Goal: Task Accomplishment & Management: Manage account settings

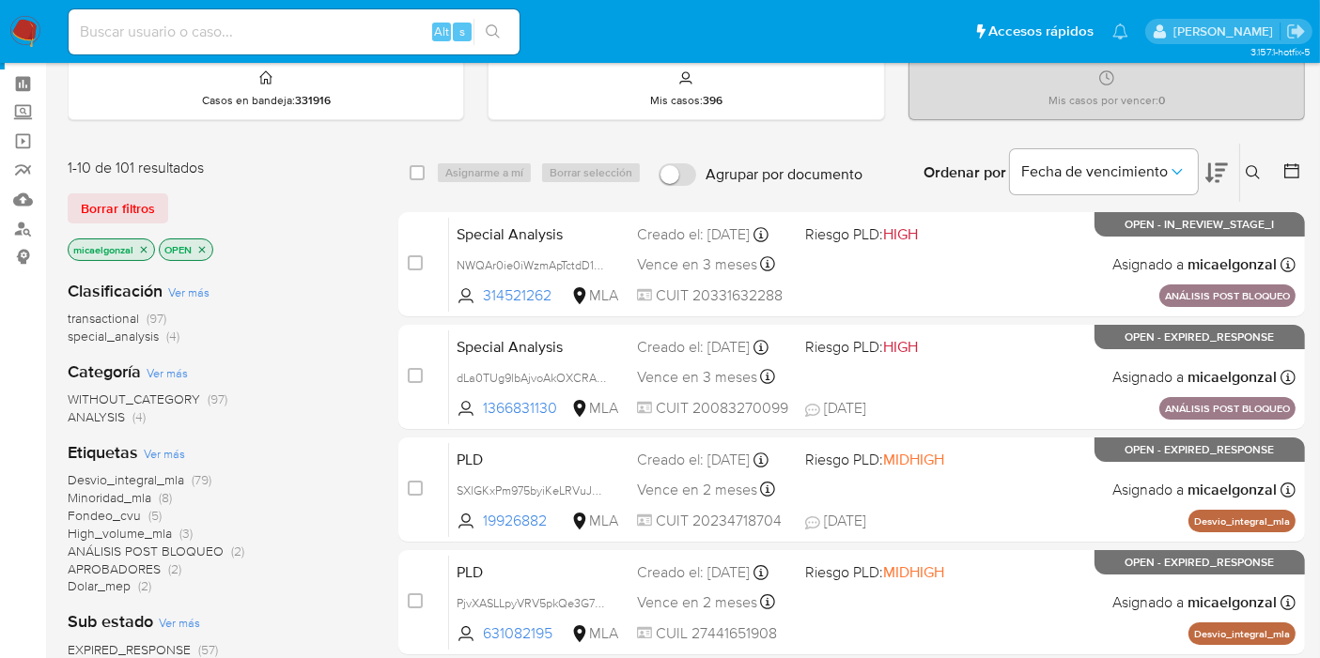
scroll to position [104, 0]
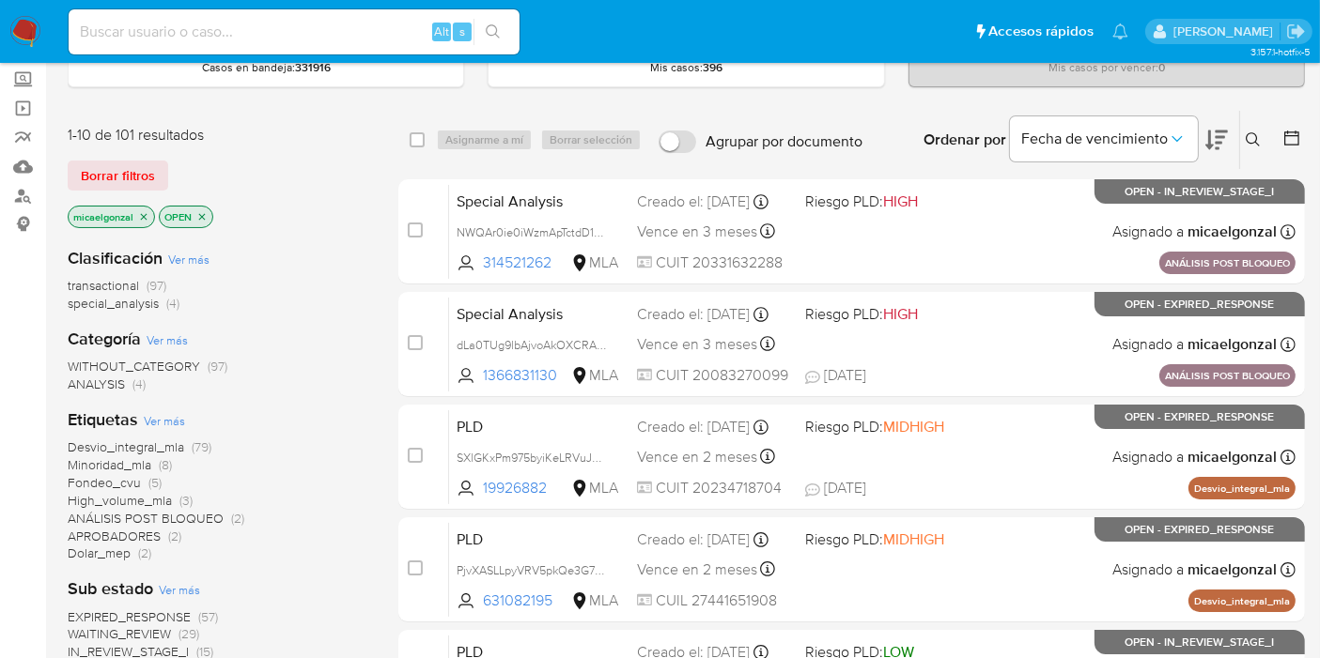
click at [32, 39] on img at bounding box center [25, 32] width 32 height 32
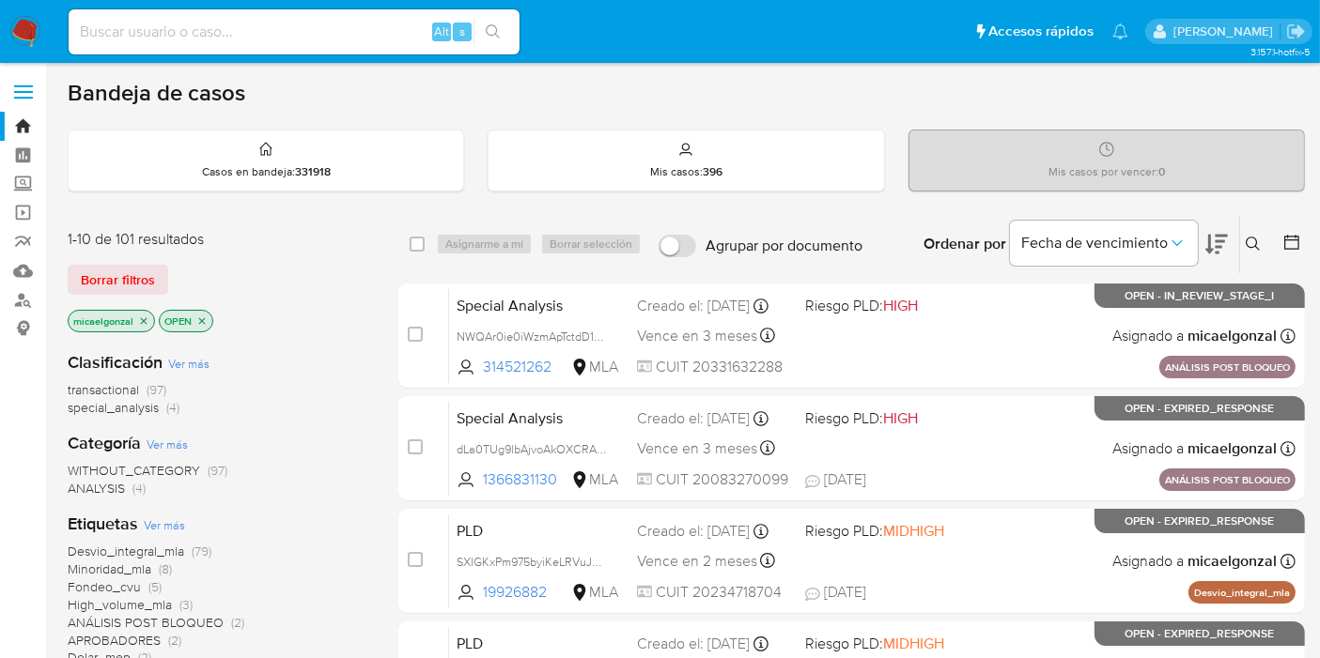
drag, startPoint x: 128, startPoint y: 286, endPoint x: 196, endPoint y: 318, distance: 76.0
click at [196, 318] on div "1-10 de 101 resultados Borrar filtros micaelgonzal OPEN" at bounding box center [218, 282] width 301 height 107
click at [148, 320] on icon "close-filter" at bounding box center [143, 321] width 11 height 11
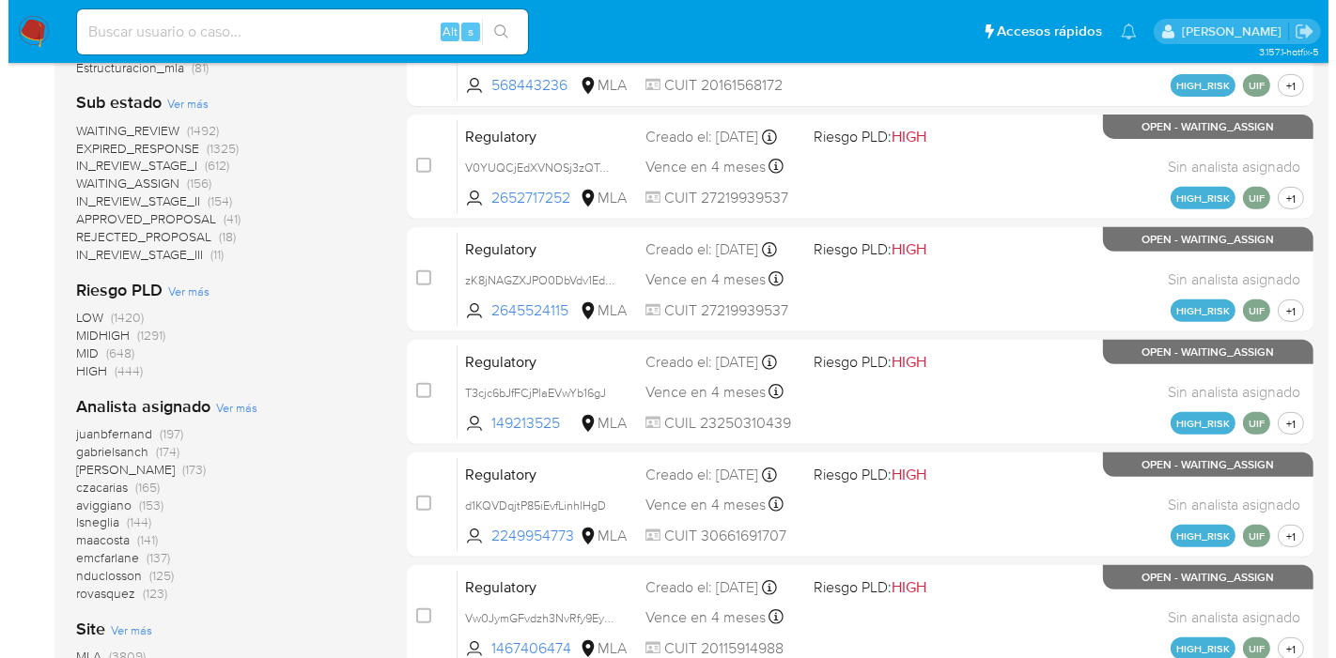
scroll to position [840, 0]
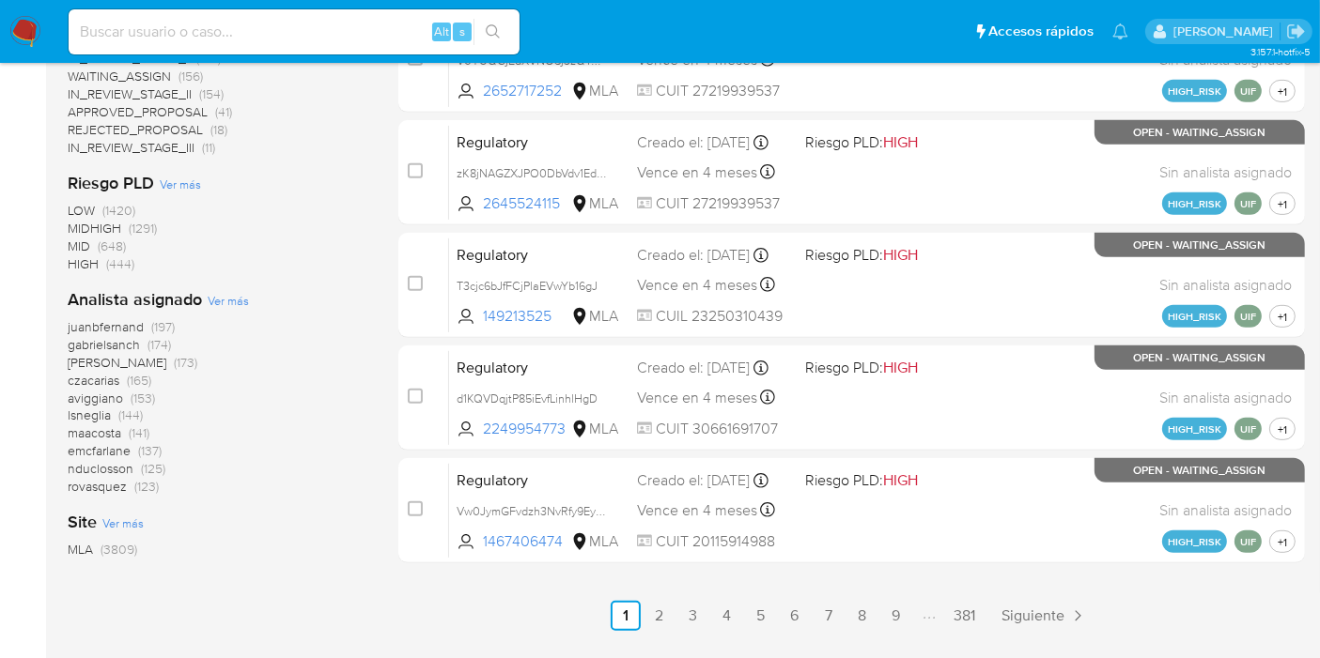
click at [226, 292] on span "Ver más" at bounding box center [228, 300] width 41 height 17
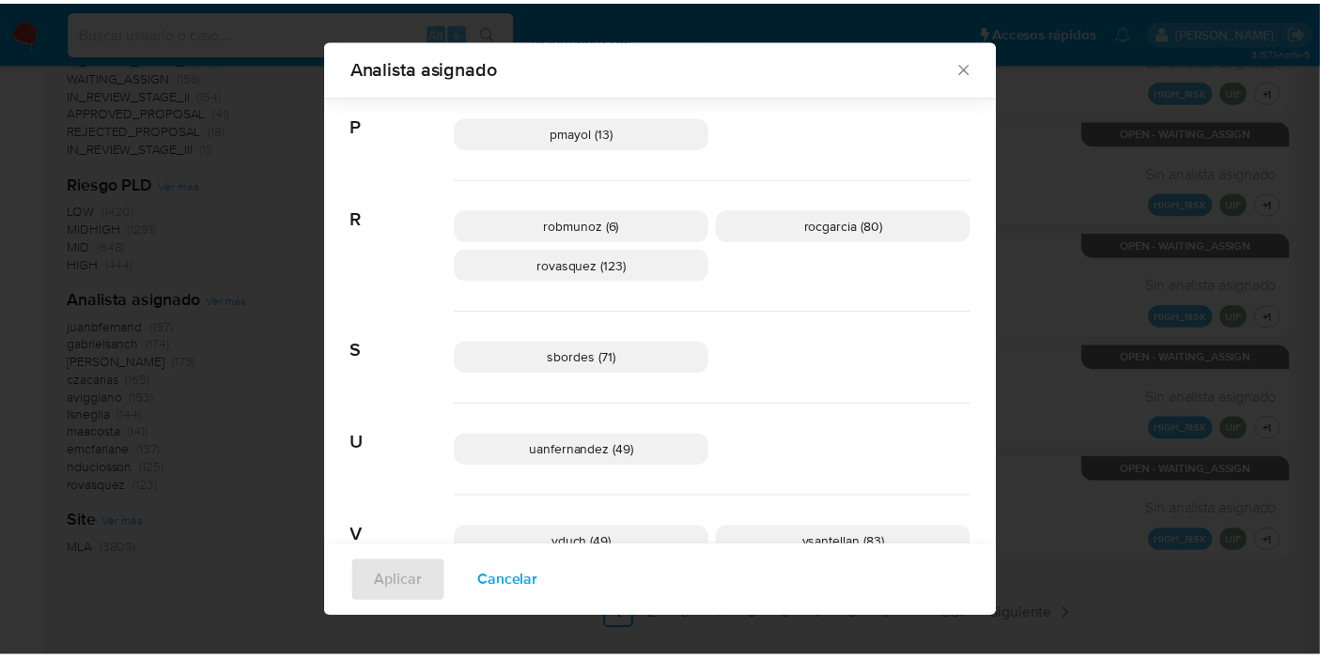
scroll to position [1343, 0]
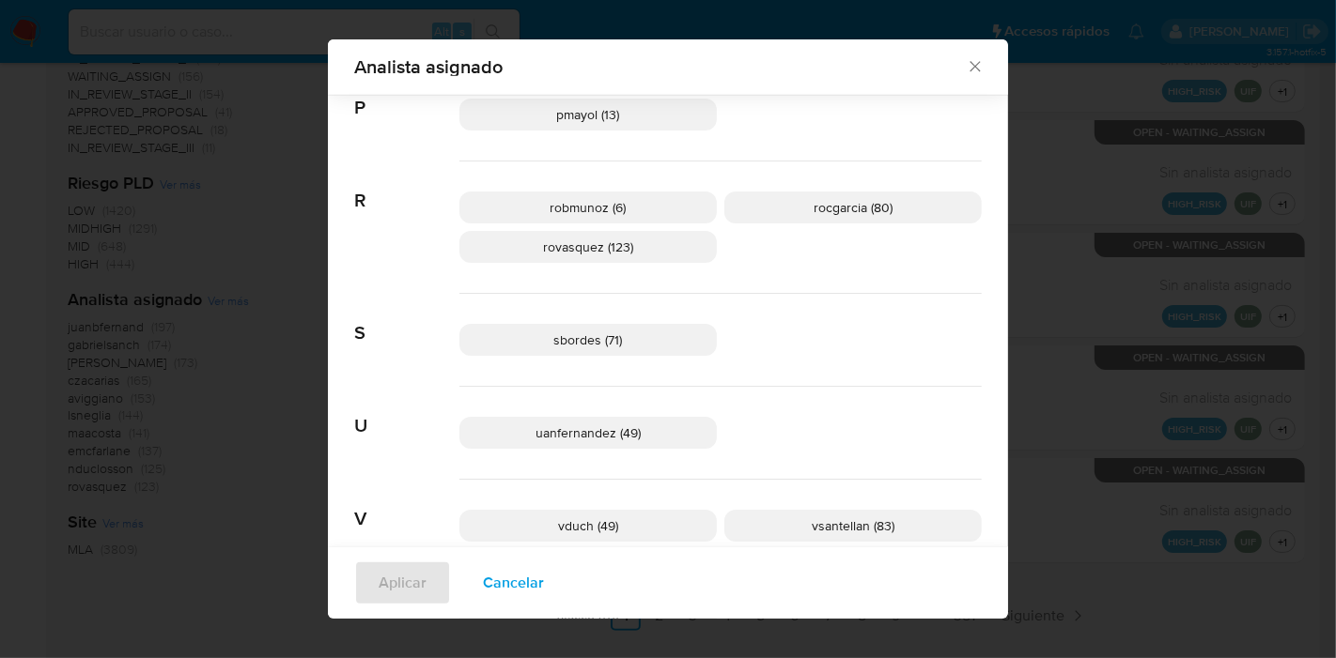
drag, startPoint x: 979, startPoint y: 52, endPoint x: 960, endPoint y: 82, distance: 35.4
click at [961, 79] on div "Analista asignado" at bounding box center [668, 66] width 680 height 55
drag, startPoint x: 960, startPoint y: 82, endPoint x: 963, endPoint y: 70, distance: 11.6
click at [960, 80] on div "Analista asignado" at bounding box center [668, 66] width 680 height 55
click at [969, 66] on icon "Cerrar" at bounding box center [974, 67] width 10 height 10
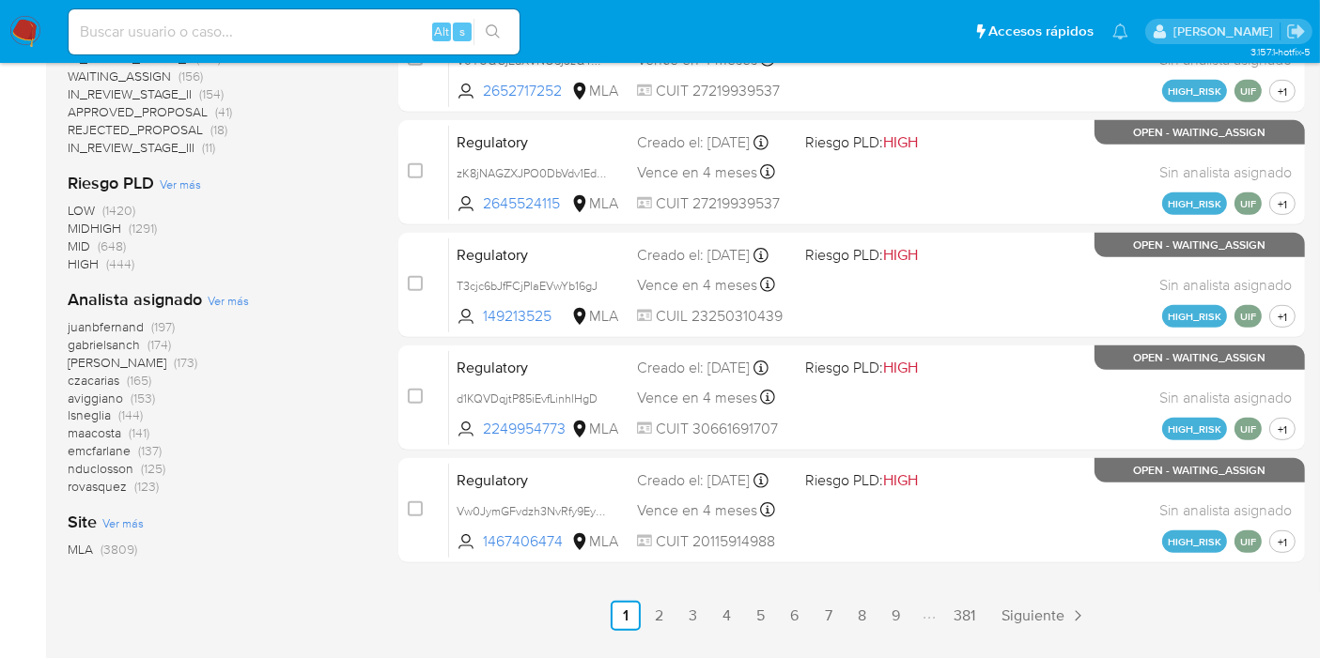
click at [37, 41] on img at bounding box center [25, 32] width 32 height 32
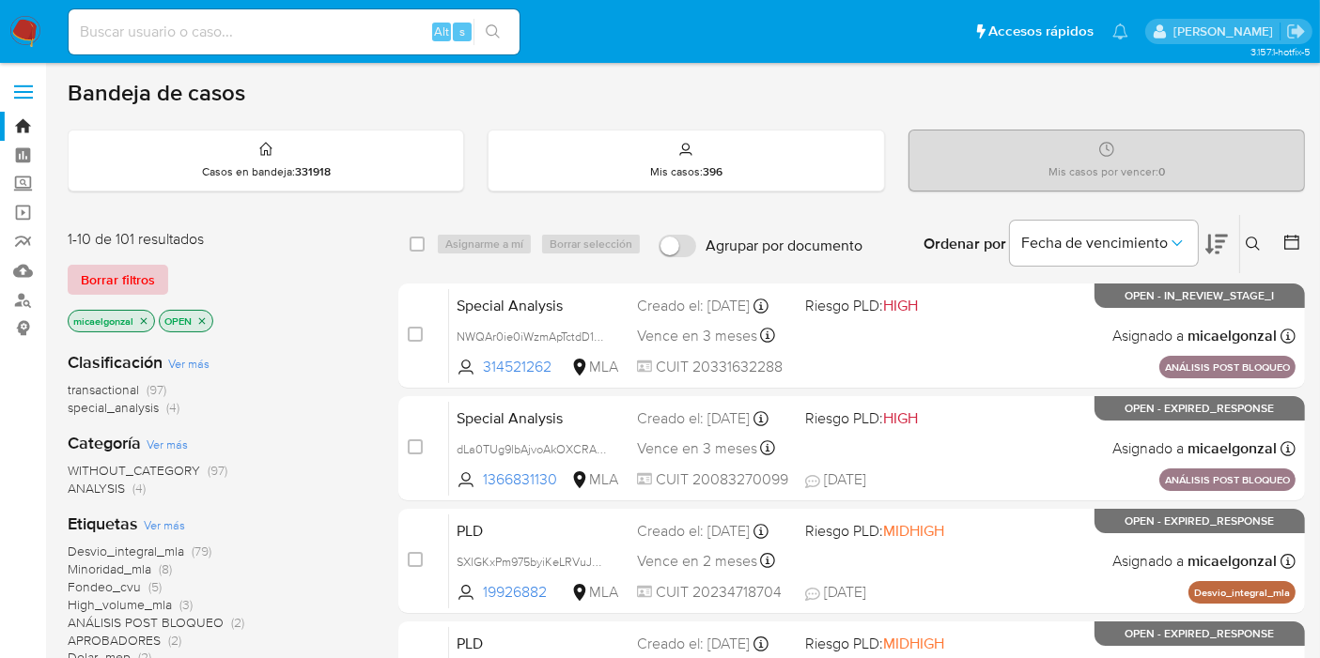
click at [135, 269] on span "Borrar filtros" at bounding box center [118, 280] width 74 height 26
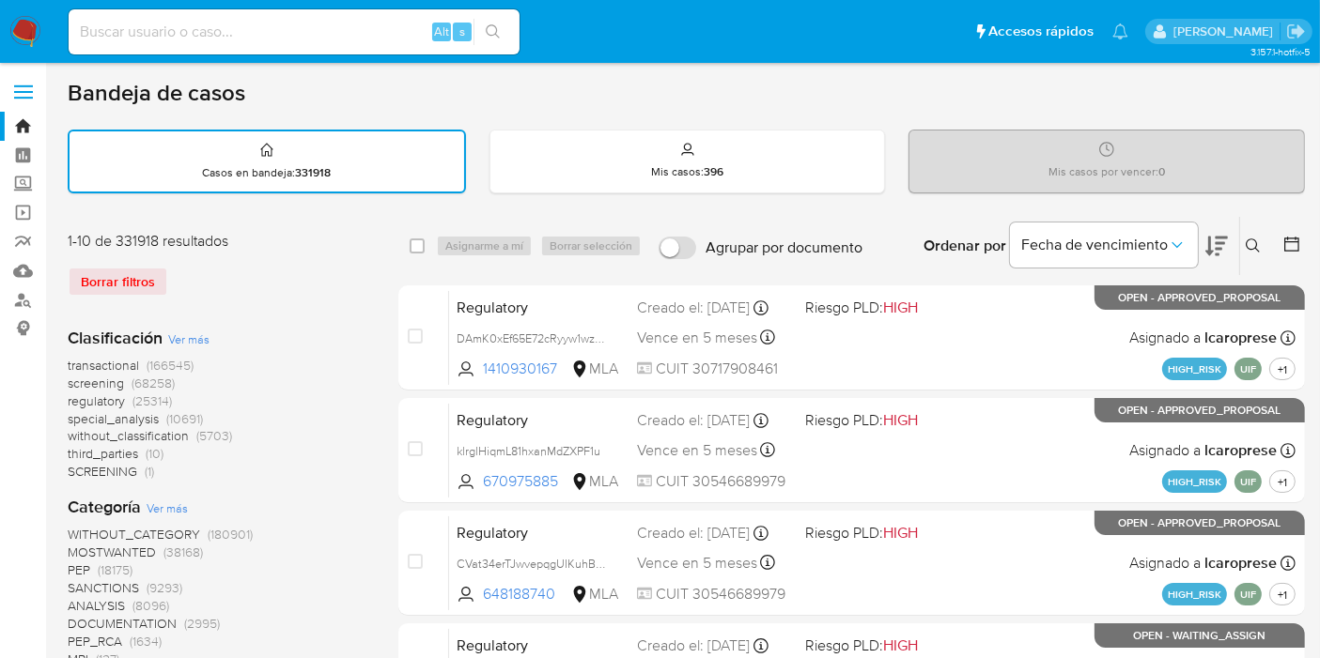
click at [1250, 245] on icon at bounding box center [1252, 246] width 15 height 15
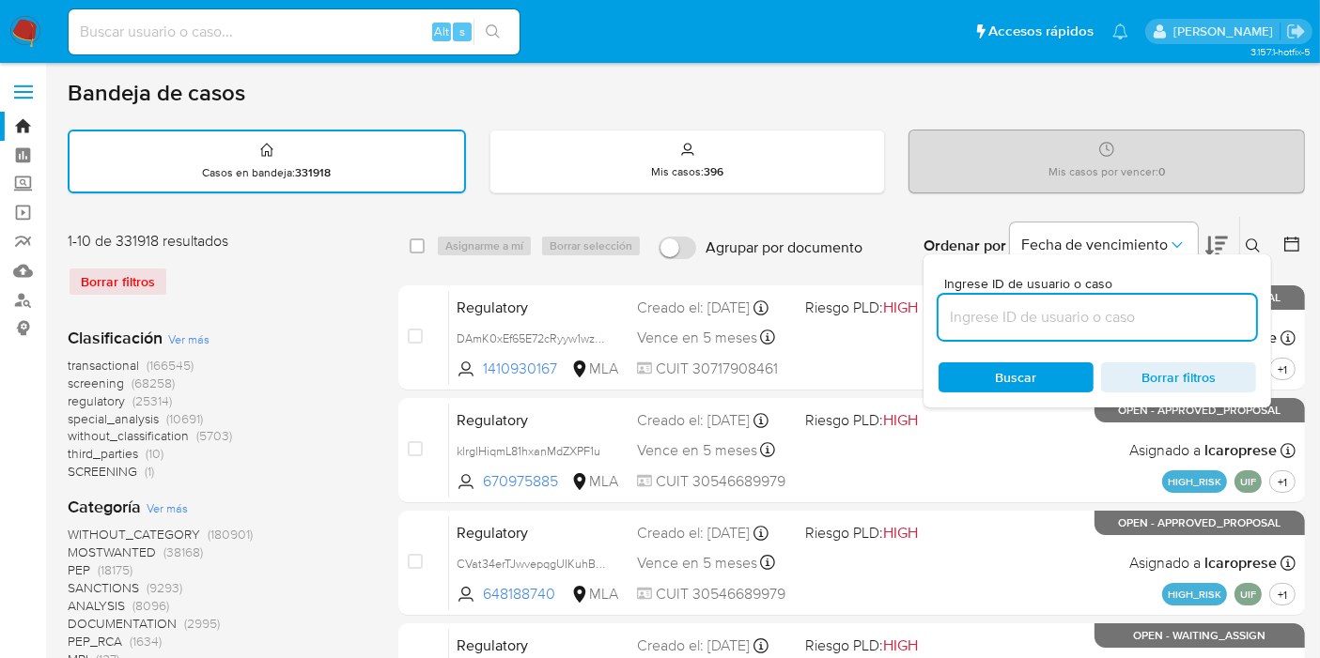
click at [1088, 317] on input at bounding box center [1096, 317] width 317 height 24
type input "hNTWzmGoEGy1eoBFx8fMWmJ1"
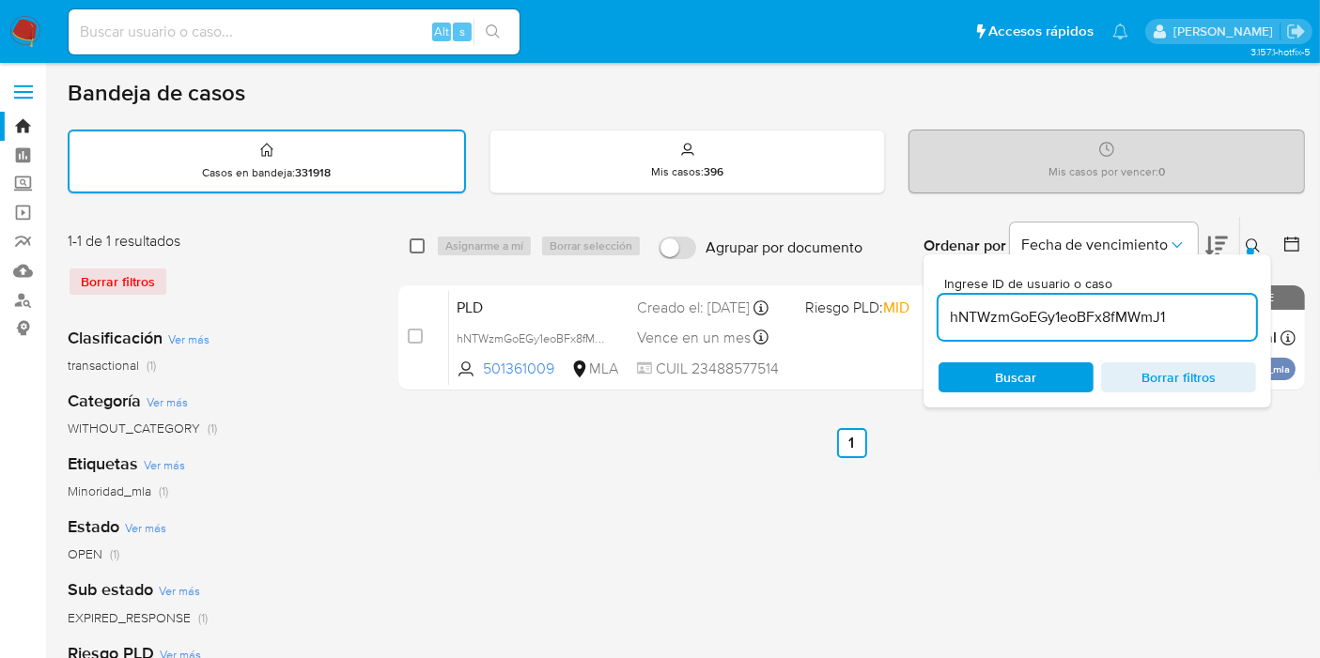
click at [412, 249] on input "checkbox" at bounding box center [417, 246] width 15 height 15
checkbox input "true"
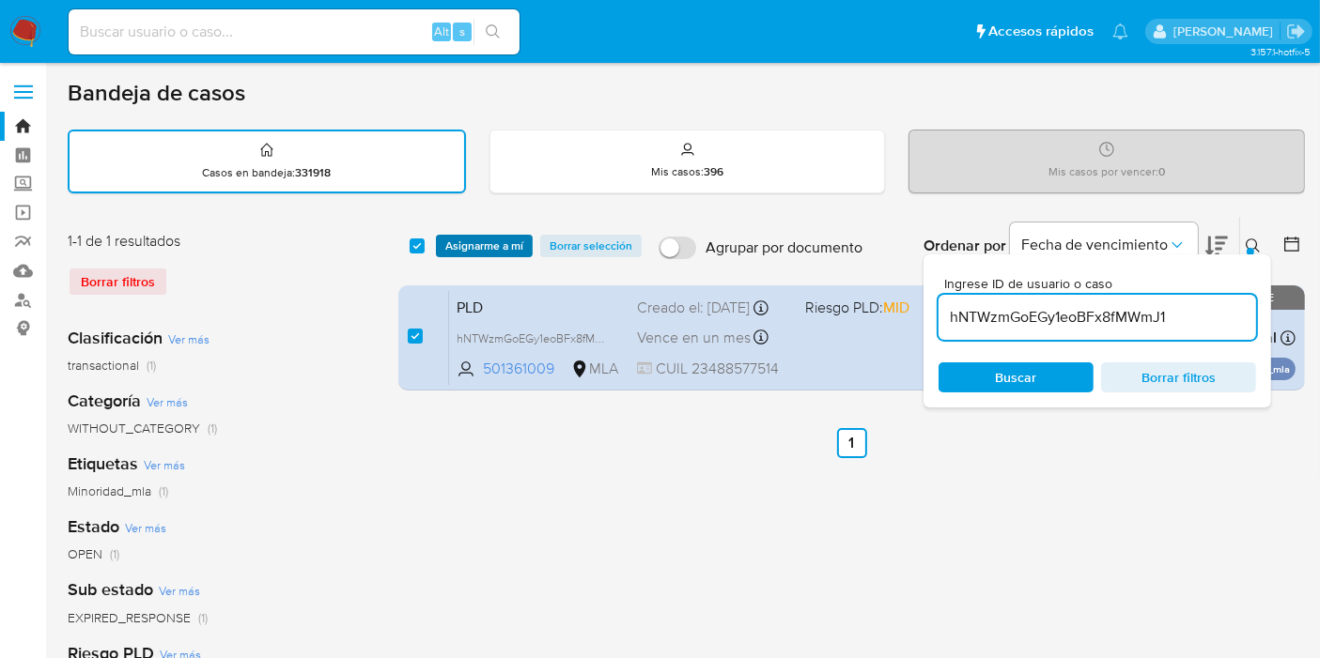
click at [455, 243] on span "Asignarme a mí" at bounding box center [484, 246] width 78 height 19
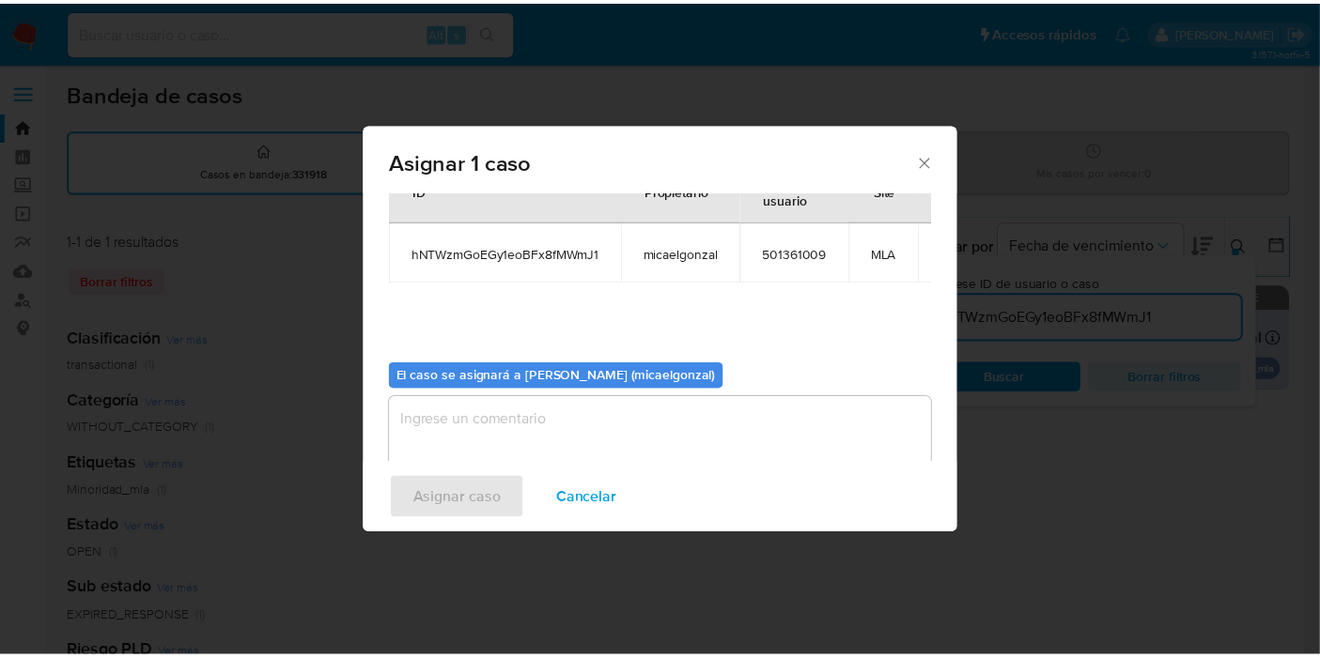
scroll to position [96, 0]
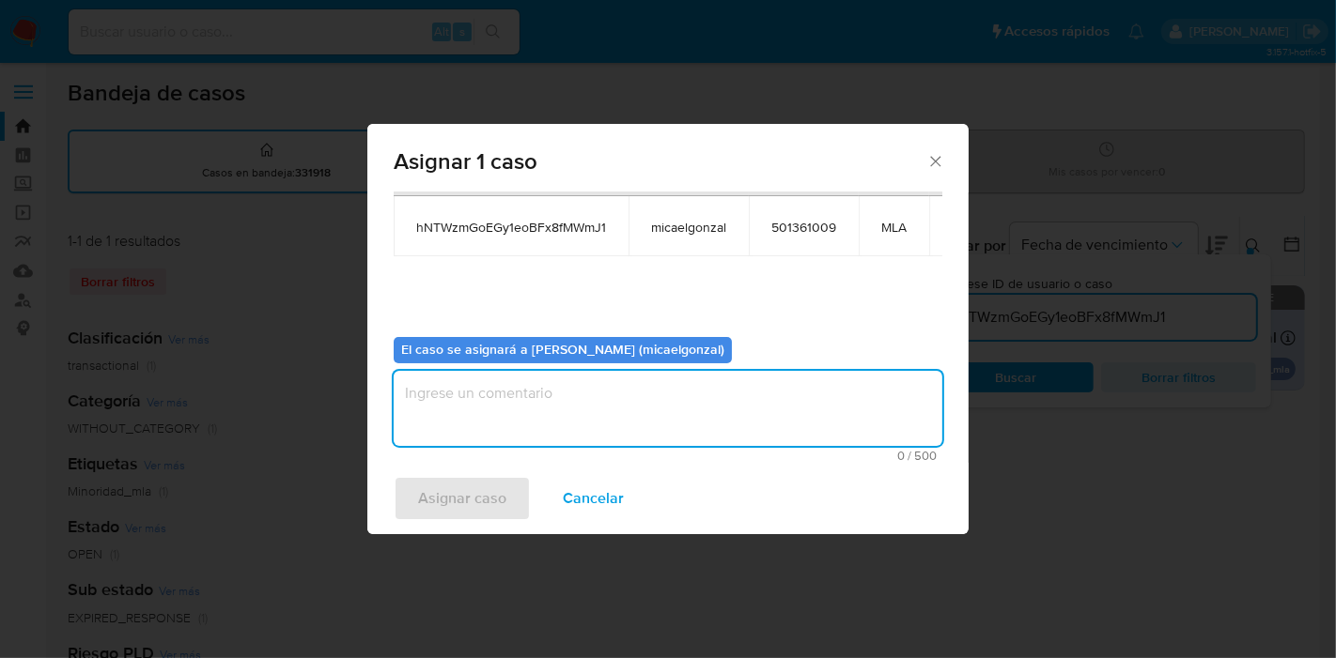
click at [466, 425] on textarea "assign-modal" at bounding box center [668, 408] width 549 height 75
click at [461, 501] on span "Asignar caso" at bounding box center [462, 498] width 88 height 41
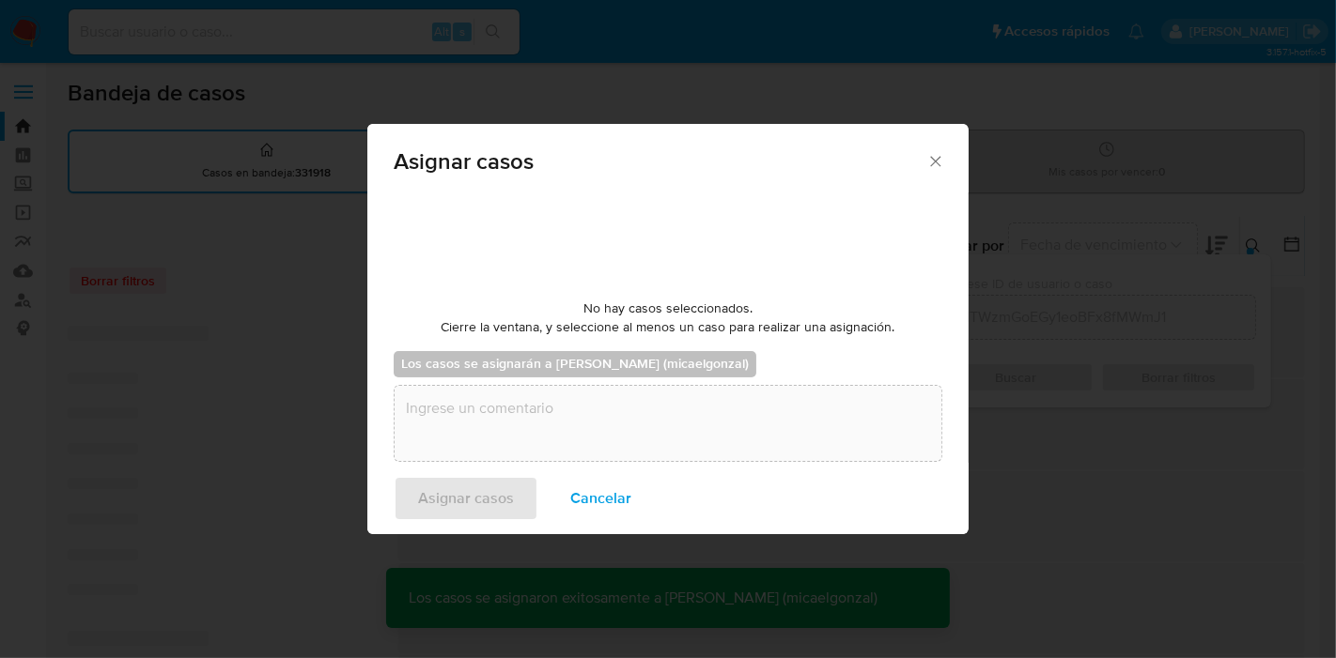
checkbox input "false"
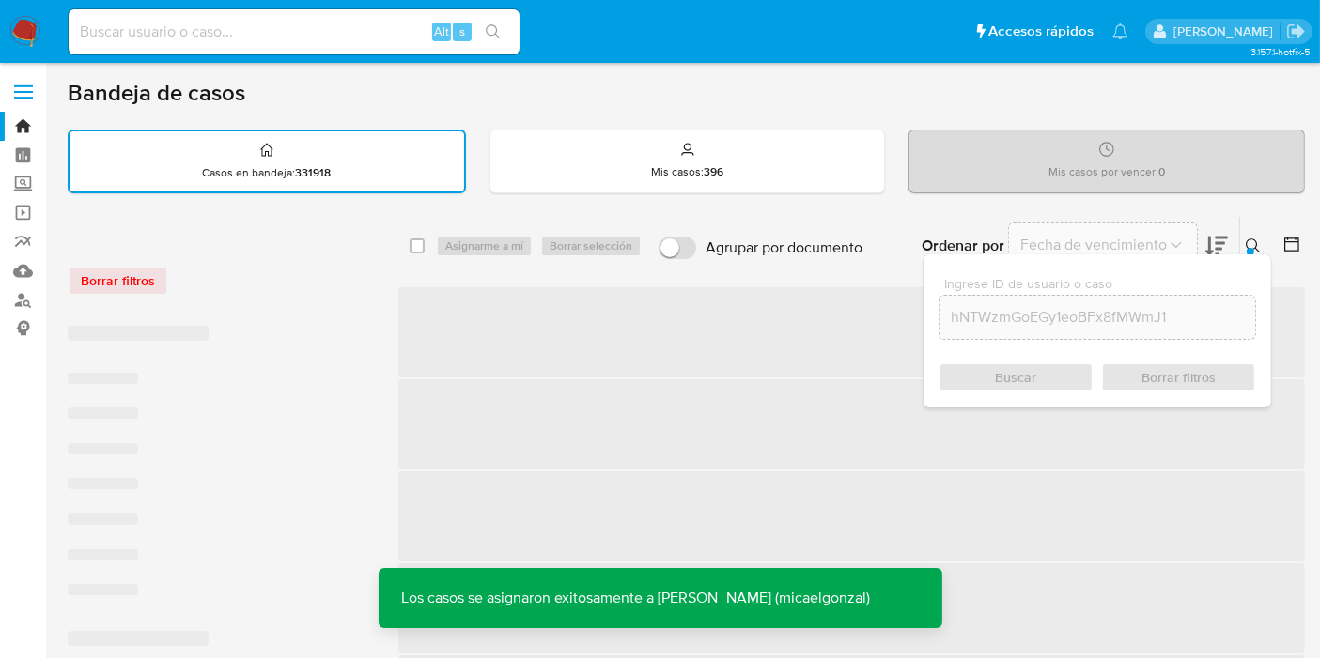
click at [363, 52] on div "Alt s" at bounding box center [294, 31] width 451 height 45
click at [364, 44] on div "Alt s" at bounding box center [294, 31] width 451 height 45
click at [361, 38] on input at bounding box center [294, 32] width 451 height 24
paste input "hNTWzmGoEGy1eoBFx8fMWmJ1"
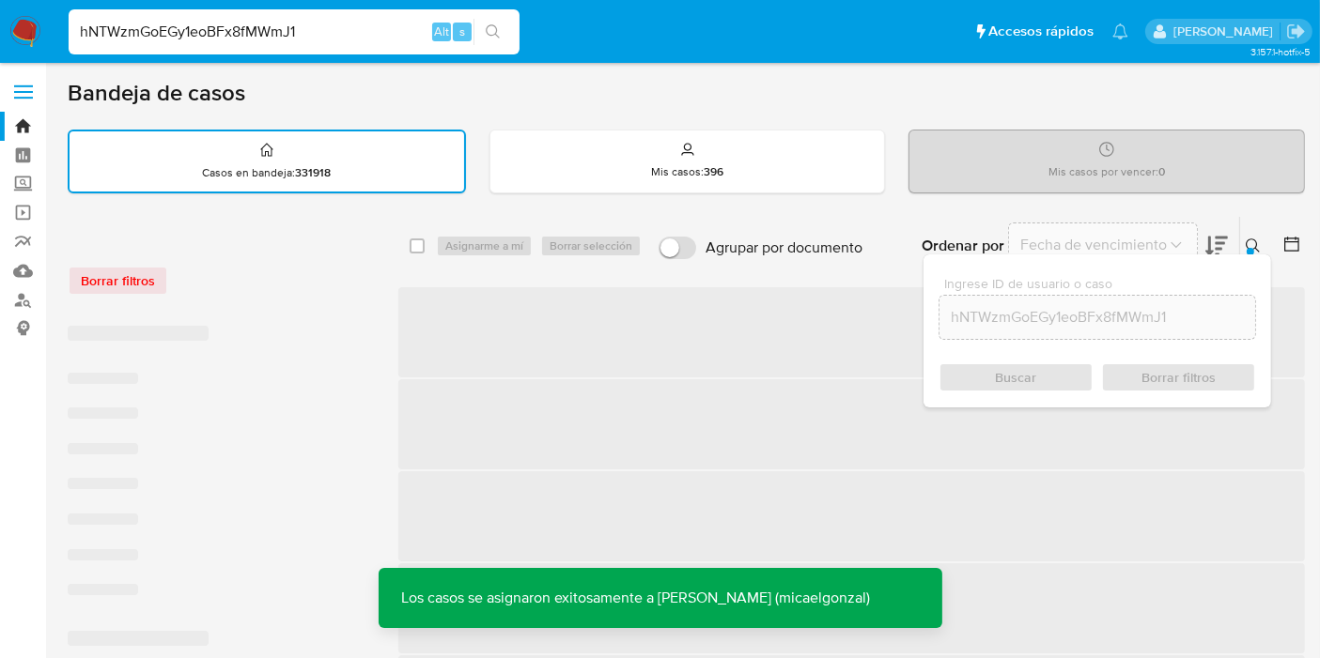
type input "hNTWzmGoEGy1eoBFx8fMWmJ1"
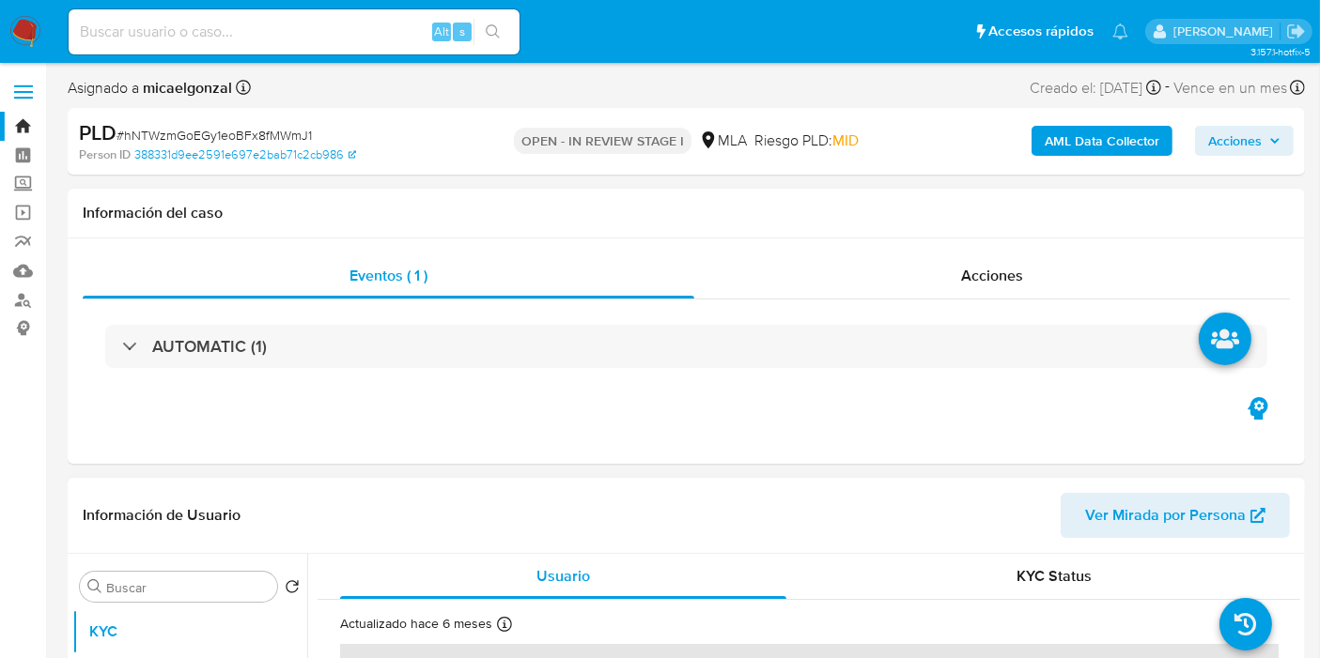
select select "10"
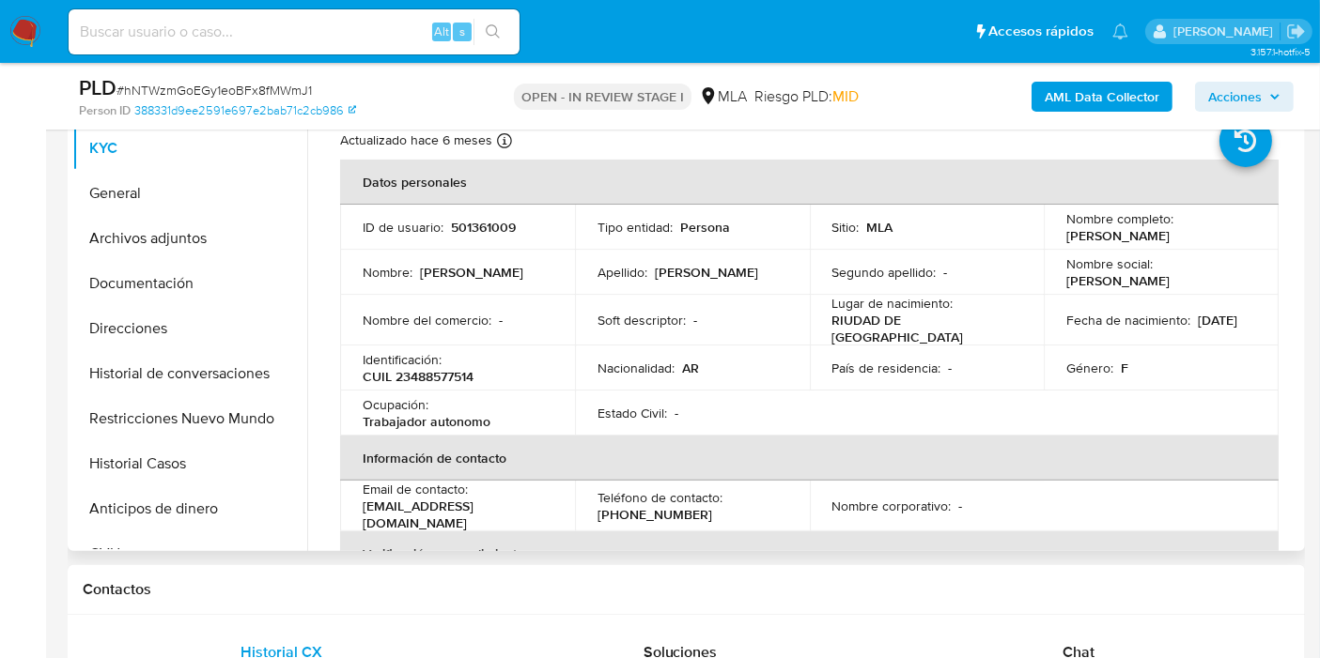
scroll to position [209, 0]
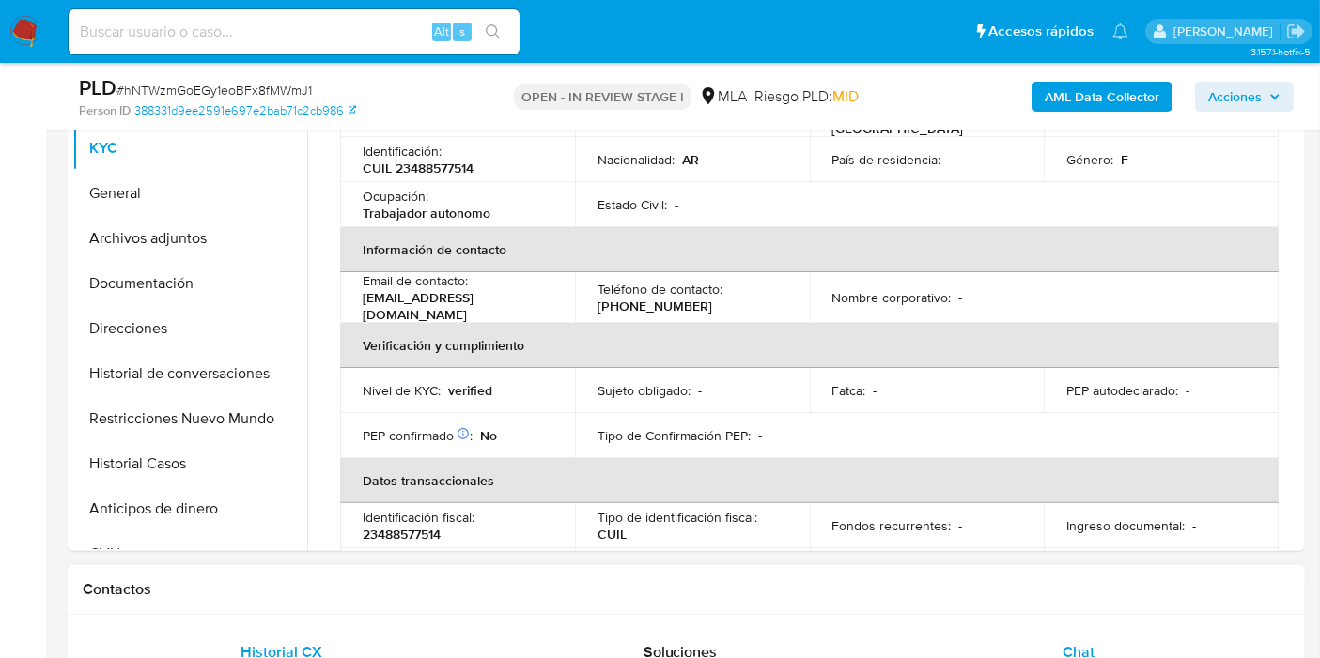
drag, startPoint x: 977, startPoint y: 607, endPoint x: 991, endPoint y: 629, distance: 26.6
click at [979, 609] on div "Contactos" at bounding box center [686, 590] width 1237 height 50
click at [991, 630] on div "Chat" at bounding box center [1078, 652] width 353 height 45
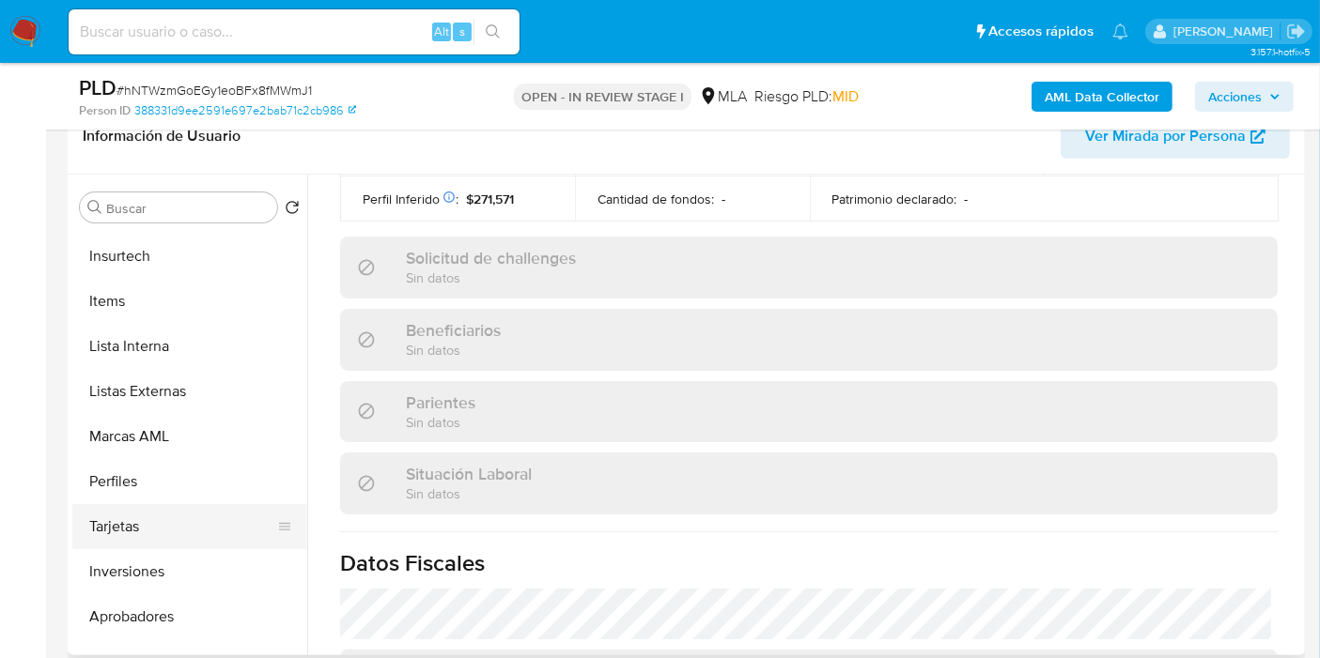
scroll to position [928, 0]
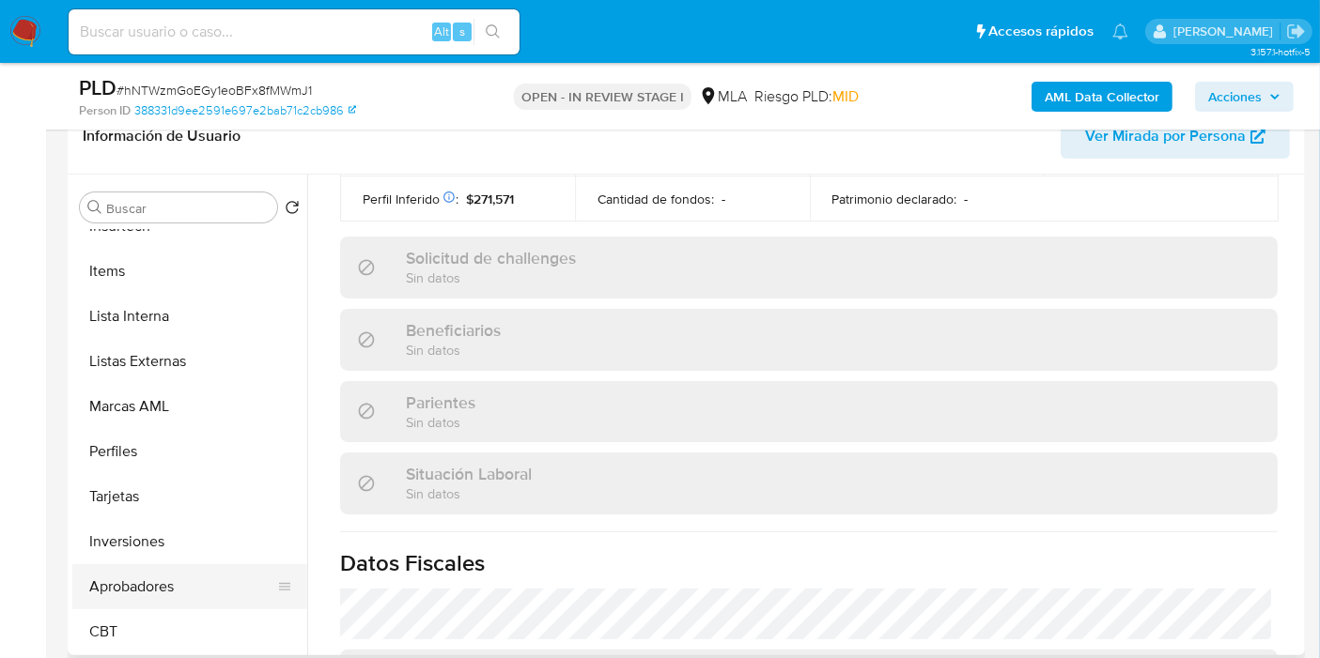
click at [175, 586] on button "Aprobadores" at bounding box center [182, 586] width 220 height 45
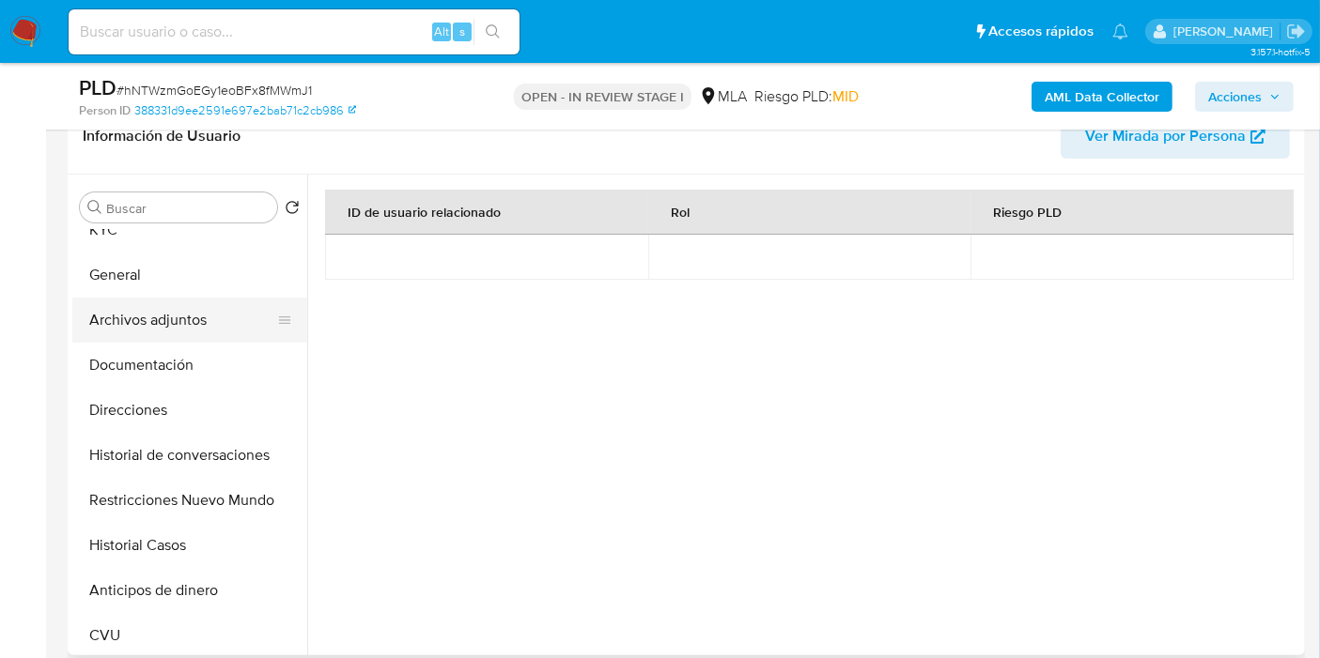
scroll to position [0, 0]
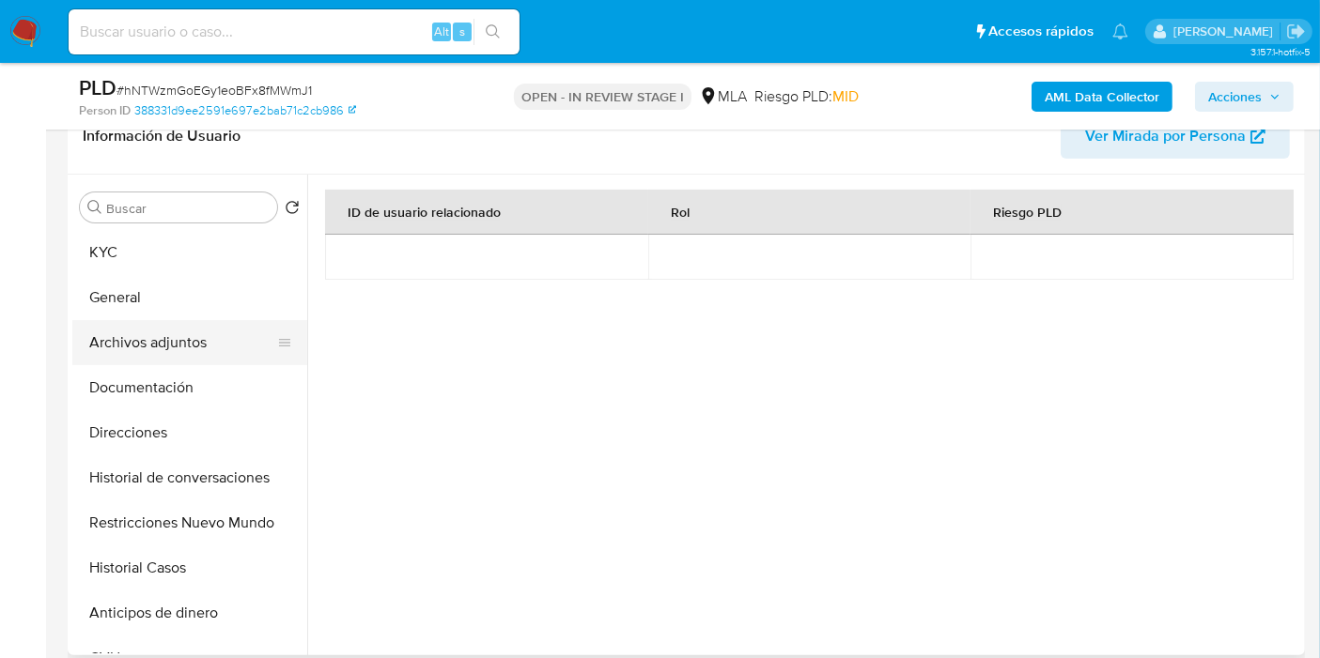
click at [189, 322] on button "Archivos adjuntos" at bounding box center [182, 342] width 220 height 45
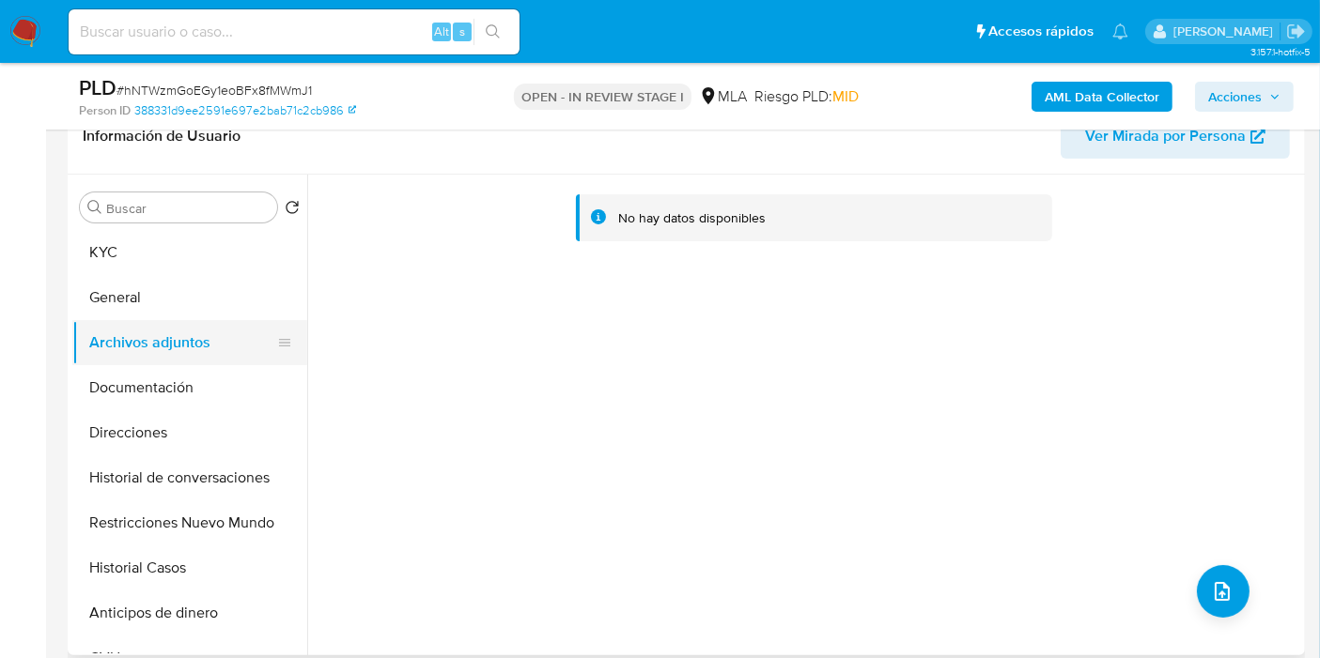
click at [198, 363] on button "Archivos adjuntos" at bounding box center [182, 342] width 220 height 45
click at [159, 392] on button "Documentación" at bounding box center [182, 387] width 220 height 45
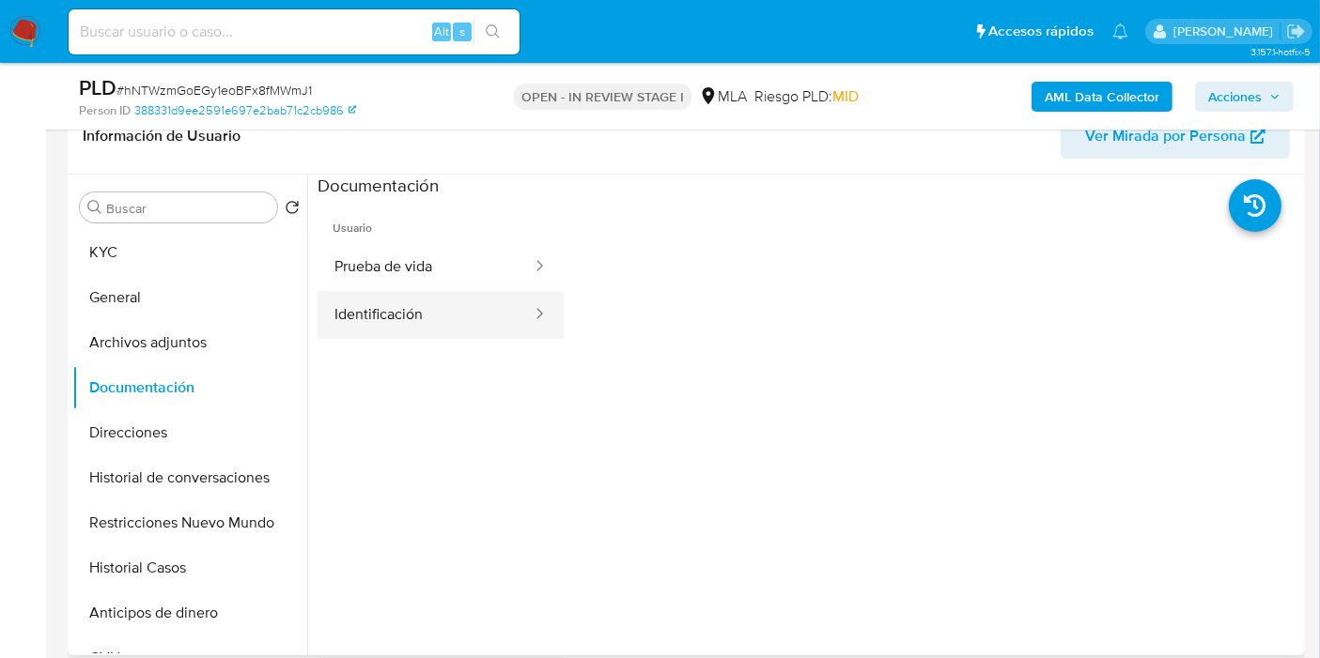
drag, startPoint x: 466, startPoint y: 344, endPoint x: 455, endPoint y: 332, distance: 16.6
click at [465, 342] on ul "Usuario Prueba de vida Identificación" at bounding box center [440, 468] width 246 height 541
click at [455, 332] on button "Identificación" at bounding box center [425, 315] width 216 height 48
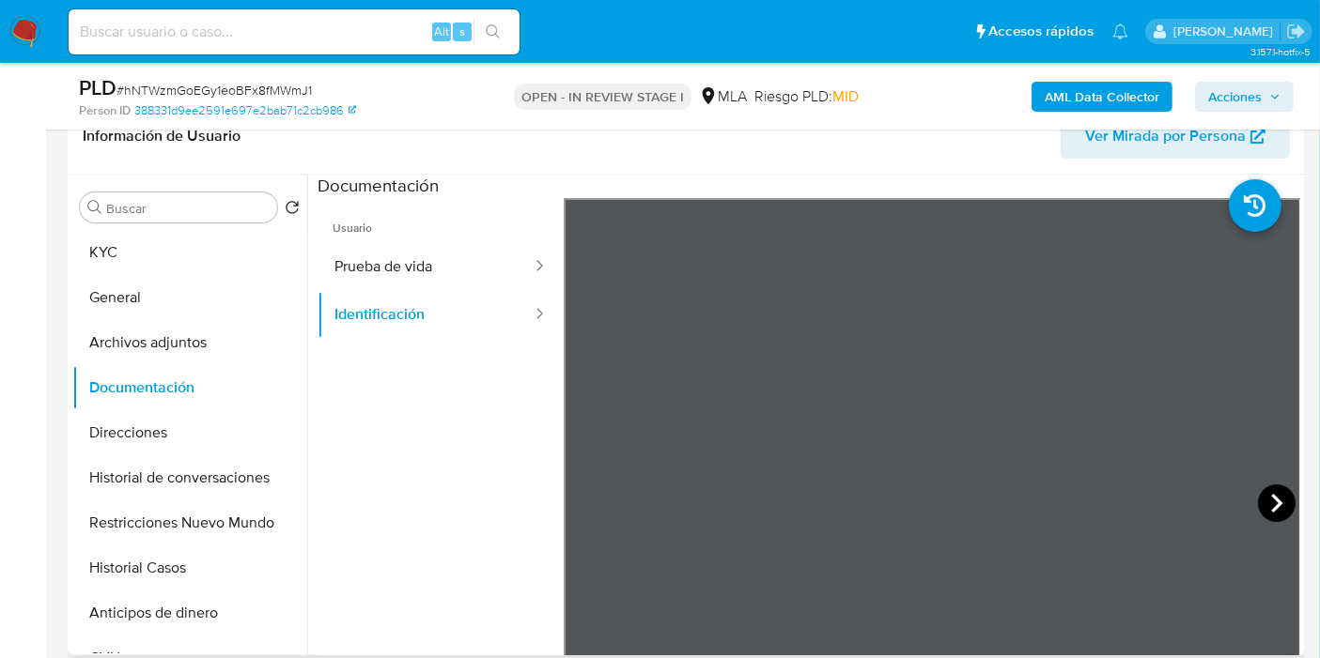
click at [1258, 502] on icon at bounding box center [1277, 504] width 38 height 38
click at [176, 246] on button "KYC" at bounding box center [182, 252] width 220 height 45
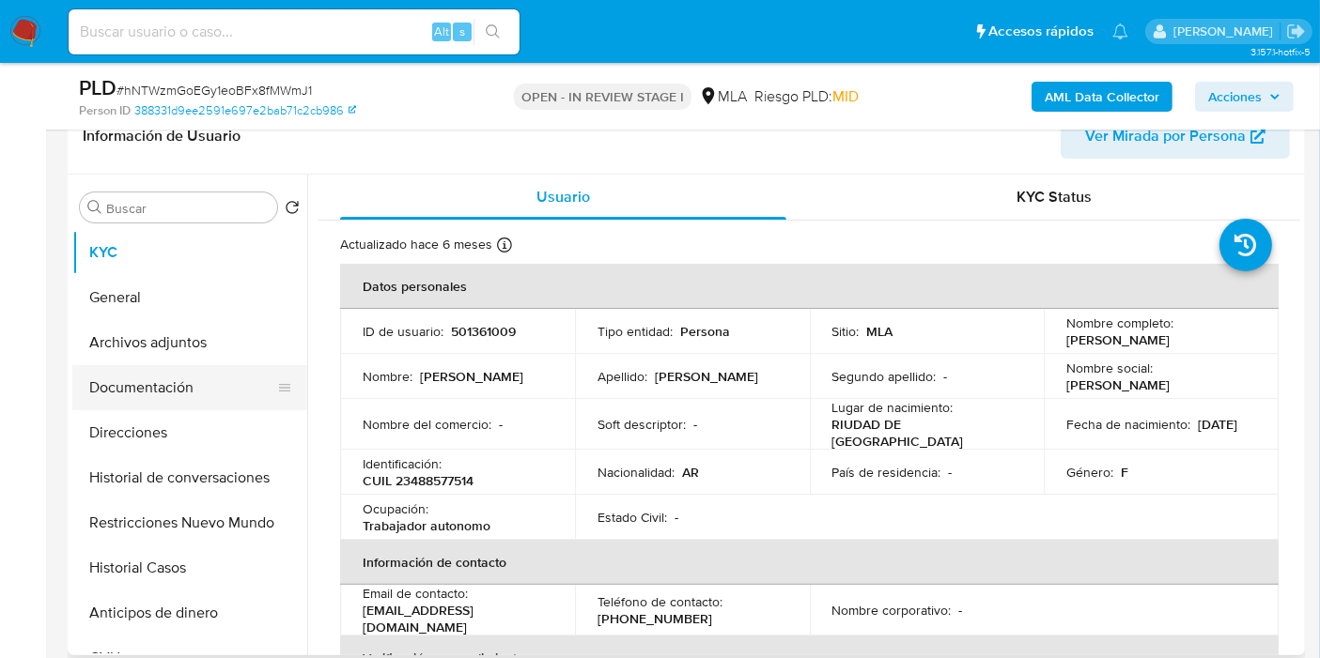
click at [162, 381] on button "Documentación" at bounding box center [182, 387] width 220 height 45
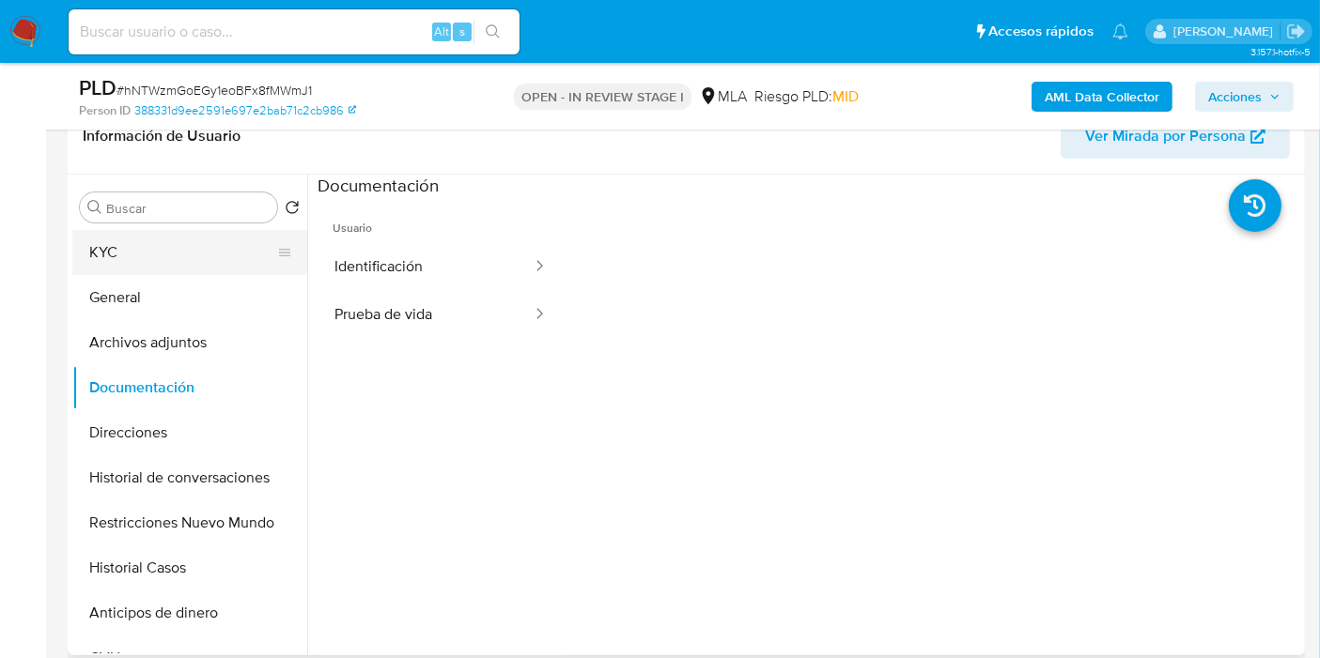
click at [194, 250] on button "KYC" at bounding box center [182, 252] width 220 height 45
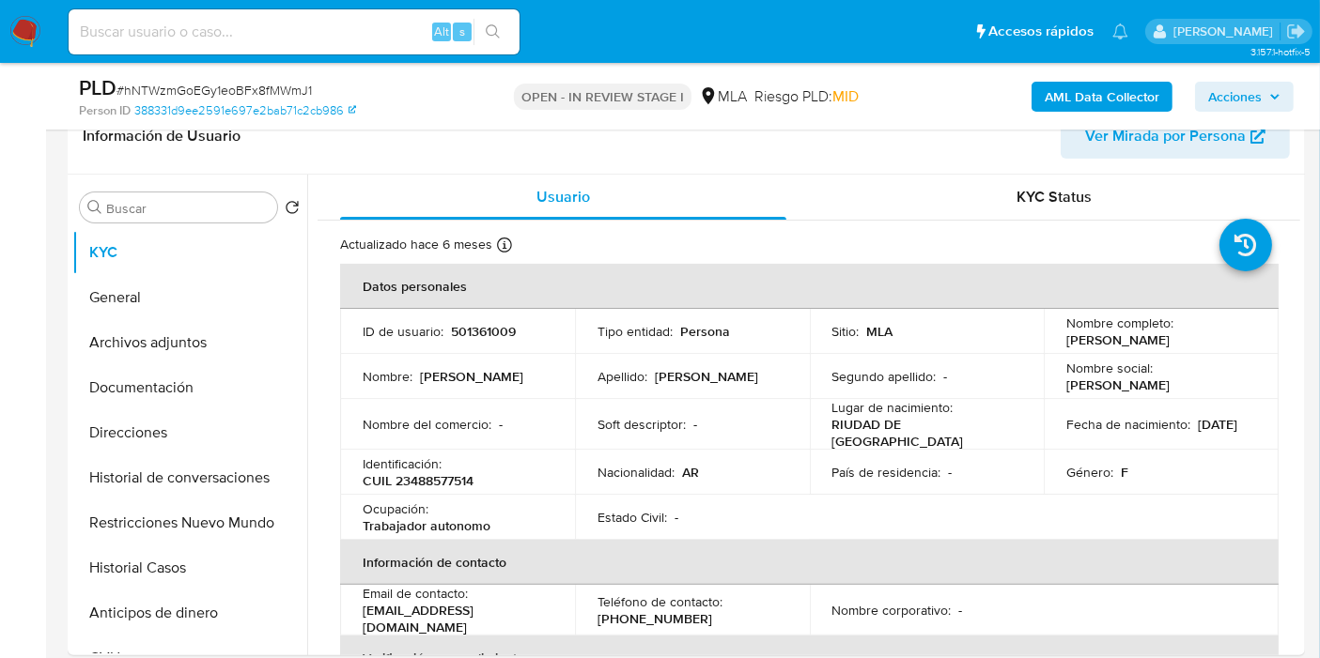
drag, startPoint x: 1214, startPoint y: 337, endPoint x: 1048, endPoint y: 342, distance: 166.3
click at [1048, 342] on td "Nombre completo : Cristel Ruth Coyo Alegre" at bounding box center [1161, 331] width 235 height 45
copy p "Cristel Ruth Coyo Alegre"
click at [165, 298] on button "General" at bounding box center [182, 297] width 220 height 45
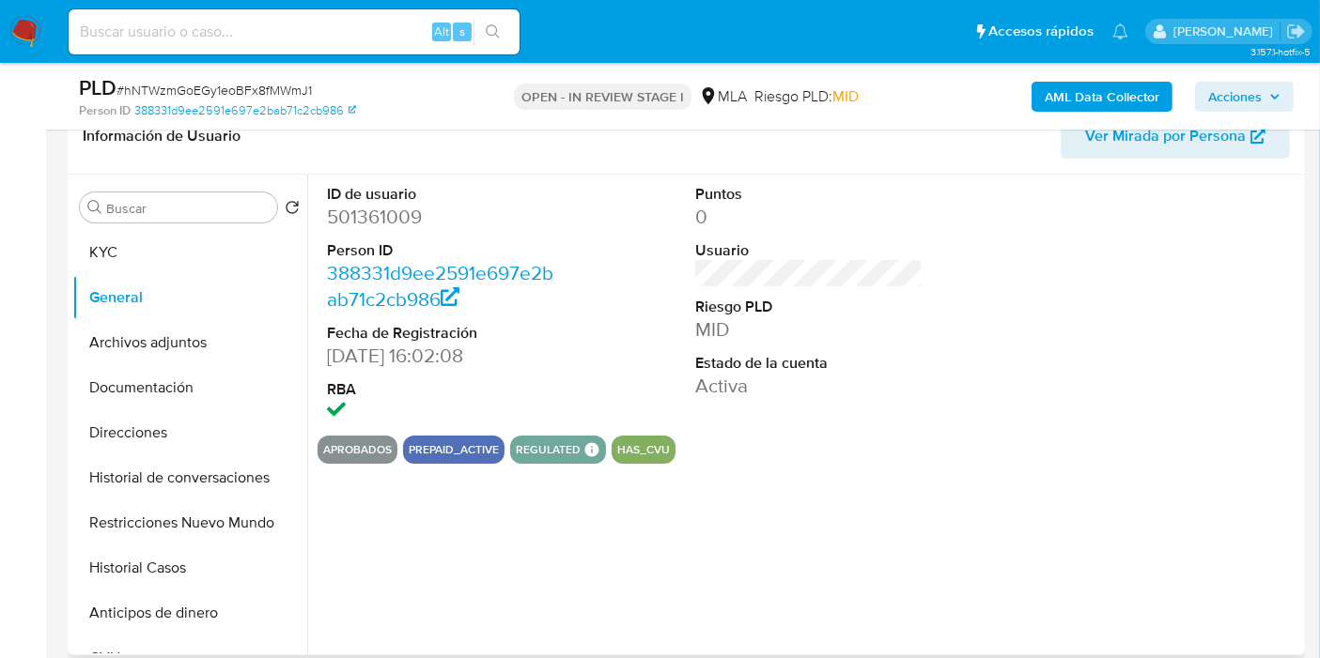
click at [332, 211] on dd "501361009" at bounding box center [440, 217] width 227 height 26
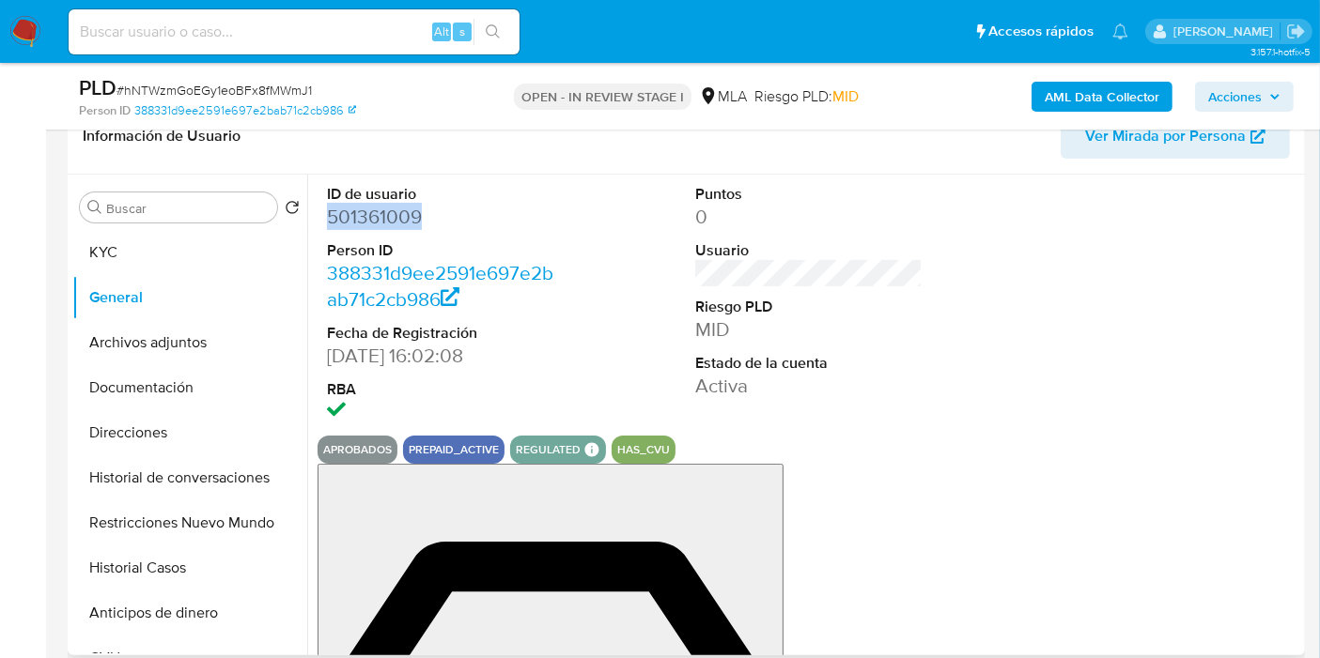
copy dd "501361009"
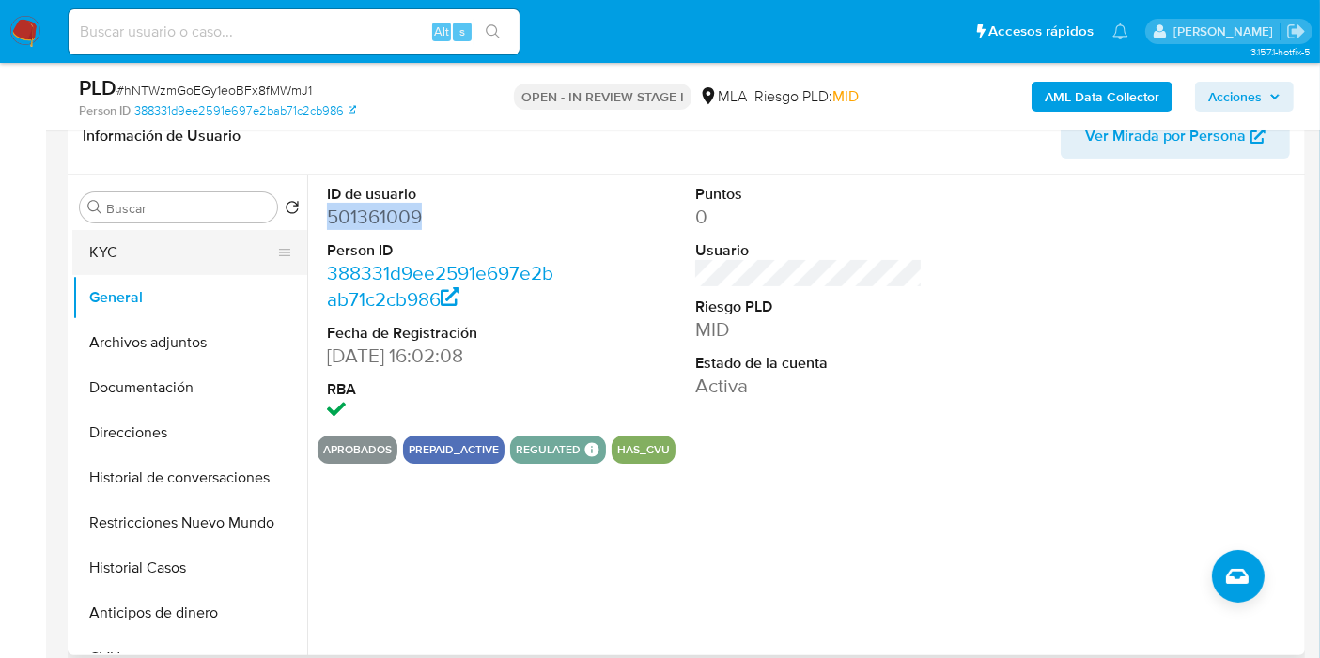
click at [151, 257] on button "KYC" at bounding box center [182, 252] width 220 height 45
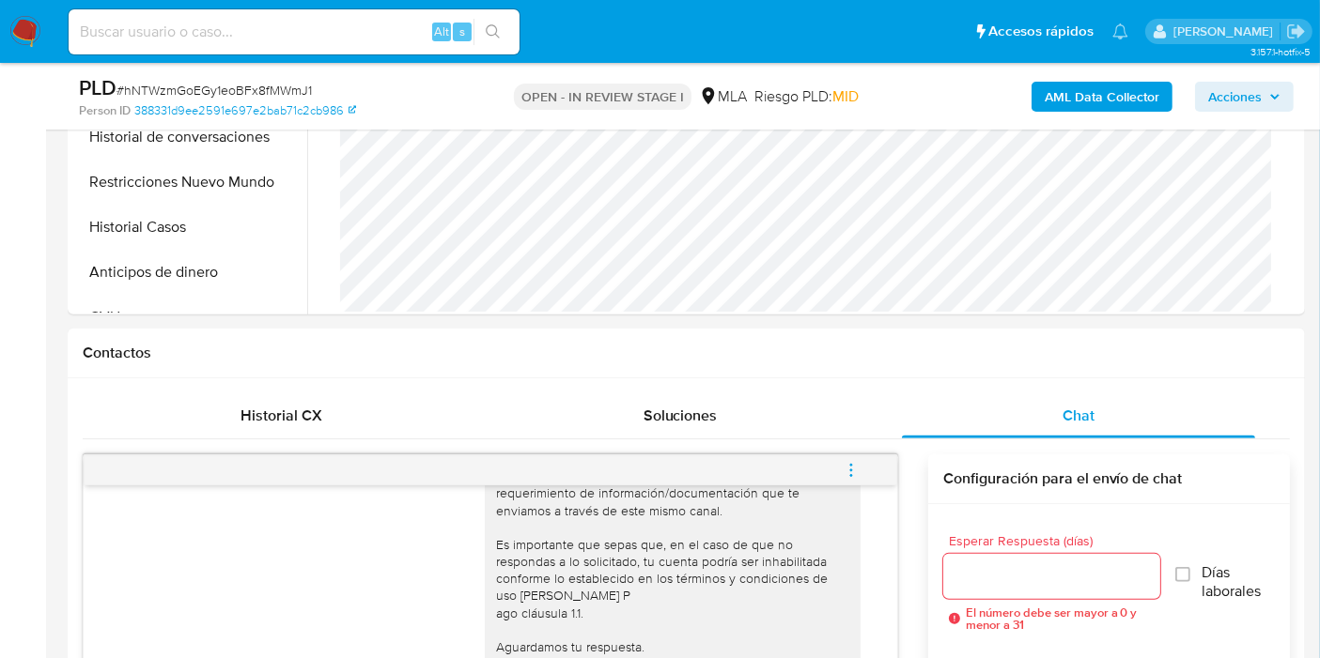
scroll to position [521, 0]
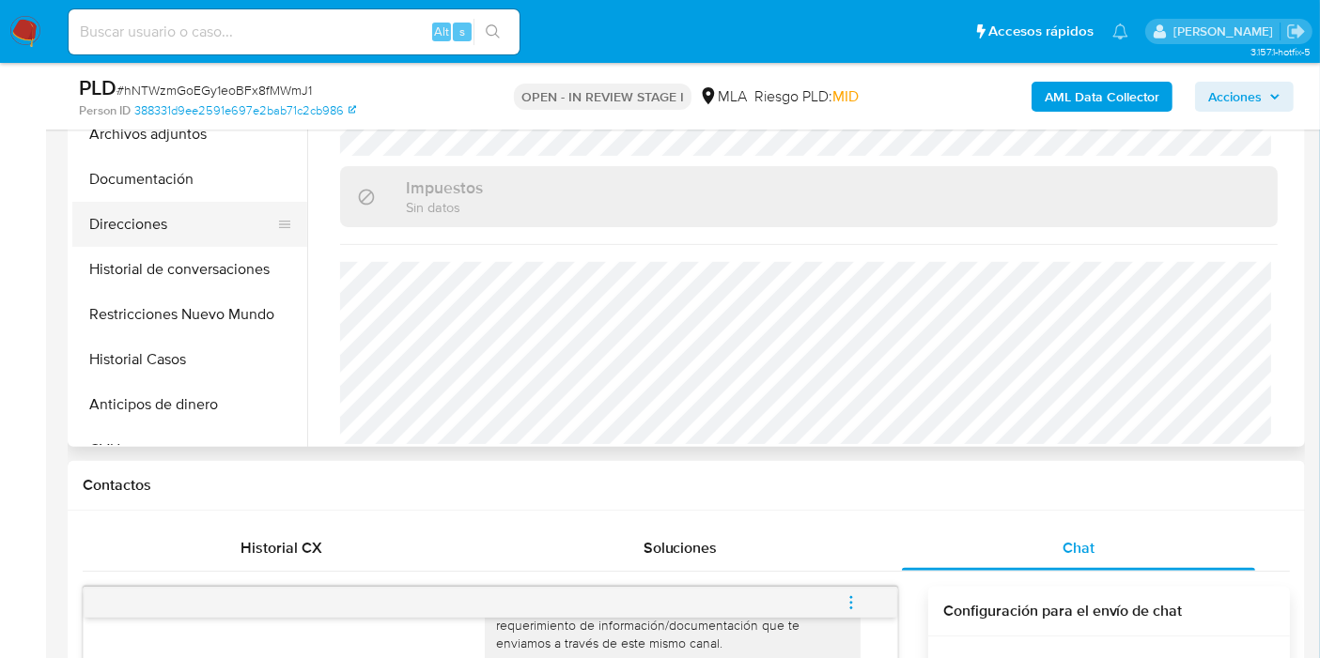
click at [152, 228] on button "Direcciones" at bounding box center [182, 224] width 220 height 45
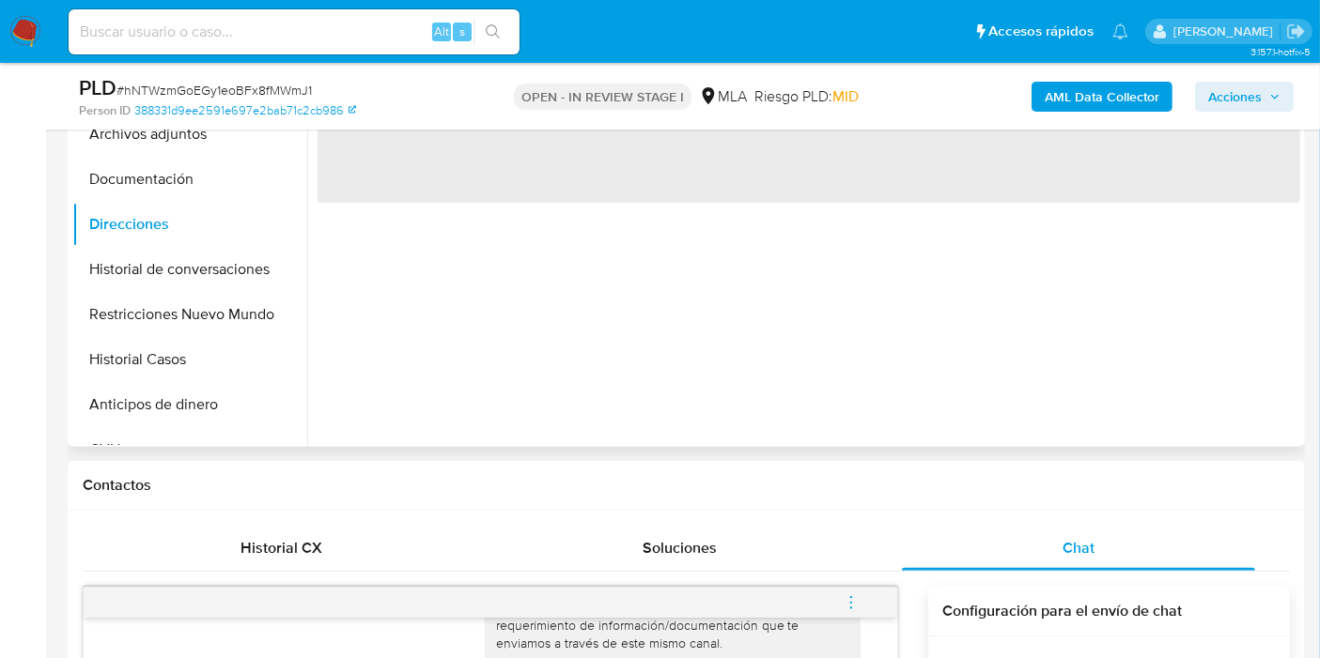
scroll to position [0, 0]
drag, startPoint x: 825, startPoint y: 605, endPoint x: 853, endPoint y: 602, distance: 28.3
click at [830, 605] on button "menu-action" at bounding box center [851, 602] width 62 height 45
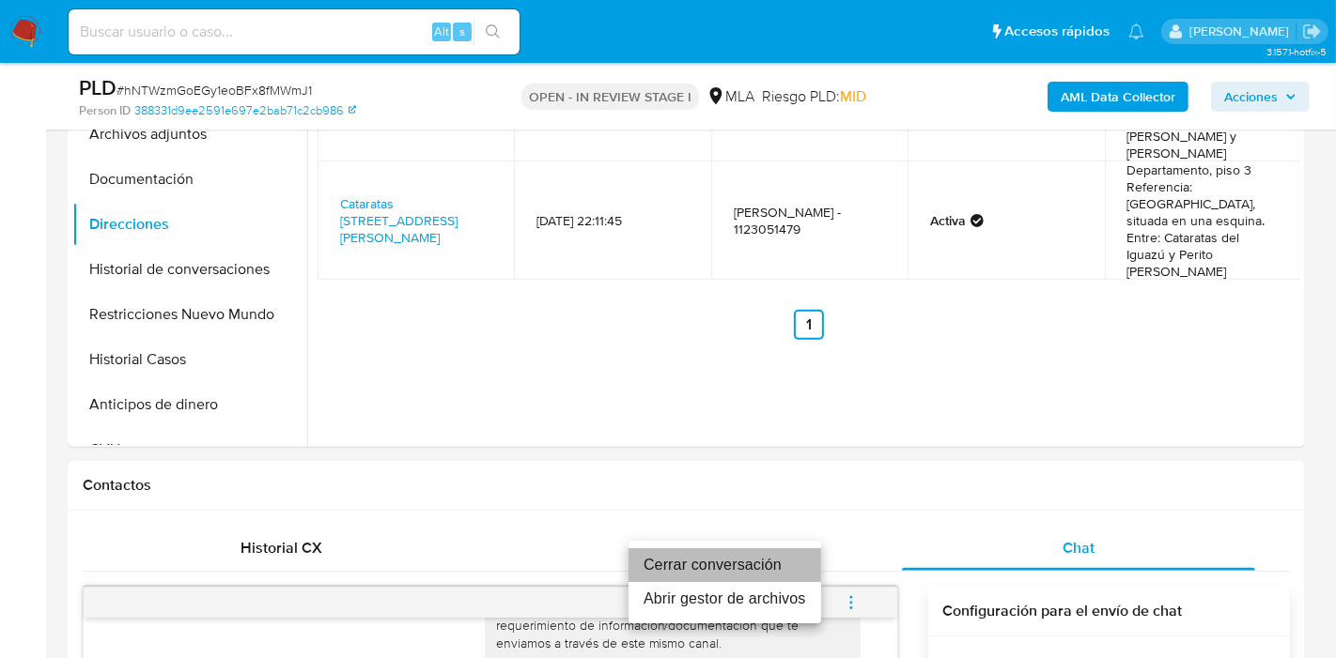
click at [770, 565] on li "Cerrar conversación" at bounding box center [724, 566] width 193 height 34
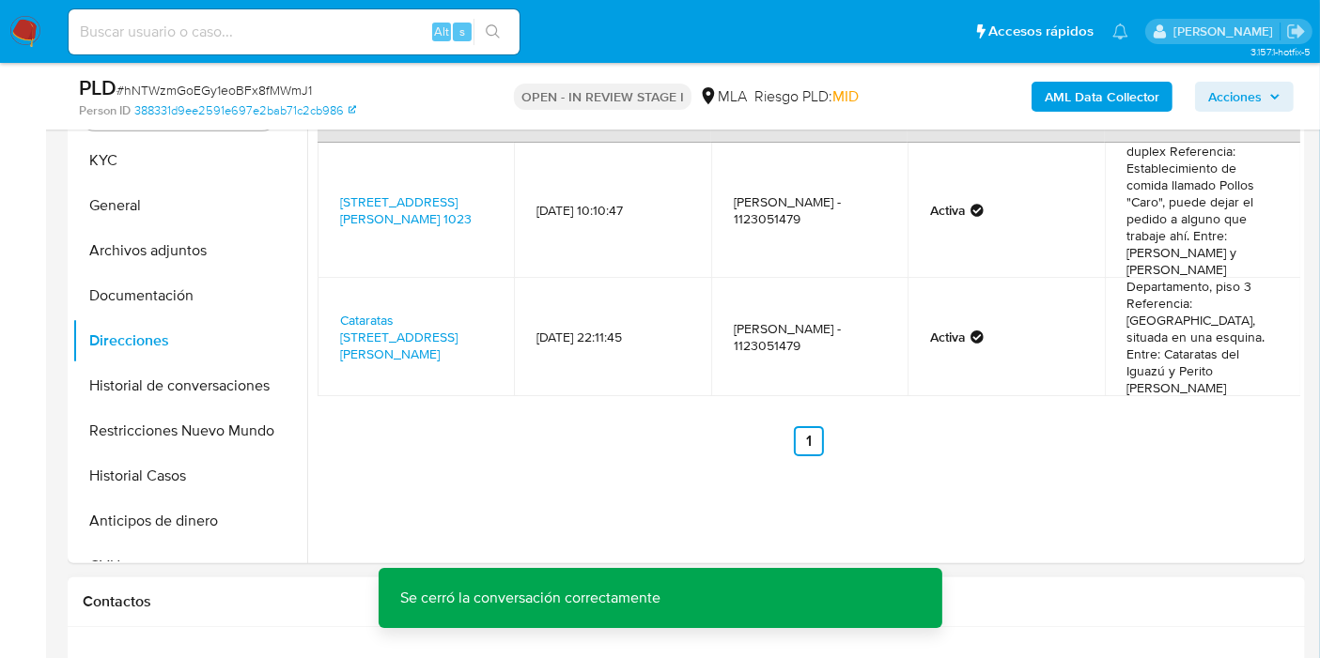
scroll to position [313, 0]
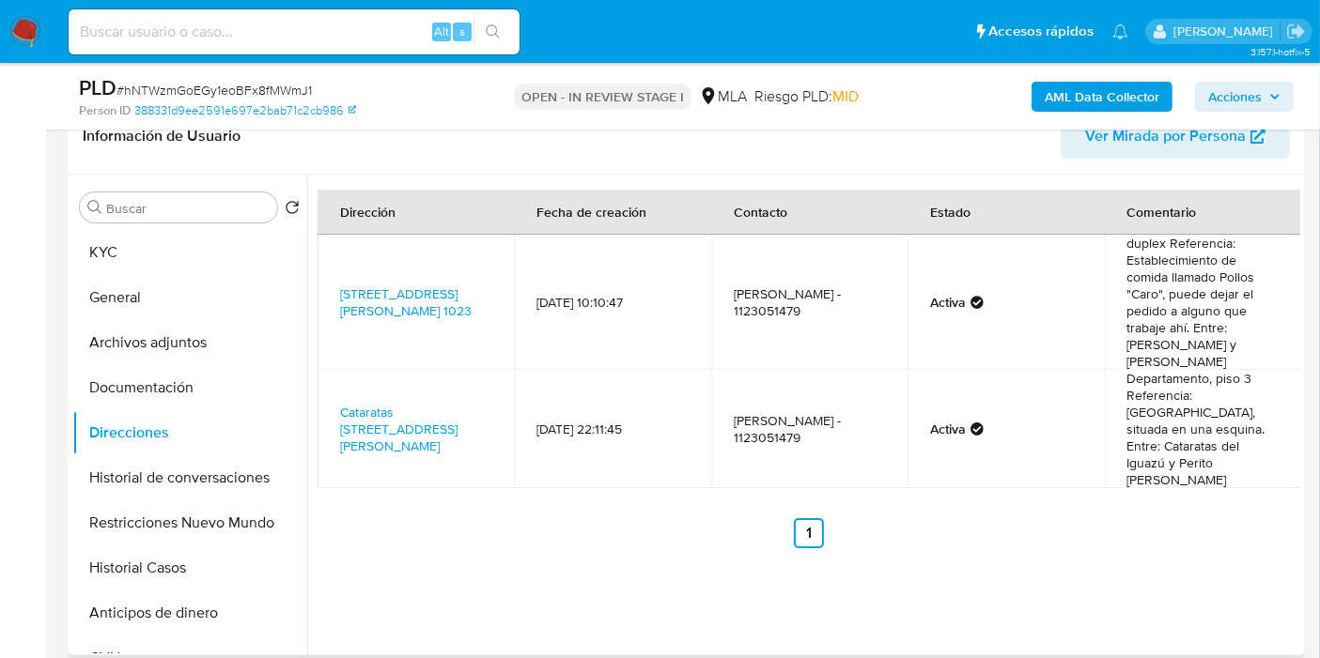
click at [464, 323] on td "Calle Evaristo Carriego 1023, La Matanza, Buenos Aires, 1778, Argentina 1023" at bounding box center [415, 302] width 196 height 135
click at [453, 302] on link "Calle Evaristo Carriego 1023, La Matanza, Buenos Aires, 1778, Argentina 1023" at bounding box center [405, 303] width 131 height 36
click at [201, 250] on button "KYC" at bounding box center [182, 252] width 220 height 45
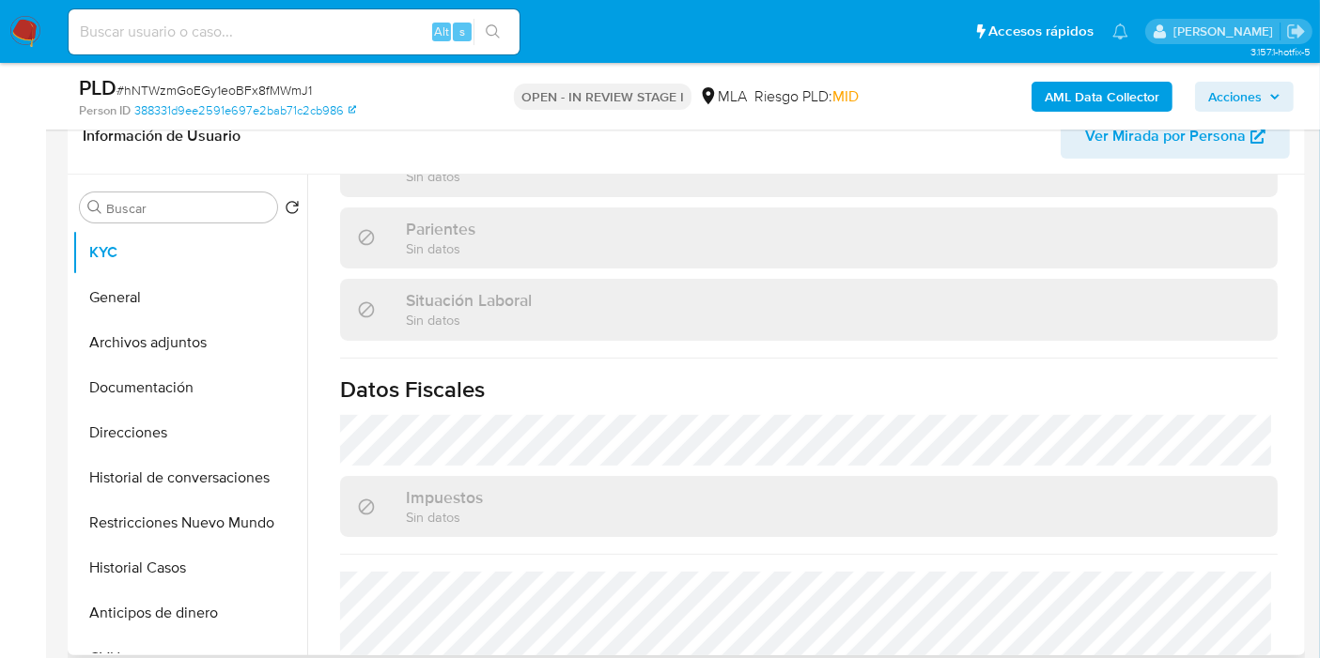
scroll to position [1005, 0]
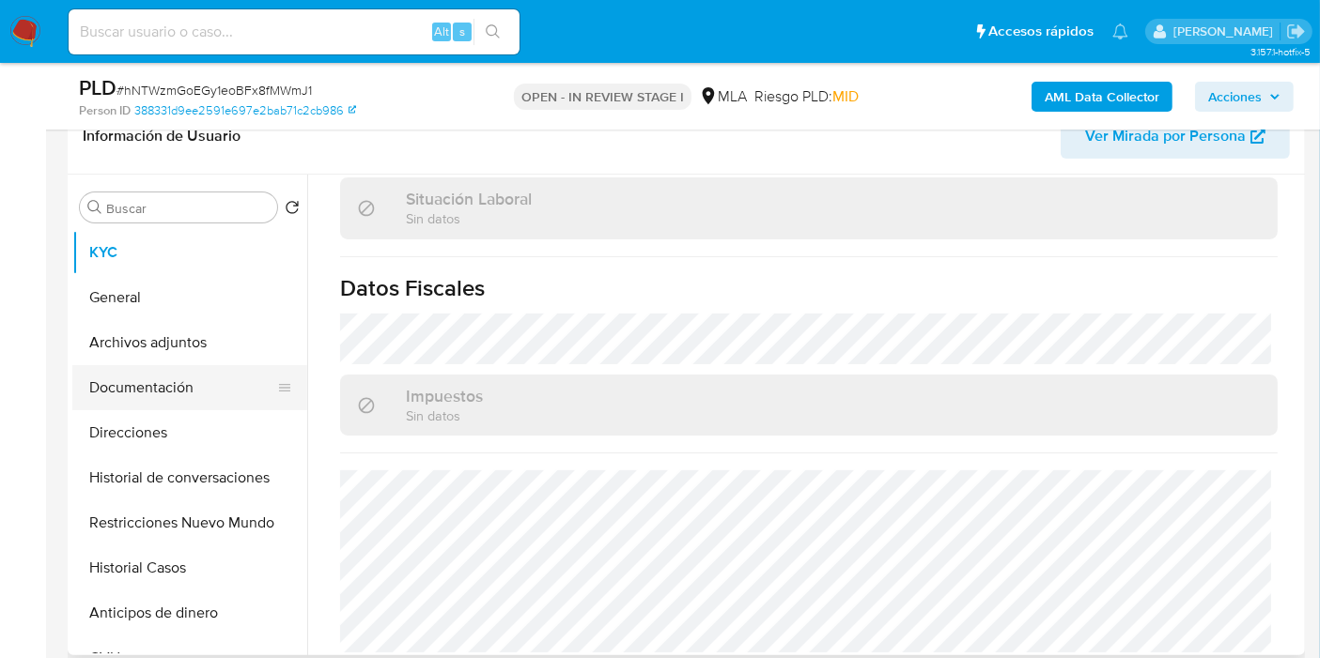
click at [262, 401] on button "Documentación" at bounding box center [182, 387] width 220 height 45
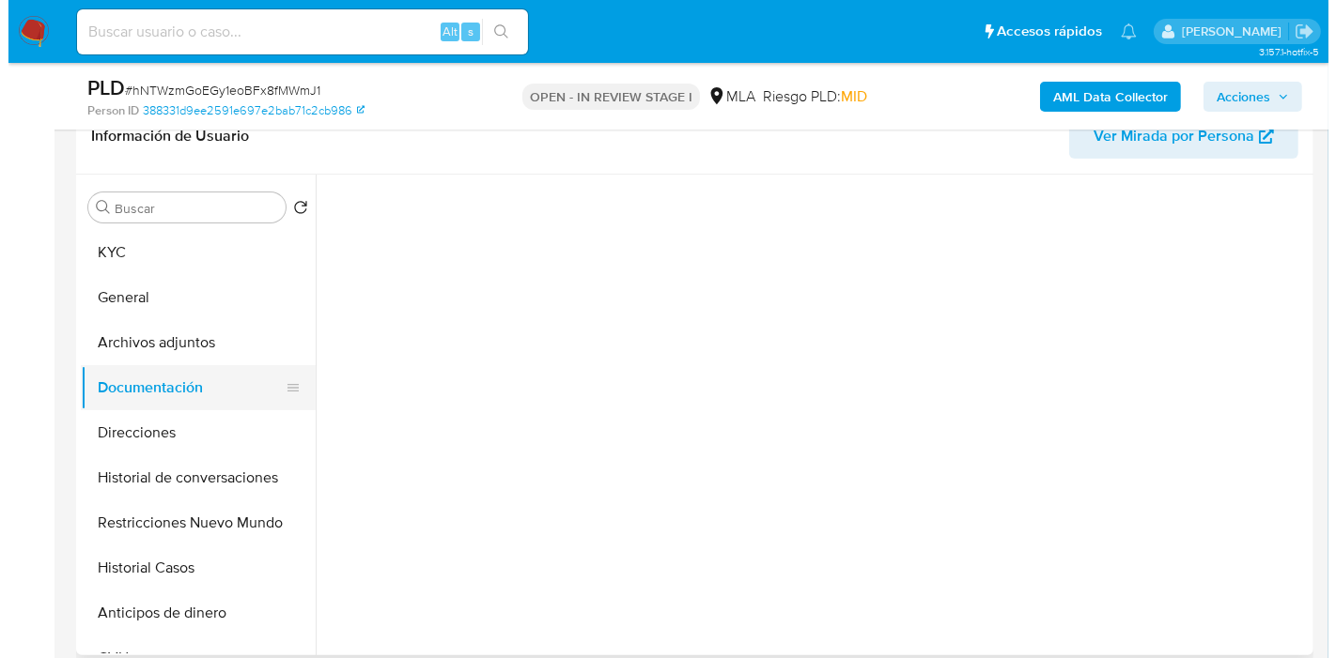
scroll to position [0, 0]
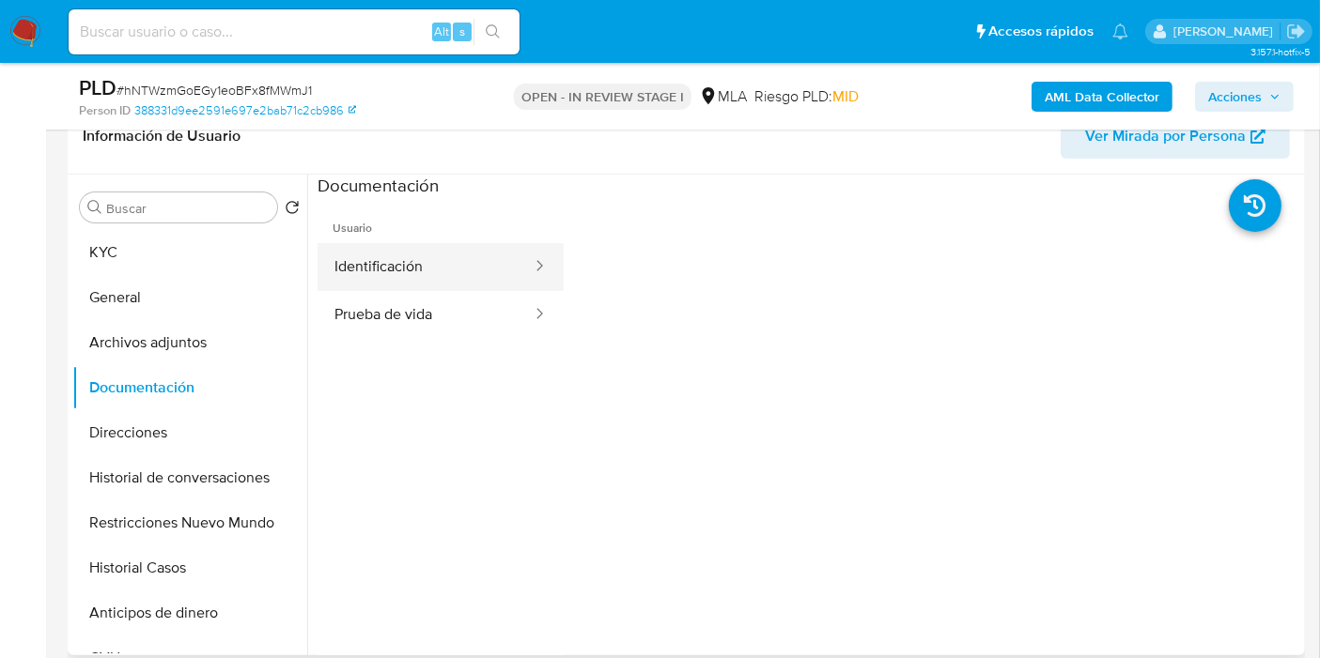
click at [421, 257] on button "Identificación" at bounding box center [425, 267] width 216 height 48
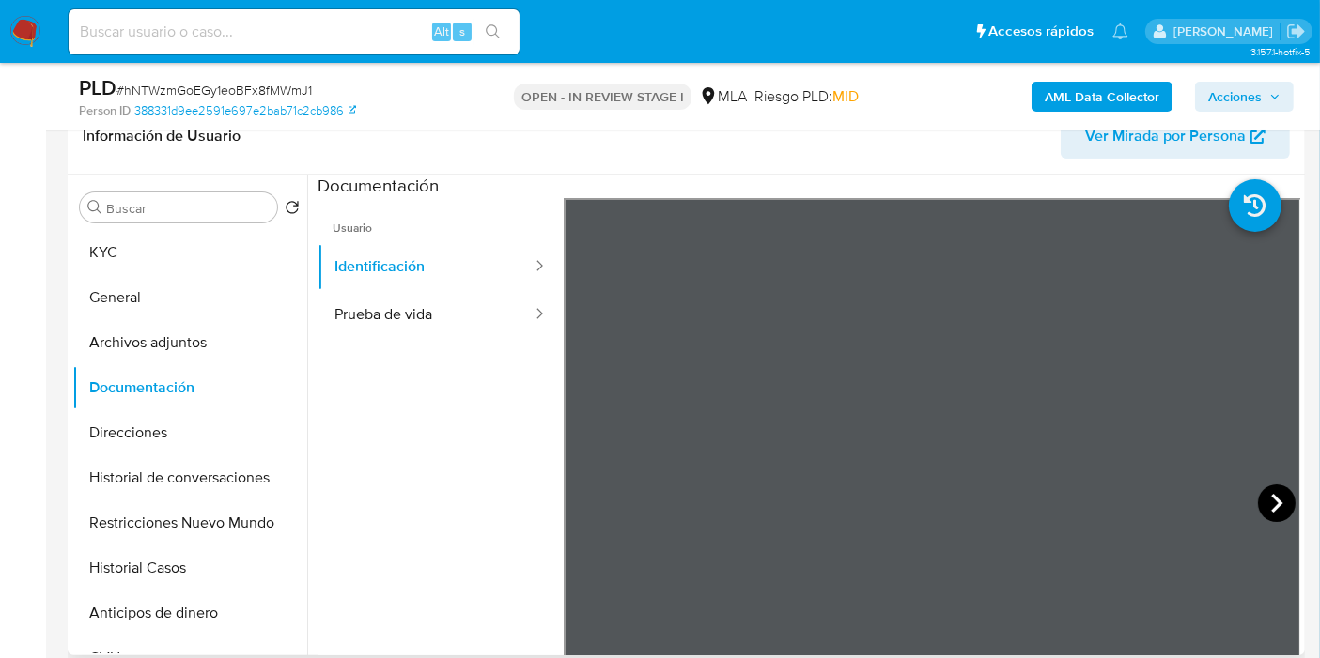
click at [1258, 492] on icon at bounding box center [1277, 504] width 38 height 38
click at [1098, 102] on b "AML Data Collector" at bounding box center [1101, 97] width 115 height 30
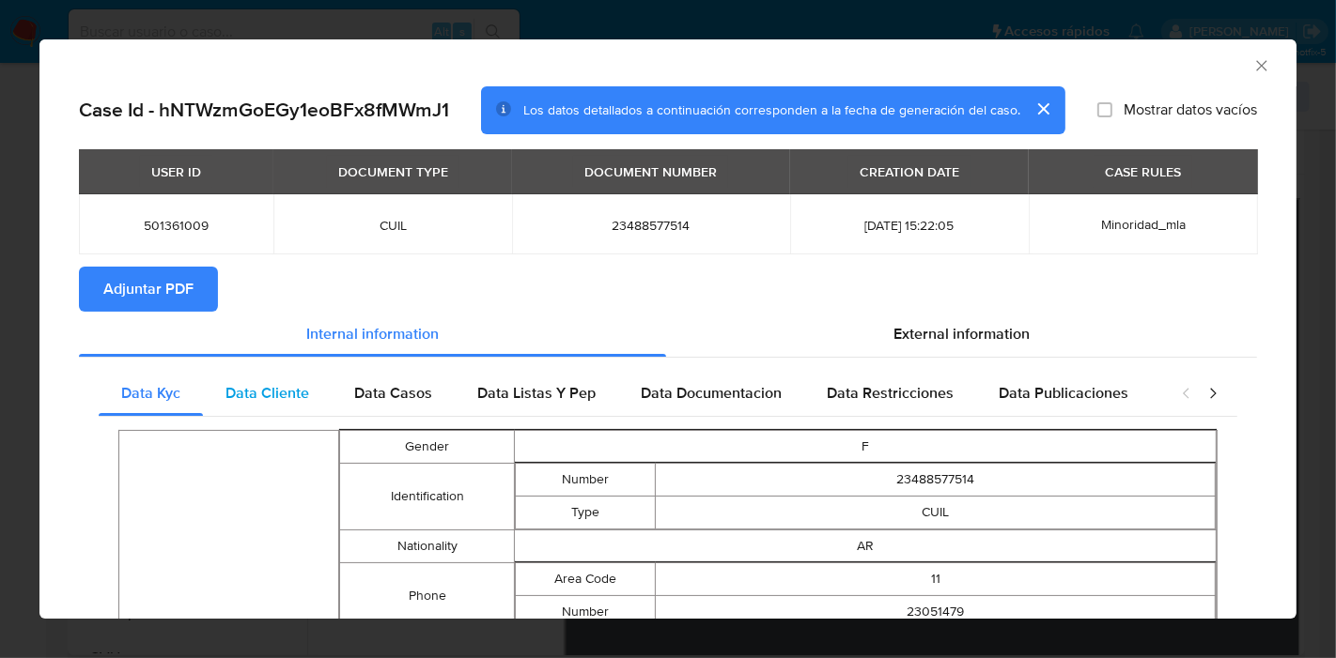
drag, startPoint x: 246, startPoint y: 396, endPoint x: 258, endPoint y: 393, distance: 12.8
click at [251, 398] on span "Data Cliente" at bounding box center [267, 393] width 84 height 22
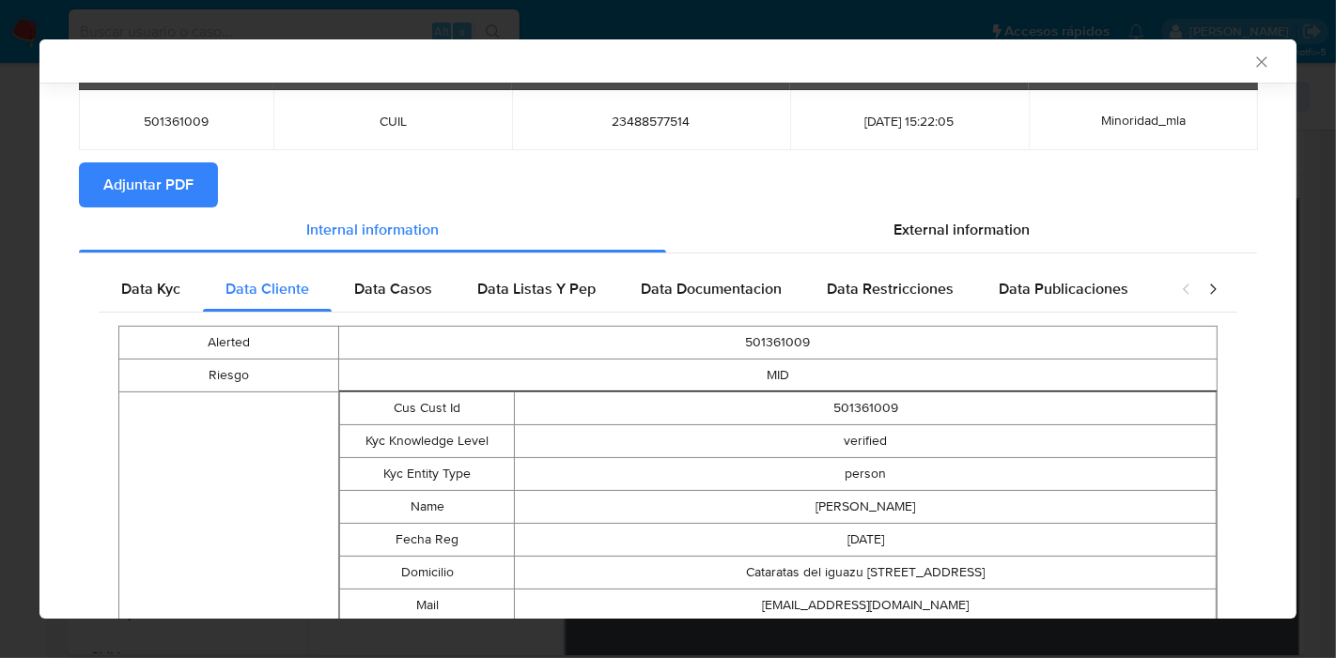
scroll to position [309, 0]
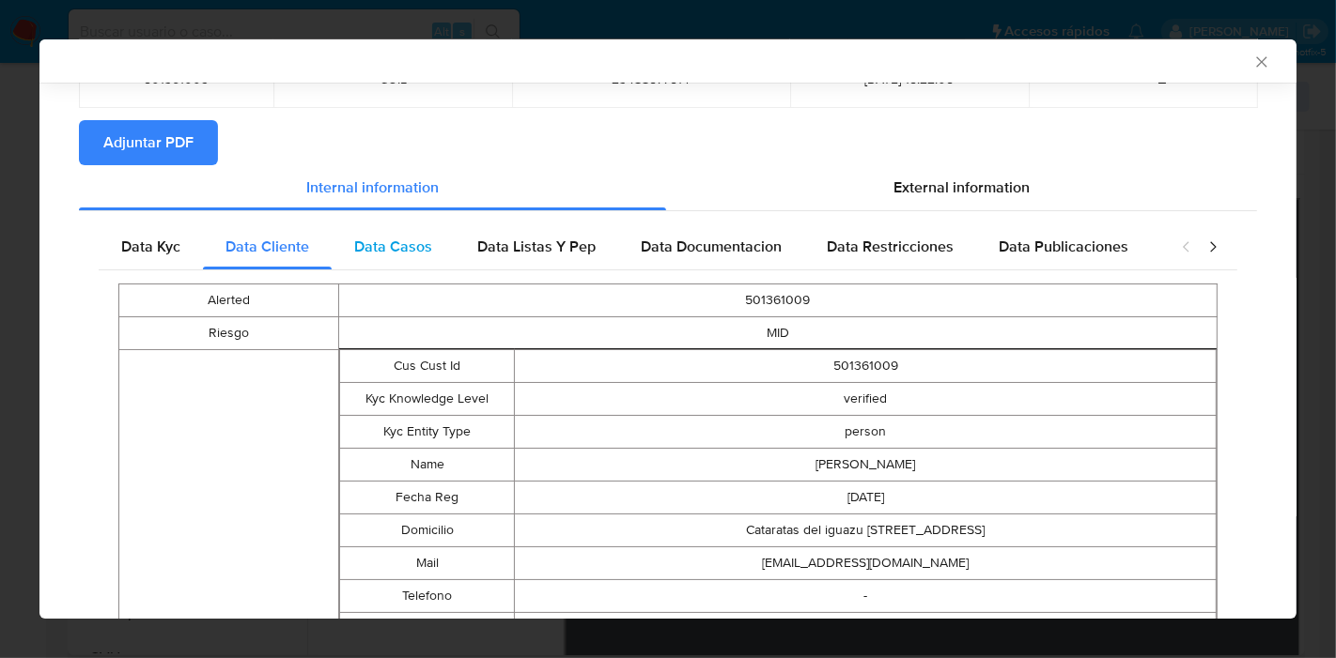
click at [420, 240] on span "Data Casos" at bounding box center [393, 247] width 78 height 22
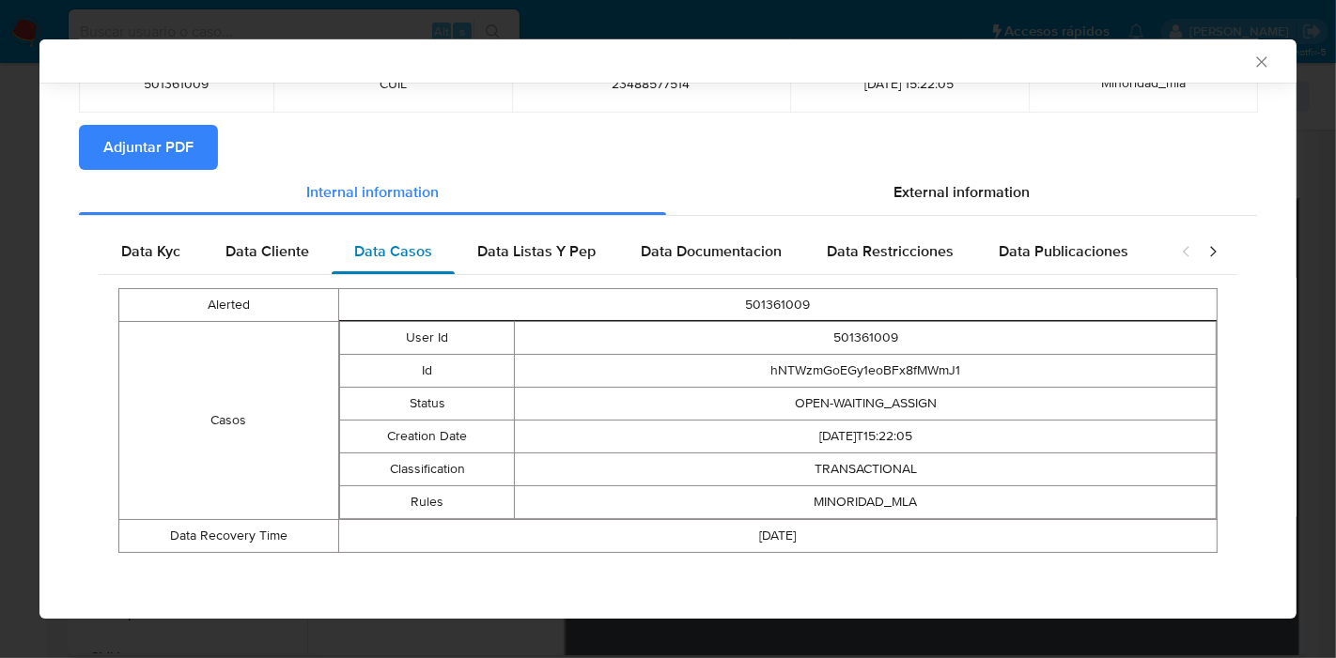
scroll to position [136, 0]
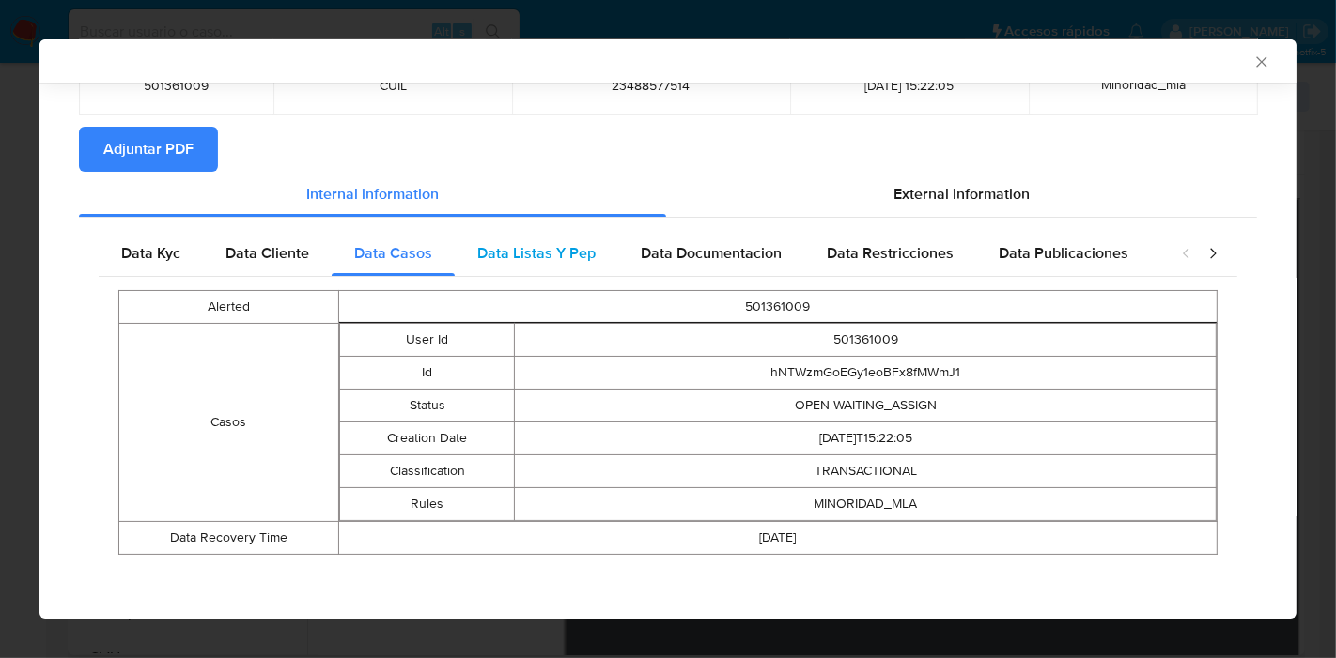
click at [508, 255] on span "Data Listas Y Pep" at bounding box center [536, 253] width 118 height 22
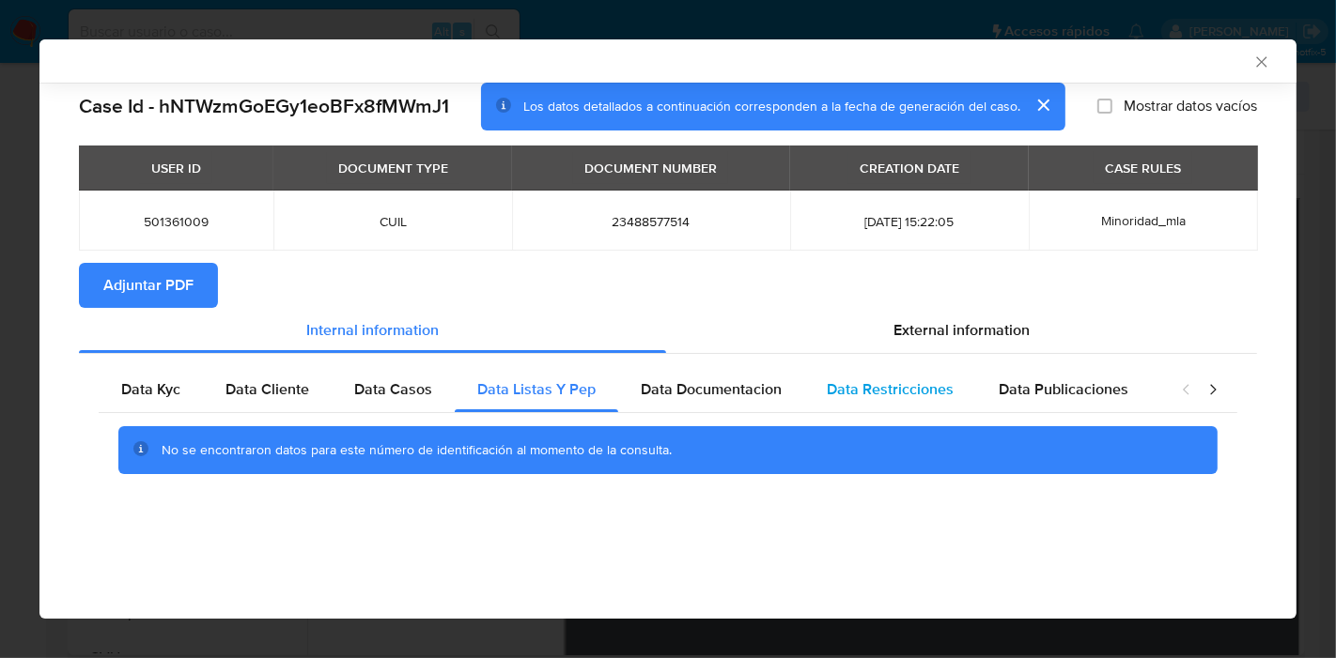
drag, startPoint x: 704, startPoint y: 391, endPoint x: 846, endPoint y: 380, distance: 143.1
click at [704, 392] on span "Data Documentacion" at bounding box center [711, 390] width 141 height 22
click at [853, 380] on span "Data Restricciones" at bounding box center [890, 390] width 127 height 22
drag, startPoint x: 1006, startPoint y: 396, endPoint x: 1137, endPoint y: 394, distance: 131.5
click at [1006, 396] on span "Data Publicaciones" at bounding box center [1063, 390] width 130 height 22
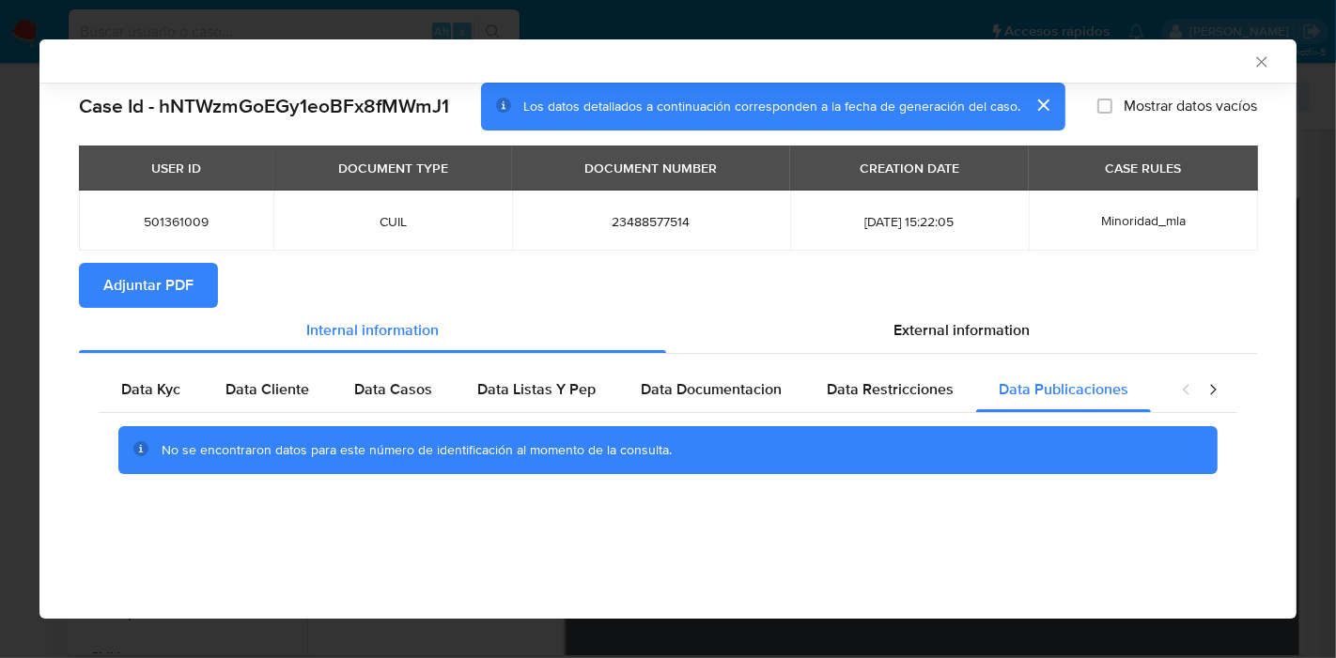
click at [1204, 384] on icon "closure-recommendation-modal" at bounding box center [1212, 389] width 19 height 19
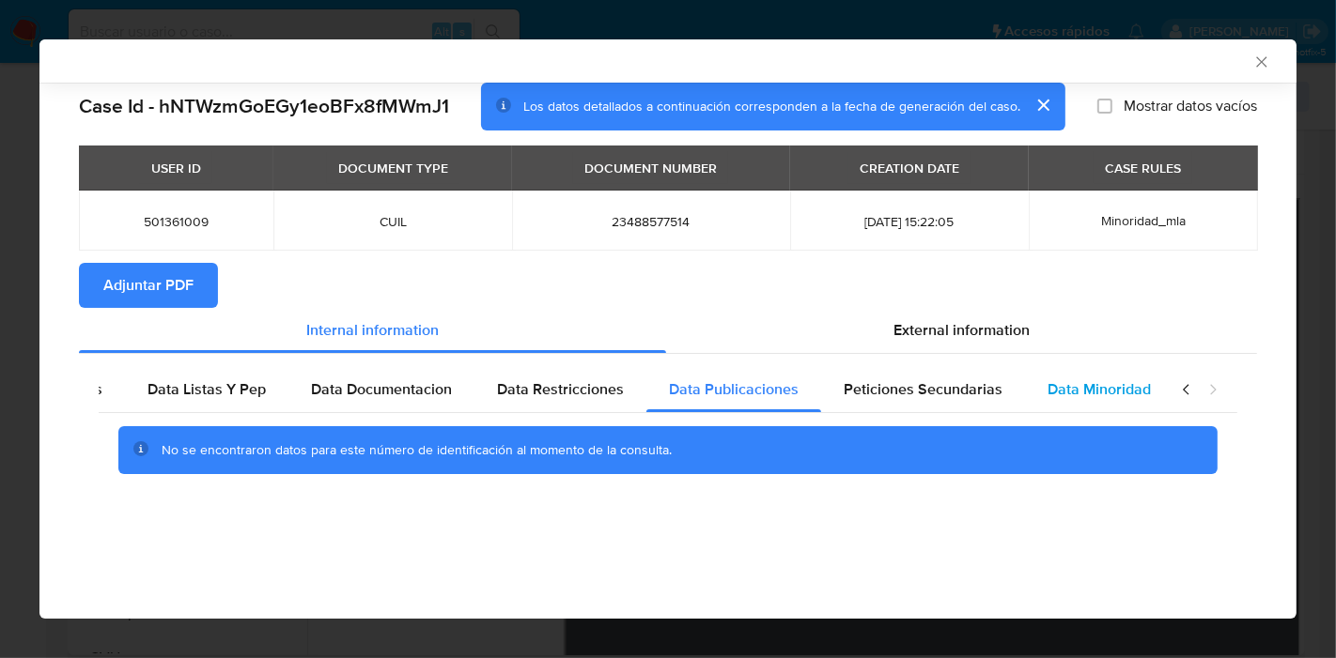
click at [1052, 400] on div "Data Minoridad" at bounding box center [1099, 389] width 148 height 45
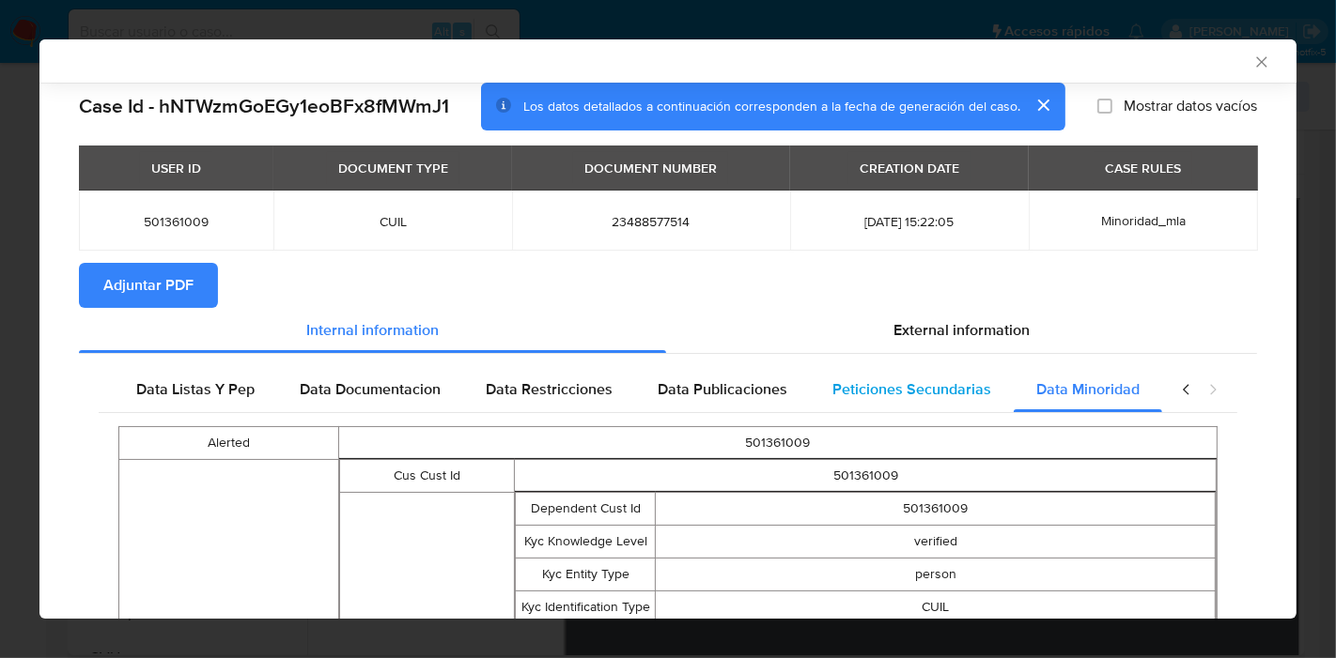
click at [966, 400] on div "Peticiones Secundarias" at bounding box center [912, 389] width 204 height 45
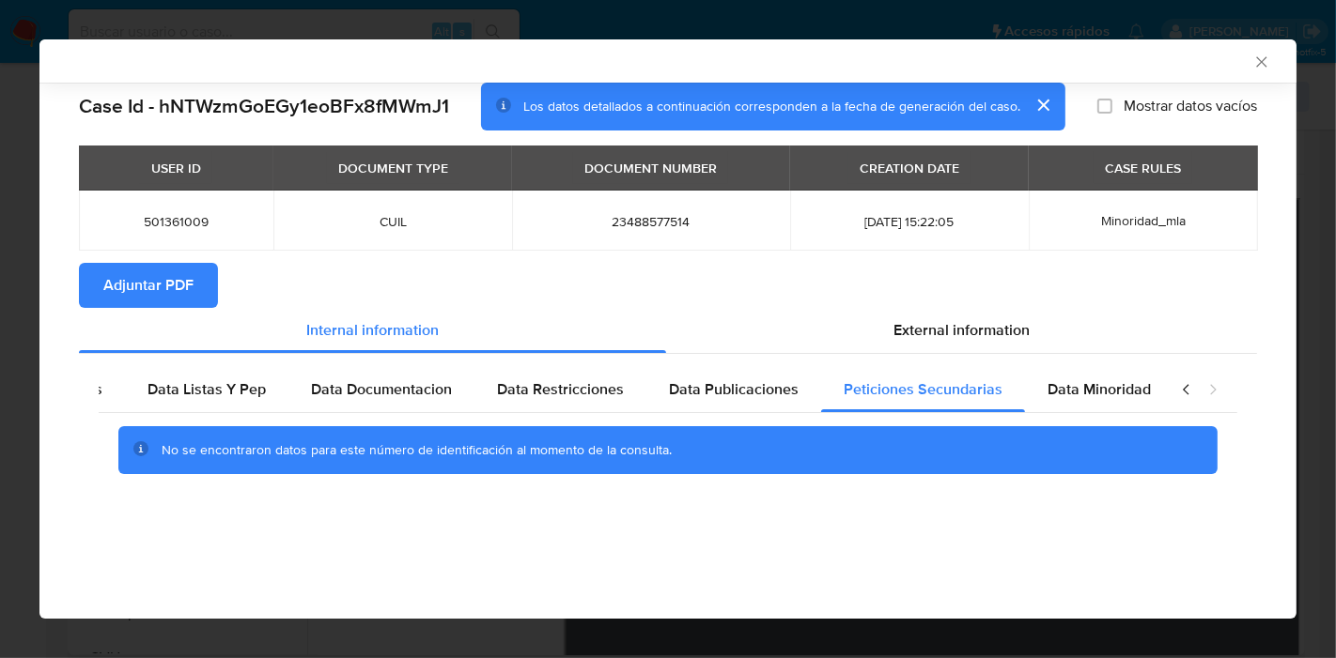
click at [1197, 402] on div "closure-recommendation-modal" at bounding box center [1199, 389] width 75 height 45
drag, startPoint x: 1111, startPoint y: 397, endPoint x: 1172, endPoint y: 397, distance: 61.1
click at [1125, 397] on span "Data Minoridad" at bounding box center [1098, 390] width 103 height 22
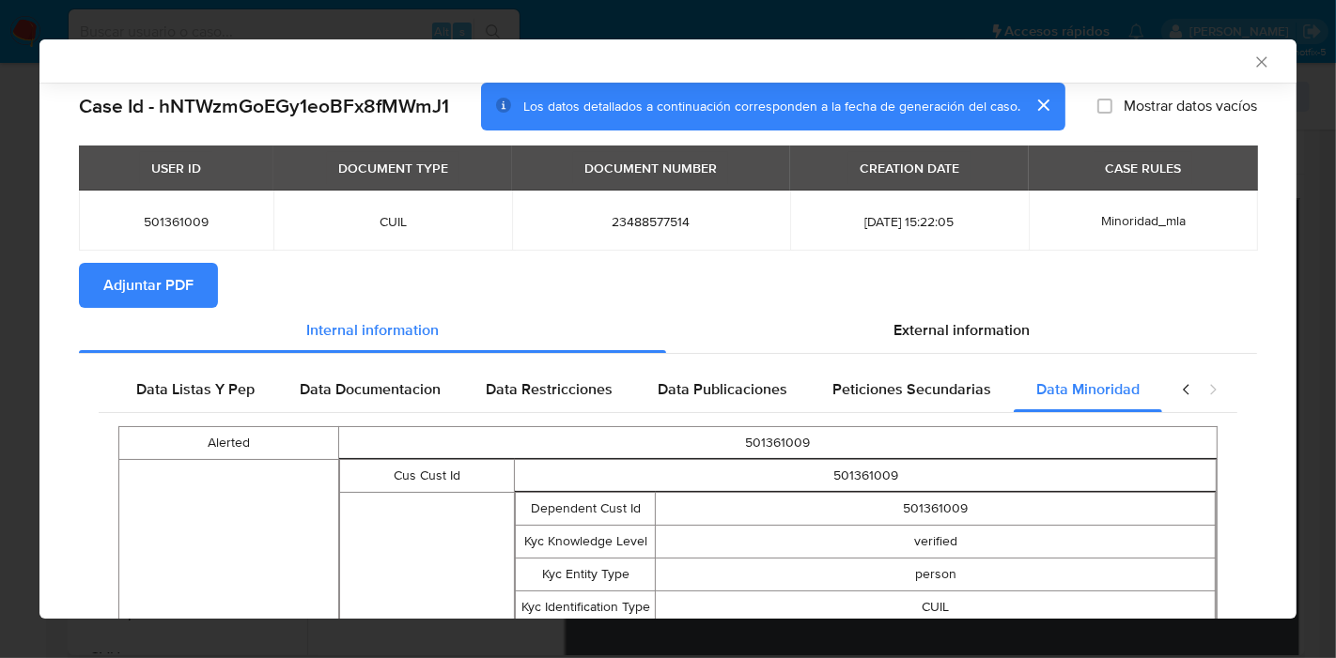
click at [1177, 397] on icon "closure-recommendation-modal" at bounding box center [1186, 389] width 19 height 19
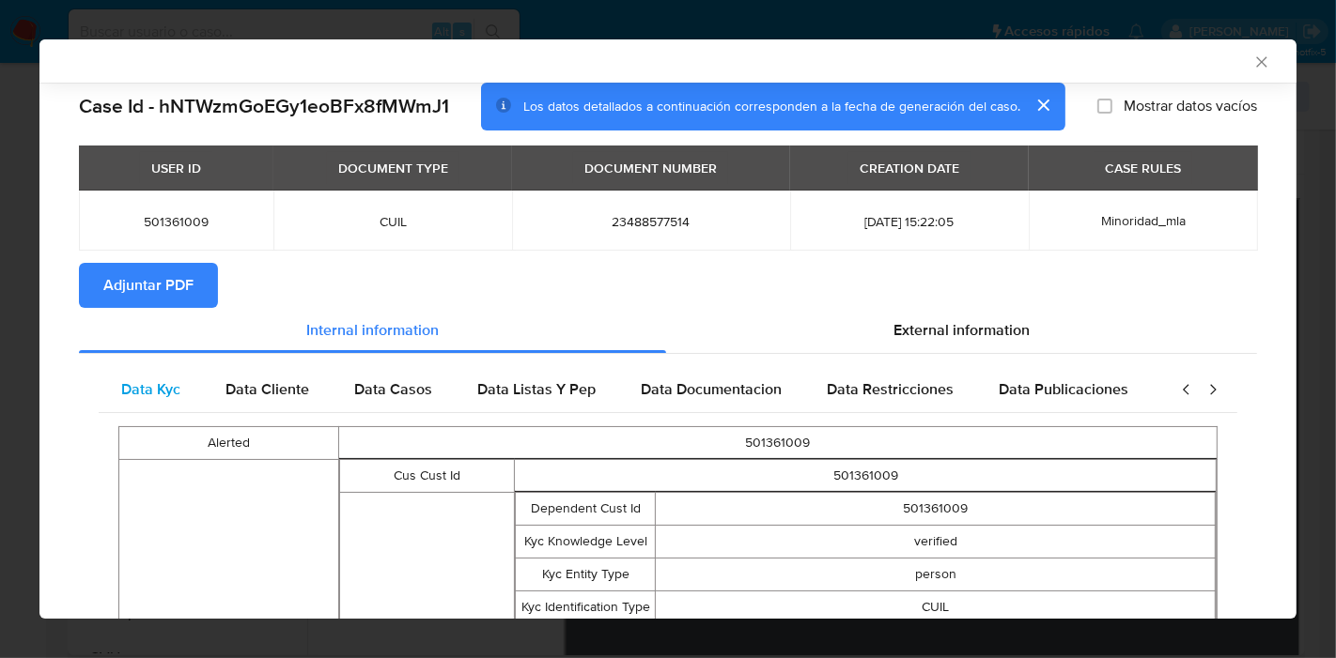
click at [166, 399] on span "Data Kyc" at bounding box center [150, 390] width 59 height 22
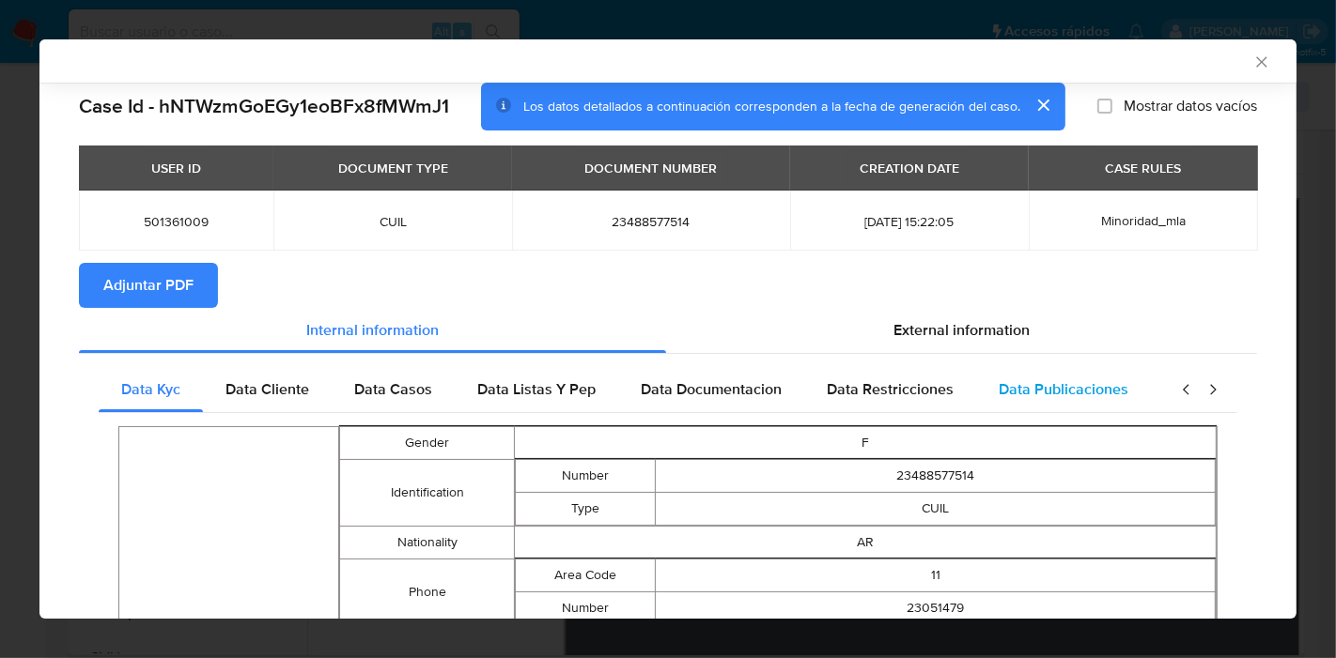
click at [991, 379] on div "Data Publicaciones" at bounding box center [1063, 389] width 175 height 45
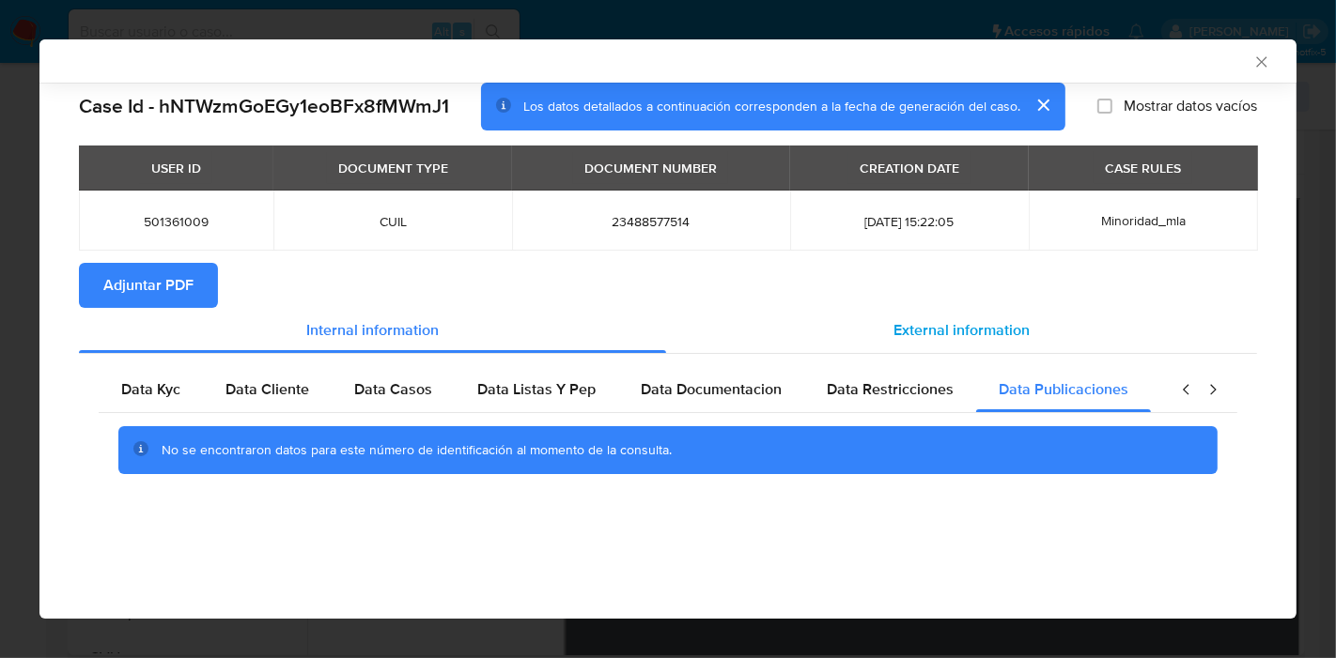
click at [1006, 332] on span "External information" at bounding box center [961, 330] width 136 height 22
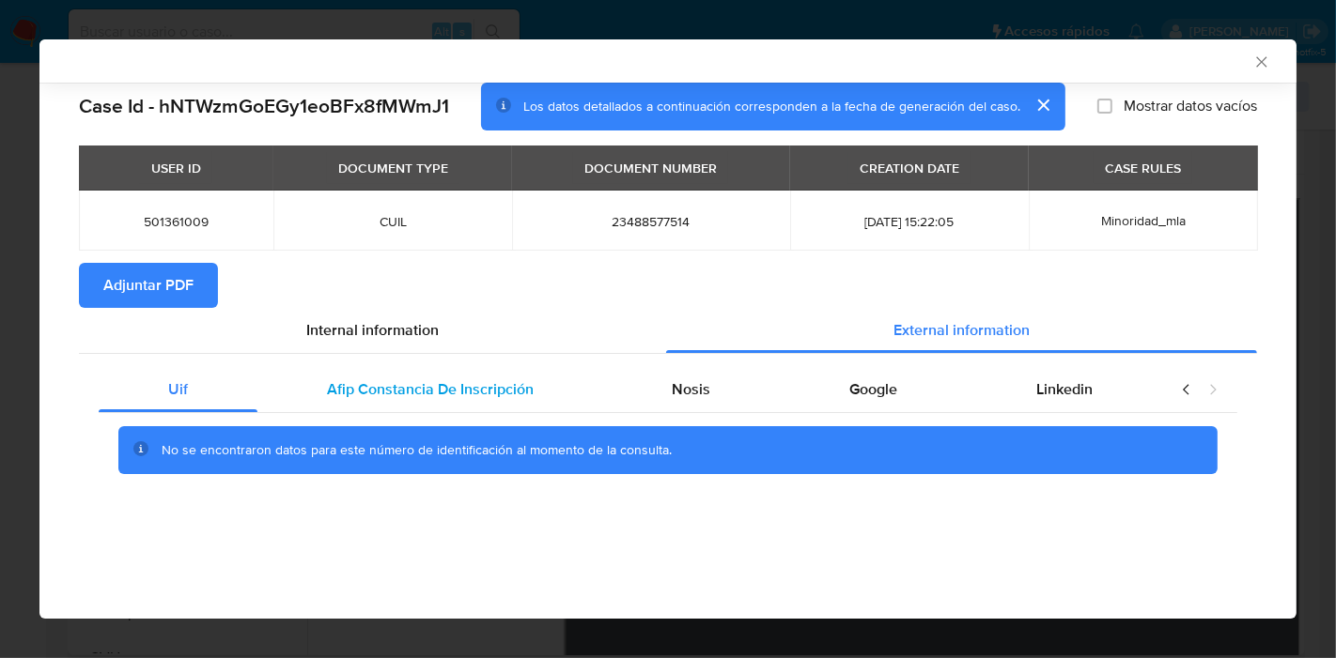
click at [464, 395] on span "Afip Constancia De Inscripción" at bounding box center [430, 390] width 207 height 22
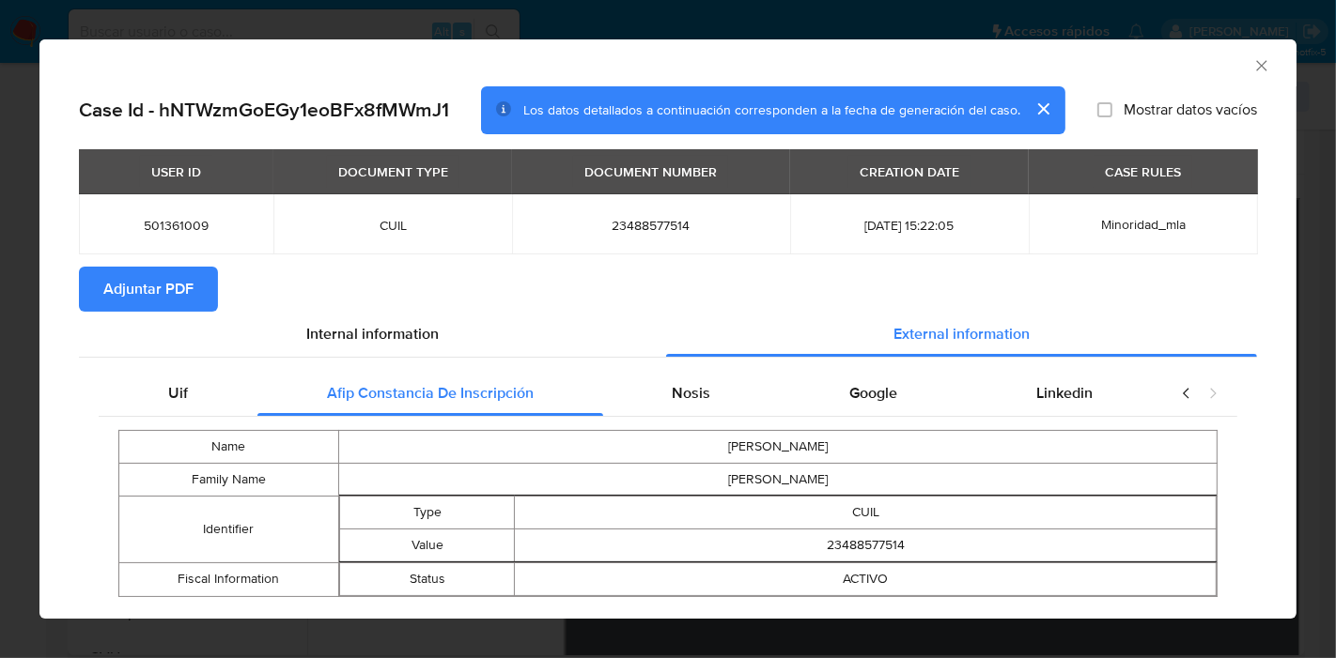
scroll to position [39, 0]
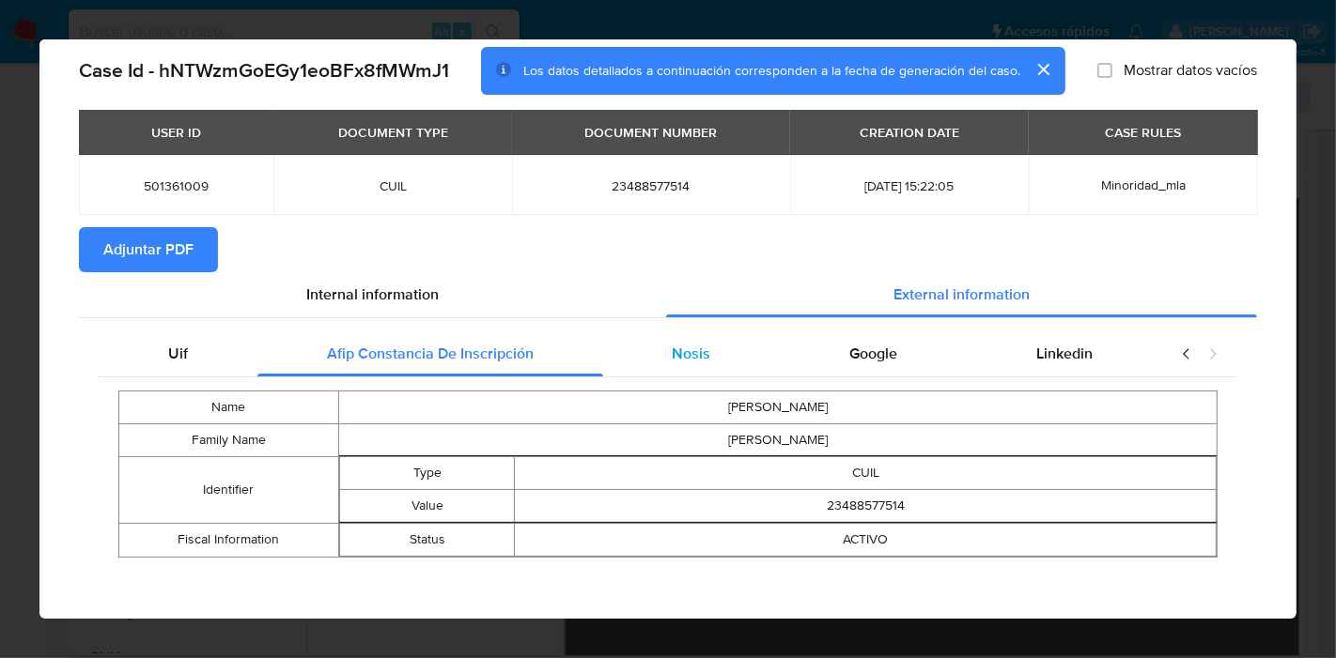
click at [700, 356] on span "Nosis" at bounding box center [691, 354] width 39 height 22
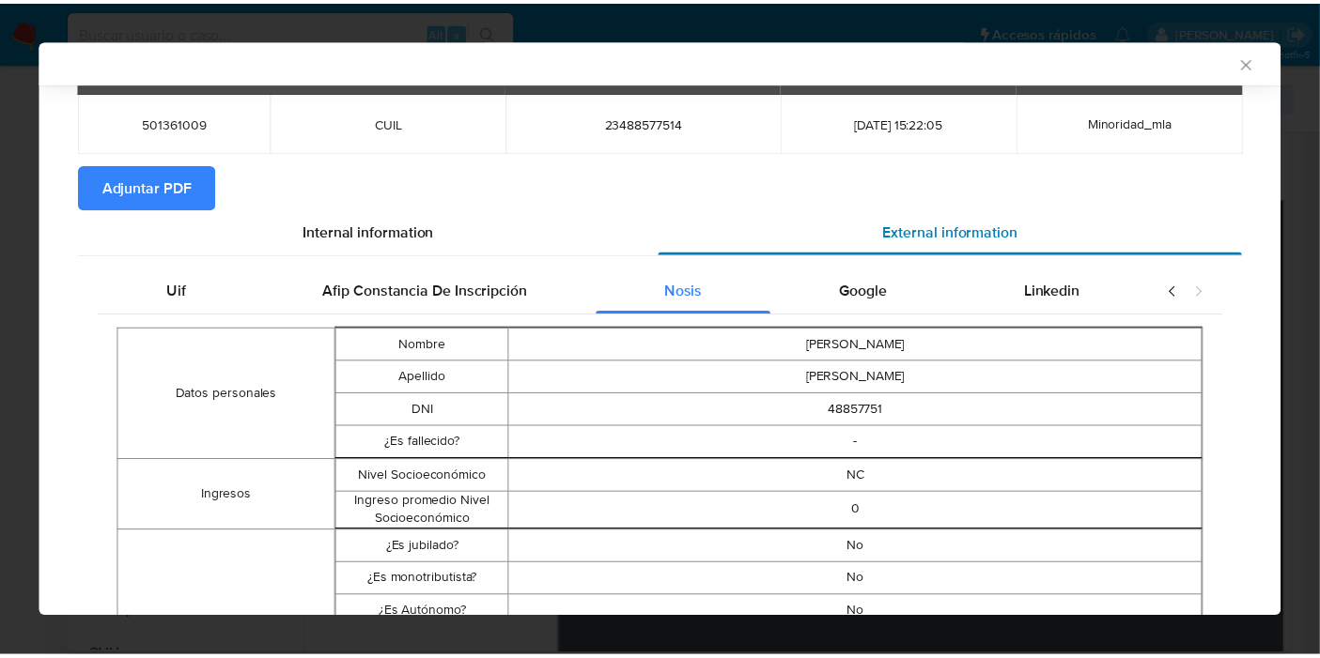
scroll to position [0, 0]
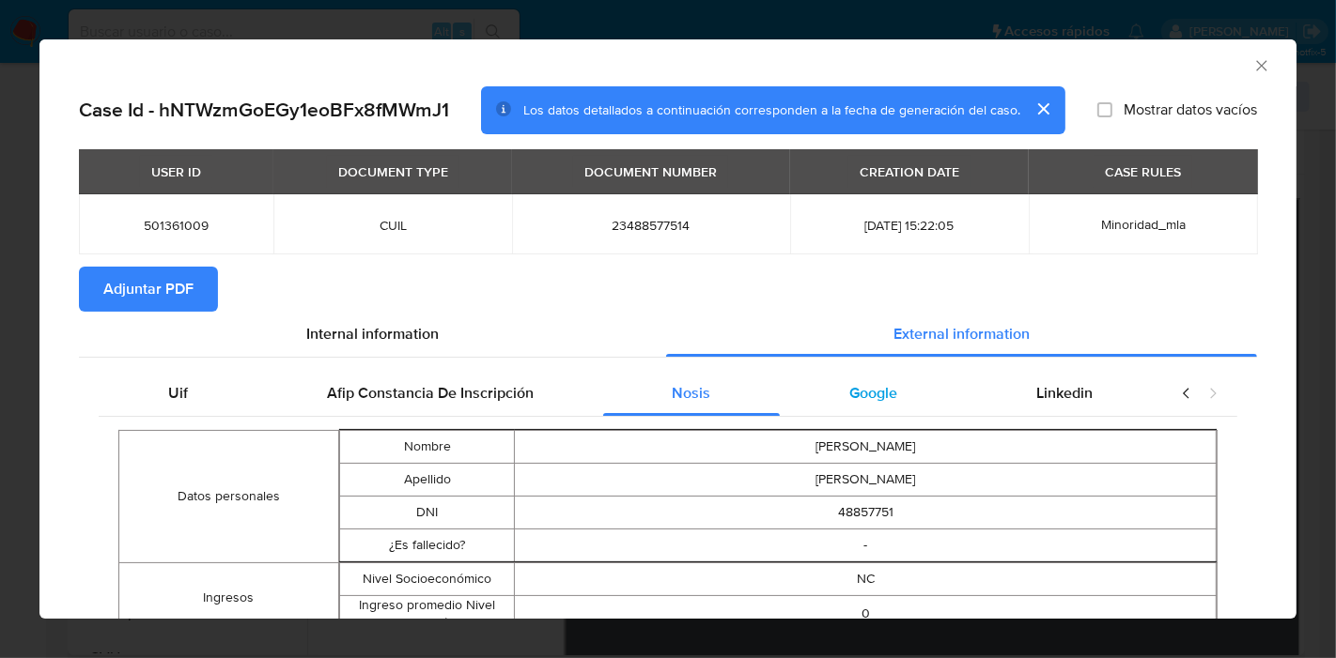
click at [881, 409] on div "Google" at bounding box center [873, 393] width 187 height 45
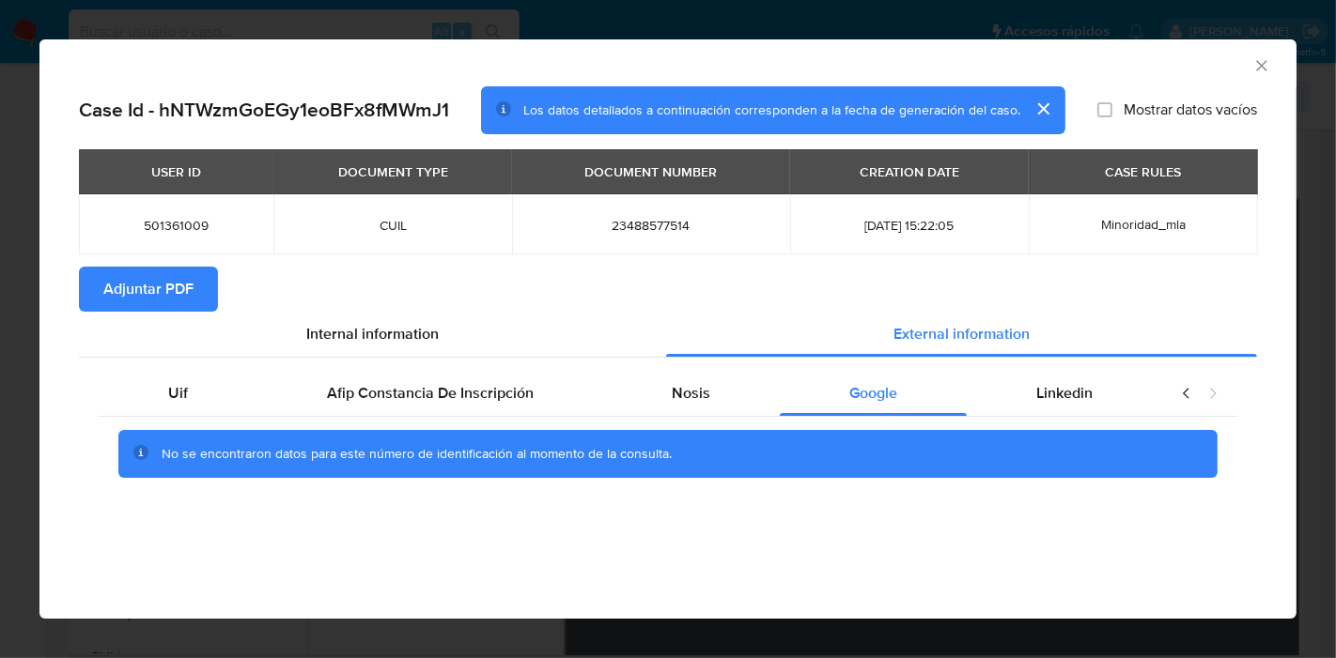
drag, startPoint x: 1068, startPoint y: 389, endPoint x: 1189, endPoint y: 389, distance: 121.2
click at [1074, 389] on span "Linkedin" at bounding box center [1064, 393] width 56 height 22
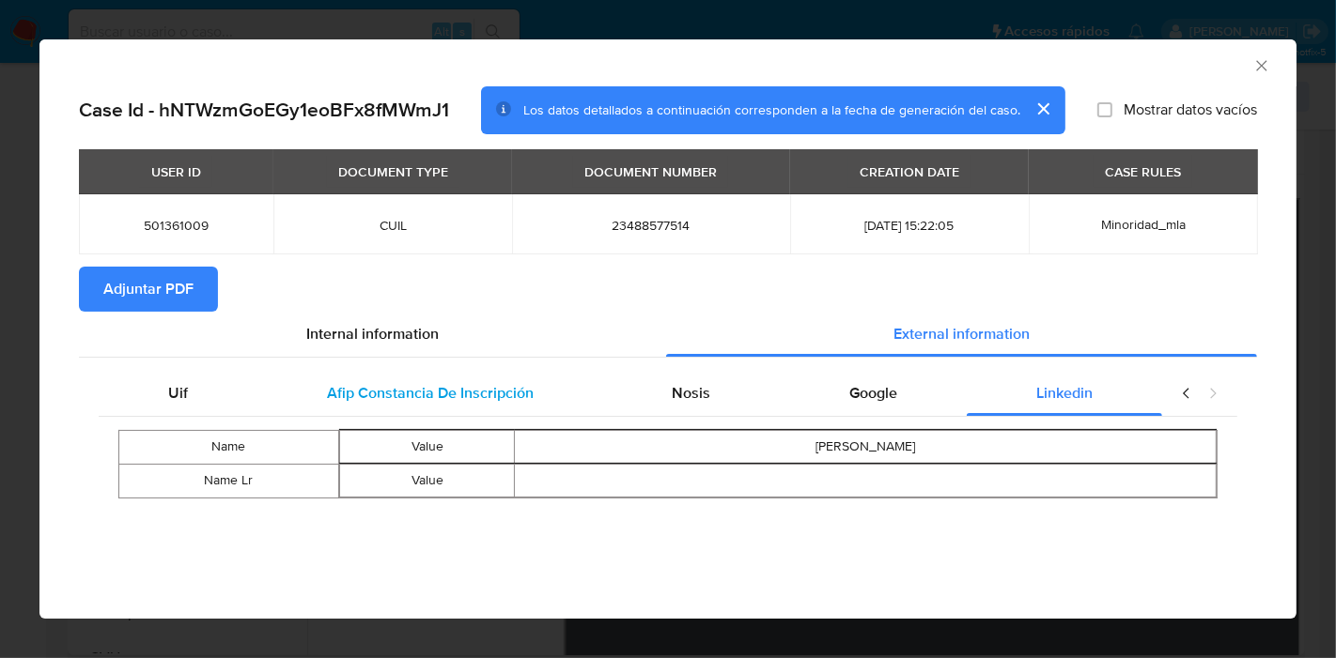
drag, startPoint x: 1189, startPoint y: 389, endPoint x: 488, endPoint y: 391, distance: 700.7
click at [1188, 390] on icon "closure-recommendation-modal" at bounding box center [1186, 393] width 19 height 19
drag, startPoint x: 213, startPoint y: 411, endPoint x: 401, endPoint y: 332, distance: 203.7
click at [218, 405] on div "Uif" at bounding box center [178, 393] width 159 height 45
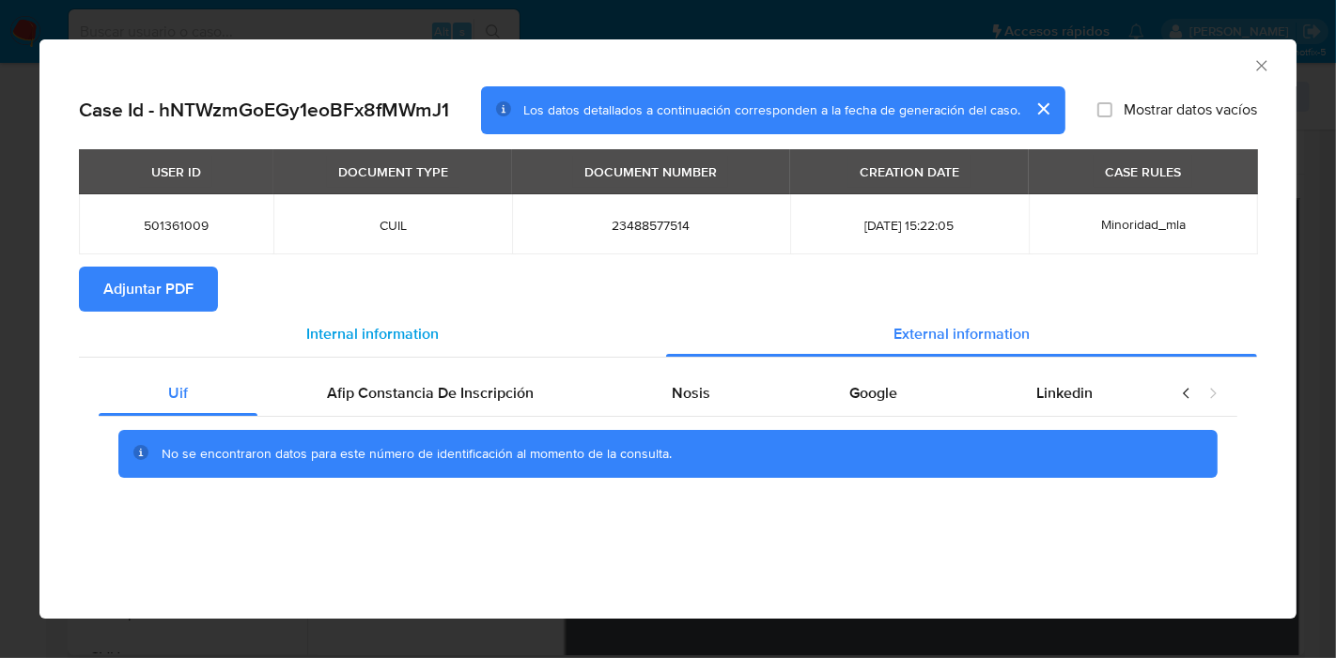
drag, startPoint x: 417, startPoint y: 331, endPoint x: 383, endPoint y: 349, distance: 38.7
click at [415, 333] on span "Internal information" at bounding box center [372, 334] width 132 height 22
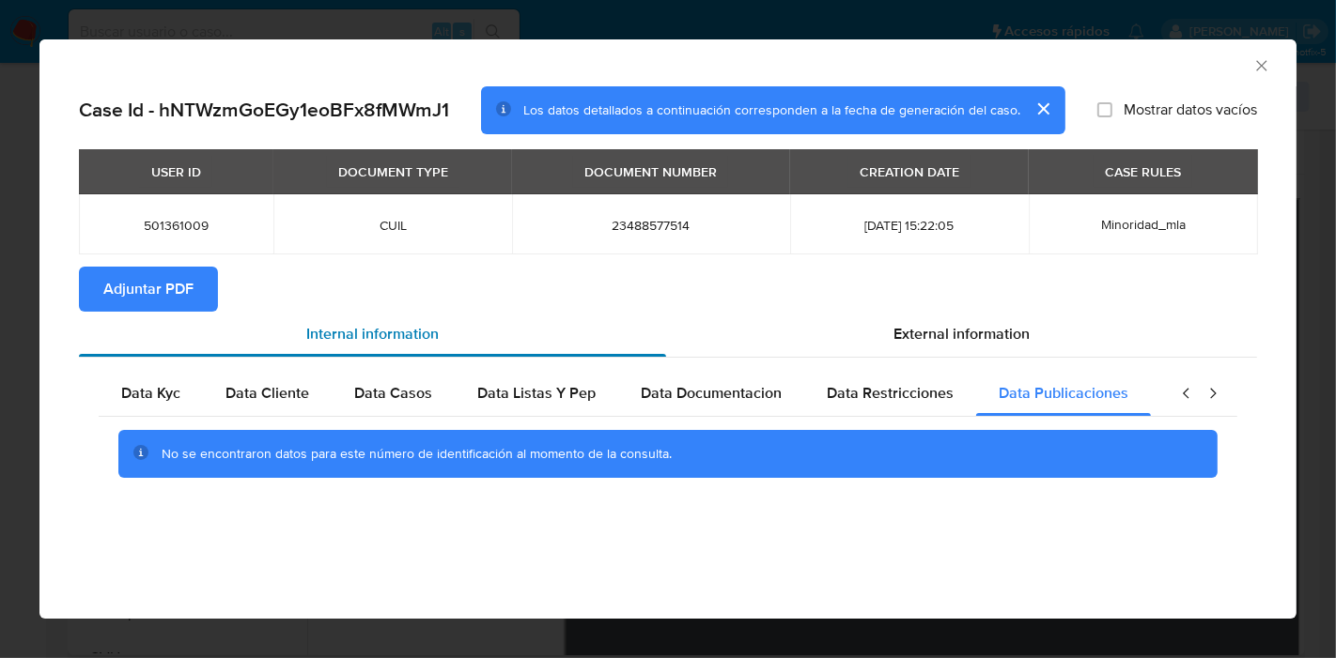
drag, startPoint x: 171, startPoint y: 409, endPoint x: 182, endPoint y: 319, distance: 89.9
click at [169, 406] on div "Data Kyc" at bounding box center [151, 393] width 104 height 45
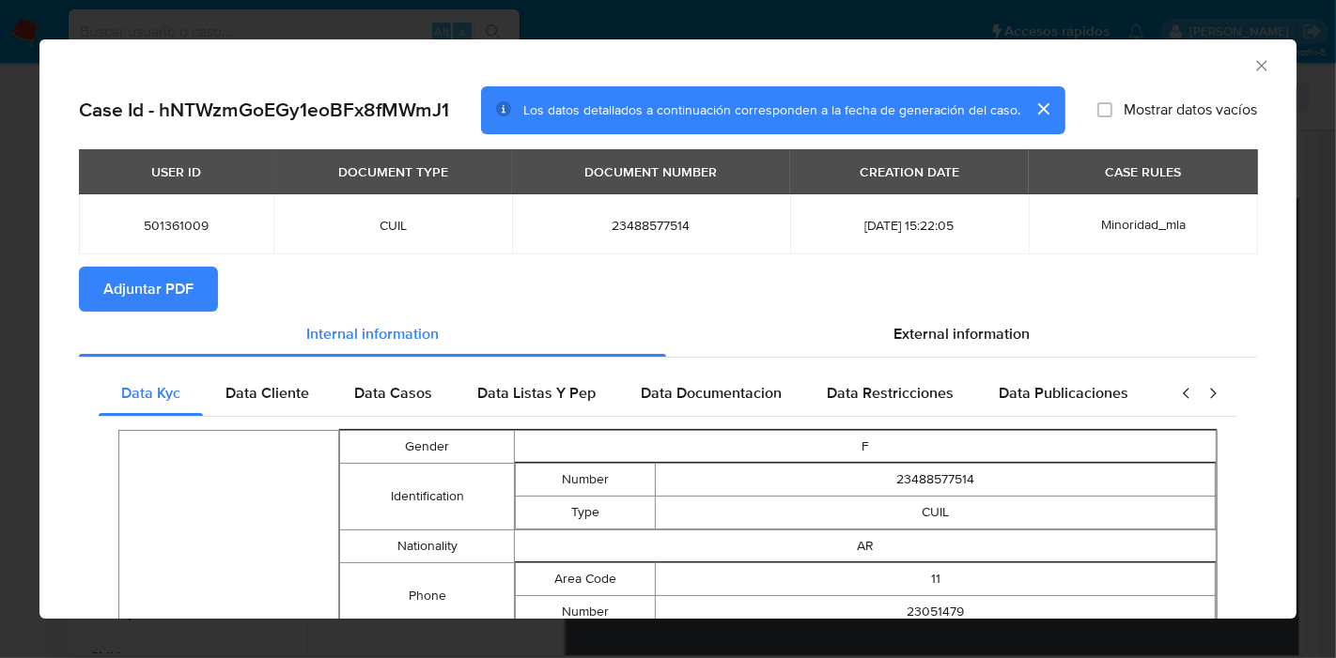
click at [188, 302] on span "Adjuntar PDF" at bounding box center [148, 289] width 90 height 41
click at [0, 261] on div "AML Data Collector Case Id - hNTWzmGoEGy1eoBFx8fMWmJ1 Los datos detallados a co…" at bounding box center [668, 329] width 1336 height 658
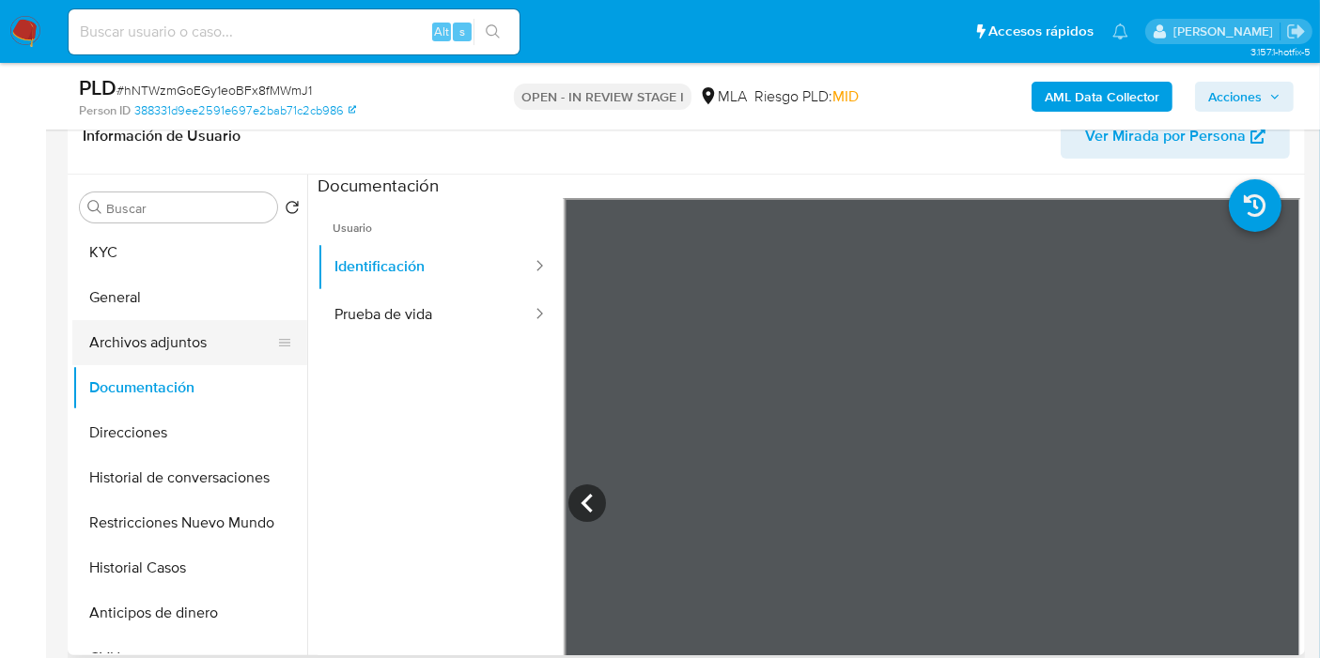
click at [228, 352] on button "Archivos adjuntos" at bounding box center [182, 342] width 220 height 45
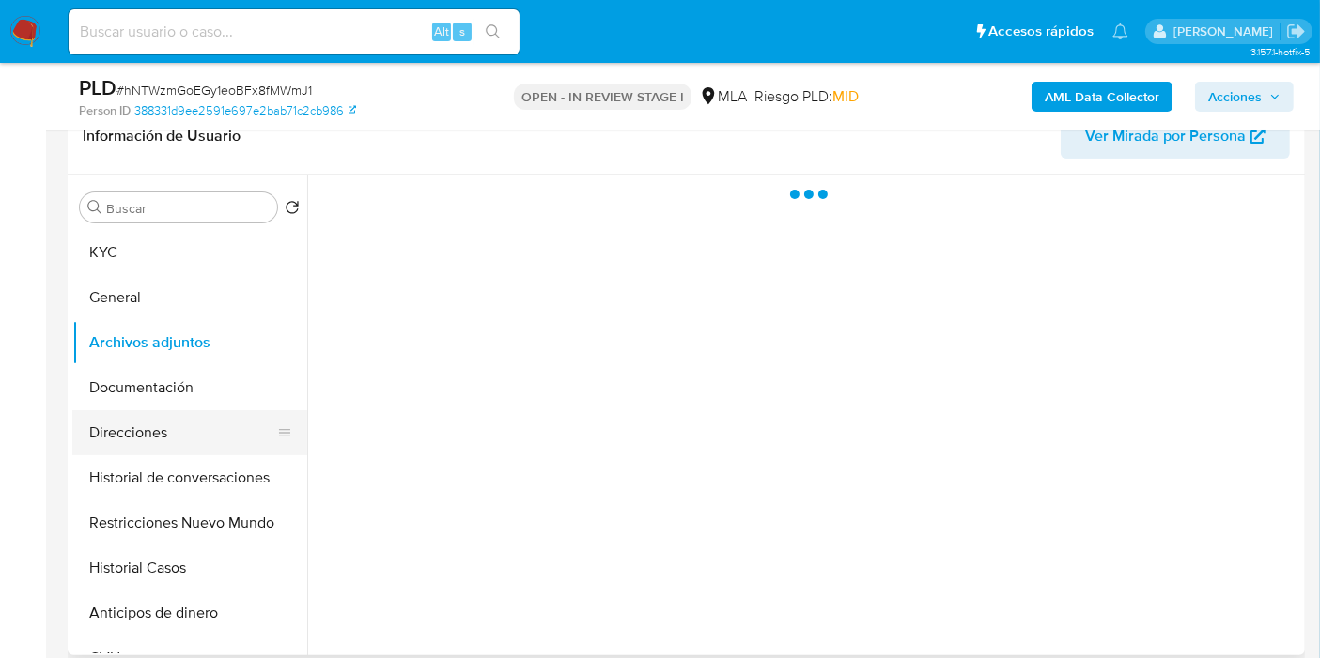
click at [195, 425] on button "Direcciones" at bounding box center [182, 432] width 220 height 45
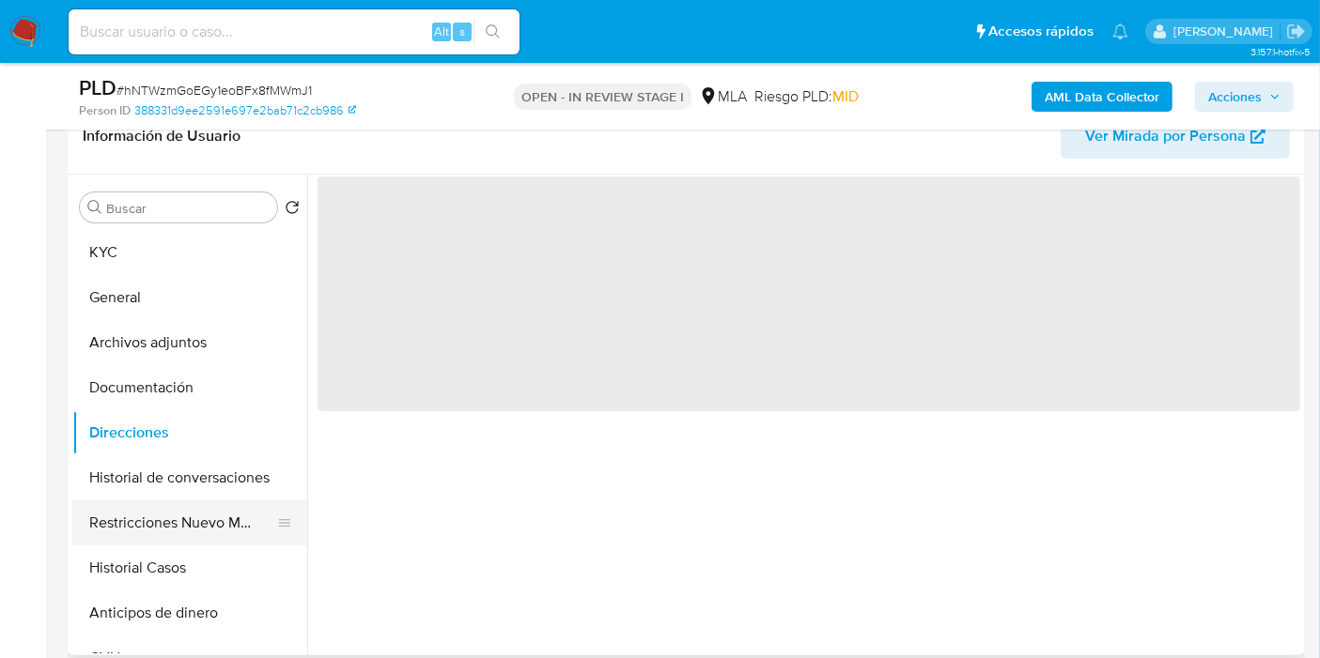
click at [219, 523] on button "Restricciones Nuevo Mundo" at bounding box center [182, 523] width 220 height 45
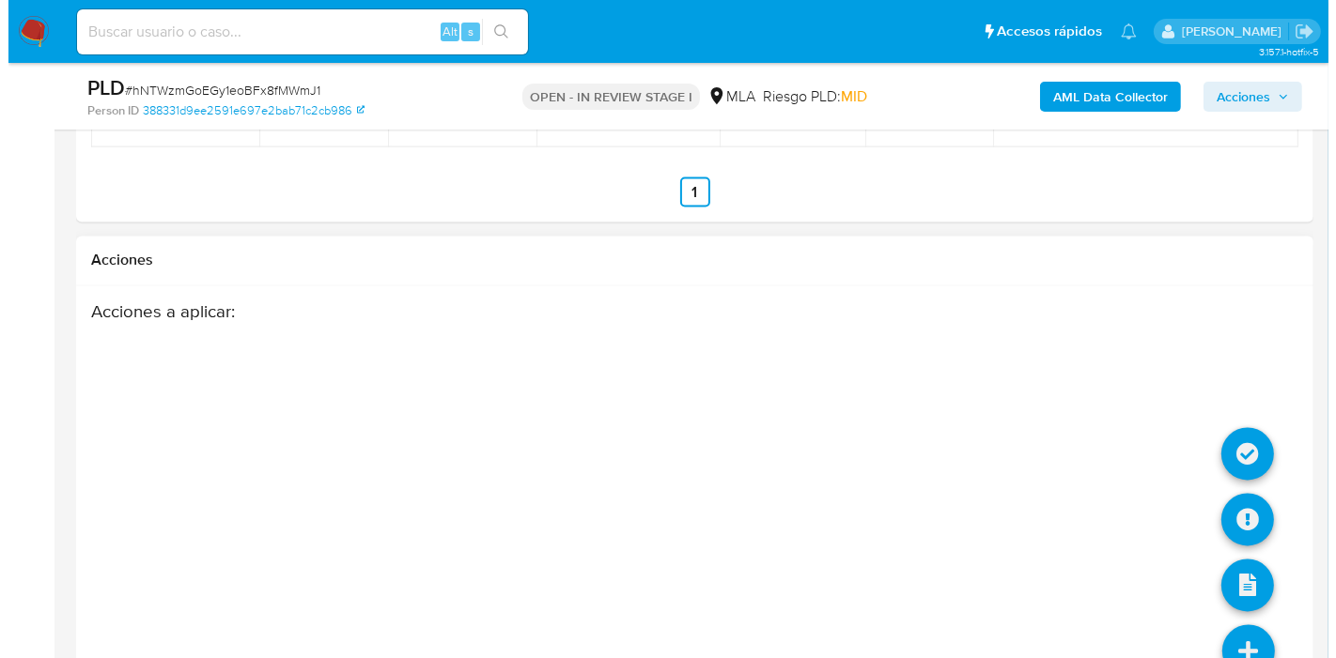
scroll to position [3399, 0]
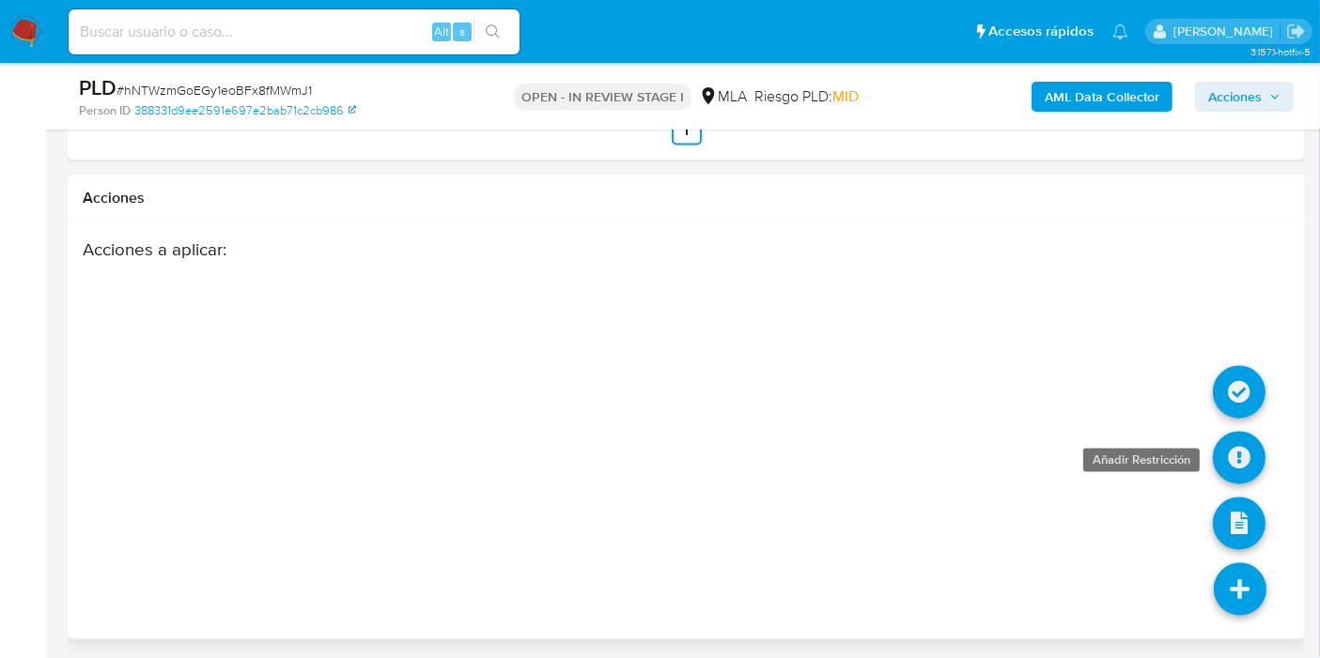
click at [1252, 445] on link at bounding box center [1239, 458] width 53 height 53
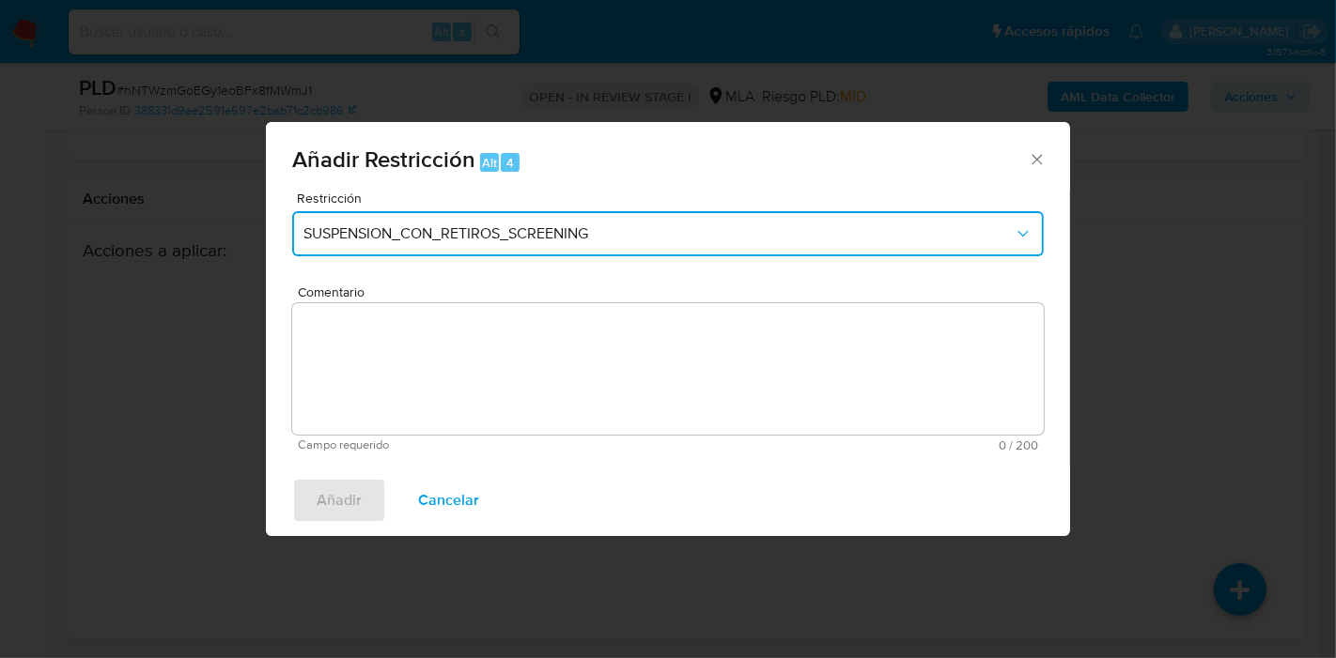
click at [690, 242] on span "SUSPENSION_CON_RETIROS_SCREENING" at bounding box center [658, 233] width 710 height 19
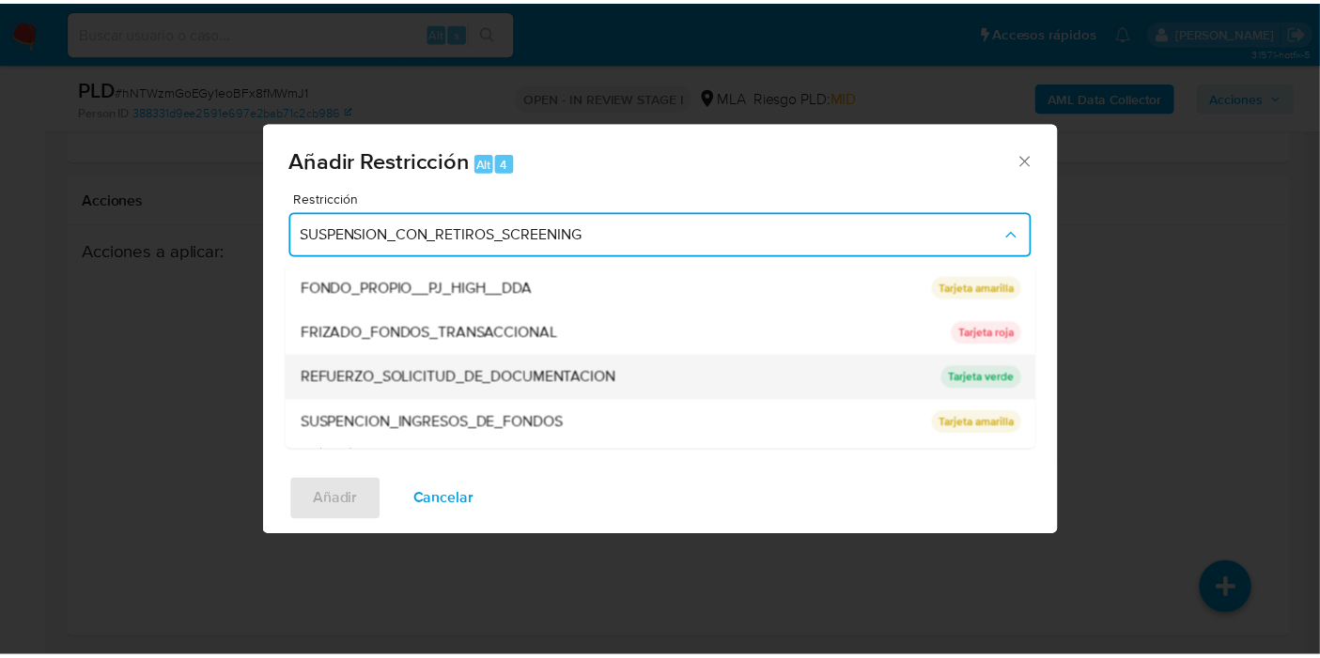
scroll to position [397, 0]
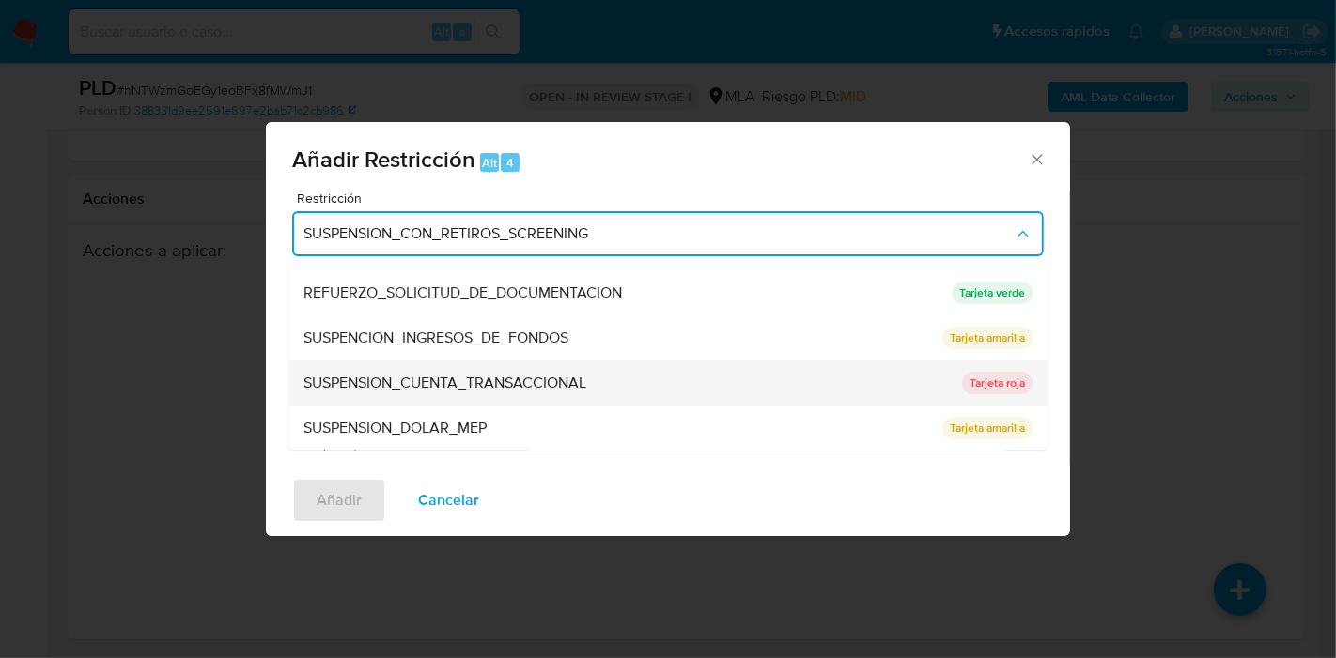
click at [535, 386] on span "SUSPENSION_CUENTA_TRANSACCIONAL" at bounding box center [444, 383] width 283 height 19
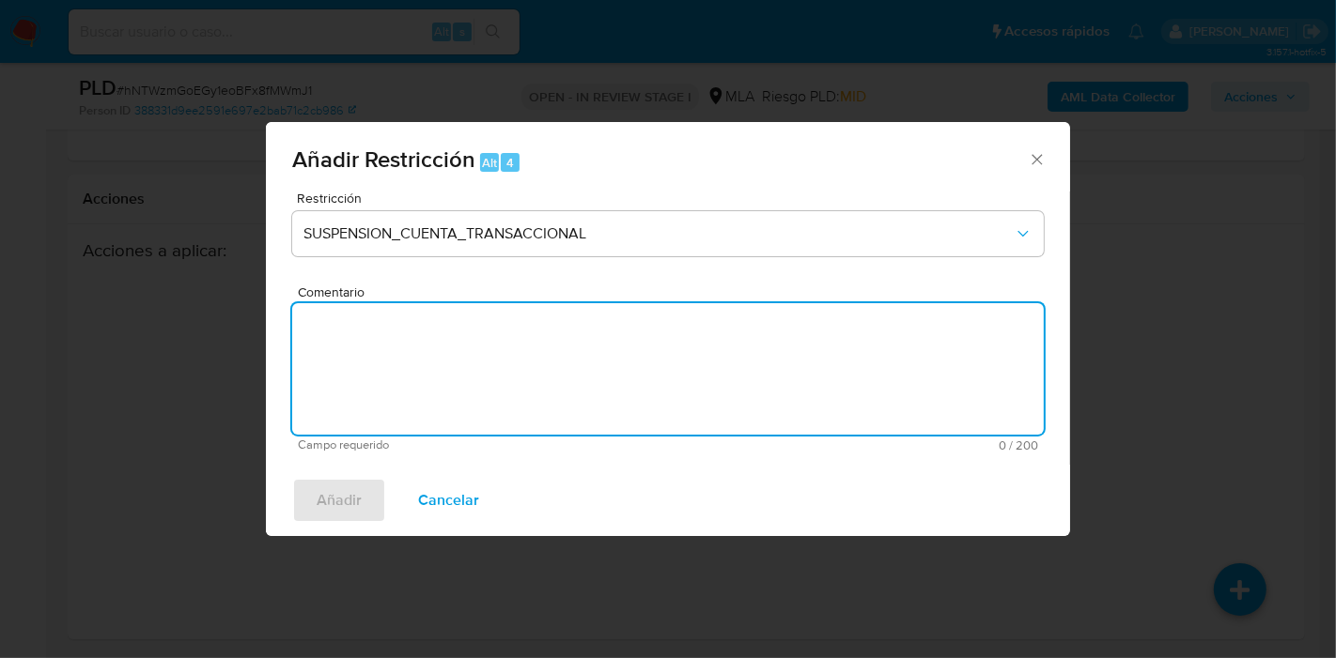
click at [704, 371] on textarea "Comentario" at bounding box center [667, 368] width 751 height 131
type textarea "AML"
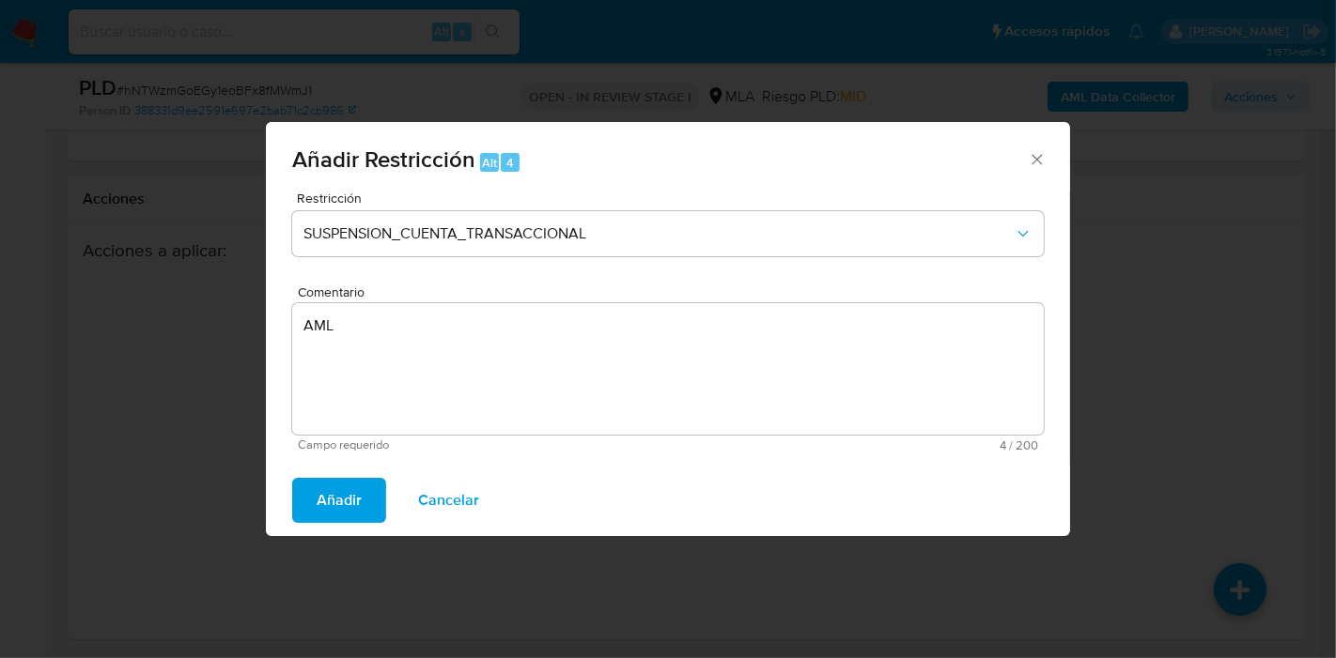
click at [295, 532] on div "Añadir Cancelar" at bounding box center [668, 500] width 804 height 71
click at [321, 517] on span "Añadir" at bounding box center [339, 500] width 45 height 41
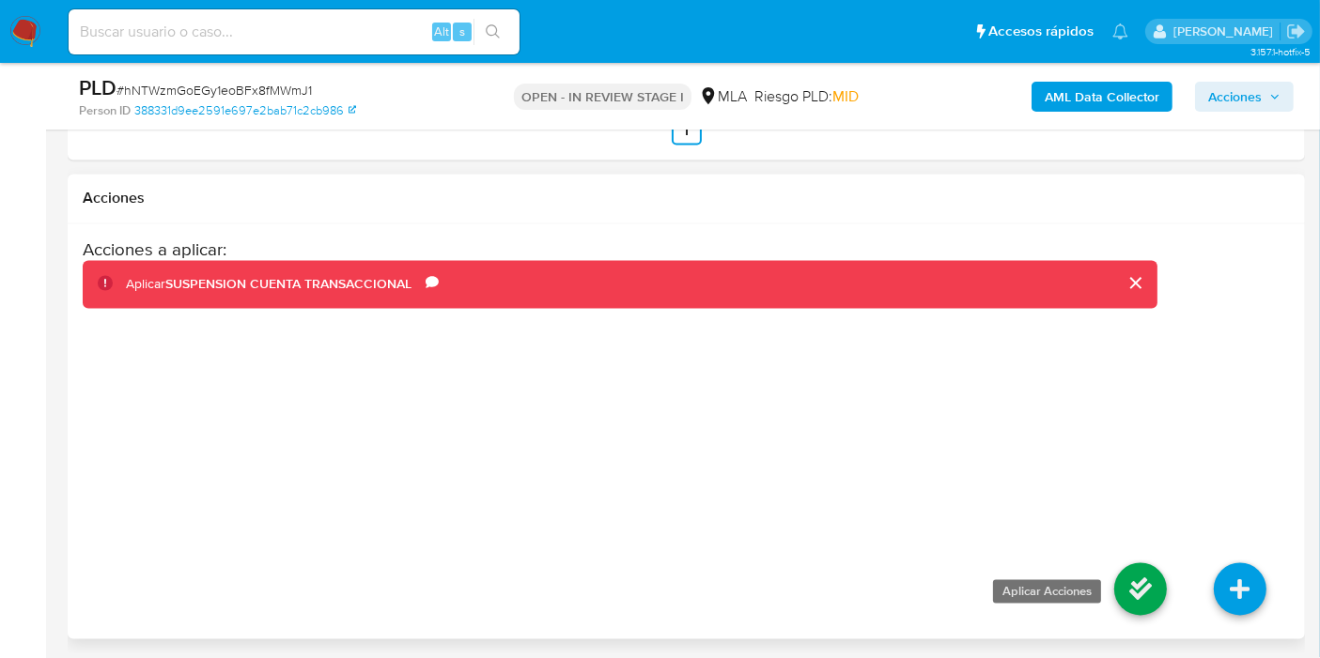
click at [1152, 592] on link at bounding box center [1140, 590] width 53 height 53
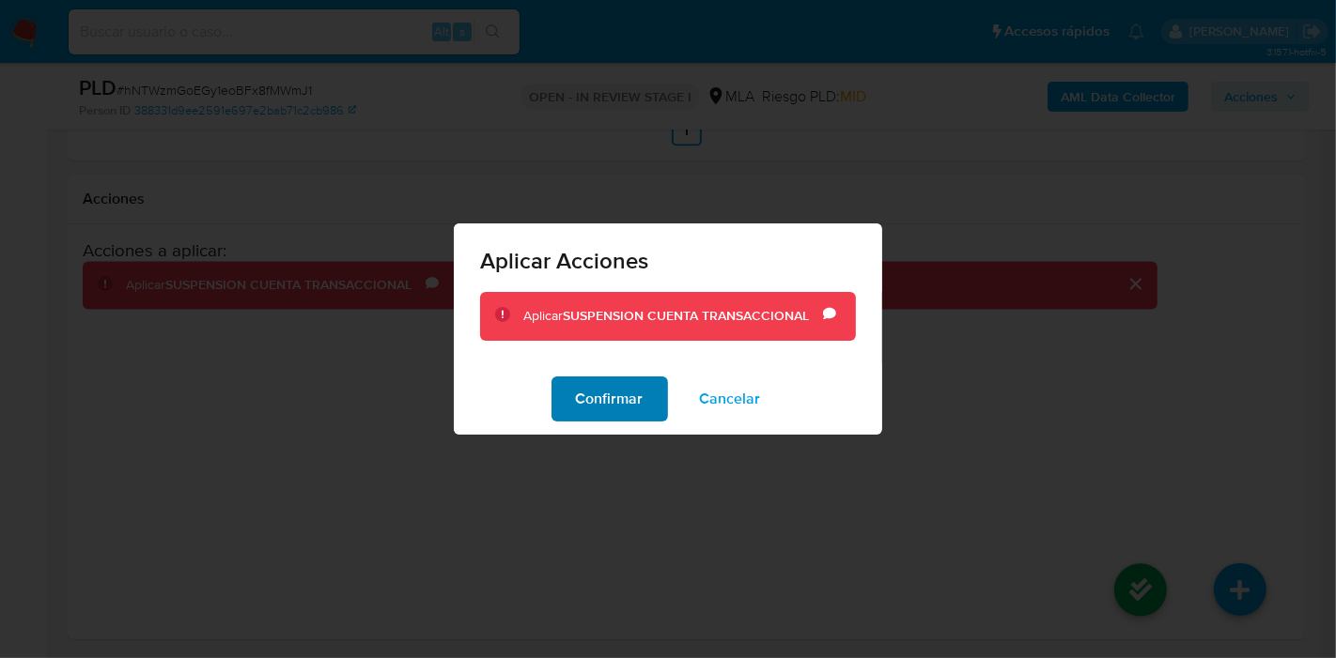
click at [639, 397] on span "Confirmar" at bounding box center [610, 399] width 68 height 41
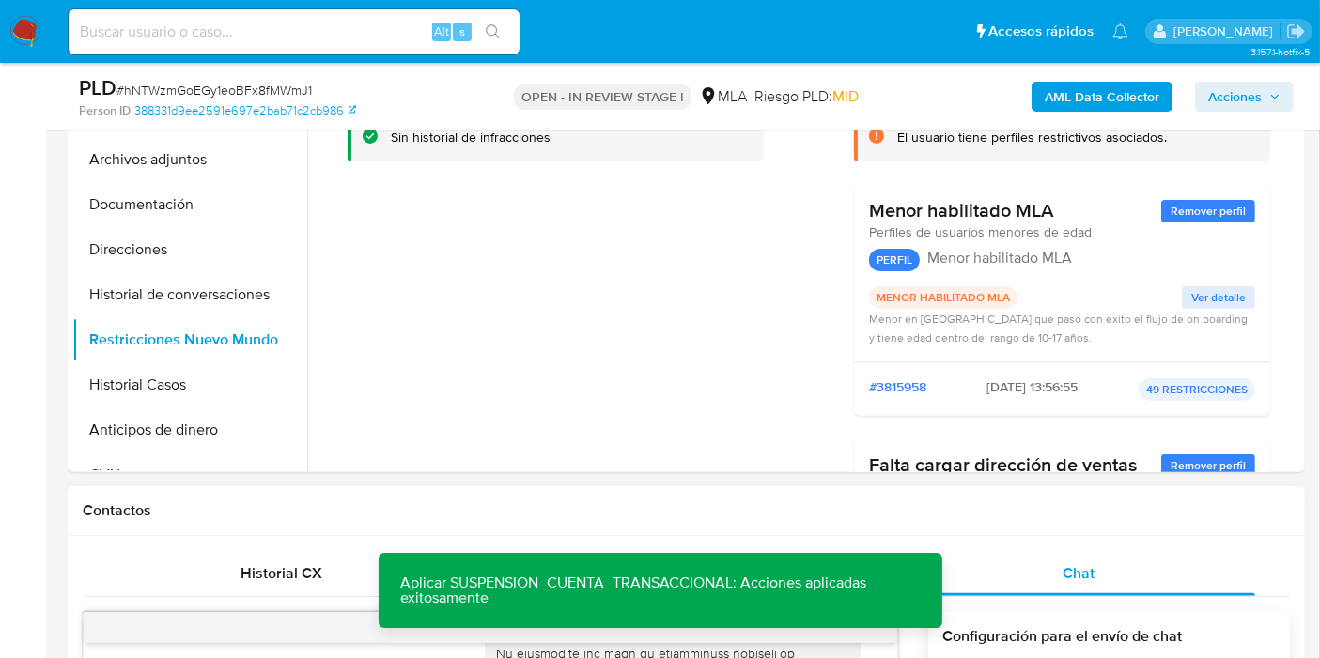
scroll to position [477, 0]
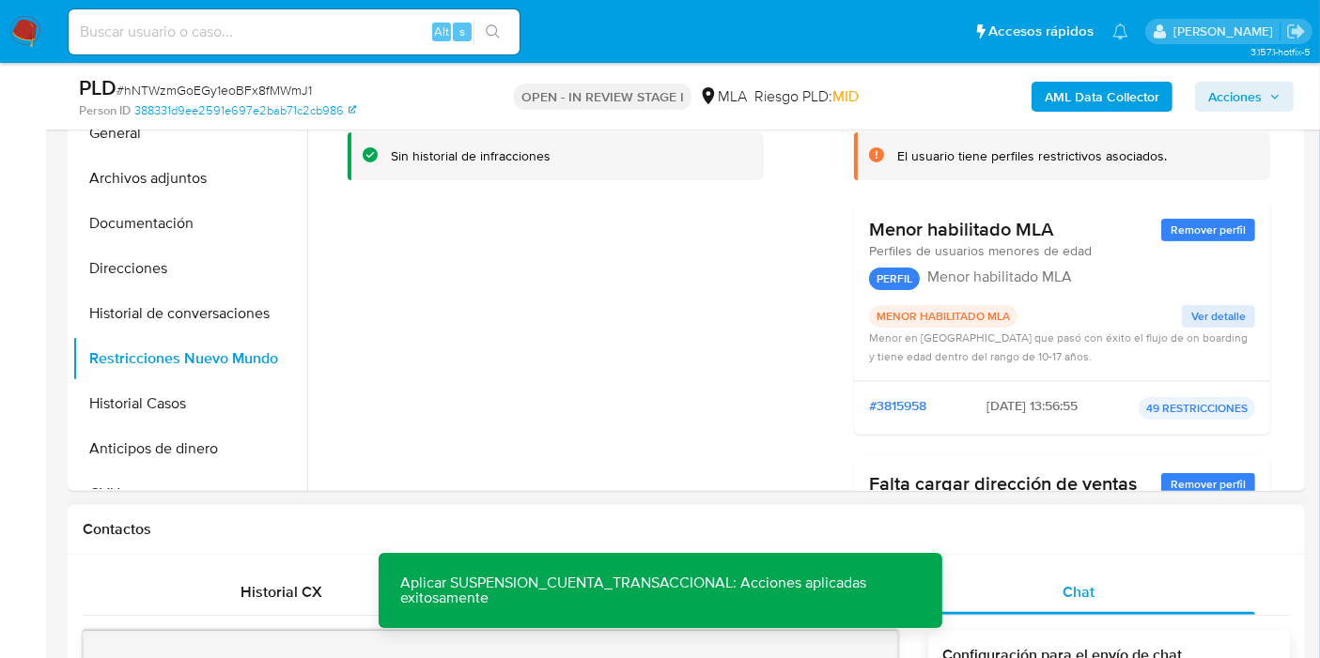
click at [116, 345] on button "Restricciones Nuevo Mundo" at bounding box center [189, 358] width 235 height 45
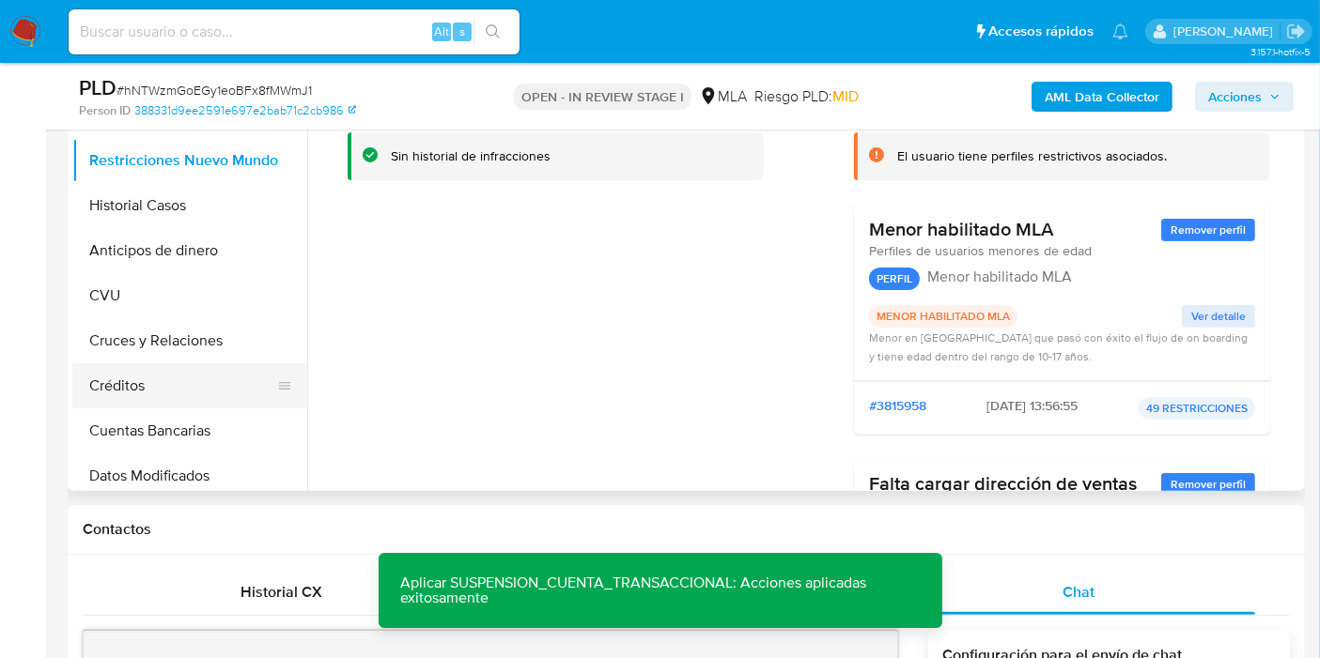
scroll to position [198, 0]
click at [137, 376] on button "Créditos" at bounding box center [182, 385] width 220 height 45
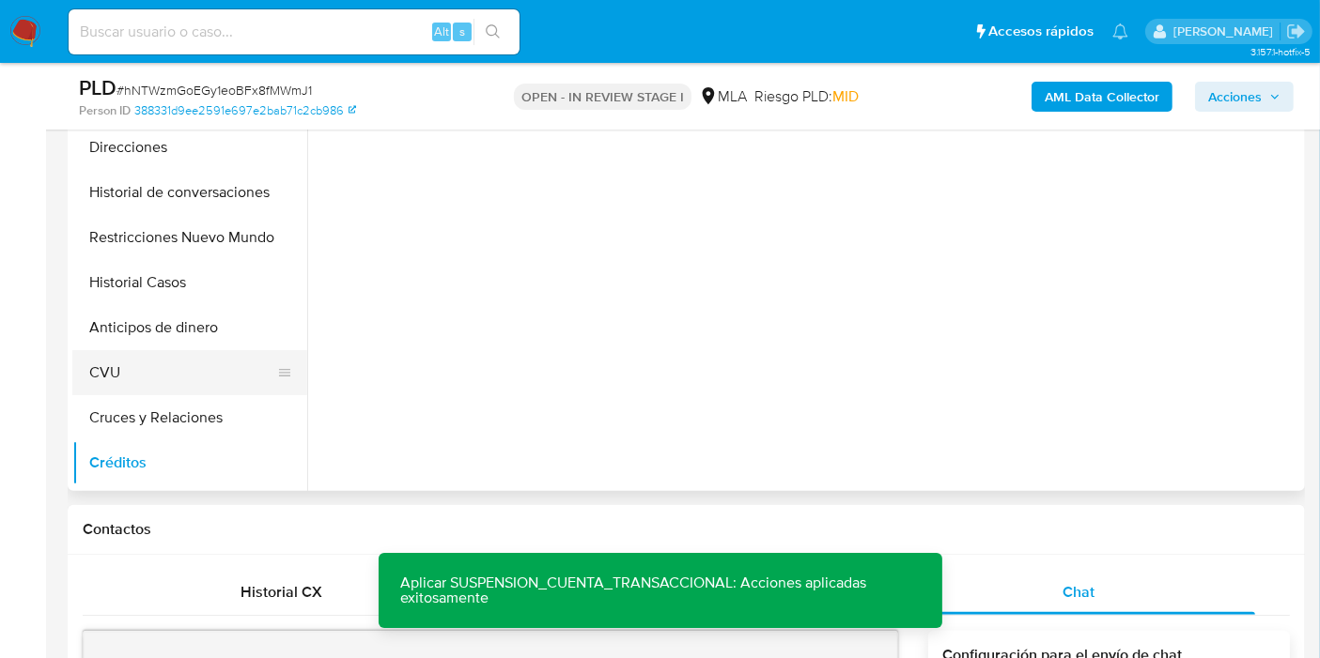
scroll to position [0, 0]
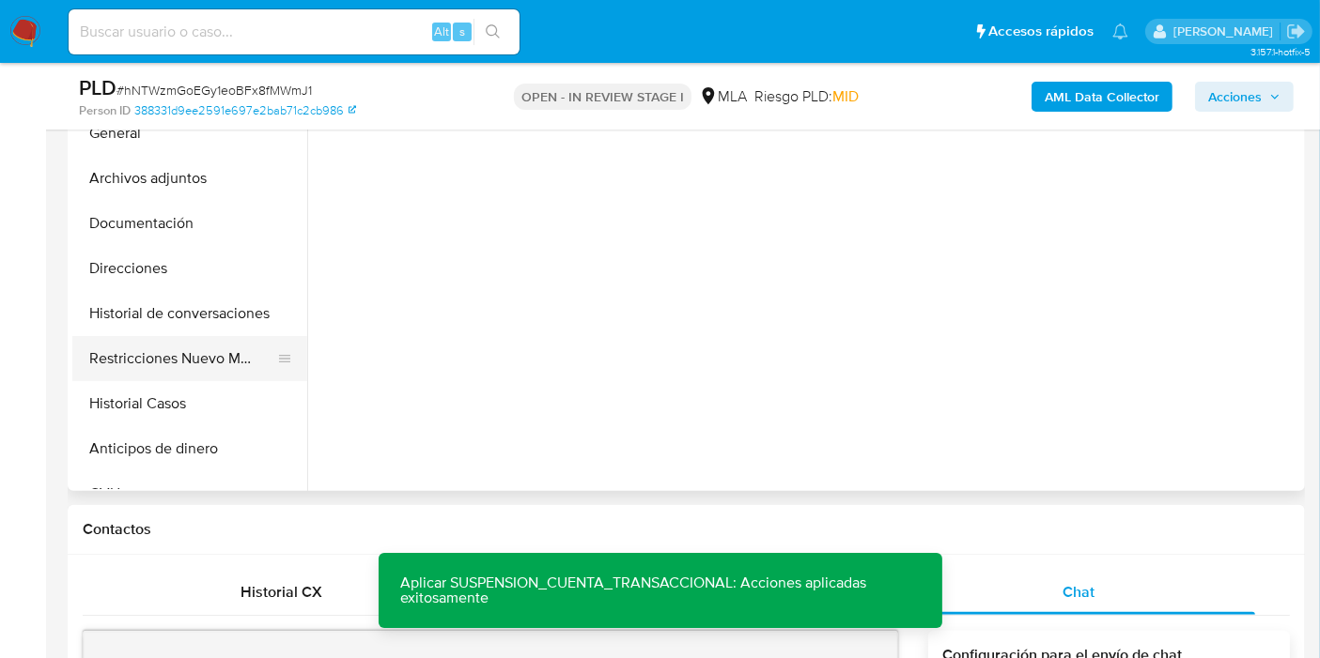
click at [198, 363] on button "Restricciones Nuevo Mundo" at bounding box center [182, 358] width 220 height 45
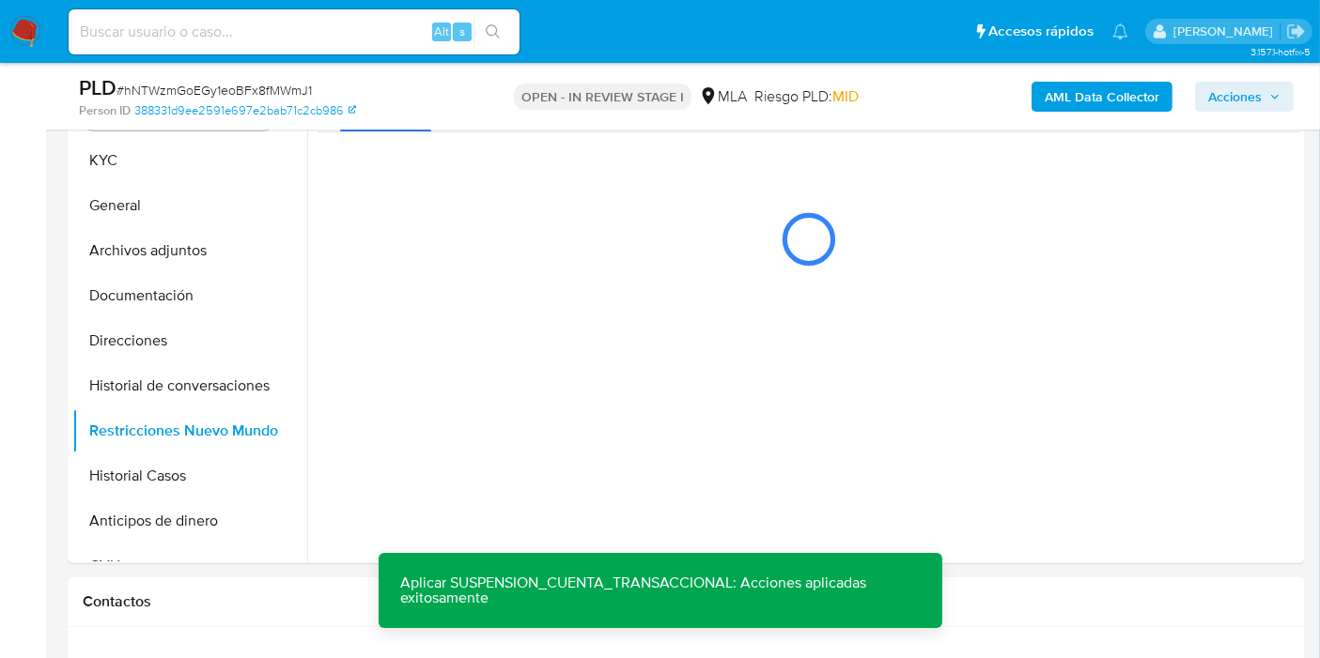
scroll to position [373, 0]
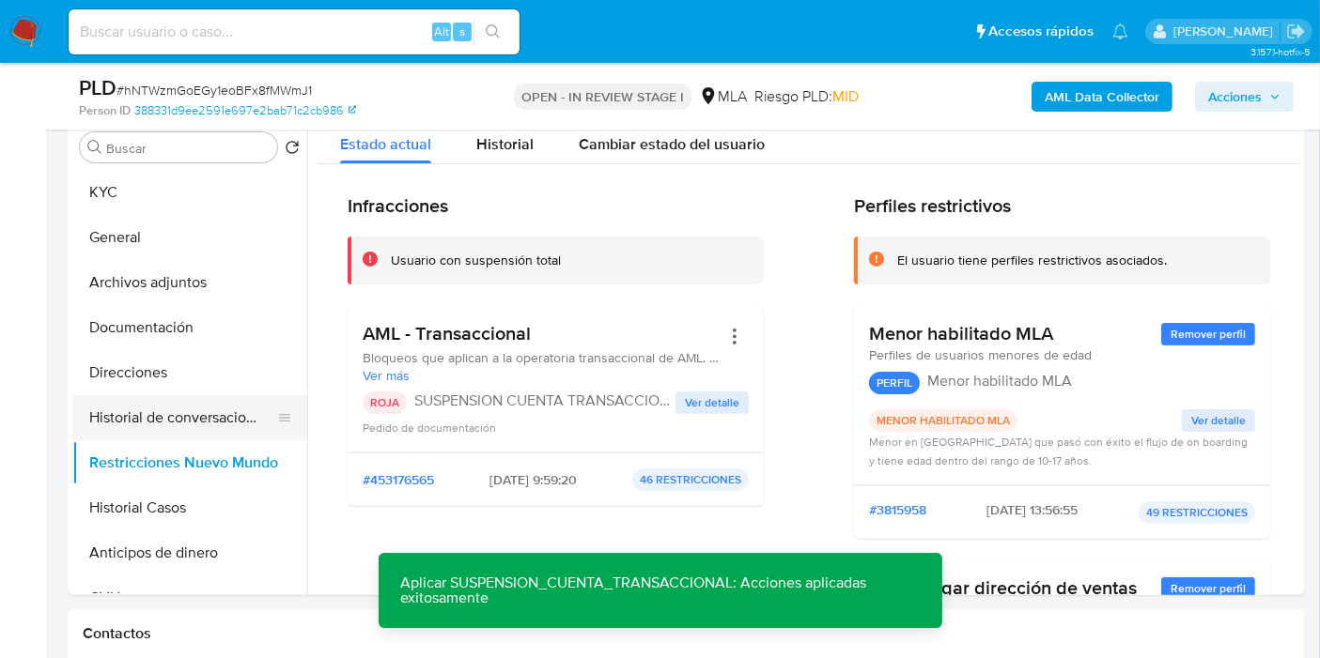
click at [173, 428] on button "Historial de conversaciones" at bounding box center [182, 417] width 220 height 45
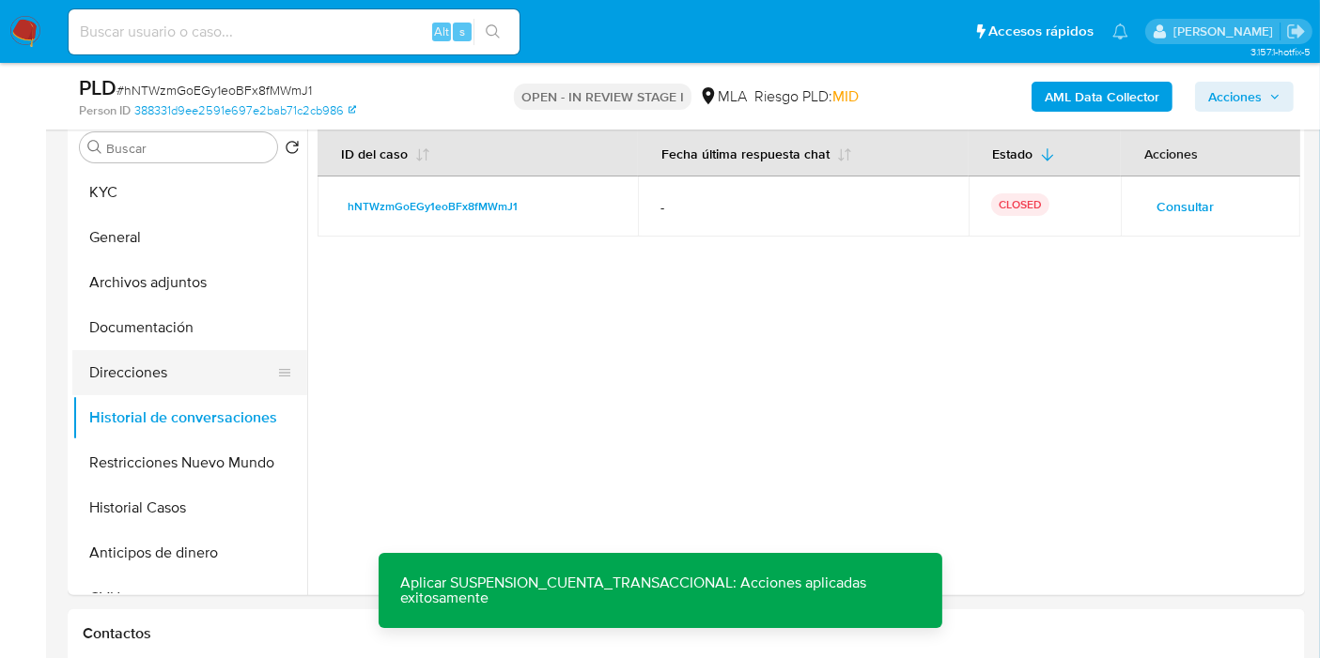
click at [131, 385] on button "Direcciones" at bounding box center [182, 372] width 220 height 45
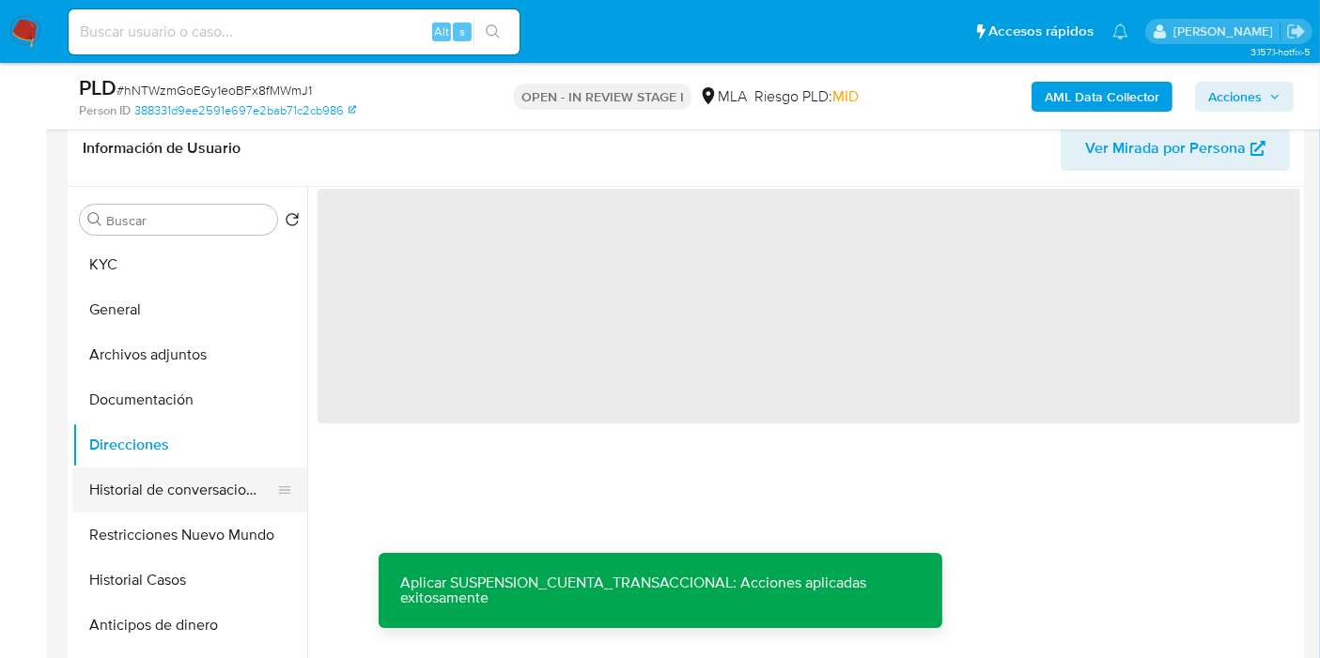
scroll to position [268, 0]
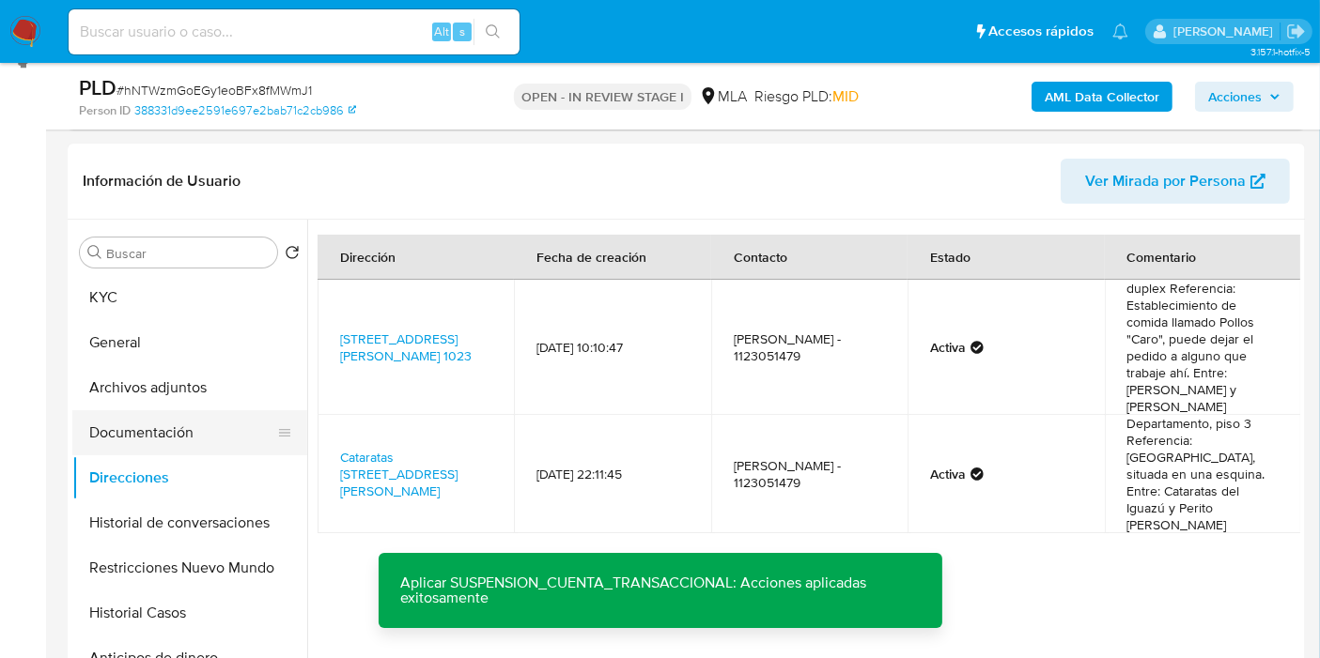
click at [133, 425] on button "Documentación" at bounding box center [182, 432] width 220 height 45
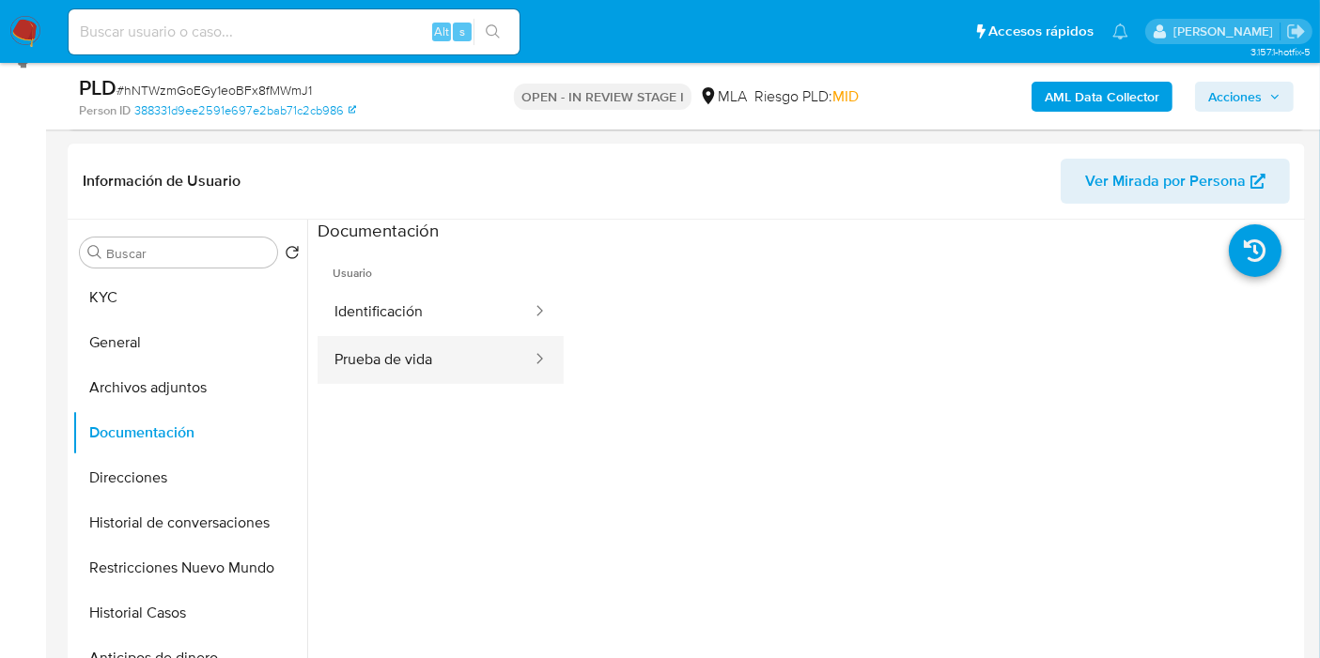
click at [363, 348] on button "Prueba de vida" at bounding box center [425, 360] width 216 height 48
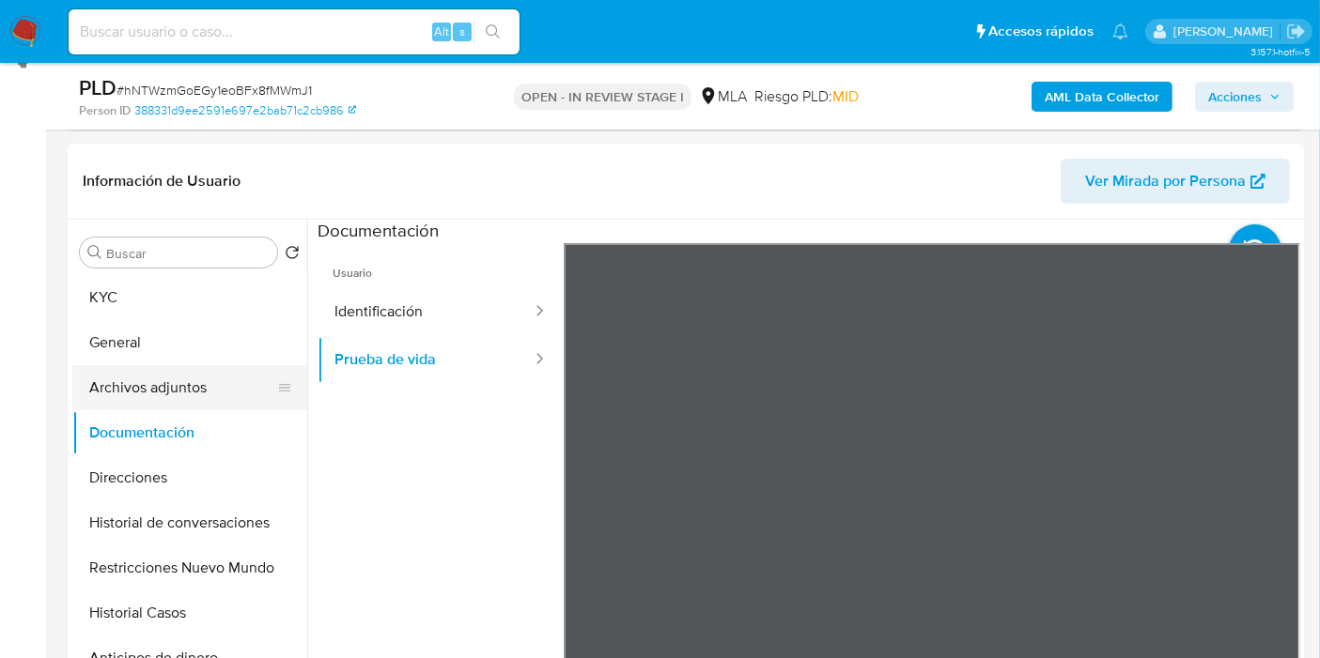
click at [174, 387] on button "Archivos adjuntos" at bounding box center [182, 387] width 220 height 45
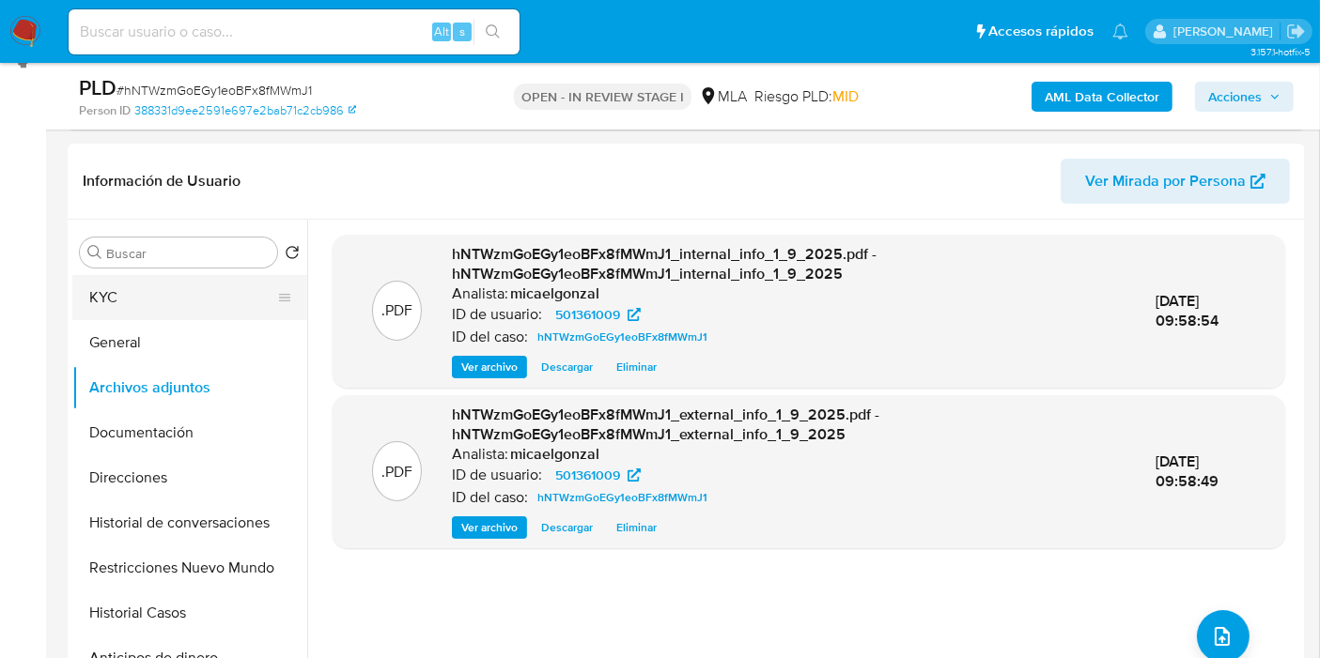
click at [201, 293] on button "KYC" at bounding box center [182, 297] width 220 height 45
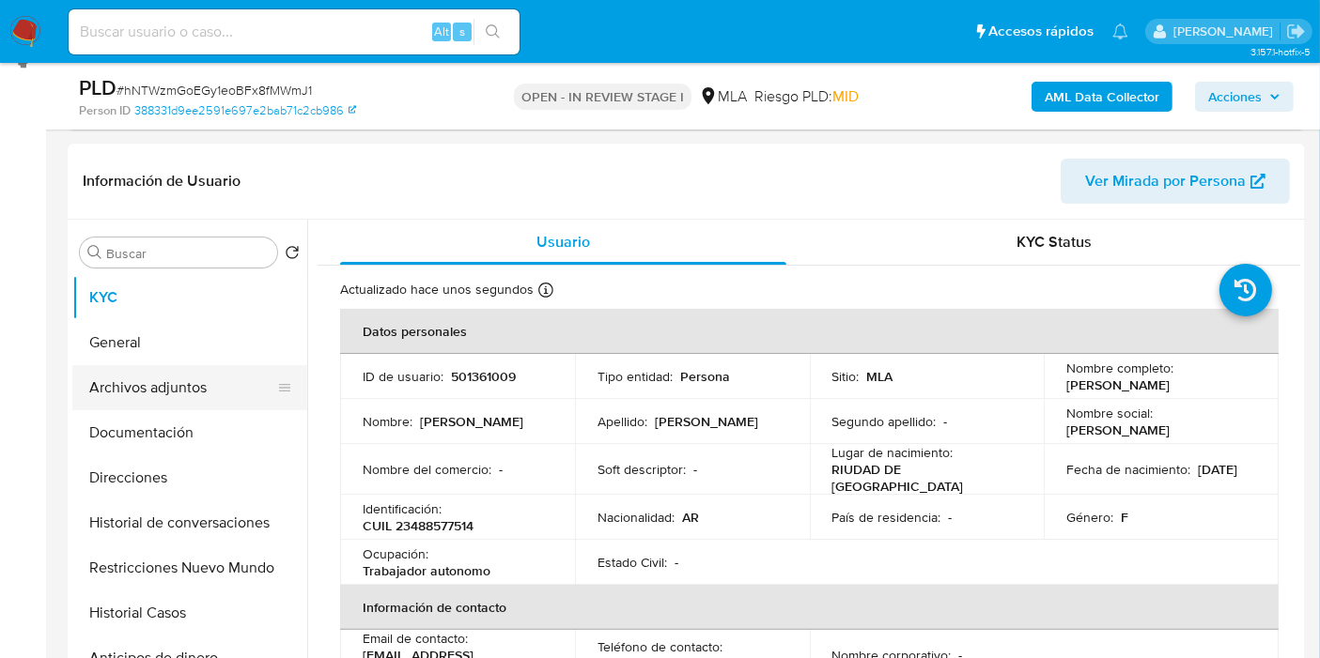
click at [157, 377] on button "Archivos adjuntos" at bounding box center [182, 387] width 220 height 45
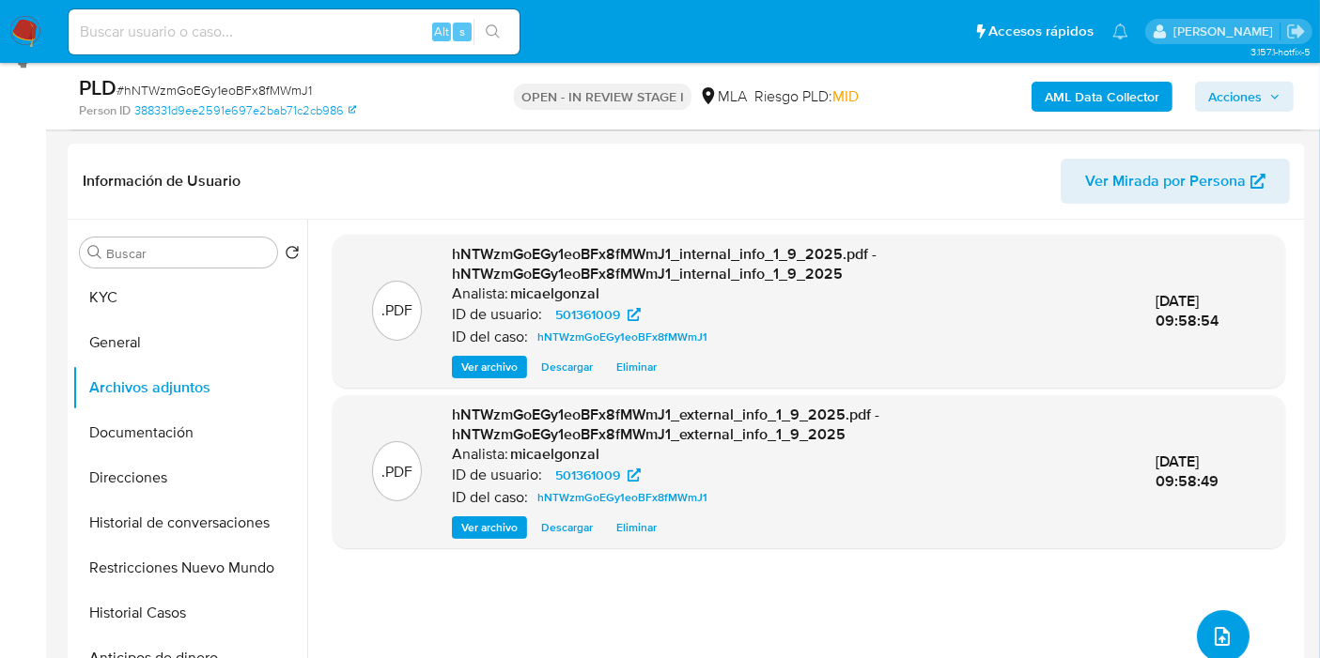
click at [1217, 630] on icon "upload-file" at bounding box center [1222, 637] width 23 height 23
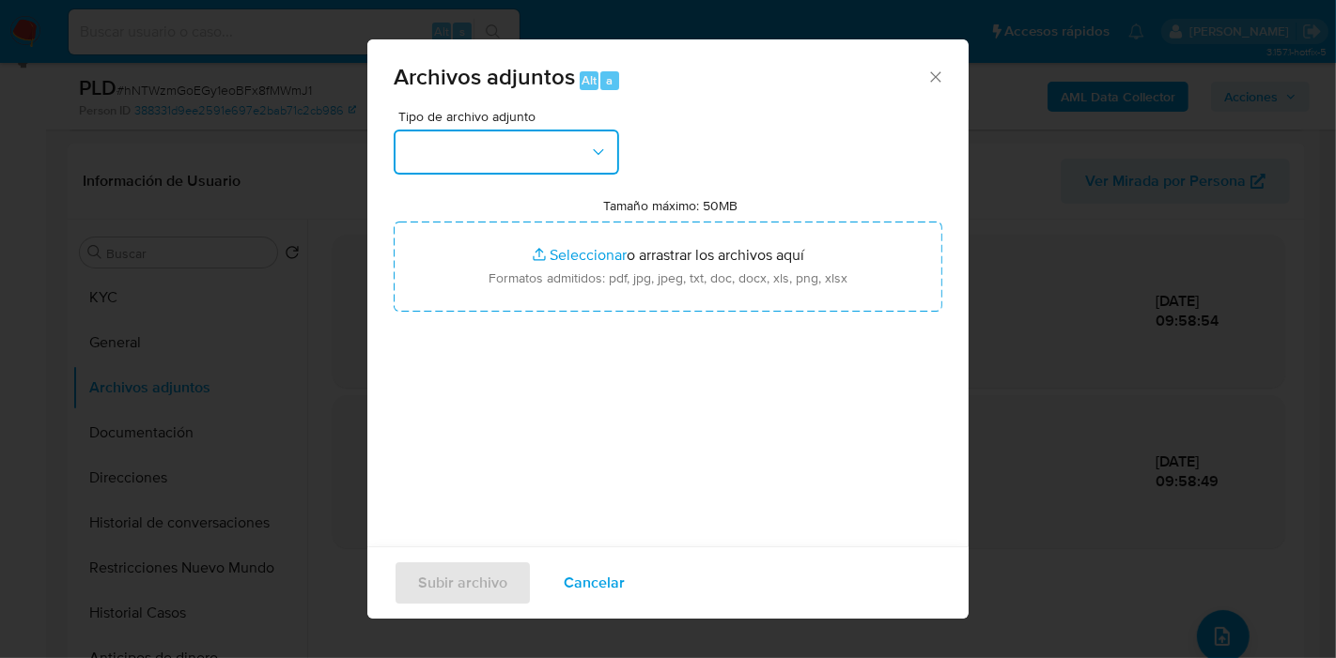
click at [589, 133] on button "button" at bounding box center [506, 152] width 225 height 45
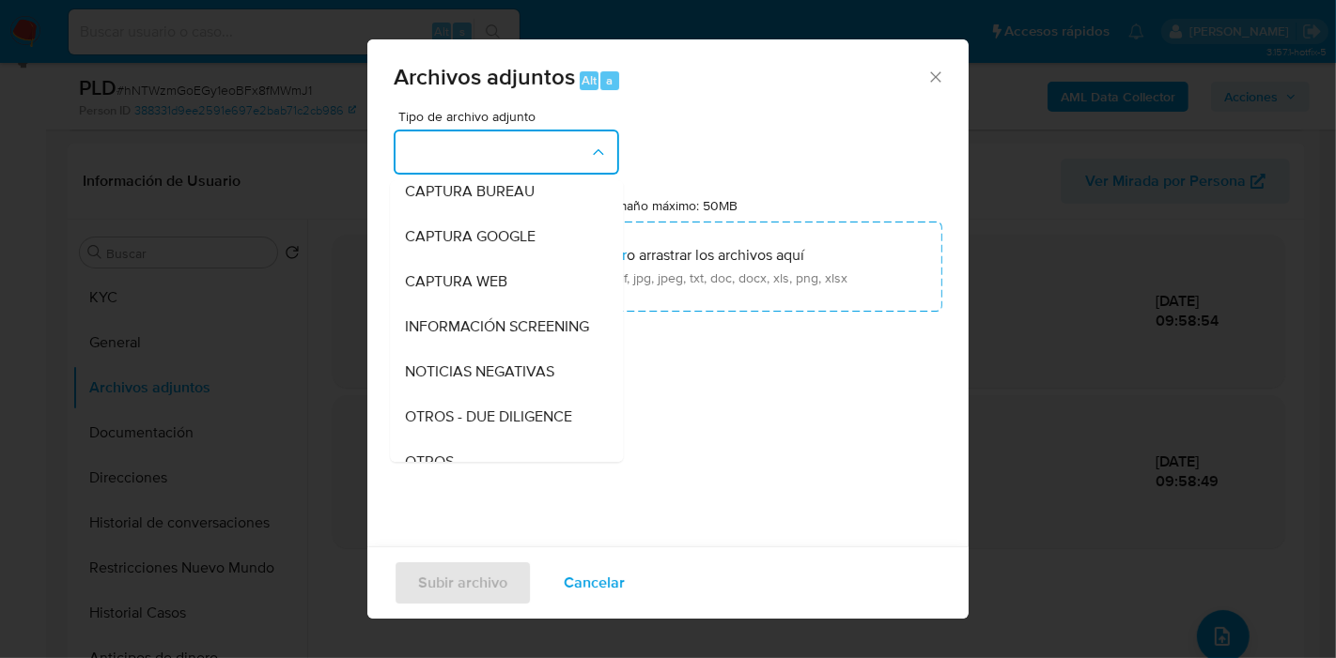
scroll to position [313, 0]
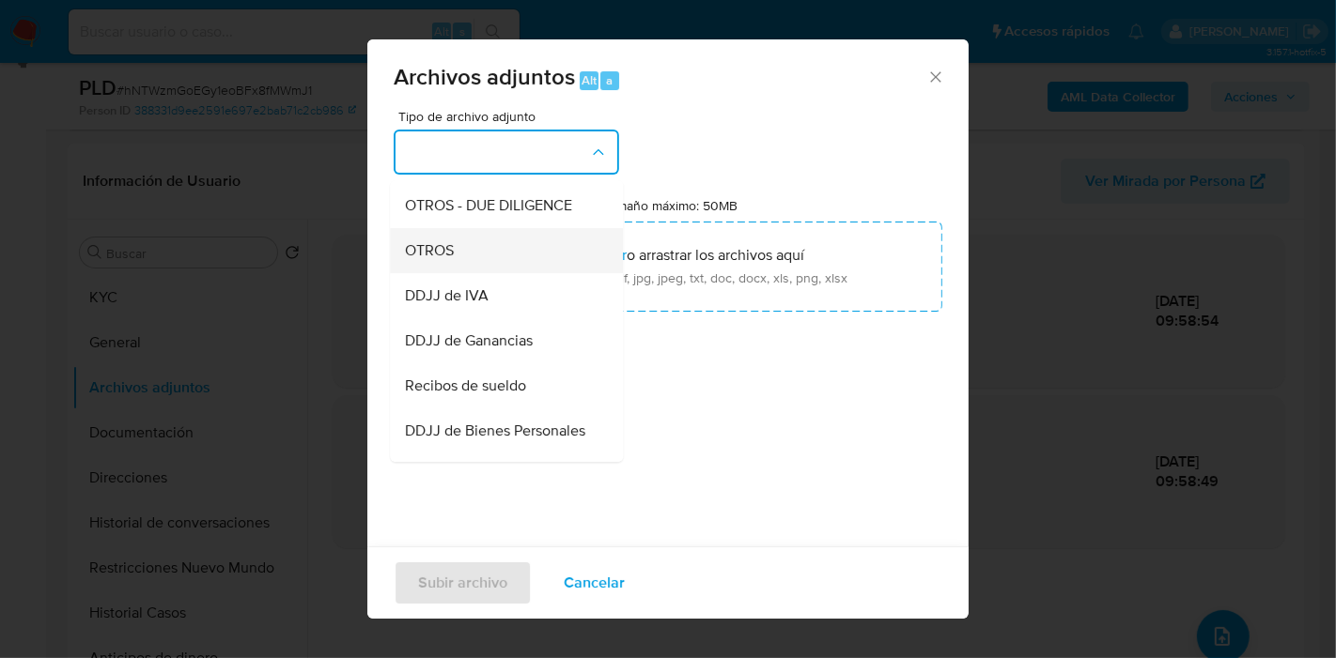
click at [503, 267] on div "OTROS" at bounding box center [501, 250] width 192 height 45
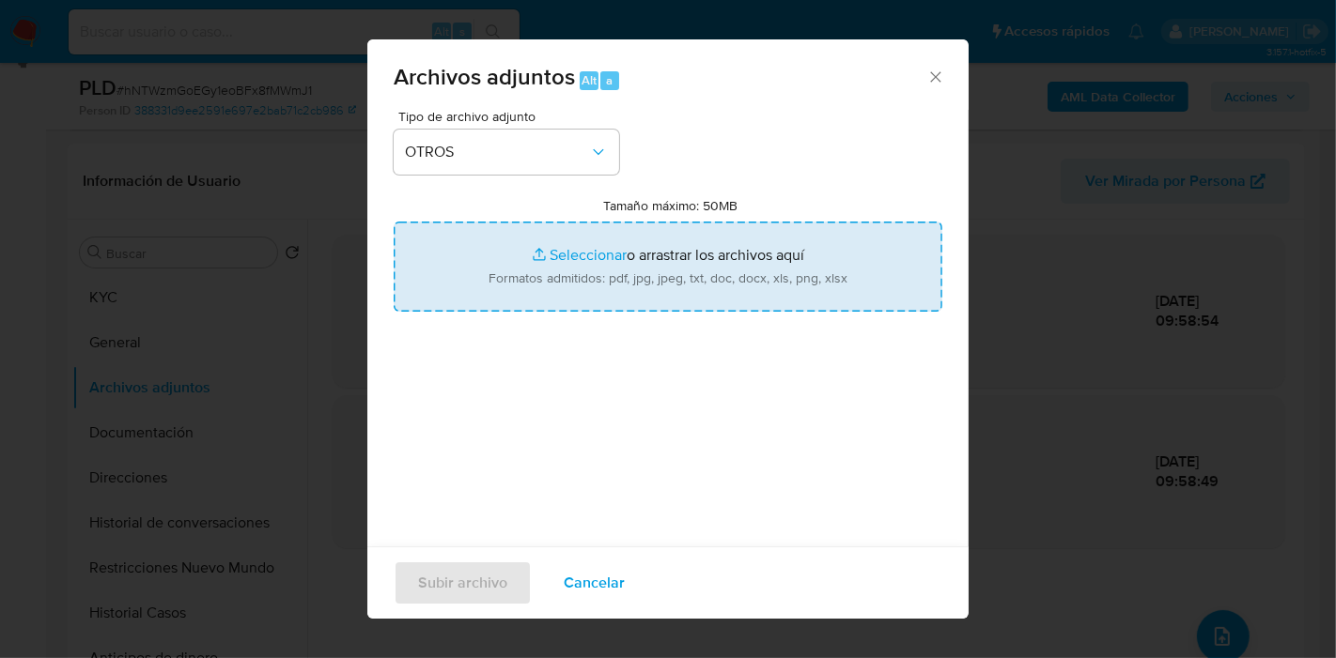
click at [518, 253] on input "Tamaño máximo: 50MB Seleccionar archivos" at bounding box center [668, 267] width 549 height 90
type input "C:\fakepath\Movimientos de Cristel Ruth Coyo Alegre.xlsx"
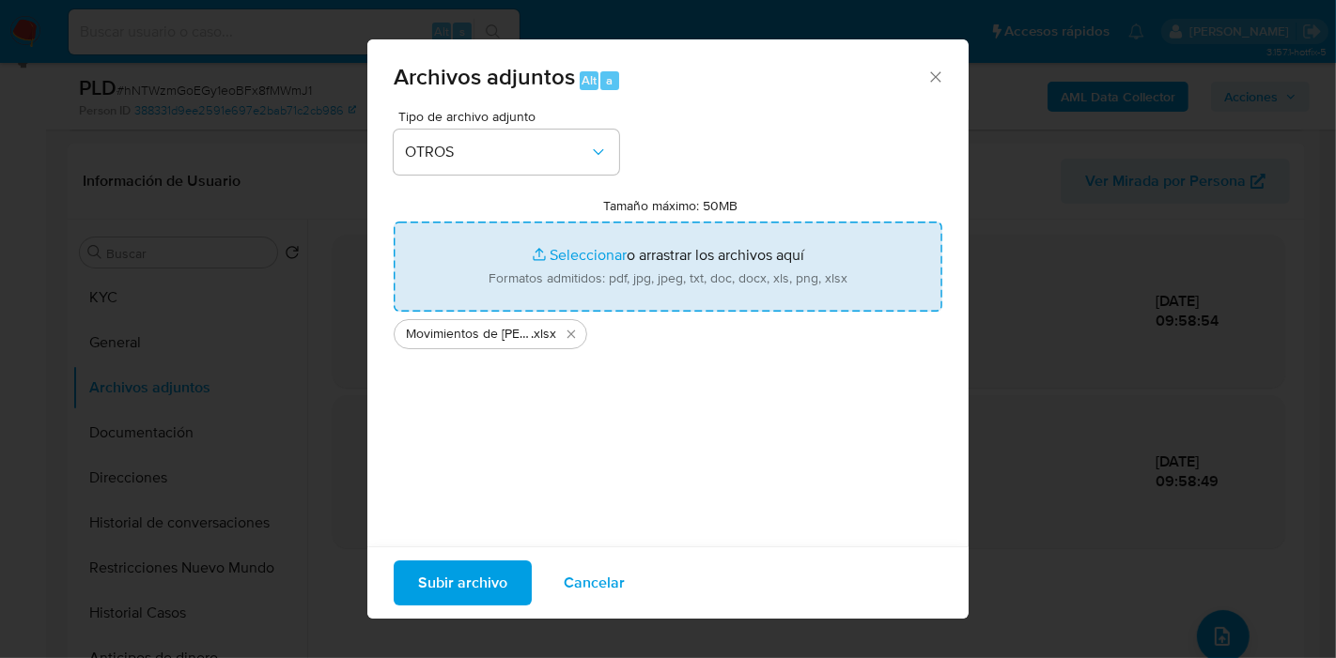
click at [601, 426] on div "Tipo de archivo adjunto OTROS Tamaño máximo: 50MB Seleccionar archivos Seleccio…" at bounding box center [668, 331] width 549 height 443
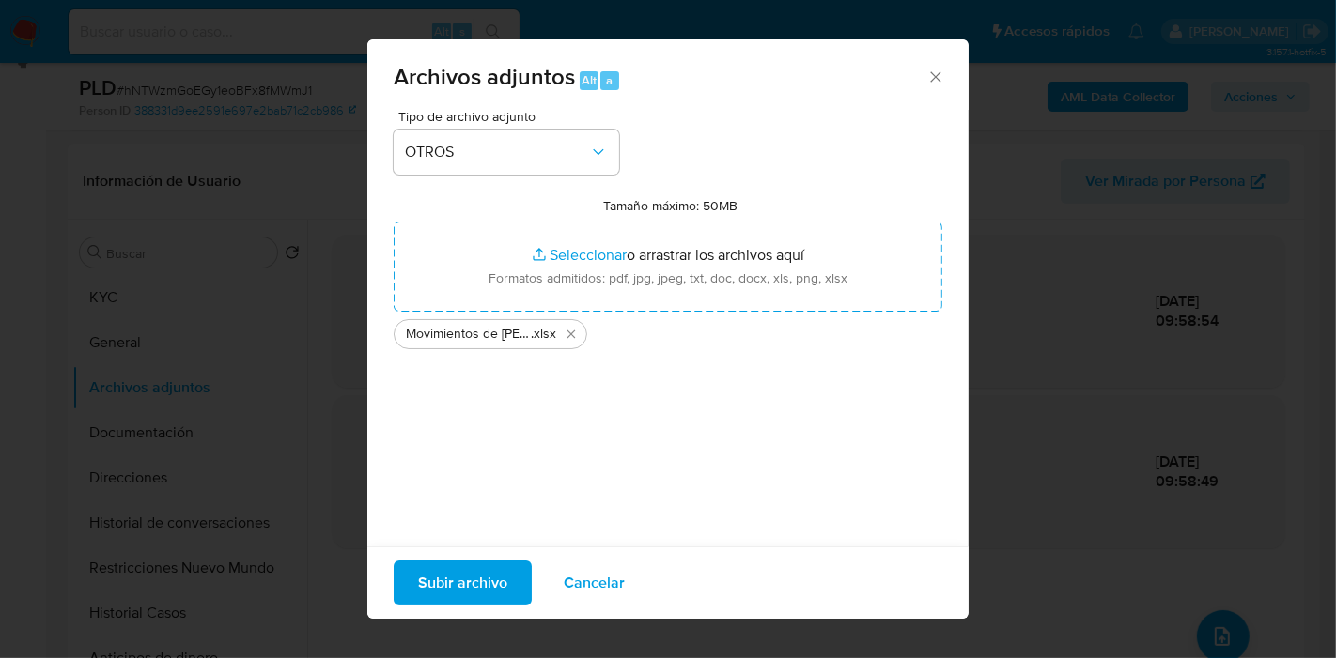
click at [439, 563] on span "Subir archivo" at bounding box center [462, 583] width 89 height 41
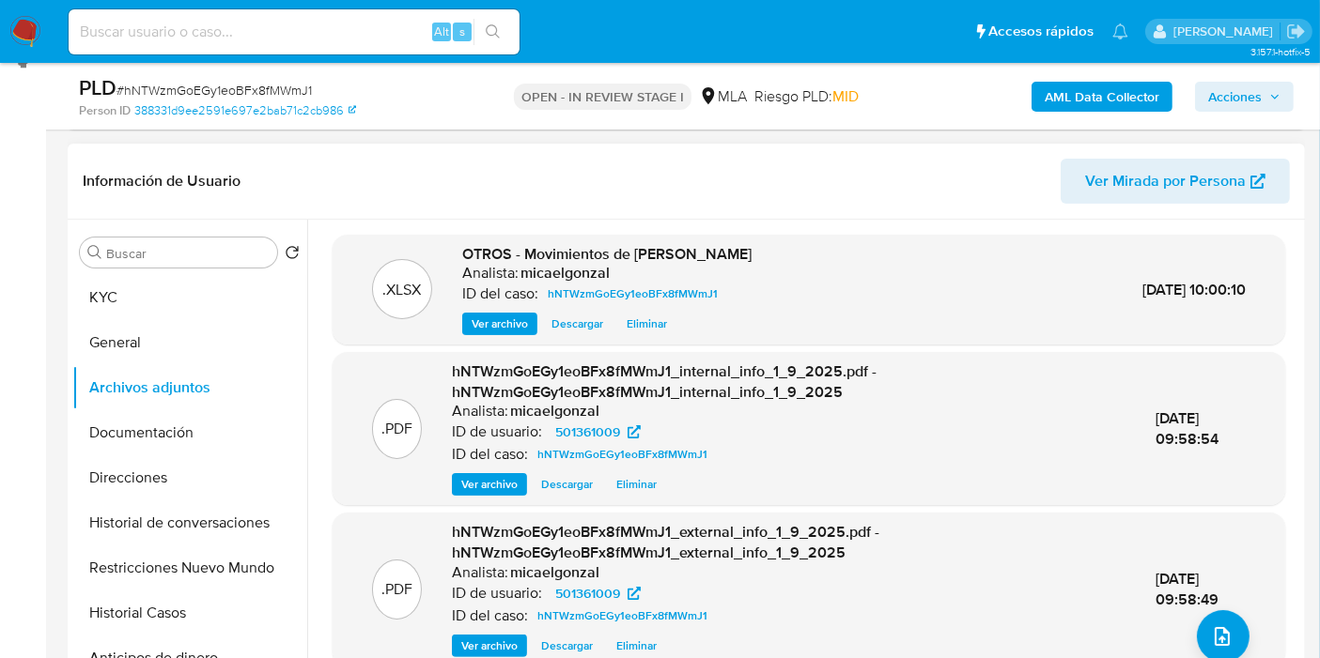
click at [1242, 631] on div ".PDF hNTWzmGoEGy1eoBFx8fMWmJ1_external_info_1_9_2025.pdf - hNTWzmGoEGy1eoBFx8fM…" at bounding box center [809, 589] width 934 height 134
click at [1229, 631] on button "upload-file" at bounding box center [1223, 637] width 53 height 53
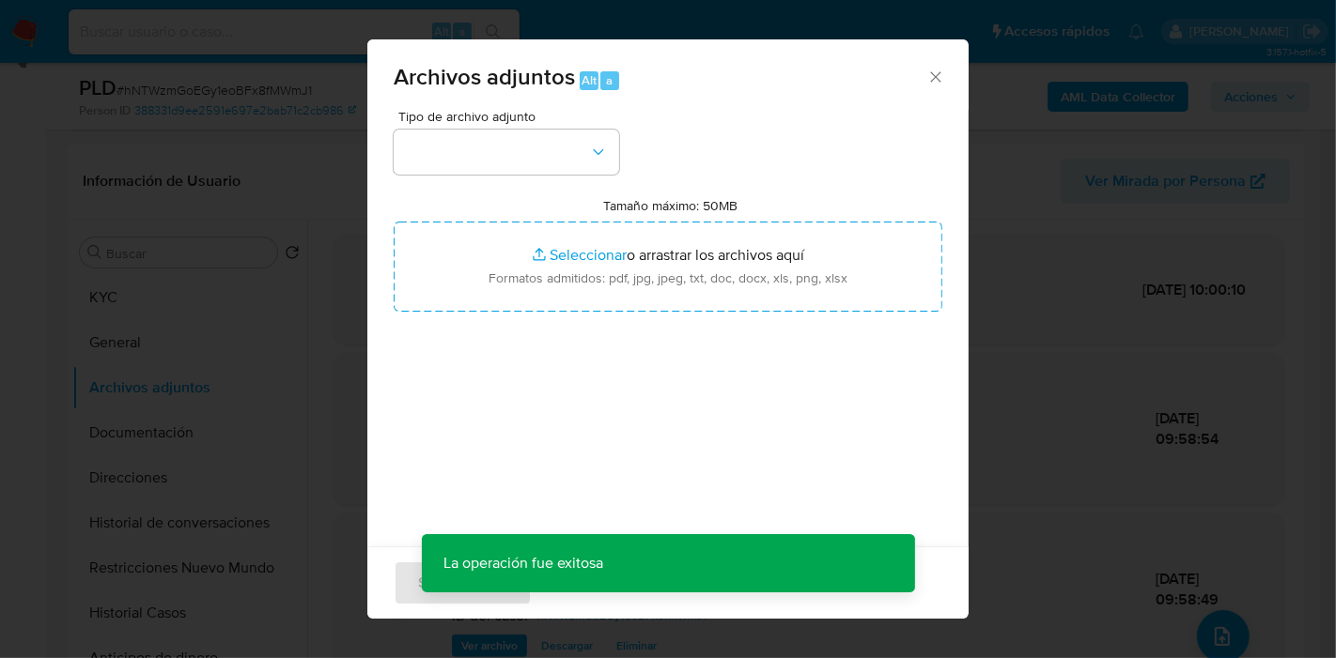
drag, startPoint x: 702, startPoint y: 147, endPoint x: 495, endPoint y: 192, distance: 211.3
click at [681, 159] on div "Tipo de archivo adjunto Tamaño máximo: 50MB Seleccionar archivos Seleccionar o …" at bounding box center [668, 331] width 549 height 443
drag, startPoint x: 495, startPoint y: 192, endPoint x: 516, endPoint y: 162, distance: 36.5
click at [497, 188] on div "Tipo de archivo adjunto Tamaño máximo: 50MB Seleccionar archivos Seleccionar o …" at bounding box center [668, 331] width 549 height 443
click at [516, 162] on button "button" at bounding box center [506, 152] width 225 height 45
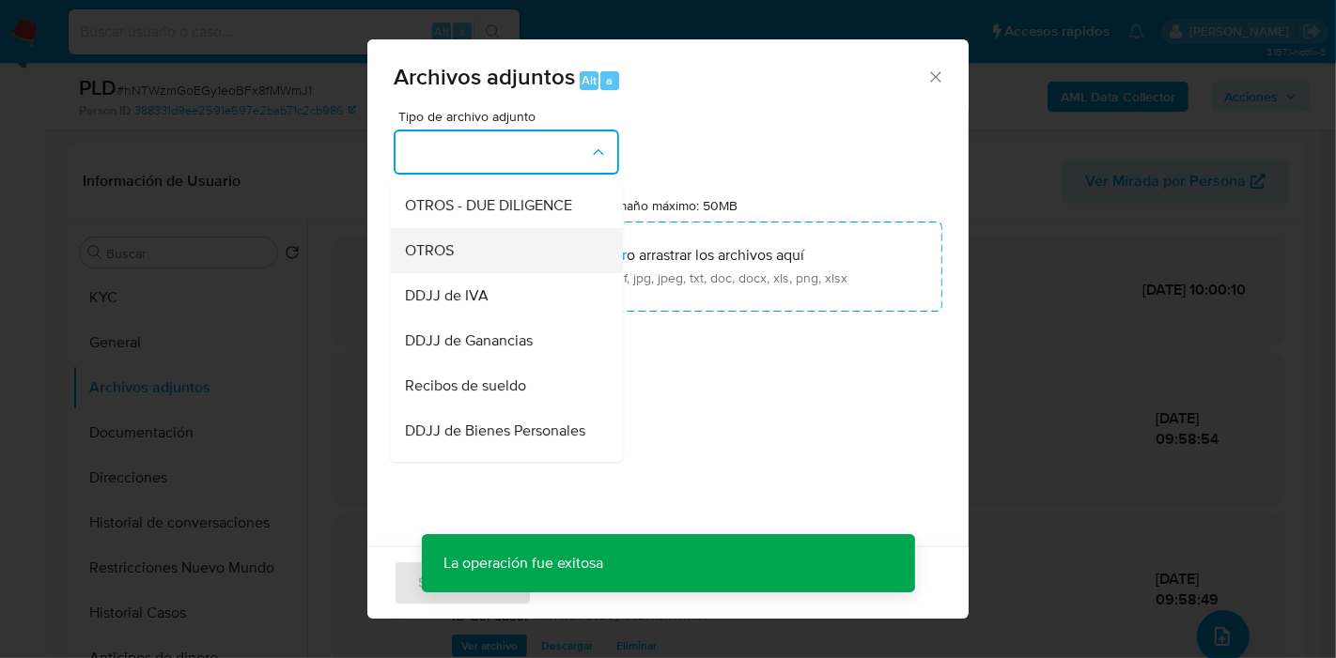
click at [524, 253] on div "OTROS" at bounding box center [501, 250] width 192 height 45
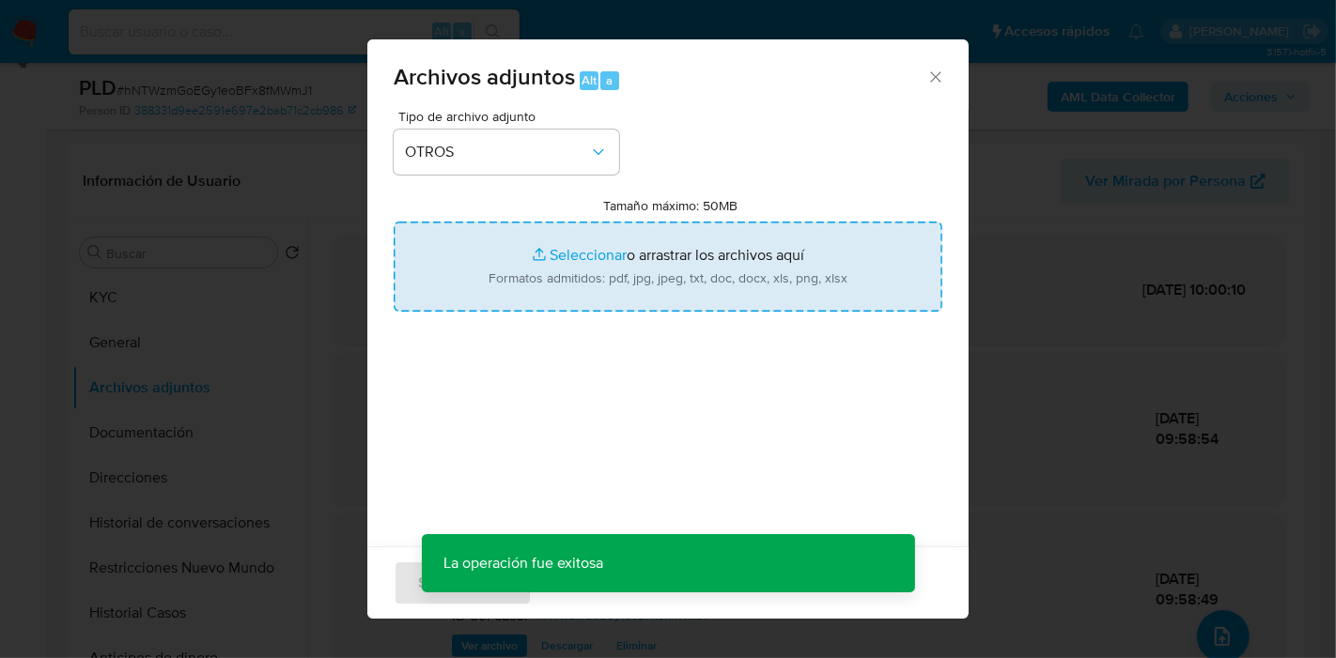
click at [604, 254] on input "Tamaño máximo: 50MB Seleccionar archivos" at bounding box center [668, 267] width 549 height 90
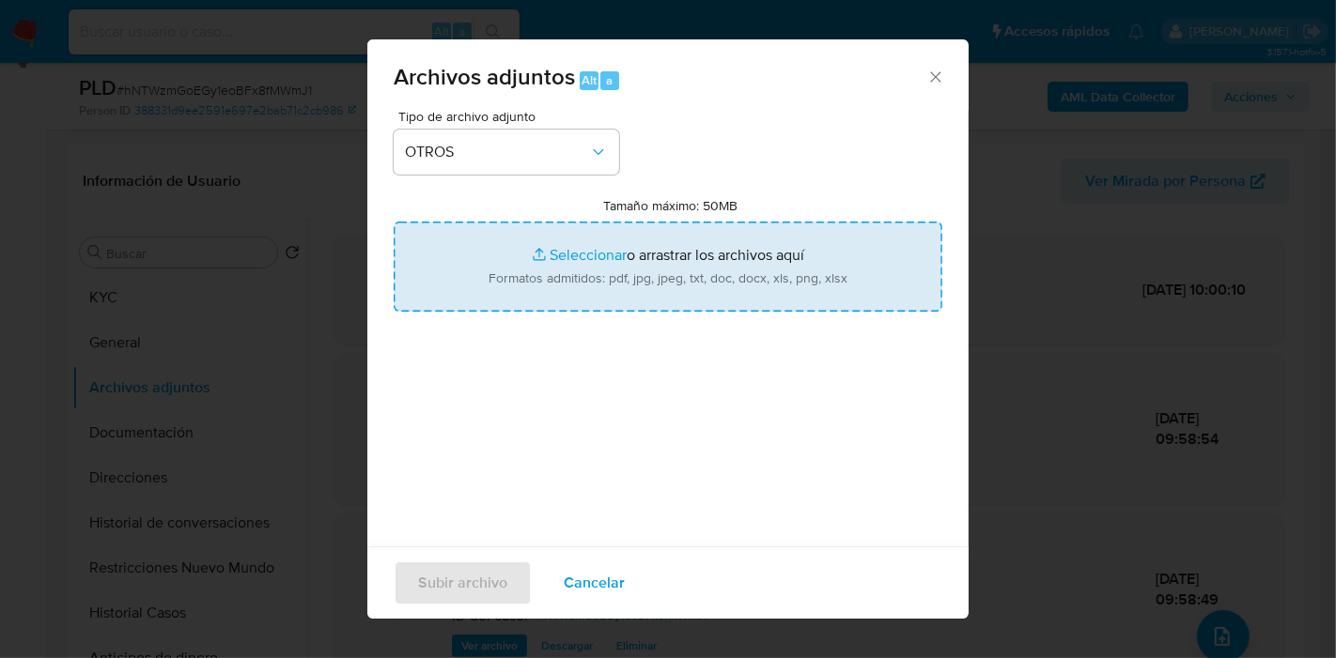
type input "C:\fakepath\Caselog hNTWzmGoEGy1eoBFx8fMWmJ1_2025_08_18_21_39_11.docx"
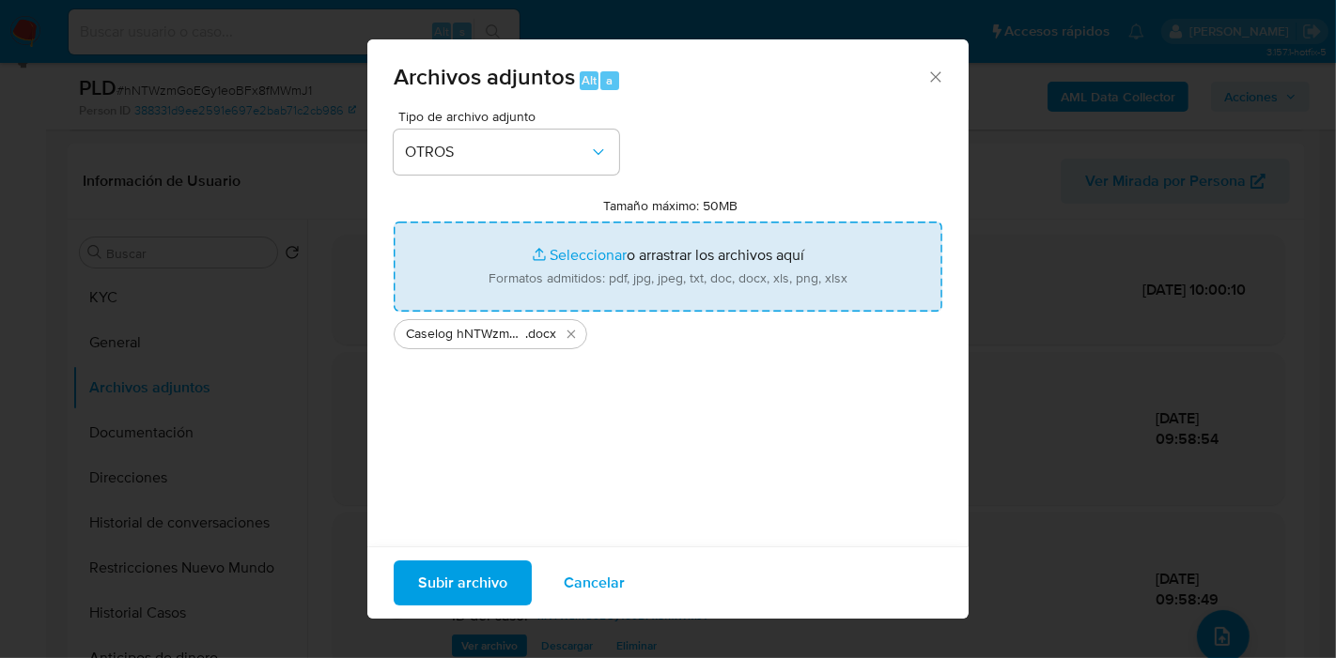
click at [465, 575] on span "Subir archivo" at bounding box center [462, 583] width 89 height 41
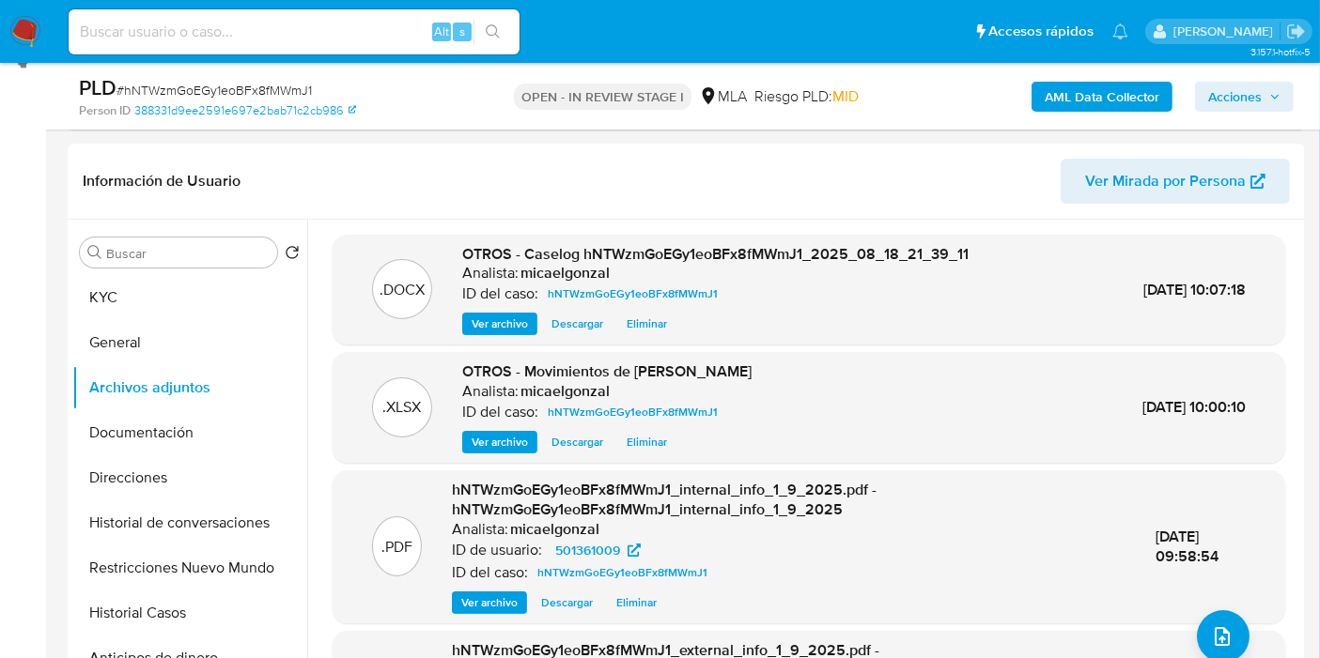
click at [1245, 105] on span "Acciones" at bounding box center [1235, 97] width 54 height 30
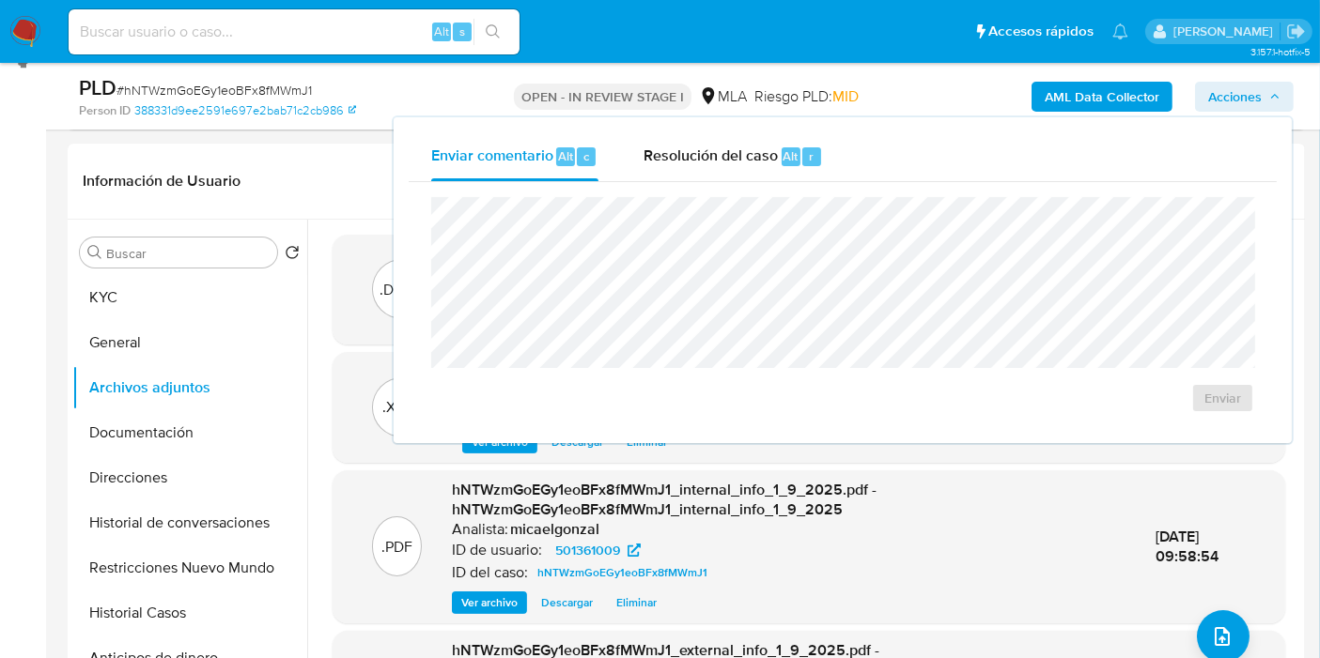
drag, startPoint x: 796, startPoint y: 180, endPoint x: 788, endPoint y: 191, distance: 13.3
click at [795, 181] on div "Enviar comentario Alt c Resolución del caso Alt r Enviar" at bounding box center [843, 280] width 868 height 296
click at [742, 157] on span "Resolución del caso" at bounding box center [710, 156] width 134 height 22
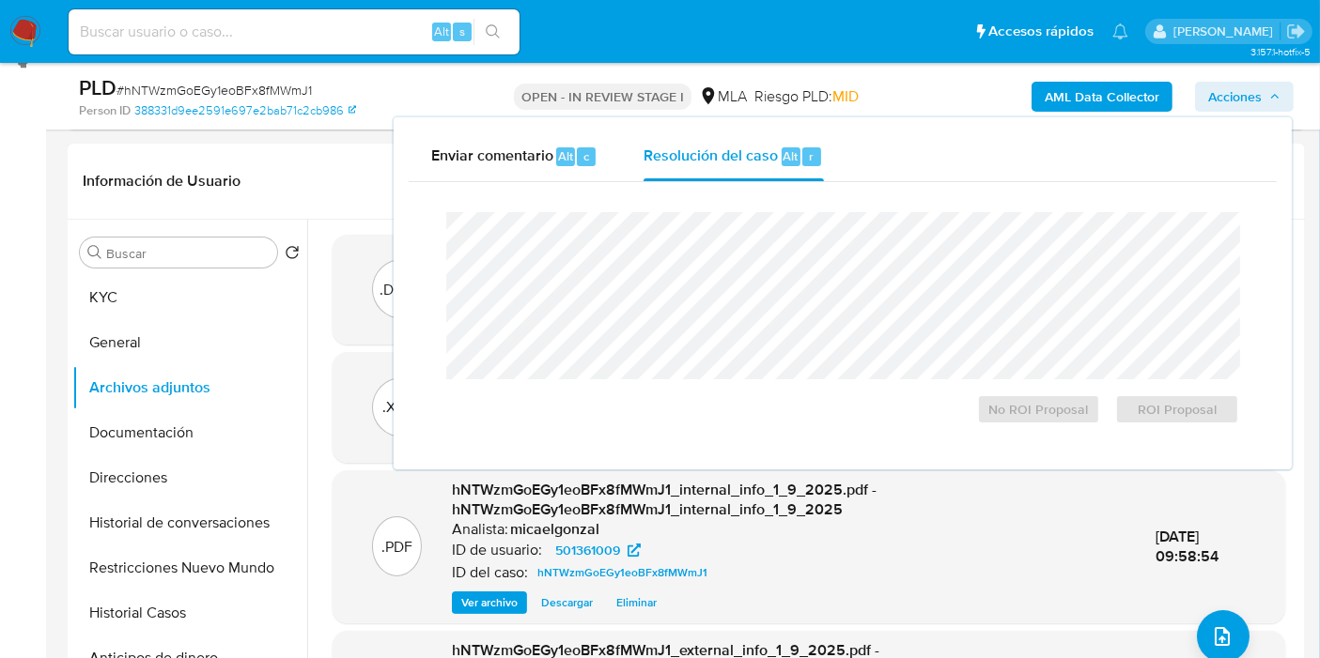
click at [681, 204] on div "No ROI Proposal ROI Proposal" at bounding box center [842, 318] width 823 height 242
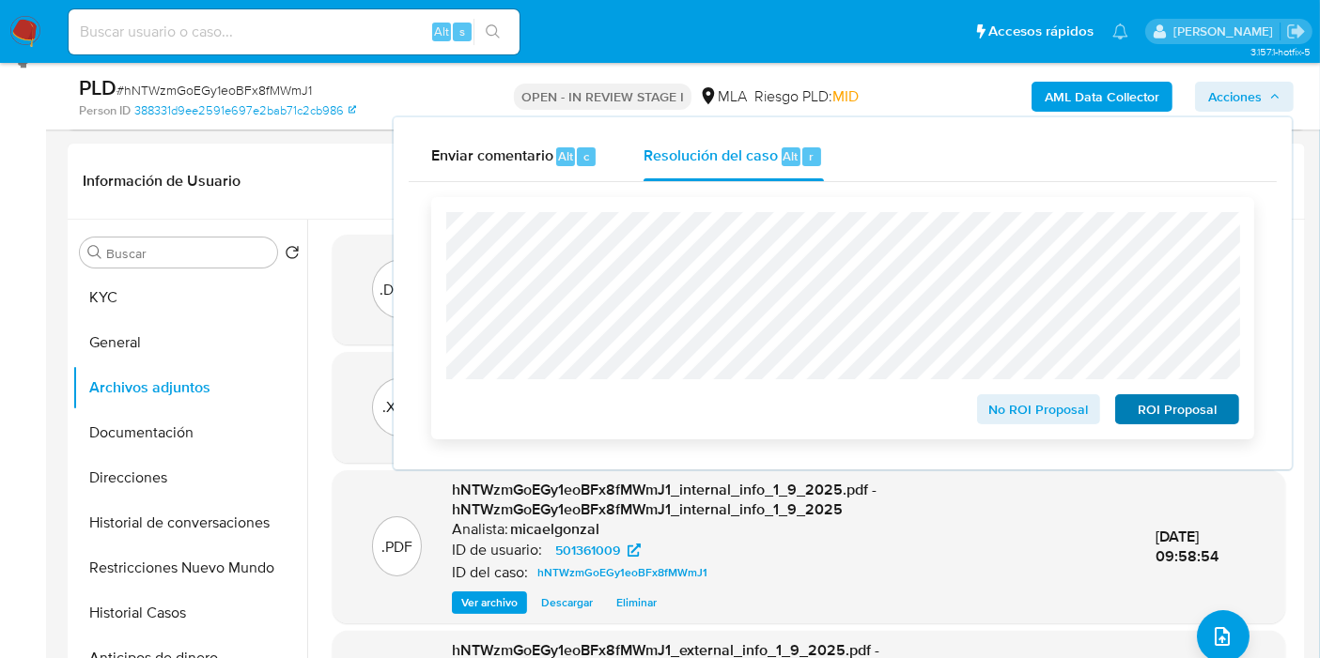
drag, startPoint x: 1207, startPoint y: 392, endPoint x: 1184, endPoint y: 410, distance: 28.8
click at [1199, 395] on div "ROI Proposal" at bounding box center [1172, 406] width 131 height 38
click at [1184, 410] on span "ROI Proposal" at bounding box center [1177, 409] width 98 height 26
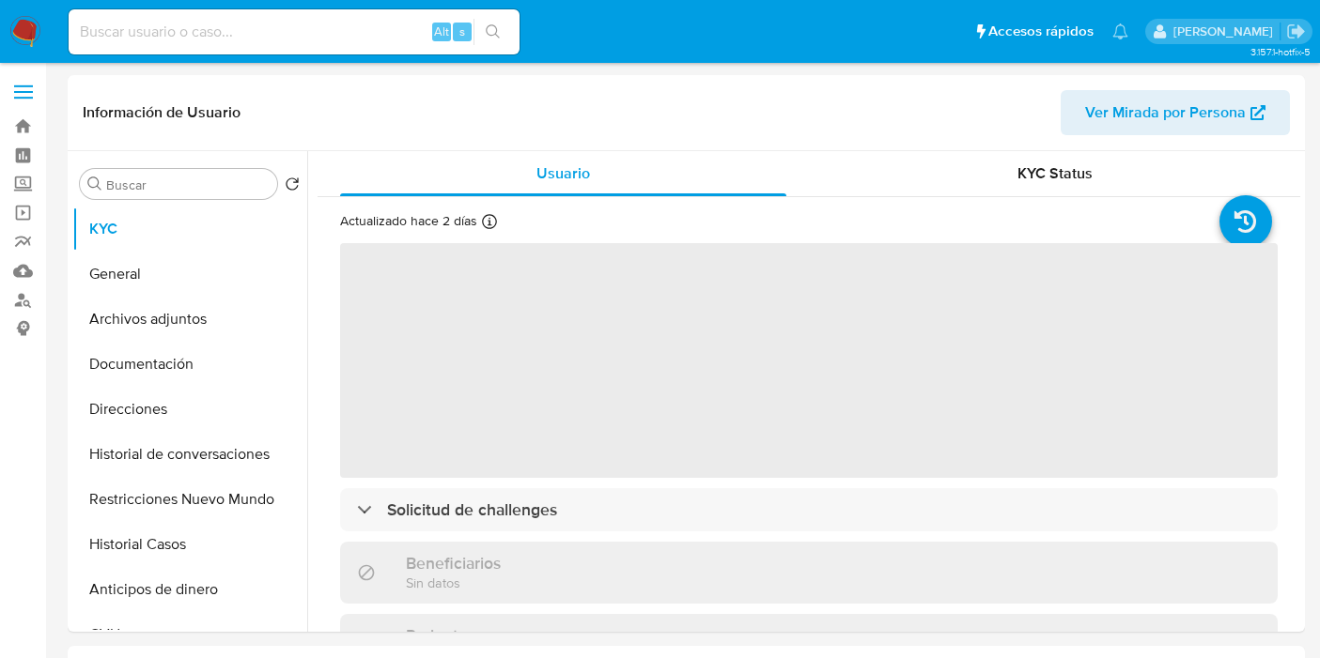
select select "10"
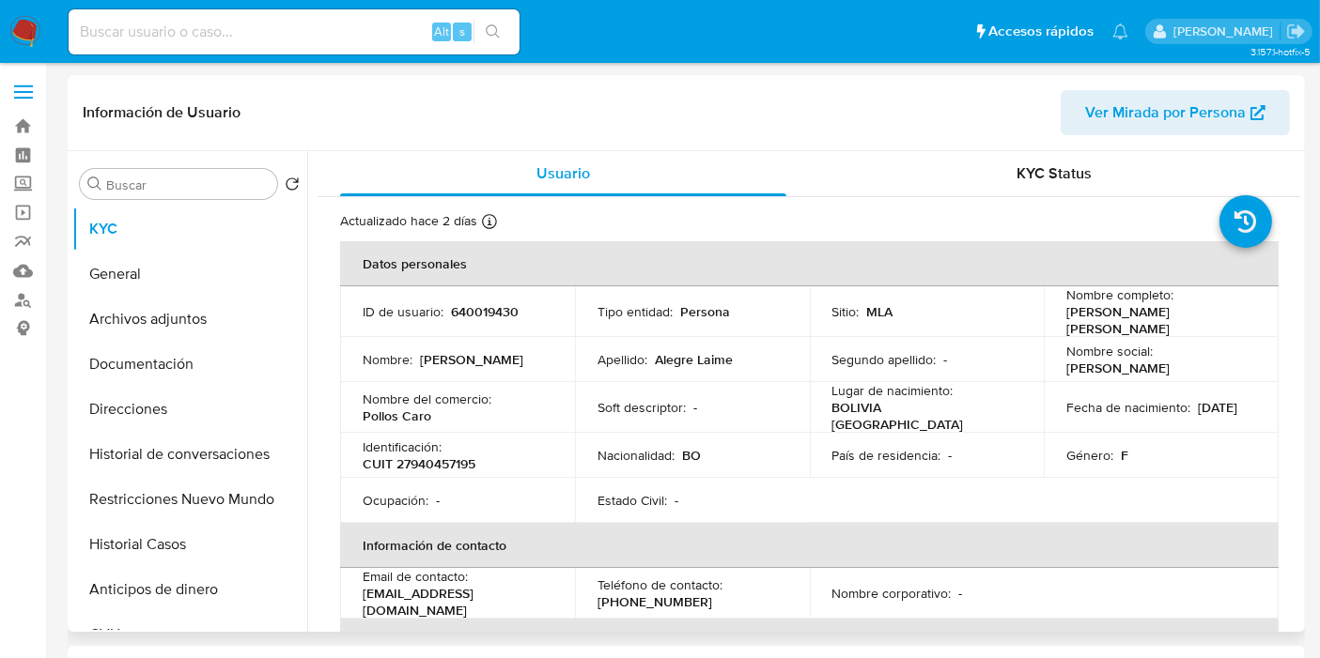
click at [443, 456] on p "CUIT 27940457195" at bounding box center [419, 464] width 113 height 17
drag, startPoint x: 442, startPoint y: 450, endPoint x: 410, endPoint y: 465, distance: 35.3
click at [410, 465] on tbody "ID de usuario : 640019430 Tipo entidad : Persona Sitio : MLA Nombre completo : …" at bounding box center [809, 404] width 938 height 237
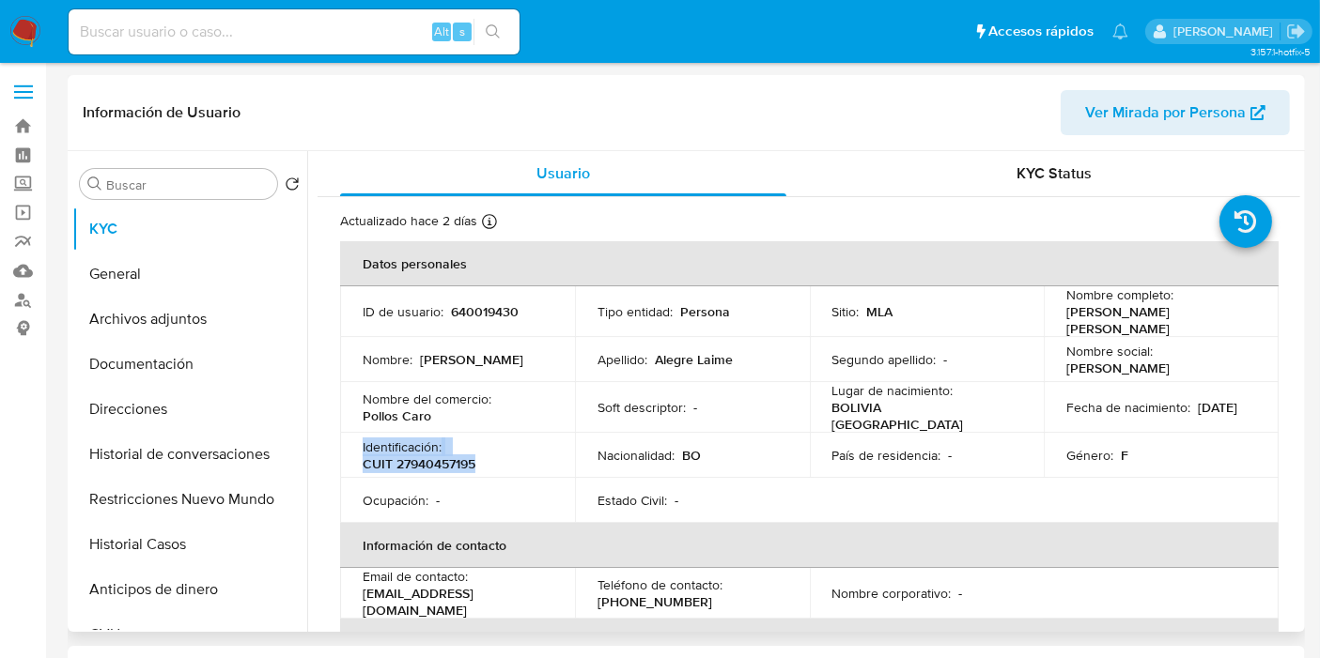
click at [410, 478] on td "Ocupación : -" at bounding box center [457, 500] width 235 height 45
drag, startPoint x: 410, startPoint y: 465, endPoint x: 419, endPoint y: 459, distance: 10.2
click at [413, 463] on tbody "ID de usuario : 640019430 Tipo entidad : Persona Sitio : MLA Nombre completo : …" at bounding box center [809, 404] width 938 height 237
click at [419, 459] on p "CUIT 27940457195" at bounding box center [419, 464] width 113 height 17
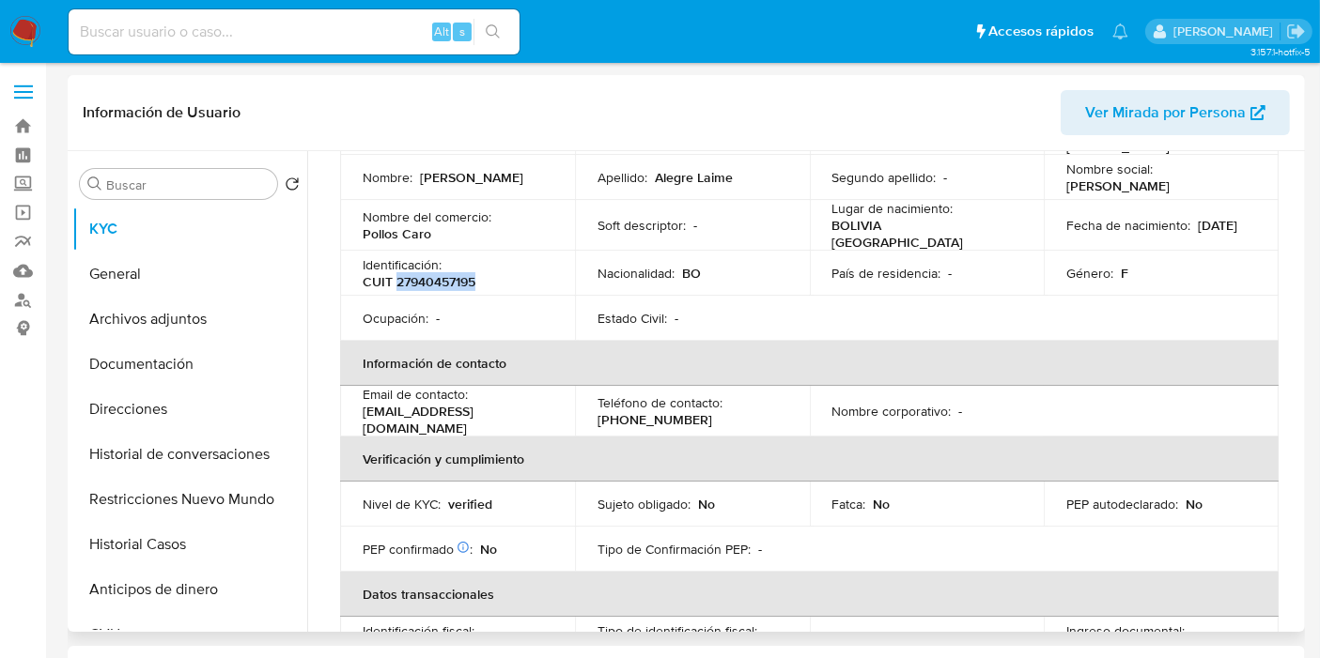
scroll to position [78, 0]
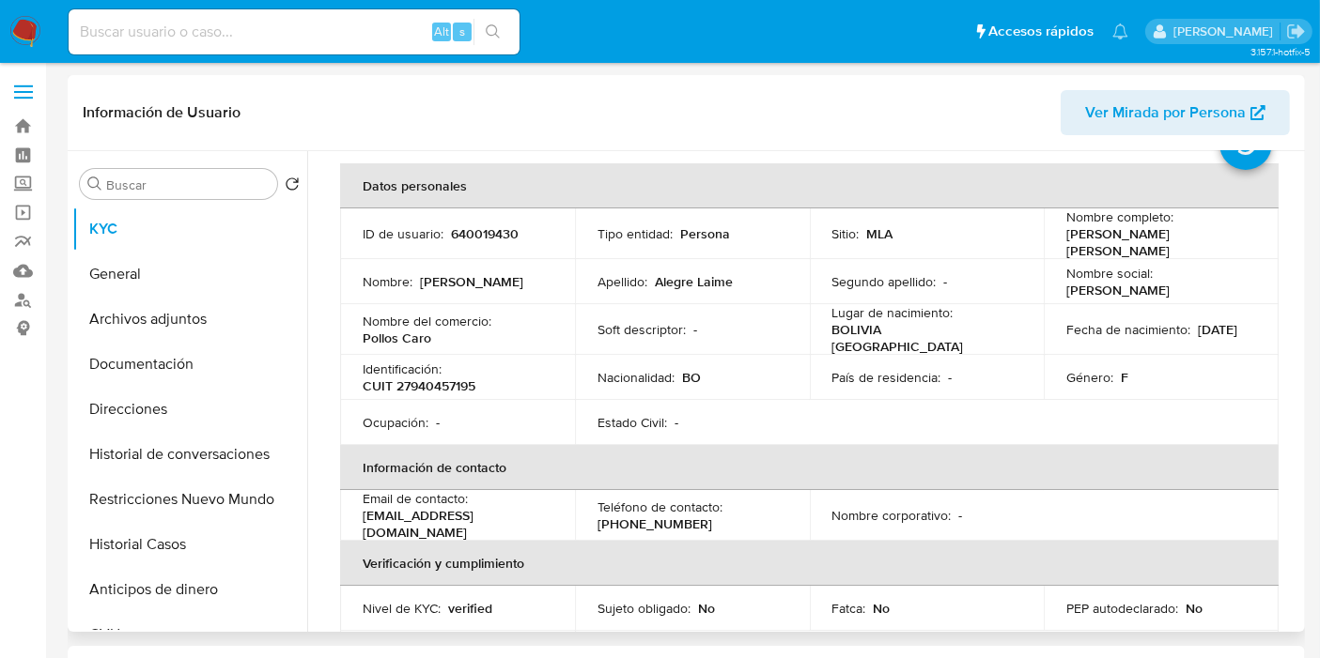
click at [1172, 228] on div "Nombre completo : Ruth Alegre Laime" at bounding box center [1161, 234] width 190 height 51
drag, startPoint x: 1171, startPoint y: 240, endPoint x: 1060, endPoint y: 240, distance: 110.8
click at [1066, 240] on div "Nombre completo : Ruth Alegre Laime" at bounding box center [1161, 234] width 190 height 51
copy p "Ruth Alegre Laime"
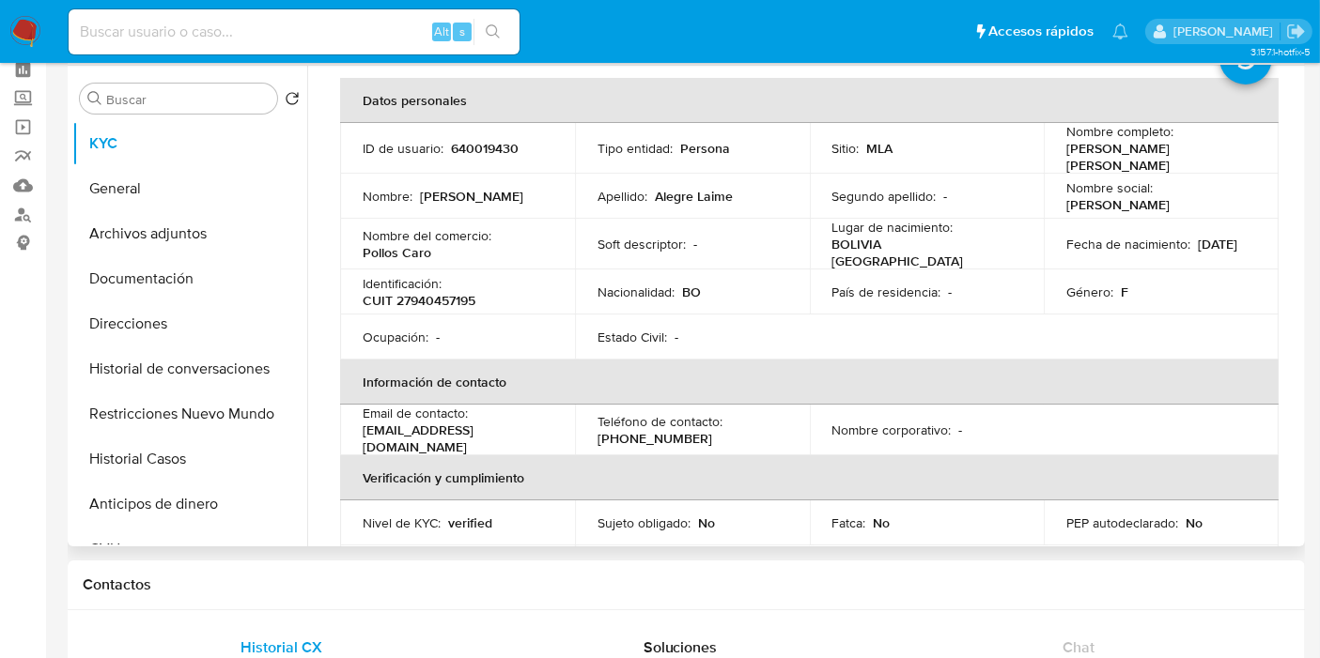
scroll to position [0, 0]
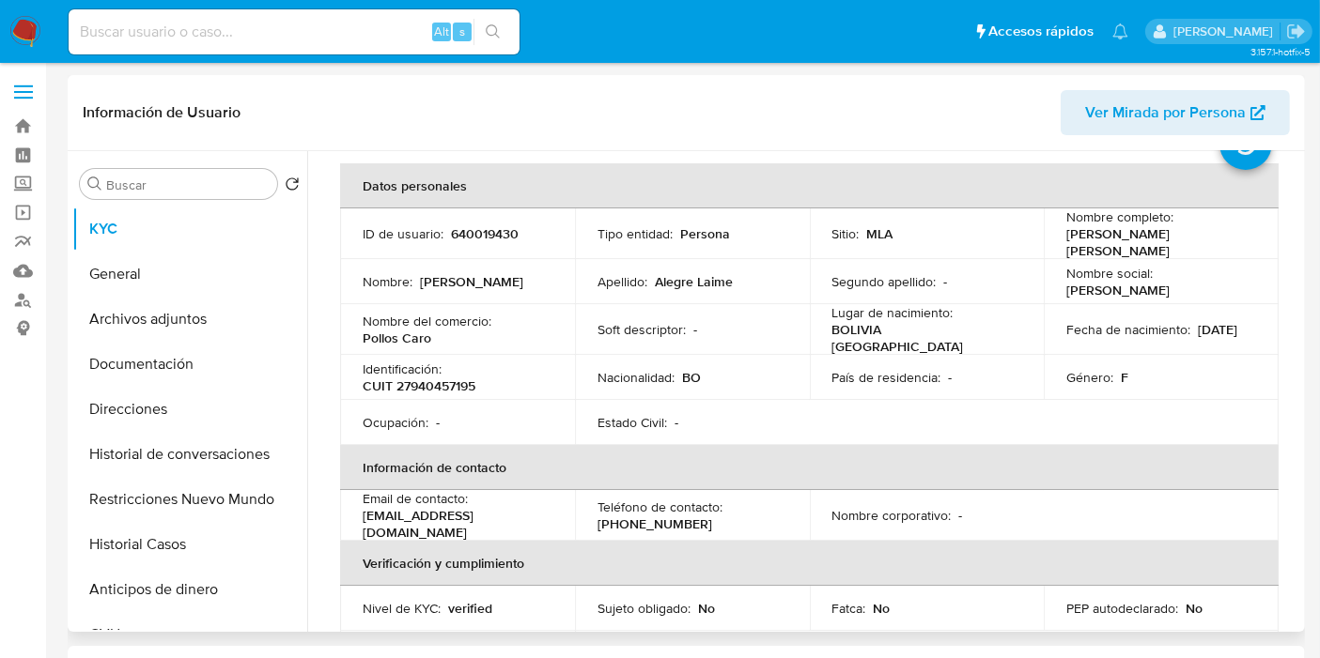
click at [448, 383] on td "Identificación : CUIT 27940457195" at bounding box center [457, 377] width 235 height 45
click at [445, 383] on td "Identificación : CUIT 27940457195" at bounding box center [457, 377] width 235 height 45
click at [441, 382] on td "Identificación : CUIT 27940457195" at bounding box center [457, 377] width 235 height 45
click at [429, 381] on p "CUIT 27940457195" at bounding box center [419, 386] width 113 height 17
click at [426, 381] on p "CUIT 27940457195" at bounding box center [419, 386] width 113 height 17
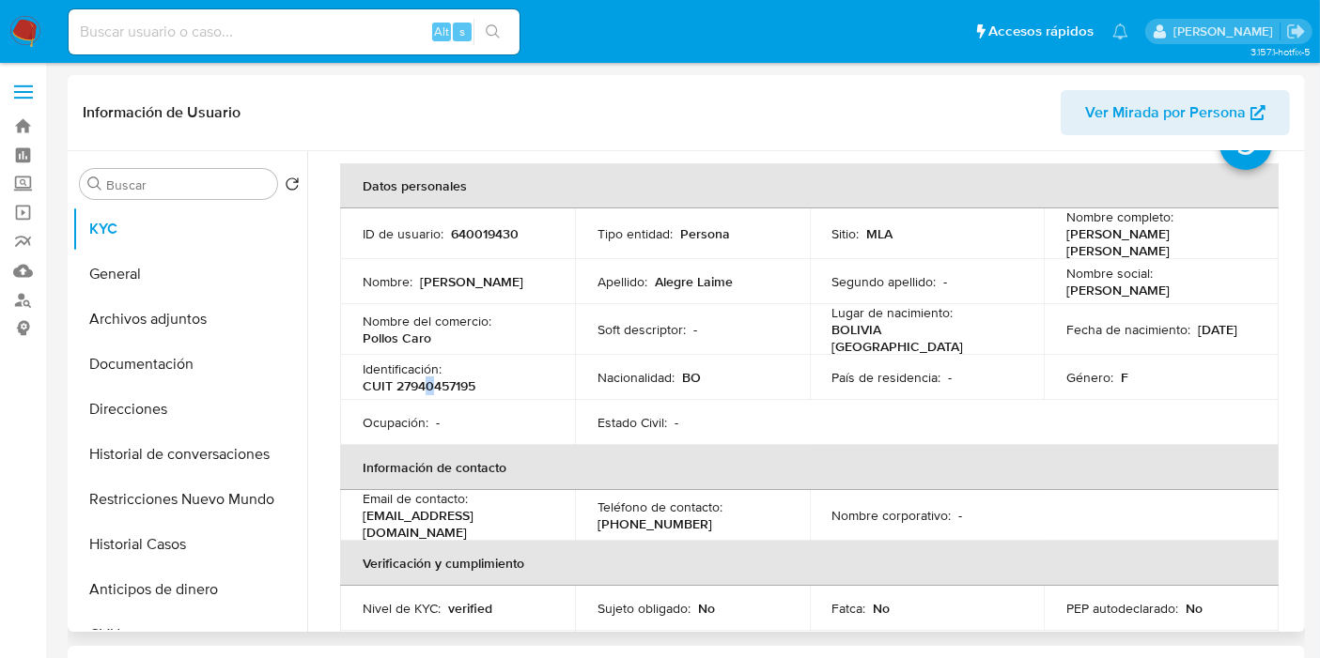
click at [426, 381] on p "CUIT 27940457195" at bounding box center [419, 386] width 113 height 17
click at [429, 378] on p "CUIT 27940457195" at bounding box center [419, 386] width 113 height 17
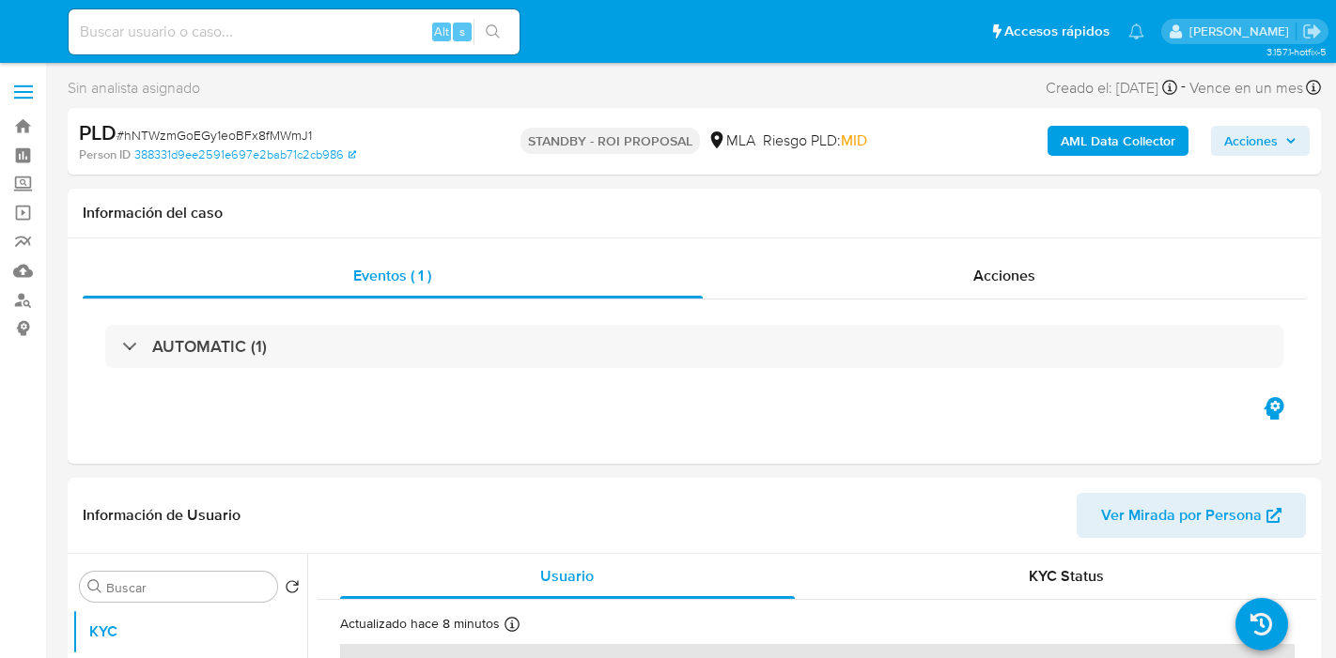
select select "10"
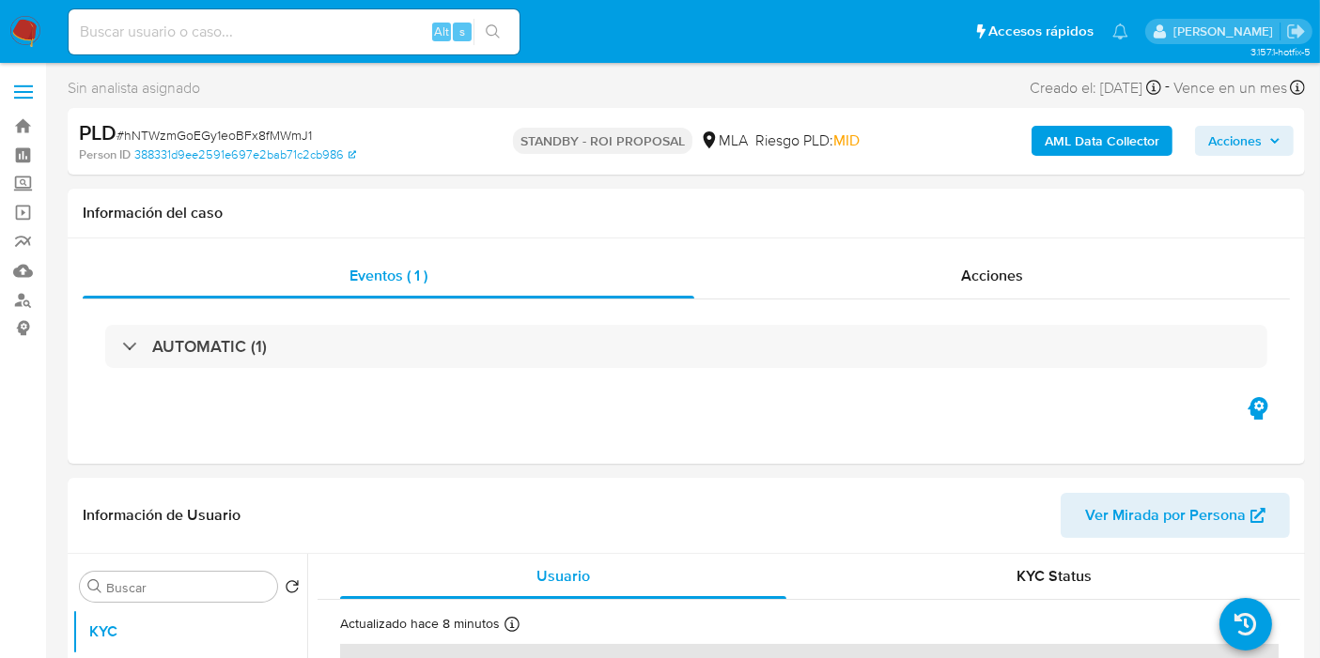
click at [8, 43] on nav "Pausado Ver notificaciones Alt s Accesos rápidos Presiona las siguientes teclas…" at bounding box center [660, 31] width 1320 height 63
click at [9, 38] on img at bounding box center [25, 32] width 32 height 32
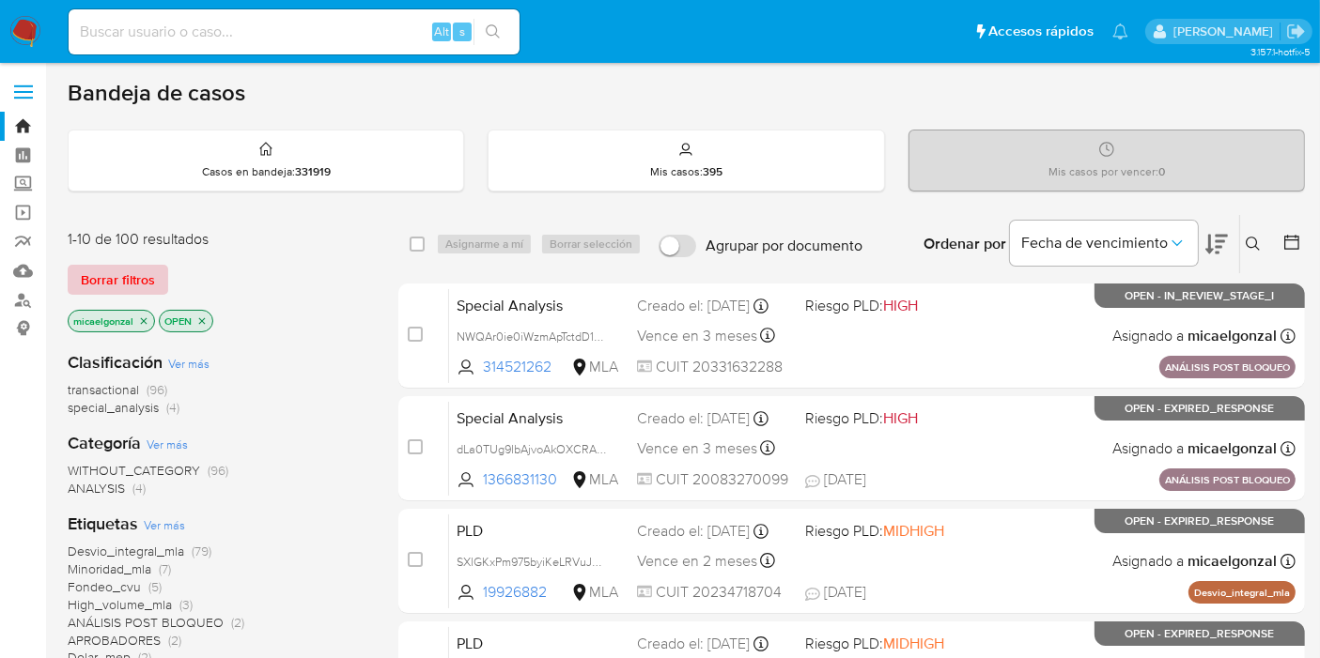
click at [131, 274] on span "Borrar filtros" at bounding box center [118, 280] width 74 height 26
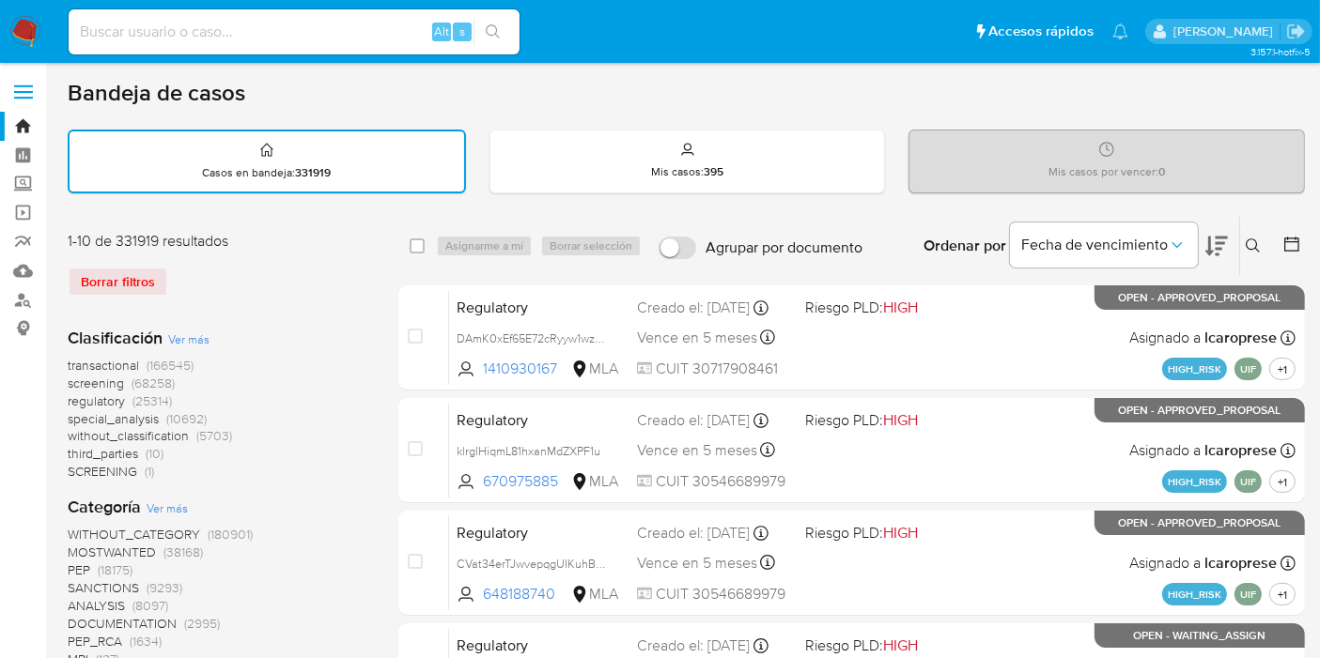
drag, startPoint x: 1248, startPoint y: 242, endPoint x: 1230, endPoint y: 252, distance: 20.2
click at [1243, 245] on button at bounding box center [1255, 246] width 31 height 23
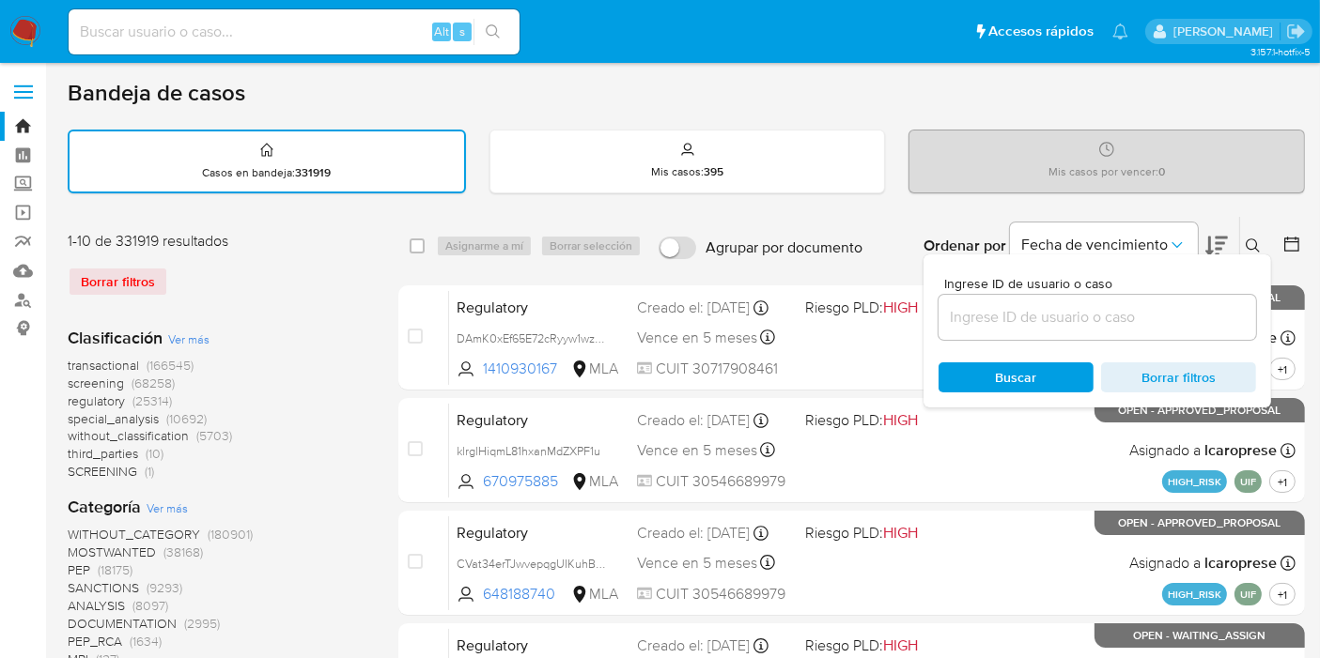
drag, startPoint x: 1062, startPoint y: 291, endPoint x: 1019, endPoint y: 314, distance: 48.7
click at [1061, 292] on div "Ingrese ID de usuario o caso" at bounding box center [1096, 308] width 317 height 63
click at [1019, 314] on input at bounding box center [1096, 317] width 317 height 24
paste input "Png2KG7fbhDyOa7CPQKu2upp"
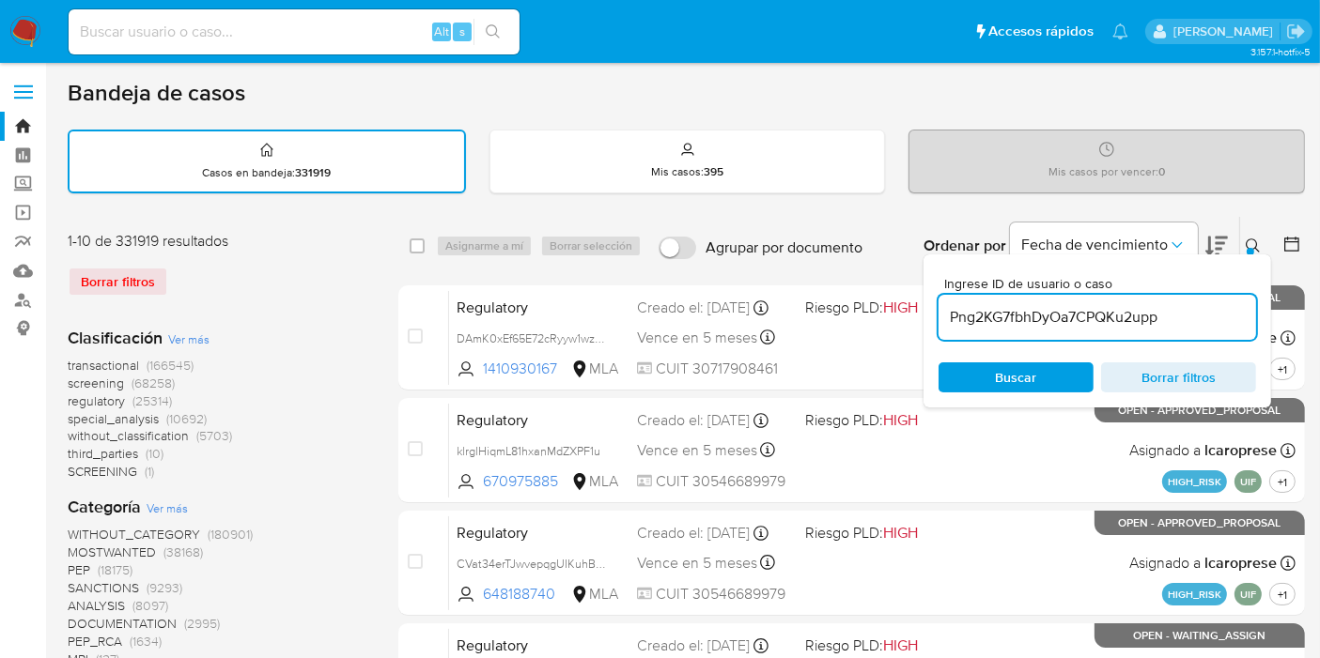
type input "Png2KG7fbhDyOa7CPQKu2upp"
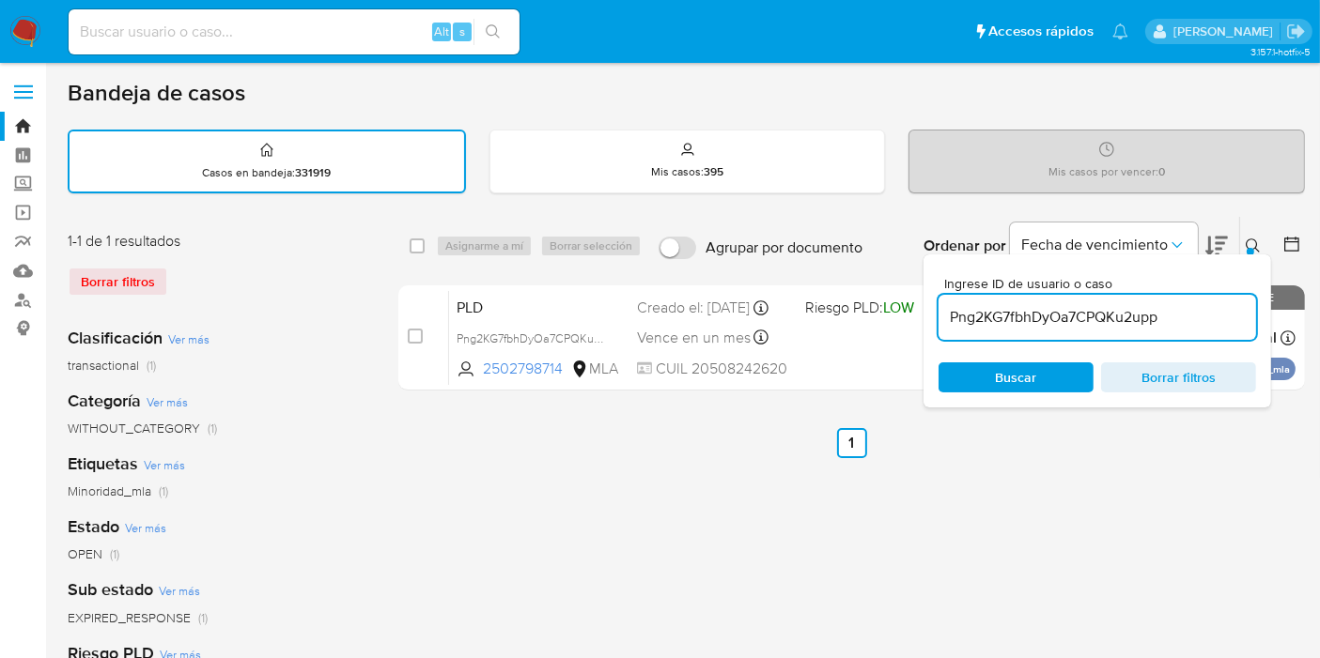
click at [421, 254] on div "select-all-cases-checkbox" at bounding box center [421, 246] width 23 height 23
click at [418, 246] on input "checkbox" at bounding box center [417, 246] width 15 height 15
checkbox input "true"
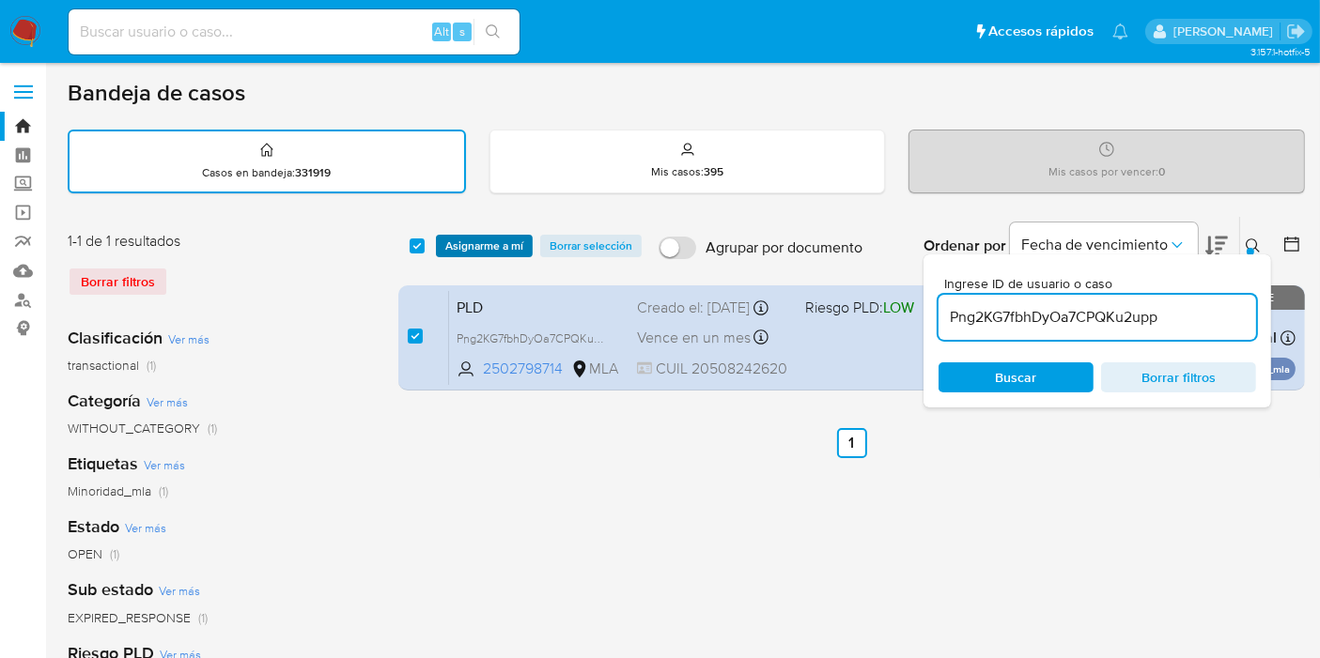
click at [493, 237] on span "Asignarme a mí" at bounding box center [484, 246] width 78 height 19
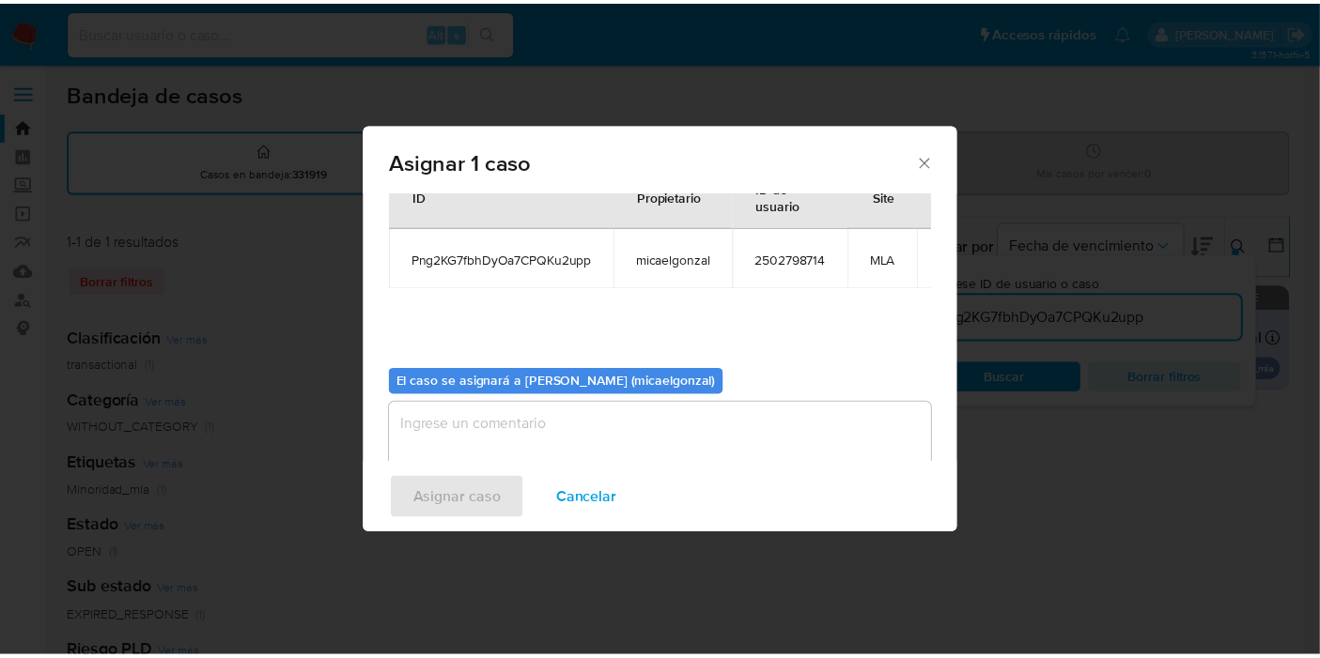
scroll to position [113, 0]
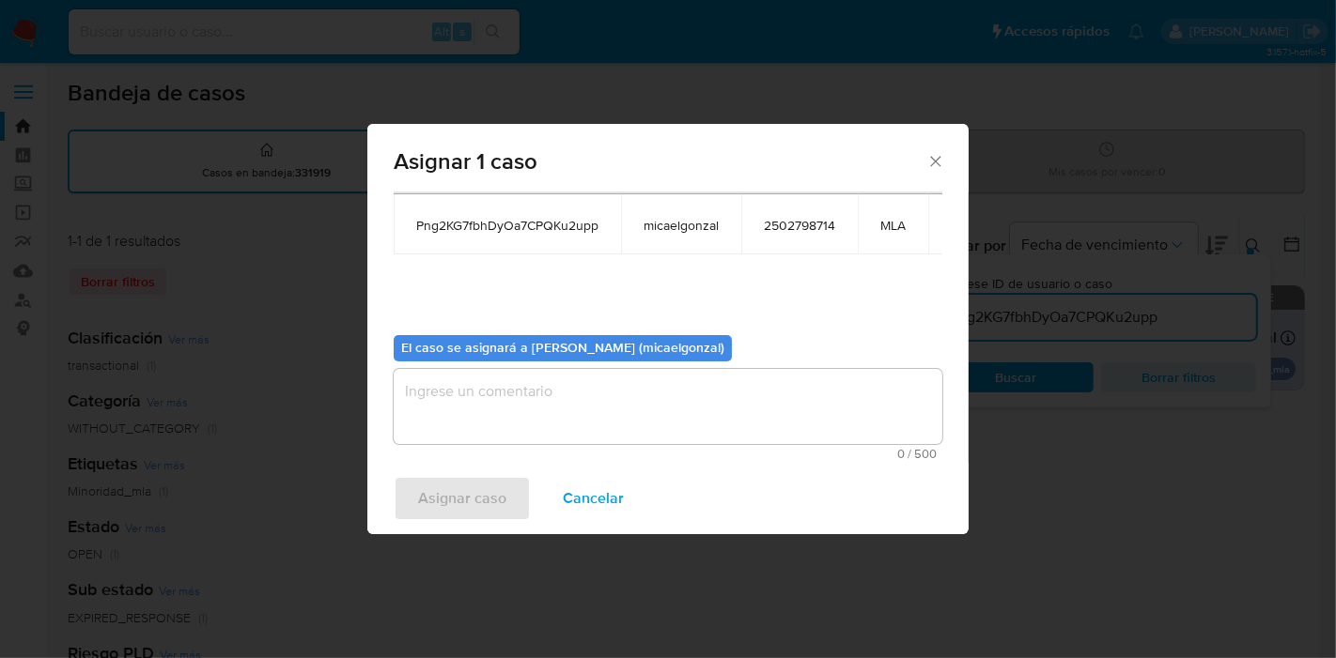
click at [520, 430] on div "0 / 500 500 caracteres restantes" at bounding box center [668, 414] width 549 height 91
drag, startPoint x: 538, startPoint y: 402, endPoint x: 527, endPoint y: 406, distance: 11.9
click at [527, 406] on textarea "assign-modal" at bounding box center [668, 406] width 549 height 75
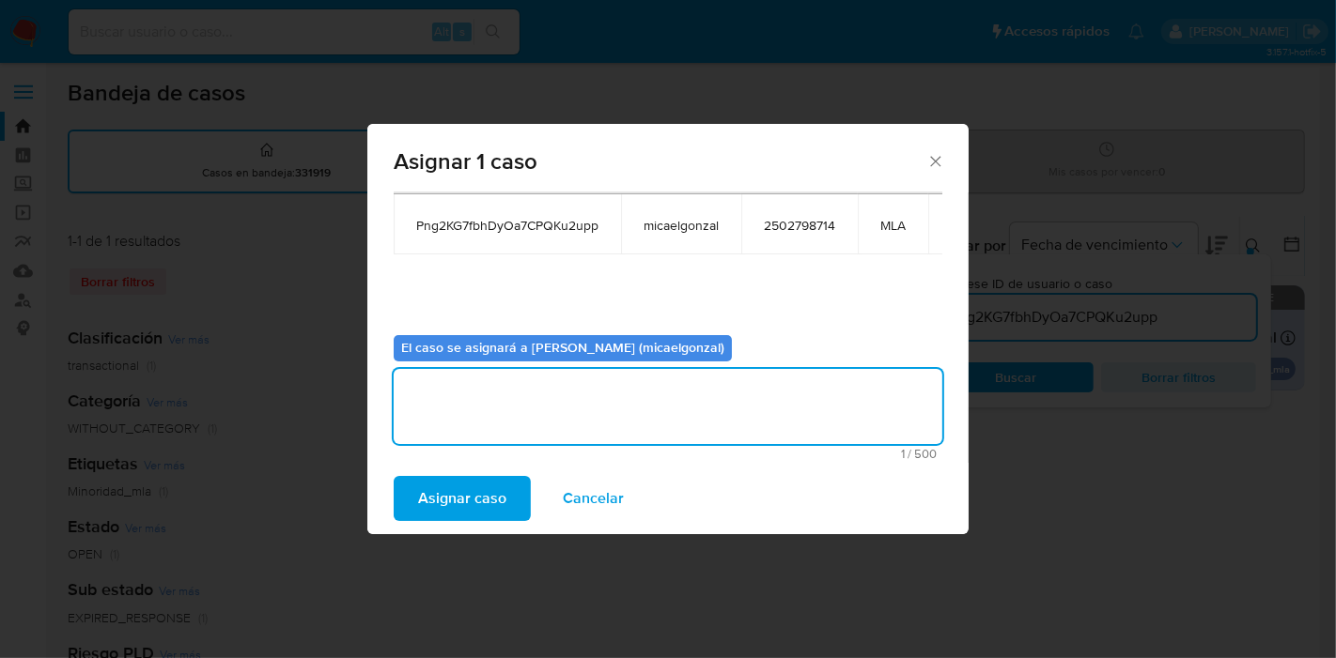
click at [473, 481] on span "Asignar caso" at bounding box center [462, 498] width 88 height 41
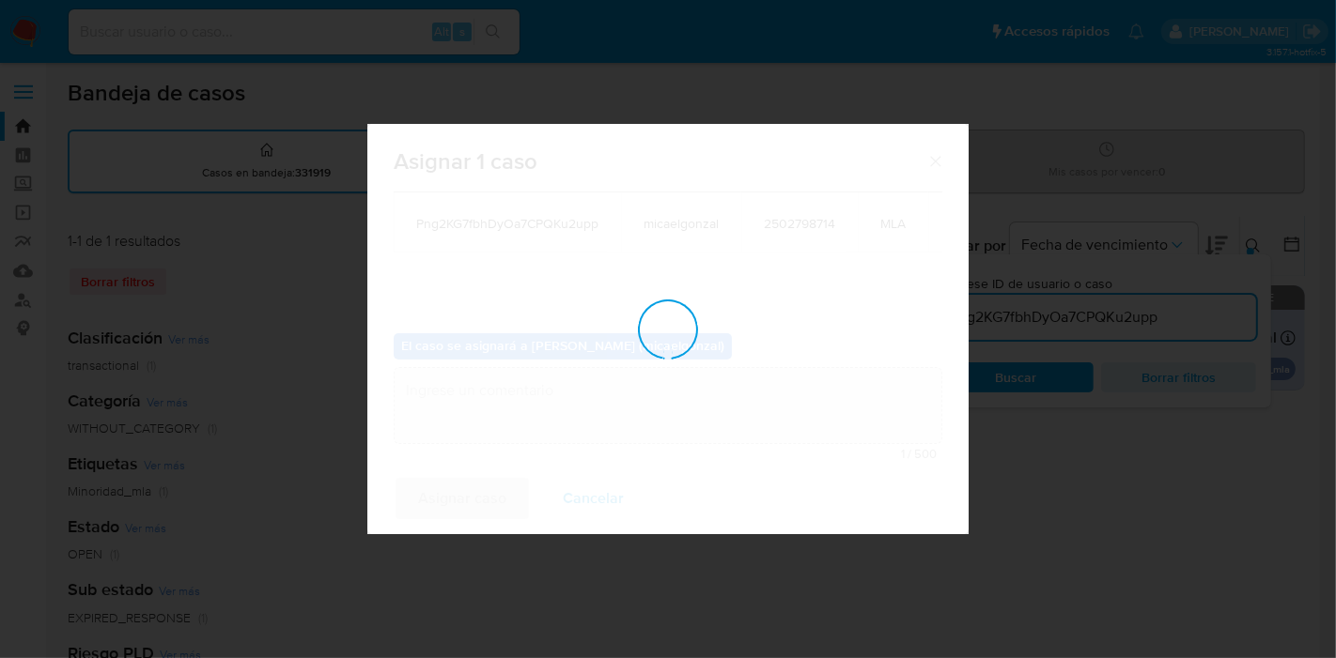
checkbox input "false"
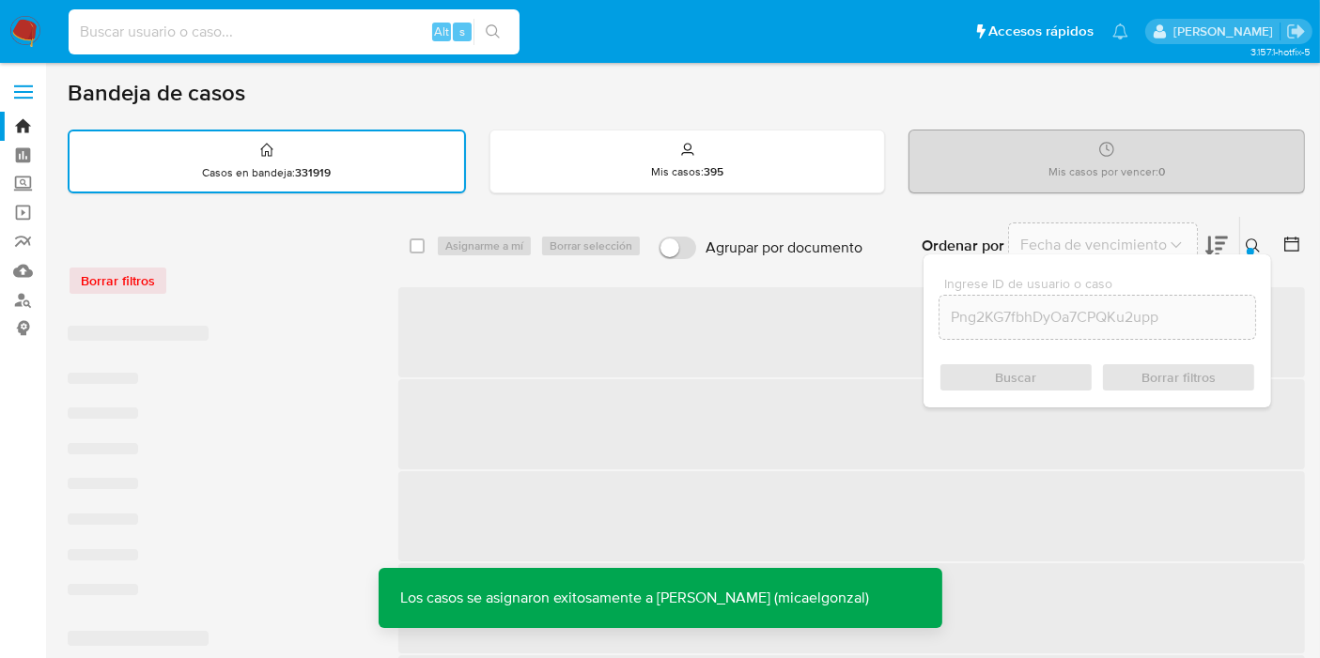
click at [311, 23] on input at bounding box center [294, 32] width 451 height 24
paste input "Png2KG7fbhDyOa7CPQKu2upp"
type input "Png2KG7fbhDyOa7CPQKu2upp"
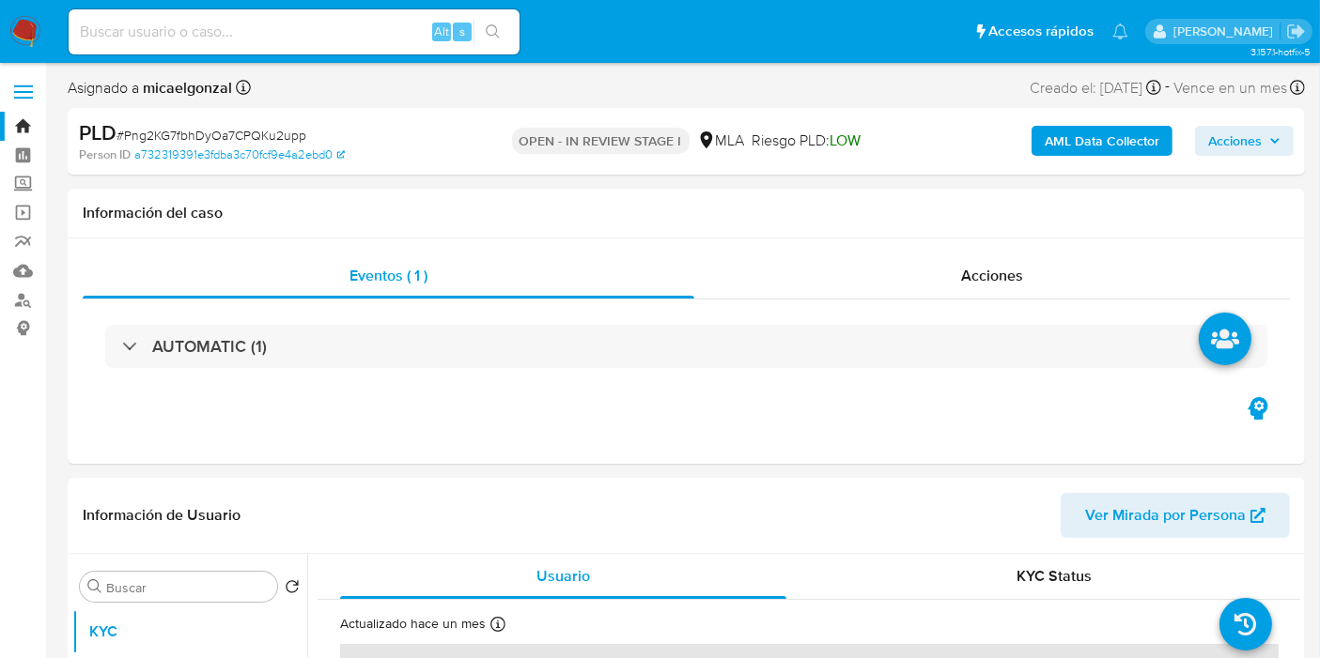
select select "10"
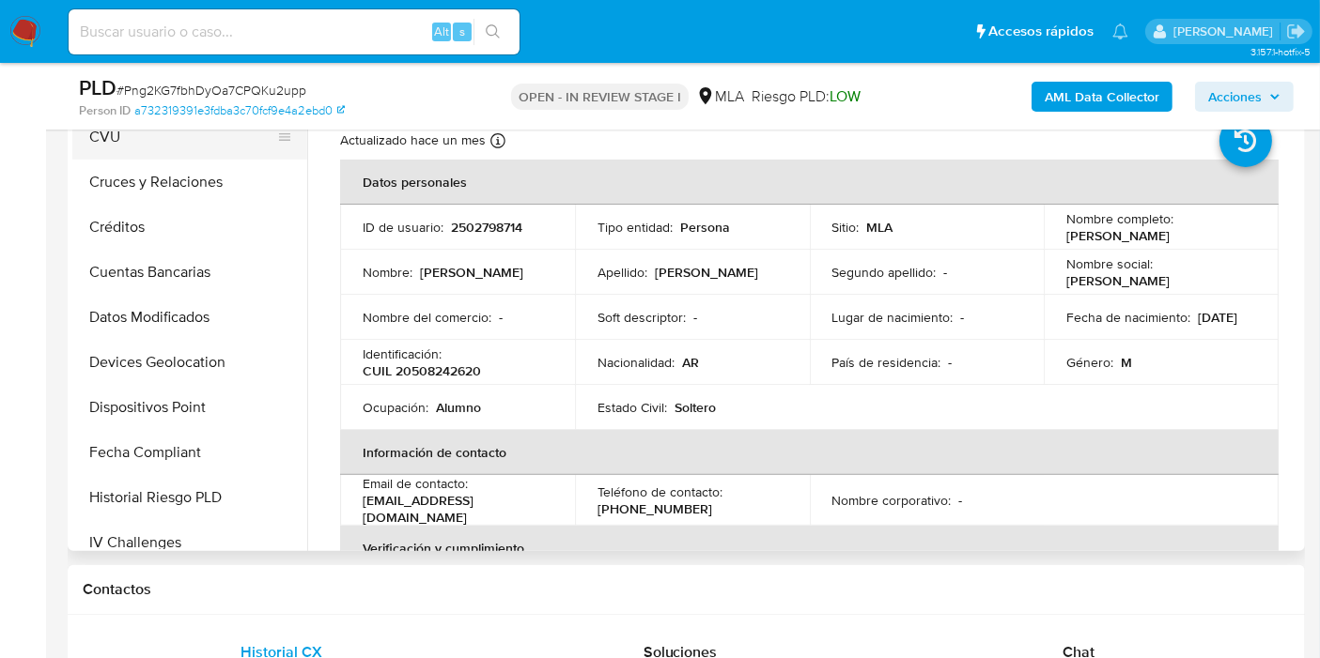
scroll to position [928, 0]
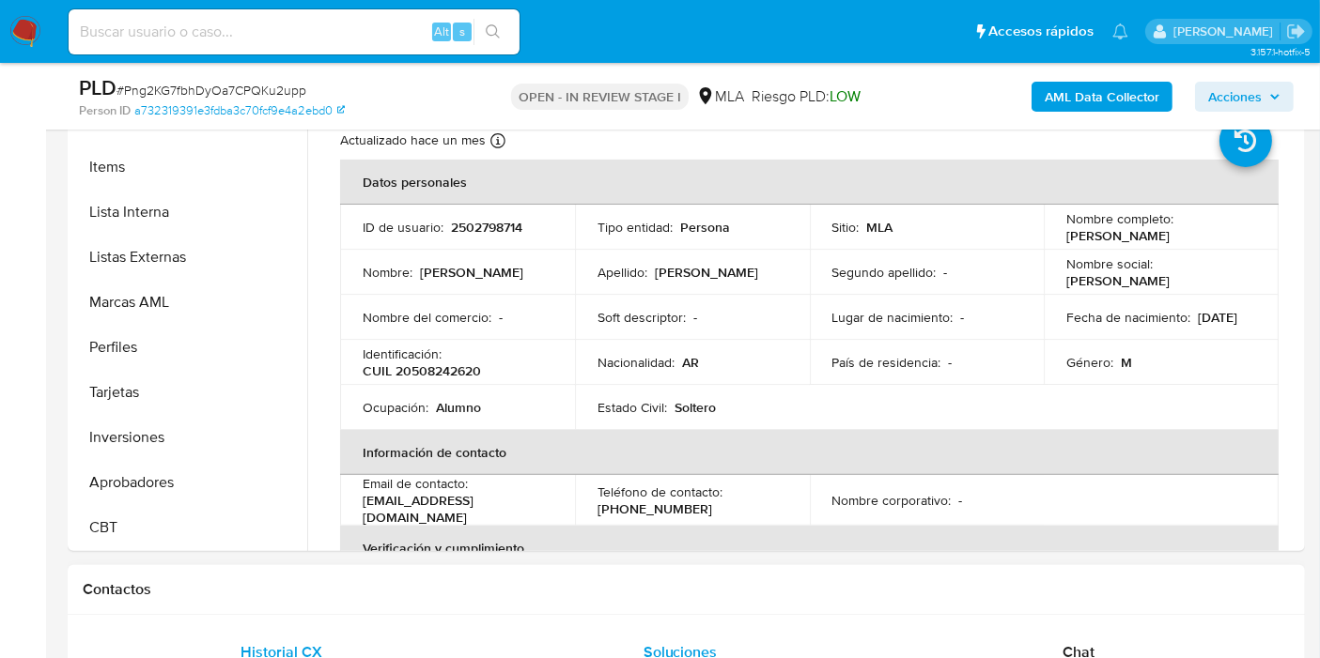
drag, startPoint x: 116, startPoint y: 485, endPoint x: 705, endPoint y: 641, distance: 610.1
click at [116, 485] on button "Aprobadores" at bounding box center [189, 482] width 235 height 45
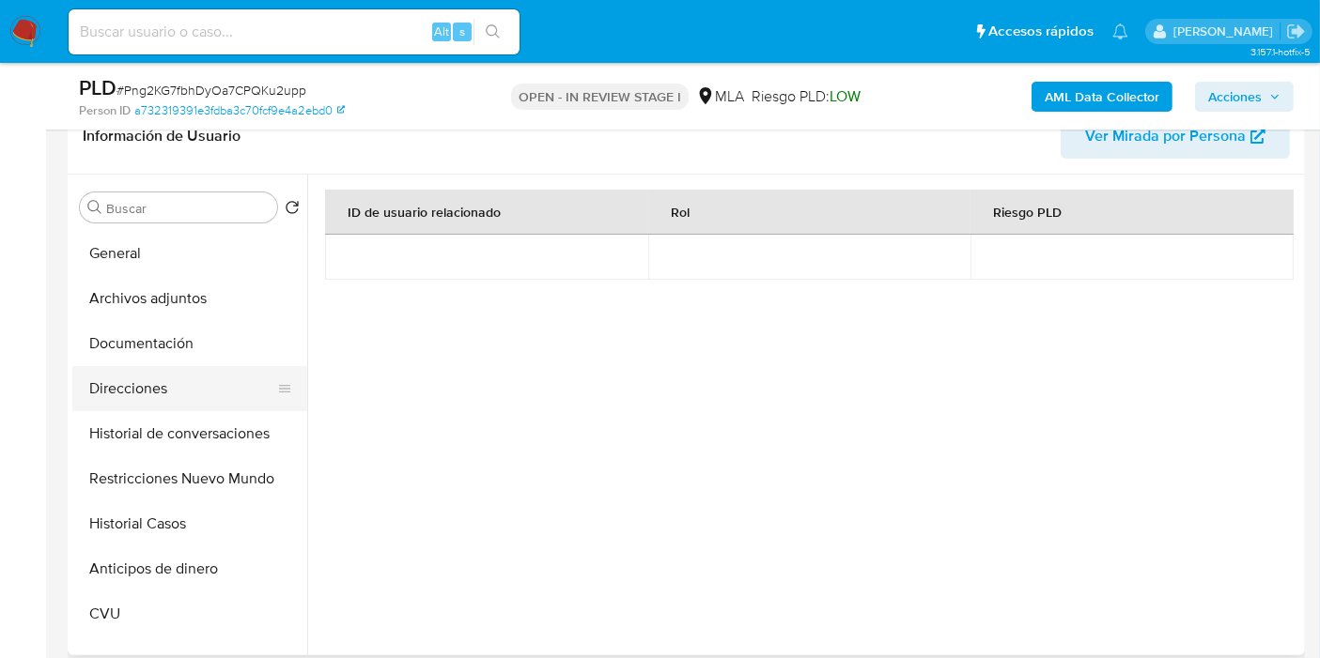
scroll to position [0, 0]
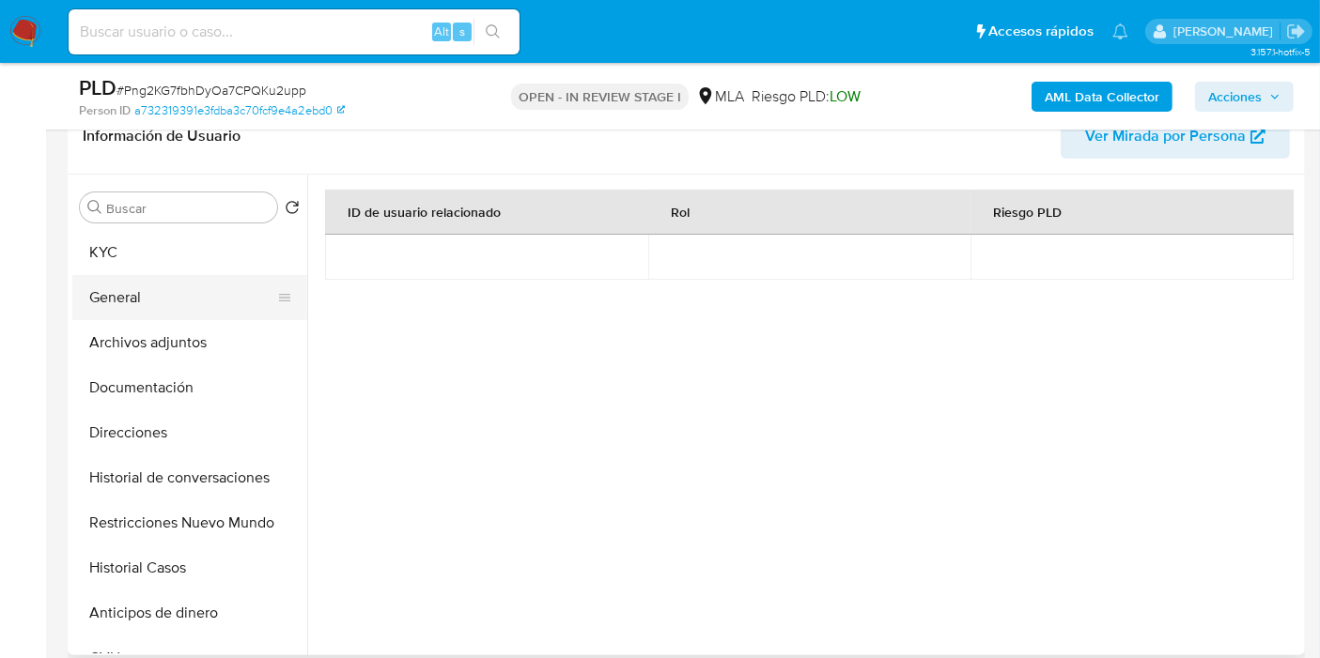
click at [193, 296] on button "General" at bounding box center [182, 297] width 220 height 45
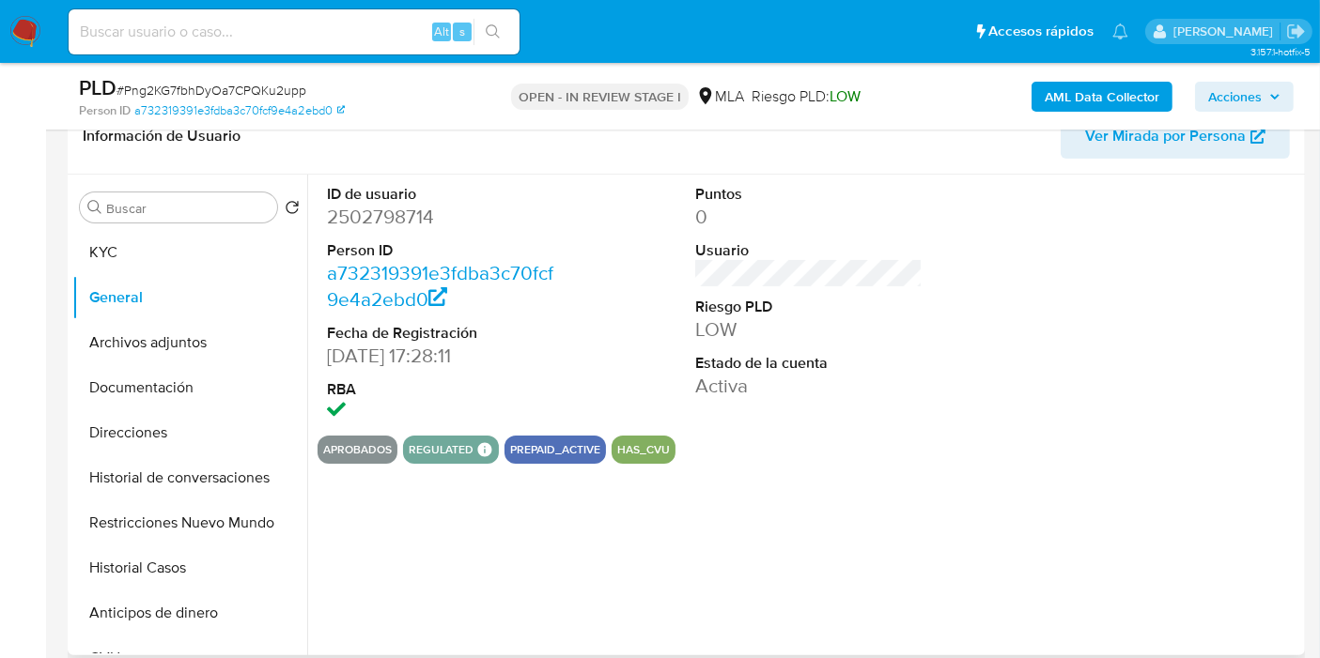
click at [406, 226] on dd "2502798714" at bounding box center [440, 217] width 227 height 26
click at [406, 216] on dd "2502798714" at bounding box center [440, 217] width 227 height 26
copy dd "2502798714"
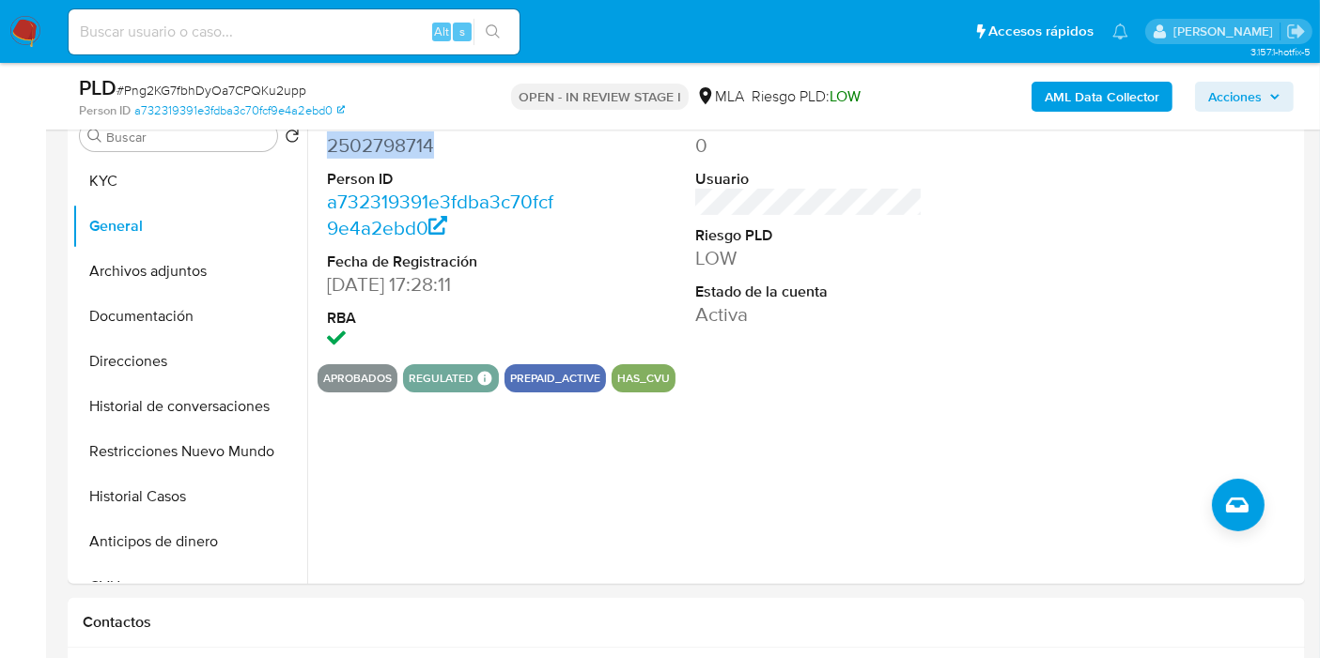
scroll to position [417, 0]
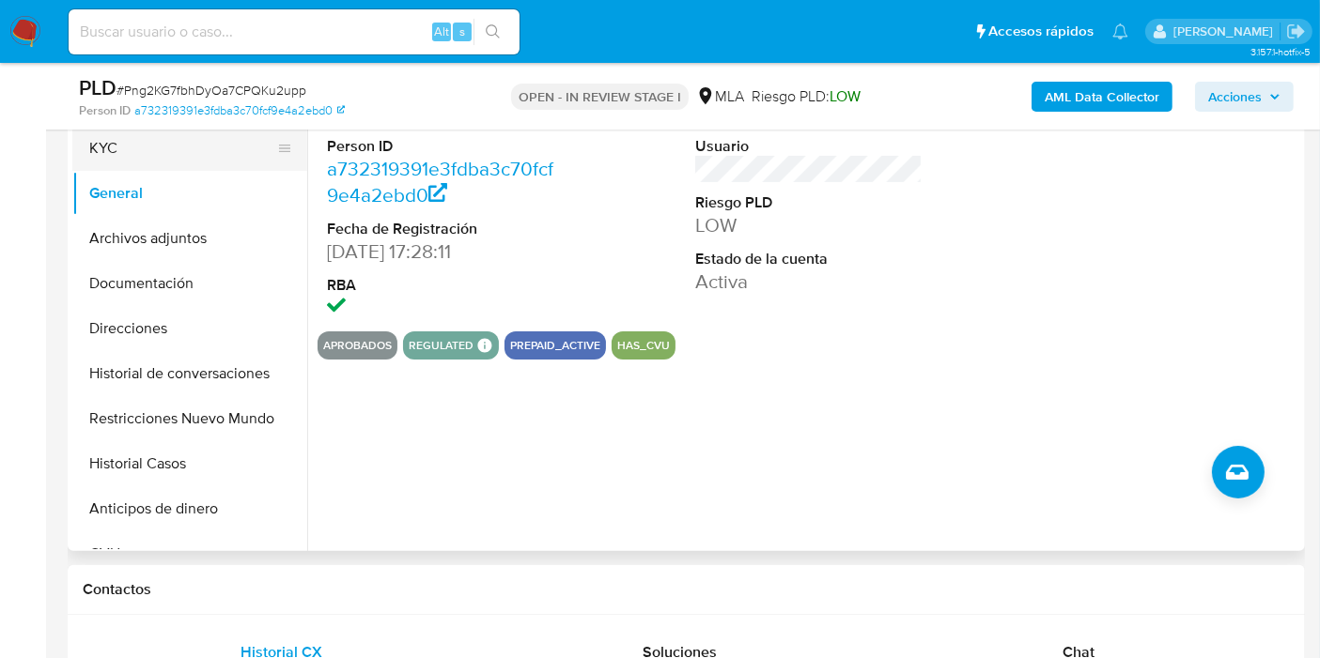
click at [173, 154] on button "KYC" at bounding box center [182, 148] width 220 height 45
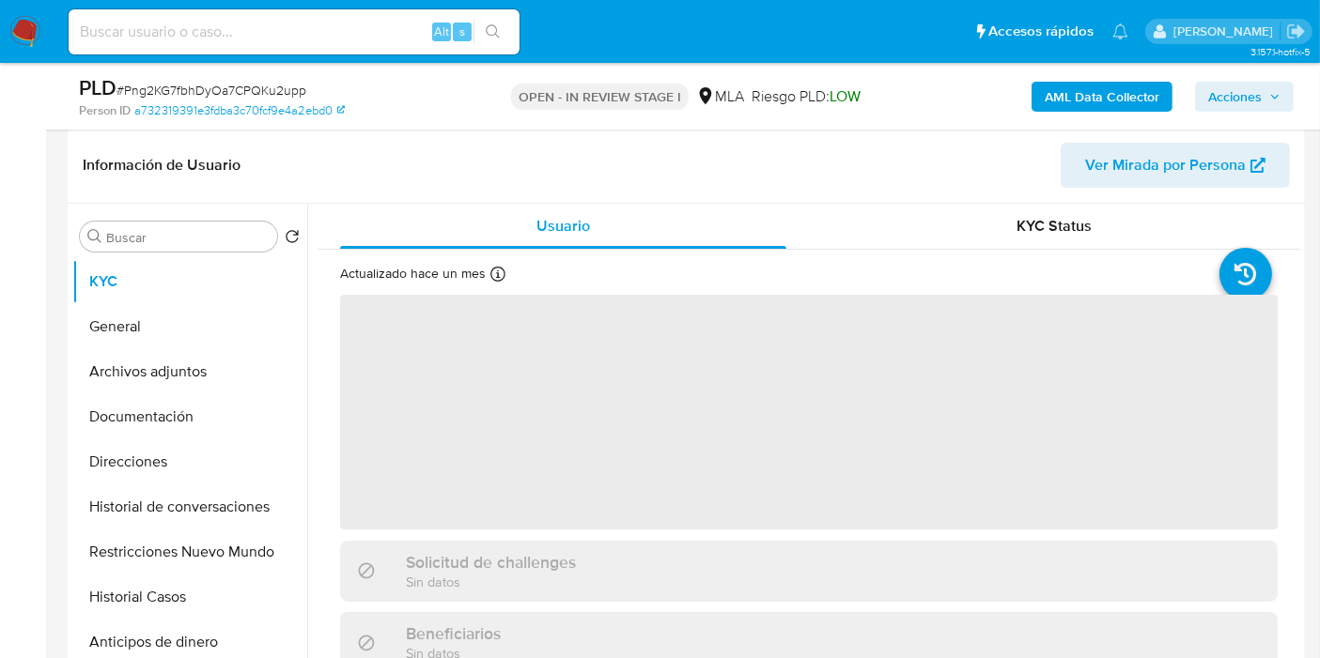
scroll to position [209, 0]
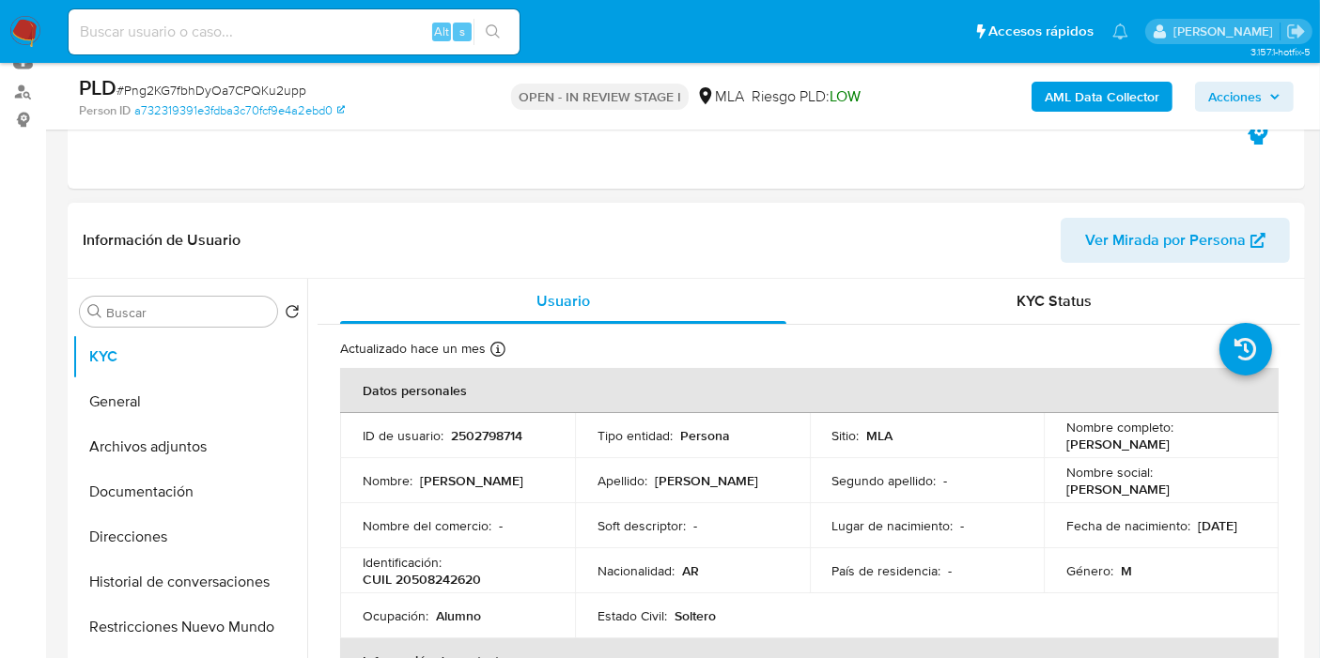
drag, startPoint x: 1145, startPoint y: 460, endPoint x: 1063, endPoint y: 442, distance: 83.6
click at [1066, 442] on p "Lionel Dylan Deppeler Contreras" at bounding box center [1117, 444] width 103 height 17
copy p "Lionel Dylan Deppeler Contreras"
click at [193, 406] on button "General" at bounding box center [182, 401] width 220 height 45
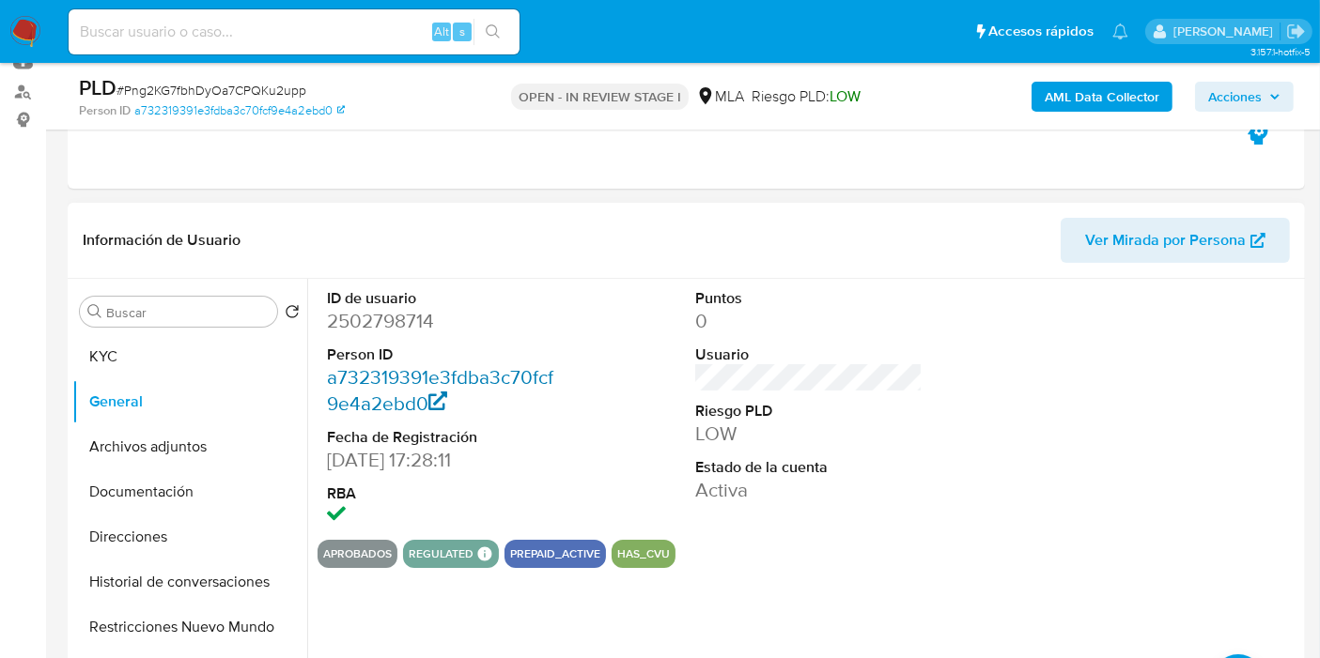
click at [410, 386] on link "a732319391e3fdba3c70fcf9e4a2ebd0" at bounding box center [440, 390] width 226 height 54
click at [154, 530] on button "Direcciones" at bounding box center [182, 537] width 220 height 45
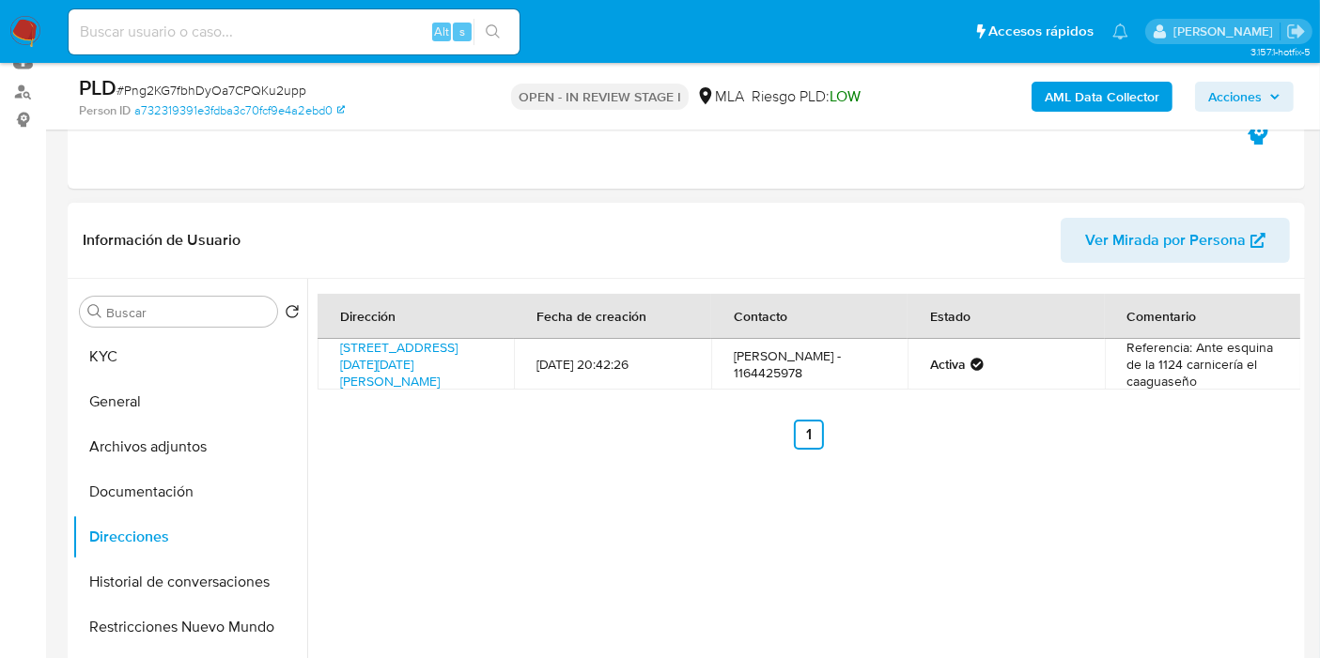
click at [464, 363] on td "Calle 1149 Entre 1124 Y 1126 Número 1207, Florencio Varela, Buenos Aires, 1888,…" at bounding box center [415, 364] width 196 height 51
click at [451, 371] on link "Calle 1149 Entre 1124 Y 1126 Número 1207, Florencio Varela, Buenos Aires, 1888,…" at bounding box center [398, 364] width 117 height 53
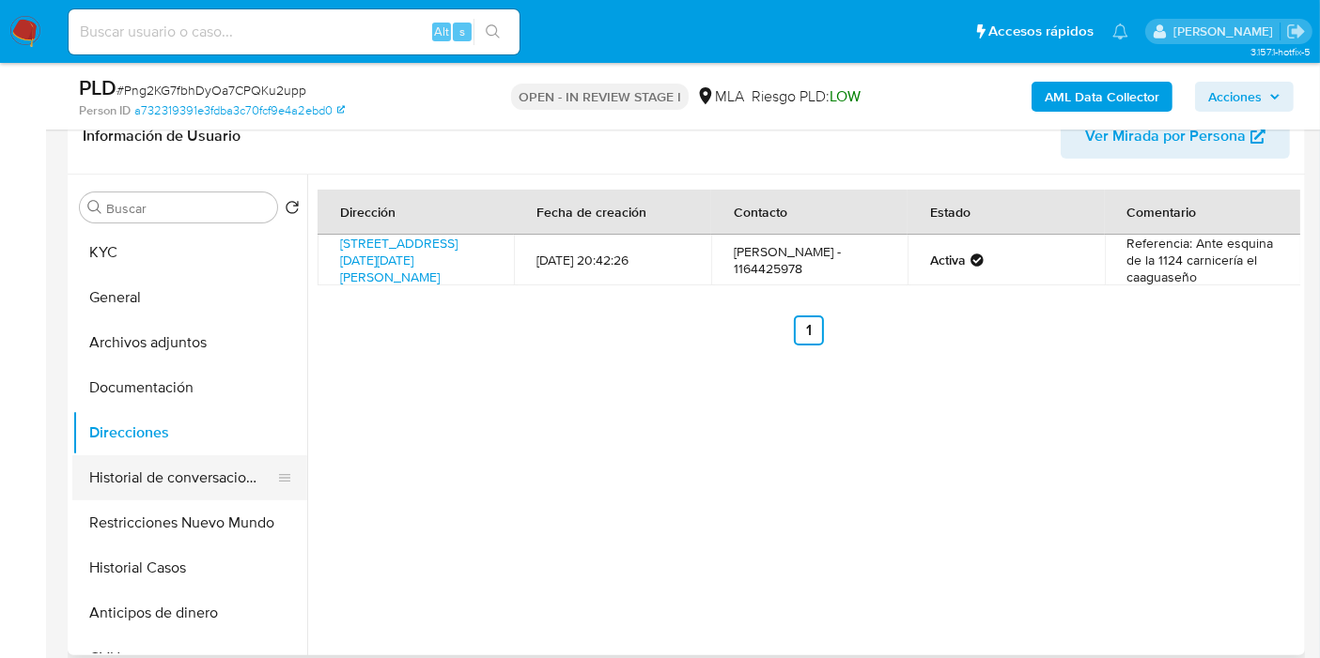
click at [167, 493] on button "Historial de conversaciones" at bounding box center [182, 478] width 220 height 45
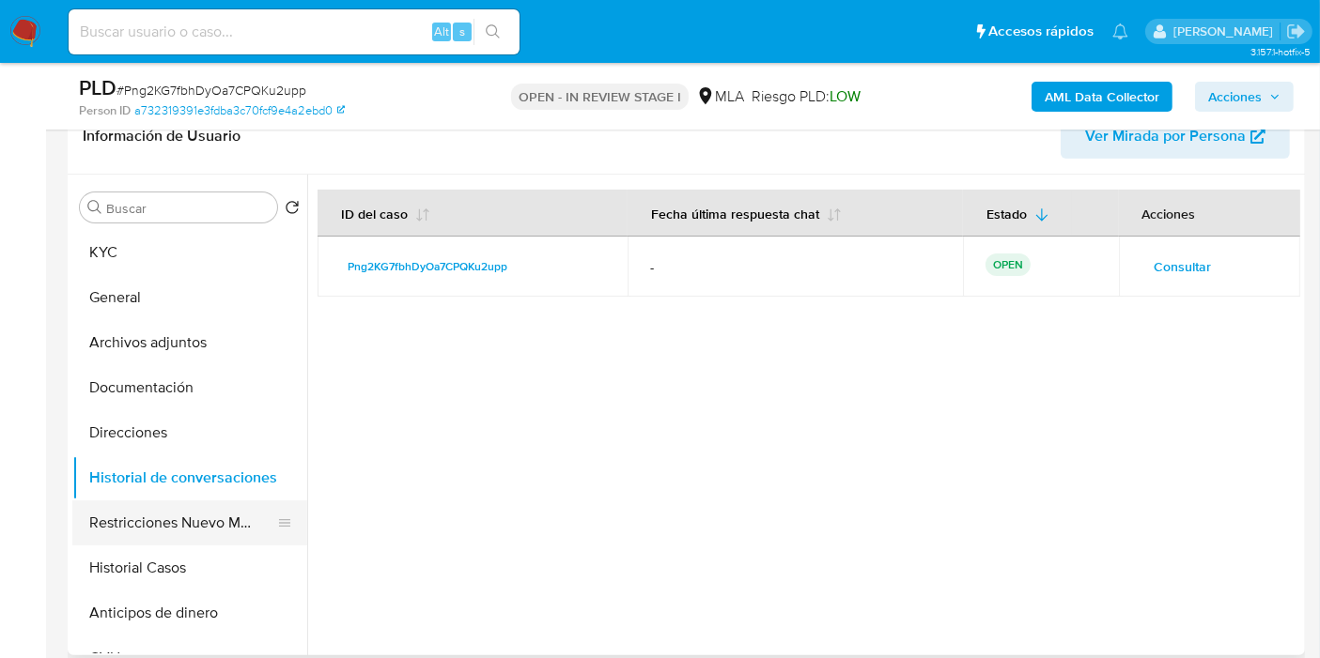
click at [138, 541] on button "Restricciones Nuevo Mundo" at bounding box center [182, 523] width 220 height 45
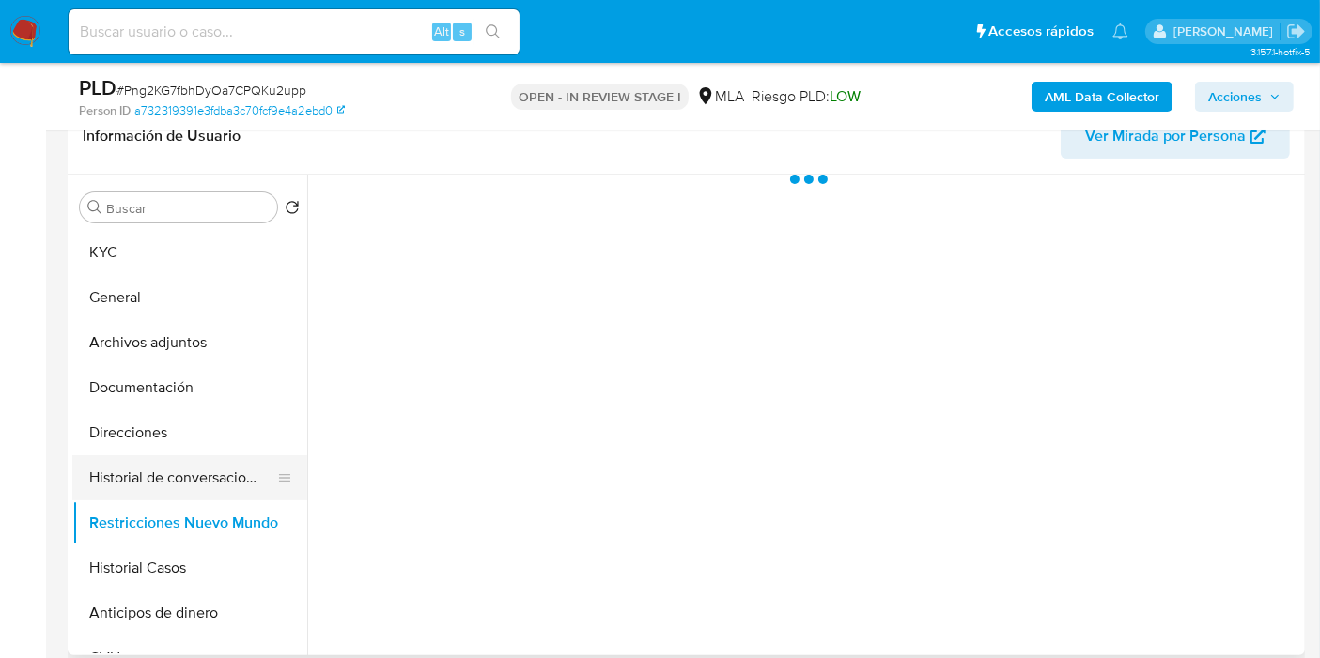
click at [176, 493] on button "Historial de conversaciones" at bounding box center [182, 478] width 220 height 45
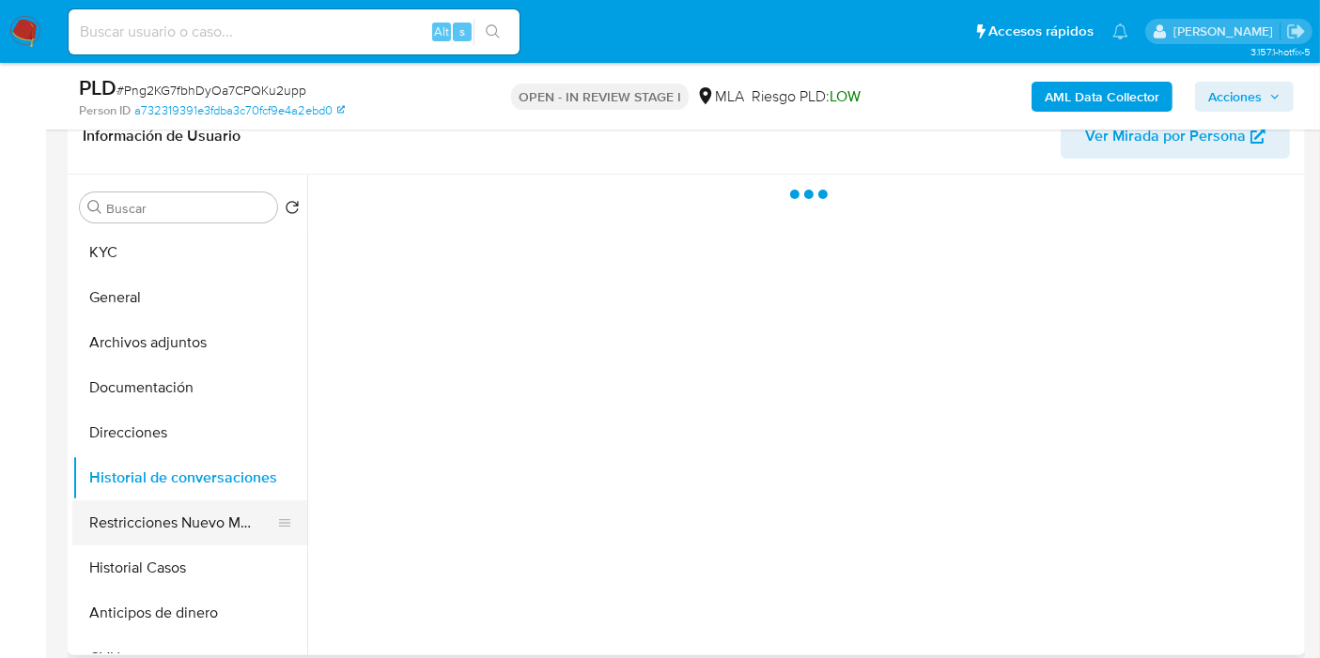
click at [158, 522] on button "Restricciones Nuevo Mundo" at bounding box center [182, 523] width 220 height 45
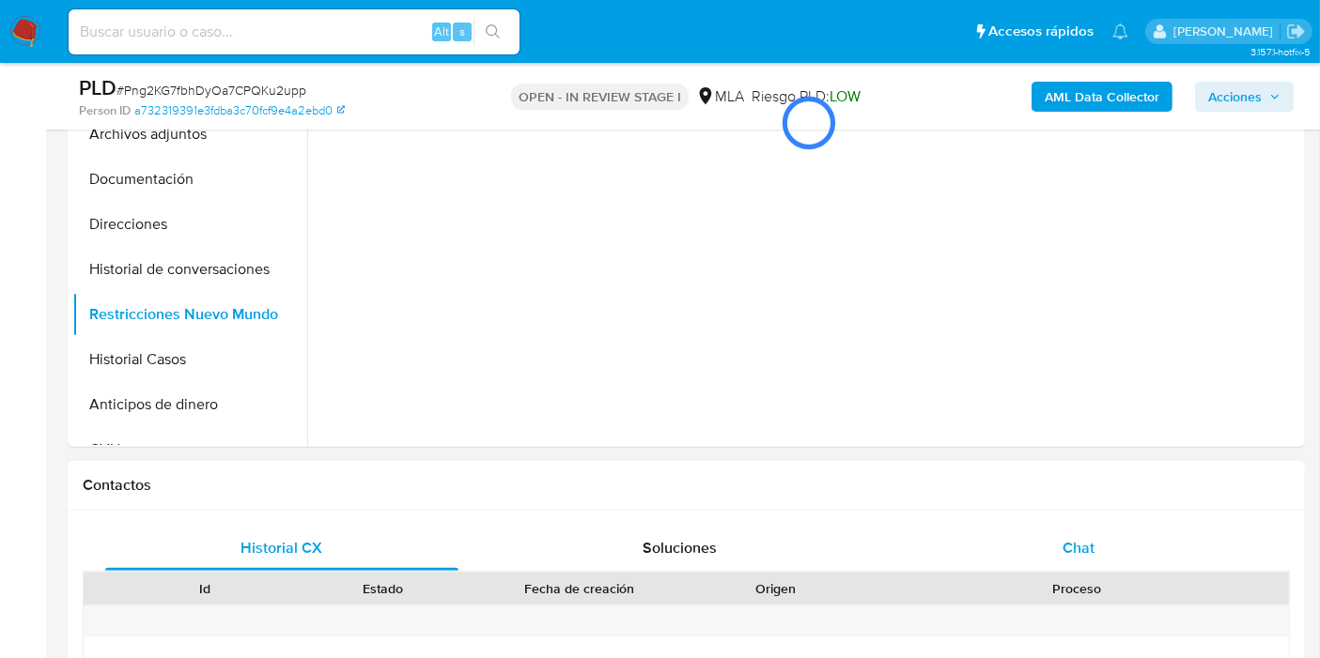
click at [1028, 551] on div "Chat" at bounding box center [1078, 548] width 353 height 45
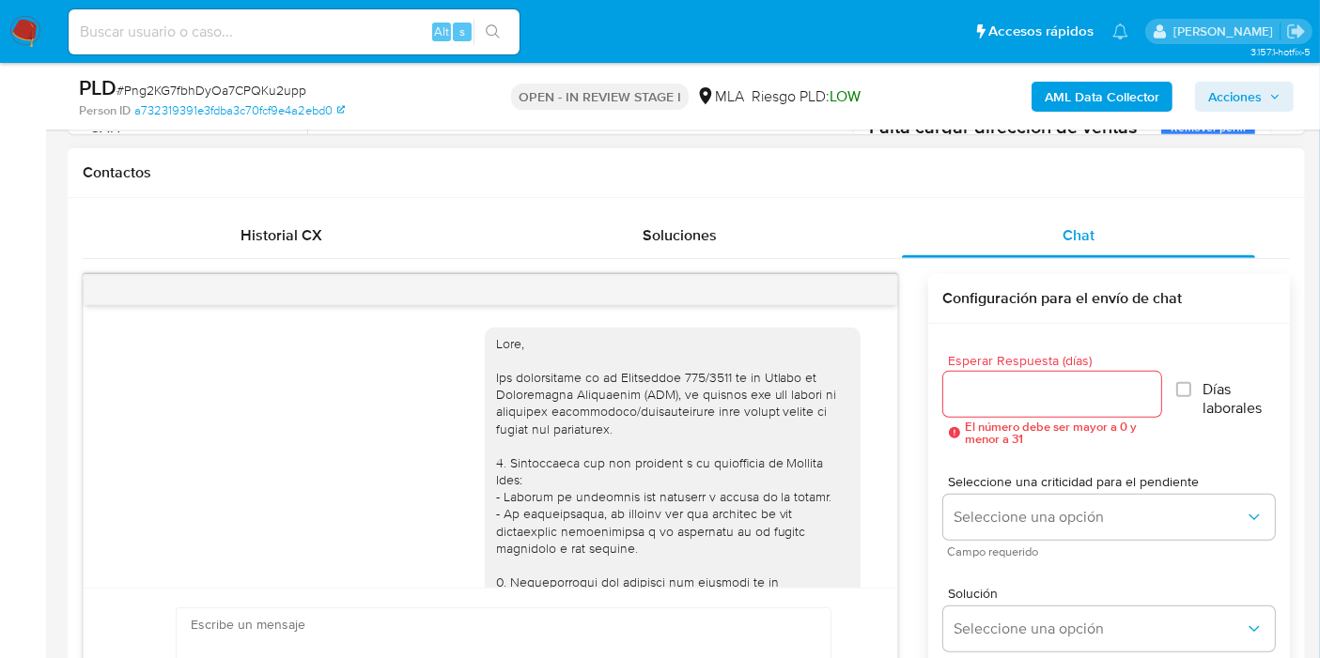
scroll to position [990, 0]
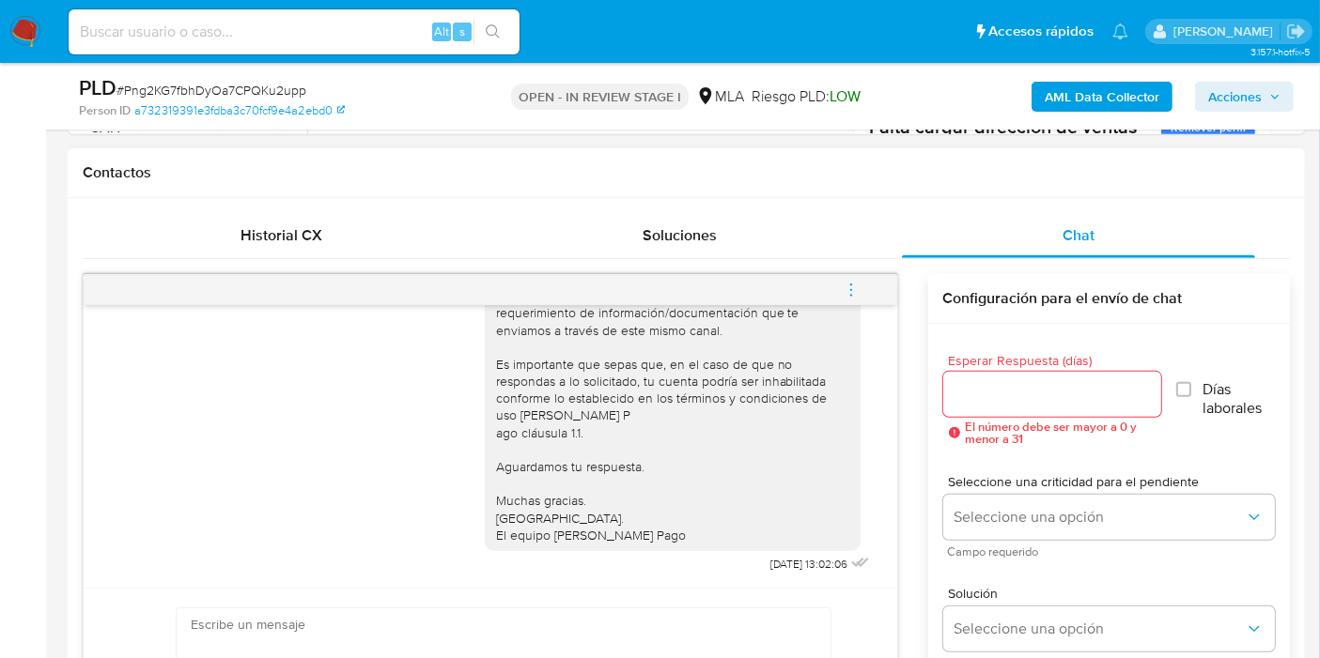
click at [863, 289] on button "menu-action" at bounding box center [851, 290] width 62 height 45
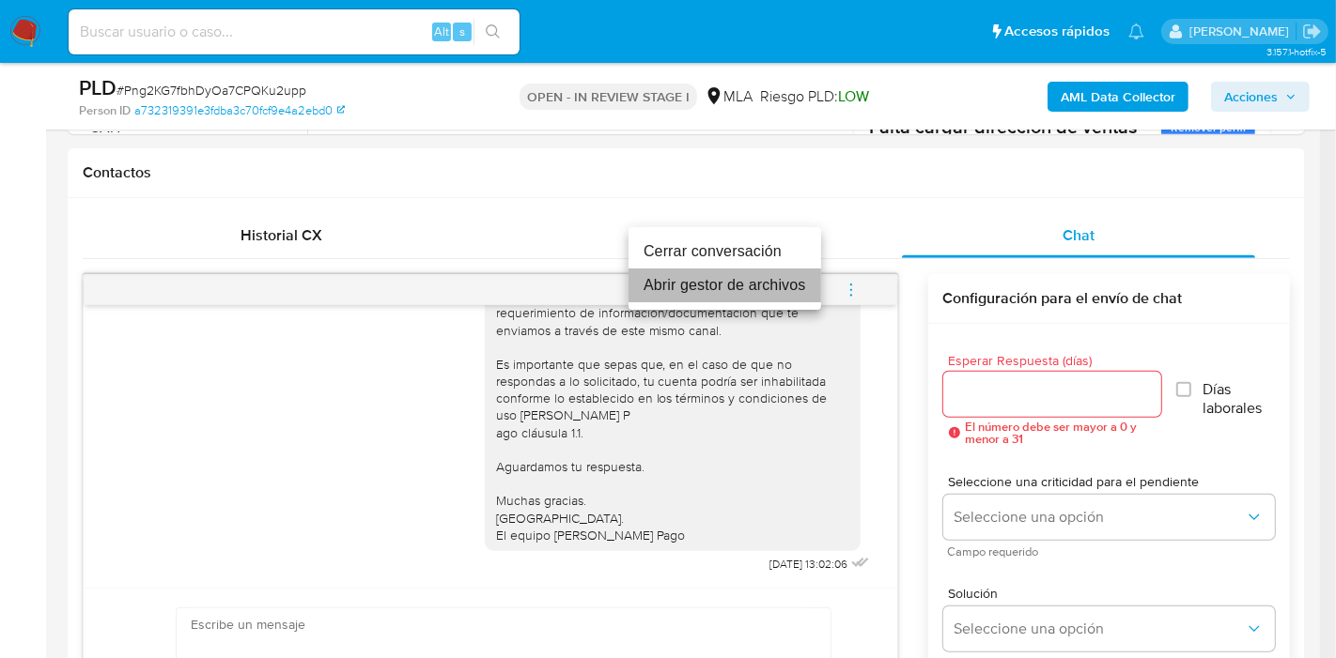
click at [809, 272] on li "Abrir gestor de archivos" at bounding box center [724, 286] width 193 height 34
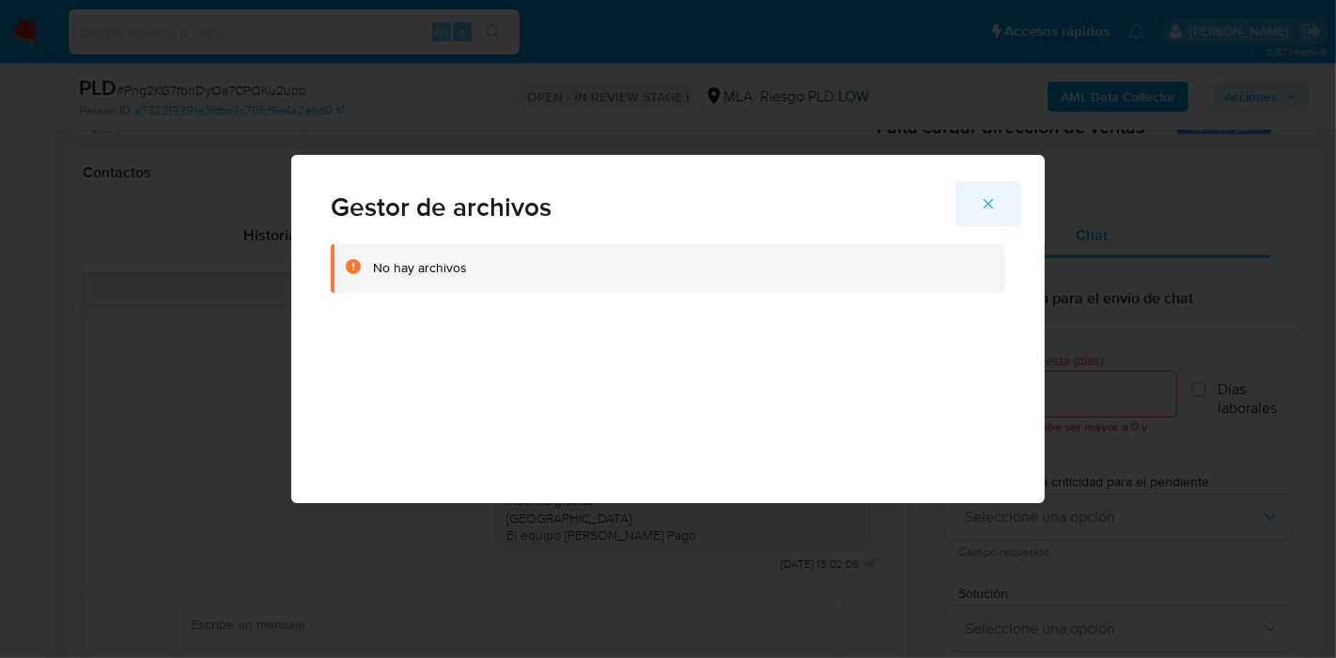
click at [995, 205] on icon "Cerrar" at bounding box center [988, 203] width 17 height 17
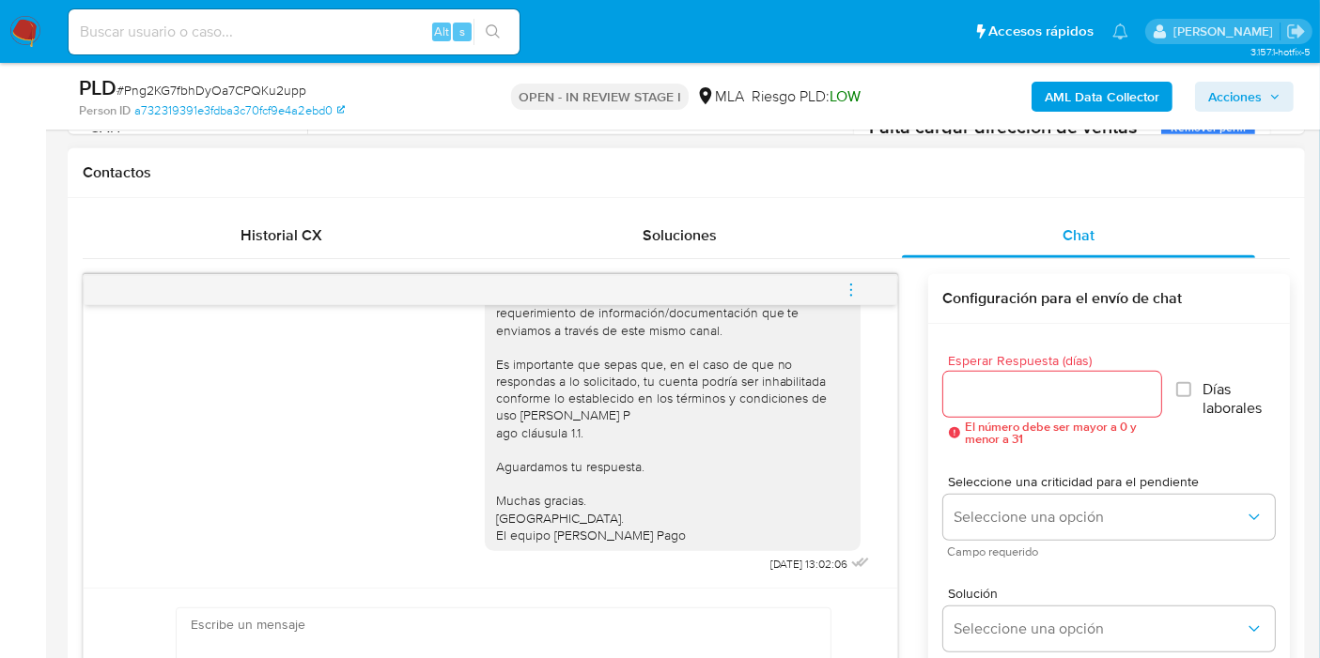
click at [869, 291] on button "menu-action" at bounding box center [851, 290] width 62 height 45
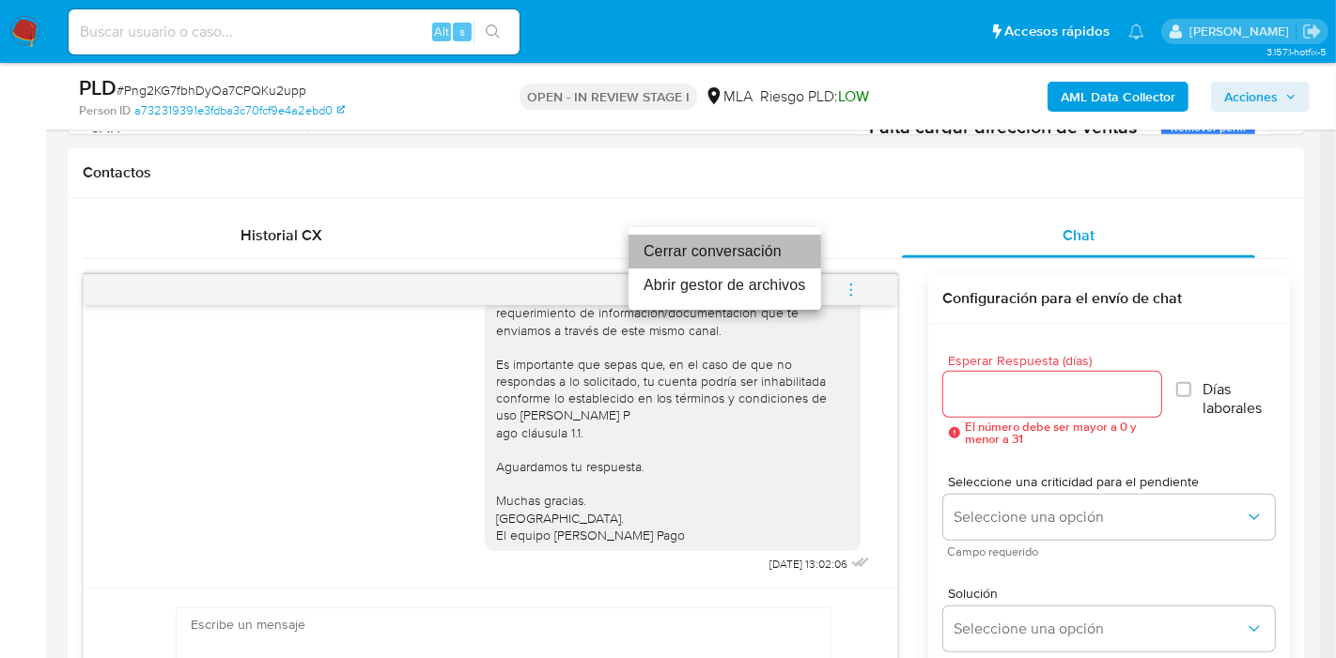
click at [756, 254] on li "Cerrar conversación" at bounding box center [724, 252] width 193 height 34
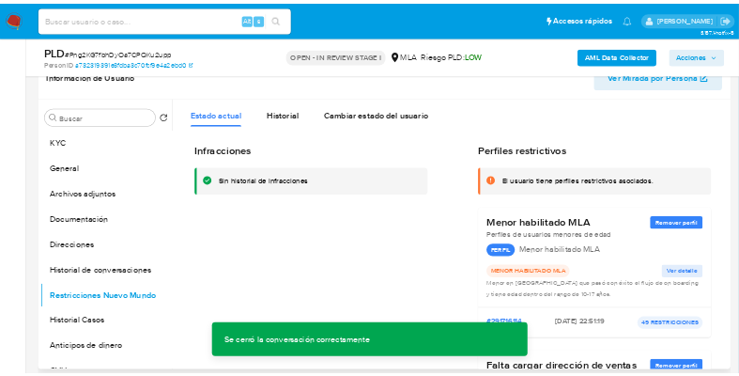
scroll to position [209, 0]
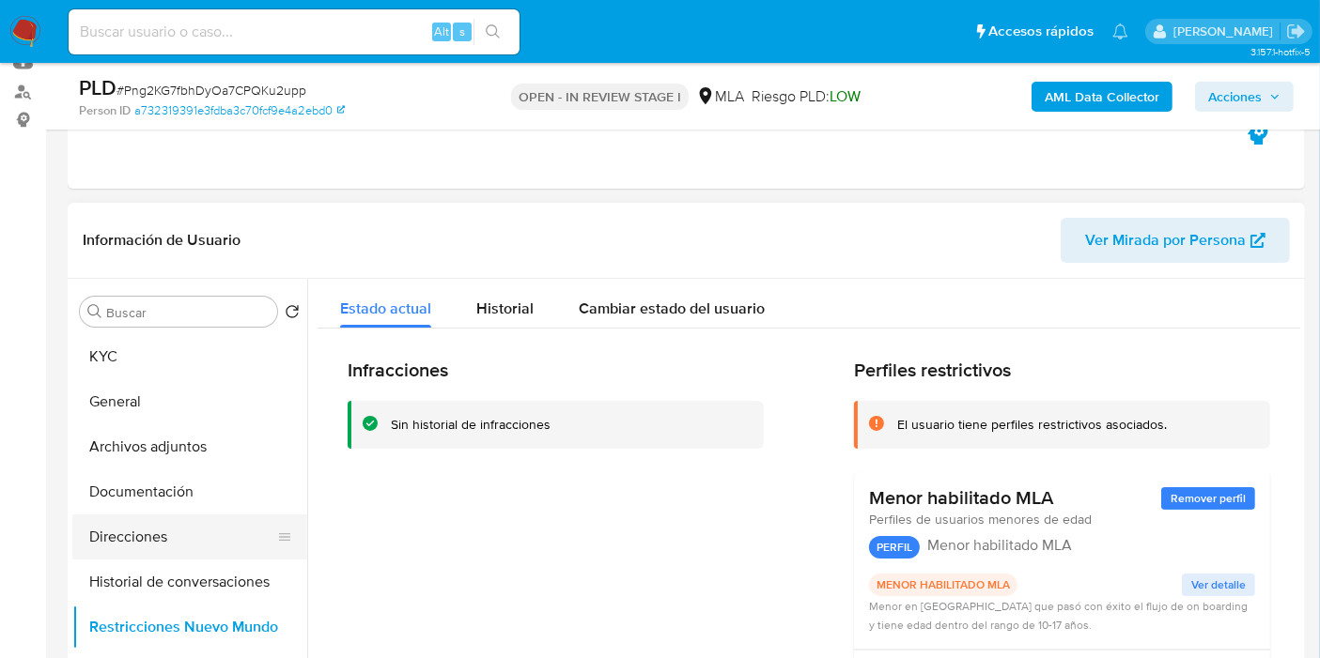
click at [120, 537] on button "Direcciones" at bounding box center [182, 537] width 220 height 45
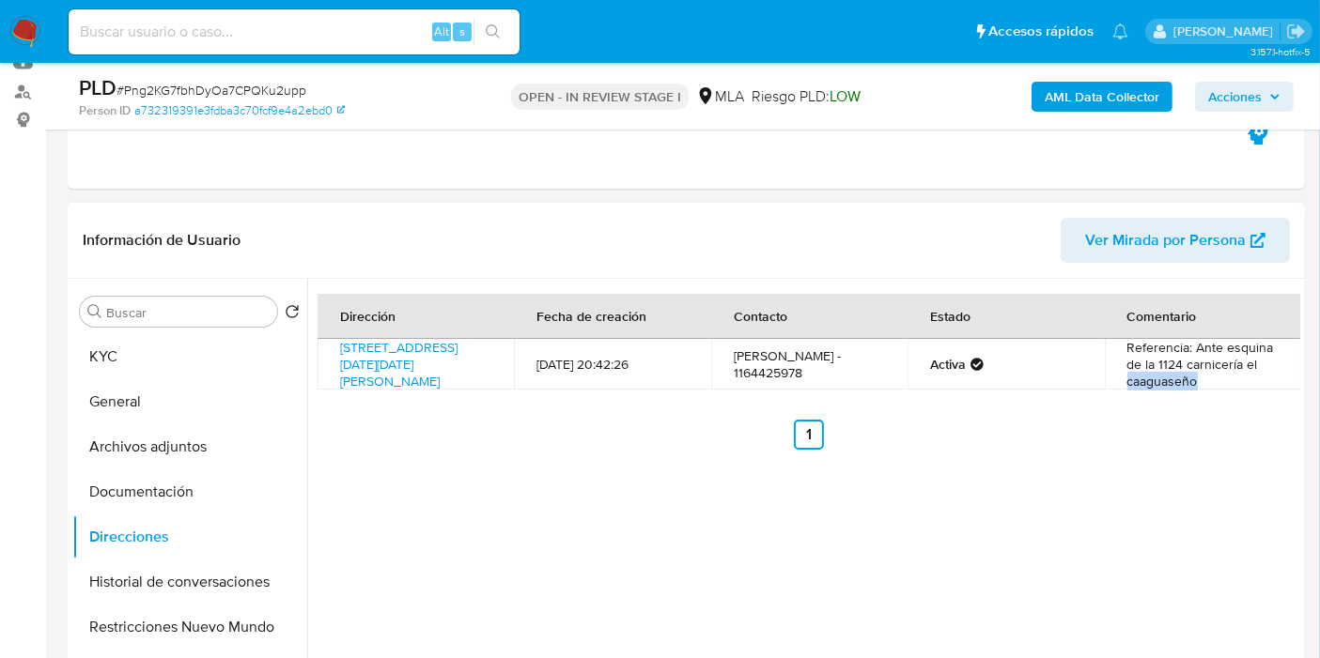
drag, startPoint x: 1261, startPoint y: 399, endPoint x: 1124, endPoint y: 404, distance: 137.2
click at [1124, 390] on td "Referencia: Ante esquina de la 1124 carnicería el caaguaseño" at bounding box center [1203, 364] width 196 height 51
copy td "caaguaseño"
drag, startPoint x: 327, startPoint y: 349, endPoint x: 396, endPoint y: 349, distance: 69.5
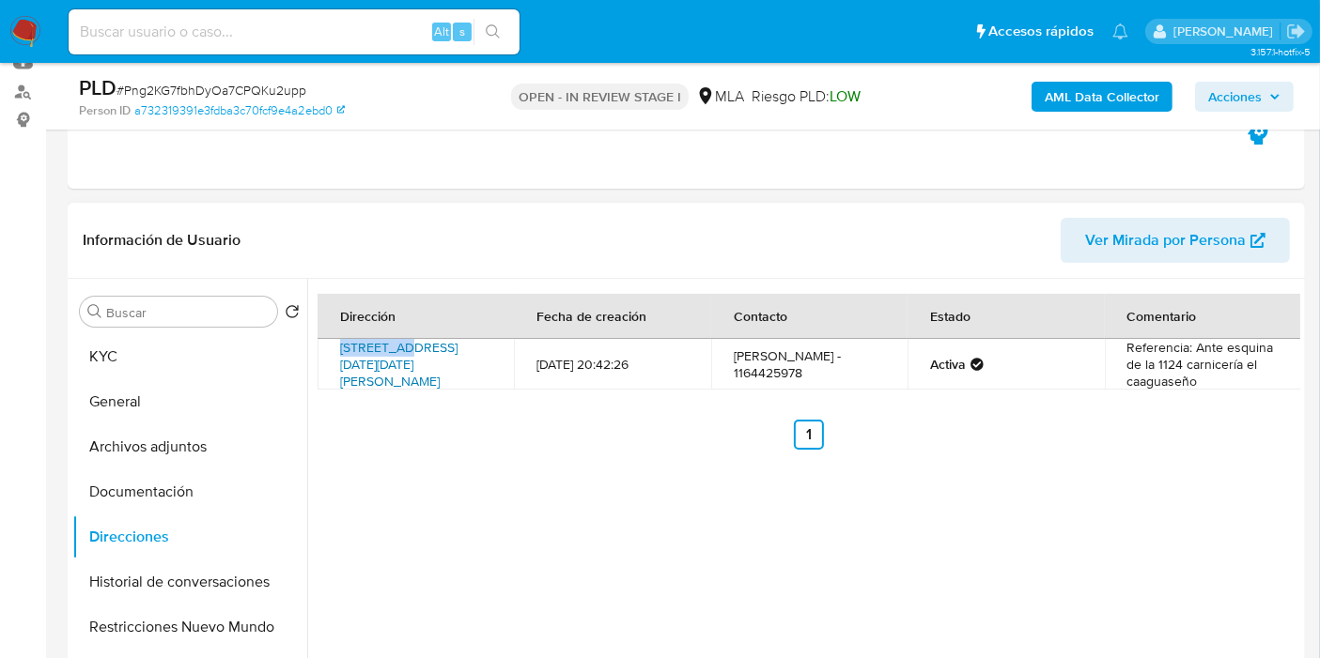
click at [396, 349] on td "Calle 1149 Entre 1124 Y 1126 Número 1207, Florencio Varela, Buenos Aires, 1888,…" at bounding box center [415, 364] width 196 height 51
copy link "Calle 1149"
click at [201, 439] on button "Archivos adjuntos" at bounding box center [182, 447] width 220 height 45
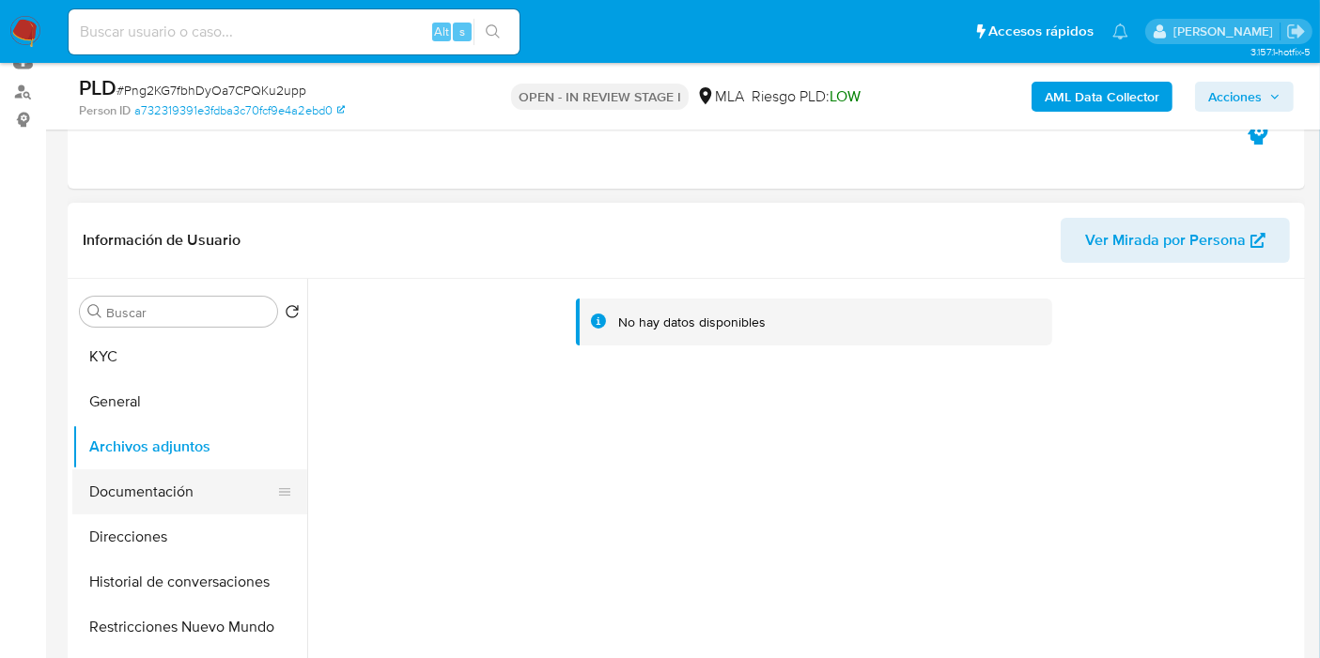
click at [190, 490] on button "Documentación" at bounding box center [182, 492] width 220 height 45
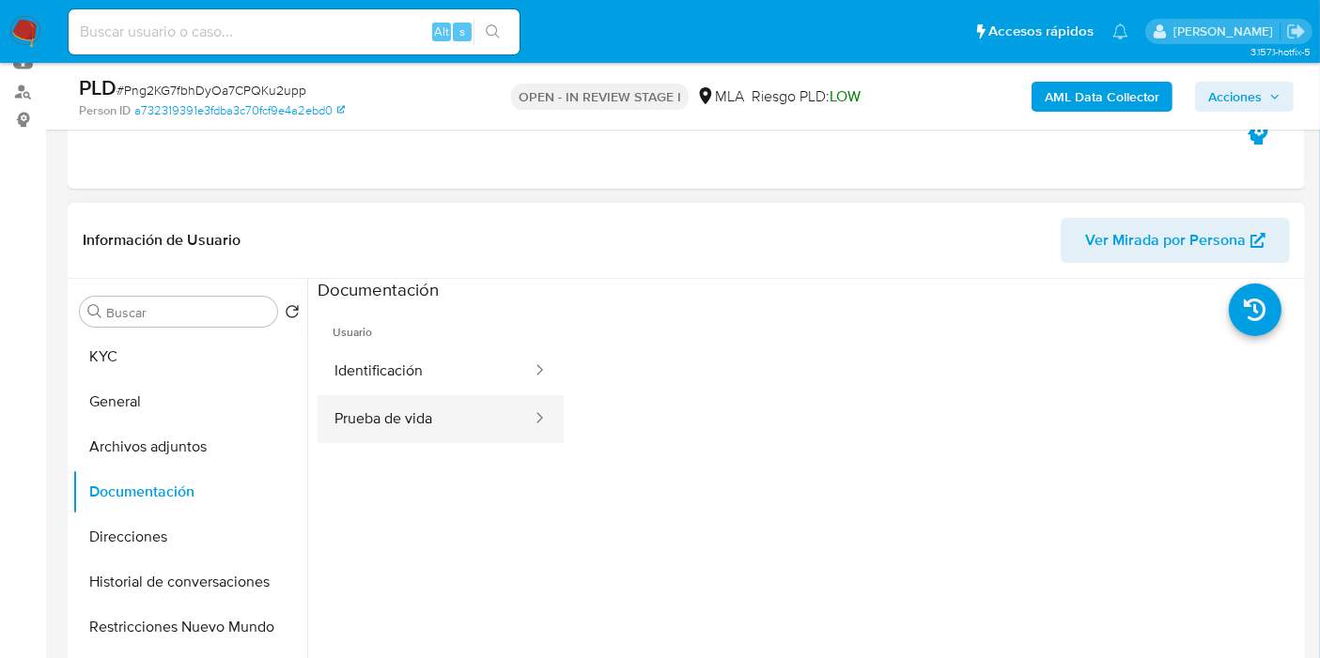
drag, startPoint x: 427, startPoint y: 444, endPoint x: 436, endPoint y: 417, distance: 28.5
click at [429, 439] on ul "Usuario Identificación Prueba de vida" at bounding box center [440, 572] width 246 height 541
click at [436, 417] on button "Prueba de vida" at bounding box center [425, 419] width 216 height 48
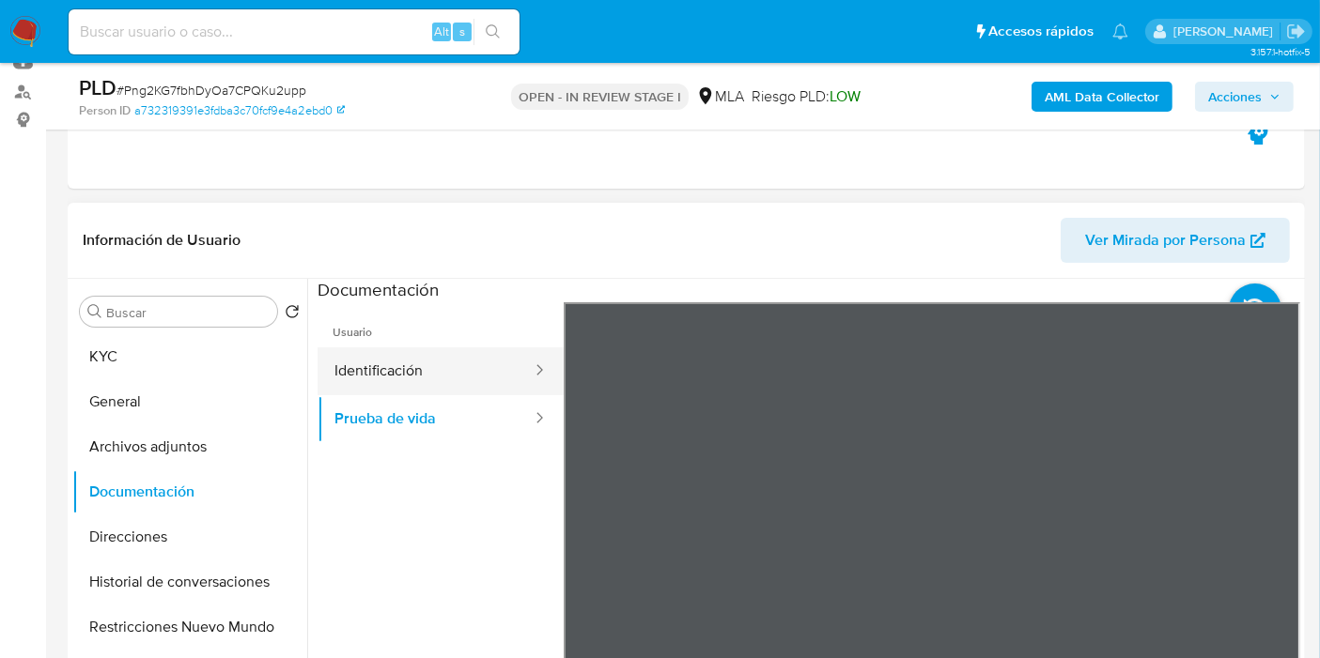
click at [445, 379] on button "Identificación" at bounding box center [425, 372] width 216 height 48
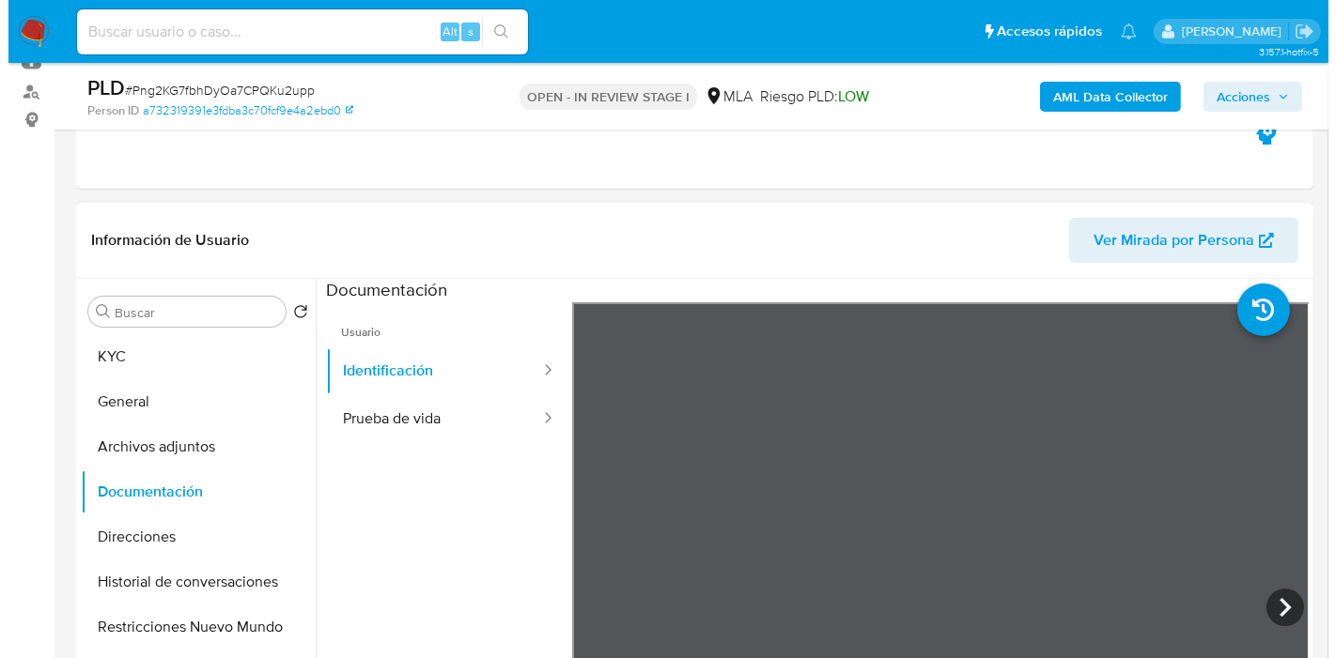
scroll to position [135, 0]
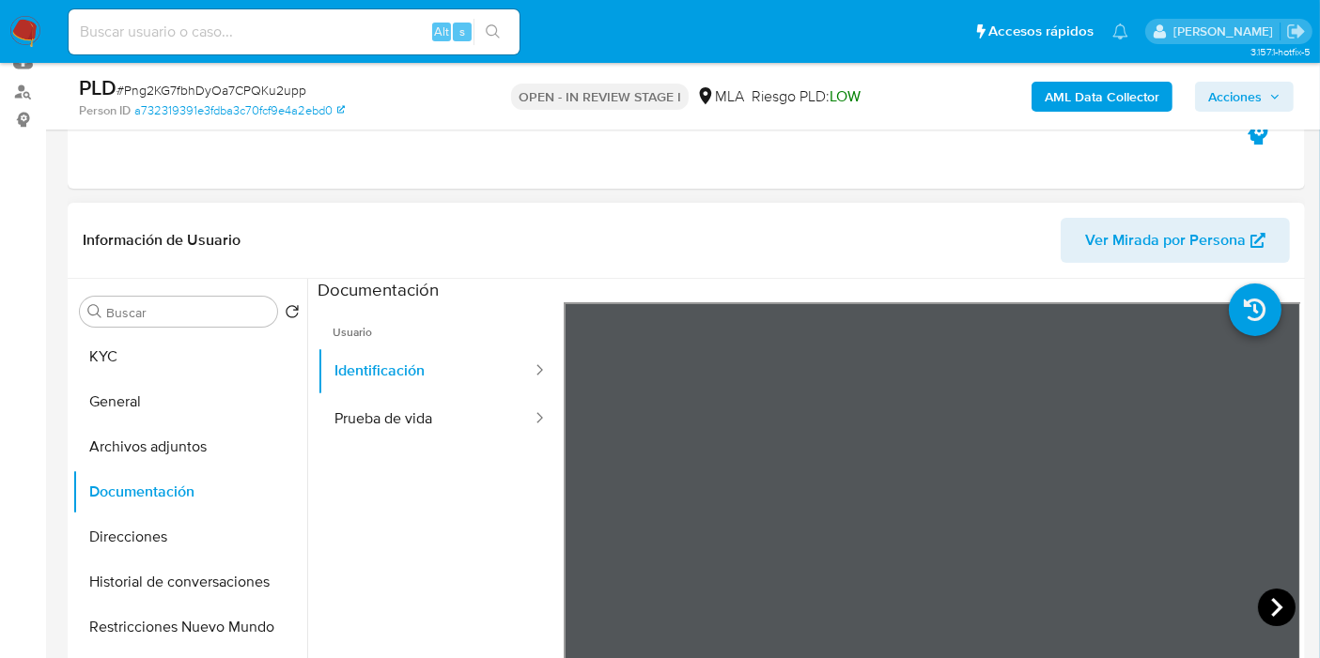
click at [1276, 605] on icon at bounding box center [1277, 608] width 38 height 38
click at [1108, 91] on b "AML Data Collector" at bounding box center [1101, 97] width 115 height 30
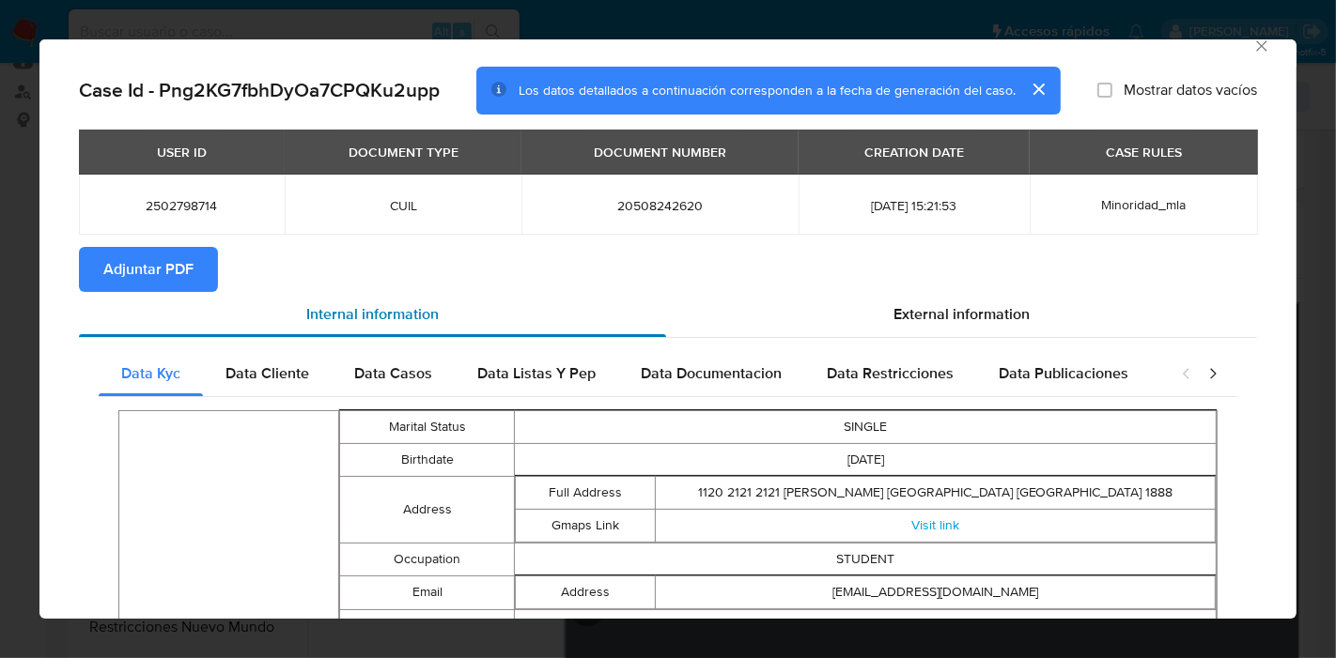
scroll to position [0, 0]
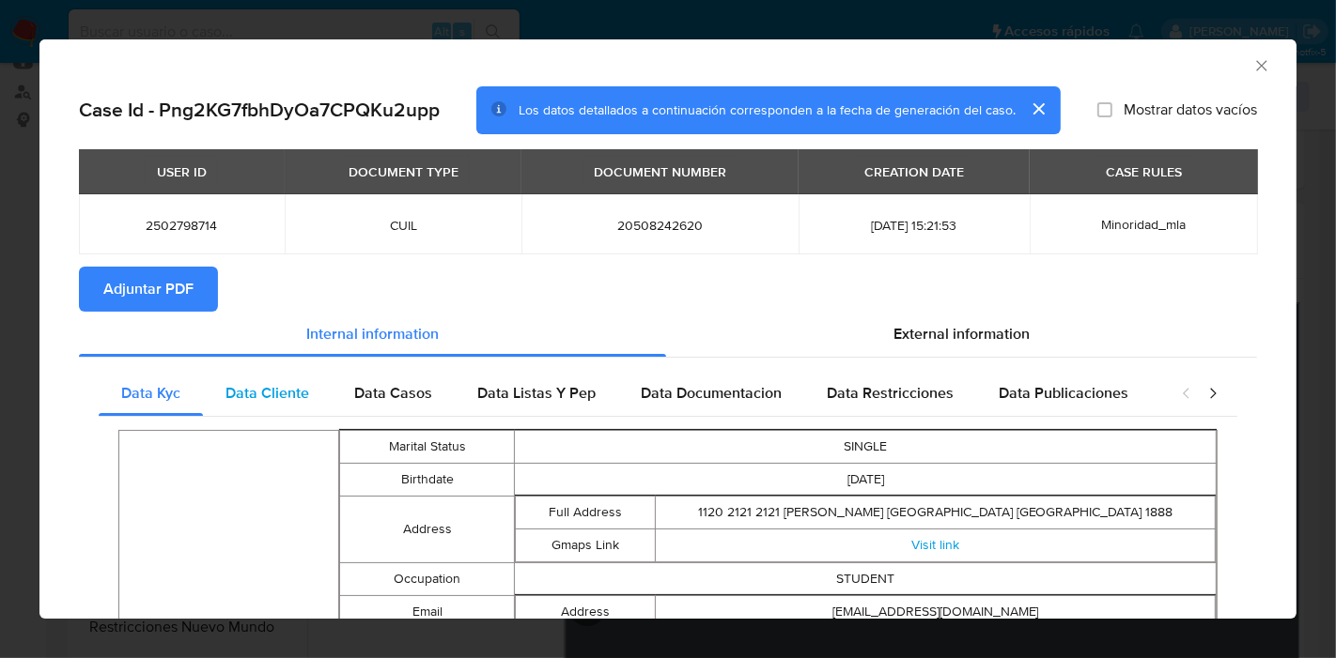
click at [221, 396] on div "Data Cliente" at bounding box center [267, 393] width 129 height 45
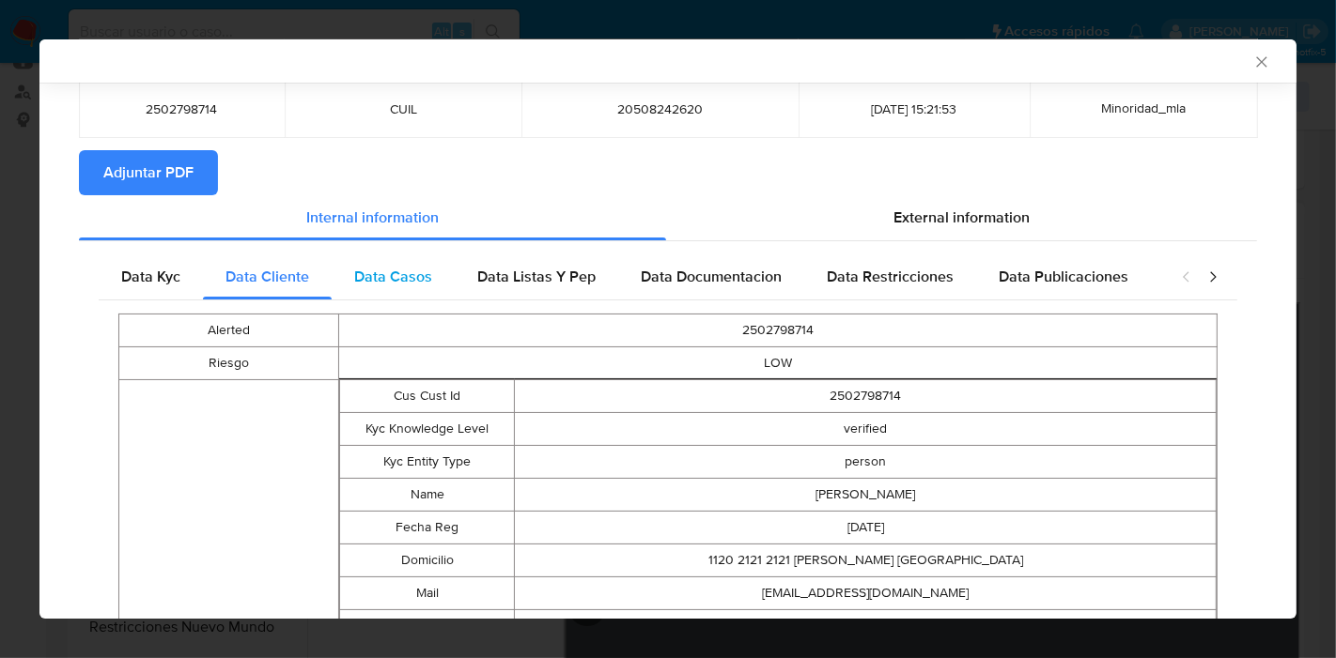
scroll to position [86, 0]
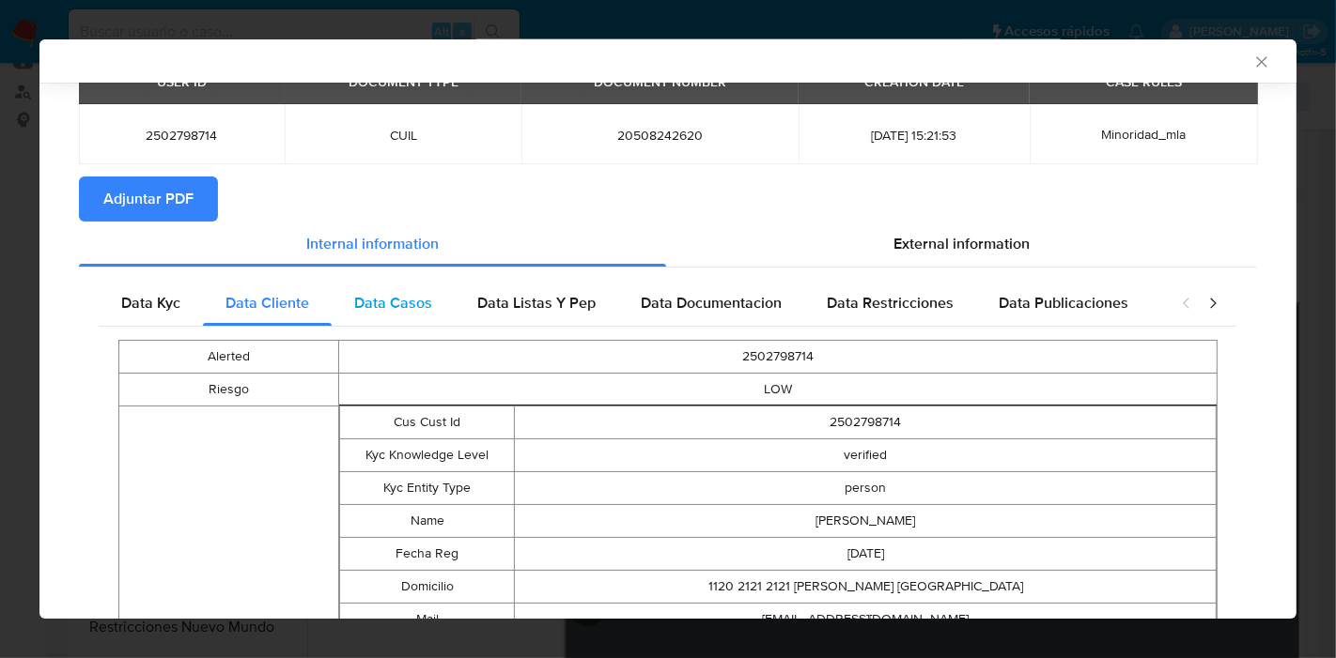
click at [423, 303] on span "Data Casos" at bounding box center [393, 303] width 78 height 22
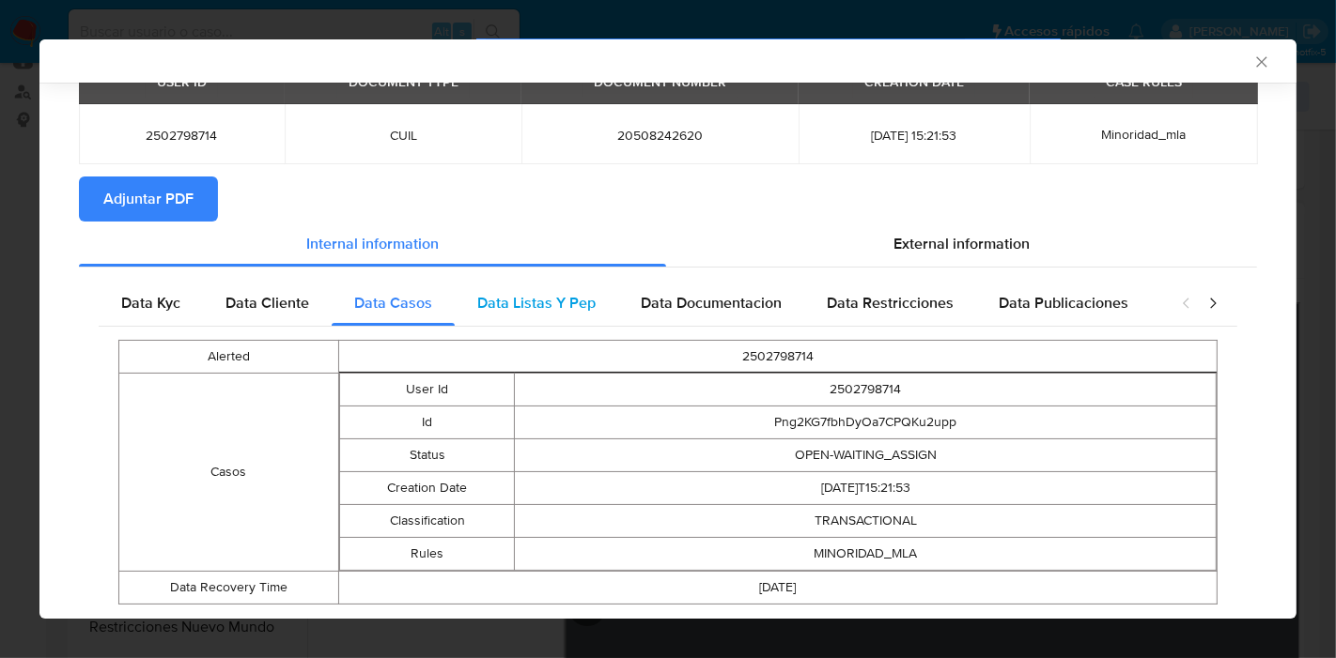
click at [607, 317] on div "Data Listas Y Pep" at bounding box center [536, 303] width 163 height 45
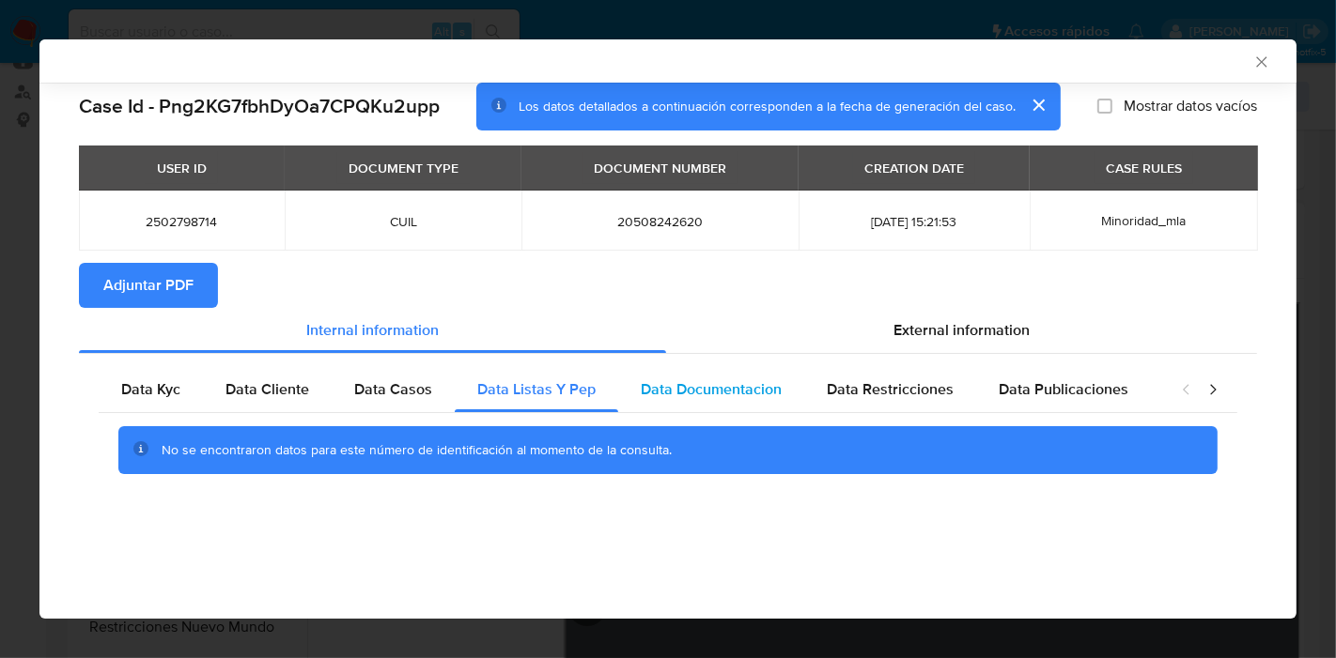
drag, startPoint x: 681, startPoint y: 368, endPoint x: 741, endPoint y: 382, distance: 61.7
click at [681, 370] on div "Data Documentacion" at bounding box center [711, 389] width 186 height 45
click at [847, 384] on span "Data Restricciones" at bounding box center [890, 390] width 127 height 22
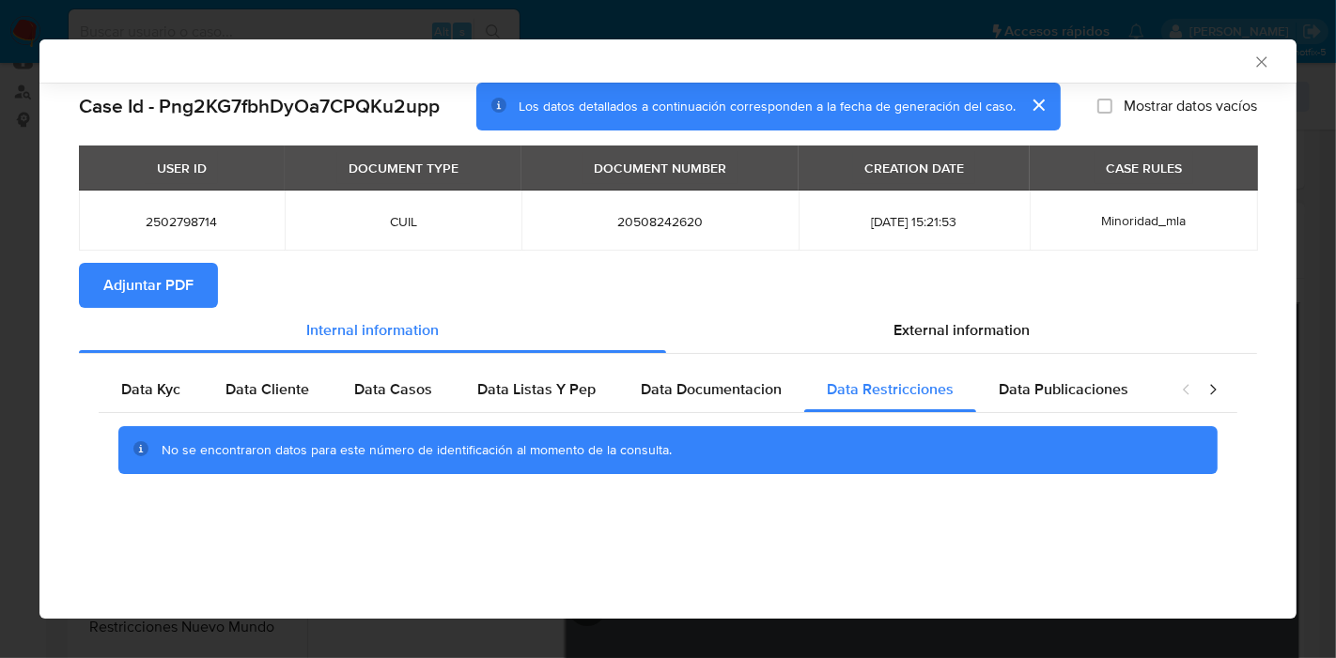
click at [1034, 414] on div "No se encontraron datos para este número de identificación al momento de la con…" at bounding box center [668, 450] width 1138 height 75
drag, startPoint x: 1078, startPoint y: 382, endPoint x: 1269, endPoint y: 409, distance: 192.5
click at [1079, 382] on span "Data Publicaciones" at bounding box center [1063, 390] width 130 height 22
click at [1213, 390] on icon "closure-recommendation-modal" at bounding box center [1213, 389] width 6 height 10
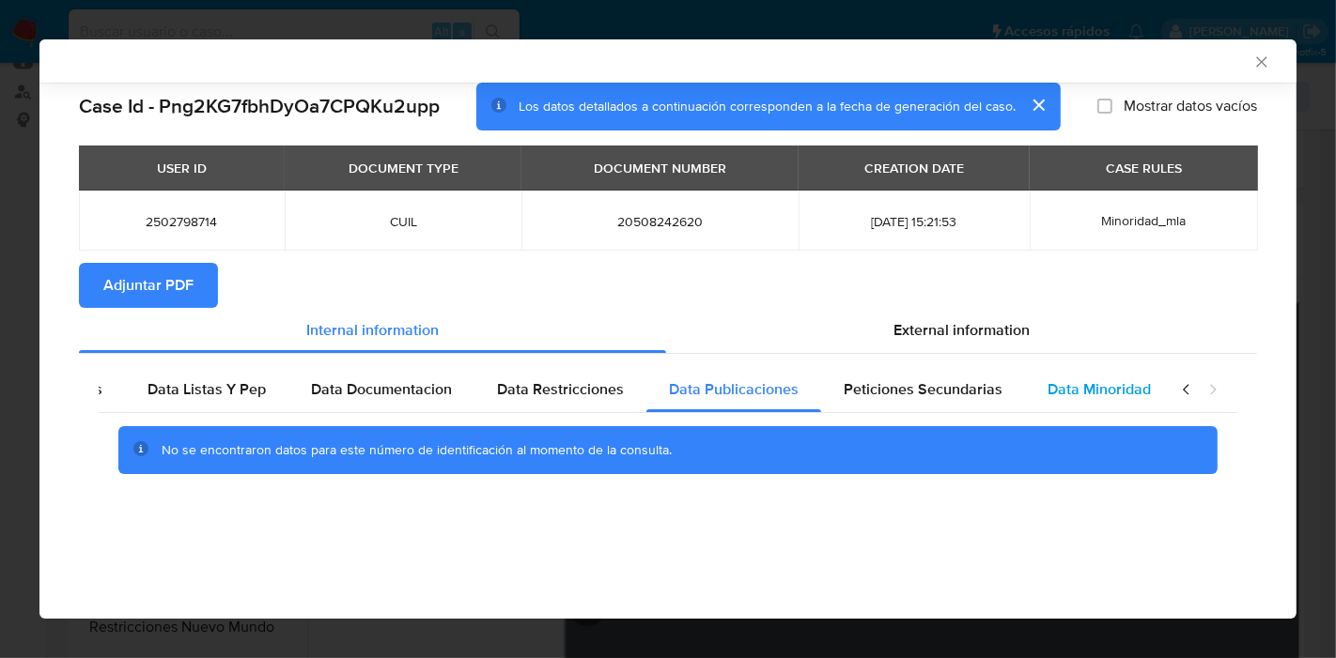
click at [1069, 391] on span "Data Minoridad" at bounding box center [1098, 390] width 103 height 22
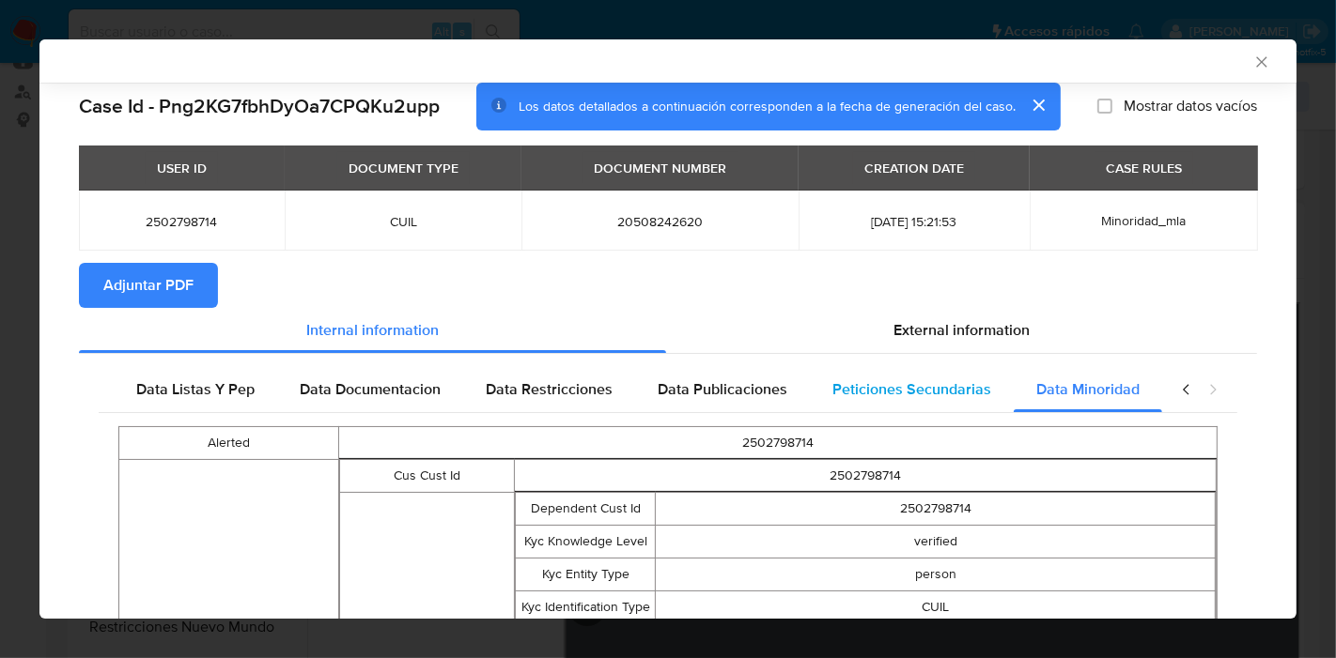
click at [972, 395] on span "Peticiones Secundarias" at bounding box center [911, 390] width 159 height 22
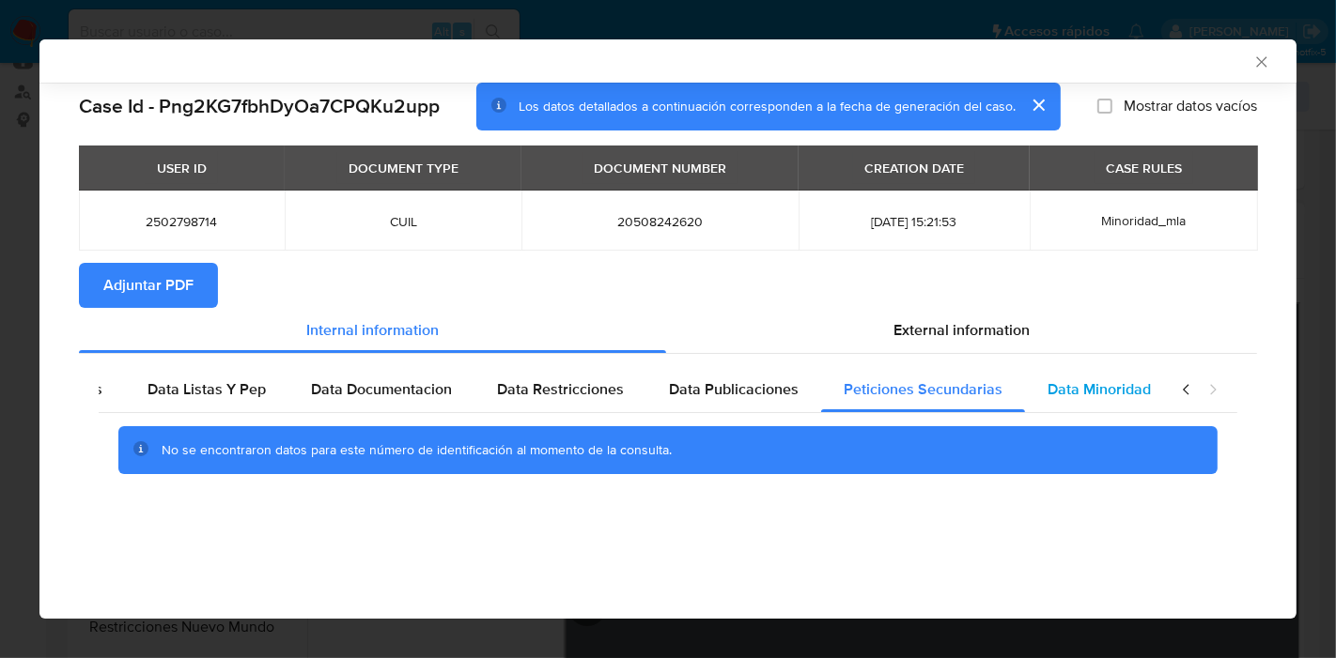
click at [1025, 394] on div "Data Minoridad" at bounding box center [1099, 389] width 148 height 45
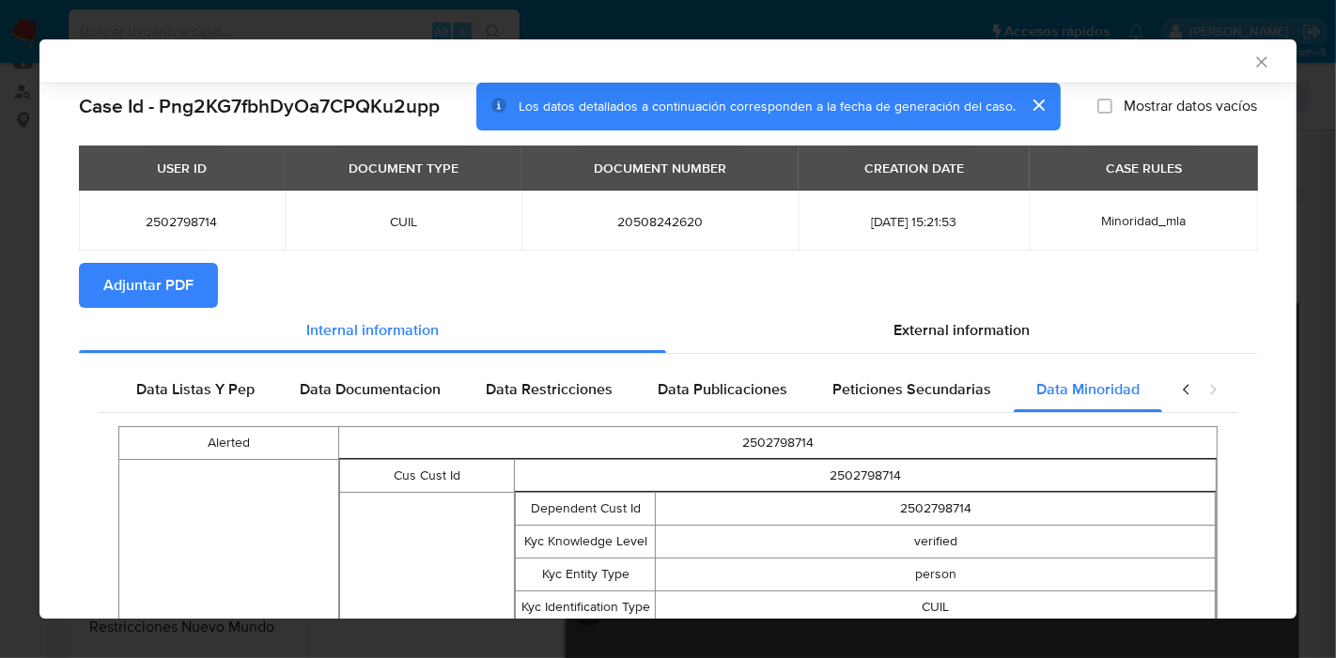
click at [1188, 455] on td "2502798714" at bounding box center [777, 442] width 878 height 33
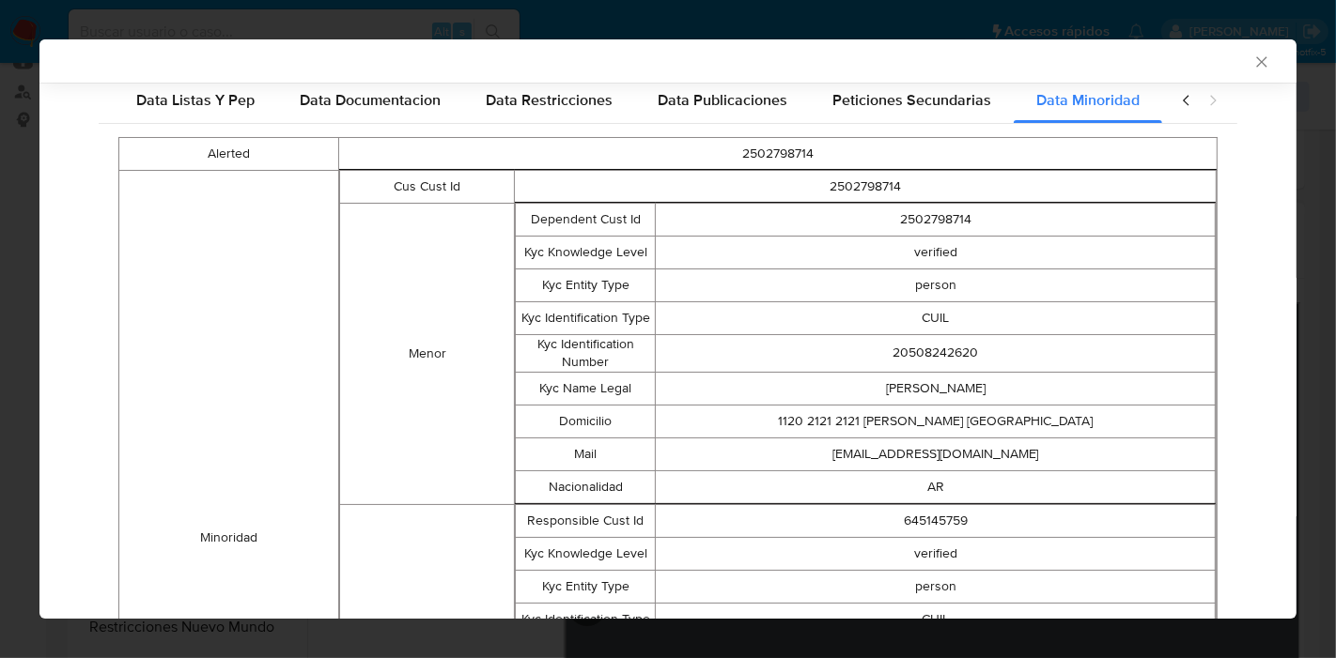
scroll to position [257, 0]
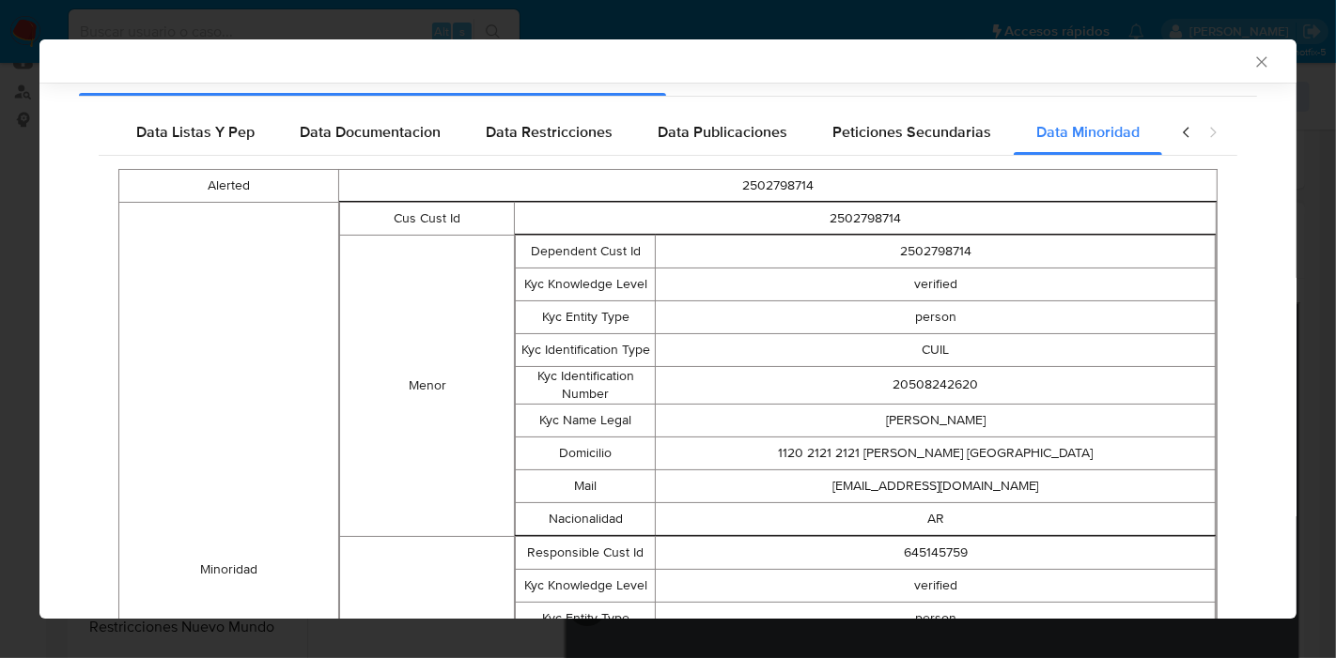
click at [1177, 141] on icon "closure-recommendation-modal" at bounding box center [1186, 132] width 19 height 19
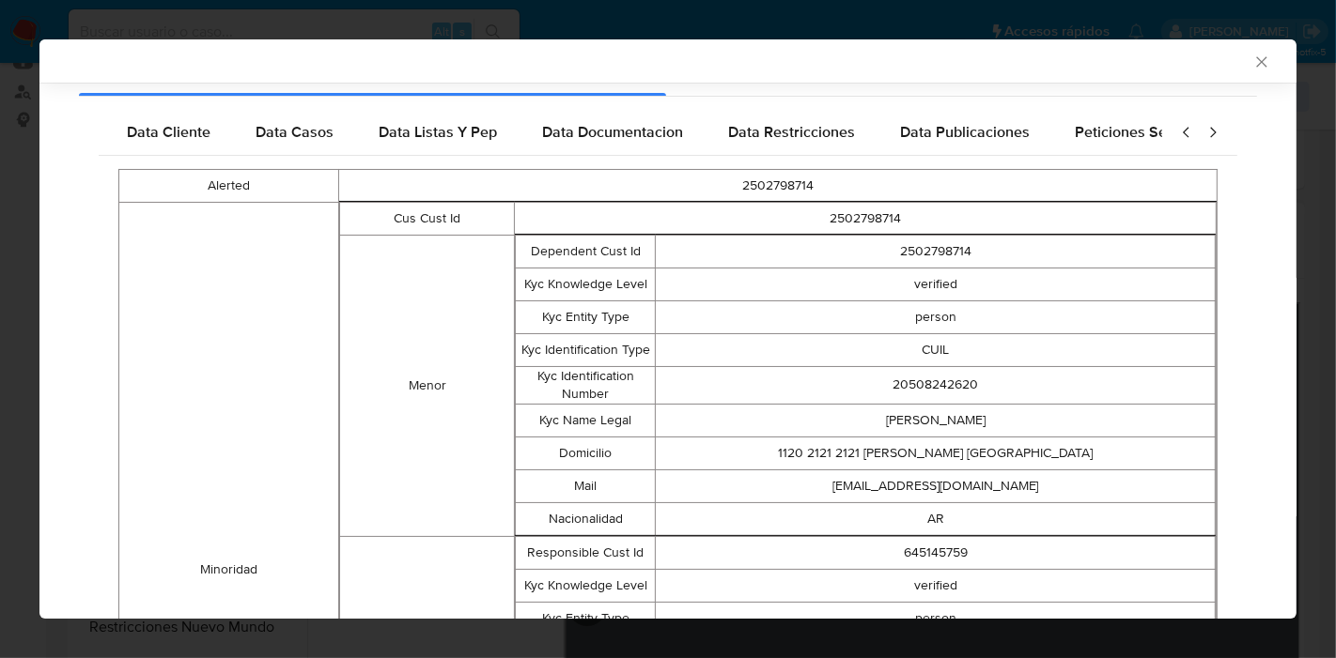
scroll to position [0, 0]
click at [1177, 132] on icon "closure-recommendation-modal" at bounding box center [1186, 132] width 19 height 19
click at [168, 147] on div "Data Kyc" at bounding box center [151, 132] width 104 height 45
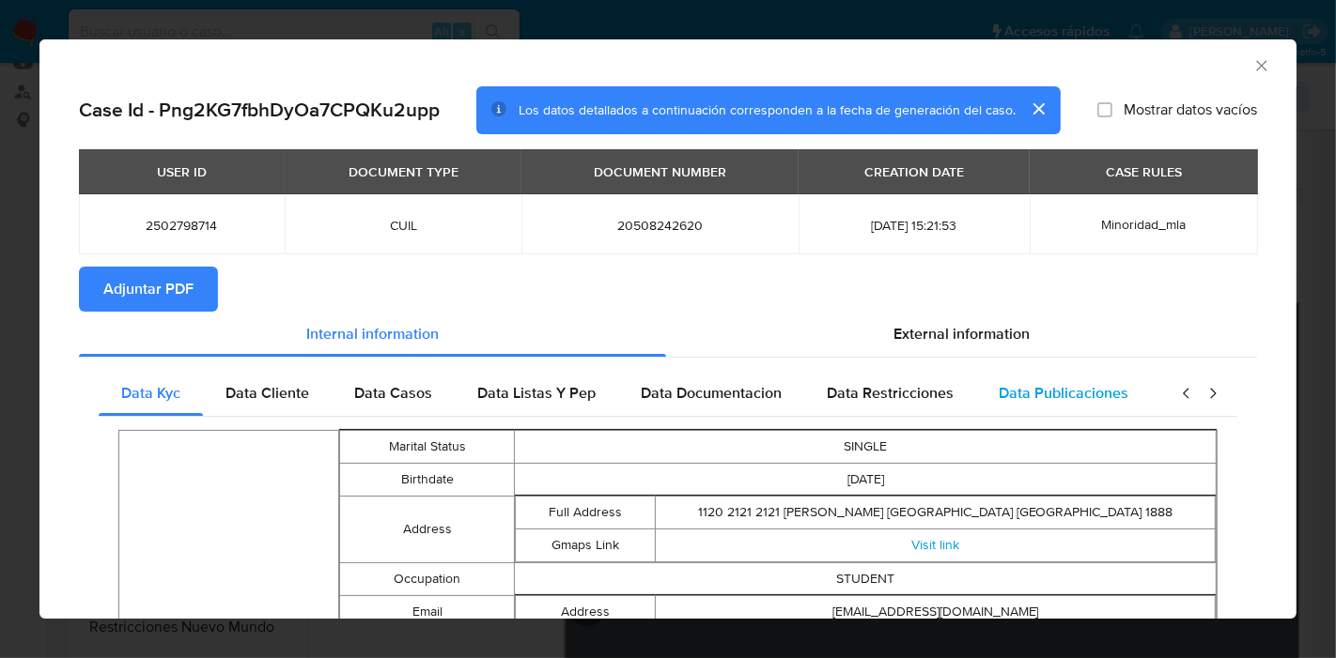
click at [996, 372] on div "Data Publicaciones" at bounding box center [1063, 393] width 175 height 45
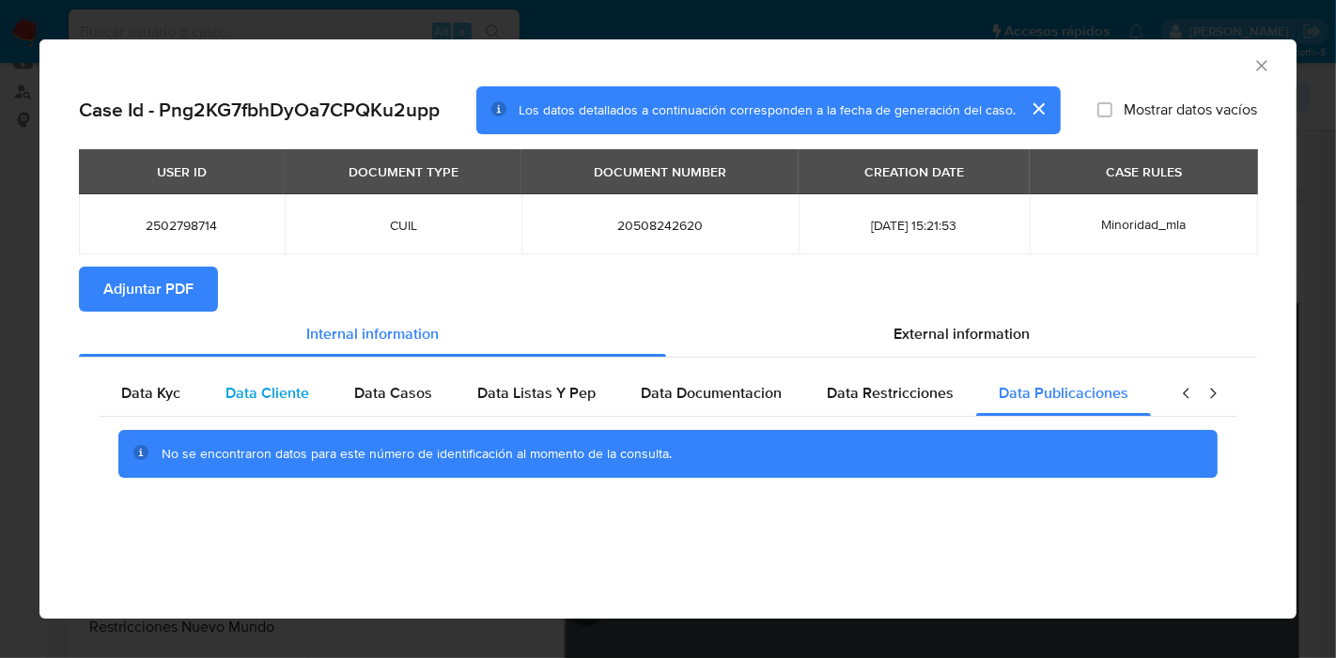
drag, startPoint x: 182, startPoint y: 404, endPoint x: 224, endPoint y: 392, distance: 44.0
click at [187, 403] on div "Data Kyc" at bounding box center [151, 393] width 104 height 45
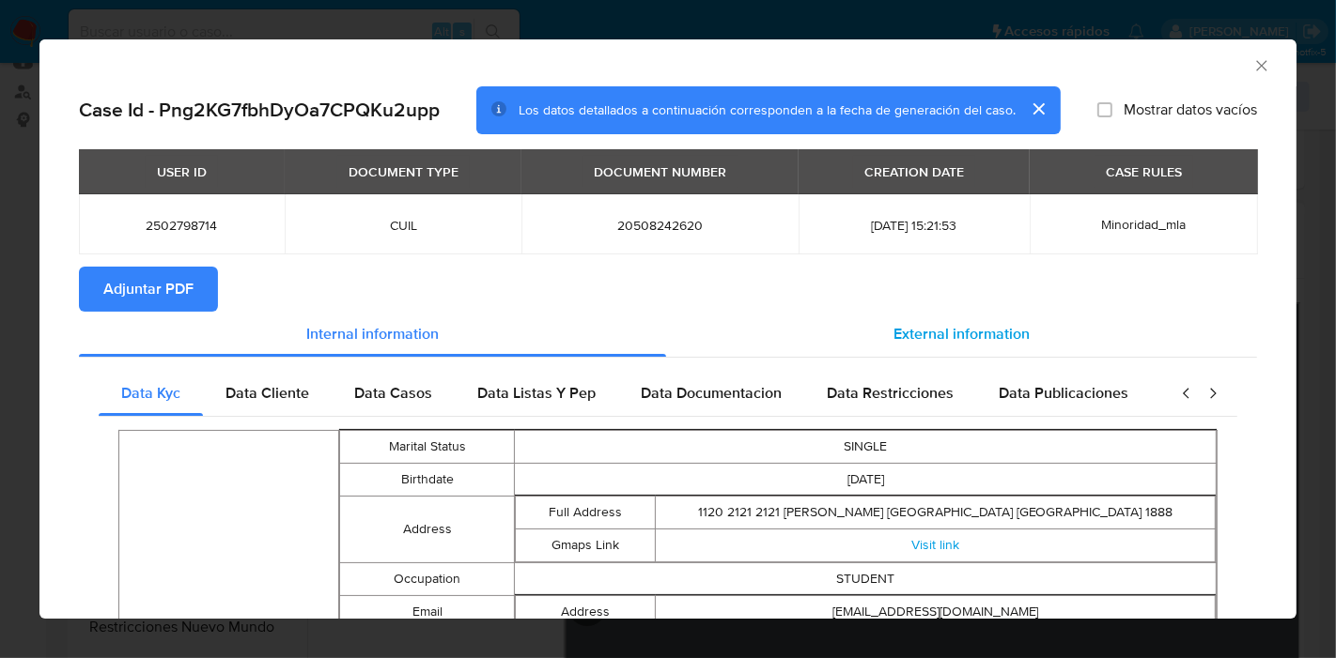
click at [901, 337] on span "External information" at bounding box center [961, 334] width 136 height 22
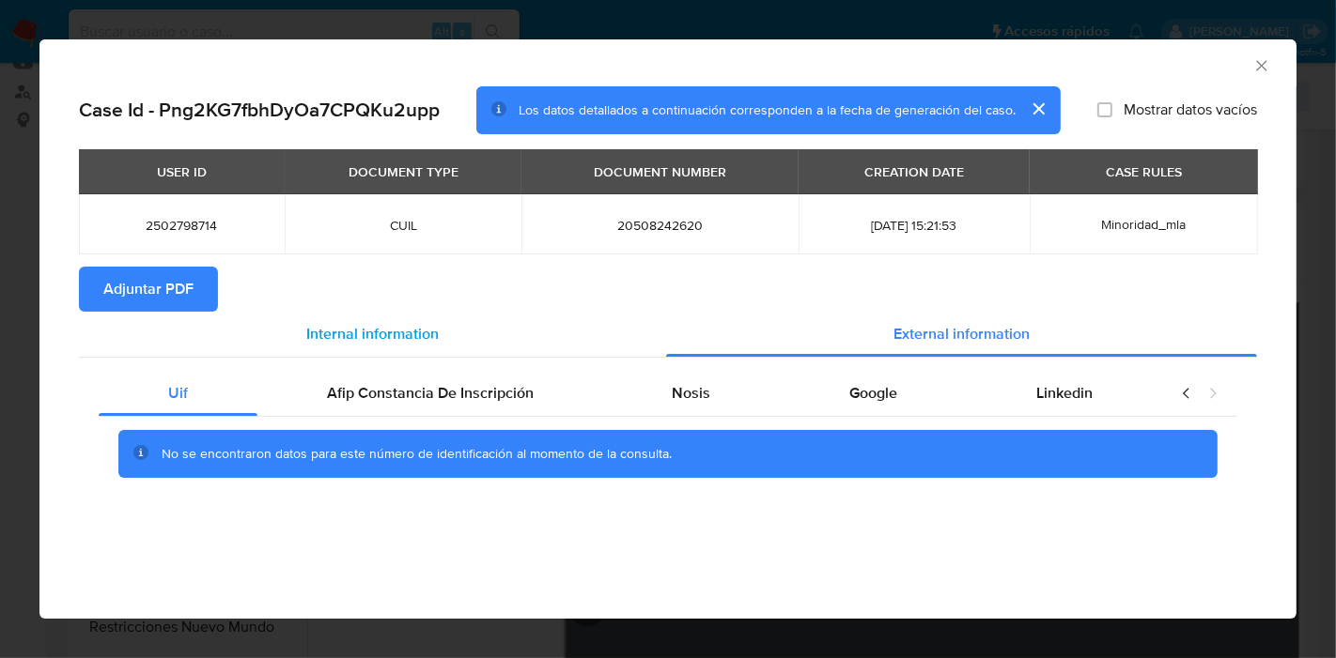
click at [363, 337] on span "Internal information" at bounding box center [372, 334] width 132 height 22
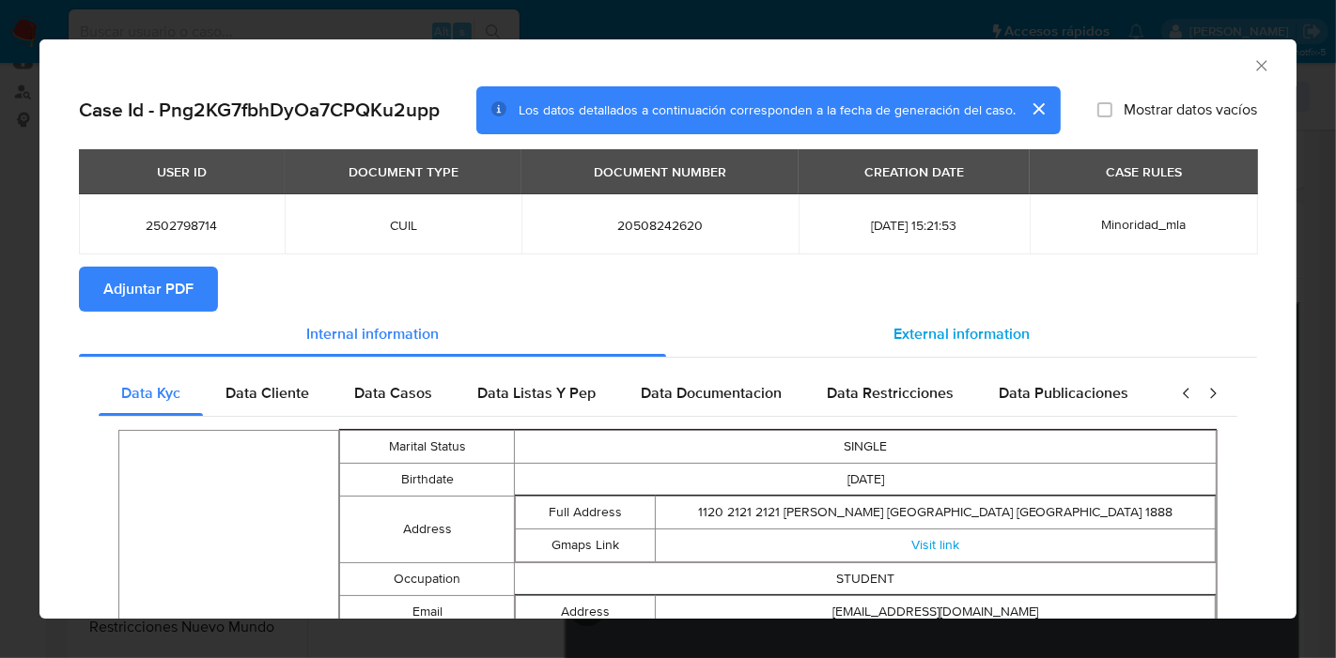
click at [964, 332] on span "External information" at bounding box center [961, 334] width 136 height 22
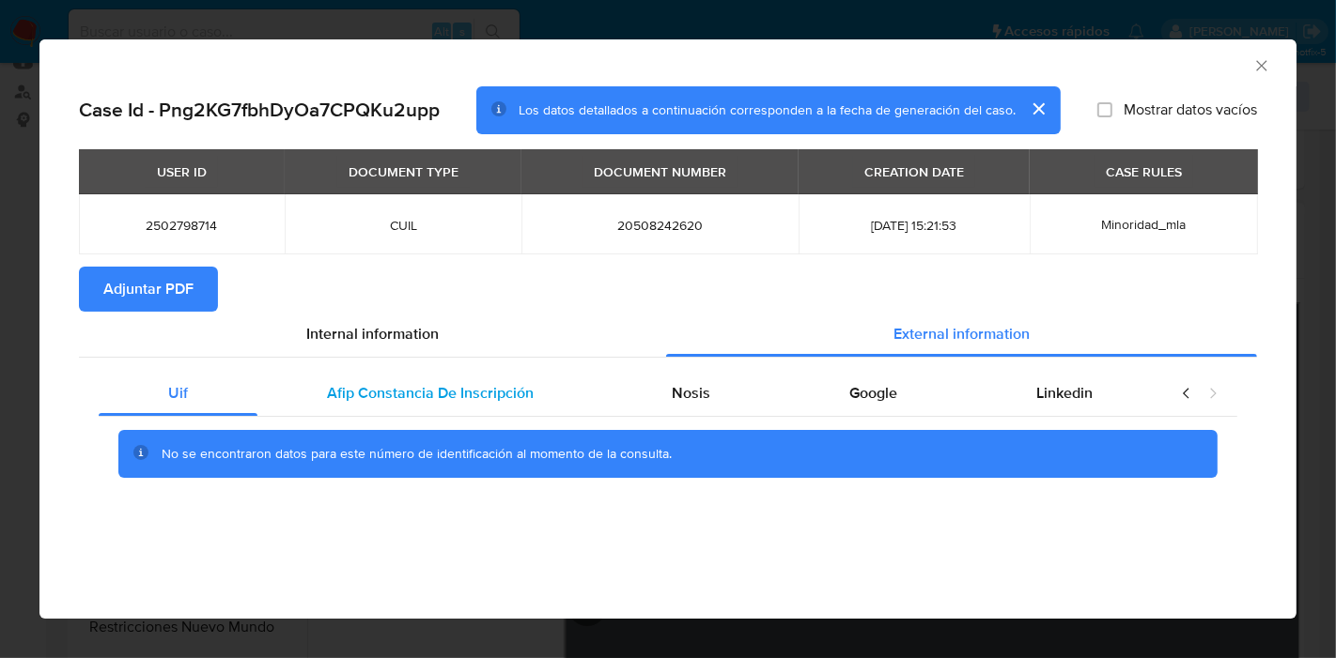
click at [275, 394] on div "Afip Constancia De Inscripción" at bounding box center [430, 393] width 346 height 45
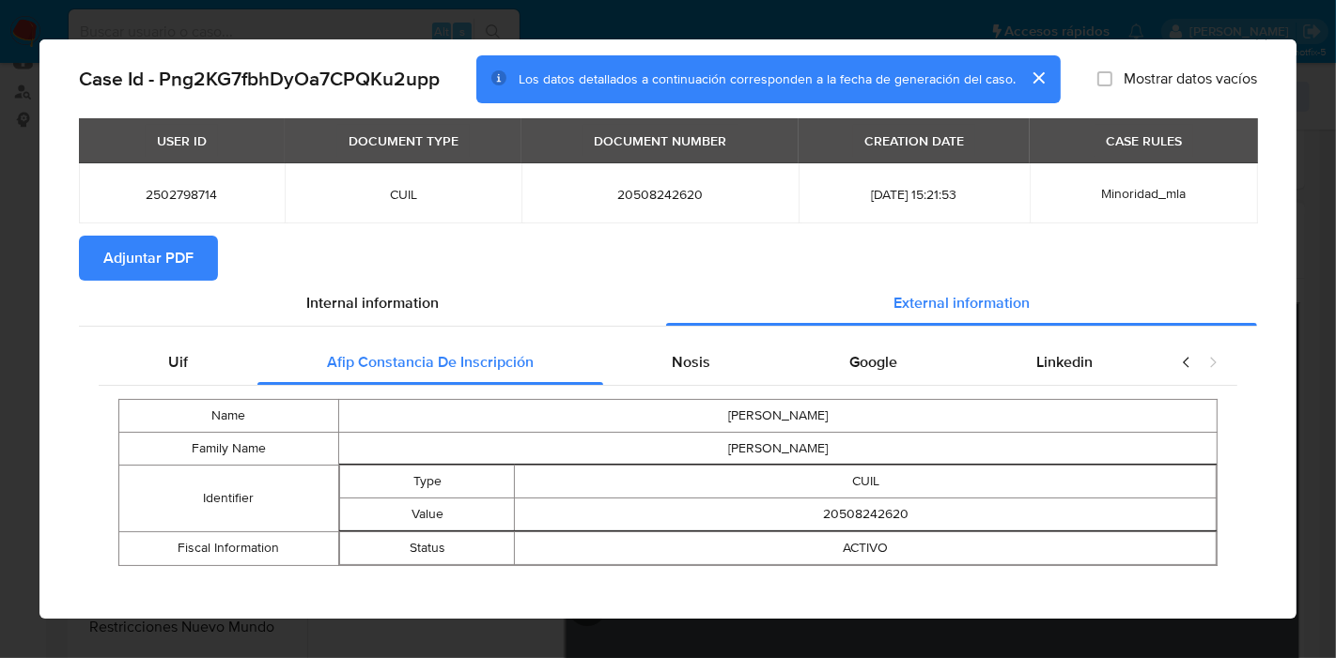
scroll to position [42, 0]
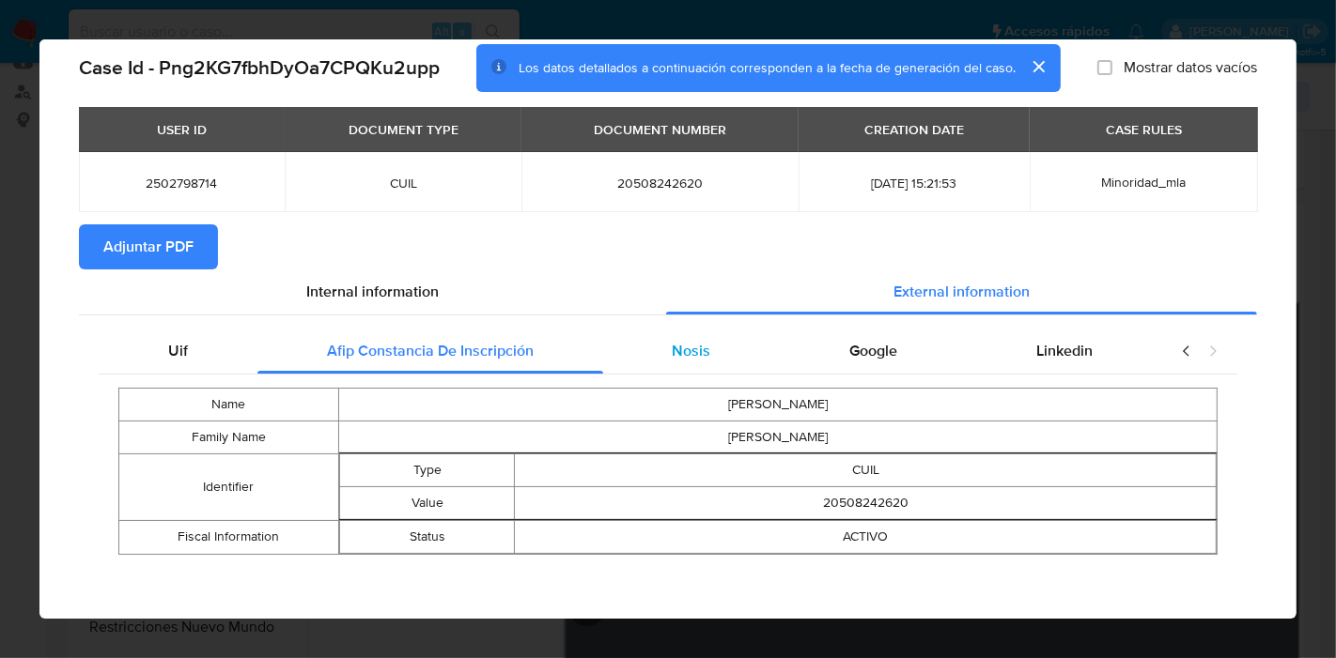
drag, startPoint x: 696, startPoint y: 374, endPoint x: 688, endPoint y: 354, distance: 21.5
click at [695, 375] on div "Name LIONEL DYLAN Family Name DEPPELER CONTRERAS Identifier Type CUIL Value 205…" at bounding box center [668, 471] width 1138 height 193
click at [688, 354] on span "Nosis" at bounding box center [691, 351] width 39 height 22
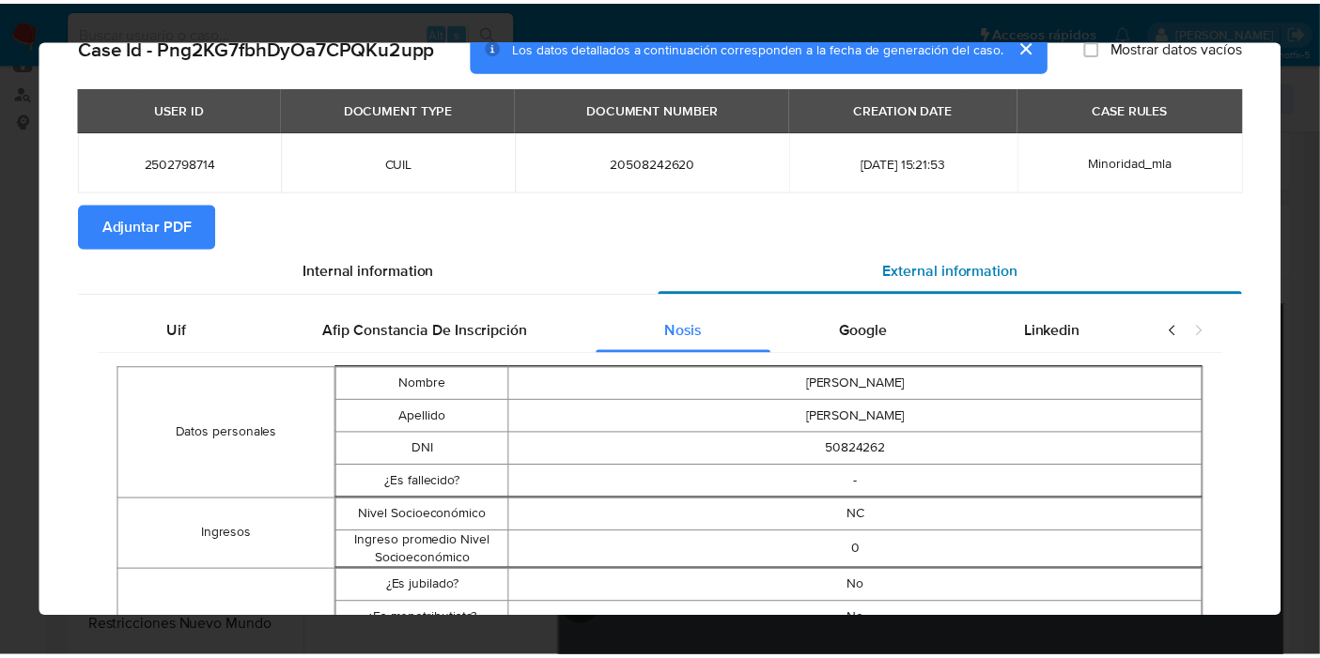
scroll to position [0, 0]
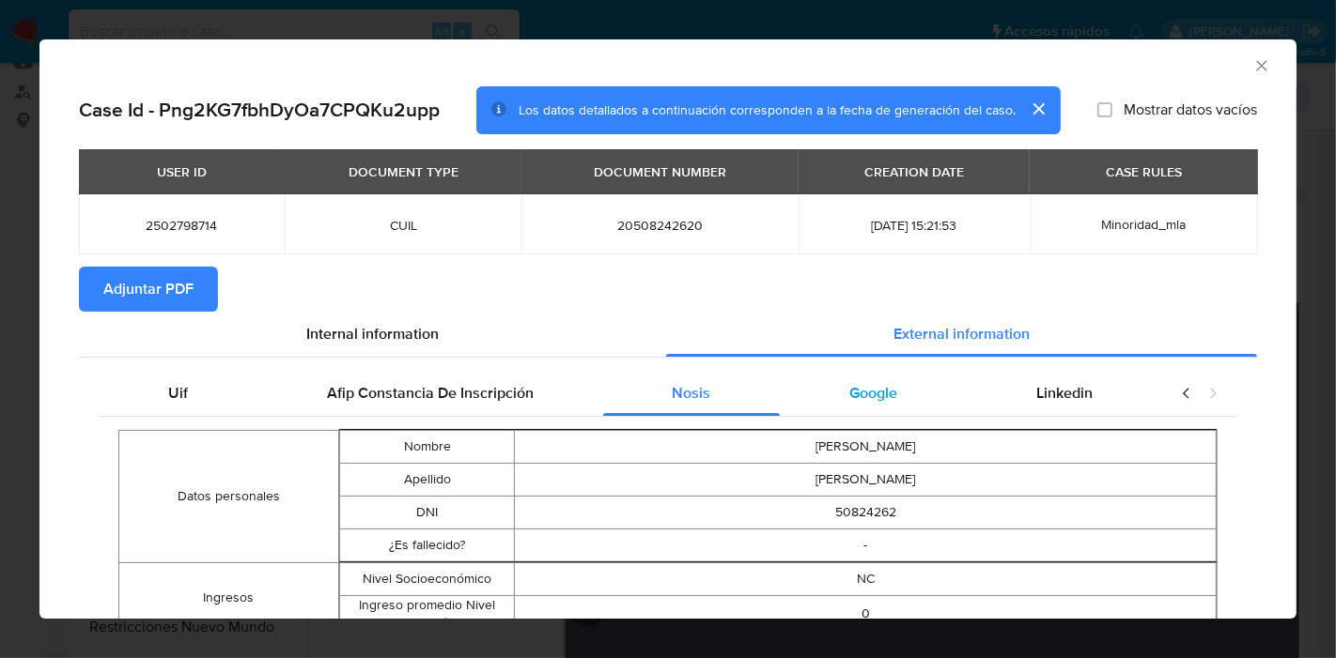
click at [885, 397] on span "Google" at bounding box center [873, 393] width 48 height 22
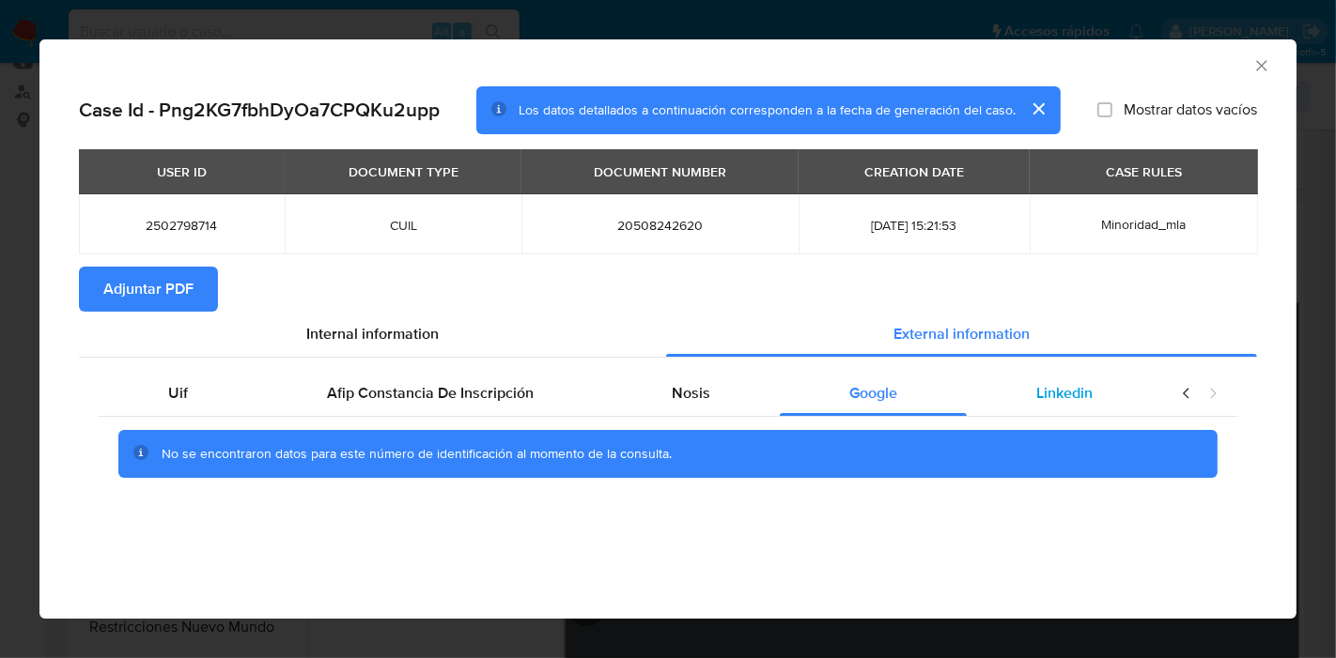
click at [1039, 390] on span "Linkedin" at bounding box center [1064, 393] width 56 height 22
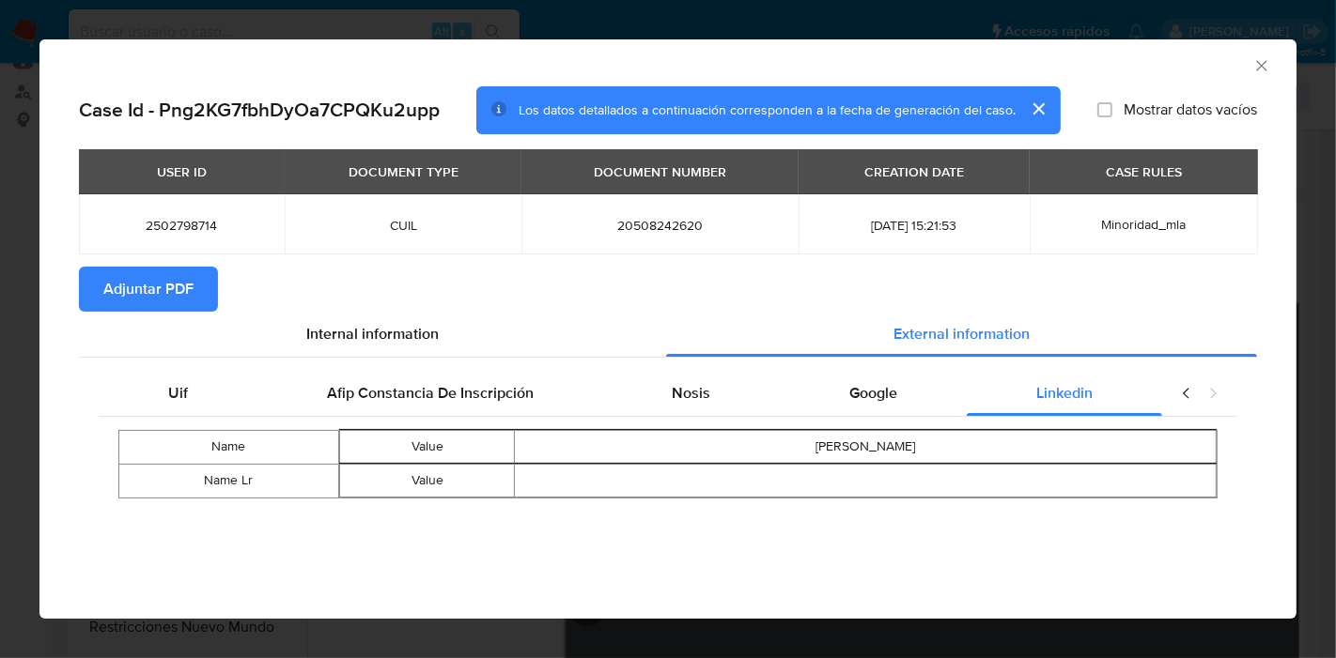
click at [1183, 398] on icon "closure-recommendation-modal" at bounding box center [1186, 393] width 19 height 19
drag, startPoint x: 224, startPoint y: 377, endPoint x: 402, endPoint y: 323, distance: 186.3
click at [230, 372] on div "Uif" at bounding box center [178, 393] width 159 height 45
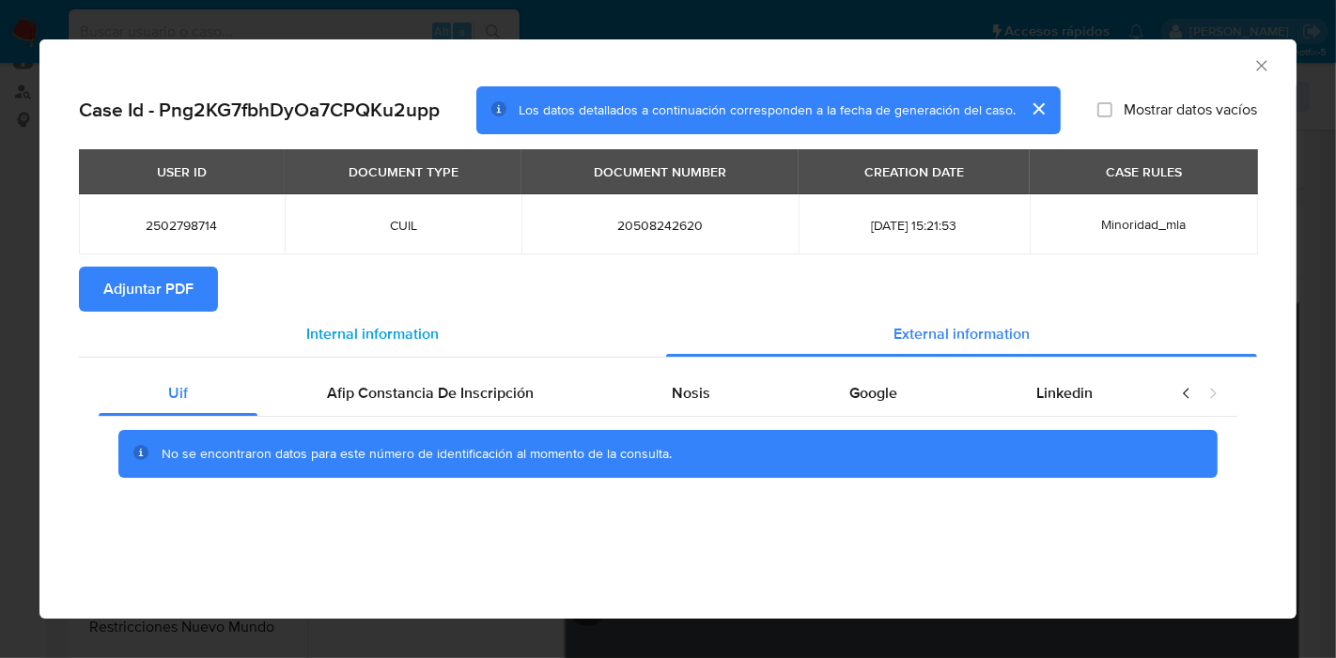
click at [403, 323] on span "Internal information" at bounding box center [372, 334] width 132 height 22
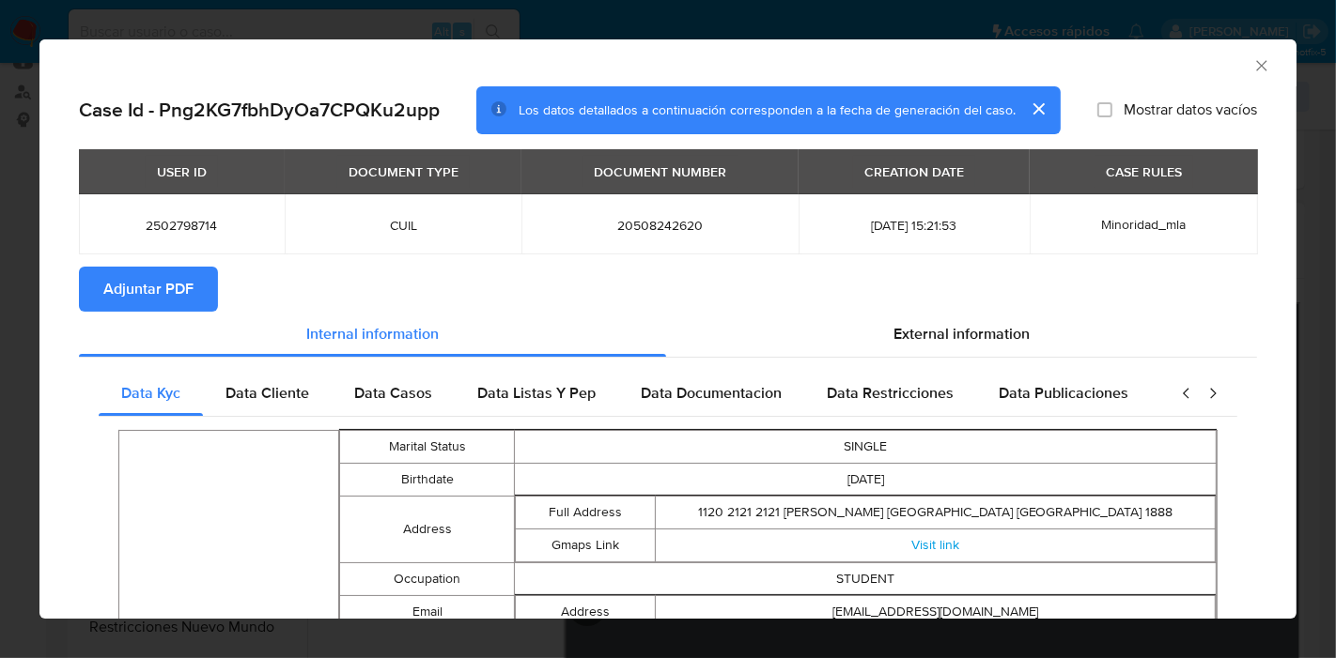
click at [117, 274] on span "Adjuntar PDF" at bounding box center [148, 289] width 90 height 41
click at [1252, 67] on icon "Cerrar ventana" at bounding box center [1261, 65] width 19 height 19
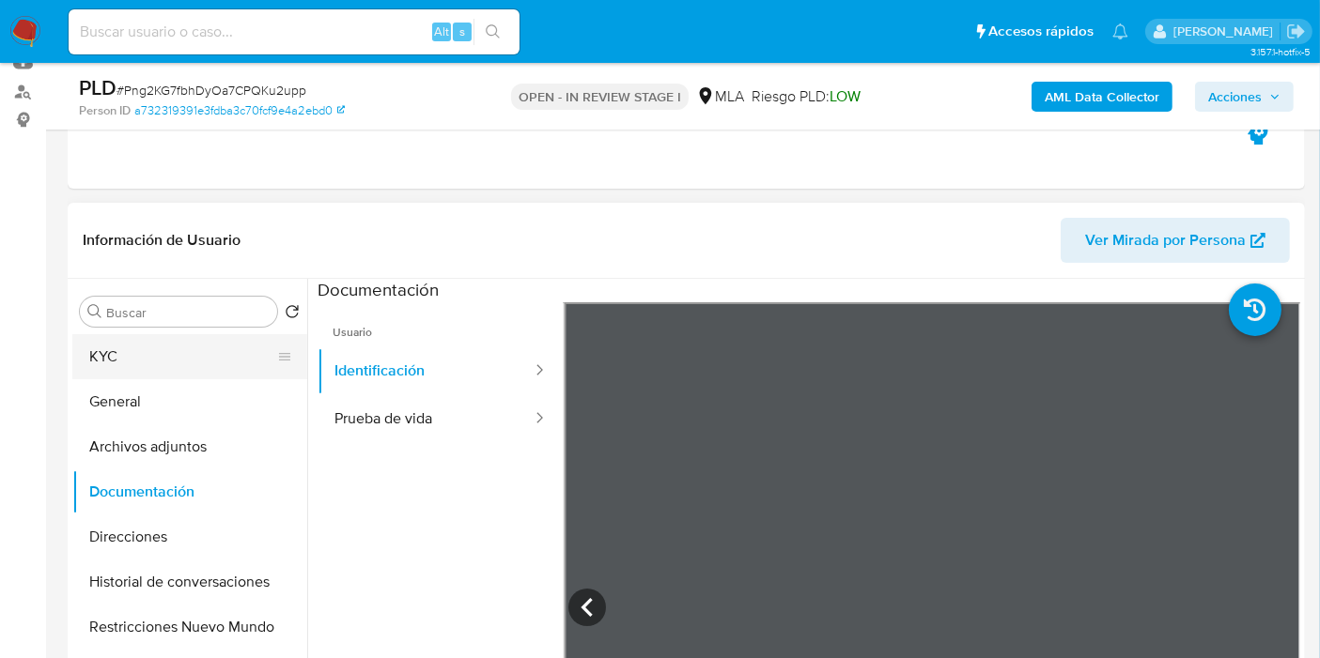
drag, startPoint x: 190, startPoint y: 317, endPoint x: 165, endPoint y: 351, distance: 41.7
click at [178, 333] on div "Buscar Volver al orden por defecto KYC General Archivos adjuntos Documentación …" at bounding box center [189, 521] width 235 height 478
click at [165, 352] on button "KYC" at bounding box center [182, 356] width 220 height 45
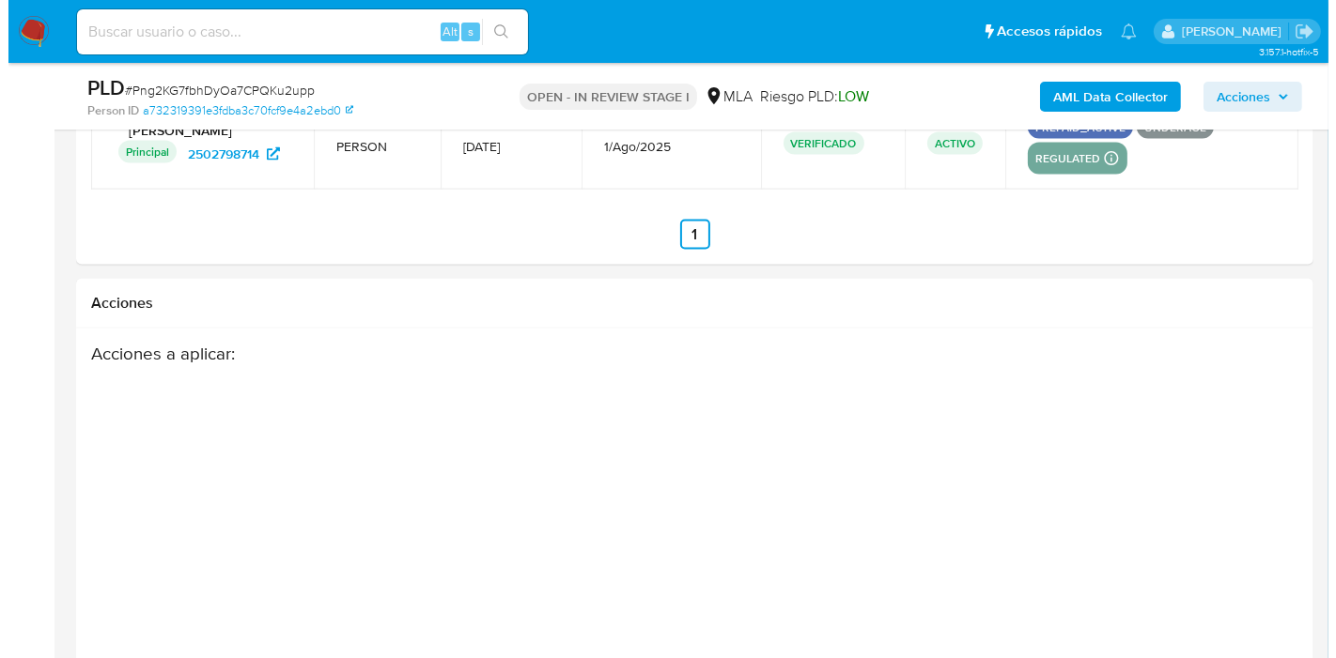
scroll to position [3339, 0]
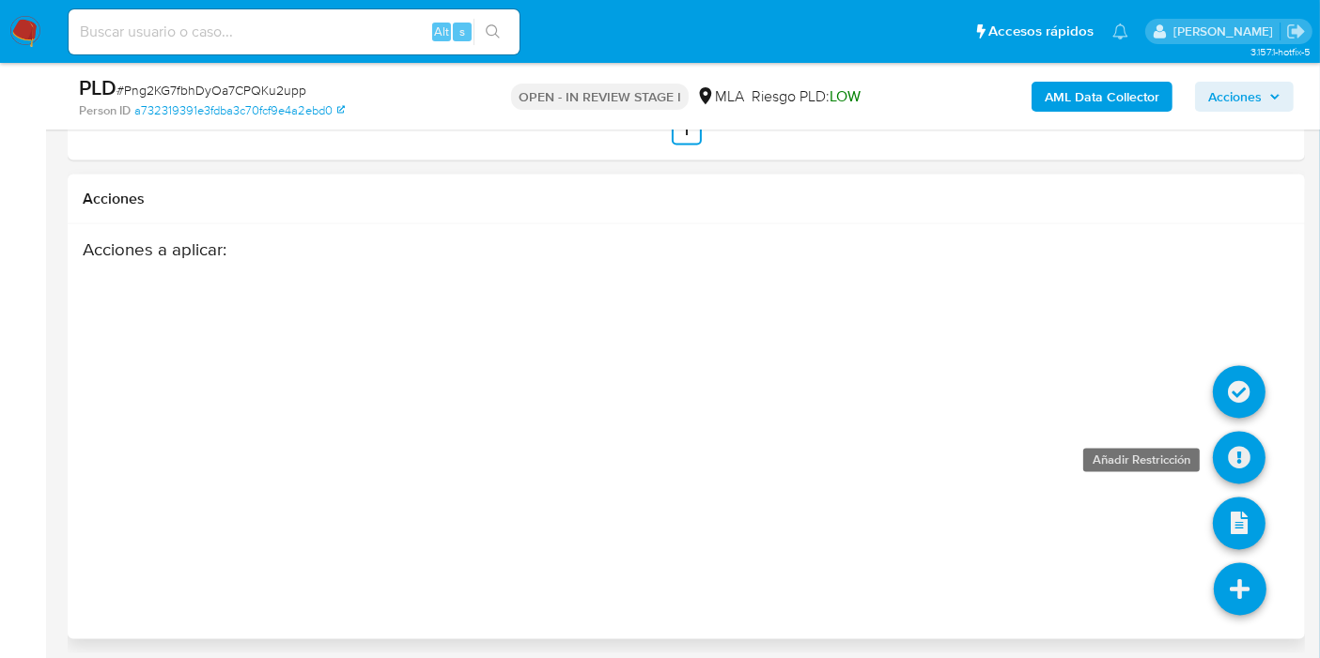
click at [1249, 446] on icon at bounding box center [1239, 458] width 53 height 53
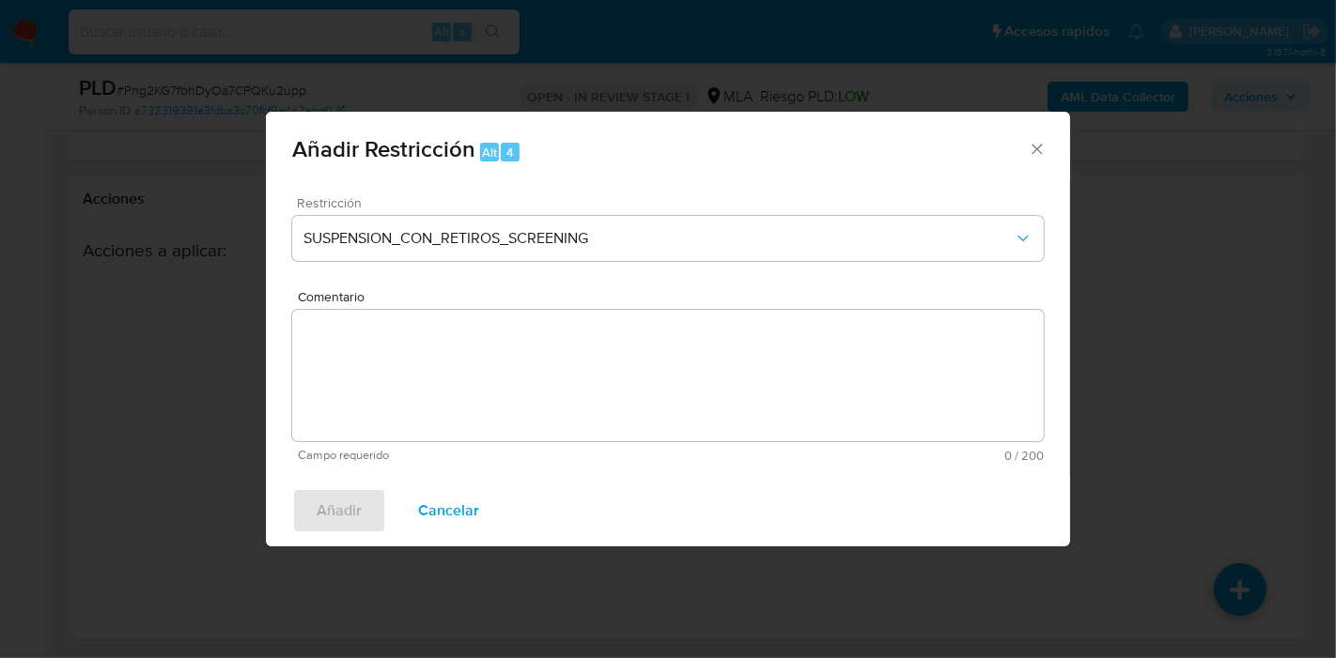
click at [435, 216] on div "Restricción SUSPENSION_CON_RETIROS_SCREENING" at bounding box center [667, 240] width 751 height 89
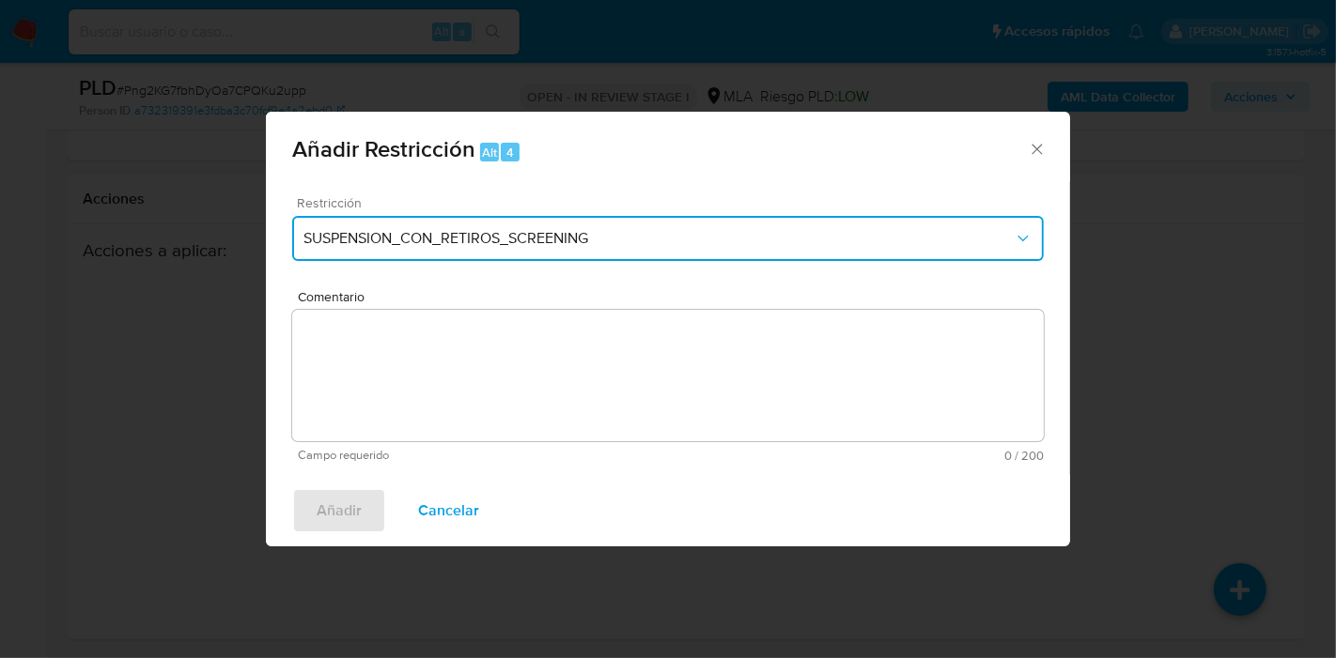
click at [434, 250] on button "SUSPENSION_CON_RETIROS_SCREENING" at bounding box center [667, 238] width 751 height 45
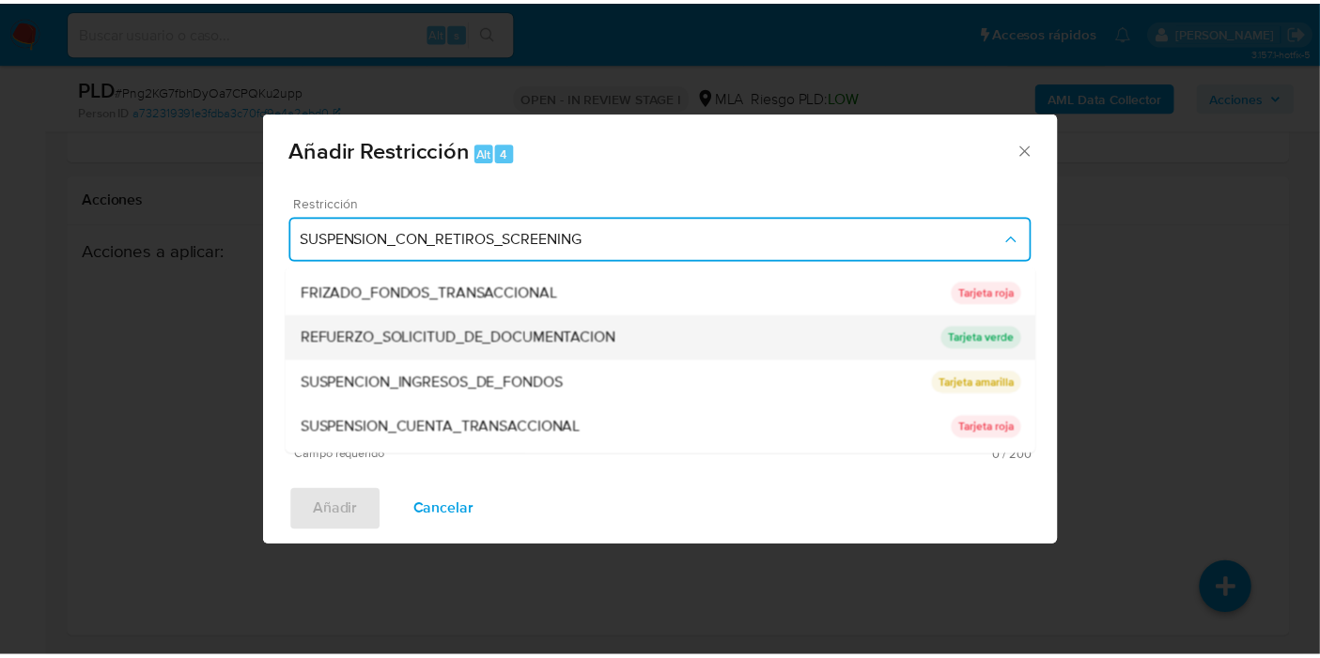
scroll to position [397, 0]
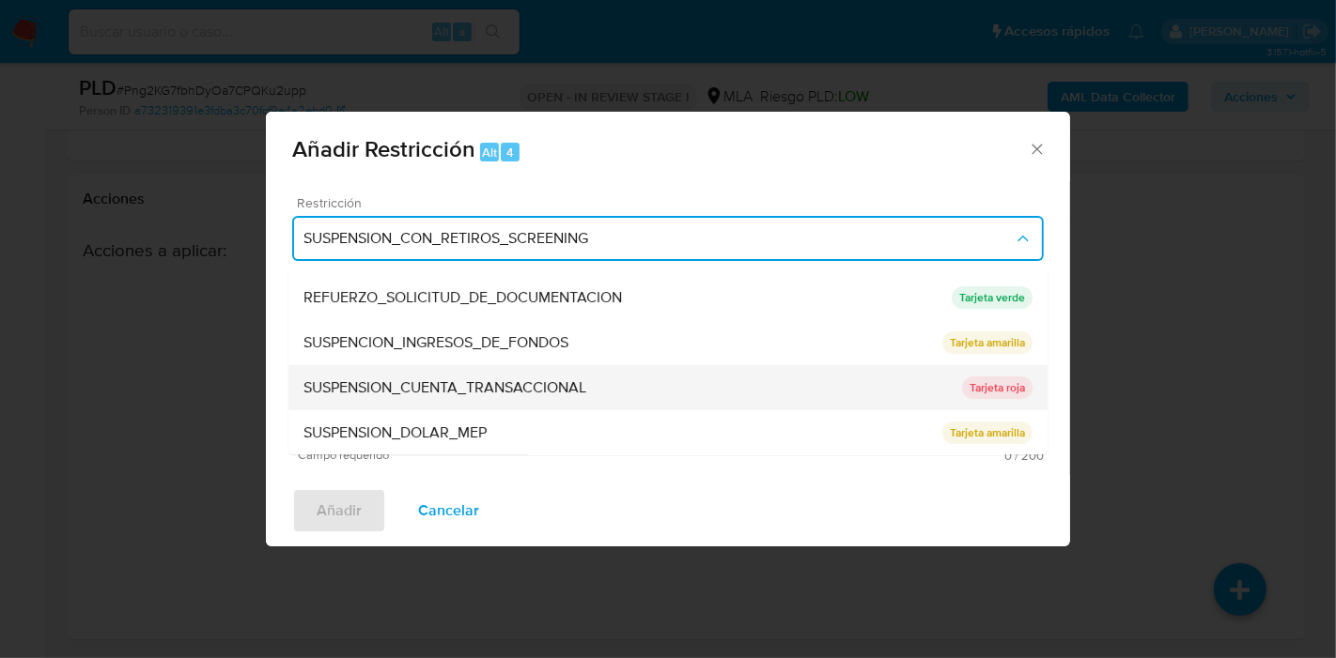
click at [413, 379] on span "SUSPENSION_CUENTA_TRANSACCIONAL" at bounding box center [444, 388] width 283 height 19
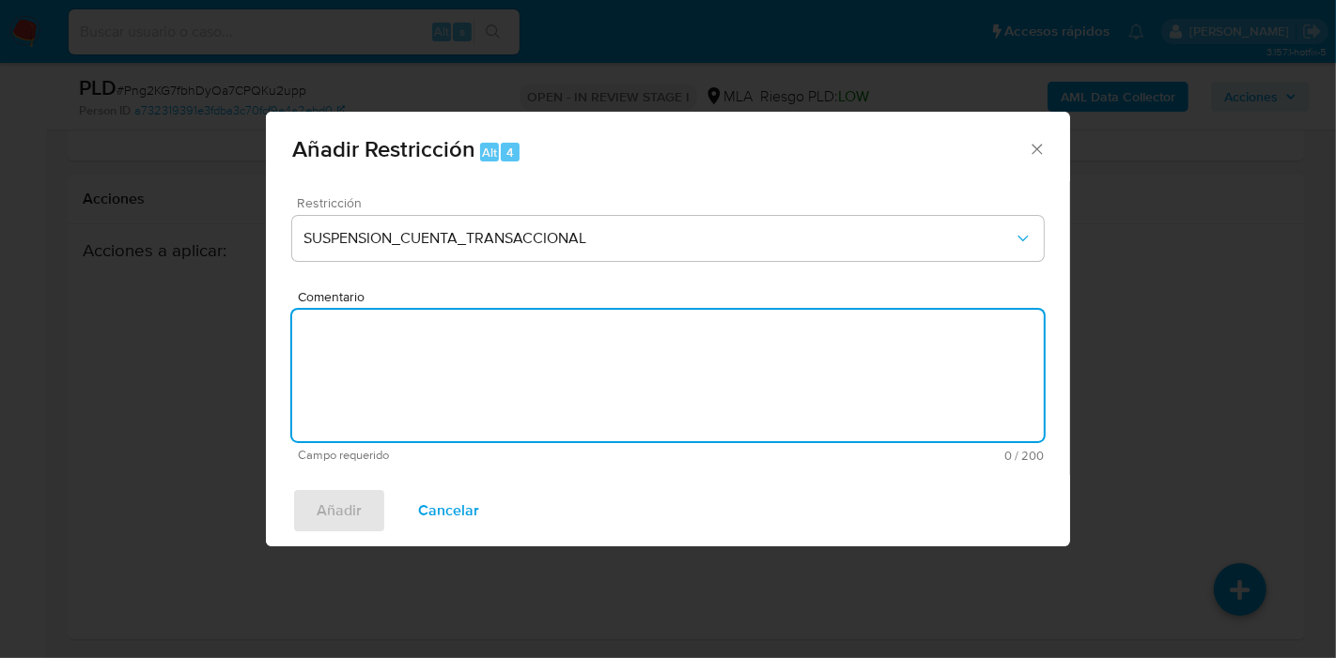
click at [676, 413] on textarea "Comentario" at bounding box center [667, 375] width 751 height 131
type textarea "AML"
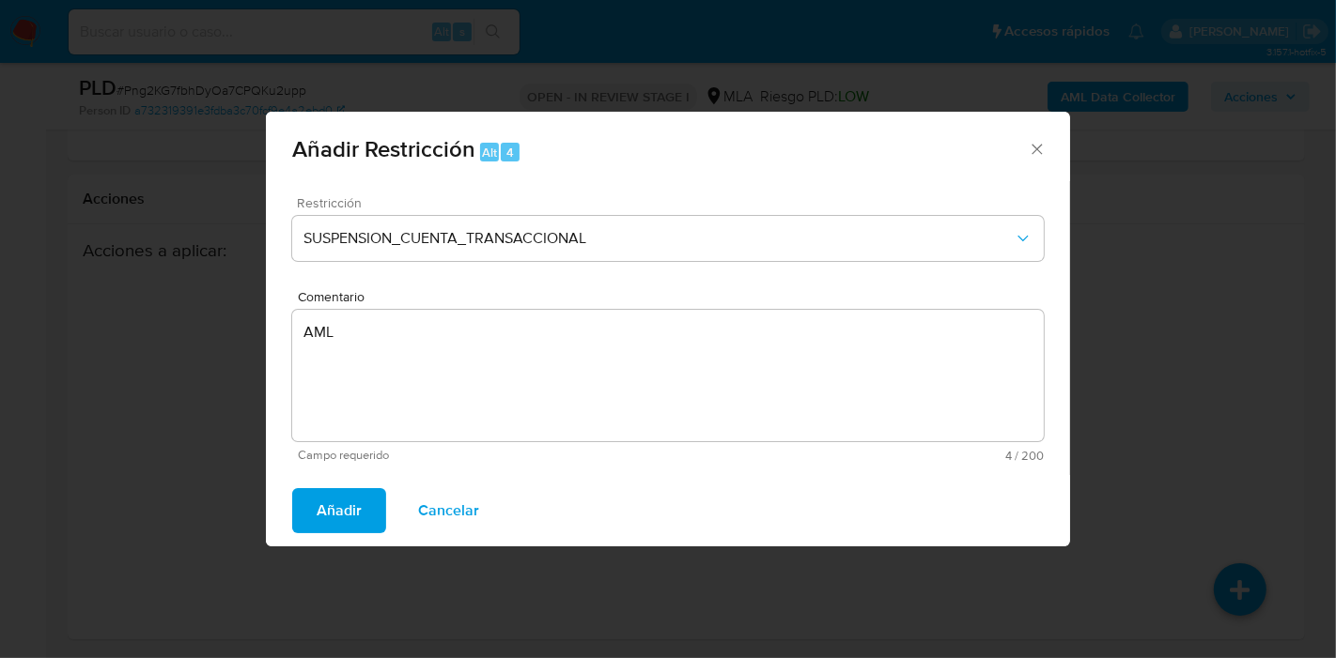
click at [369, 487] on div "Añadir Cancelar" at bounding box center [668, 510] width 804 height 71
click at [334, 513] on span "Añadir" at bounding box center [339, 510] width 45 height 41
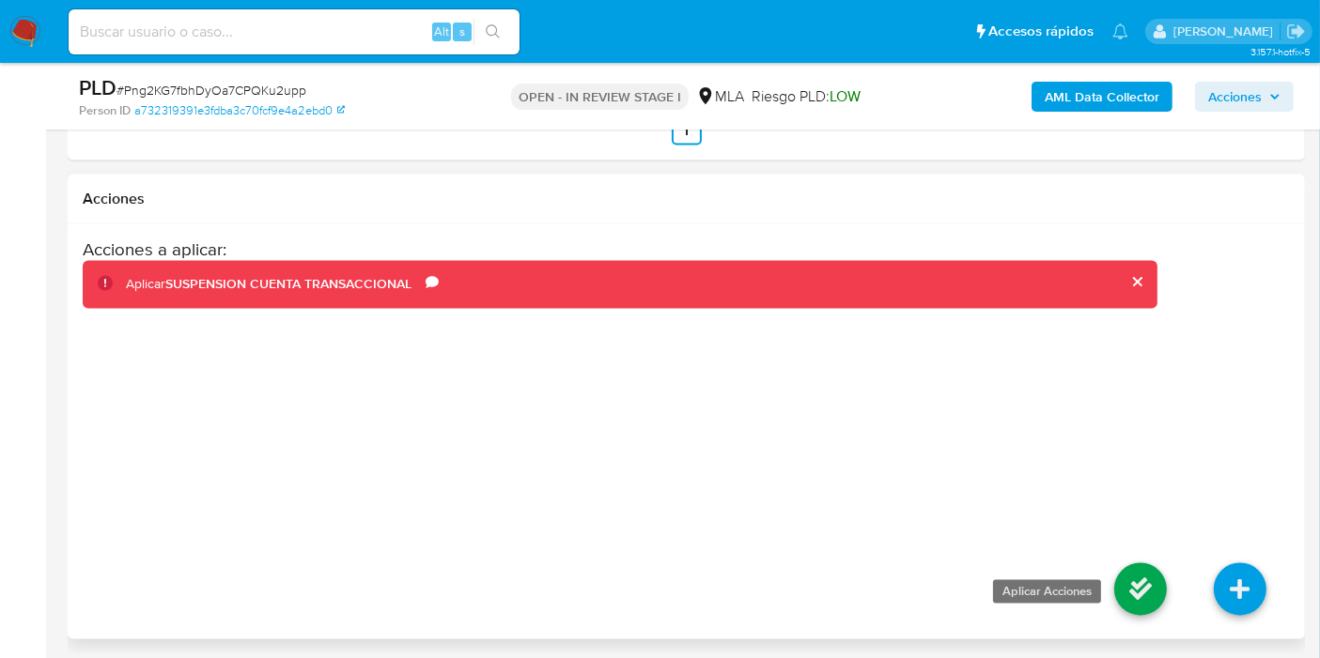
click at [1146, 565] on icon at bounding box center [1140, 590] width 53 height 53
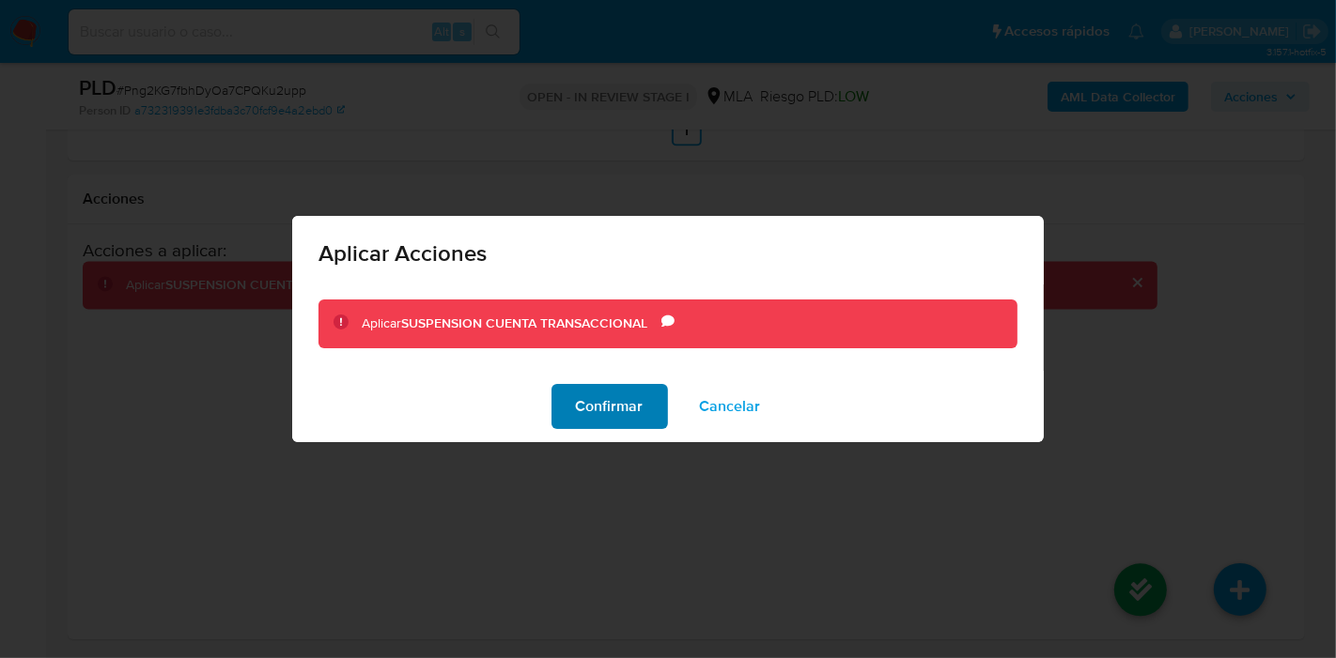
click at [566, 398] on button "Confirmar" at bounding box center [609, 406] width 116 height 45
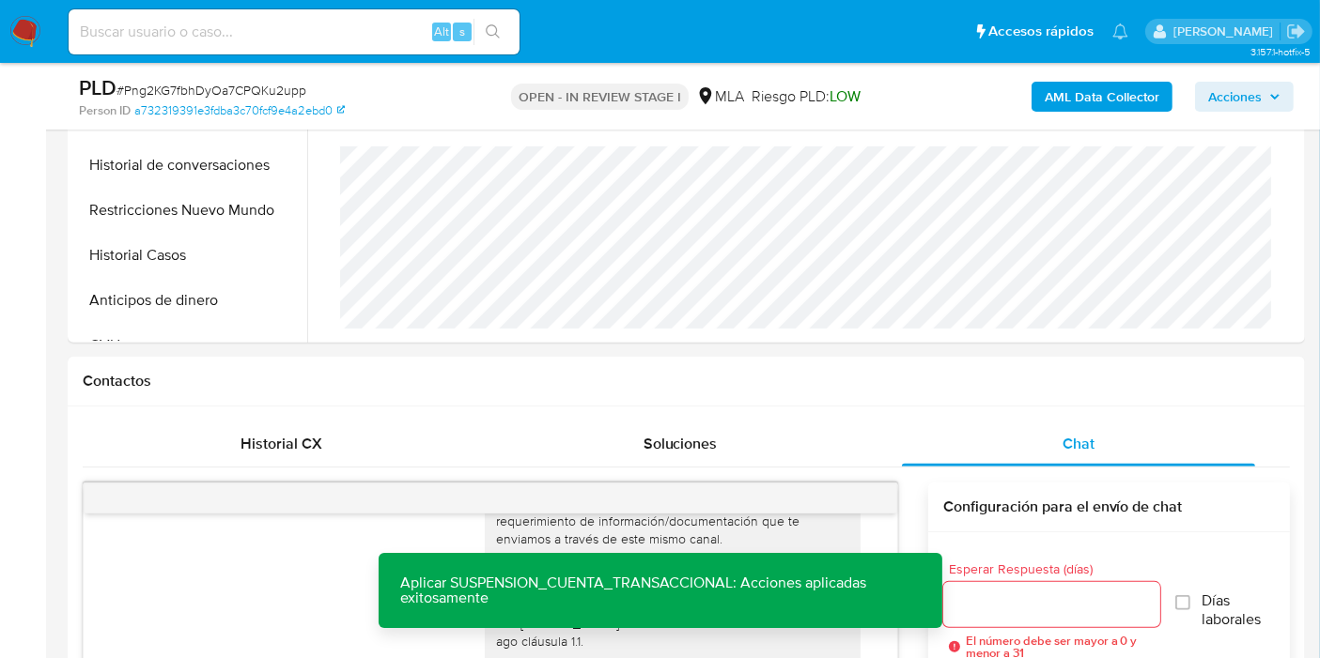
scroll to position [209, 0]
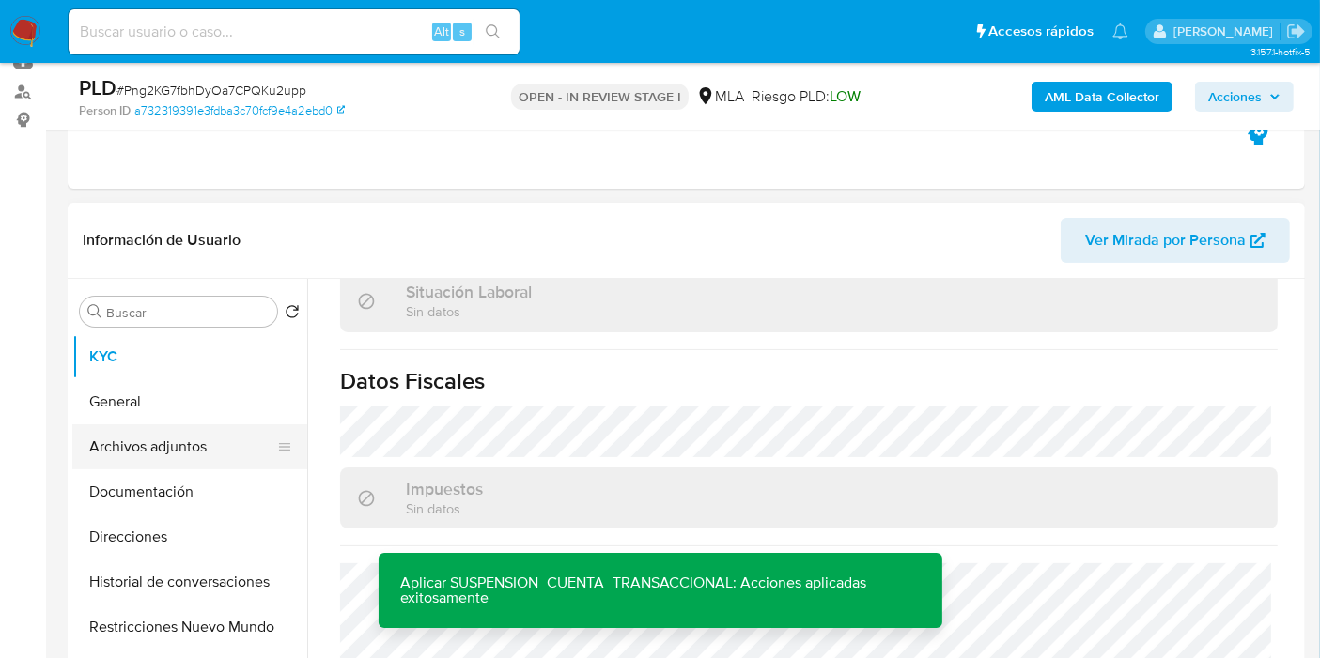
click at [163, 427] on button "Archivos adjuntos" at bounding box center [182, 447] width 220 height 45
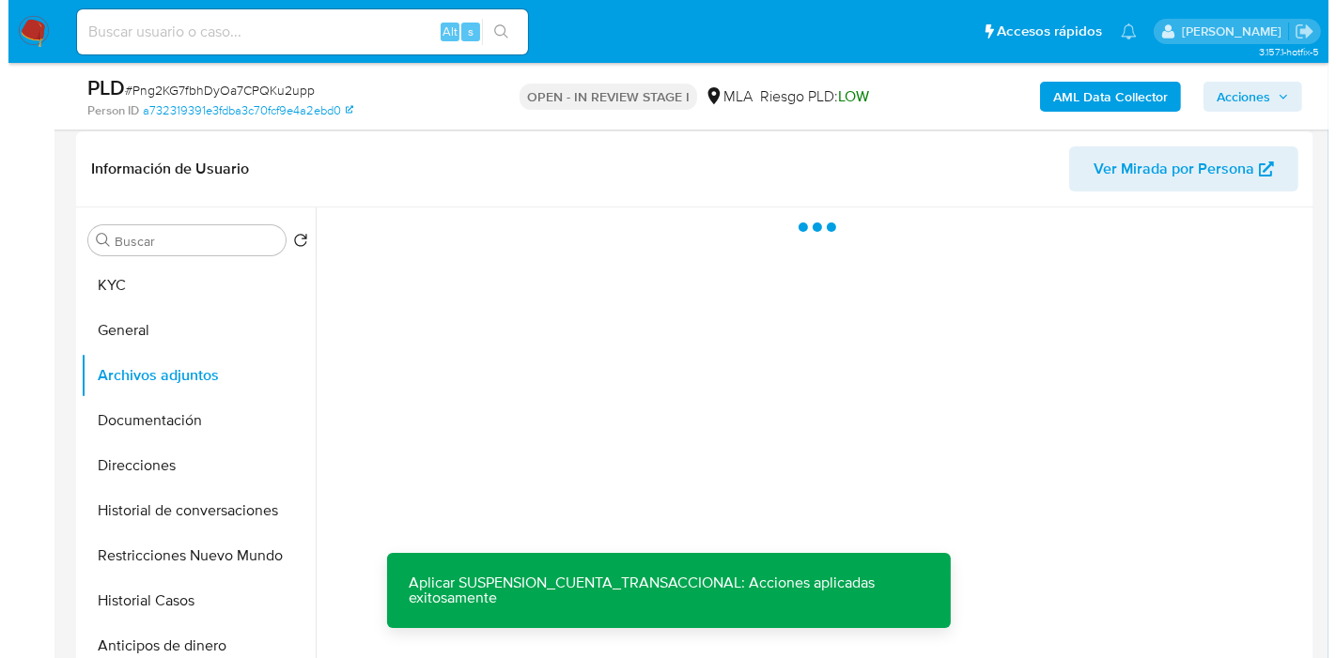
scroll to position [313, 0]
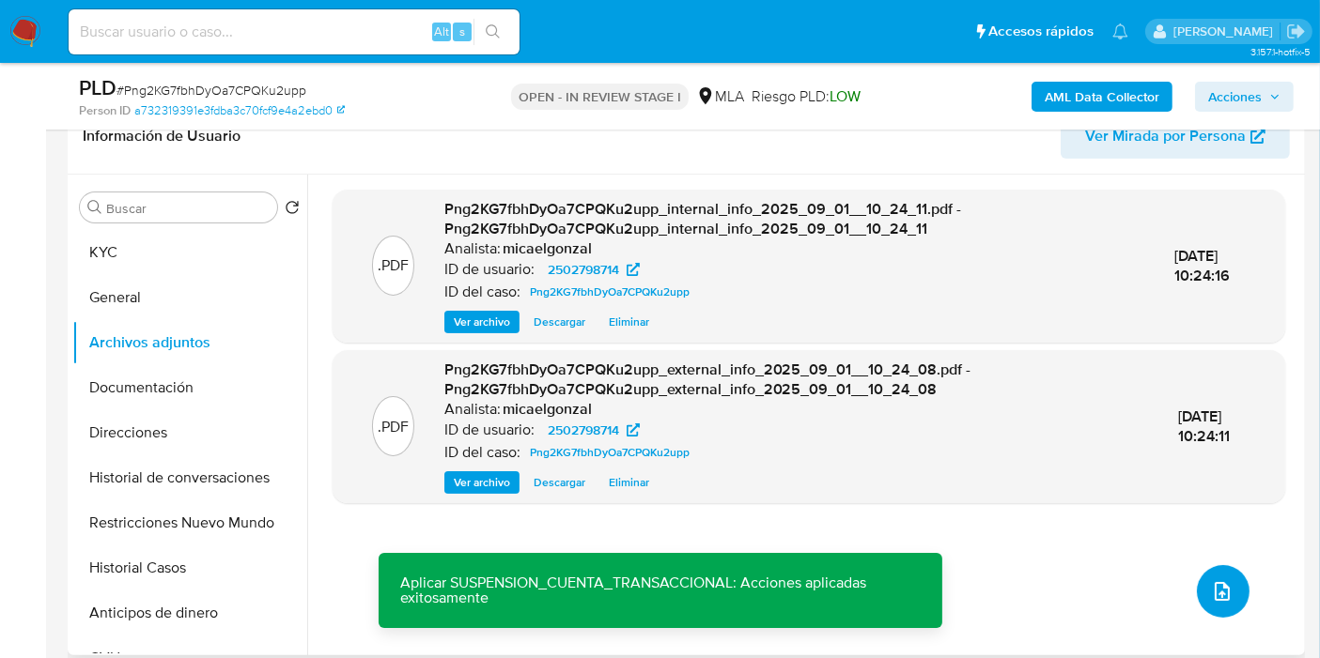
click at [1218, 611] on button "upload-file" at bounding box center [1223, 591] width 53 height 53
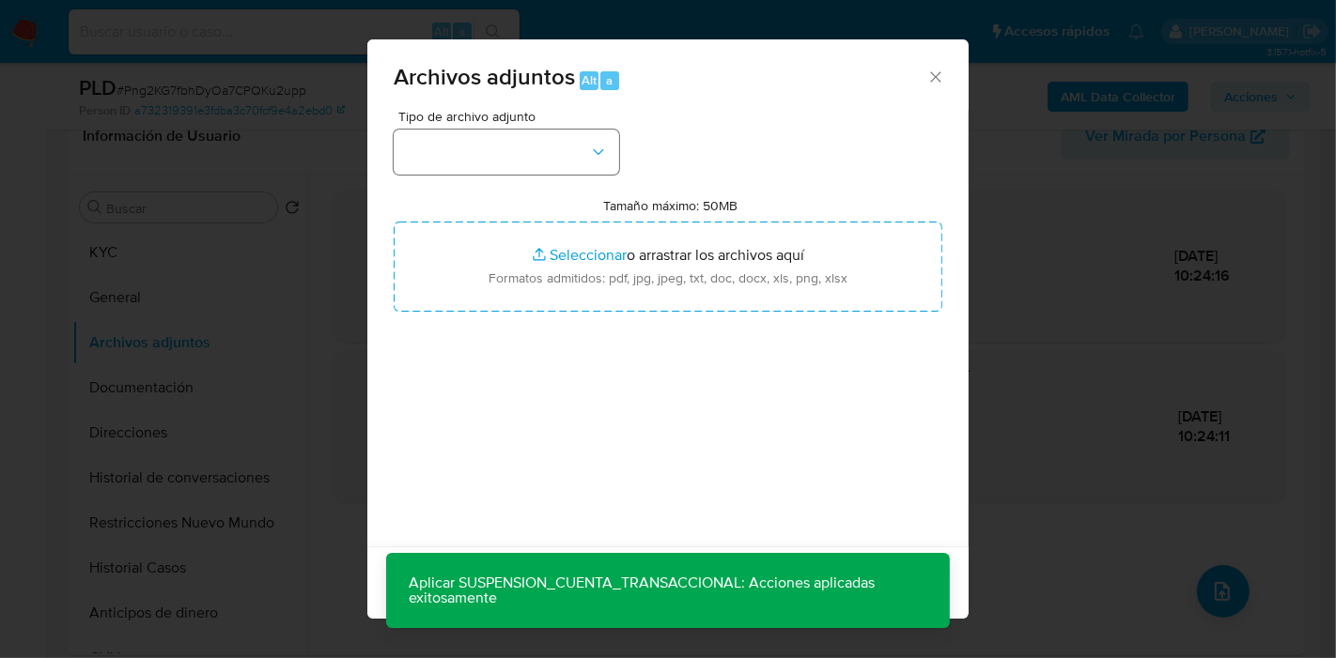
drag, startPoint x: 562, startPoint y: 120, endPoint x: 545, endPoint y: 132, distance: 20.9
click at [558, 122] on span "Tipo de archivo adjunto" at bounding box center [510, 116] width 225 height 13
click at [543, 134] on button "button" at bounding box center [506, 152] width 225 height 45
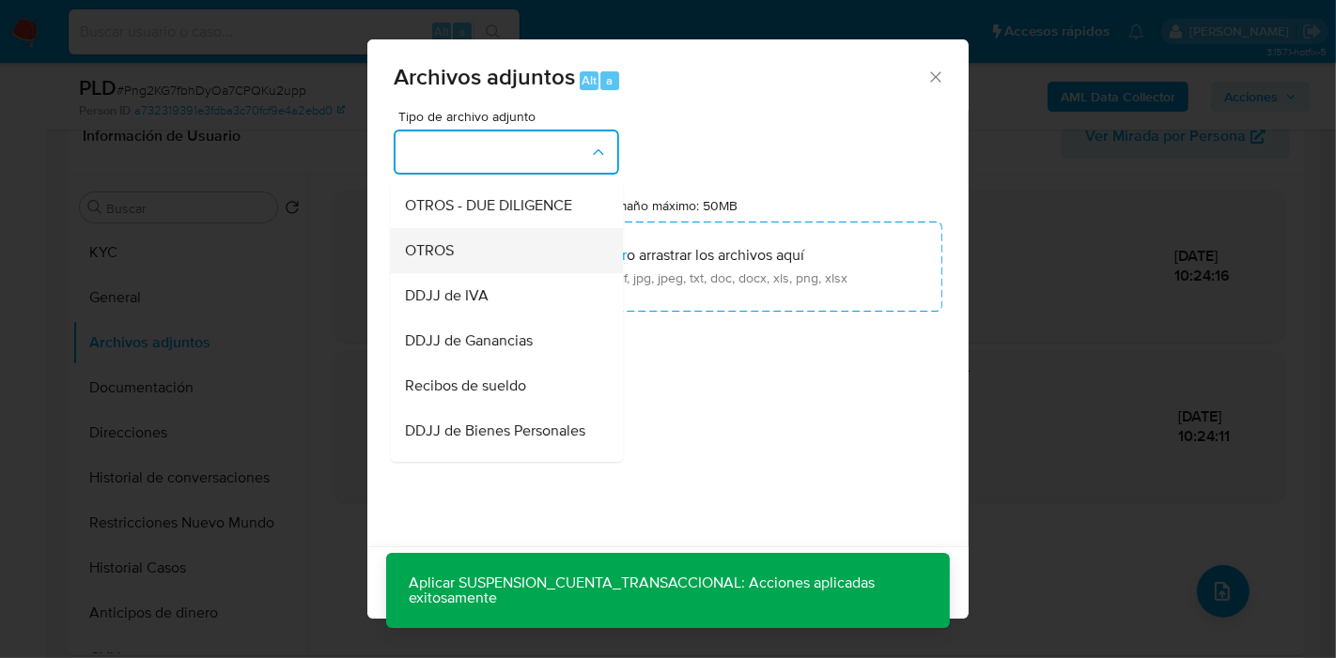
click at [464, 273] on div "OTROS" at bounding box center [501, 250] width 192 height 45
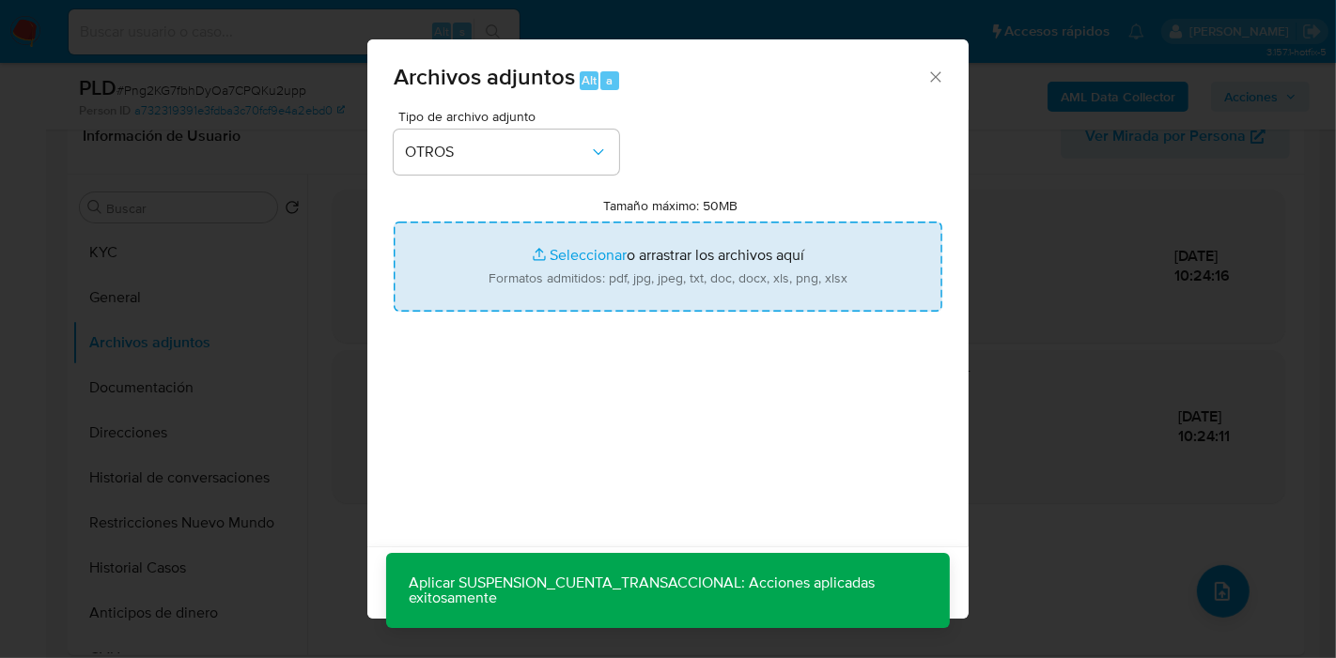
click at [652, 260] on input "Tamaño máximo: 50MB Seleccionar archivos" at bounding box center [668, 267] width 549 height 90
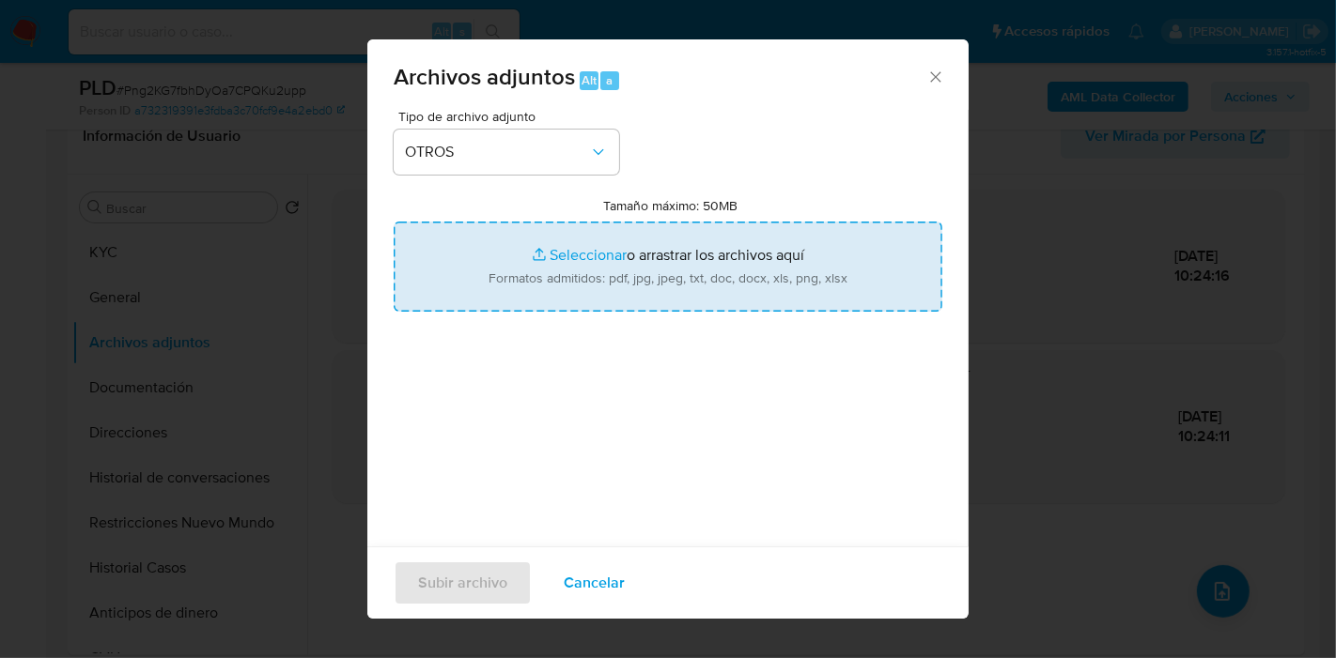
type input "C:\fakepath\Movimientos de Lionel Dylan Deppeler Contreras.xlsx"
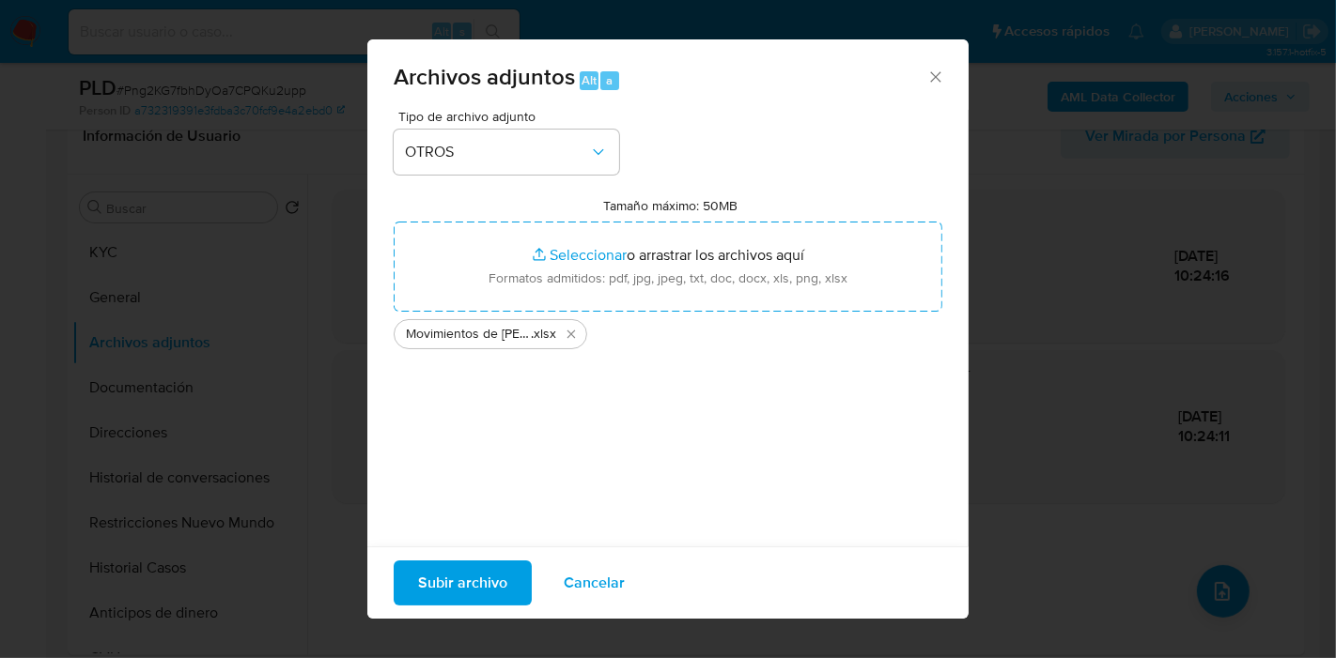
click at [485, 582] on span "Subir archivo" at bounding box center [462, 583] width 89 height 41
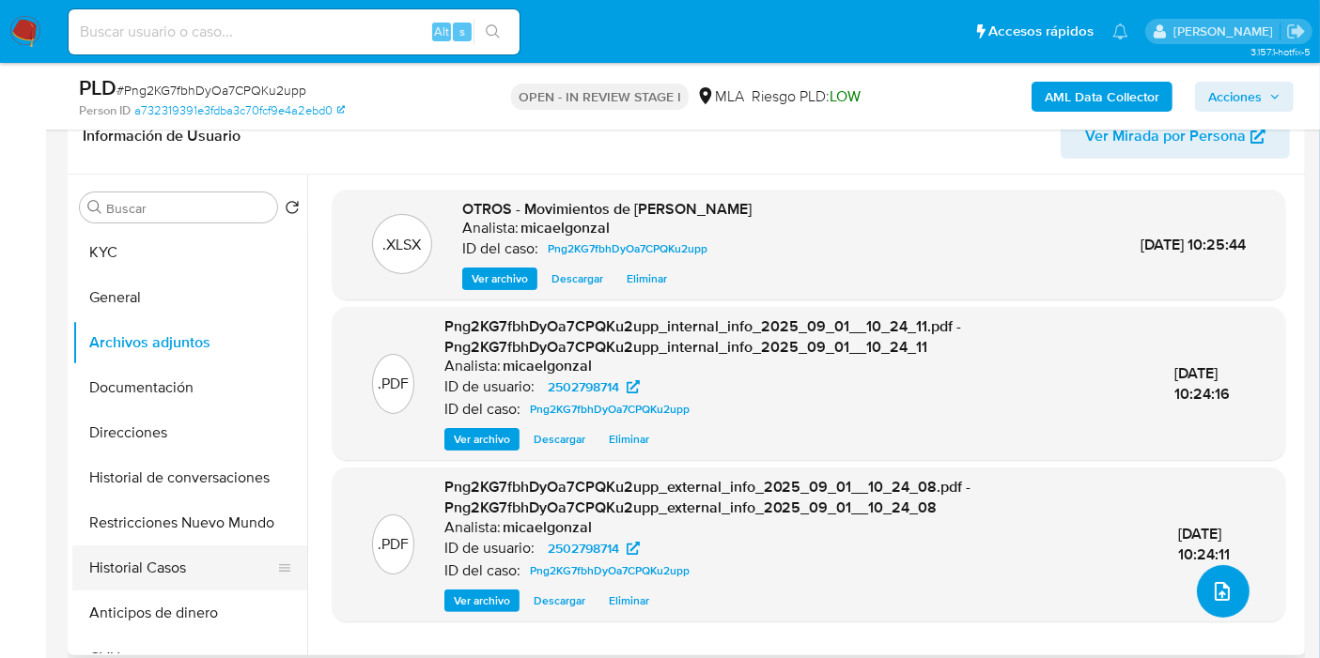
scroll to position [104, 0]
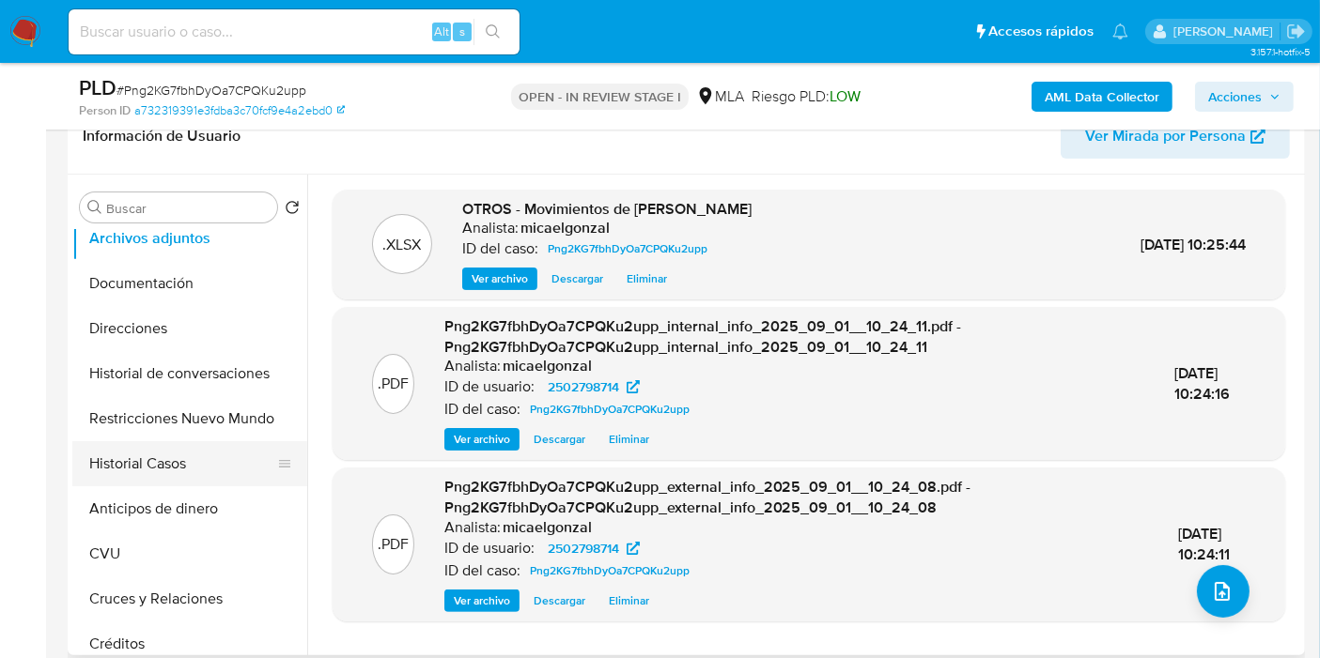
click at [150, 460] on button "Historial Casos" at bounding box center [182, 463] width 220 height 45
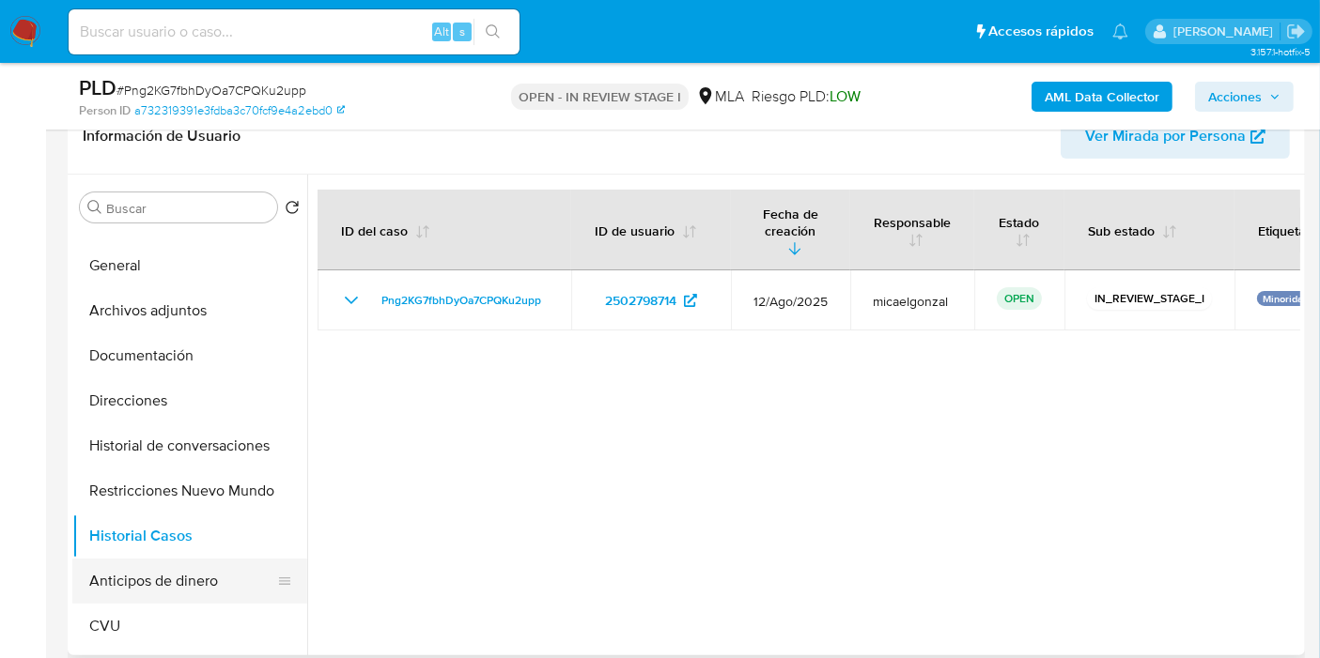
scroll to position [0, 0]
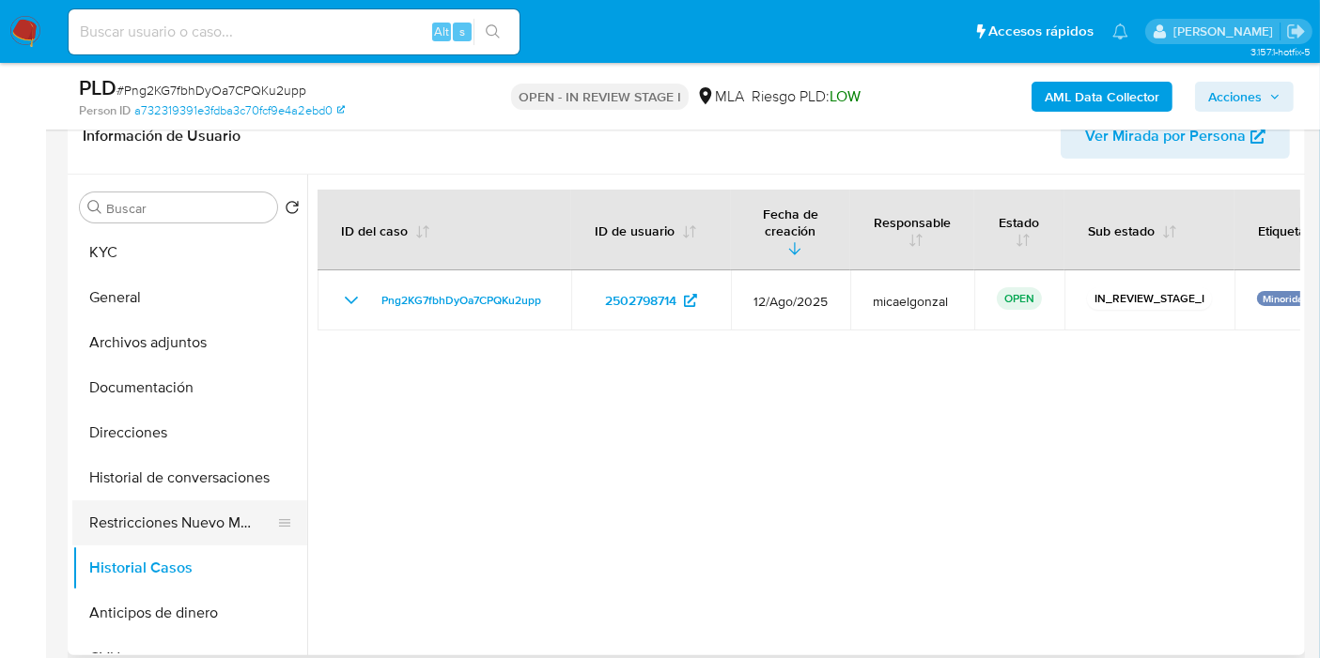
click at [176, 503] on button "Restricciones Nuevo Mundo" at bounding box center [182, 523] width 220 height 45
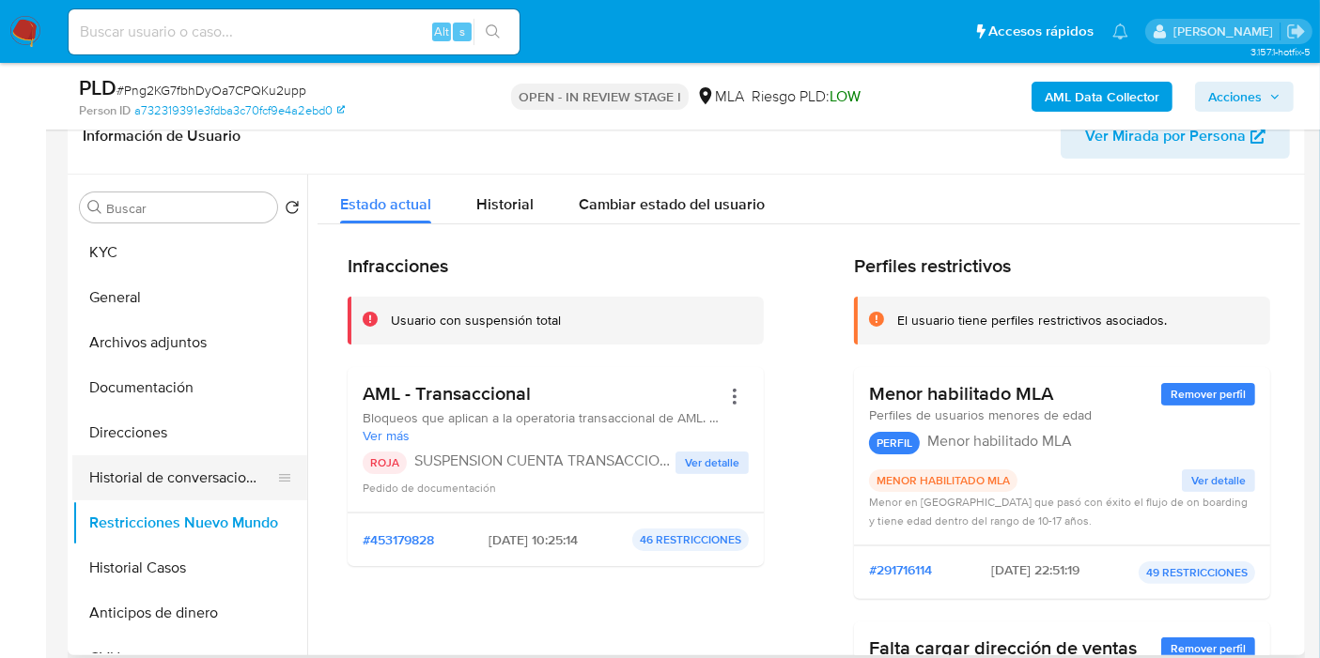
click at [217, 463] on button "Historial de conversaciones" at bounding box center [182, 478] width 220 height 45
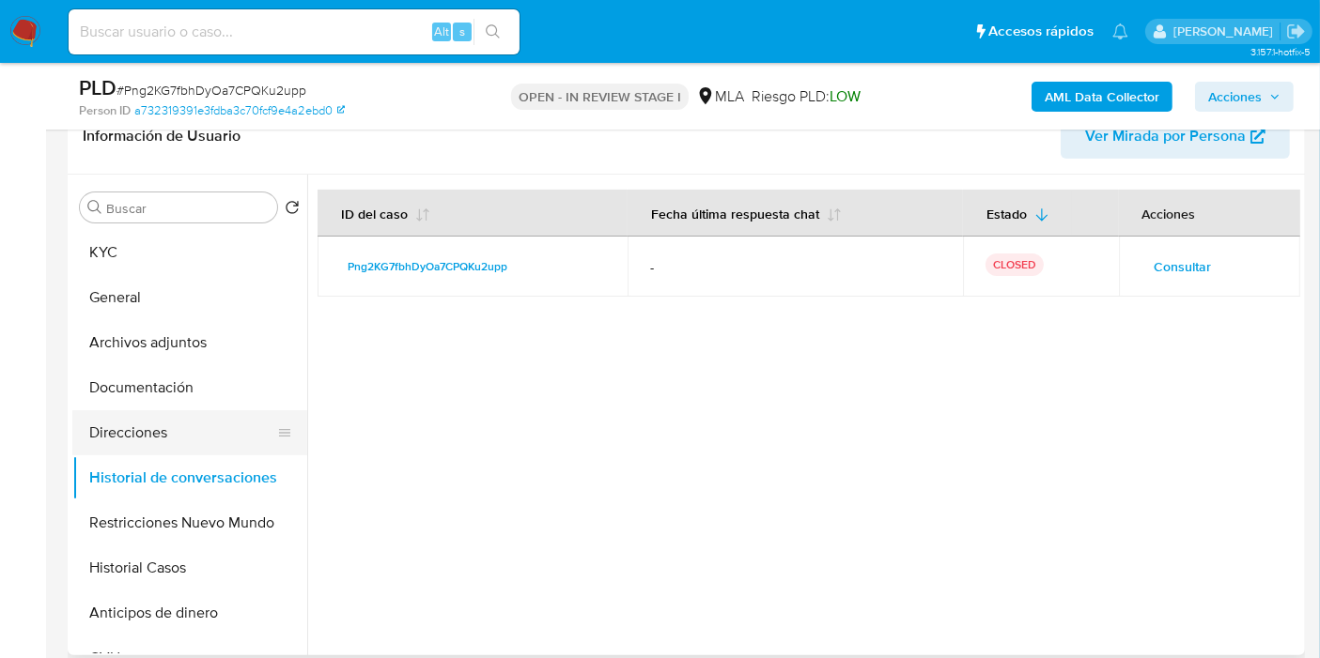
click at [193, 439] on button "Direcciones" at bounding box center [182, 432] width 220 height 45
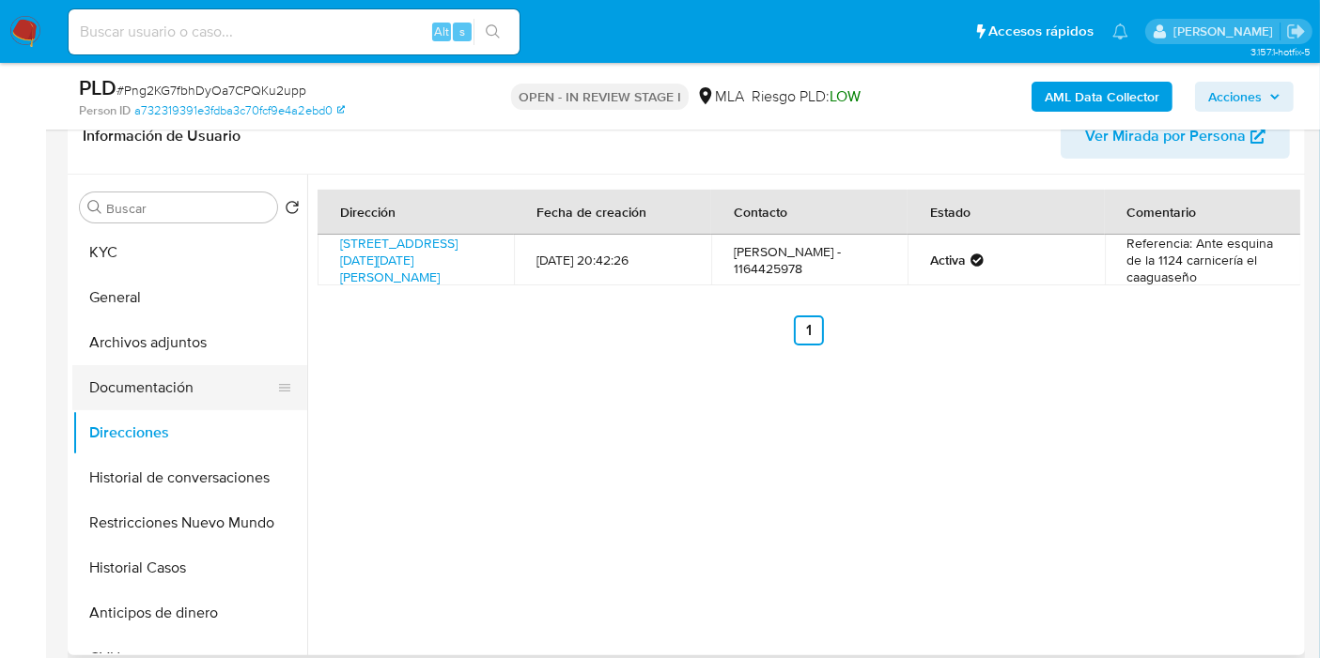
click at [133, 386] on button "Documentación" at bounding box center [182, 387] width 220 height 45
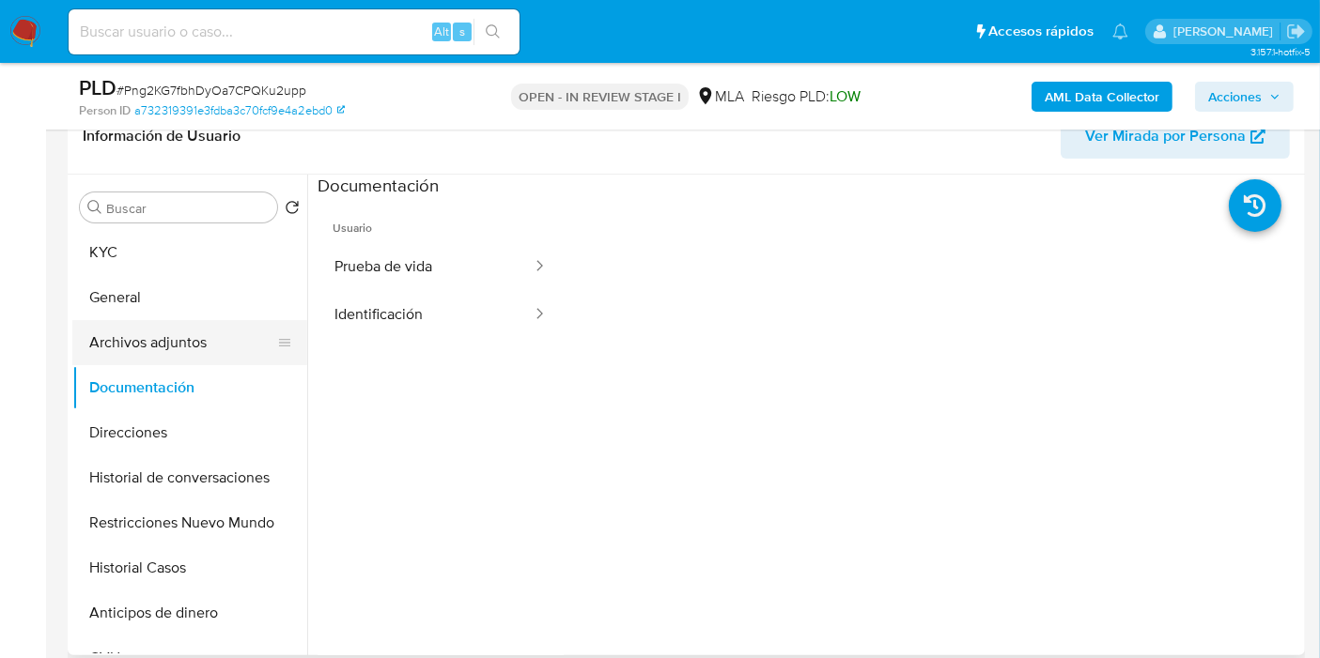
click at [175, 329] on button "Archivos adjuntos" at bounding box center [182, 342] width 220 height 45
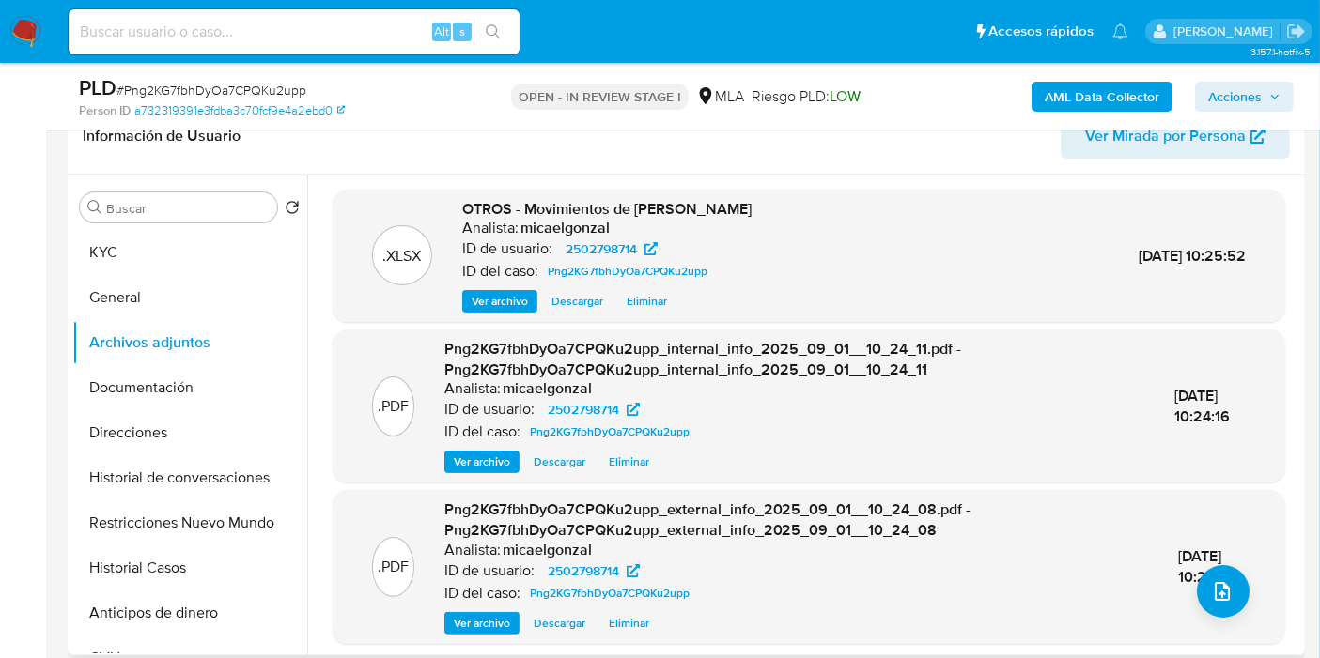
click at [209, 226] on div "Buscar Volver al orden por defecto KYC General Archivos adjuntos Documentación …" at bounding box center [189, 417] width 235 height 478
drag, startPoint x: 145, startPoint y: 468, endPoint x: 148, endPoint y: 522, distance: 54.6
click at [149, 487] on button "Historial de conversaciones" at bounding box center [189, 478] width 235 height 45
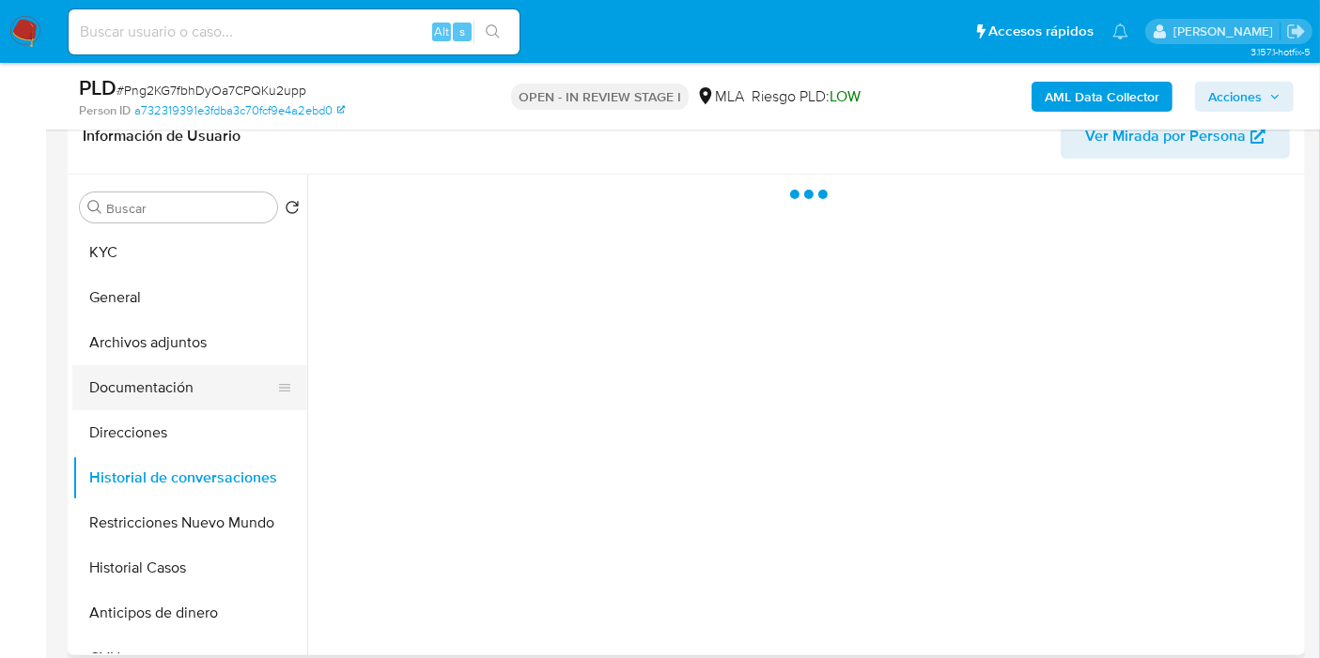
click at [168, 406] on button "Documentación" at bounding box center [182, 387] width 220 height 45
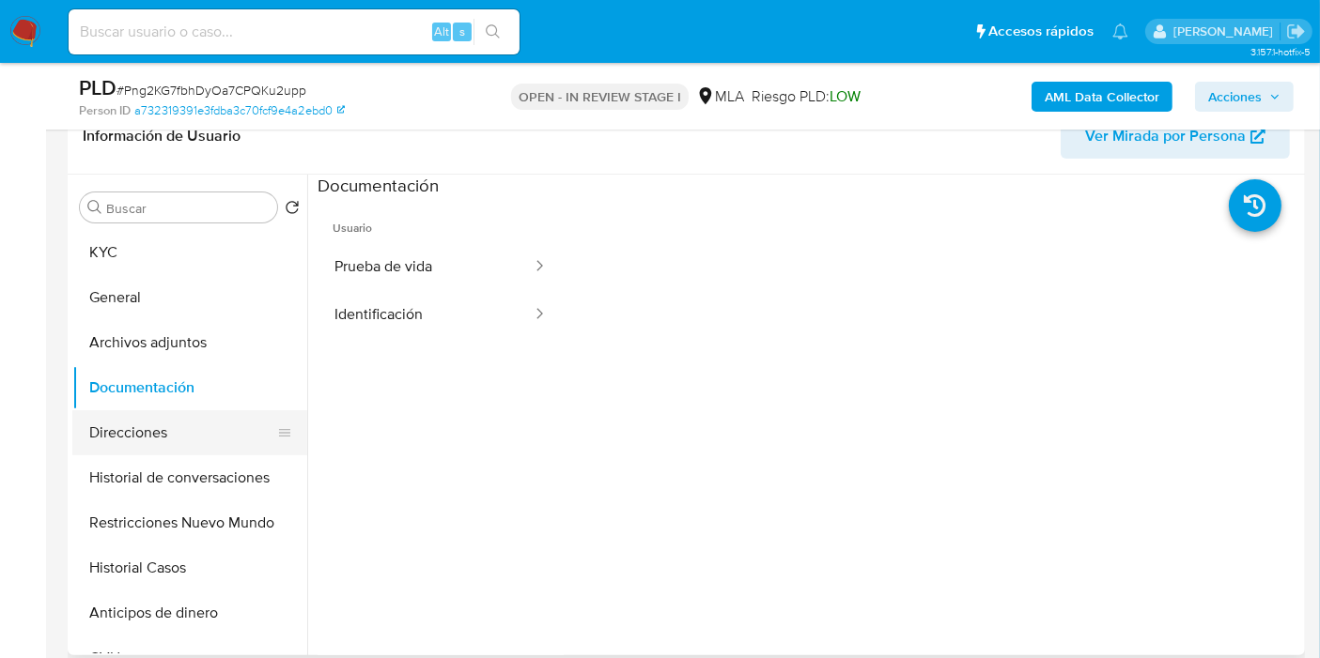
click at [147, 426] on button "Direcciones" at bounding box center [182, 432] width 220 height 45
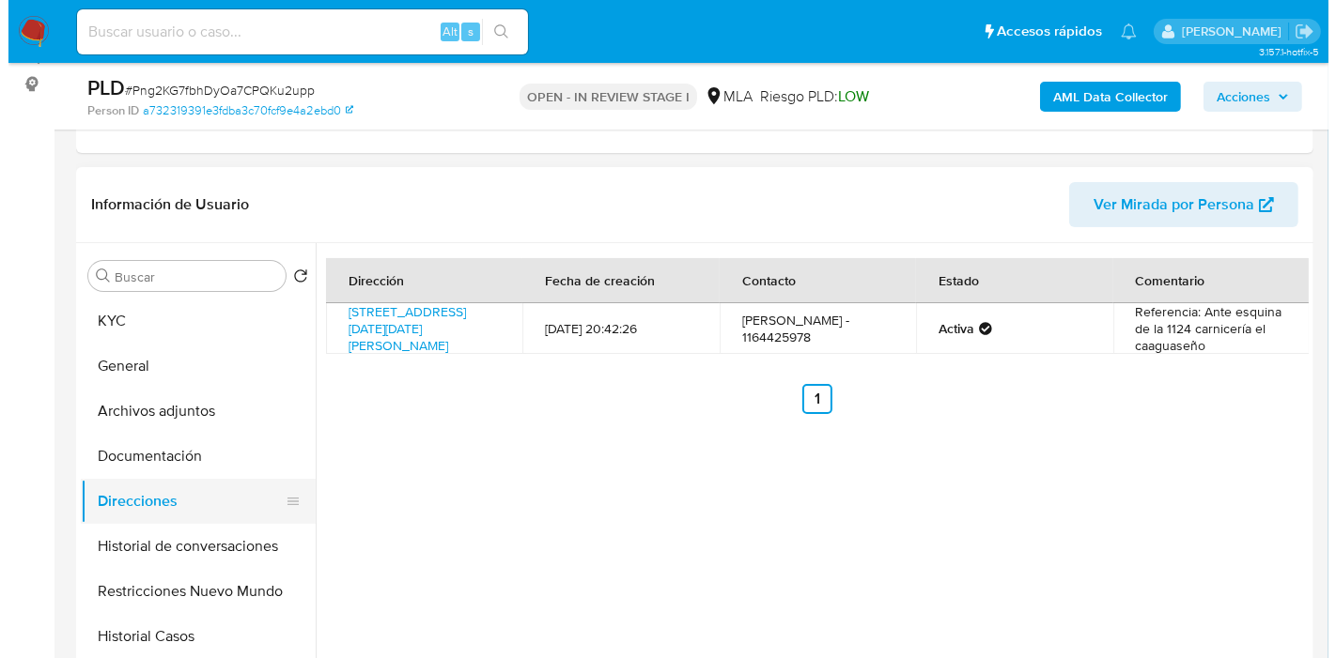
scroll to position [313, 0]
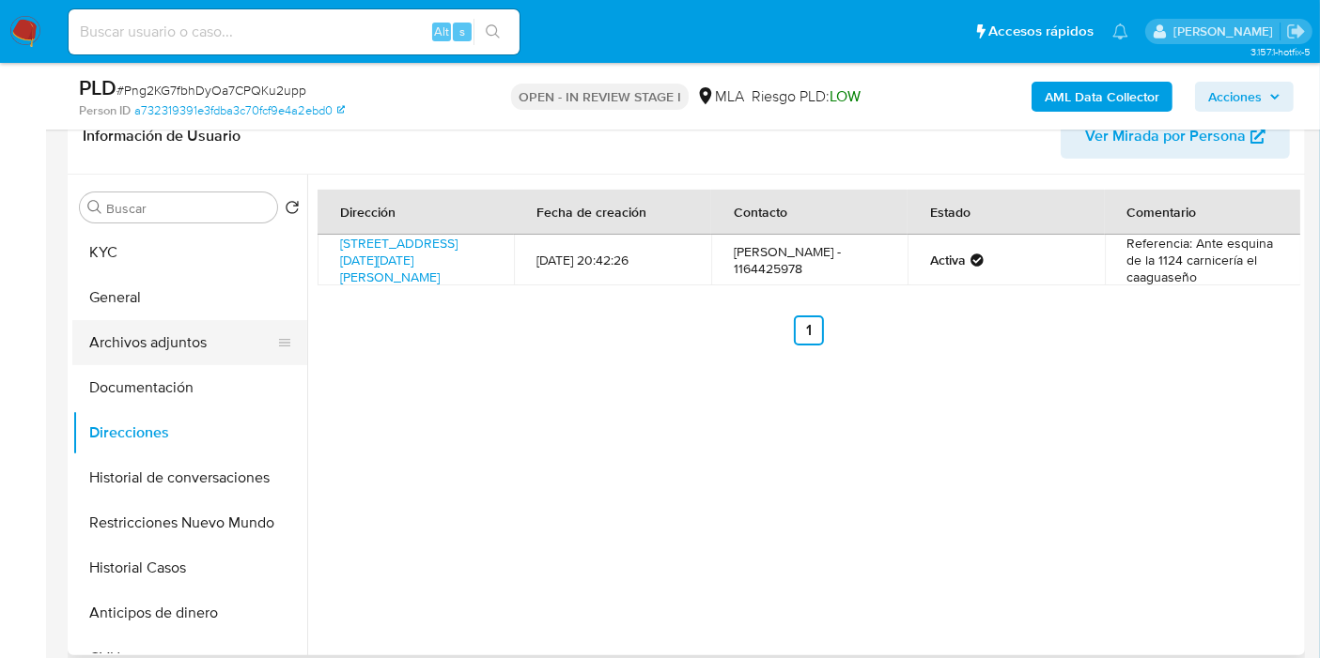
click at [201, 334] on button "Archivos adjuntos" at bounding box center [182, 342] width 220 height 45
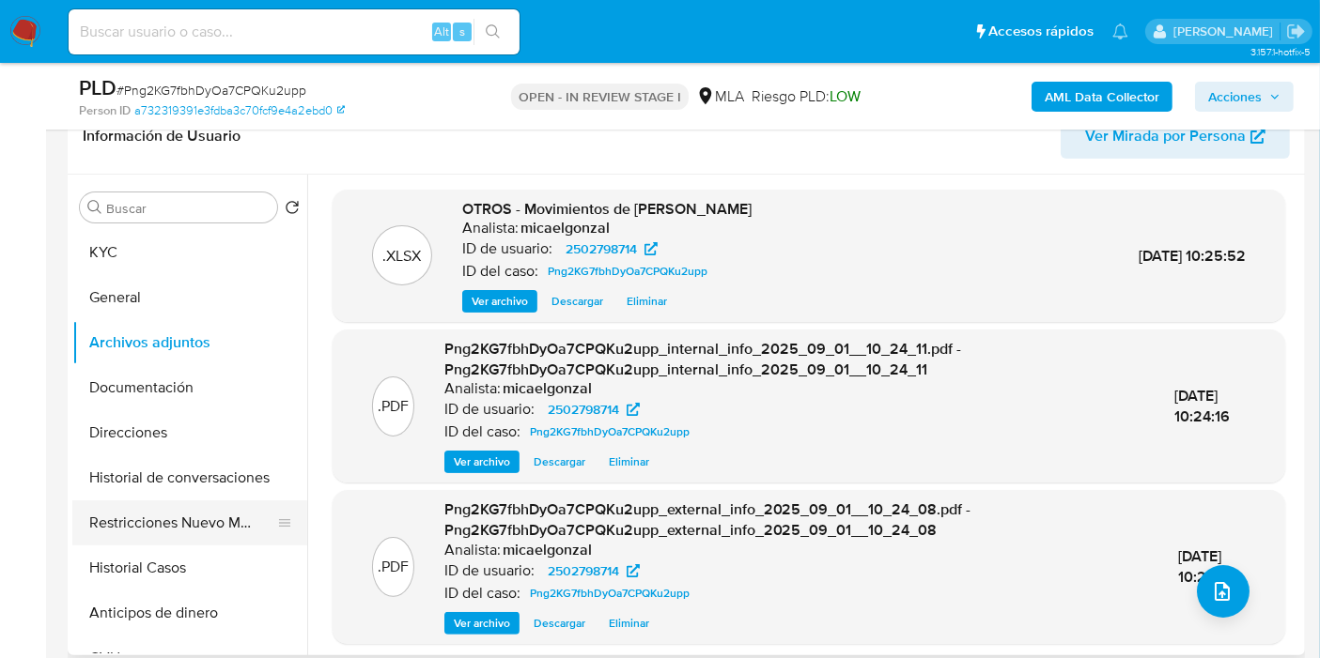
click at [214, 524] on button "Restricciones Nuevo Mundo" at bounding box center [182, 523] width 220 height 45
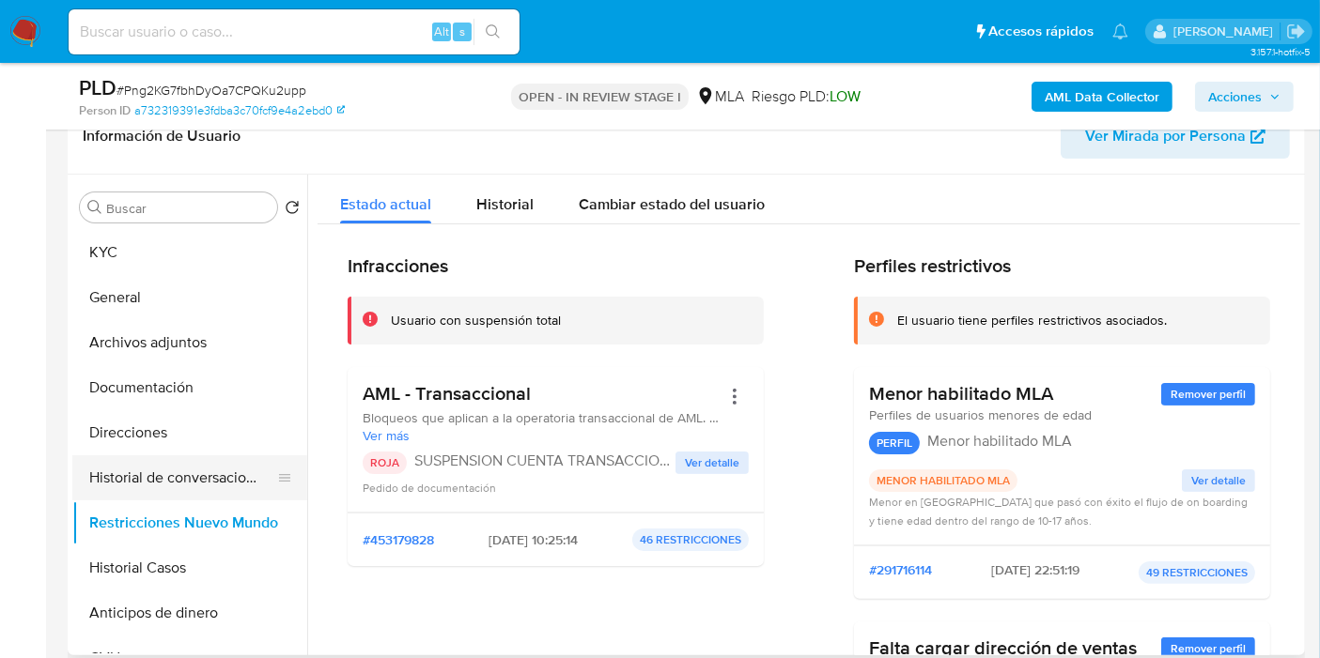
click at [157, 461] on button "Historial de conversaciones" at bounding box center [182, 478] width 220 height 45
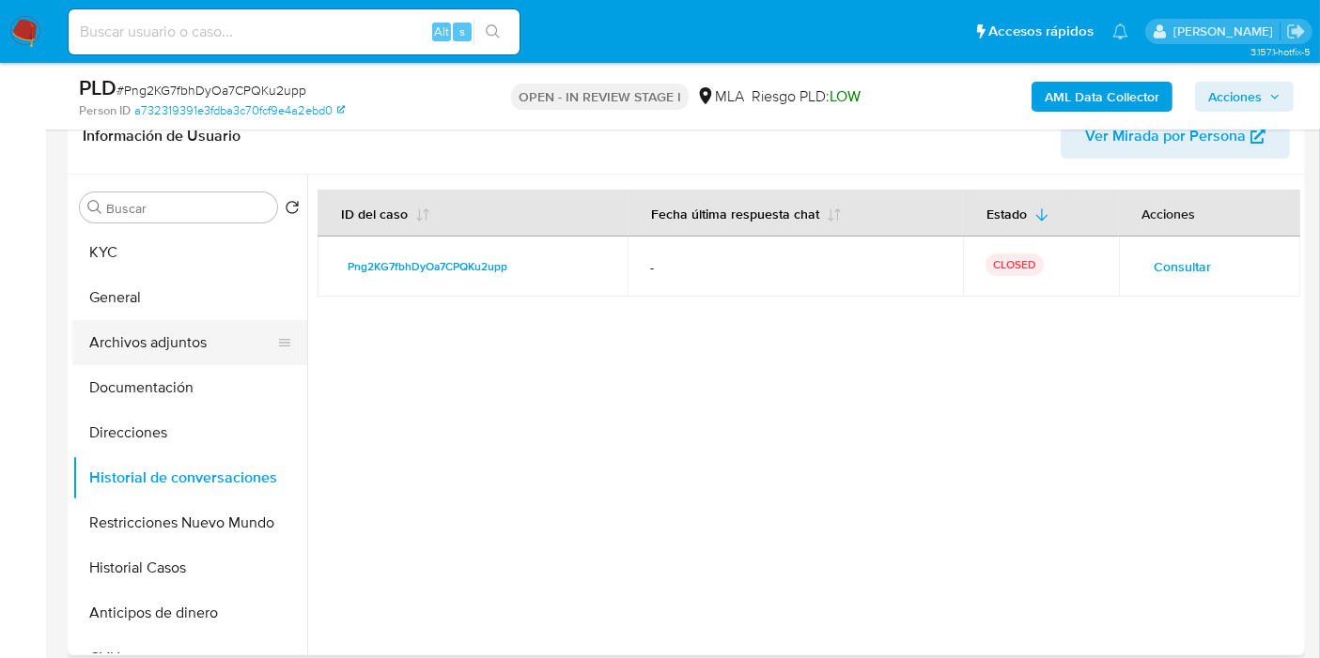
click at [201, 325] on button "Archivos adjuntos" at bounding box center [182, 342] width 220 height 45
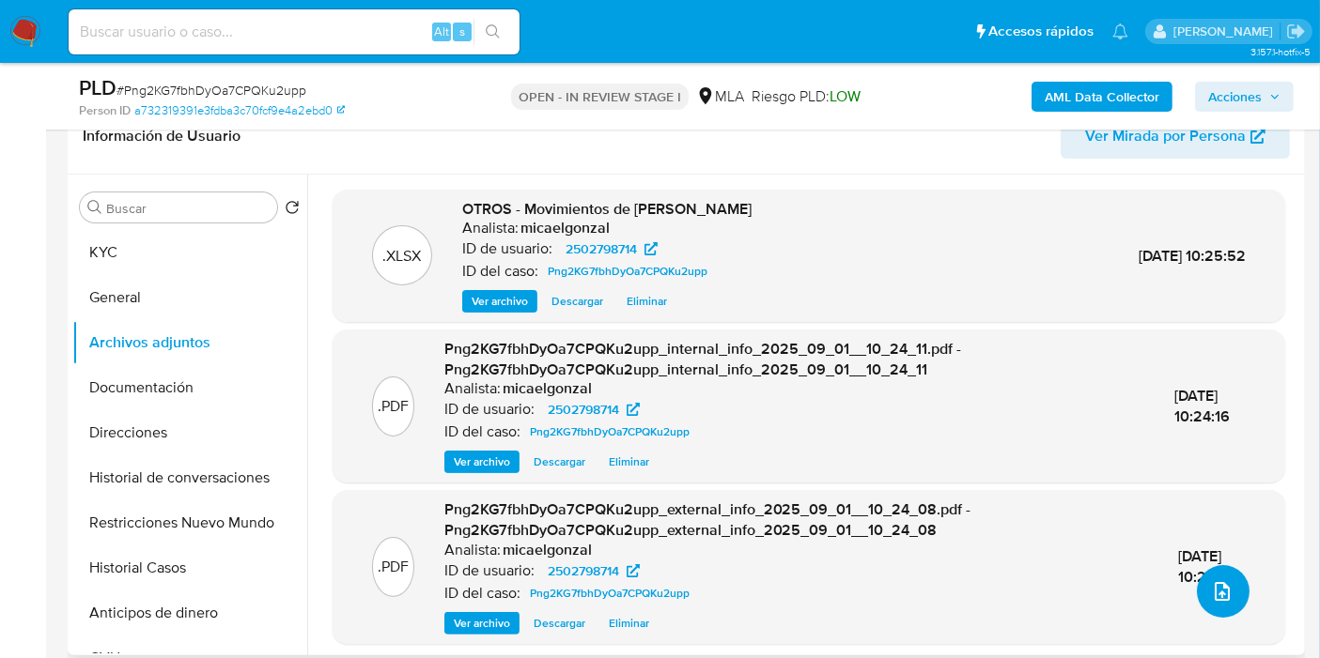
click at [1197, 596] on button "upload-file" at bounding box center [1223, 591] width 53 height 53
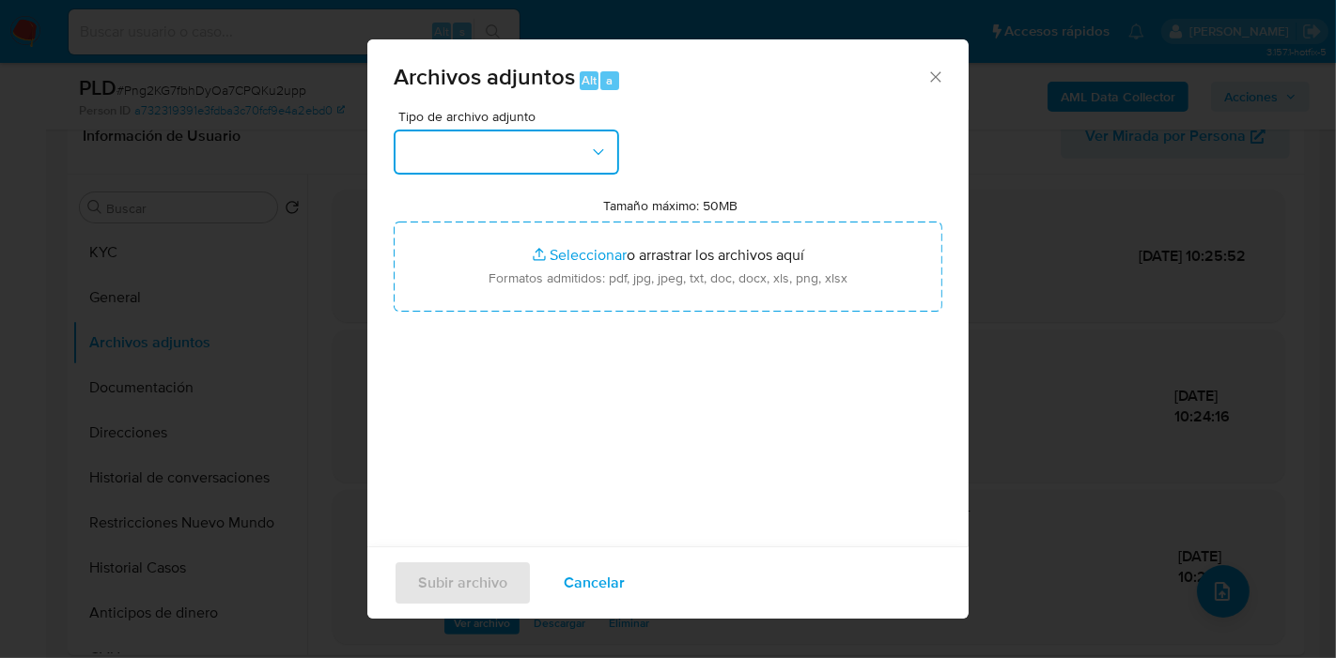
click at [565, 160] on button "button" at bounding box center [506, 152] width 225 height 45
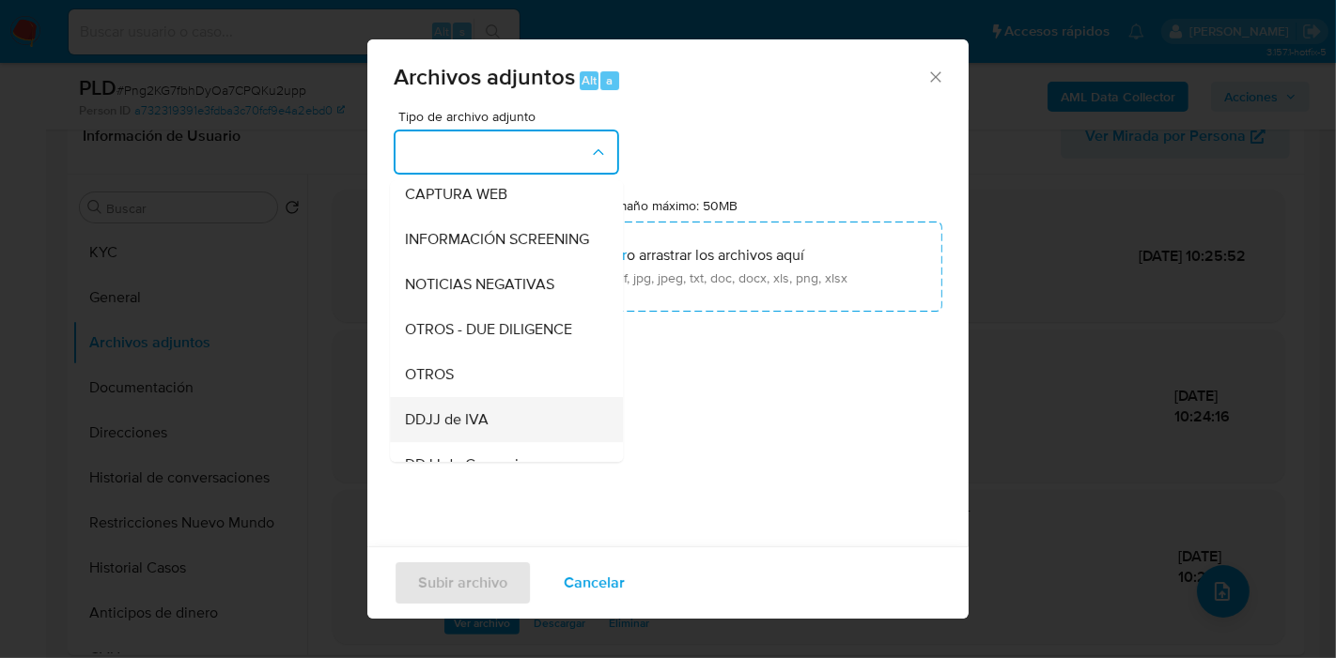
scroll to position [209, 0]
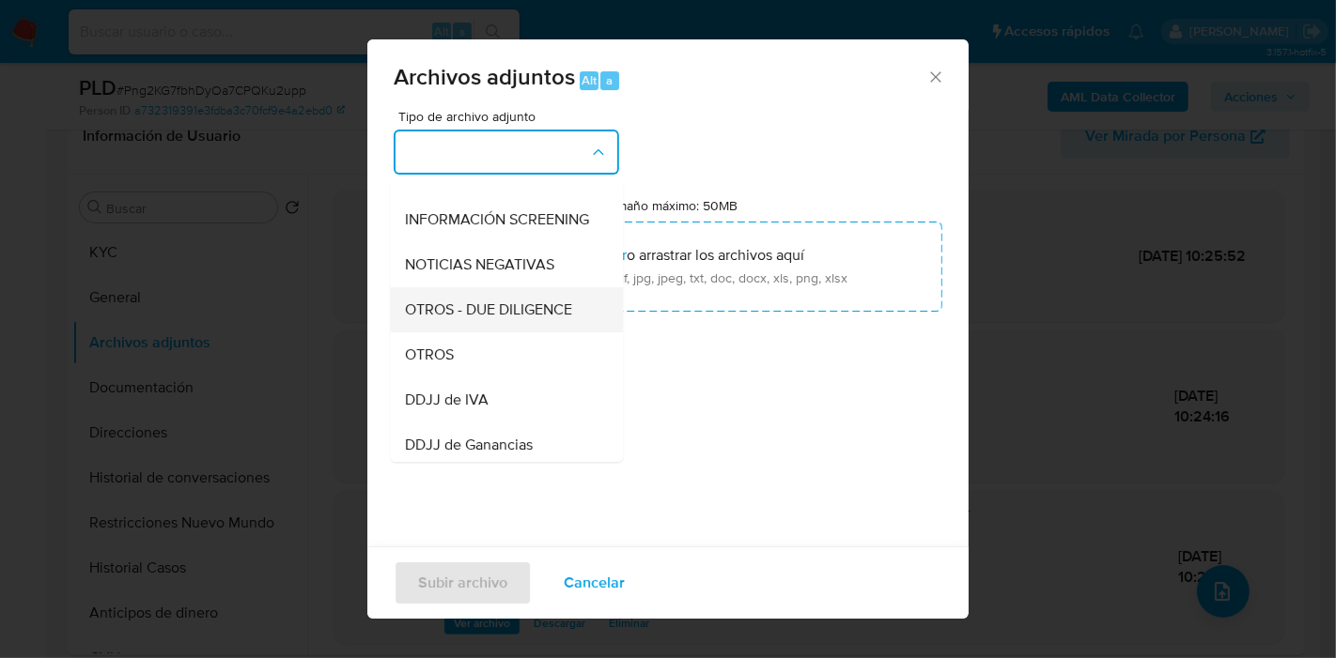
click at [510, 332] on div "OTROS - DUE DILIGENCE" at bounding box center [501, 309] width 192 height 45
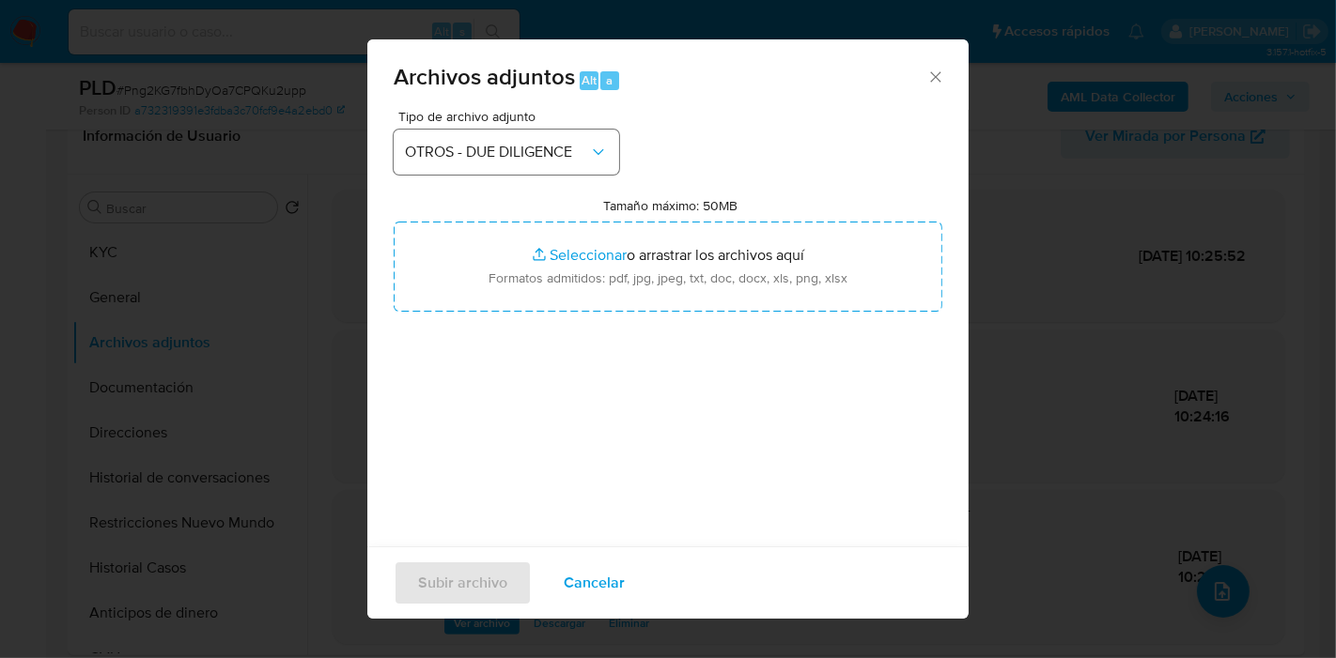
click at [501, 124] on div "Tipo de archivo adjunto OTROS - DUE DILIGENCE" at bounding box center [506, 142] width 225 height 65
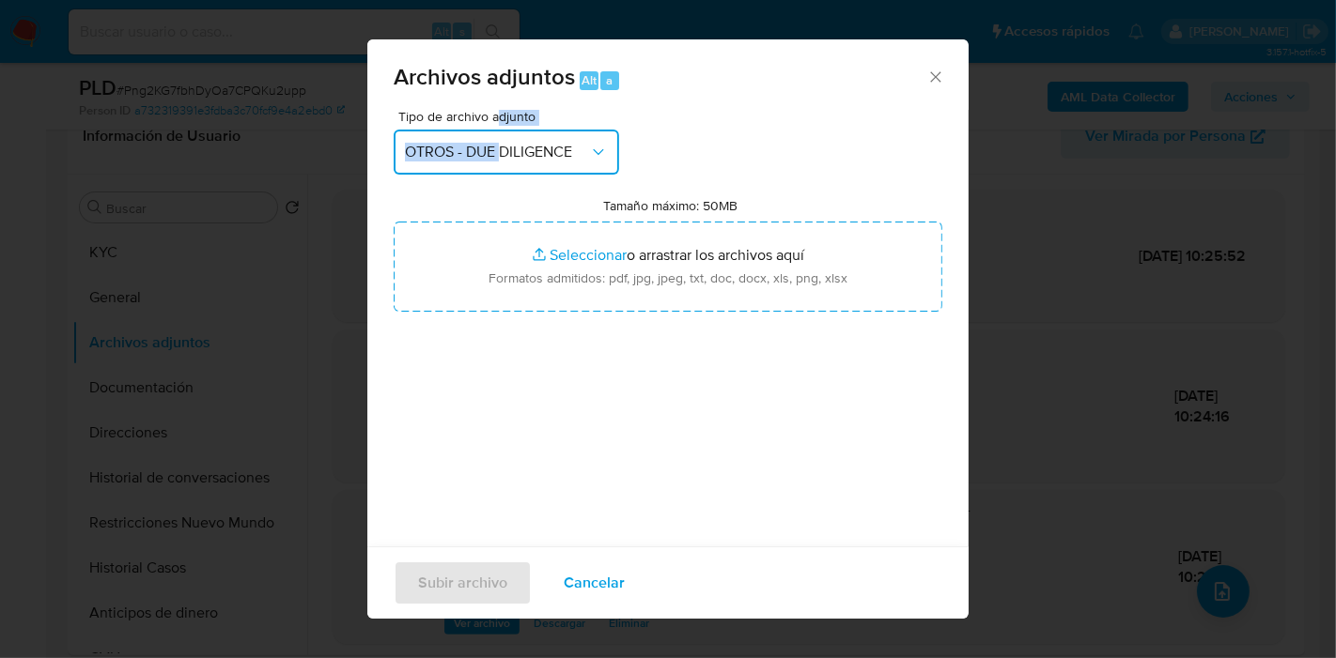
click at [502, 143] on span "OTROS - DUE DILIGENCE" at bounding box center [497, 152] width 184 height 19
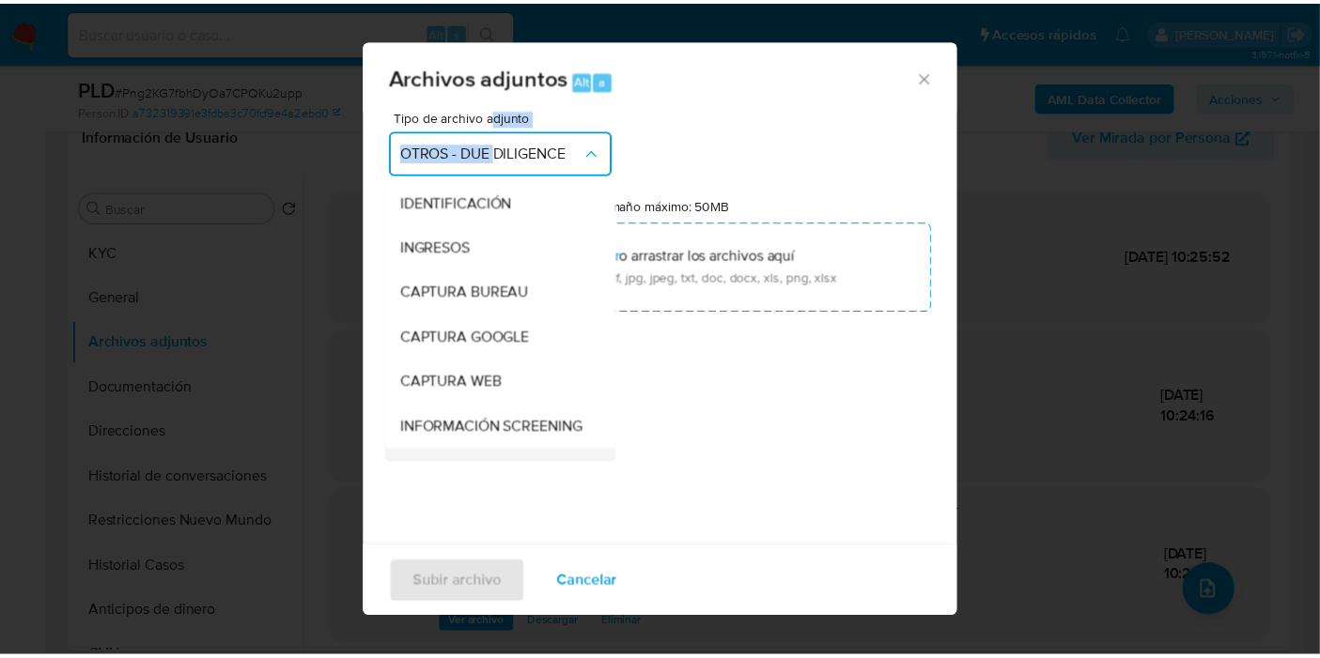
scroll to position [215, 0]
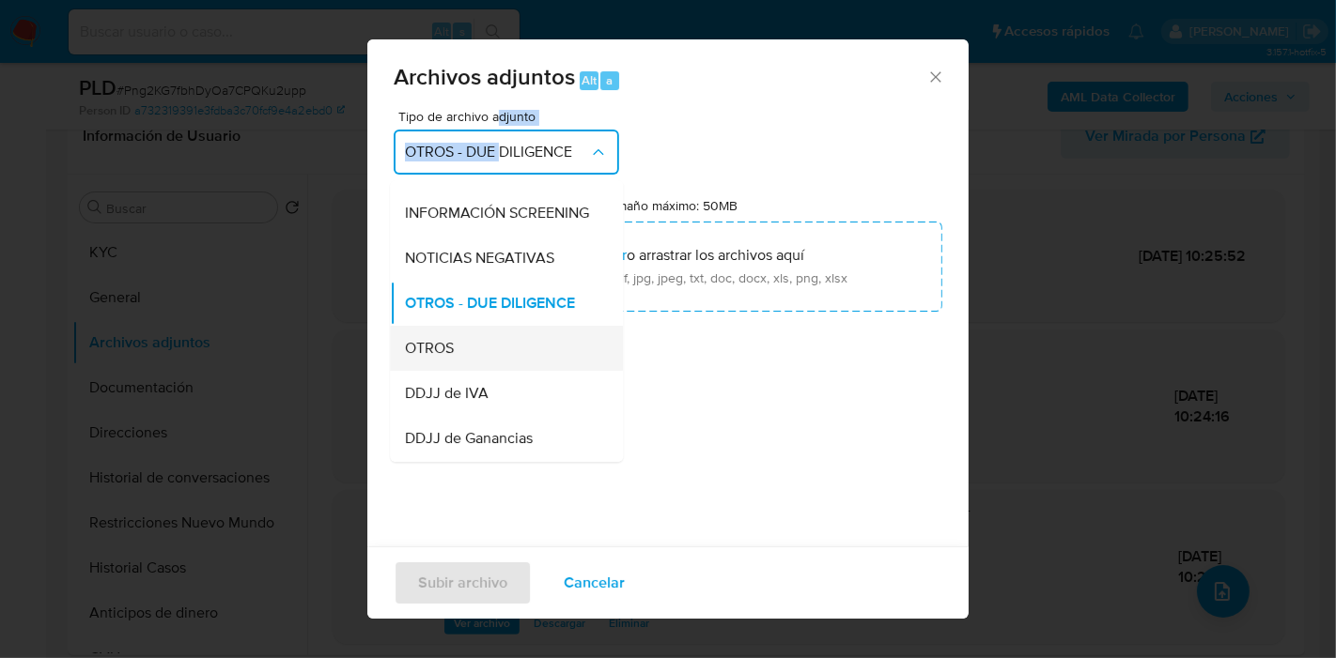
click at [470, 363] on div "OTROS" at bounding box center [501, 348] width 192 height 45
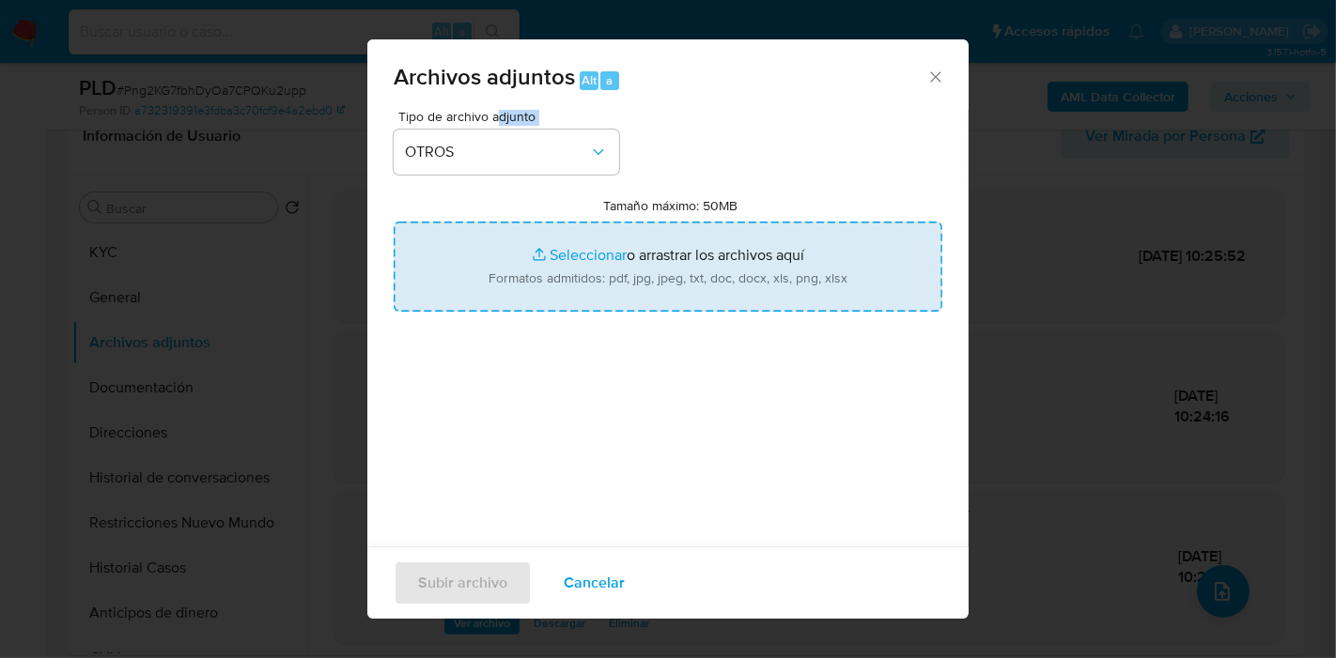
click at [622, 288] on input "Tamaño máximo: 50MB Seleccionar archivos" at bounding box center [668, 267] width 549 height 90
type input "C:\fakepath\Caselog Png2KG7fbhDyOa7CPQKu2upp_2025_08_19_01_25_17.docx"
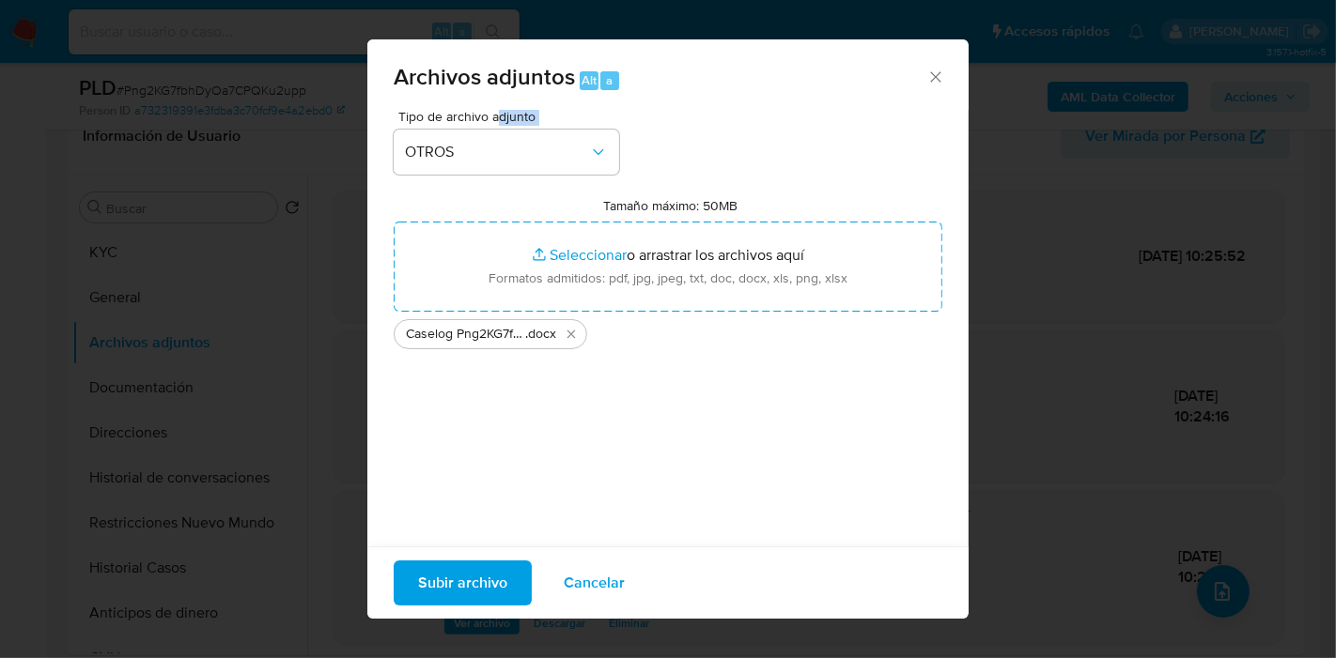
click at [456, 588] on span "Subir archivo" at bounding box center [462, 583] width 89 height 41
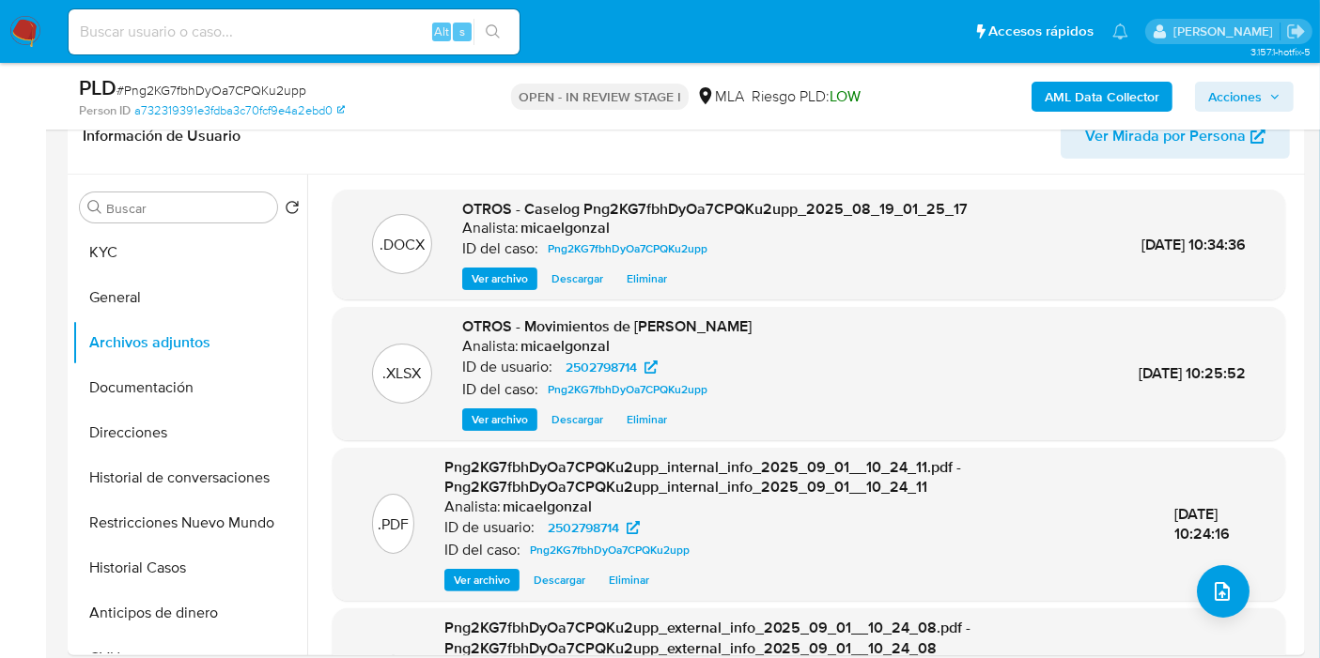
click at [1215, 94] on span "Acciones" at bounding box center [1235, 97] width 54 height 30
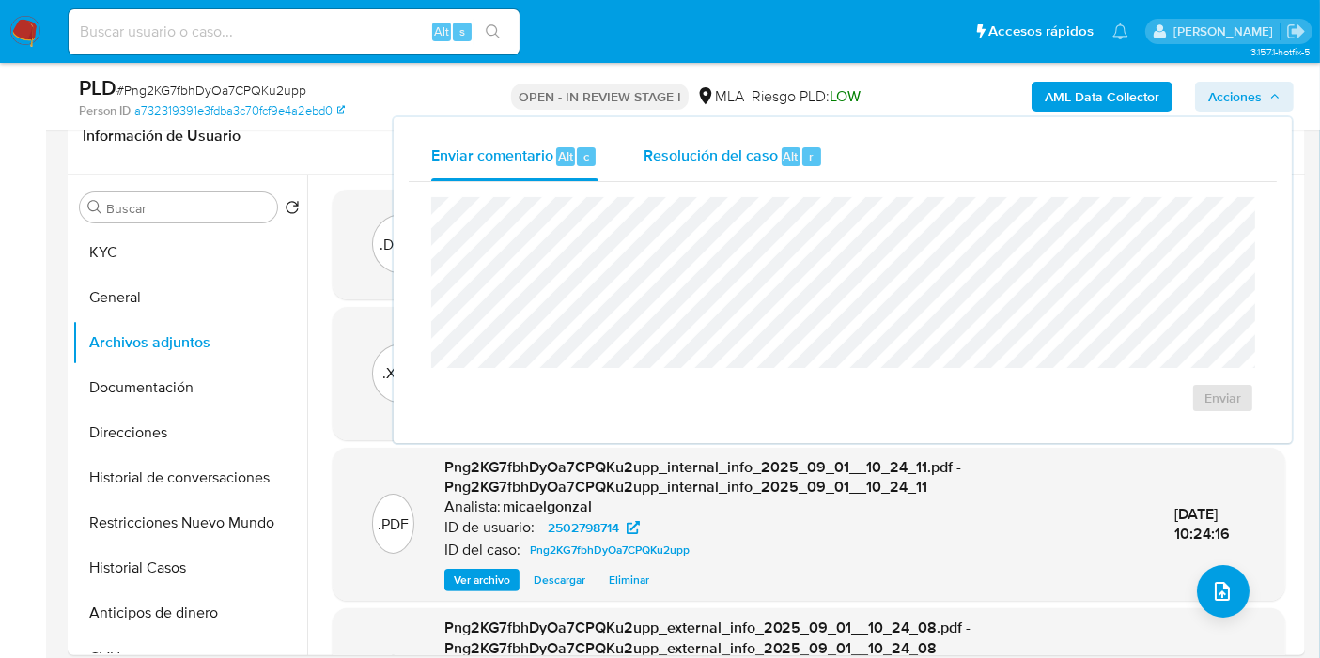
drag, startPoint x: 810, startPoint y: 190, endPoint x: 772, endPoint y: 159, distance: 48.7
click at [800, 183] on div "Enviar" at bounding box center [843, 305] width 868 height 246
click at [769, 161] on span "Resolución del caso" at bounding box center [710, 156] width 134 height 22
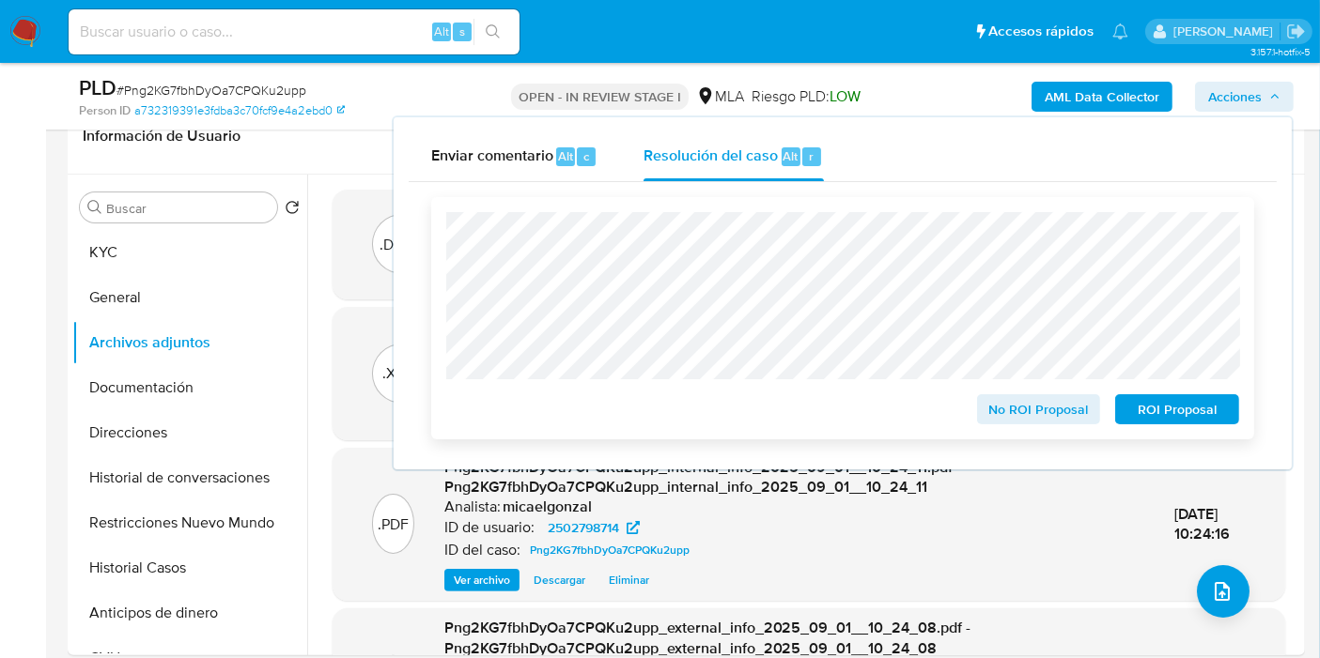
click at [1141, 404] on span "ROI Proposal" at bounding box center [1177, 409] width 98 height 26
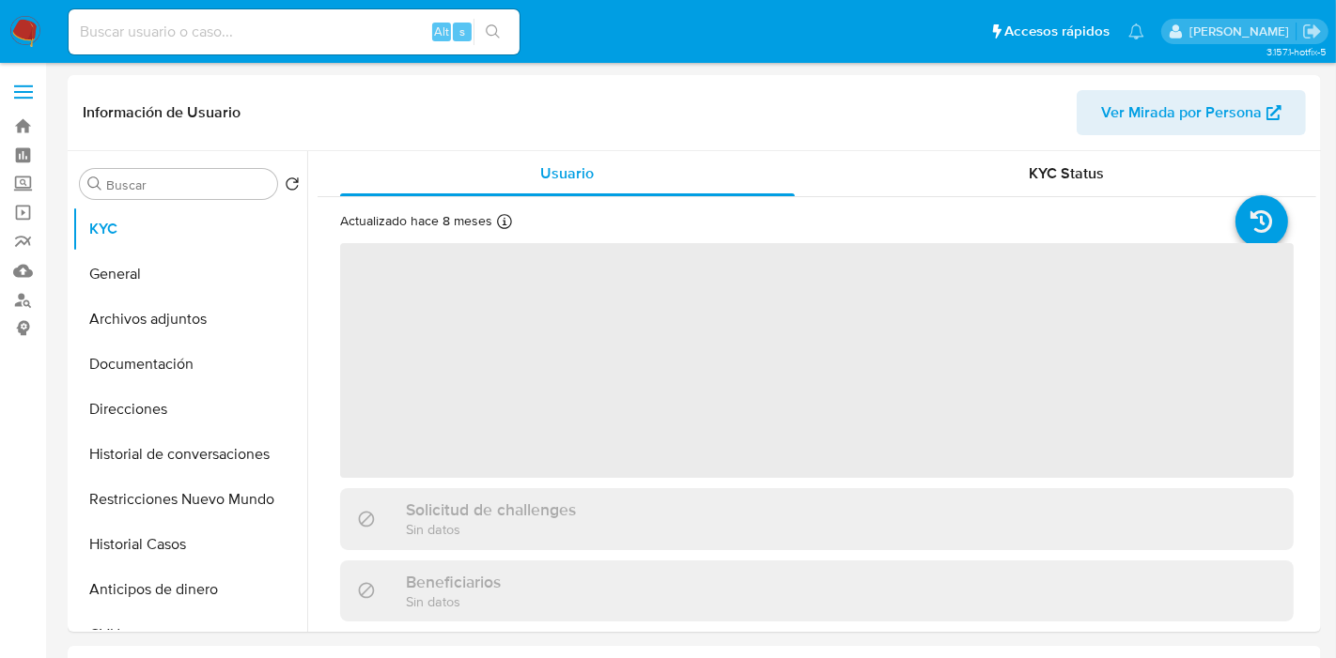
select select "10"
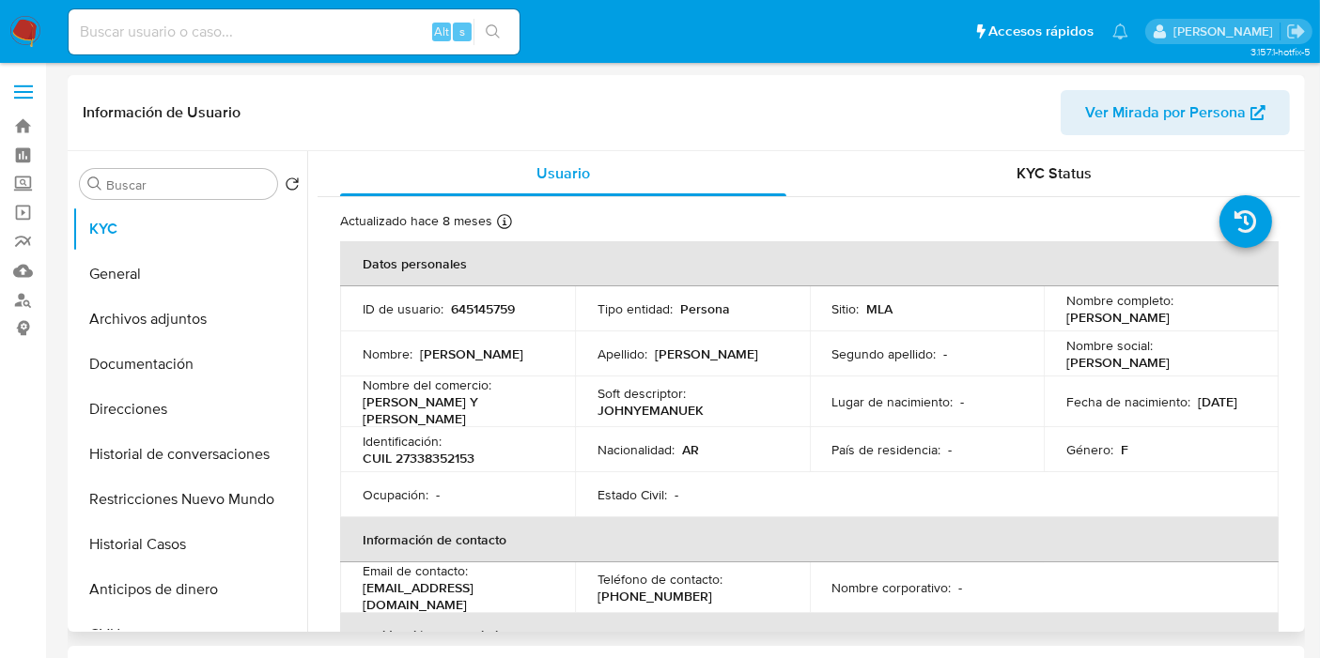
click at [432, 460] on p "CUIL 27338352153" at bounding box center [419, 458] width 112 height 17
copy p "27338352153"
drag, startPoint x: 1241, startPoint y: 320, endPoint x: 1060, endPoint y: 323, distance: 180.4
click at [1066, 323] on div "Nombre completo : [PERSON_NAME]" at bounding box center [1161, 309] width 190 height 34
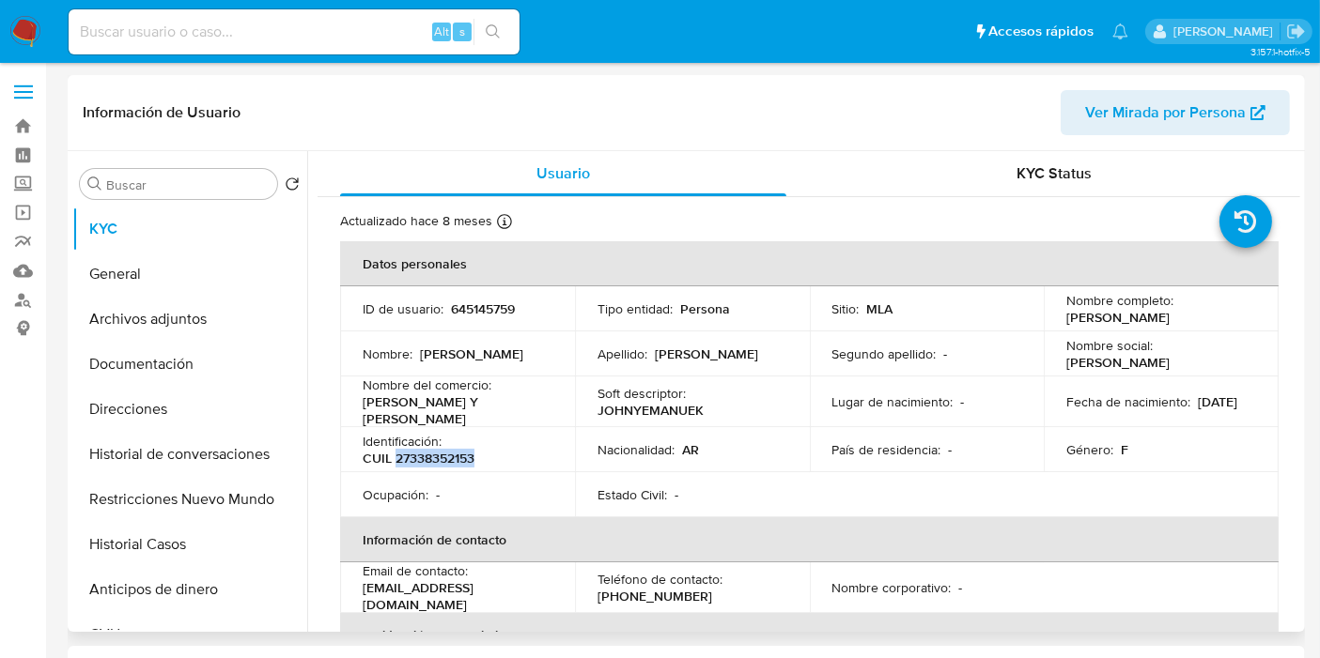
copy p "[PERSON_NAME]"
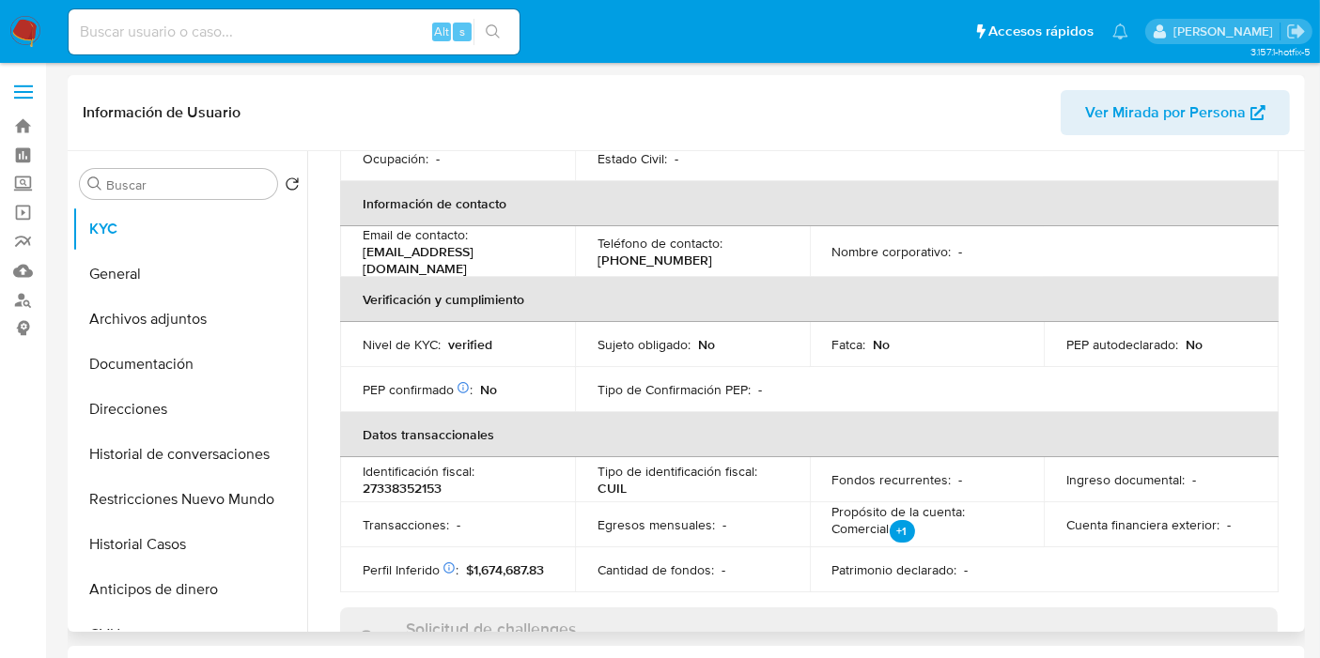
scroll to position [107, 0]
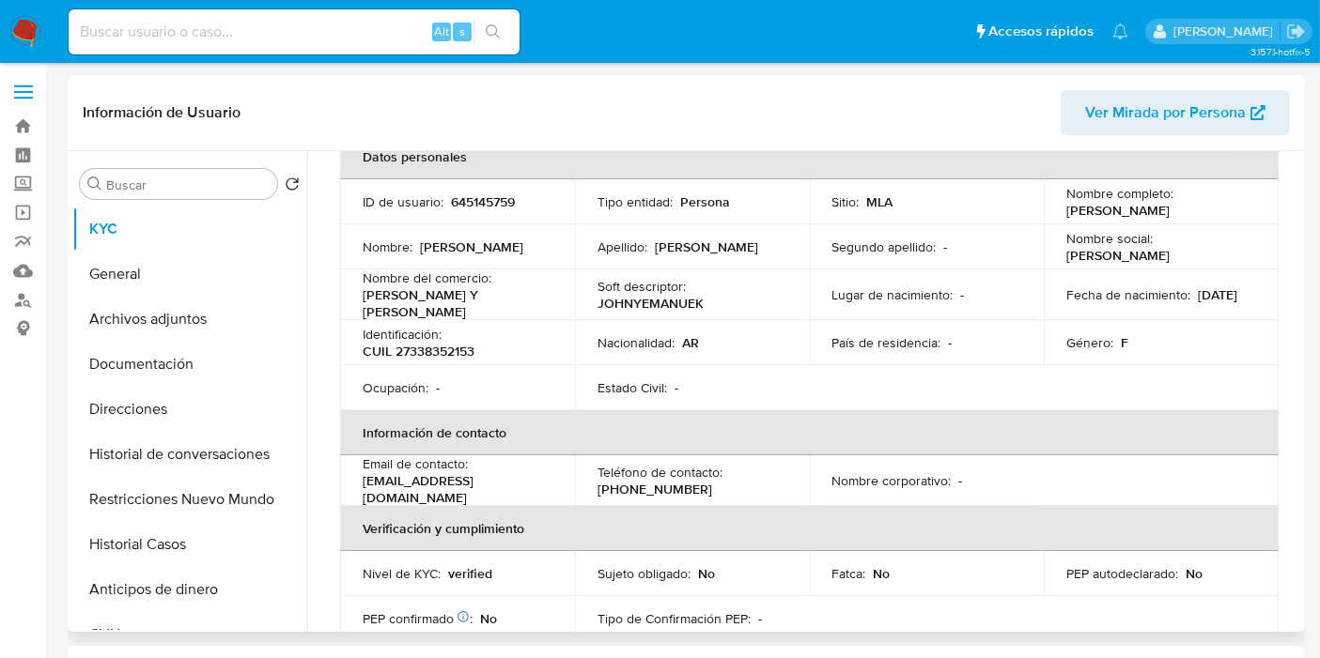
click at [619, 307] on p "JOHNYEMANUEK" at bounding box center [650, 303] width 106 height 17
click at [441, 343] on p "CUIL 27338352153" at bounding box center [419, 351] width 112 height 17
click at [435, 347] on p "CUIL 27338352153" at bounding box center [419, 351] width 112 height 17
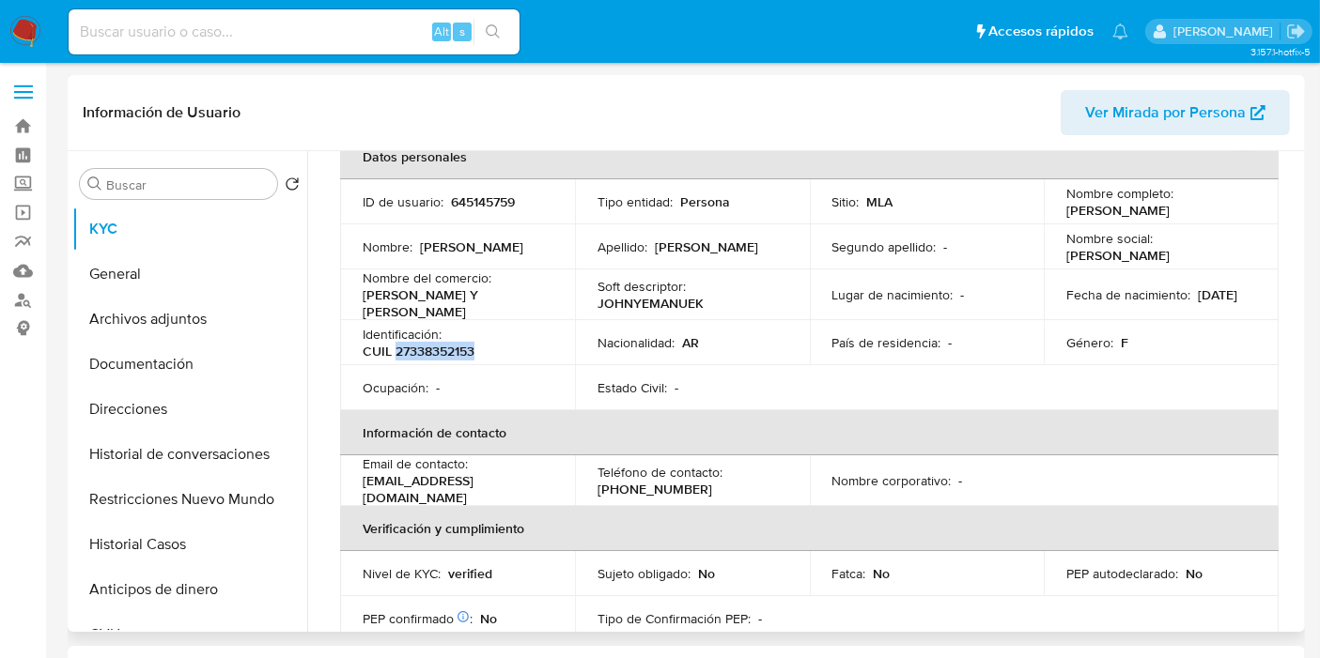
copy p "27338352153"
click at [4, 30] on nav "Pausado Ver notificaciones Alt s Accesos rápidos Presiona las siguientes teclas…" at bounding box center [660, 31] width 1320 height 63
click at [16, 30] on img at bounding box center [25, 32] width 32 height 32
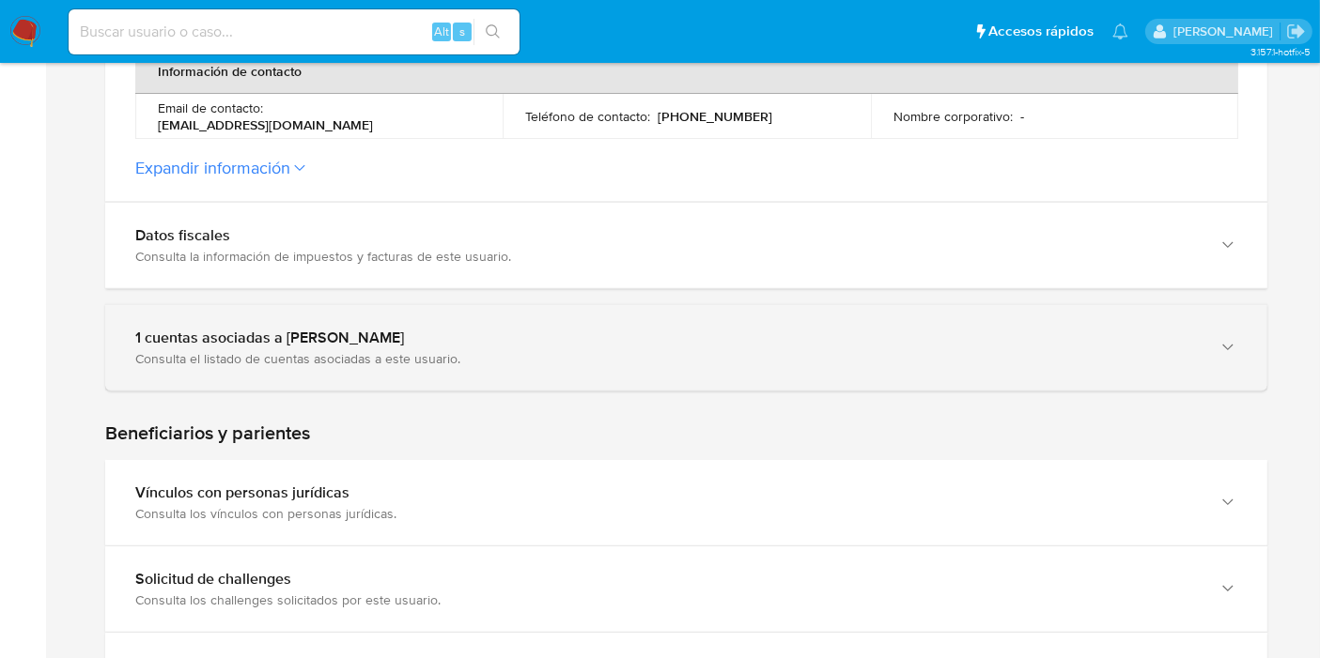
scroll to position [626, 0]
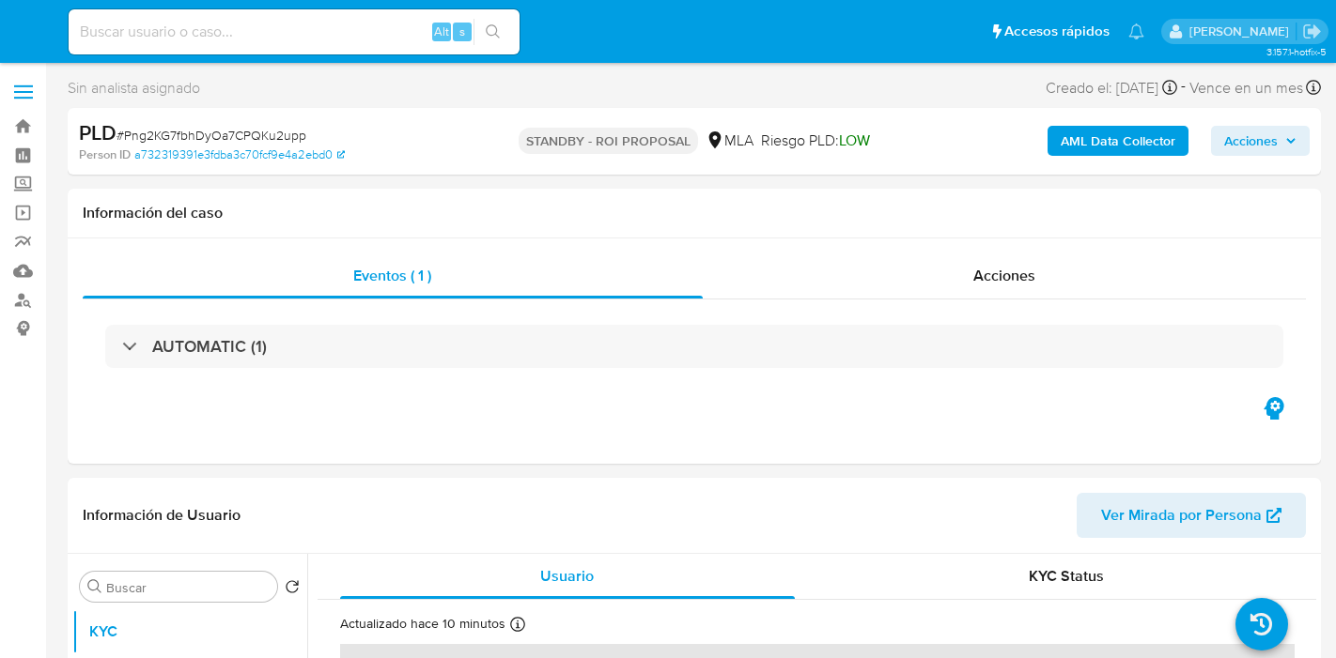
select select "10"
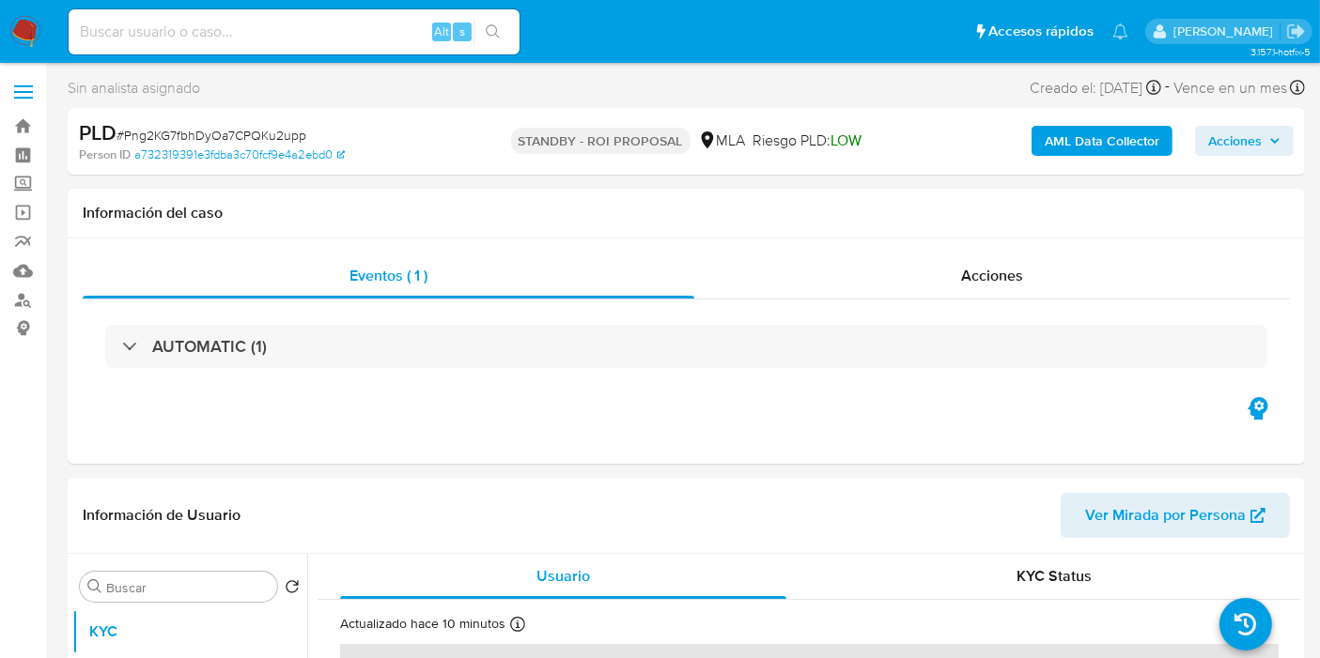
click at [0, 28] on nav "Pausado Ver notificaciones Alt s Accesos rápidos Presiona las siguientes teclas…" at bounding box center [660, 31] width 1320 height 63
click at [16, 35] on img at bounding box center [25, 32] width 32 height 32
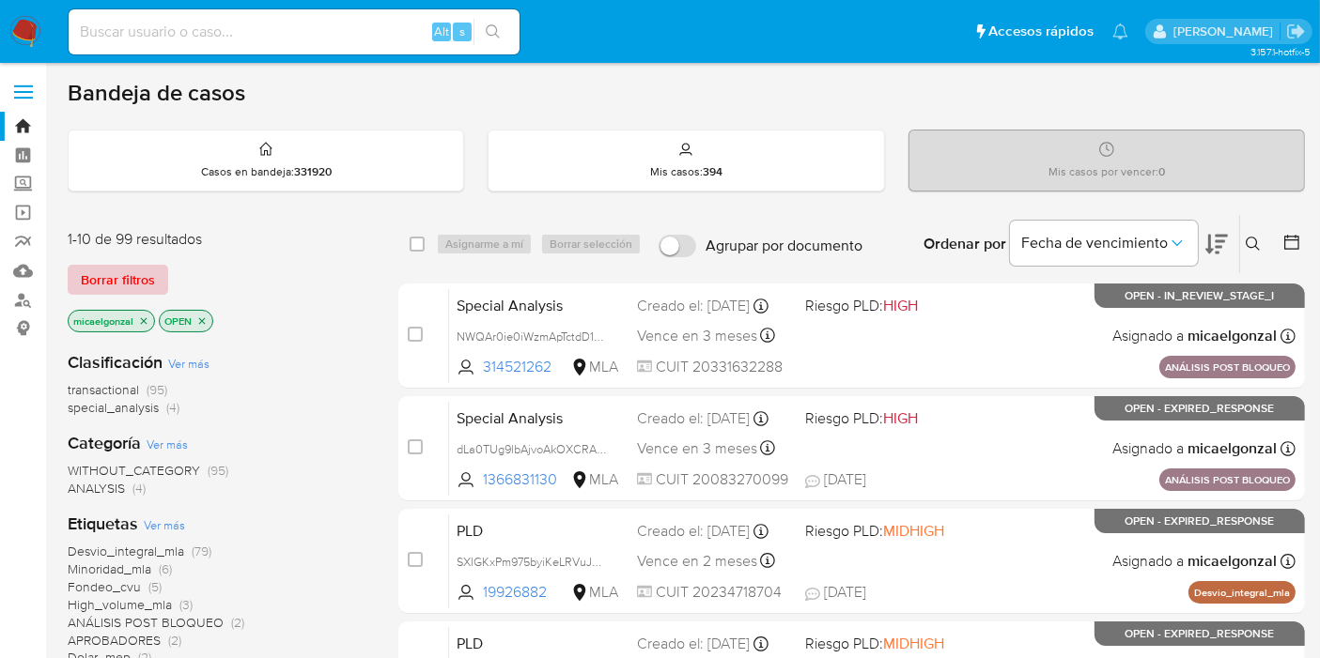
click at [134, 277] on span "Borrar filtros" at bounding box center [118, 280] width 74 height 26
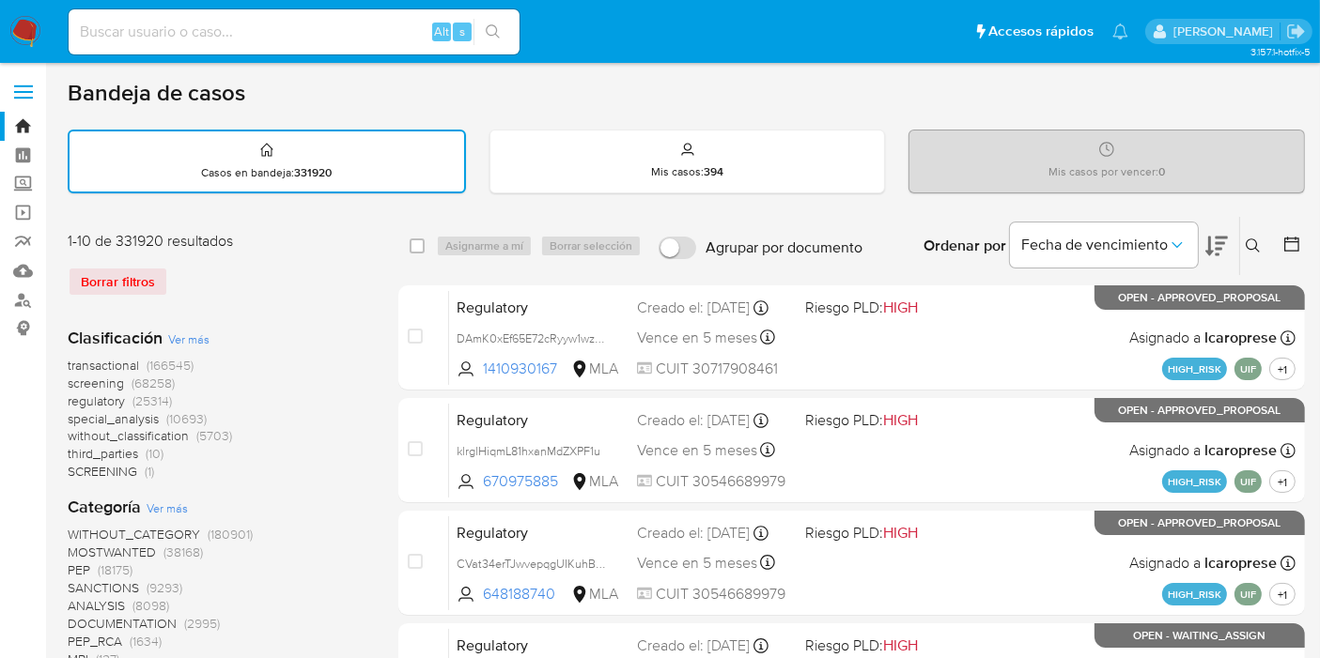
click at [1248, 250] on icon at bounding box center [1252, 246] width 15 height 15
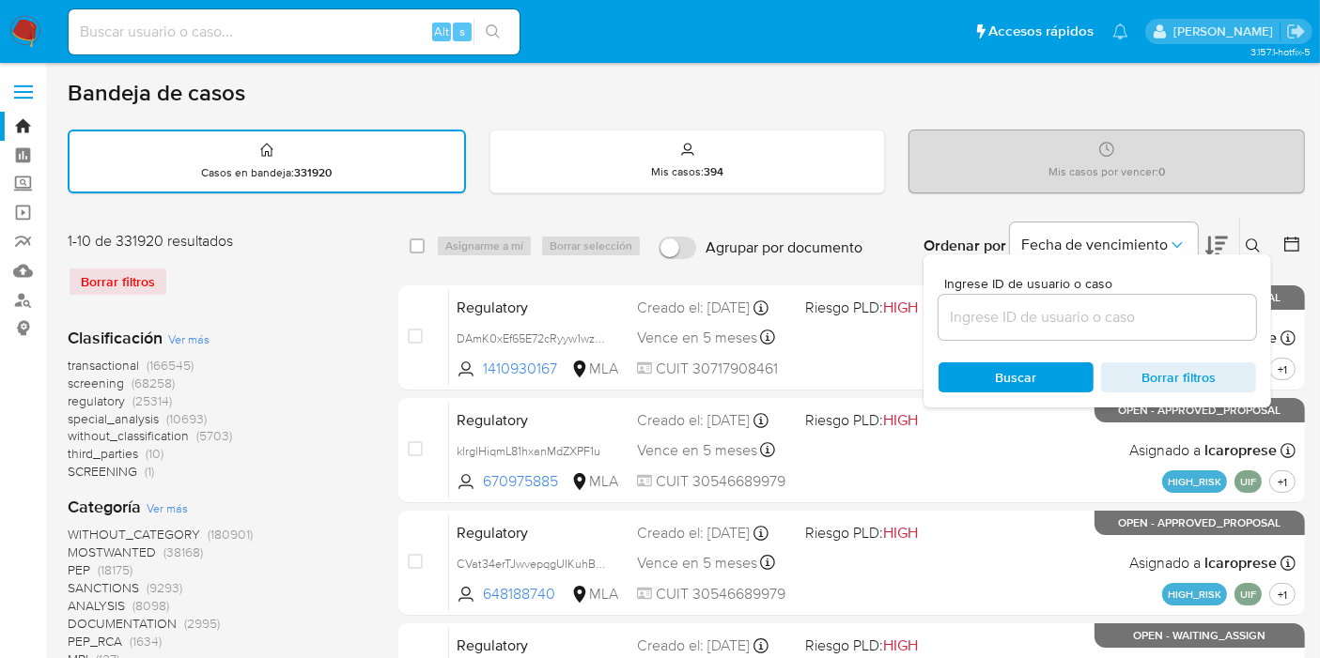
click at [984, 331] on div at bounding box center [1096, 317] width 317 height 45
click at [997, 319] on input at bounding box center [1096, 317] width 317 height 24
paste input "wtZ4eor050tHaBGLasRnhsiH"
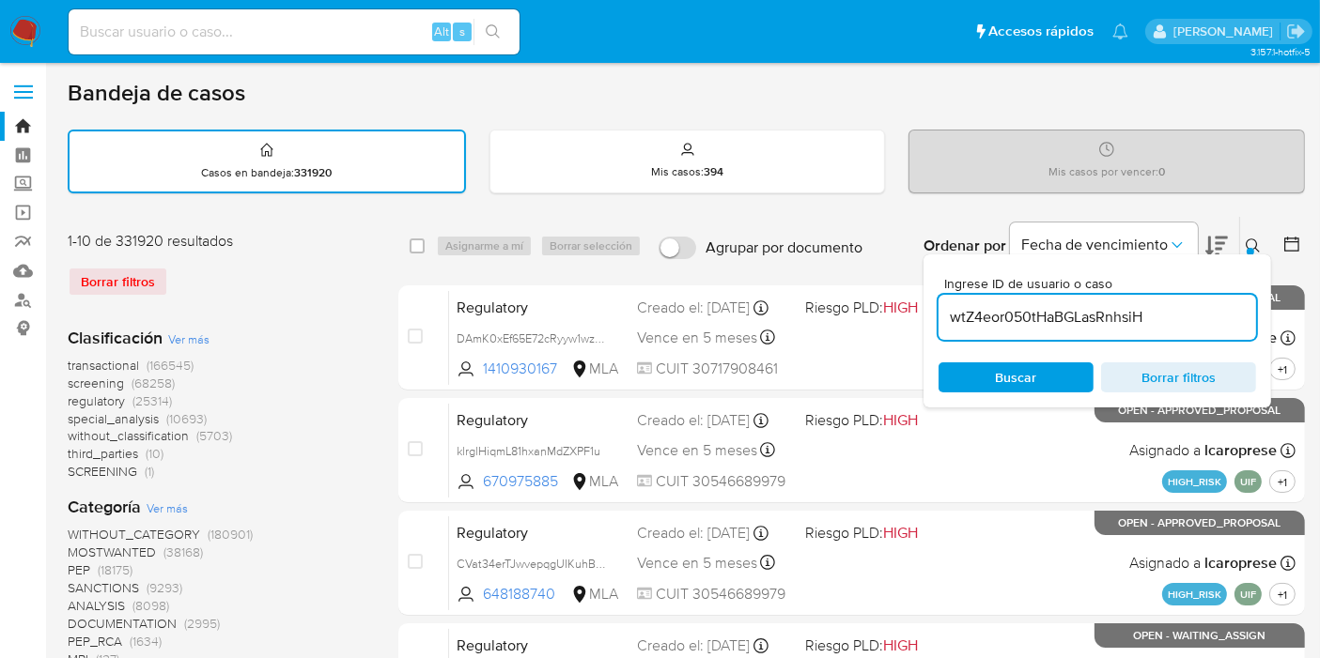
type input "wtZ4eor050tHaBGLasRnhsiH"
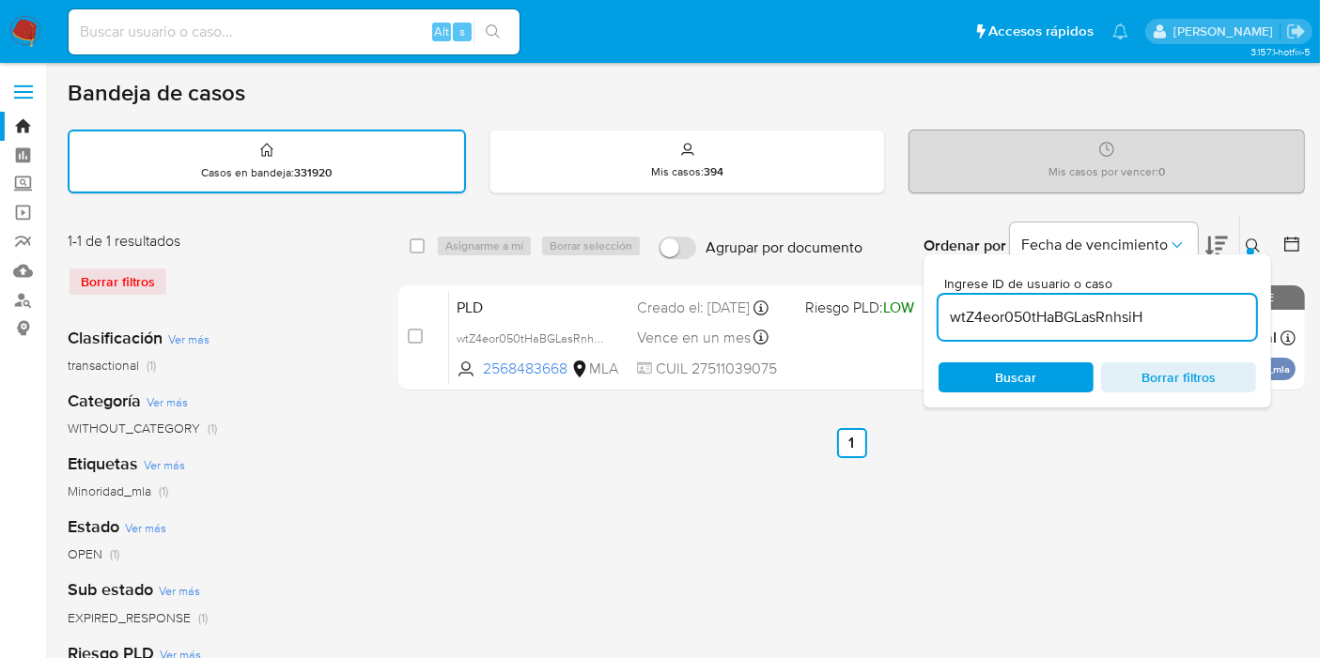
click at [413, 252] on div "select-all-cases-checkbox" at bounding box center [417, 246] width 15 height 19
click at [418, 242] on input "checkbox" at bounding box center [417, 246] width 15 height 15
checkbox input "true"
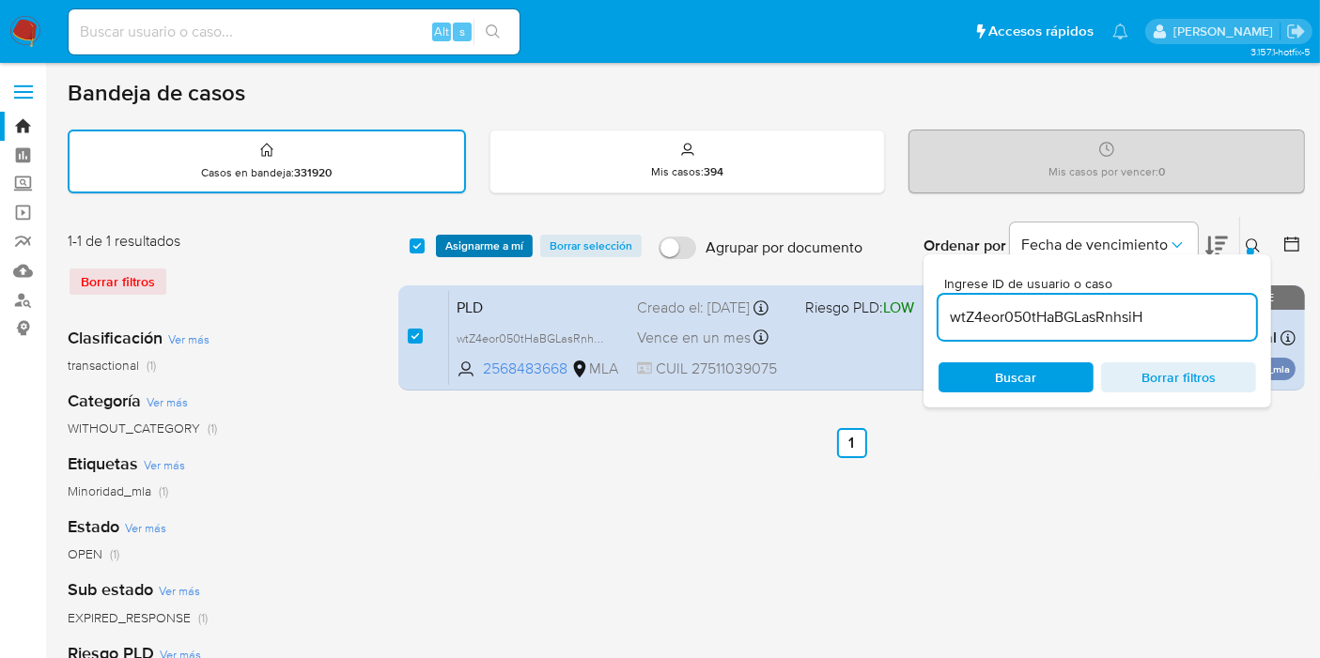
click at [459, 245] on span "Asignarme a mí" at bounding box center [484, 246] width 78 height 19
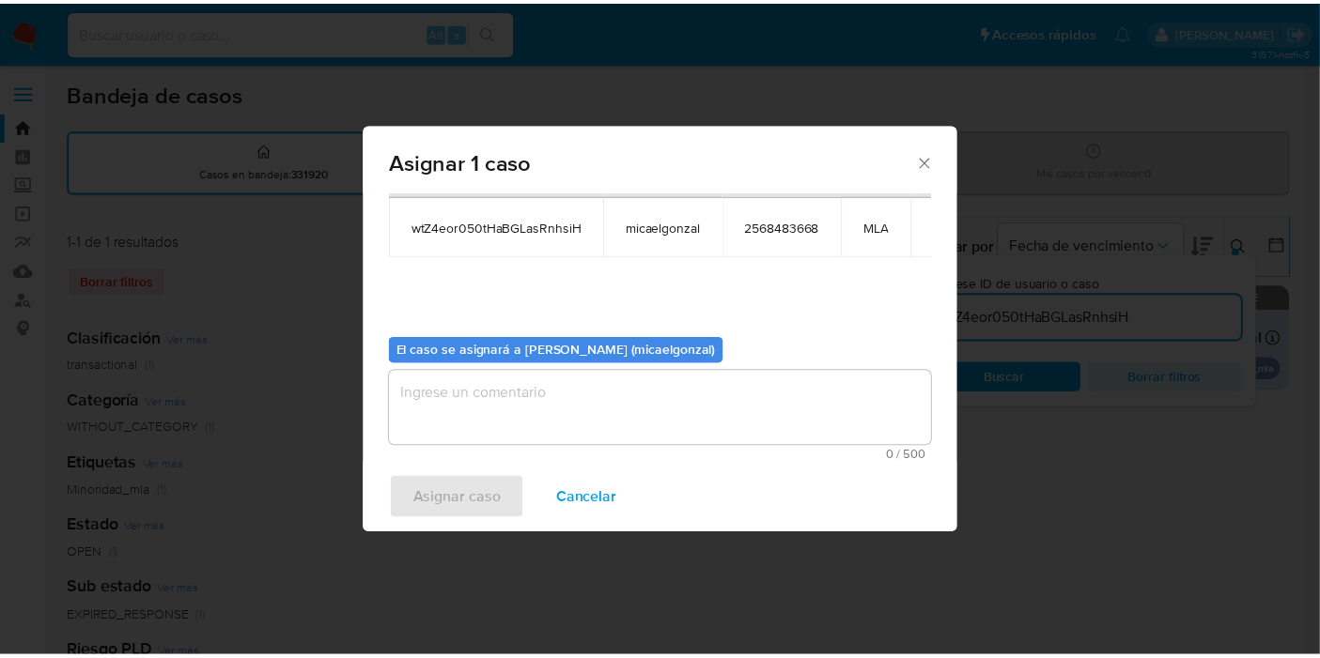
scroll to position [96, 0]
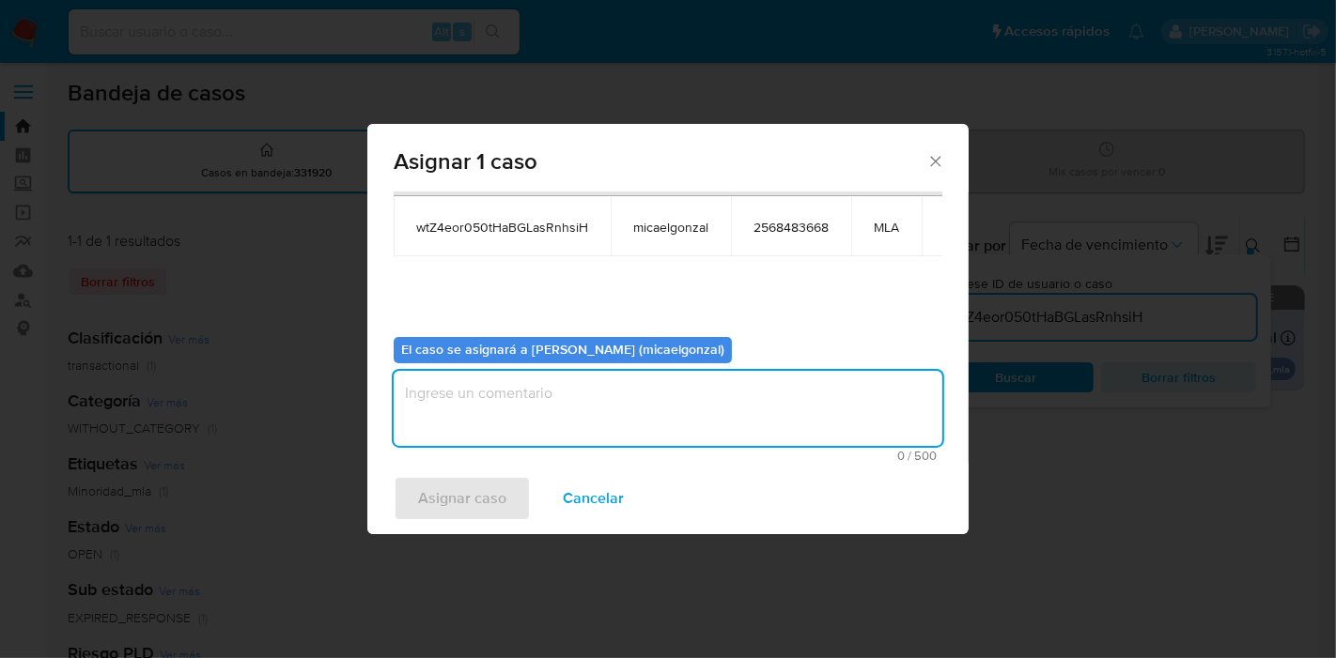
click at [496, 372] on textarea "assign-modal" at bounding box center [668, 408] width 549 height 75
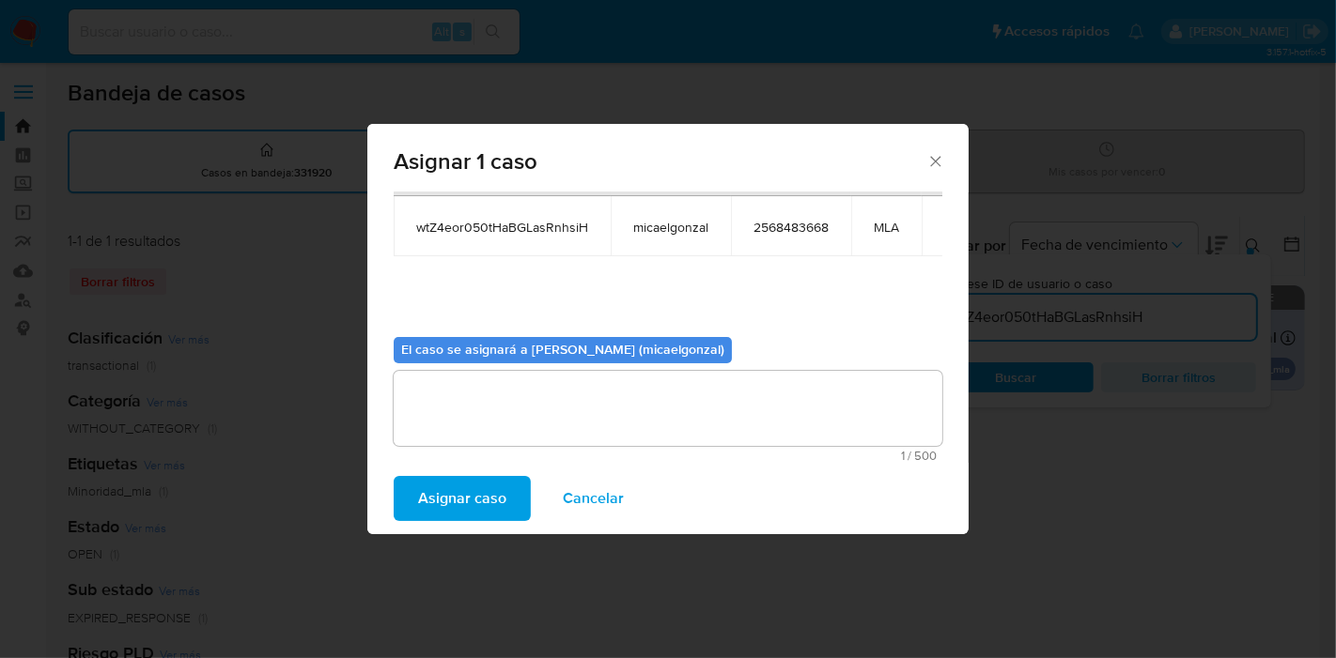
click at [445, 481] on span "Asignar caso" at bounding box center [462, 498] width 88 height 41
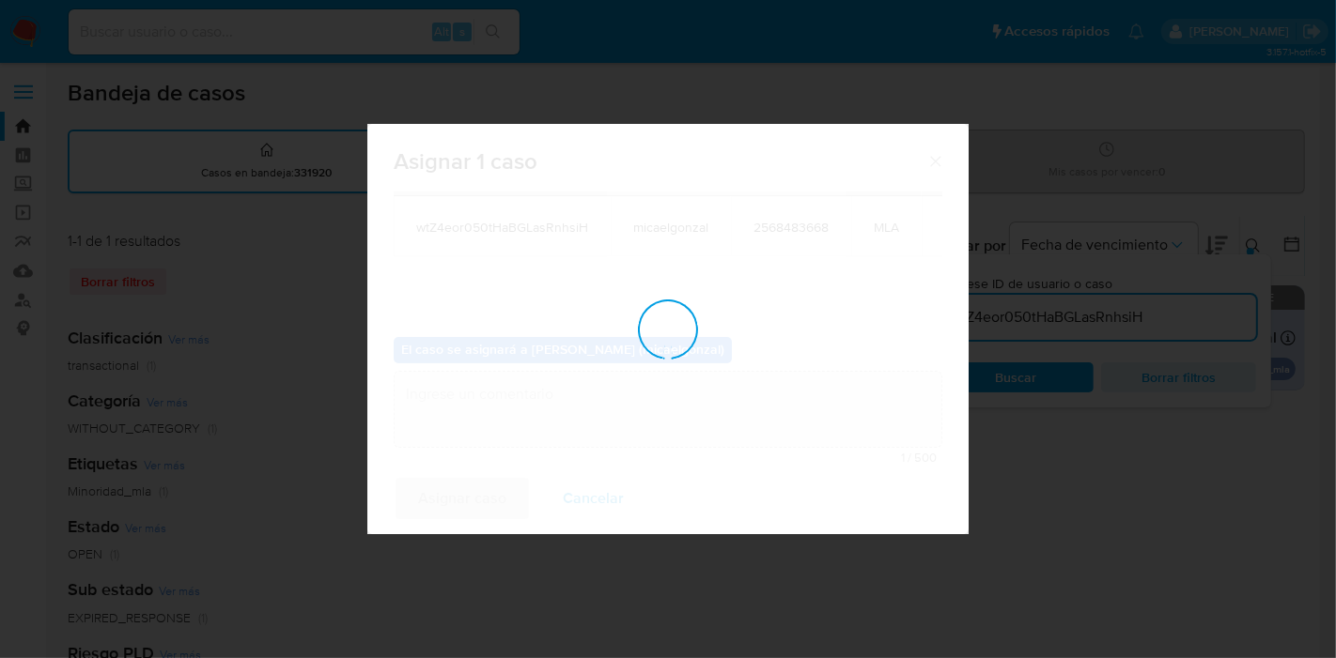
checkbox input "false"
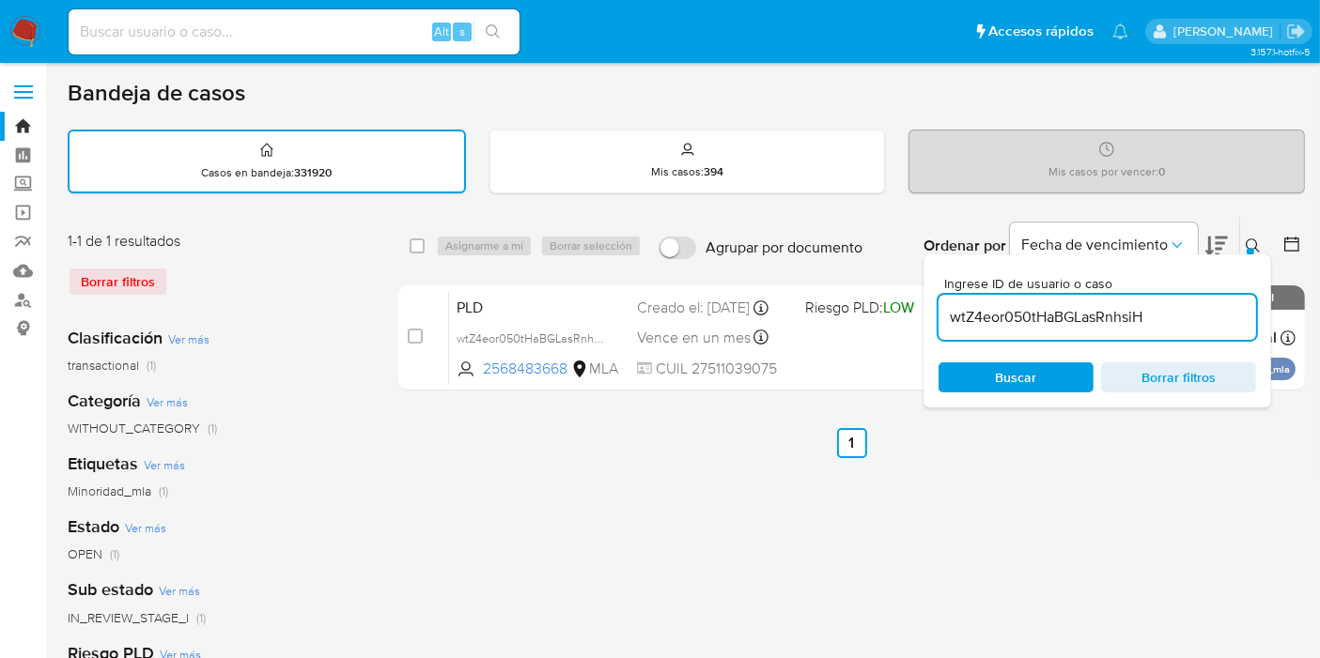
drag, startPoint x: 299, startPoint y: 15, endPoint x: 290, endPoint y: 28, distance: 15.6
click at [296, 20] on div "Alt s" at bounding box center [294, 31] width 451 height 45
click at [289, 28] on input at bounding box center [294, 32] width 451 height 24
paste input "wtZ4eor050tHaBGLasRnhsiH"
type input "wtZ4eor050tHaBGLasRnhsiH"
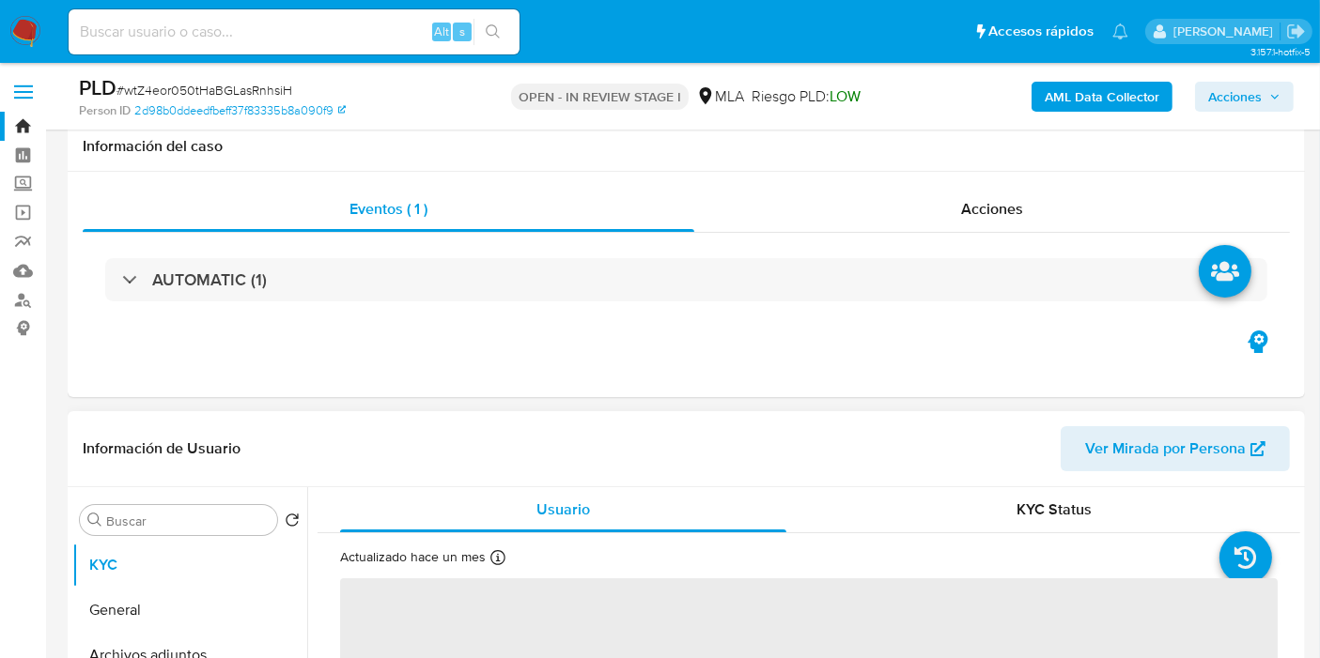
scroll to position [521, 0]
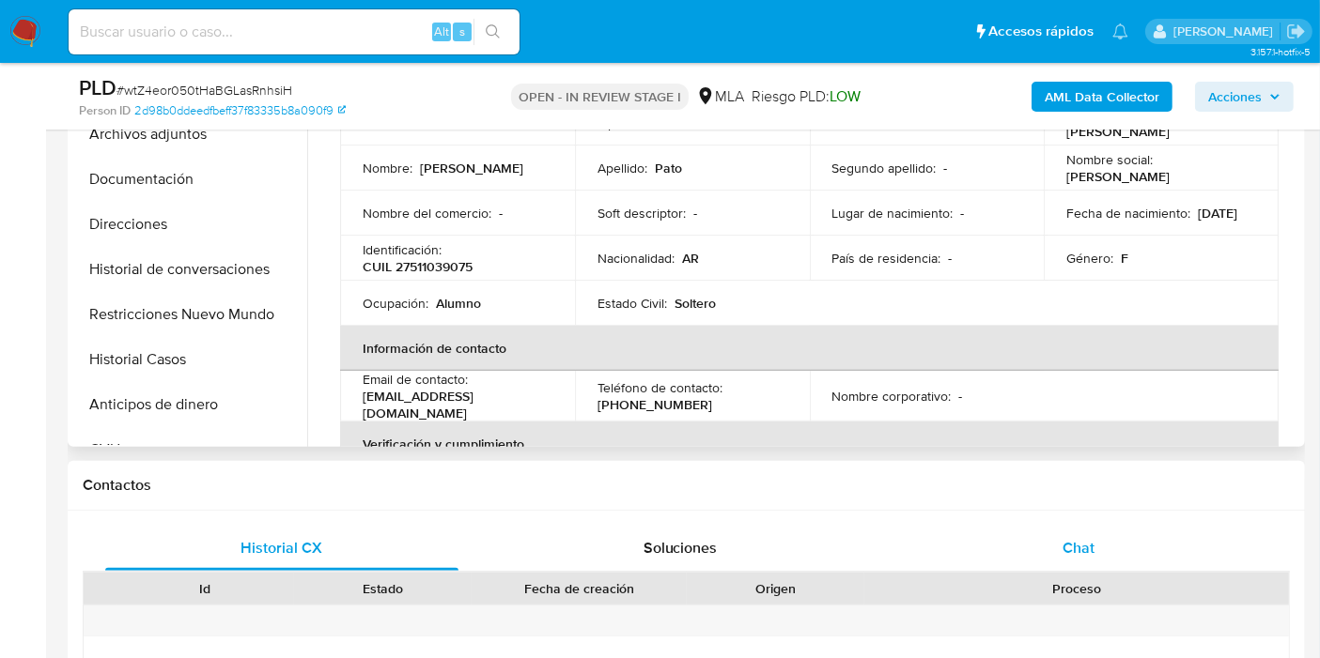
select select "10"
click at [1153, 562] on div "Chat" at bounding box center [1078, 548] width 353 height 45
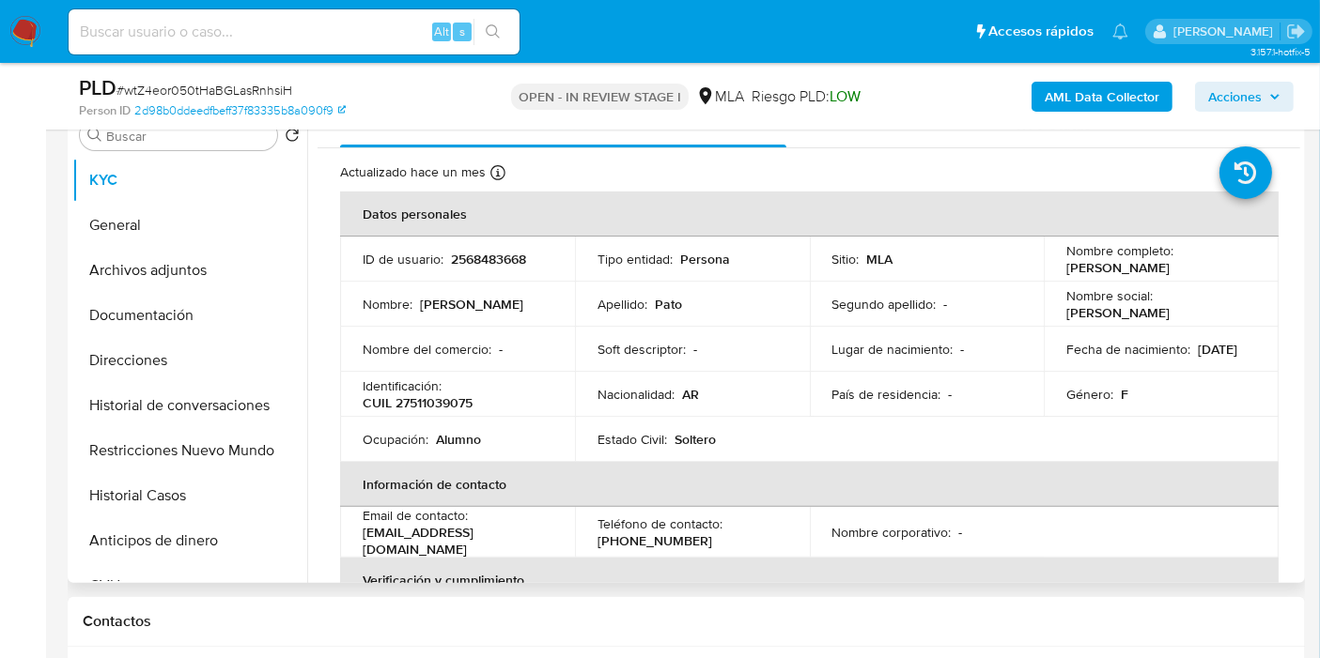
scroll to position [313, 0]
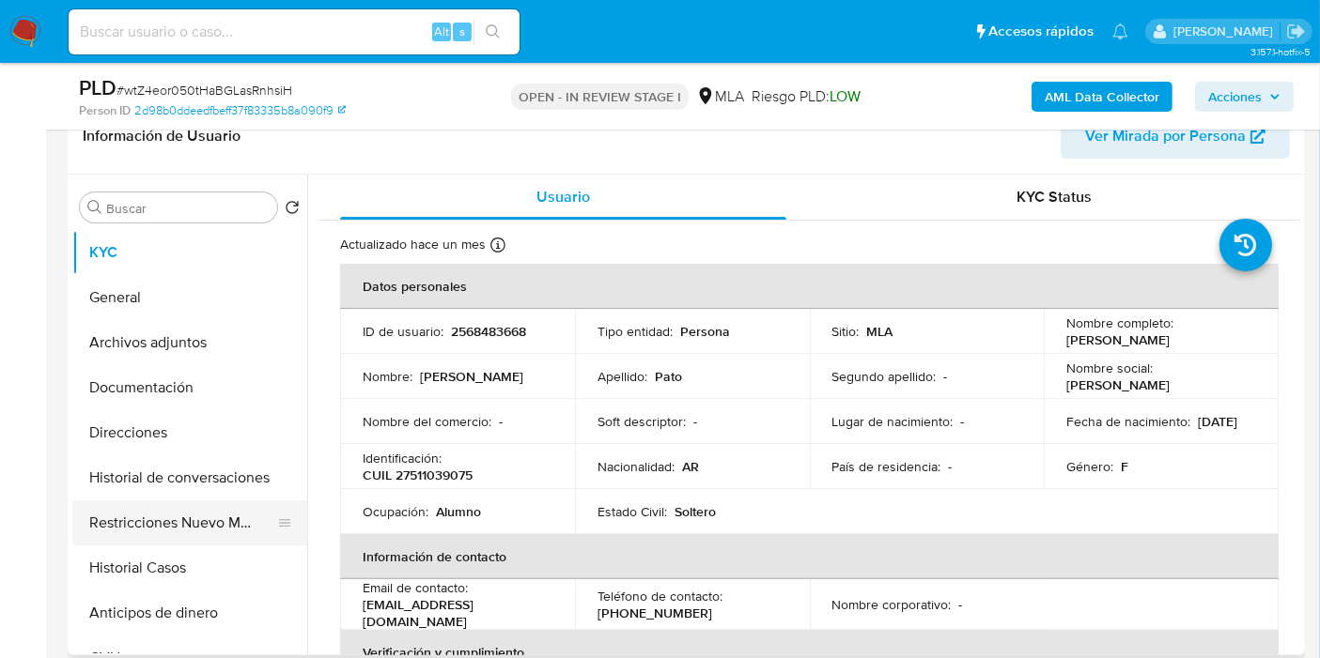
click at [190, 519] on button "Restricciones Nuevo Mundo" at bounding box center [182, 523] width 220 height 45
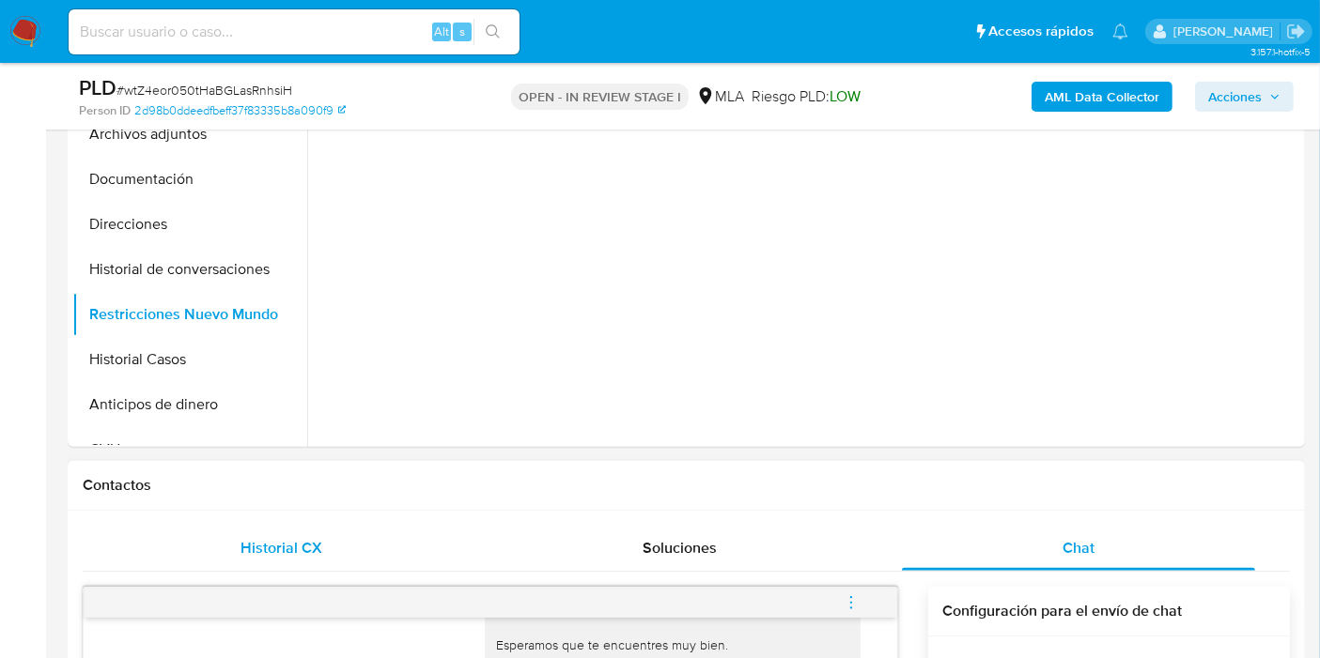
click at [341, 543] on div "Historial CX" at bounding box center [281, 548] width 353 height 45
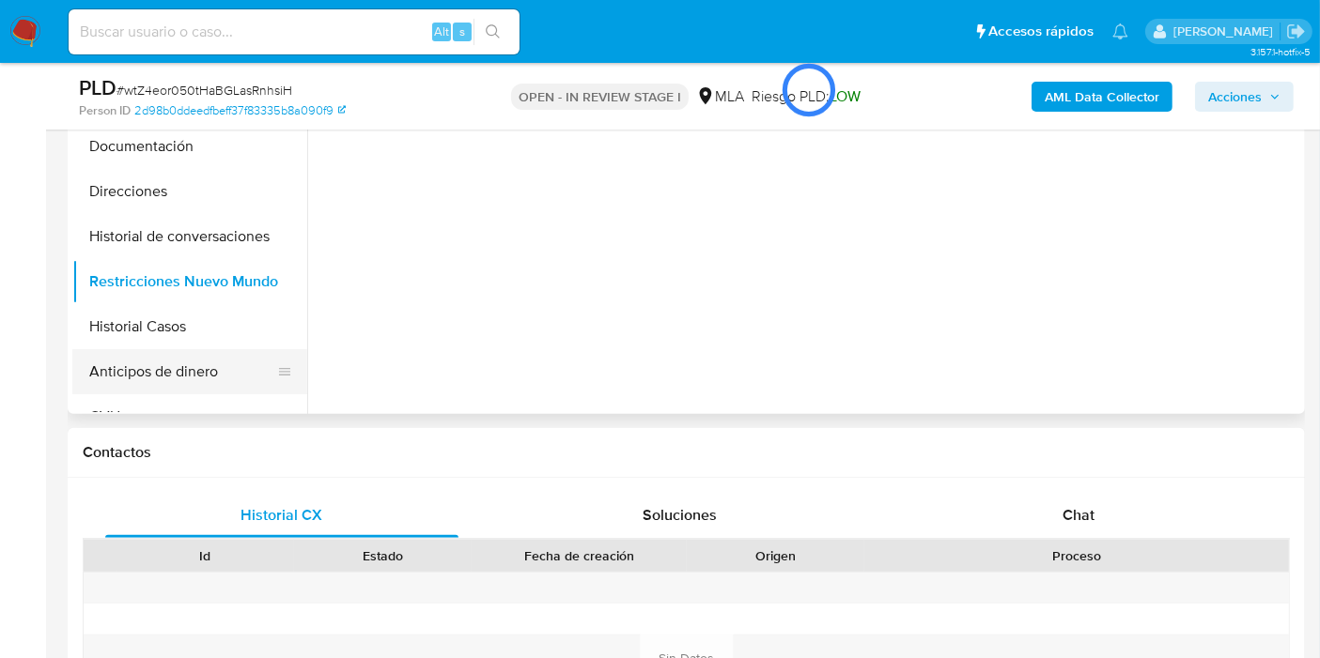
scroll to position [521, 0]
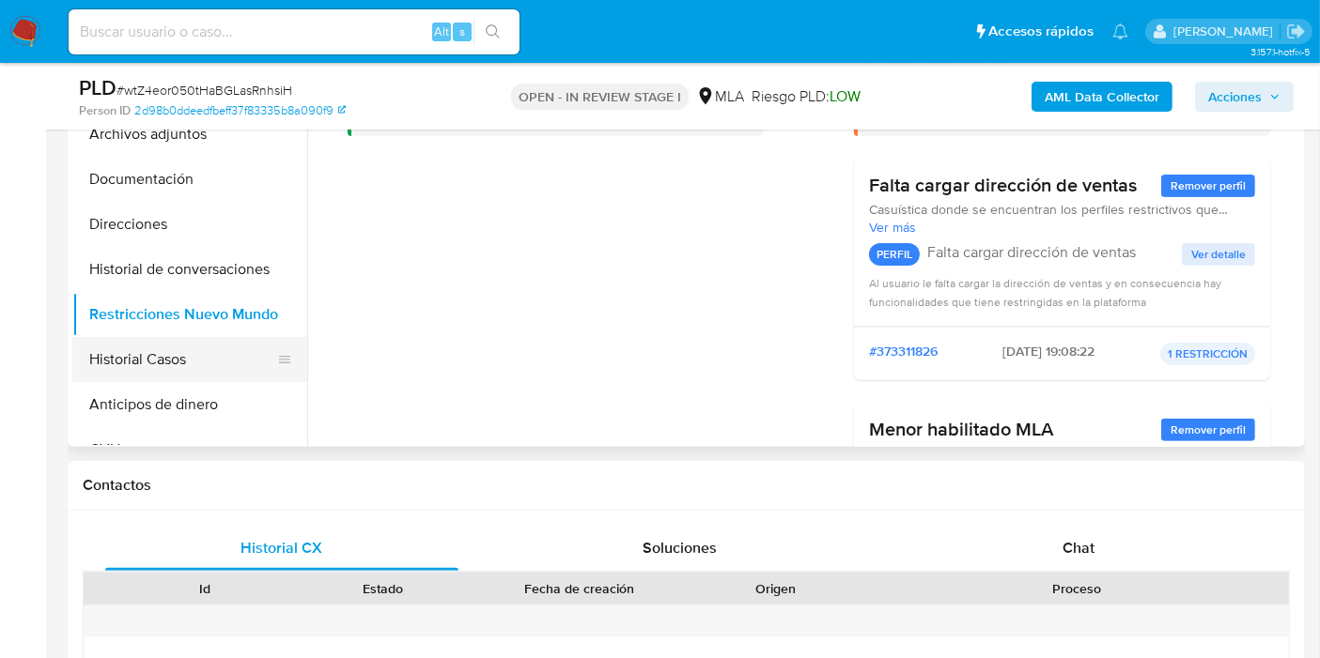
click at [134, 355] on button "Historial Casos" at bounding box center [182, 359] width 220 height 45
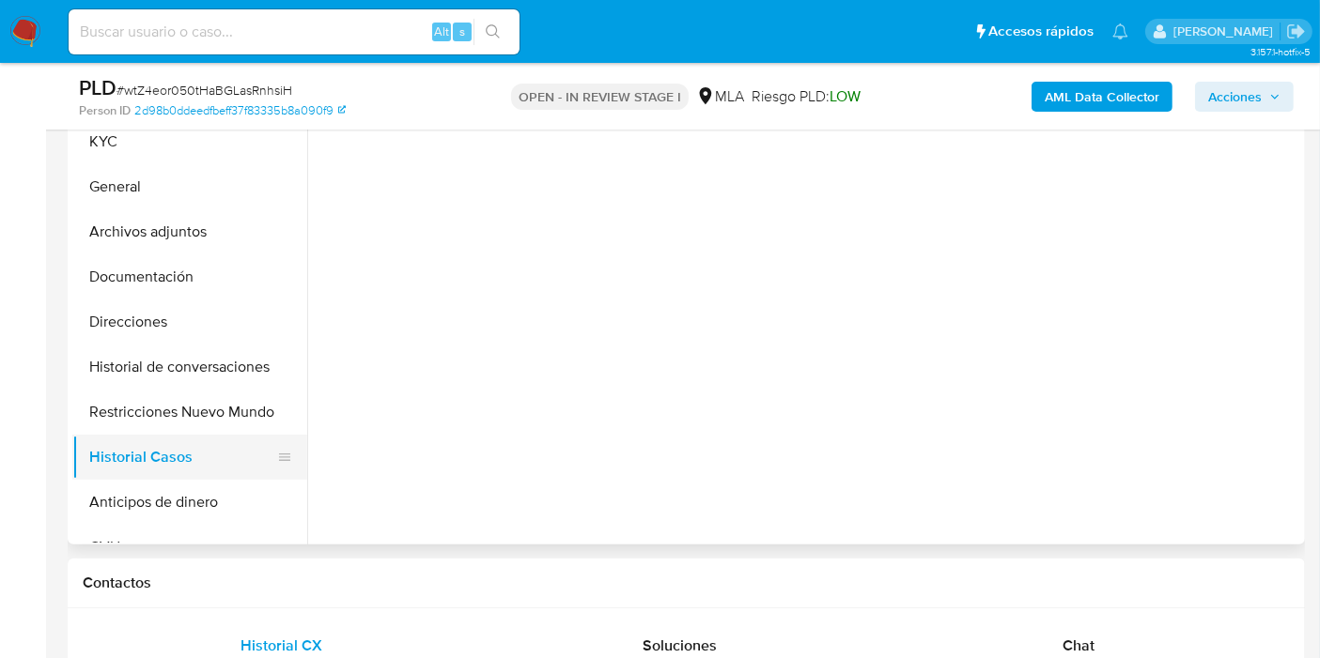
scroll to position [313, 0]
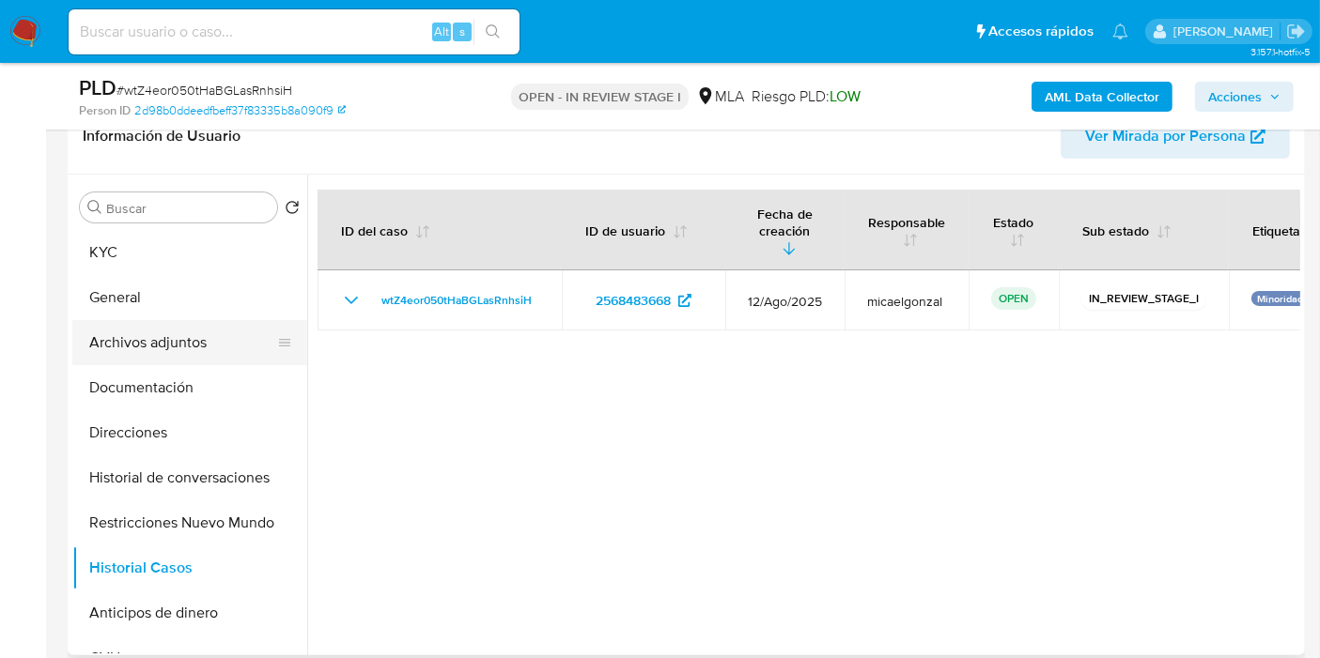
click at [212, 320] on button "Archivos adjuntos" at bounding box center [182, 342] width 220 height 45
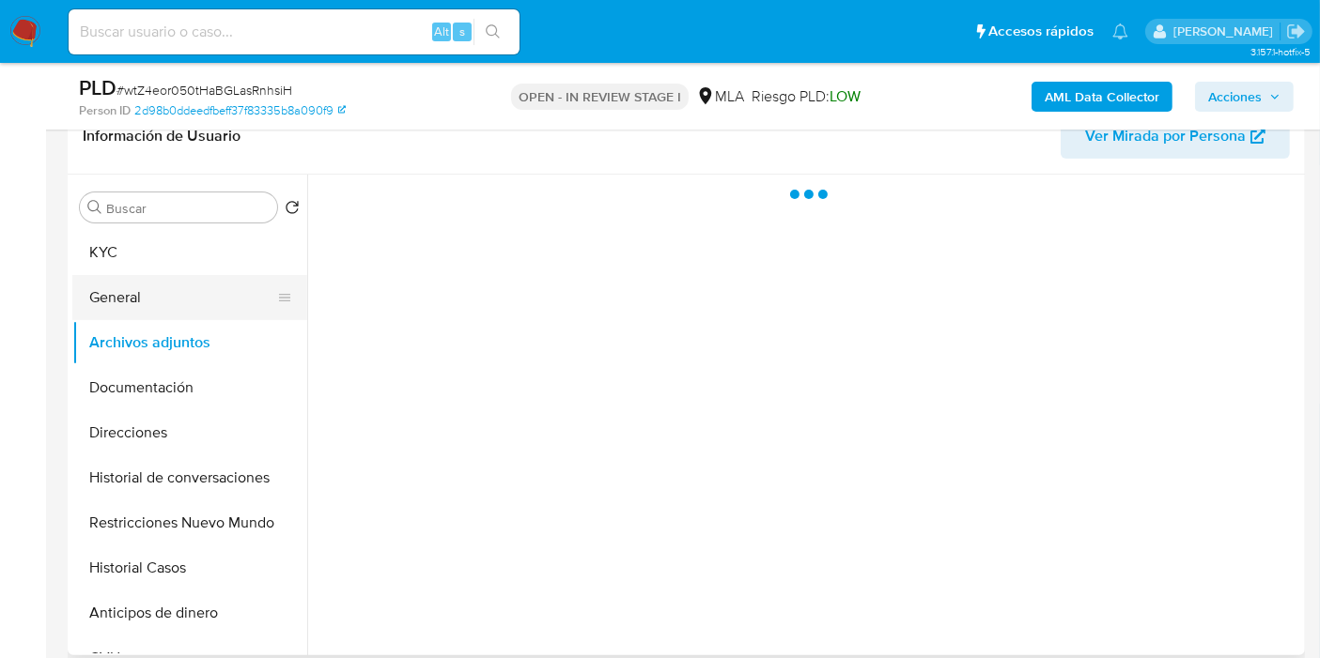
click at [212, 293] on button "General" at bounding box center [182, 297] width 220 height 45
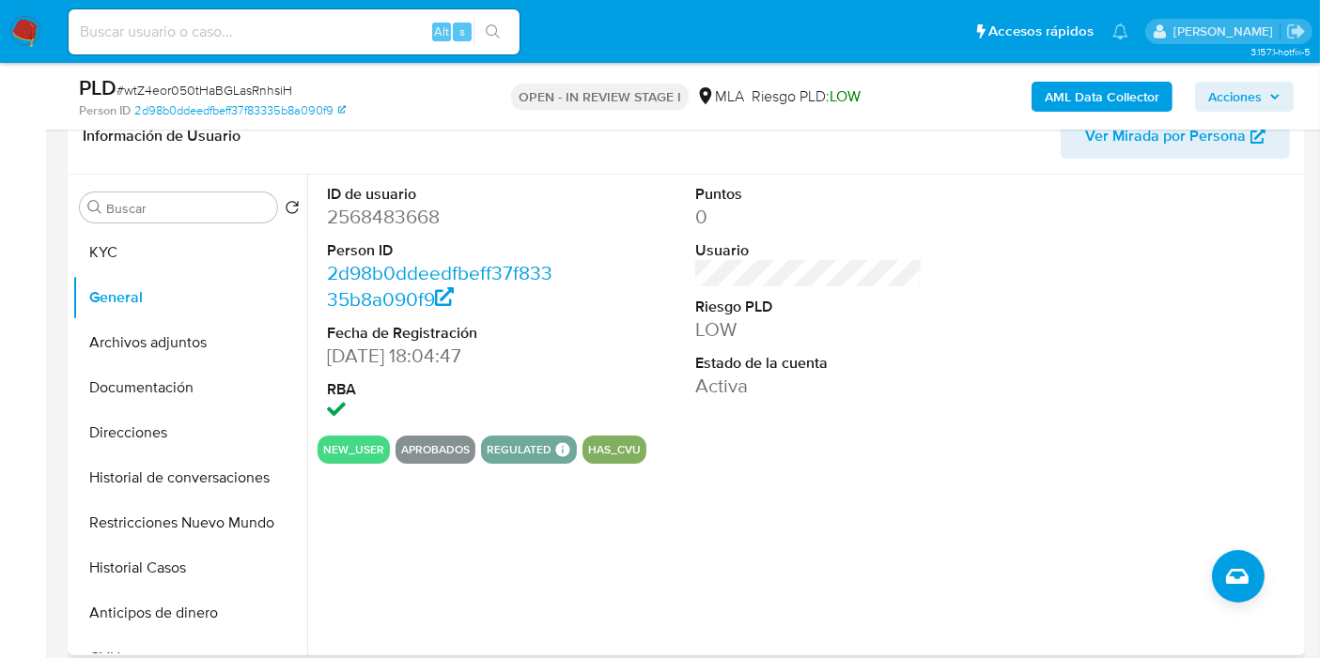
click at [367, 215] on dd "2568483668" at bounding box center [440, 217] width 227 height 26
copy dd "2568483668"
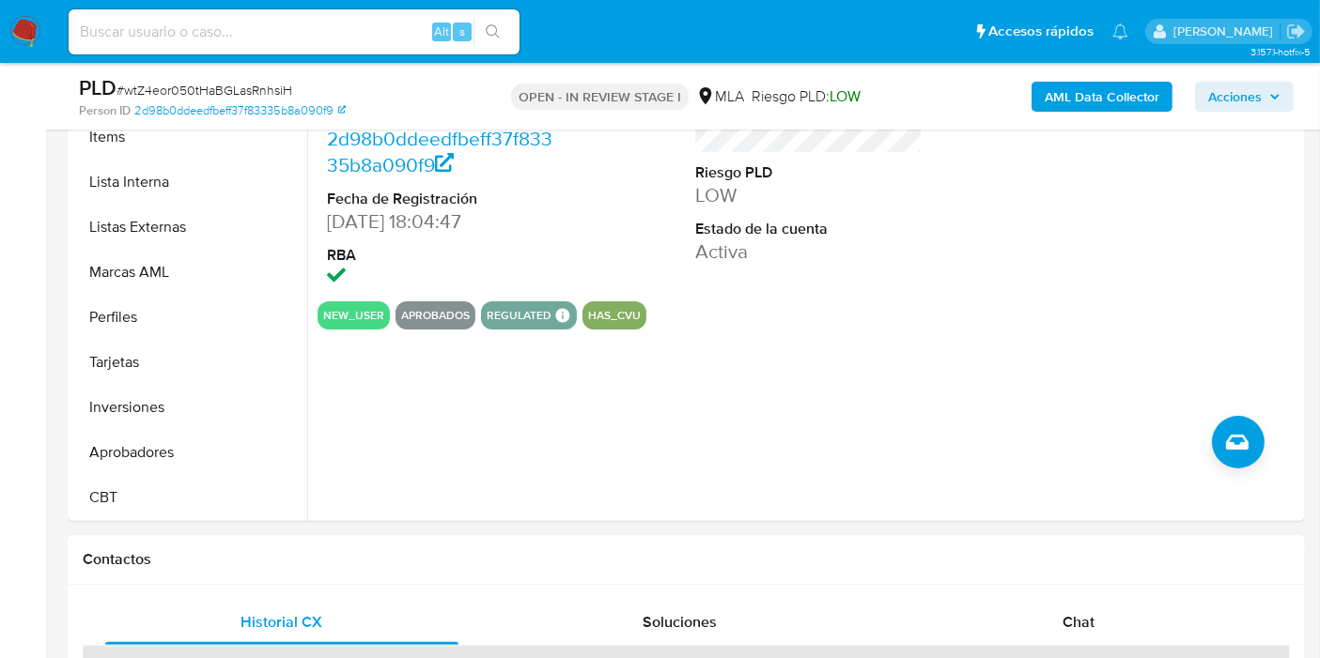
scroll to position [521, 0]
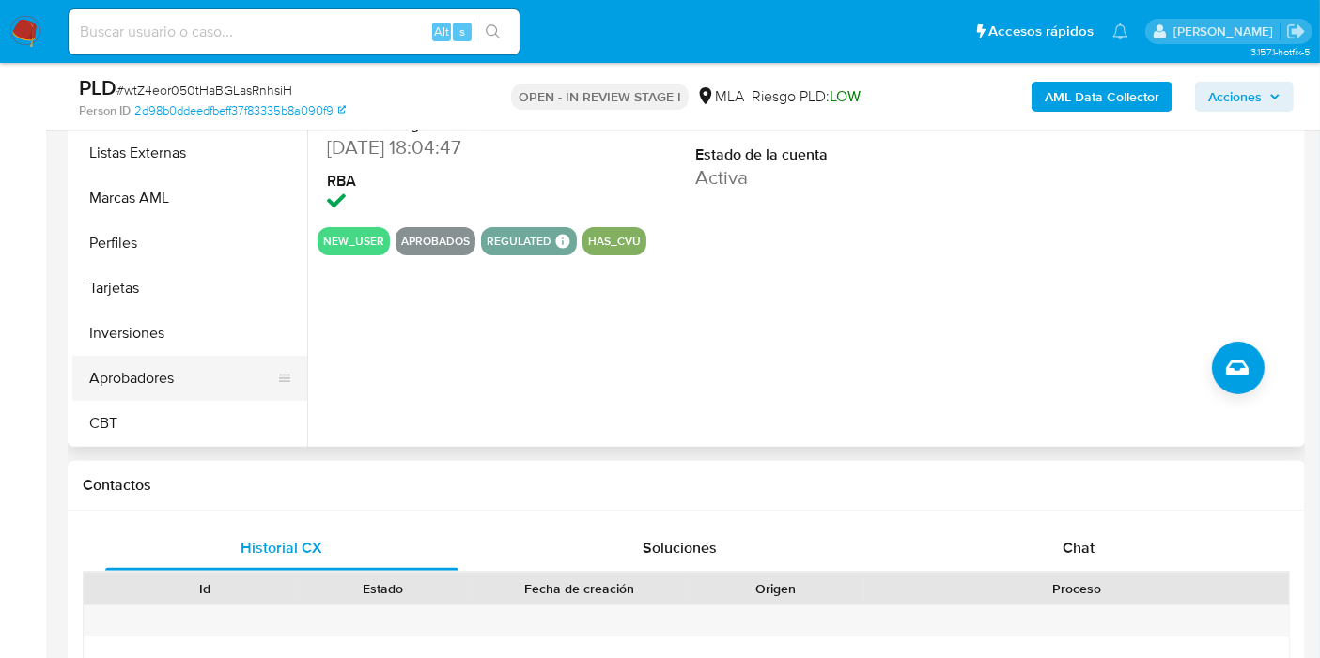
drag, startPoint x: 186, startPoint y: 347, endPoint x: 185, endPoint y: 374, distance: 27.3
click at [185, 348] on button "Inversiones" at bounding box center [189, 333] width 235 height 45
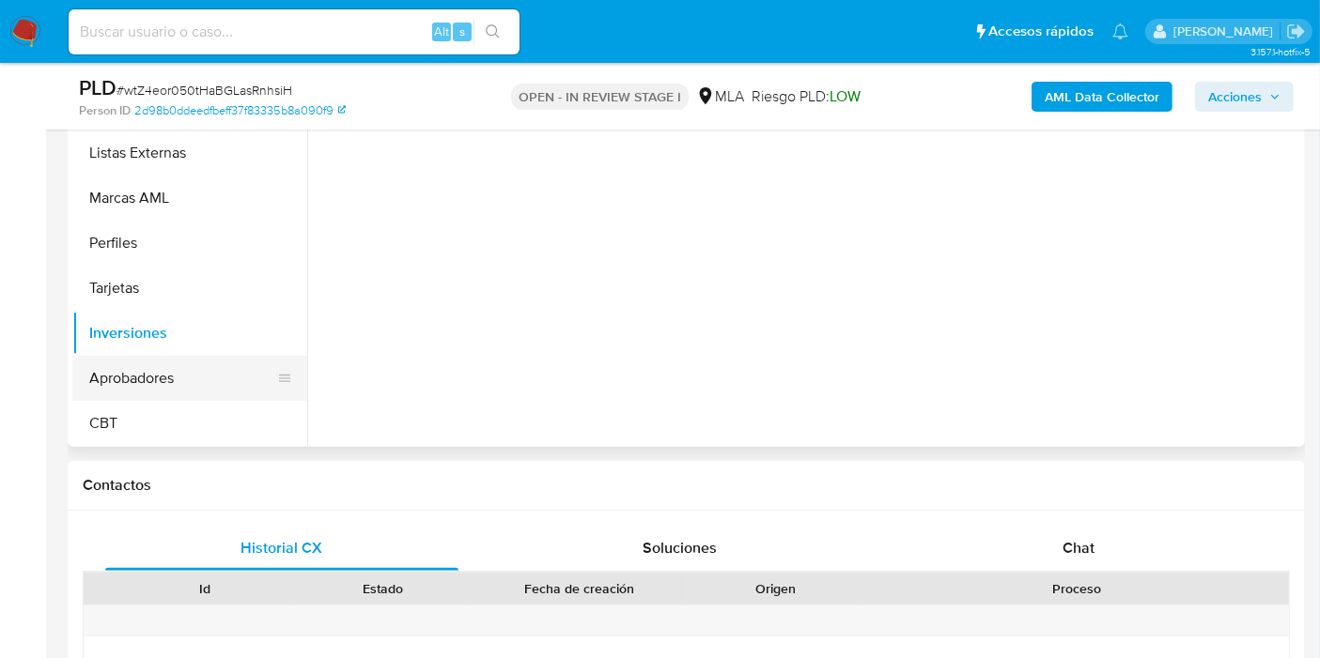
click at [185, 374] on button "Aprobadores" at bounding box center [182, 378] width 220 height 45
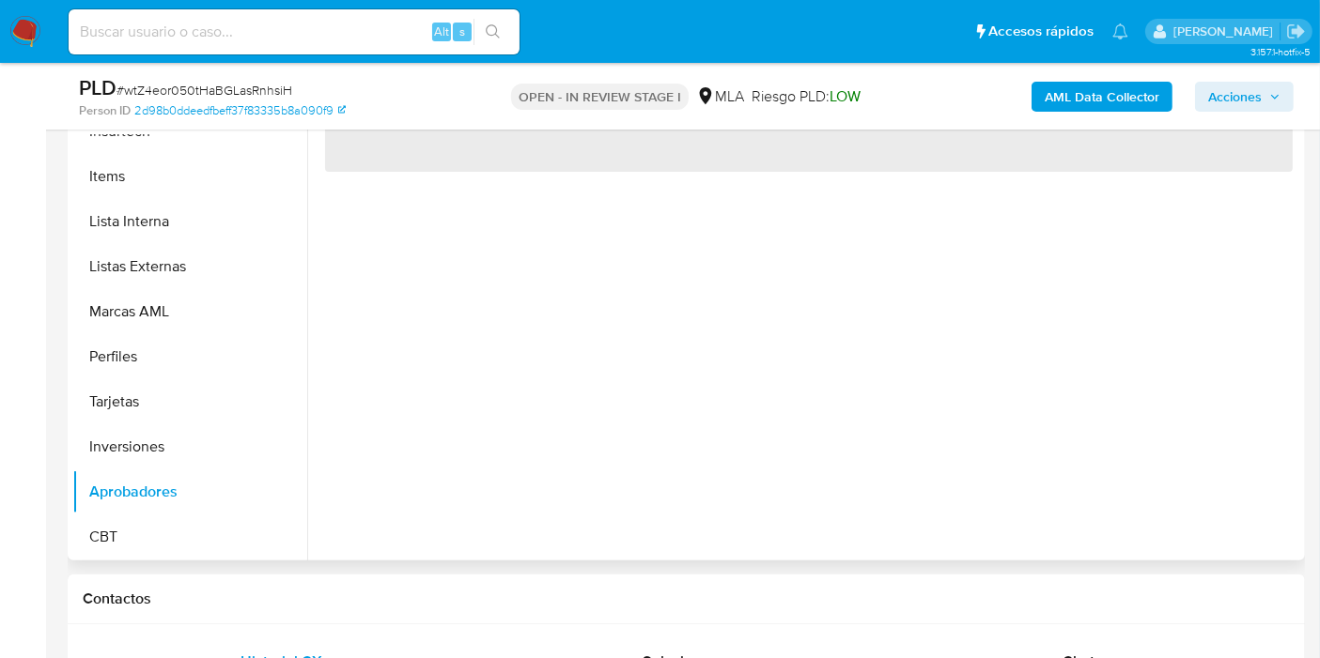
scroll to position [313, 0]
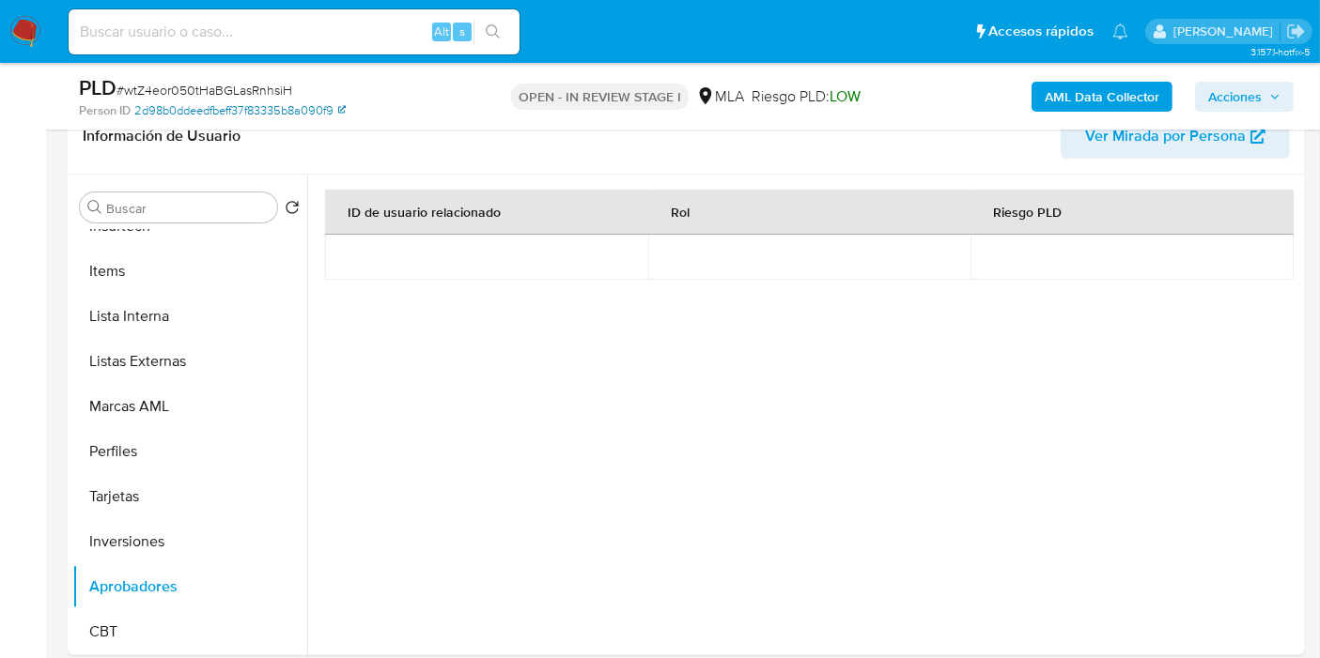
click at [259, 116] on link "2d98b0ddeedfbeff37f83335b8a090f9" at bounding box center [239, 110] width 211 height 17
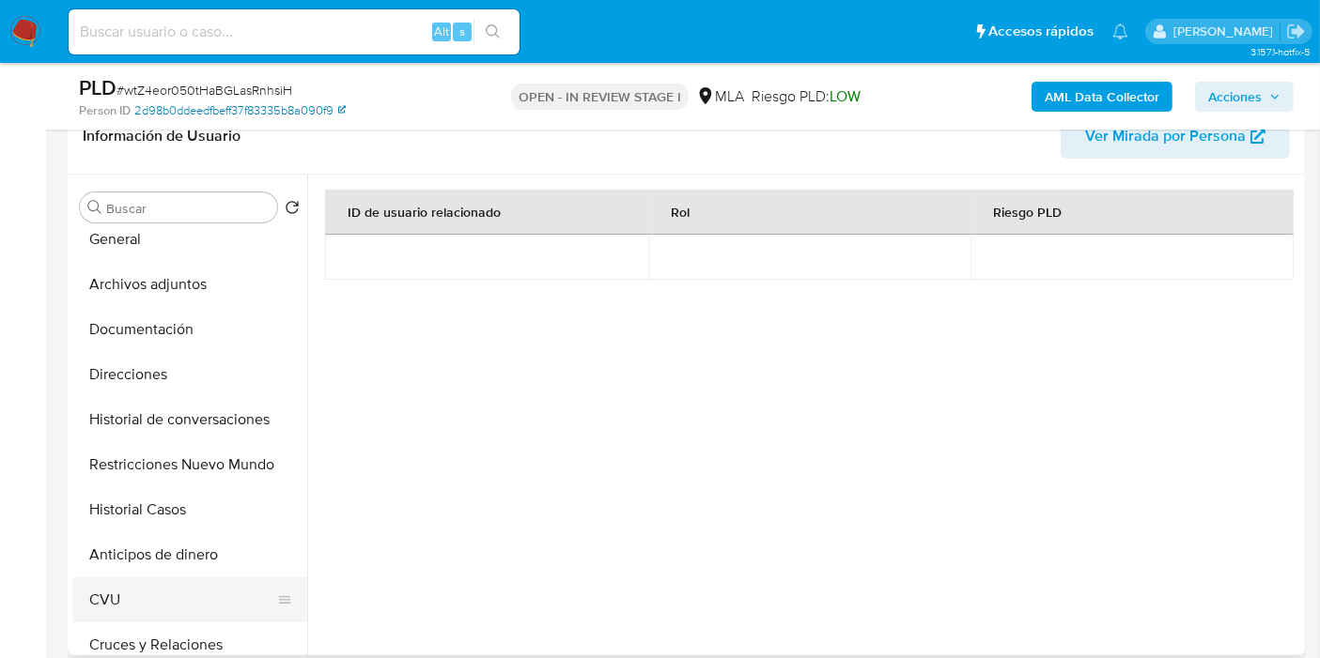
scroll to position [0, 0]
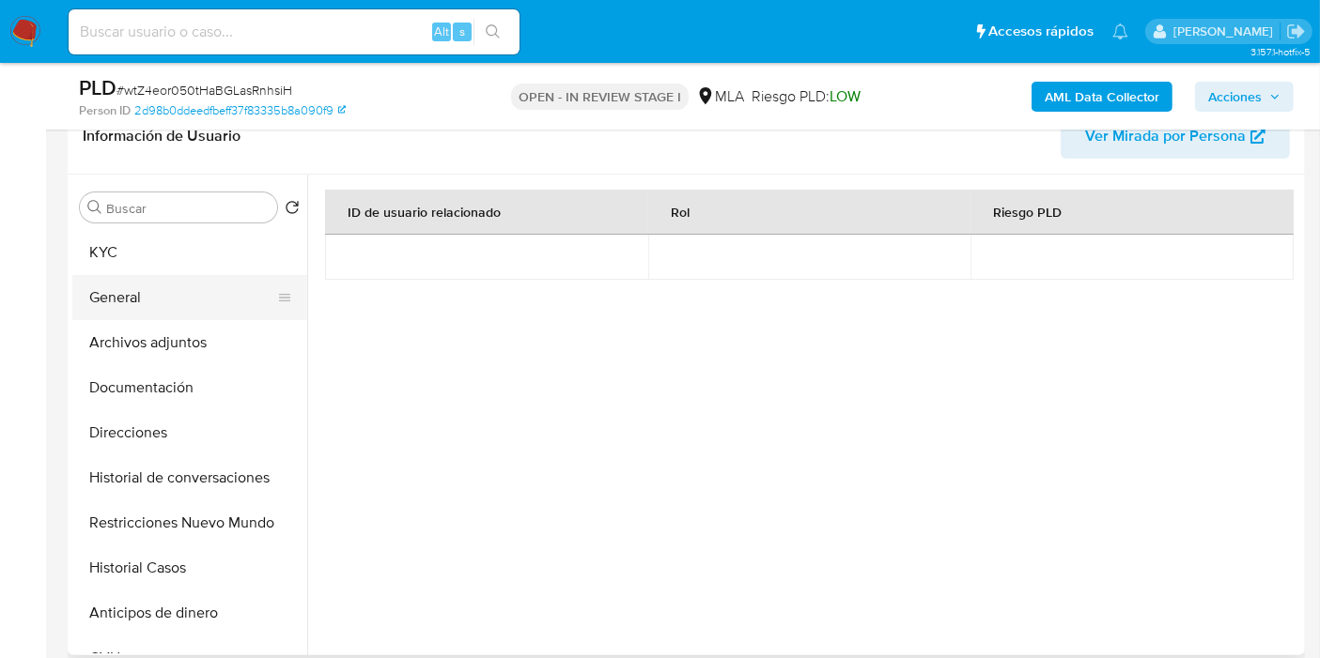
click at [191, 310] on button "General" at bounding box center [182, 297] width 220 height 45
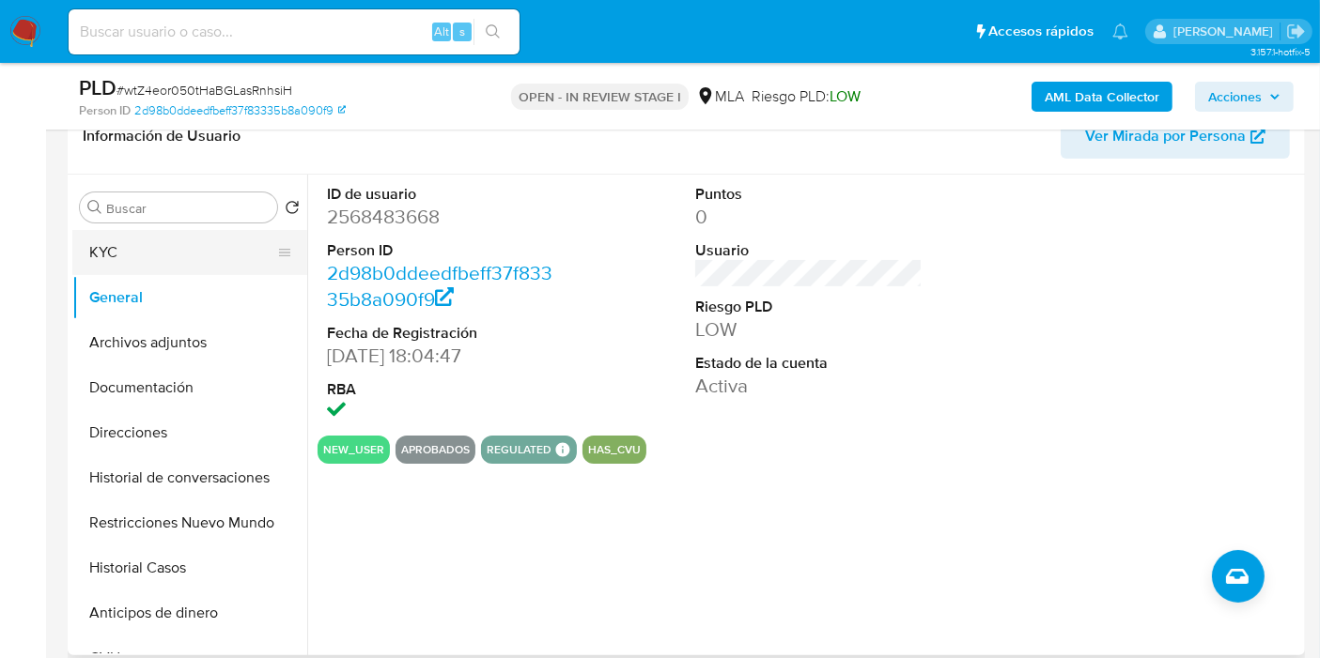
click at [217, 264] on button "KYC" at bounding box center [182, 252] width 220 height 45
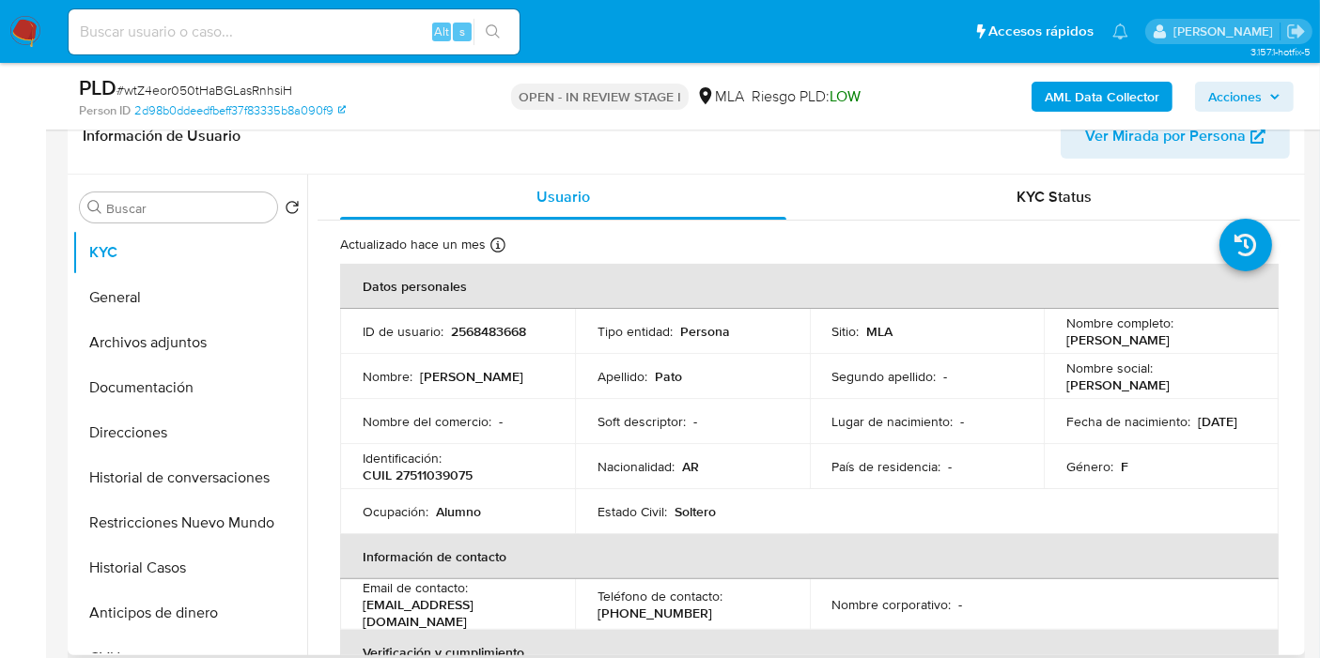
drag, startPoint x: 1193, startPoint y: 346, endPoint x: 1057, endPoint y: 338, distance: 136.4
click at [1058, 339] on td "Nombre completo : Valentina Nicole Pato" at bounding box center [1161, 331] width 235 height 45
copy p "Valentina Nicole Pato"
click at [419, 479] on p "CUIL 27511039075" at bounding box center [418, 475] width 110 height 17
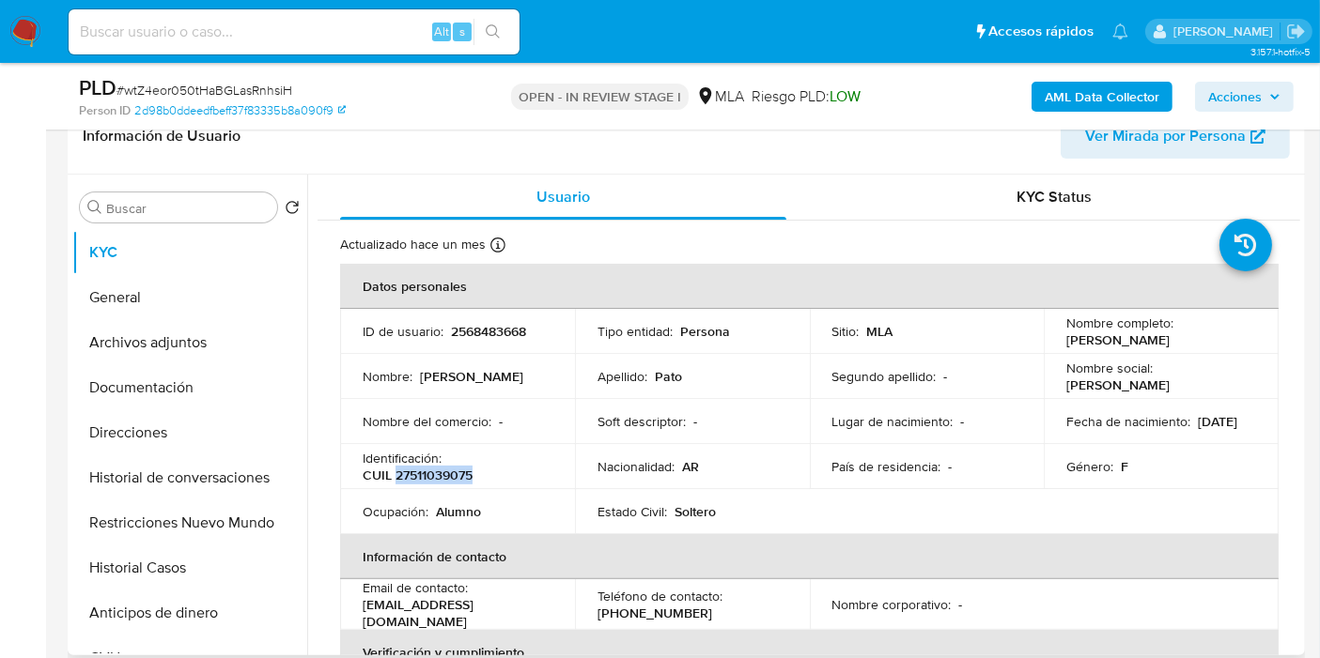
copy p "27511039075"
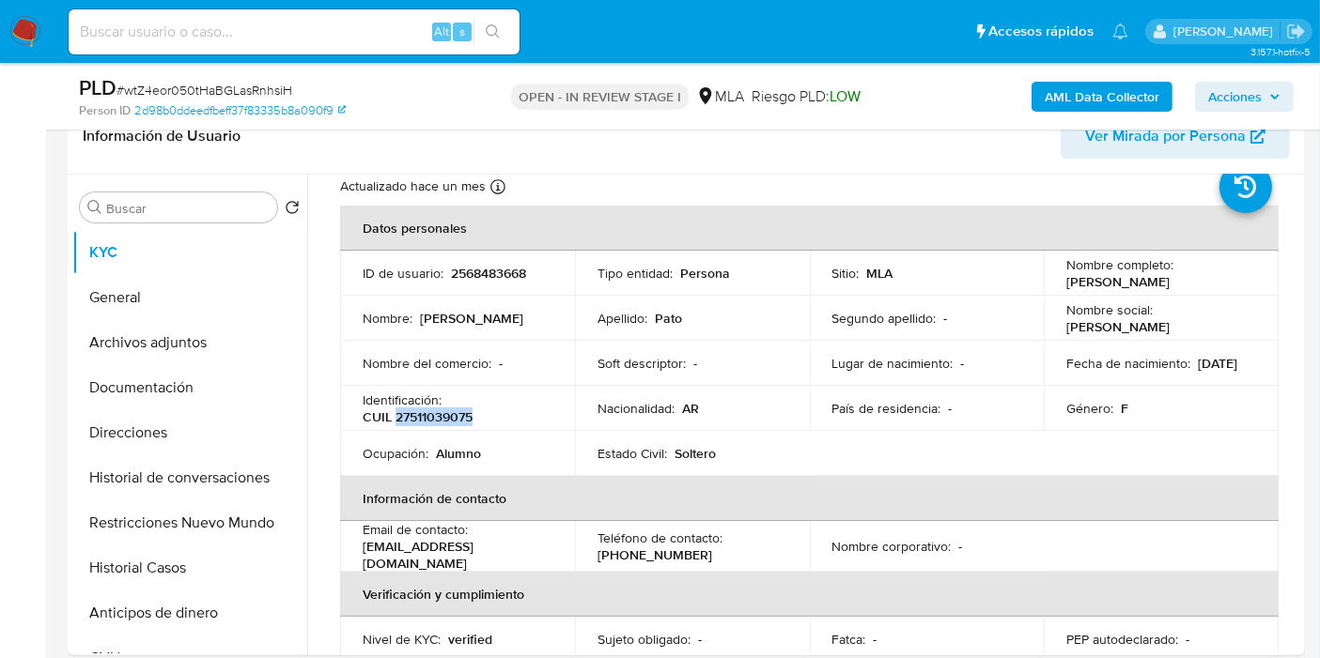
scroll to position [104, 0]
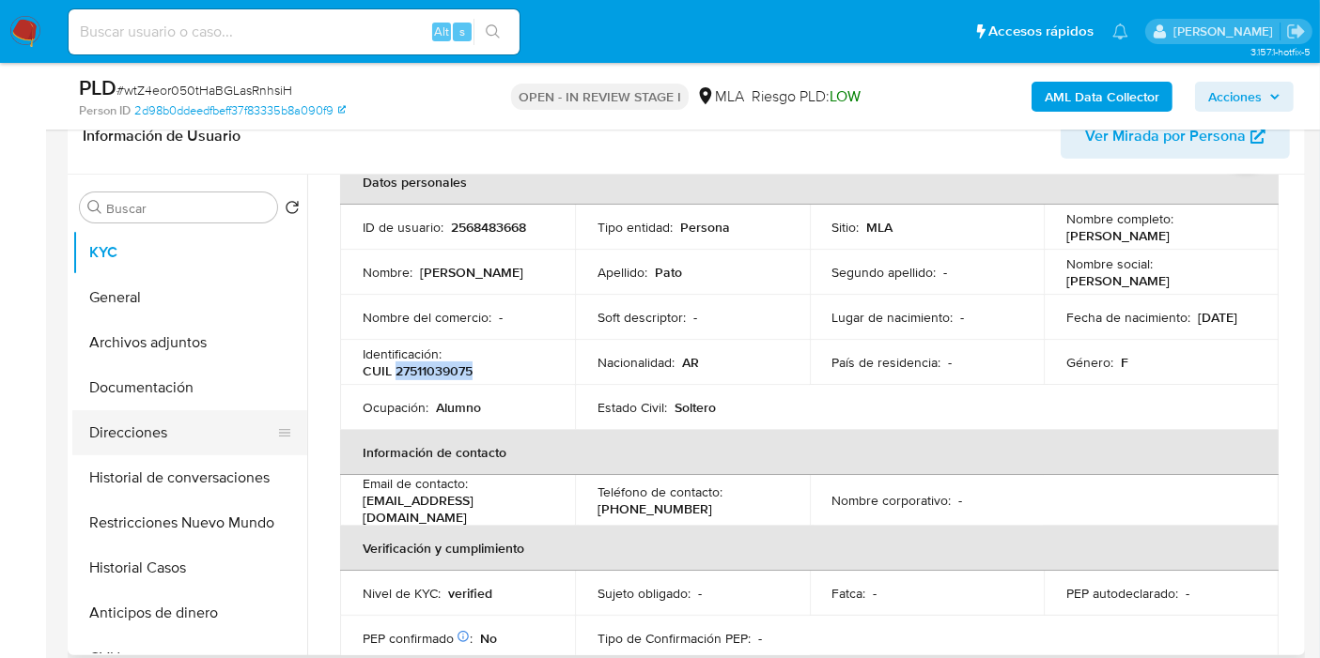
click at [136, 410] on button "Direcciones" at bounding box center [182, 432] width 220 height 45
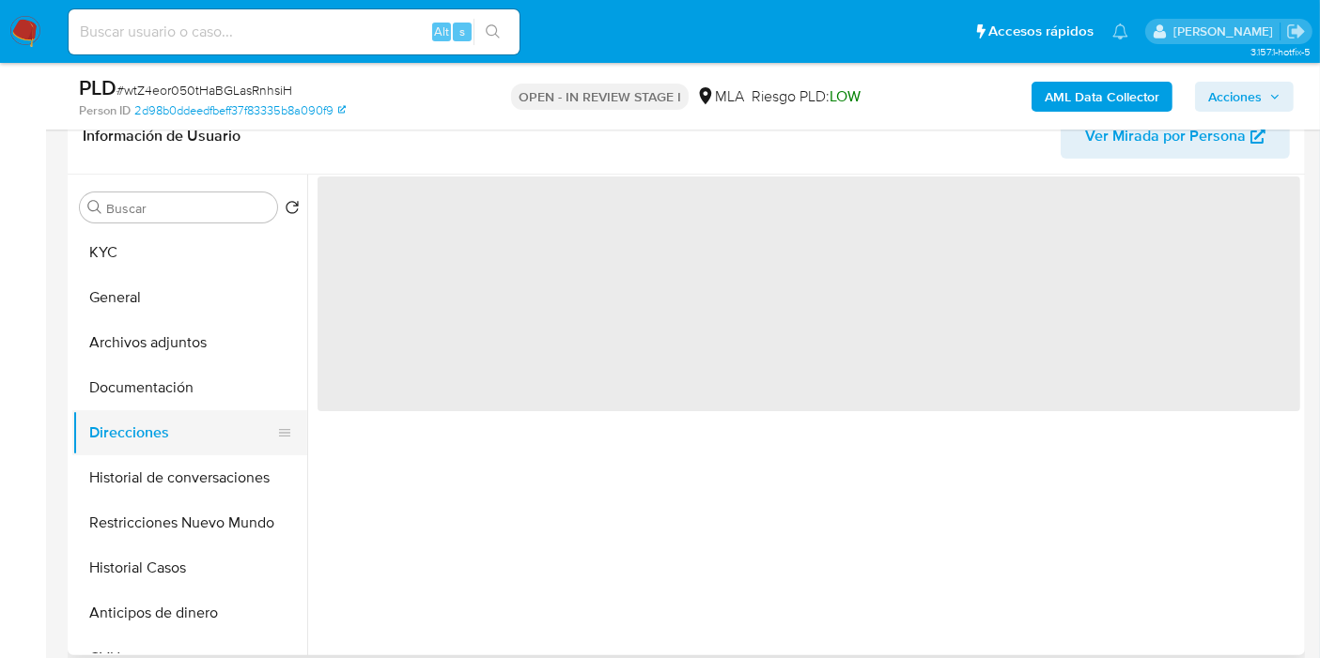
scroll to position [0, 0]
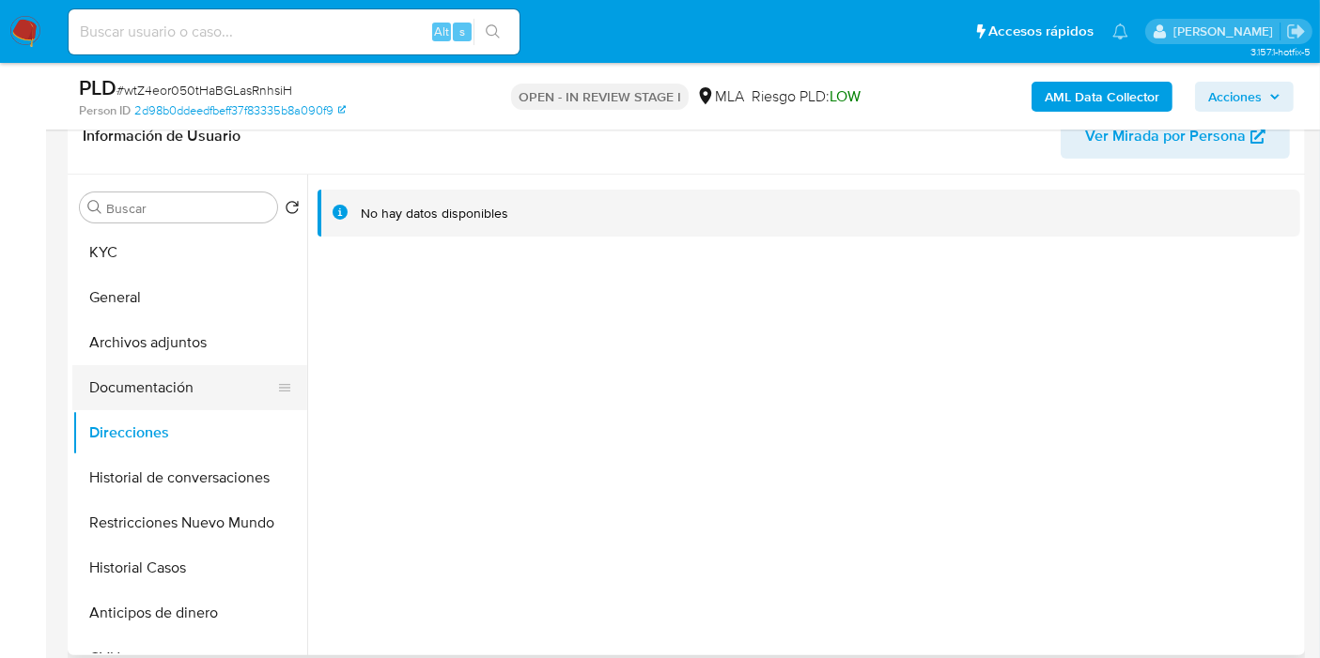
click at [156, 381] on button "Documentación" at bounding box center [182, 387] width 220 height 45
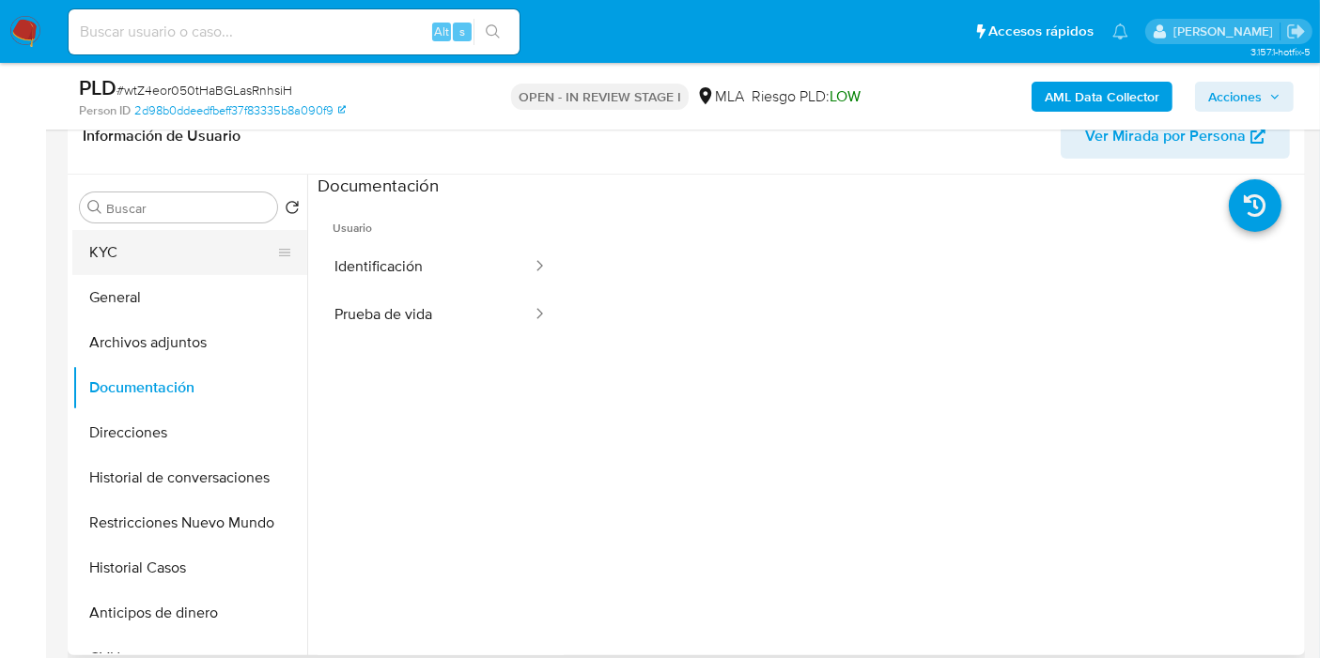
click at [223, 230] on button "KYC" at bounding box center [182, 252] width 220 height 45
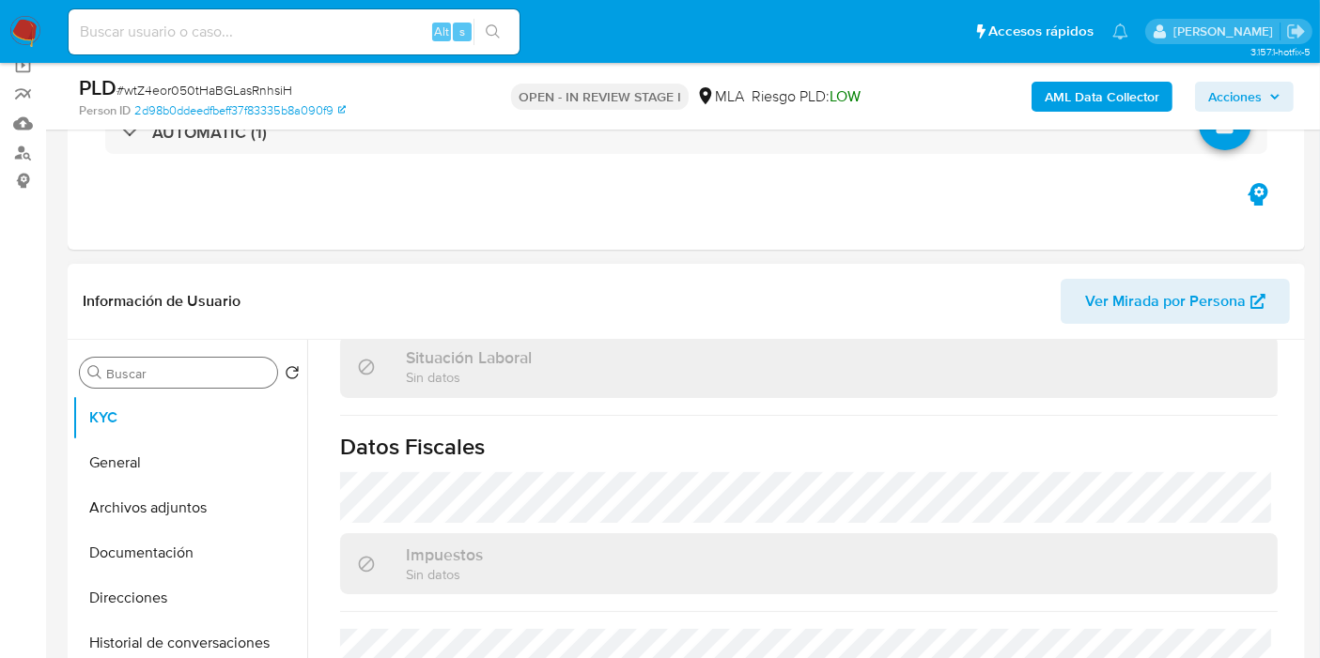
scroll to position [104, 0]
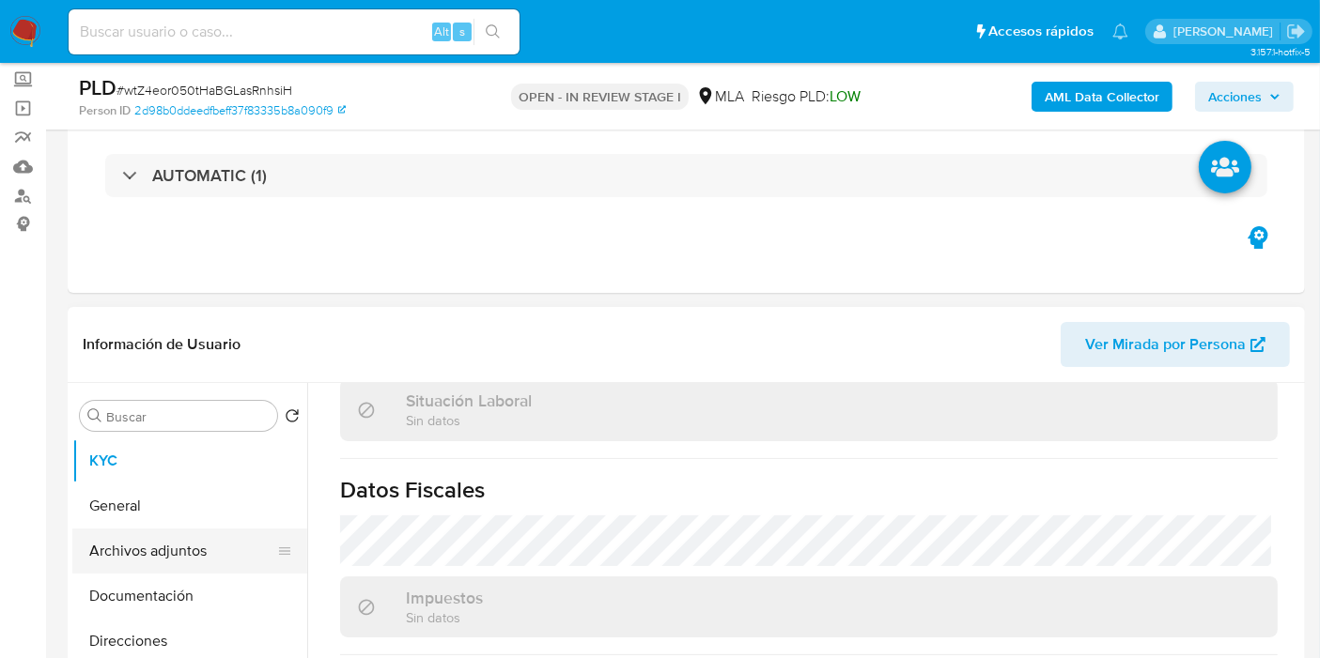
click at [158, 531] on button "Archivos adjuntos" at bounding box center [182, 551] width 220 height 45
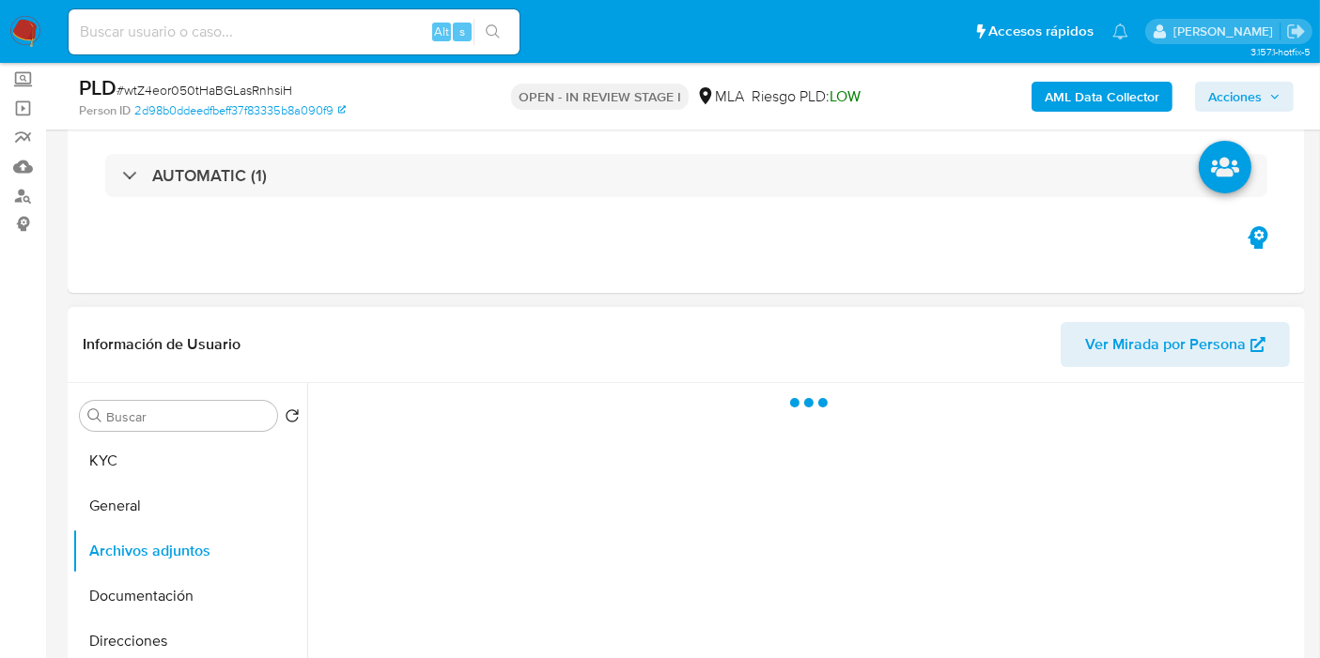
scroll to position [209, 0]
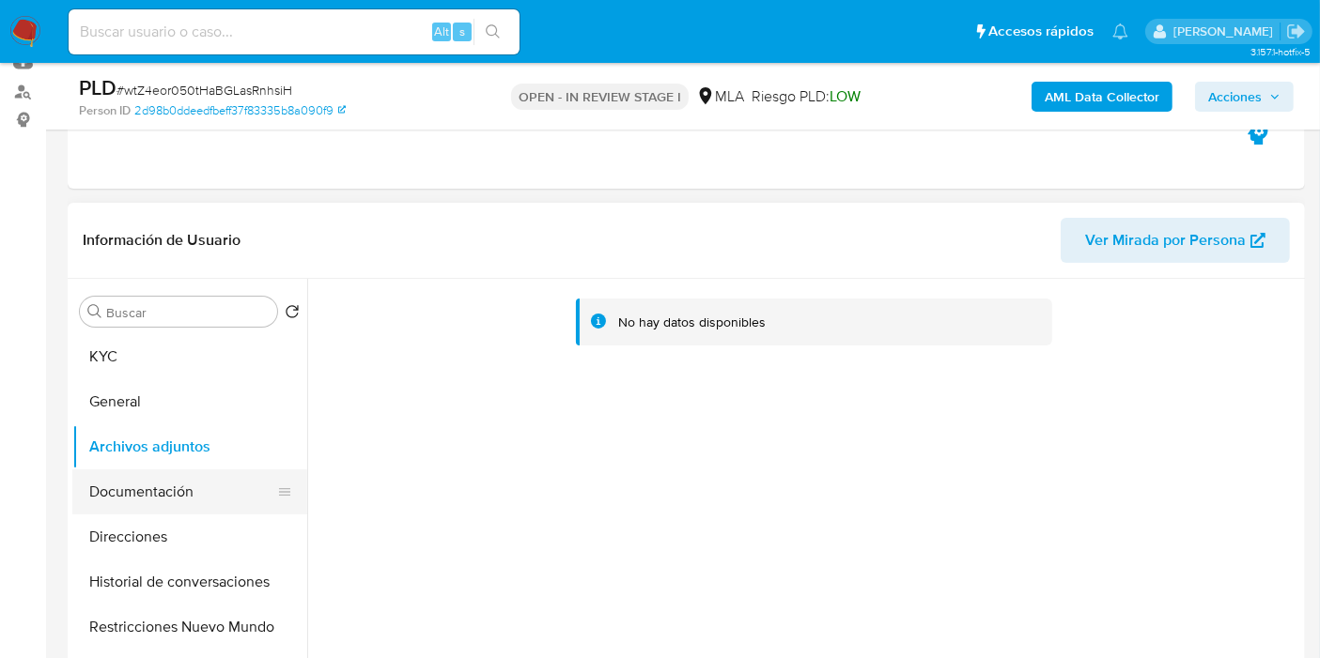
click at [161, 499] on button "Documentación" at bounding box center [182, 492] width 220 height 45
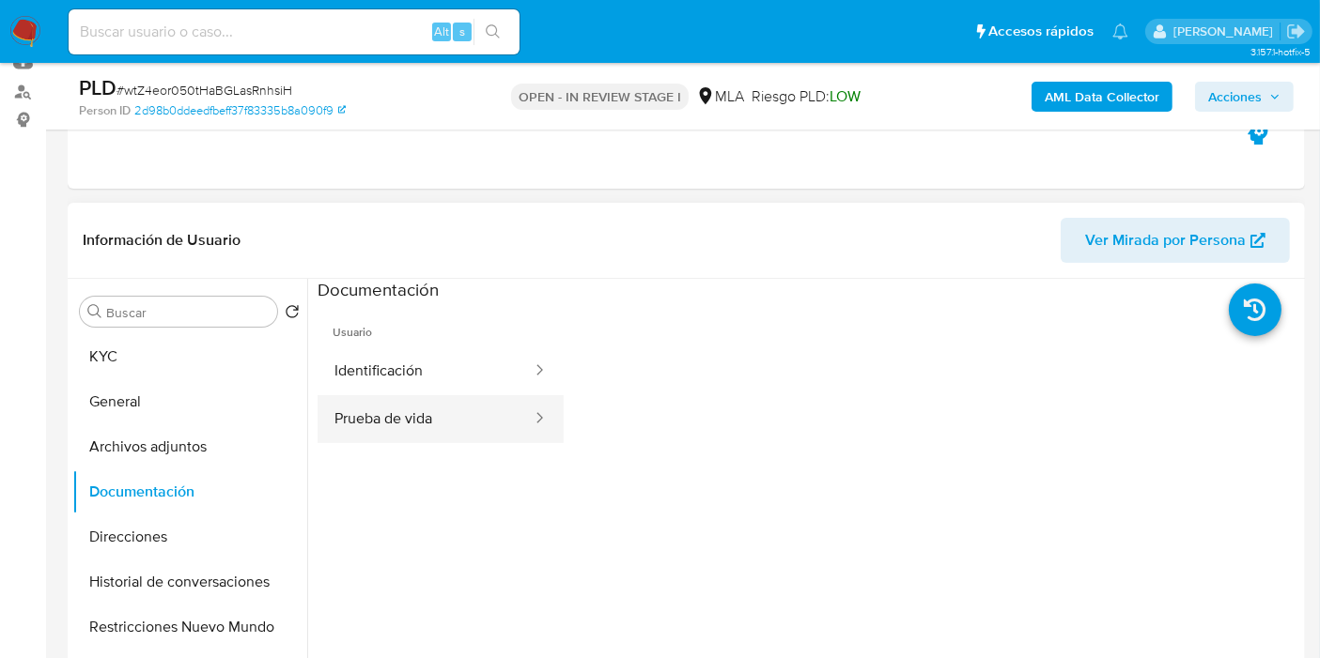
drag, startPoint x: 463, startPoint y: 441, endPoint x: 480, endPoint y: 423, distance: 24.6
click at [463, 439] on button "Prueba de vida" at bounding box center [425, 419] width 216 height 48
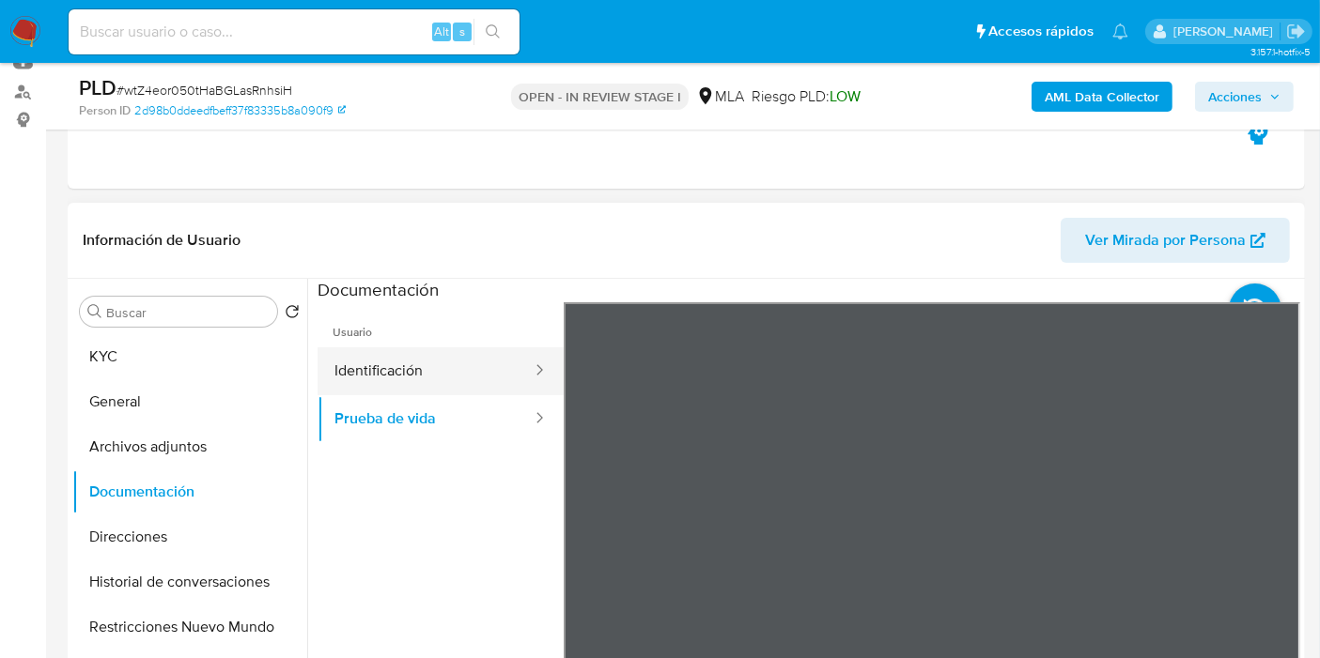
click at [518, 377] on div at bounding box center [533, 372] width 30 height 22
drag, startPoint x: 415, startPoint y: 355, endPoint x: 515, endPoint y: 377, distance: 101.9
click at [422, 359] on button "Identificación" at bounding box center [425, 372] width 216 height 48
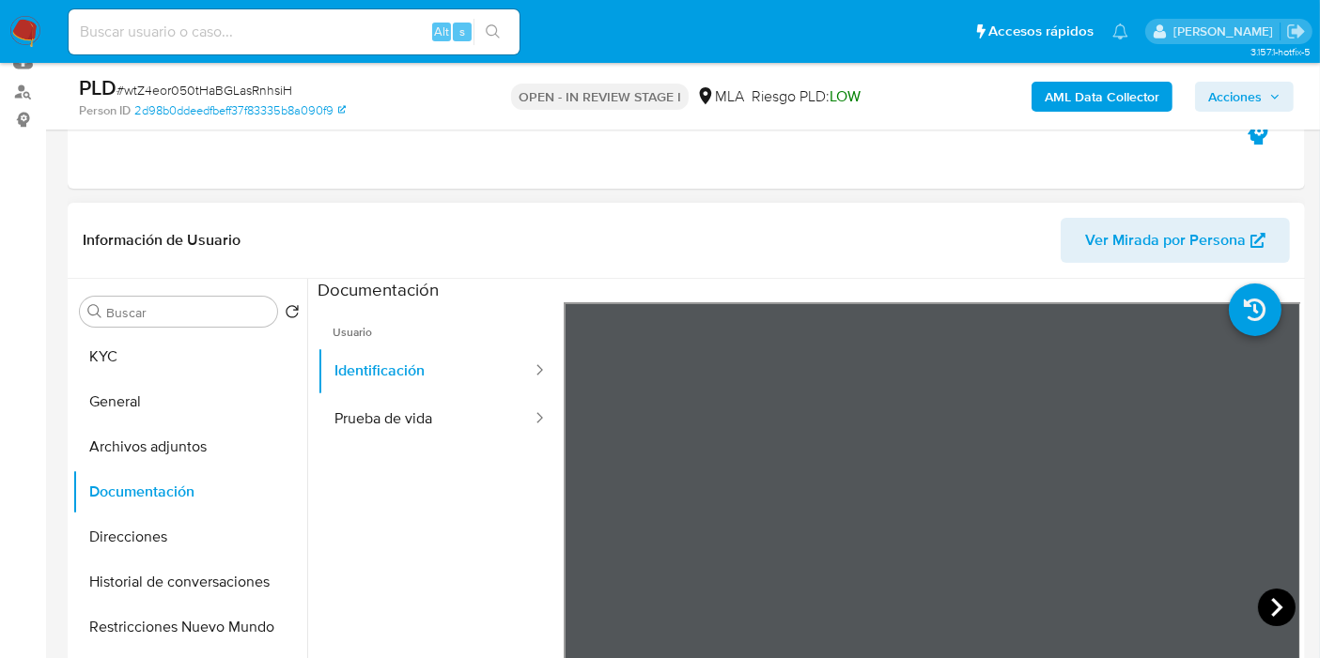
click at [1275, 599] on icon at bounding box center [1277, 608] width 38 height 38
click at [577, 592] on icon at bounding box center [587, 608] width 38 height 38
click at [1271, 615] on icon at bounding box center [1277, 608] width 38 height 38
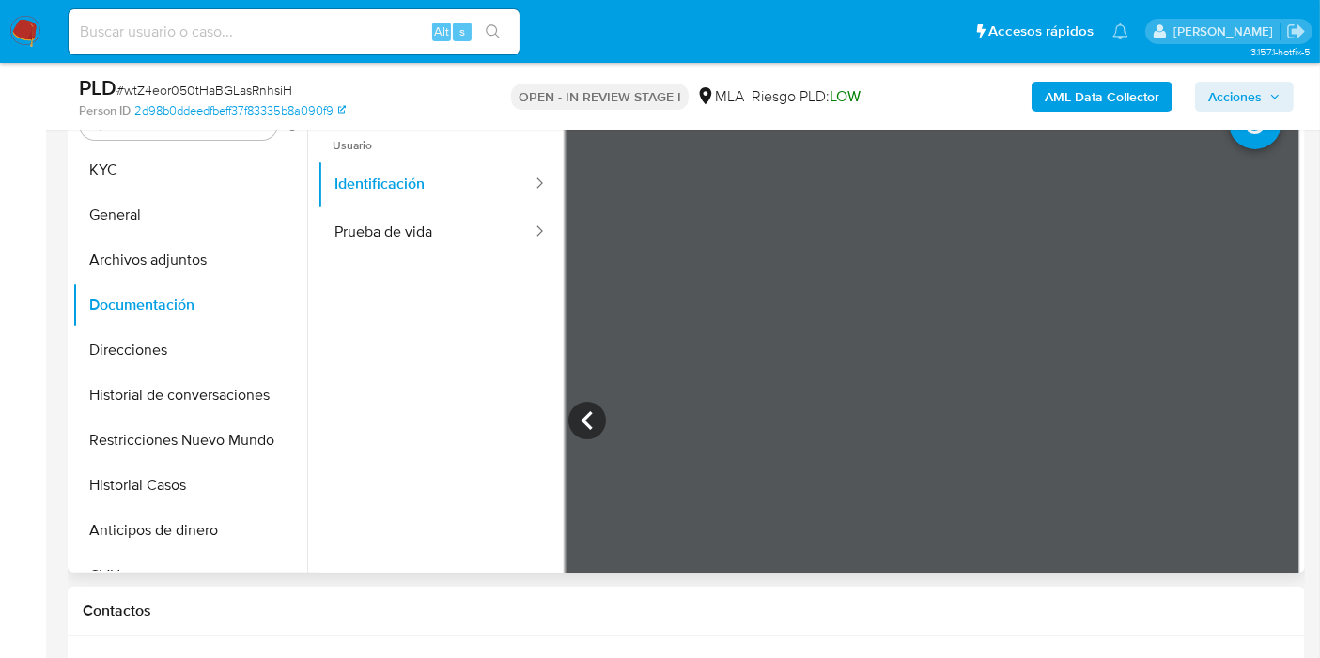
scroll to position [521, 0]
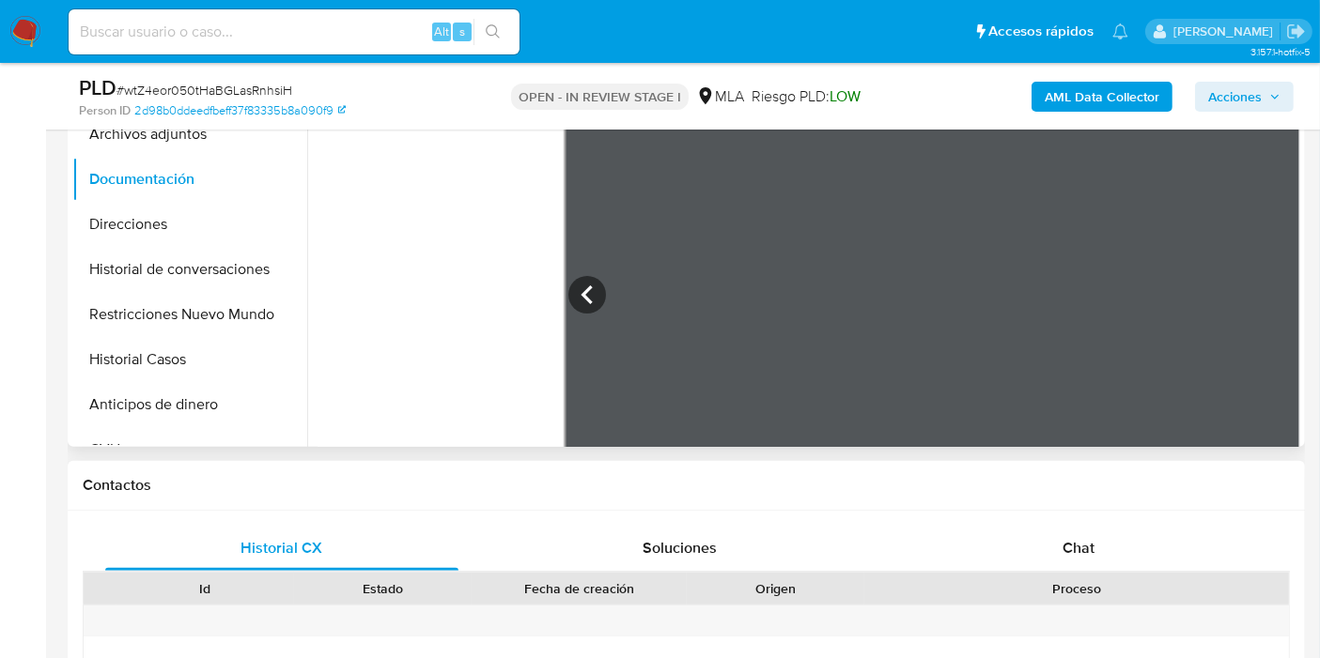
drag, startPoint x: 1052, startPoint y: 587, endPoint x: 1078, endPoint y: 549, distance: 46.6
click at [1079, 548] on span "Chat" at bounding box center [1078, 548] width 32 height 22
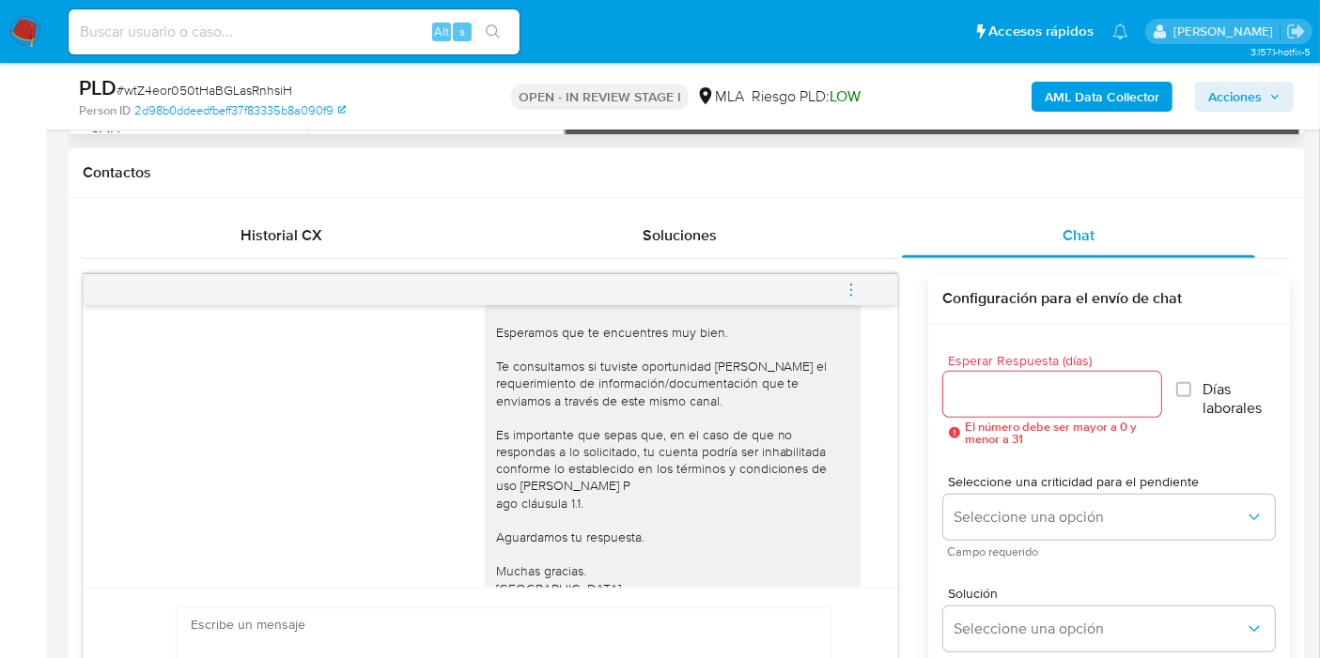
scroll to position [781, 0]
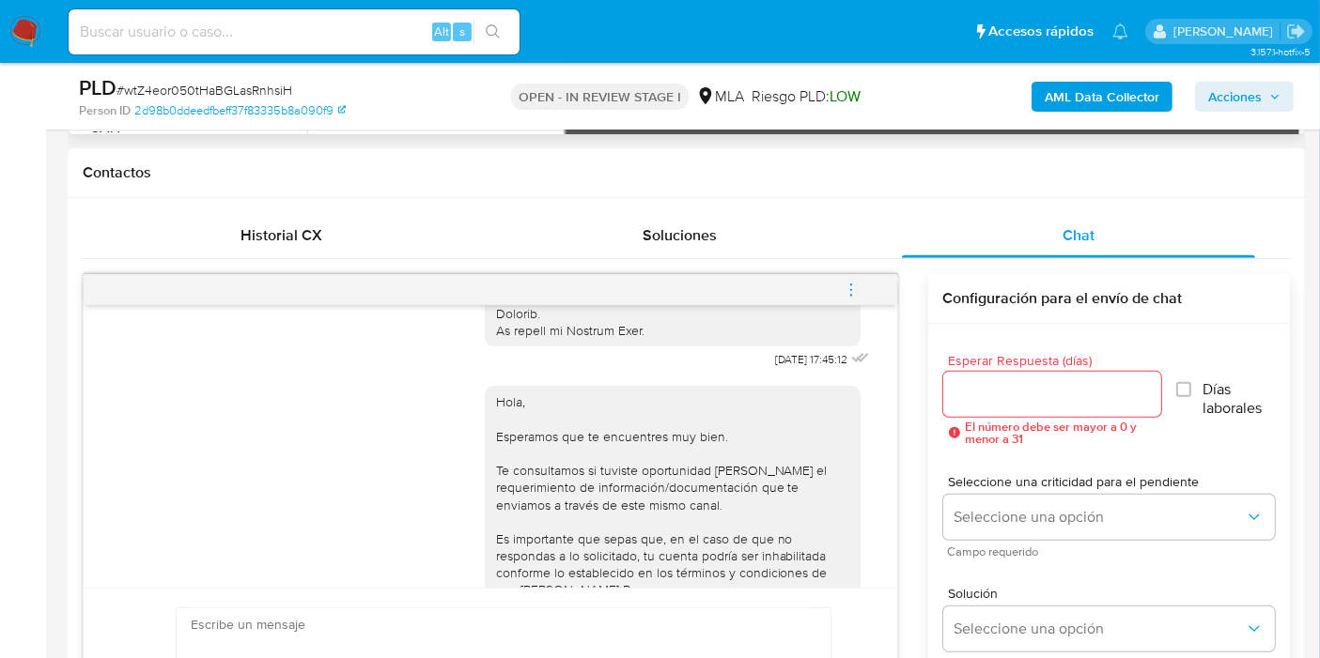
drag, startPoint x: 849, startPoint y: 288, endPoint x: 731, endPoint y: 284, distance: 118.4
click at [849, 287] on icon "menu-action" at bounding box center [851, 290] width 17 height 17
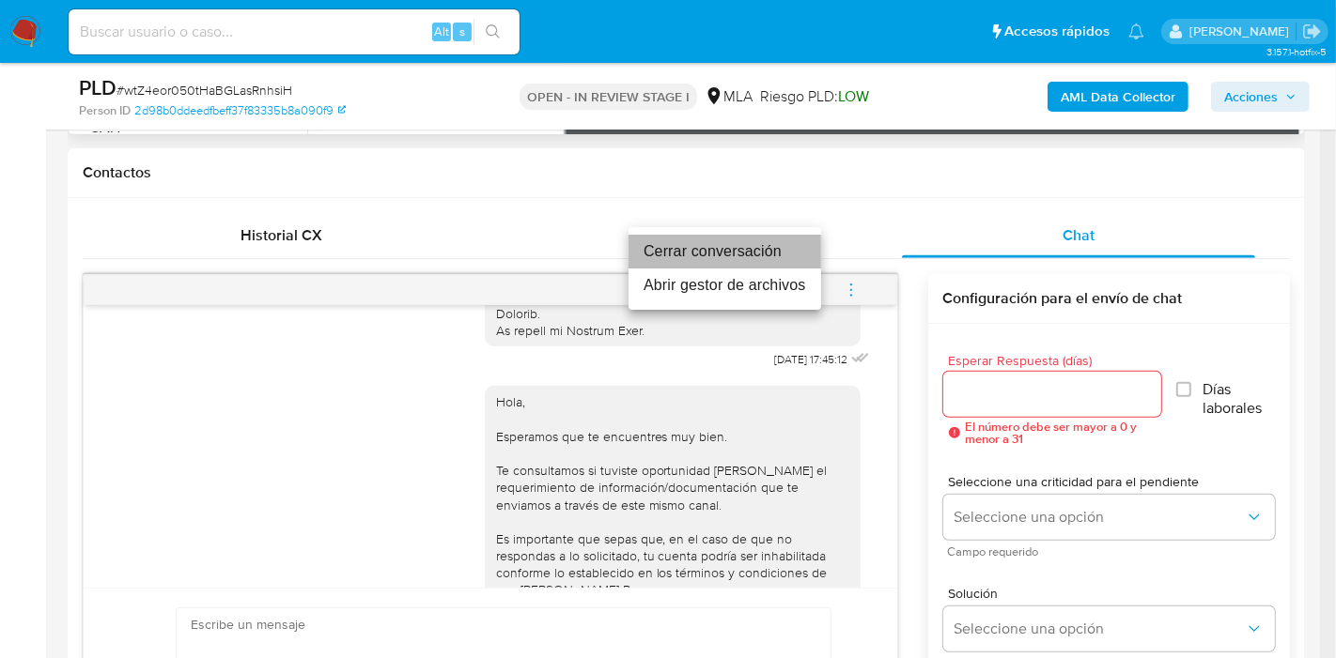
click at [735, 258] on li "Cerrar conversación" at bounding box center [724, 252] width 193 height 34
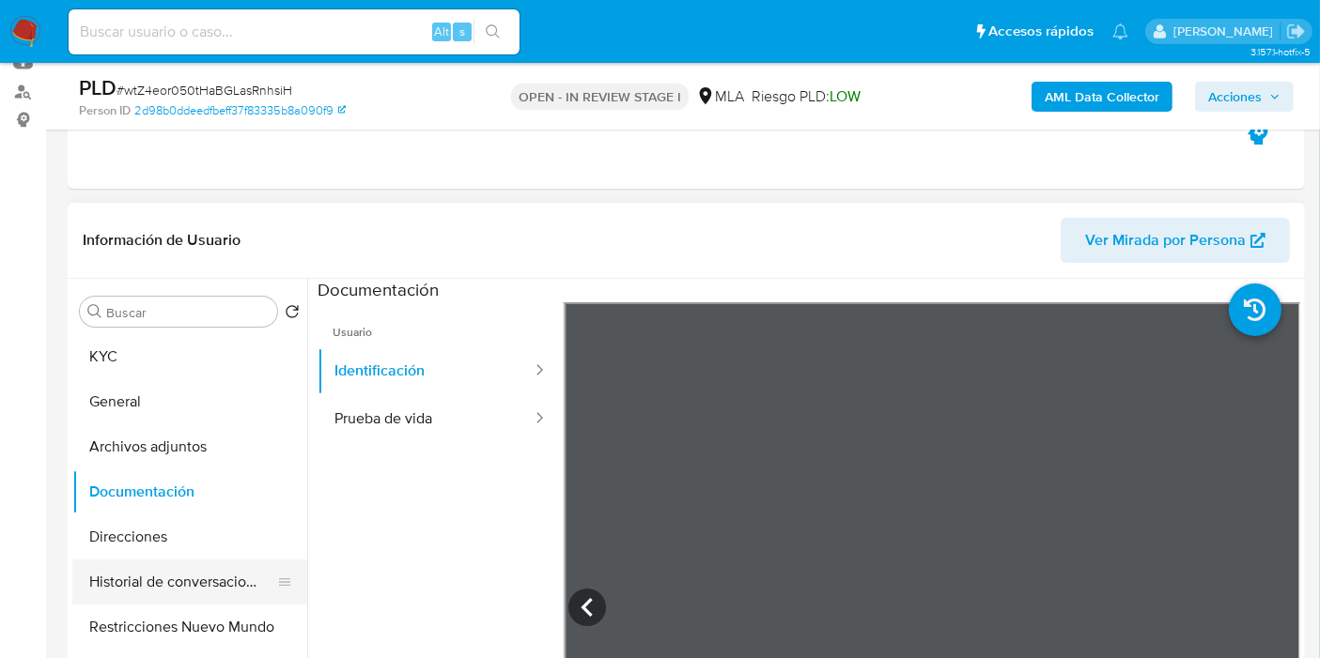
scroll to position [104, 0]
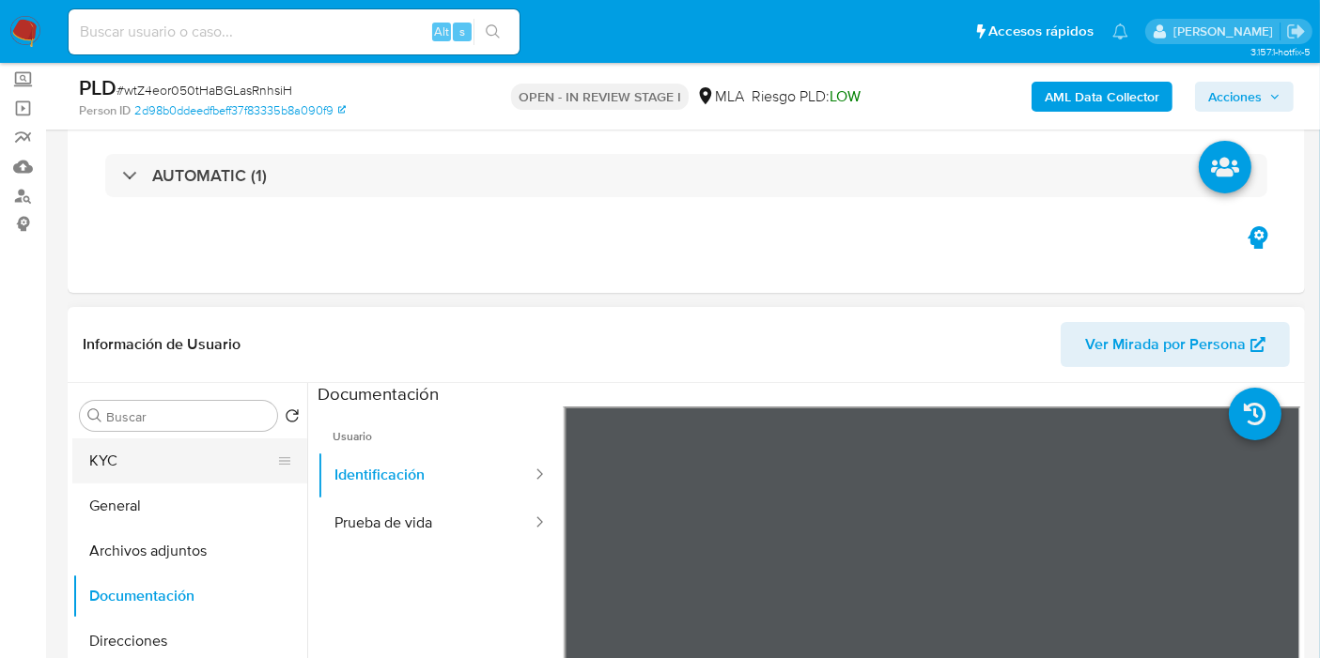
click at [136, 450] on button "KYC" at bounding box center [182, 461] width 220 height 45
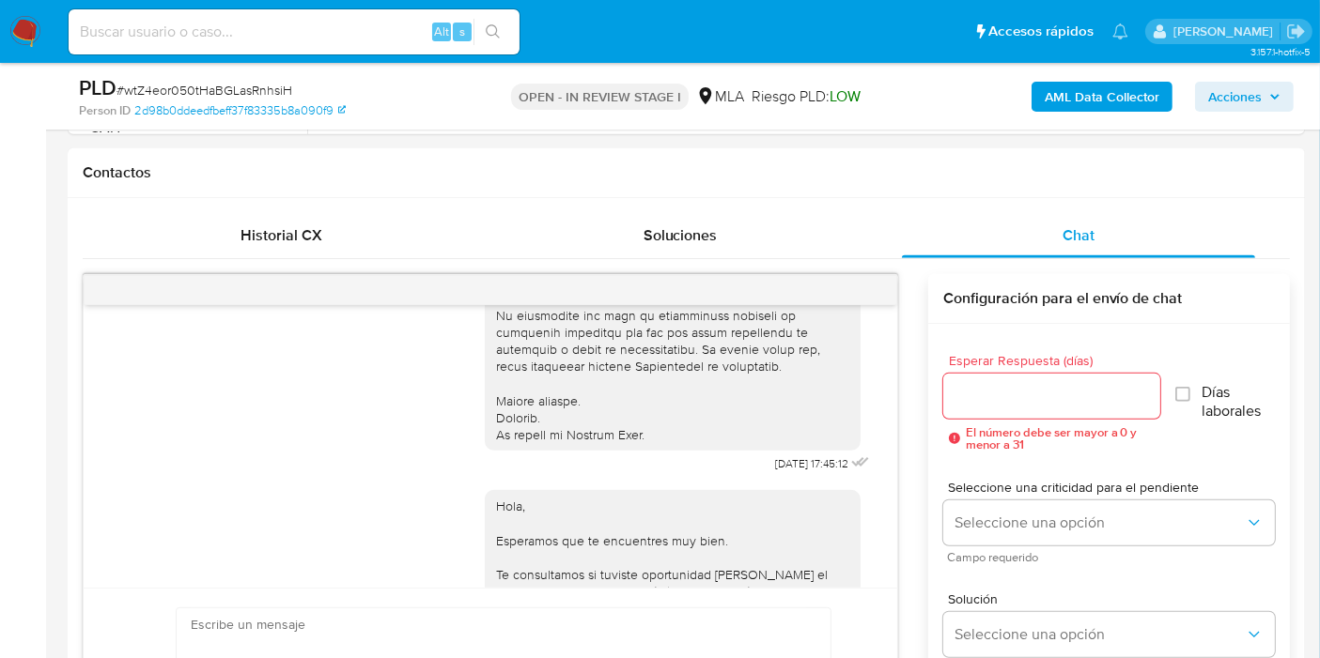
scroll to position [417, 0]
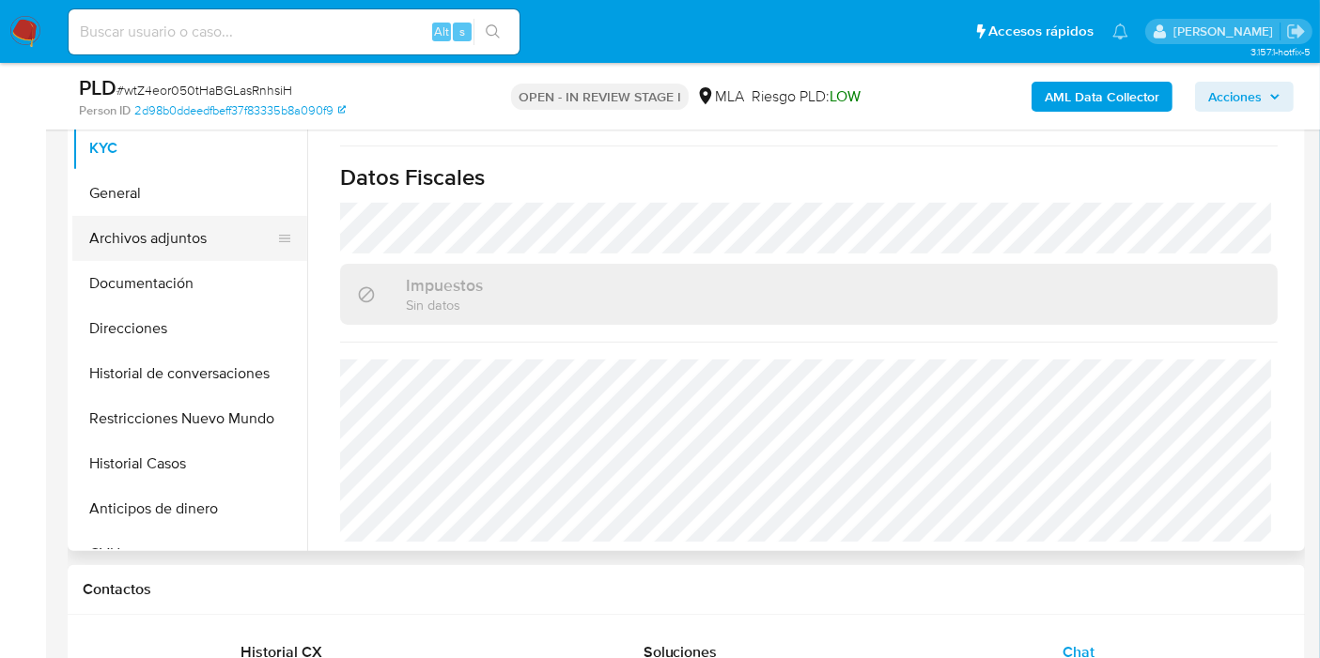
click at [177, 258] on button "Archivos adjuntos" at bounding box center [182, 238] width 220 height 45
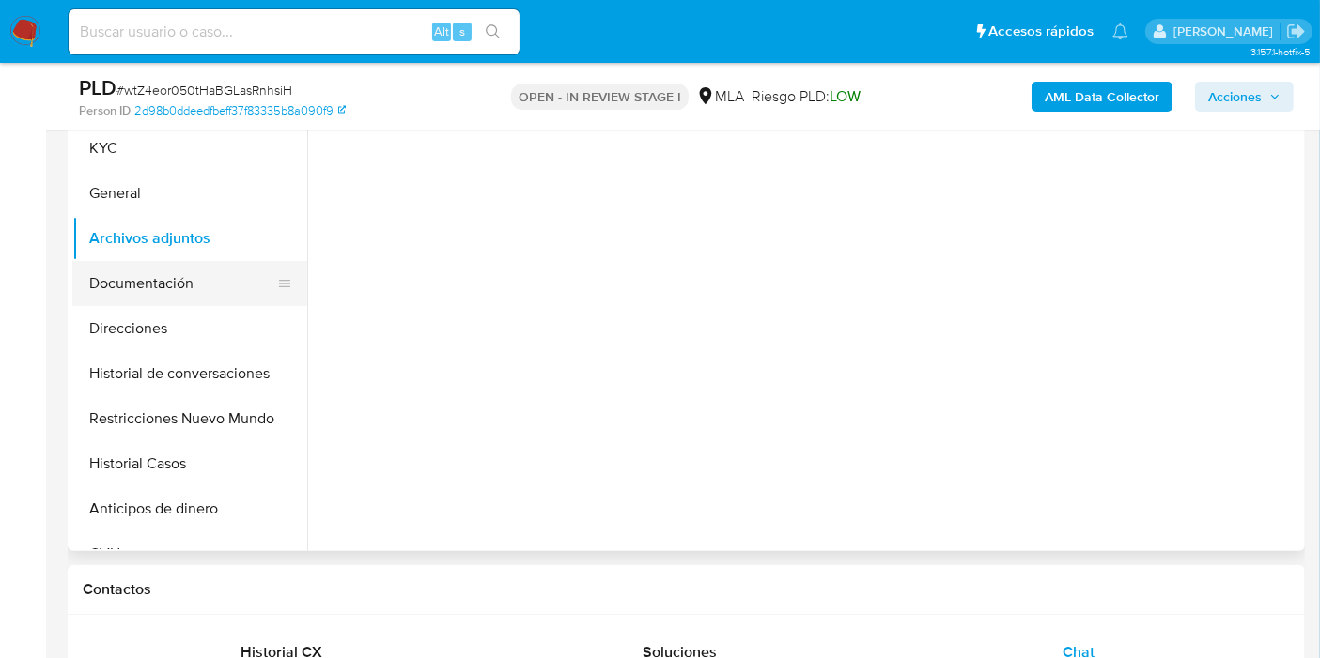
scroll to position [0, 0]
click at [179, 272] on button "Documentación" at bounding box center [182, 283] width 220 height 45
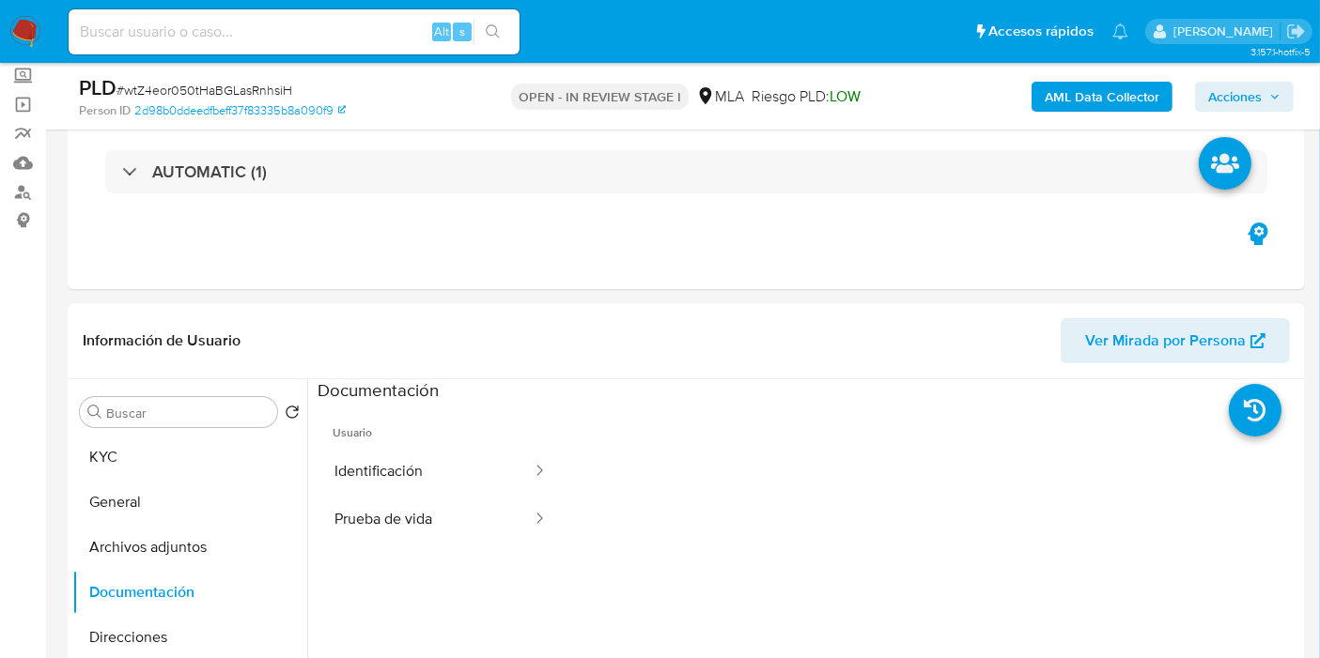
scroll to position [104, 0]
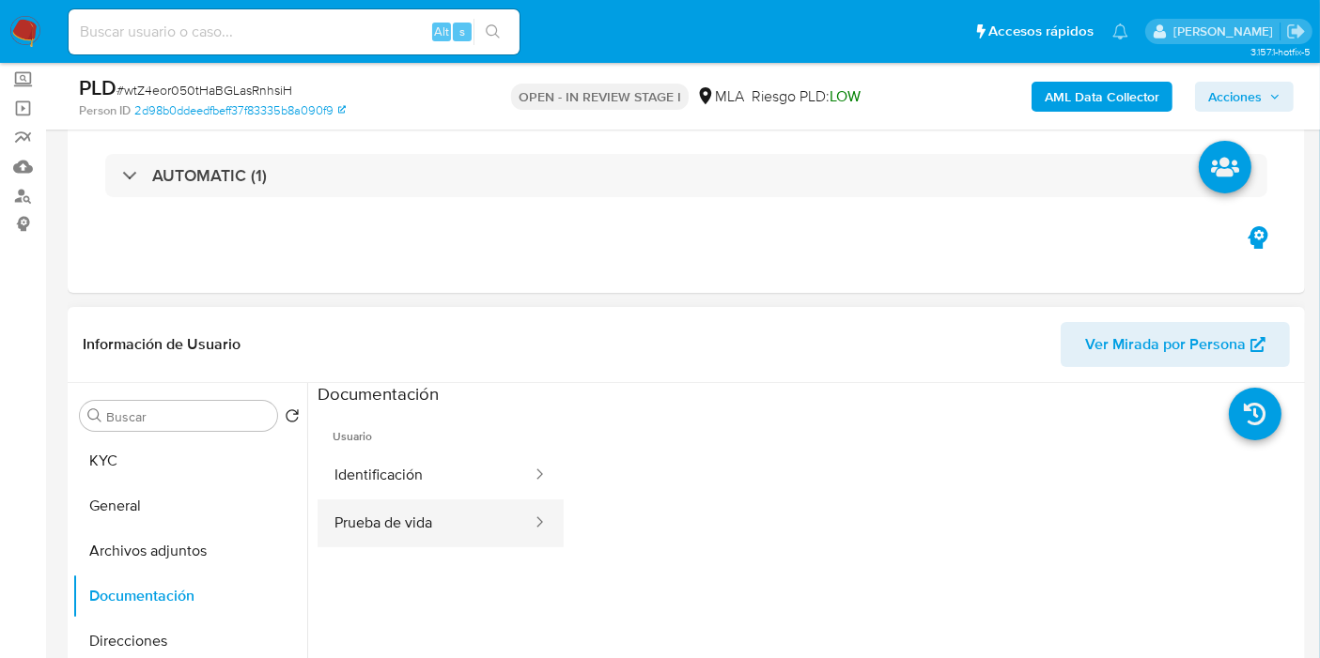
click at [477, 524] on button "Prueba de vida" at bounding box center [425, 524] width 216 height 48
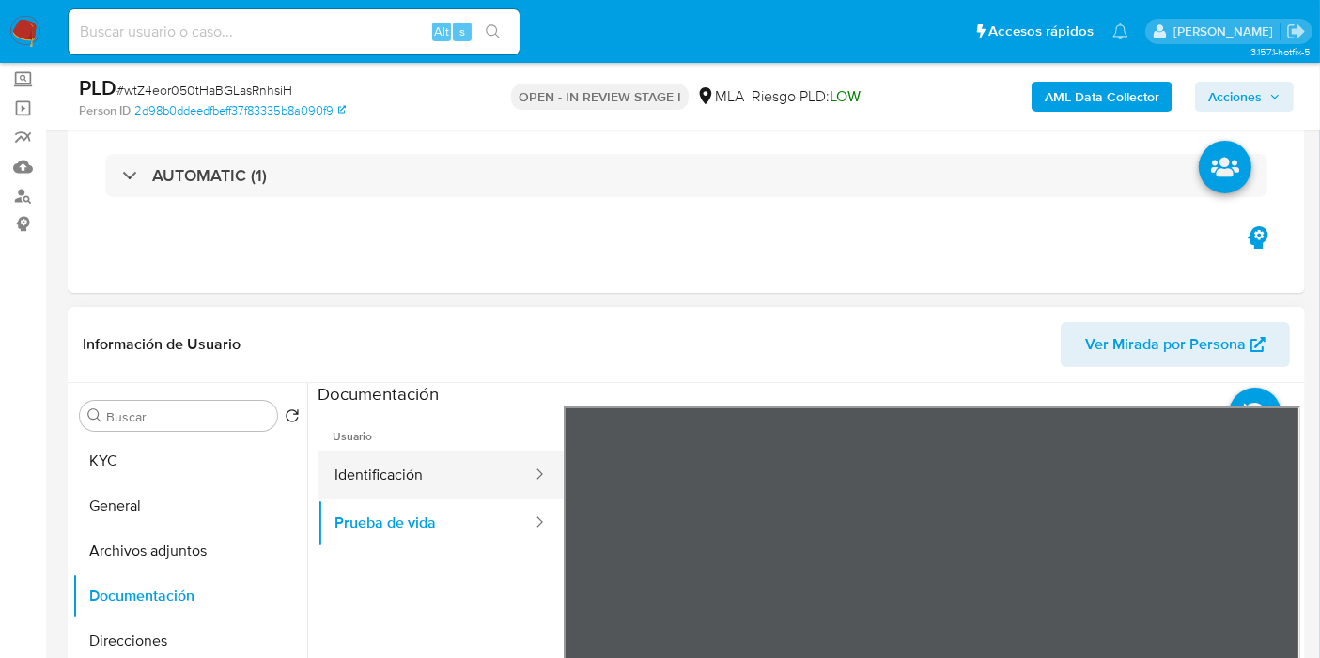
click at [490, 469] on button "Identificación" at bounding box center [425, 476] width 216 height 48
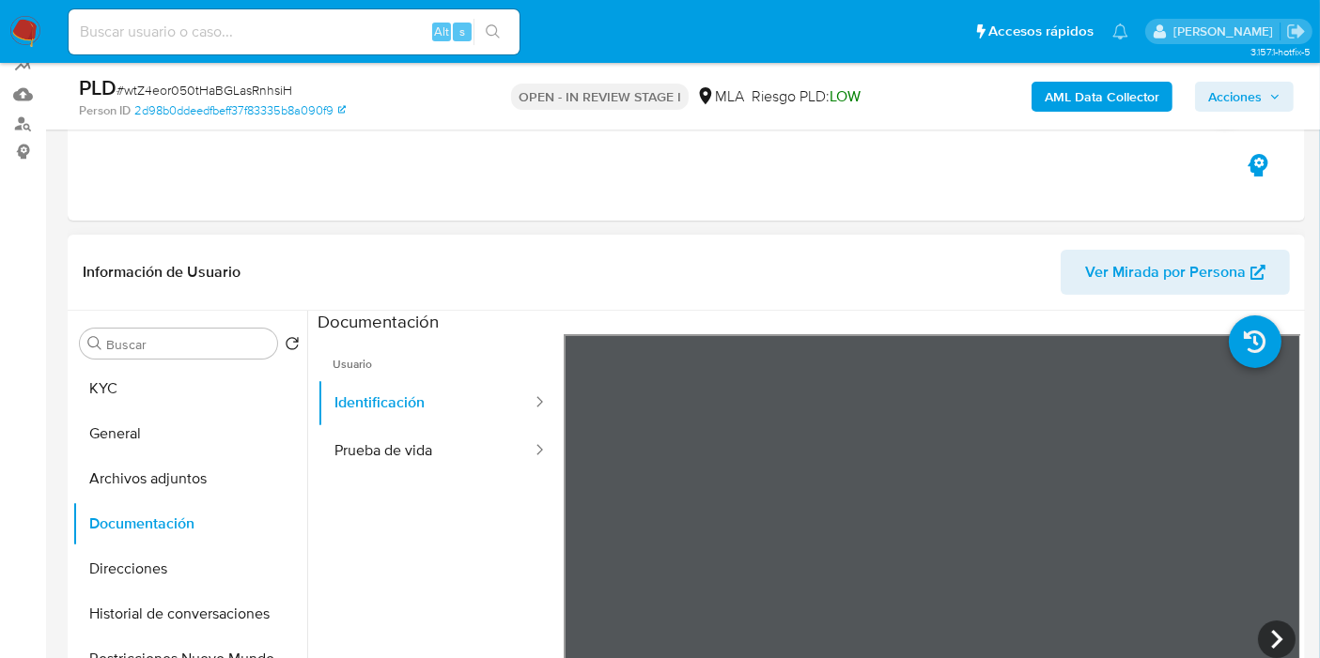
scroll to position [209, 0]
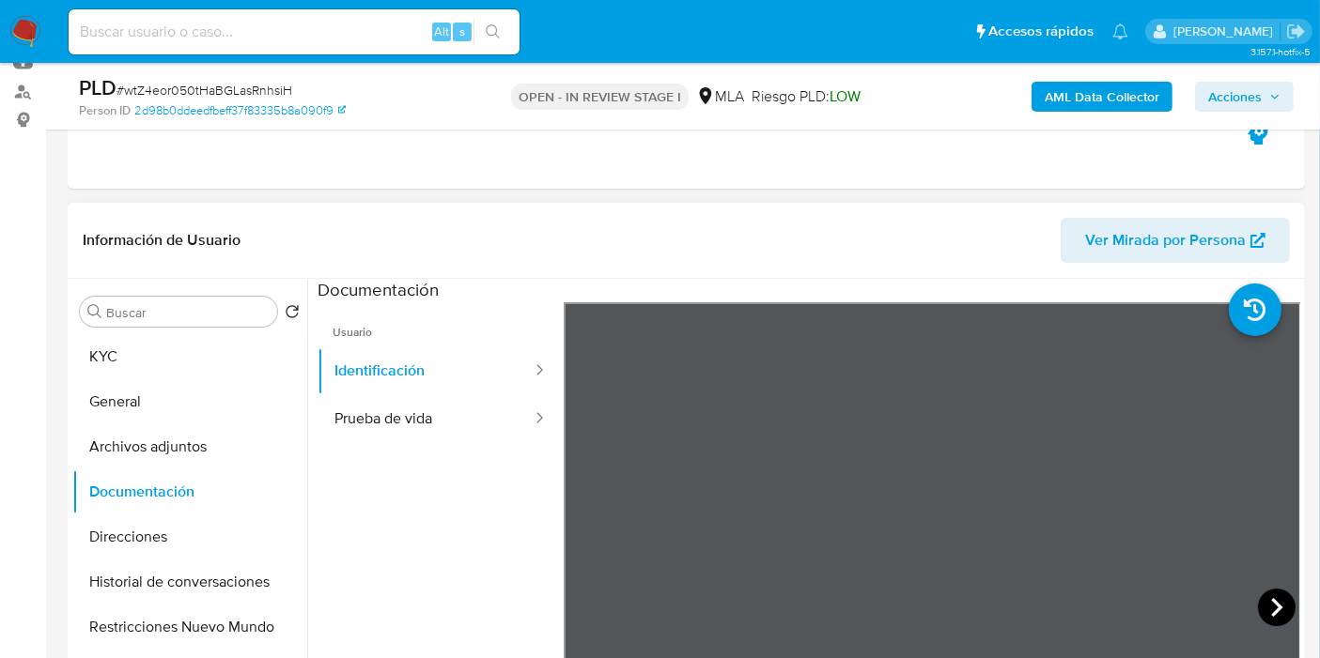
click at [1258, 608] on icon at bounding box center [1277, 608] width 38 height 38
click at [91, 347] on button "KYC" at bounding box center [182, 356] width 220 height 45
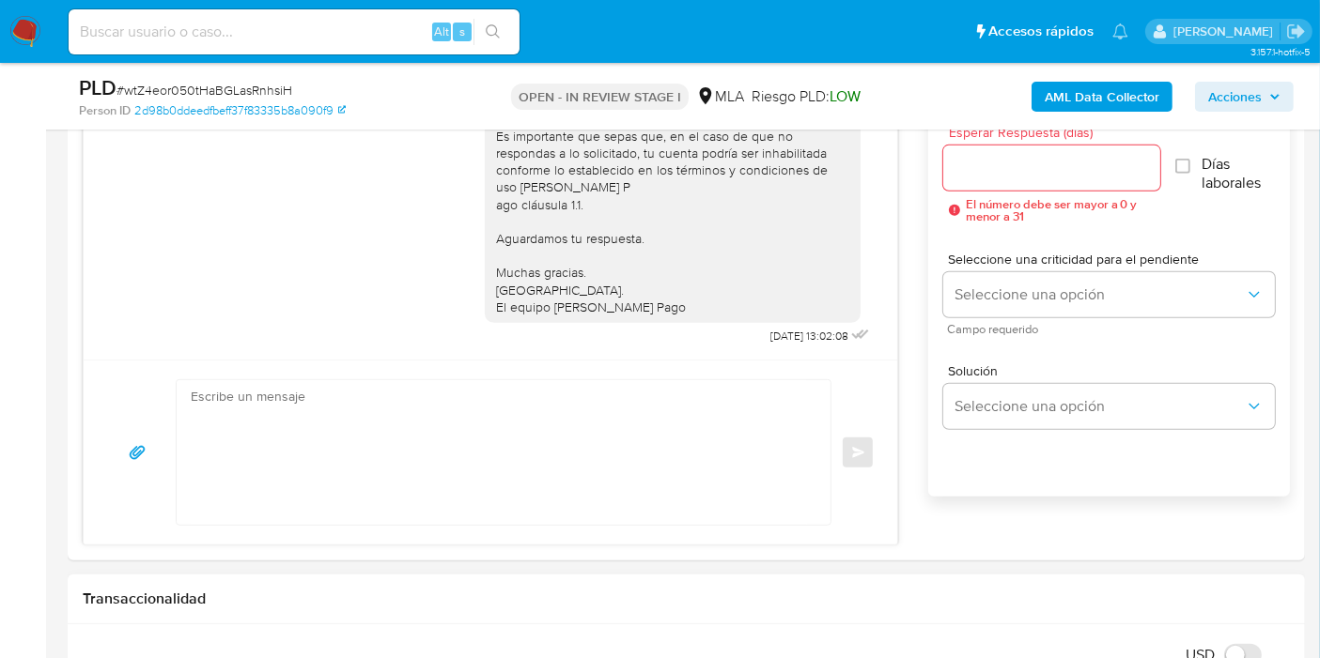
scroll to position [1148, 0]
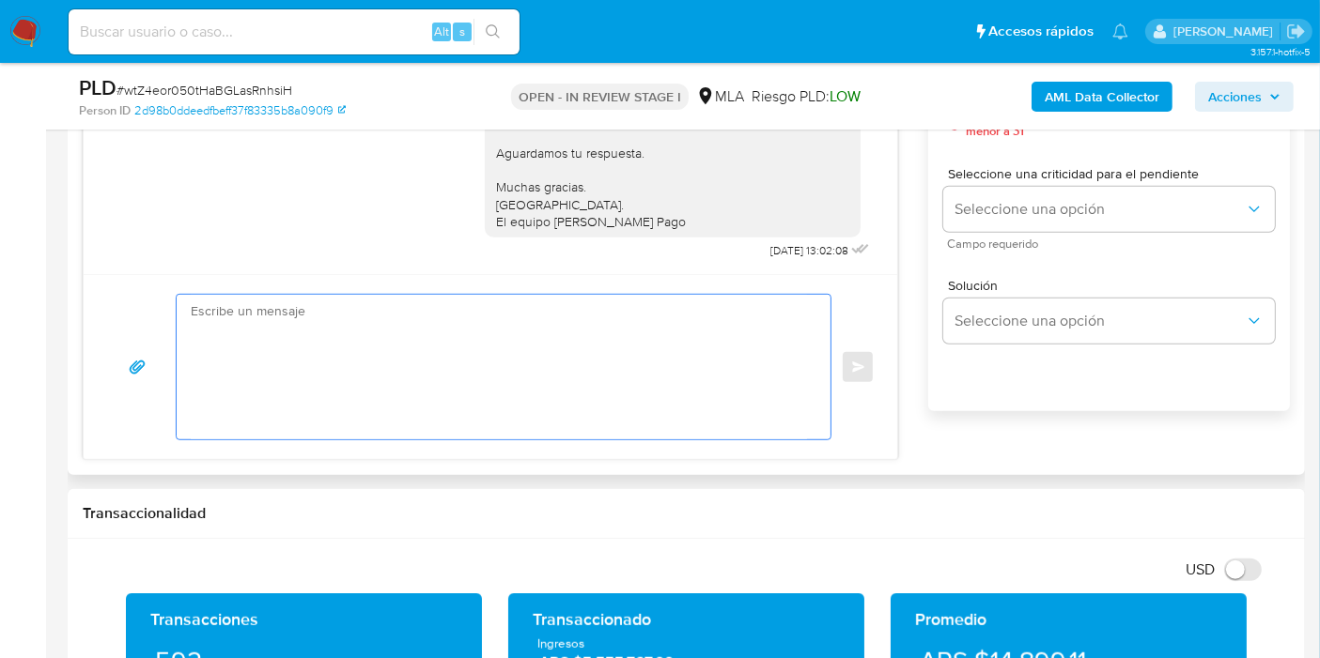
click at [300, 401] on textarea at bounding box center [499, 367] width 616 height 145
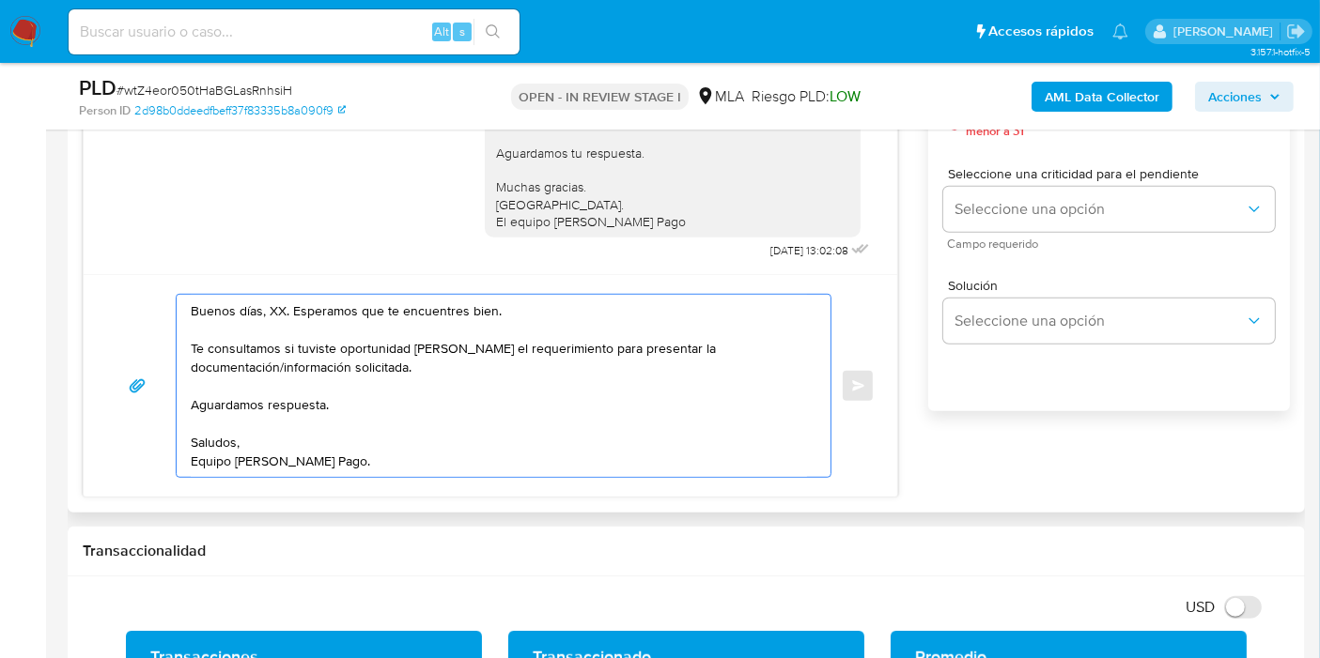
click at [273, 305] on textarea "Buenos días, XX. Esperamos que te encuentres bien. Te consultamos si tuviste op…" at bounding box center [499, 386] width 616 height 182
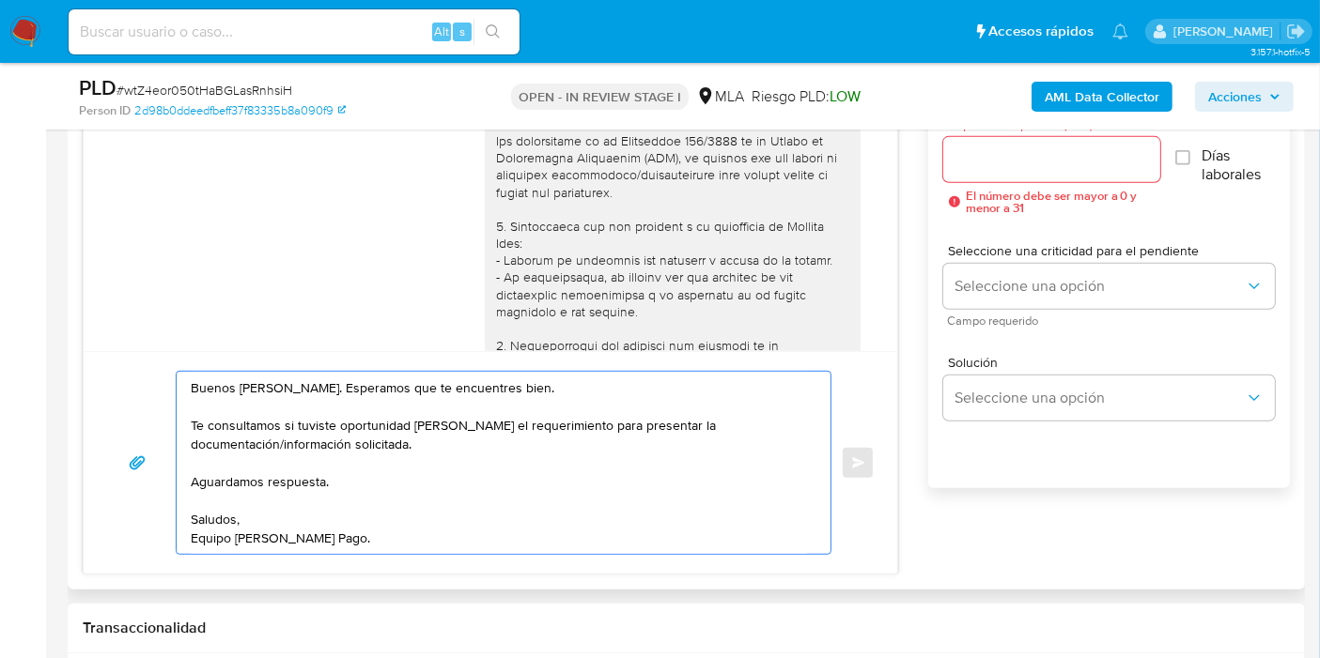
scroll to position [1044, 0]
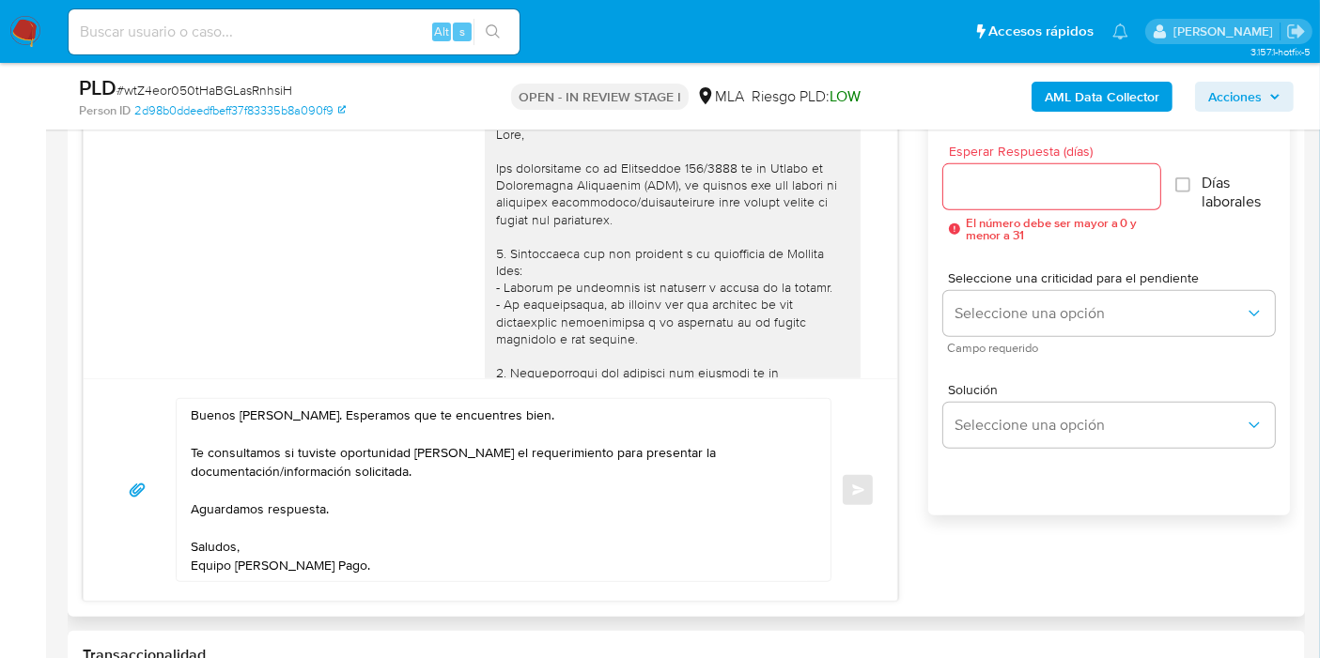
click at [526, 255] on div at bounding box center [672, 519] width 353 height 786
click at [544, 260] on div at bounding box center [672, 519] width 353 height 786
click at [536, 270] on div at bounding box center [672, 519] width 353 height 786
click at [496, 280] on div at bounding box center [672, 519] width 353 height 786
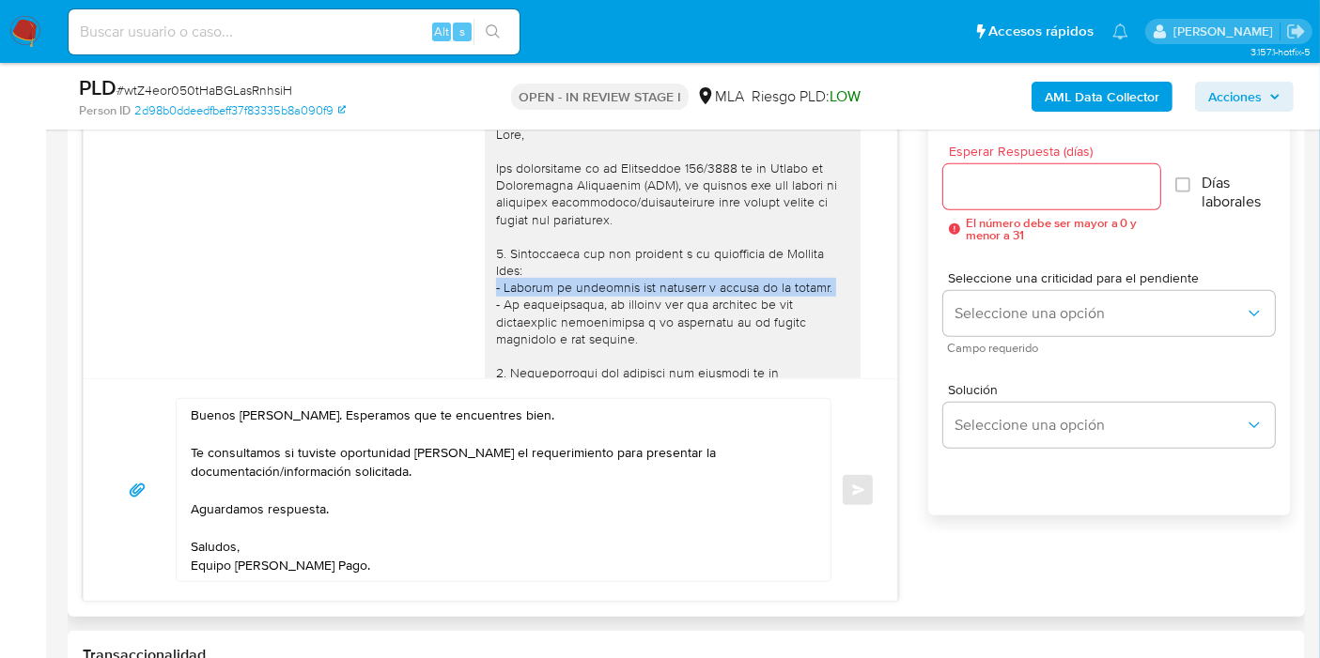
click at [496, 280] on div at bounding box center [672, 519] width 353 height 786
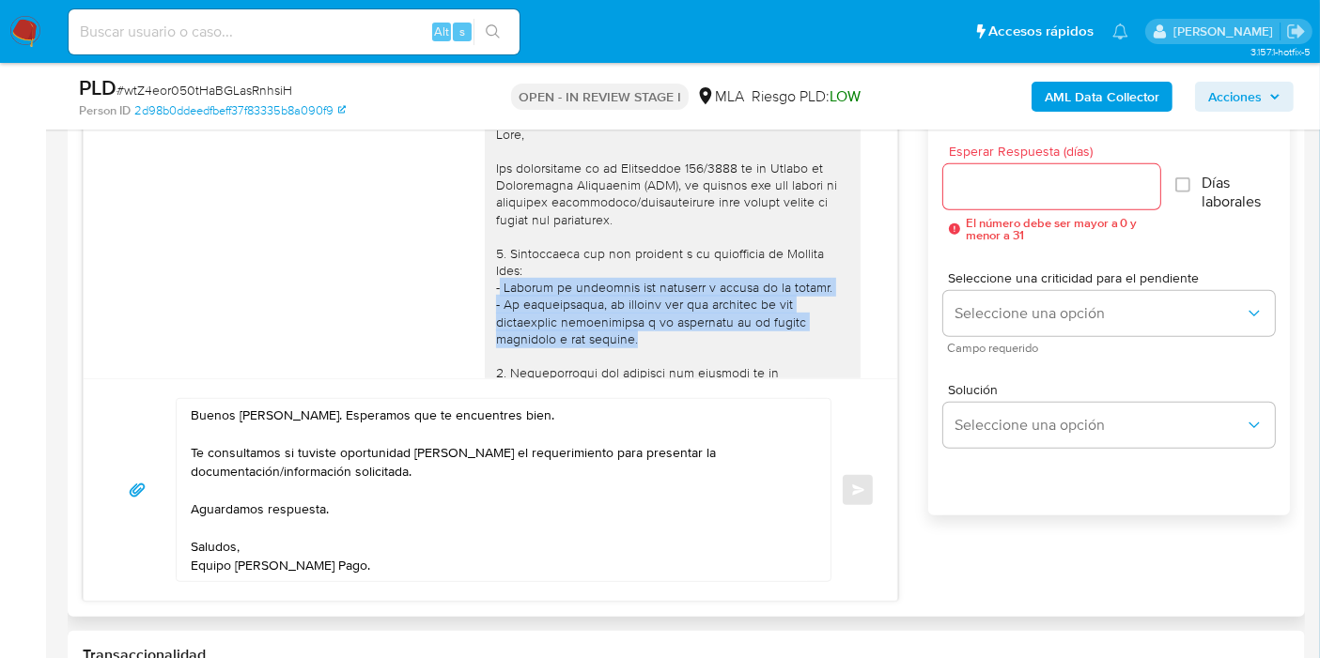
drag, startPoint x: 643, startPoint y: 342, endPoint x: 482, endPoint y: 288, distance: 170.2
click at [496, 288] on div at bounding box center [672, 519] width 353 height 786
drag, startPoint x: 521, startPoint y: 288, endPoint x: 489, endPoint y: 291, distance: 32.1
click at [496, 291] on div at bounding box center [672, 519] width 353 height 786
drag, startPoint x: 468, startPoint y: 289, endPoint x: 662, endPoint y: 354, distance: 204.9
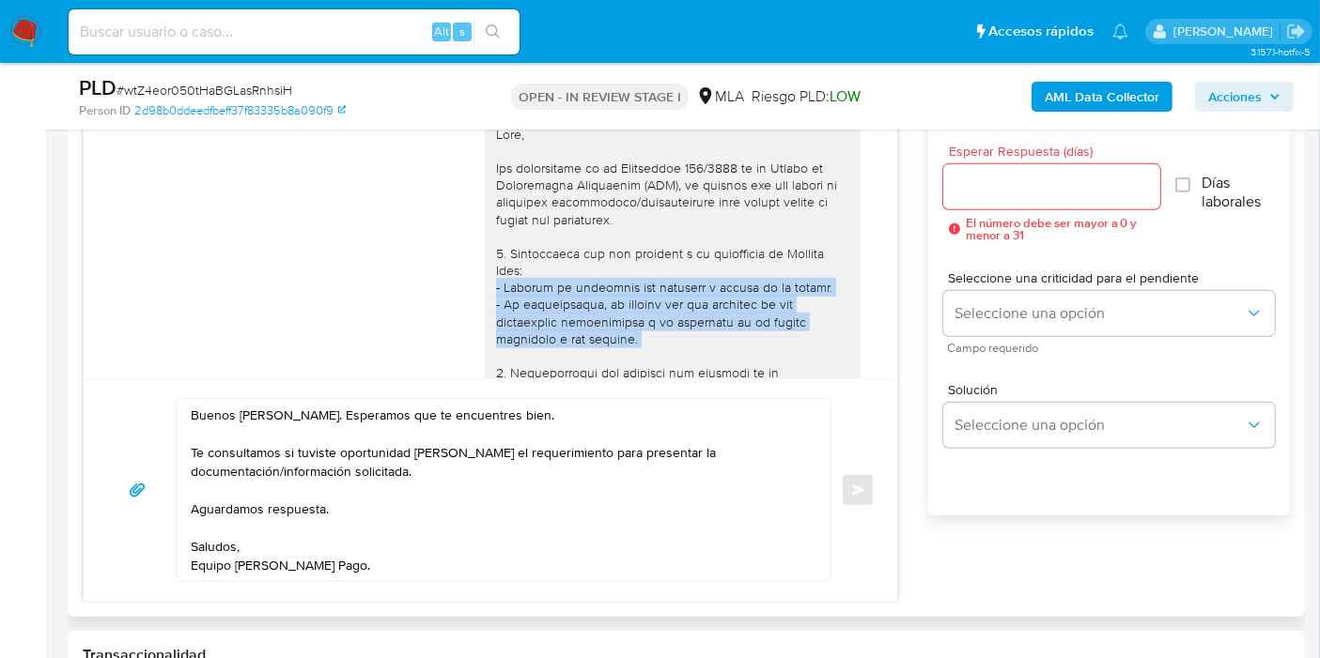
click at [662, 354] on div "18/08/2025 17:45:12" at bounding box center [490, 525] width 766 height 841
copy div "- Detalla la actividad que realizas a través de tu cuenta. - De corresponder, t…"
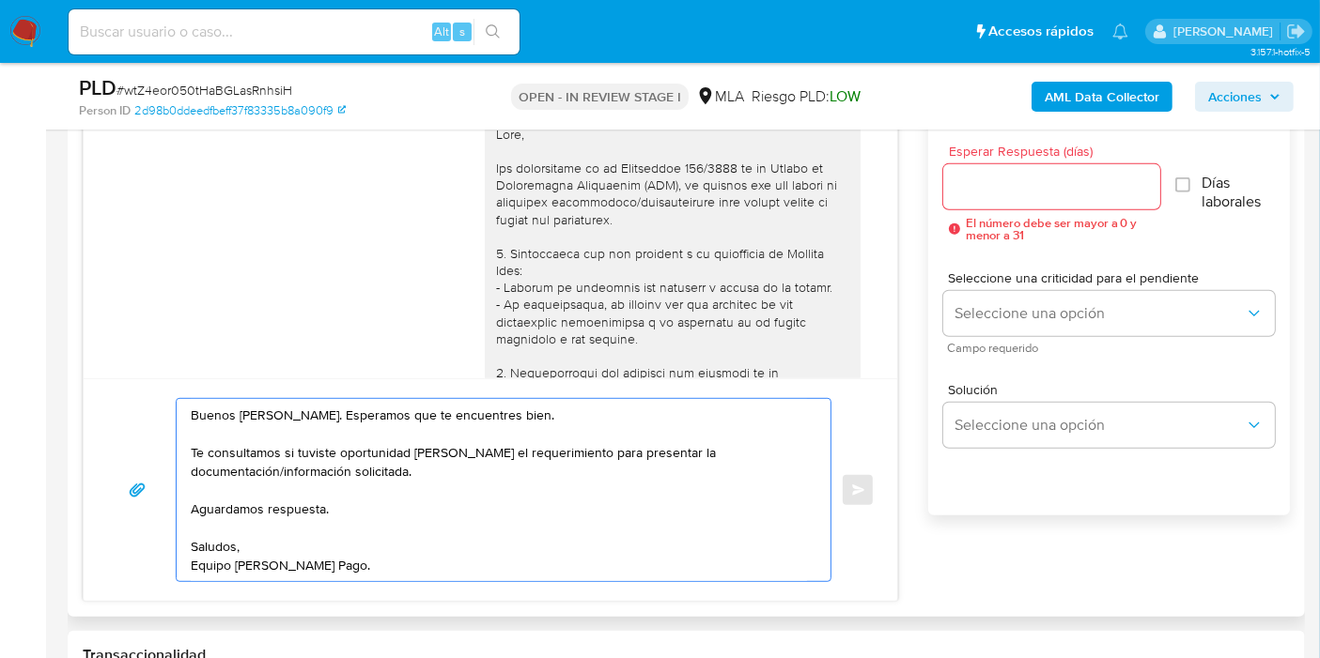
click at [564, 487] on textarea "Buenos días, Valentina. Esperamos que te encuentres bien. Te consultamos si tuv…" at bounding box center [499, 490] width 616 height 182
paste textarea "- Detalla la actividad que realizas a través de tu cuenta. - De corresponder, t…"
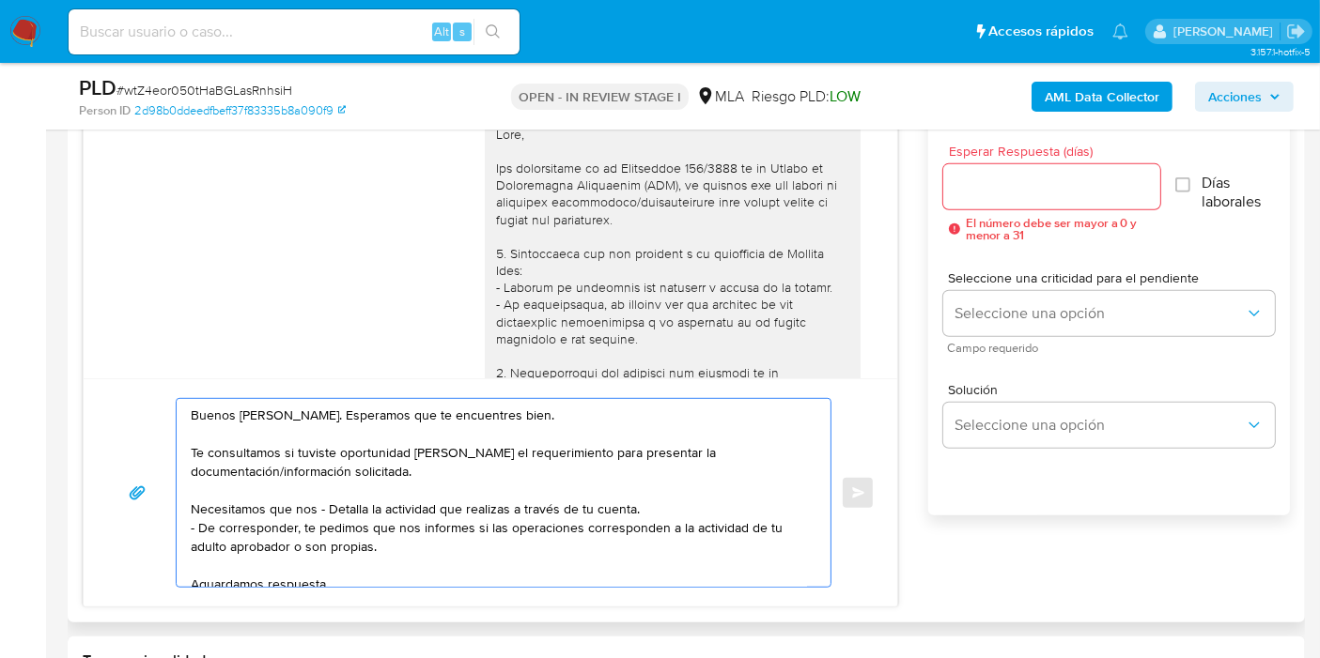
click at [351, 517] on textarea "Buenos días, Valentina. Esperamos que te encuentres bien. Te consultamos si tuv…" at bounding box center [499, 493] width 616 height 188
click at [355, 509] on textarea "Buenos días, Valentina. Esperamos que te encuentres bien. Te consultamos si tuv…" at bounding box center [499, 493] width 616 height 188
click at [406, 505] on textarea "Buenos días, Valentina. Esperamos que te encuentres bien. Te consultamos si tuv…" at bounding box center [499, 493] width 616 height 188
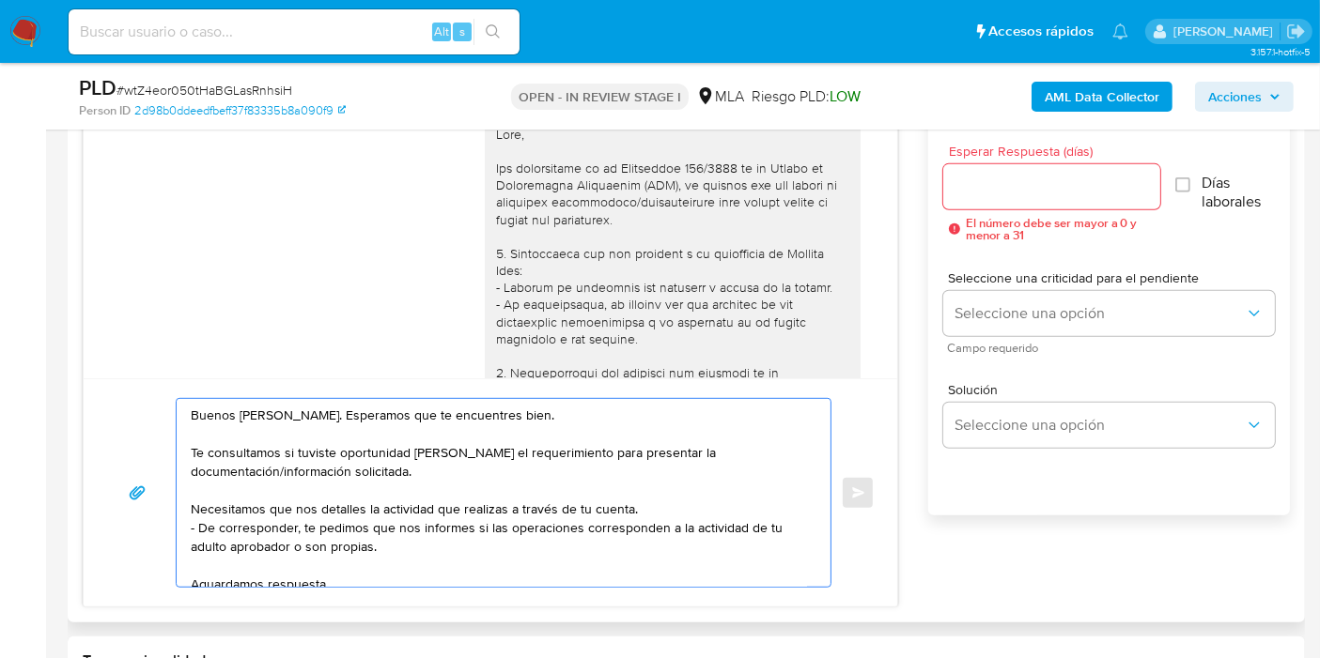
click at [194, 522] on textarea "Buenos días, Valentina. Esperamos que te encuentres bien. Te consultamos si tuv…" at bounding box center [499, 493] width 616 height 188
click at [204, 524] on textarea "Buenos días, Valentina. Esperamos que te encuentres bien. Te consultamos si tuv…" at bounding box center [499, 493] width 616 height 188
click at [315, 533] on textarea "Buenos días, Valentina. Esperamos que te encuentres bien. Te consultamos si tuv…" at bounding box center [499, 493] width 616 height 188
click at [453, 517] on textarea "Buenos días, Valentina. Esperamos que te encuentres bien. Te consultamos si tuv…" at bounding box center [499, 493] width 616 height 188
click at [684, 511] on textarea "Buenos días, Valentina. Esperamos que te encuentres bien. Te consultamos si tuv…" at bounding box center [499, 493] width 616 height 188
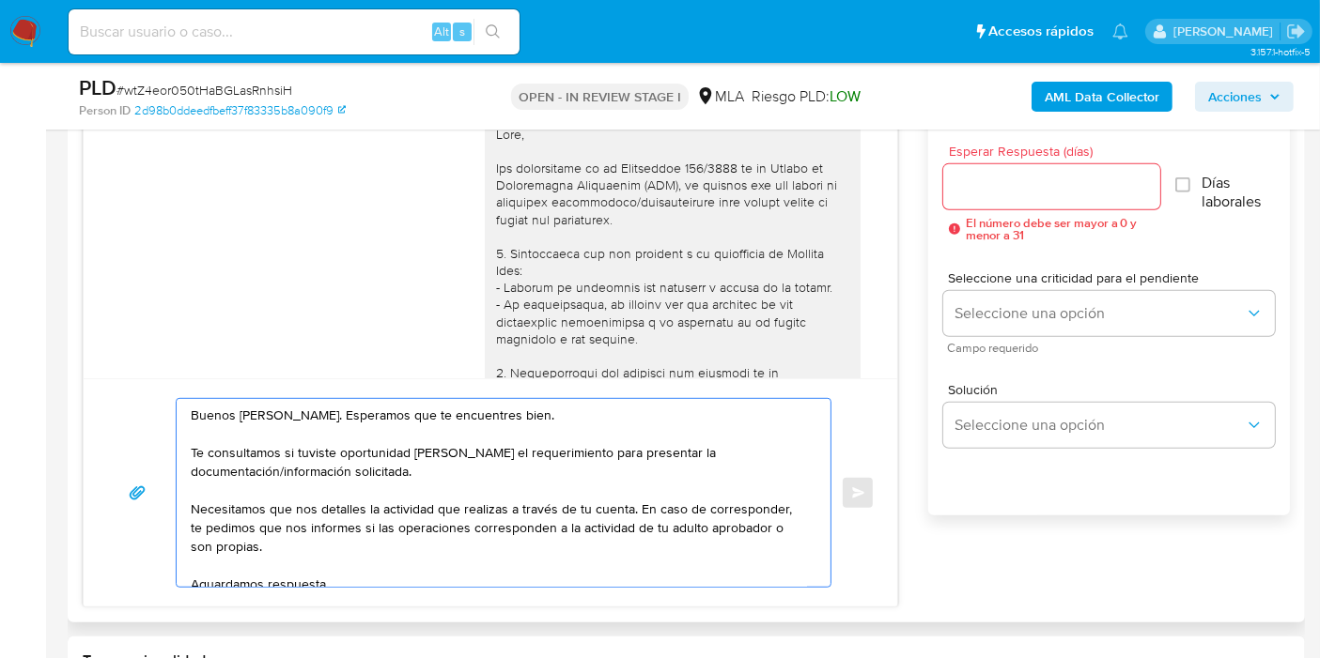
click at [649, 540] on textarea "Buenos días, Valentina. Esperamos que te encuentres bien. Te consultamos si tuv…" at bounding box center [499, 493] width 616 height 188
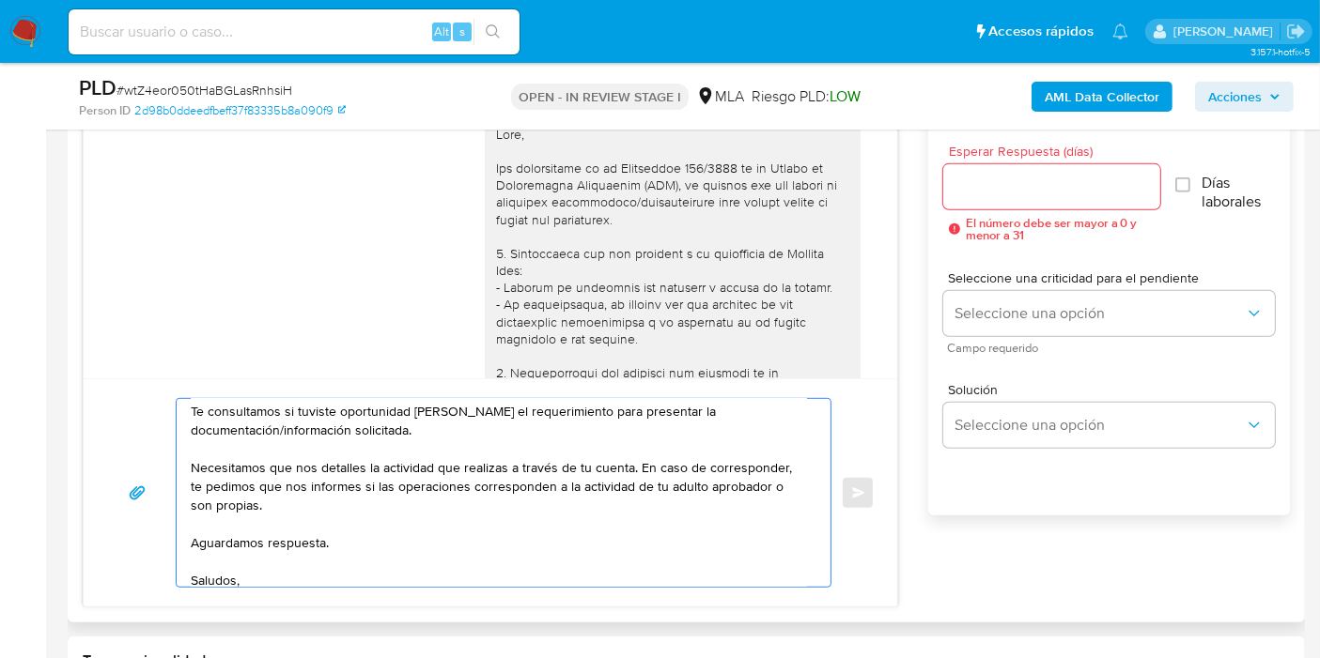
scroll to position [0, 0]
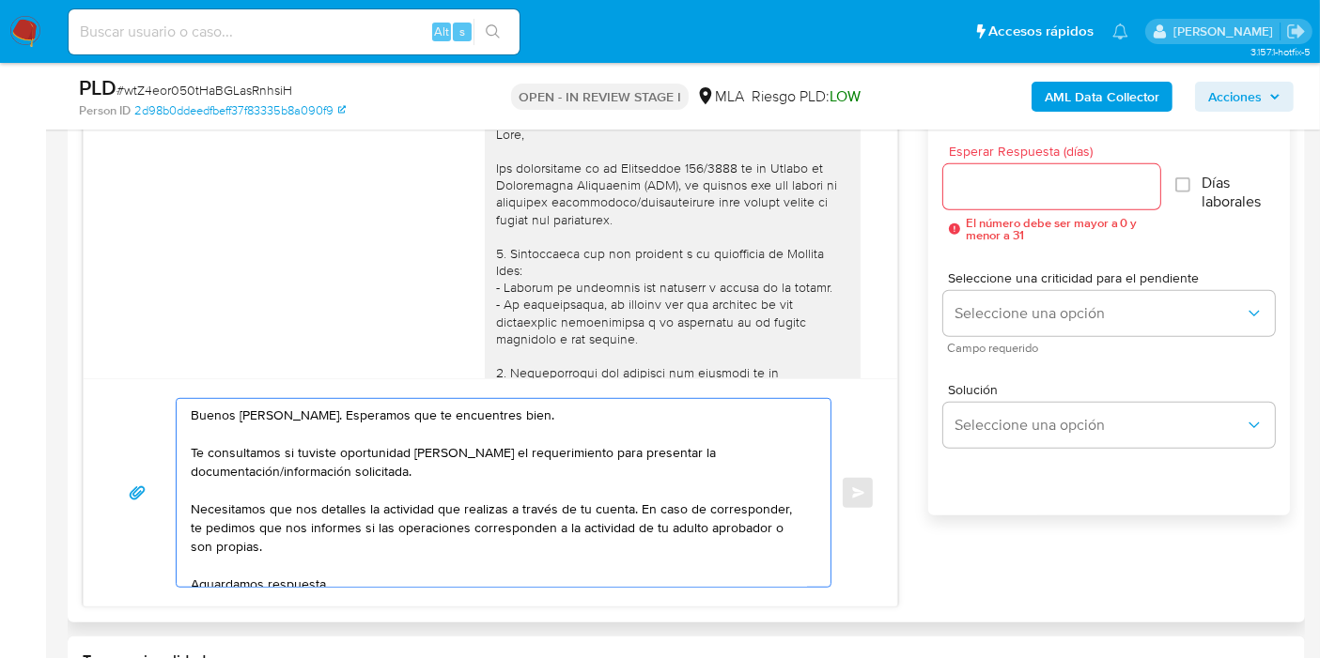
type textarea "Buenos días, Valentina. Esperamos que te encuentres bien. Te consultamos si tuv…"
click at [1008, 182] on input "Esperar Respuesta (días)" at bounding box center [1051, 187] width 217 height 24
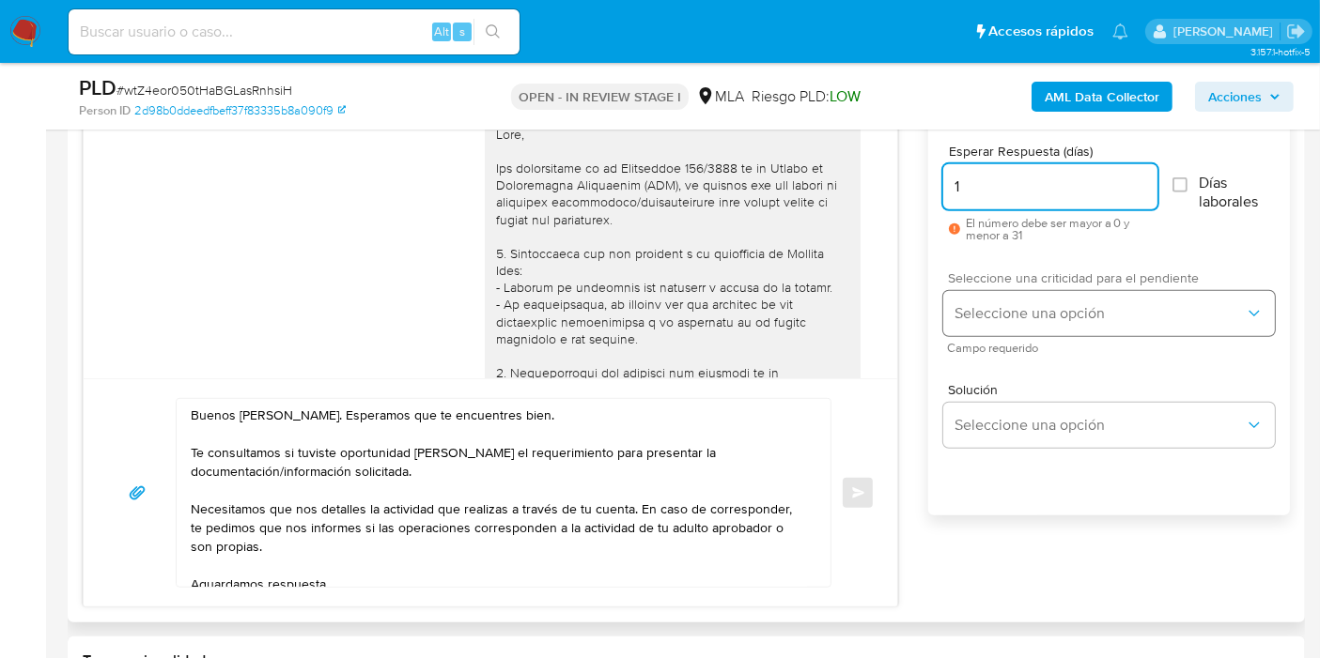
type input "1"
click at [1034, 313] on span "Seleccione una opción" at bounding box center [1099, 313] width 290 height 19
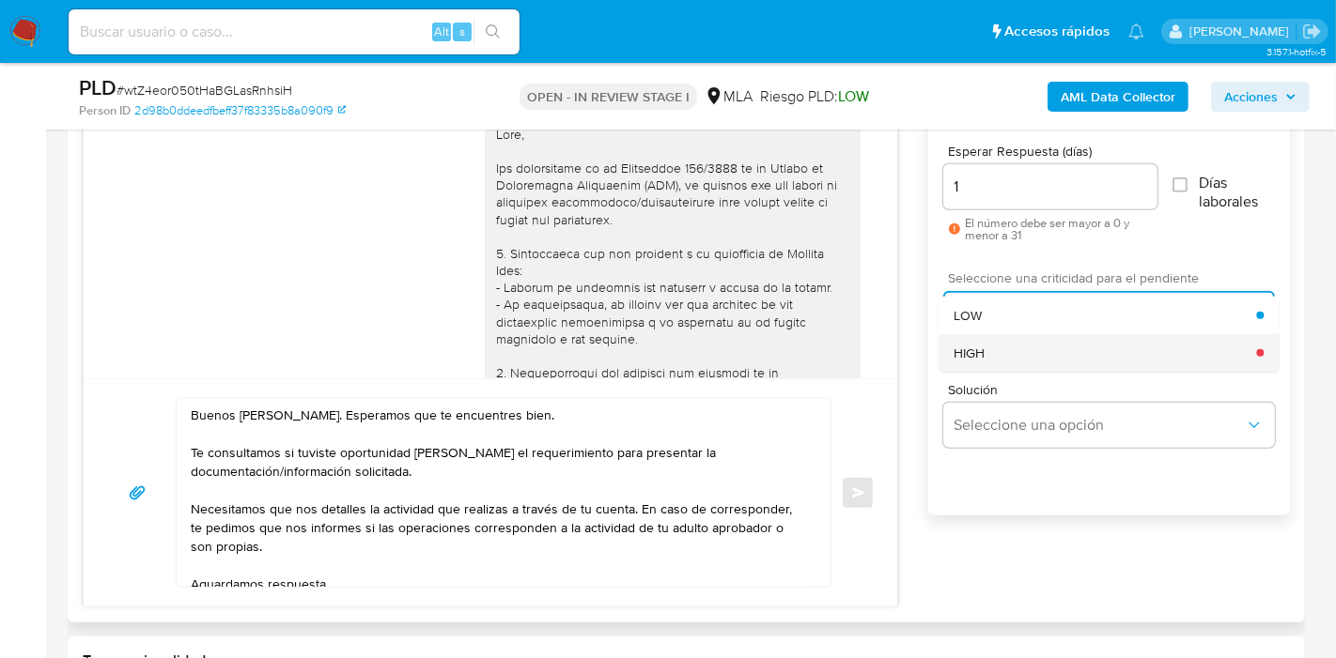
click at [1012, 336] on div "HIGH" at bounding box center [1104, 353] width 302 height 38
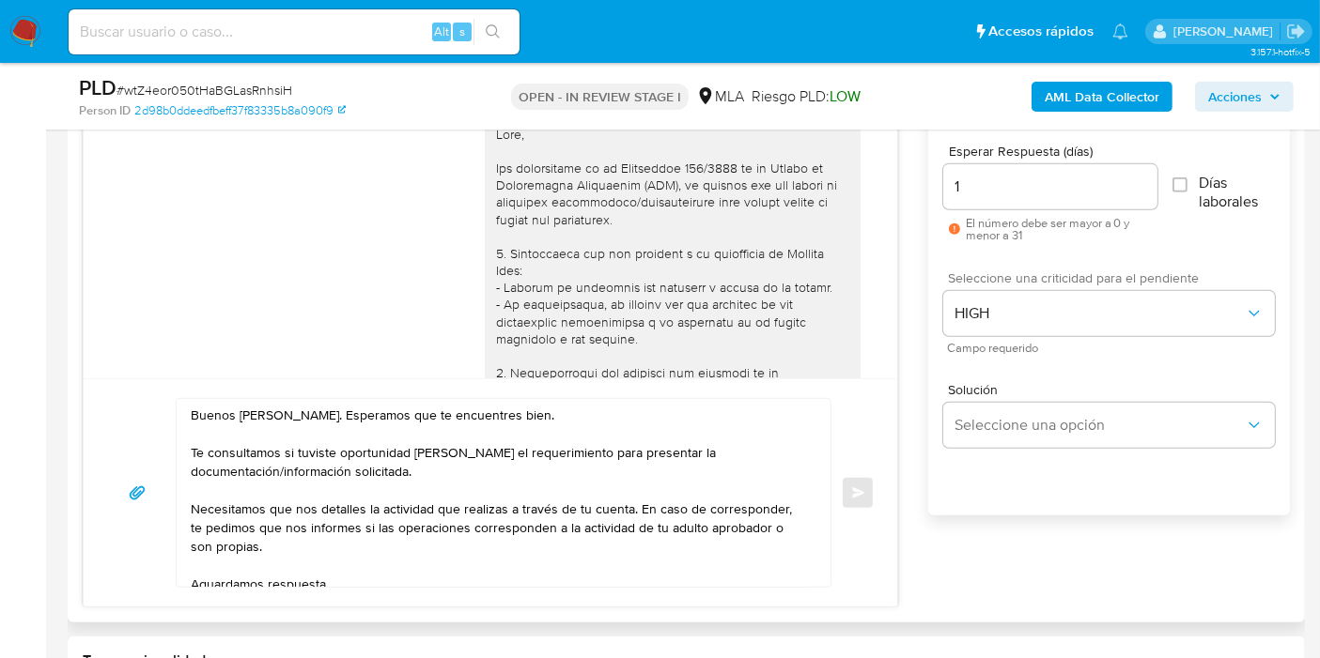
click at [1121, 170] on div "1" at bounding box center [1050, 186] width 214 height 45
click at [1092, 201] on div "1" at bounding box center [1050, 186] width 214 height 45
drag, startPoint x: 402, startPoint y: 564, endPoint x: 178, endPoint y: 354, distance: 307.0
click at [178, 354] on div "18/08/2025 17:45:12 Hola, Esperamos que te encuentres muy bien. Te consultamos …" at bounding box center [490, 336] width 815 height 543
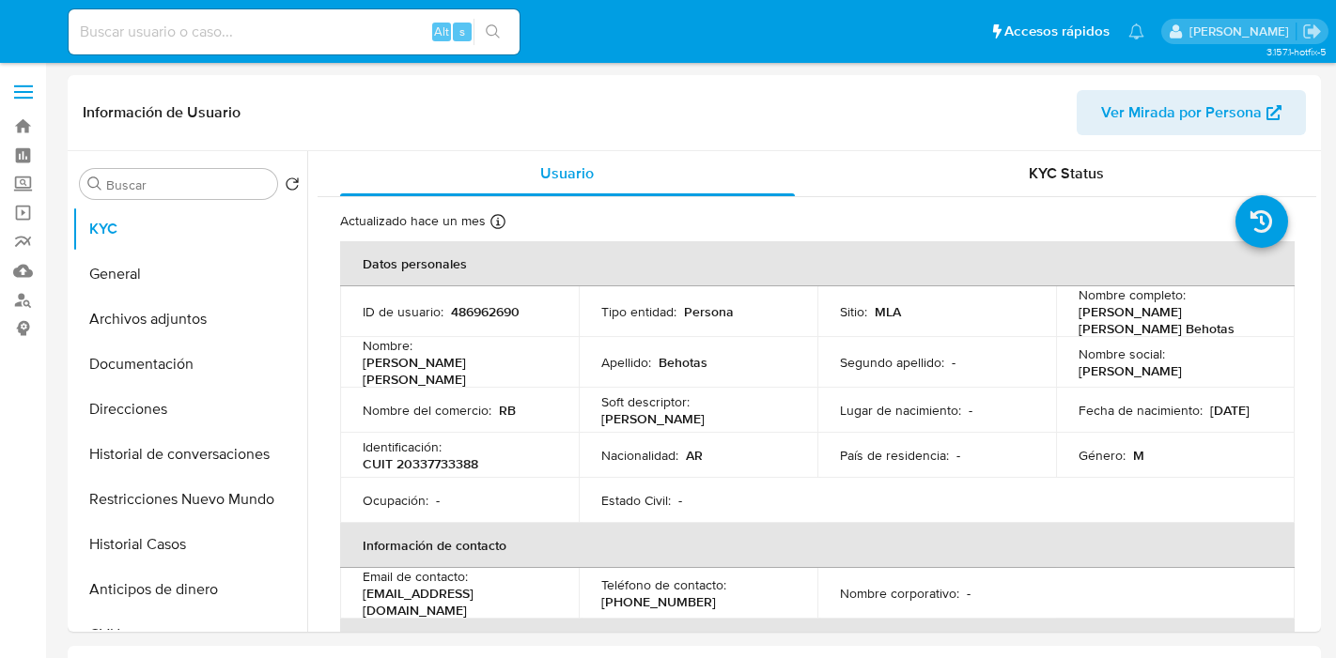
select select "10"
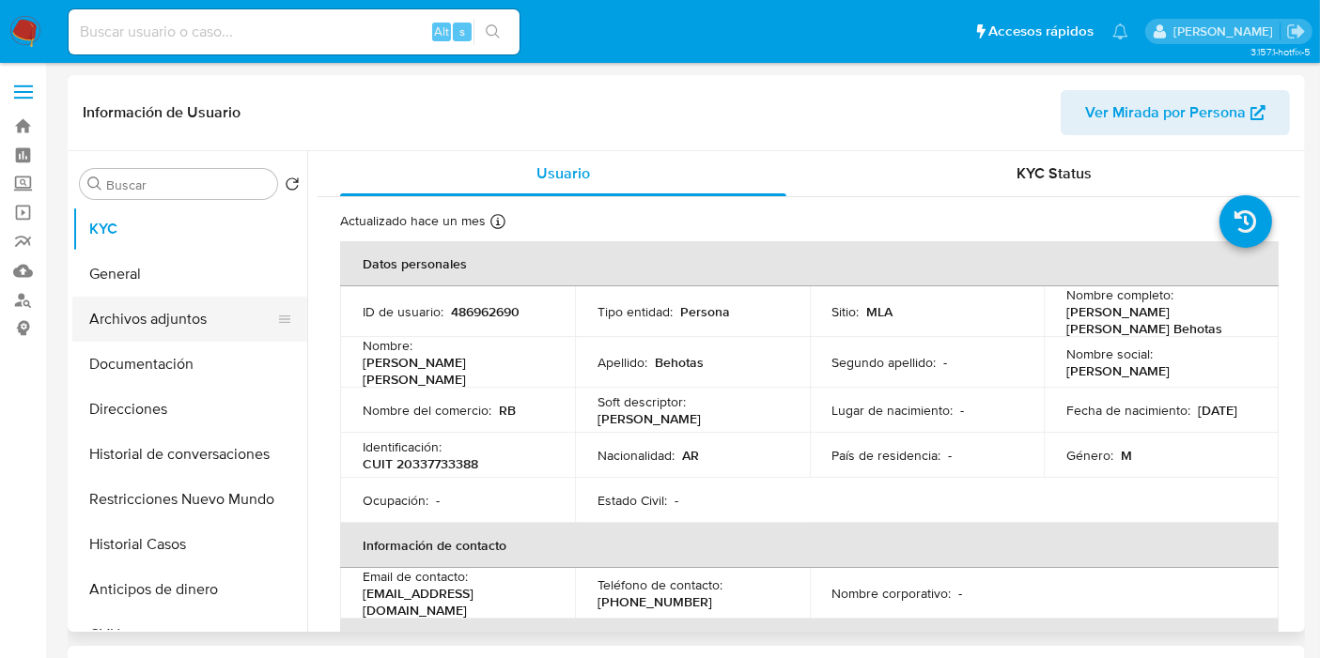
click at [134, 329] on button "Archivos adjuntos" at bounding box center [182, 319] width 220 height 45
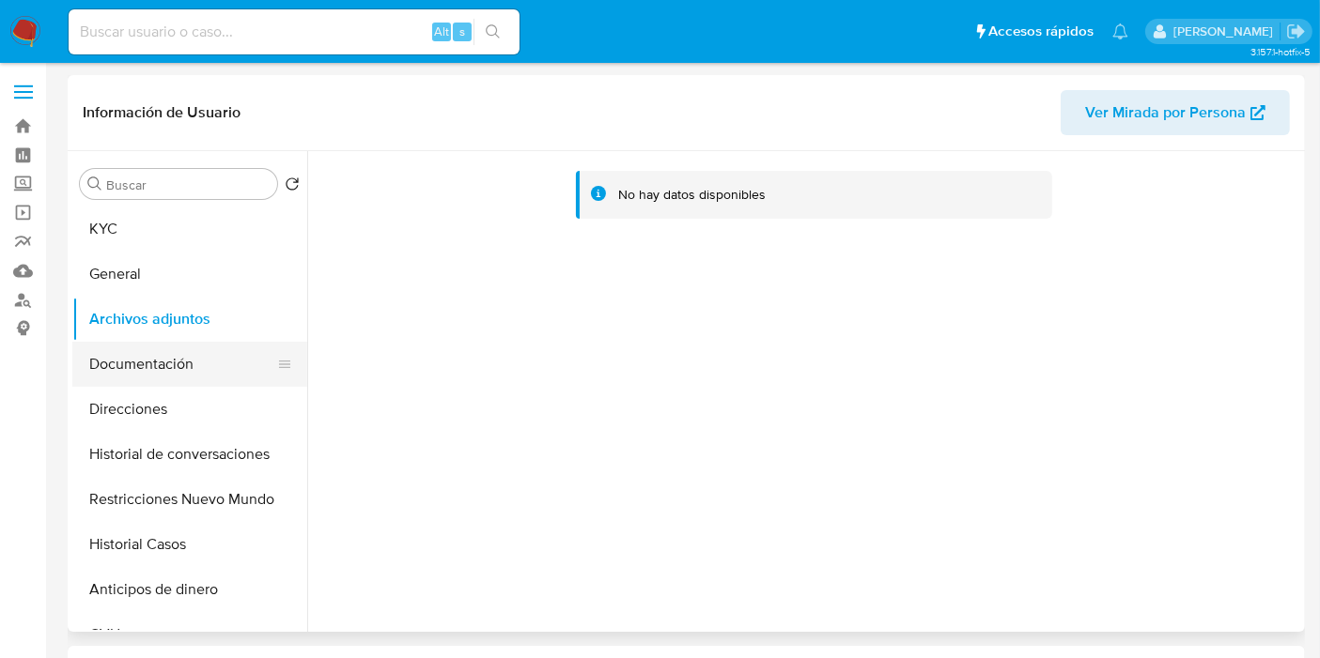
click at [144, 363] on button "Documentación" at bounding box center [182, 364] width 220 height 45
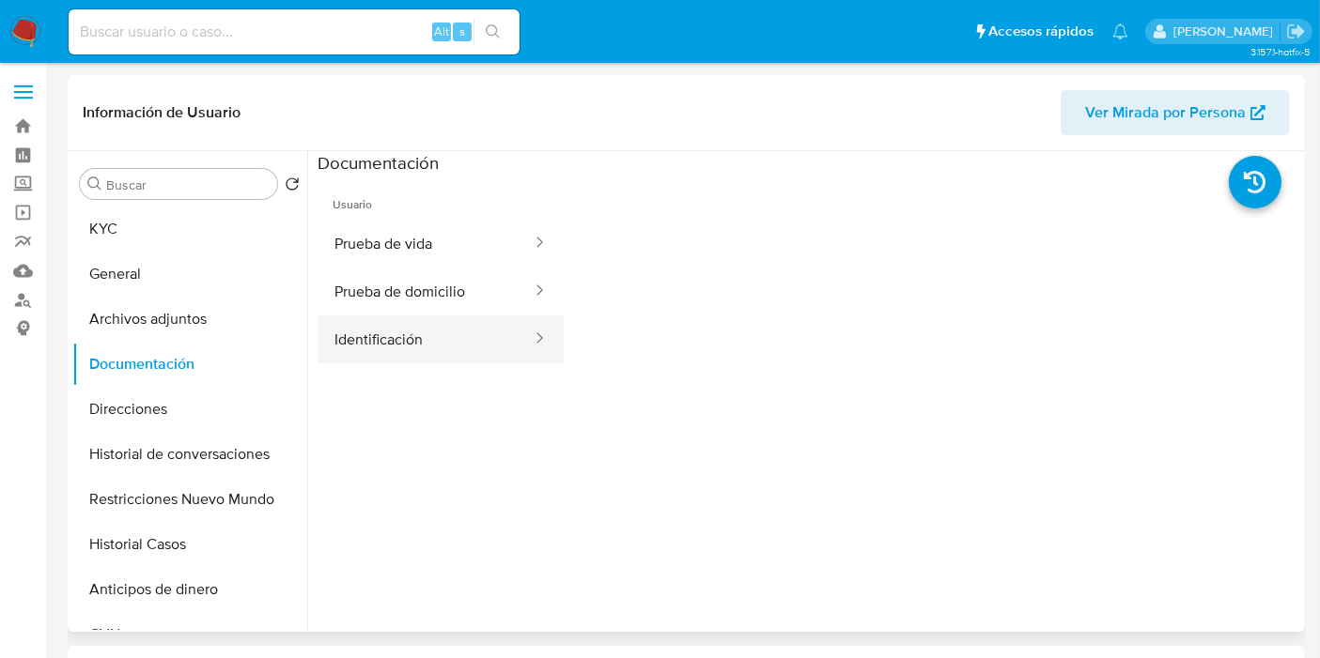
click at [530, 340] on icon at bounding box center [539, 338] width 19 height 19
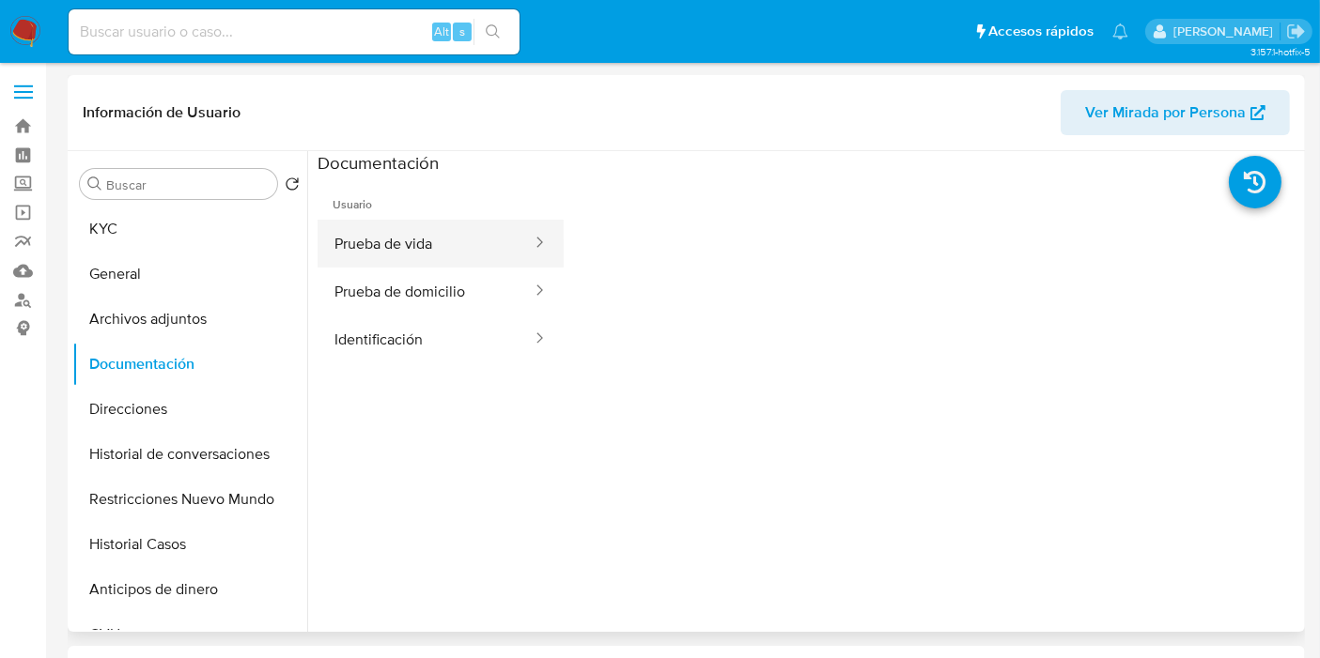
click at [459, 255] on button "Prueba de vida" at bounding box center [425, 244] width 216 height 48
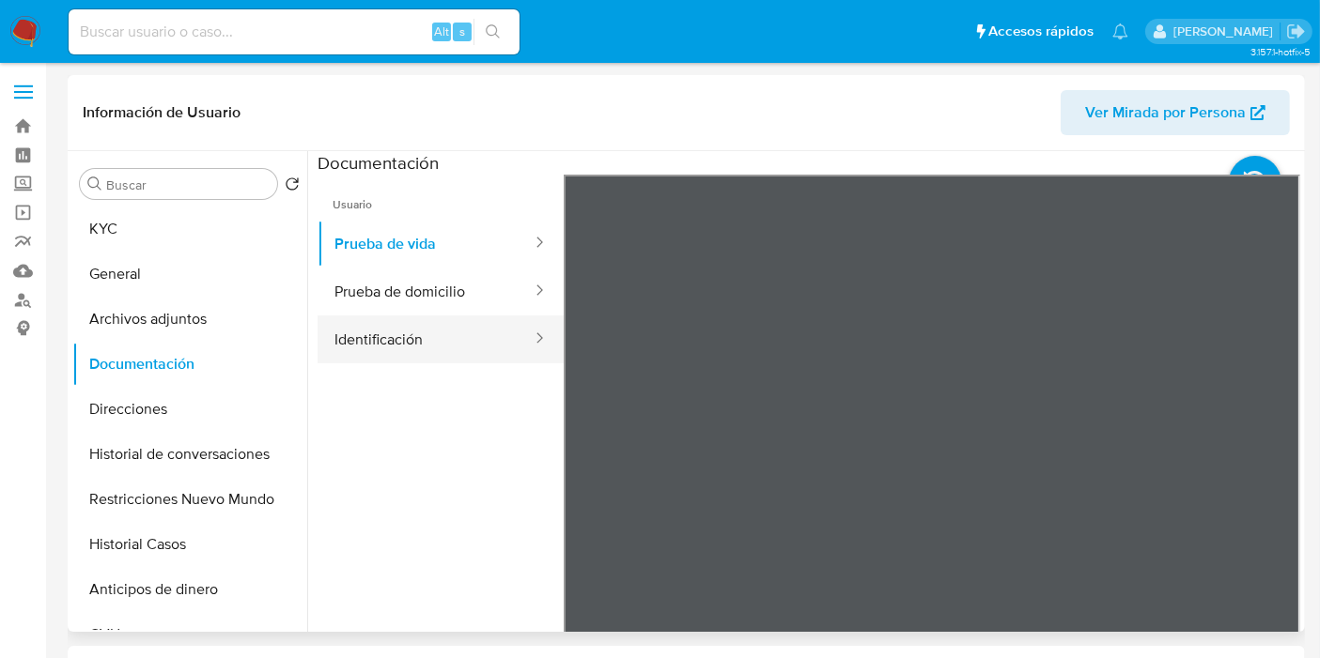
click at [421, 336] on button "Identificación" at bounding box center [425, 340] width 216 height 48
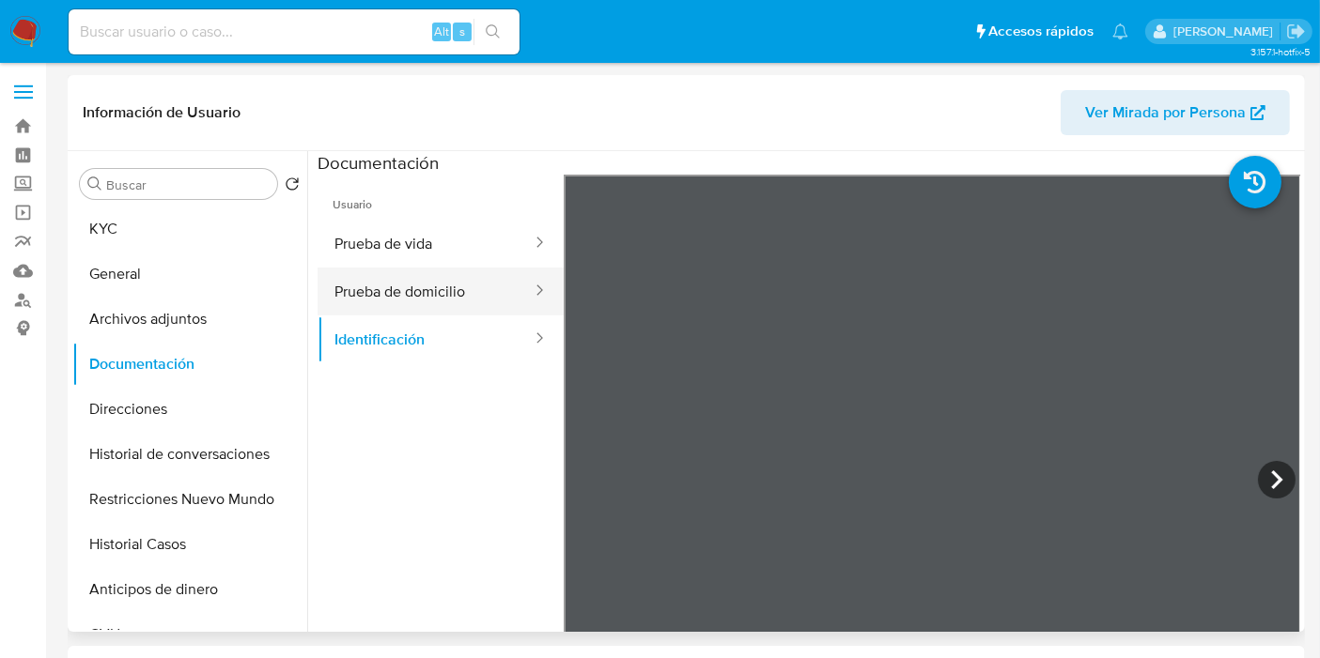
click at [439, 294] on button "Prueba de domicilio" at bounding box center [425, 292] width 216 height 48
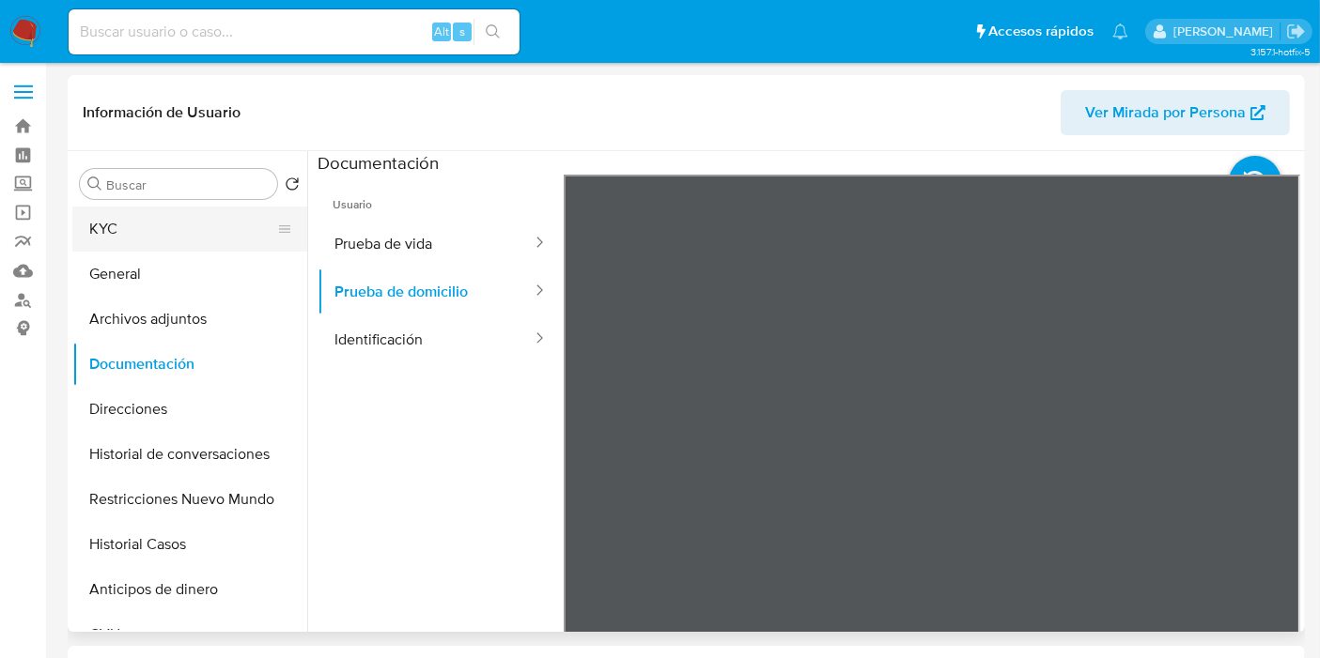
click at [164, 230] on button "KYC" at bounding box center [182, 229] width 220 height 45
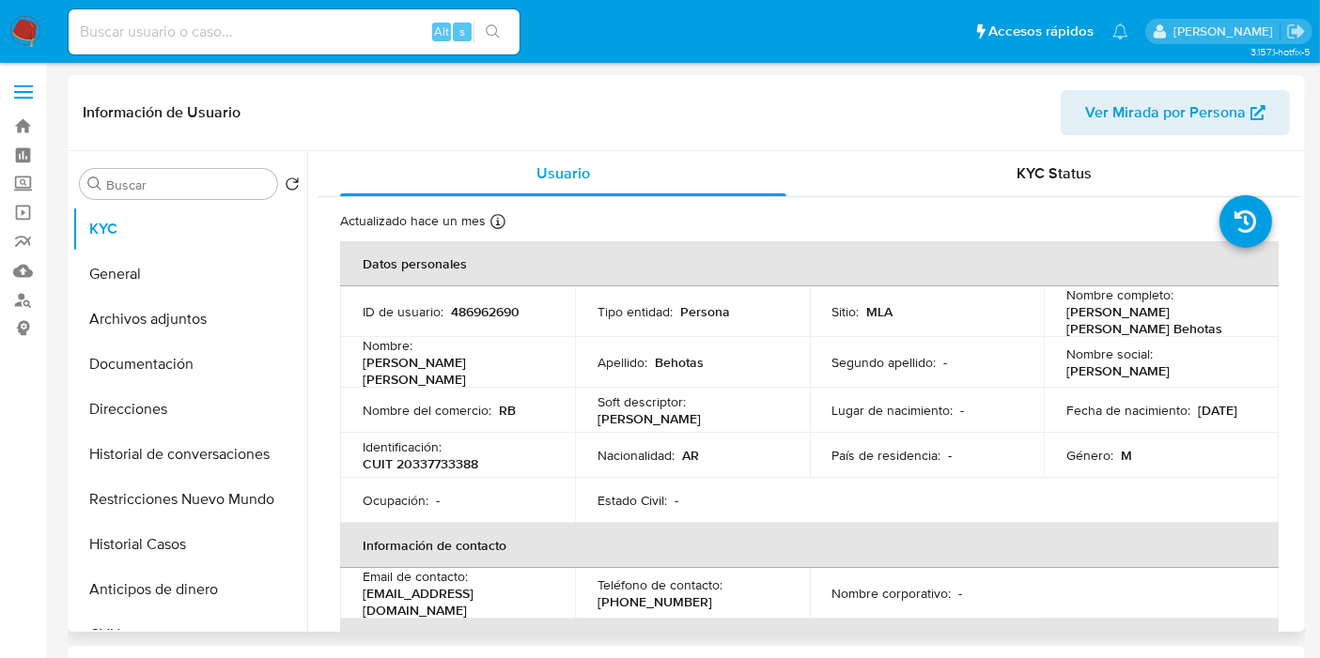
drag, startPoint x: 441, startPoint y: 439, endPoint x: 438, endPoint y: 454, distance: 15.5
click at [440, 441] on div "Identificación : CUIT 20337733388" at bounding box center [458, 456] width 190 height 34
click at [438, 456] on p "CUIT 20337733388" at bounding box center [421, 464] width 116 height 17
copy p "20337733388"
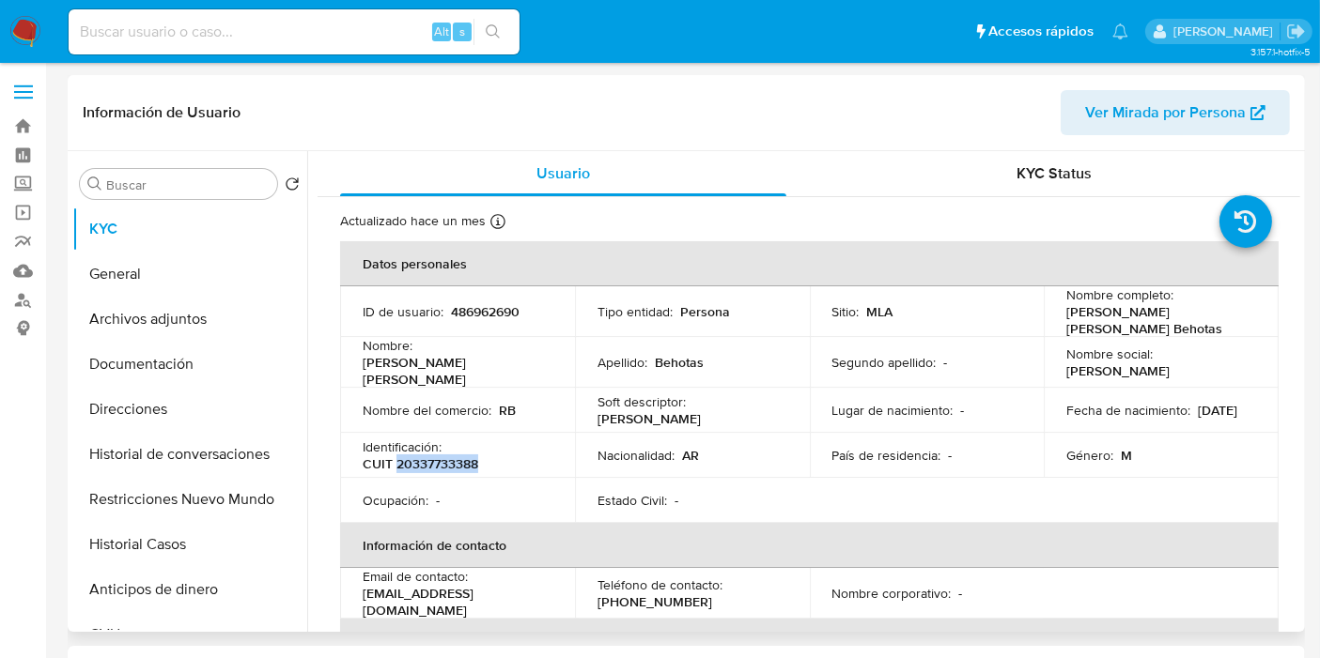
copy p "20337733388"
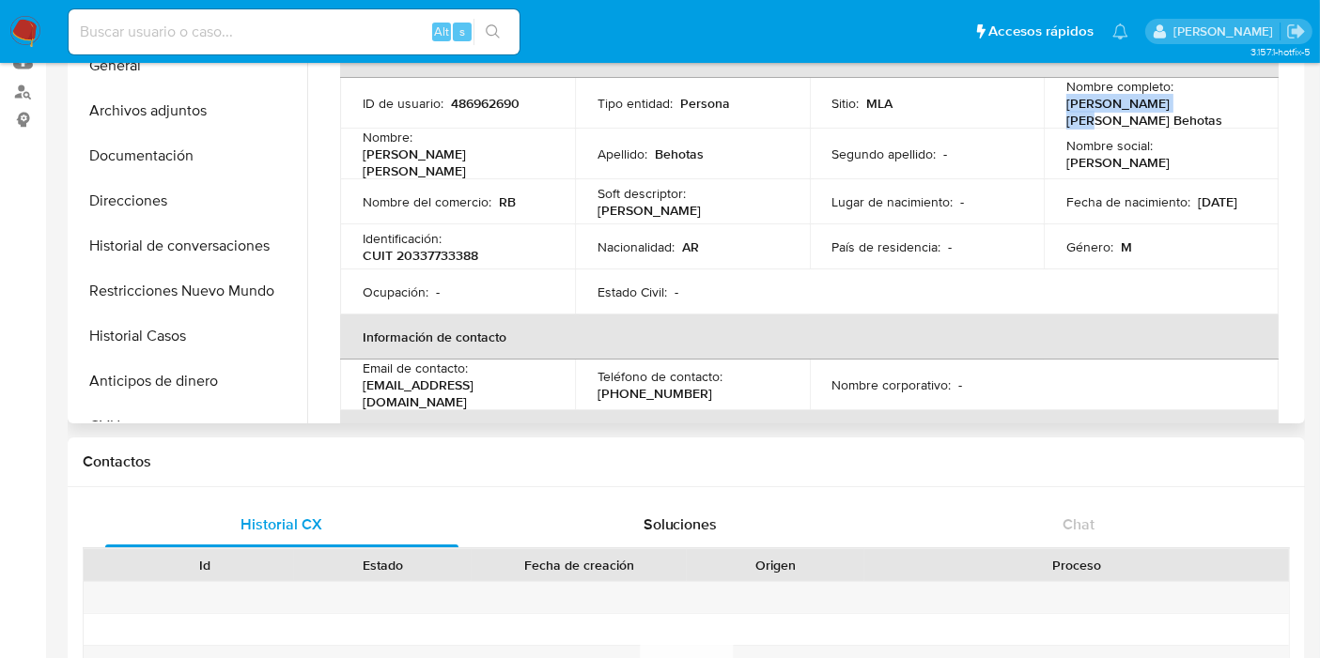
drag, startPoint x: 1183, startPoint y: 108, endPoint x: 1058, endPoint y: 111, distance: 125.9
click at [1058, 111] on td "Nombre completo : [PERSON_NAME] [PERSON_NAME] Behotas" at bounding box center [1161, 103] width 235 height 51
copy p "[PERSON_NAME] [PERSON_NAME] Behotas"
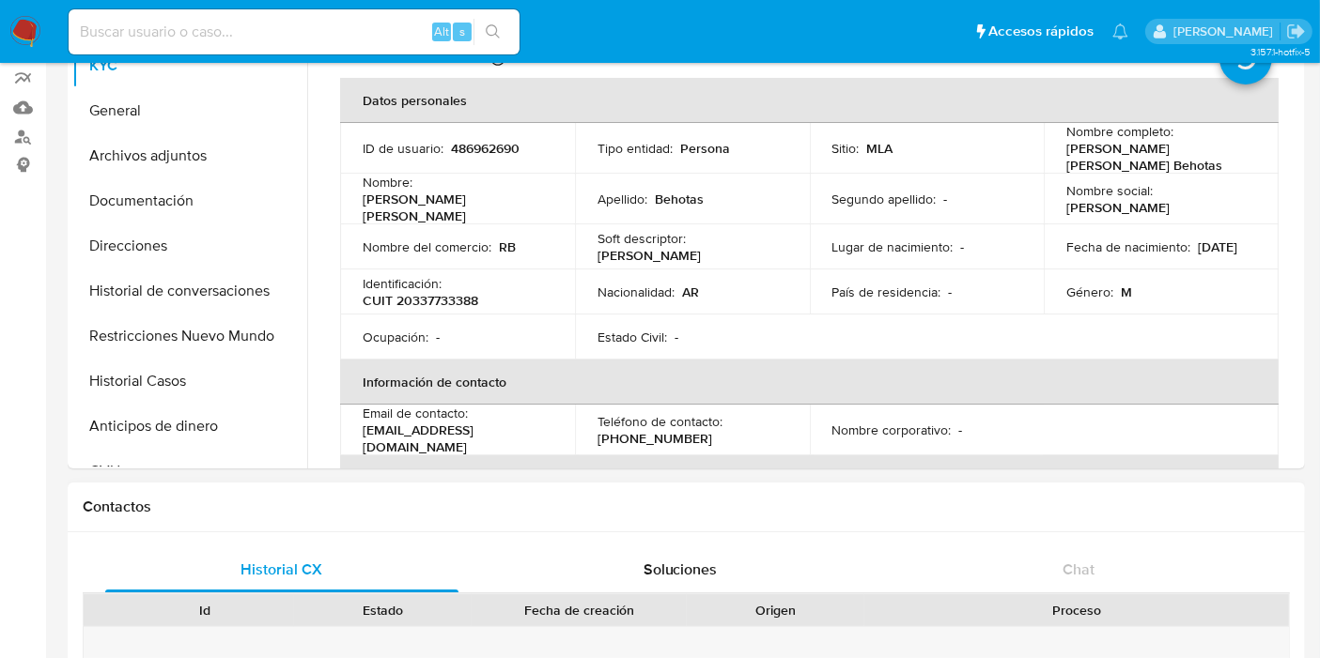
scroll to position [85, 0]
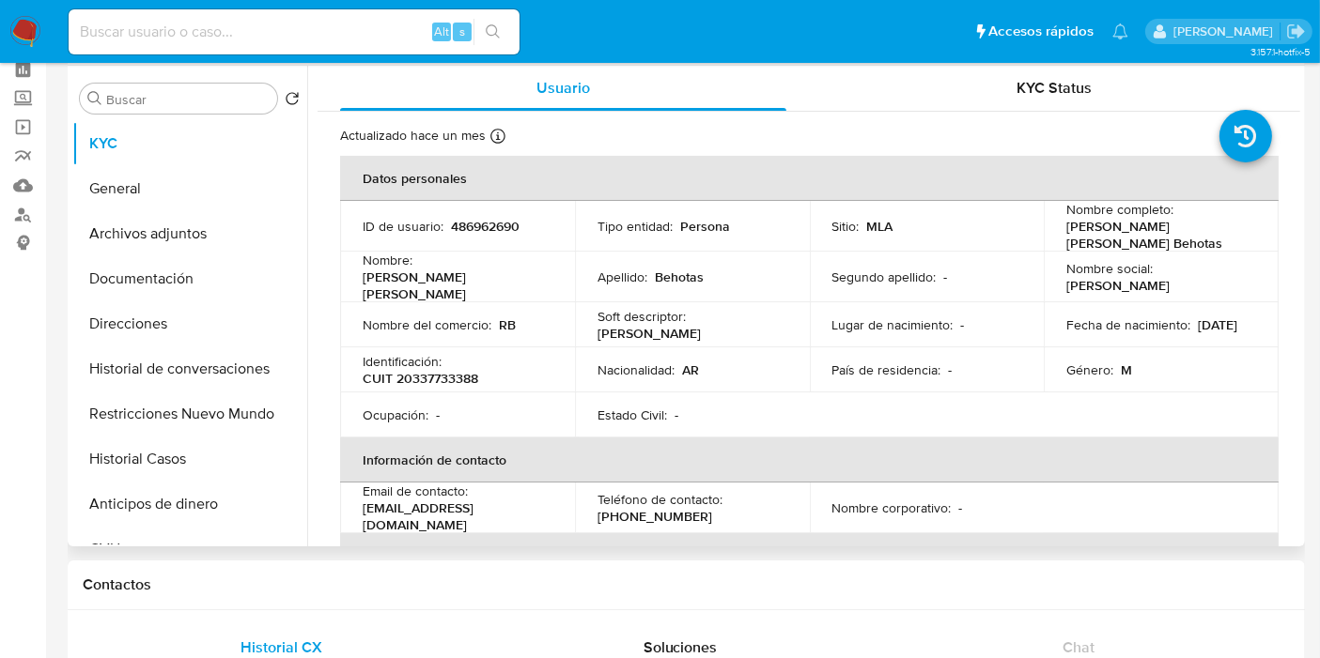
click at [449, 370] on p "CUIT 20337733388" at bounding box center [421, 378] width 116 height 17
copy p "20337733388"
click at [193, 302] on button "Direcciones" at bounding box center [182, 324] width 220 height 45
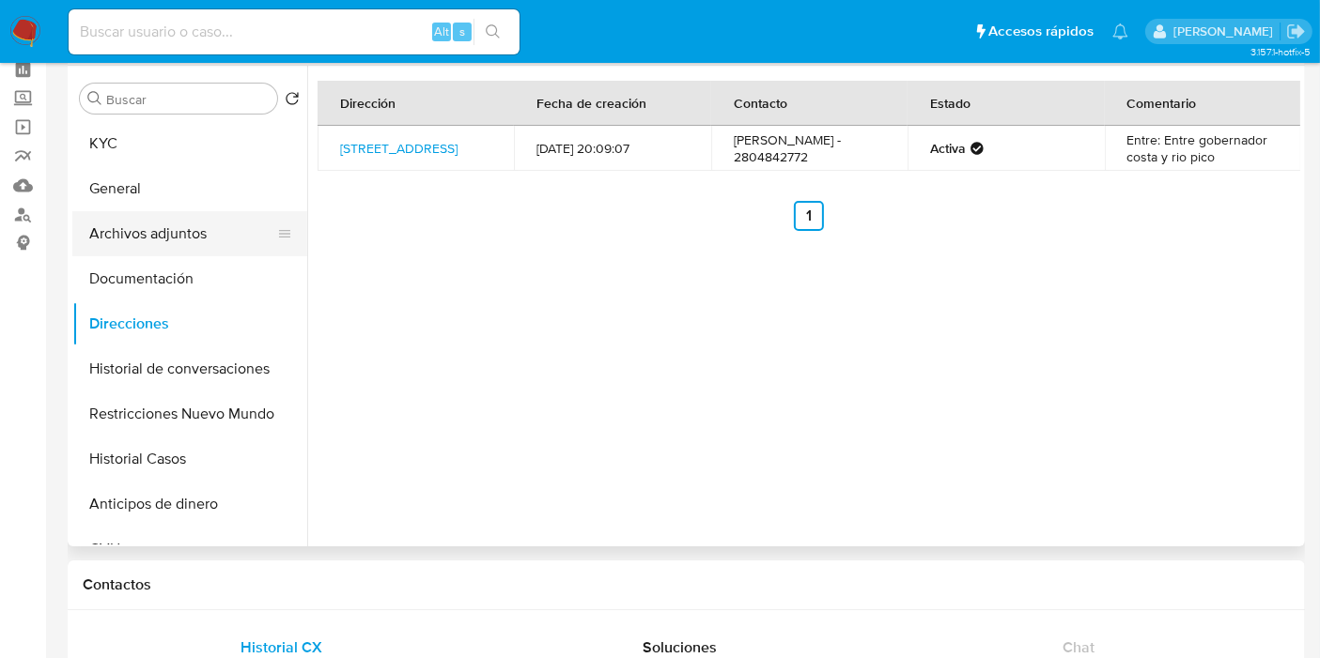
click at [113, 230] on button "Archivos adjuntos" at bounding box center [182, 233] width 220 height 45
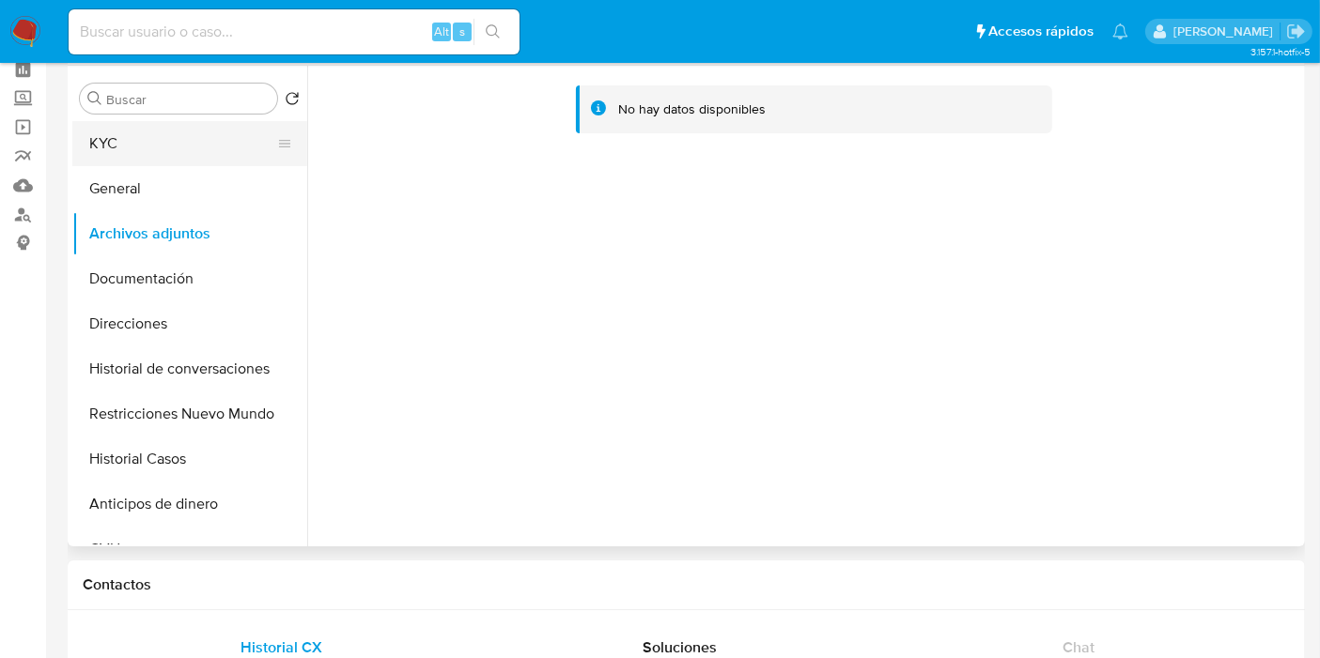
click at [187, 135] on button "KYC" at bounding box center [182, 143] width 220 height 45
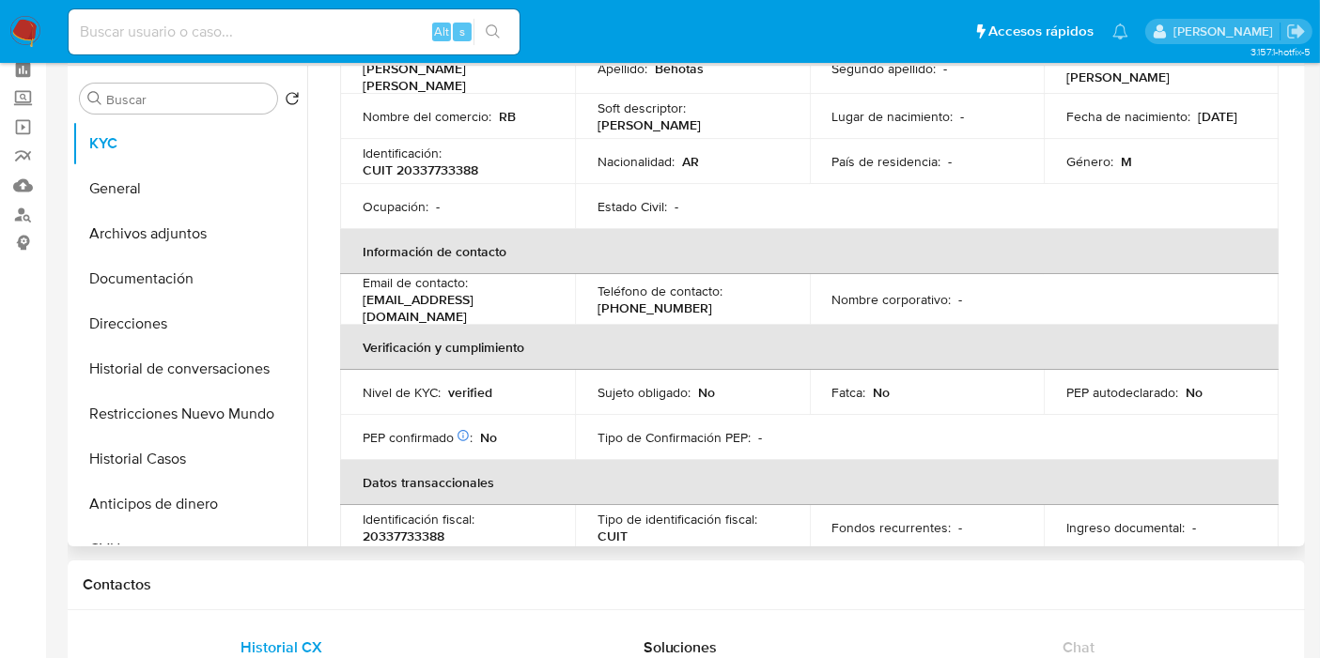
scroll to position [0, 0]
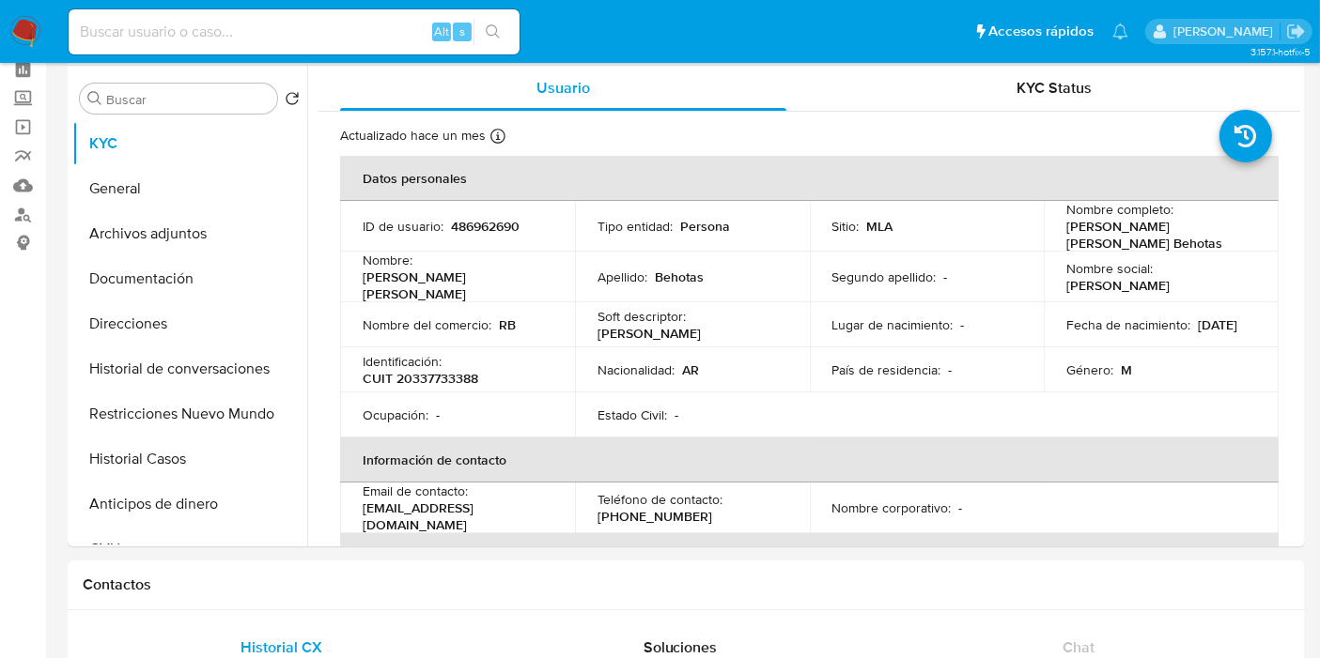
click at [13, 21] on img at bounding box center [25, 32] width 32 height 32
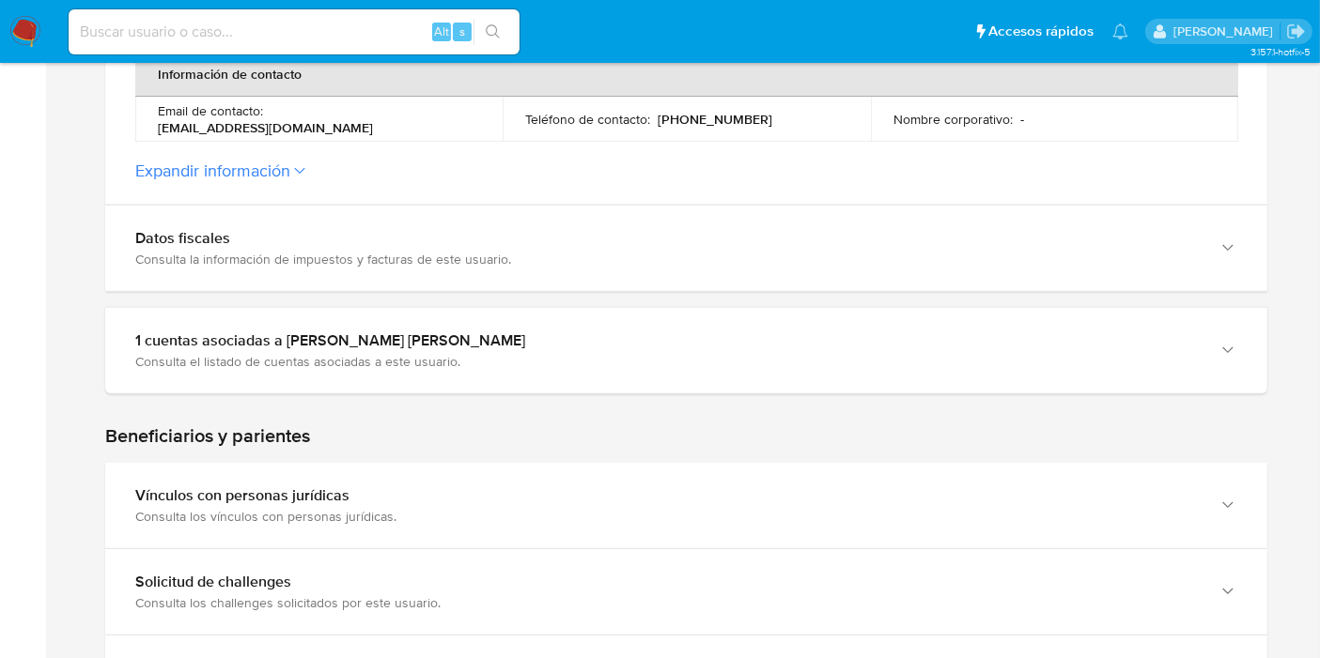
scroll to position [710, 0]
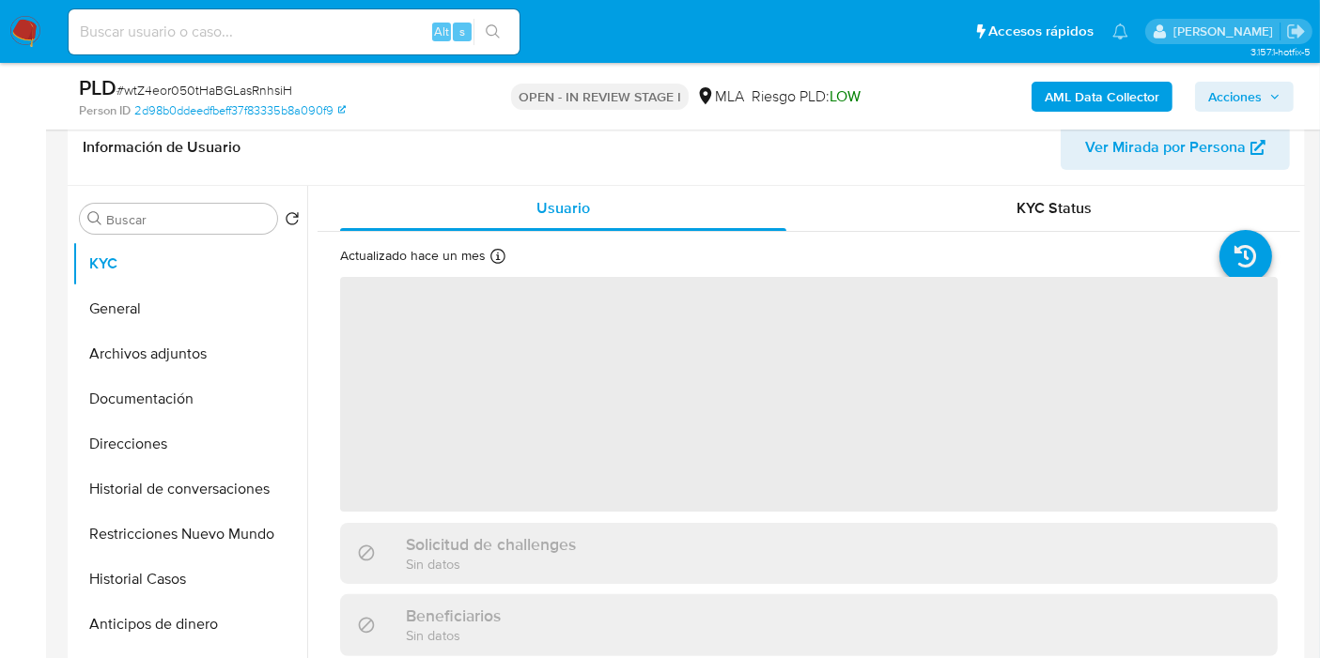
scroll to position [313, 0]
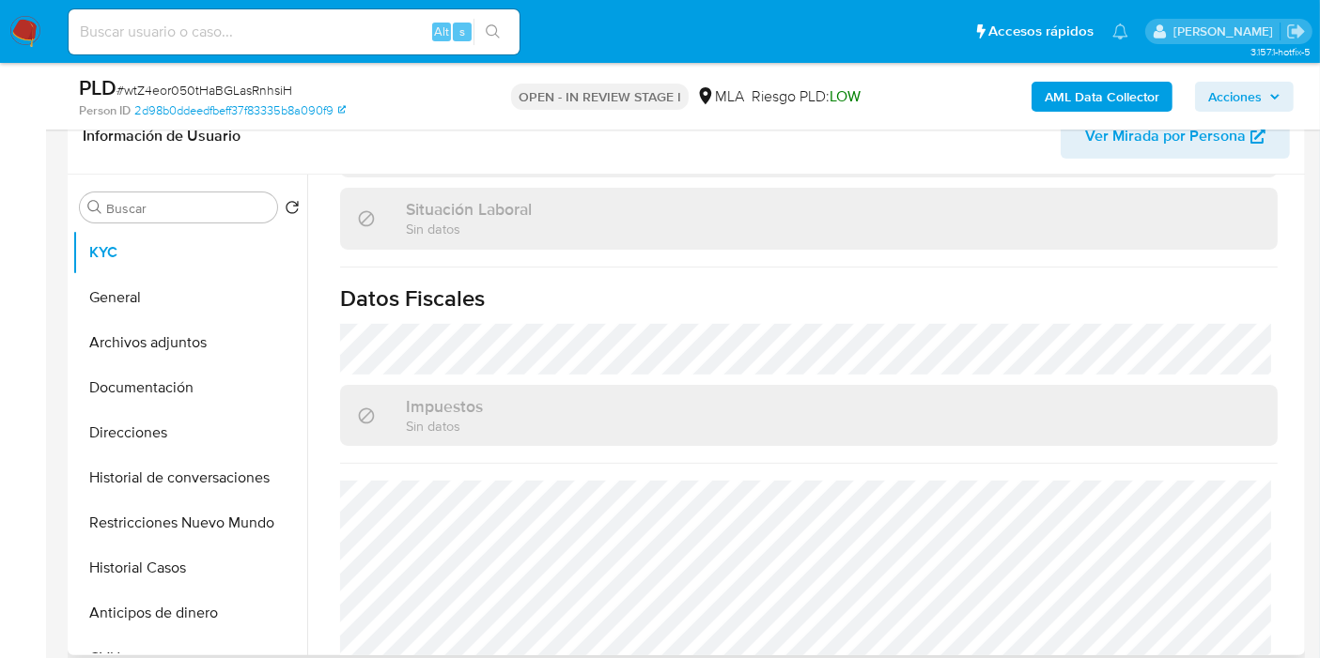
select select "10"
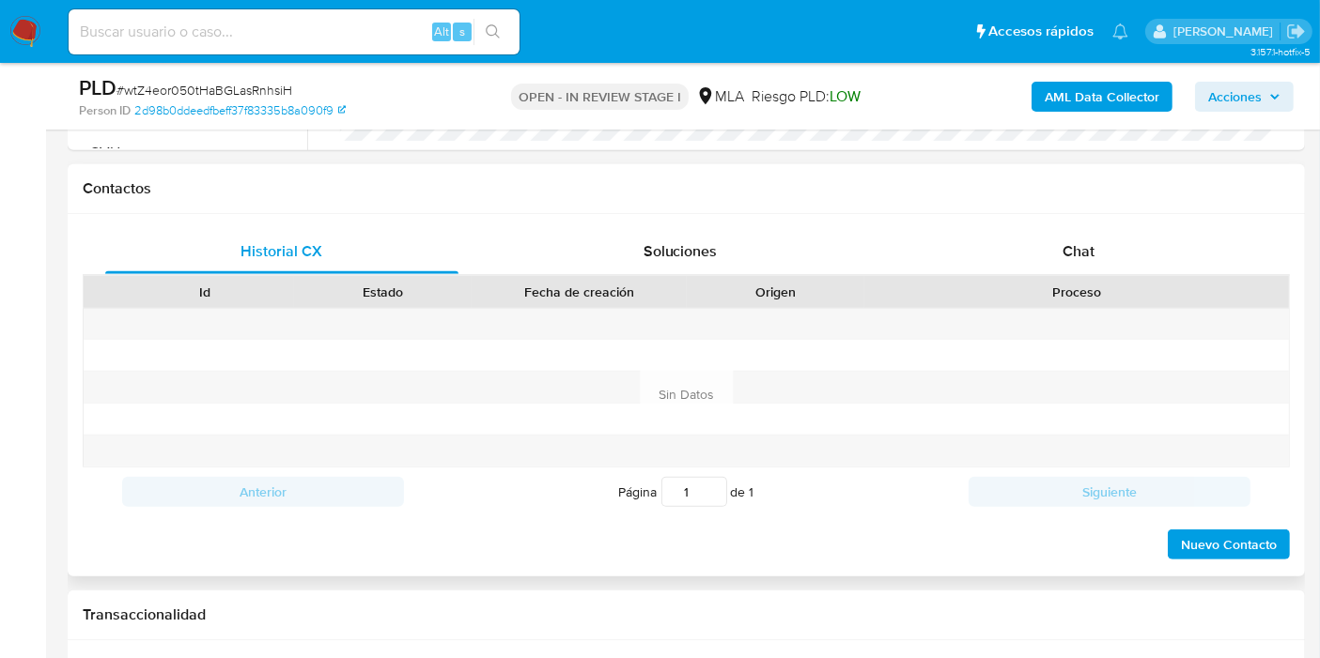
scroll to position [939, 0]
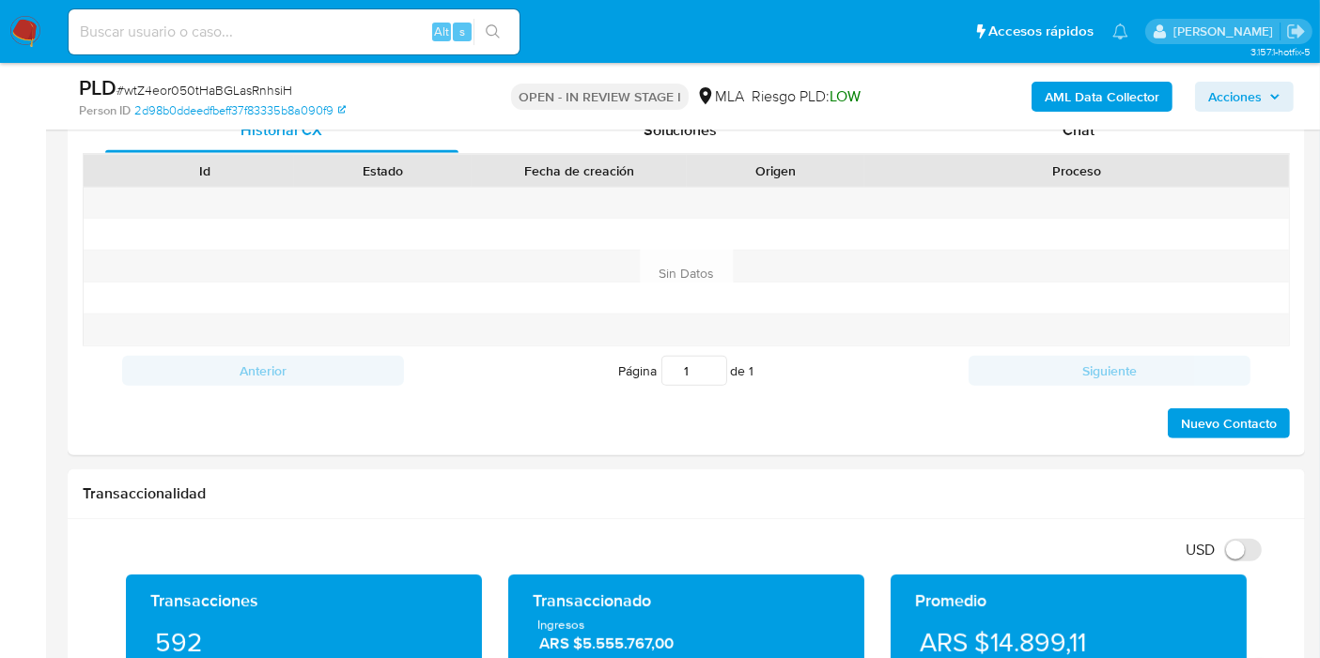
click at [1100, 111] on b "AML Data Collector" at bounding box center [1101, 97] width 115 height 30
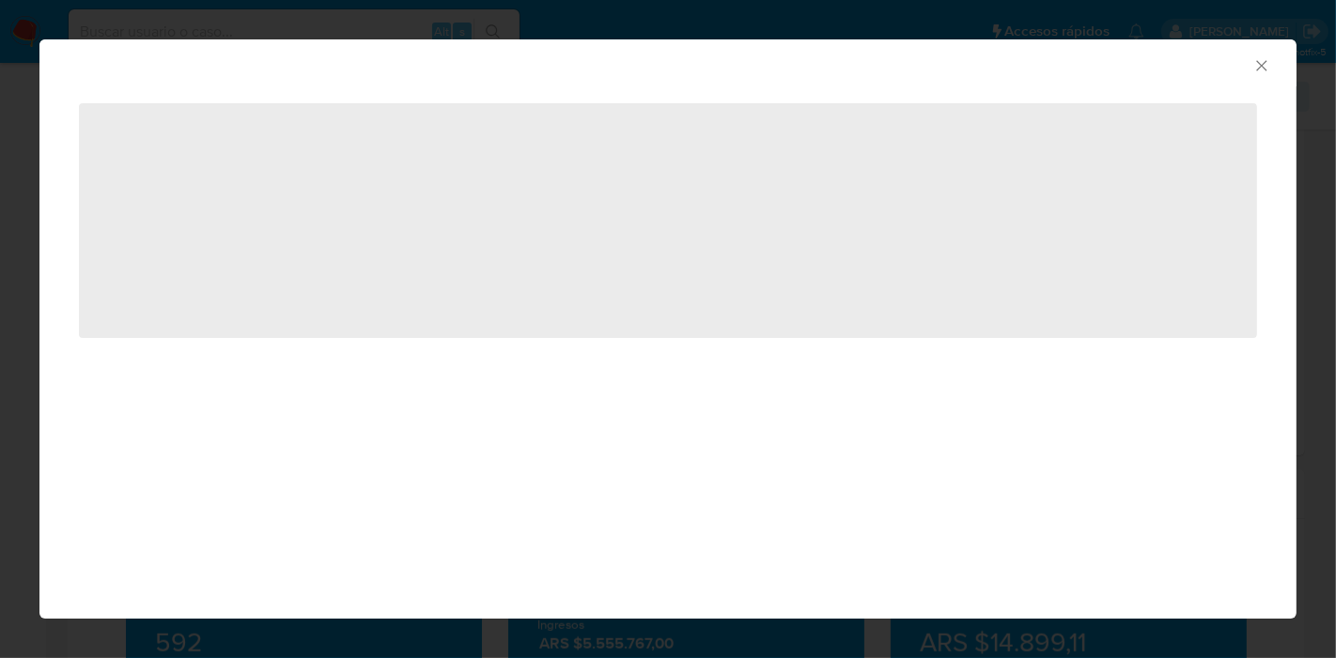
click at [1249, 60] on div "AML Data Collector" at bounding box center [652, 63] width 1199 height 21
click at [1259, 60] on icon "Cerrar ventana" at bounding box center [1261, 65] width 19 height 19
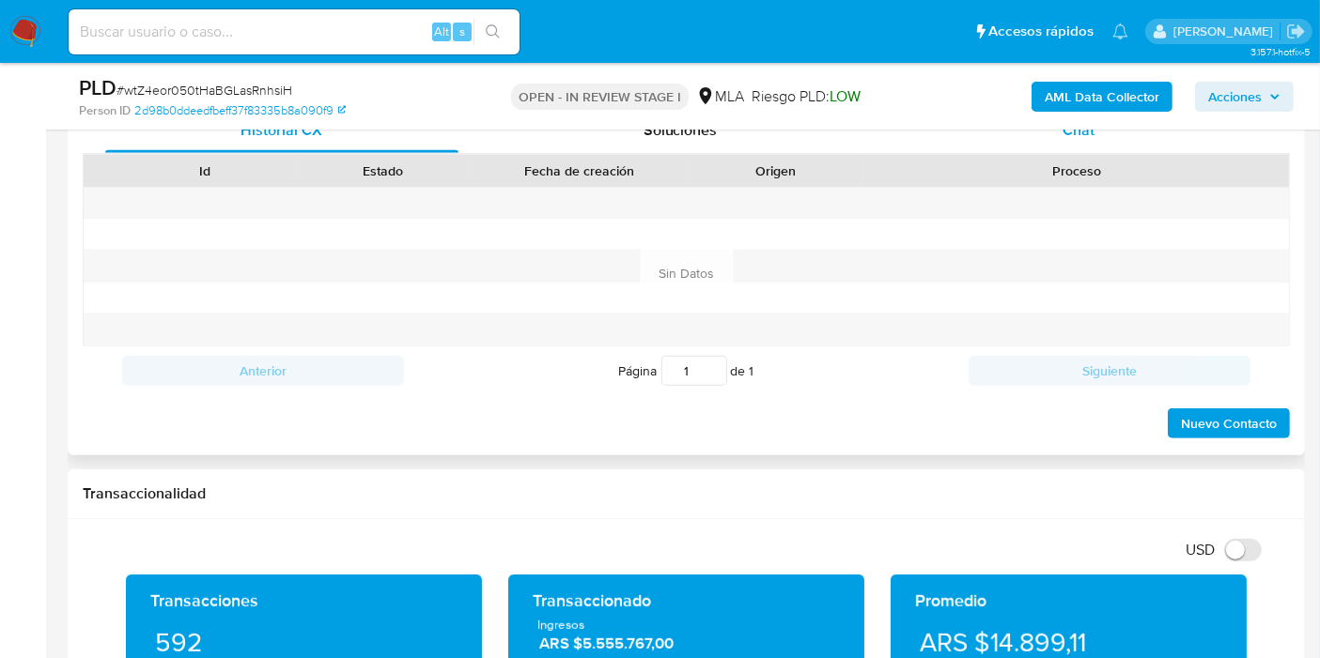
click at [1048, 138] on div "Chat" at bounding box center [1078, 130] width 353 height 45
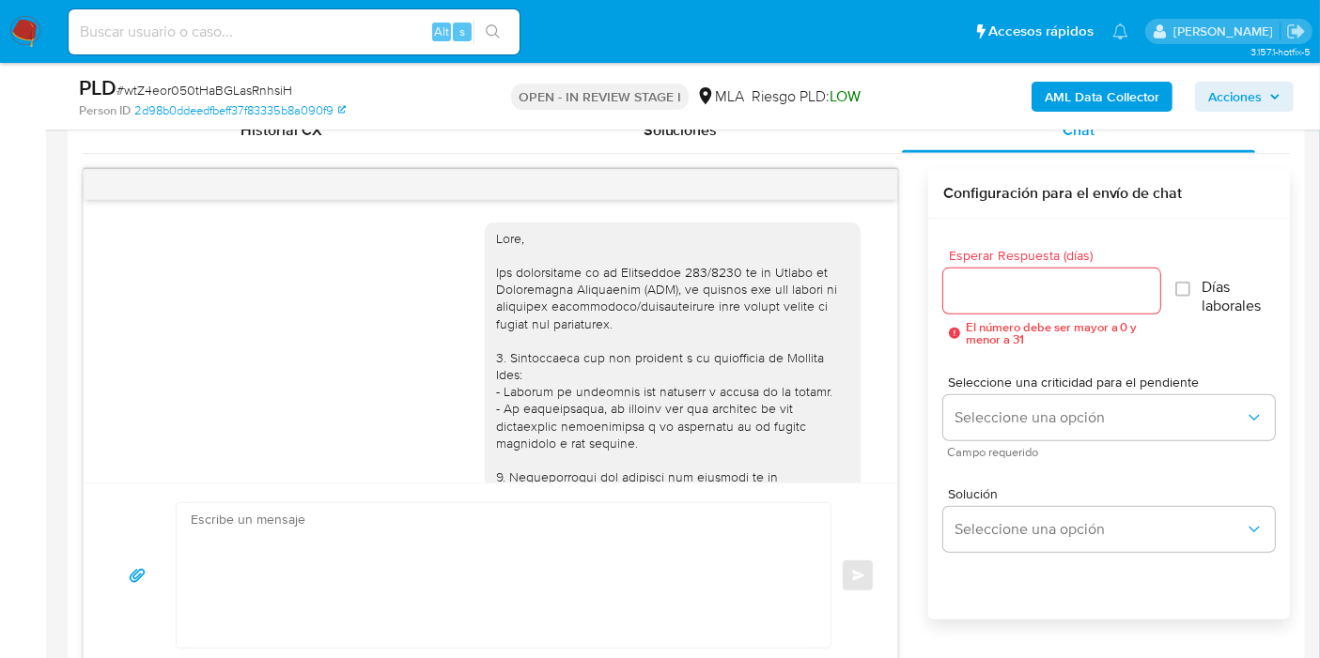
scroll to position [990, 0]
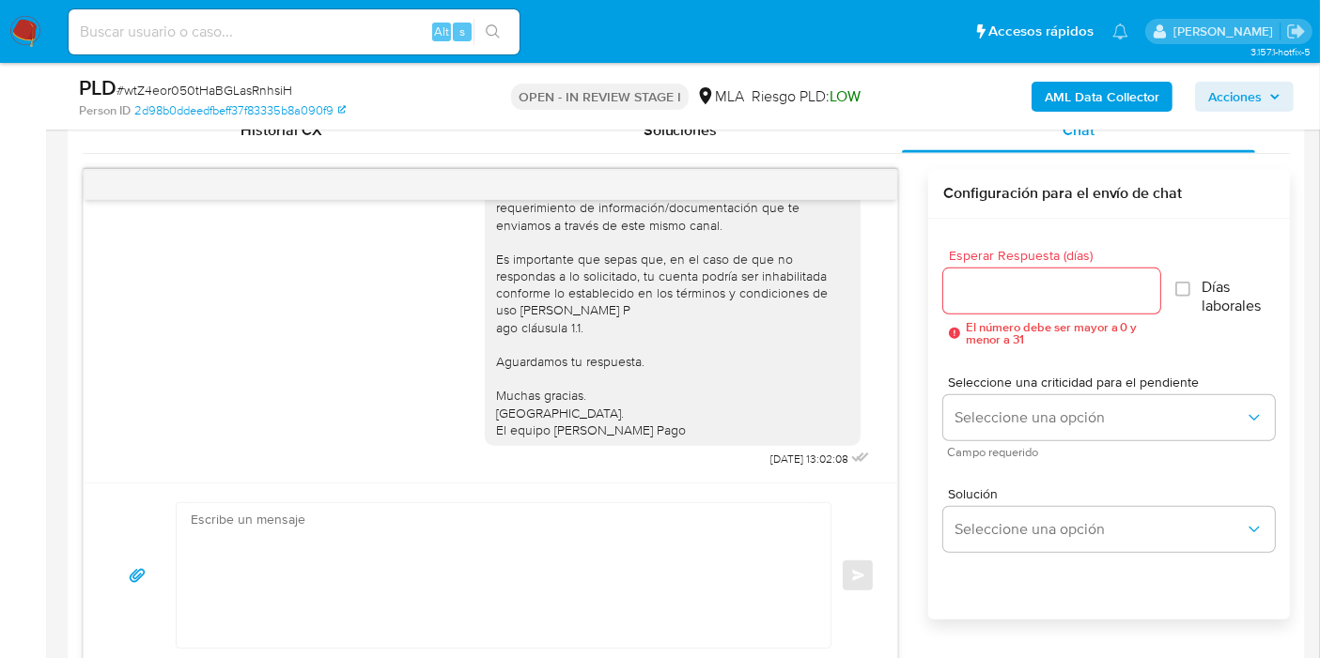
click at [1013, 279] on input "Esperar Respuesta (días)" at bounding box center [1051, 291] width 217 height 24
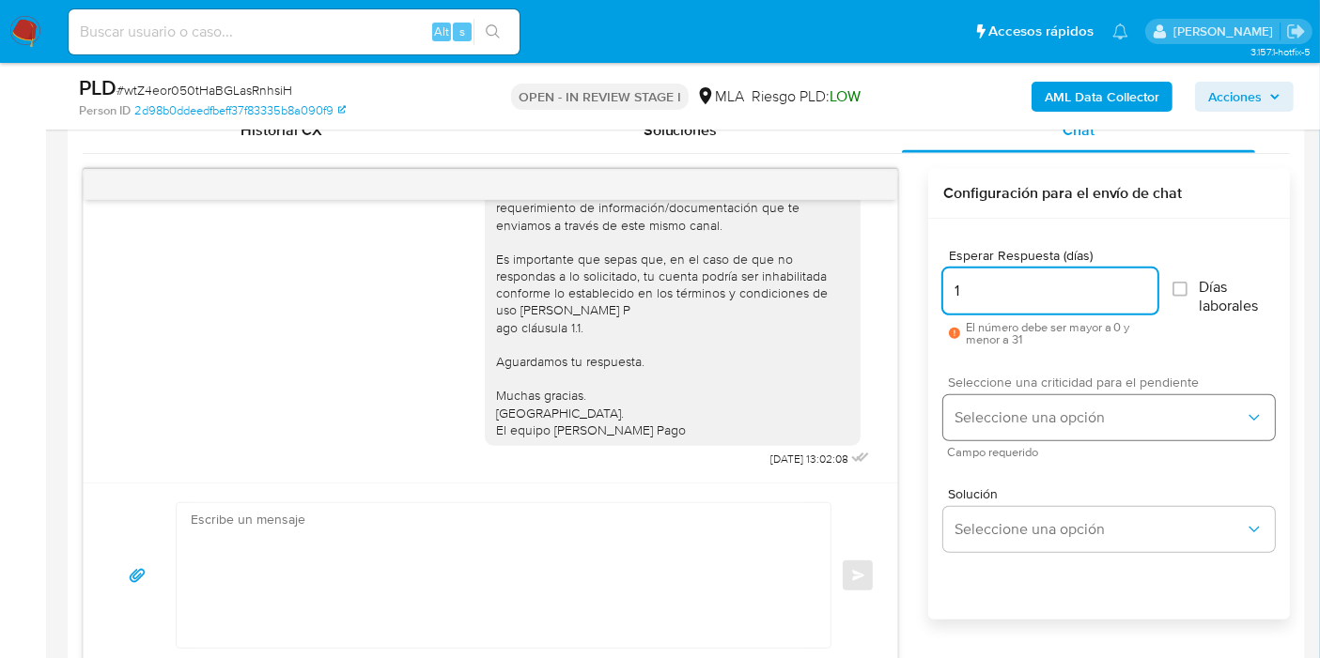
type input "1"
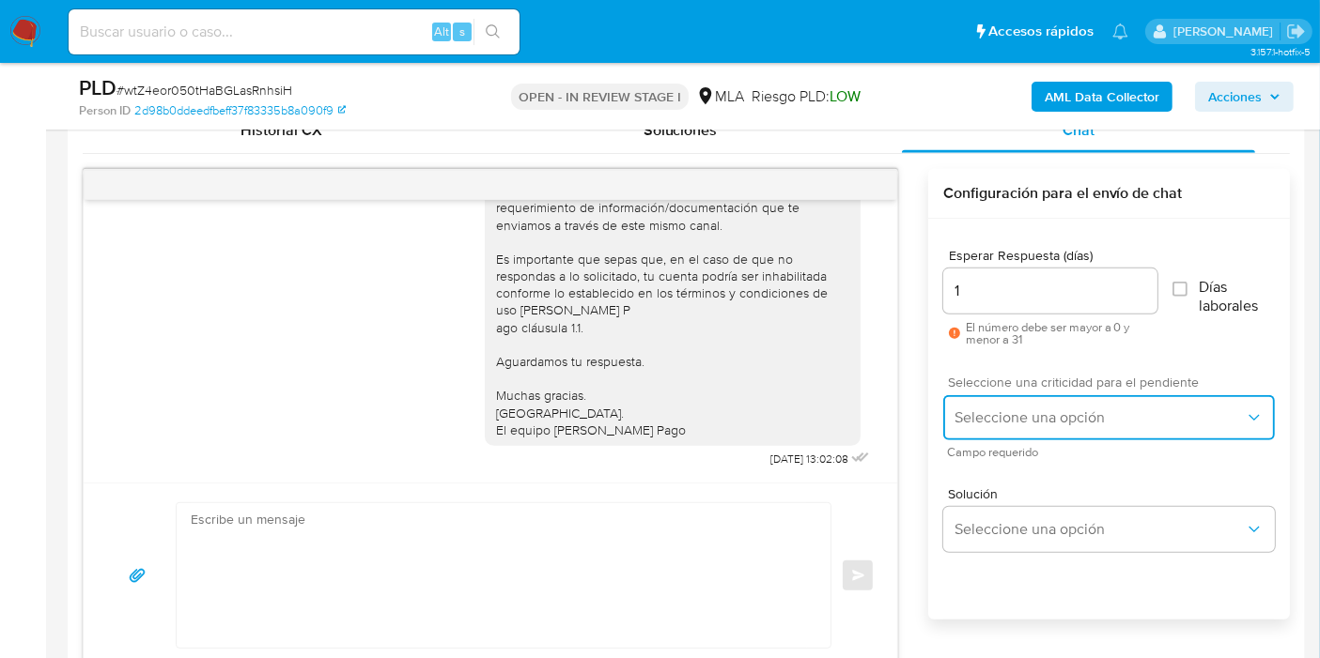
click at [987, 433] on button "Seleccione una opción" at bounding box center [1109, 417] width 332 height 45
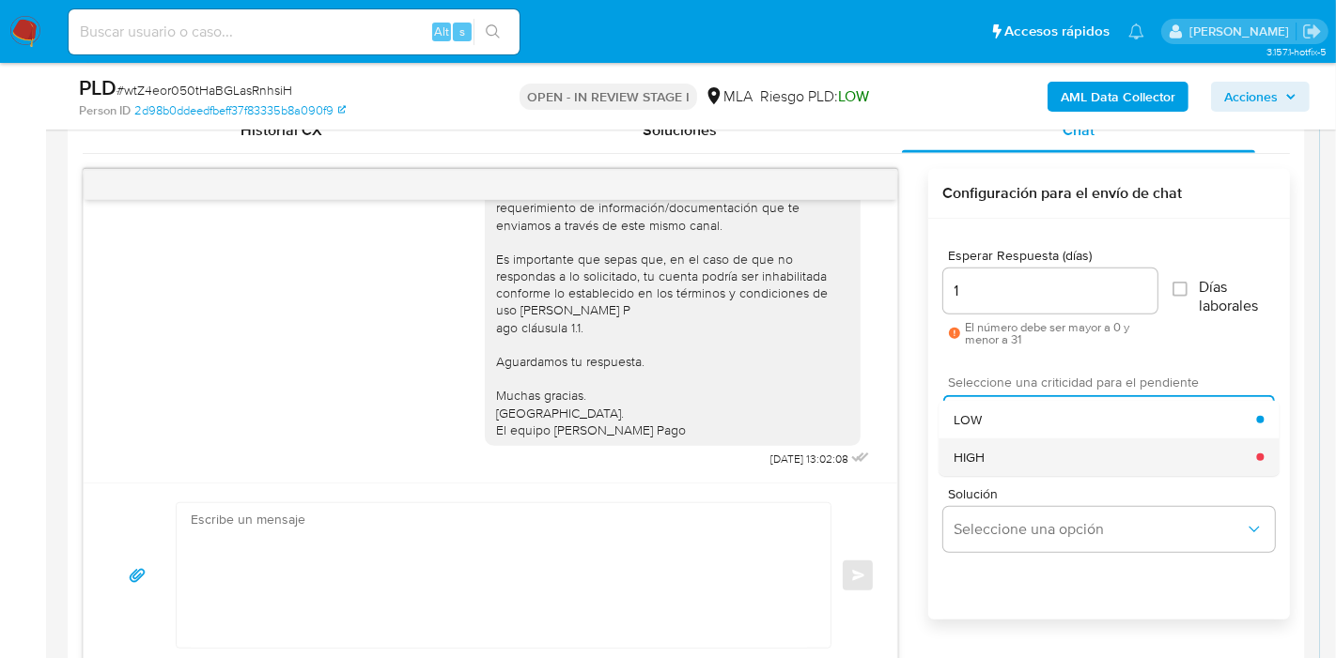
click at [997, 439] on div "HIGH" at bounding box center [1104, 458] width 302 height 38
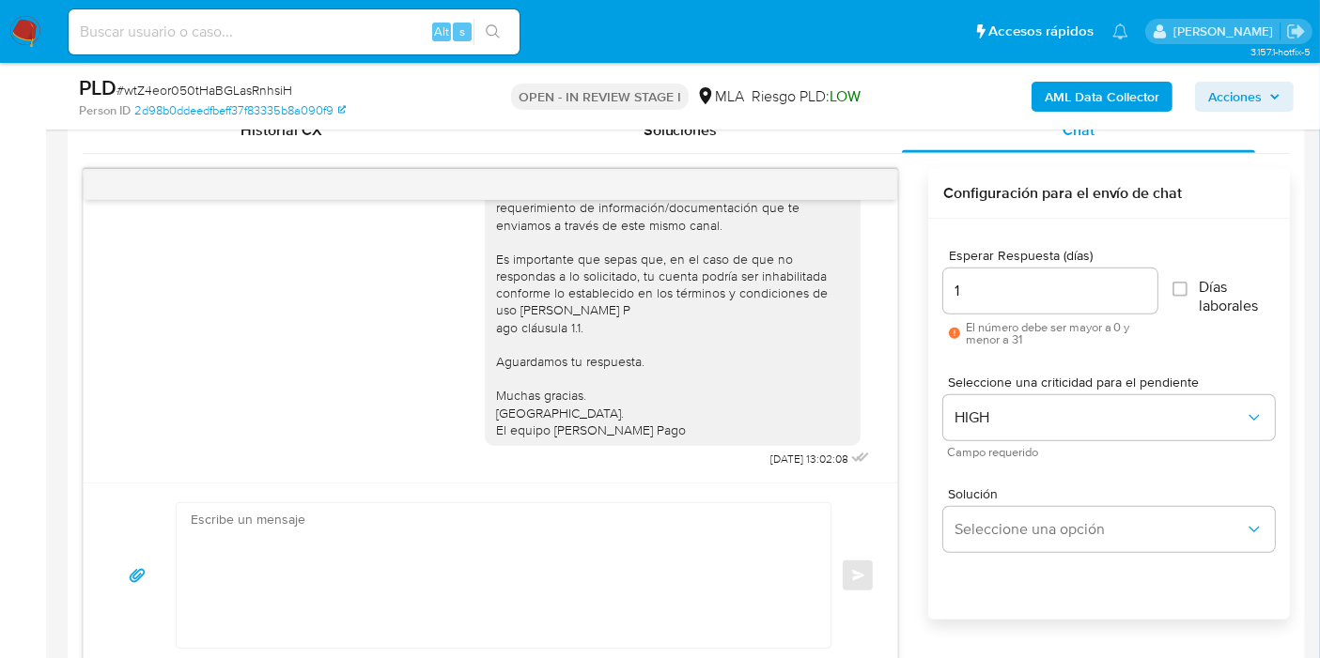
click at [702, 528] on textarea at bounding box center [499, 575] width 616 height 145
paste textarea "Buenos [PERSON_NAME]. Esperamos que te encuentres bien. Te consultamos si tuvis…"
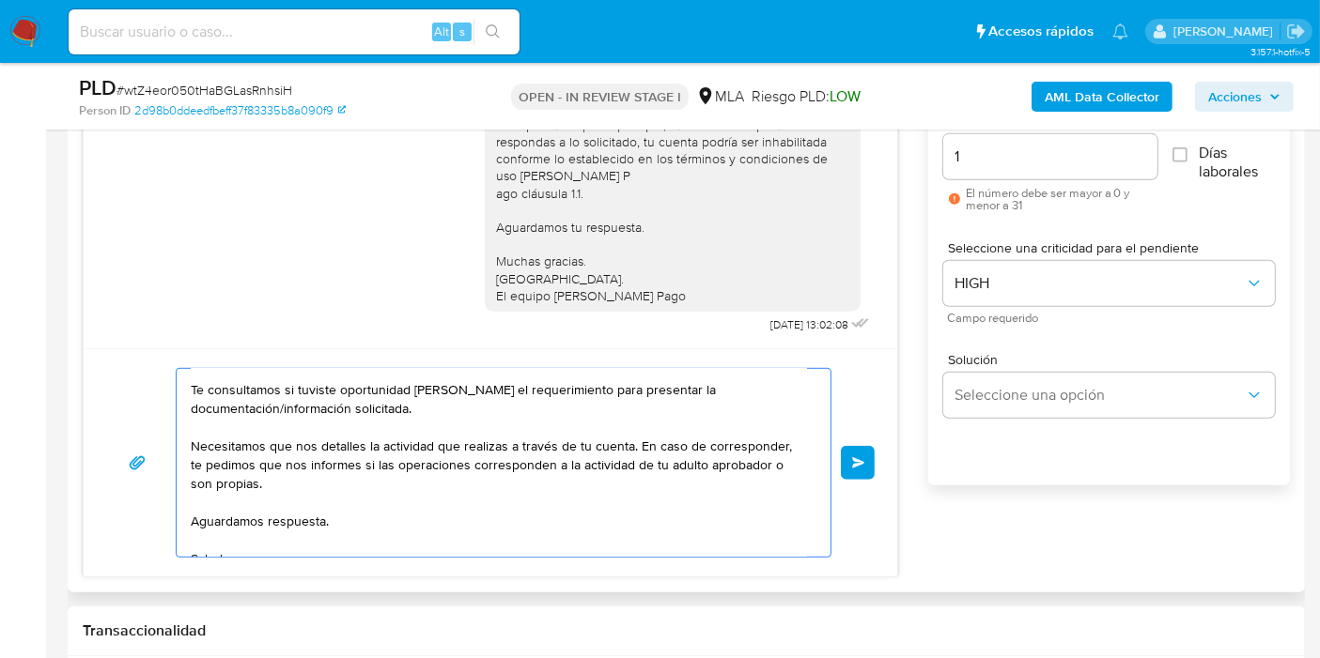
scroll to position [0, 0]
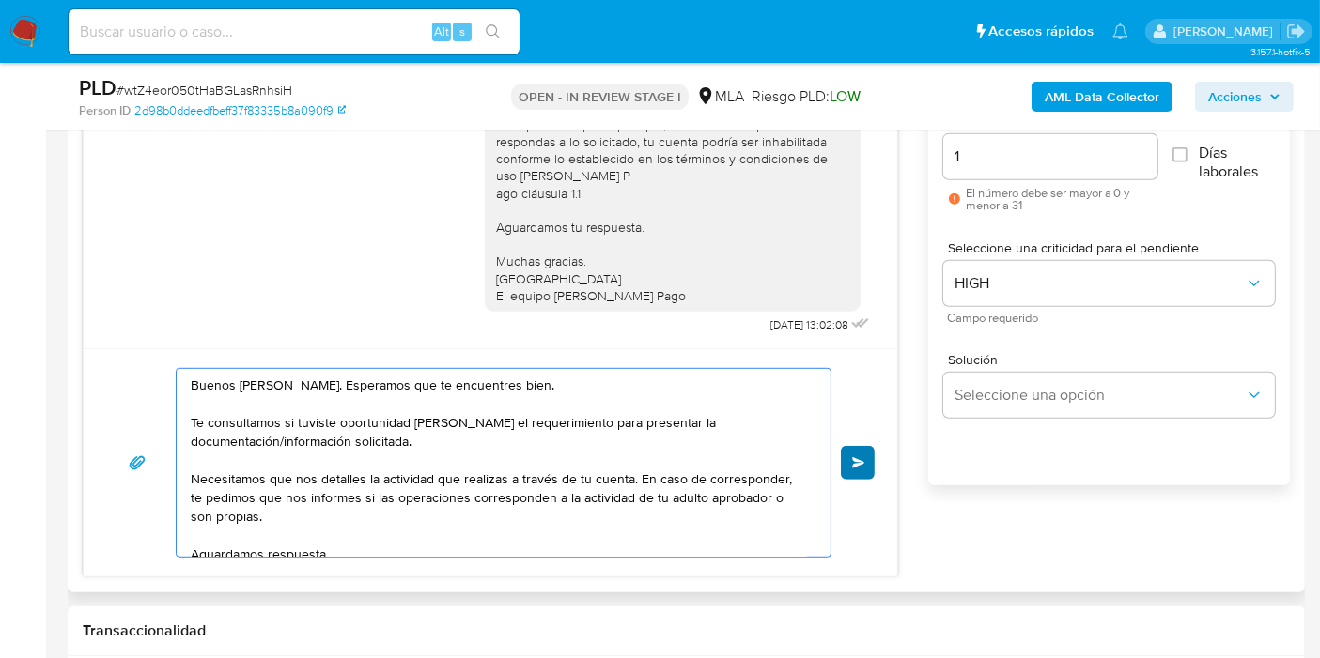
type textarea "Buenos [PERSON_NAME]. Esperamos que te encuentres bien. Te consultamos si tuvis…"
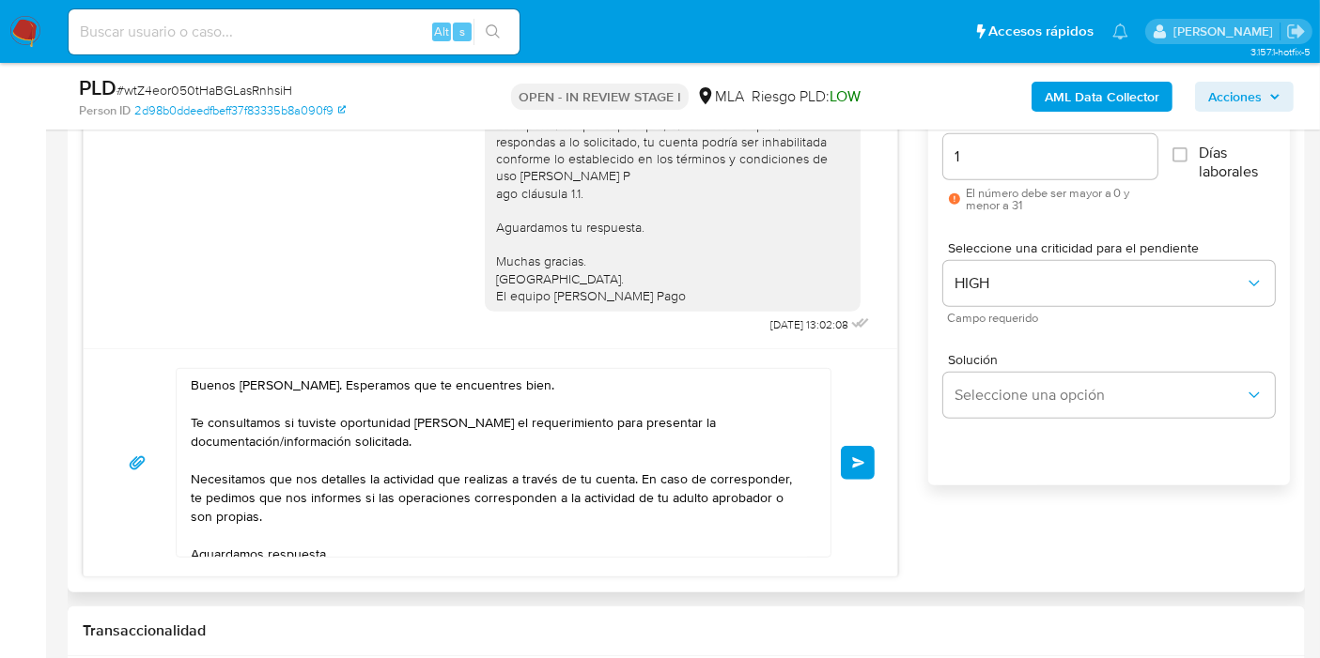
click at [869, 456] on button "Enviar" at bounding box center [858, 463] width 34 height 34
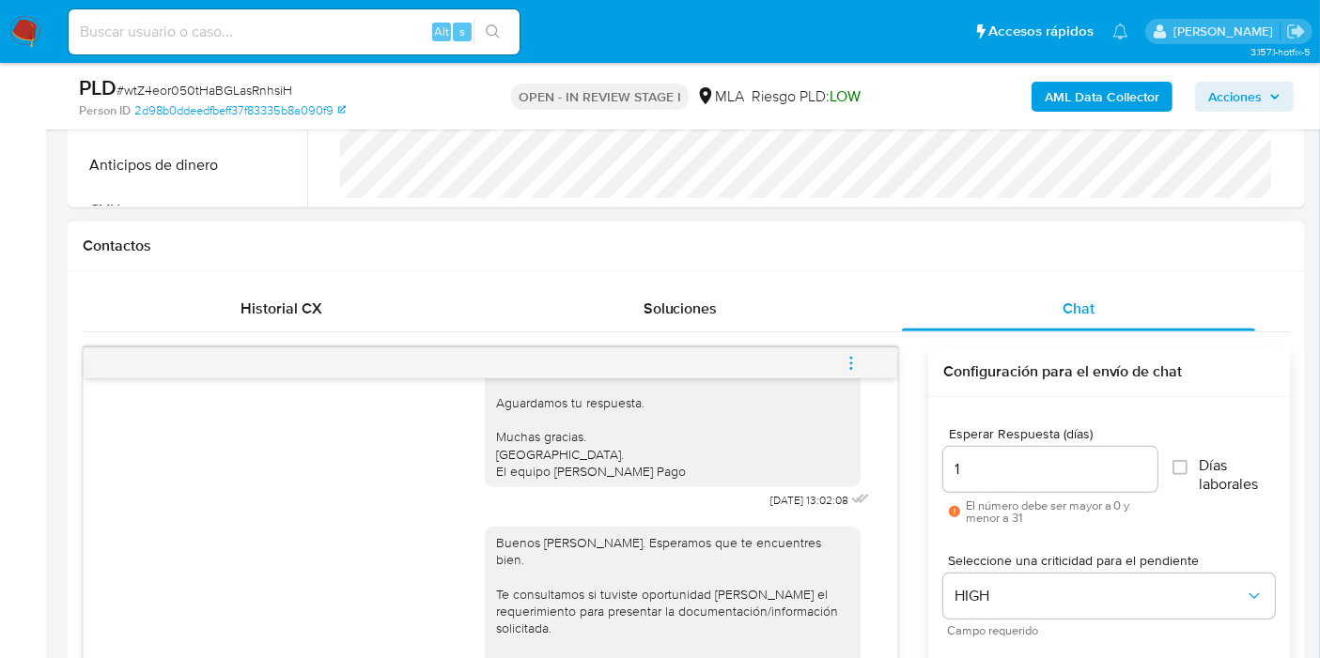
scroll to position [1198, 0]
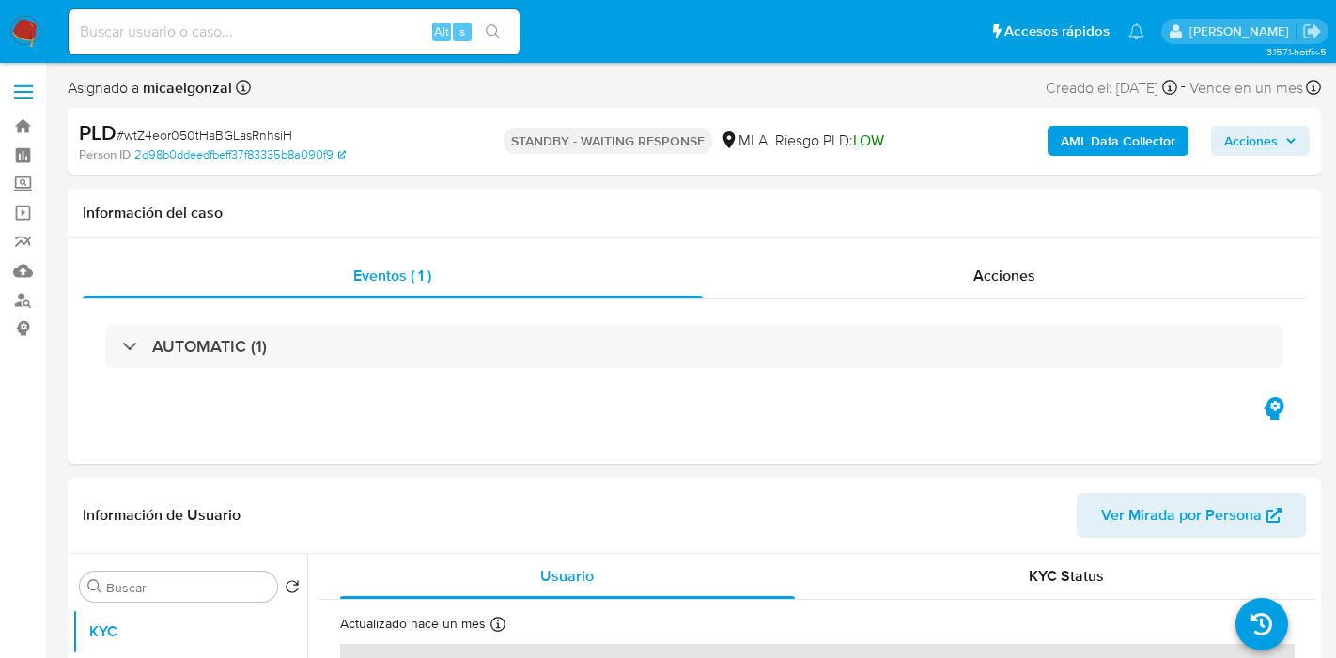
select select "10"
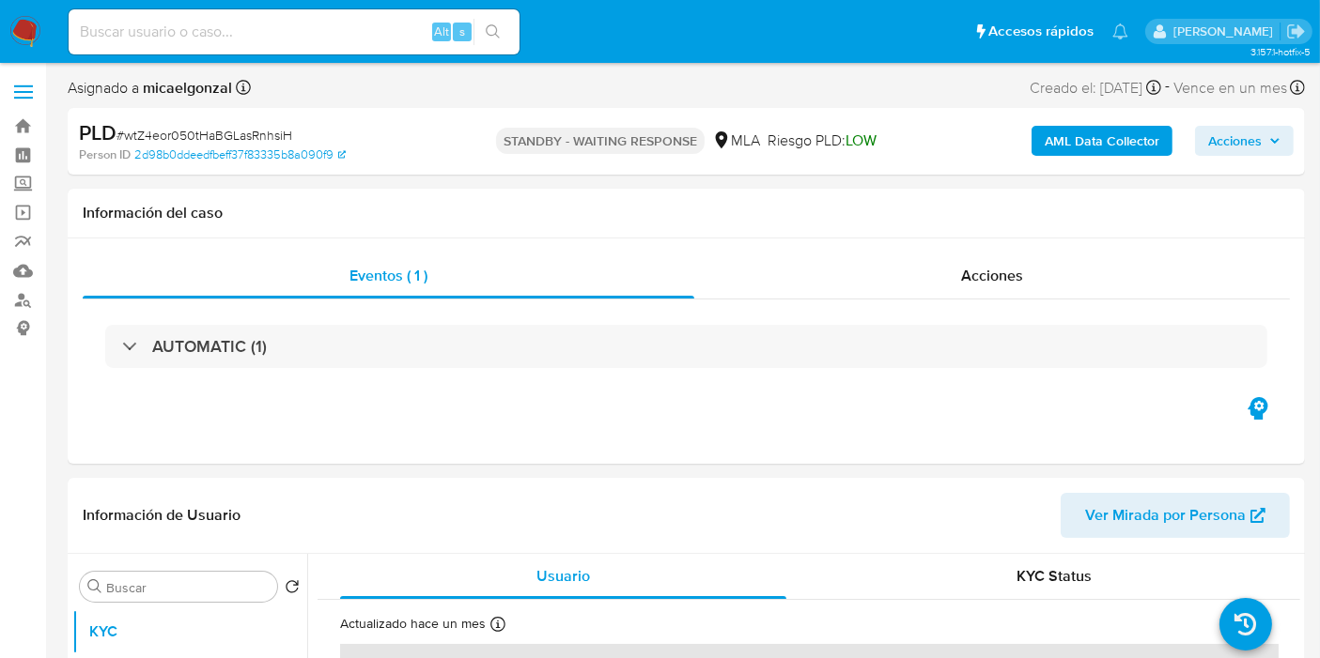
click at [142, 4] on nav "Pausado Ver notificaciones Alt s Accesos rápidos Presiona las siguientes teclas…" at bounding box center [660, 31] width 1320 height 63
click at [100, 37] on input at bounding box center [294, 32] width 451 height 24
paste input "Ci47fuf9xq9LxV9Bgr1V9nrk"
type input "Ci47fuf9xq9LxV9Bgr1V9nrk"
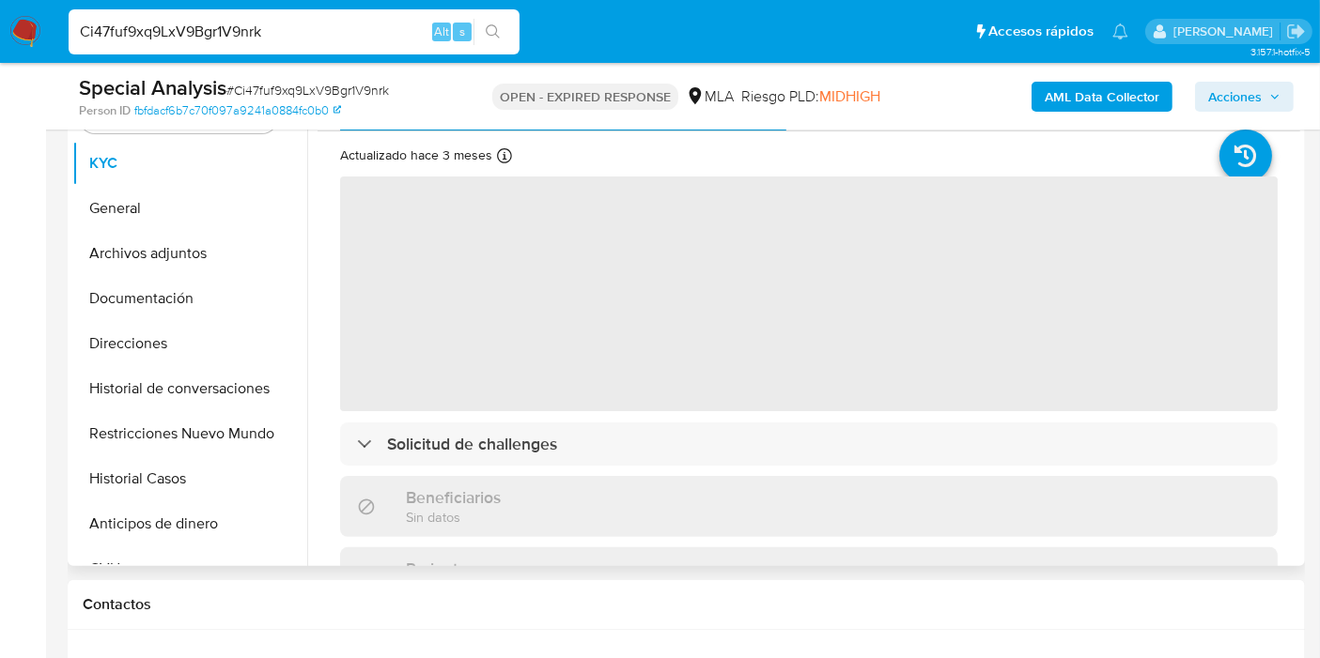
scroll to position [417, 0]
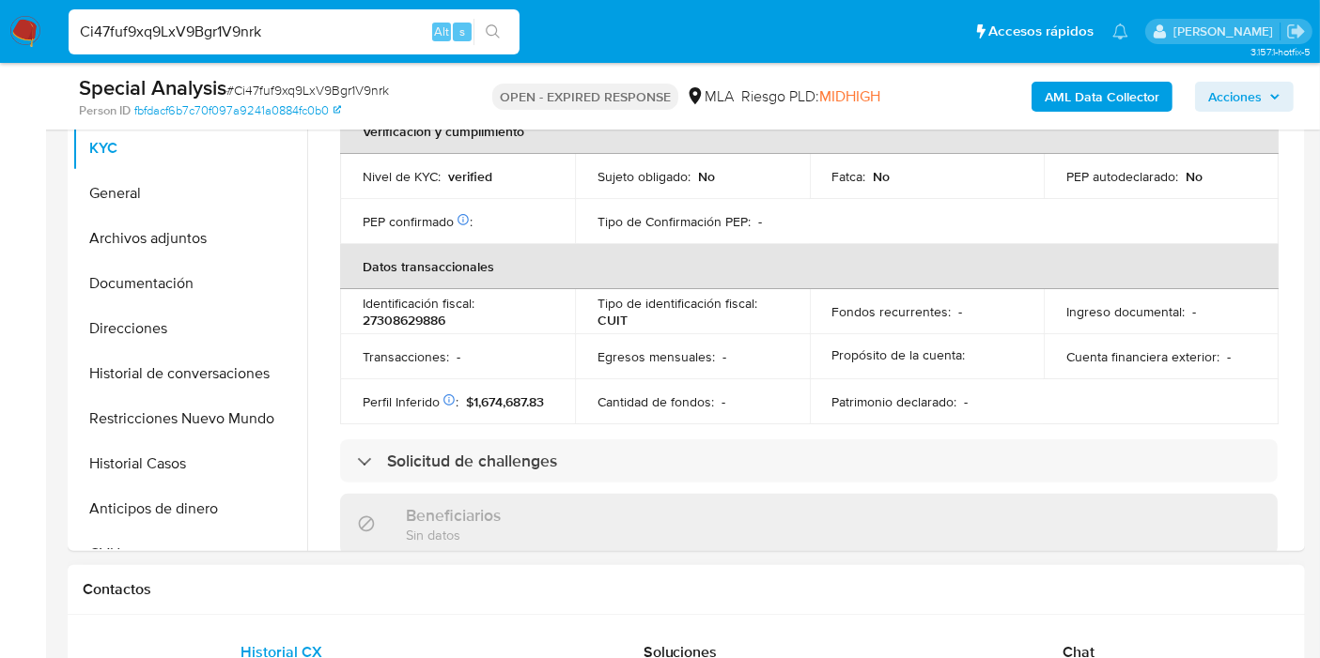
click at [1172, 611] on div "Contactos" at bounding box center [686, 590] width 1237 height 50
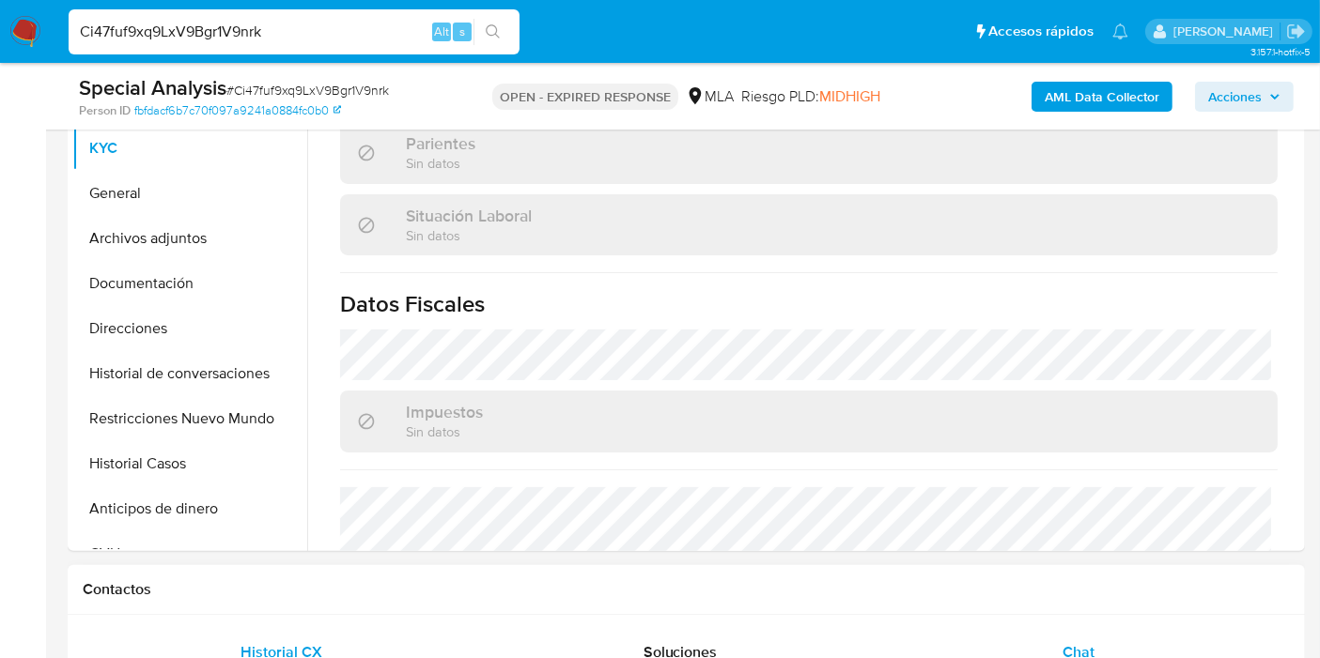
click at [1116, 649] on div "Chat" at bounding box center [1078, 652] width 353 height 45
select select "10"
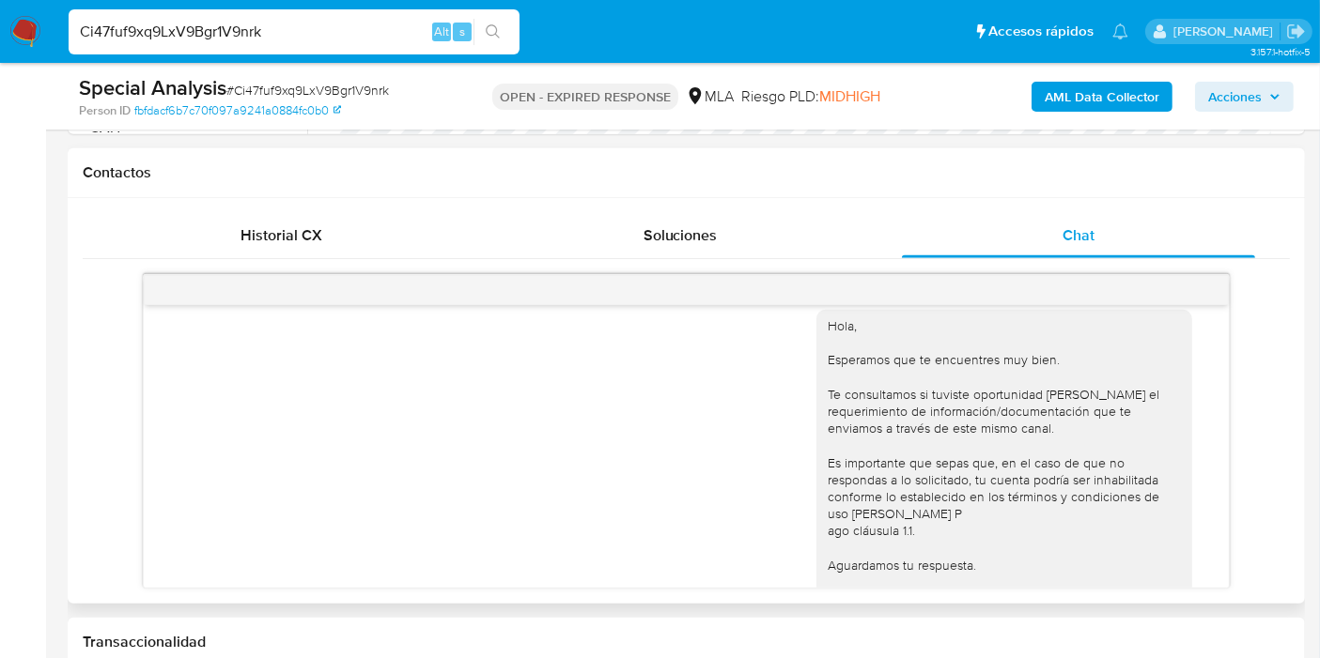
scroll to position [1004, 0]
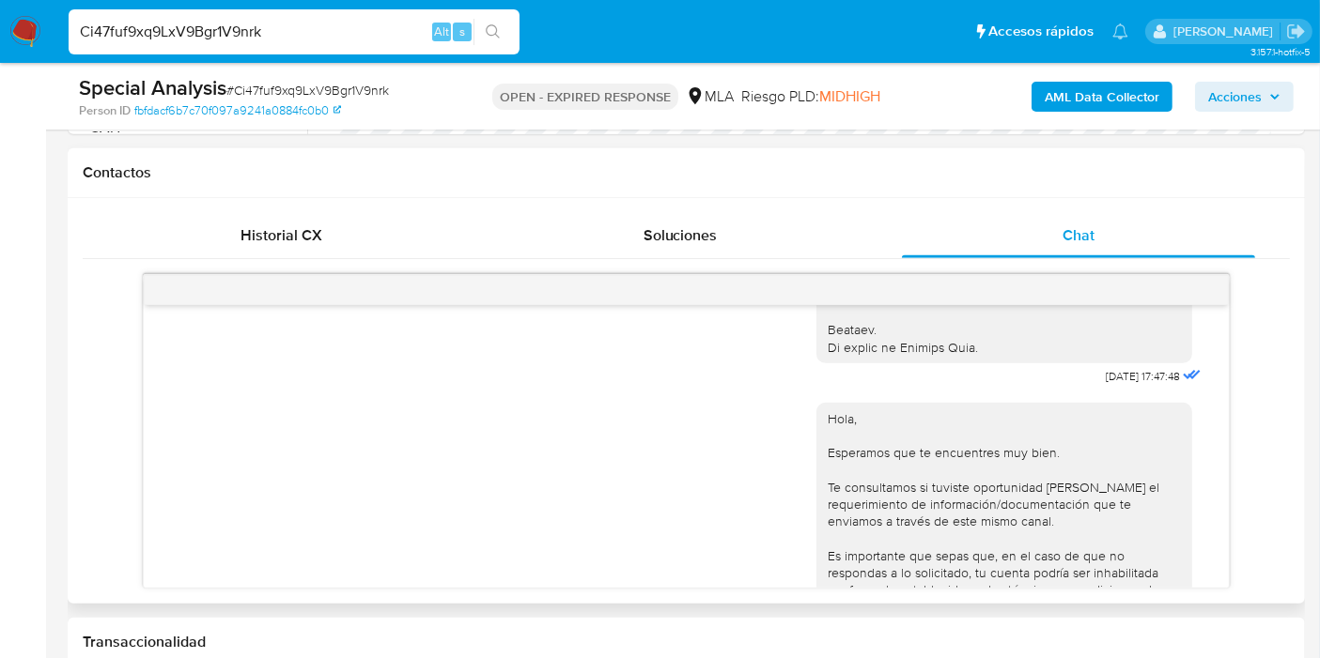
click at [42, 23] on nav "Pausado Ver notificaciones Ci47fuf9xq9LxV9Bgr1V9nrk Alt s Accesos rápidos Presi…" at bounding box center [660, 31] width 1320 height 63
click at [25, 30] on img at bounding box center [25, 32] width 32 height 32
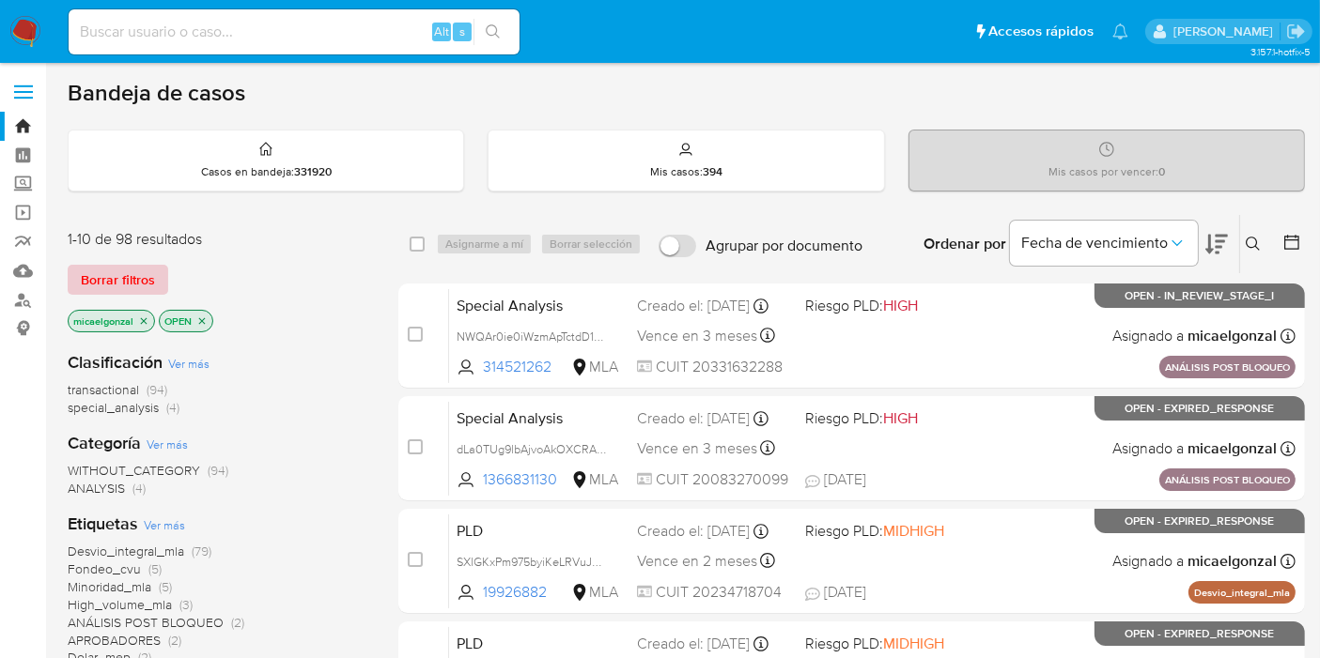
click at [126, 270] on span "Borrar filtros" at bounding box center [118, 280] width 74 height 26
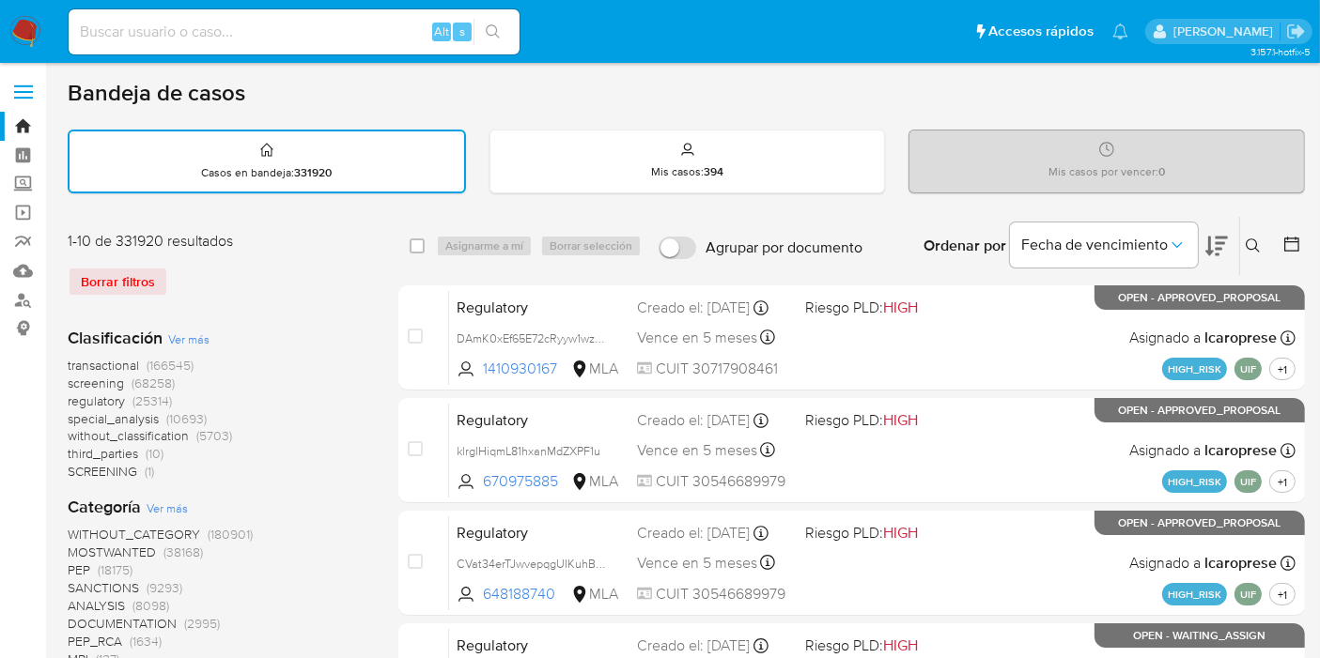
click at [1253, 244] on icon at bounding box center [1252, 246] width 15 height 15
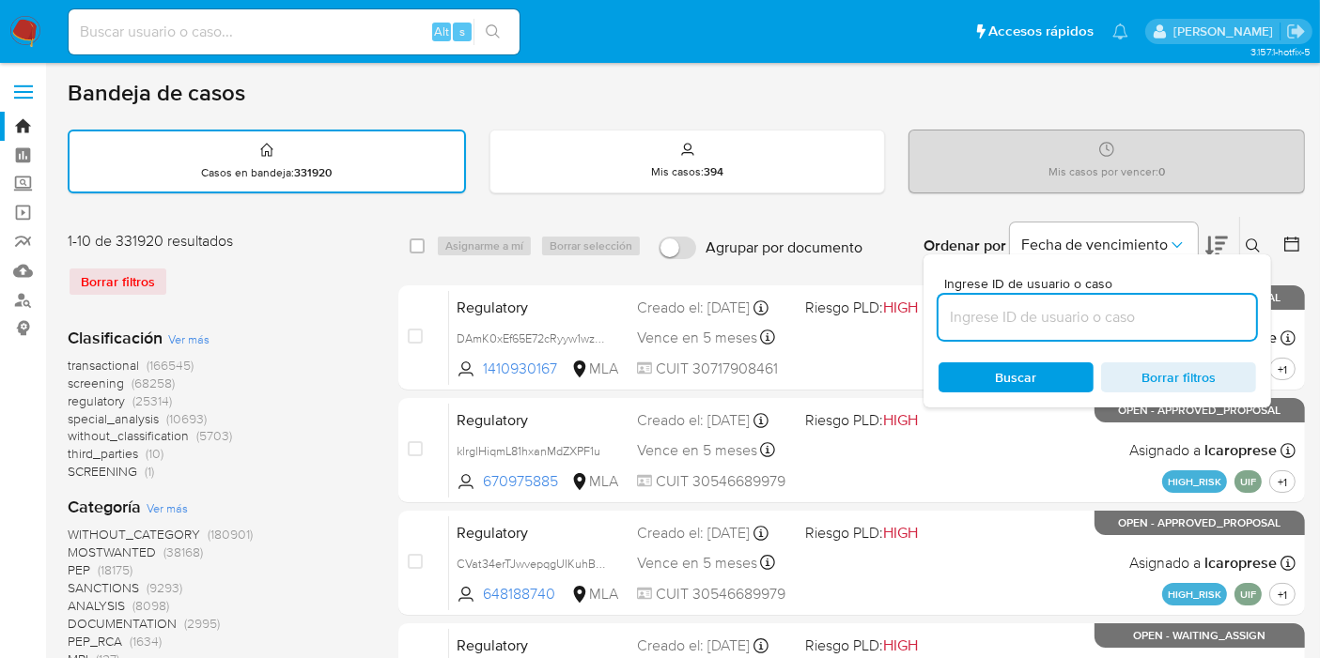
click at [1089, 307] on input at bounding box center [1096, 317] width 317 height 24
type input "Ci47fuf9xq9LxV9Bgr1V9nrk"
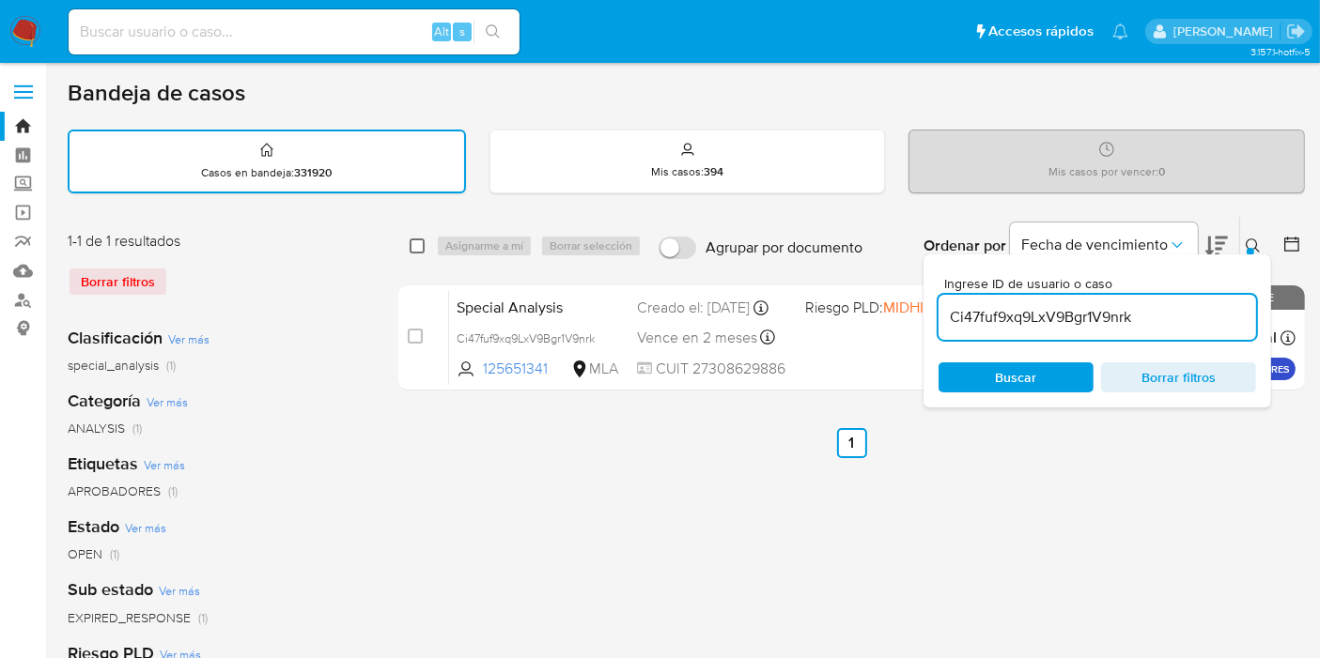
click at [418, 247] on input "checkbox" at bounding box center [417, 246] width 15 height 15
checkbox input "true"
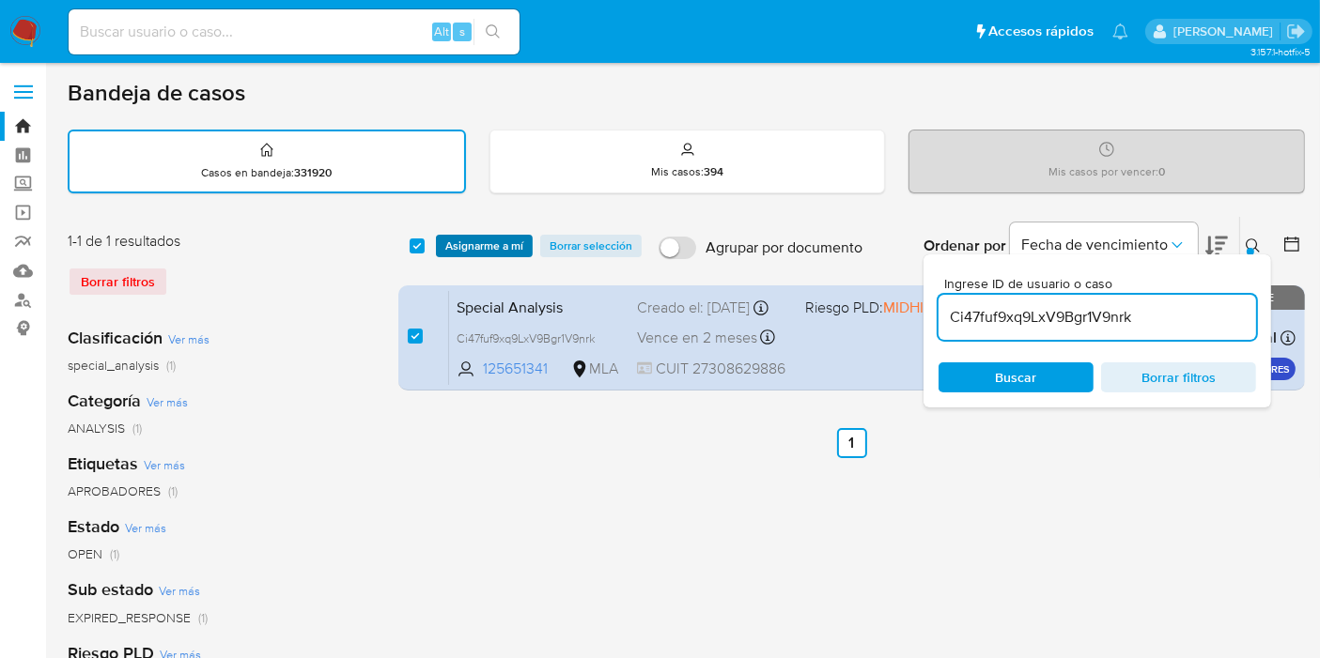
click at [471, 238] on span "Asignarme a mí" at bounding box center [484, 246] width 78 height 19
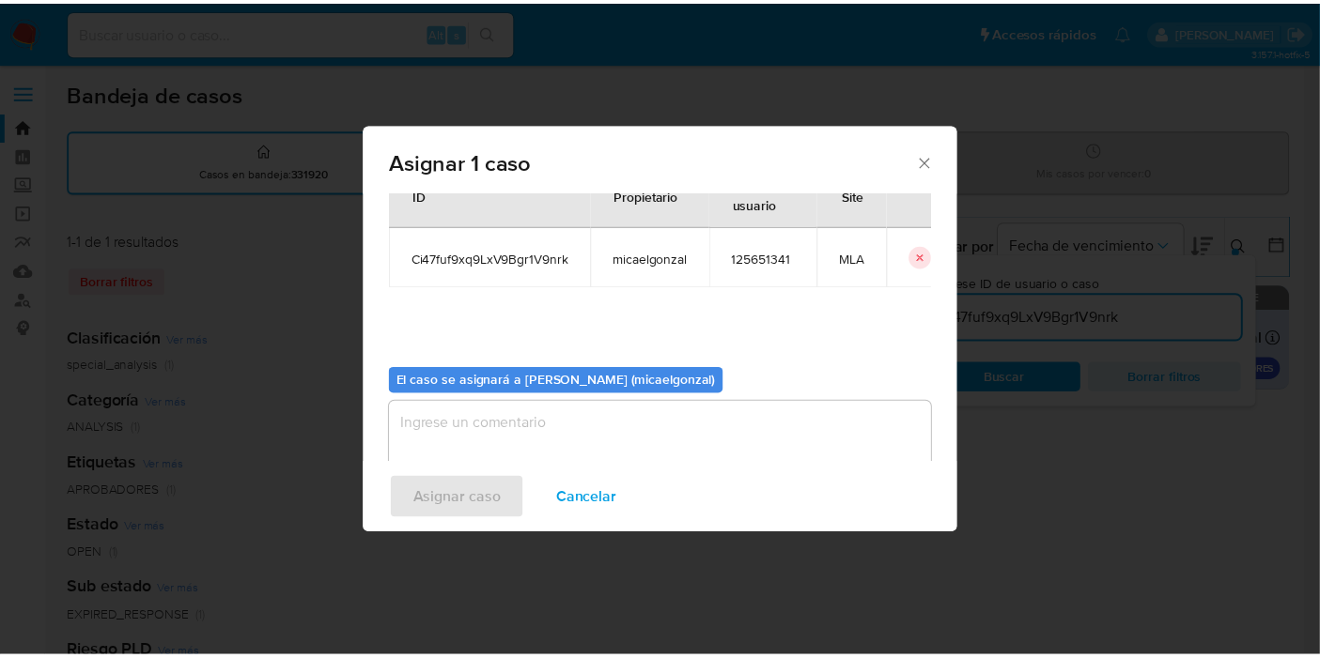
scroll to position [96, 0]
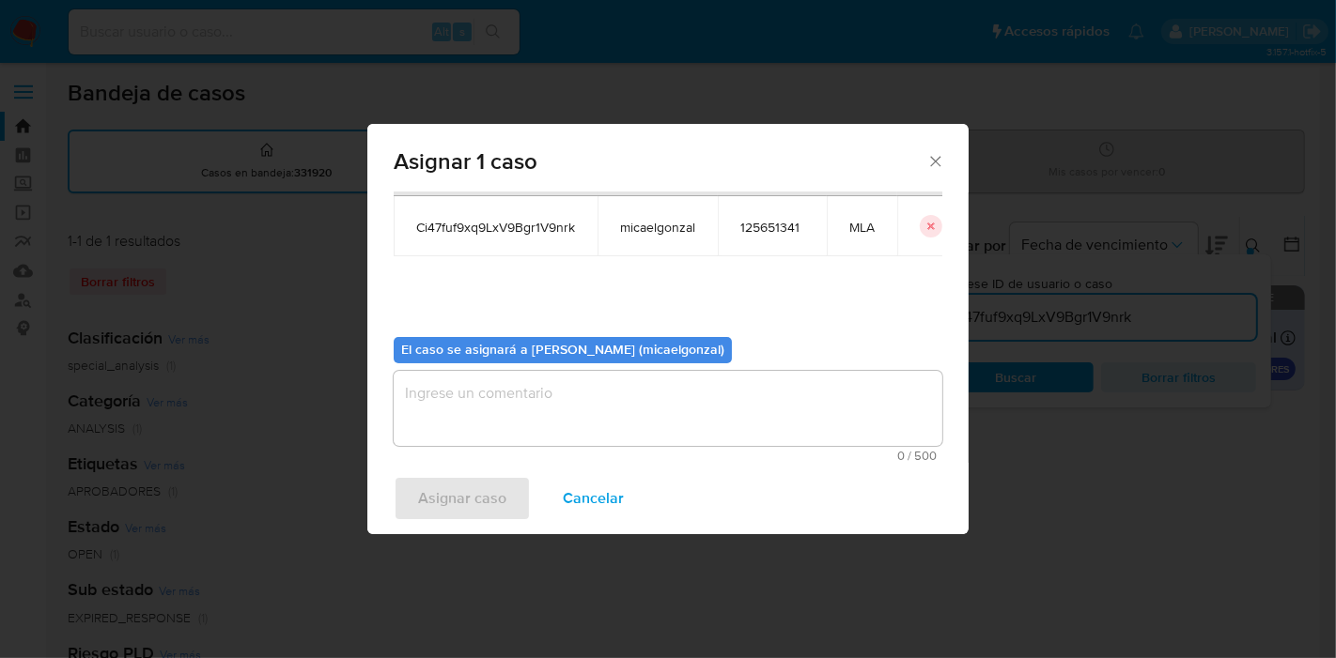
click at [504, 441] on textarea "assign-modal" at bounding box center [668, 408] width 549 height 75
click at [434, 505] on span "Asignar caso" at bounding box center [462, 498] width 88 height 41
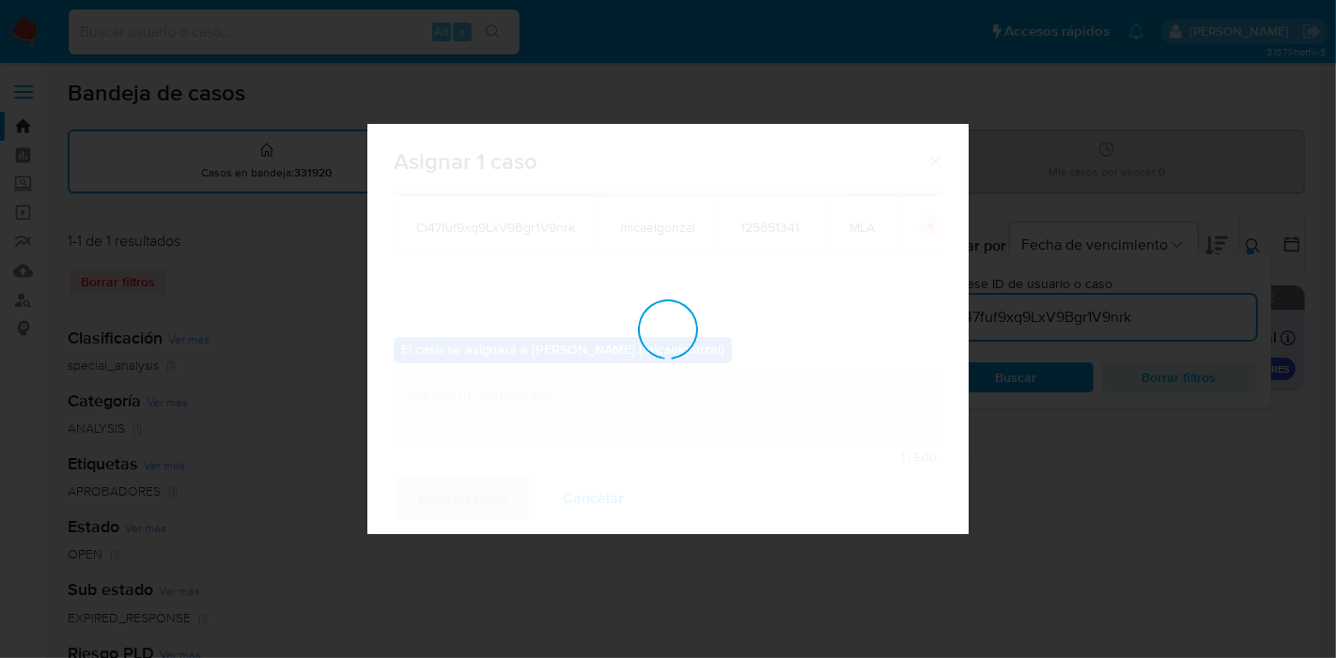
checkbox input "false"
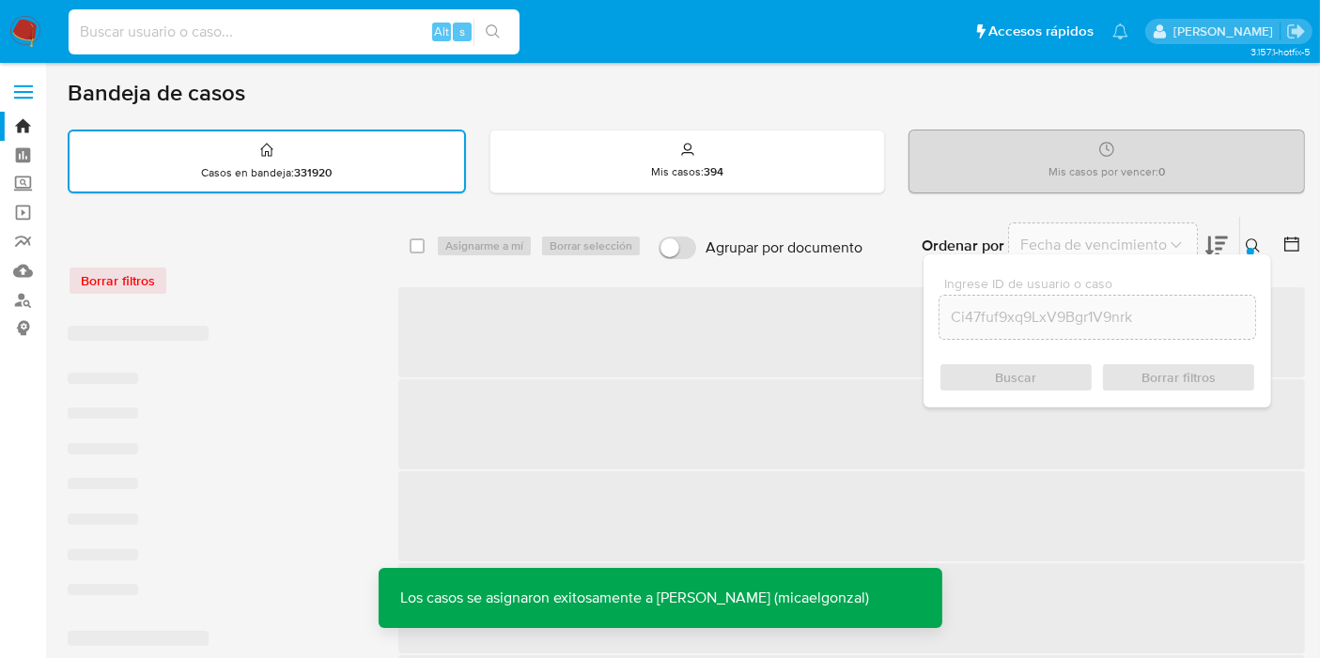
click at [269, 33] on input at bounding box center [294, 32] width 451 height 24
paste input "Ci47fuf9xq9LxV9Bgr1V9nrk"
type input "Ci47fuf9xq9LxV9Bgr1V9nrk"
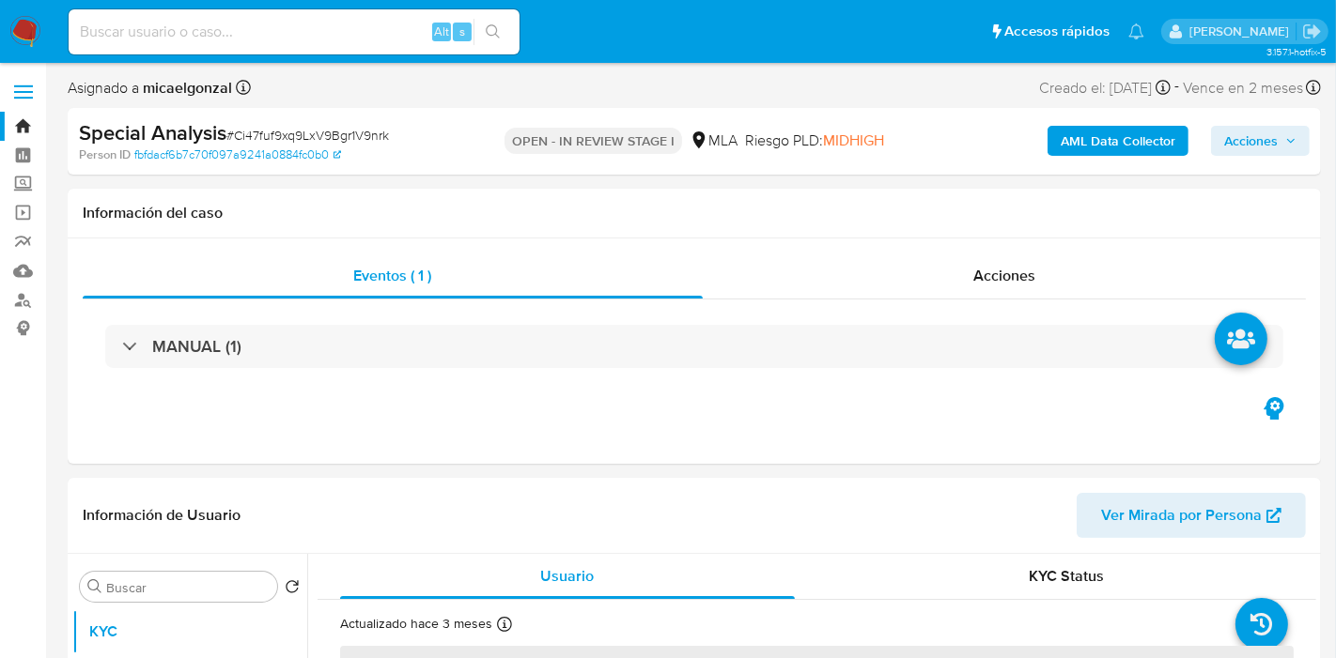
select select "10"
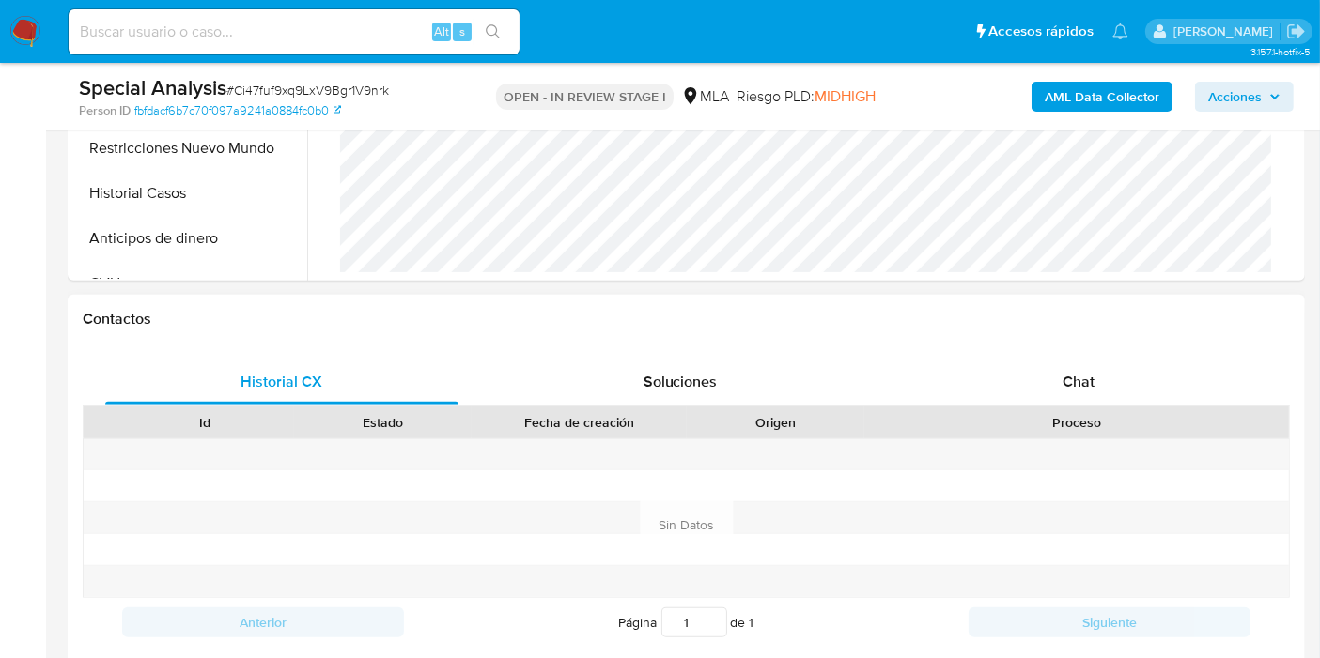
scroll to position [834, 0]
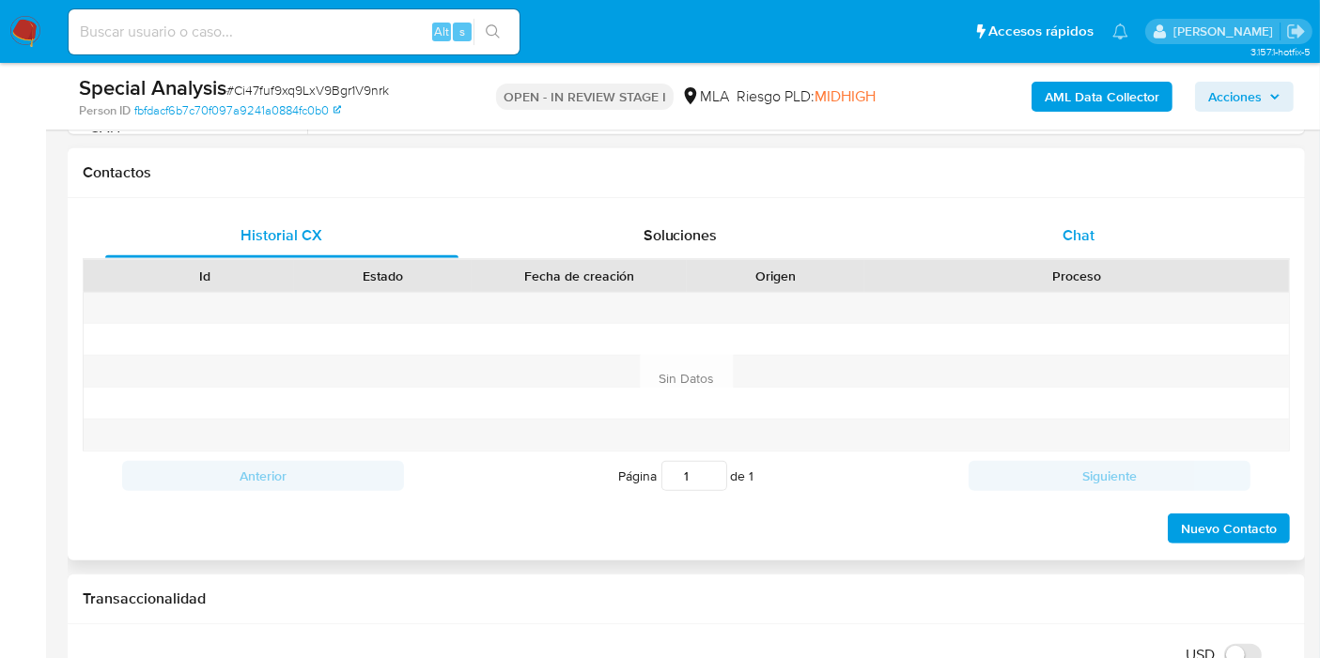
click at [1130, 234] on div "Chat" at bounding box center [1078, 235] width 353 height 45
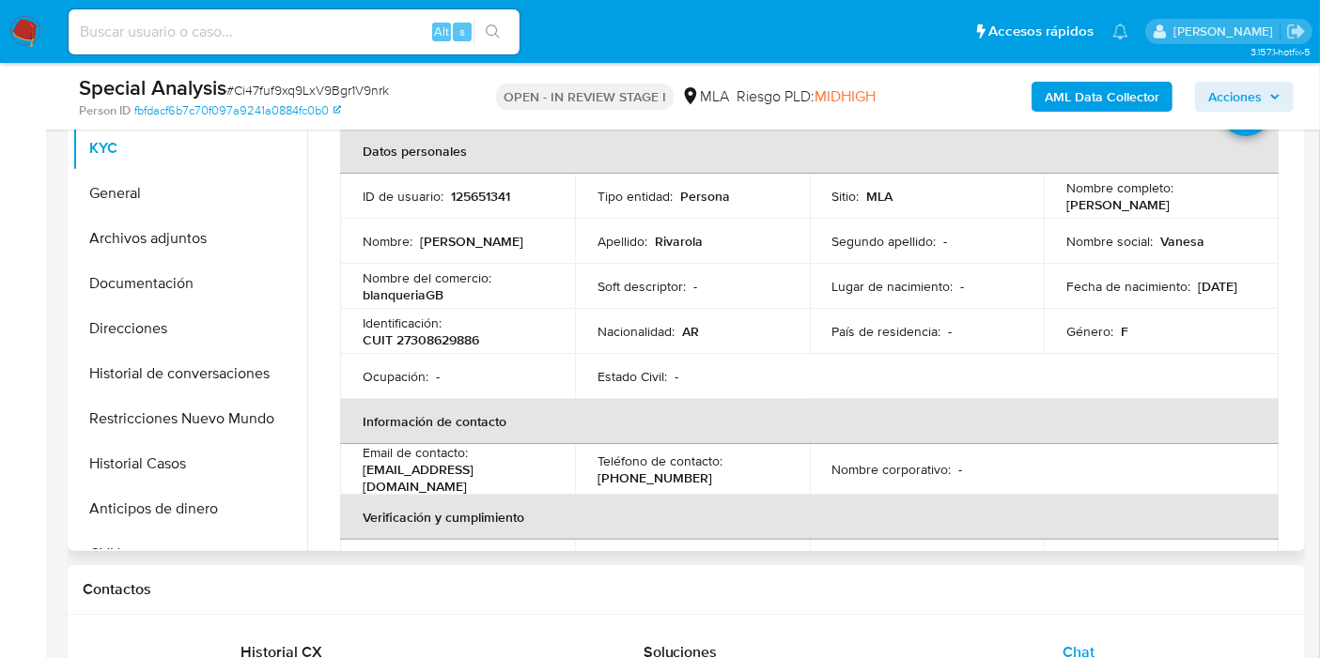
scroll to position [0, 0]
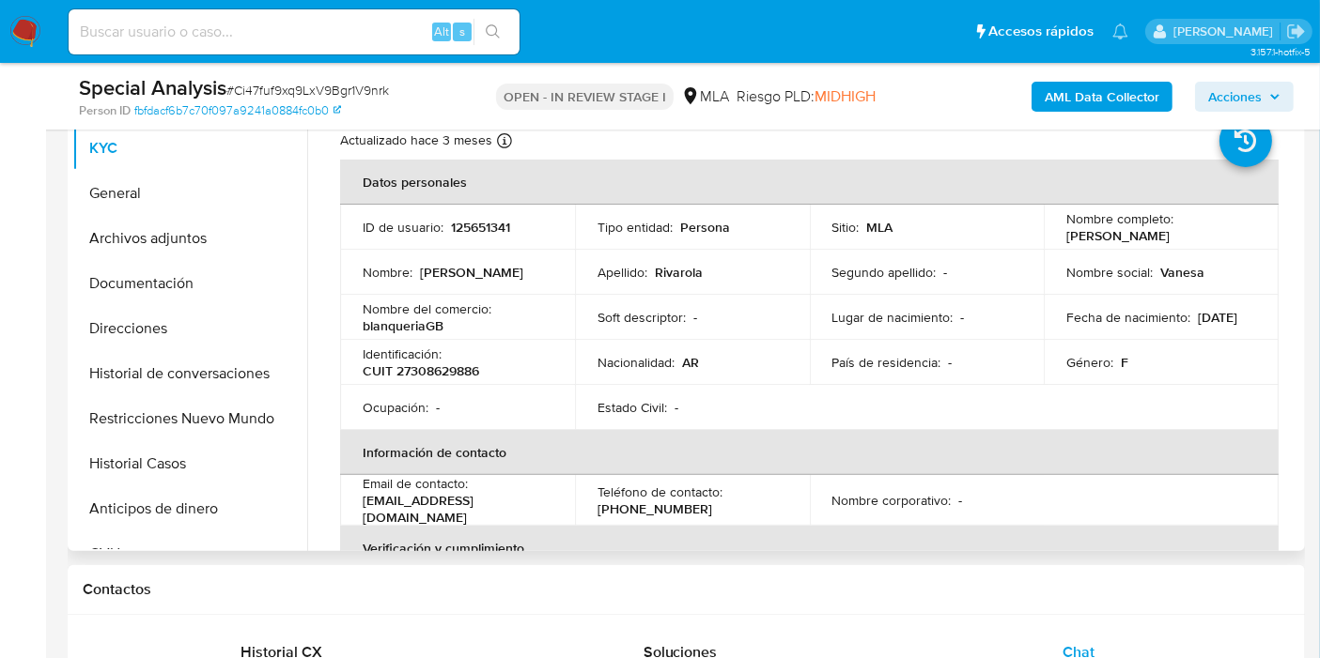
drag, startPoint x: 1222, startPoint y: 232, endPoint x: 1061, endPoint y: 235, distance: 160.6
click at [1066, 235] on div "Nombre completo : Vanesa Soledad Rivarola" at bounding box center [1161, 227] width 190 height 34
copy p "Vanesa Soledad Rivarola"
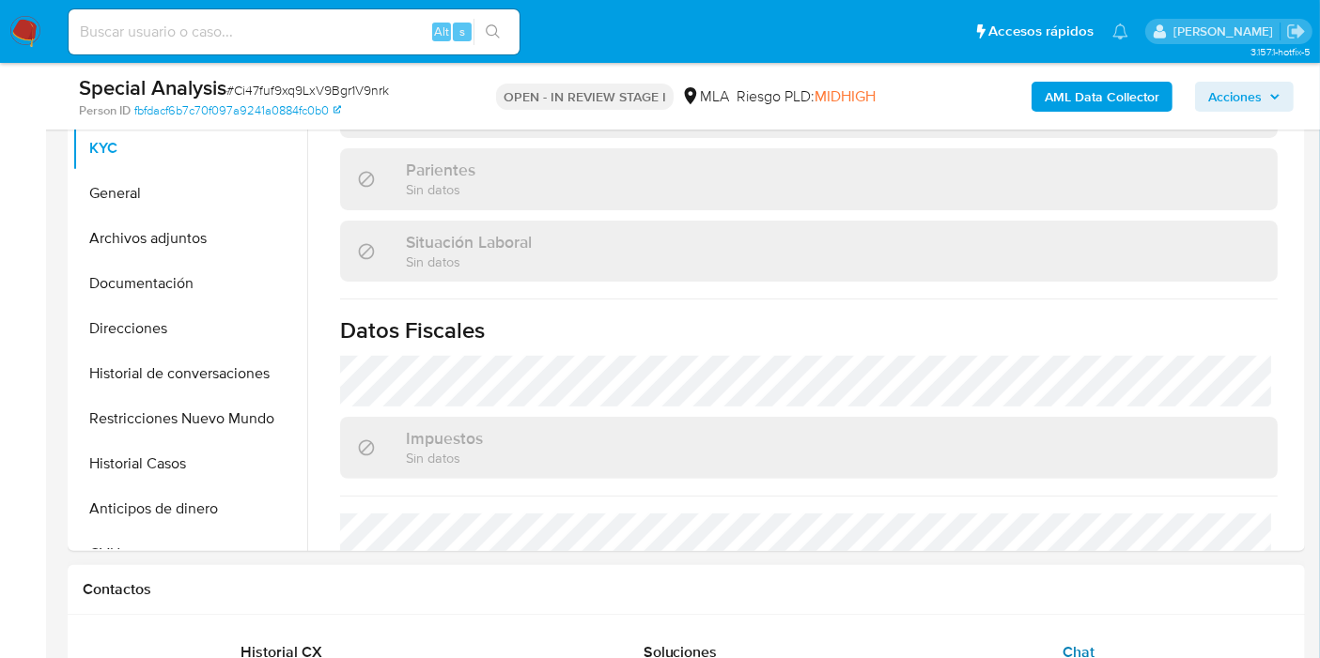
click at [1046, 637] on div "Chat" at bounding box center [1078, 652] width 353 height 45
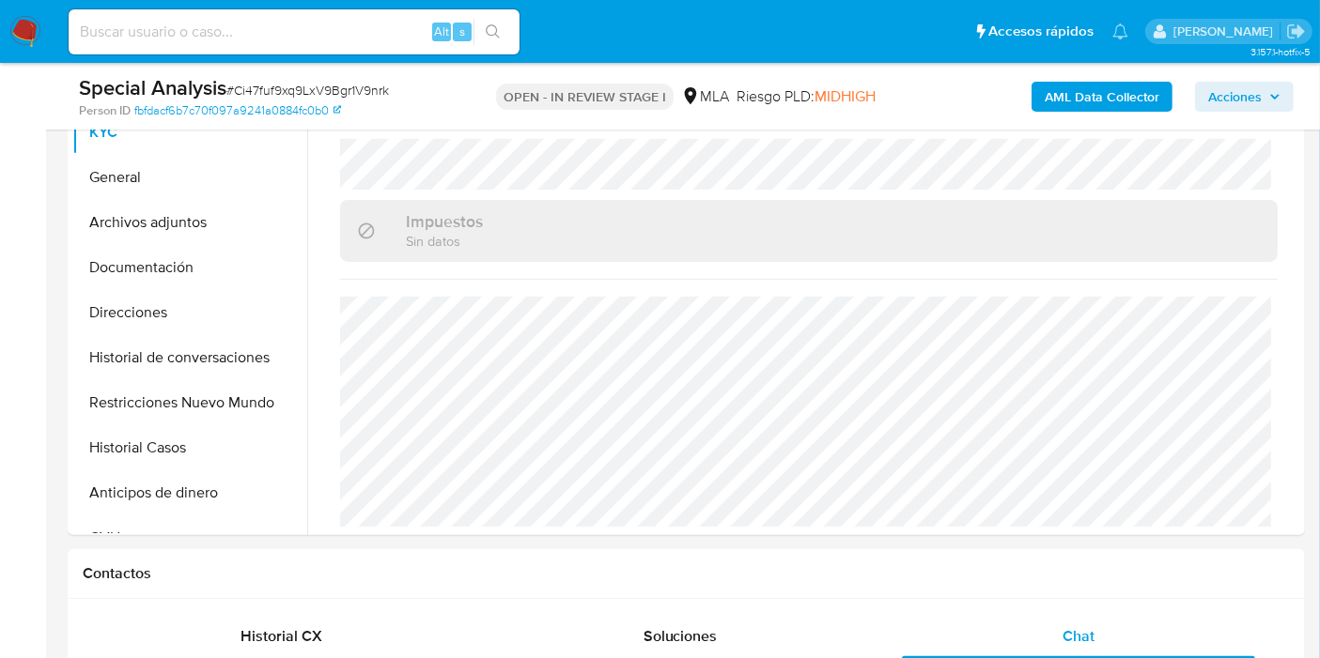
scroll to position [209, 0]
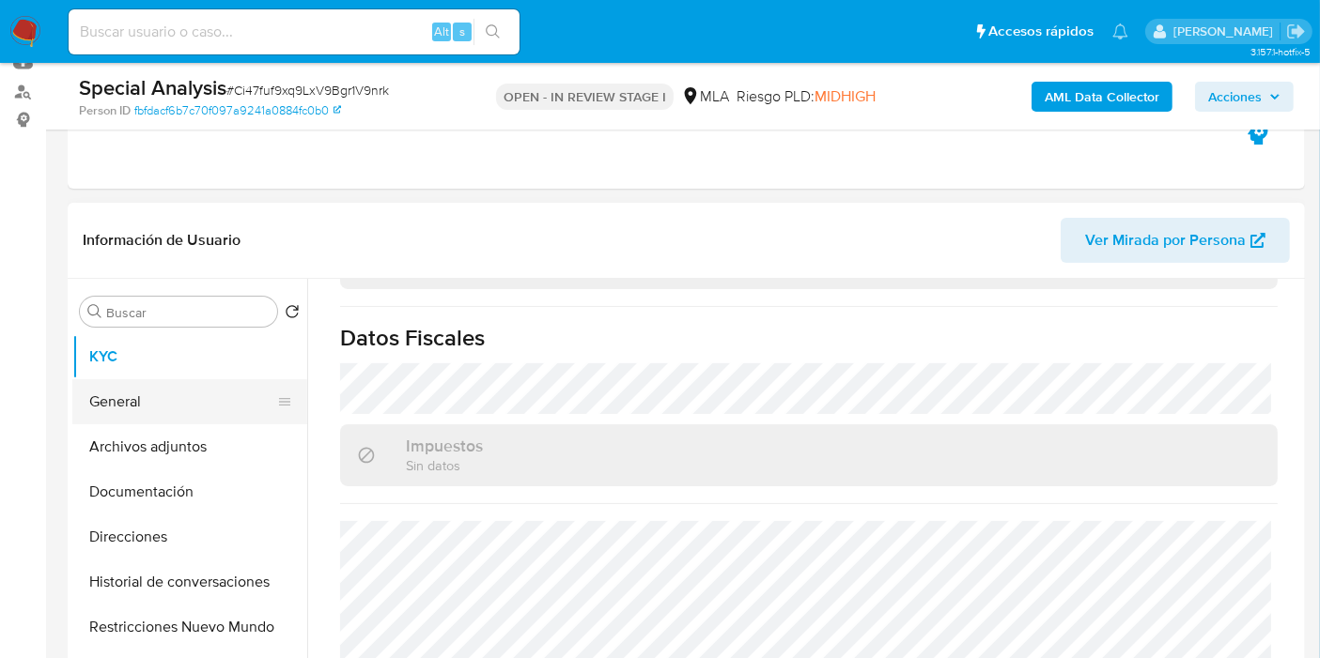
click at [185, 422] on button "General" at bounding box center [182, 401] width 220 height 45
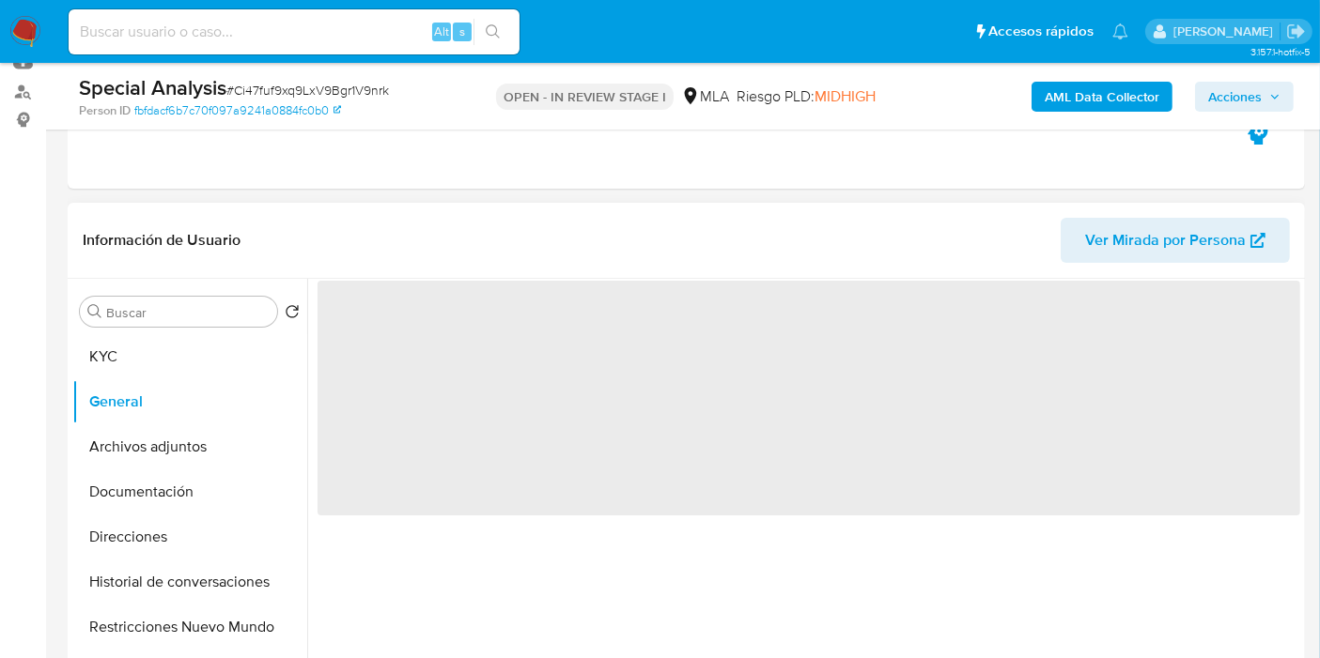
scroll to position [0, 0]
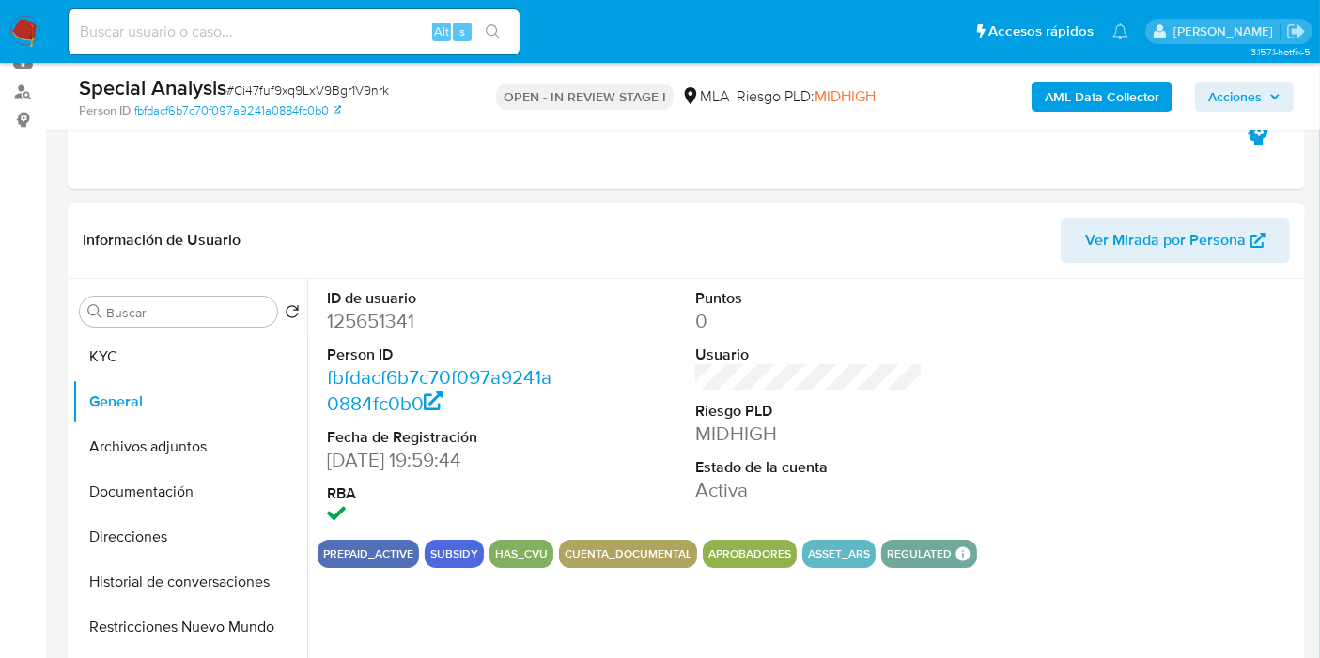
click at [400, 329] on dd "125651341" at bounding box center [440, 321] width 227 height 26
copy dd "125651341"
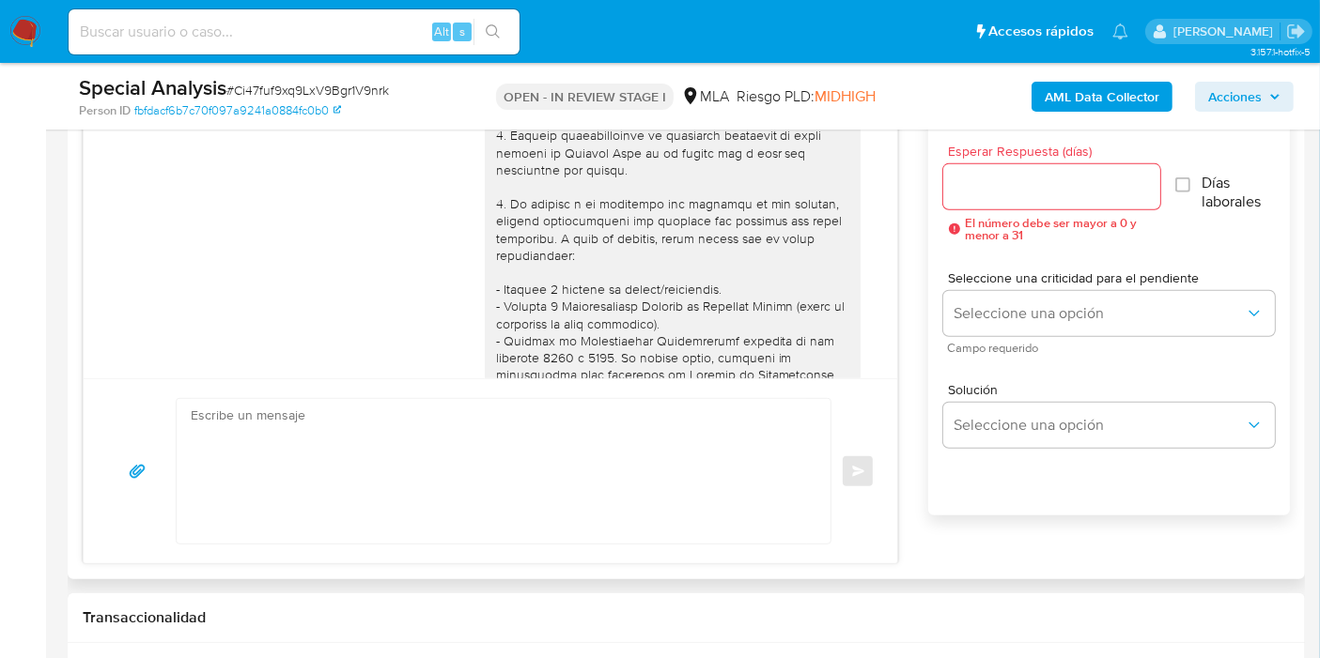
scroll to position [64, 0]
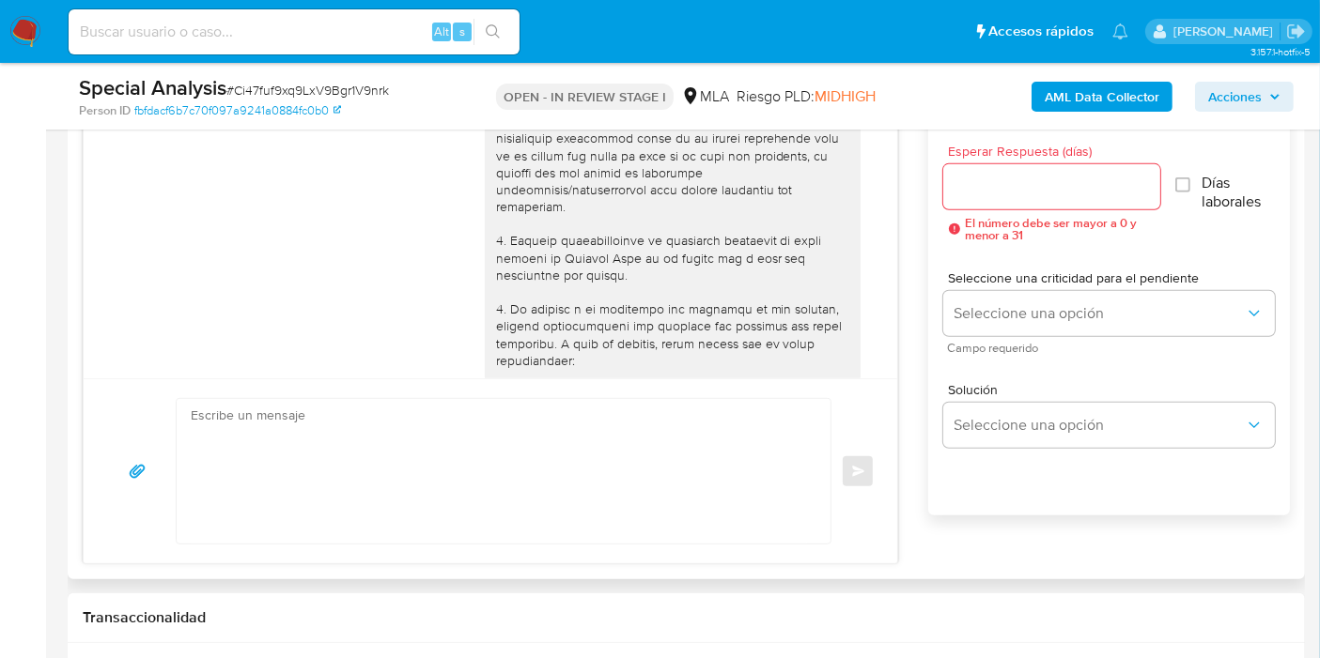
click at [564, 240] on div at bounding box center [672, 574] width 353 height 1025
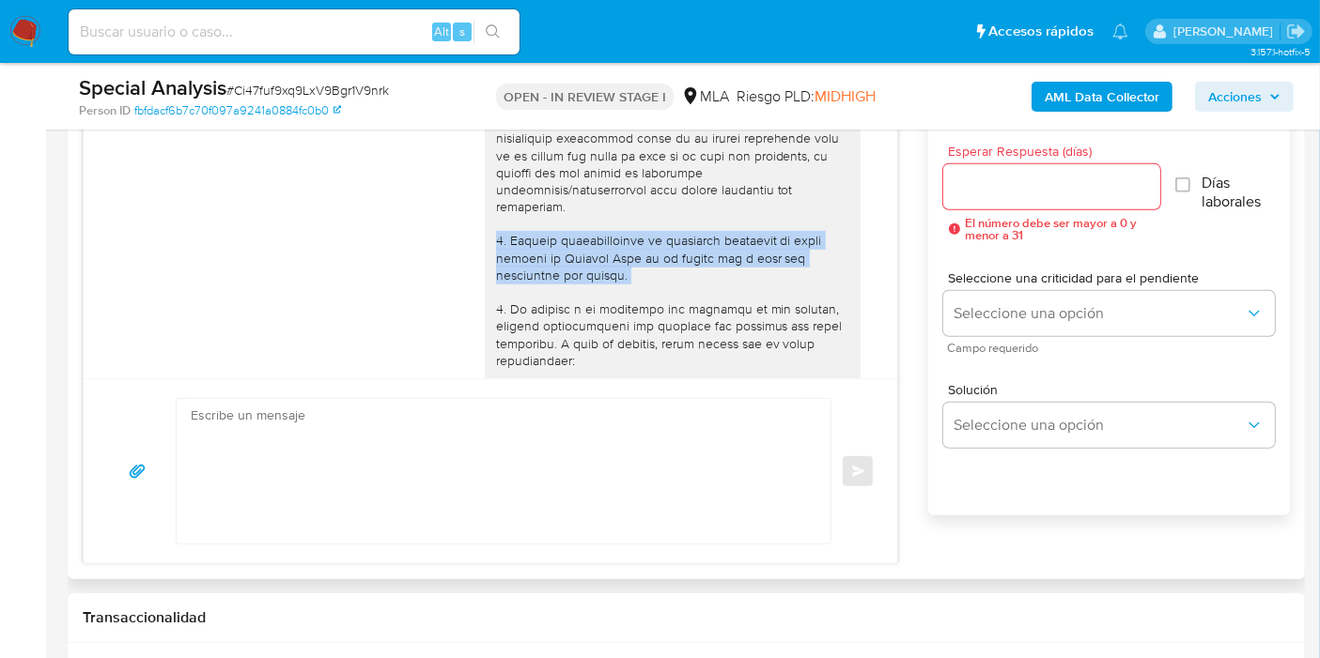
click at [564, 240] on div at bounding box center [672, 574] width 353 height 1025
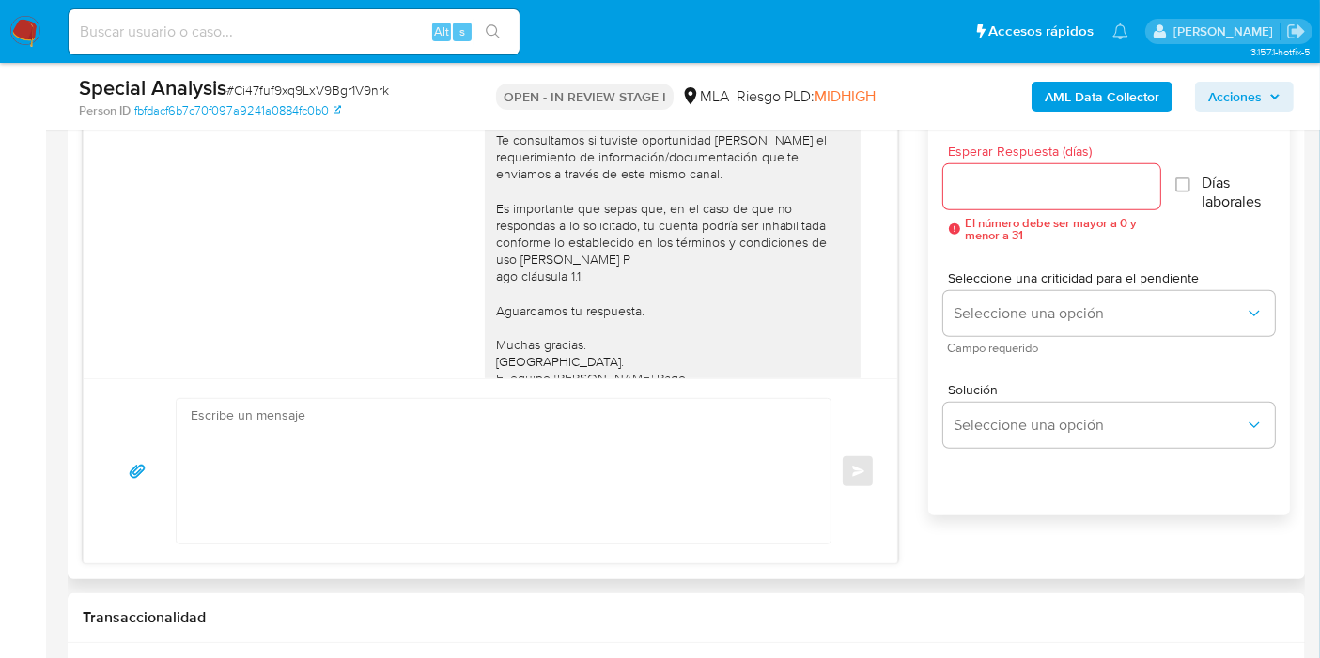
scroll to position [1213, 0]
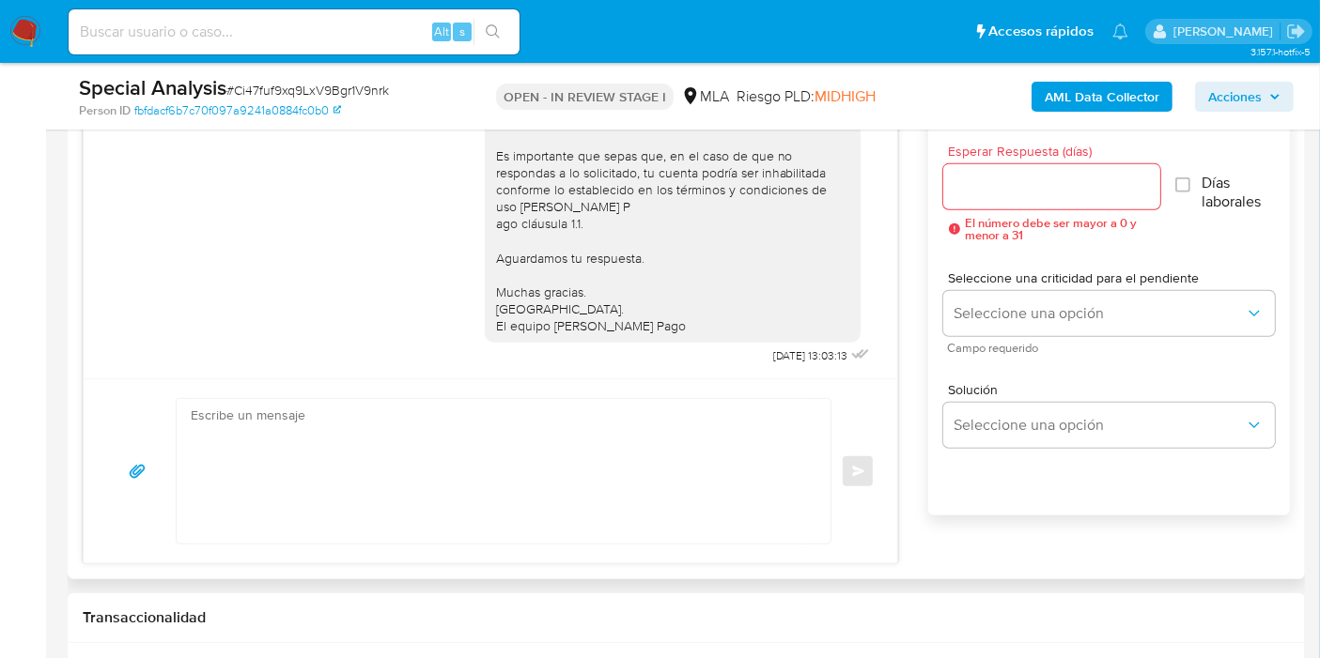
click at [521, 424] on textarea at bounding box center [499, 471] width 616 height 145
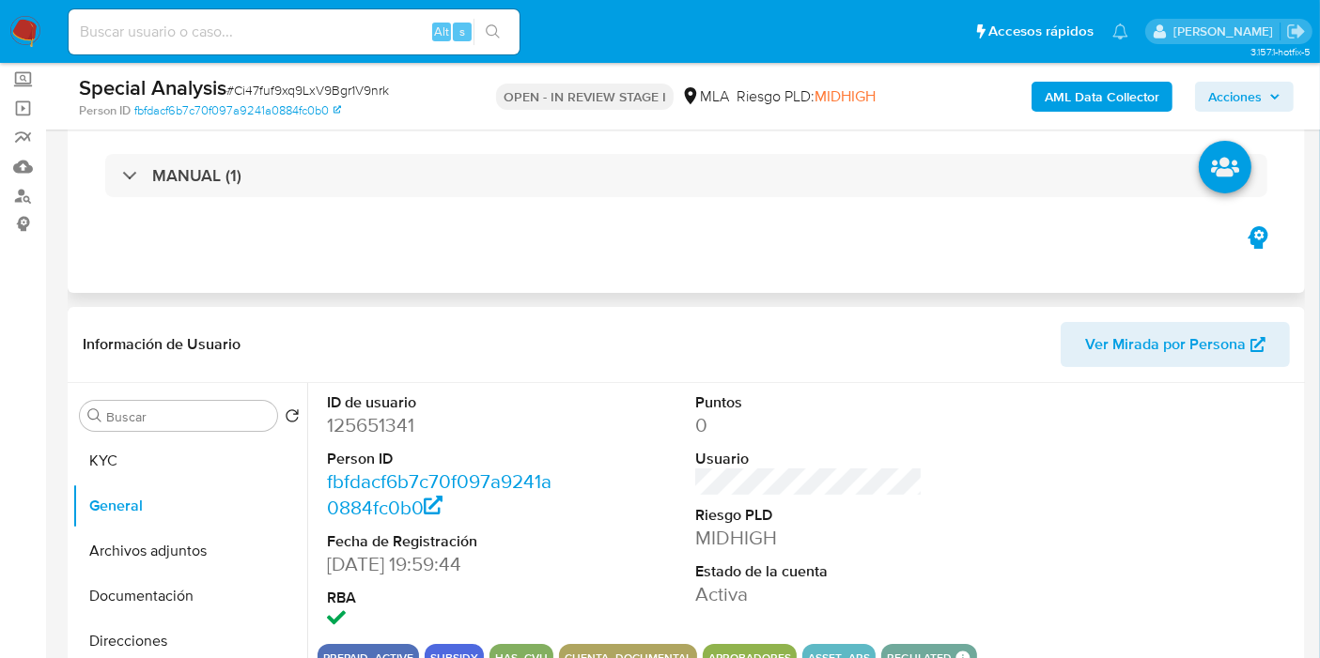
scroll to position [104, 0]
click at [154, 621] on button "Direcciones" at bounding box center [182, 641] width 220 height 45
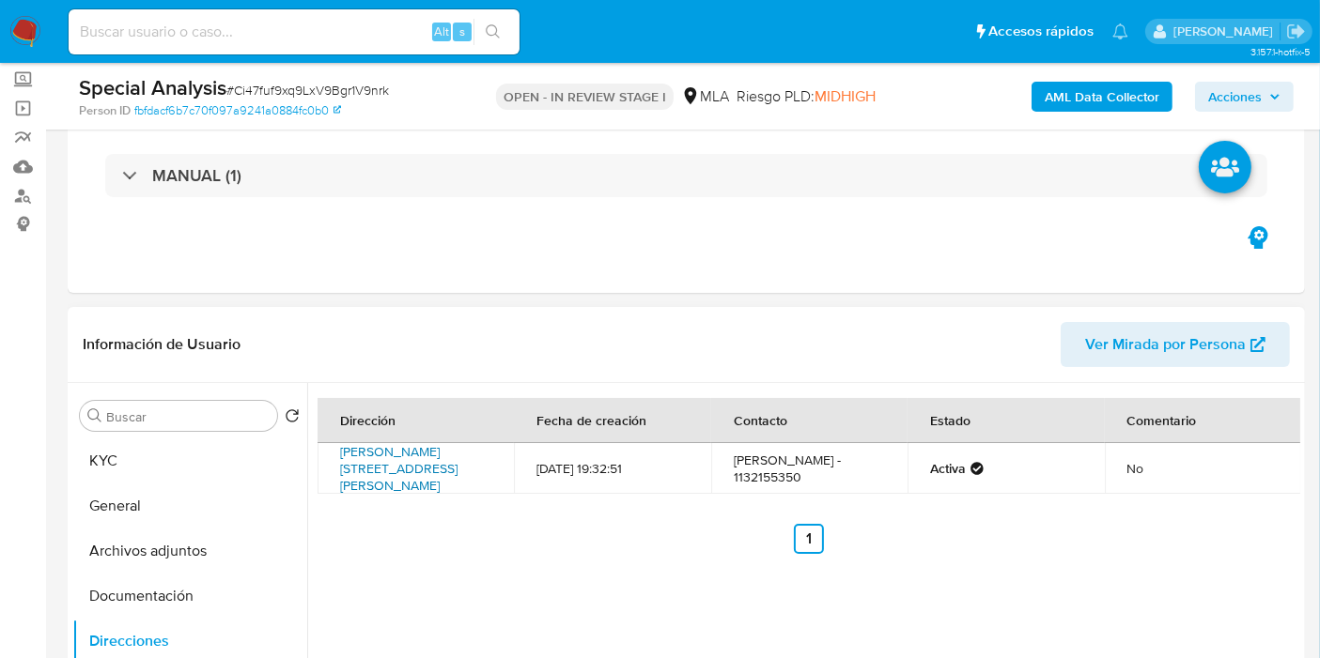
click at [434, 453] on link "Madariaga 2167, Moreno, Buenos Aires, 1744, Argentina 2167" at bounding box center [398, 468] width 117 height 53
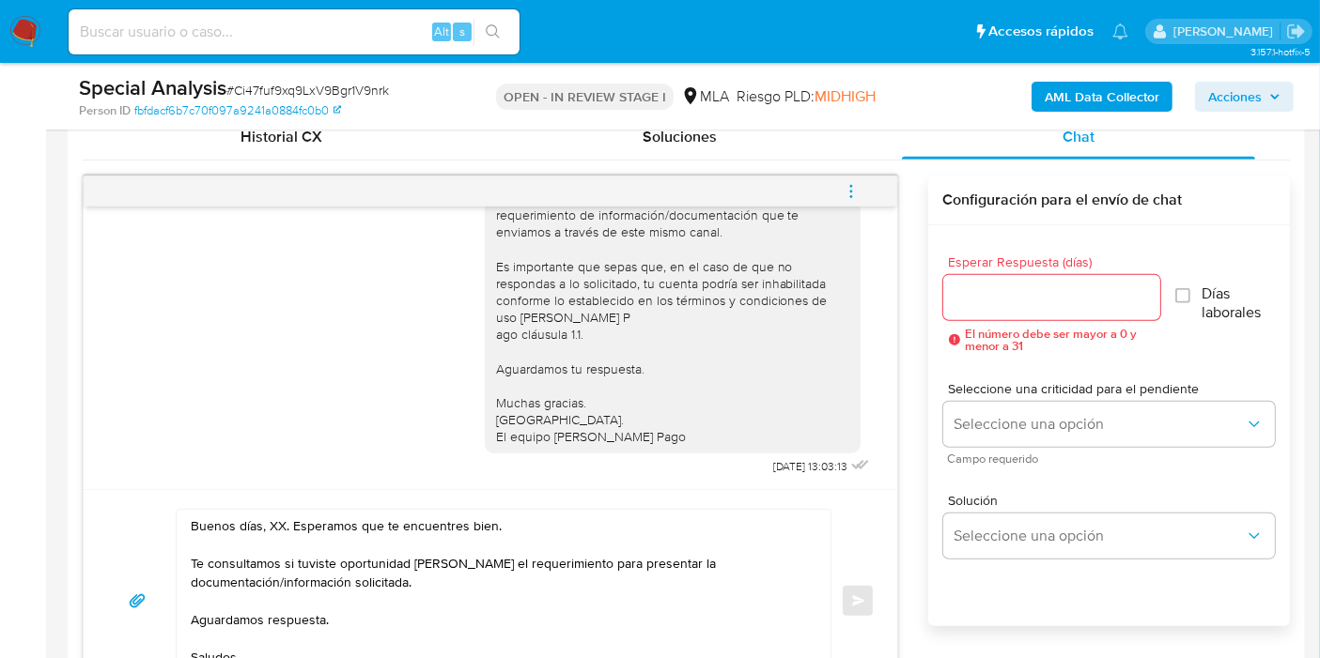
scroll to position [939, 0]
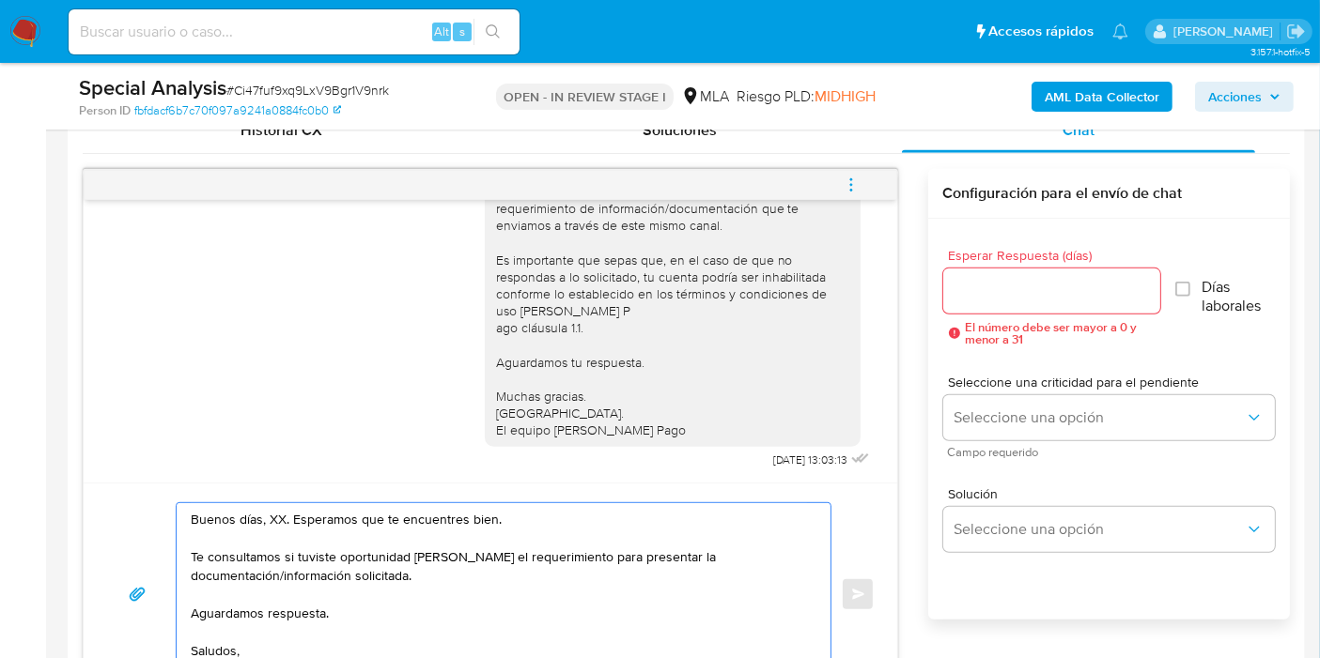
click at [567, 539] on textarea "Buenos días, XX. Esperamos que te encuentres bien. Te consultamos si tuviste op…" at bounding box center [499, 594] width 616 height 182
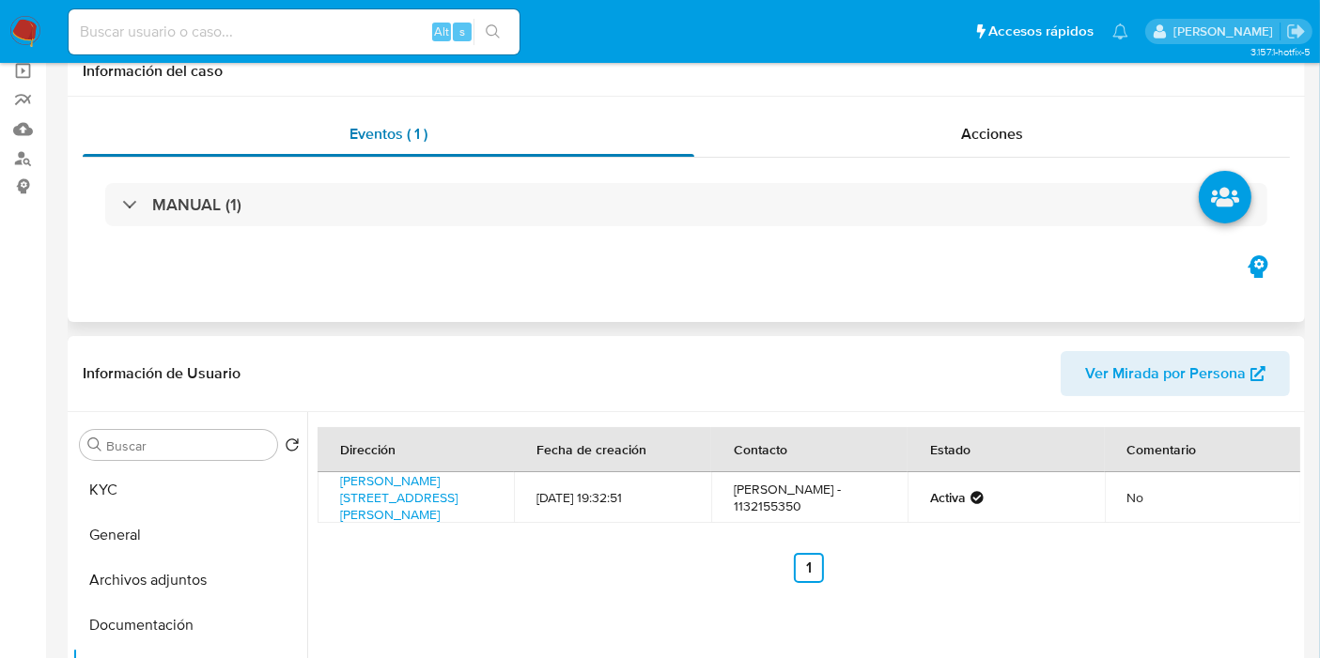
scroll to position [0, 0]
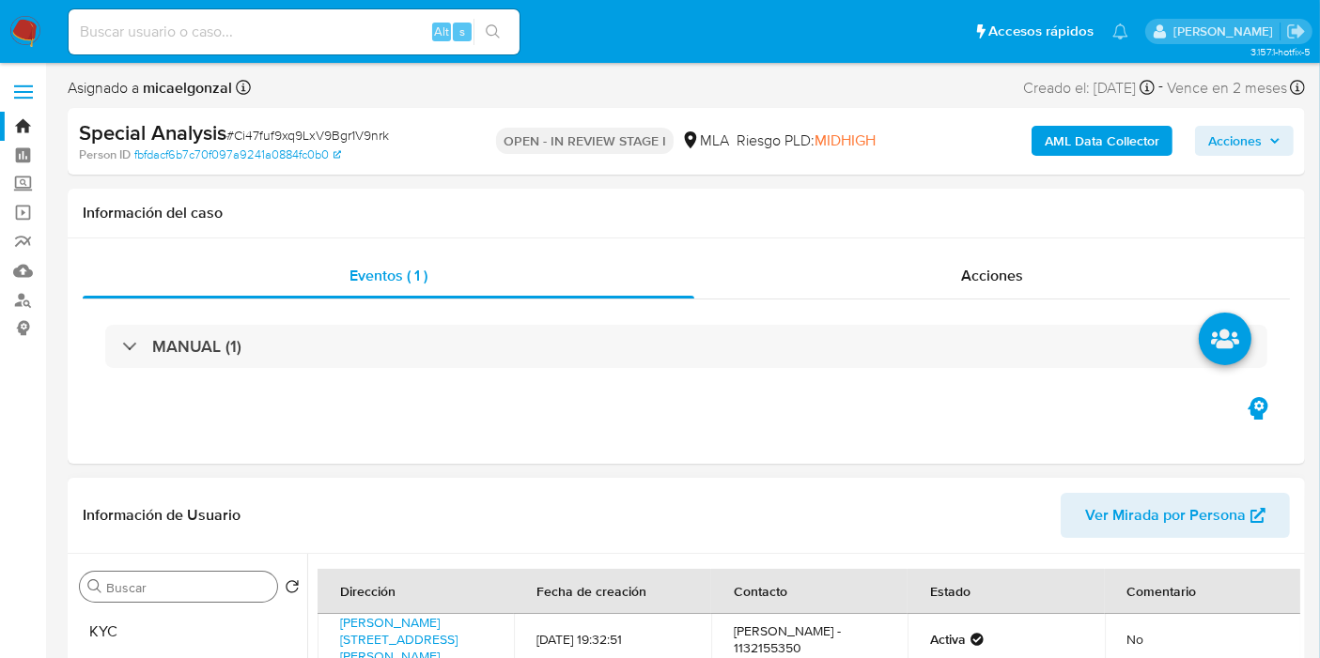
click at [201, 591] on input "Buscar" at bounding box center [187, 588] width 163 height 17
click at [185, 610] on button "KYC" at bounding box center [189, 632] width 235 height 45
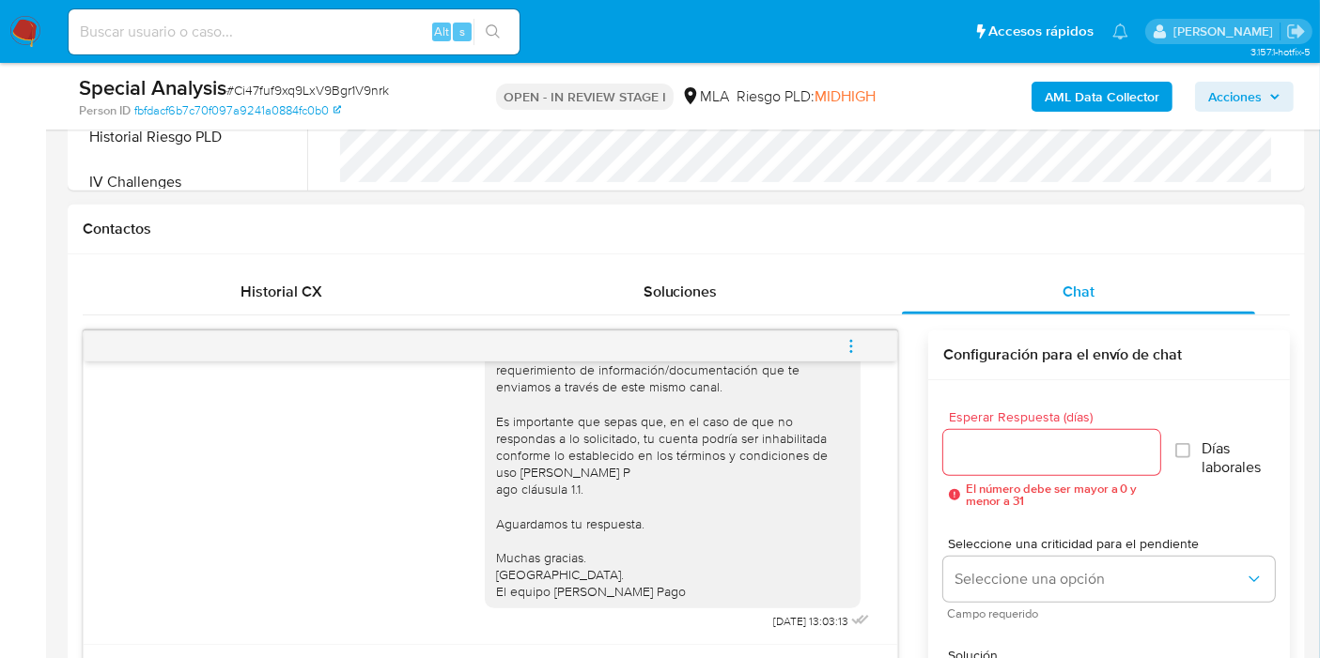
scroll to position [1044, 0]
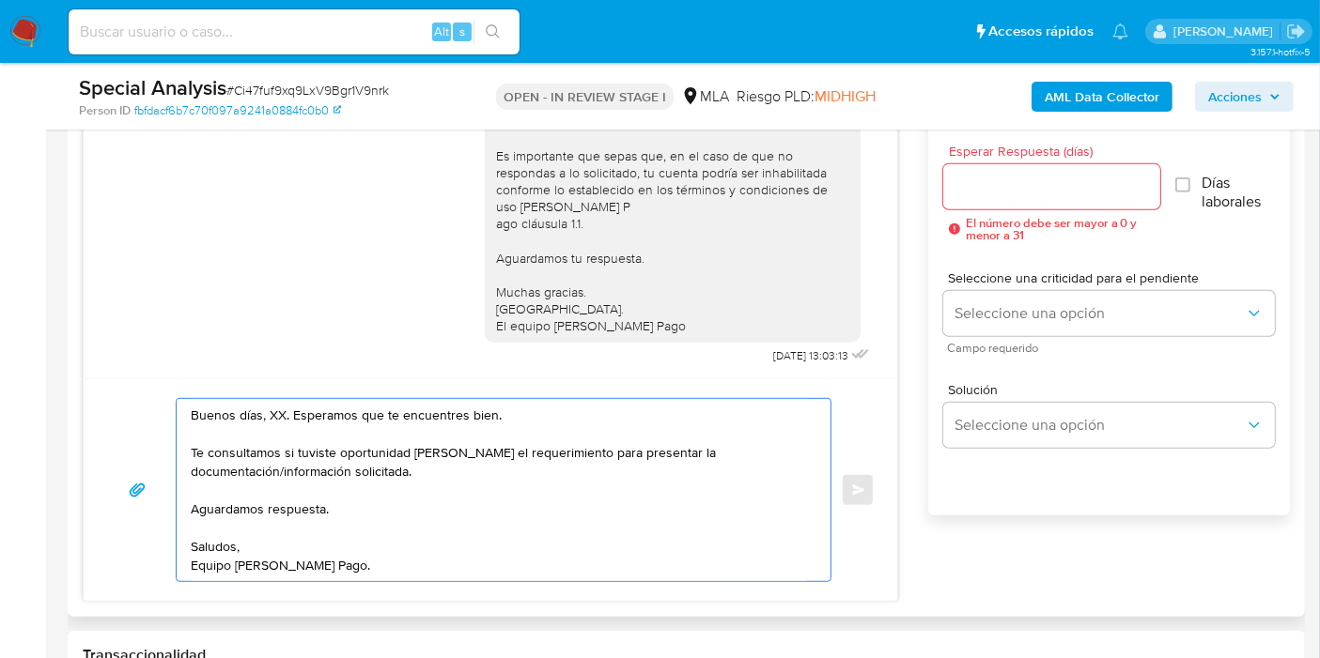
click at [267, 417] on textarea "Buenos días, XX. Esperamos que te encuentres bien. Te consultamos si tuviste op…" at bounding box center [499, 490] width 616 height 182
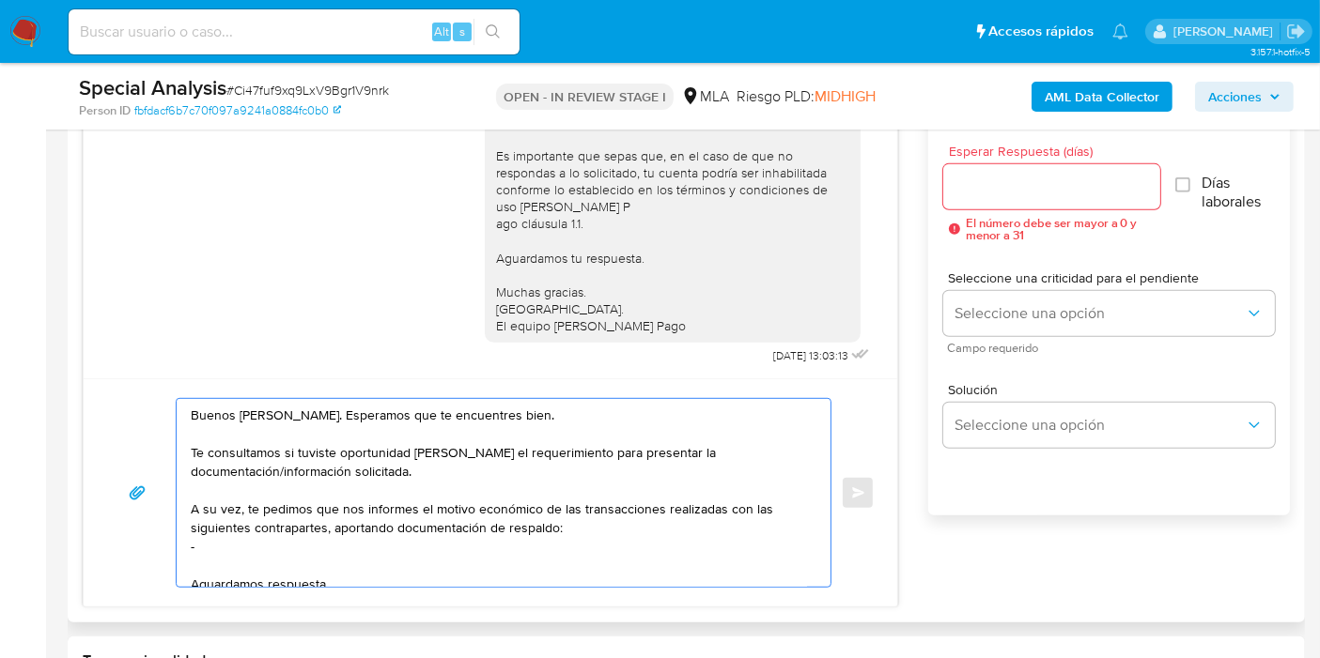
click at [383, 538] on textarea "Buenos días, Vanesa. Esperamos que te encuentres bien. Te consultamos si tuvist…" at bounding box center [499, 493] width 616 height 188
paste textarea "Damian Maximiliano Robledo"
paste textarea "20277535484"
paste textarea "Cobros Y Pagos Mauma Sa"
click at [233, 540] on textarea "Buenos días, Vanesa. Esperamos que te encuentres bien. Te consultamos si tuvist…" at bounding box center [499, 493] width 616 height 188
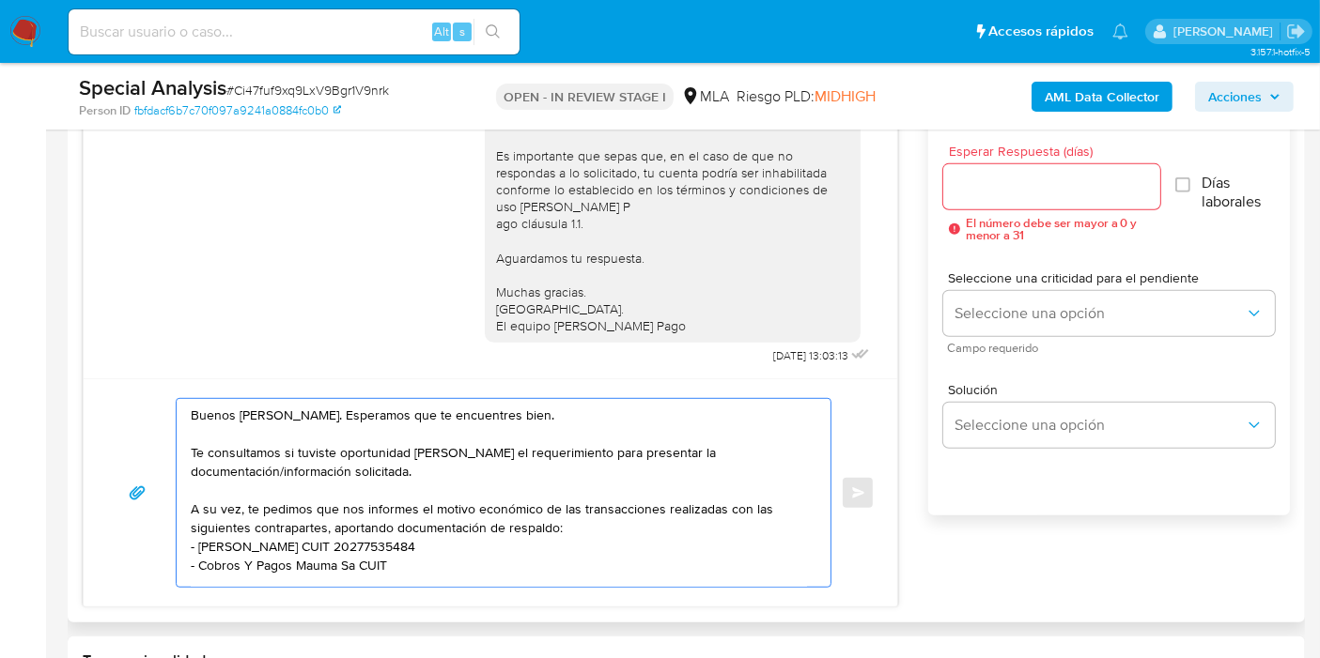
click at [213, 561] on textarea "Buenos días, Vanesa. Esperamos que te encuentres bien. Te consultamos si tuvist…" at bounding box center [499, 493] width 616 height 188
click at [228, 545] on textarea "Buenos días, Vanesa. Esperamos que te encuentres bien. Te consultamos si tuvist…" at bounding box center [499, 493] width 616 height 188
click at [0, 0] on lt-div "Se ha encontrado un posible error ortográfico. Damián Darían Lamían Damiana Dam…" at bounding box center [0, 0] width 0 height 0
click at [0, 0] on lt-span "Damián" at bounding box center [0, 0] width 0 height 0
click at [711, 566] on textarea "Buenos días, Vanesa. Esperamos que te encuentres bien. Te consultamos si tuvist…" at bounding box center [499, 493] width 616 height 188
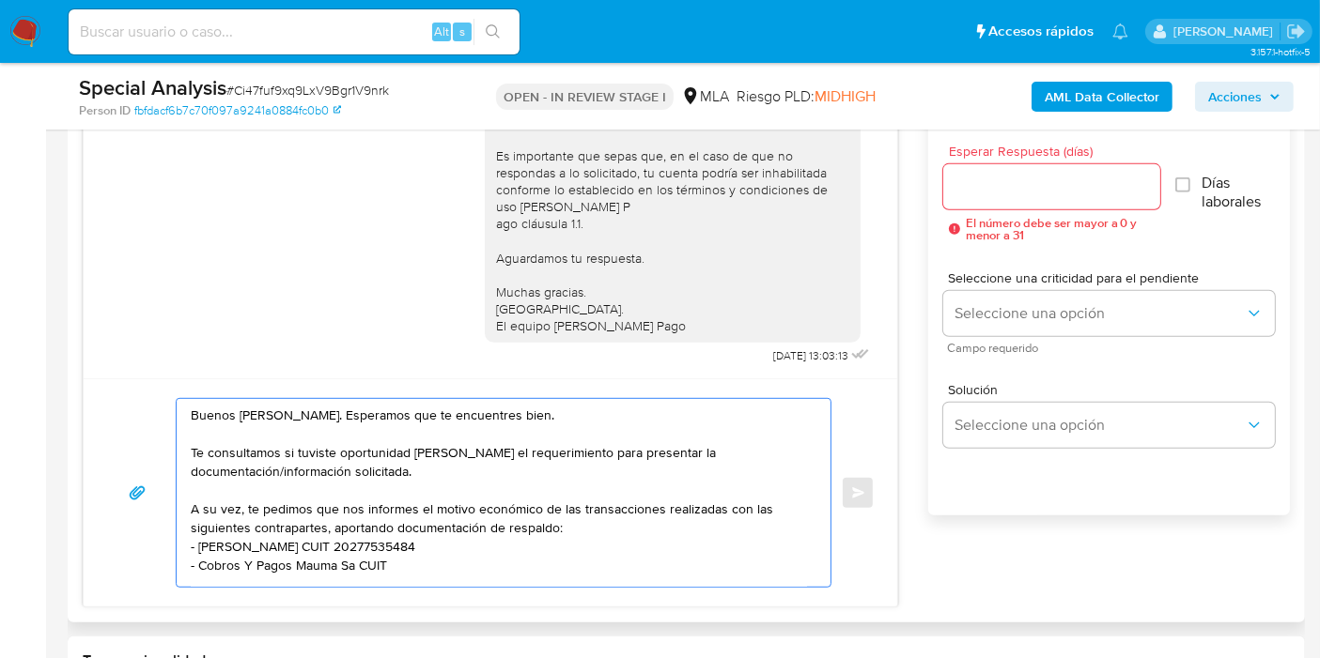
paste textarea "30717118886"
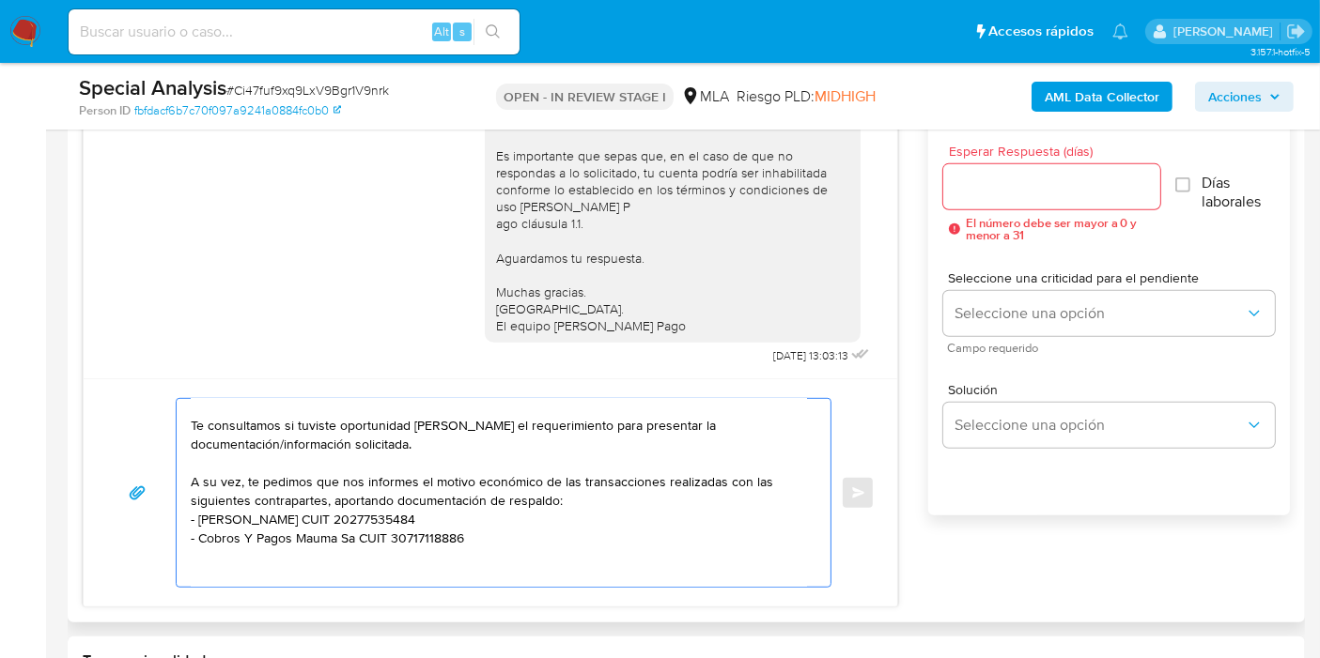
scroll to position [2, 0]
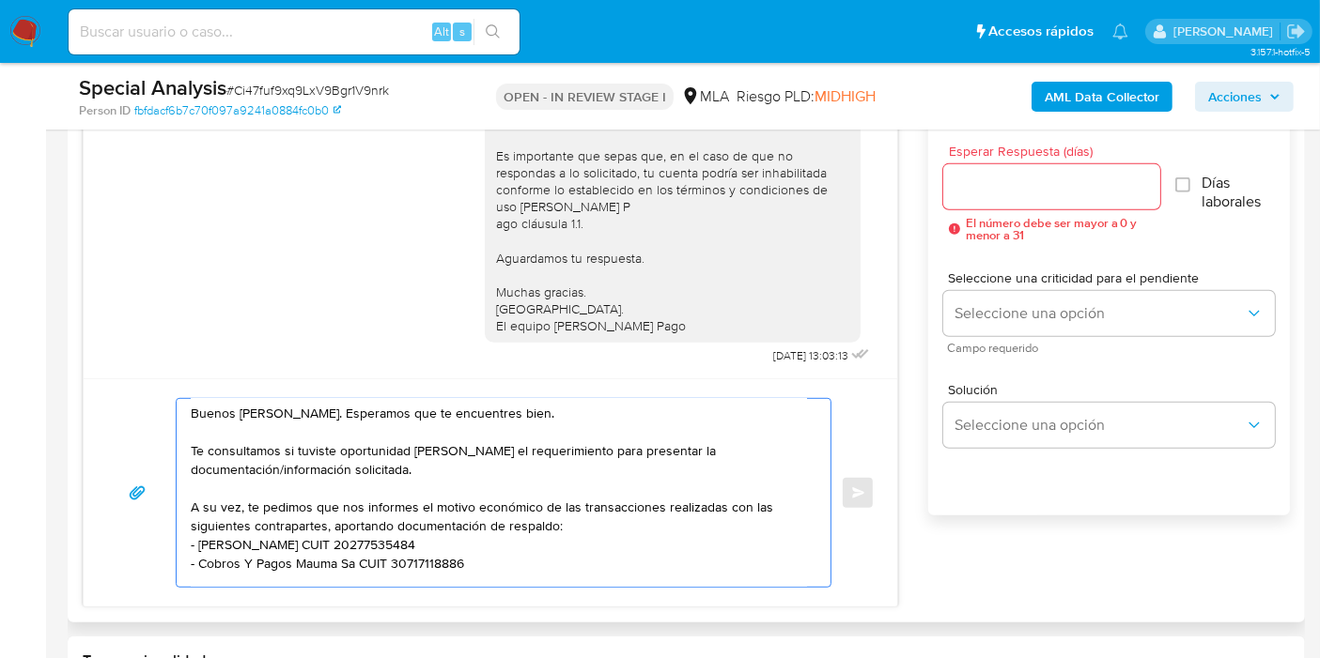
click at [250, 502] on textarea "Buenos días, Vanesa. Esperamos que te encuentres bien. Te consultamos si tuvist…" at bounding box center [499, 493] width 616 height 188
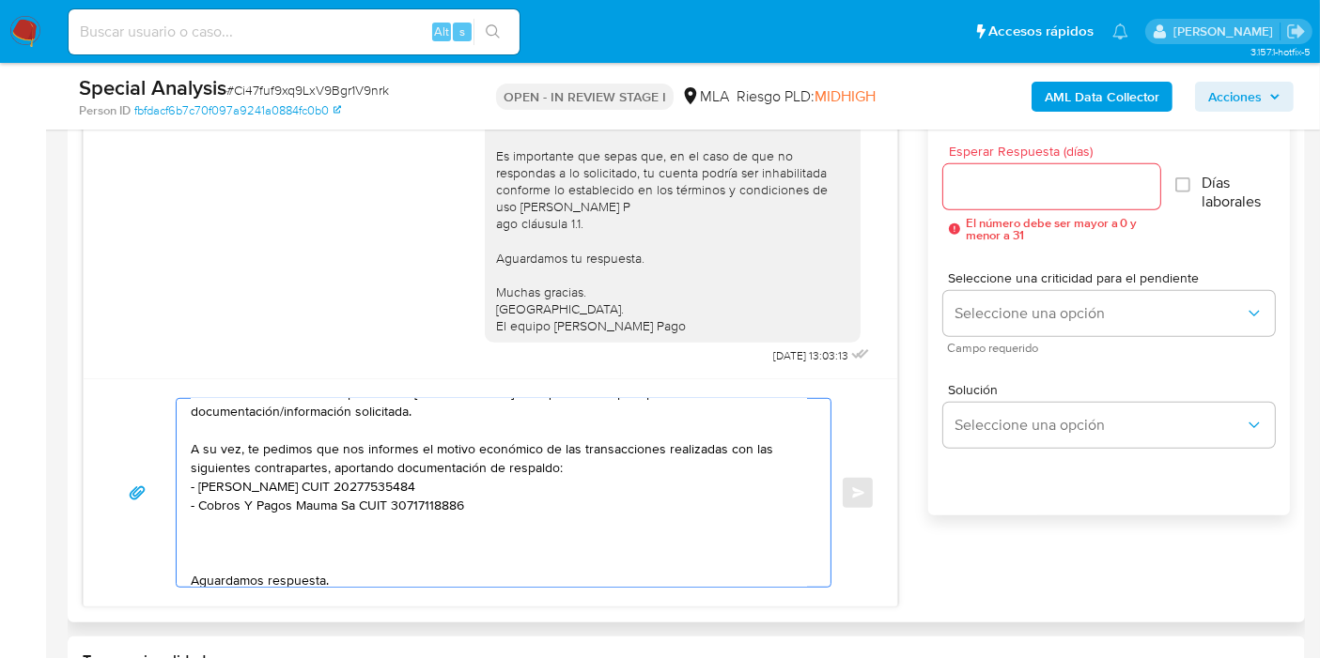
scroll to position [107, 0]
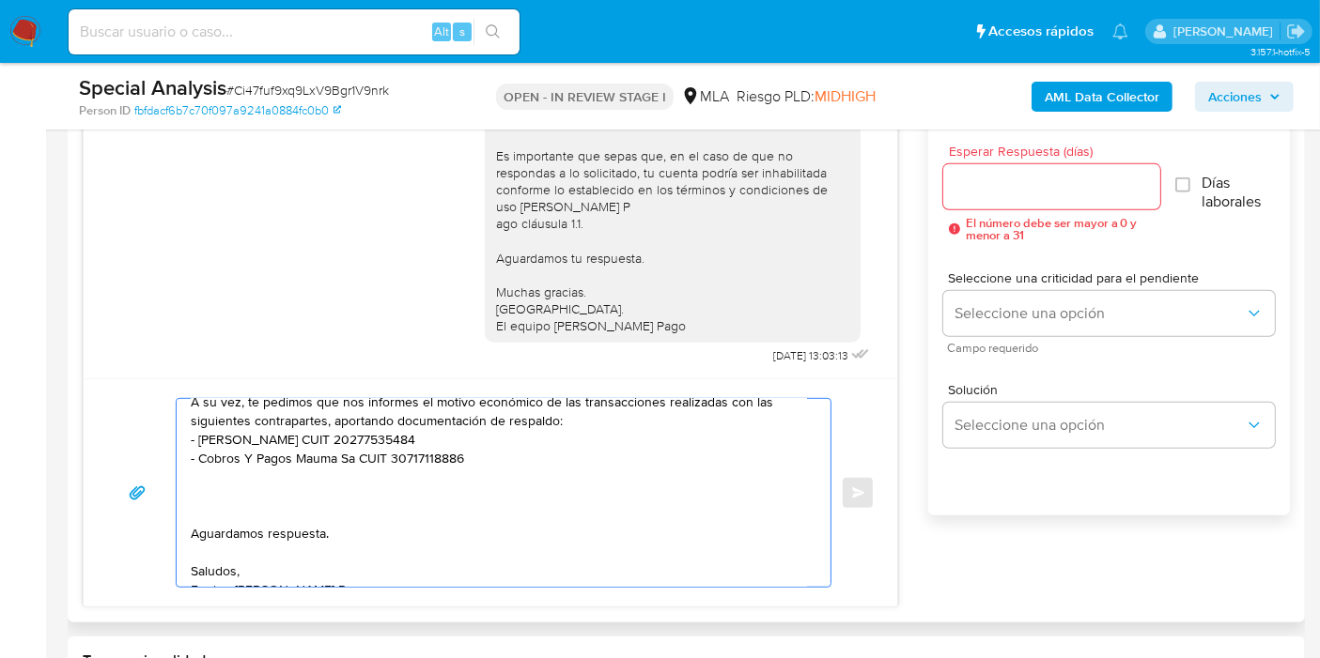
click at [223, 497] on textarea "Buenos días, Vanesa. Esperamos que te encuentres bien. Te consultamos si tuvist…" at bounding box center [499, 493] width 616 height 188
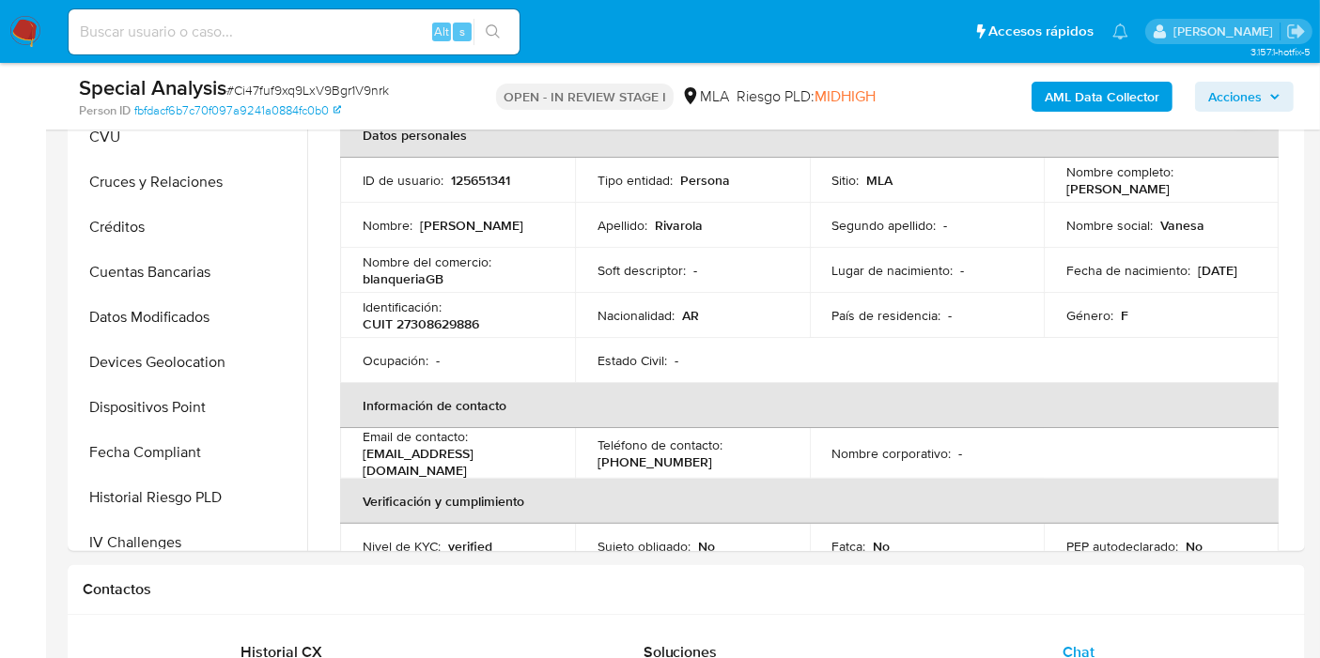
scroll to position [0, 0]
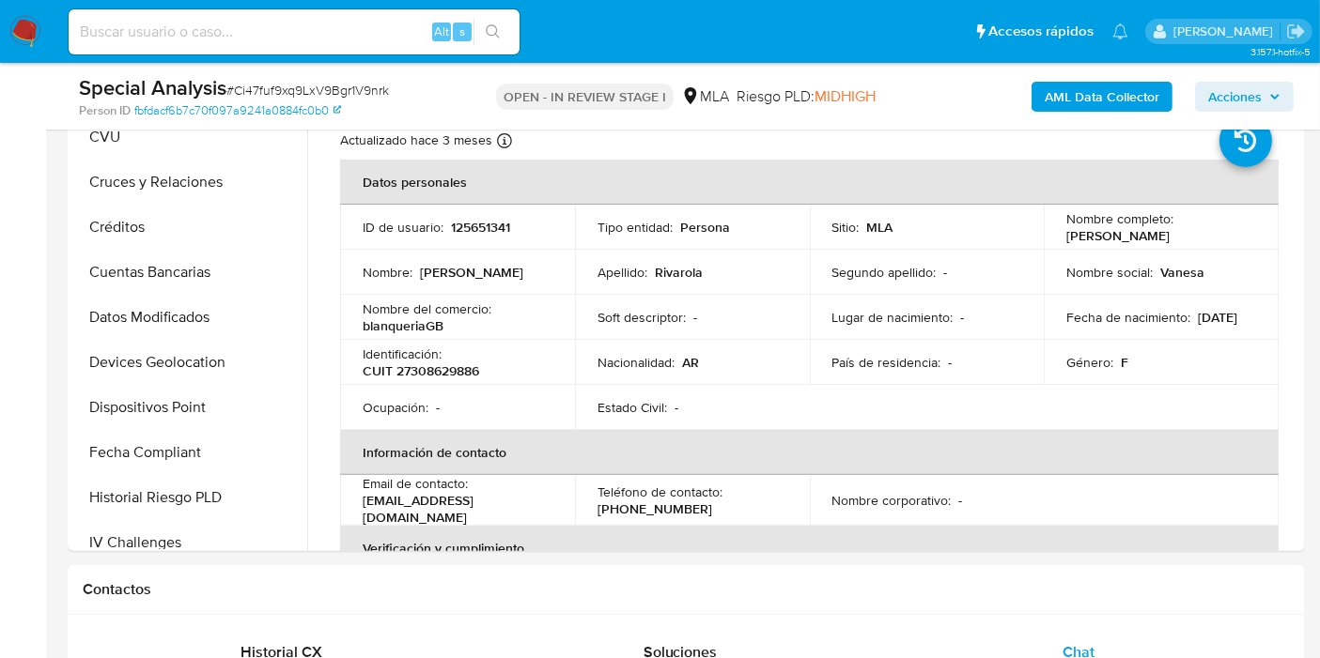
click at [448, 342] on td "Identificación : CUIT 27308629886" at bounding box center [457, 362] width 235 height 45
click at [443, 366] on p "CUIT 27308629886" at bounding box center [421, 371] width 116 height 17
copy p "27308629886"
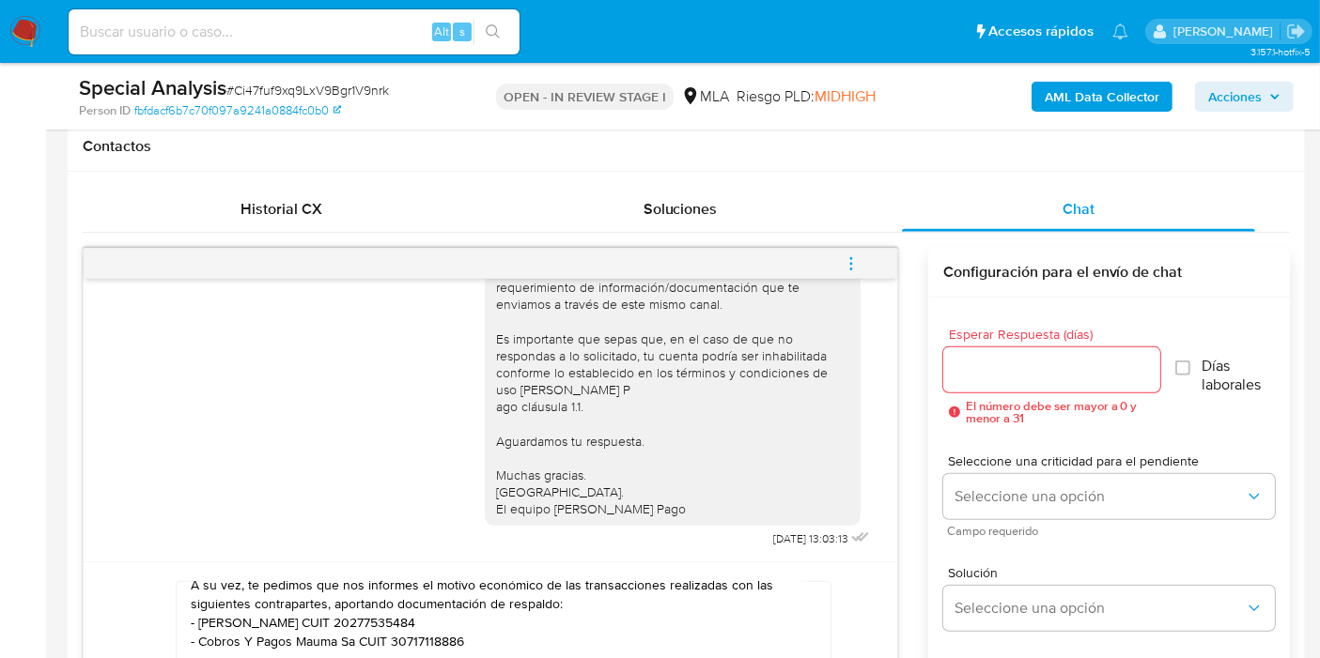
scroll to position [939, 0]
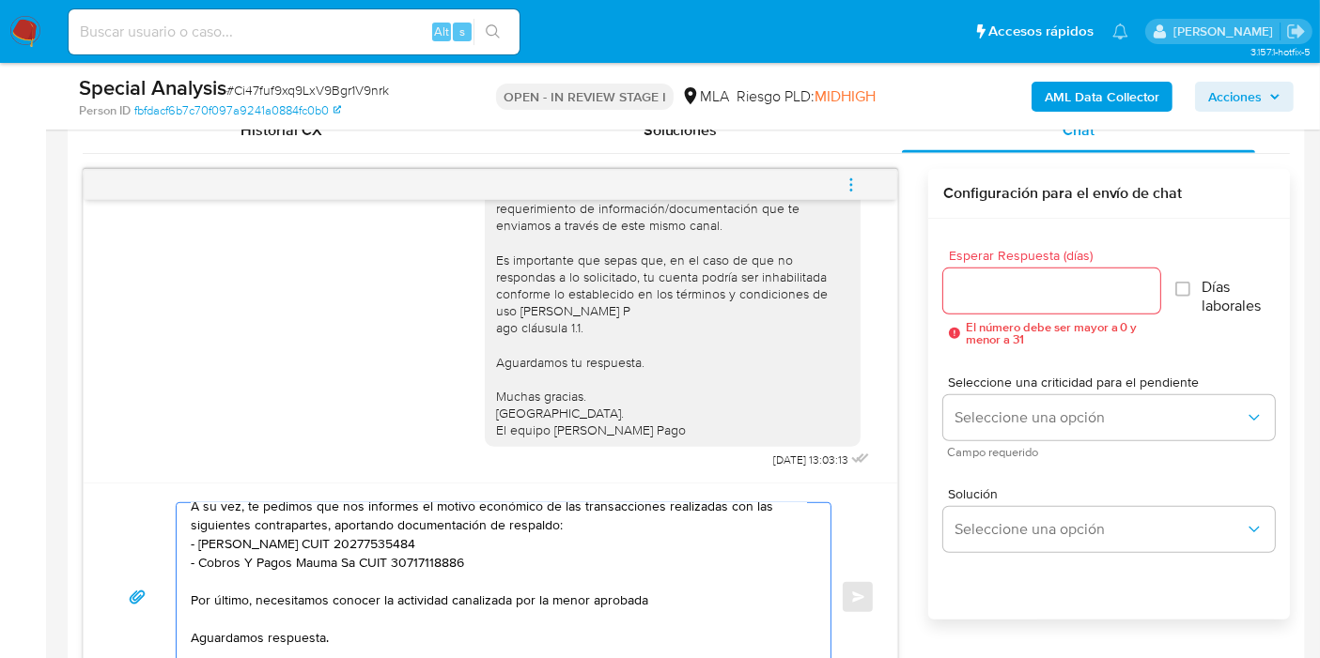
drag, startPoint x: 370, startPoint y: 597, endPoint x: 671, endPoint y: 598, distance: 300.6
click at [376, 598] on textarea "Buenos días, Vanesa. Esperamos que te encuentres bien. Te consultamos si tuvist…" at bounding box center [499, 597] width 616 height 188
click at [684, 597] on textarea "Buenos días, Vanesa. Esperamos que te encuentres bien. Te consultamos si tuvist…" at bounding box center [499, 597] width 616 height 188
click at [288, 592] on textarea "Buenos días, Vanesa. Esperamos que te encuentres bien. Te consultamos si tuvist…" at bounding box center [499, 597] width 616 height 188
drag, startPoint x: 288, startPoint y: 592, endPoint x: 442, endPoint y: 602, distance: 154.4
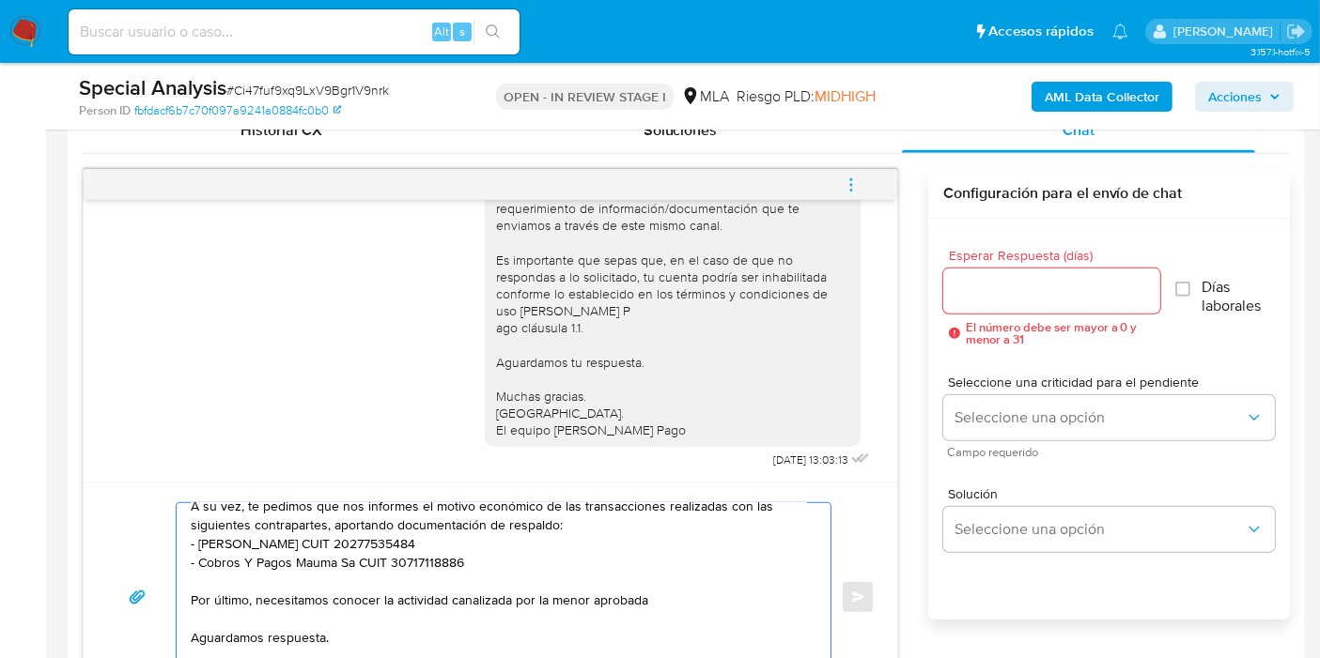
click at [442, 602] on textarea "Buenos días, Vanesa. Esperamos que te encuentres bien. Te consultamos si tuvist…" at bounding box center [499, 597] width 616 height 188
click at [708, 600] on textarea "Buenos días, Vanesa. Esperamos que te encuentres bien. Te consultamos si tuvist…" at bounding box center [499, 597] width 616 height 188
click at [556, 596] on textarea "Buenos días, Vanesa. Esperamos que te encuentres bien. Te consultamos si tuvist…" at bounding box center [499, 597] width 616 height 188
drag, startPoint x: 688, startPoint y: 586, endPoint x: 688, endPoint y: 597, distance: 11.3
click at [688, 589] on textarea "Buenos días, Vanesa. Esperamos que te encuentres bien. Te consultamos si tuvist…" at bounding box center [499, 597] width 616 height 188
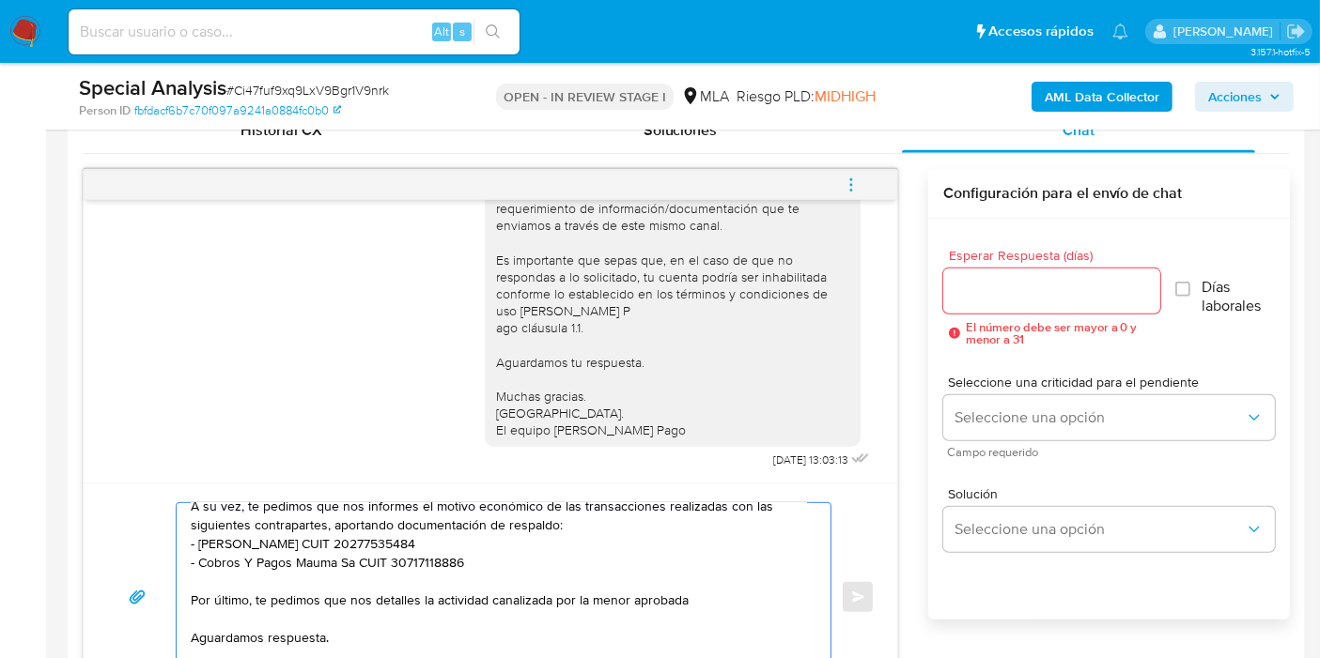
click at [688, 599] on textarea "Buenos días, Vanesa. Esperamos que te encuentres bien. Te consultamos si tuvist…" at bounding box center [499, 597] width 616 height 188
click at [582, 595] on textarea "Buenos días, Vanesa. Esperamos que te encuentres bien. Te consultamos si tuvist…" at bounding box center [499, 597] width 616 height 188
click at [771, 591] on textarea "Buenos días, Vanesa. Esperamos que te encuentres bien. Te consultamos si tuvist…" at bounding box center [499, 597] width 616 height 188
click at [699, 595] on textarea "Buenos días, Vanesa. Esperamos que te encuentres bien. Te consultamos si tuvist…" at bounding box center [499, 597] width 616 height 188
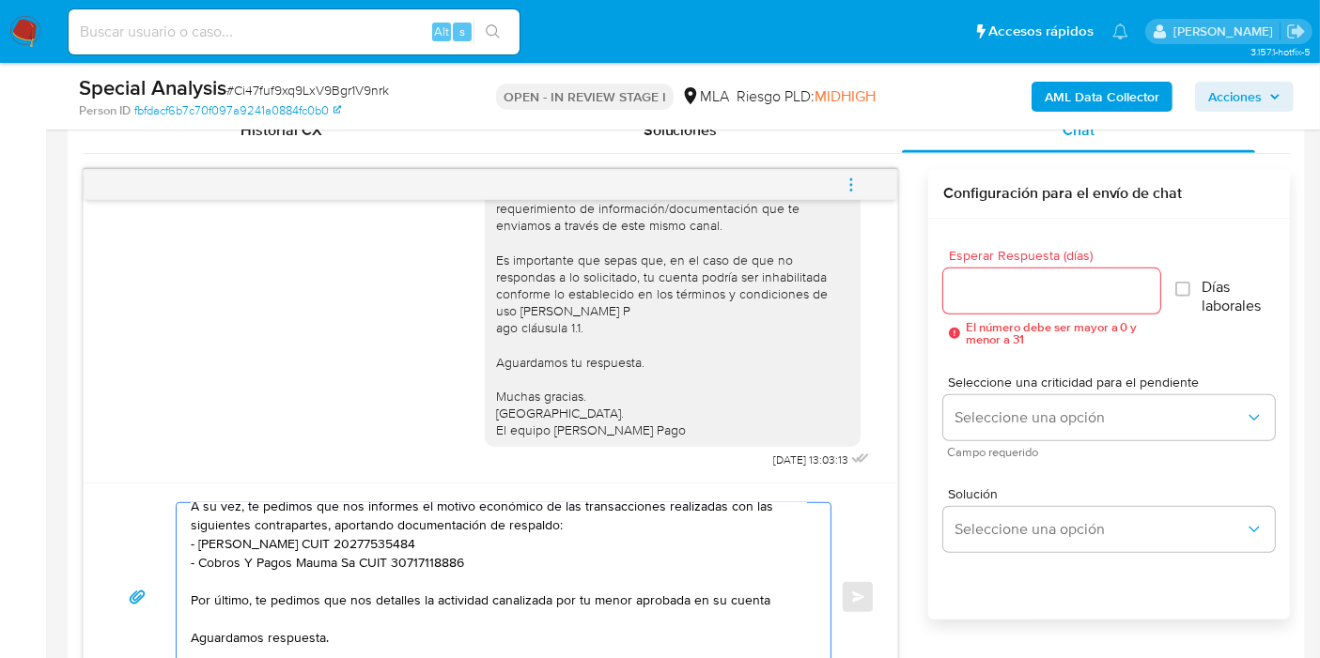
click at [608, 608] on textarea "Buenos días, Vanesa. Esperamos que te encuentres bien. Te consultamos si tuvist…" at bounding box center [499, 597] width 616 height 188
click at [595, 602] on textarea "Buenos días, Vanesa. Esperamos que te encuentres bien. Te consultamos si tuvist…" at bounding box center [499, 597] width 616 height 188
click at [568, 601] on textarea "Buenos días, Vanesa. Esperamos que te encuentres bien. Te consultamos si tuvist…" at bounding box center [499, 597] width 616 height 188
click at [563, 599] on textarea "Buenos días, Vanesa. Esperamos que te encuentres bien. Te consultamos si tuvist…" at bounding box center [499, 597] width 616 height 188
click at [608, 594] on textarea "Buenos días, Vanesa. Esperamos que te encuentres bien. Te consultamos si tuvist…" at bounding box center [499, 597] width 616 height 188
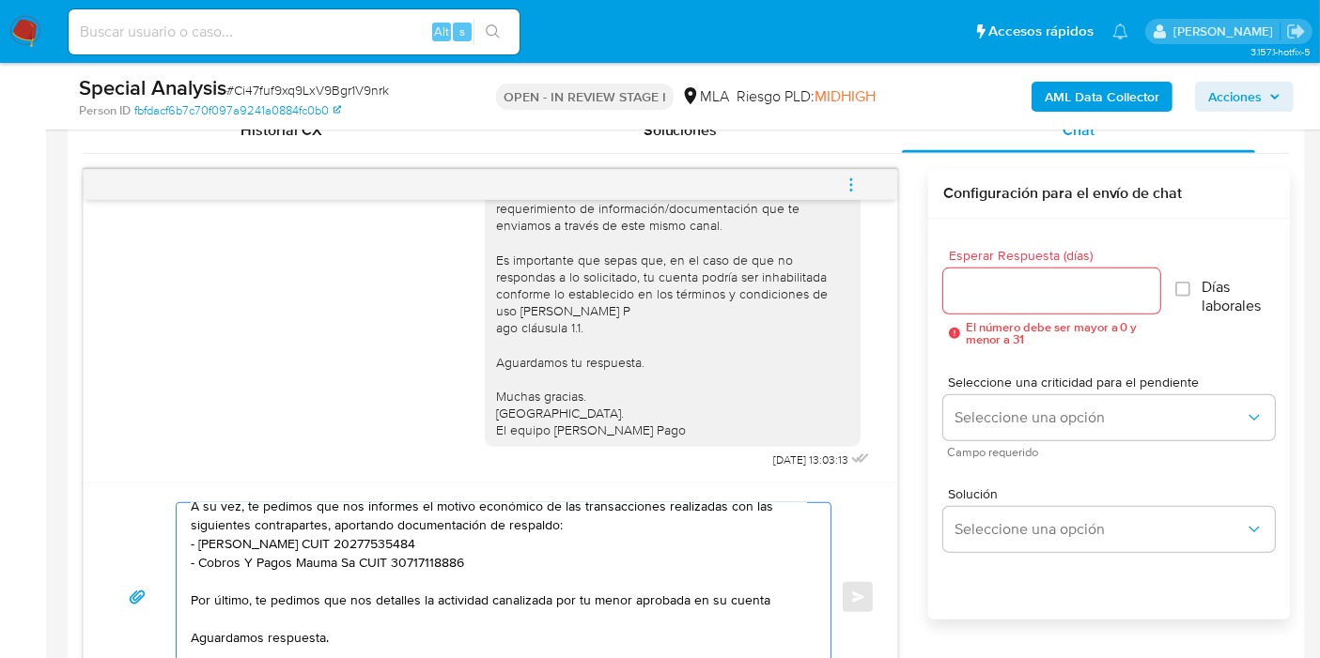
click at [639, 600] on textarea "Buenos días, Vanesa. Esperamos que te encuentres bien. Te consultamos si tuvist…" at bounding box center [499, 597] width 616 height 188
click at [724, 594] on textarea "Buenos días, Vanesa. Esperamos que te encuentres bien. Te consultamos si tuvist…" at bounding box center [499, 597] width 616 height 188
click at [781, 594] on textarea "Buenos días, Vanesa. Esperamos que te encuentres bien. Te consultamos si tuvist…" at bounding box center [499, 597] width 616 height 188
click at [431, 561] on textarea "Buenos días, Vanesa. Esperamos que te encuentres bien. Te consultamos si tuvist…" at bounding box center [499, 597] width 616 height 188
click at [582, 590] on textarea "Buenos días, Vanesa. Esperamos que te encuentres bien. Te consultamos si tuvist…" at bounding box center [499, 597] width 616 height 188
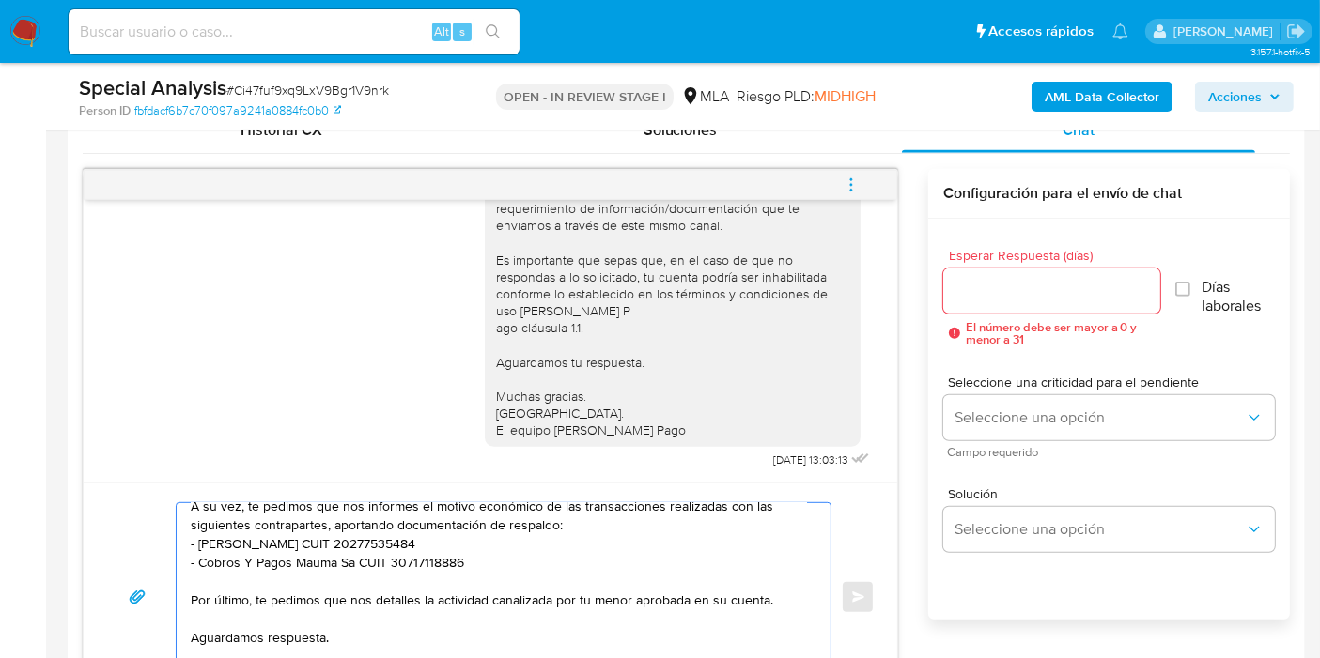
click at [564, 605] on textarea "Buenos días, Vanesa. Esperamos que te encuentres bien. Te consultamos si tuvist…" at bounding box center [499, 597] width 616 height 188
click at [604, 596] on textarea "Buenos días, Vanesa. Esperamos que te encuentres bien. Te consultamos si tuvist…" at bounding box center [499, 597] width 616 height 188
click at [688, 595] on textarea "Buenos días, Vanesa. Esperamos que te encuentres bien. Te consultamos si tuvist…" at bounding box center [499, 597] width 616 height 188
click at [751, 602] on textarea "Buenos días, Vanesa. Esperamos que te encuentres bien. Te consultamos si tuvist…" at bounding box center [499, 597] width 616 height 188
drag, startPoint x: 762, startPoint y: 599, endPoint x: 841, endPoint y: 618, distance: 81.1
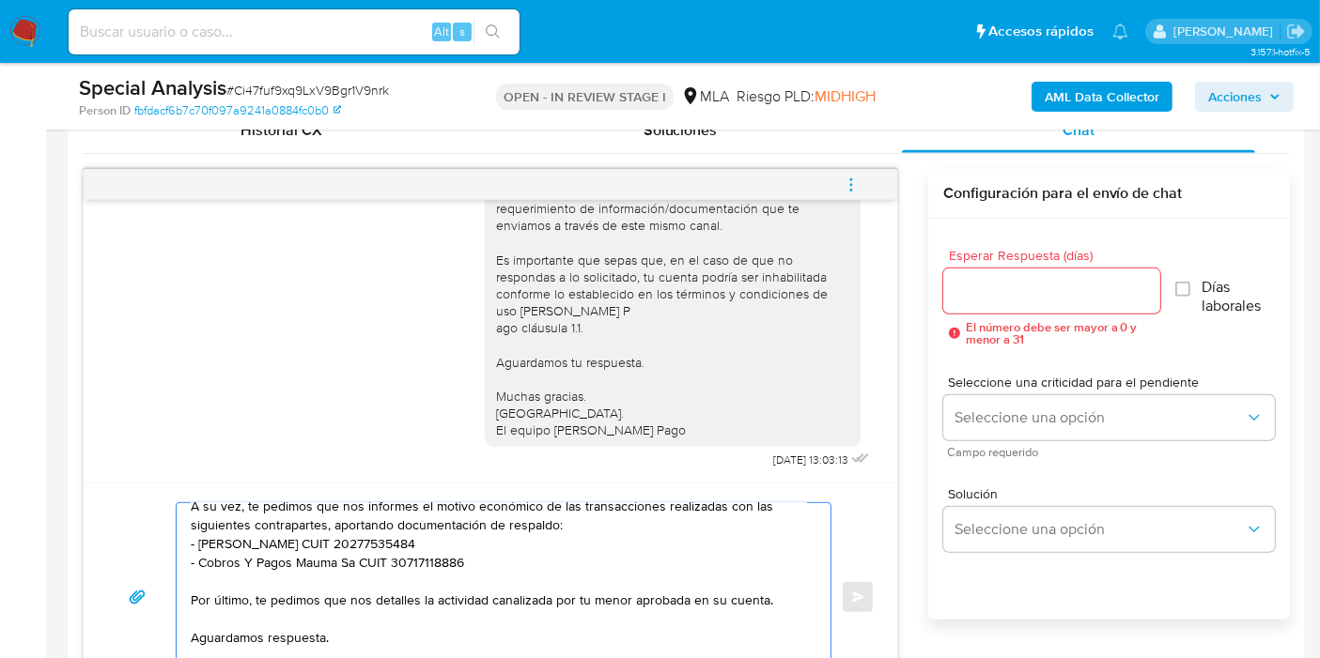
click at [762, 599] on textarea "Buenos días, Vanesa. Esperamos que te encuentres bien. Te consultamos si tuvist…" at bounding box center [499, 597] width 616 height 188
paste textarea "Brenda Aylen Robledo - CUIT 27486377459"
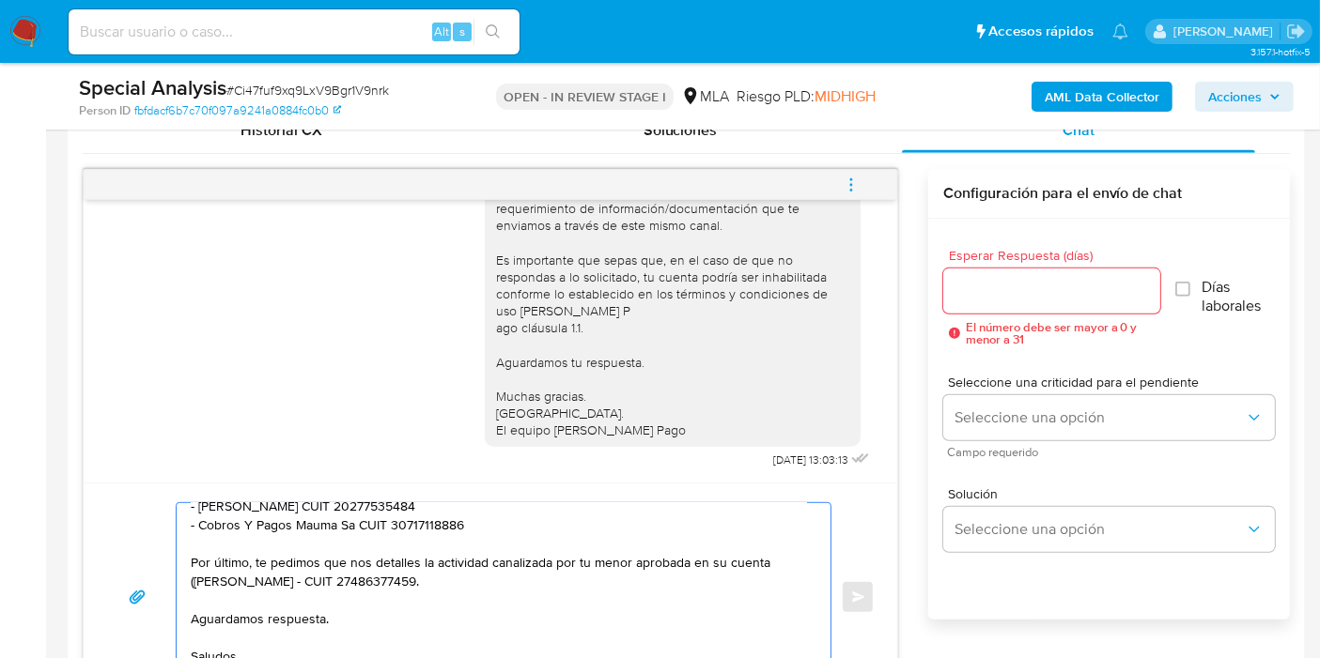
click at [193, 577] on textarea "Buenos días, Vanesa. Esperamos que te encuentres bien. Te consultamos si tuvist…" at bounding box center [499, 597] width 616 height 188
click at [442, 554] on textarea "Buenos días, Vanesa. Esperamos que te encuentres bien. Te consultamos si tuvist…" at bounding box center [499, 597] width 616 height 188
click at [490, 569] on textarea "Buenos días, Vanesa. Esperamos que te encuentres bien. Te consultamos si tuvist…" at bounding box center [499, 597] width 616 height 188
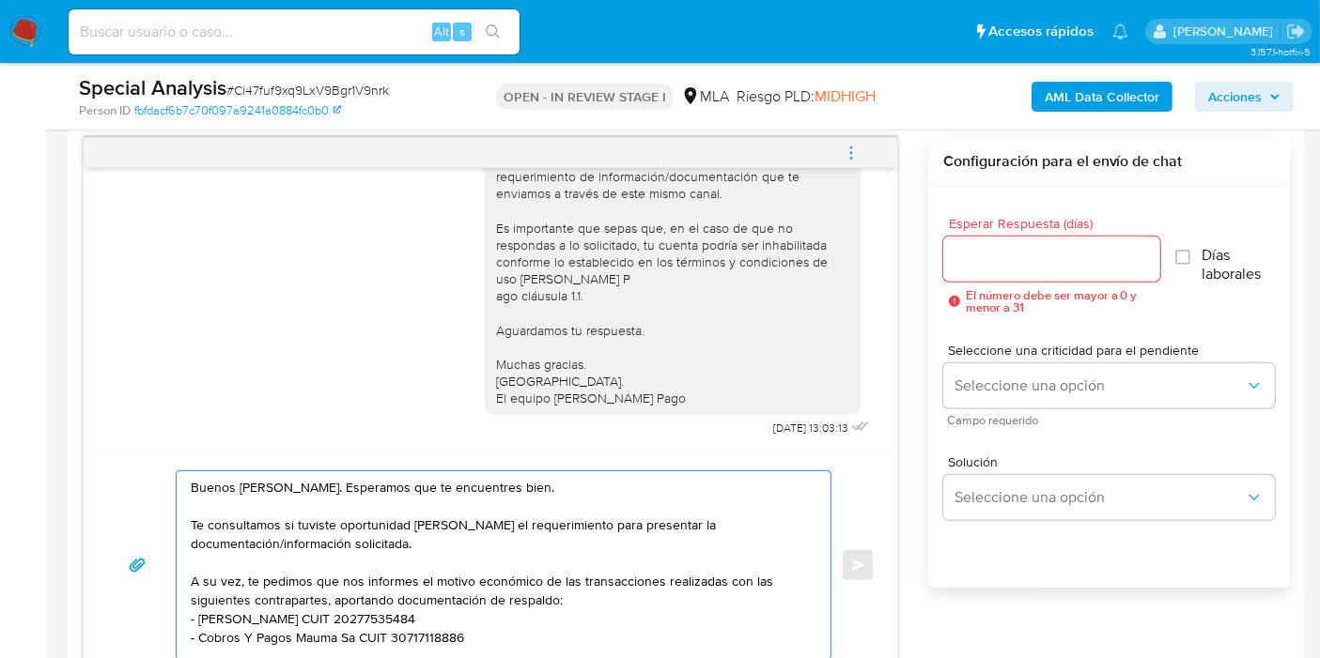
scroll to position [939, 0]
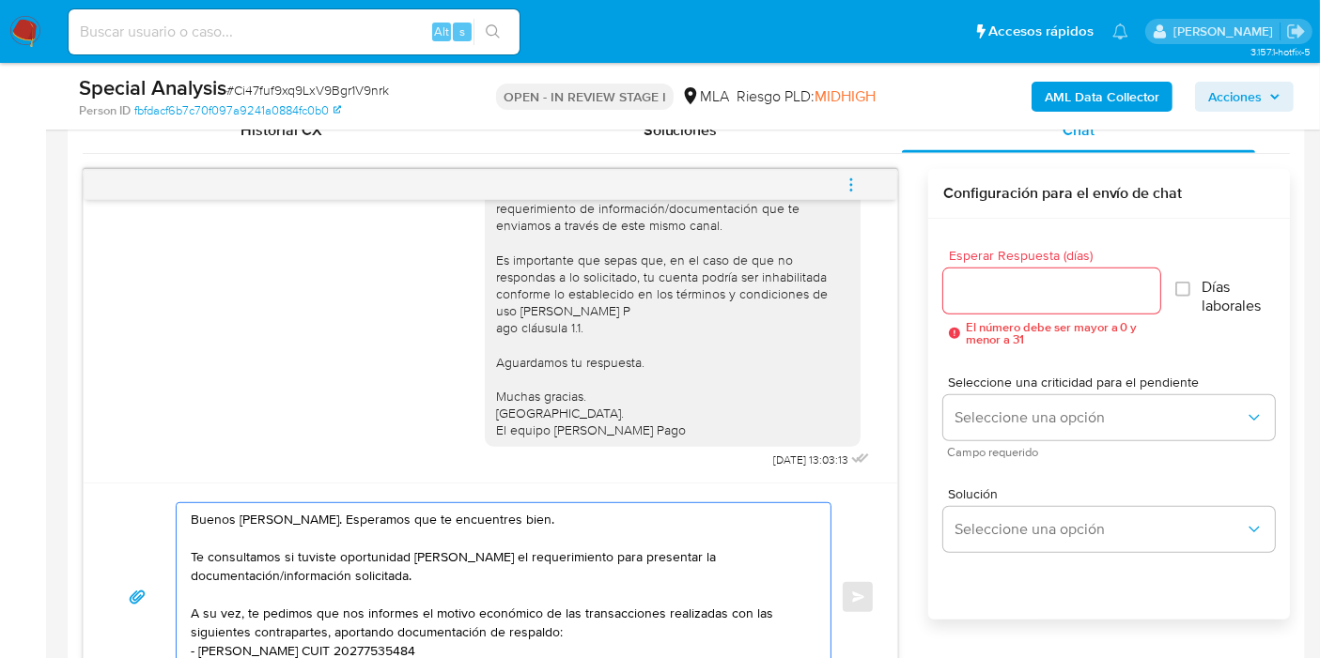
type textarea "Buenos días, Vanesa. Esperamos que te encuentres bien. Te consultamos si tuvist…"
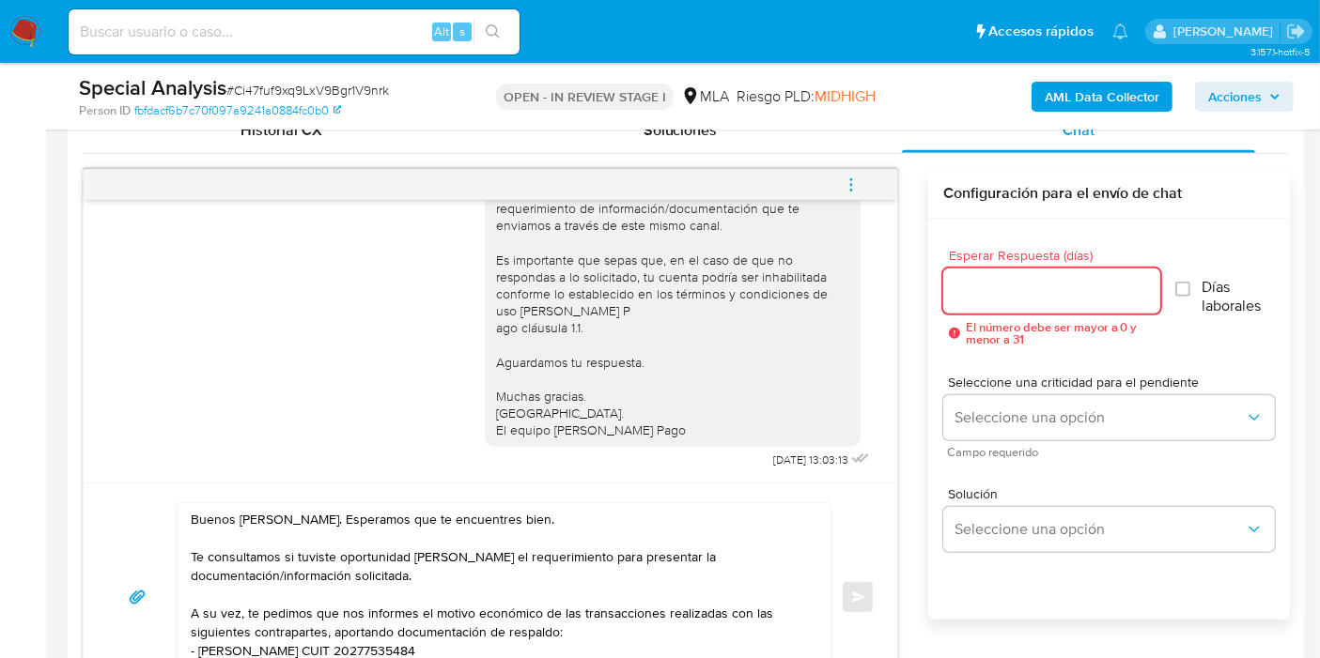
click at [1047, 300] on input "Esperar Respuesta (días)" at bounding box center [1051, 291] width 217 height 24
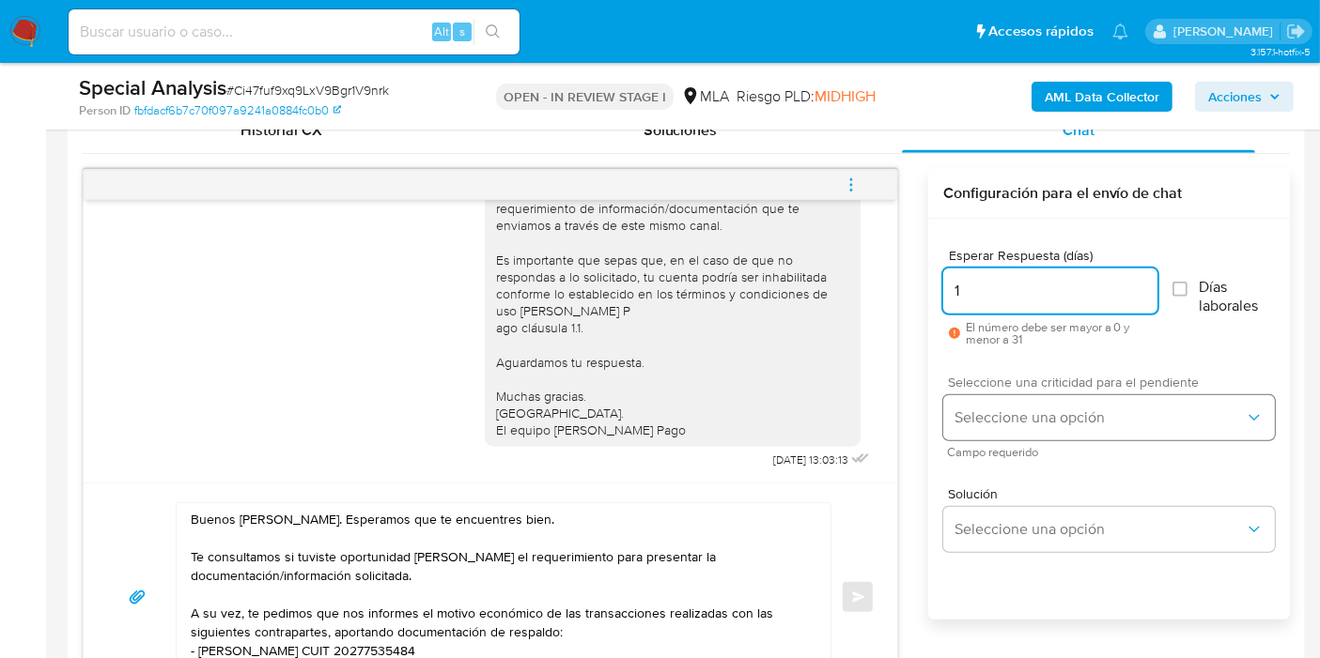
type input "1"
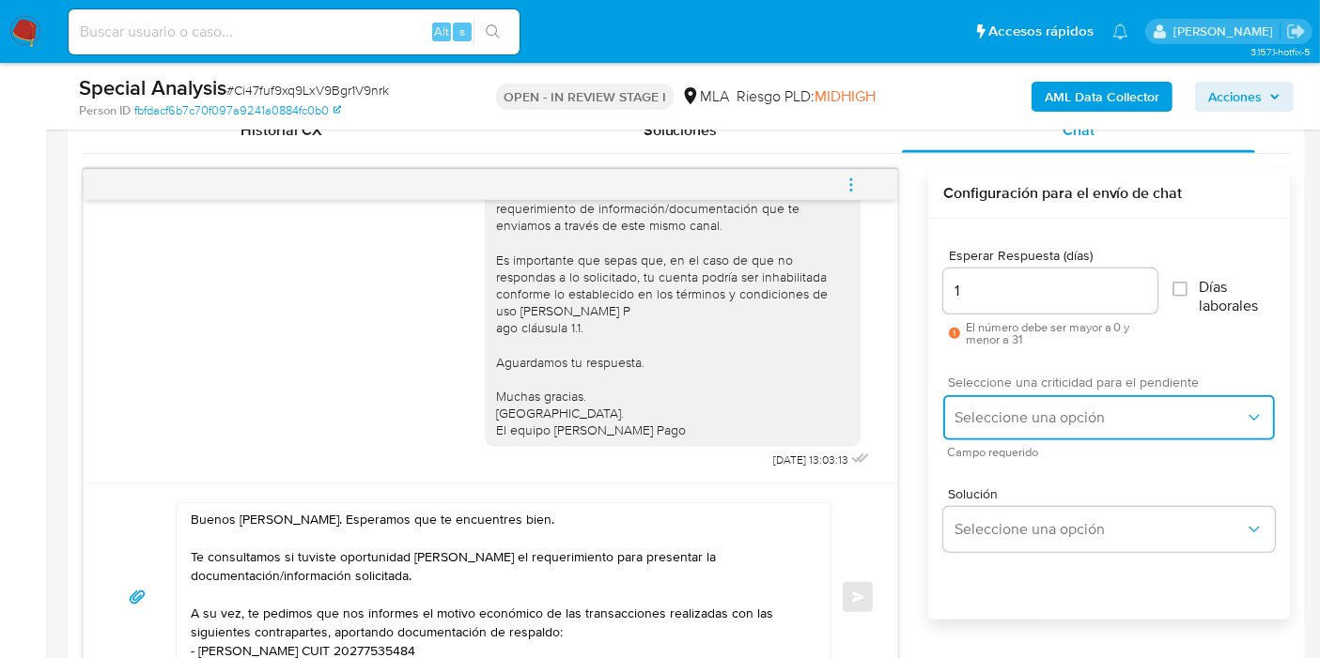
click at [1040, 428] on button "Seleccione una opción" at bounding box center [1109, 417] width 332 height 45
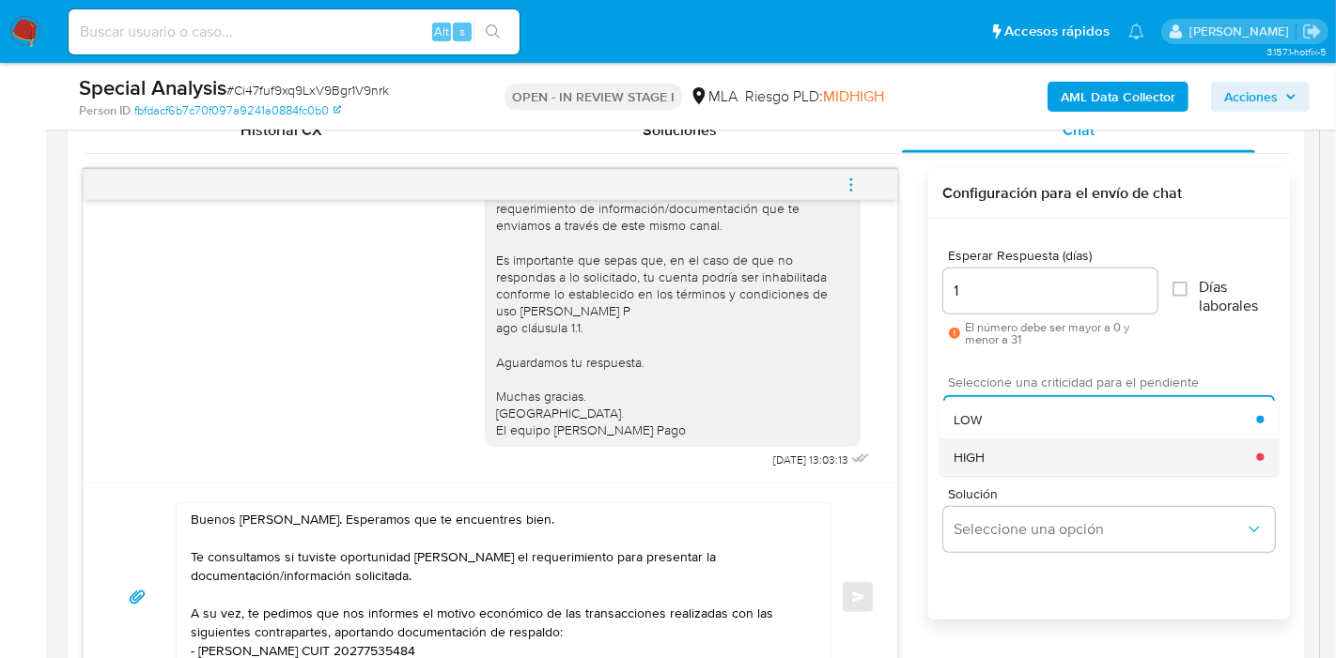
drag, startPoint x: 1027, startPoint y: 420, endPoint x: 1028, endPoint y: 444, distance: 24.4
click at [1028, 444] on ul "LOW HIGH" at bounding box center [1108, 438] width 340 height 75
click at [1028, 444] on div "HIGH" at bounding box center [1104, 458] width 302 height 38
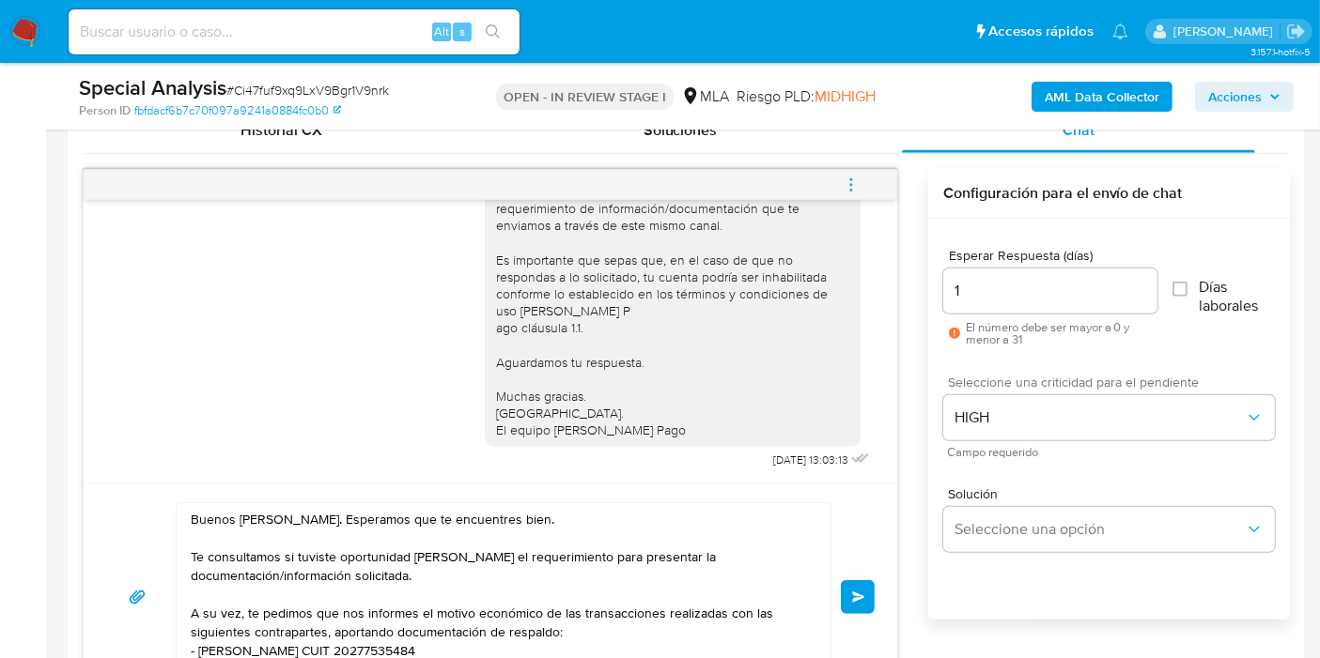
click at [834, 582] on div "Buenos días, Vanesa. Esperamos que te encuentres bien. Te consultamos si tuvist…" at bounding box center [490, 598] width 768 height 190
click at [859, 586] on button "Enviar" at bounding box center [858, 597] width 34 height 34
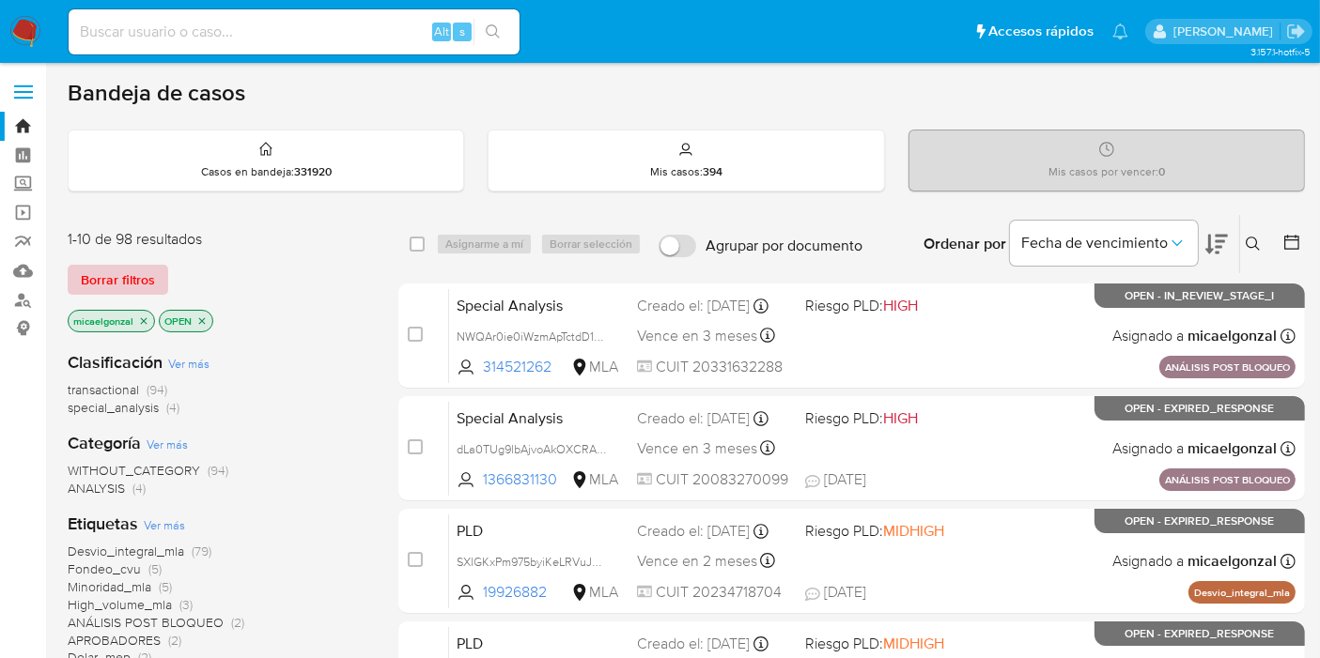
click at [131, 291] on span "Borrar filtros" at bounding box center [118, 280] width 74 height 26
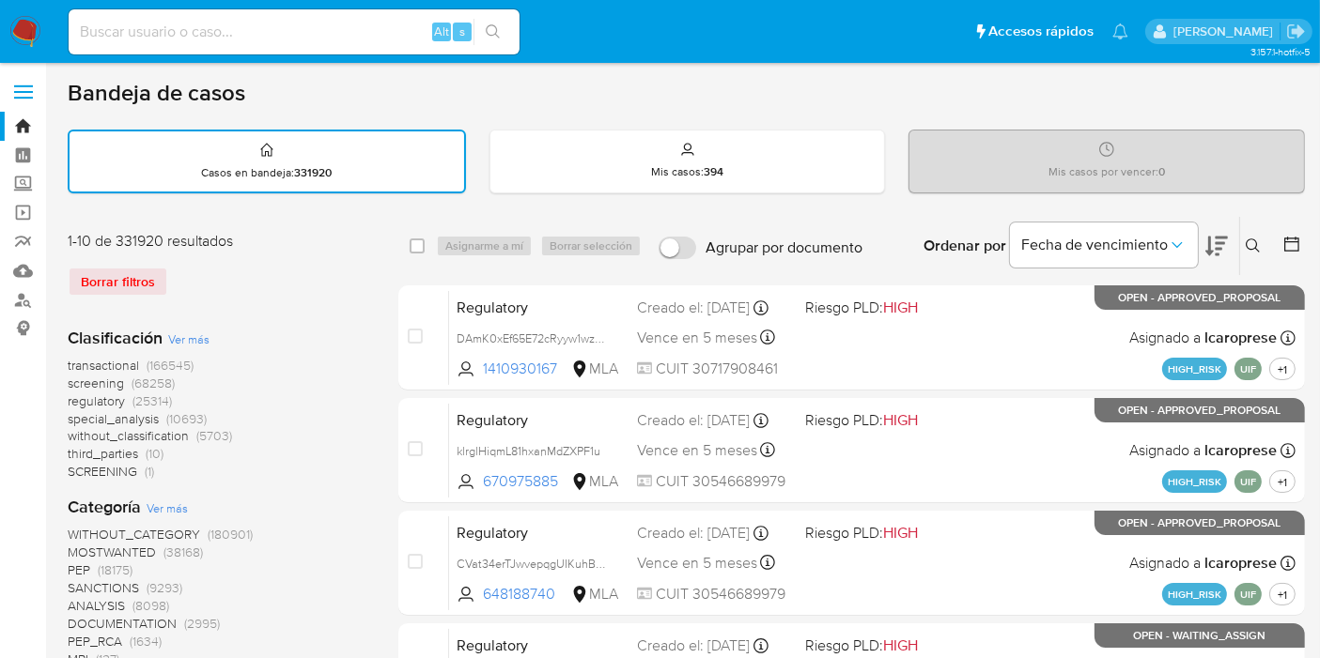
click at [1258, 245] on icon at bounding box center [1252, 246] width 15 height 15
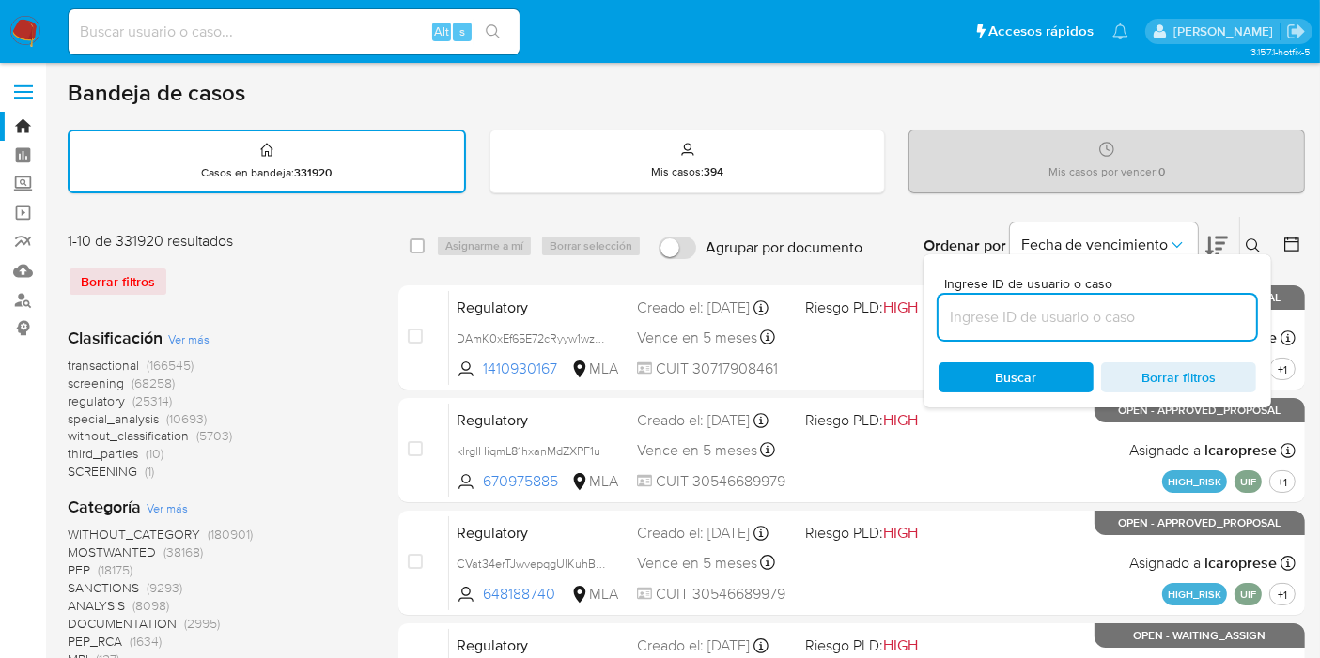
click at [1121, 323] on input at bounding box center [1096, 317] width 317 height 24
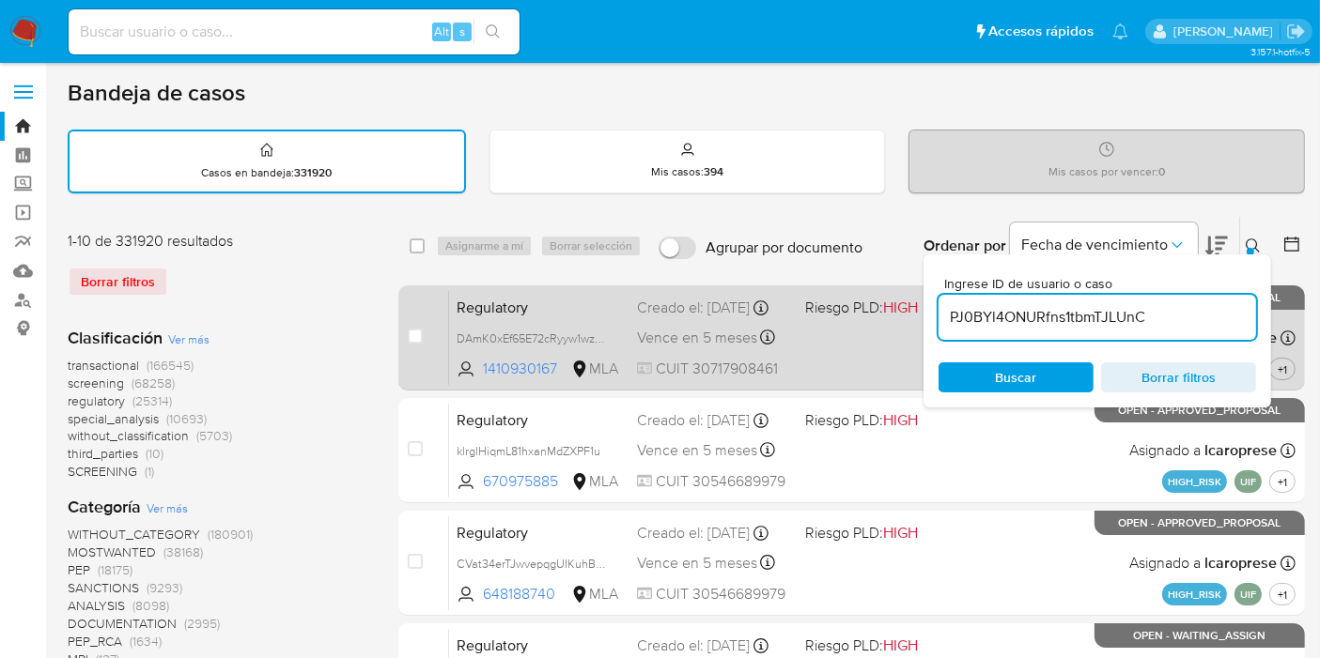
type input "PJ0BYl4ONURfns1tbmTJLUnC"
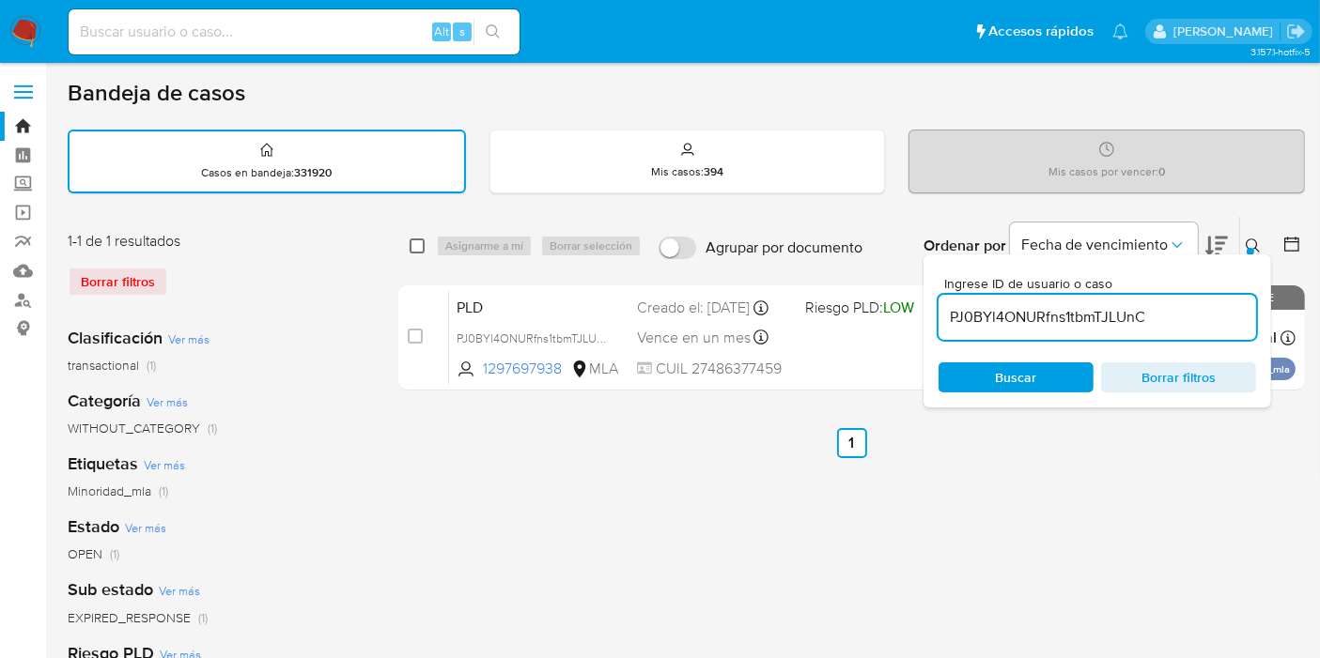
click at [419, 240] on input "checkbox" at bounding box center [417, 246] width 15 height 15
checkbox input "true"
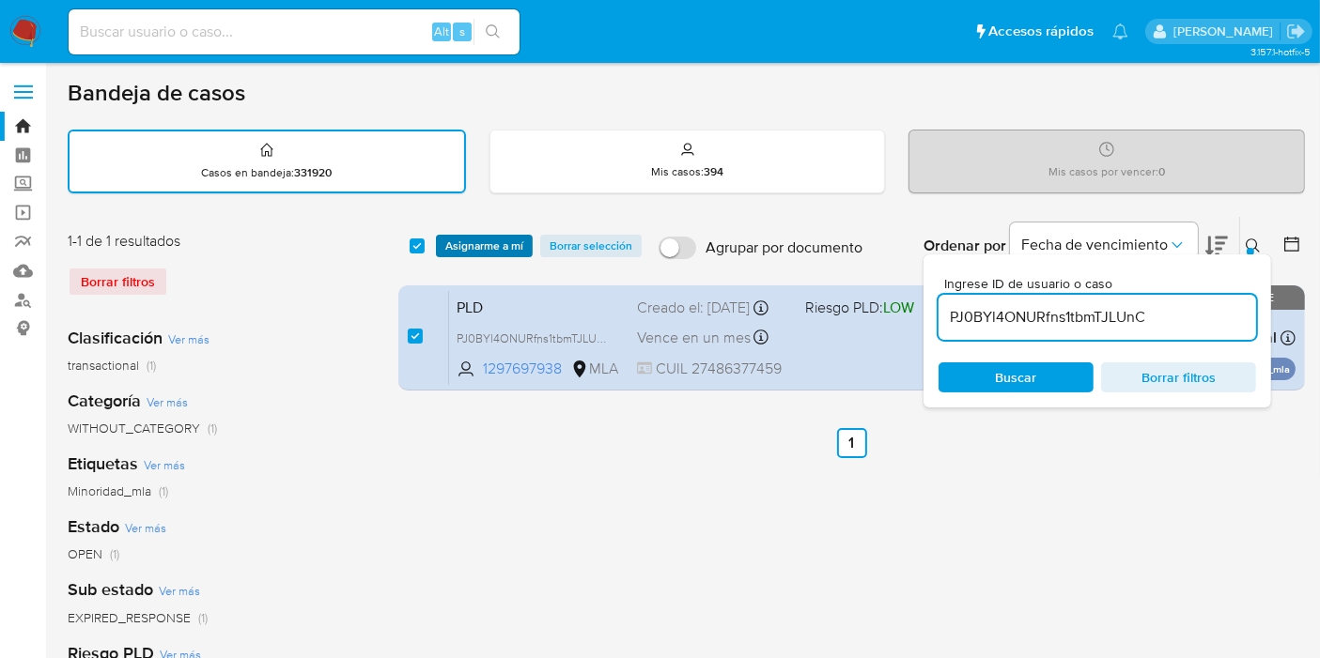
click at [468, 237] on span "Asignarme a mí" at bounding box center [484, 246] width 78 height 19
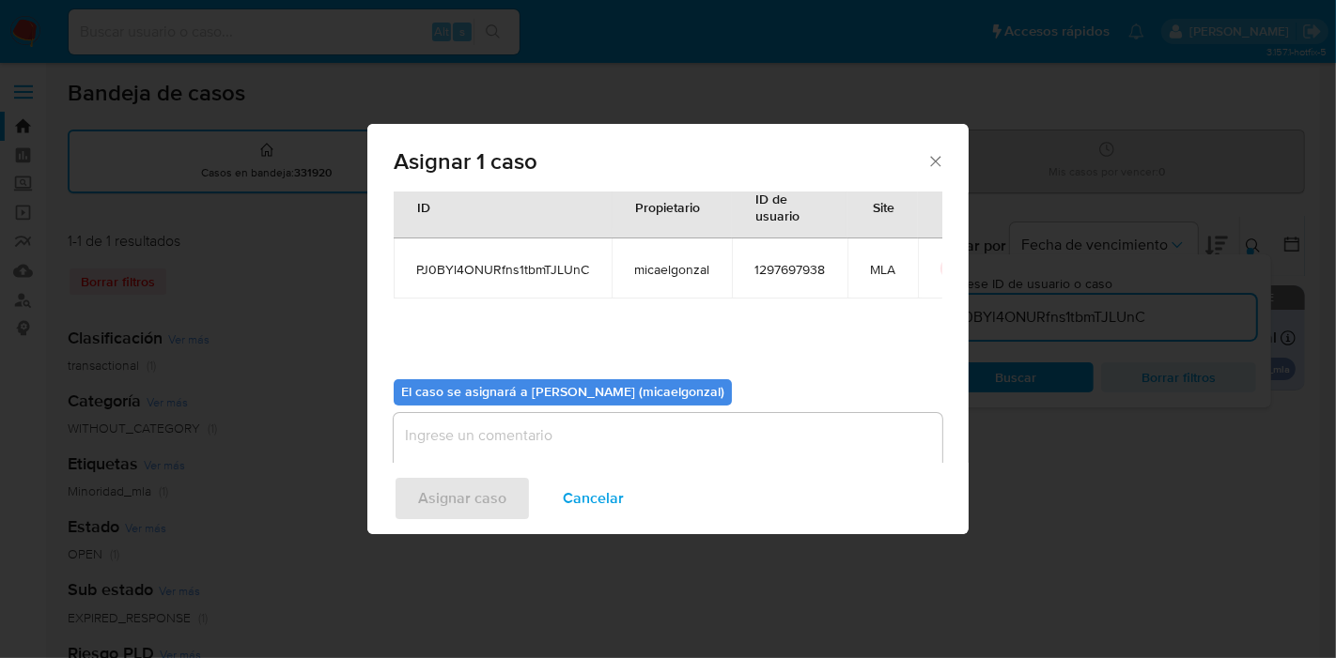
scroll to position [96, 0]
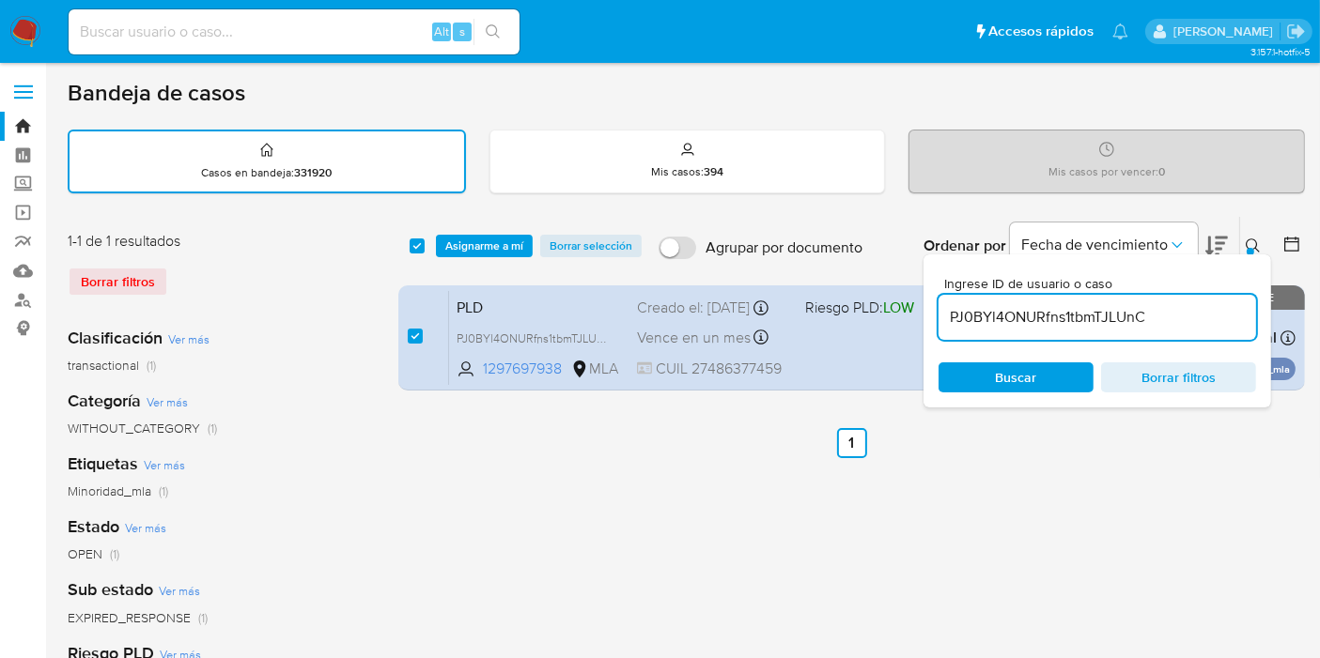
click at [516, 237] on span "Asignarme a mí" at bounding box center [484, 246] width 78 height 19
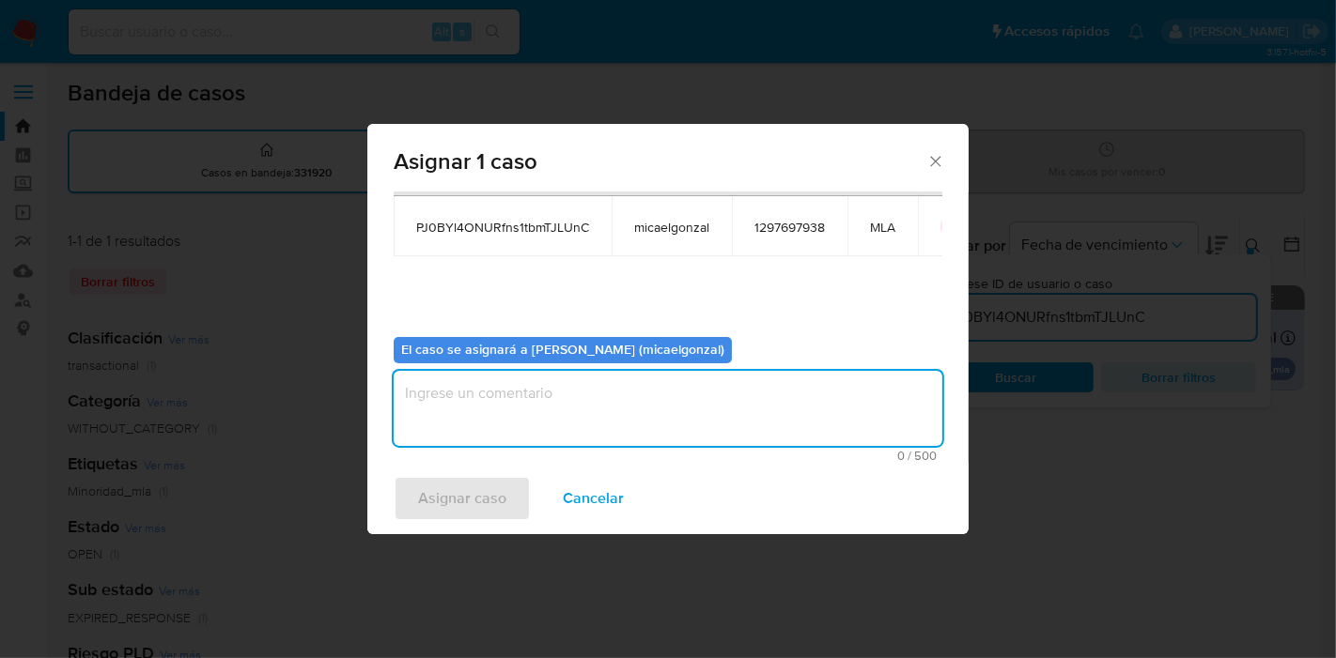
drag, startPoint x: 537, startPoint y: 434, endPoint x: 493, endPoint y: 458, distance: 50.4
click at [536, 433] on textarea "assign-modal" at bounding box center [668, 408] width 549 height 75
click at [472, 499] on span "Asignar caso" at bounding box center [462, 498] width 88 height 41
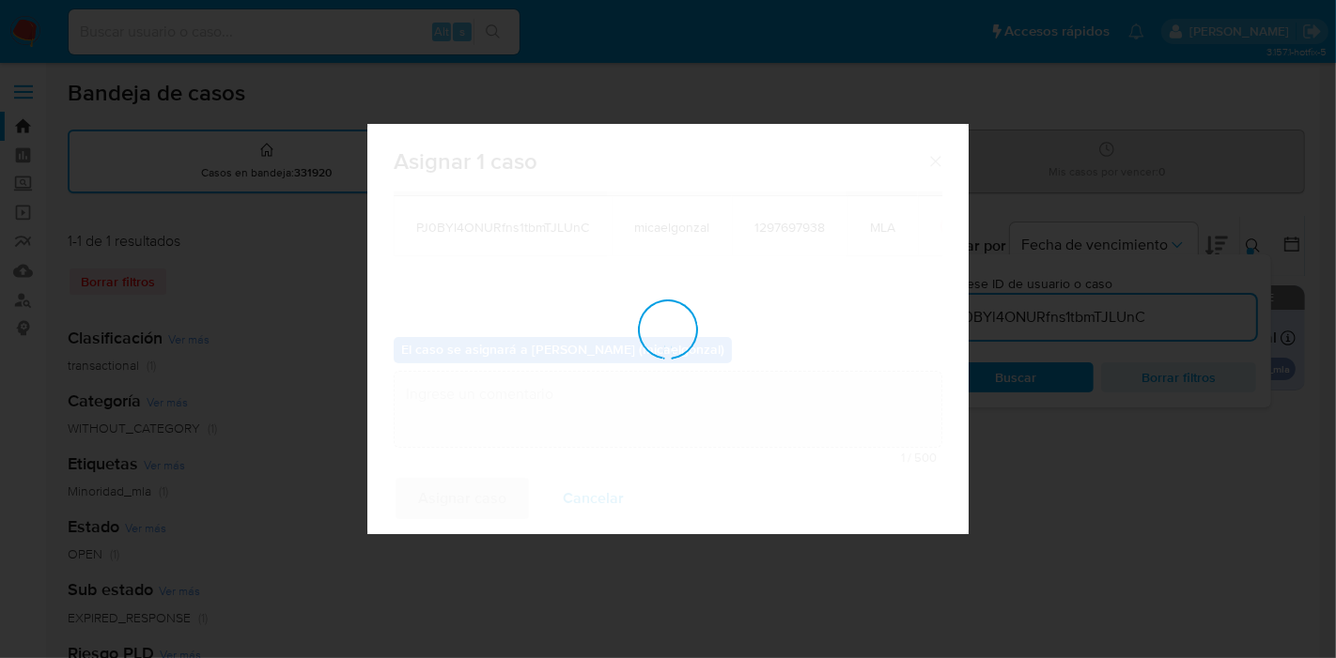
checkbox input "false"
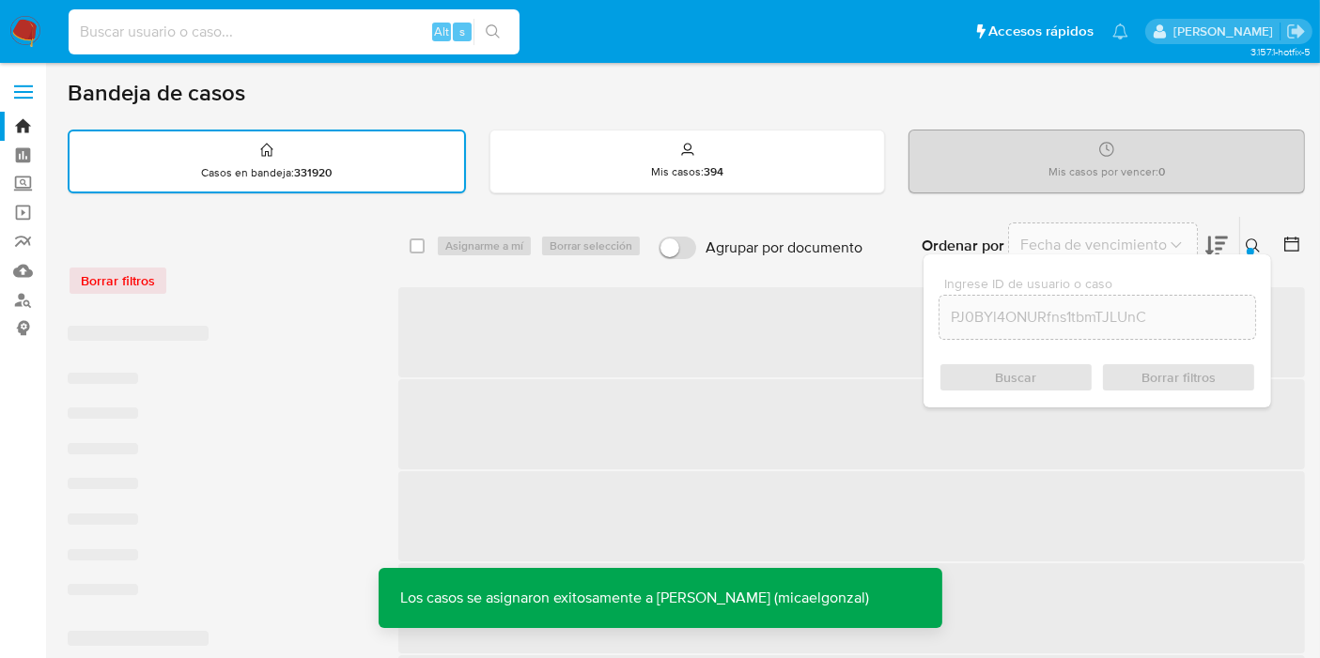
click at [361, 39] on input at bounding box center [294, 32] width 451 height 24
paste input "PJ0BYl4ONURfns1tbmTJLUnC"
type input "PJ0BYl4ONURfns1tbmTJLUnC"
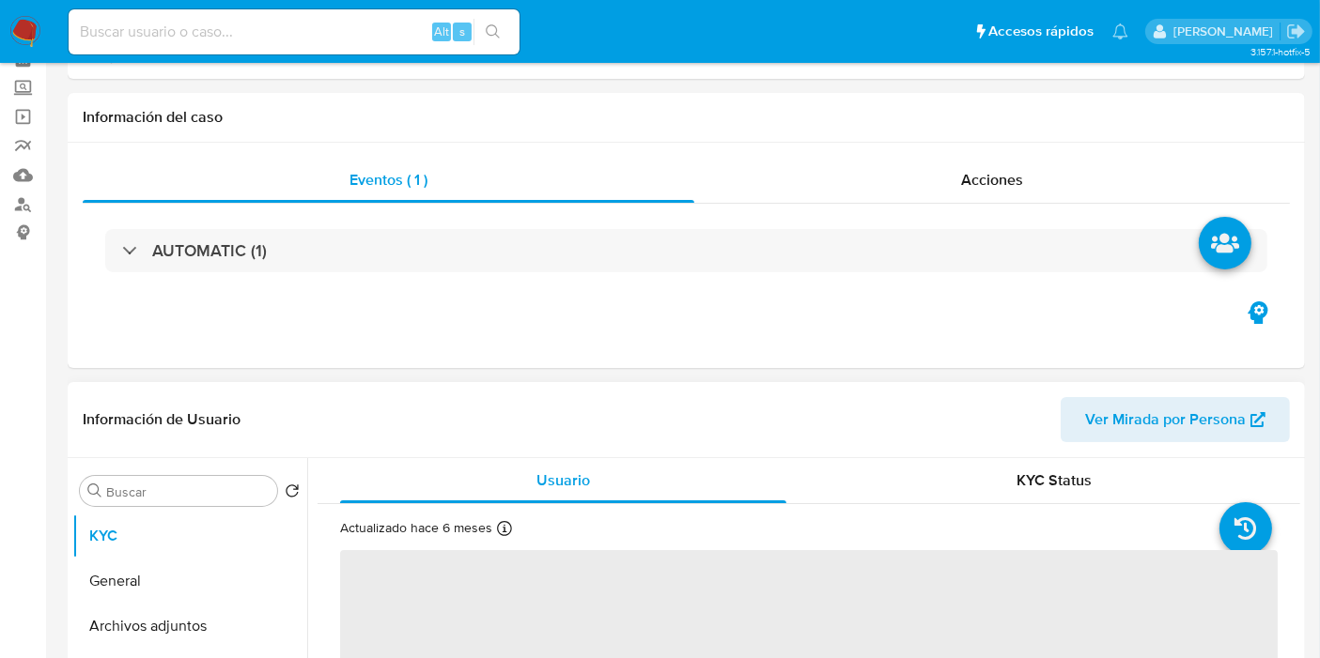
scroll to position [209, 0]
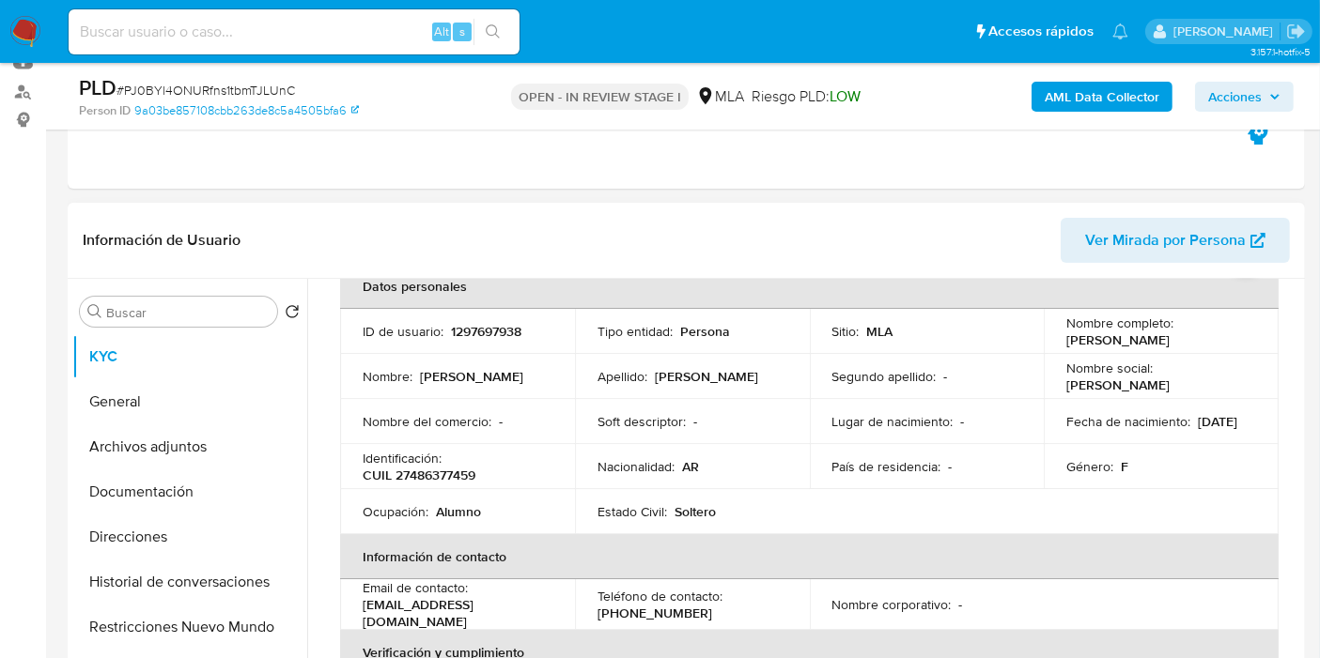
select select "10"
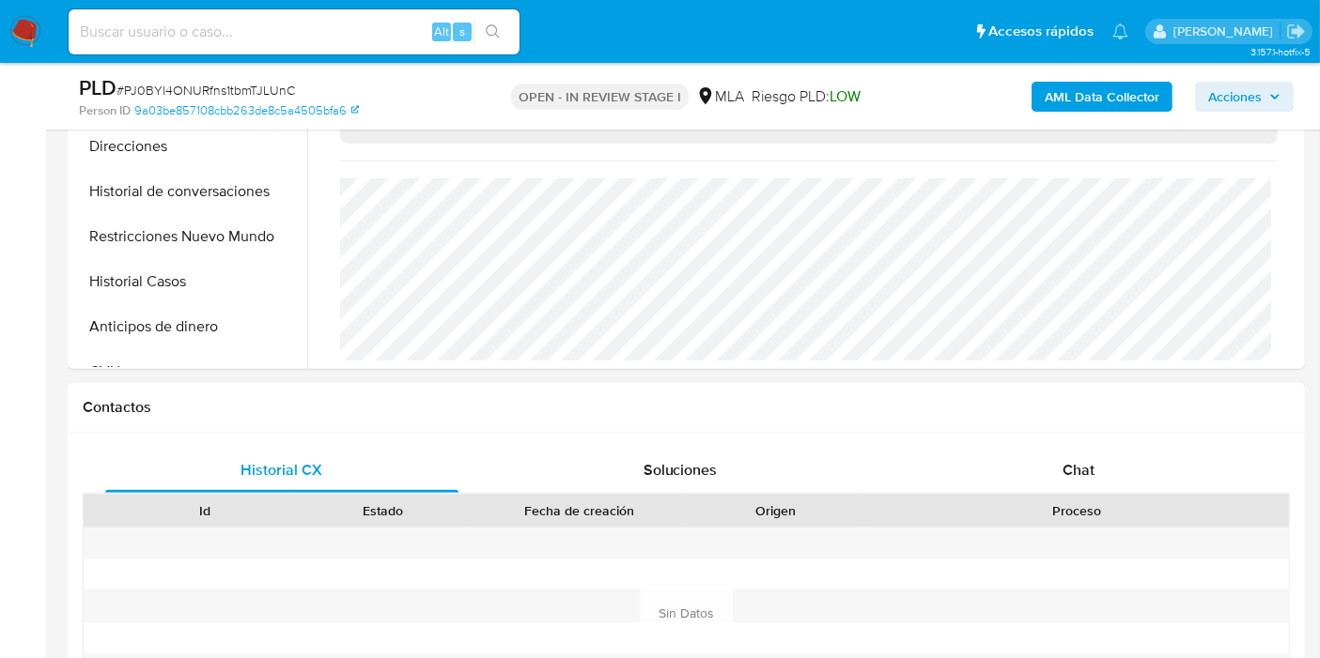
scroll to position [730, 0]
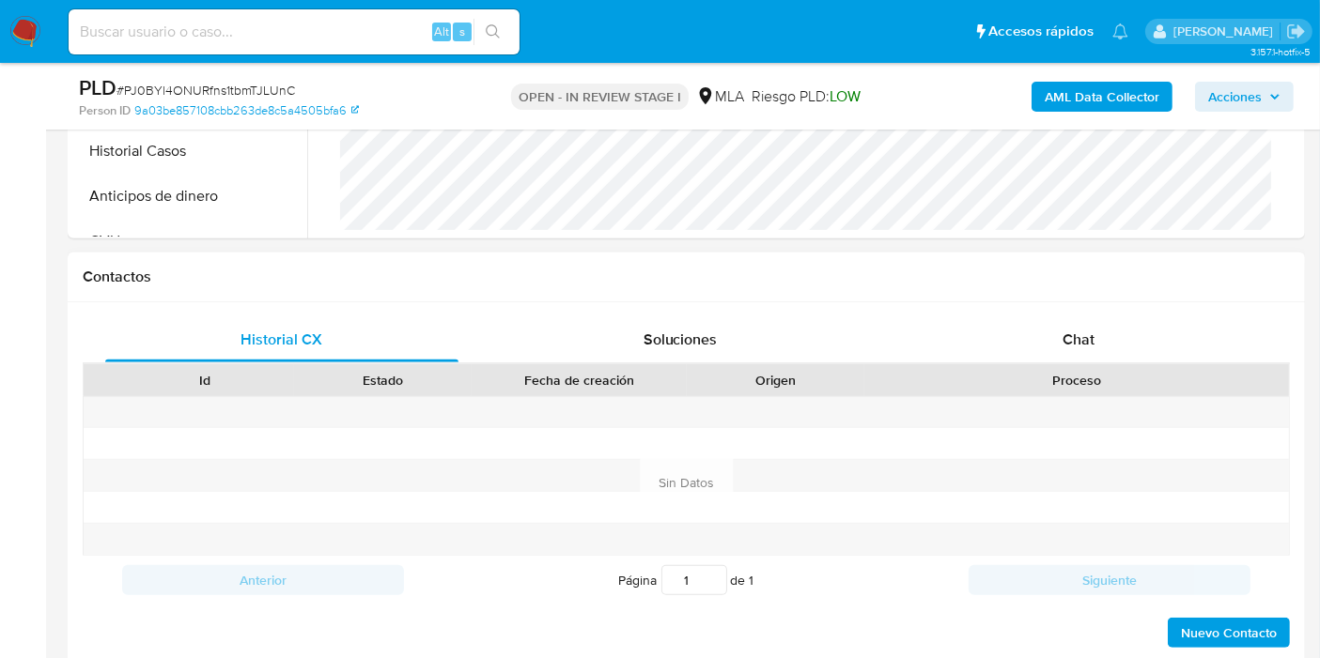
click at [1142, 288] on div "Contactos" at bounding box center [686, 278] width 1237 height 50
click at [1095, 373] on div "Proceso" at bounding box center [1076, 380] width 398 height 19
click at [1115, 336] on div "Chat" at bounding box center [1078, 339] width 353 height 45
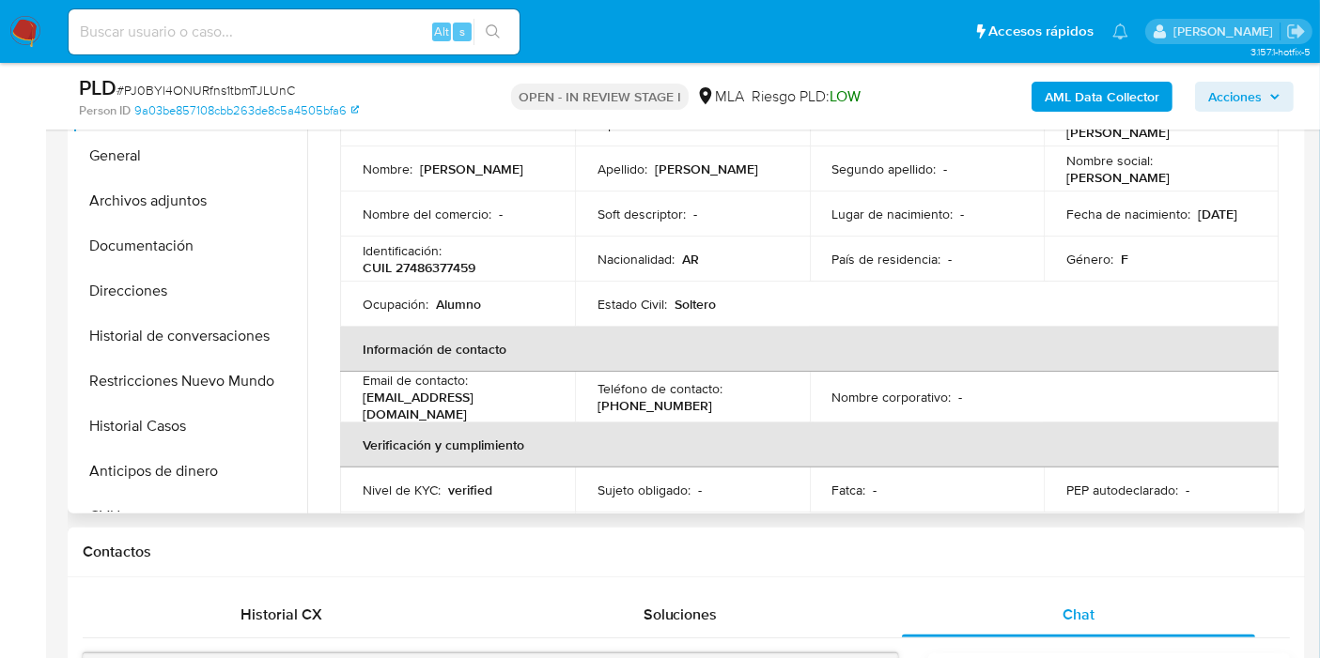
scroll to position [0, 0]
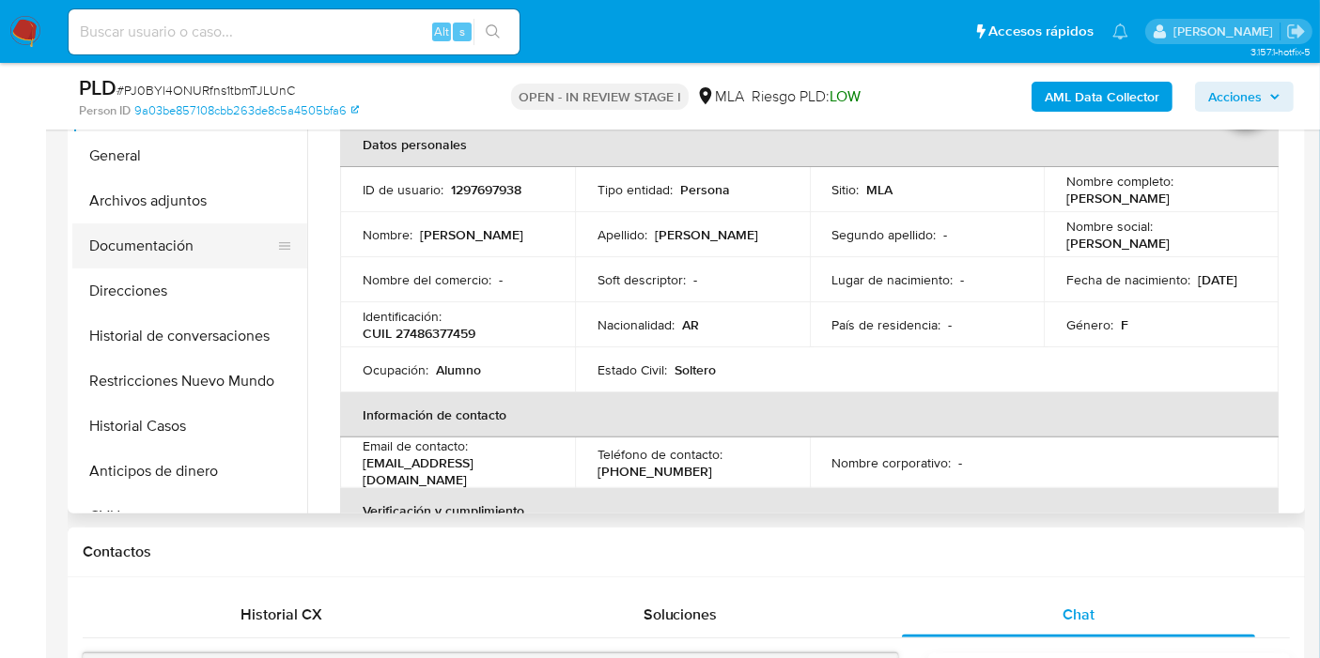
drag, startPoint x: 203, startPoint y: 275, endPoint x: 209, endPoint y: 238, distance: 38.1
click at [203, 274] on button "Direcciones" at bounding box center [189, 291] width 235 height 45
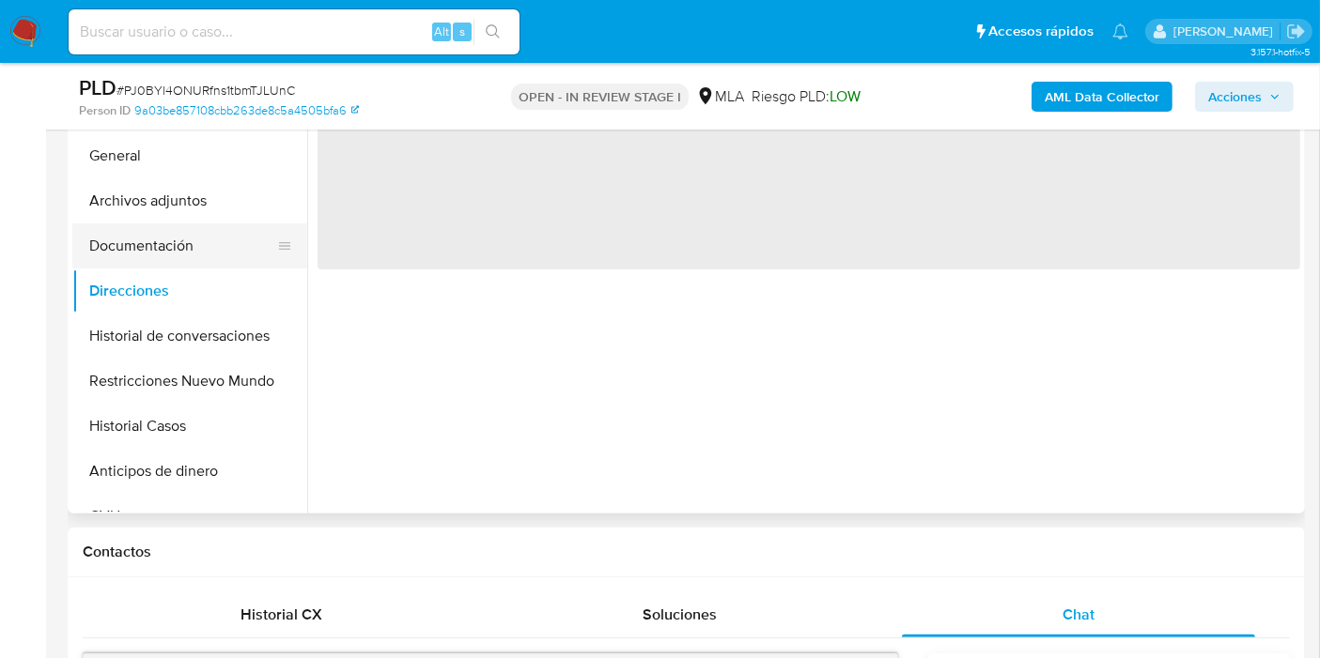
click at [209, 237] on button "Documentación" at bounding box center [182, 246] width 220 height 45
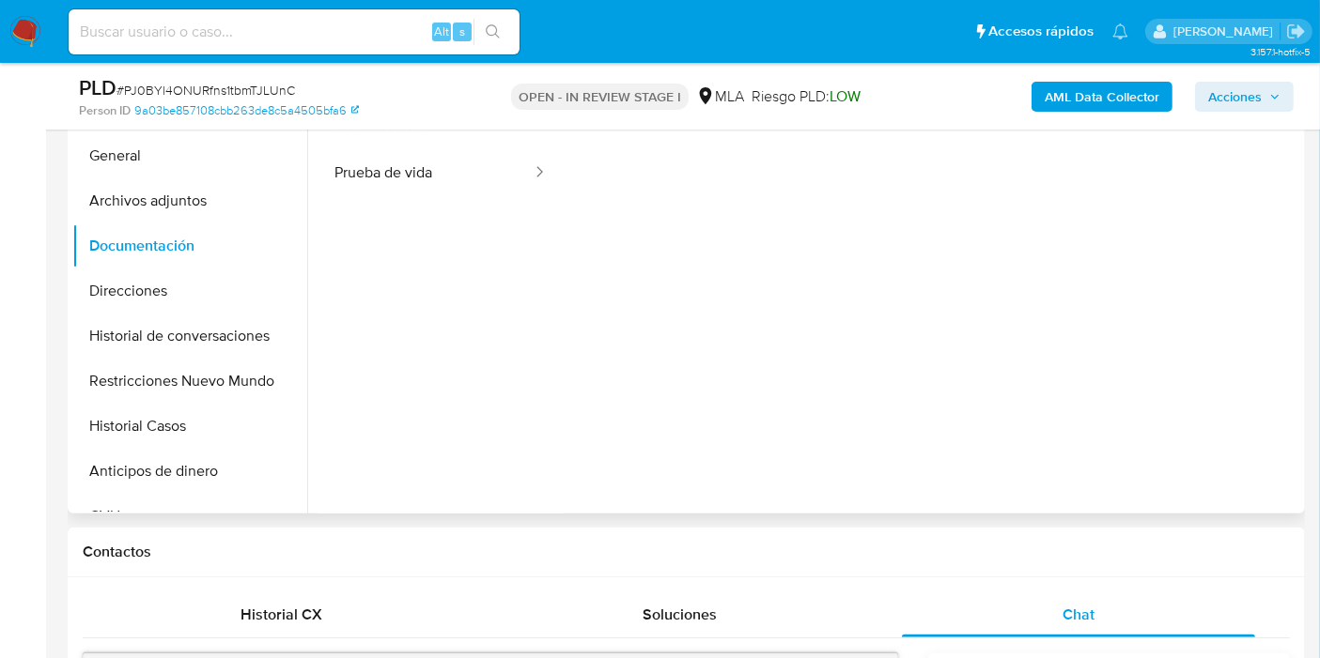
scroll to position [350, 0]
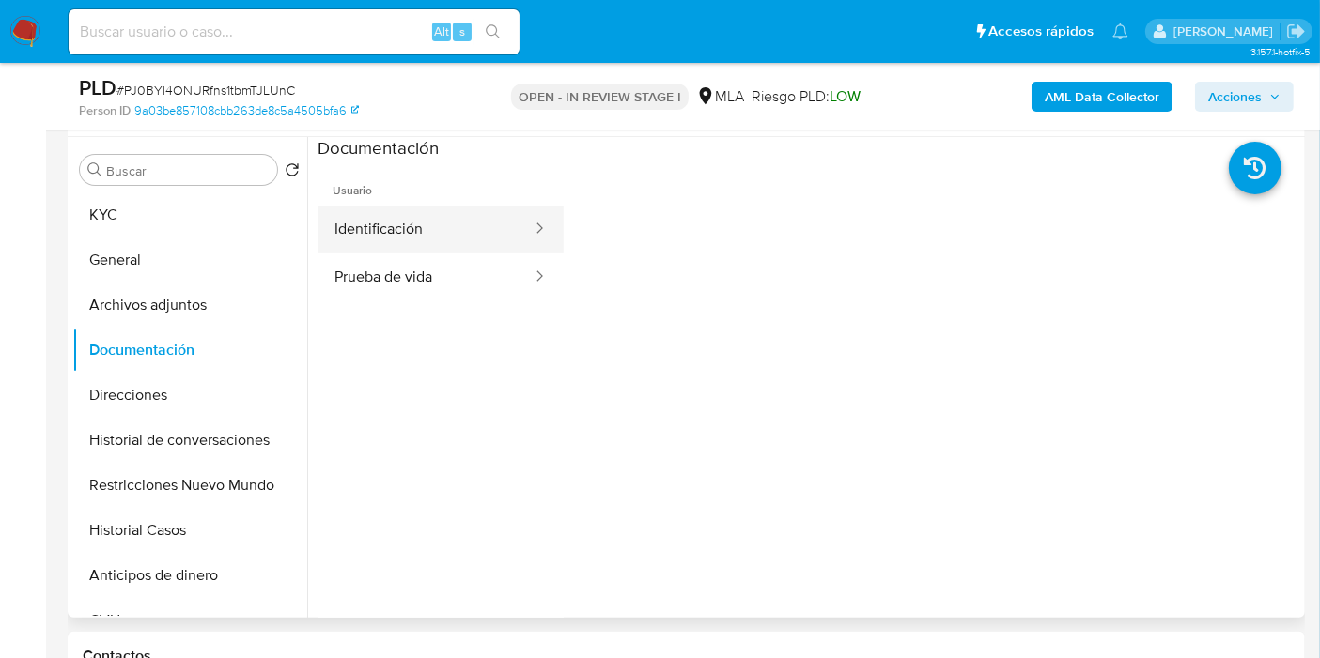
click at [486, 241] on button "Identificación" at bounding box center [425, 230] width 216 height 48
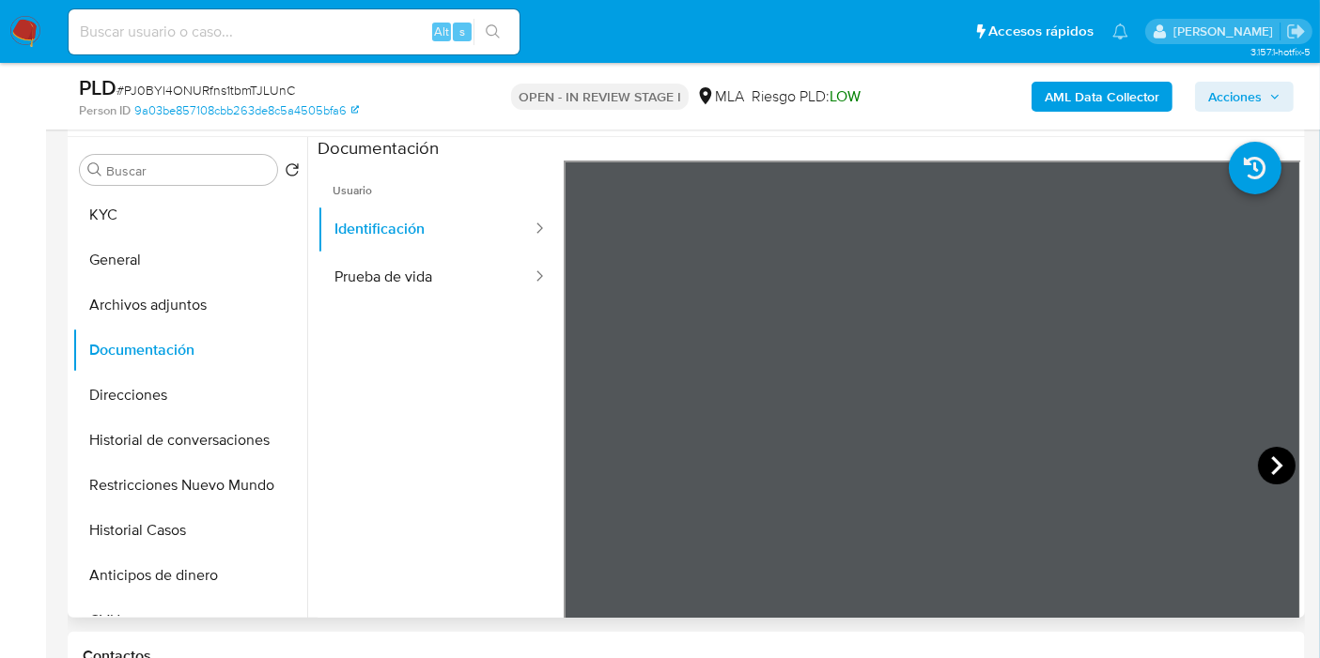
click at [1261, 462] on icon at bounding box center [1277, 466] width 38 height 38
drag, startPoint x: 150, startPoint y: 314, endPoint x: 160, endPoint y: 297, distance: 19.3
click at [147, 315] on button "Archivos adjuntos" at bounding box center [182, 305] width 220 height 45
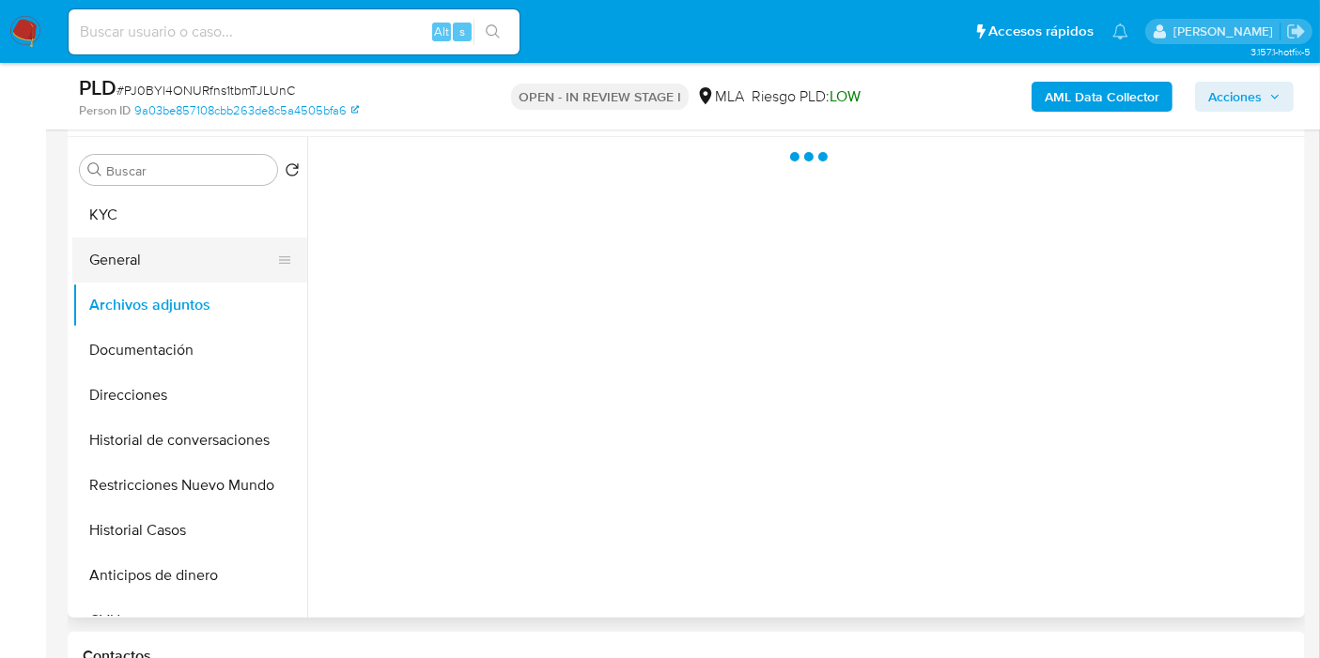
click at [180, 280] on button "General" at bounding box center [182, 260] width 220 height 45
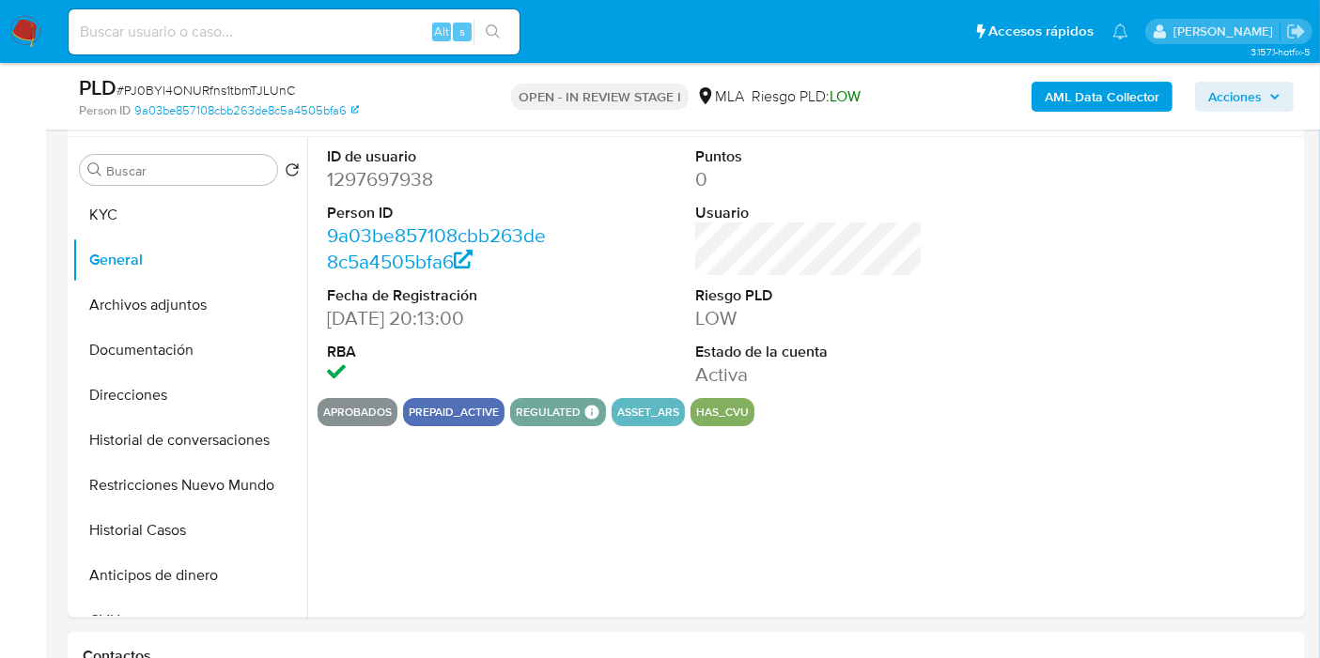
click at [420, 178] on dd "1297697938" at bounding box center [440, 179] width 227 height 26
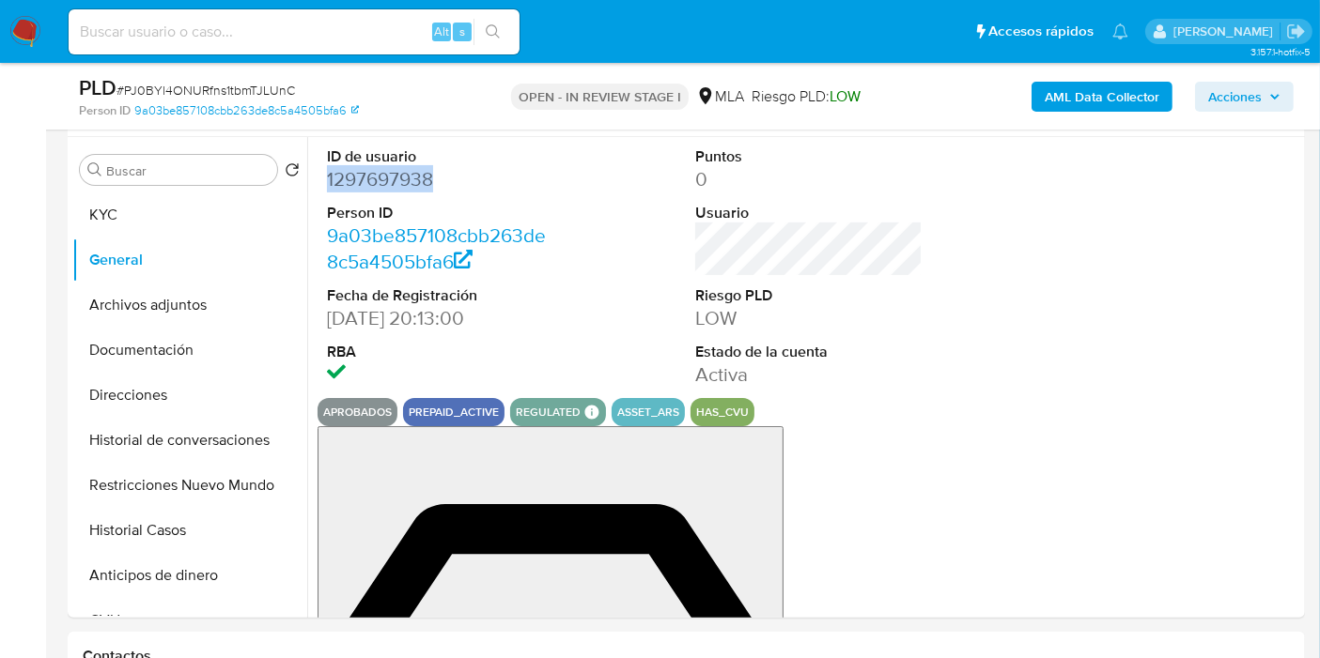
copy dd "1297697938"
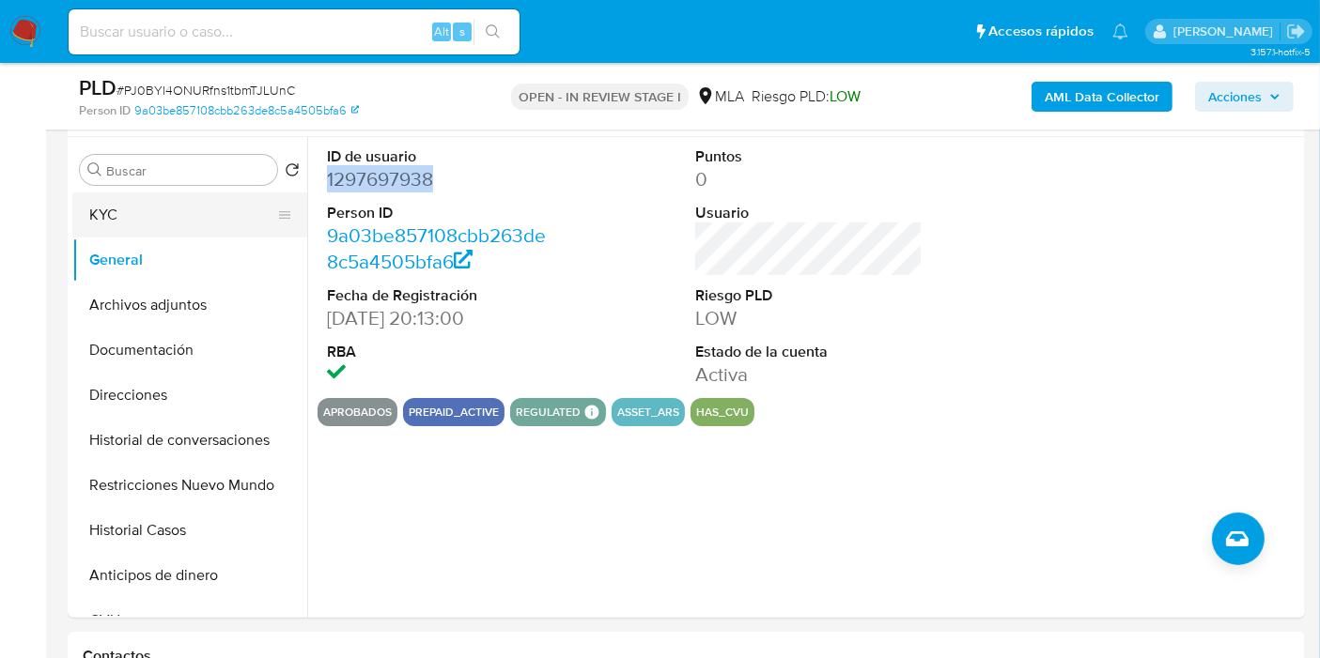
click at [175, 202] on button "KYC" at bounding box center [182, 215] width 220 height 45
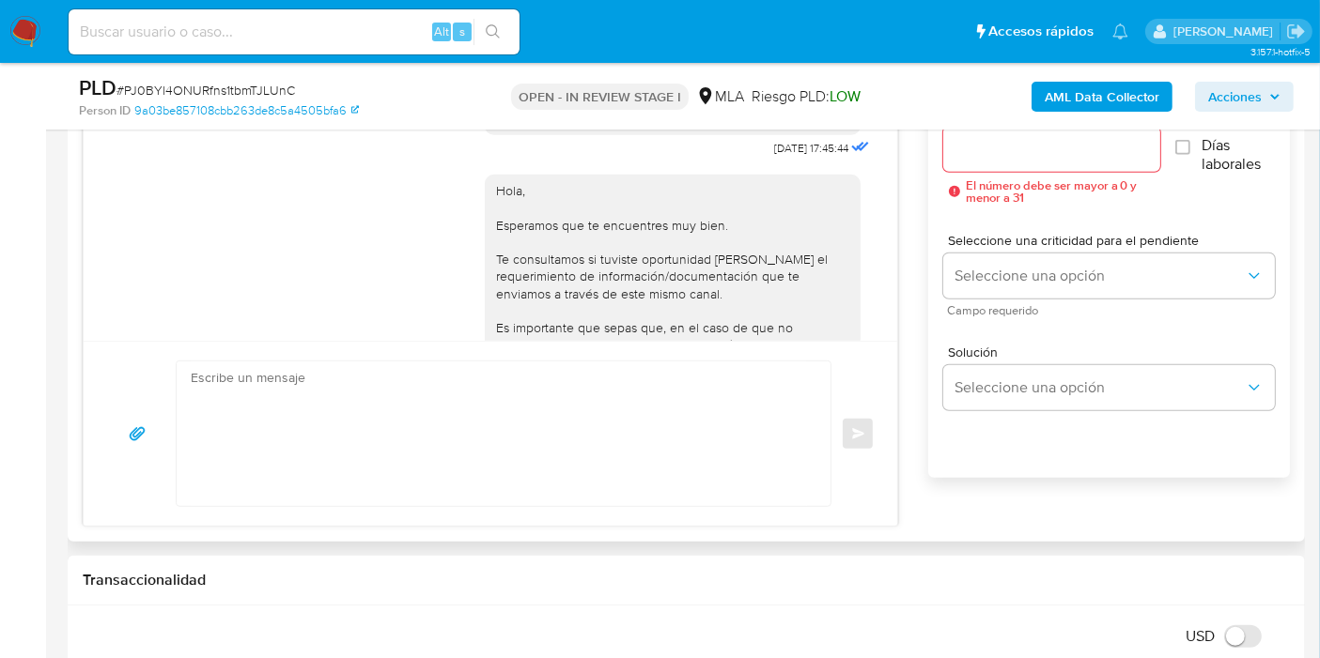
scroll to position [990, 0]
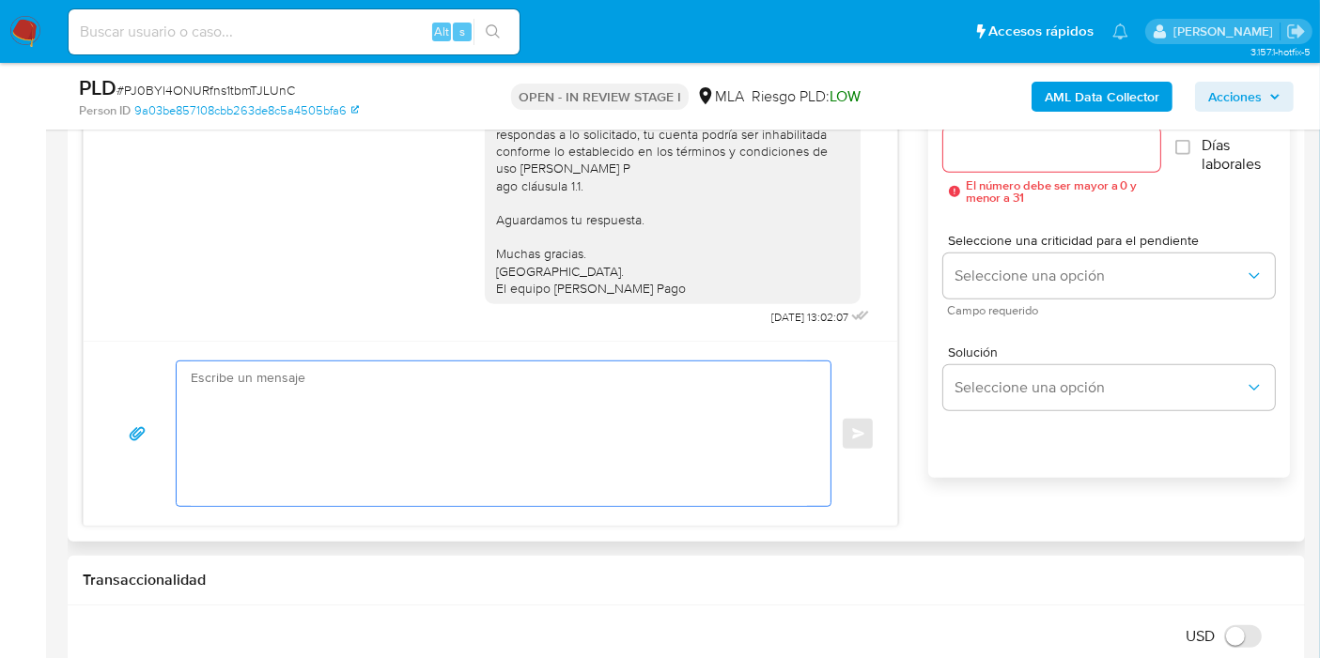
click at [283, 406] on textarea at bounding box center [499, 434] width 616 height 145
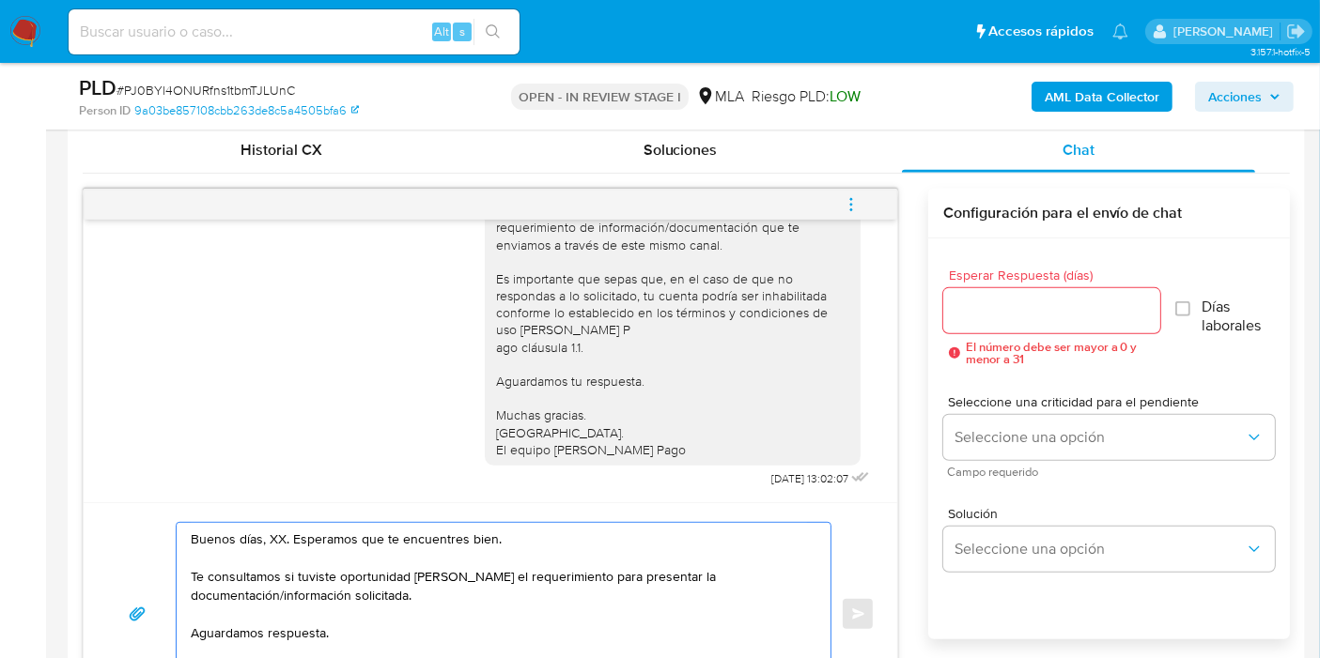
scroll to position [977, 0]
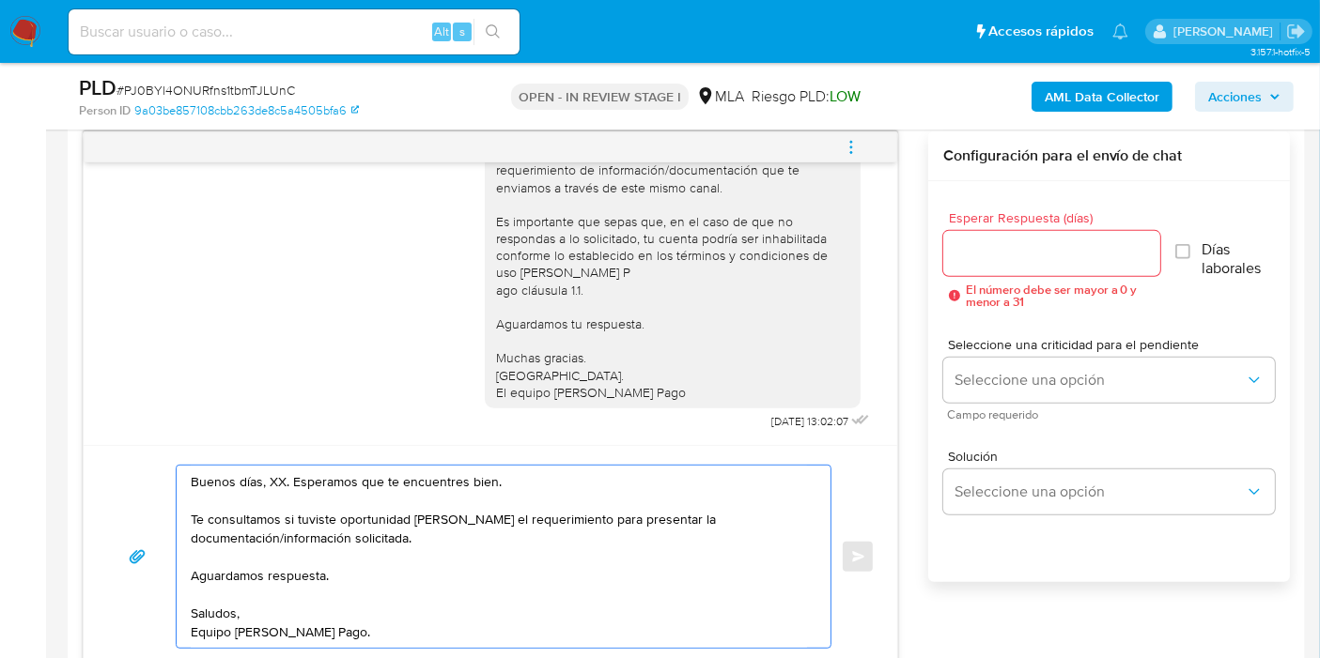
click at [282, 478] on textarea "Buenos días, XX. Esperamos que te encuentres bien. Te consultamos si tuviste op…" at bounding box center [499, 557] width 616 height 182
click at [282, 474] on textarea "Buenos días, XX. Esperamos que te encuentres bien. Te consultamos si tuviste op…" at bounding box center [499, 557] width 616 height 182
click at [281, 474] on textarea "Buenos días, XX. Esperamos que te encuentres bien. Te consultamos si tuviste op…" at bounding box center [499, 557] width 616 height 182
click at [273, 476] on textarea "Buenos días, XX. Esperamos que te encuentres bien. Te consultamos si tuviste op…" at bounding box center [499, 557] width 616 height 182
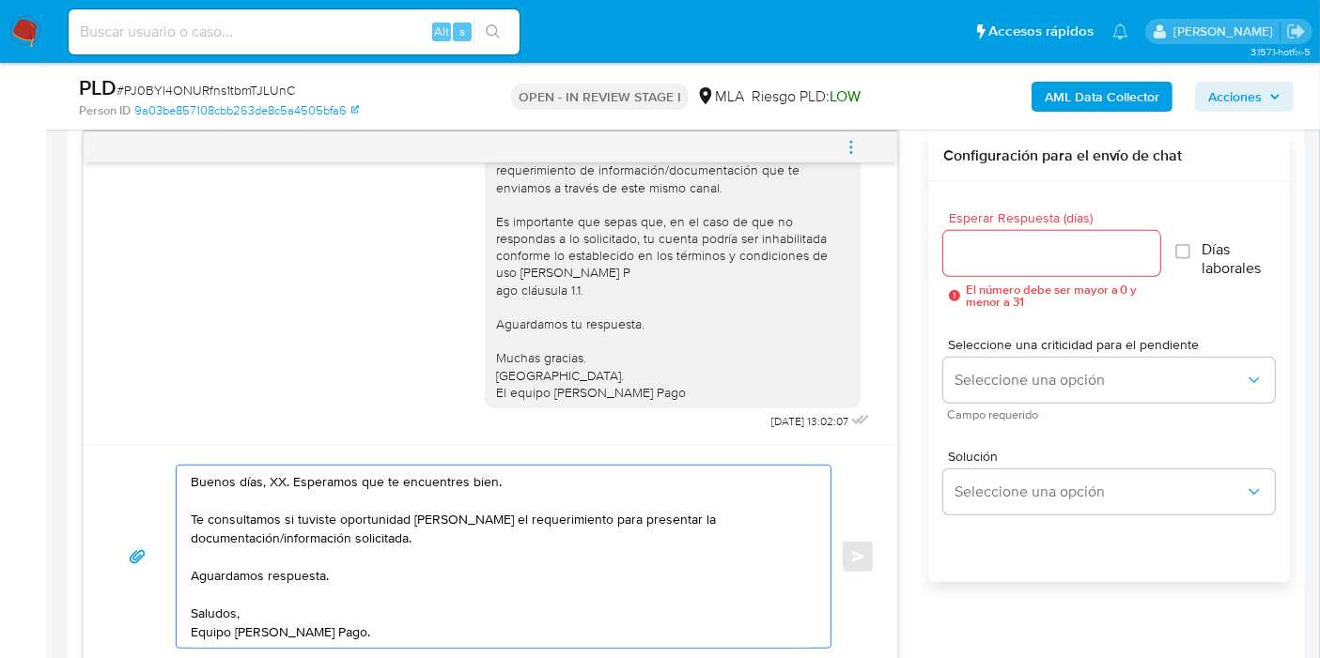
click at [273, 476] on textarea "Buenos días, XX. Esperamos que te encuentres bien. Te consultamos si tuviste op…" at bounding box center [499, 557] width 616 height 182
click at [321, 519] on textarea "Buenos días, Brenda. Esperamos que te encuentres bien. Te consultamos si tuvist…" at bounding box center [499, 557] width 616 height 182
type textarea "Buenos días, Brenda. Esperamos que te encuentres bien. Te consultamos si tuvist…"
drag, startPoint x: 515, startPoint y: 518, endPoint x: 397, endPoint y: 585, distance: 135.5
click at [502, 527] on textarea "Buenos días, Brenda. Esperamos que te encuentres bien. Te consultamos si tuvist…" at bounding box center [499, 557] width 616 height 182
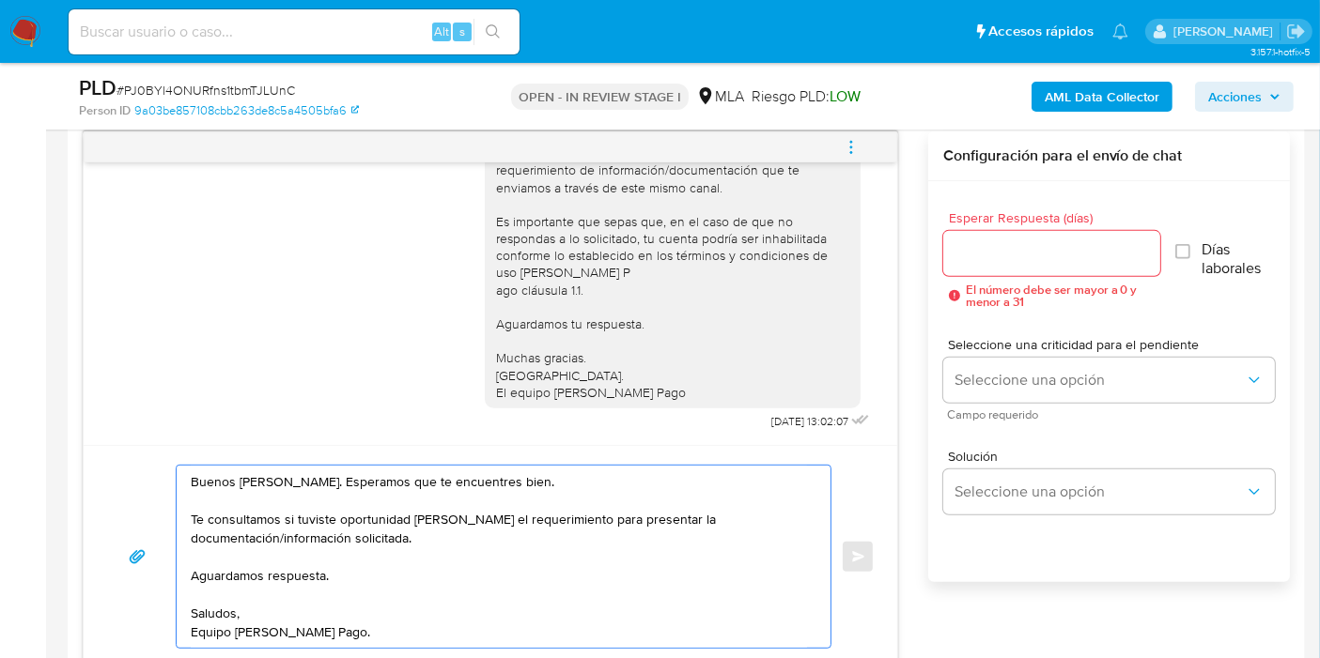
click at [397, 585] on textarea "Buenos días, Brenda. Esperamos que te encuentres bien. Te consultamos si tuvist…" at bounding box center [499, 557] width 616 height 182
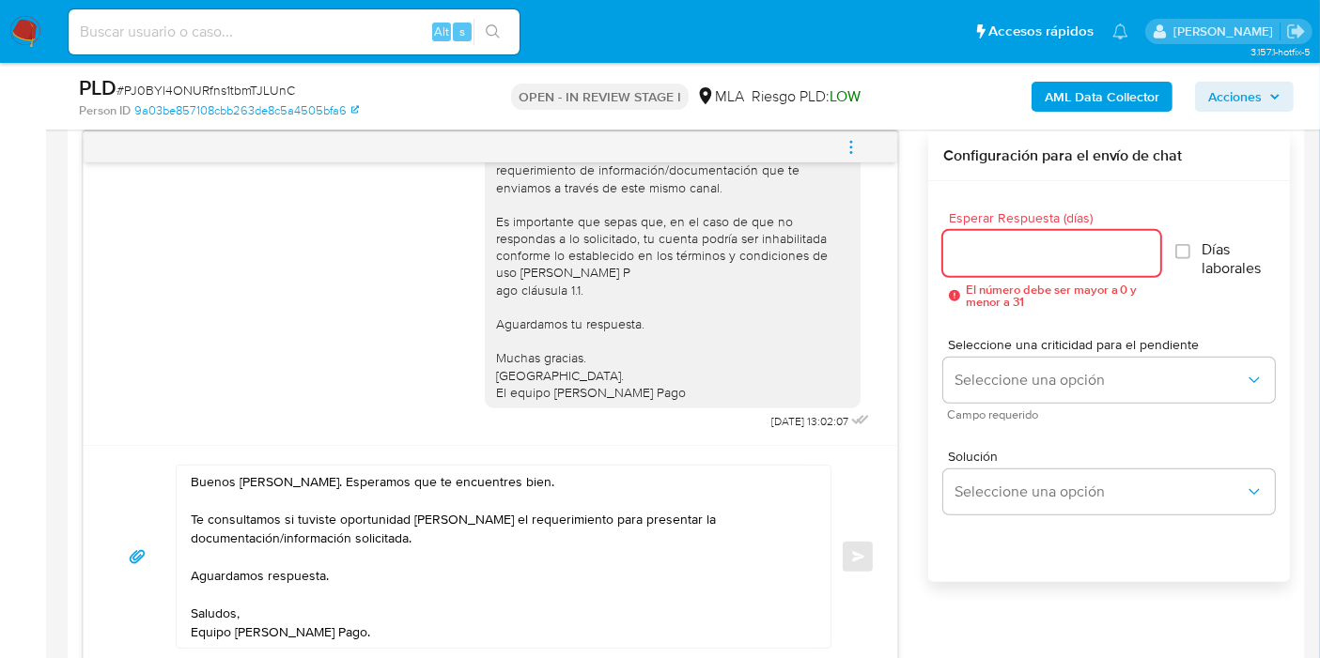
click at [1044, 242] on input "Esperar Respuesta (días)" at bounding box center [1051, 253] width 217 height 24
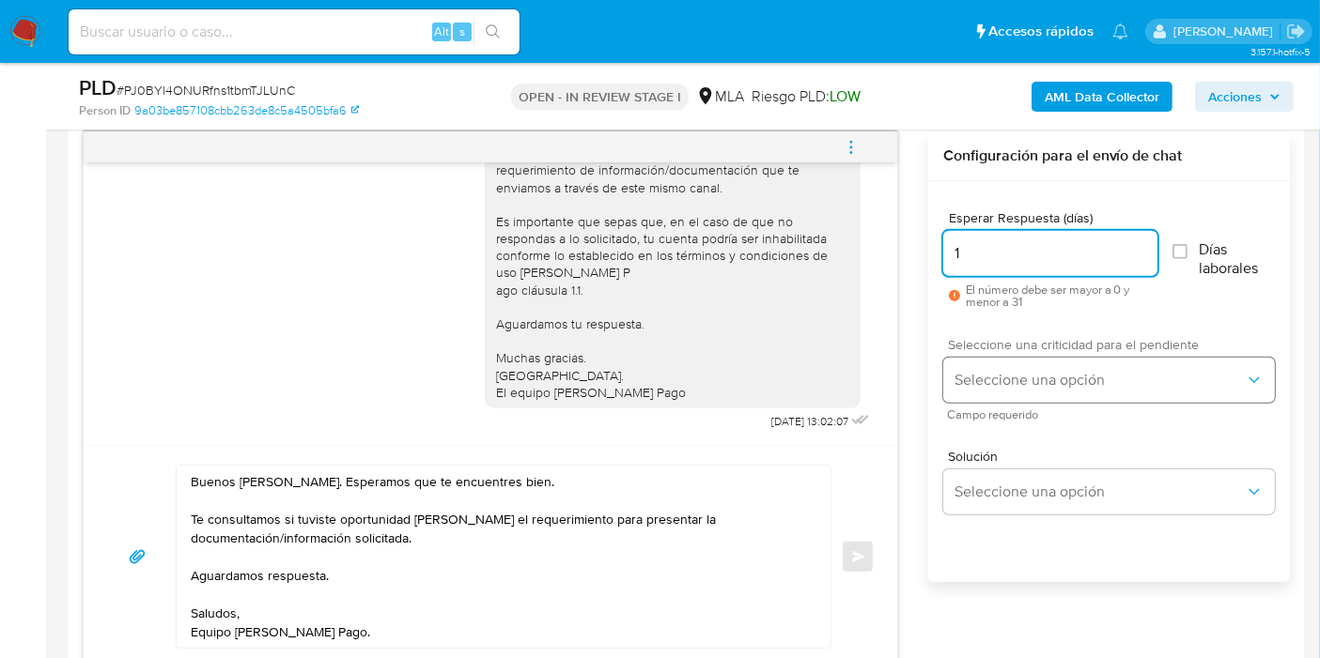
type input "1"
click at [990, 377] on span "Seleccione una opción" at bounding box center [1099, 380] width 290 height 19
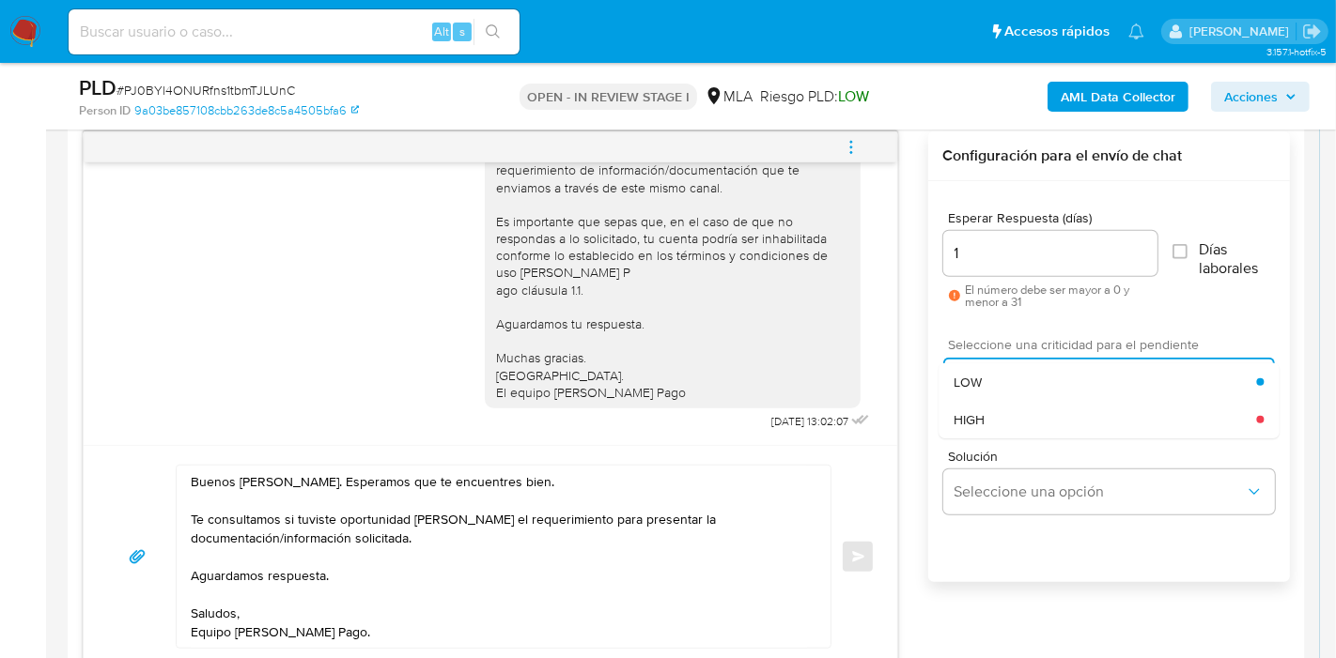
click at [993, 417] on div "HIGH" at bounding box center [1104, 420] width 302 height 38
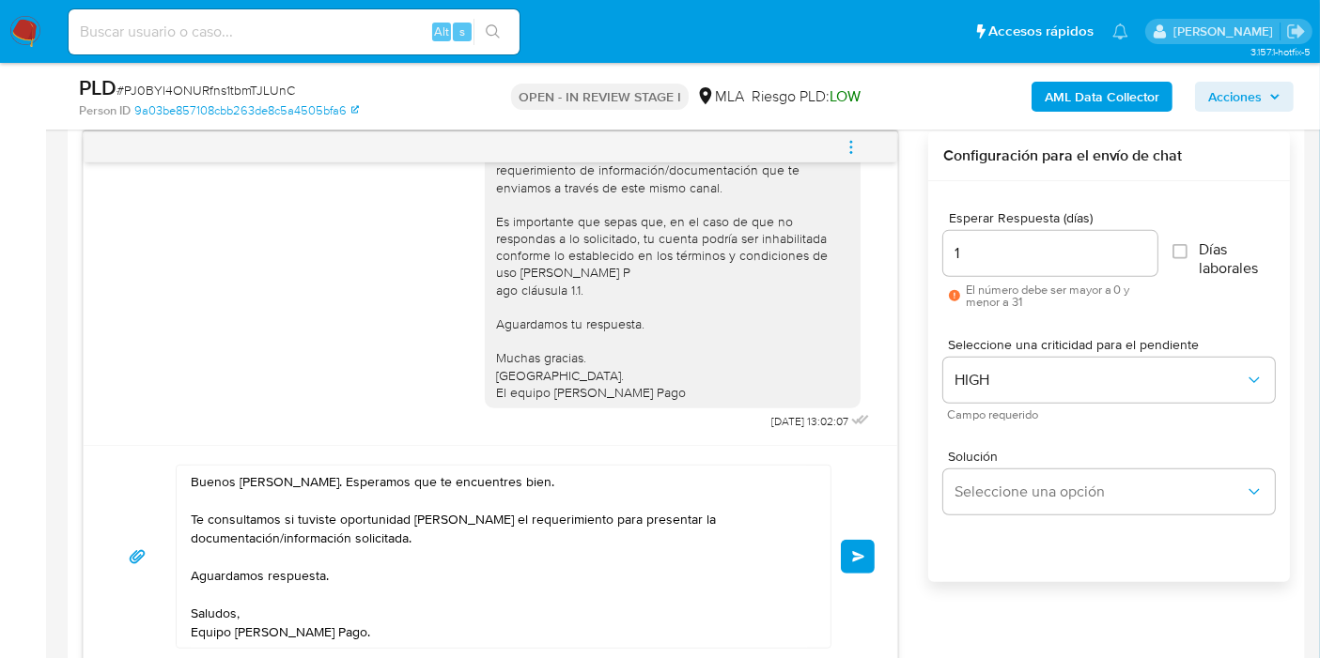
click at [875, 540] on div "Buenos días, Brenda. Esperamos que te encuentres bien. Te consultamos si tuvist…" at bounding box center [490, 556] width 813 height 223
click at [864, 549] on button "Enviar" at bounding box center [858, 557] width 34 height 34
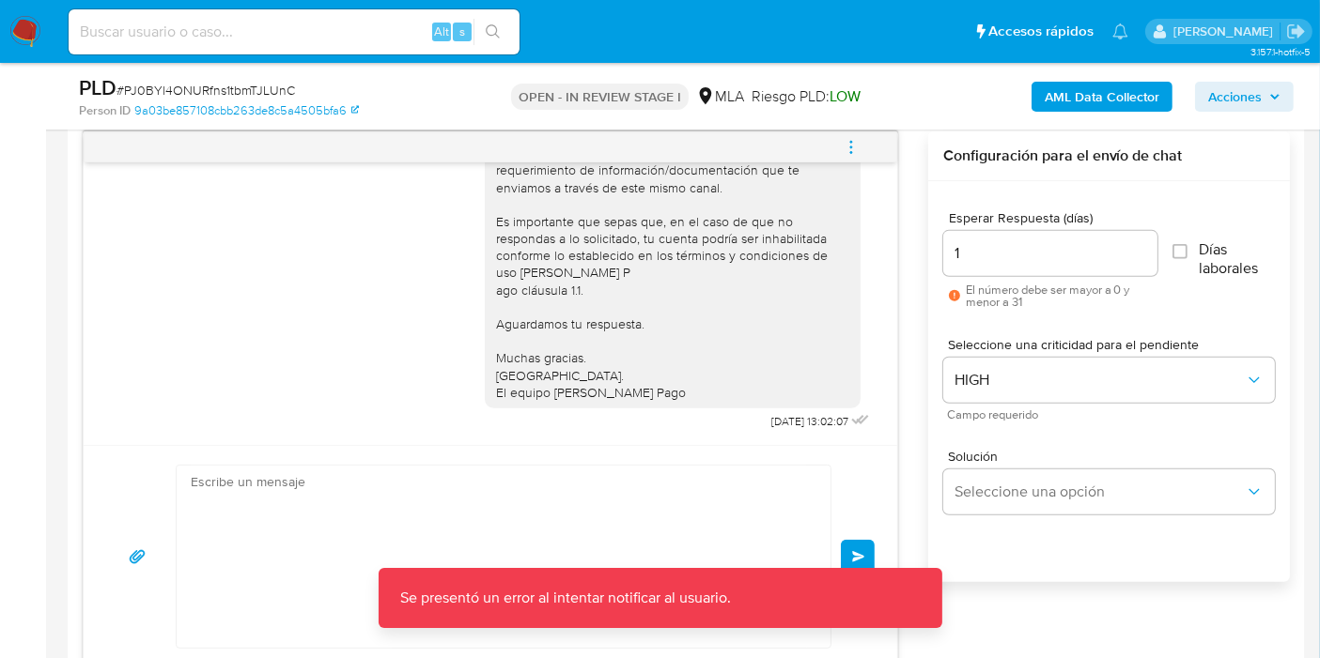
scroll to position [1216, 0]
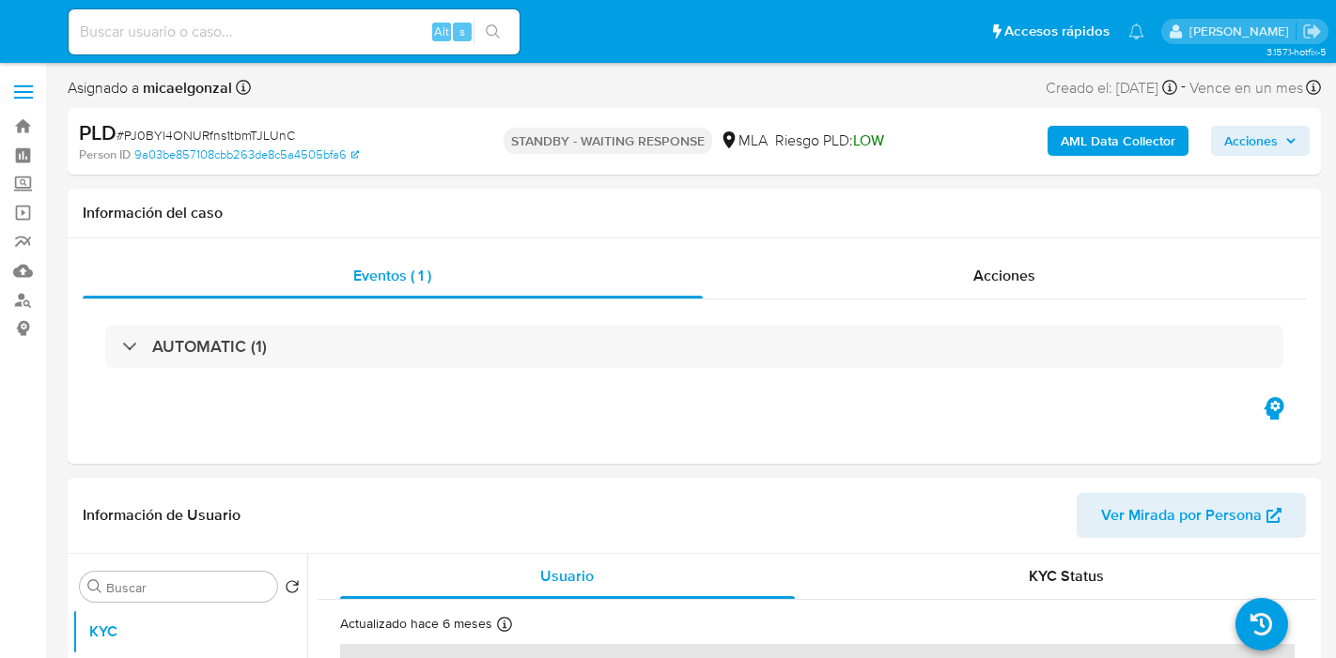
select select "10"
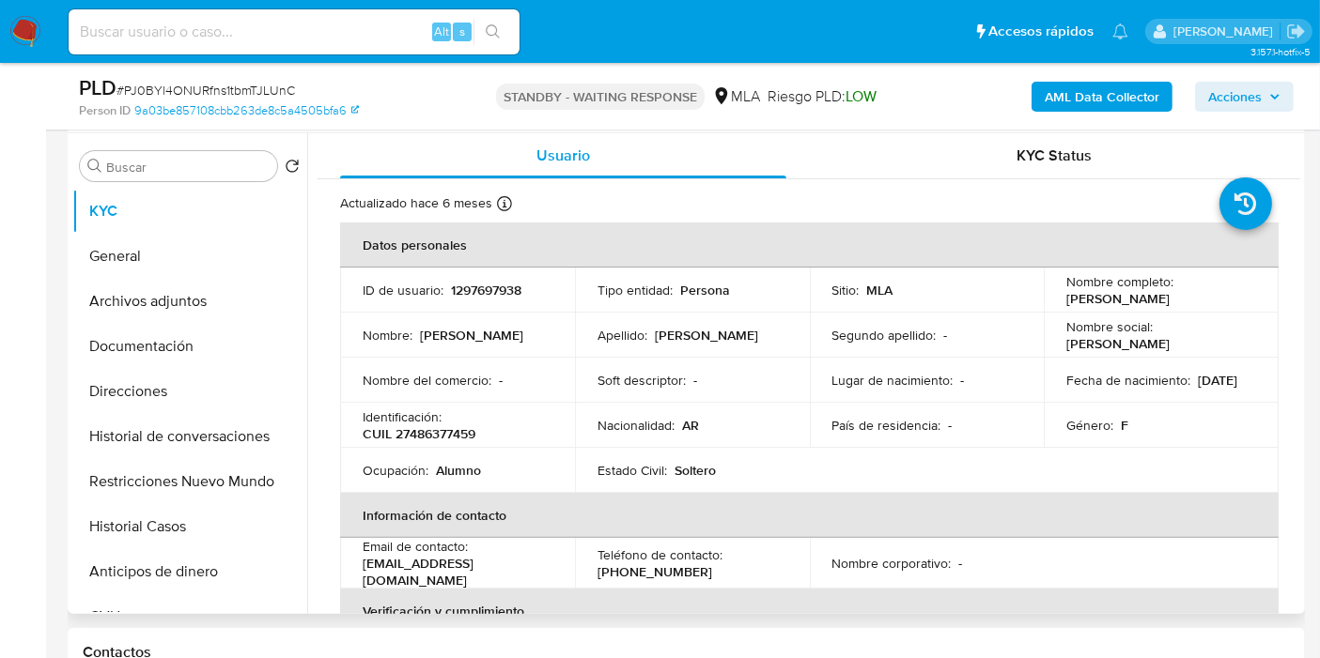
scroll to position [417, 0]
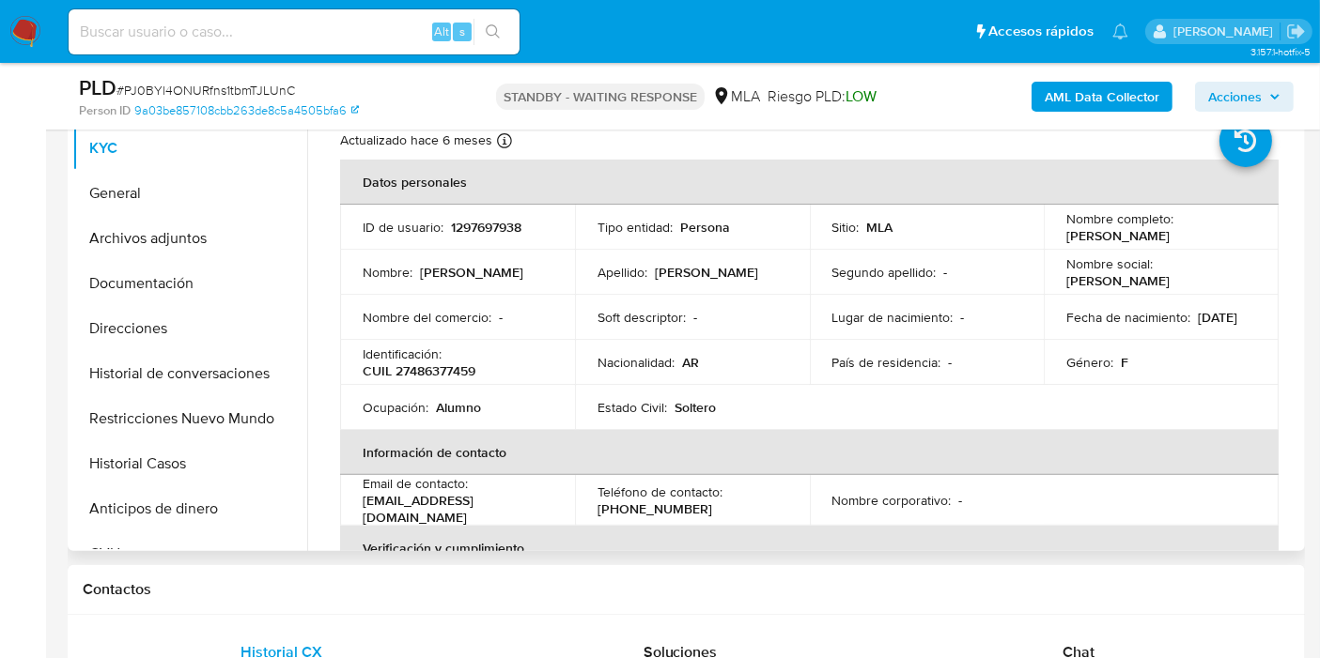
drag, startPoint x: 1193, startPoint y: 236, endPoint x: 1051, endPoint y: 236, distance: 141.8
click at [1051, 236] on td "Nombre completo : [PERSON_NAME]" at bounding box center [1161, 227] width 235 height 45
copy p "[PERSON_NAME]"
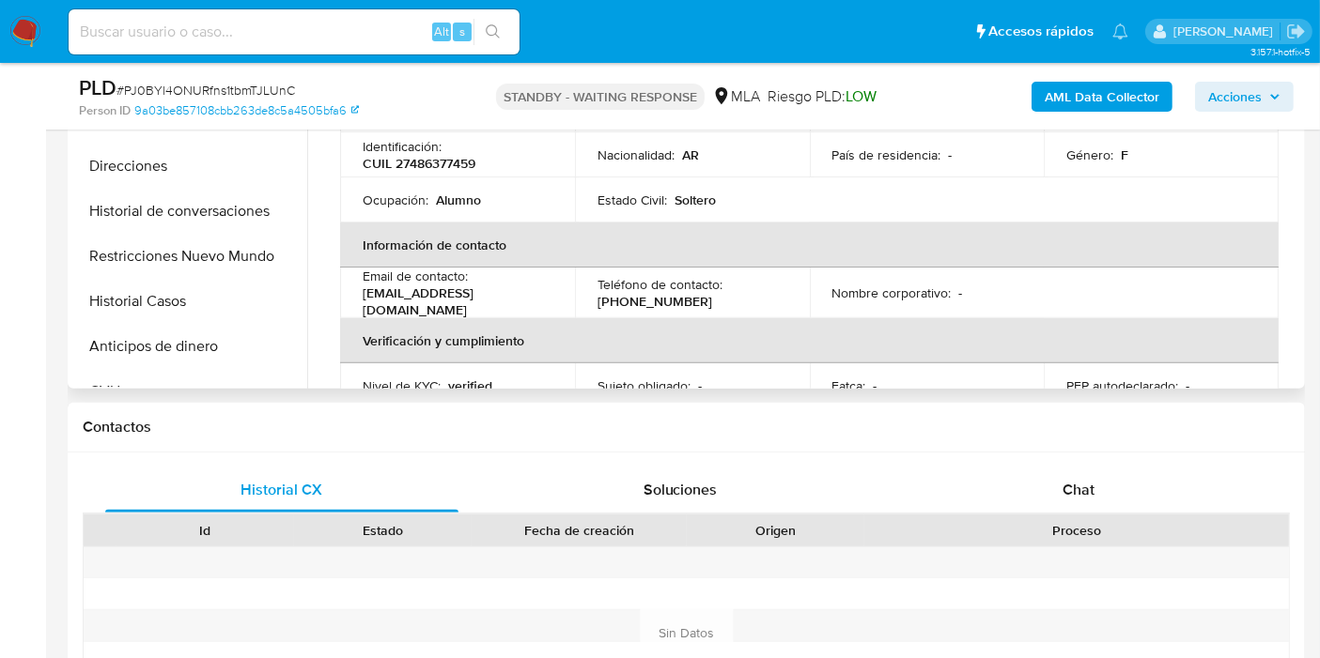
scroll to position [2, 0]
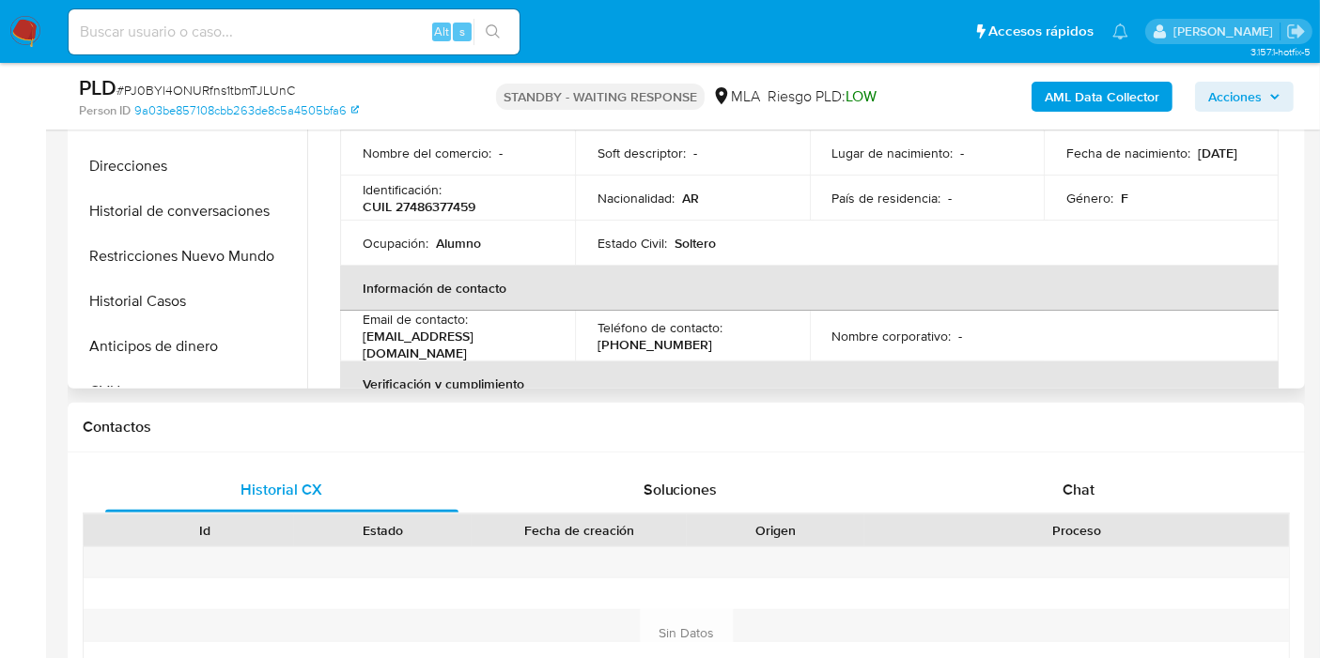
click at [470, 216] on td "Identificación : CUIL 27486377459" at bounding box center [457, 198] width 235 height 45
click at [472, 200] on p "CUIL 27486377459" at bounding box center [419, 206] width 113 height 17
copy p "27486377459"
drag, startPoint x: 49, startPoint y: 28, endPoint x: 38, endPoint y: 28, distance: 11.3
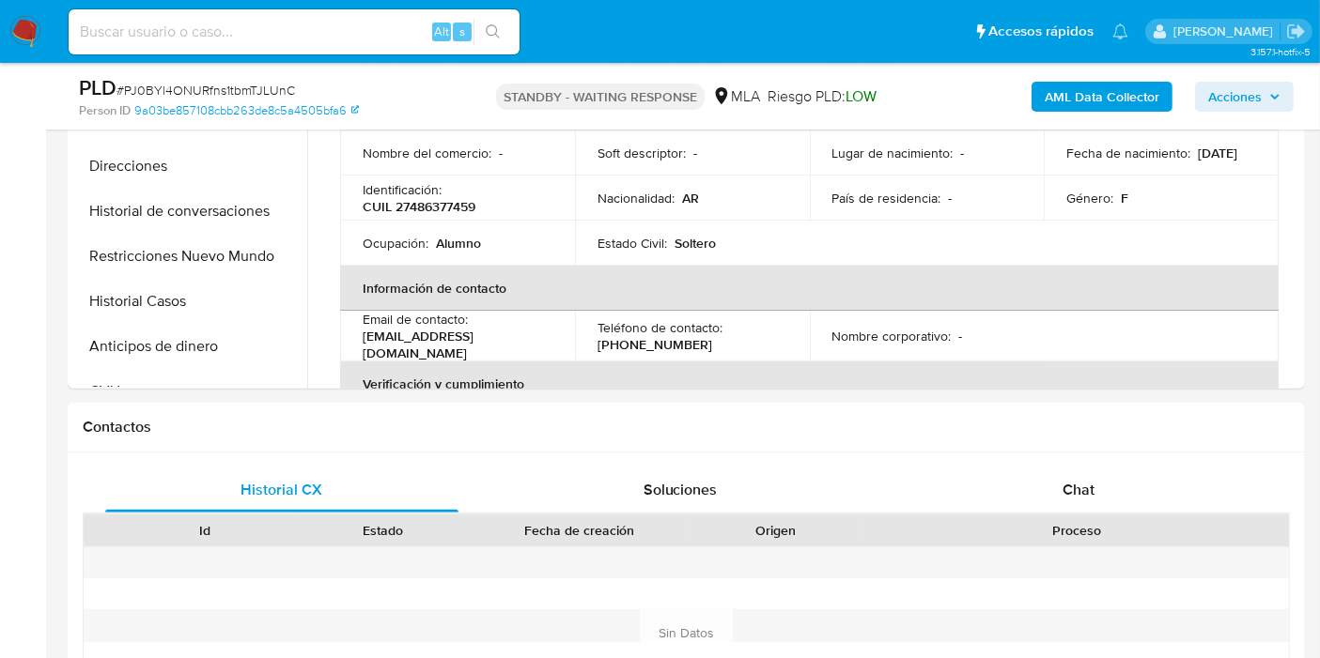
click at [46, 28] on nav "Pausado Ver notificaciones Alt s Accesos rápidos Presiona las siguientes teclas…" at bounding box center [660, 31] width 1320 height 63
click at [213, 30] on input at bounding box center [294, 32] width 451 height 24
paste input "qLaWN5AMWrfSOWc0JZpq0MuQ"
type input "qLaWN5AMWrfSOWc0JZpq0MuQ"
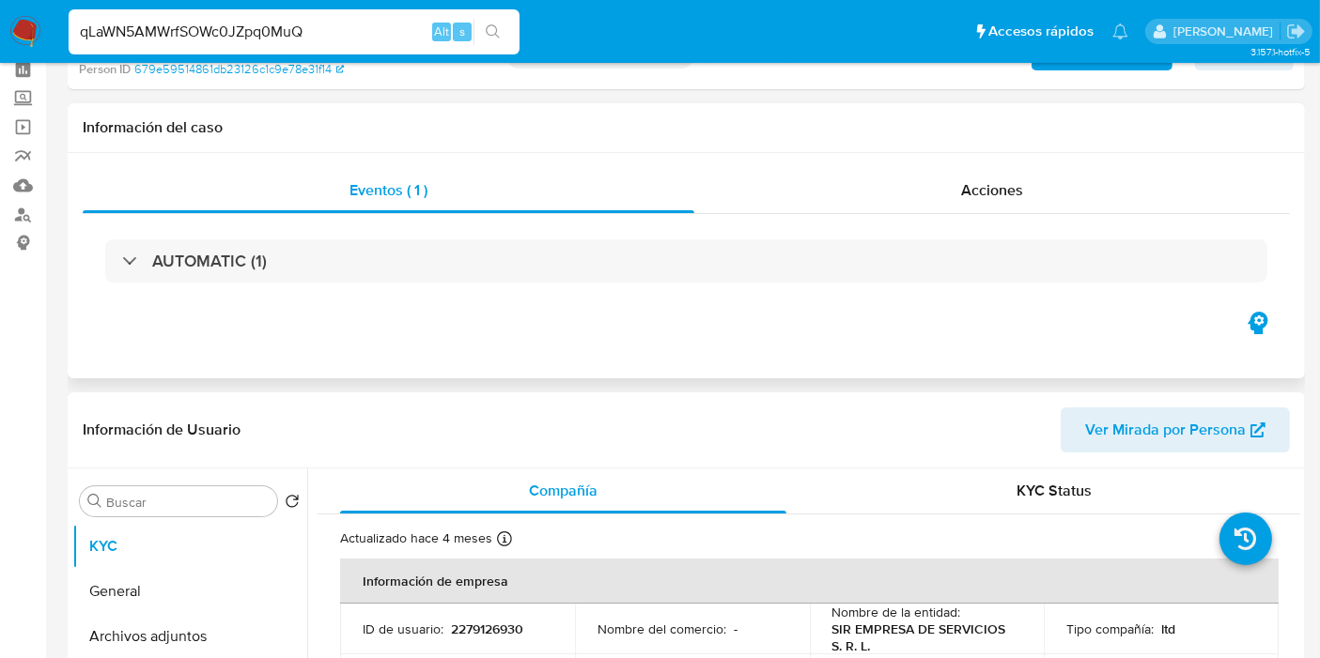
scroll to position [209, 0]
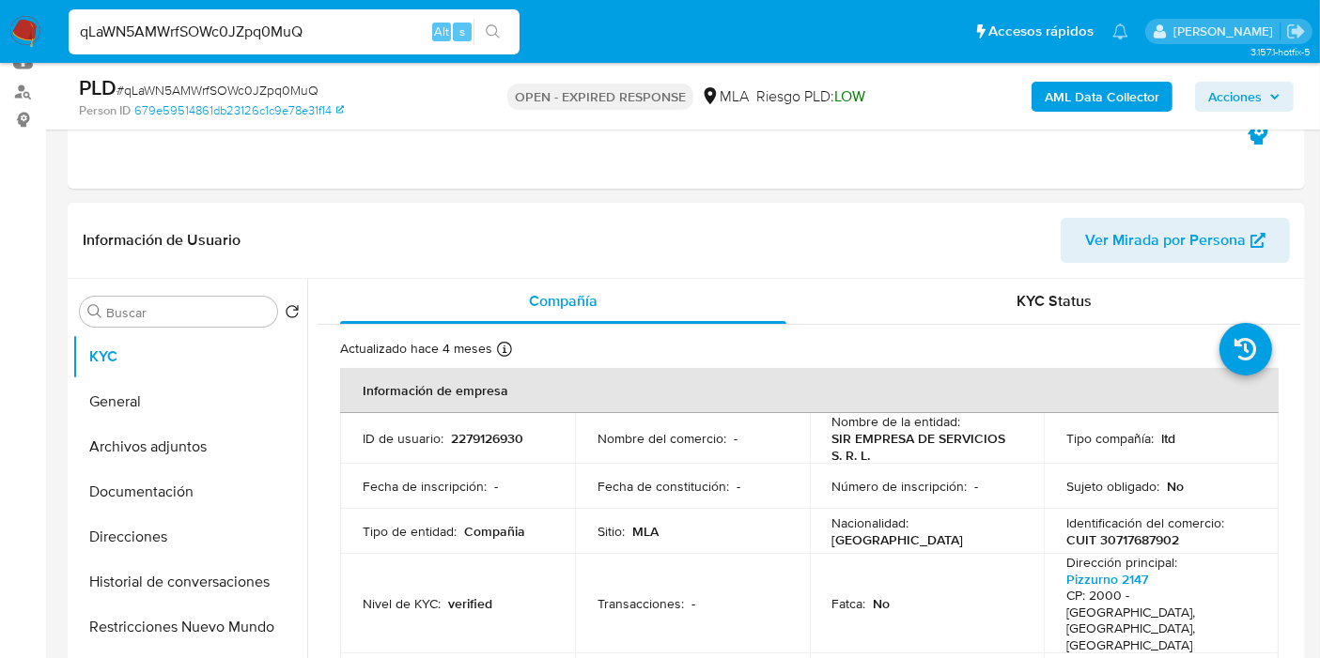
select select "10"
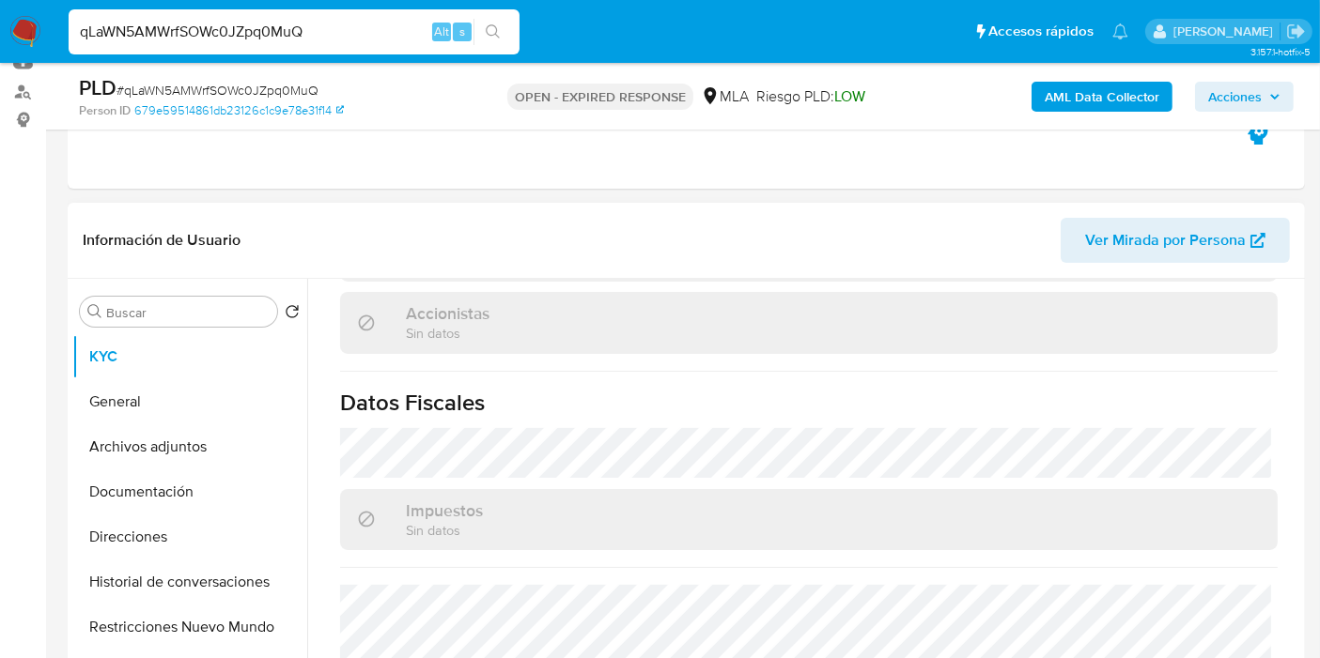
scroll to position [626, 0]
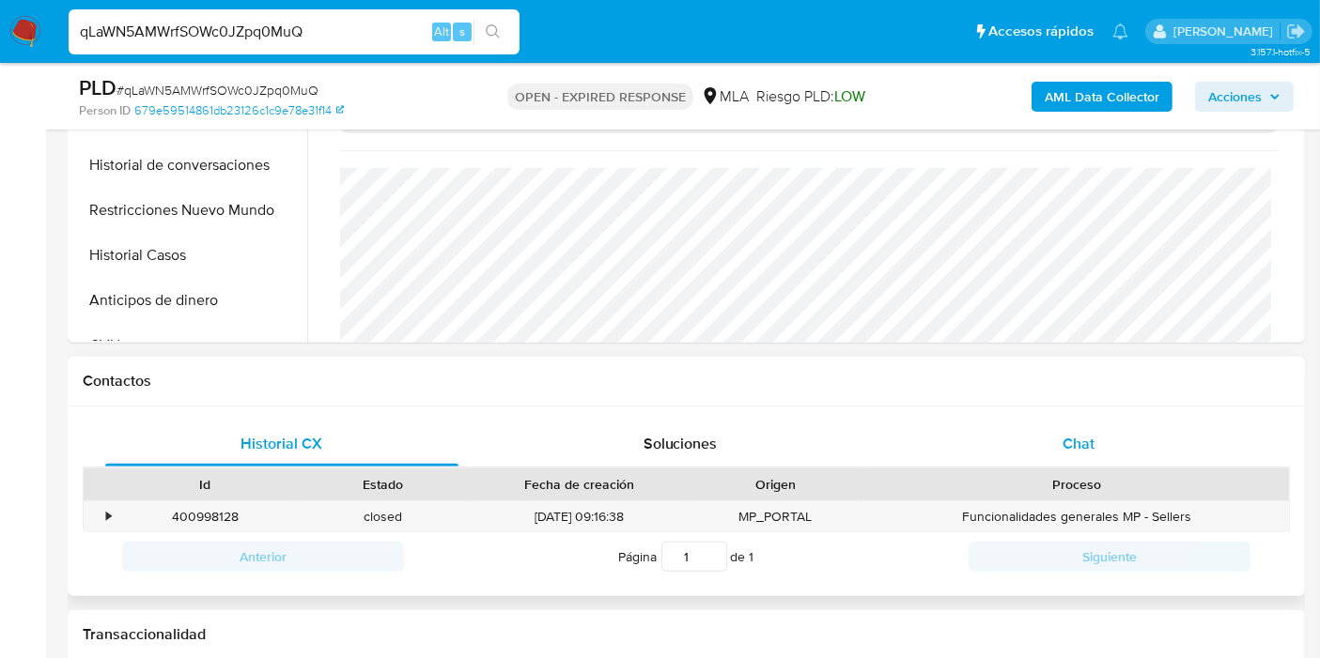
click at [1104, 425] on div "Chat" at bounding box center [1078, 444] width 353 height 45
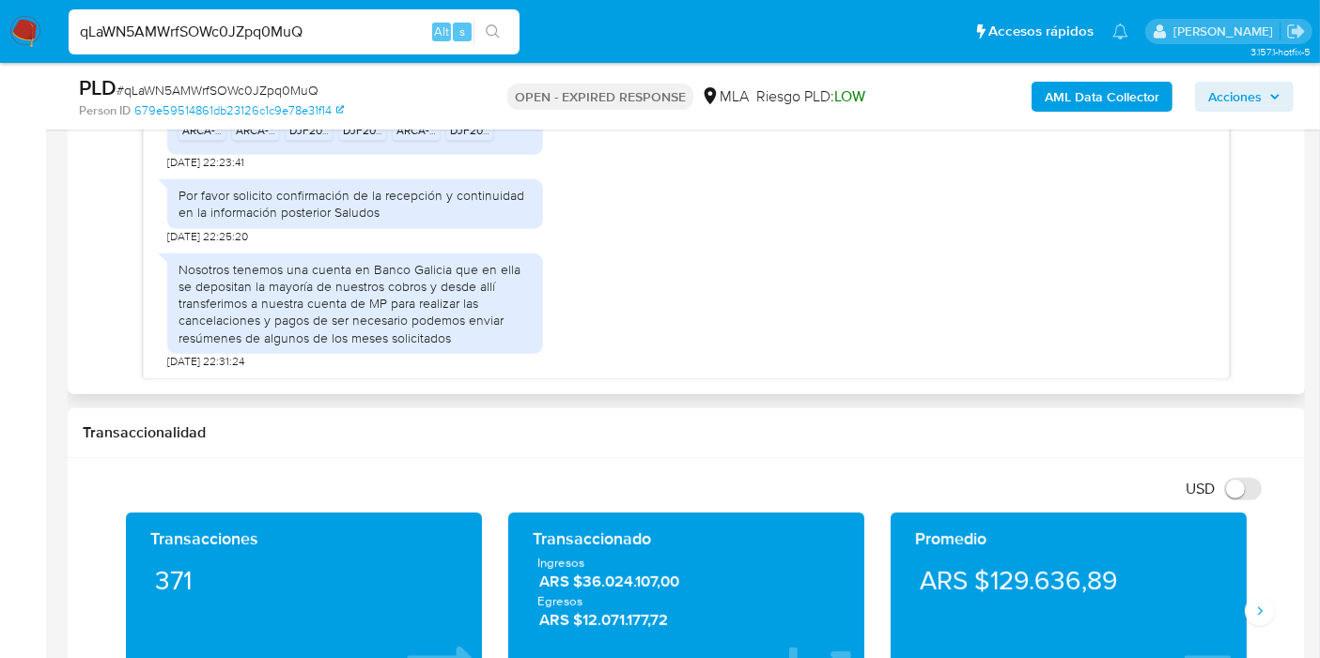
scroll to position [1183, 0]
click at [215, 316] on div "Nosotros tenemos una cuenta en Banco Galicia que en ella se depositan la mayorí…" at bounding box center [354, 305] width 353 height 85
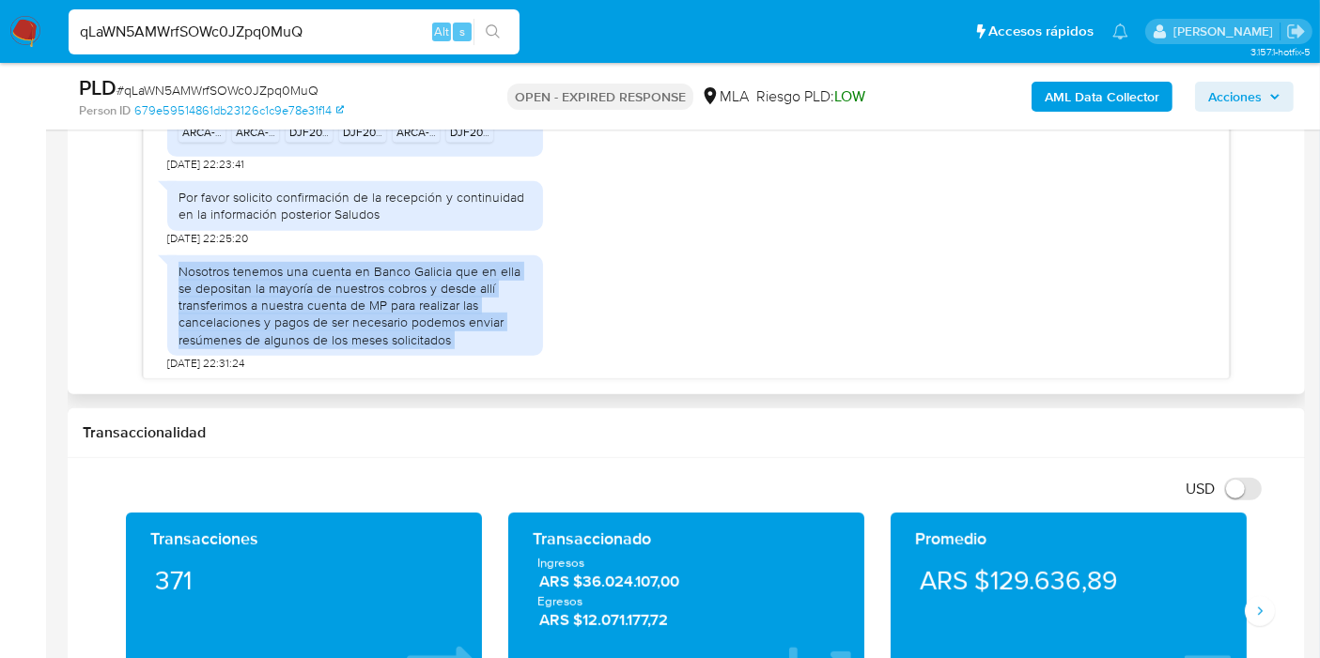
click at [215, 316] on div "Nosotros tenemos una cuenta en Banco Galicia que en ella se depositan la mayorí…" at bounding box center [354, 305] width 353 height 85
click at [228, 306] on div "Nosotros tenemos una cuenta en Banco Galicia que en ella se depositan la mayorí…" at bounding box center [354, 305] width 353 height 85
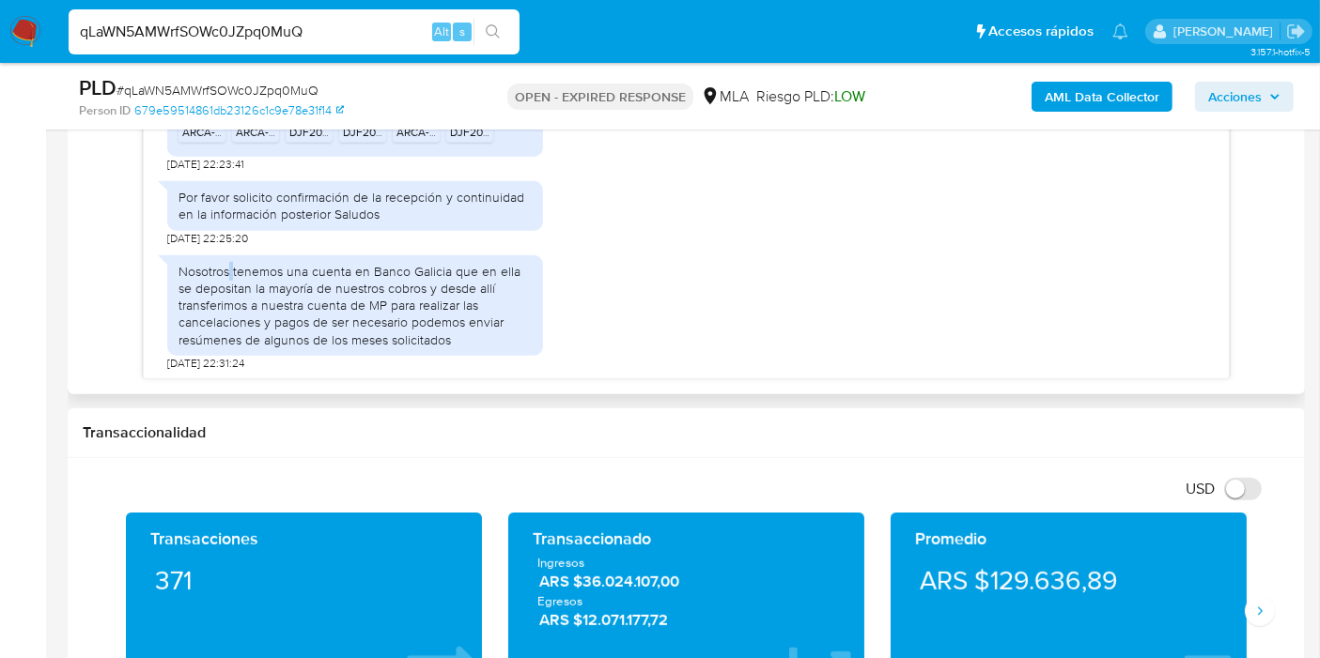
click at [228, 306] on div "Nosotros tenemos una cuenta en Banco Galicia que en ella se depositan la mayorí…" at bounding box center [354, 305] width 353 height 85
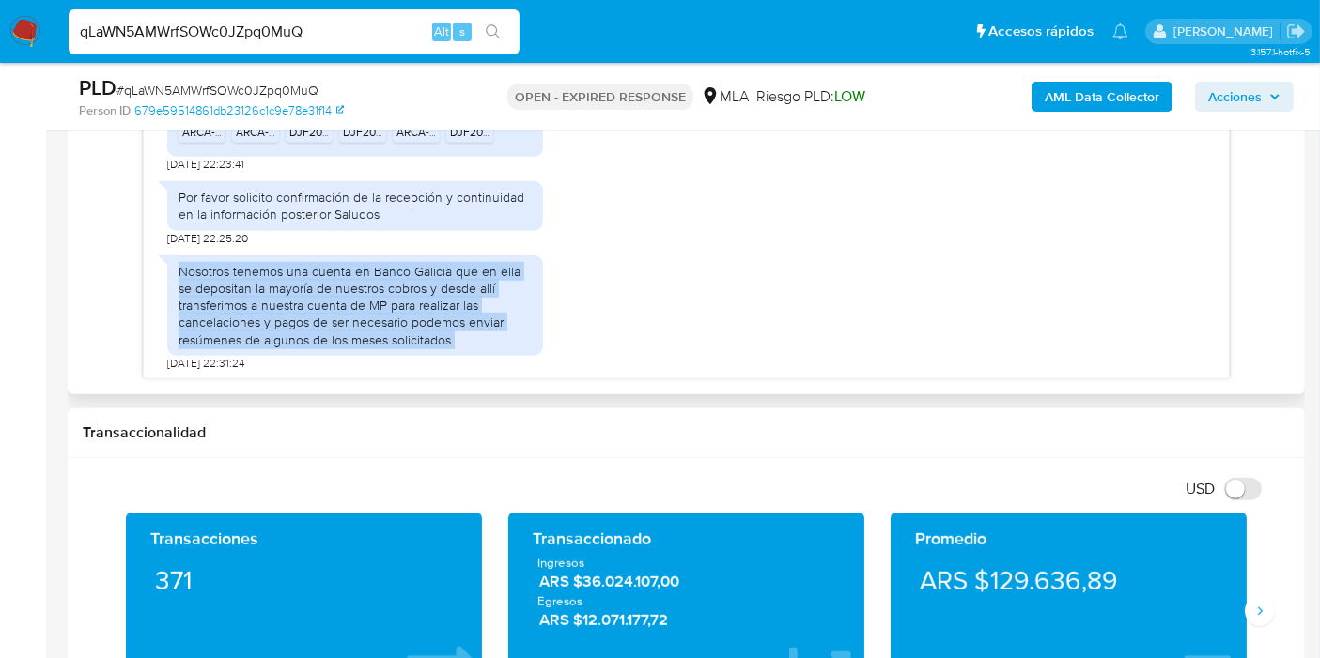
click at [228, 306] on div "Nosotros tenemos una cuenta en Banco Galicia que en ella se depositan la mayorí…" at bounding box center [354, 305] width 353 height 85
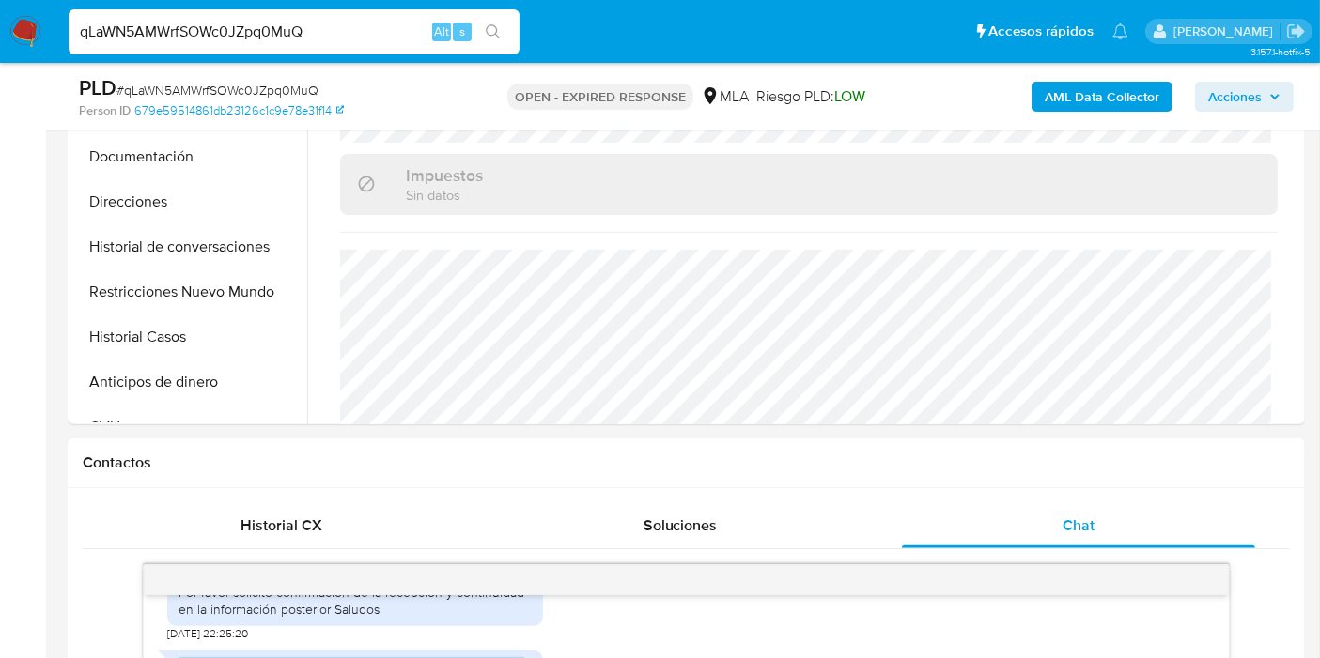
scroll to position [313, 0]
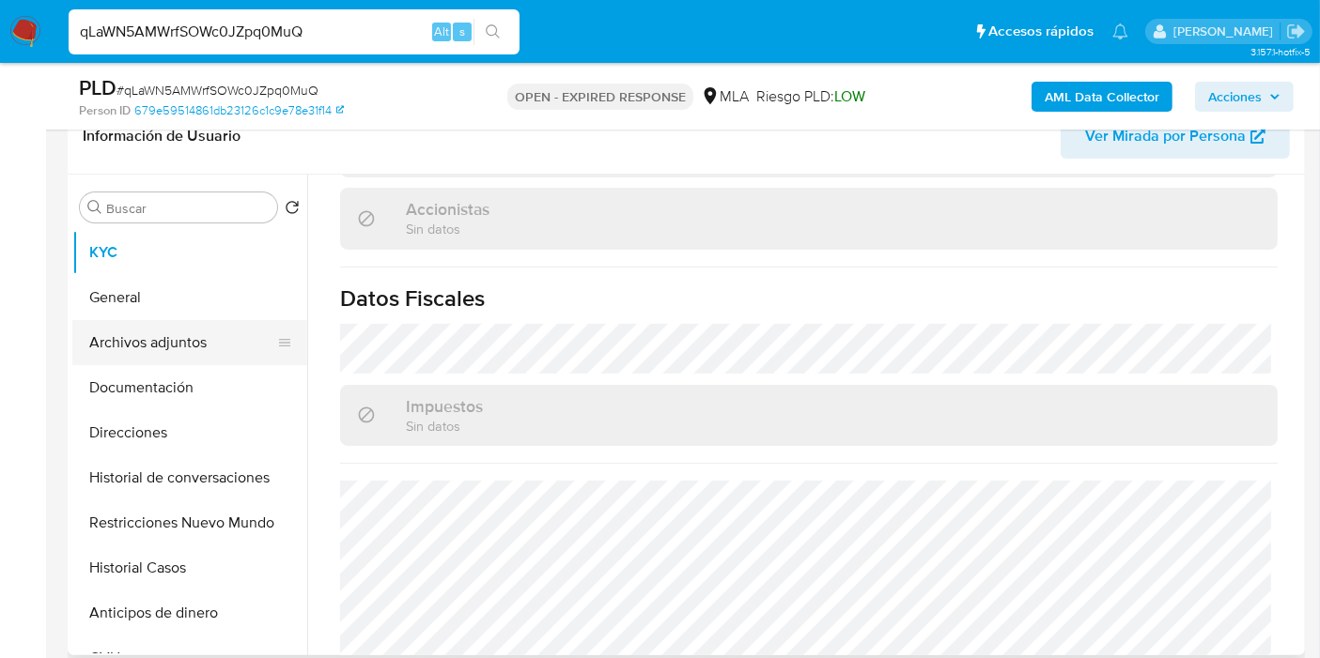
click at [119, 336] on button "Archivos adjuntos" at bounding box center [182, 342] width 220 height 45
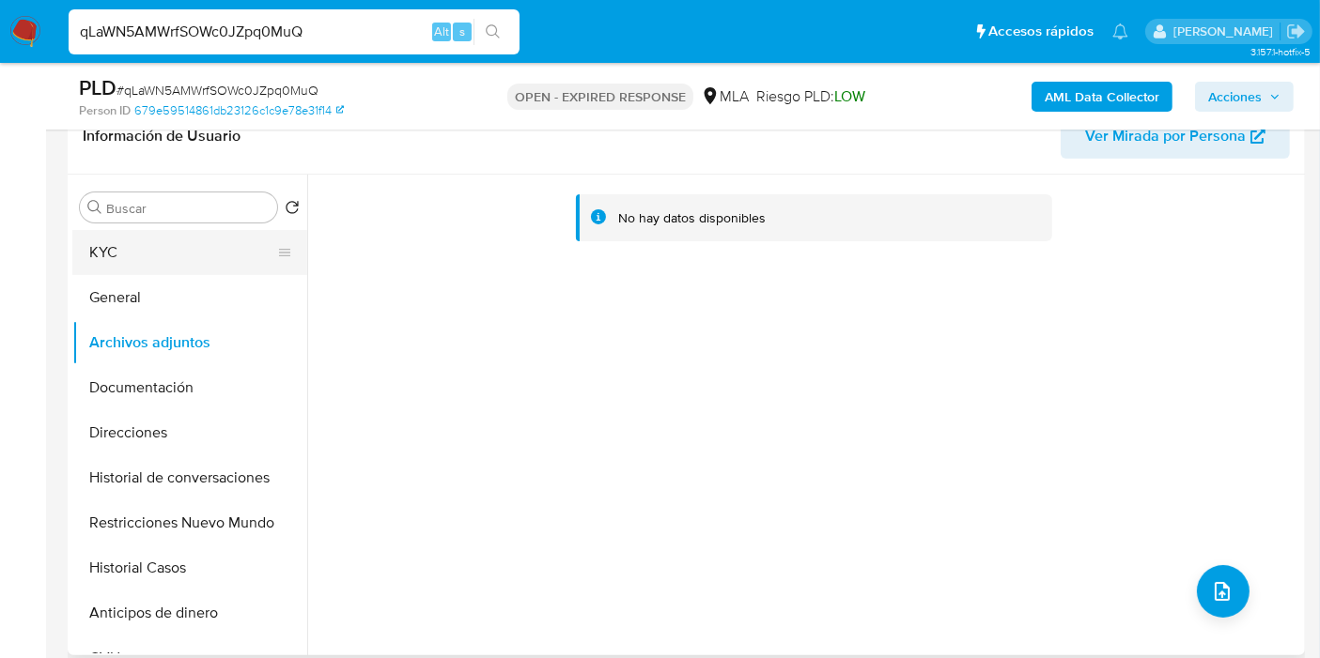
click at [214, 257] on button "KYC" at bounding box center [182, 252] width 220 height 45
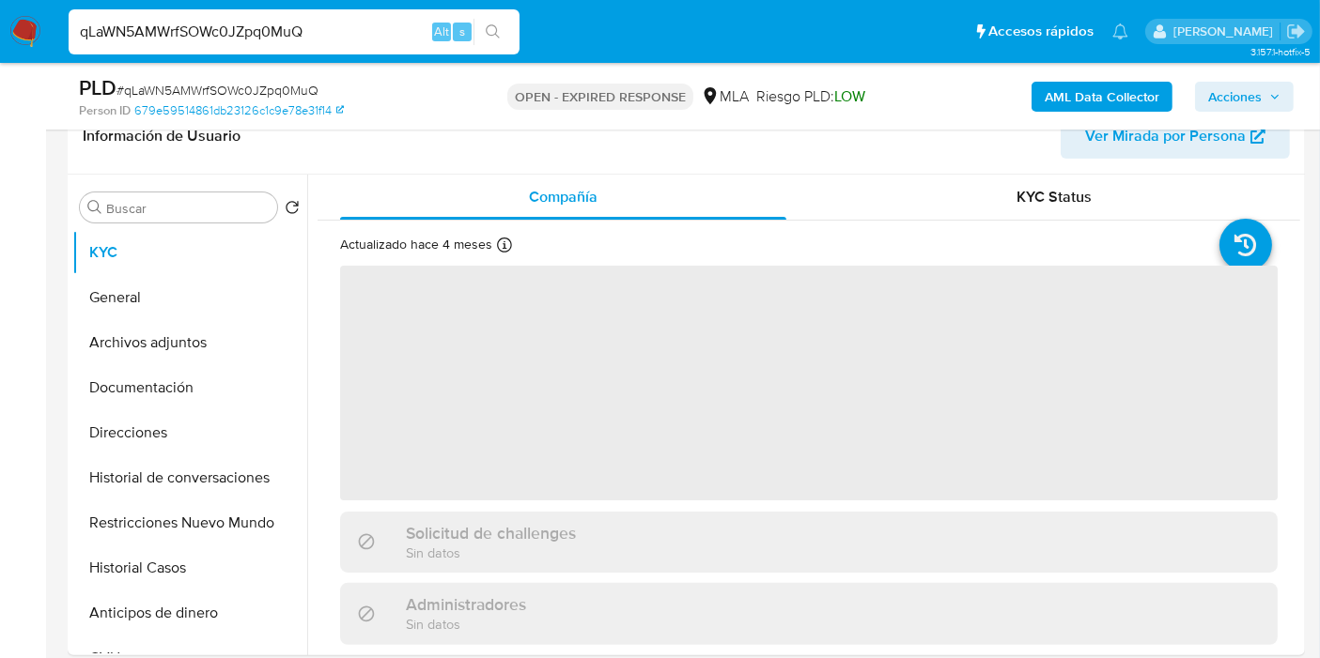
click at [256, 85] on span "# qLaWN5AMWrfSOWc0JZpq0MuQ" at bounding box center [217, 90] width 202 height 19
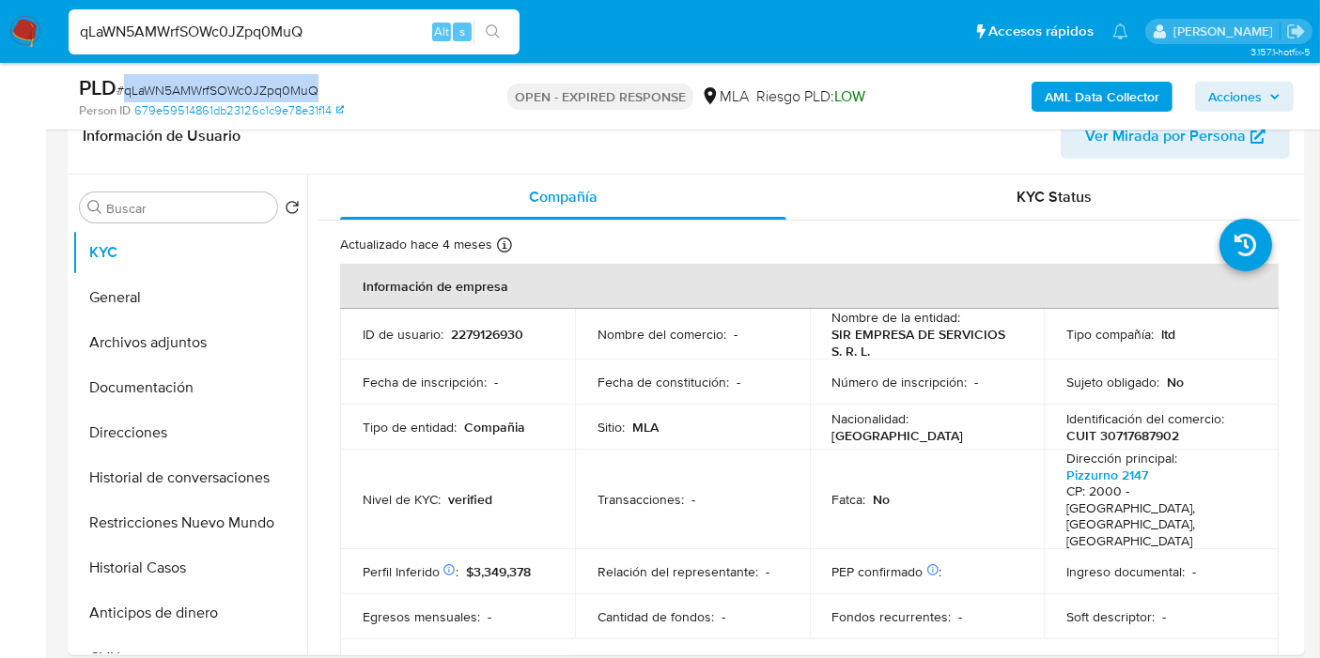
click at [256, 85] on span "# qLaWN5AMWrfSOWc0JZpq0MuQ" at bounding box center [217, 90] width 202 height 19
click at [0, 37] on nav "Pausado Ver notificaciones qLaWN5AMWrfSOWc0JZpq0MuQ Alt s Accesos rápidos Presi…" at bounding box center [660, 31] width 1320 height 63
click at [37, 18] on img at bounding box center [25, 32] width 32 height 32
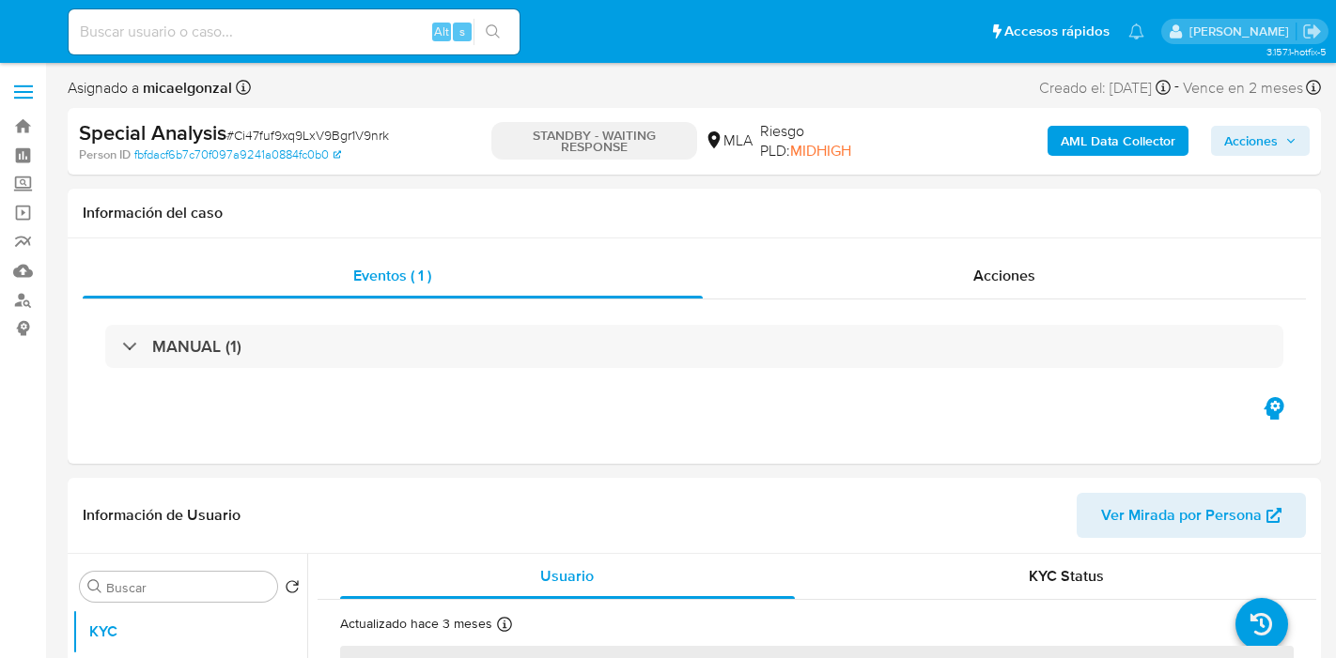
select select "10"
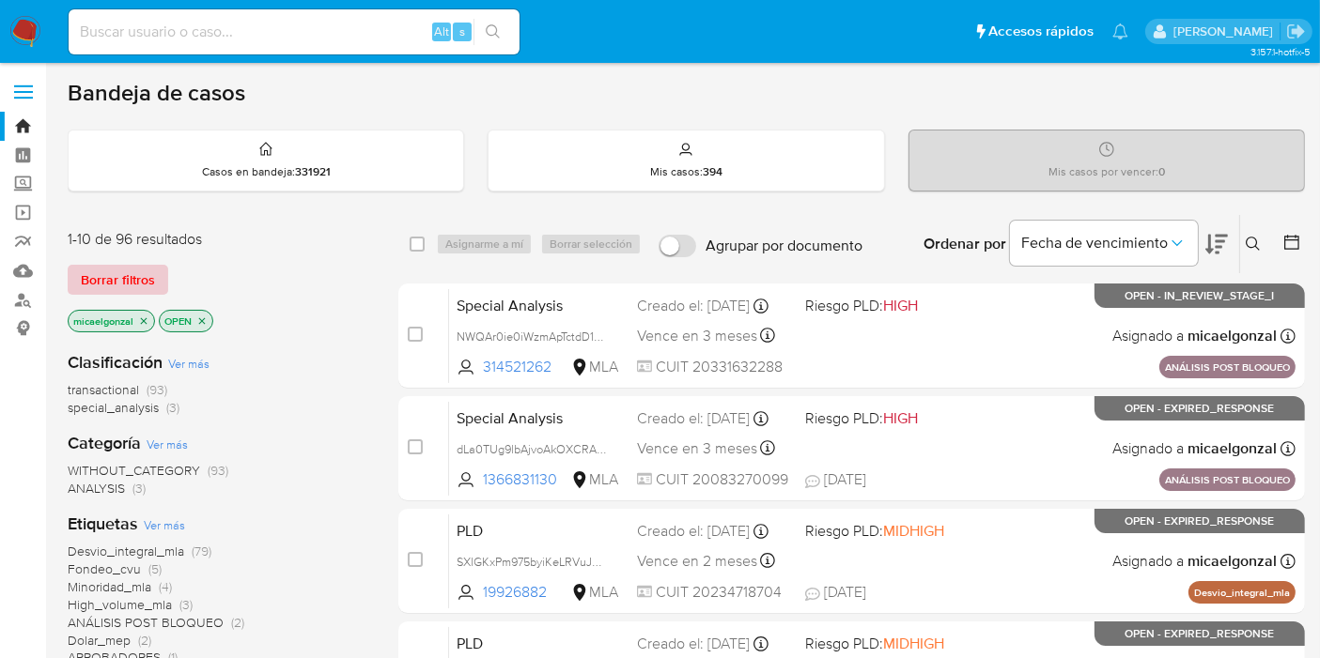
click at [127, 275] on span "Borrar filtros" at bounding box center [118, 280] width 74 height 26
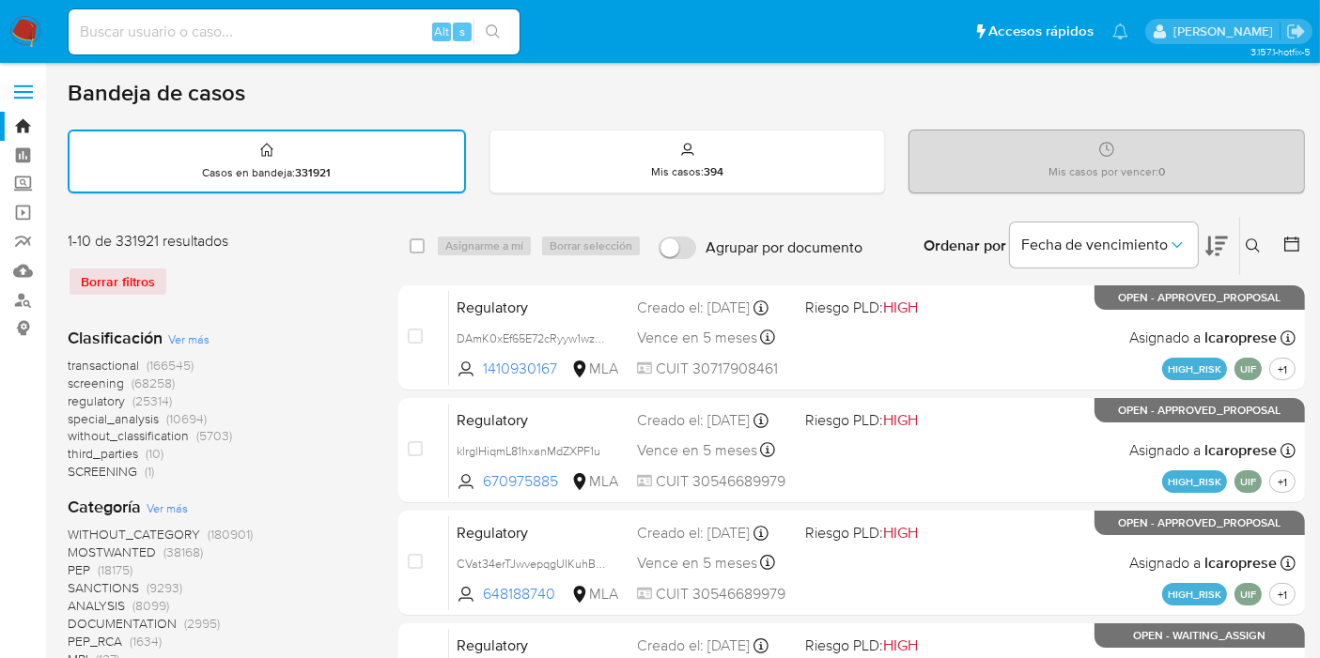
click at [1263, 245] on button at bounding box center [1255, 246] width 31 height 23
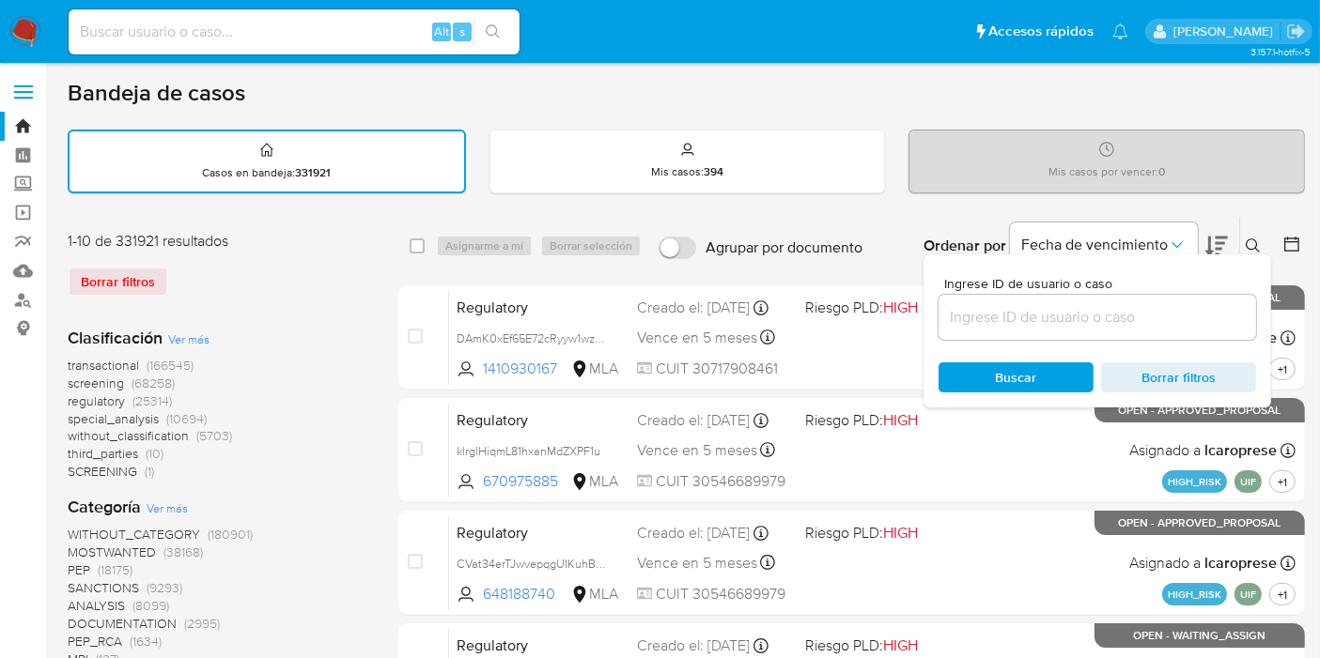
click at [1112, 327] on input at bounding box center [1096, 317] width 317 height 24
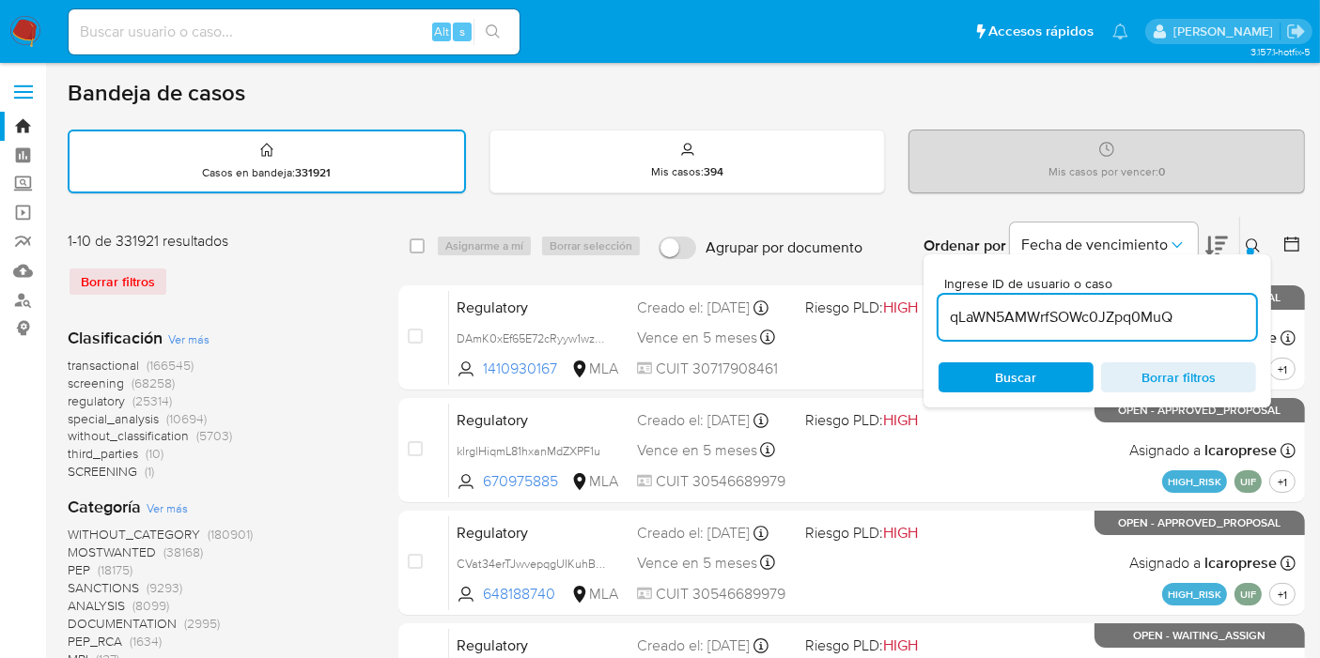
type input "qLaWN5AMWrfSOWc0JZpq0MuQ"
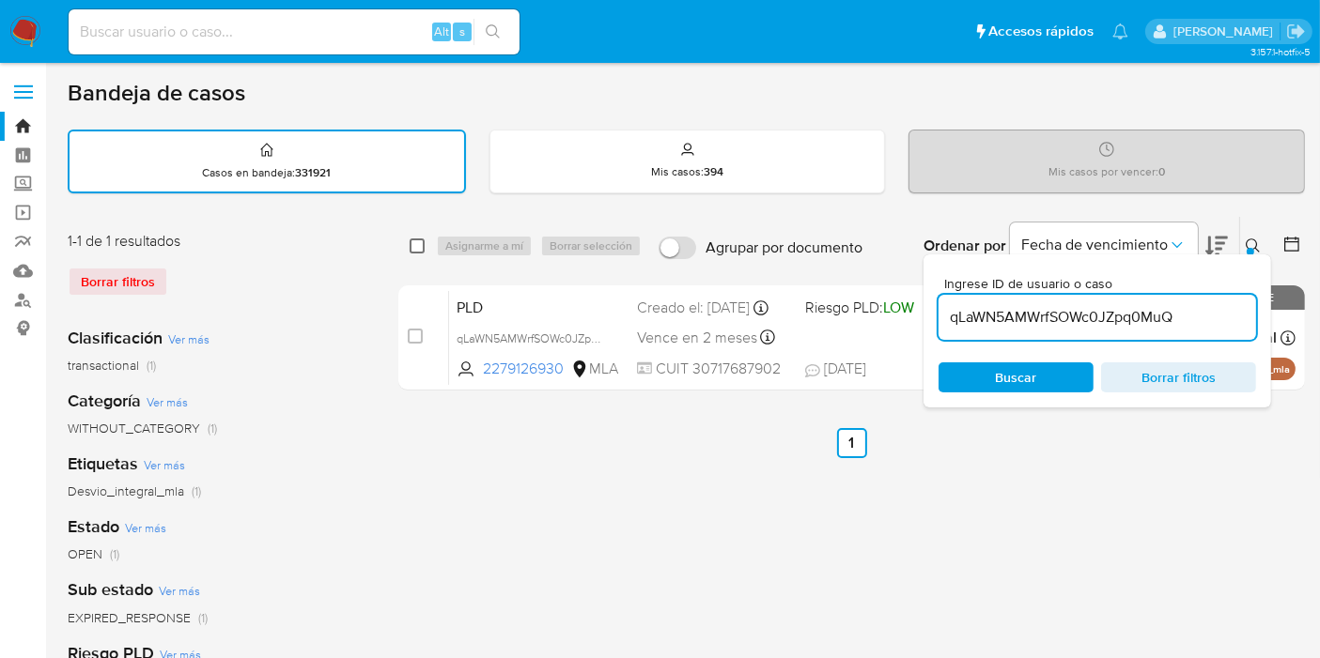
click at [415, 242] on input "checkbox" at bounding box center [417, 246] width 15 height 15
checkbox input "true"
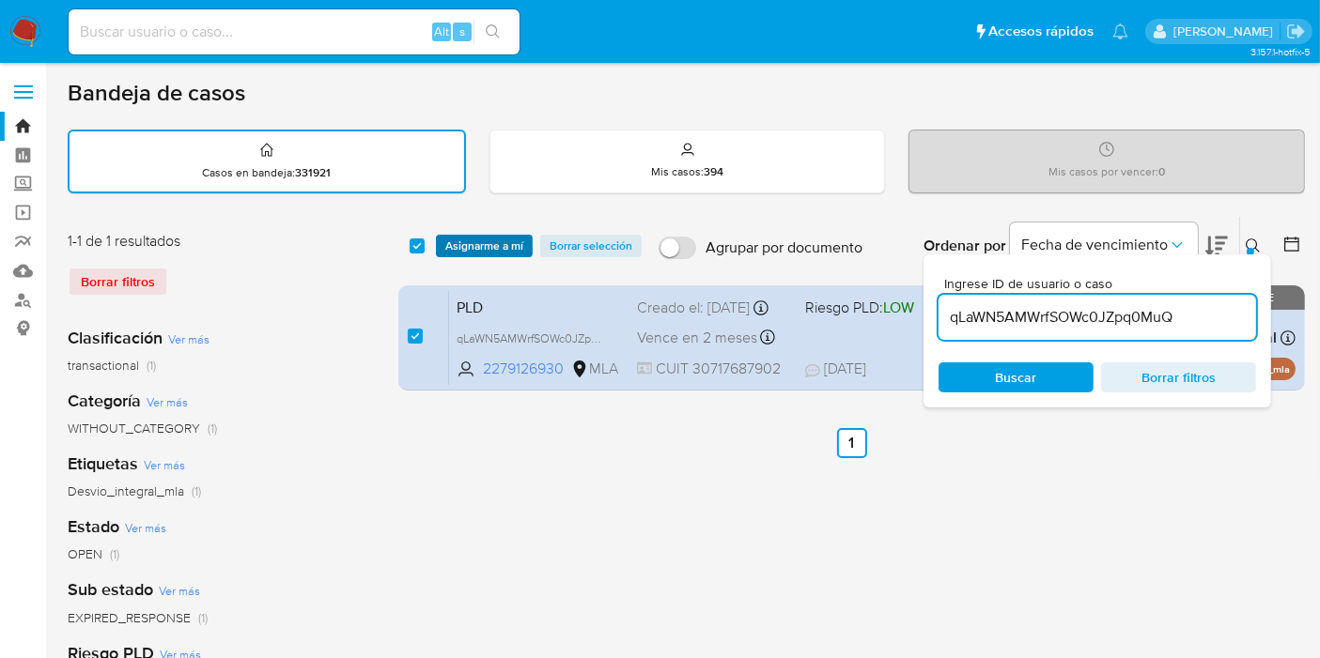
drag, startPoint x: 421, startPoint y: 245, endPoint x: 451, endPoint y: 244, distance: 30.1
click at [431, 244] on div "select-all-cases-checkbox" at bounding box center [421, 246] width 23 height 23
click at [464, 244] on span "Asignarme a mí" at bounding box center [484, 246] width 78 height 19
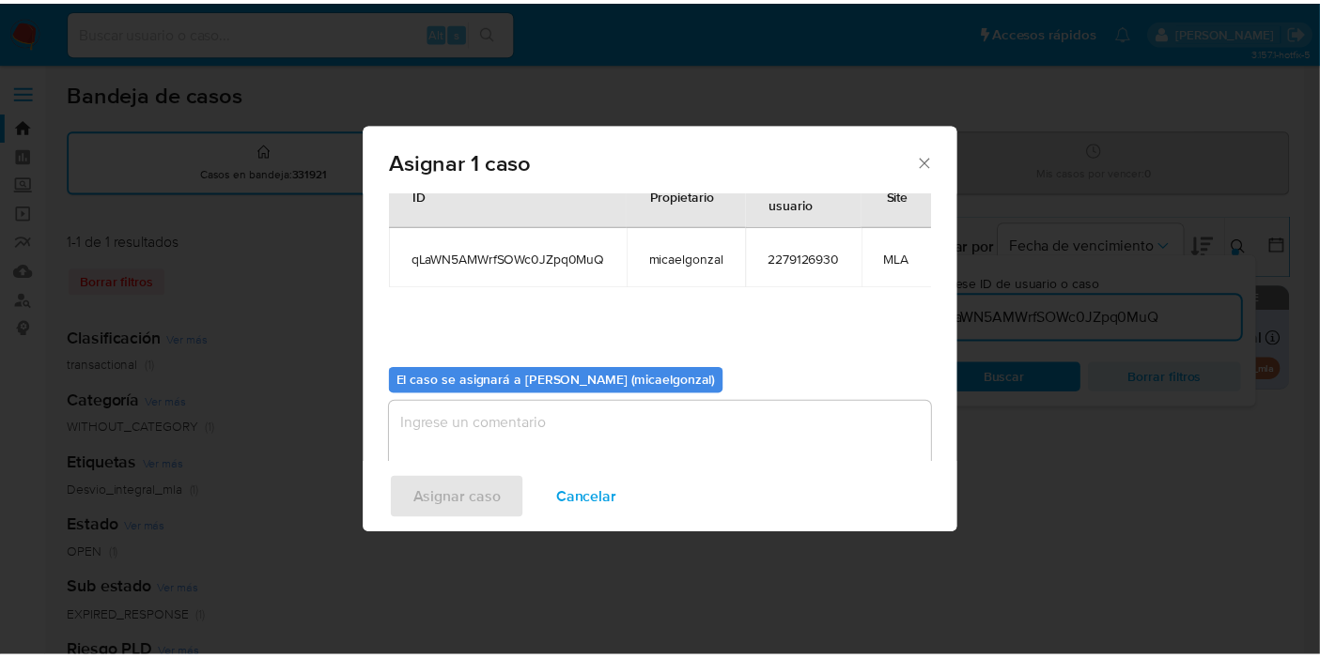
scroll to position [113, 0]
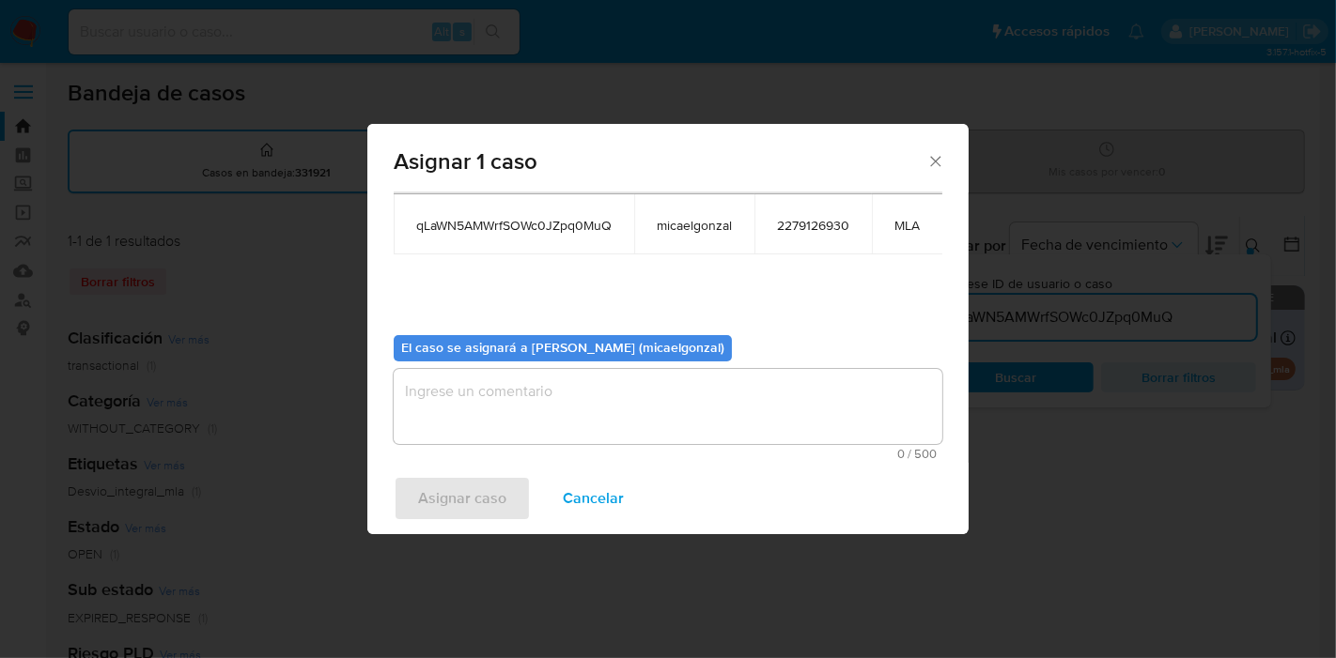
click at [636, 448] on span "0 / 500" at bounding box center [667, 454] width 537 height 12
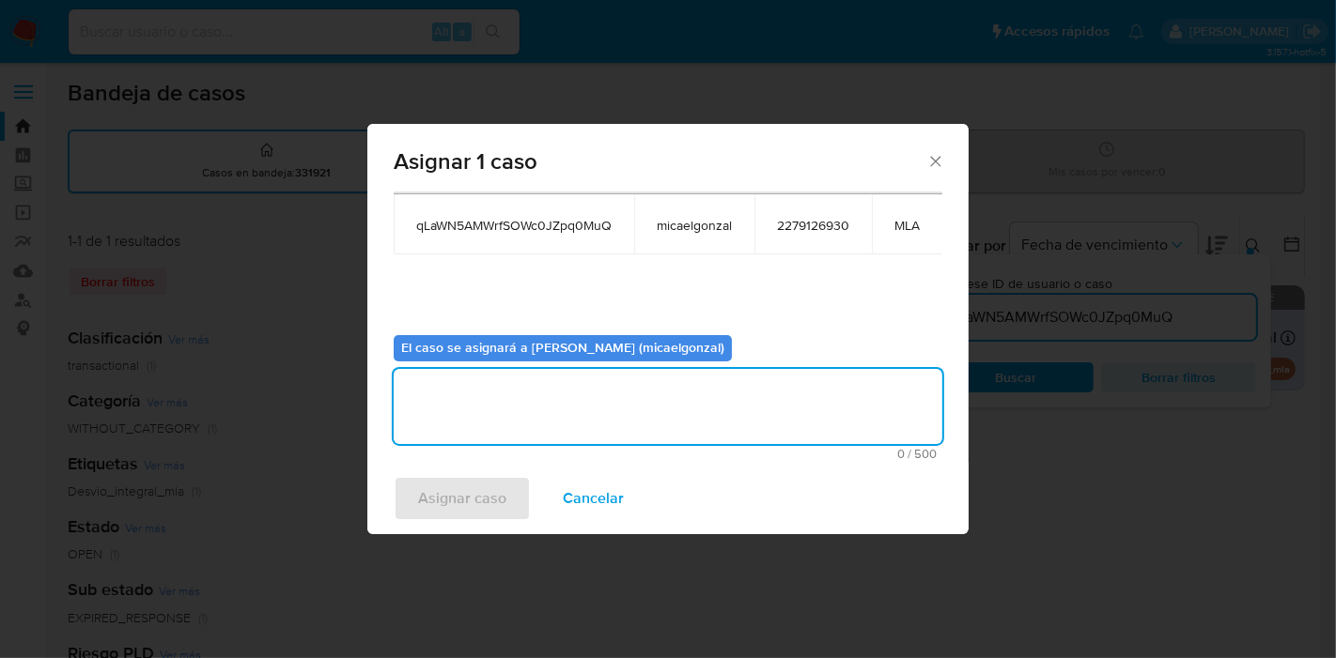
drag, startPoint x: 637, startPoint y: 422, endPoint x: 471, endPoint y: 508, distance: 187.4
click at [637, 421] on textarea "assign-modal" at bounding box center [668, 406] width 549 height 75
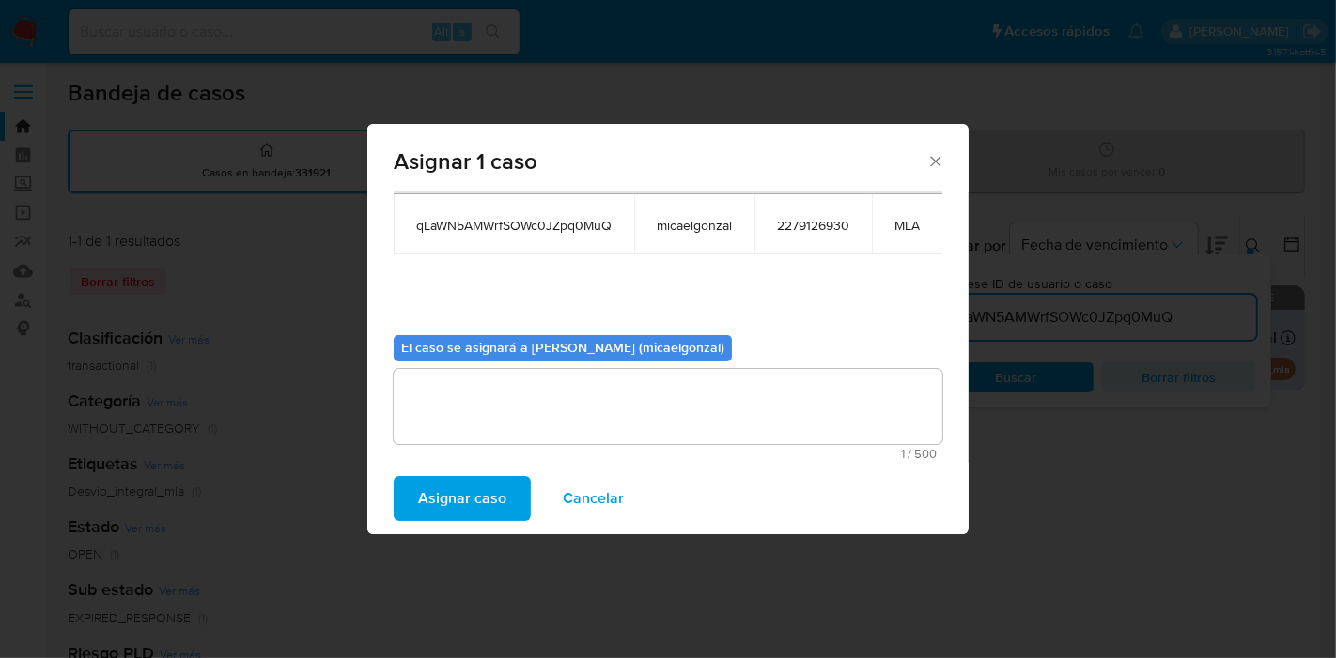
click at [471, 508] on span "Asignar caso" at bounding box center [462, 498] width 88 height 41
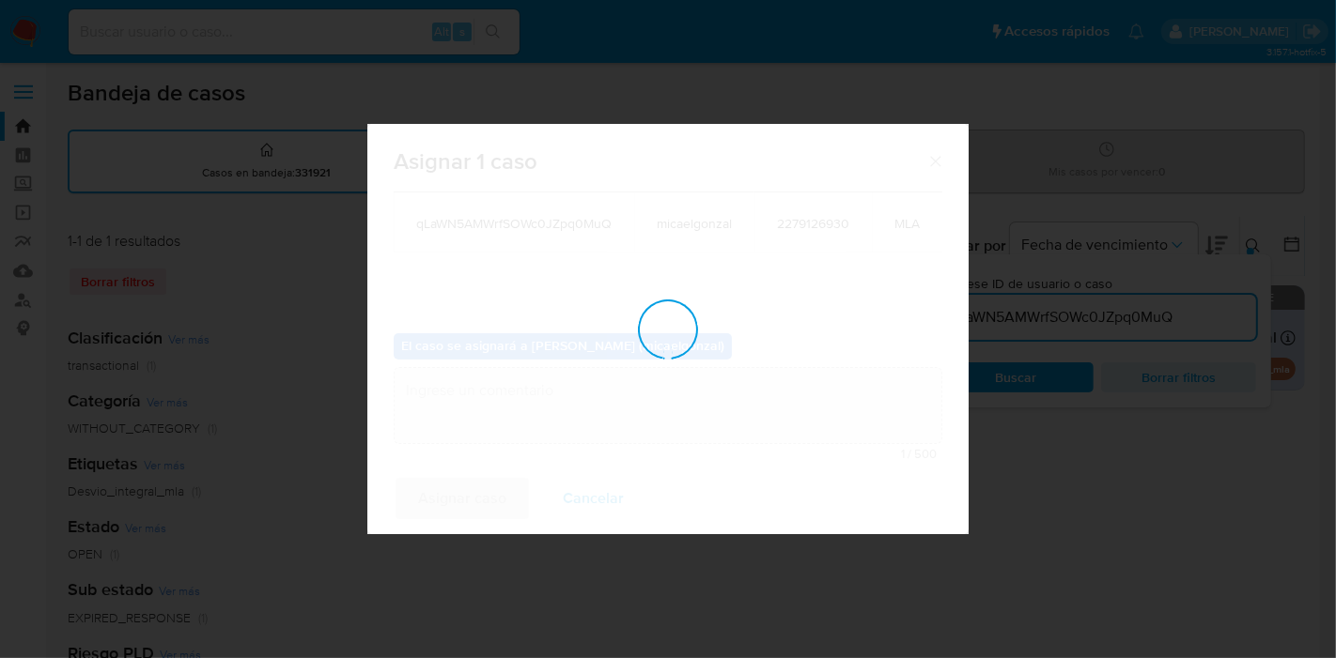
checkbox input "false"
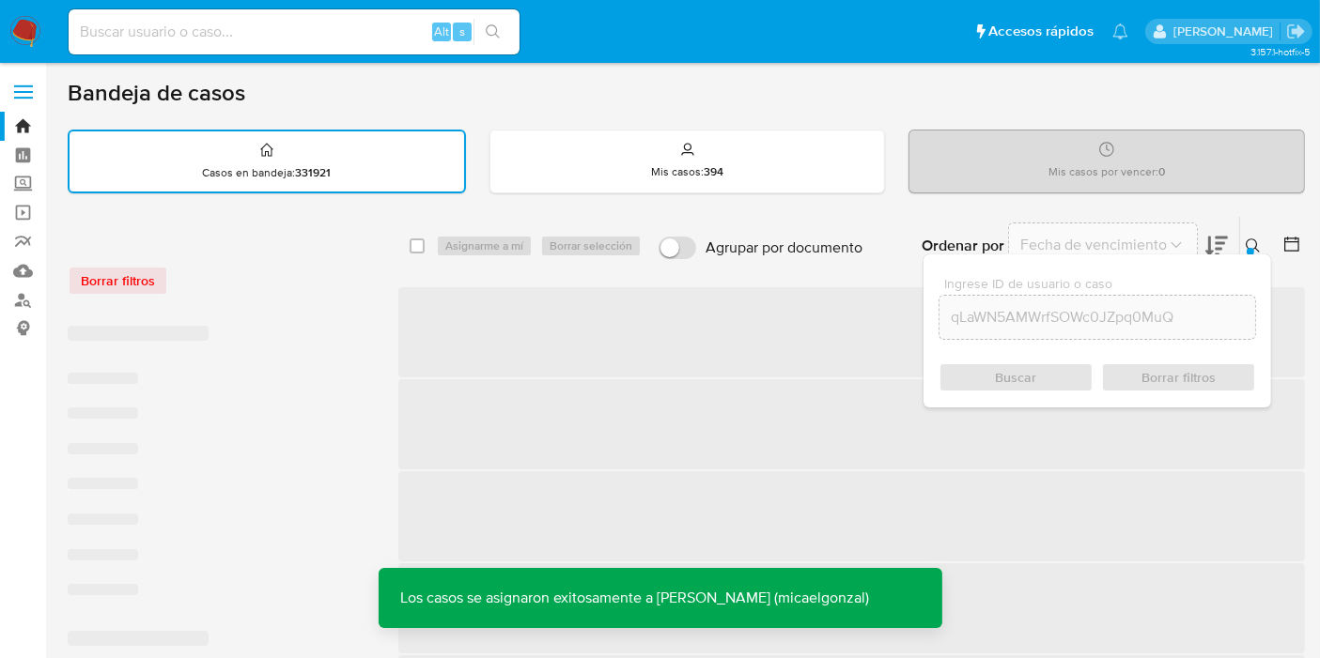
click at [314, 42] on input at bounding box center [294, 32] width 451 height 24
paste input "qLaWN5AMWrfSOWc0JZpq0MuQ"
type input "qLaWN5AMWrfSOWc0JZpq0MuQ"
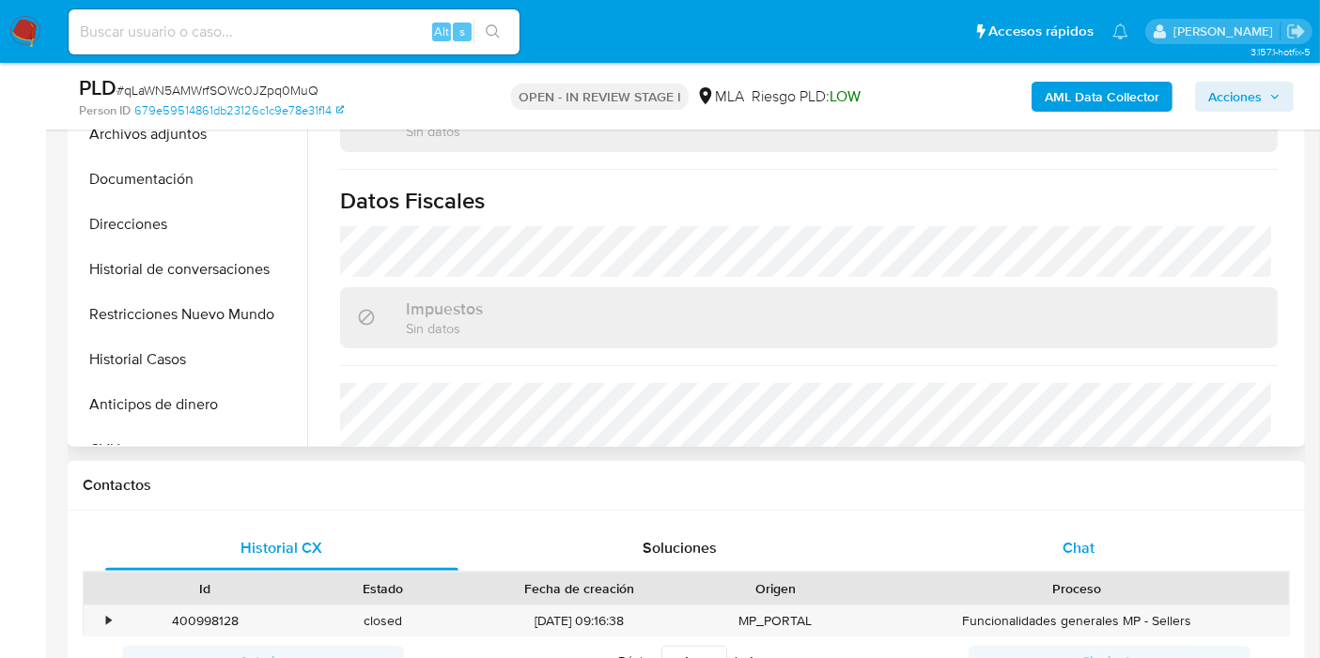
scroll to position [313, 0]
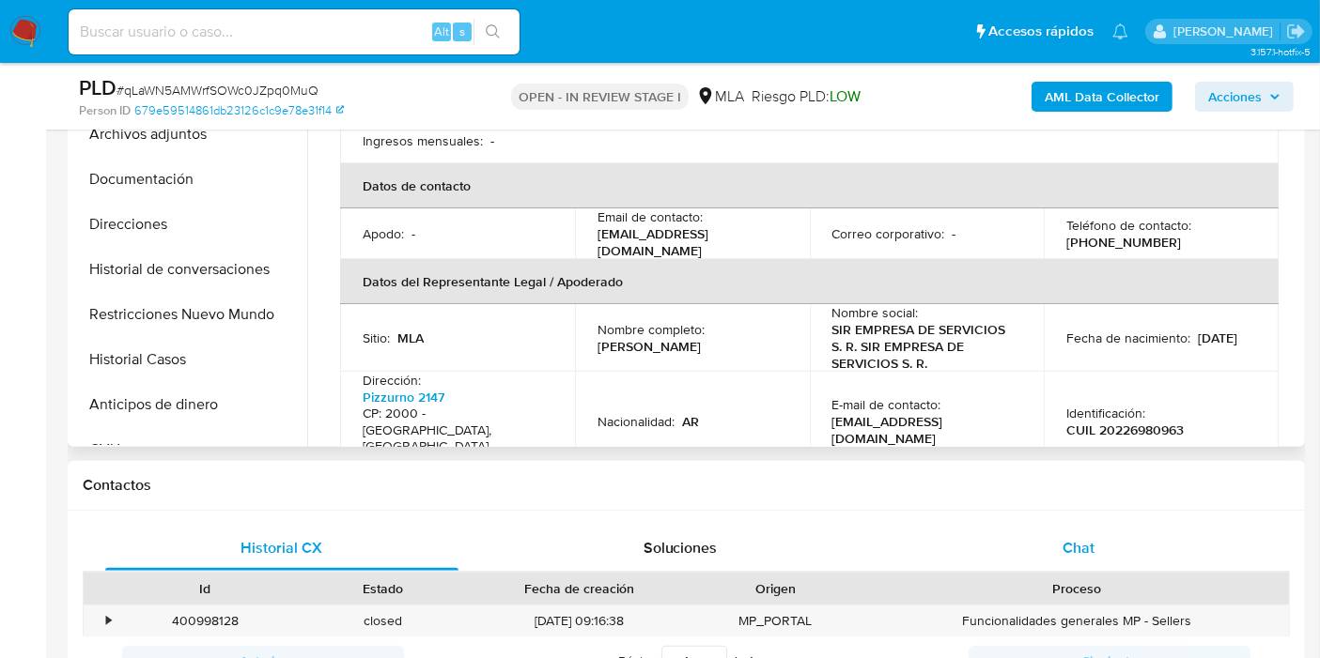
click at [1128, 540] on div "Chat" at bounding box center [1078, 548] width 353 height 45
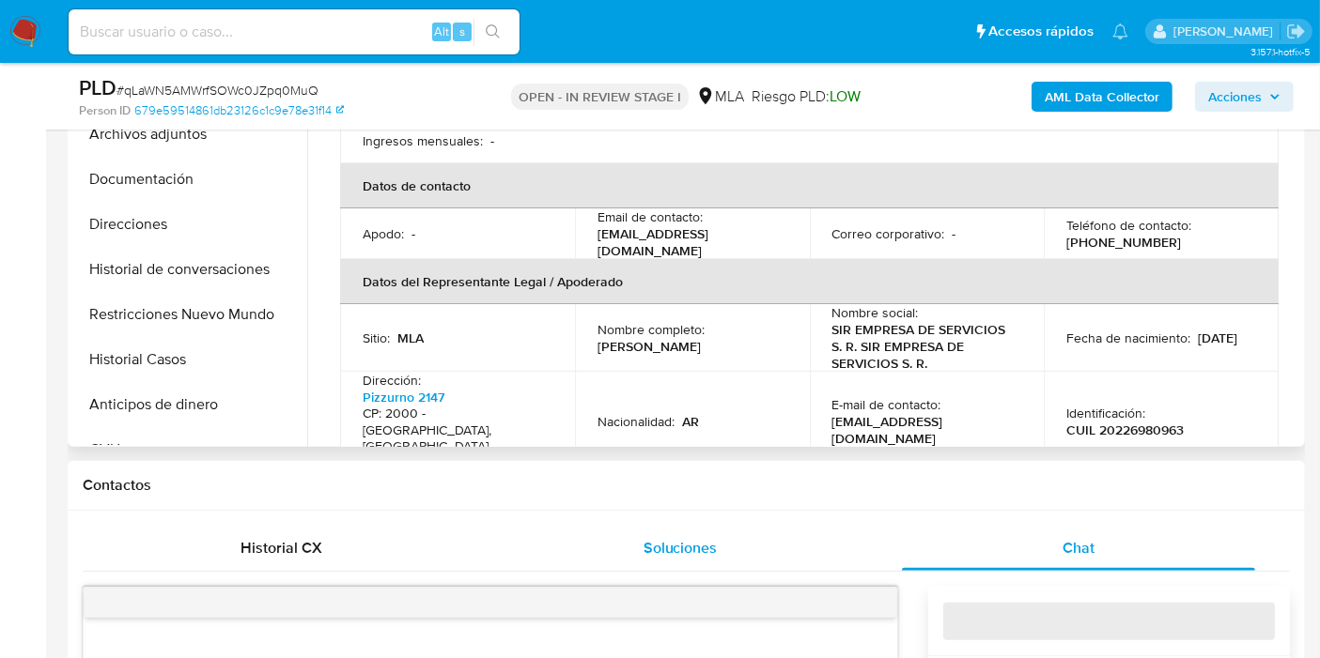
select select "10"
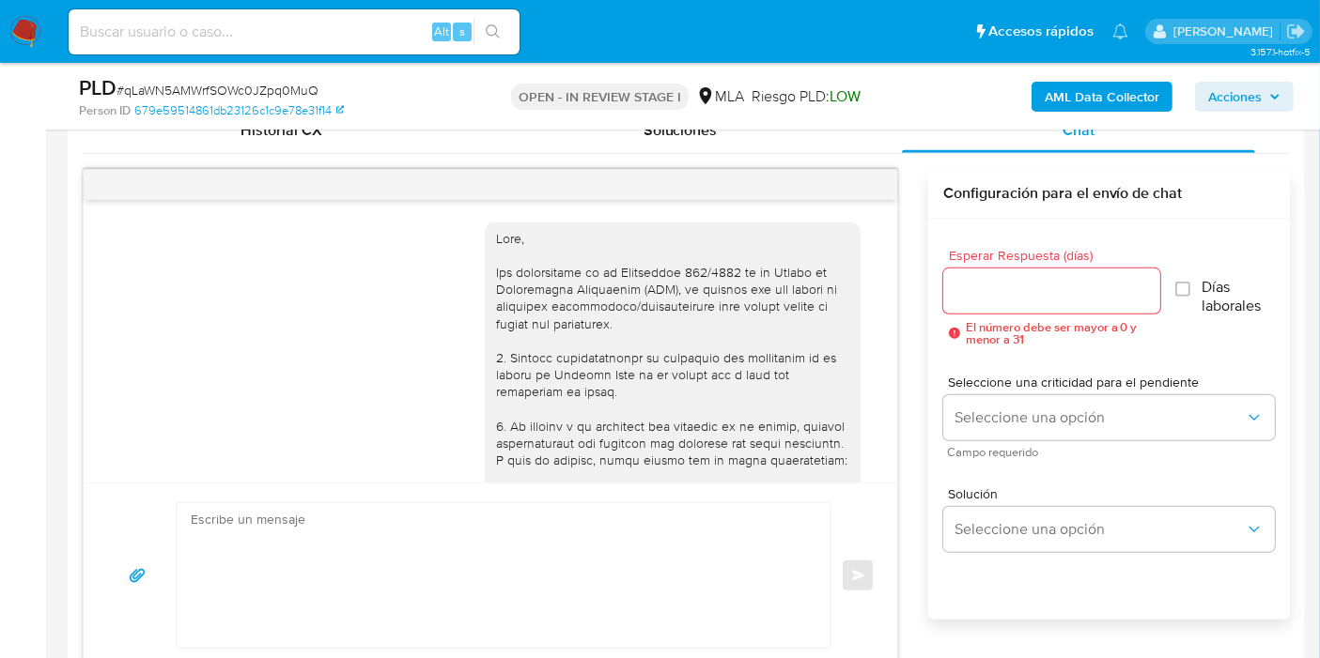
scroll to position [1497, 0]
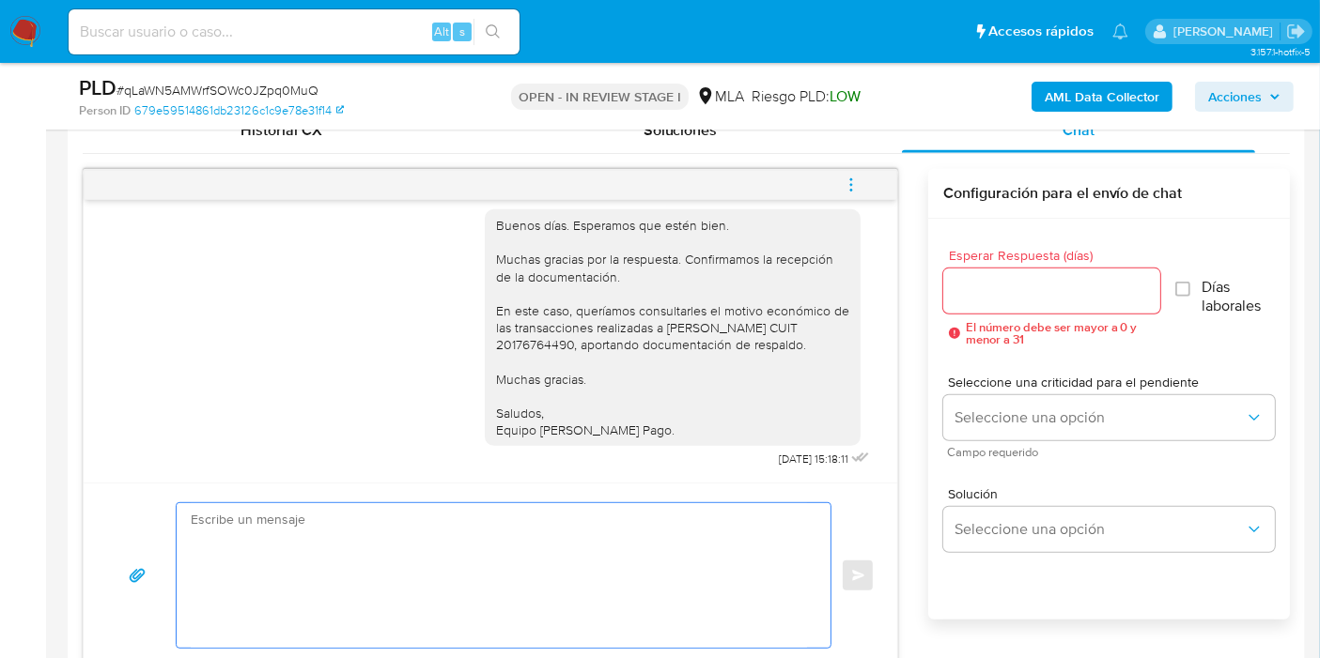
click at [503, 557] on textarea at bounding box center [499, 575] width 616 height 145
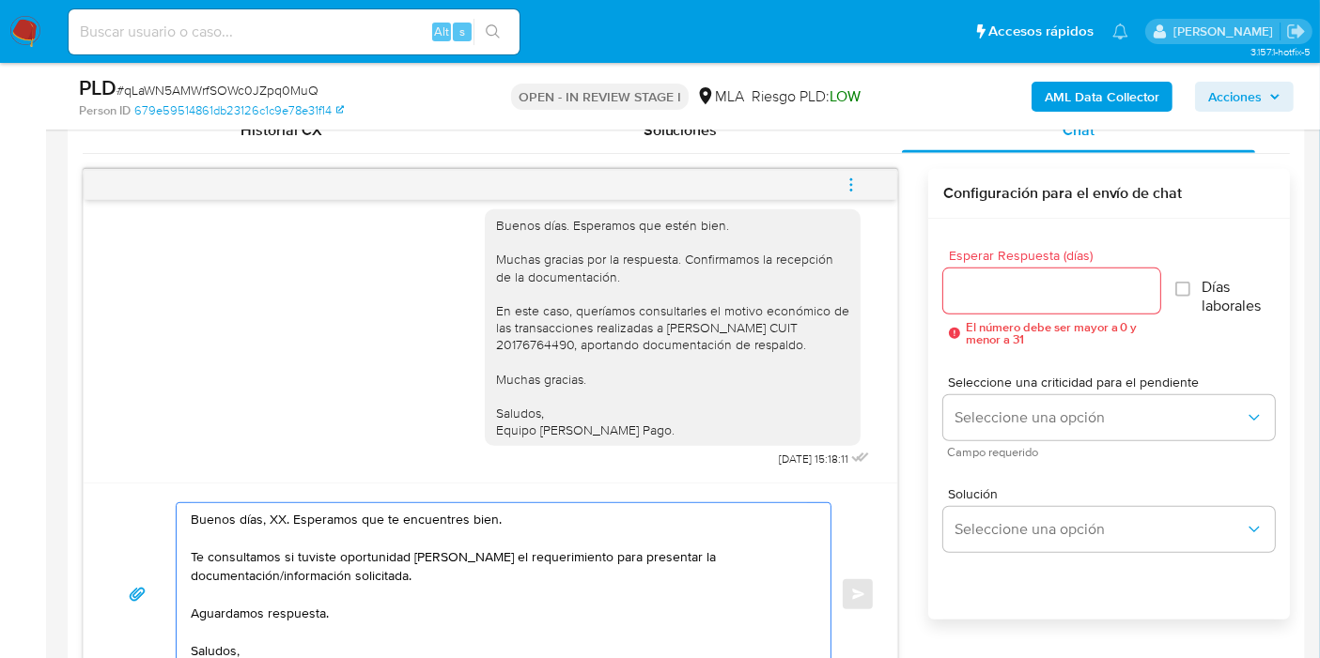
click at [275, 506] on textarea "Buenos días, XX. Esperamos que te encuentres bien. Te consultamos si tuviste op…" at bounding box center [499, 594] width 616 height 182
click at [276, 508] on textarea "Buenos días, XX. Esperamos que te encuentres bien. Te consultamos si tuviste op…" at bounding box center [499, 594] width 616 height 182
click at [276, 511] on textarea "Buenos días, XX. Esperamos que te encuentres bien. Te consultamos si tuviste op…" at bounding box center [499, 594] width 616 height 182
click at [278, 511] on textarea "Buenos días, XX. Esperamos que te encuentres bien. Te consultamos si tuviste op…" at bounding box center [499, 594] width 616 height 182
click at [276, 514] on textarea "Buenos días, XX. Esperamos que te encuentres bien. Te consultamos si tuviste op…" at bounding box center [499, 594] width 616 height 182
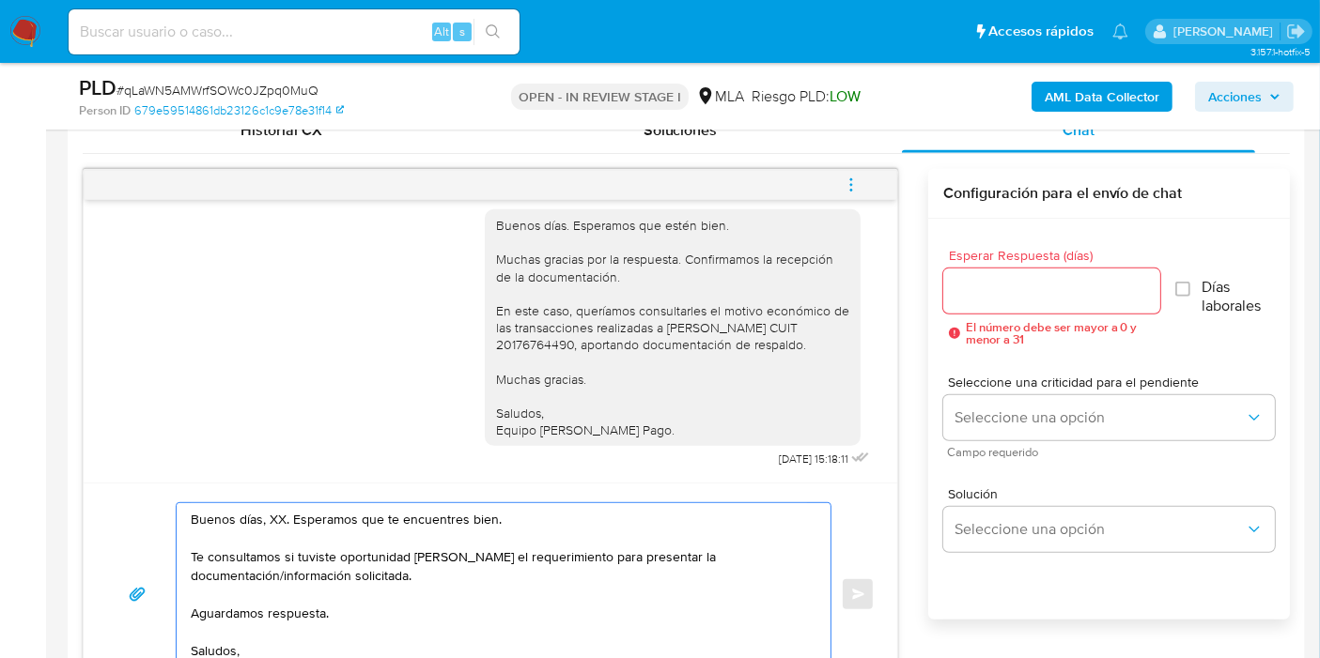
click at [276, 514] on textarea "Buenos días, XX. Esperamos que te encuentres bien. Te consultamos si tuviste op…" at bounding box center [499, 594] width 616 height 182
drag, startPoint x: 364, startPoint y: 514, endPoint x: 499, endPoint y: 534, distance: 135.8
click at [503, 534] on textarea "Buenos días,. Esperamos que te encuentres bien. Te consultamos si tuviste oport…" at bounding box center [499, 594] width 616 height 182
click at [263, 518] on textarea "Buenos días,. Esperamos que se encuentren bien. Te consultamos si tuviste oport…" at bounding box center [499, 594] width 616 height 182
click at [363, 554] on textarea "Buenos días. Esperamos que se encuentren bien. Te consultamos si tuviste oportu…" at bounding box center [499, 594] width 616 height 182
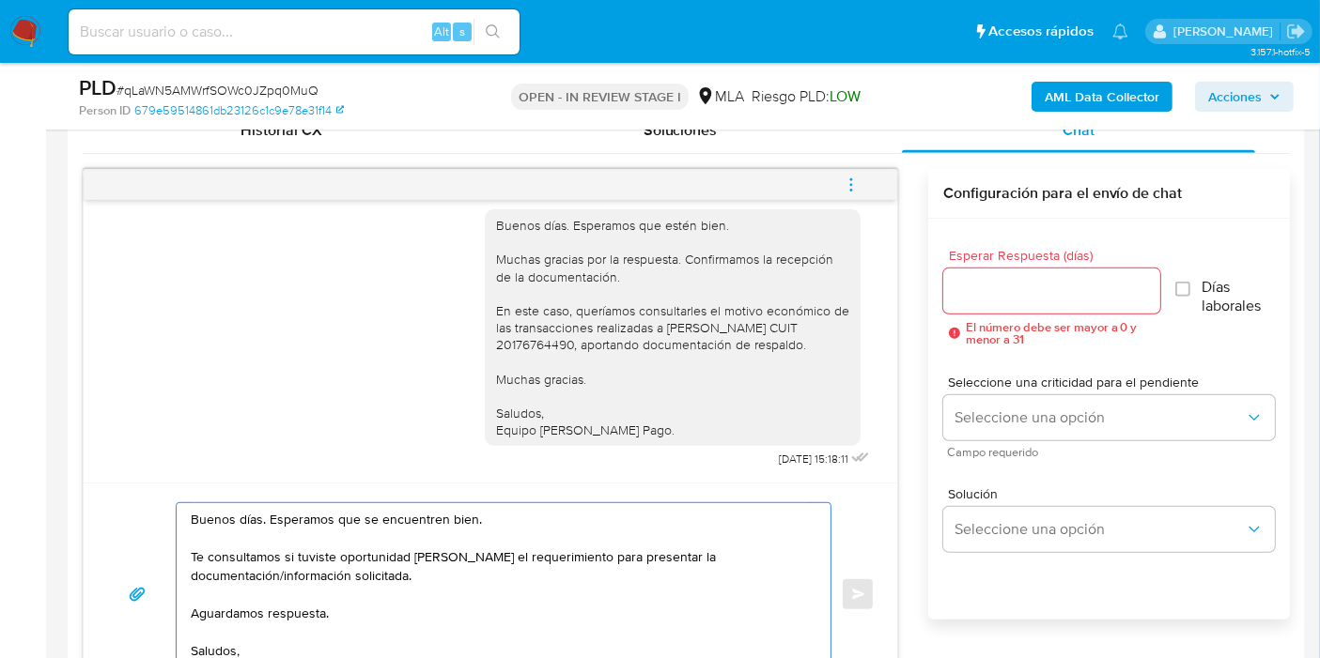
click at [574, 564] on textarea "Buenos días. Esperamos que se encuentren bien. Te consultamos si tuviste oportu…" at bounding box center [499, 594] width 616 height 182
click at [572, 563] on textarea "Buenos días. Esperamos que se encuentren bien. Te consultamos si tuviste oportu…" at bounding box center [499, 594] width 616 height 182
drag, startPoint x: 562, startPoint y: 559, endPoint x: 587, endPoint y: 571, distance: 28.1
click at [587, 571] on textarea "Buenos días. Esperamos que se encuentren bien. Te consultamos si tuviste oportu…" at bounding box center [499, 594] width 616 height 182
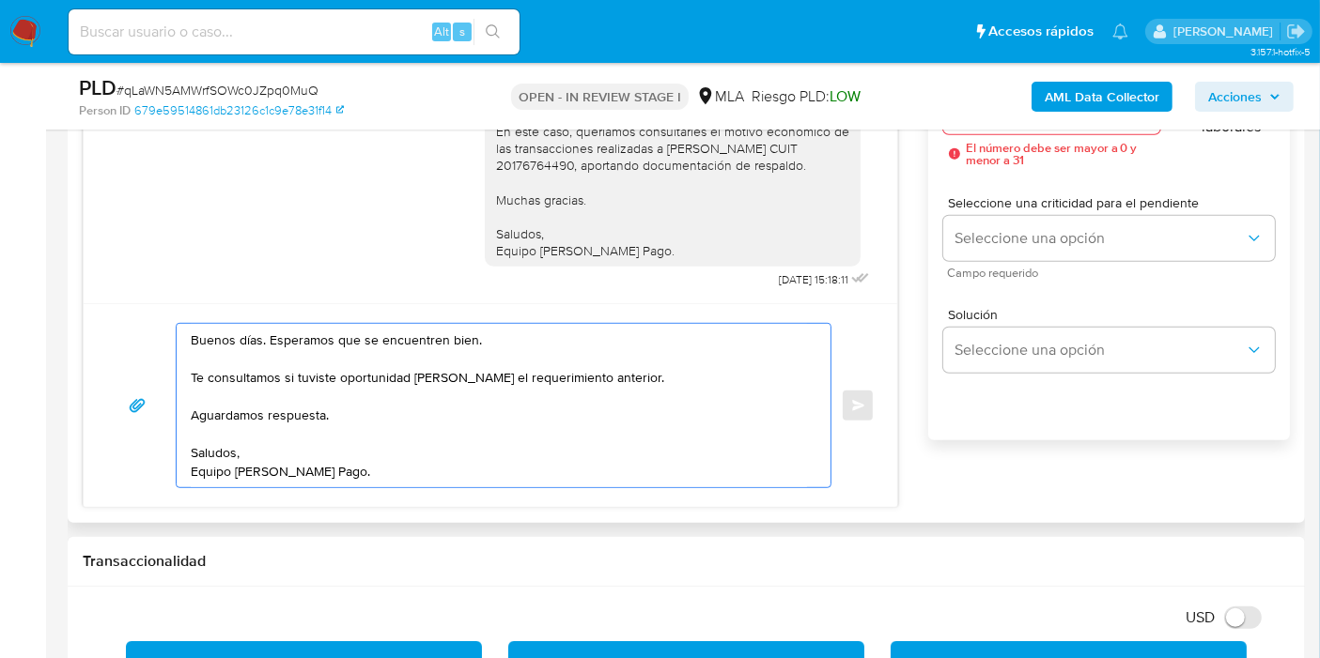
scroll to position [1044, 0]
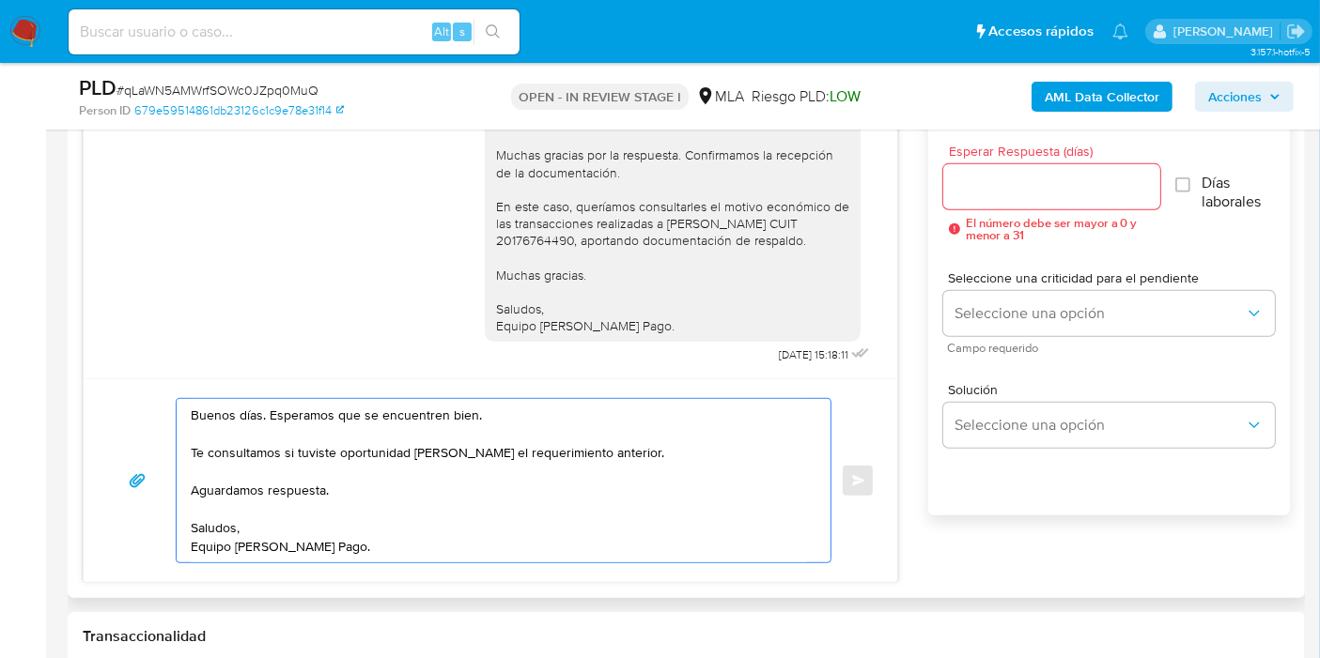
type textarea "Buenos días. Esperamos que se encuentren bien. Te consultamos si tuviste oportu…"
click at [1052, 183] on input "Esperar Respuesta (días)" at bounding box center [1051, 187] width 217 height 24
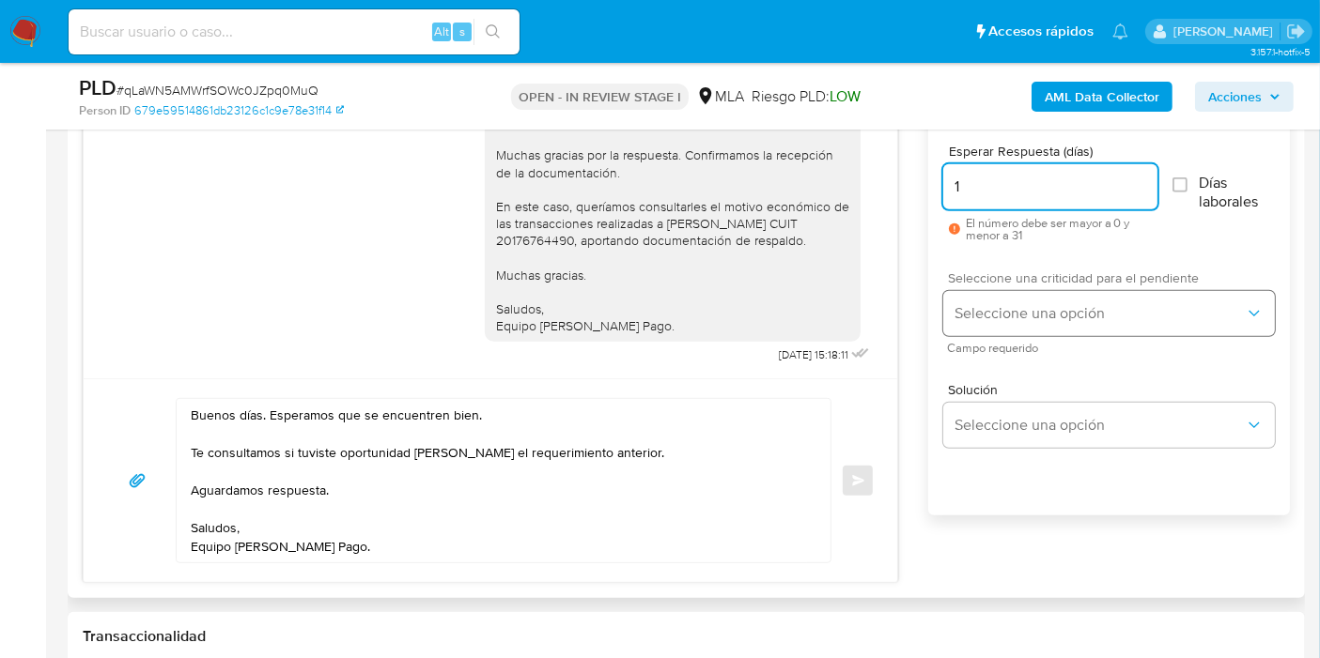
type input "1"
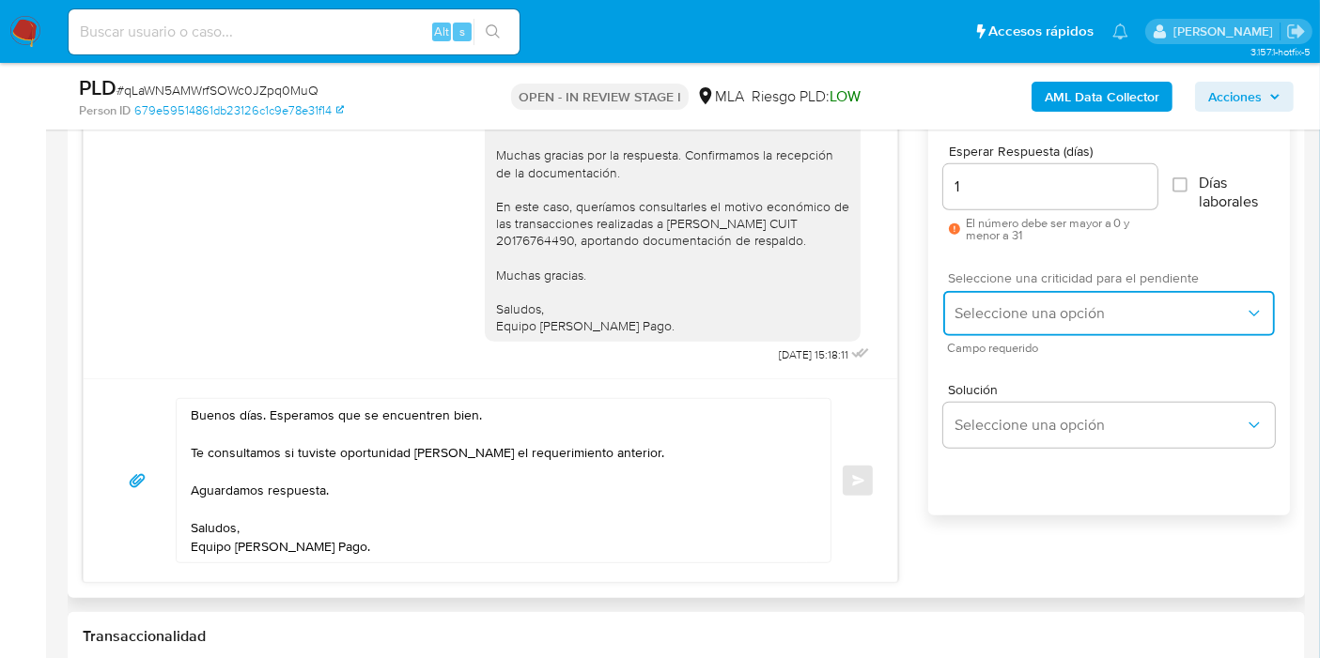
click at [1012, 302] on button "Seleccione una opción" at bounding box center [1109, 313] width 332 height 45
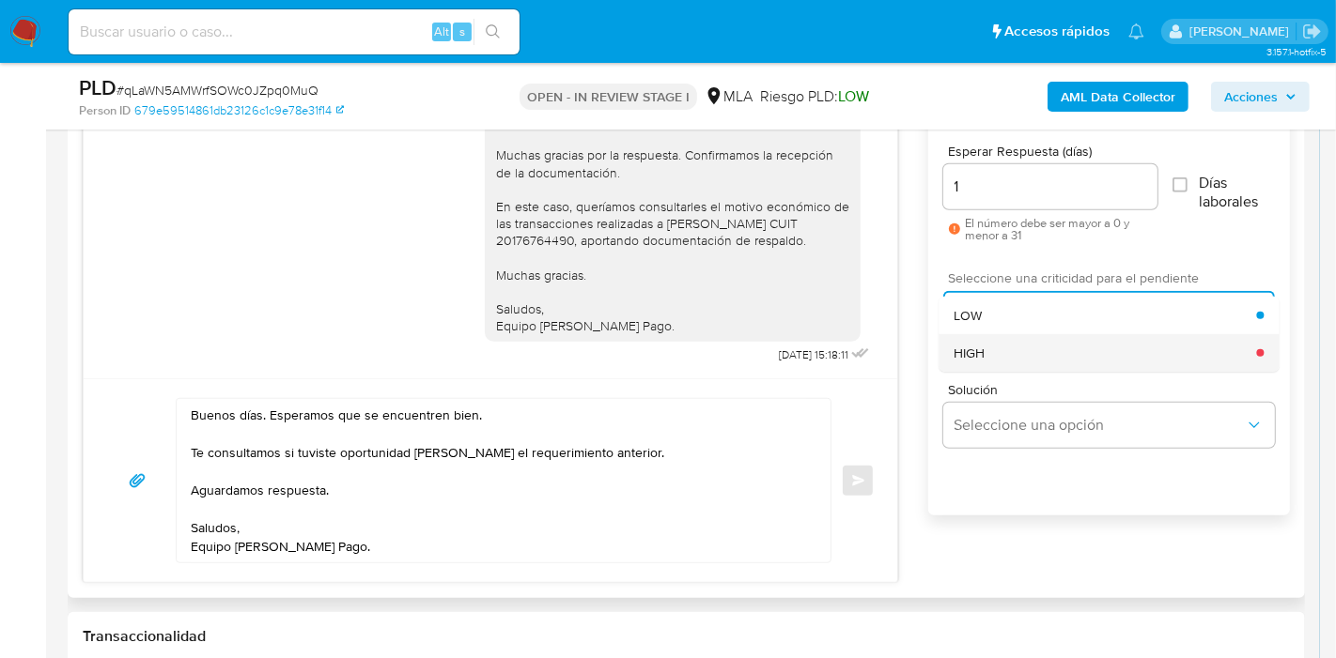
click at [1000, 354] on div "HIGH" at bounding box center [1104, 353] width 302 height 38
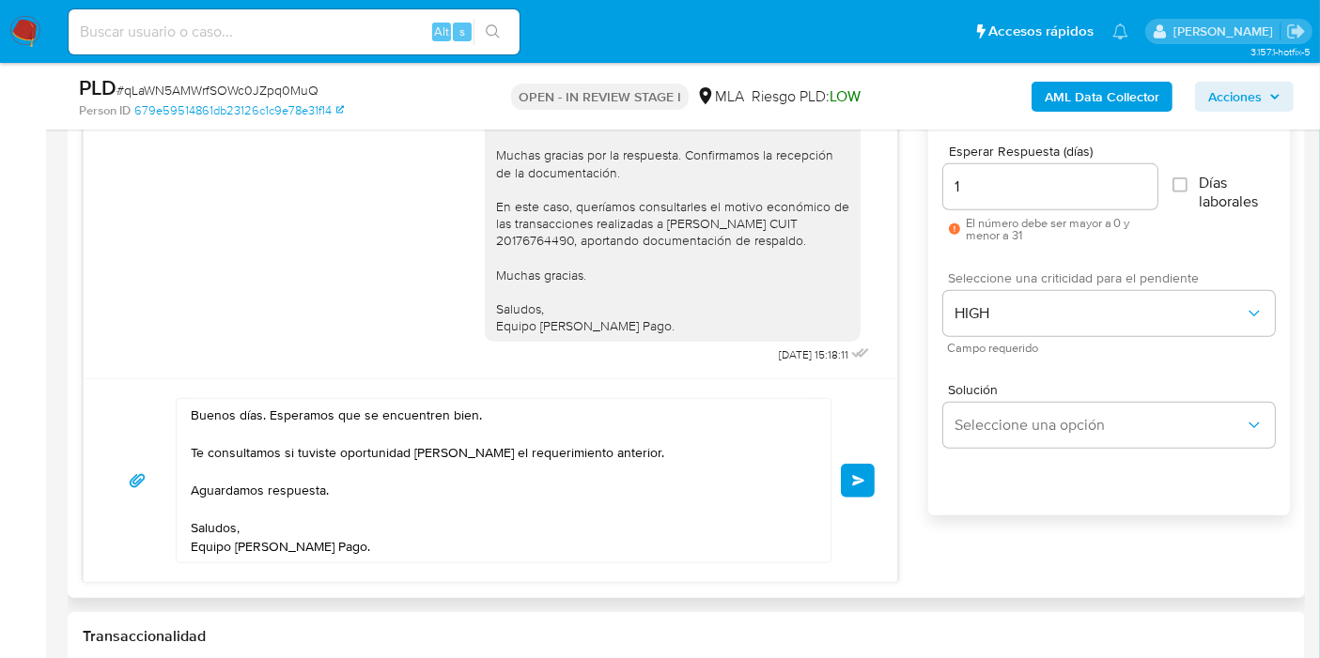
click at [882, 474] on div "Buenos días. Esperamos que se encuentren bien. Te consultamos si tuviste oportu…" at bounding box center [490, 481] width 813 height 204
click at [863, 475] on span "Enviar" at bounding box center [858, 480] width 13 height 11
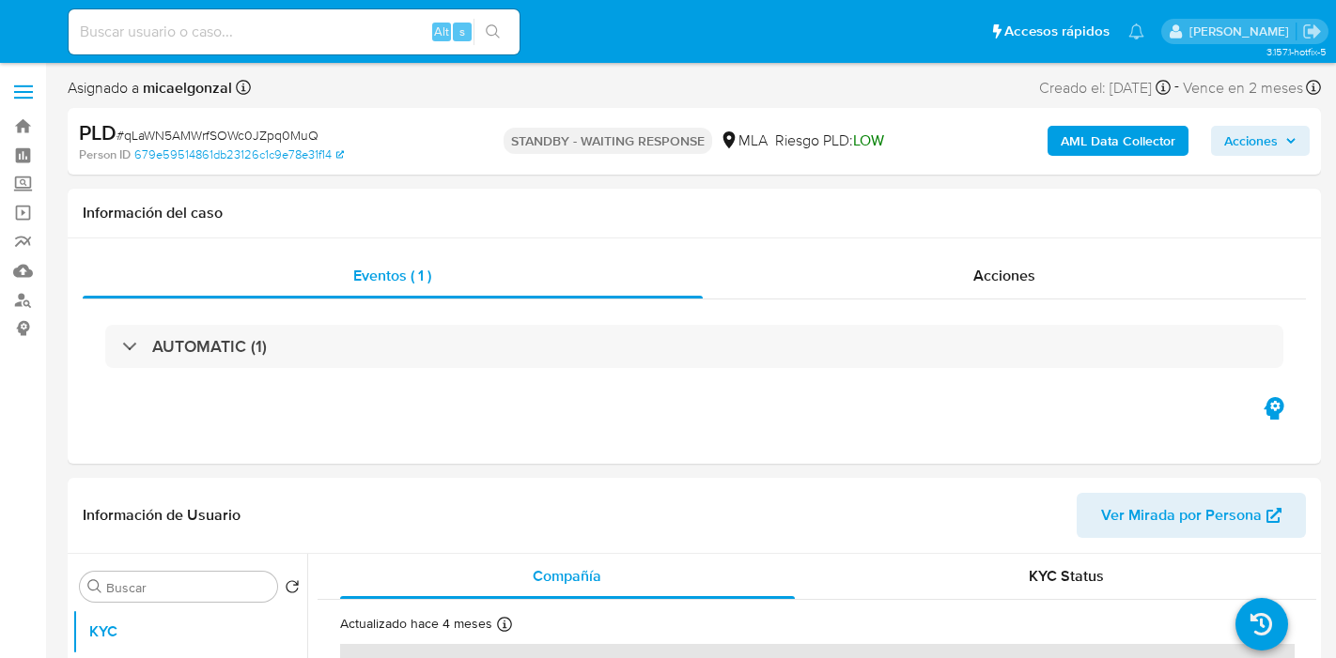
select select "10"
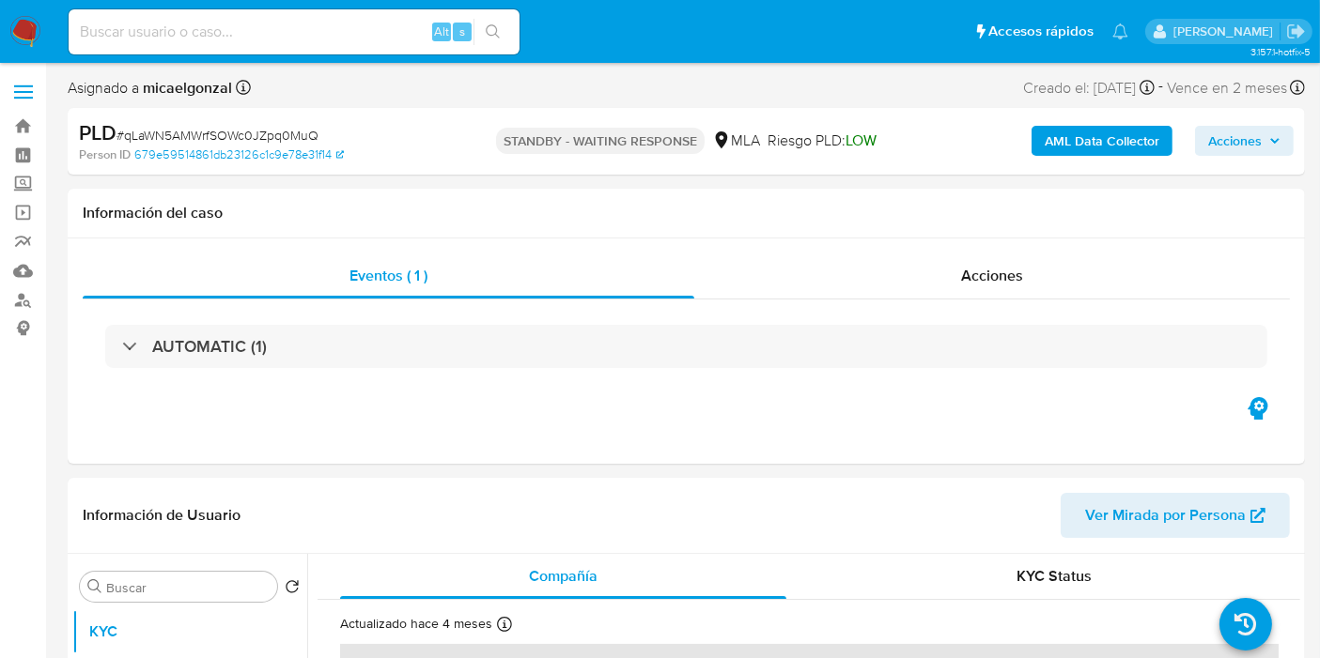
click at [31, 30] on img at bounding box center [25, 32] width 32 height 32
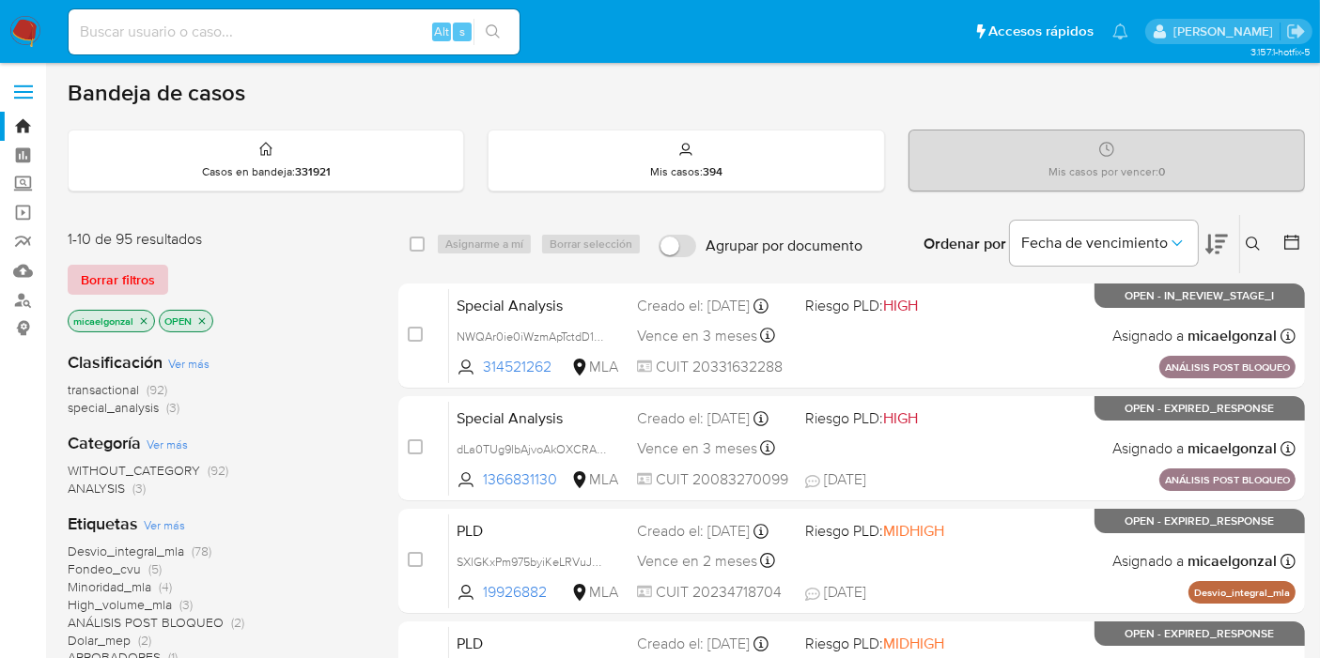
click at [148, 271] on span "Borrar filtros" at bounding box center [118, 280] width 74 height 26
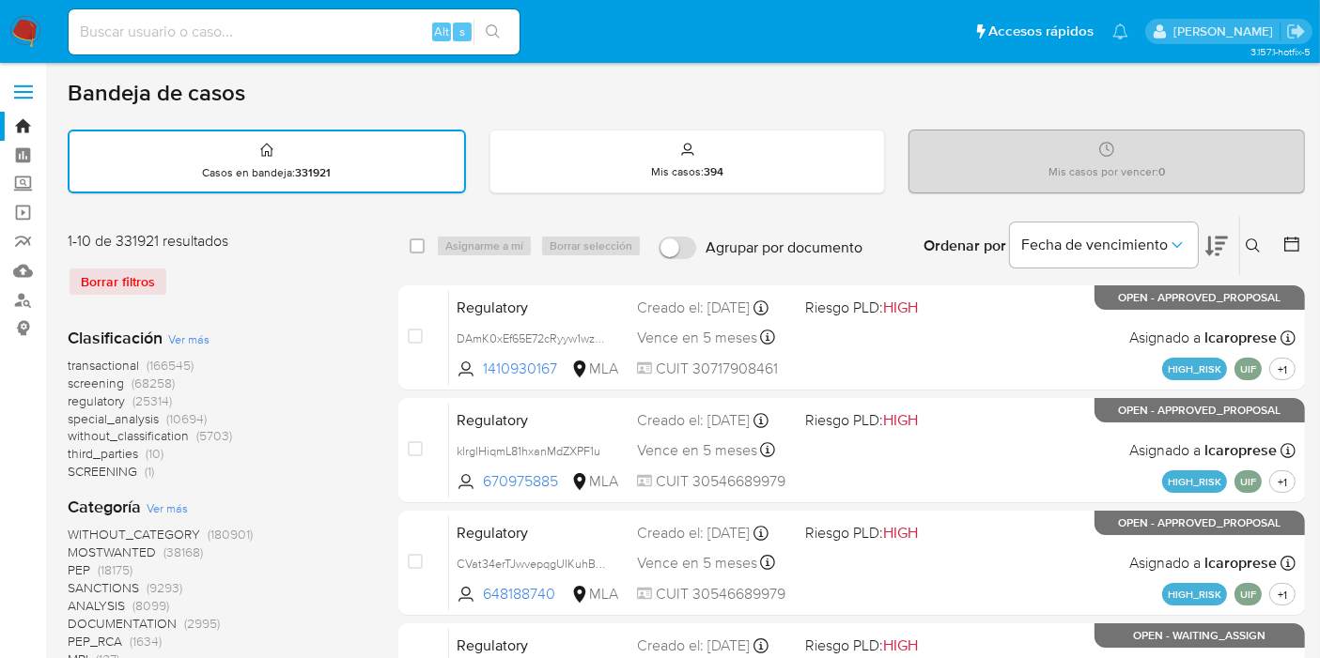
click at [1257, 242] on icon at bounding box center [1252, 246] width 15 height 15
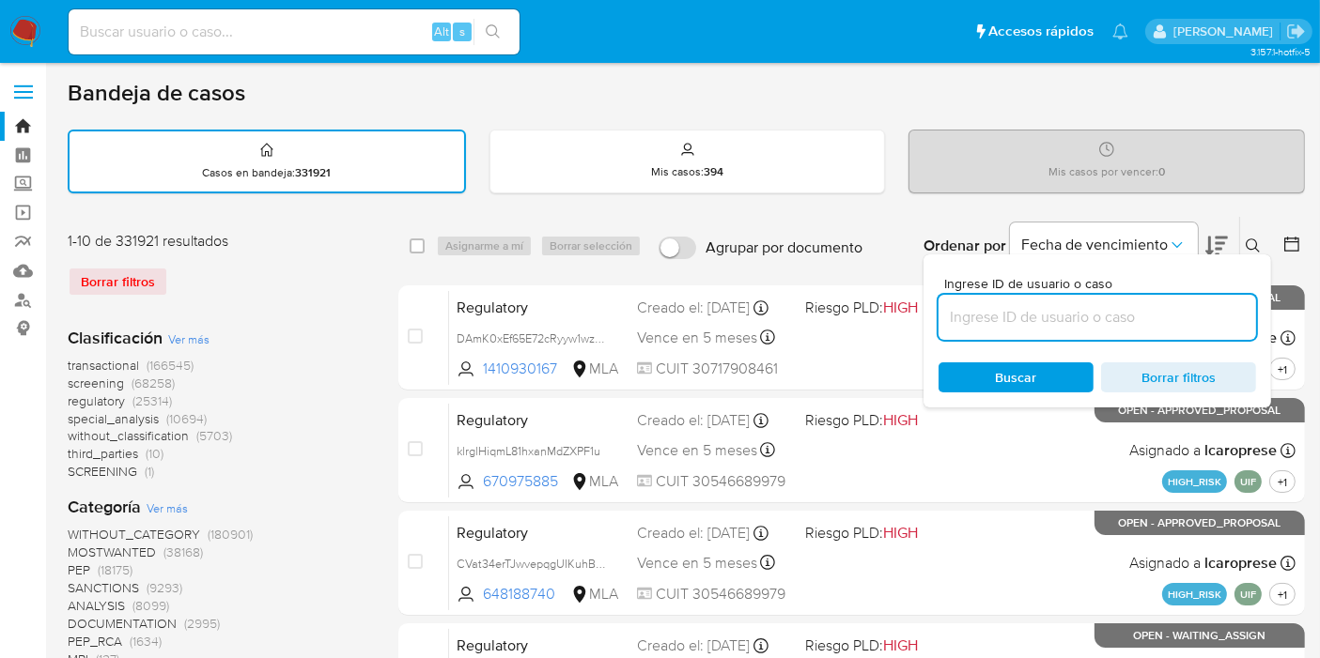
click at [1068, 324] on input at bounding box center [1096, 317] width 317 height 24
type input "rEVLnqNPUEjrrR3Es8ZiIkeB"
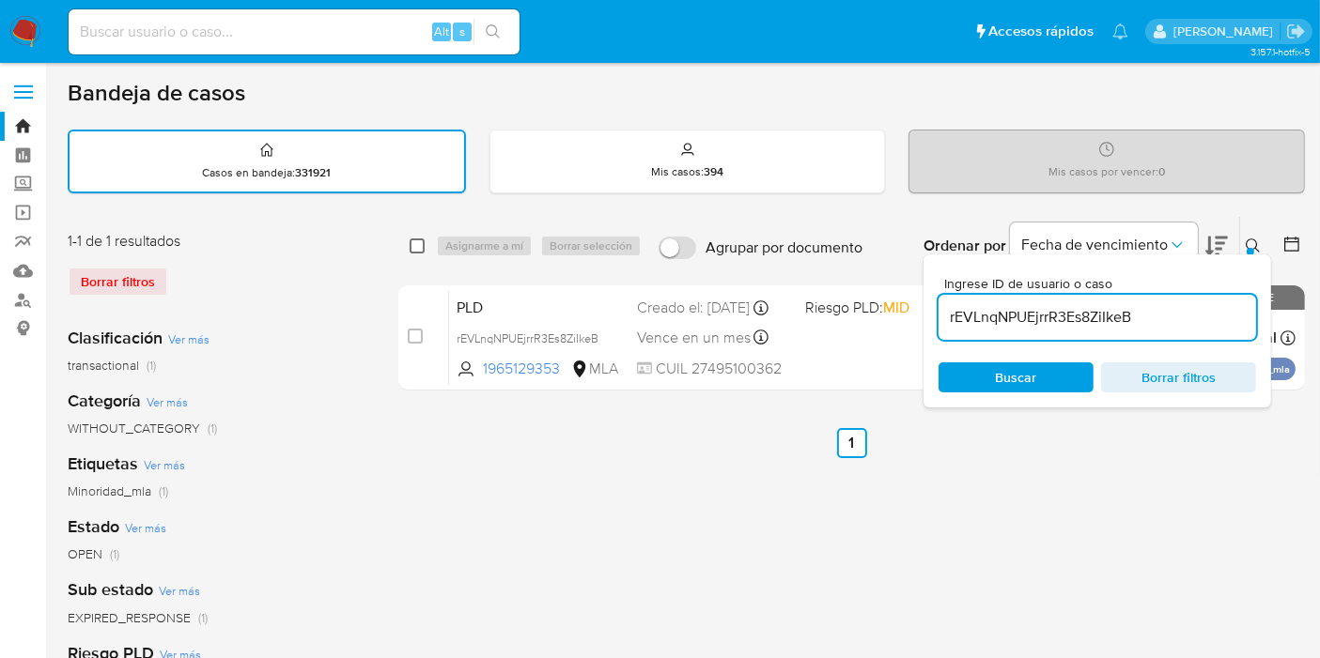
click at [418, 244] on input "checkbox" at bounding box center [417, 246] width 15 height 15
checkbox input "true"
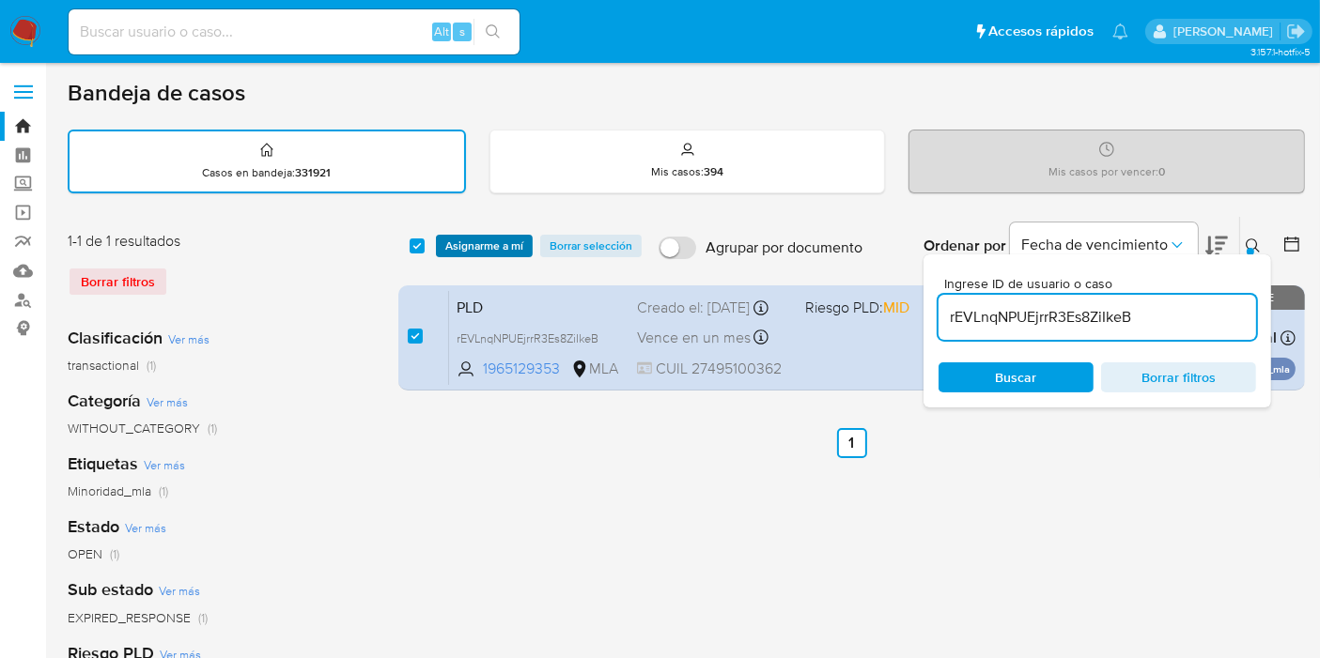
click at [455, 244] on span "Asignarme a mí" at bounding box center [484, 246] width 78 height 19
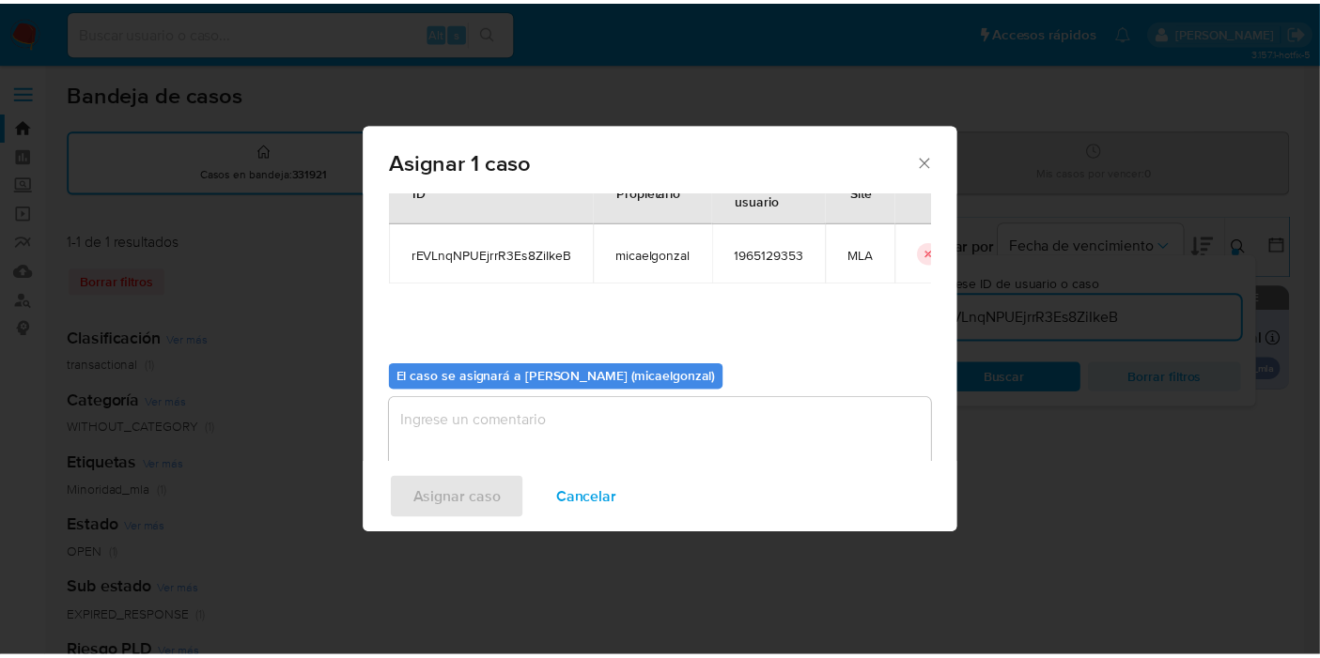
scroll to position [96, 0]
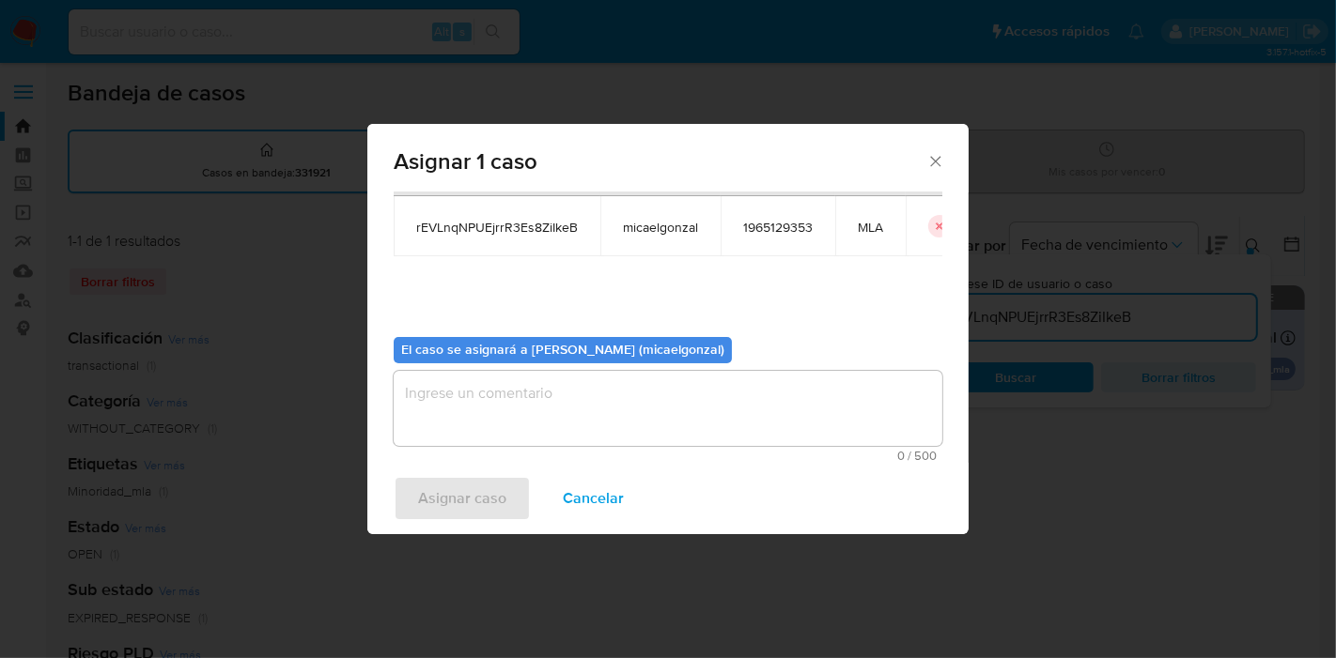
click at [564, 409] on textarea "assign-modal" at bounding box center [668, 408] width 549 height 75
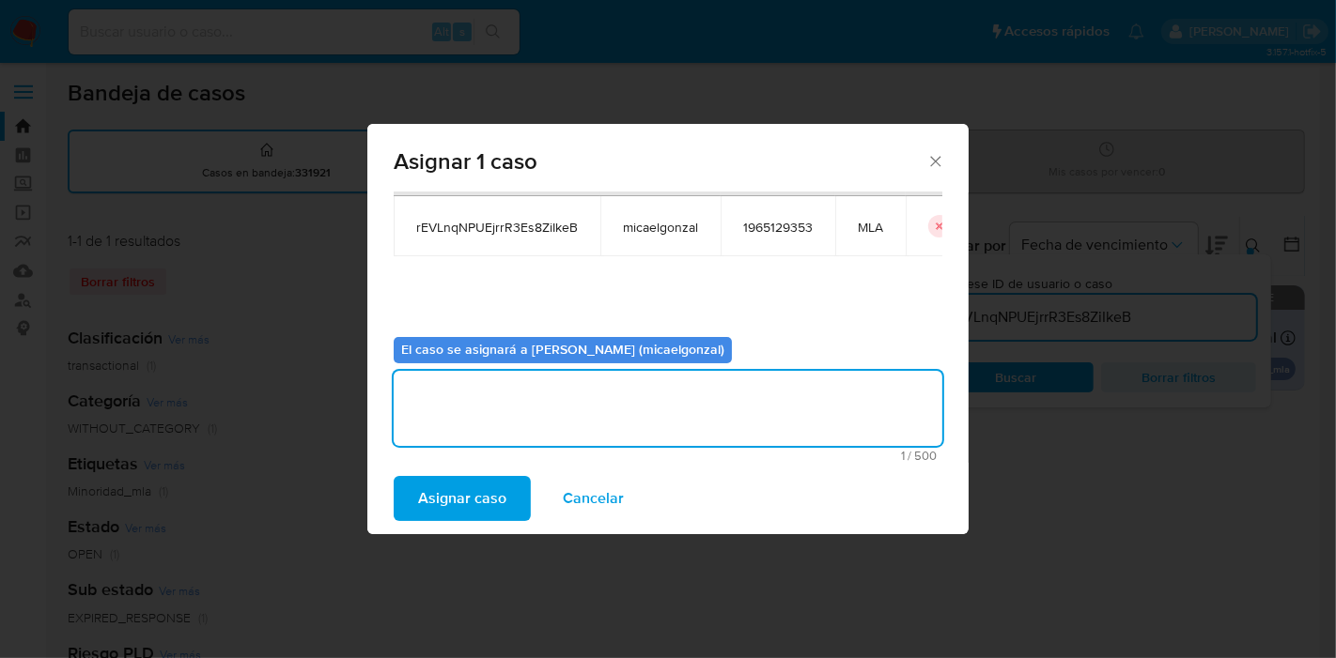
click at [465, 478] on span "Asignar caso" at bounding box center [462, 498] width 88 height 41
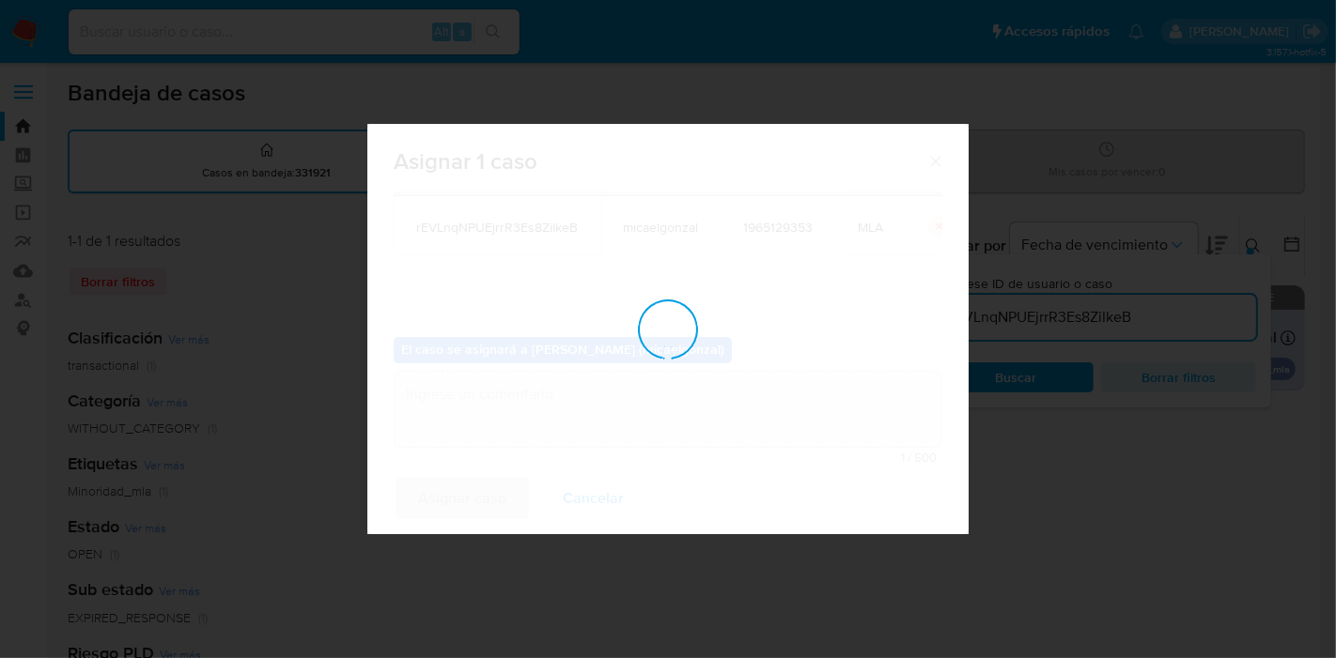
checkbox input "false"
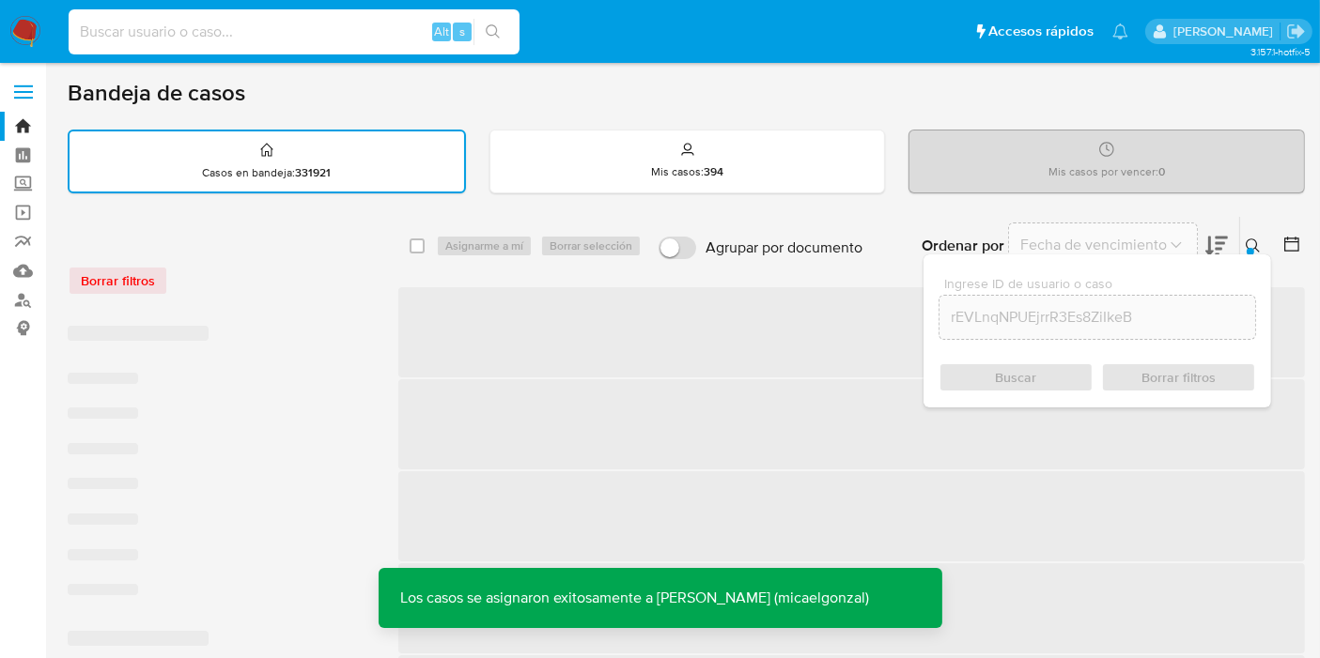
click at [351, 43] on input at bounding box center [294, 32] width 451 height 24
paste input "rEVLnqNPUEjrrR3Es8ZiIkeB"
type input "rEVLnqNPUEjrrR3Es8ZiIkeB"
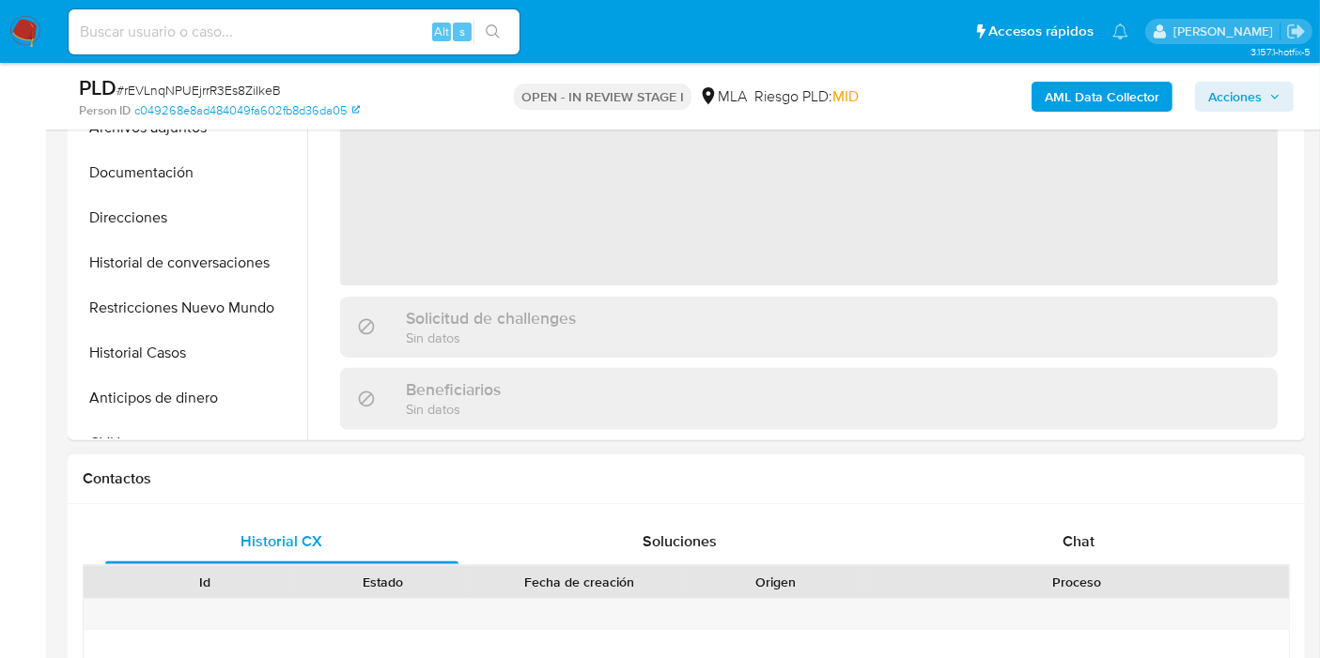
scroll to position [626, 0]
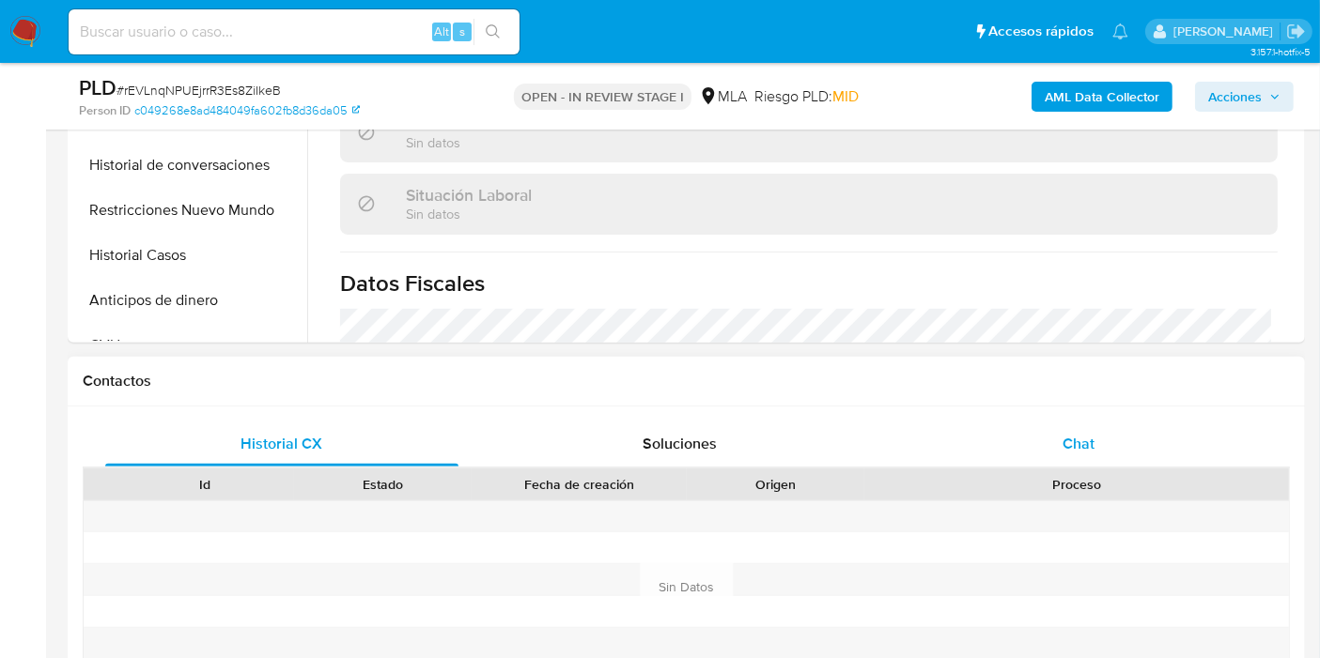
click at [1105, 436] on div "Chat" at bounding box center [1078, 444] width 353 height 45
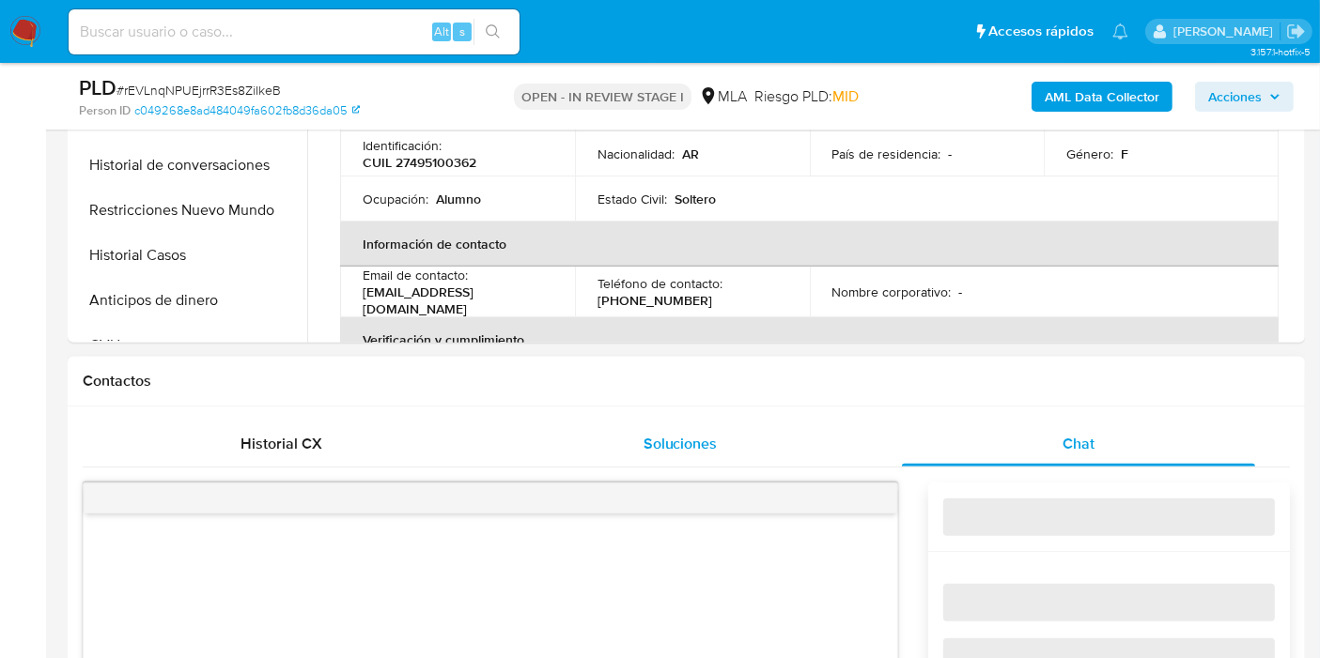
select select "10"
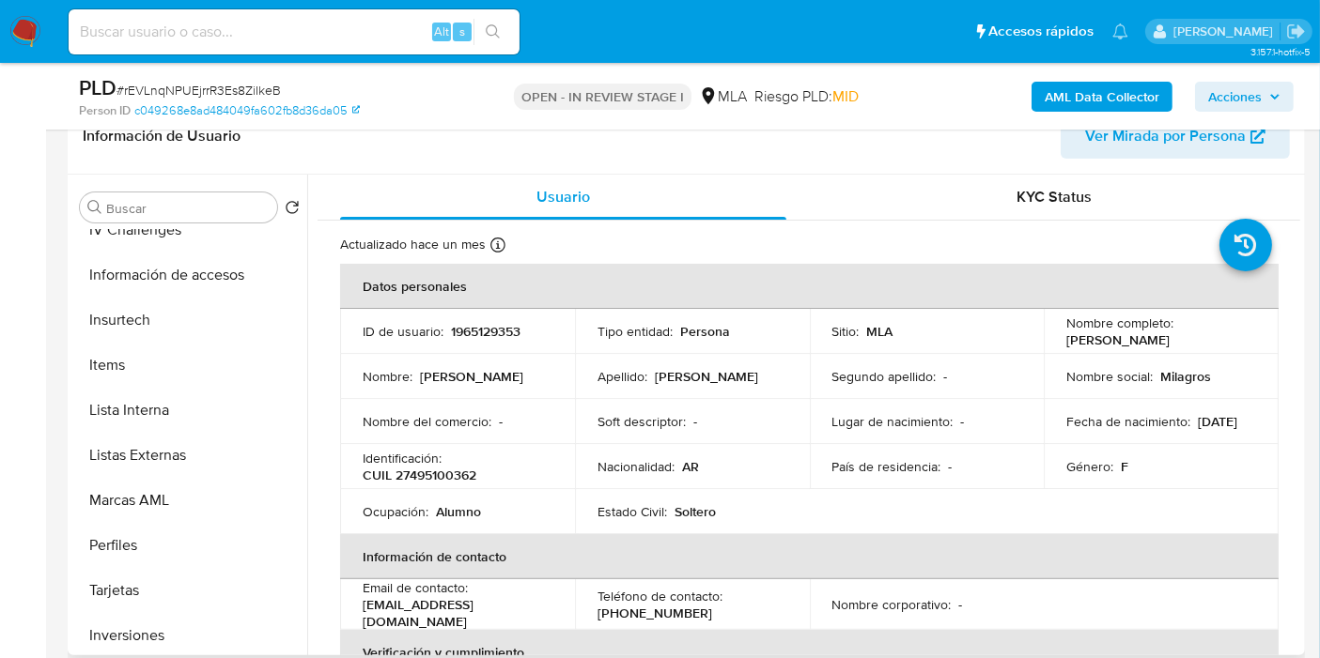
scroll to position [928, 0]
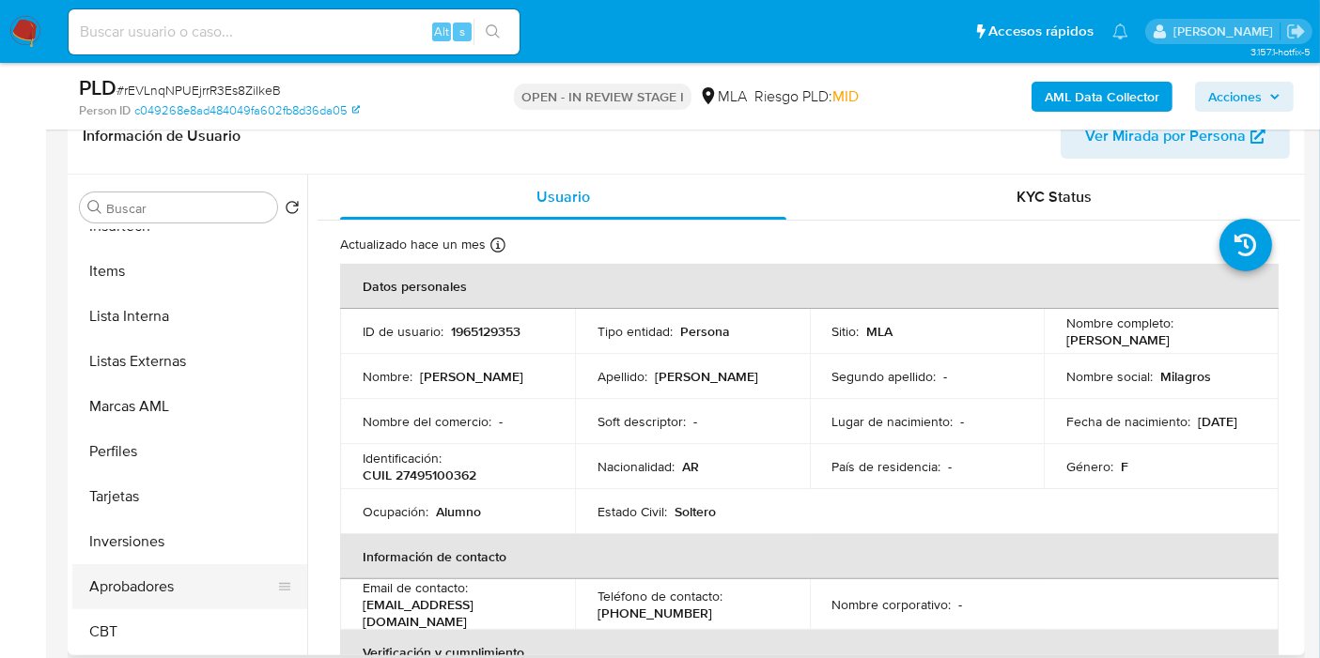
click at [177, 568] on button "Aprobadores" at bounding box center [182, 586] width 220 height 45
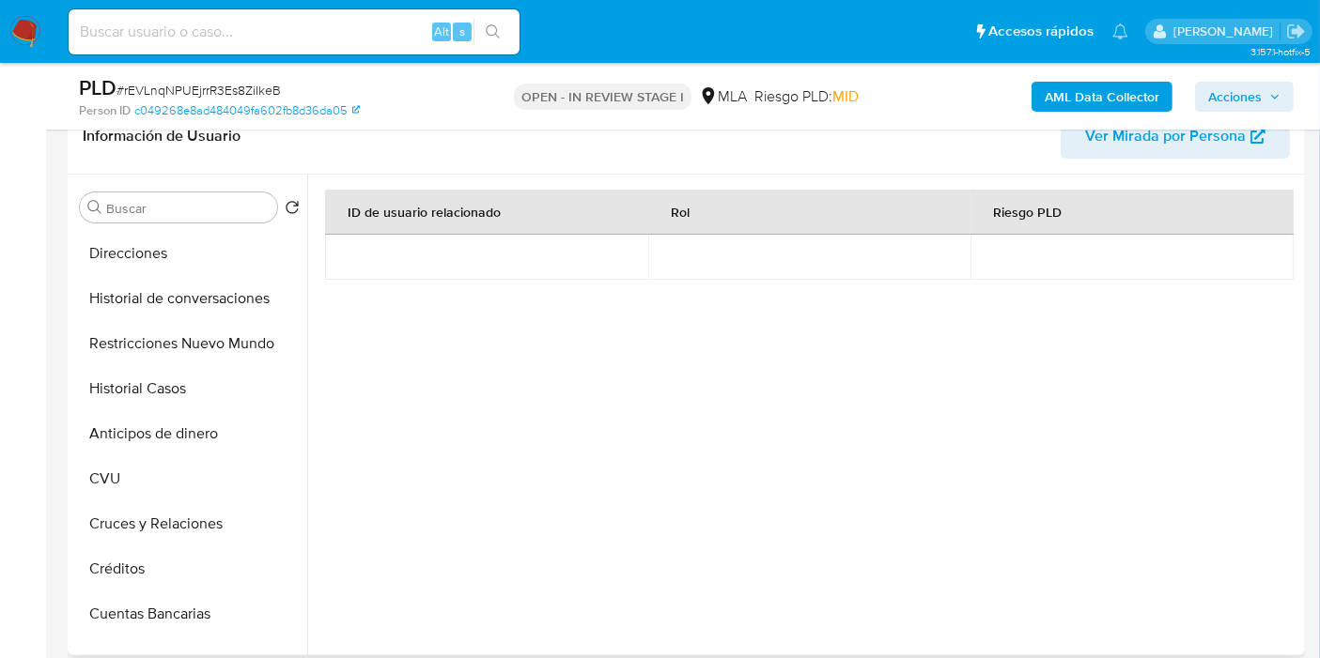
scroll to position [0, 0]
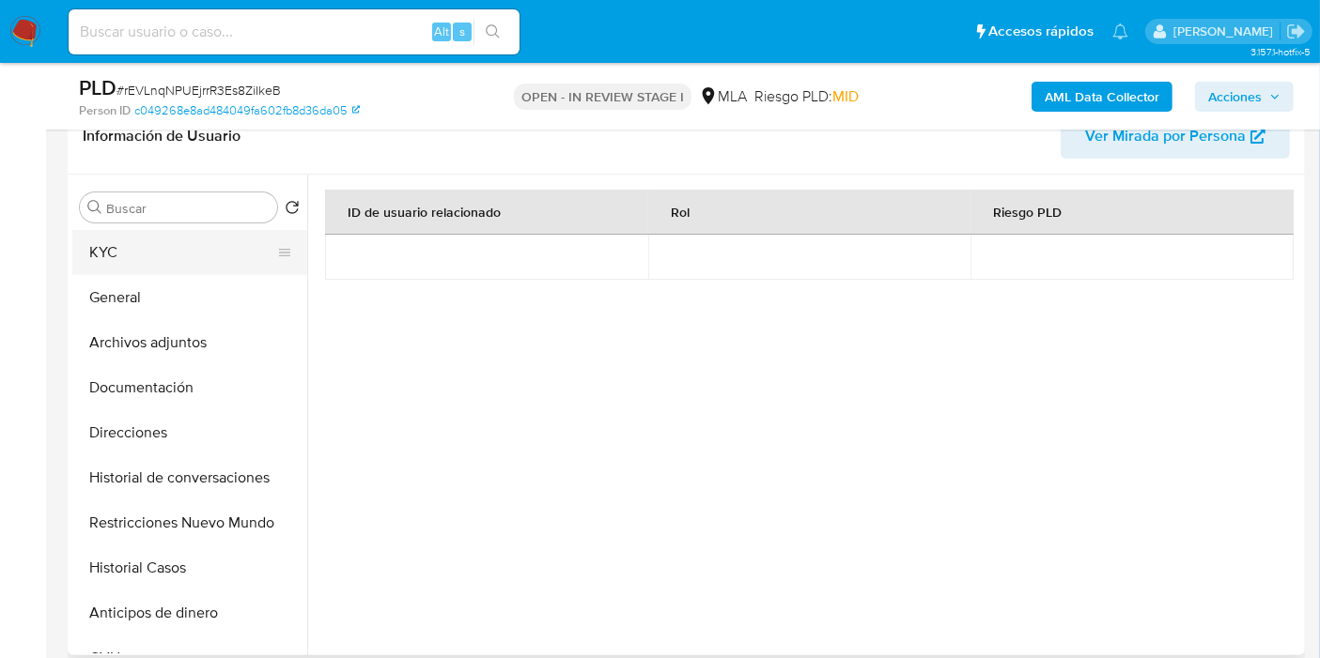
click at [196, 249] on button "KYC" at bounding box center [182, 252] width 220 height 45
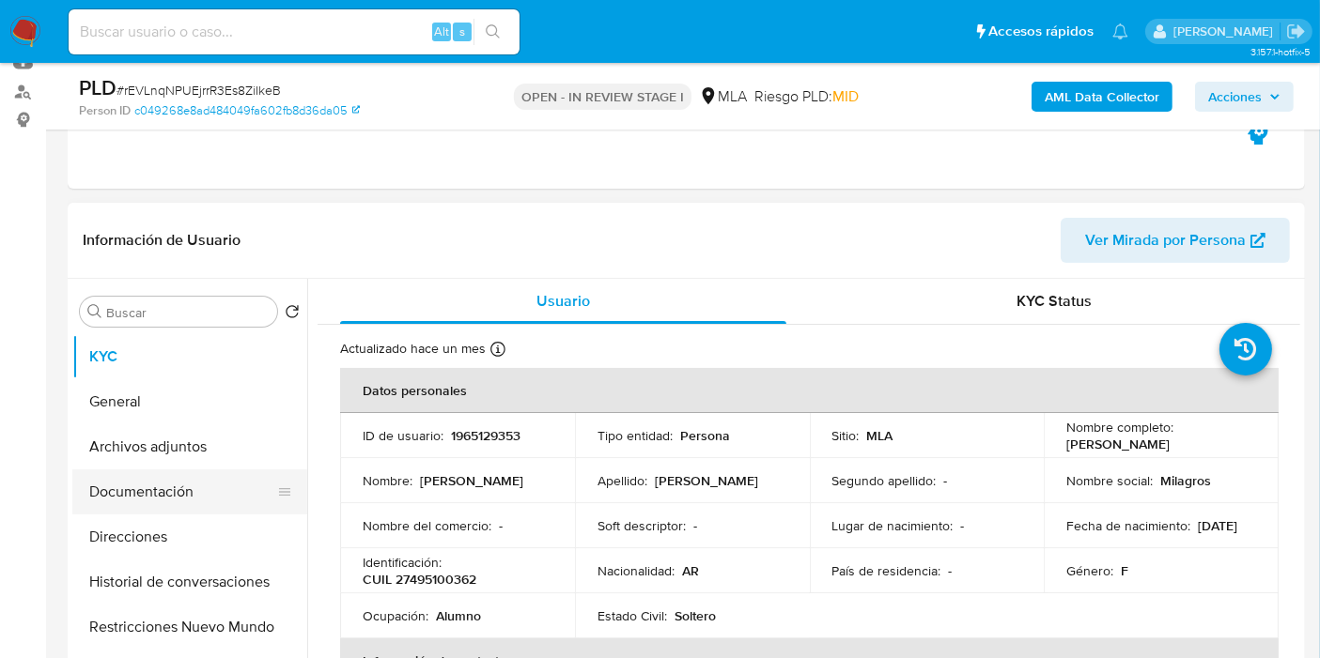
click at [223, 477] on button "Documentación" at bounding box center [182, 492] width 220 height 45
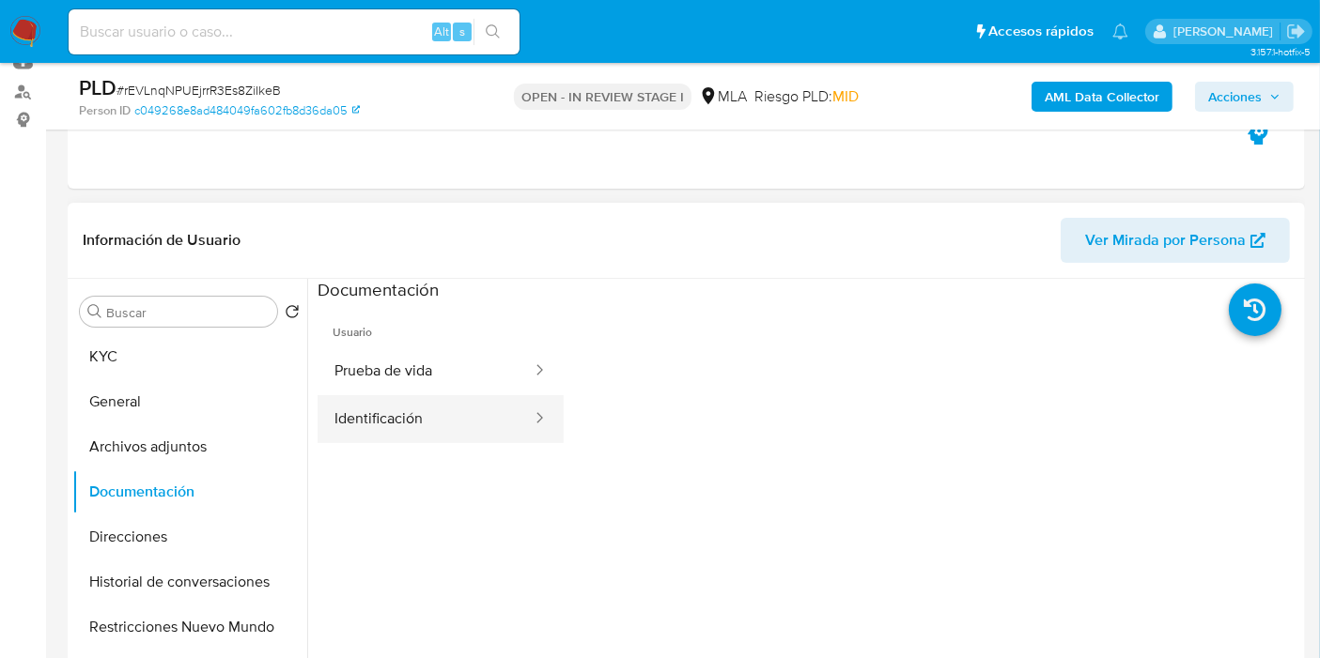
click at [461, 425] on button "Identificación" at bounding box center [425, 419] width 216 height 48
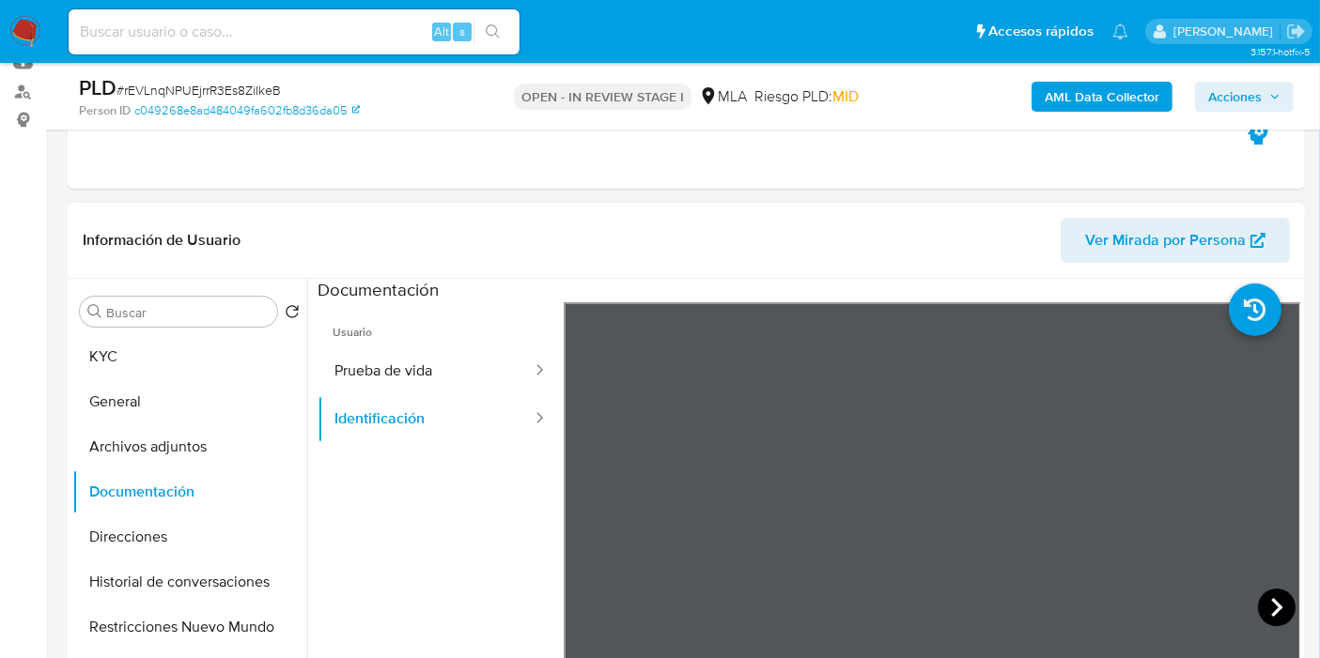
click at [1282, 602] on icon at bounding box center [1277, 608] width 38 height 38
click at [155, 358] on button "KYC" at bounding box center [182, 356] width 220 height 45
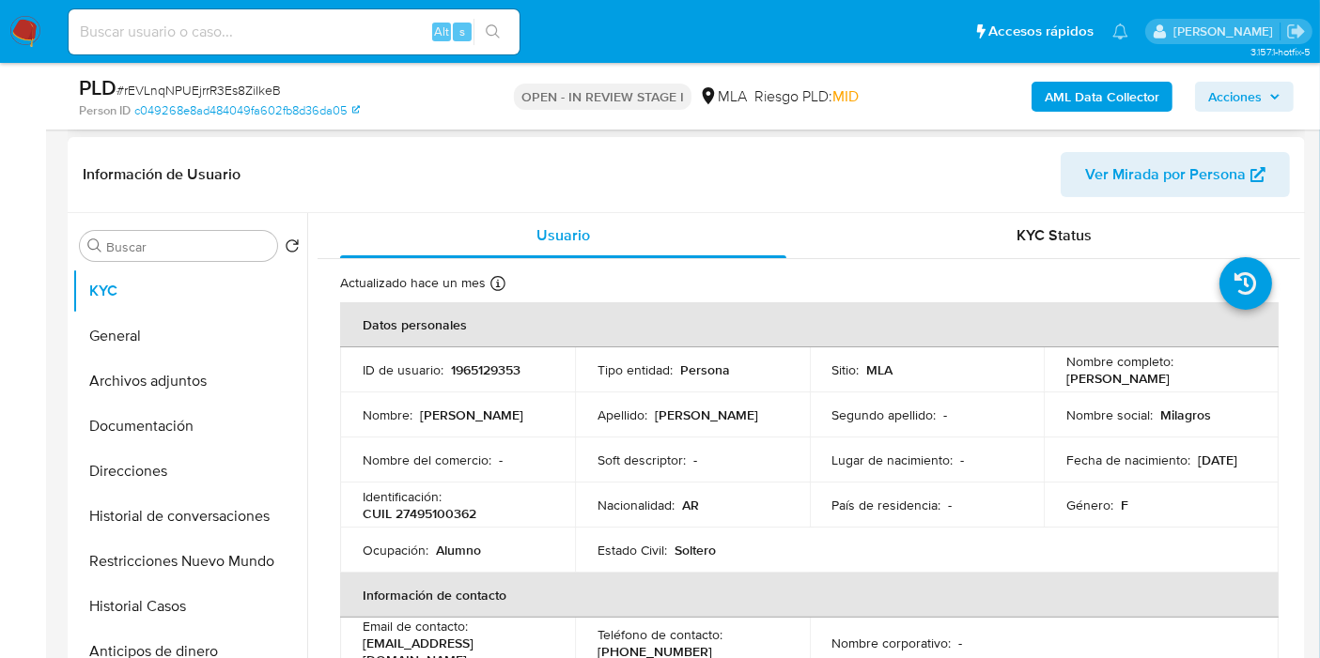
scroll to position [104, 0]
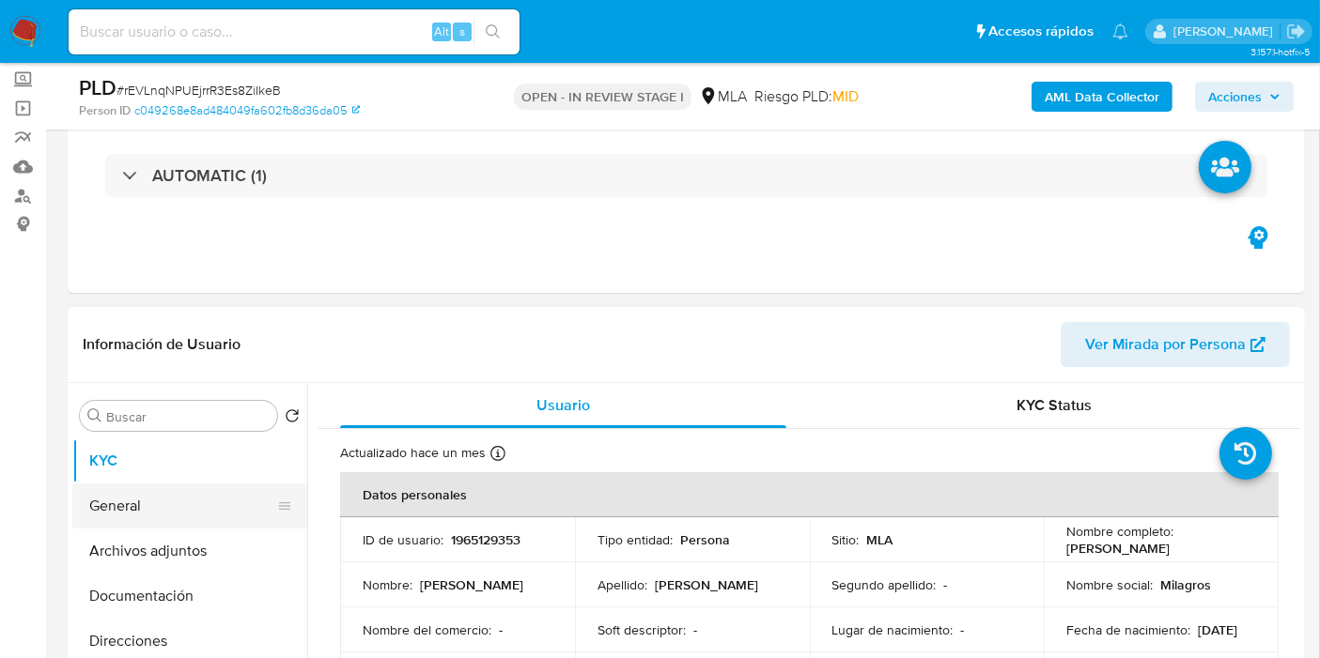
click at [153, 518] on button "General" at bounding box center [182, 506] width 220 height 45
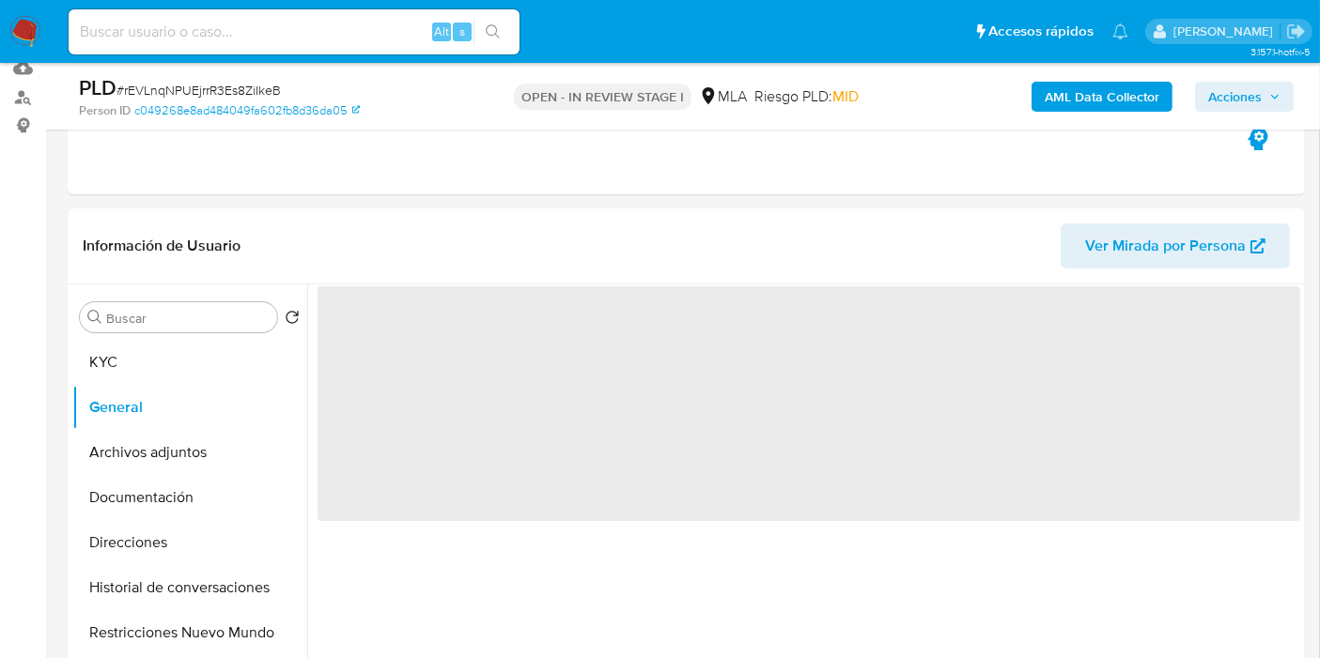
scroll to position [313, 0]
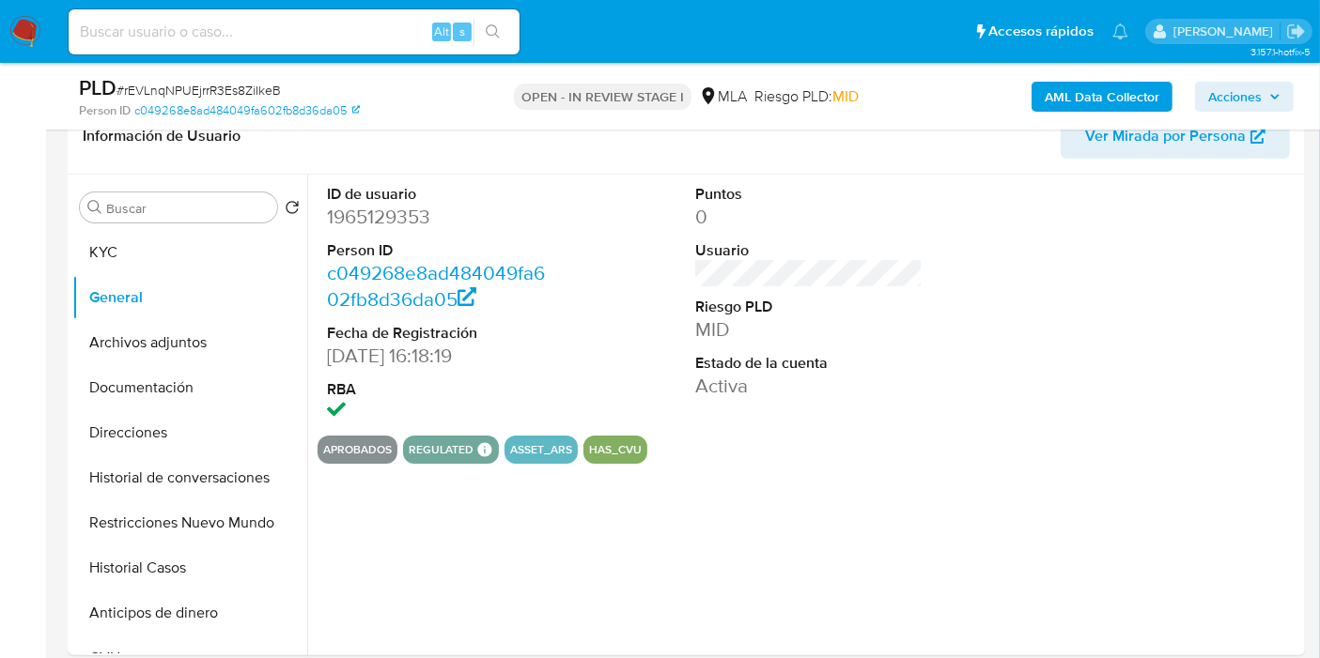
click at [399, 221] on dd "1965129353" at bounding box center [440, 217] width 227 height 26
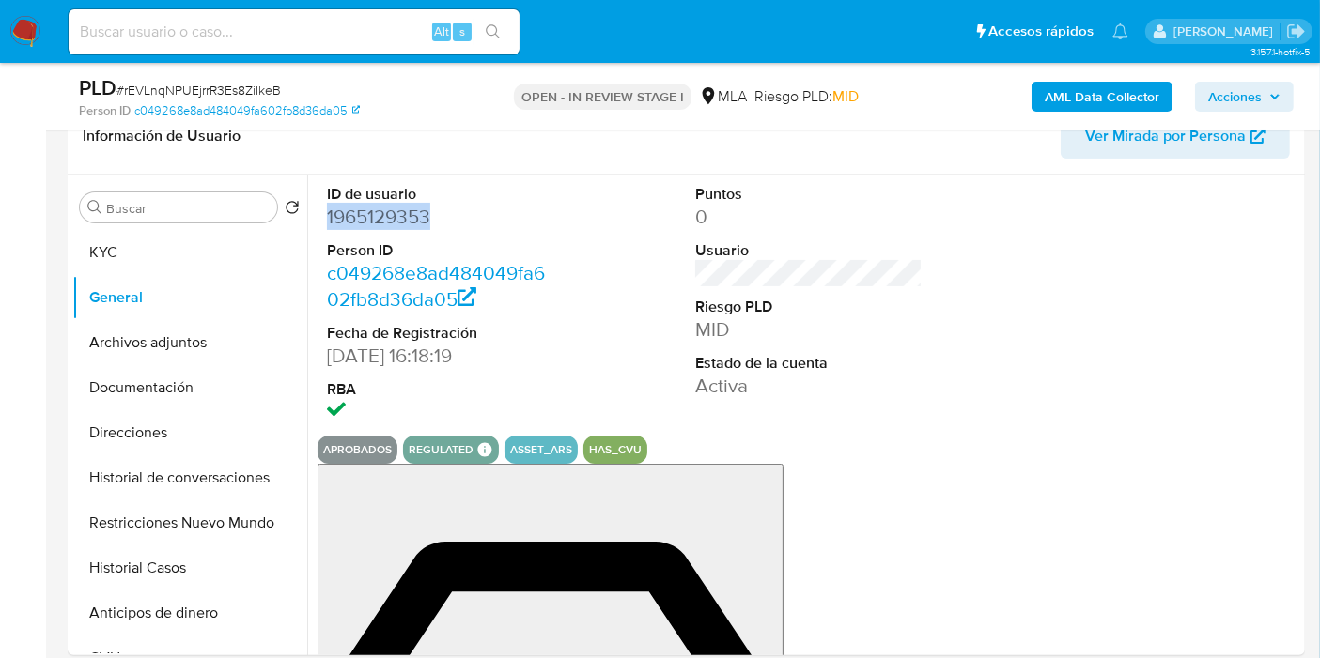
copy dd "1965129353"
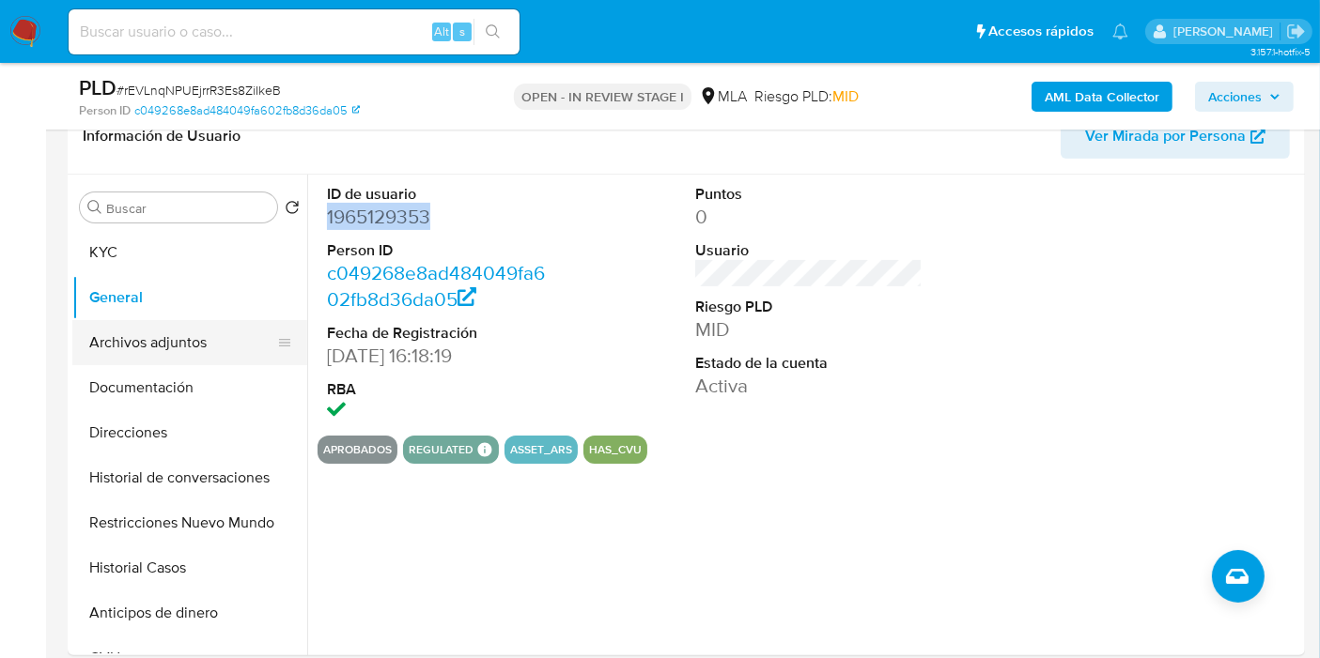
drag, startPoint x: 195, startPoint y: 317, endPoint x: 178, endPoint y: 340, distance: 28.2
click at [185, 330] on ul "KYC General Archivos adjuntos Documentación Direcciones Historial de conversaci…" at bounding box center [189, 442] width 235 height 424
click at [177, 343] on button "Archivos adjuntos" at bounding box center [182, 342] width 220 height 45
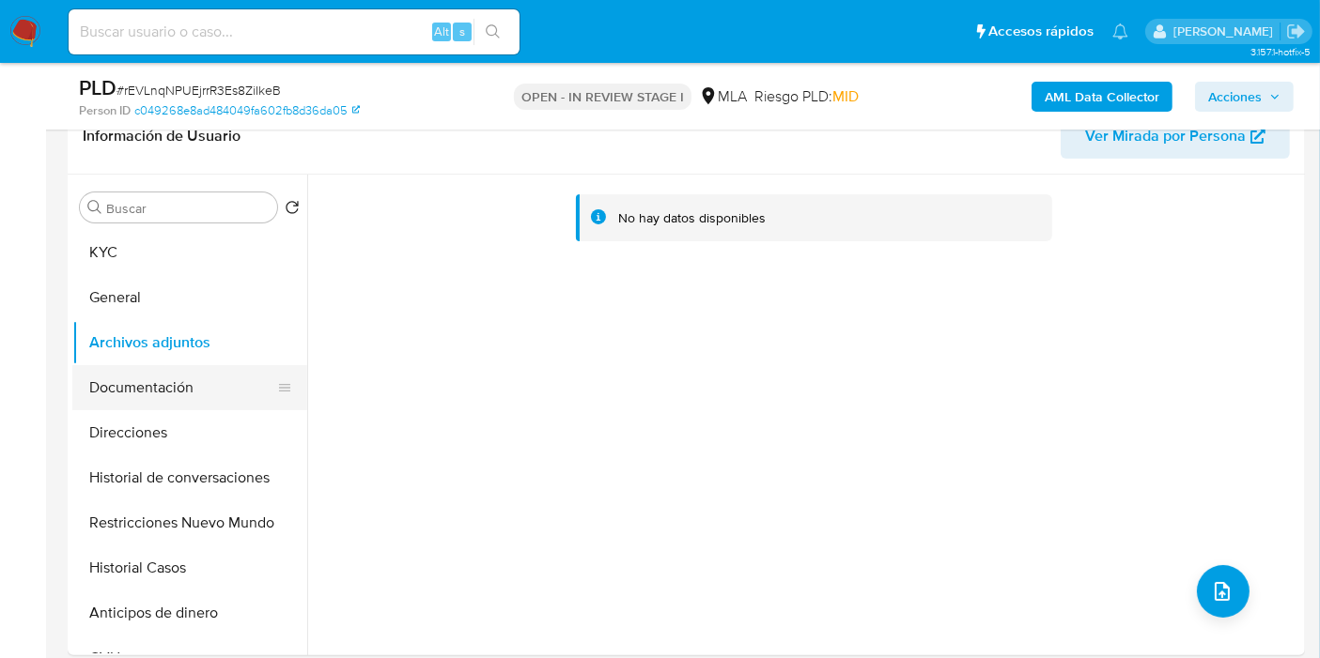
click at [180, 379] on button "Documentación" at bounding box center [182, 387] width 220 height 45
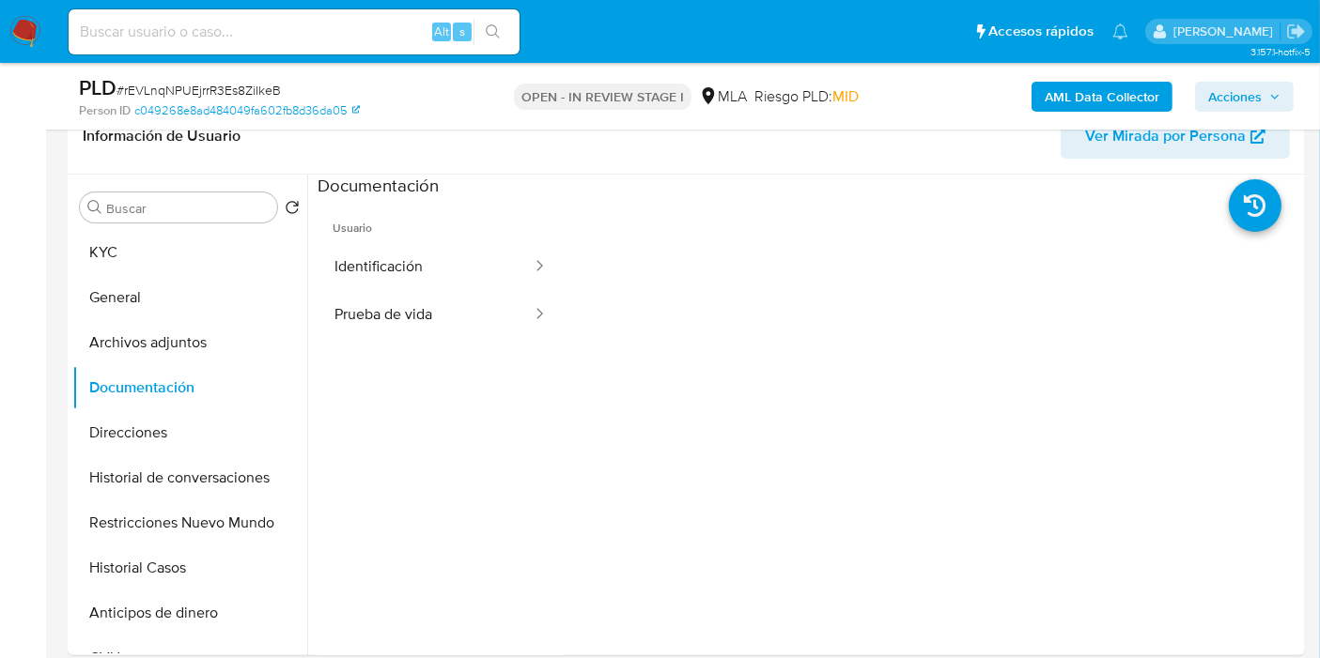
click at [422, 342] on ul "Usuario Identificación Prueba de vida" at bounding box center [440, 468] width 246 height 541
drag, startPoint x: 158, startPoint y: 468, endPoint x: 162, endPoint y: 441, distance: 27.6
click at [160, 460] on button "Historial de conversaciones" at bounding box center [189, 478] width 235 height 45
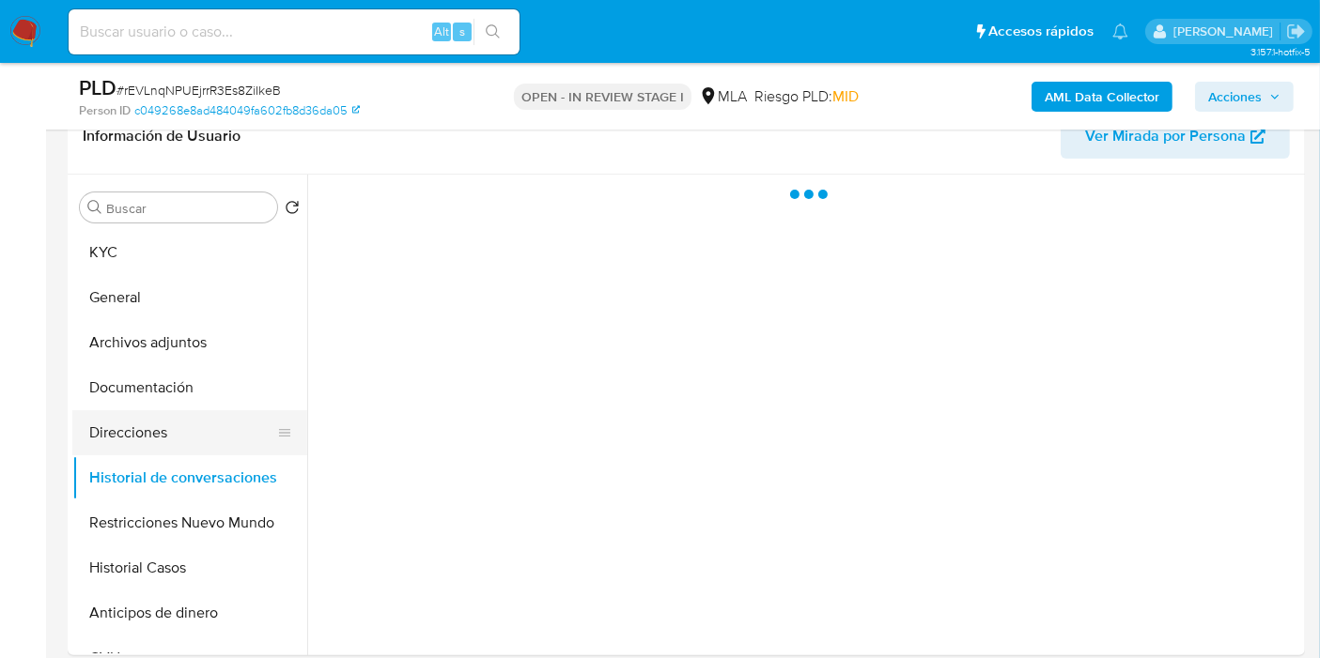
click at [163, 432] on button "Direcciones" at bounding box center [182, 432] width 220 height 45
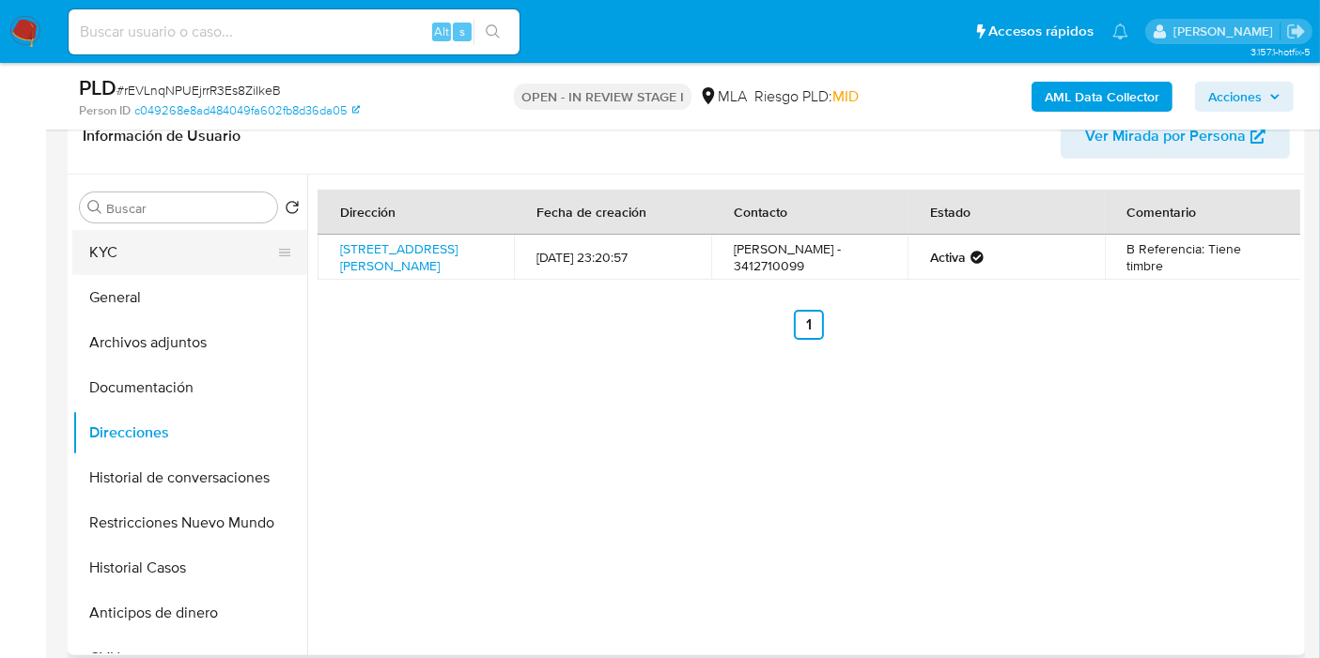
click at [211, 258] on button "KYC" at bounding box center [182, 252] width 220 height 45
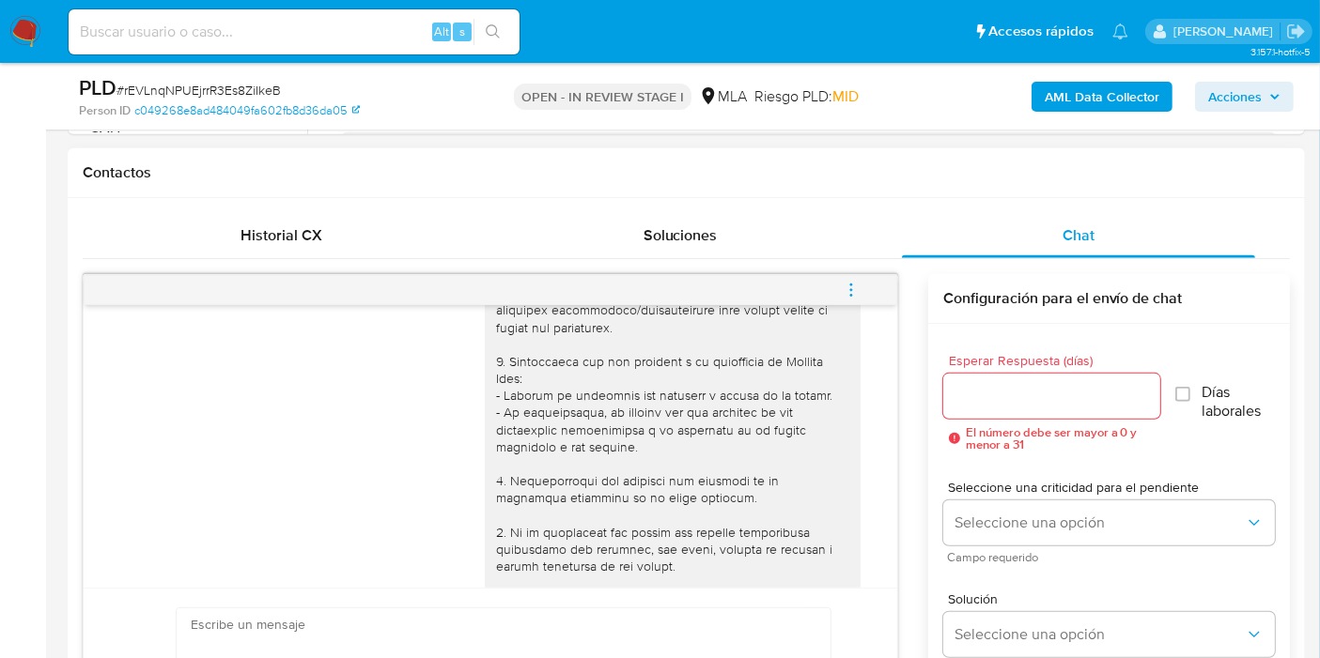
scroll to position [51, 0]
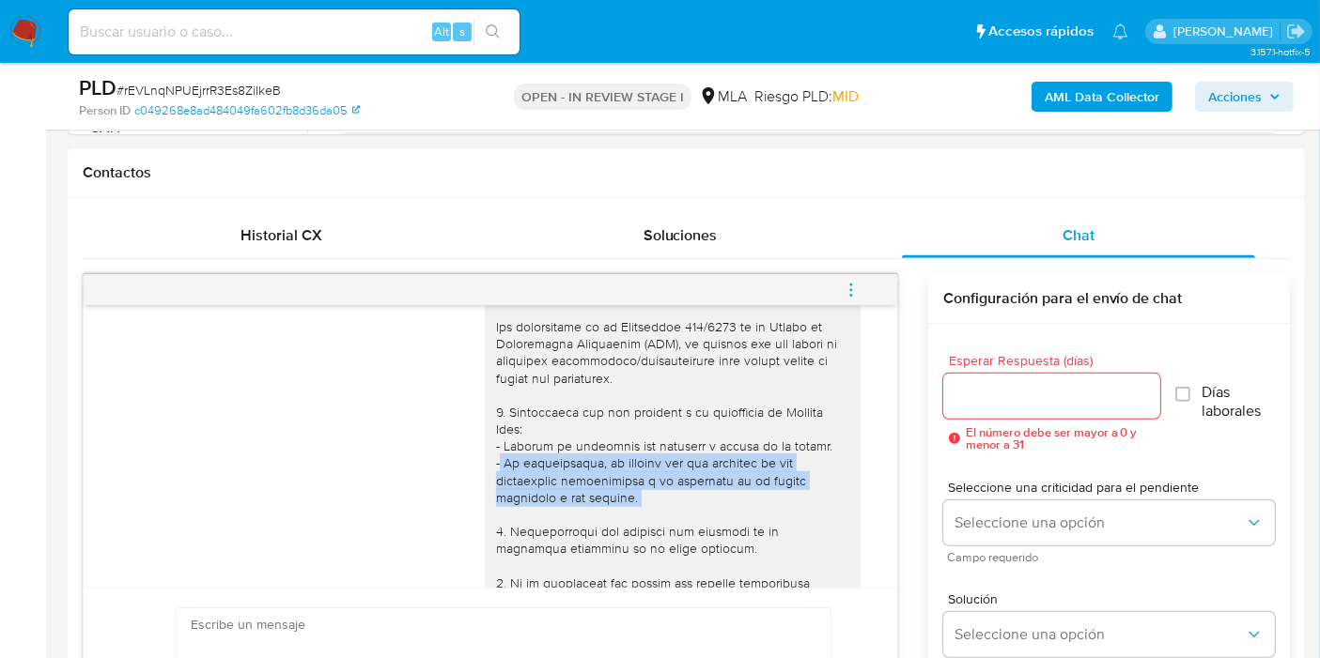
drag, startPoint x: 483, startPoint y: 457, endPoint x: 765, endPoint y: 513, distance: 287.2
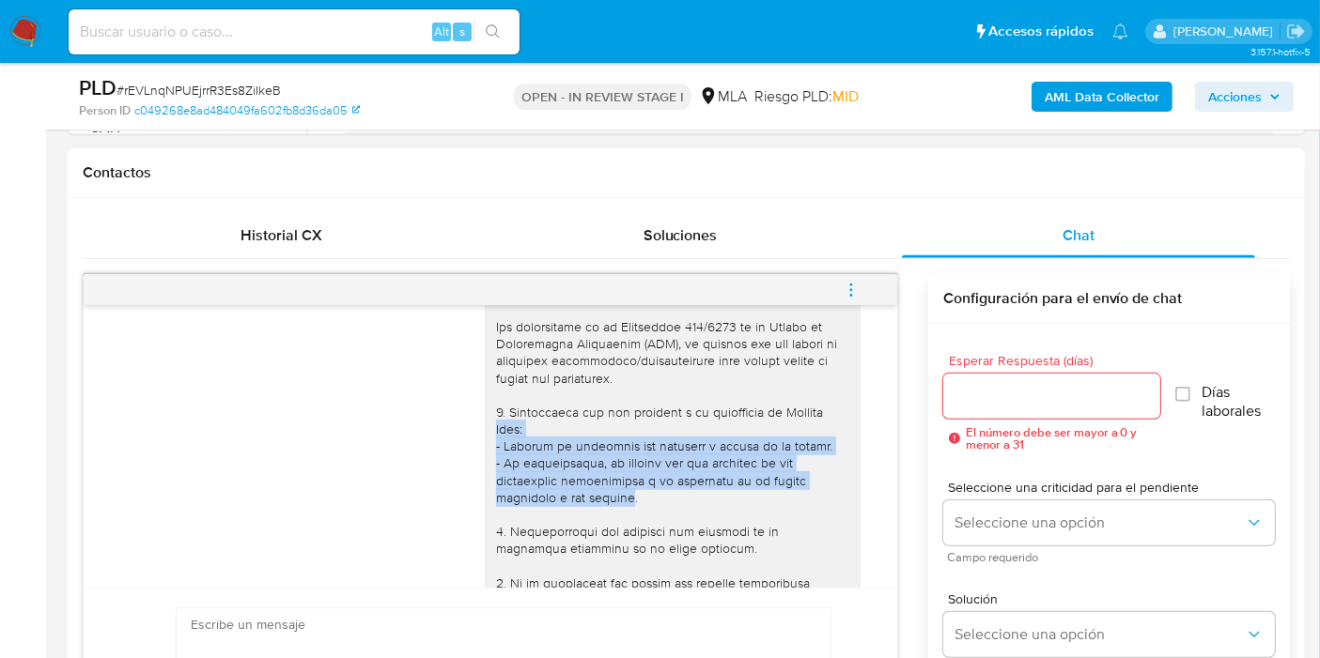
drag, startPoint x: 620, startPoint y: 503, endPoint x: 458, endPoint y: 428, distance: 177.8
drag, startPoint x: 485, startPoint y: 442, endPoint x: 690, endPoint y: 494, distance: 212.1
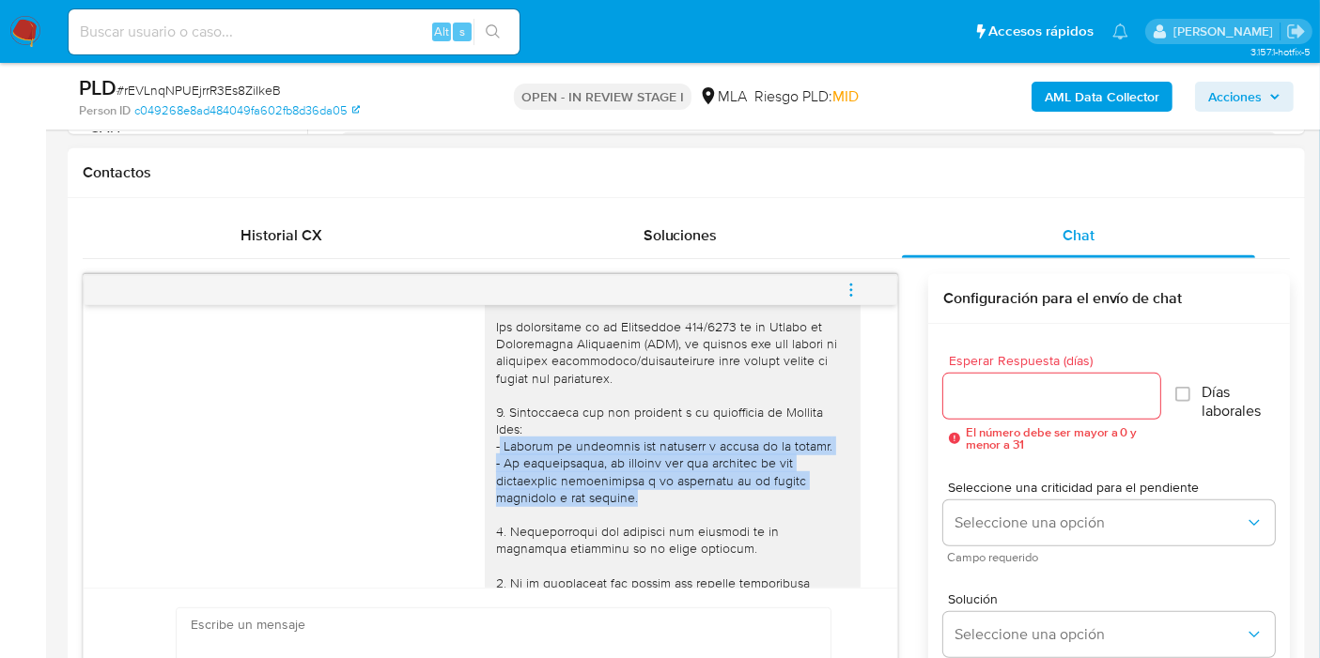
copy div "Detalla la actividad que realizas a través de tu cuenta. - De corresponder, te …"
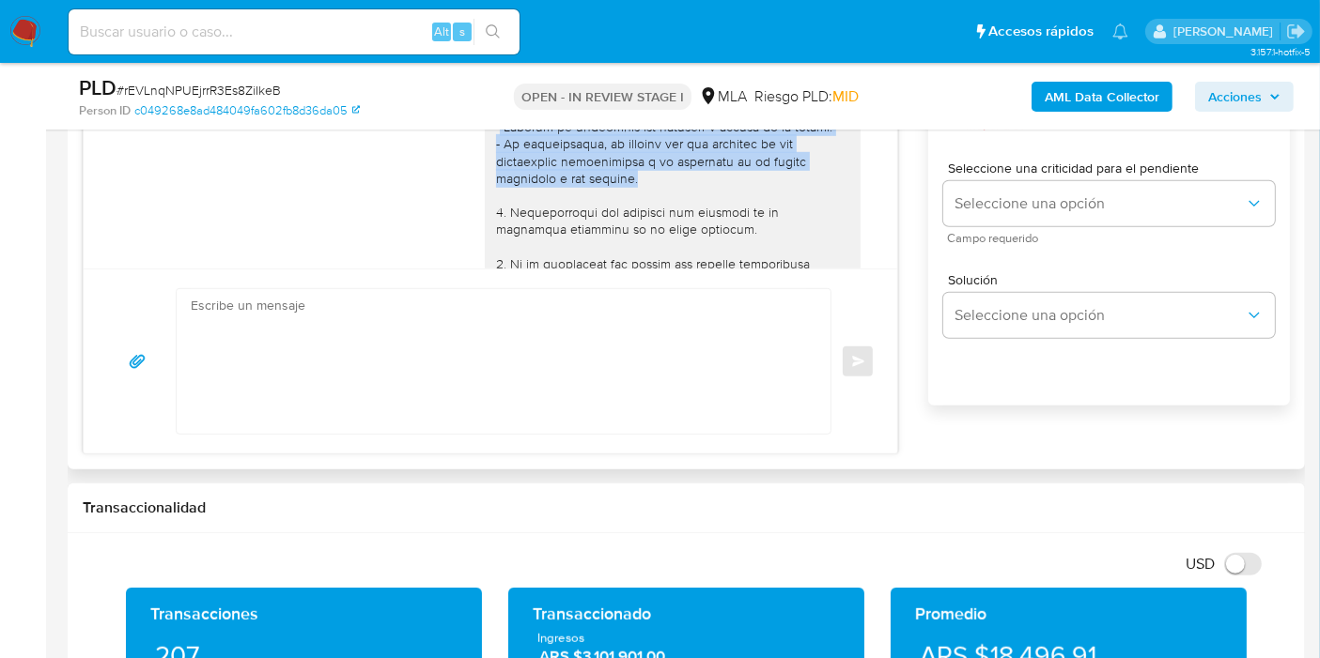
scroll to position [1044, 0]
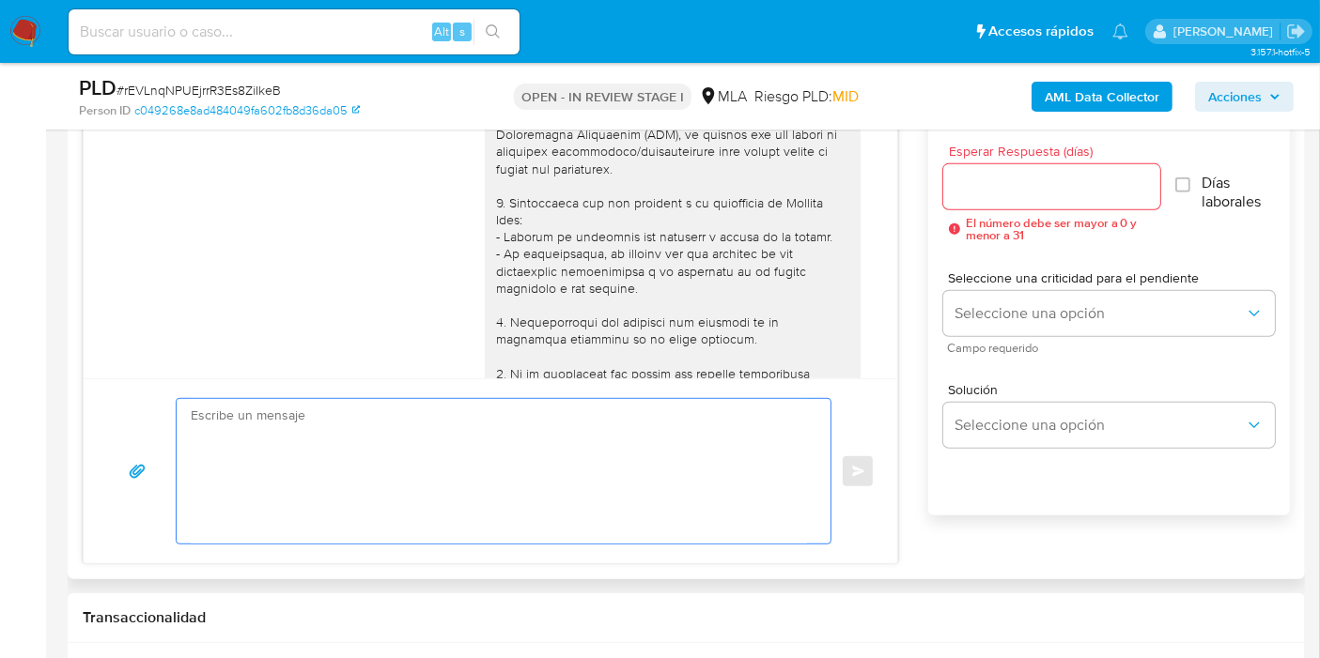
click at [603, 444] on textarea at bounding box center [499, 471] width 616 height 145
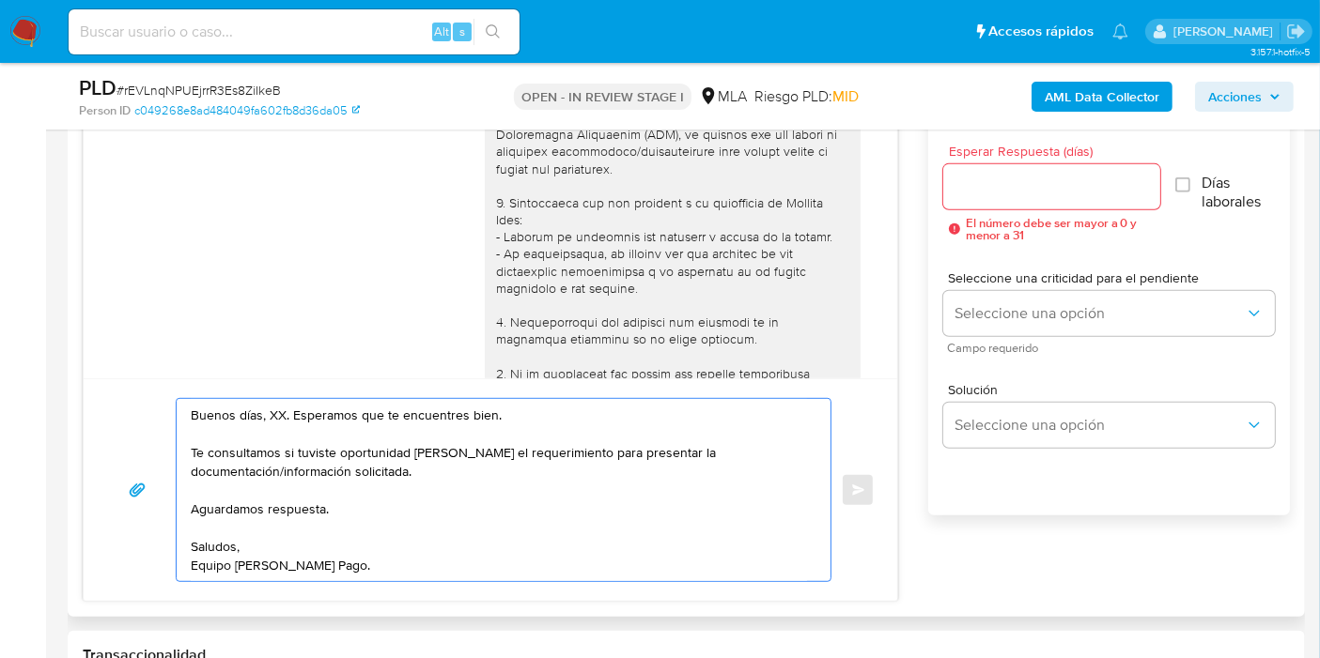
click at [268, 420] on textarea "Buenos días, XX. Esperamos que te encuentres bien. Te consultamos si tuviste op…" at bounding box center [499, 490] width 616 height 182
click at [269, 419] on textarea "Buenos días, XX. Esperamos que te encuentres bien. Te consultamos si tuviste op…" at bounding box center [499, 490] width 616 height 182
click at [702, 481] on textarea "Buenos días, Milagros. Esperamos que te encuentres bien. Te consultamos si tuvi…" at bounding box center [499, 490] width 616 height 182
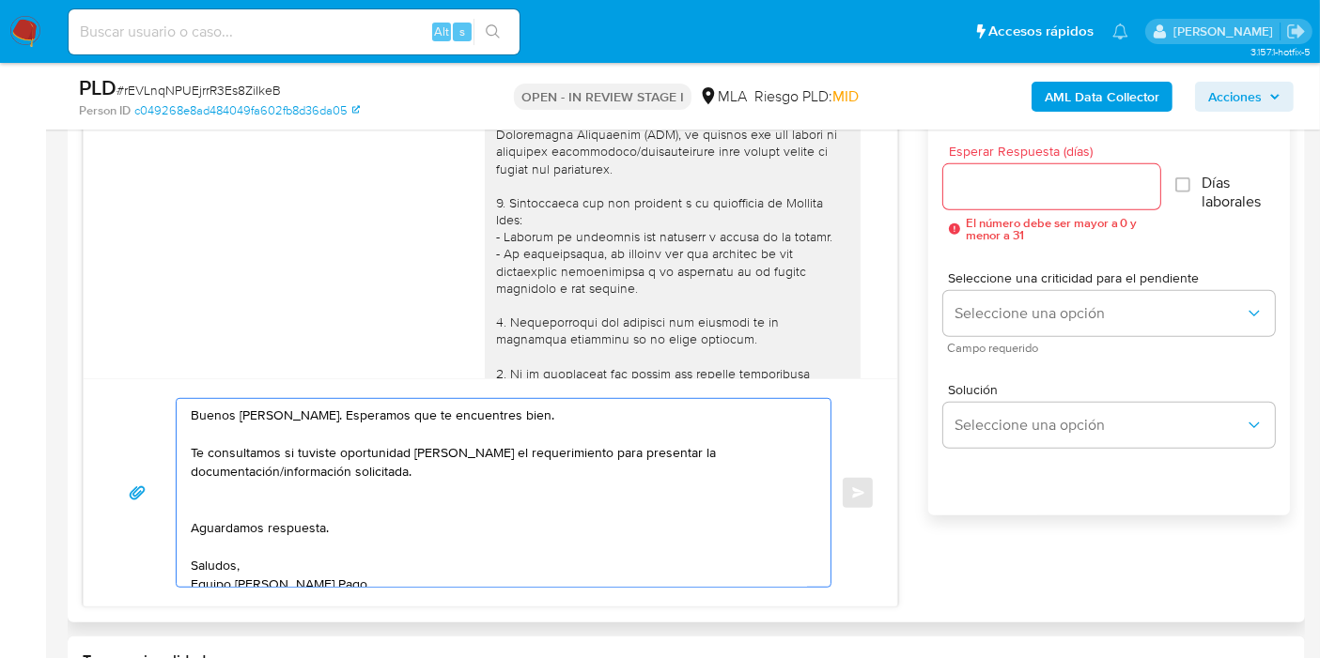
paste textarea "Detalla la actividad que realizas a través de tu cuenta. - De corresponder, te …"
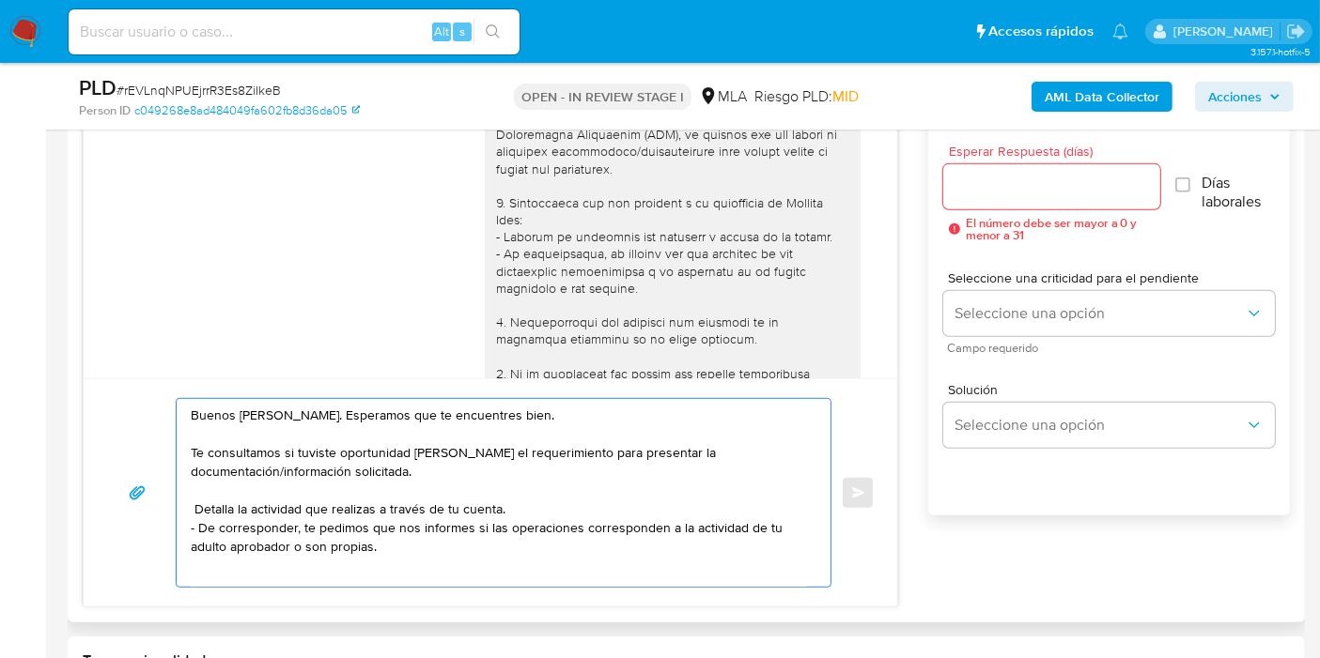
scroll to position [7, 0]
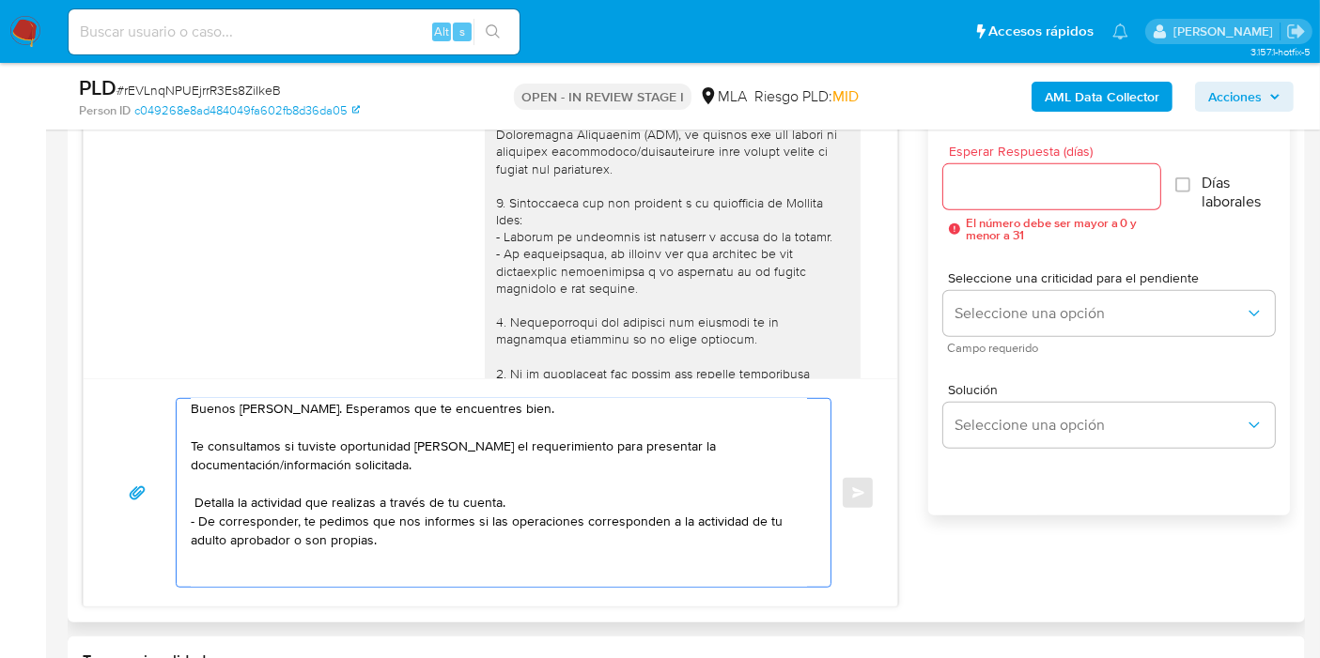
click at [215, 493] on textarea "Buenos días, Milagros. Esperamos que te encuentres bien. Te consultamos si tuvi…" at bounding box center [499, 493] width 616 height 188
click at [189, 503] on div "Buenos días, Milagros. Esperamos que te encuentres bien. Te consultamos si tuvi…" at bounding box center [499, 493] width 644 height 188
click at [195, 503] on textarea "Buenos días, Milagros. Esperamos que te encuentres bien. Te consultamos si tuvi…" at bounding box center [499, 493] width 616 height 188
click at [207, 526] on textarea "Buenos días, Milagros. Esperamos que te encuentres bien. Te consultamos si tuvi…" at bounding box center [499, 493] width 616 height 188
click at [208, 526] on textarea "Buenos días, Milagros. Esperamos que te encuentres bien. Te consultamos si tuvi…" at bounding box center [499, 493] width 616 height 188
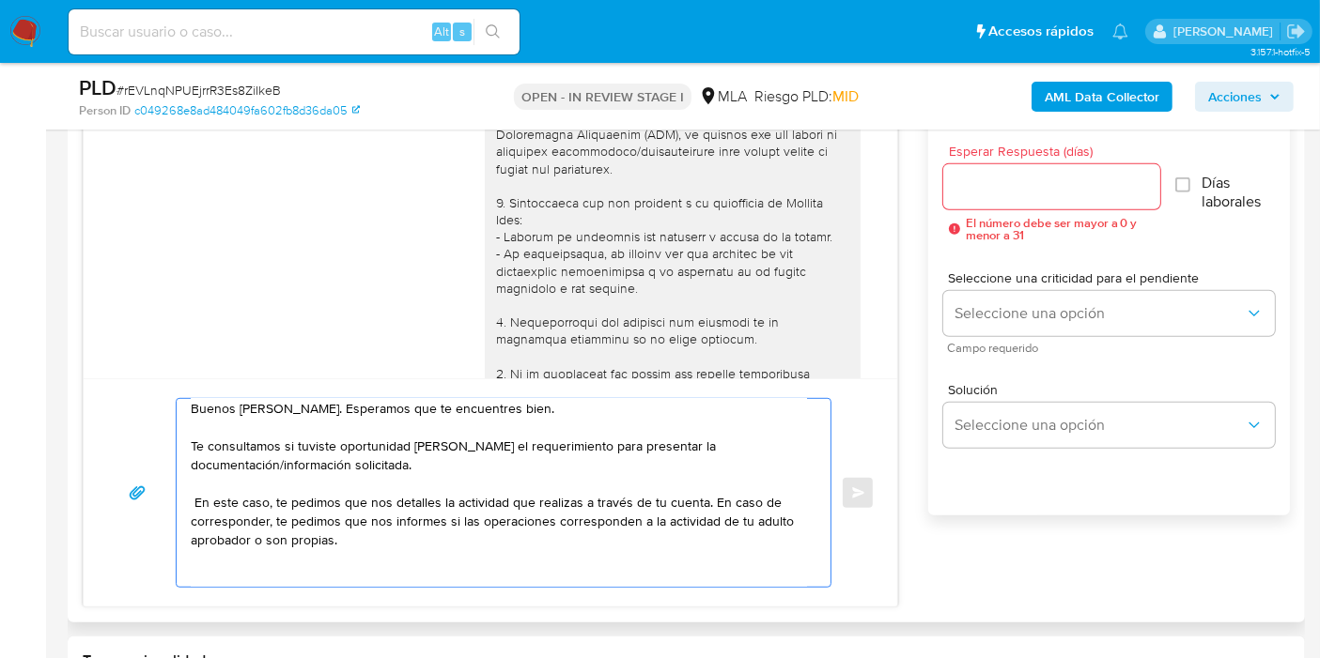
click at [302, 517] on textarea "Buenos días, Milagros. Esperamos que te encuentres bien. Te consultamos si tuvi…" at bounding box center [499, 493] width 616 height 188
click at [546, 549] on textarea "Buenos días, Milagros. Esperamos que te encuentres bien. Te consultamos si tuvi…" at bounding box center [499, 493] width 616 height 188
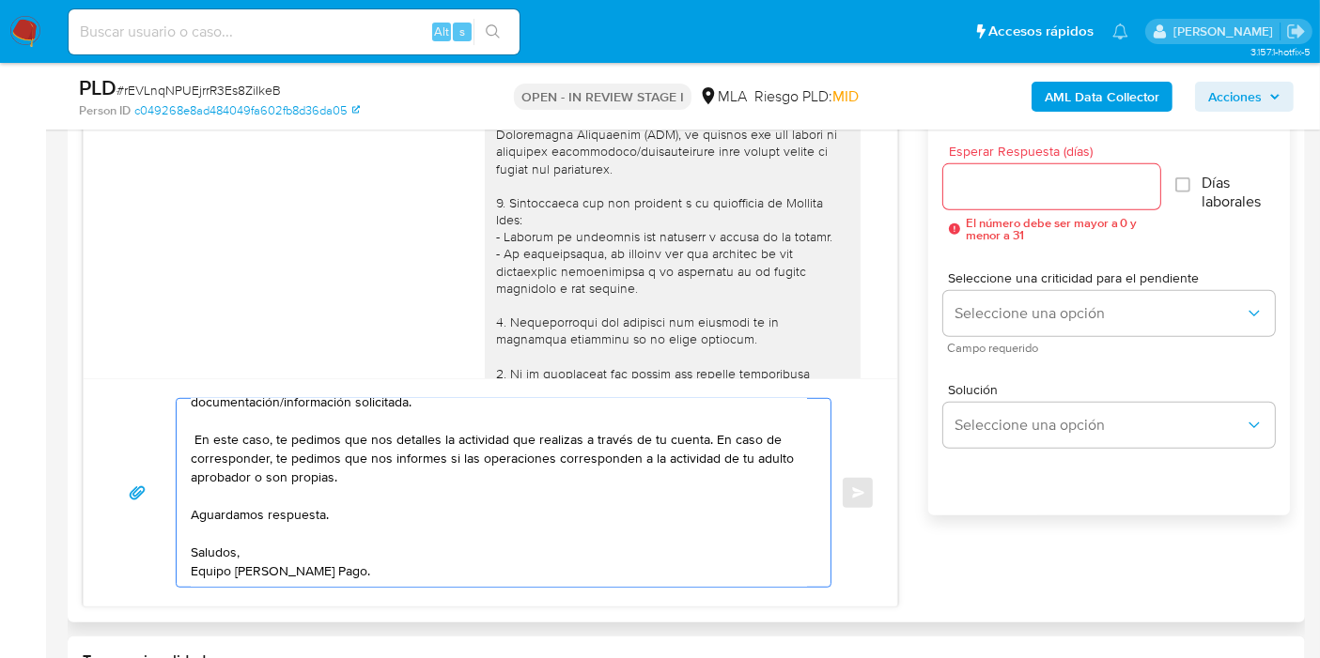
scroll to position [70, 0]
click at [191, 437] on textarea "Buenos días, Milagros. Esperamos que te encuentres bien. Te consultamos si tuvi…" at bounding box center [499, 493] width 616 height 188
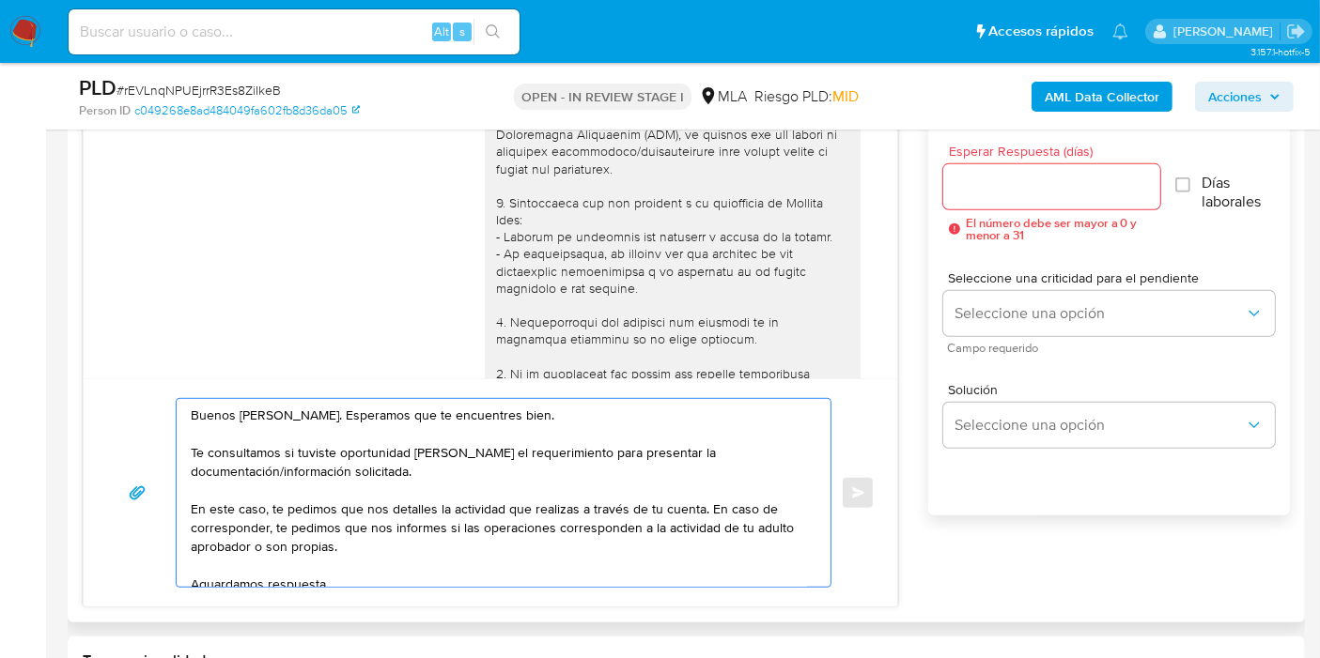
scroll to position [939, 0]
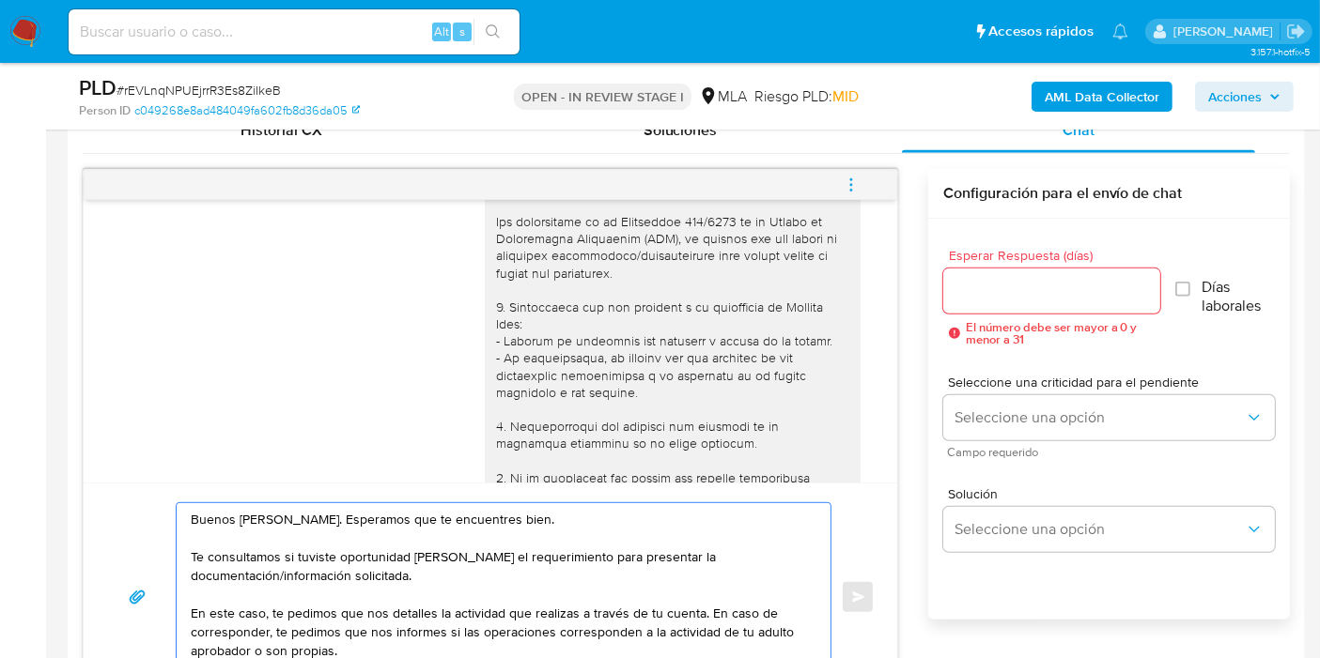
type textarea "Buenos días, Milagros. Esperamos que te encuentres bien. Te consultamos si tuvi…"
click at [1037, 276] on div at bounding box center [1051, 291] width 217 height 45
click at [1030, 281] on input "Esperar Respuesta (días)" at bounding box center [1051, 291] width 217 height 24
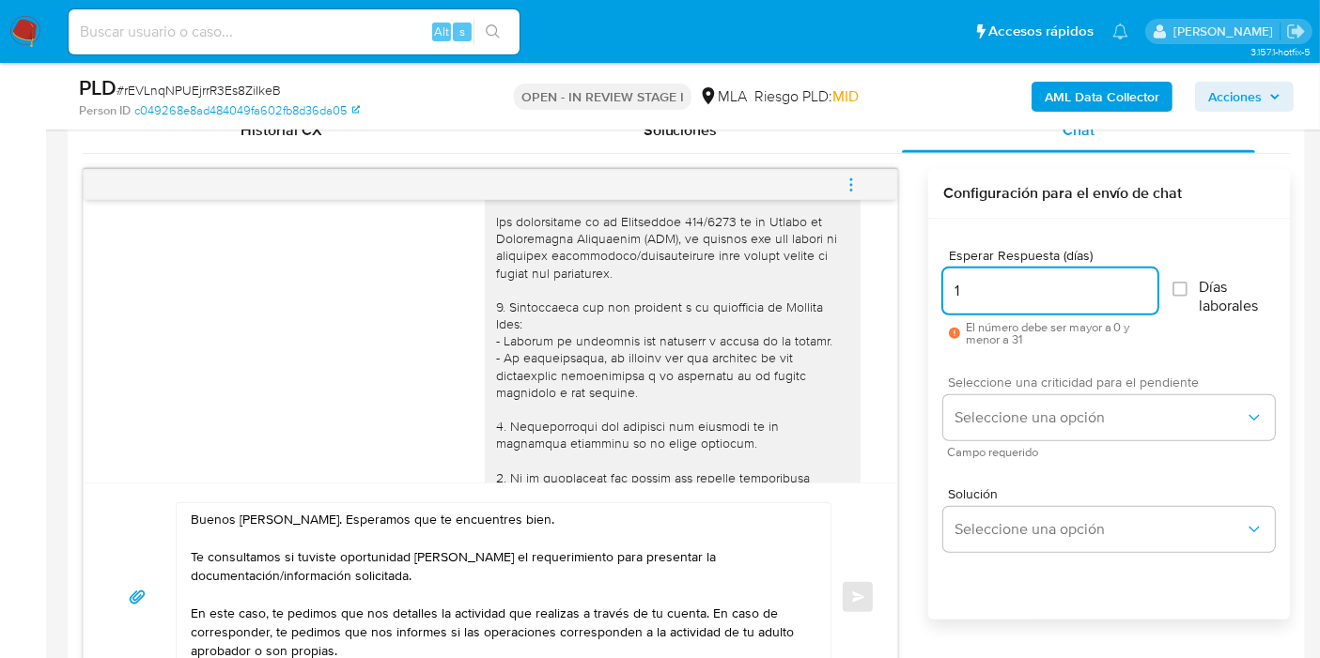
type input "1"
drag, startPoint x: 1004, startPoint y: 392, endPoint x: 993, endPoint y: 430, distance: 40.1
click at [1003, 393] on div "Seleccione una criticidad para el pendiente Seleccione una opción Campo requeri…" at bounding box center [1109, 417] width 332 height 82
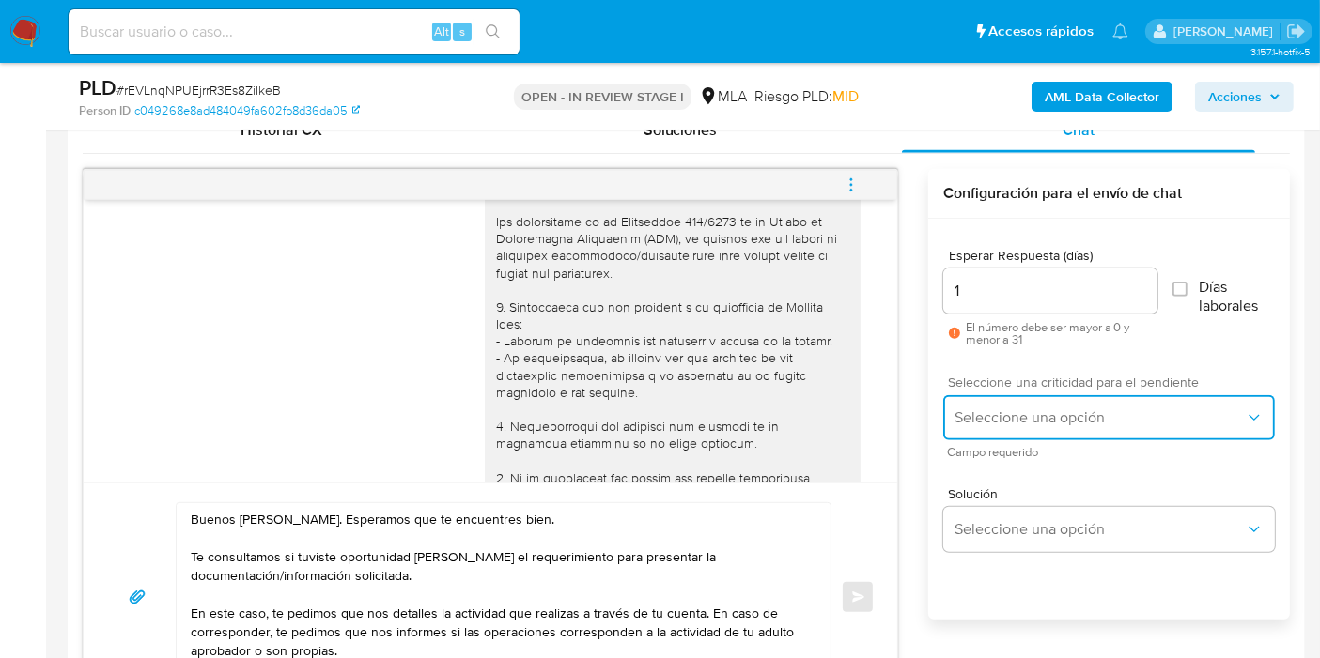
click at [992, 417] on span "Seleccione una opción" at bounding box center [1099, 418] width 290 height 19
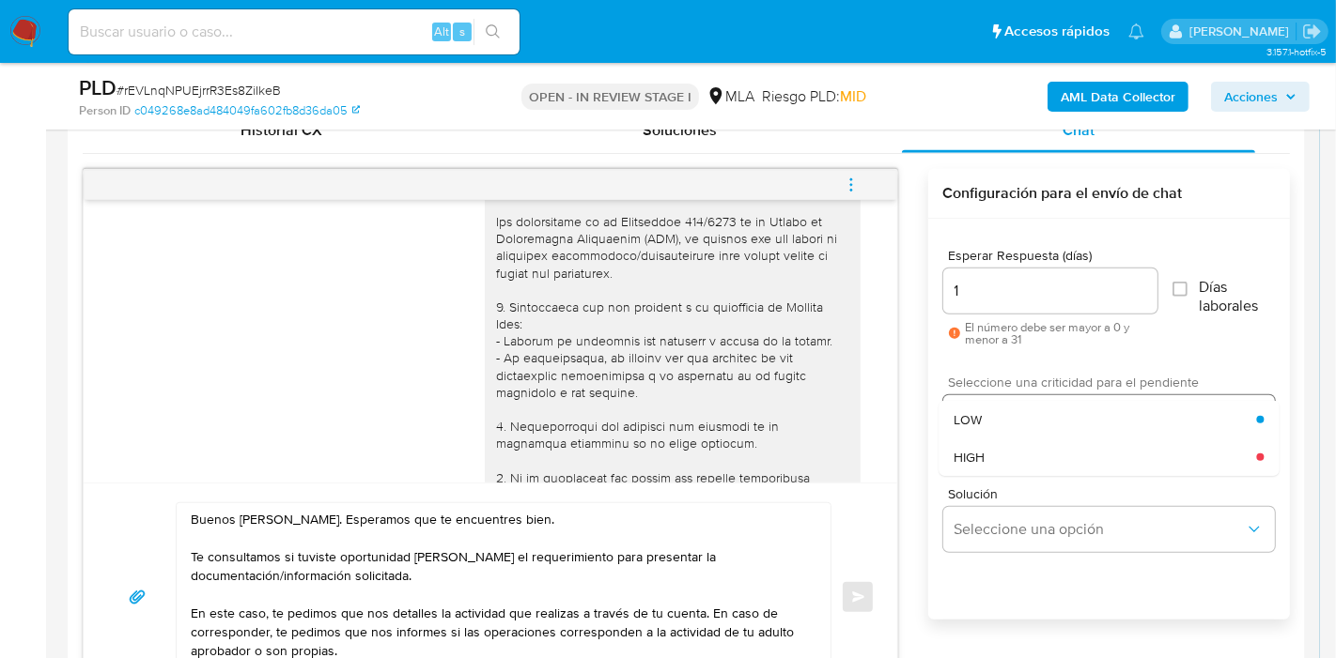
click at [986, 456] on div "HIGH" at bounding box center [1104, 458] width 302 height 38
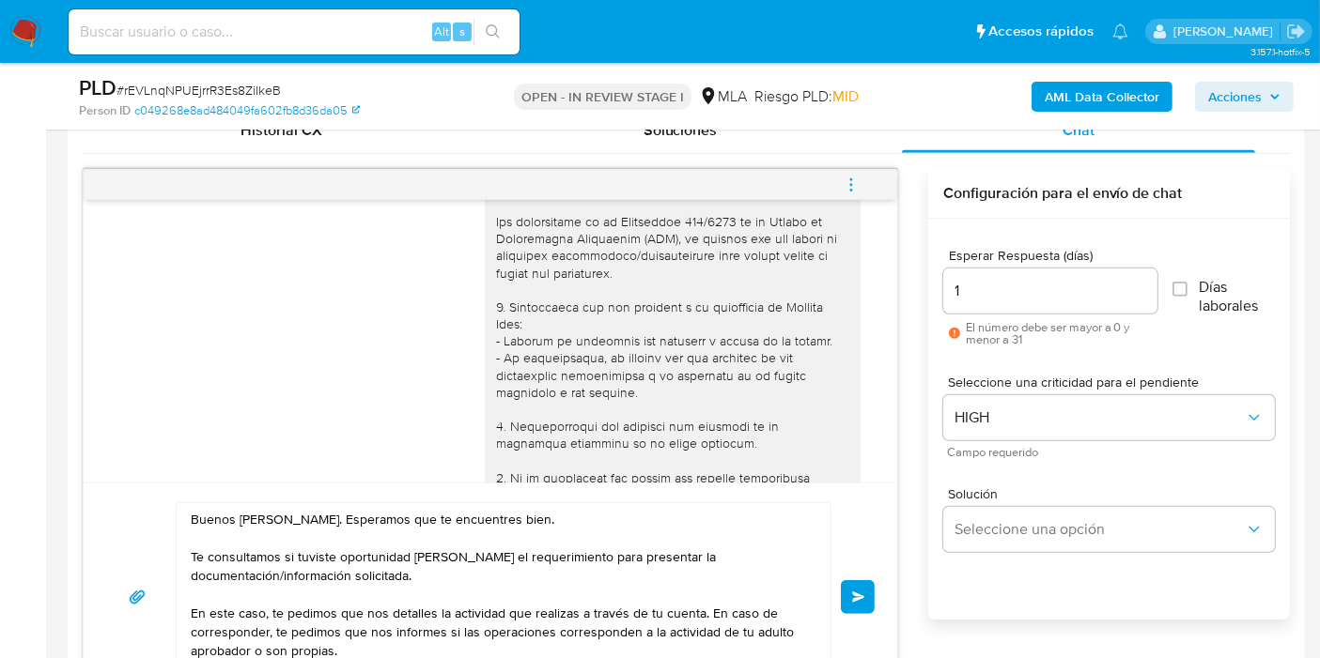
click at [853, 580] on button "Enviar" at bounding box center [858, 597] width 34 height 34
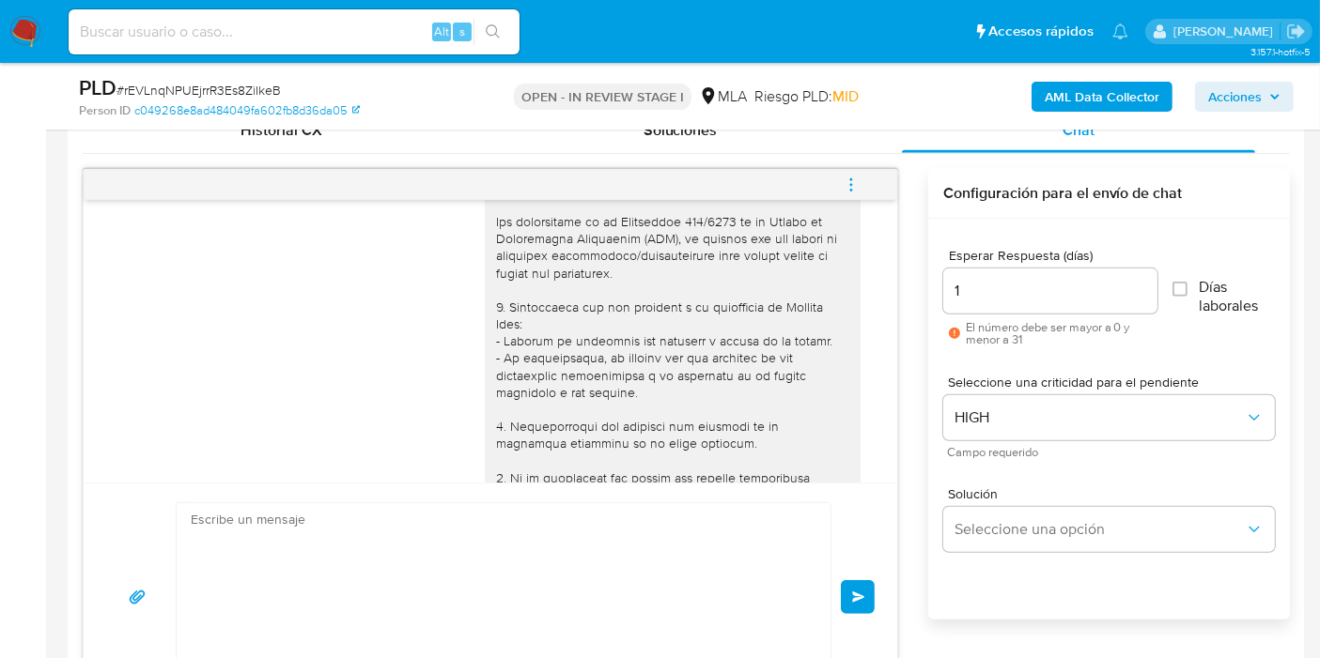
scroll to position [1302, 0]
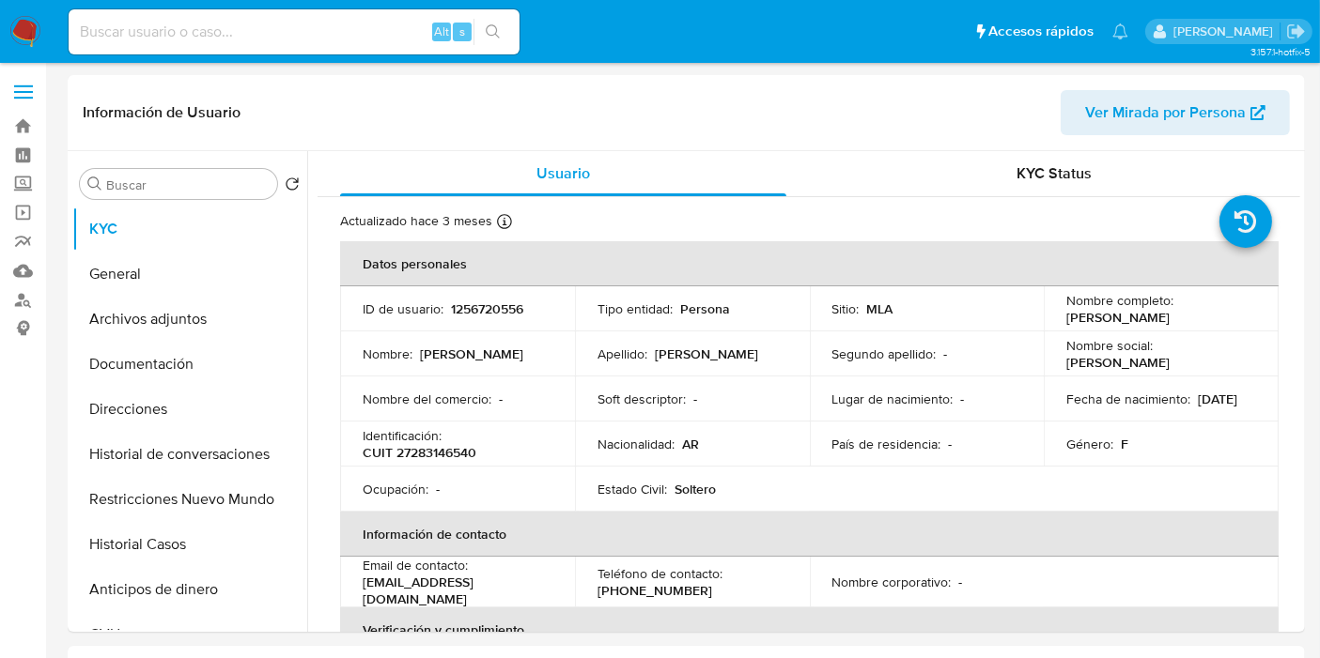
select select "10"
drag, startPoint x: 0, startPoint y: 0, endPoint x: 541, endPoint y: 246, distance: 594.4
click at [486, 377] on td "Nombre del comercio : -" at bounding box center [457, 399] width 235 height 45
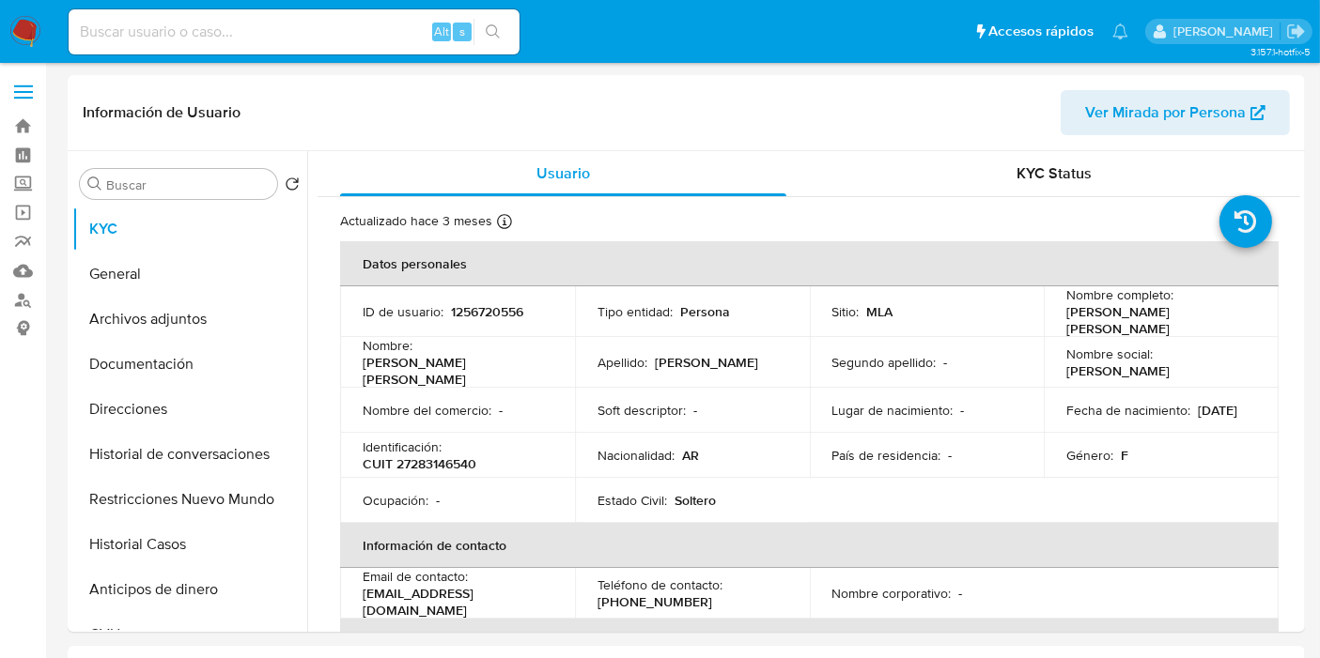
select select "10"
click at [443, 456] on p "CUIT 27283146540" at bounding box center [420, 464] width 114 height 17
copy p "27283146540"
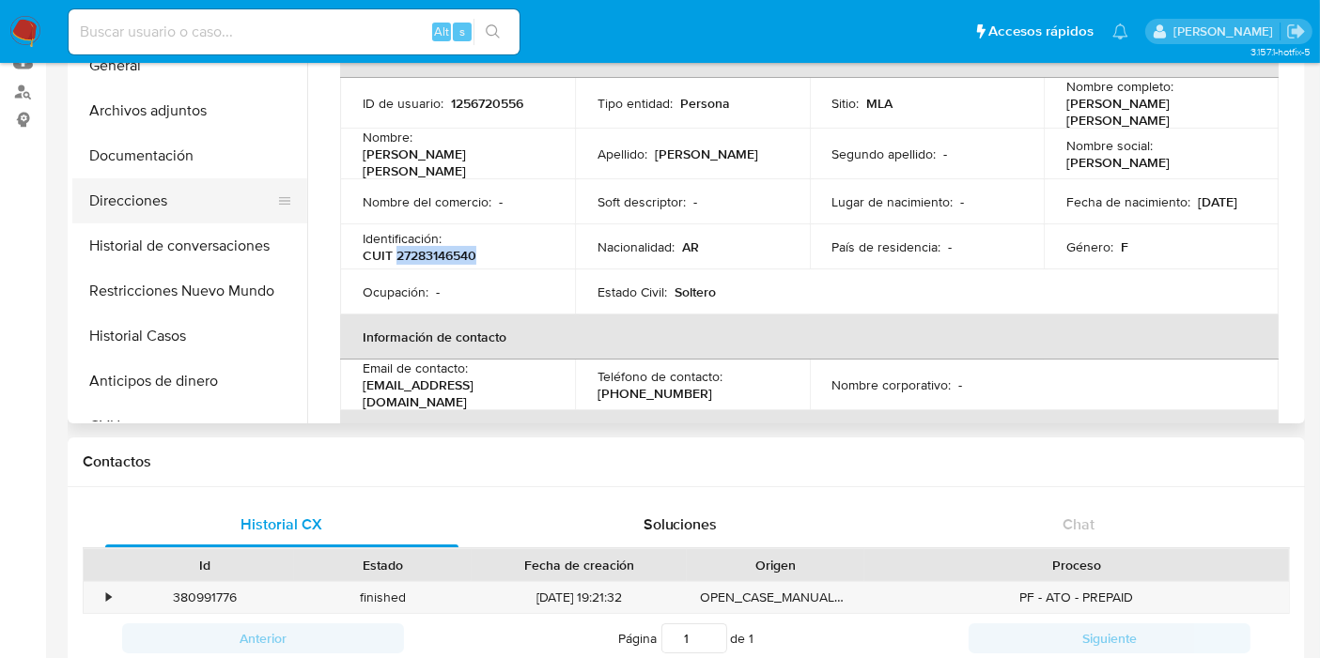
drag, startPoint x: 178, startPoint y: 241, endPoint x: 190, endPoint y: 215, distance: 28.6
click at [175, 241] on button "Historial de conversaciones" at bounding box center [189, 246] width 235 height 45
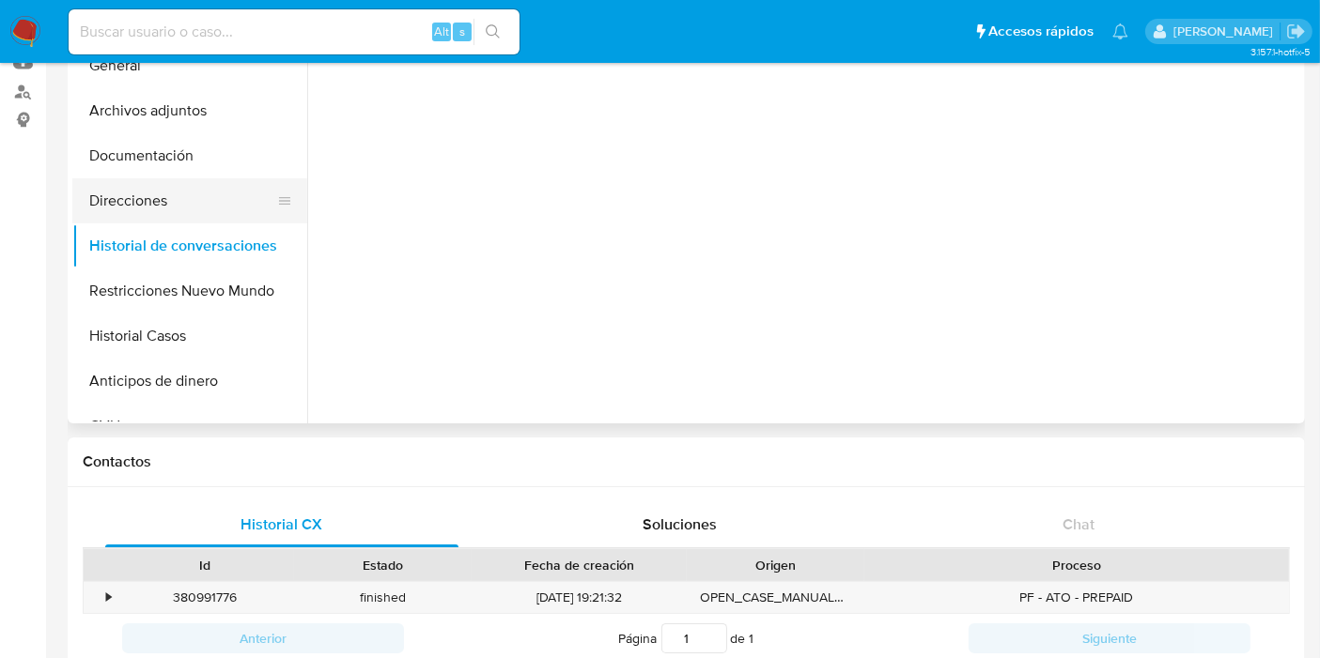
click at [190, 215] on button "Direcciones" at bounding box center [182, 200] width 220 height 45
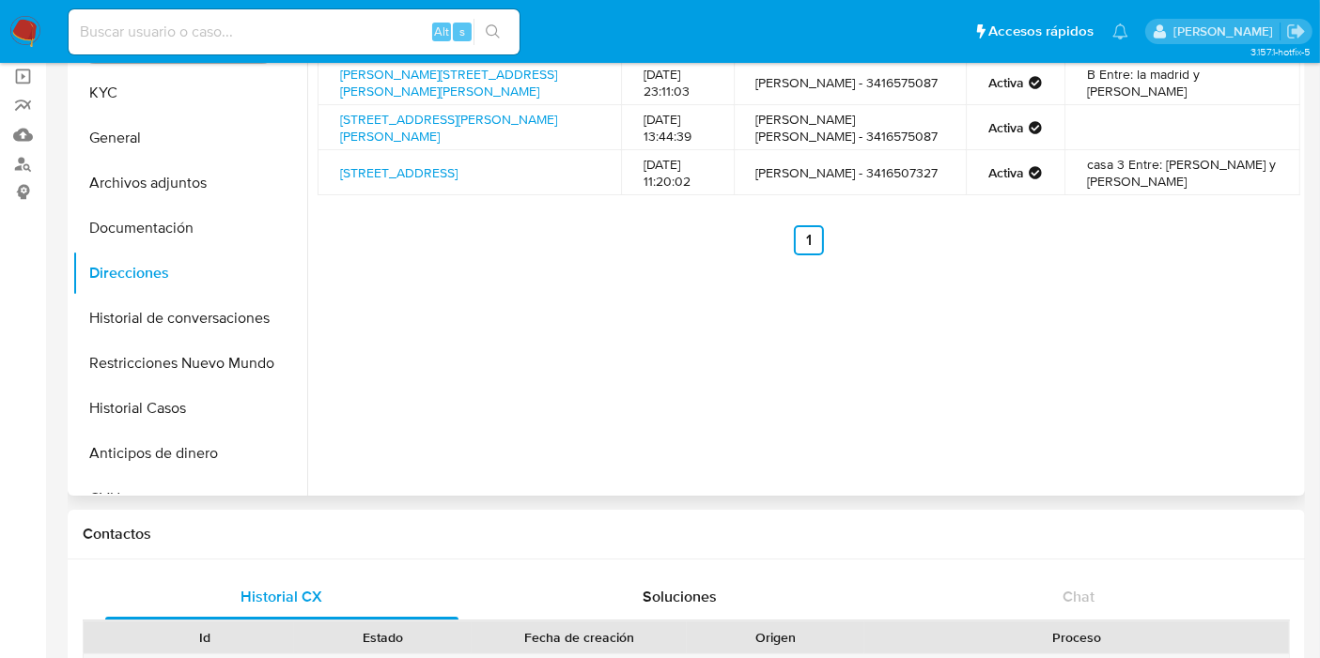
scroll to position [104, 0]
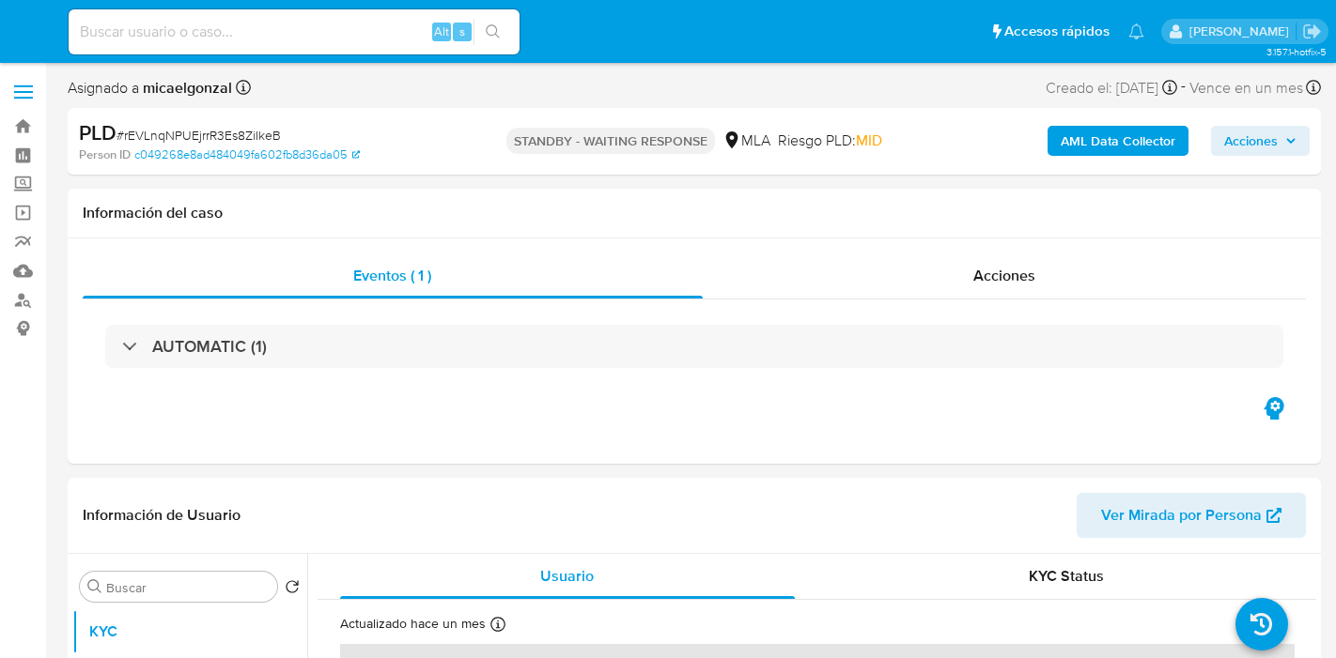
select select "10"
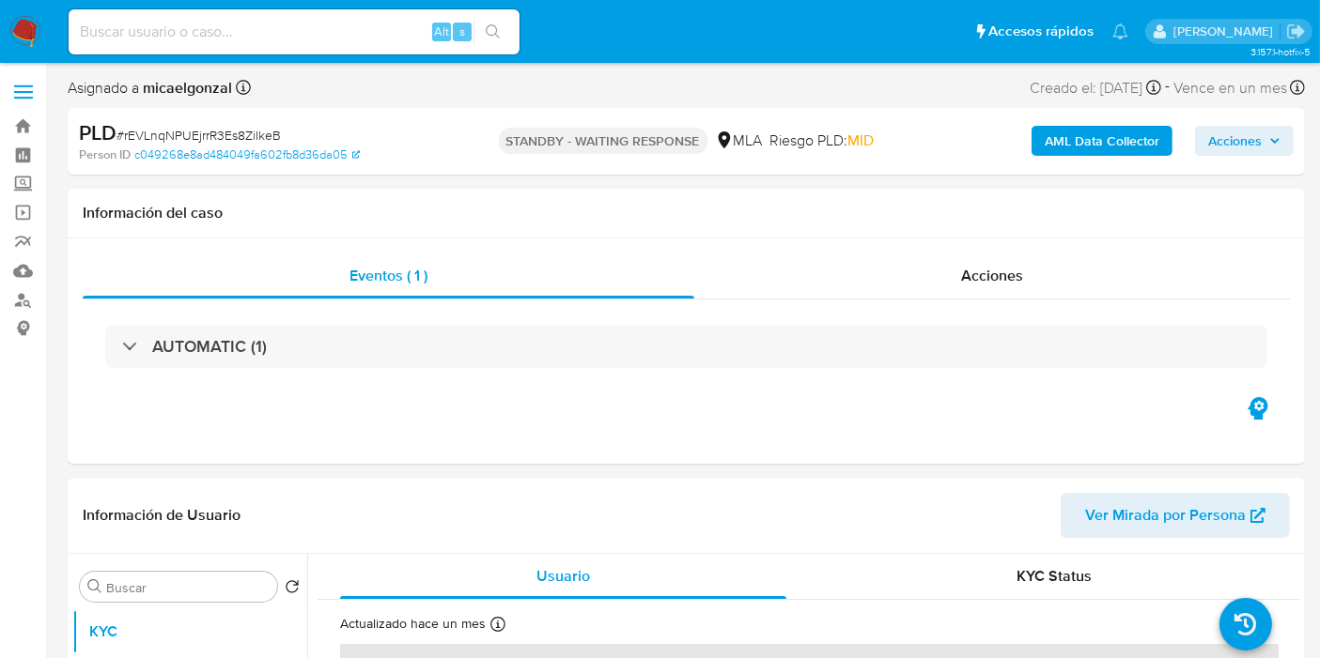
click at [0, 26] on nav "Pausado Ver notificaciones Alt s Accesos rápidos Presiona las siguientes teclas…" at bounding box center [660, 31] width 1320 height 63
click at [20, 36] on img at bounding box center [25, 32] width 32 height 32
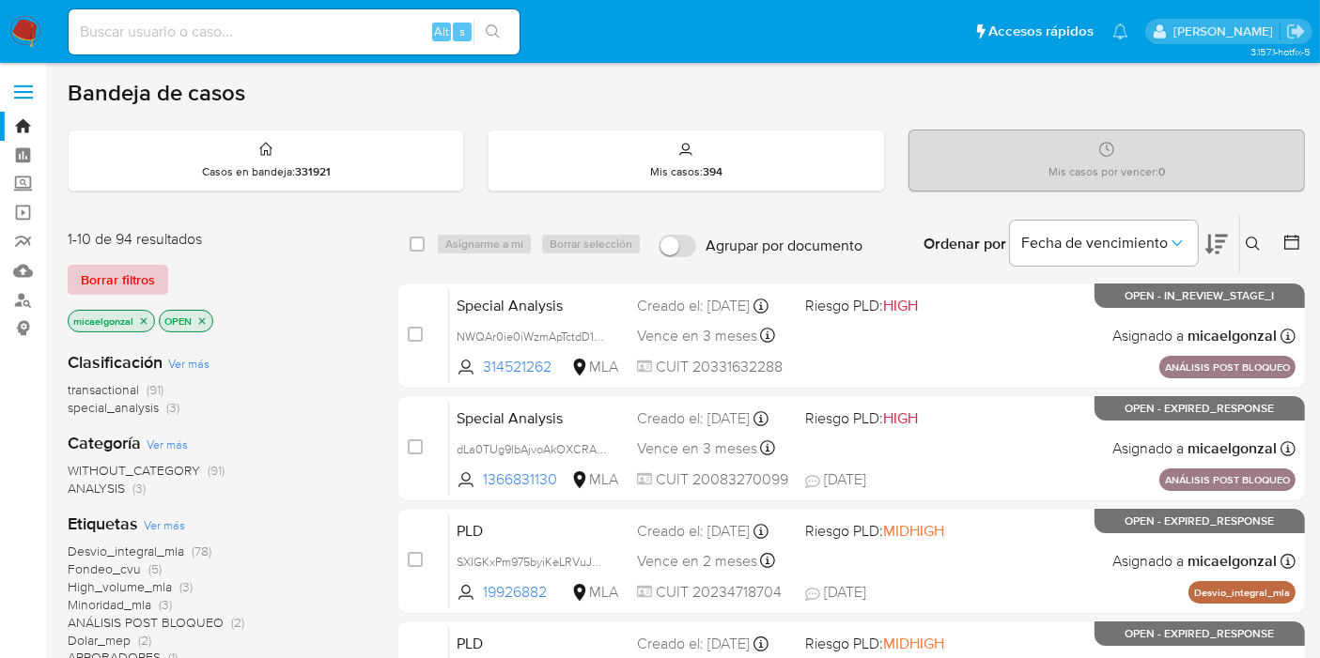
click at [137, 270] on span "Borrar filtros" at bounding box center [118, 280] width 74 height 26
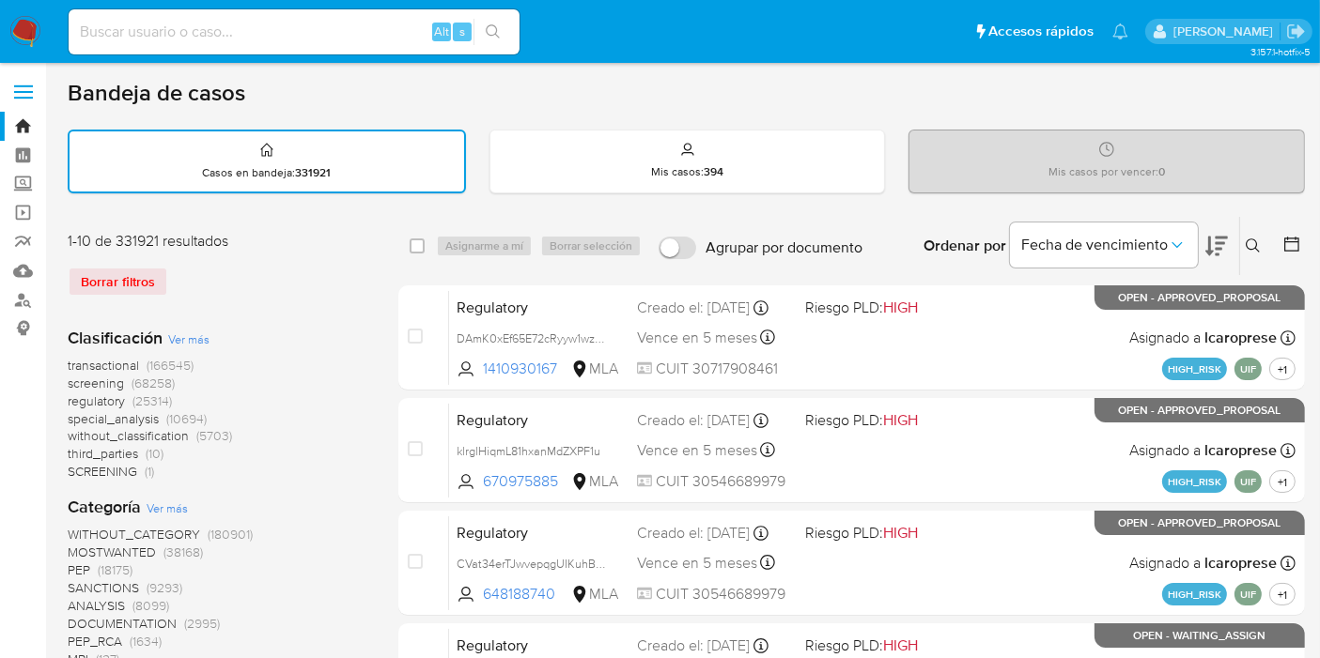
click at [1260, 251] on button at bounding box center [1255, 246] width 31 height 23
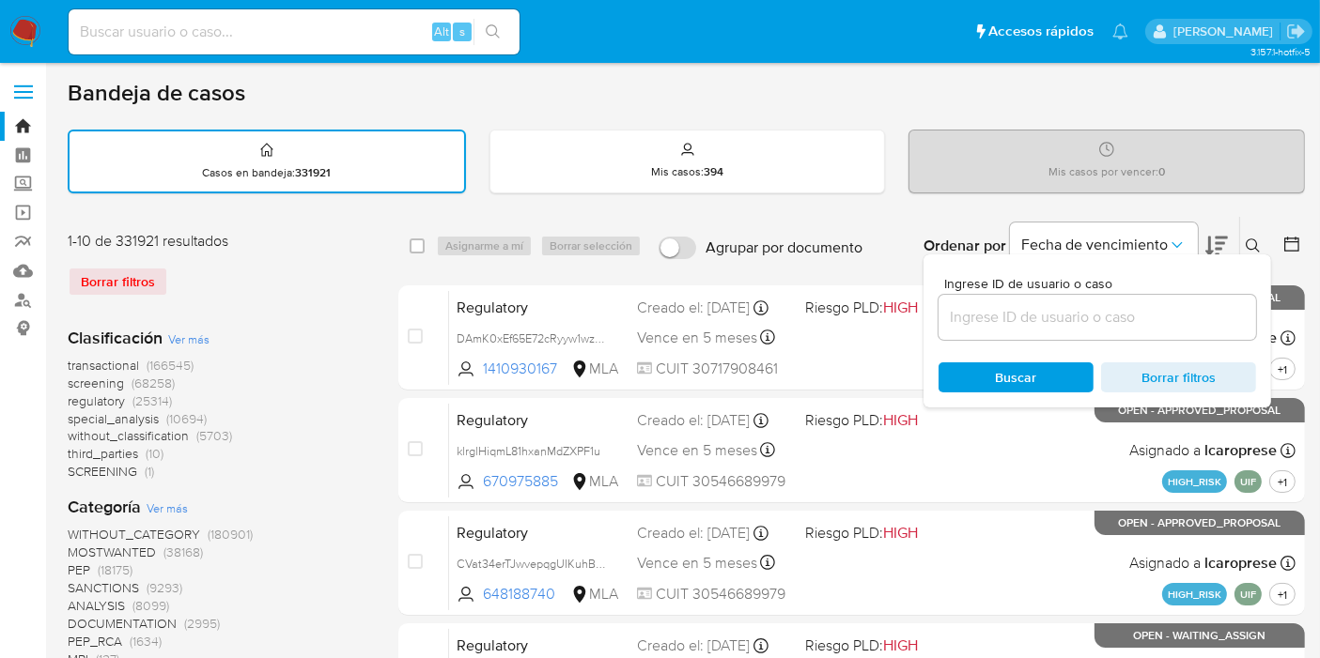
click at [1035, 317] on input at bounding box center [1096, 317] width 317 height 24
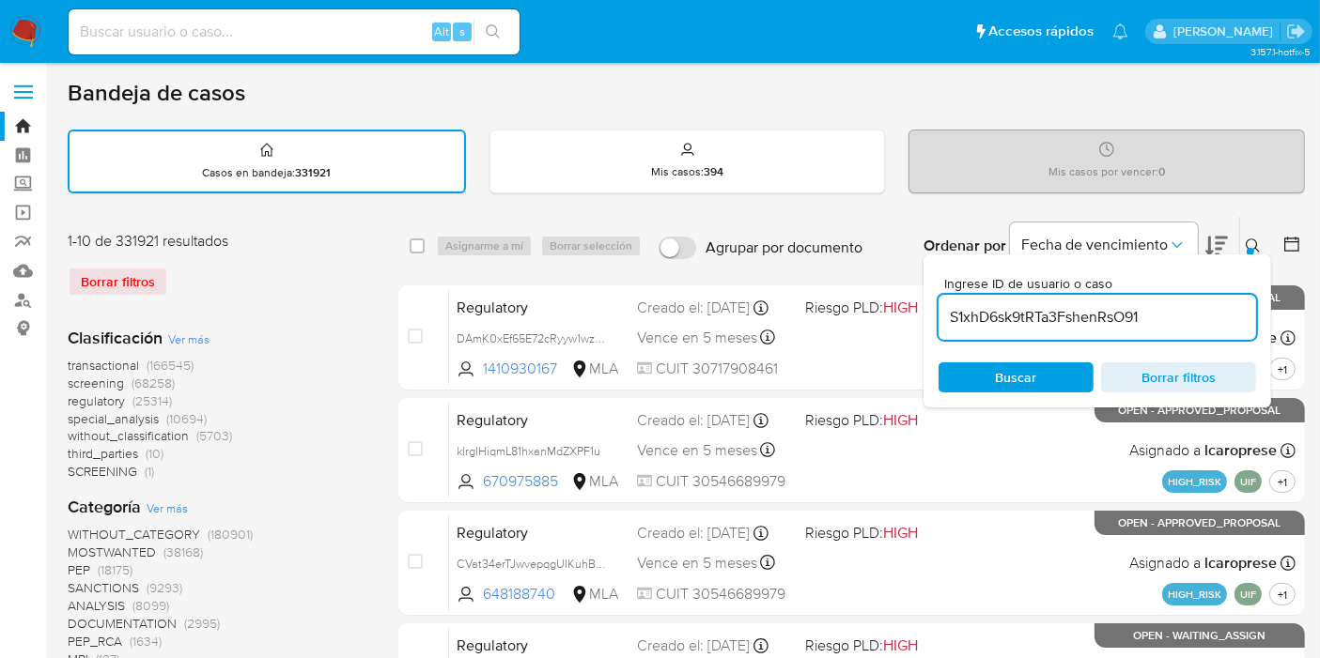
type input "S1xhD6sk9tRTa3FshenRsO91"
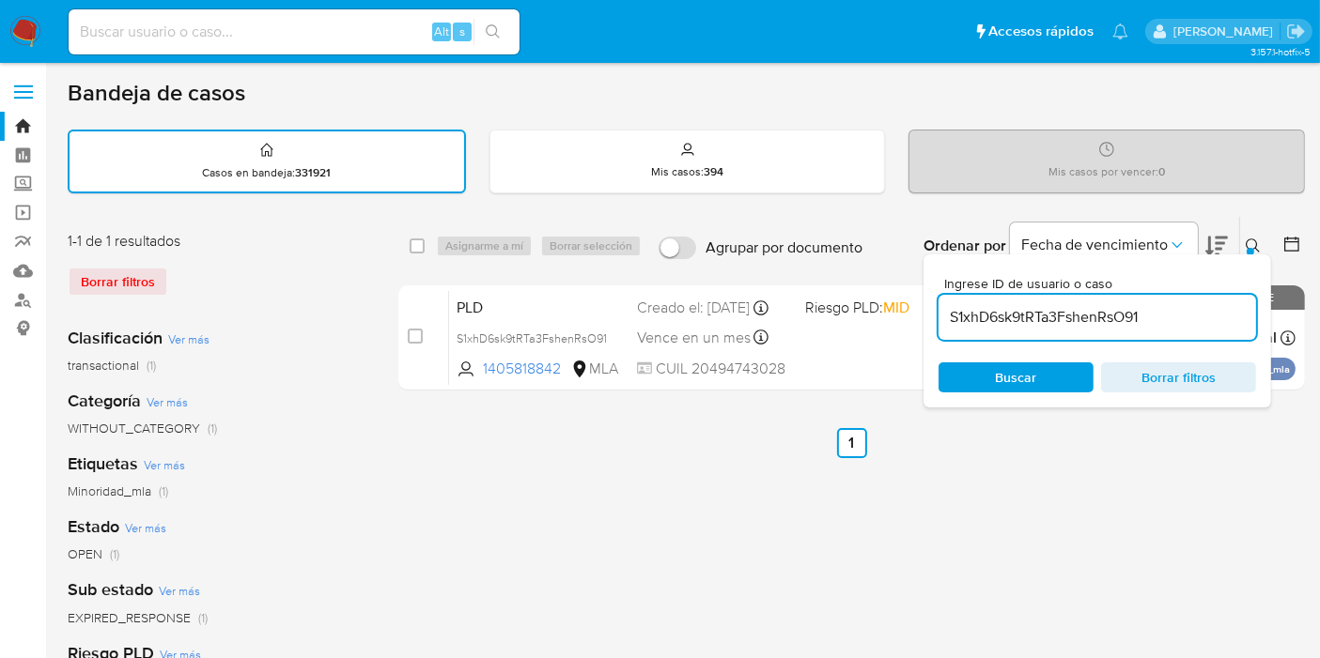
drag, startPoint x: 405, startPoint y: 233, endPoint x: 426, endPoint y: 239, distance: 22.3
click at [418, 236] on div "select-all-cases-checkbox Asignarme a mí Borrar selección Agrupar por documento…" at bounding box center [851, 246] width 906 height 58
click at [429, 239] on div "select-all-cases-checkbox" at bounding box center [421, 246] width 23 height 23
click at [421, 240] on input "checkbox" at bounding box center [417, 246] width 15 height 15
checkbox input "true"
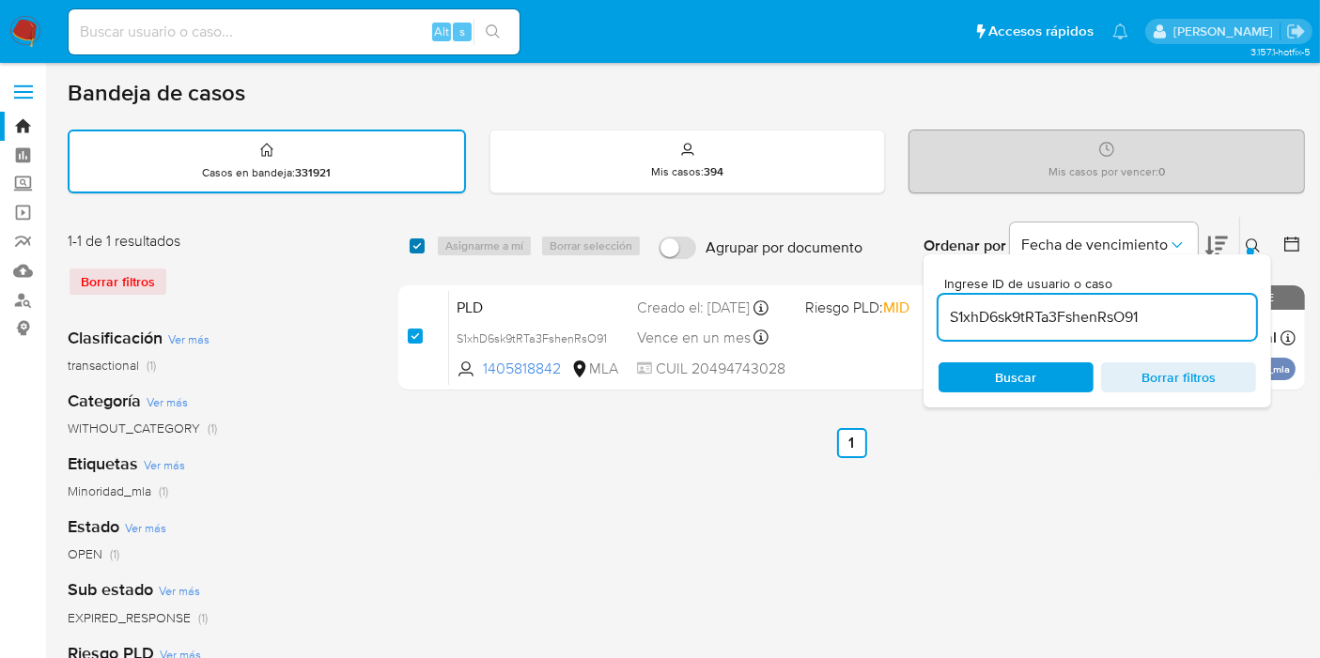
checkbox input "true"
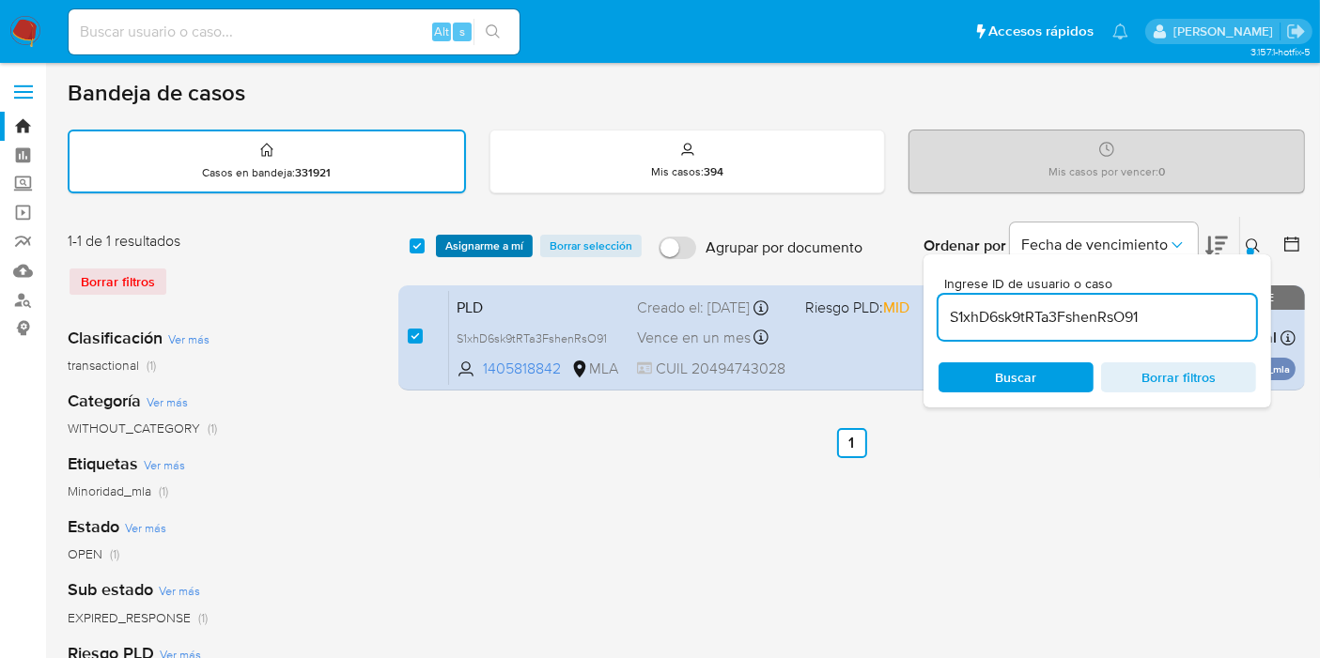
click at [453, 241] on span "Asignarme a mí" at bounding box center [484, 246] width 78 height 19
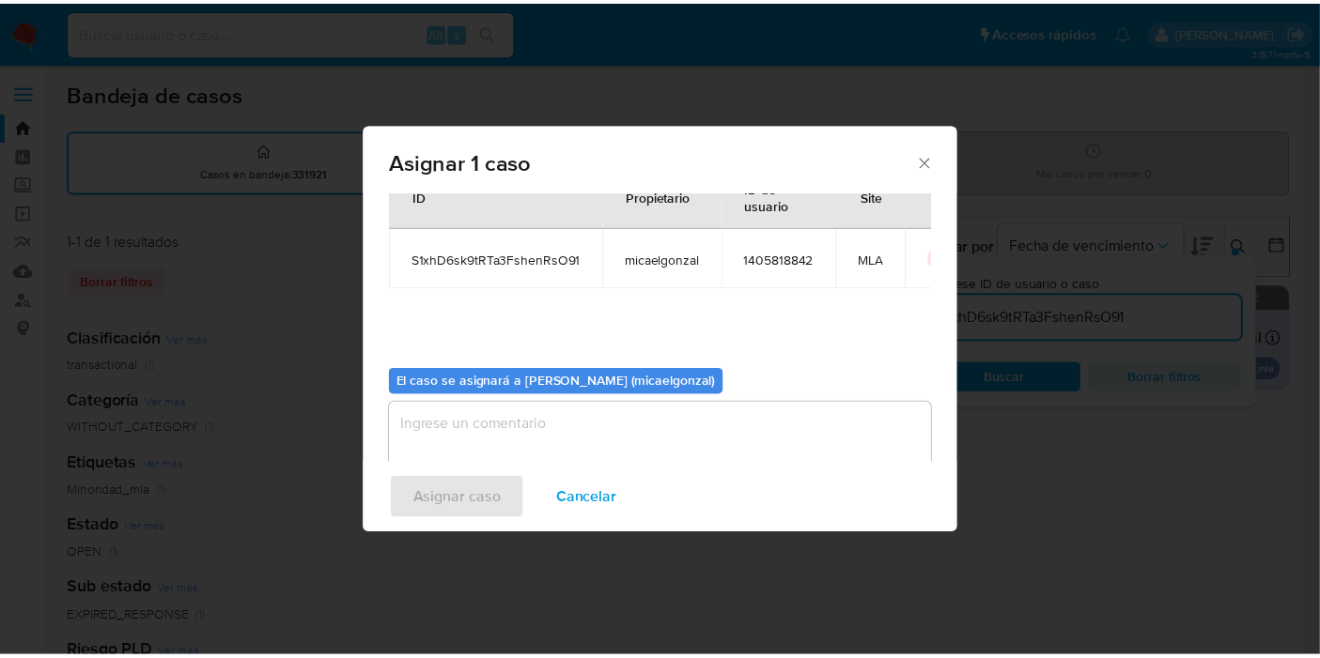
scroll to position [96, 0]
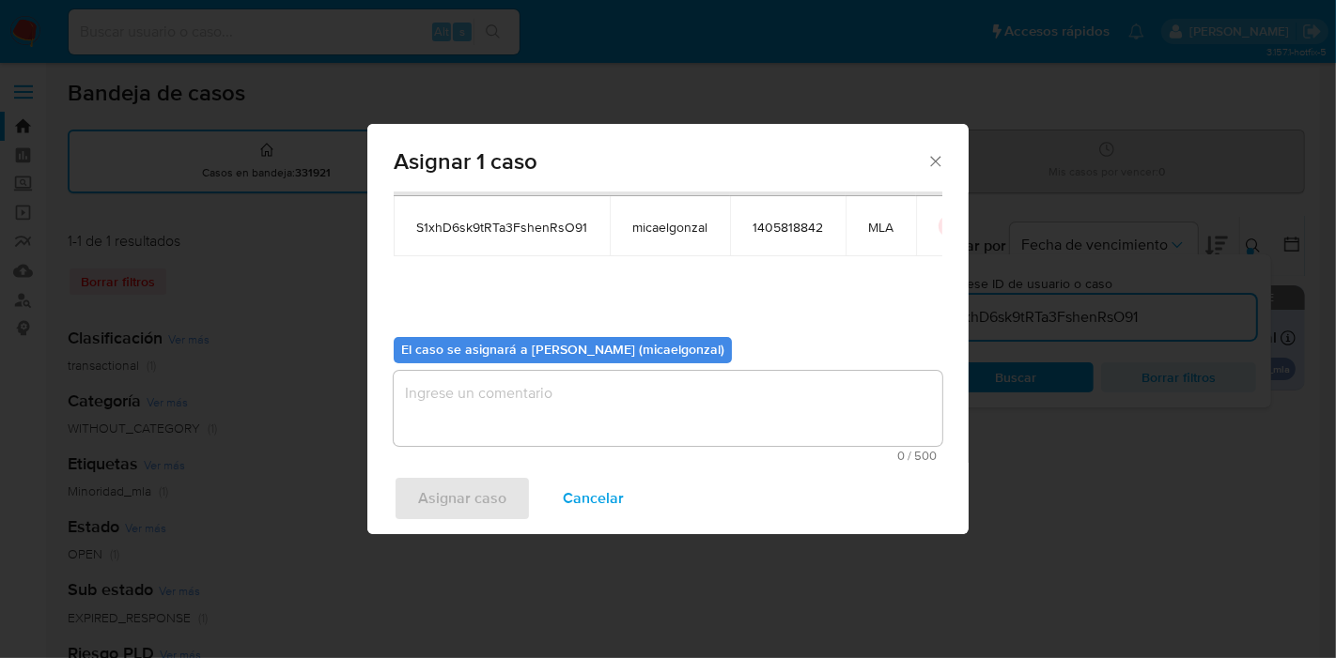
click at [531, 429] on textarea "assign-modal" at bounding box center [668, 408] width 549 height 75
click at [445, 492] on span "Asignar caso" at bounding box center [462, 498] width 88 height 41
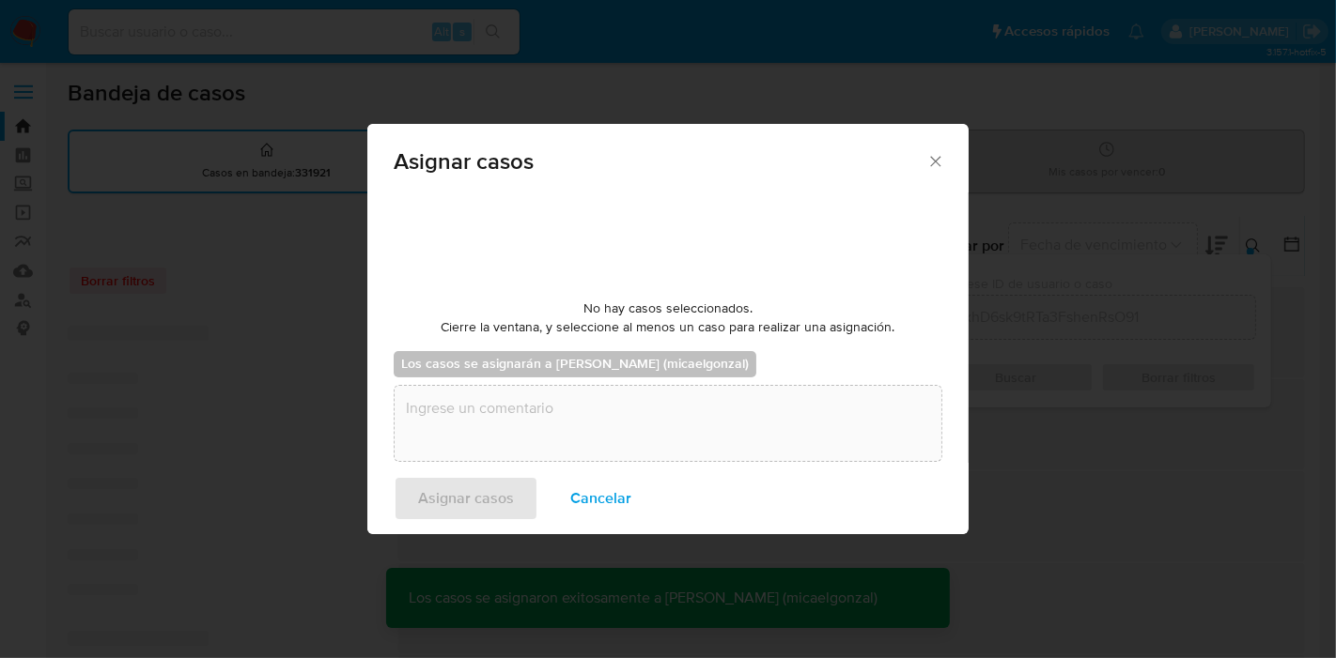
checkbox input "false"
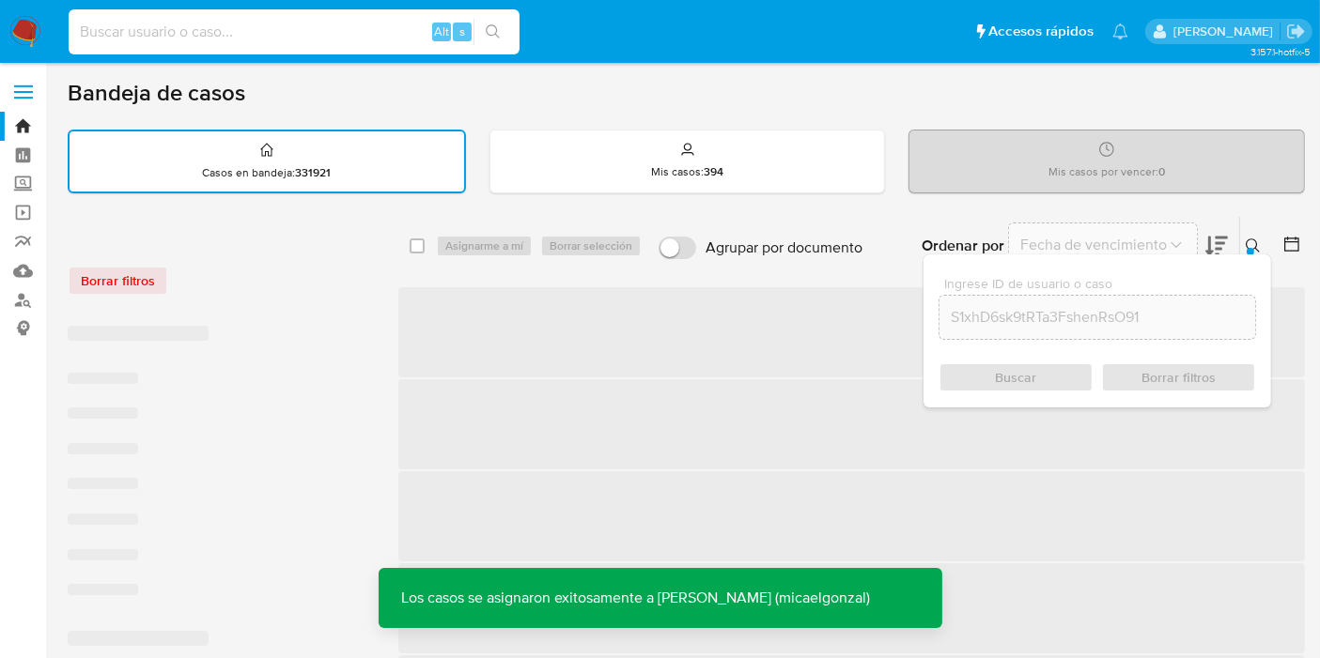
click at [328, 33] on input at bounding box center [294, 32] width 451 height 24
paste input "S1xhD6sk9tRTa3FshenRsO91"
type input "S1xhD6sk9tRTa3FshenRsO91"
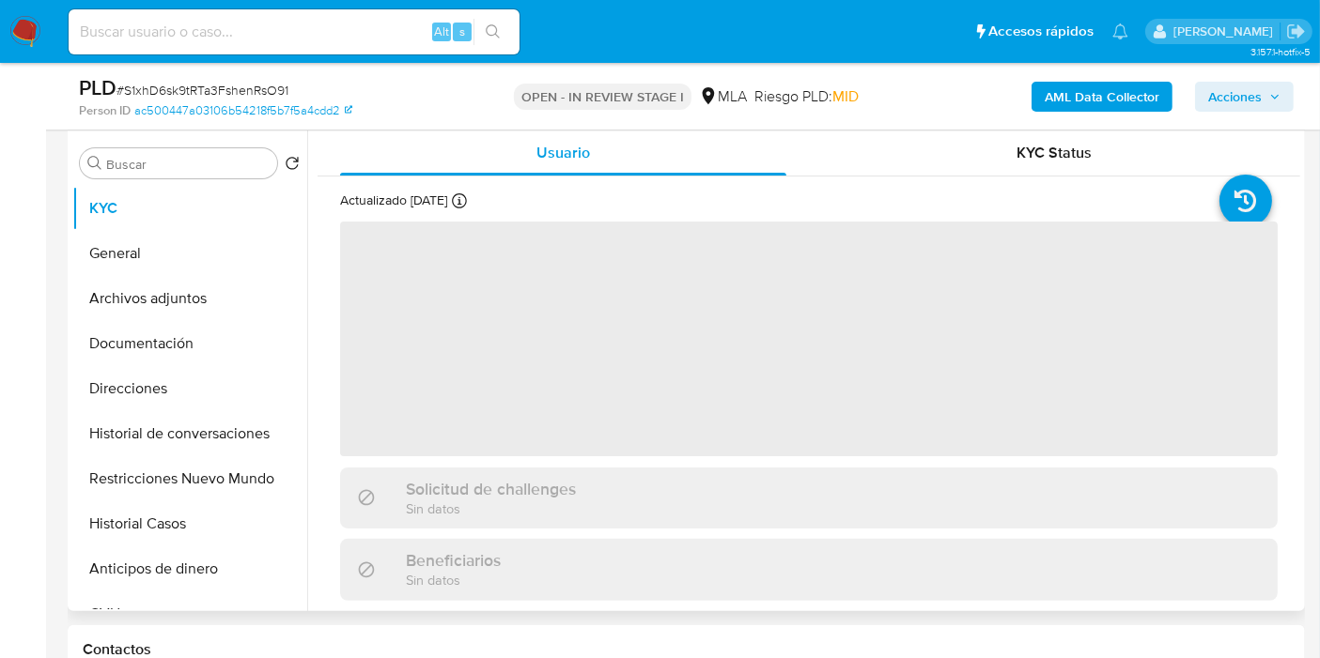
scroll to position [521, 0]
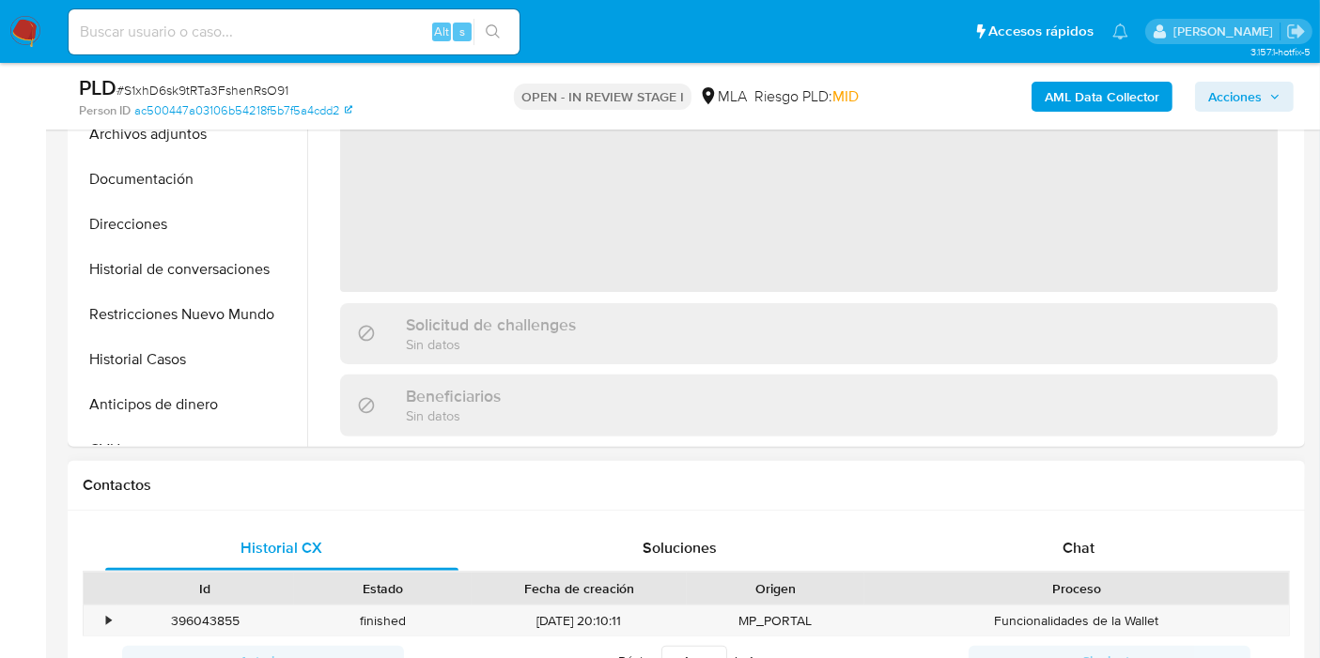
click at [1225, 573] on div "Proceso" at bounding box center [1076, 589] width 425 height 32
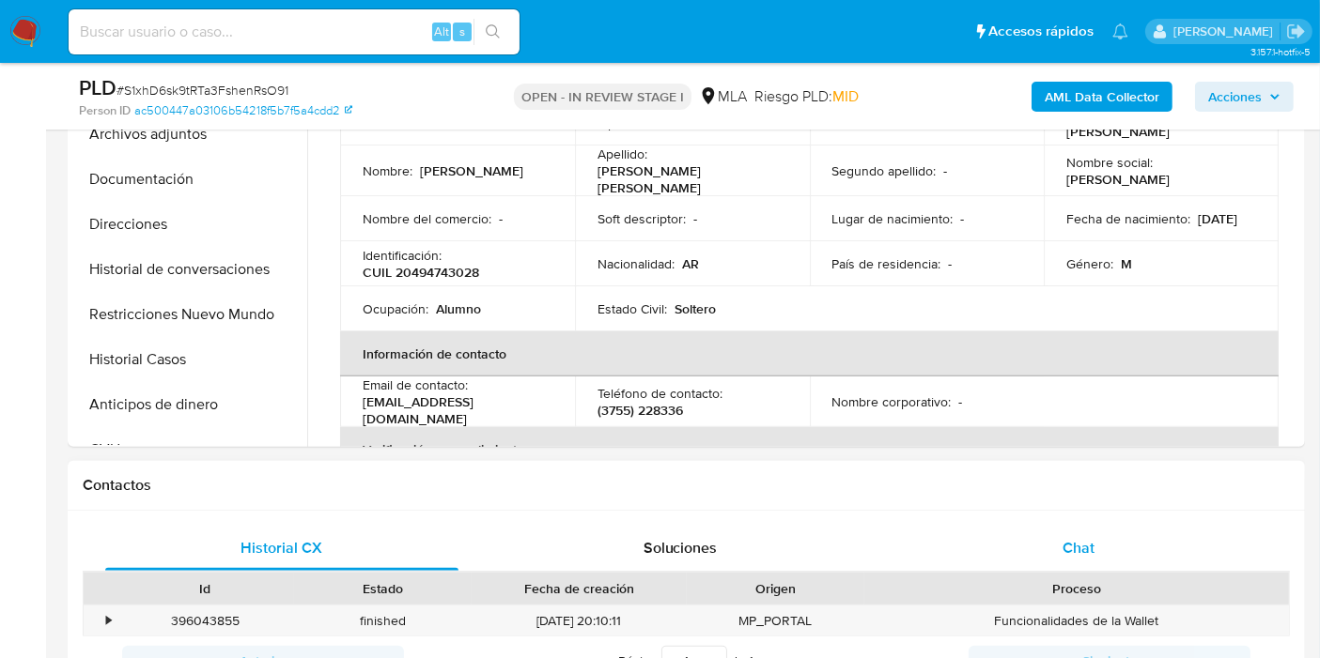
click at [1181, 546] on div "Chat" at bounding box center [1078, 548] width 353 height 45
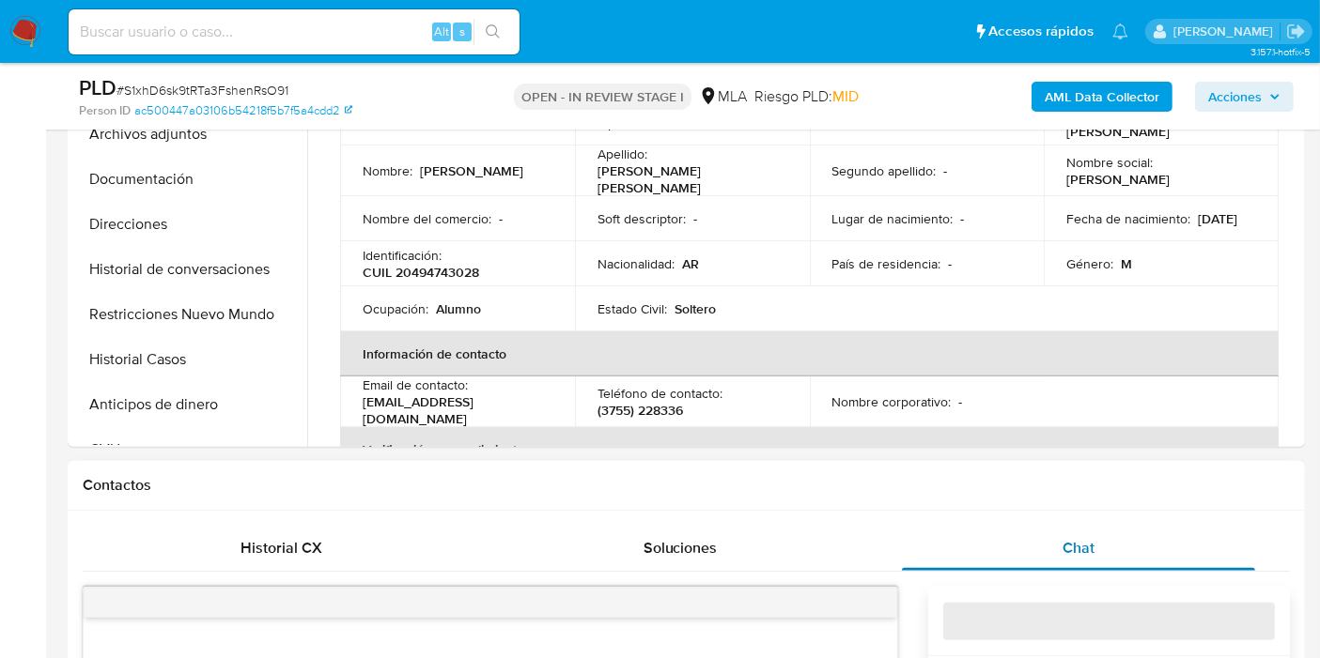
select select "10"
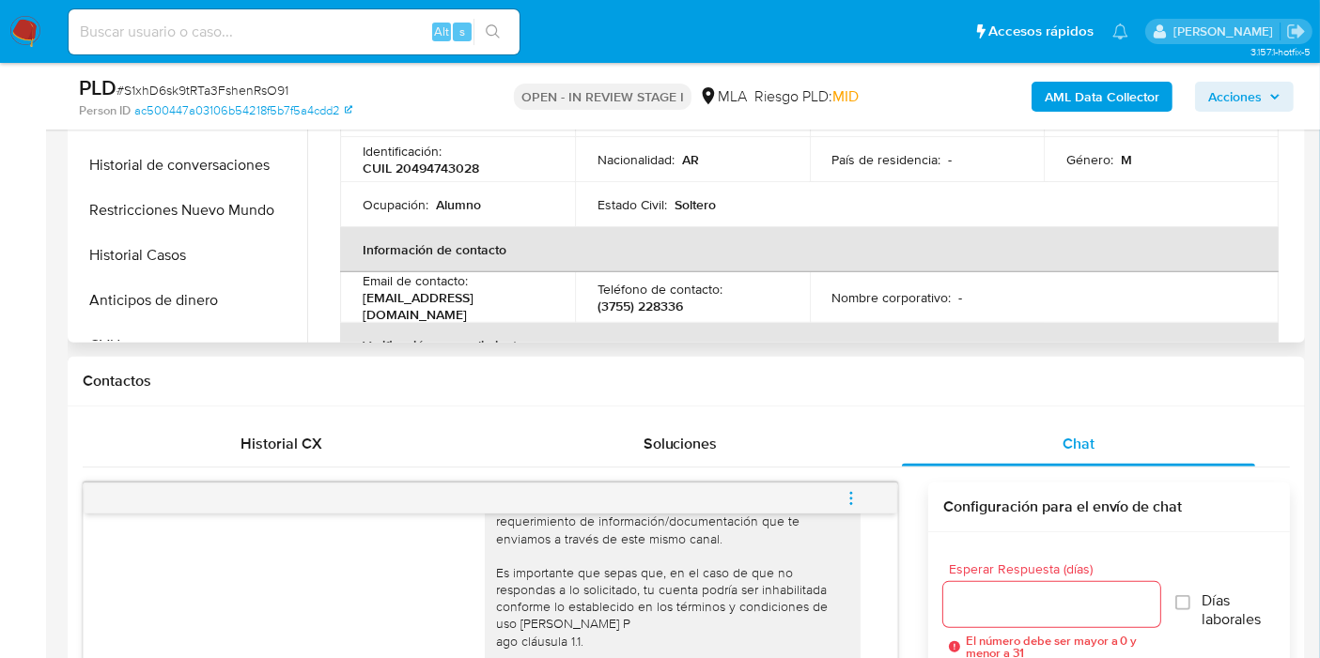
scroll to position [313, 0]
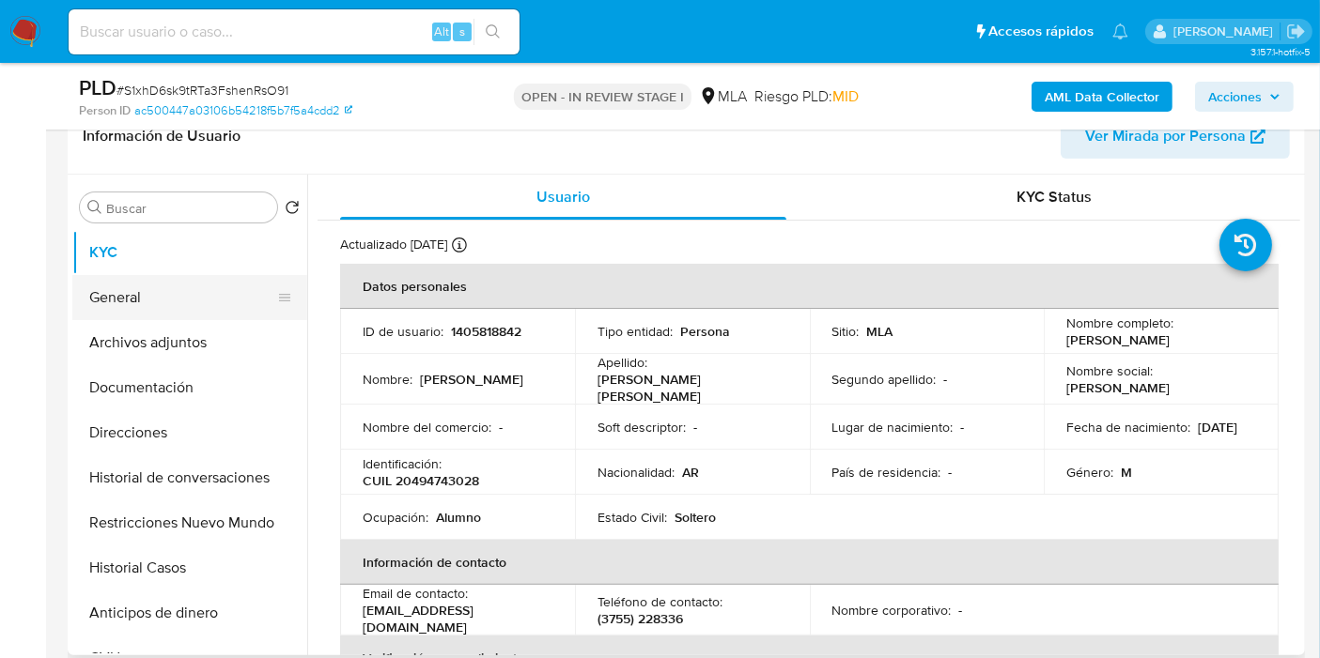
click at [249, 317] on button "General" at bounding box center [182, 297] width 220 height 45
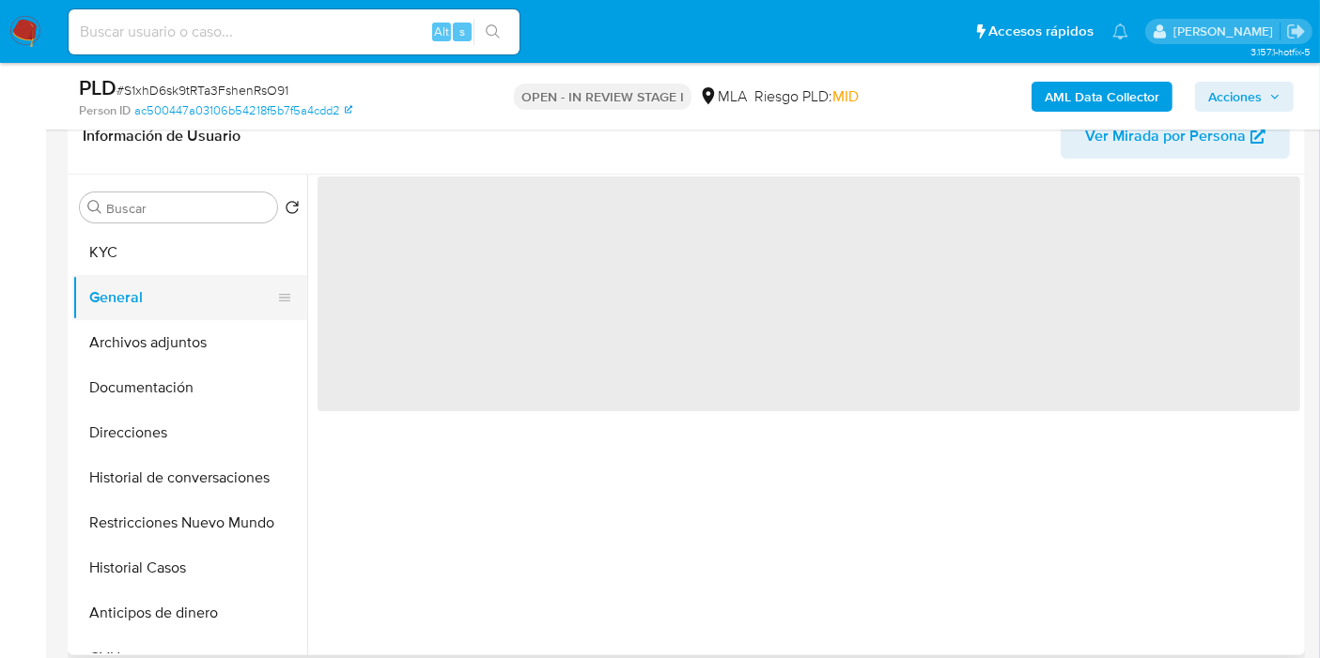
click at [244, 276] on button "General" at bounding box center [182, 297] width 220 height 45
click at [220, 246] on button "KYC" at bounding box center [182, 252] width 220 height 45
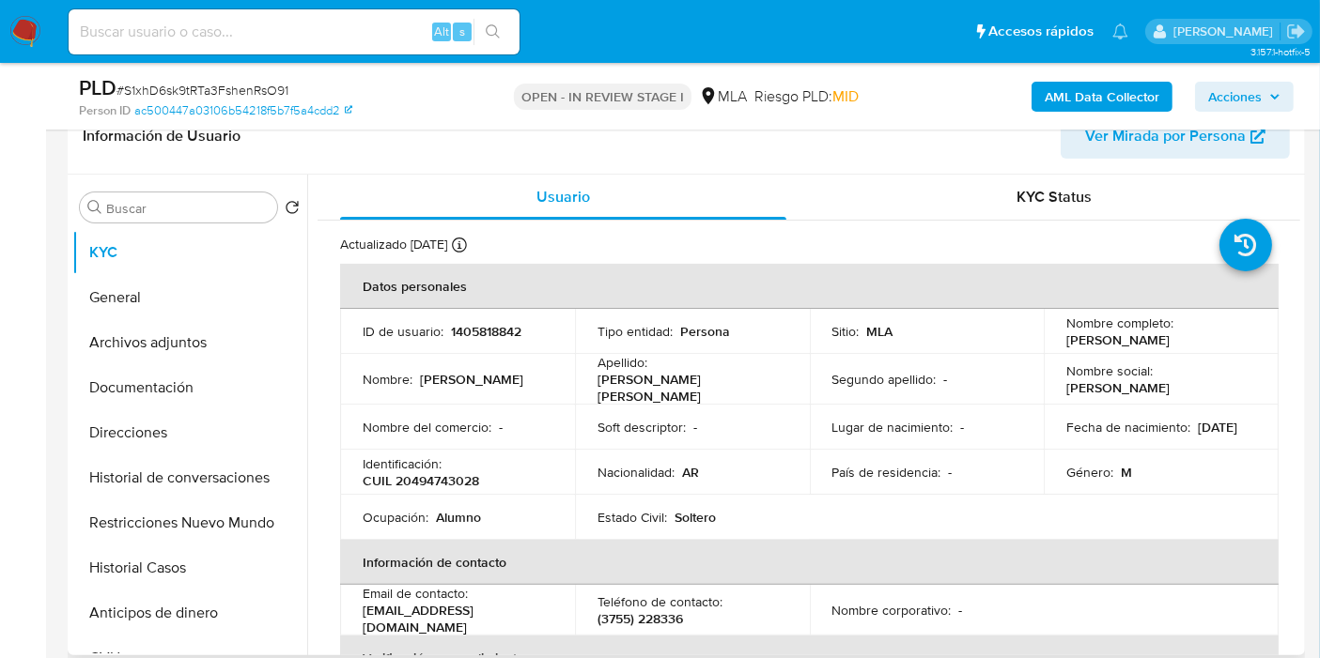
drag, startPoint x: 1119, startPoint y: 348, endPoint x: 1057, endPoint y: 335, distance: 63.4
click at [1057, 335] on td "Nombre completo : Brian Ezequiel Muller Drescher" at bounding box center [1161, 331] width 235 height 45
copy p "Brian Ezequiel Muller Drescher"
click at [182, 312] on button "General" at bounding box center [182, 297] width 220 height 45
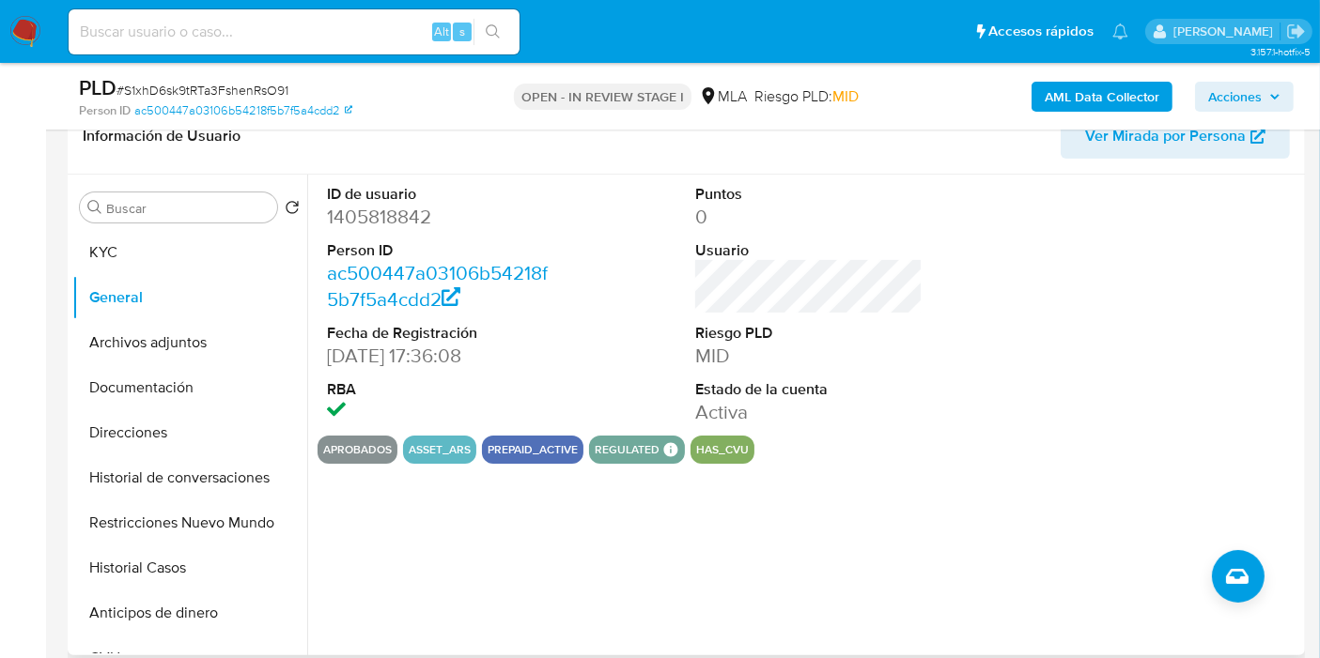
click at [370, 235] on dl "ID de usuario 1405818842 Person ID ac500447a03106b54218f5b7f5a4cdd2 Fecha de Re…" at bounding box center [440, 305] width 227 height 242
click at [386, 221] on dd "1405818842" at bounding box center [440, 217] width 227 height 26
copy dd "1405818842"
click at [182, 309] on button "General" at bounding box center [182, 297] width 220 height 45
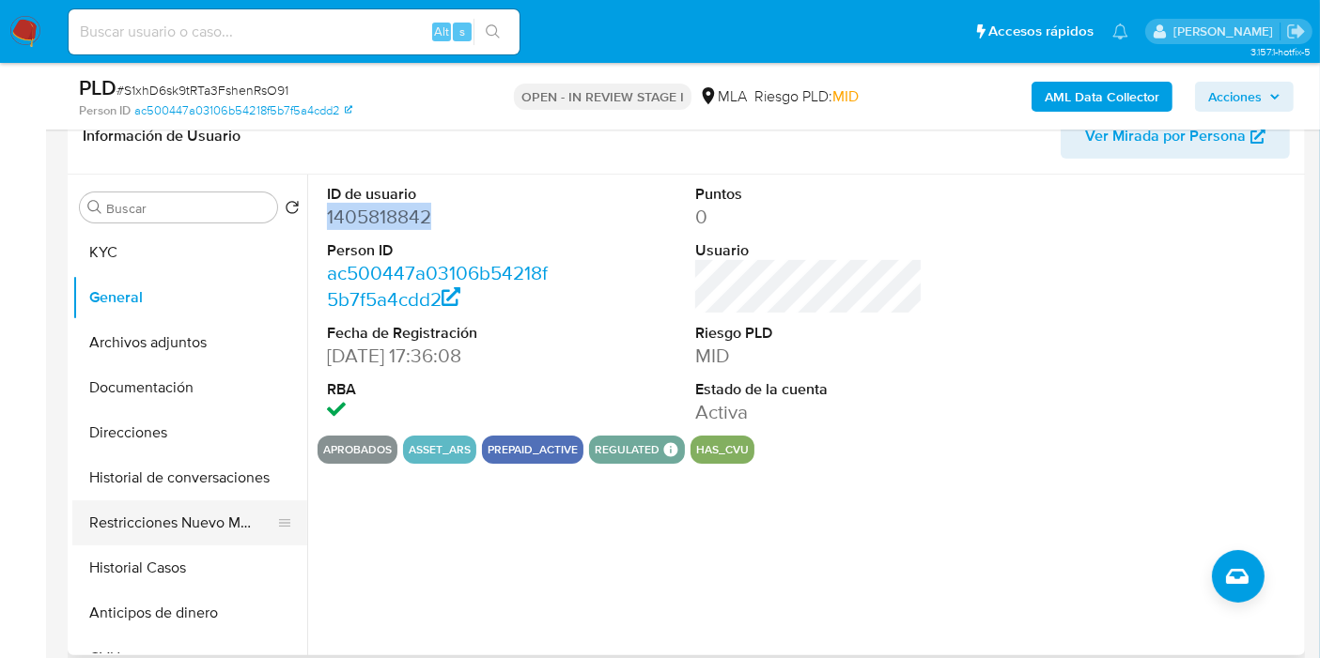
click at [178, 532] on button "Restricciones Nuevo Mundo" at bounding box center [182, 523] width 220 height 45
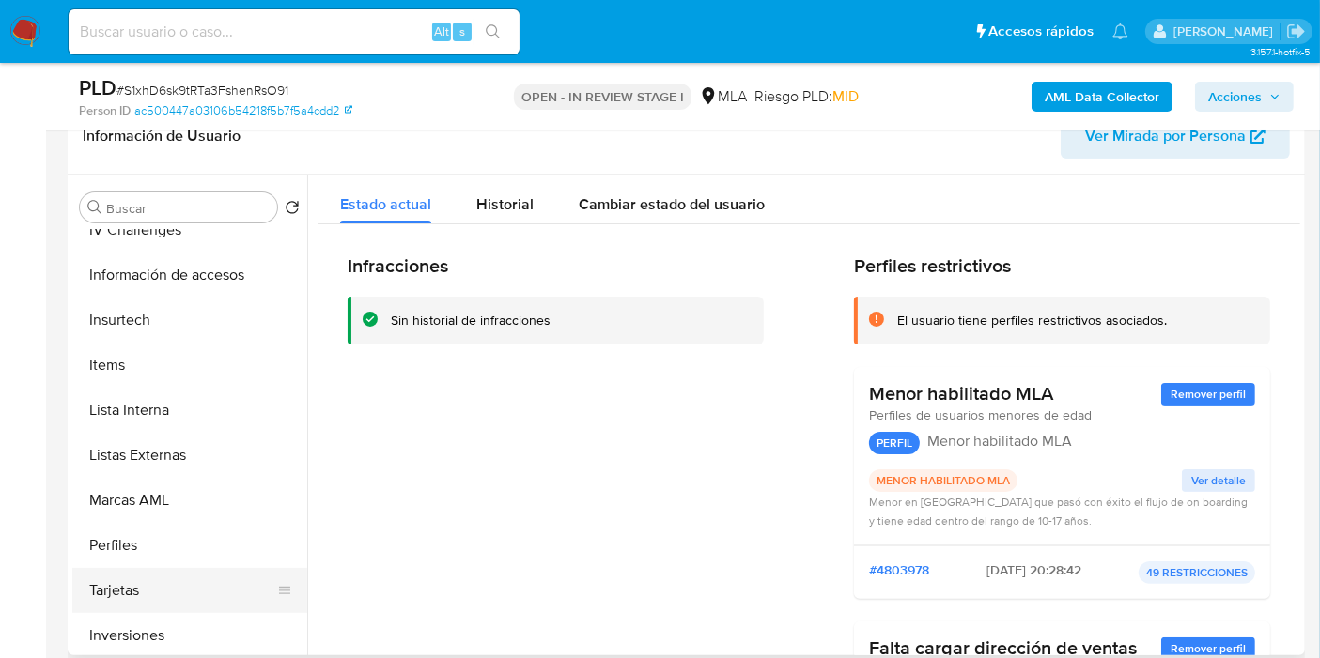
scroll to position [928, 0]
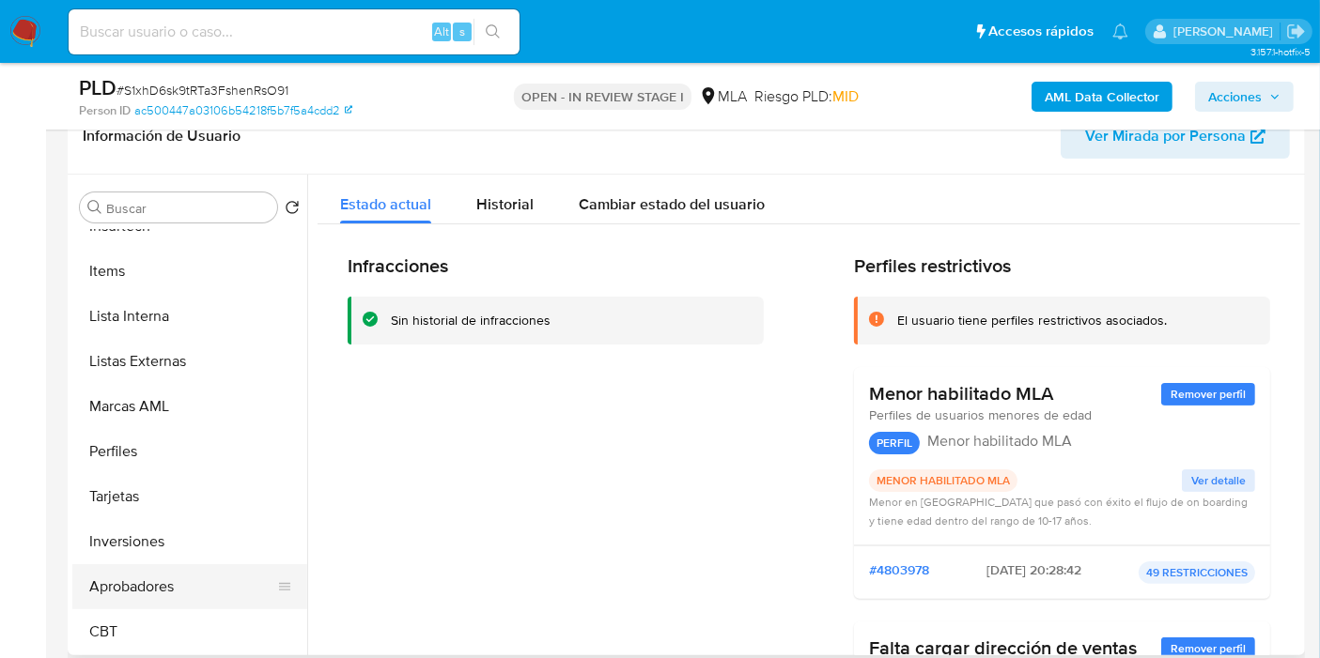
click at [161, 590] on button "Aprobadores" at bounding box center [182, 586] width 220 height 45
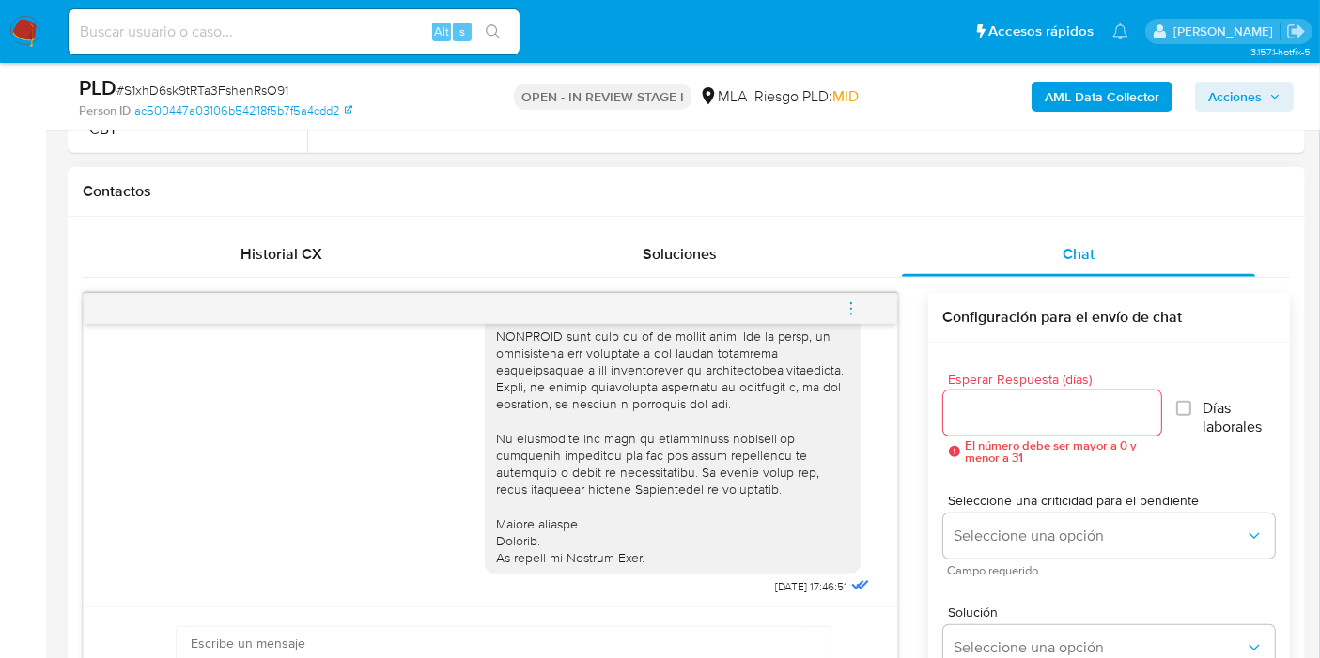
scroll to position [417, 0]
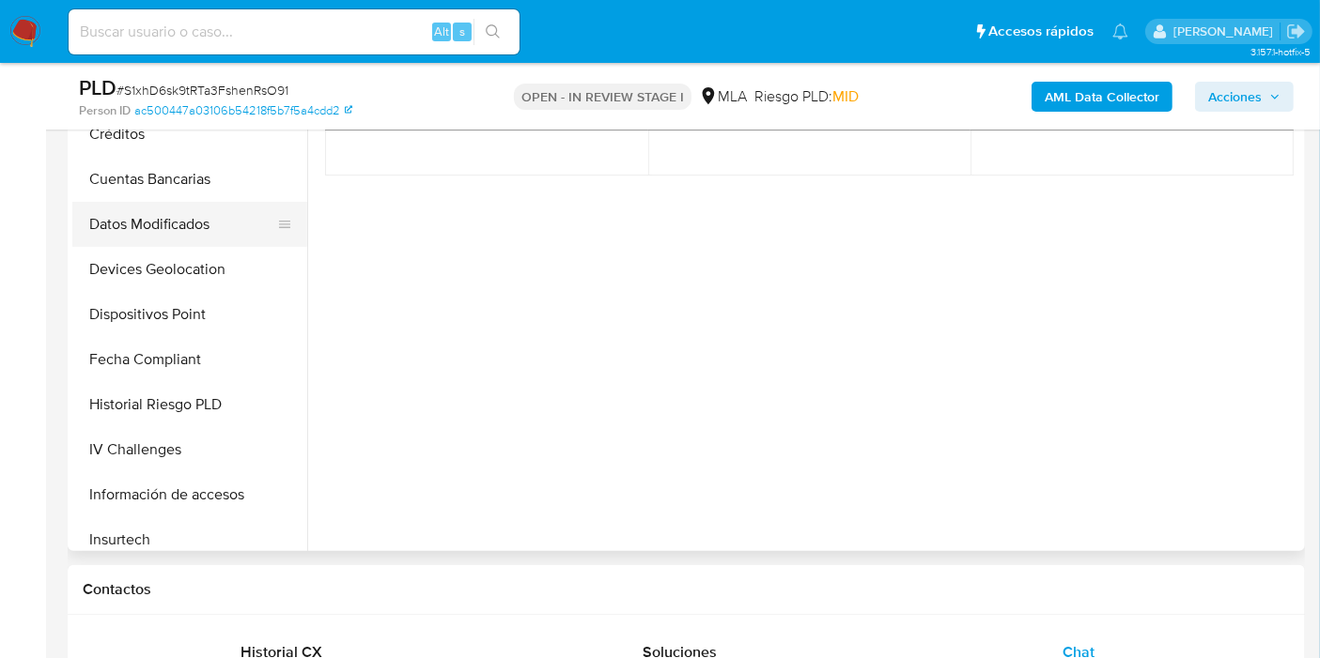
click at [186, 221] on button "Datos Modificados" at bounding box center [182, 224] width 220 height 45
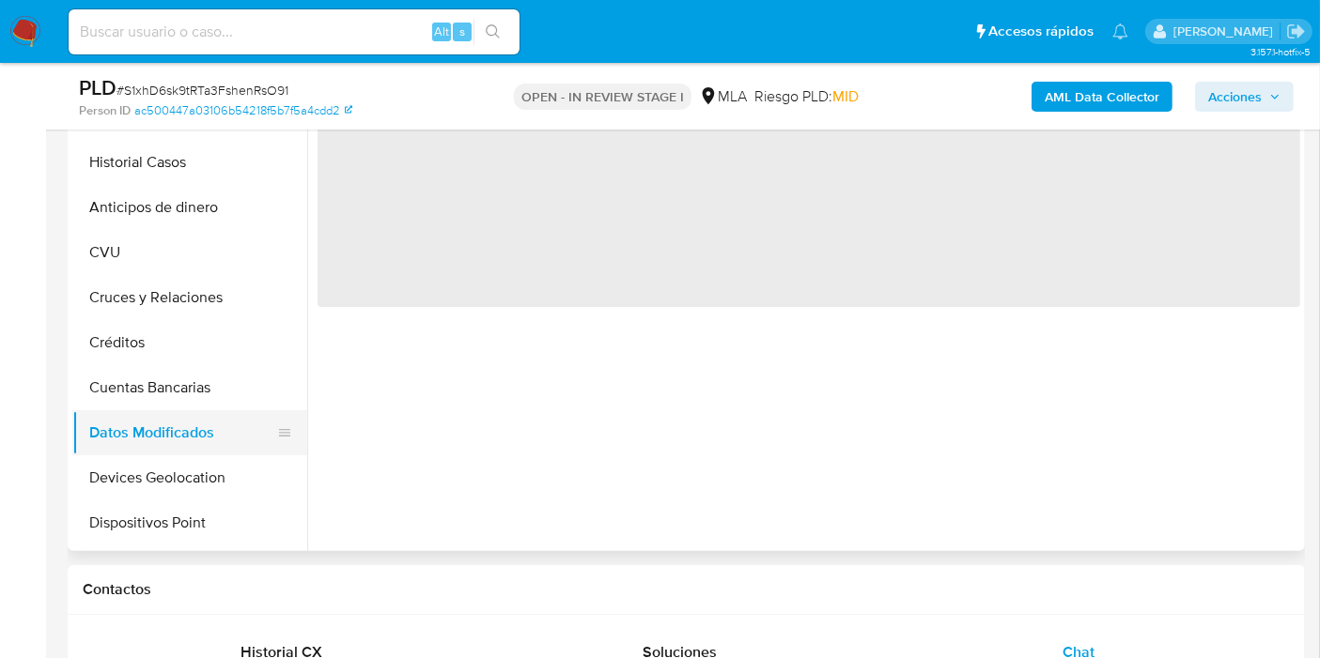
click at [186, 221] on button "Anticipos de dinero" at bounding box center [189, 207] width 235 height 45
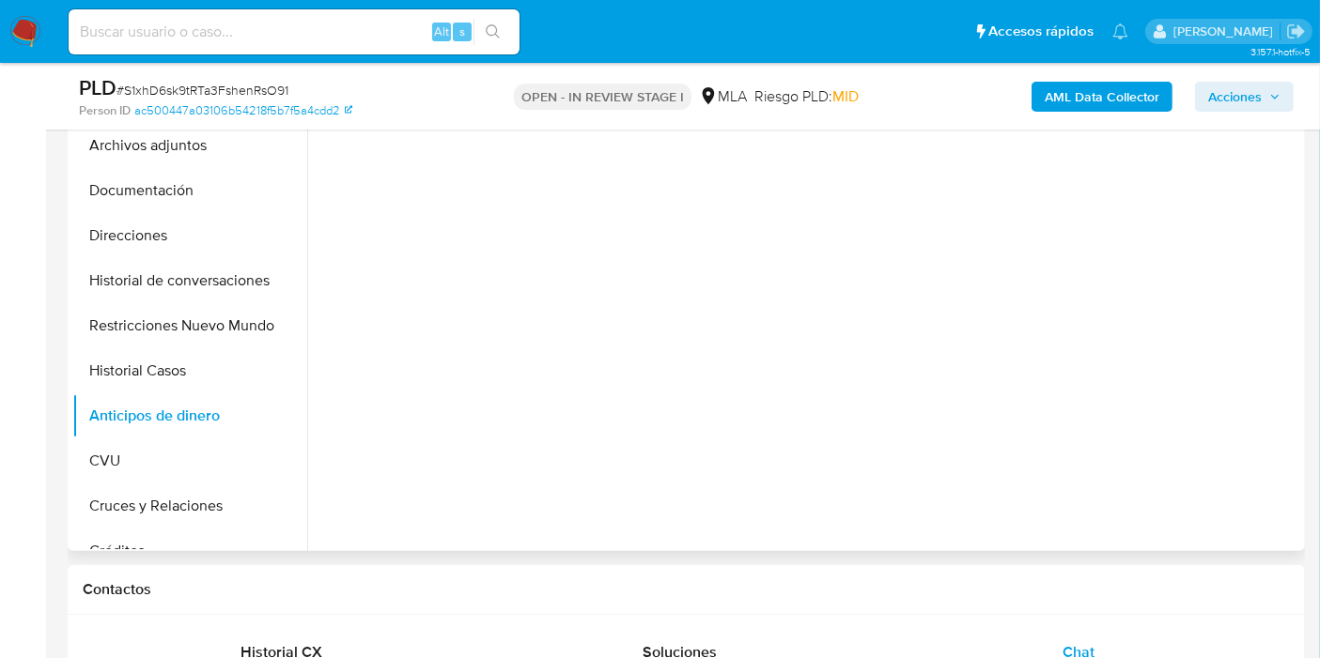
click at [186, 221] on button "Direcciones" at bounding box center [189, 235] width 235 height 45
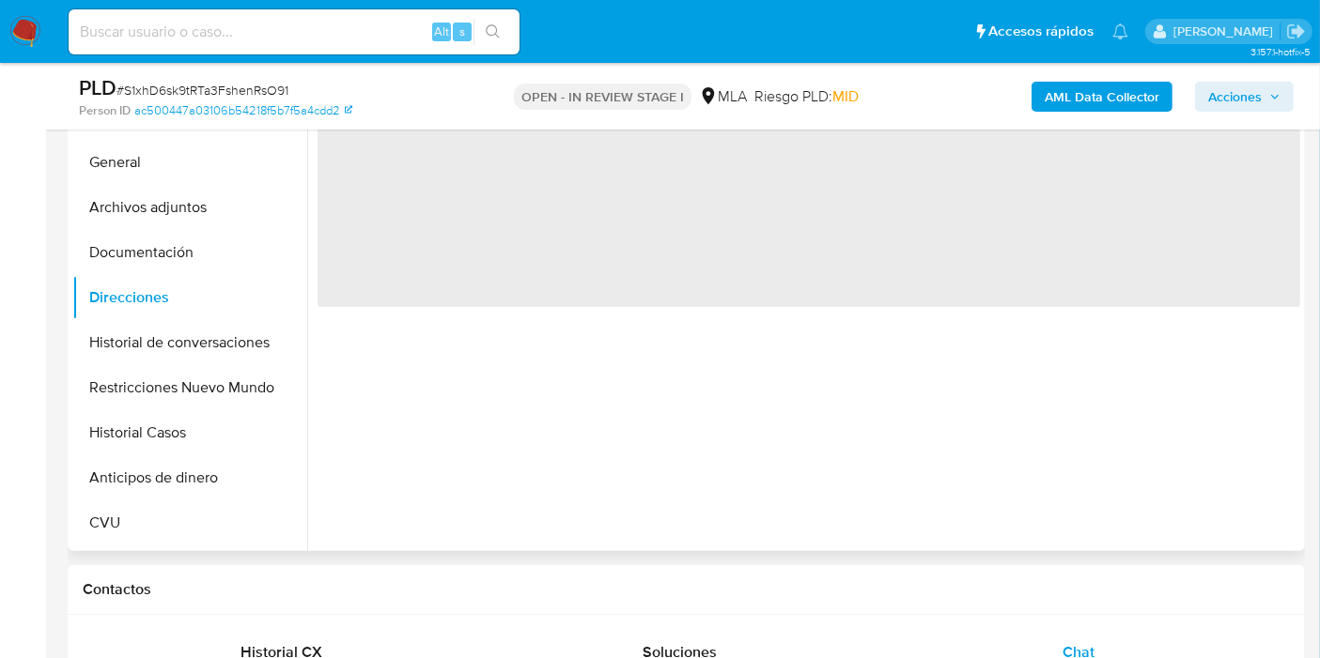
scroll to position [0, 0]
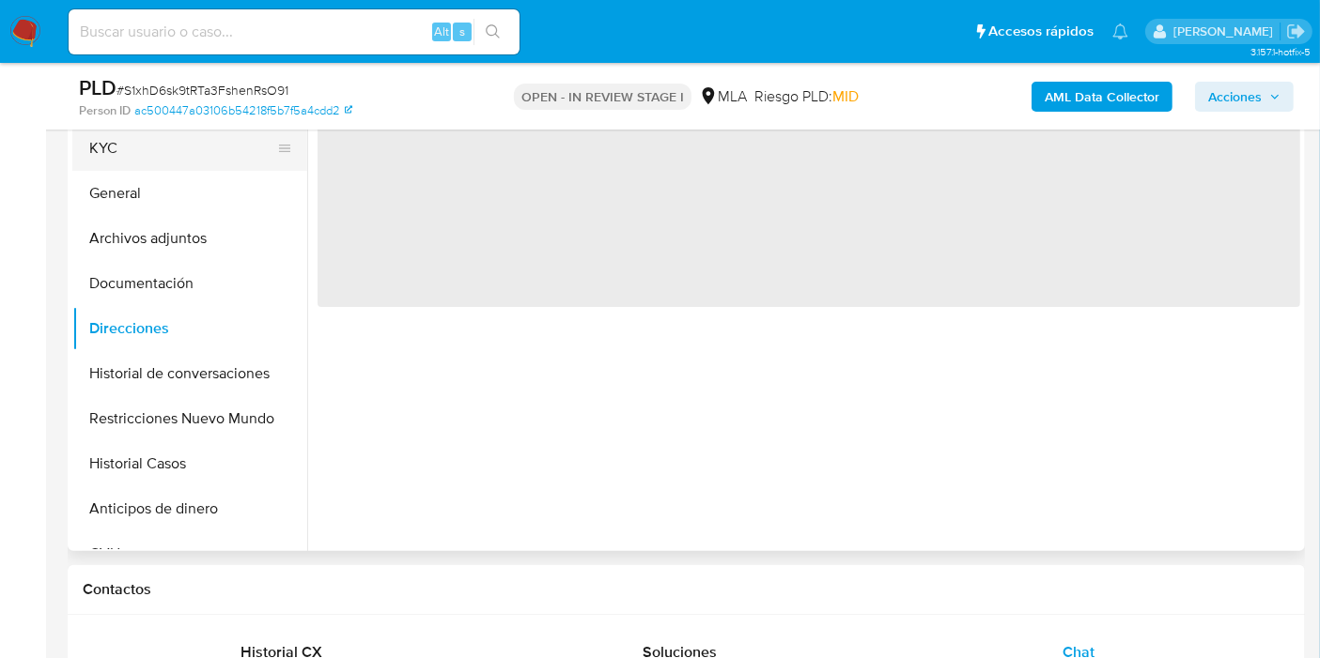
click at [199, 168] on button "KYC" at bounding box center [182, 148] width 220 height 45
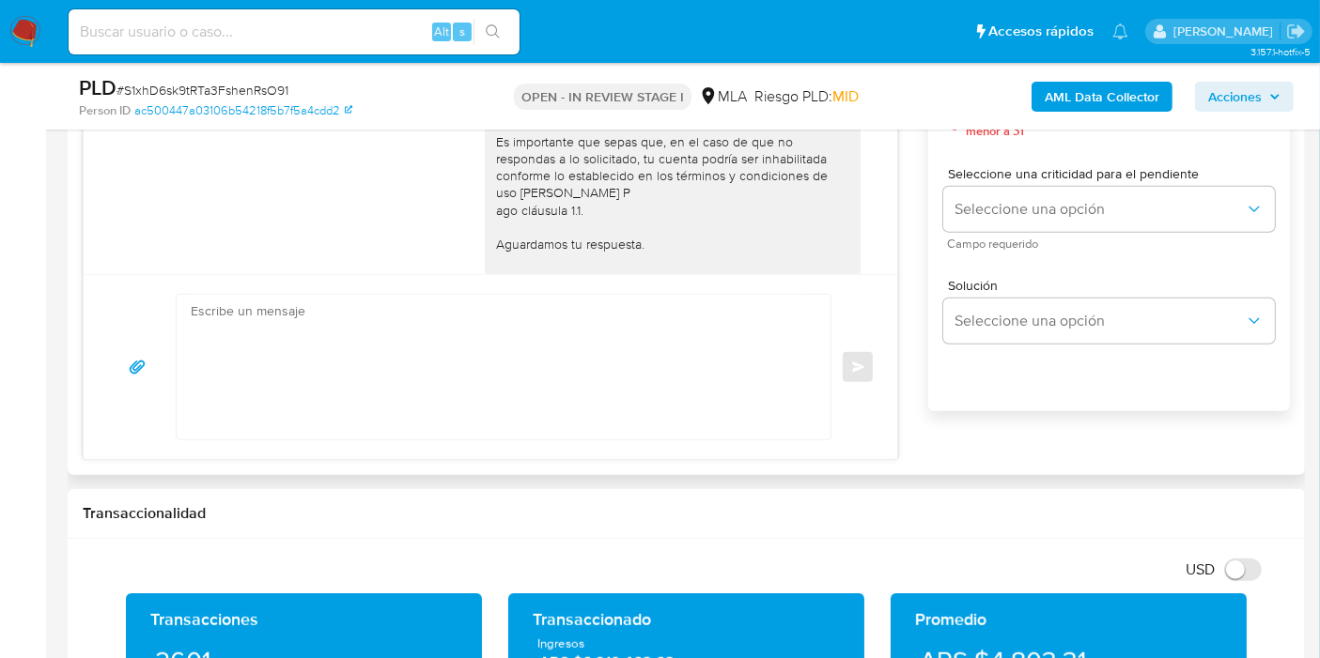
scroll to position [990, 0]
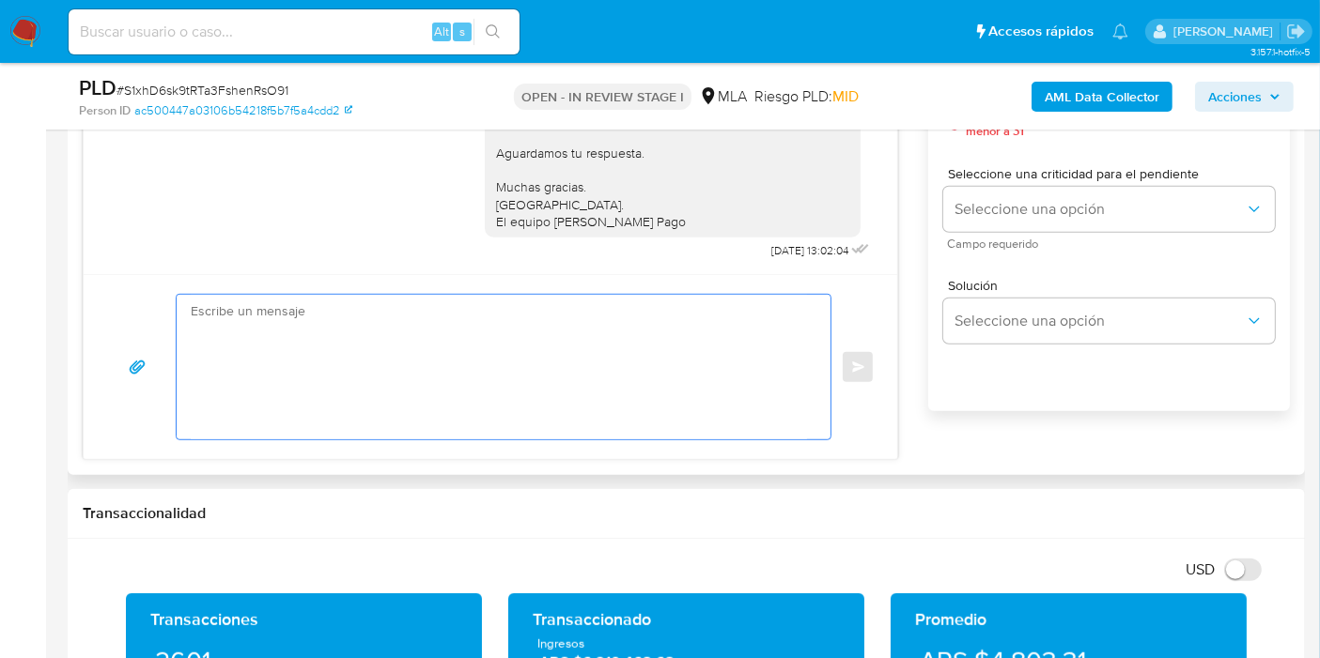
click at [707, 354] on textarea at bounding box center [499, 367] width 616 height 145
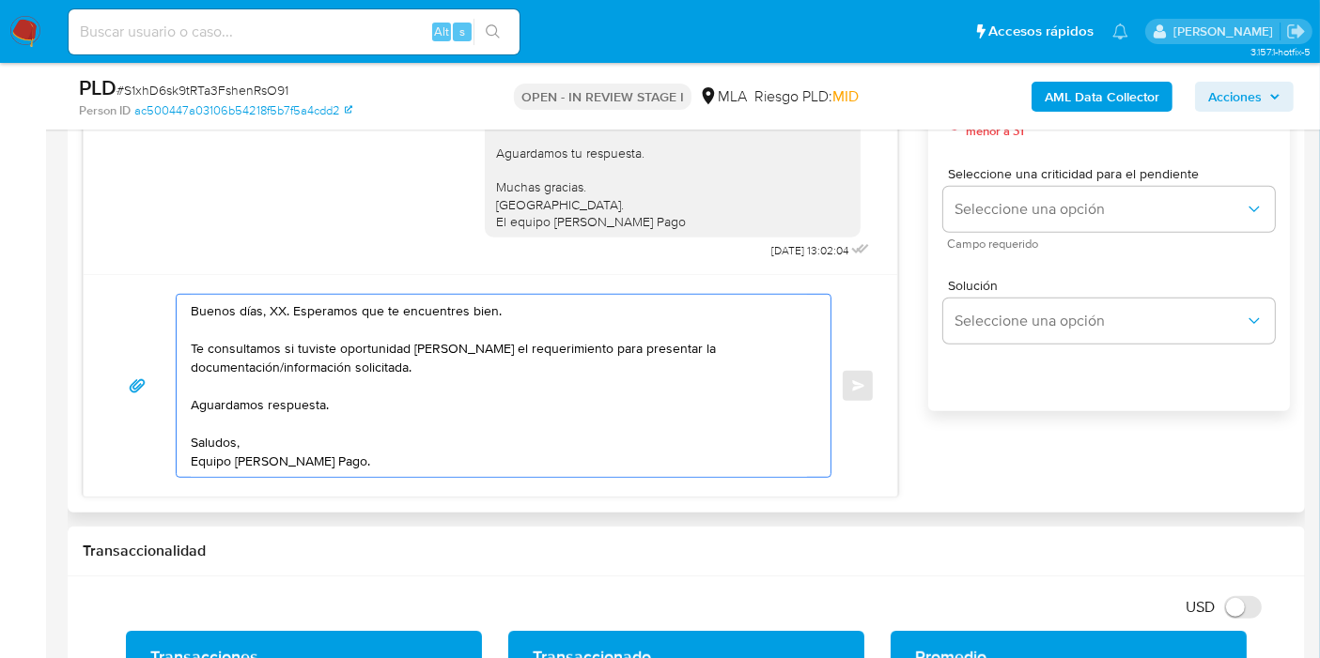
click at [277, 304] on textarea "Buenos días, XX. Esperamos que te encuentres bien. Te consultamos si tuviste op…" at bounding box center [499, 386] width 616 height 182
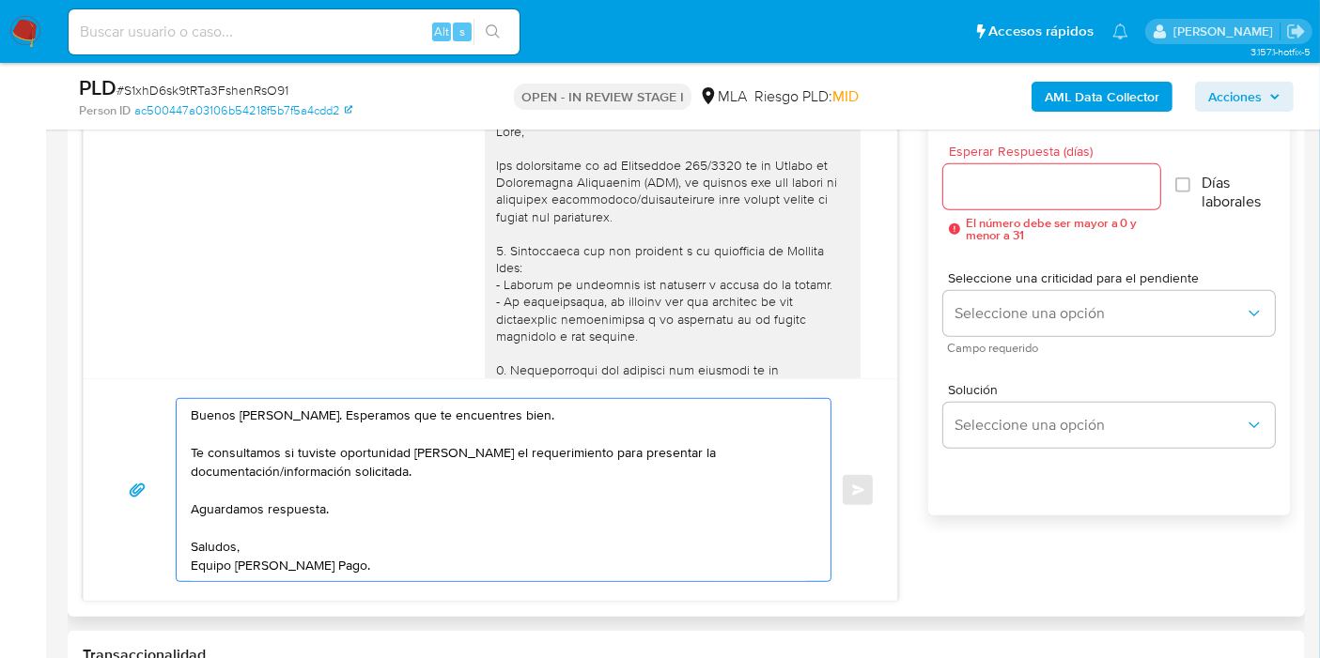
scroll to position [0, 0]
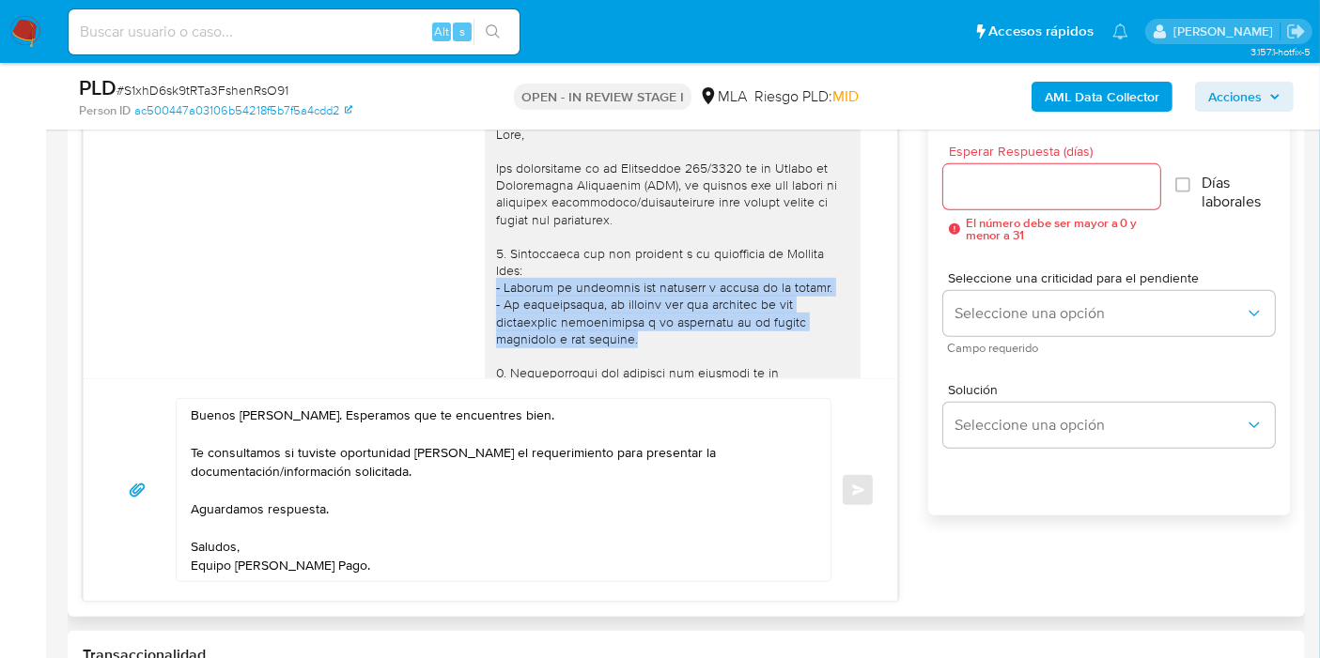
drag, startPoint x: 701, startPoint y: 344, endPoint x: 469, endPoint y: 285, distance: 239.4
click at [485, 285] on div at bounding box center [673, 518] width 376 height 801
copy div "- Detalla la actividad que realizas a través de tu cuenta. - De corresponder, t…"
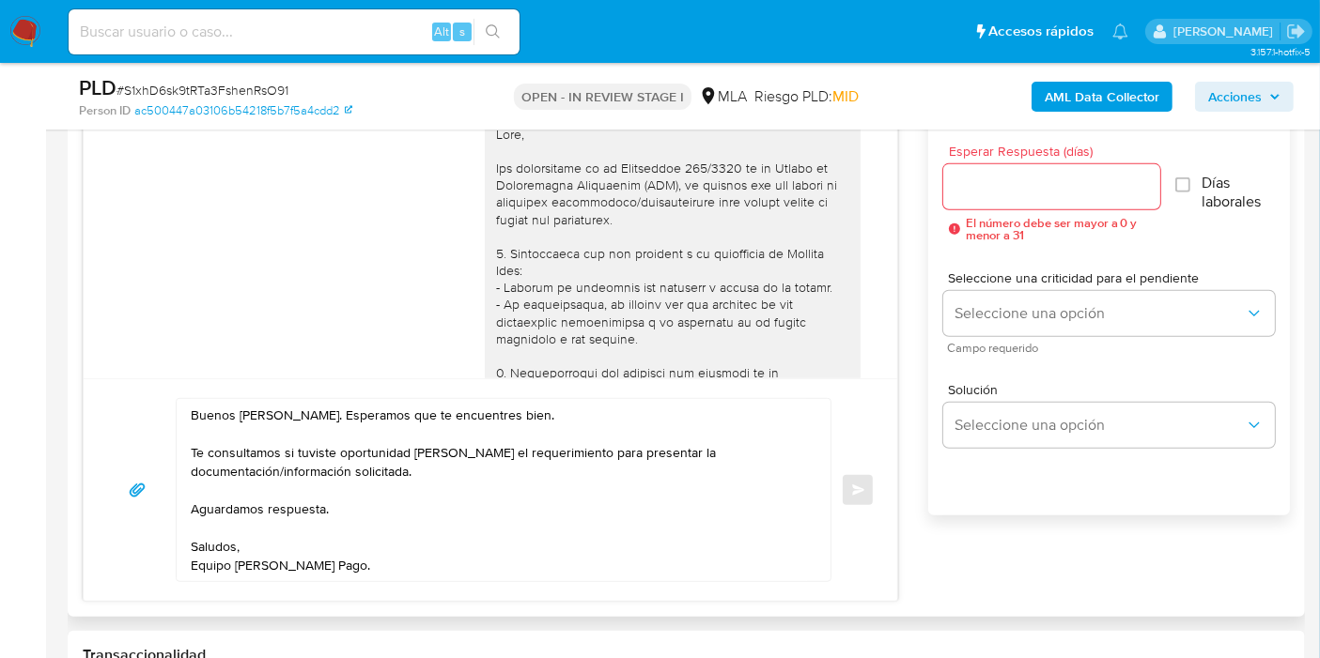
click at [389, 496] on textarea "Buenos días, Brian. Esperamos que te encuentres bien. Te consultamos si tuviste…" at bounding box center [499, 490] width 616 height 182
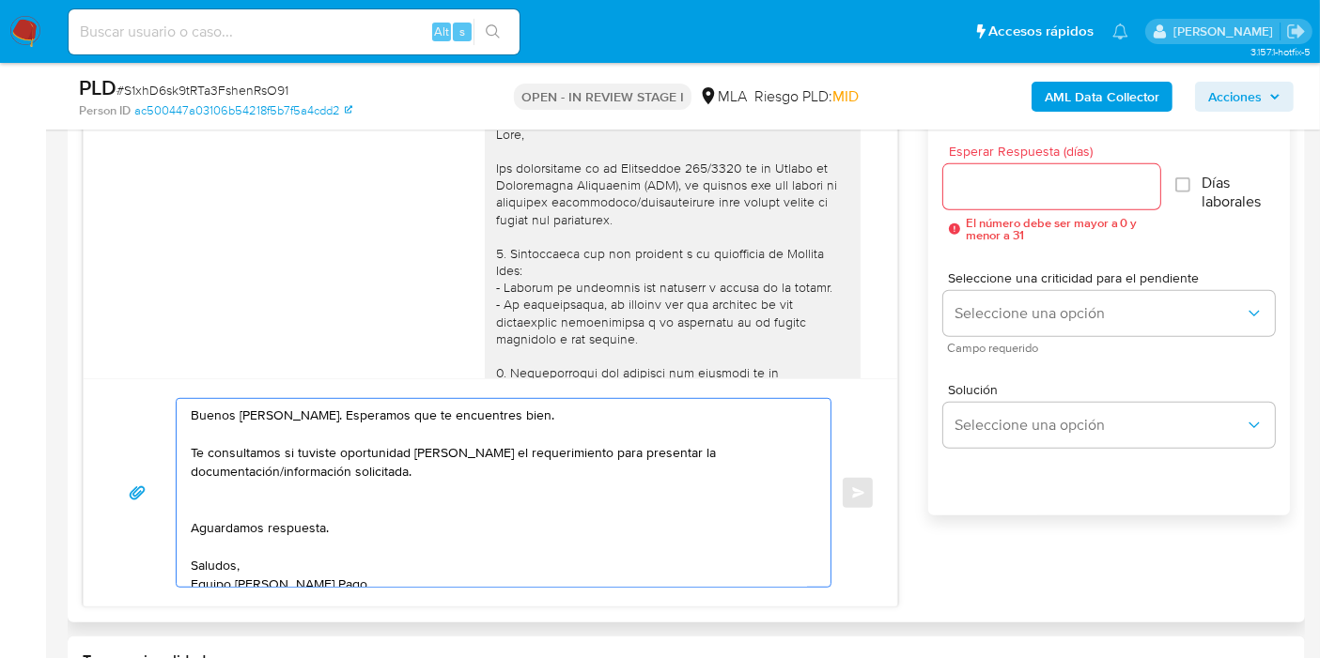
paste textarea "- Detalla la actividad que realizas a través de tu cuenta. - De corresponder, t…"
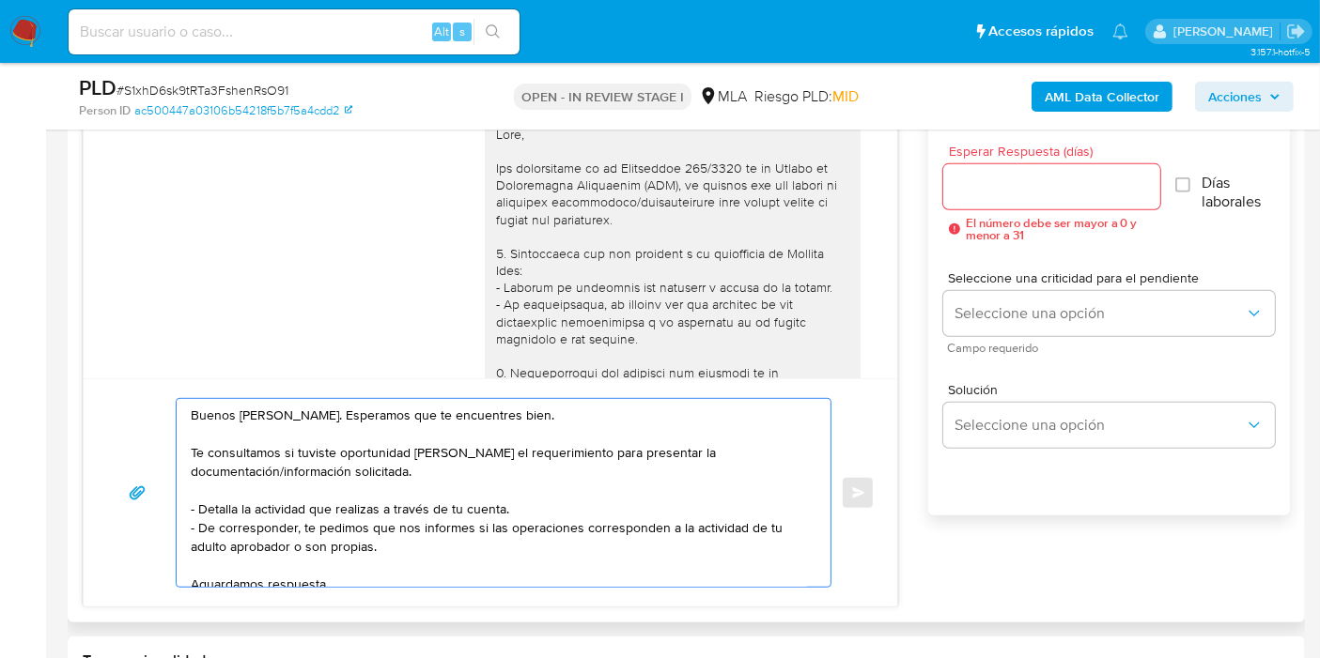
click at [201, 504] on textarea "Buenos días, Brian. Esperamos que te encuentres bien. Te consultamos si tuviste…" at bounding box center [499, 493] width 616 height 188
click at [209, 527] on textarea "Buenos días, Brian. Esperamos que te encuentres bien. Te consultamos si tuviste…" at bounding box center [499, 493] width 616 height 188
click at [435, 541] on textarea "Buenos días, Brian. Esperamos que te encuentres bien. Te consultamos si tuviste…" at bounding box center [499, 493] width 616 height 188
type textarea "Buenos días, Brian. Esperamos que te encuentres bien. Te consultamos si tuviste…"
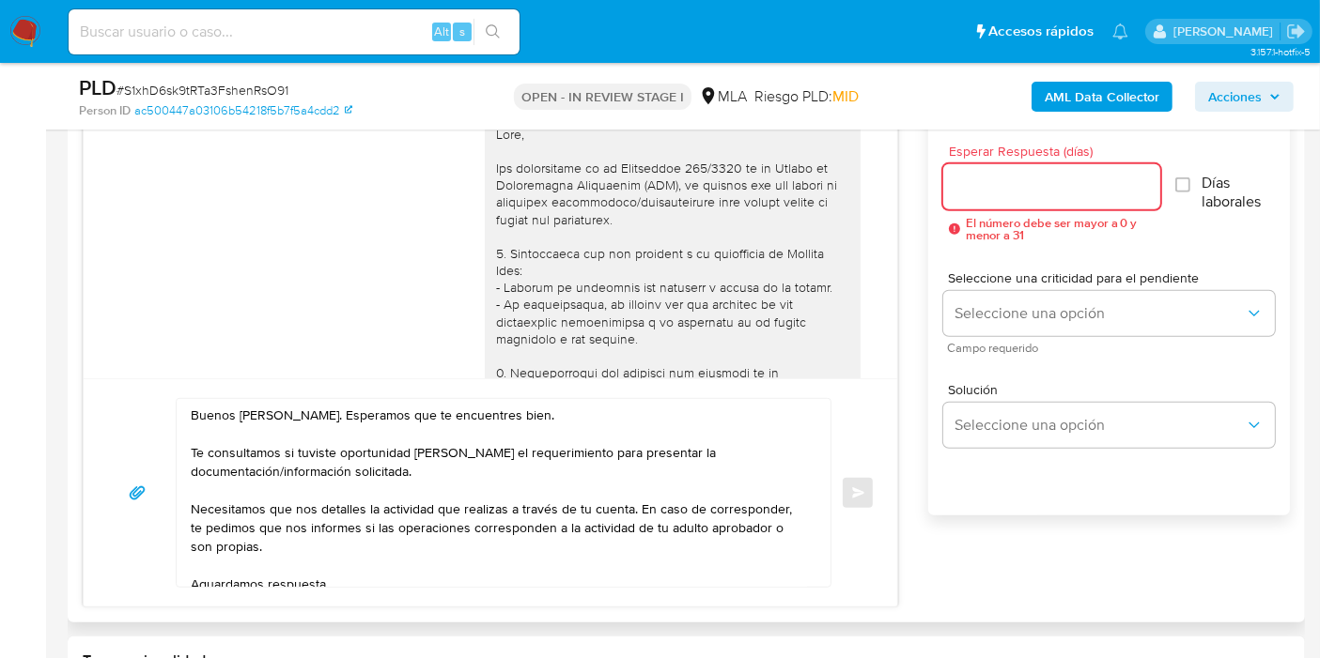
click at [954, 194] on input "Esperar Respuesta (días)" at bounding box center [1051, 187] width 217 height 24
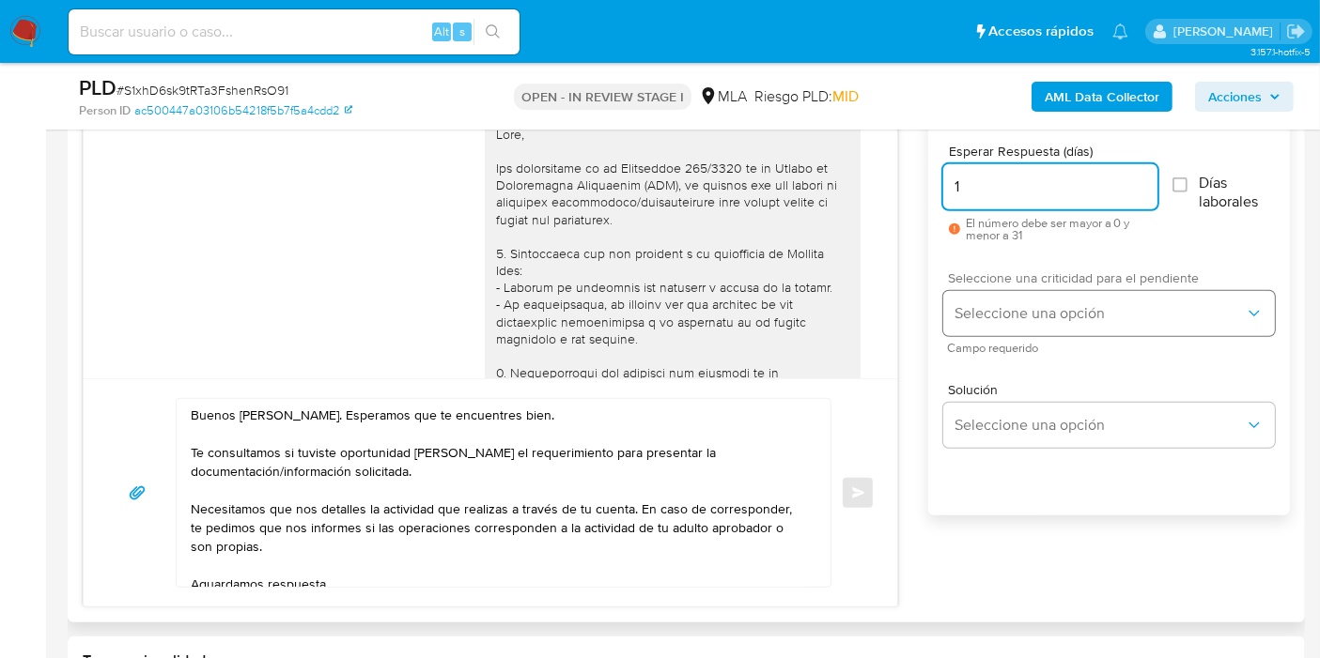
type input "1"
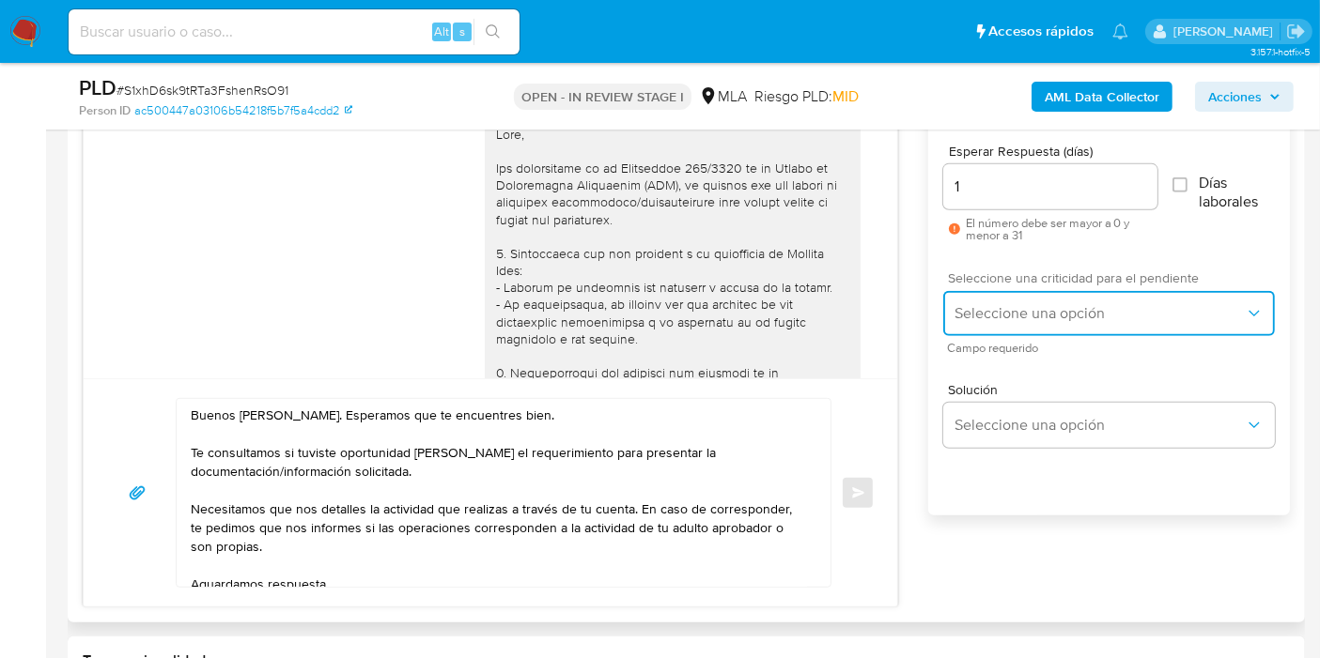
click at [1019, 296] on button "Seleccione una opción" at bounding box center [1109, 313] width 332 height 45
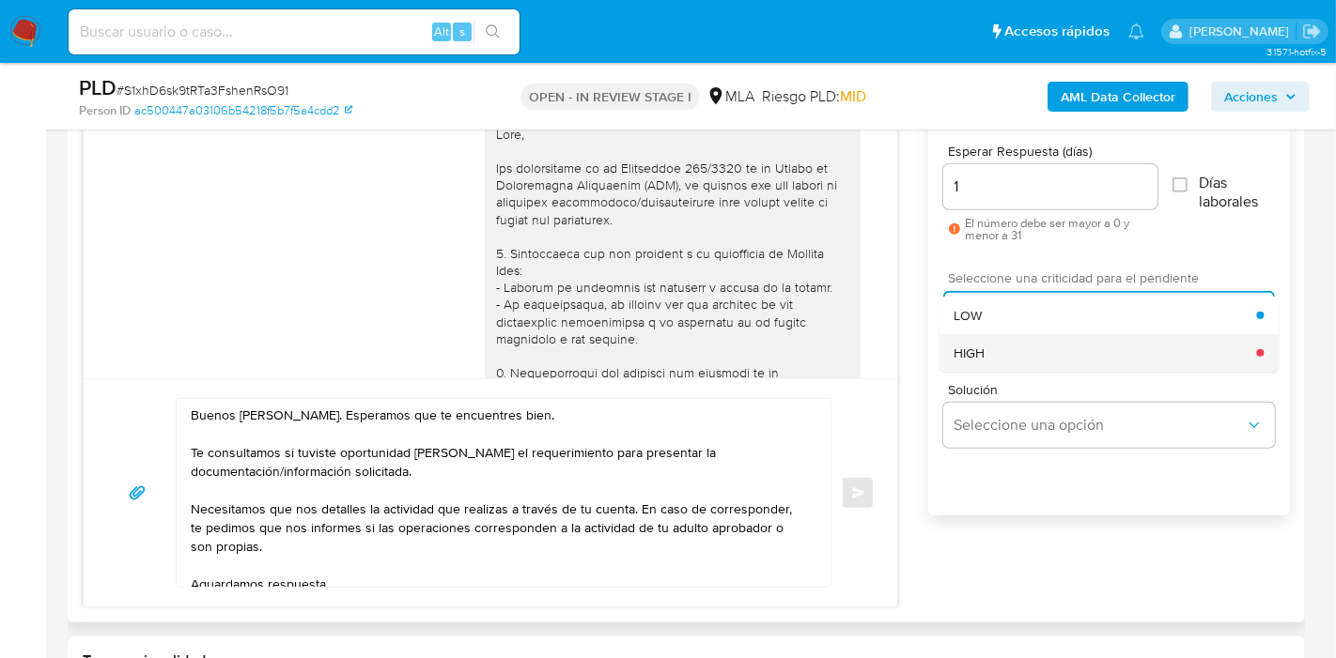
click at [982, 348] on span "HIGH" at bounding box center [968, 353] width 31 height 17
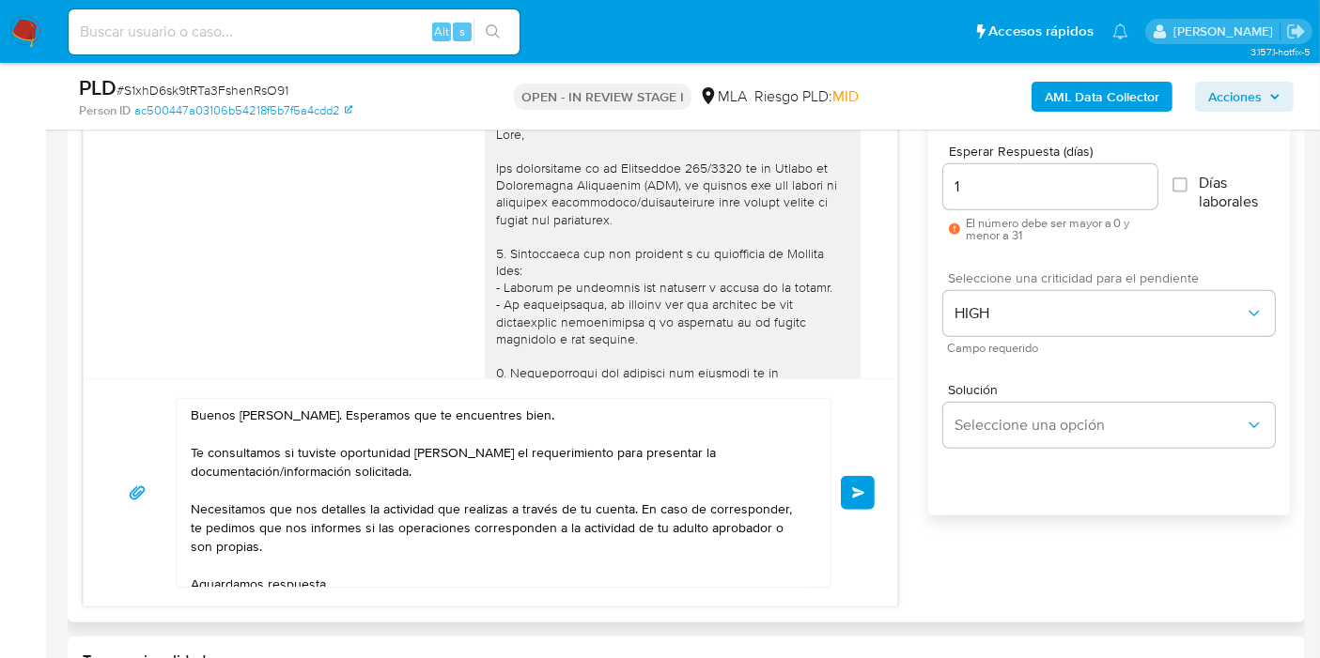
click at [843, 501] on button "Enviar" at bounding box center [858, 493] width 34 height 34
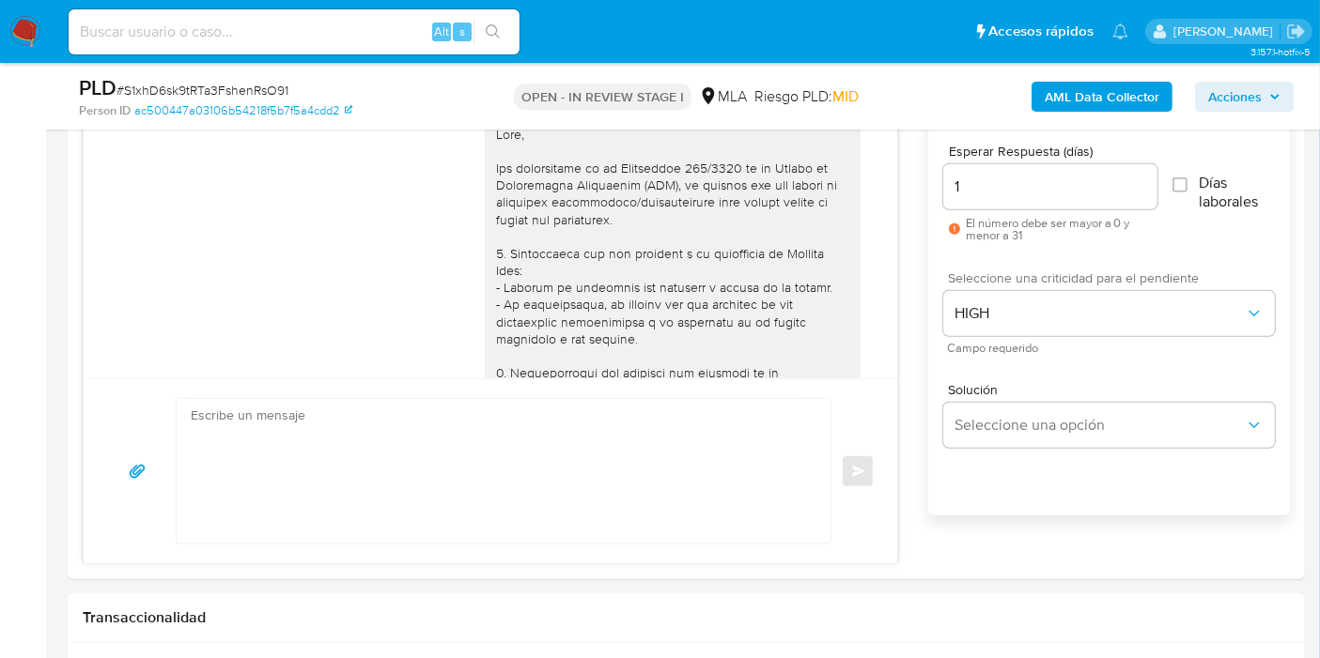
scroll to position [1302, 0]
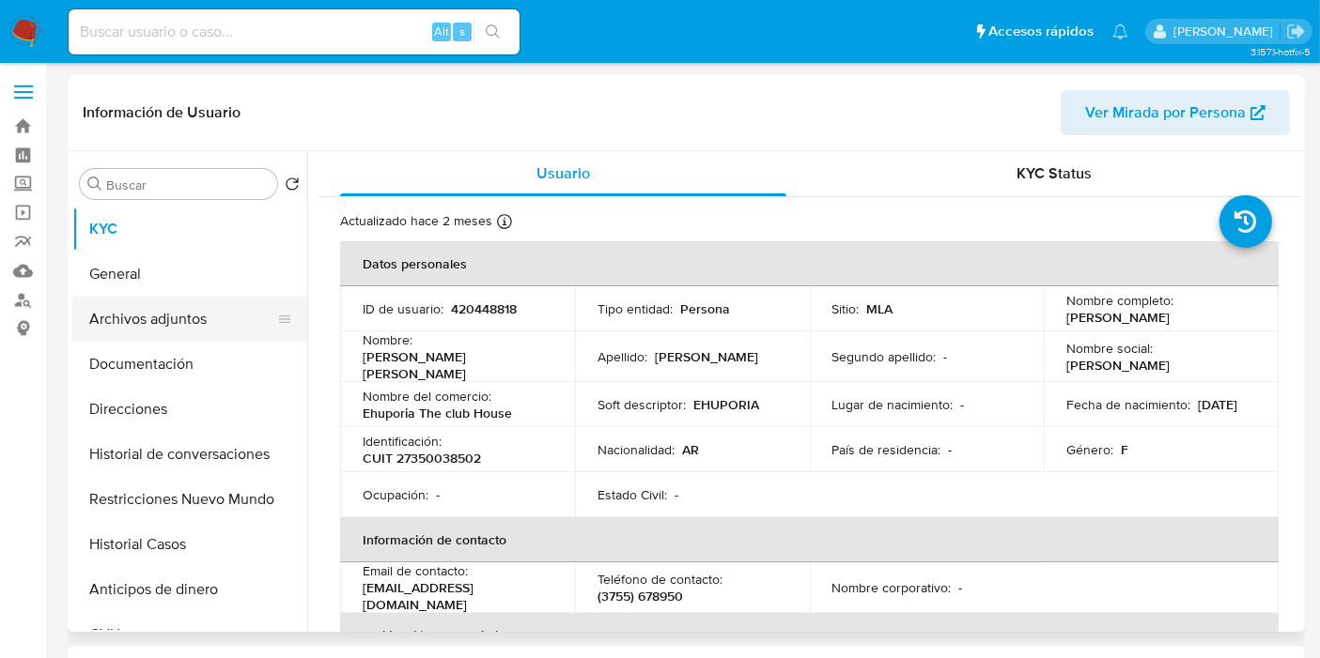
select select "10"
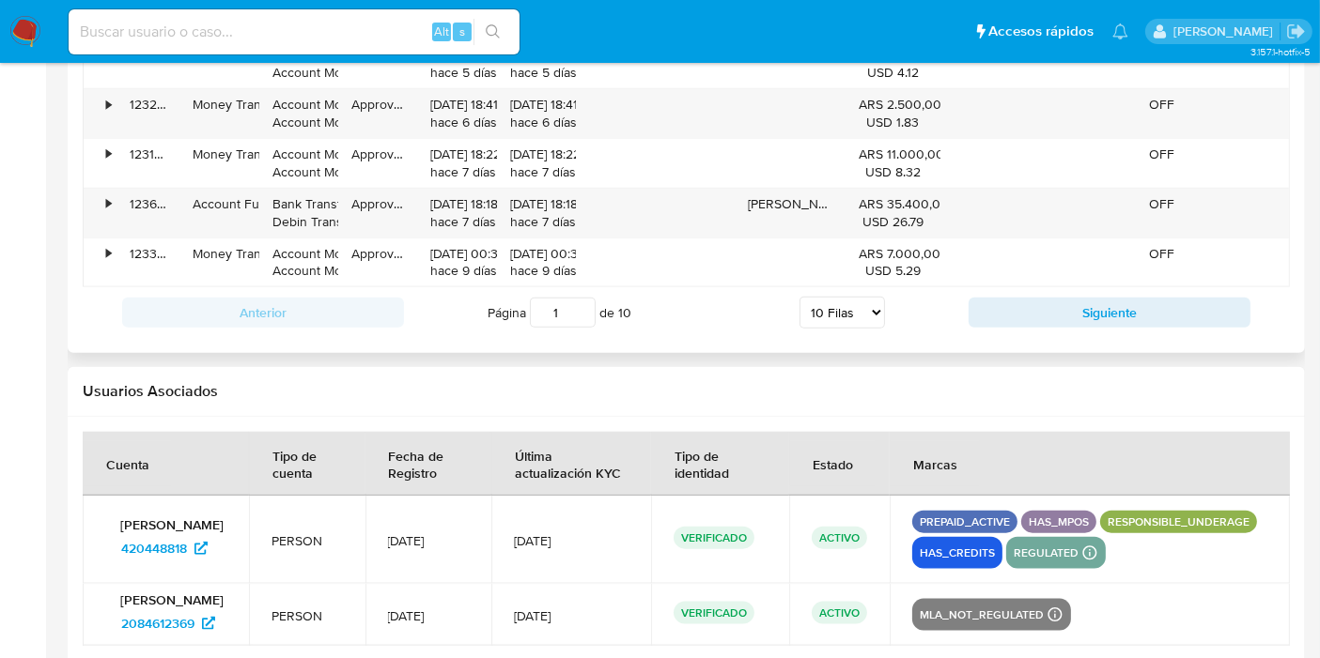
scroll to position [2215, 0]
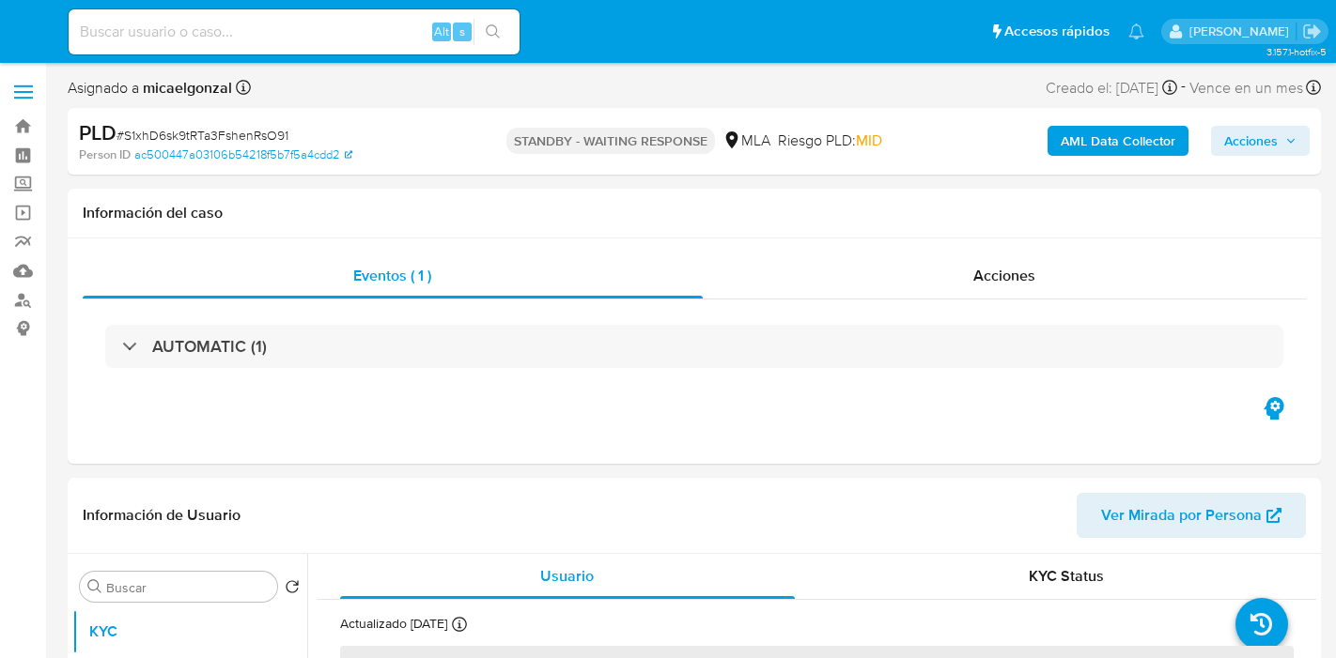
select select "10"
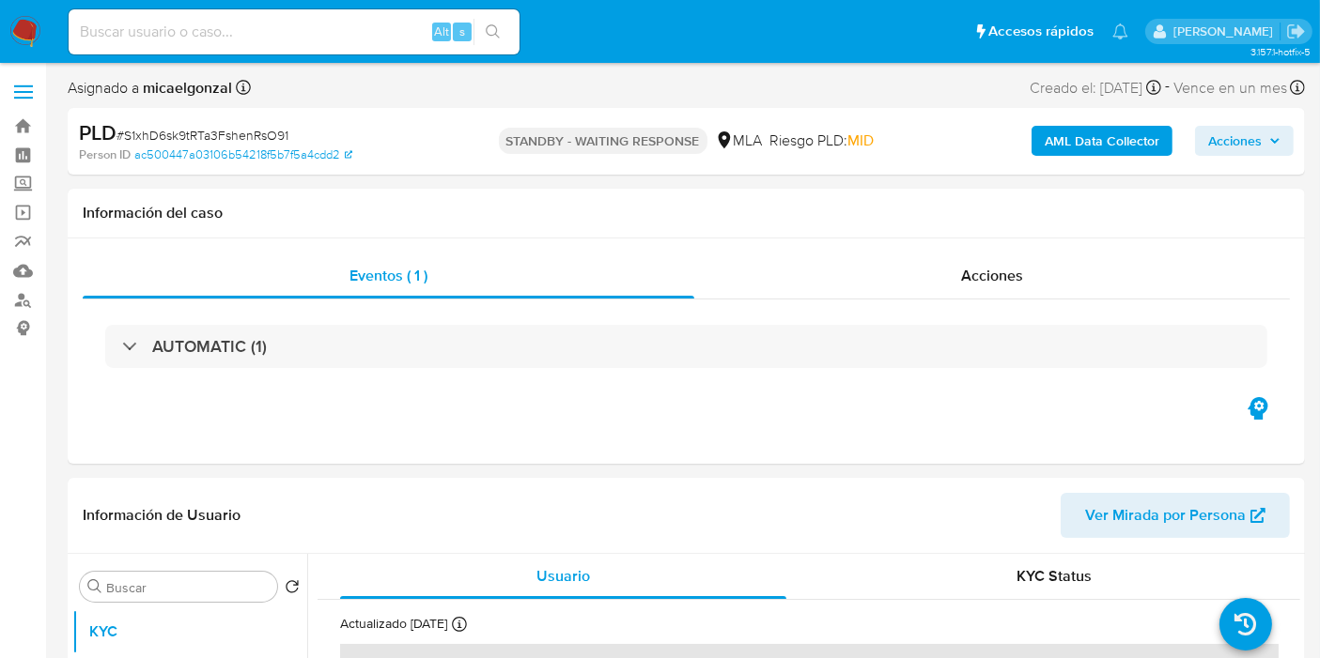
click at [51, 35] on nav "Pausado Ver notificaciones Alt s Accesos rápidos Presiona las siguientes teclas…" at bounding box center [660, 31] width 1320 height 63
click at [37, 33] on img at bounding box center [25, 32] width 32 height 32
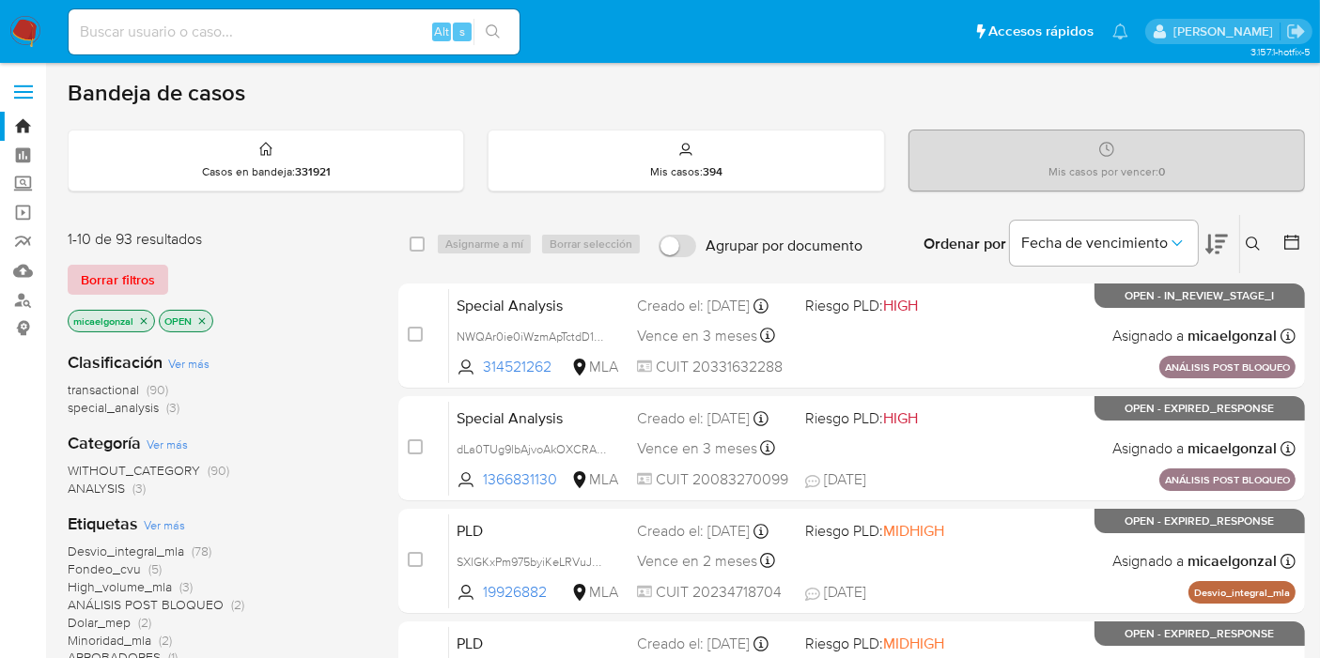
drag, startPoint x: 140, startPoint y: 253, endPoint x: 123, endPoint y: 270, distance: 23.9
click at [133, 258] on div "1-10 de 93 resultados Borrar filtros micaelgonzal OPEN" at bounding box center [218, 282] width 301 height 107
drag, startPoint x: 123, startPoint y: 270, endPoint x: 829, endPoint y: 243, distance: 706.8
click at [129, 271] on span "Borrar filtros" at bounding box center [118, 280] width 74 height 26
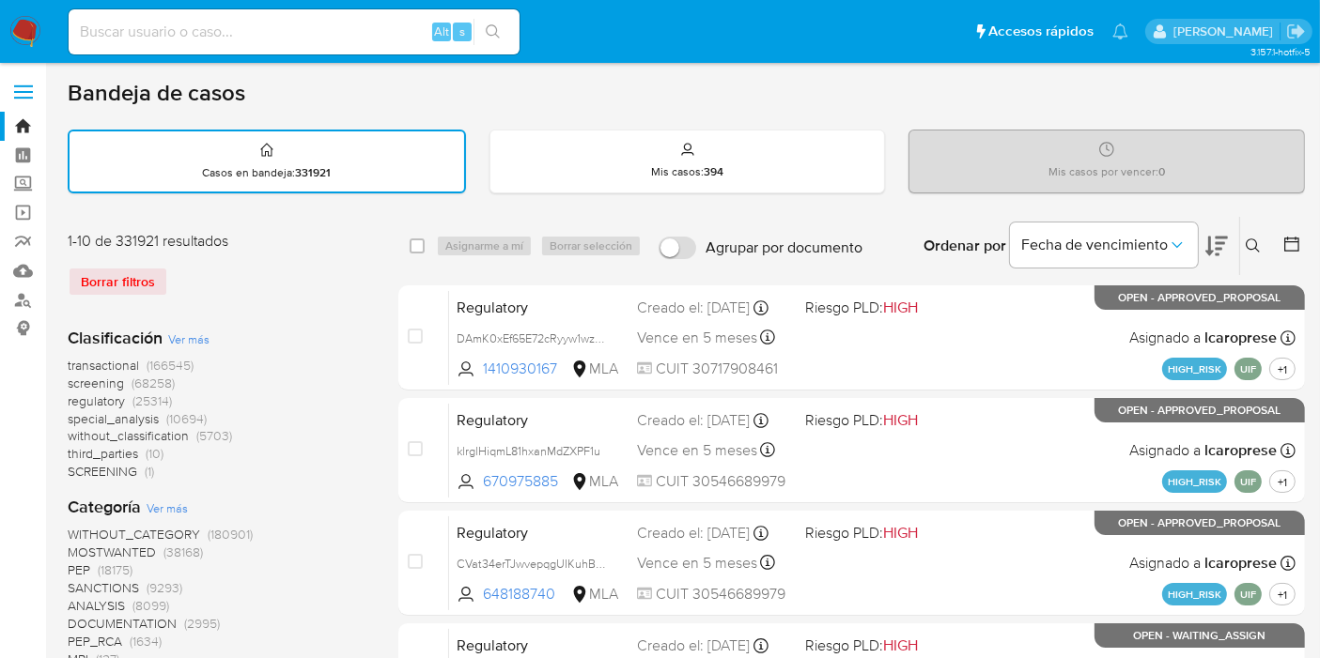
click at [1258, 244] on icon at bounding box center [1252, 246] width 15 height 15
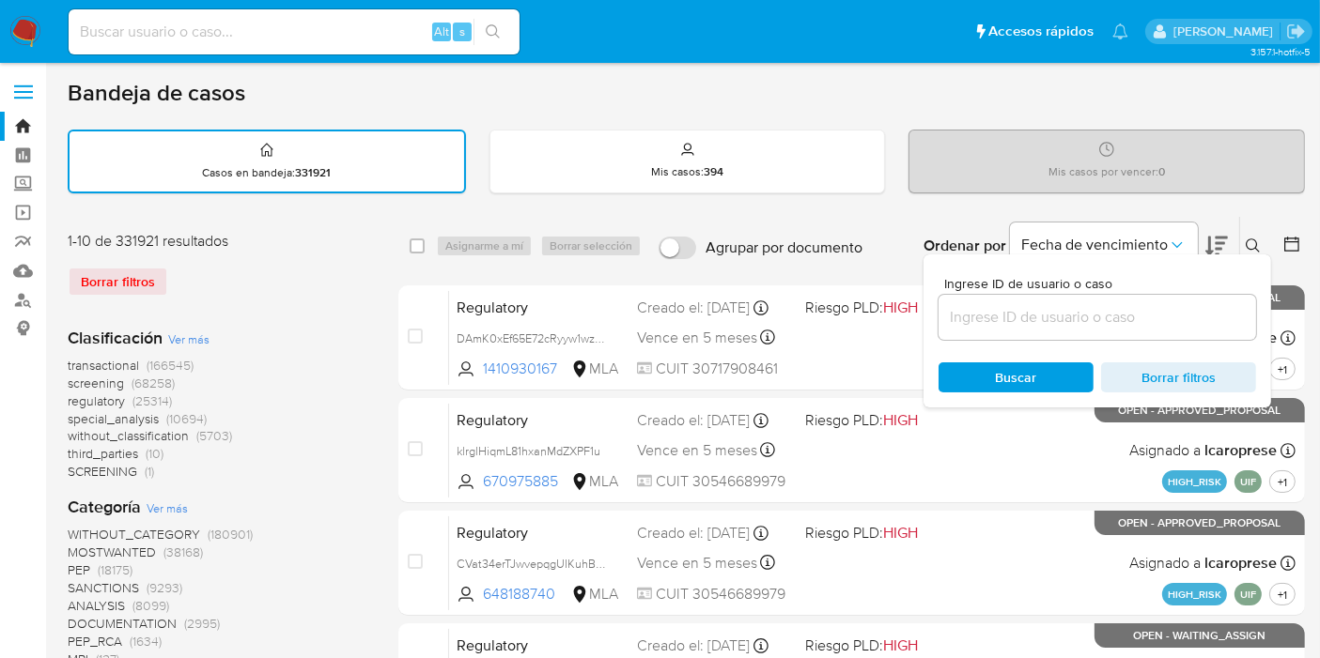
click at [1198, 312] on input at bounding box center [1096, 317] width 317 height 24
click at [1199, 312] on input at bounding box center [1096, 317] width 317 height 24
paste input "oGVkrEBjMLRj3tng9SChrq0u"
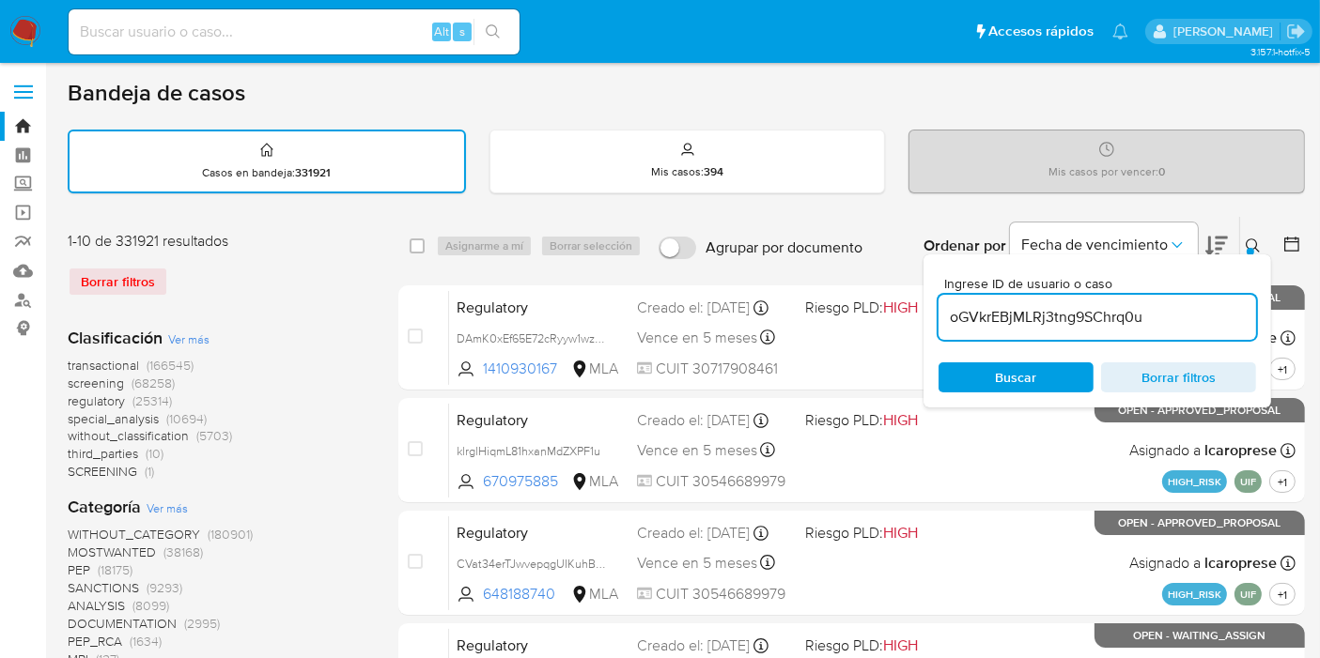
type input "oGVkrEBjMLRj3tng9SChrq0u"
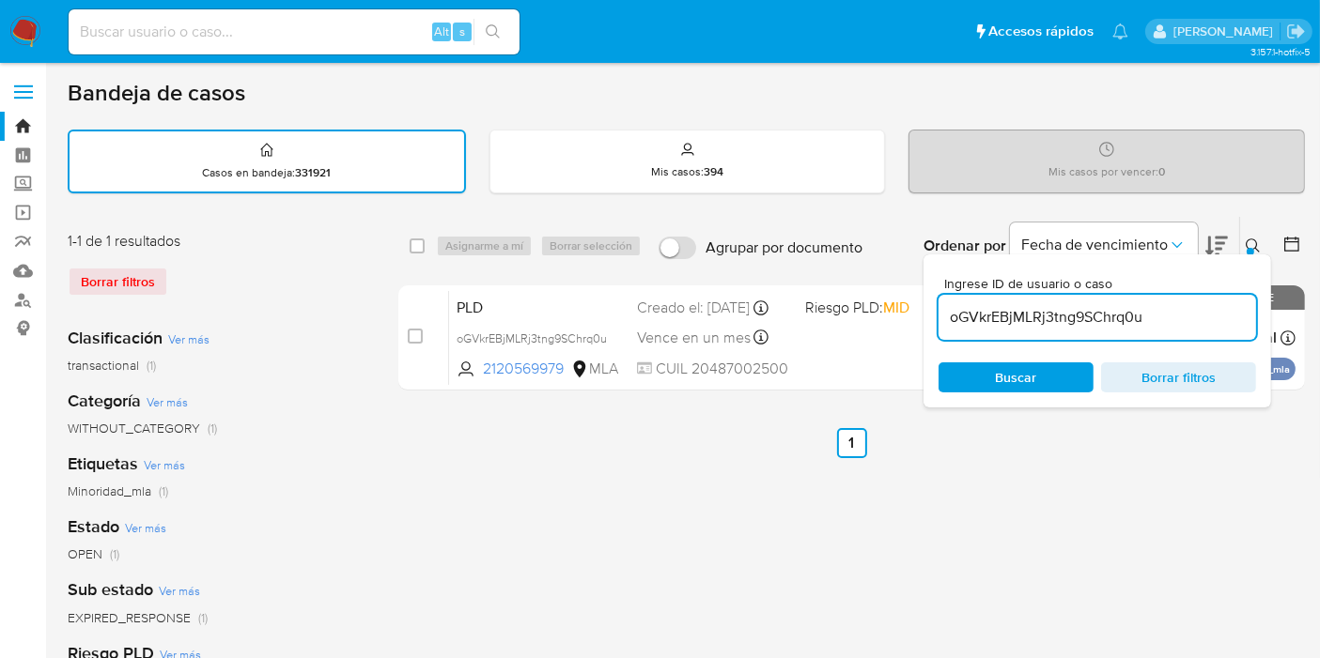
click at [416, 253] on div "select-all-cases-checkbox" at bounding box center [421, 246] width 23 height 23
click at [413, 248] on input "checkbox" at bounding box center [417, 246] width 15 height 15
checkbox input "true"
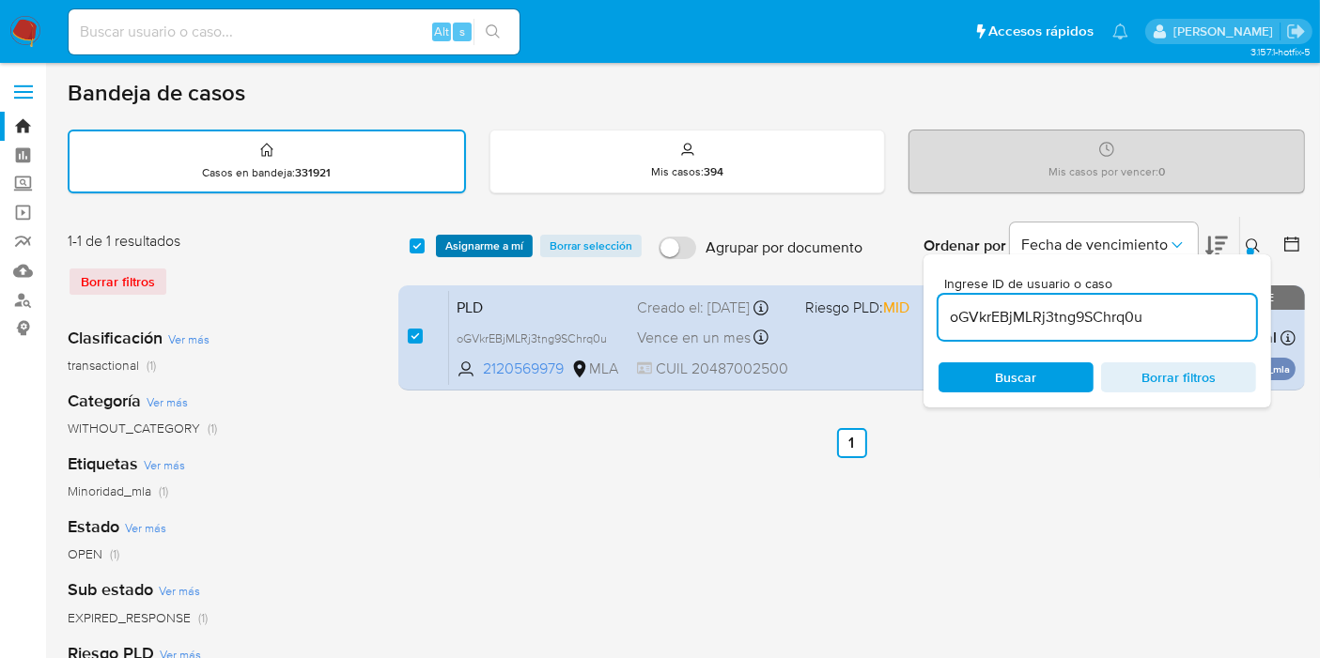
click at [458, 246] on span "Asignarme a mí" at bounding box center [484, 246] width 78 height 19
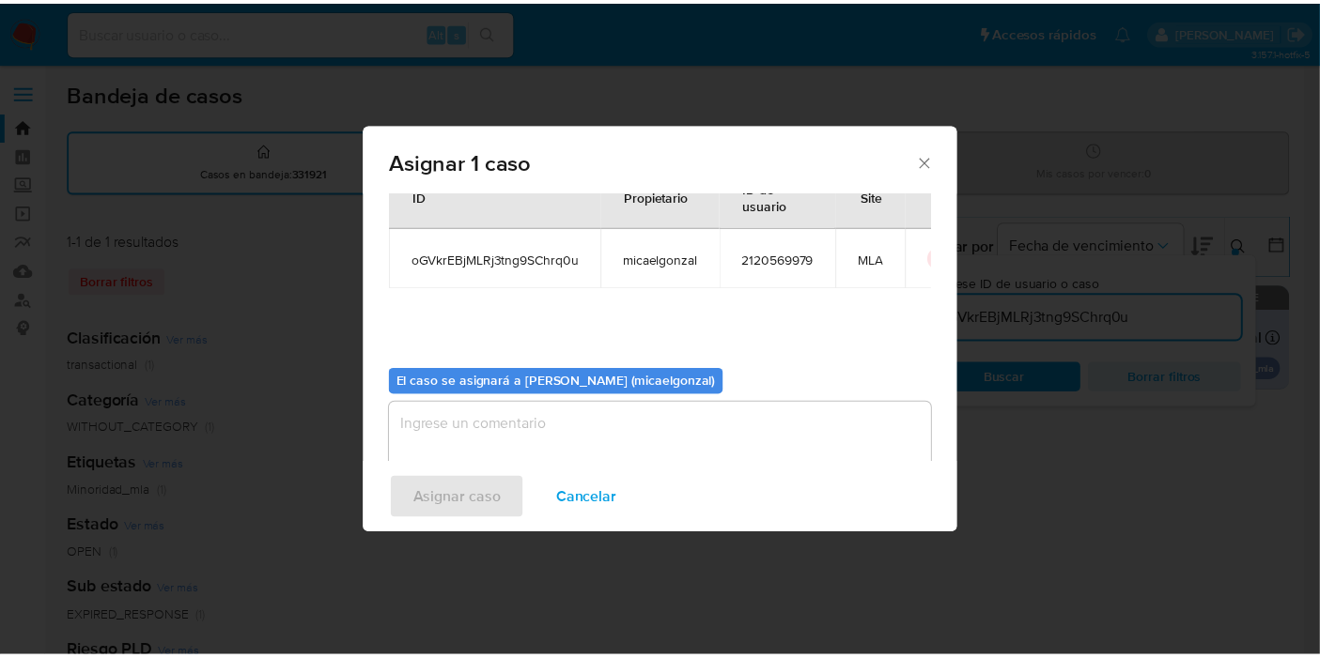
scroll to position [96, 0]
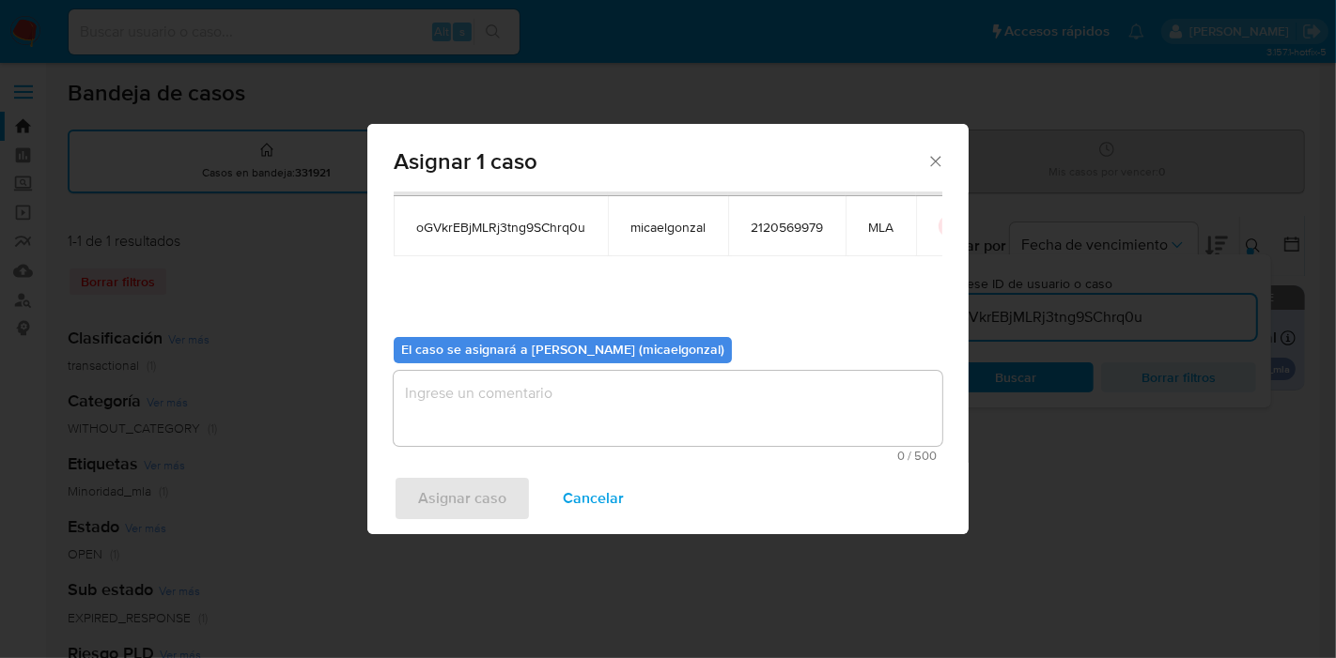
drag, startPoint x: 700, startPoint y: 438, endPoint x: 687, endPoint y: 441, distance: 13.7
click at [698, 438] on textarea "assign-modal" at bounding box center [668, 408] width 549 height 75
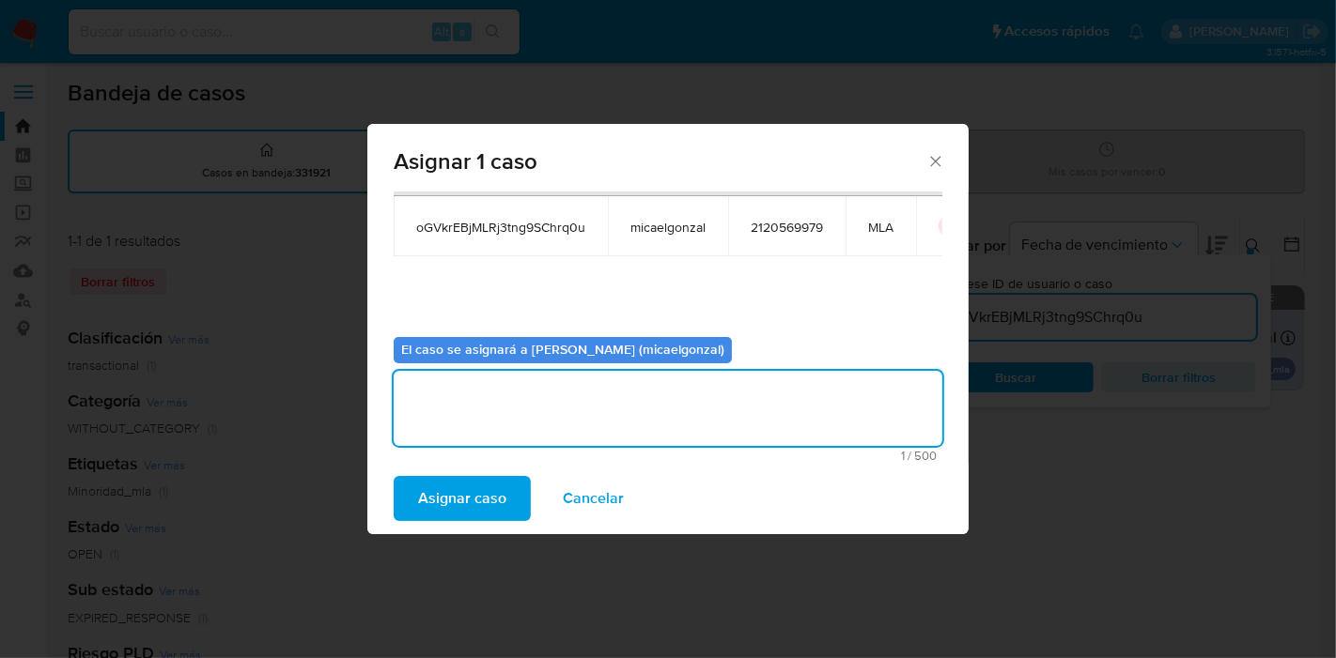
click at [490, 503] on span "Asignar caso" at bounding box center [462, 498] width 88 height 41
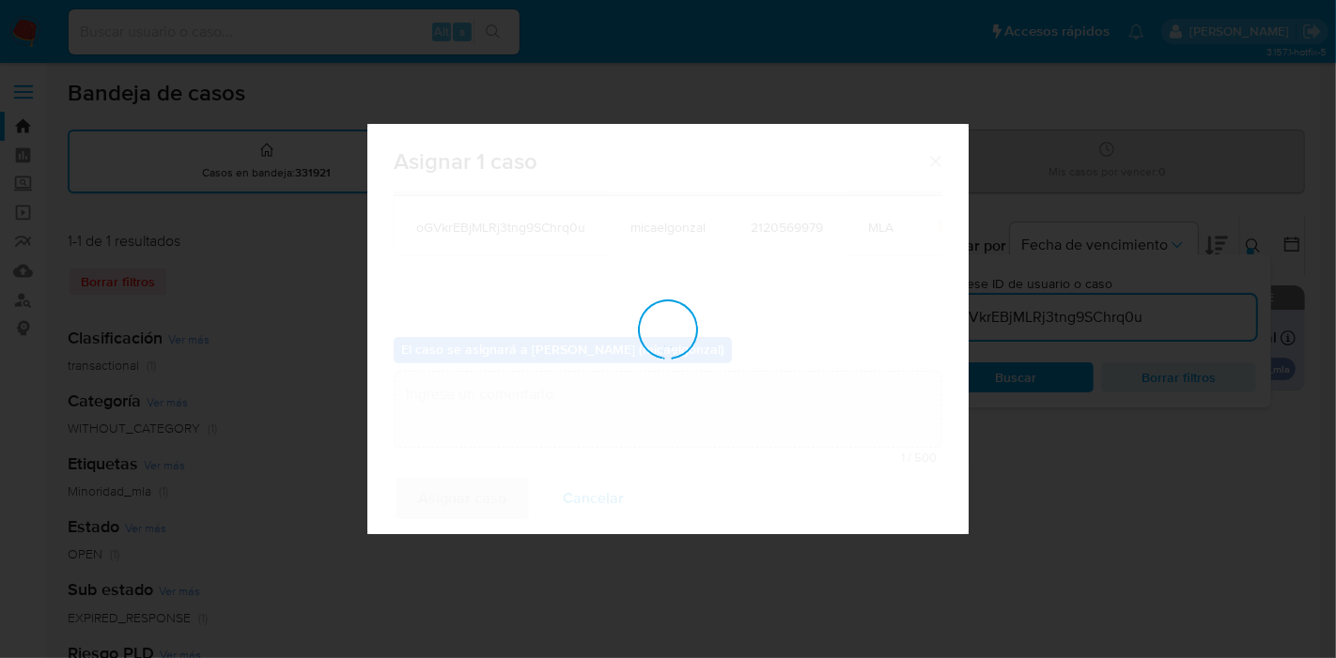
checkbox input "false"
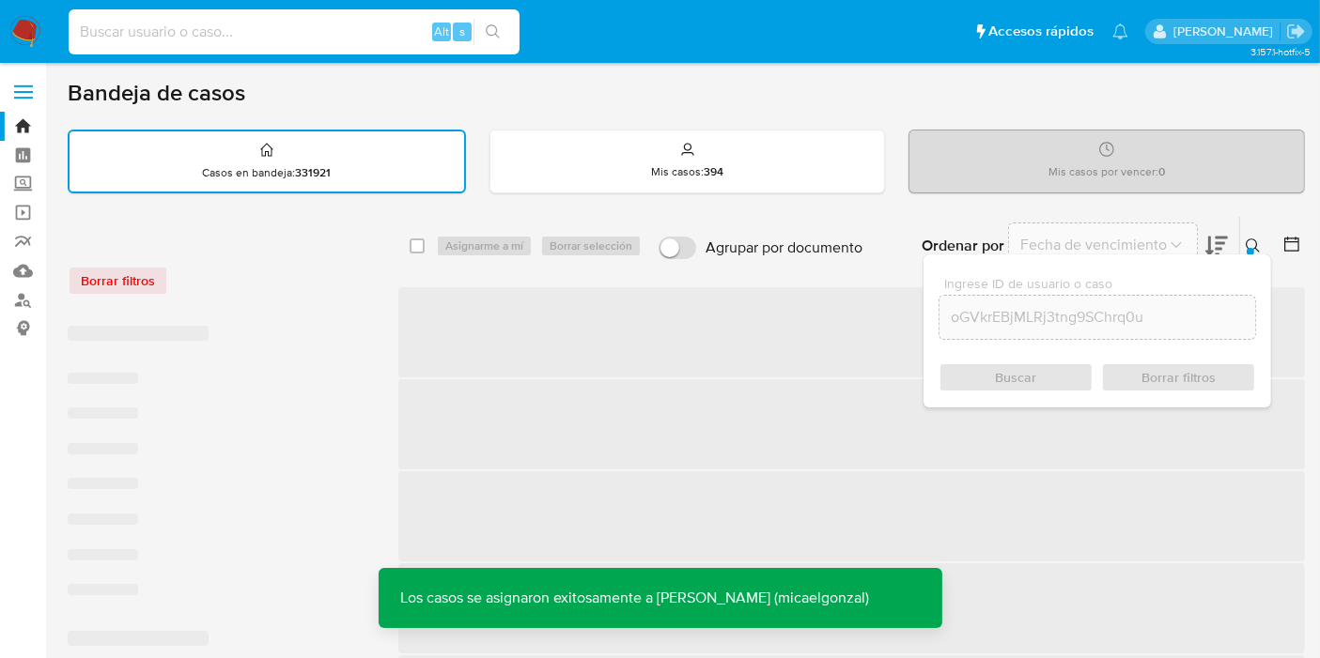
click at [386, 30] on input at bounding box center [294, 32] width 451 height 24
paste input "oGVkrEBjMLRj3tng9SChrq0u"
type input "oGVkrEBjMLRj3tng9SChrq0u"
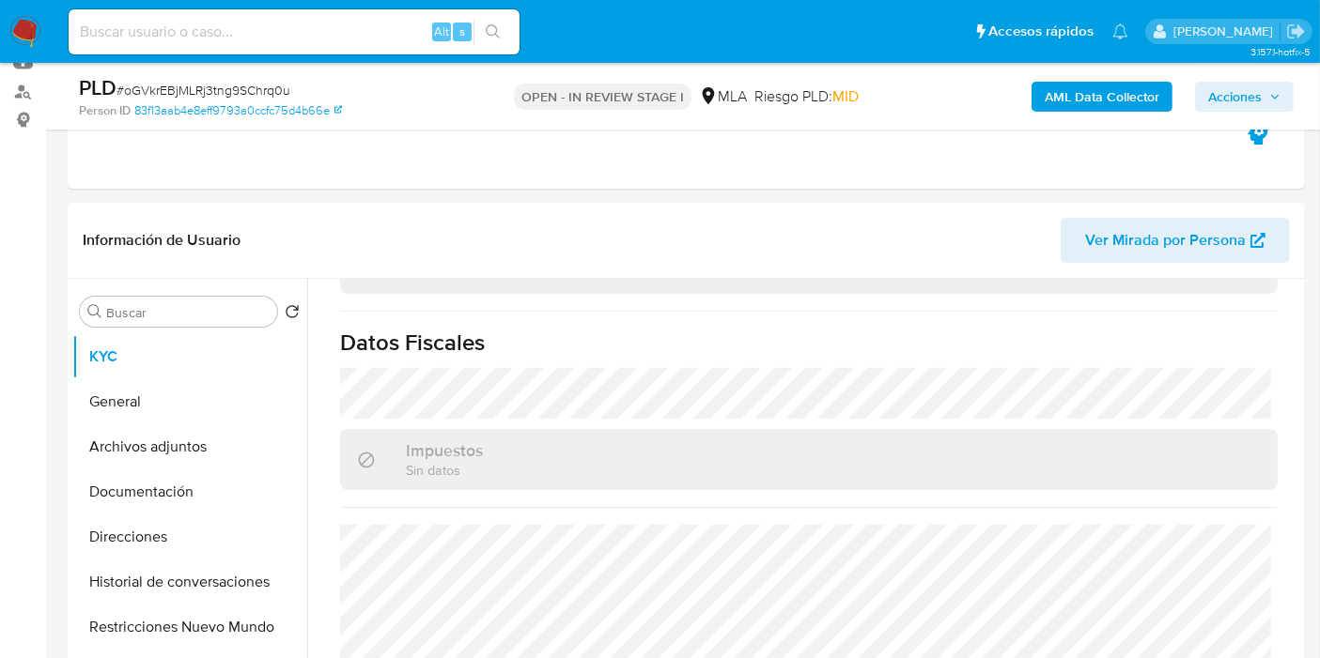
scroll to position [1005, 0]
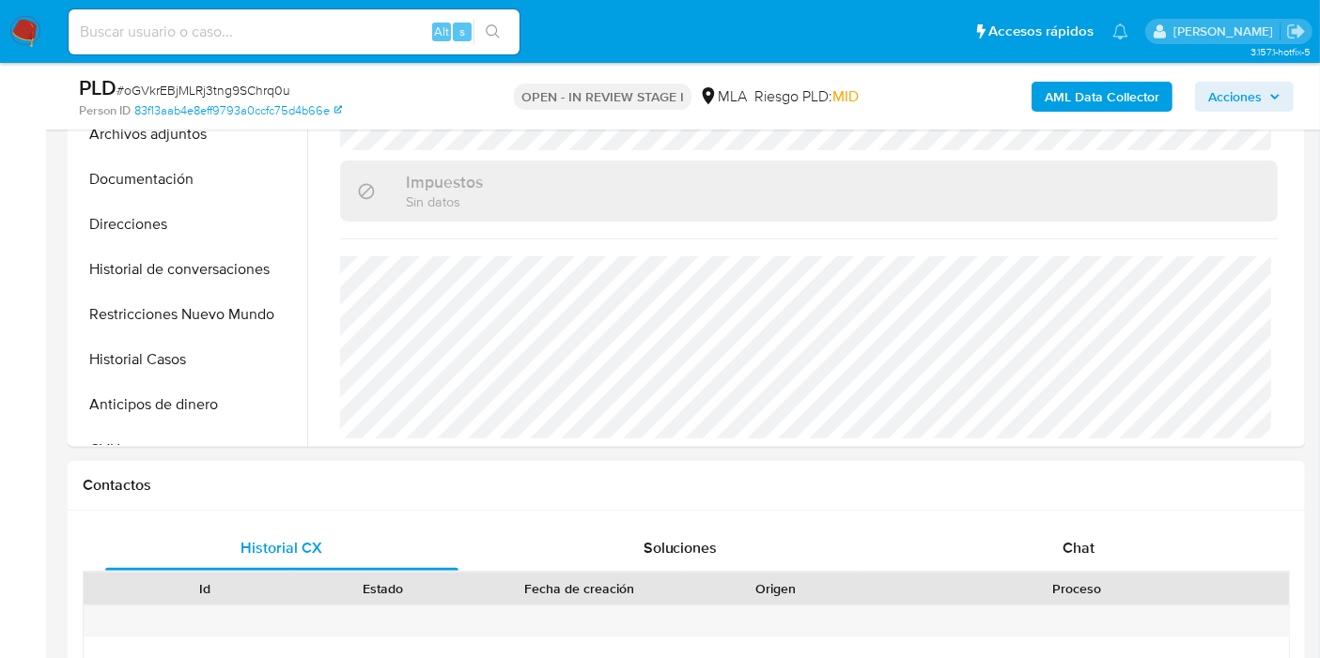
select select "10"
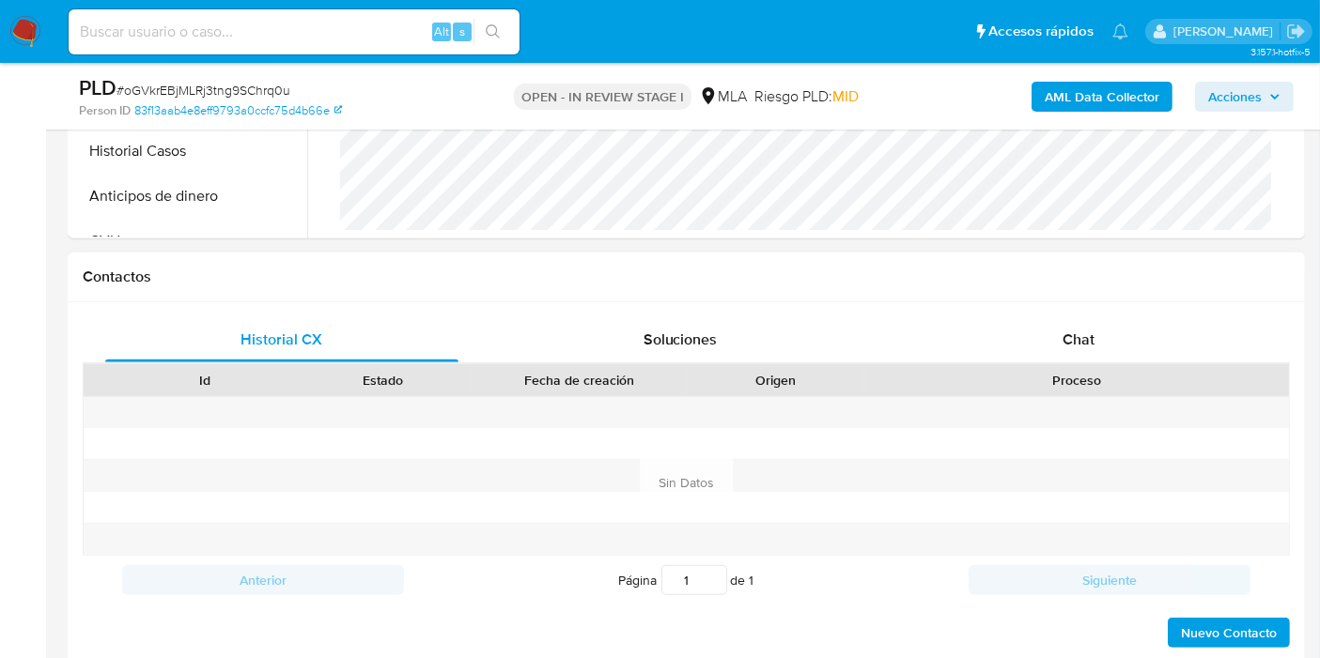
click at [1157, 374] on div "Proceso" at bounding box center [1076, 380] width 398 height 19
click at [1167, 333] on div "Chat" at bounding box center [1078, 339] width 353 height 45
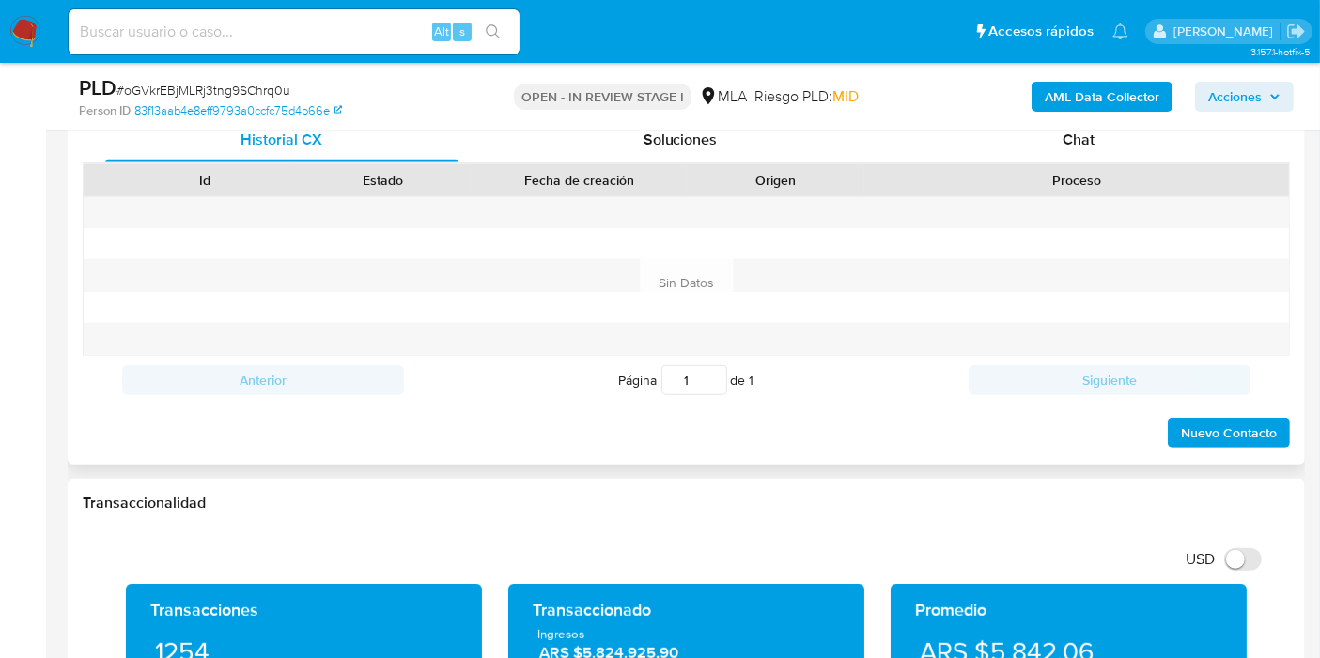
scroll to position [939, 0]
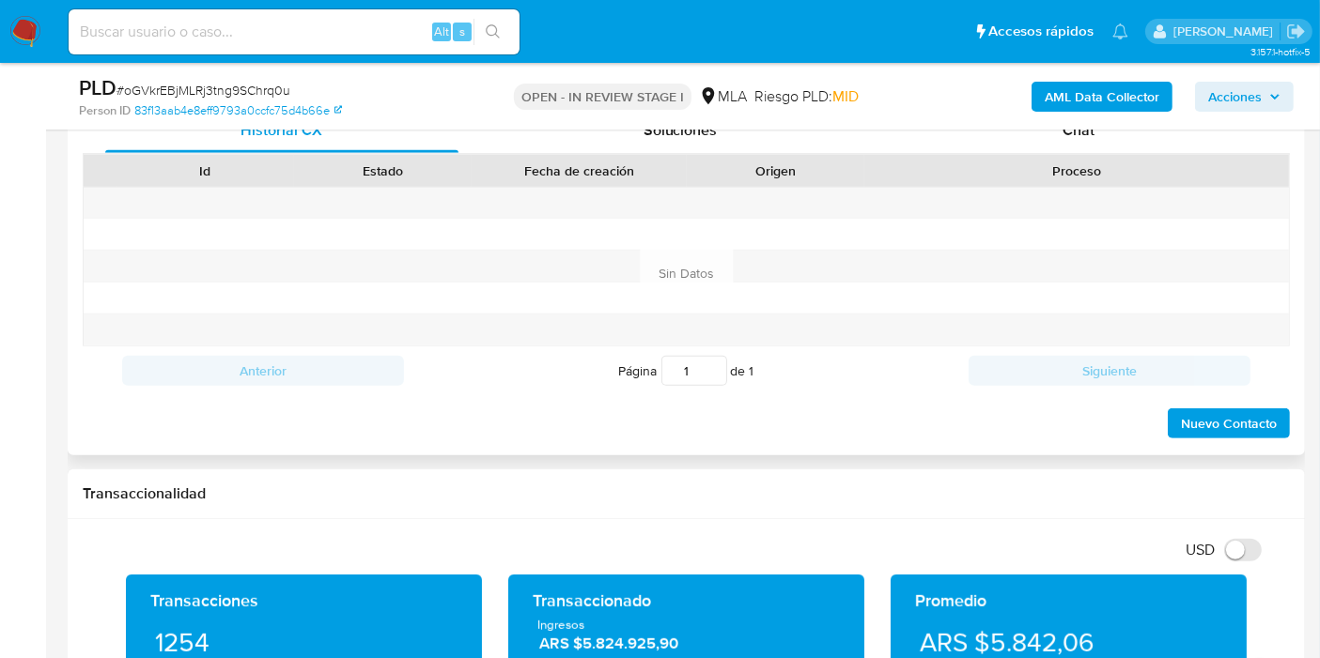
drag, startPoint x: 1106, startPoint y: 185, endPoint x: 1113, endPoint y: 177, distance: 10.7
click at [1111, 178] on div "Id Estado Fecha de creación Origen Proceso" at bounding box center [686, 250] width 1207 height 193
click at [1125, 151] on div "Historial CX Soluciones Chat" at bounding box center [686, 131] width 1207 height 46
click at [1125, 147] on div "Chat" at bounding box center [1078, 130] width 353 height 45
click at [1113, 136] on div "Chat" at bounding box center [1078, 130] width 353 height 45
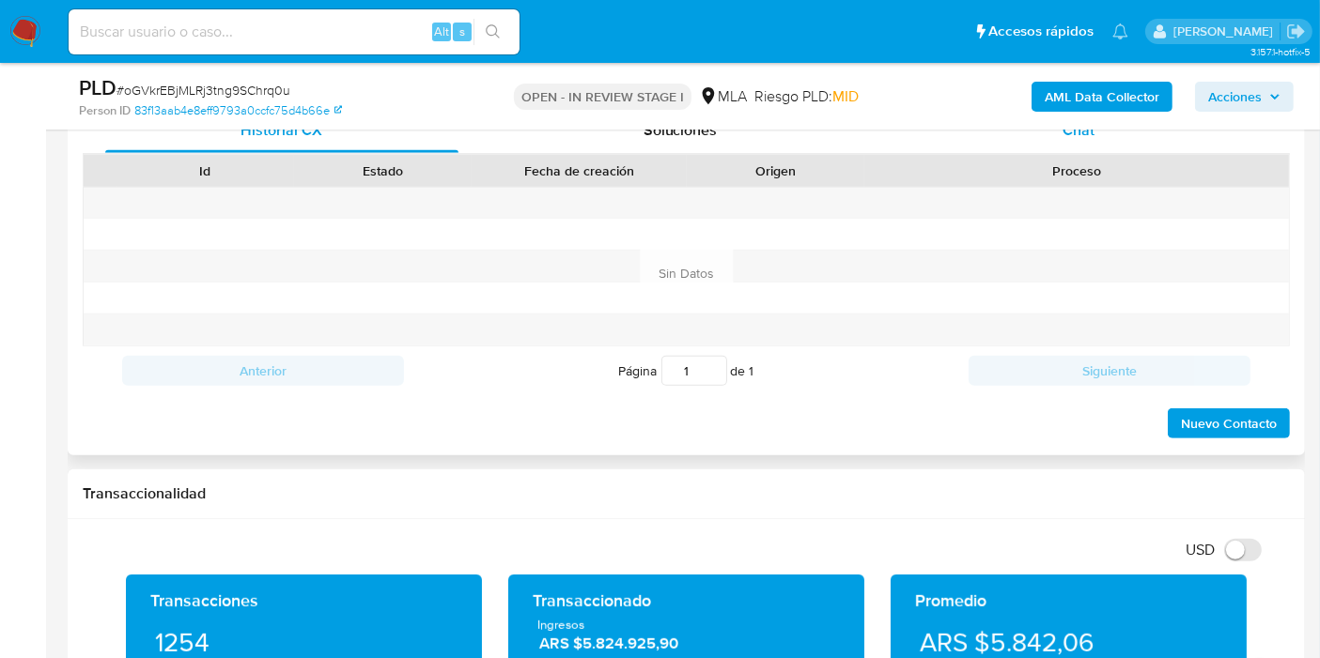
click at [1084, 147] on div "Chat" at bounding box center [1078, 130] width 353 height 45
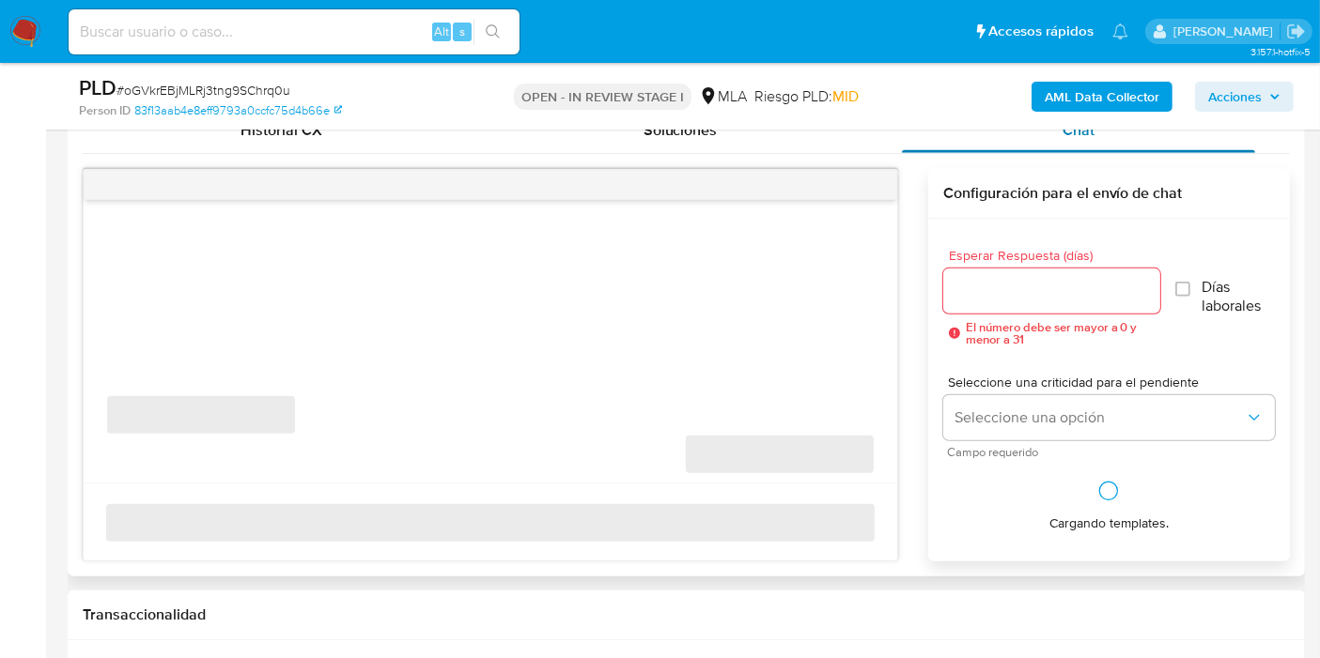
click at [1078, 135] on span "Chat" at bounding box center [1078, 130] width 32 height 22
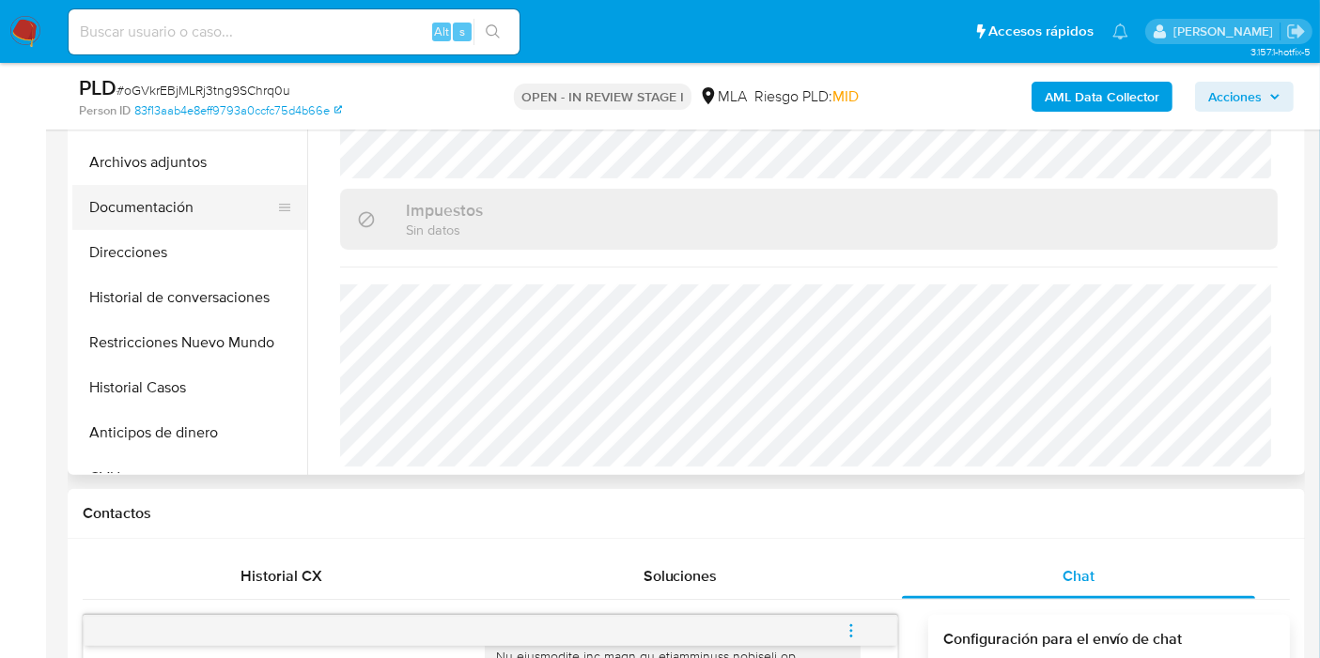
scroll to position [417, 0]
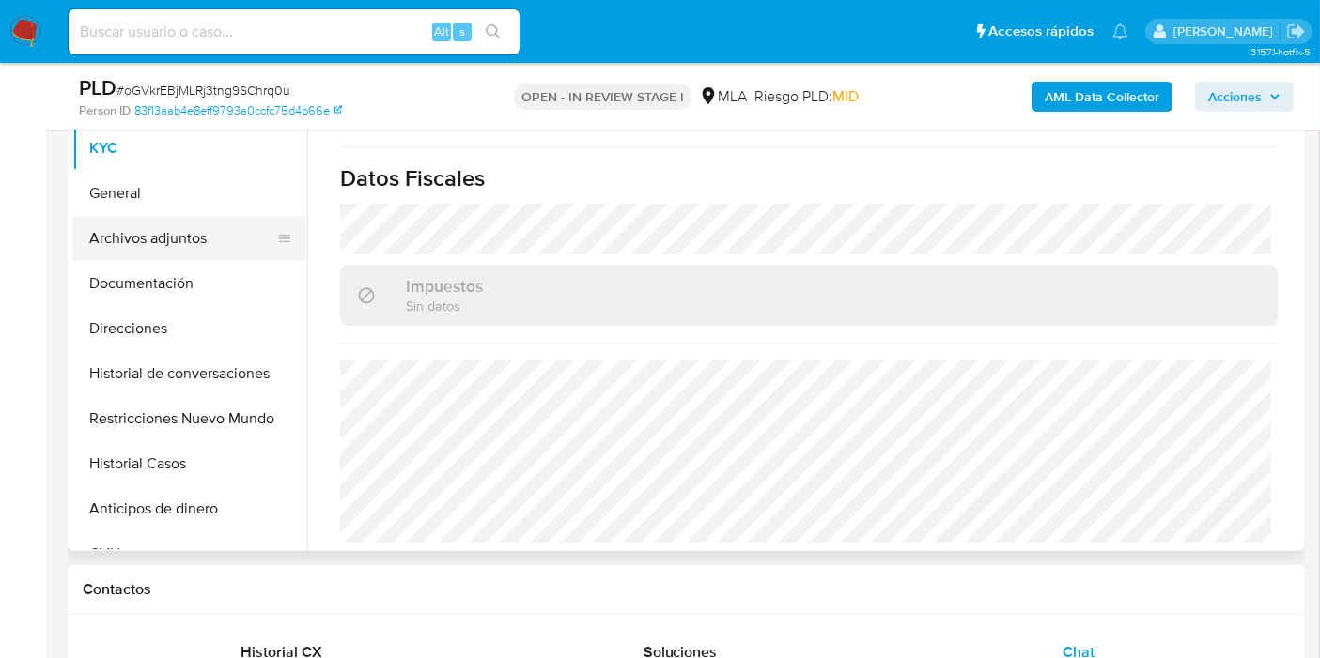
drag, startPoint x: 144, startPoint y: 208, endPoint x: 183, endPoint y: 226, distance: 43.7
click at [145, 207] on button "General" at bounding box center [189, 193] width 235 height 45
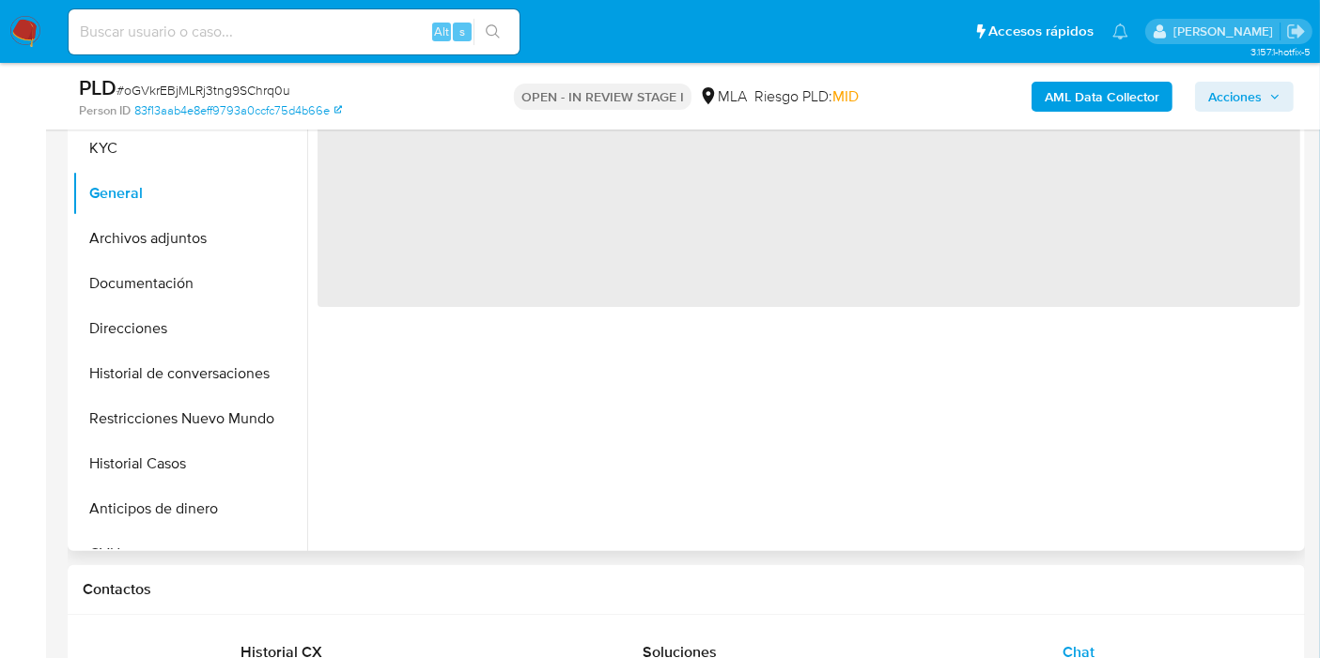
scroll to position [209, 0]
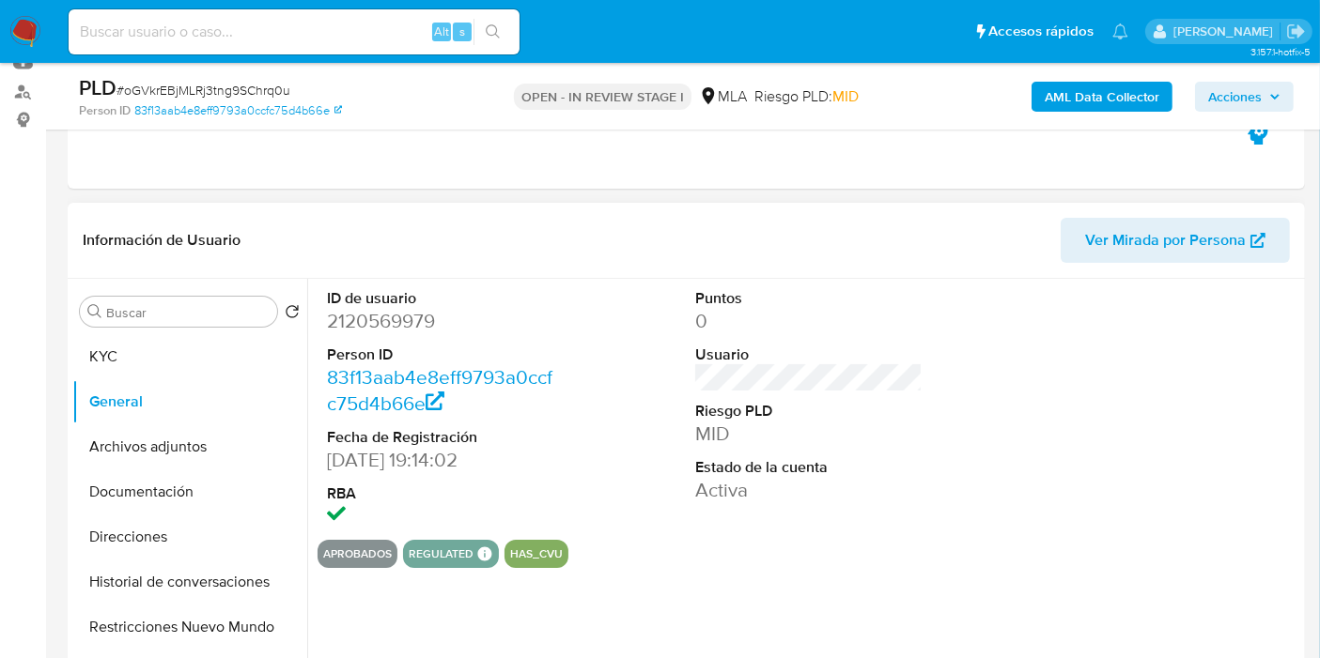
click at [399, 329] on dd "2120569979" at bounding box center [440, 321] width 227 height 26
copy dd "2120569979"
click at [183, 346] on button "KYC" at bounding box center [182, 356] width 220 height 45
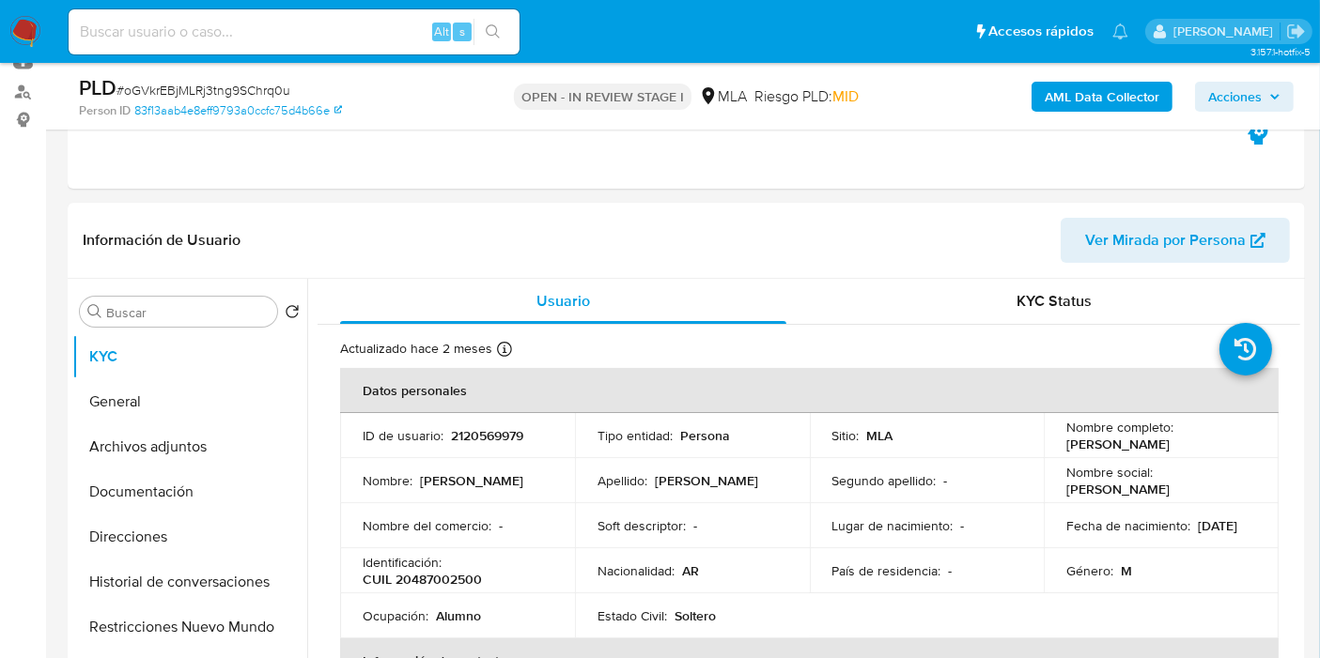
click at [606, 510] on td "Soft descriptor : -" at bounding box center [692, 525] width 235 height 45
drag, startPoint x: 1241, startPoint y: 436, endPoint x: 1061, endPoint y: 446, distance: 179.7
click at [1066, 446] on div "Nombre completo : Ciro Ezequiel Lopez" at bounding box center [1161, 436] width 190 height 34
copy p "Ciro Ezequiel Lopez"
click at [630, 514] on td "Soft descriptor : -" at bounding box center [692, 525] width 235 height 45
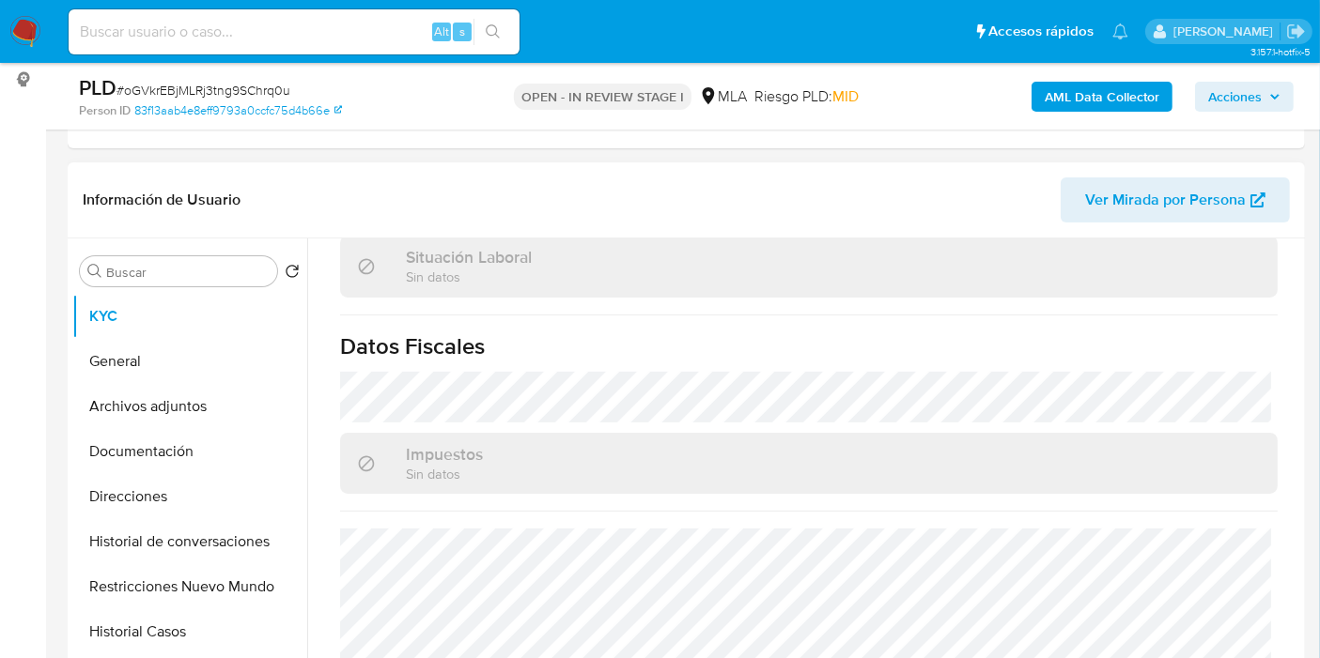
scroll to position [104, 0]
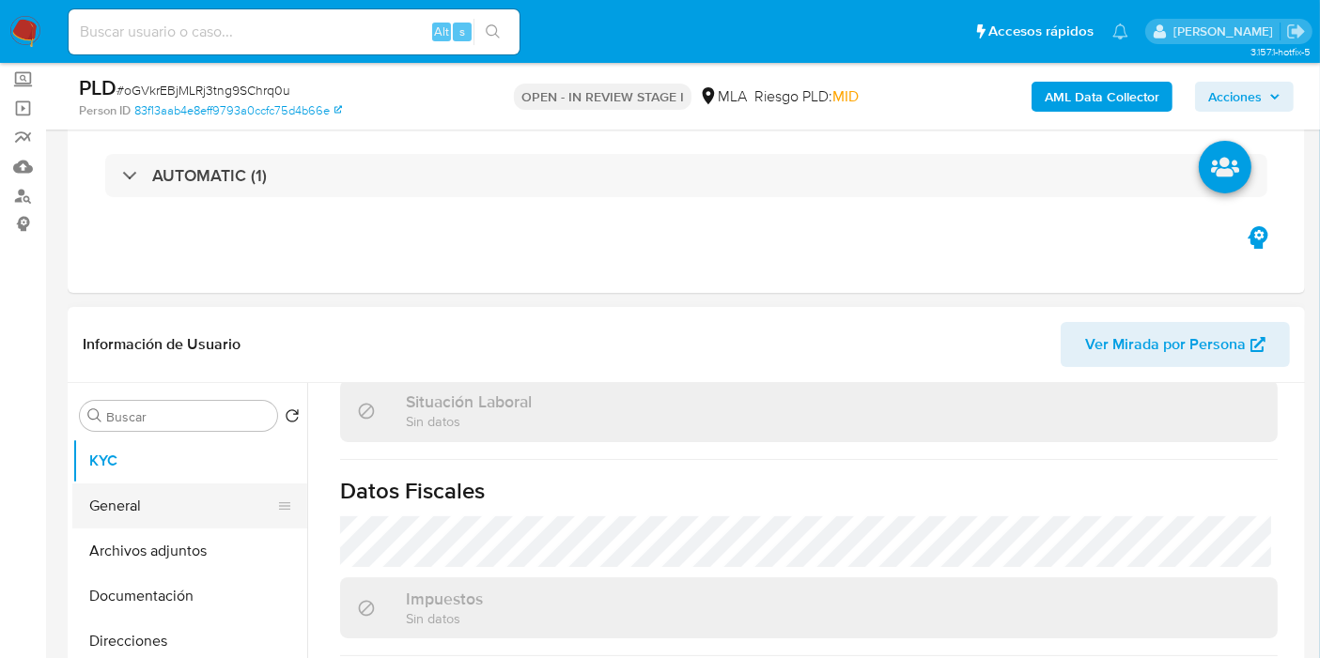
click at [163, 497] on button "General" at bounding box center [182, 506] width 220 height 45
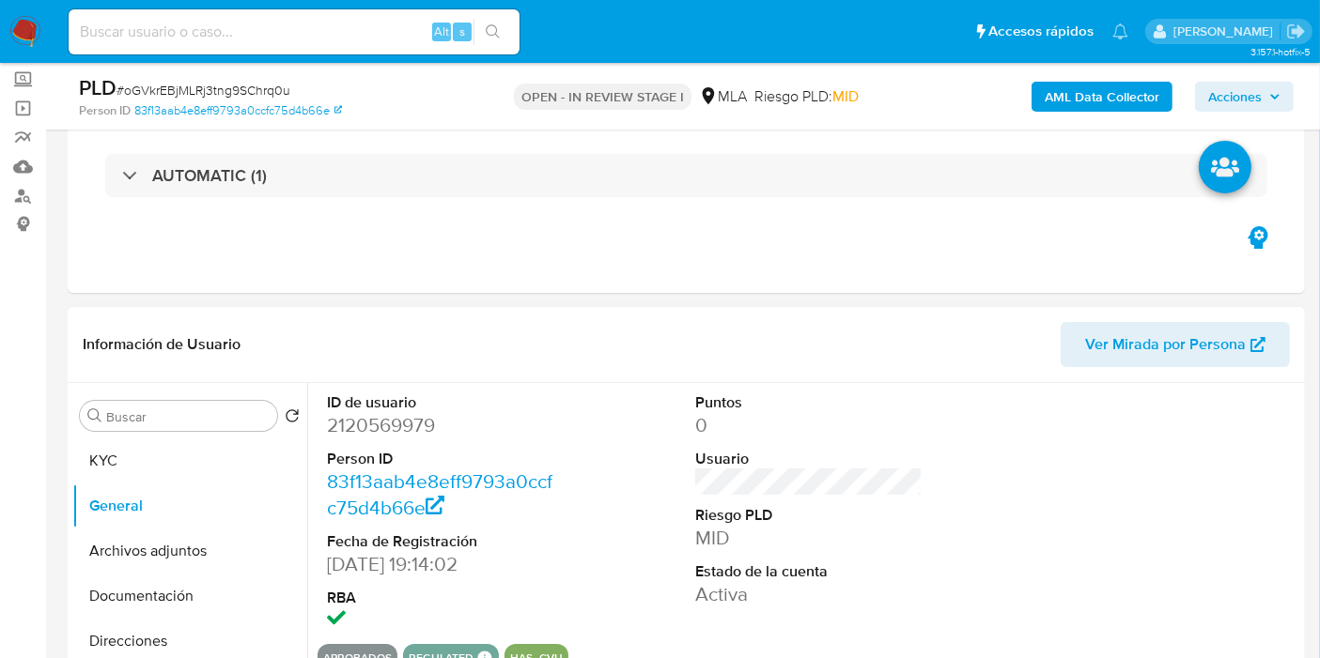
click at [395, 437] on dd "2120569979" at bounding box center [440, 425] width 227 height 26
click at [520, 79] on div "OPEN - IN REVIEW STAGE I MLA Riesgo PLD: MID" at bounding box center [687, 96] width 400 height 44
click at [394, 420] on dd "2120569979" at bounding box center [440, 425] width 227 height 26
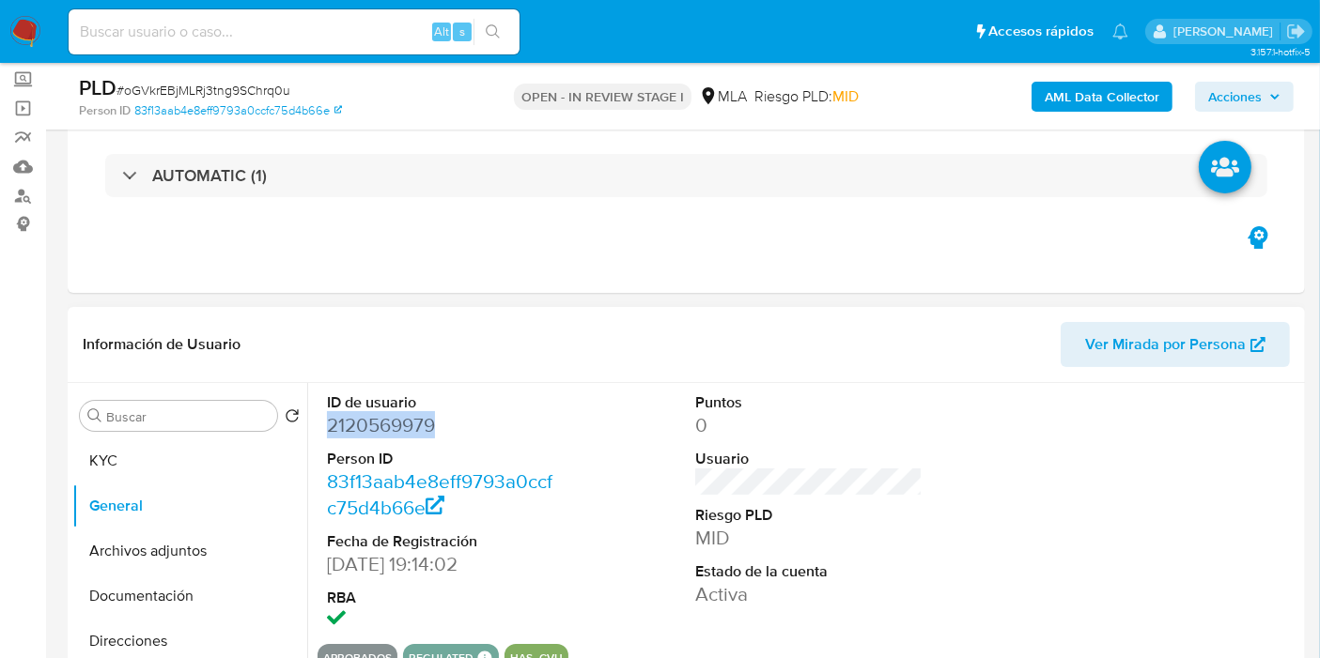
copy dd "2120569979"
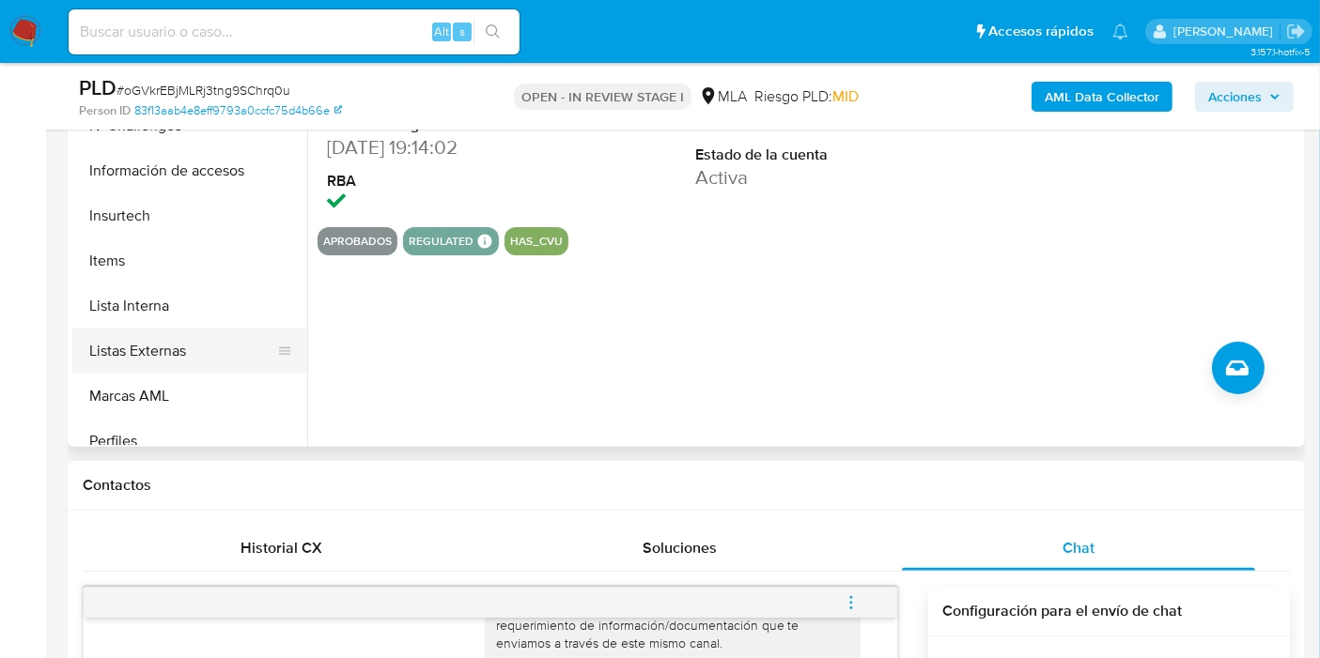
scroll to position [928, 0]
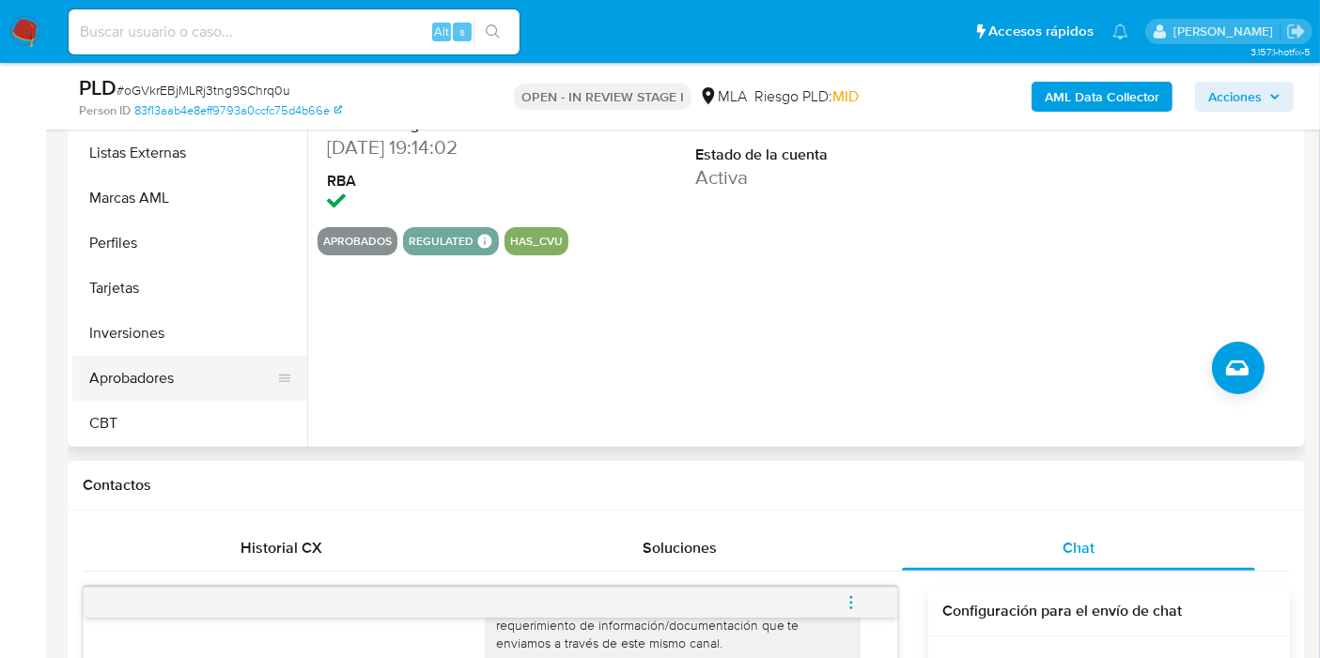
click at [144, 376] on button "Aprobadores" at bounding box center [182, 378] width 220 height 45
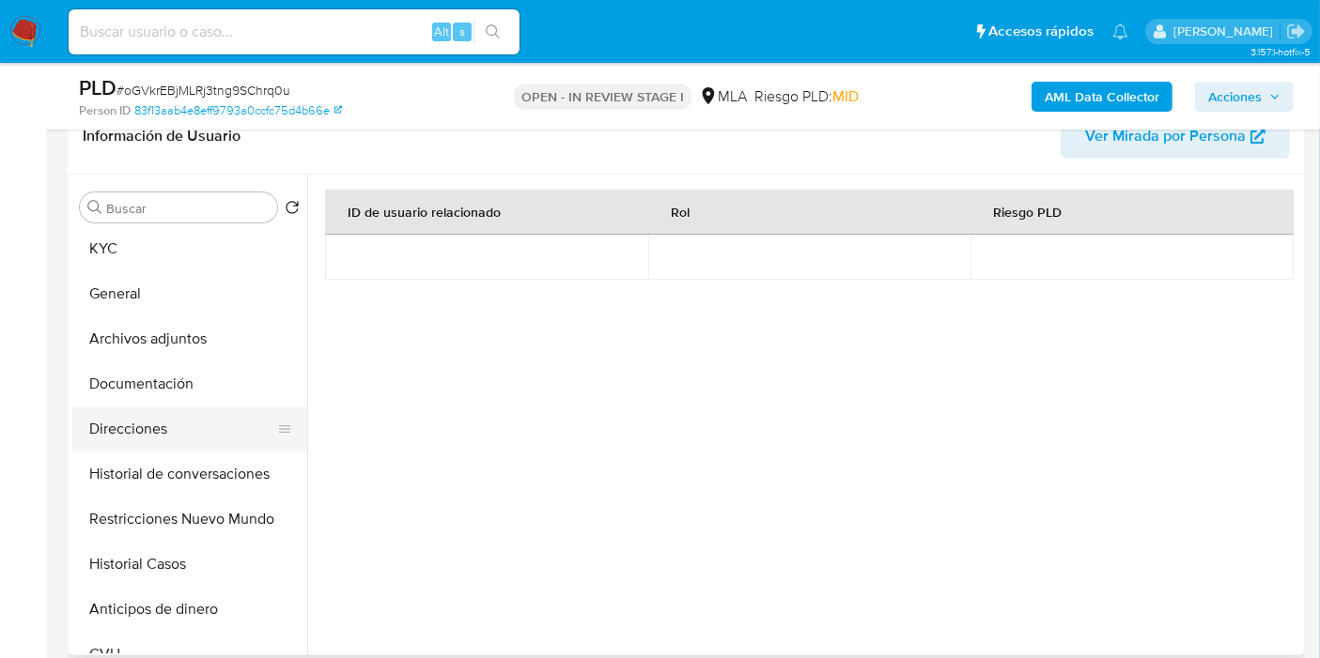
scroll to position [0, 0]
click at [188, 412] on button "Direcciones" at bounding box center [182, 432] width 220 height 45
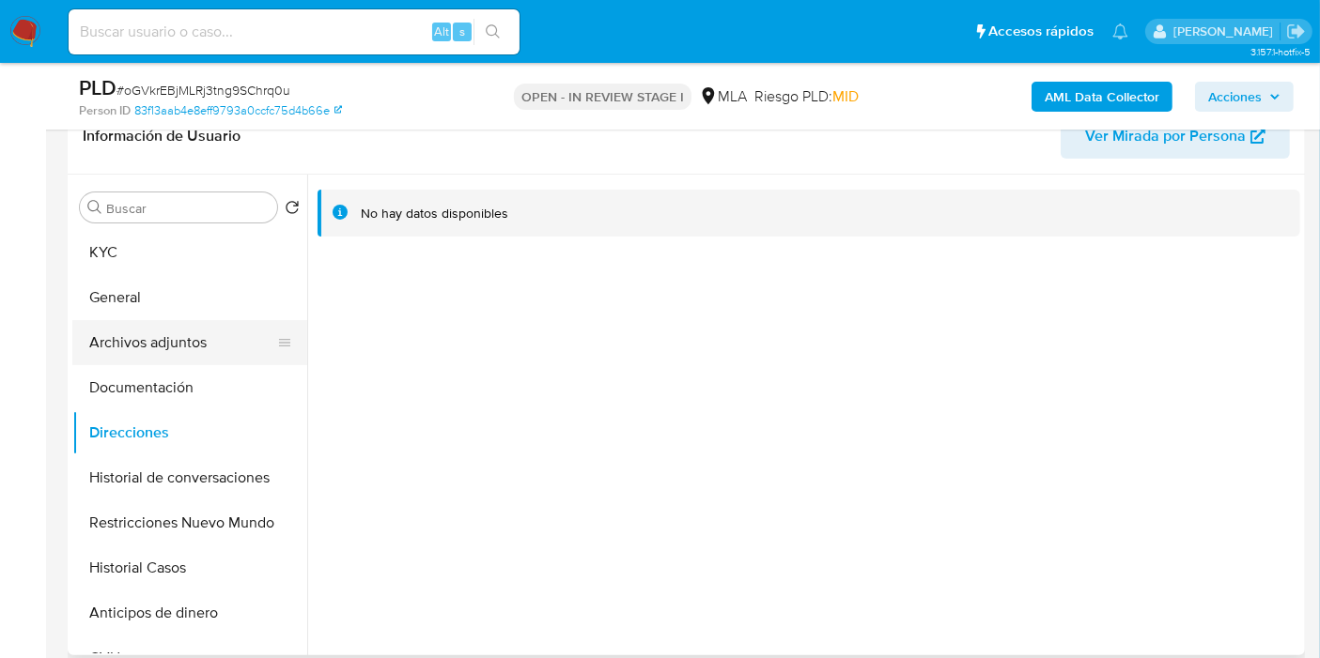
click at [197, 352] on button "Archivos adjuntos" at bounding box center [182, 342] width 220 height 45
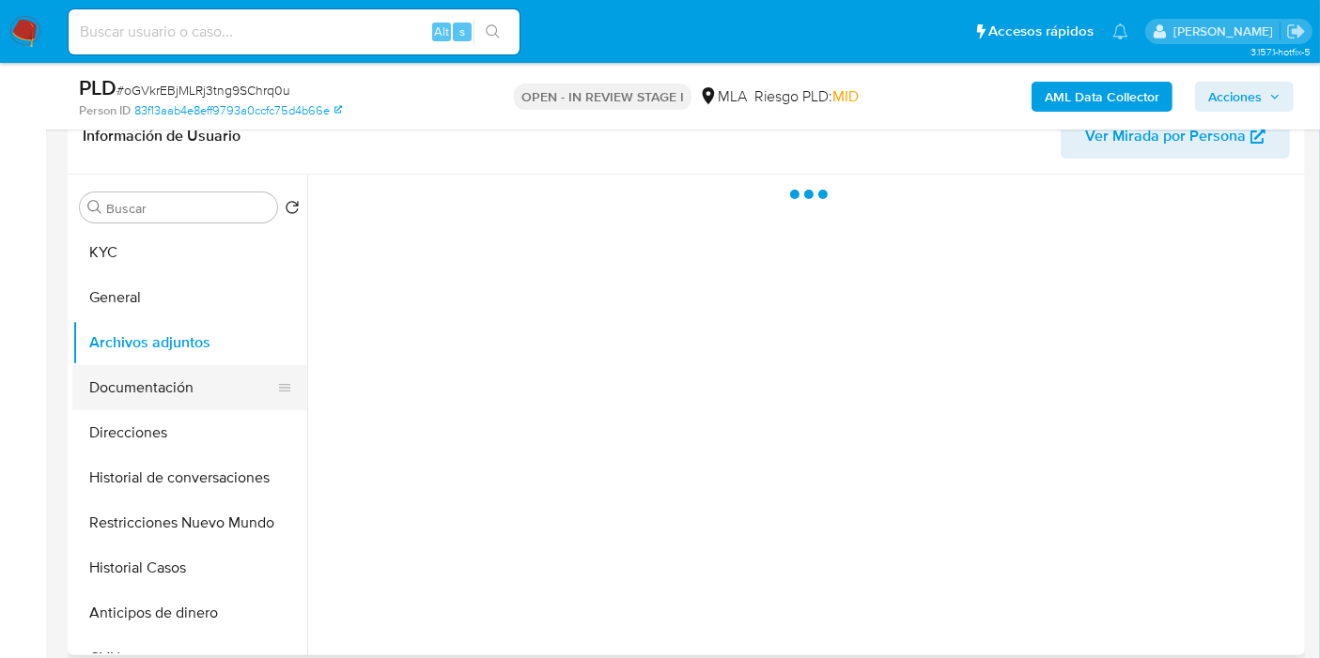
click at [185, 399] on button "Documentación" at bounding box center [182, 387] width 220 height 45
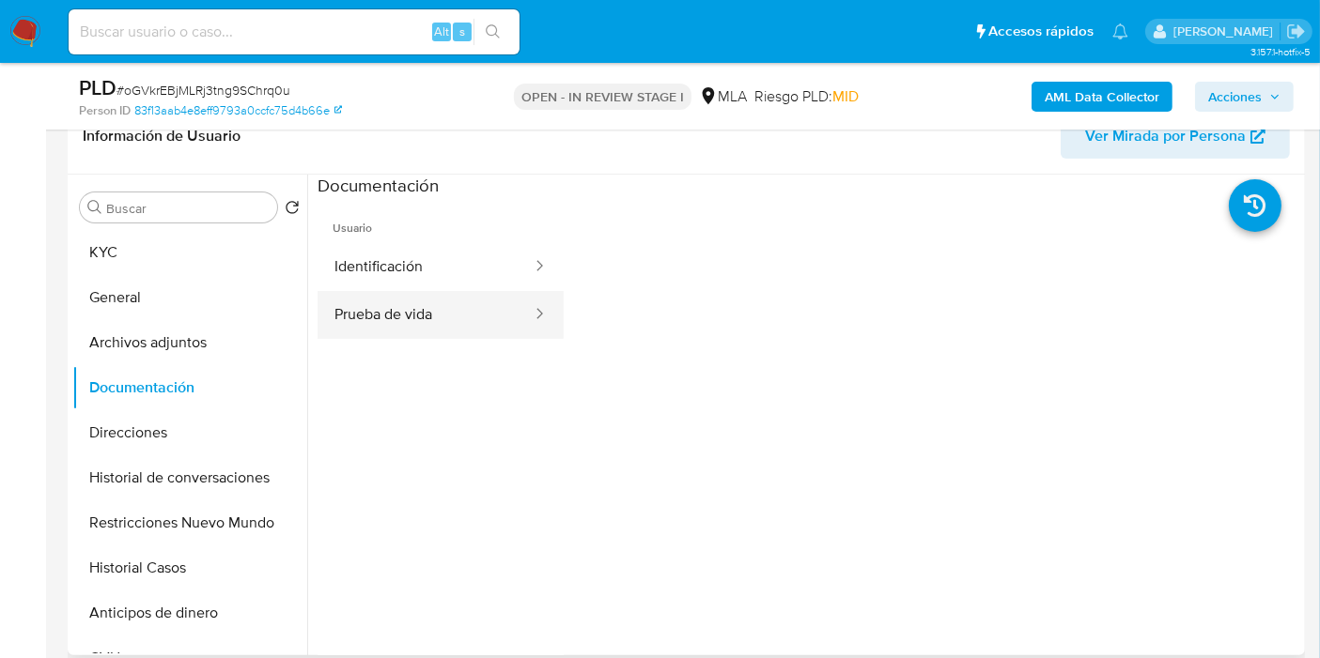
click at [332, 307] on button "Prueba de vida" at bounding box center [425, 315] width 216 height 48
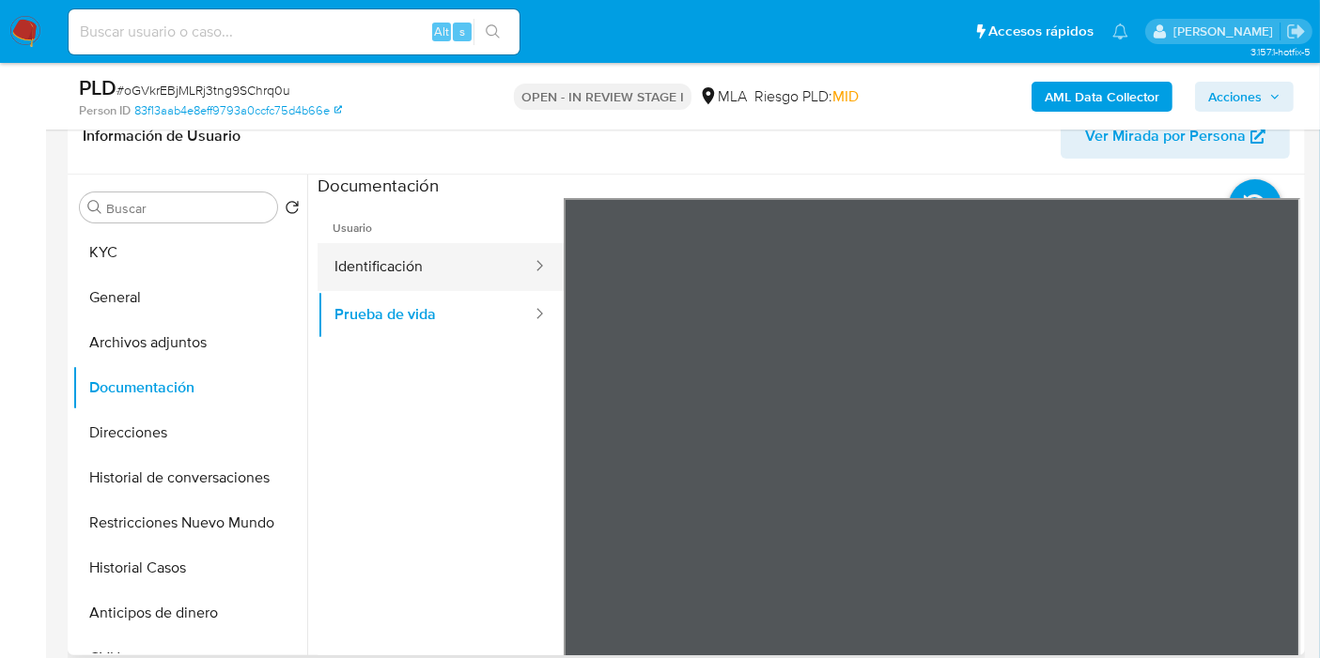
click at [412, 245] on button "Identificación" at bounding box center [425, 267] width 216 height 48
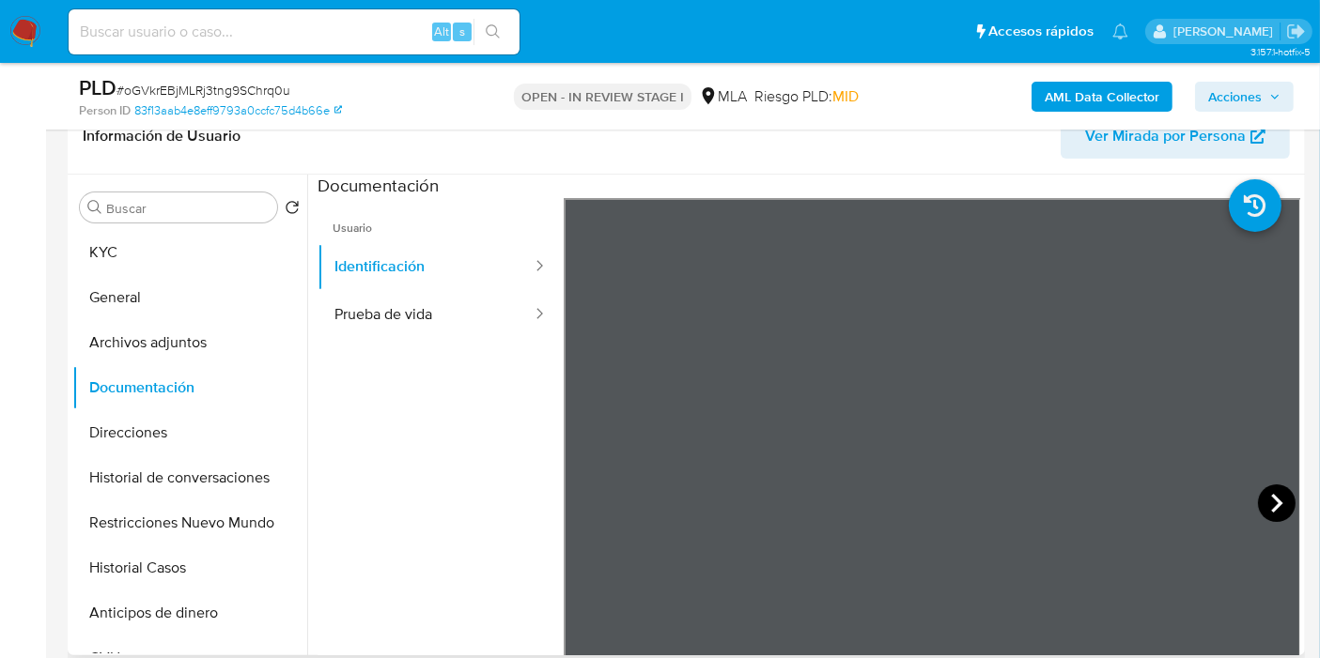
click at [1263, 489] on icon at bounding box center [1277, 504] width 38 height 38
click at [151, 249] on button "KYC" at bounding box center [182, 252] width 220 height 45
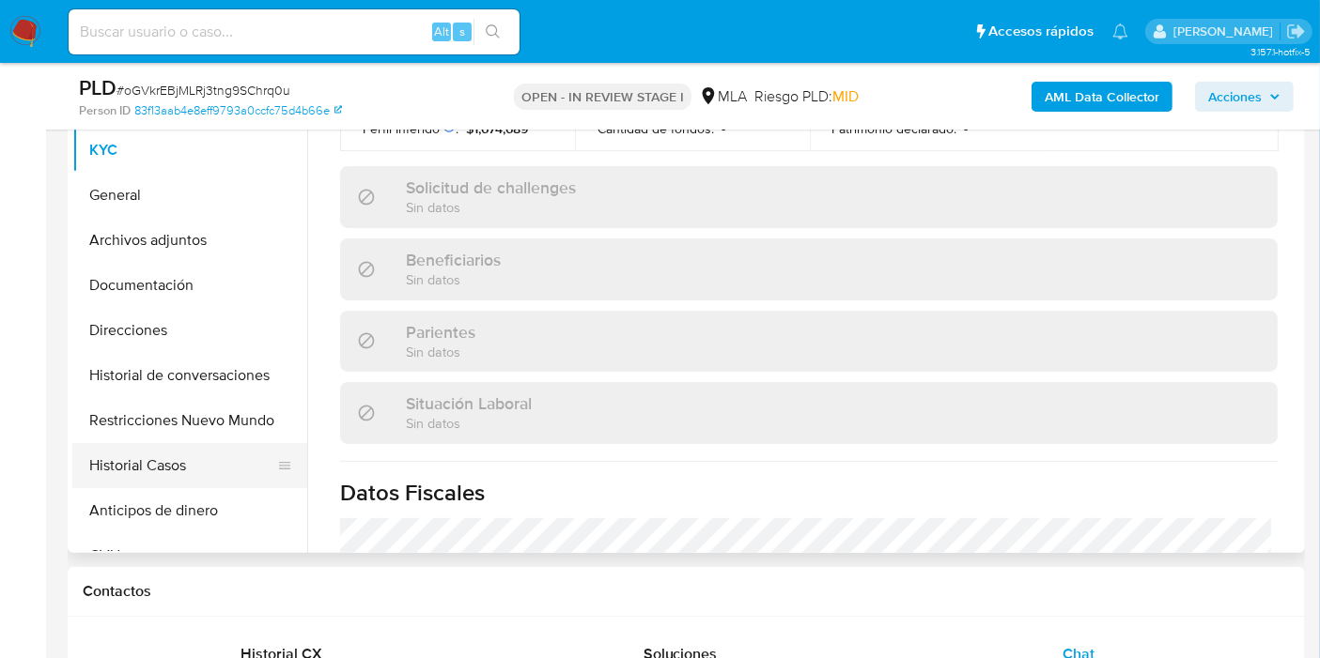
scroll to position [313, 0]
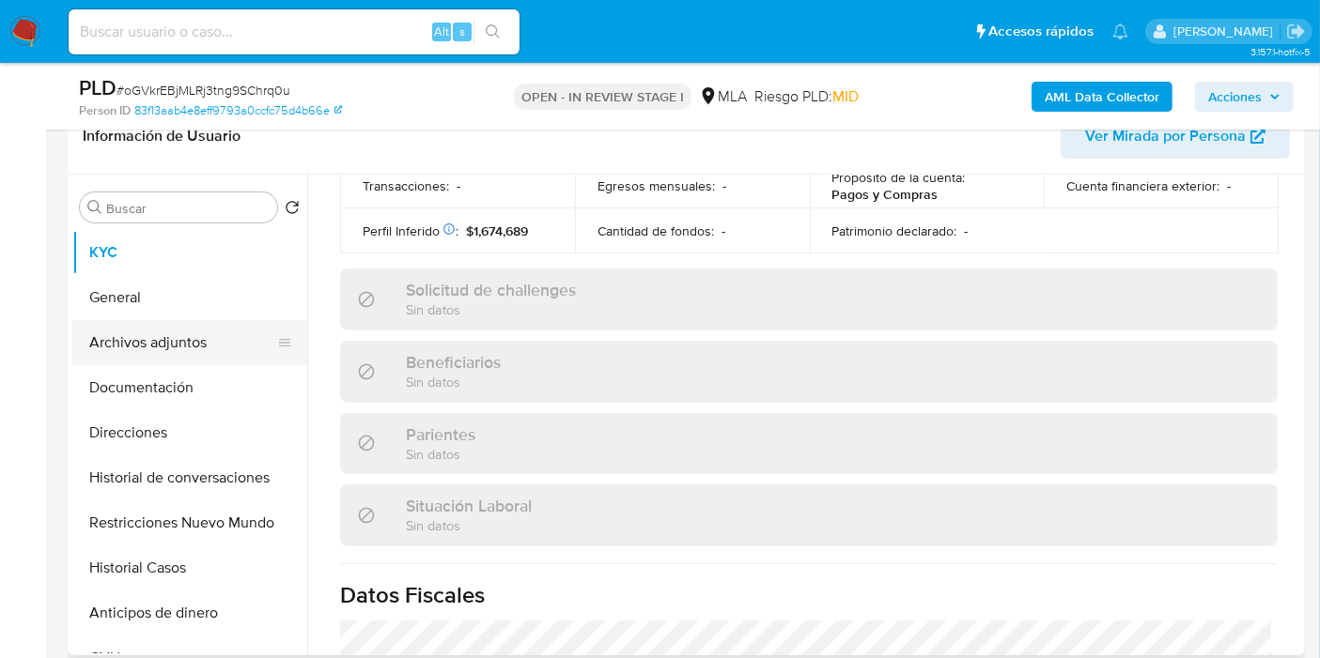
click at [174, 335] on button "Archivos adjuntos" at bounding box center [182, 342] width 220 height 45
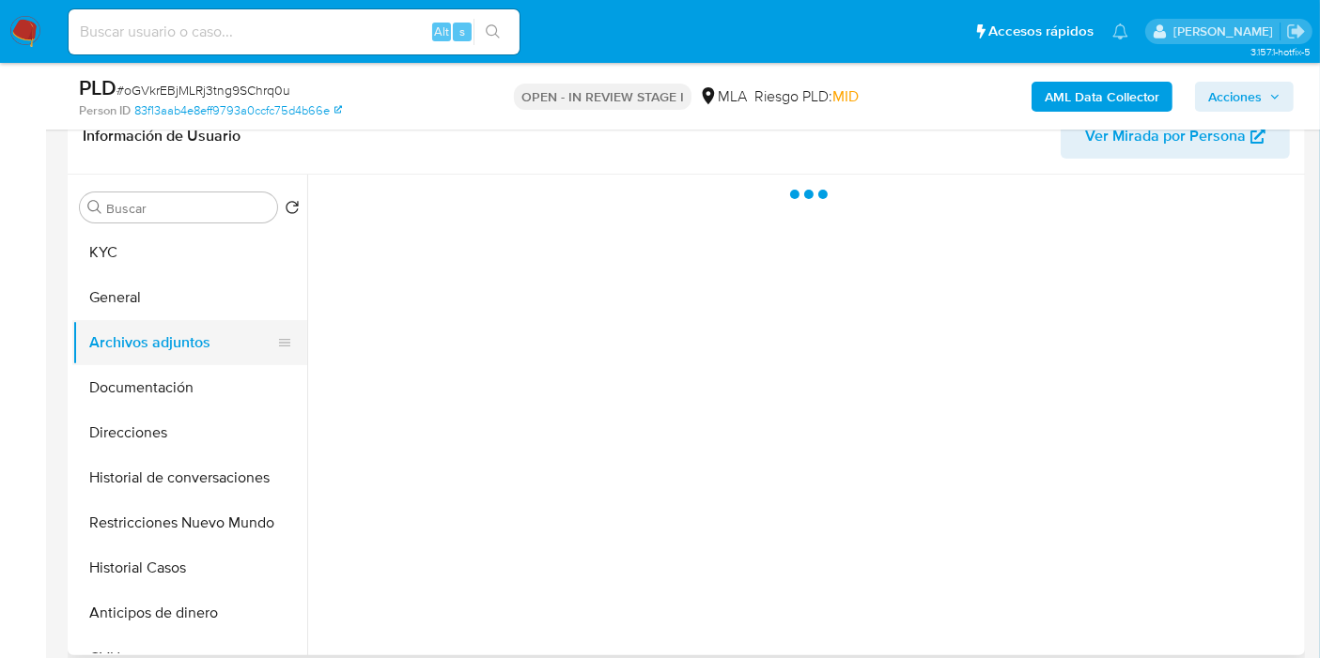
scroll to position [0, 0]
click at [204, 301] on button "General" at bounding box center [182, 297] width 220 height 45
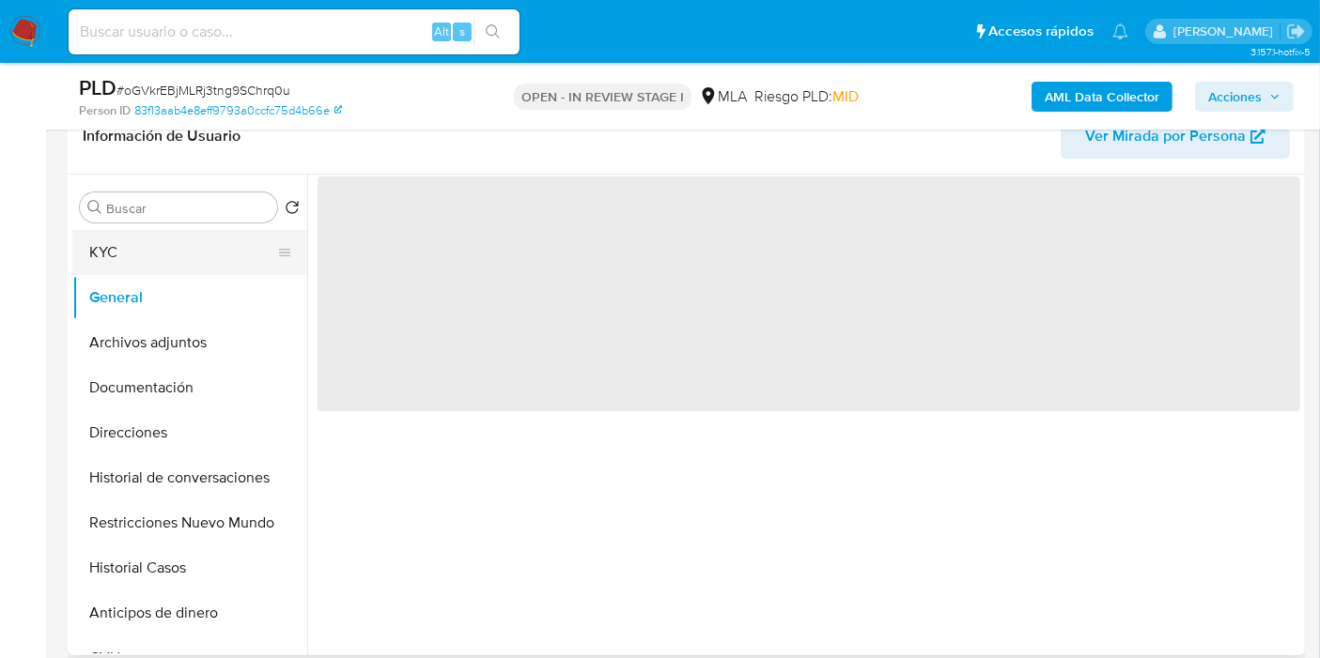
click at [207, 245] on button "KYC" at bounding box center [182, 252] width 220 height 45
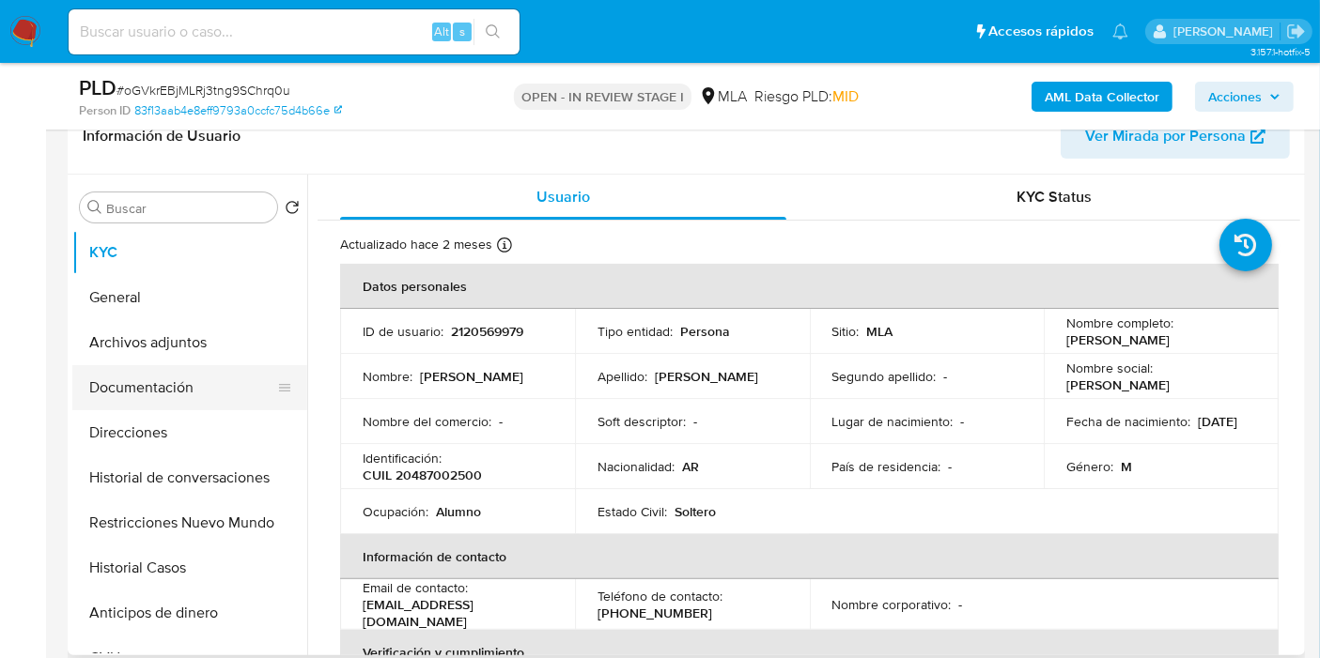
click at [277, 393] on icon at bounding box center [284, 387] width 15 height 15
click at [176, 341] on button "Archivos adjuntos" at bounding box center [182, 342] width 220 height 45
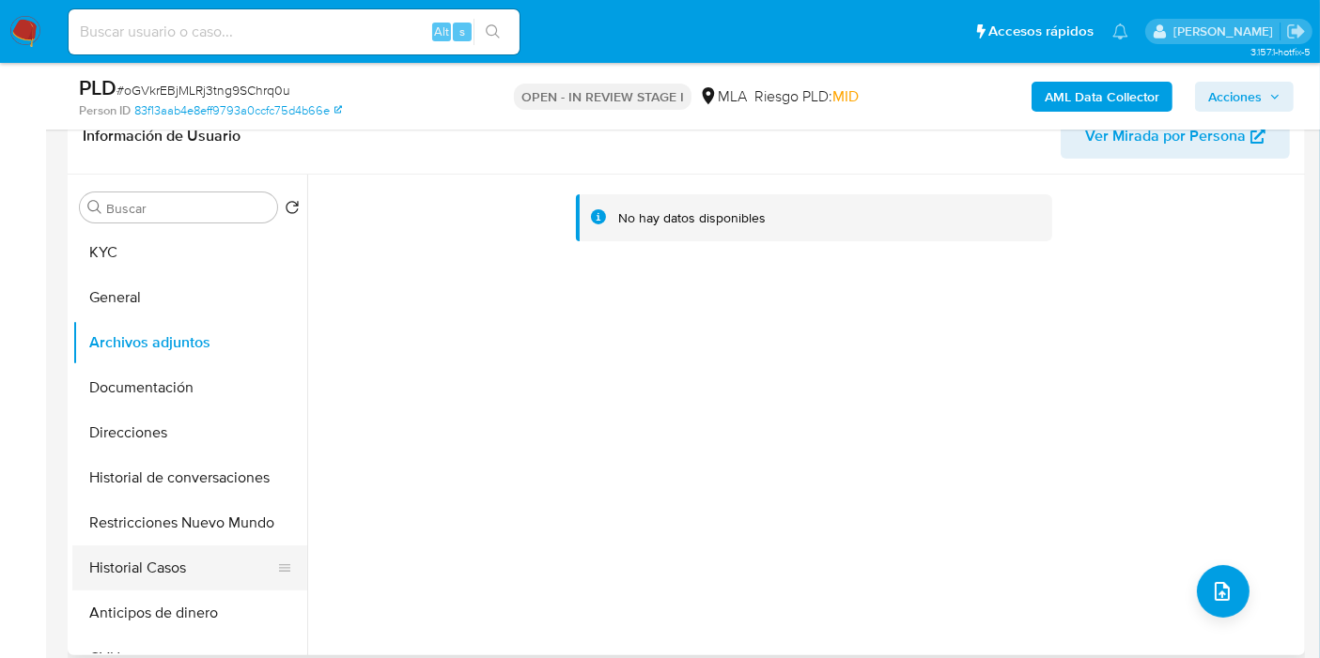
scroll to position [104, 0]
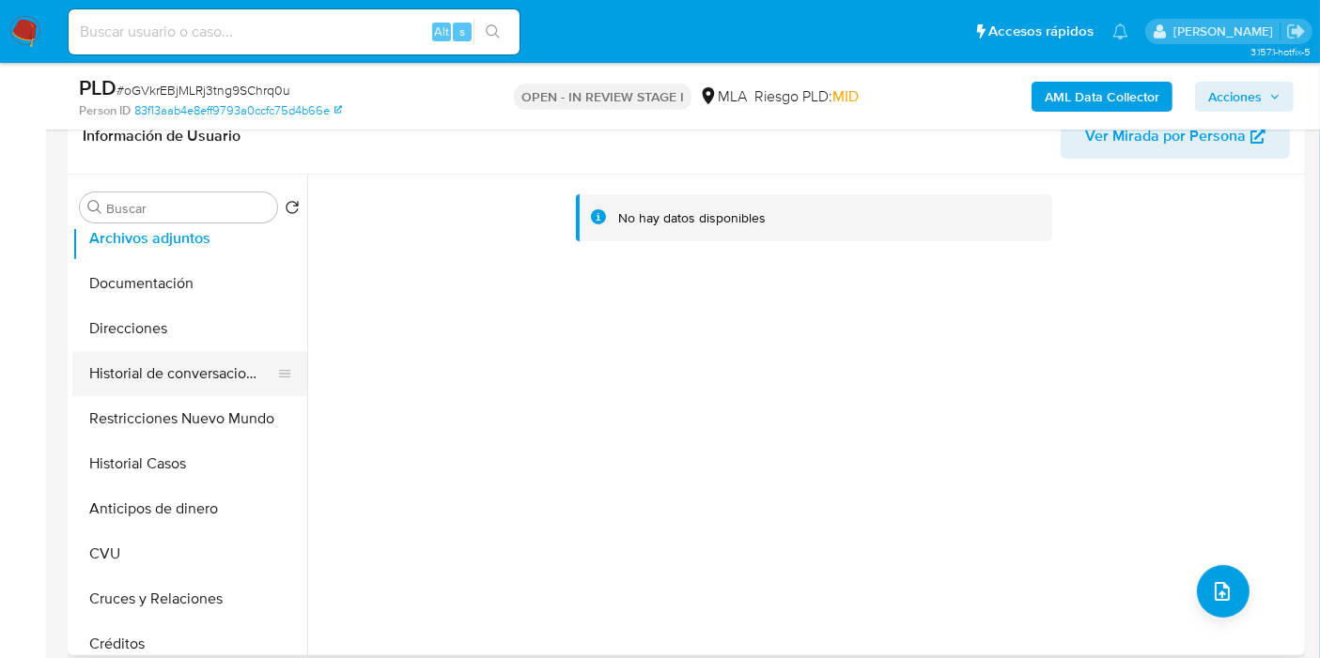
click at [217, 376] on button "Historial de conversaciones" at bounding box center [182, 373] width 220 height 45
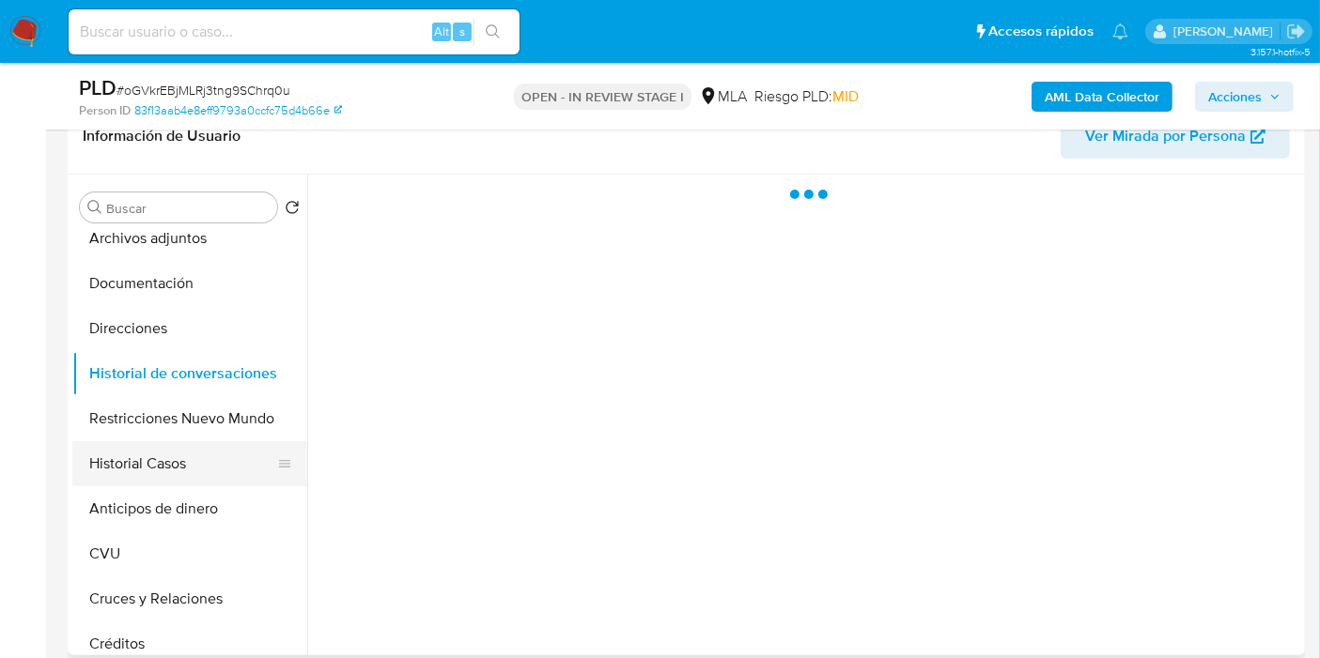
click at [158, 461] on button "Historial Casos" at bounding box center [182, 463] width 220 height 45
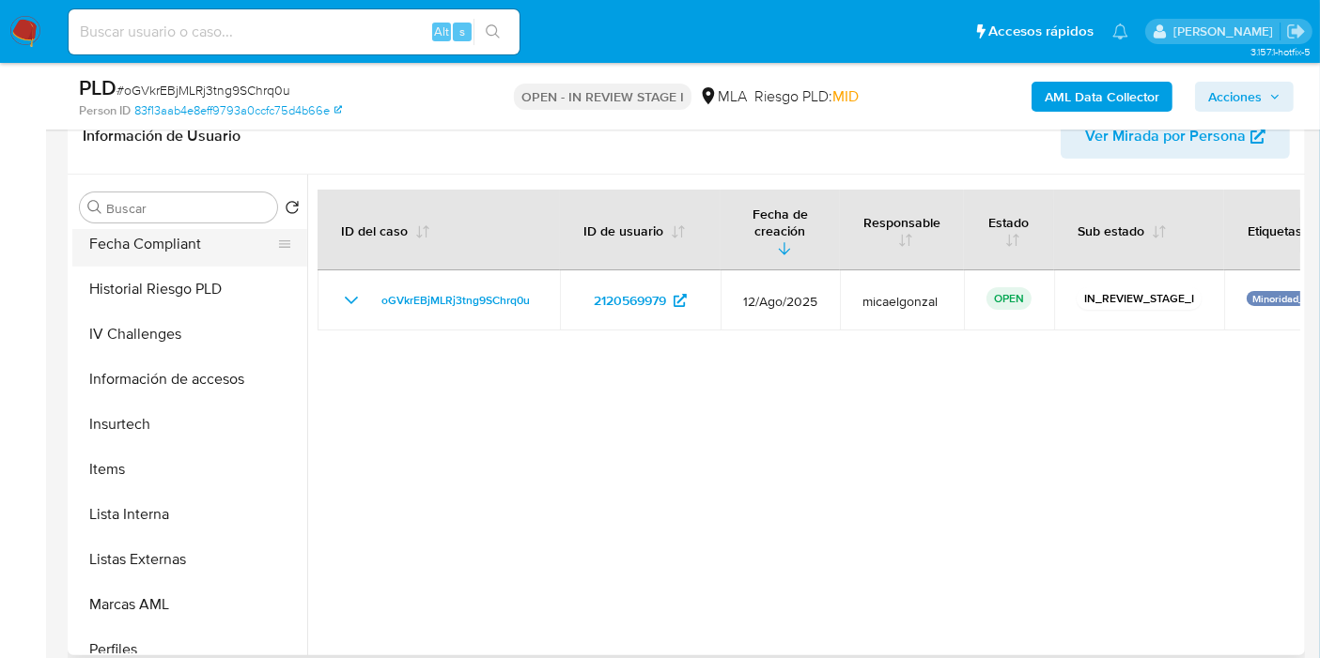
scroll to position [928, 0]
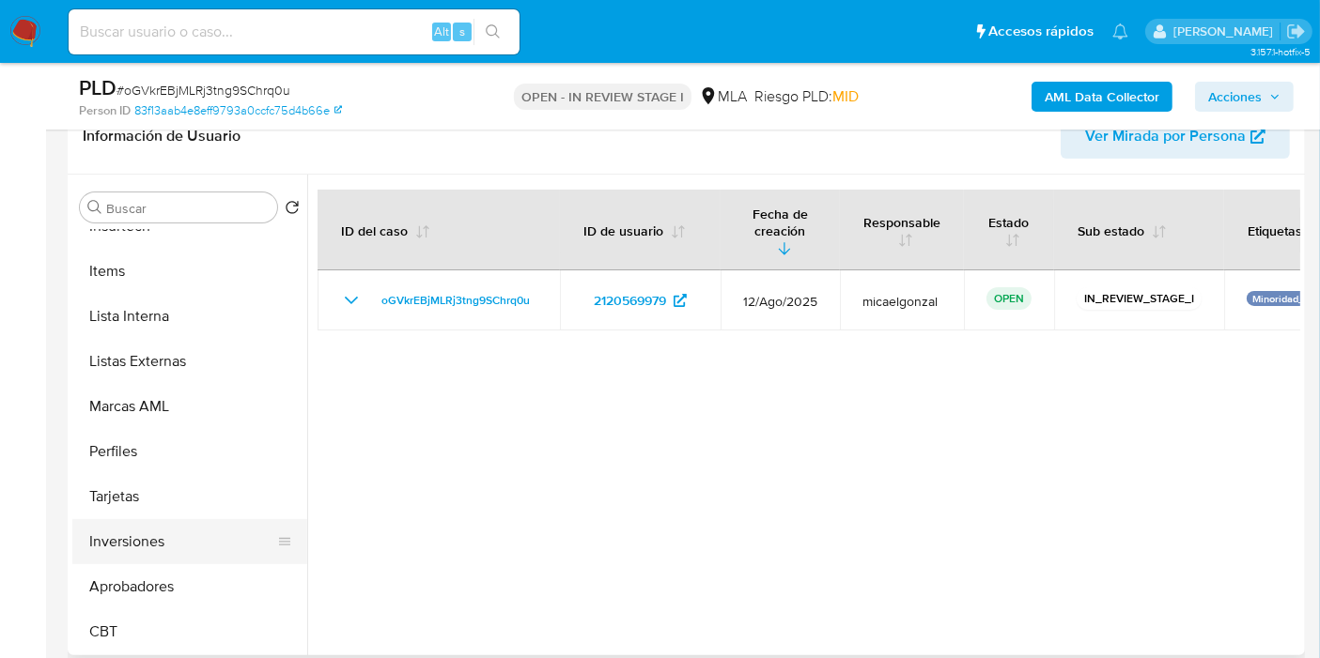
click at [120, 549] on button "Inversiones" at bounding box center [182, 541] width 220 height 45
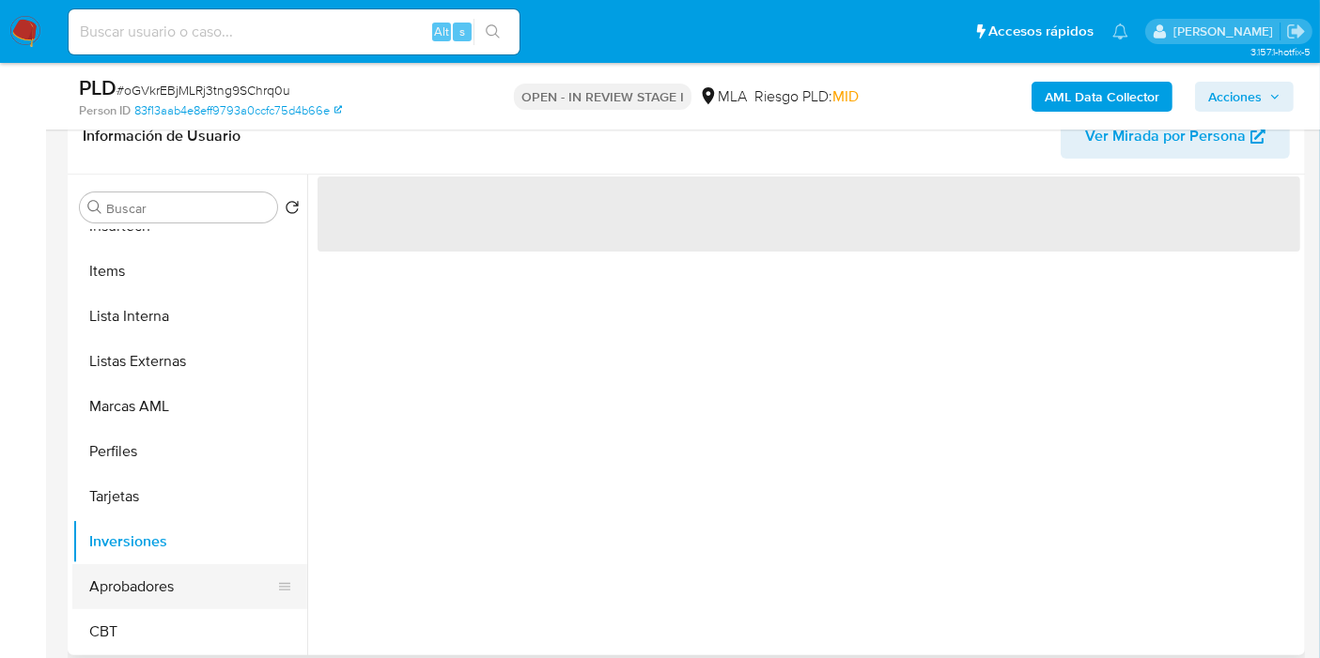
click at [115, 585] on button "Aprobadores" at bounding box center [182, 586] width 220 height 45
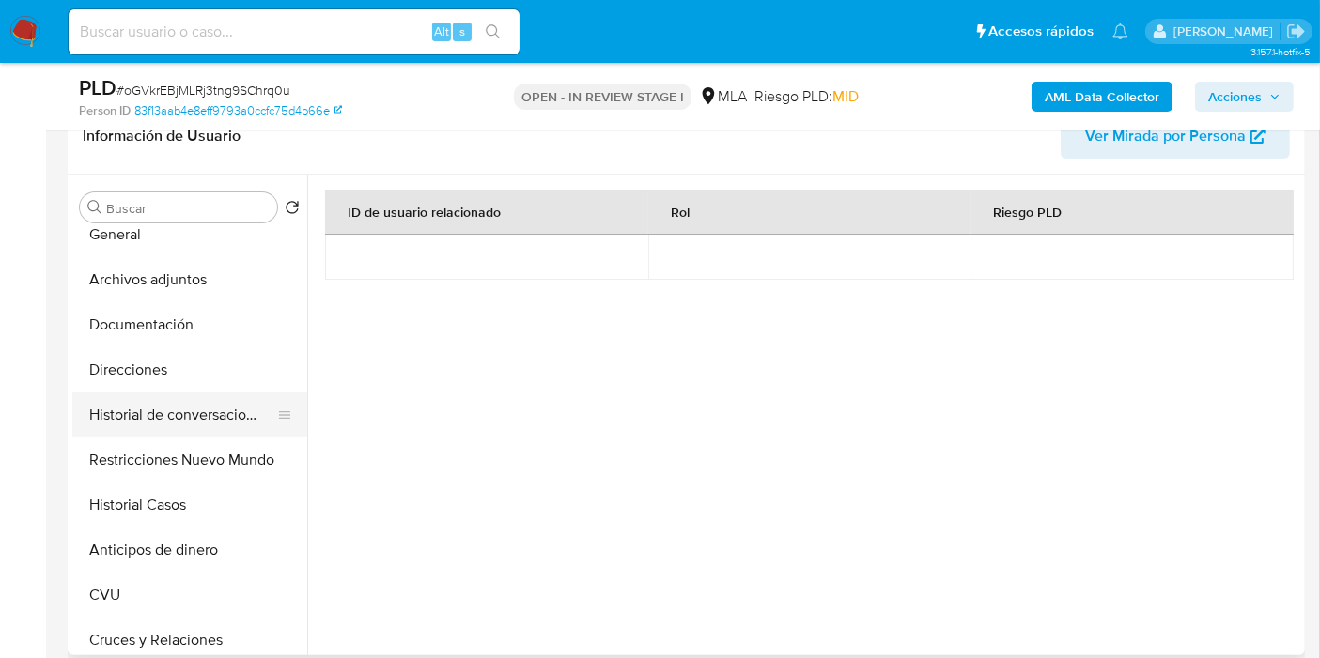
scroll to position [0, 0]
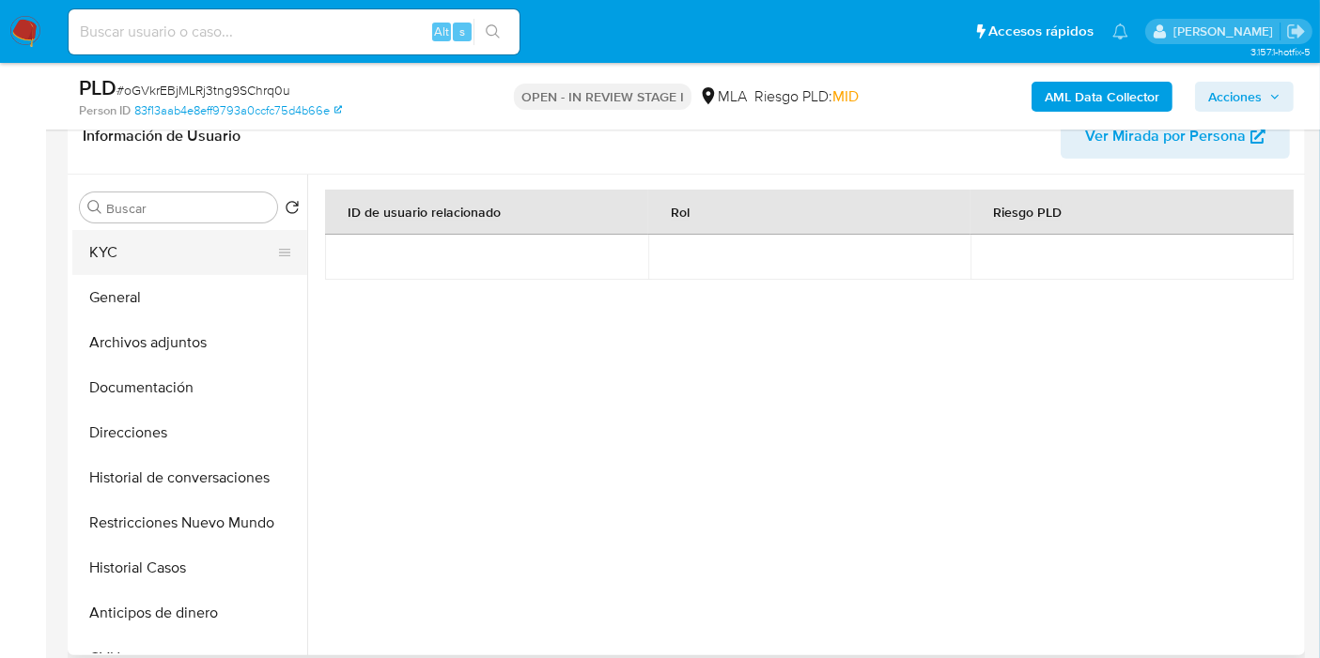
click at [178, 270] on button "KYC" at bounding box center [182, 252] width 220 height 45
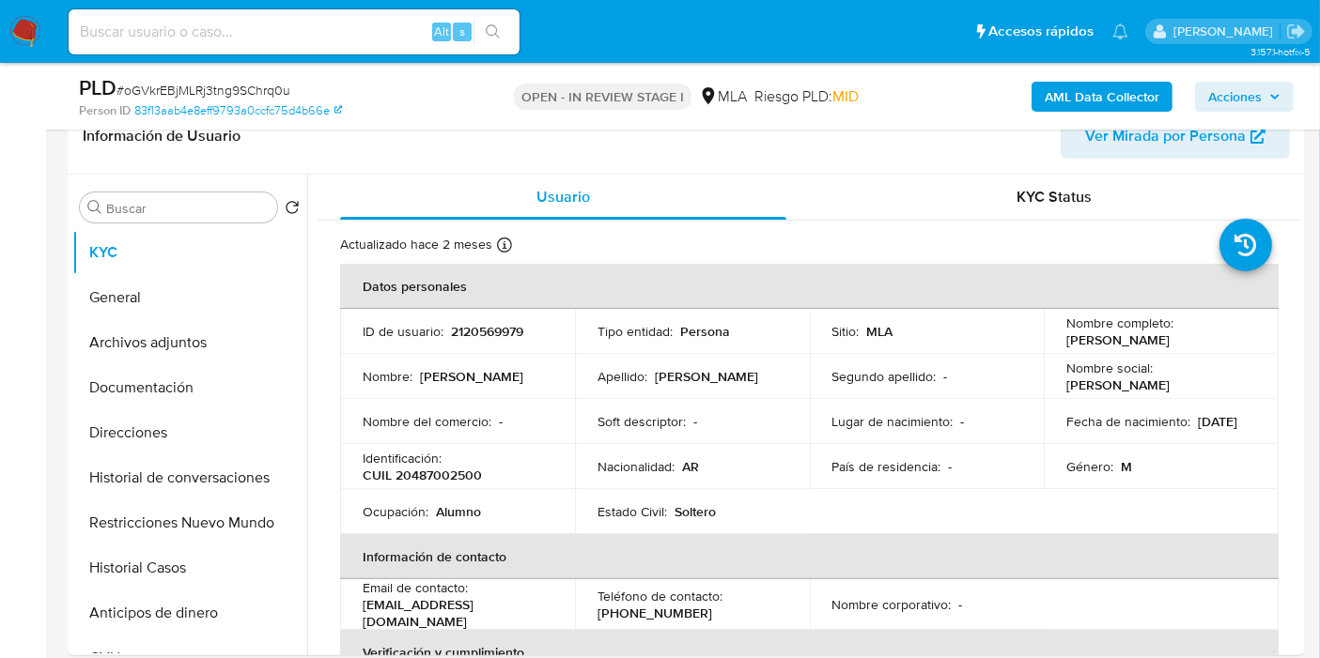
drag, startPoint x: 611, startPoint y: 446, endPoint x: 446, endPoint y: 8, distance: 468.8
click at [611, 441] on tbody "ID de usuario : 2120569979 Tipo entidad : Persona Sitio : MLA Nombre completo :…" at bounding box center [809, 421] width 938 height 225
click at [212, 28] on input at bounding box center [294, 32] width 451 height 24
drag, startPoint x: 61, startPoint y: 20, endPoint x: 39, endPoint y: 22, distance: 22.6
click at [58, 19] on nav "Pausado Ver notificaciones Alt s Accesos rápidos Presiona las siguientes teclas…" at bounding box center [660, 31] width 1320 height 63
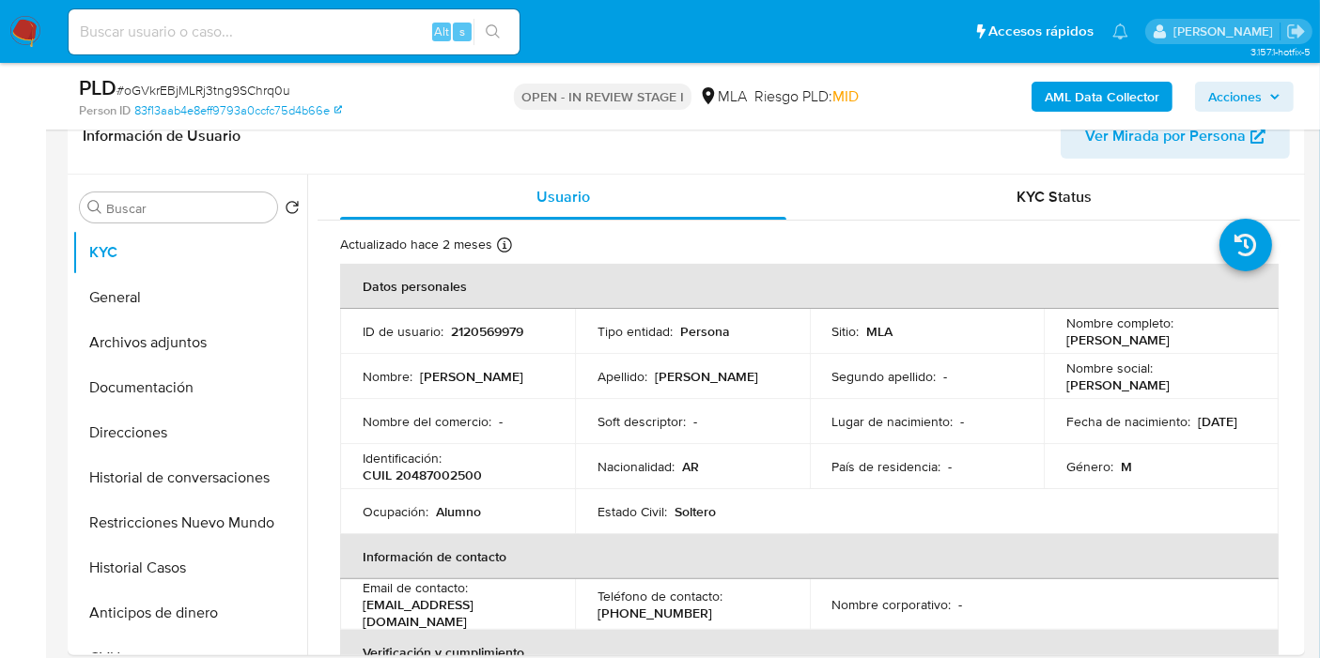
click at [35, 23] on img at bounding box center [25, 32] width 32 height 32
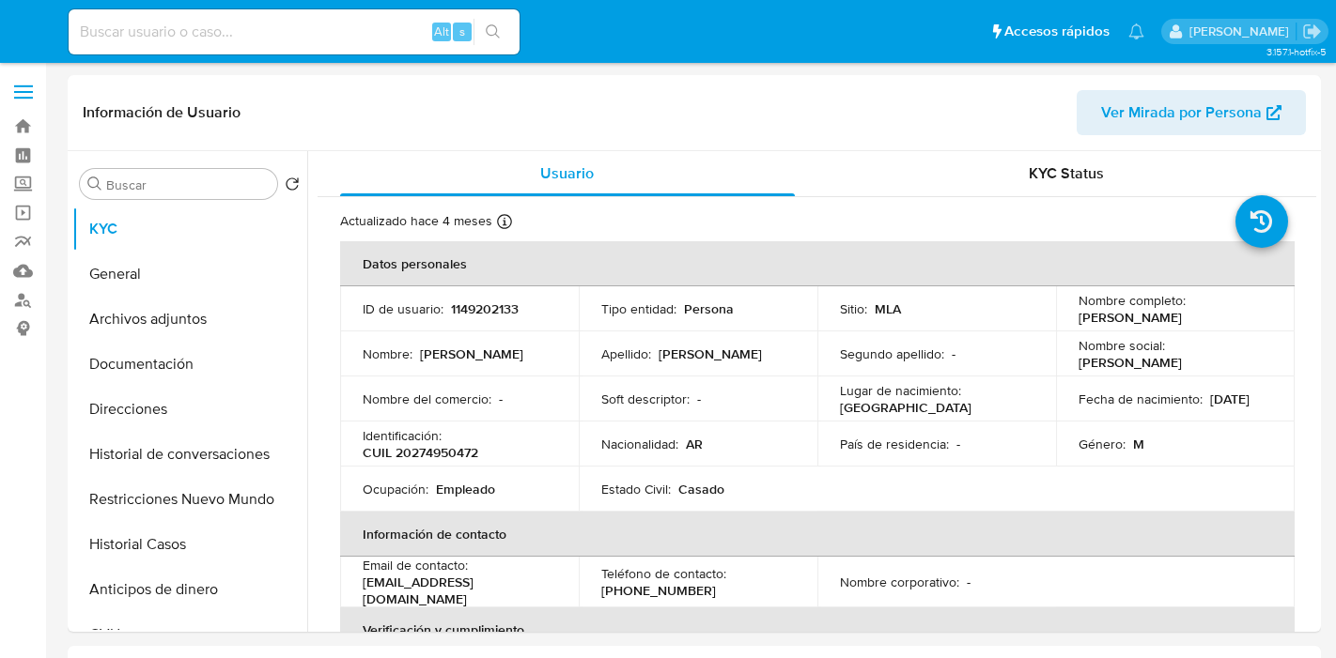
select select "10"
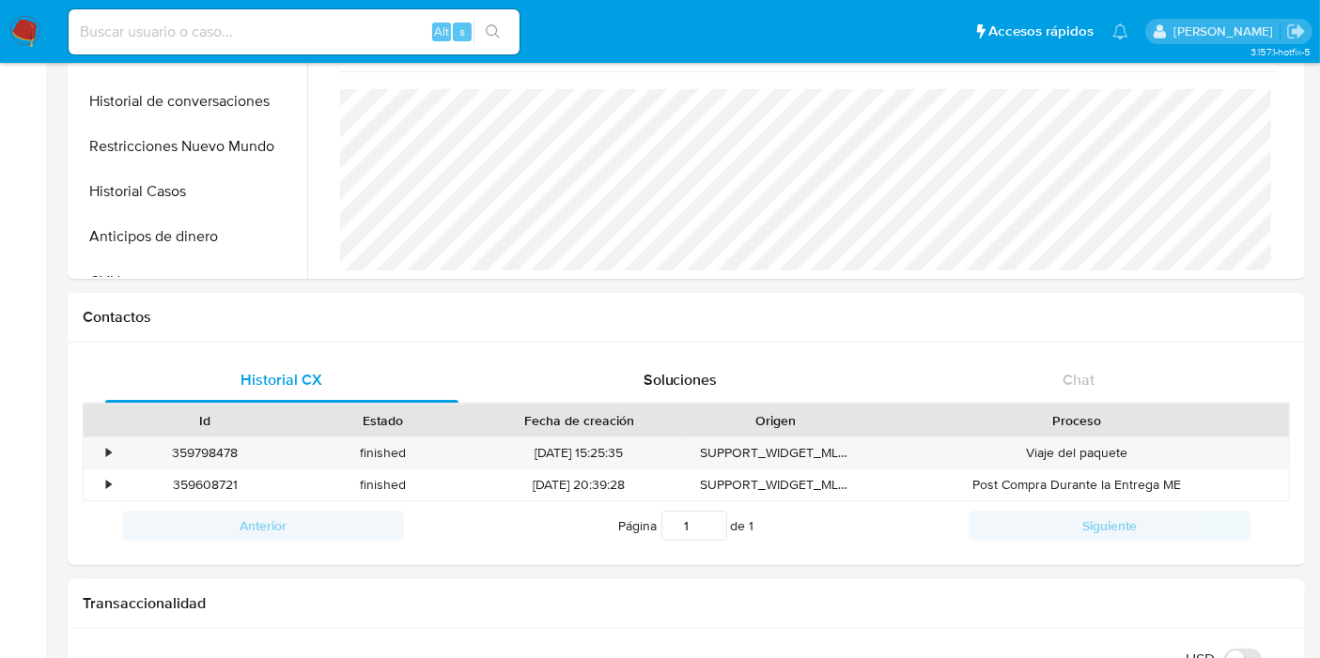
scroll to position [417, 0]
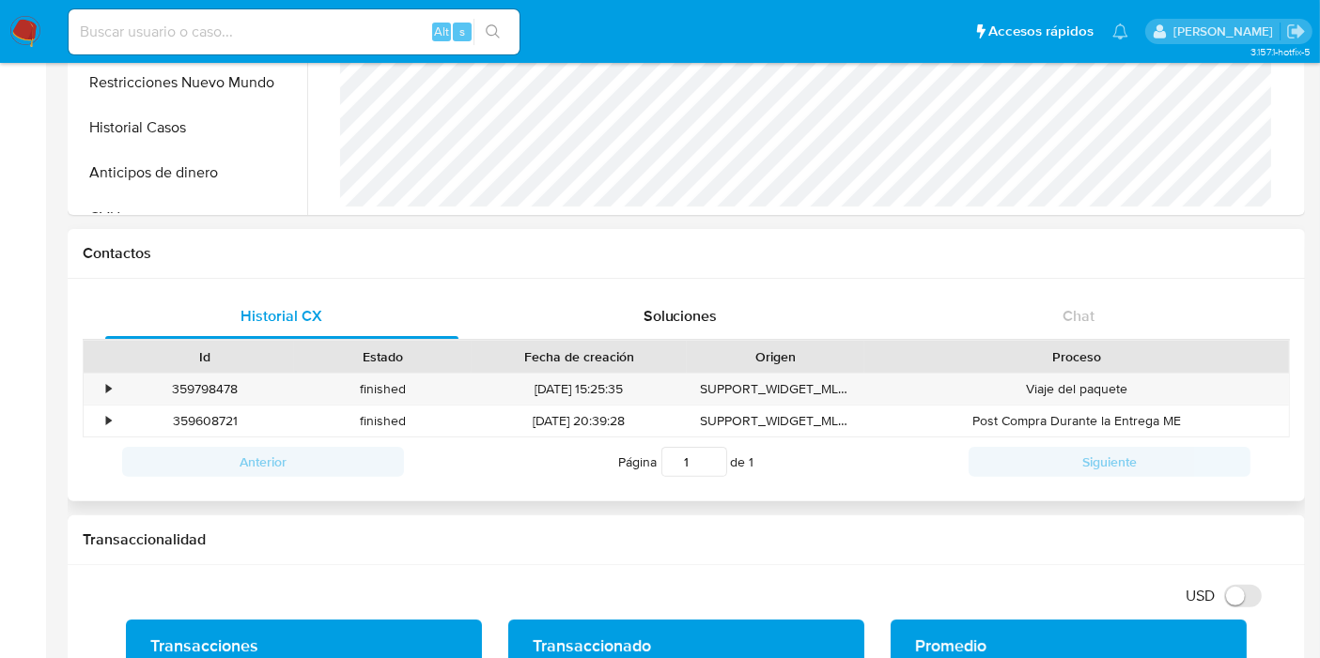
click at [1151, 282] on div "Historial CX Soluciones Chat Id Estado Fecha de creación Origen Proceso • 35979…" at bounding box center [686, 390] width 1237 height 223
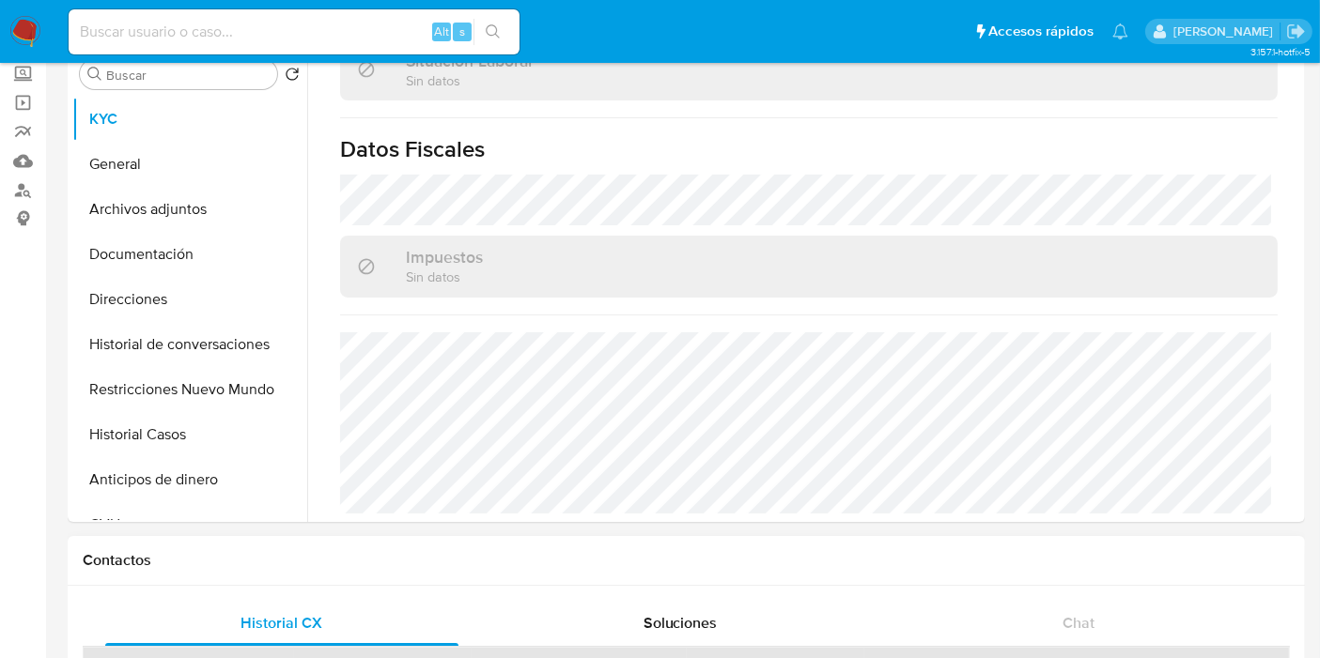
scroll to position [0, 0]
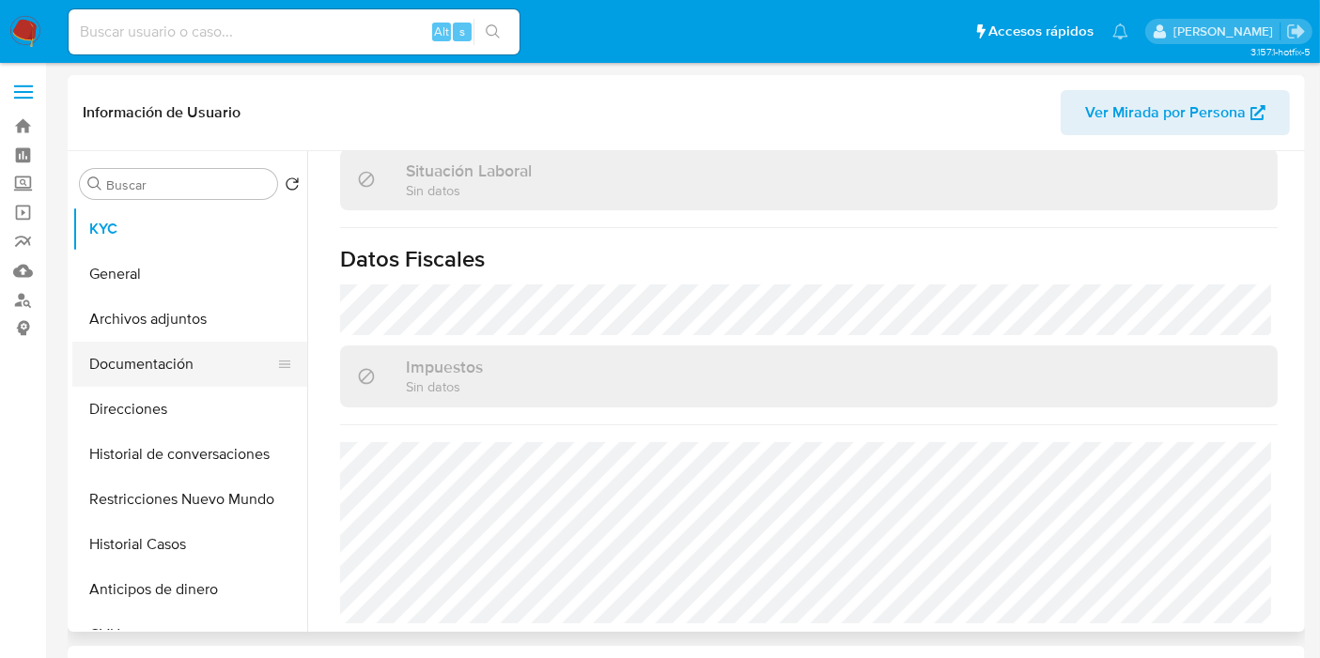
click at [121, 353] on button "Documentación" at bounding box center [182, 364] width 220 height 45
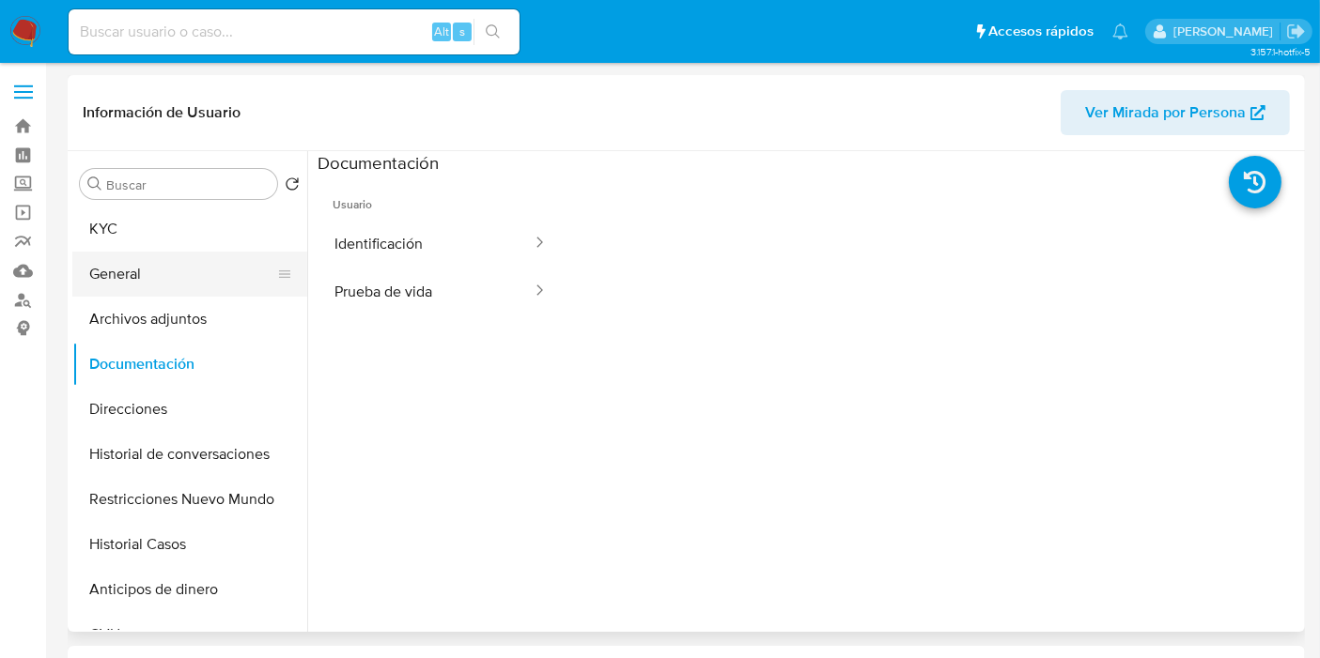
click at [187, 254] on button "General" at bounding box center [182, 274] width 220 height 45
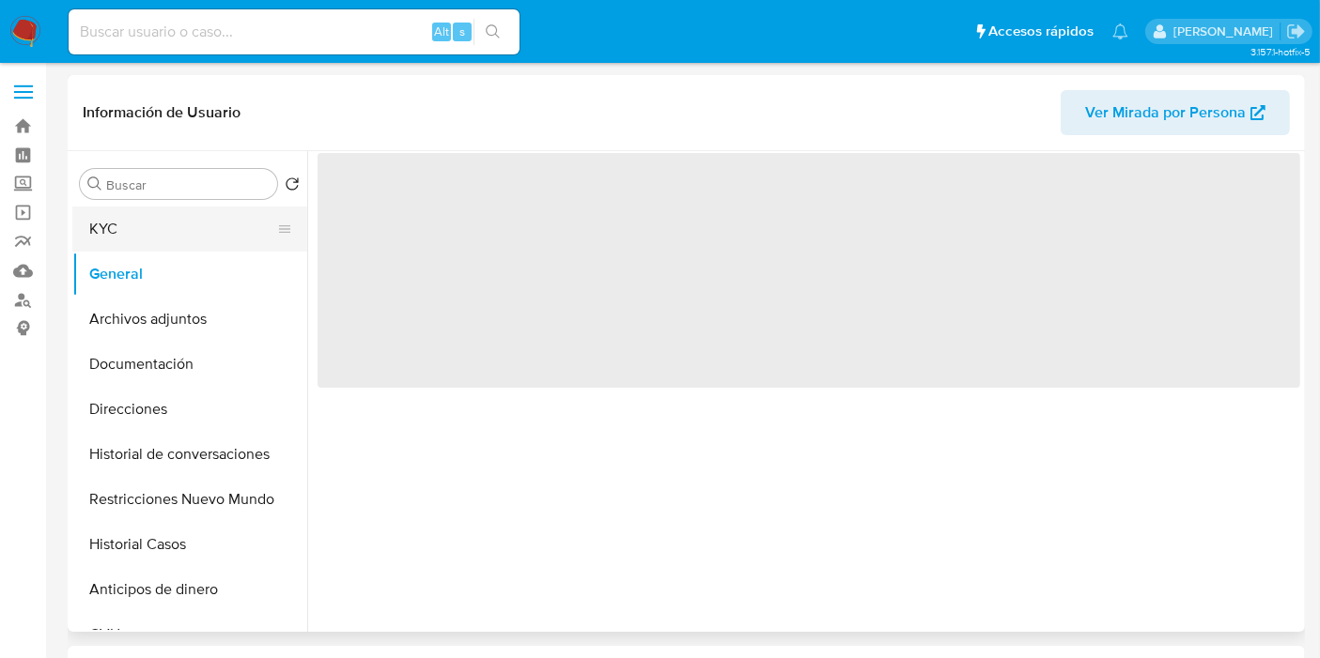
click at [189, 236] on button "KYC" at bounding box center [182, 229] width 220 height 45
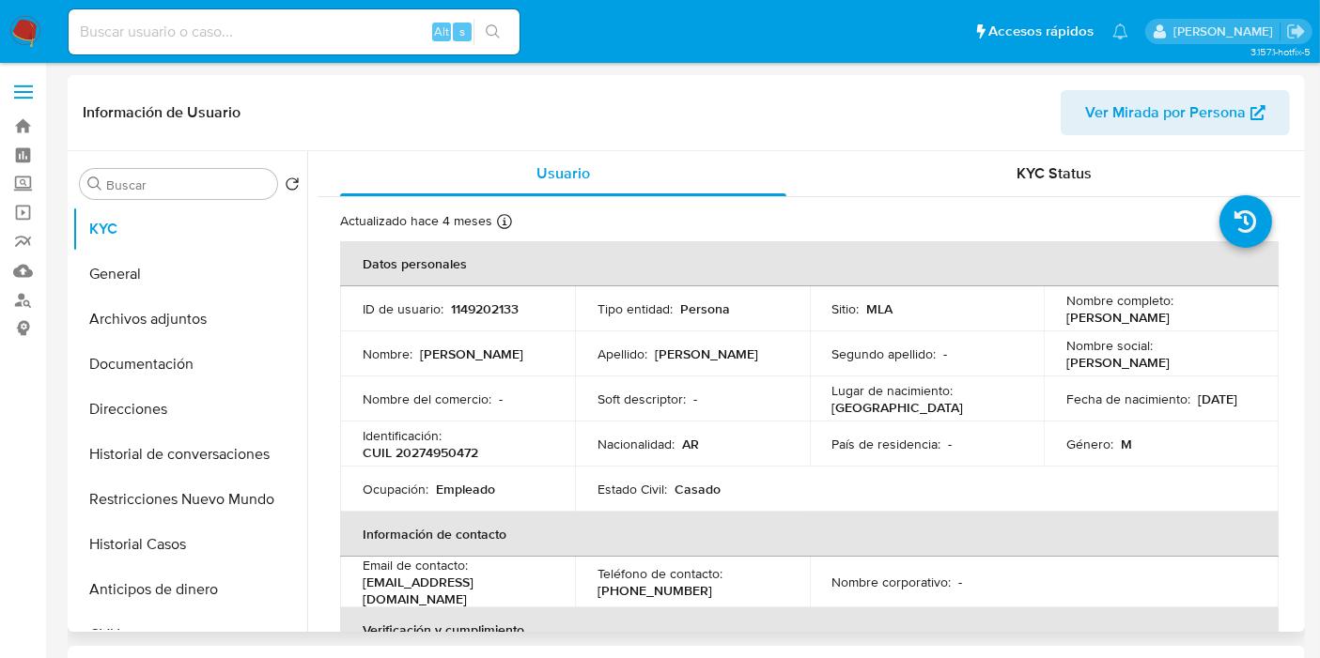
click at [445, 449] on p "CUIL 20274950472" at bounding box center [421, 452] width 116 height 17
copy p "20274950472"
click at [134, 397] on button "Direcciones" at bounding box center [182, 409] width 220 height 45
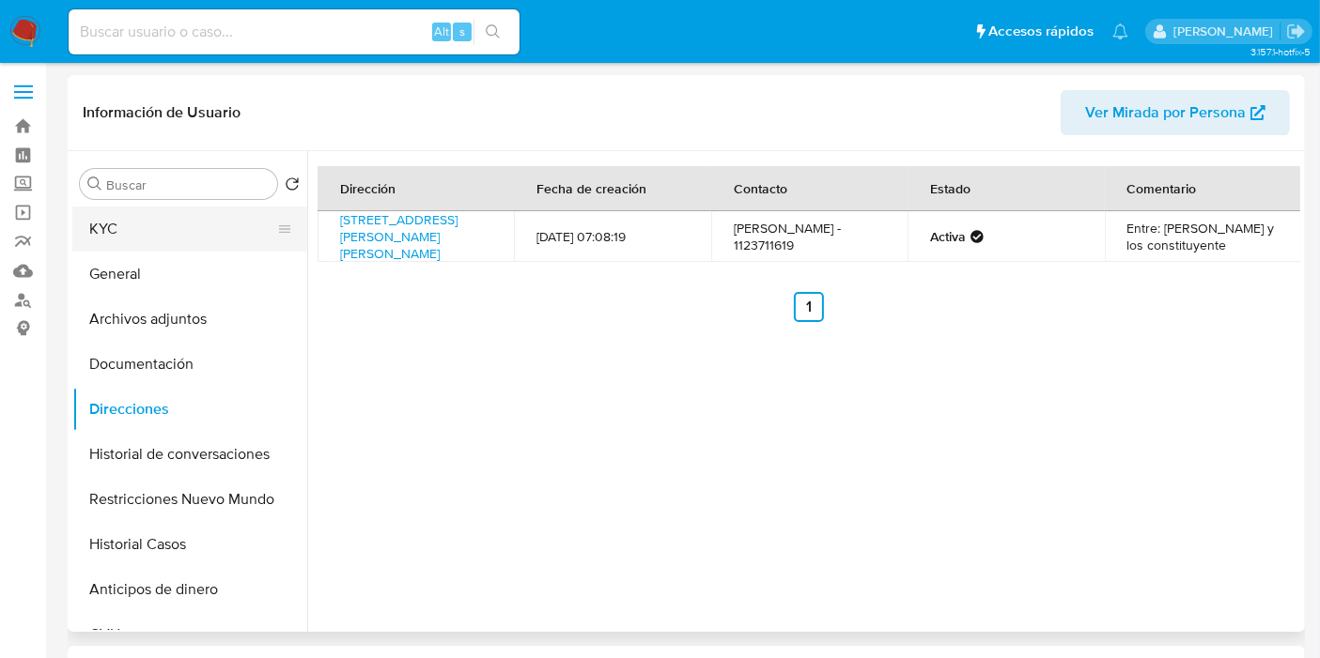
click at [207, 208] on button "KYC" at bounding box center [182, 229] width 220 height 45
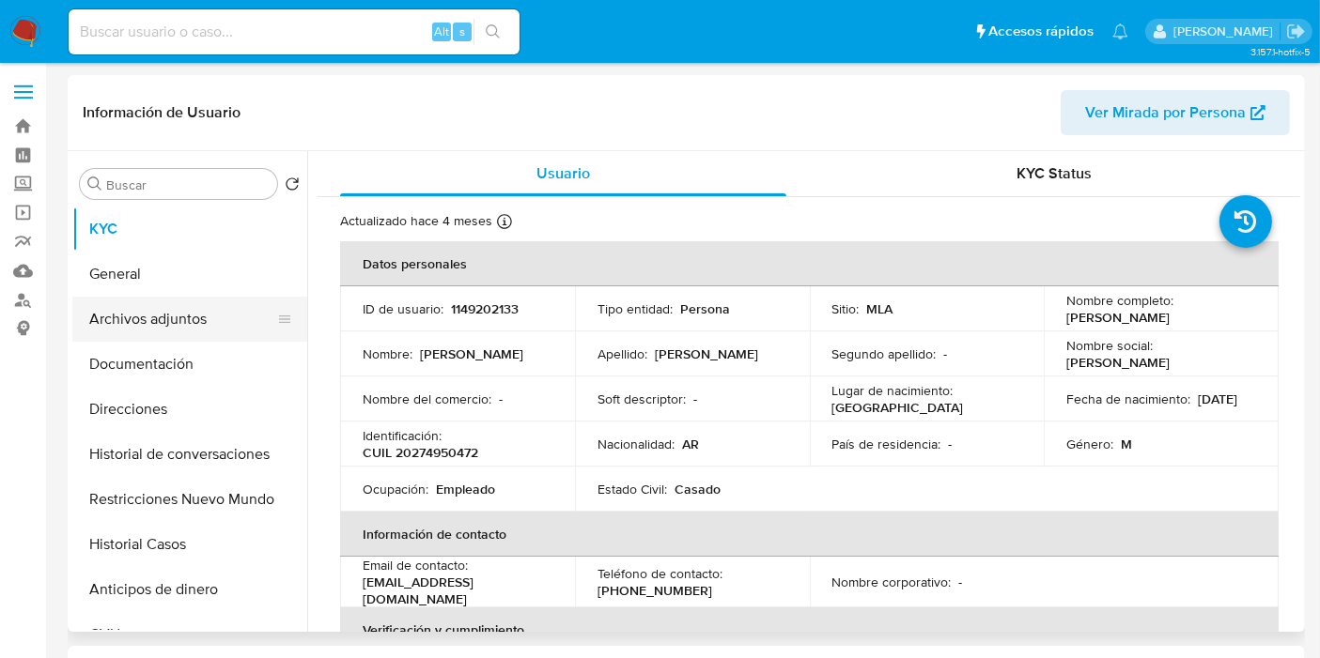
click at [204, 332] on button "Archivos adjuntos" at bounding box center [182, 319] width 220 height 45
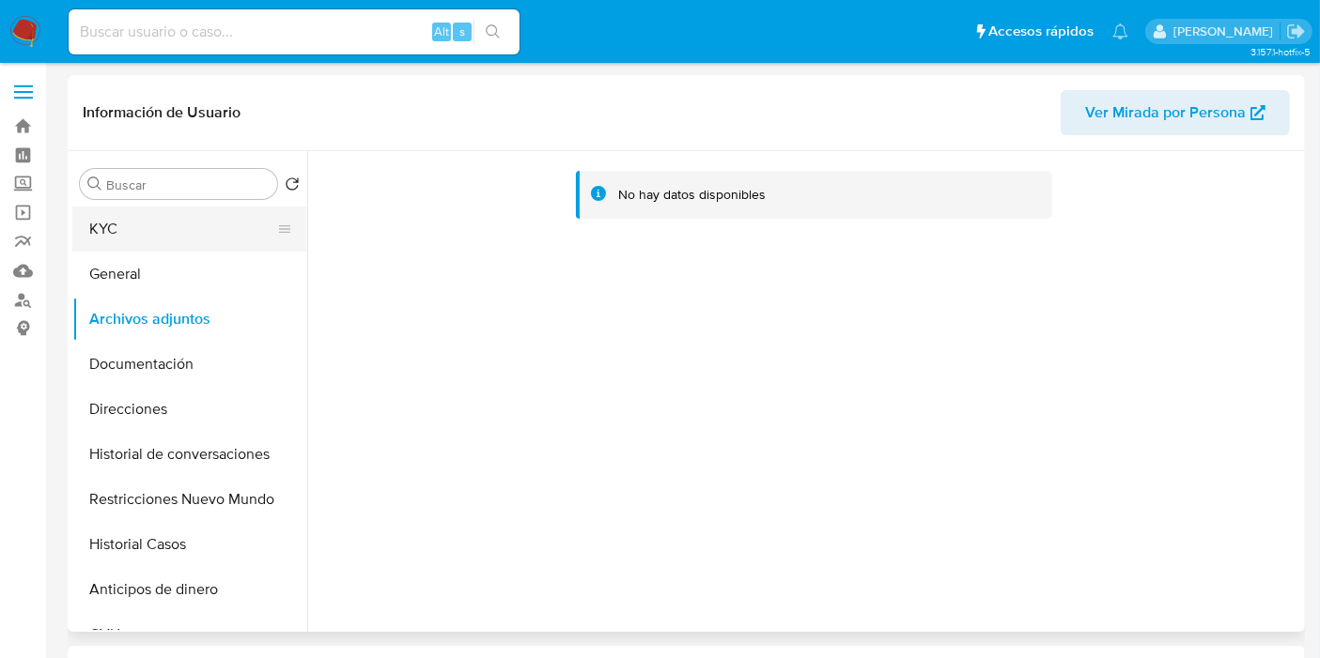
click at [225, 213] on button "KYC" at bounding box center [182, 229] width 220 height 45
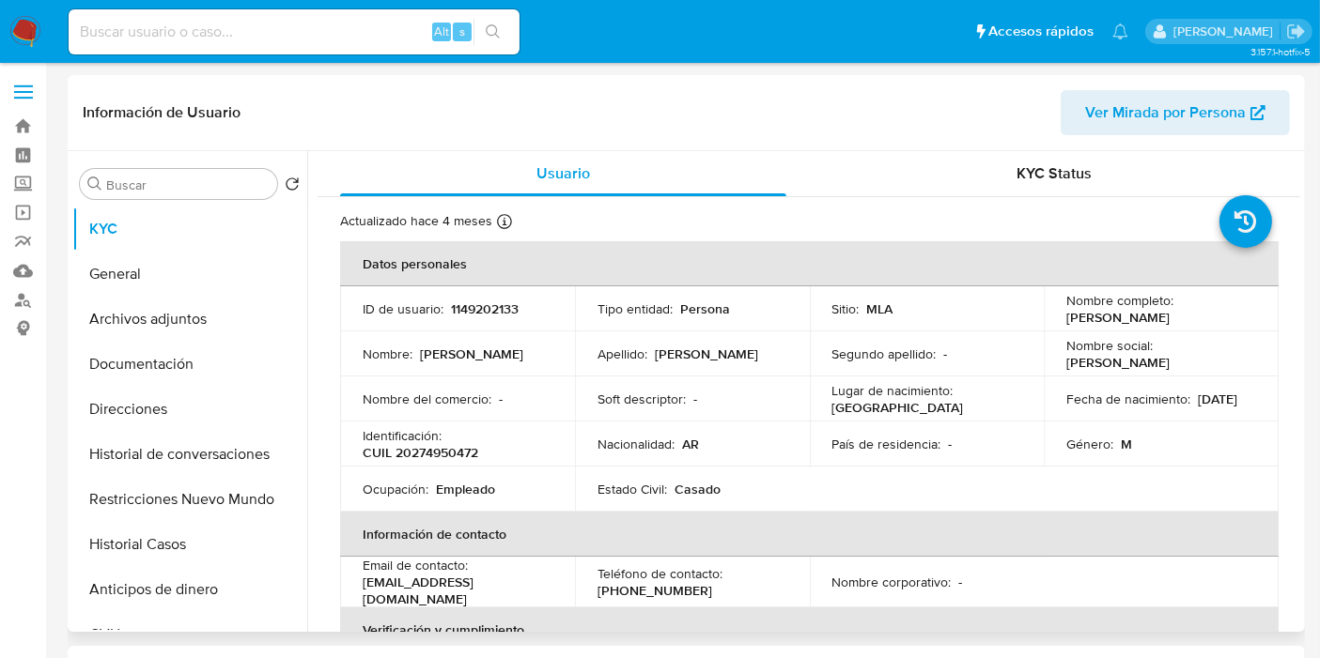
click at [645, 277] on th "Datos personales" at bounding box center [809, 263] width 938 height 45
click at [399, 461] on td "Identificación : CUIL 20274950472" at bounding box center [457, 444] width 235 height 45
click at [408, 458] on p "CUIL 20274950472" at bounding box center [421, 452] width 116 height 17
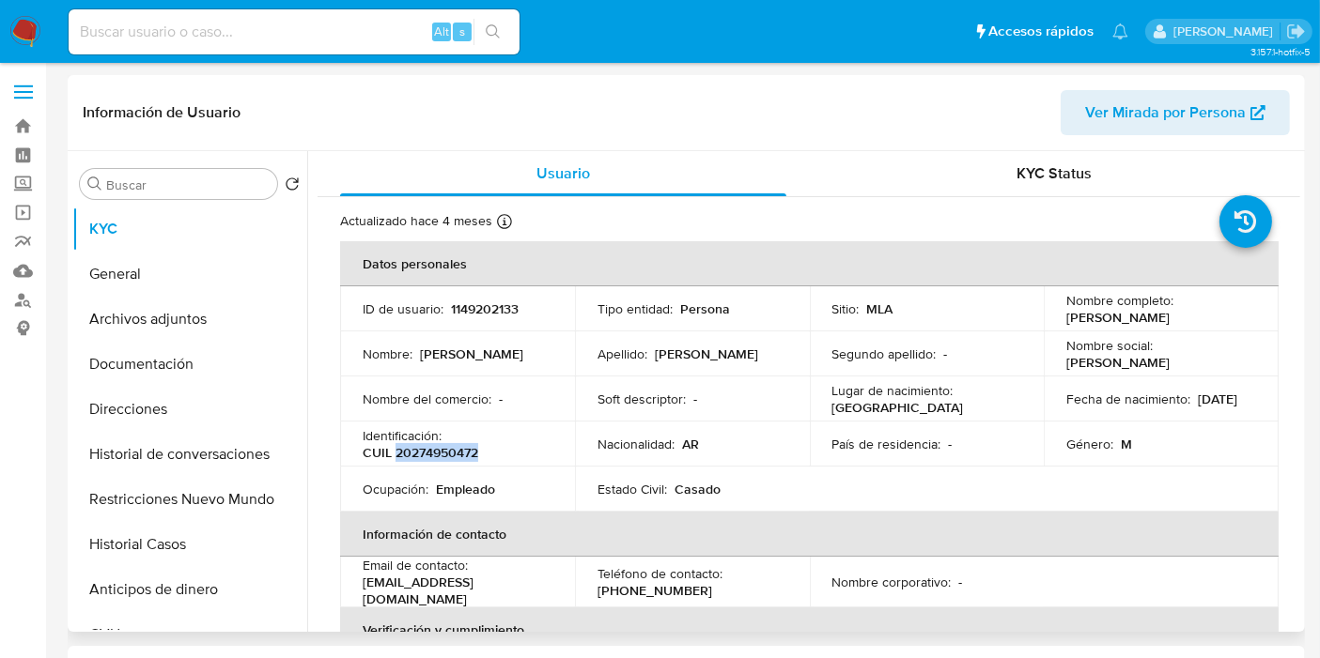
copy p "20274950472"
click at [16, 305] on link "Buscador de personas" at bounding box center [112, 300] width 224 height 29
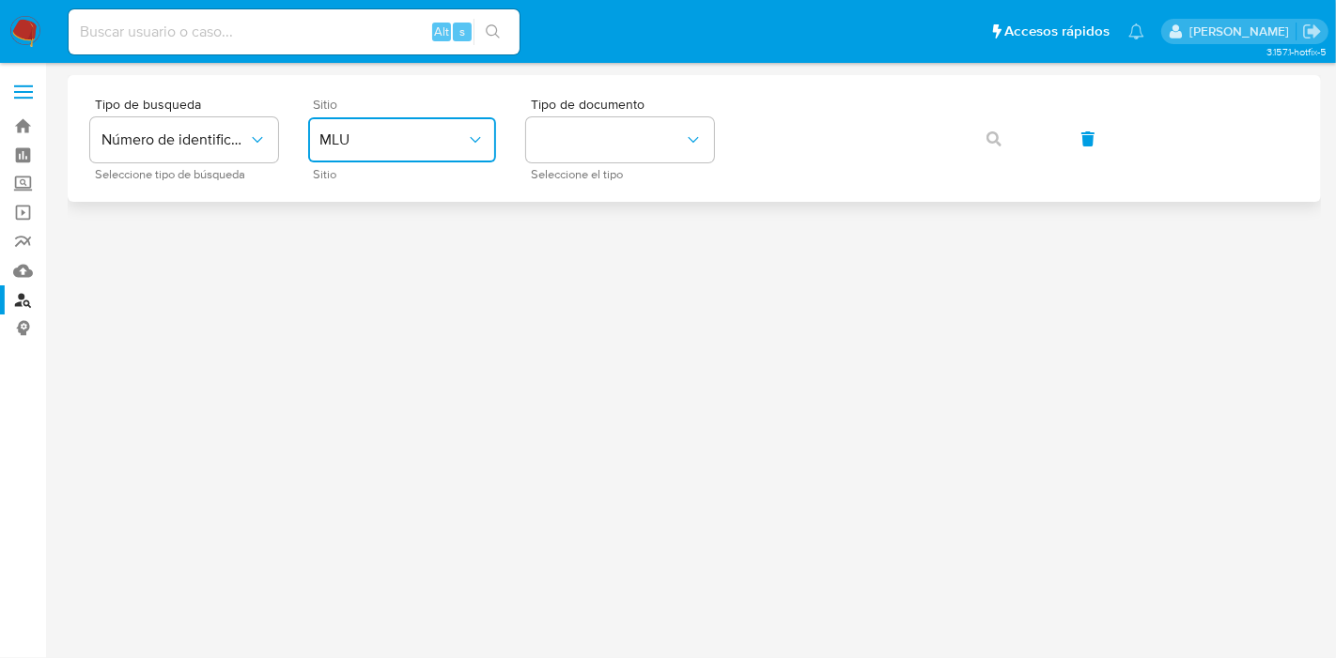
drag, startPoint x: 458, startPoint y: 139, endPoint x: 441, endPoint y: 162, distance: 28.8
click at [458, 139] on span "MLU" at bounding box center [392, 140] width 147 height 19
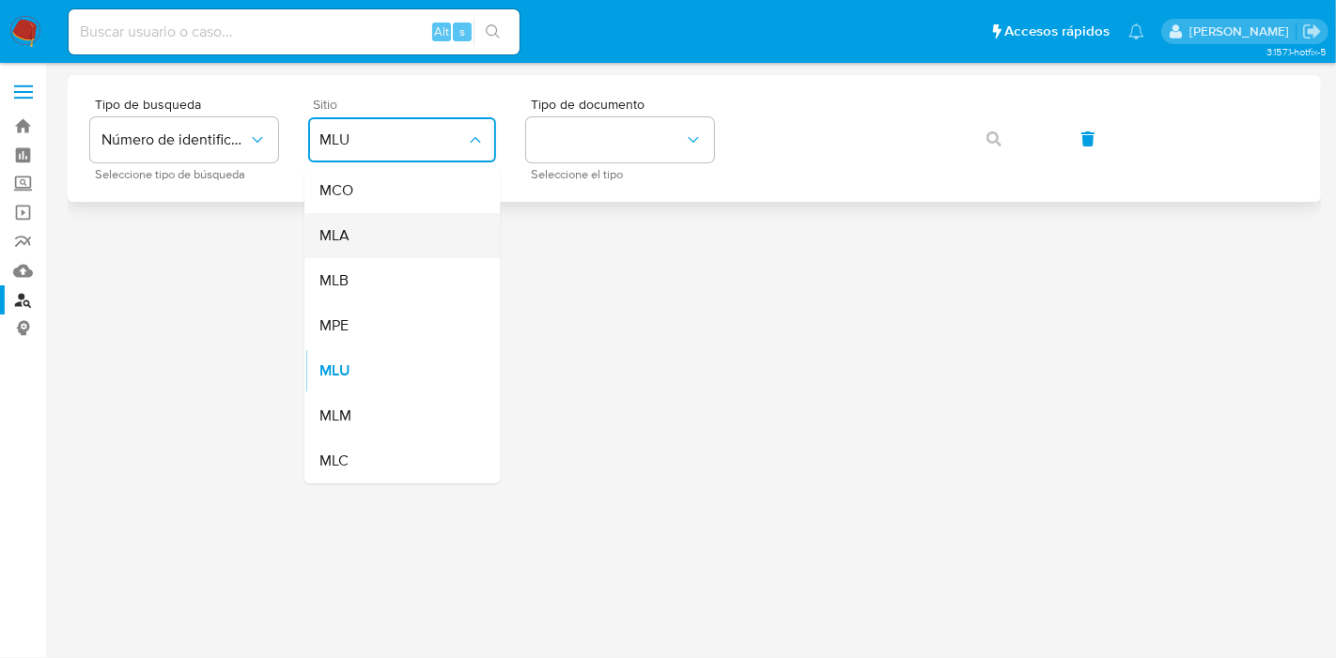
click at [373, 224] on div "MLA" at bounding box center [396, 235] width 154 height 45
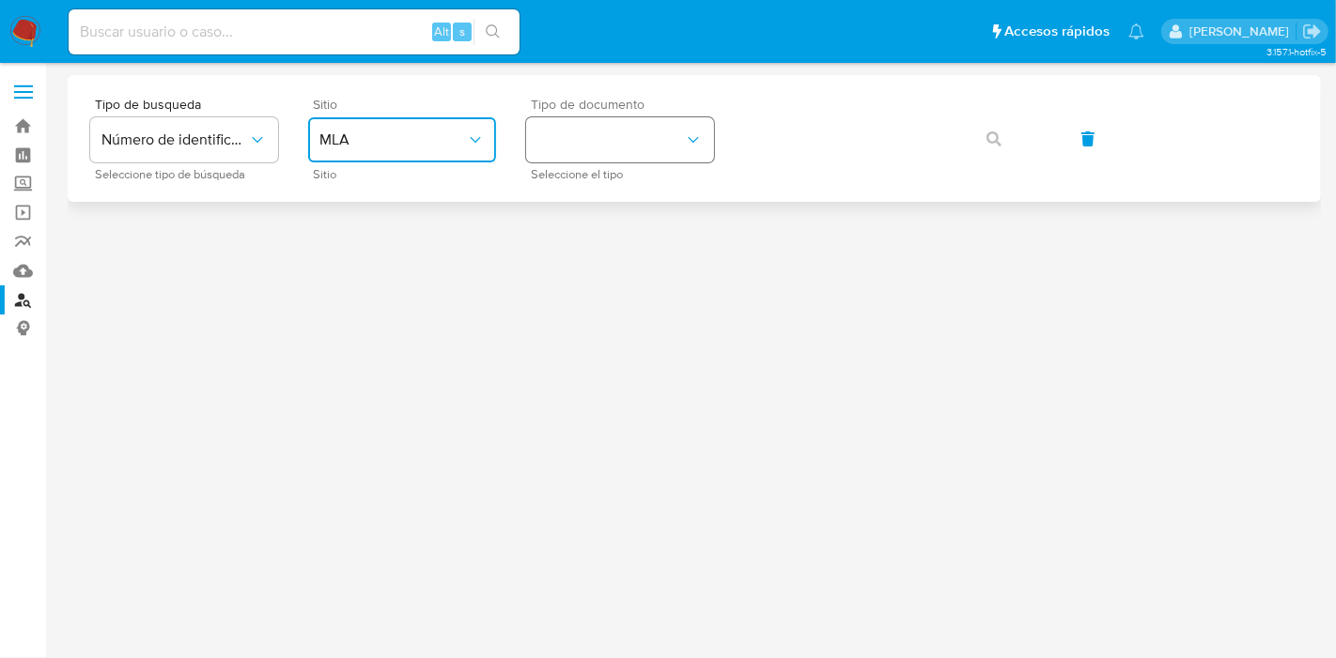
click at [617, 159] on button "identificationType" at bounding box center [620, 139] width 188 height 45
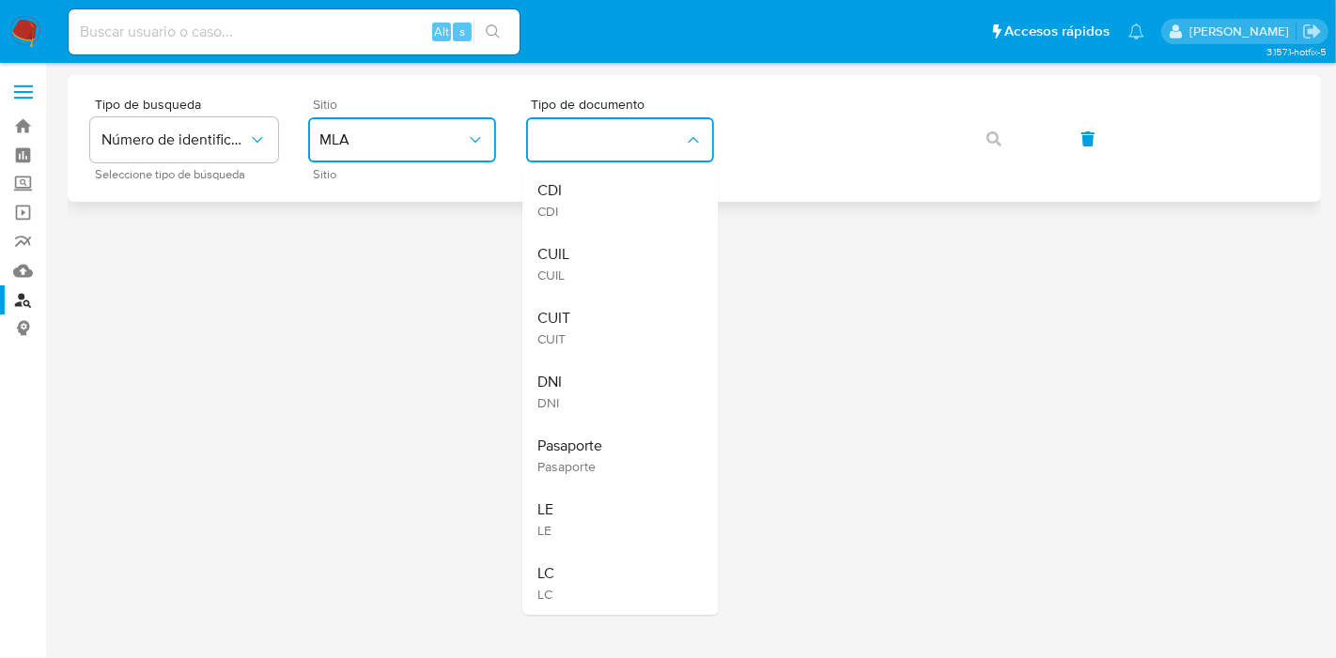
drag, startPoint x: 547, startPoint y: 240, endPoint x: 718, endPoint y: 168, distance: 185.6
click at [558, 240] on div "CUIL CUIL" at bounding box center [614, 264] width 154 height 64
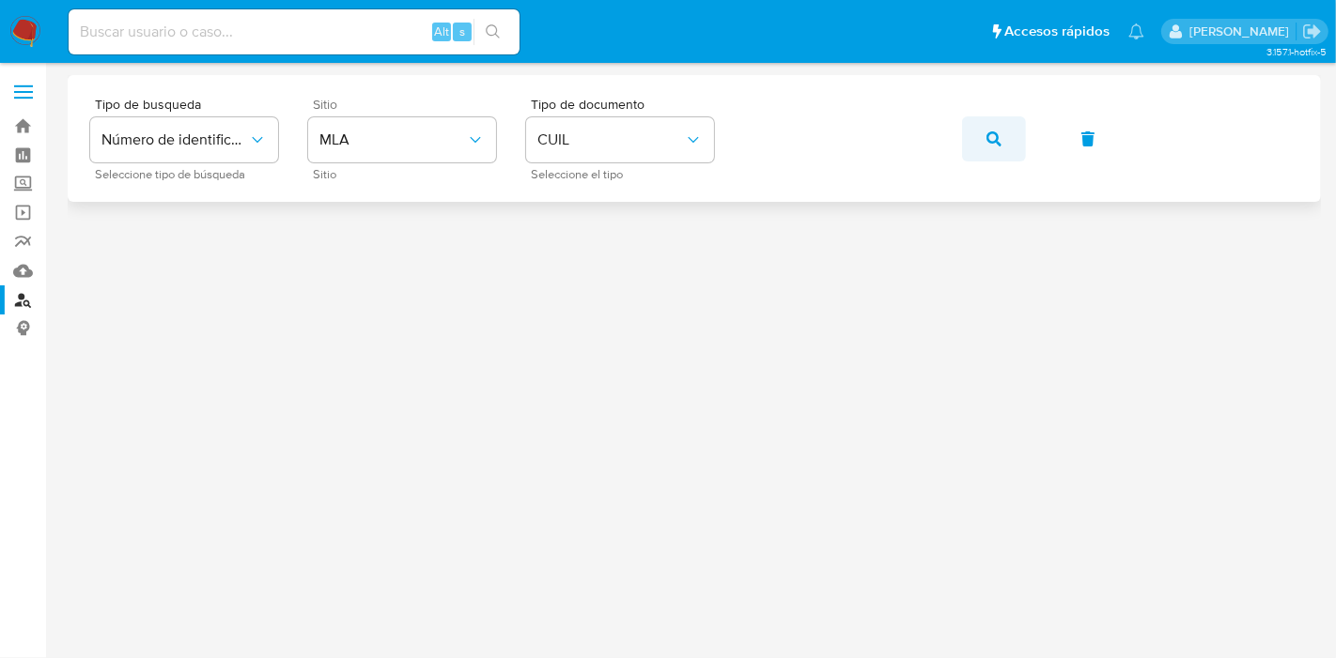
click at [978, 141] on button "button" at bounding box center [994, 138] width 64 height 45
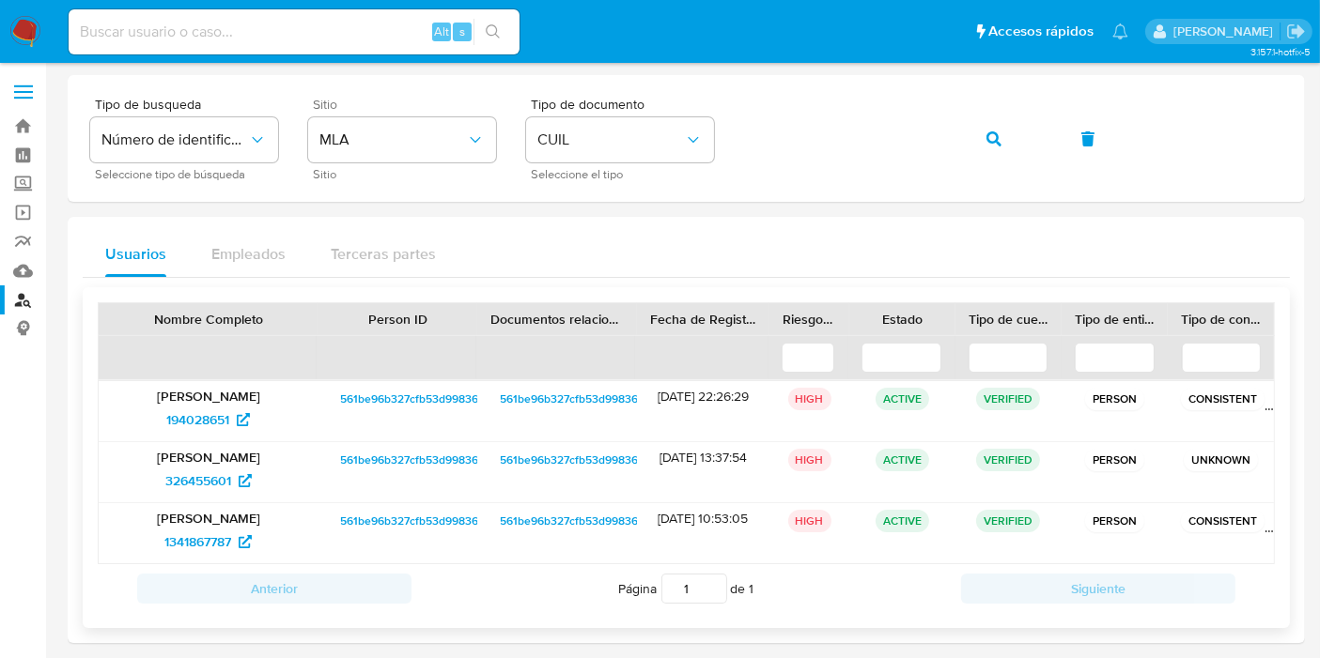
click at [454, 401] on span "561be96b327cfb53d99836511359a6dc" at bounding box center [439, 399] width 198 height 23
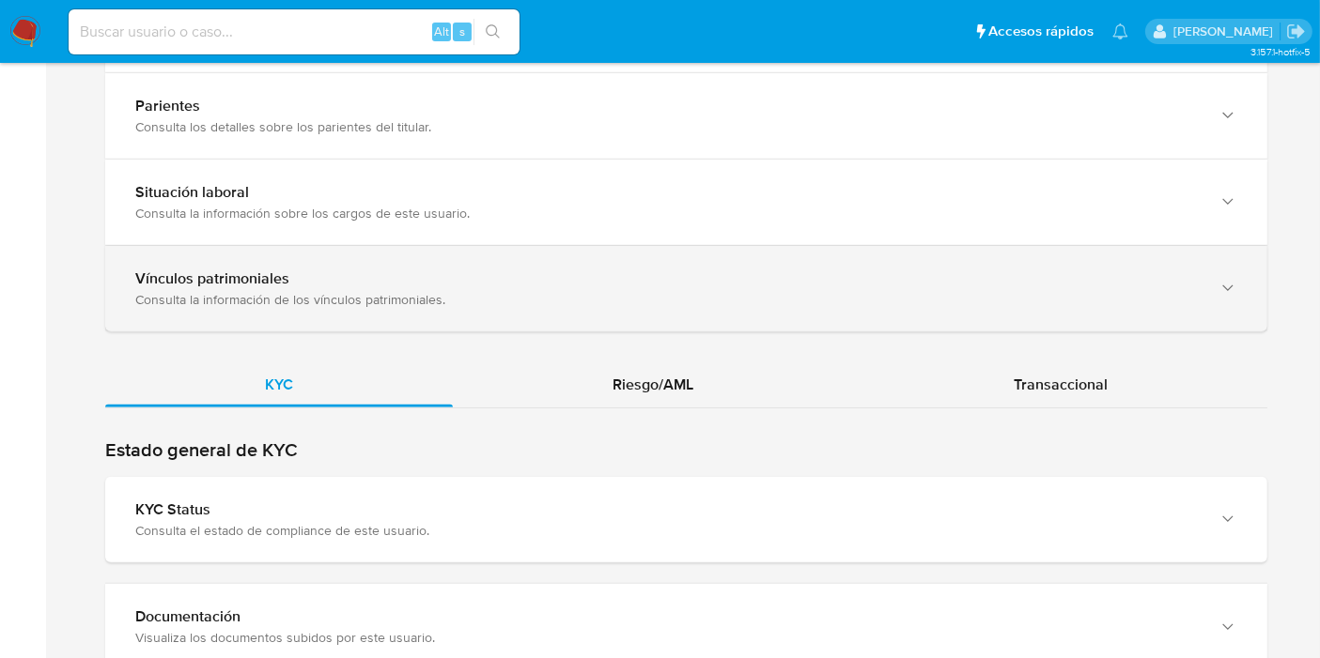
scroll to position [1669, 0]
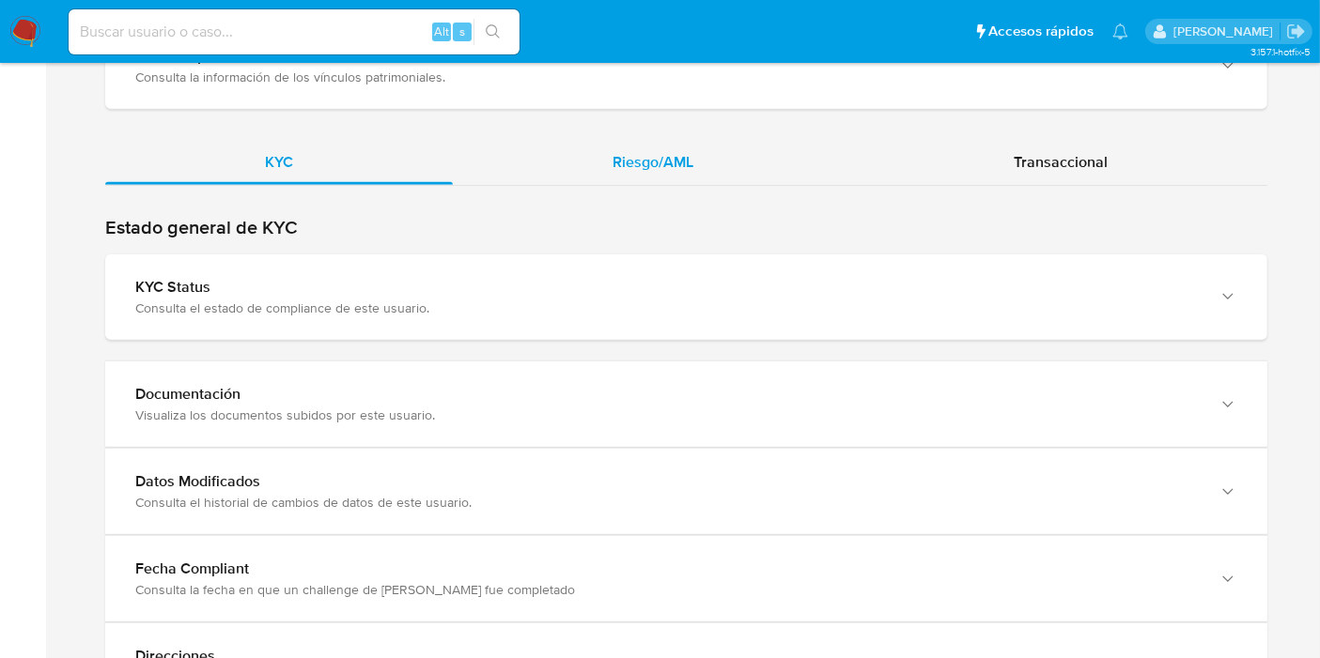
click at [659, 162] on span "Riesgo/AML" at bounding box center [652, 162] width 81 height 22
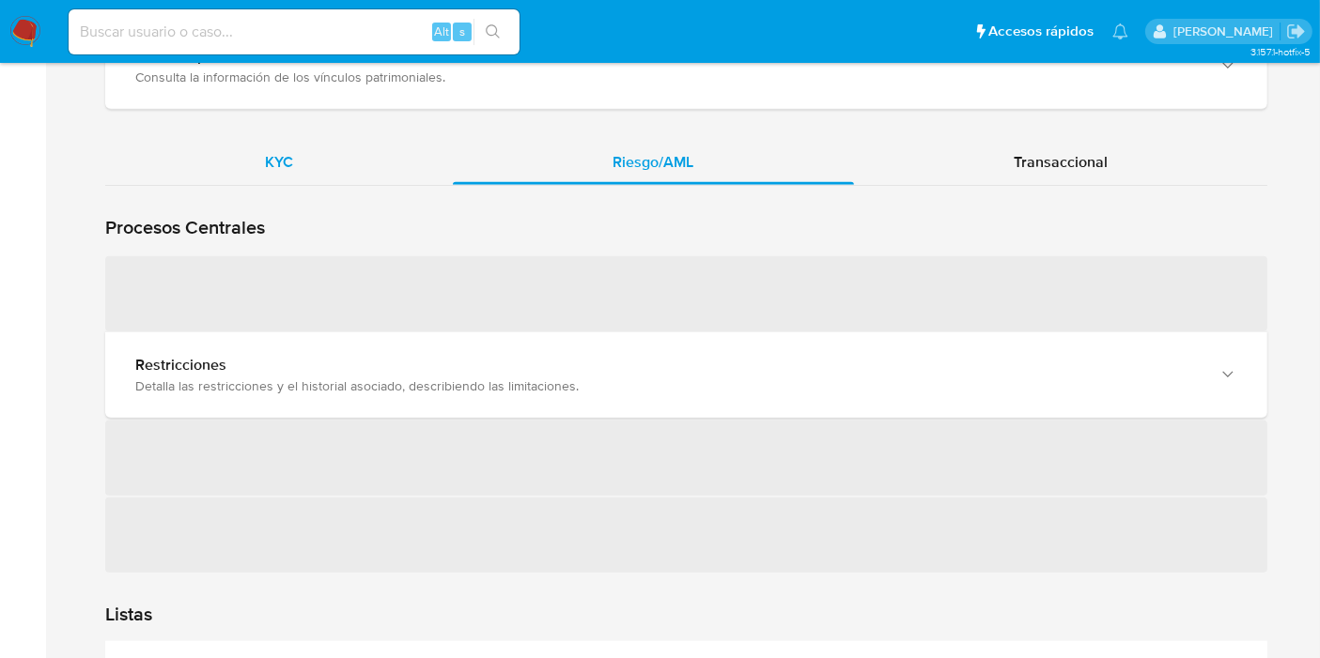
click at [361, 154] on div "KYC" at bounding box center [279, 162] width 348 height 45
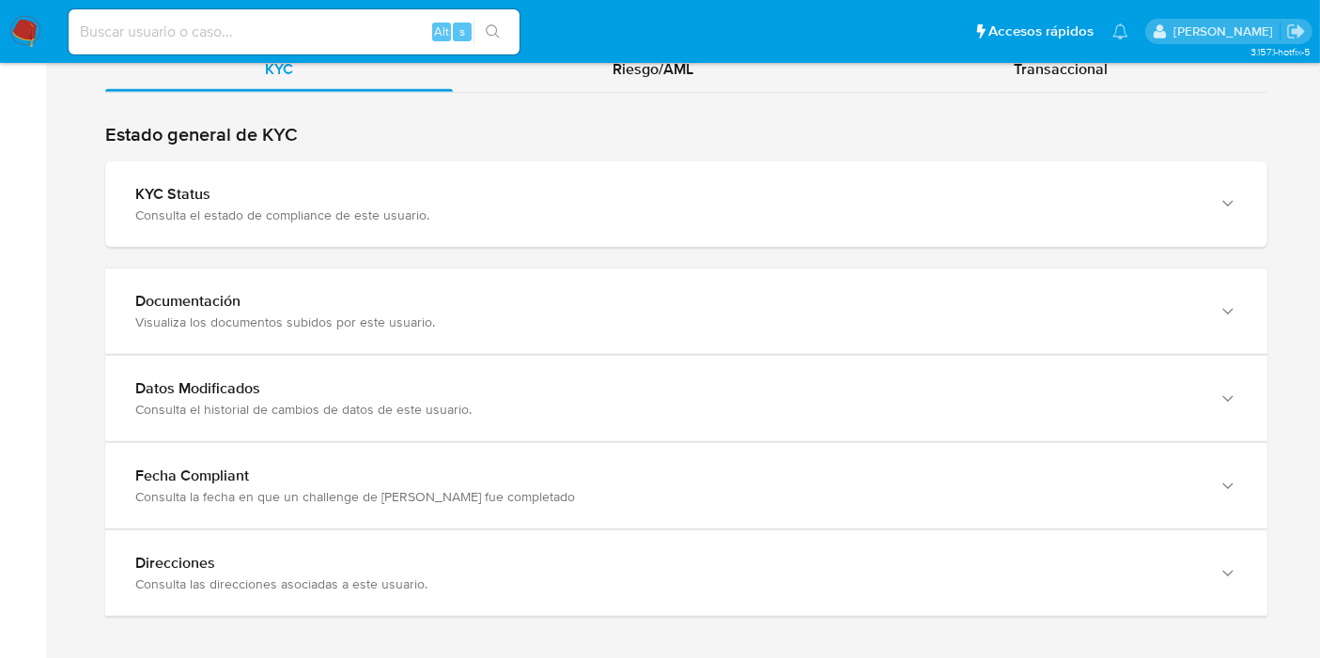
scroll to position [1771, 0]
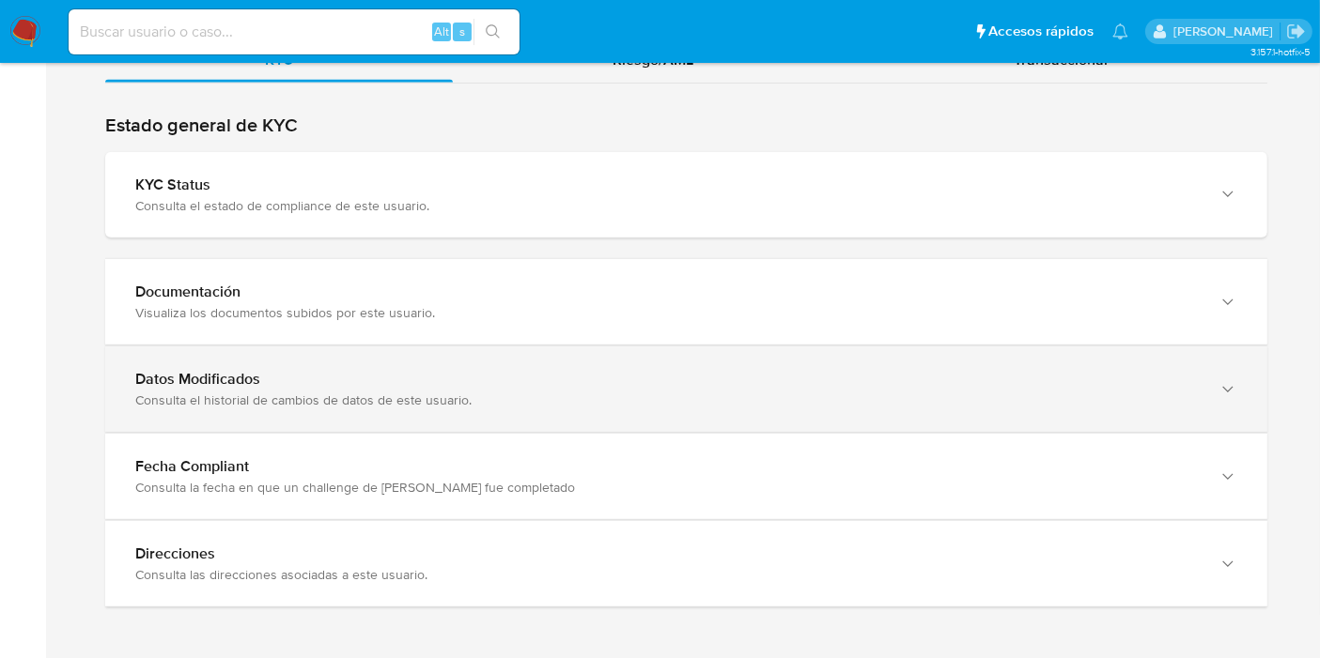
click at [409, 347] on div "Datos Modificados Consulta el historial de cambios de datos de este usuario." at bounding box center [686, 389] width 1162 height 85
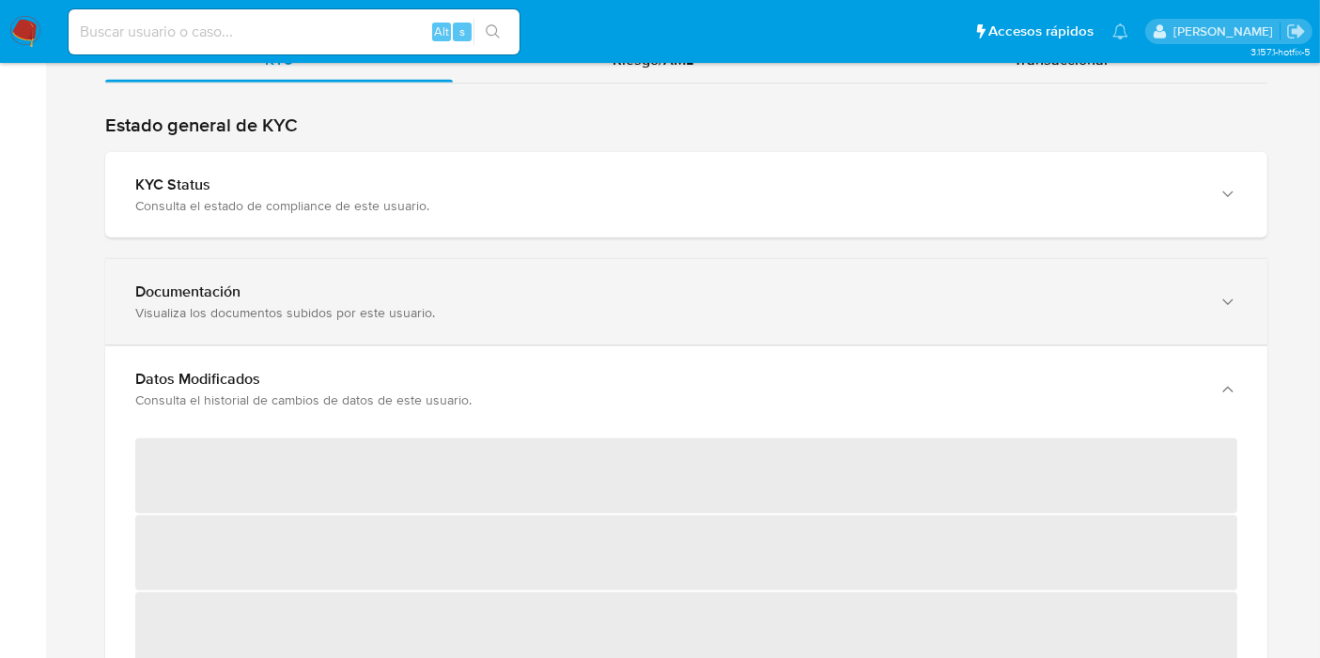
click at [438, 304] on div "Visualiza los documentos subidos por este usuario." at bounding box center [667, 312] width 1064 height 17
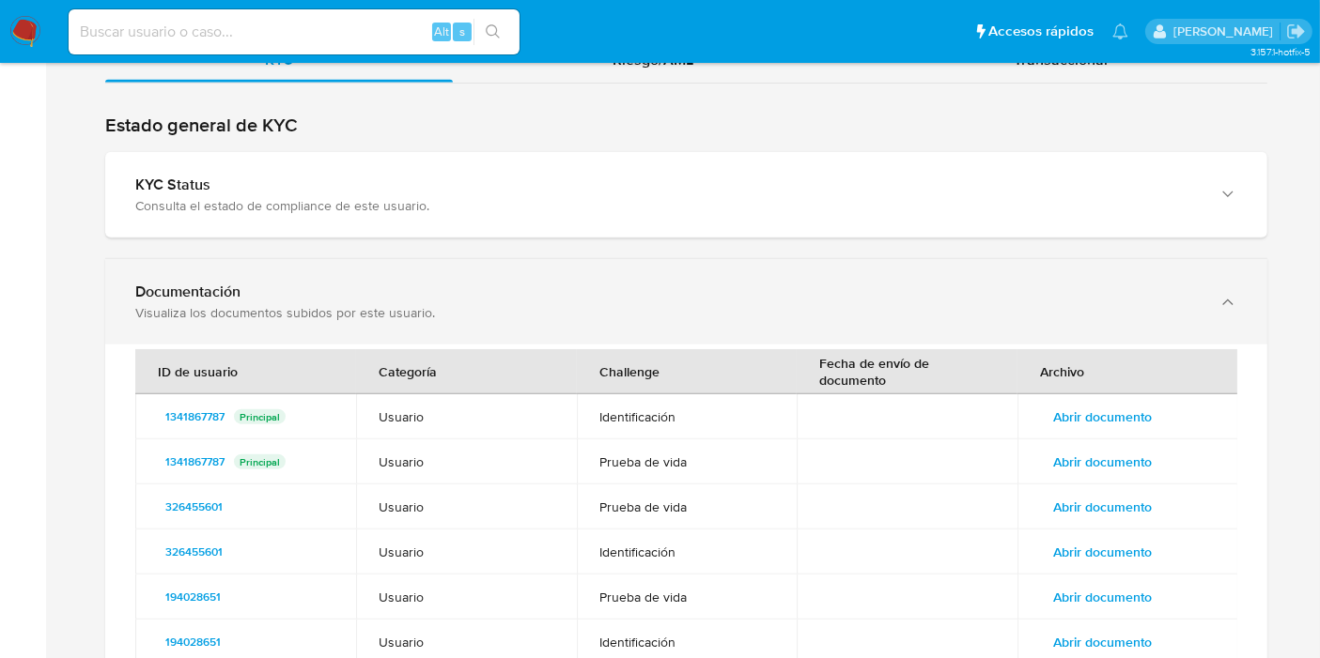
click at [437, 325] on div "Documentación Visualiza los documentos subidos por este usuario." at bounding box center [686, 301] width 1162 height 85
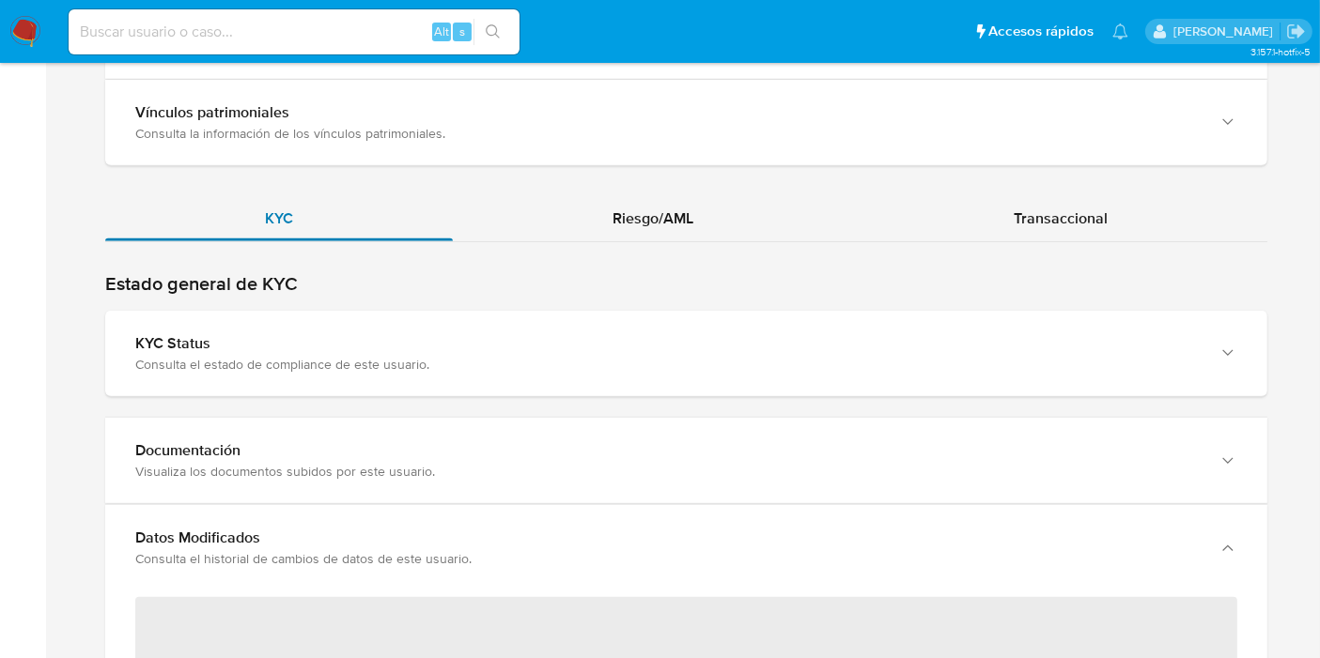
scroll to position [1459, 0]
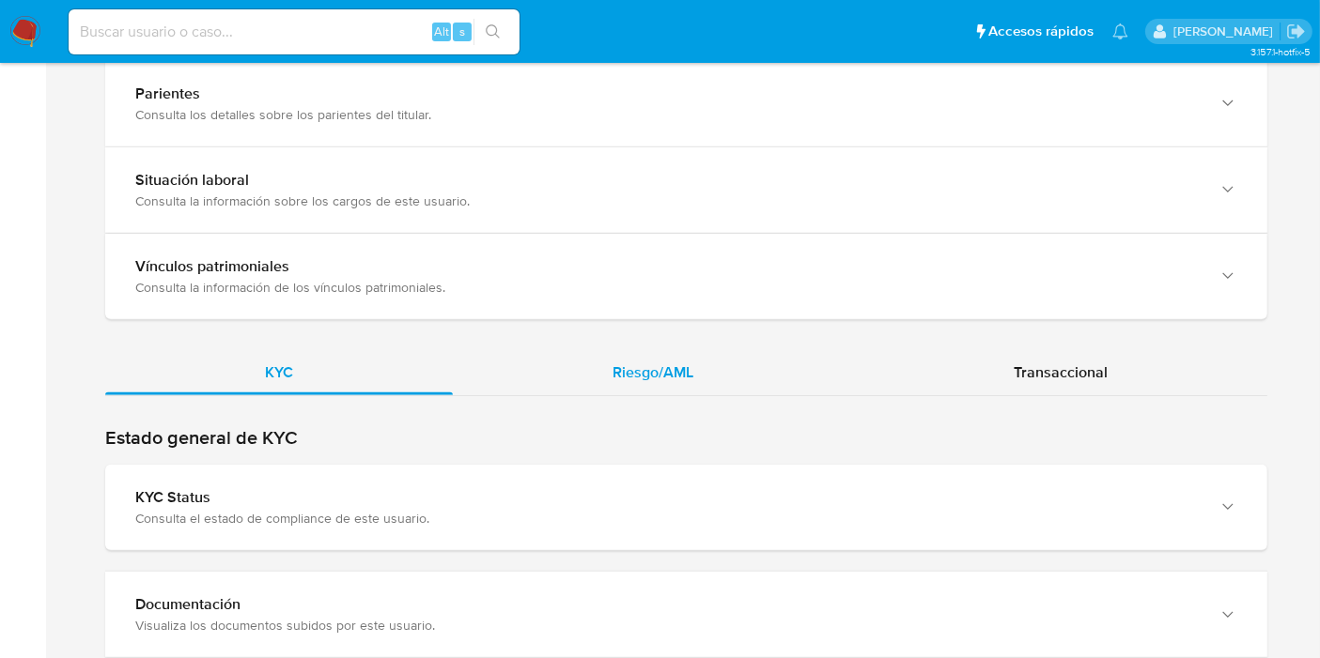
click at [590, 354] on div "Riesgo/AML" at bounding box center [653, 372] width 400 height 45
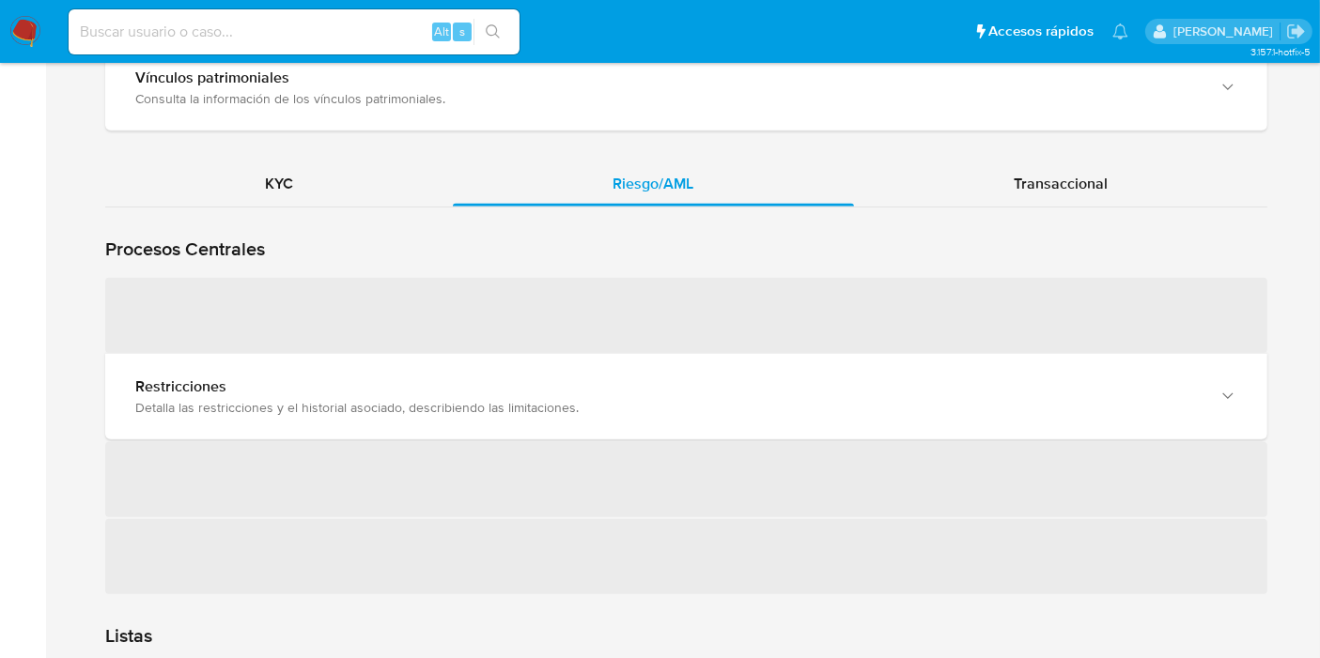
scroll to position [1667, 0]
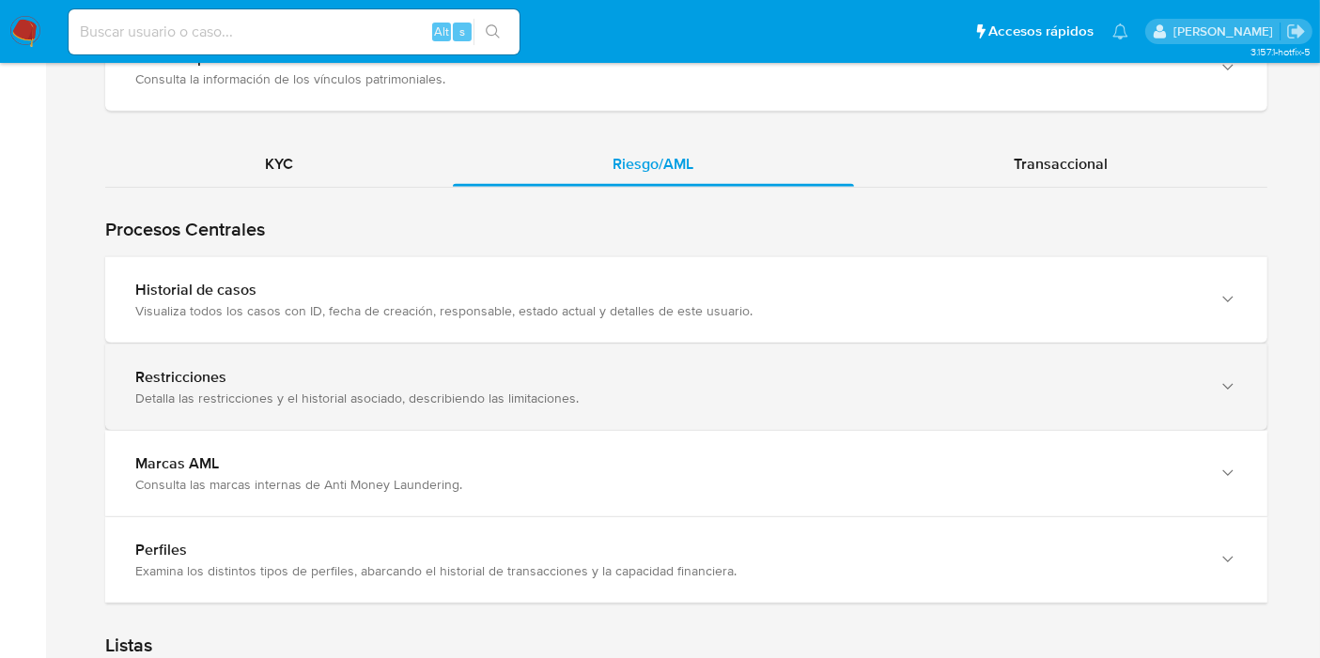
click at [448, 406] on div "Restricciones Detalla las restricciones y el historial asociado, describiendo l…" at bounding box center [686, 387] width 1162 height 85
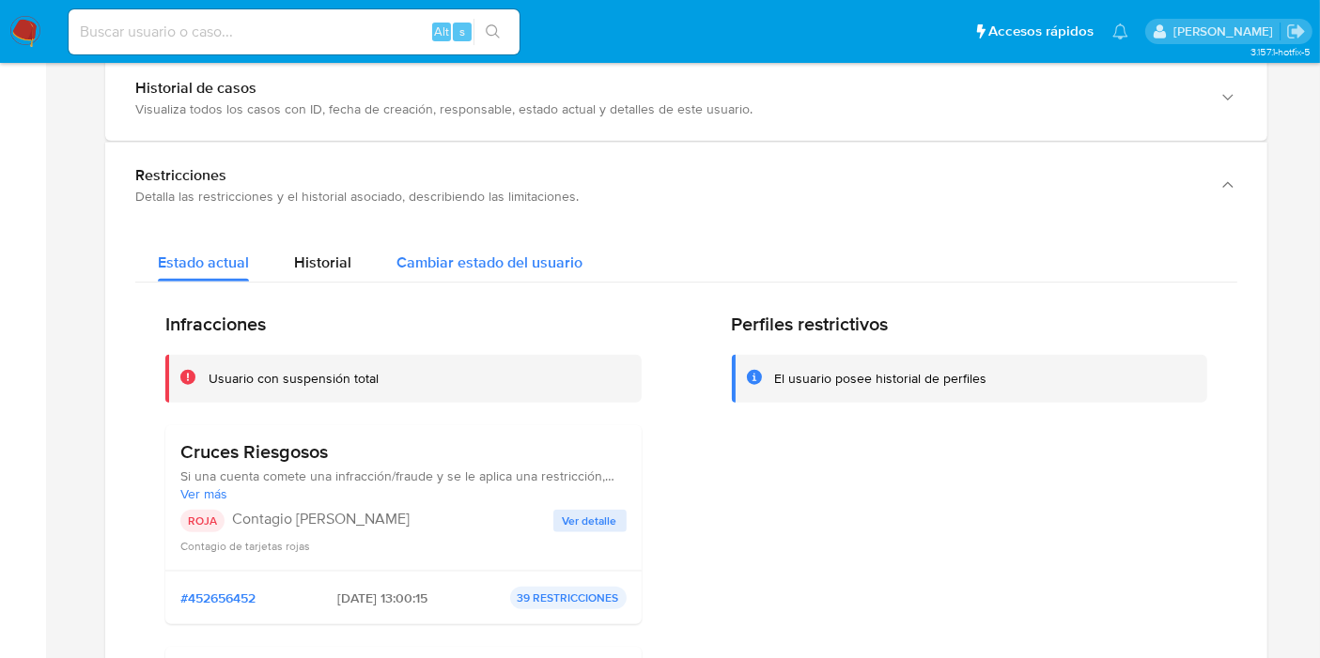
scroll to position [1876, 0]
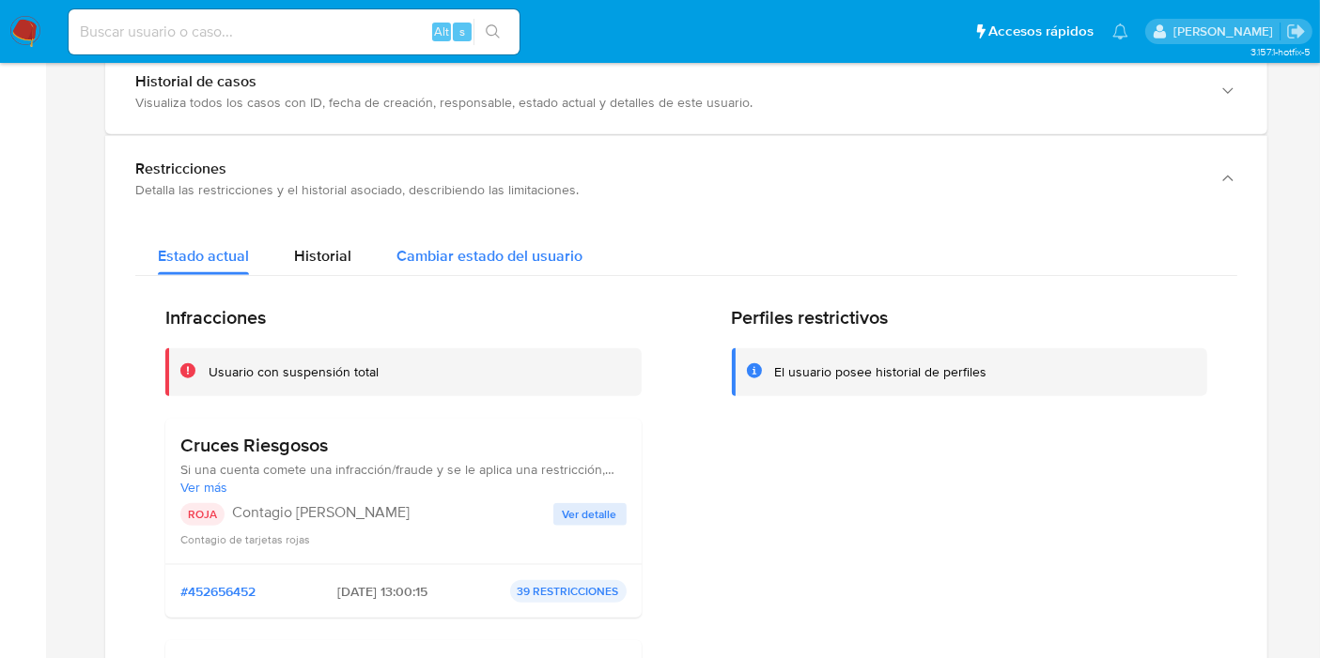
click at [580, 226] on button "Cambiar estado del usuario" at bounding box center [489, 251] width 231 height 50
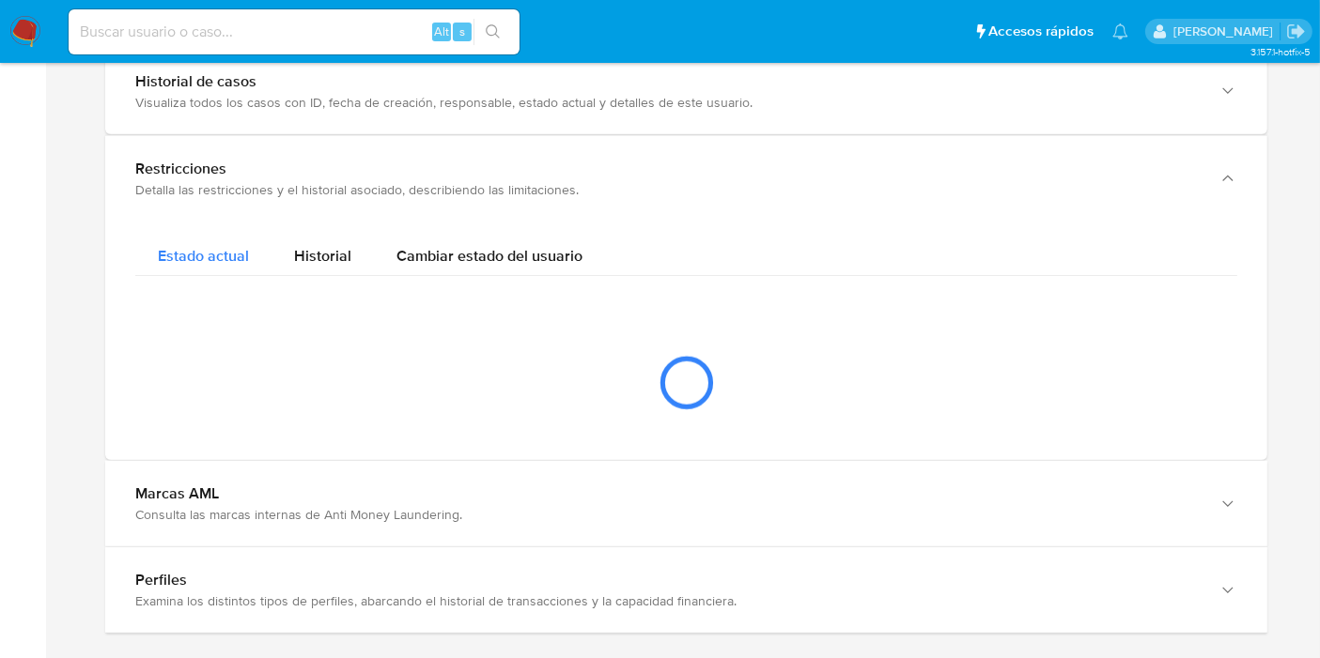
click at [243, 247] on span "Estado actual" at bounding box center [203, 256] width 91 height 22
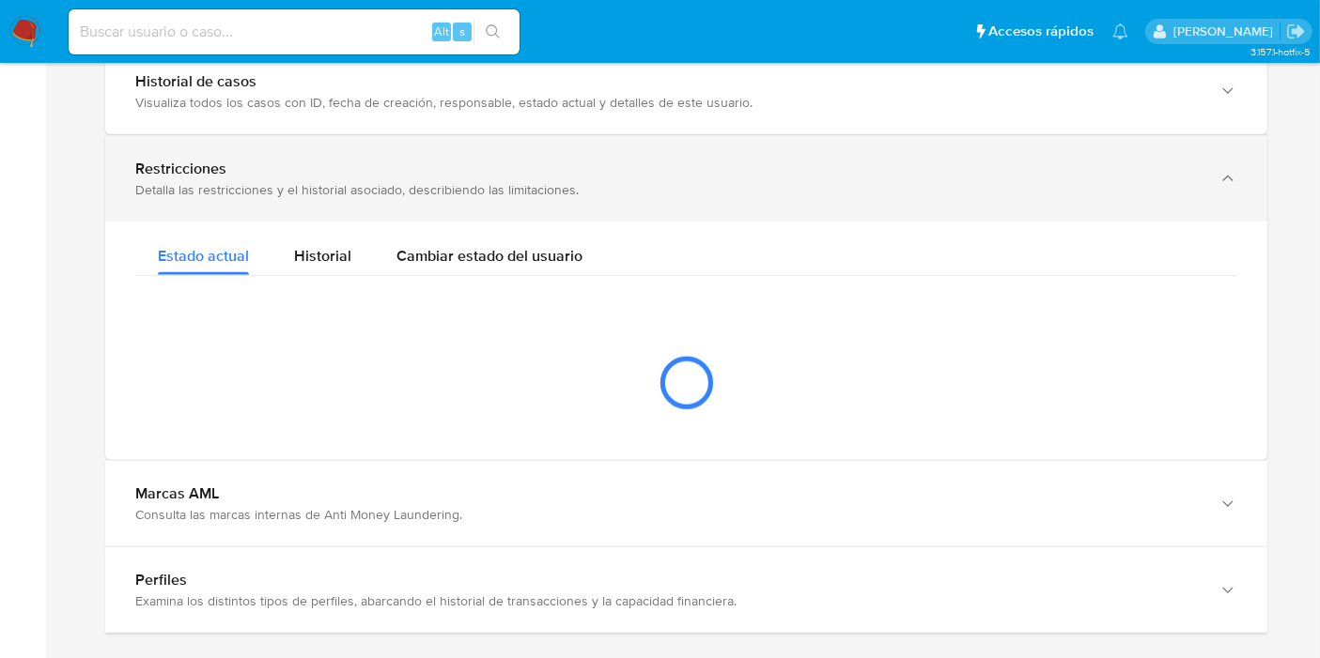
click at [286, 194] on div "Restricciones Detalla las restricciones y el historial asociado, describiendo l…" at bounding box center [686, 178] width 1162 height 85
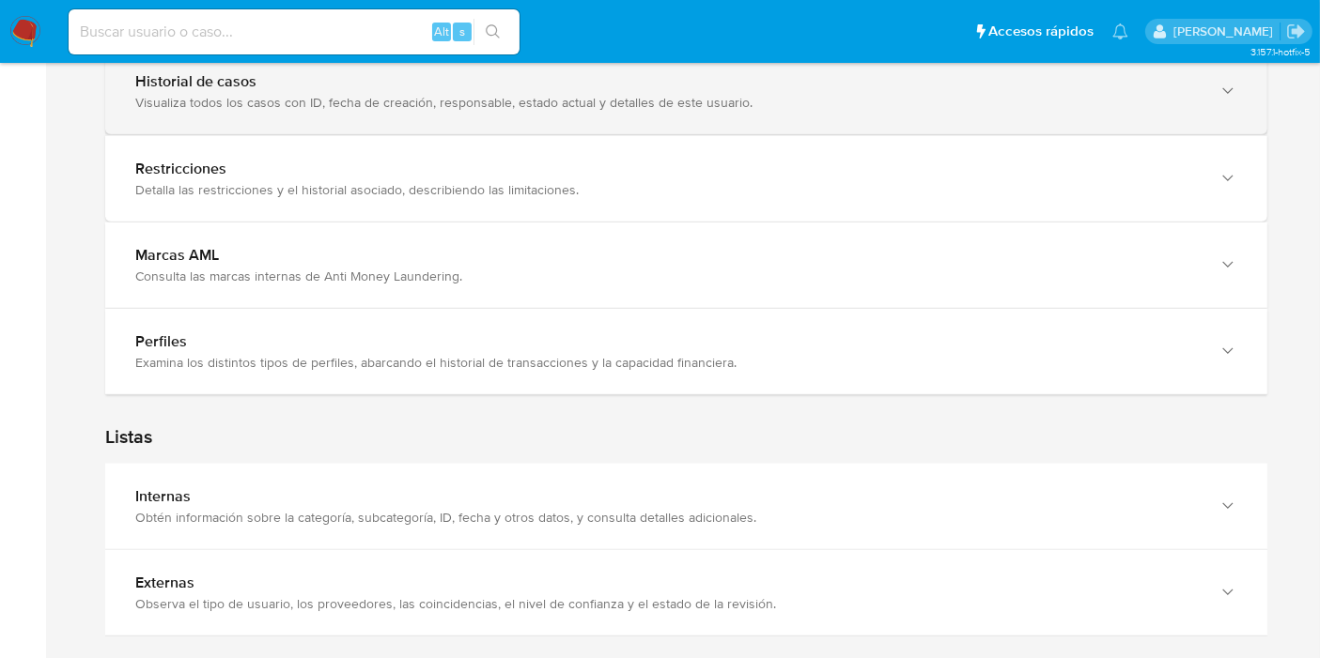
click at [354, 121] on div "Historial de casos Visualiza todos los casos con ID, fecha de creación, respons…" at bounding box center [686, 91] width 1162 height 85
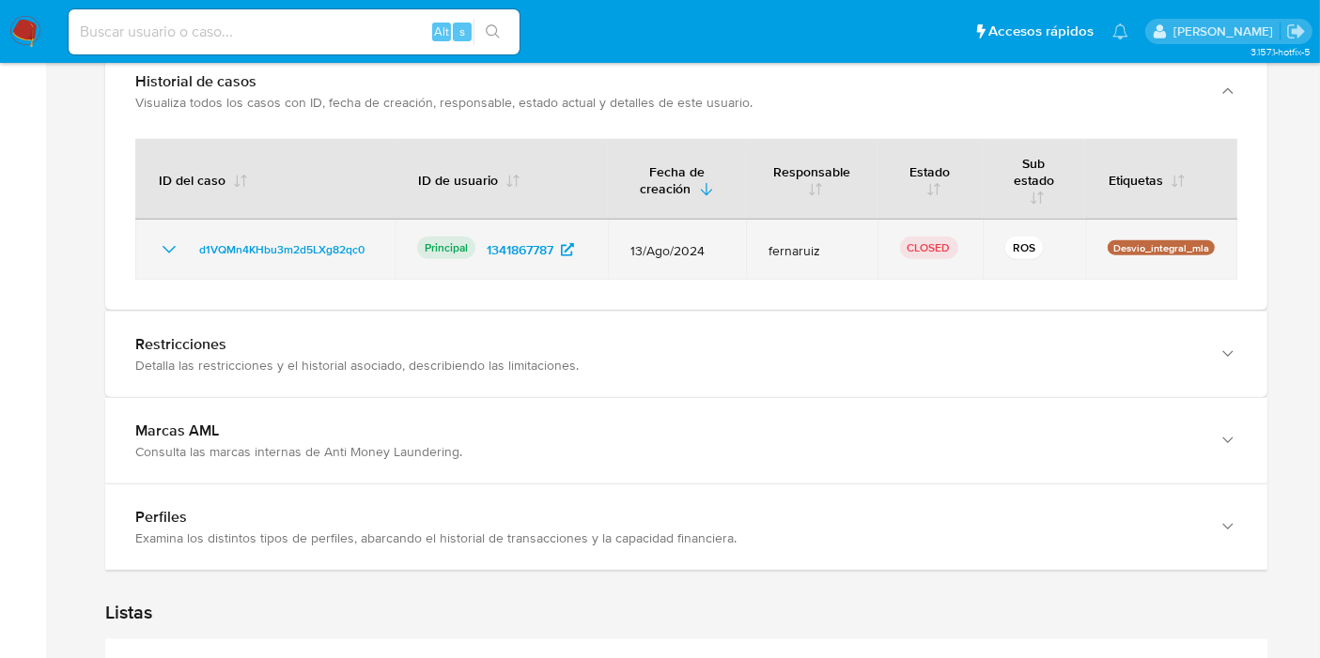
drag, startPoint x: 155, startPoint y: 236, endPoint x: 173, endPoint y: 241, distance: 18.7
click at [160, 237] on td "d1VQMn4KHbu3m2d5LXg82qc0" at bounding box center [264, 250] width 259 height 60
click at [174, 246] on icon "Mostrar/Ocultar" at bounding box center [168, 250] width 13 height 8
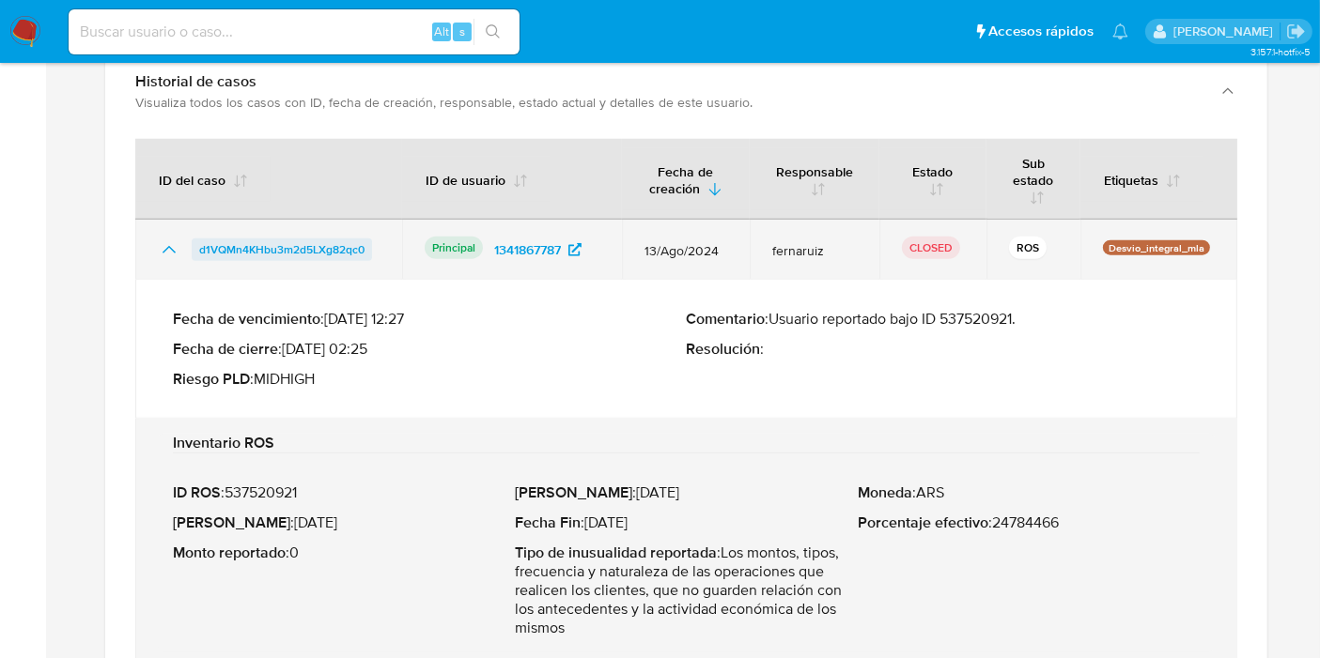
click at [230, 245] on span "d1VQMn4KHbu3m2d5LXg82qc0" at bounding box center [281, 250] width 165 height 23
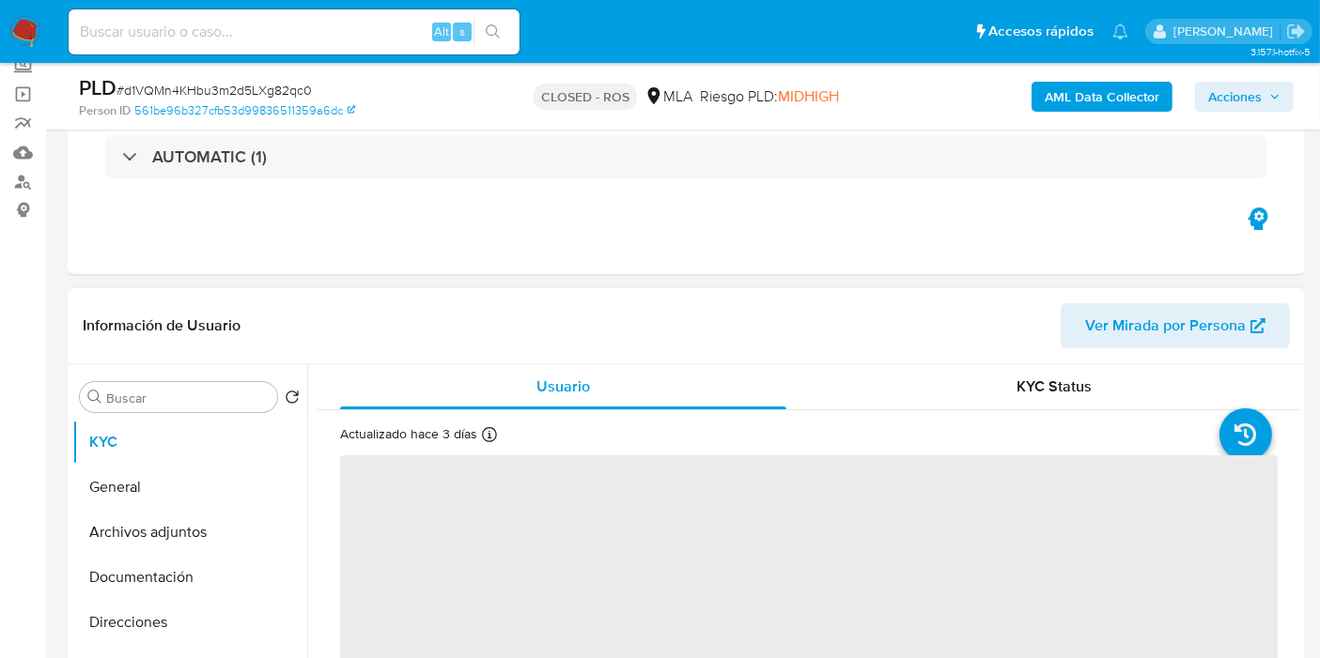
scroll to position [209, 0]
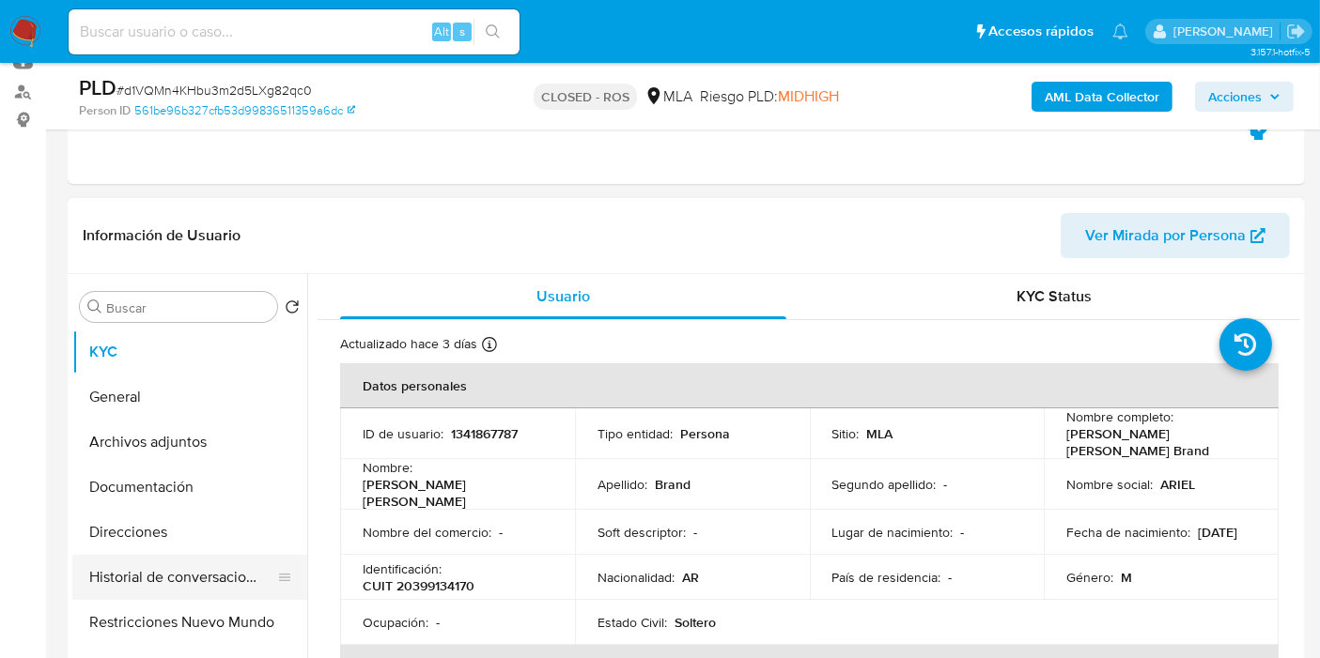
select select "10"
click at [223, 594] on button "Historial de conversaciones" at bounding box center [182, 577] width 220 height 45
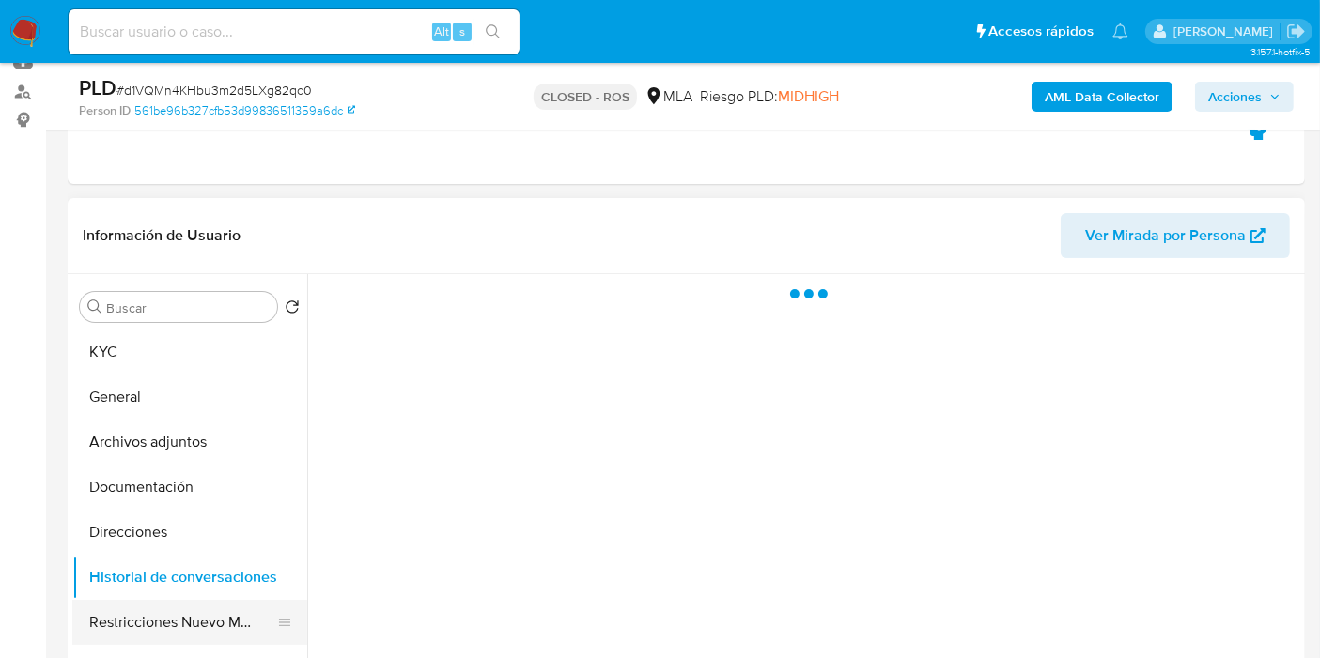
click at [193, 637] on button "Restricciones Nuevo Mundo" at bounding box center [182, 622] width 220 height 45
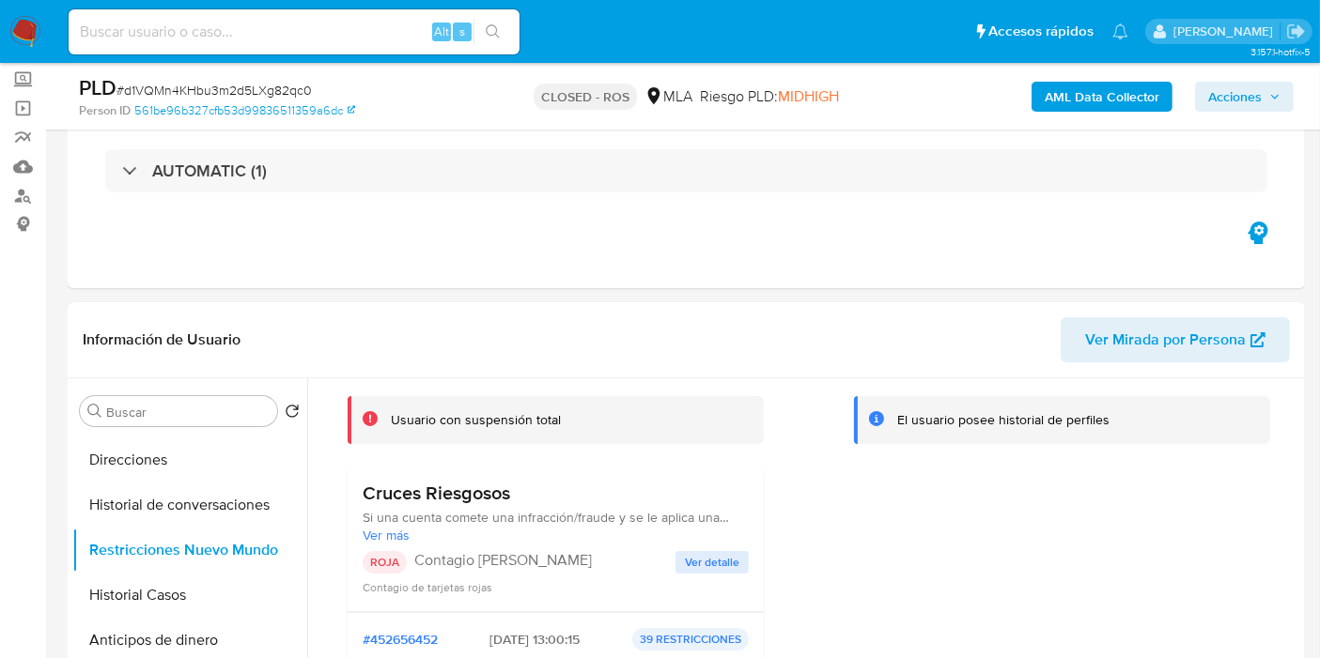
scroll to position [0, 0]
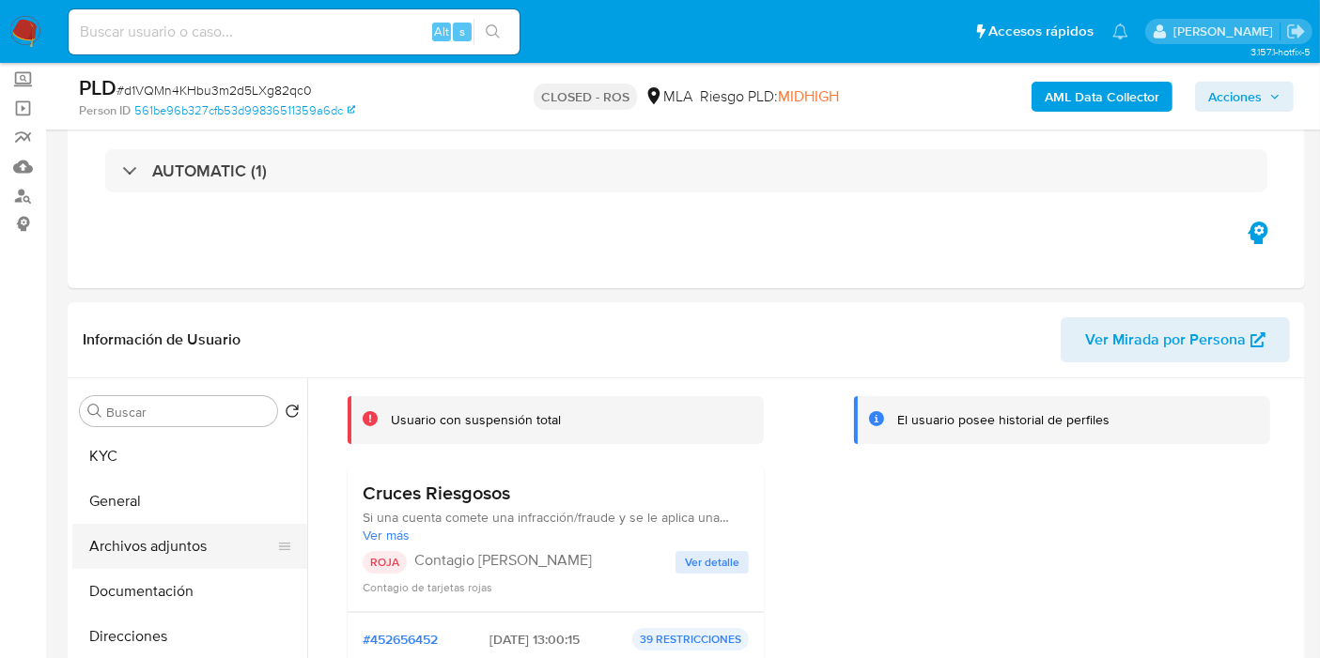
click at [179, 545] on button "Archivos adjuntos" at bounding box center [182, 546] width 220 height 45
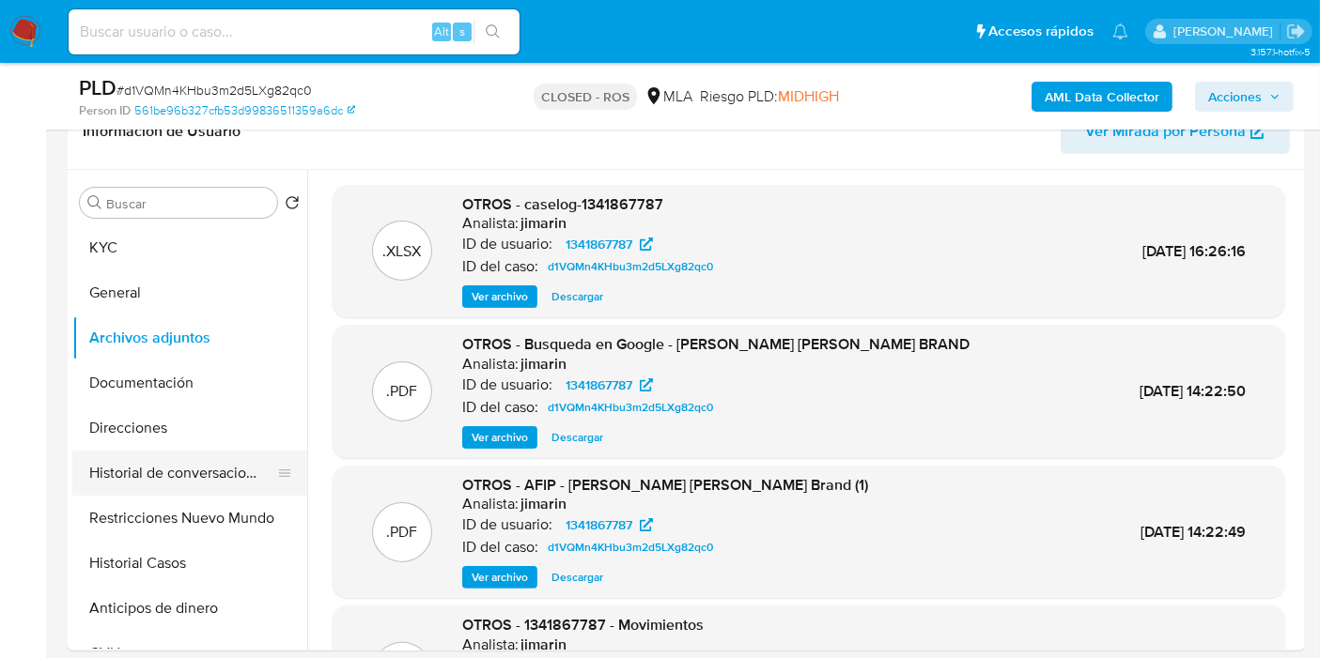
click at [219, 465] on button "Historial de conversaciones" at bounding box center [182, 473] width 220 height 45
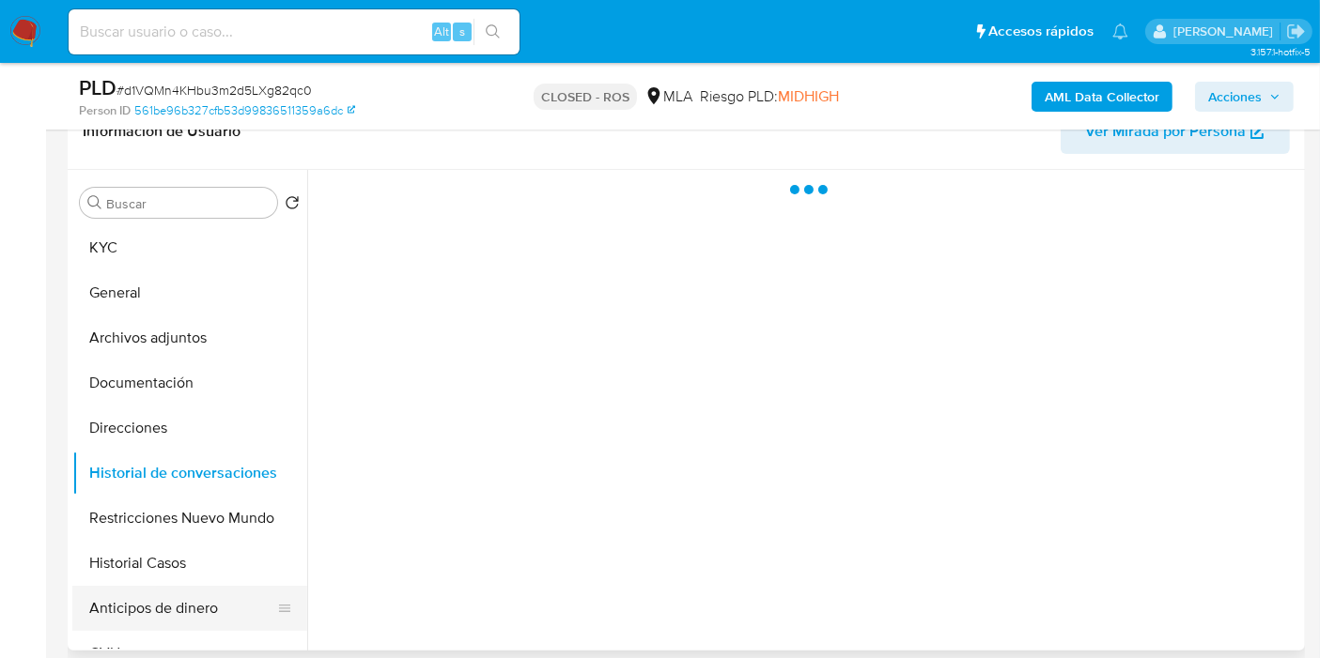
drag, startPoint x: 163, startPoint y: 651, endPoint x: 177, endPoint y: 611, distance: 42.5
click at [177, 611] on button "Anticipos de dinero" at bounding box center [182, 608] width 220 height 45
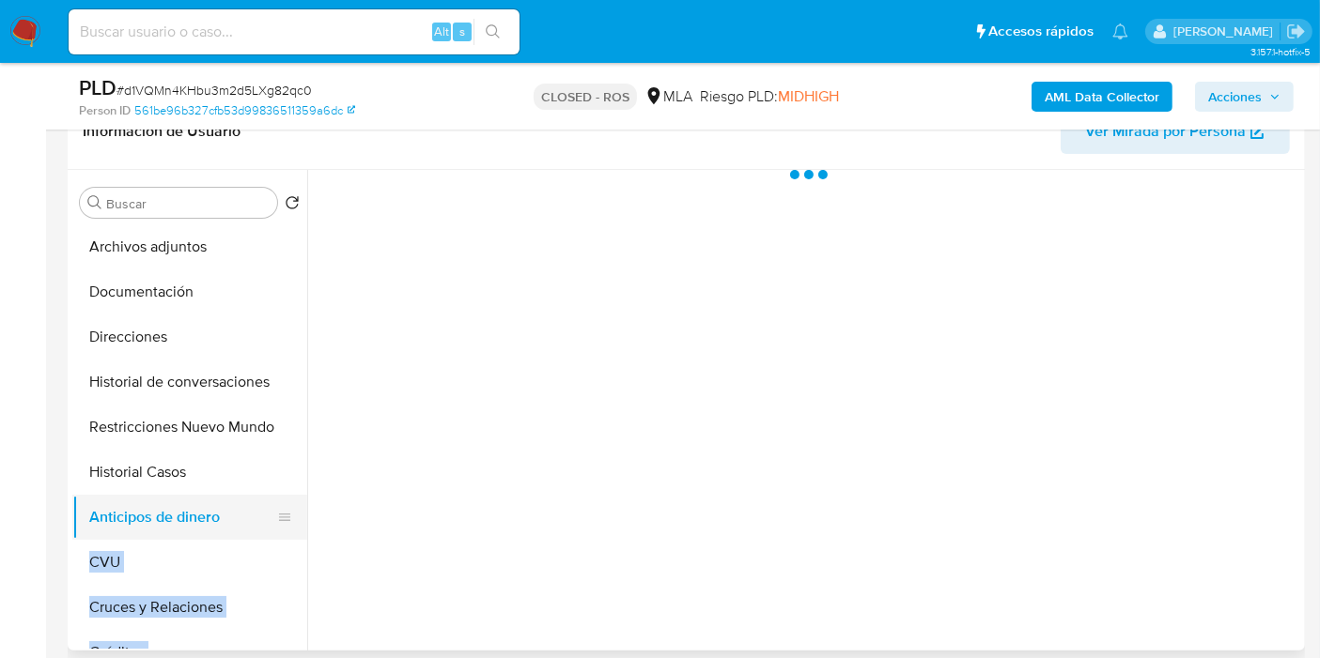
scroll to position [209, 0]
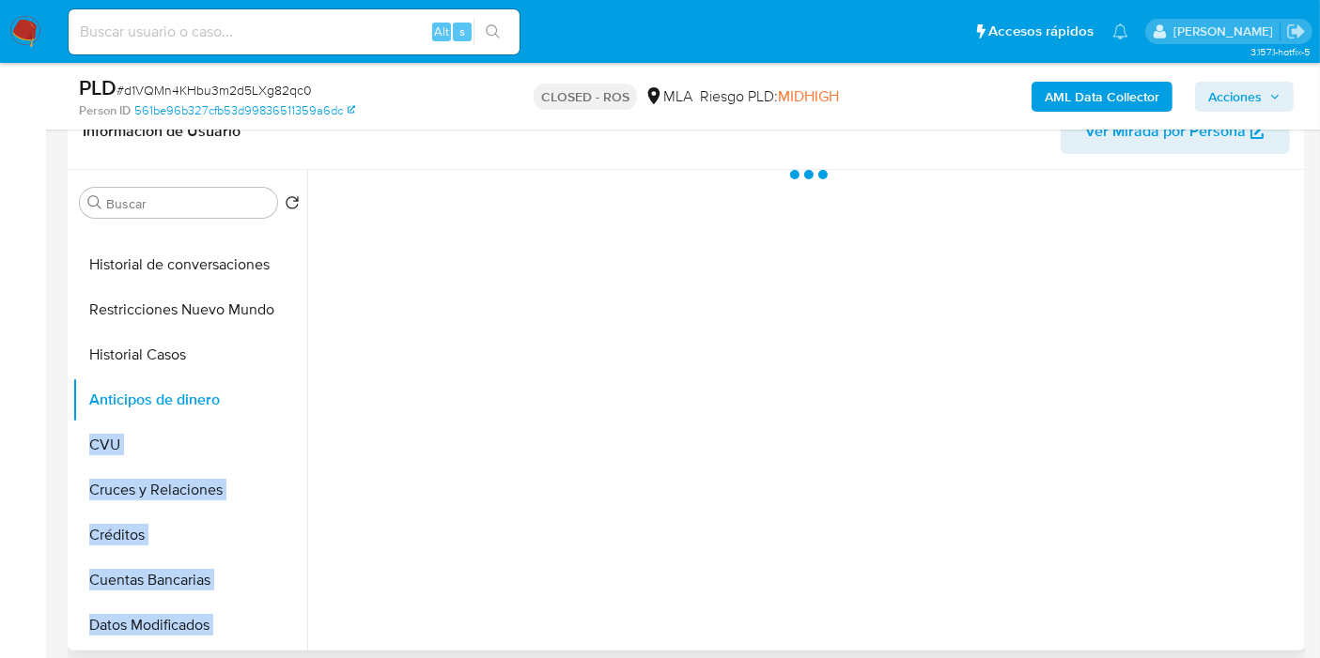
click at [482, 465] on div at bounding box center [803, 410] width 993 height 481
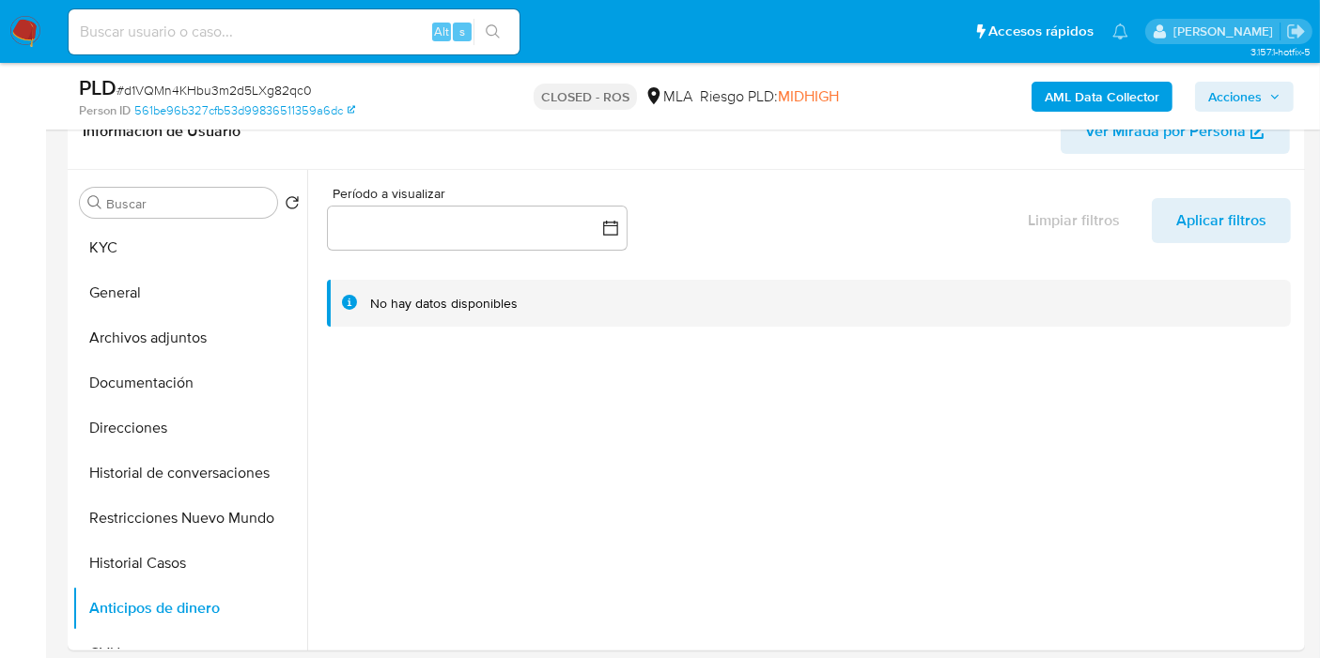
scroll to position [0, 0]
click at [309, 41] on input at bounding box center [294, 32] width 451 height 24
paste input "2Zfa4xa5c1gjePtiGw0YFHyC"
type input "2Zfa4xa5c1gjePtiGw0YFHyC"
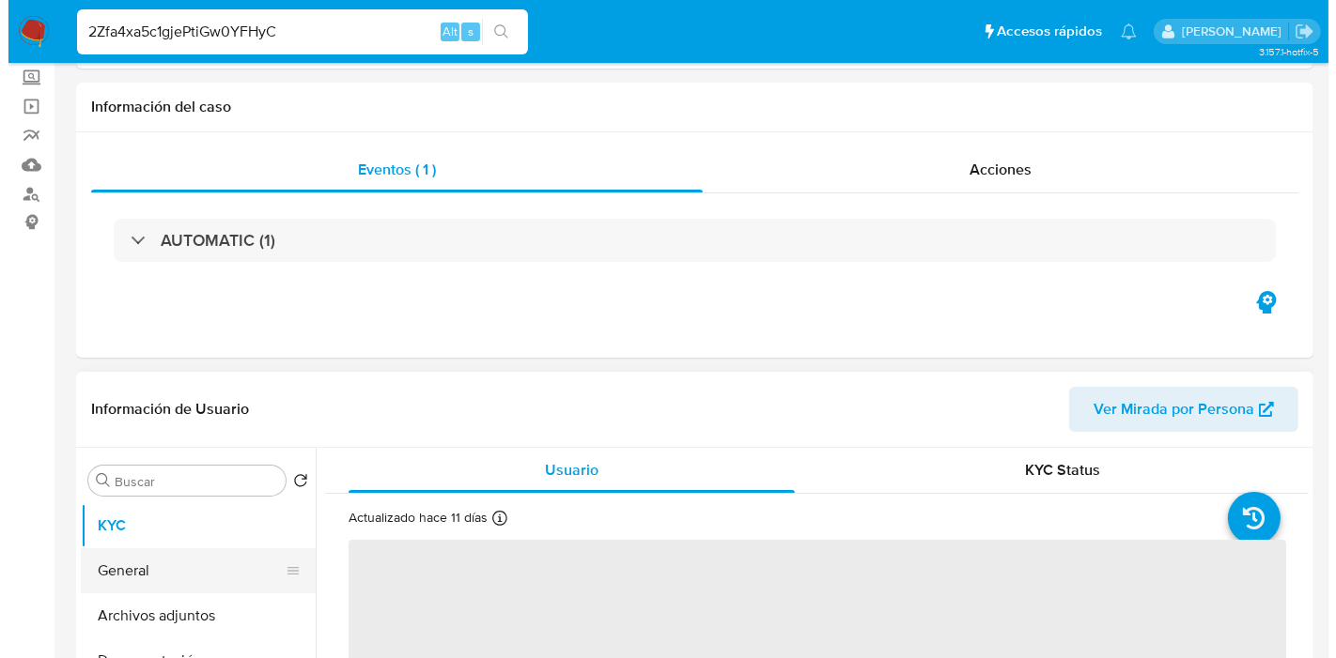
scroll to position [209, 0]
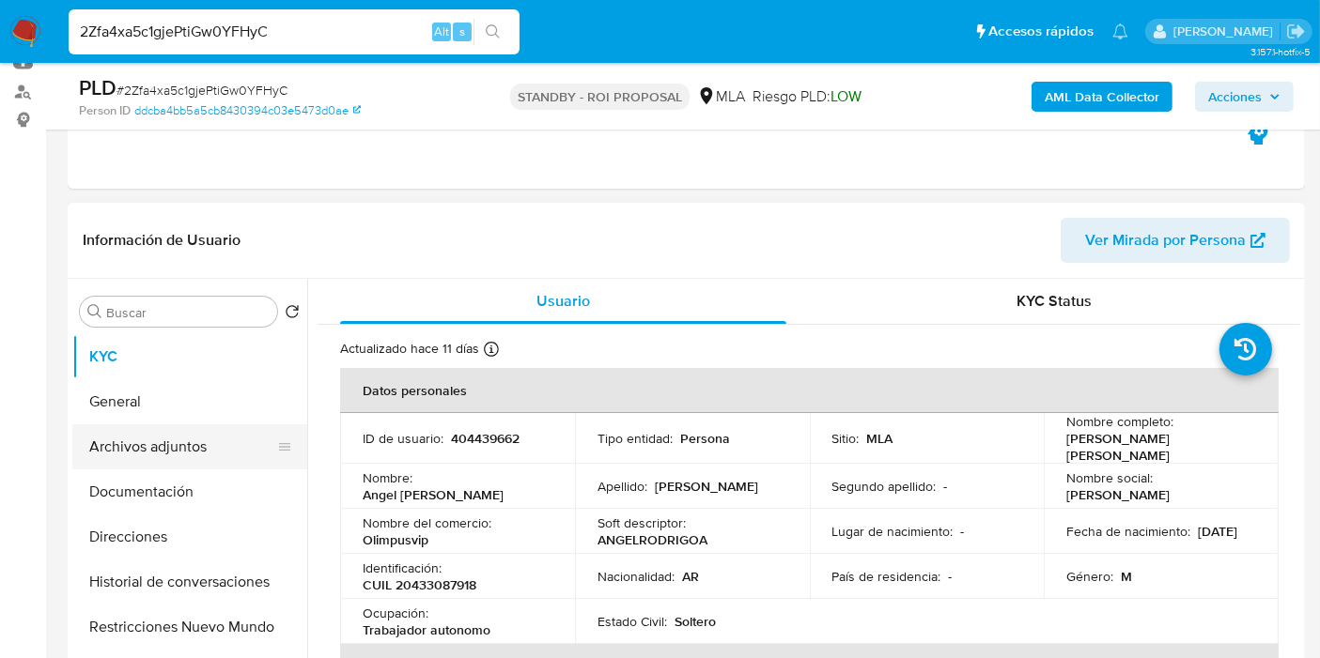
select select "10"
click at [178, 468] on button "Archivos adjuntos" at bounding box center [182, 447] width 220 height 45
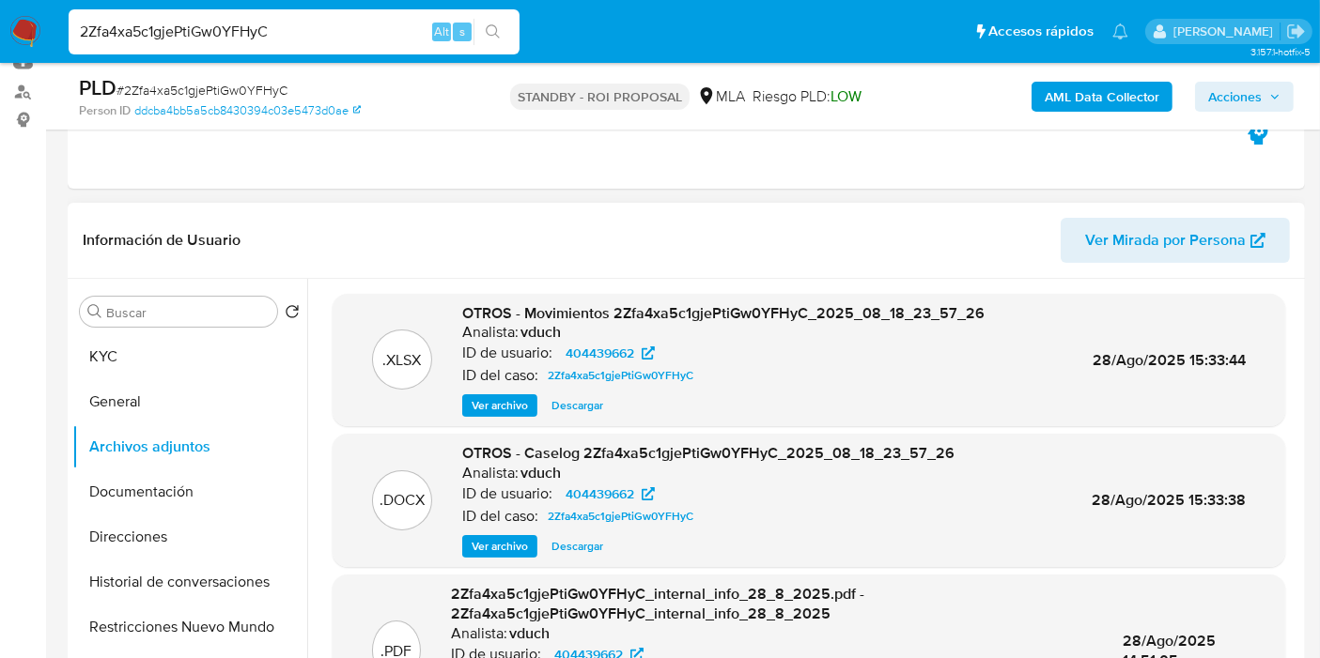
click at [525, 549] on span "Ver archivo" at bounding box center [500, 546] width 56 height 19
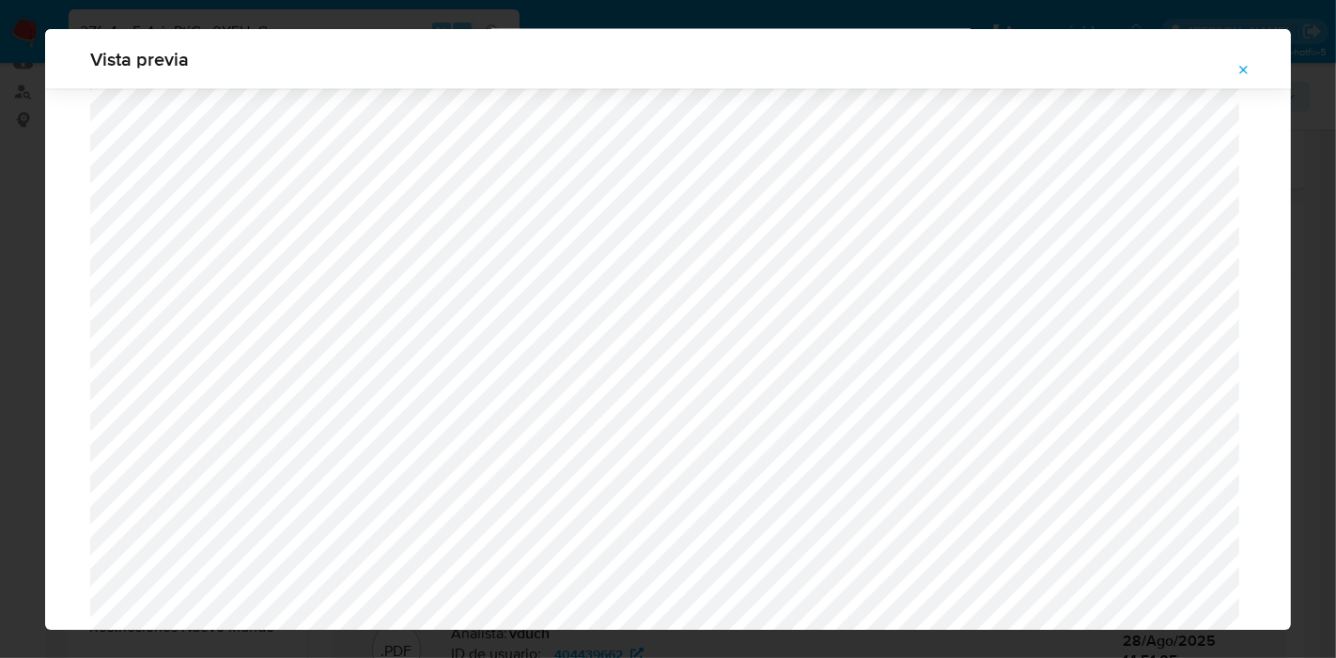
scroll to position [2675, 0]
click at [0, 429] on div "Vista previa" at bounding box center [668, 329] width 1336 height 658
click at [1252, 66] on button "Attachment preview" at bounding box center [1243, 70] width 41 height 30
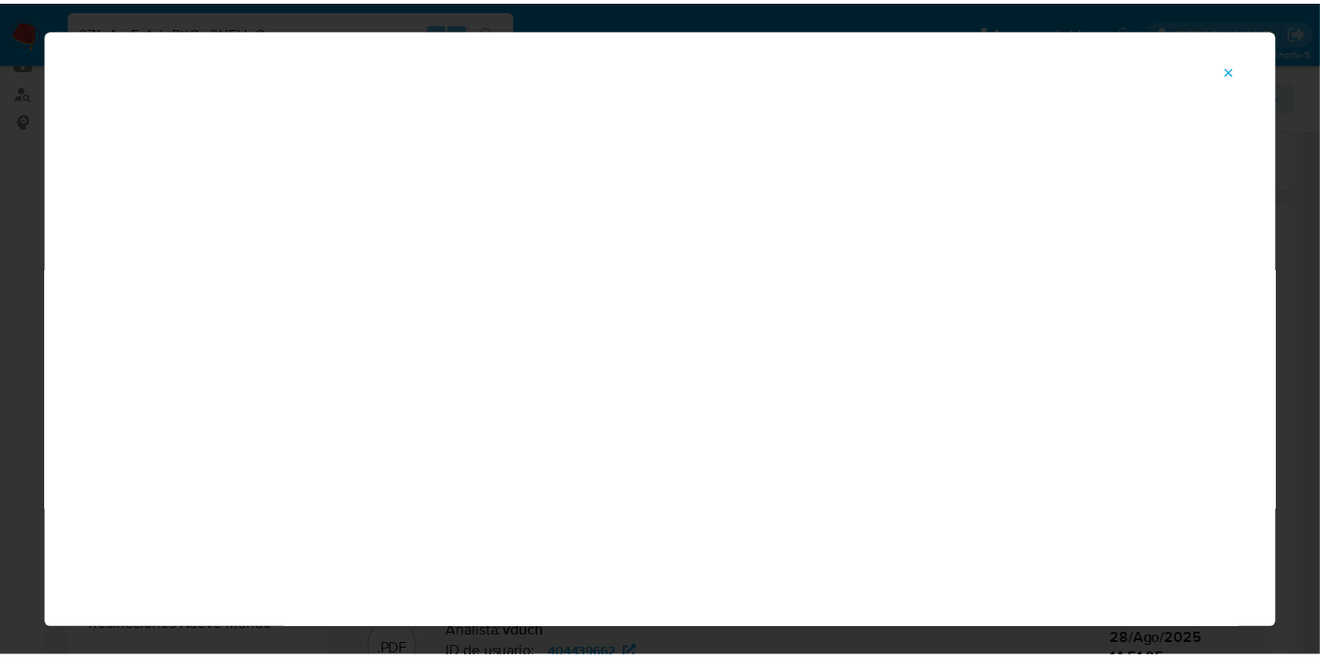
scroll to position [97, 0]
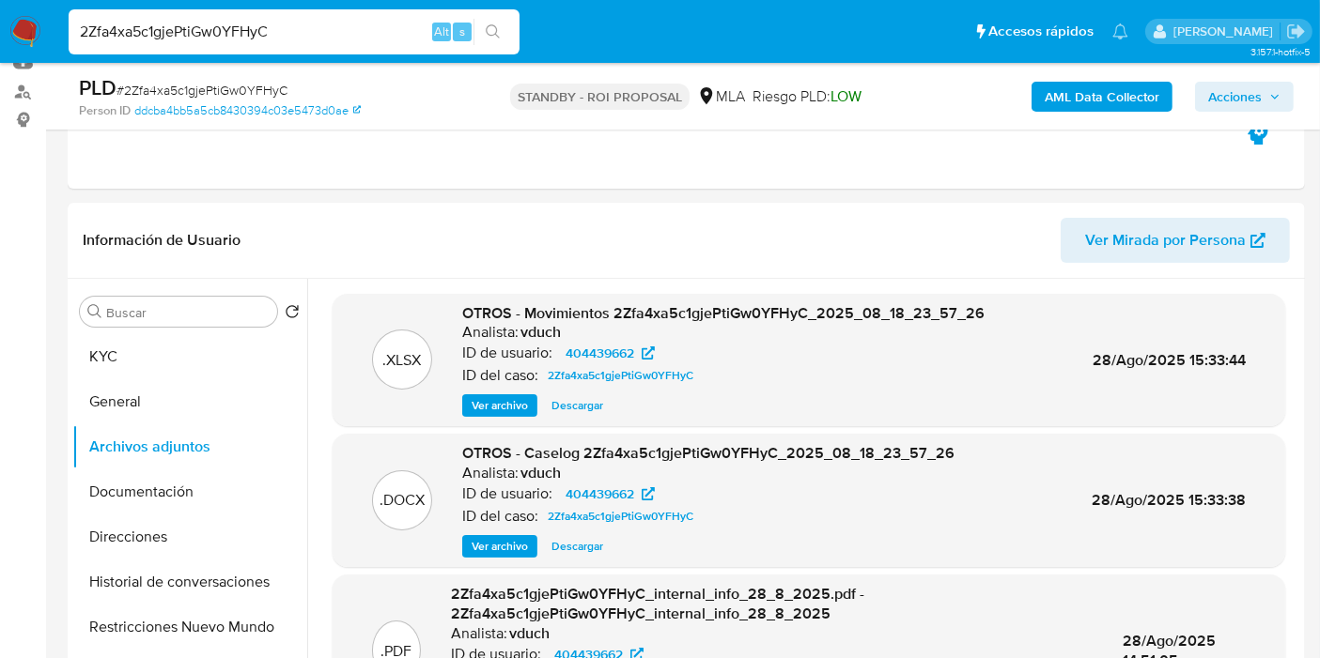
click at [32, 44] on img at bounding box center [25, 32] width 32 height 32
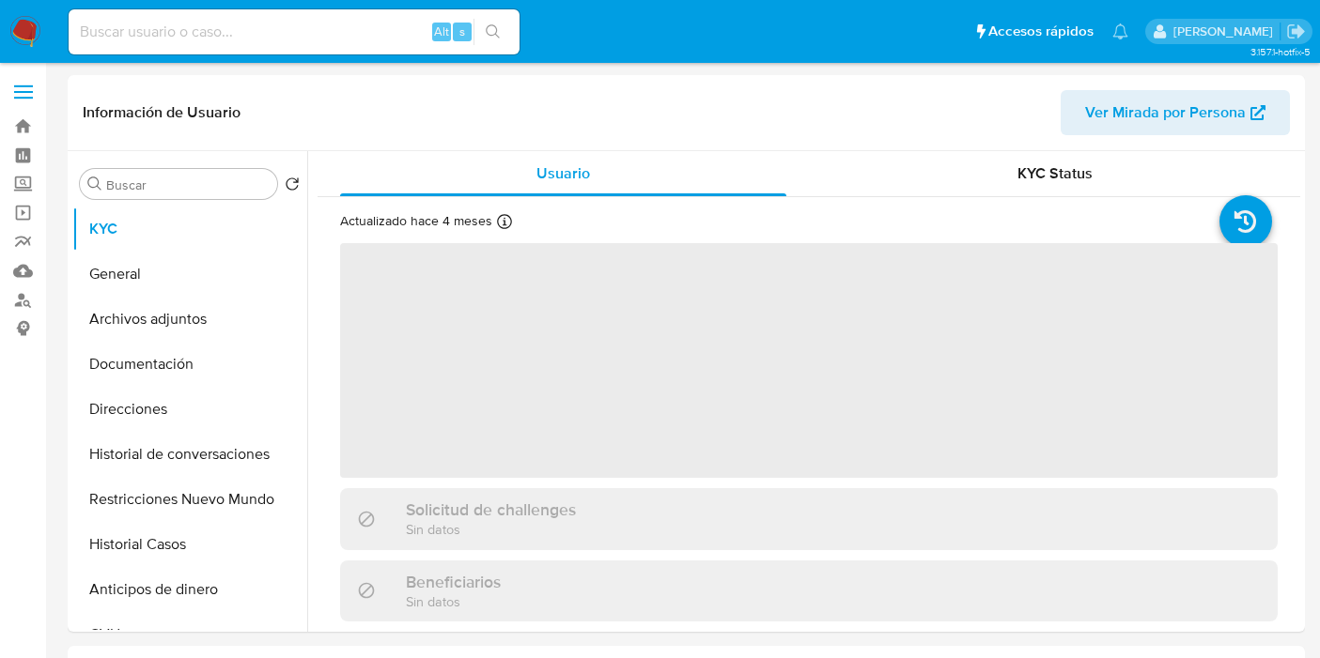
select select "10"
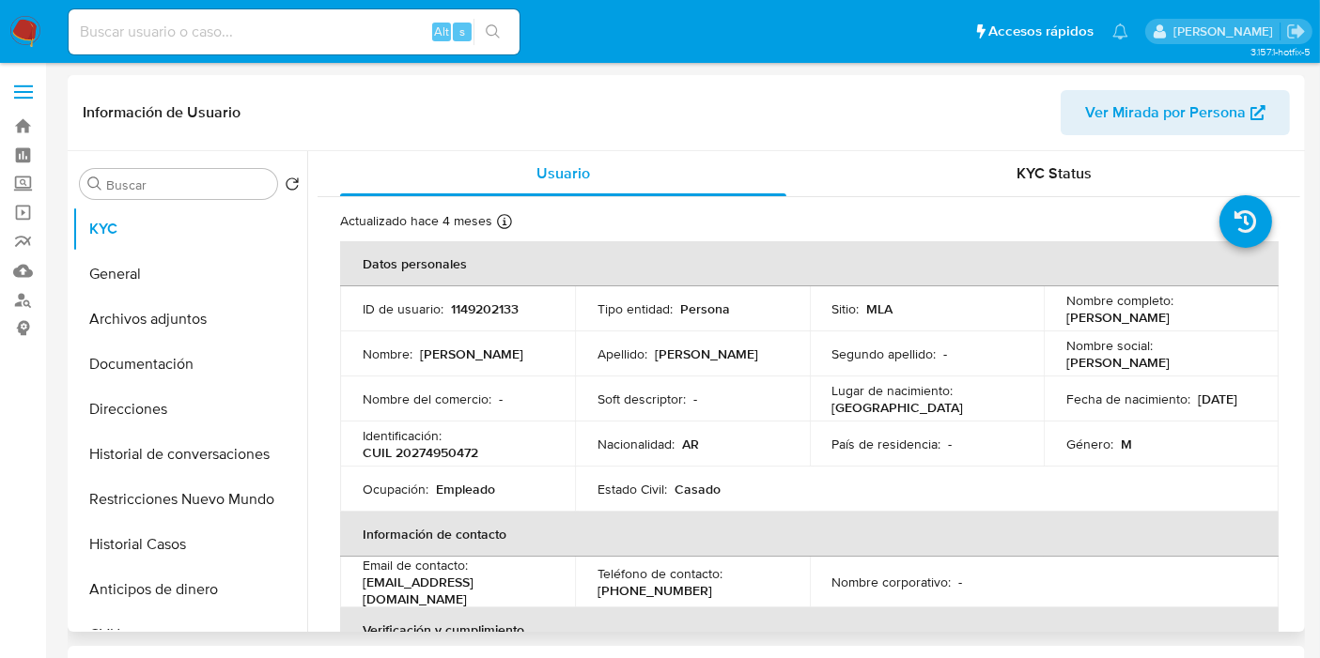
drag, startPoint x: 1186, startPoint y: 327, endPoint x: 1054, endPoint y: 323, distance: 132.5
click at [1054, 323] on td "Nombre completo : [PERSON_NAME]" at bounding box center [1161, 308] width 235 height 45
copy p "[PERSON_NAME]"
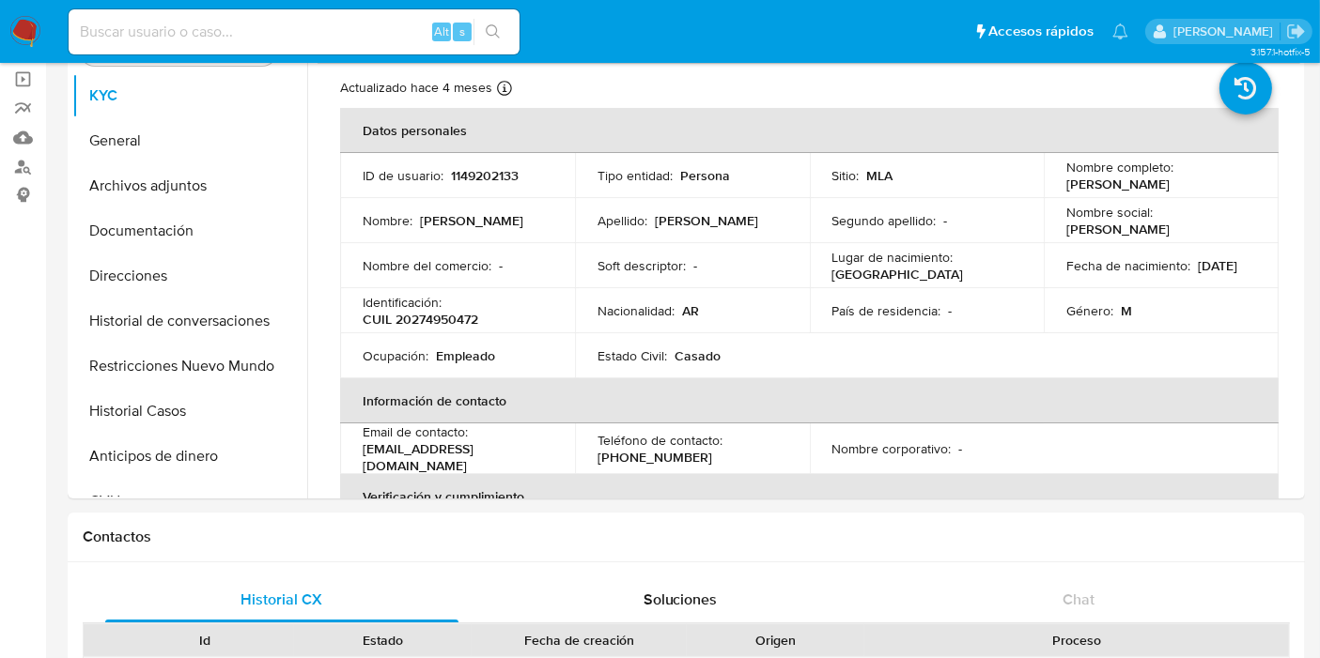
scroll to position [58, 0]
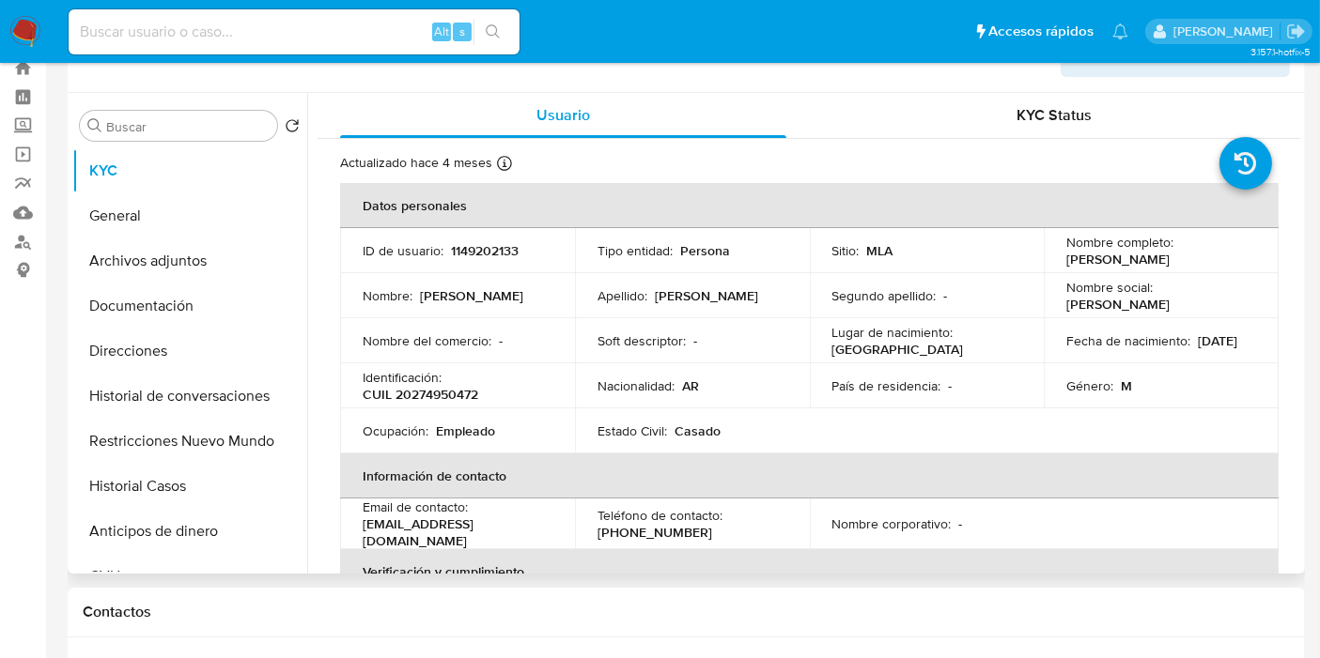
click at [466, 386] on p "CUIL 20274950472" at bounding box center [421, 394] width 116 height 17
copy p "20274950472"
drag, startPoint x: 29, startPoint y: 25, endPoint x: 45, endPoint y: 18, distance: 17.6
click at [31, 26] on img at bounding box center [25, 32] width 32 height 32
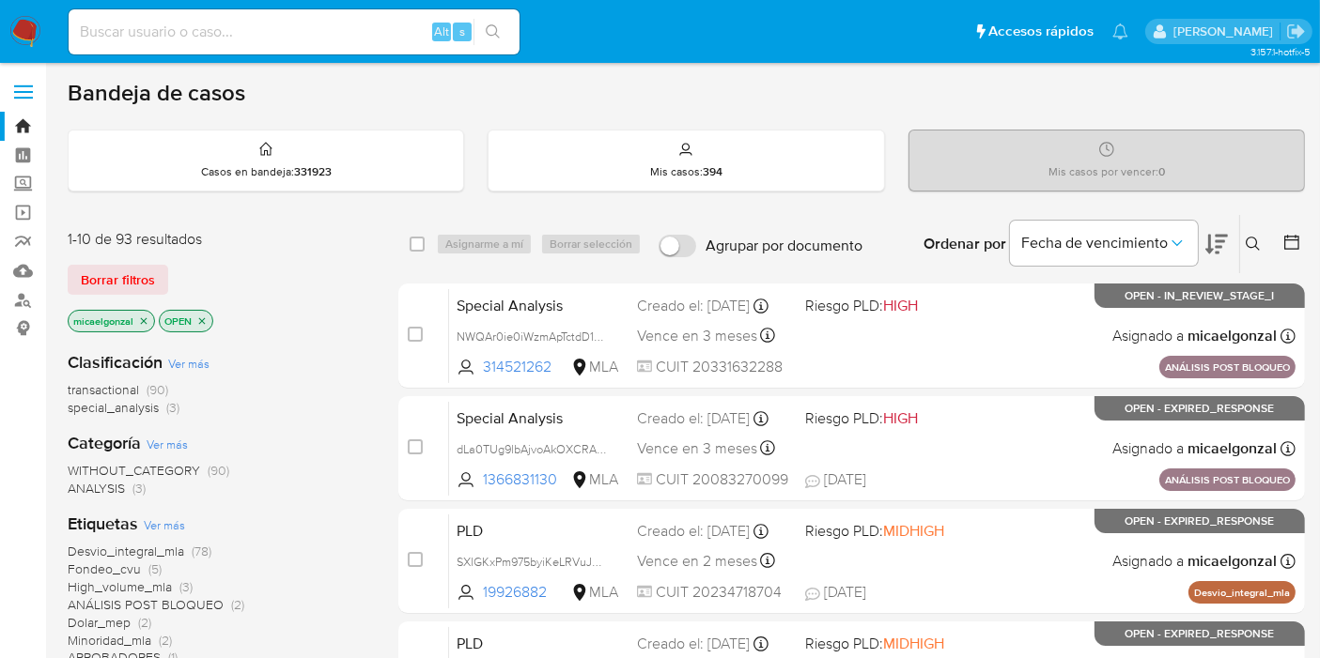
click at [120, 311] on p "micaelgonzal" at bounding box center [111, 321] width 85 height 21
click at [131, 295] on div "1-10 de 93 resultados Borrar filtros micaelgonzal OPEN" at bounding box center [218, 282] width 301 height 107
click at [136, 277] on span "Borrar filtros" at bounding box center [118, 280] width 74 height 26
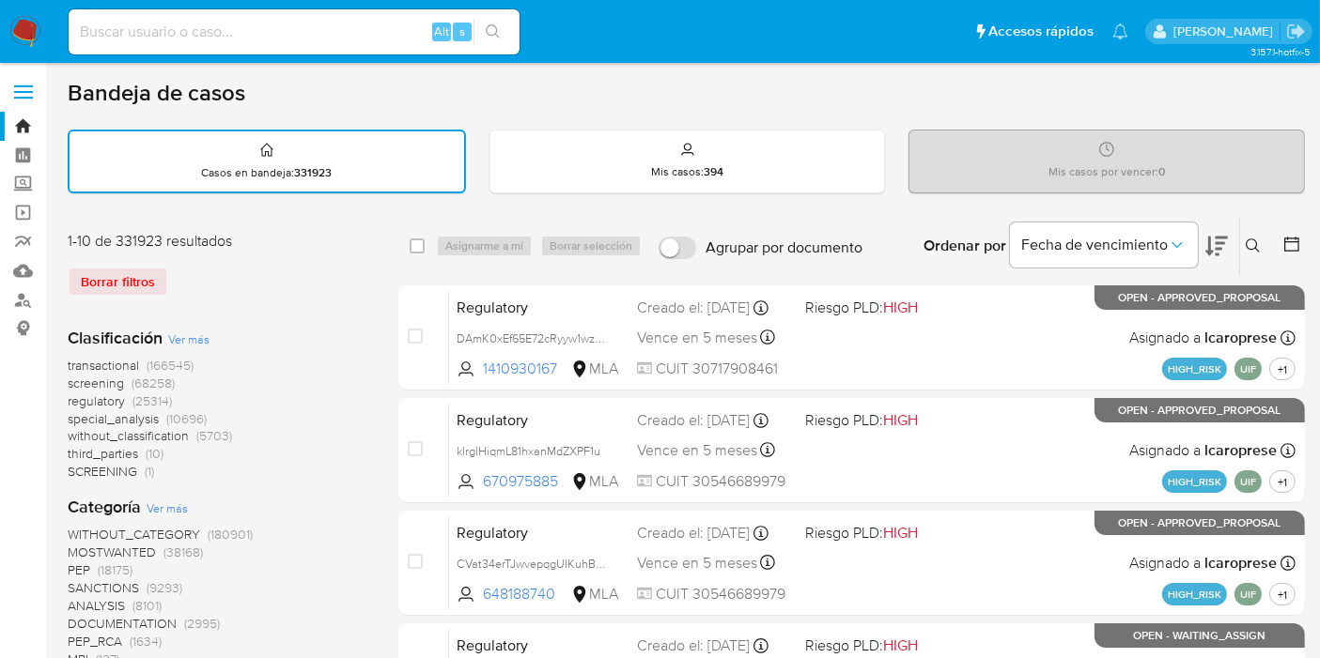
click at [1261, 244] on button at bounding box center [1255, 246] width 31 height 23
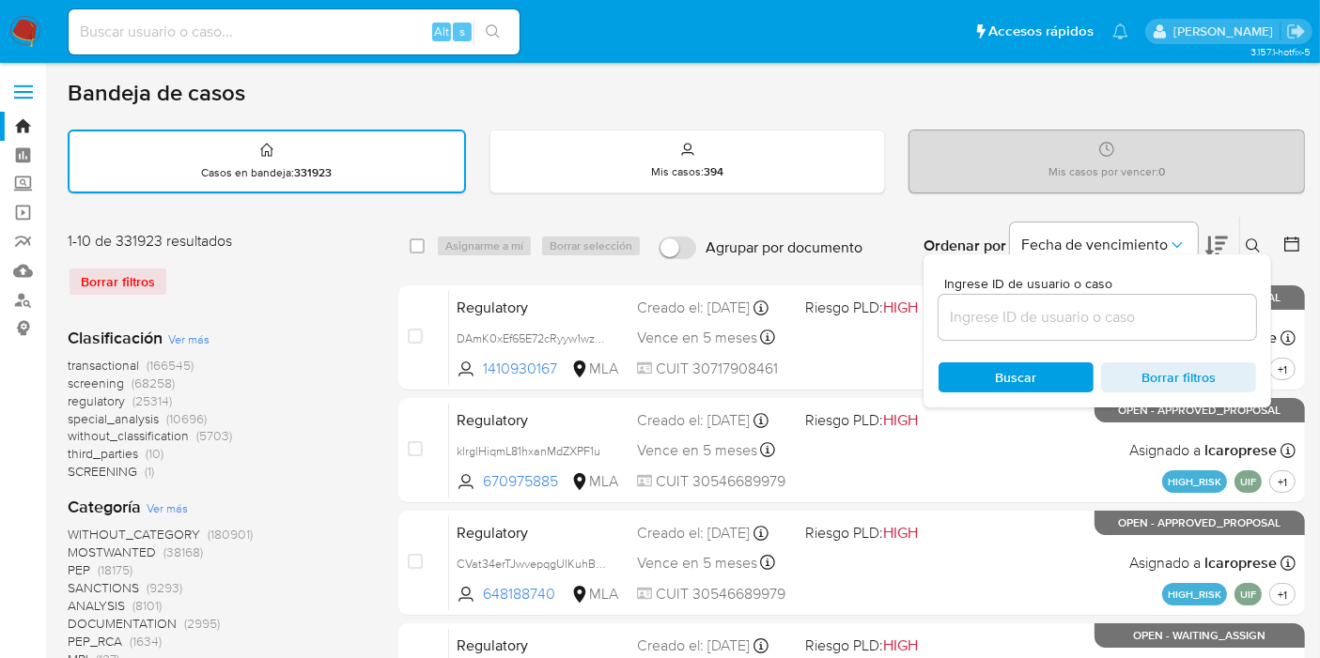
click at [1131, 335] on div at bounding box center [1096, 317] width 317 height 45
click at [1156, 311] on input at bounding box center [1096, 317] width 317 height 24
paste input "ECsP2aDa2CmOkzVZsZOFKRrK"
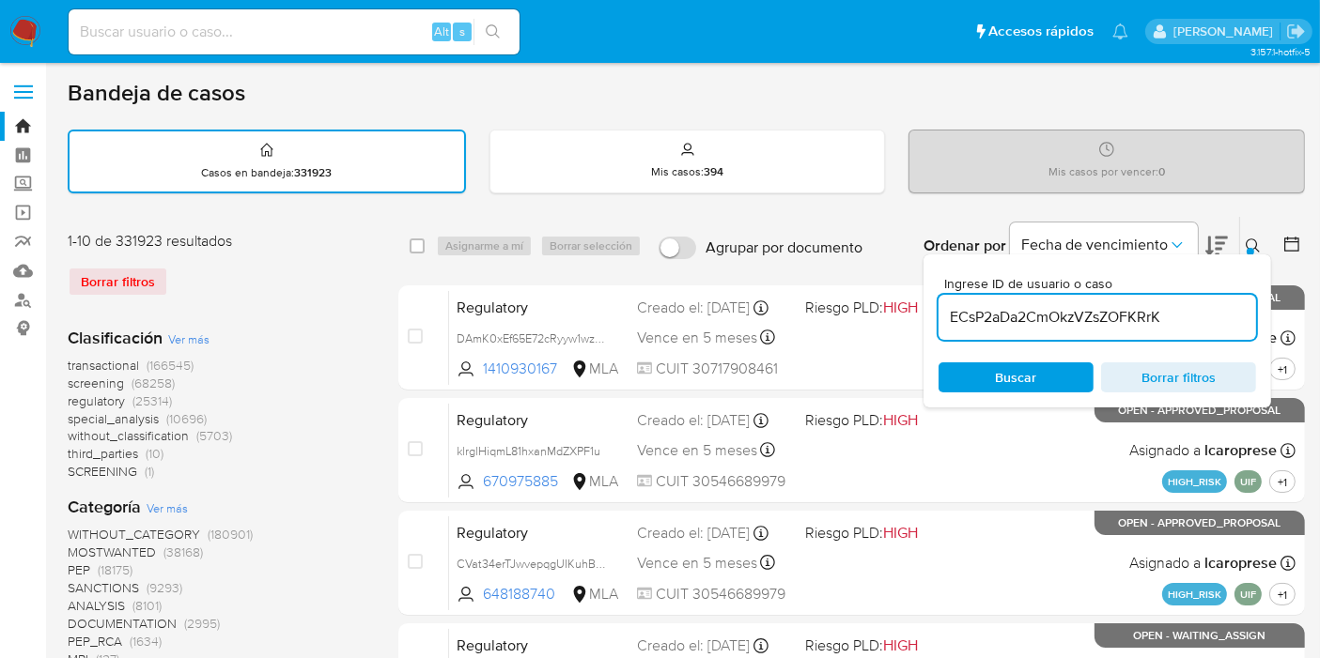
type input "ECsP2aDa2CmOkzVZsZOFKRrK"
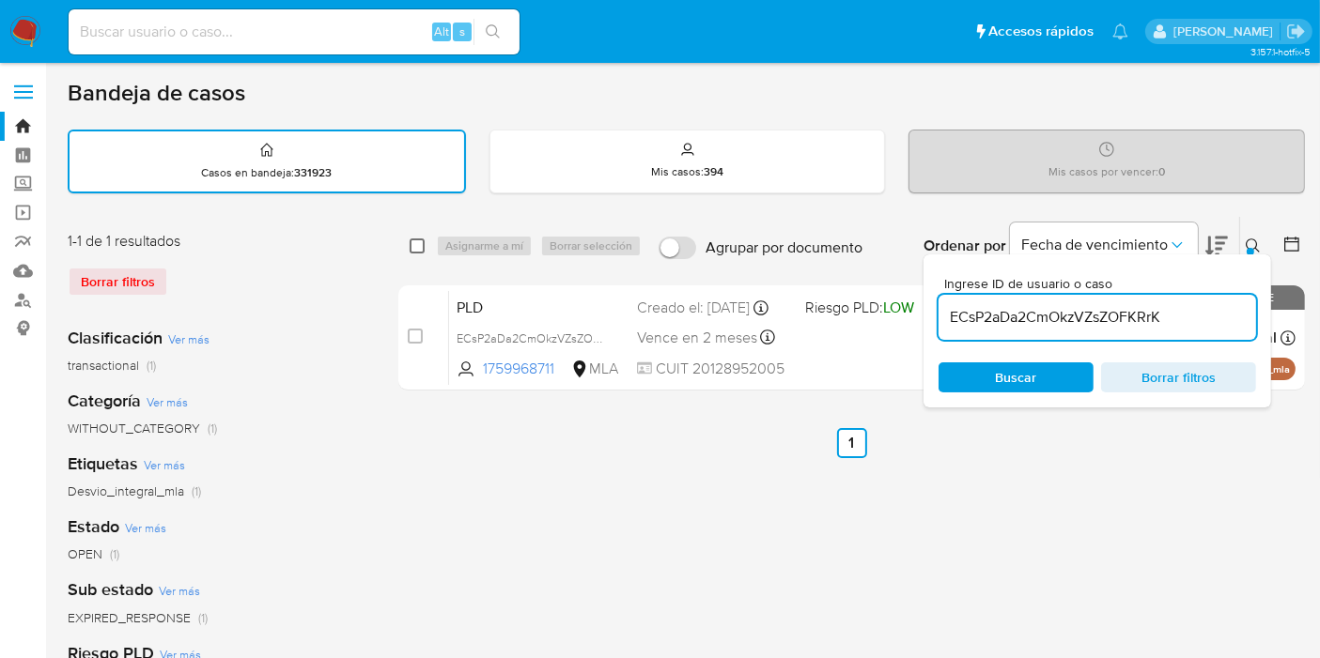
click at [421, 242] on input "checkbox" at bounding box center [417, 246] width 15 height 15
checkbox input "true"
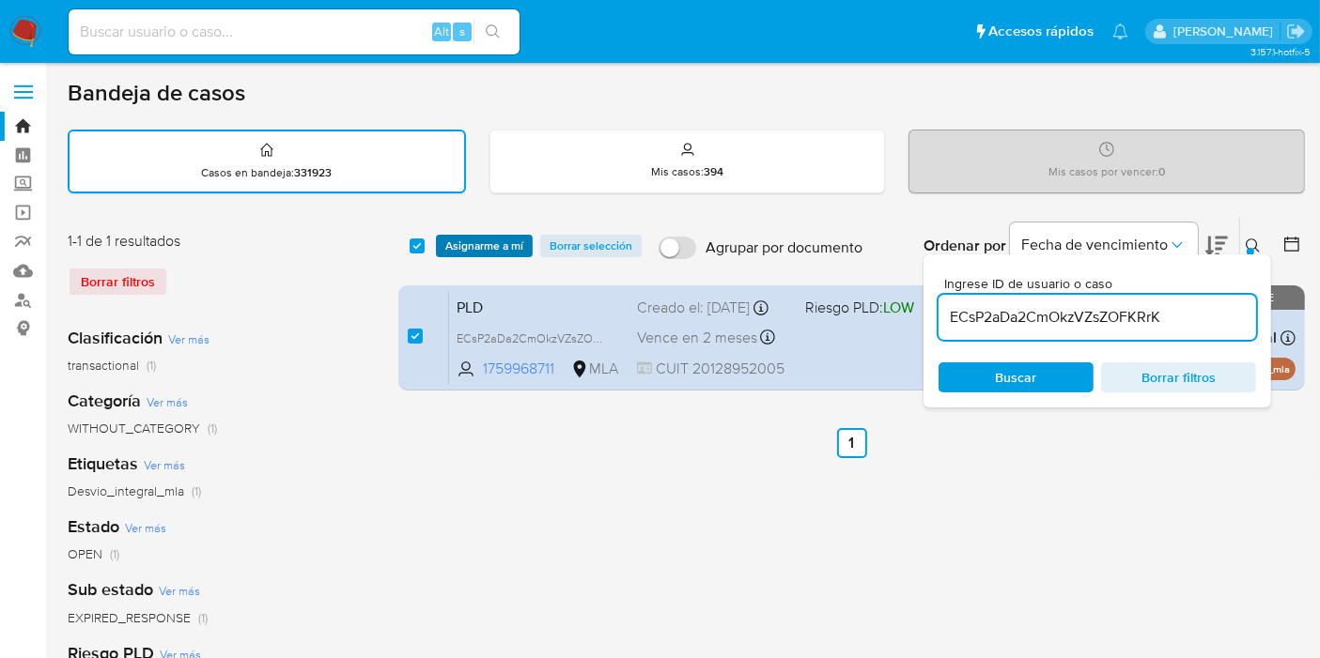
click at [481, 240] on span "Asignarme a mí" at bounding box center [484, 246] width 78 height 19
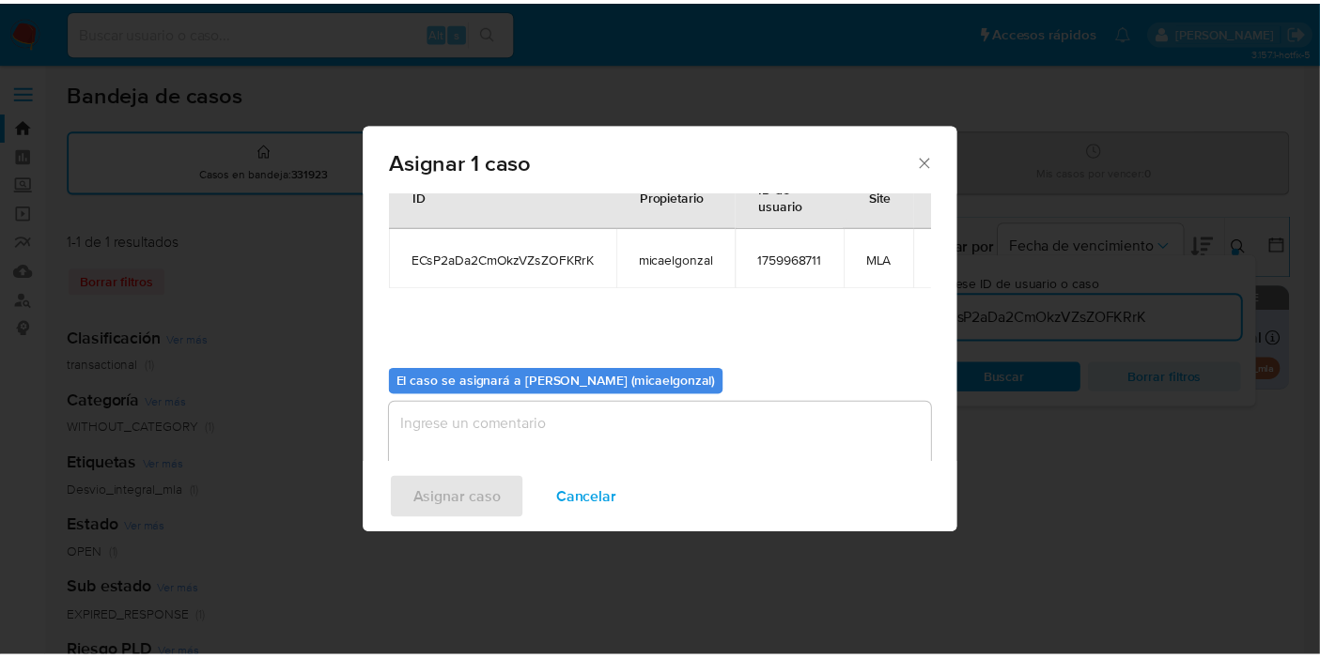
scroll to position [96, 0]
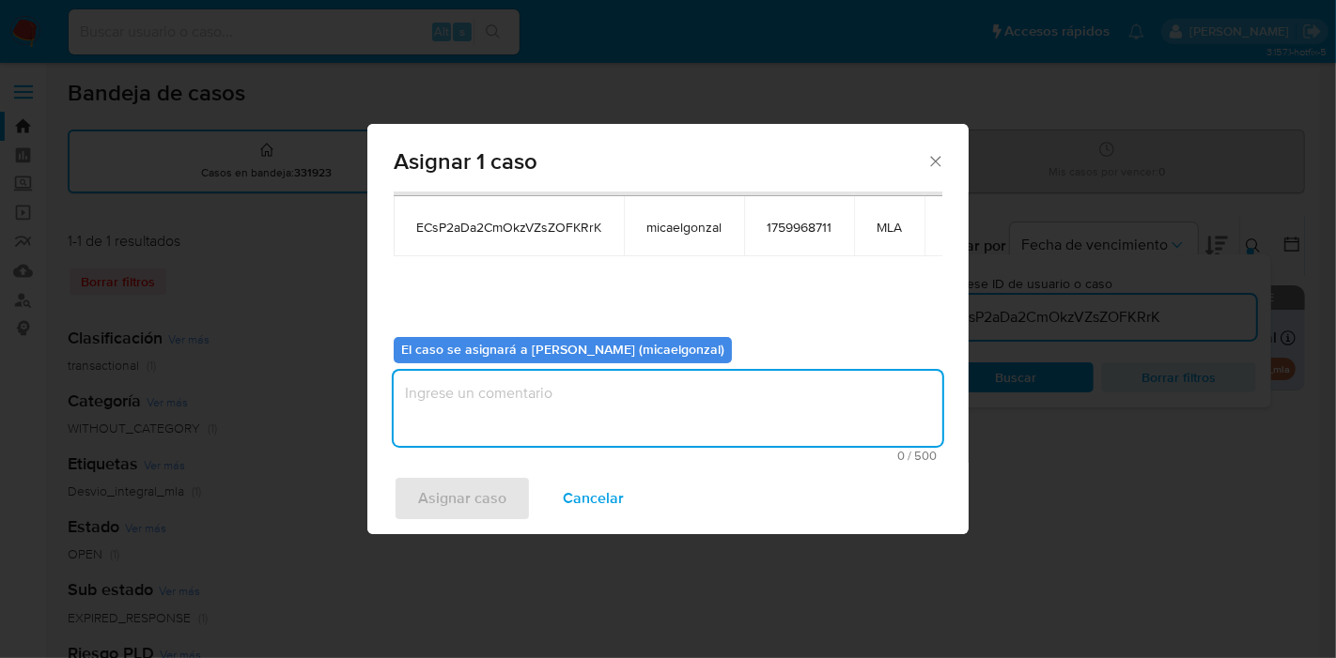
click at [526, 410] on textarea "assign-modal" at bounding box center [668, 408] width 549 height 75
click at [470, 506] on span "Asignar caso" at bounding box center [462, 498] width 88 height 41
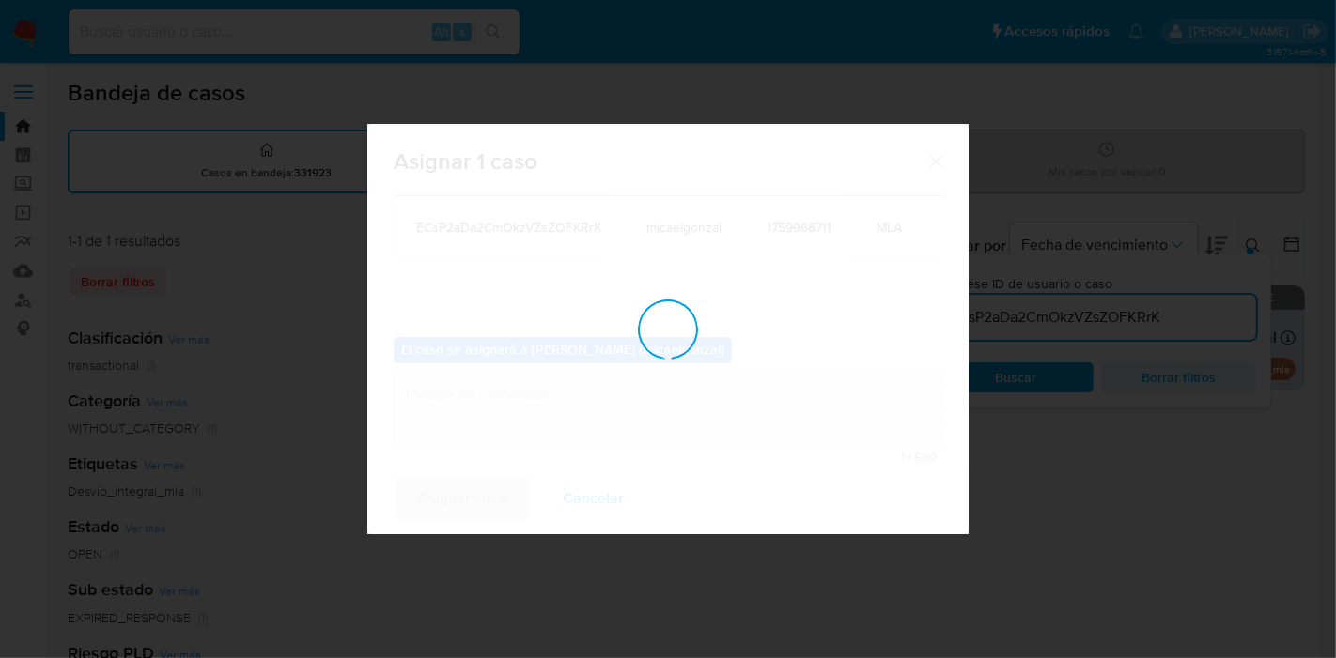
checkbox input "false"
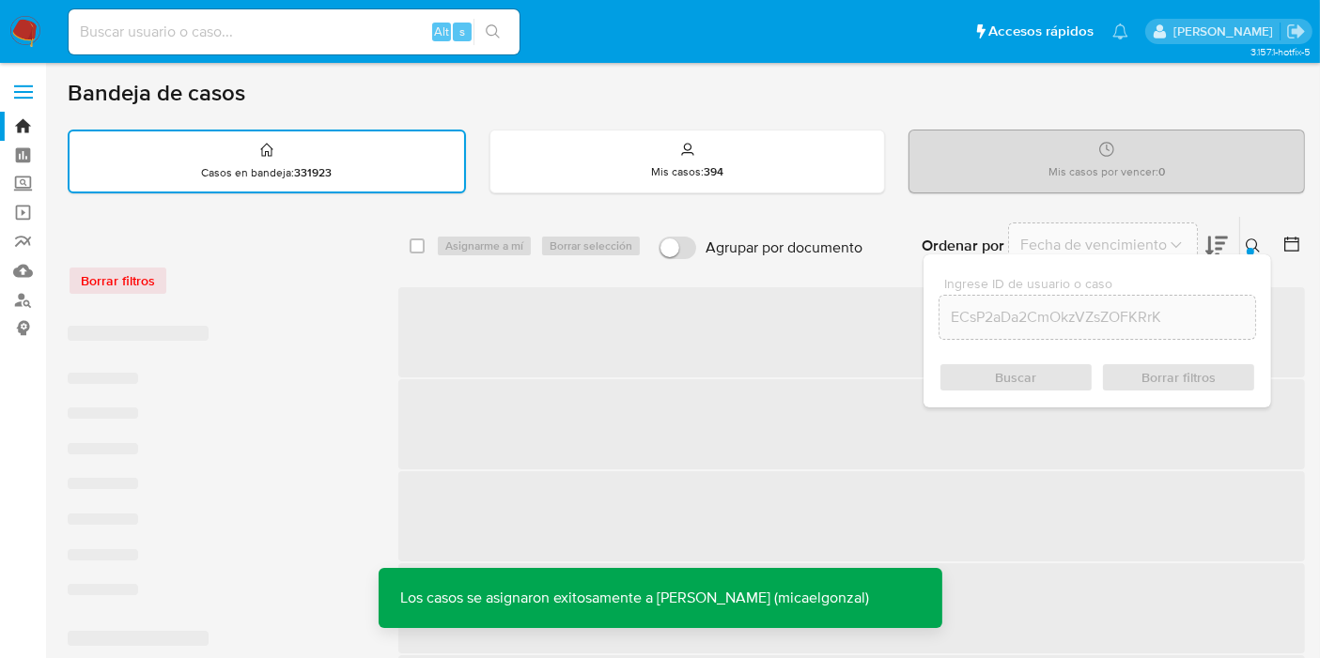
click at [311, 35] on input at bounding box center [294, 32] width 451 height 24
paste input "ECsP2aDa2CmOkzVZsZOFKRrK"
type input "ECsP2aDa2CmOkzVZsZOFKRrK"
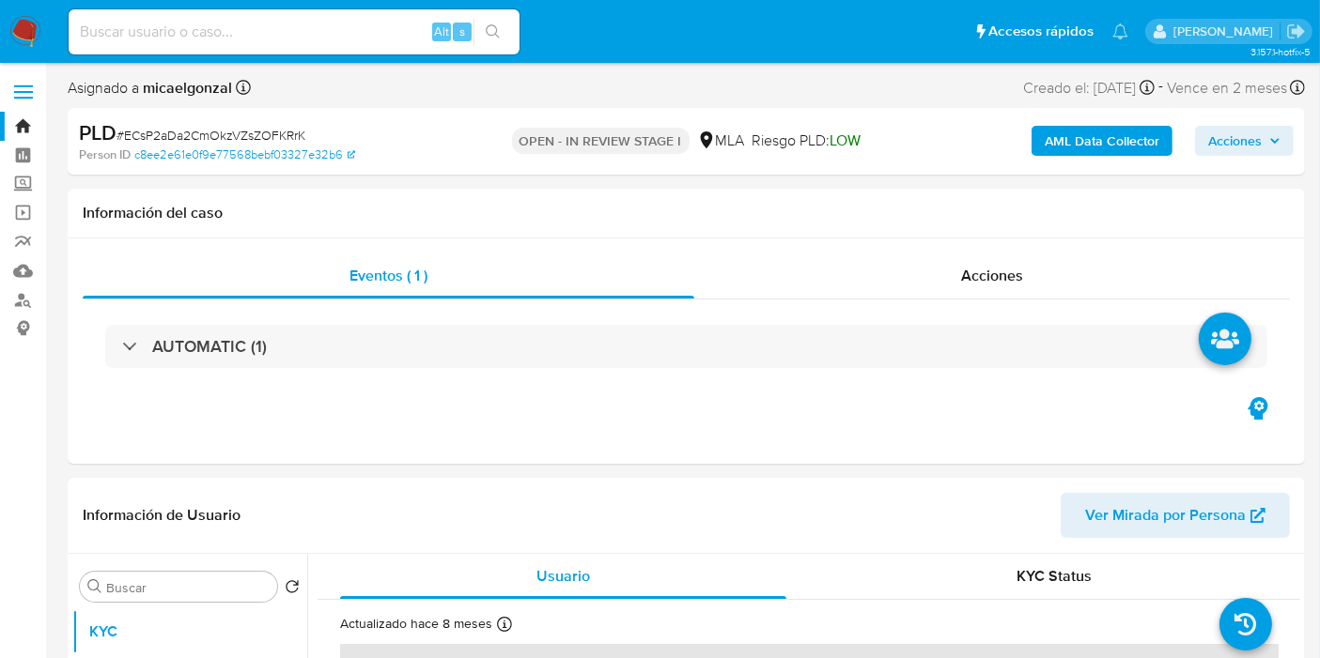
select select "10"
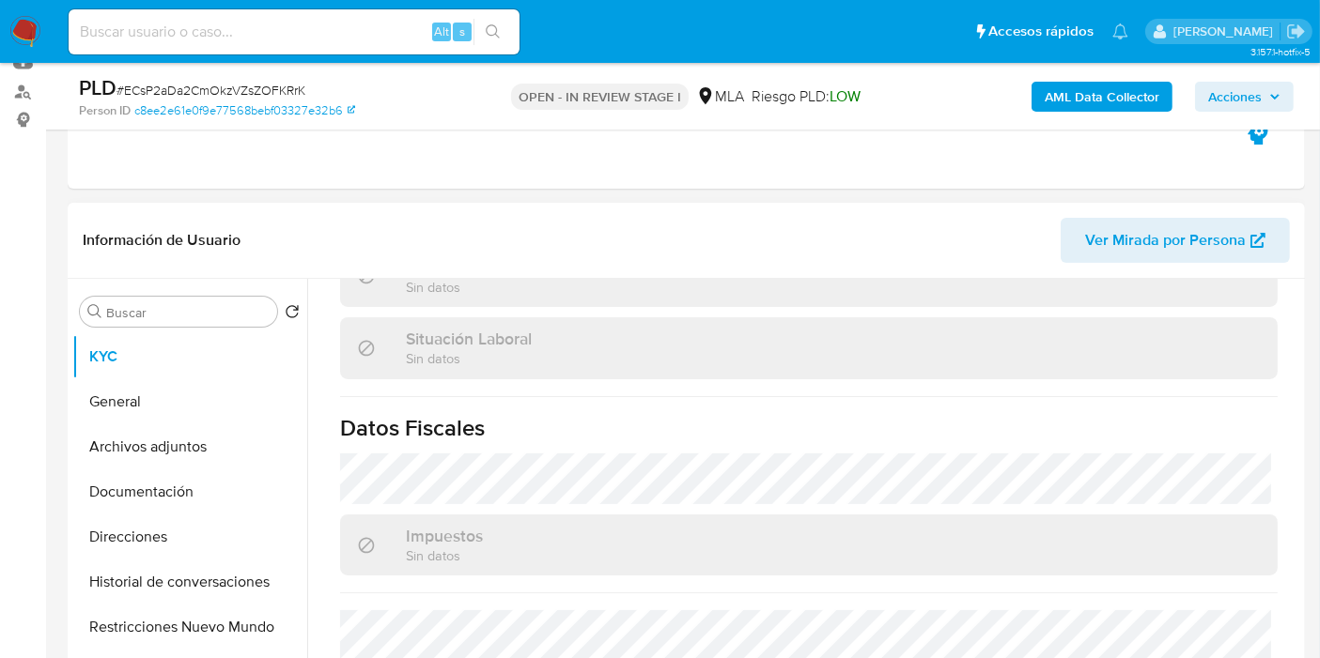
scroll to position [1005, 0]
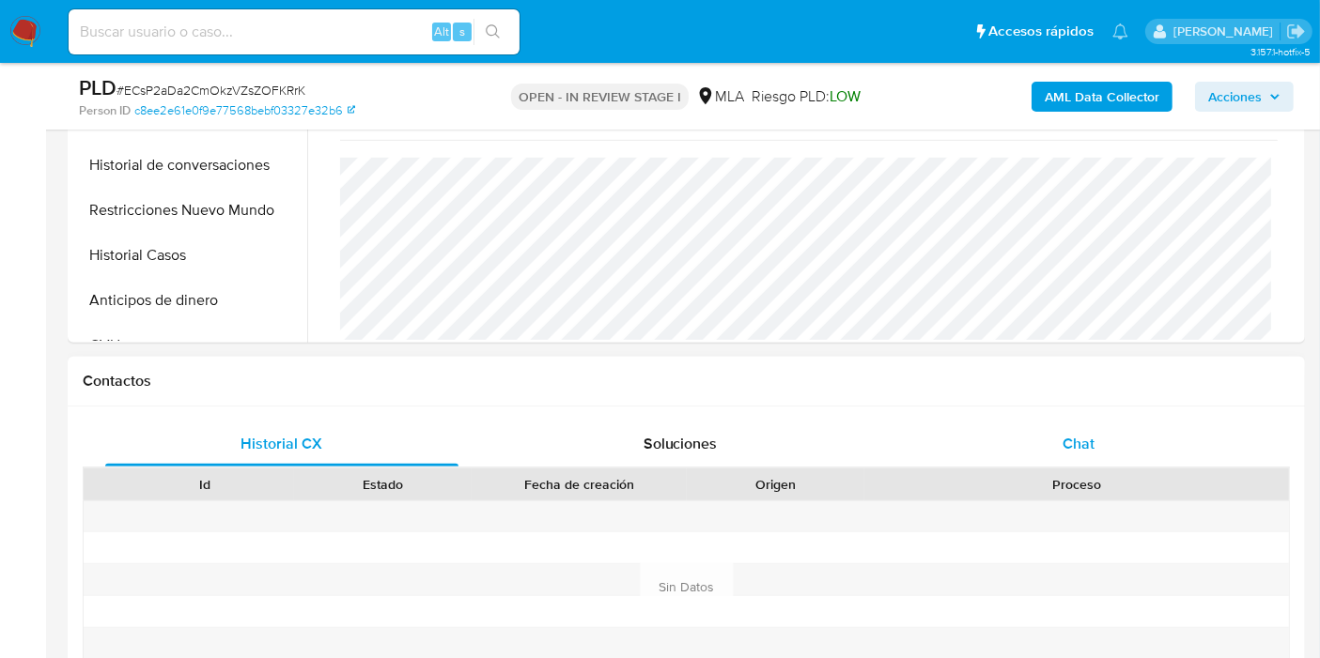
click at [1119, 443] on div "Chat" at bounding box center [1078, 444] width 353 height 45
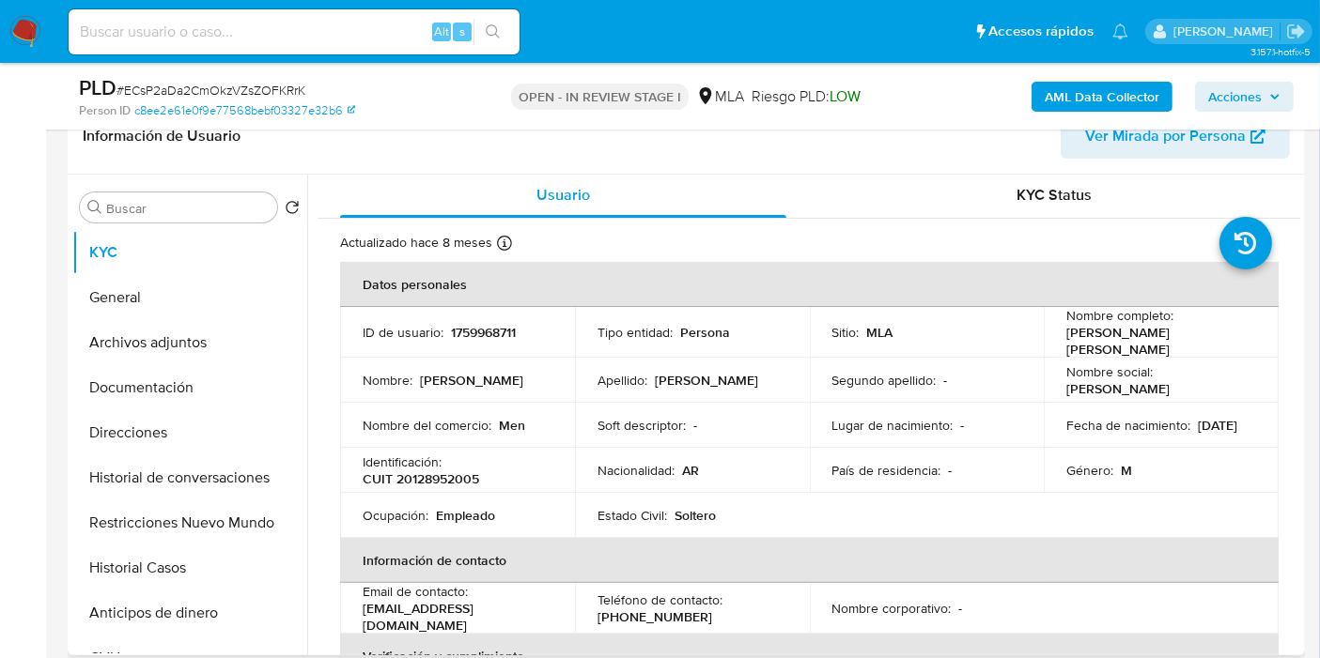
scroll to position [0, 0]
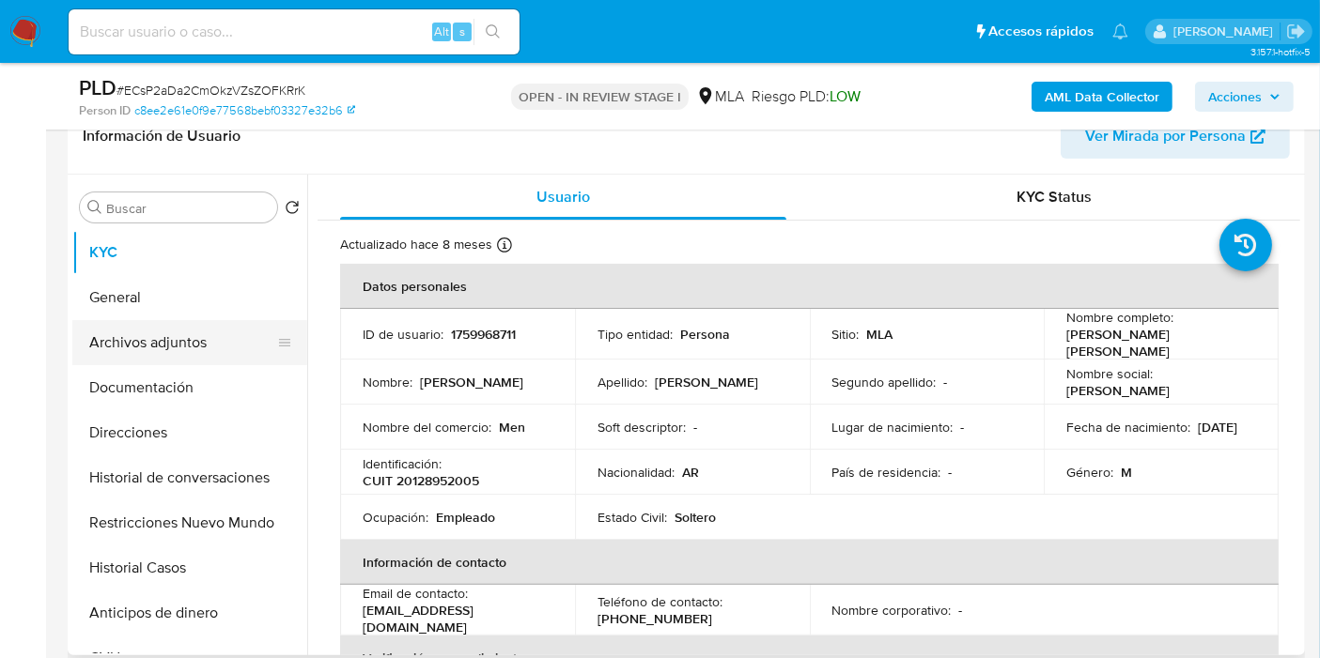
click at [133, 321] on button "Archivos adjuntos" at bounding box center [182, 342] width 220 height 45
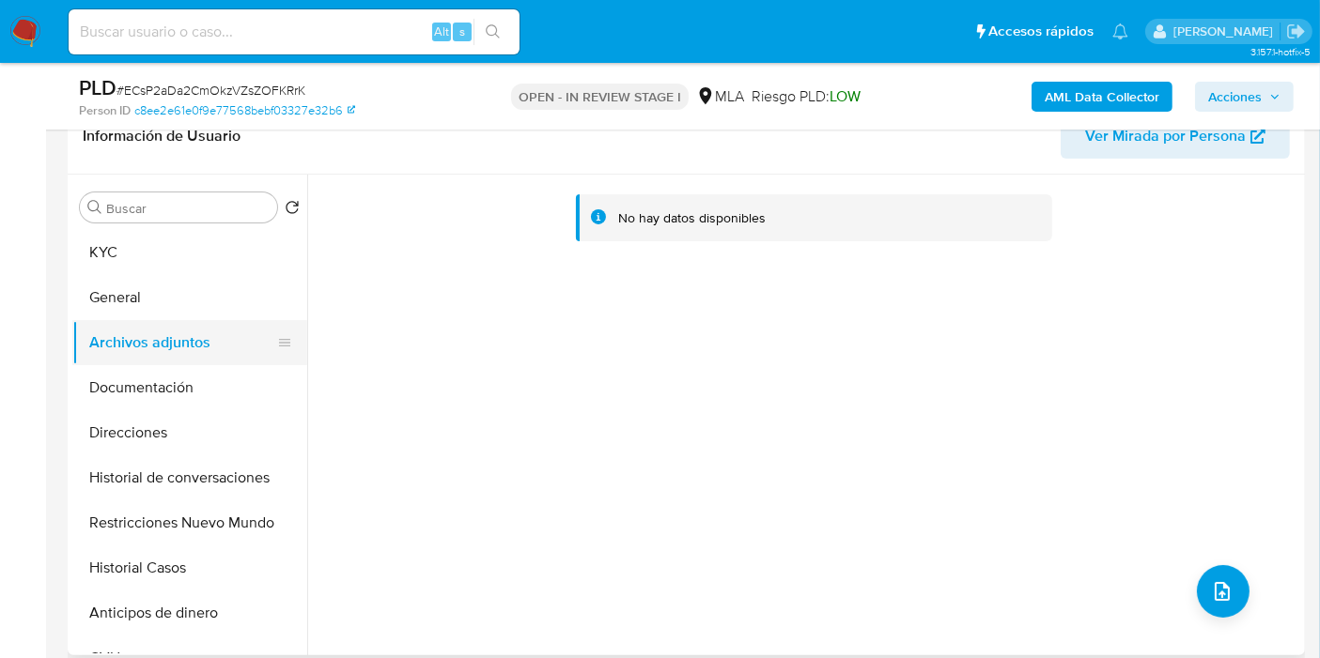
click at [146, 360] on button "Archivos adjuntos" at bounding box center [182, 342] width 220 height 45
click at [166, 312] on button "General" at bounding box center [182, 297] width 220 height 45
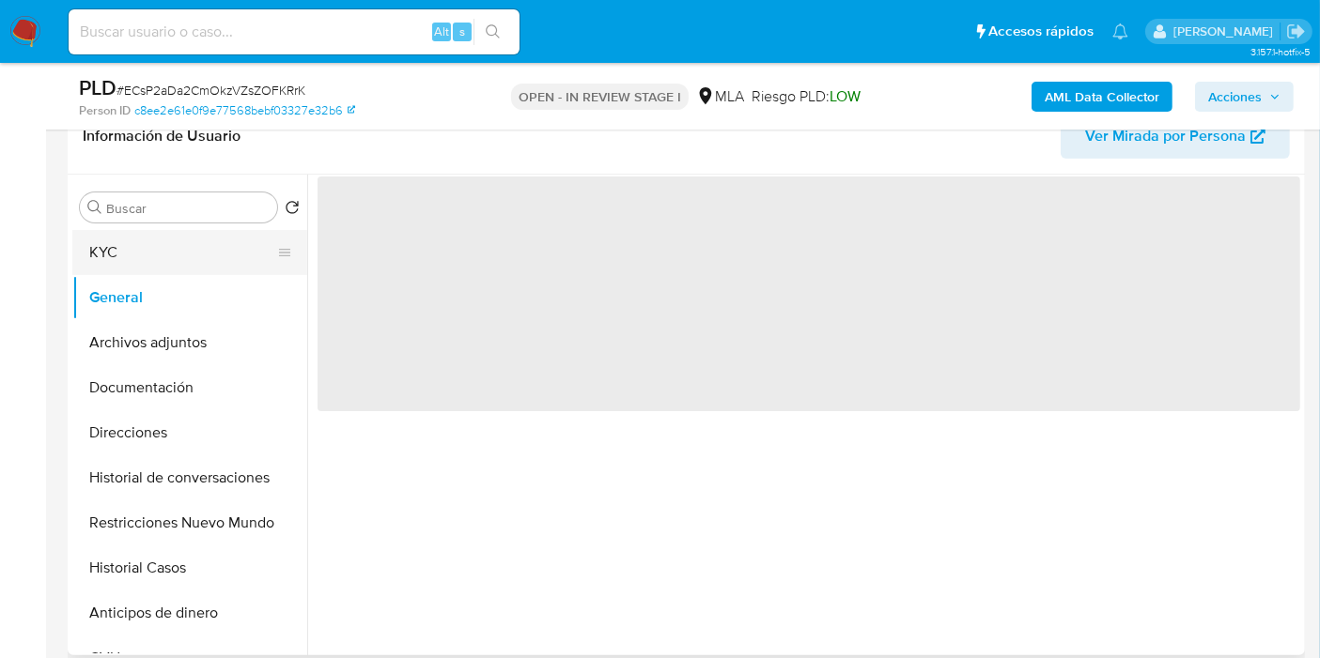
click at [191, 251] on button "KYC" at bounding box center [182, 252] width 220 height 45
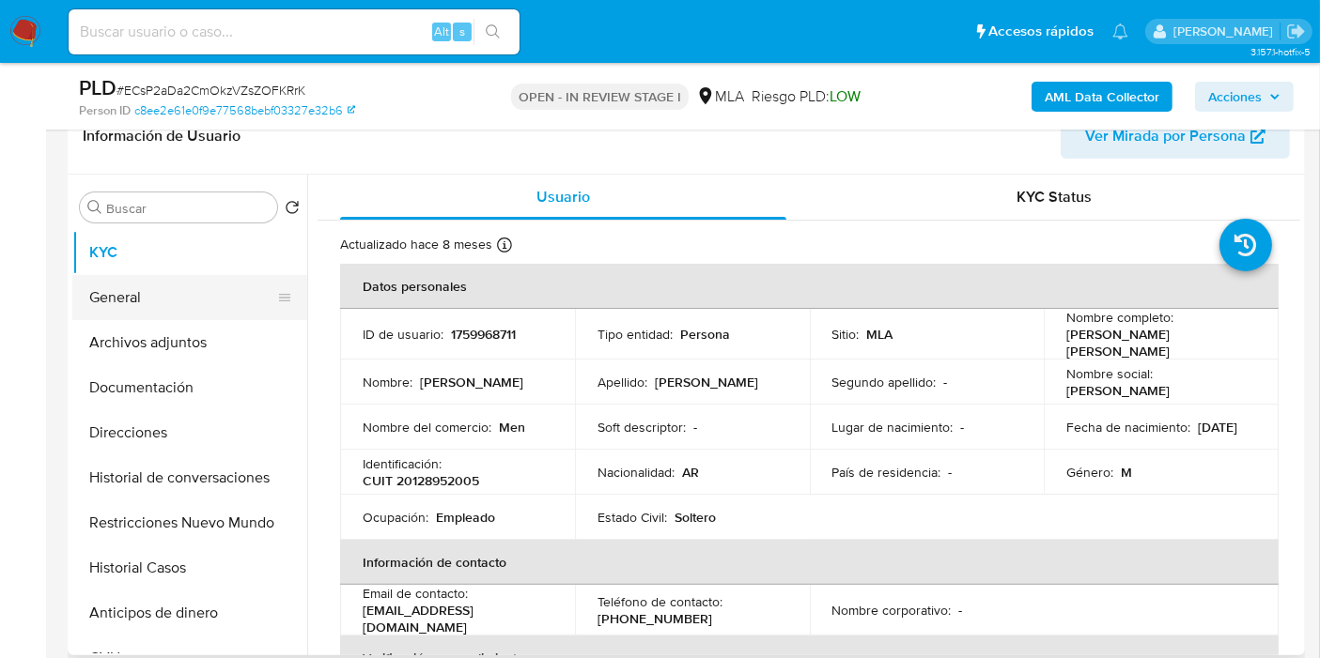
drag, startPoint x: 161, startPoint y: 273, endPoint x: 152, endPoint y: 283, distance: 12.6
click at [161, 275] on button "General" at bounding box center [182, 297] width 220 height 45
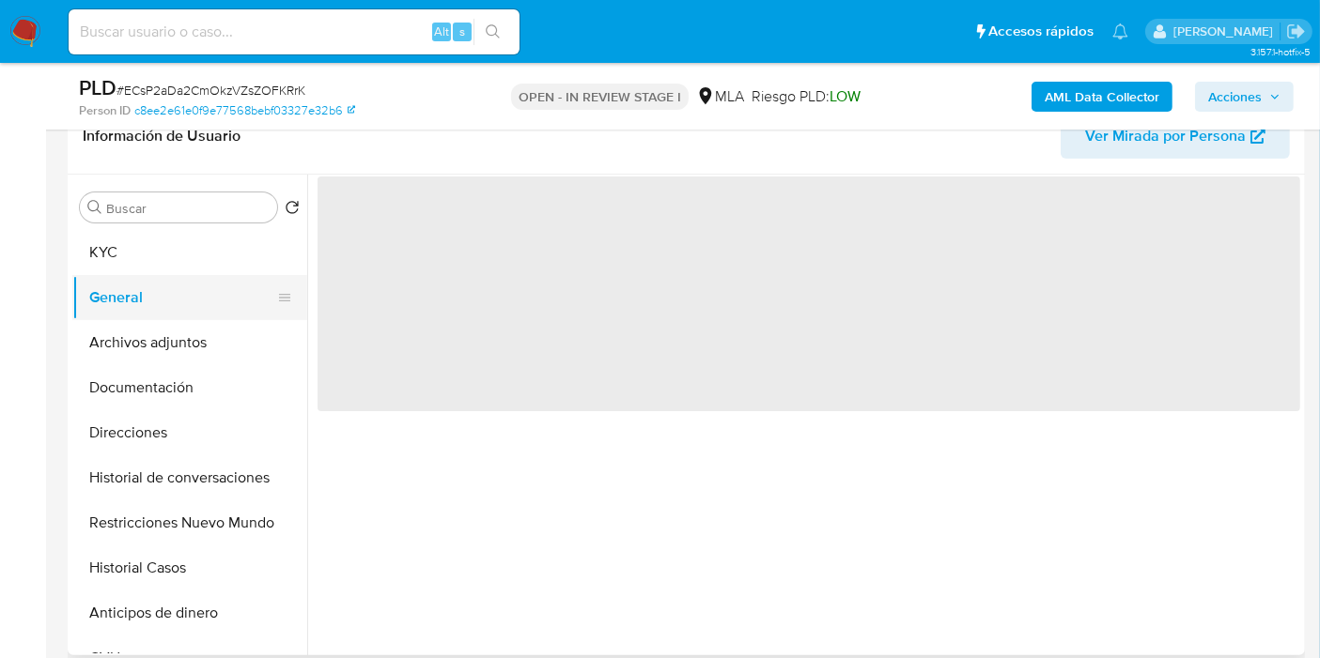
click at [152, 283] on button "General" at bounding box center [182, 297] width 220 height 45
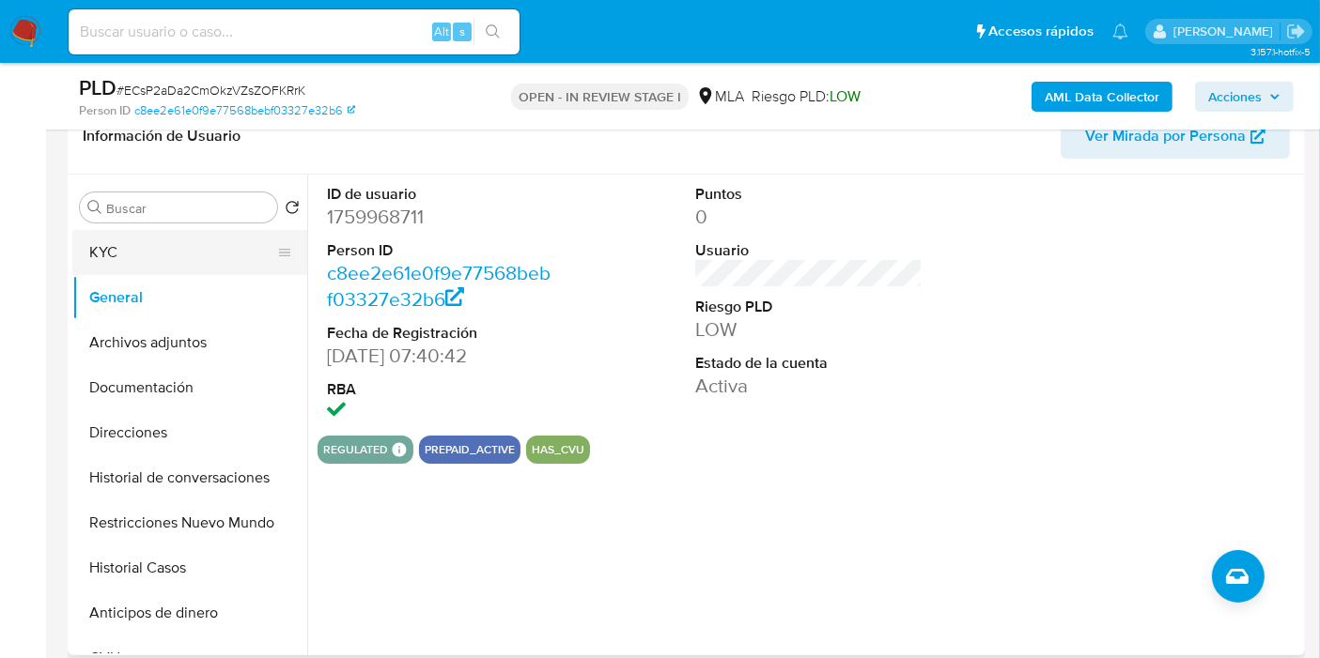
click at [88, 257] on button "KYC" at bounding box center [182, 252] width 220 height 45
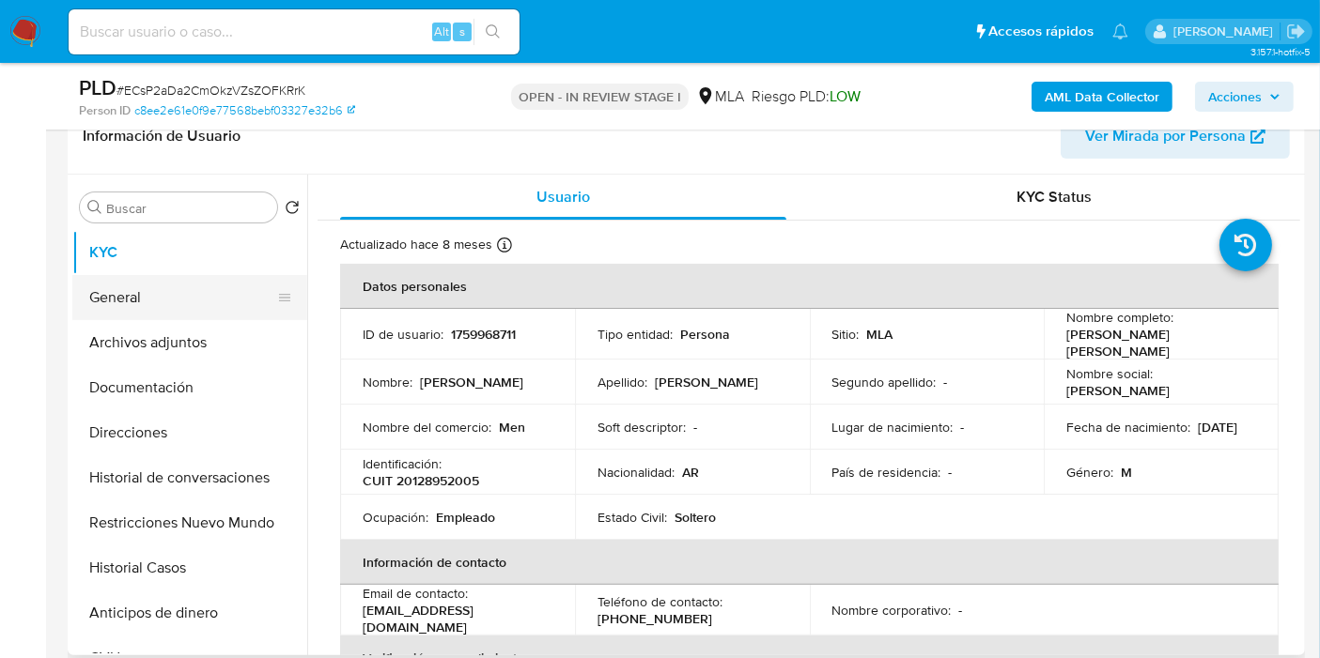
click at [184, 291] on button "General" at bounding box center [182, 297] width 220 height 45
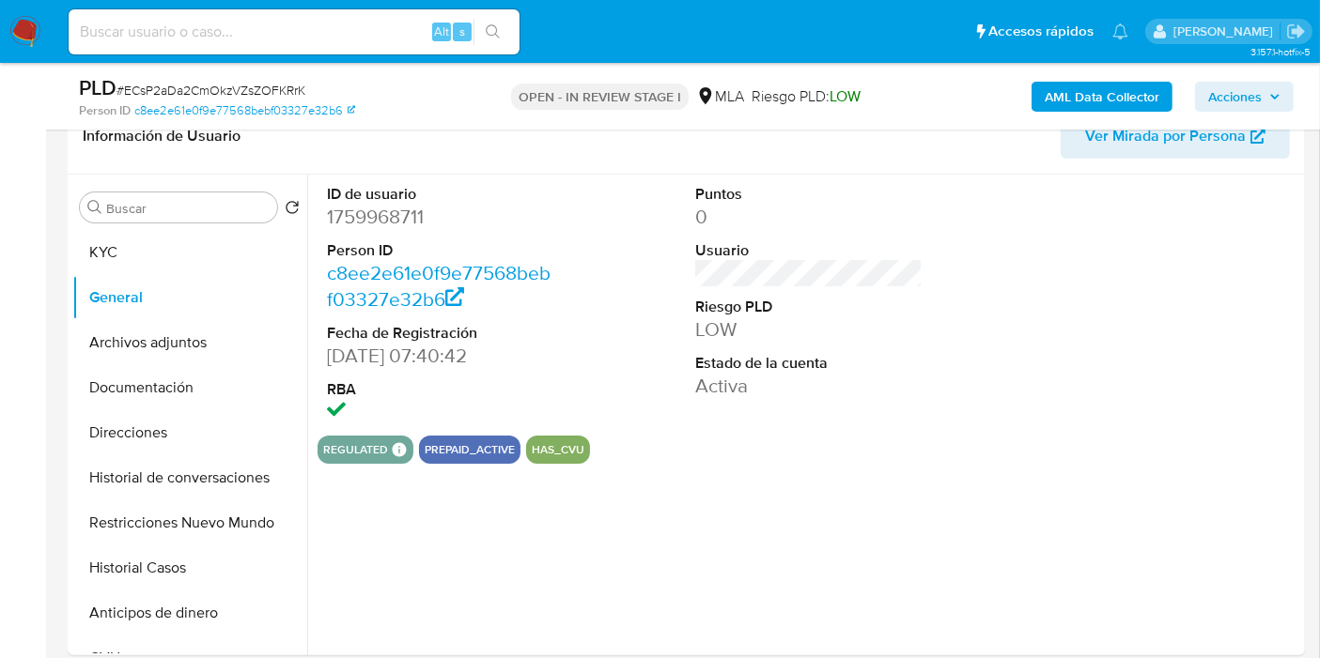
click at [404, 230] on dl "ID de usuario 1759968711 Person ID c8ee2e61e0f9e77568bebf03327e32b6 Fecha de Re…" at bounding box center [440, 305] width 227 height 242
click at [403, 229] on dl "ID de usuario 1759968711 Person ID c8ee2e61e0f9e77568bebf03327e32b6 Fecha de Re…" at bounding box center [440, 305] width 227 height 242
click at [408, 224] on dd "1759968711" at bounding box center [440, 217] width 227 height 26
copy dd "1759968711"
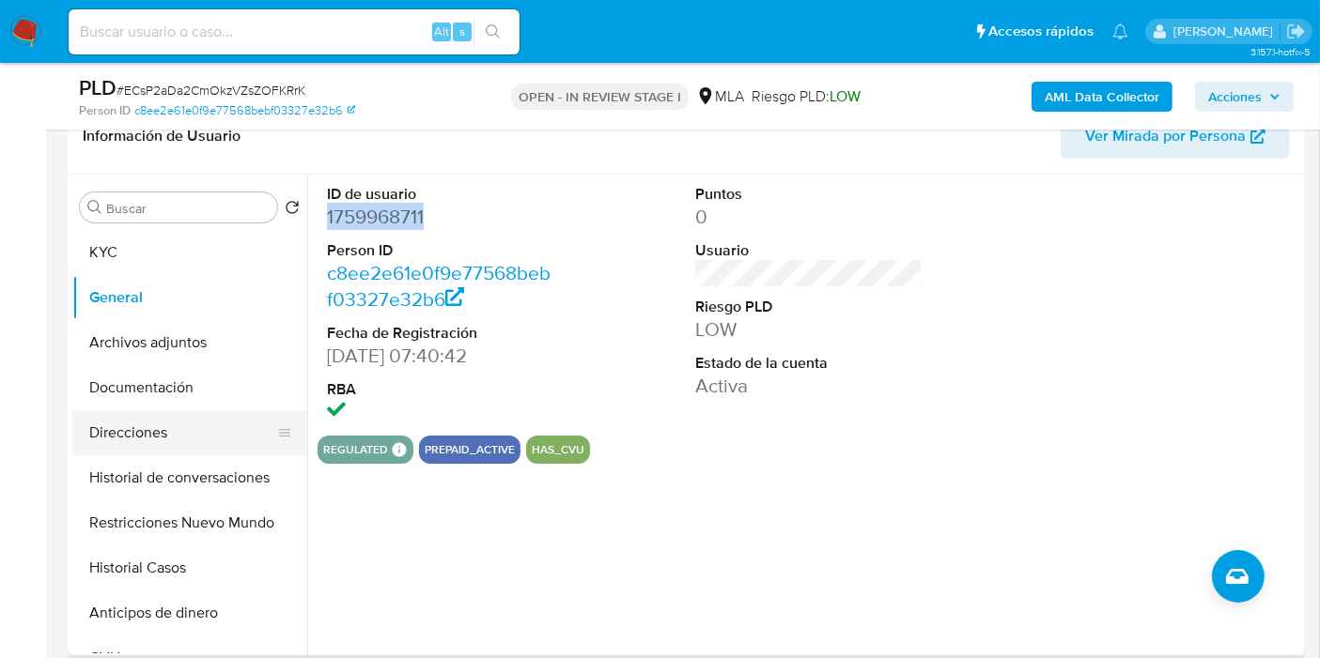
click at [216, 440] on button "Direcciones" at bounding box center [182, 432] width 220 height 45
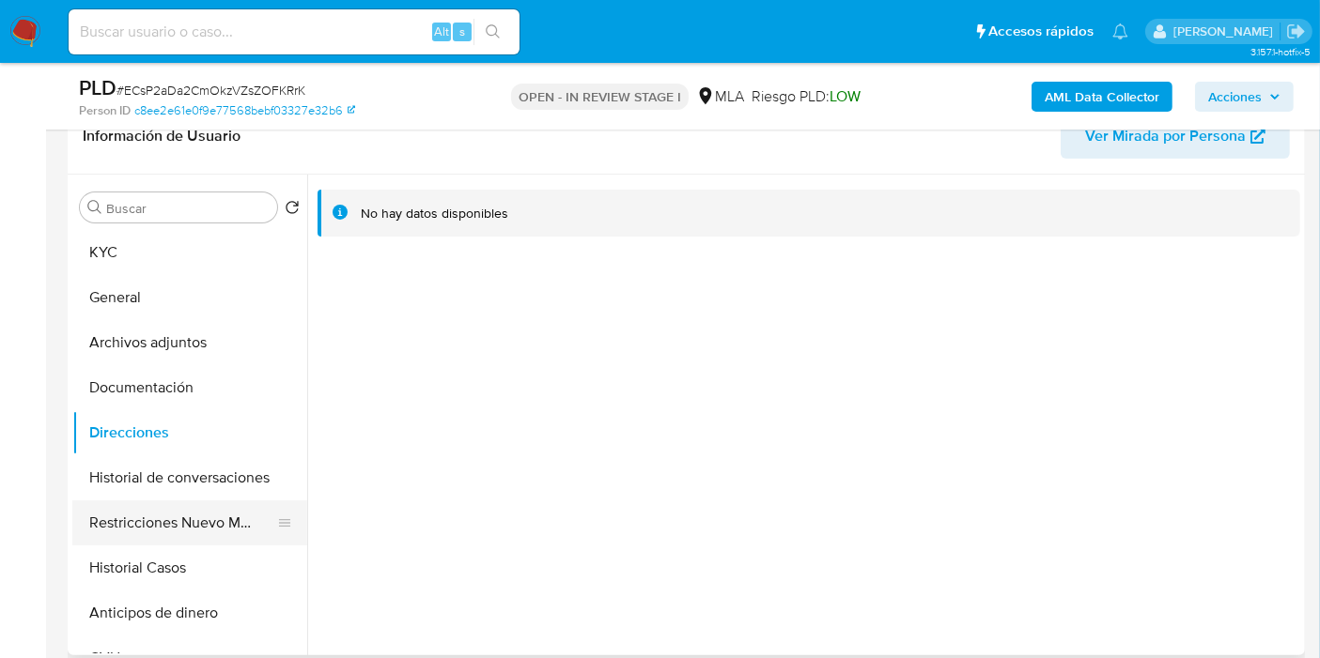
click at [126, 503] on button "Restricciones Nuevo Mundo" at bounding box center [182, 523] width 220 height 45
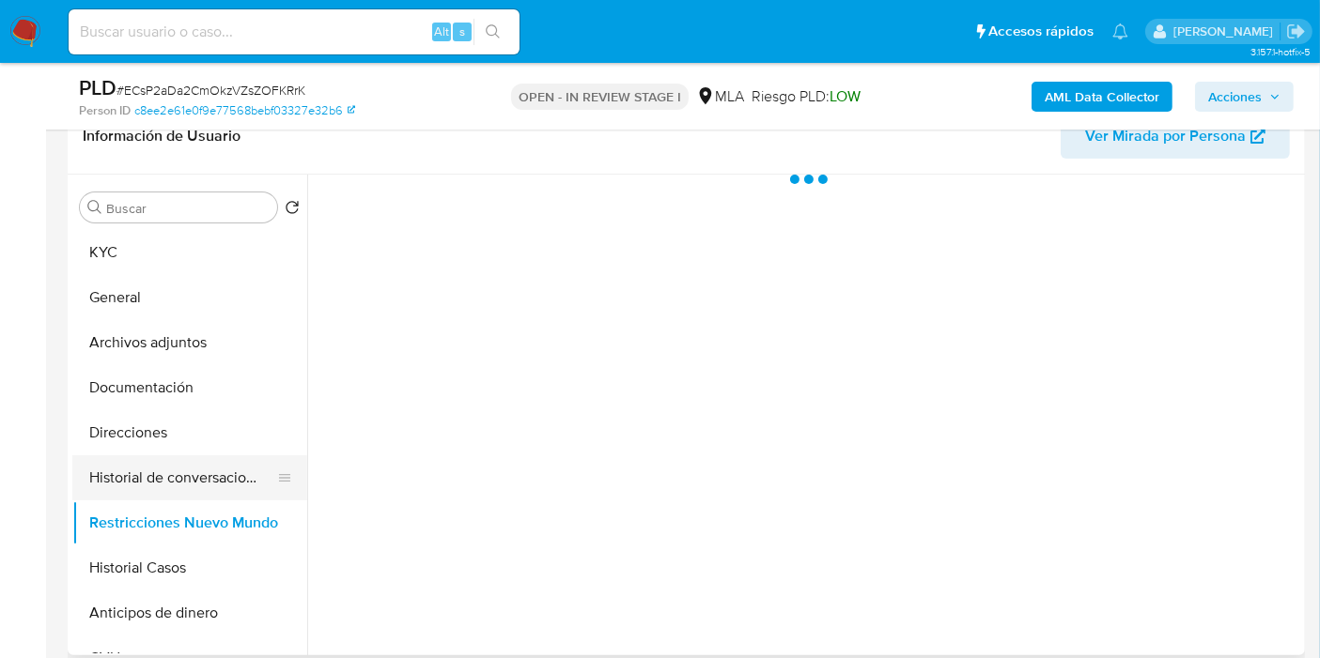
click at [149, 484] on button "Historial de conversaciones" at bounding box center [182, 478] width 220 height 45
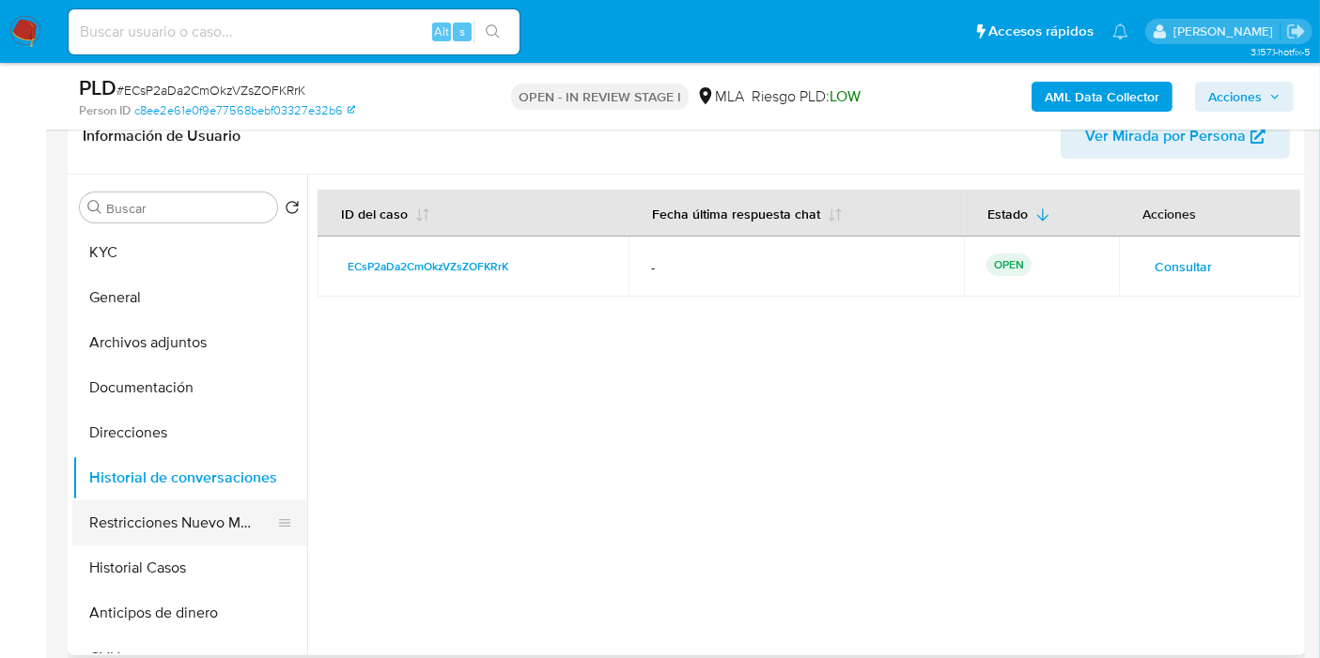
click at [120, 503] on button "Restricciones Nuevo Mundo" at bounding box center [182, 523] width 220 height 45
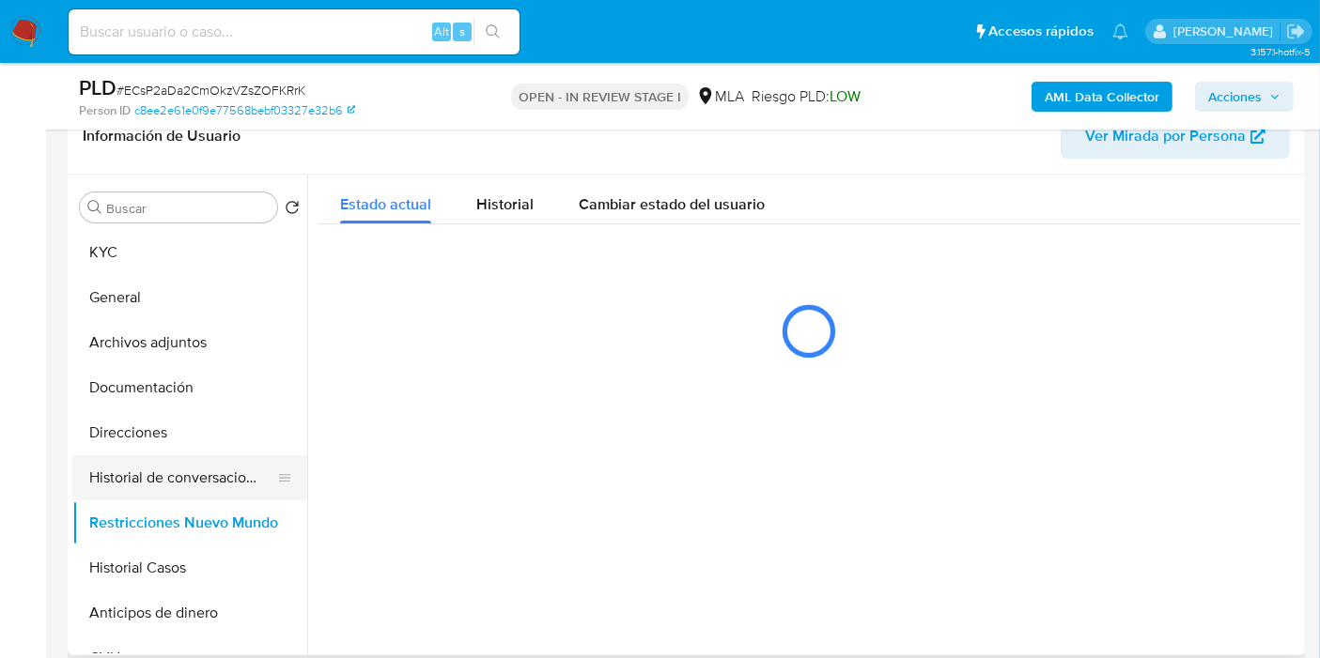
click at [166, 467] on button "Historial de conversaciones" at bounding box center [182, 478] width 220 height 45
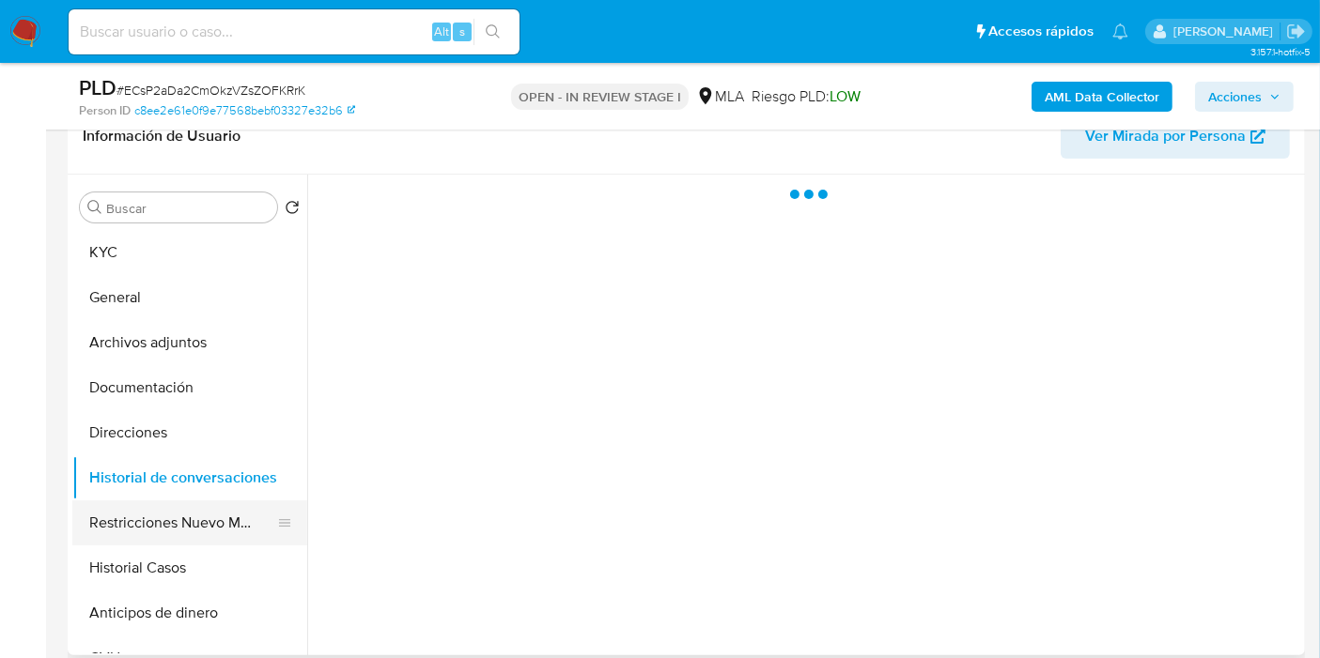
click at [161, 507] on button "Restricciones Nuevo Mundo" at bounding box center [182, 523] width 220 height 45
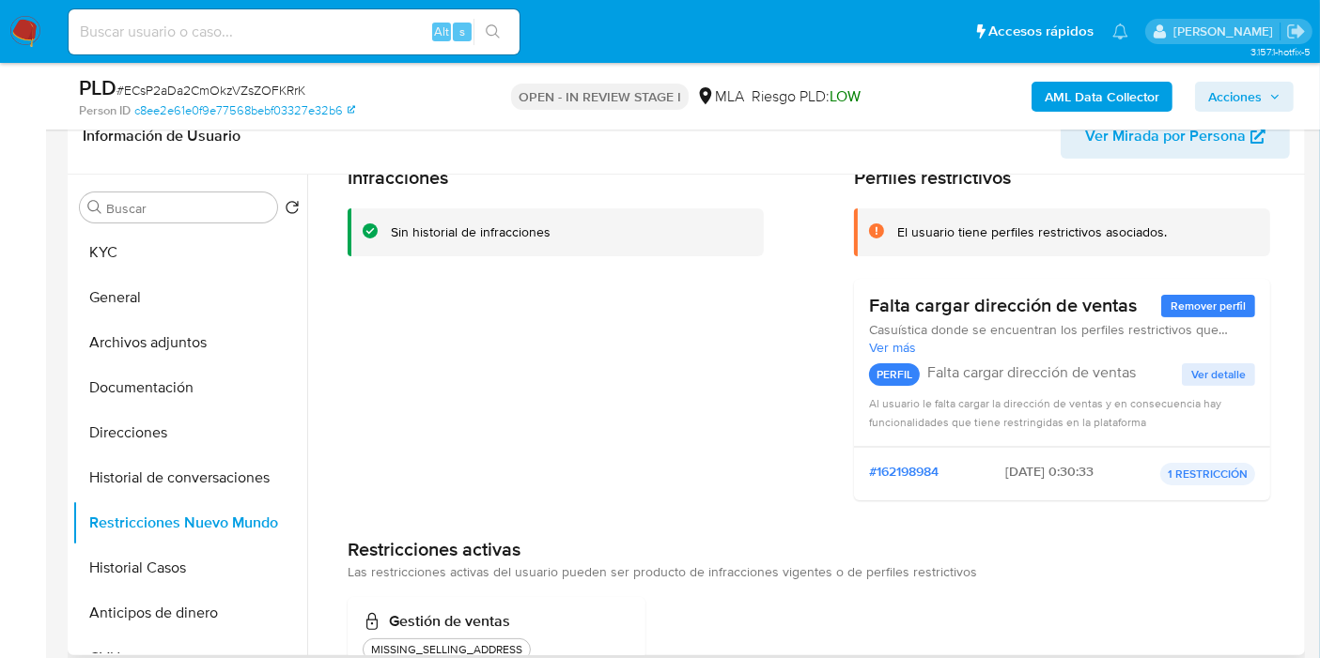
scroll to position [147, 0]
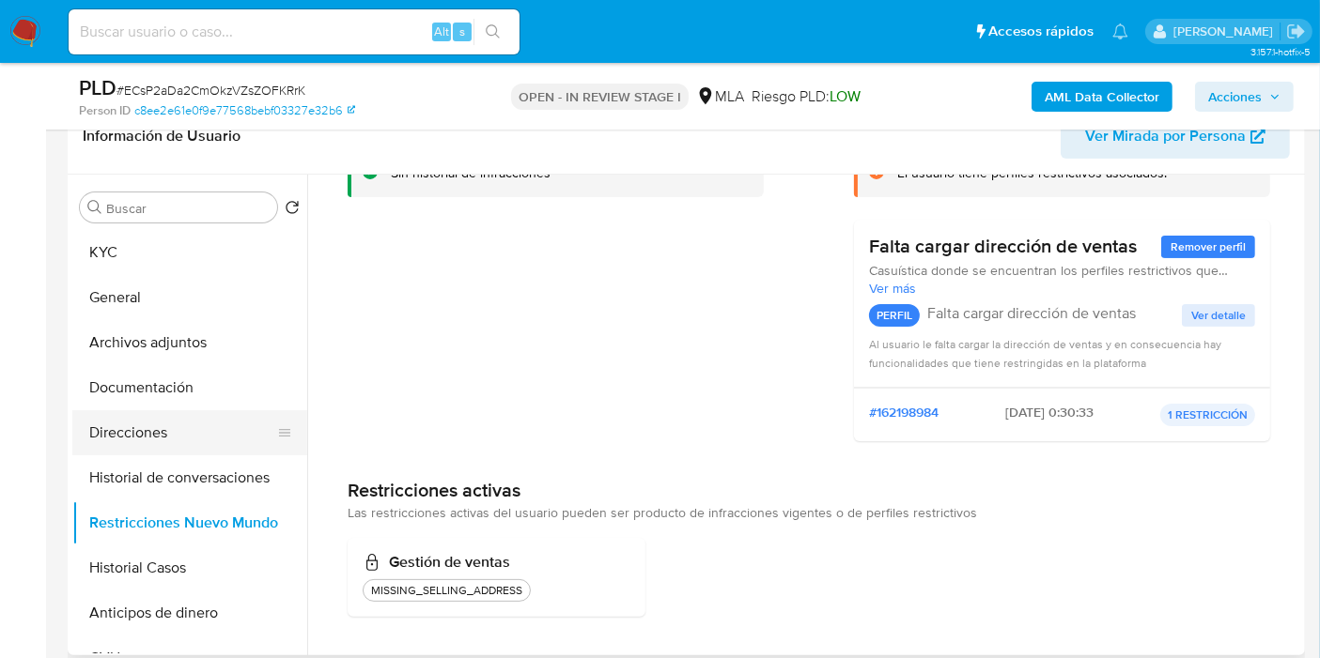
click at [183, 430] on button "Direcciones" at bounding box center [182, 432] width 220 height 45
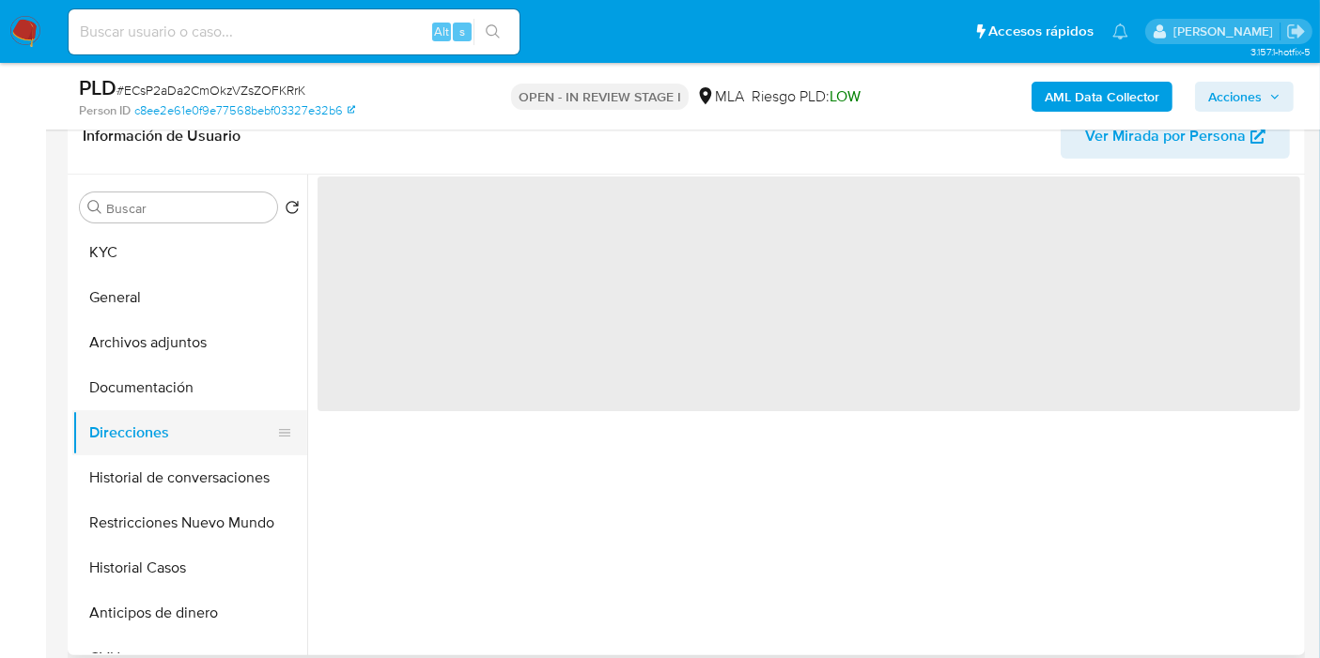
scroll to position [0, 0]
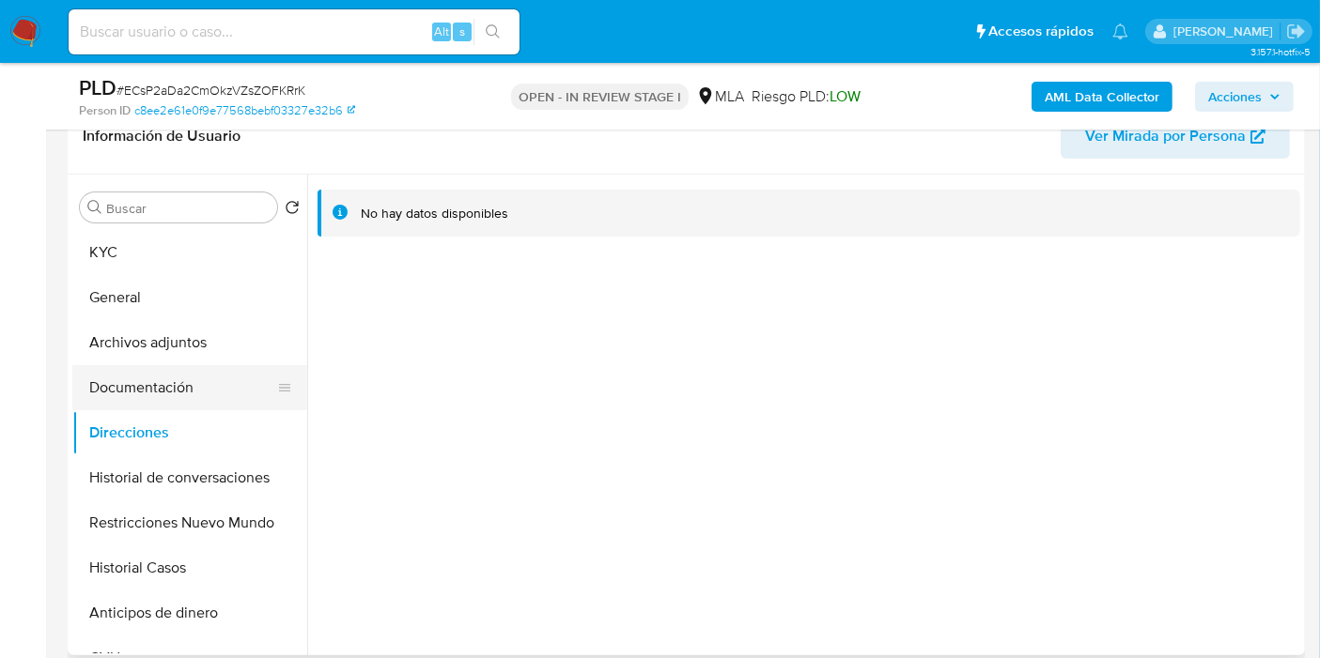
click at [203, 366] on button "Documentación" at bounding box center [182, 387] width 220 height 45
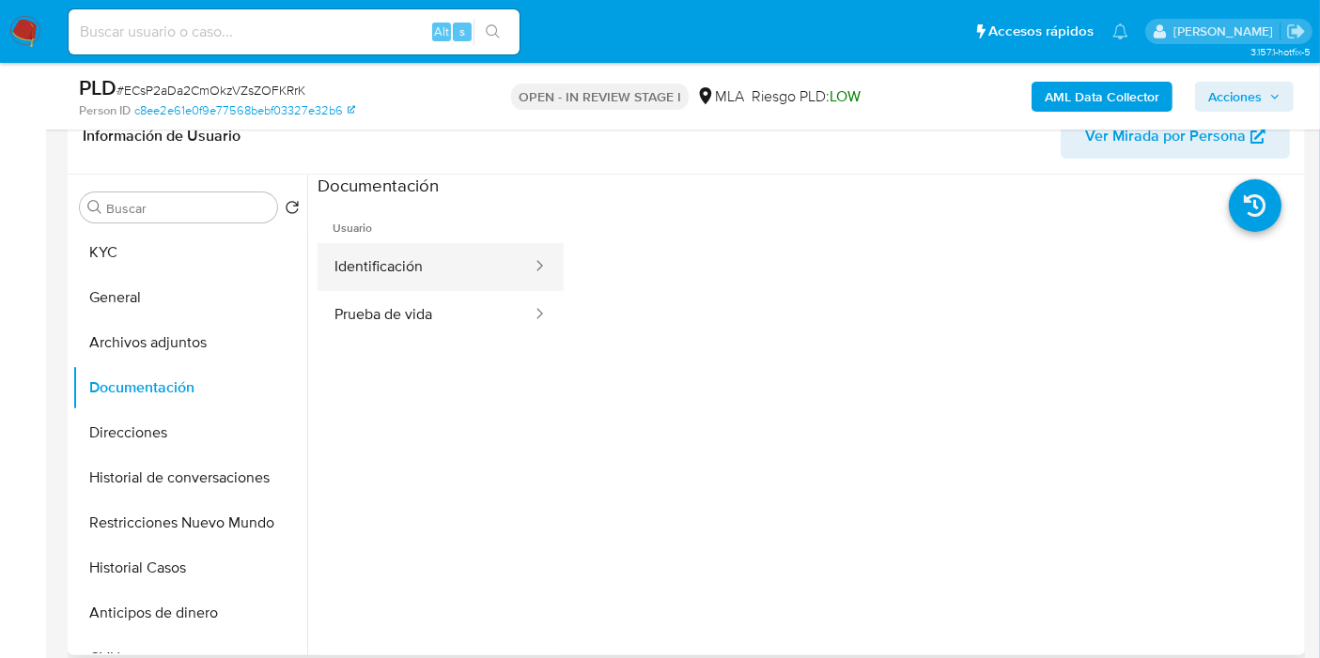
click at [365, 284] on button "Identificación" at bounding box center [425, 267] width 216 height 48
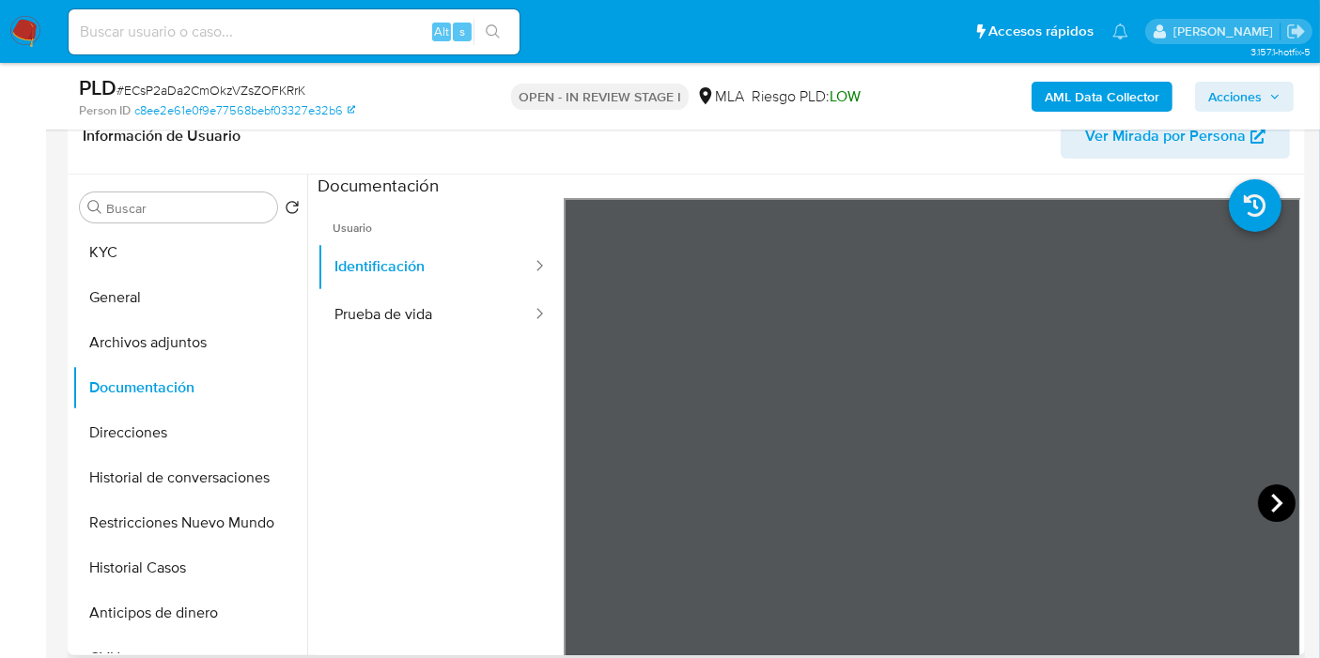
click at [1265, 505] on icon at bounding box center [1277, 504] width 38 height 38
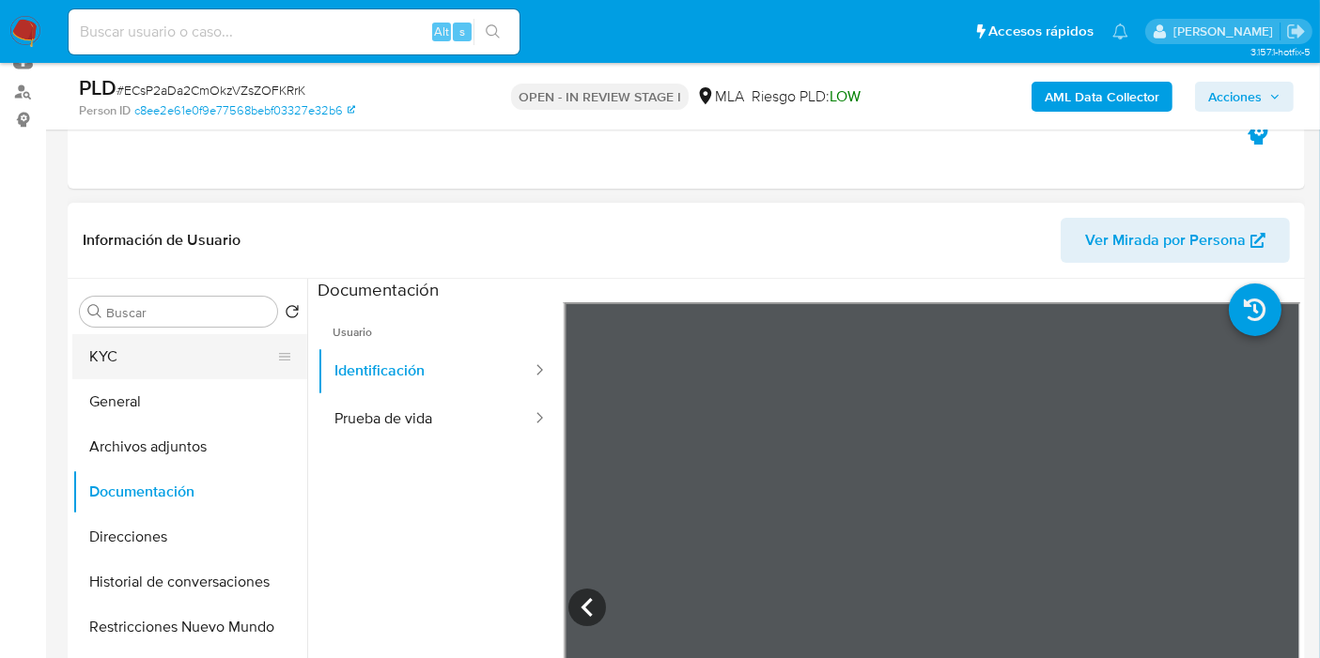
drag, startPoint x: 193, startPoint y: 393, endPoint x: 214, endPoint y: 366, distance: 34.0
click at [195, 391] on button "General" at bounding box center [189, 401] width 235 height 45
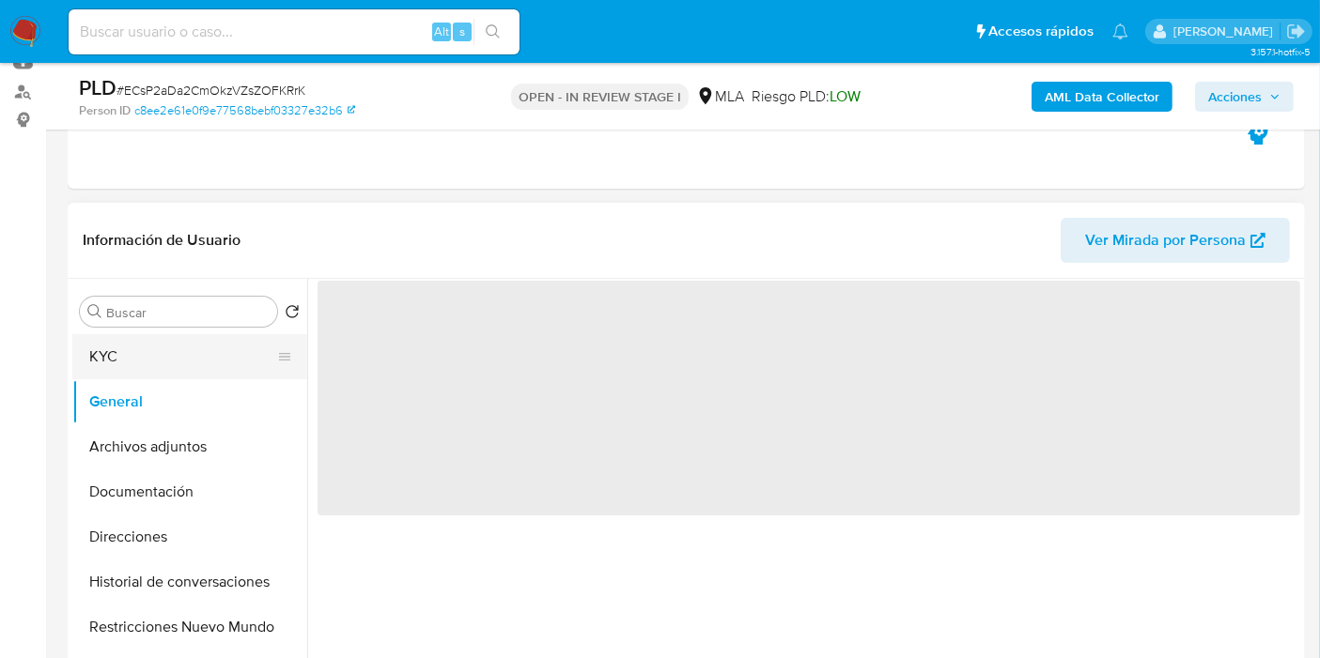
click at [214, 366] on button "KYC" at bounding box center [182, 356] width 220 height 45
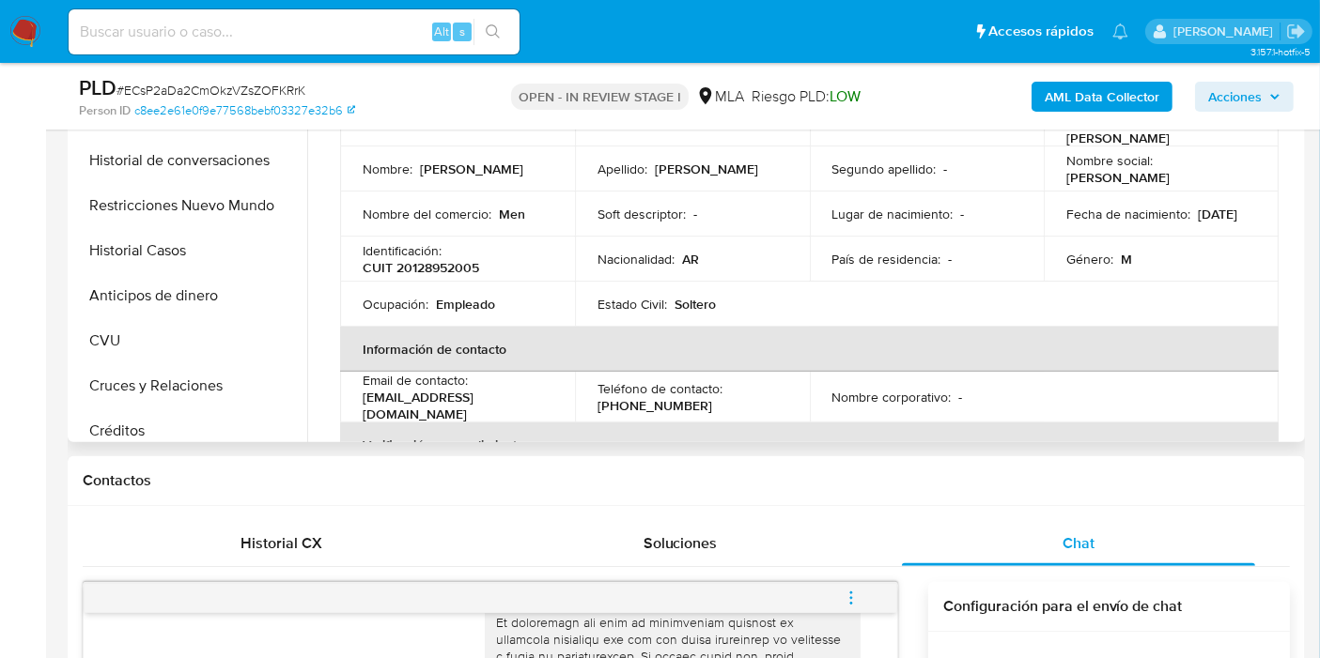
scroll to position [417, 0]
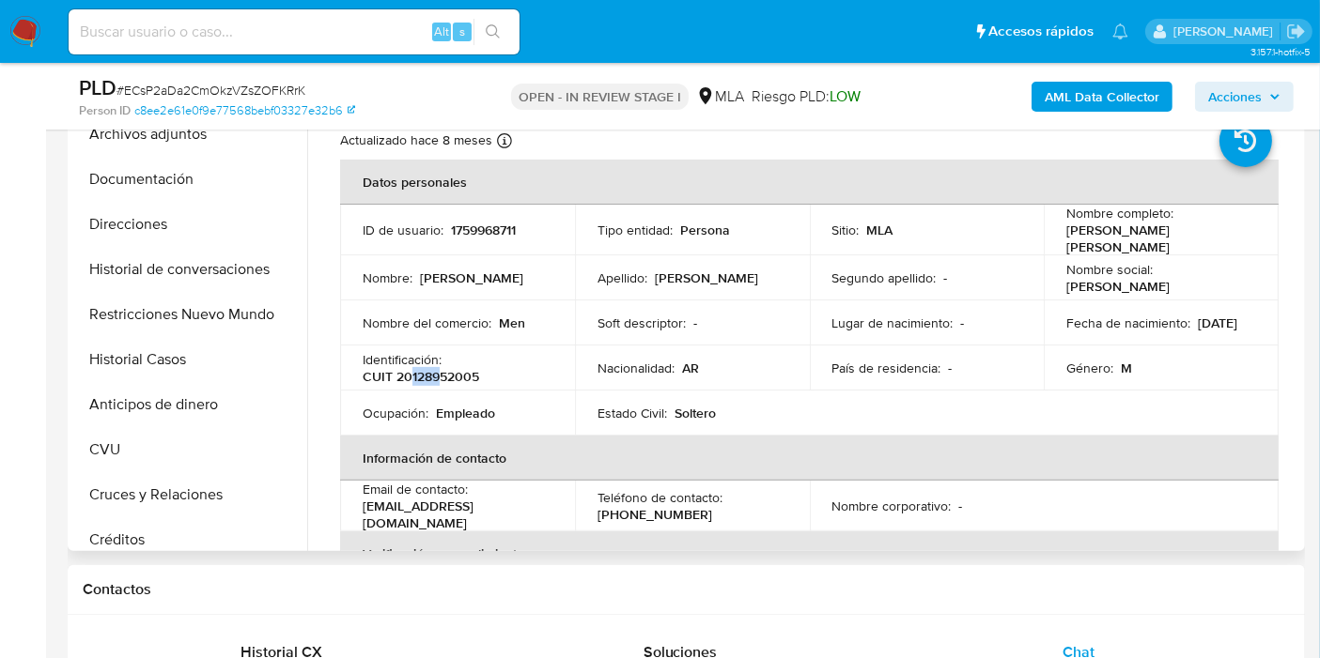
drag, startPoint x: 410, startPoint y: 375, endPoint x: 442, endPoint y: 374, distance: 32.9
click at [442, 374] on p "CUIT 20128952005" at bounding box center [421, 376] width 116 height 17
click at [177, 243] on button "Direcciones" at bounding box center [182, 224] width 220 height 45
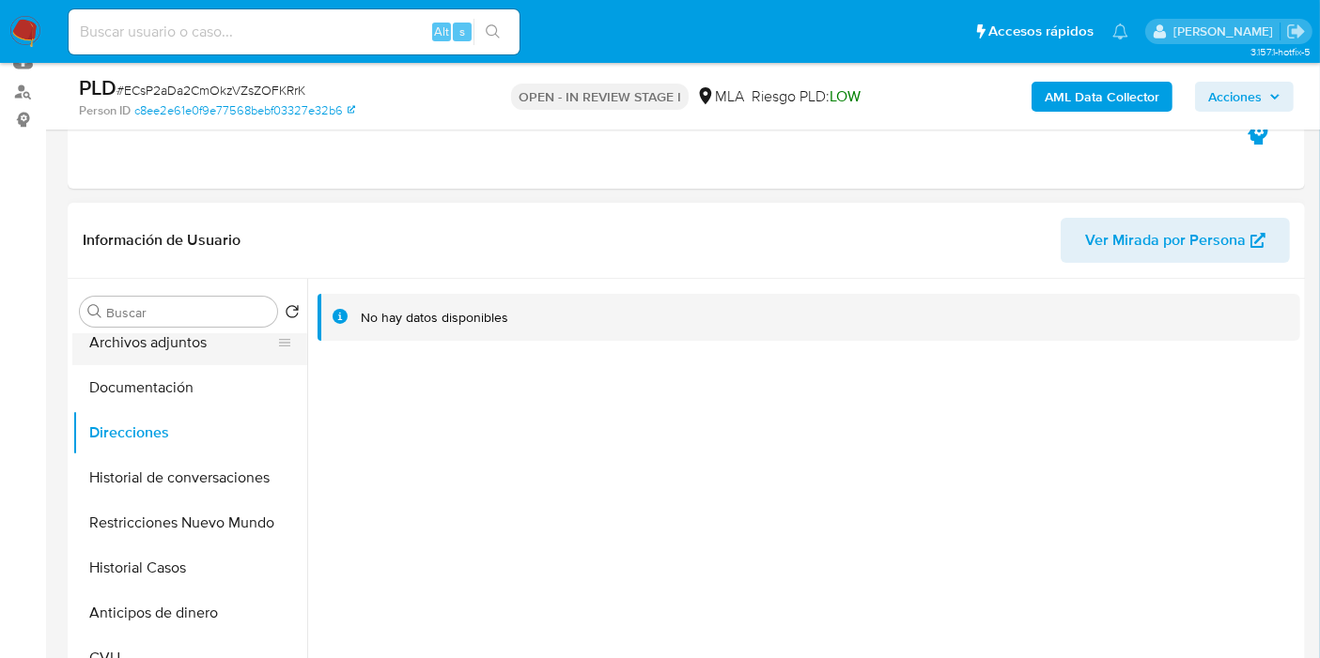
scroll to position [0, 0]
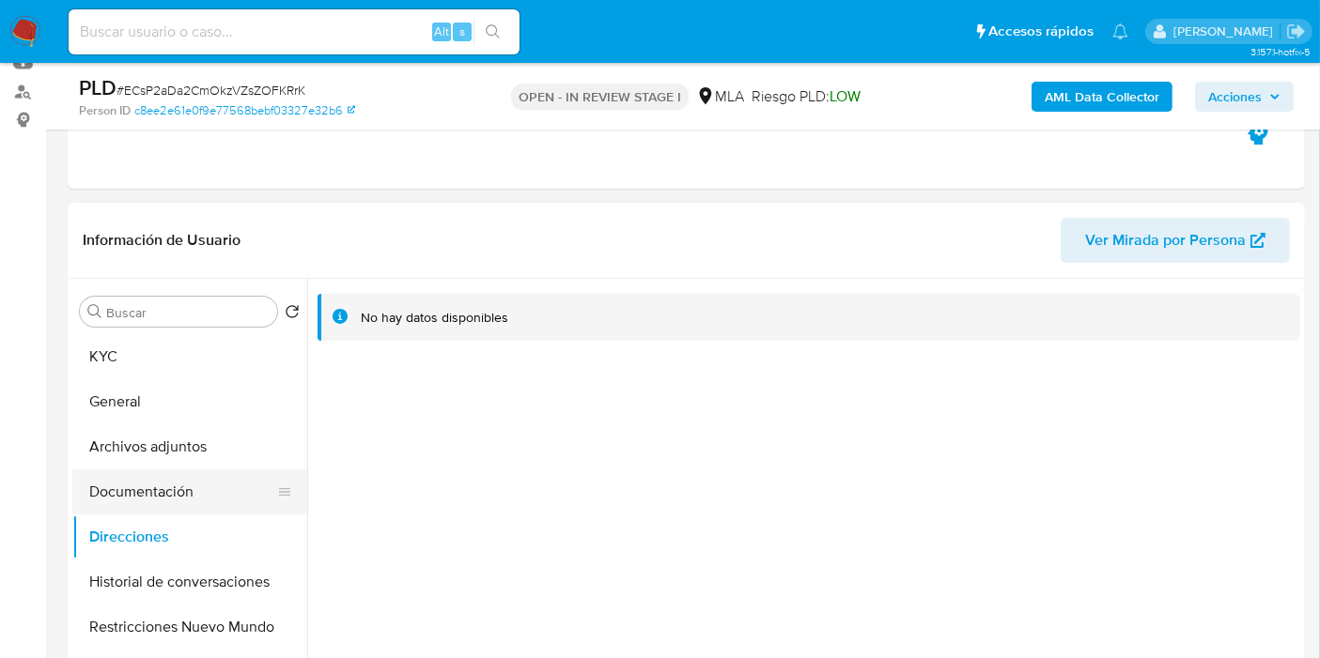
click at [180, 485] on button "Documentación" at bounding box center [182, 492] width 220 height 45
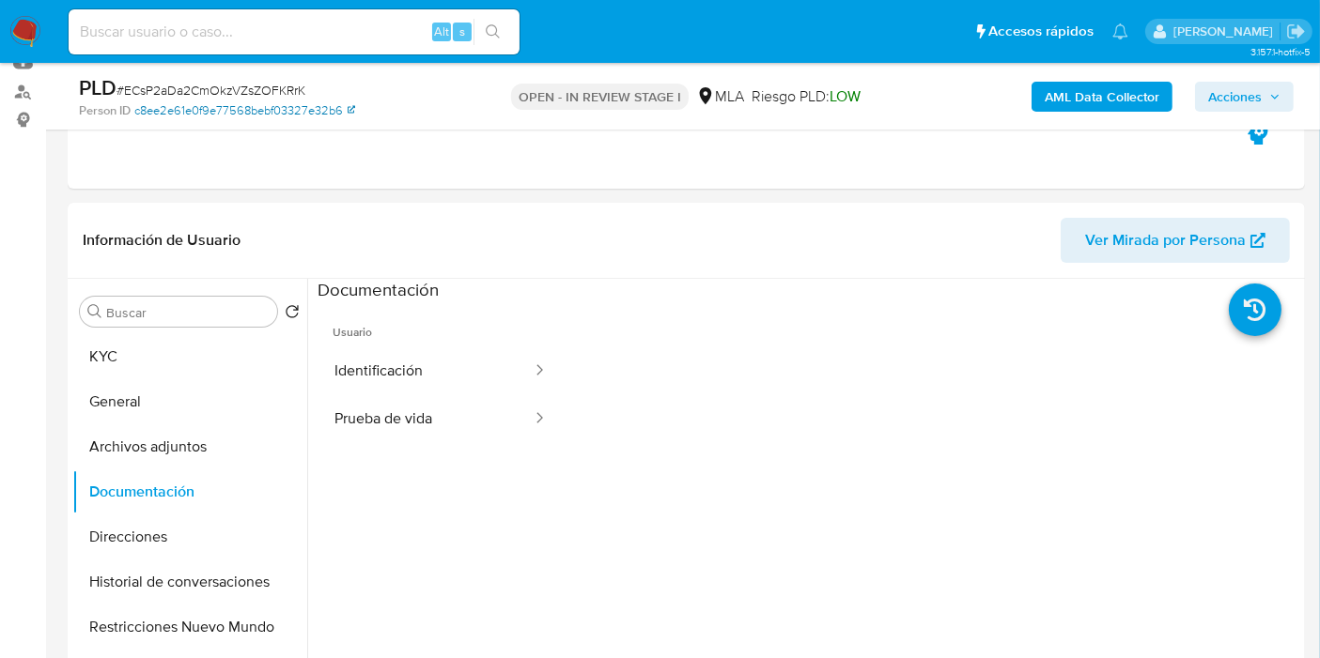
click at [290, 105] on link "c8ee2e61e0f9e77568bebf03327e32b6" at bounding box center [244, 110] width 221 height 17
click at [197, 455] on button "Archivos adjuntos" at bounding box center [182, 447] width 220 height 45
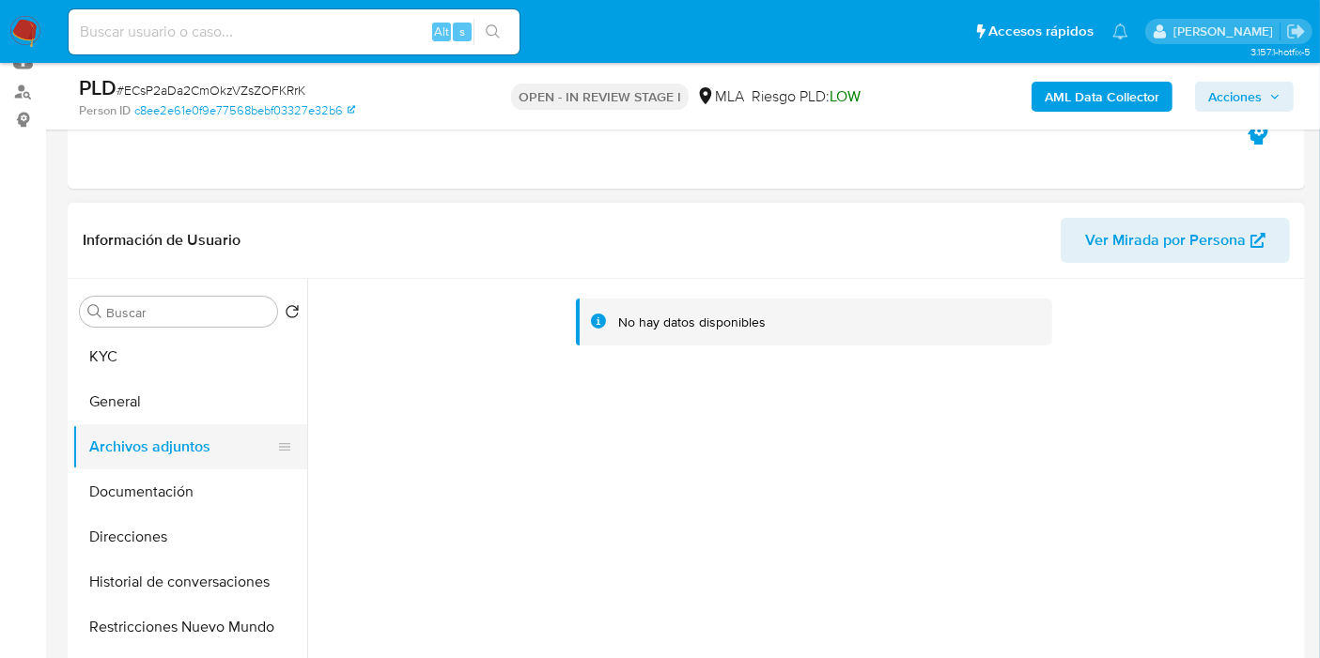
click at [179, 429] on button "Archivos adjuntos" at bounding box center [182, 447] width 220 height 45
click at [186, 395] on button "General" at bounding box center [182, 401] width 220 height 45
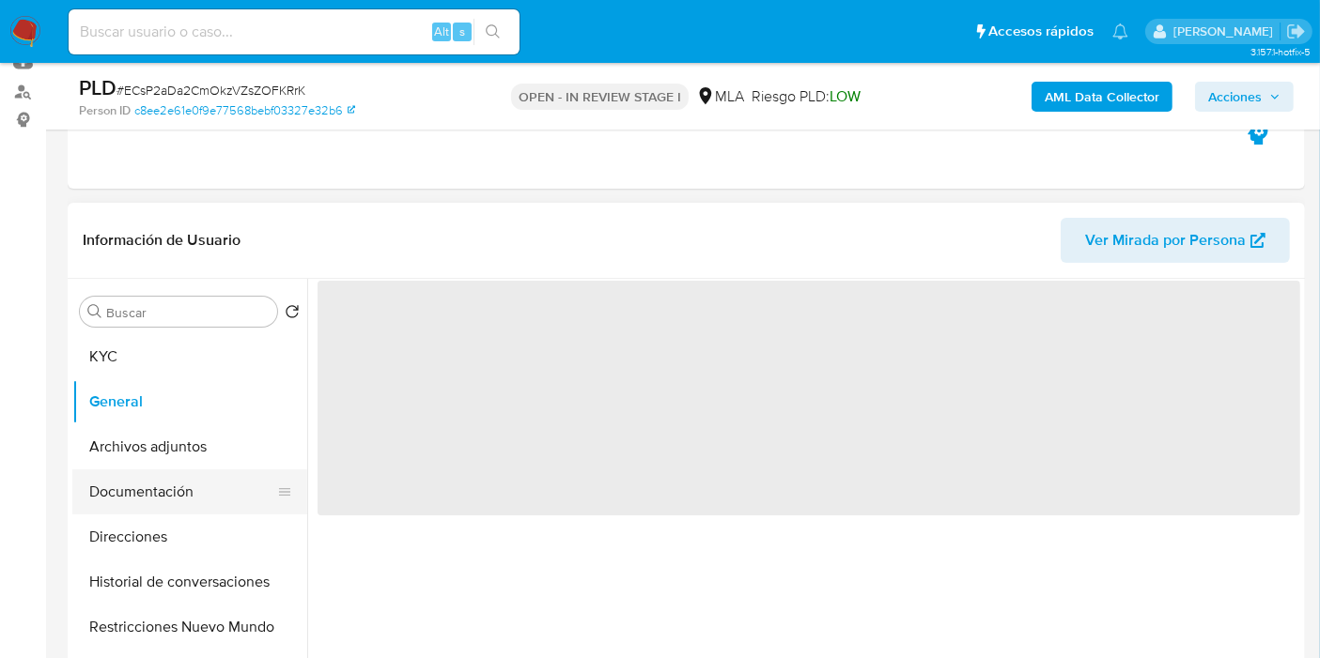
click at [186, 489] on button "Documentación" at bounding box center [182, 492] width 220 height 45
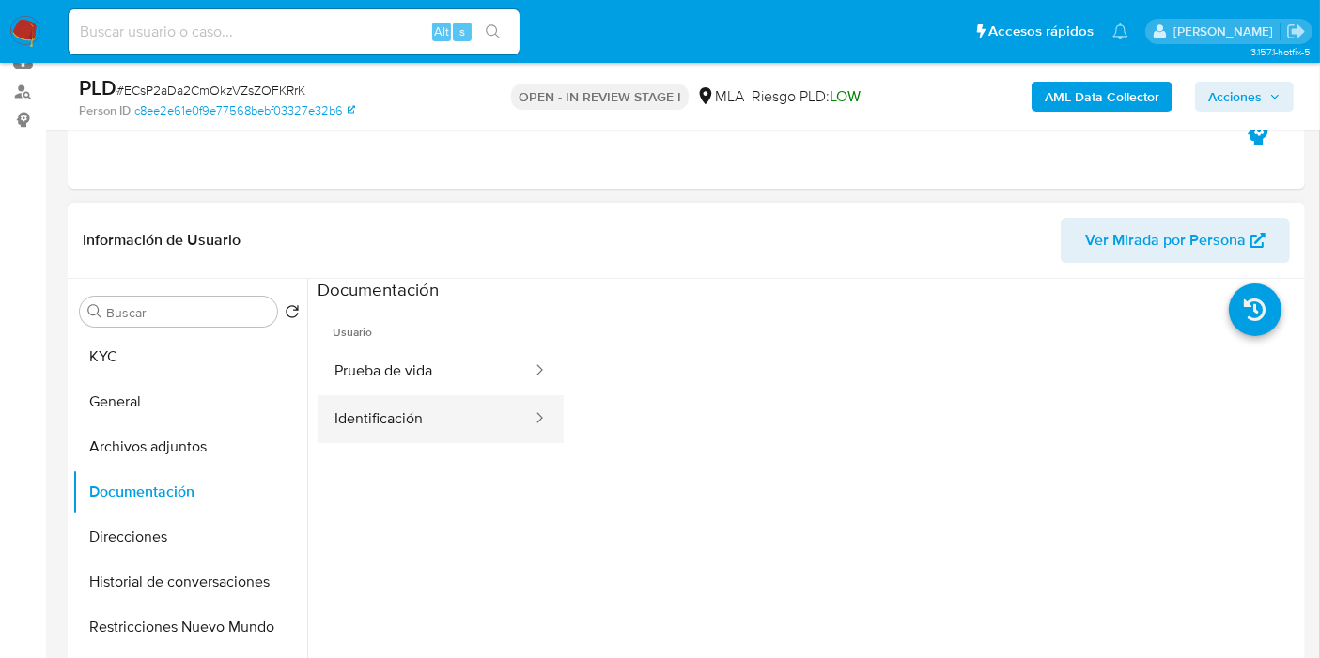
click at [518, 406] on div at bounding box center [533, 419] width 30 height 48
click at [379, 298] on h3 "Documentación" at bounding box center [377, 290] width 121 height 22
click at [405, 401] on button "Identificación" at bounding box center [425, 419] width 216 height 48
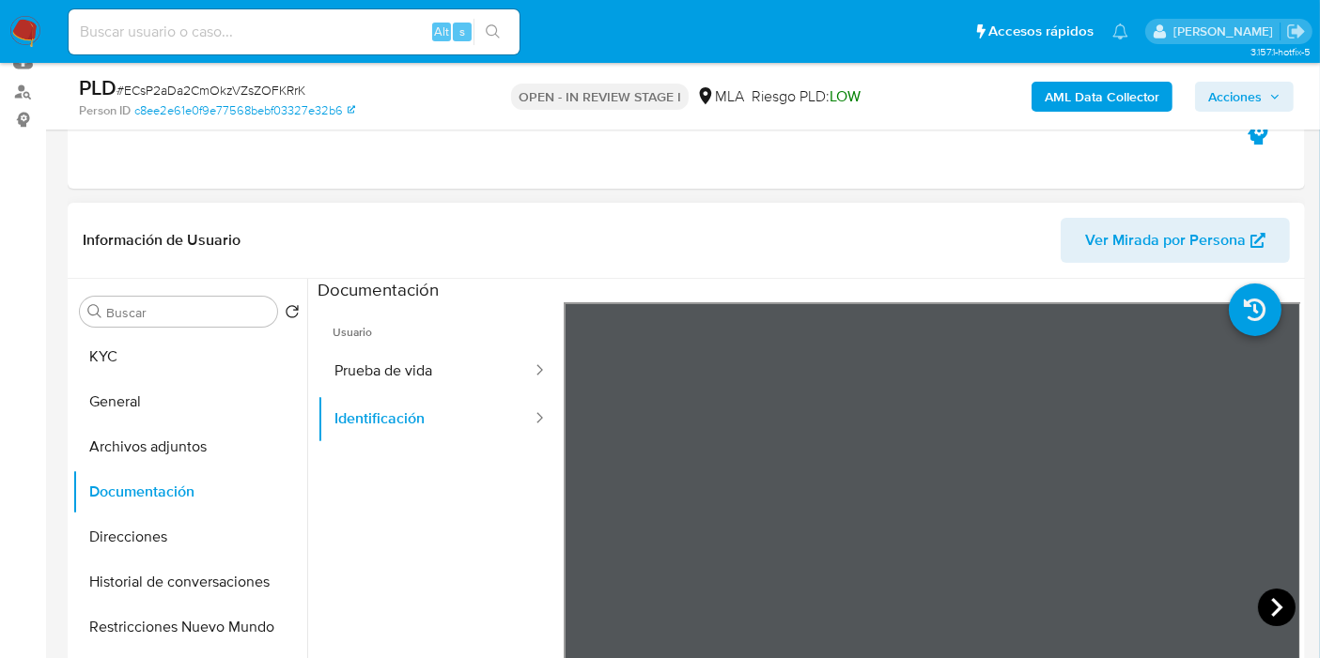
click at [1258, 604] on icon at bounding box center [1277, 608] width 38 height 38
click at [141, 349] on button "KYC" at bounding box center [182, 356] width 220 height 45
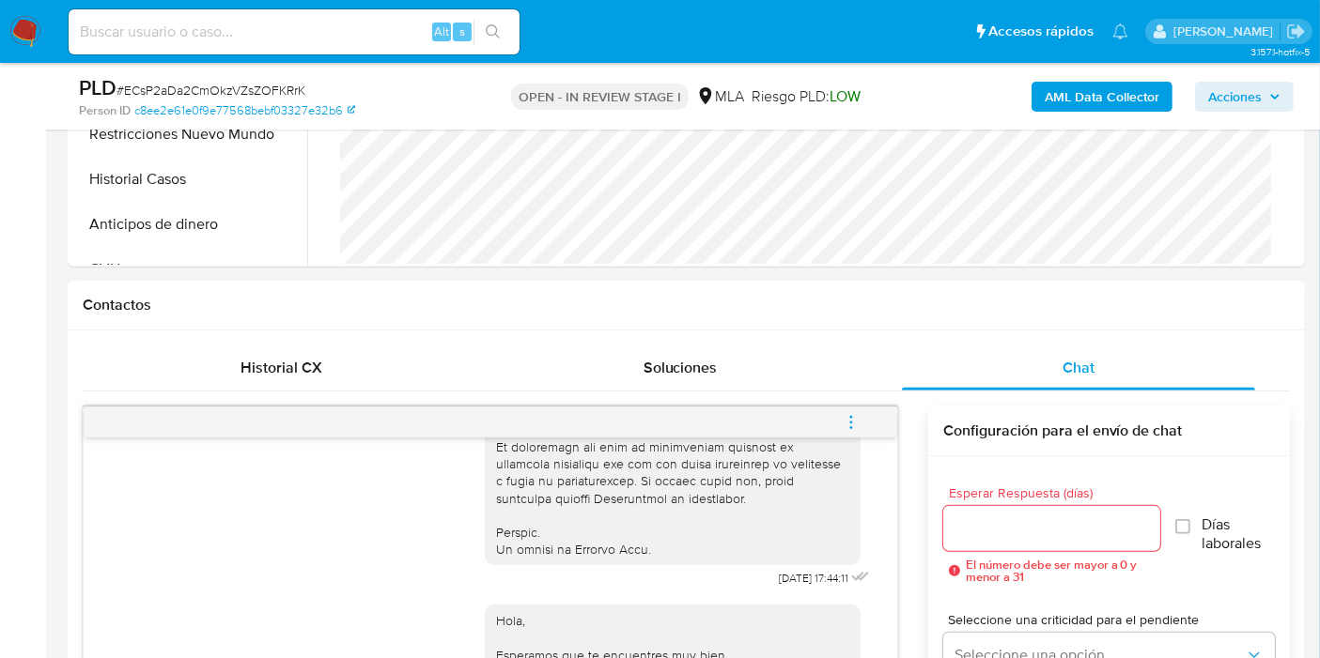
scroll to position [939, 0]
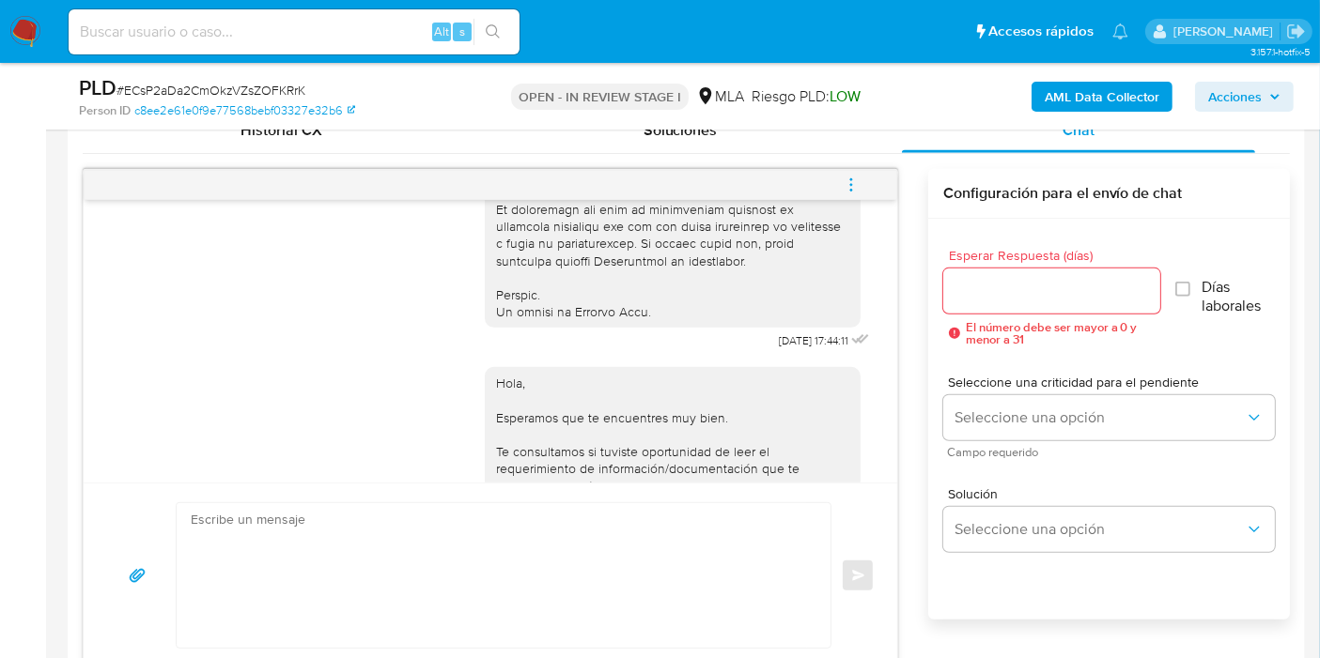
drag, startPoint x: 834, startPoint y: 175, endPoint x: 844, endPoint y: 175, distance: 10.3
click at [835, 175] on button "menu-action" at bounding box center [851, 184] width 62 height 45
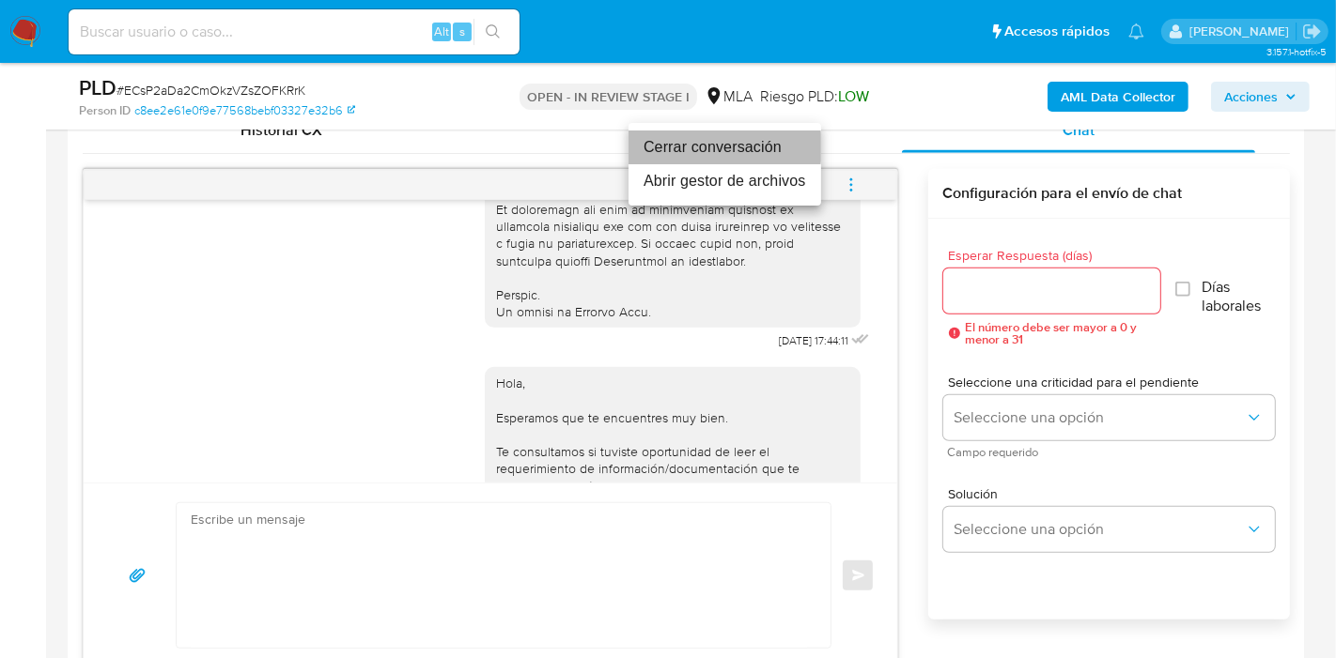
click at [703, 147] on li "Cerrar conversación" at bounding box center [724, 148] width 193 height 34
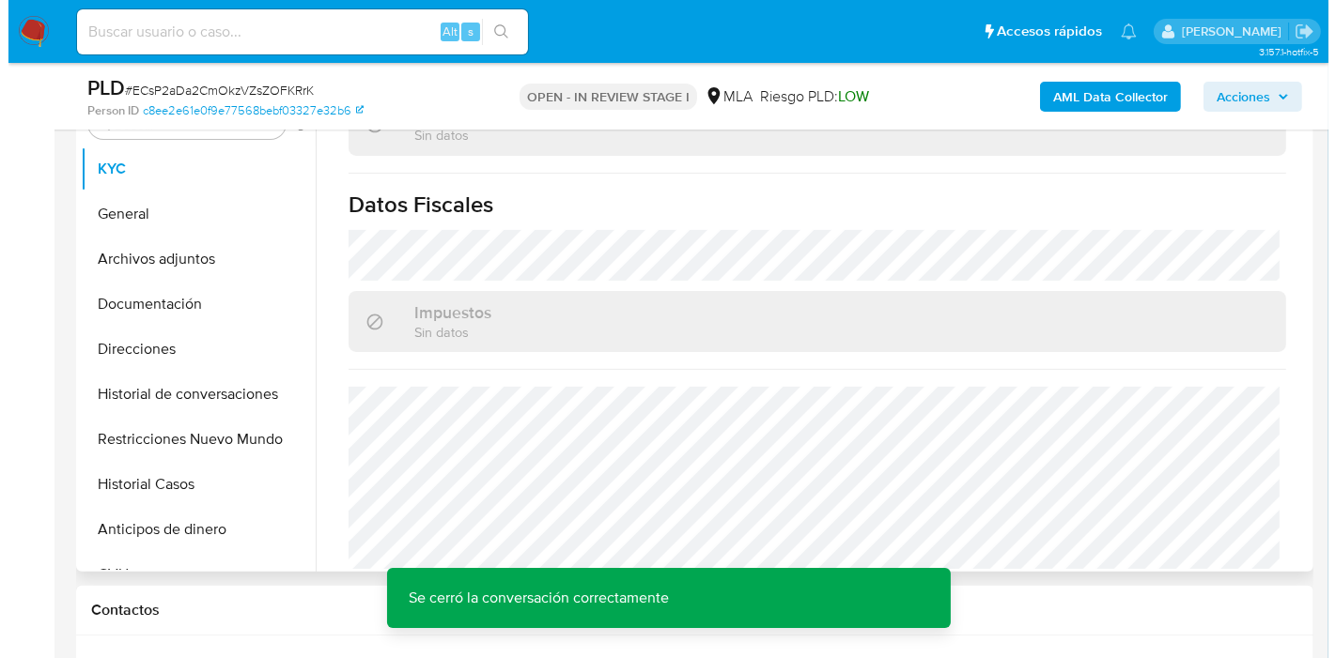
scroll to position [313, 0]
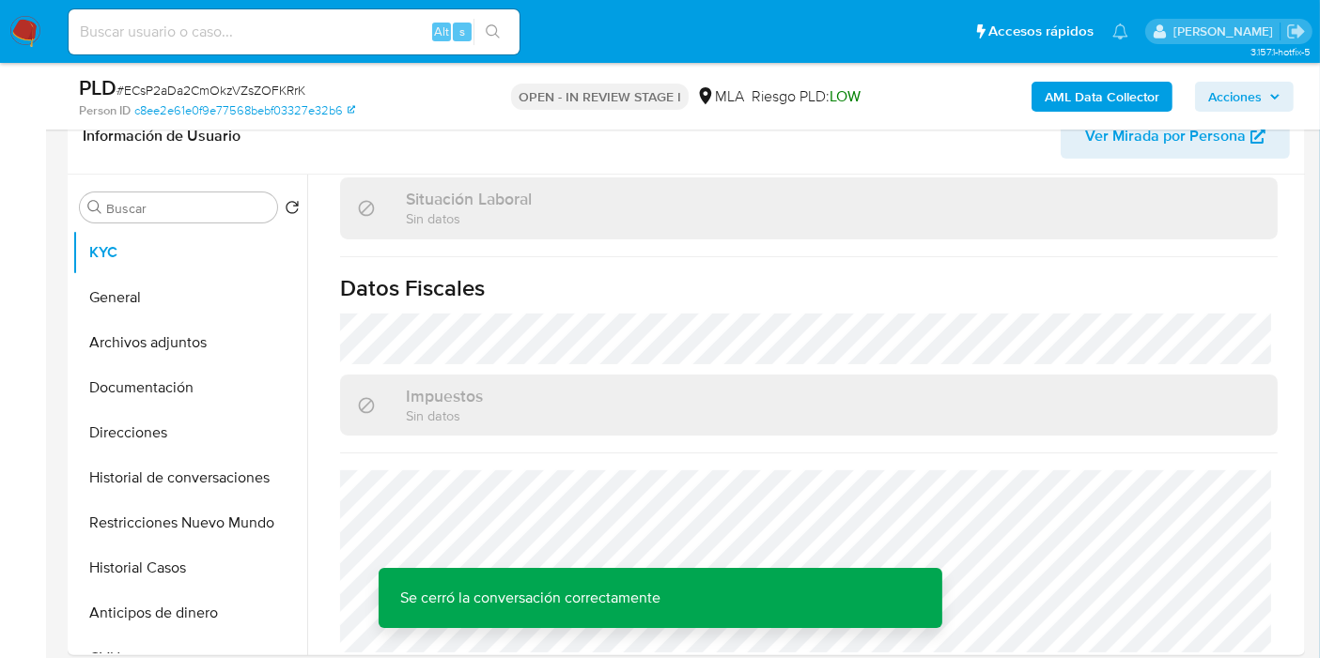
click at [1121, 122] on div "PLD # ECsP2aDa2CmOkzVZsZOFKRrK Person ID c8ee2e61e0f9e77568bebf03327e32b6 OPEN …" at bounding box center [686, 96] width 1237 height 67
click at [1129, 98] on b "AML Data Collector" at bounding box center [1101, 97] width 115 height 30
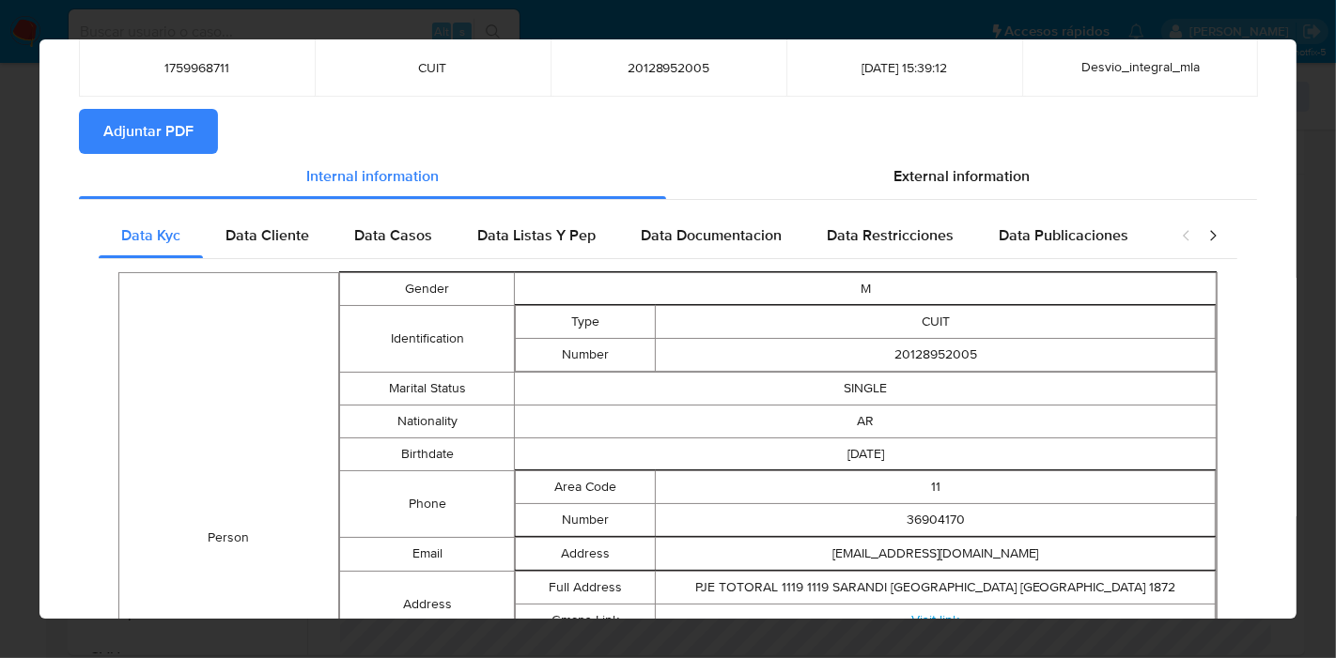
scroll to position [19, 0]
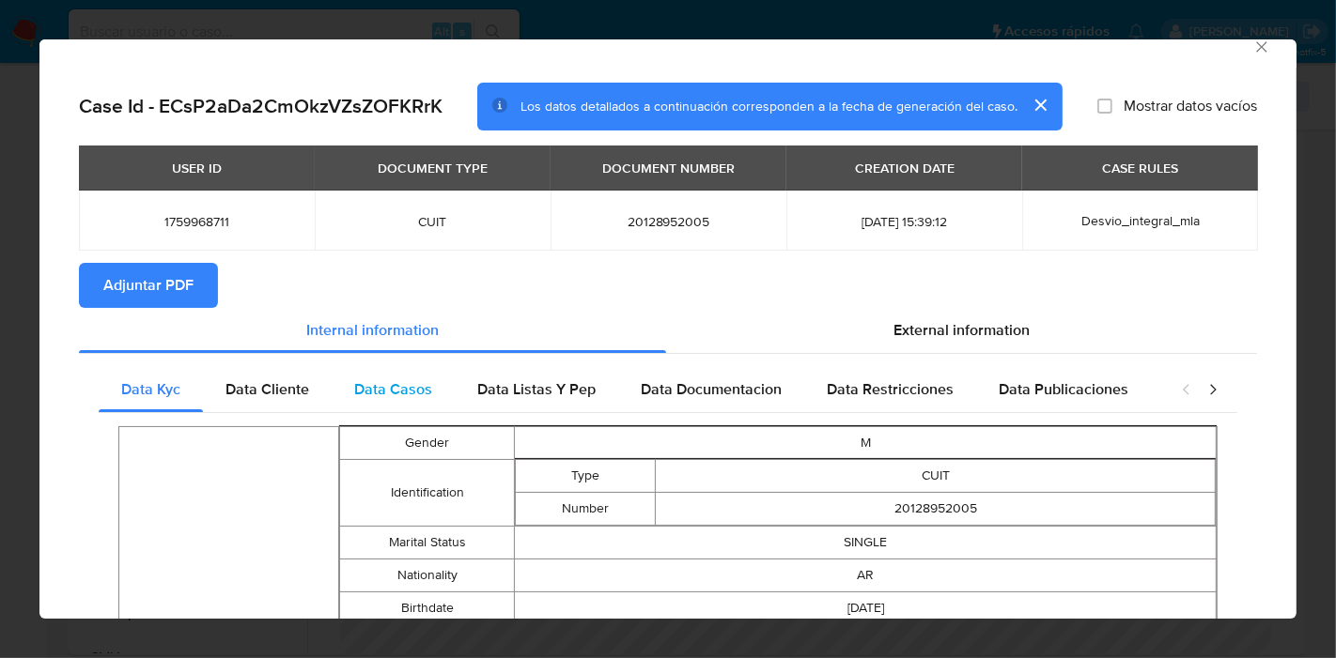
drag, startPoint x: 348, startPoint y: 374, endPoint x: 332, endPoint y: 378, distance: 16.4
click at [348, 374] on div "Data Casos" at bounding box center [393, 389] width 123 height 45
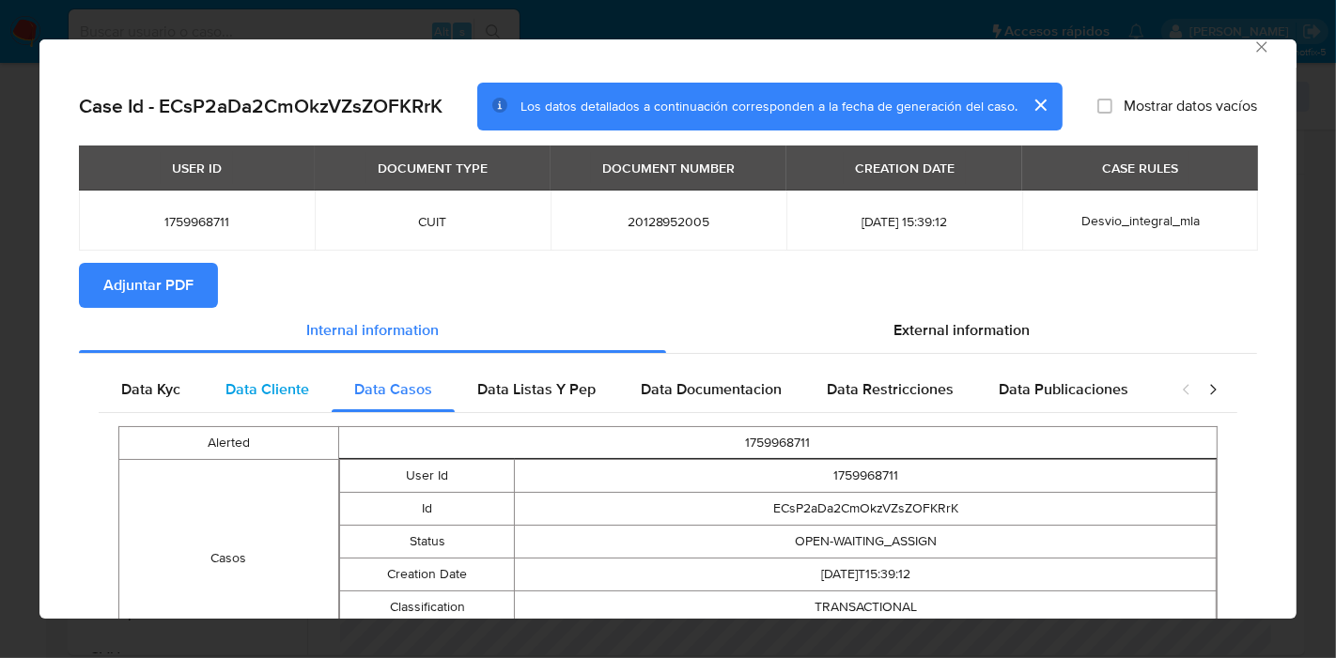
click at [301, 388] on span "Data Cliente" at bounding box center [267, 390] width 84 height 22
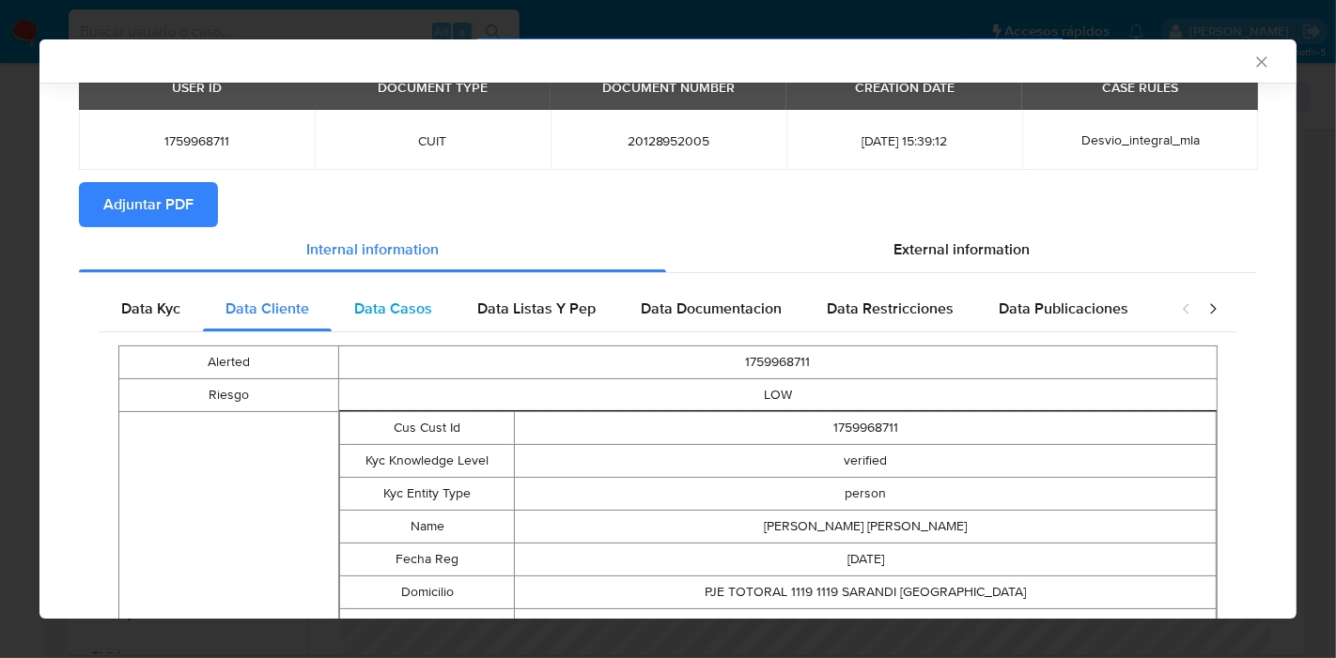
click at [385, 316] on span "Data Casos" at bounding box center [393, 309] width 78 height 22
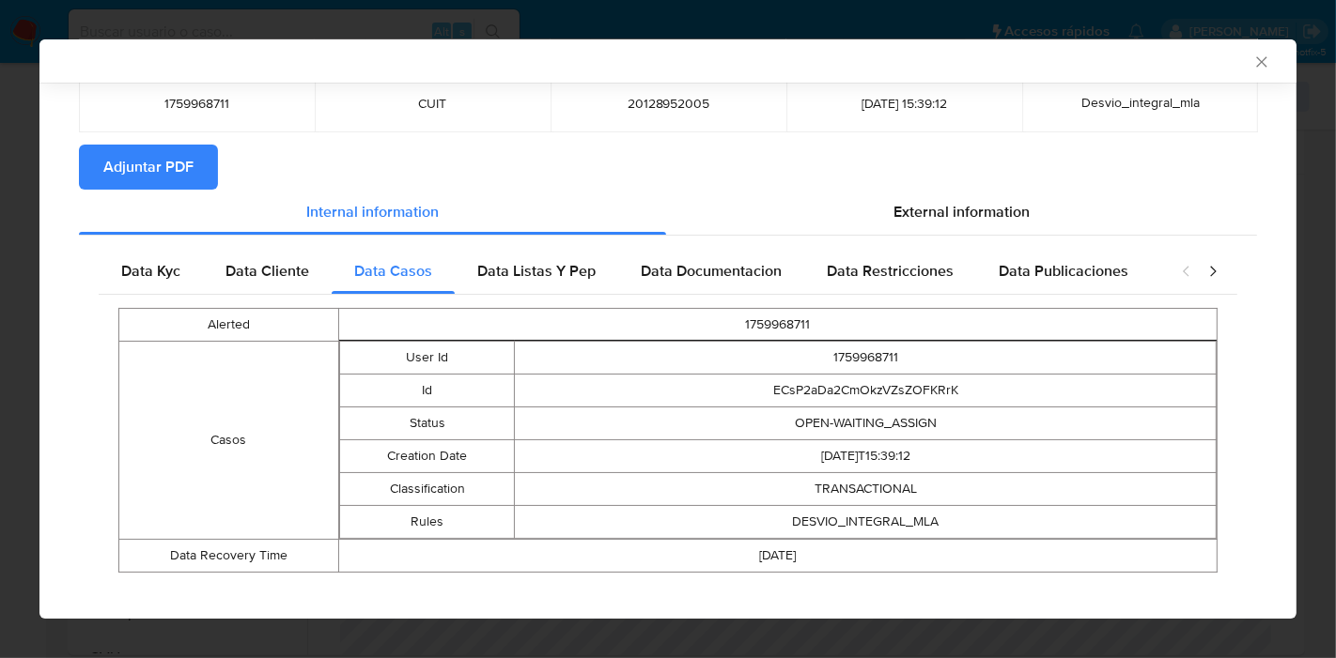
scroll to position [151, 0]
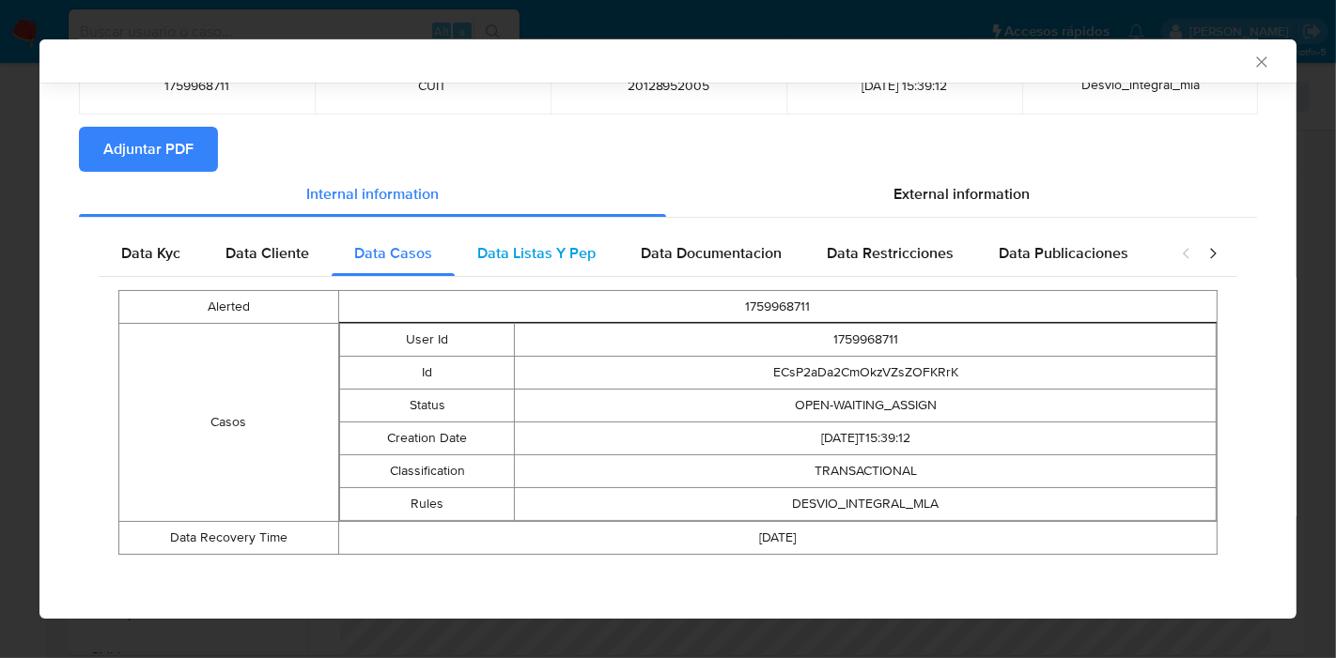
click at [538, 250] on span "Data Listas Y Pep" at bounding box center [536, 253] width 118 height 22
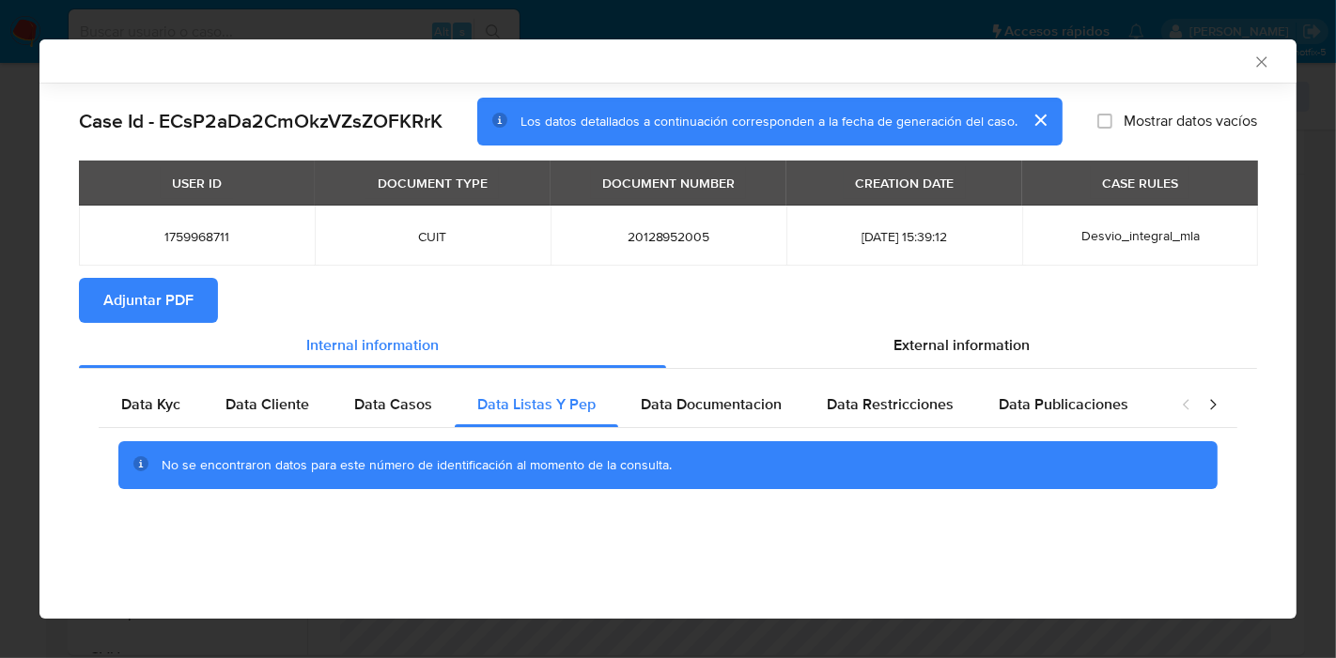
click at [713, 378] on div "Data Kyc Data Cliente Data Casos Data Listas Y Pep Data Documentacion Data Rest…" at bounding box center [668, 442] width 1178 height 147
drag, startPoint x: 744, startPoint y: 437, endPoint x: 764, endPoint y: 409, distance: 34.4
click at [753, 428] on div "No se encontraron datos para este número de identificación al momento de la con…" at bounding box center [668, 465] width 1138 height 75
click at [764, 408] on span "Data Documentacion" at bounding box center [711, 405] width 141 height 22
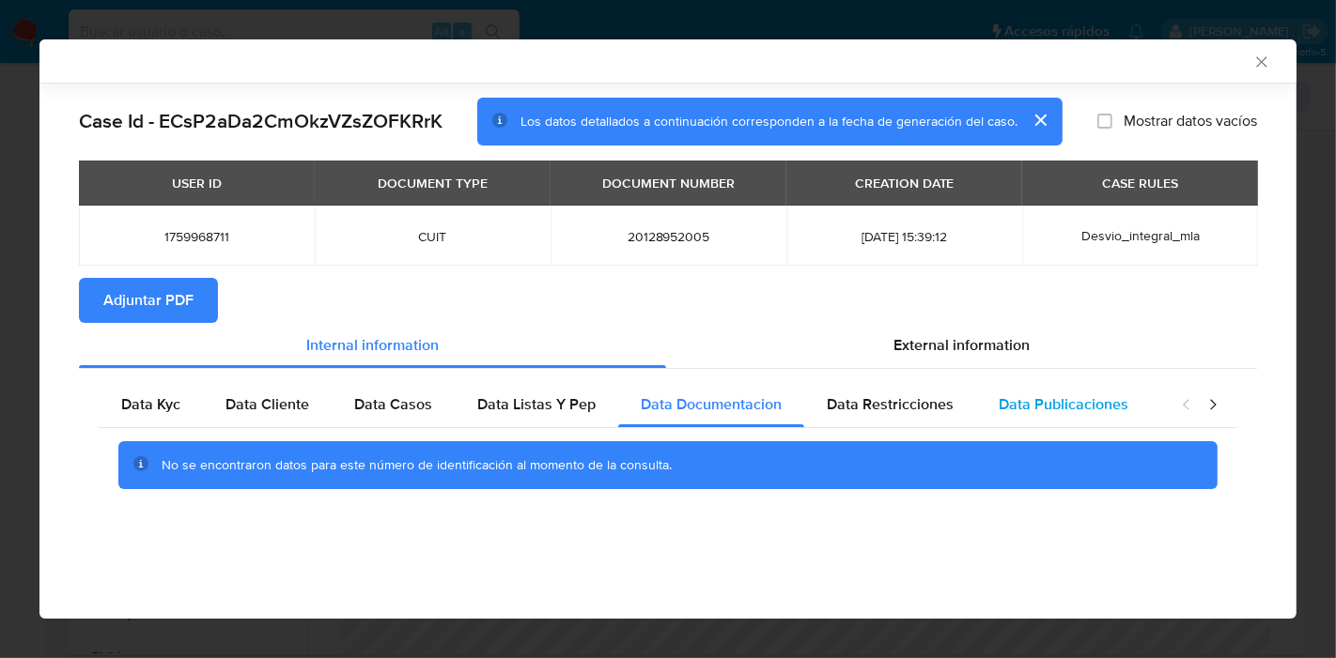
drag, startPoint x: 861, startPoint y: 410, endPoint x: 1054, endPoint y: 404, distance: 192.7
click at [890, 404] on span "Data Restricciones" at bounding box center [890, 405] width 127 height 22
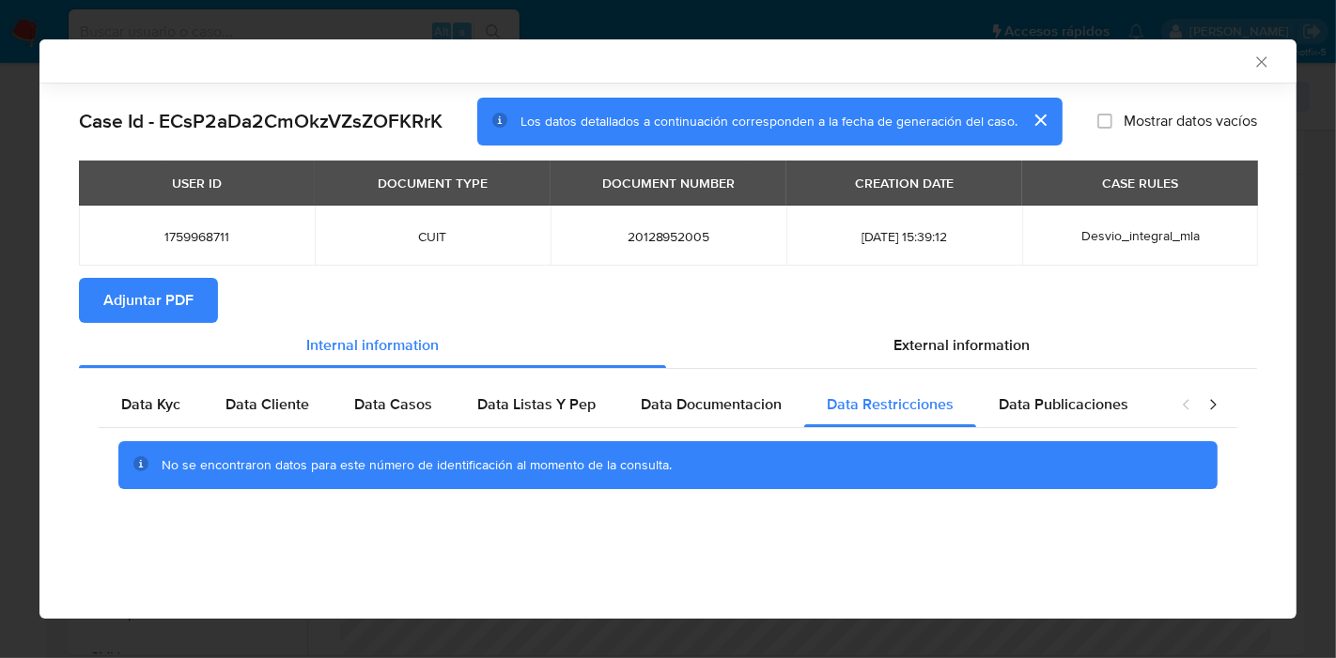
drag, startPoint x: 1055, startPoint y: 404, endPoint x: 1260, endPoint y: 409, distance: 205.8
click at [1070, 406] on span "Data Publicaciones" at bounding box center [1063, 405] width 130 height 22
click at [1223, 409] on div "closure-recommendation-modal" at bounding box center [1199, 404] width 75 height 45
click at [1220, 407] on icon "closure-recommendation-modal" at bounding box center [1212, 404] width 19 height 19
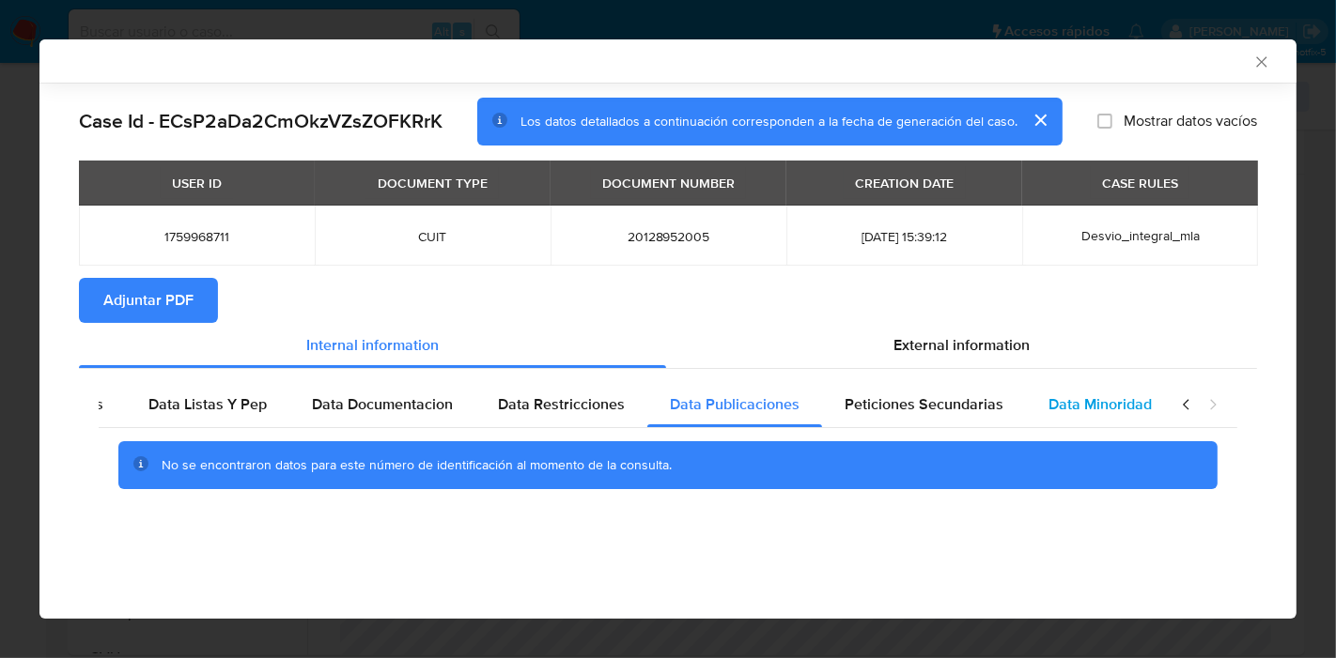
scroll to position [0, 330]
click at [1142, 401] on div "Data Minoridad" at bounding box center [1099, 404] width 148 height 45
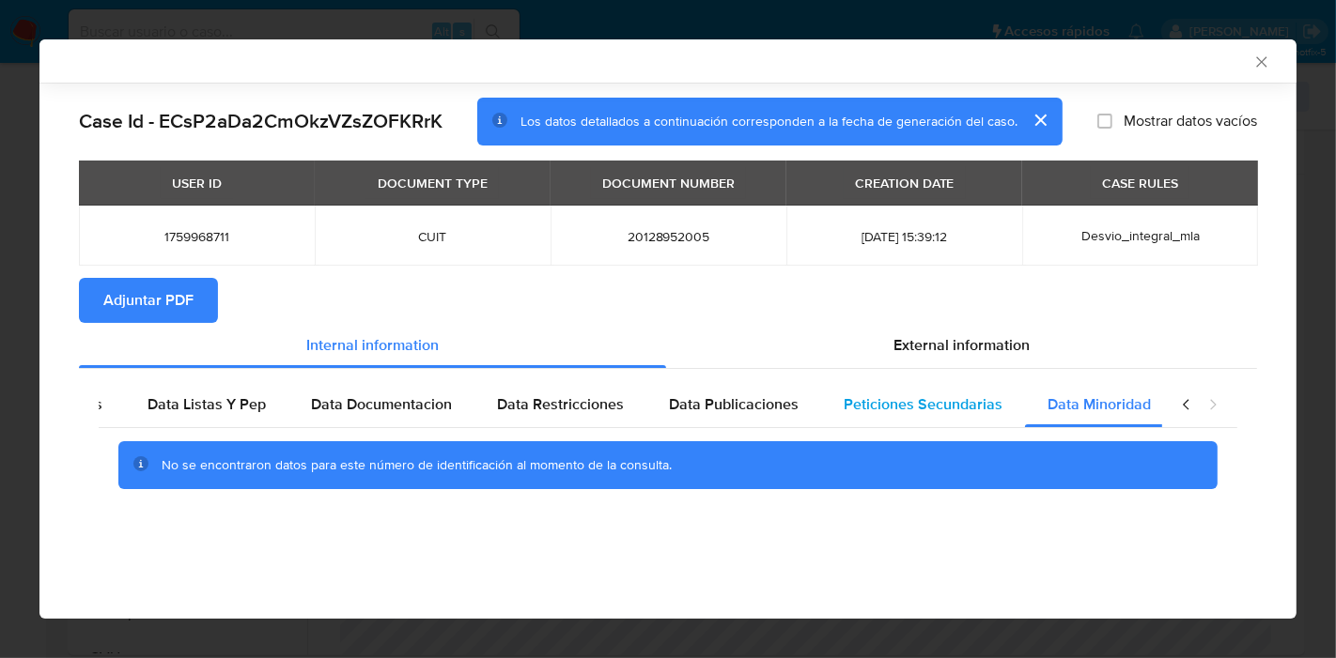
click at [1008, 409] on div "Peticiones Secundarias" at bounding box center [923, 404] width 204 height 45
click at [1187, 409] on icon "closure-recommendation-modal" at bounding box center [1186, 404] width 6 height 10
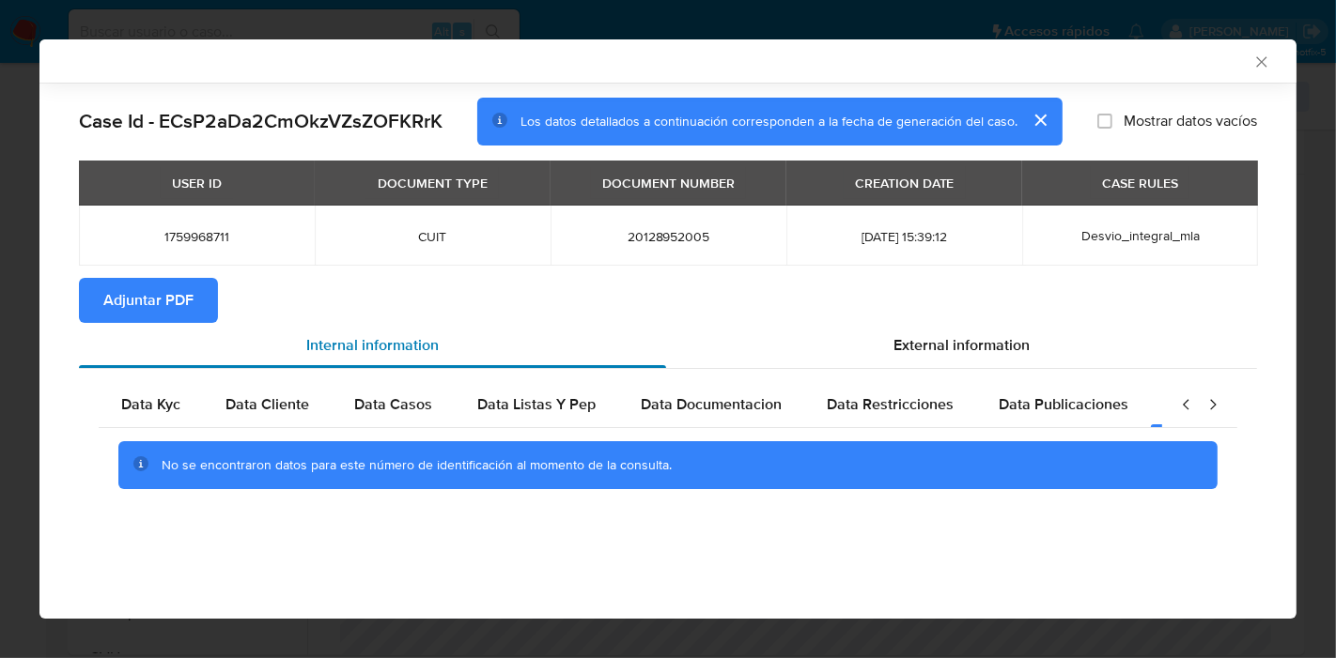
scroll to position [0, 0]
click at [131, 410] on span "Data Kyc" at bounding box center [150, 405] width 59 height 22
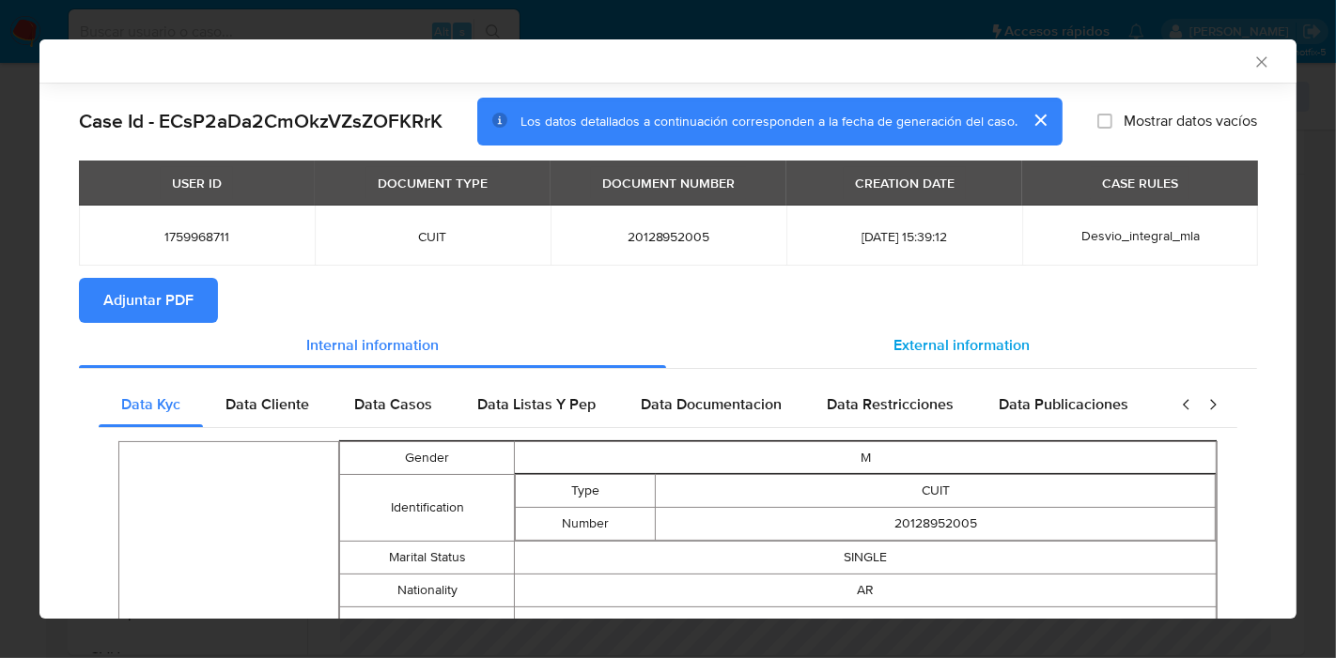
click at [904, 324] on div "External information" at bounding box center [961, 345] width 591 height 45
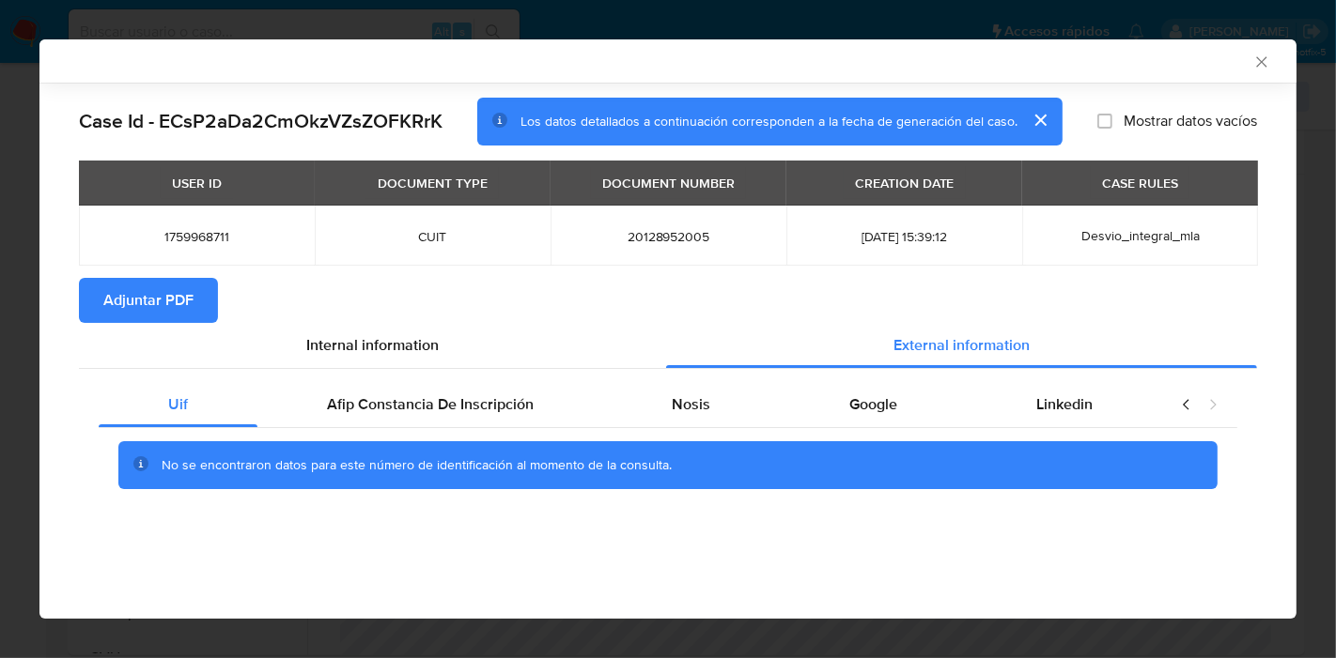
click at [620, 432] on div "No se encontraron datos para este número de identificación al momento de la con…" at bounding box center [668, 465] width 1138 height 75
click at [504, 411] on span "Afip Constancia De Inscripción" at bounding box center [430, 405] width 207 height 22
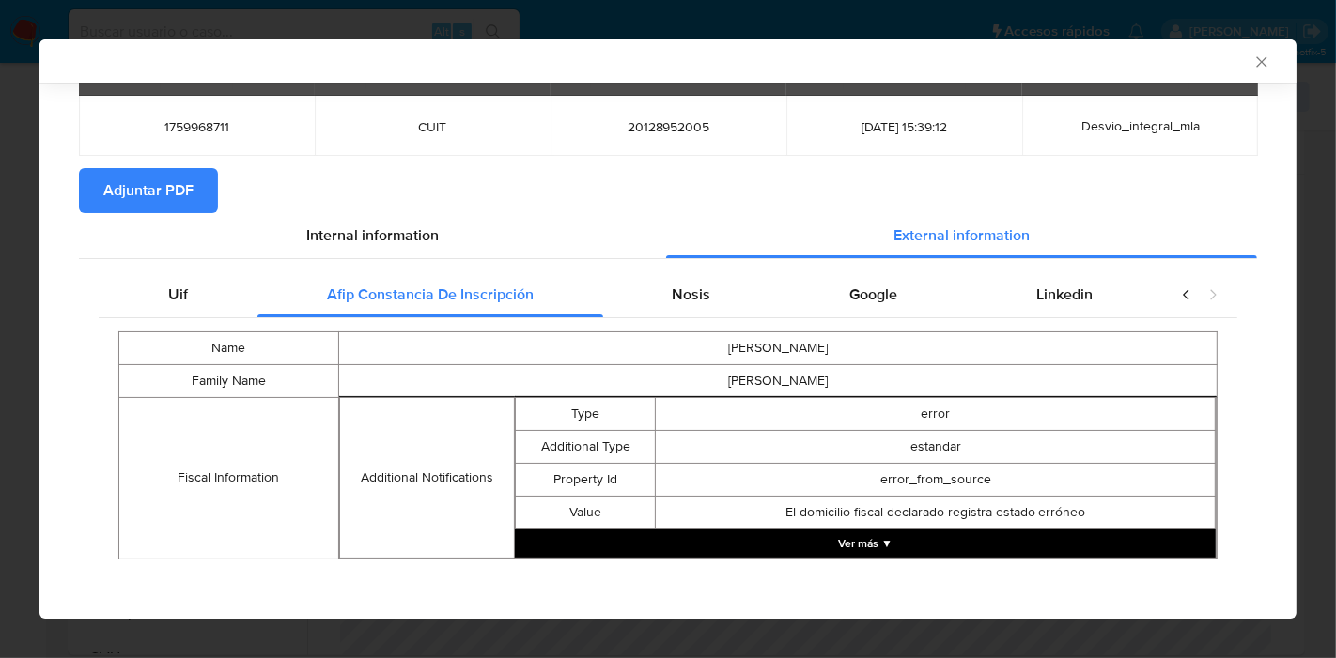
scroll to position [115, 0]
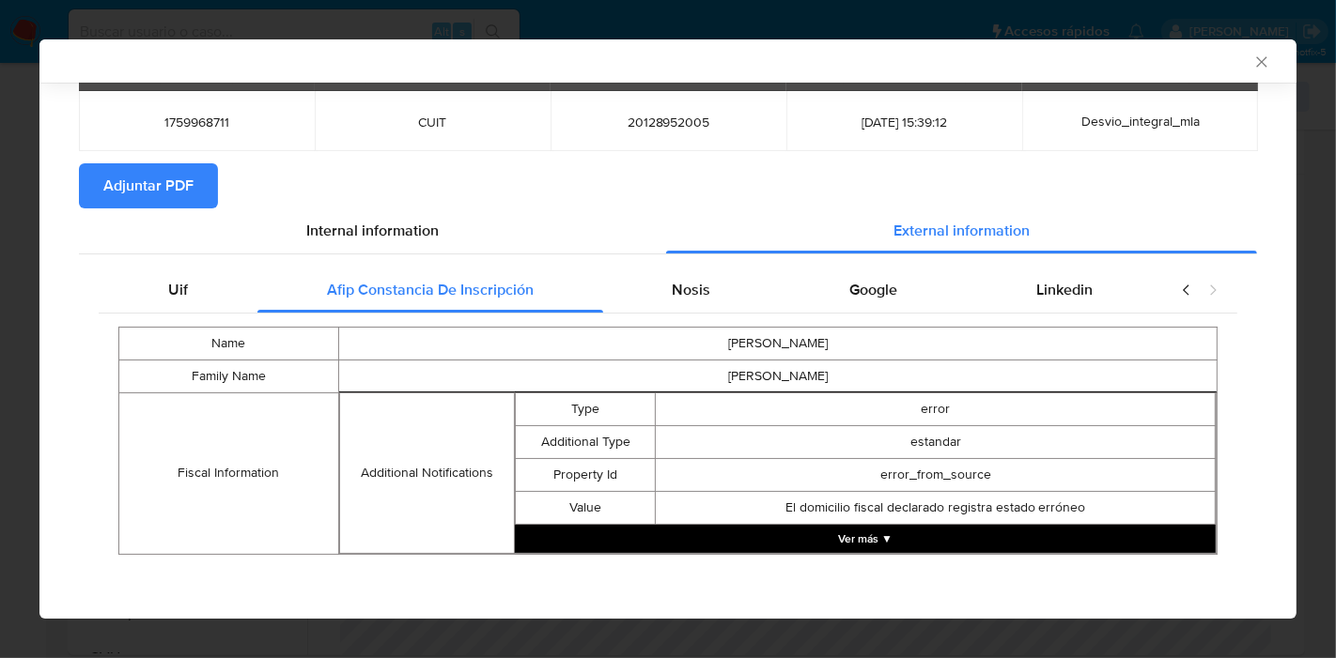
click at [696, 314] on div "Name HUGO ENRIQUE Family Name BUSTAMANTE Fiscal Information Additional Notifica…" at bounding box center [668, 441] width 1138 height 255
click at [725, 288] on div "Nosis" at bounding box center [692, 290] width 178 height 45
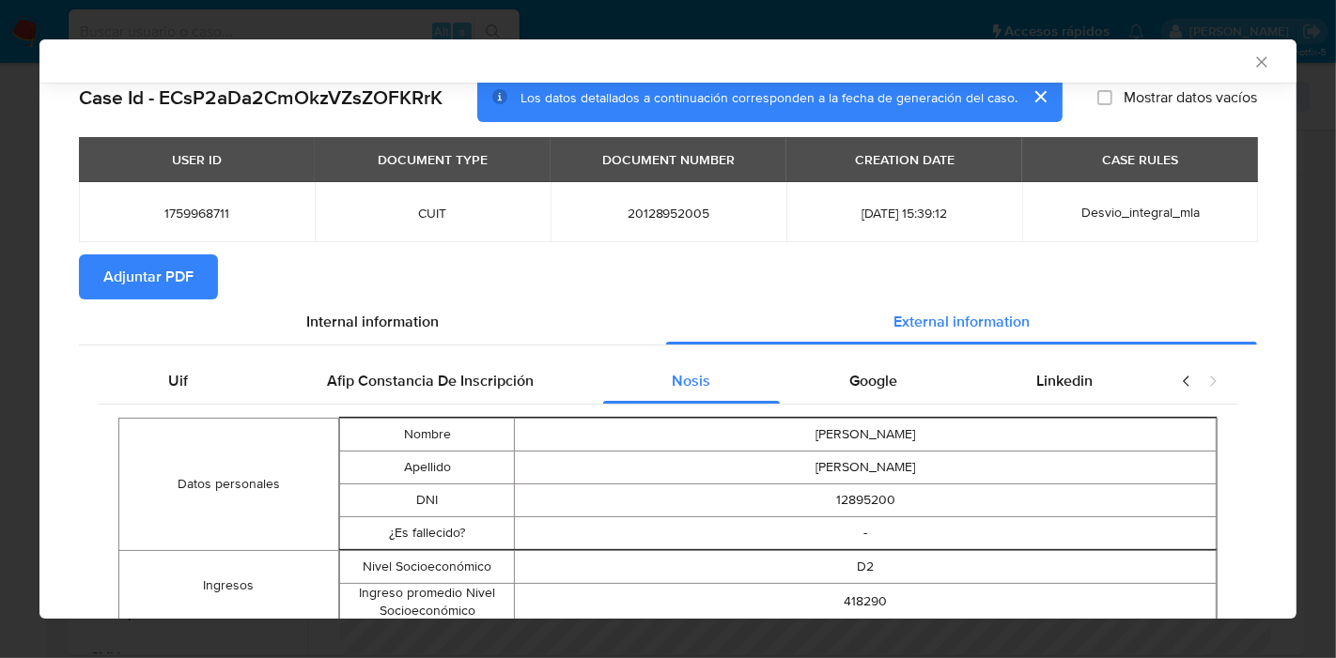
scroll to position [23, 0]
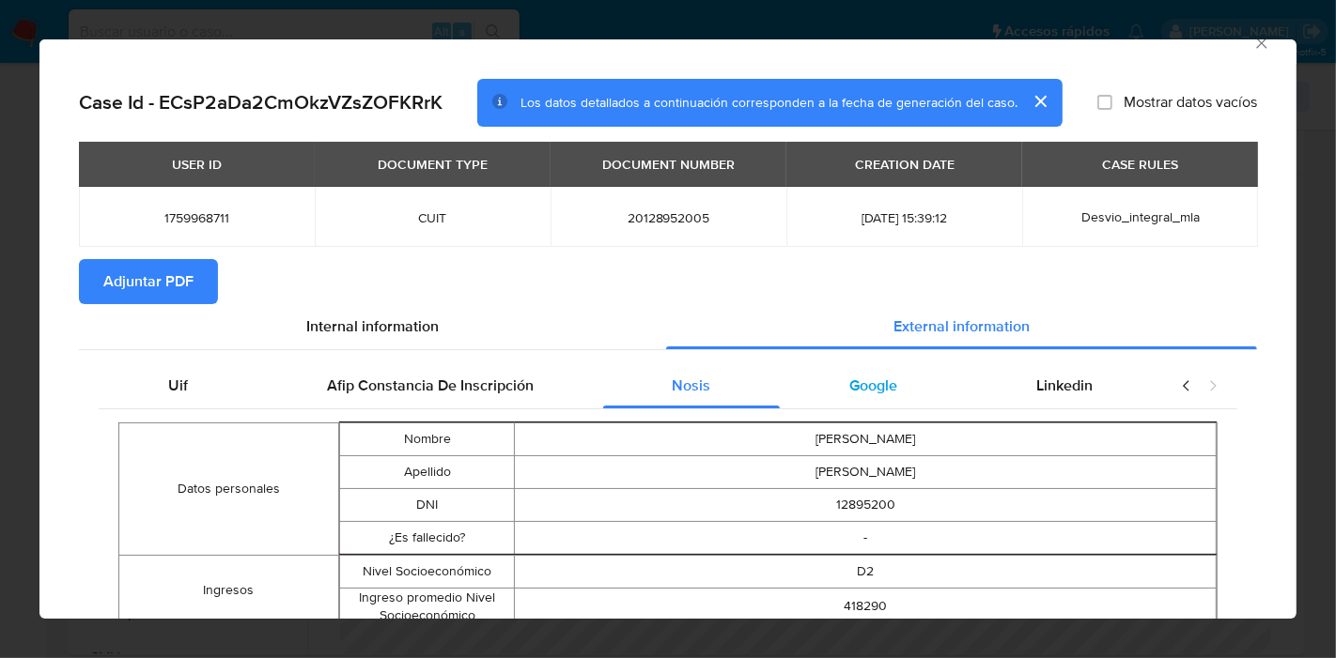
click at [927, 406] on div "Google" at bounding box center [873, 385] width 187 height 45
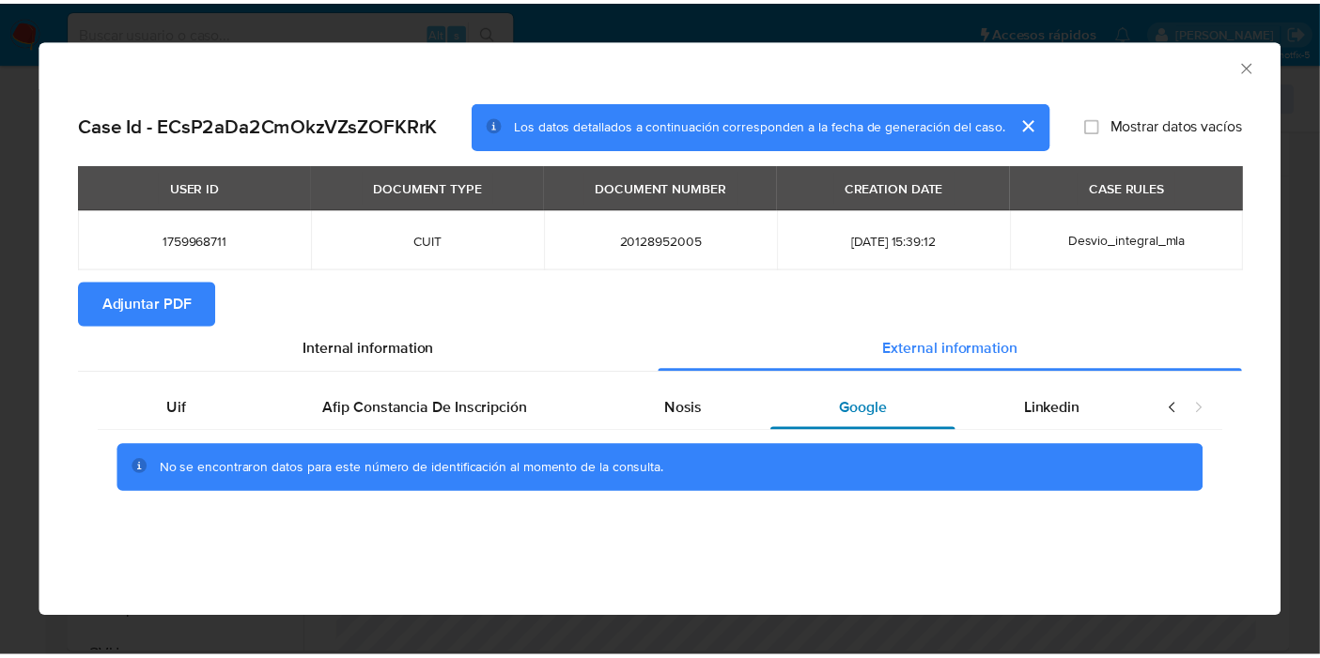
scroll to position [0, 0]
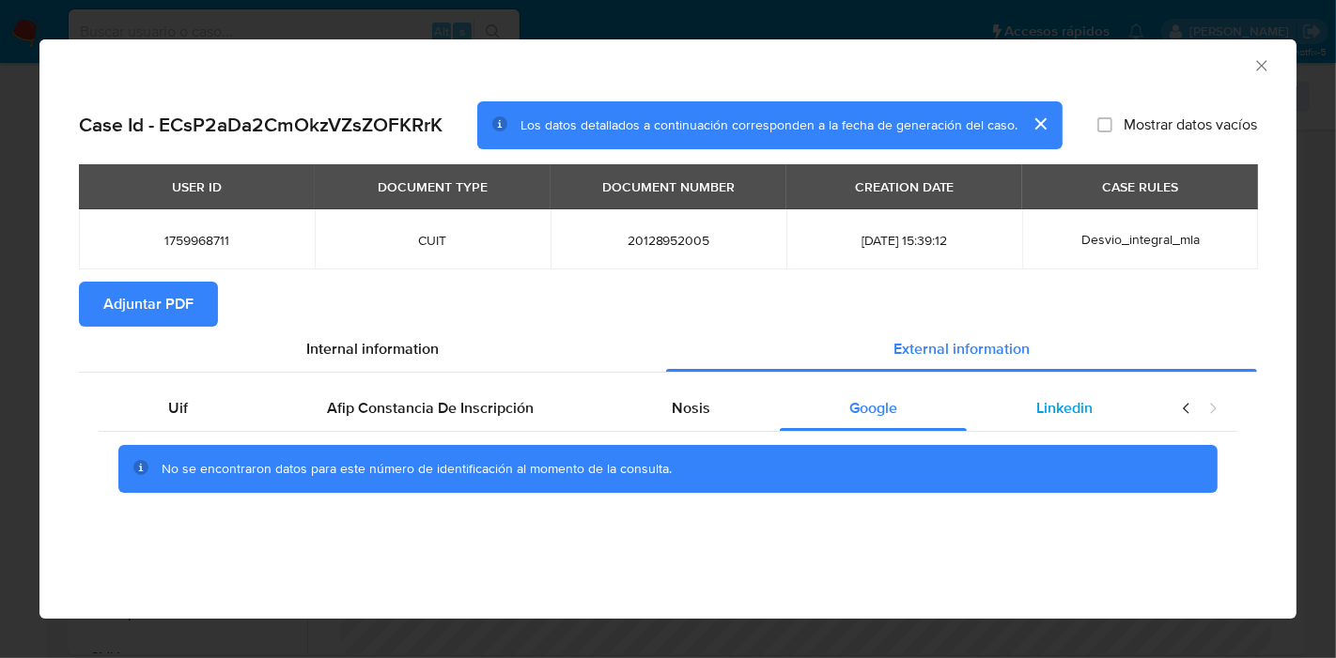
drag, startPoint x: 1034, startPoint y: 409, endPoint x: 1047, endPoint y: 407, distance: 13.3
click at [1036, 409] on div "Linkedin" at bounding box center [1063, 408] width 195 height 45
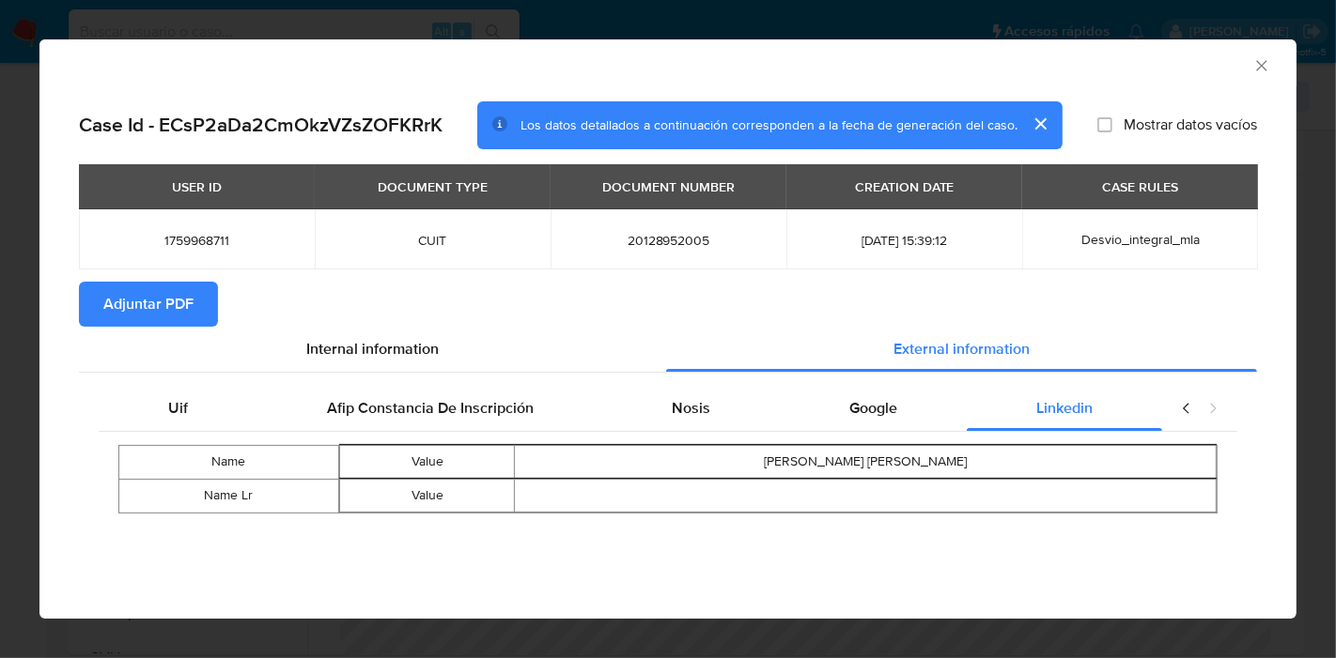
drag, startPoint x: 1165, startPoint y: 403, endPoint x: 1177, endPoint y: 404, distance: 12.2
click at [1167, 403] on div "closure-recommendation-modal" at bounding box center [1199, 408] width 75 height 45
click at [1177, 404] on icon "closure-recommendation-modal" at bounding box center [1186, 408] width 19 height 19
drag, startPoint x: 225, startPoint y: 423, endPoint x: 302, endPoint y: 363, distance: 97.1
click at [230, 420] on div "Uif" at bounding box center [178, 408] width 159 height 45
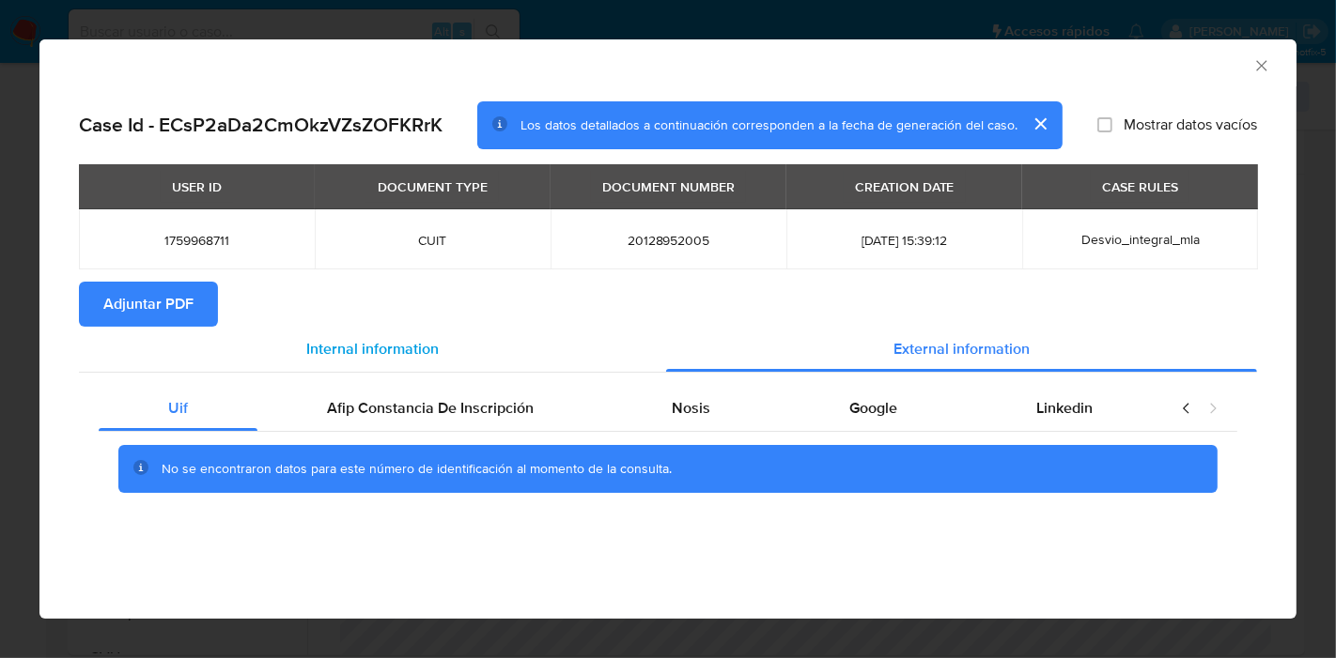
click at [348, 338] on span "Internal information" at bounding box center [372, 349] width 132 height 22
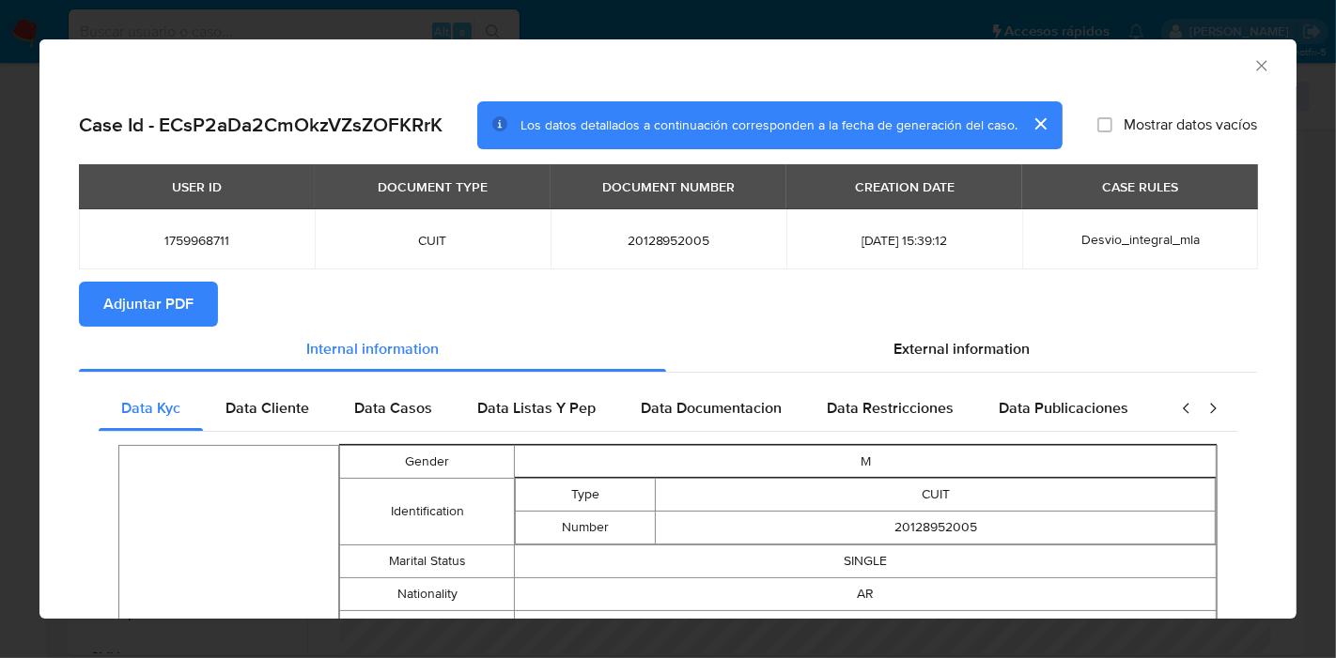
click at [142, 305] on span "Adjuntar PDF" at bounding box center [148, 304] width 90 height 41
click at [1252, 74] on icon "Cerrar ventana" at bounding box center [1261, 65] width 19 height 19
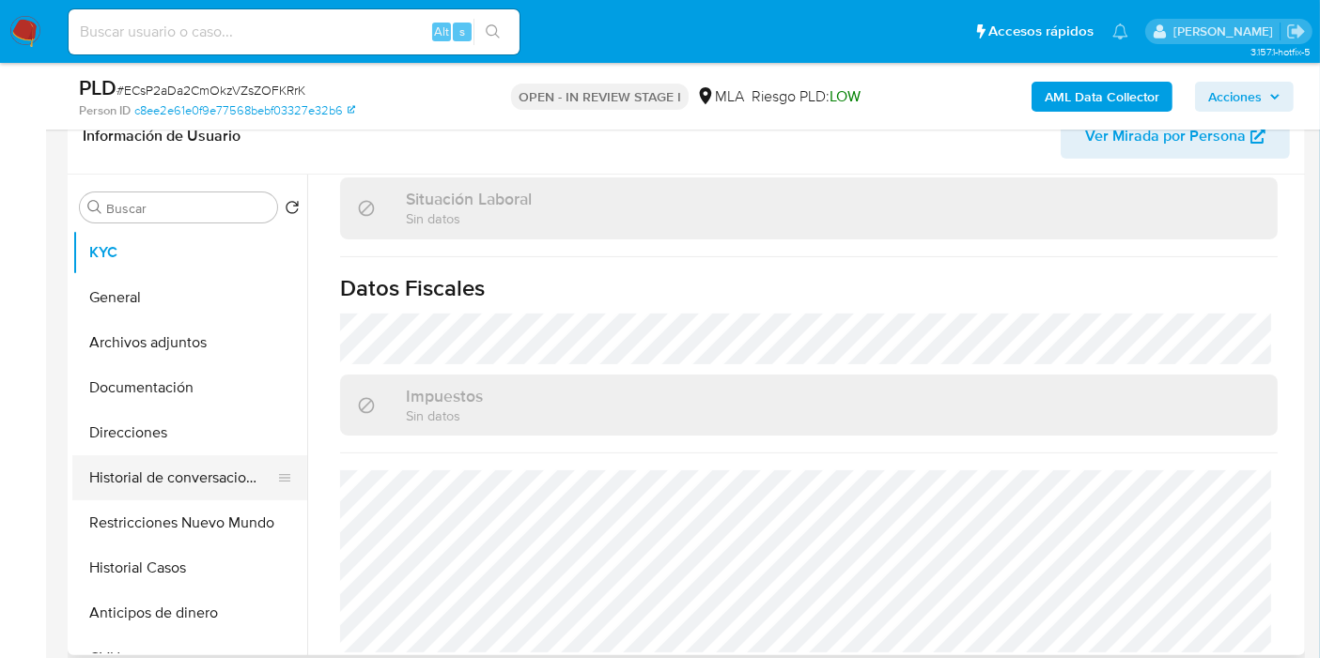
click at [89, 487] on button "Historial de conversaciones" at bounding box center [182, 478] width 220 height 45
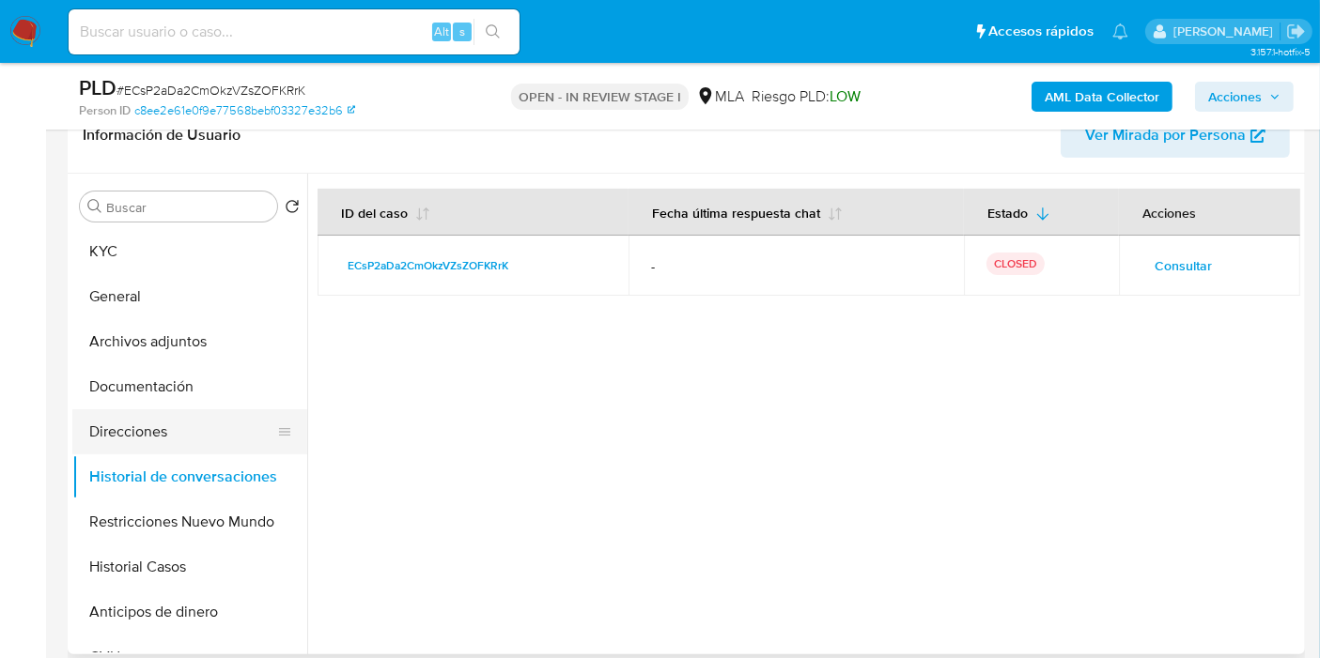
scroll to position [313, 0]
click at [185, 527] on button "Restricciones Nuevo Mundo" at bounding box center [182, 523] width 220 height 45
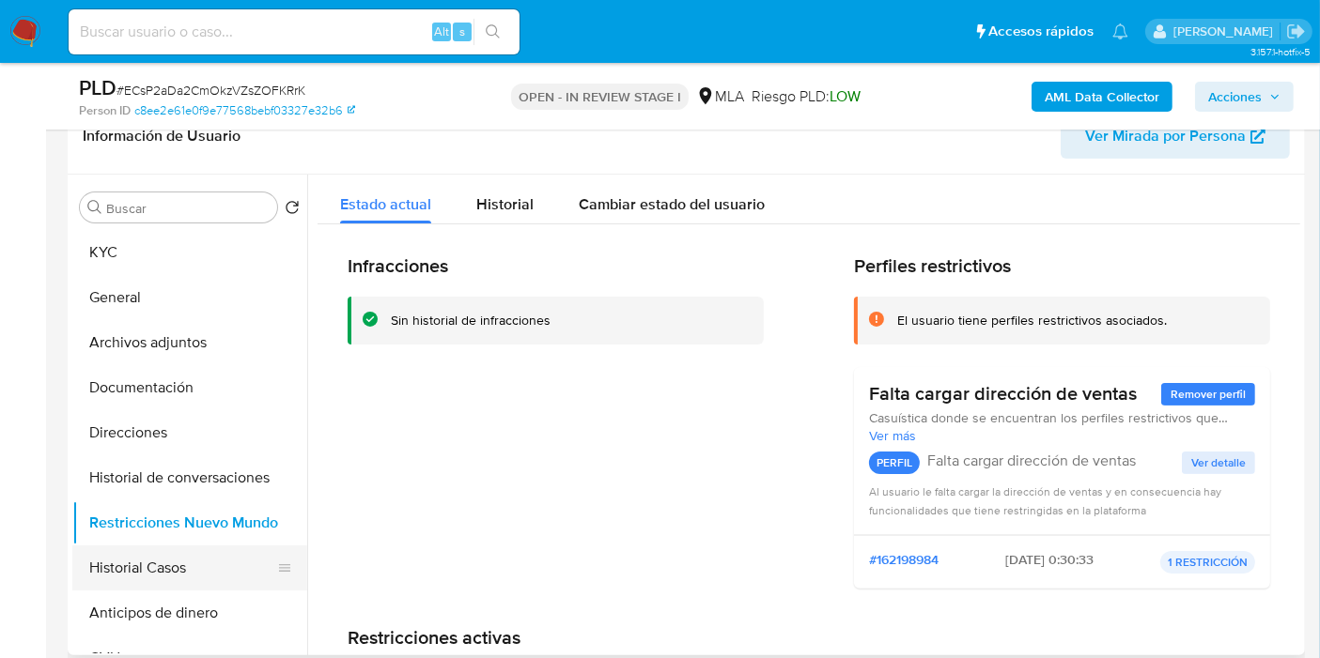
click at [173, 561] on button "Historial Casos" at bounding box center [182, 568] width 220 height 45
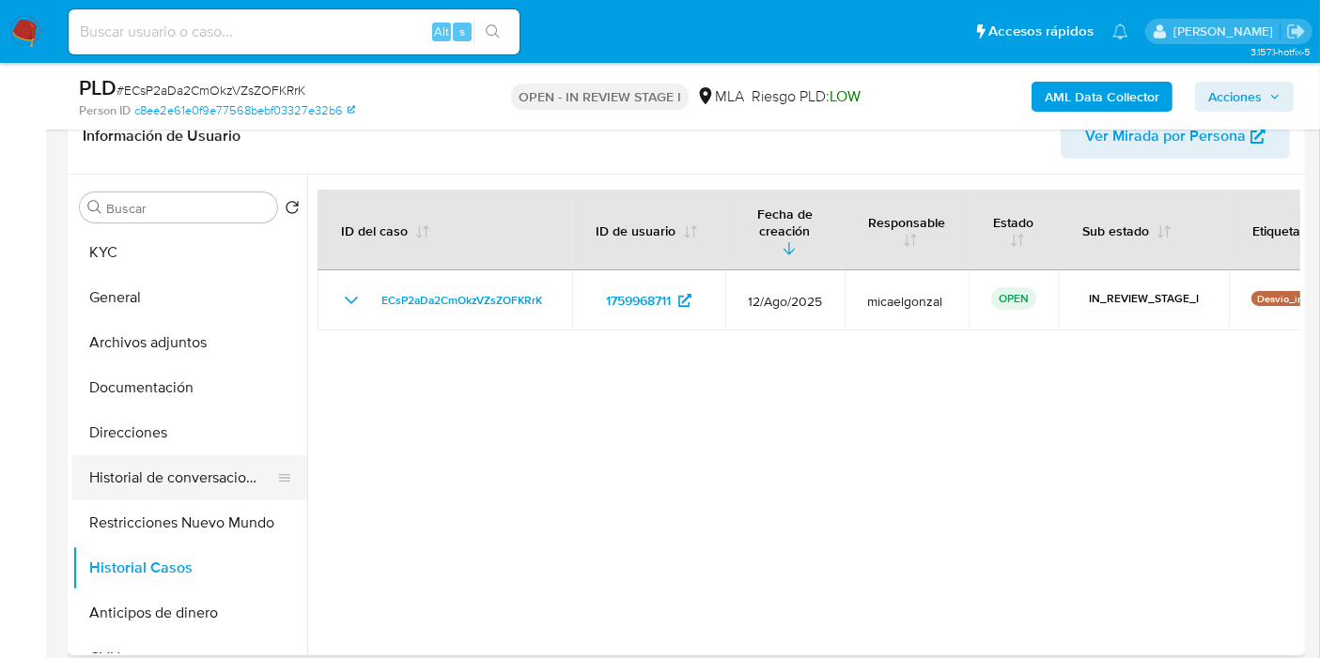
click at [207, 473] on button "Historial de conversaciones" at bounding box center [182, 478] width 220 height 45
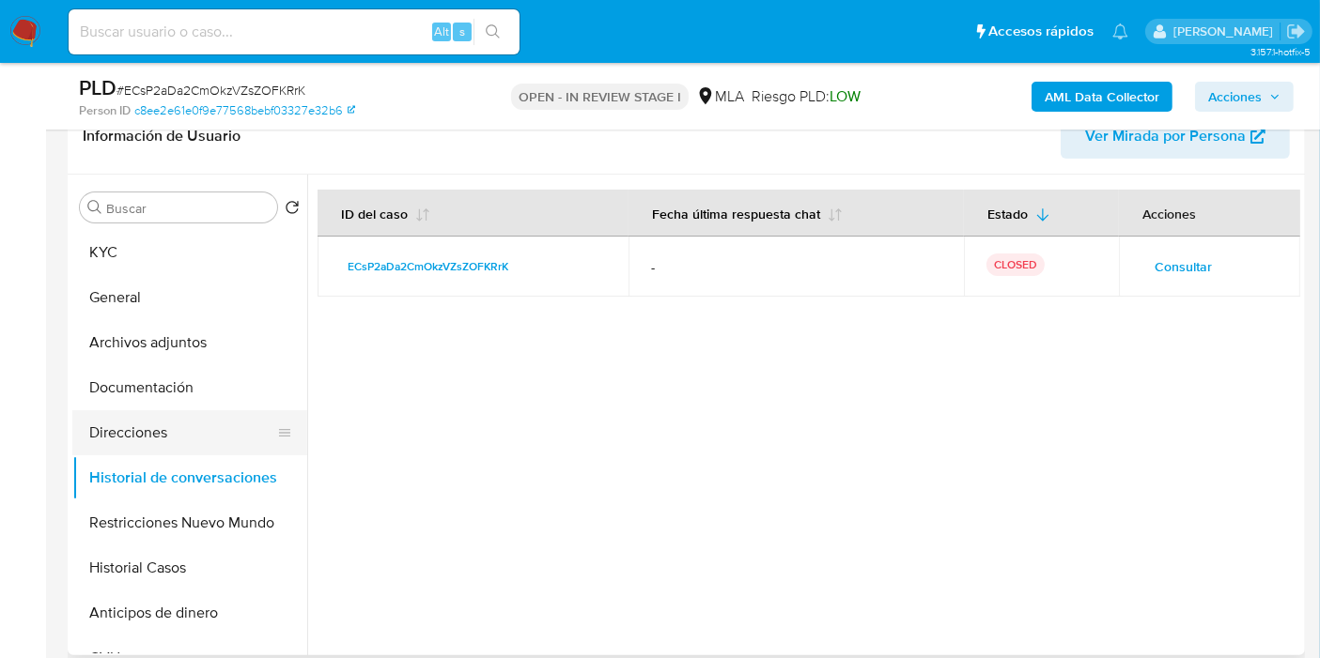
click at [220, 411] on button "Direcciones" at bounding box center [182, 432] width 220 height 45
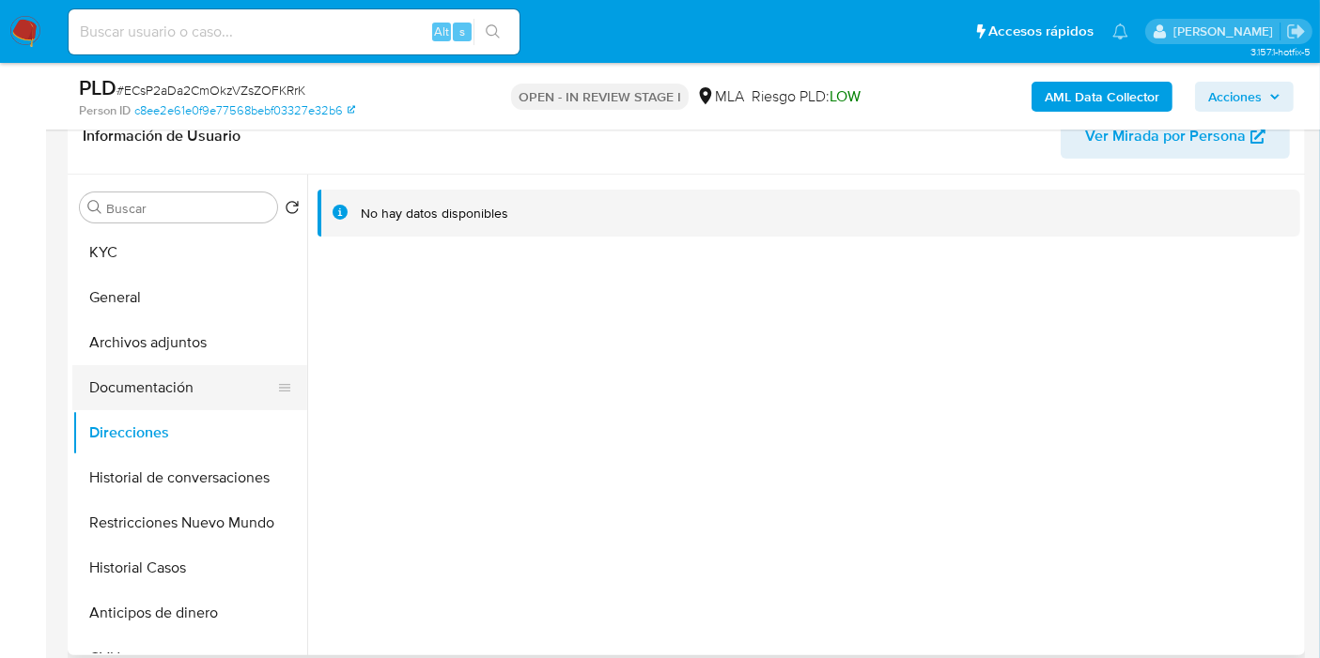
click at [225, 390] on button "Documentación" at bounding box center [182, 387] width 220 height 45
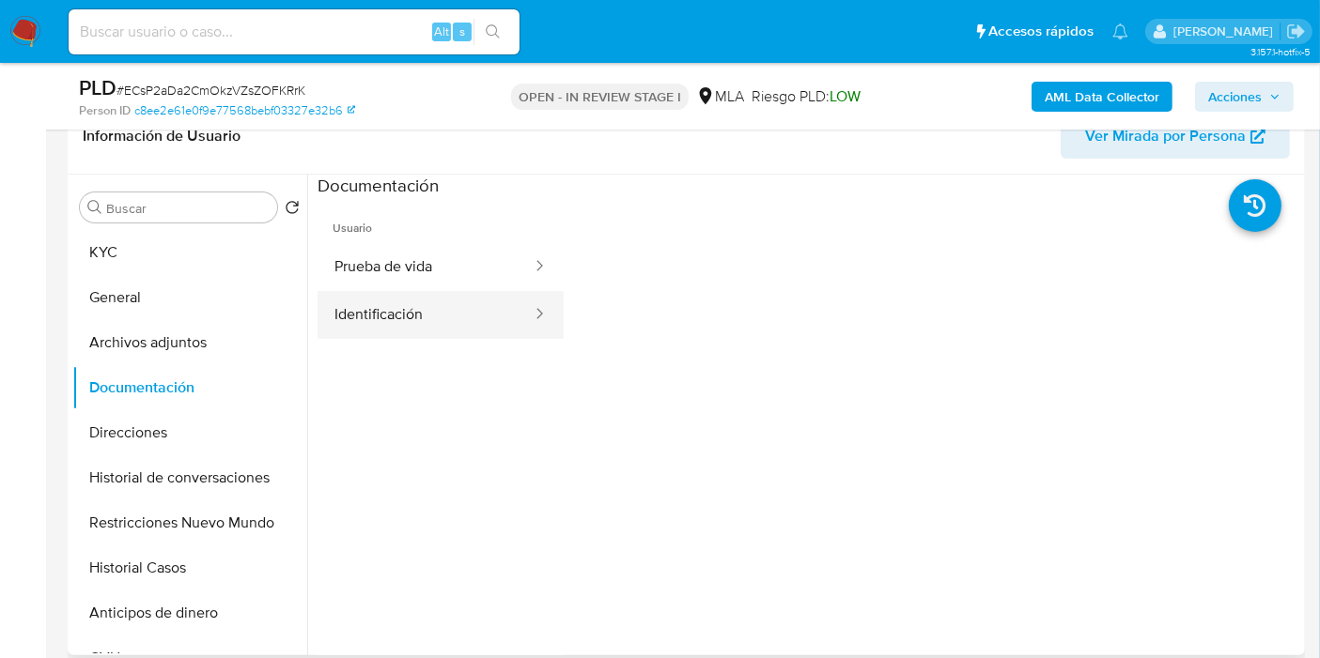
click at [346, 324] on button "Identificación" at bounding box center [425, 315] width 216 height 48
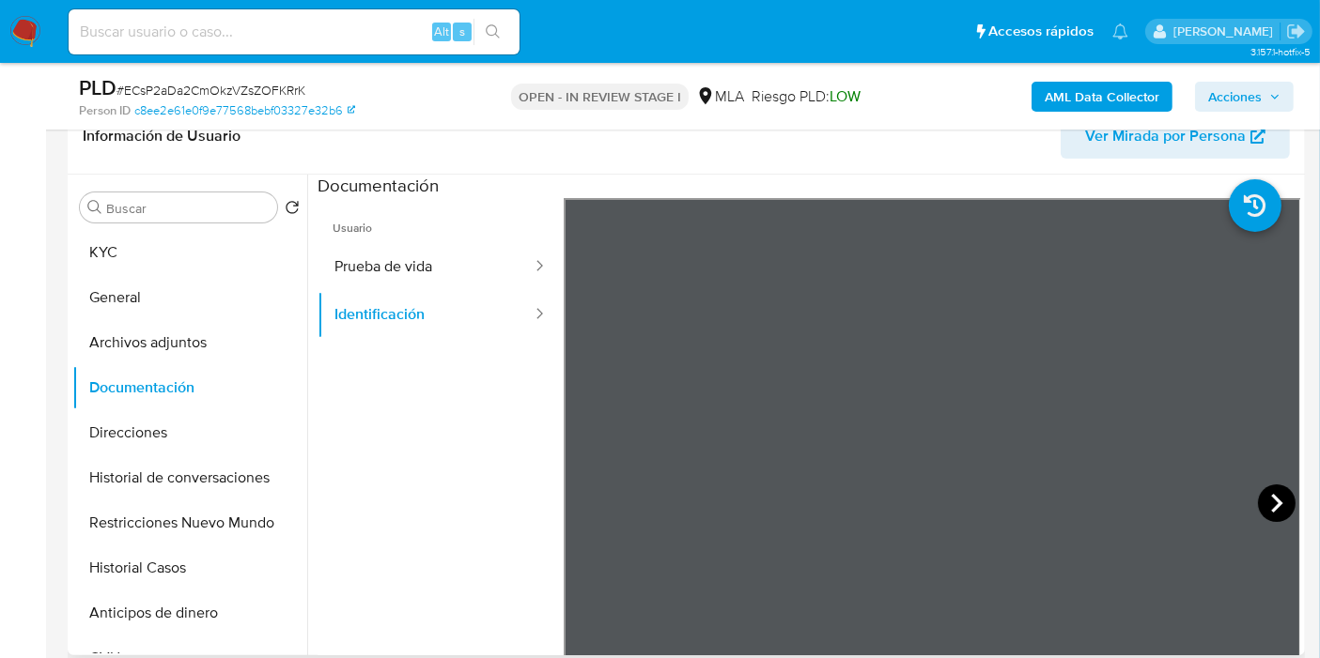
click at [1281, 500] on icon at bounding box center [1277, 504] width 38 height 38
click at [373, 249] on button "Prueba de vida" at bounding box center [425, 267] width 216 height 48
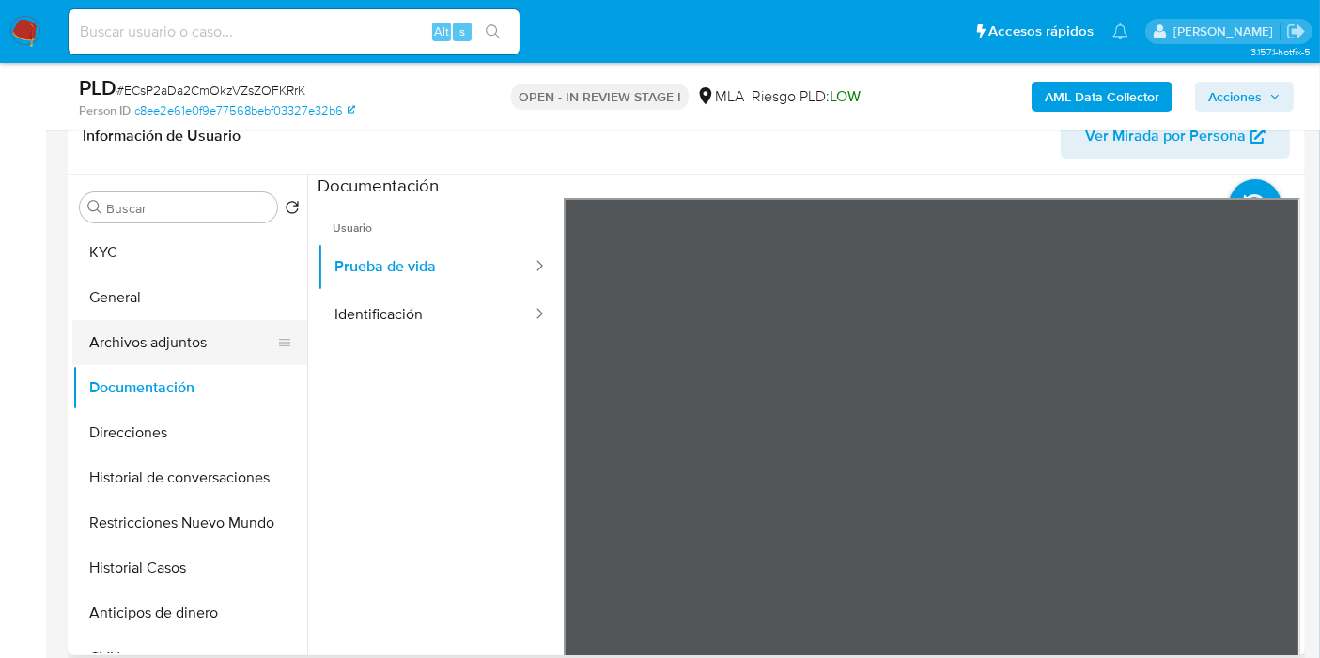
click at [109, 348] on button "Archivos adjuntos" at bounding box center [182, 342] width 220 height 45
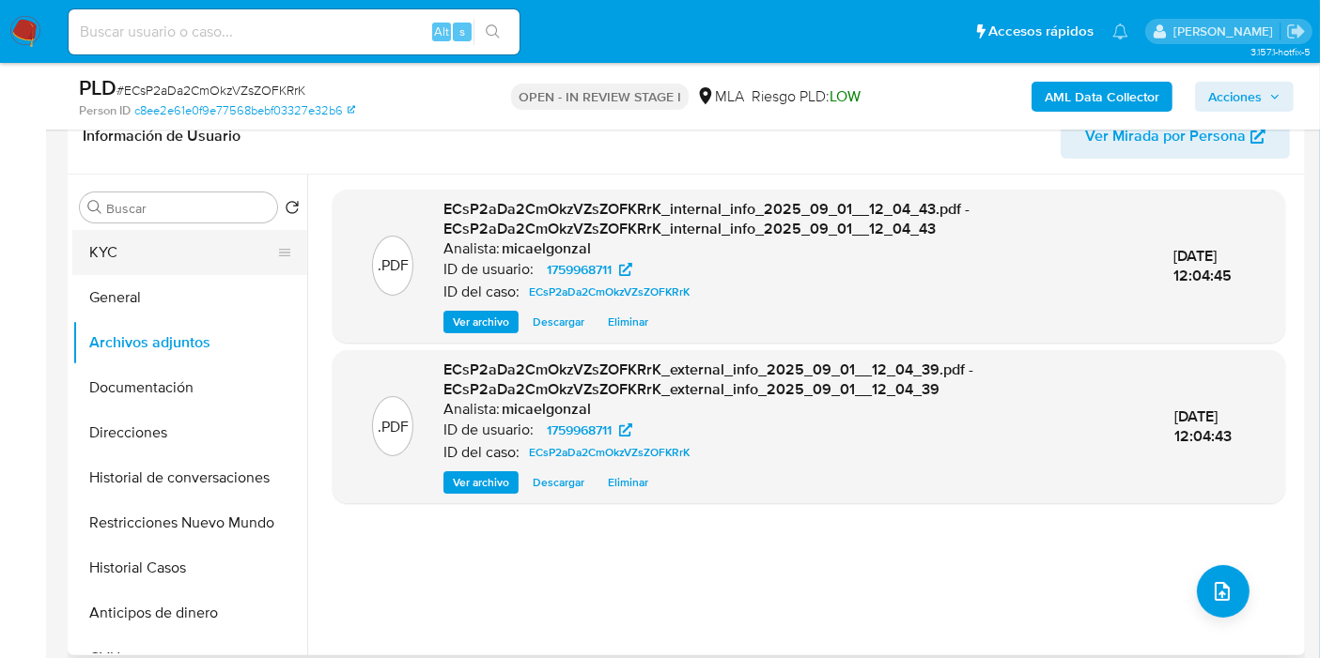
drag, startPoint x: 245, startPoint y: 300, endPoint x: 244, endPoint y: 243, distance: 56.4
click at [244, 297] on button "General" at bounding box center [189, 297] width 235 height 45
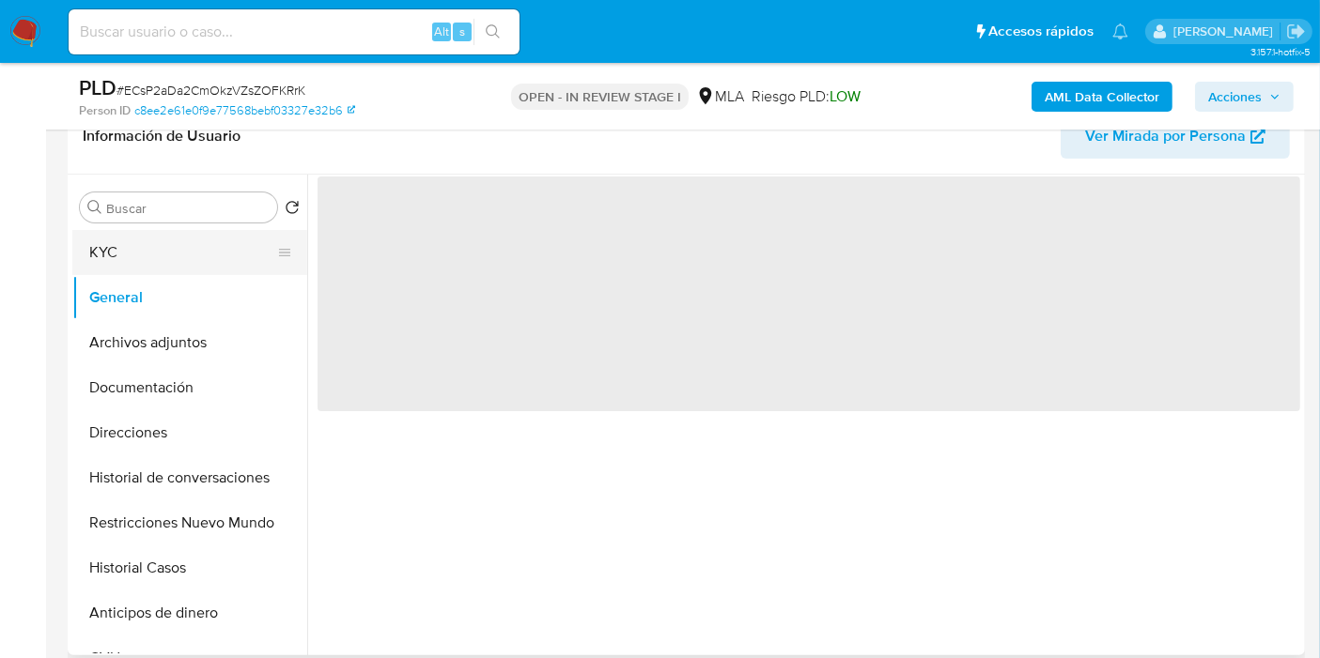
click at [244, 242] on button "KYC" at bounding box center [182, 252] width 220 height 45
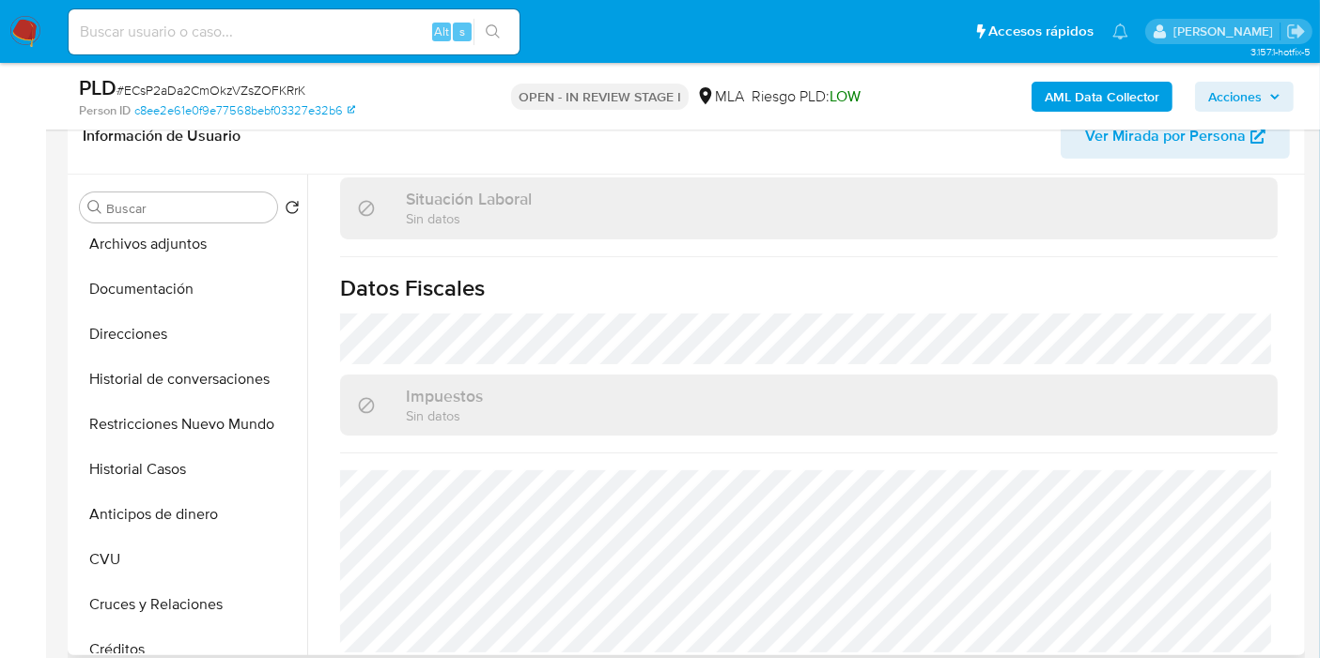
scroll to position [0, 0]
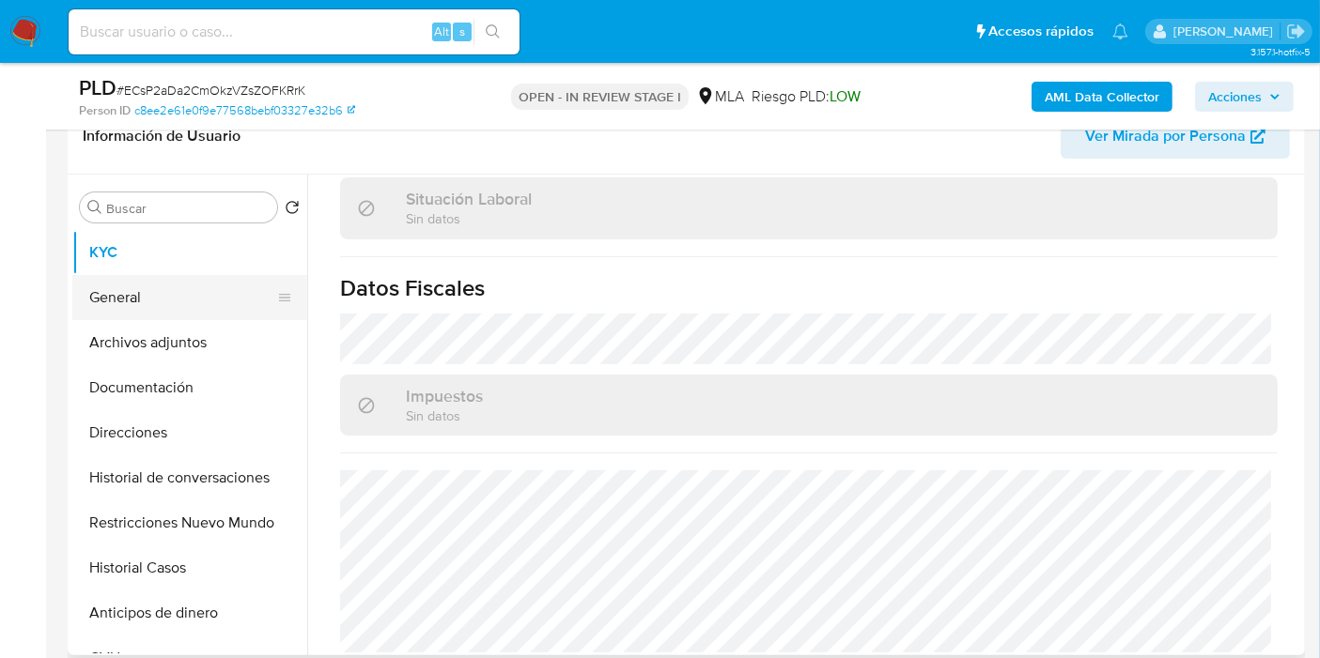
click at [166, 275] on button "General" at bounding box center [182, 297] width 220 height 45
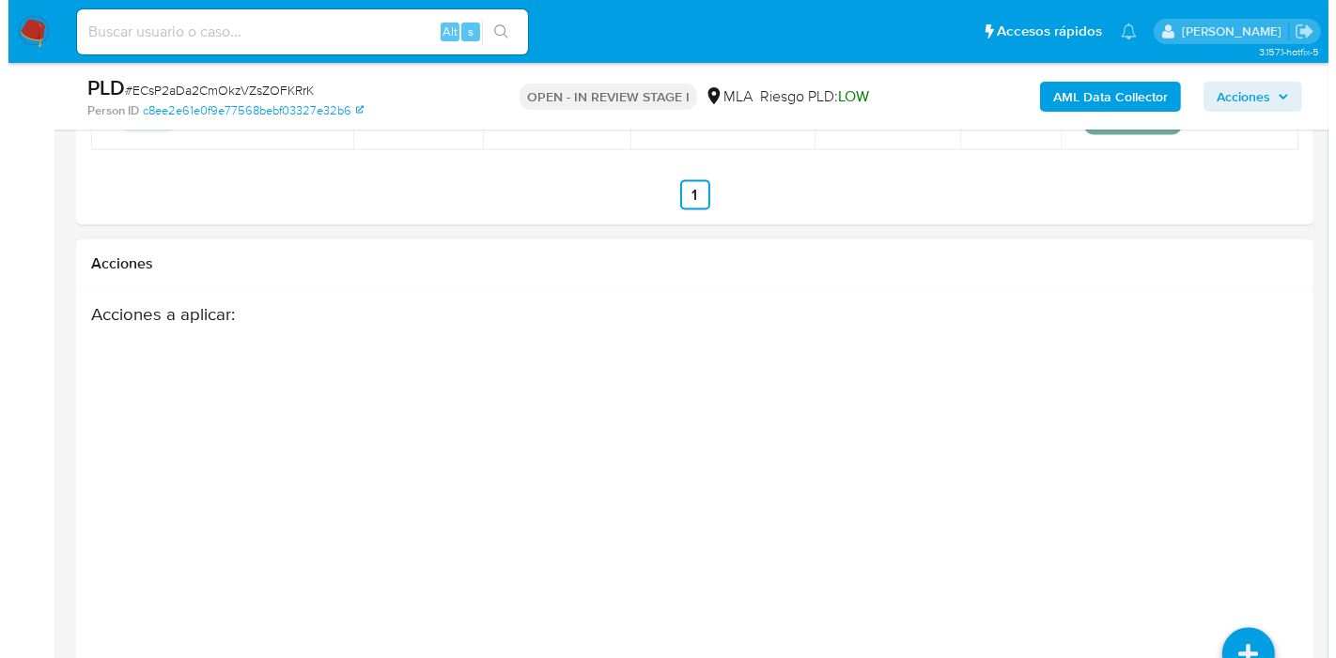
scroll to position [3296, 0]
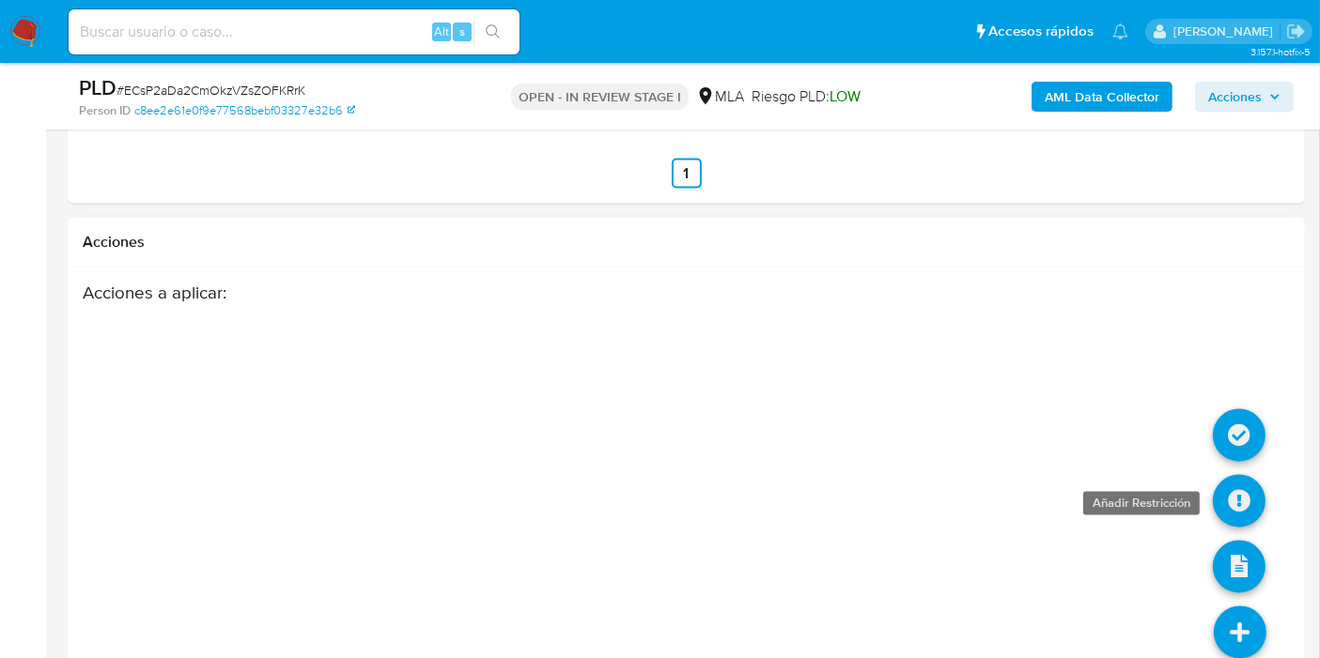
click at [1231, 475] on icon at bounding box center [1239, 501] width 53 height 53
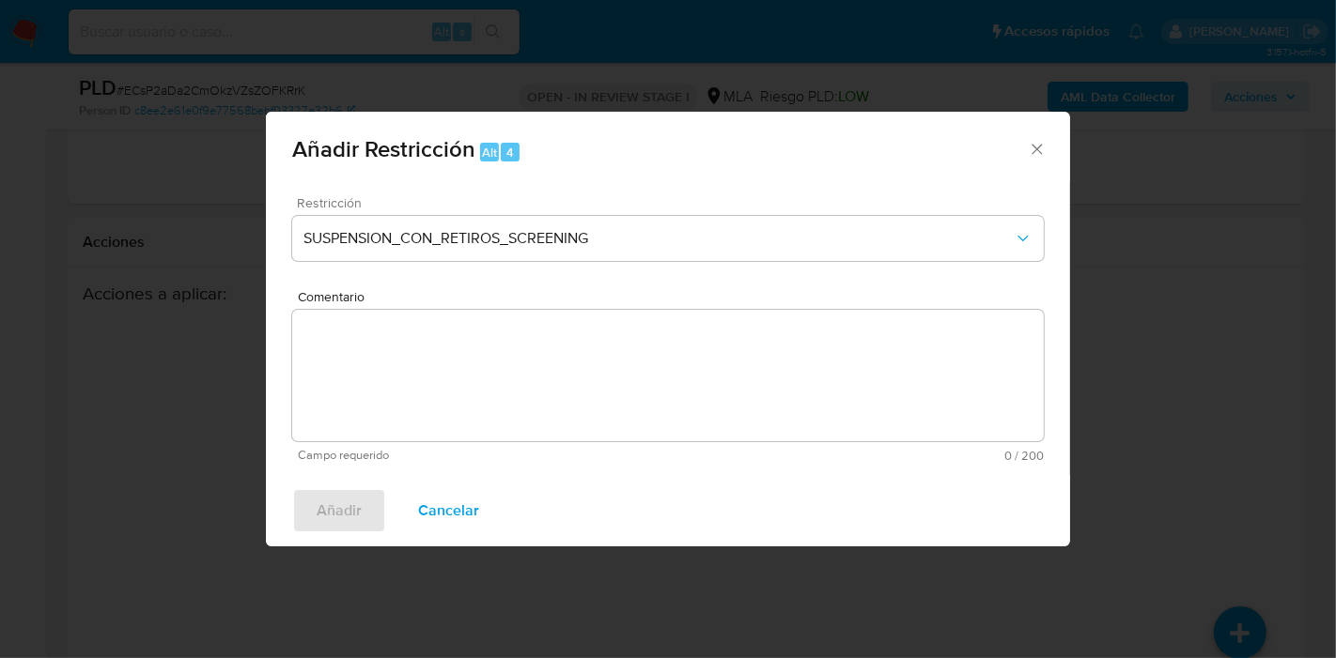
click at [582, 264] on div "Restricción SUSPENSION_CON_RETIROS_SCREENING" at bounding box center [667, 240] width 751 height 89
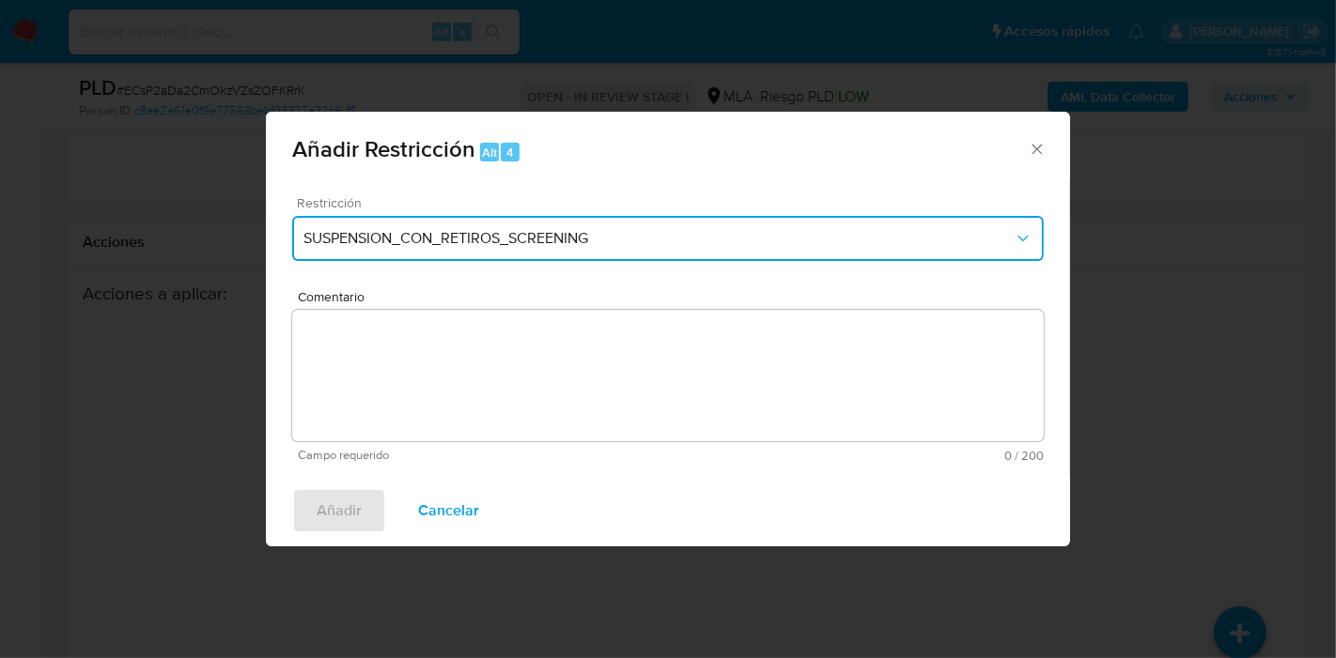
click at [595, 254] on button "SUSPENSION_CON_RETIROS_SCREENING" at bounding box center [667, 238] width 751 height 45
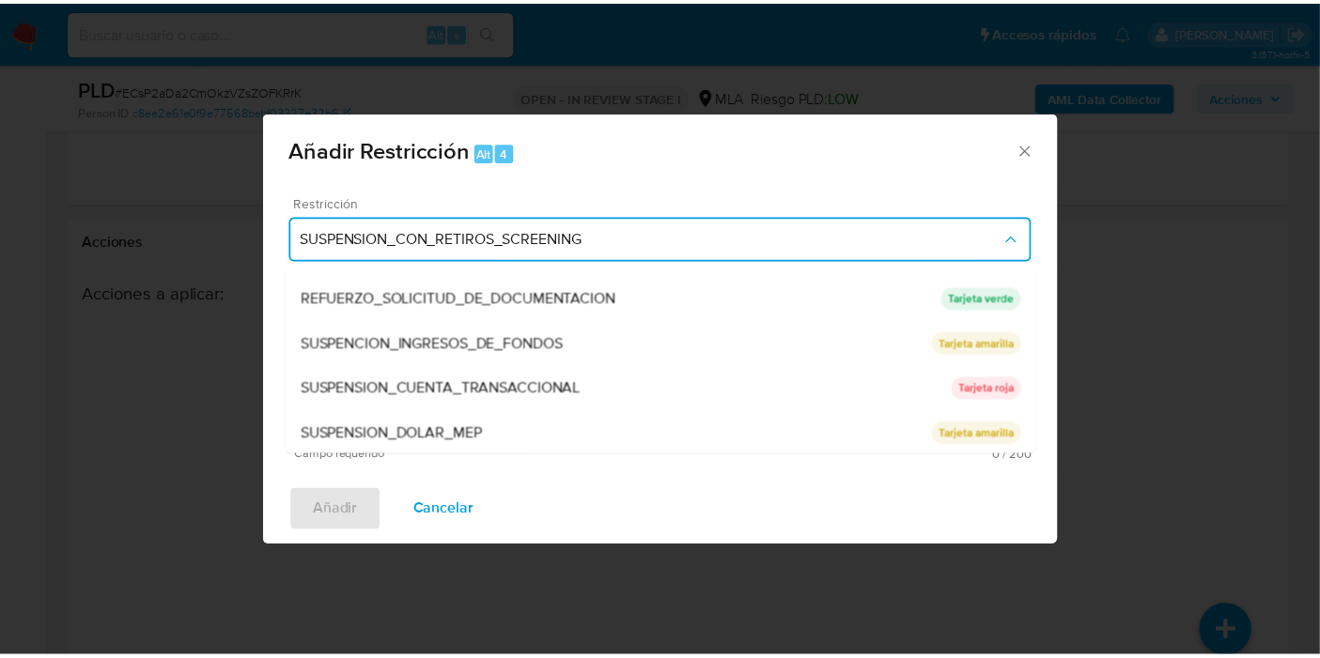
scroll to position [397, 0]
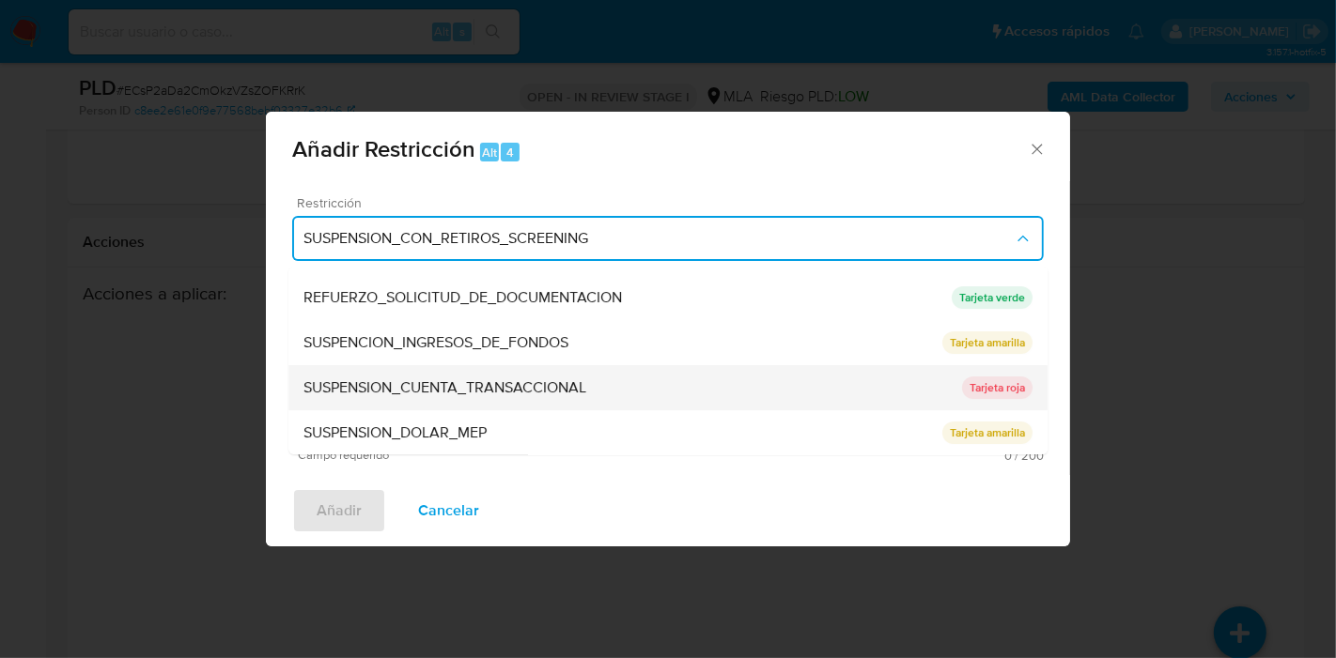
drag, startPoint x: 530, startPoint y: 344, endPoint x: 515, endPoint y: 377, distance: 36.1
click at [515, 377] on ul "SUSPENSION_CON_RETIROS_SCREENING SUSPENSION_CON_RETIROS_SCREENING Tarjeta roja …" at bounding box center [667, 162] width 759 height 586
click at [515, 379] on span "SUSPENSION_CUENTA_TRANSACCIONAL" at bounding box center [444, 388] width 283 height 19
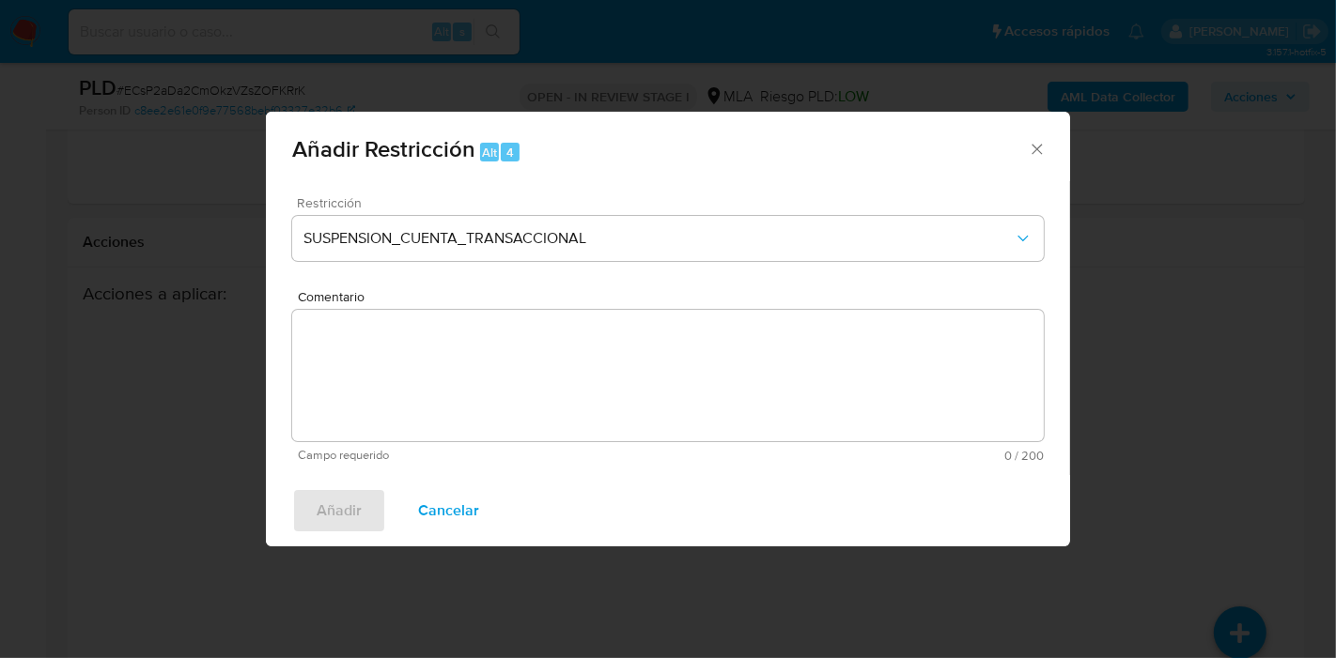
click at [579, 363] on textarea "Comentario" at bounding box center [667, 375] width 751 height 131
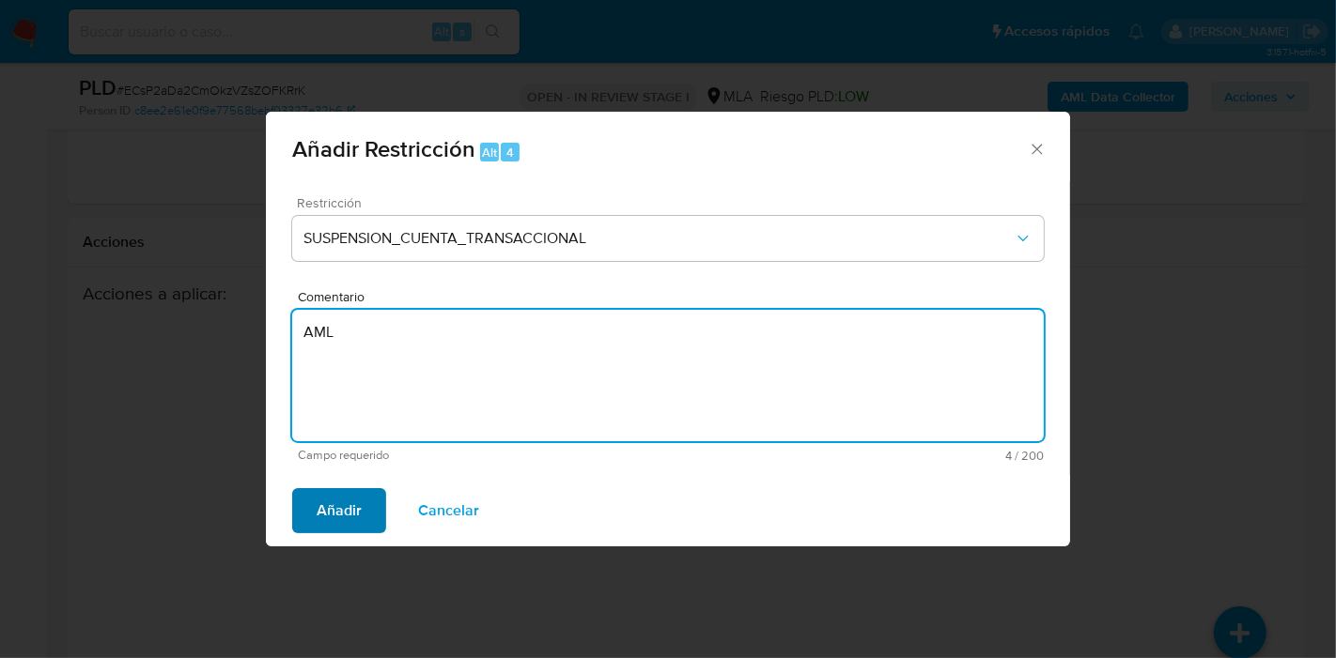
type textarea "AML"
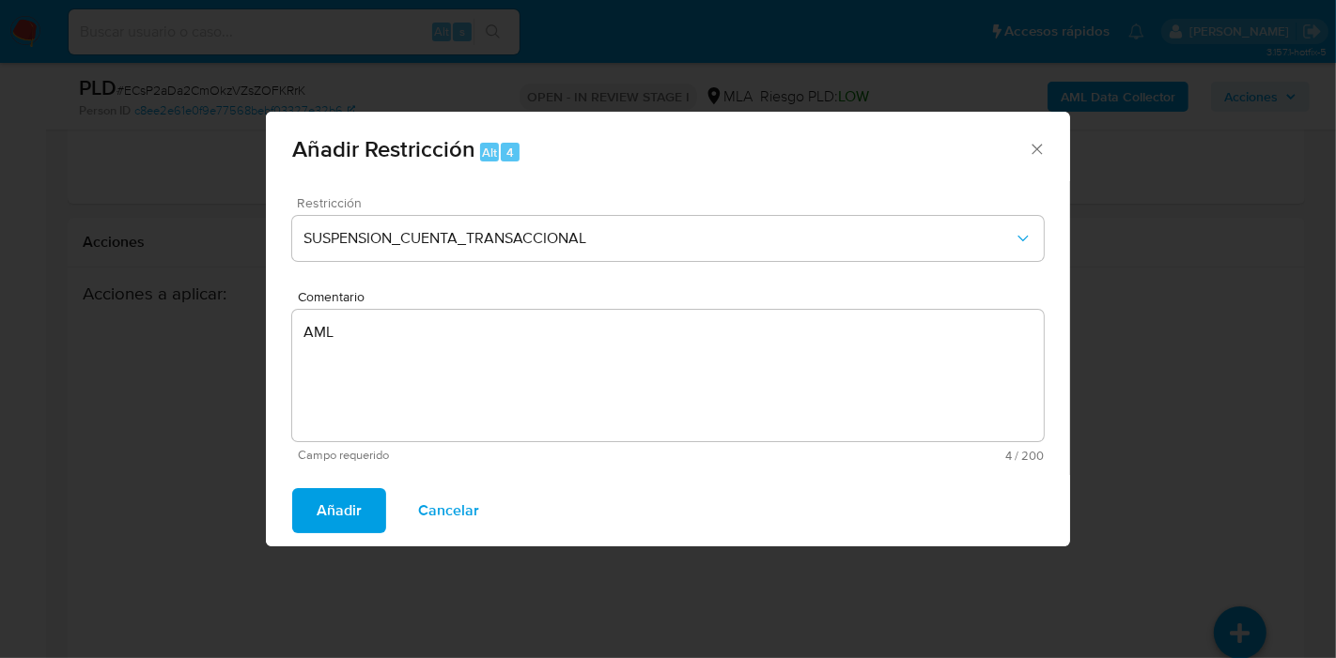
click at [364, 512] on button "Añadir" at bounding box center [339, 510] width 94 height 45
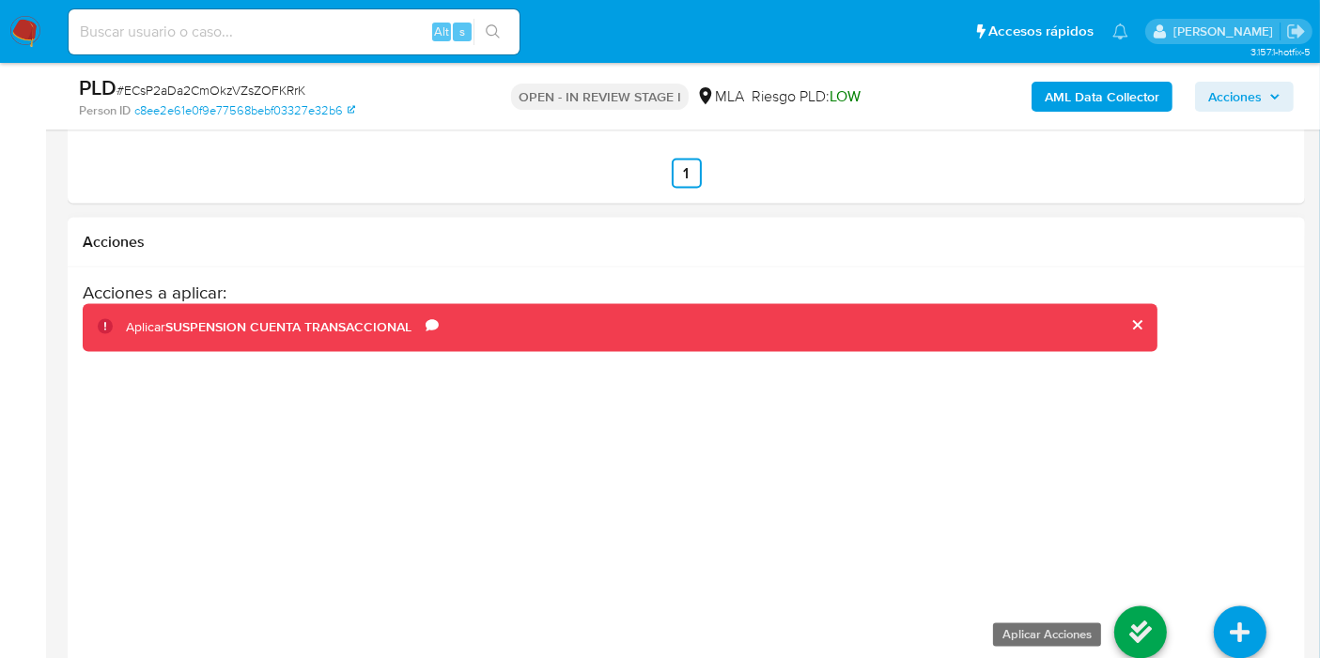
click at [1164, 607] on icon at bounding box center [1140, 633] width 53 height 53
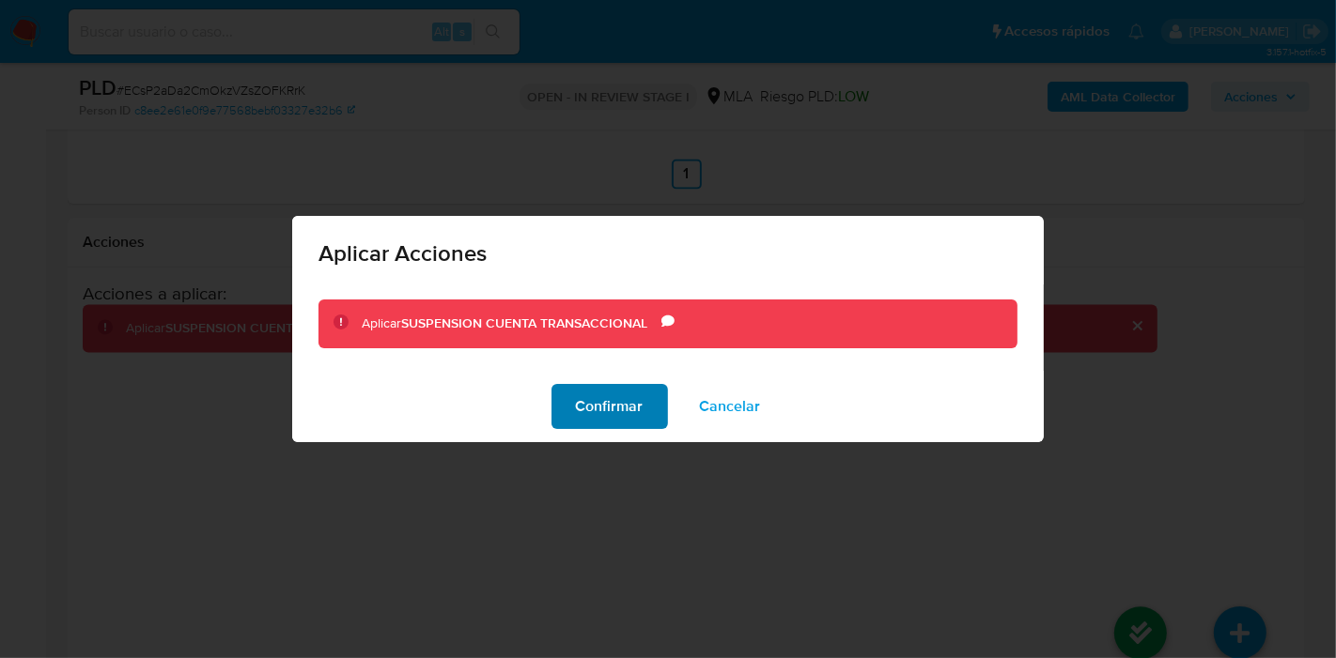
click at [584, 417] on span "Confirmar" at bounding box center [610, 406] width 68 height 41
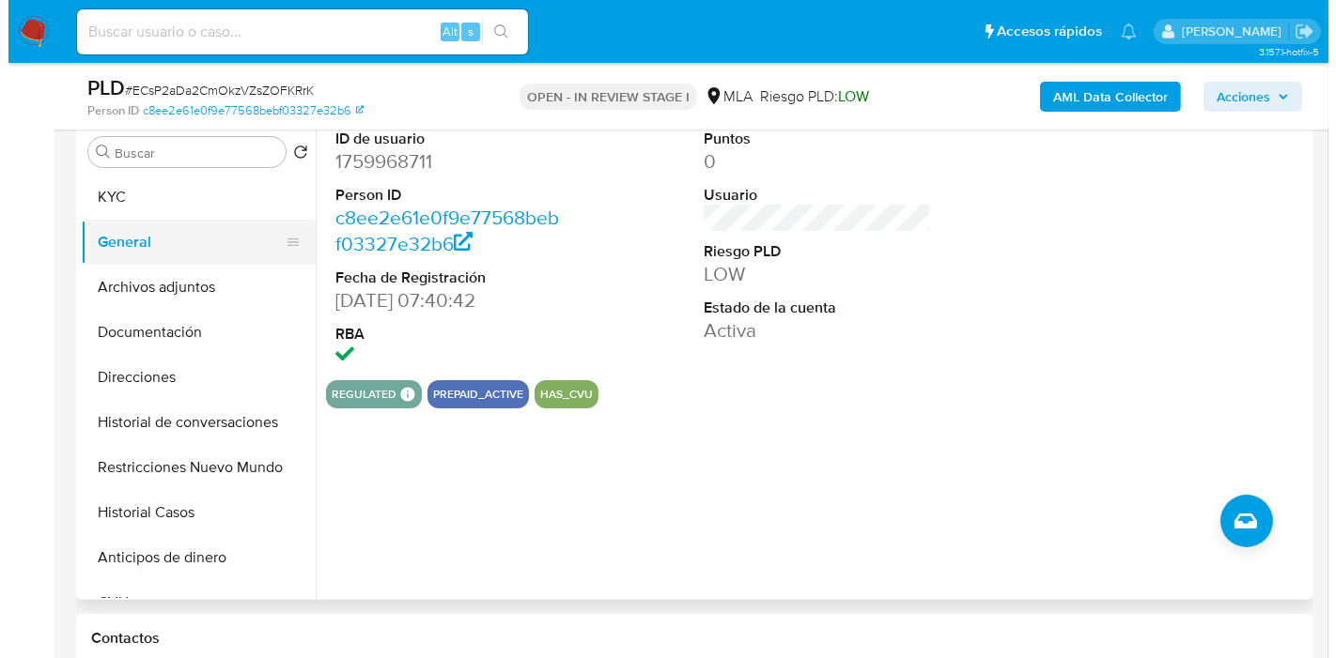
scroll to position [270, 0]
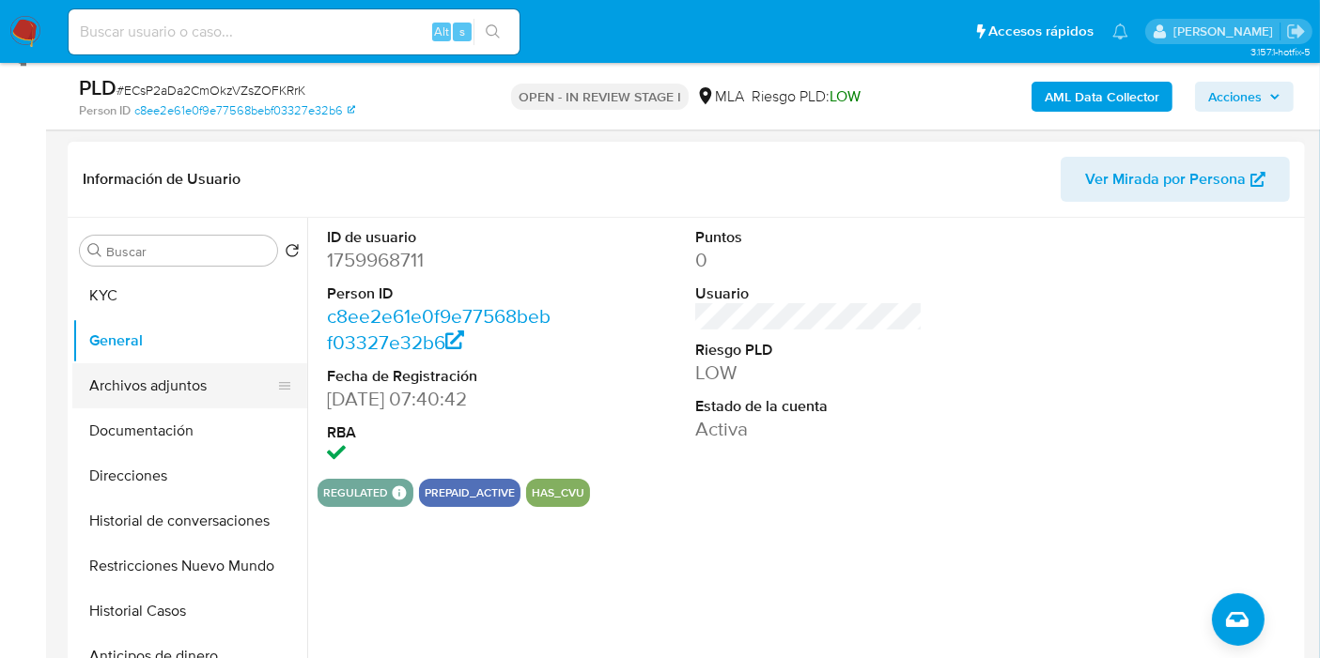
click at [155, 377] on button "Archivos adjuntos" at bounding box center [182, 385] width 220 height 45
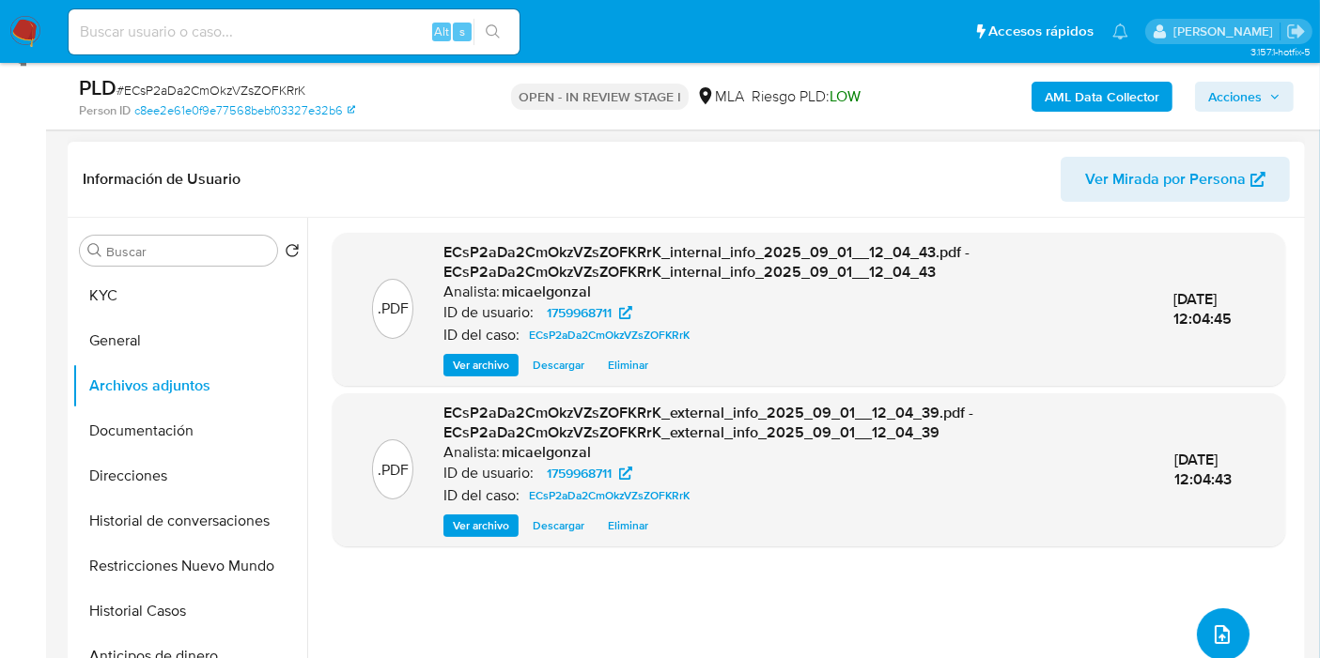
click at [1201, 630] on button "upload-file" at bounding box center [1223, 635] width 53 height 53
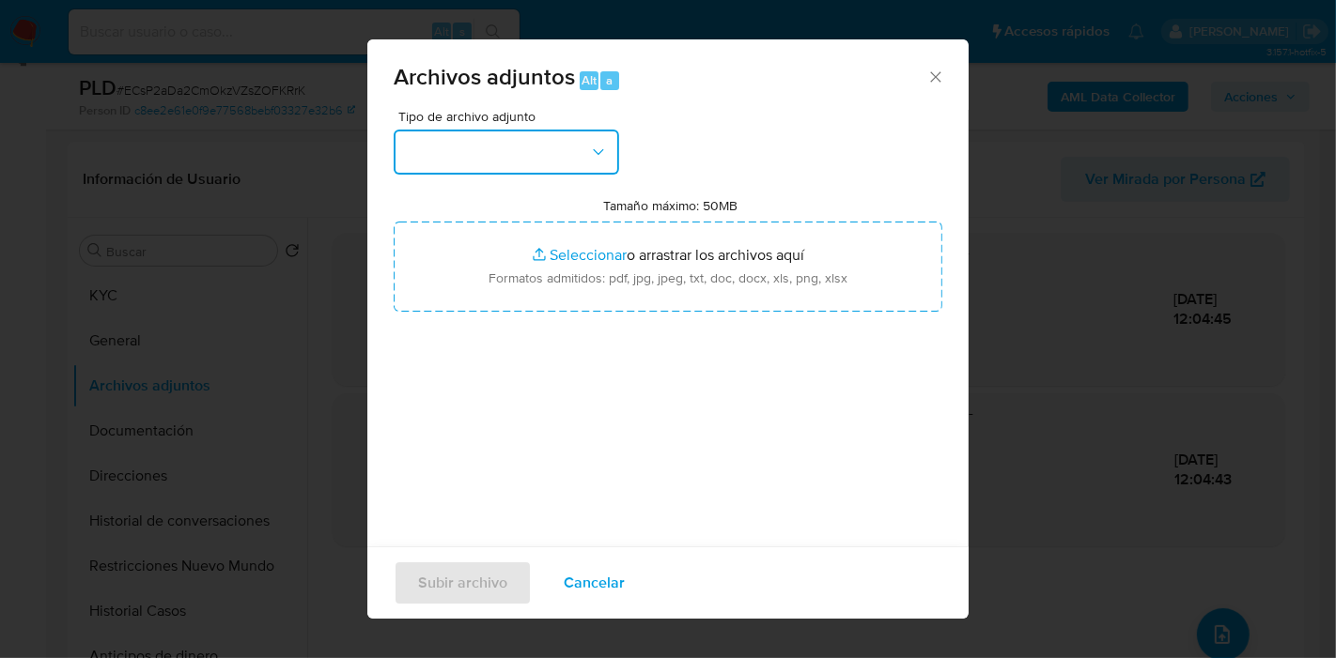
click at [512, 141] on button "button" at bounding box center [506, 152] width 225 height 45
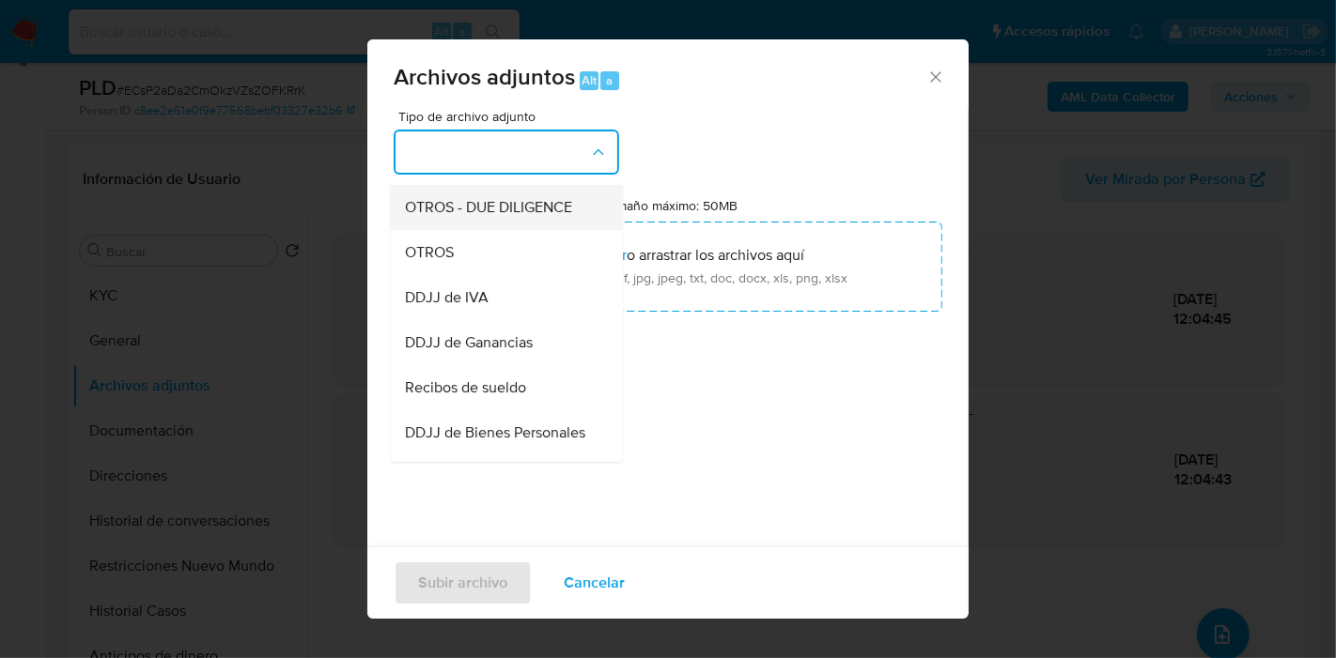
scroll to position [209, 0]
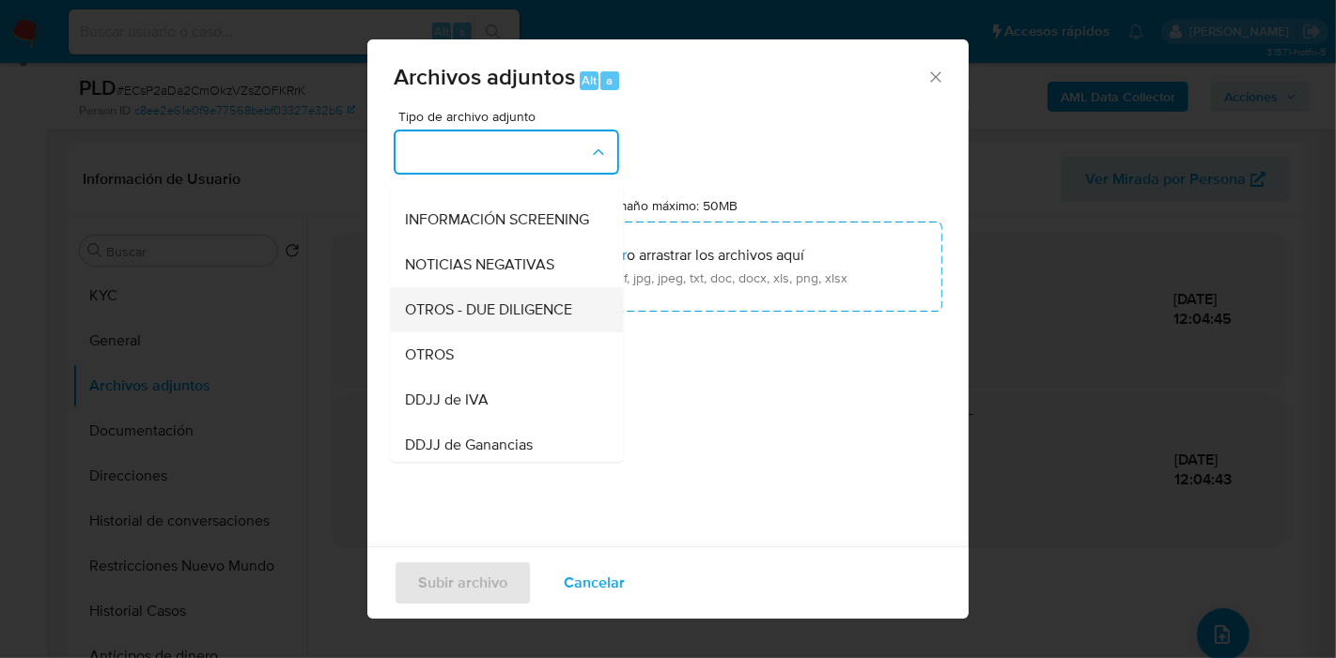
click at [480, 319] on span "OTROS - DUE DILIGENCE" at bounding box center [488, 310] width 167 height 19
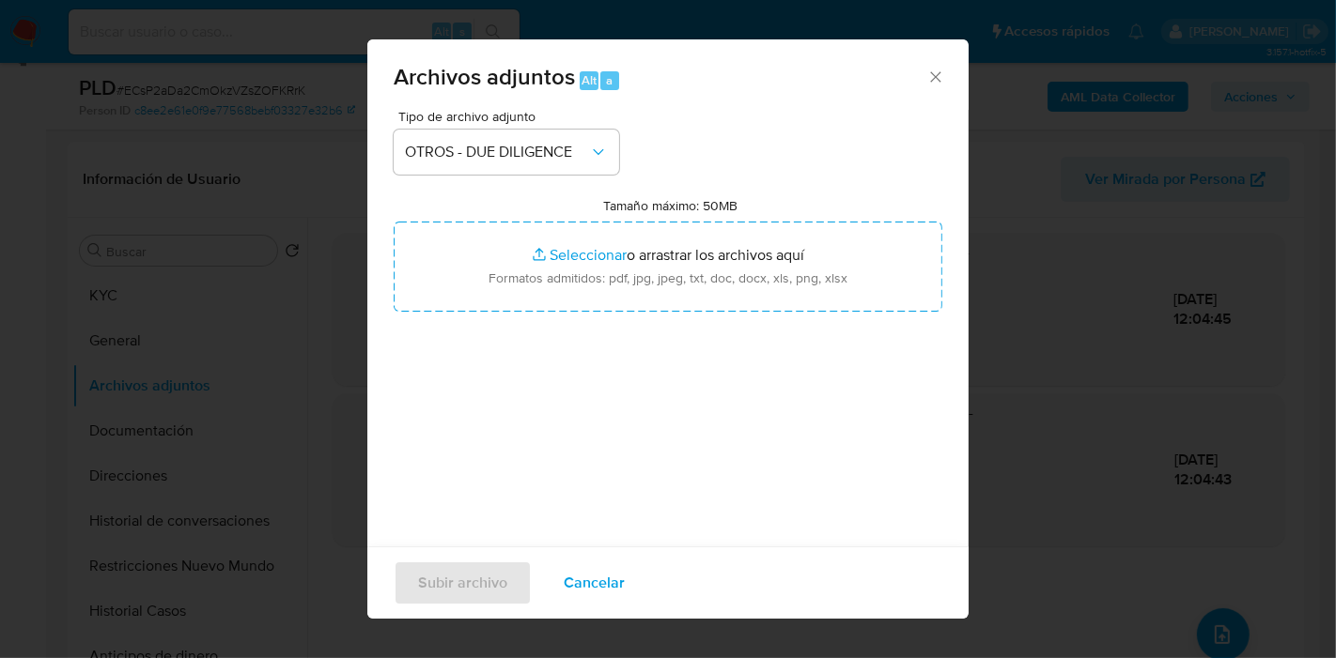
click at [493, 105] on div "Archivos adjuntos Alt a" at bounding box center [667, 74] width 601 height 70
click at [501, 145] on span "OTROS - DUE DILIGENCE" at bounding box center [497, 152] width 184 height 19
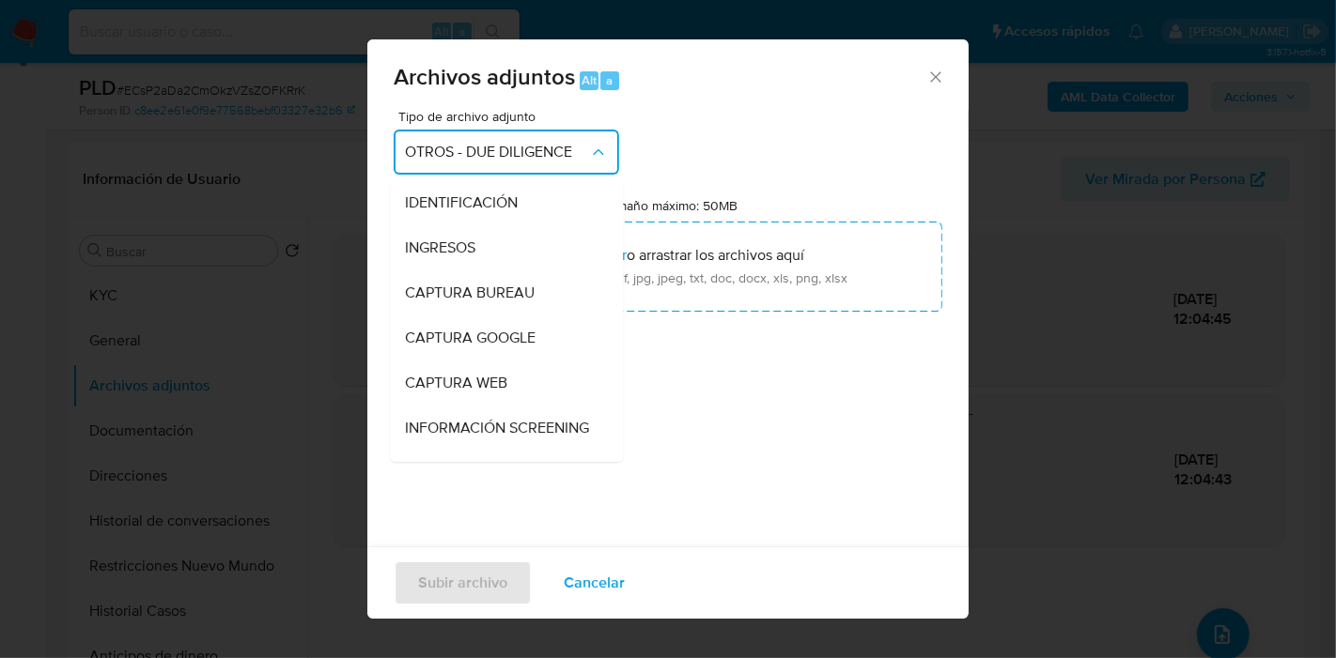
scroll to position [215, 0]
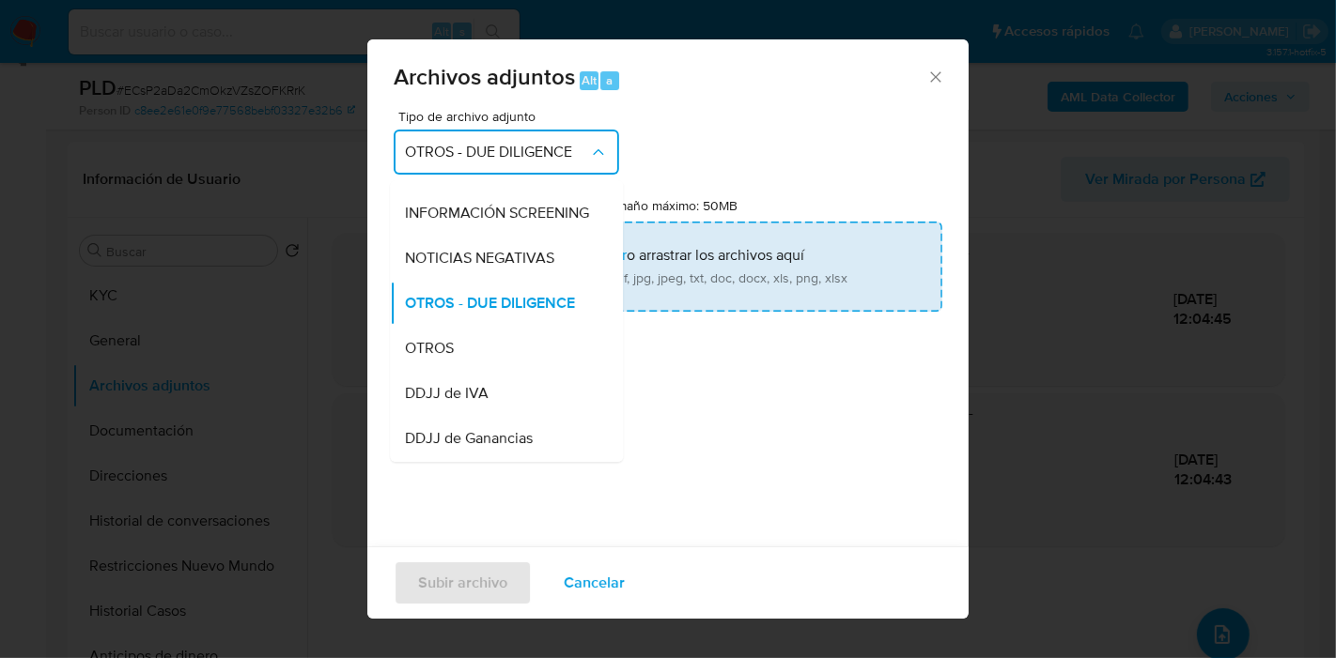
drag, startPoint x: 486, startPoint y: 357, endPoint x: 571, endPoint y: 244, distance: 141.5
click at [488, 352] on div "OTROS" at bounding box center [501, 348] width 192 height 45
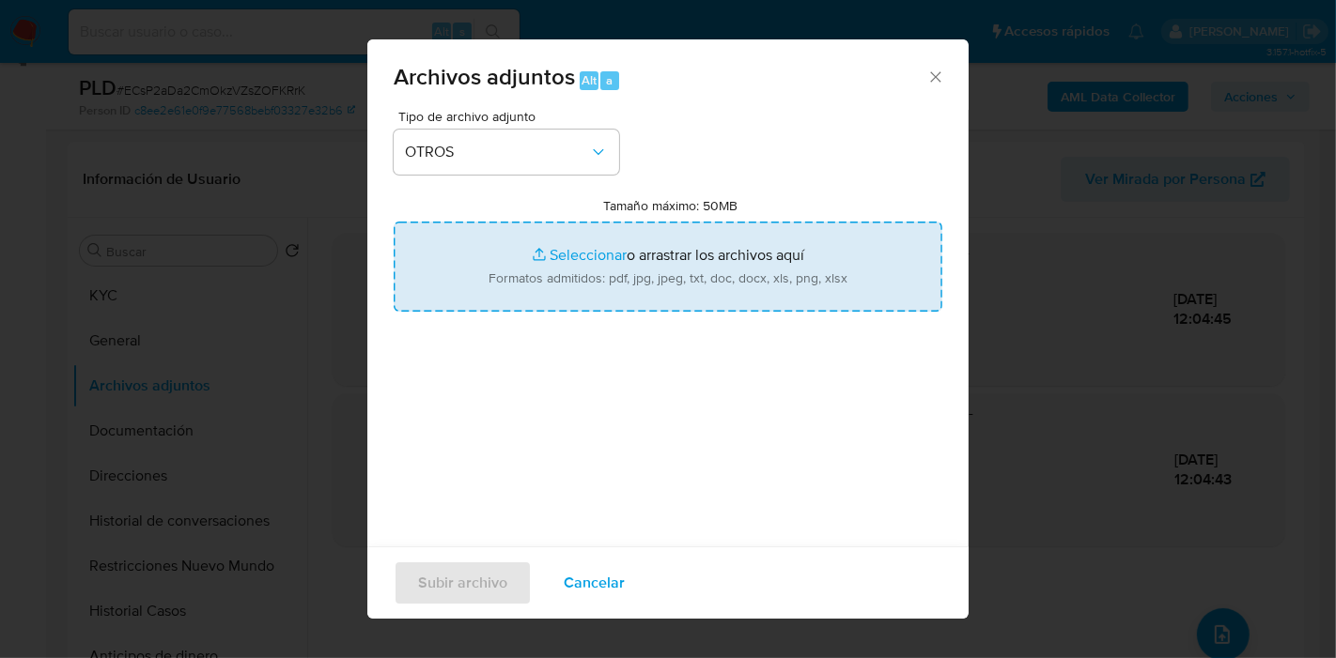
click at [584, 235] on input "Tamaño máximo: 50MB Seleccionar archivos" at bounding box center [668, 267] width 549 height 90
type input "C:\fakepath\Movimientos de Hugo Enrique Bustamante.xlsx"
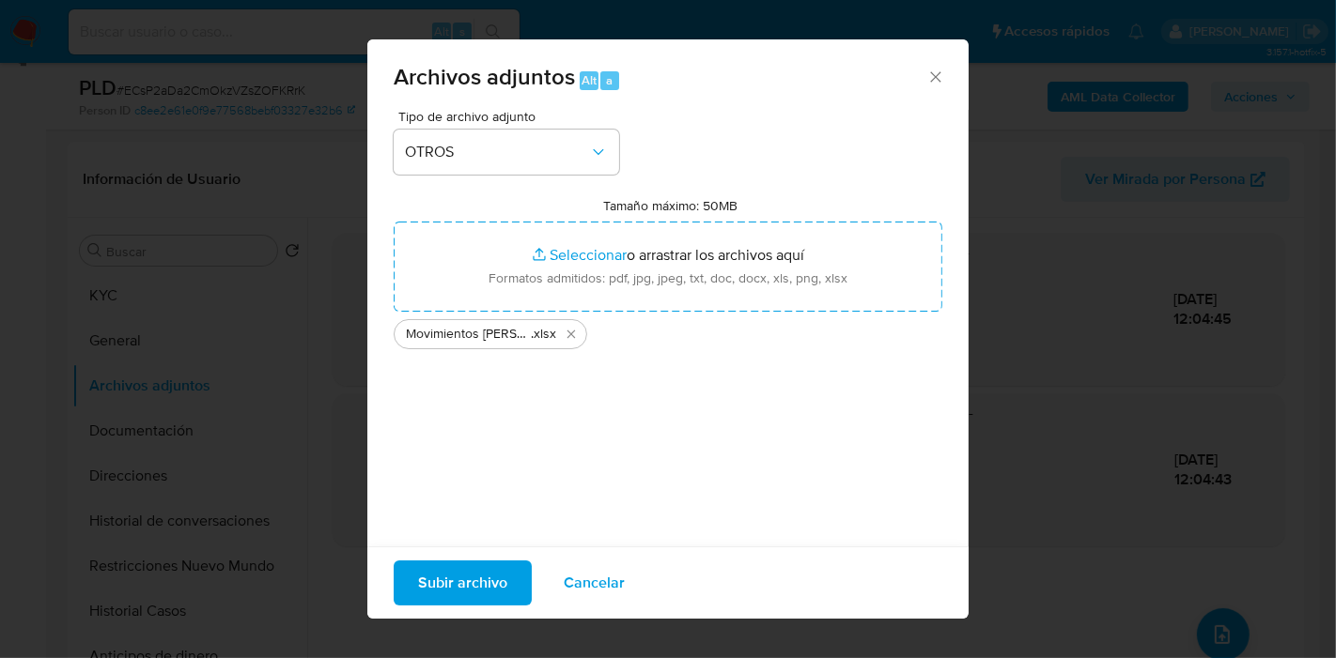
click at [429, 578] on span "Subir archivo" at bounding box center [462, 583] width 89 height 41
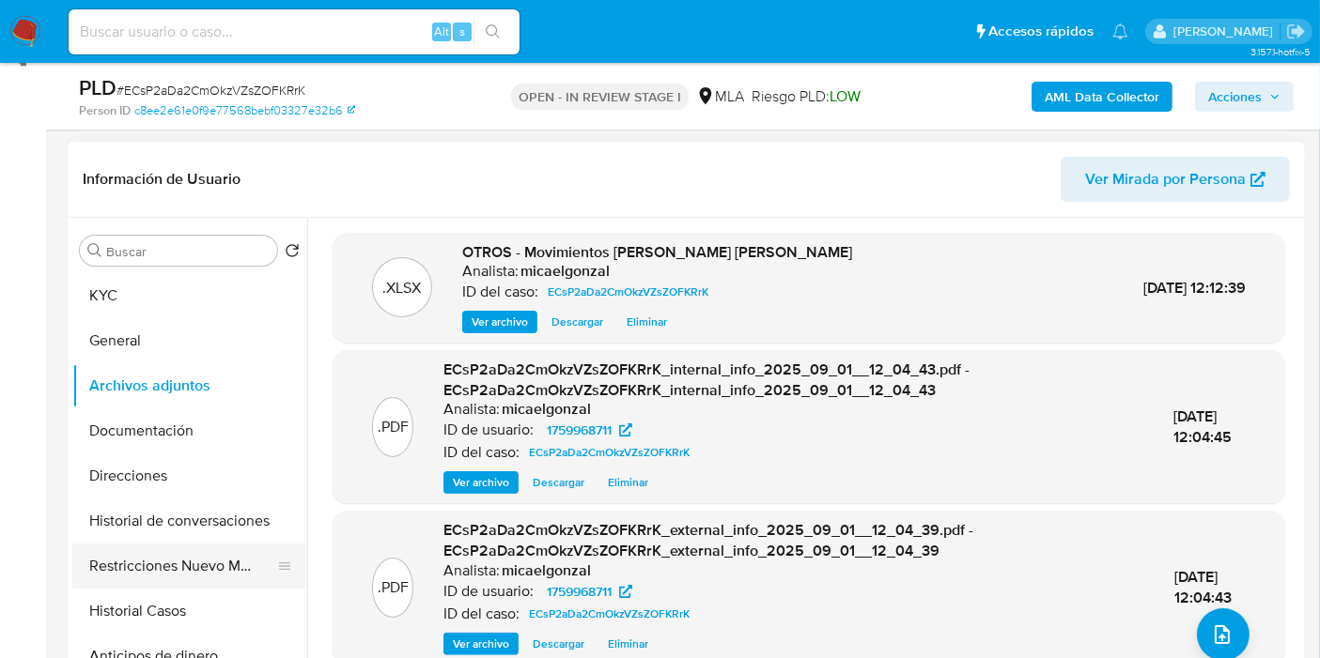
click at [177, 583] on button "Restricciones Nuevo Mundo" at bounding box center [182, 566] width 220 height 45
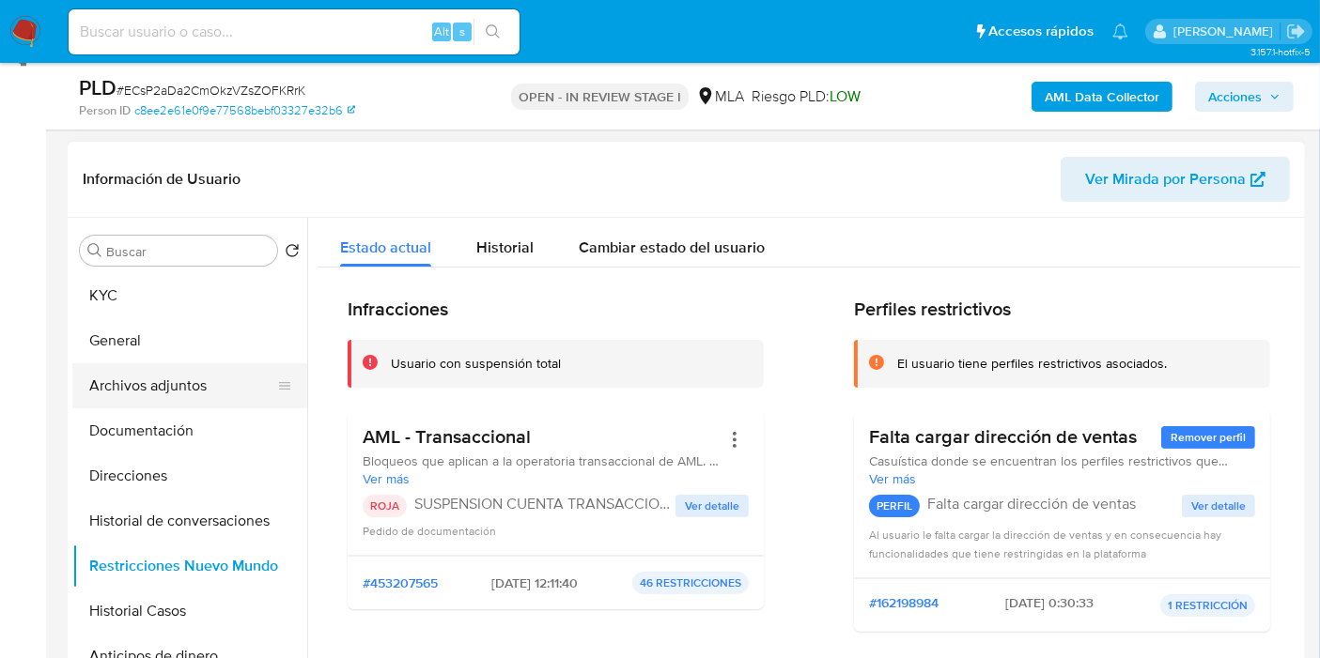
click at [192, 382] on button "Archivos adjuntos" at bounding box center [182, 385] width 220 height 45
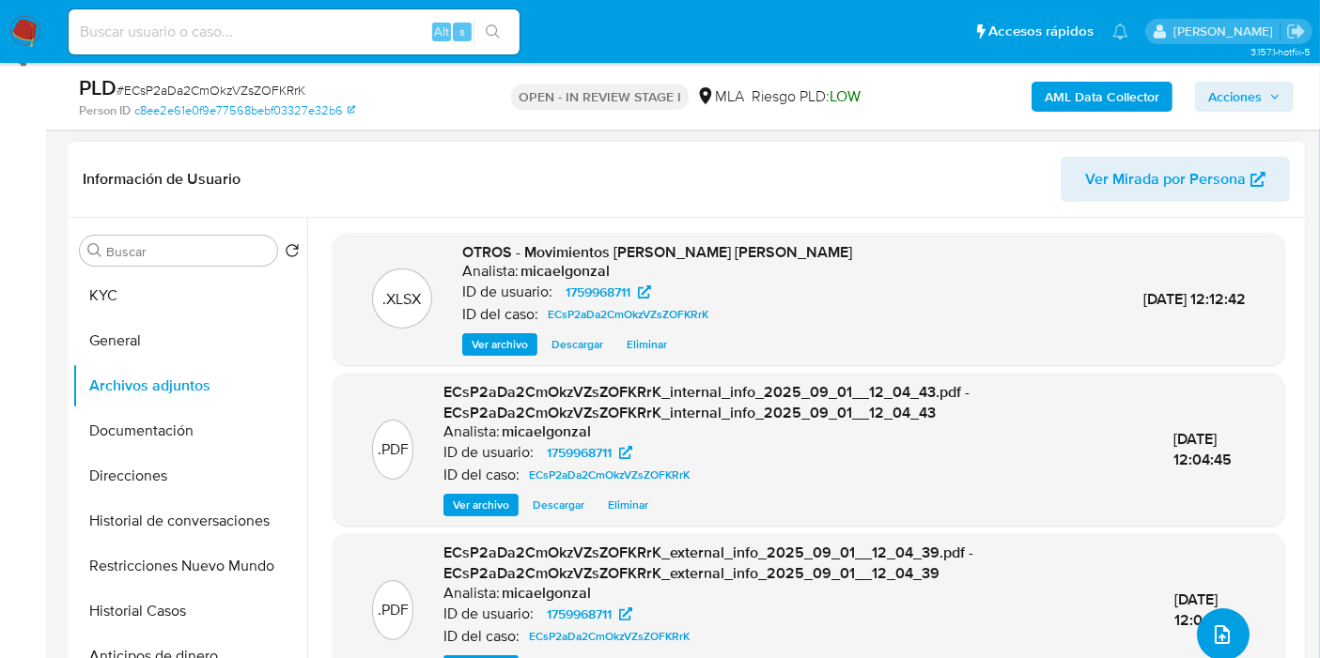
click at [1198, 631] on button "upload-file" at bounding box center [1223, 635] width 53 height 53
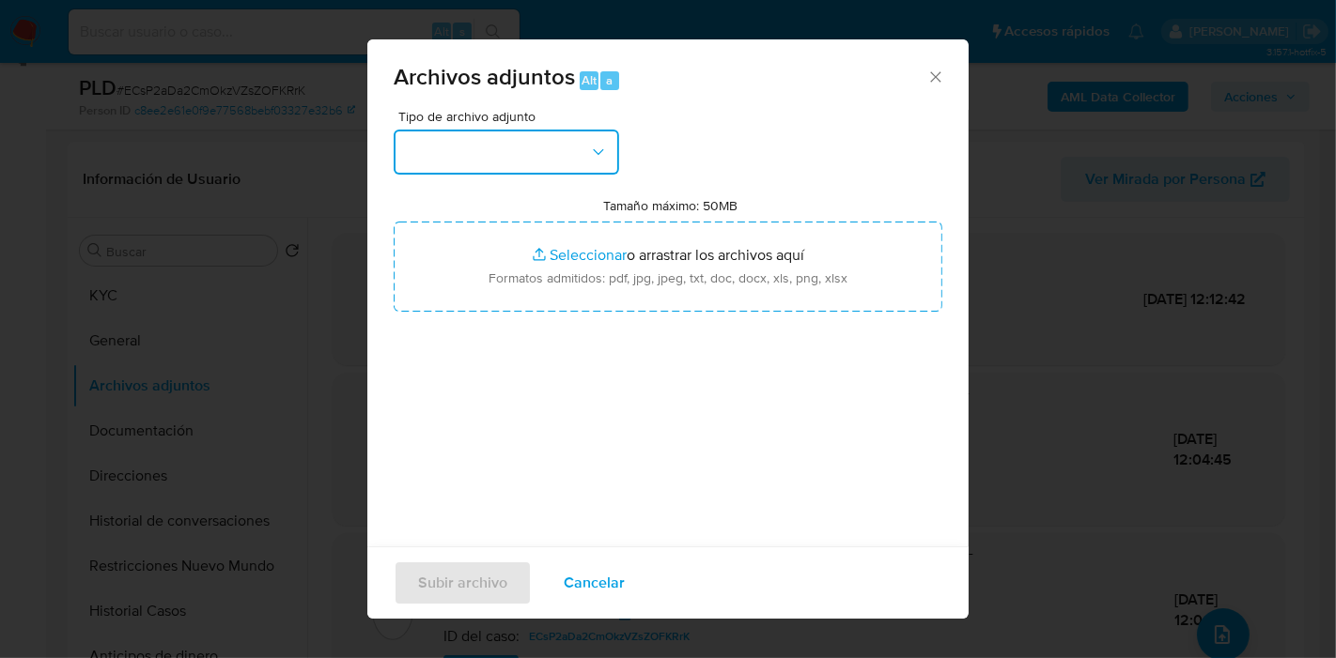
click at [580, 163] on button "button" at bounding box center [506, 152] width 225 height 45
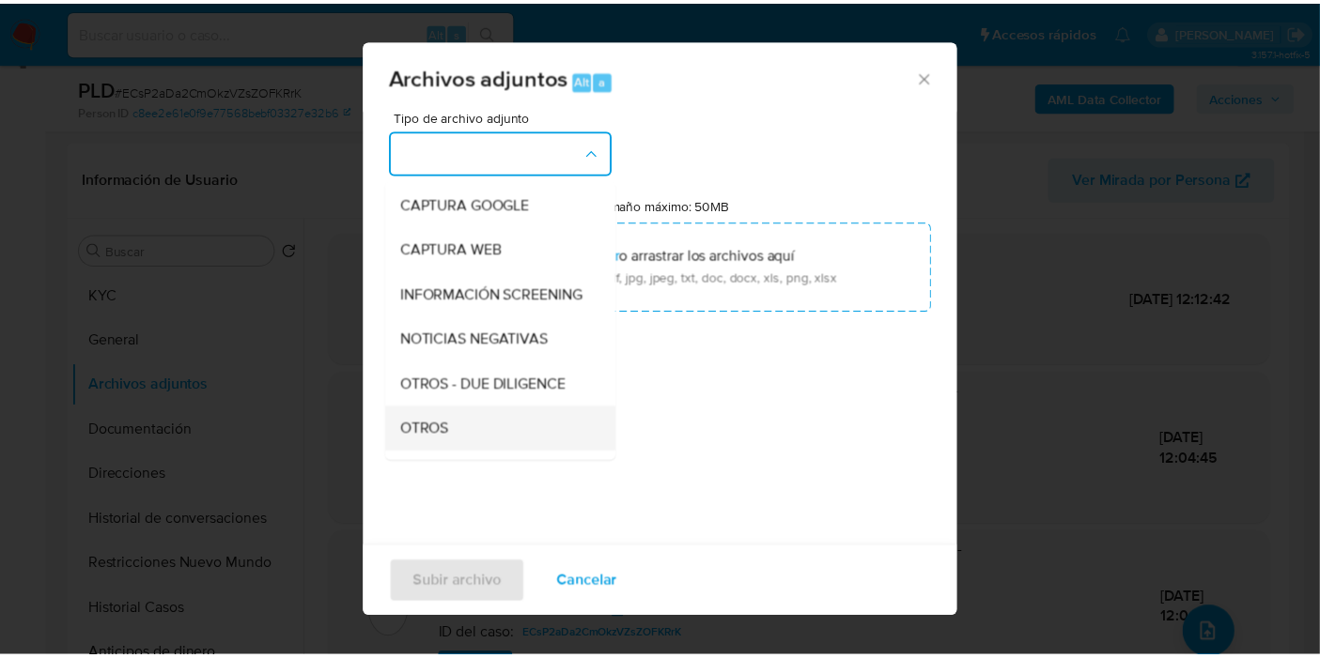
scroll to position [209, 0]
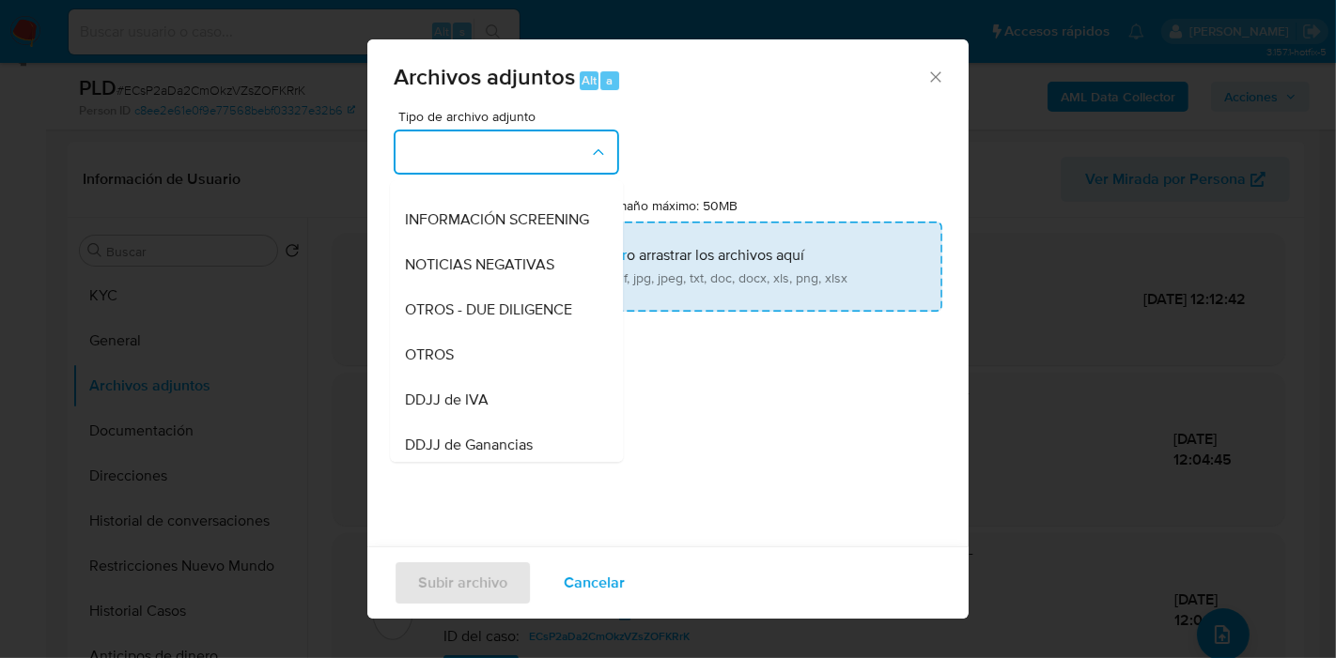
drag, startPoint x: 494, startPoint y: 387, endPoint x: 554, endPoint y: 304, distance: 102.2
click at [497, 378] on div "OTROS" at bounding box center [501, 354] width 192 height 45
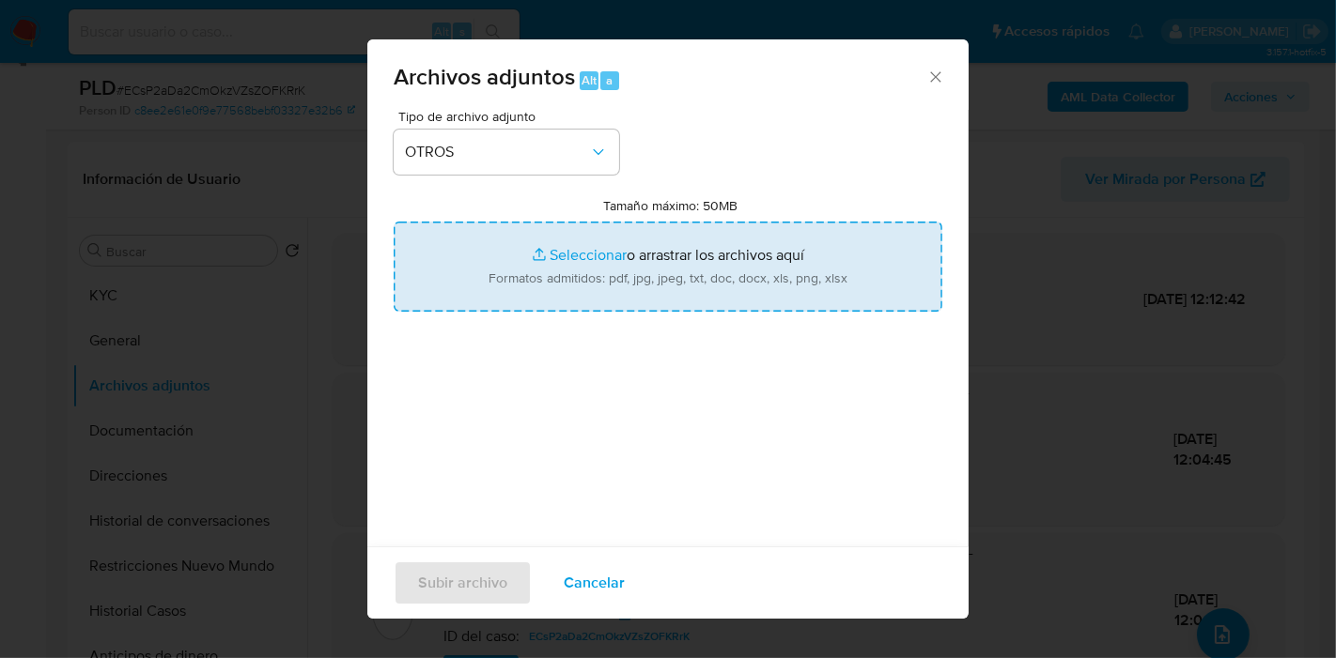
click at [554, 304] on input "Tamaño máximo: 50MB Seleccionar archivos" at bounding box center [668, 267] width 549 height 90
type input "C:\fakepath\Caselog ECsP2aDa2CmOkzVZsZOFKRrK_2025_08_19_19_55_42.docx"
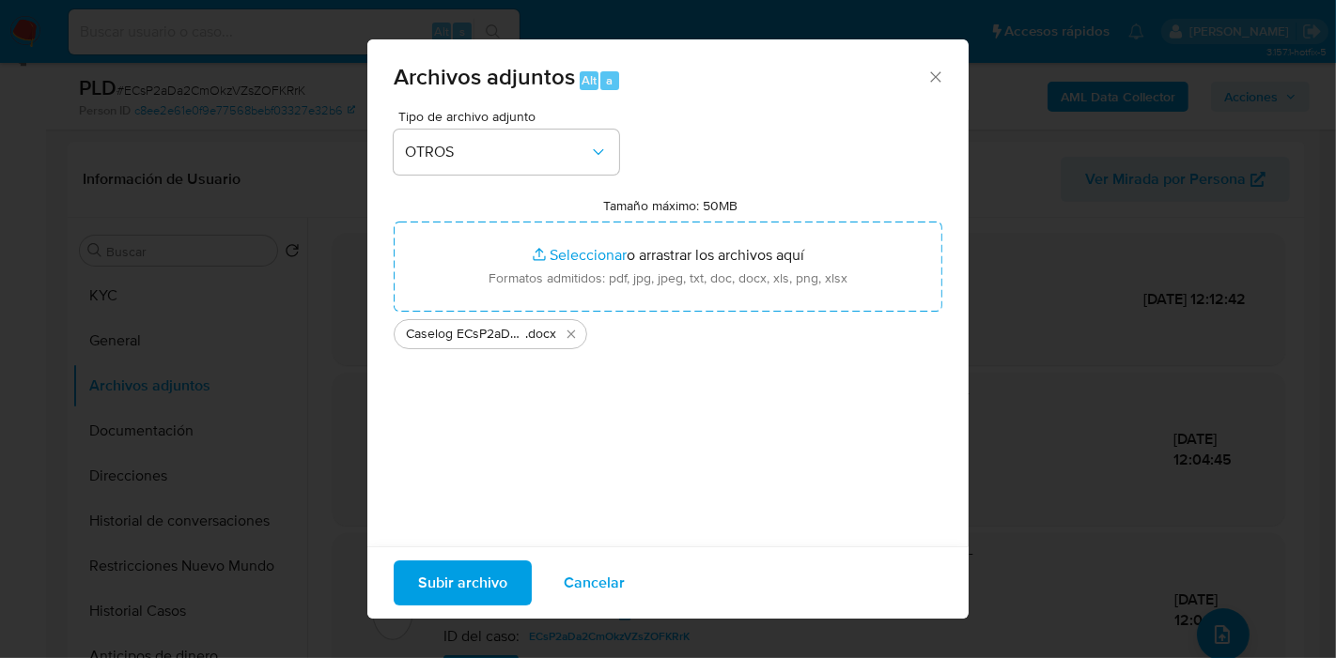
drag, startPoint x: 554, startPoint y: 304, endPoint x: 536, endPoint y: 447, distance: 143.9
click at [536, 447] on div "Tipo de archivo adjunto OTROS Tamaño máximo: 50MB Seleccionar archivos Seleccio…" at bounding box center [668, 331] width 549 height 443
click at [449, 581] on span "Subir archivo" at bounding box center [462, 583] width 89 height 41
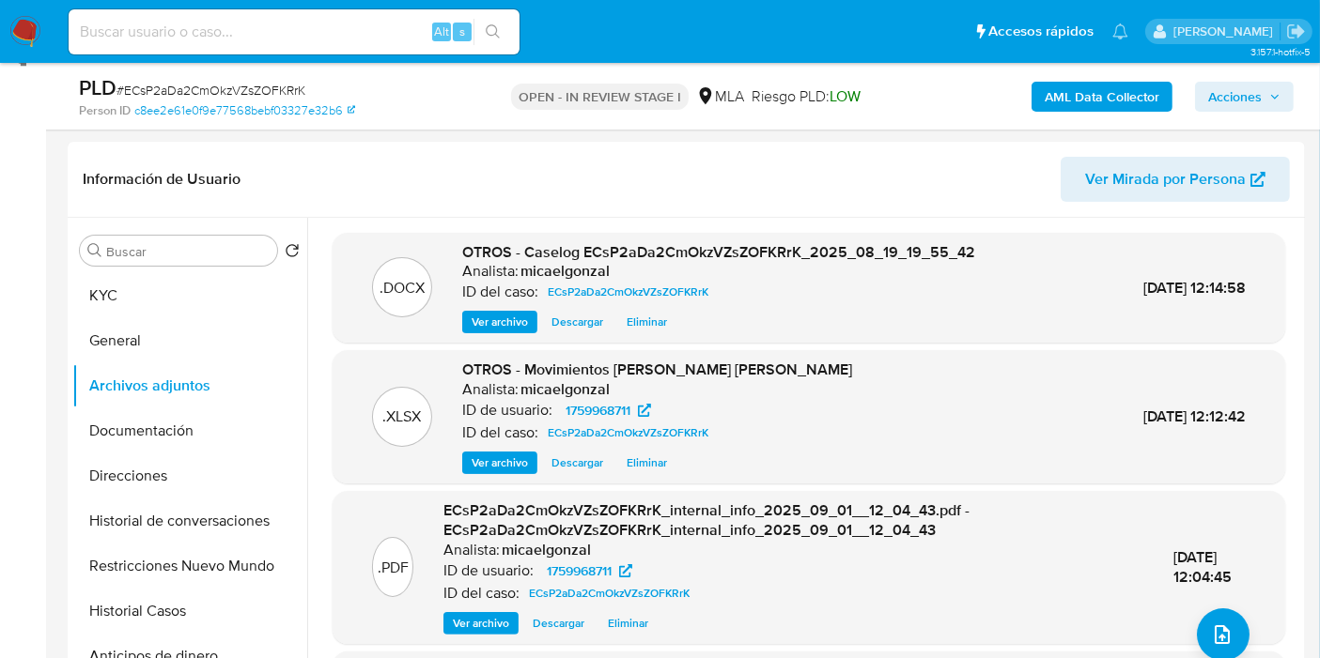
click at [228, 318] on button "General" at bounding box center [189, 340] width 235 height 45
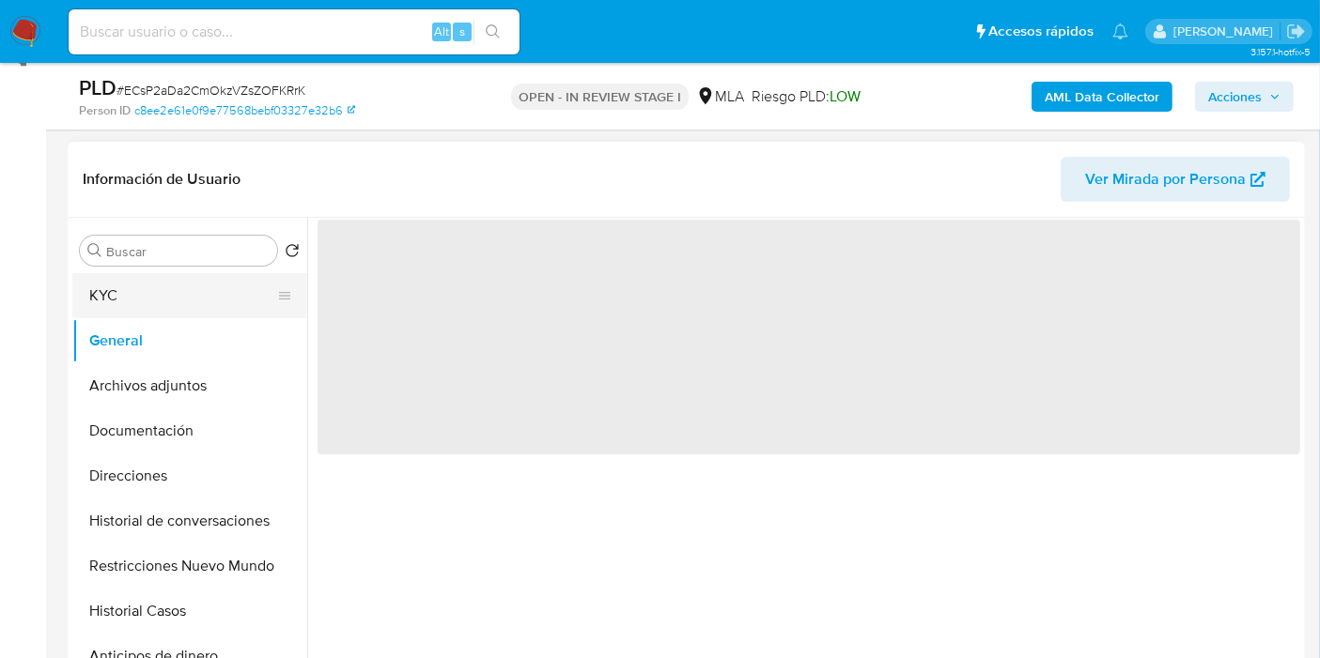
click at [233, 295] on button "KYC" at bounding box center [182, 295] width 220 height 45
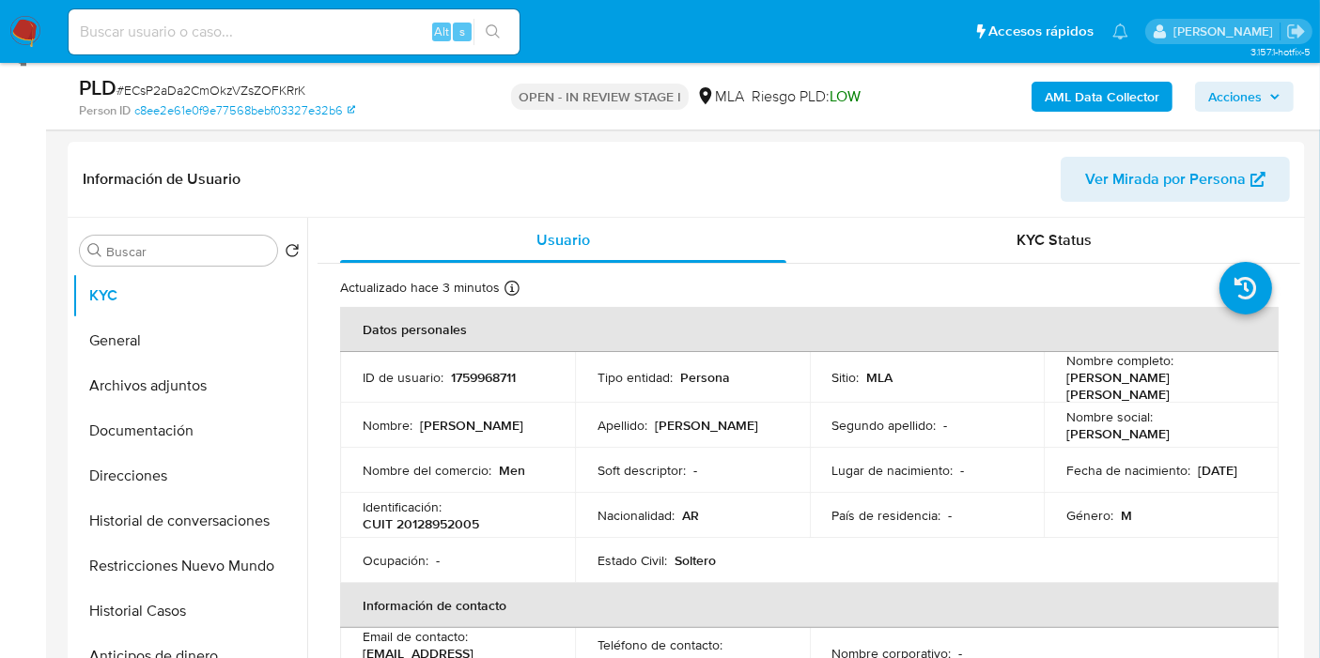
click at [1315, 101] on div "PLD # ECsP2aDa2CmOkzVZsZOFKRrK Person ID c8ee2e61e0f9e77568bebf03327e32b6 OPEN …" at bounding box center [660, 96] width 1320 height 67
click at [1276, 93] on icon "button" at bounding box center [1274, 96] width 11 height 11
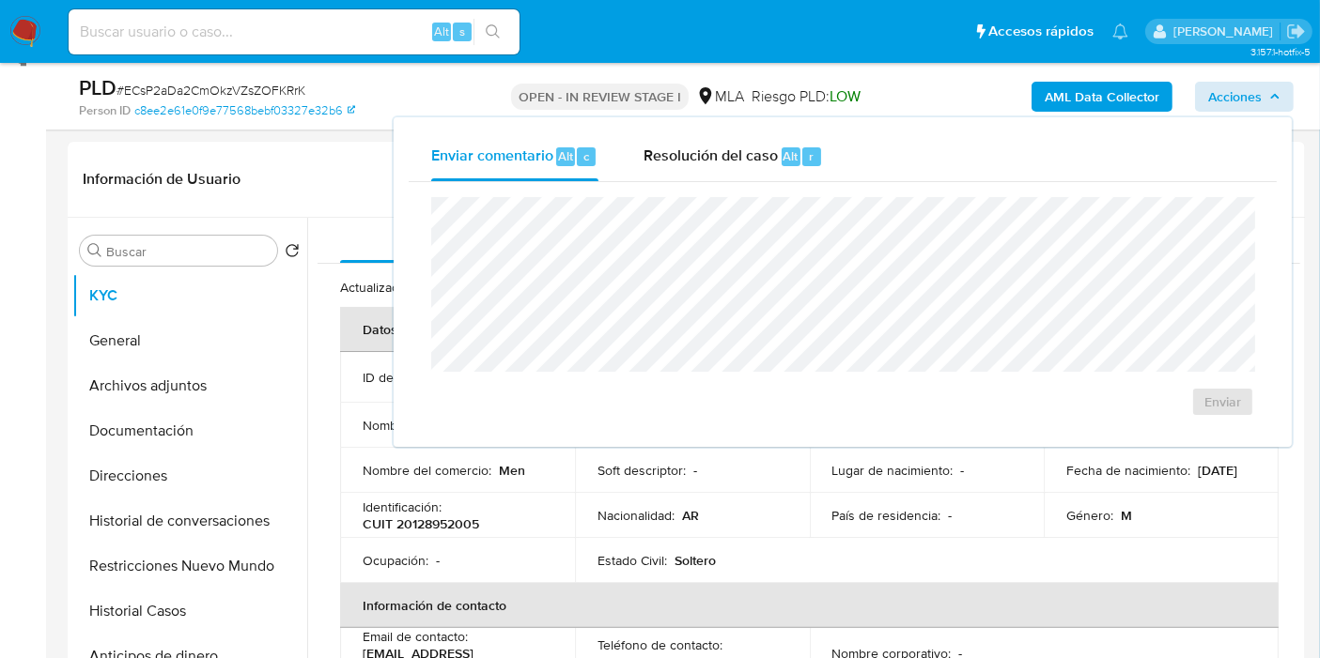
click at [725, 184] on div "Enviar" at bounding box center [843, 307] width 868 height 250
click at [719, 189] on div "Enviar" at bounding box center [843, 307] width 868 height 250
click at [721, 166] on div "Resolución del caso Alt r" at bounding box center [732, 156] width 179 height 49
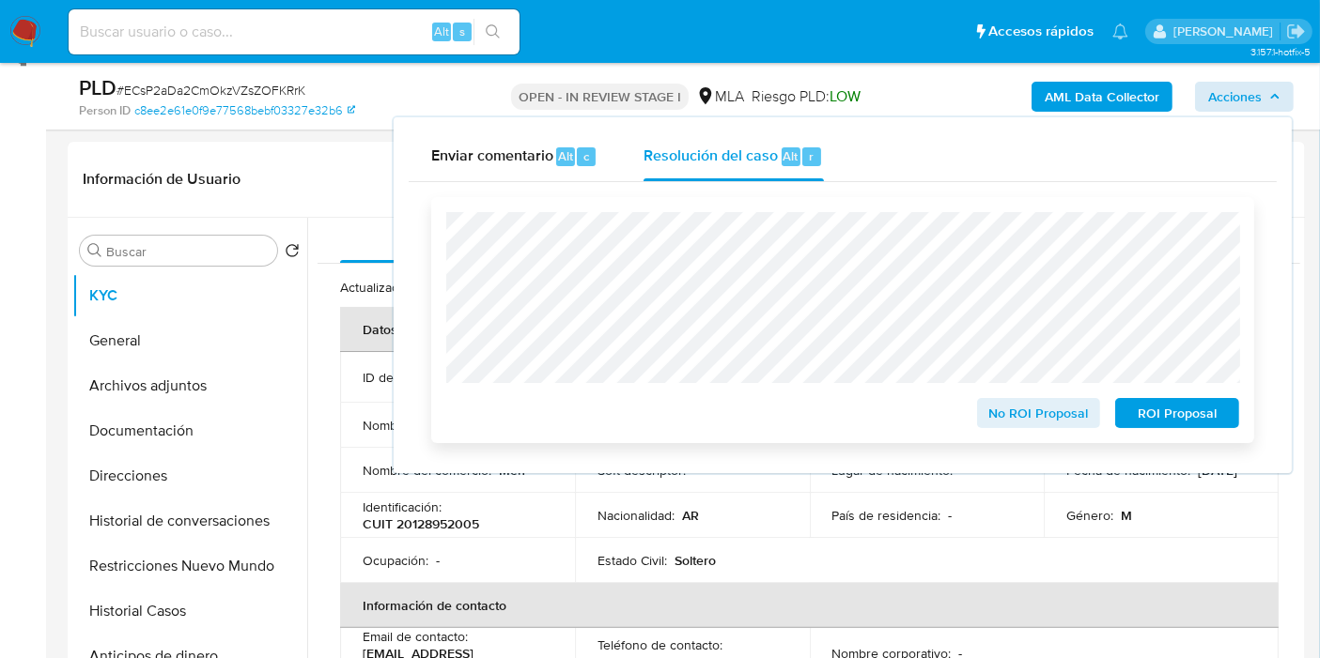
click at [1147, 412] on span "ROI Proposal" at bounding box center [1177, 413] width 98 height 26
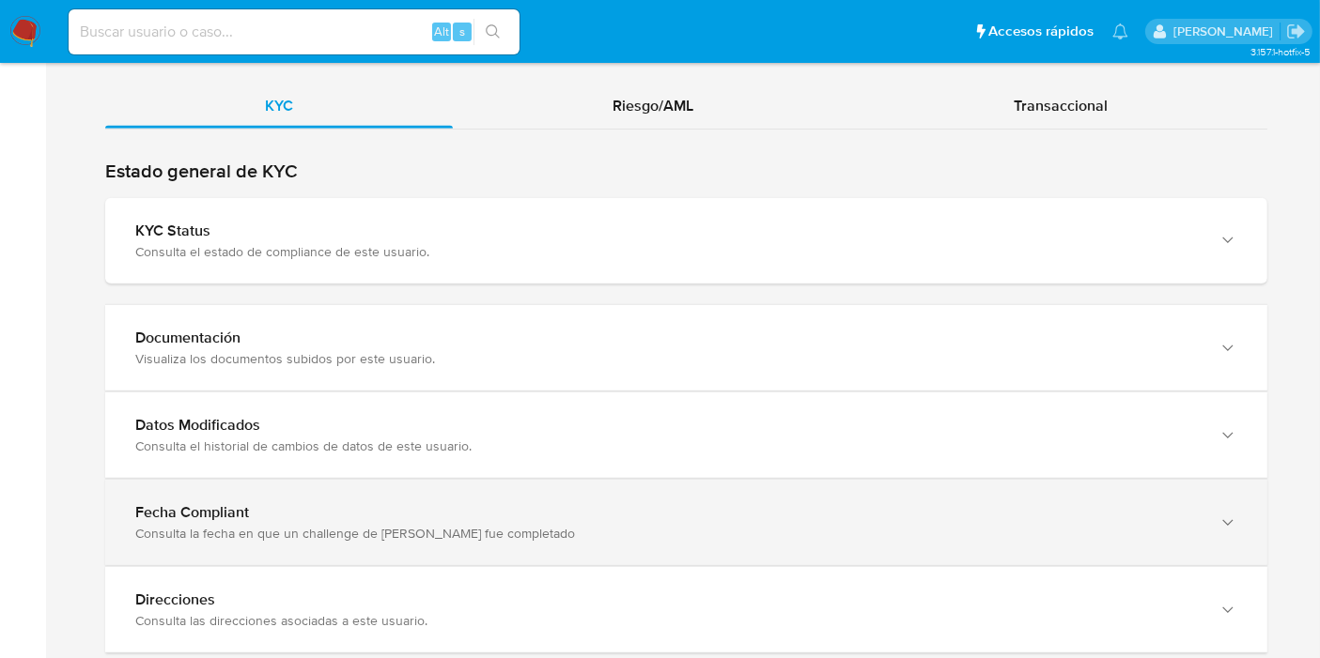
scroll to position [1771, 0]
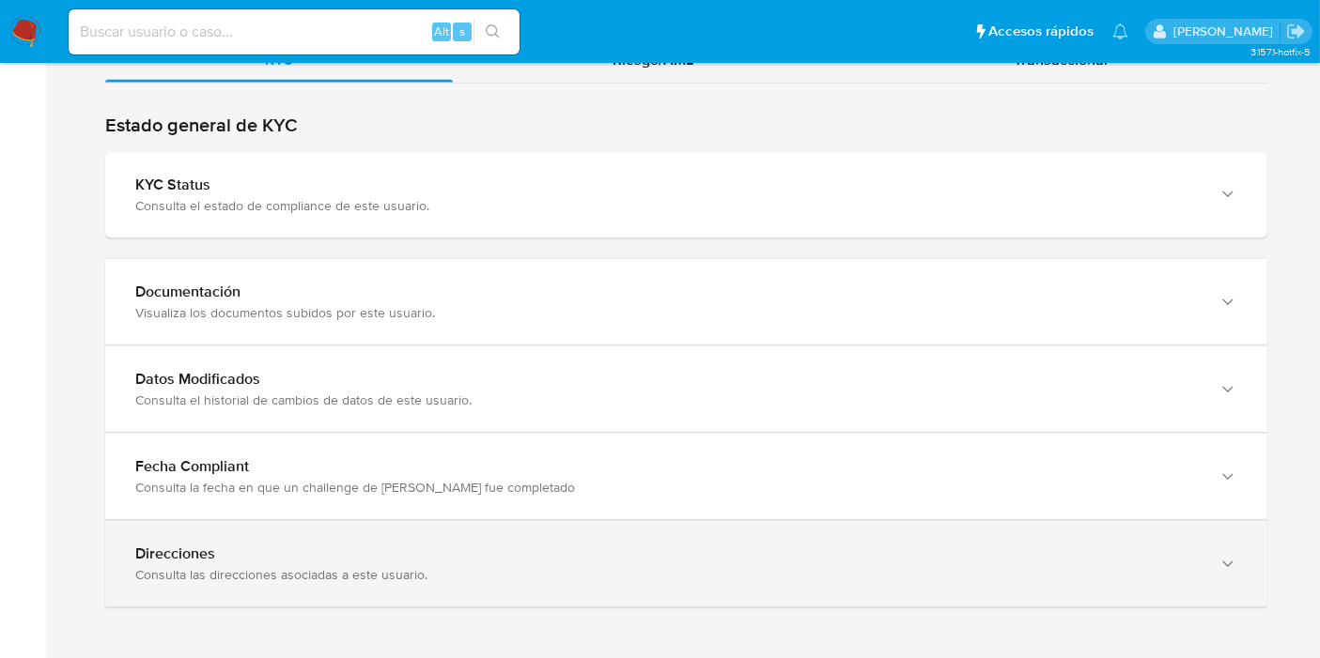
click at [383, 521] on div "Direcciones Consulta las direcciones asociadas a este usuario." at bounding box center [686, 563] width 1162 height 85
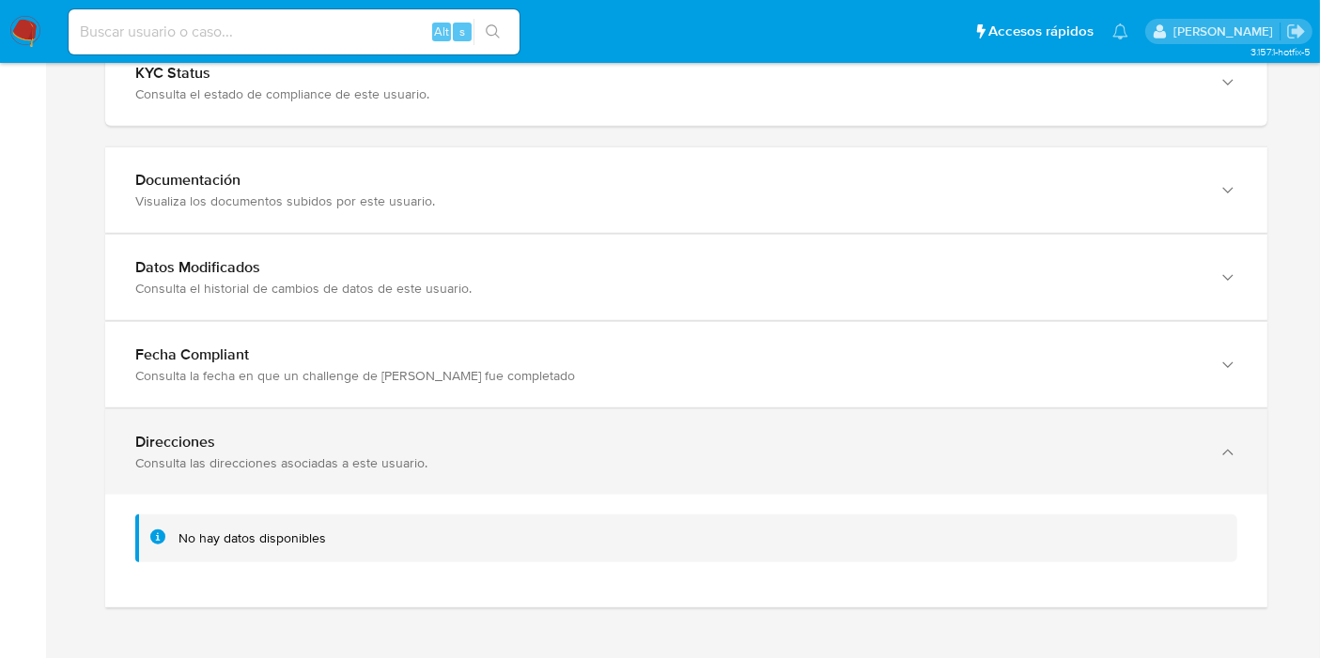
click at [391, 455] on div "Consulta las direcciones asociadas a este usuario." at bounding box center [667, 463] width 1064 height 17
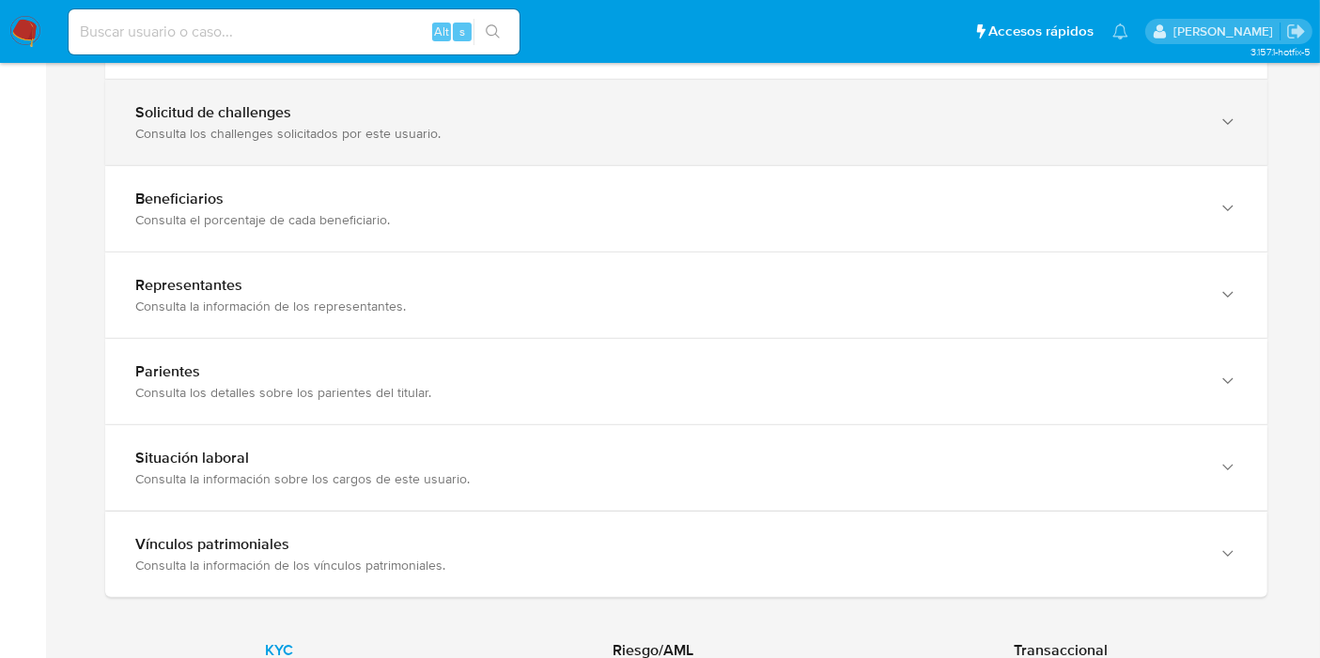
scroll to position [1146, 0]
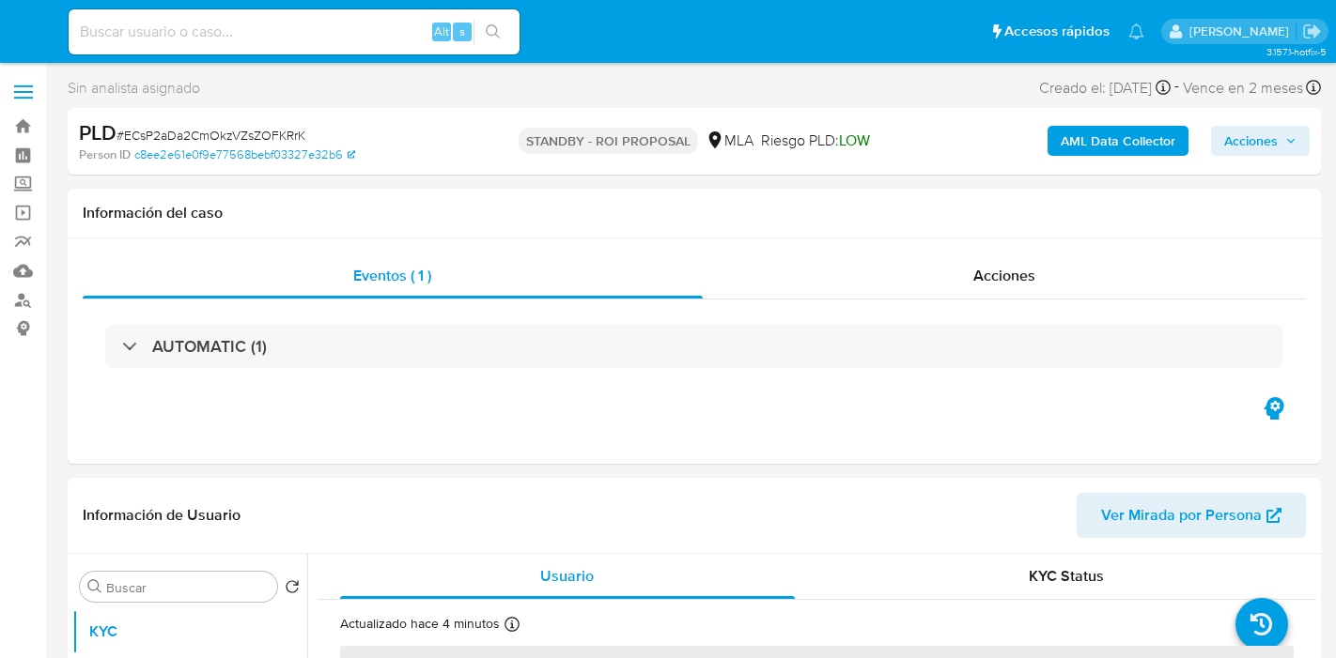
select select "10"
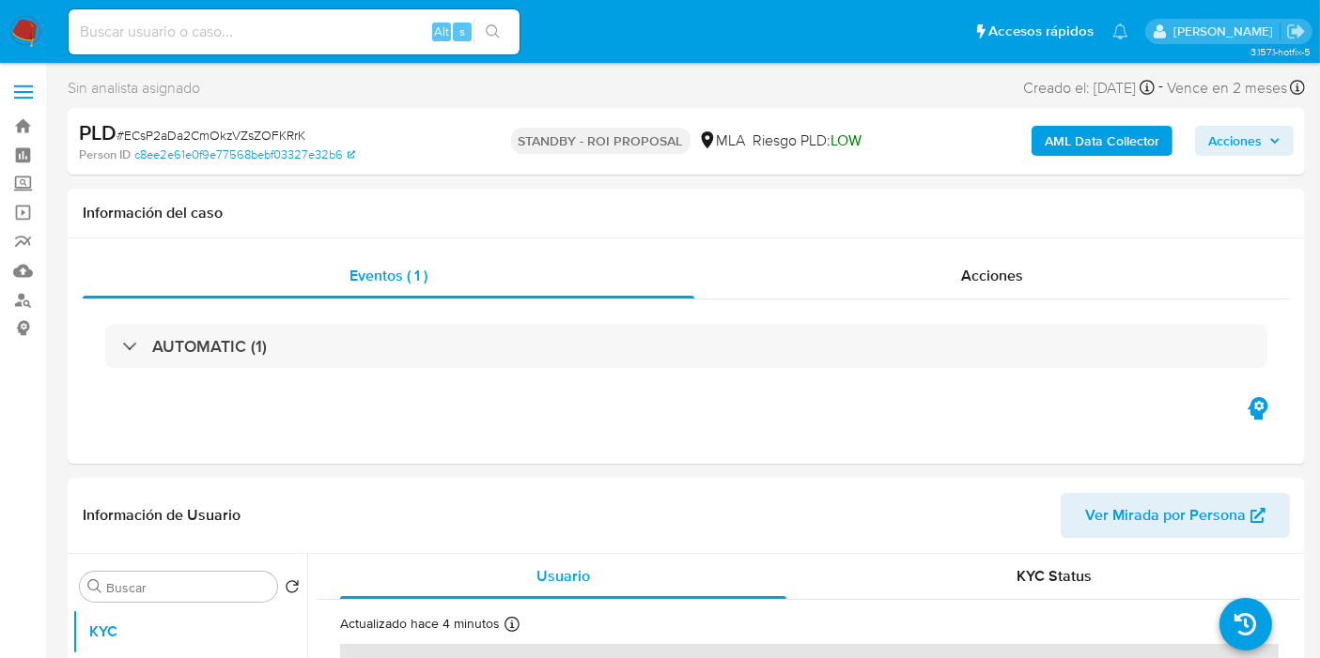
click at [9, 28] on img at bounding box center [25, 32] width 32 height 32
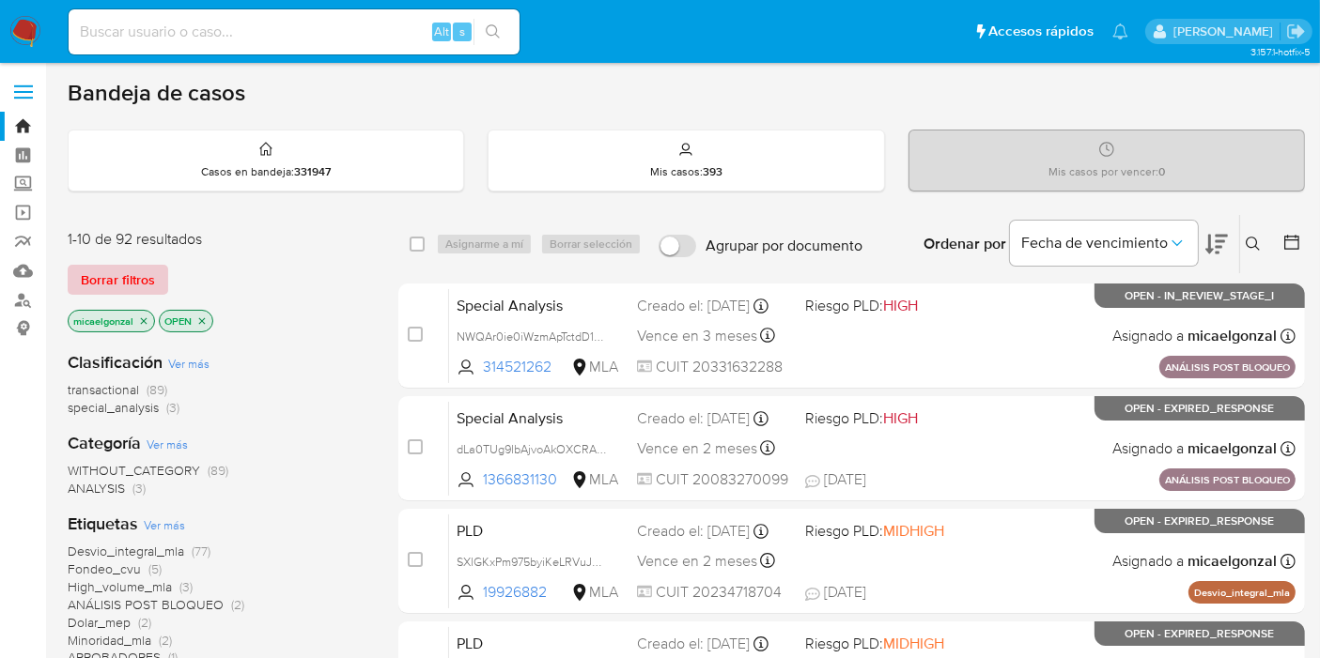
click at [101, 290] on span "Borrar filtros" at bounding box center [118, 280] width 74 height 26
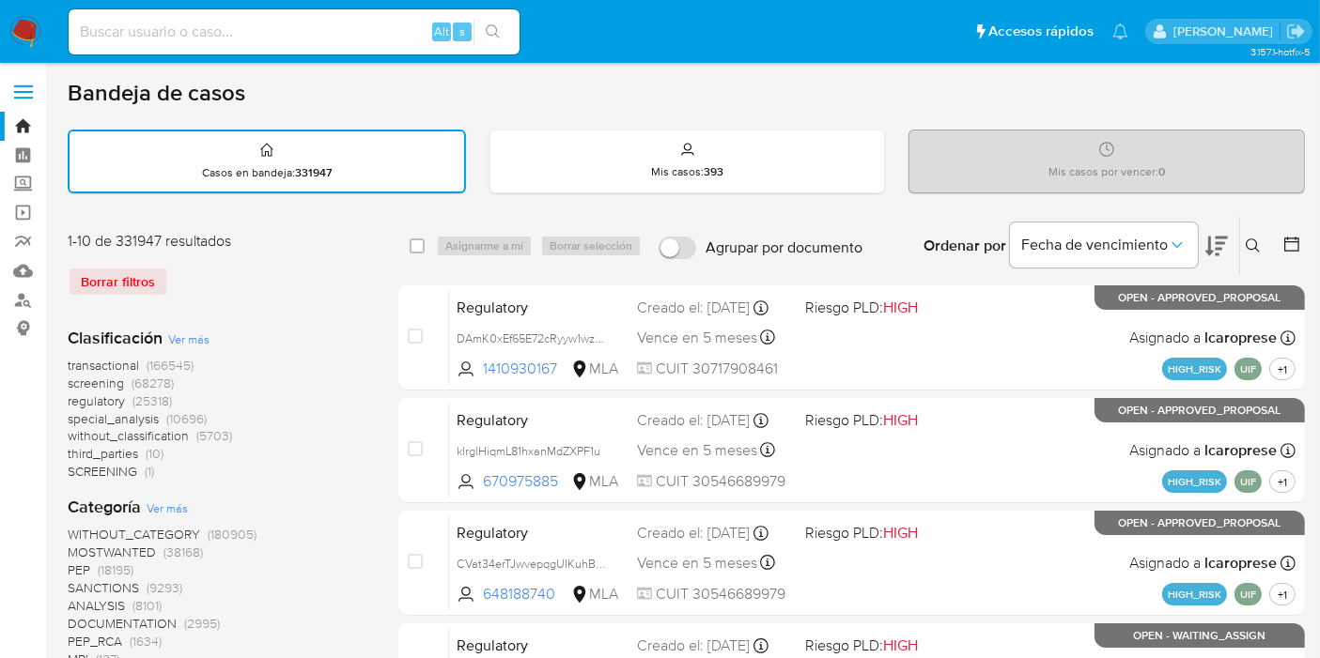
click at [1249, 245] on icon at bounding box center [1252, 246] width 15 height 15
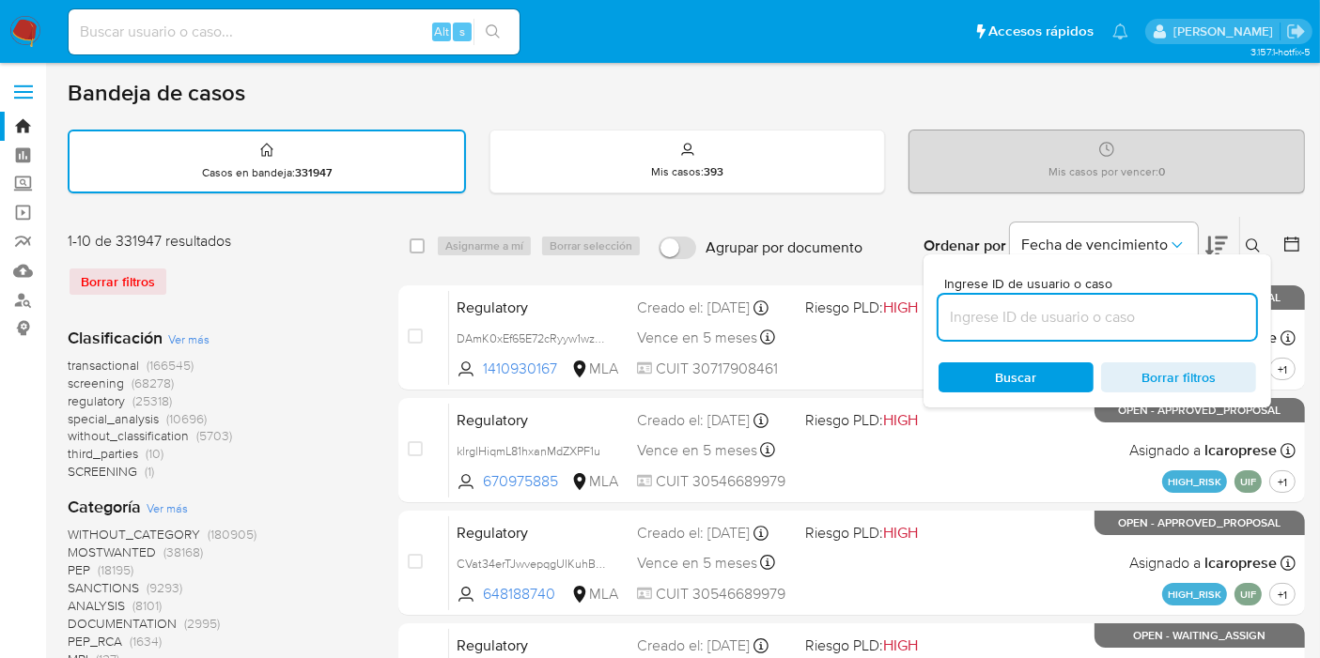
click at [1164, 305] on input at bounding box center [1096, 317] width 317 height 24
type input "G09G3wWkMwfT4wAjL9MX6lnU"
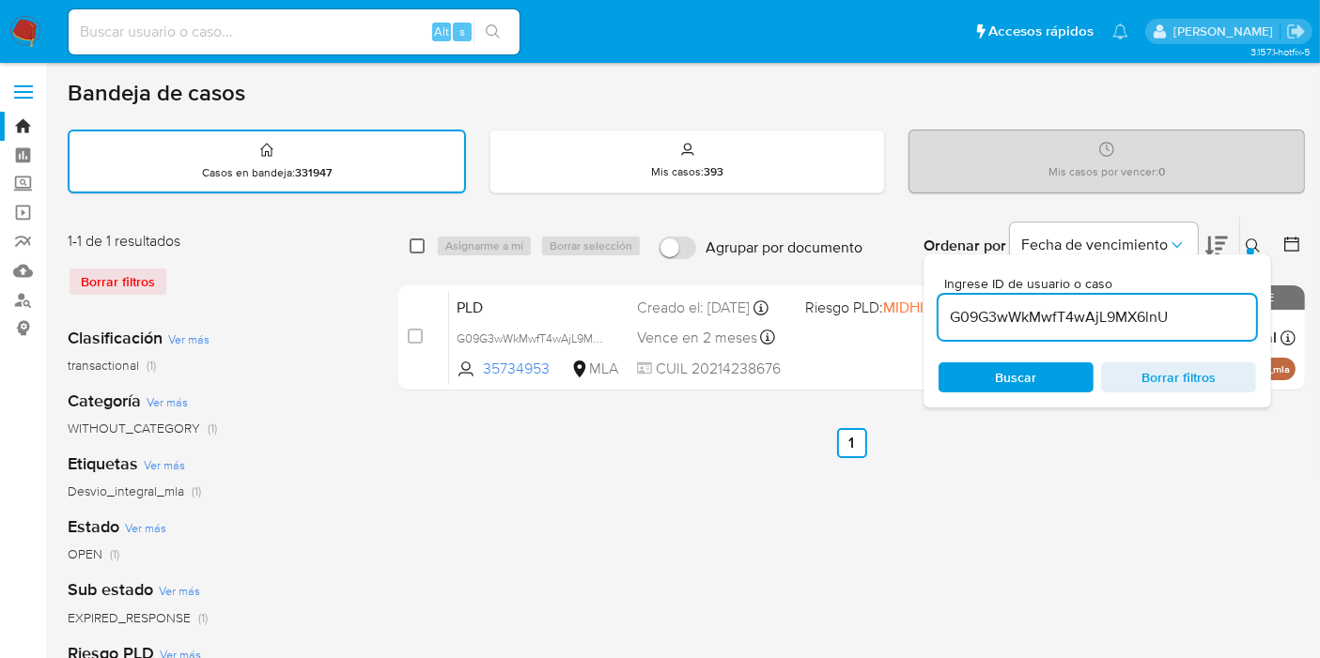
click at [411, 242] on input "checkbox" at bounding box center [417, 246] width 15 height 15
checkbox input "true"
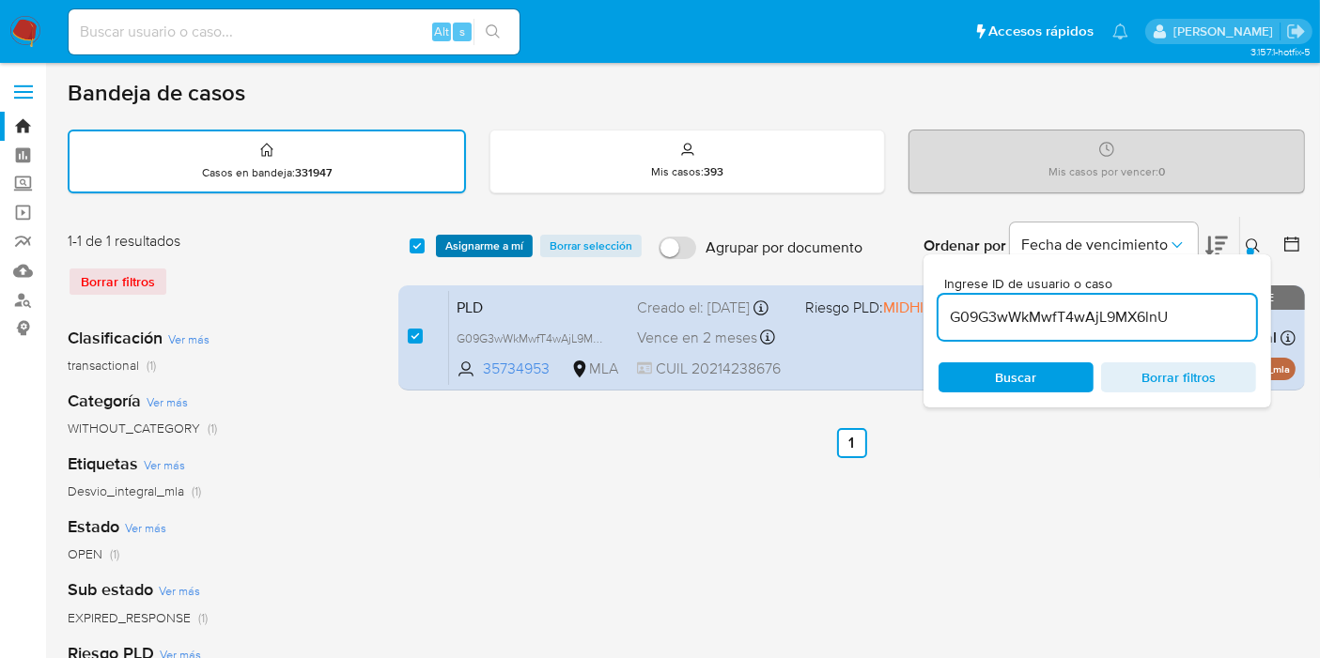
click at [459, 249] on span "Asignarme a mí" at bounding box center [484, 246] width 78 height 19
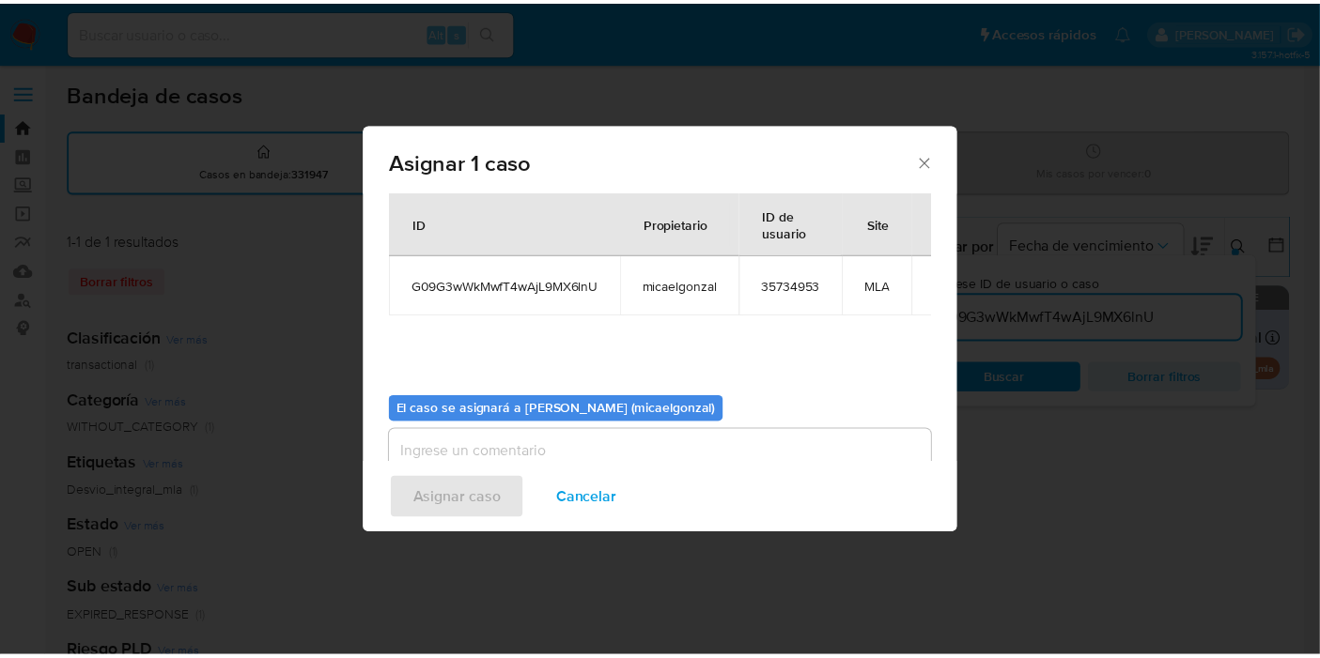
scroll to position [96, 0]
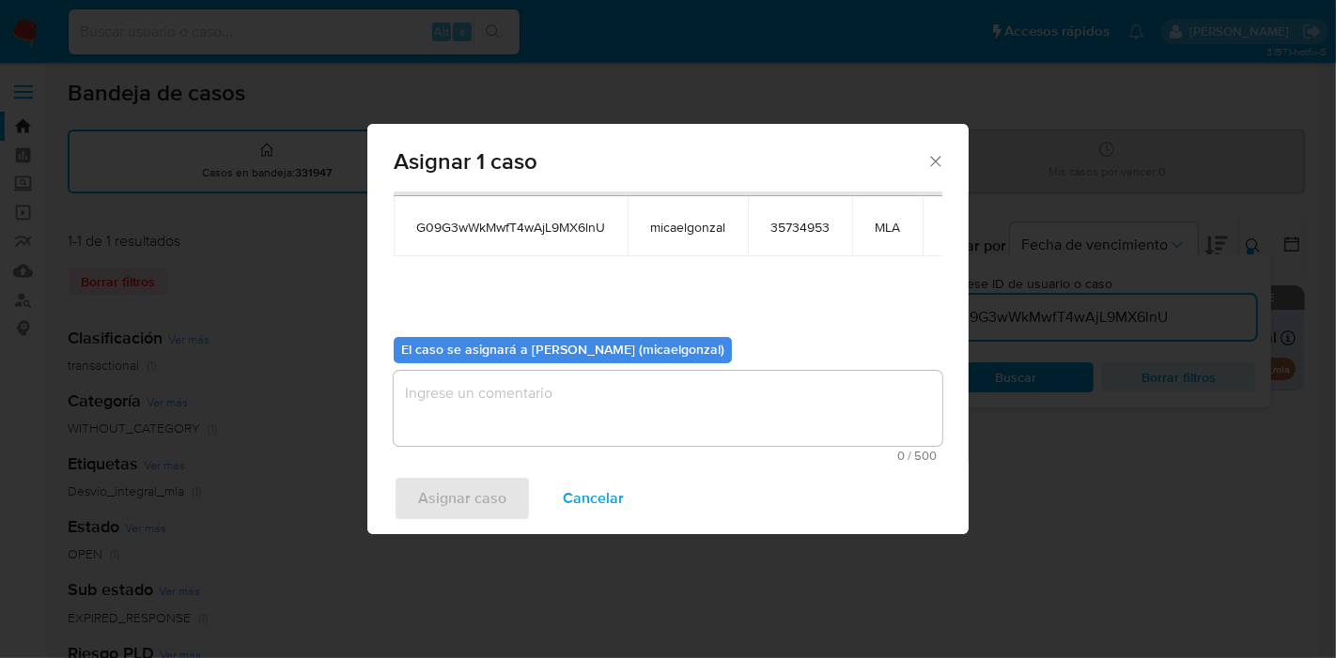
drag, startPoint x: 556, startPoint y: 447, endPoint x: 565, endPoint y: 419, distance: 29.7
click at [560, 436] on div "0 / 500 500 caracteres restantes" at bounding box center [668, 416] width 549 height 91
click at [565, 418] on textarea "assign-modal" at bounding box center [668, 408] width 549 height 75
click at [479, 478] on span "Asignar caso" at bounding box center [462, 498] width 88 height 41
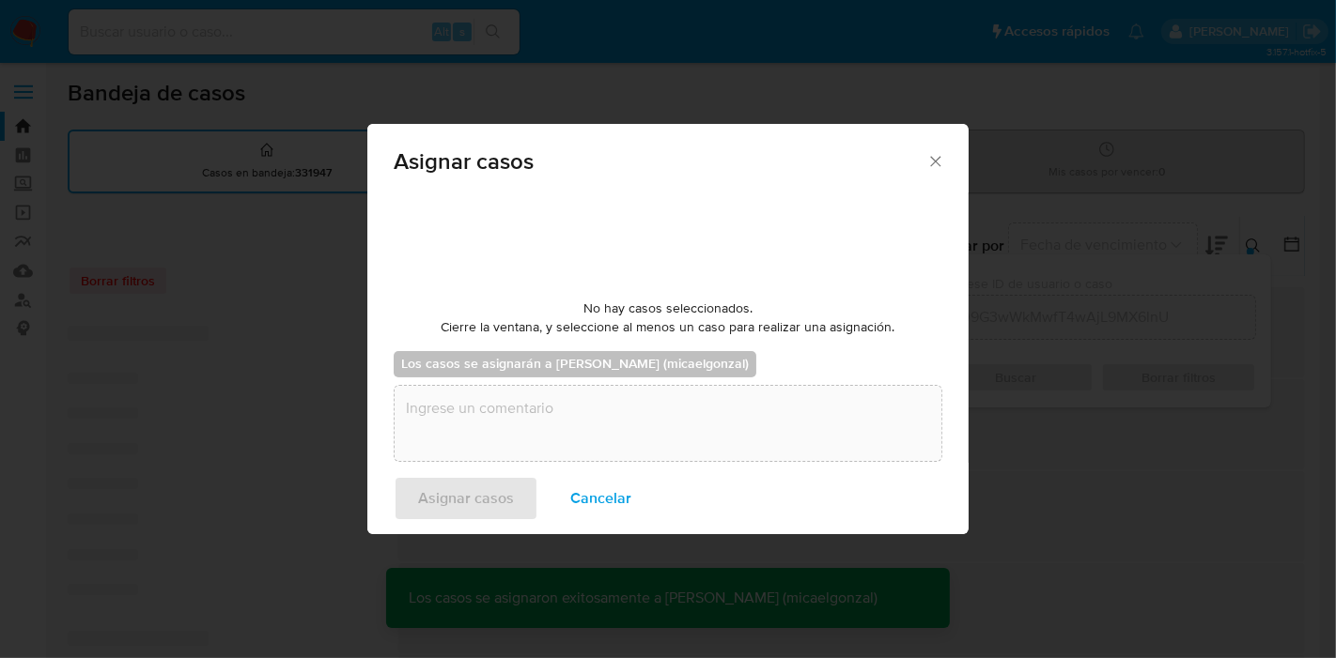
checkbox input "false"
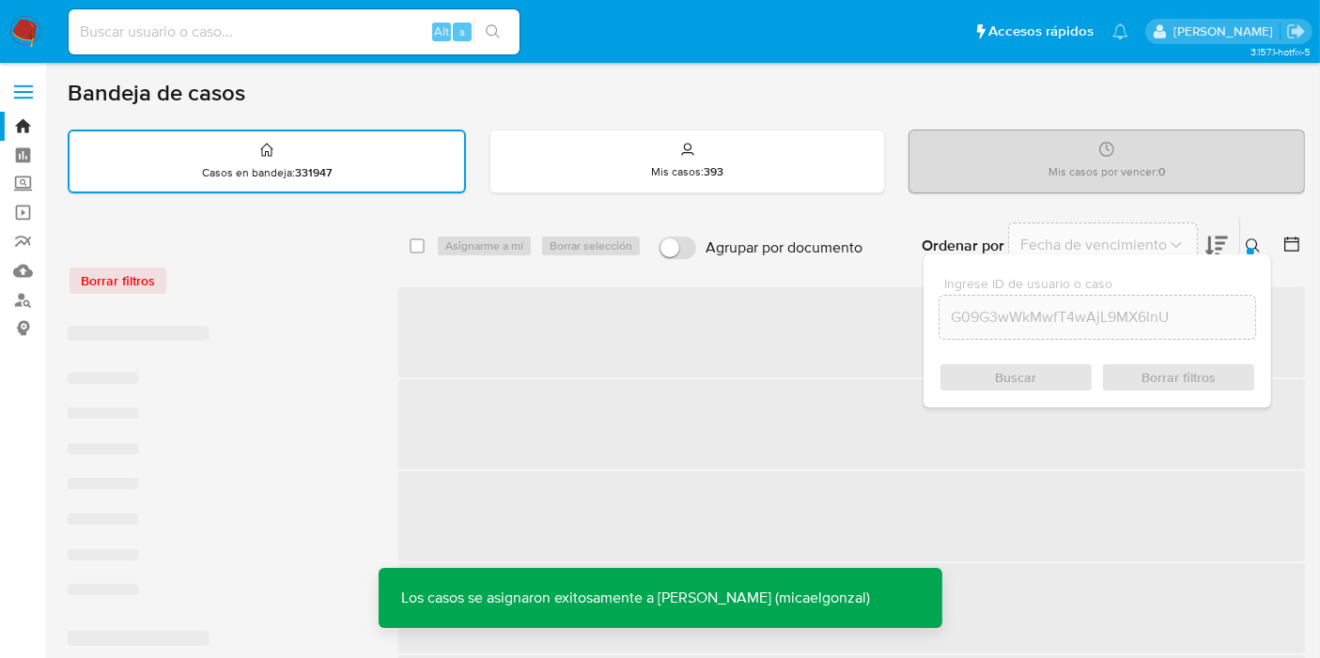
click at [316, 25] on input at bounding box center [294, 32] width 451 height 24
paste input "G09G3wWkMwfT4wAjL9MX6lnU"
type input "G09G3wWkMwfT4wAjL9MX6lnU"
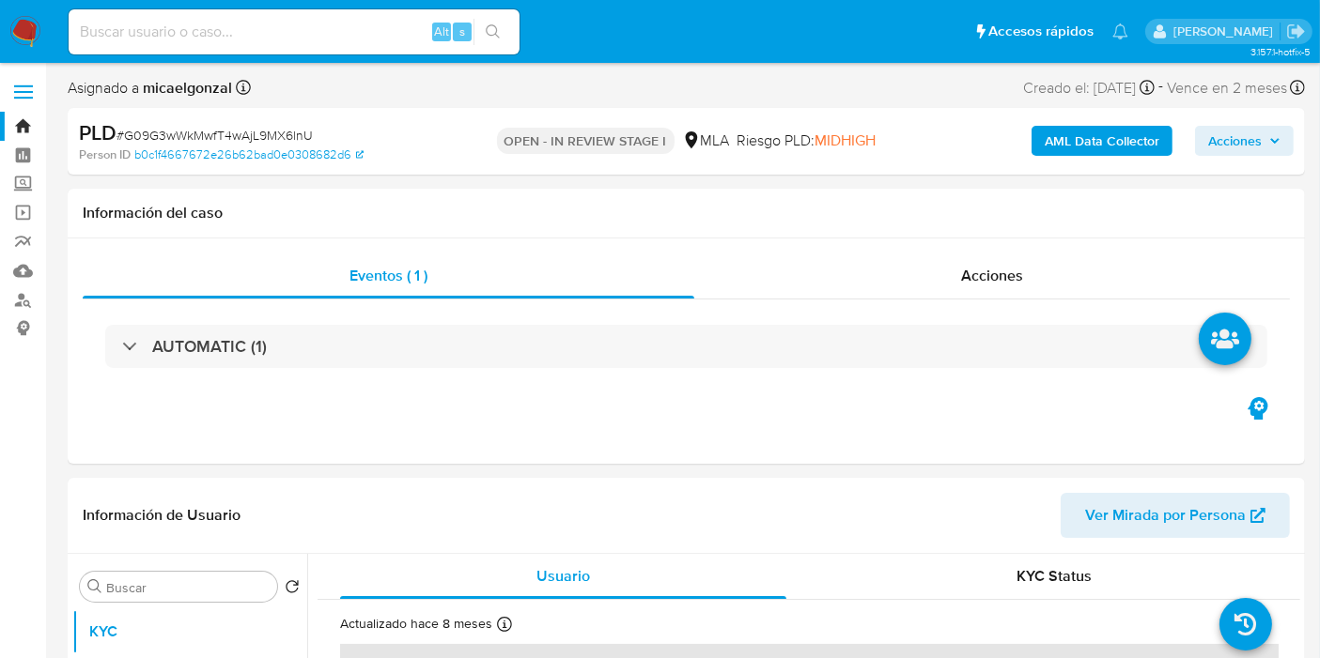
select select "10"
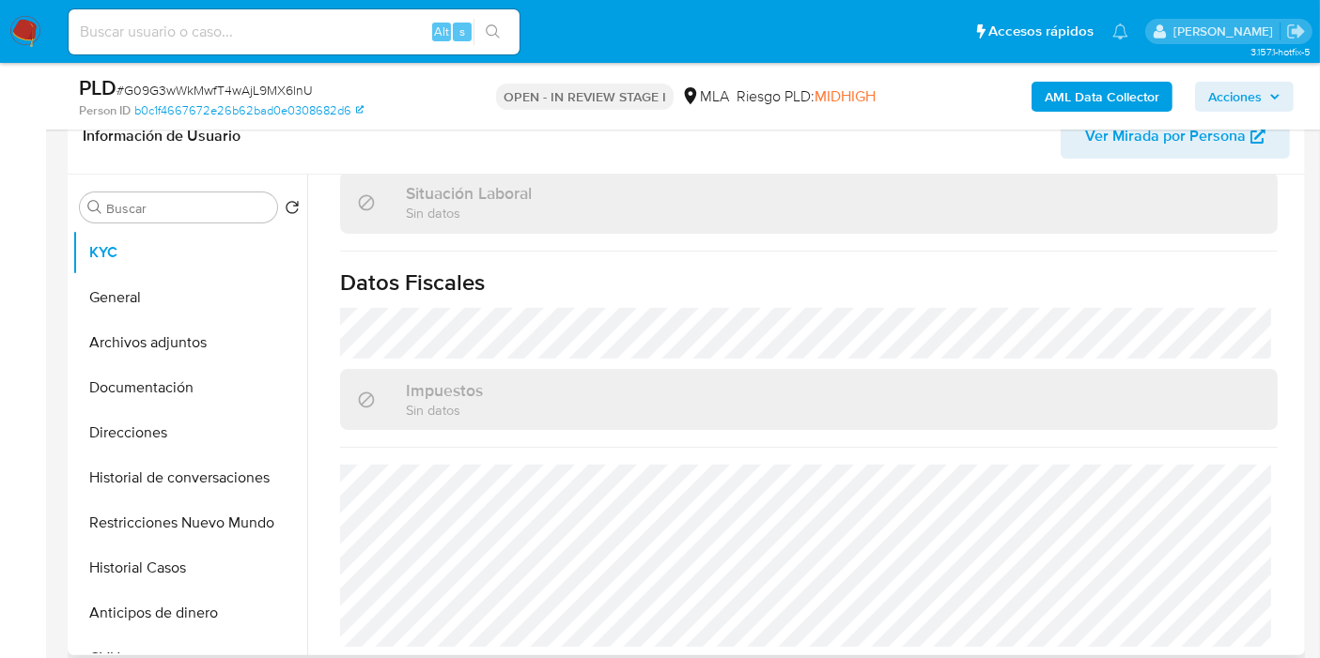
scroll to position [730, 0]
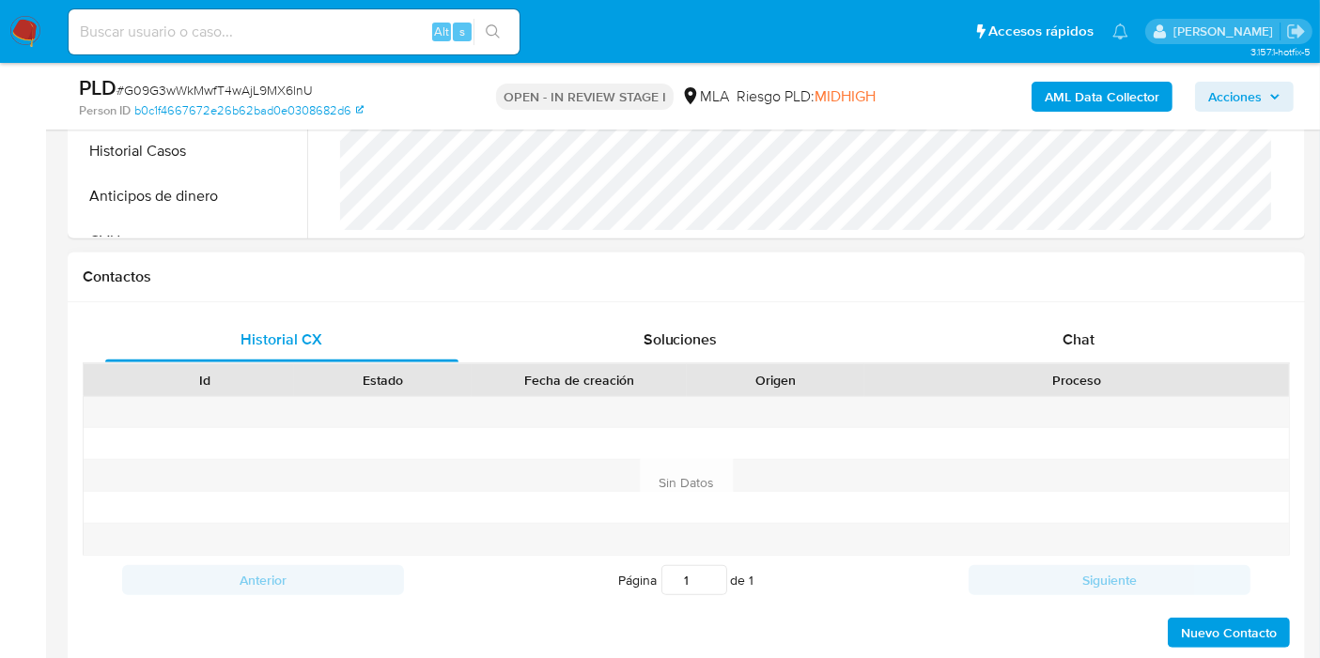
click at [1071, 366] on div "Proceso" at bounding box center [1076, 380] width 425 height 32
click at [1135, 326] on div "Chat" at bounding box center [1078, 339] width 353 height 45
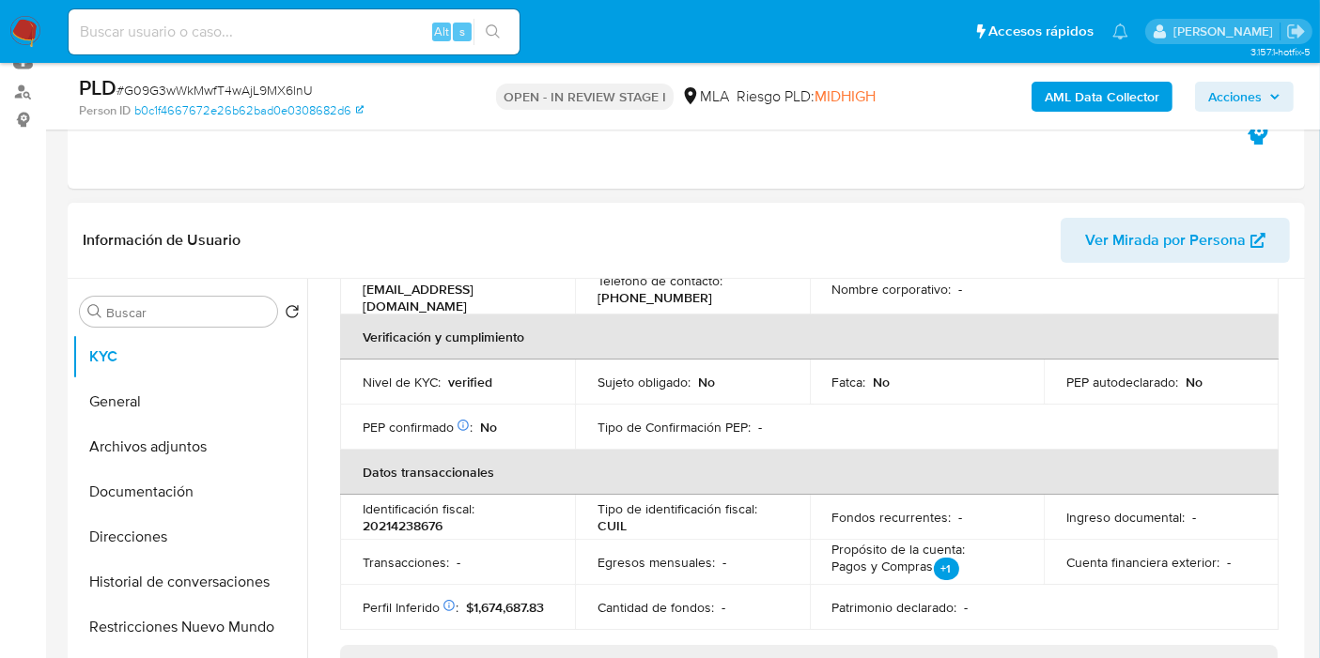
scroll to position [66, 0]
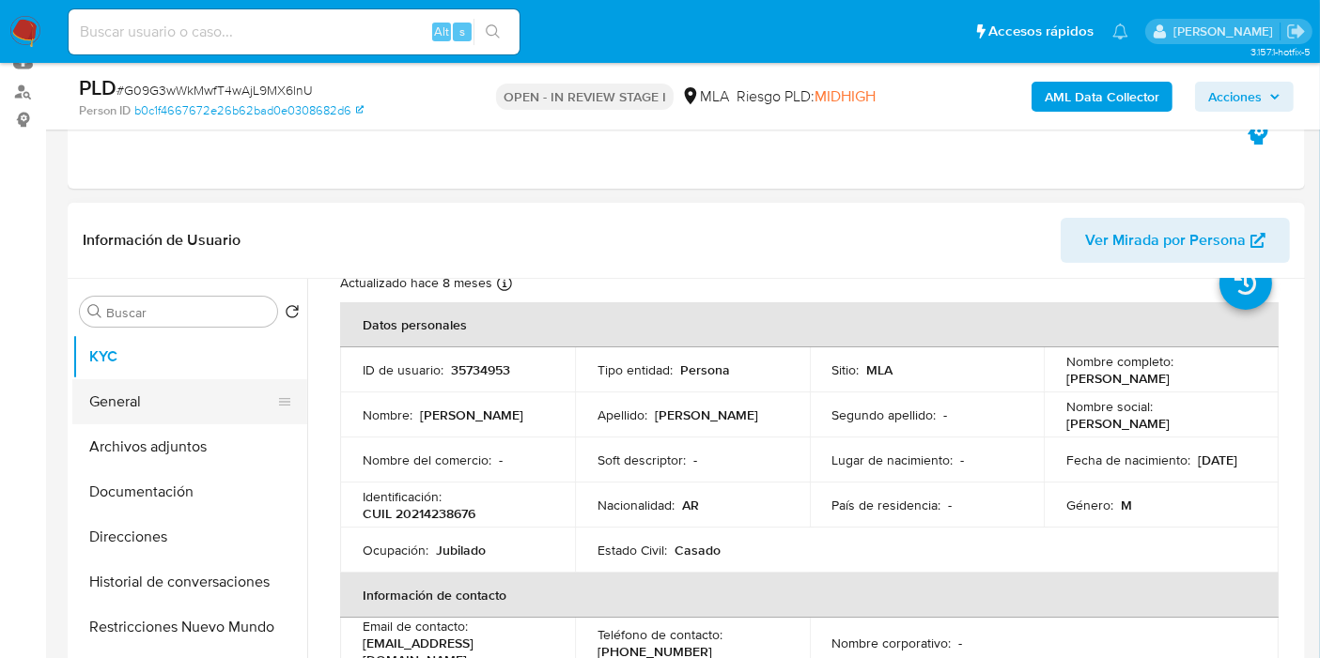
click at [211, 386] on button "General" at bounding box center [182, 401] width 220 height 45
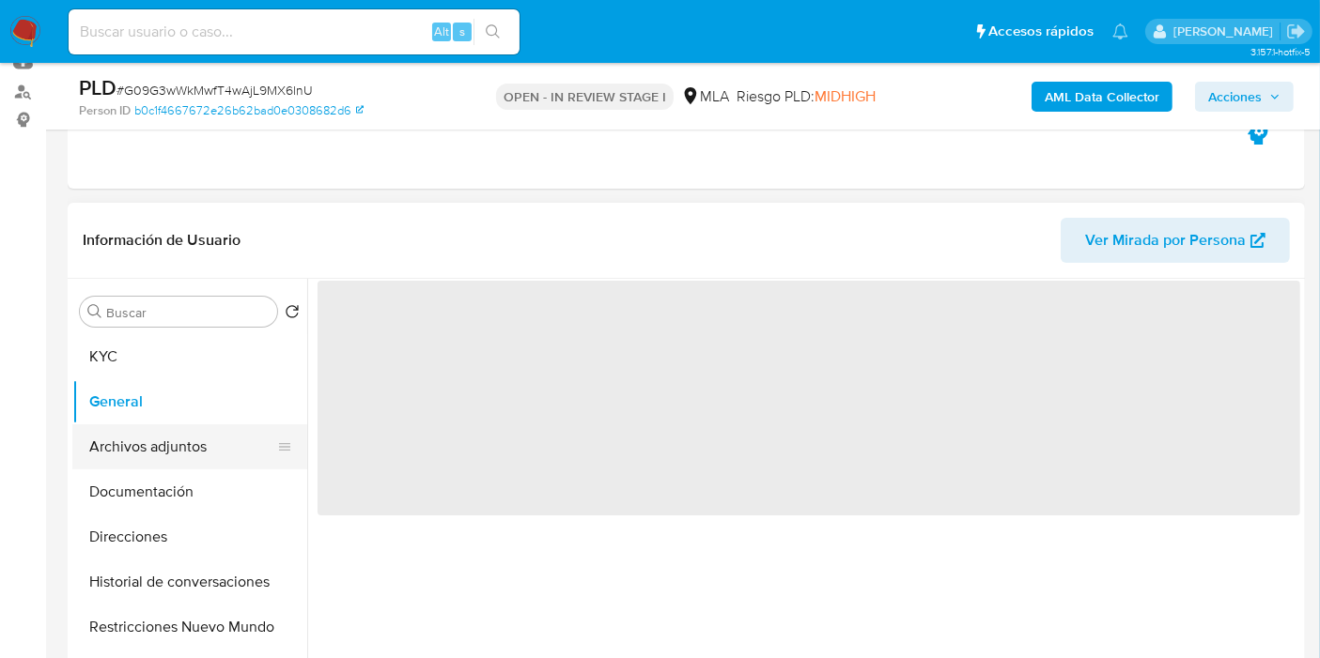
click at [196, 426] on button "Archivos adjuntos" at bounding box center [182, 447] width 220 height 45
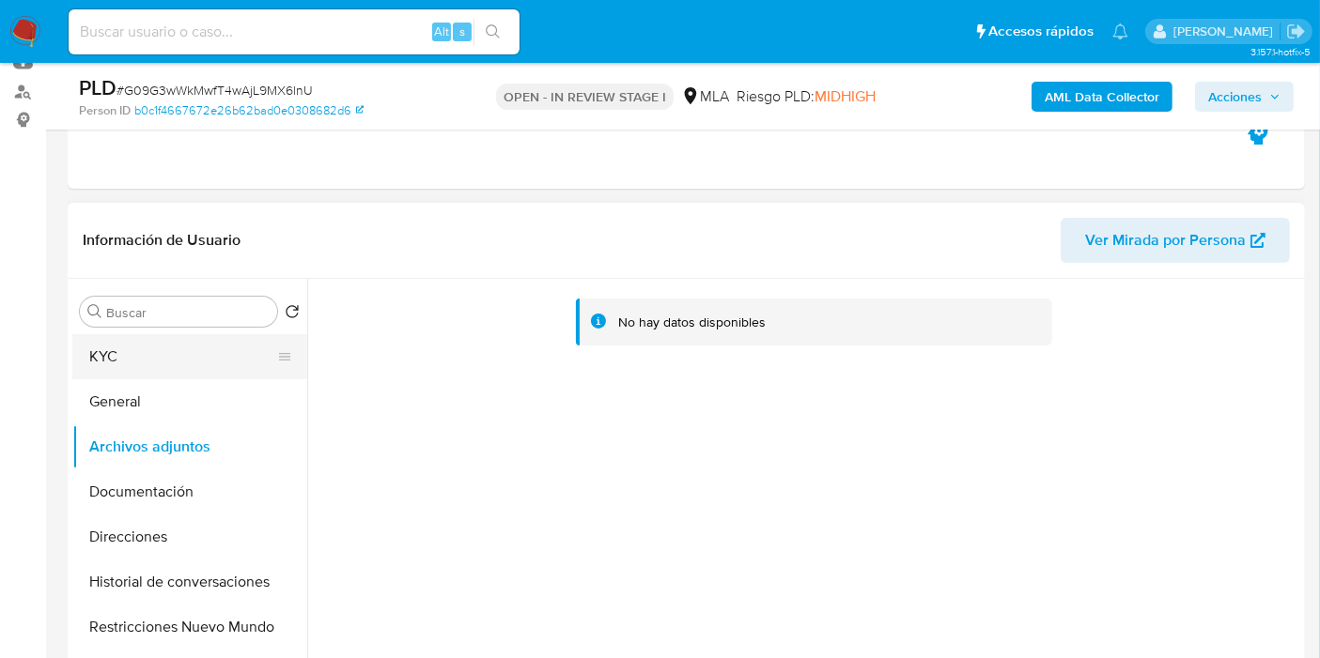
click at [231, 343] on button "KYC" at bounding box center [182, 356] width 220 height 45
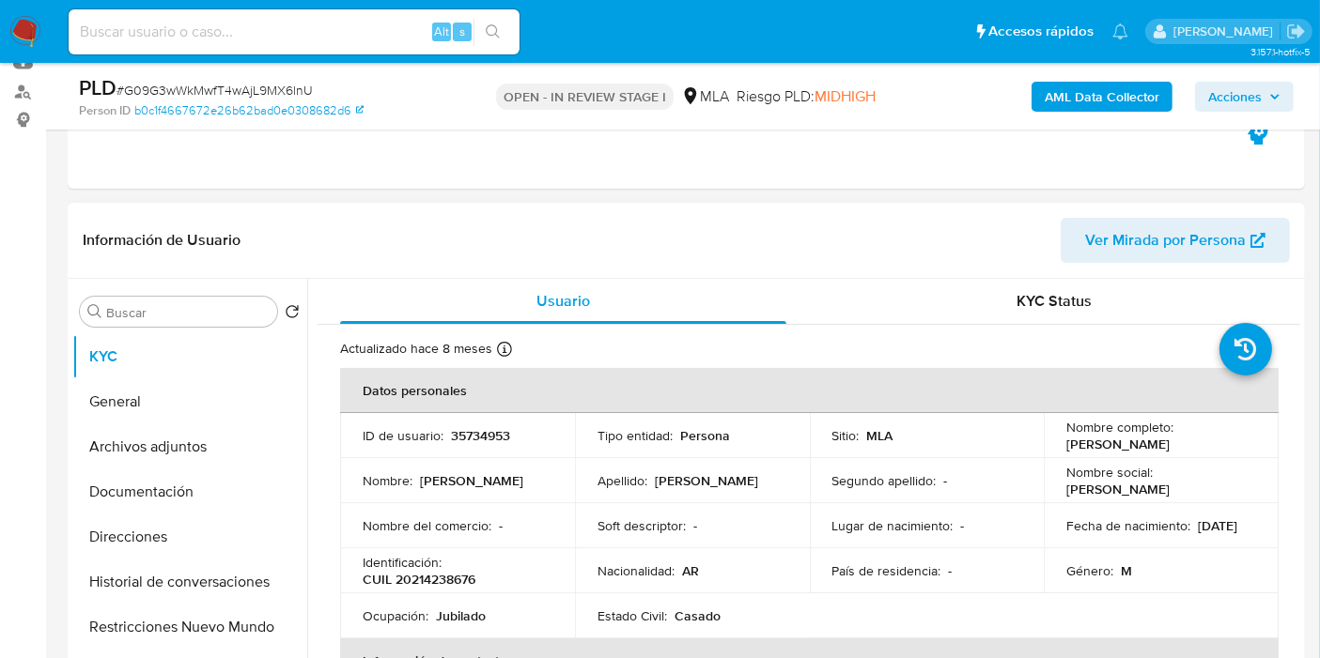
drag, startPoint x: 1081, startPoint y: 447, endPoint x: 1052, endPoint y: 446, distance: 29.1
click at [1052, 446] on td "Nombre completo : Gustavo Juan Torres" at bounding box center [1161, 435] width 235 height 45
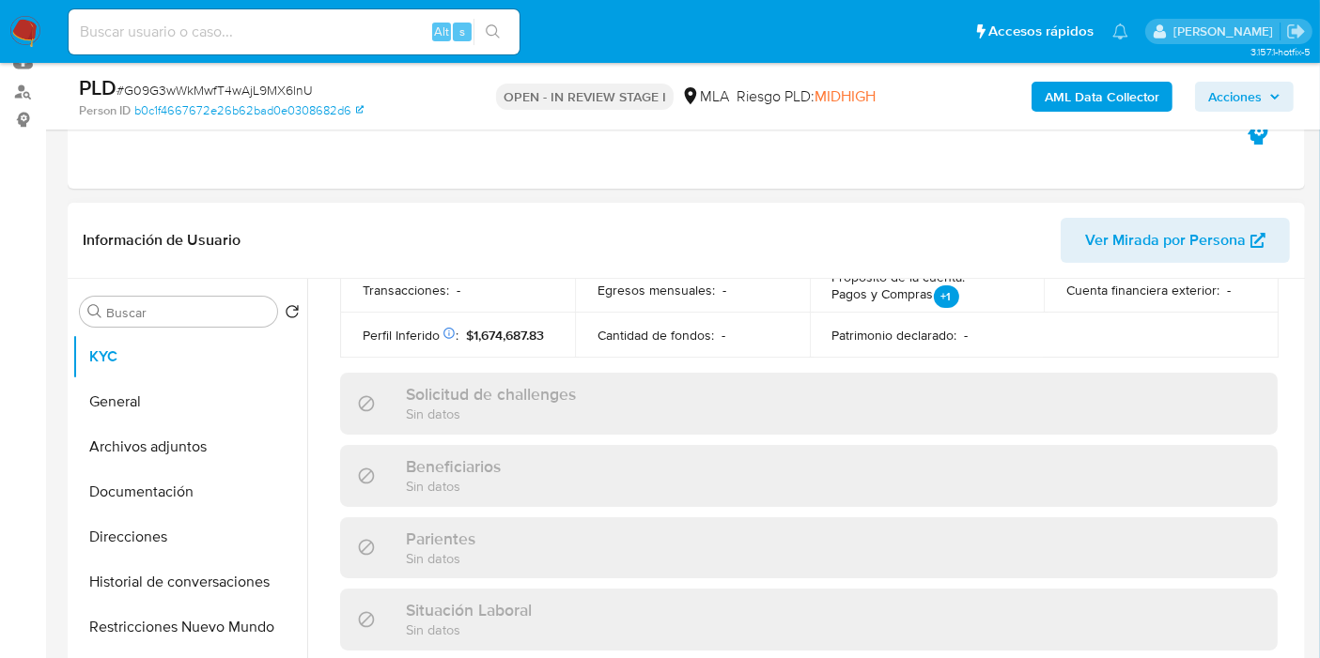
scroll to position [379, 0]
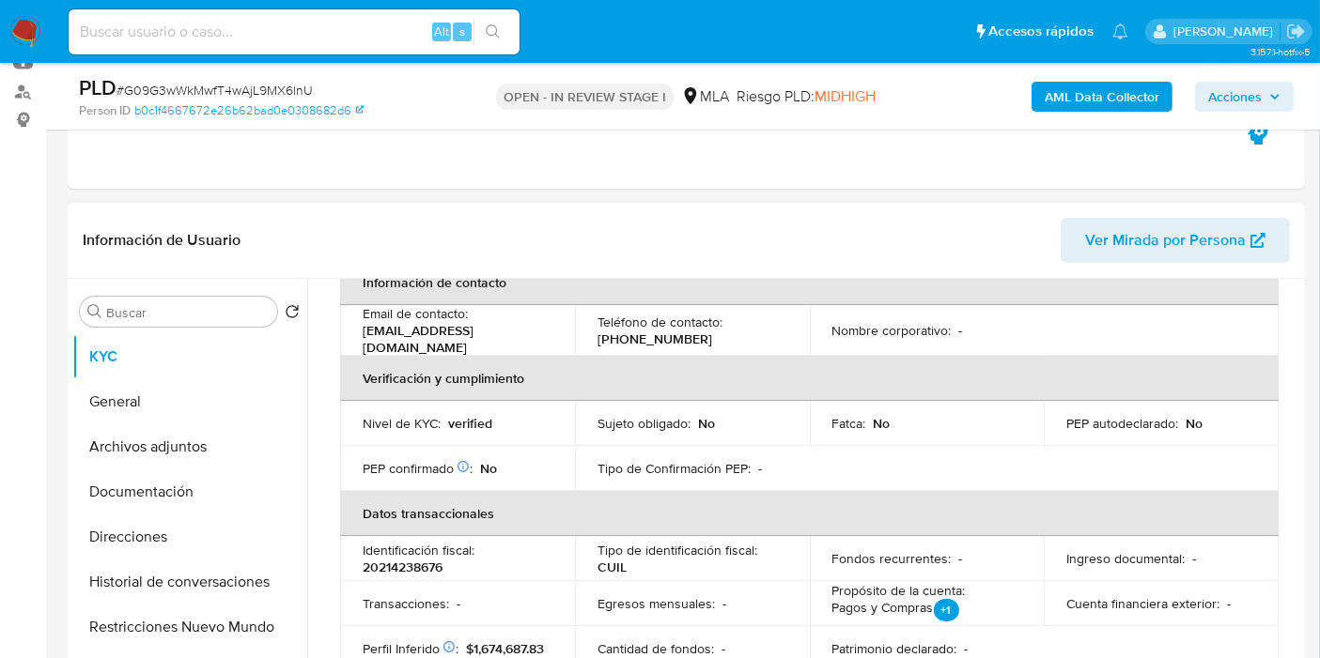
click at [409, 559] on p "20214238676" at bounding box center [403, 567] width 80 height 17
copy p "20214238676"
click at [187, 380] on button "General" at bounding box center [182, 401] width 220 height 45
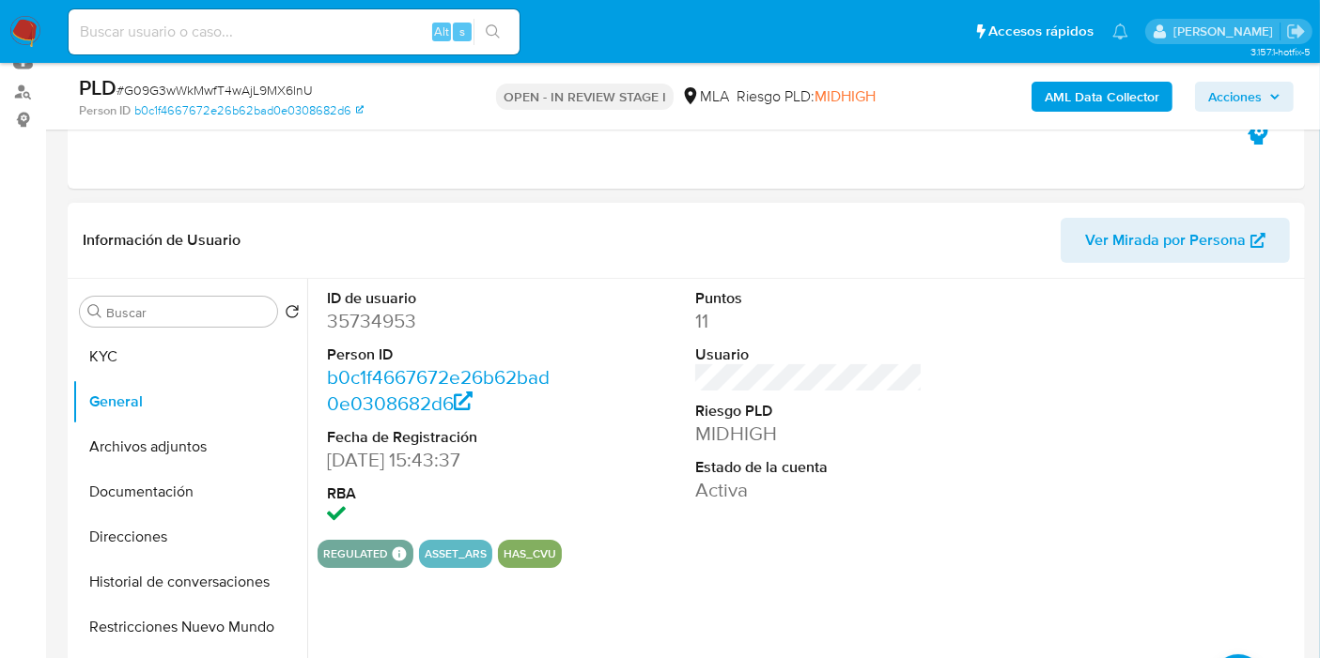
drag, startPoint x: 356, startPoint y: 342, endPoint x: 368, endPoint y: 332, distance: 16.0
click at [363, 337] on dl "ID de usuario 35734953 Person ID b0c1f4667672e26b62bad0e0308682d6 Fecha de Regi…" at bounding box center [440, 409] width 227 height 242
click at [368, 331] on dd "35734953" at bounding box center [440, 321] width 227 height 26
copy dd "35734953"
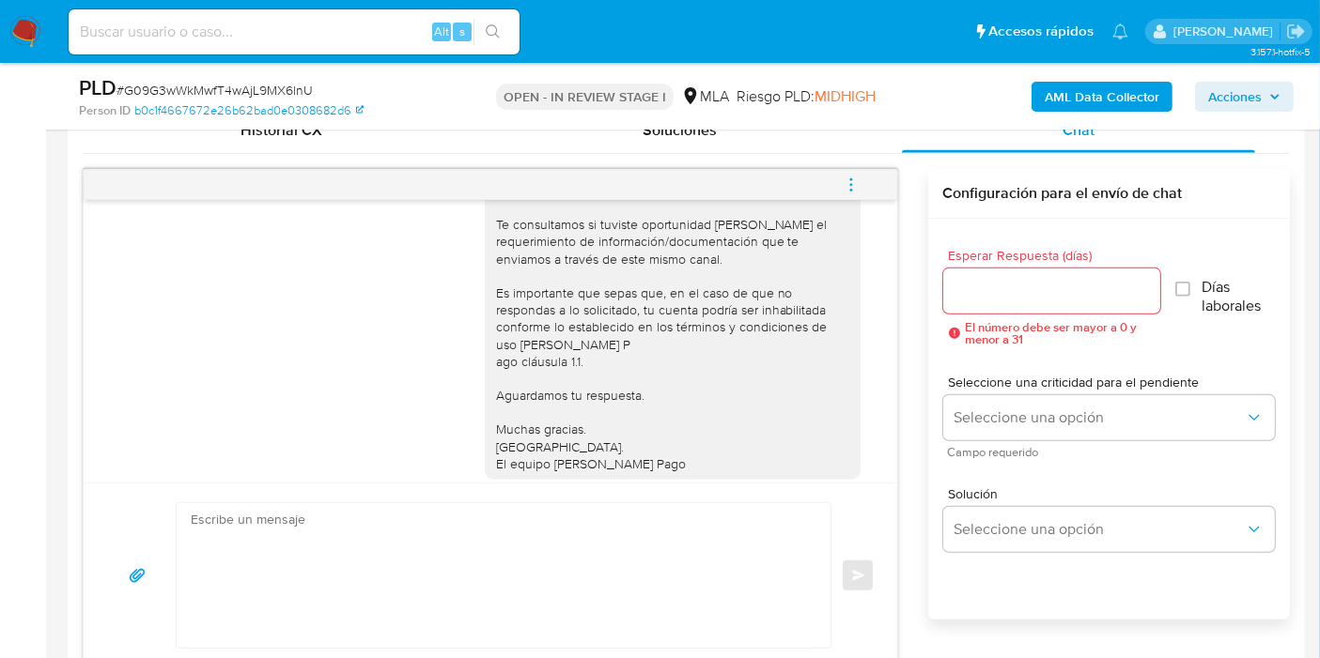
scroll to position [1196, 0]
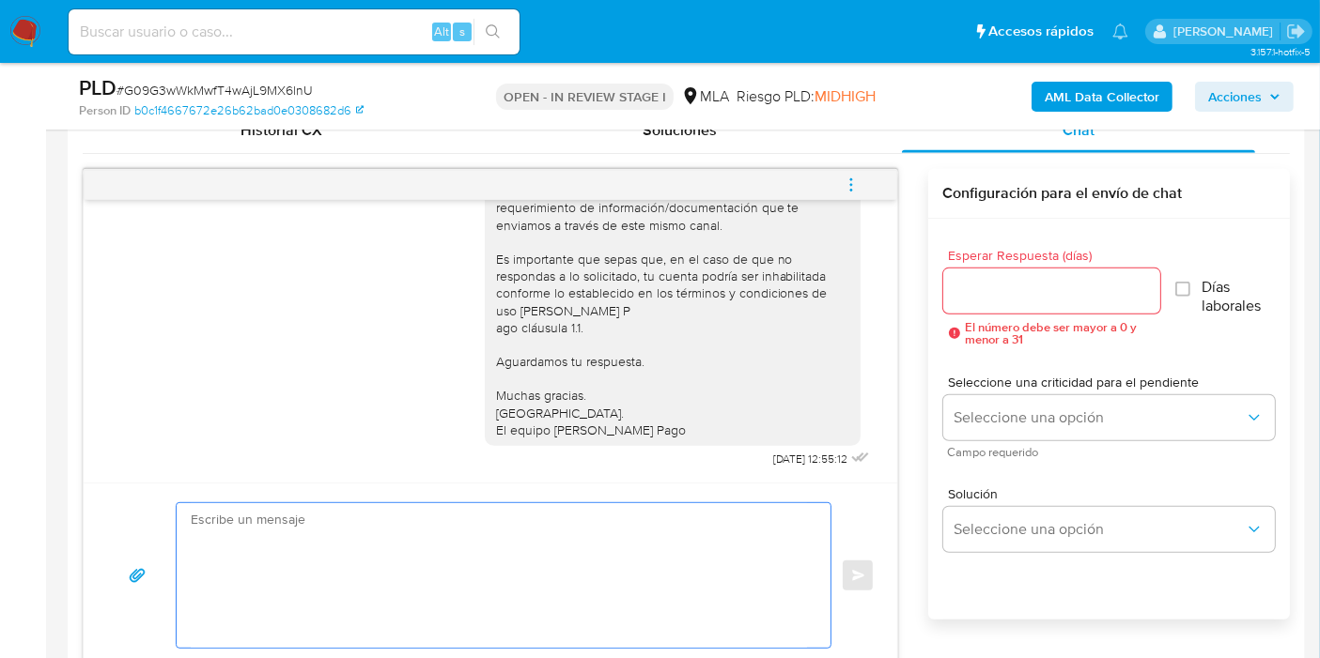
click at [550, 592] on textarea at bounding box center [499, 575] width 616 height 145
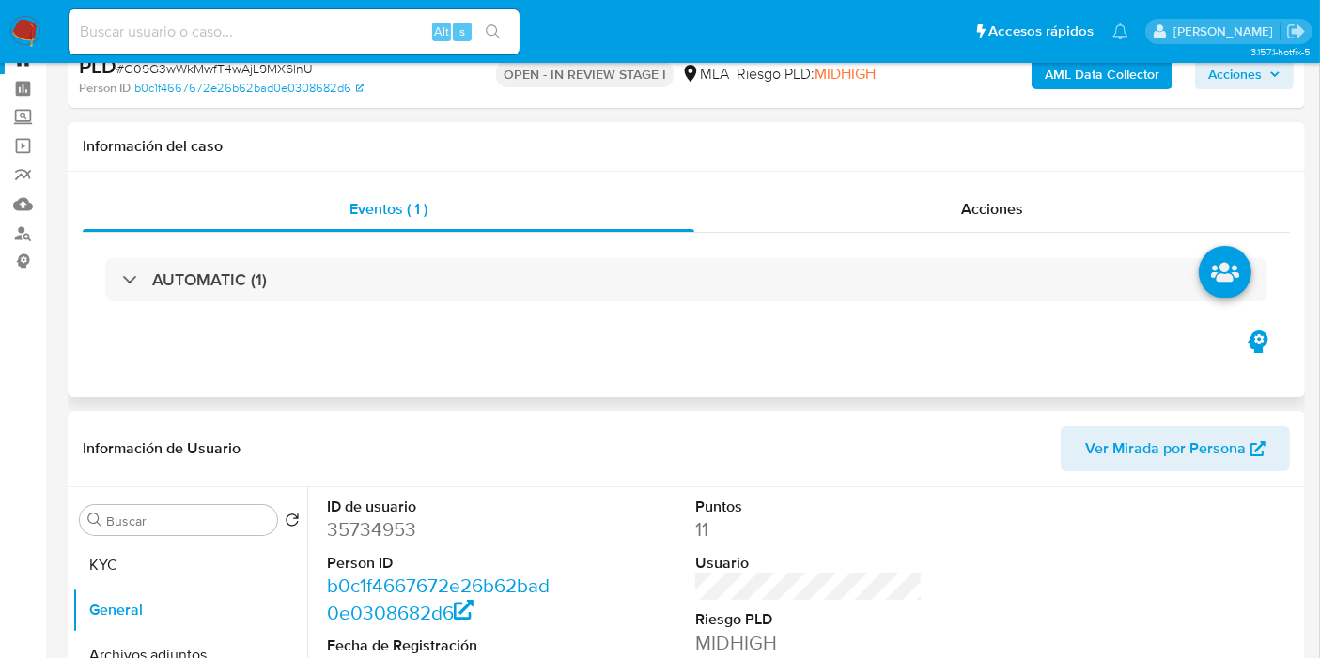
scroll to position [0, 0]
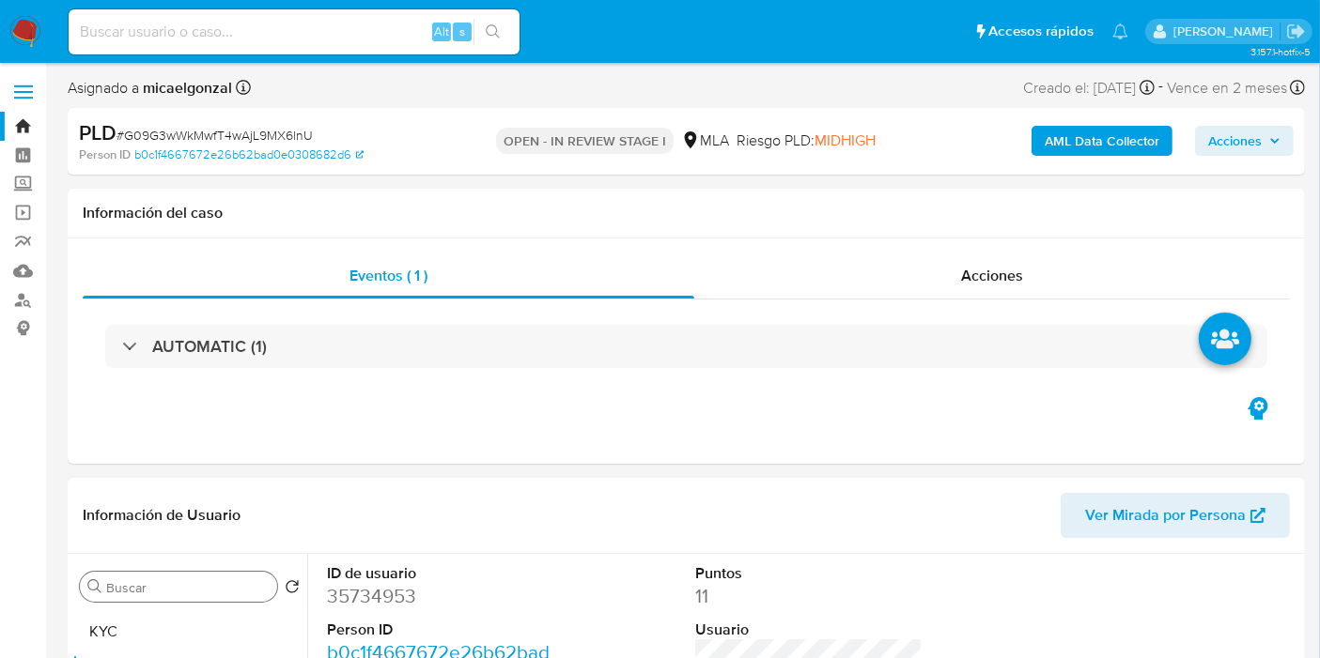
drag, startPoint x: 129, startPoint y: 630, endPoint x: 162, endPoint y: 586, distance: 55.0
click at [131, 624] on button "KYC" at bounding box center [189, 632] width 235 height 45
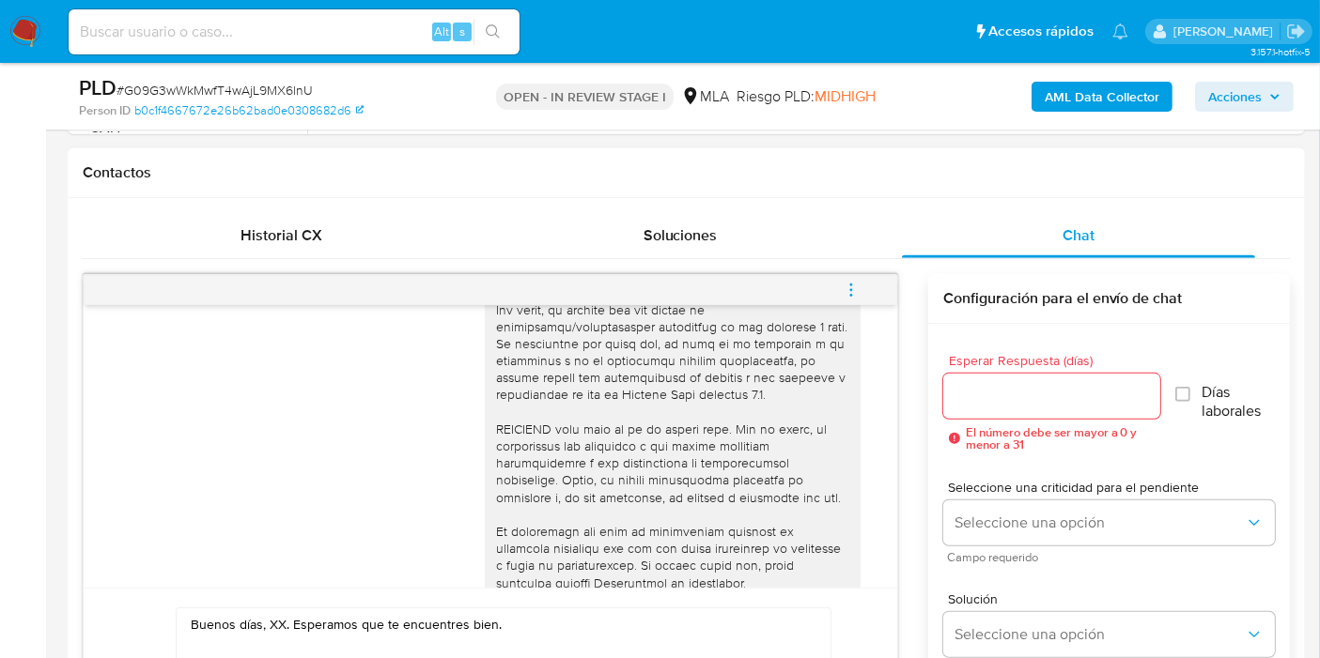
scroll to position [778, 0]
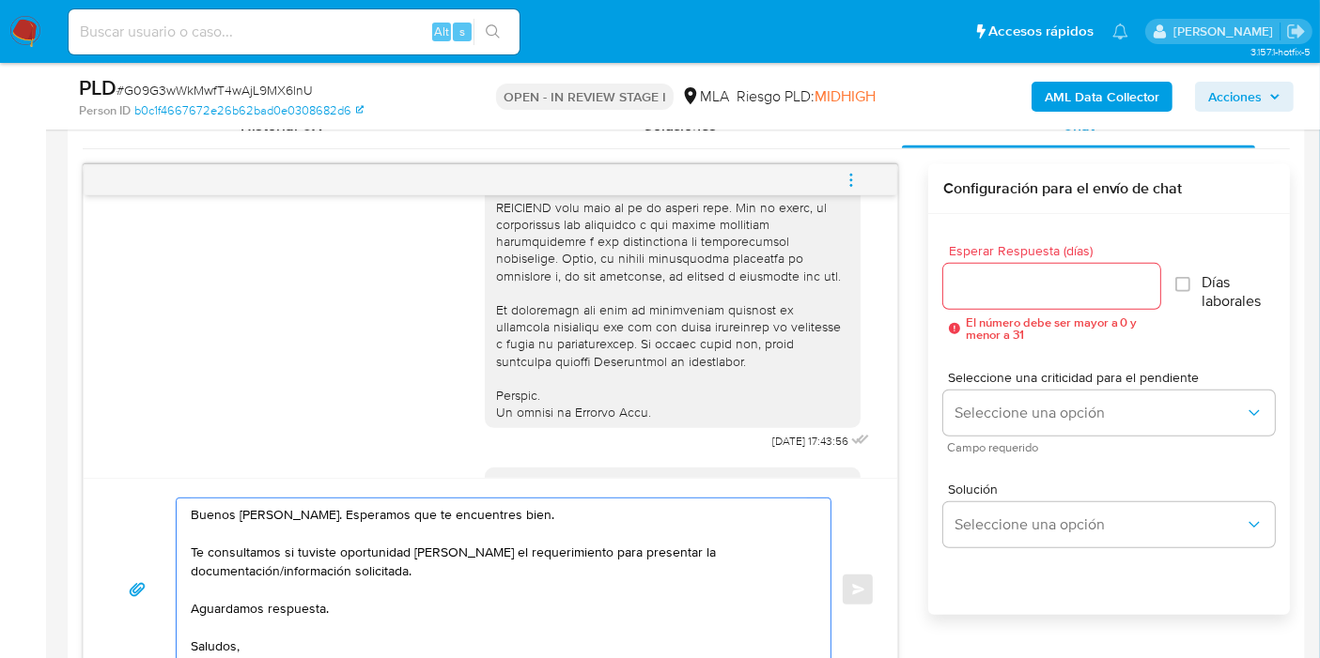
scroll to position [939, 0]
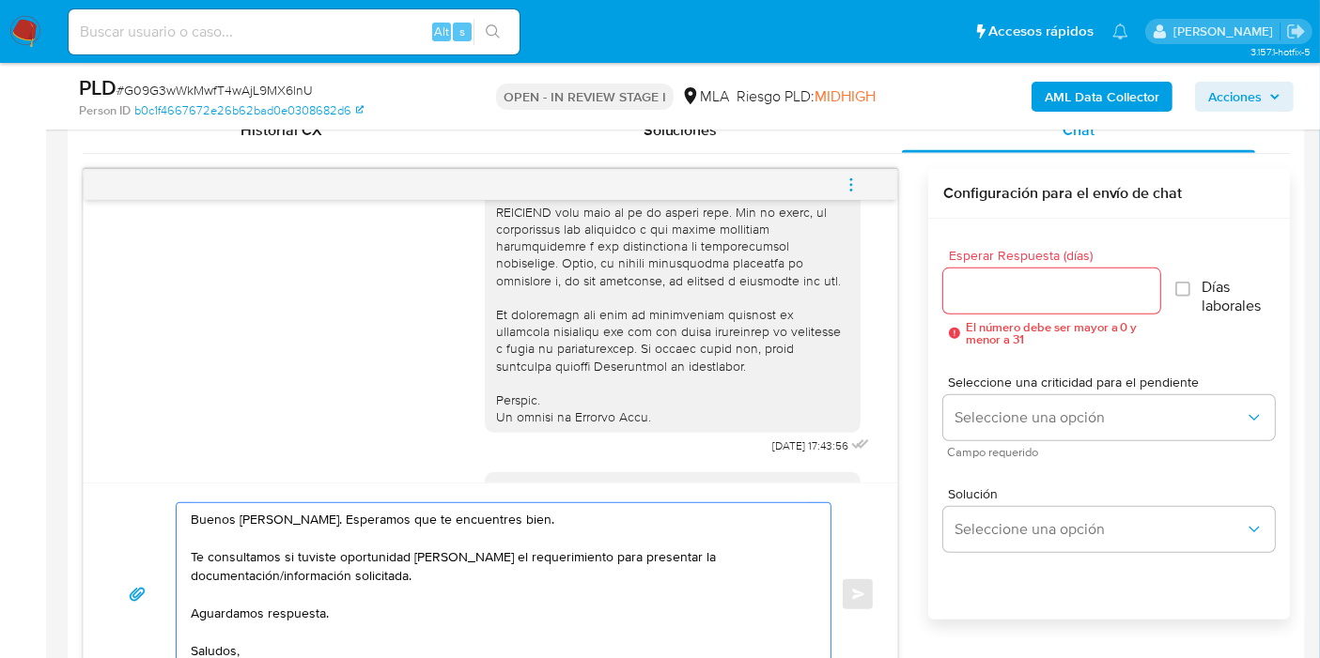
type textarea "Buenos días, Gustavo. Esperamos que te encuentres bien. Te consultamos si tuvis…"
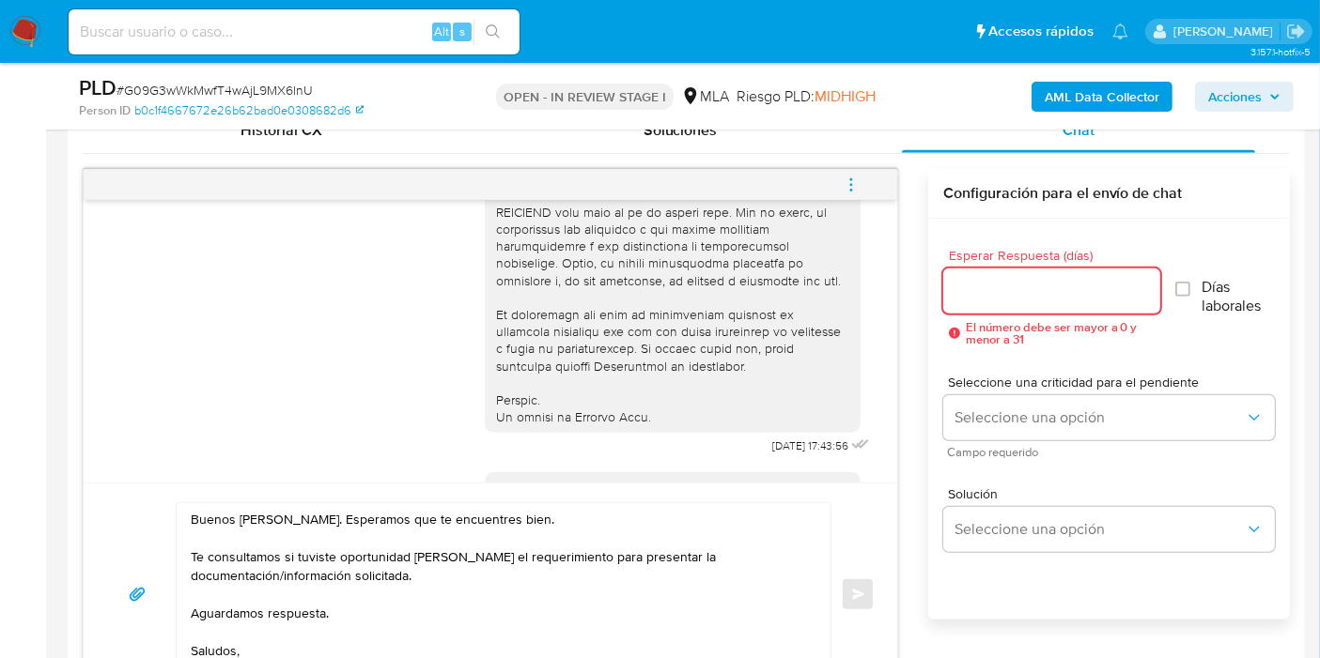
click at [995, 286] on input "Esperar Respuesta (días)" at bounding box center [1051, 291] width 217 height 24
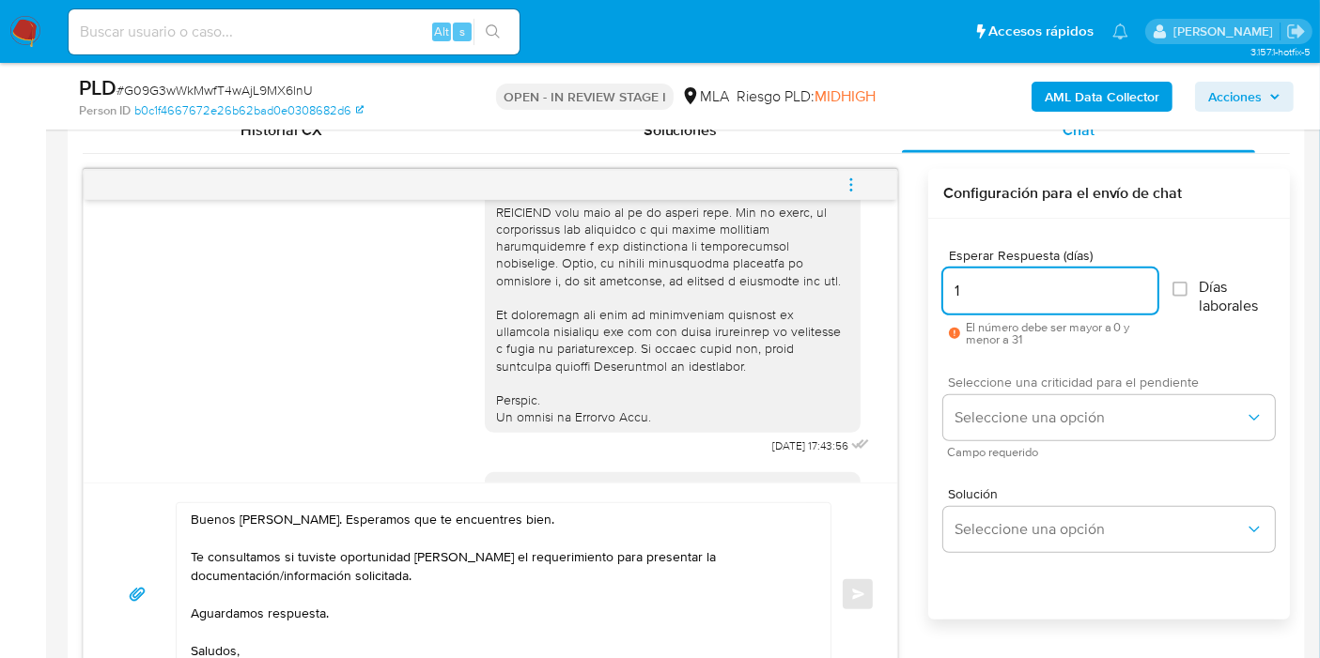
type input "1"
click at [1000, 393] on div "Seleccione una criticidad para el pendiente Seleccione una opción Campo requeri…" at bounding box center [1109, 417] width 332 height 82
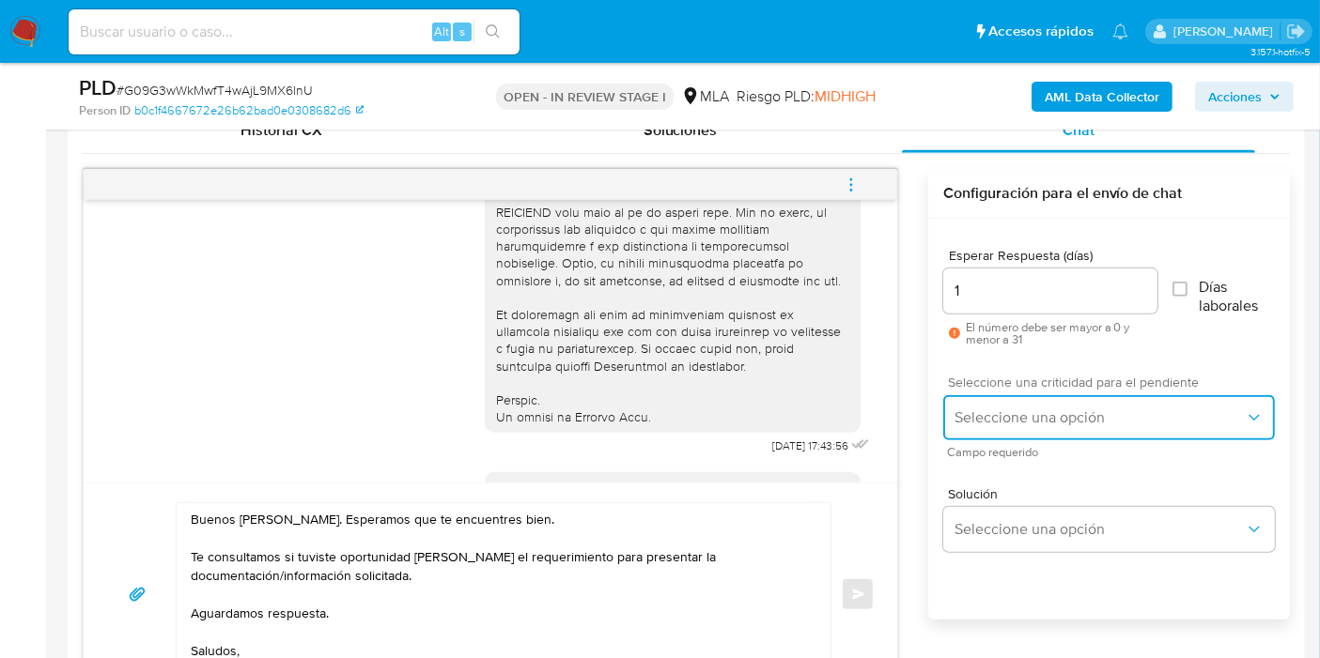
click at [1000, 411] on span "Seleccione una opción" at bounding box center [1099, 418] width 290 height 19
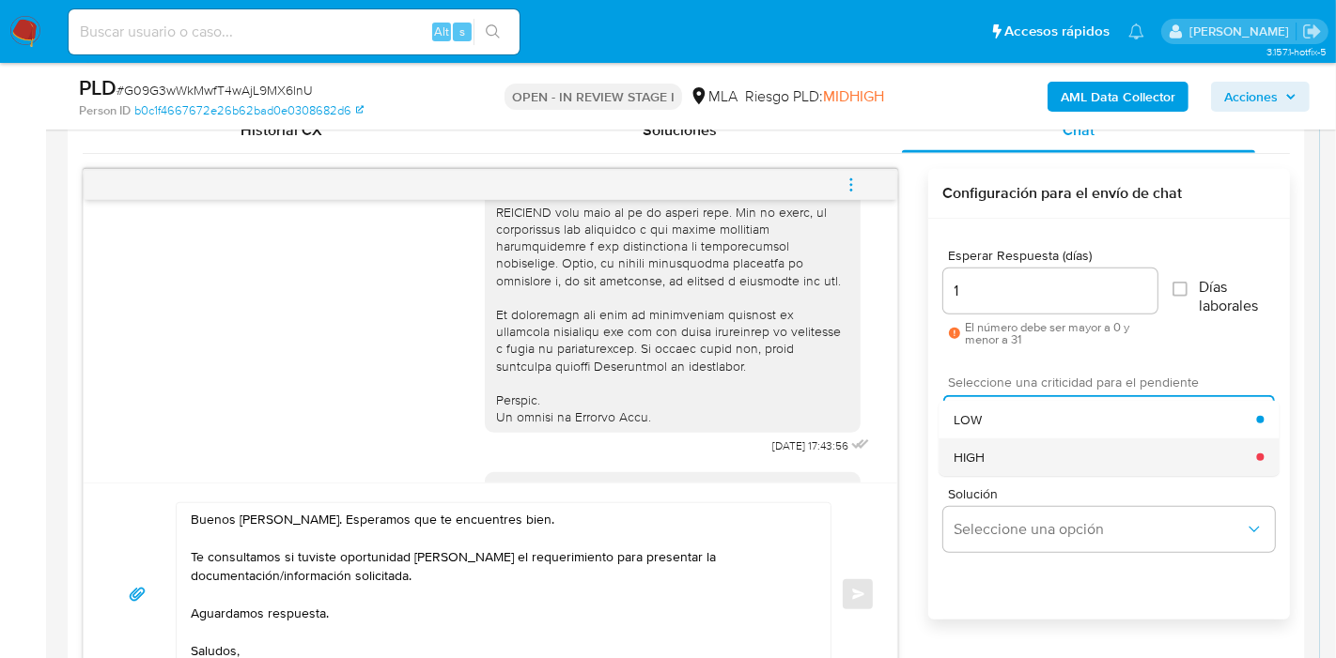
click at [1013, 457] on div "HIGH" at bounding box center [1104, 458] width 302 height 38
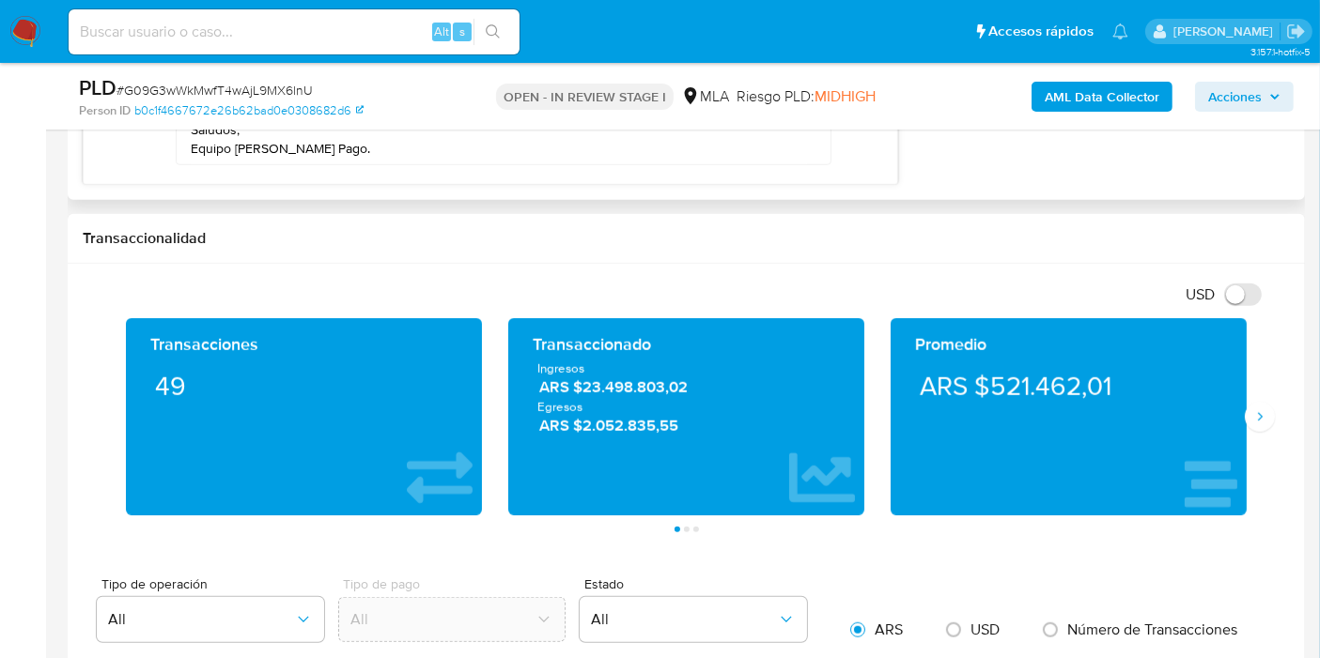
scroll to position [1252, 0]
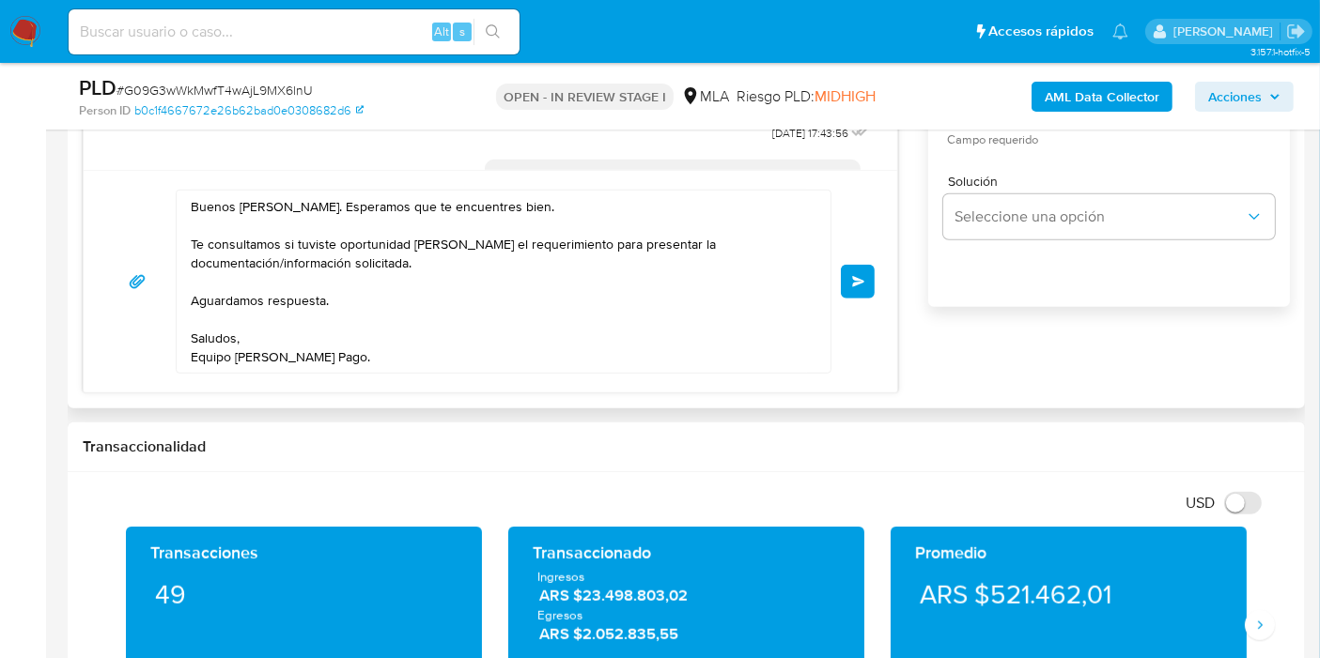
click at [884, 288] on div "Buenos días, Gustavo. Esperamos que te encuentres bien. Te consultamos si tuvis…" at bounding box center [490, 281] width 813 height 223
click at [874, 278] on div "Buenos días, Gustavo. Esperamos que te encuentres bien. Te consultamos si tuvis…" at bounding box center [490, 281] width 813 height 223
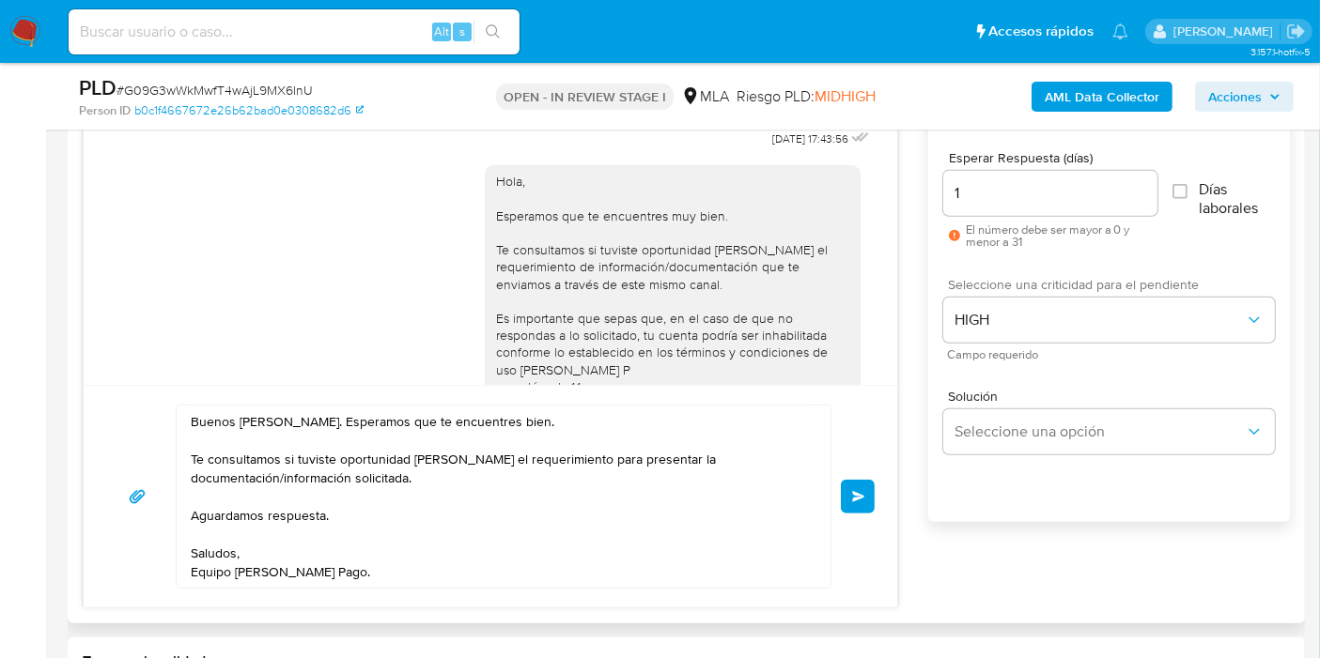
scroll to position [1044, 0]
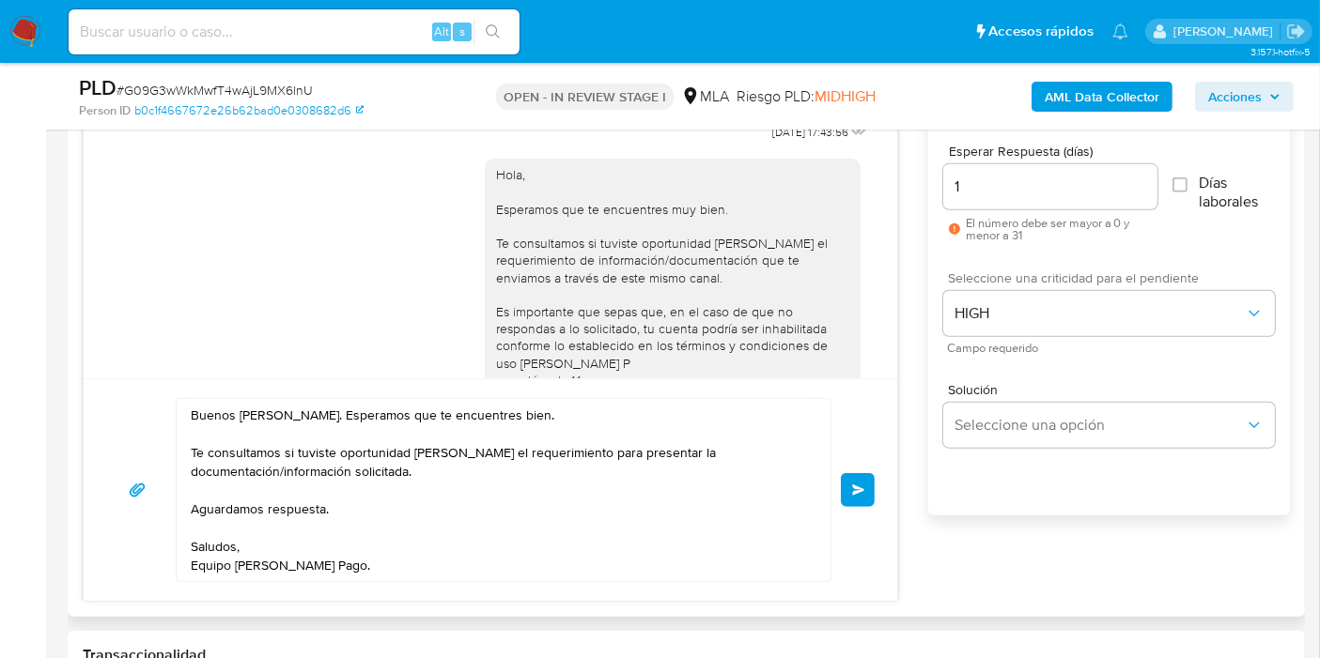
click at [864, 485] on span "Enviar" at bounding box center [858, 490] width 13 height 11
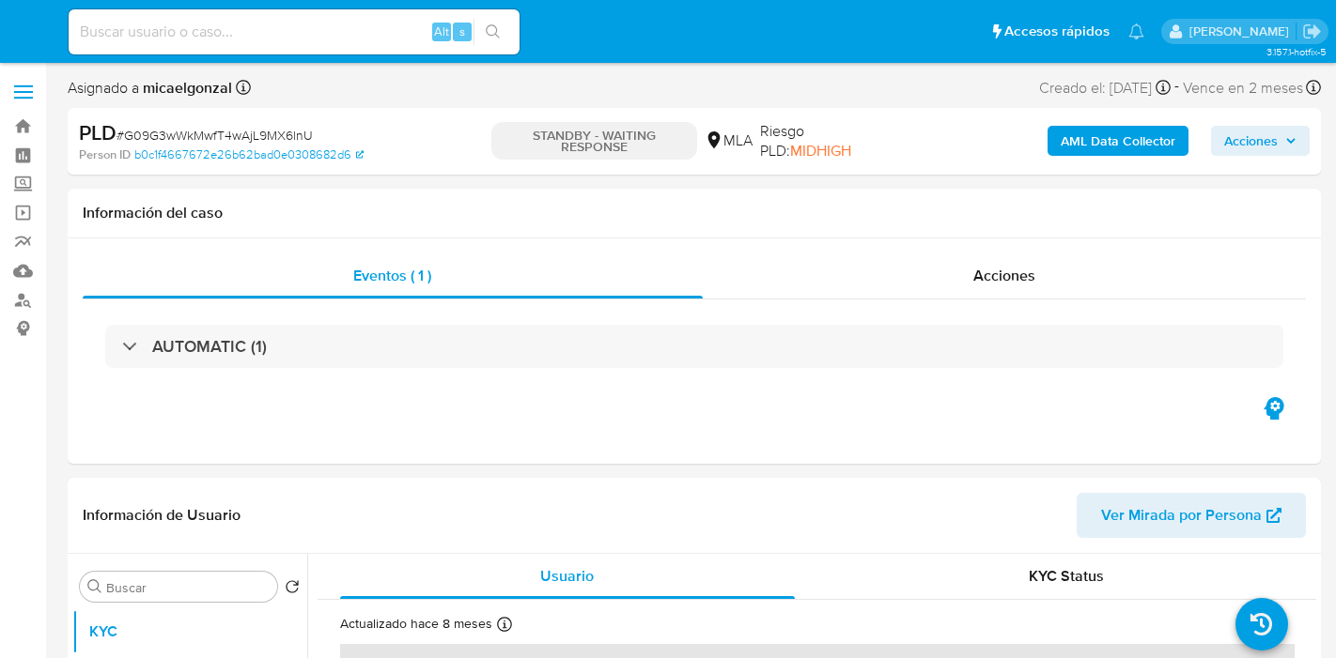
select select "10"
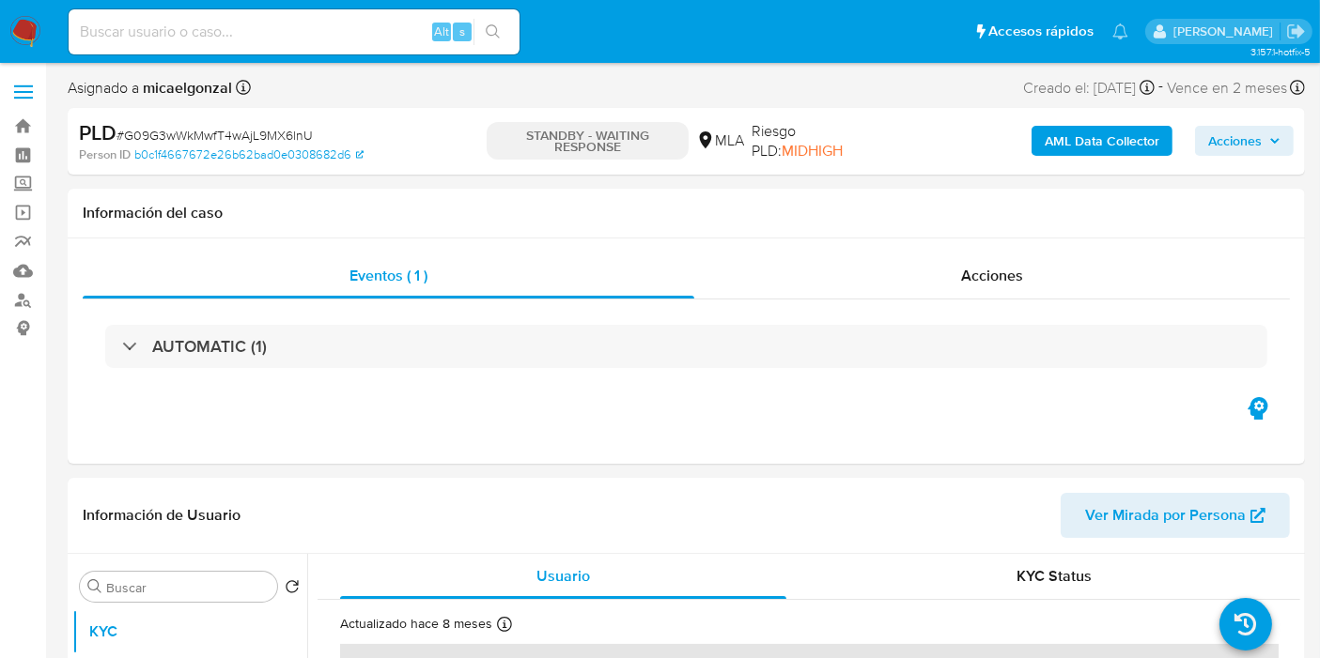
click at [21, 27] on img at bounding box center [25, 32] width 32 height 32
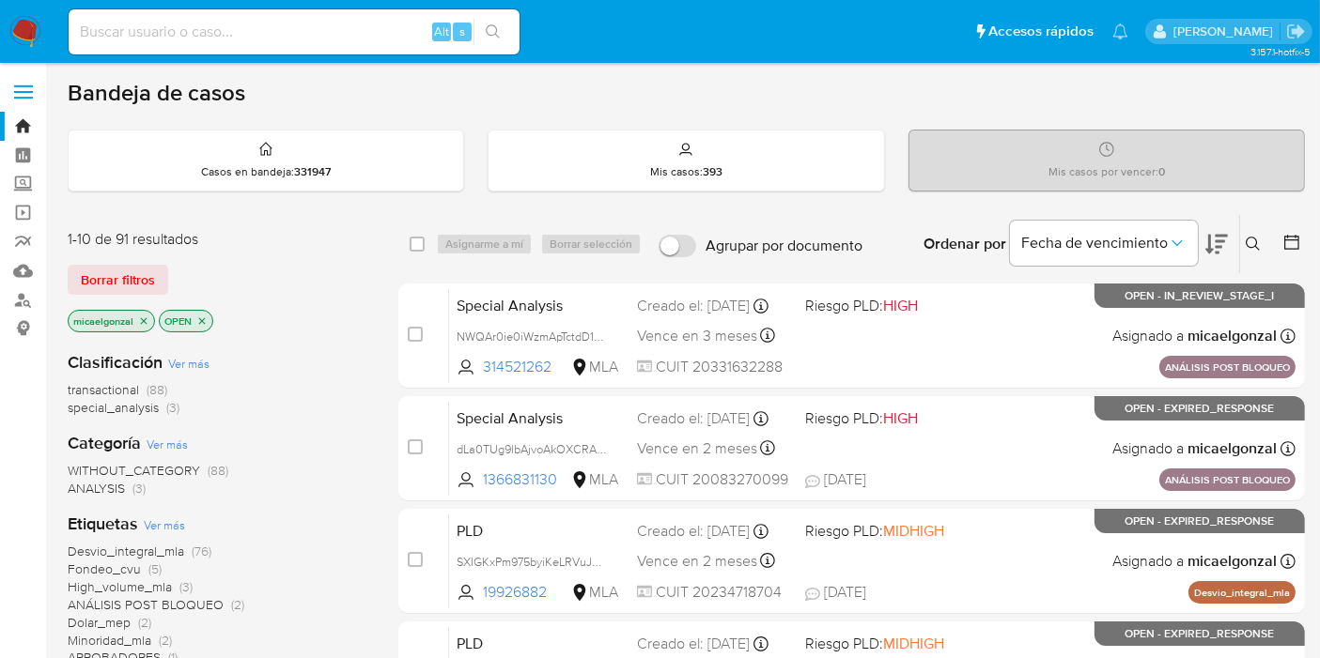
click at [161, 259] on div "1-10 de 91 resultados Borrar filtros micaelgonzal OPEN" at bounding box center [218, 282] width 301 height 107
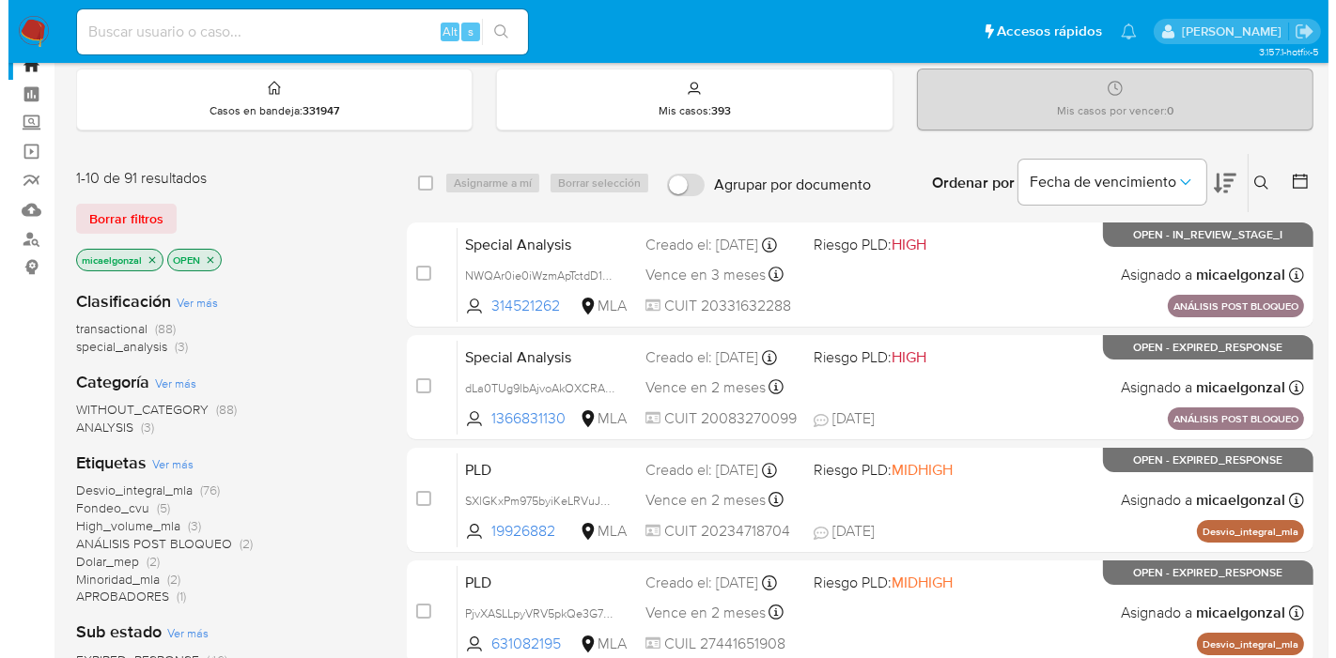
scroll to position [104, 0]
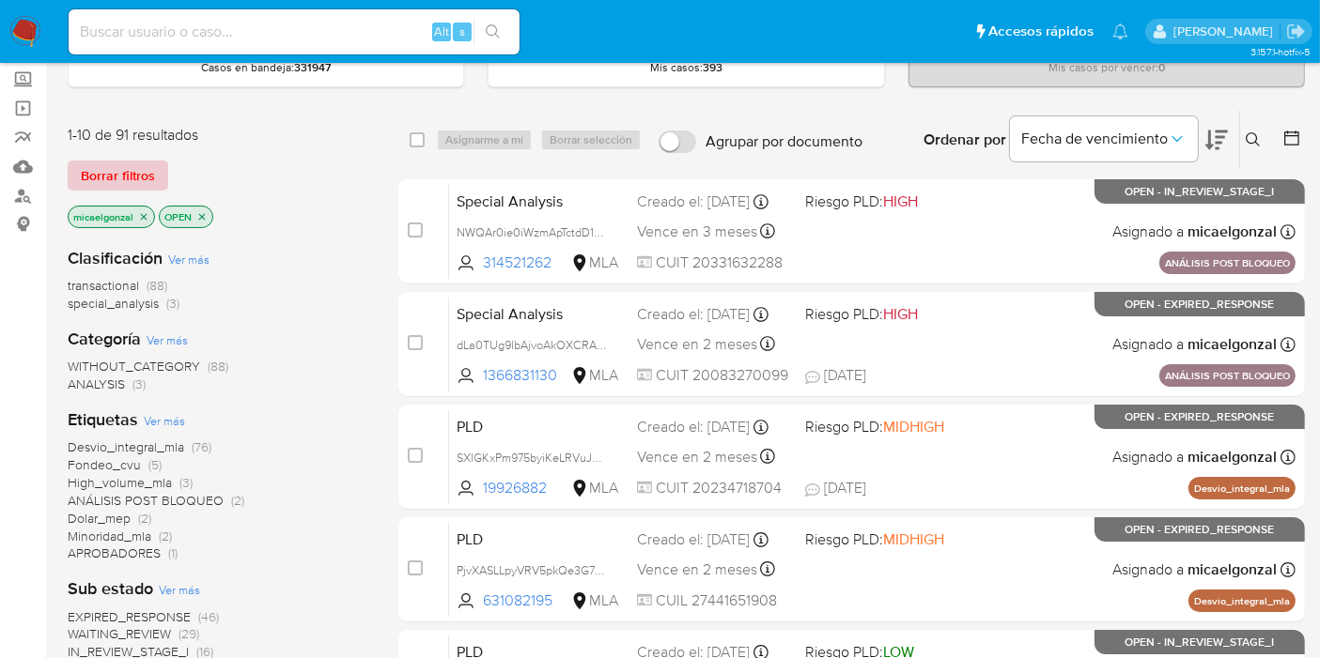
click at [141, 162] on span "Borrar filtros" at bounding box center [118, 175] width 74 height 26
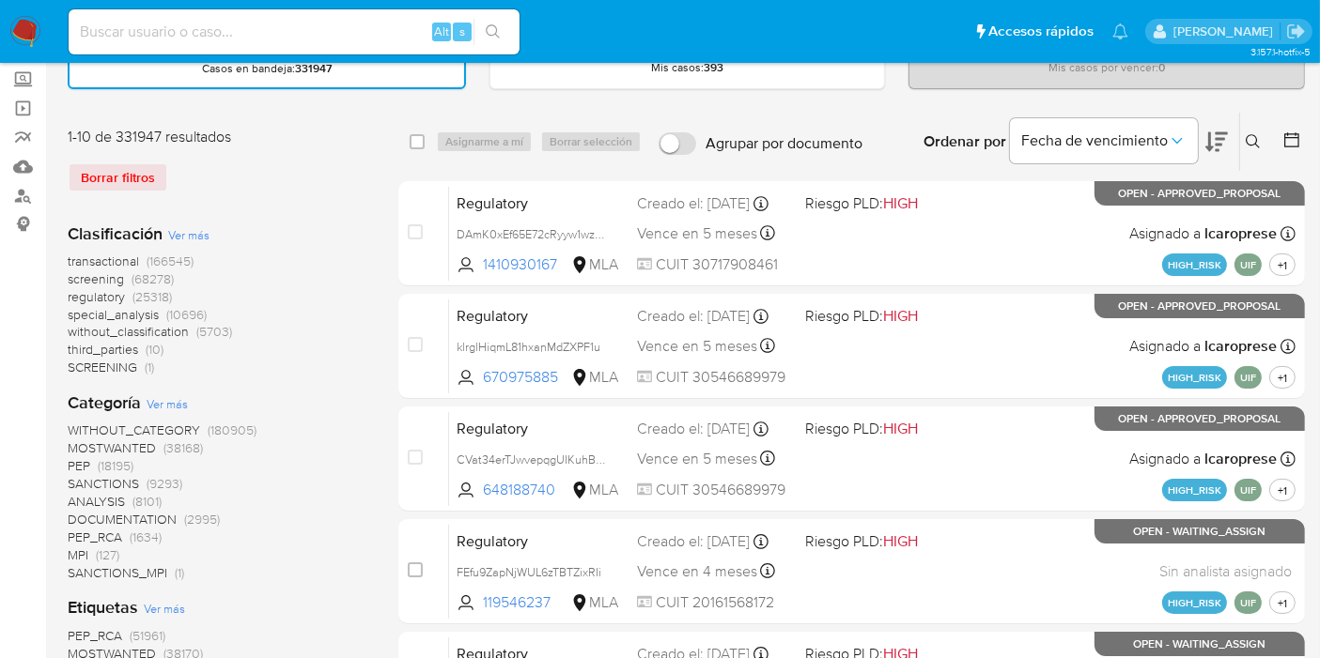
click at [1259, 149] on button at bounding box center [1255, 142] width 31 height 23
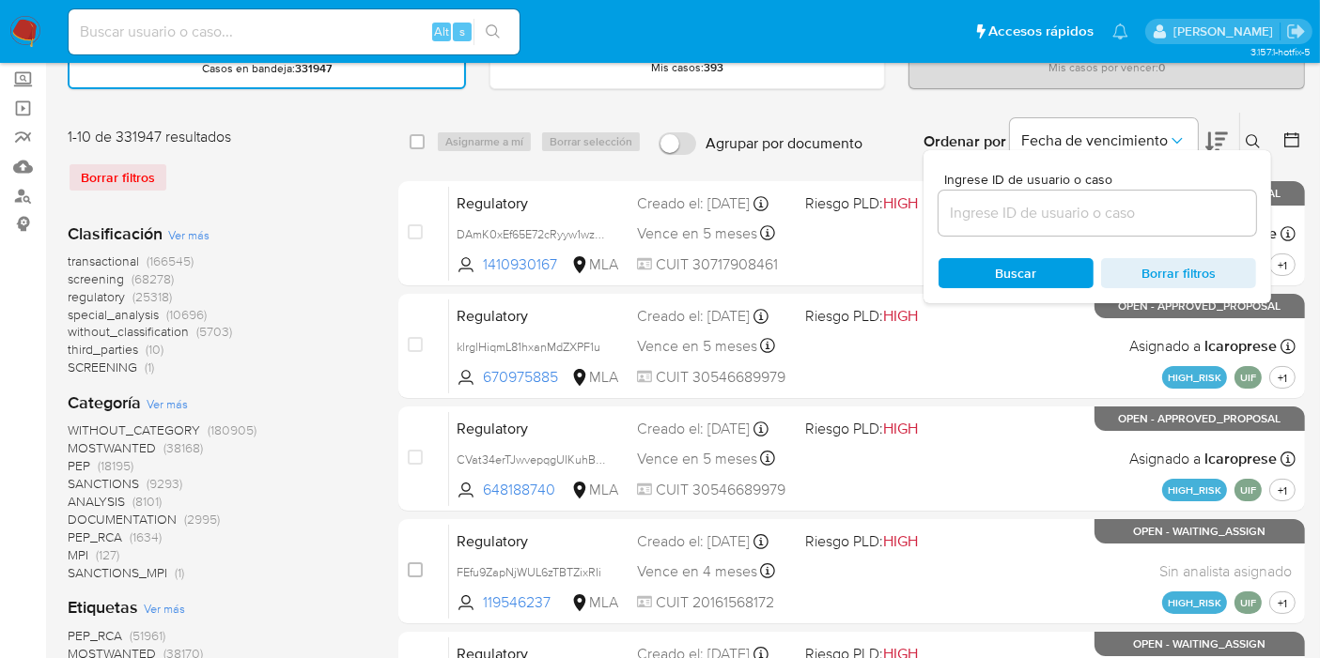
click at [1019, 201] on input at bounding box center [1096, 213] width 317 height 24
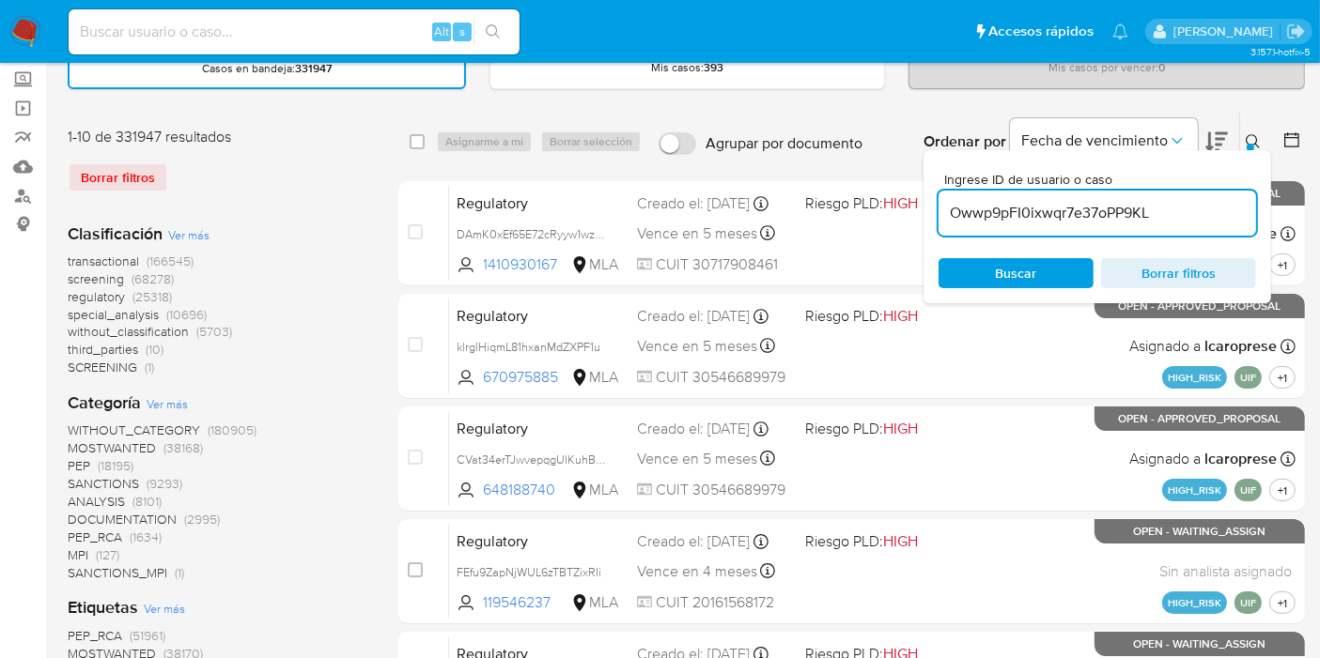
type input "Owwp9pFI0ixwqr7e37oPP9KL"
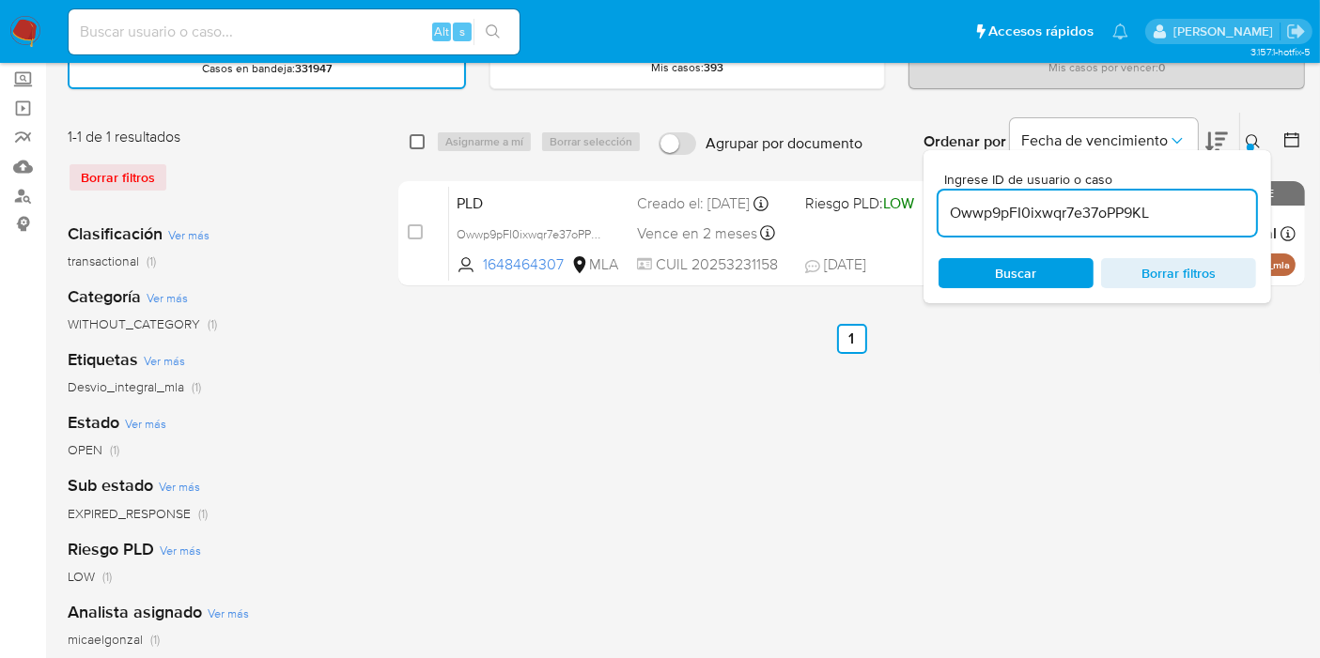
click at [410, 142] on input "checkbox" at bounding box center [417, 141] width 15 height 15
checkbox input "true"
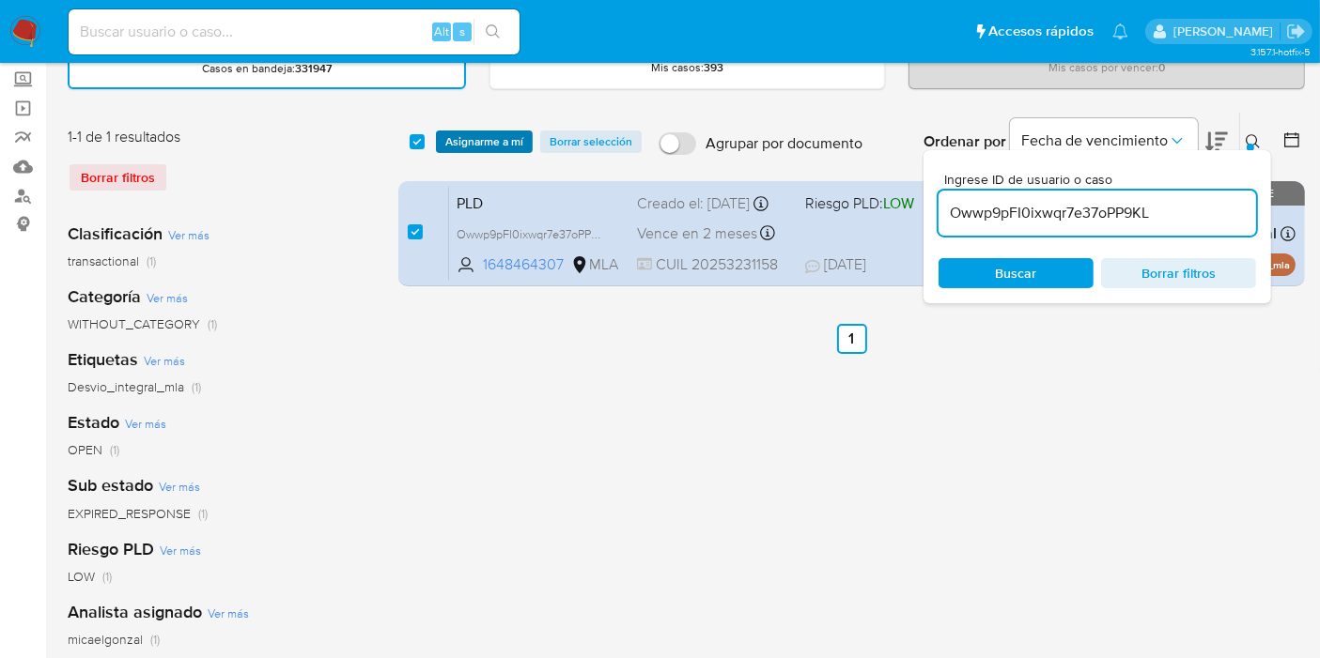
click at [456, 140] on span "Asignarme a mí" at bounding box center [484, 141] width 78 height 19
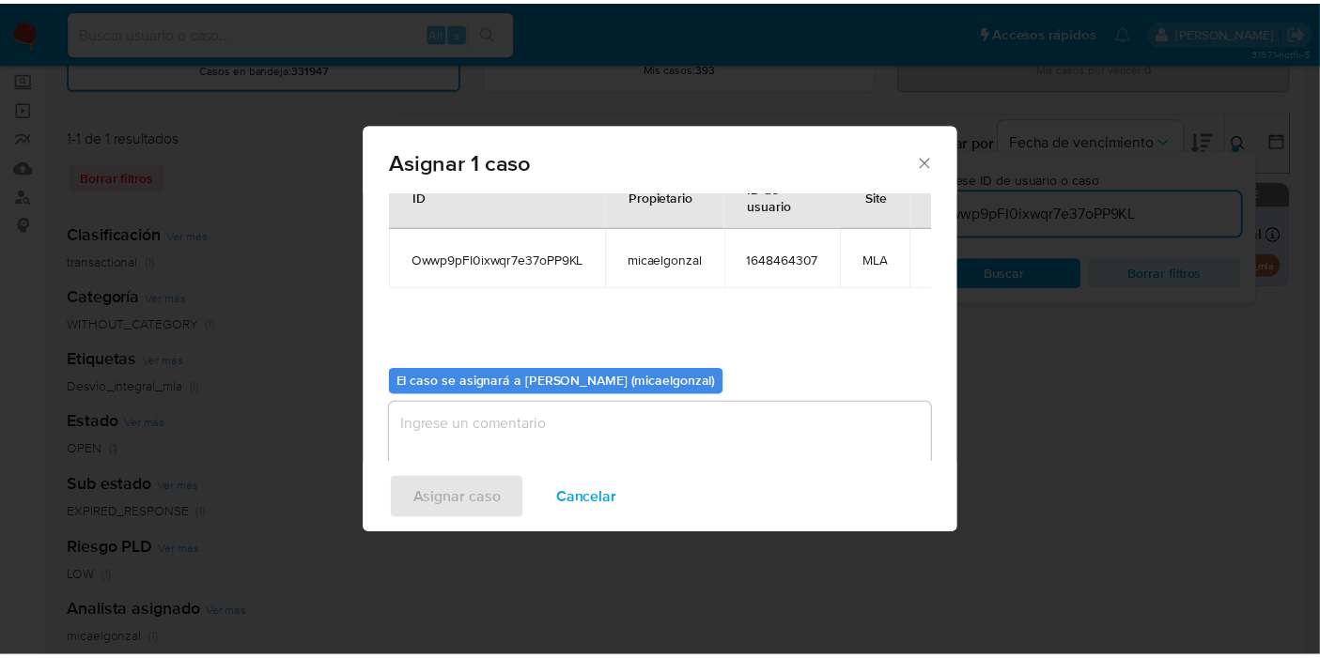
scroll to position [96, 0]
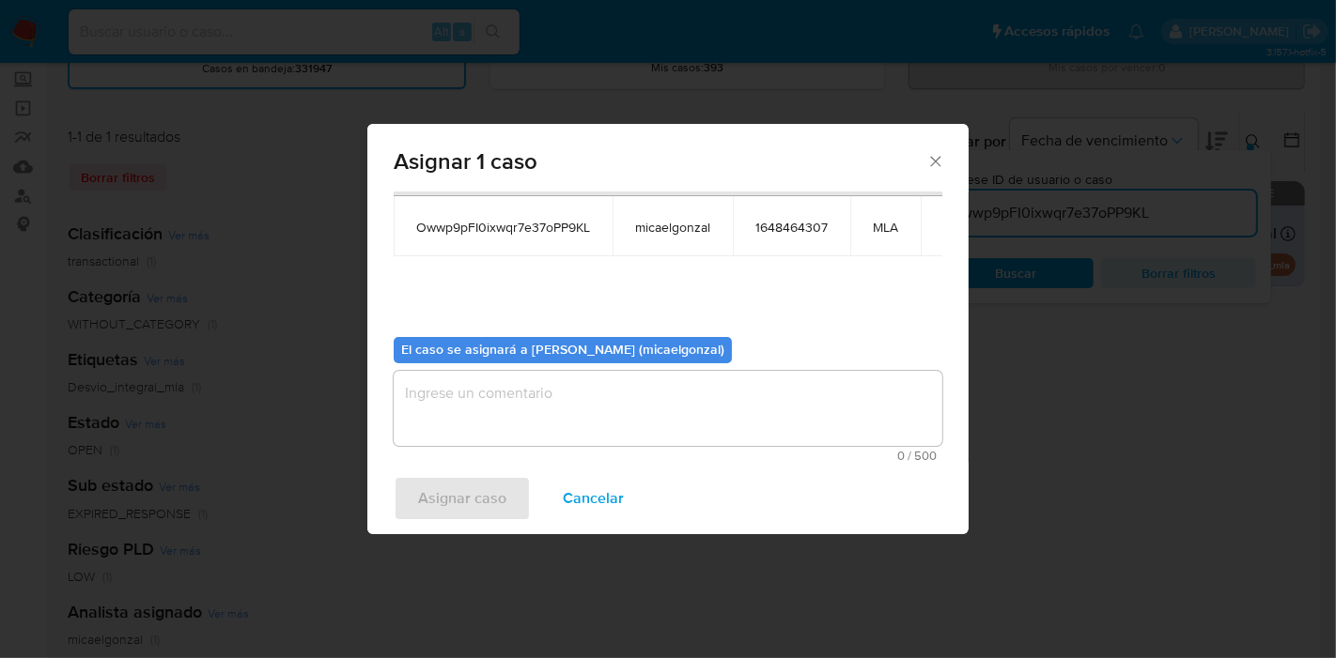
click at [497, 393] on textarea "assign-modal" at bounding box center [668, 408] width 549 height 75
click at [466, 481] on span "Asignar caso" at bounding box center [462, 498] width 88 height 41
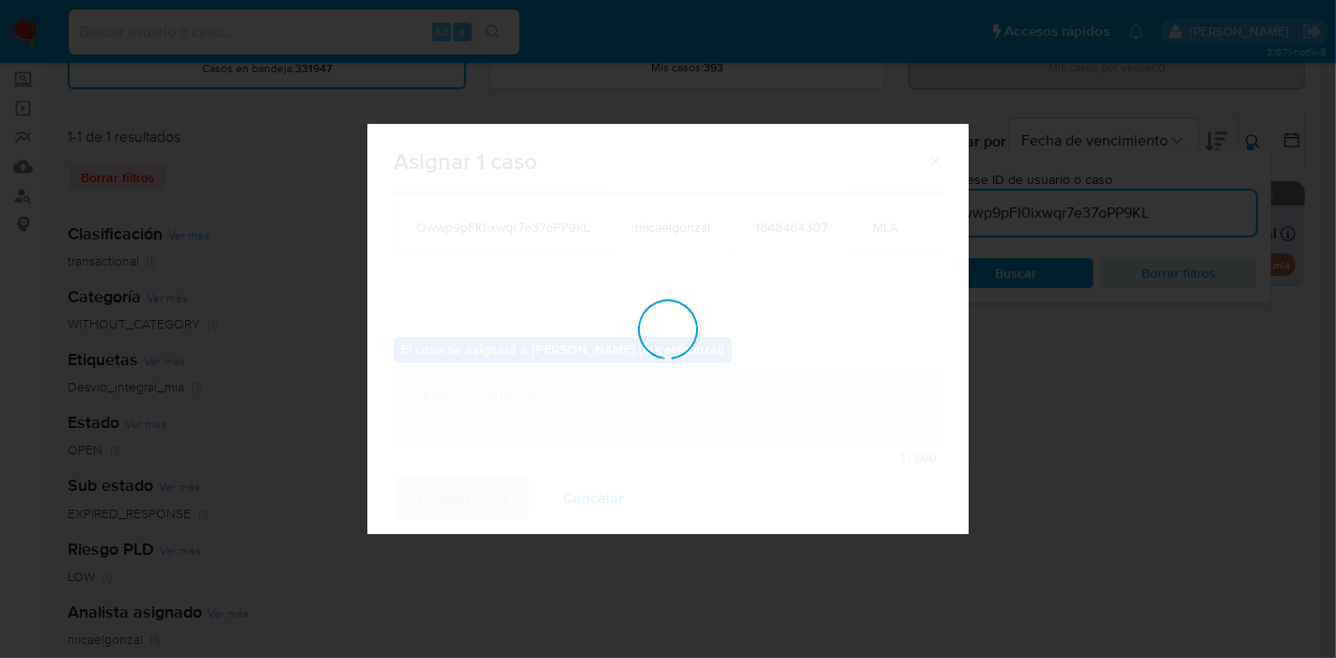
checkbox input "false"
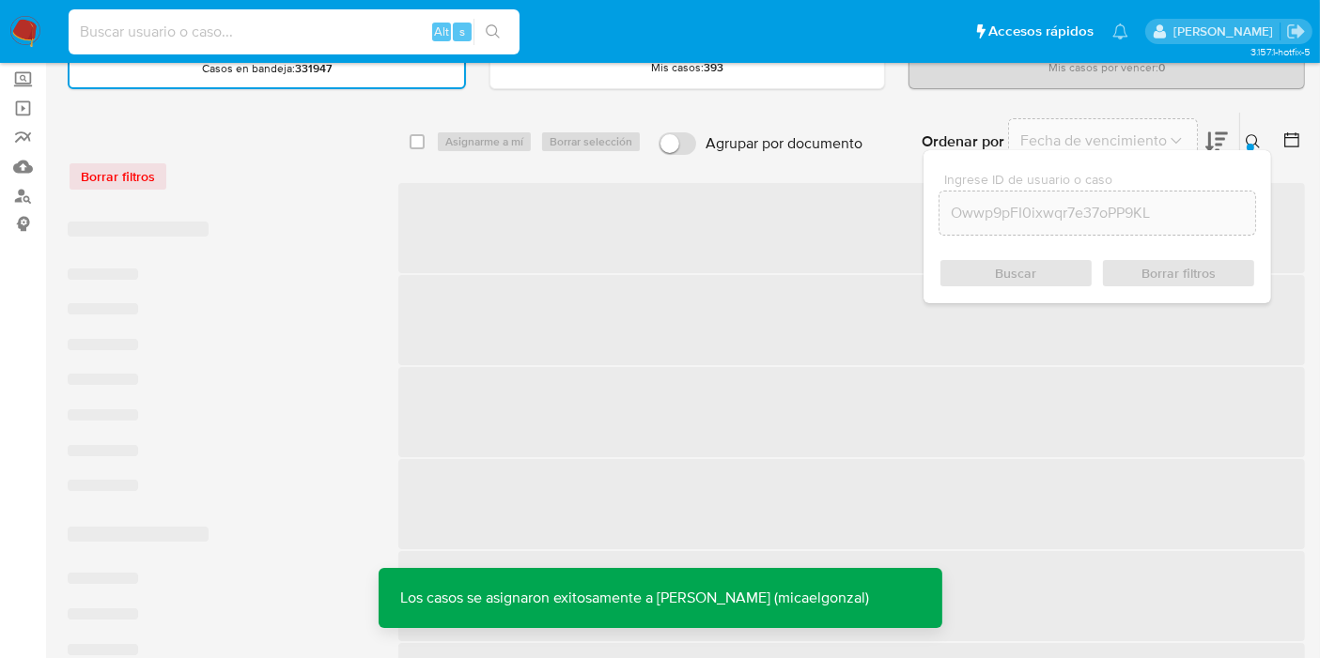
click at [321, 24] on input at bounding box center [294, 32] width 451 height 24
paste input "Owwp9pFI0ixwqr7e37oPP9KL"
type input "Owwp9pFI0ixwqr7e37oPP9KL"
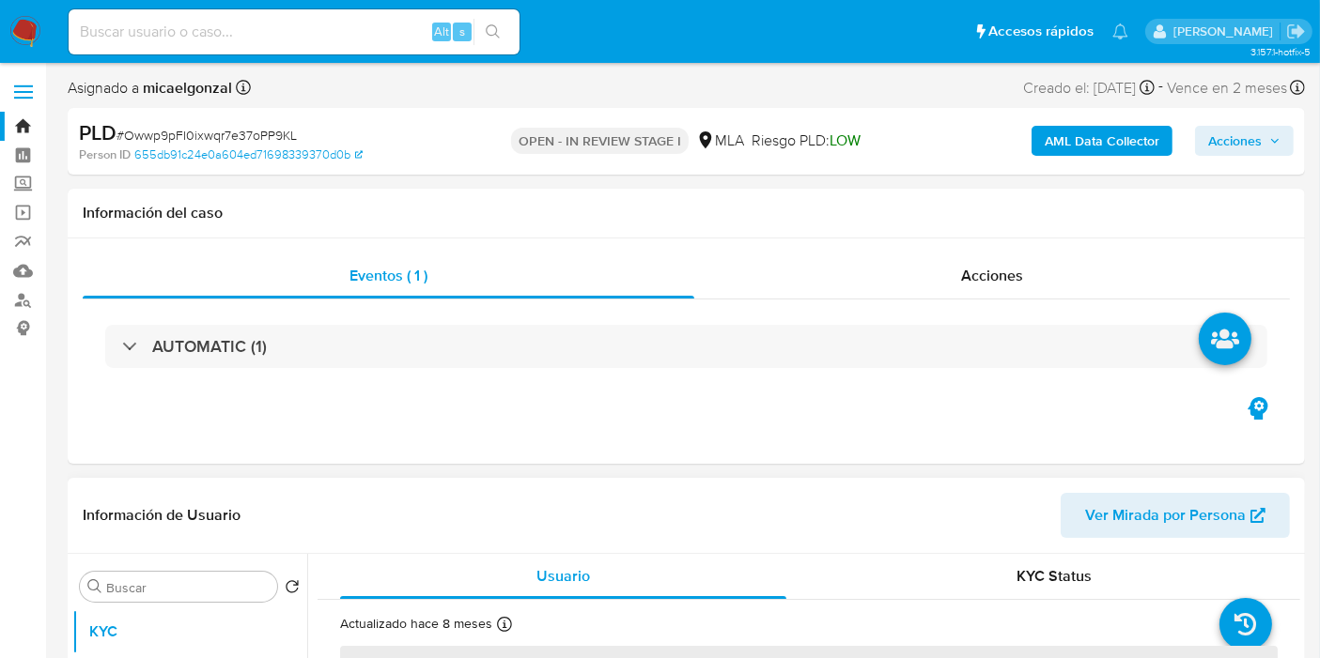
select select "10"
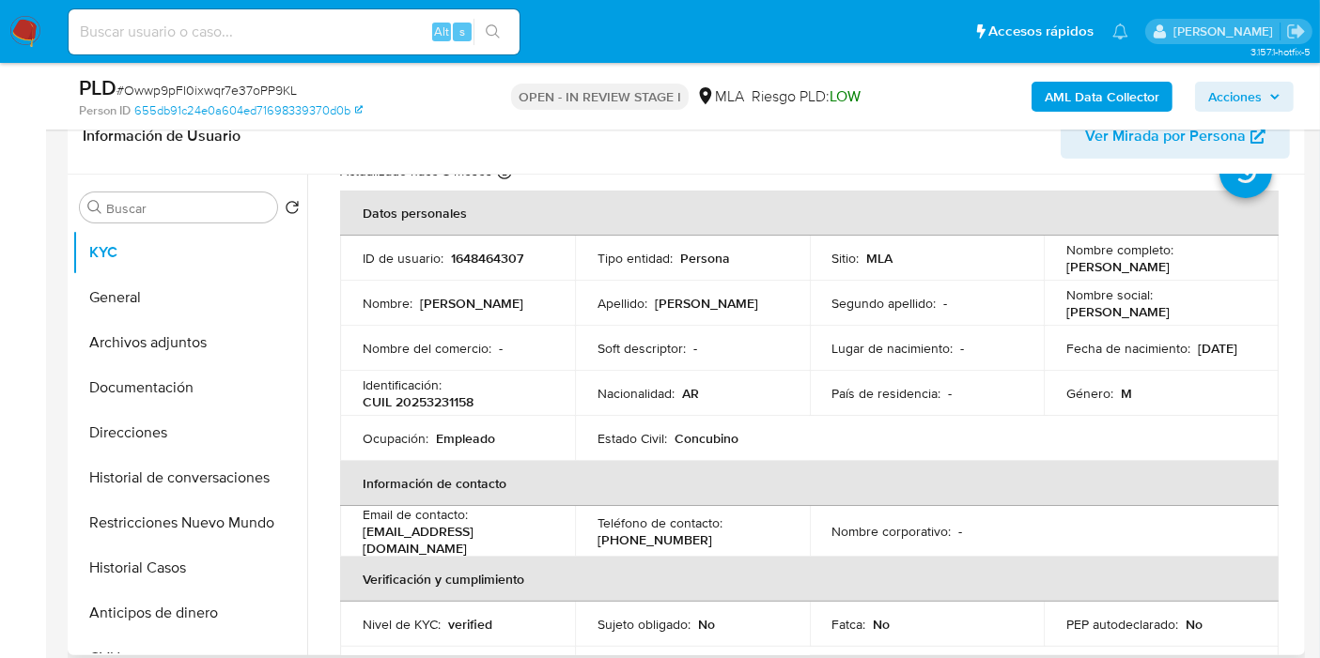
scroll to position [104, 0]
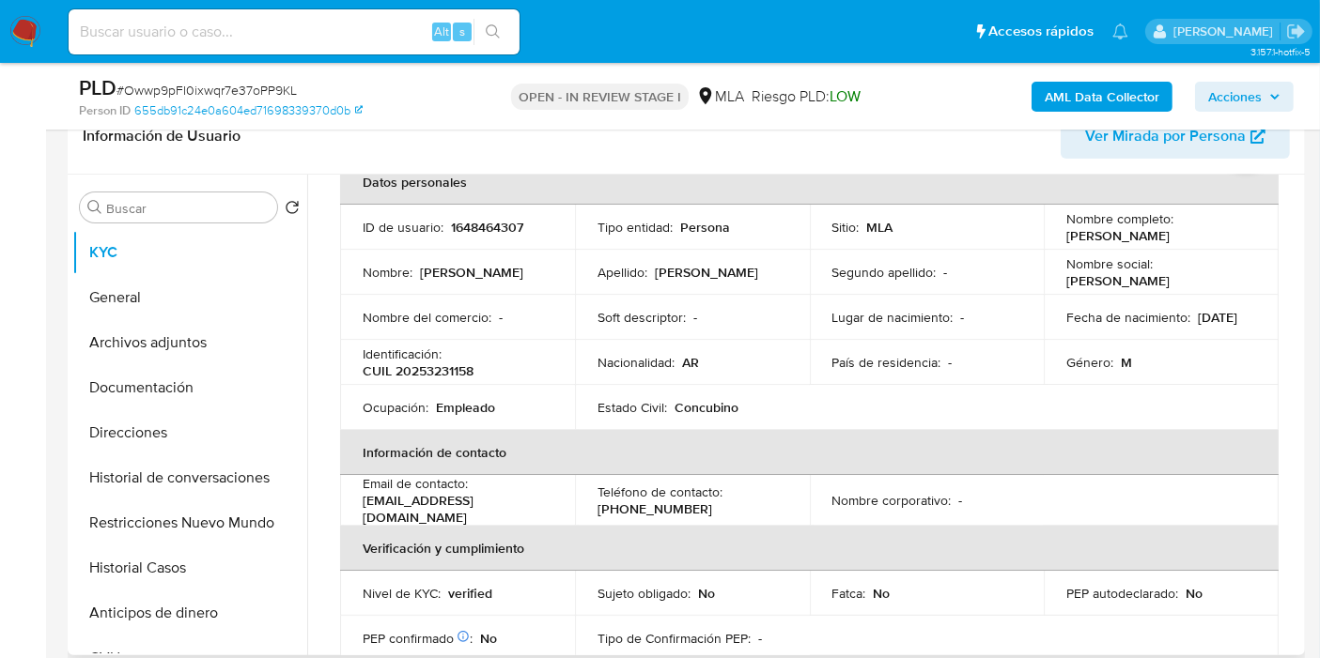
click at [1128, 240] on p "[PERSON_NAME]" at bounding box center [1117, 235] width 103 height 17
drag, startPoint x: 1128, startPoint y: 239, endPoint x: 1175, endPoint y: 235, distance: 47.1
click at [1128, 240] on p "[PERSON_NAME]" at bounding box center [1117, 235] width 103 height 17
drag, startPoint x: 1191, startPoint y: 229, endPoint x: 1084, endPoint y: 235, distance: 107.2
click at [1067, 240] on div "Nombre completo : [PERSON_NAME]" at bounding box center [1161, 227] width 190 height 34
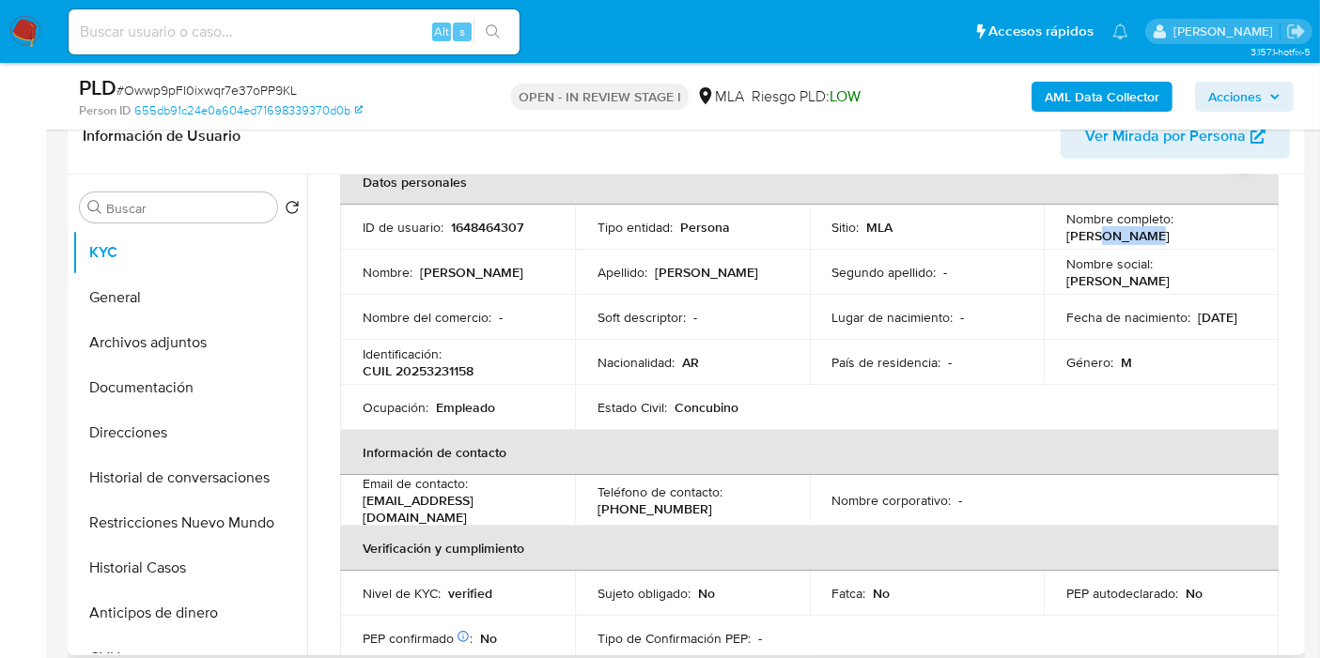
click at [1066, 233] on p "[PERSON_NAME]" at bounding box center [1117, 235] width 103 height 17
drag, startPoint x: 1057, startPoint y: 233, endPoint x: 1203, endPoint y: 237, distance: 146.6
click at [1203, 237] on td "Nombre completo : [PERSON_NAME]" at bounding box center [1161, 227] width 235 height 45
copy p "[PERSON_NAME]"
drag, startPoint x: 408, startPoint y: 374, endPoint x: 463, endPoint y: 369, distance: 55.6
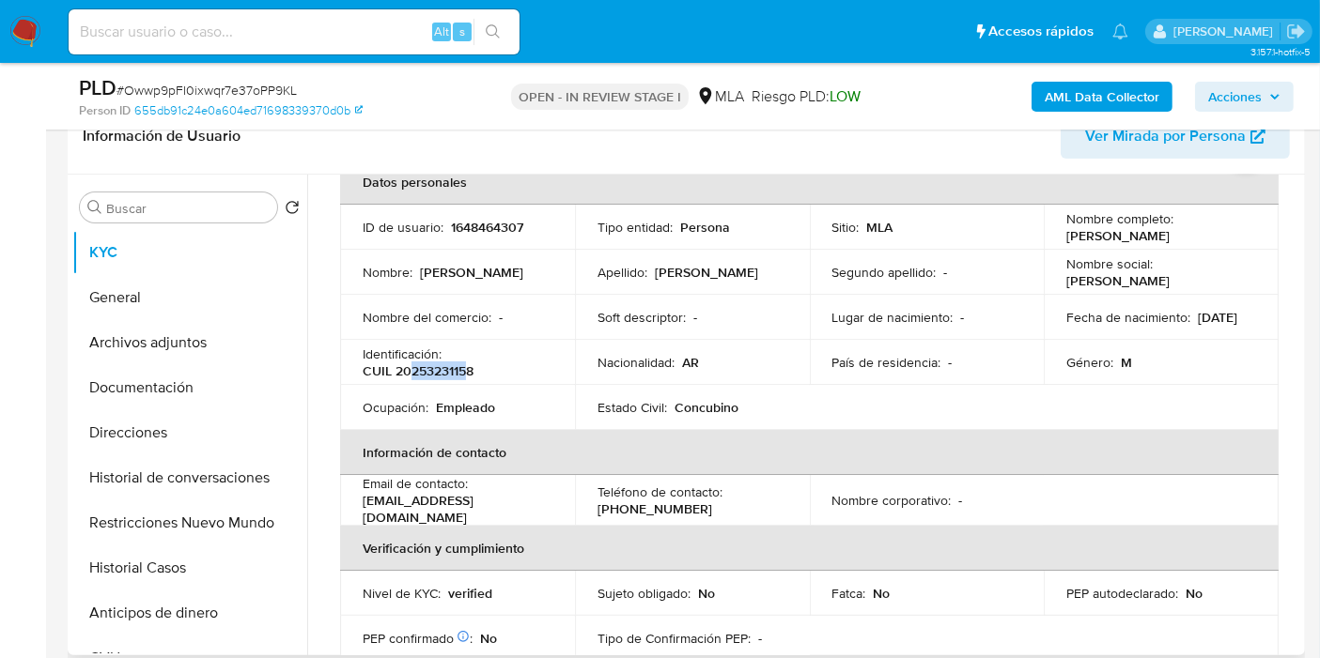
click at [463, 369] on p "CUIL 20253231158" at bounding box center [418, 371] width 111 height 17
copy p "25323115"
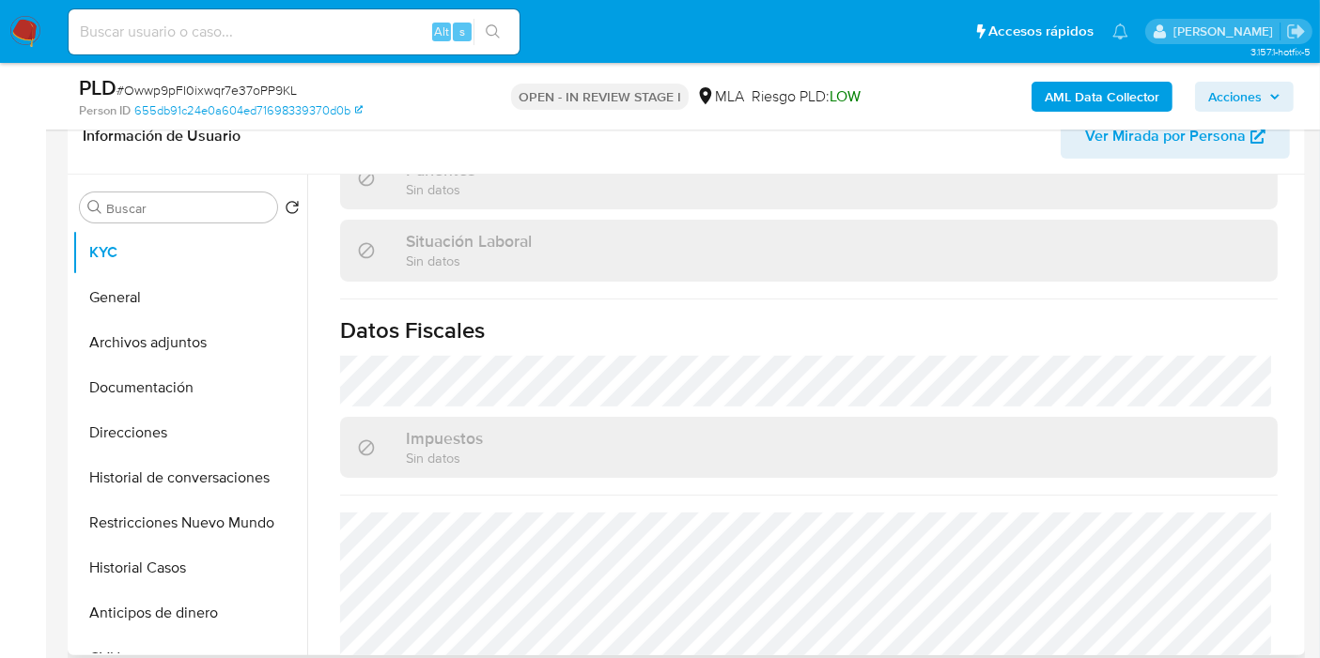
scroll to position [1005, 0]
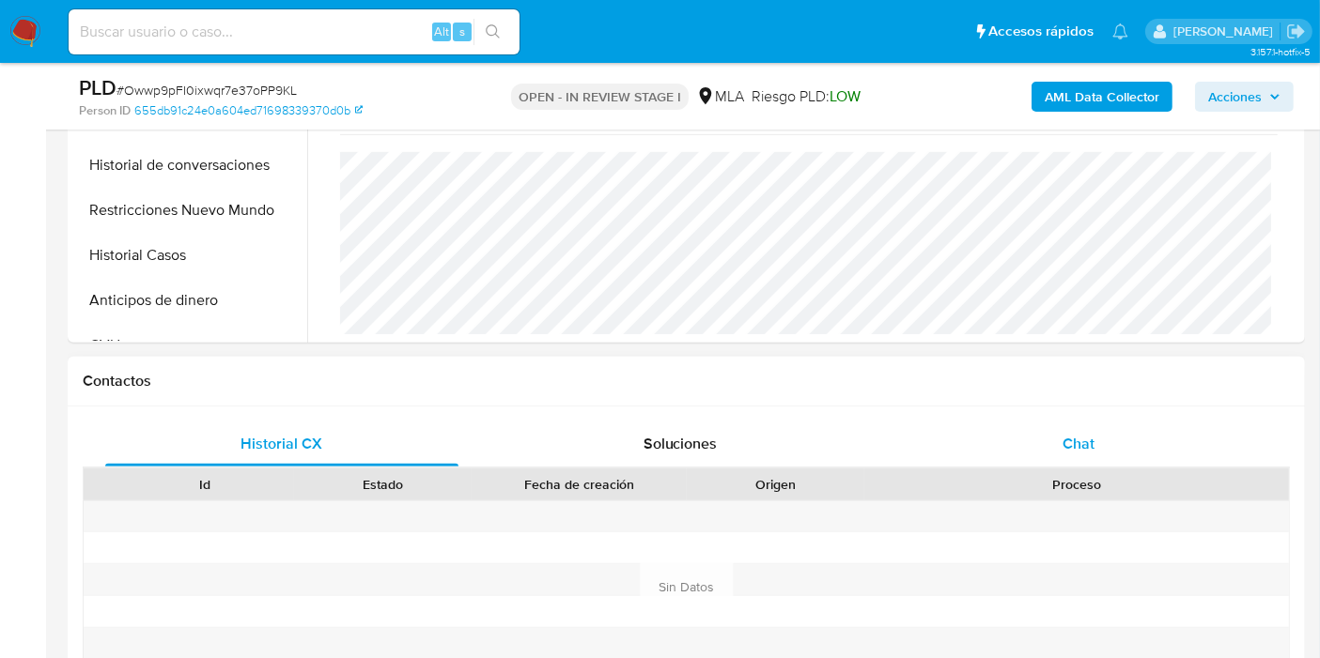
drag, startPoint x: 1144, startPoint y: 460, endPoint x: 1127, endPoint y: 434, distance: 31.3
click at [1145, 460] on div "Chat" at bounding box center [1078, 444] width 353 height 45
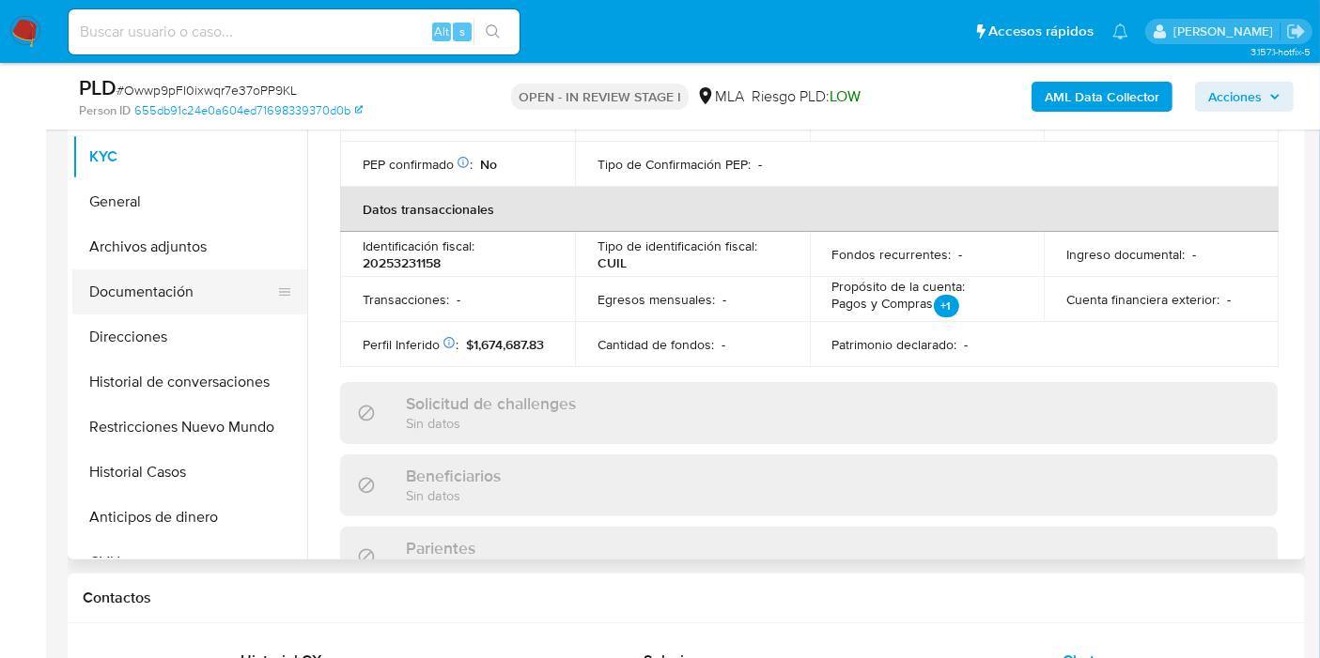
scroll to position [313, 0]
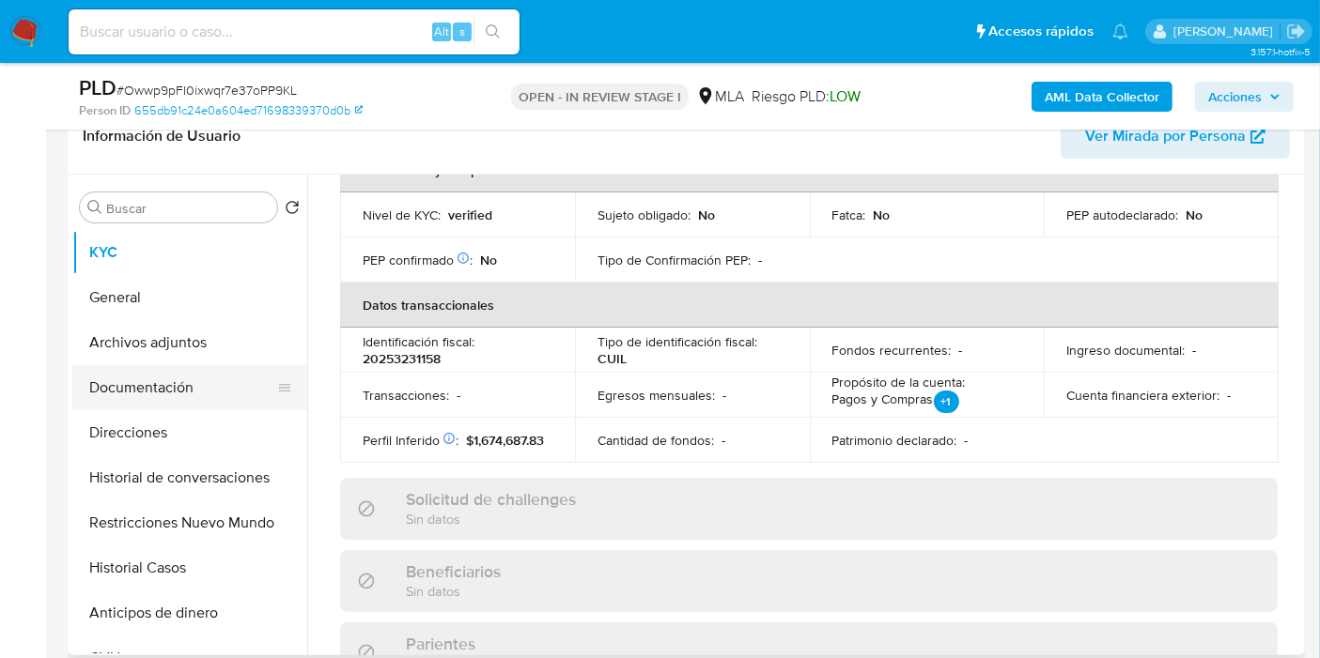
click at [189, 394] on button "Documentación" at bounding box center [182, 387] width 220 height 45
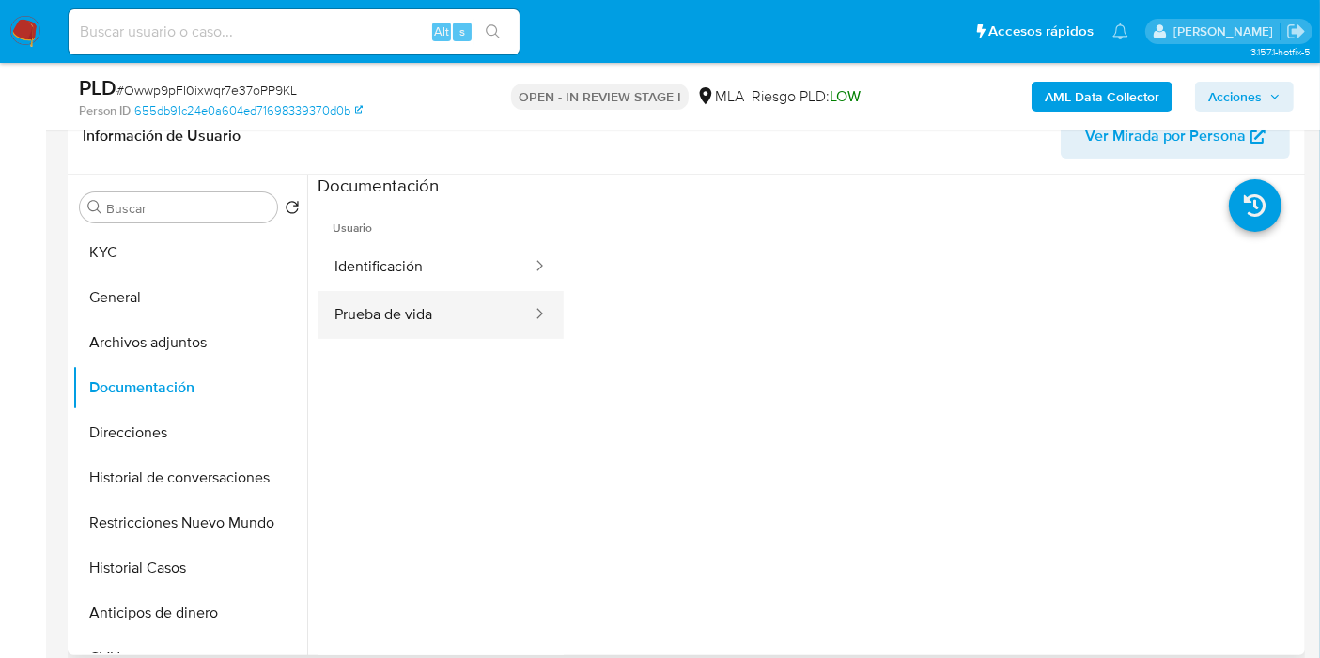
drag, startPoint x: 410, startPoint y: 336, endPoint x: 423, endPoint y: 304, distance: 34.2
click at [413, 331] on button "Prueba de vida" at bounding box center [425, 315] width 216 height 48
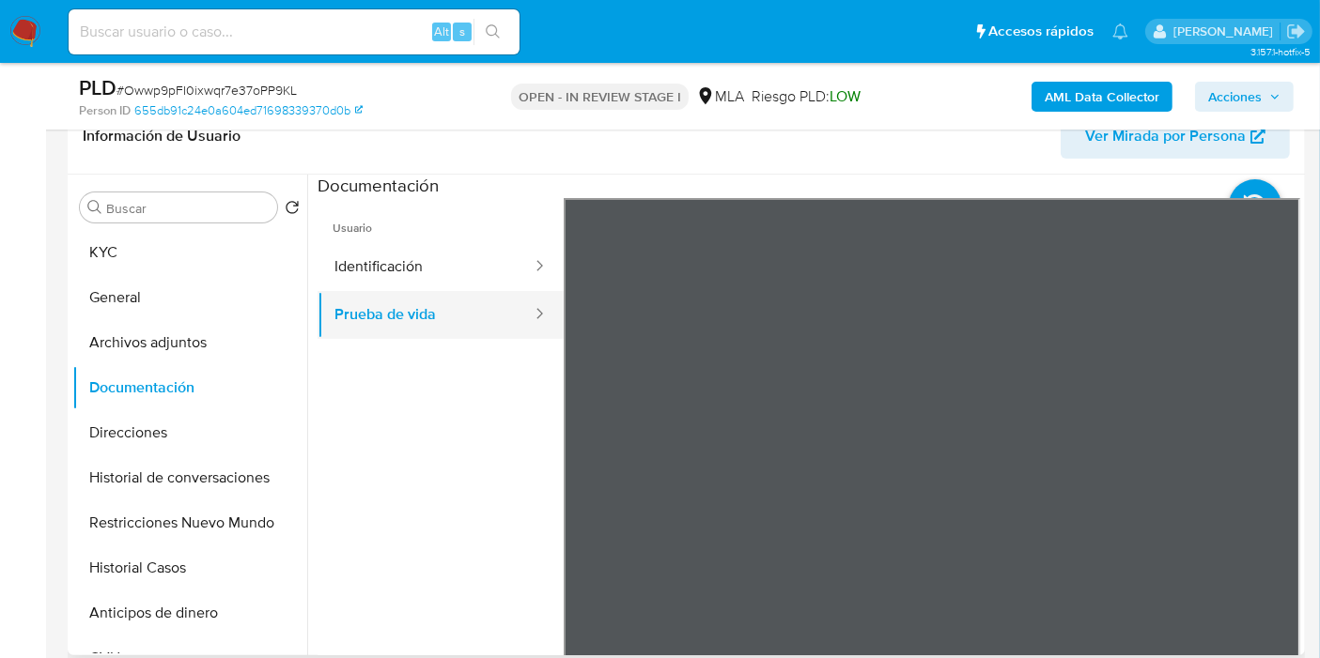
click at [423, 304] on button "Prueba de vida" at bounding box center [425, 315] width 216 height 48
drag, startPoint x: 425, startPoint y: 288, endPoint x: 415, endPoint y: 291, distance: 10.7
click at [425, 288] on button "Identificación" at bounding box center [425, 267] width 216 height 48
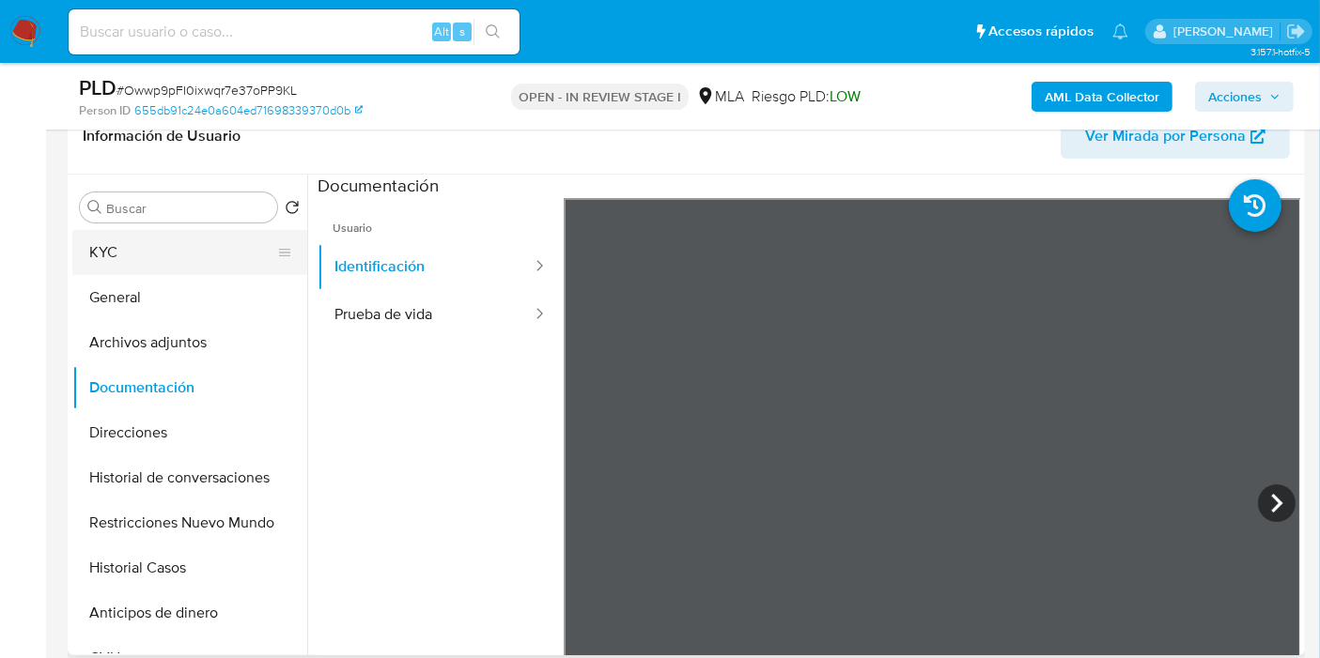
drag, startPoint x: 103, startPoint y: 292, endPoint x: 166, endPoint y: 251, distance: 75.3
click at [120, 278] on button "General" at bounding box center [189, 297] width 235 height 45
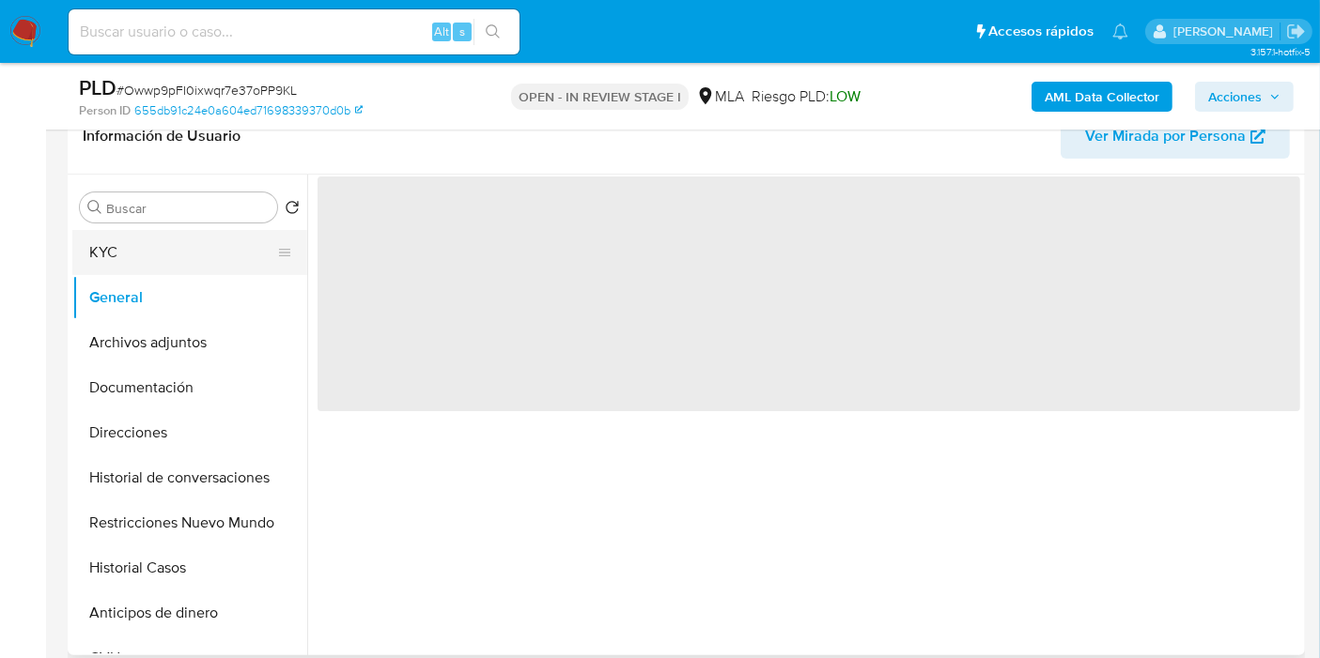
click at [166, 251] on button "KYC" at bounding box center [182, 252] width 220 height 45
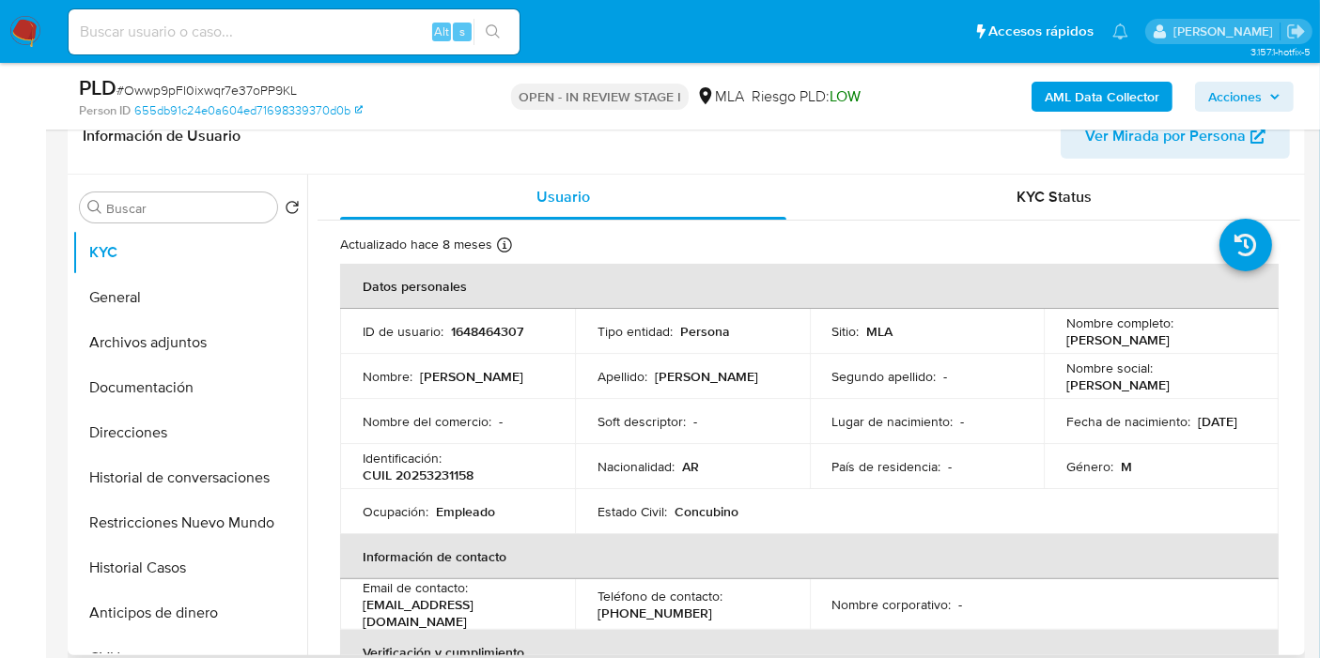
click at [431, 456] on p "Identificación :" at bounding box center [402, 458] width 79 height 17
click at [211, 305] on button "General" at bounding box center [182, 297] width 220 height 45
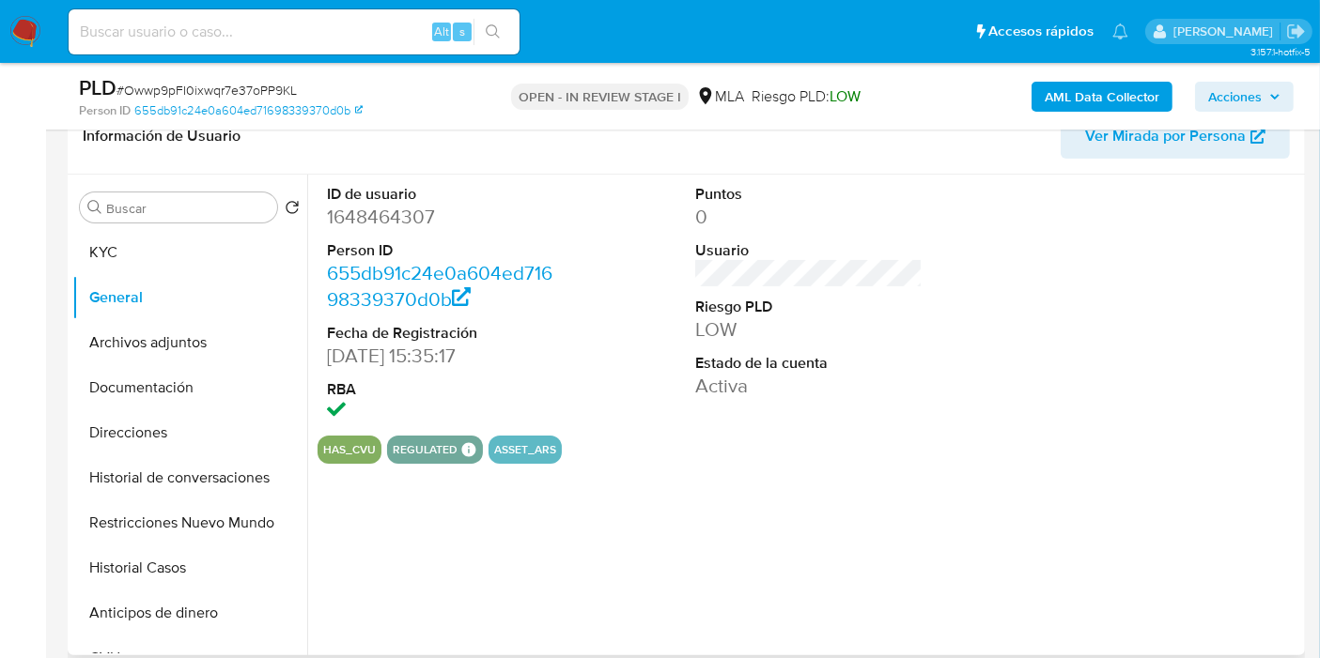
click at [411, 226] on dd "1648464307" at bounding box center [440, 217] width 227 height 26
drag, startPoint x: 411, startPoint y: 226, endPoint x: 411, endPoint y: 216, distance: 10.3
click at [411, 226] on dd "1648464307" at bounding box center [440, 217] width 227 height 26
copy dd "1648464307"
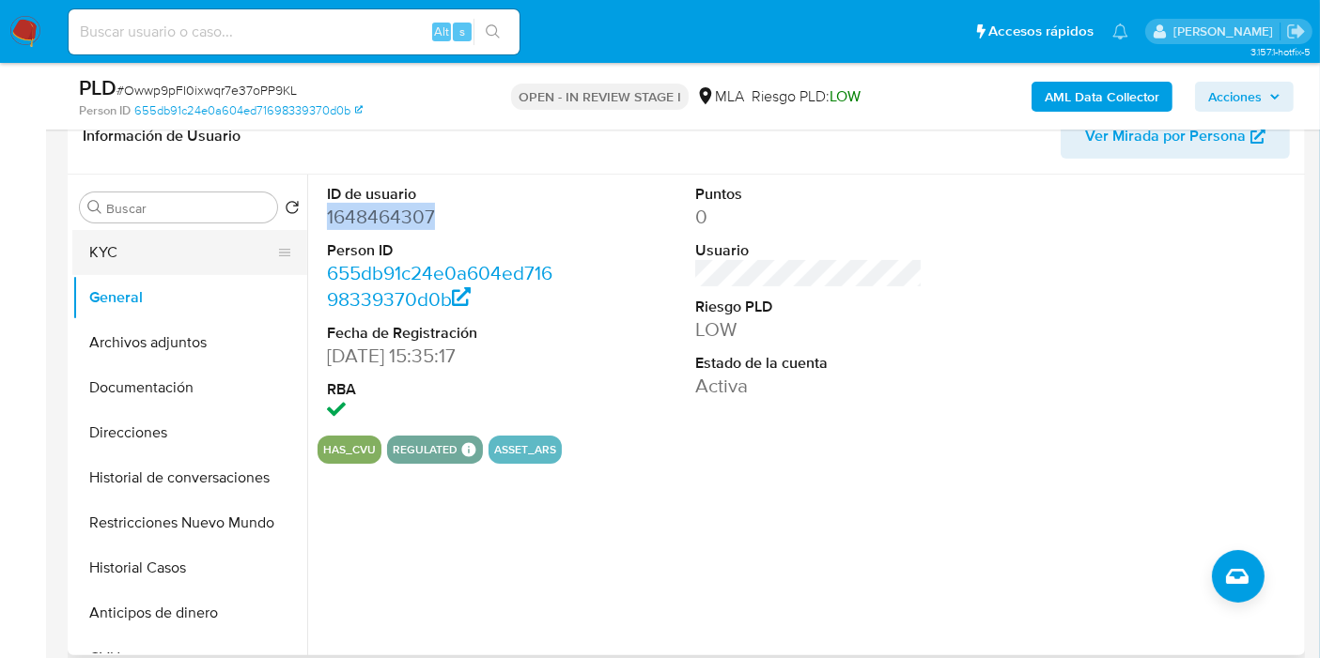
click at [174, 230] on button "KYC" at bounding box center [182, 252] width 220 height 45
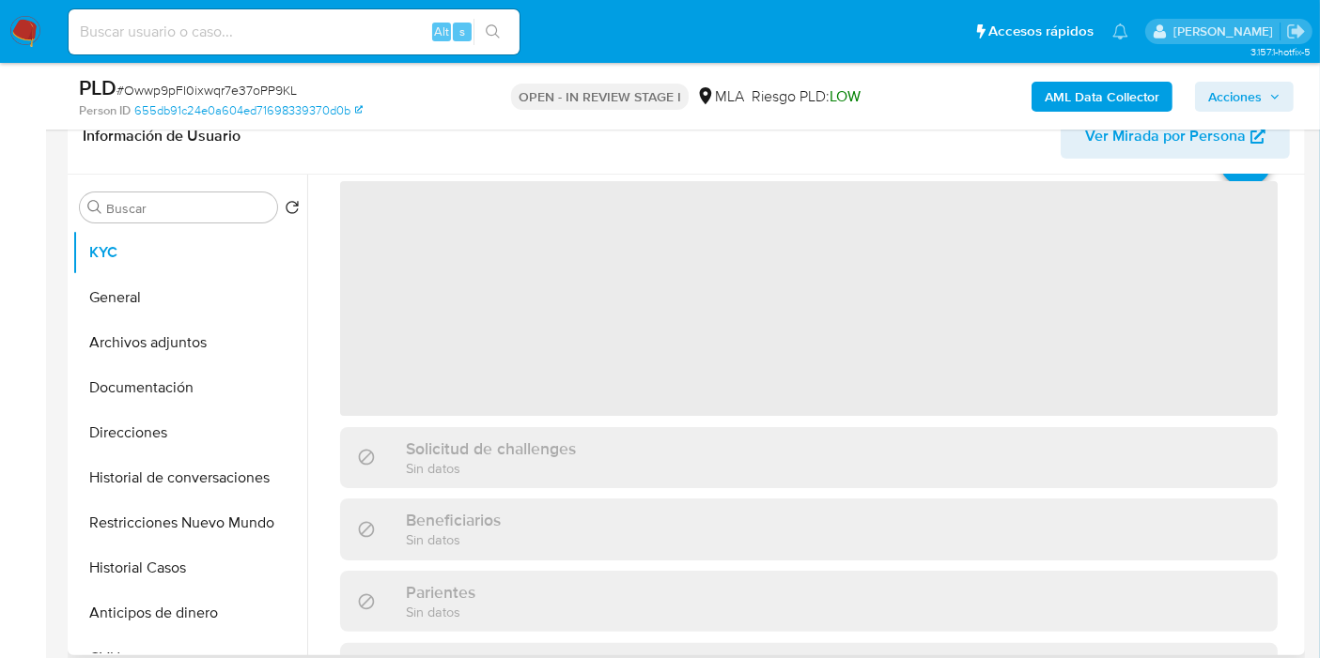
scroll to position [104, 0]
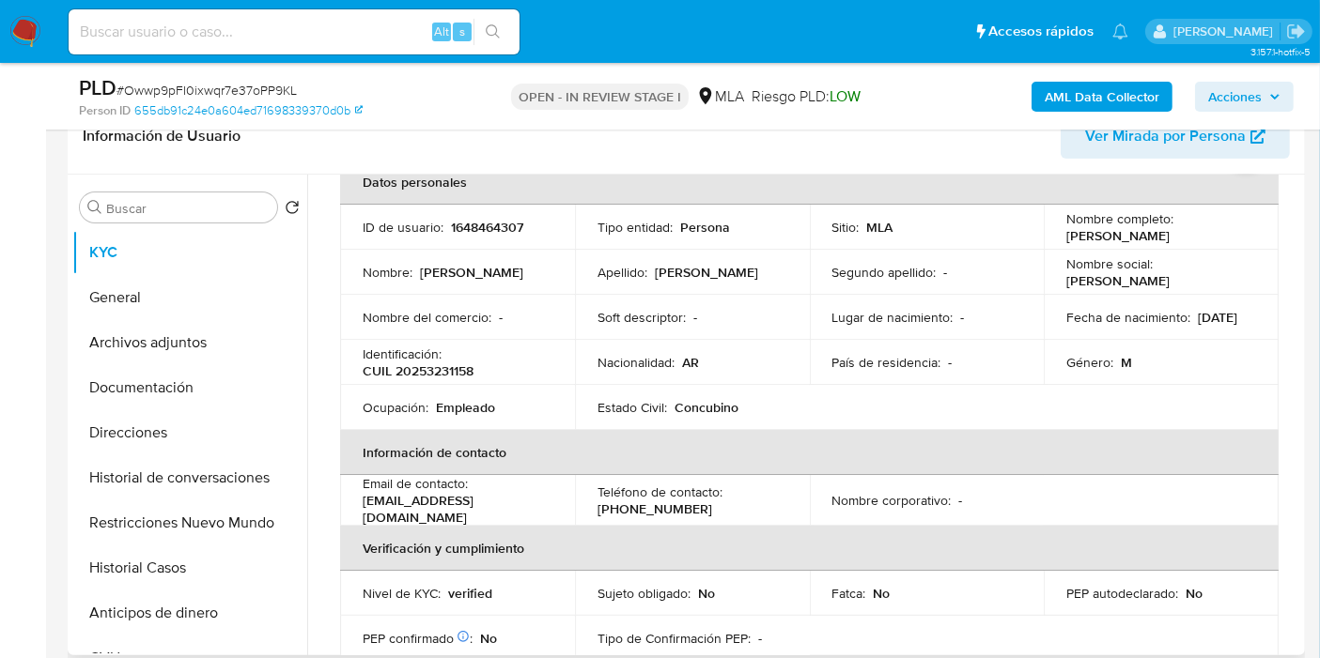
click at [466, 355] on div "Identificación : CUIL 20253231158" at bounding box center [458, 363] width 190 height 34
click at [454, 363] on p "CUIL 20253231158" at bounding box center [418, 371] width 111 height 17
copy p "20253231158"
drag, startPoint x: 411, startPoint y: 356, endPoint x: 396, endPoint y: 388, distance: 35.3
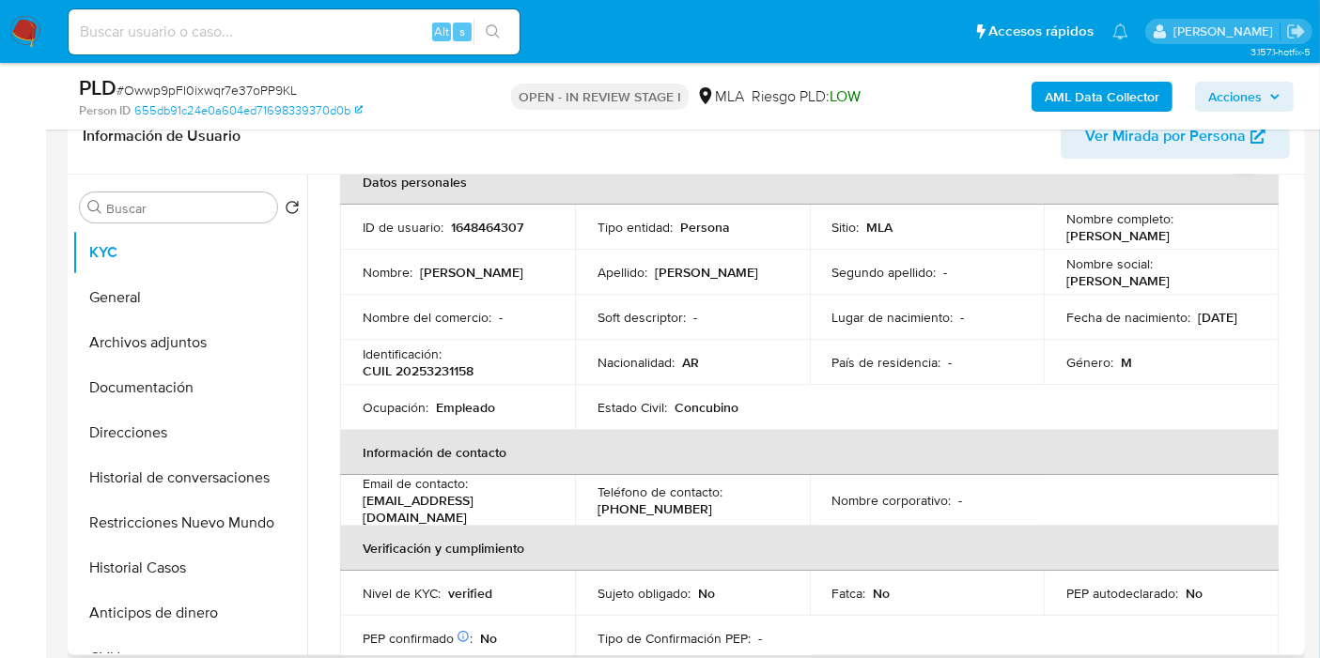
click at [321, 387] on div "Usuario KYC Status Actualizado hace 8 meses Creado: 22/01/2024 16:35:25 Actuali…" at bounding box center [803, 415] width 993 height 481
click at [425, 374] on p "CUIL 20253231158" at bounding box center [418, 371] width 111 height 17
click at [425, 373] on p "CUIL 20253231158" at bounding box center [418, 371] width 111 height 17
copy p "20253231158"
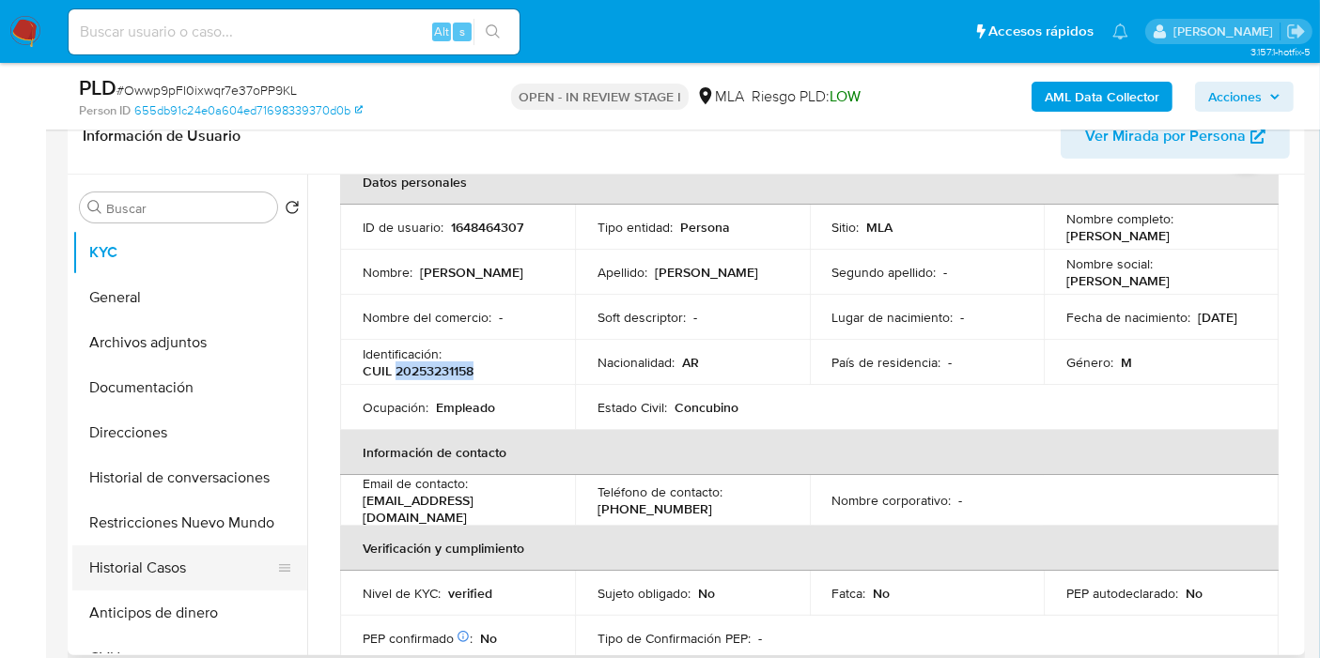
click at [225, 586] on button "Historial Casos" at bounding box center [182, 568] width 220 height 45
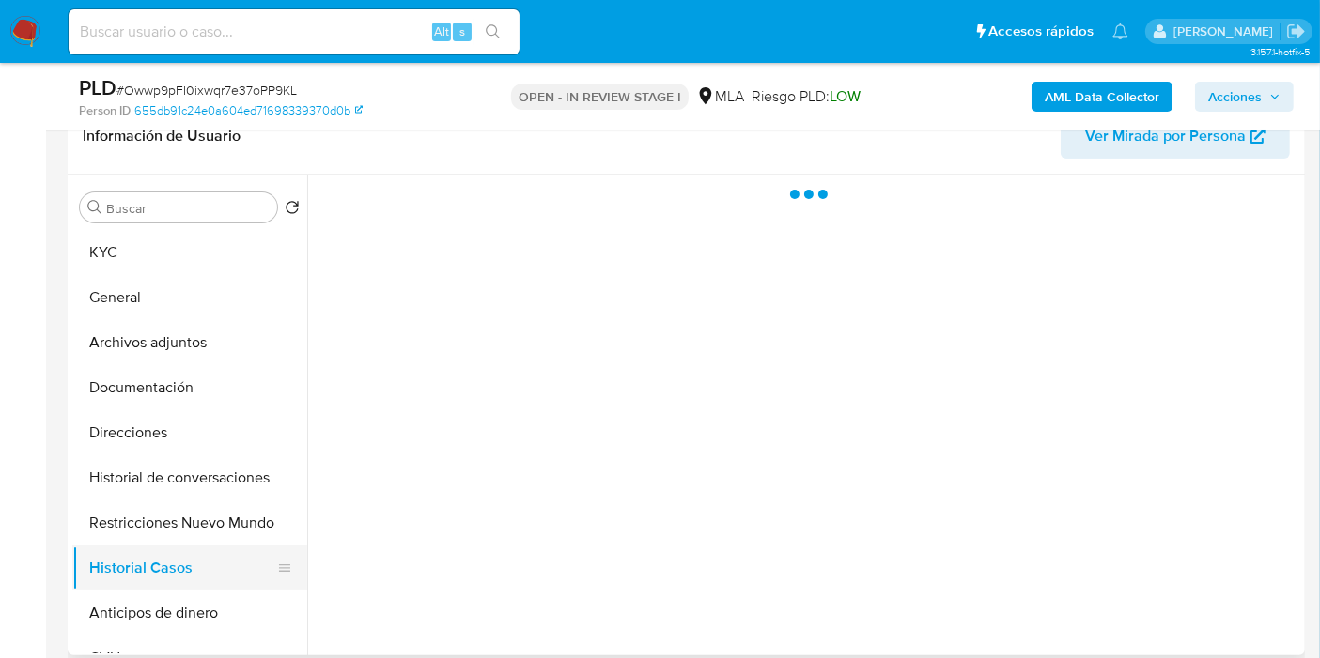
scroll to position [0, 0]
click at [217, 605] on button "Anticipos de dinero" at bounding box center [182, 613] width 220 height 45
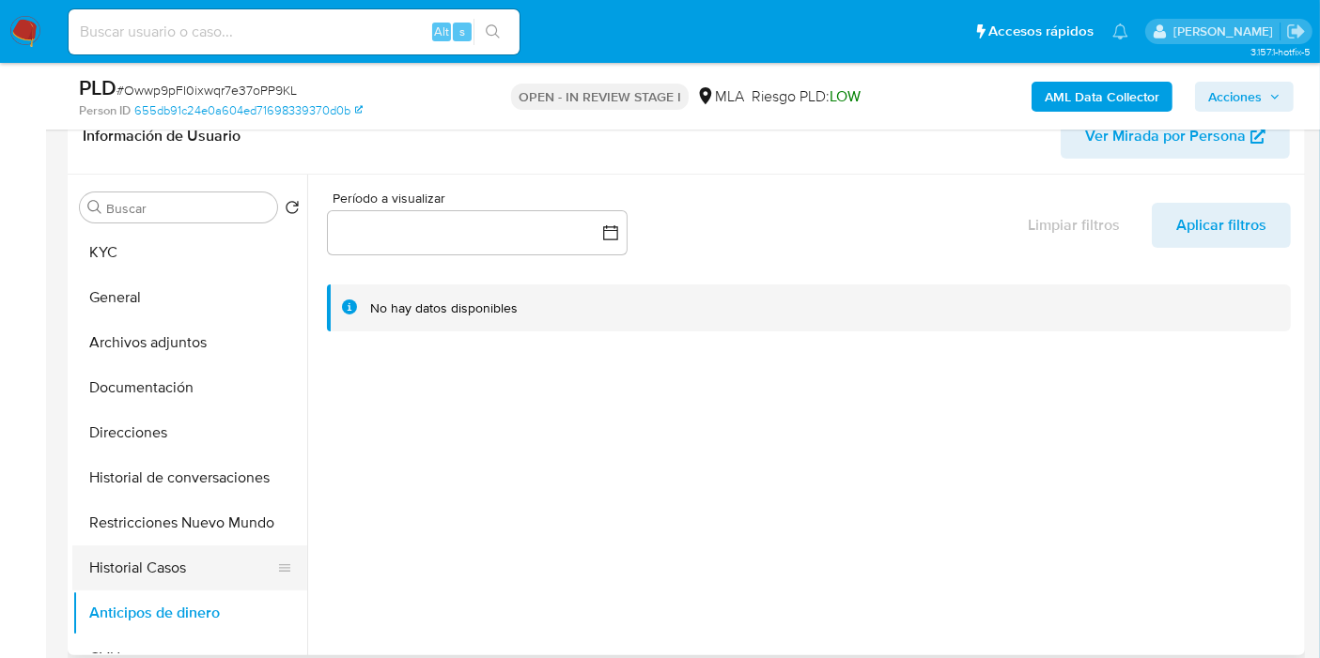
click at [158, 550] on button "Historial Casos" at bounding box center [182, 568] width 220 height 45
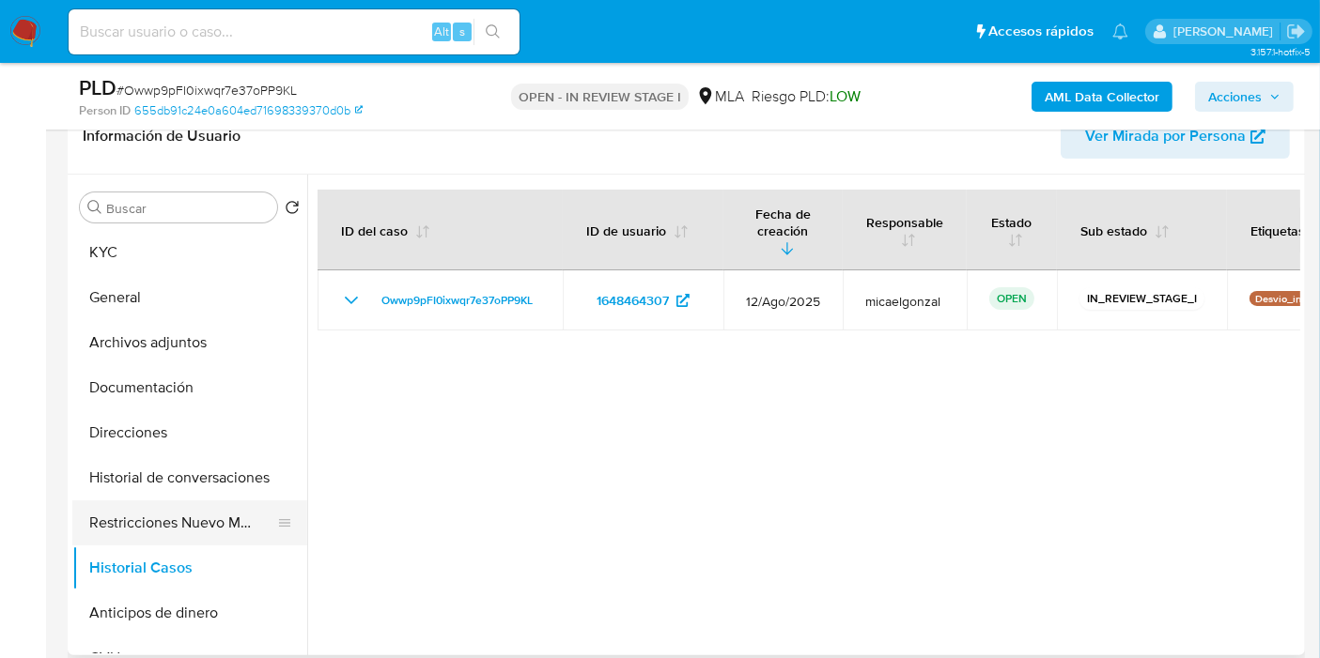
click at [190, 514] on button "Restricciones Nuevo Mundo" at bounding box center [182, 523] width 220 height 45
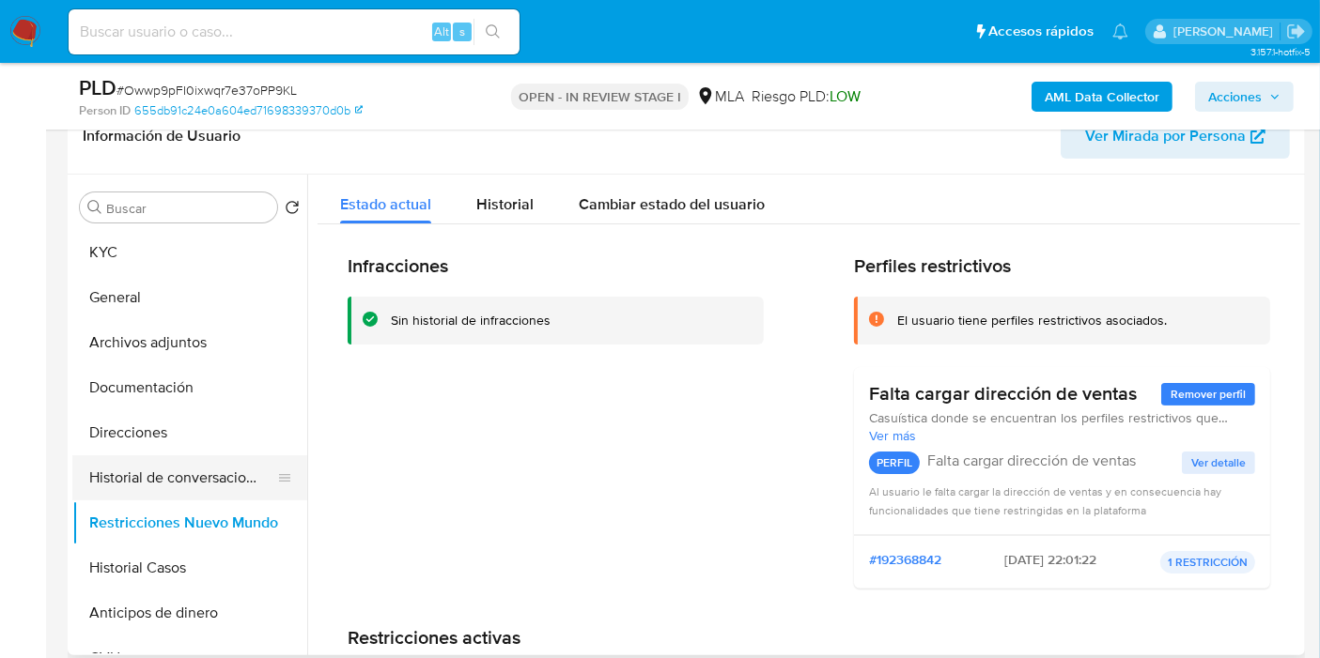
click at [179, 489] on button "Historial de conversaciones" at bounding box center [182, 478] width 220 height 45
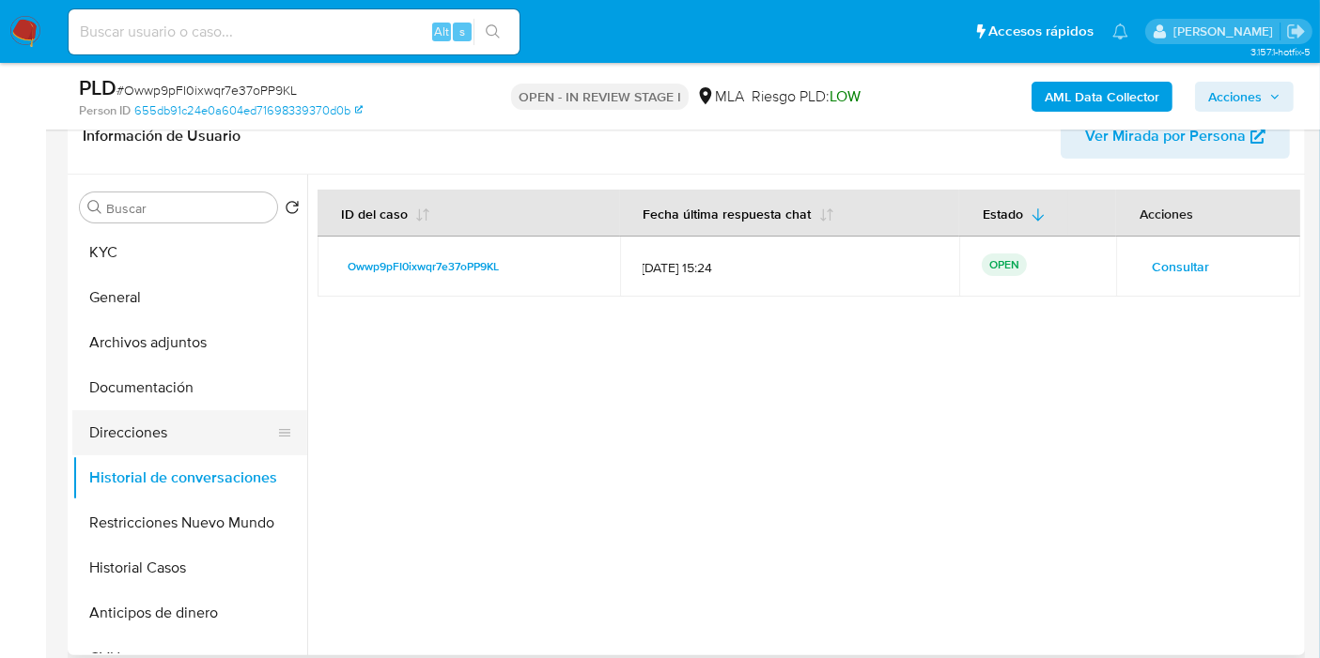
click at [185, 442] on button "Direcciones" at bounding box center [182, 432] width 220 height 45
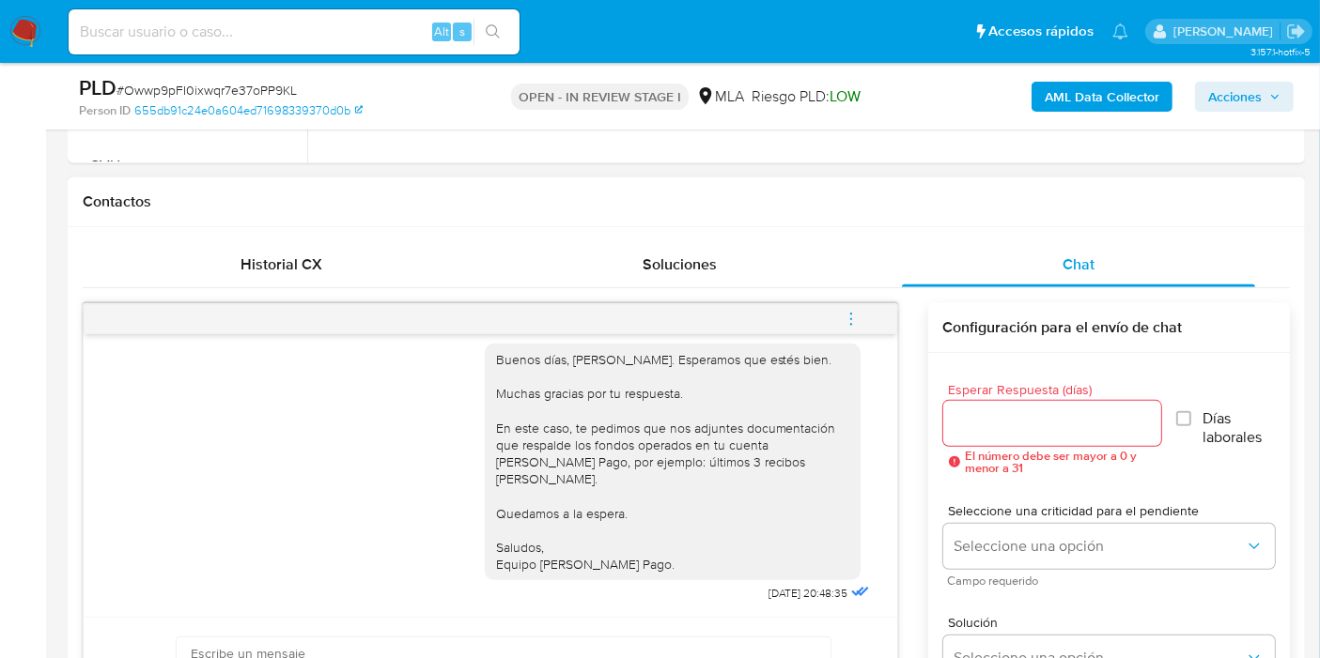
scroll to position [834, 0]
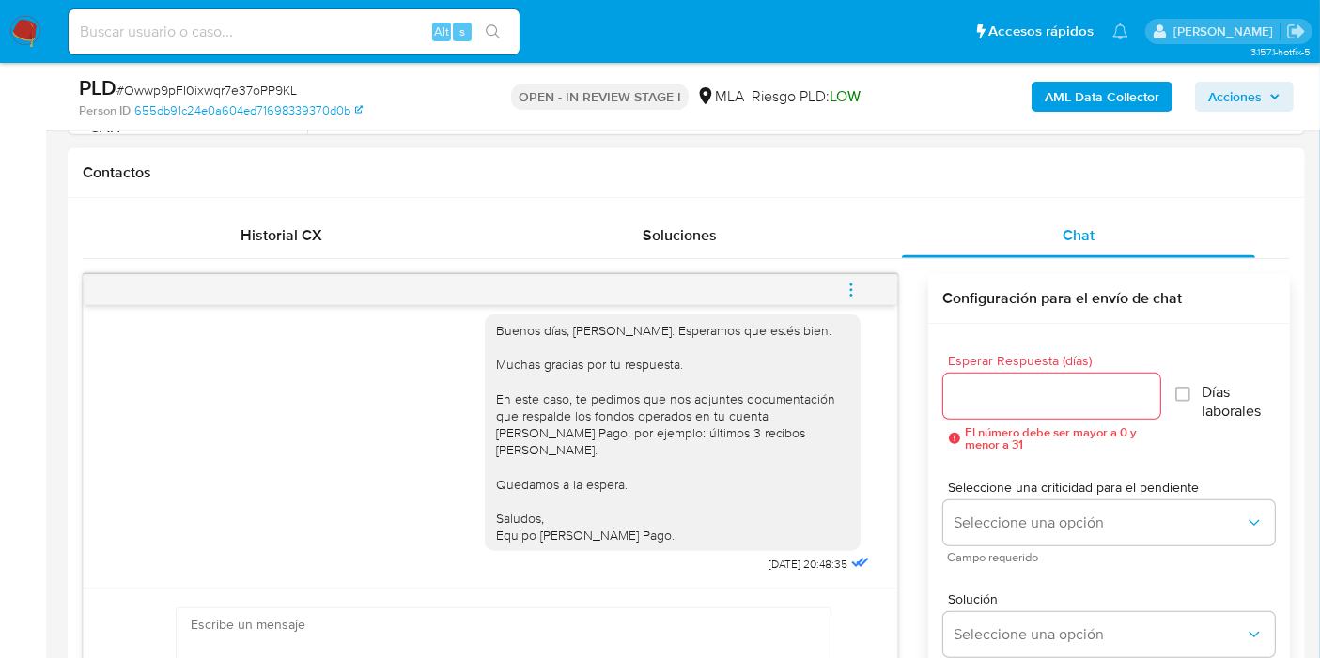
click at [867, 277] on button "menu-action" at bounding box center [851, 290] width 62 height 45
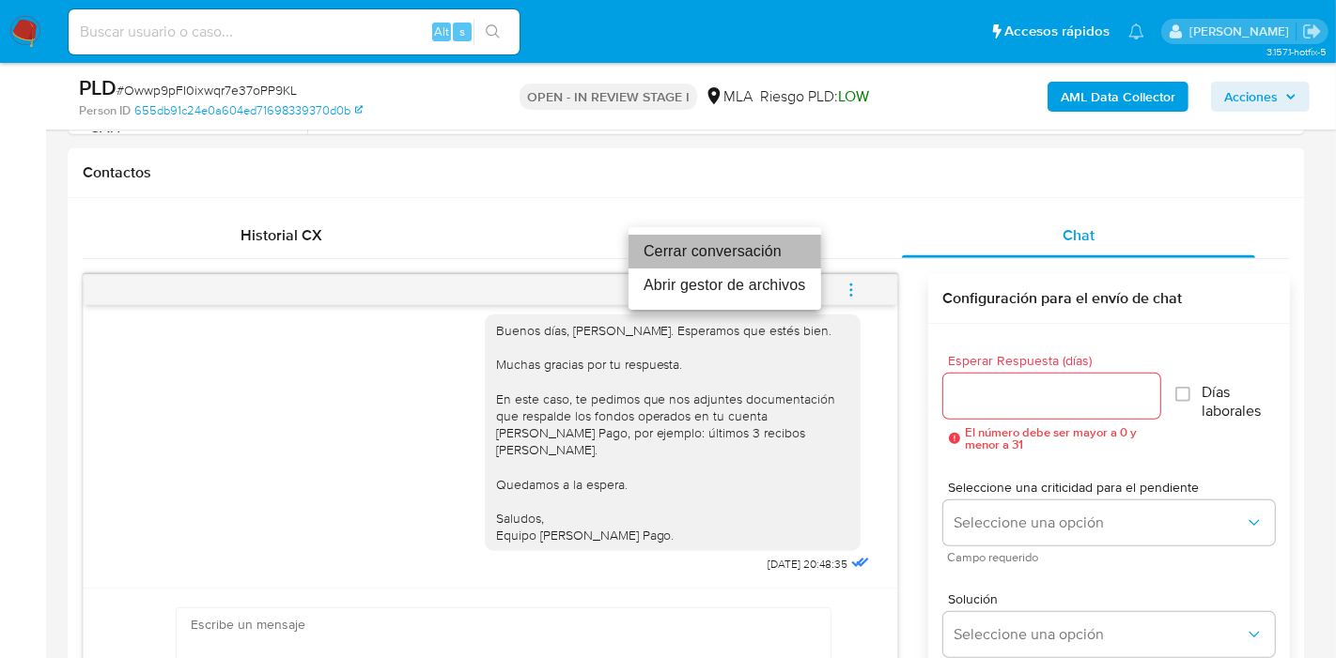
click at [650, 264] on li "Cerrar conversación" at bounding box center [724, 252] width 193 height 34
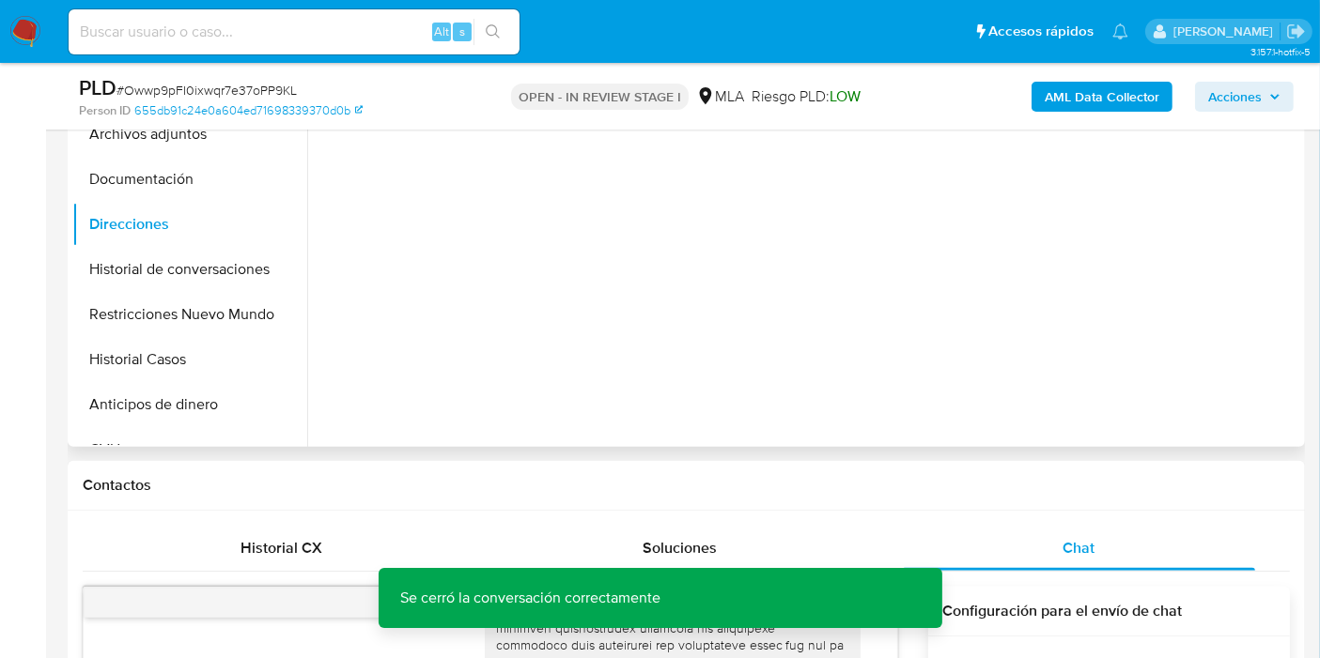
scroll to position [104, 0]
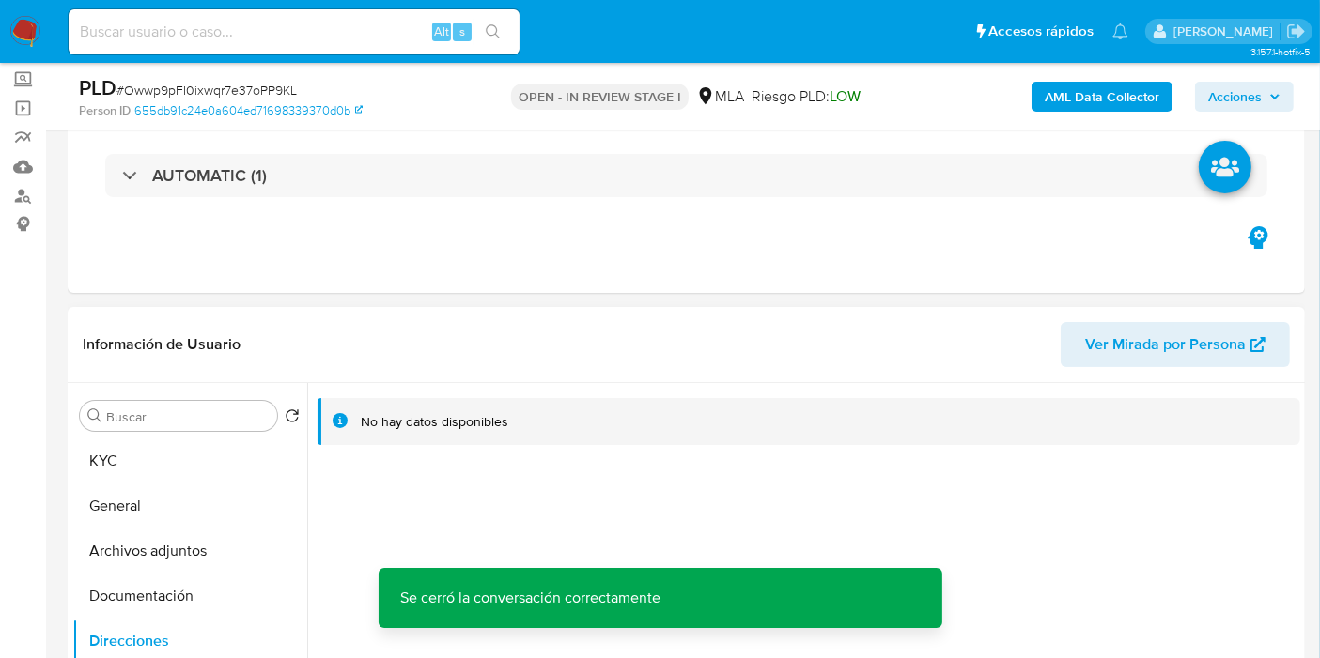
drag, startPoint x: 217, startPoint y: 598, endPoint x: 306, endPoint y: 398, distance: 219.1
click at [217, 594] on button "Documentación" at bounding box center [189, 596] width 235 height 45
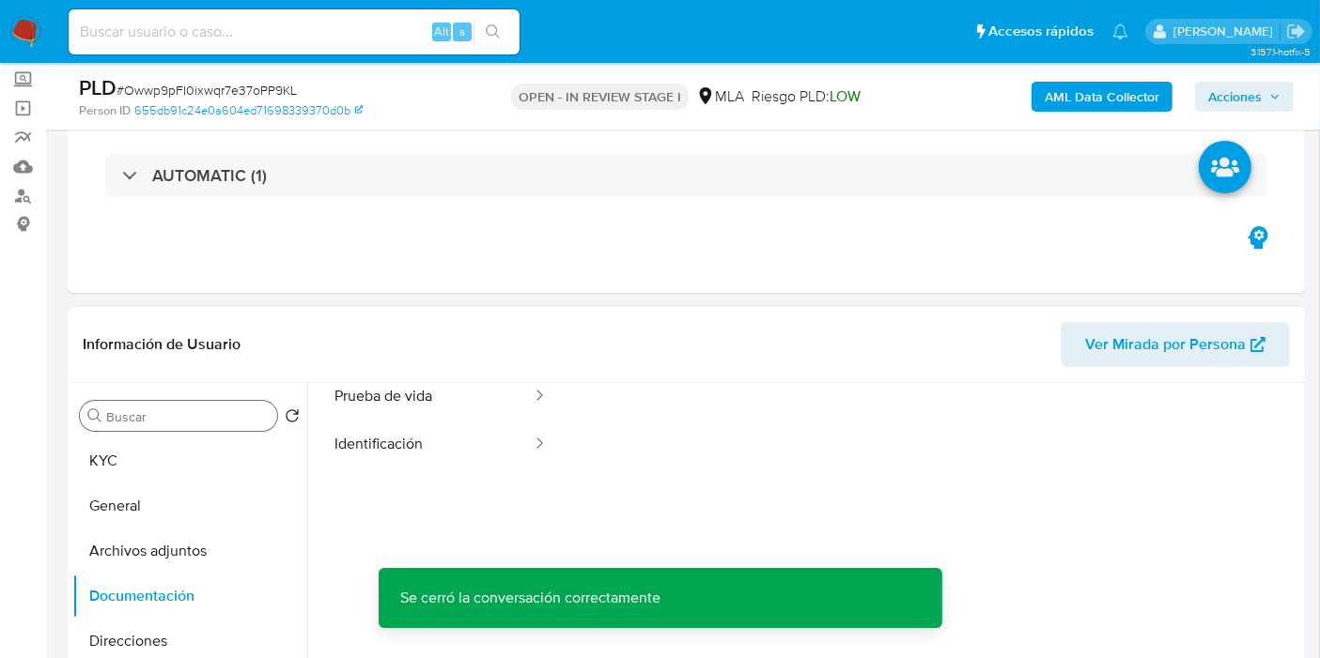
scroll to position [152, 0]
click at [161, 555] on button "Archivos adjuntos" at bounding box center [182, 551] width 220 height 45
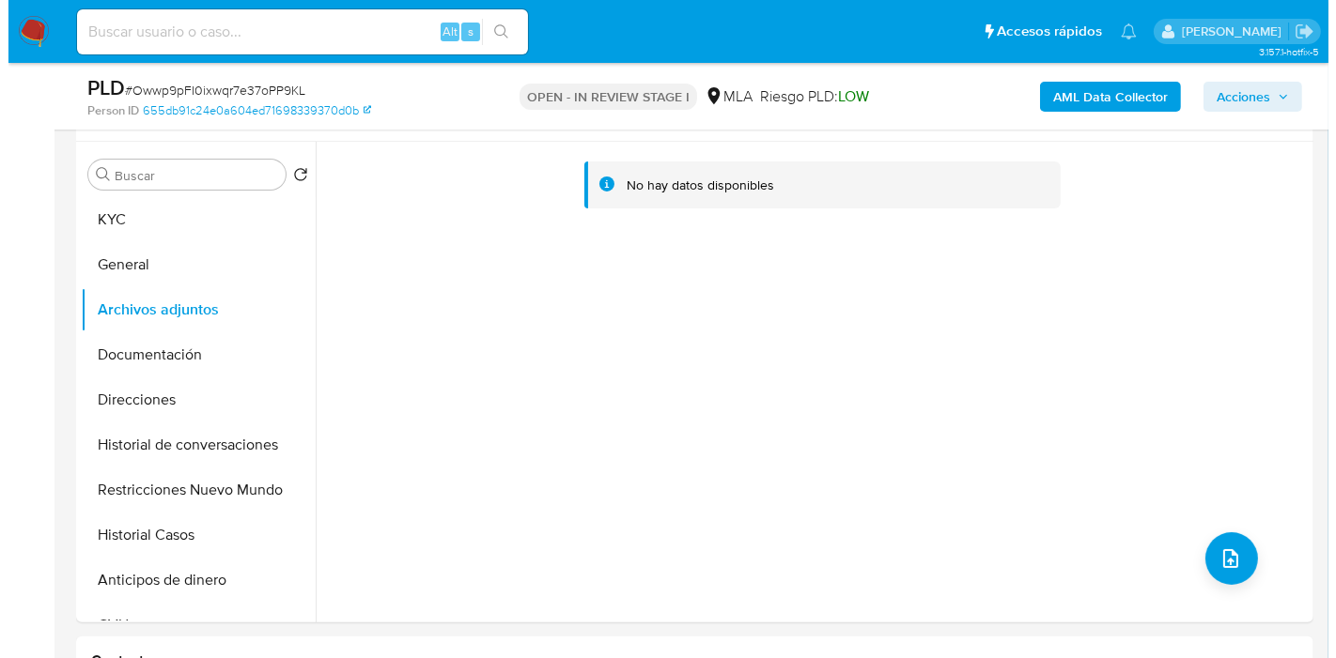
scroll to position [313, 0]
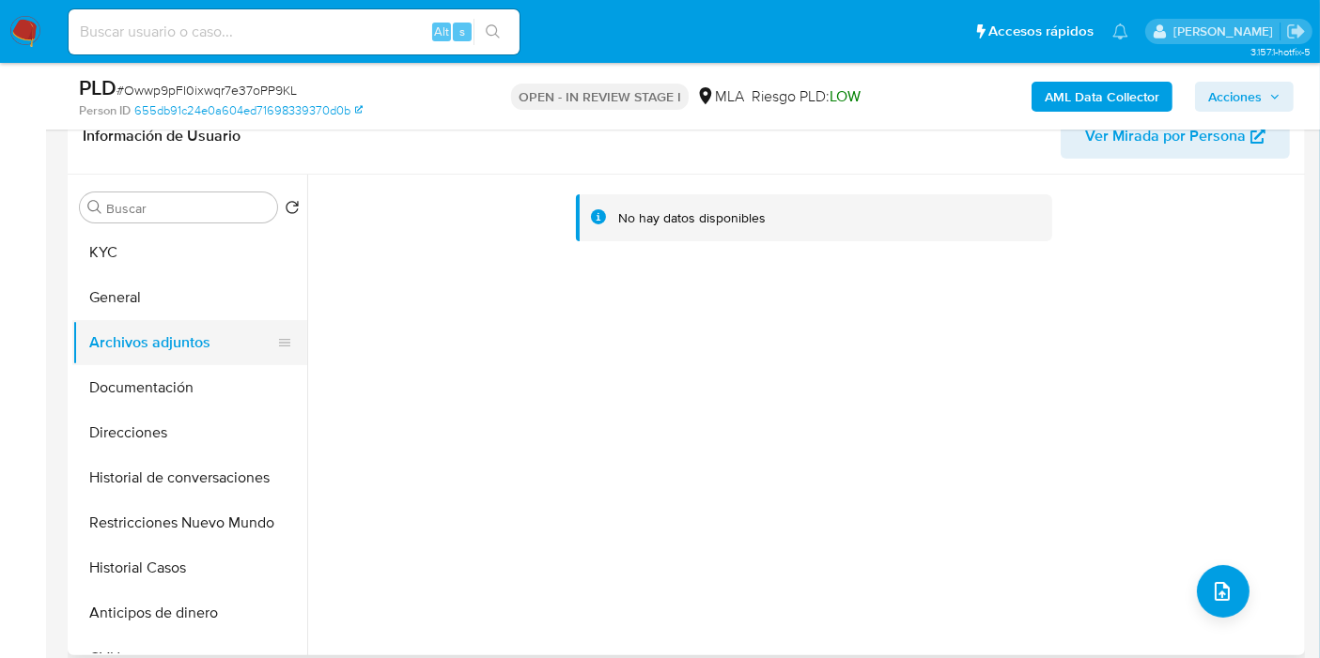
click at [155, 320] on button "Archivos adjuntos" at bounding box center [182, 342] width 220 height 45
click at [177, 305] on button "General" at bounding box center [182, 297] width 220 height 45
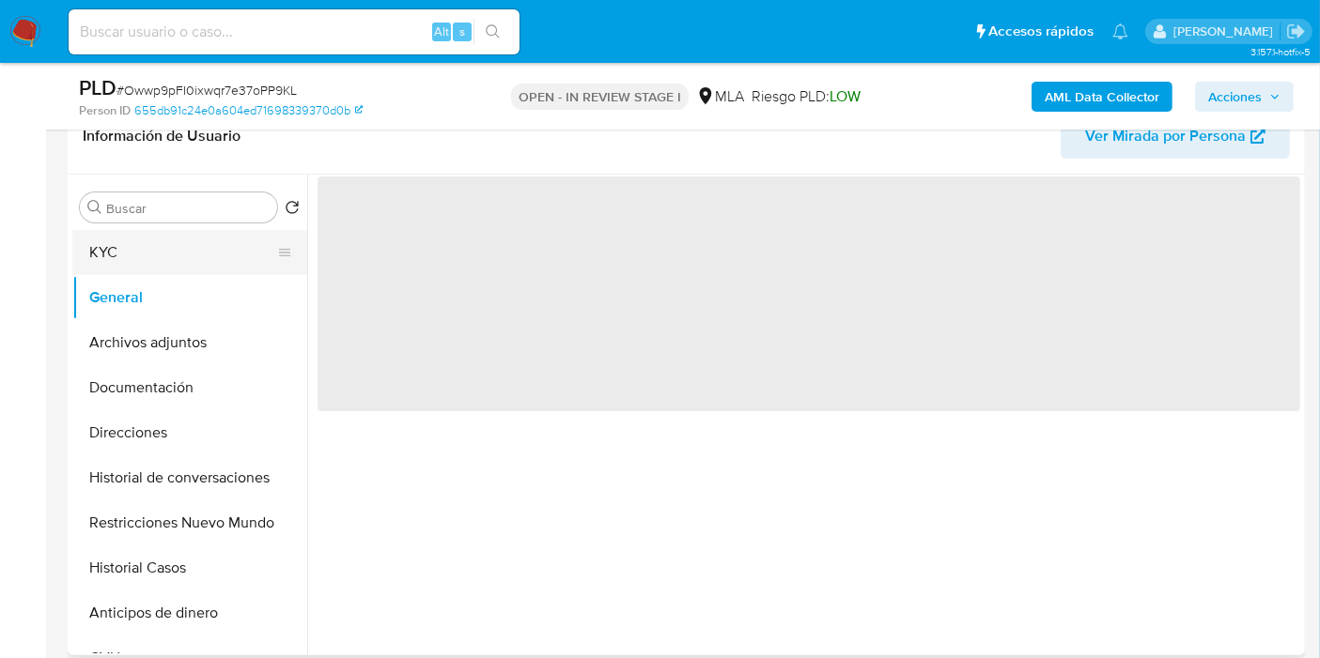
click at [190, 255] on button "KYC" at bounding box center [182, 252] width 220 height 45
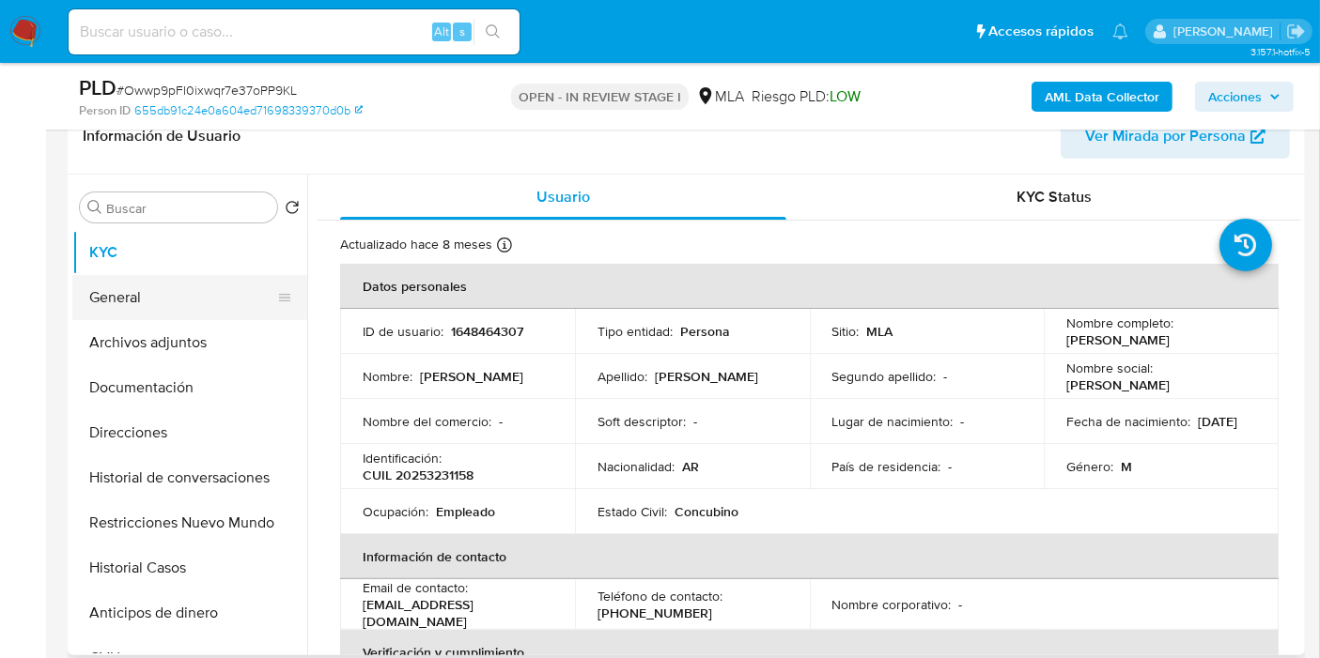
click at [198, 314] on button "General" at bounding box center [182, 297] width 220 height 45
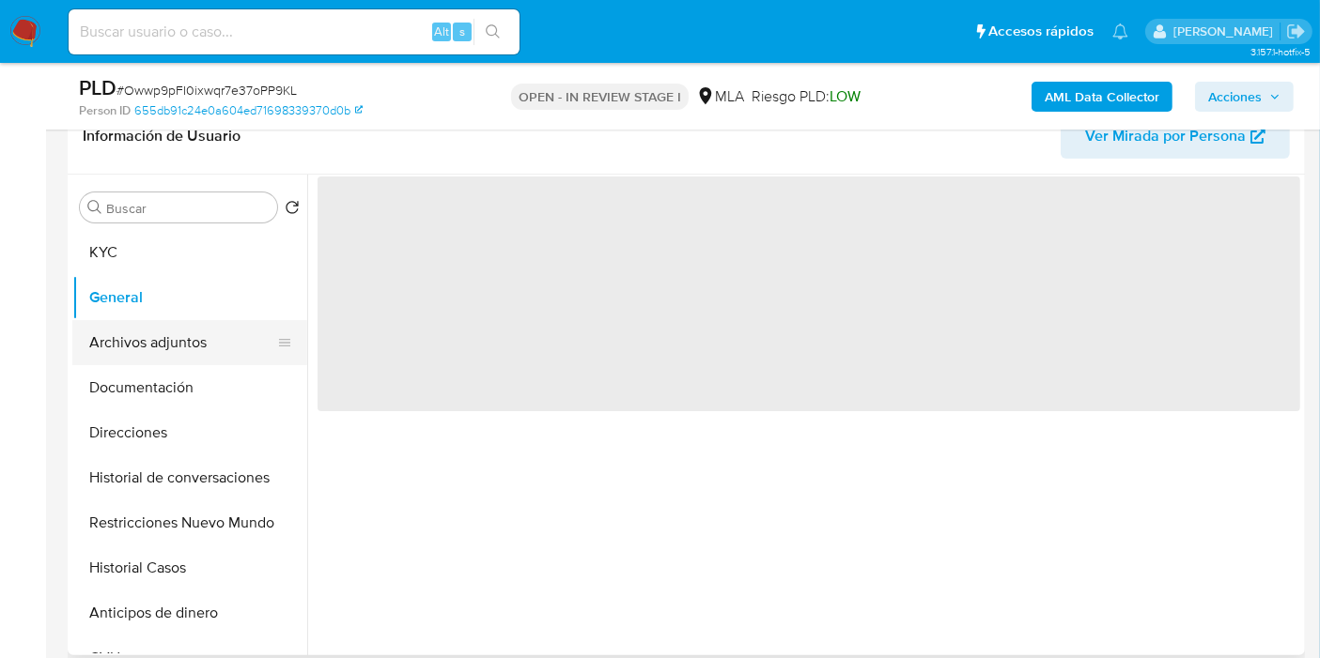
click at [203, 352] on button "Archivos adjuntos" at bounding box center [182, 342] width 220 height 45
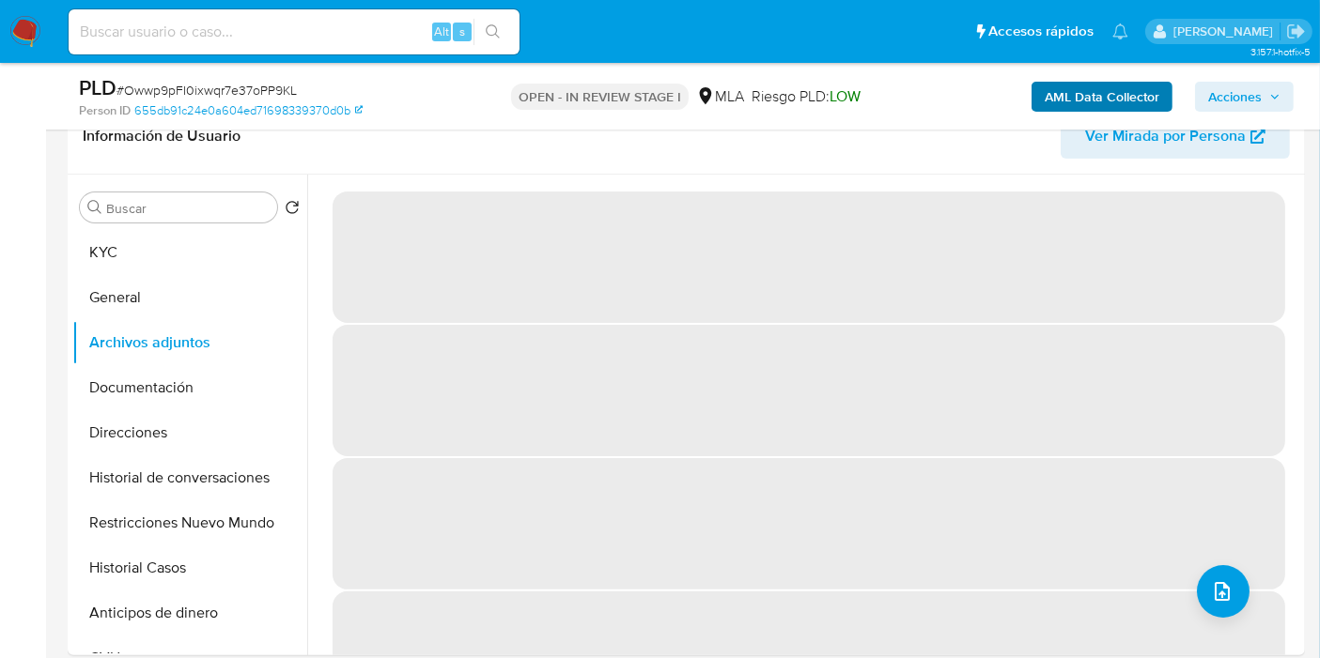
drag, startPoint x: 1087, startPoint y: 76, endPoint x: 1060, endPoint y: 97, distance: 33.4
click at [1084, 79] on div "AML Data Collector Acciones" at bounding box center [1093, 96] width 400 height 44
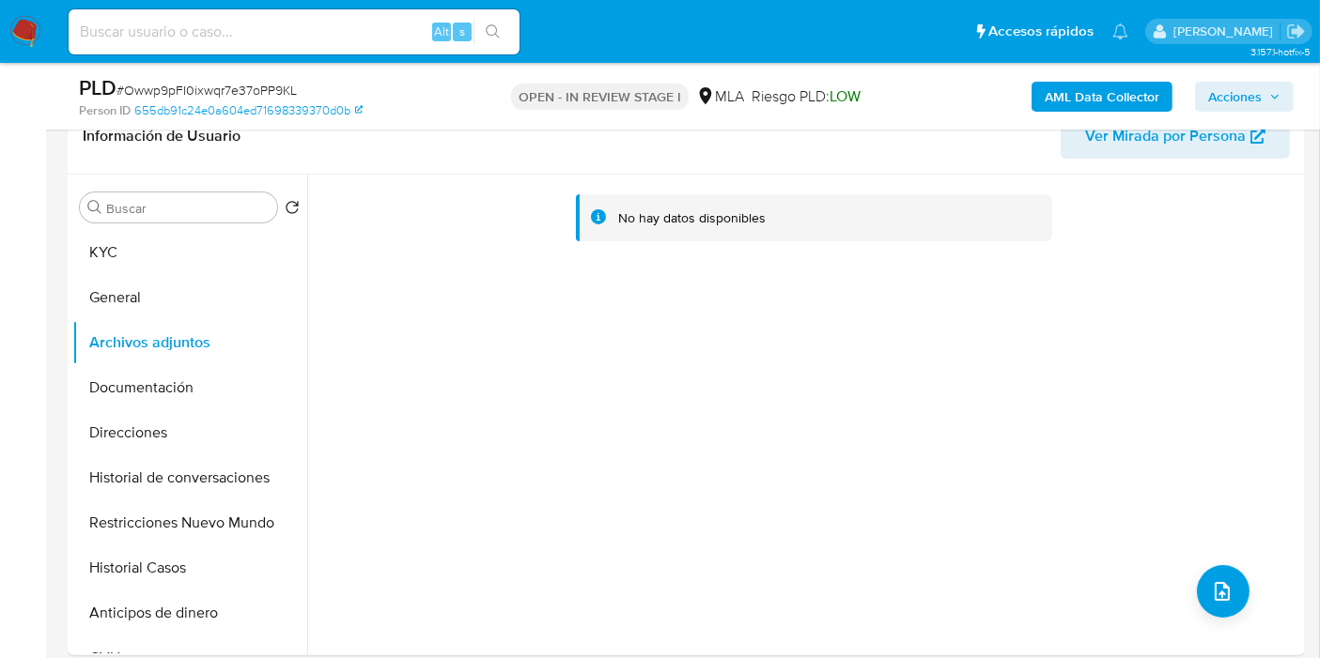
click at [1060, 97] on b "AML Data Collector" at bounding box center [1101, 97] width 115 height 30
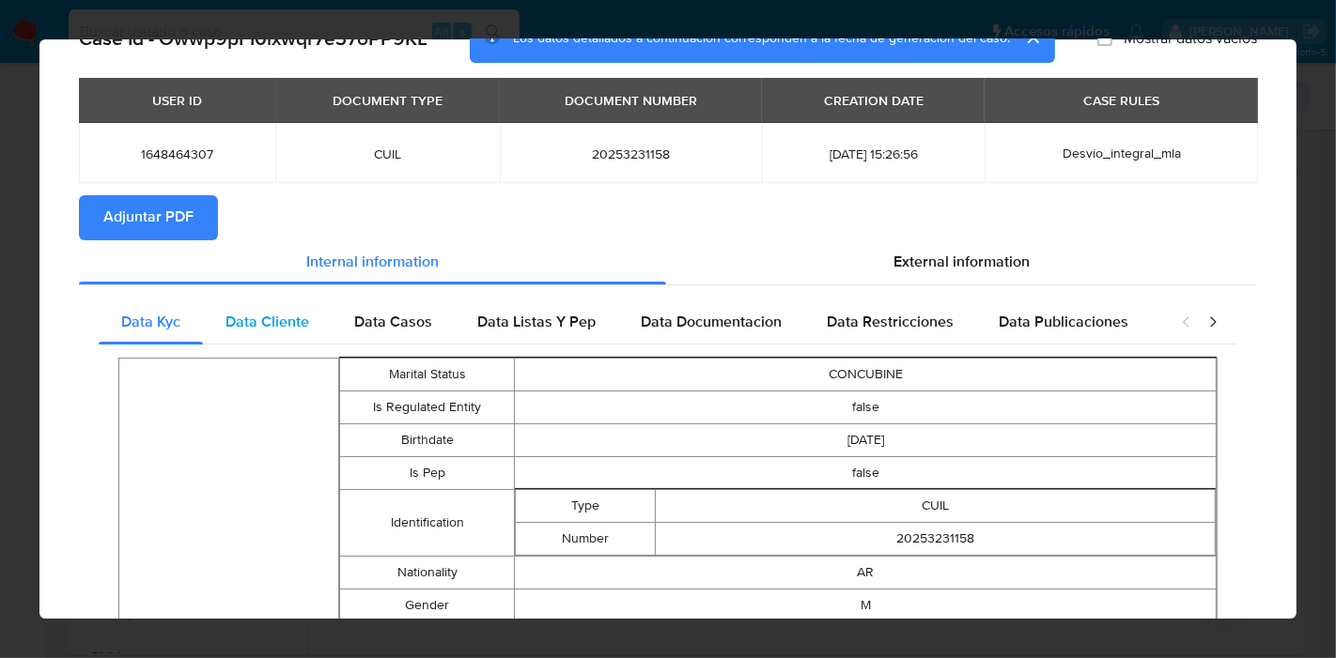
scroll to position [0, 0]
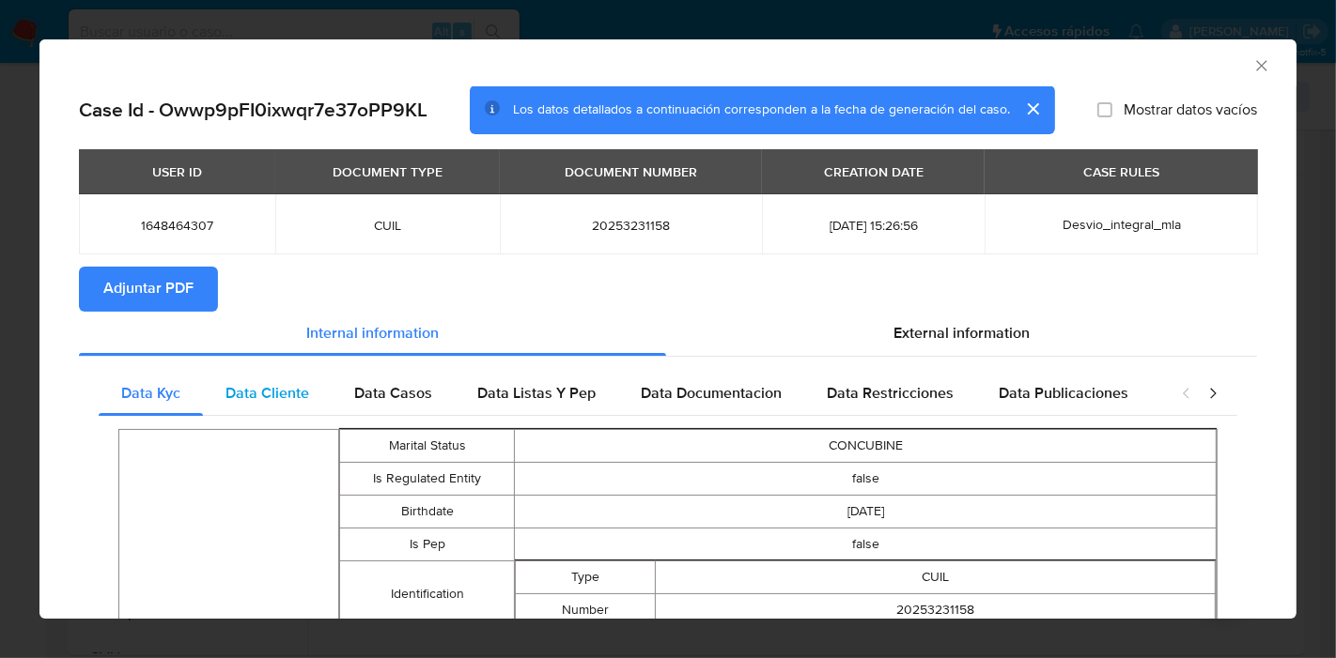
click at [286, 387] on span "Data Cliente" at bounding box center [267, 393] width 84 height 22
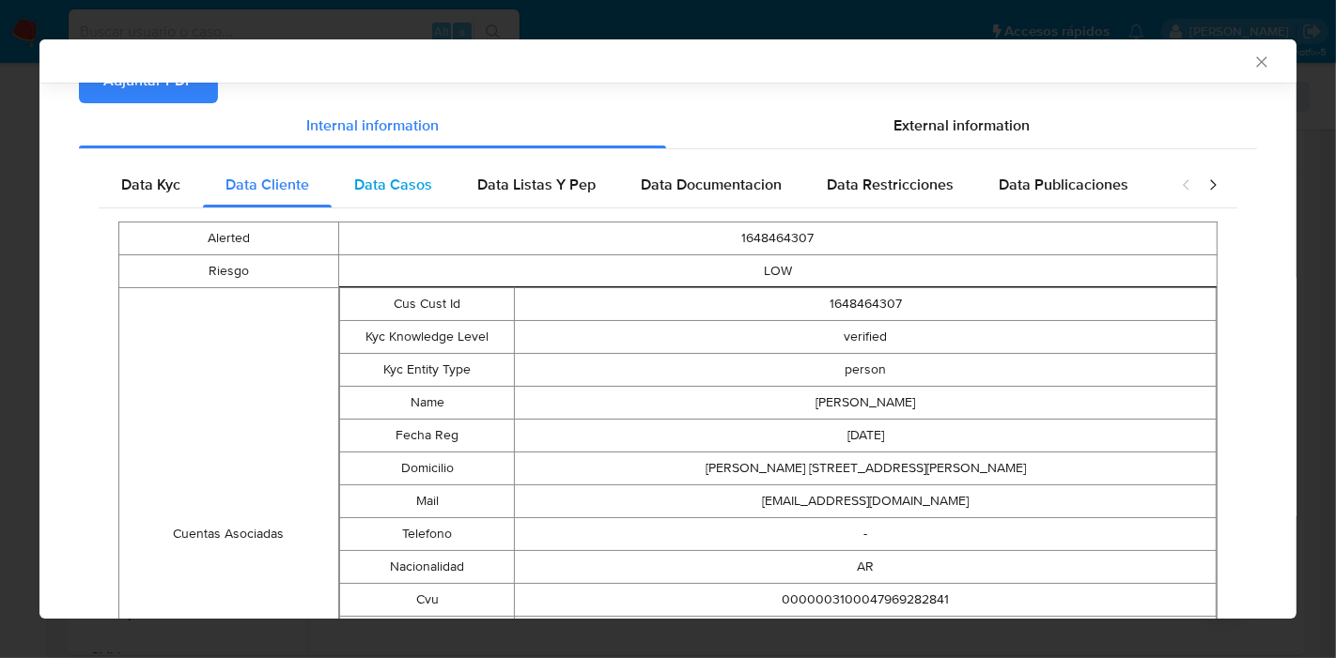
click at [370, 182] on span "Data Casos" at bounding box center [393, 185] width 78 height 22
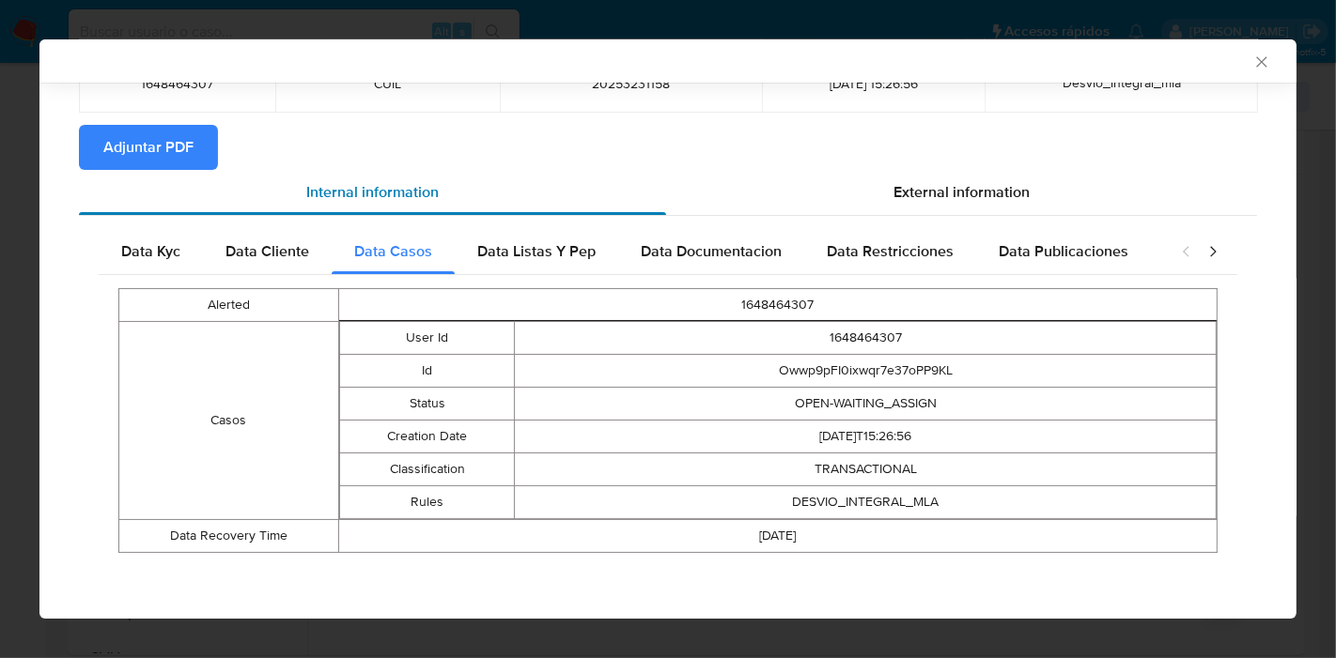
scroll to position [136, 0]
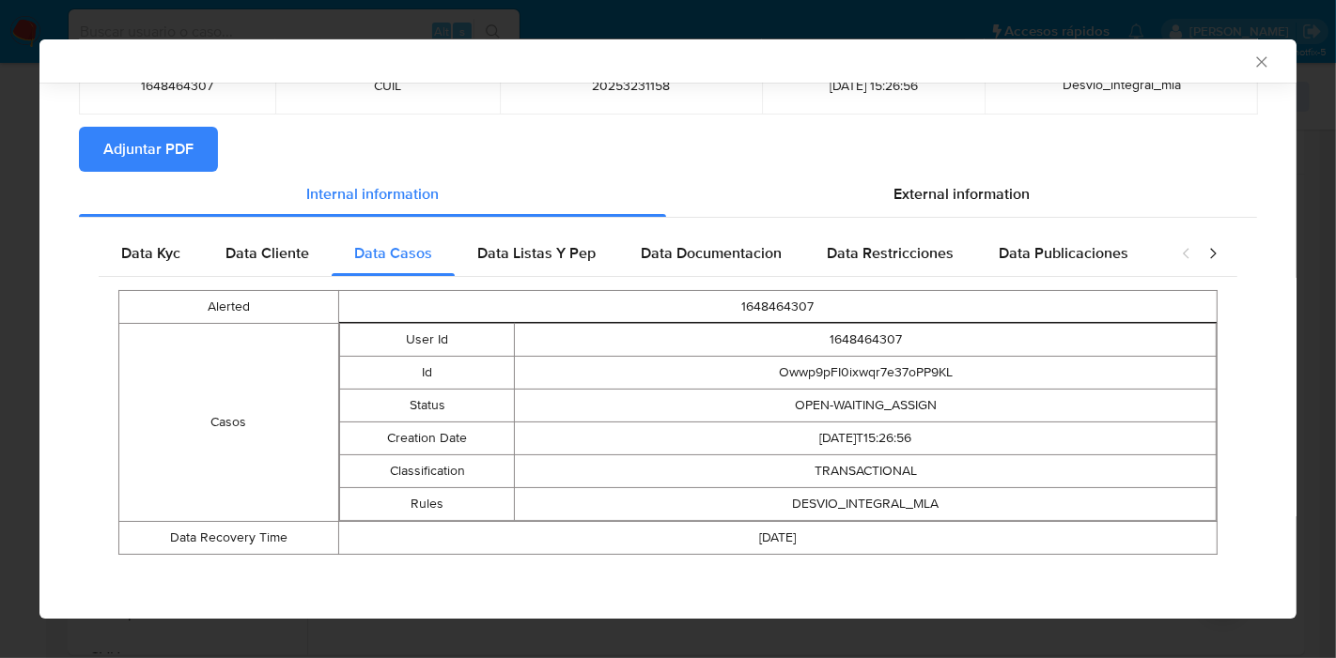
drag, startPoint x: 494, startPoint y: 261, endPoint x: 736, endPoint y: 252, distance: 242.5
click at [501, 259] on span "Data Listas Y Pep" at bounding box center [536, 253] width 118 height 22
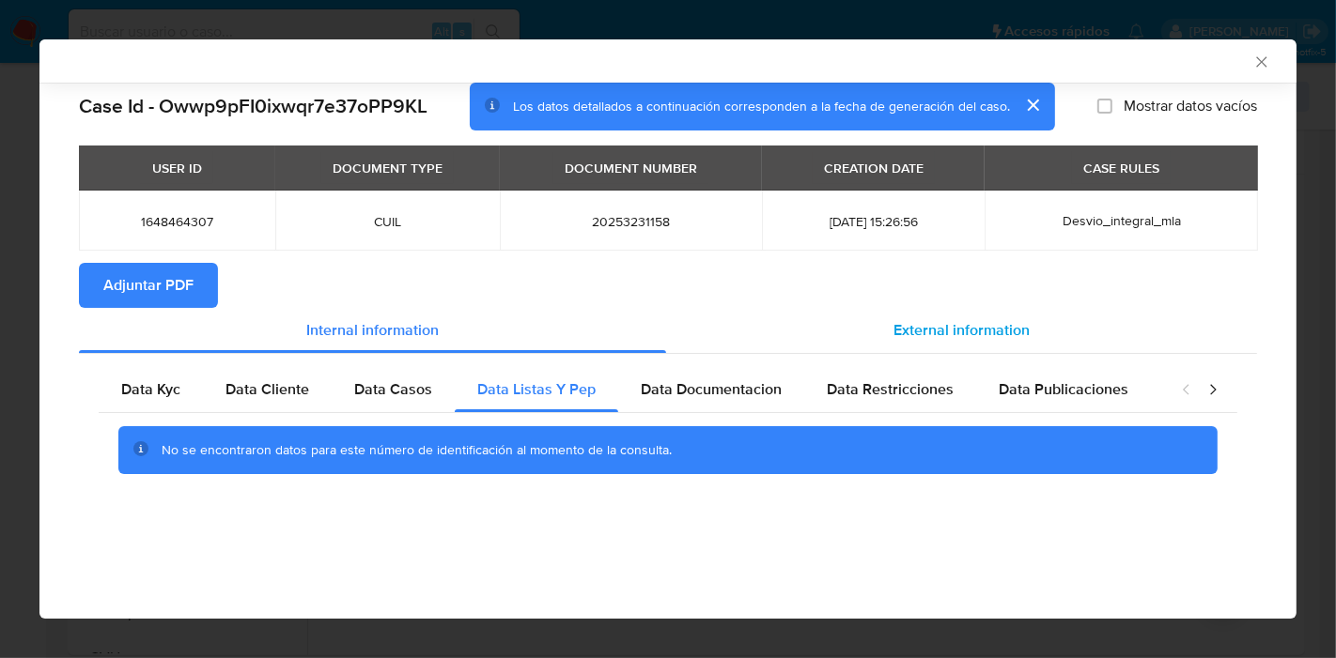
click at [676, 345] on div "External information" at bounding box center [961, 330] width 591 height 45
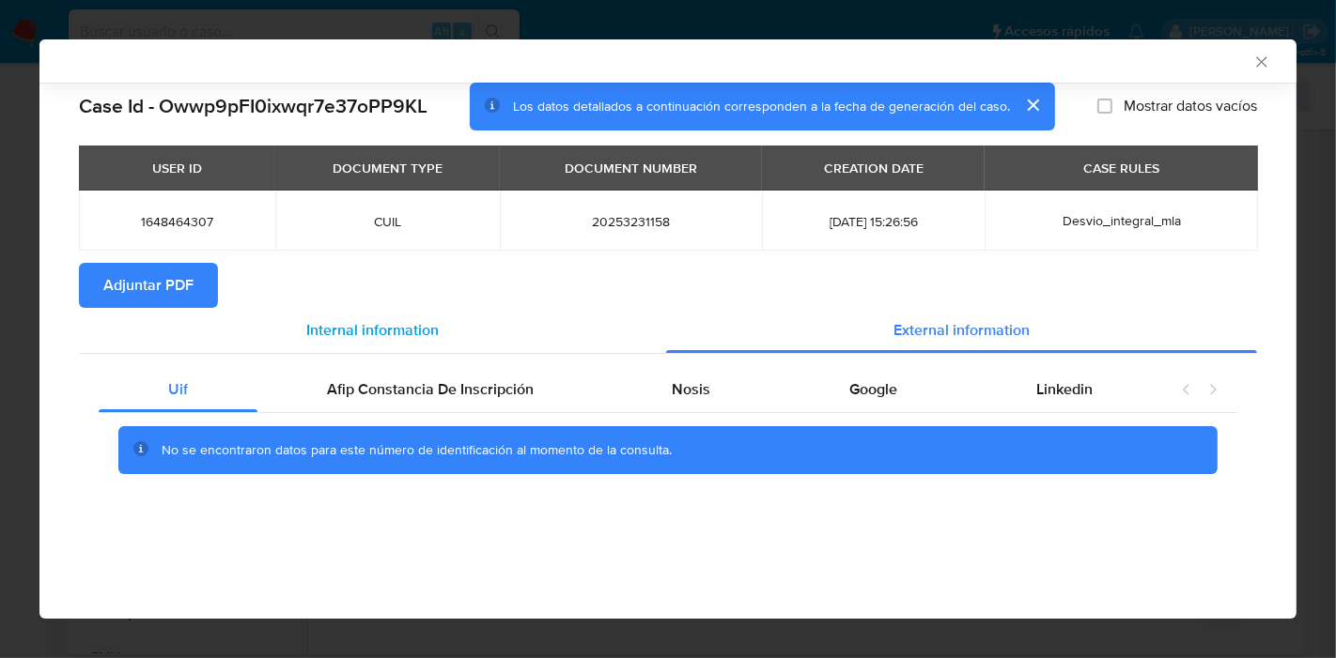
click at [286, 323] on div "Internal information" at bounding box center [372, 330] width 587 height 45
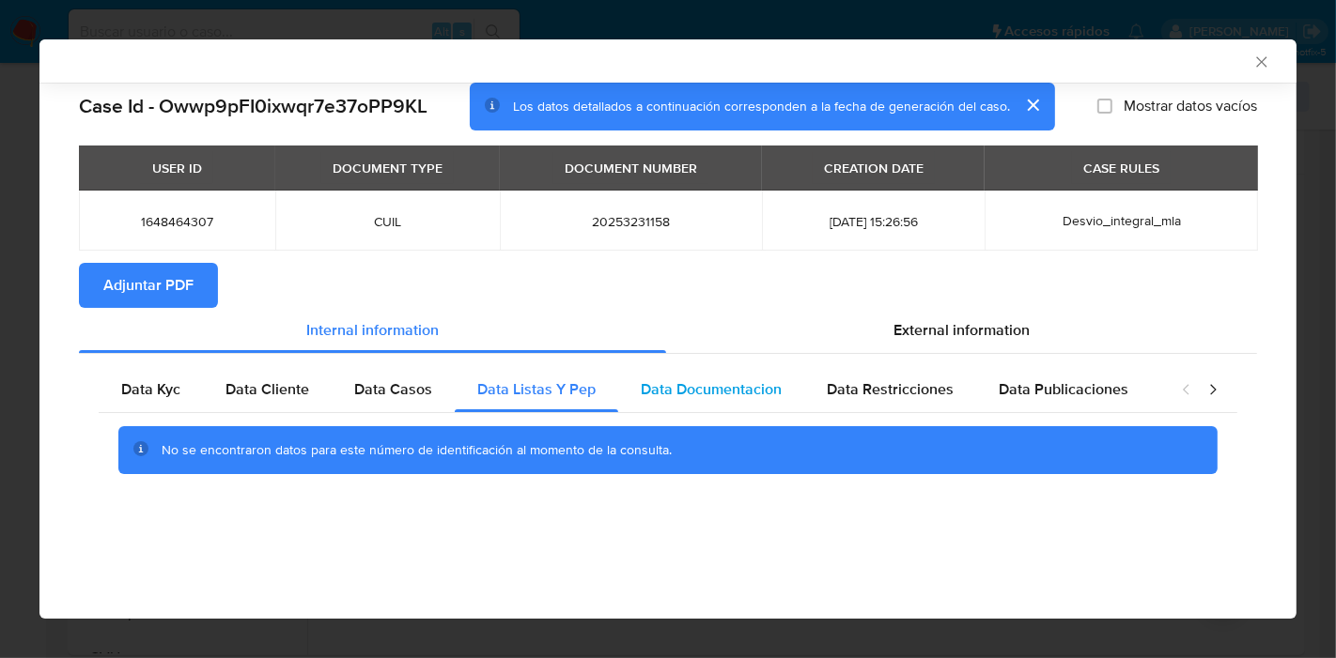
click at [702, 408] on div "Data Documentacion" at bounding box center [711, 389] width 186 height 45
click at [828, 397] on span "Data Restricciones" at bounding box center [890, 390] width 127 height 22
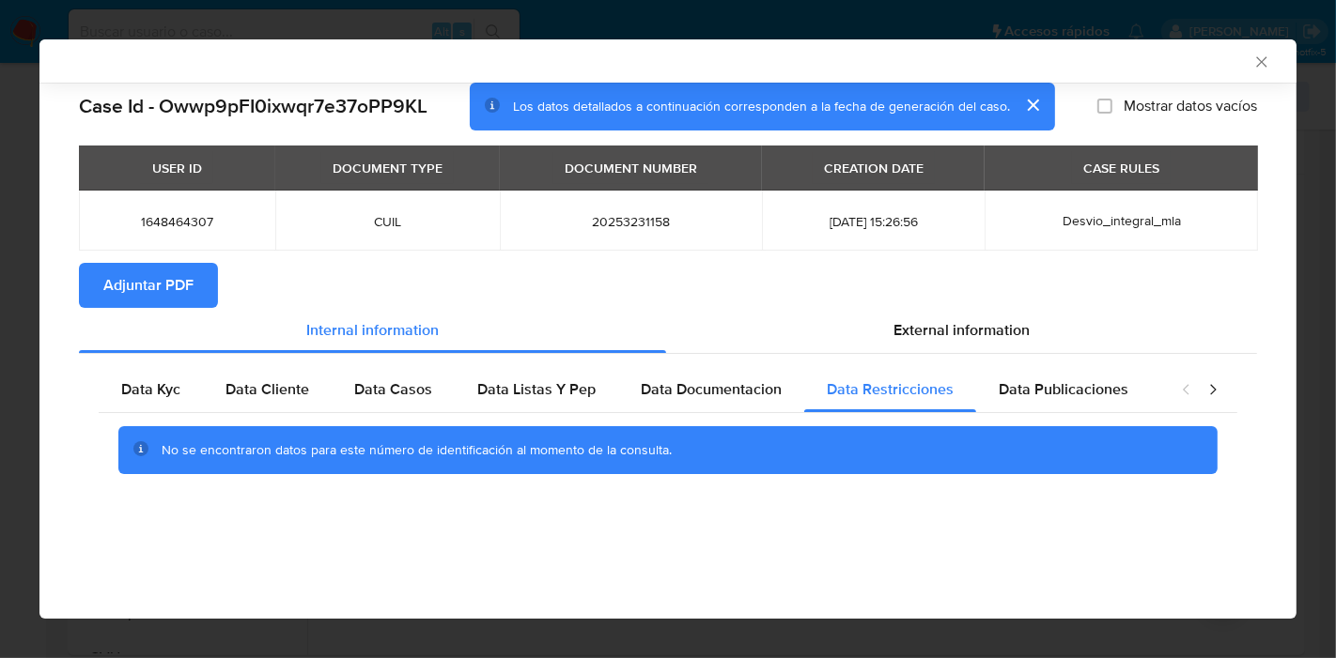
drag, startPoint x: 1012, startPoint y: 382, endPoint x: 1208, endPoint y: 364, distance: 197.1
click at [1014, 381] on span "Data Publicaciones" at bounding box center [1063, 390] width 130 height 22
drag, startPoint x: 1229, startPoint y: 395, endPoint x: 1214, endPoint y: 391, distance: 15.7
click at [1214, 391] on div "closure-recommendation-modal" at bounding box center [1199, 389] width 75 height 45
click at [1214, 391] on icon "closure-recommendation-modal" at bounding box center [1213, 389] width 6 height 10
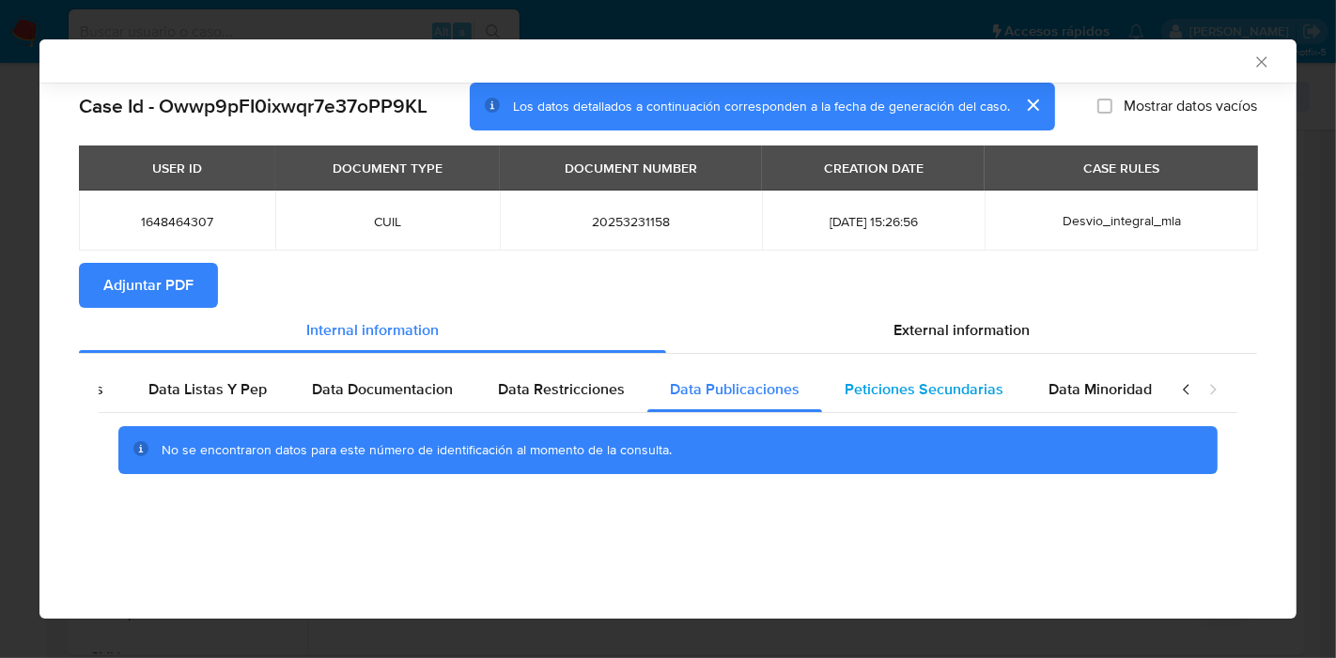
scroll to position [0, 330]
click at [915, 406] on div "Peticiones Secundarias" at bounding box center [923, 389] width 204 height 45
click at [1118, 386] on span "Data Minoridad" at bounding box center [1098, 390] width 103 height 22
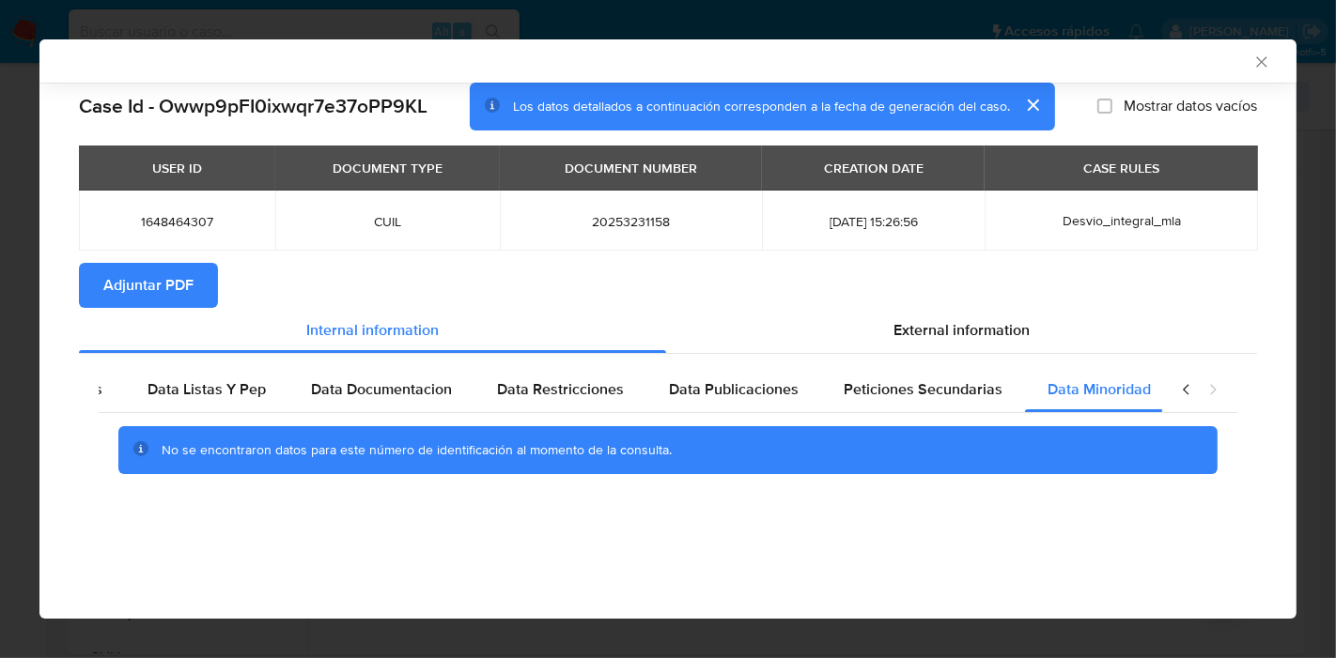
drag, startPoint x: 1187, startPoint y: 392, endPoint x: 754, endPoint y: 420, distance: 433.9
click at [1177, 392] on icon "closure-recommendation-modal" at bounding box center [1186, 389] width 19 height 19
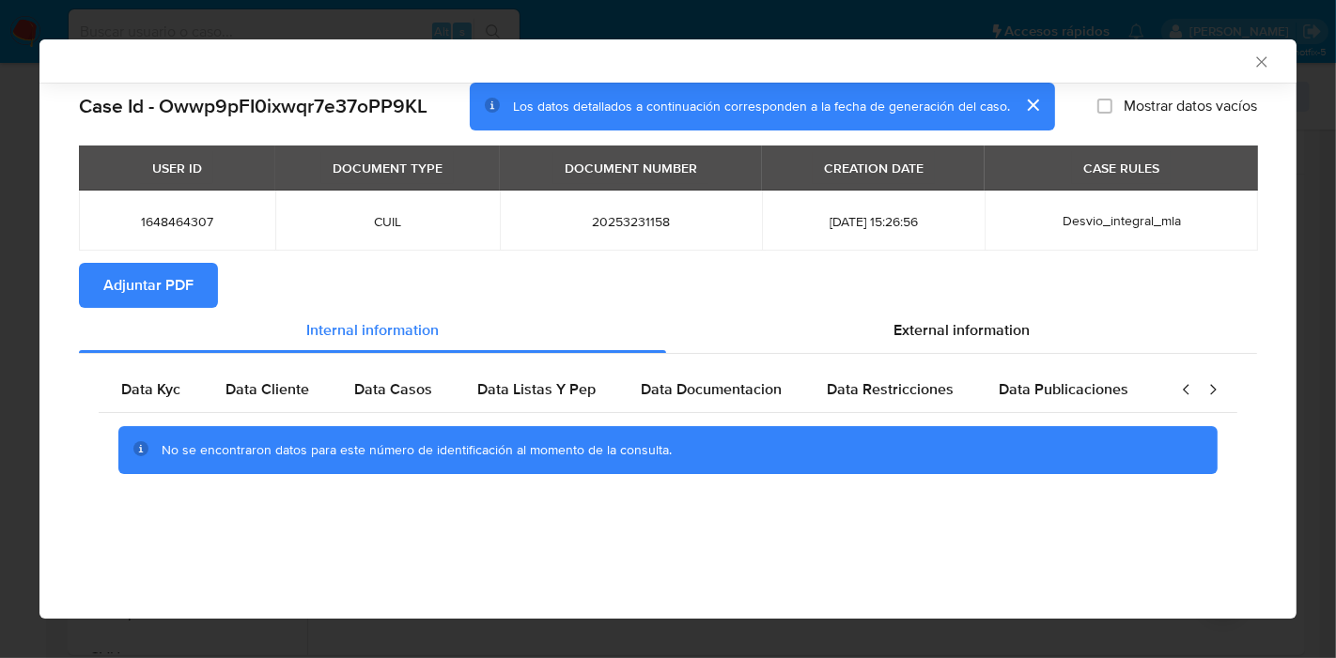
scroll to position [0, 0]
drag, startPoint x: 145, startPoint y: 390, endPoint x: 743, endPoint y: 293, distance: 606.1
click at [147, 385] on span "Data Kyc" at bounding box center [150, 390] width 59 height 22
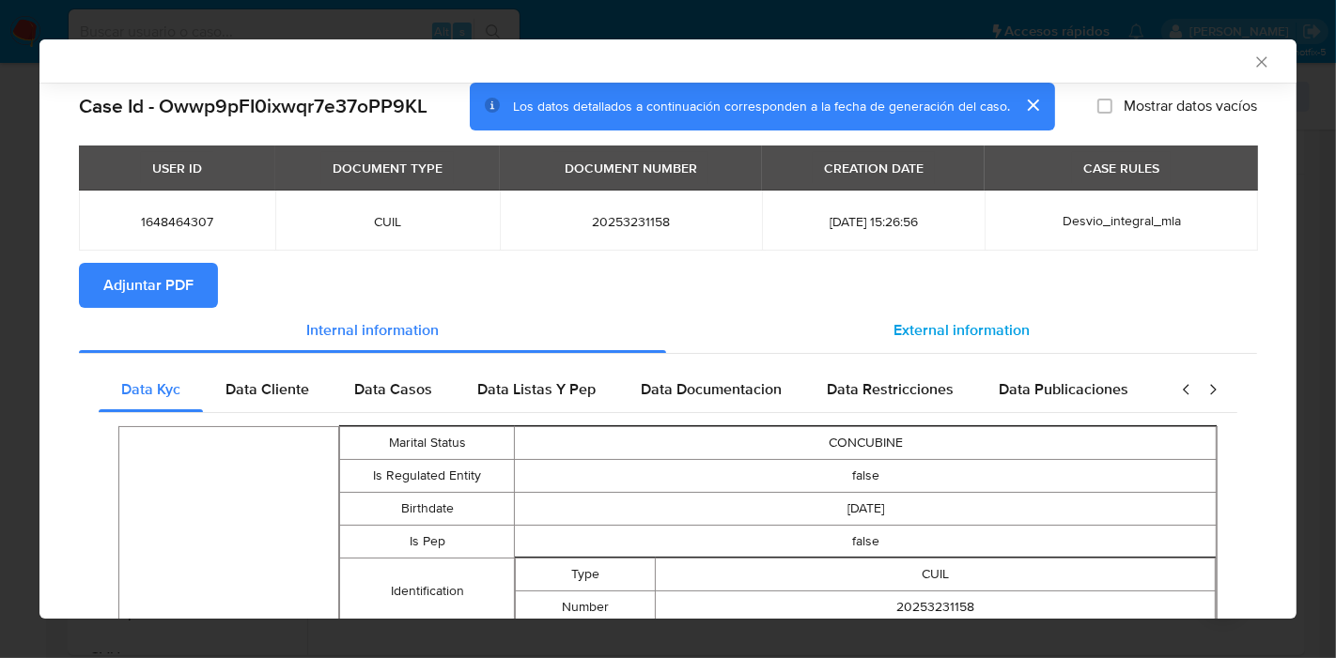
click at [889, 350] on div "External information" at bounding box center [961, 330] width 591 height 45
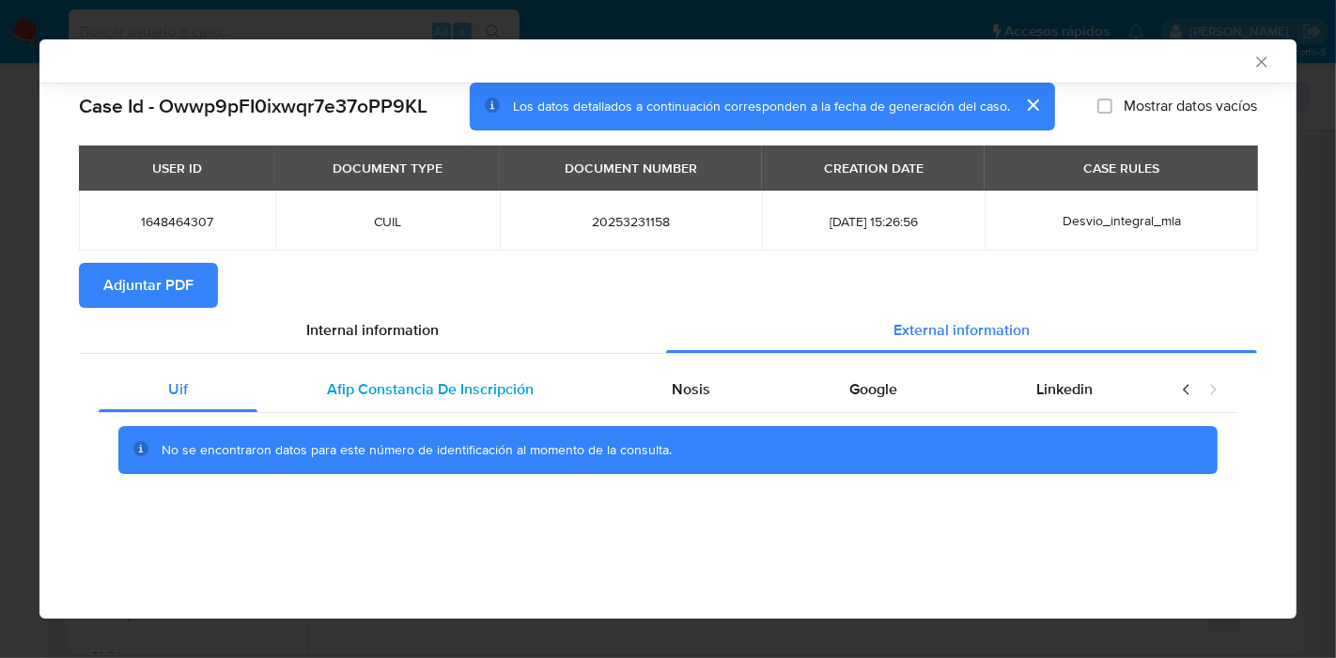
click at [512, 407] on div "Afip Constancia De Inscripción" at bounding box center [430, 389] width 346 height 45
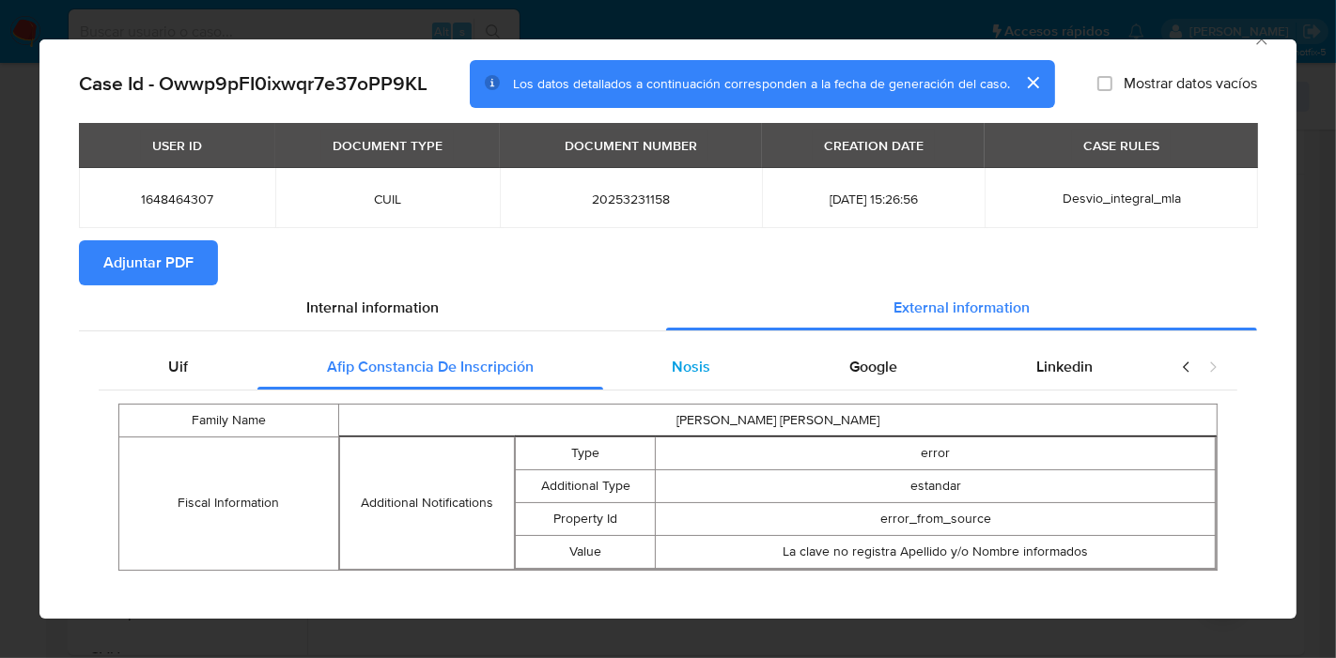
scroll to position [39, 0]
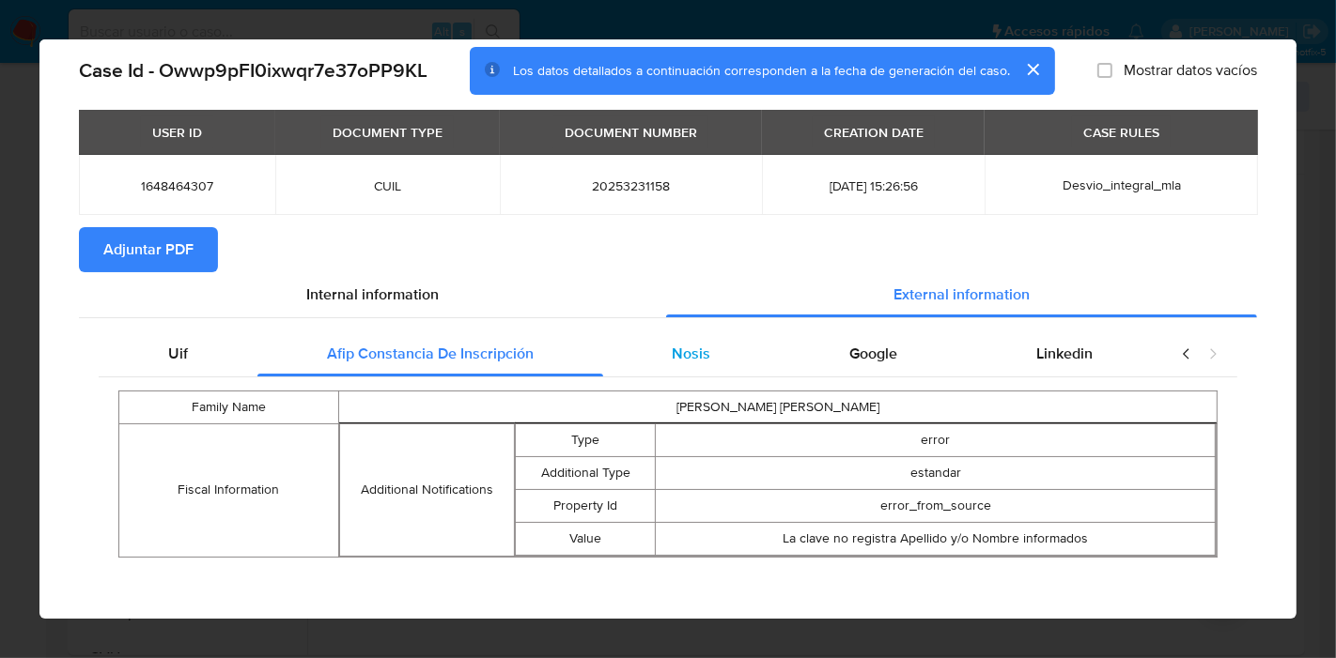
click at [726, 361] on div "Nosis" at bounding box center [692, 354] width 178 height 45
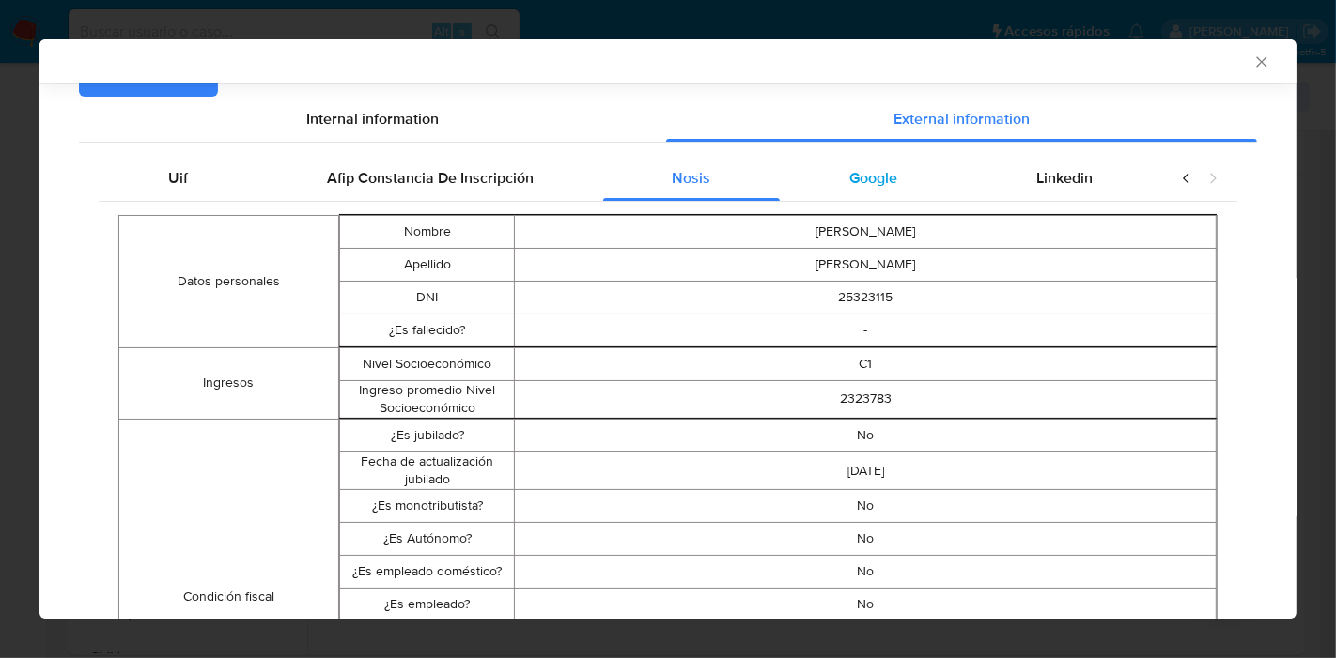
scroll to position [0, 0]
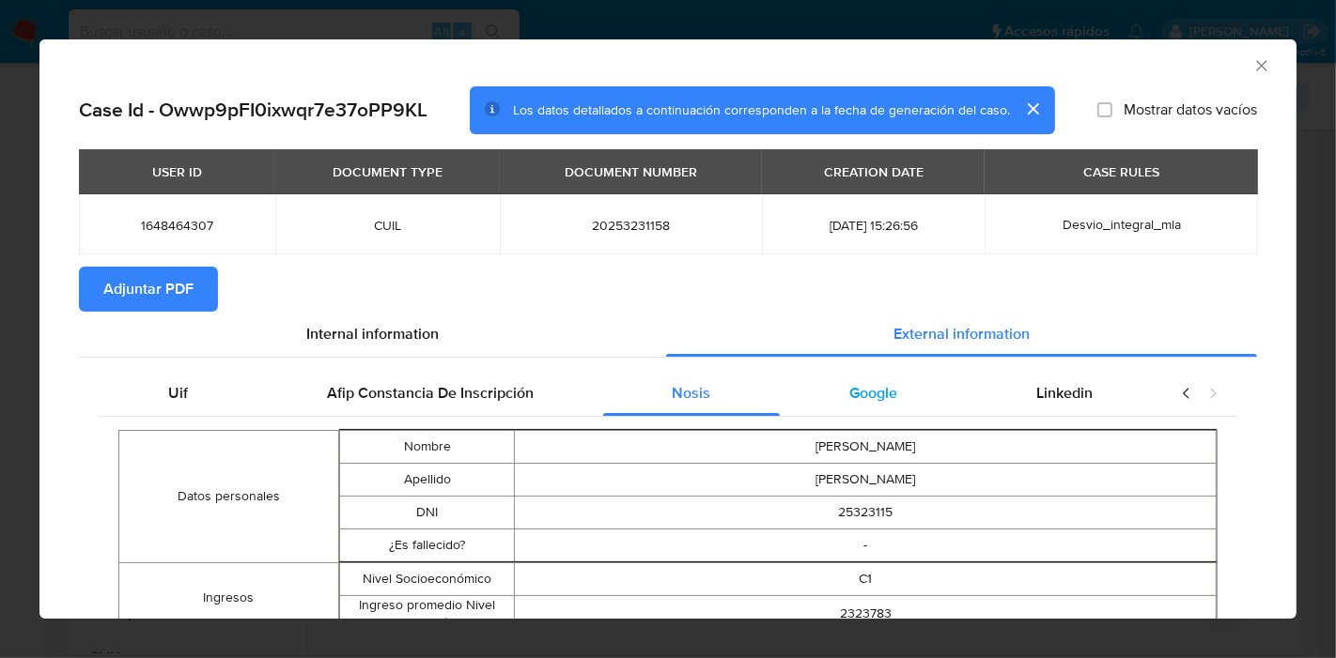
click at [865, 388] on span "Google" at bounding box center [873, 393] width 48 height 22
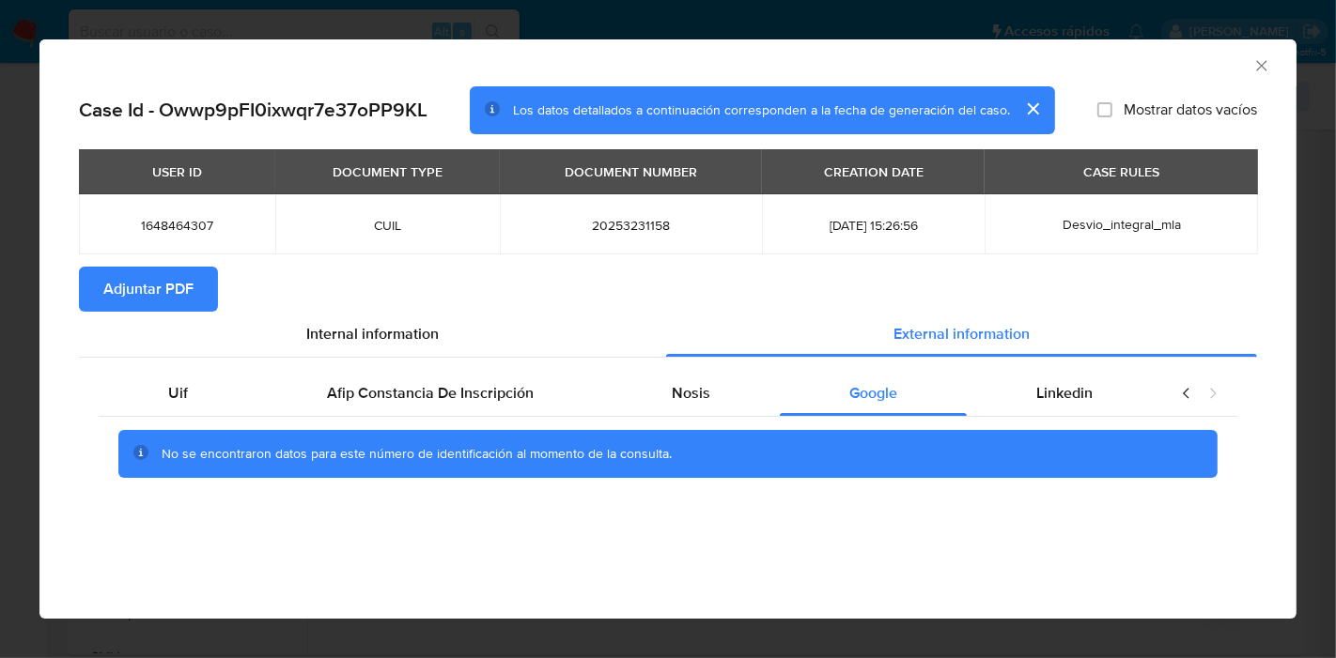
drag, startPoint x: 1024, startPoint y: 403, endPoint x: 1171, endPoint y: 390, distance: 148.0
click at [1030, 402] on div "Linkedin" at bounding box center [1063, 393] width 195 height 45
drag, startPoint x: 1181, startPoint y: 406, endPoint x: 1190, endPoint y: 395, distance: 14.0
click at [1183, 405] on div "closure-recommendation-modal" at bounding box center [1199, 393] width 75 height 45
click at [1190, 395] on icon "closure-recommendation-modal" at bounding box center [1186, 393] width 19 height 19
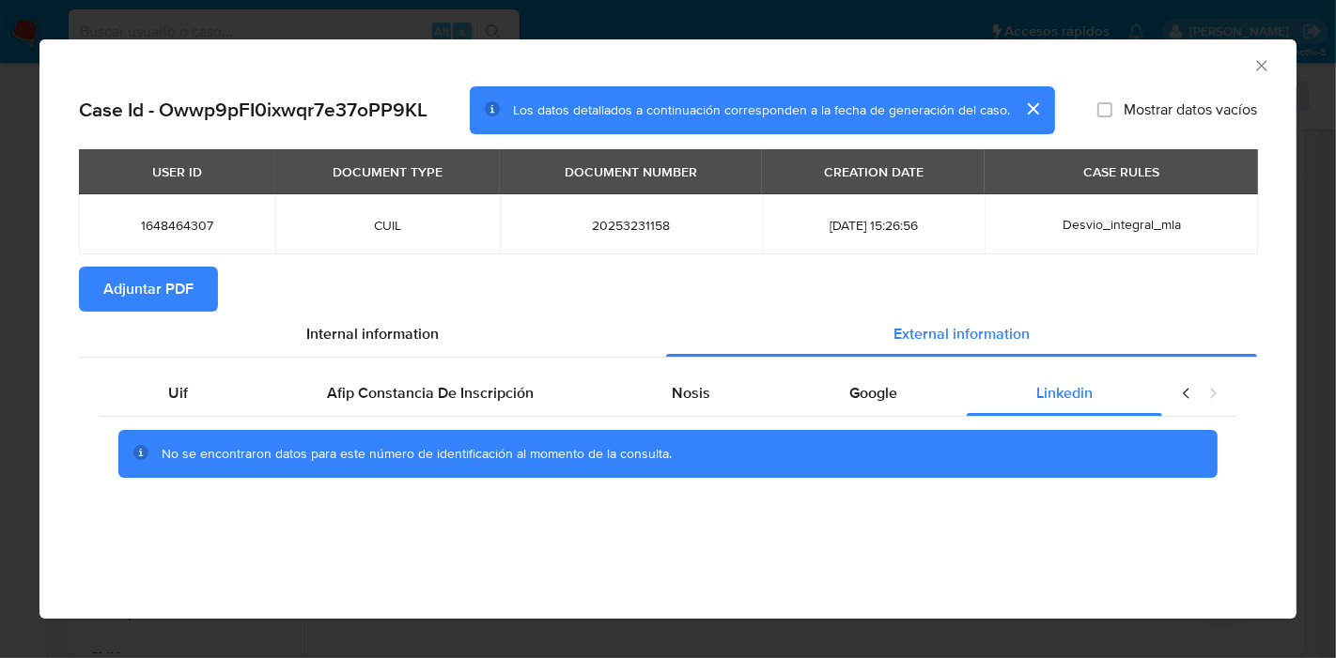
click at [189, 417] on div "No se encontraron datos para este número de identificación al momento de la con…" at bounding box center [668, 454] width 1138 height 75
drag, startPoint x: 199, startPoint y: 403, endPoint x: 392, endPoint y: 305, distance: 215.9
click at [203, 399] on div "Uif" at bounding box center [178, 393] width 159 height 45
click at [392, 305] on section "Adjuntar PDF" at bounding box center [668, 289] width 1178 height 45
click at [366, 331] on span "Internal information" at bounding box center [372, 334] width 132 height 22
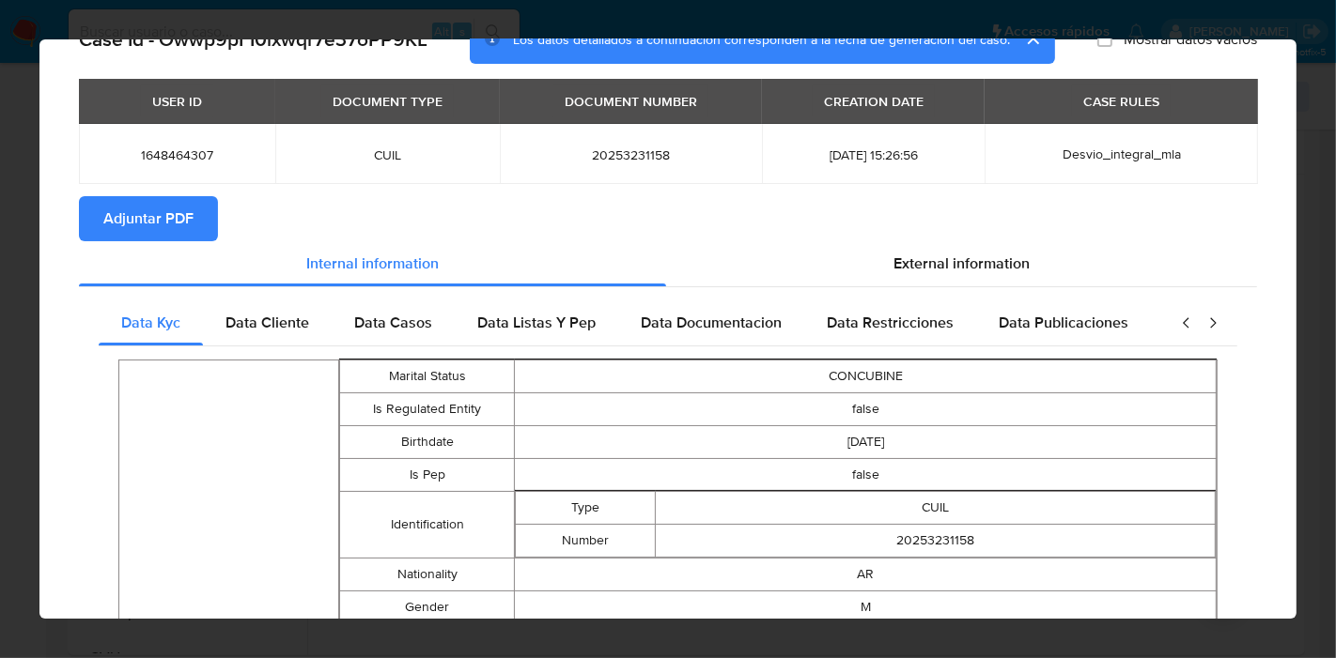
scroll to position [205, 0]
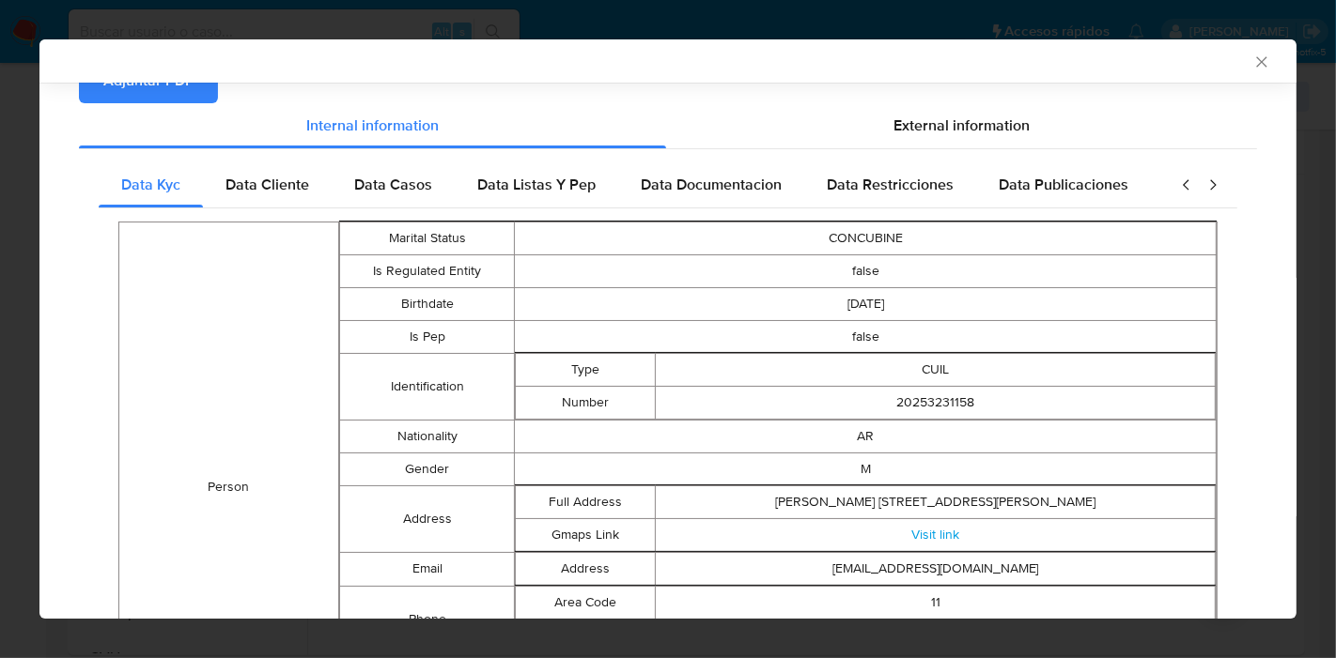
click at [185, 92] on span "Adjuntar PDF" at bounding box center [148, 80] width 90 height 41
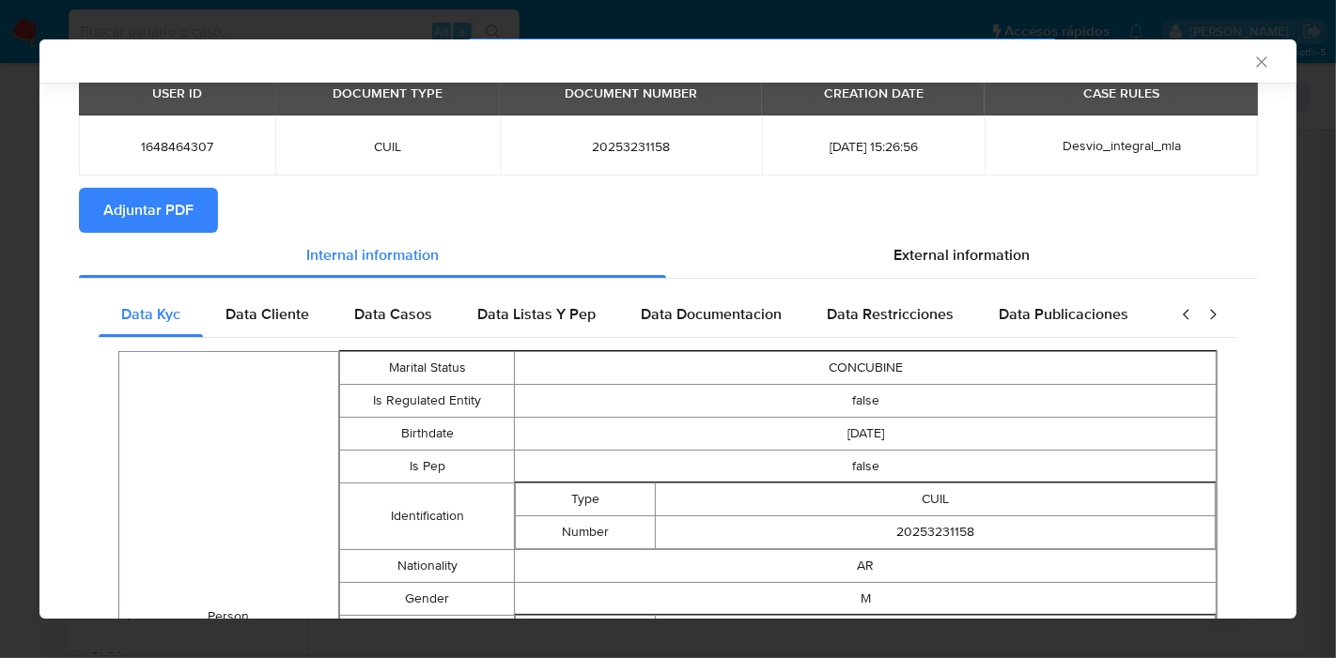
scroll to position [0, 0]
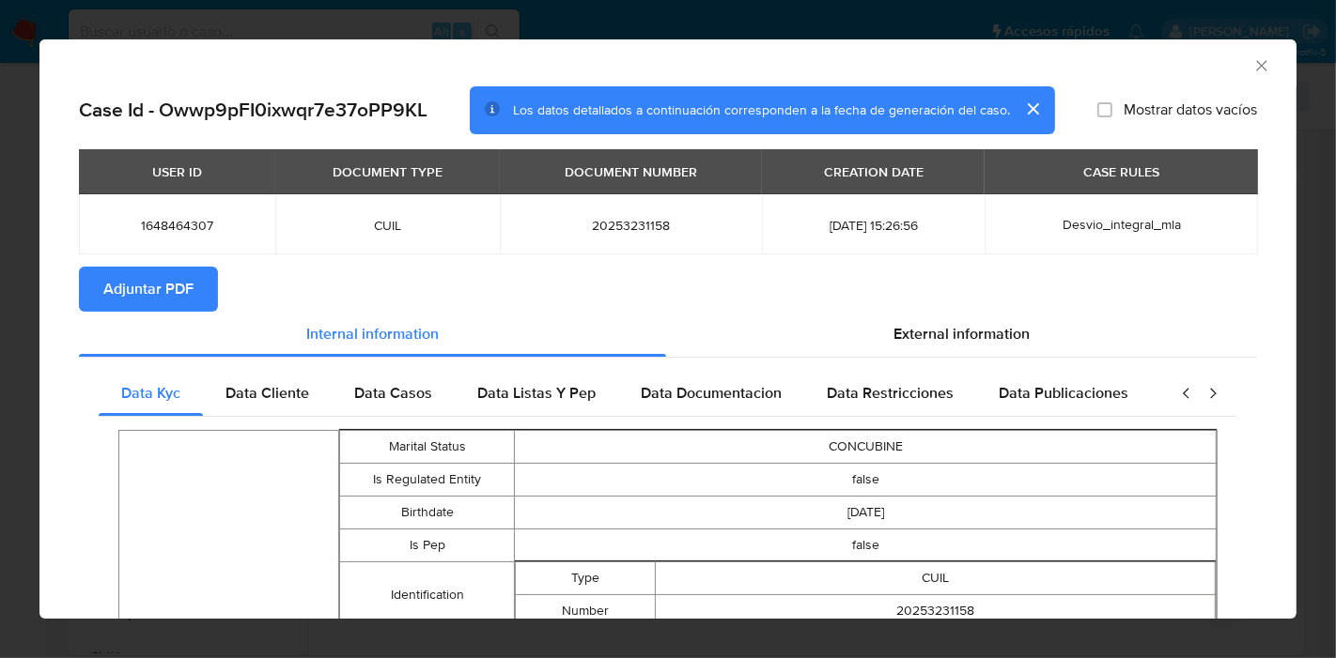
click at [0, 255] on div "AML Data Collector Case Id - Owwp9pFI0ixwqr7e37oPP9KL Los datos detallados a co…" at bounding box center [668, 329] width 1336 height 658
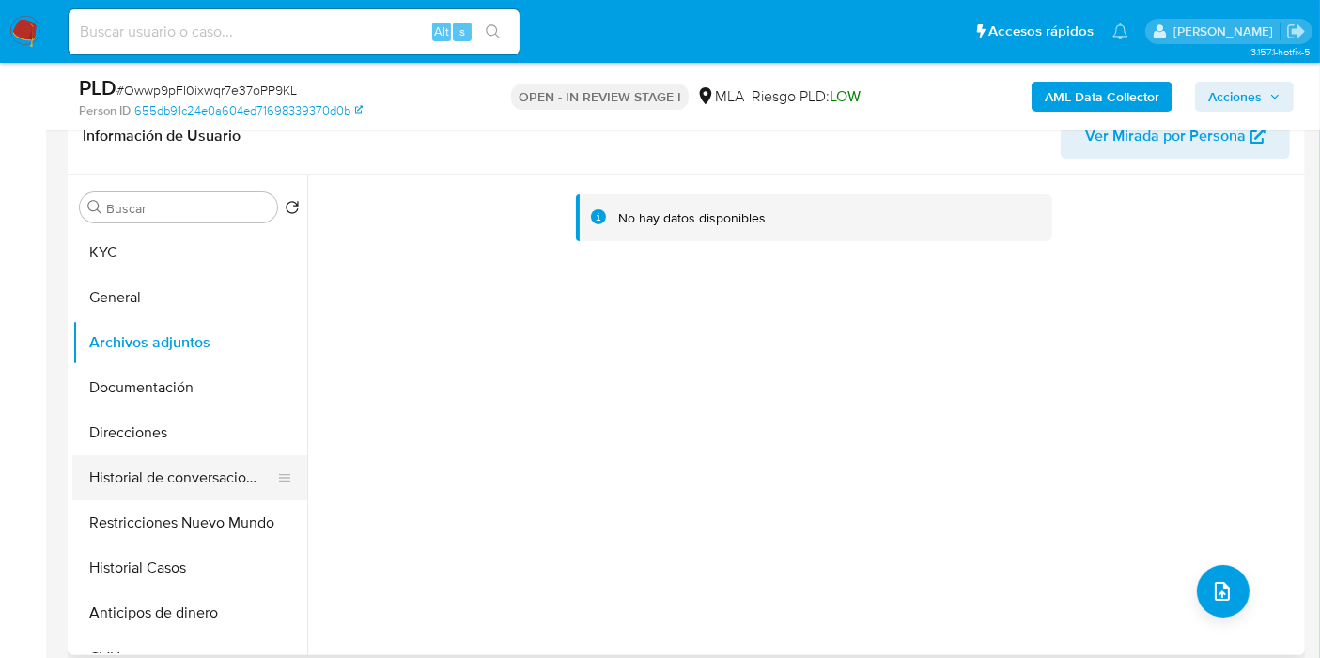
click at [112, 456] on button "Historial de conversaciones" at bounding box center [182, 478] width 220 height 45
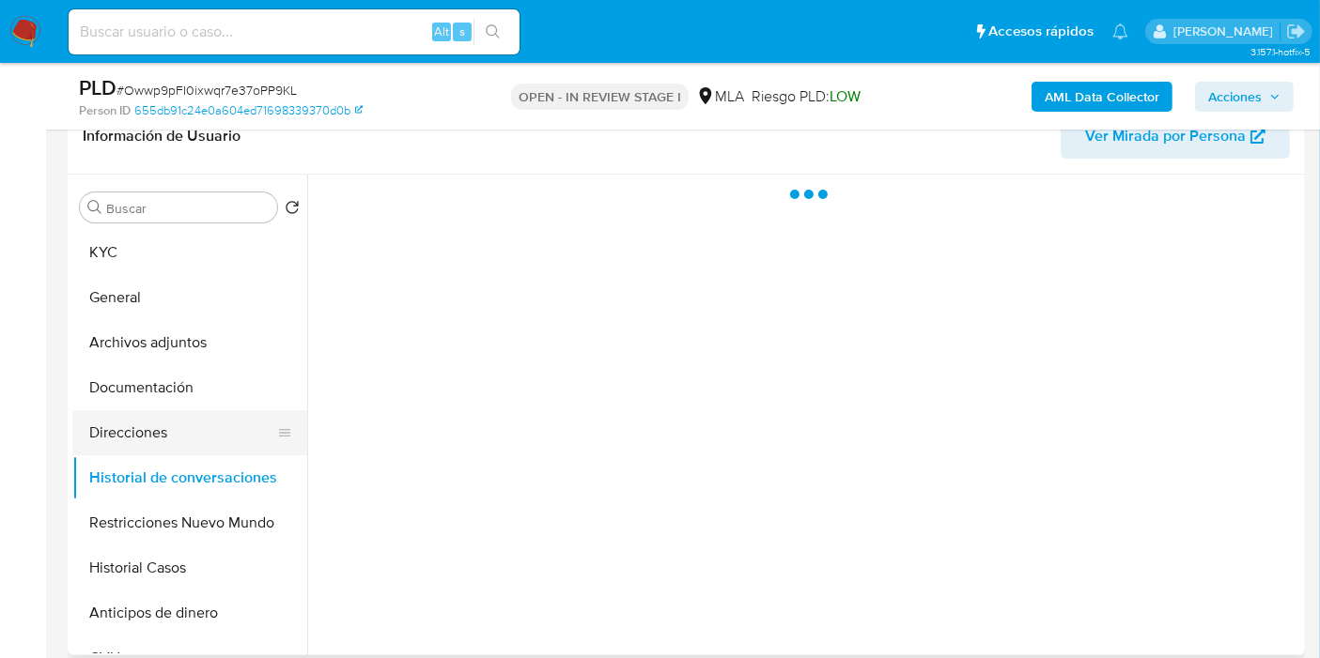
click at [170, 441] on button "Direcciones" at bounding box center [182, 432] width 220 height 45
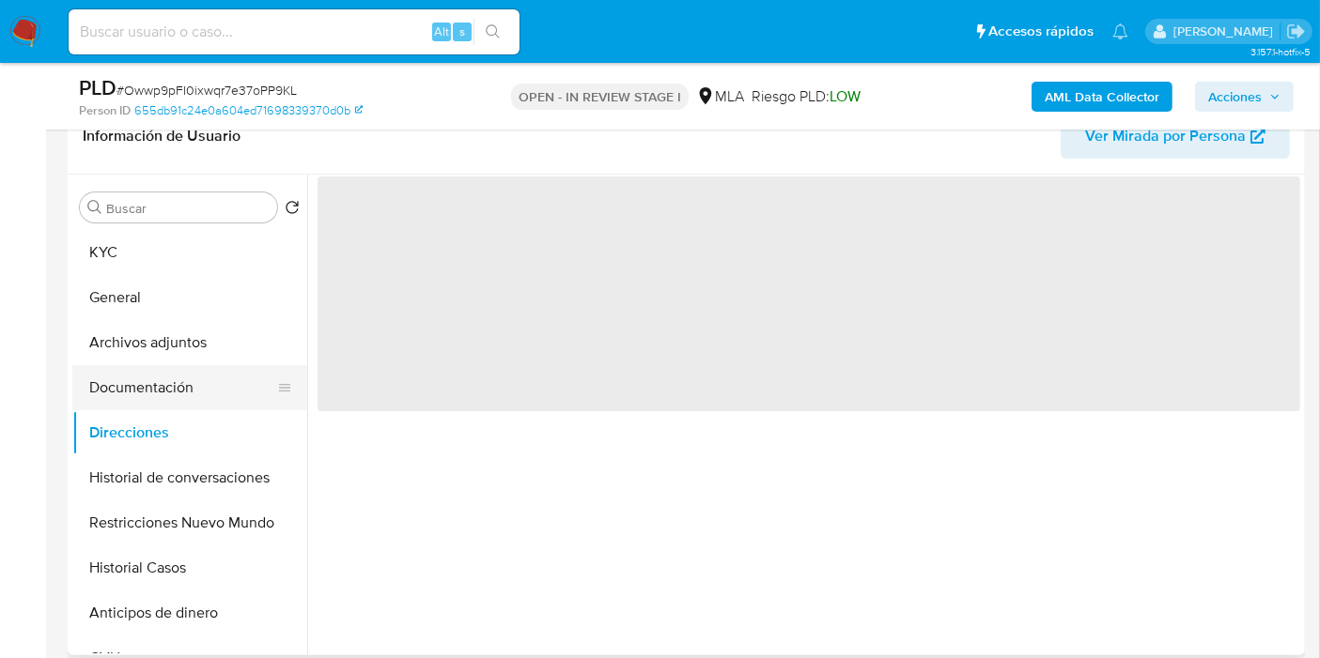
click at [180, 393] on button "Documentación" at bounding box center [182, 387] width 220 height 45
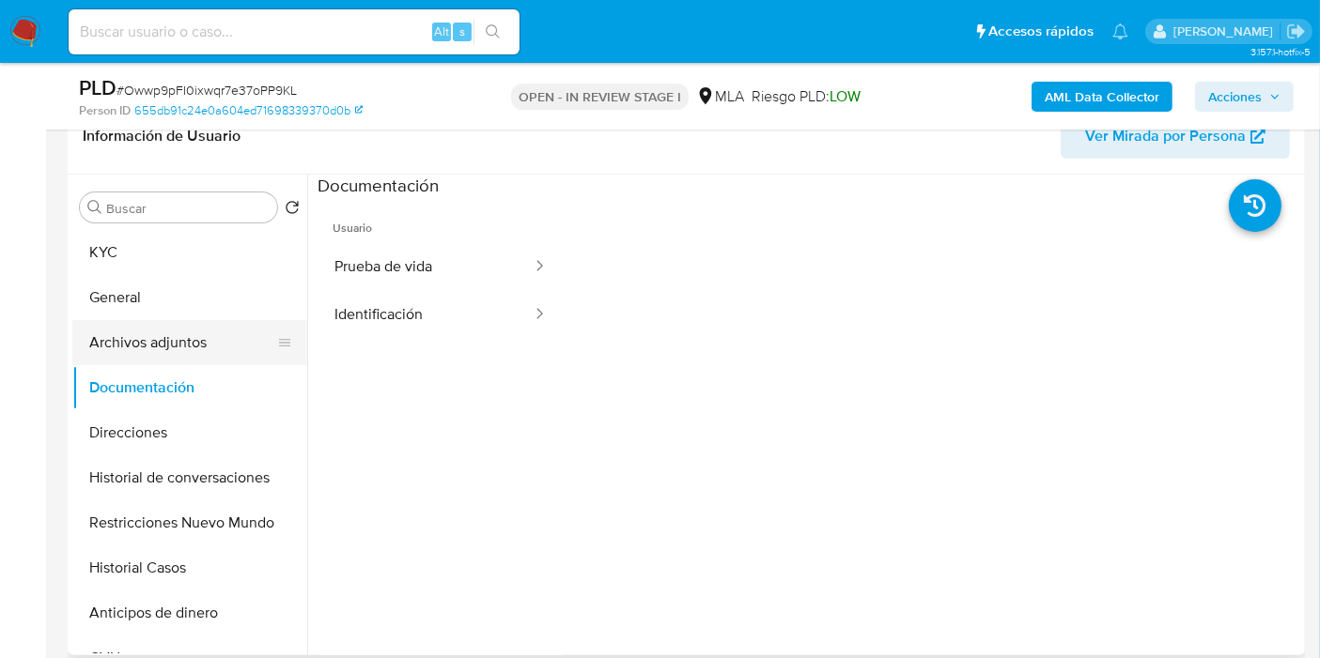
click at [188, 348] on button "Archivos adjuntos" at bounding box center [182, 342] width 220 height 45
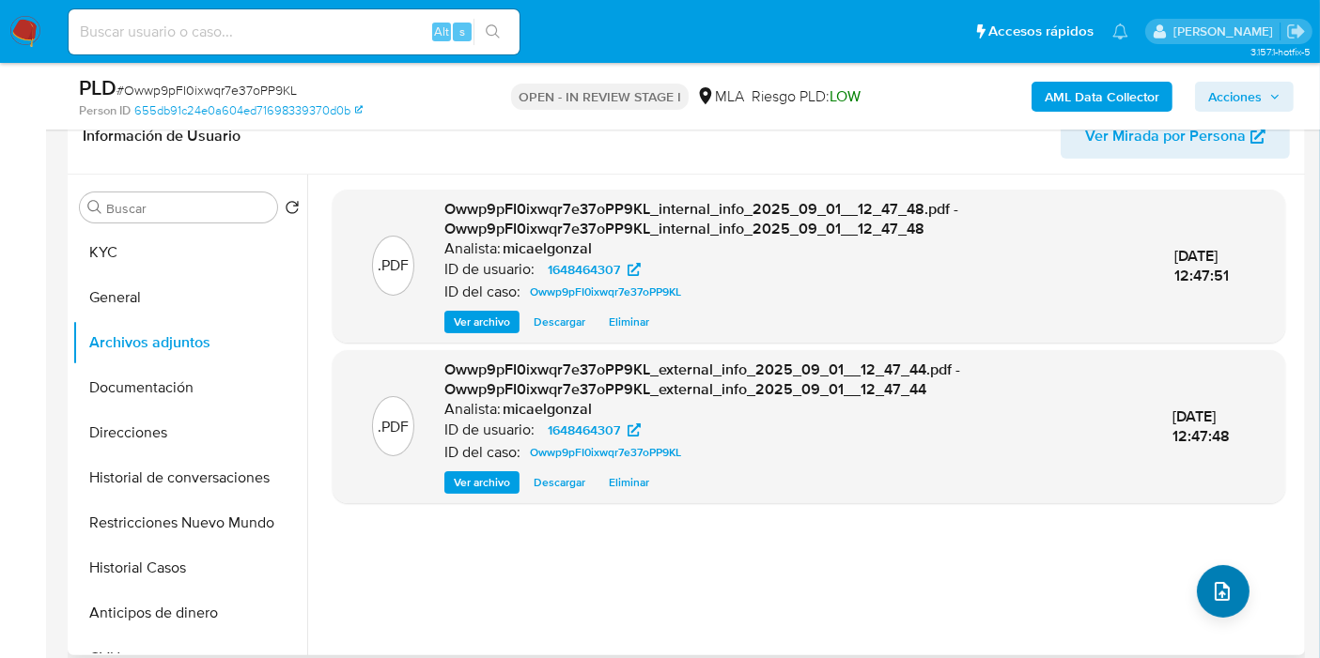
drag, startPoint x: 1185, startPoint y: 573, endPoint x: 1210, endPoint y: 592, distance: 30.8
click at [1186, 573] on div ".PDF Owwp9pFI0ixwqr7e37oPP9KL_internal_info_2025_09_01__12_47_48.pdf - Owwp9pFI…" at bounding box center [808, 415] width 952 height 451
click at [1211, 601] on span "upload-file" at bounding box center [1222, 591] width 23 height 23
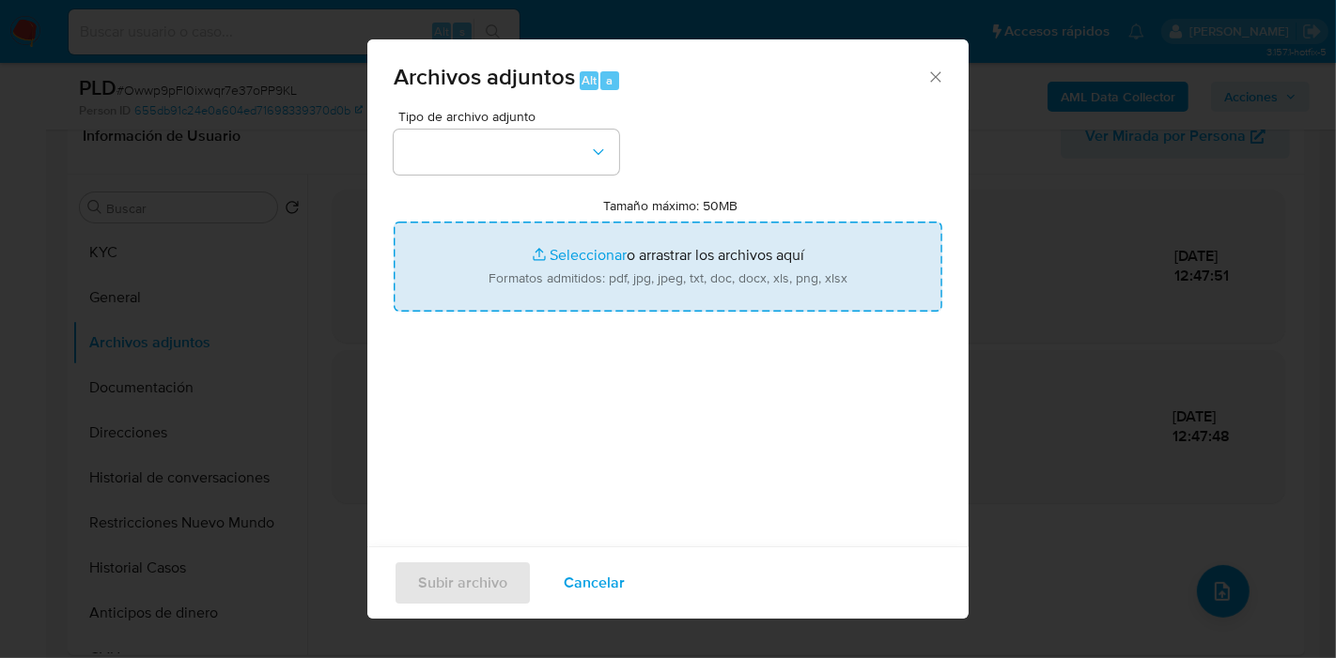
click at [603, 310] on input "Tamaño máximo: 50MB Seleccionar archivos" at bounding box center [668, 267] width 549 height 90
type input "C:\fakepath\ARCA - Aportes en Línea.pdf"
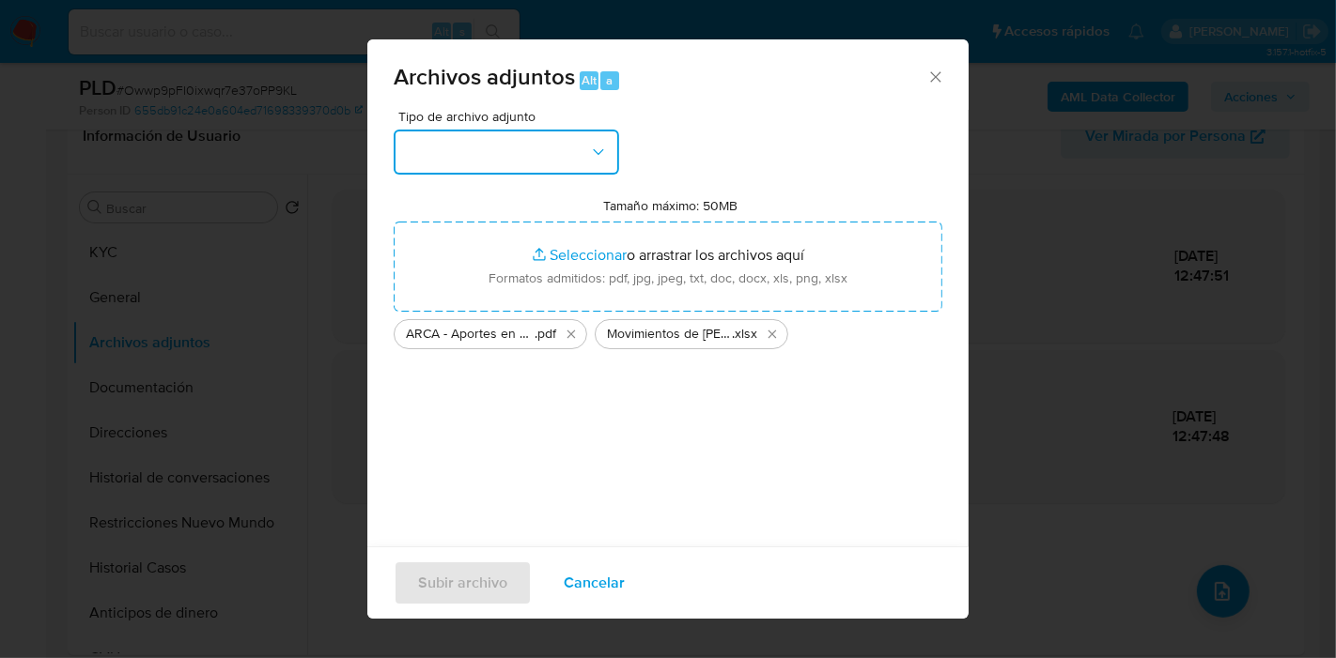
click at [611, 154] on button "button" at bounding box center [506, 152] width 225 height 45
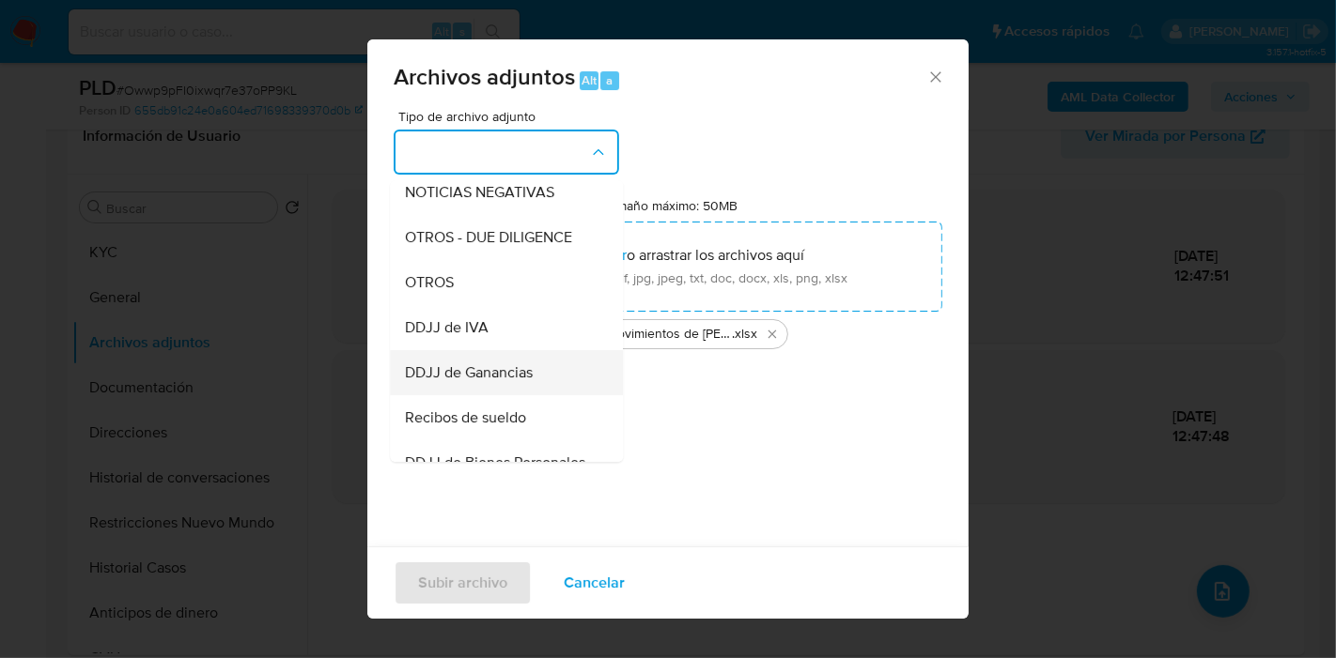
scroll to position [313, 0]
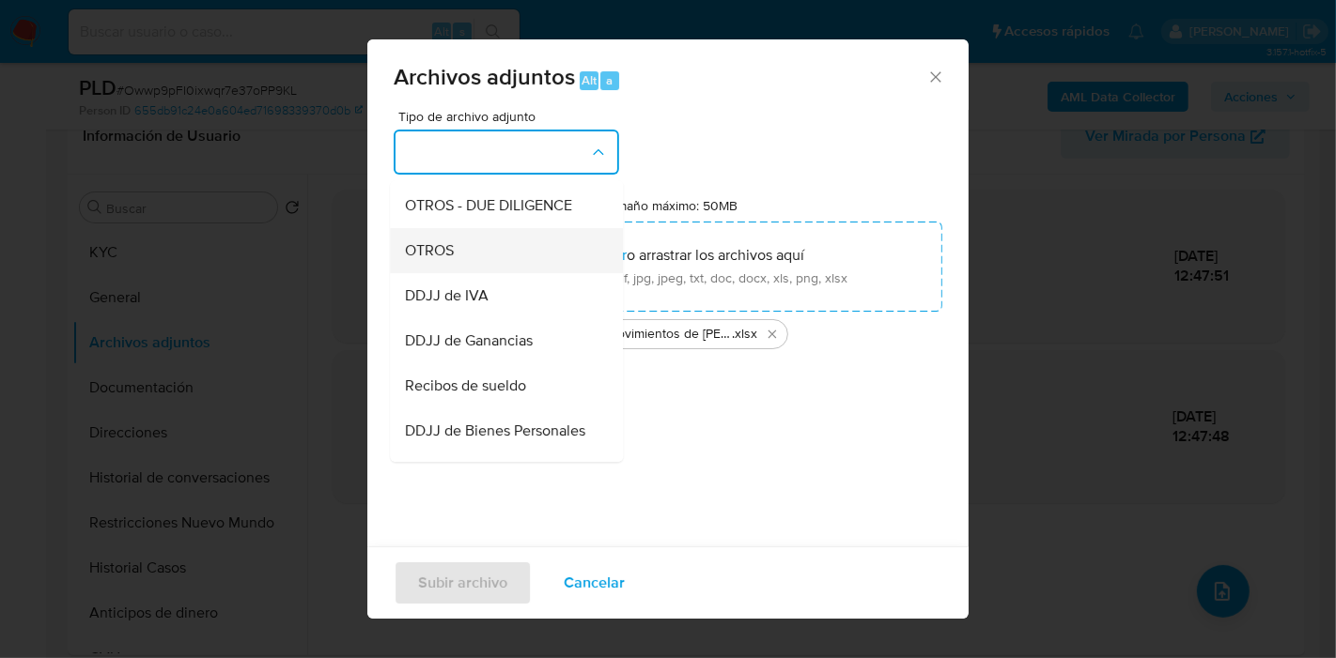
click at [557, 273] on div "OTROS" at bounding box center [501, 250] width 192 height 45
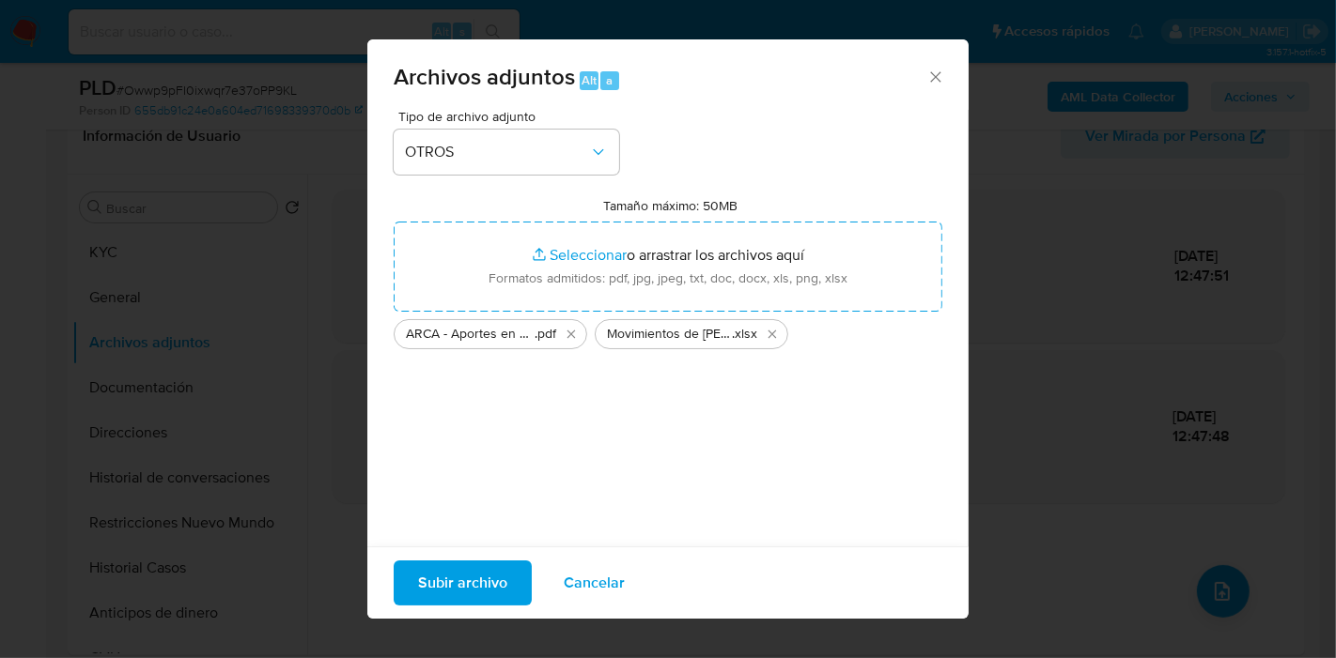
click at [478, 577] on span "Subir archivo" at bounding box center [462, 583] width 89 height 41
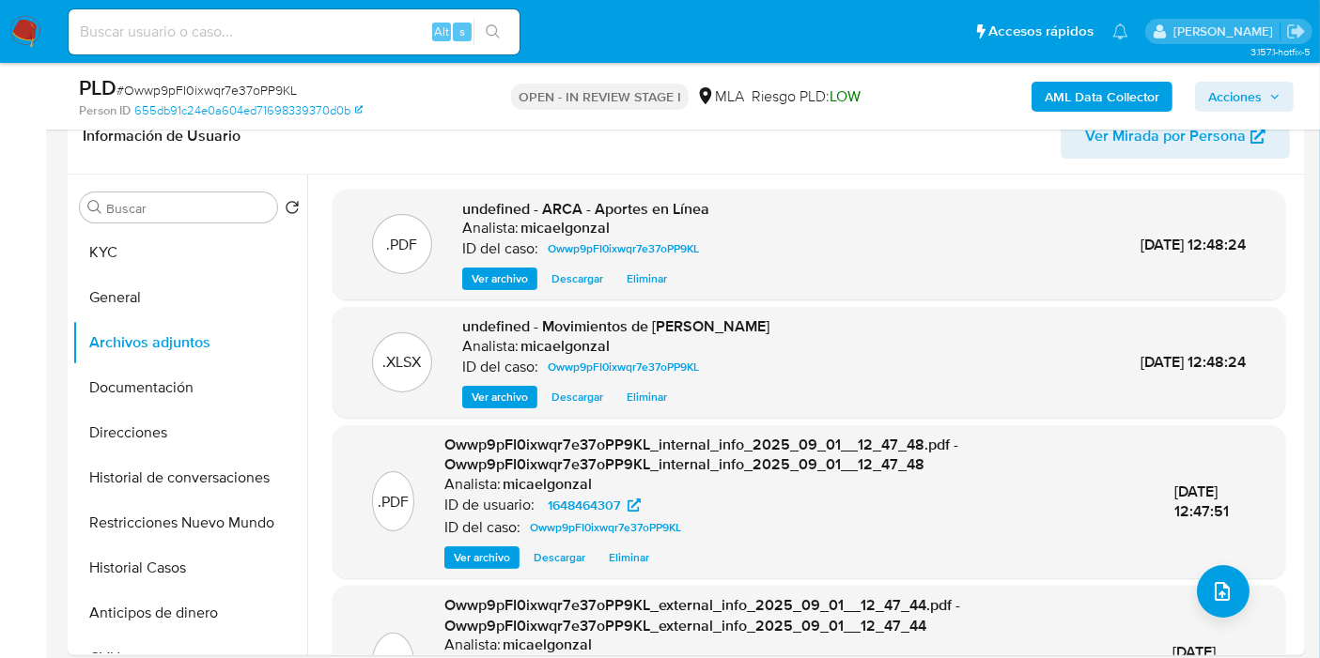
click at [110, 311] on button "General" at bounding box center [189, 297] width 235 height 45
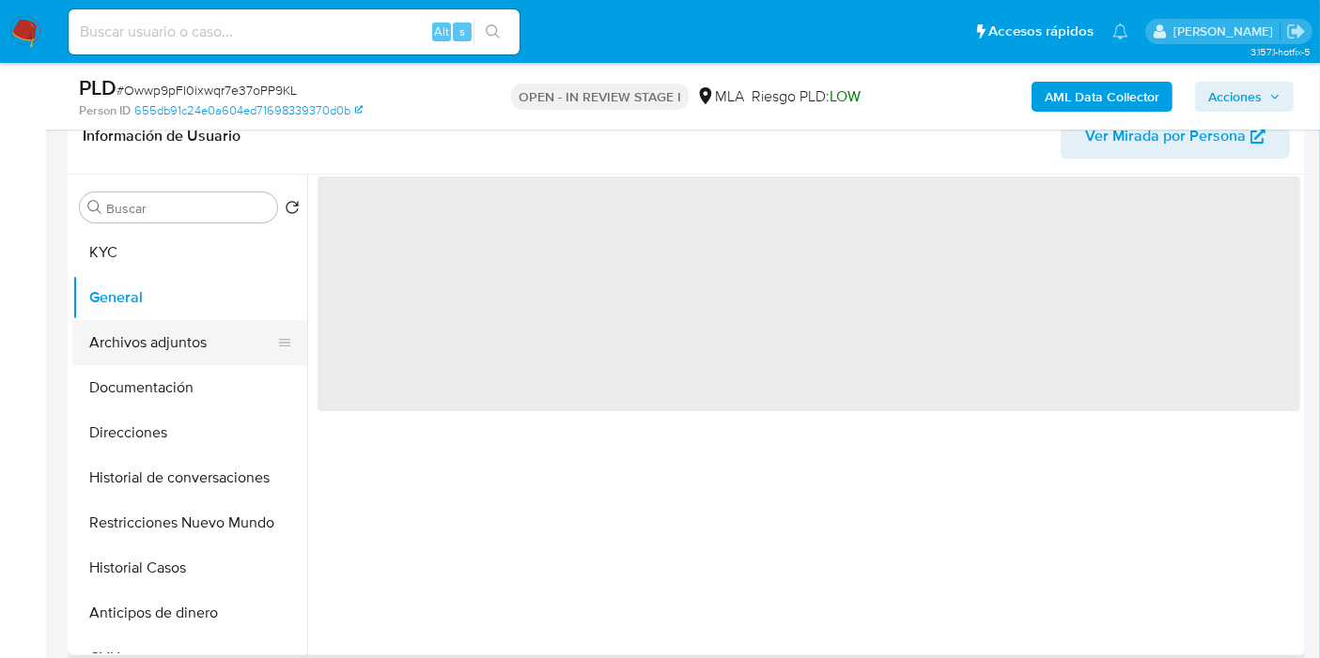
click at [118, 344] on button "Archivos adjuntos" at bounding box center [182, 342] width 220 height 45
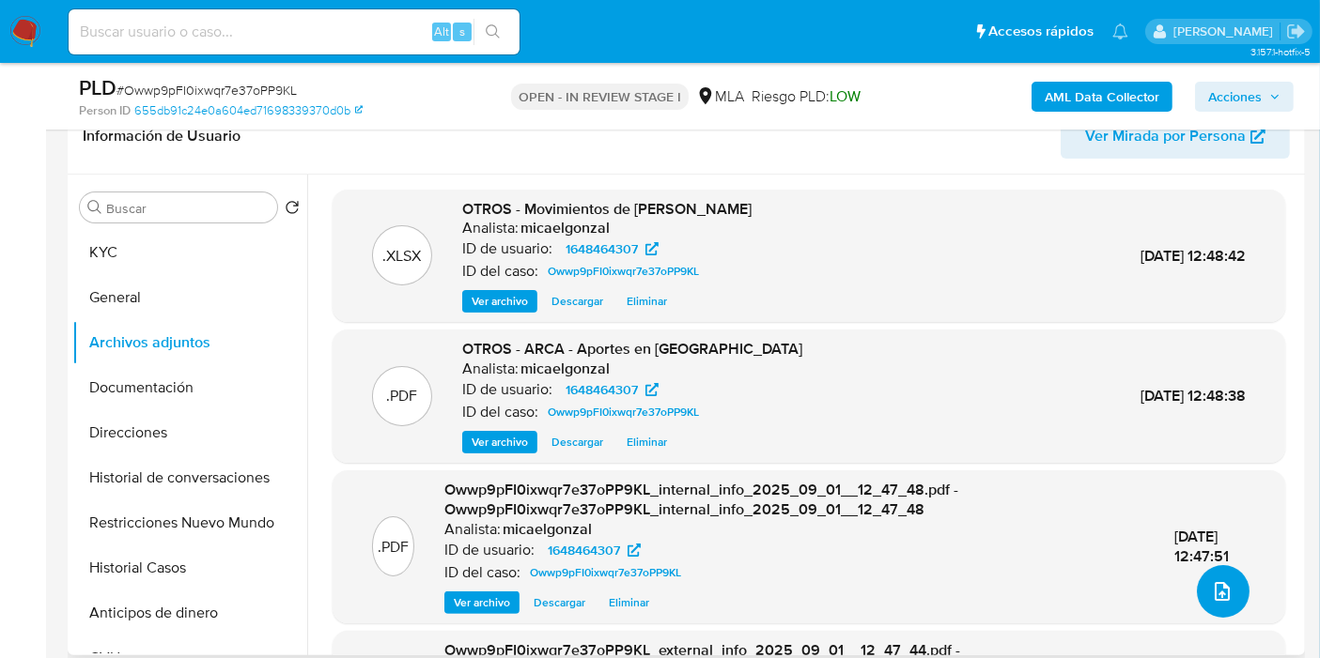
click at [1234, 601] on button "upload-file" at bounding box center [1223, 591] width 53 height 53
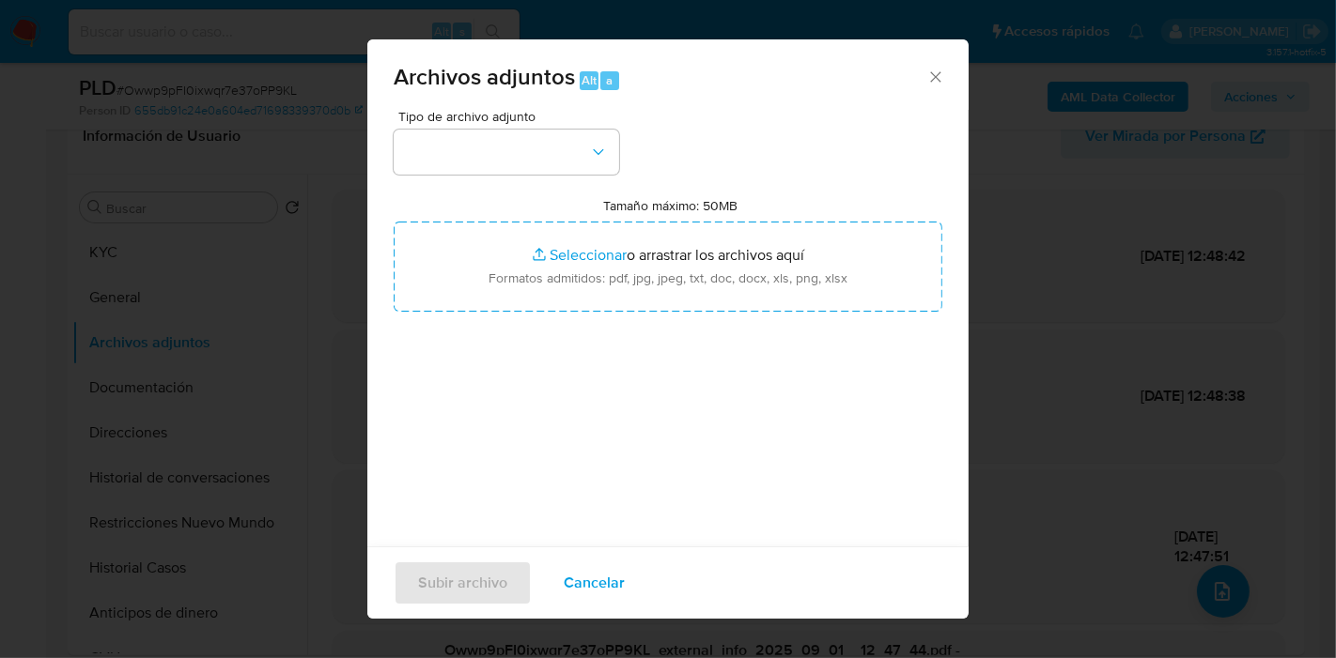
click at [564, 186] on div "Tipo de archivo adjunto Tamaño máximo: 50MB Seleccionar archivos Seleccionar o …" at bounding box center [668, 331] width 549 height 443
click at [571, 172] on button "button" at bounding box center [506, 152] width 225 height 45
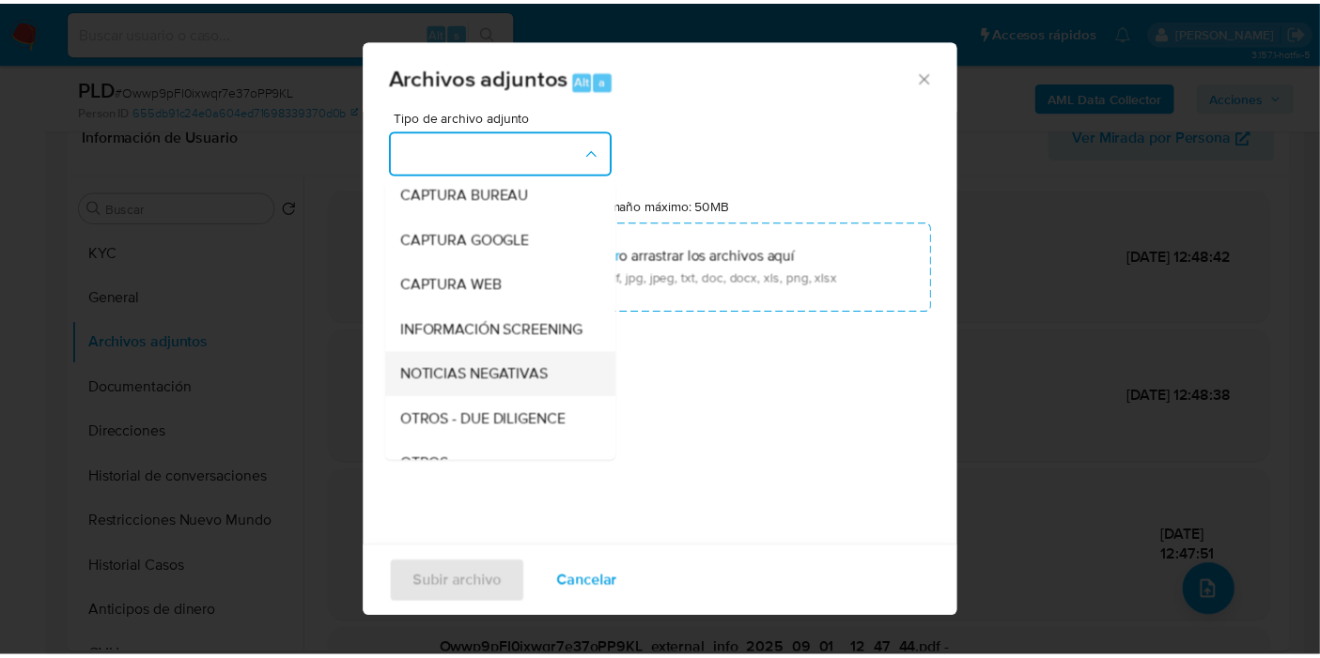
scroll to position [209, 0]
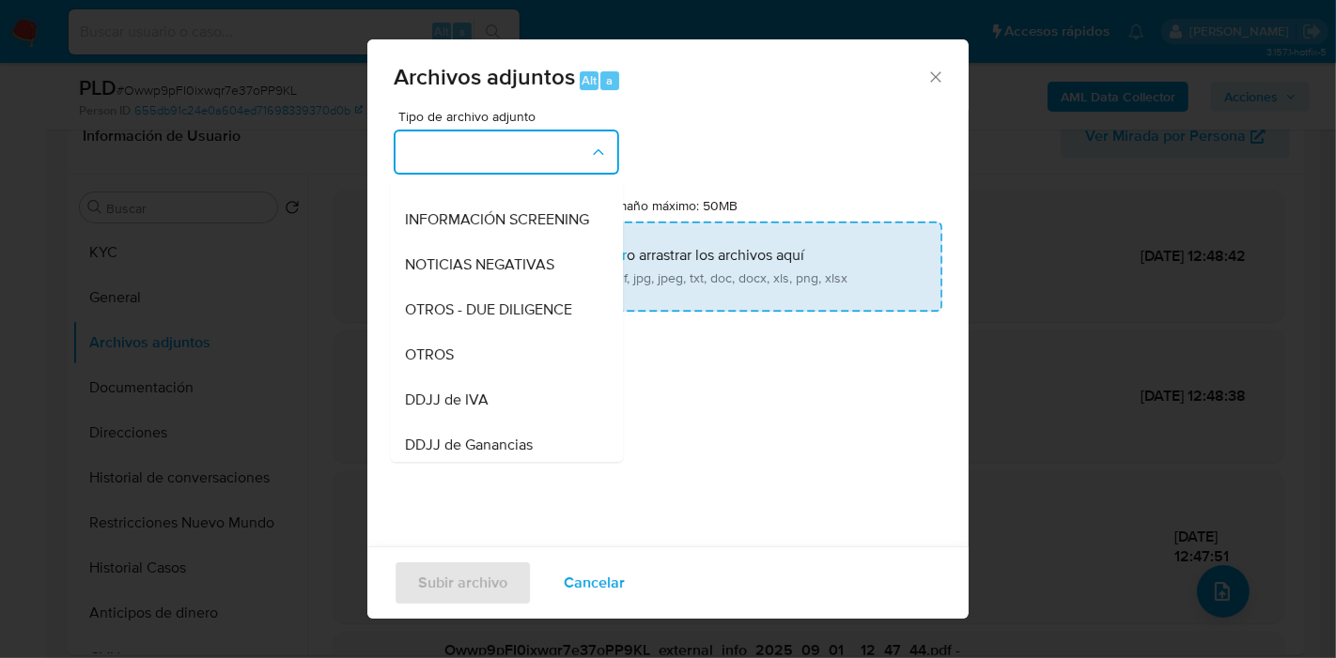
drag, startPoint x: 465, startPoint y: 374, endPoint x: 533, endPoint y: 296, distance: 103.2
click at [466, 369] on div "OTROS" at bounding box center [501, 354] width 192 height 45
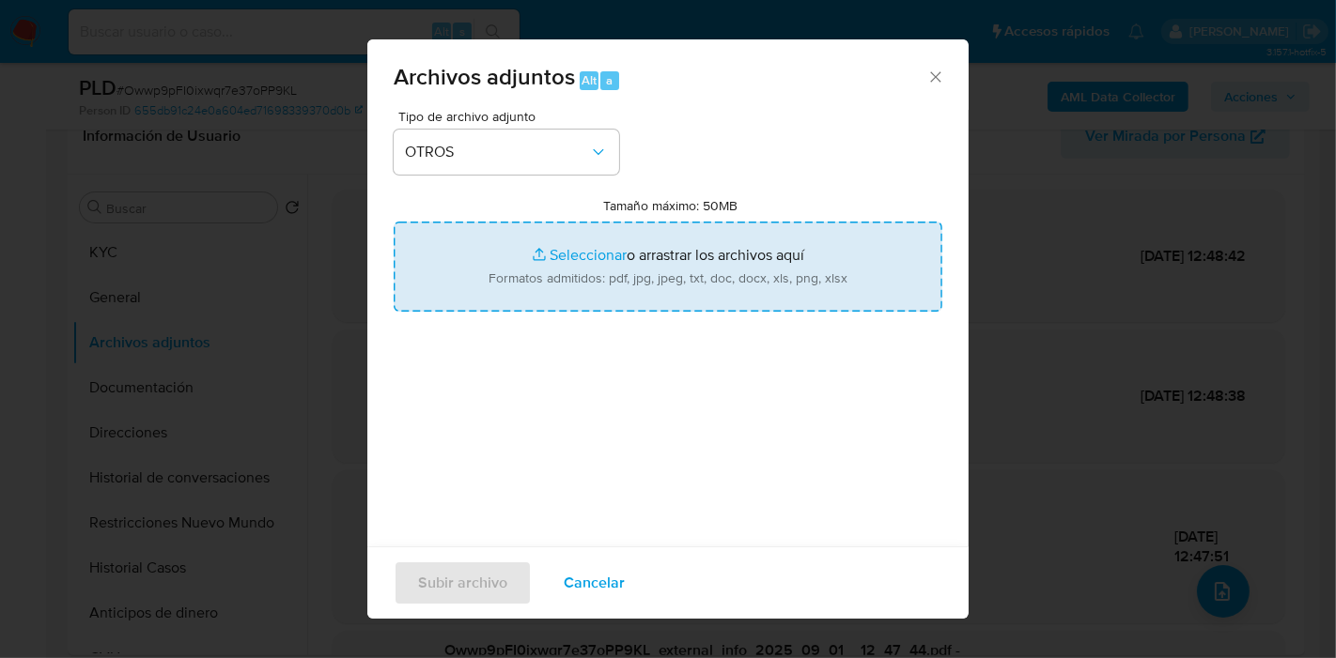
click at [533, 295] on input "Tamaño máximo: 50MB Seleccionar archivos" at bounding box center [668, 267] width 549 height 90
type input "C:\fakepath\Caselog Owwp9pFI0ixwqr7e37oPP9KL_2025_08_19_14_04_44.docx"
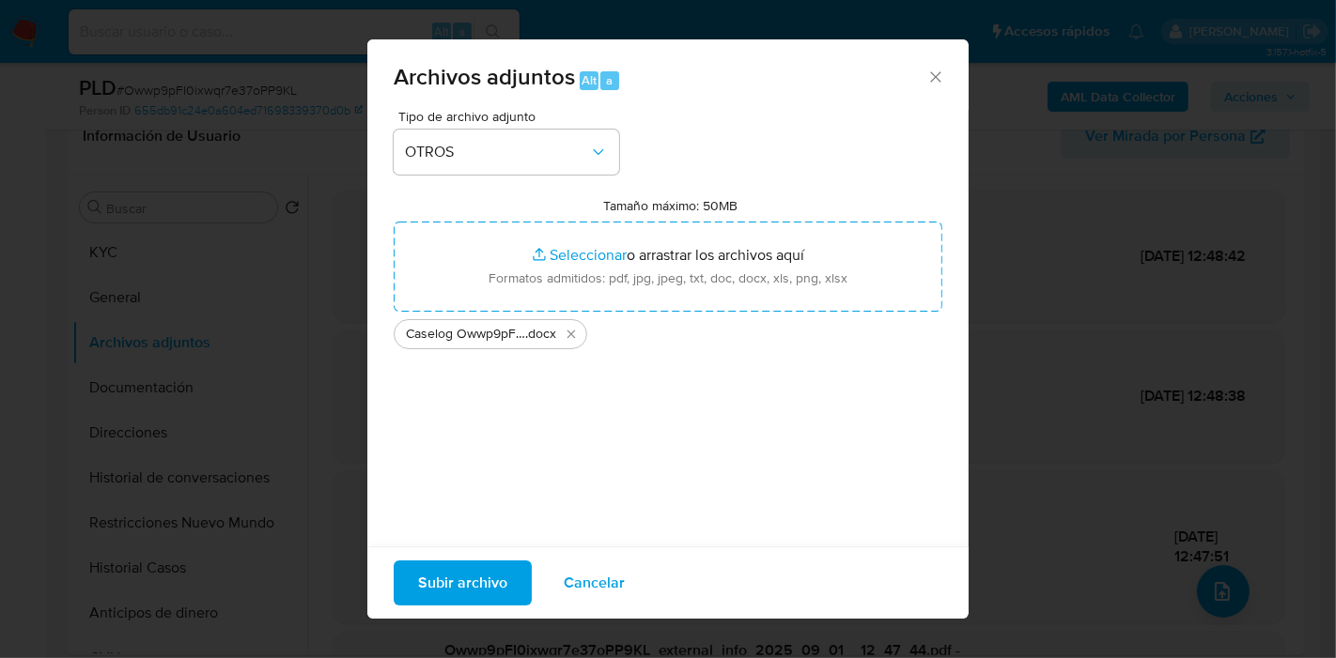
click at [478, 339] on span "Caselog Owwp9pFI0ixwqr7e37oPP9KL_2025_08_19_14_04_44" at bounding box center [465, 334] width 119 height 19
drag, startPoint x: 442, startPoint y: 613, endPoint x: 448, endPoint y: 595, distance: 18.7
click at [443, 607] on div "Subir archivo Cancelar" at bounding box center [667, 583] width 601 height 72
click at [448, 595] on span "Subir archivo" at bounding box center [462, 583] width 89 height 41
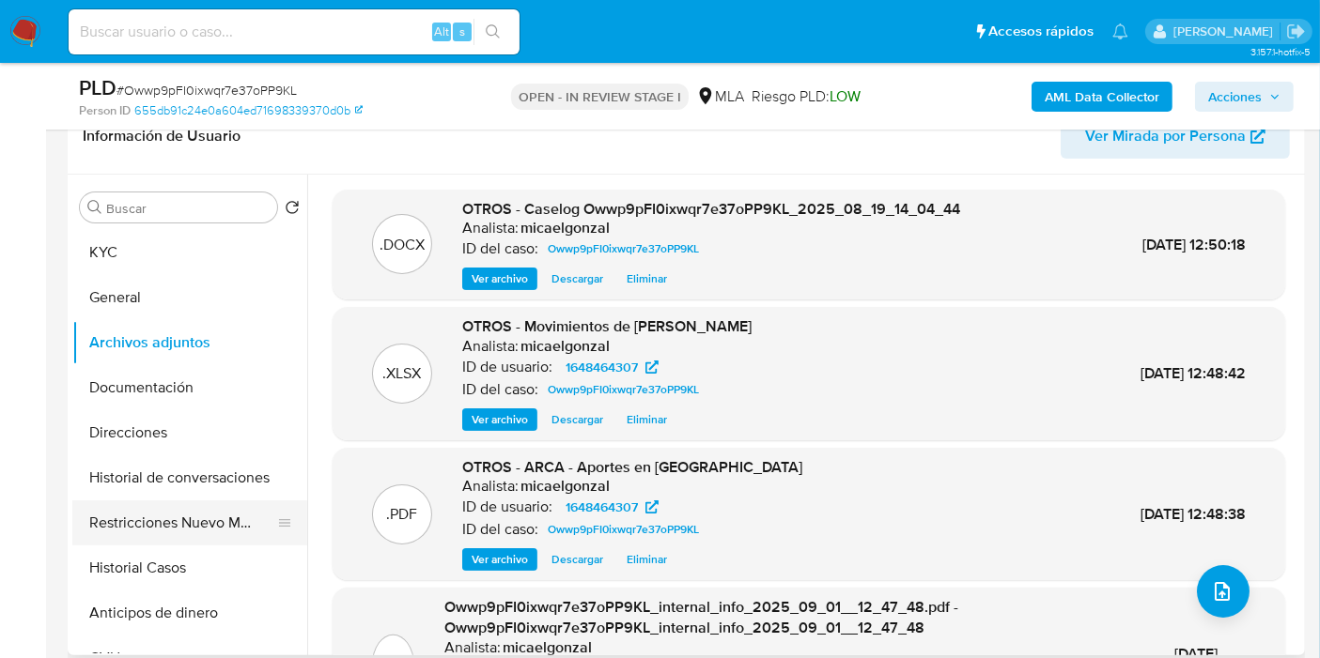
click at [171, 511] on button "Restricciones Nuevo Mundo" at bounding box center [182, 523] width 220 height 45
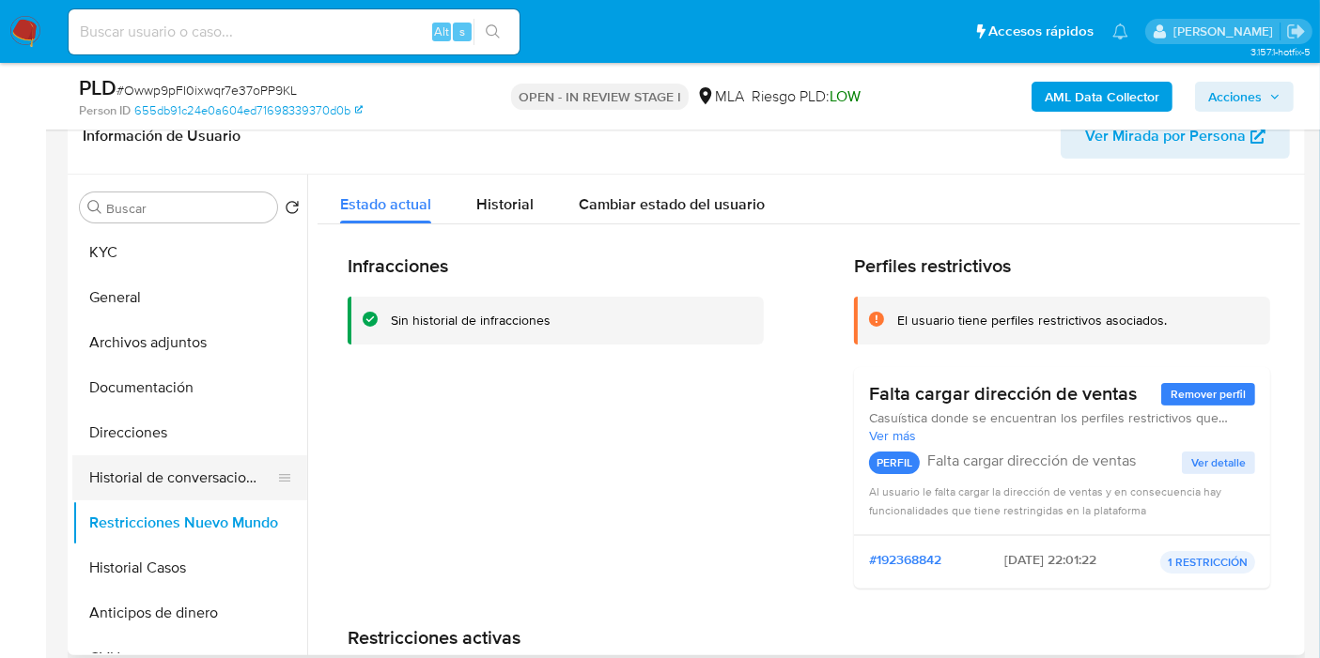
click at [158, 472] on button "Historial de conversaciones" at bounding box center [182, 478] width 220 height 45
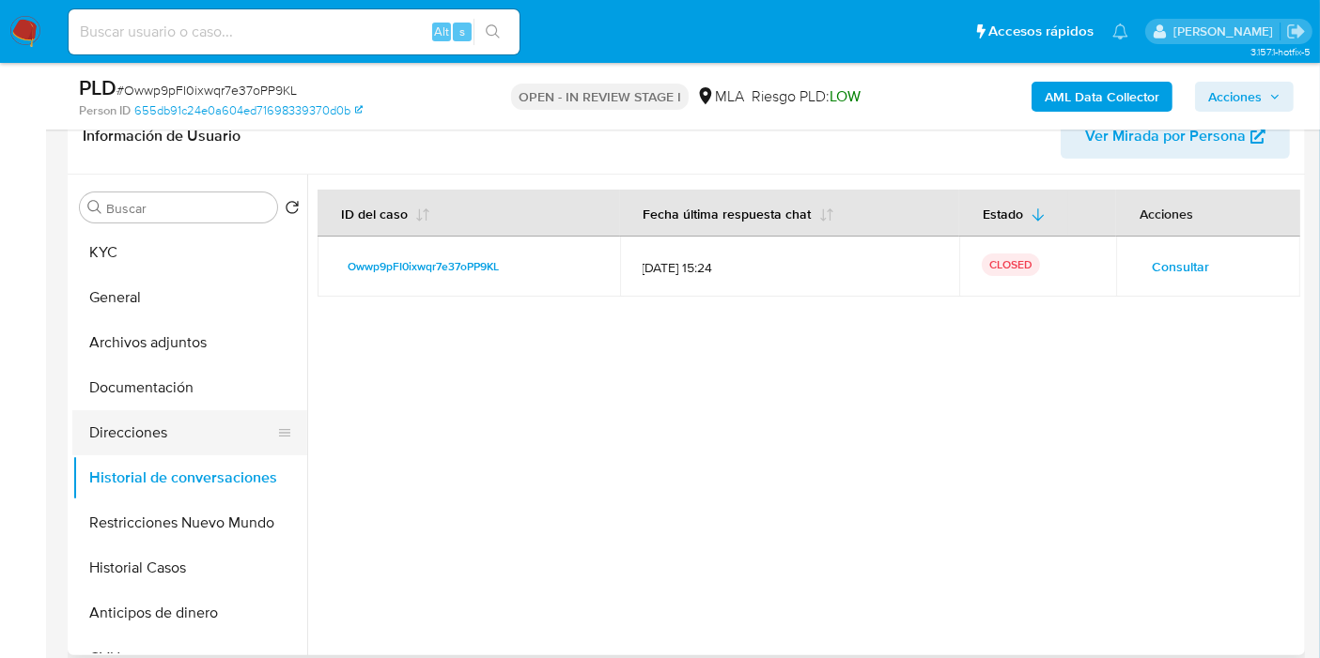
click at [152, 421] on button "Direcciones" at bounding box center [182, 432] width 220 height 45
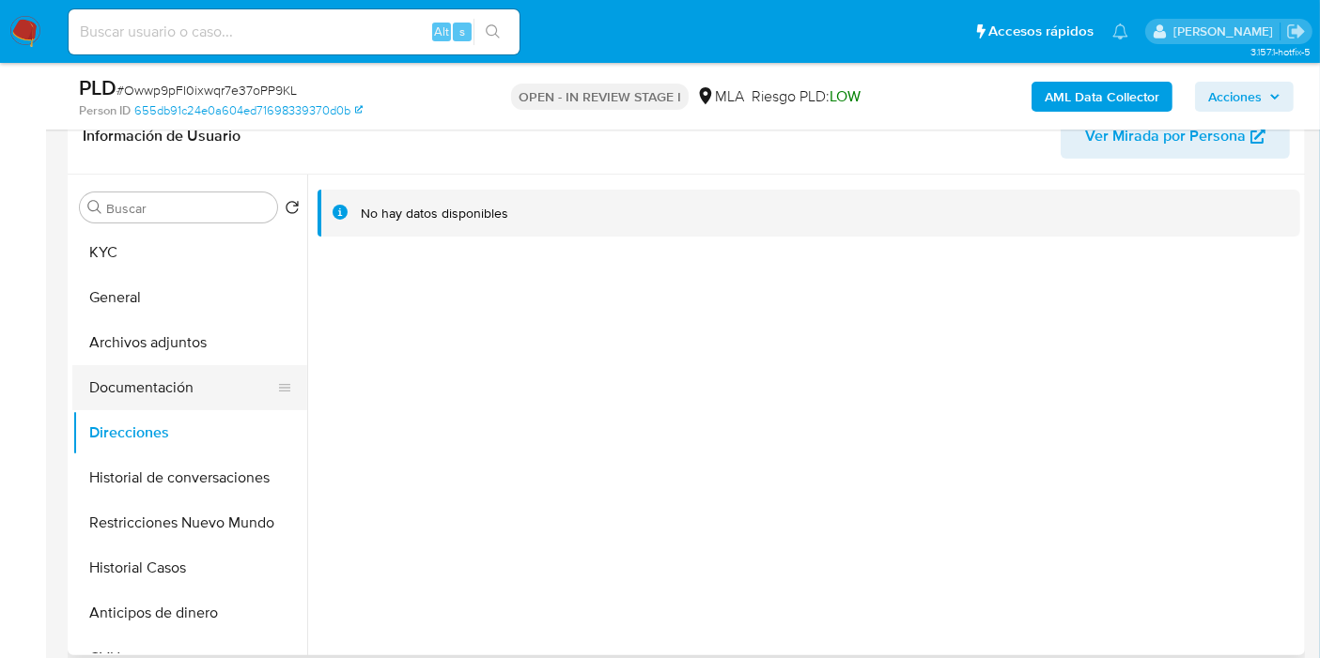
click at [152, 388] on button "Documentación" at bounding box center [182, 387] width 220 height 45
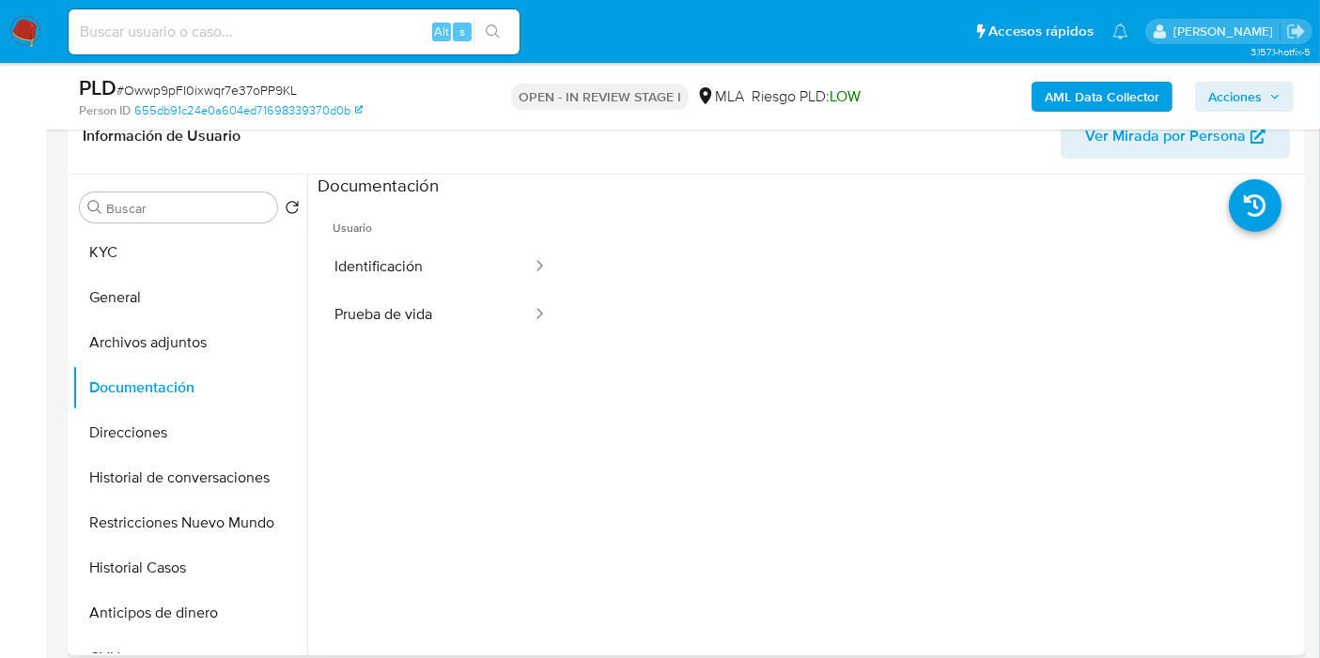
click at [416, 341] on ul "Usuario Identificación Prueba de vida" at bounding box center [440, 468] width 246 height 541
click at [451, 316] on button "Prueba de vida" at bounding box center [425, 315] width 216 height 48
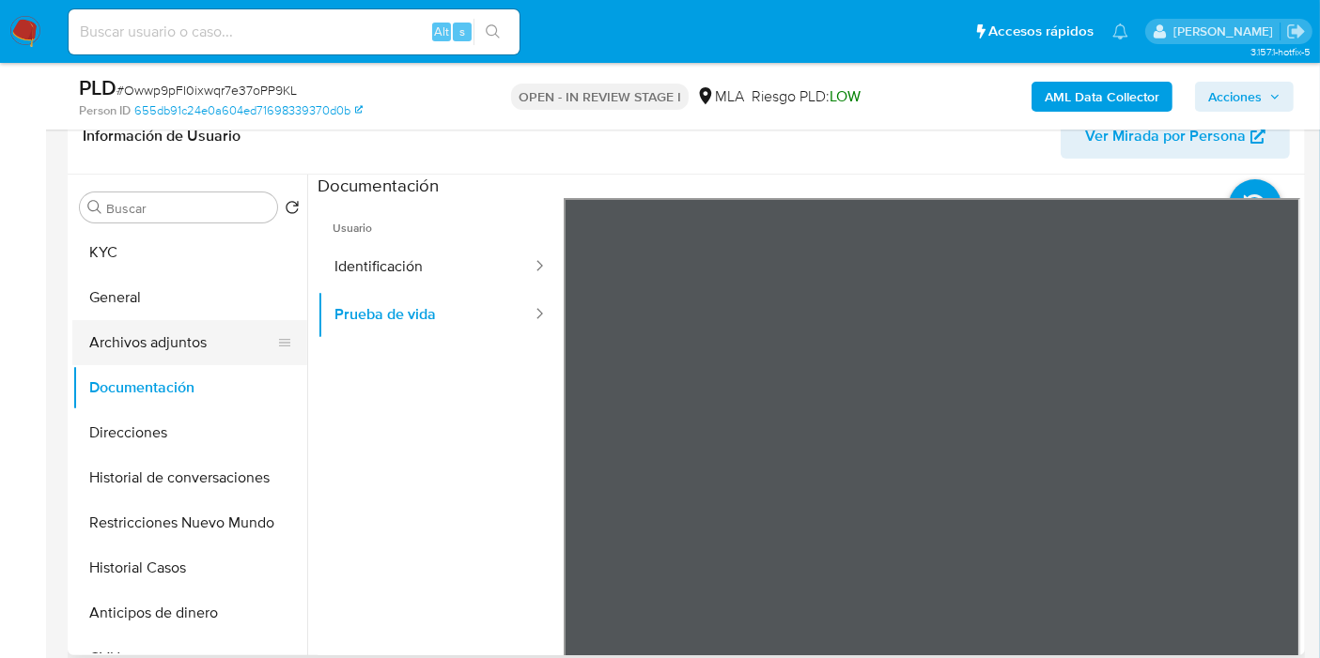
click at [252, 336] on button "Archivos adjuntos" at bounding box center [182, 342] width 220 height 45
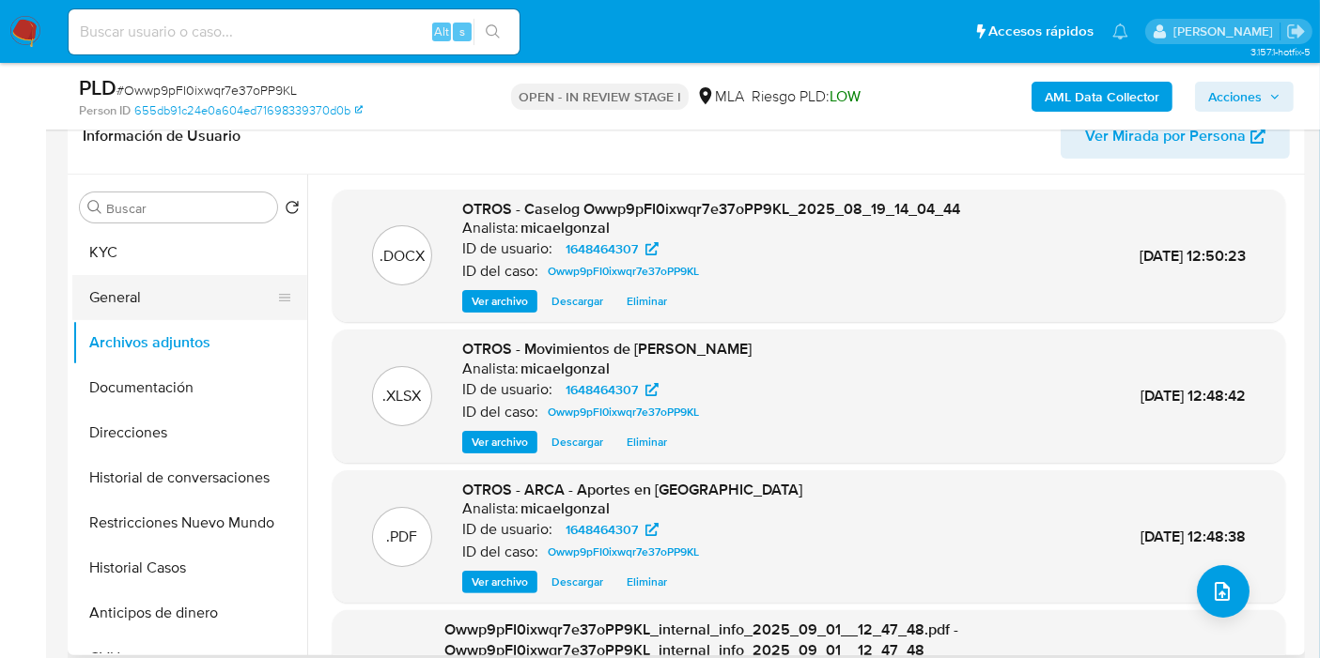
click at [118, 298] on button "General" at bounding box center [182, 297] width 220 height 45
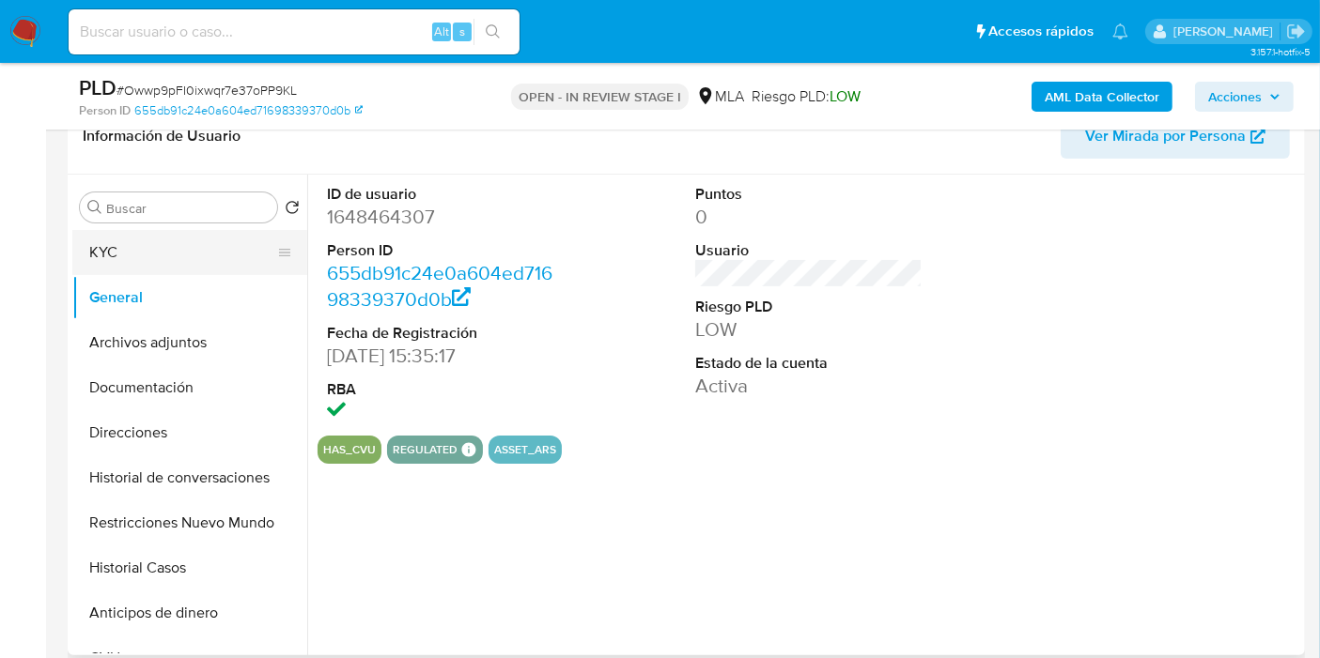
click at [156, 255] on button "KYC" at bounding box center [182, 252] width 220 height 45
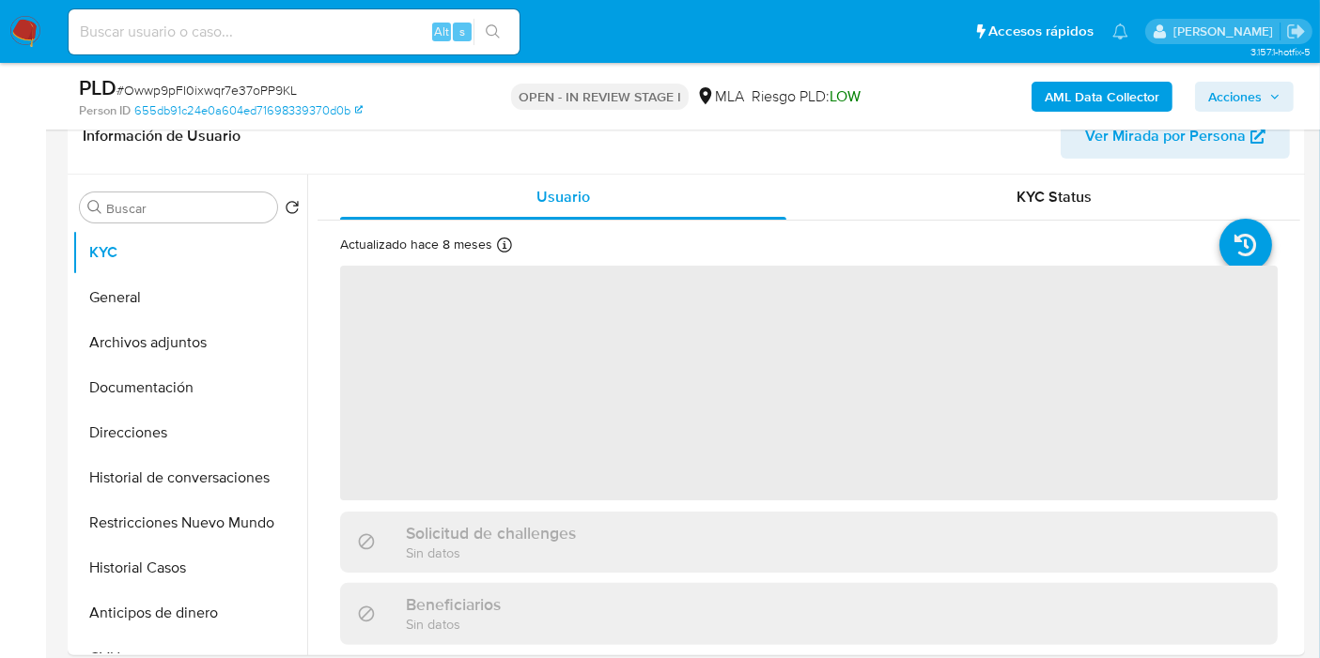
click at [1252, 98] on span "Acciones" at bounding box center [1235, 97] width 54 height 30
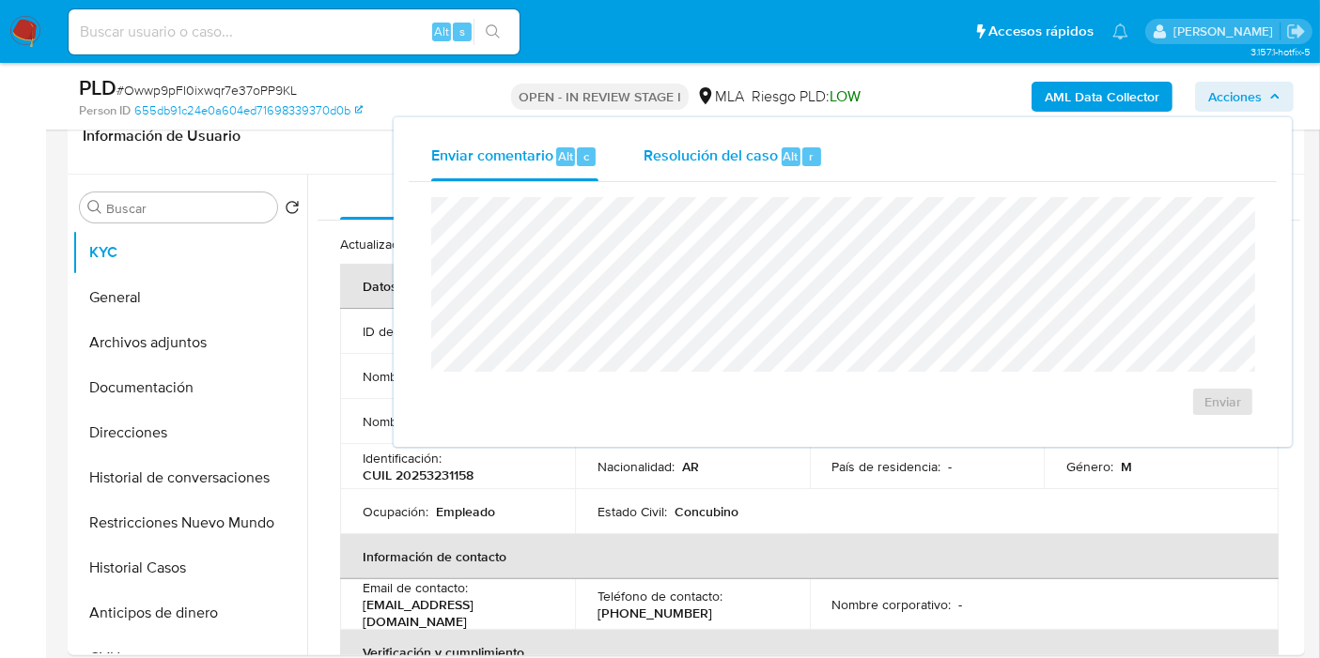
click at [812, 162] on div "r" at bounding box center [811, 156] width 19 height 19
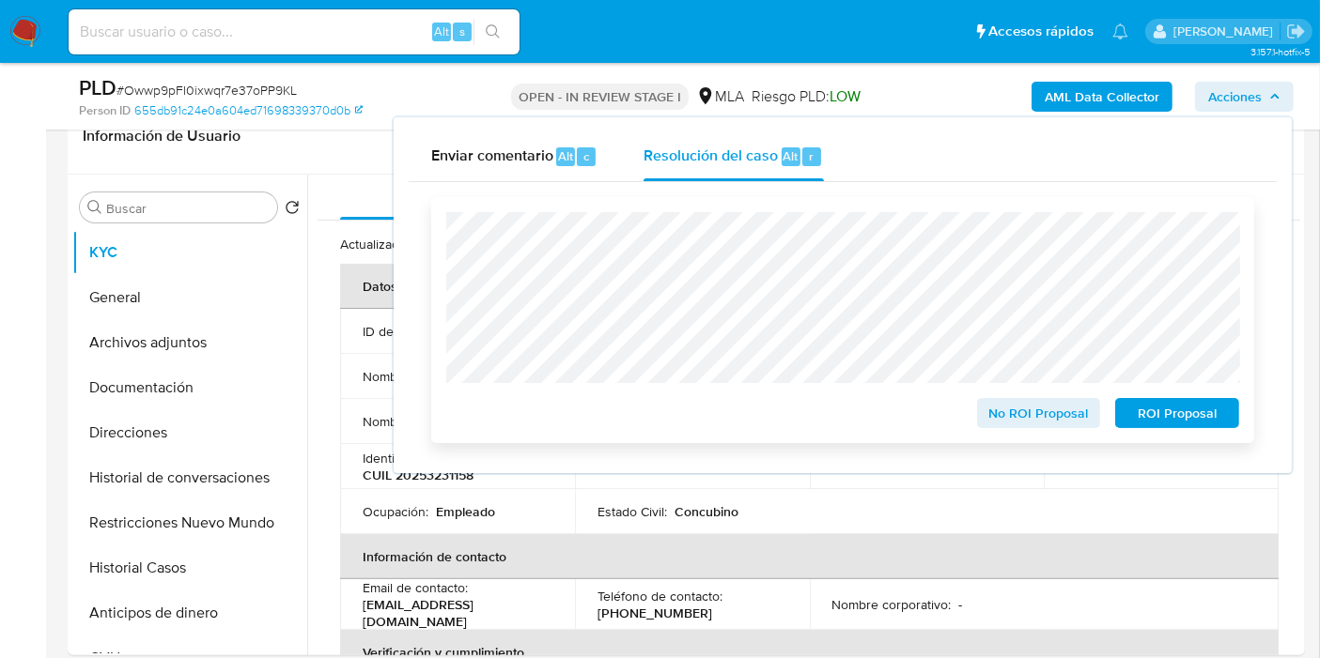
click at [1053, 409] on span "No ROI Proposal" at bounding box center [1039, 413] width 98 height 26
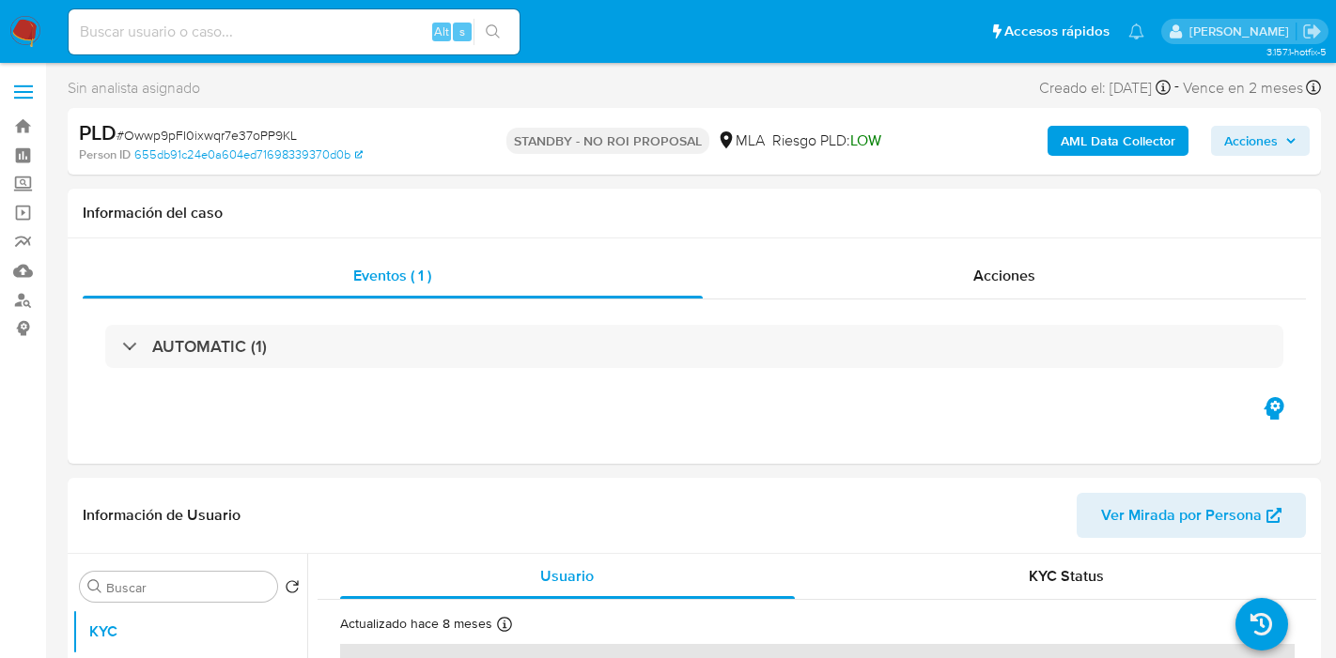
select select "10"
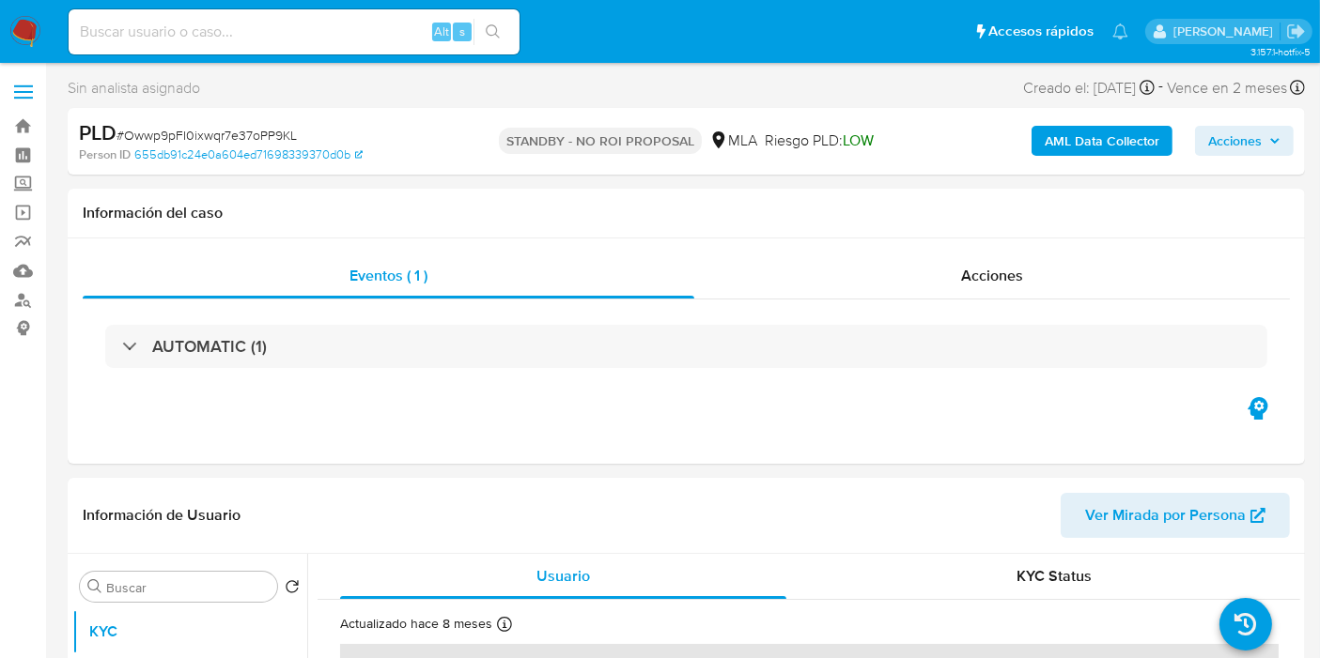
click at [23, 36] on img at bounding box center [25, 32] width 32 height 32
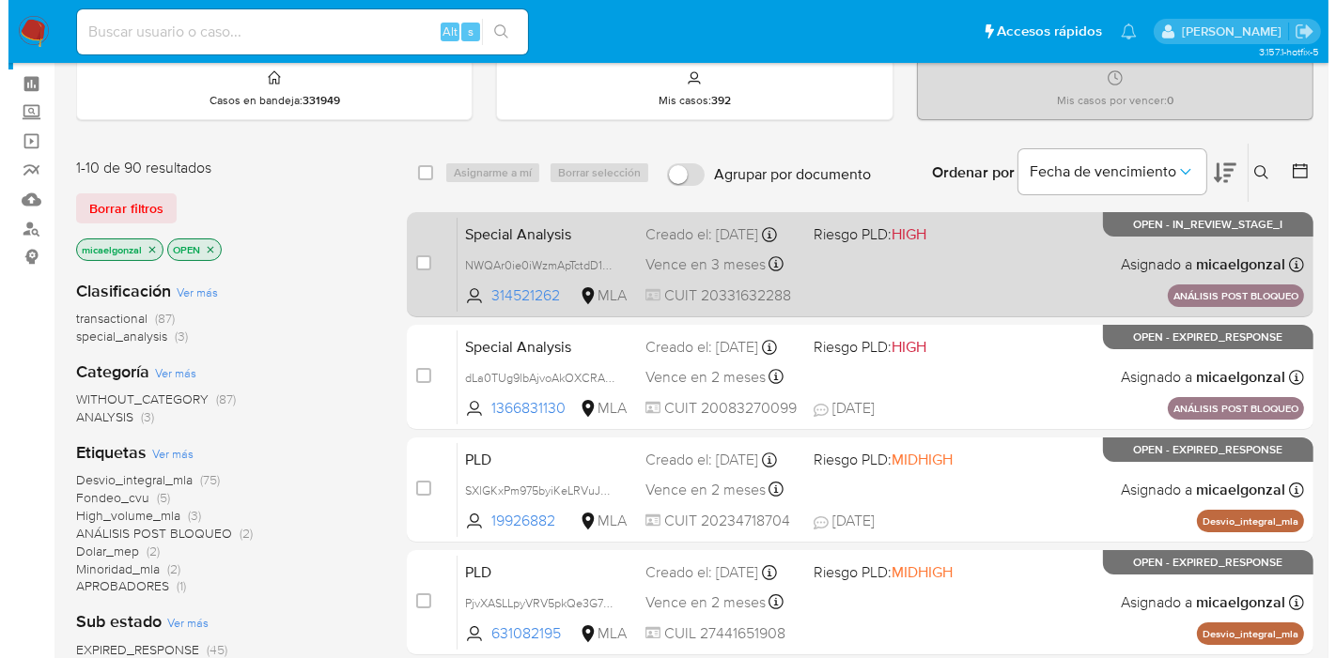
scroll to position [104, 0]
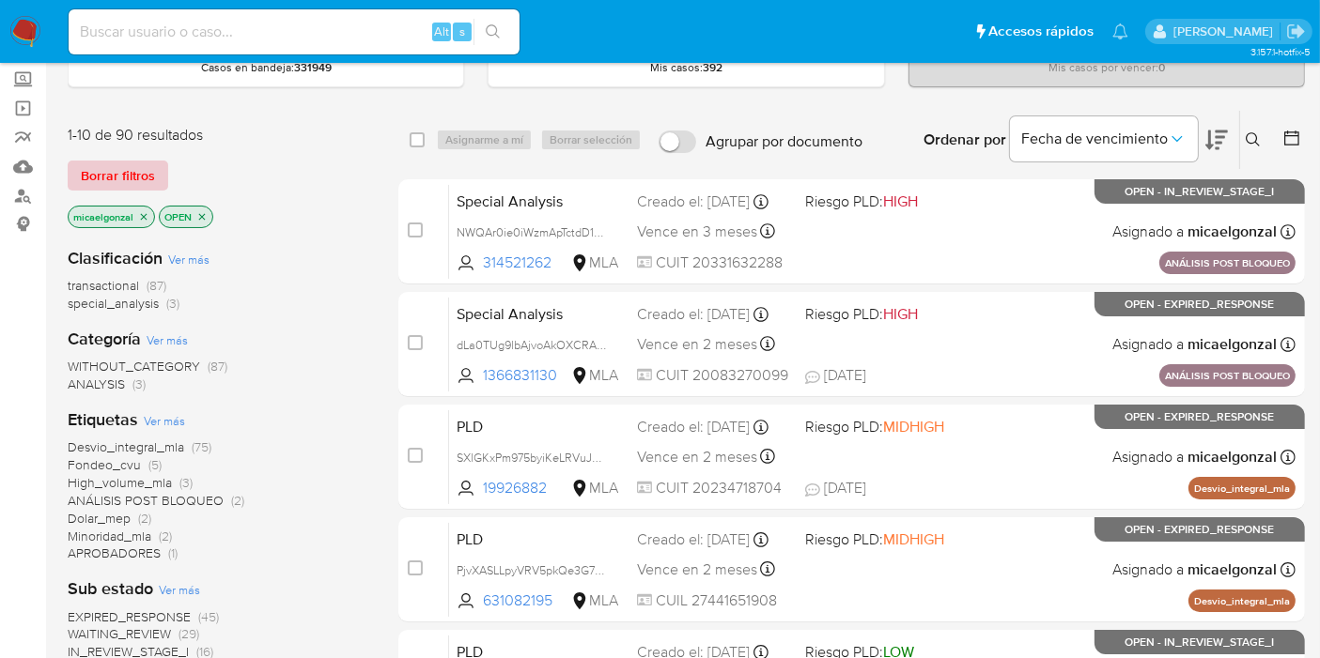
click at [96, 187] on span "Borrar filtros" at bounding box center [118, 175] width 74 height 26
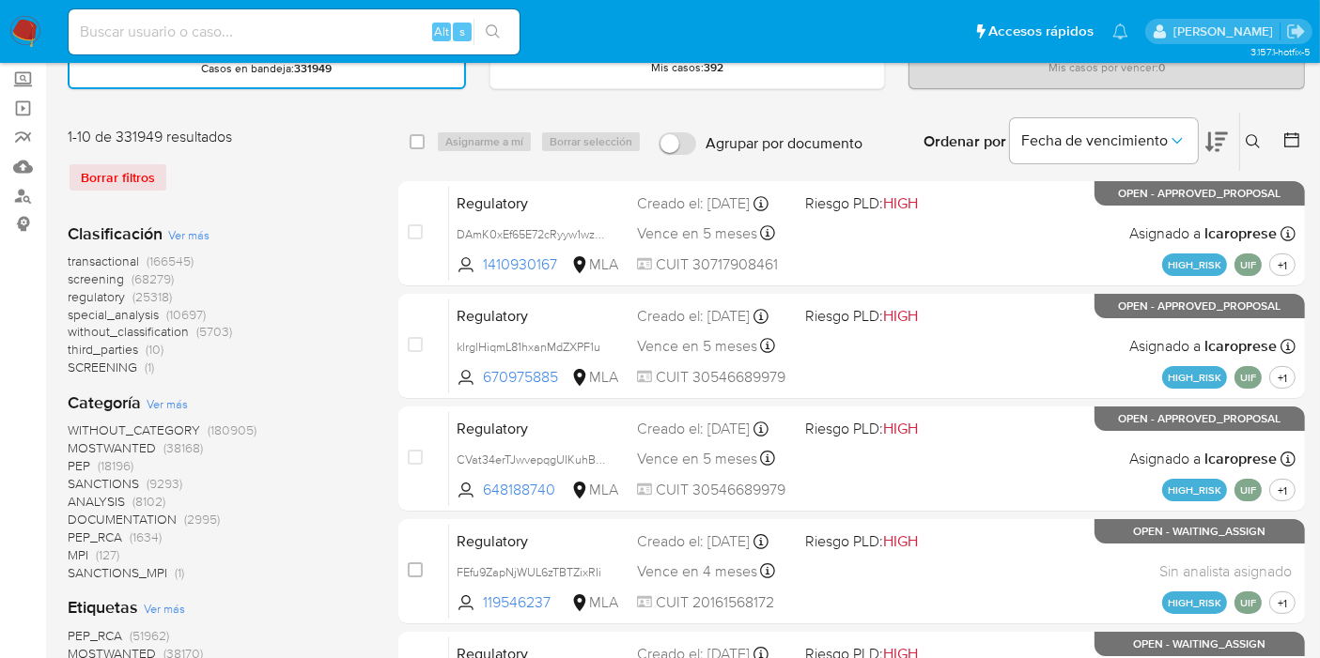
drag, startPoint x: 1267, startPoint y: 148, endPoint x: 1256, endPoint y: 147, distance: 11.3
click at [1263, 148] on button at bounding box center [1255, 142] width 31 height 23
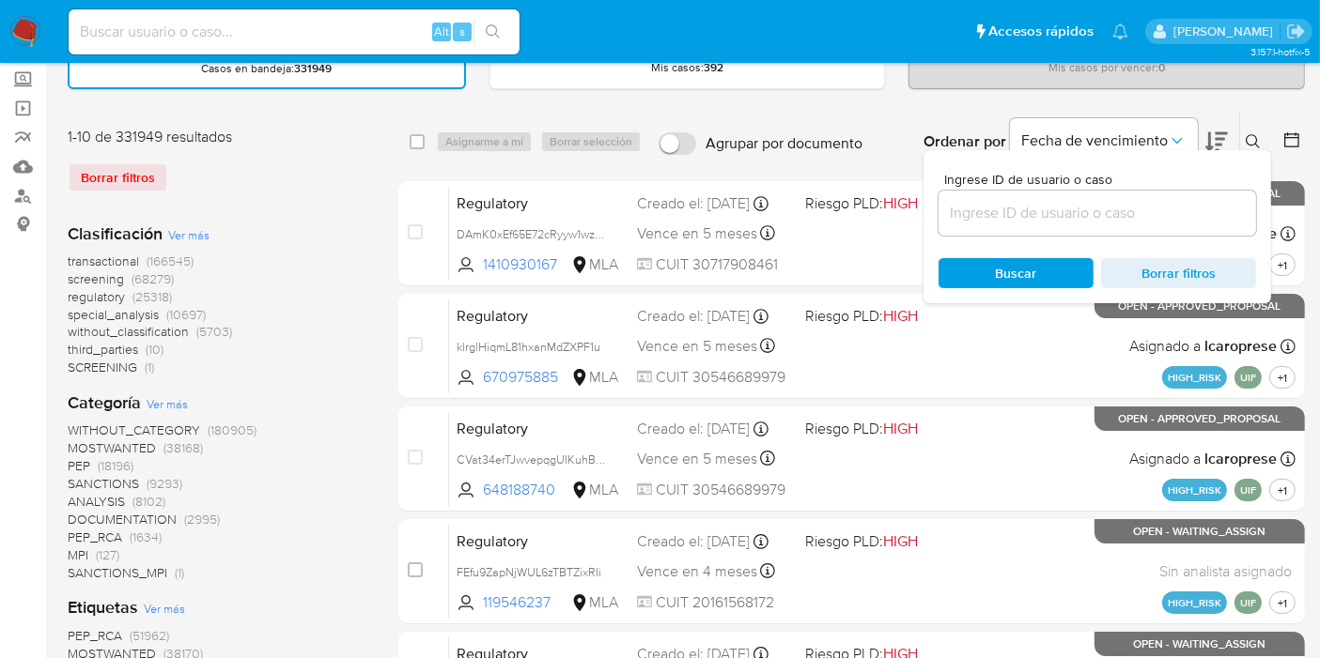
click at [1142, 202] on input at bounding box center [1096, 213] width 317 height 24
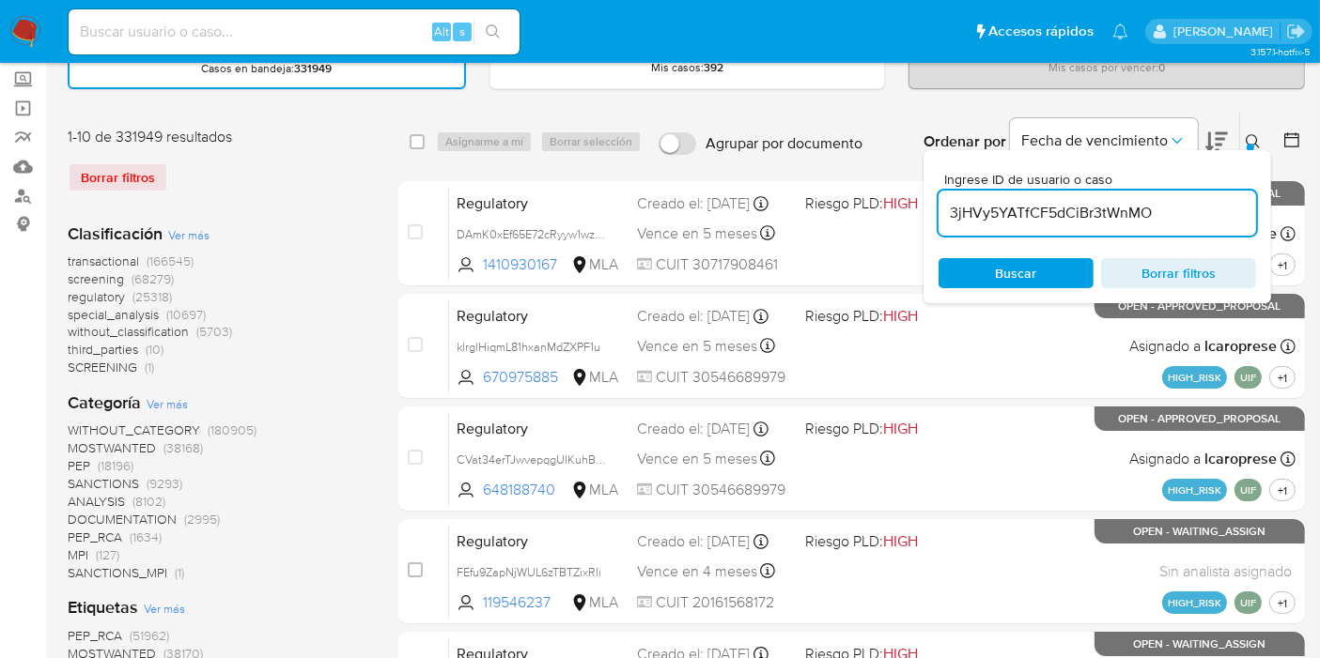
type input "3jHVy5YATfCF5dCiBr3tWnMO"
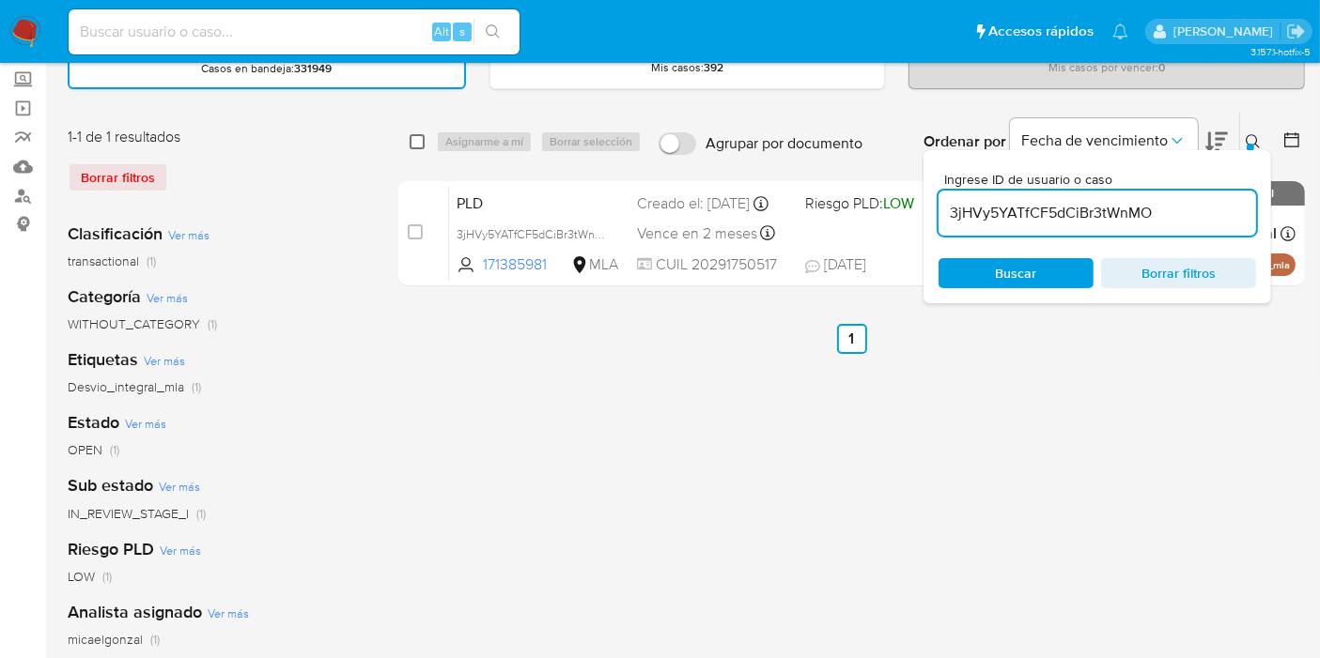
click at [414, 140] on input "checkbox" at bounding box center [417, 141] width 15 height 15
checkbox input "true"
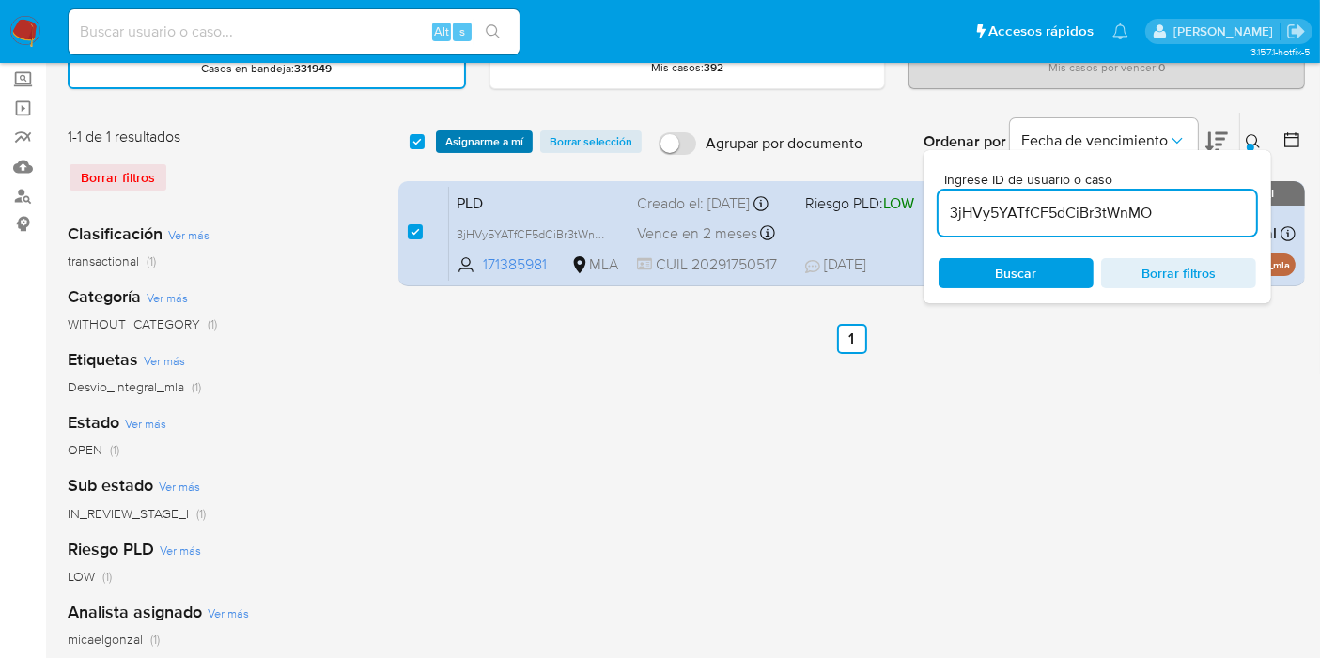
click at [472, 141] on span "Asignarme a mí" at bounding box center [484, 141] width 78 height 19
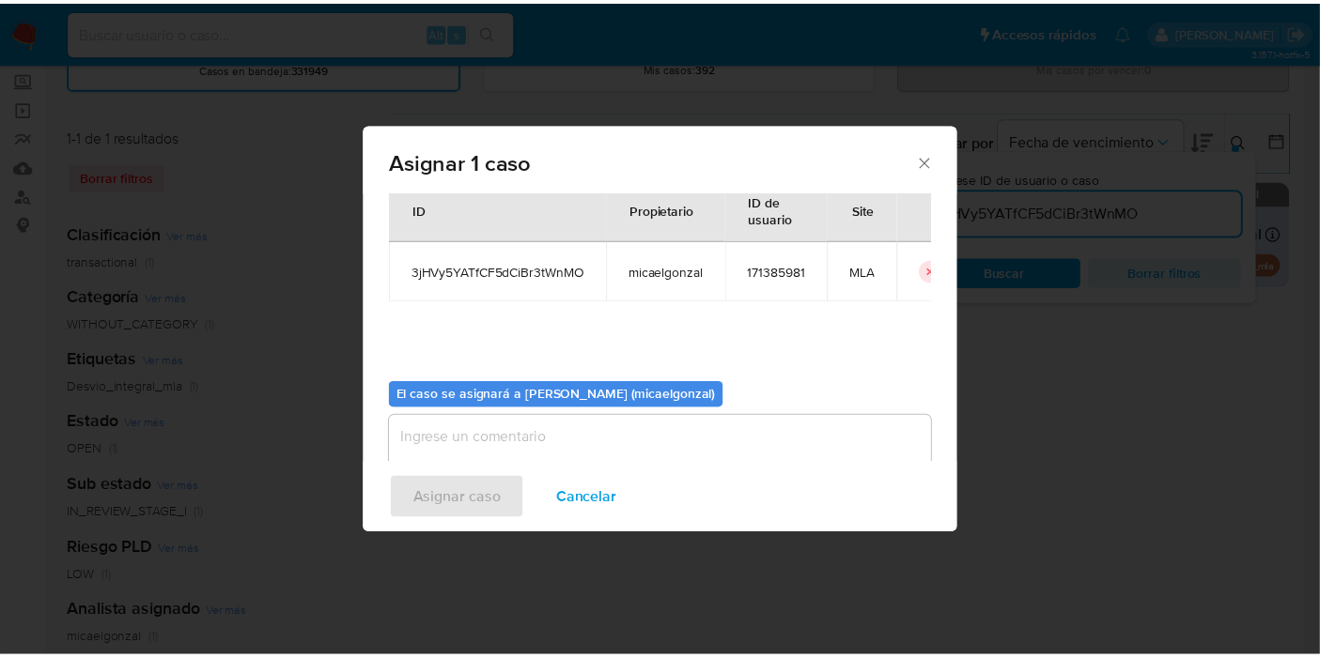
scroll to position [96, 0]
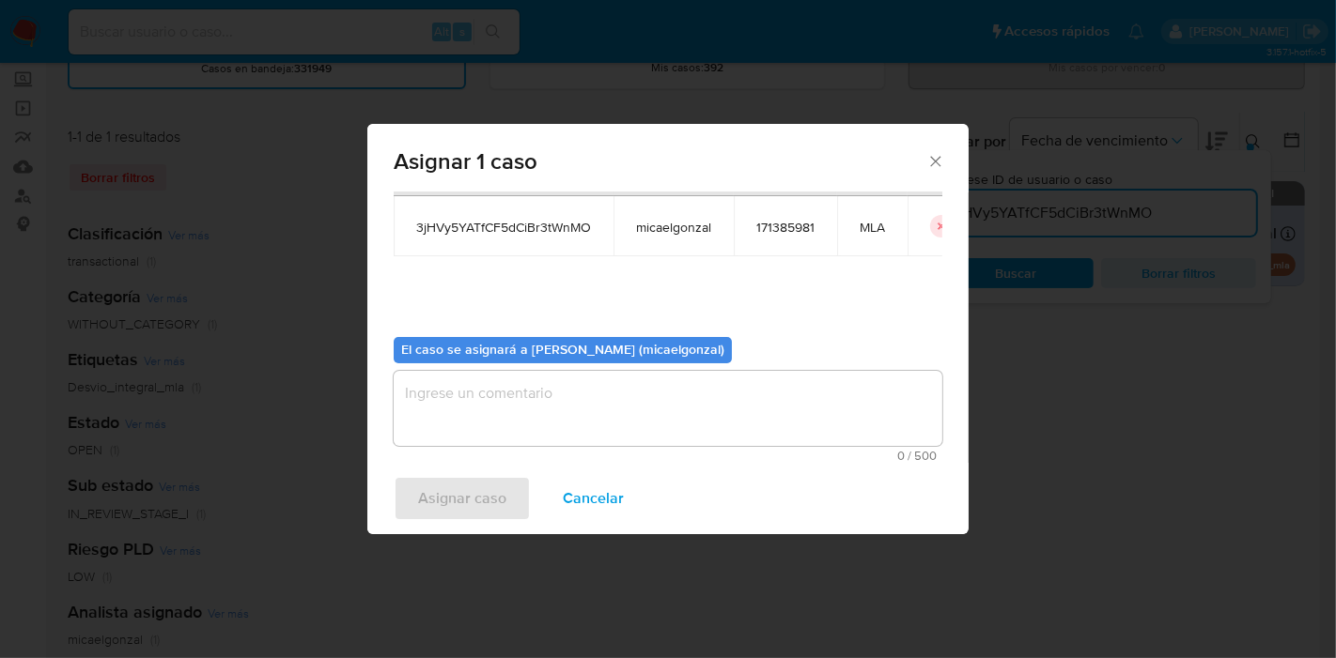
click at [623, 414] on textarea "assign-modal" at bounding box center [668, 408] width 549 height 75
click at [517, 506] on button "Asignar caso" at bounding box center [462, 498] width 137 height 45
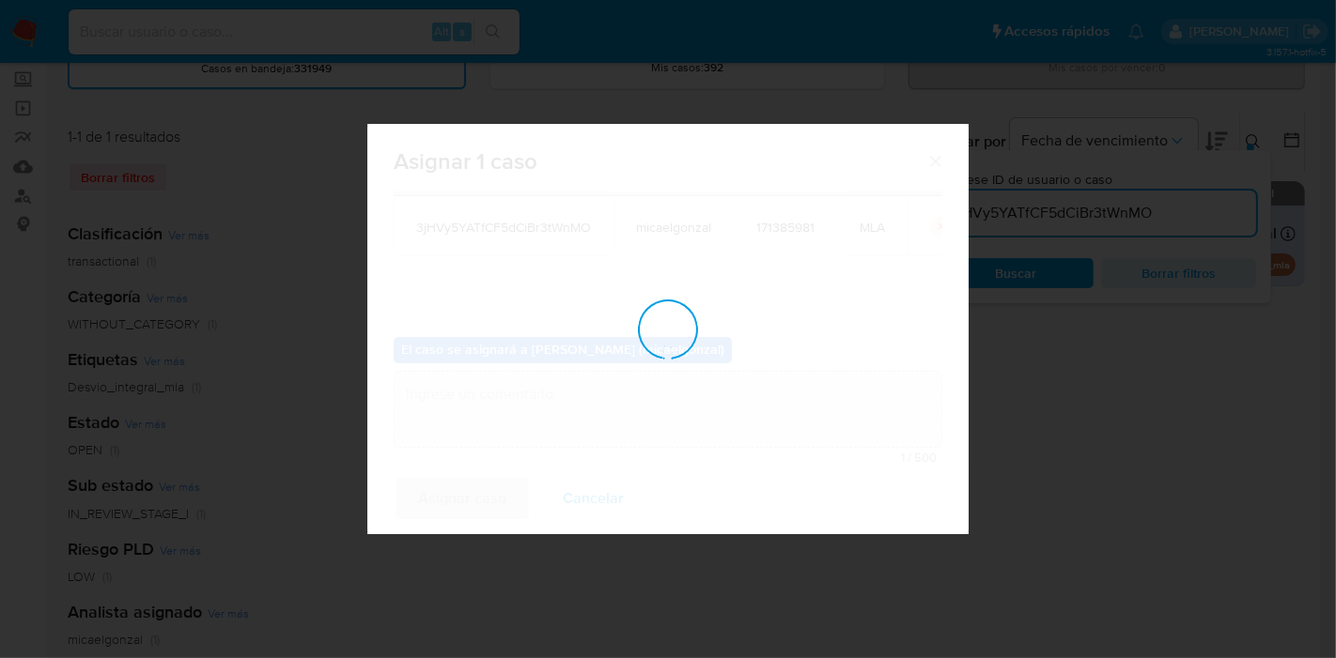
checkbox input "false"
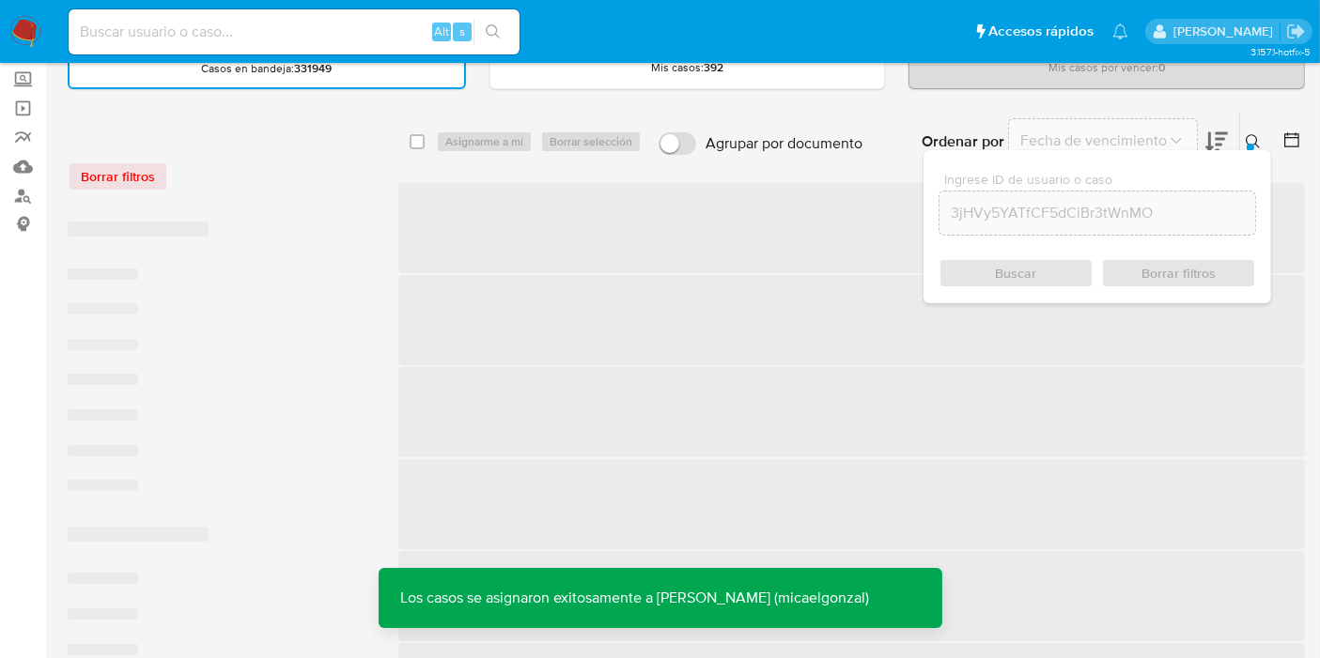
click at [321, 31] on input at bounding box center [294, 32] width 451 height 24
paste input "3jHVy5YATfCF5dCiBr3tWnMO"
type input "3jHVy5YATfCF5dCiBr3tWnMO"
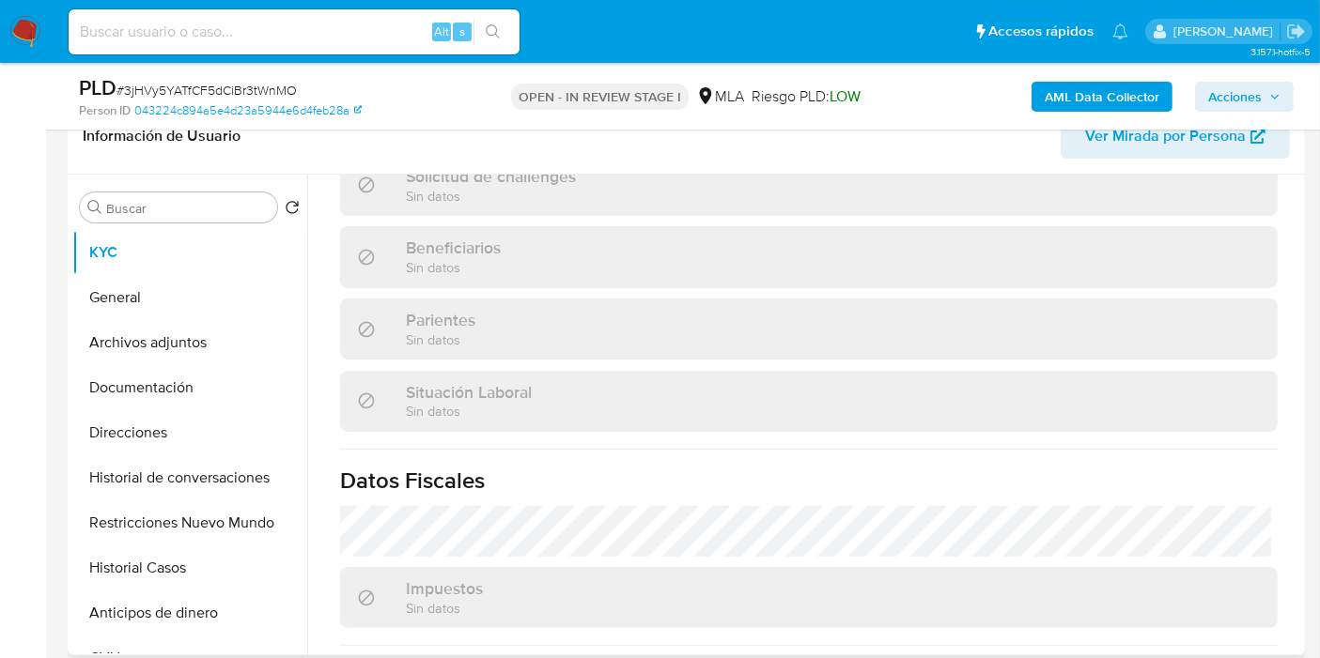
scroll to position [1005, 0]
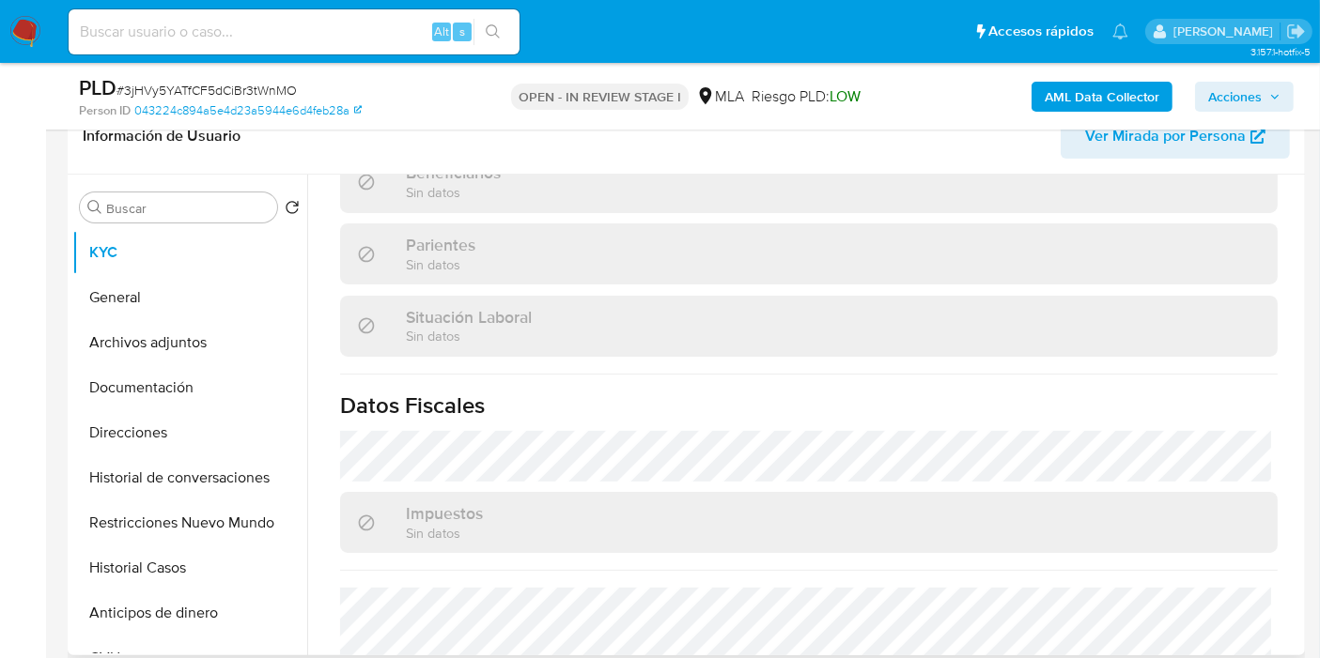
select select "10"
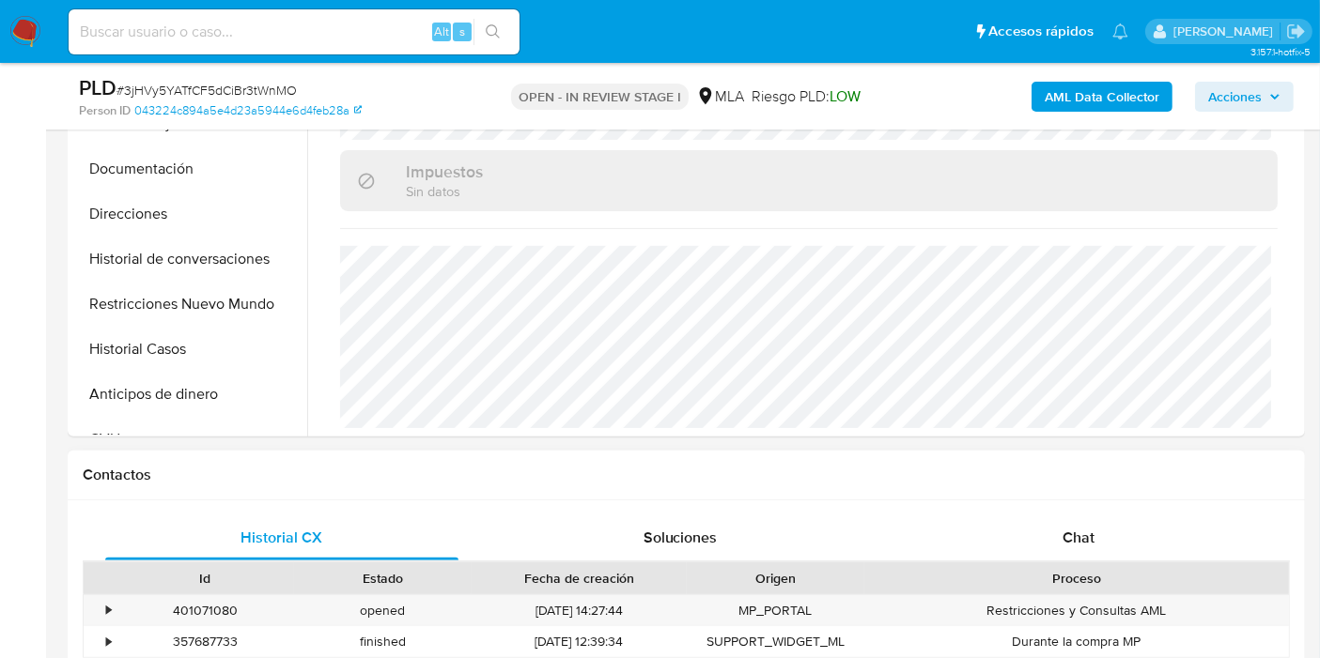
scroll to position [626, 0]
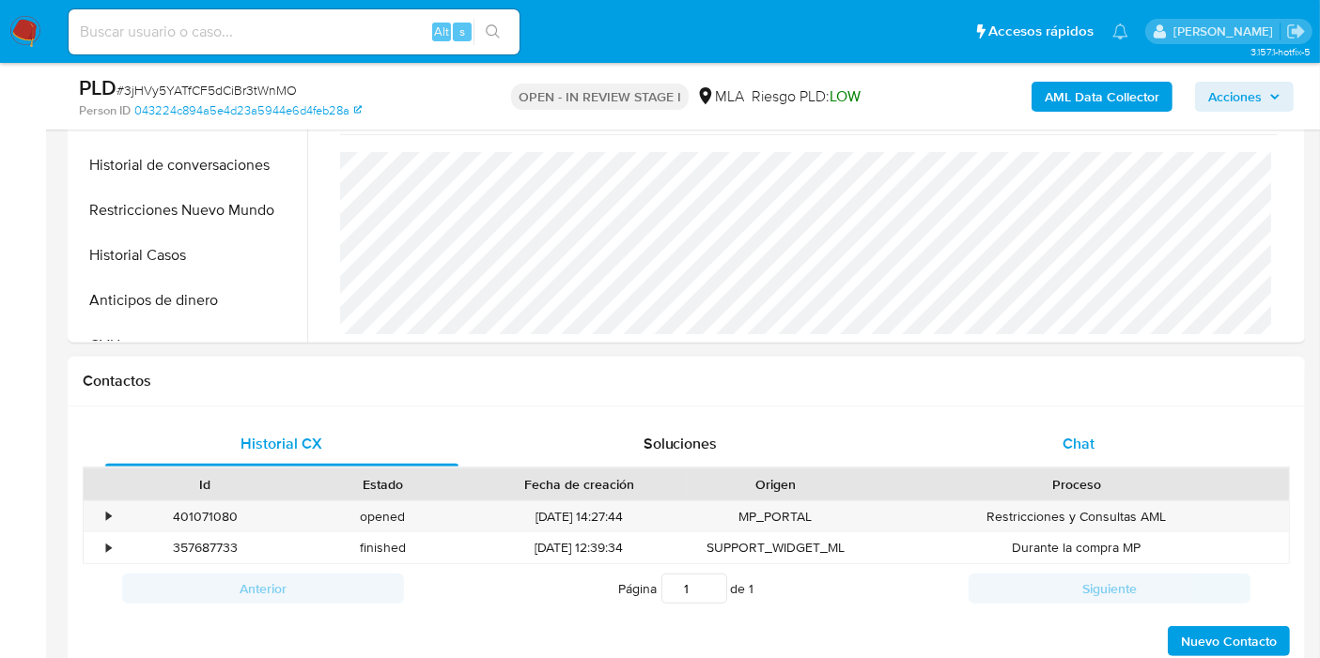
click at [1049, 449] on div "Chat" at bounding box center [1078, 444] width 353 height 45
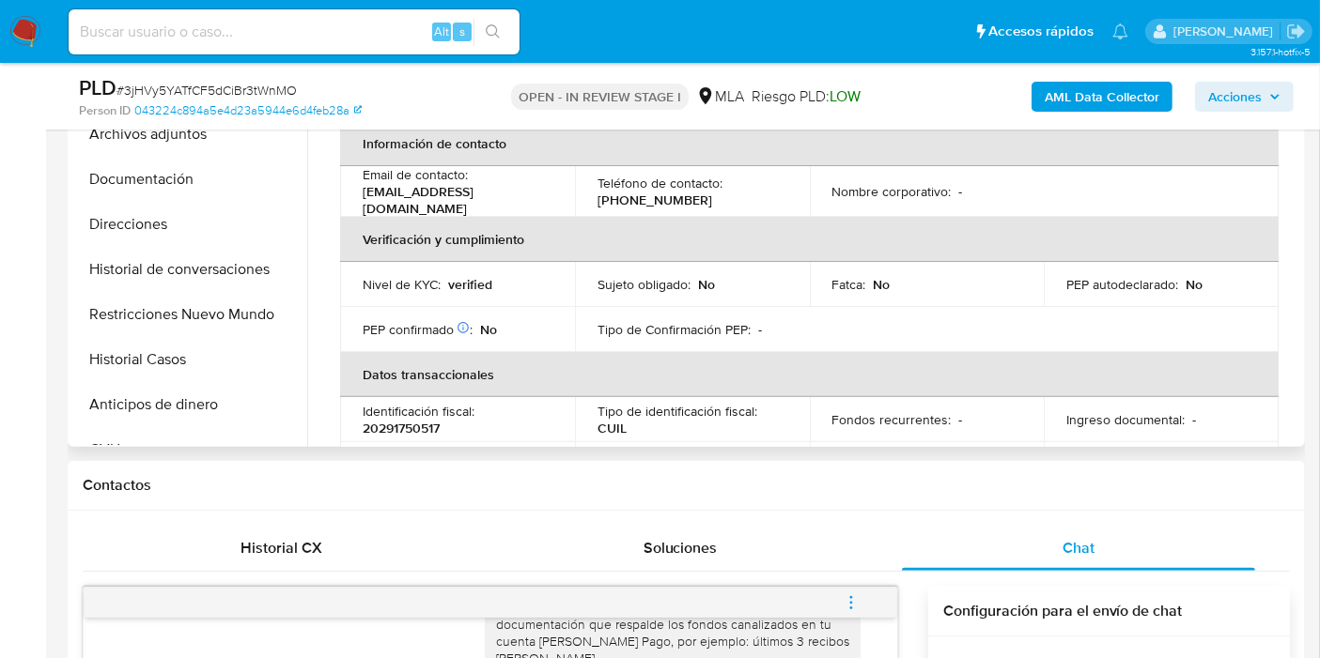
scroll to position [274, 0]
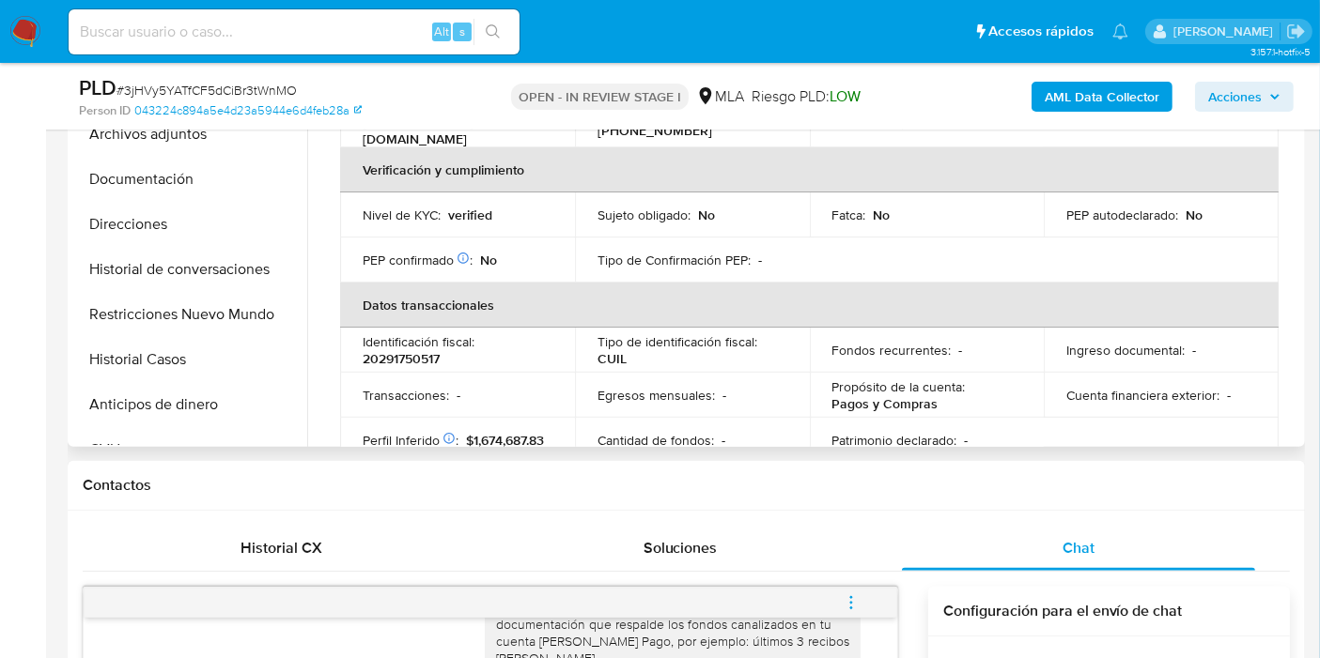
click at [408, 352] on p "20291750517" at bounding box center [401, 358] width 77 height 17
drag, startPoint x: 408, startPoint y: 352, endPoint x: 428, endPoint y: 342, distance: 23.1
copy p "20291750517"
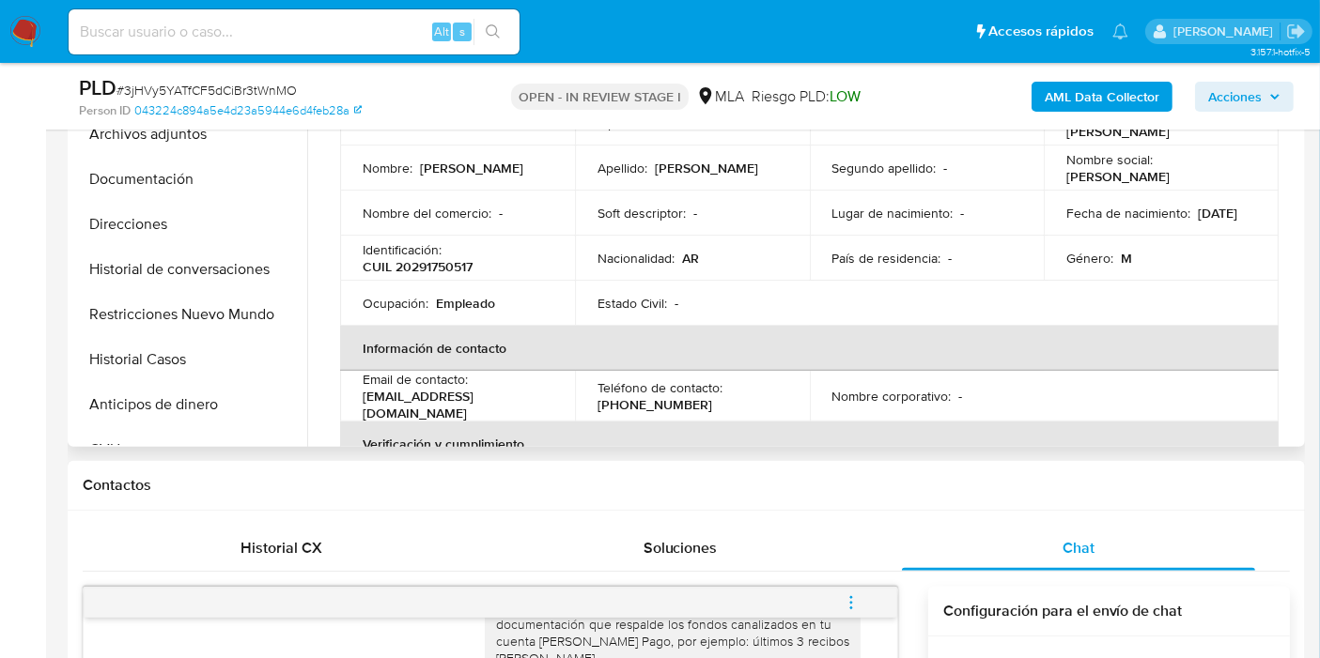
click at [407, 286] on td "Ocupación : Empleado" at bounding box center [457, 303] width 235 height 45
drag, startPoint x: 407, startPoint y: 286, endPoint x: 427, endPoint y: 264, distance: 29.9
click at [410, 281] on td "Ocupación : Empleado" at bounding box center [457, 303] width 235 height 45
click at [438, 253] on p "Identificación :" at bounding box center [402, 249] width 79 height 17
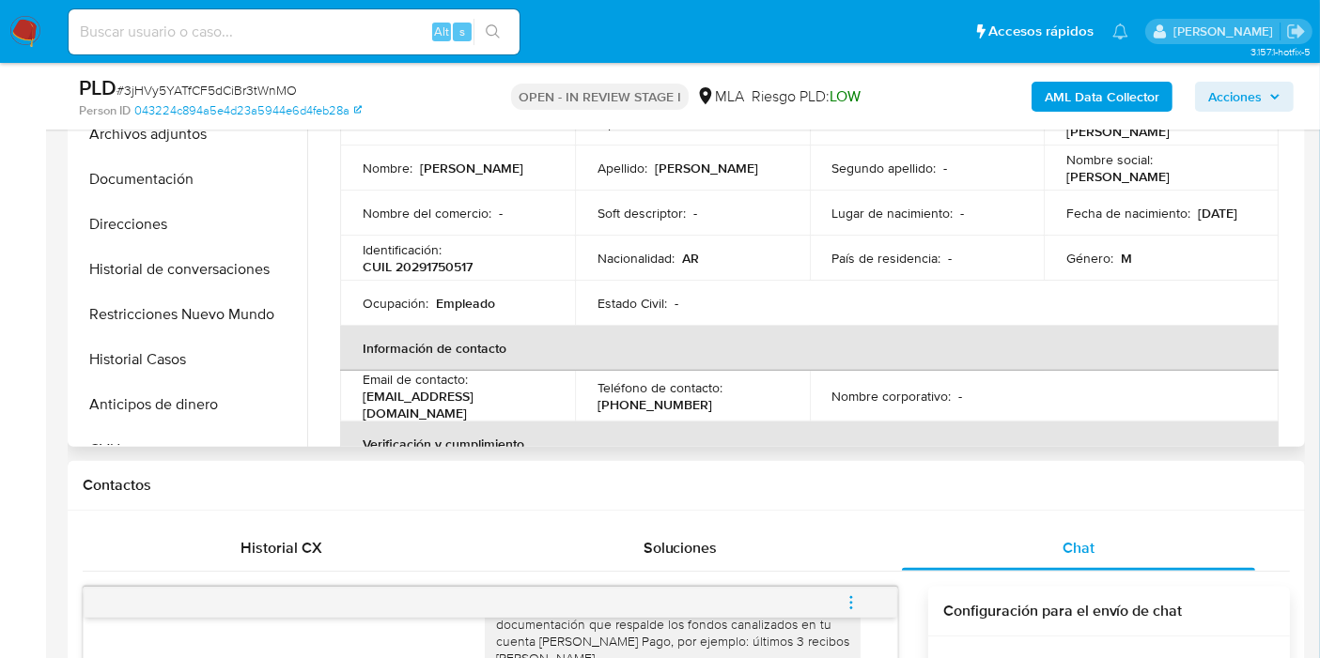
click at [437, 263] on p "CUIL 20291750517" at bounding box center [418, 266] width 110 height 17
copy p "20291750517"
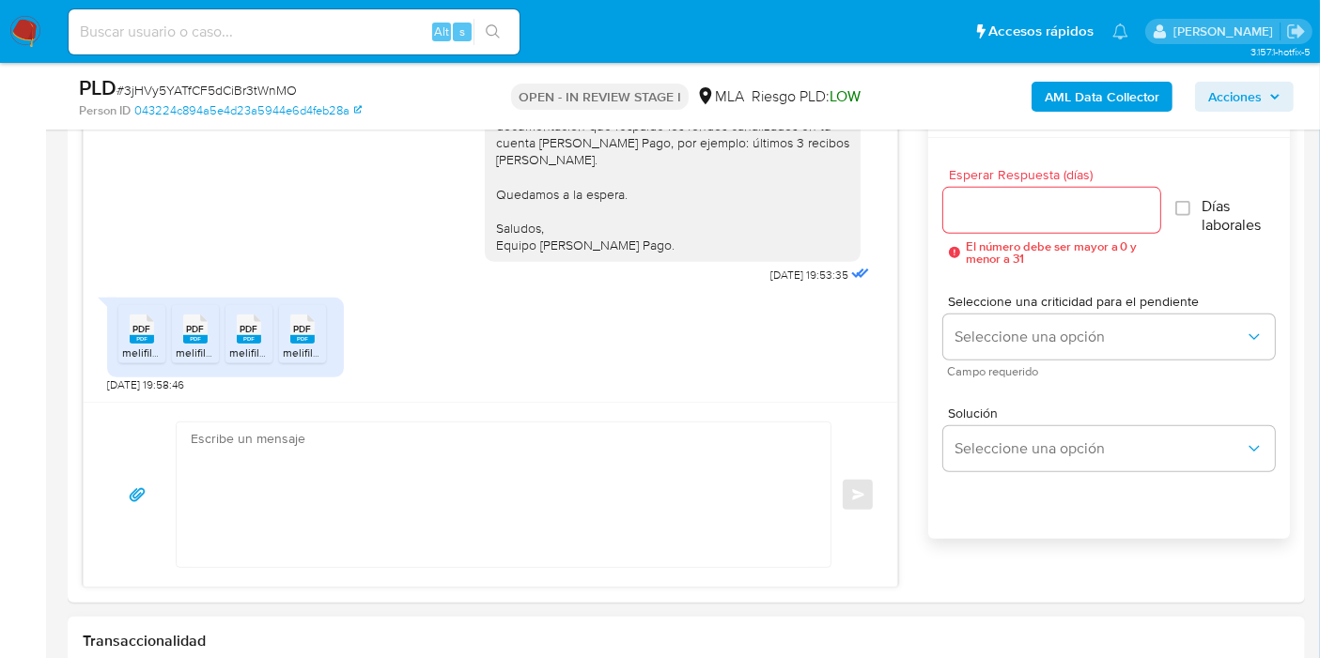
scroll to position [1148, 0]
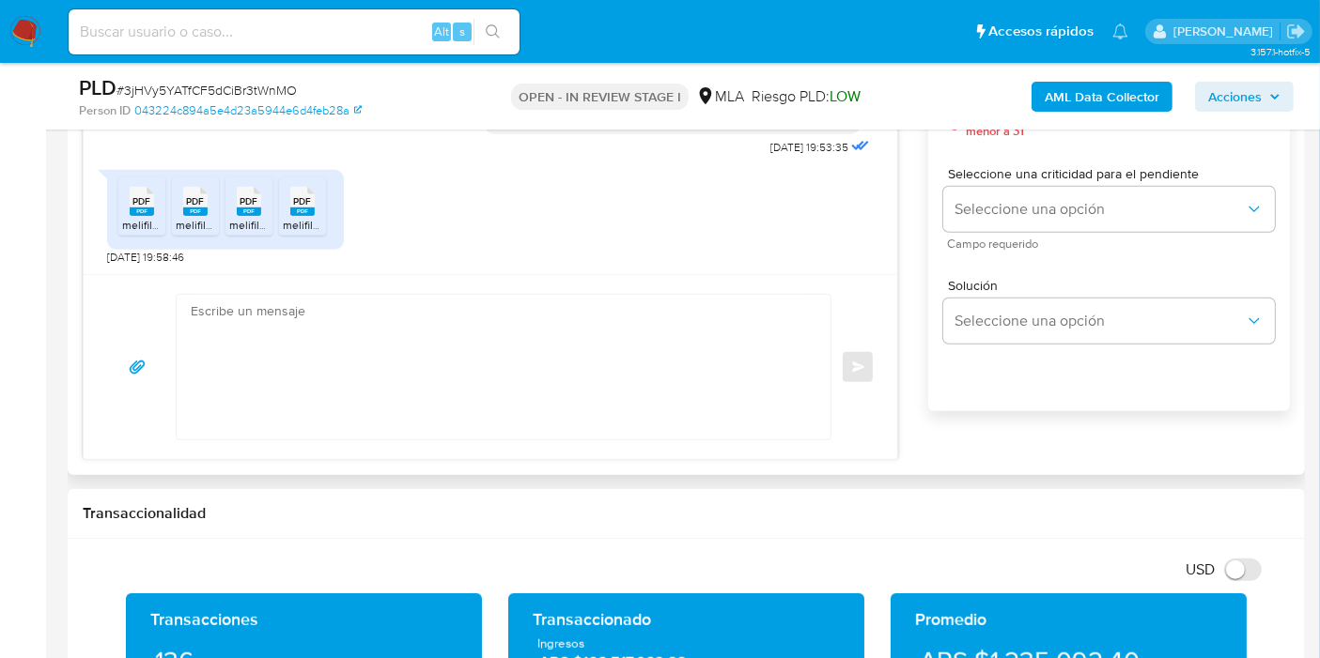
click at [316, 433] on textarea at bounding box center [499, 367] width 616 height 145
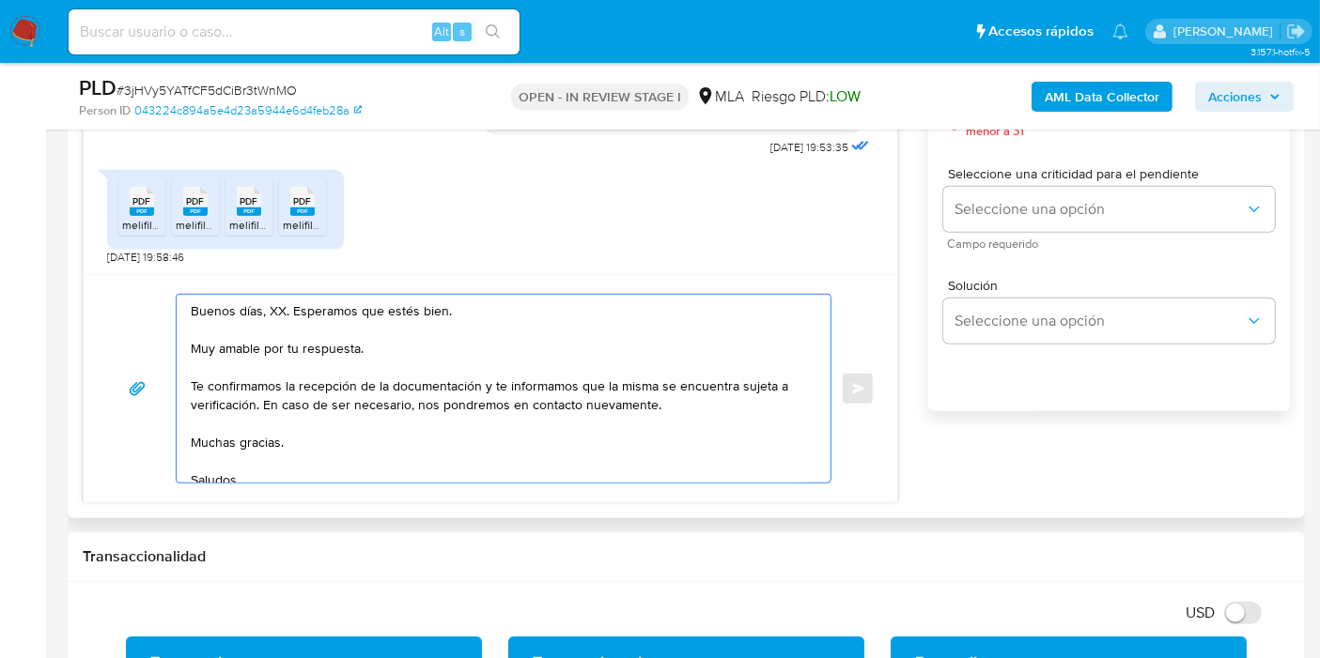
click at [278, 309] on textarea "Buenos días, XX. Esperamos que estés bien. Muy amable por tu respuesta. Te conf…" at bounding box center [499, 389] width 616 height 188
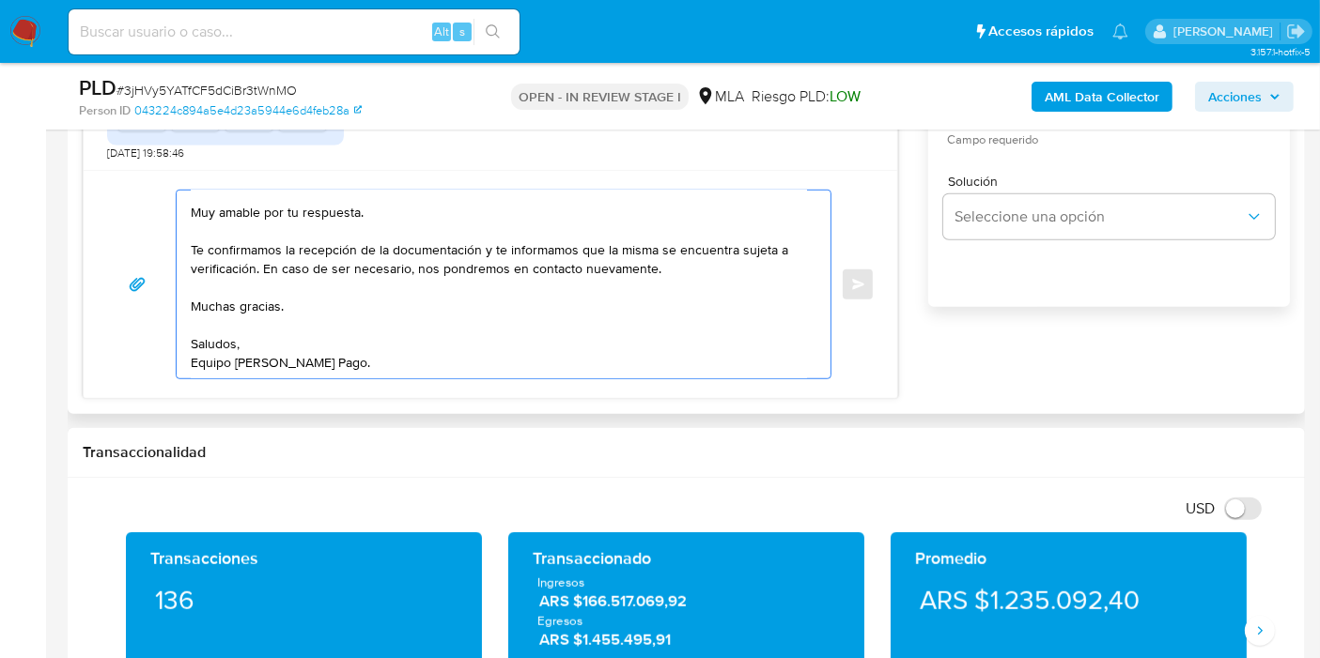
scroll to position [0, 0]
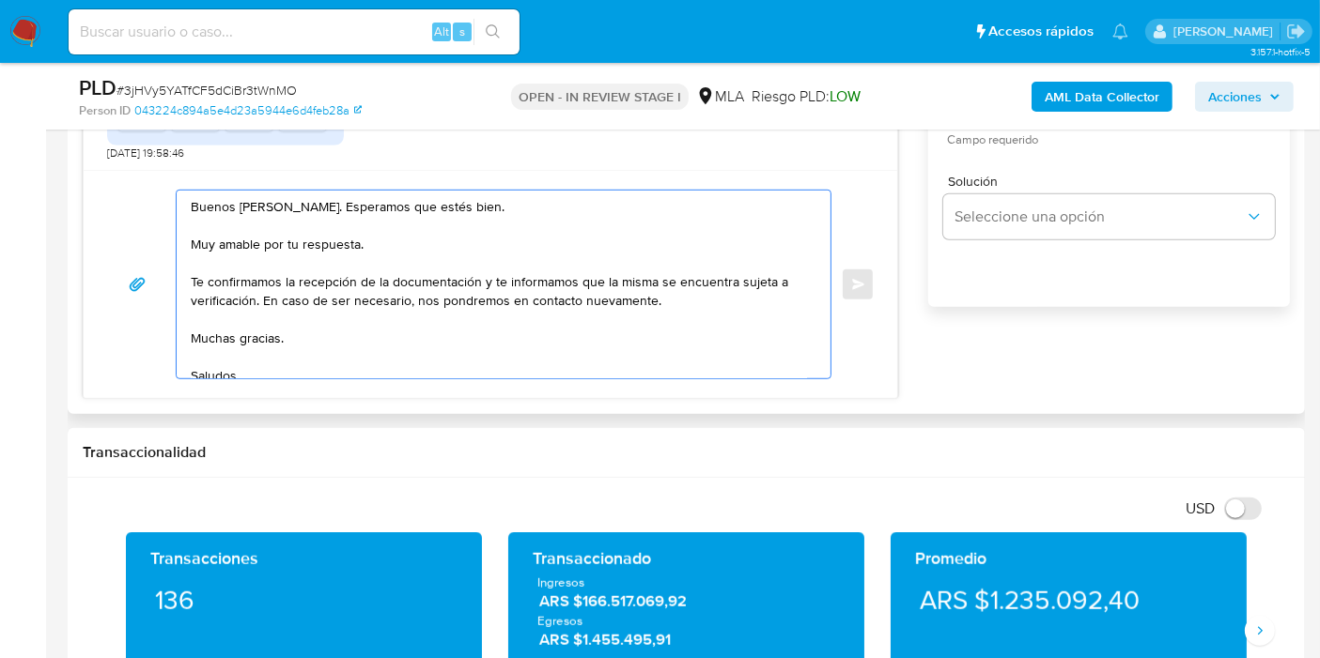
click at [271, 226] on textarea "Buenos días, Ariel. Esperamos que estés bien. Muy amable por tu respuesta. Te c…" at bounding box center [499, 285] width 616 height 188
drag, startPoint x: 271, startPoint y: 226, endPoint x: 263, endPoint y: 244, distance: 19.4
click at [269, 232] on textarea "Buenos días, Ariel. Esperamos que estés bien. Muy amable por tu respuesta. Te c…" at bounding box center [499, 285] width 616 height 188
click at [263, 244] on textarea "Buenos días, Ariel. Esperamos que estés bien. Muy amable por tu respuesta. Te c…" at bounding box center [499, 285] width 616 height 188
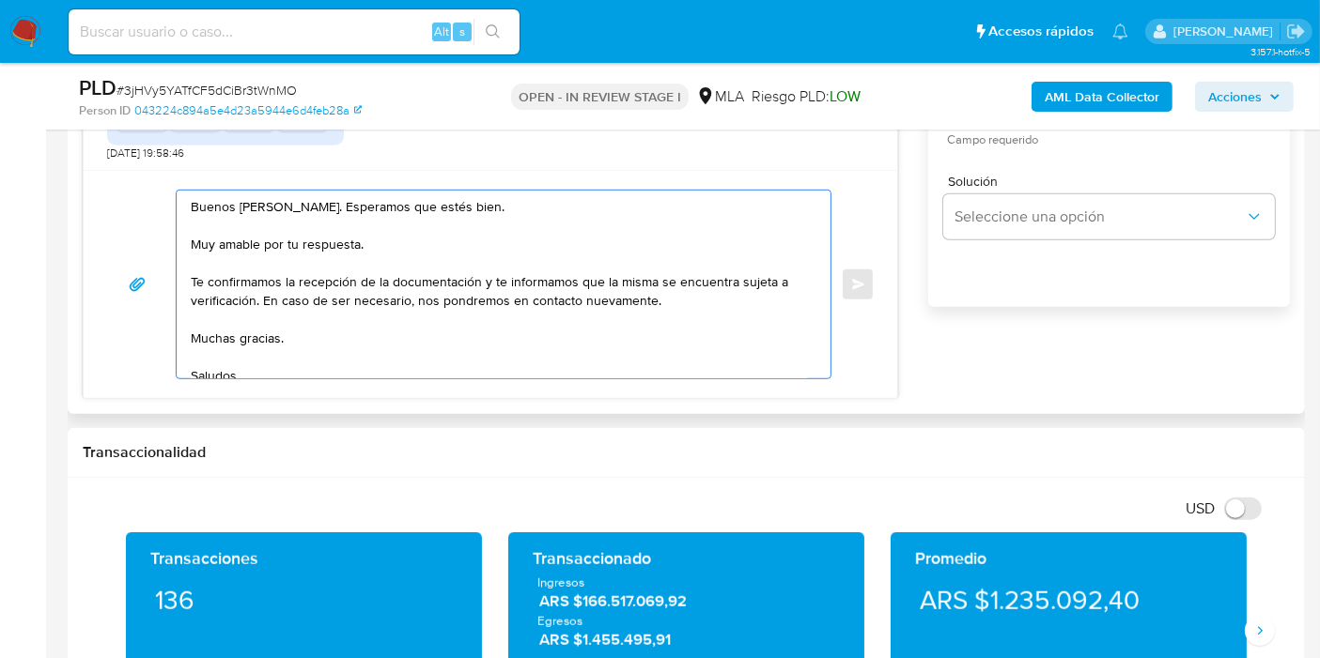
click at [263, 244] on textarea "Buenos días, Ariel. Esperamos que estés bien. Muy amable por tu respuesta. Te c…" at bounding box center [499, 285] width 616 height 188
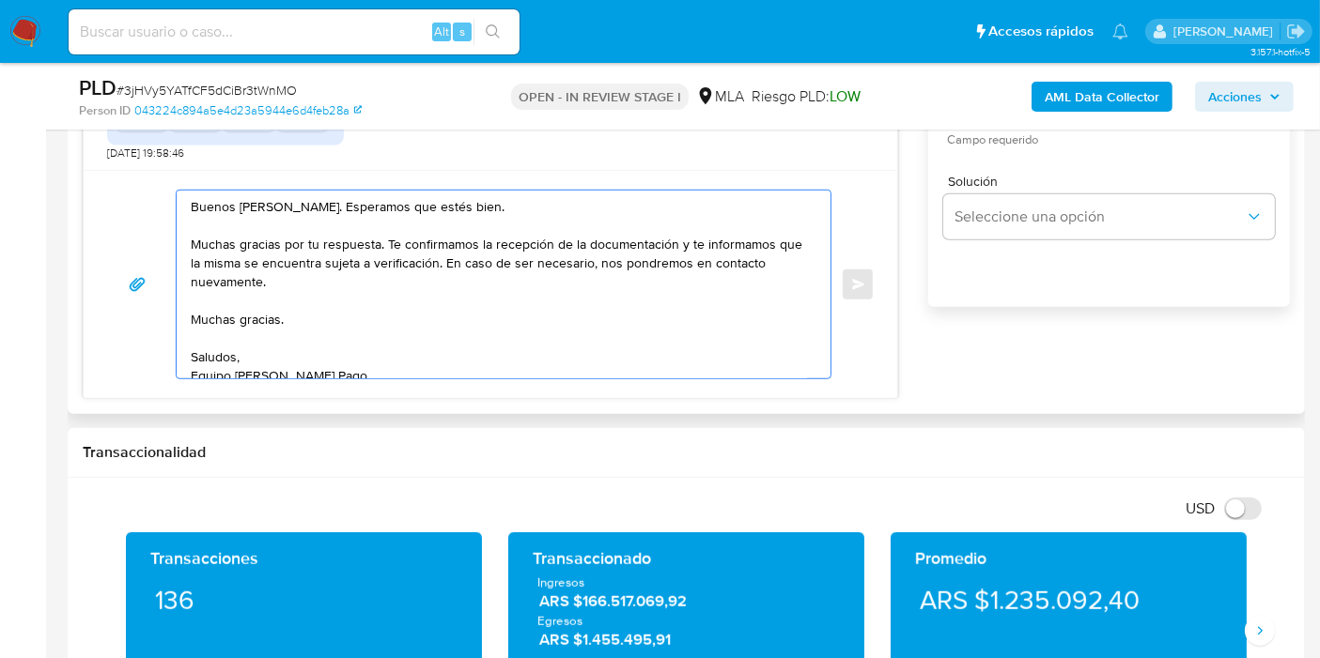
drag, startPoint x: 680, startPoint y: 244, endPoint x: 686, endPoint y: 283, distance: 38.9
click at [686, 283] on textarea "Buenos días, Ariel. Esperamos que estés bien. Muchas gracias por tu respuesta. …" at bounding box center [499, 285] width 616 height 188
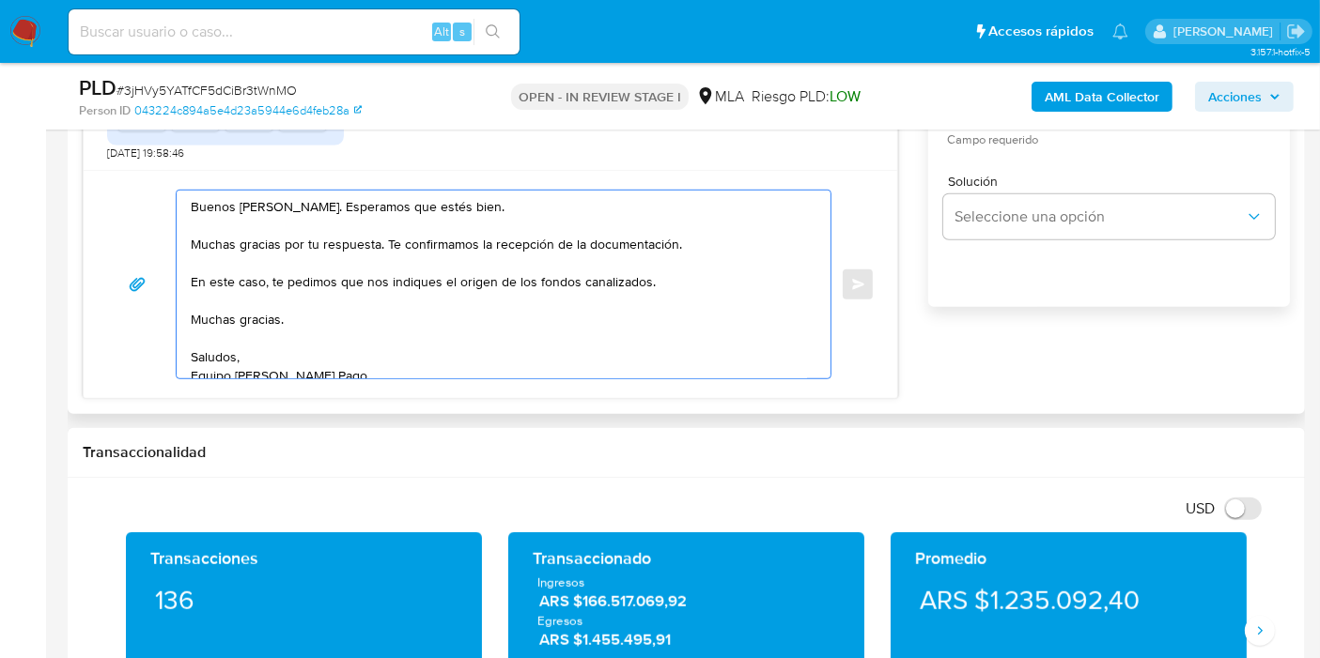
click at [623, 279] on textarea "Buenos días, Ariel. Esperamos que estés bien. Muchas gracias por tu respuesta. …" at bounding box center [499, 285] width 616 height 188
click at [233, 344] on textarea "Buenos días, Ariel. Esperamos que estés bien. Muchas gracias por tu respuesta. …" at bounding box center [499, 285] width 616 height 188
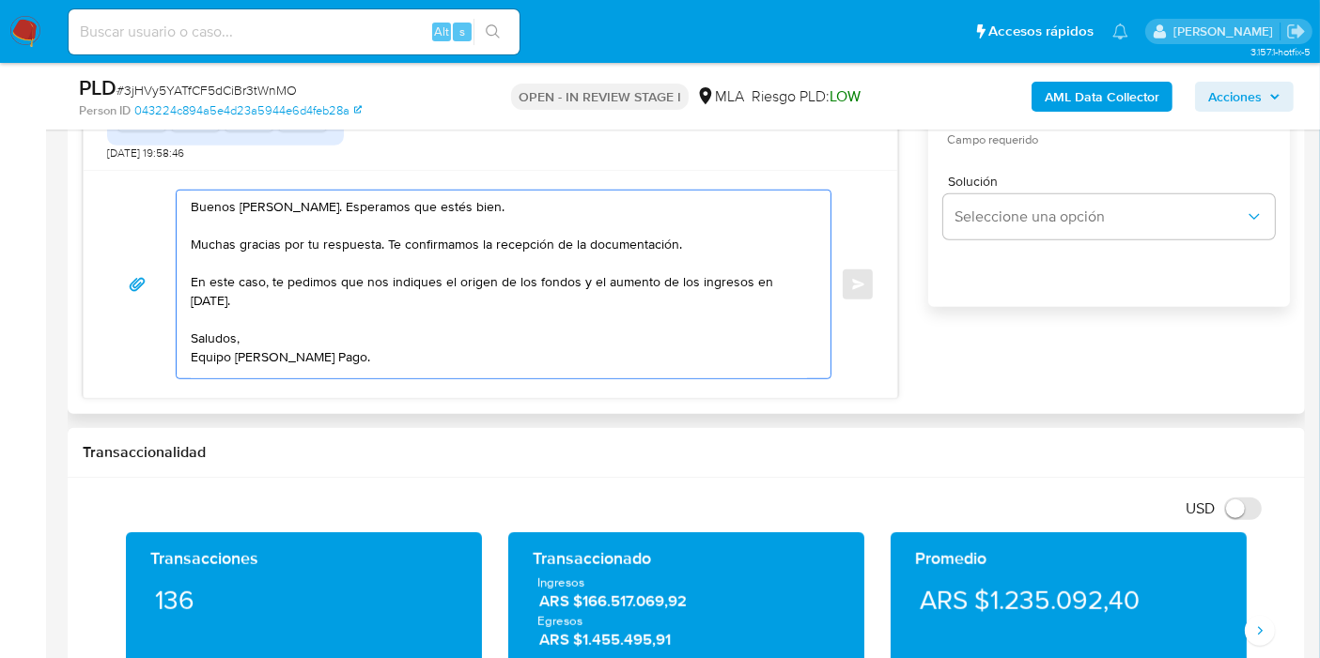
click at [532, 272] on textarea "Buenos días, Ariel. Esperamos que estés bien. Muchas gracias por tu respuesta. …" at bounding box center [499, 285] width 616 height 188
click at [580, 282] on textarea "Buenos días, Ariel. Esperamos que estés bien. Muchas gracias por tu respuesta. …" at bounding box center [499, 285] width 616 height 188
click at [580, 283] on textarea "Buenos días, Ariel. Esperamos que estés bien. Muchas gracias por tu respuesta. …" at bounding box center [499, 285] width 616 height 188
click at [587, 279] on textarea "Buenos días, Ariel. Esperamos que estés bien. Muchas gracias por tu respuesta. …" at bounding box center [499, 285] width 616 height 188
drag, startPoint x: 644, startPoint y: 285, endPoint x: 588, endPoint y: 332, distance: 74.0
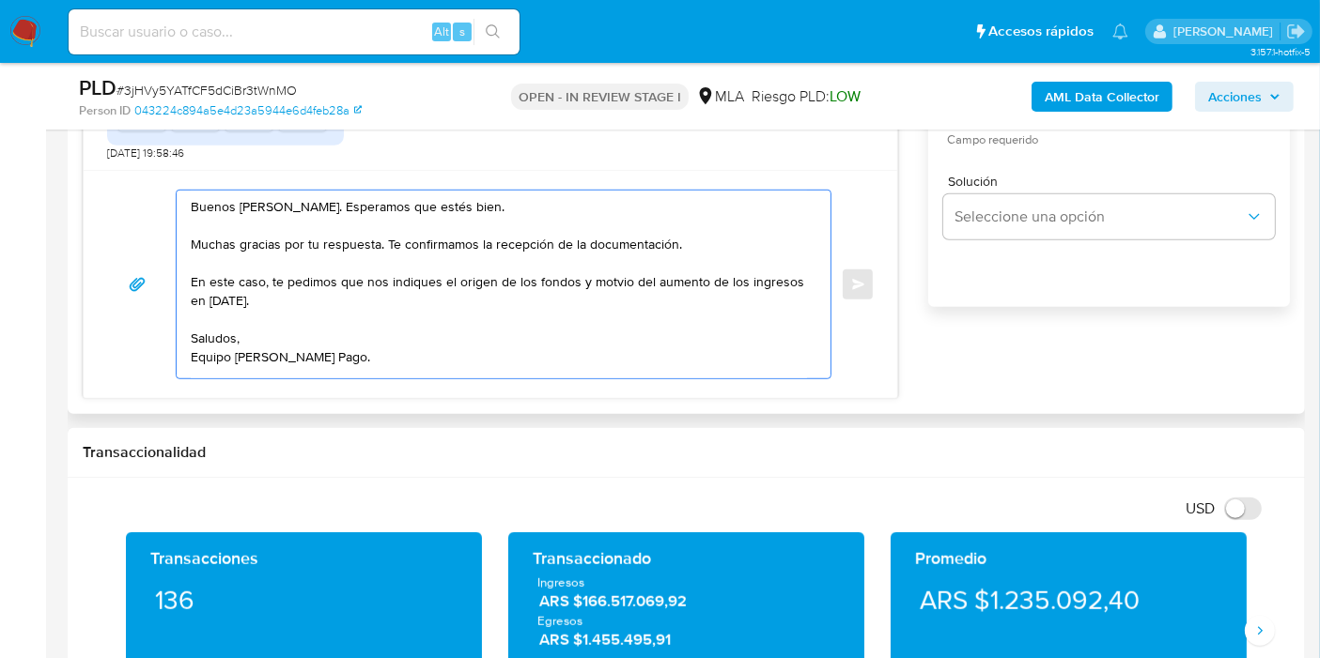
click at [627, 307] on textarea "Buenos días, Ariel. Esperamos que estés bien. Muchas gracias por tu respuesta. …" at bounding box center [499, 285] width 616 height 188
click at [492, 377] on div "Buenos días, Ariel. Esperamos que estés bien. Muchas gracias por tu respuesta. …" at bounding box center [504, 285] width 656 height 190
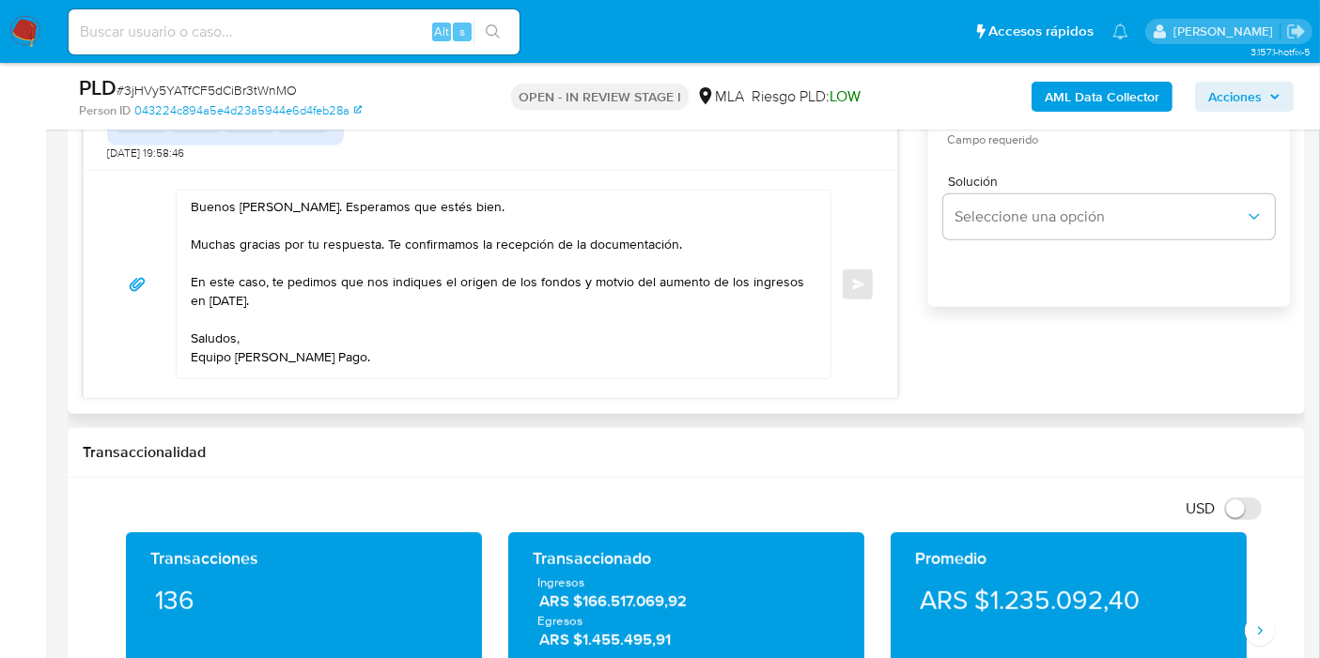
click at [512, 320] on textarea "Buenos días, Ariel. Esperamos que estés bien. Muchas gracias por tu respuesta. …" at bounding box center [499, 285] width 616 height 188
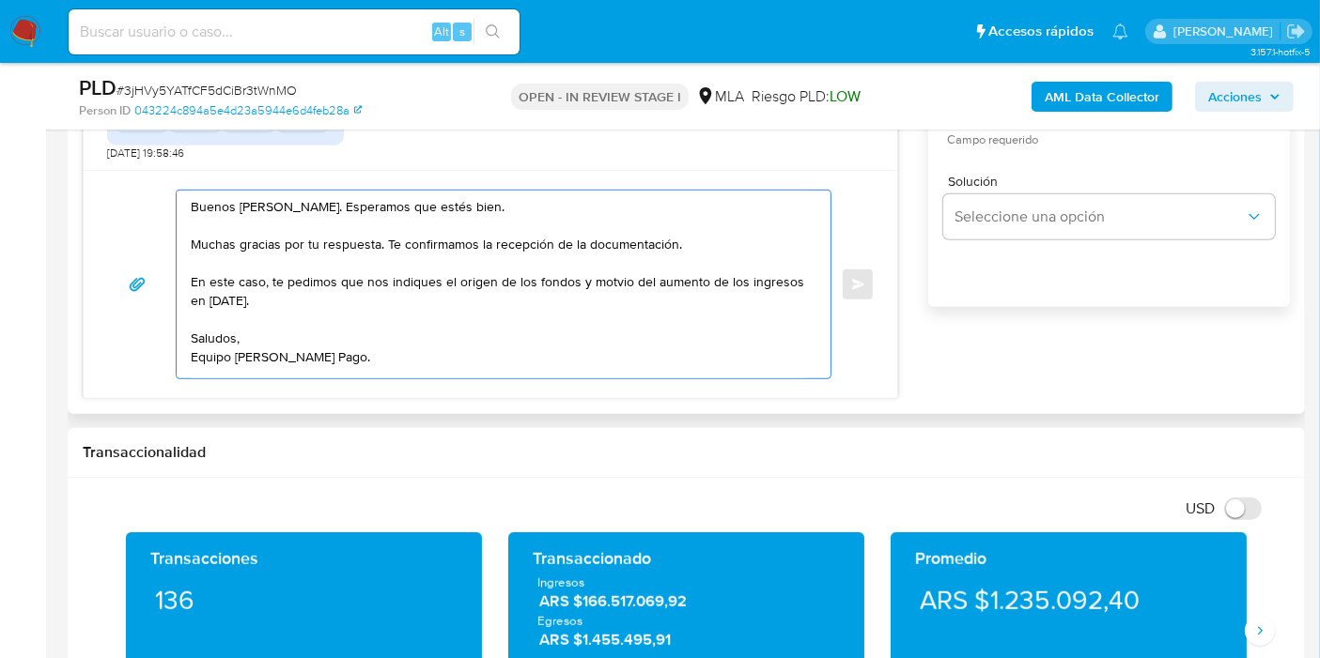
drag, startPoint x: 539, startPoint y: 286, endPoint x: 718, endPoint y: 265, distance: 179.8
click at [545, 284] on textarea "Buenos días, Ariel. Esperamos que estés bien. Muchas gracias por tu respuesta. …" at bounding box center [499, 285] width 616 height 188
click at [718, 265] on textarea "Buenos días, Ariel. Esperamos que estés bien. Muchas gracias por tu respuesta. …" at bounding box center [499, 285] width 616 height 188
drag, startPoint x: 609, startPoint y: 275, endPoint x: 619, endPoint y: 276, distance: 10.4
click at [611, 275] on textarea "Buenos días, Ariel. Esperamos que estés bien. Muchas gracias por tu respuesta. …" at bounding box center [499, 285] width 616 height 188
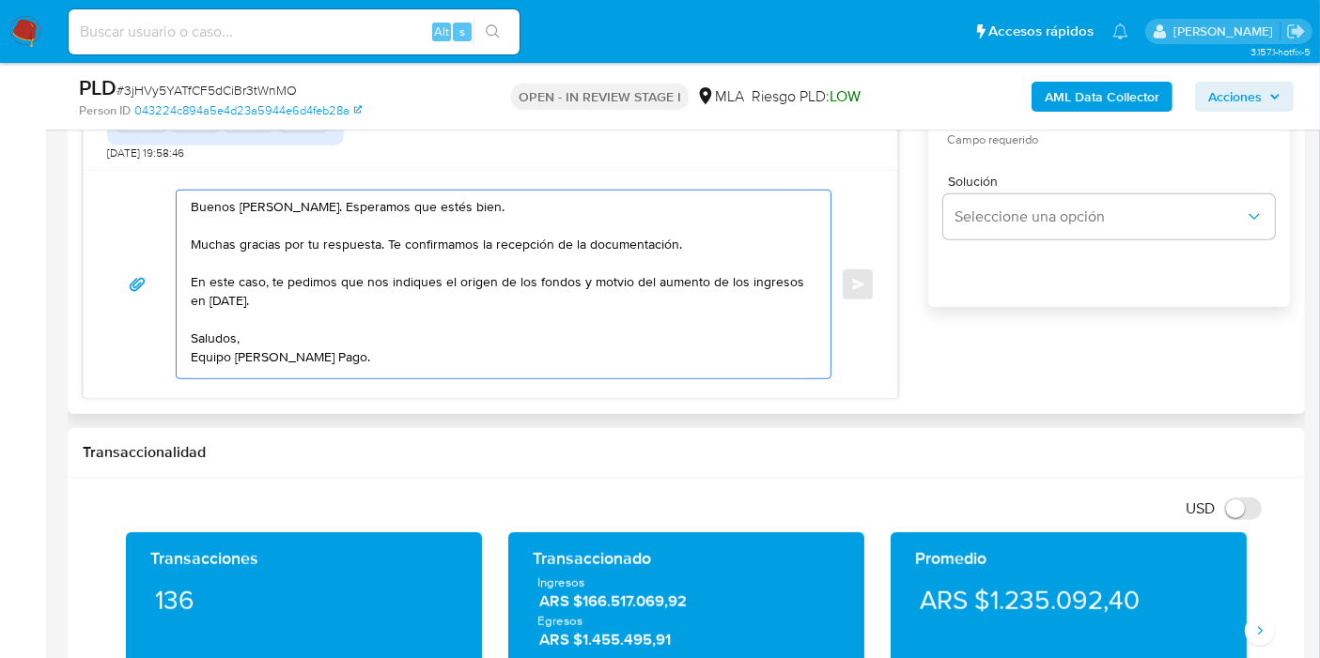
click at [599, 272] on textarea "Buenos días, Ariel. Esperamos que estés bien. Muchas gracias por tu respuesta. …" at bounding box center [499, 285] width 616 height 188
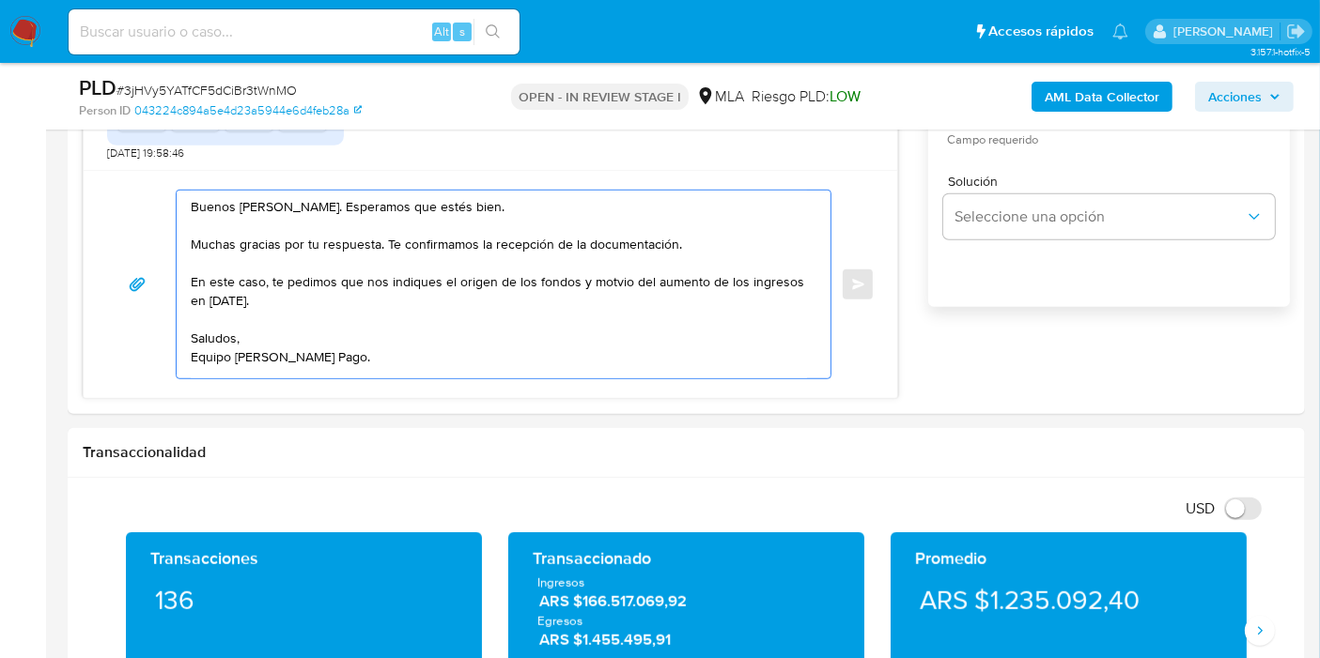
click at [0, 0] on lt-div "Se ha encontrado un posible error ortográfico. mot iv o mot ivó mo vió Descartar" at bounding box center [0, 0] width 0 height 0
click at [0, 0] on lt-span "mot iv o" at bounding box center [0, 0] width 0 height 0
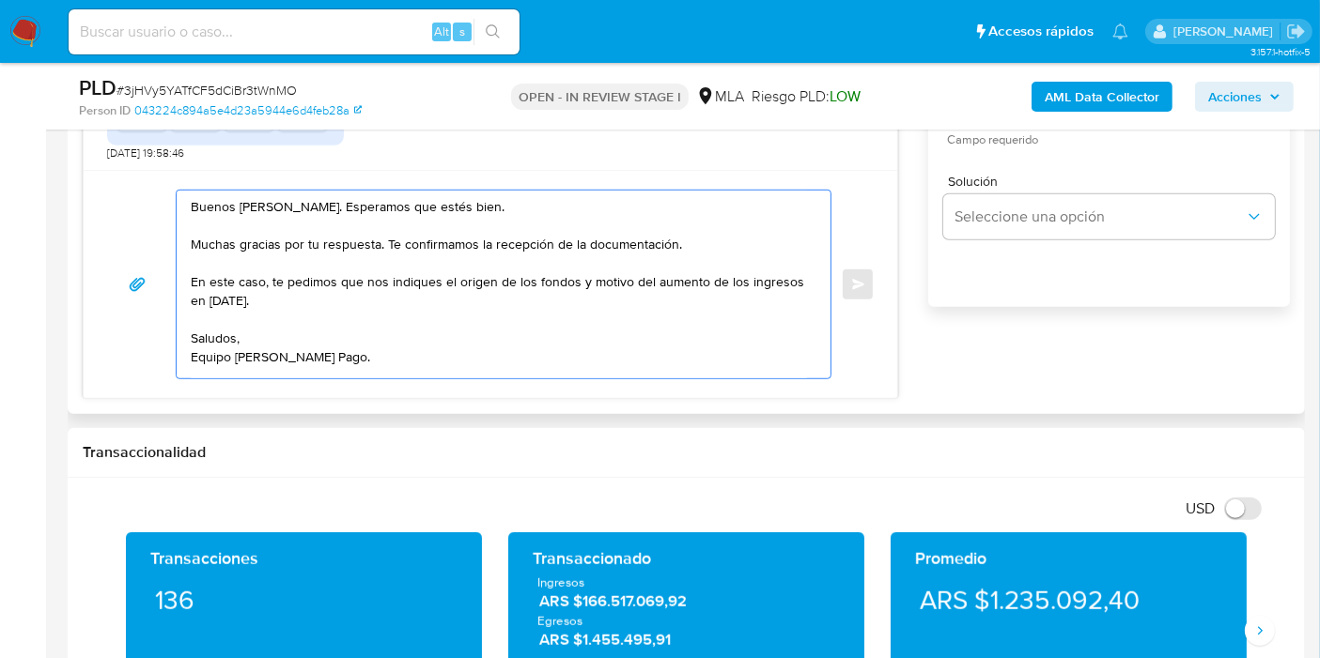
click at [678, 248] on textarea "Buenos días, Ariel. Esperamos que estés bien. Muchas gracias por tu respuesta. …" at bounding box center [499, 285] width 616 height 188
drag, startPoint x: 434, startPoint y: 301, endPoint x: 366, endPoint y: 286, distance: 69.3
click at [432, 300] on textarea "Buenos días, Ariel. Esperamos que estés bien. Muchas gracias por tu respuesta. …" at bounding box center [499, 285] width 616 height 188
click at [366, 285] on textarea "Buenos días, Ariel. Esperamos que estés bien. Muchas gracias por tu respuesta. …" at bounding box center [499, 285] width 616 height 188
click at [610, 286] on textarea "Buenos días, Ariel. Esperamos que estés bien. Muchas gracias por tu respuesta. …" at bounding box center [499, 285] width 616 height 188
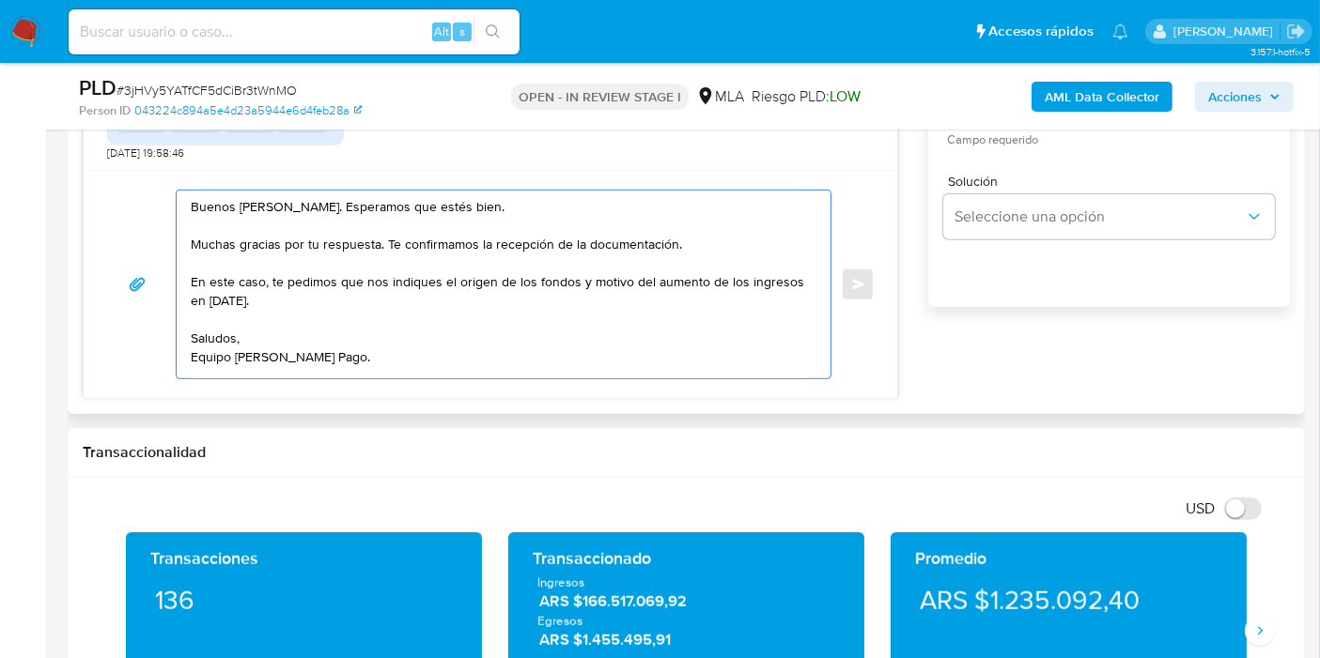
click at [744, 284] on textarea "Buenos días, Ariel. Esperamos que estés bien. Muchas gracias por tu respuesta. …" at bounding box center [499, 285] width 616 height 188
click at [267, 304] on textarea "Buenos días, Ariel. Esperamos que estés bien. Muchas gracias por tu respuesta. …" at bounding box center [499, 285] width 616 height 188
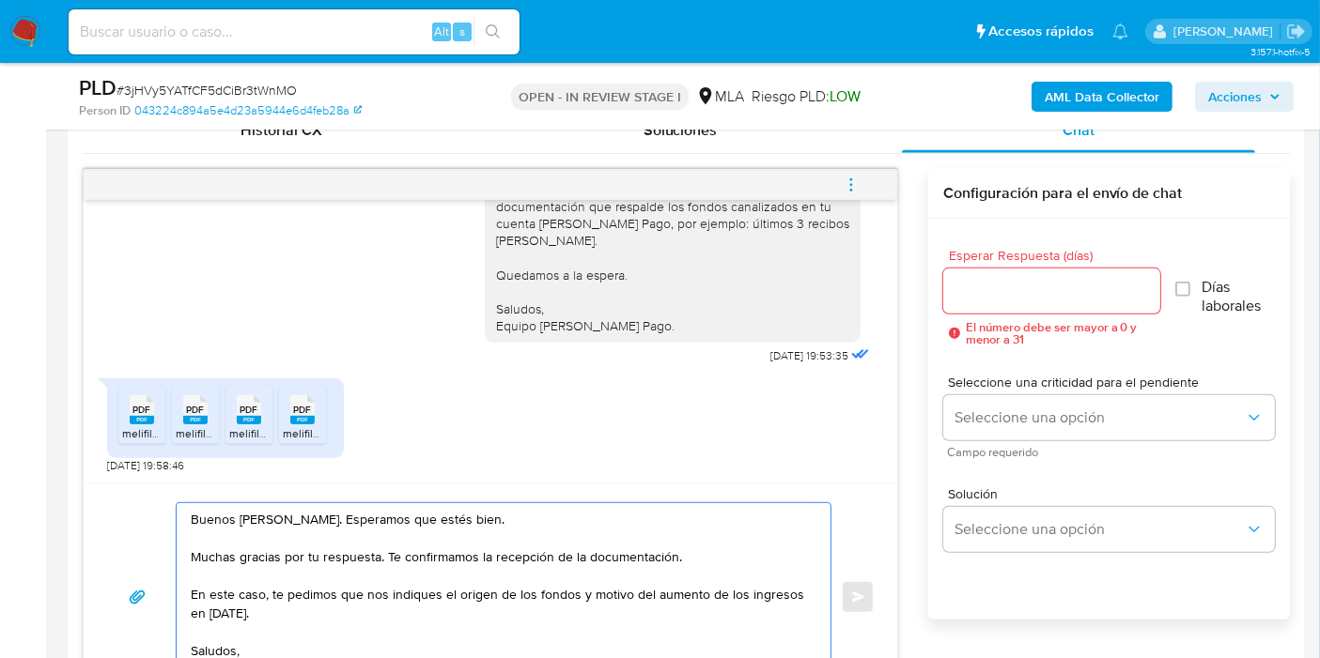
type textarea "Buenos días, Ariel. Esperamos que estés bien. Muchas gracias por tu respuesta. …"
click at [1091, 302] on div at bounding box center [1051, 291] width 217 height 45
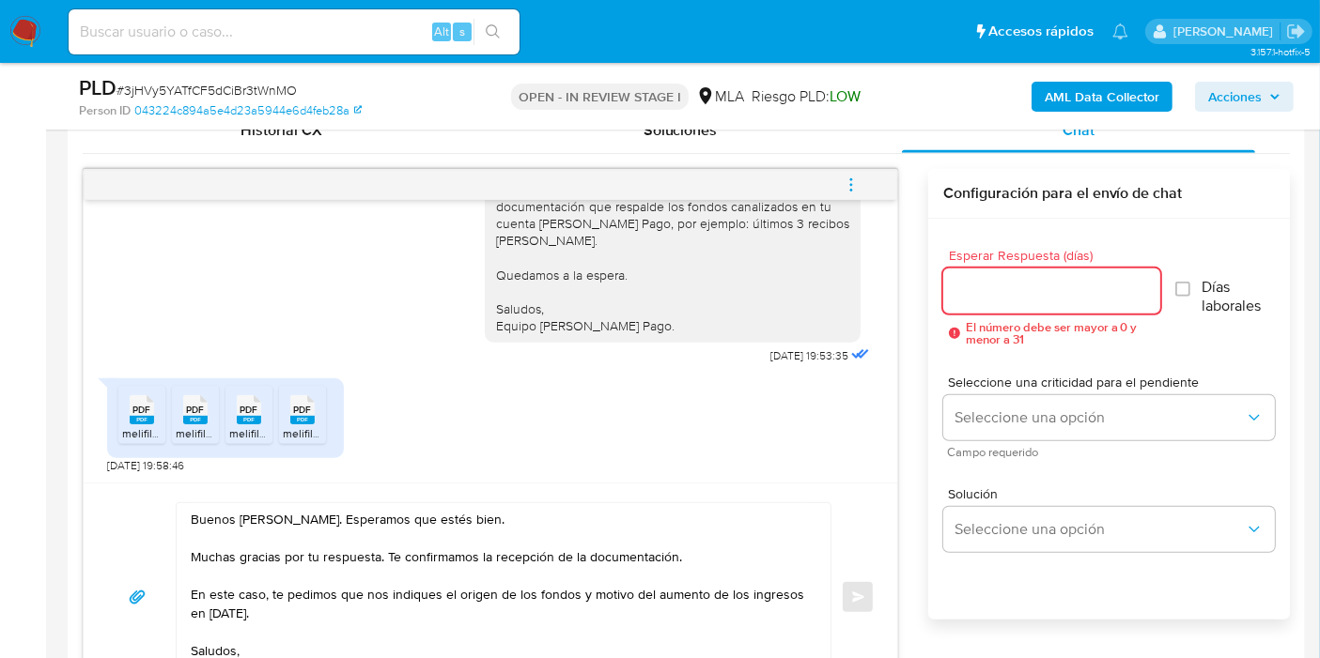
click at [1099, 292] on input "Esperar Respuesta (días)" at bounding box center [1051, 291] width 217 height 24
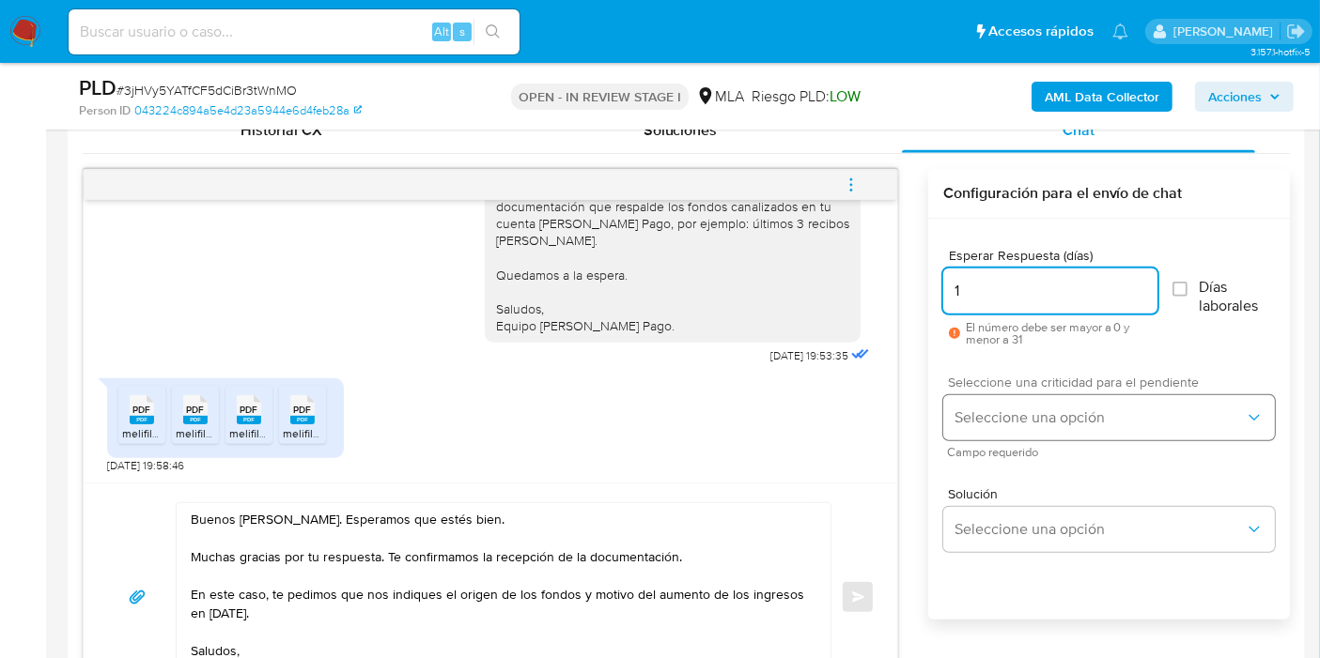
type input "1"
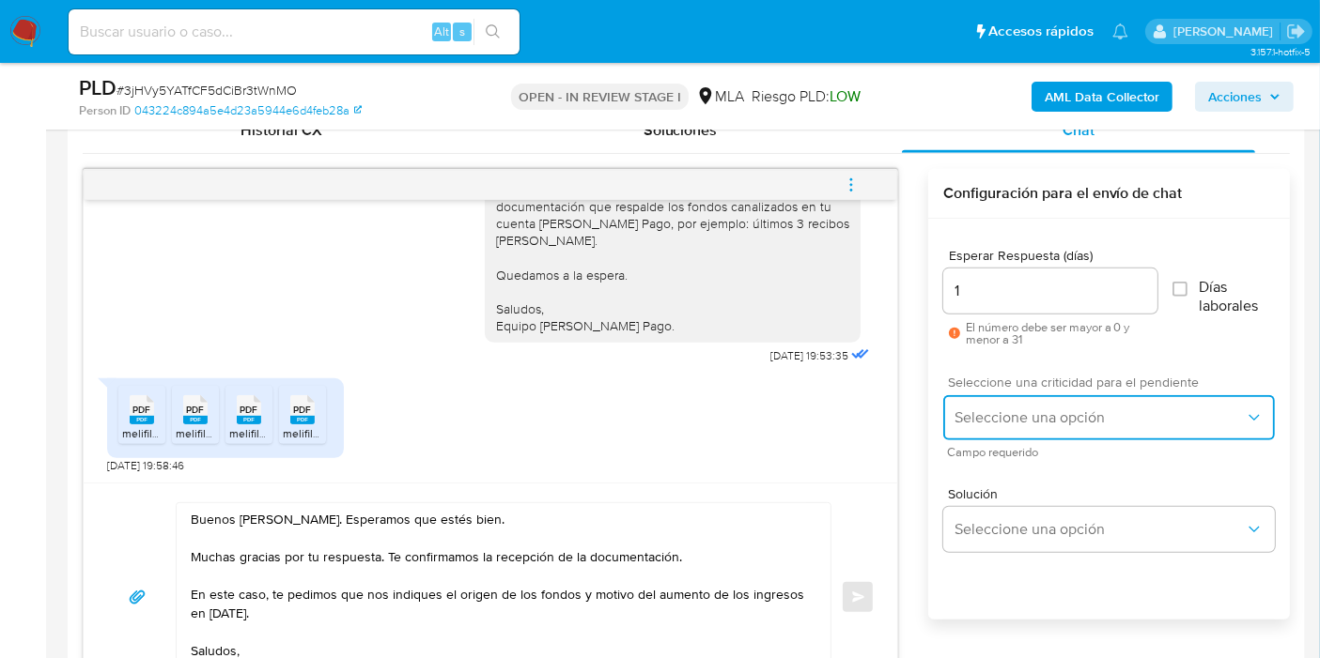
click at [1045, 404] on button "Seleccione una opción" at bounding box center [1109, 417] width 332 height 45
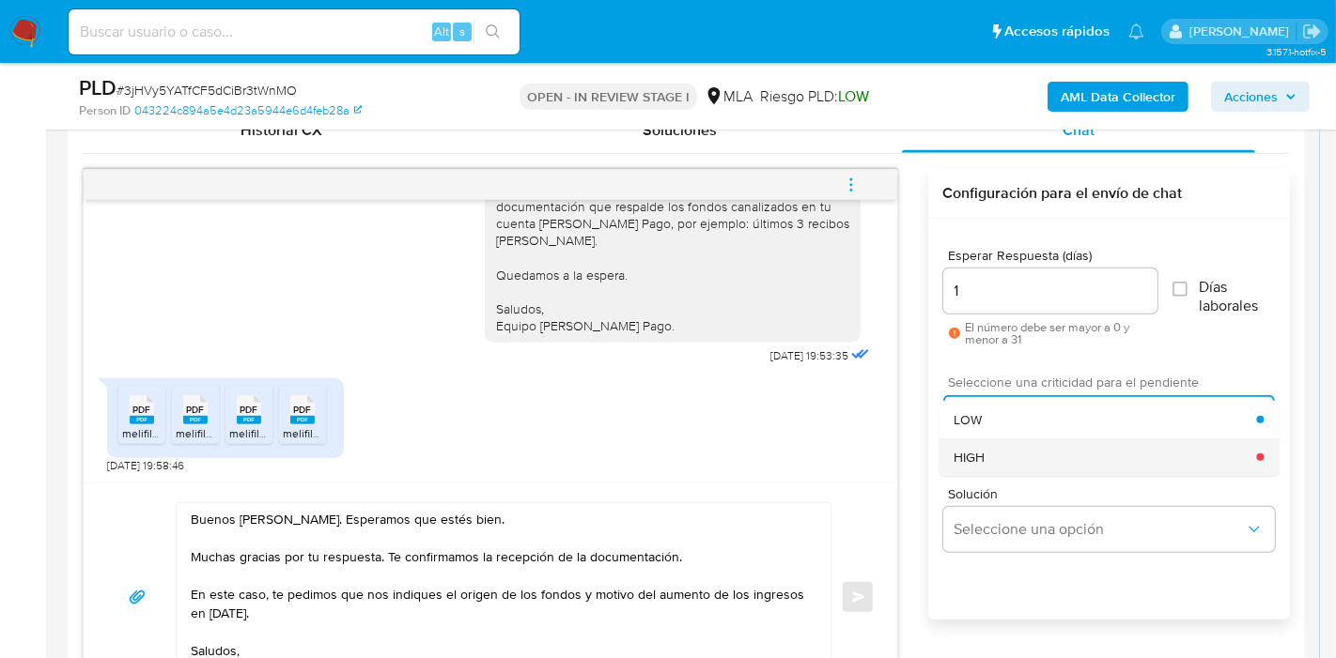
click at [1003, 452] on div "HIGH" at bounding box center [1104, 458] width 302 height 38
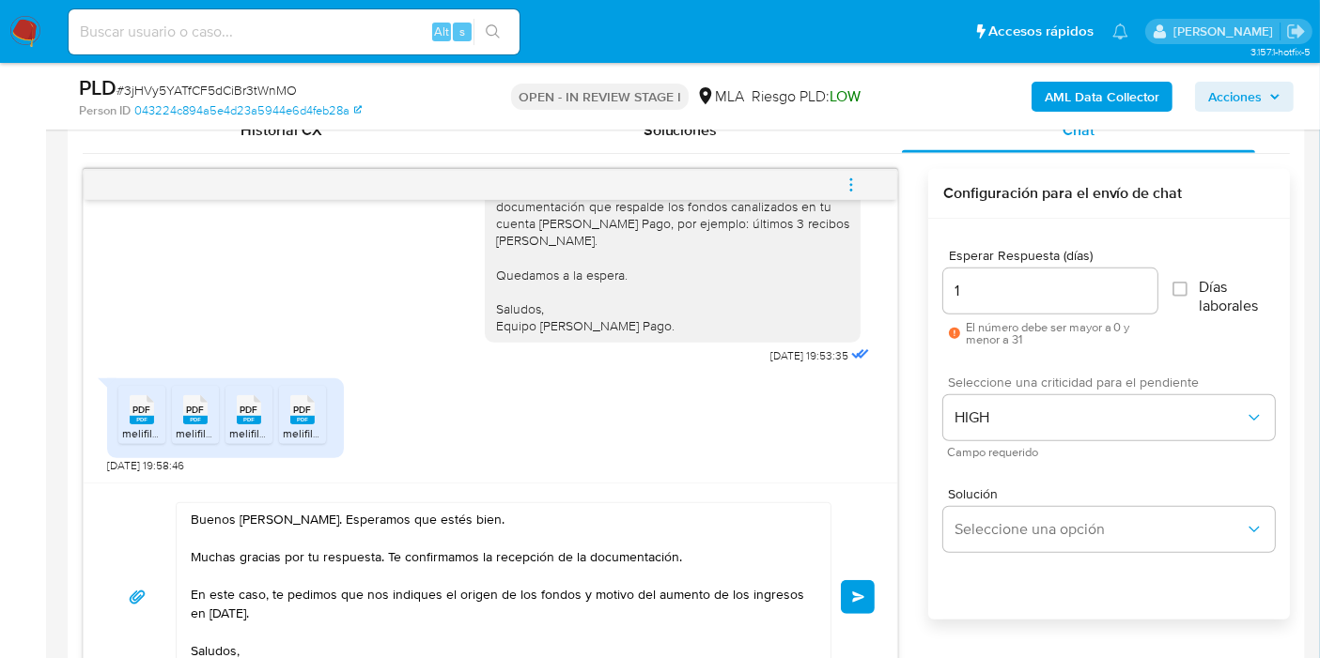
click at [852, 580] on button "Enviar" at bounding box center [858, 597] width 34 height 34
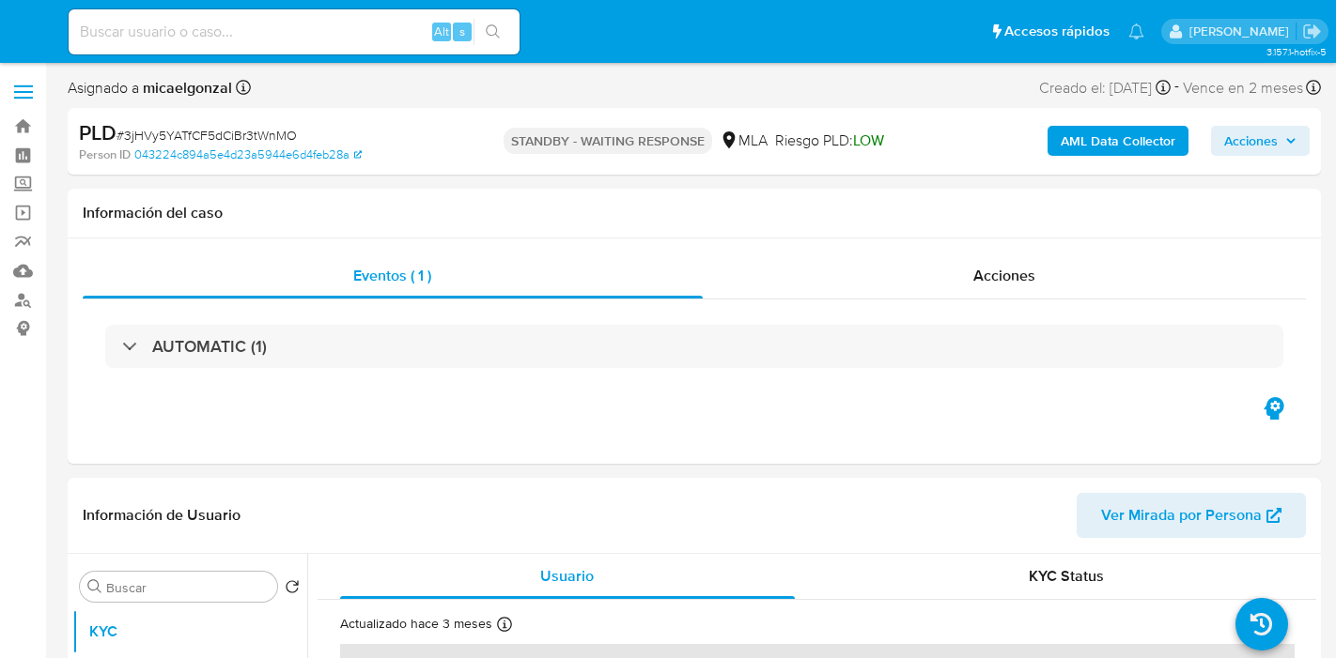
select select "10"
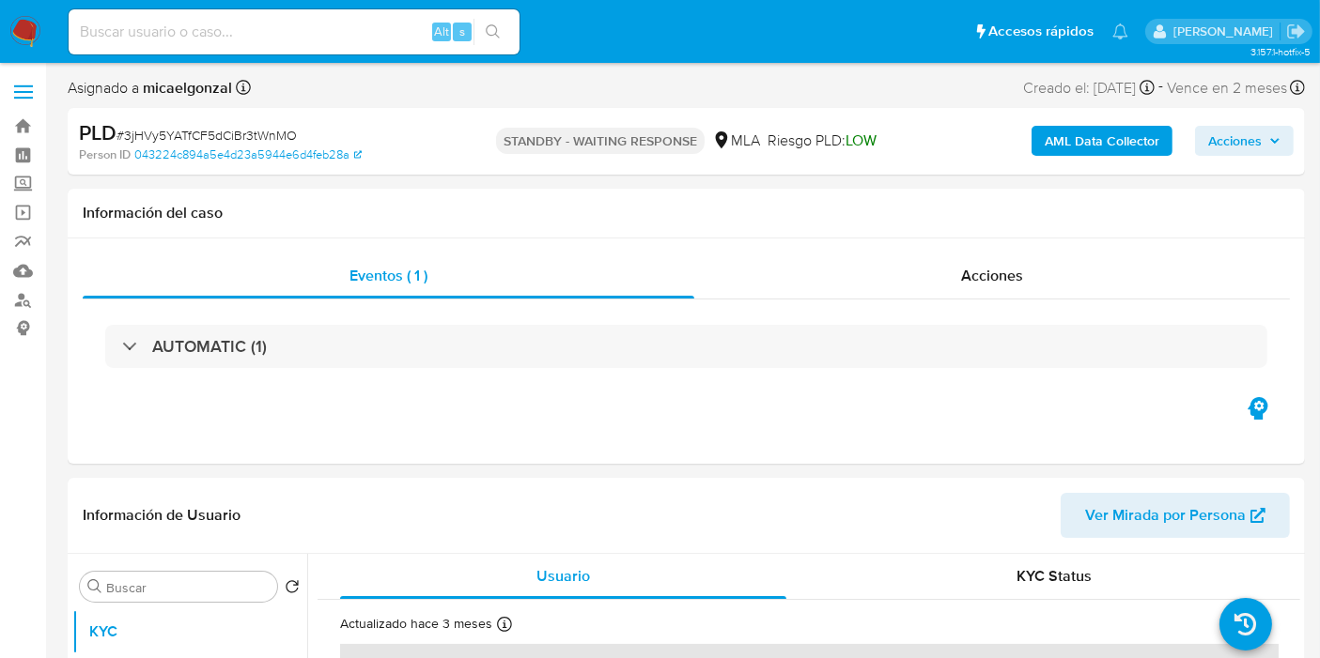
click at [185, 50] on div "Alt s" at bounding box center [294, 31] width 451 height 45
click at [204, 36] on input at bounding box center [294, 32] width 451 height 24
paste input "K9lGTvhgEUZ58vpaBTF1aoZM"
type input "K9lGTvhgEUZ58vpaBTF1aoZM"
select select "10"
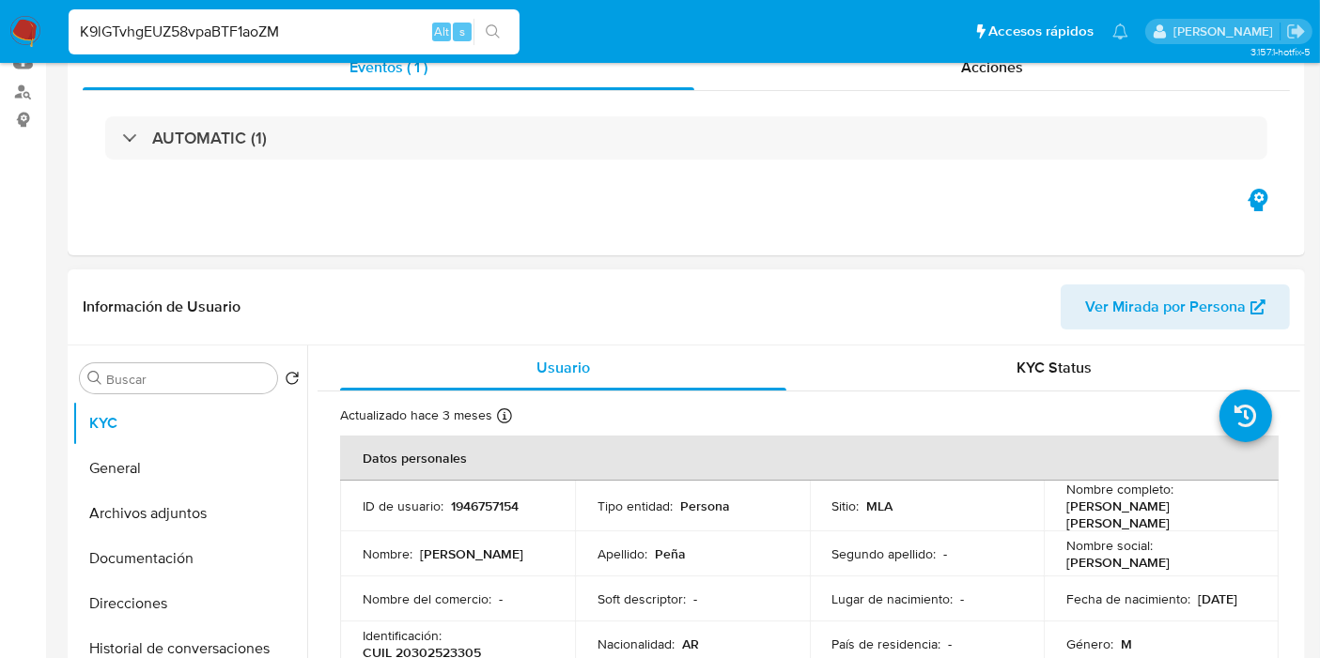
scroll to position [313, 0]
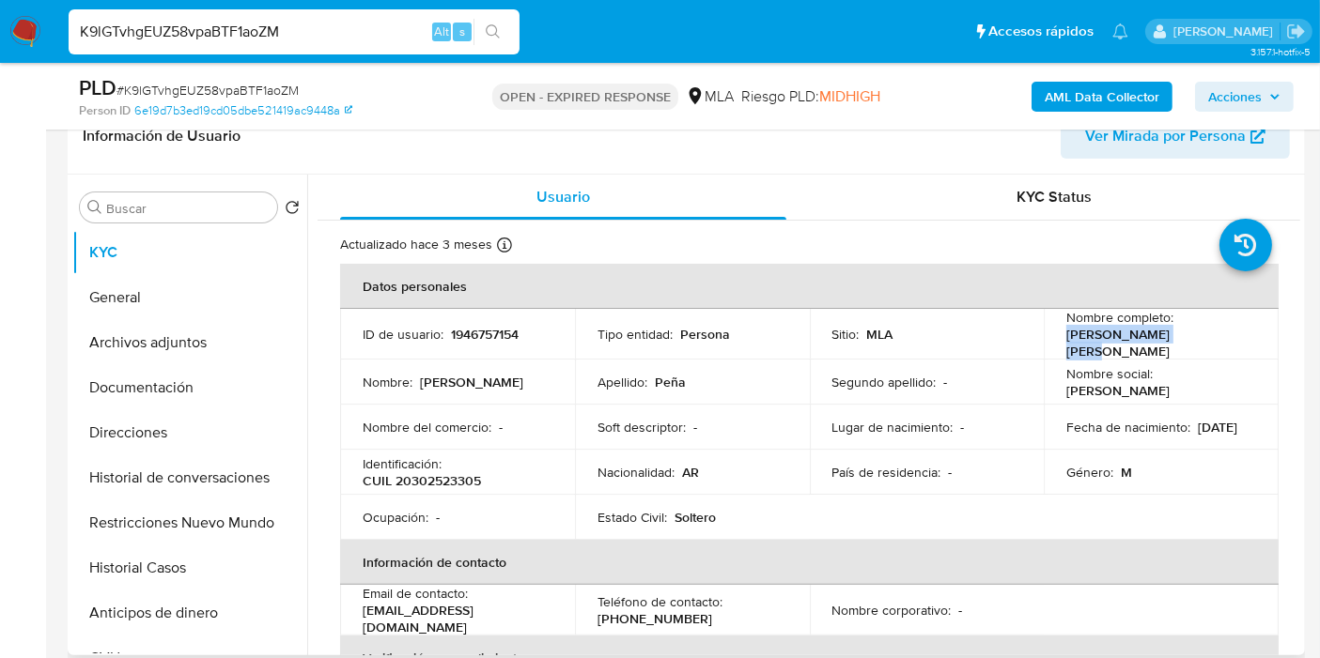
drag, startPoint x: 1183, startPoint y: 345, endPoint x: 1059, endPoint y: 339, distance: 125.0
click at [1057, 337] on td "Nombre completo : [PERSON_NAME] [PERSON_NAME]" at bounding box center [1161, 334] width 235 height 51
click at [1134, 341] on p "[PERSON_NAME] [PERSON_NAME]" at bounding box center [1157, 343] width 182 height 34
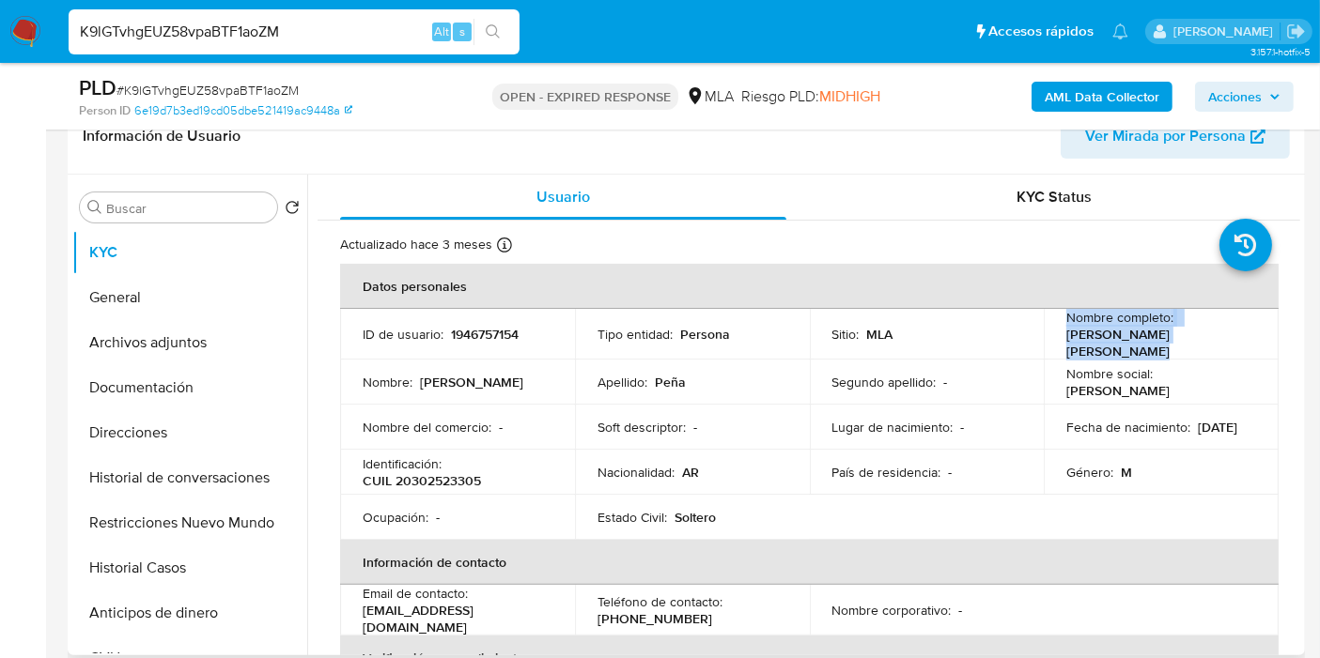
click at [1185, 339] on div "Nombre completo : [PERSON_NAME] [PERSON_NAME]" at bounding box center [1161, 334] width 190 height 51
drag, startPoint x: 1194, startPoint y: 339, endPoint x: 1075, endPoint y: 340, distance: 118.4
click at [1052, 341] on td "Nombre completo : [PERSON_NAME] [PERSON_NAME]" at bounding box center [1161, 334] width 235 height 51
copy p "[PERSON_NAME] [PERSON_NAME]"
click at [155, 304] on button "General" at bounding box center [182, 297] width 220 height 45
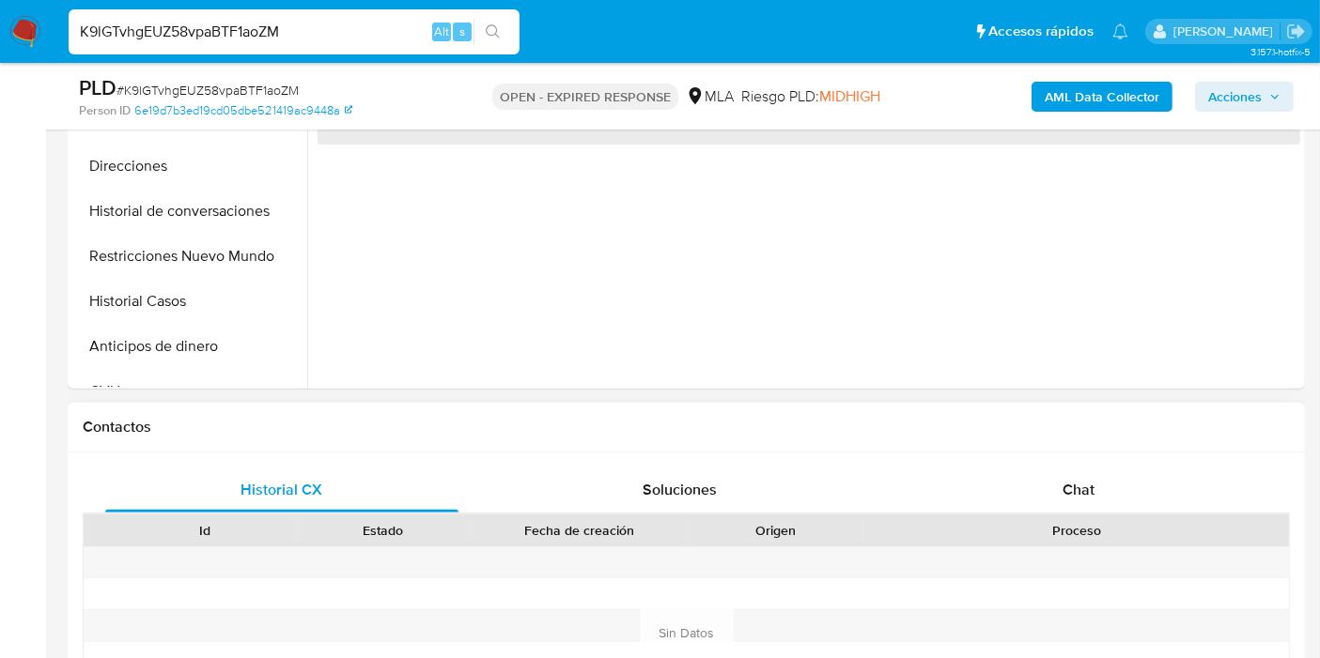
scroll to position [730, 0]
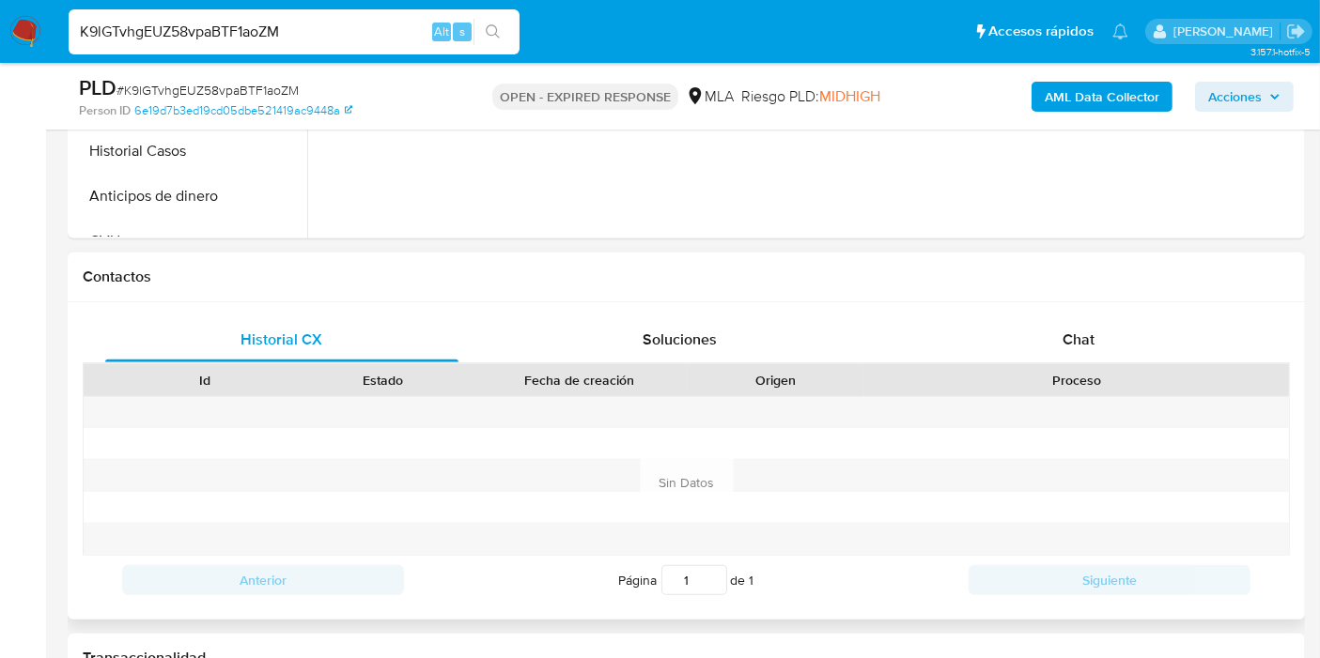
drag, startPoint x: 1202, startPoint y: 237, endPoint x: 1058, endPoint y: 308, distance: 161.3
click at [1012, 337] on div "Chat" at bounding box center [1078, 339] width 353 height 45
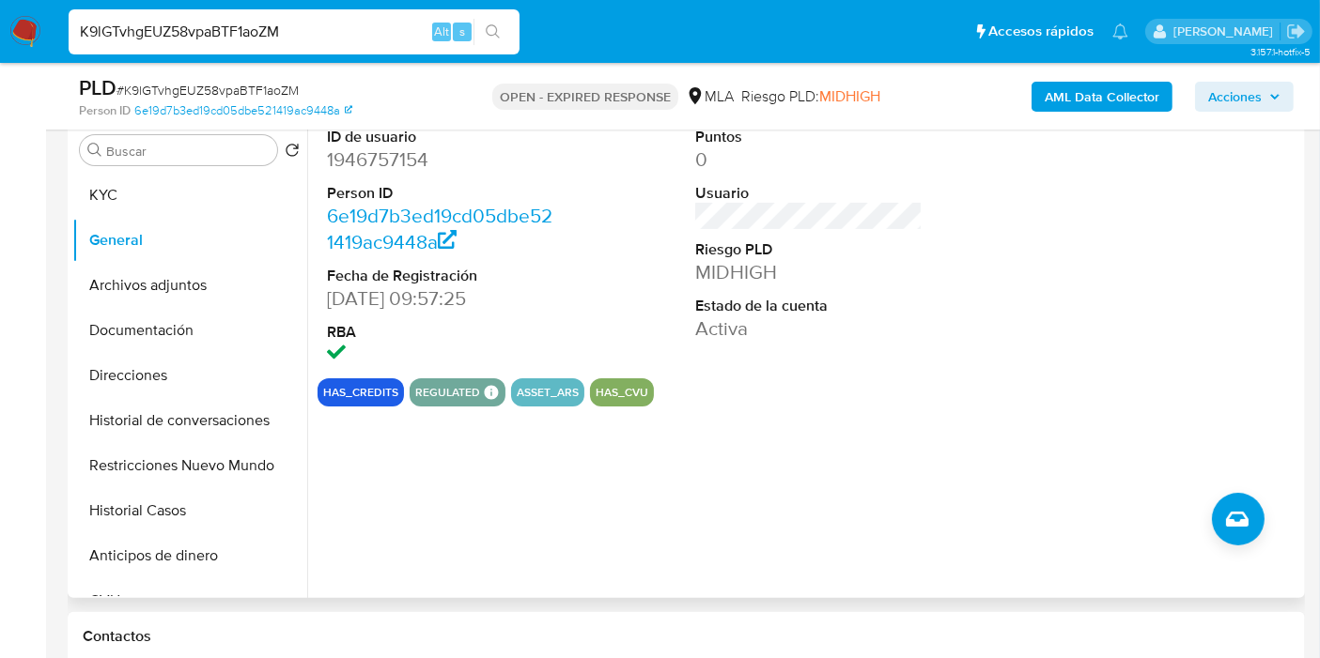
scroll to position [209, 0]
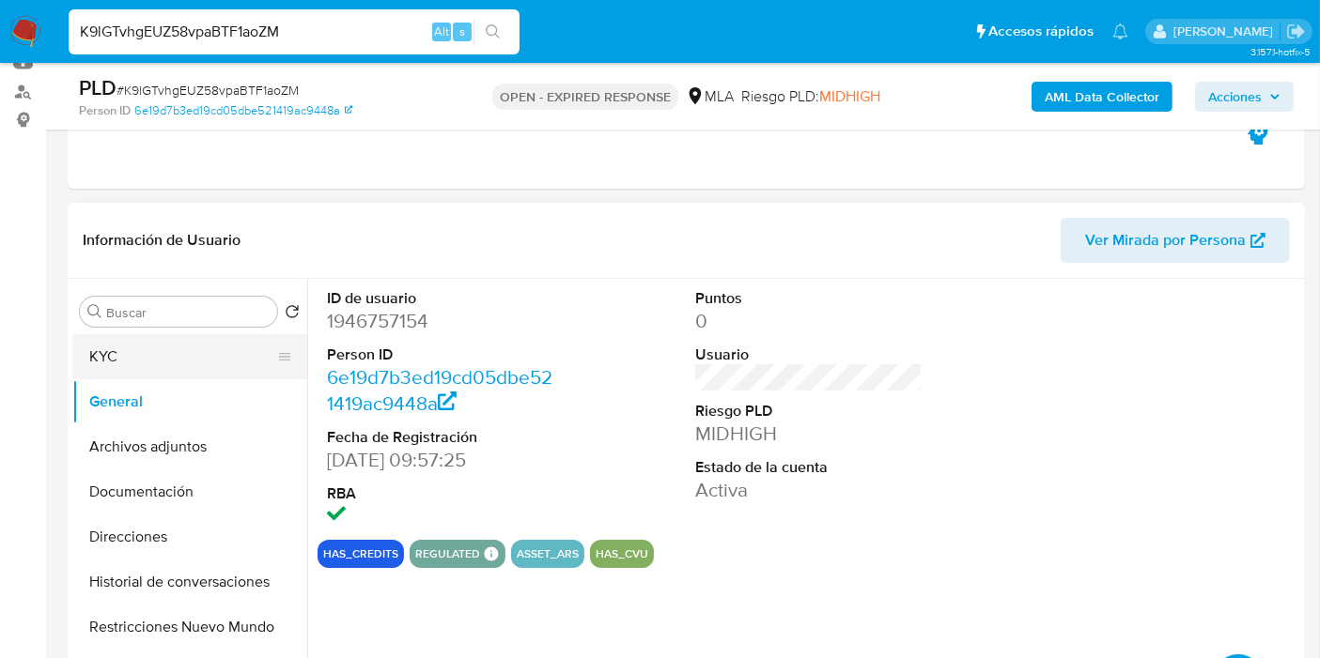
drag, startPoint x: 178, startPoint y: 350, endPoint x: 169, endPoint y: 360, distance: 13.3
click at [178, 350] on button "KYC" at bounding box center [182, 356] width 220 height 45
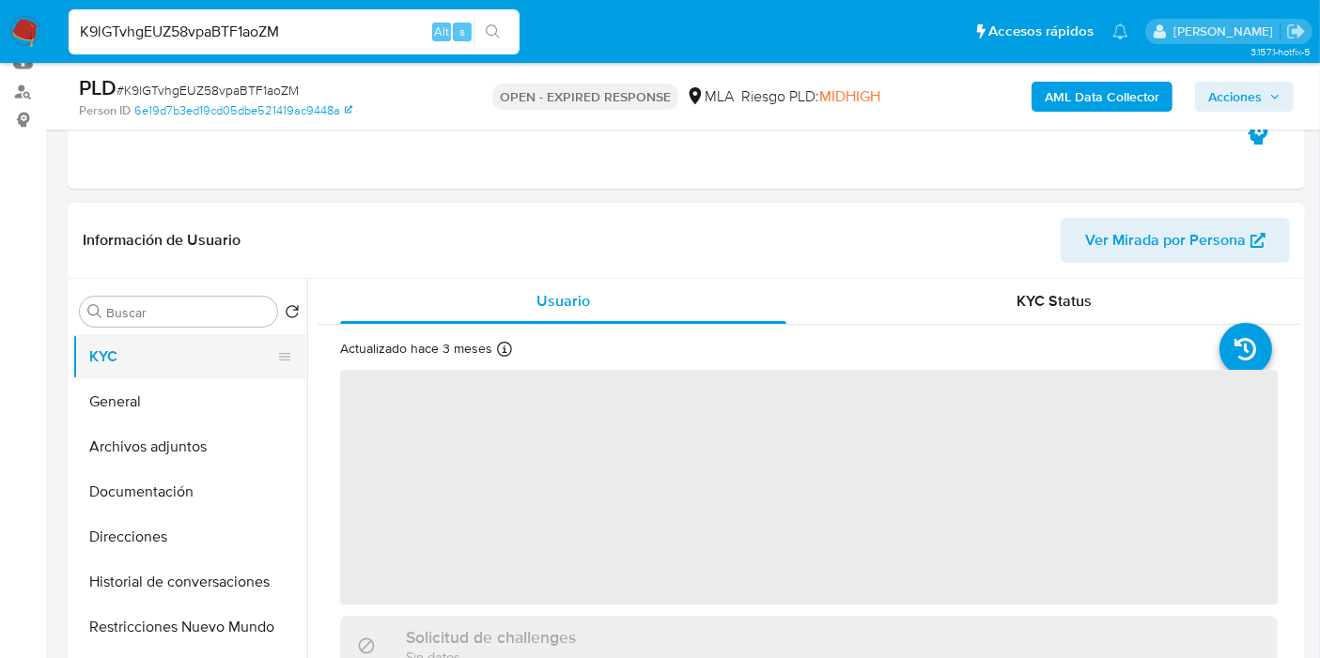
drag, startPoint x: 151, startPoint y: 382, endPoint x: 229, endPoint y: 373, distance: 78.5
click at [152, 383] on button "General" at bounding box center [189, 401] width 235 height 45
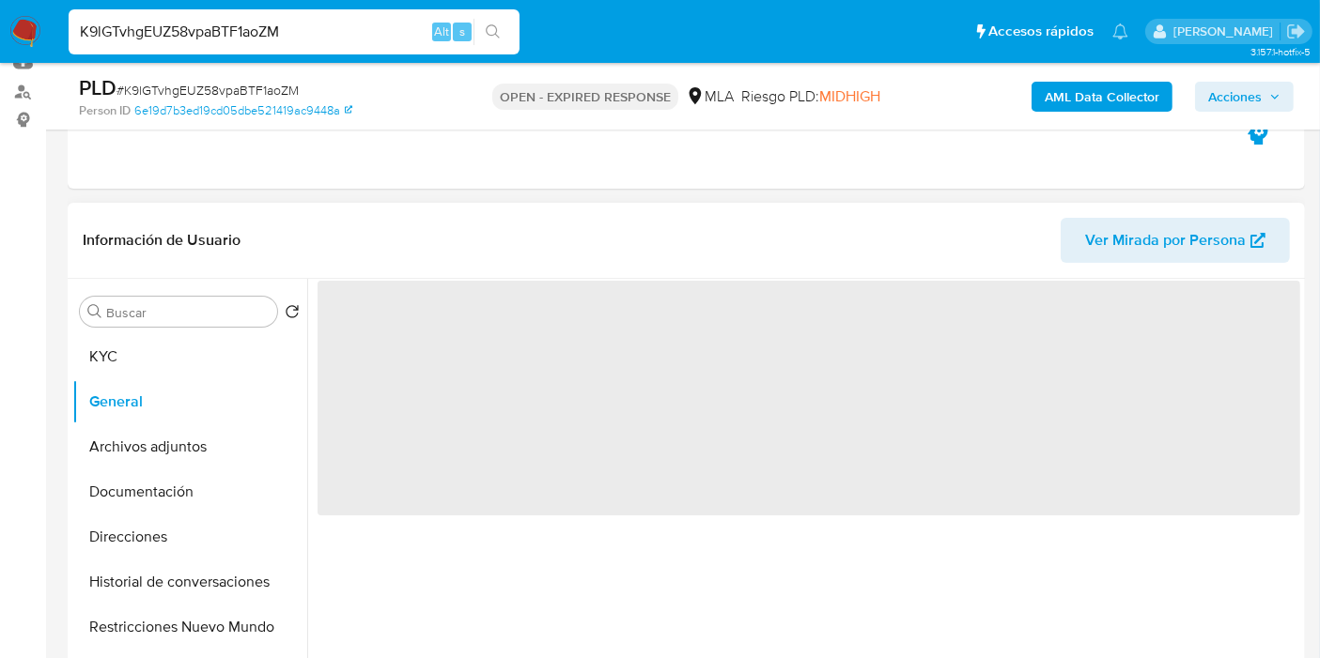
click at [394, 329] on span "‌" at bounding box center [808, 398] width 982 height 235
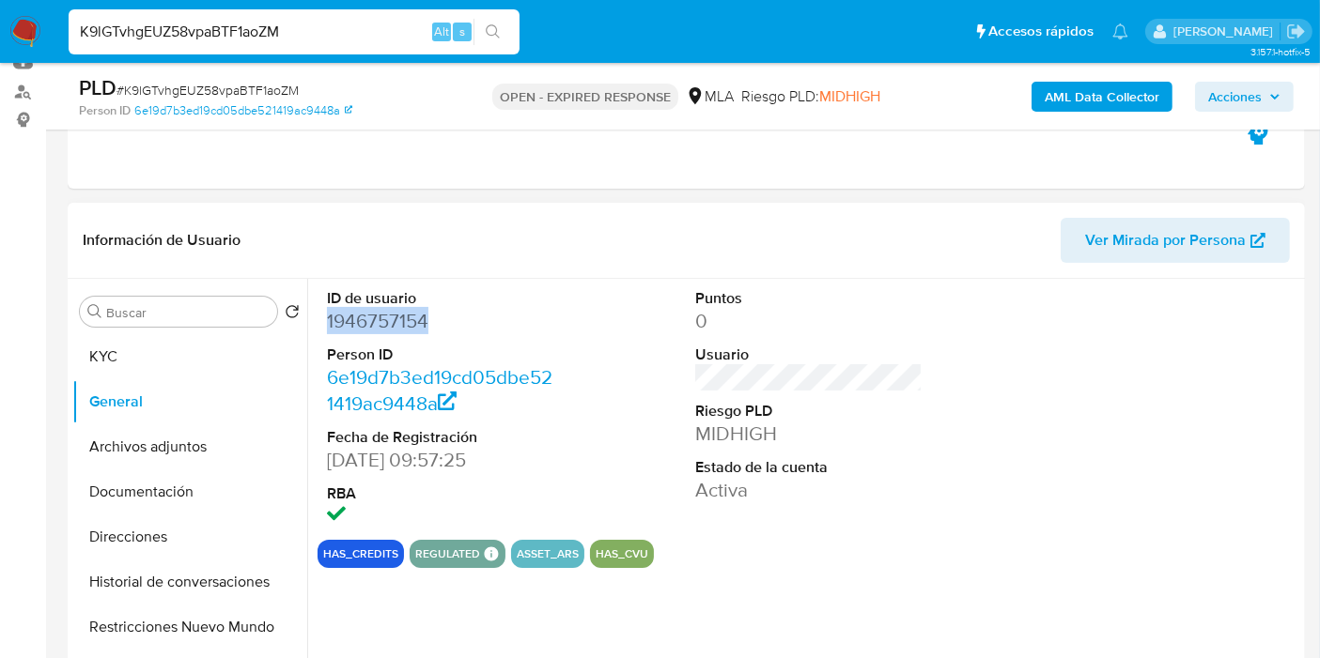
click at [399, 315] on dd "1946757154" at bounding box center [440, 321] width 227 height 26
drag, startPoint x: 379, startPoint y: 319, endPoint x: 280, endPoint y: 359, distance: 107.1
click at [280, 359] on li "KYC" at bounding box center [189, 356] width 235 height 45
drag, startPoint x: 214, startPoint y: 385, endPoint x: 192, endPoint y: 359, distance: 34.6
click at [202, 379] on button "General" at bounding box center [189, 401] width 235 height 45
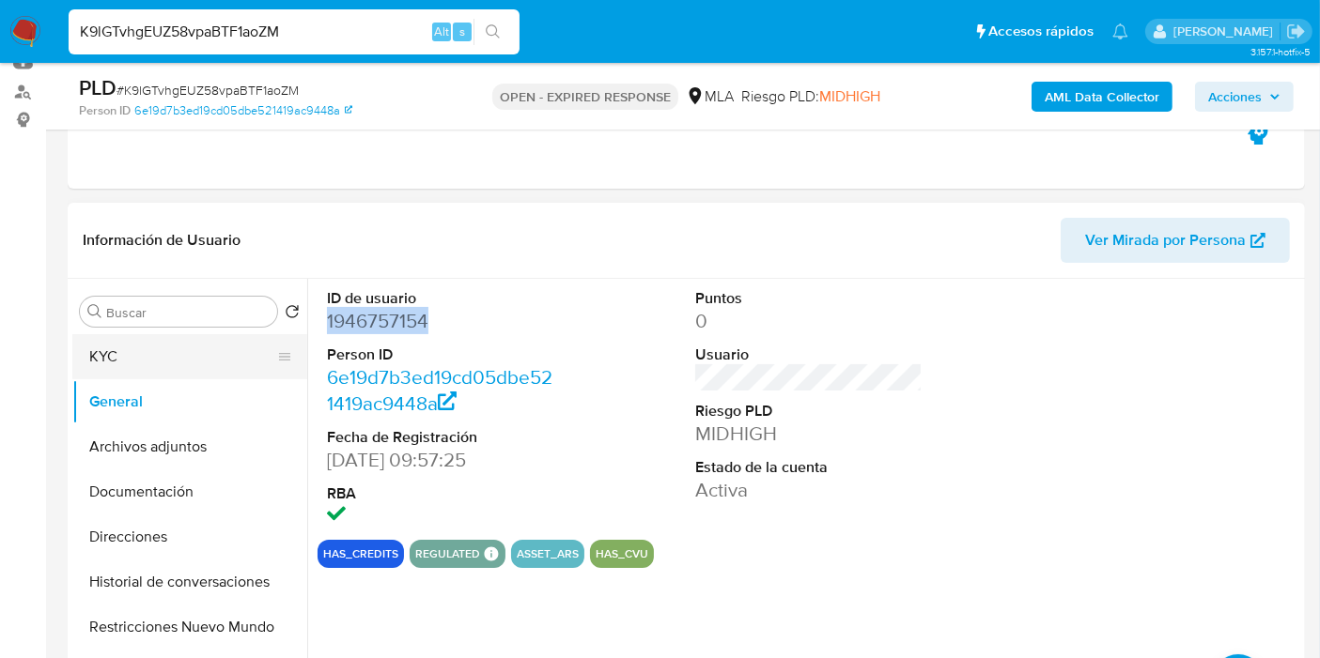
click at [192, 356] on button "KYC" at bounding box center [182, 356] width 220 height 45
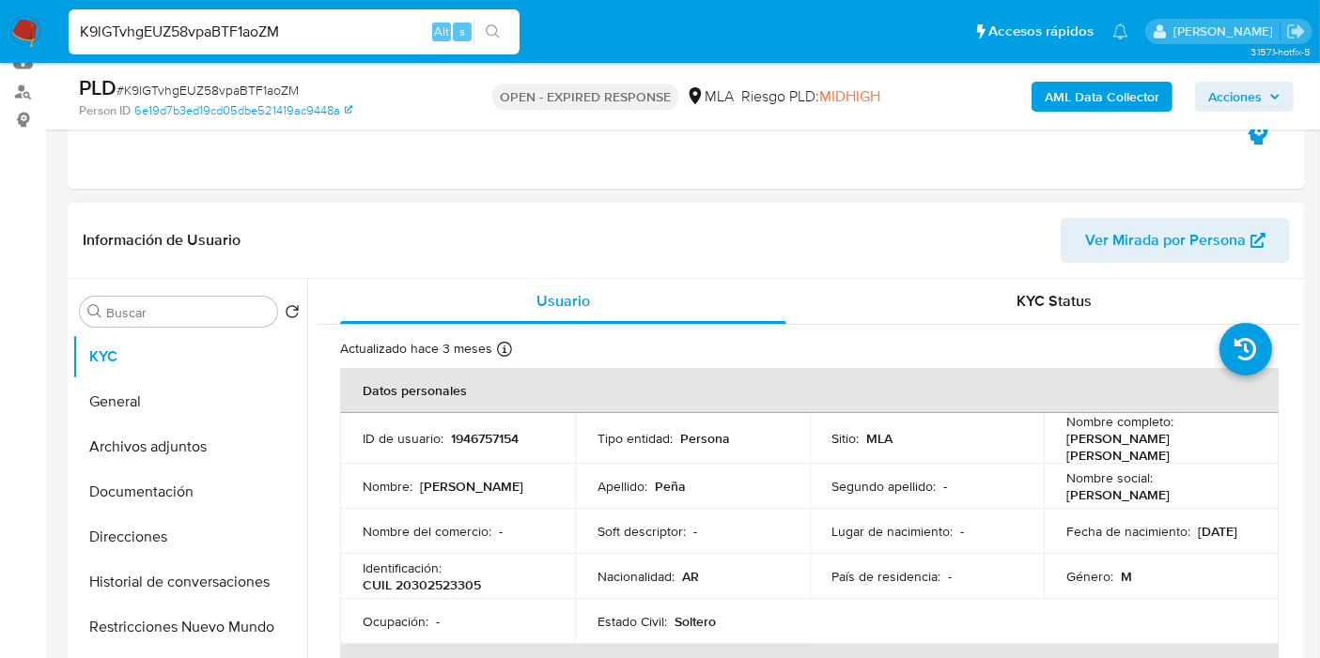
click at [422, 577] on p "CUIL 20302523305" at bounding box center [422, 585] width 118 height 17
copy p "20302523305"
click at [145, 507] on button "Documentación" at bounding box center [182, 492] width 220 height 45
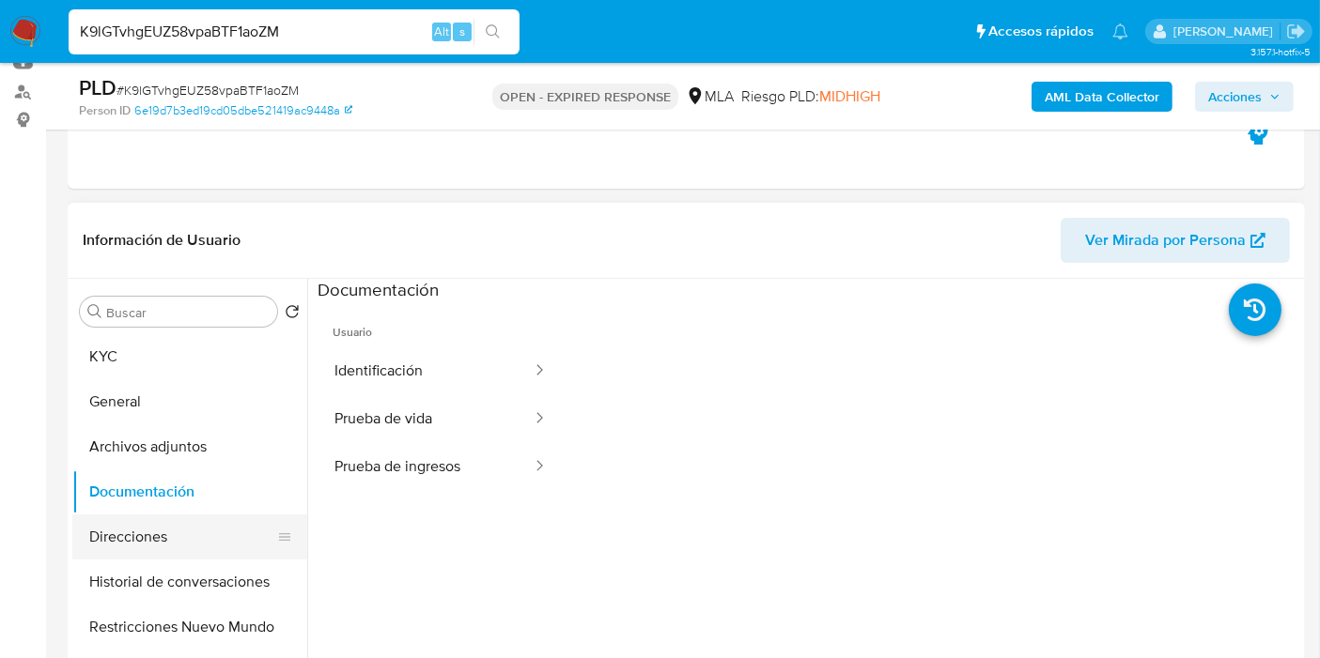
click at [132, 545] on button "Direcciones" at bounding box center [182, 537] width 220 height 45
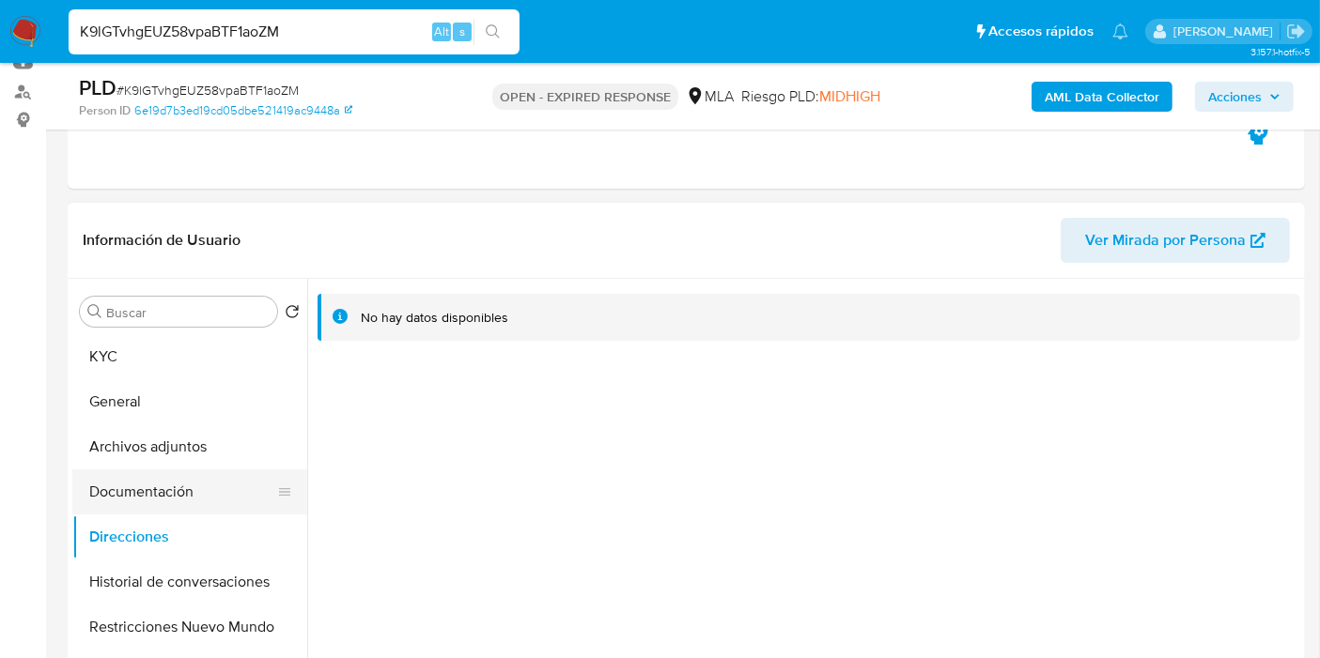
click at [200, 487] on button "Documentación" at bounding box center [182, 492] width 220 height 45
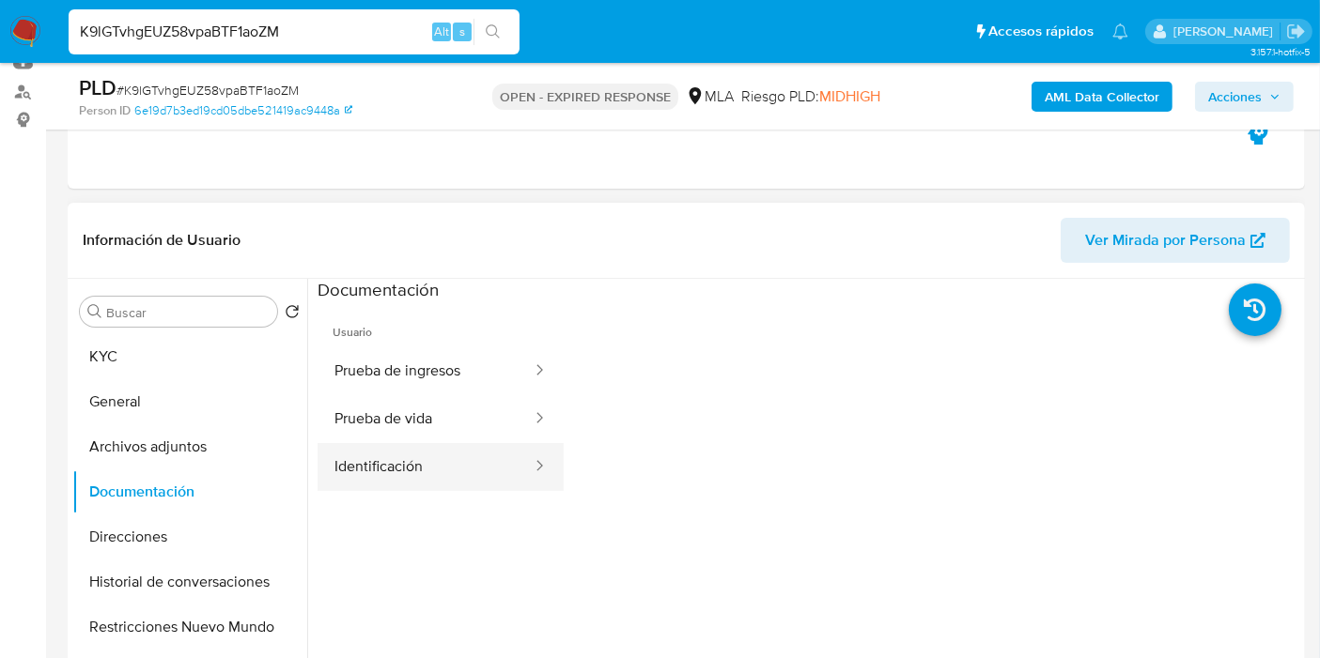
click at [376, 454] on button "Identificación" at bounding box center [425, 467] width 216 height 48
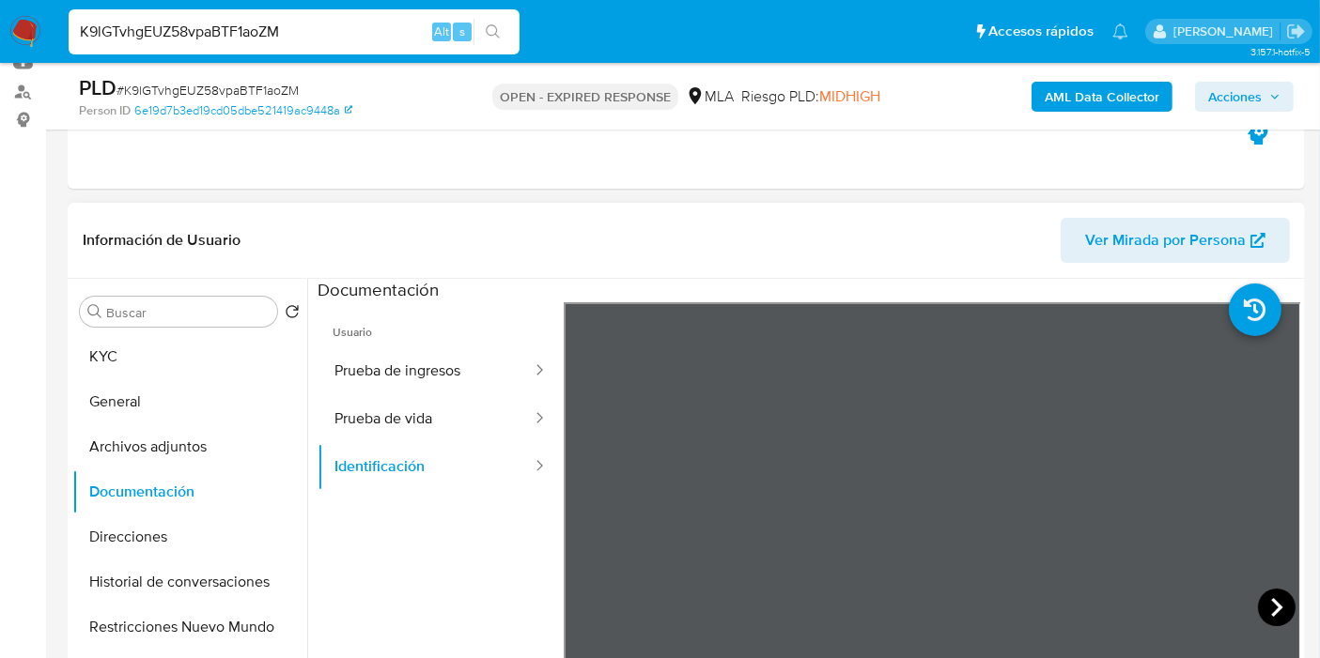
click at [1264, 596] on icon at bounding box center [1277, 608] width 38 height 38
click at [338, 111] on link "6e19d7b3ed19cd05dbe521419ac9448a" at bounding box center [243, 110] width 218 height 17
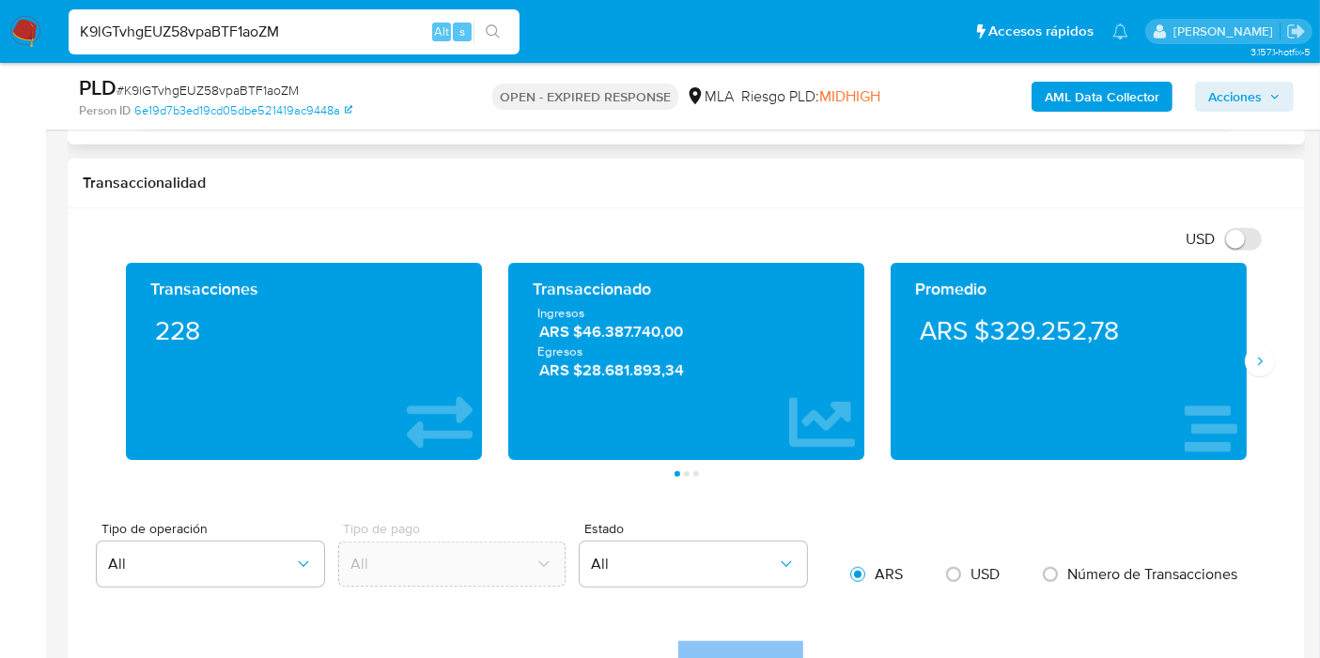
scroll to position [1148, 0]
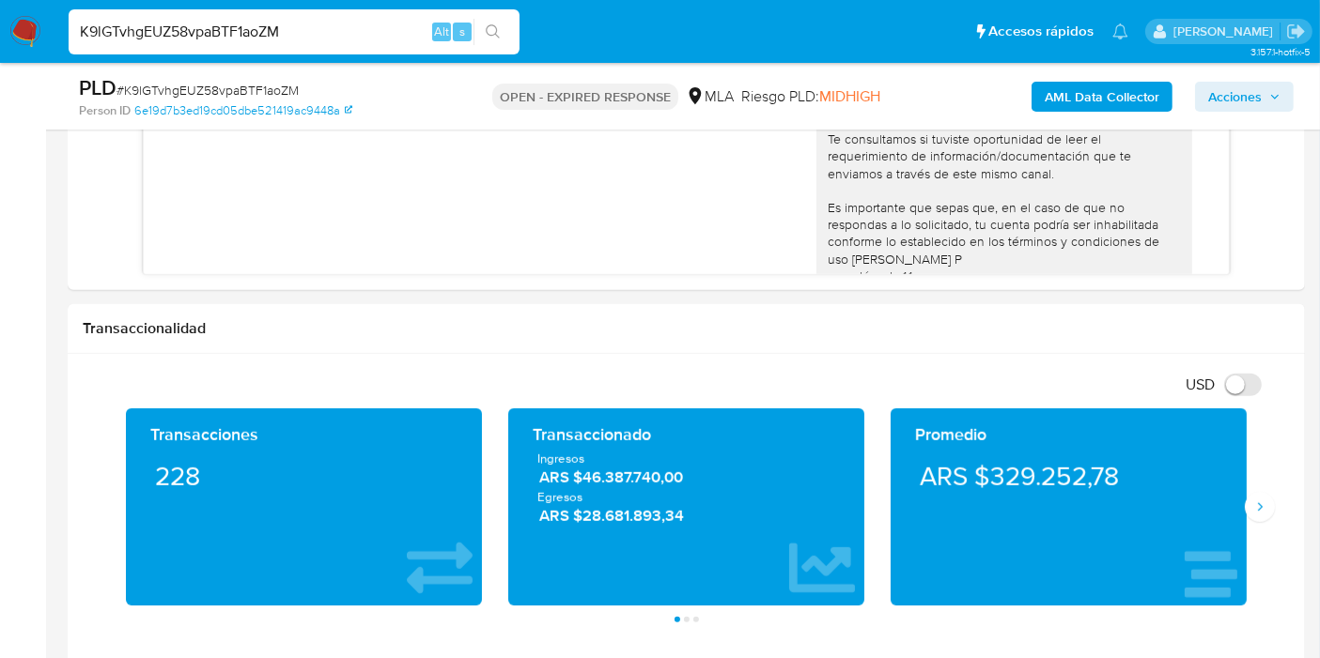
click at [244, 91] on span "# K9lGTvhgEUZ58vpaBTF1aoZM" at bounding box center [207, 90] width 182 height 19
copy span "K9lGTvhgEUZ58vpaBTF1aoZM"
click at [16, 26] on img at bounding box center [25, 32] width 32 height 32
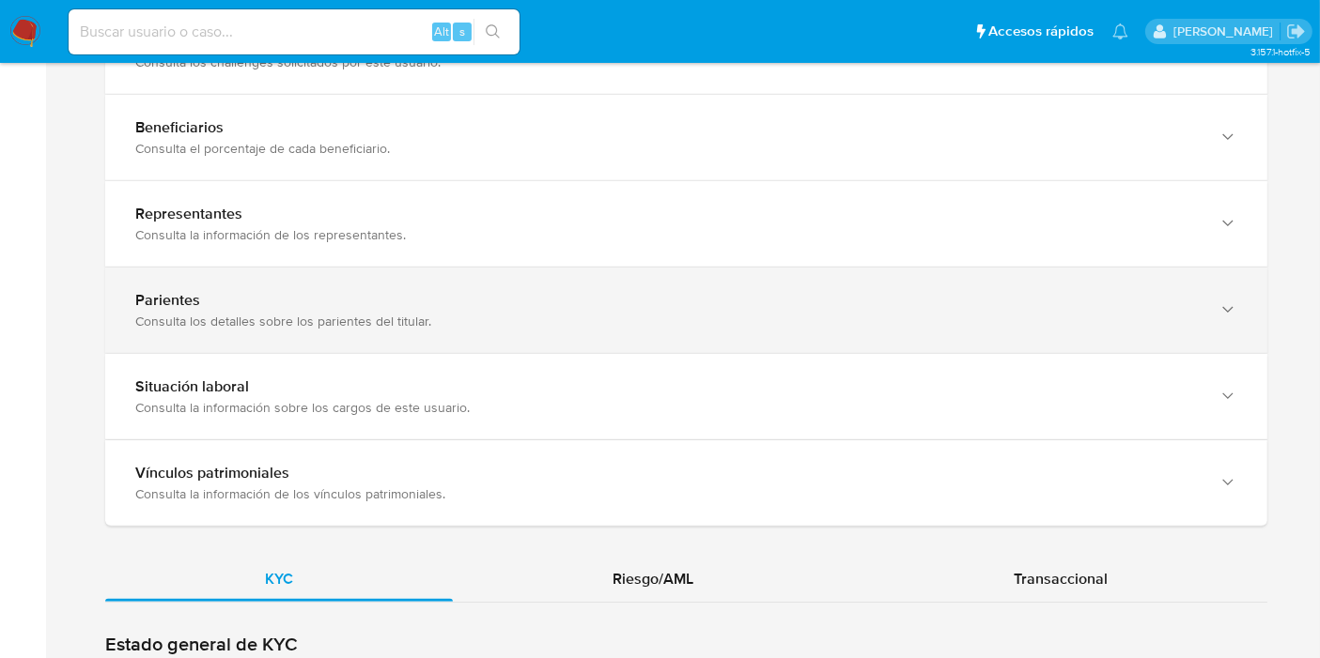
scroll to position [1771, 0]
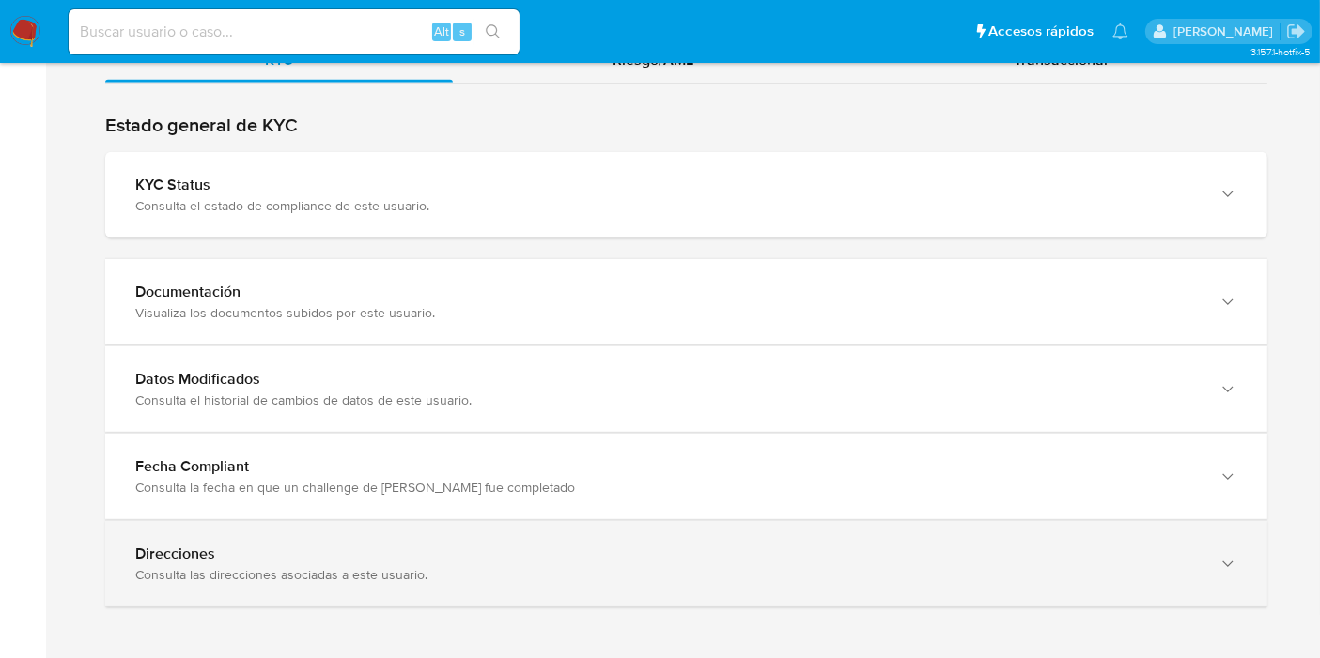
drag, startPoint x: 271, startPoint y: 535, endPoint x: 284, endPoint y: 524, distance: 16.6
click at [271, 535] on div "Direcciones Consulta las direcciones asociadas a este usuario." at bounding box center [686, 563] width 1162 height 85
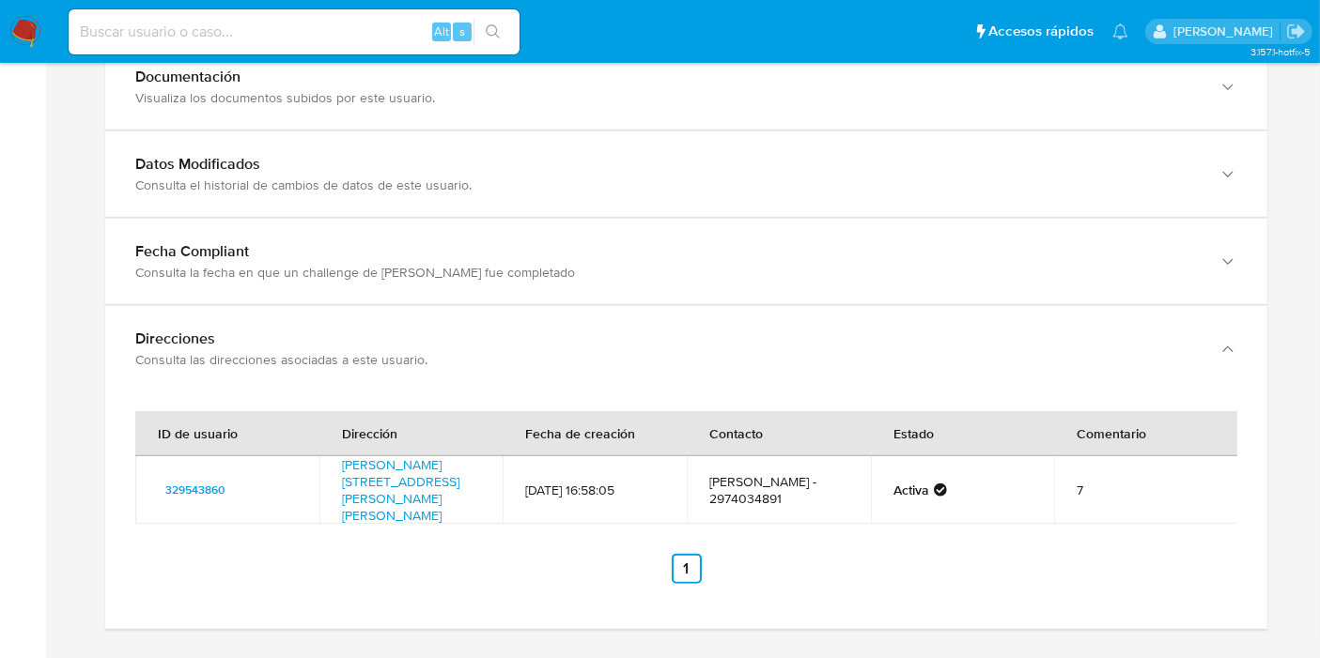
scroll to position [1992, 0]
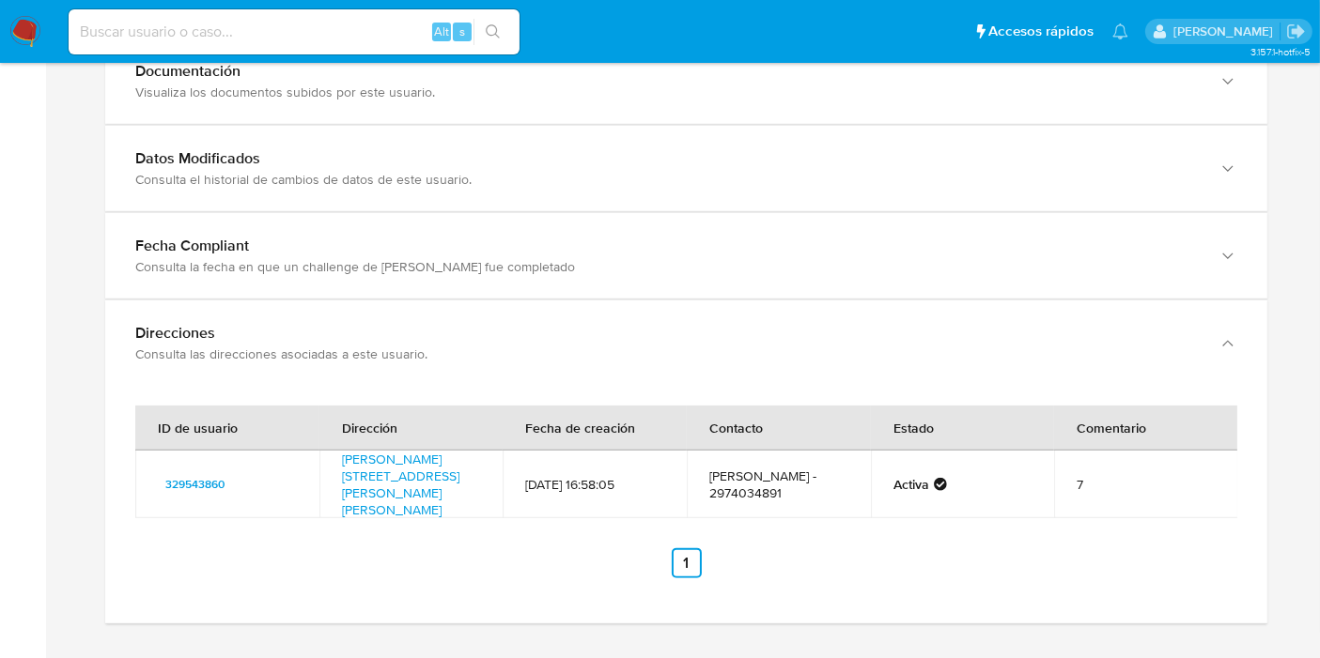
click at [431, 386] on div "ID de usuario Dirección Fecha de creación Contacto Estado Comentario 329543860 …" at bounding box center [686, 505] width 1162 height 238
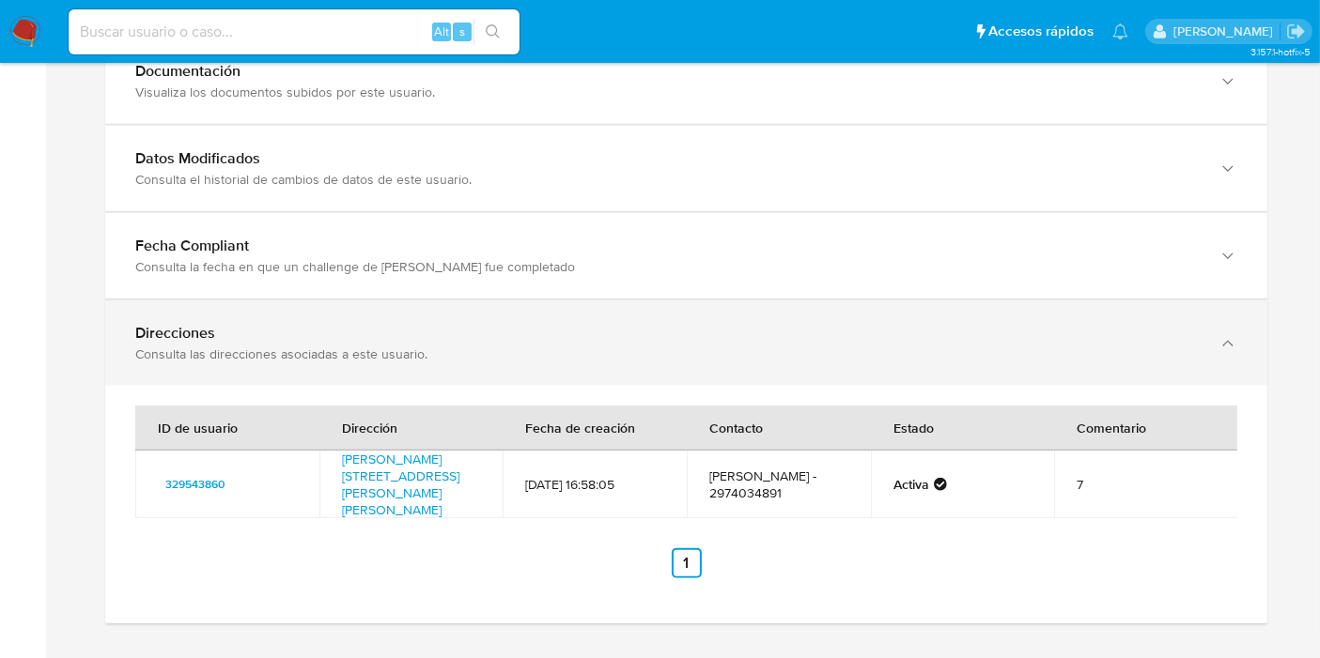
drag, startPoint x: 414, startPoint y: 385, endPoint x: 423, endPoint y: 348, distance: 38.5
click at [415, 386] on div "ID de usuario Dirección Fecha de creación Contacto Estado Comentario 329543860 …" at bounding box center [686, 505] width 1162 height 238
click at [423, 347] on div "Consulta las direcciones asociadas a este usuario." at bounding box center [667, 354] width 1064 height 17
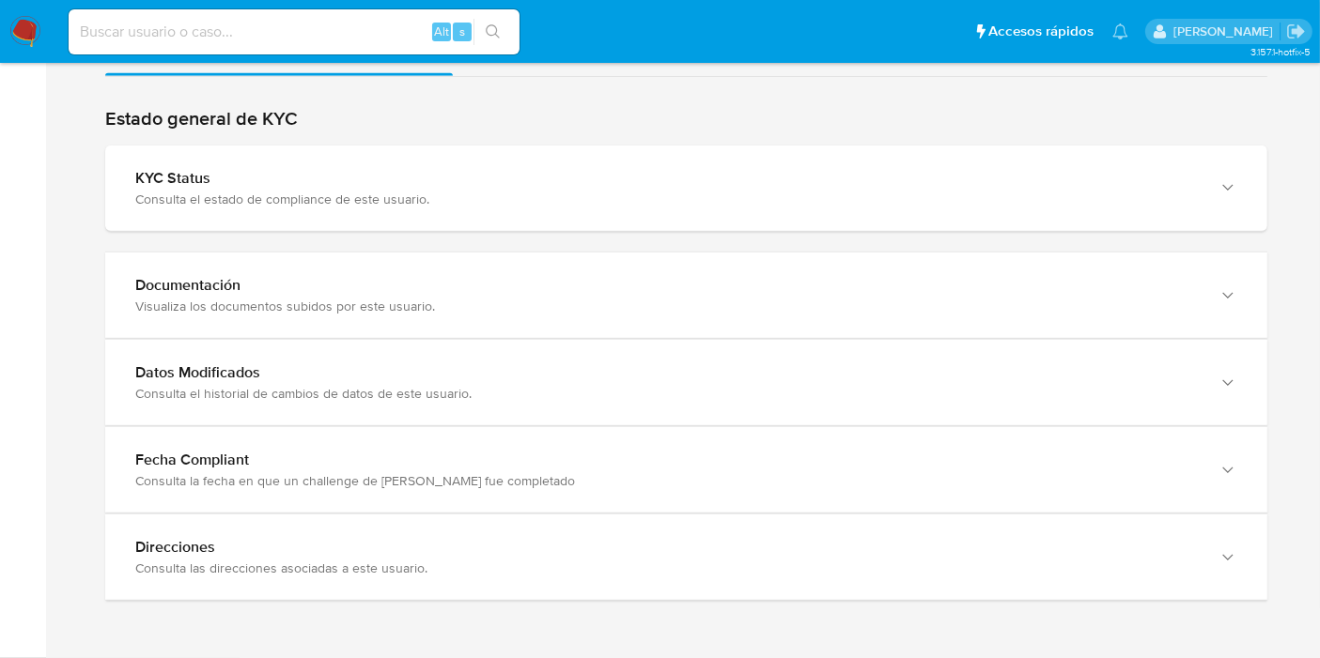
scroll to position [1771, 0]
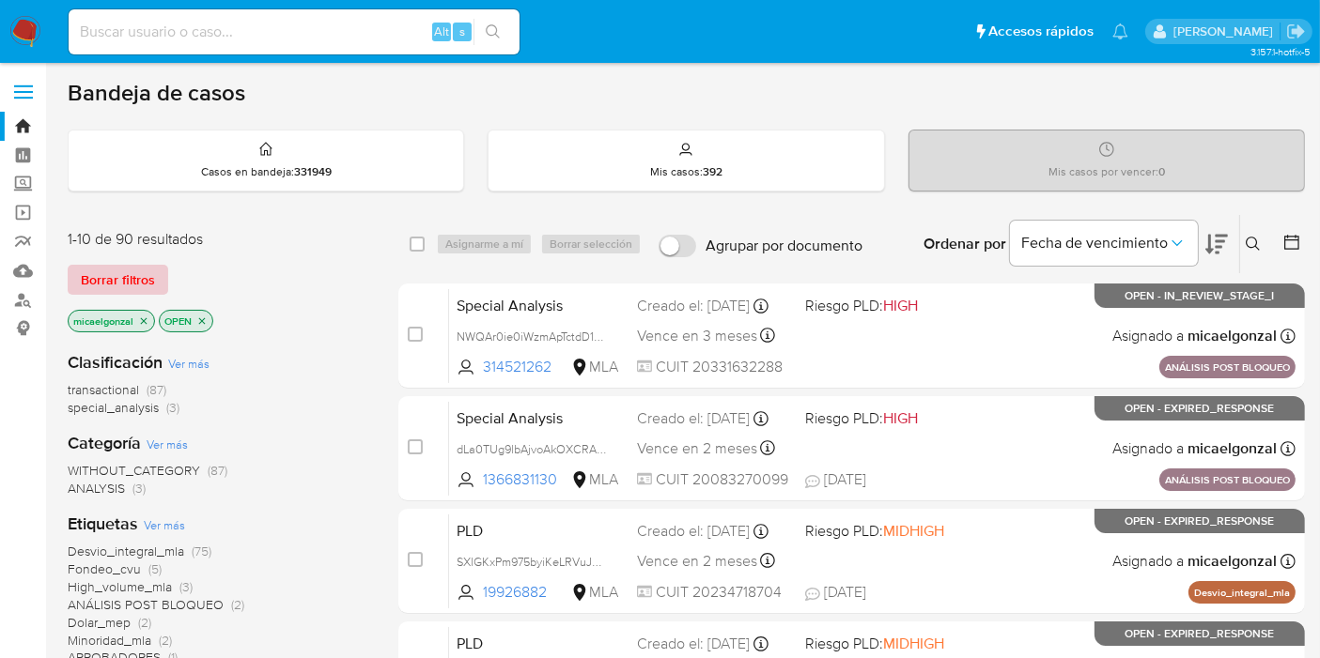
click at [115, 275] on span "Borrar filtros" at bounding box center [118, 280] width 74 height 26
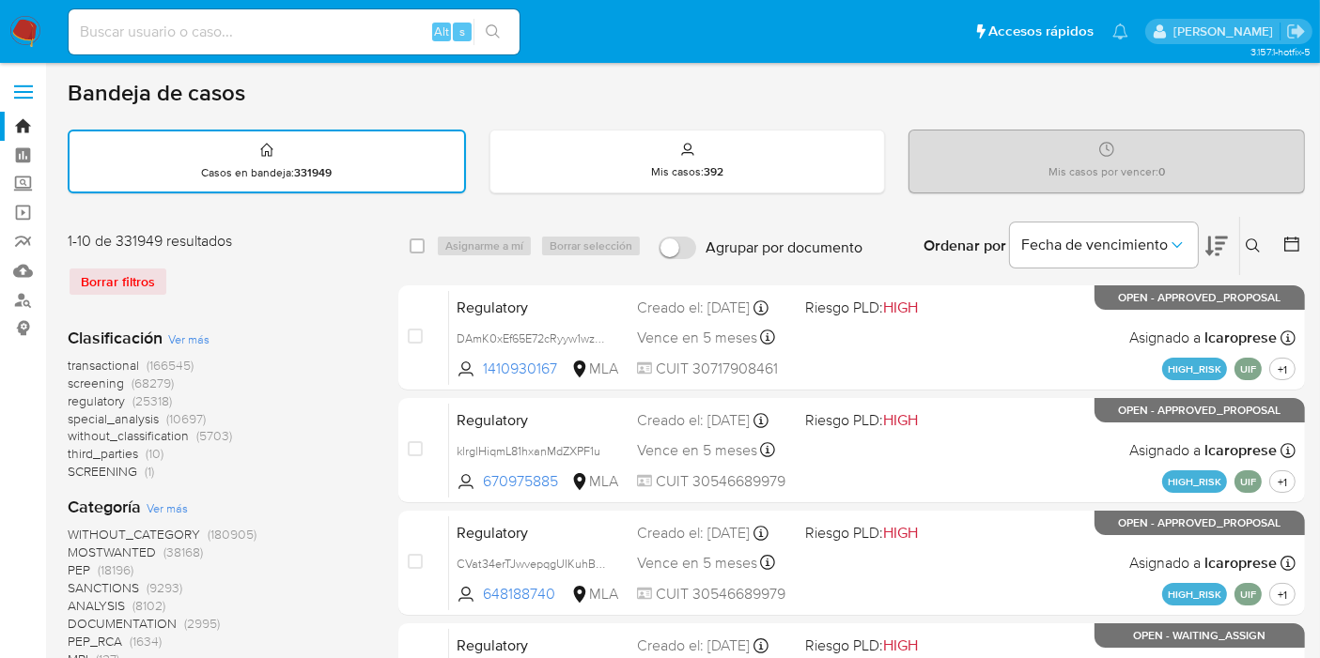
click at [1258, 242] on icon at bounding box center [1252, 246] width 15 height 15
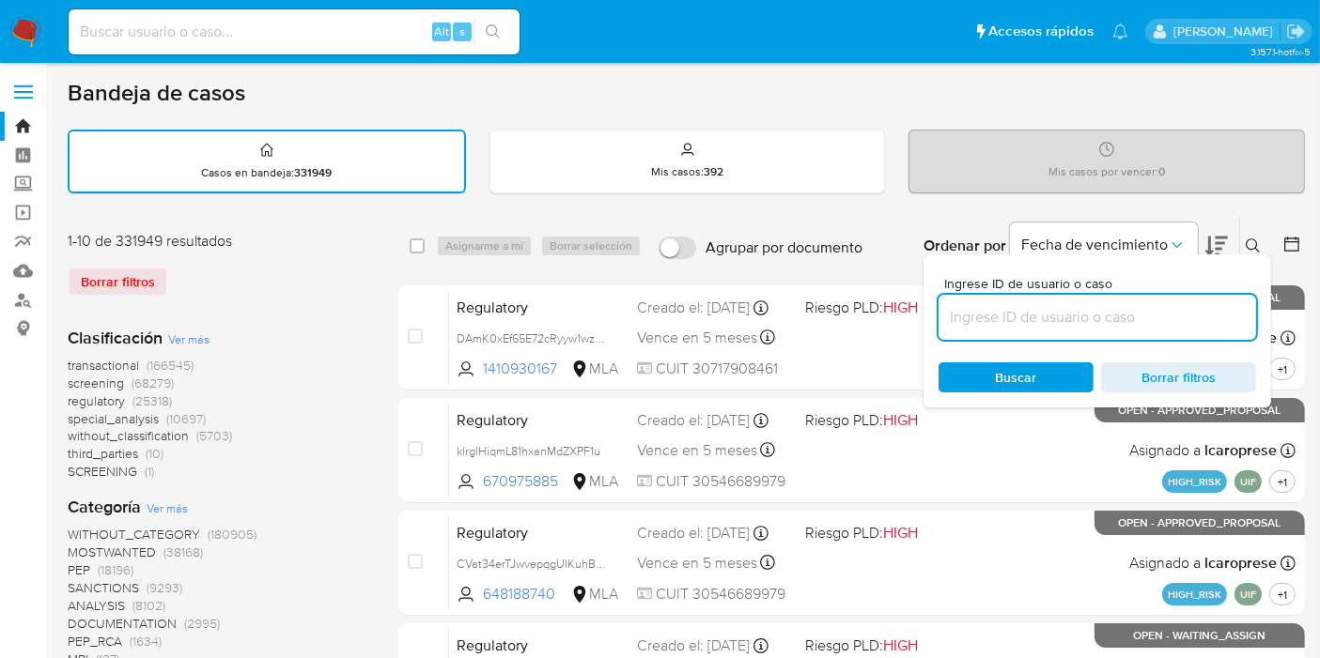
click at [1094, 317] on input at bounding box center [1096, 317] width 317 height 24
type input "K9lGTvhgEUZ58vpaBTF1aoZM"
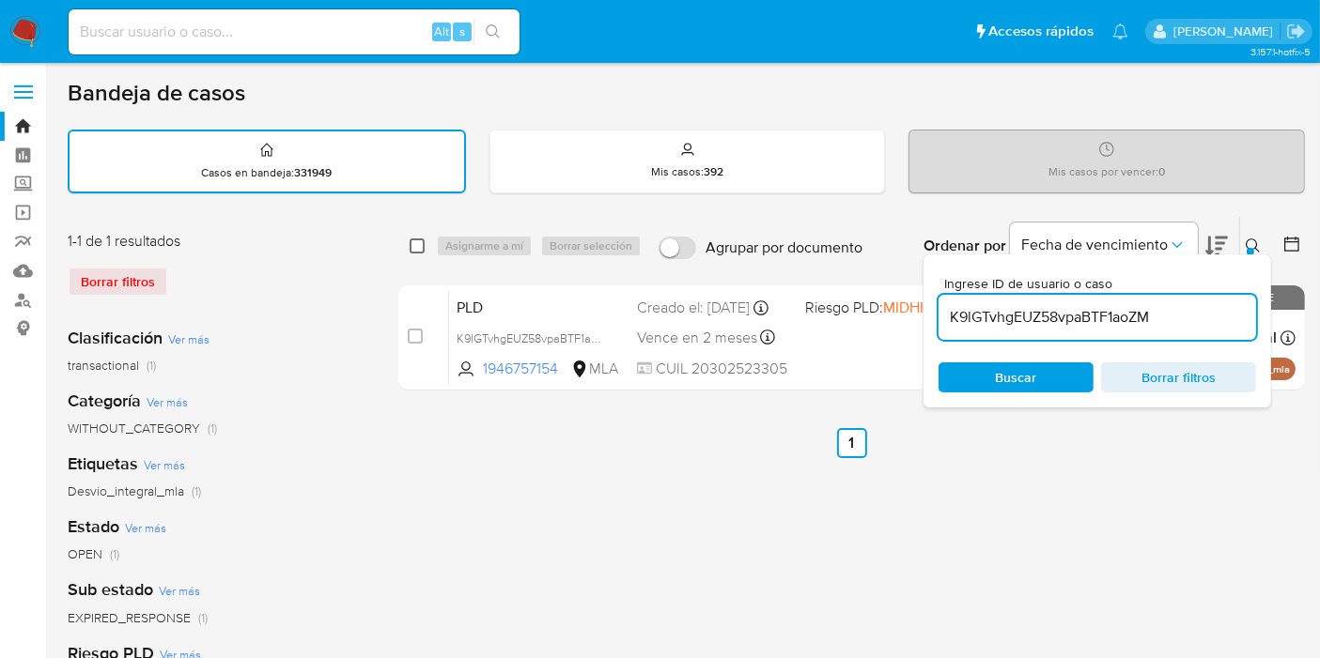
click at [425, 245] on div "select-all-cases-checkbox" at bounding box center [421, 246] width 23 height 23
drag, startPoint x: 416, startPoint y: 245, endPoint x: 426, endPoint y: 245, distance: 10.3
click at [418, 245] on input "checkbox" at bounding box center [417, 246] width 15 height 15
checkbox input "true"
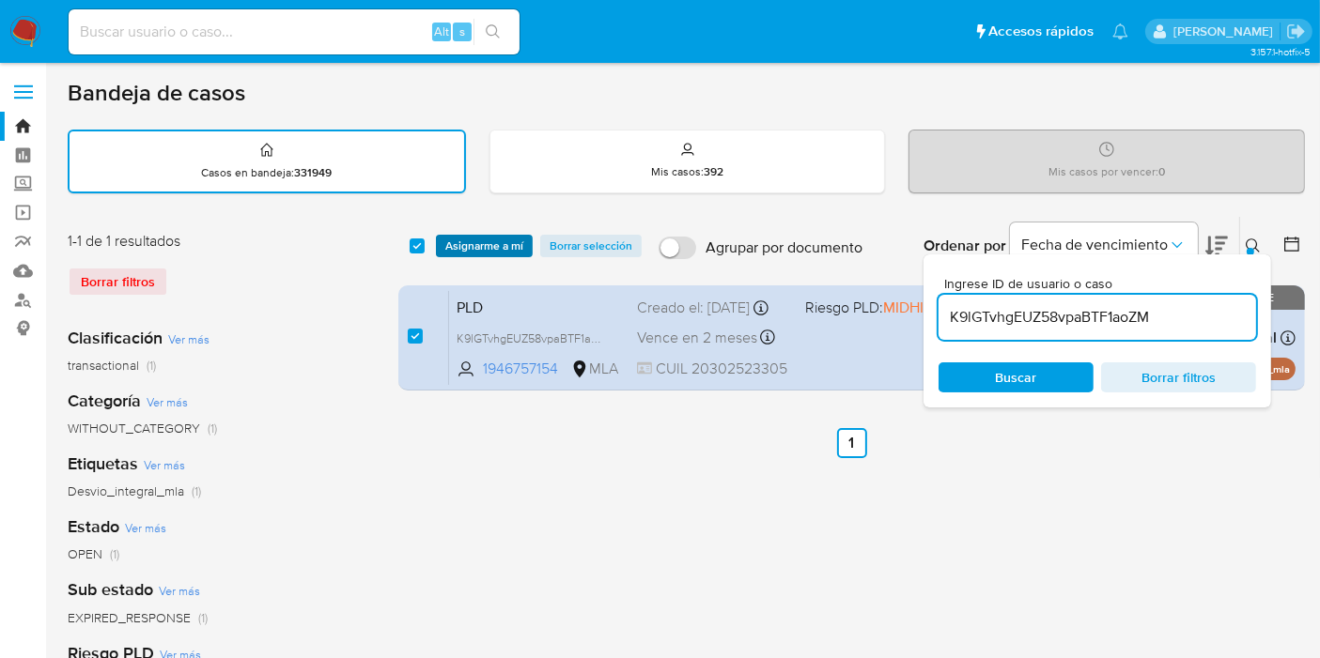
click at [518, 253] on span "Asignarme a mí" at bounding box center [484, 246] width 78 height 19
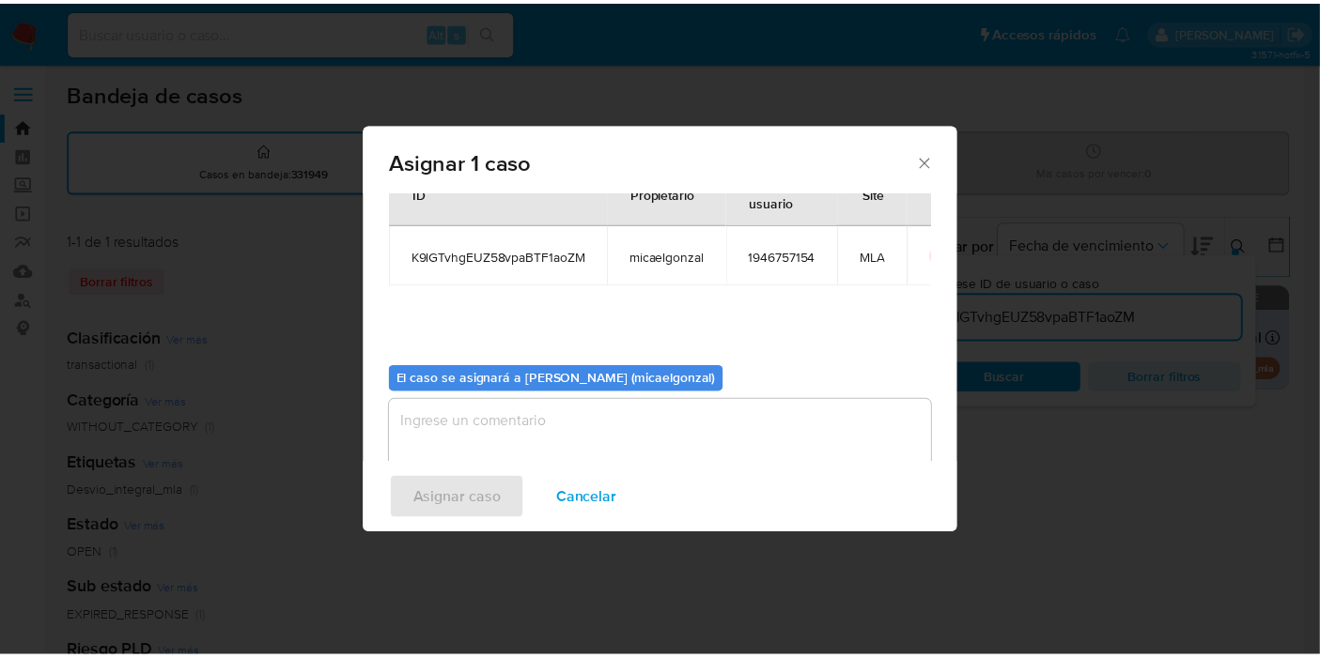
scroll to position [96, 0]
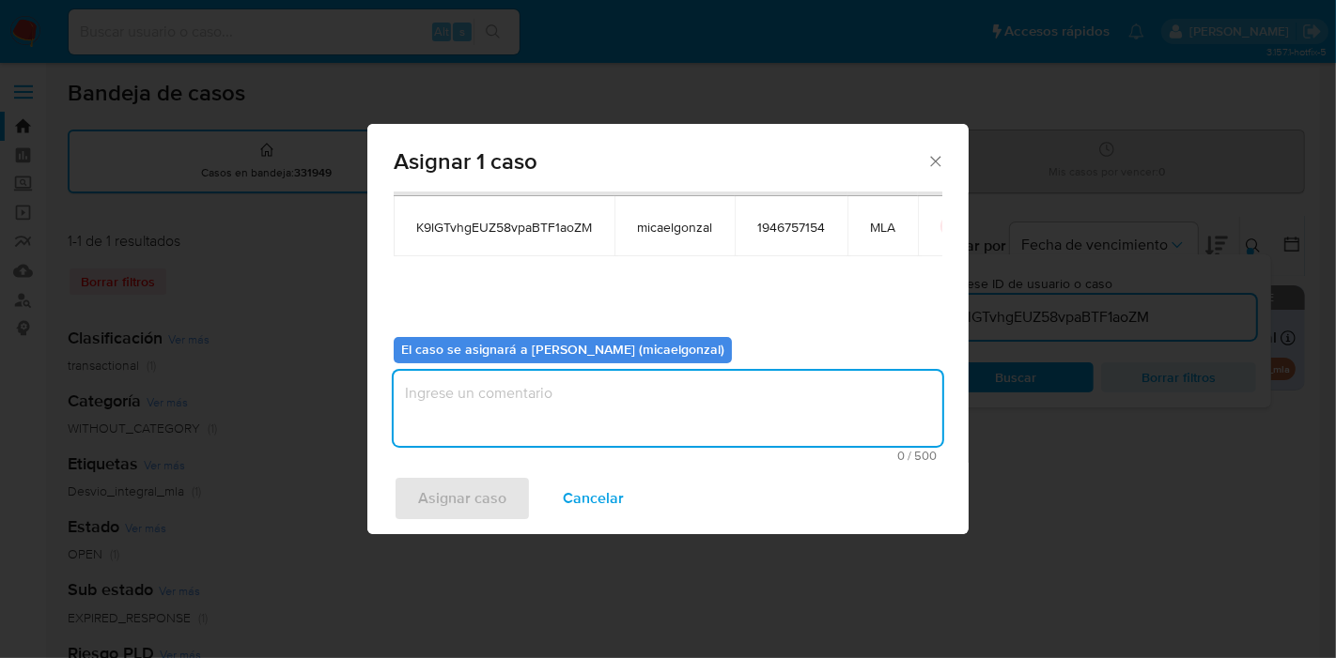
click at [582, 398] on textarea "assign-modal" at bounding box center [668, 408] width 549 height 75
click at [473, 487] on span "Asignar caso" at bounding box center [462, 498] width 88 height 41
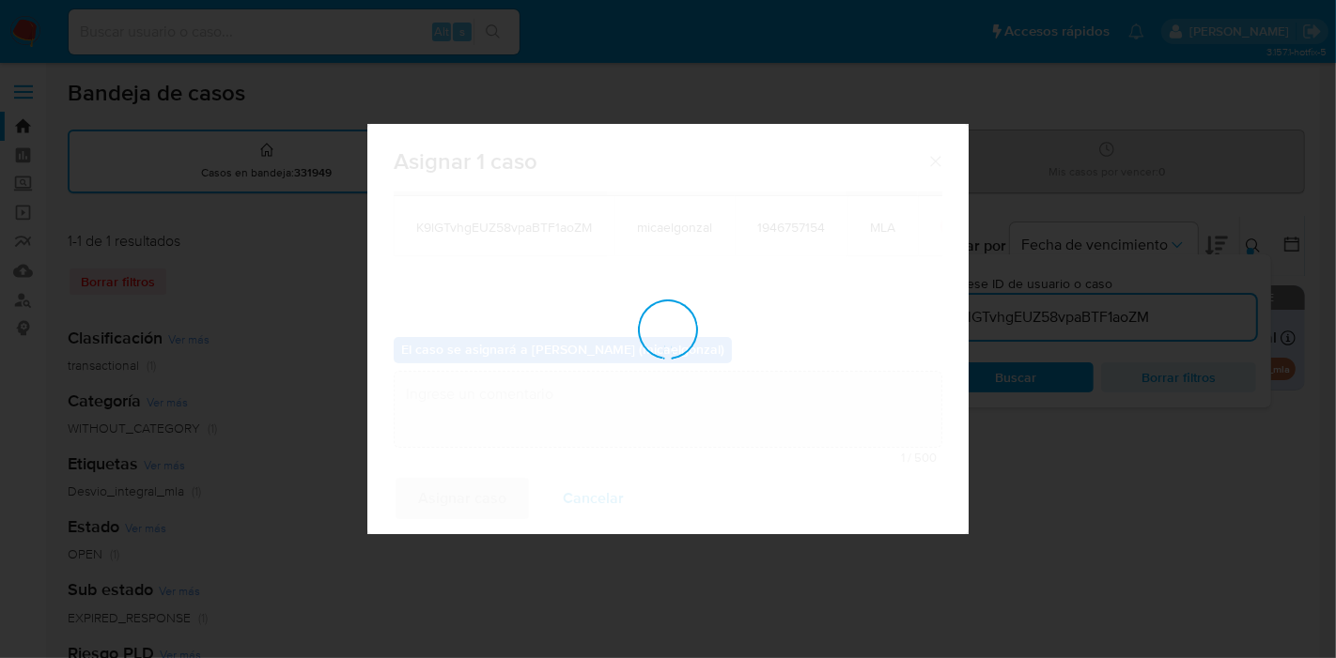
checkbox input "false"
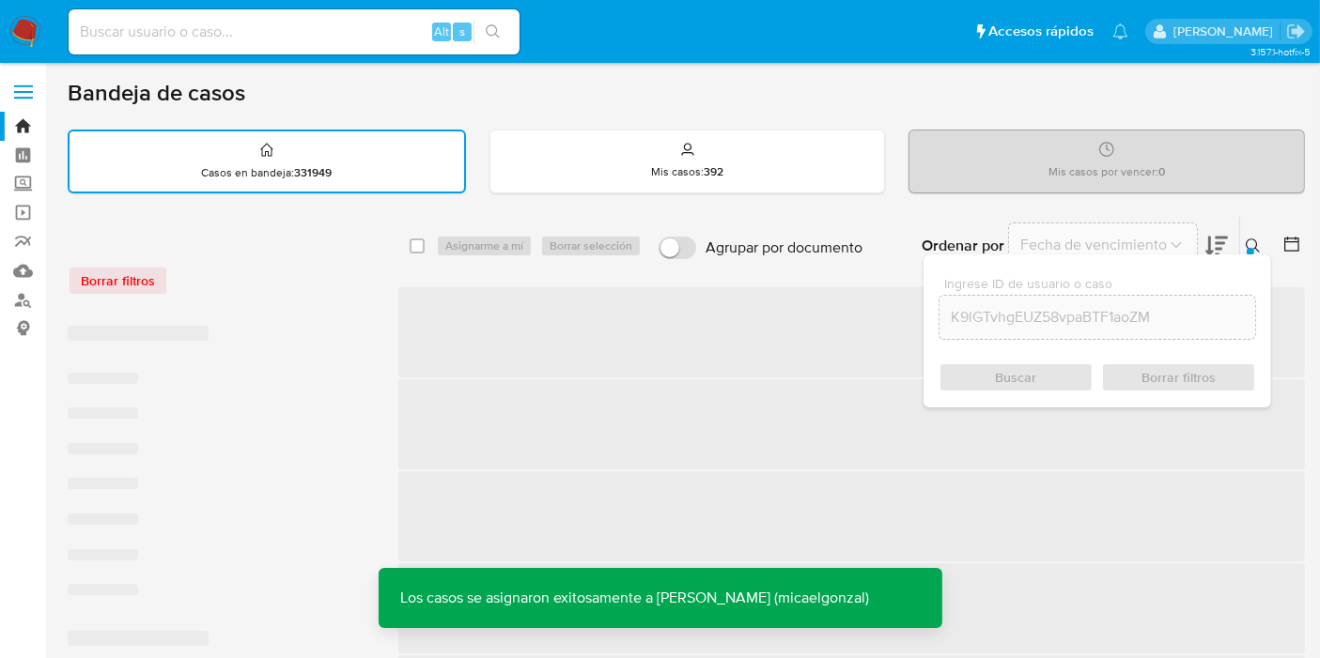
click at [362, 17] on div "Alt s" at bounding box center [294, 31] width 451 height 45
click at [348, 35] on input at bounding box center [294, 32] width 451 height 24
paste input "K9lGTvhgEUZ58vpaBTF1aoZM"
type input "K9lGTvhgEUZ58vpaBTF1aoZM"
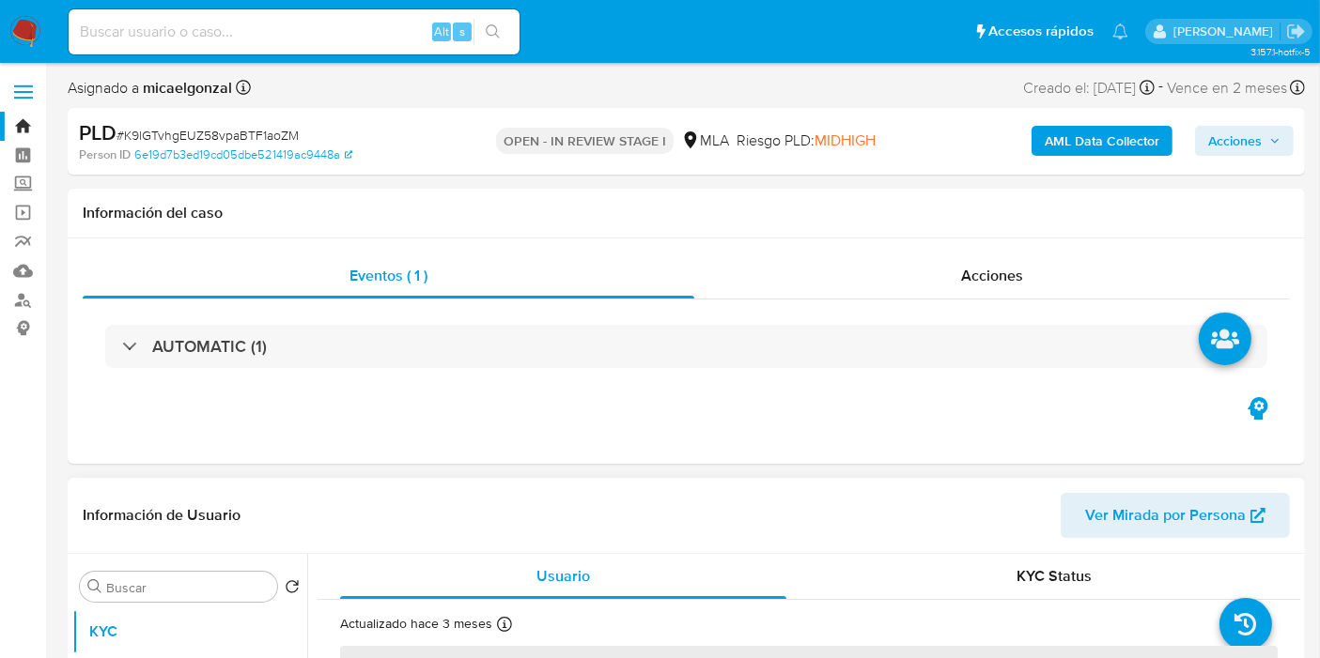
select select "10"
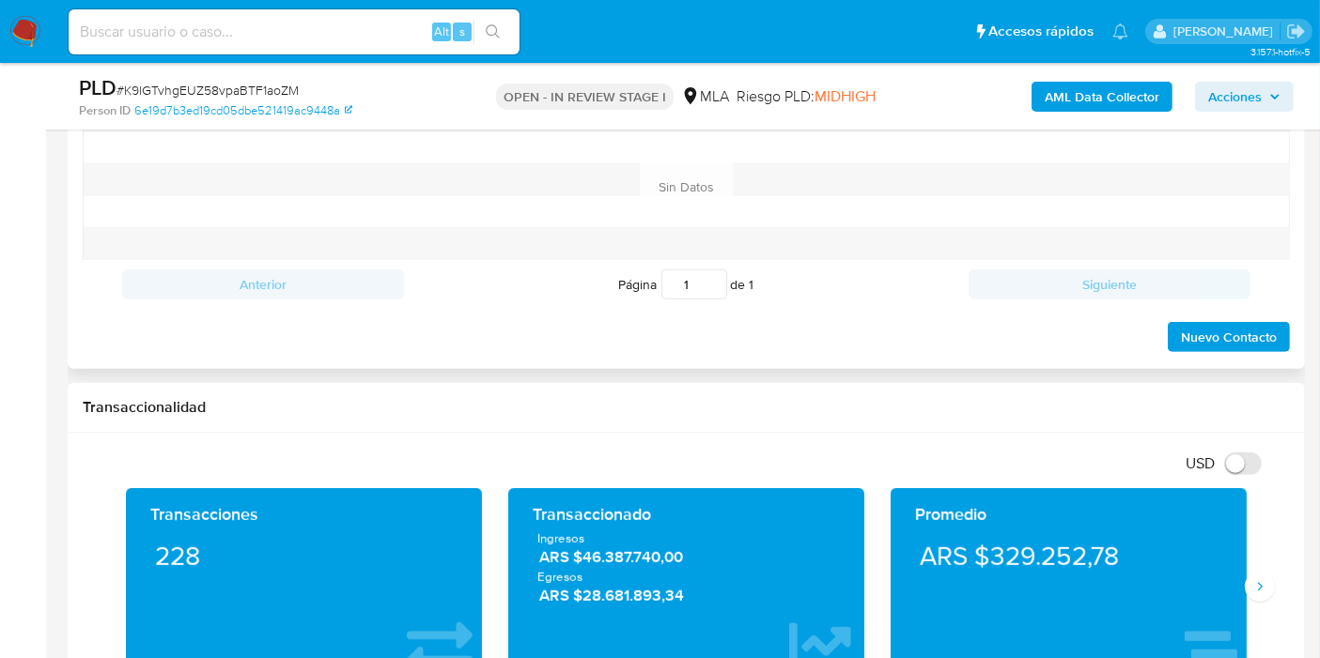
scroll to position [834, 0]
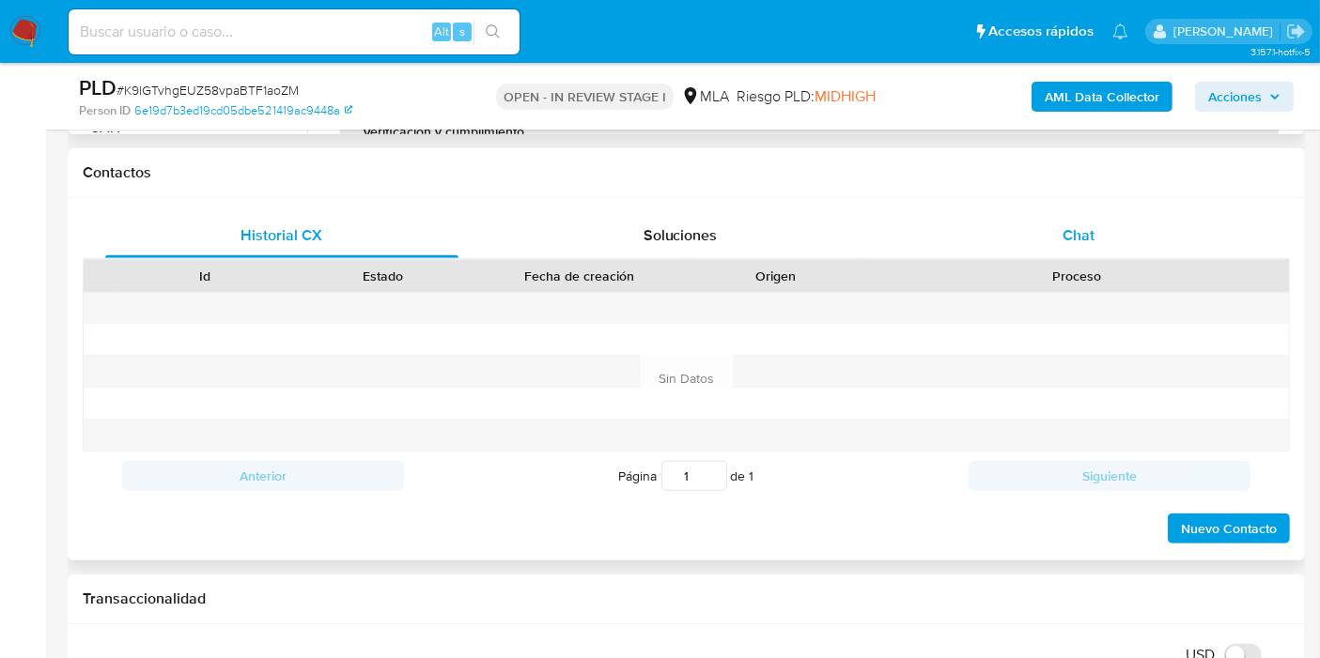
drag, startPoint x: 1095, startPoint y: 208, endPoint x: 1064, endPoint y: 232, distance: 39.5
click at [1094, 209] on div "Historial CX Soluciones Chat Id Estado Fecha de creación Origen Proceso Anterio…" at bounding box center [686, 379] width 1237 height 363
click at [1064, 232] on span "Chat" at bounding box center [1078, 235] width 32 height 22
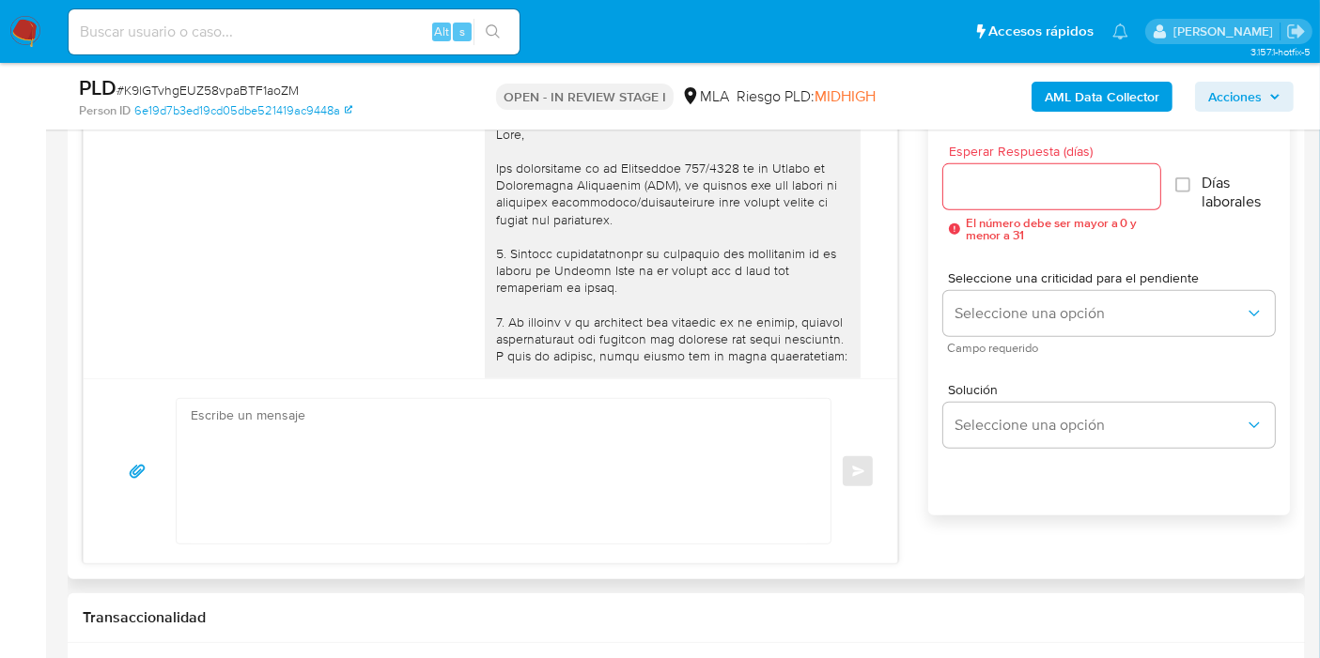
scroll to position [1196, 0]
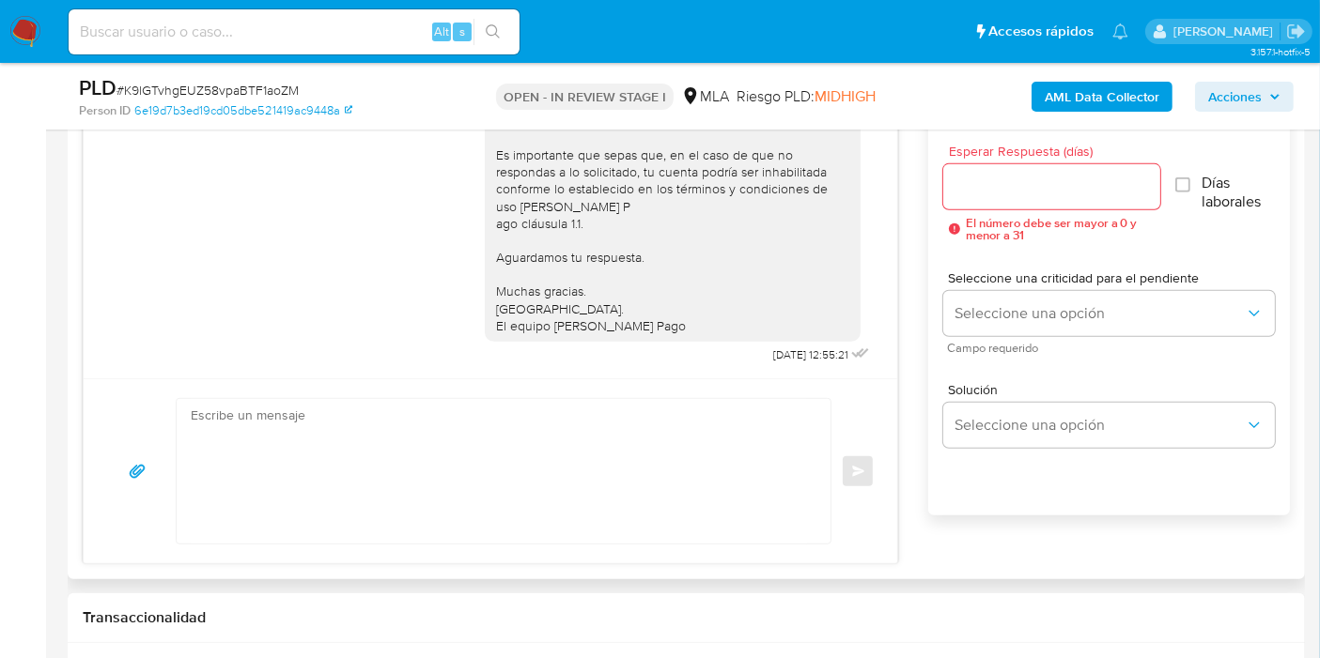
click at [692, 435] on textarea at bounding box center [499, 471] width 616 height 145
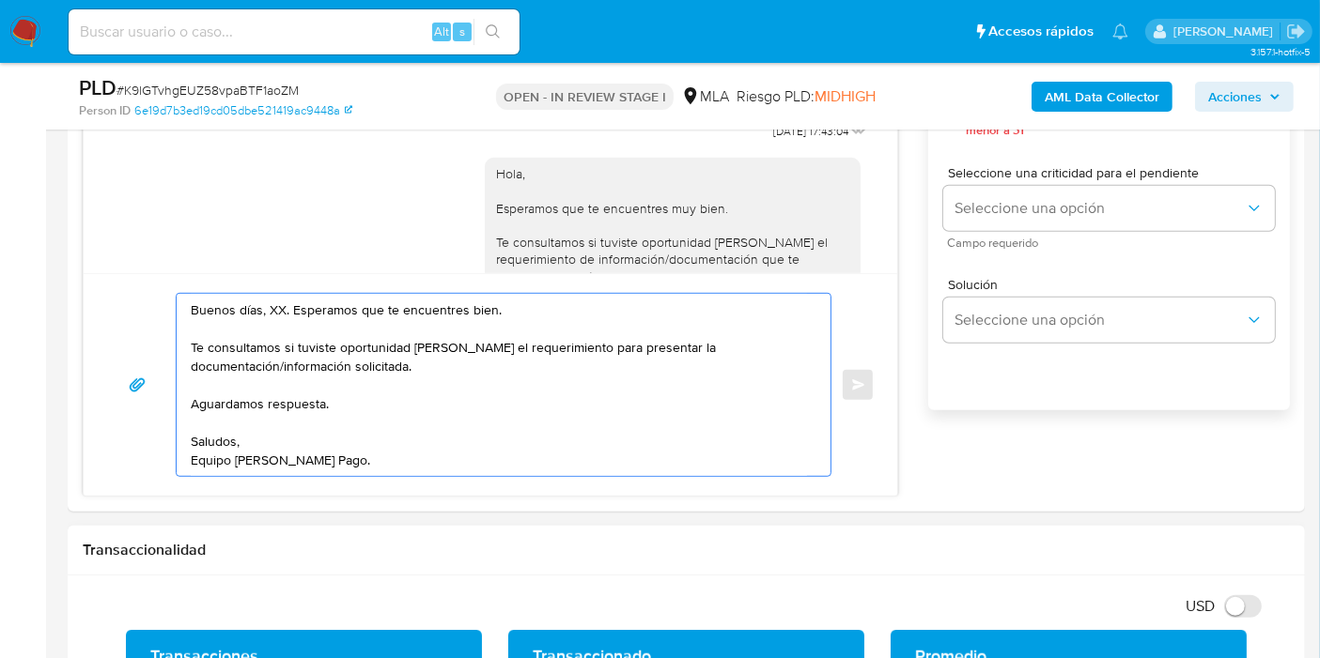
scroll to position [1252, 0]
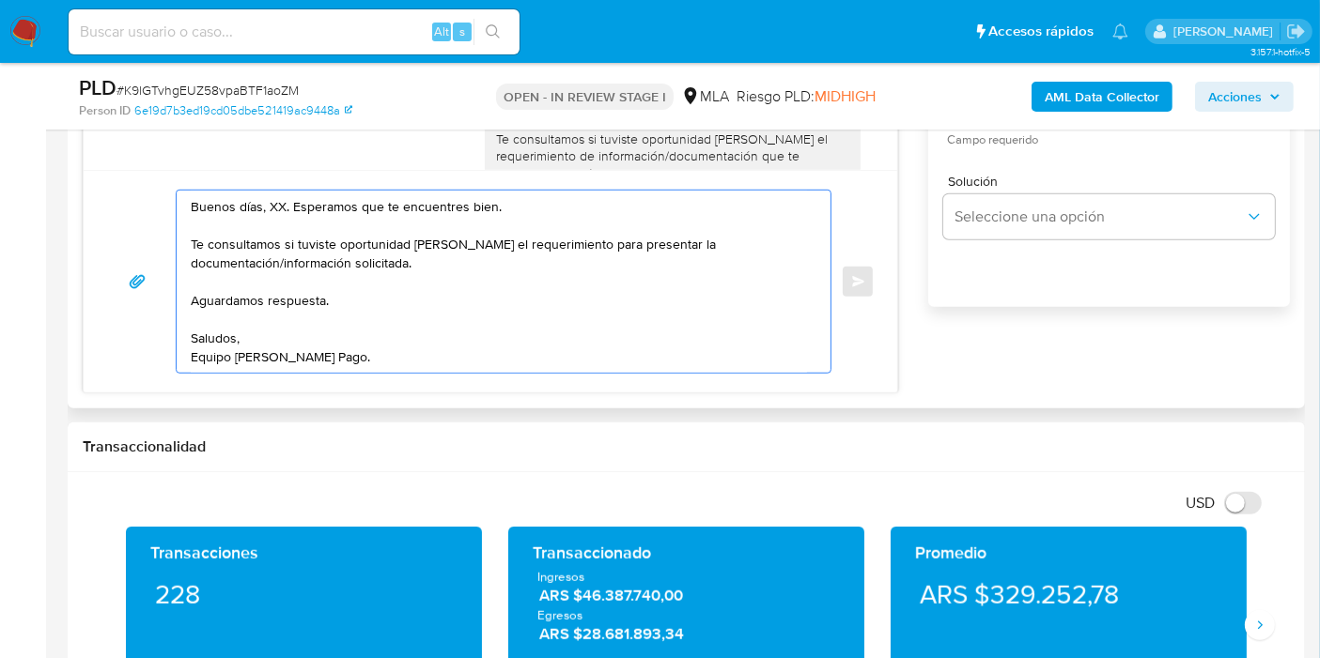
click at [271, 208] on textarea "Buenos días, XX. Esperamos que te encuentres bien. Te consultamos si tuviste op…" at bounding box center [499, 282] width 616 height 182
click at [498, 277] on textarea "Buenos días, Oscar. Esperamos que te encuentres bien. Te consultamos si tuviste…" at bounding box center [499, 282] width 616 height 182
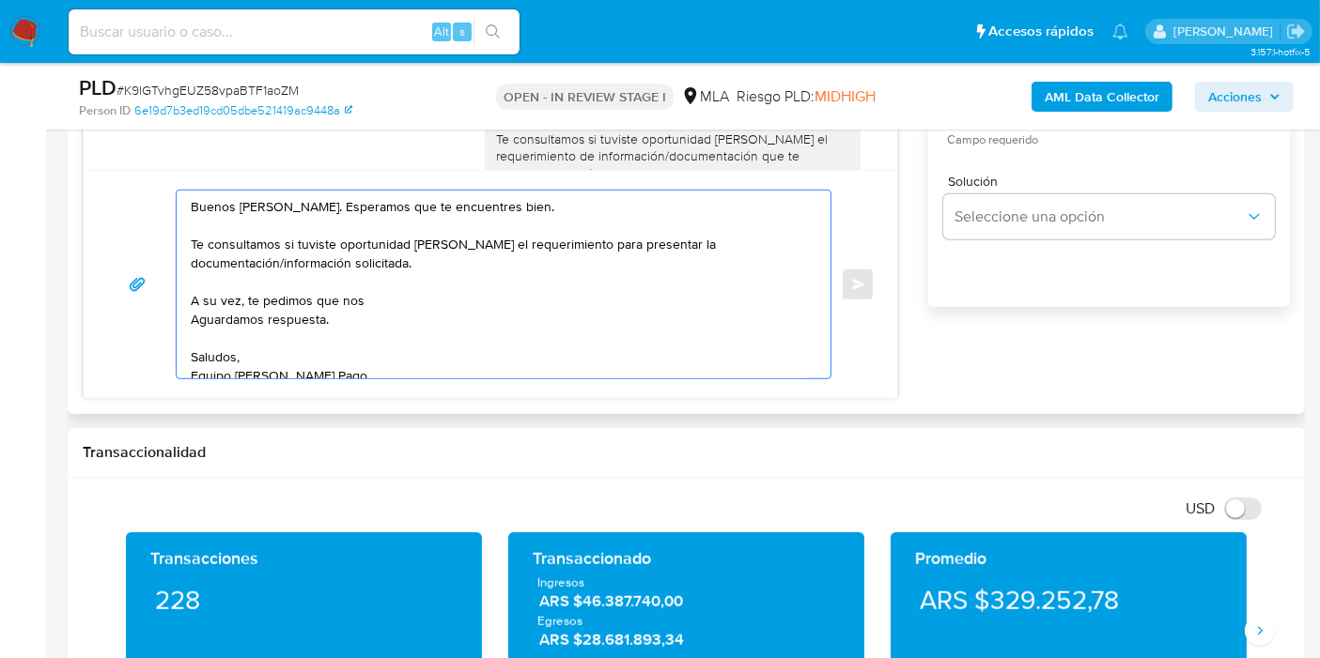
click at [276, 200] on textarea "Buenos días, Oscar. Esperamos que te encuentres bien. Te consultamos si tuviste…" at bounding box center [499, 285] width 616 height 188
click at [292, 205] on textarea "Buenos días, Oscar. Esperamos que te encuentres bien. Te consultamos si tuviste…" at bounding box center [499, 285] width 616 height 188
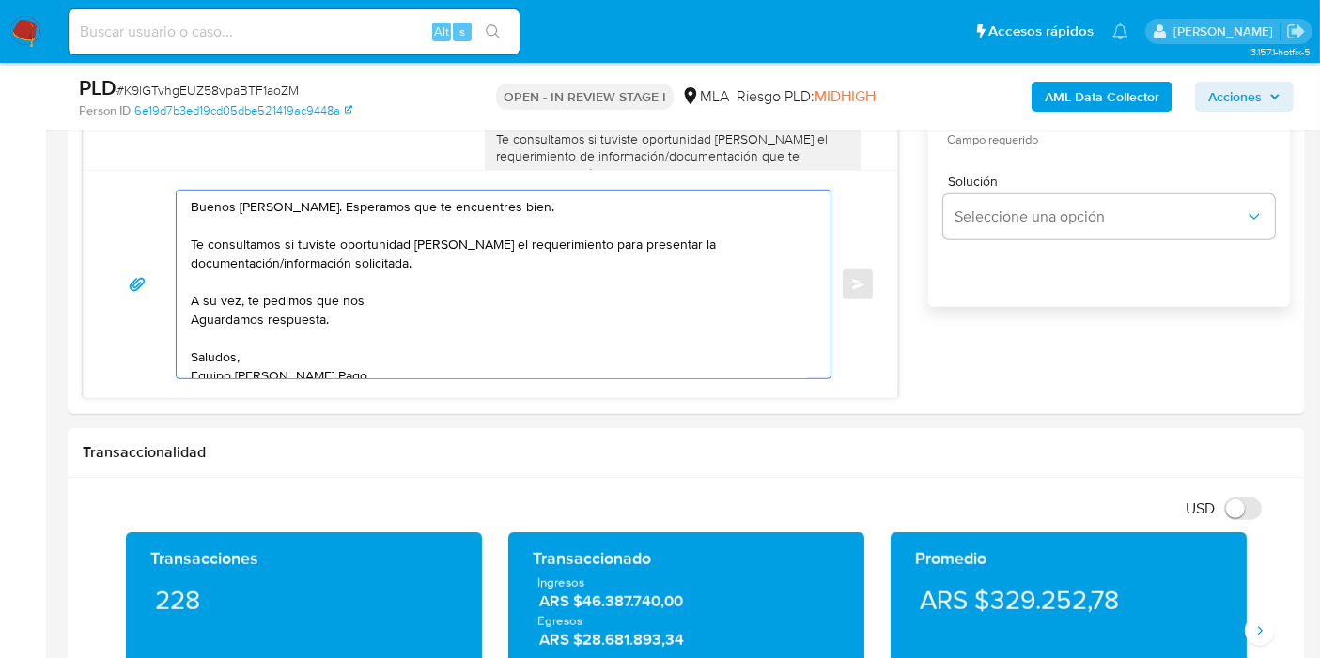
click at [0, 0] on lt-span "Óscar" at bounding box center [0, 0] width 0 height 0
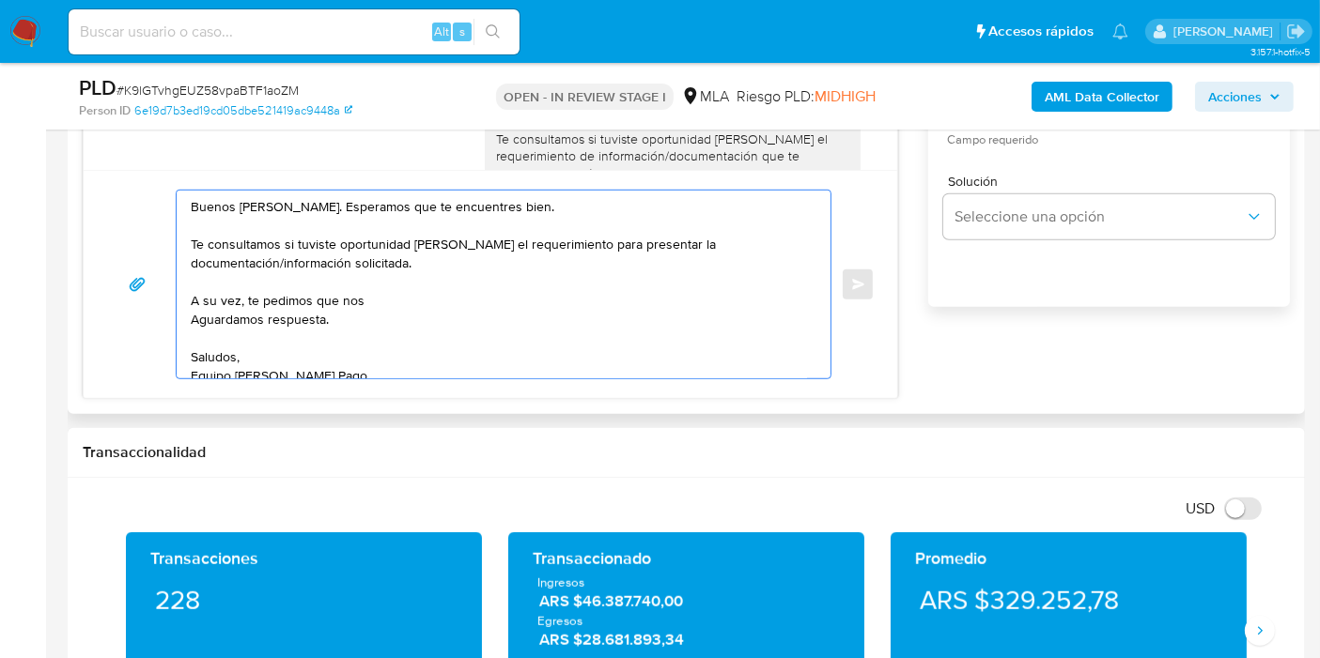
click at [461, 307] on textarea "Buenos días, Óscar. Esperamos que te encuentres bien. Te consultamos si tuviste…" at bounding box center [499, 285] width 616 height 188
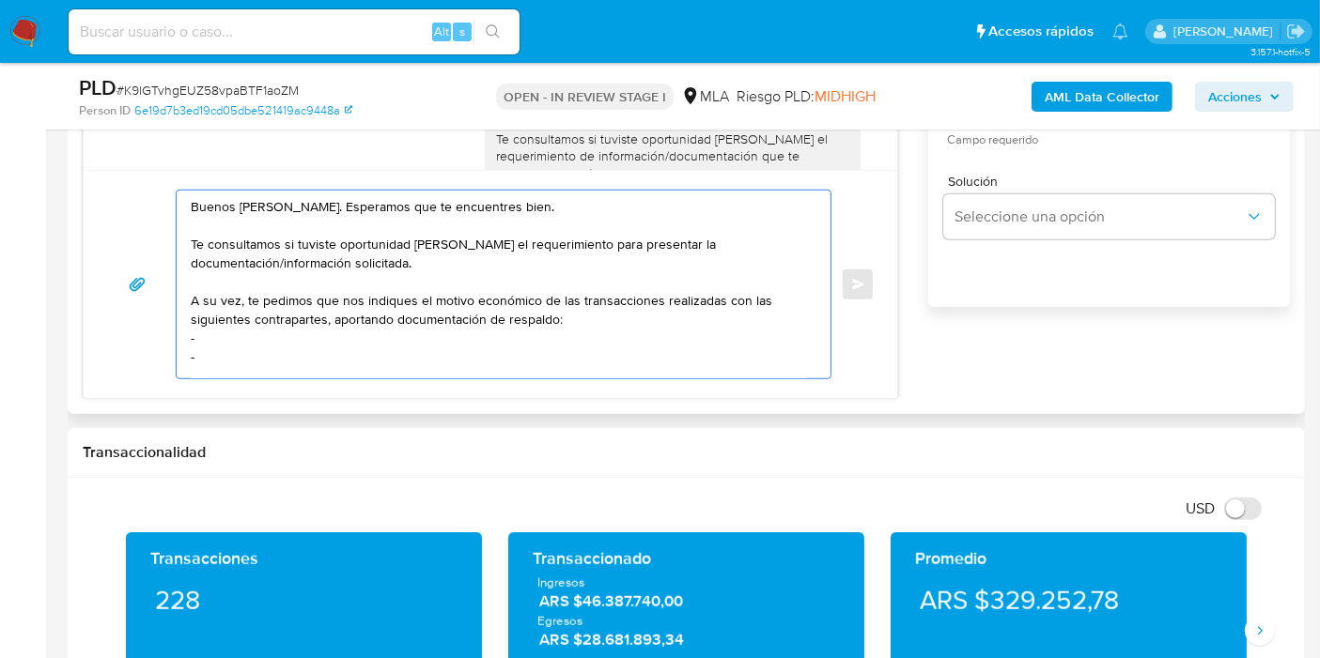
scroll to position [7, 0]
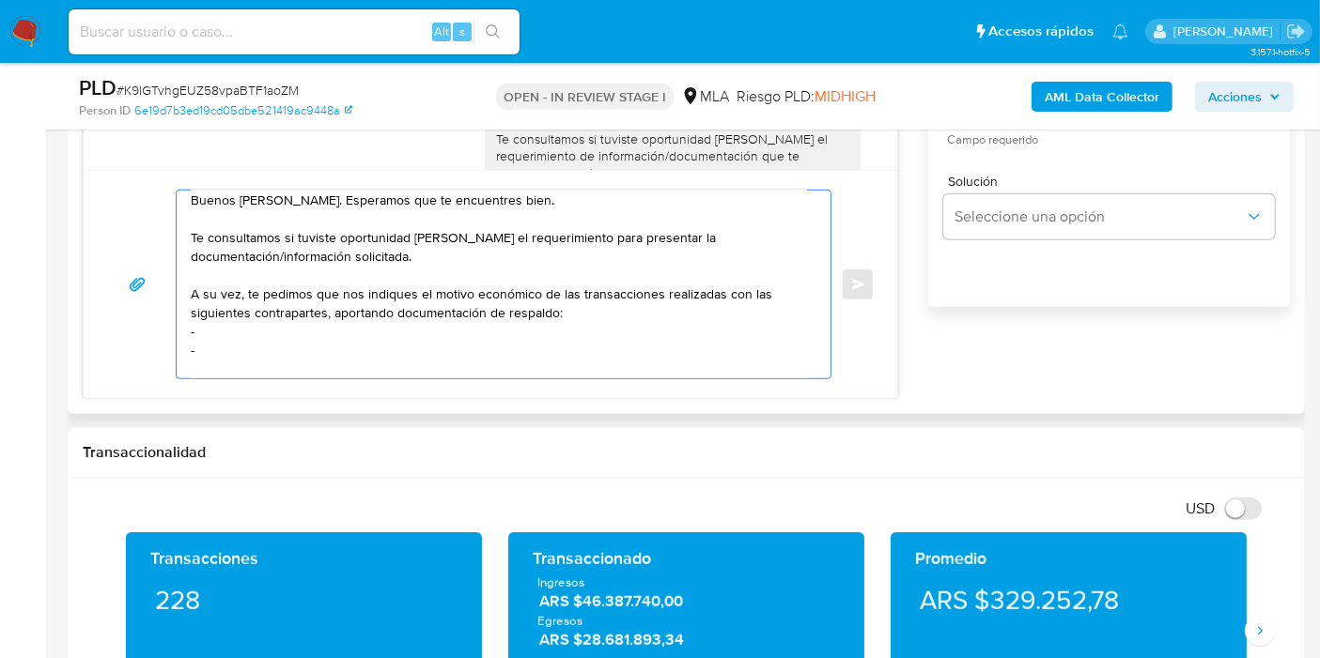
click at [369, 312] on textarea "Buenos días, Óscar. Esperamos que te encuentres bien. Te consultamos si tuviste…" at bounding box center [499, 285] width 616 height 188
click at [337, 342] on textarea "Buenos días, Óscar. Esperamos que te encuentres bien. Te consultamos si tuviste…" at bounding box center [499, 285] width 616 height 188
paste textarea "Ezequiel Maximiliano Samuel Marco"
paste textarea "20440831363"
paste textarea "Eliecer Ulises Seron"
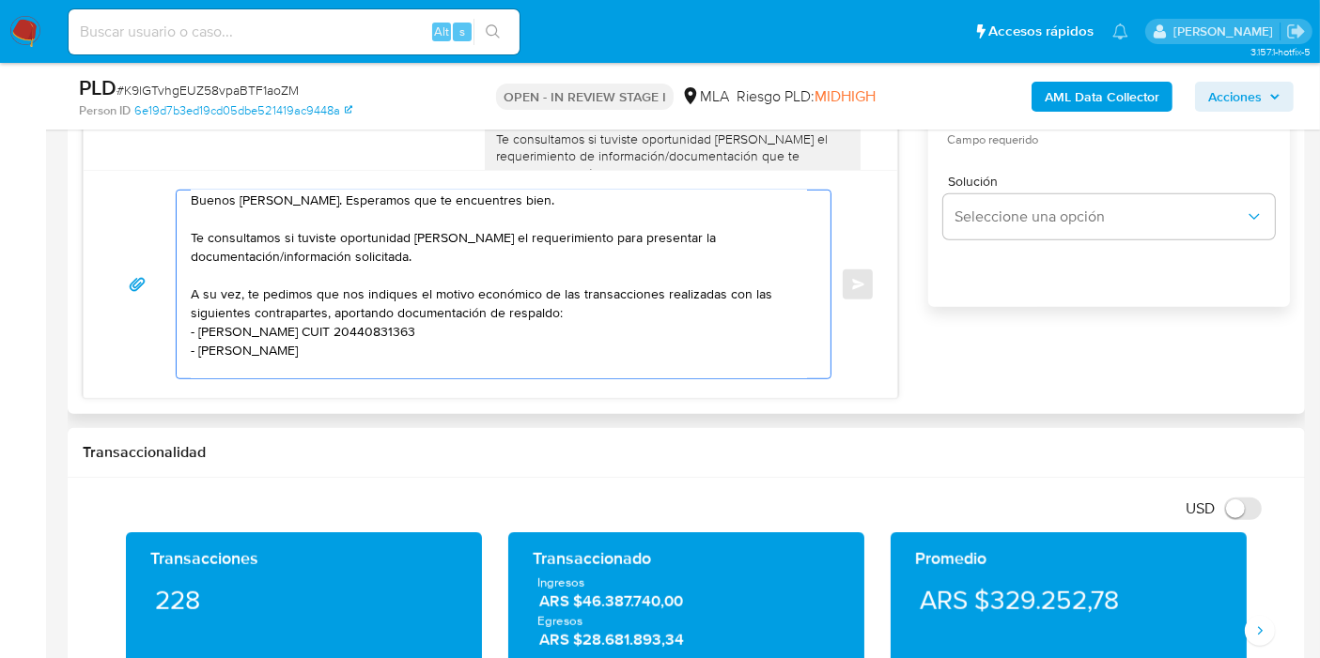
paste textarea "20143818978"
paste textarea "Naguil"
click at [262, 369] on textarea "Buenos días, Óscar. Esperamos que te encuentres bien. Te consultamos si tuviste…" at bounding box center [499, 285] width 616 height 188
click at [256, 364] on textarea "Buenos días, Óscar. Esperamos que te encuentres bien. Te consultamos si tuviste…" at bounding box center [499, 285] width 616 height 188
click at [596, 368] on textarea "Buenos días, Óscar. Esperamos que te encuentres bien. Te consultamos si tuviste…" at bounding box center [499, 285] width 616 height 188
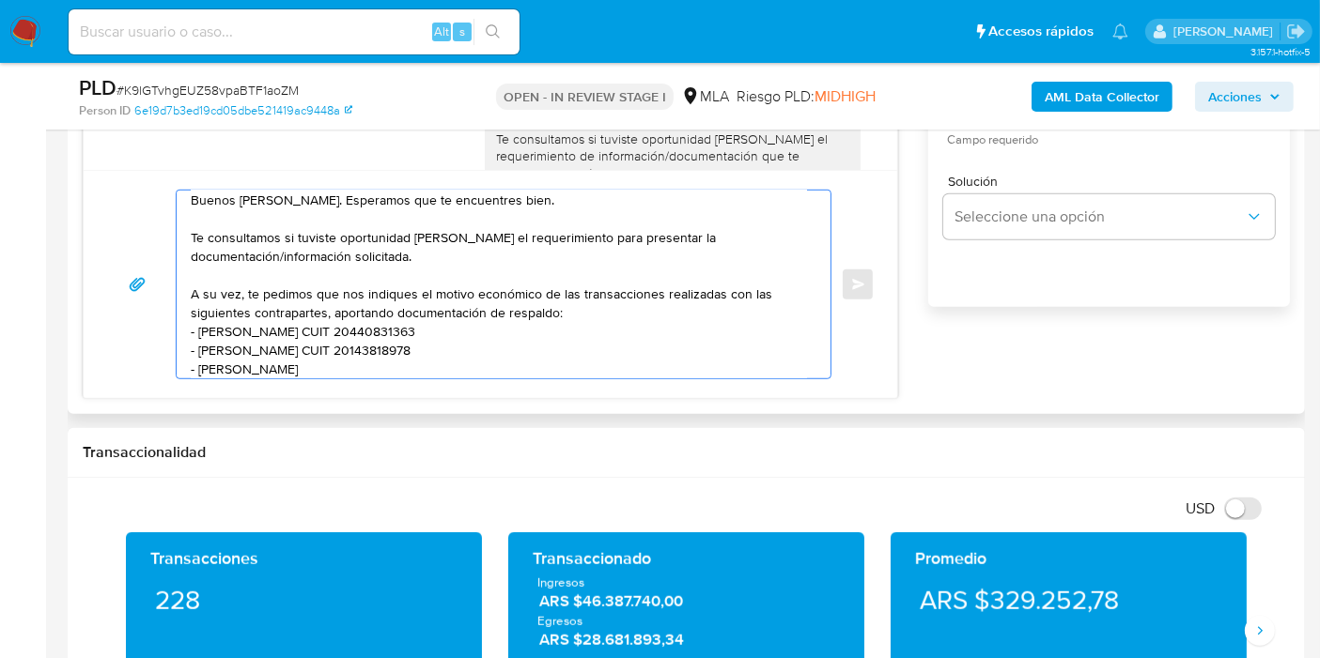
paste textarea "20170494416"
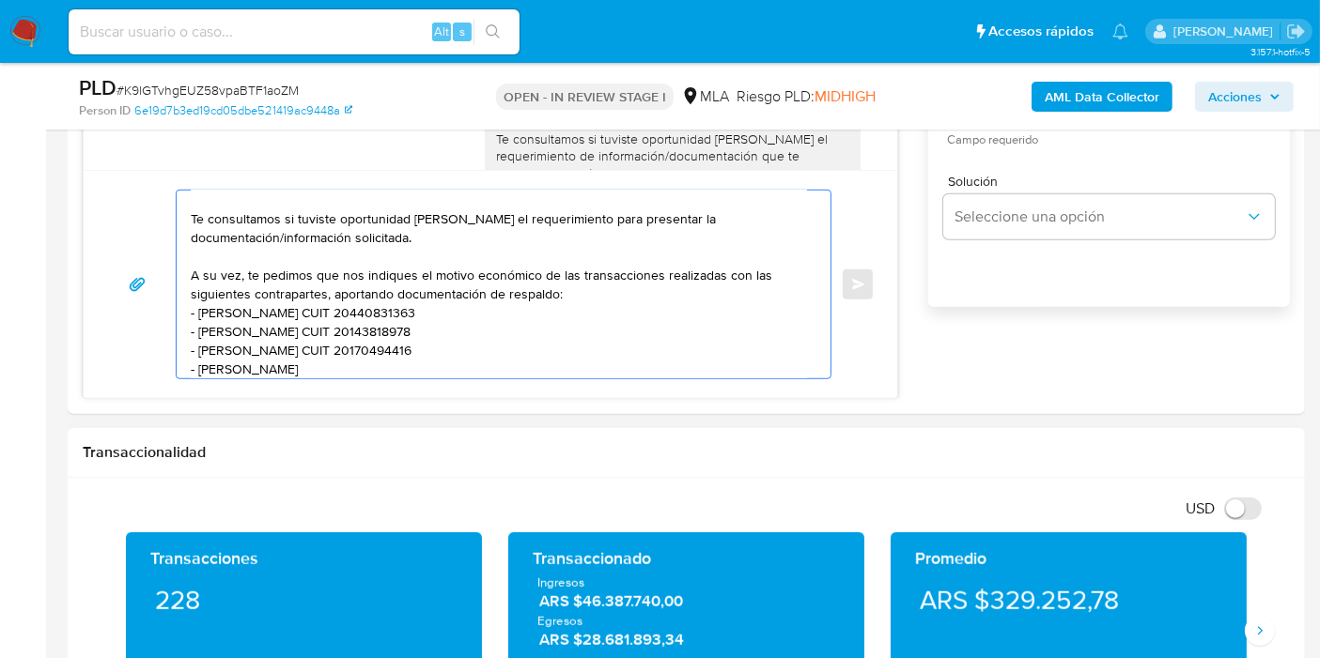
paste textarea "Ancufil"
paste textarea "20251759430"
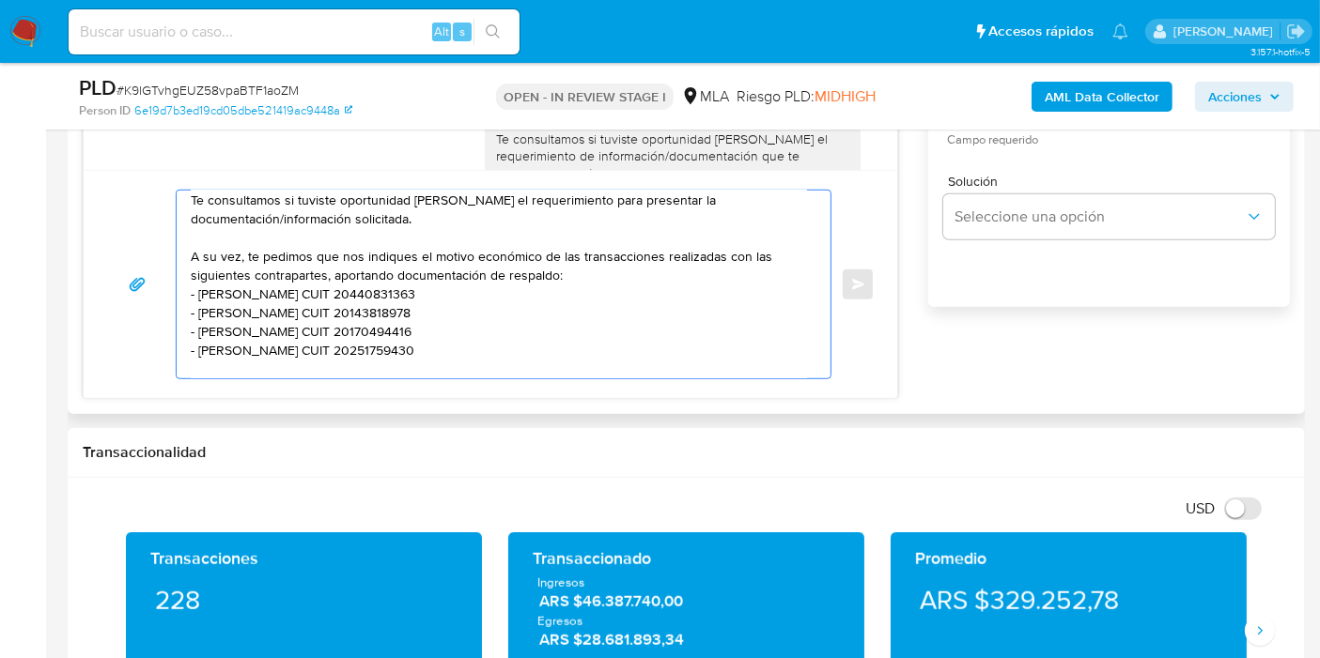
click at [258, 345] on textarea "Buenos días, Óscar. Esperamos que te encuentres bien. Te consultamos si tuviste…" at bounding box center [499, 285] width 616 height 188
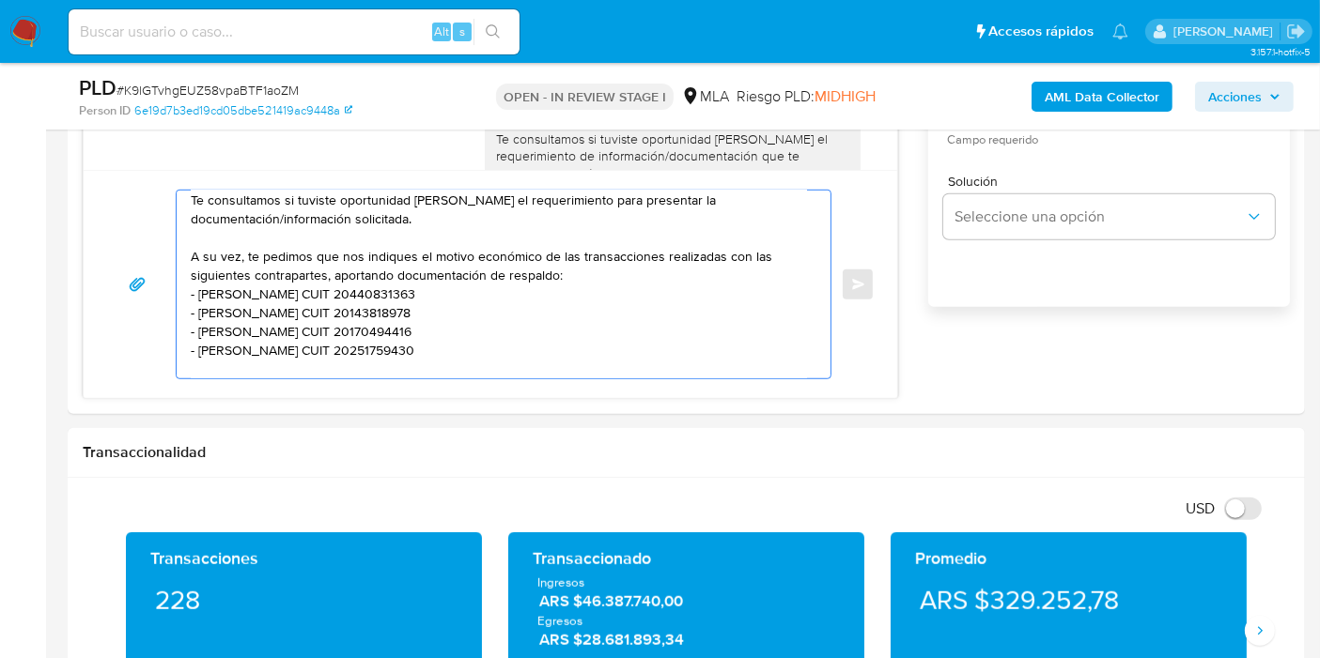
click at [0, 0] on lt-span "Adrián" at bounding box center [0, 0] width 0 height 0
paste textarea "Juan Simon Maciel Cabrera"
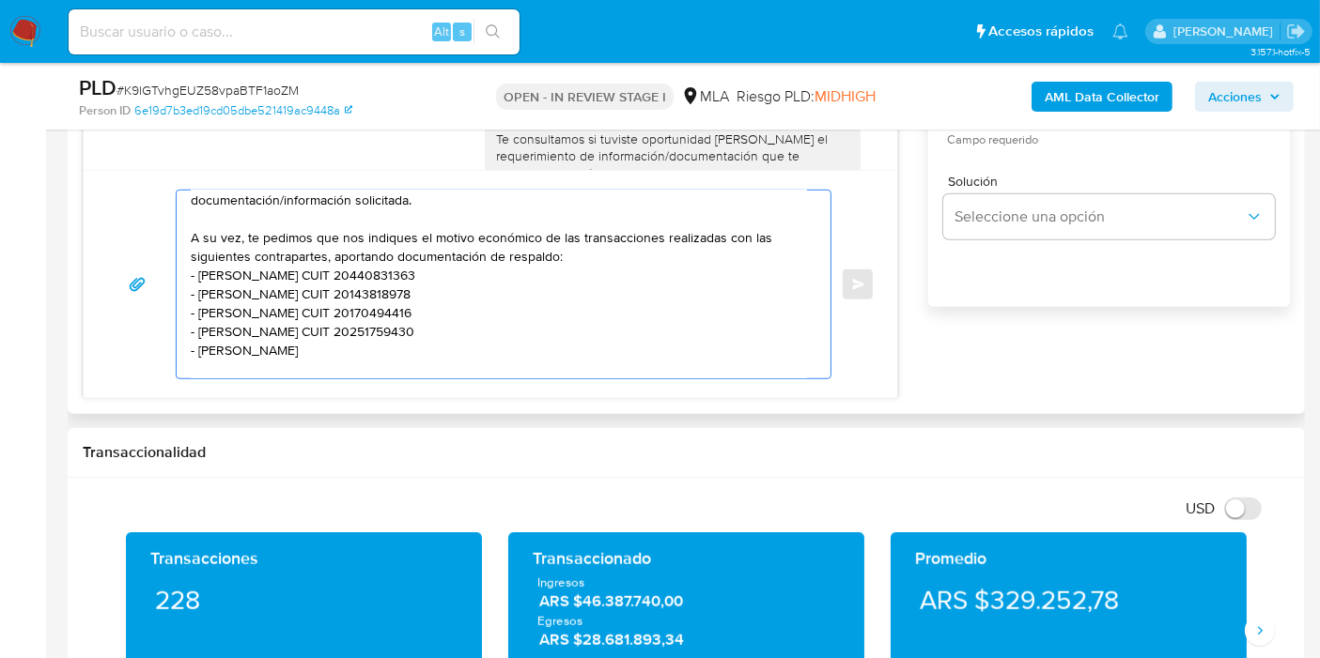
paste textarea "20947733304"
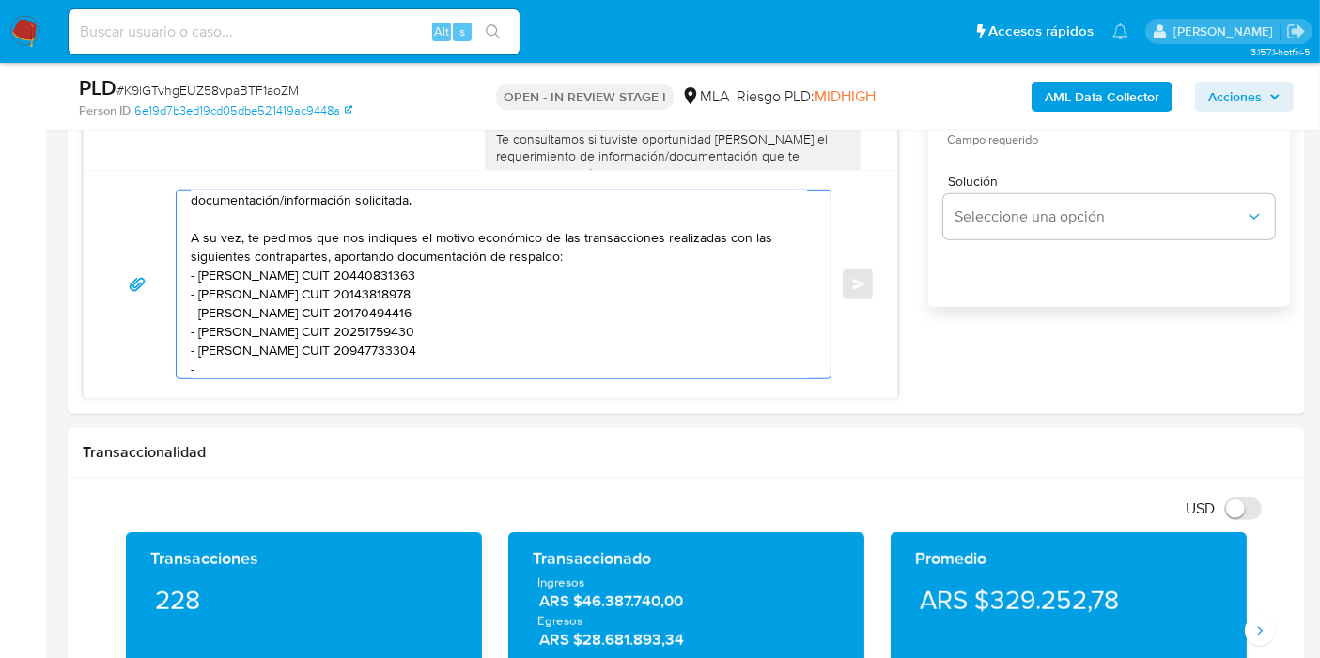
paste textarea "Oscar Enrique Perez"
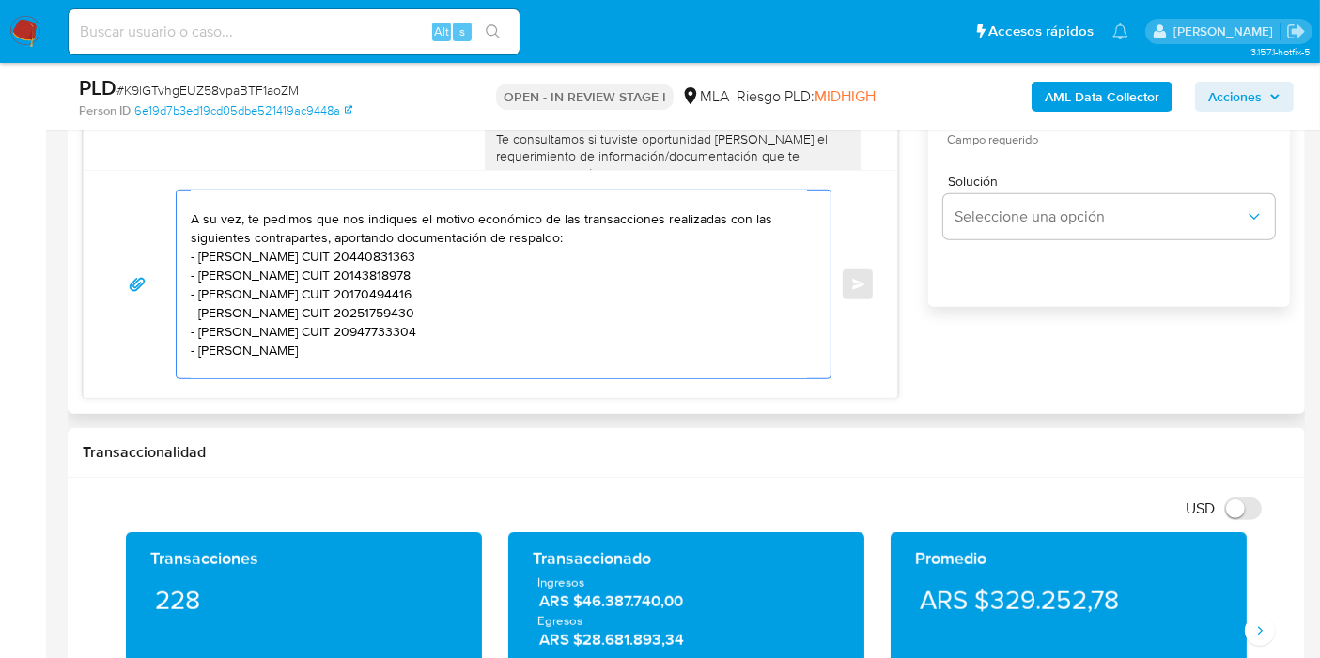
paste textarea "20171295808"
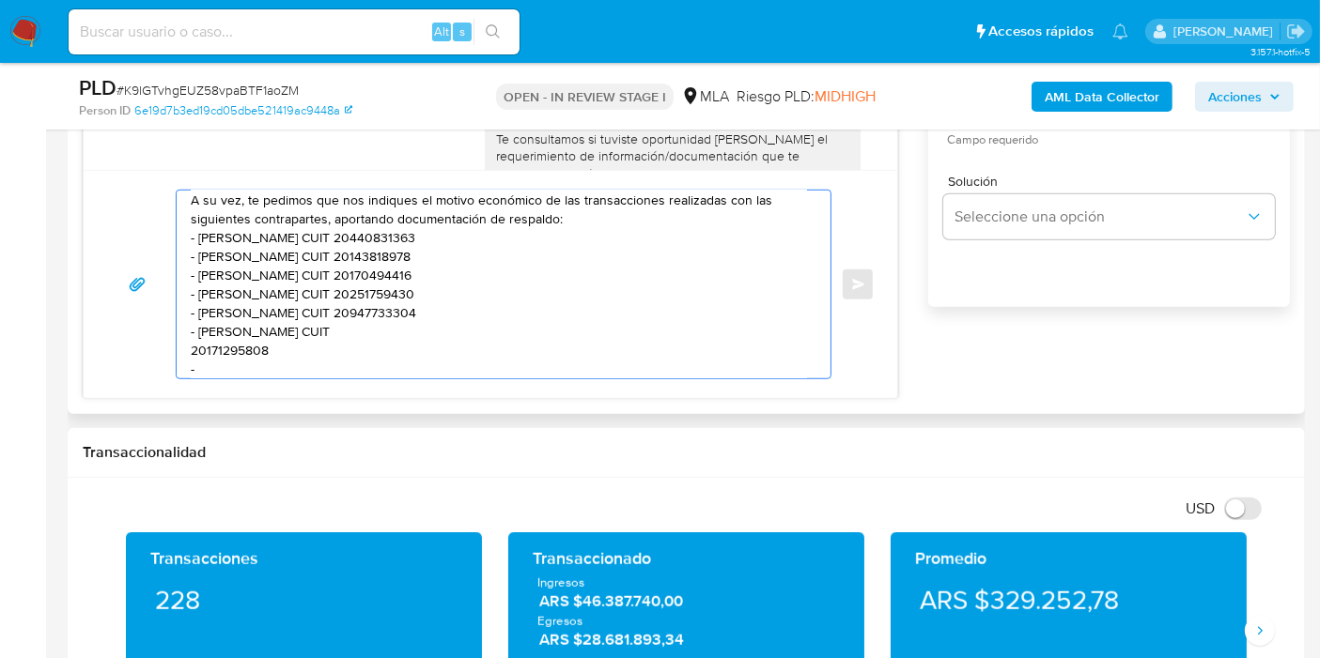
paste textarea "Aldo Daniel Davies"
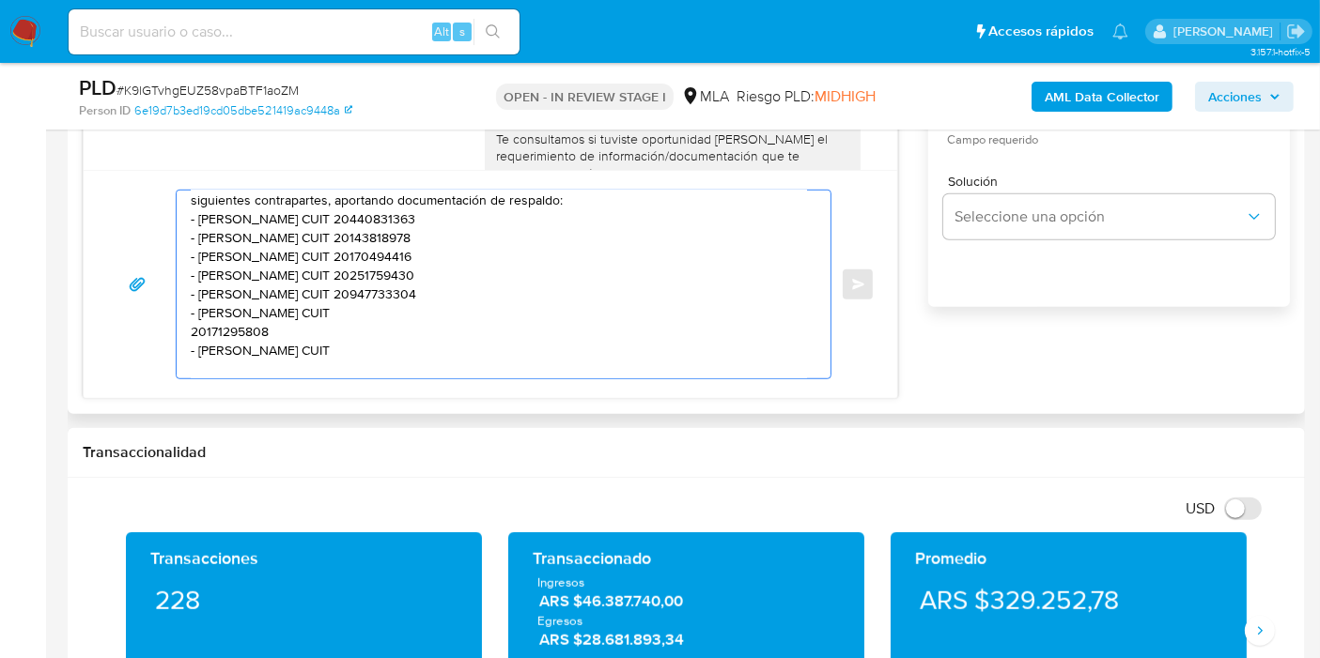
paste textarea "20387924265"
click at [192, 331] on textarea "Buenos días, Óscar. Esperamos que te encuentres bien. Te consultamos si tuviste…" at bounding box center [499, 285] width 616 height 188
click at [209, 313] on textarea "Buenos días, Óscar. Esperamos que te encuentres bien. Te consultamos si tuviste…" at bounding box center [499, 285] width 616 height 188
click at [217, 313] on textarea "Buenos días, Óscar. Esperamos que te encuentres bien. Te consultamos si tuviste…" at bounding box center [499, 285] width 616 height 188
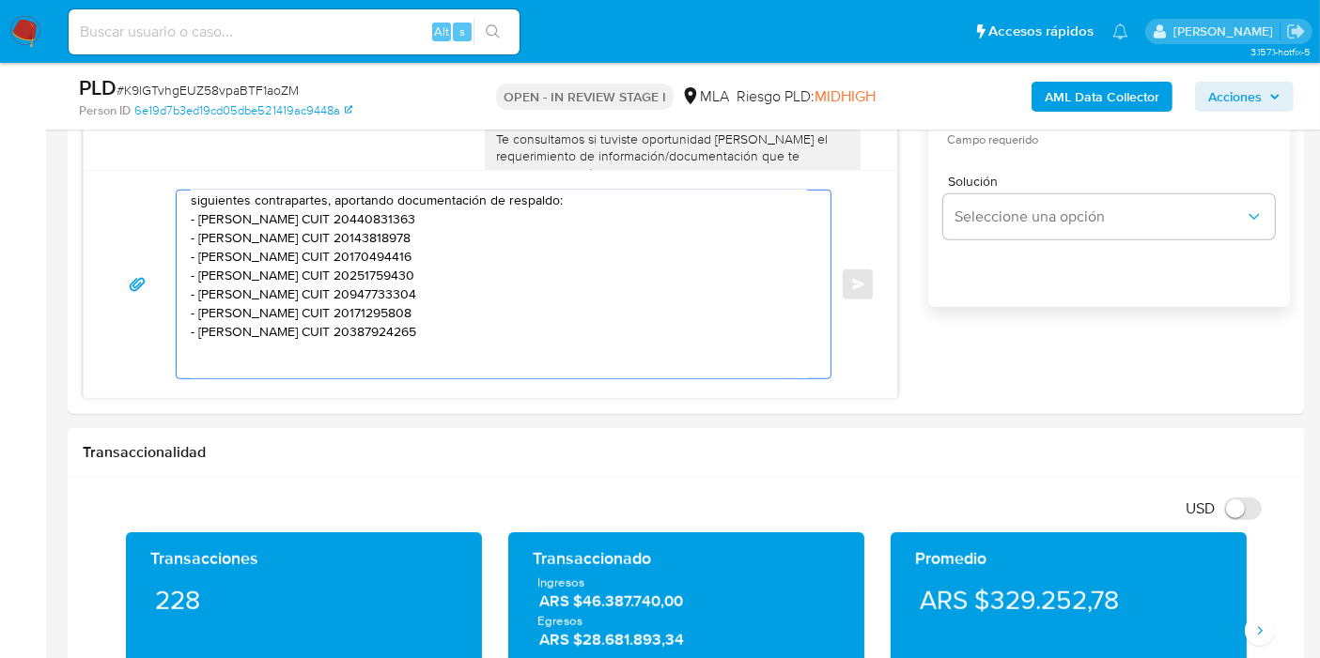
click at [0, 0] on lt-span "Óscar" at bounding box center [0, 0] width 0 height 0
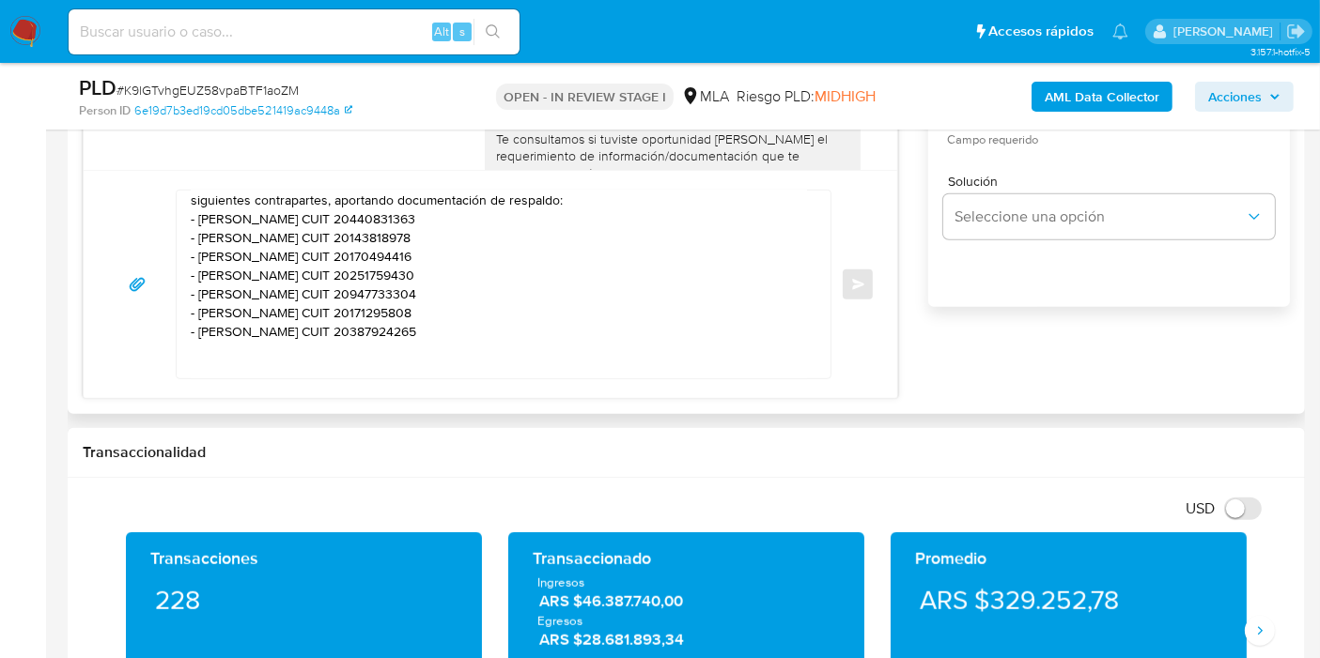
click at [275, 394] on div "Buenos días, Óscar. Esperamos que te encuentres bien. Te consultamos si tuviste…" at bounding box center [490, 284] width 813 height 228
drag, startPoint x: 268, startPoint y: 378, endPoint x: 261, endPoint y: 361, distance: 18.1
click at [265, 368] on div "Buenos días, Óscar. Esperamos que te encuentres bien. Te consultamos si tuviste…" at bounding box center [490, 284] width 813 height 228
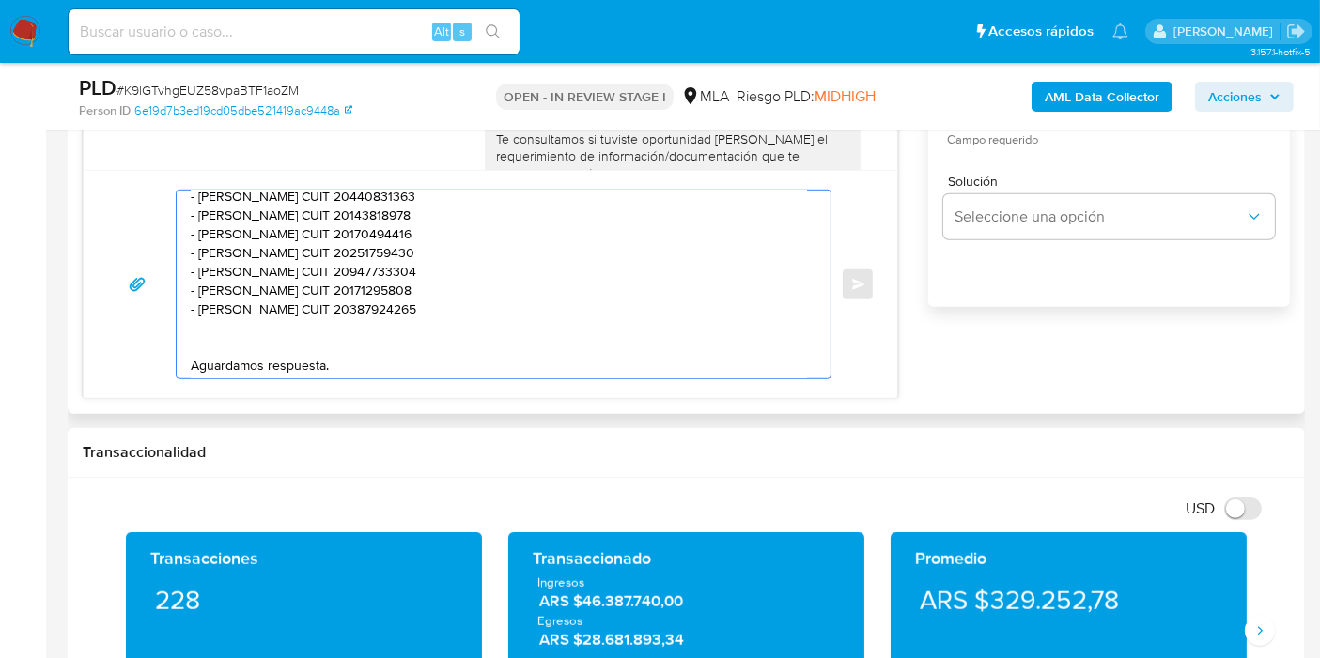
click at [252, 339] on textarea "Buenos días, Óscar. Esperamos que te encuentres bien. Te consultamos si tuviste…" at bounding box center [499, 285] width 616 height 188
click at [238, 317] on textarea "Buenos días, Óscar. Esperamos que te encuentres bien. Te consultamos si tuviste…" at bounding box center [499, 285] width 616 height 188
click at [477, 270] on textarea "Buenos días, Óscar. Esperamos que te encuentres bien. Te consultamos si tuviste…" at bounding box center [499, 285] width 616 height 188
click at [461, 218] on textarea "Buenos días, Óscar. Esperamos que te encuentres bien. Te consultamos si tuviste…" at bounding box center [499, 285] width 616 height 188
click at [458, 226] on textarea "Buenos días, Óscar. Esperamos que te encuentres bien. Te consultamos si tuviste…" at bounding box center [499, 285] width 616 height 188
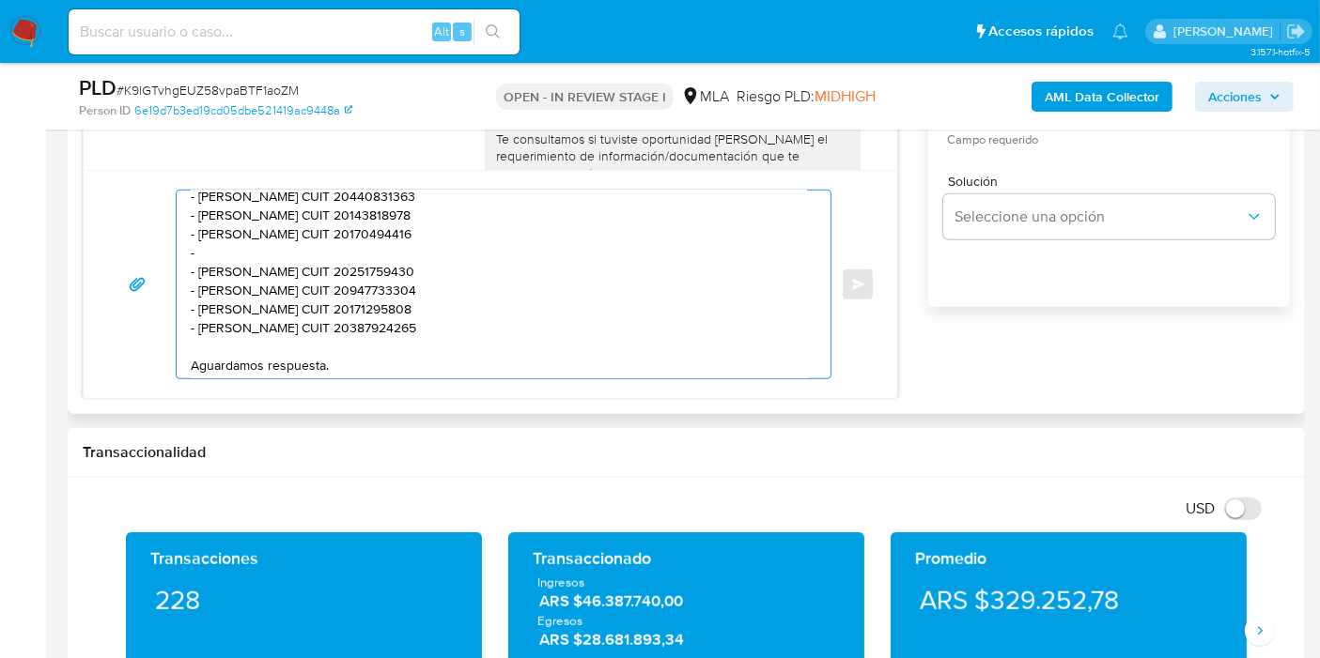
paste textarea "Tania Beatriz Garcia"
click at [441, 255] on textarea "Buenos días, Óscar. Esperamos que te encuentres bien. Te consultamos si tuviste…" at bounding box center [499, 285] width 616 height 188
paste textarea "27377505862"
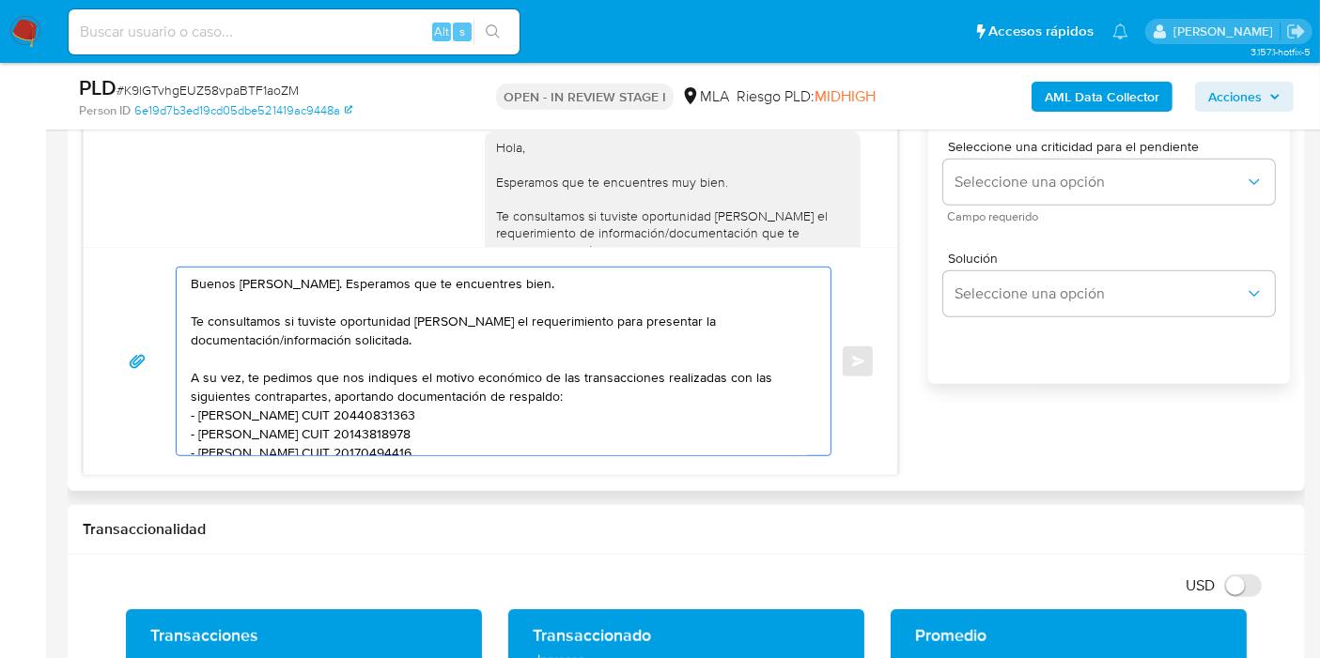
scroll to position [1044, 0]
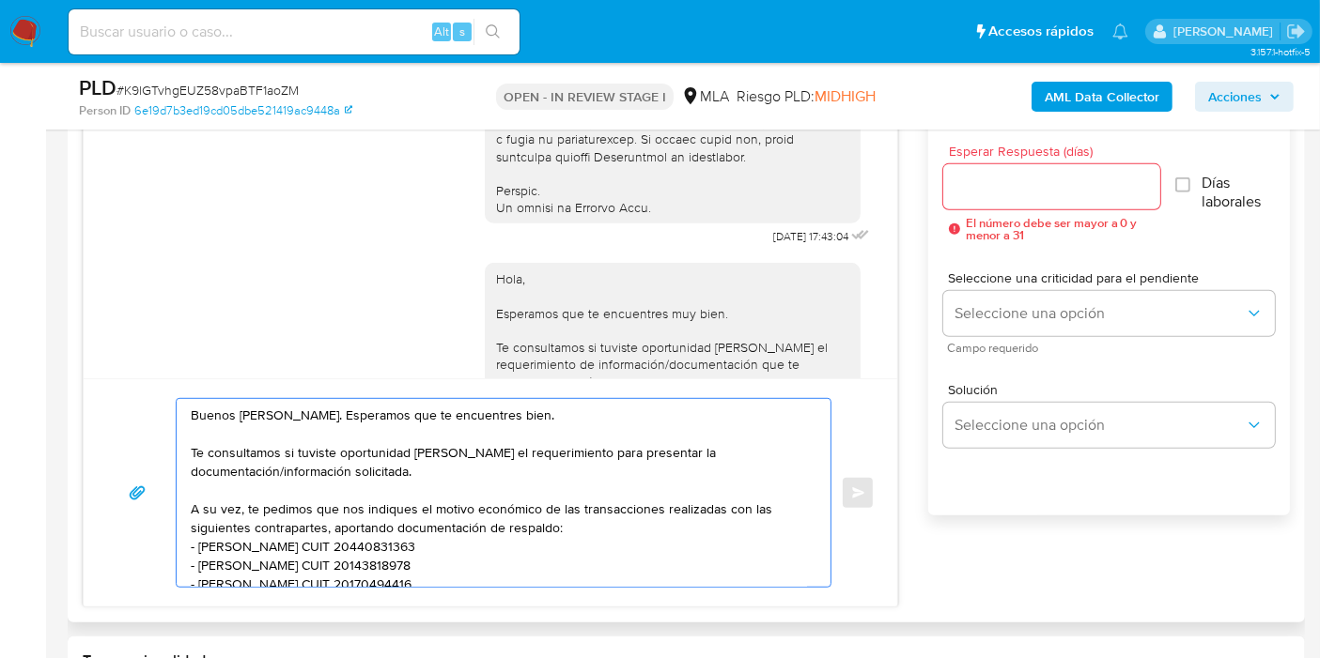
type textarea "Buenos días, Óscar. Esperamos que te encuentres bien. Te consultamos si tuviste…"
click at [1087, 185] on input "Esperar Respuesta (días)" at bounding box center [1051, 187] width 217 height 24
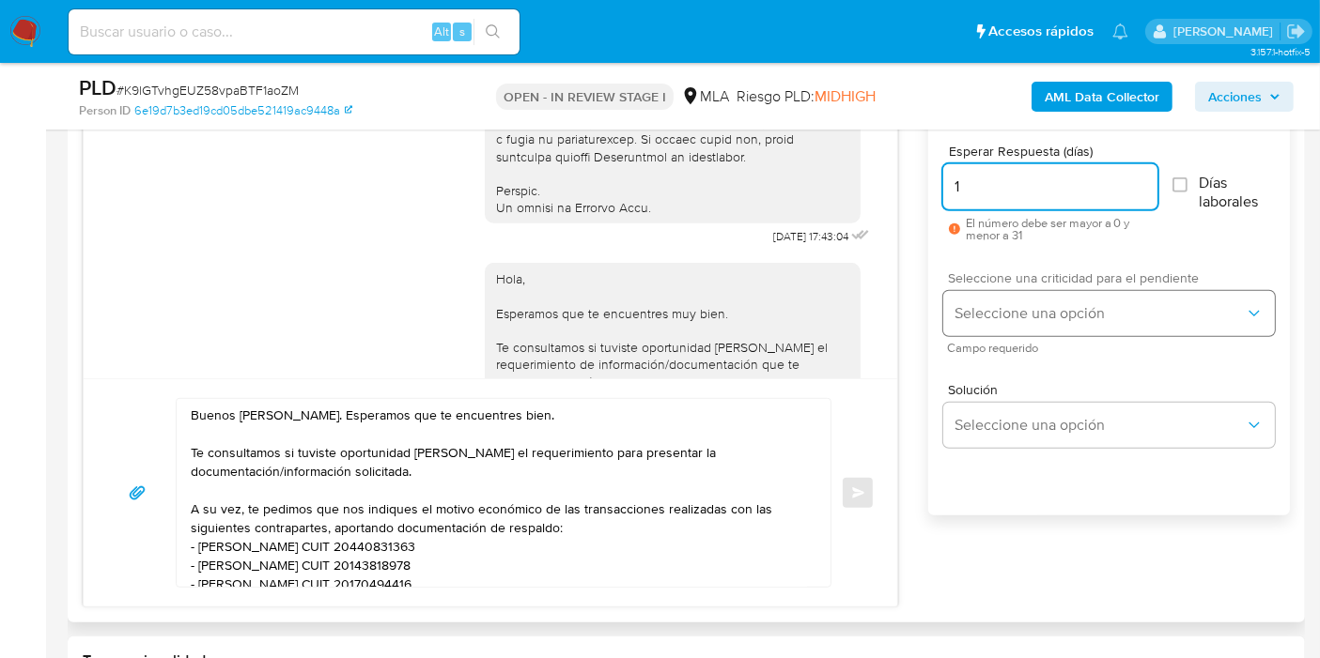
type input "1"
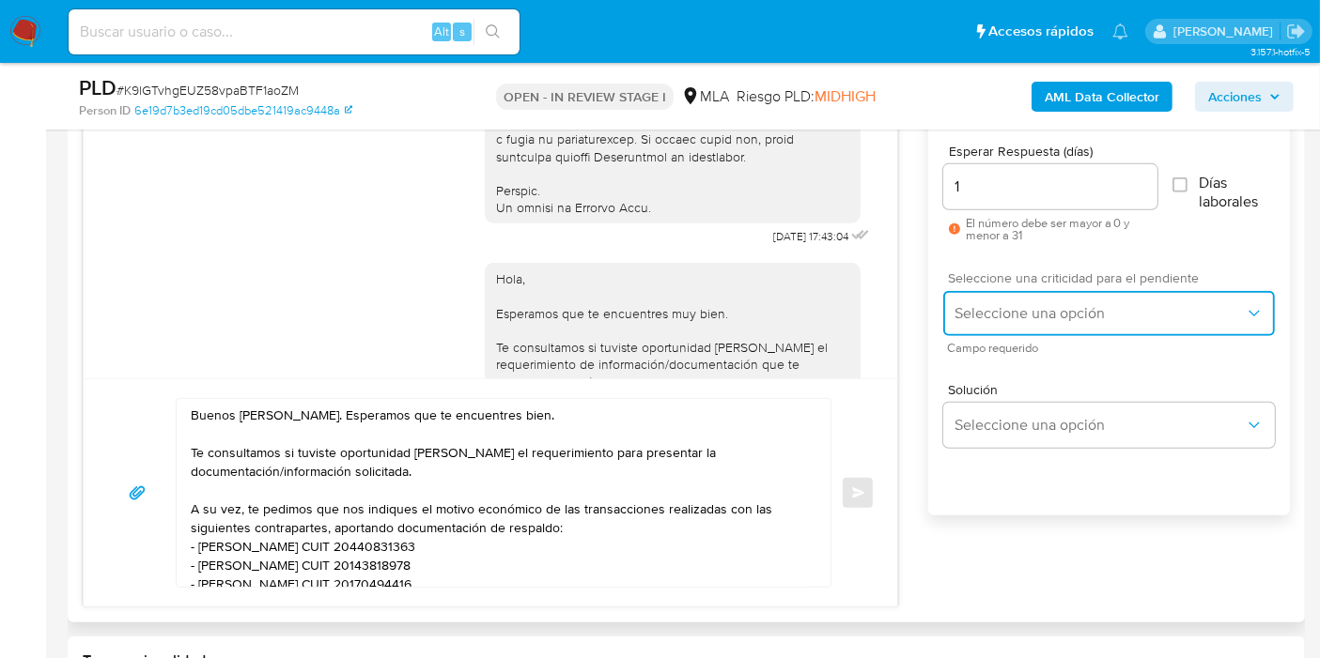
click at [1009, 318] on span "Seleccione una opción" at bounding box center [1099, 313] width 290 height 19
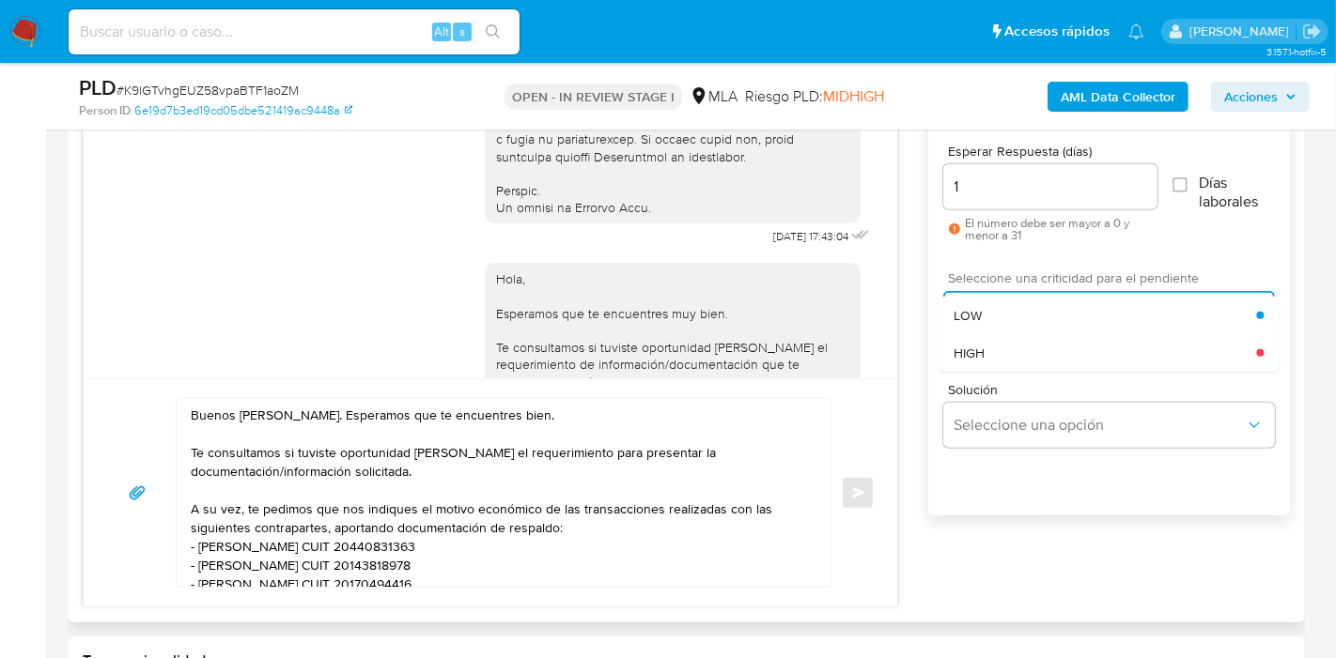
drag, startPoint x: 1017, startPoint y: 363, endPoint x: 1022, endPoint y: 352, distance: 12.2
click at [1020, 358] on div "HIGH" at bounding box center [1104, 353] width 302 height 38
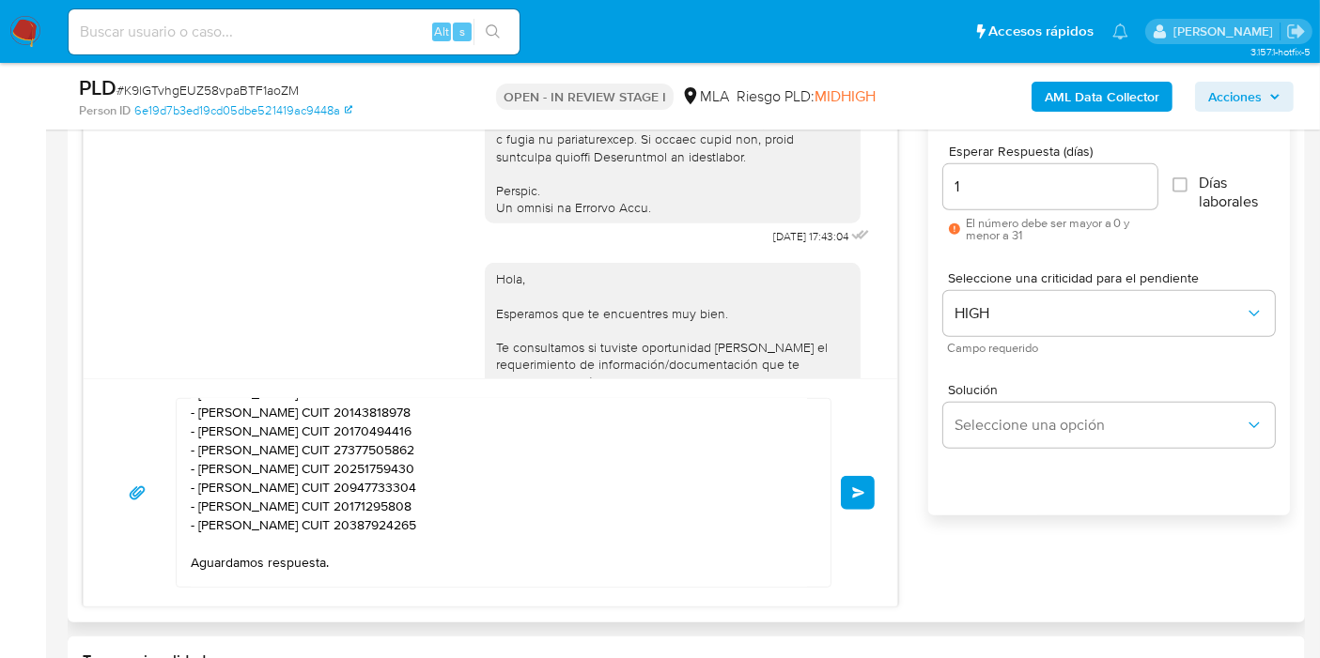
scroll to position [201, 0]
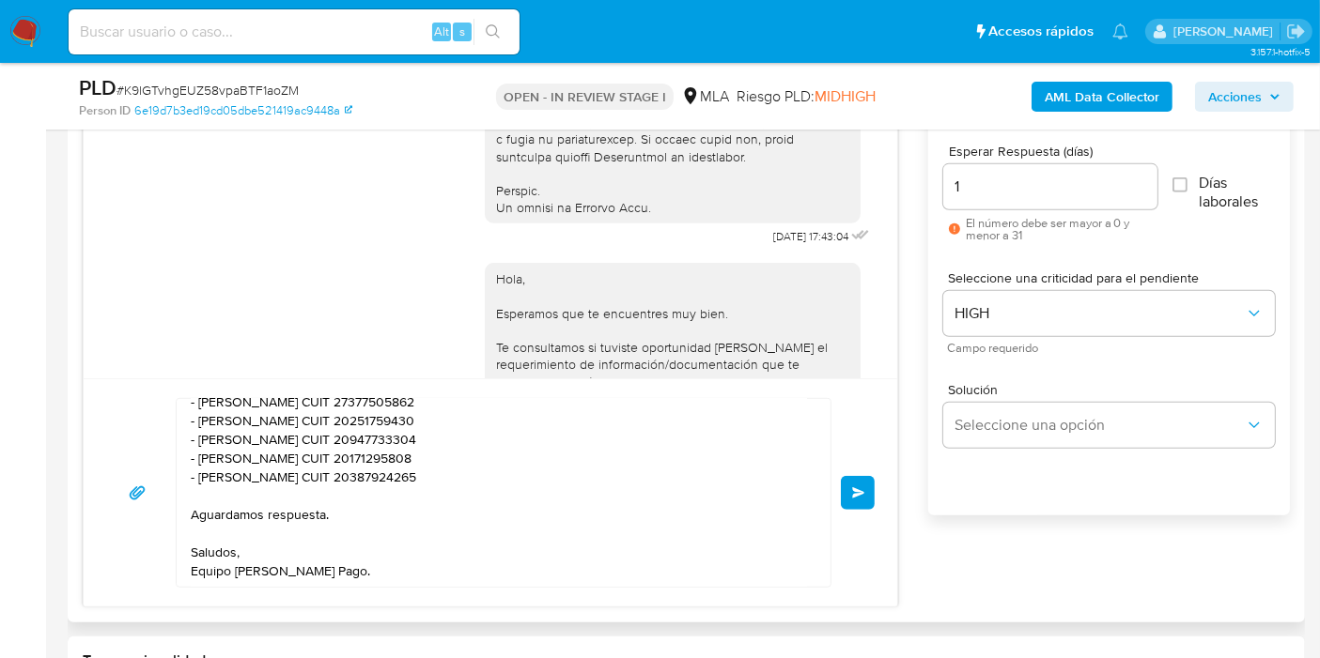
click at [421, 507] on textarea "Buenos días, Óscar. Esperamos que te encuentres bien. Te consultamos si tuviste…" at bounding box center [499, 493] width 616 height 188
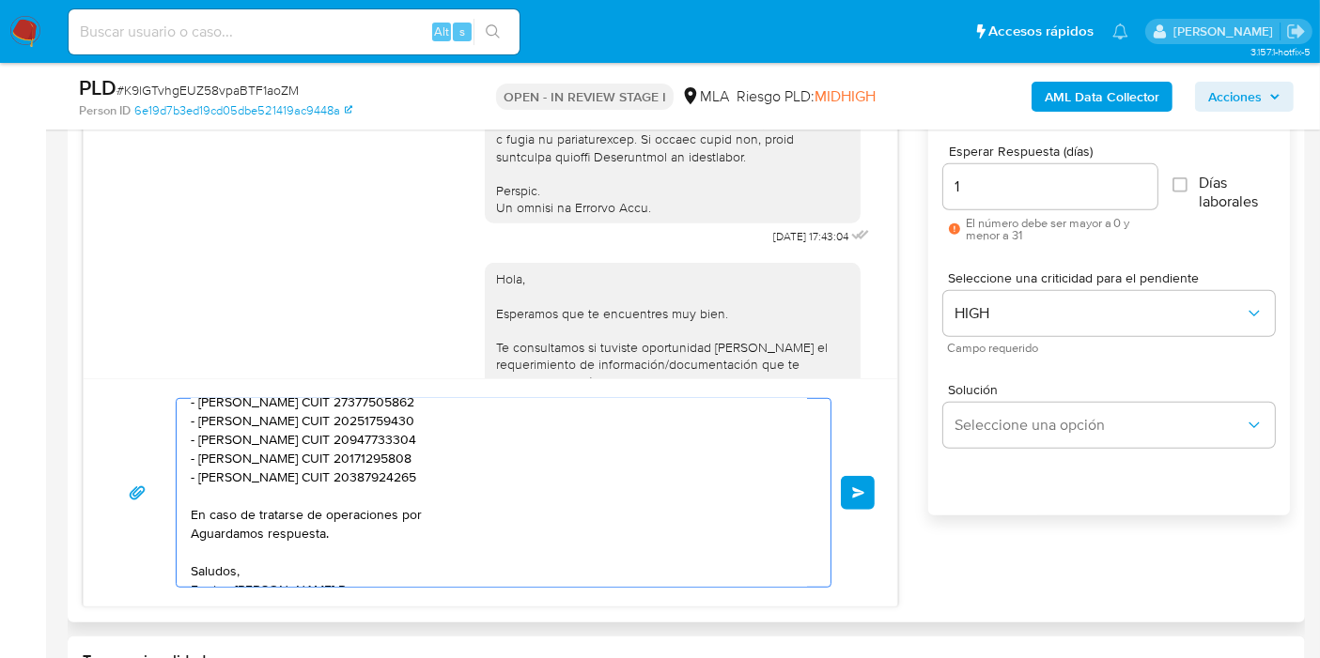
paste textarea "intercambios de criptoactivos"
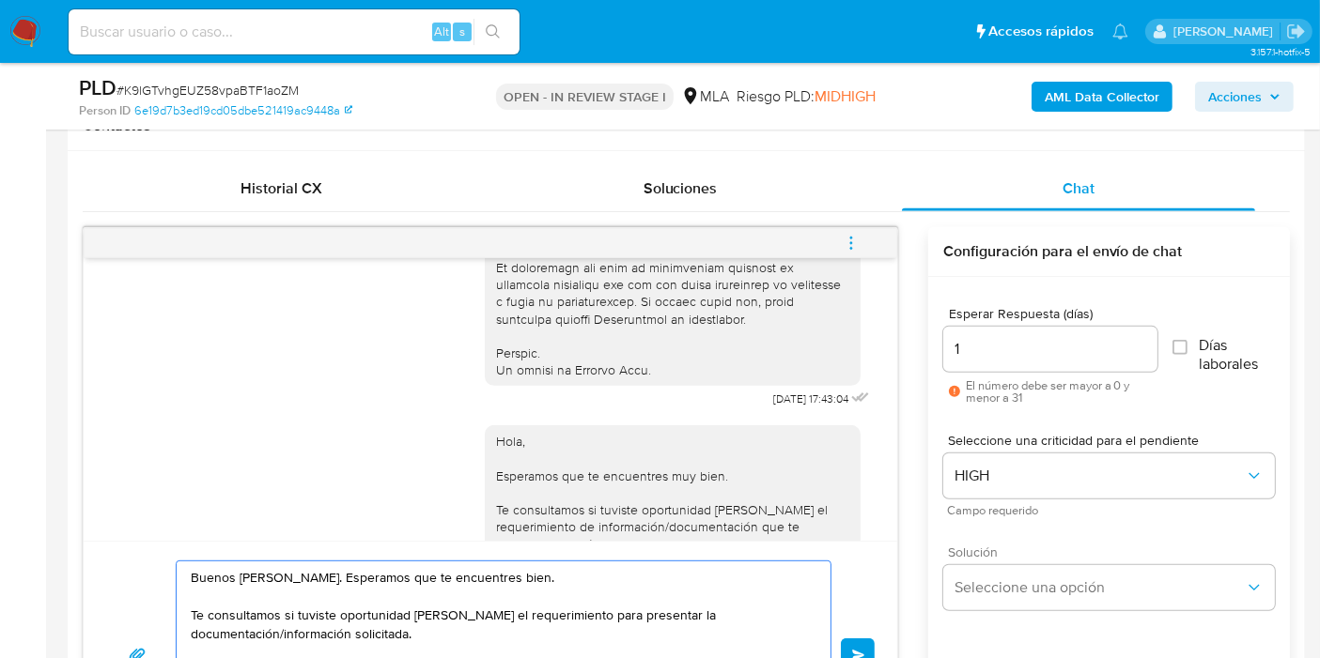
scroll to position [1044, 0]
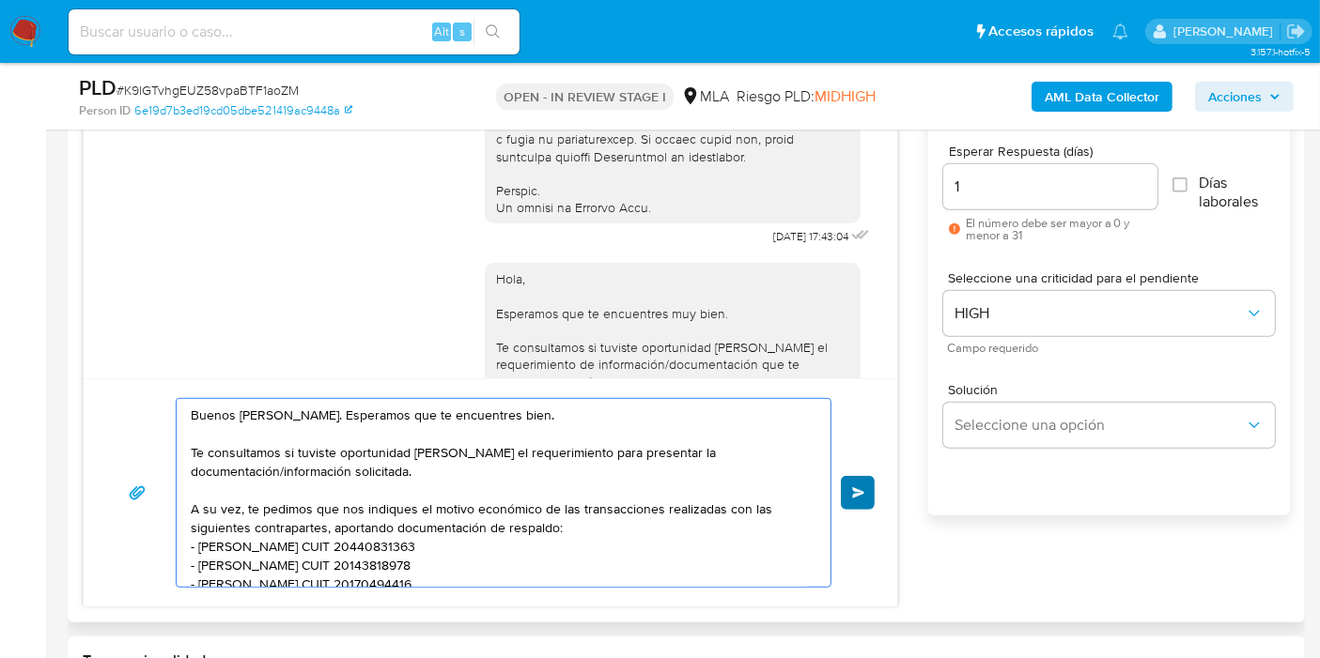
type textarea "Buenos días, Óscar. Esperamos que te encuentres bien. Te consultamos si tuviste…"
click at [856, 484] on button "Enviar" at bounding box center [858, 493] width 34 height 34
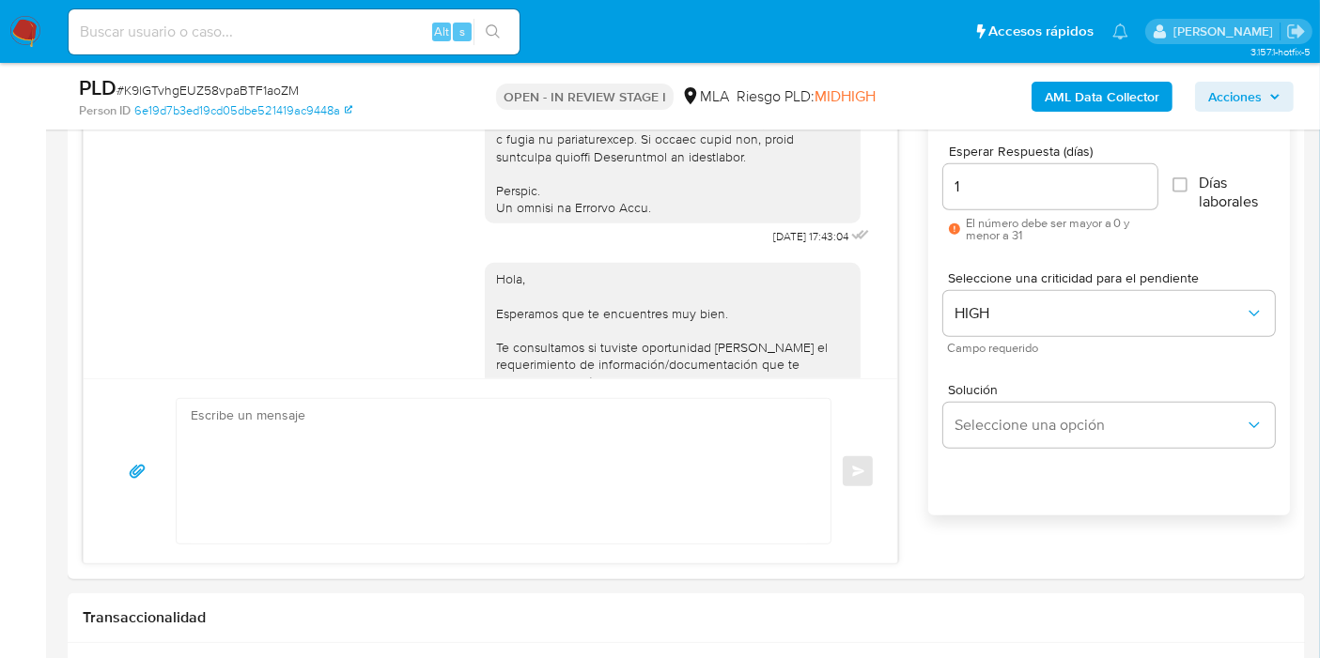
scroll to position [1711, 0]
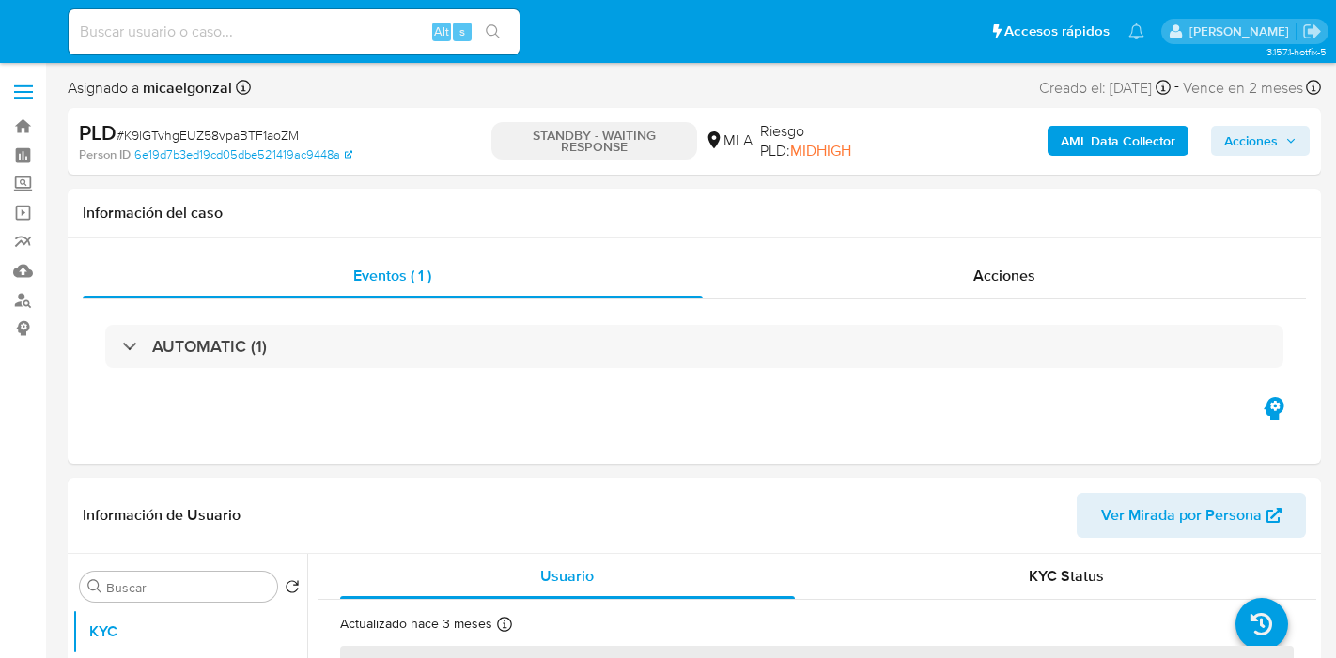
select select "10"
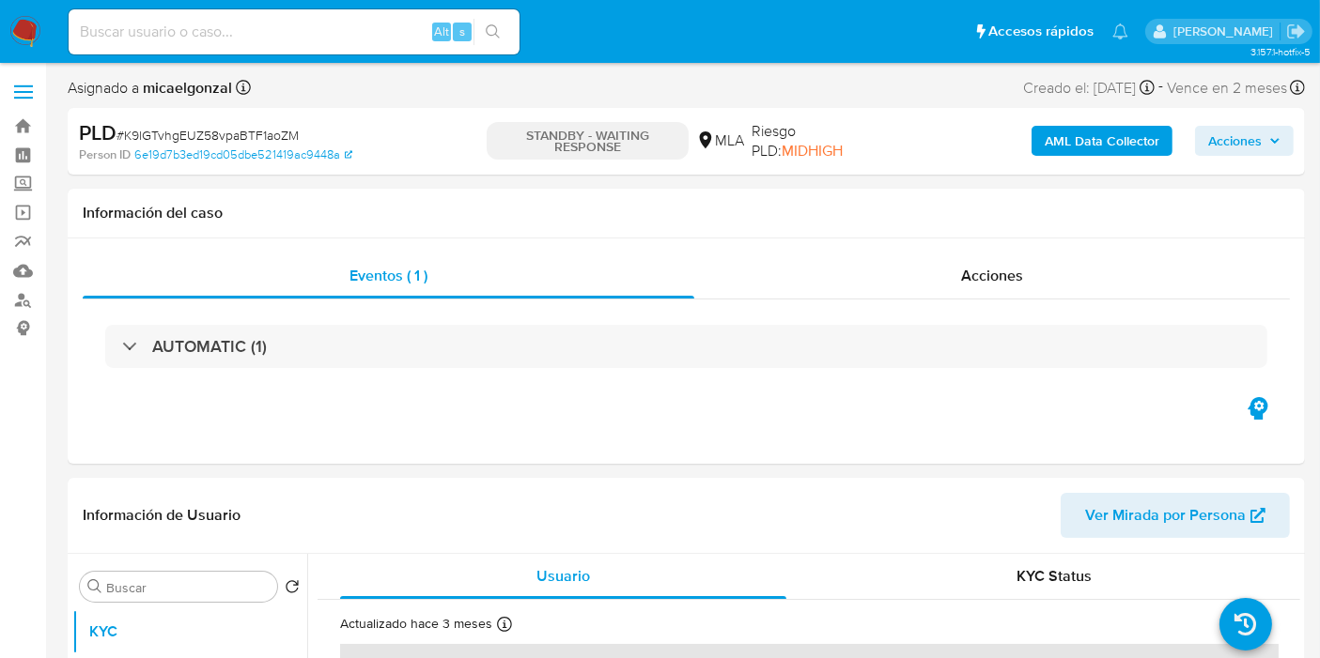
drag, startPoint x: 0, startPoint y: 26, endPoint x: 14, endPoint y: 29, distance: 14.4
click at [2, 27] on nav "Pausado Ver notificaciones Alt s Accesos rápidos Presiona las siguientes teclas…" at bounding box center [660, 31] width 1320 height 63
click at [14, 29] on img at bounding box center [25, 32] width 32 height 32
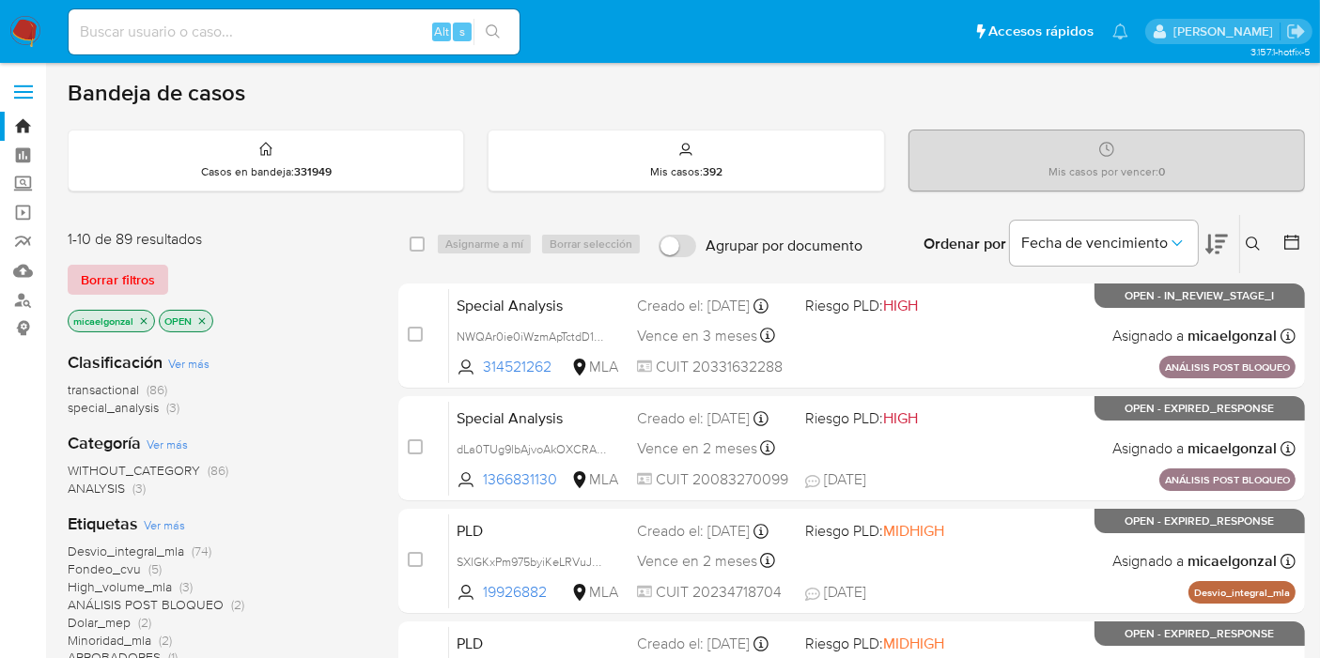
click at [117, 289] on span "Borrar filtros" at bounding box center [118, 280] width 74 height 26
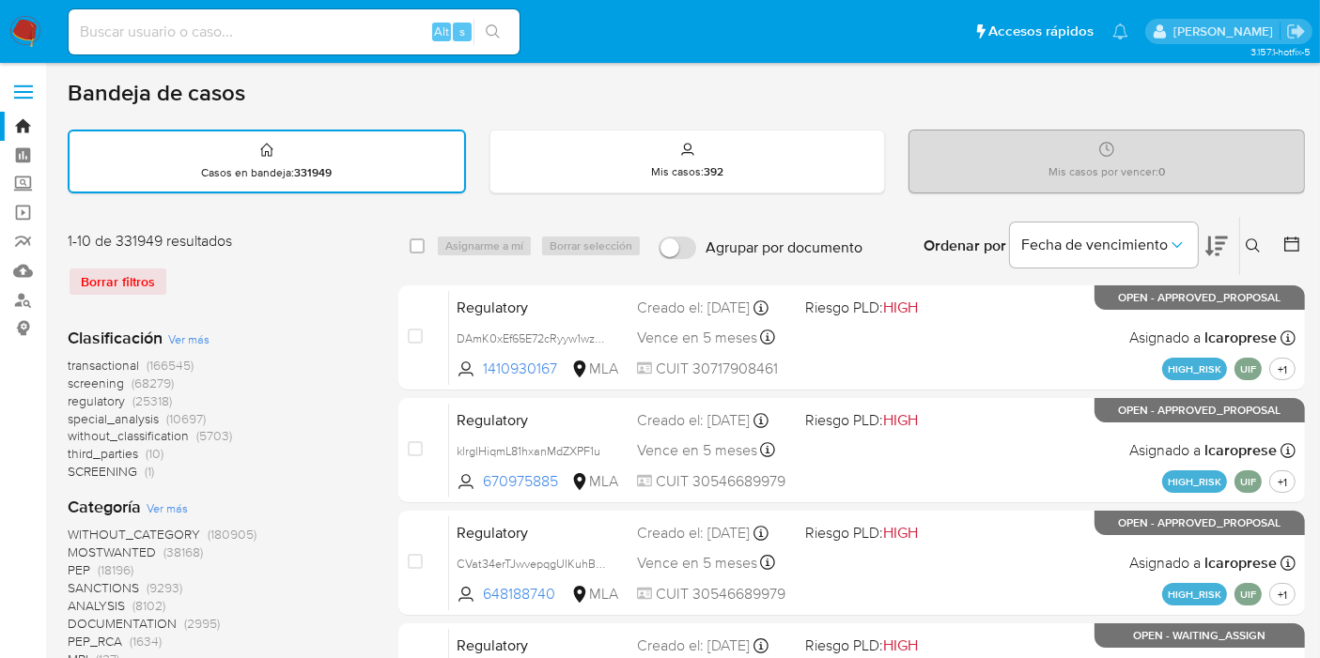
click at [1262, 246] on button at bounding box center [1255, 246] width 31 height 23
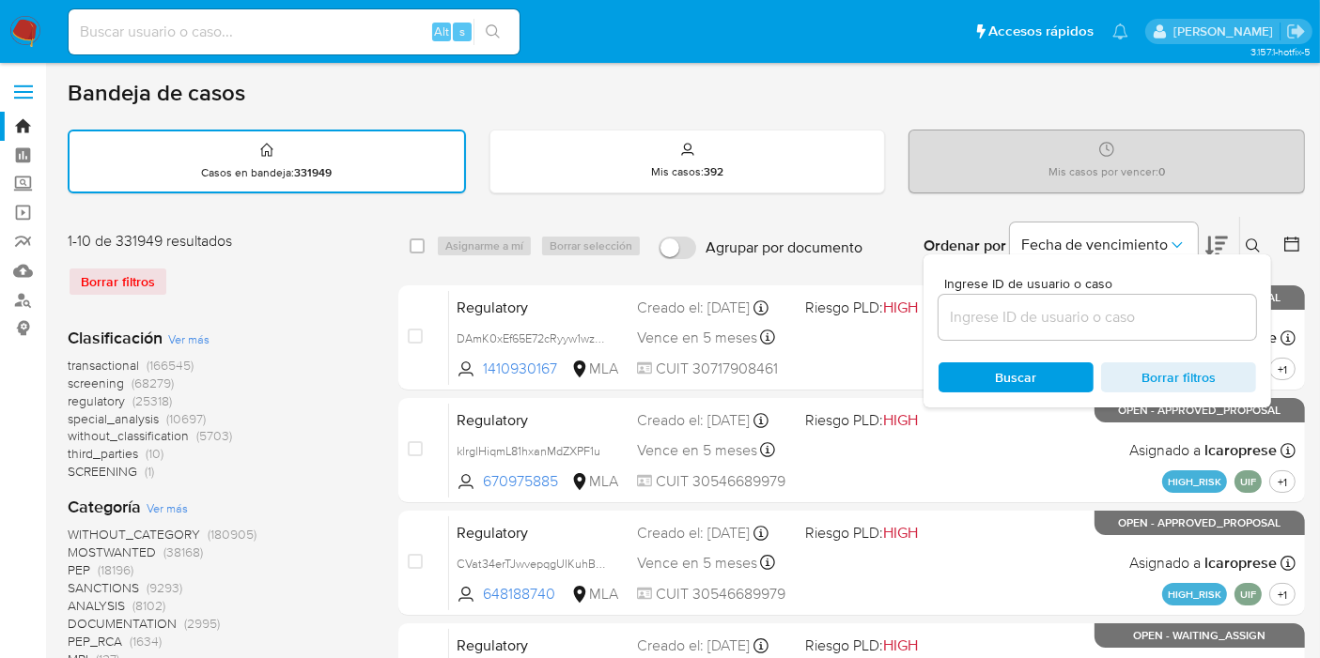
drag, startPoint x: 1121, startPoint y: 292, endPoint x: 1091, endPoint y: 314, distance: 36.3
click at [1097, 310] on div at bounding box center [1096, 317] width 317 height 45
click at [1091, 315] on input at bounding box center [1096, 317] width 317 height 24
paste input "KcSjvjDKvijzdm5KYxYWLuSp"
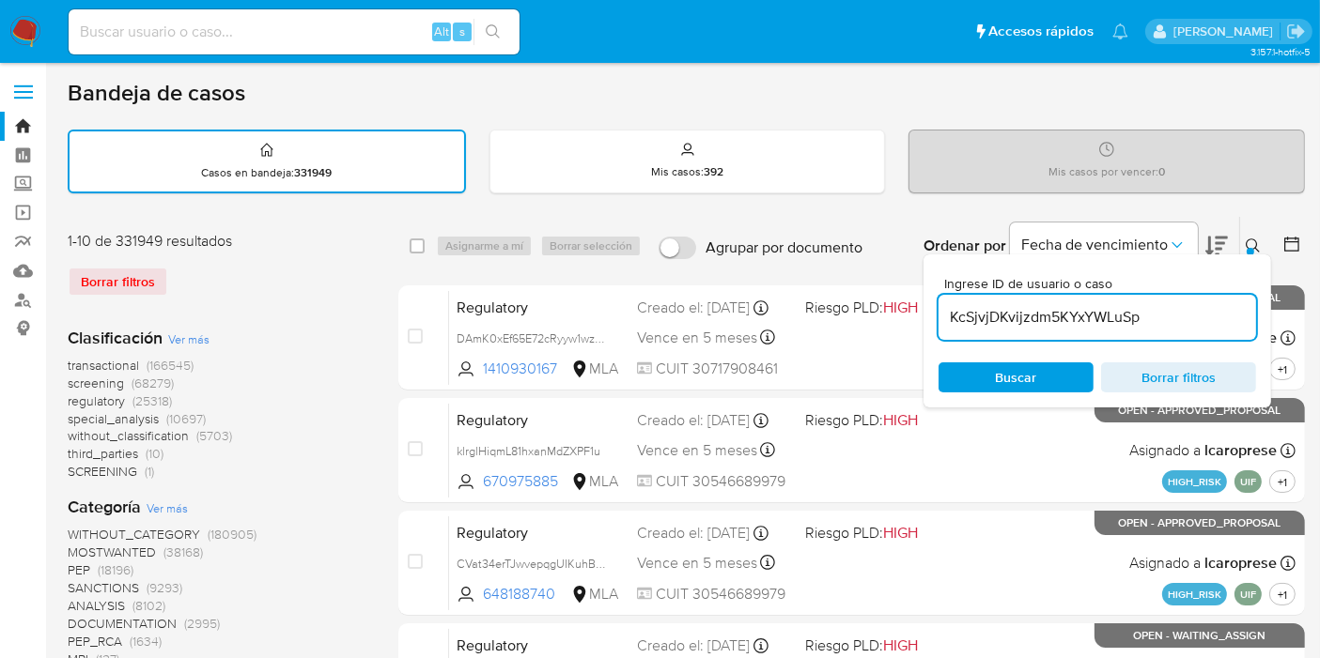
type input "KcSjvjDKvijzdm5KYxYWLuSp"
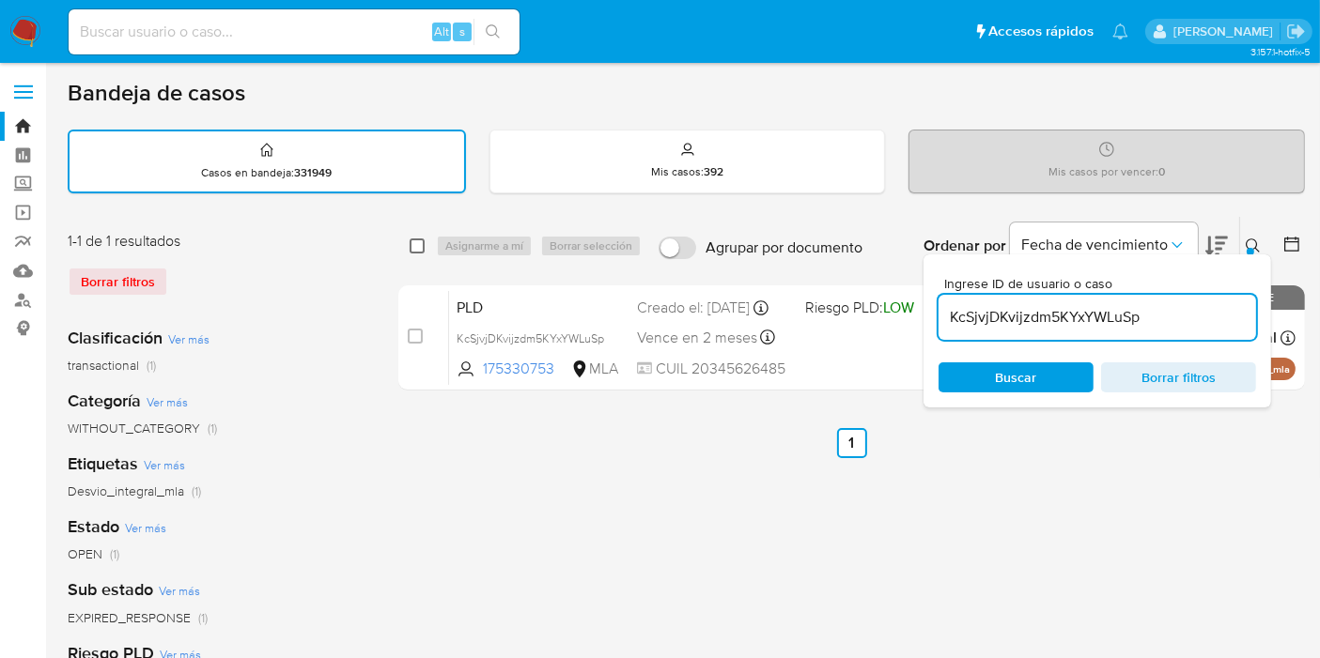
click at [417, 247] on input "checkbox" at bounding box center [417, 246] width 15 height 15
checkbox input "true"
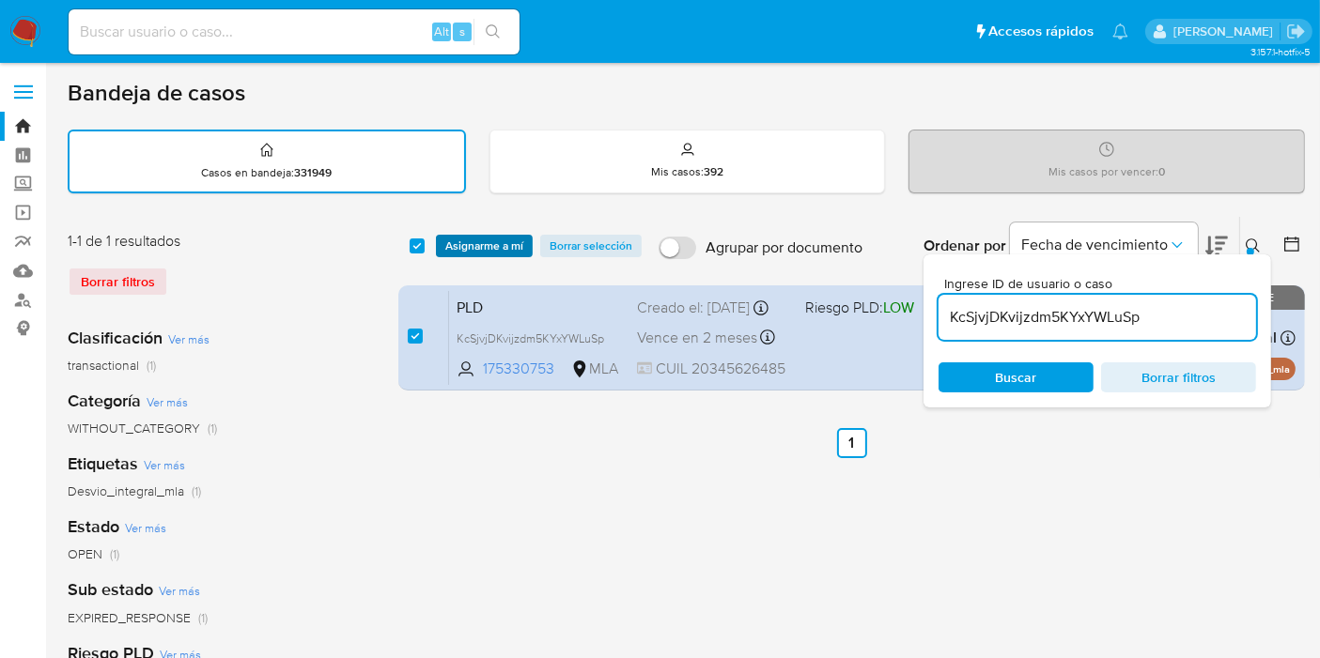
click at [472, 240] on span "Asignarme a mí" at bounding box center [484, 246] width 78 height 19
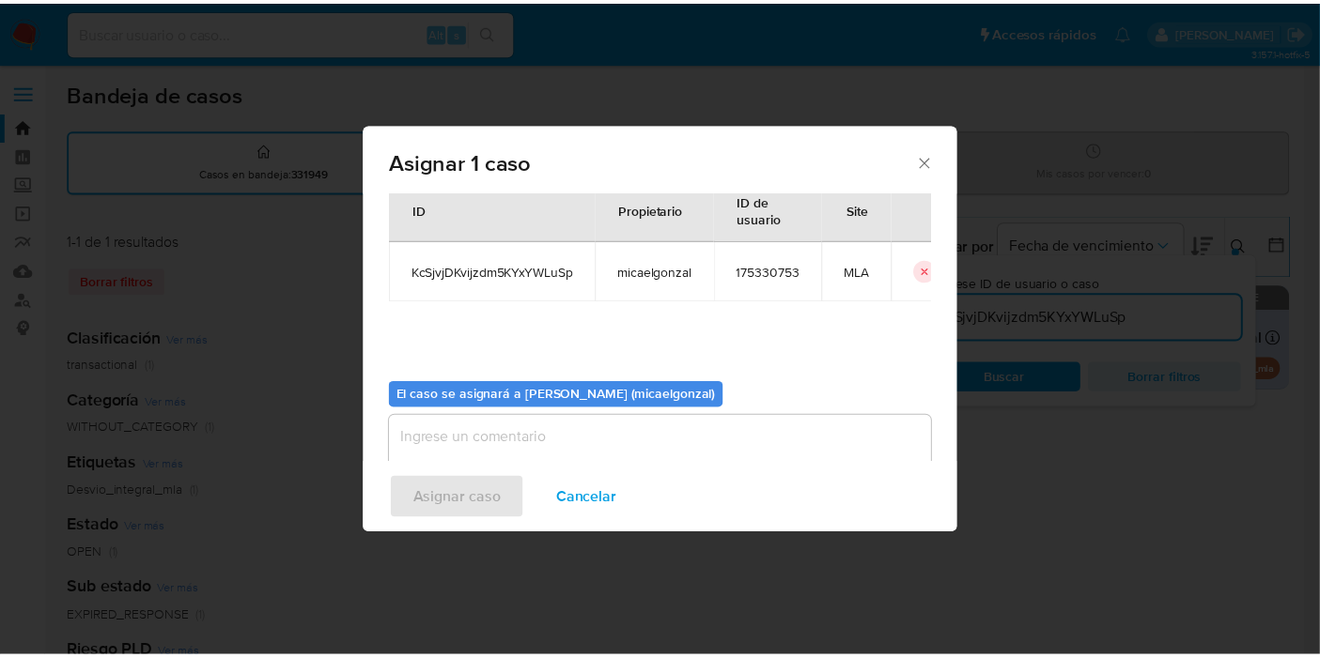
scroll to position [96, 0]
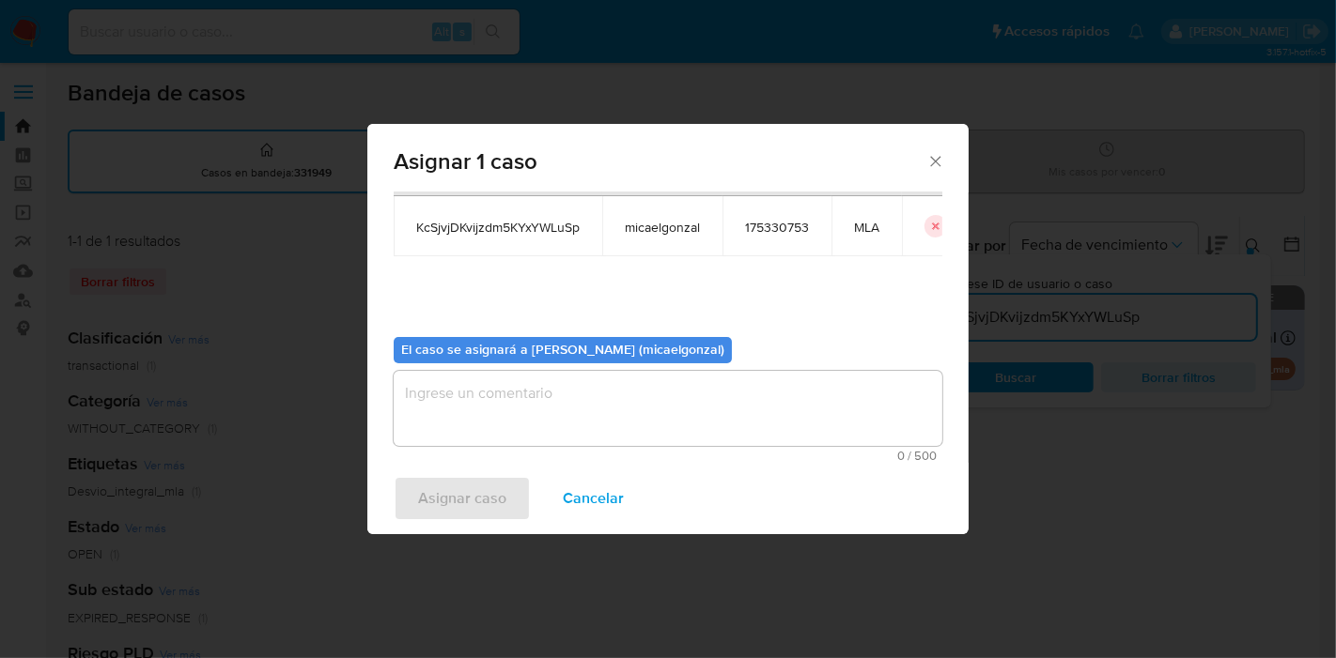
click at [585, 415] on textarea "assign-modal" at bounding box center [668, 408] width 549 height 75
click at [449, 482] on span "Asignar caso" at bounding box center [462, 498] width 88 height 41
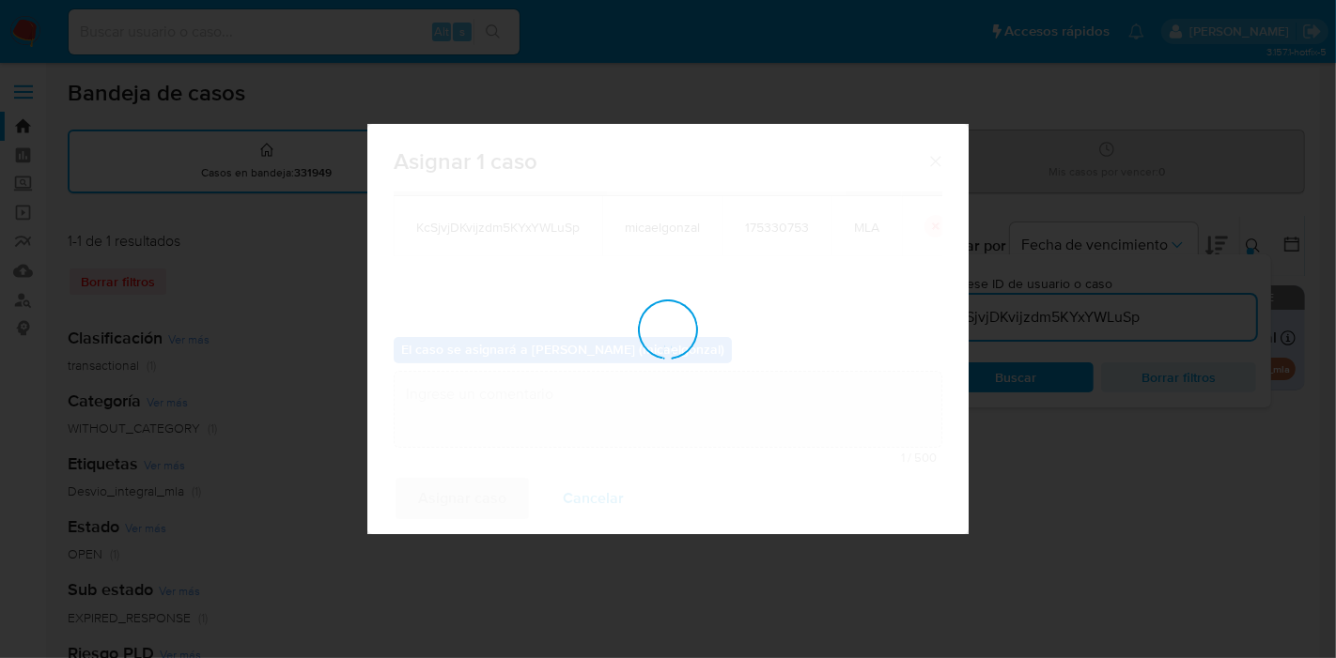
checkbox input "false"
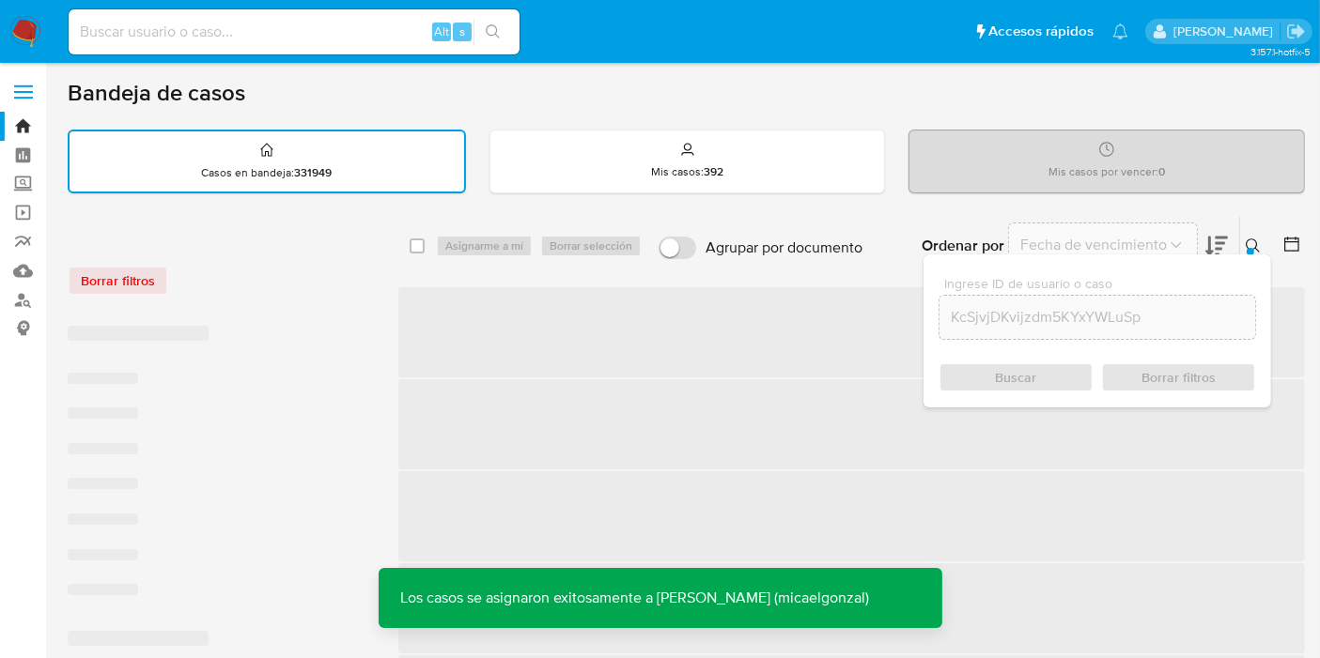
click at [335, 34] on input at bounding box center [294, 32] width 451 height 24
paste input "KcSjvjDKvijzdm5KYxYWLuSp"
type input "KcSjvjDKvijzdm5KYxYWLuSp"
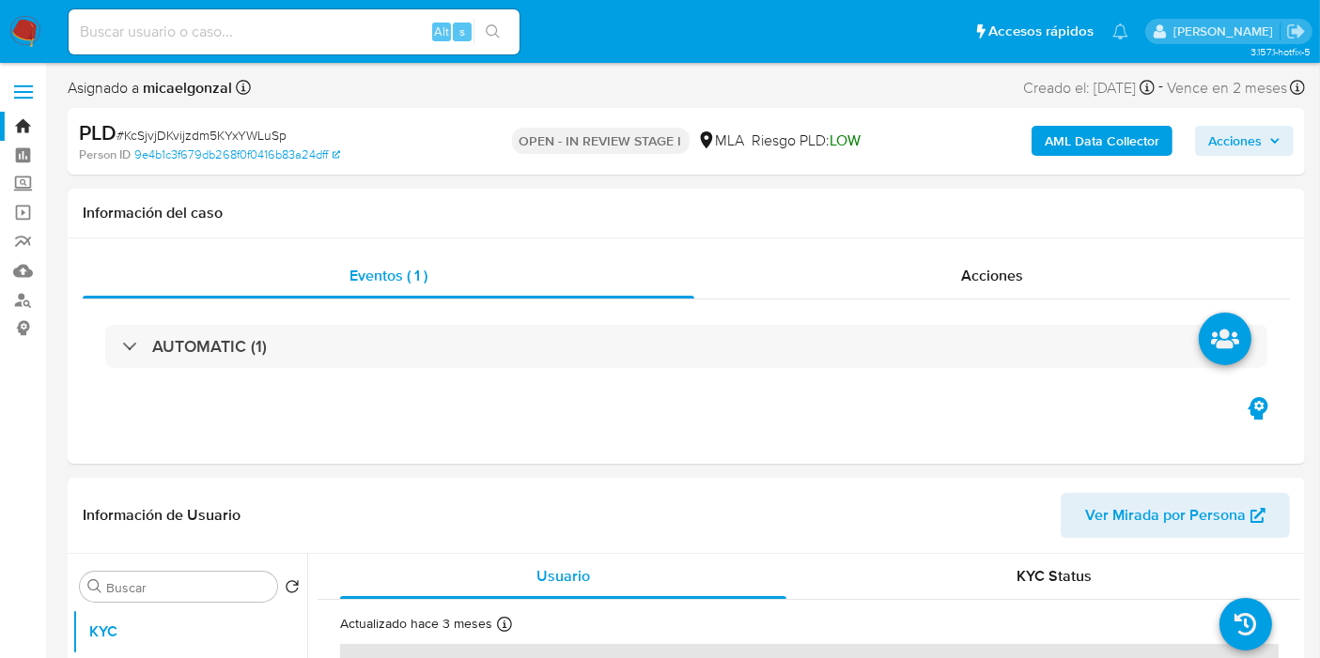
select select "10"
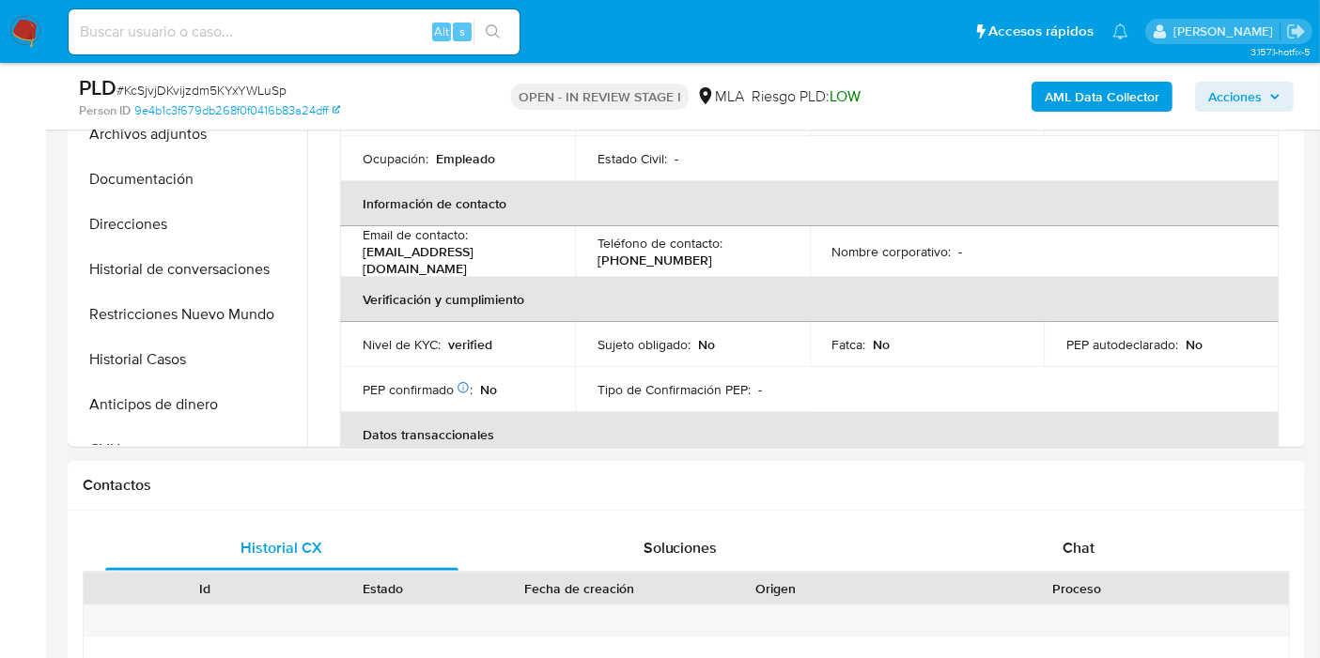
scroll to position [313, 0]
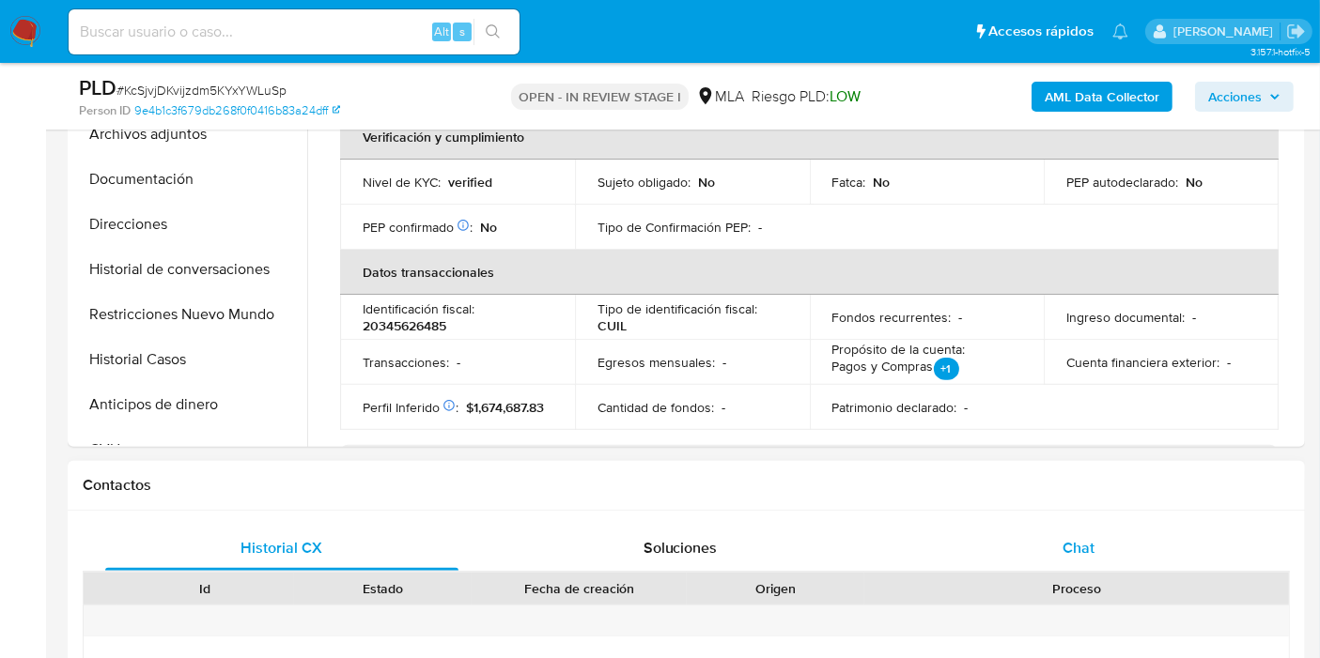
click at [1048, 531] on div "Chat" at bounding box center [1078, 548] width 353 height 45
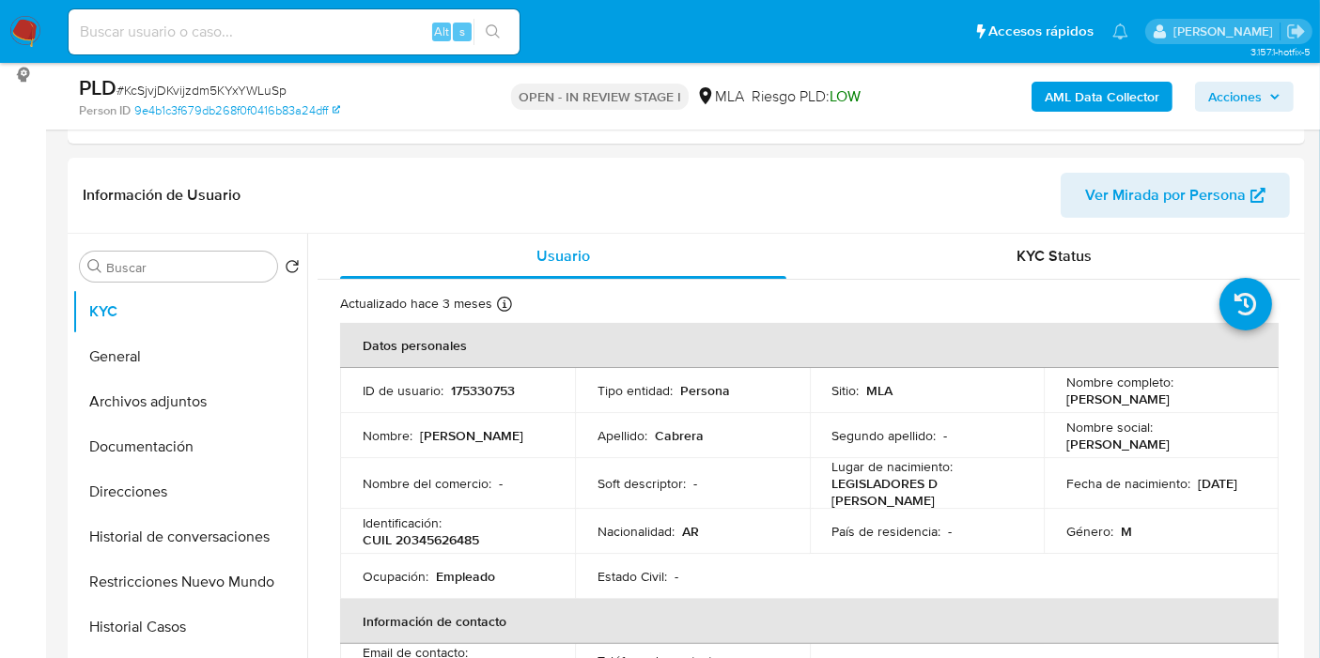
scroll to position [104, 0]
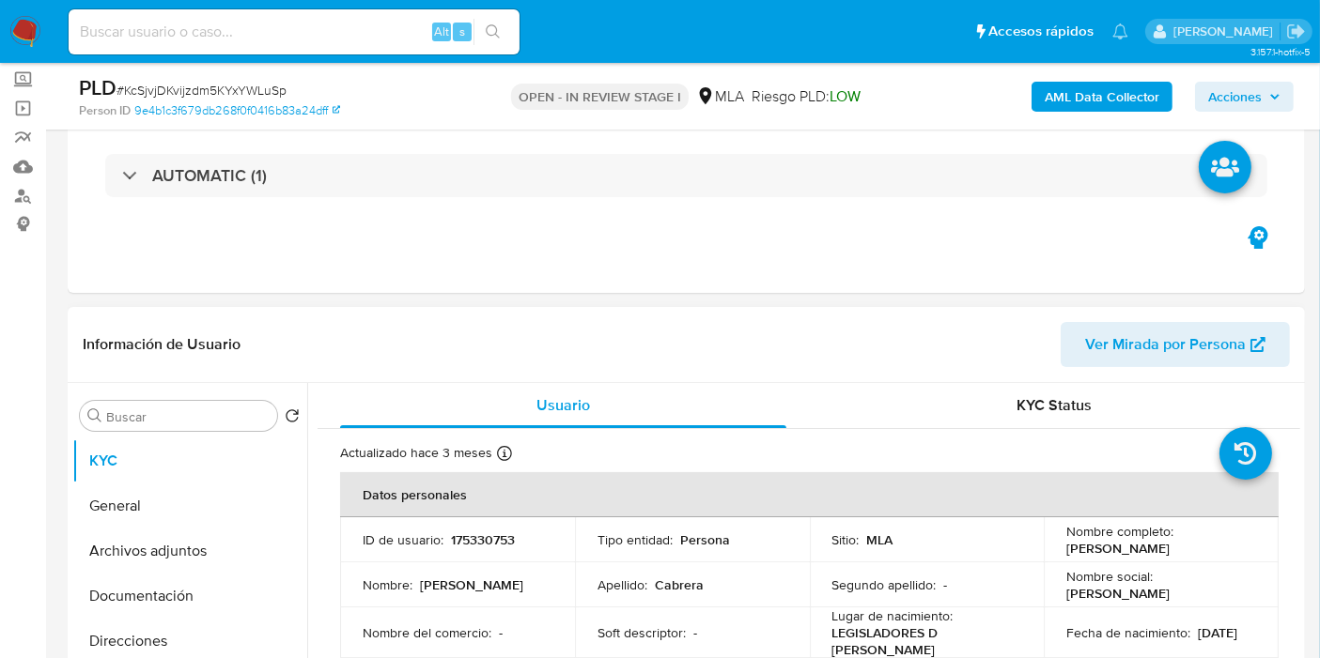
drag, startPoint x: 1196, startPoint y: 549, endPoint x: 1066, endPoint y: 551, distance: 129.6
click at [1044, 551] on td "Nombre completo : Victor Ernesto Cabrera" at bounding box center [1161, 540] width 235 height 45
click at [1073, 548] on p "Victor Ernesto Cabrera" at bounding box center [1117, 548] width 103 height 17
drag, startPoint x: 1062, startPoint y: 549, endPoint x: 1194, endPoint y: 554, distance: 131.6
click at [1169, 554] on p "Victor Ernesto Cabrera" at bounding box center [1117, 548] width 103 height 17
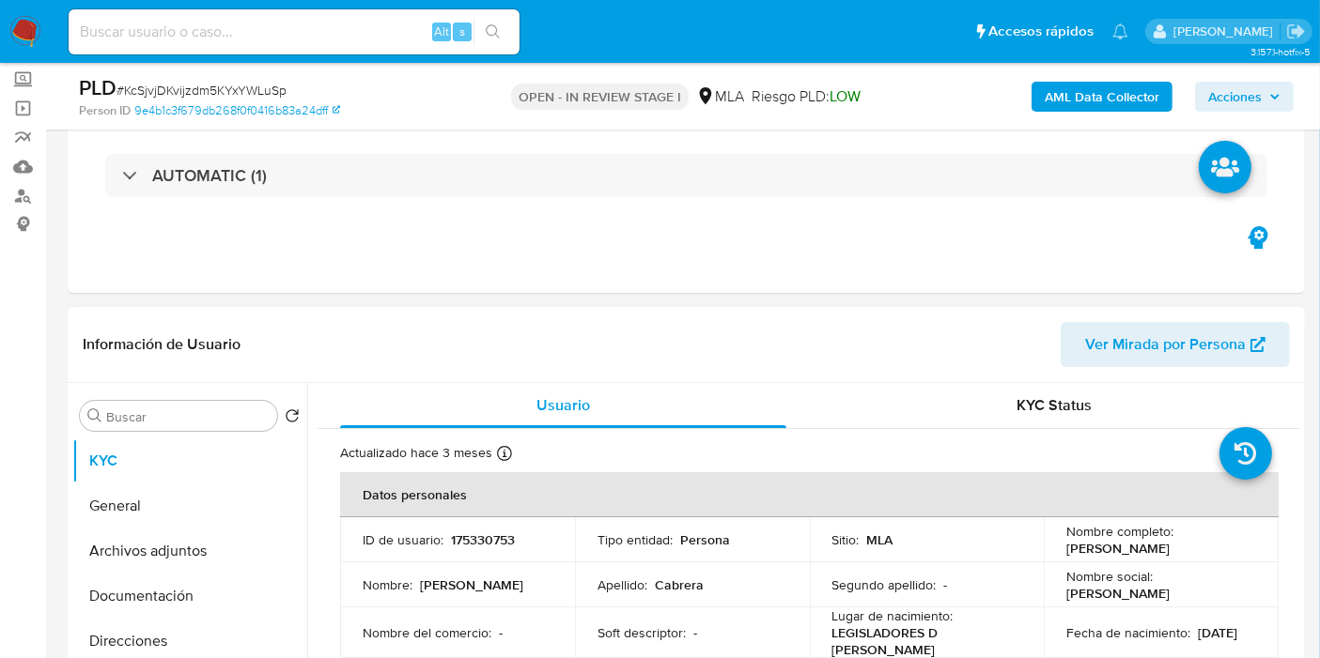
copy p "Victor Ernesto Cabrera"
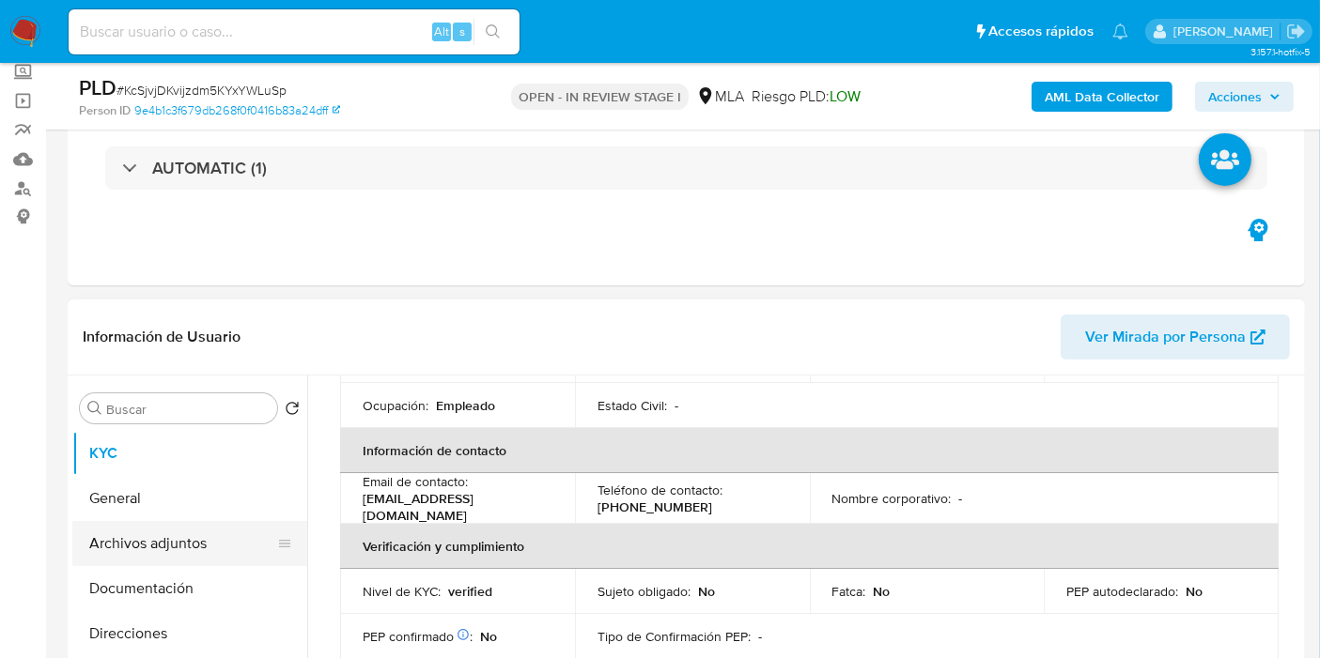
scroll to position [209, 0]
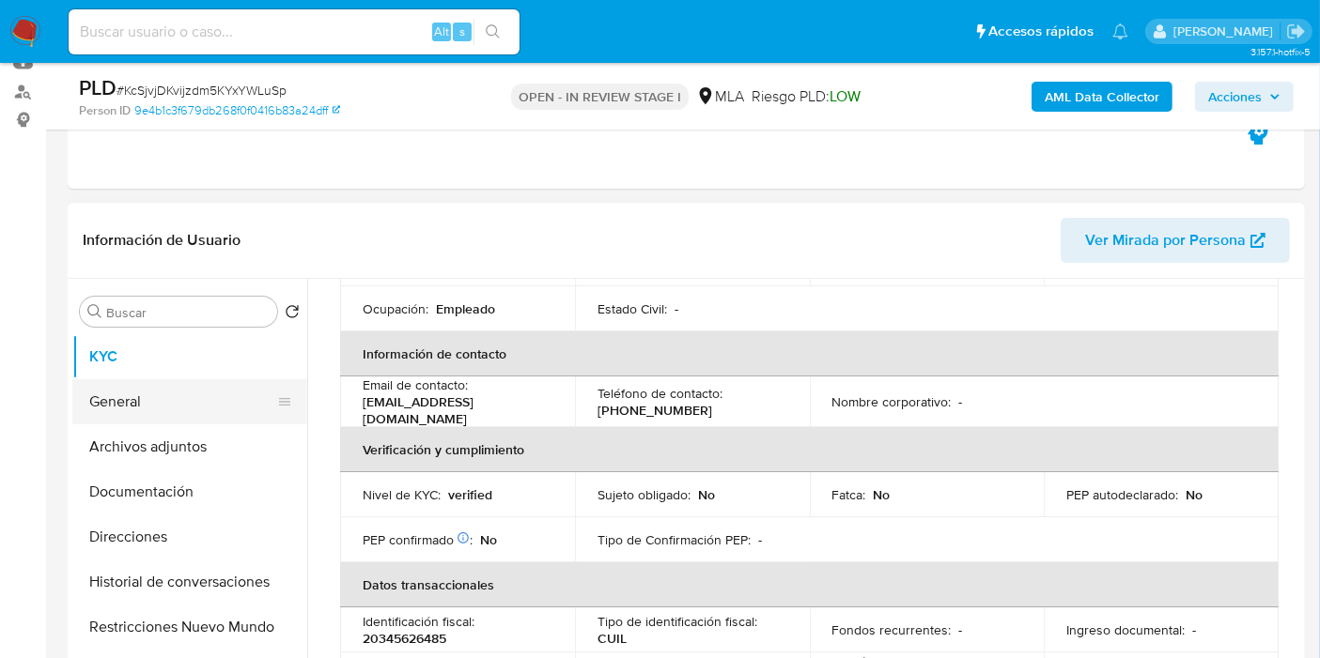
click at [124, 395] on button "General" at bounding box center [182, 401] width 220 height 45
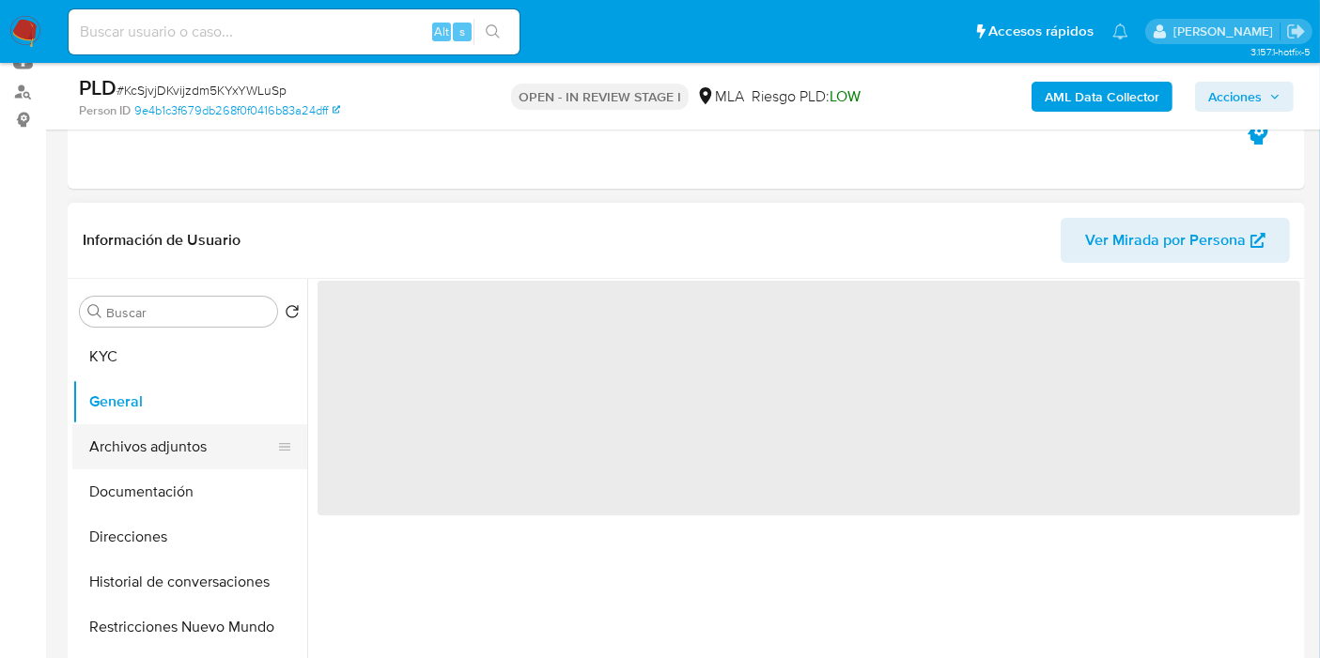
click at [133, 435] on button "Archivos adjuntos" at bounding box center [182, 447] width 220 height 45
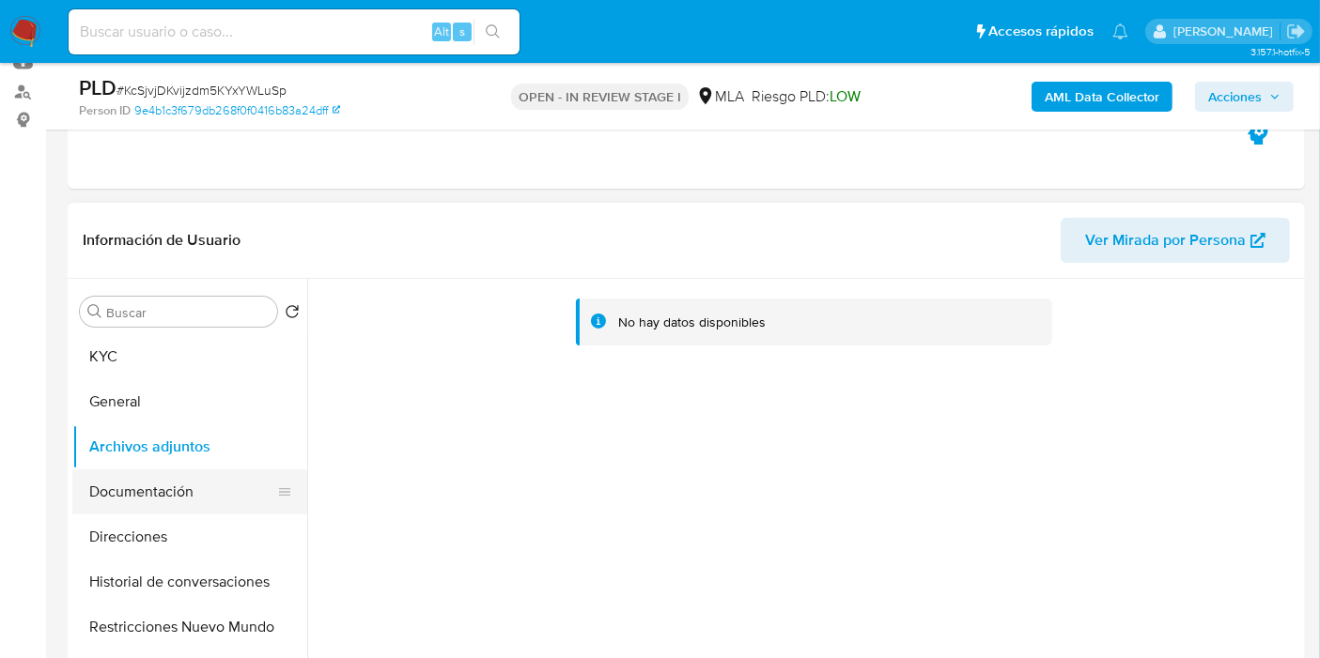
click at [180, 509] on button "Documentación" at bounding box center [182, 492] width 220 height 45
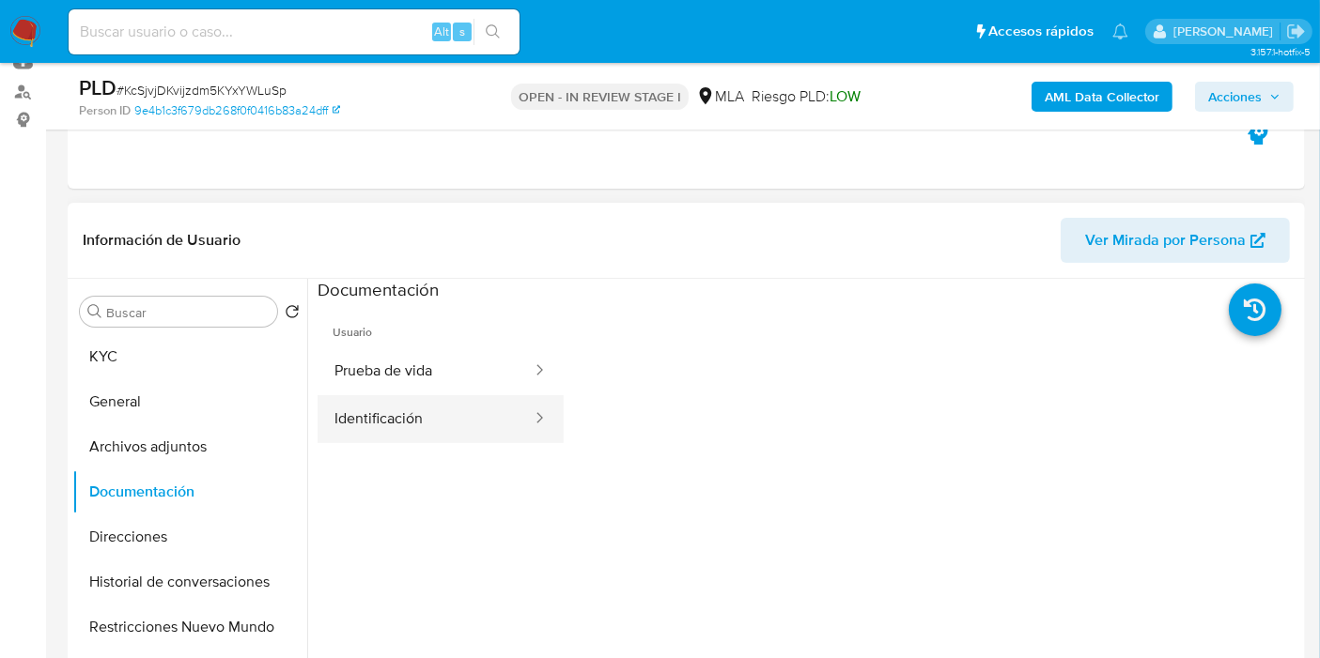
click at [382, 413] on button "Identificación" at bounding box center [425, 419] width 216 height 48
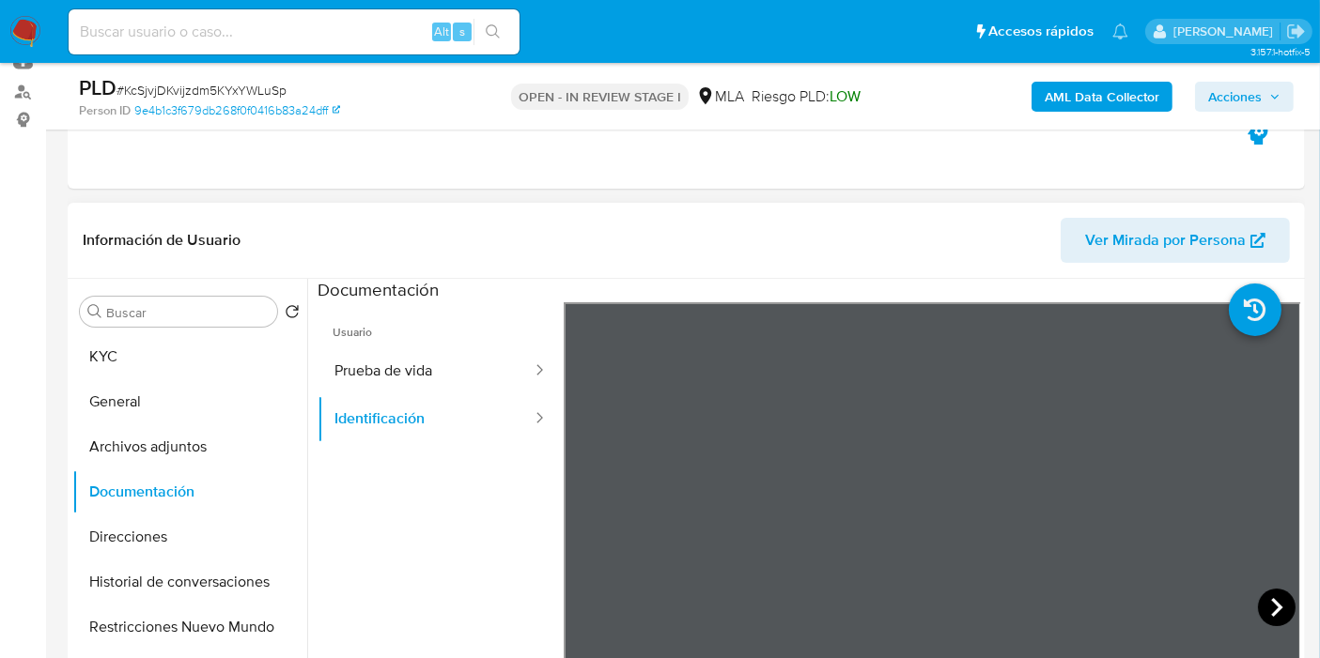
click at [1266, 625] on icon at bounding box center [1277, 608] width 38 height 38
click at [461, 366] on button "Prueba de vida" at bounding box center [425, 372] width 216 height 48
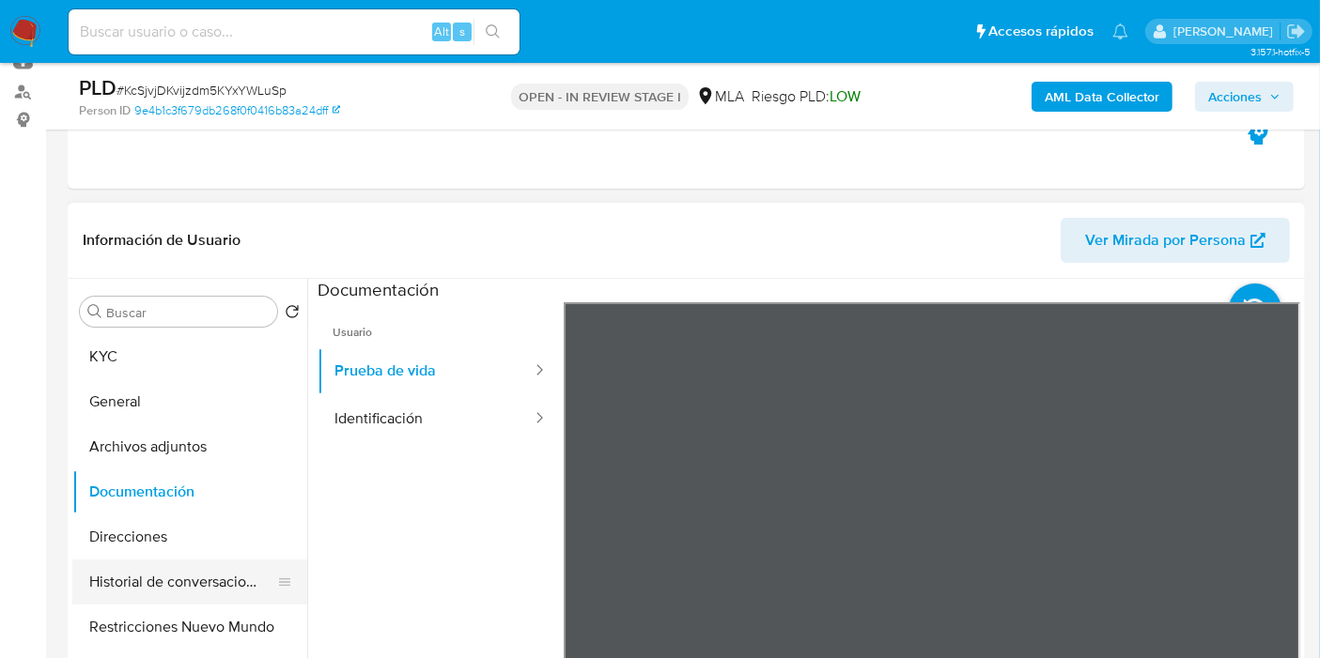
click at [198, 564] on button "Historial de conversaciones" at bounding box center [182, 582] width 220 height 45
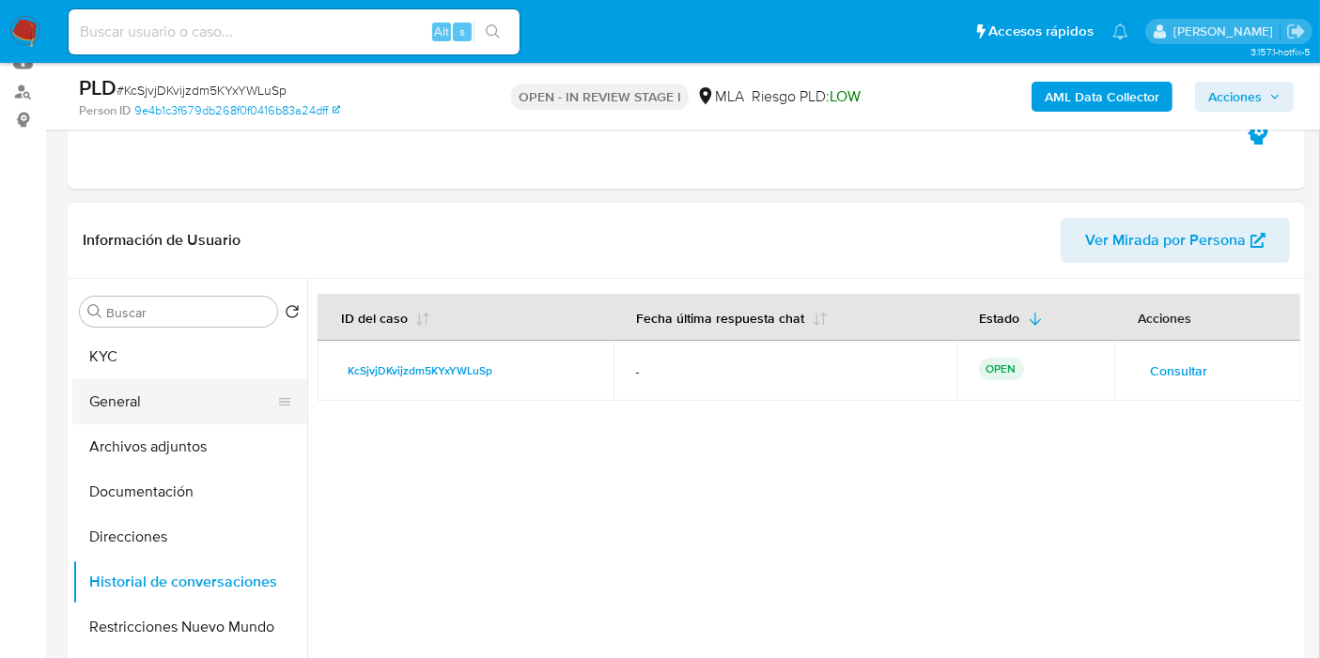
click at [144, 403] on button "General" at bounding box center [182, 401] width 220 height 45
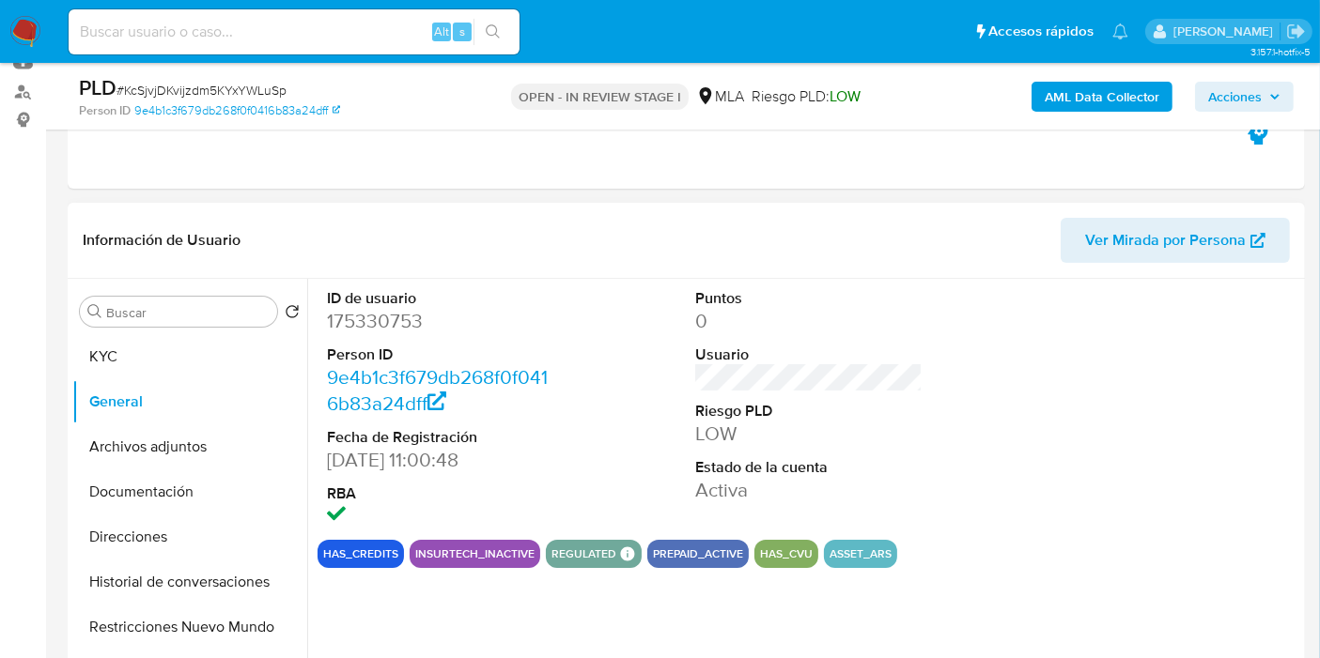
click at [392, 323] on dd "175330753" at bounding box center [440, 321] width 227 height 26
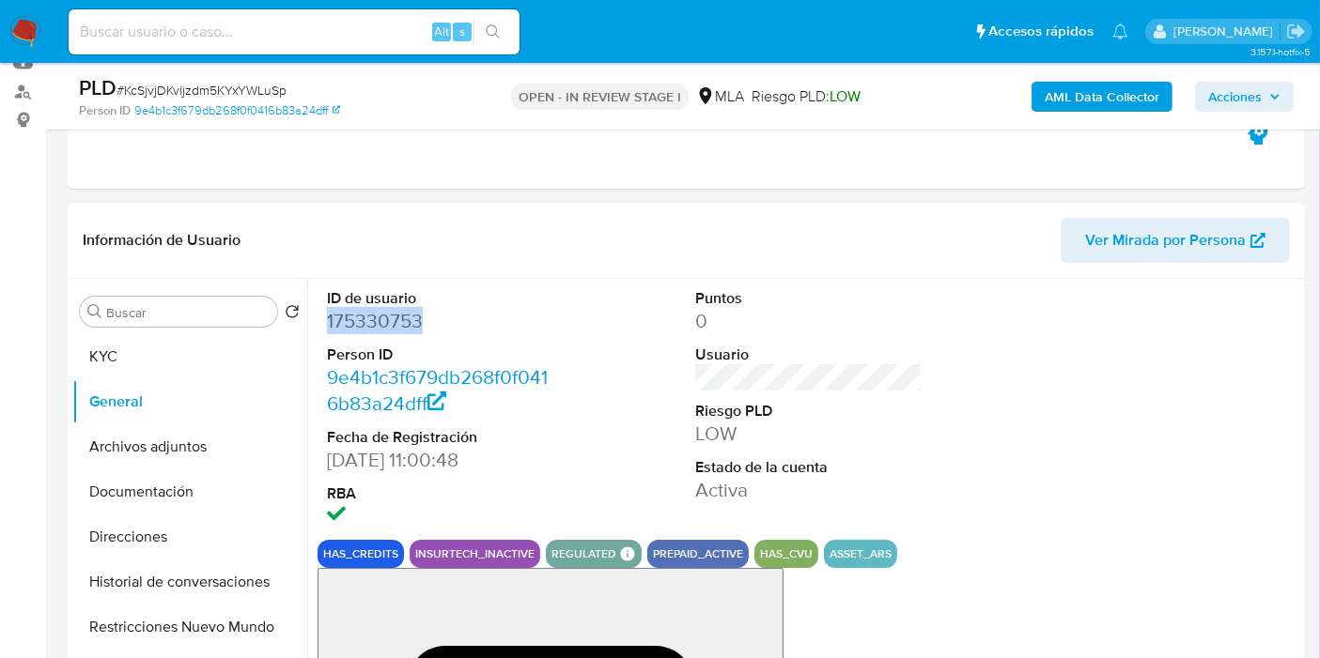
copy dd "175330753"
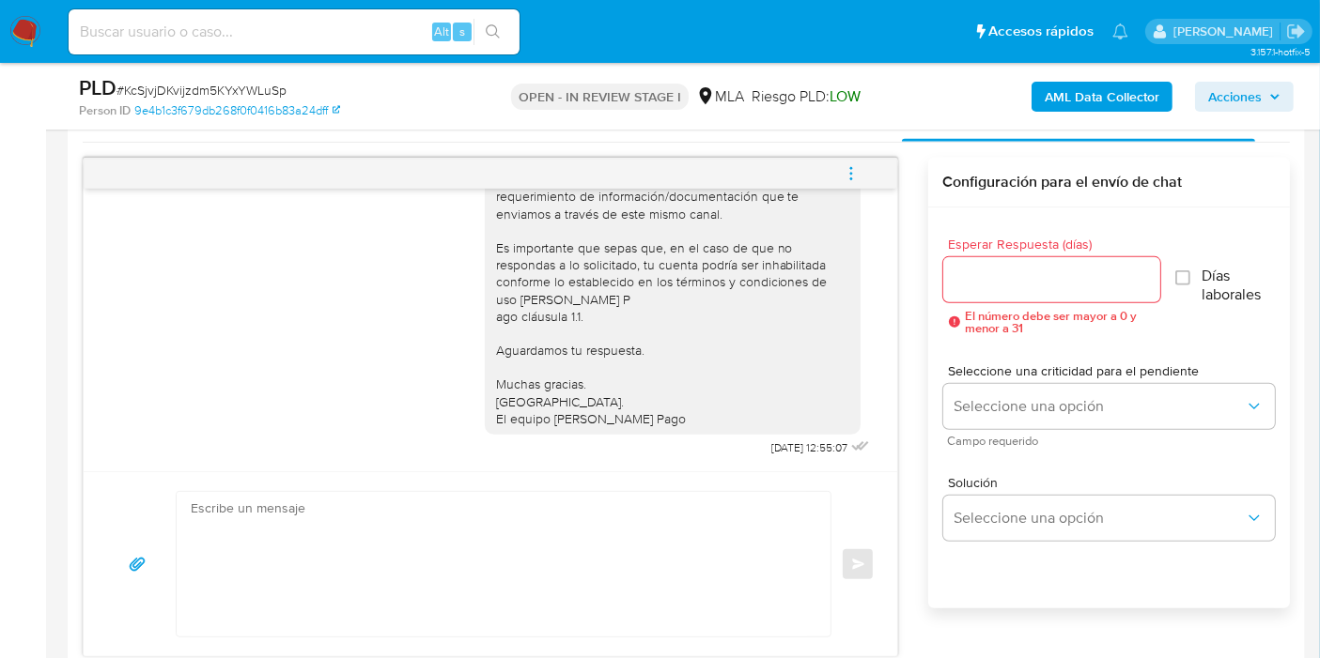
scroll to position [1044, 0]
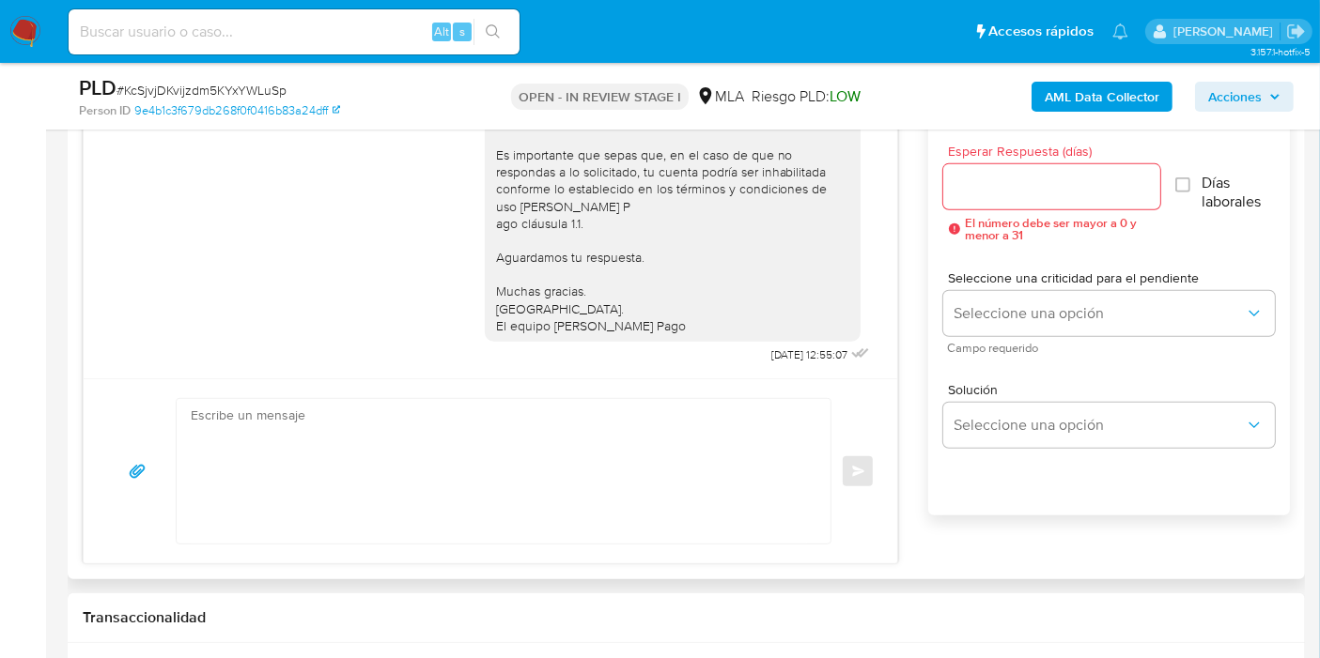
click at [458, 503] on textarea at bounding box center [499, 471] width 616 height 145
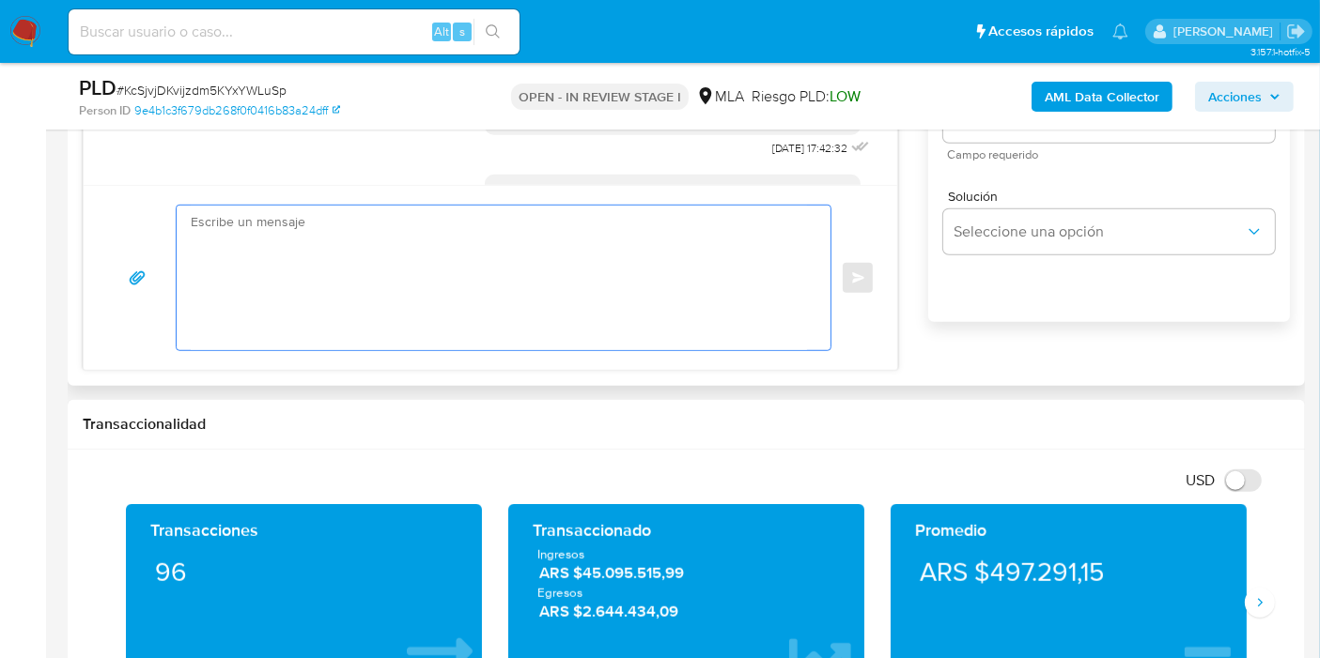
scroll to position [1148, 0]
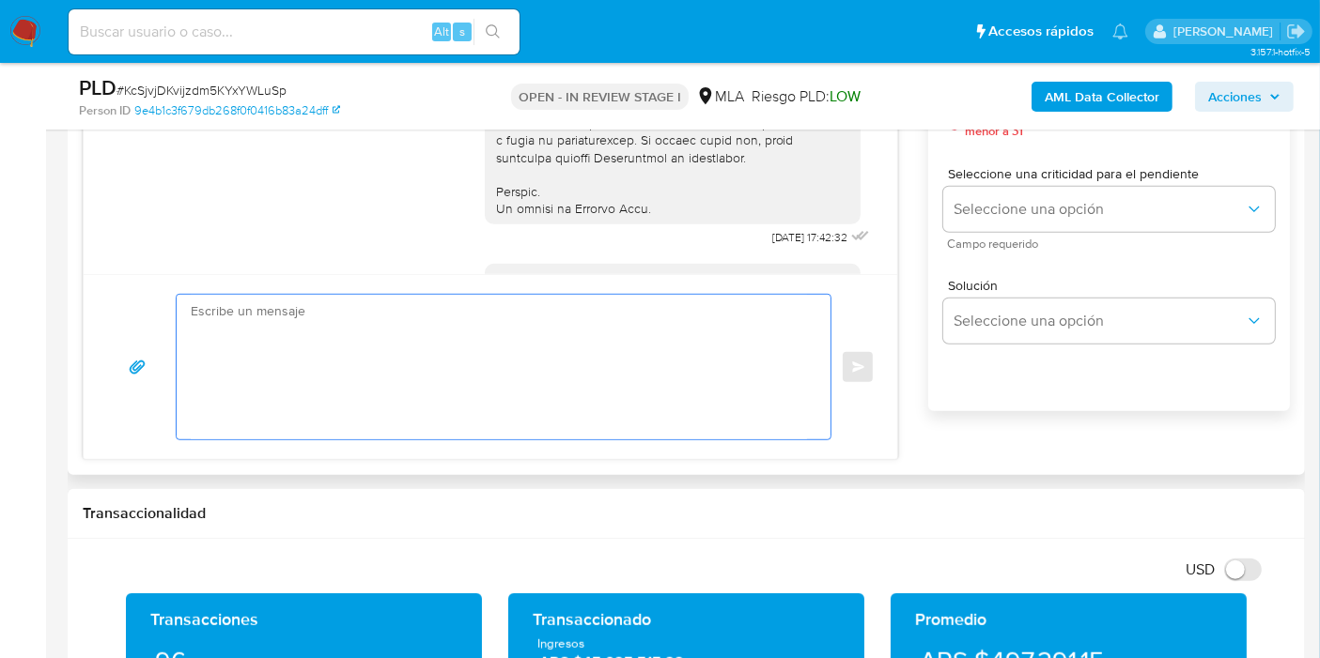
click at [456, 399] on textarea at bounding box center [499, 367] width 616 height 145
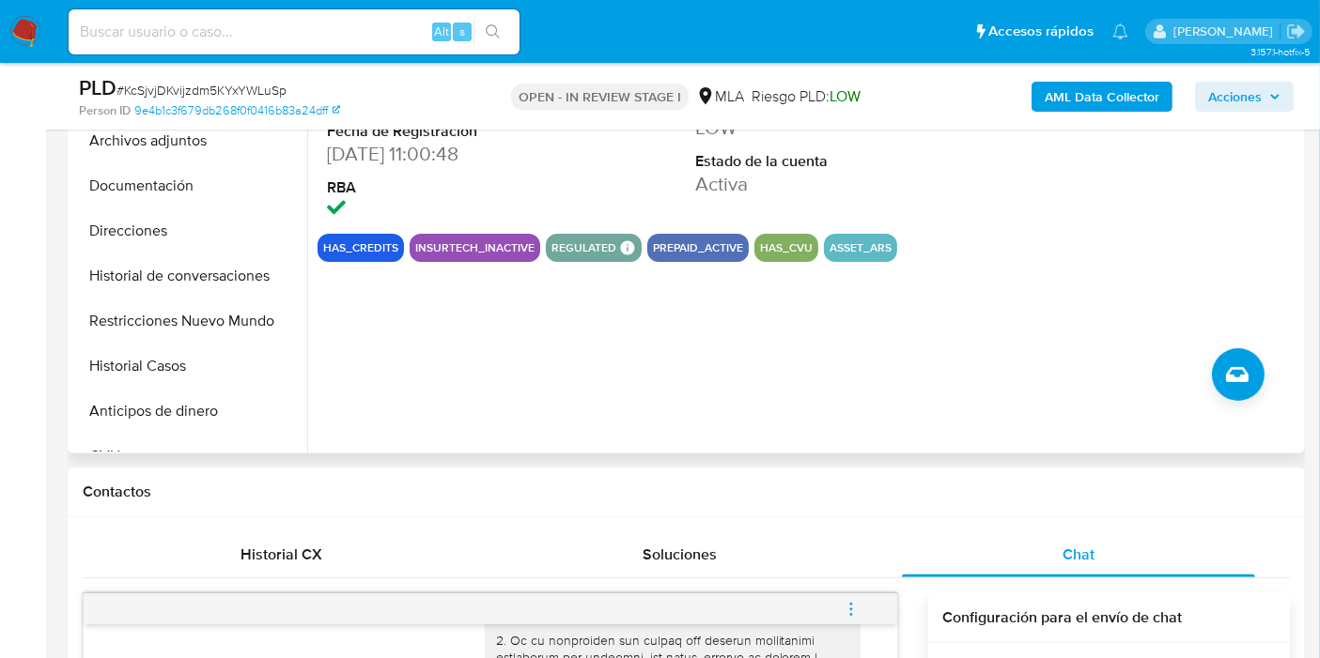
scroll to position [209, 0]
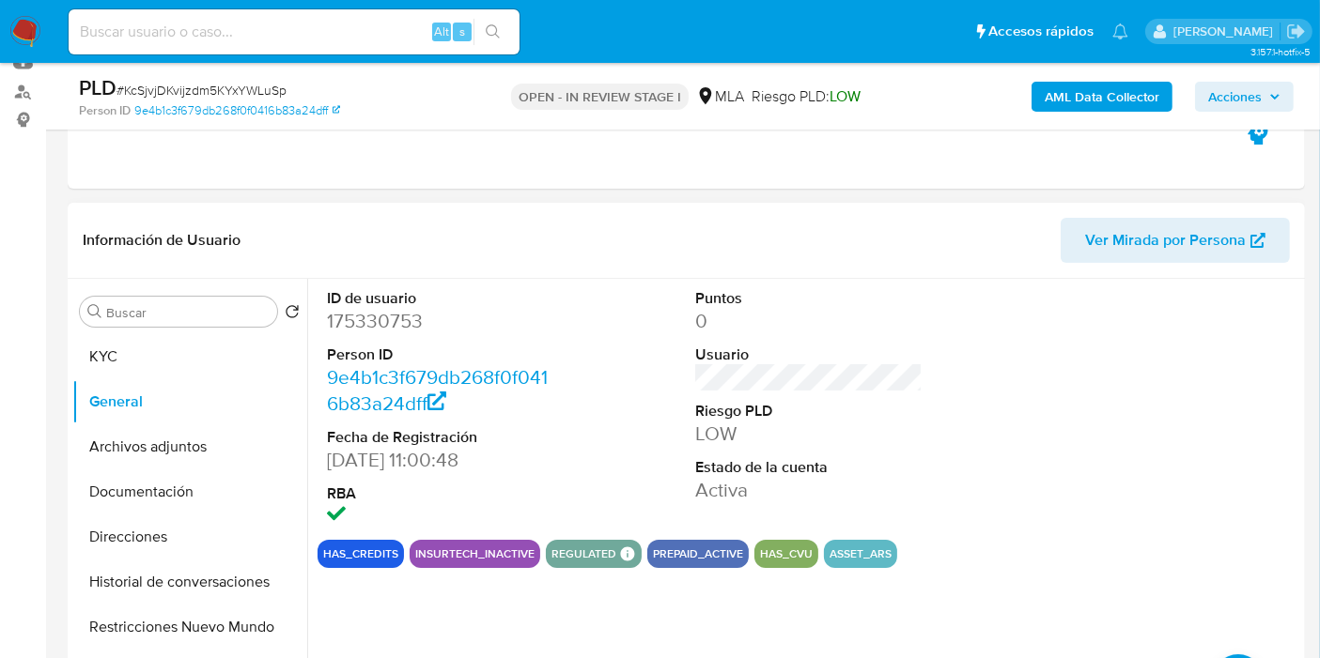
drag, startPoint x: 101, startPoint y: 342, endPoint x: 414, endPoint y: 251, distance: 326.7
click at [105, 335] on button "KYC" at bounding box center [189, 356] width 235 height 45
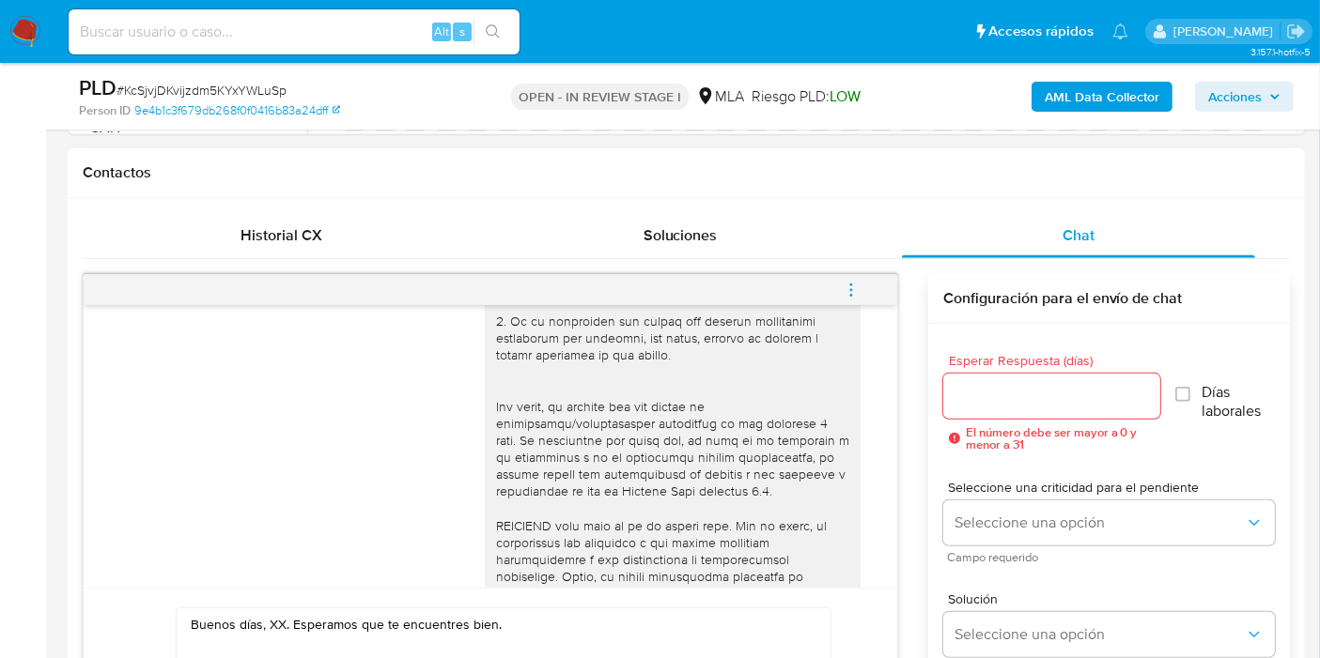
scroll to position [883, 0]
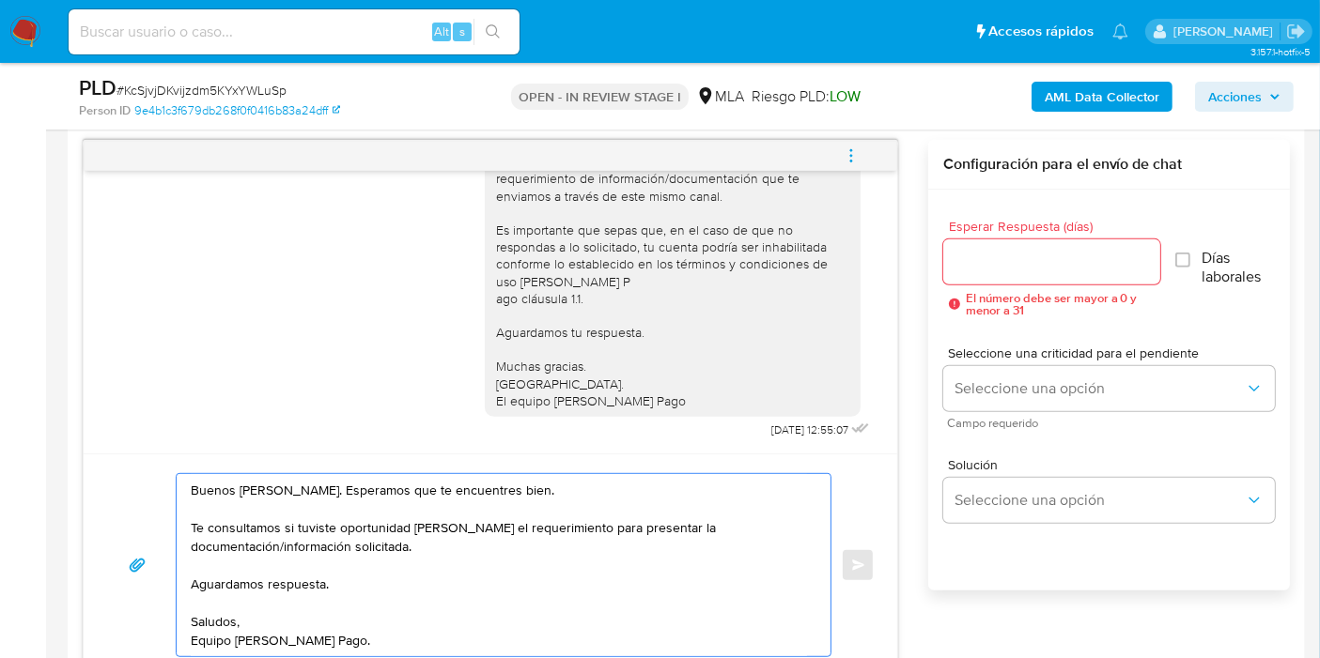
scroll to position [1044, 0]
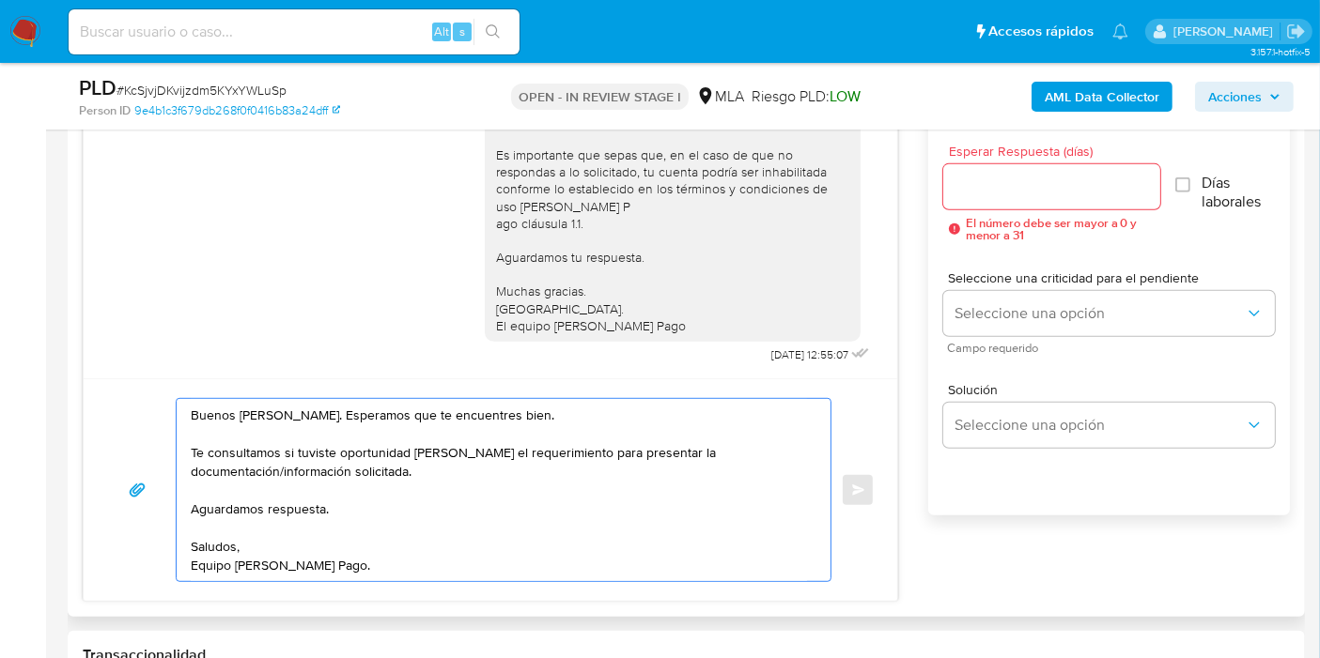
click at [459, 496] on textarea "Buenos días, Victor. Esperamos que te encuentres bien. Te consultamos si tuvist…" at bounding box center [499, 490] width 616 height 182
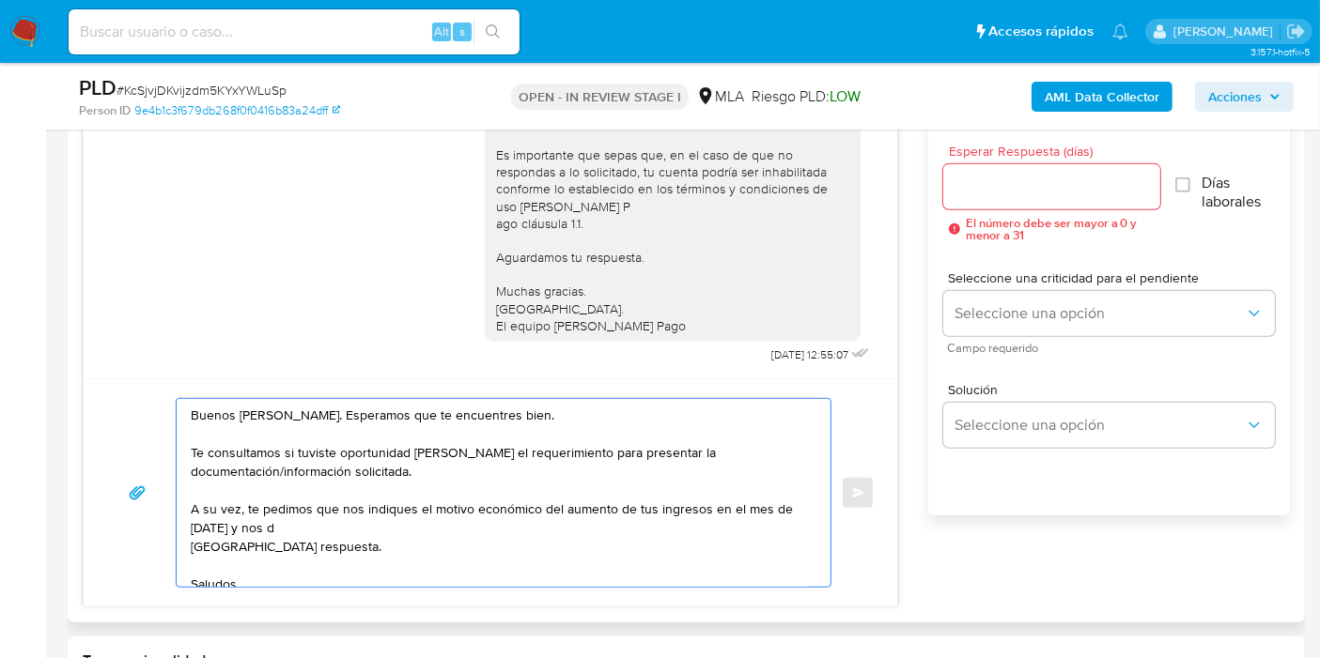
click at [385, 508] on textarea "Buenos días, Victor. Esperamos que te encuentres bien. Te consultamos si tuvist…" at bounding box center [499, 493] width 616 height 188
click at [435, 509] on textarea "Buenos días, Victor. Esperamos que te encuentres bien. Te consultamos si tuvist…" at bounding box center [499, 493] width 616 height 188
click at [397, 510] on textarea "Buenos días, Victor. Esperamos que te encuentres bien. Te consultamos si tuvist…" at bounding box center [499, 493] width 616 height 188
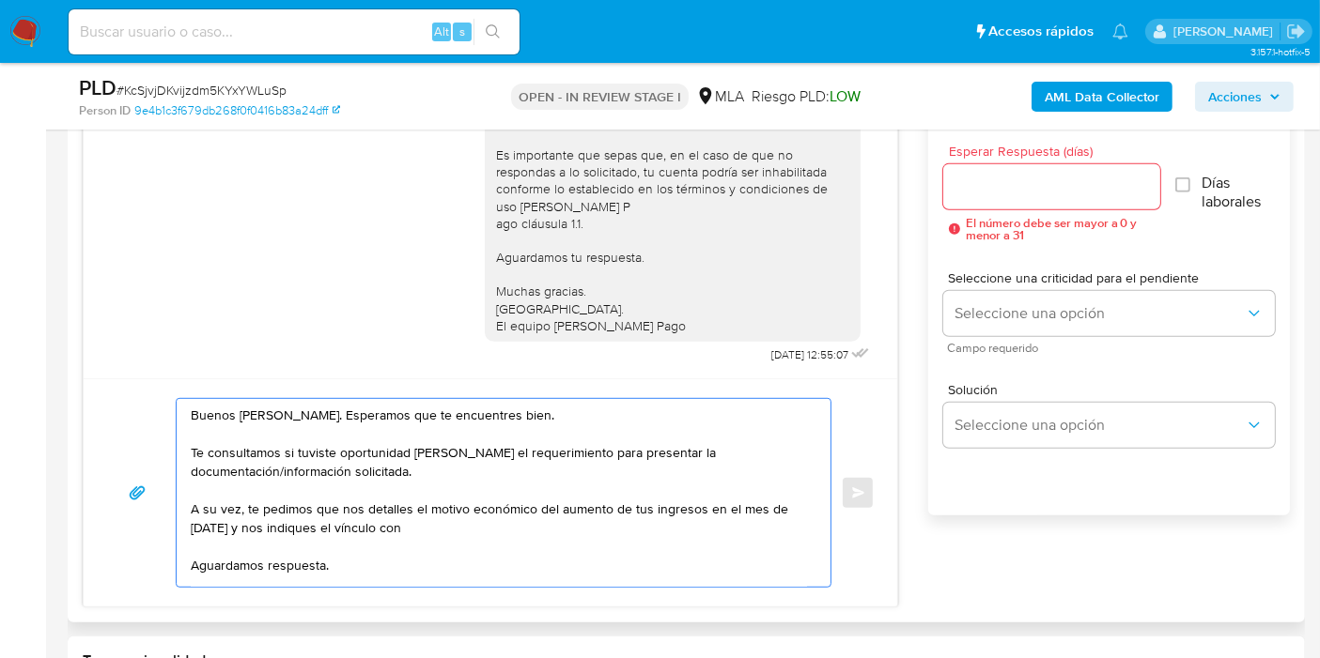
click at [564, 527] on textarea "Buenos días, Victor. Esperamos que te encuentres bien. Te consultamos si tuvist…" at bounding box center [499, 493] width 616 height 188
paste textarea "Nidia Maria de Los Milagros Quiroga"
paste textarea "27356534536"
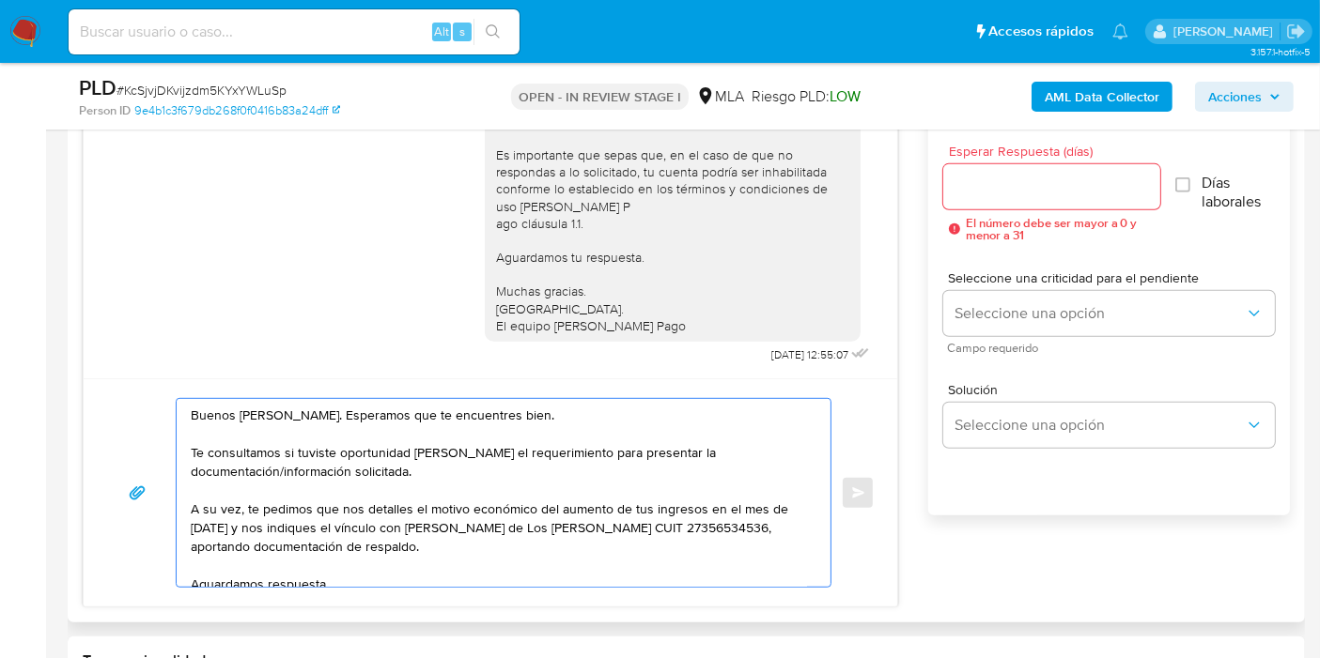
click at [496, 518] on textarea "Buenos días, Victor. Esperamos que te encuentres bien. Te consultamos si tuvist…" at bounding box center [499, 493] width 616 height 188
click at [0, 0] on lt-span "María" at bounding box center [0, 0] width 0 height 0
click at [271, 410] on textarea "Buenos días, Victor. Esperamos que te encuentres bien. Te consultamos si tuvist…" at bounding box center [499, 493] width 616 height 188
click at [277, 414] on textarea "Buenos días, Victor. Esperamos que te encuentres bien. Te consultamos si tuvist…" at bounding box center [499, 493] width 616 height 188
click at [0, 0] on lt-span "Víctor" at bounding box center [0, 0] width 0 height 0
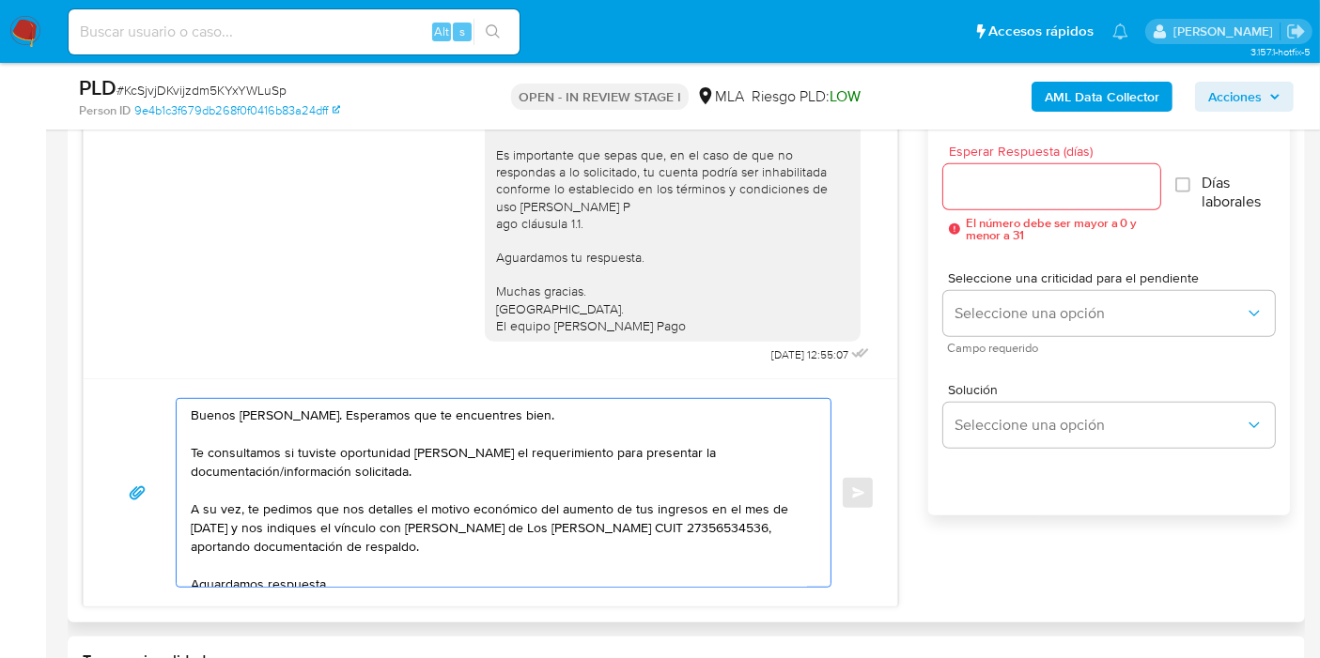
click at [301, 498] on textarea "Buenos días, Víctor. Esperamos que te encuentres bien. Te consultamos si tuvist…" at bounding box center [499, 493] width 616 height 188
click at [360, 455] on textarea "Buenos días, Víctor. Esperamos que te encuentres bien. Te consultamos si tuvist…" at bounding box center [499, 493] width 616 height 188
click at [723, 472] on textarea "Buenos días, Víctor. Esperamos que te encuentres bien. Te consultamos si tuvist…" at bounding box center [499, 493] width 616 height 188
click at [424, 501] on textarea "Buenos días, Víctor. Esperamos que te encuentres bien. Te consultamos si tuvist…" at bounding box center [499, 493] width 616 height 188
drag, startPoint x: 380, startPoint y: 532, endPoint x: 504, endPoint y: 504, distance: 126.9
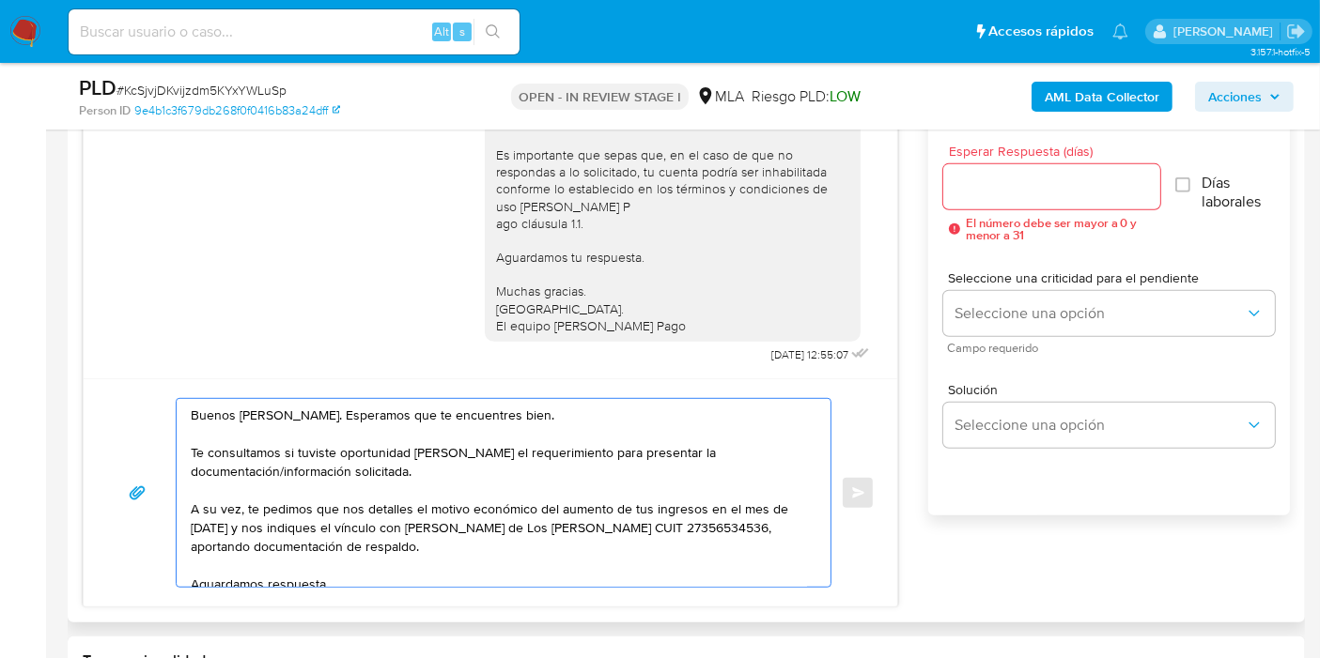
click at [380, 532] on textarea "Buenos días, Víctor. Esperamos que te encuentres bien. Te consultamos si tuvist…" at bounding box center [499, 493] width 616 height 188
click at [504, 504] on textarea "Buenos días, Víctor. Esperamos que te encuentres bien. Te consultamos si tuvist…" at bounding box center [499, 493] width 616 height 188
click at [656, 499] on textarea "Buenos días, Víctor. Esperamos que te encuentres bien. Te consultamos si tuvist…" at bounding box center [499, 493] width 616 height 188
click at [755, 523] on textarea "Buenos días, Víctor. Esperamos que te encuentres bien. Te consultamos si tuvist…" at bounding box center [499, 493] width 616 height 188
click at [301, 611] on div "Historial CX Soluciones Chat Id Estado Fecha de creación Origen Proceso Anterio…" at bounding box center [686, 306] width 1237 height 634
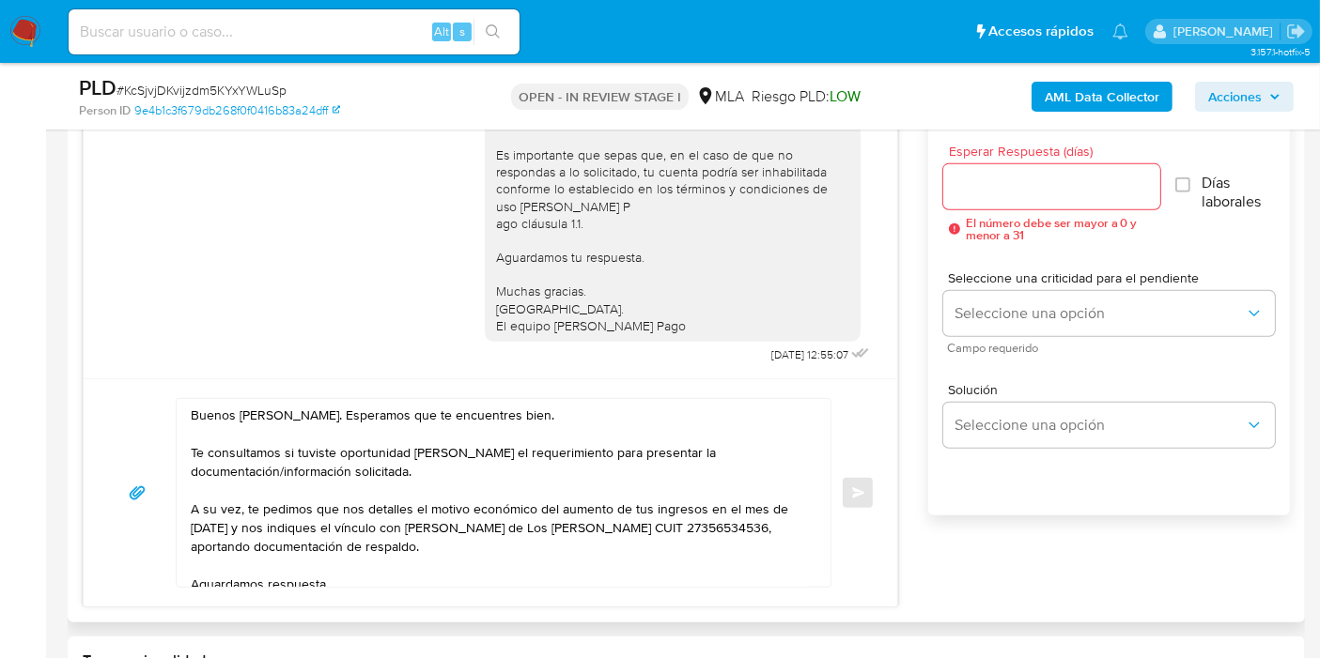
click at [359, 541] on textarea "Buenos días, Víctor. Esperamos que te encuentres bien. Te consultamos si tuvist…" at bounding box center [499, 493] width 616 height 188
click at [376, 527] on textarea "Buenos días, Víctor. Esperamos que te encuentres bien. Te consultamos si tuvist…" at bounding box center [499, 493] width 616 height 188
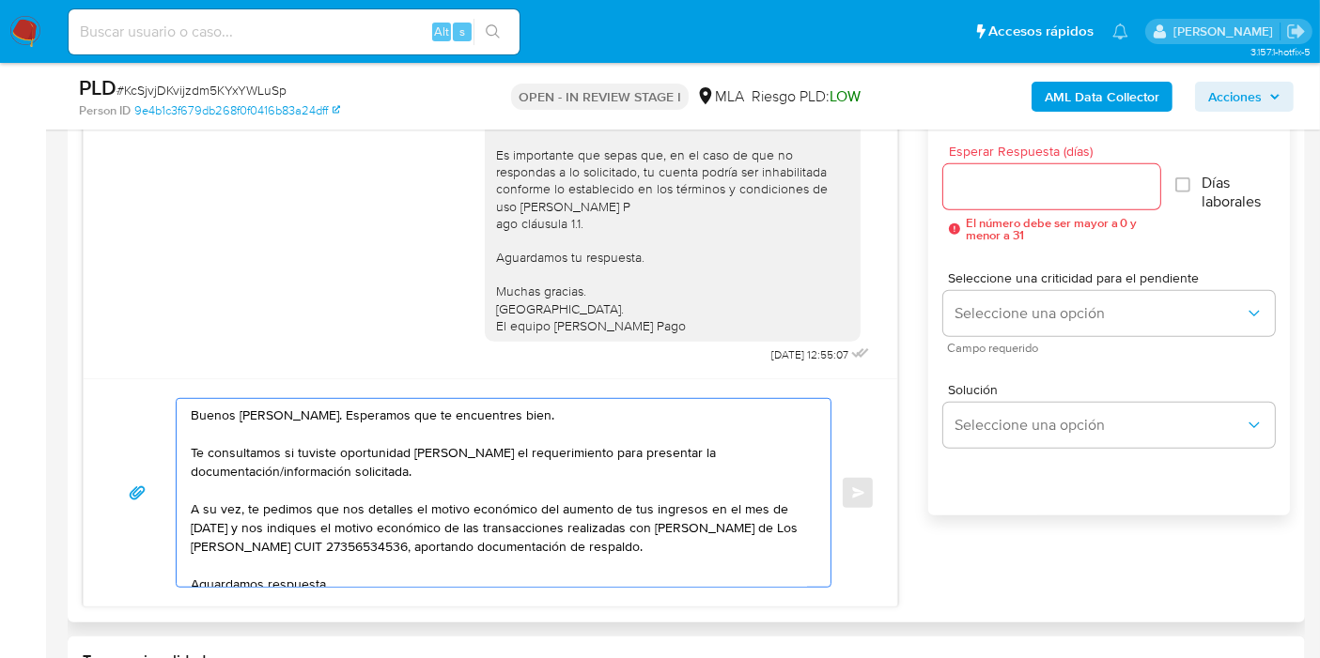
click at [465, 493] on textarea "Buenos días, Víctor. Esperamos que te encuentres bien. Te consultamos si tuvist…" at bounding box center [499, 493] width 616 height 188
click at [478, 503] on textarea "Buenos días, Víctor. Esperamos que te encuentres bien. Te consultamos si tuvist…" at bounding box center [499, 493] width 616 height 188
click at [541, 545] on textarea "Buenos días, Víctor. Esperamos que te encuentres bien. Te consultamos si tuvist…" at bounding box center [499, 493] width 616 height 188
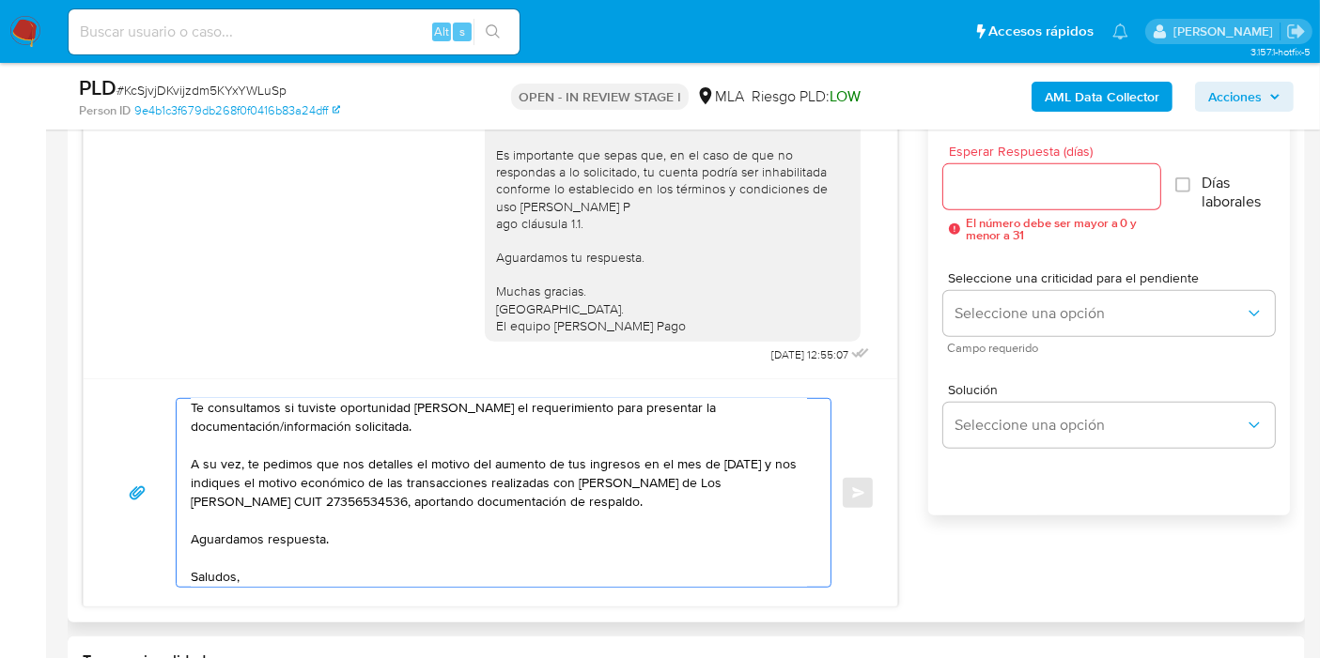
scroll to position [70, 0]
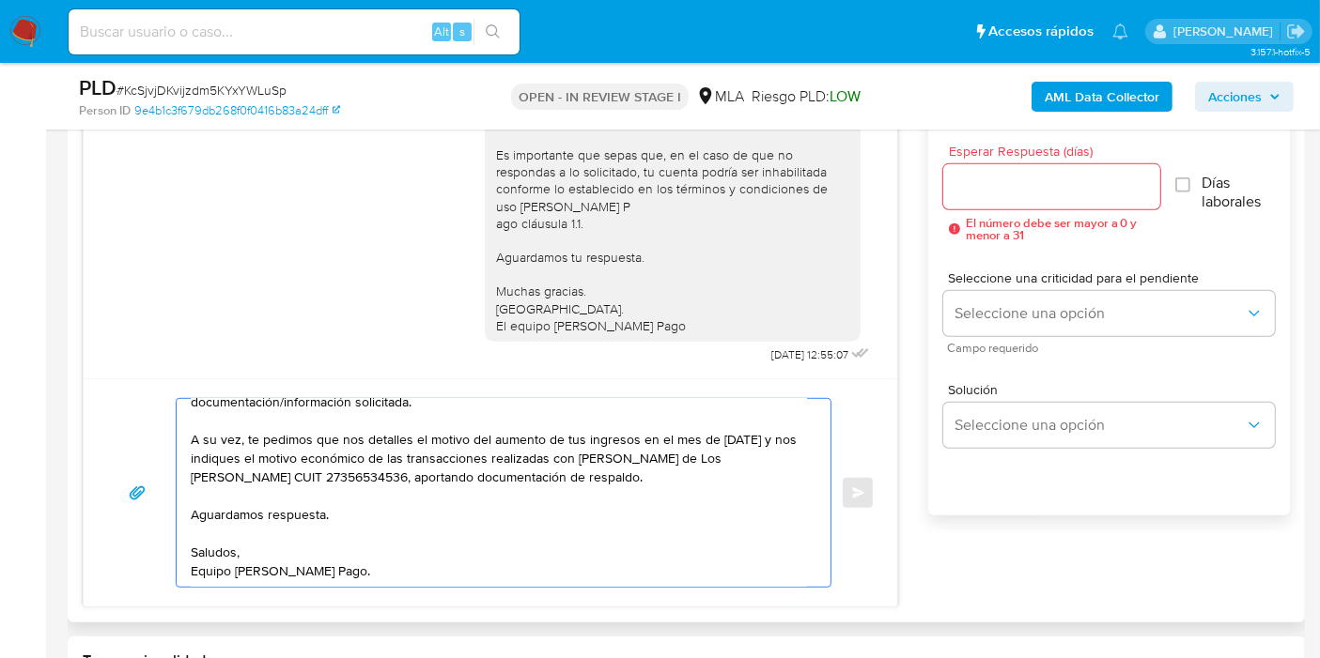
type textarea "Buenos días, Víctor. Esperamos que te encuentres bien. Te consultamos si tuvist…"
drag, startPoint x: 986, startPoint y: 205, endPoint x: 997, endPoint y: 193, distance: 15.9
click at [987, 204] on div at bounding box center [1051, 186] width 217 height 45
click at [998, 193] on input "Esperar Respuesta (días)" at bounding box center [1051, 187] width 217 height 24
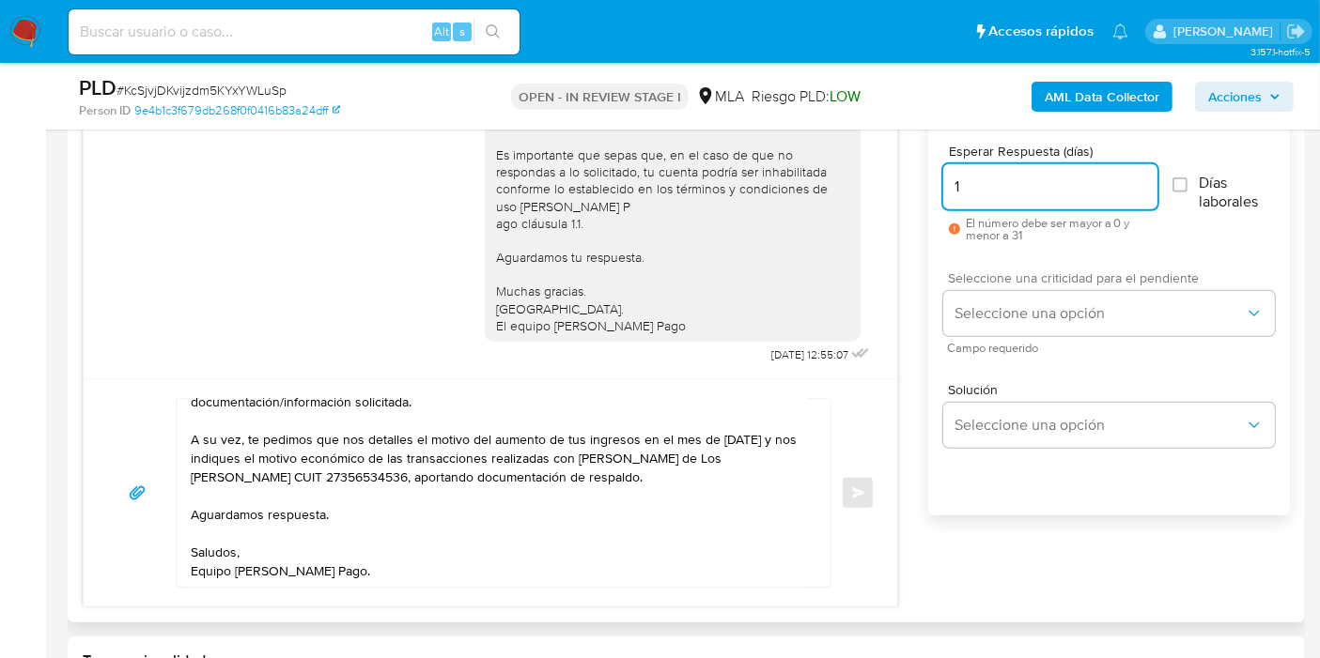
type input "1"
click at [1048, 344] on span "Campo requerido" at bounding box center [1114, 348] width 332 height 9
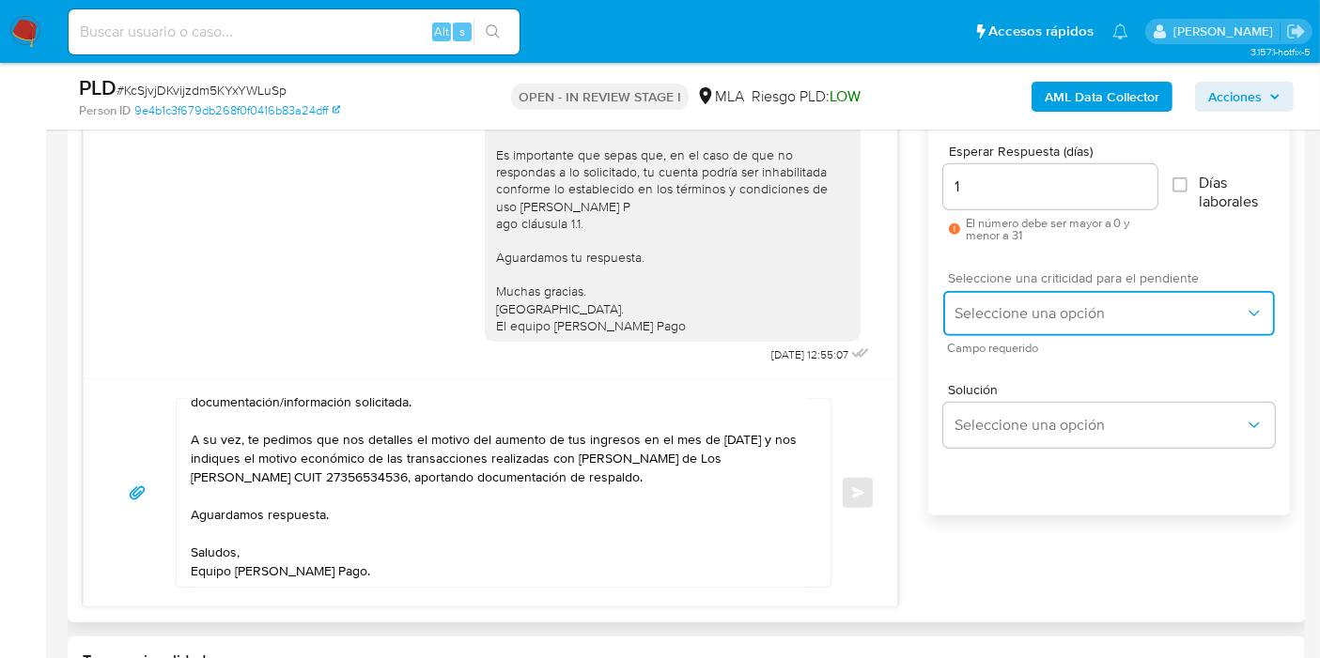
click at [1058, 325] on button "Seleccione una opción" at bounding box center [1109, 313] width 332 height 45
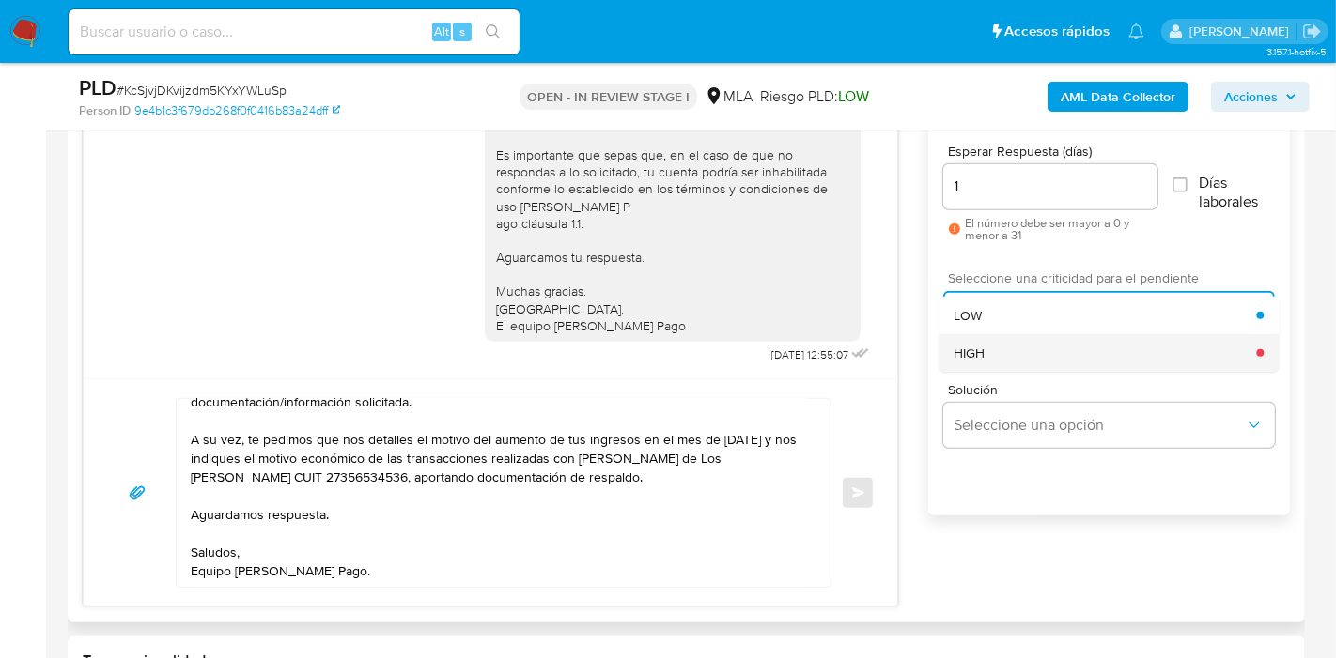
click at [1001, 346] on div "HIGH" at bounding box center [1104, 353] width 302 height 38
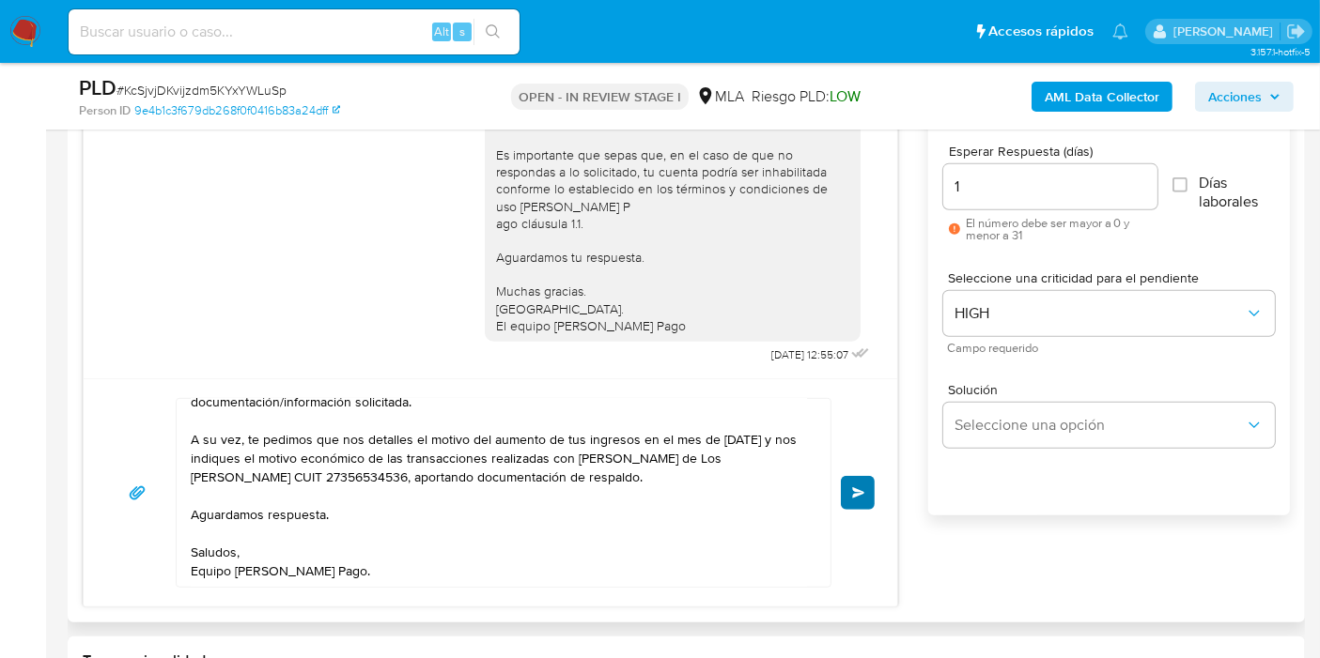
drag, startPoint x: 858, startPoint y: 510, endPoint x: 863, endPoint y: 492, distance: 18.5
click at [858, 503] on div "Buenos días, Víctor. Esperamos que te encuentres bien. Te consultamos si tuvist…" at bounding box center [490, 493] width 768 height 190
click at [863, 492] on span "Enviar" at bounding box center [858, 492] width 13 height 11
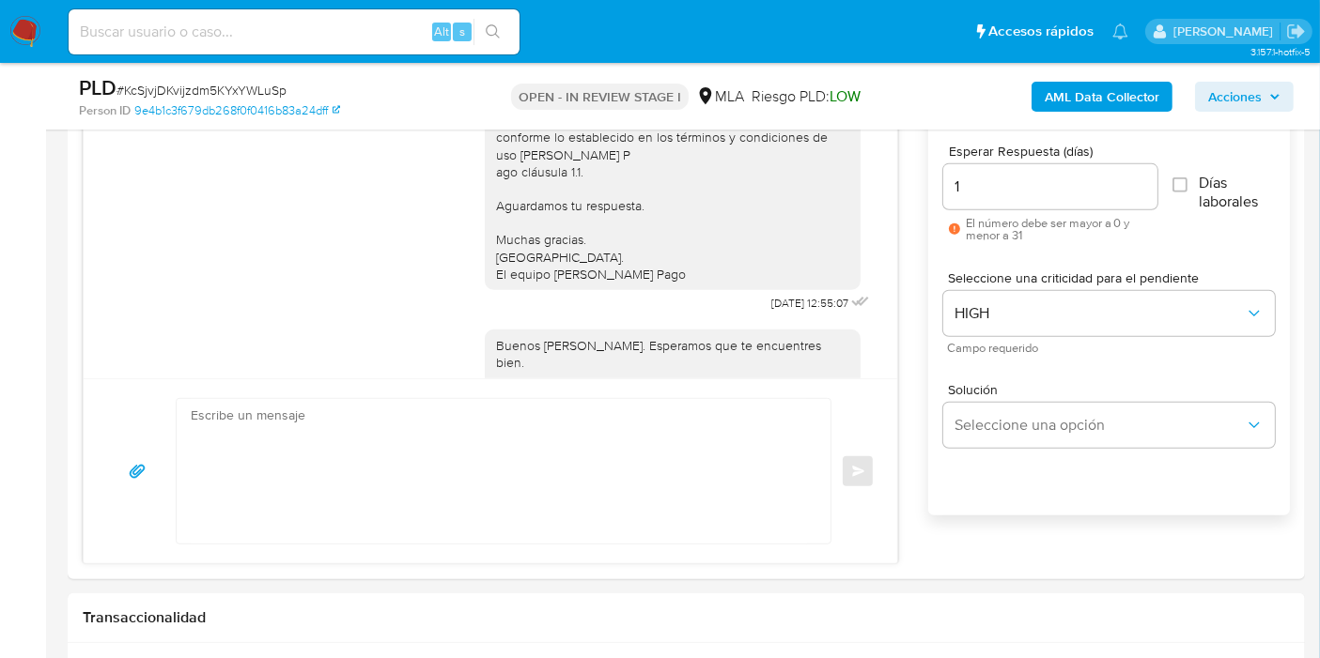
scroll to position [1523, 0]
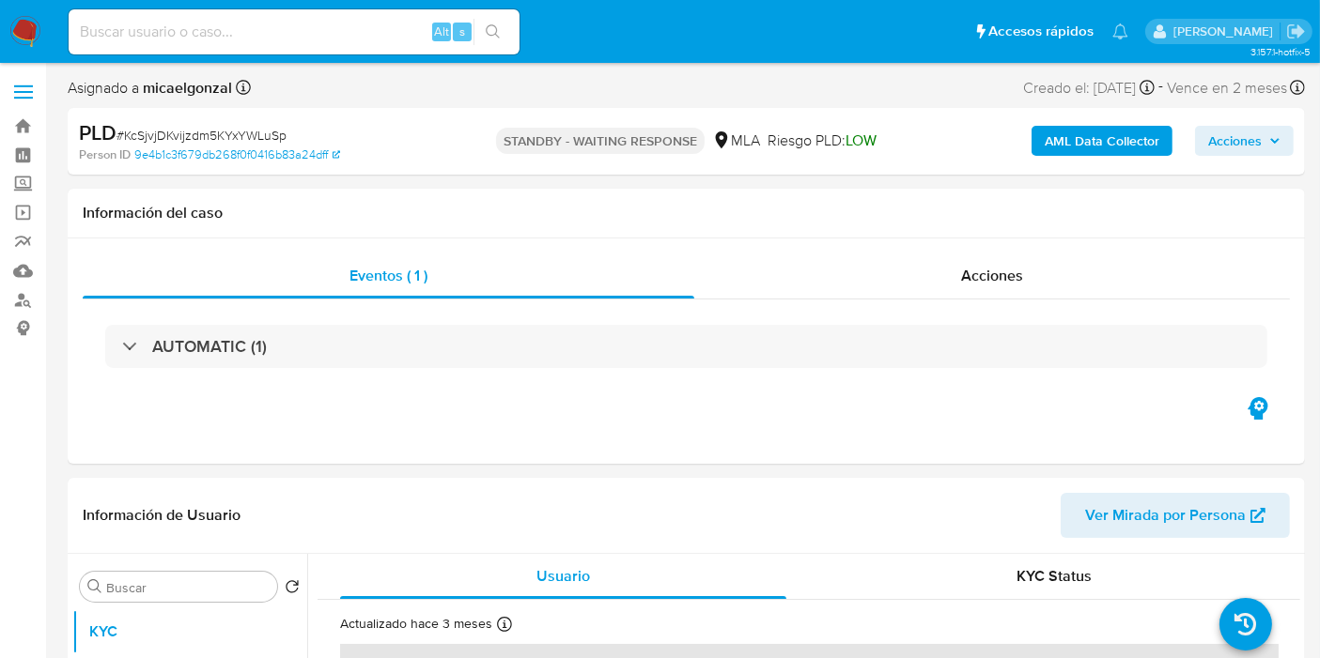
select select "10"
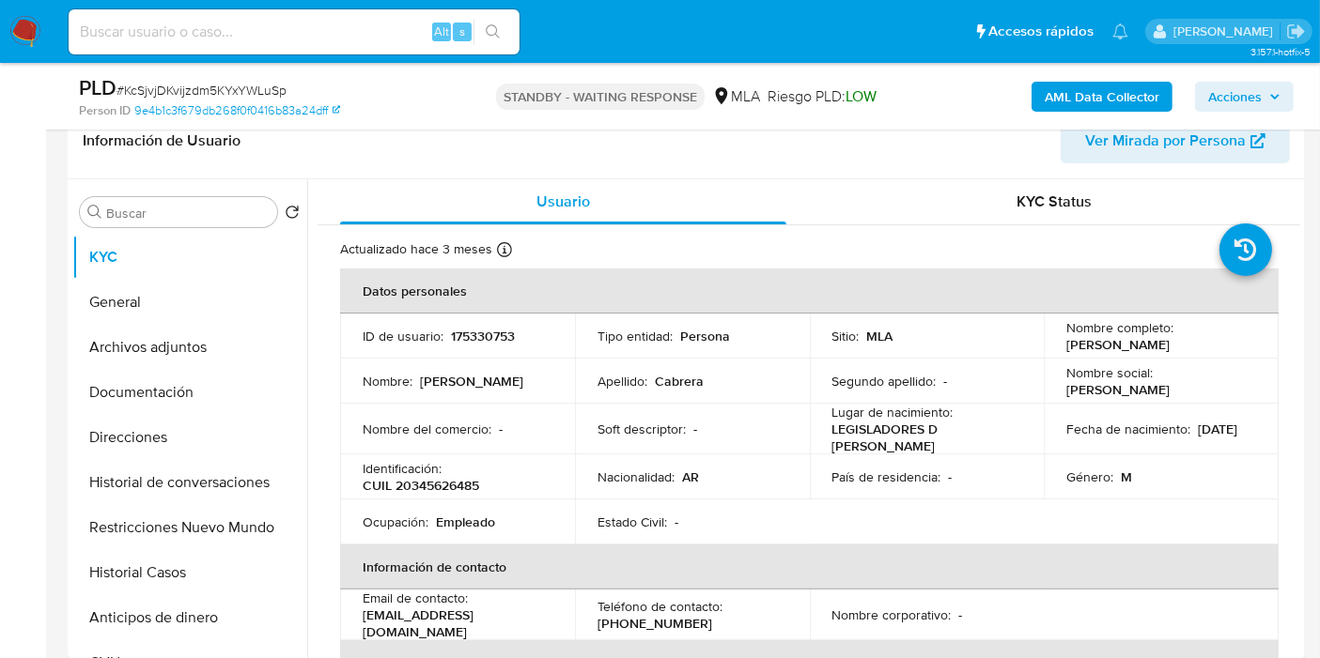
scroll to position [313, 0]
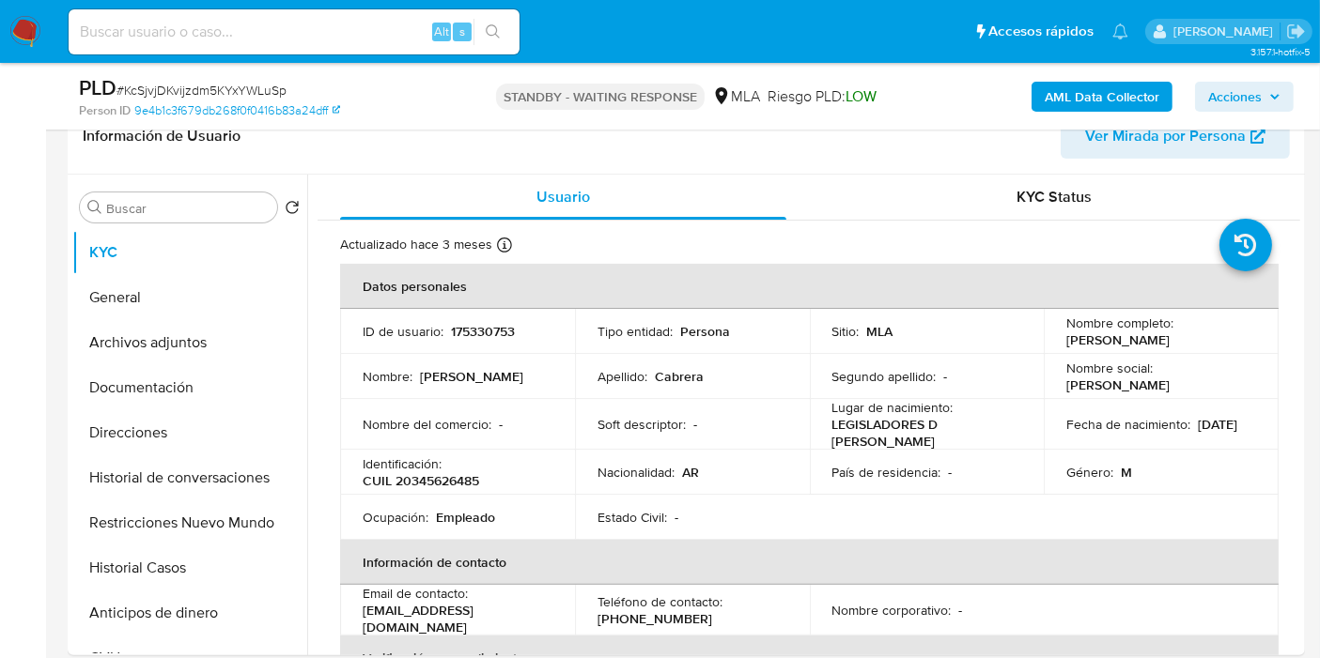
click at [16, 33] on img at bounding box center [25, 32] width 32 height 32
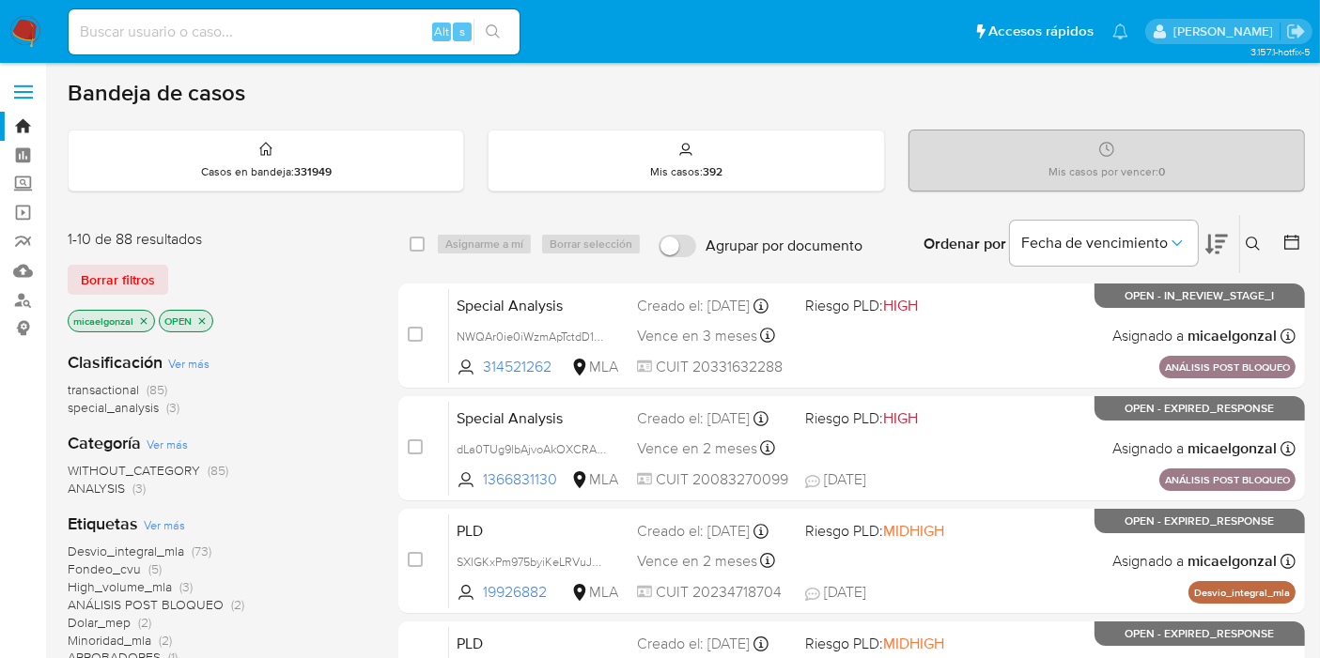
click at [105, 294] on div "1-10 de 88 resultados Borrar filtros micaelgonzal OPEN" at bounding box center [218, 282] width 301 height 107
click at [119, 284] on span "Borrar filtros" at bounding box center [118, 280] width 74 height 26
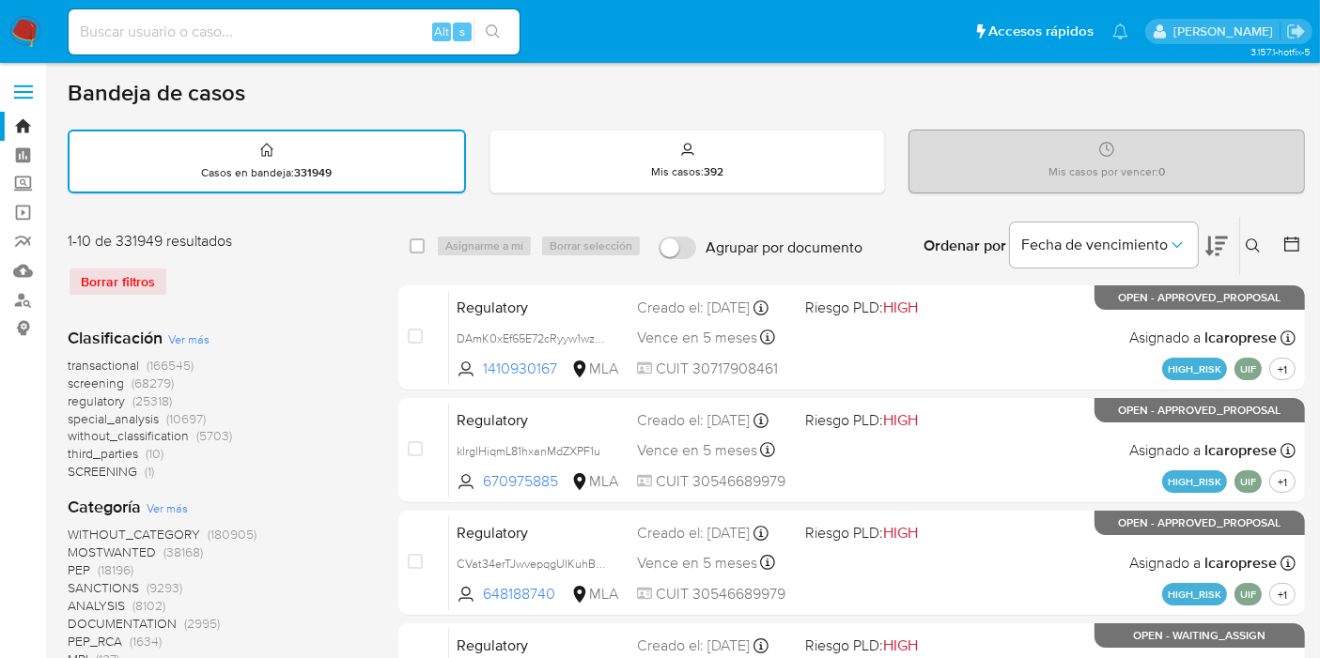
click at [1250, 240] on icon at bounding box center [1252, 246] width 15 height 15
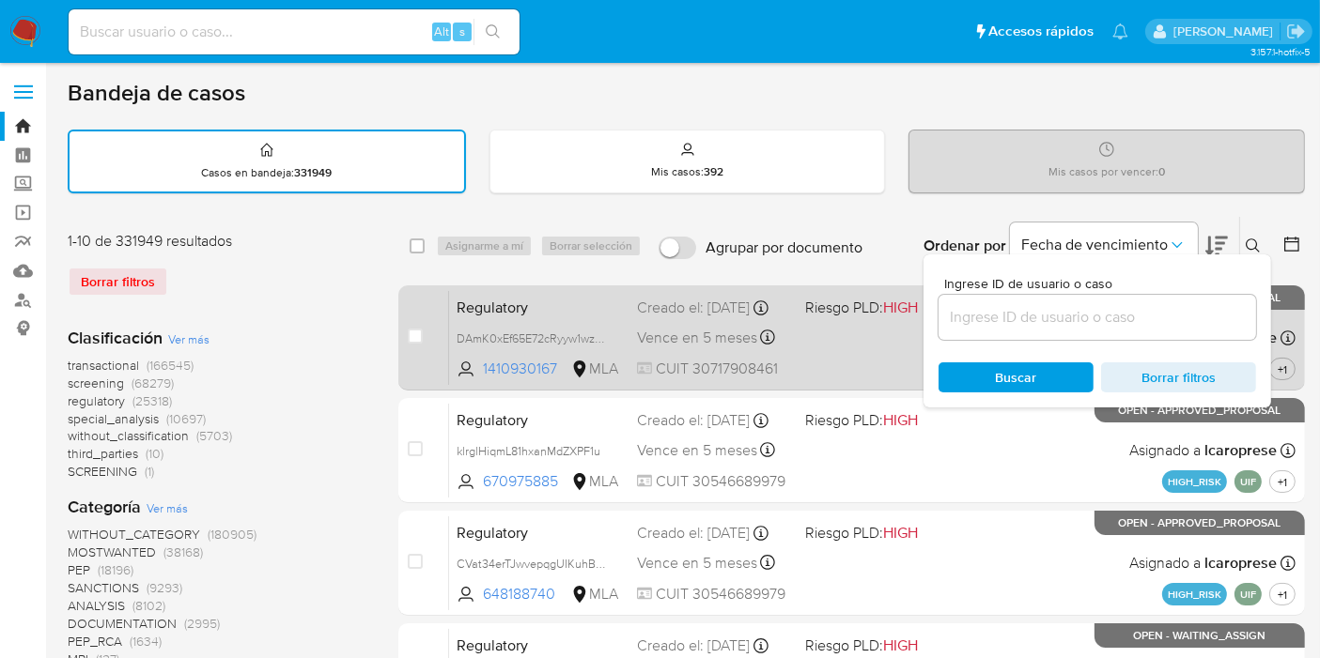
drag, startPoint x: 882, startPoint y: 310, endPoint x: 902, endPoint y: 310, distance: 19.7
click at [902, 310] on span "Riesgo PLD: HIGH" at bounding box center [861, 307] width 113 height 21
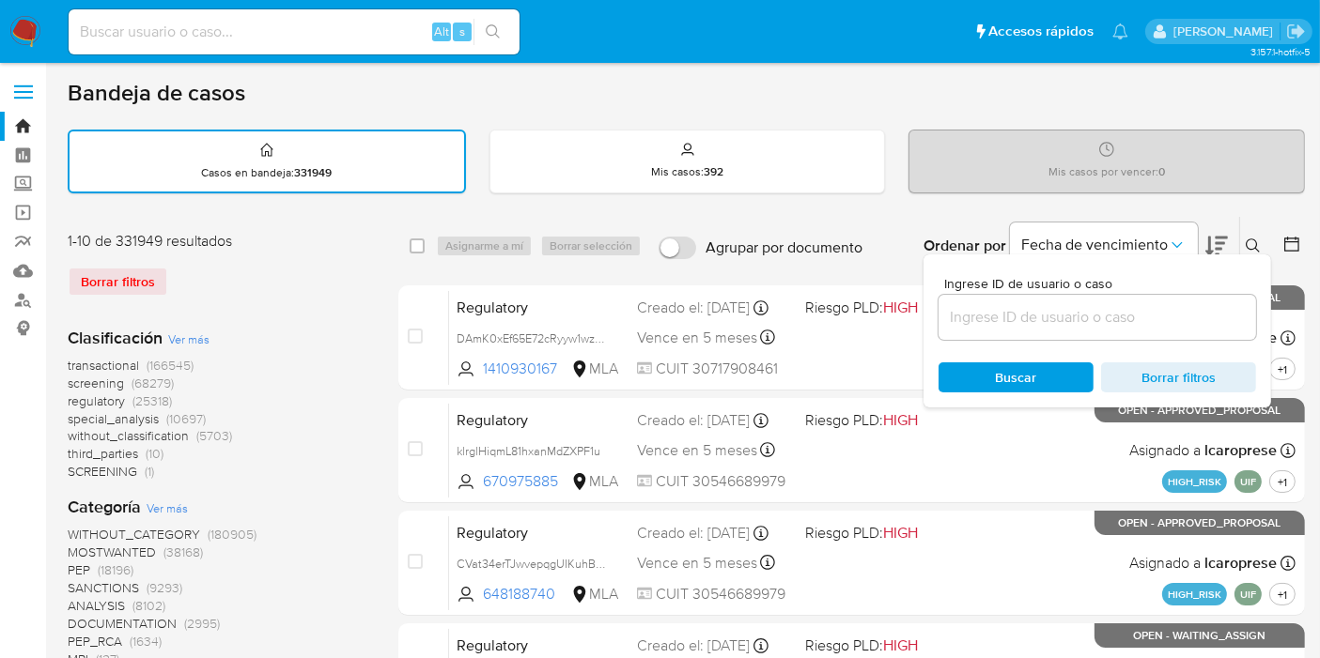
click at [1146, 325] on input at bounding box center [1096, 317] width 317 height 24
click at [1145, 319] on input at bounding box center [1096, 317] width 317 height 24
paste input "tqRLTP6mi7mo4xsVbjkYFQsM"
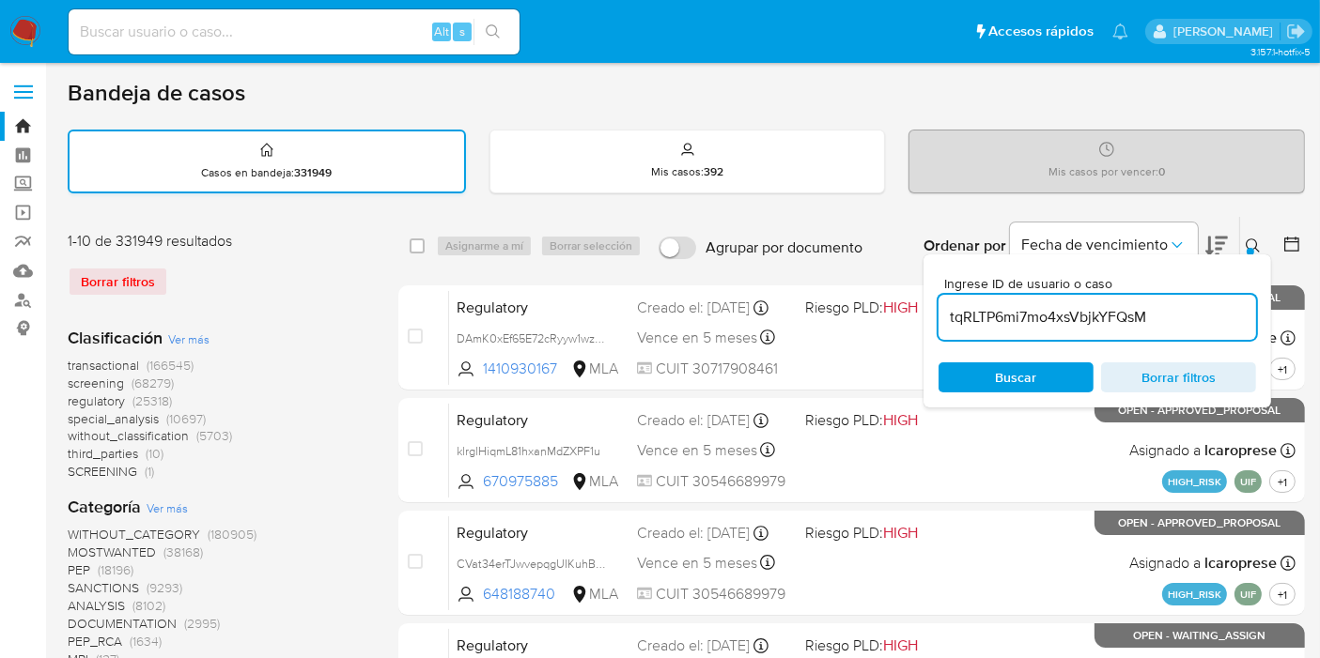
type input "tqRLTP6mi7mo4xsVbjkYFQsM"
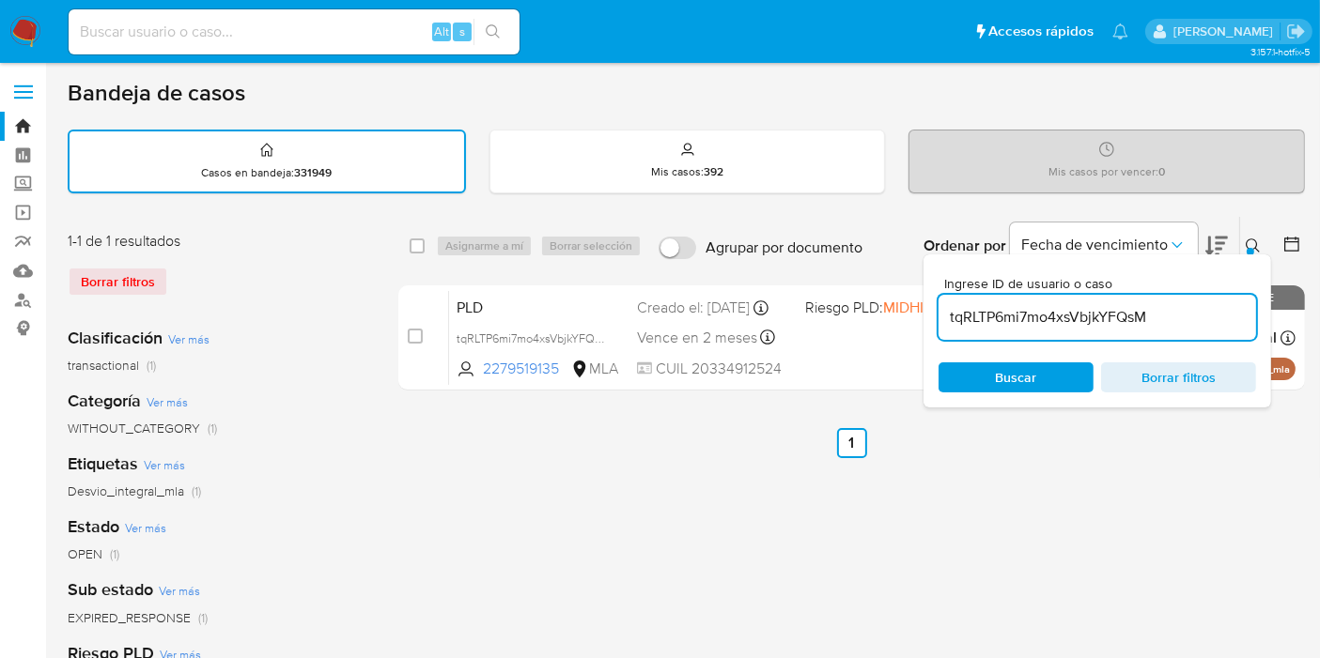
drag, startPoint x: 415, startPoint y: 240, endPoint x: 461, endPoint y: 236, distance: 46.2
click at [416, 240] on input "checkbox" at bounding box center [417, 246] width 15 height 15
checkbox input "true"
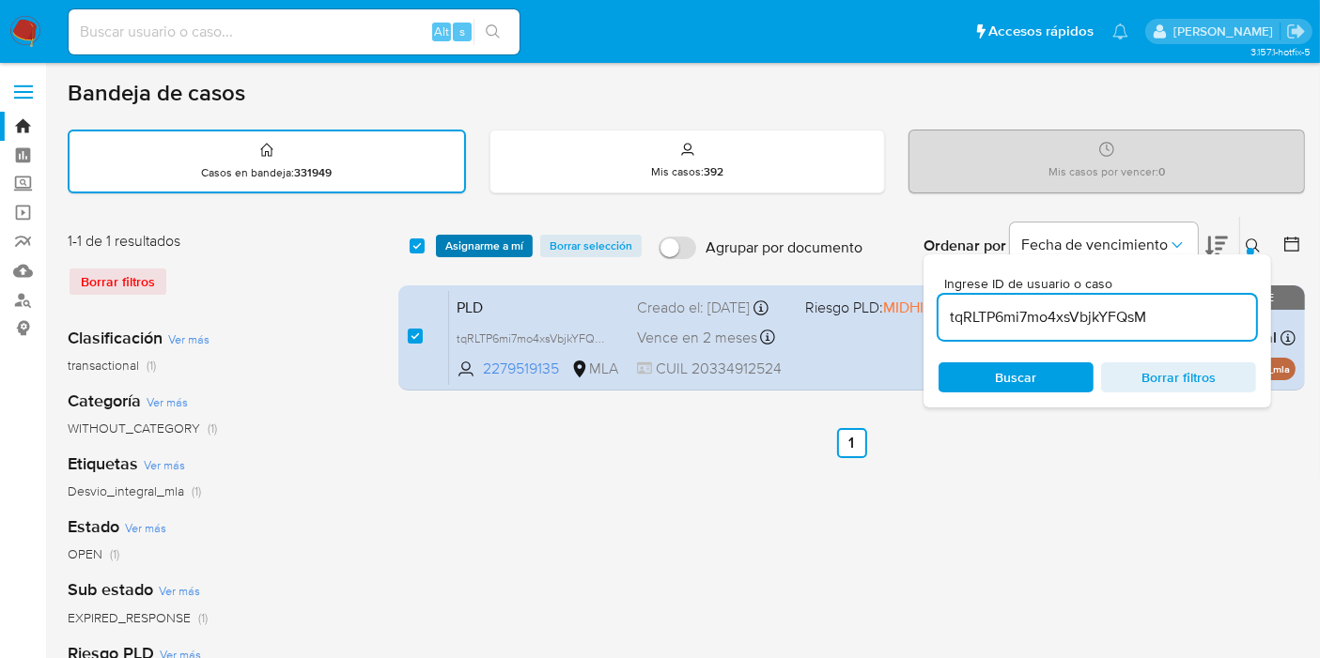
click at [462, 237] on span "Asignarme a mí" at bounding box center [484, 246] width 78 height 19
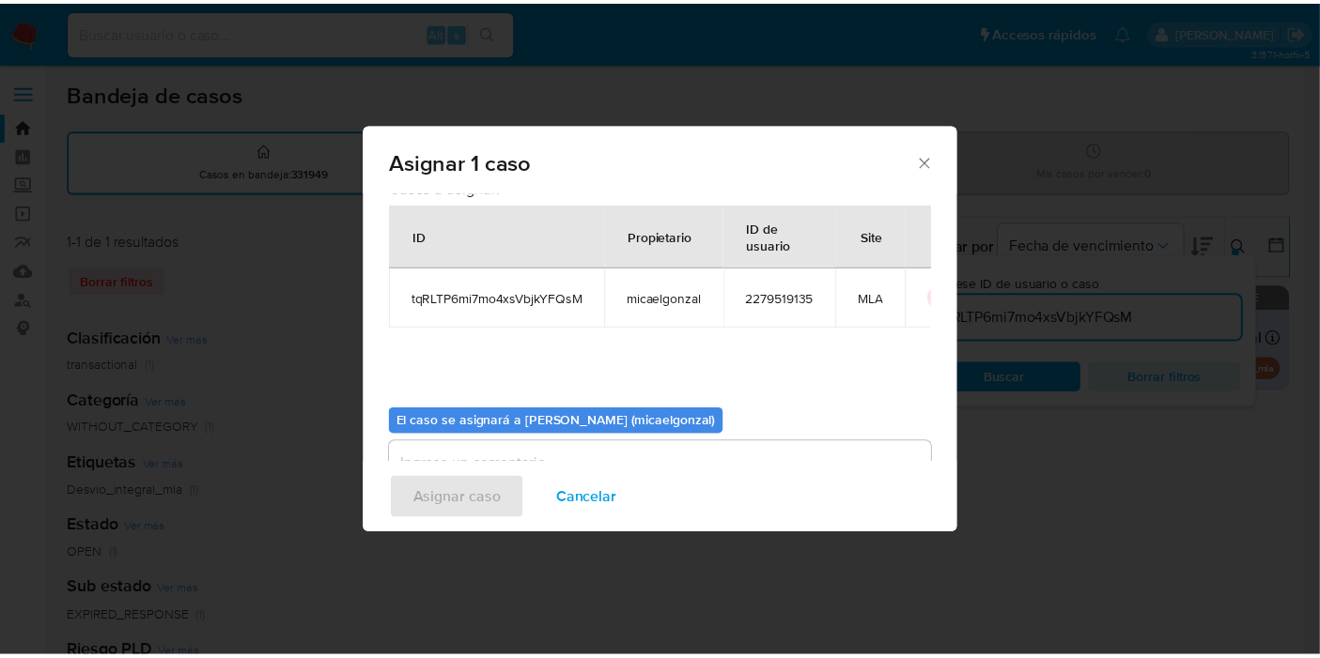
scroll to position [96, 0]
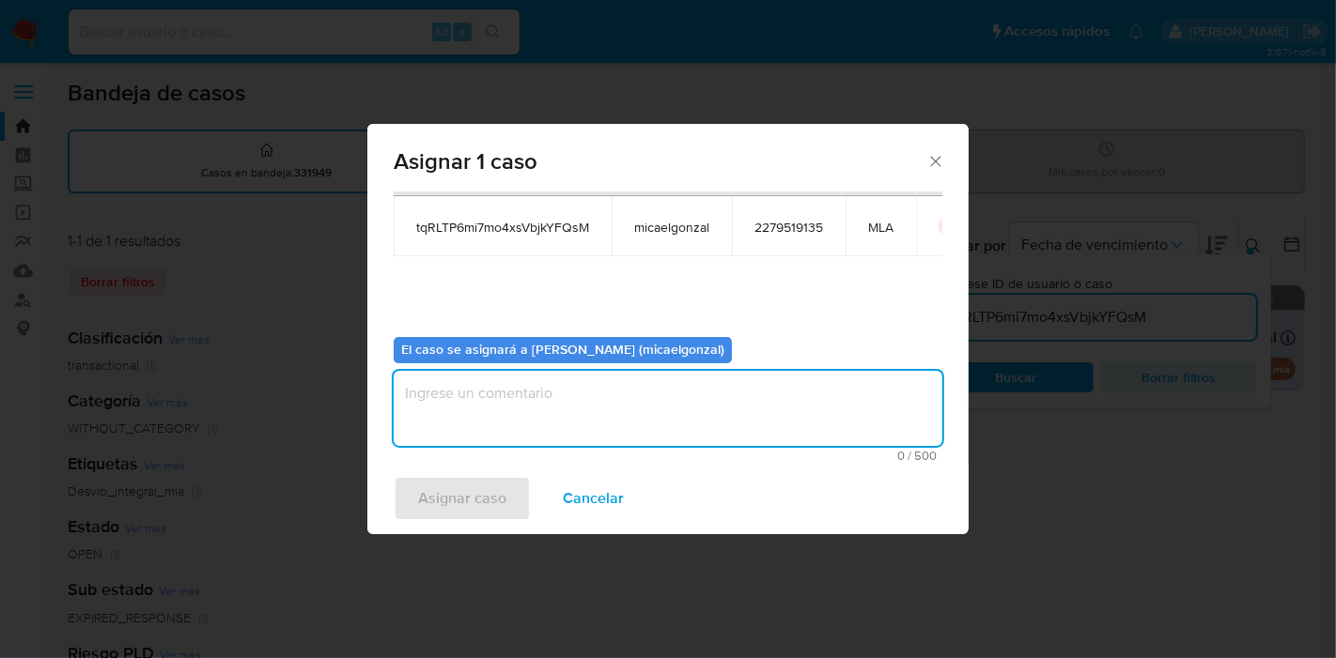
click at [552, 414] on textarea "assign-modal" at bounding box center [668, 408] width 549 height 75
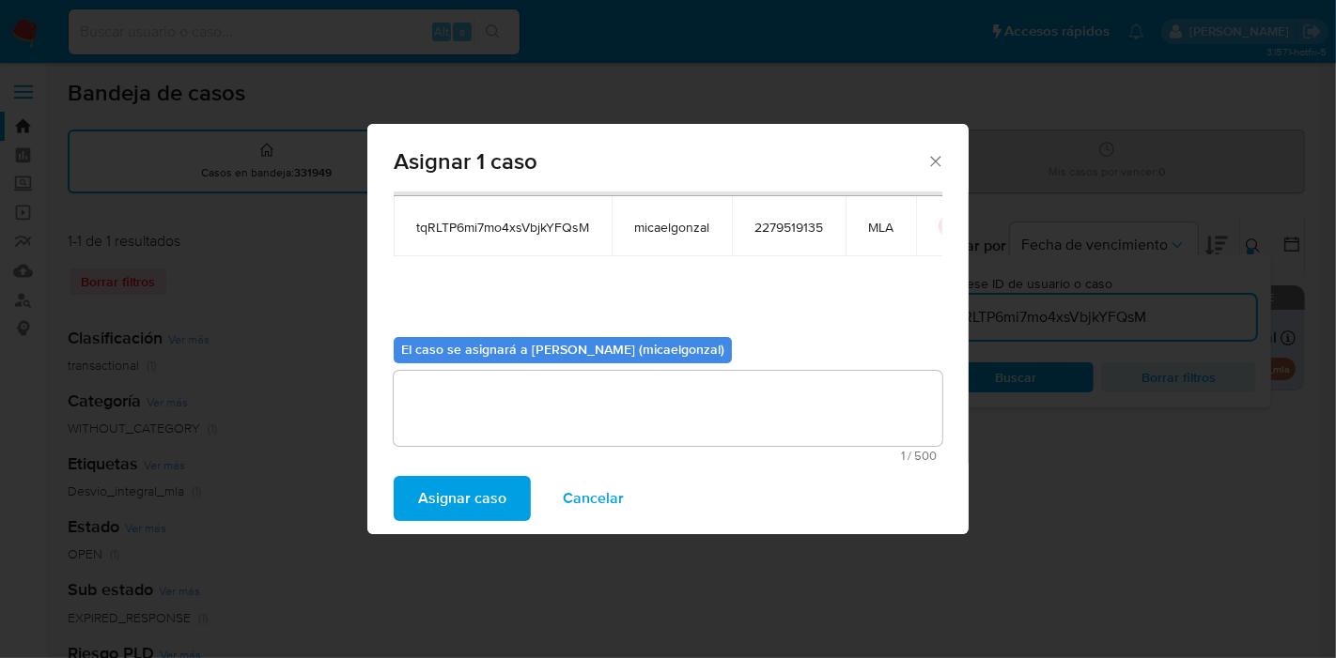
click at [449, 514] on span "Asignar caso" at bounding box center [462, 498] width 88 height 41
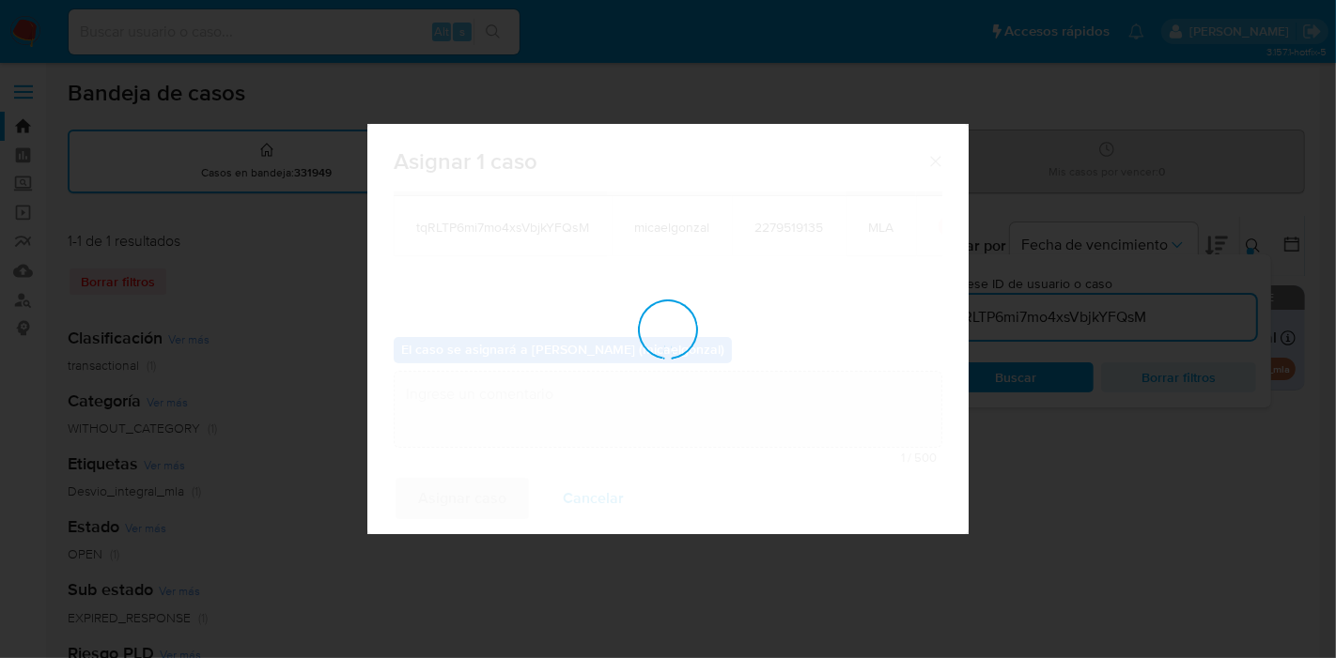
checkbox input "false"
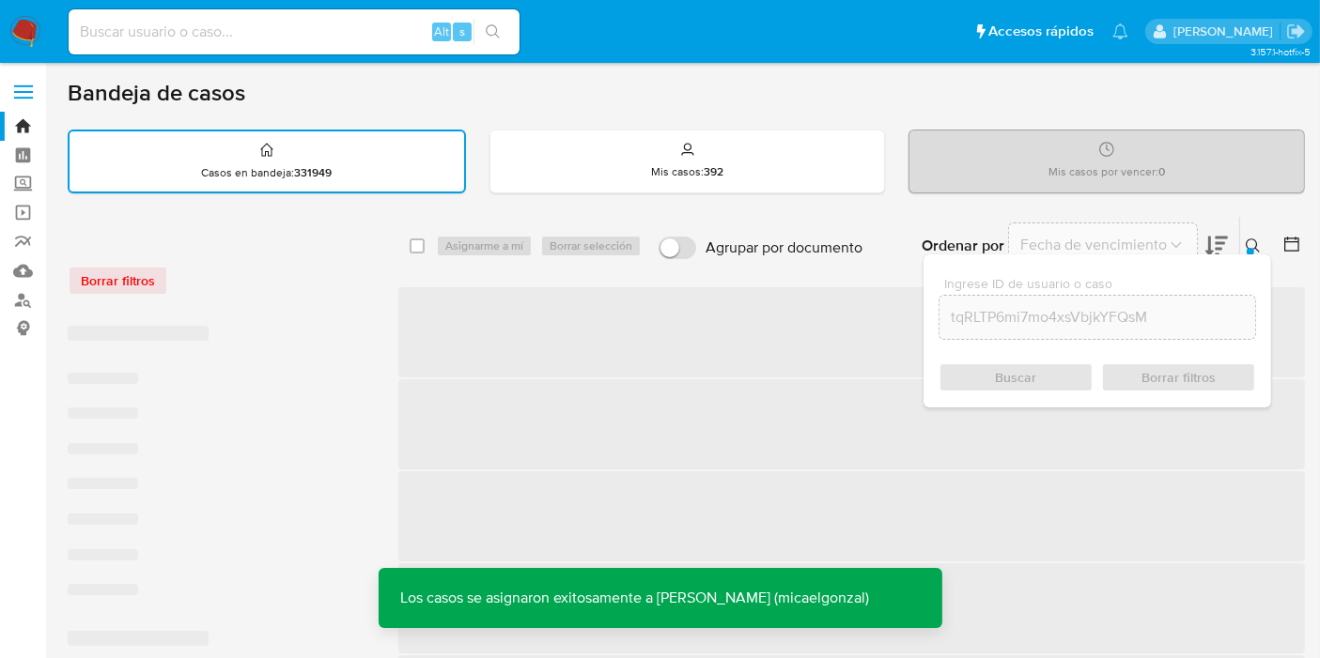
click at [241, 41] on input at bounding box center [294, 32] width 451 height 24
paste input "tqRLTP6mi7mo4xsVbjkYFQsM"
type input "tqRLTP6mi7mo4xsVbjkYFQsM"
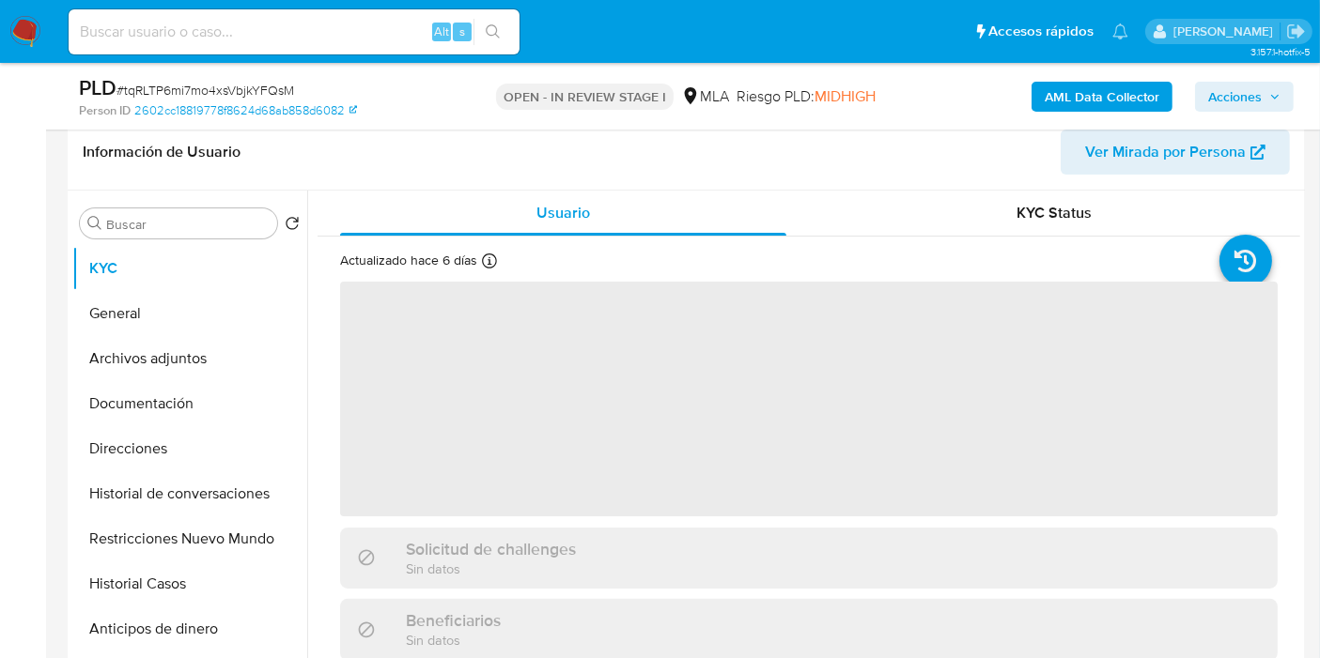
scroll to position [684, 0]
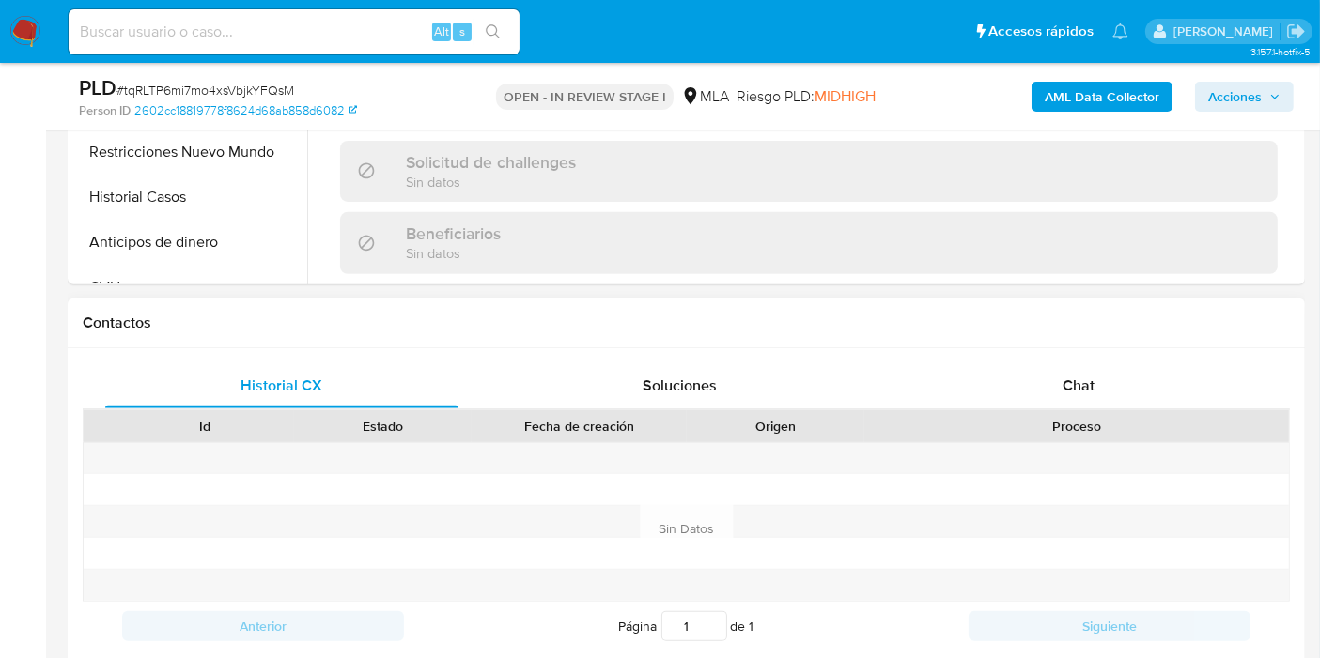
click at [968, 474] on div at bounding box center [1076, 489] width 425 height 31
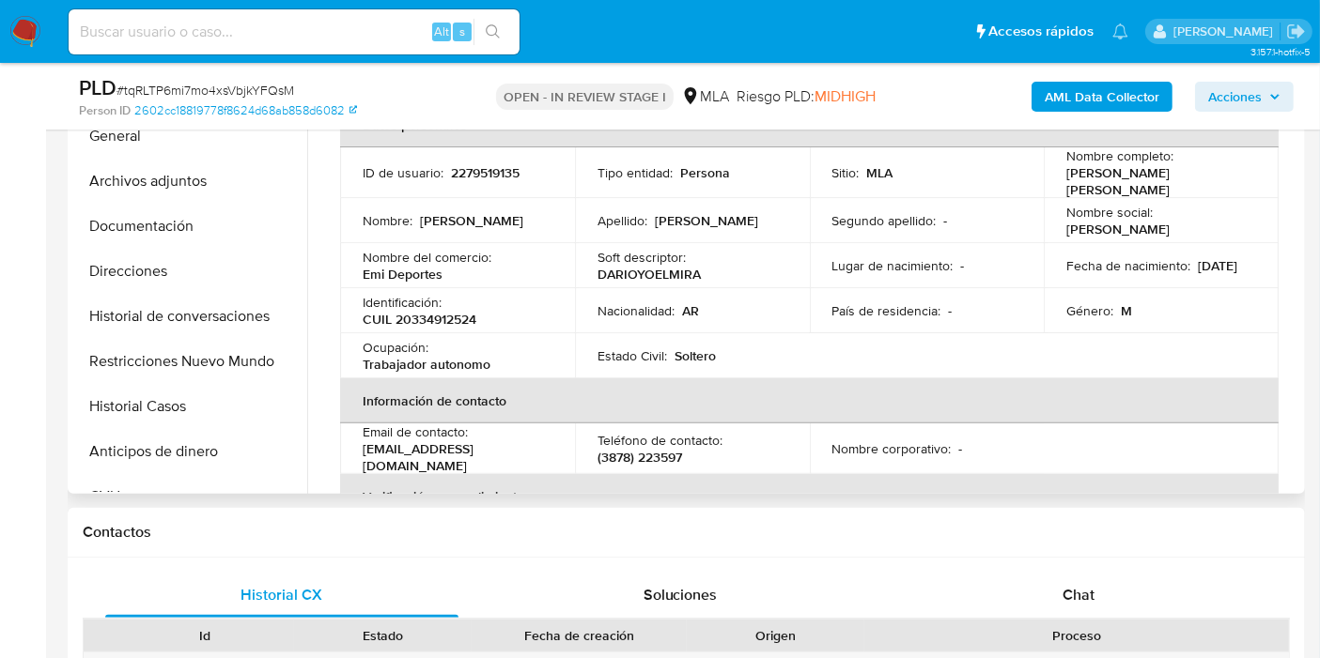
scroll to position [371, 0]
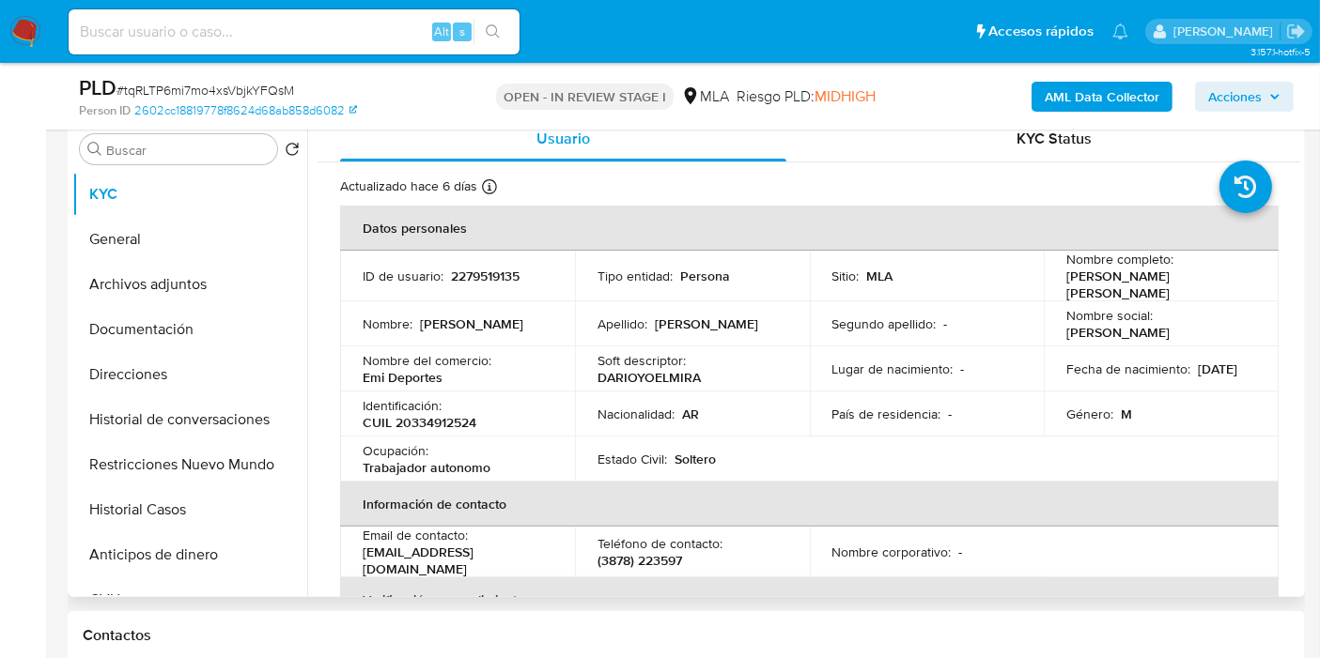
select select "10"
click at [1023, 435] on table "Datos personales ID de usuario : 2279519135 Tipo entidad : Persona Sitio : MLA …" at bounding box center [809, 550] width 938 height 688
drag, startPoint x: 1183, startPoint y: 286, endPoint x: 1073, endPoint y: 282, distance: 110.0
click at [1066, 284] on div "Nombre completo : [PERSON_NAME] [PERSON_NAME]" at bounding box center [1161, 276] width 190 height 51
copy p "[PERSON_NAME] [PERSON_NAME]"
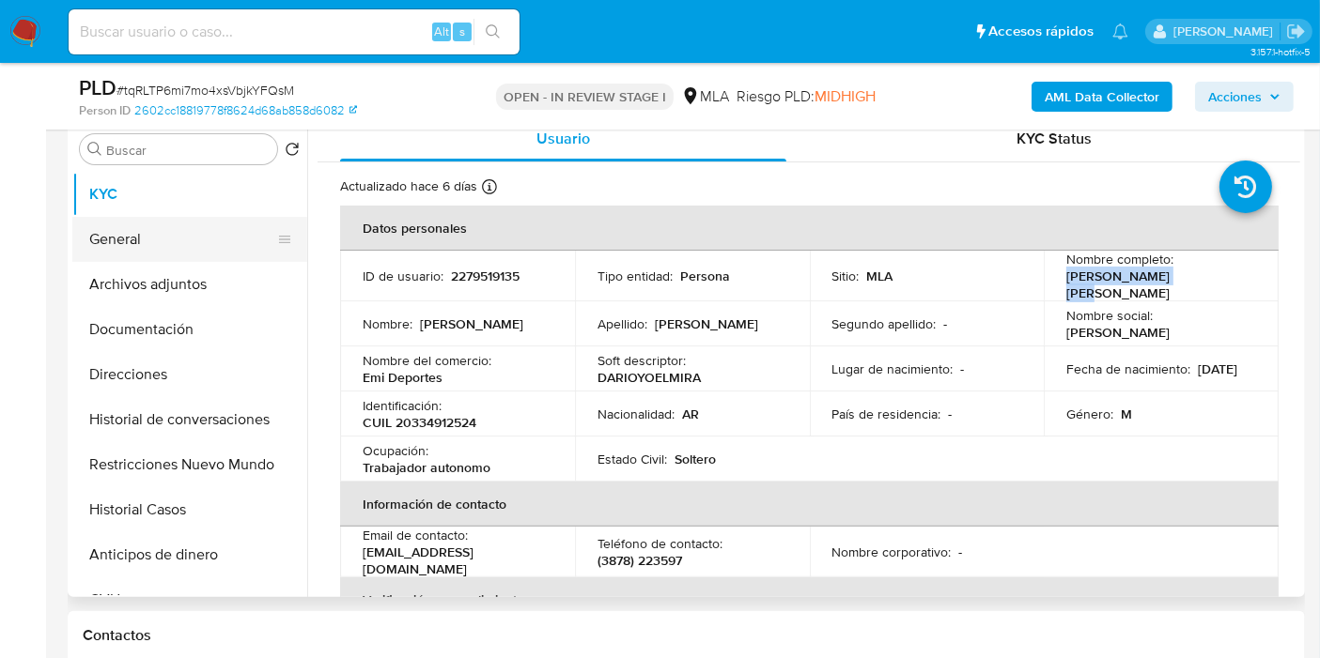
click at [204, 231] on button "General" at bounding box center [182, 239] width 220 height 45
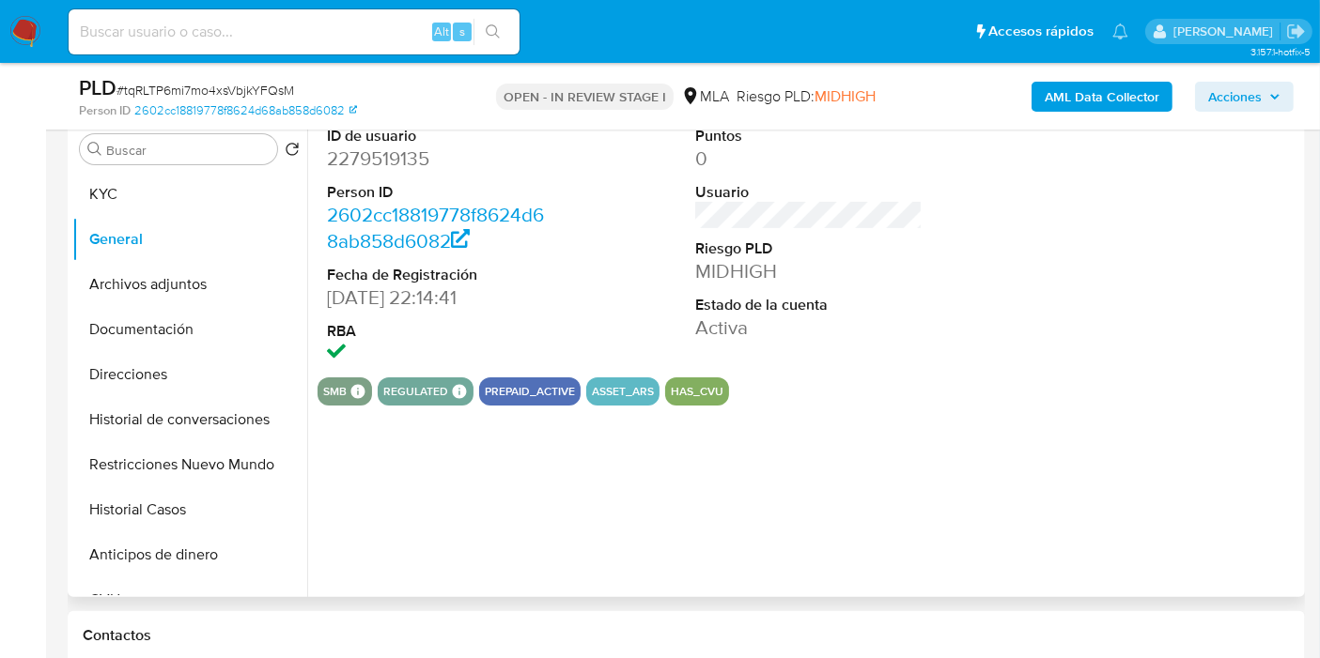
click at [400, 157] on dd "2279519135" at bounding box center [440, 159] width 227 height 26
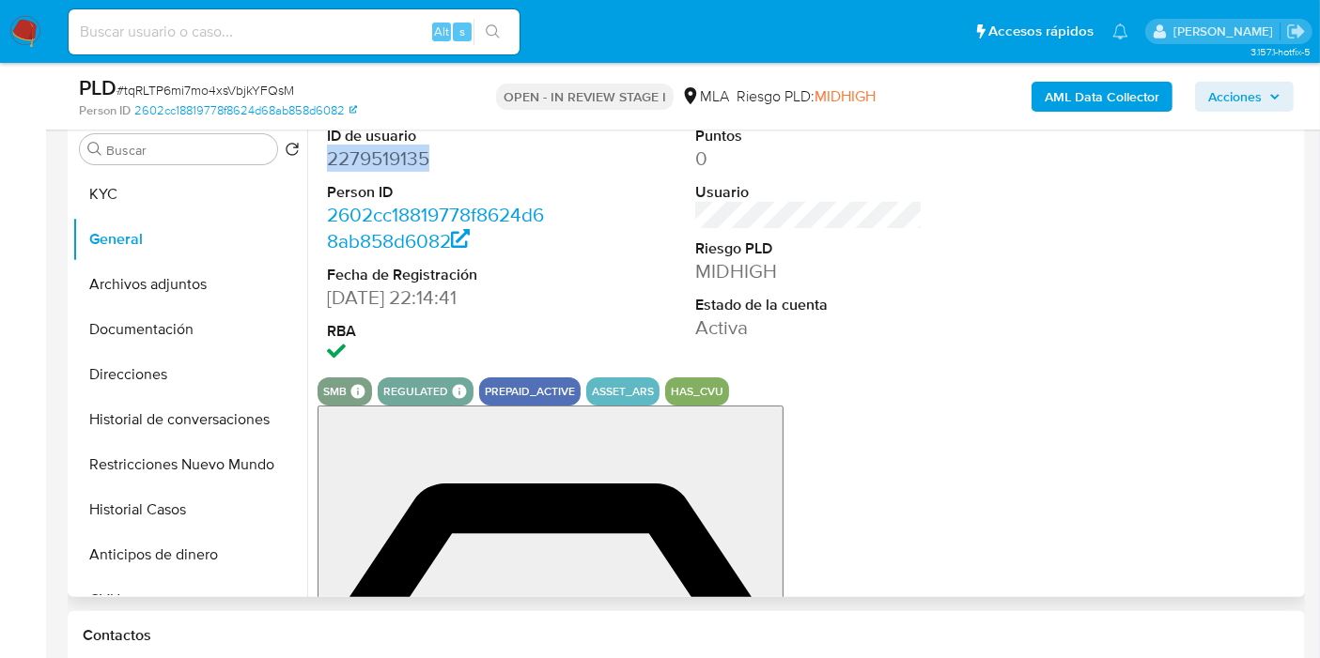
copy dd "2279519135"
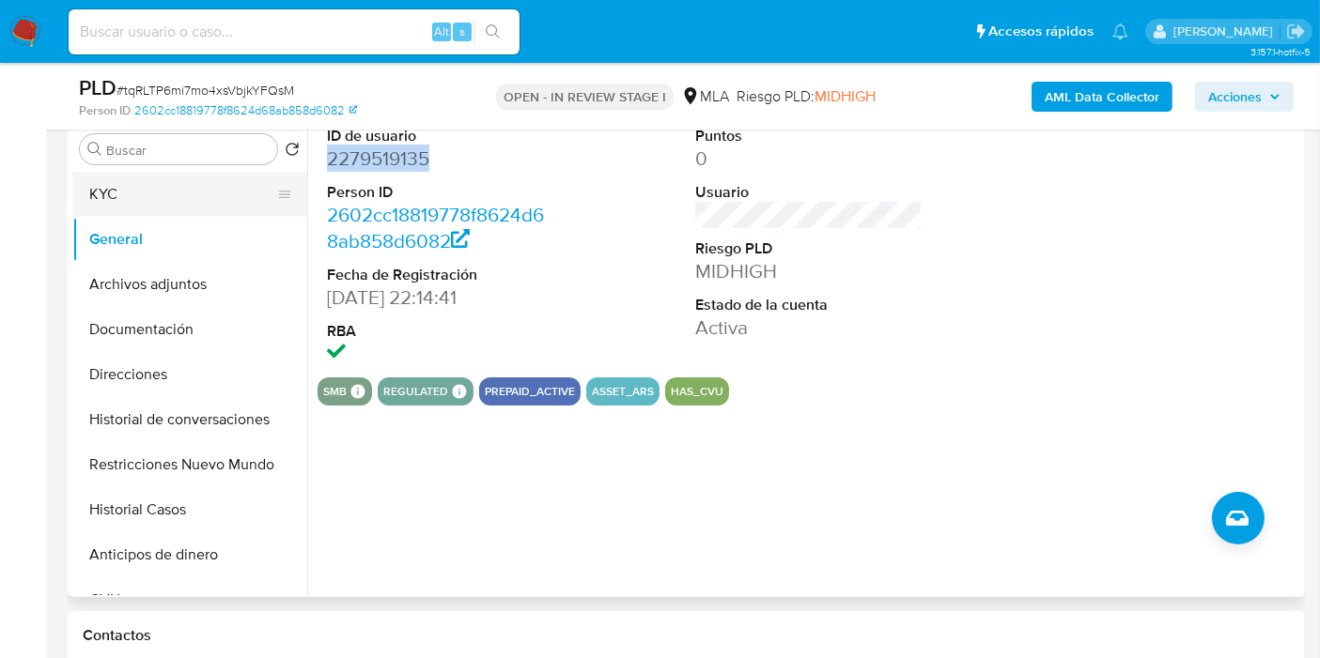
click at [204, 198] on button "KYC" at bounding box center [182, 194] width 220 height 45
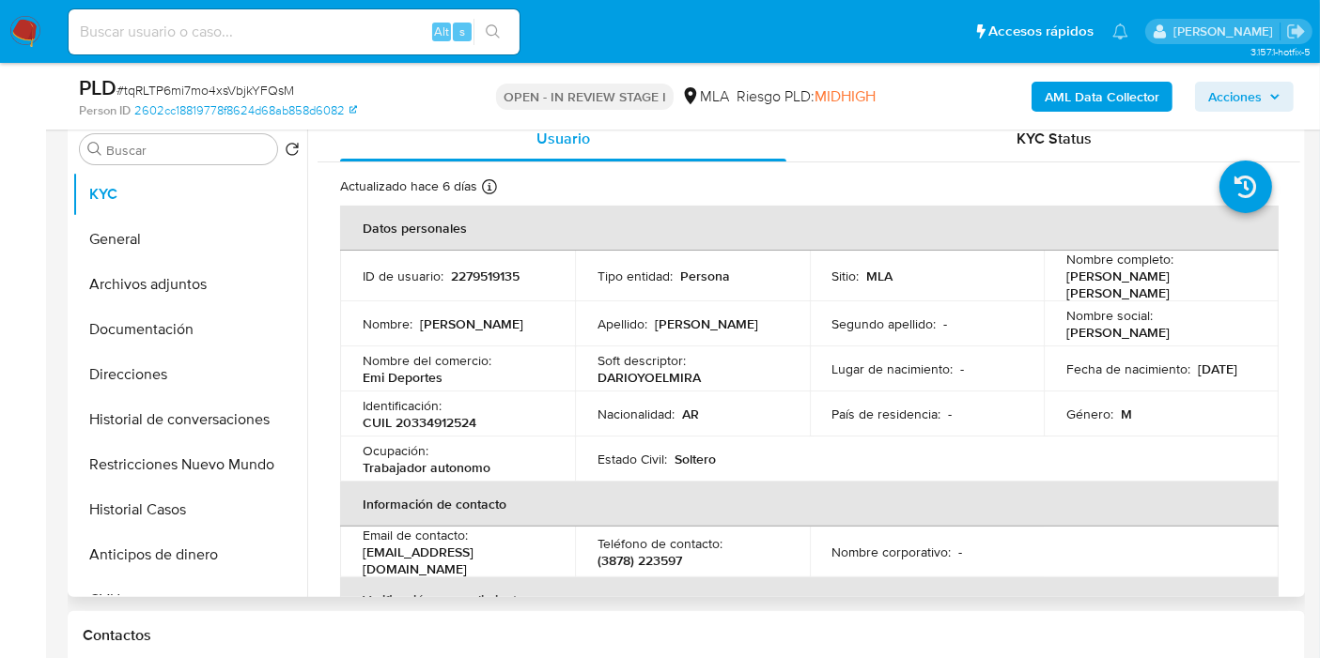
click at [417, 426] on td "Identificación : CUIL 20334912524" at bounding box center [457, 414] width 235 height 45
click at [418, 426] on td "Identificación : CUIL 20334912524" at bounding box center [457, 414] width 235 height 45
click at [427, 423] on p "CUIL 20334912524" at bounding box center [420, 422] width 114 height 17
copy p "20334912524"
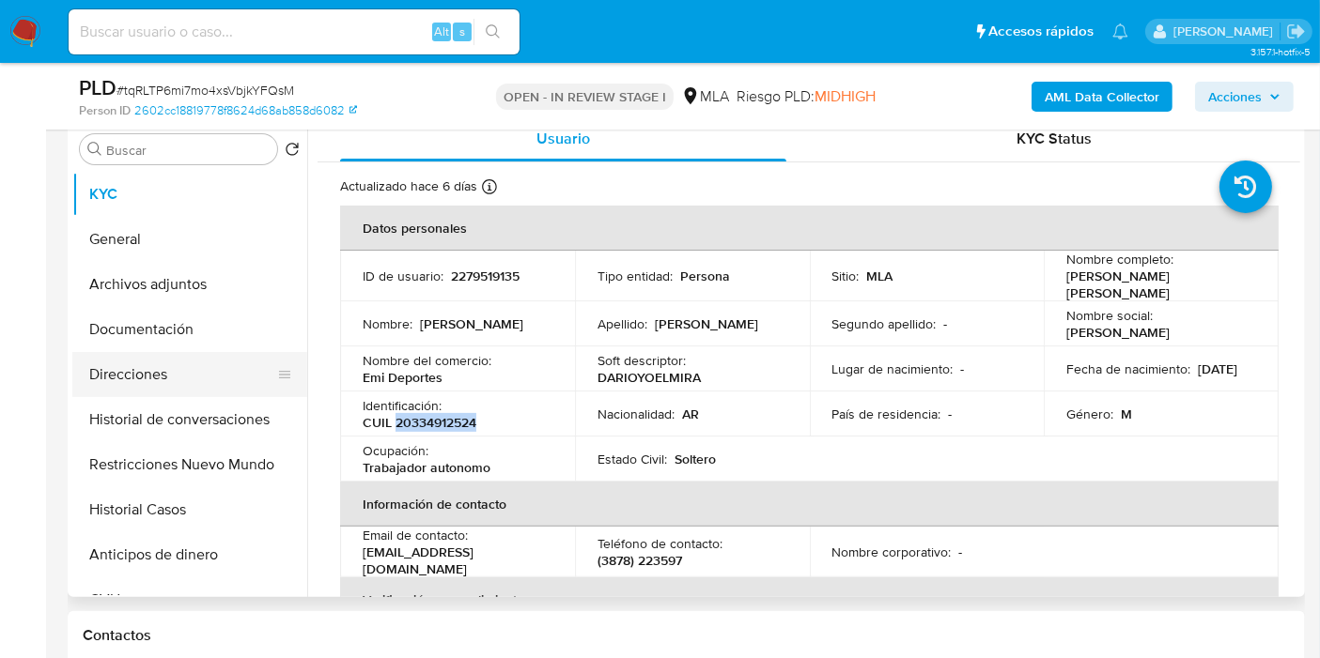
click at [113, 369] on button "Direcciones" at bounding box center [182, 374] width 220 height 45
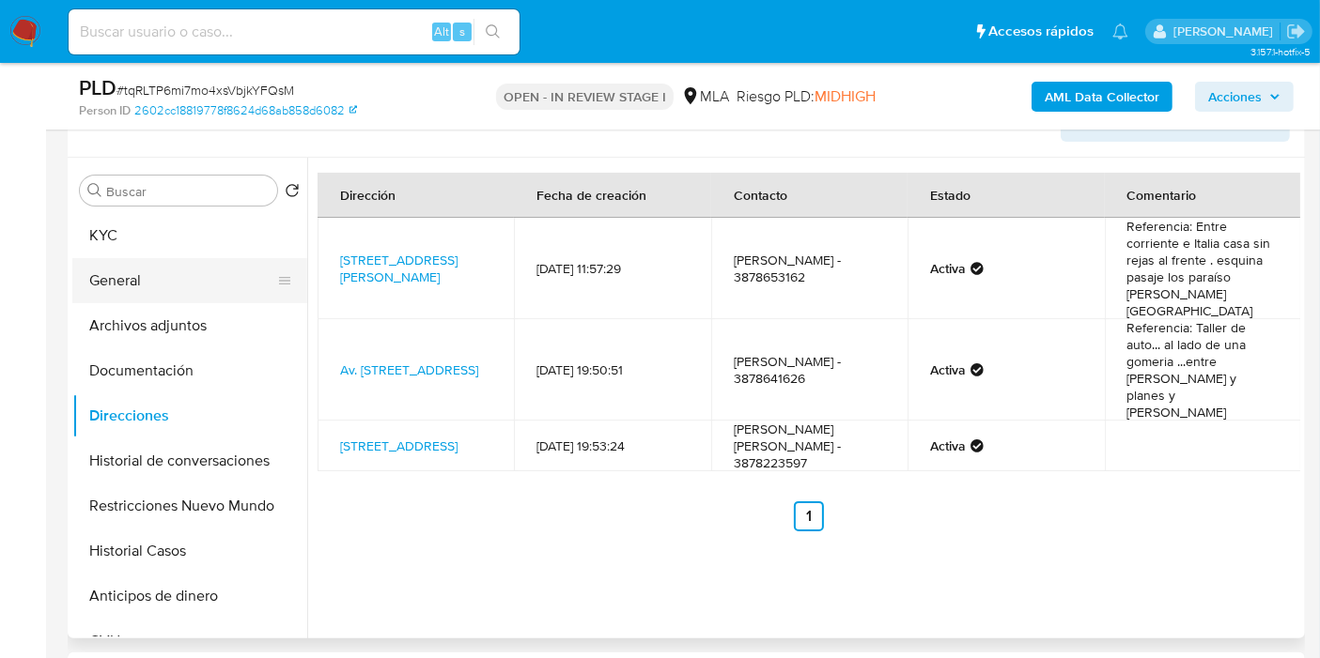
scroll to position [267, 0]
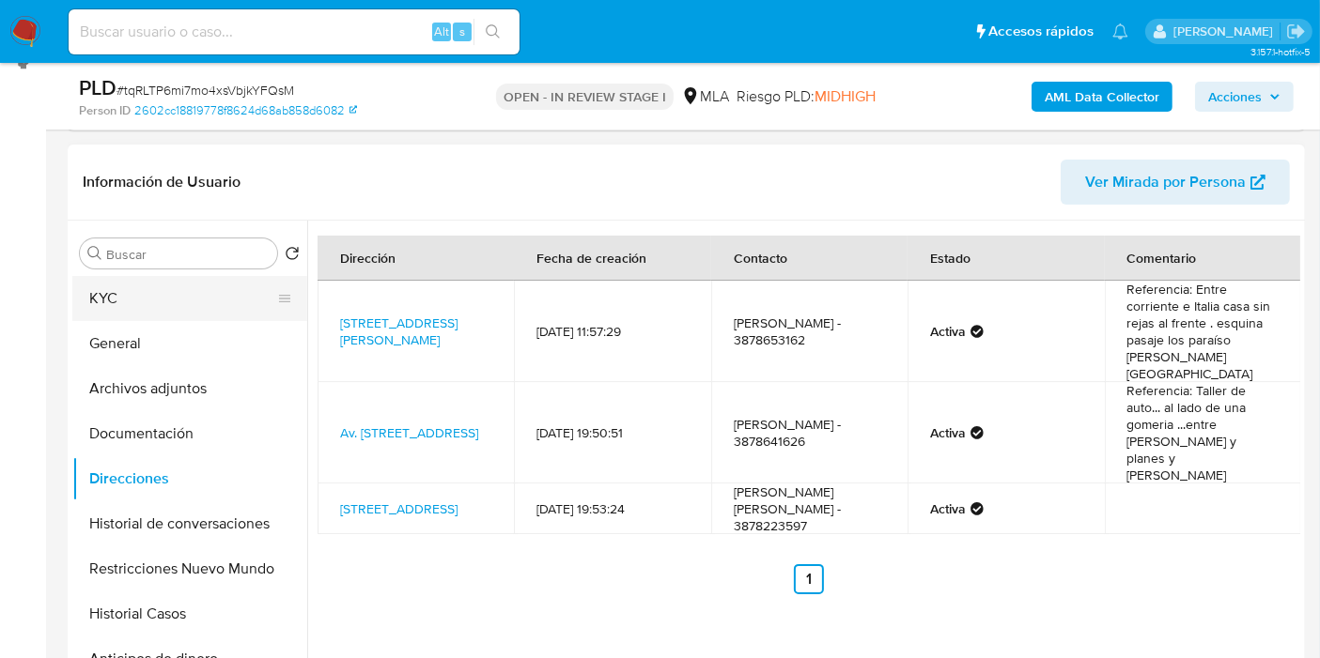
click at [185, 293] on button "KYC" at bounding box center [182, 298] width 220 height 45
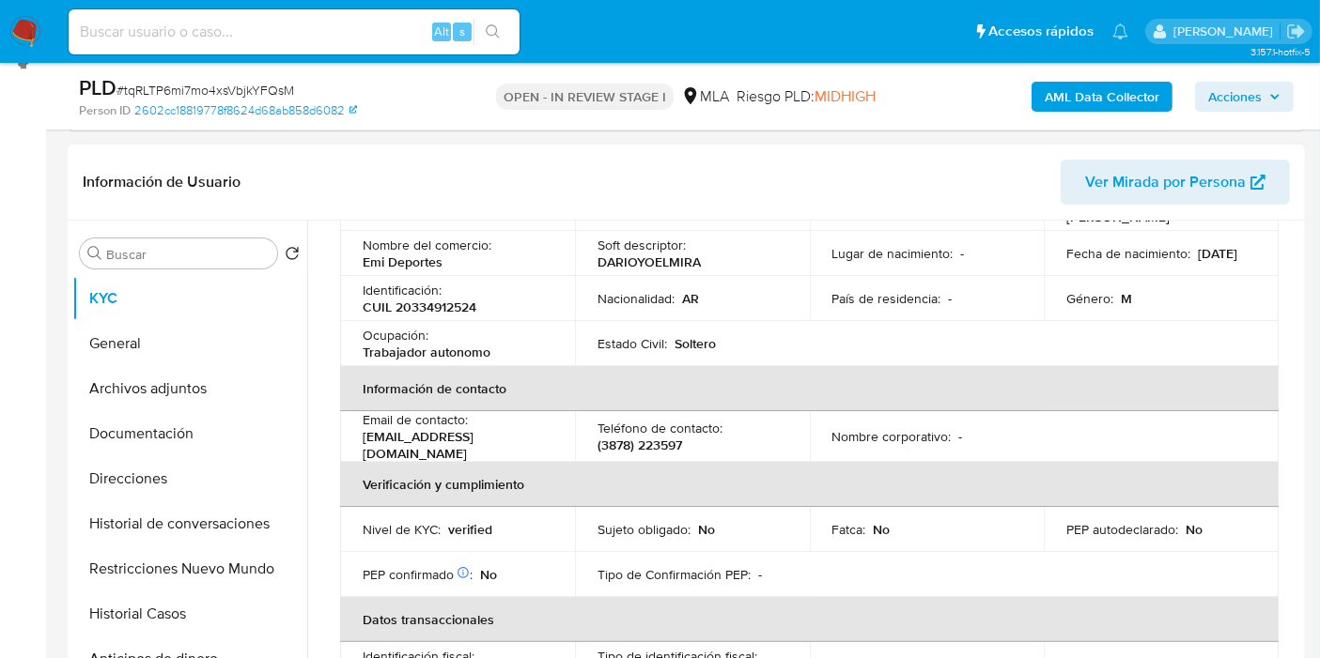
scroll to position [313, 0]
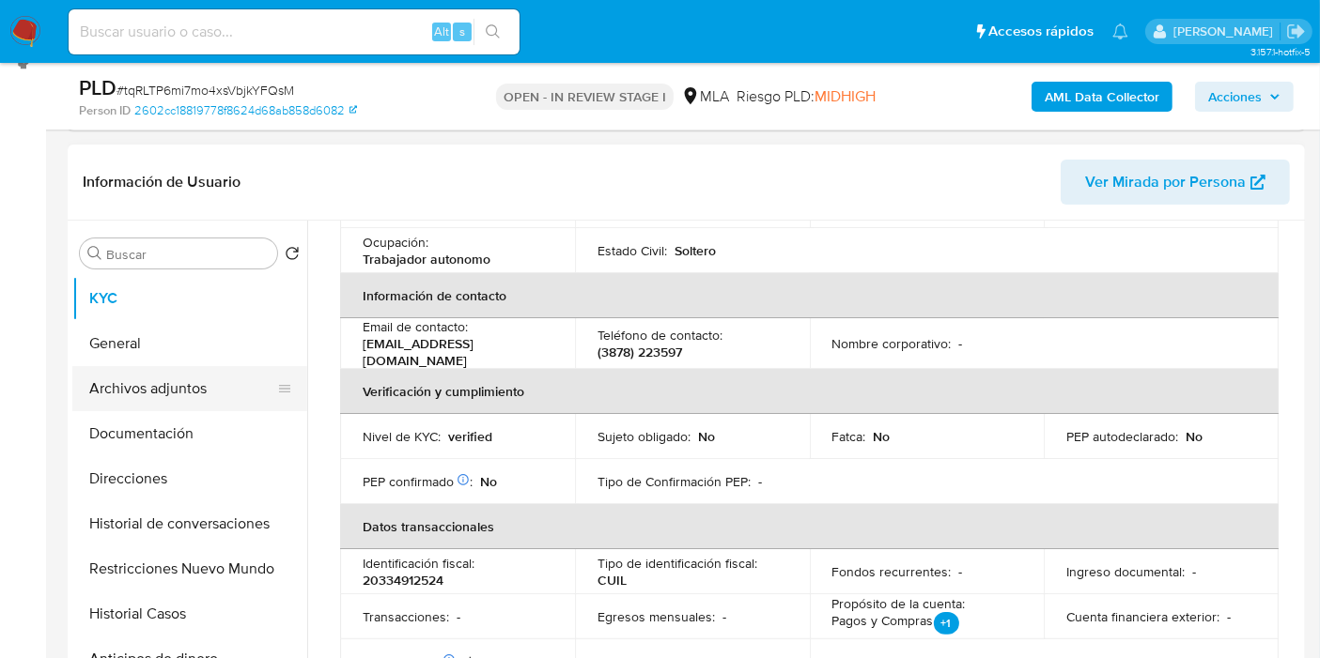
click at [159, 395] on button "Archivos adjuntos" at bounding box center [182, 388] width 220 height 45
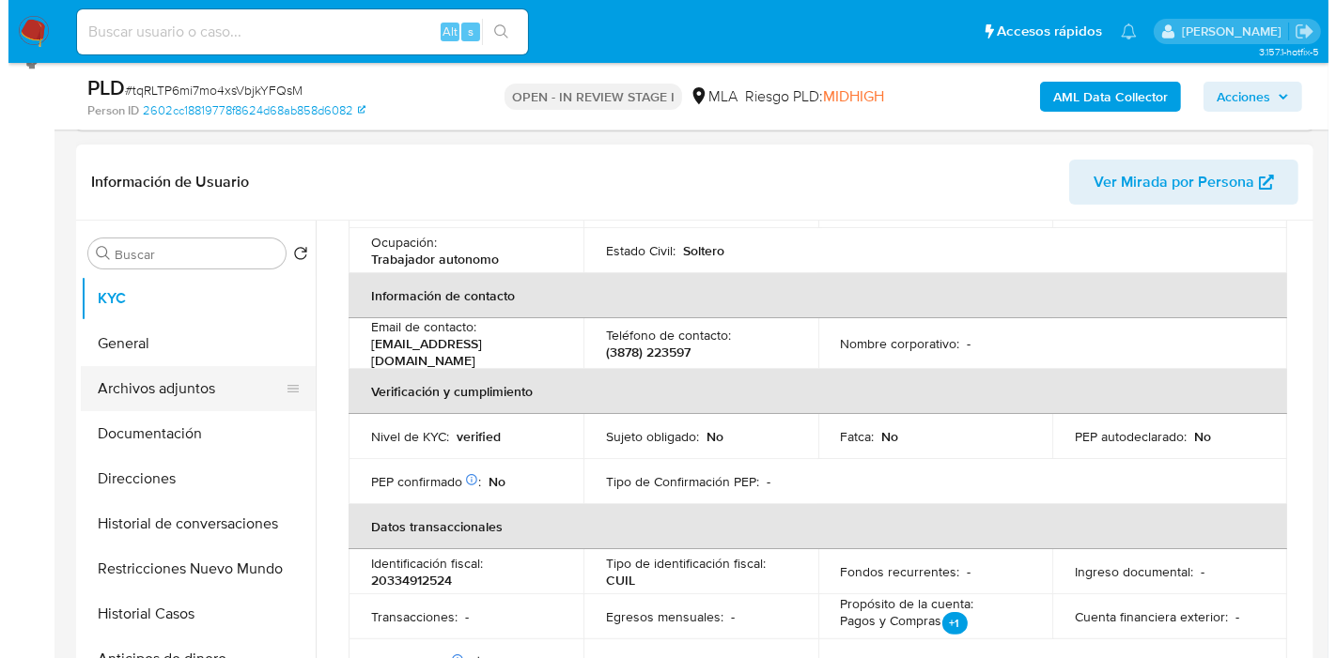
scroll to position [0, 0]
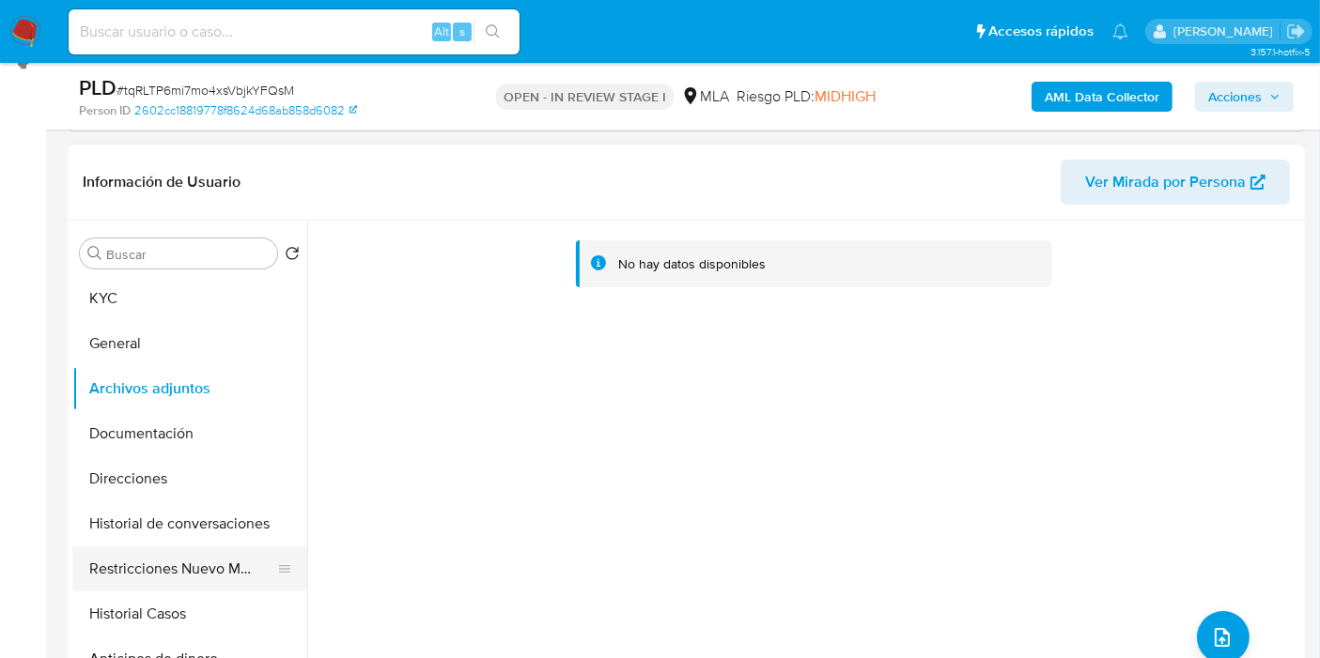
click at [164, 554] on button "Restricciones Nuevo Mundo" at bounding box center [182, 569] width 220 height 45
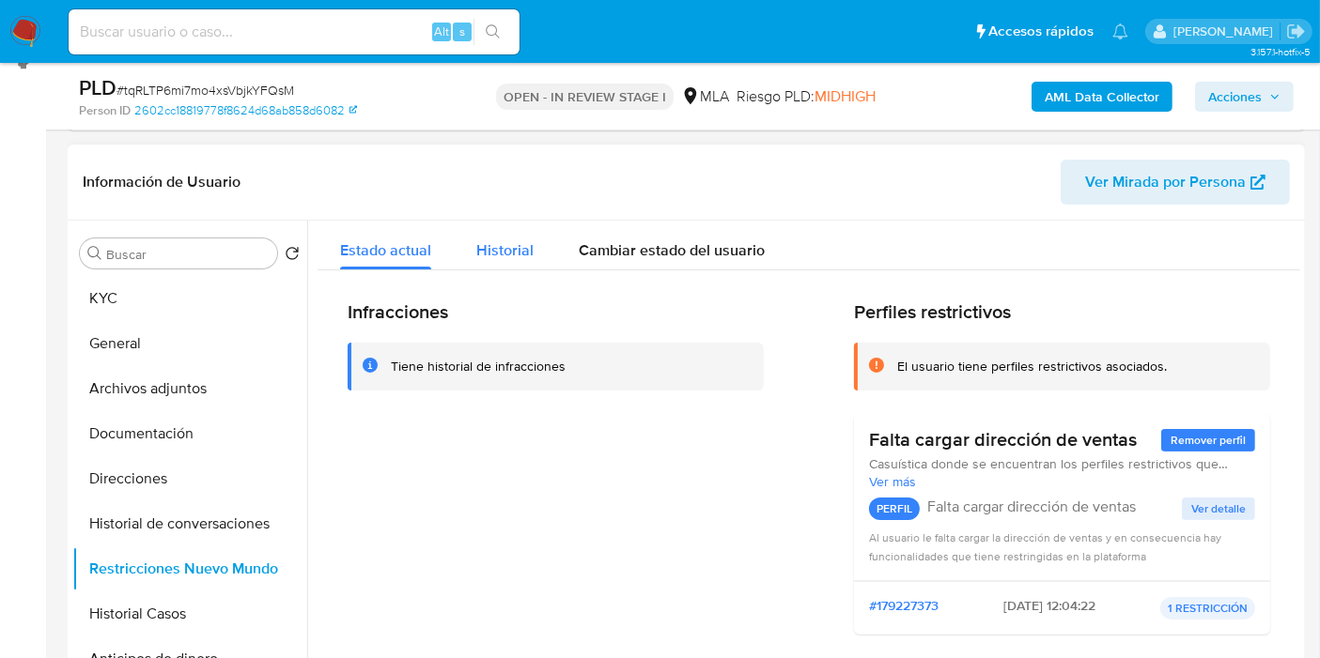
click at [495, 232] on div "Historial" at bounding box center [504, 246] width 57 height 50
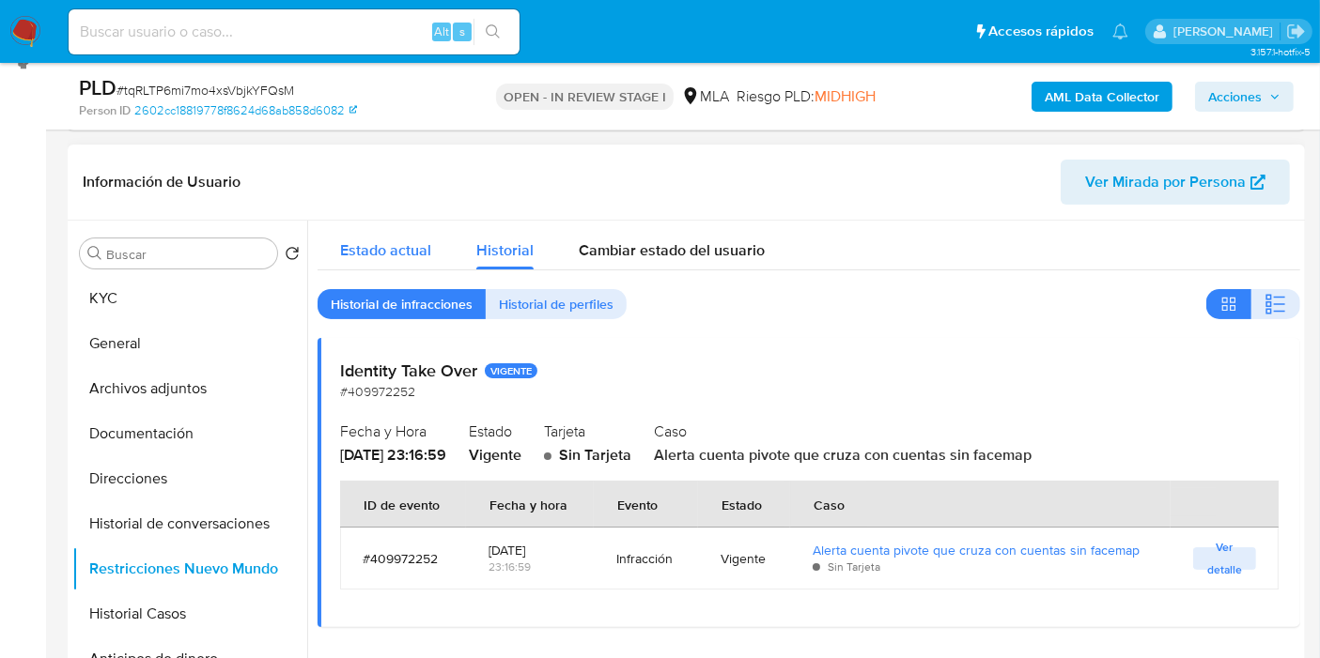
click at [431, 245] on button "Estado actual" at bounding box center [385, 246] width 136 height 50
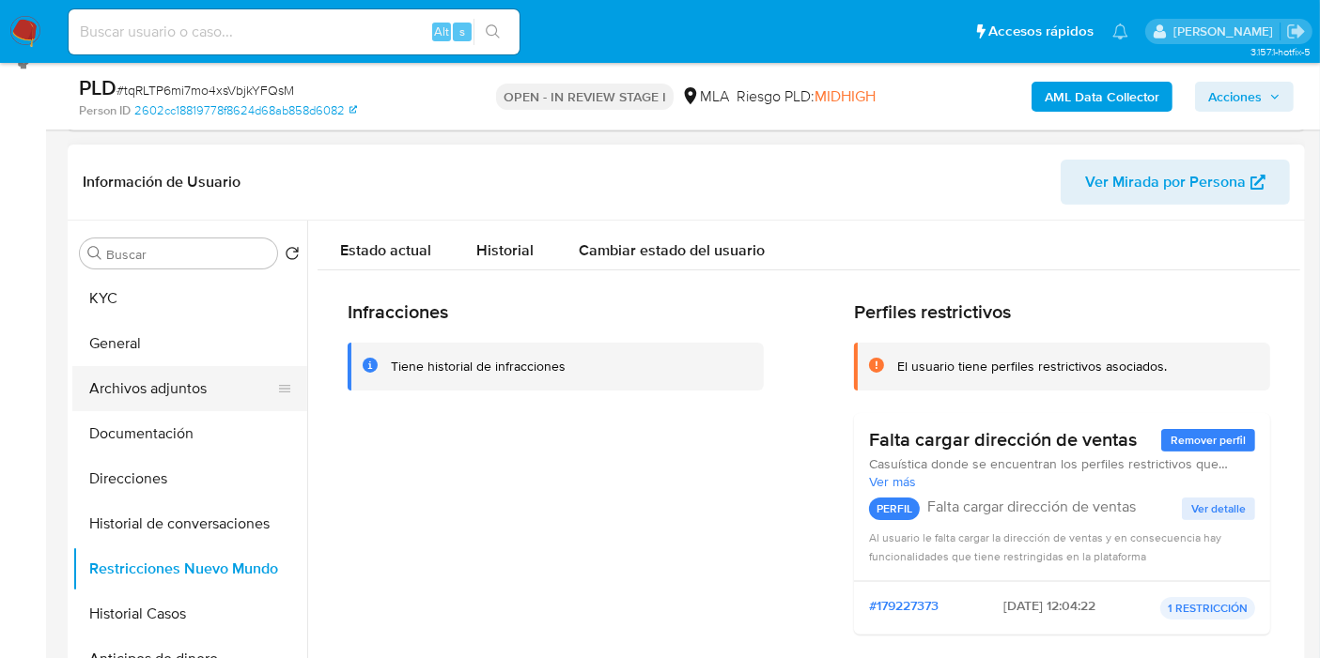
click at [225, 393] on button "Archivos adjuntos" at bounding box center [182, 388] width 220 height 45
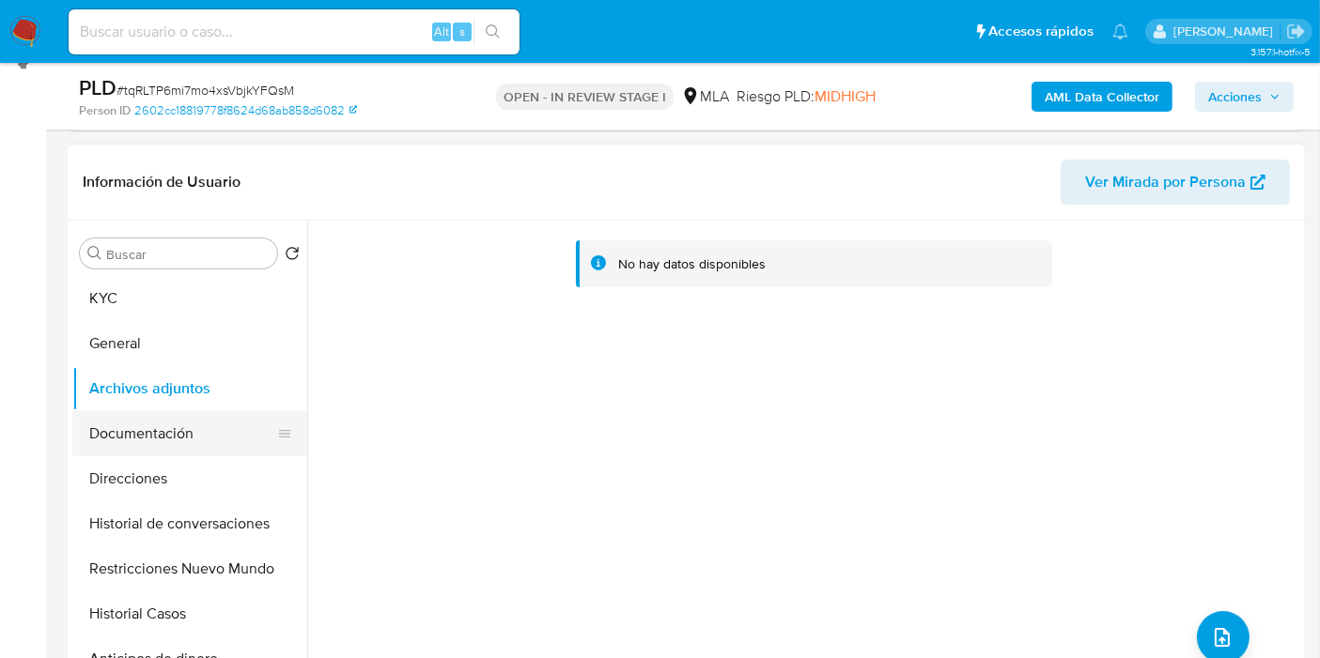
click at [188, 437] on button "Documentación" at bounding box center [182, 433] width 220 height 45
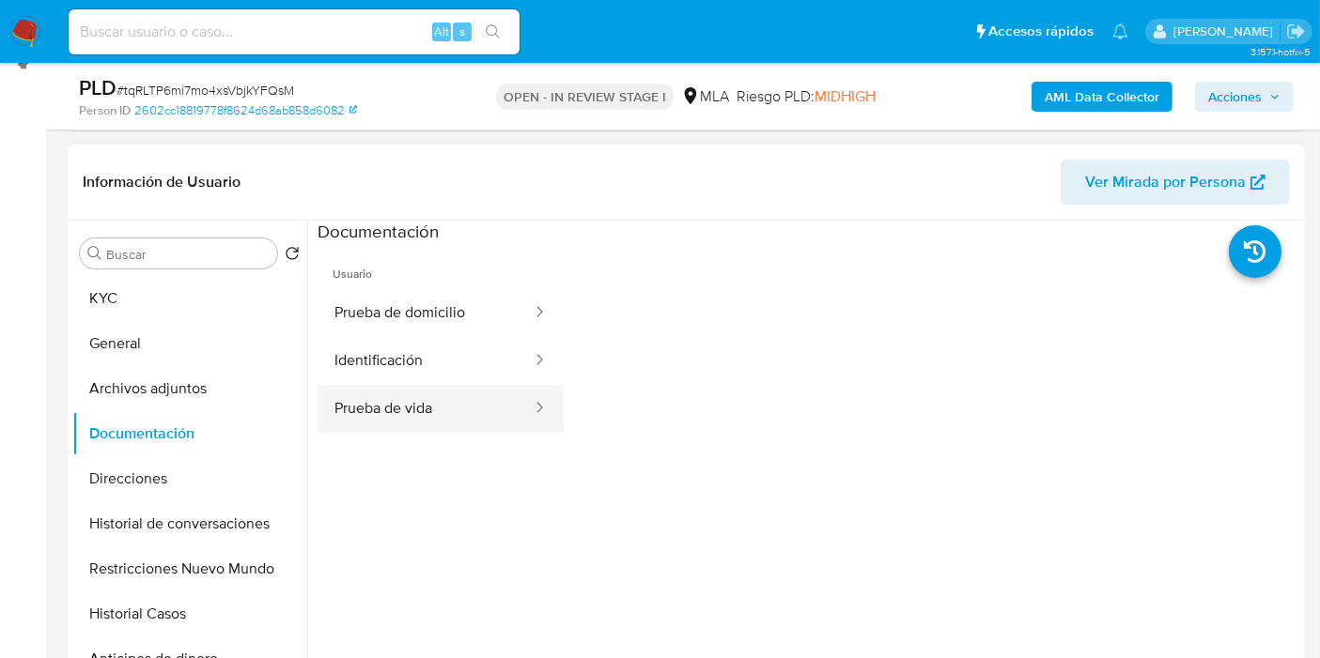
click at [343, 400] on button "Prueba de vida" at bounding box center [425, 409] width 216 height 48
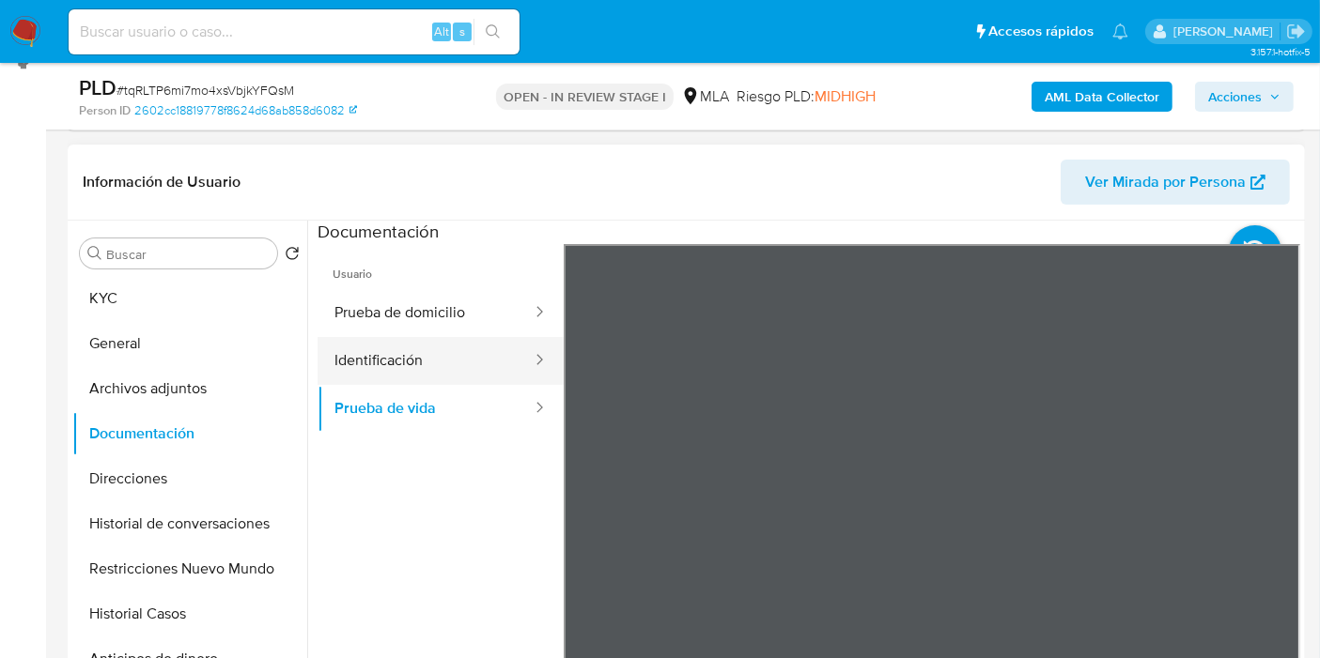
click at [518, 371] on div at bounding box center [533, 361] width 30 height 48
click at [487, 360] on button "Identificación" at bounding box center [425, 361] width 216 height 48
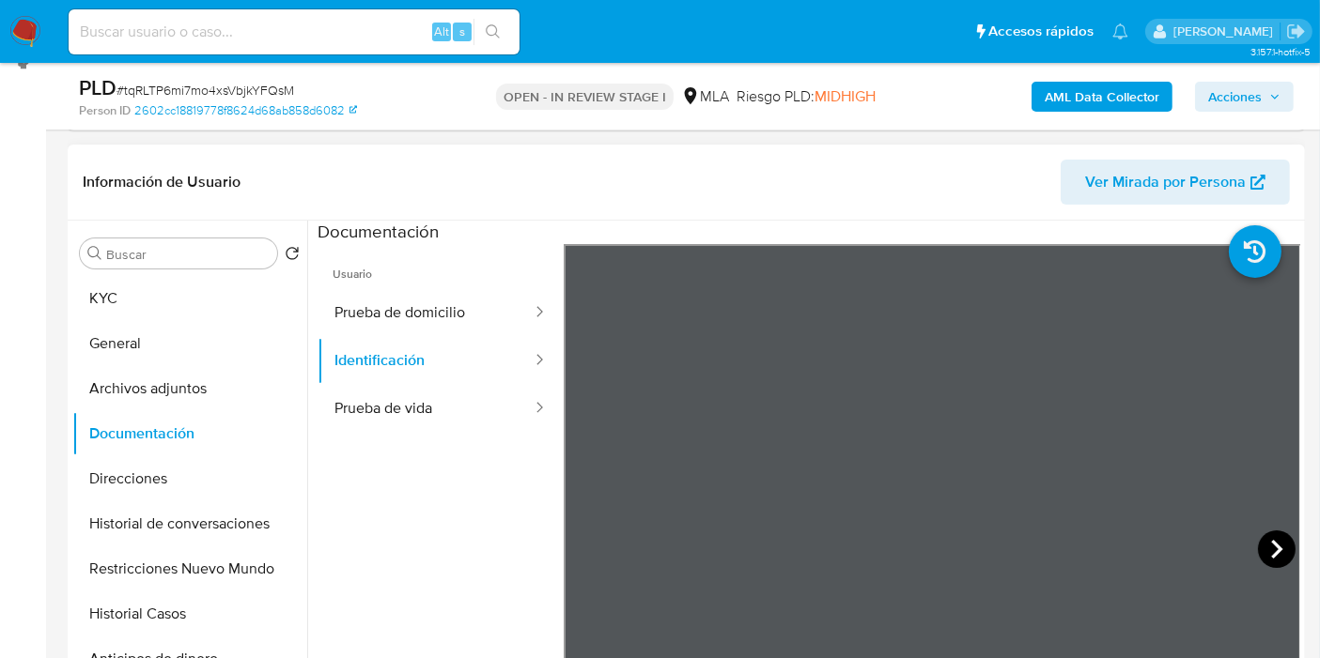
click at [1258, 544] on icon at bounding box center [1277, 550] width 38 height 38
click at [373, 312] on button "Prueba de domicilio" at bounding box center [425, 313] width 216 height 48
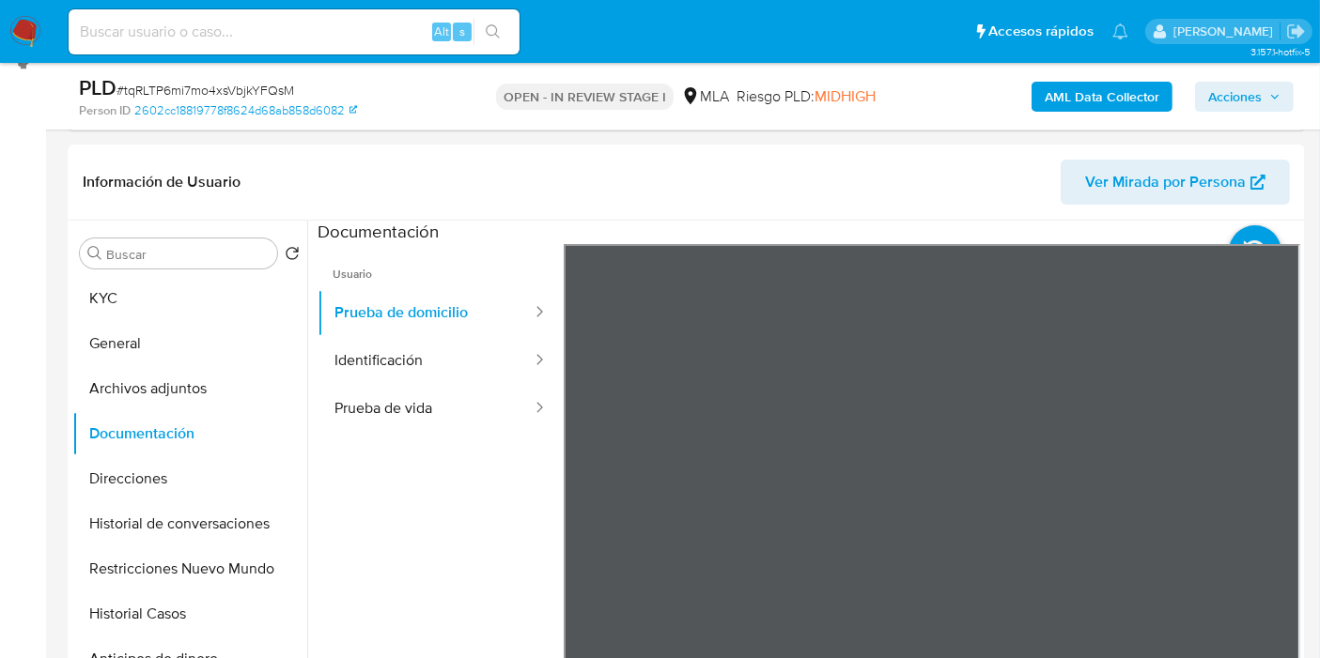
drag, startPoint x: 155, startPoint y: 321, endPoint x: 179, endPoint y: 298, distance: 33.9
click at [157, 321] on button "General" at bounding box center [189, 343] width 235 height 45
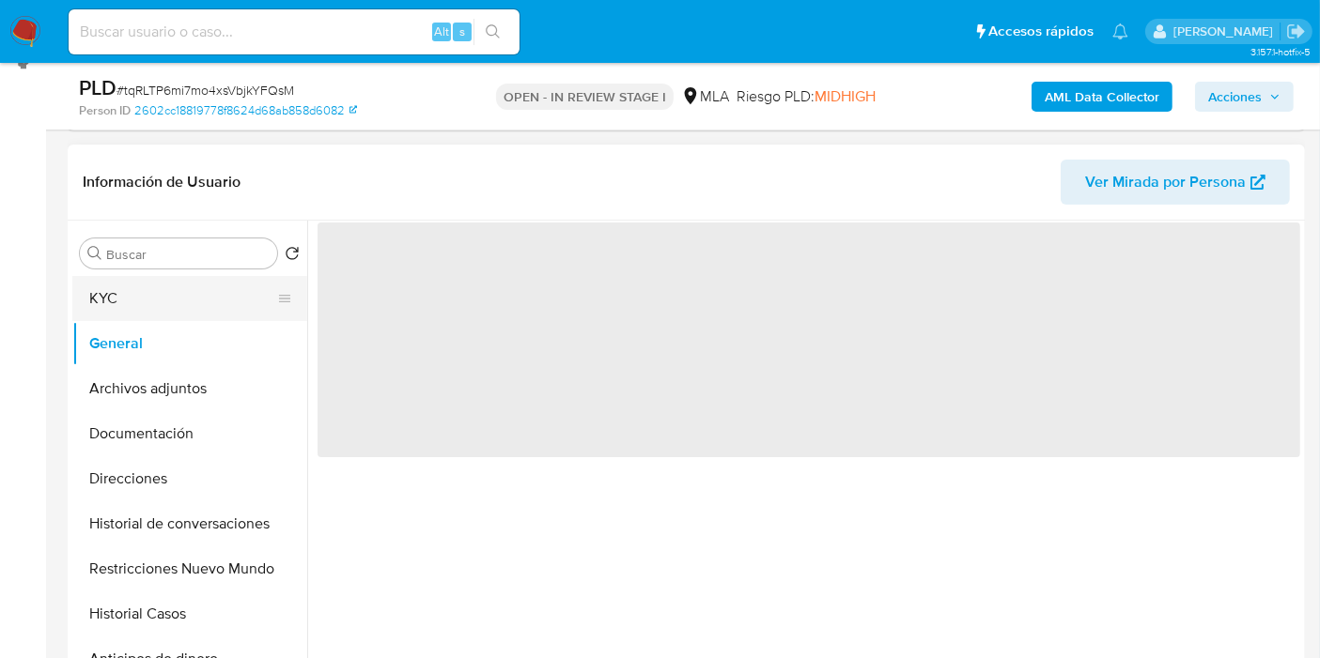
click at [179, 298] on button "KYC" at bounding box center [182, 298] width 220 height 45
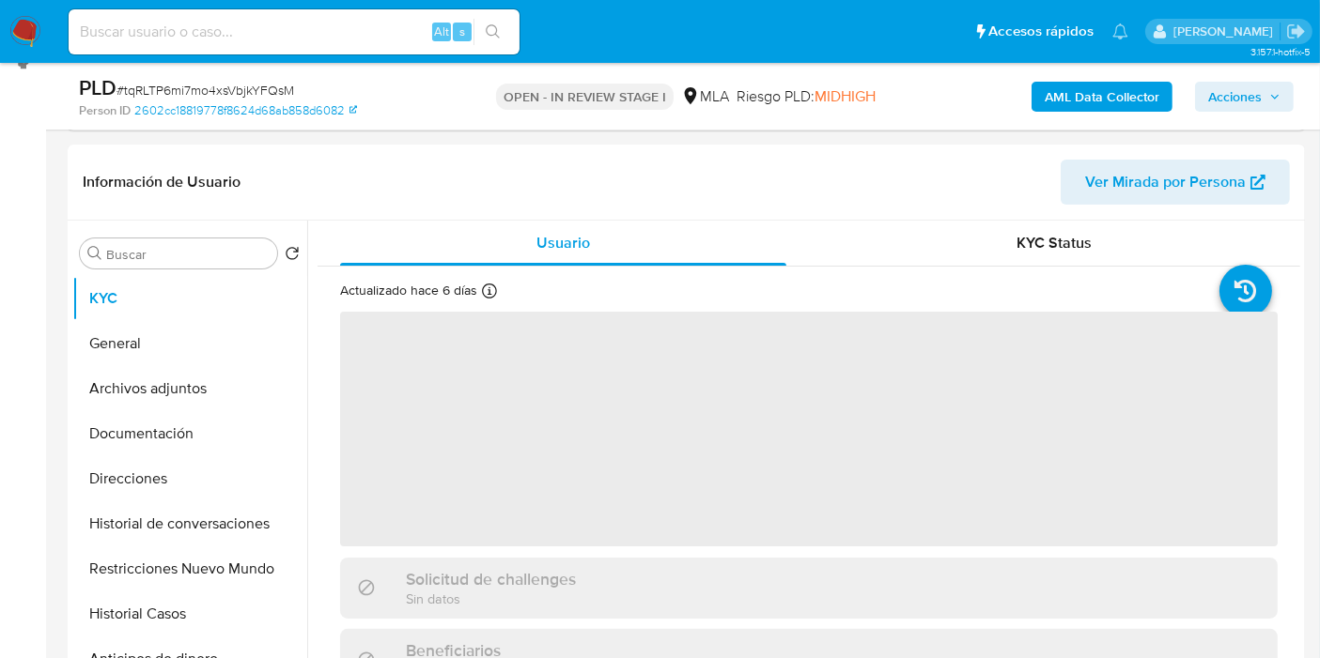
click at [1059, 93] on b "AML Data Collector" at bounding box center [1101, 97] width 115 height 30
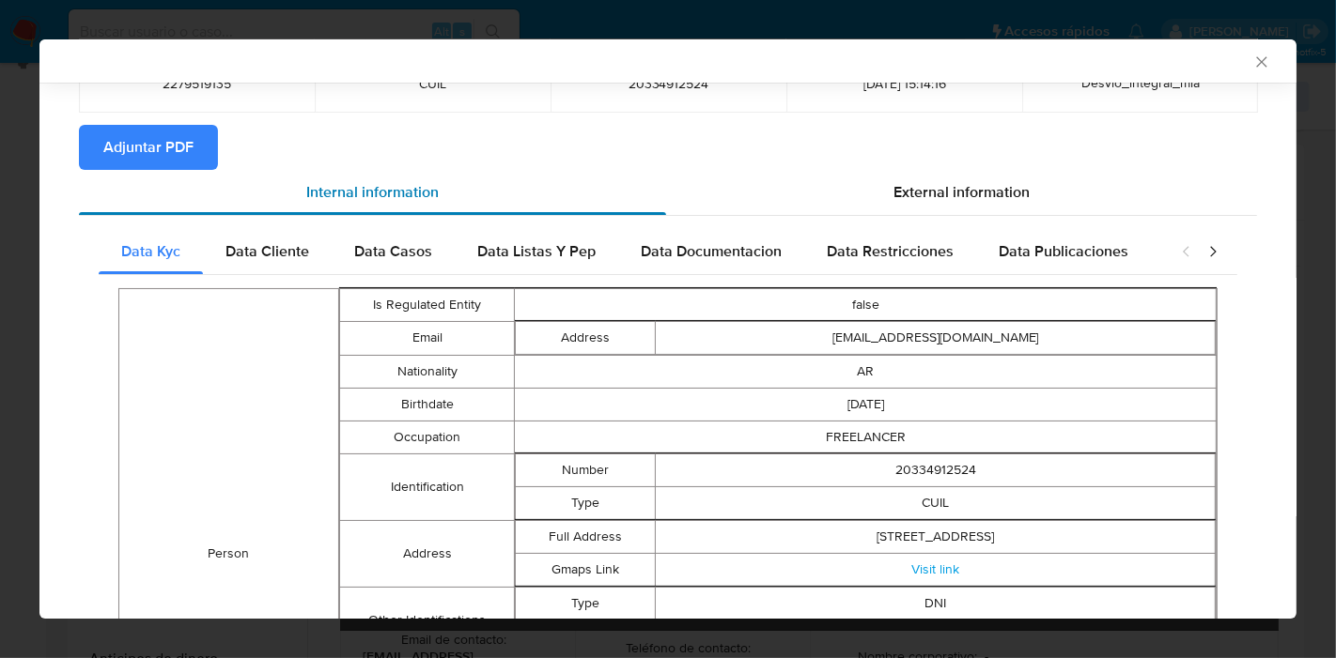
scroll to position [23, 0]
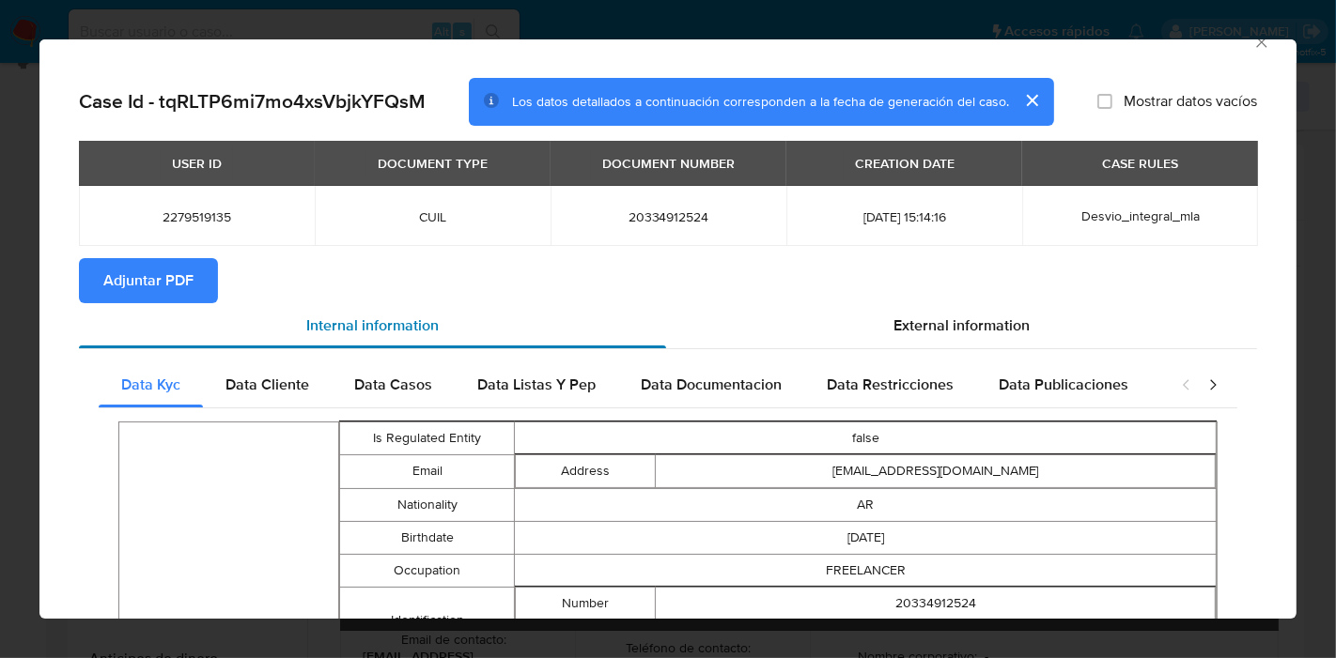
click at [305, 306] on div "Internal information" at bounding box center [372, 325] width 587 height 45
click at [287, 366] on div "Data Cliente" at bounding box center [267, 385] width 129 height 45
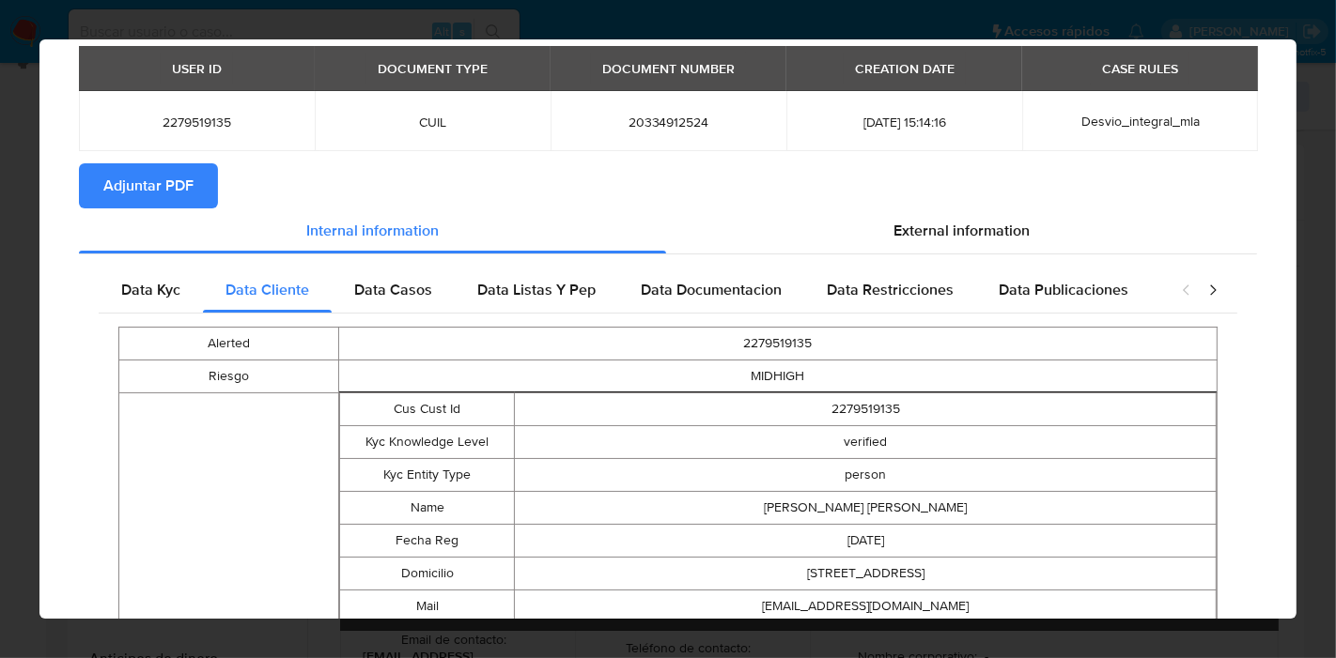
scroll to position [0, 0]
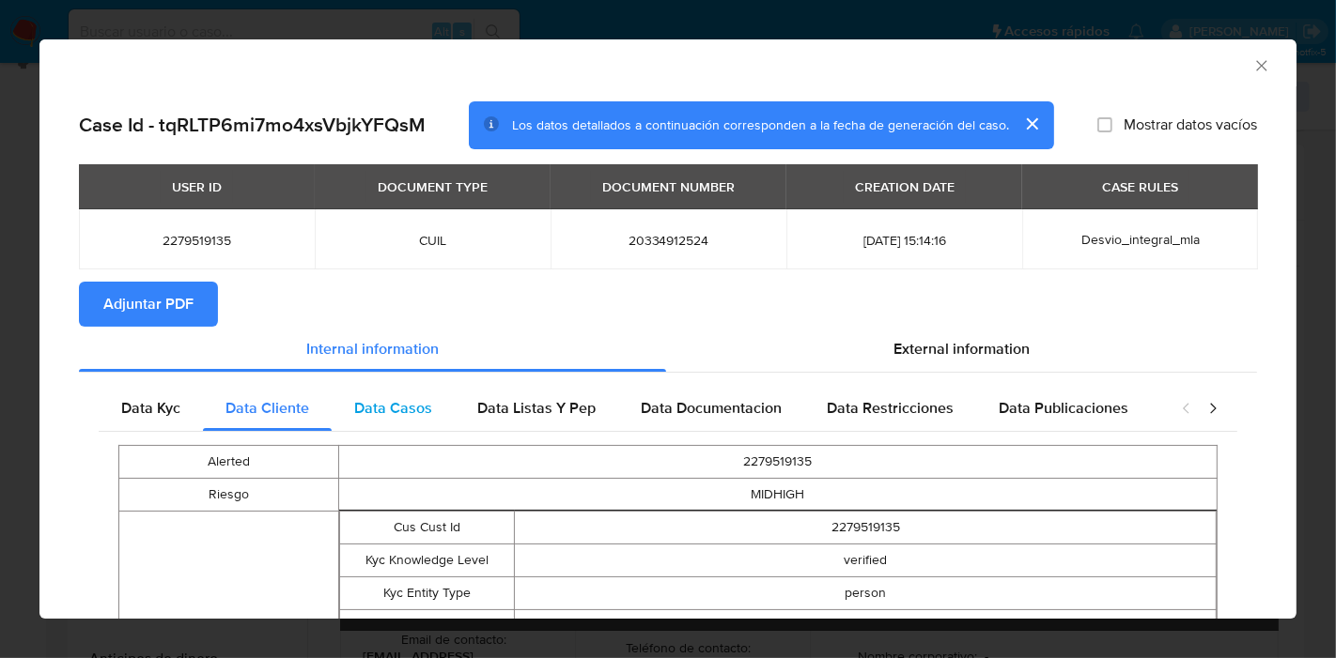
click at [393, 397] on span "Data Casos" at bounding box center [393, 408] width 78 height 22
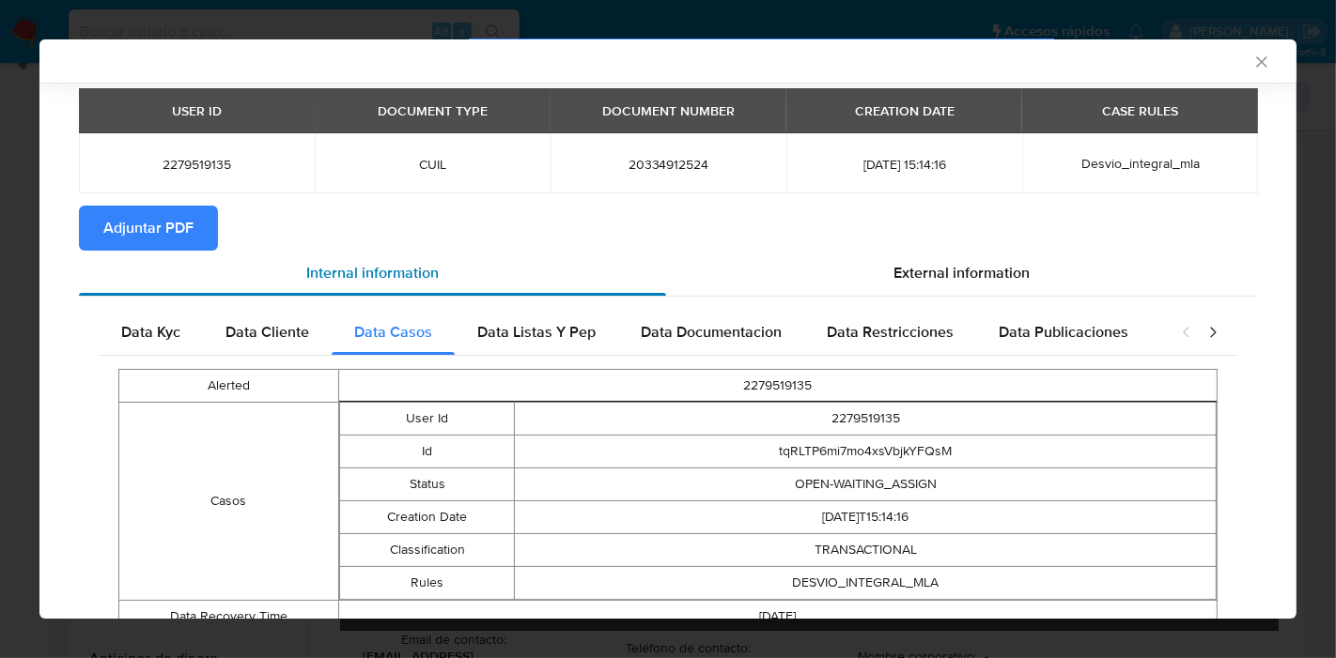
scroll to position [151, 0]
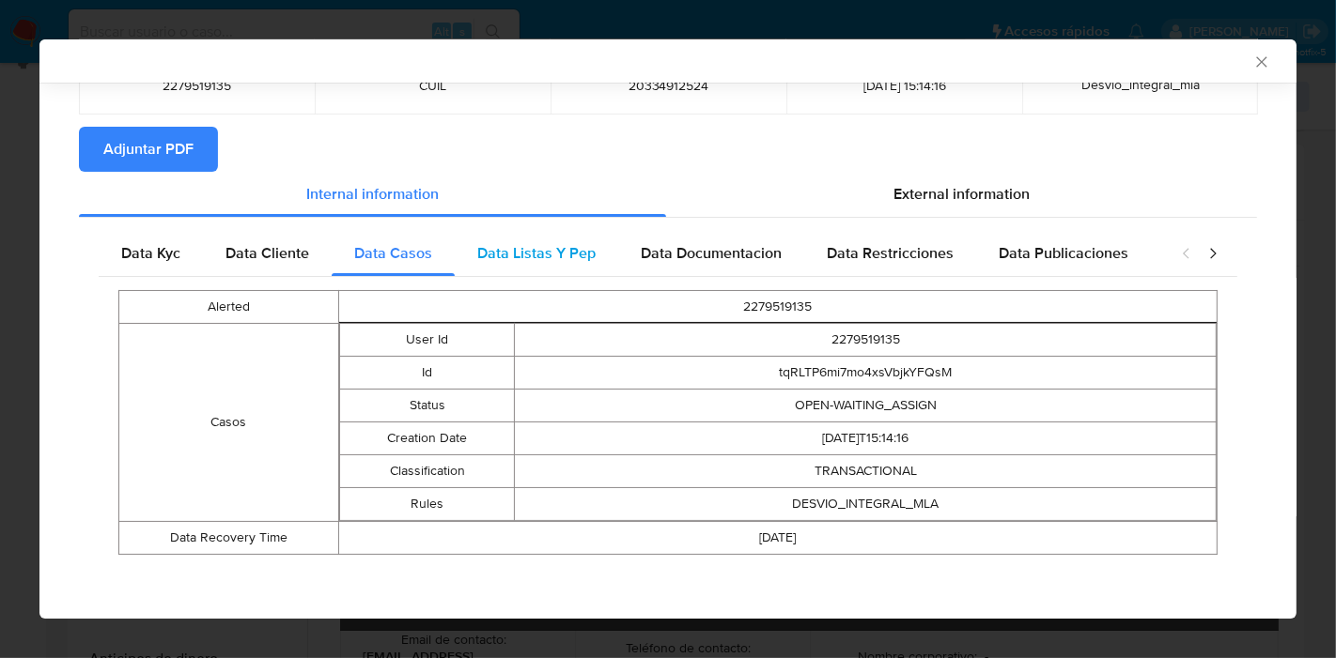
click at [564, 266] on div "Data Listas Y Pep" at bounding box center [536, 253] width 163 height 45
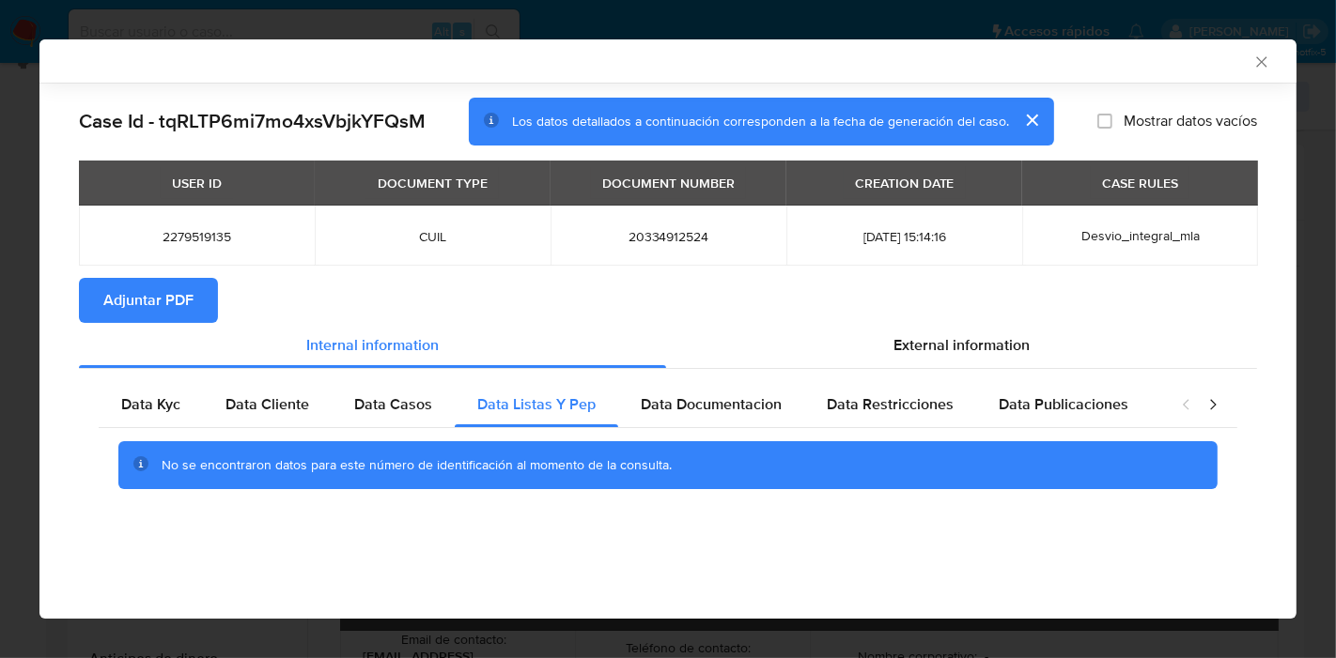
click at [694, 369] on div "Data Kyc Data Cliente Data Casos Data Listas Y Pep Data Documentacion Data Rest…" at bounding box center [668, 442] width 1178 height 147
drag, startPoint x: 700, startPoint y: 394, endPoint x: 880, endPoint y: 417, distance: 181.7
click at [701, 395] on span "Data Documentacion" at bounding box center [711, 405] width 141 height 22
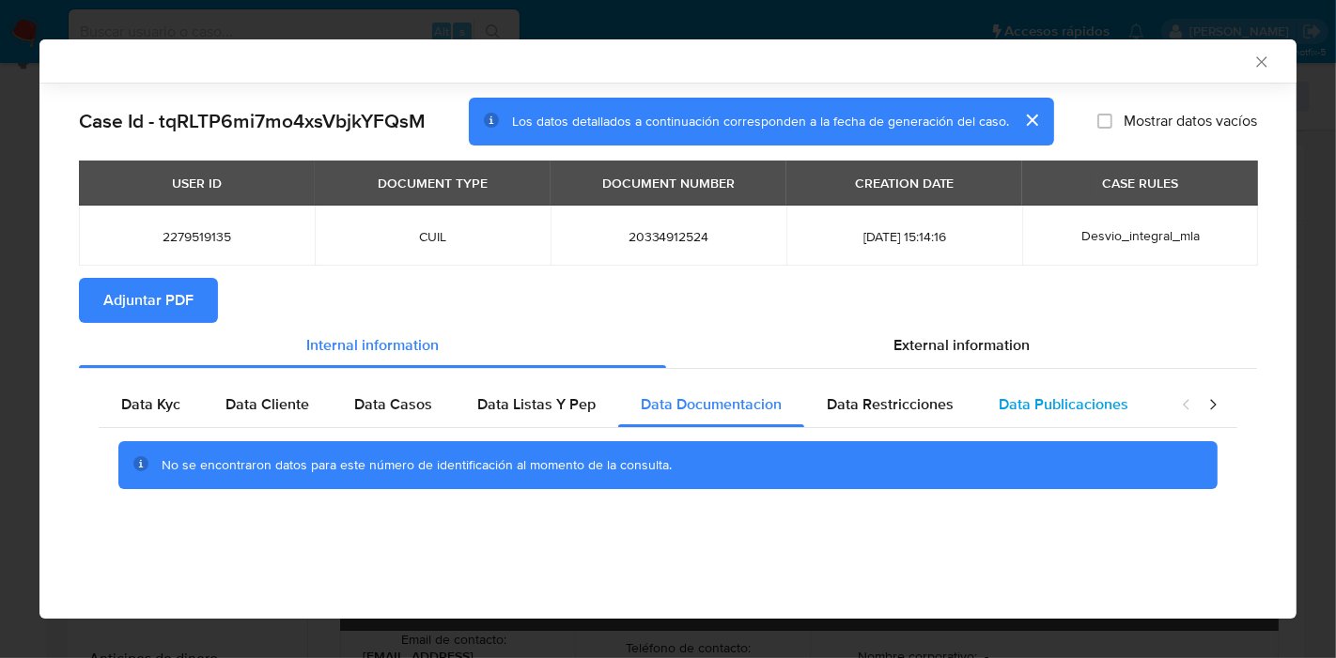
drag, startPoint x: 887, startPoint y: 417, endPoint x: 1022, endPoint y: 406, distance: 135.7
click at [904, 416] on div "Data Restricciones" at bounding box center [890, 404] width 172 height 45
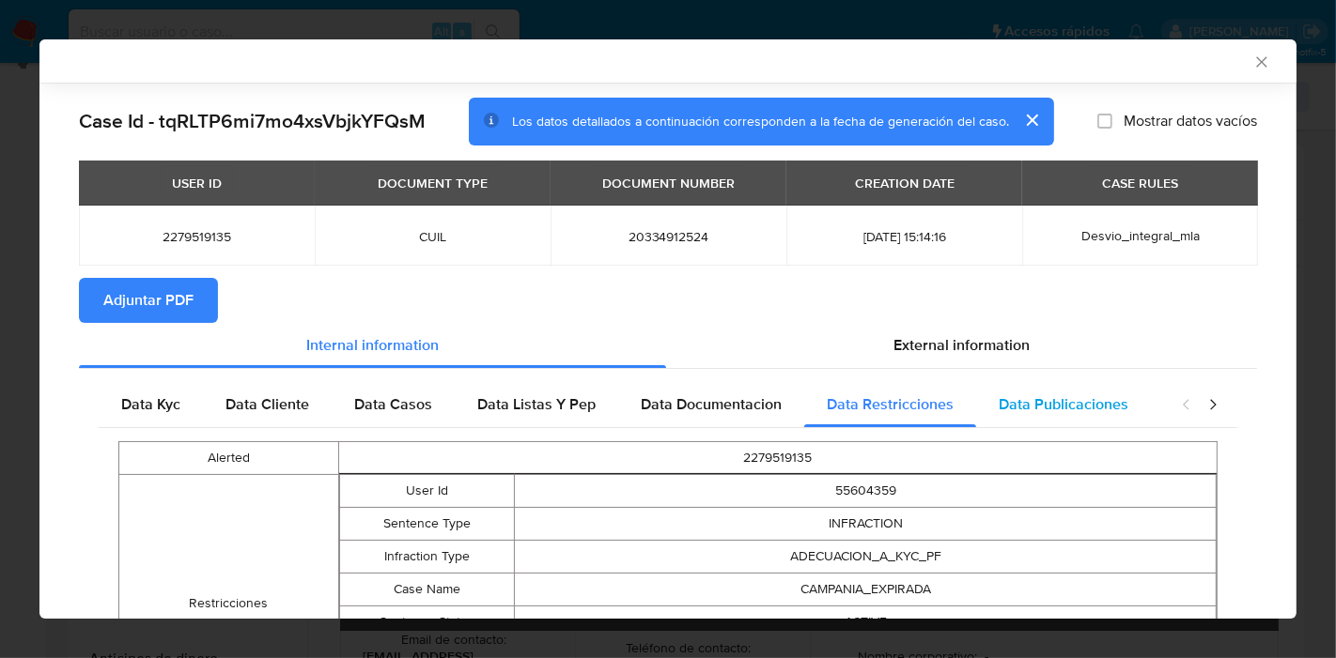
click at [1022, 405] on span "Data Publicaciones" at bounding box center [1063, 405] width 130 height 22
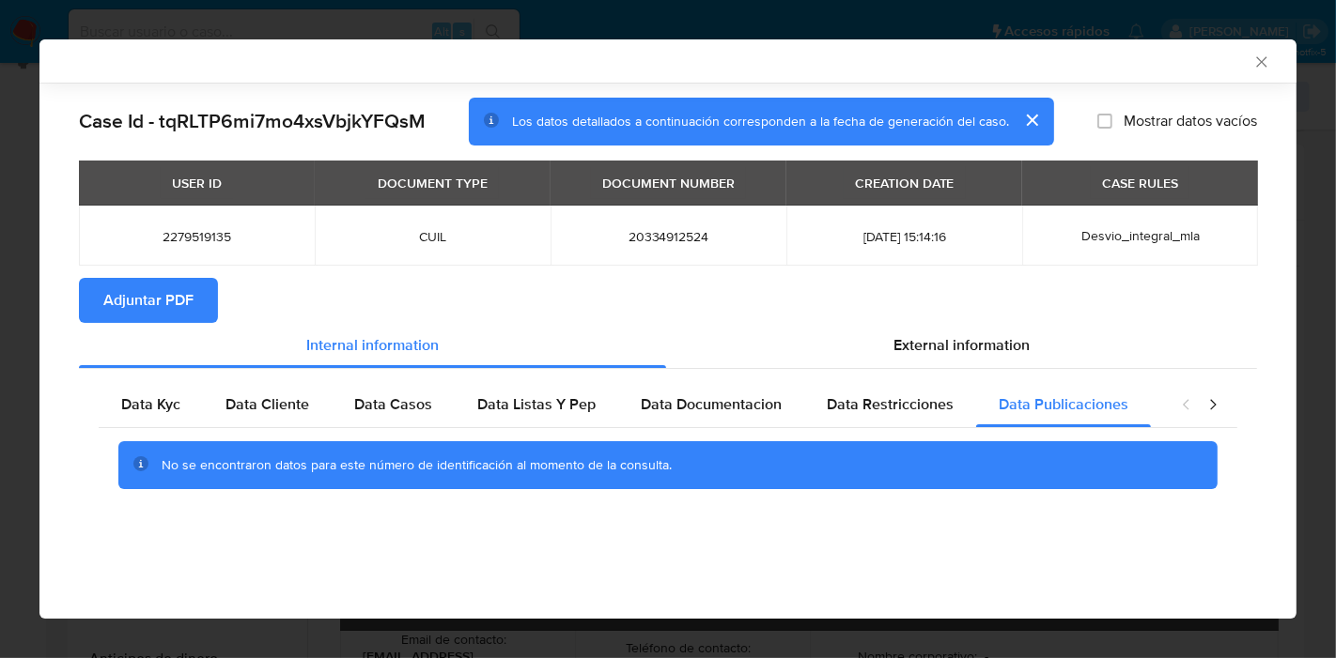
click at [1222, 412] on div "closure-recommendation-modal" at bounding box center [1199, 404] width 75 height 45
click at [1218, 406] on icon "closure-recommendation-modal" at bounding box center [1212, 404] width 19 height 19
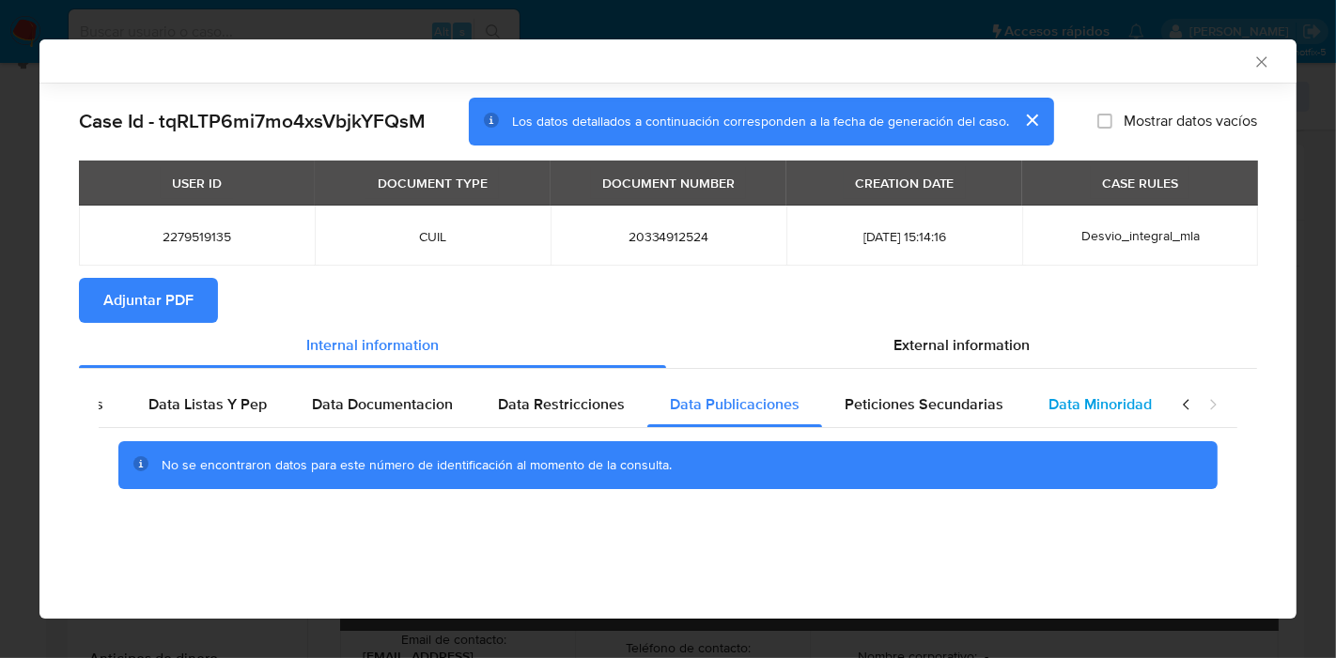
scroll to position [0, 330]
click at [1099, 419] on div "Data Minoridad" at bounding box center [1099, 404] width 148 height 45
drag, startPoint x: 915, startPoint y: 399, endPoint x: 779, endPoint y: 395, distance: 136.2
click at [913, 401] on span "Peticiones Secundarias" at bounding box center [922, 405] width 159 height 22
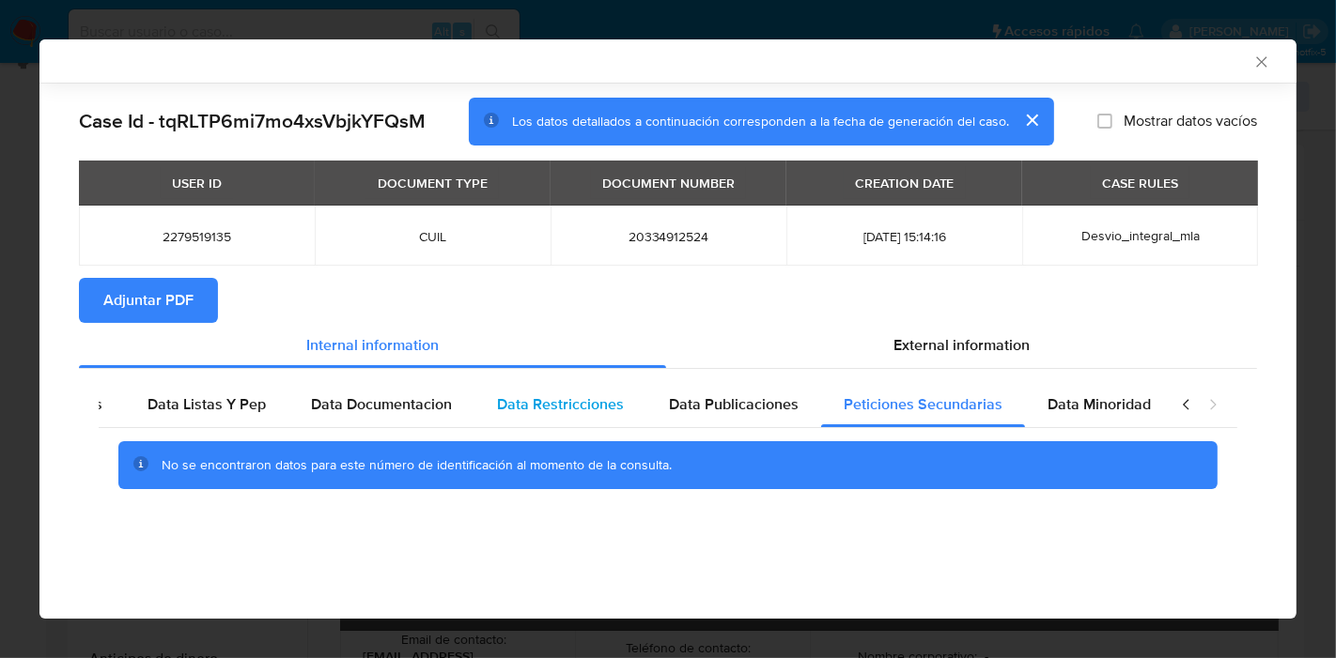
click at [594, 396] on span "Data Restricciones" at bounding box center [560, 405] width 127 height 22
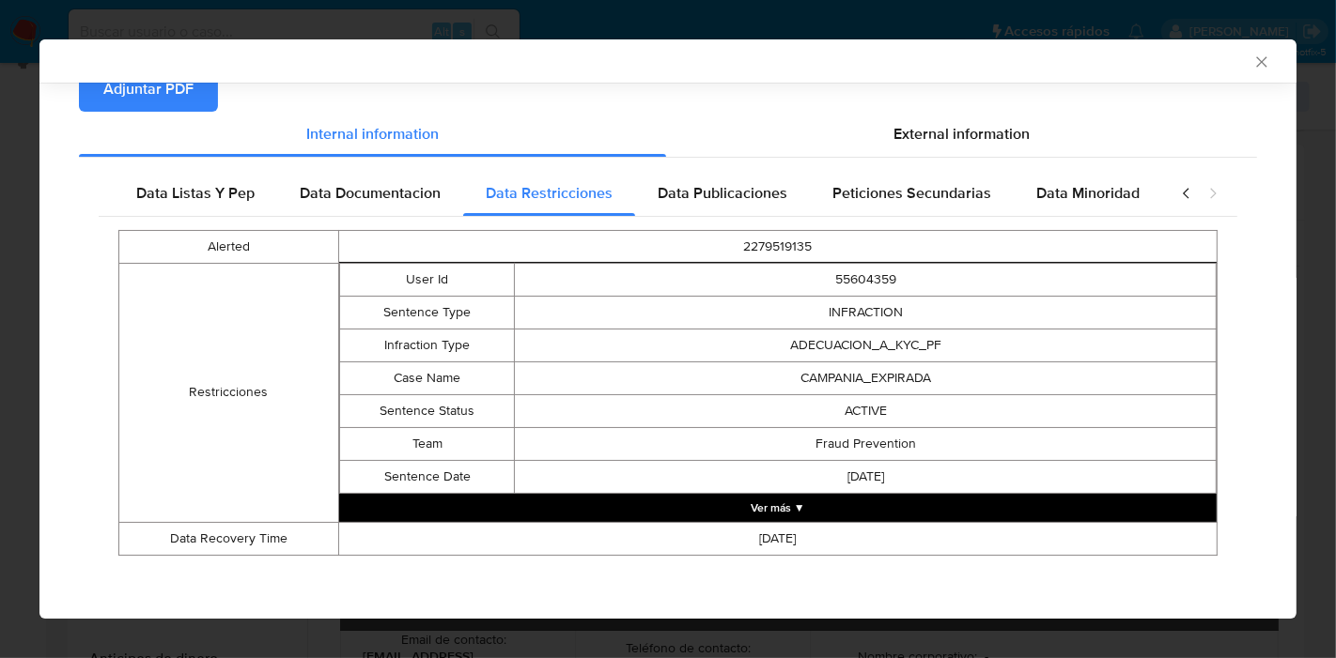
scroll to position [212, 0]
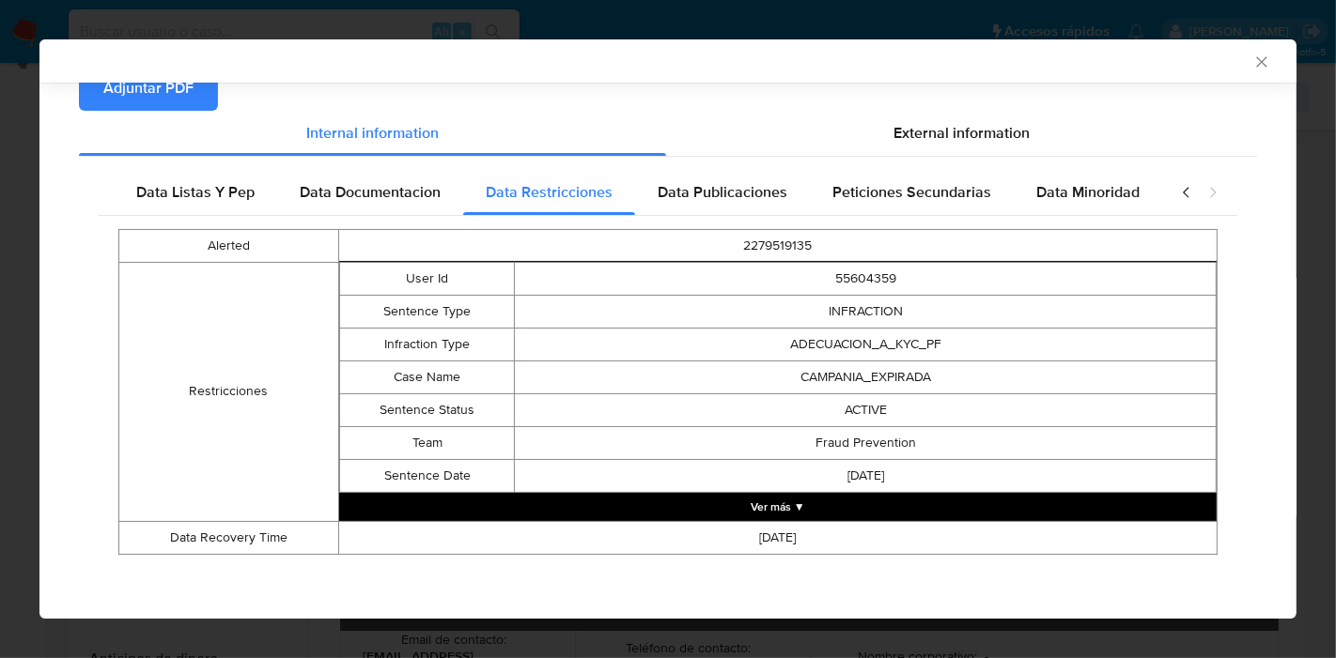
drag, startPoint x: 185, startPoint y: 207, endPoint x: 472, endPoint y: 238, distance: 288.1
click at [190, 208] on div "Data Listas Y Pep" at bounding box center [195, 192] width 163 height 45
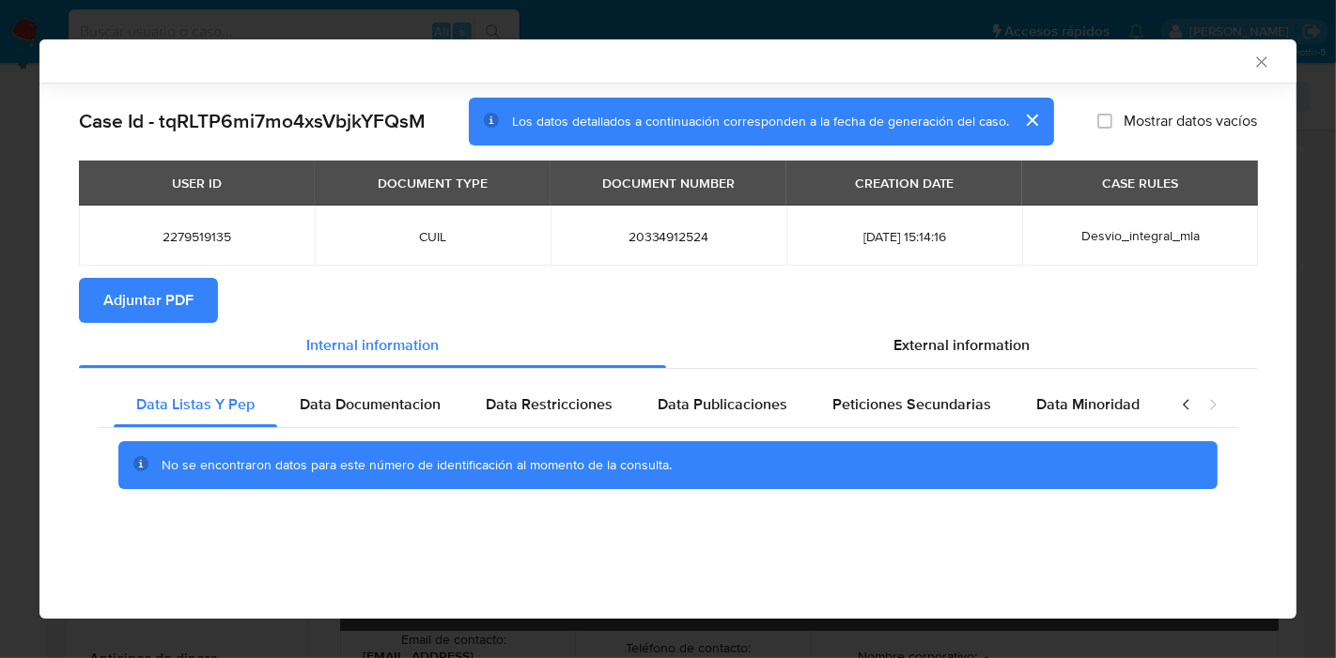
scroll to position [0, 0]
click at [1181, 396] on icon "closure-recommendation-modal" at bounding box center [1186, 404] width 19 height 19
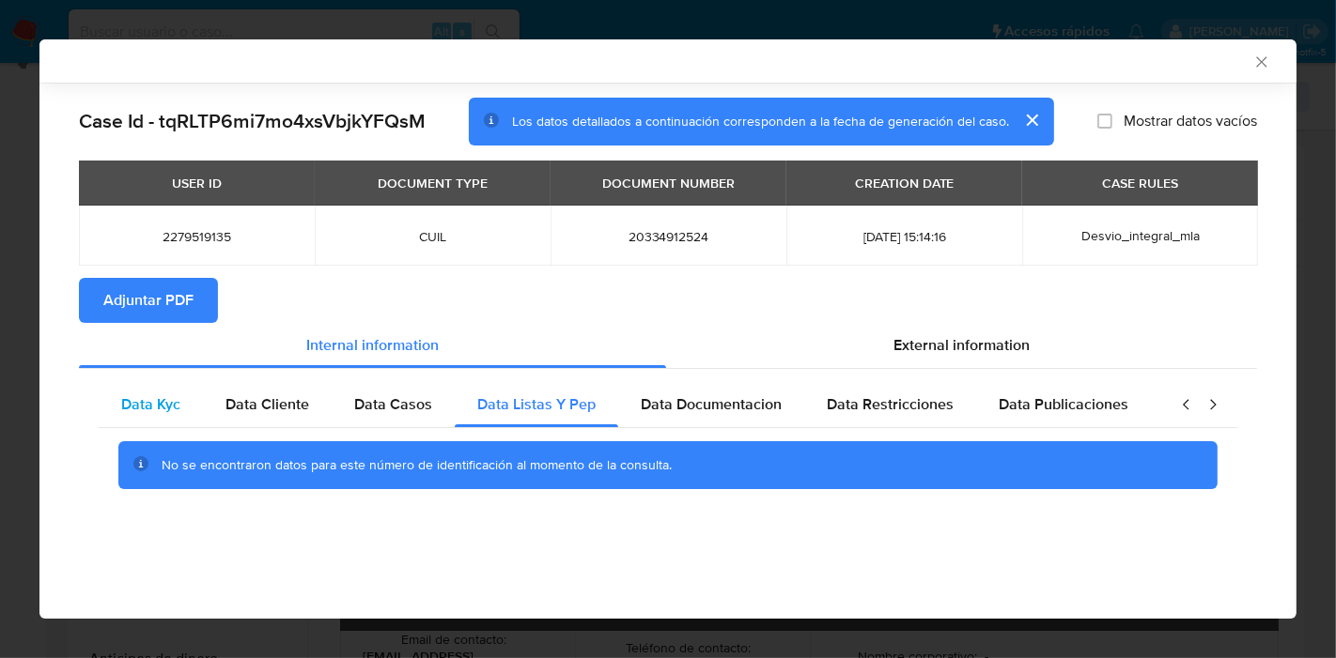
click at [151, 388] on div "Data Kyc" at bounding box center [151, 404] width 104 height 45
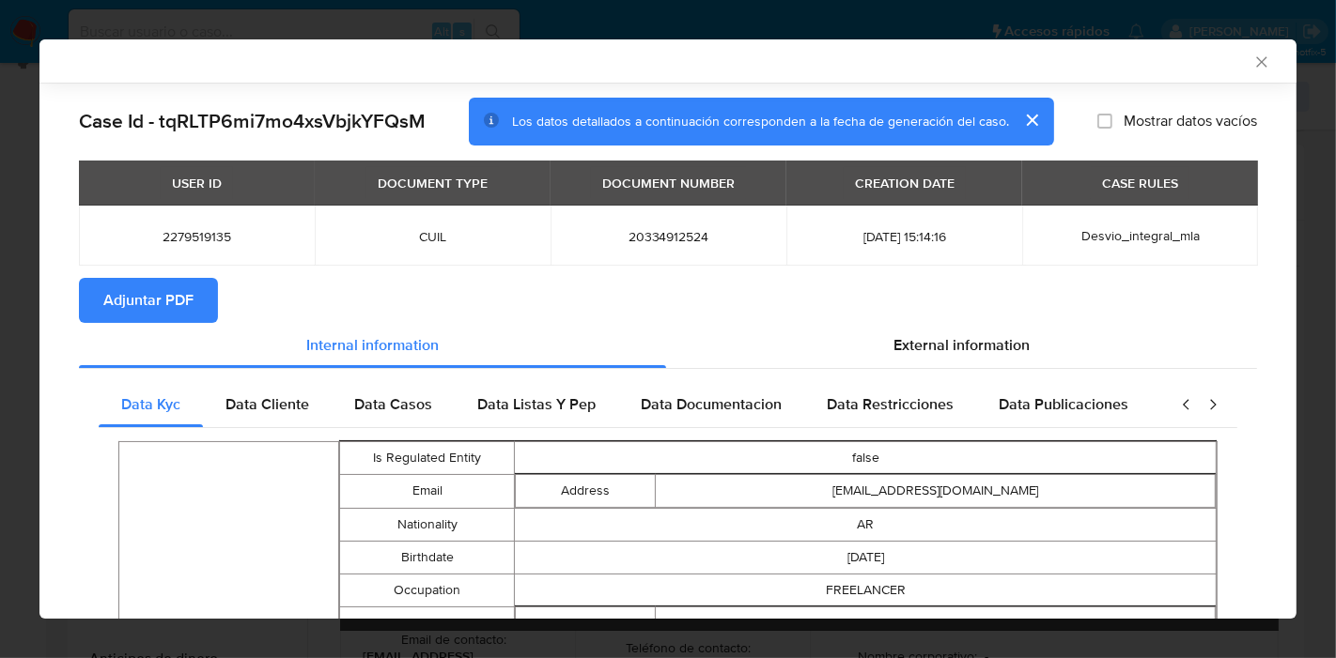
drag, startPoint x: 989, startPoint y: 385, endPoint x: 993, endPoint y: 370, distance: 15.5
click at [988, 384] on div "Data Publicaciones" at bounding box center [1063, 404] width 175 height 45
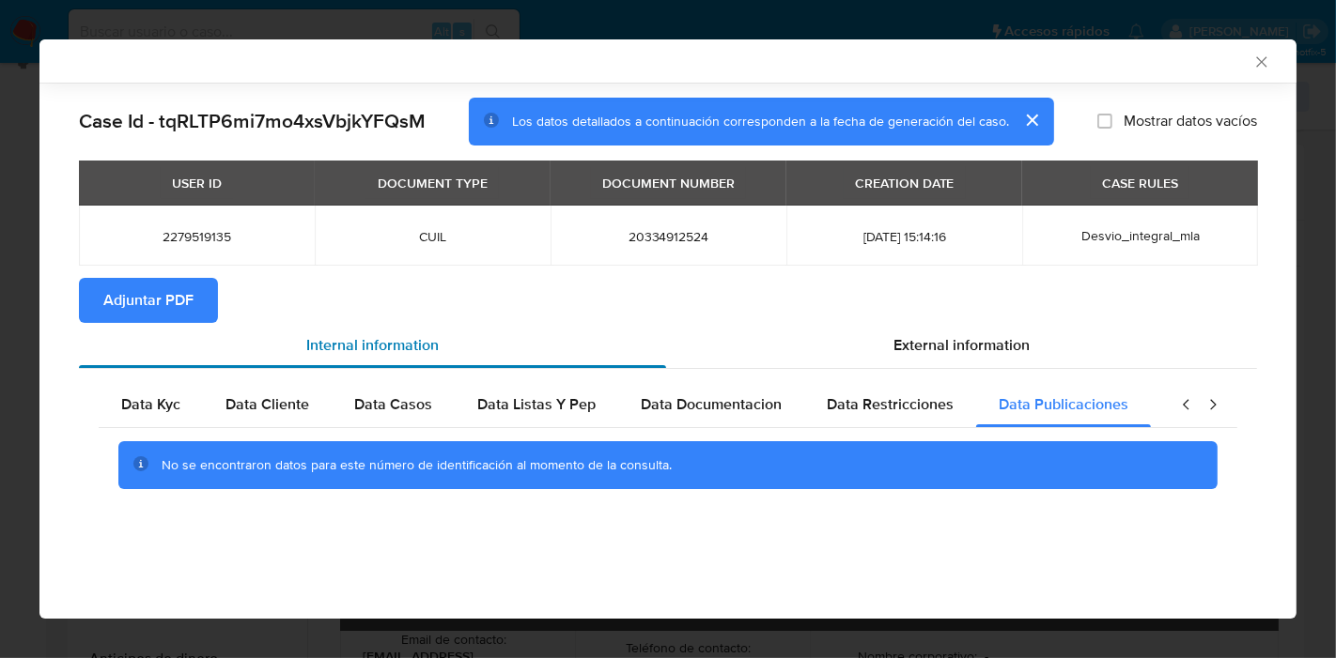
drag, startPoint x: 122, startPoint y: 392, endPoint x: 642, endPoint y: 364, distance: 521.1
click at [124, 391] on div "Data Kyc" at bounding box center [151, 404] width 104 height 45
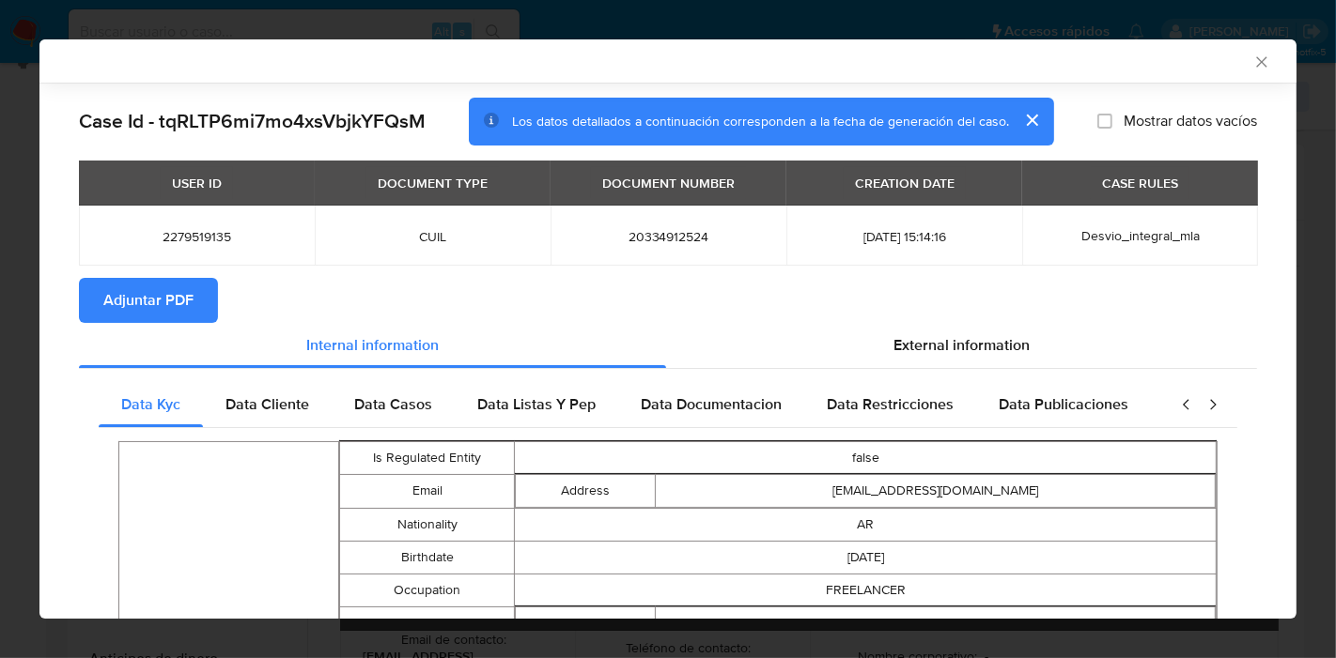
drag, startPoint x: 964, startPoint y: 350, endPoint x: 346, endPoint y: 361, distance: 618.1
click at [932, 355] on span "External information" at bounding box center [961, 345] width 136 height 22
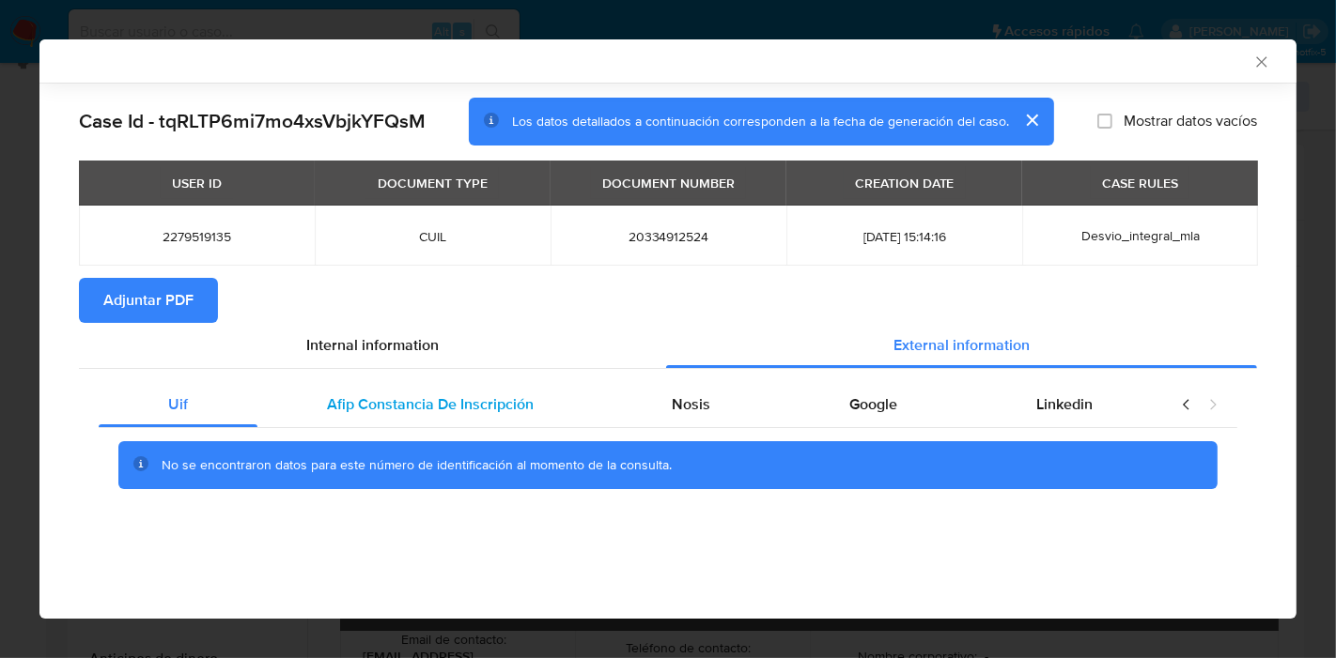
click at [279, 388] on div "Afip Constancia De Inscripción" at bounding box center [430, 404] width 346 height 45
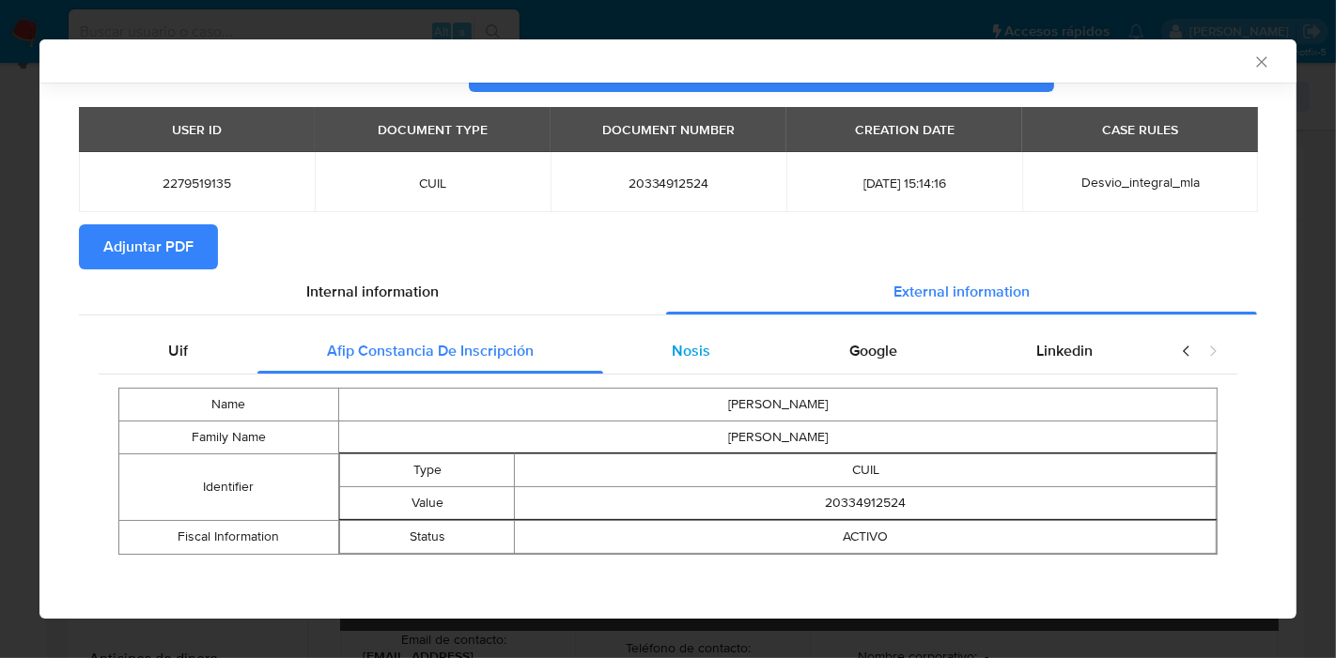
drag, startPoint x: 664, startPoint y: 358, endPoint x: 759, endPoint y: 343, distance: 96.0
click at [672, 355] on span "Nosis" at bounding box center [691, 351] width 39 height 22
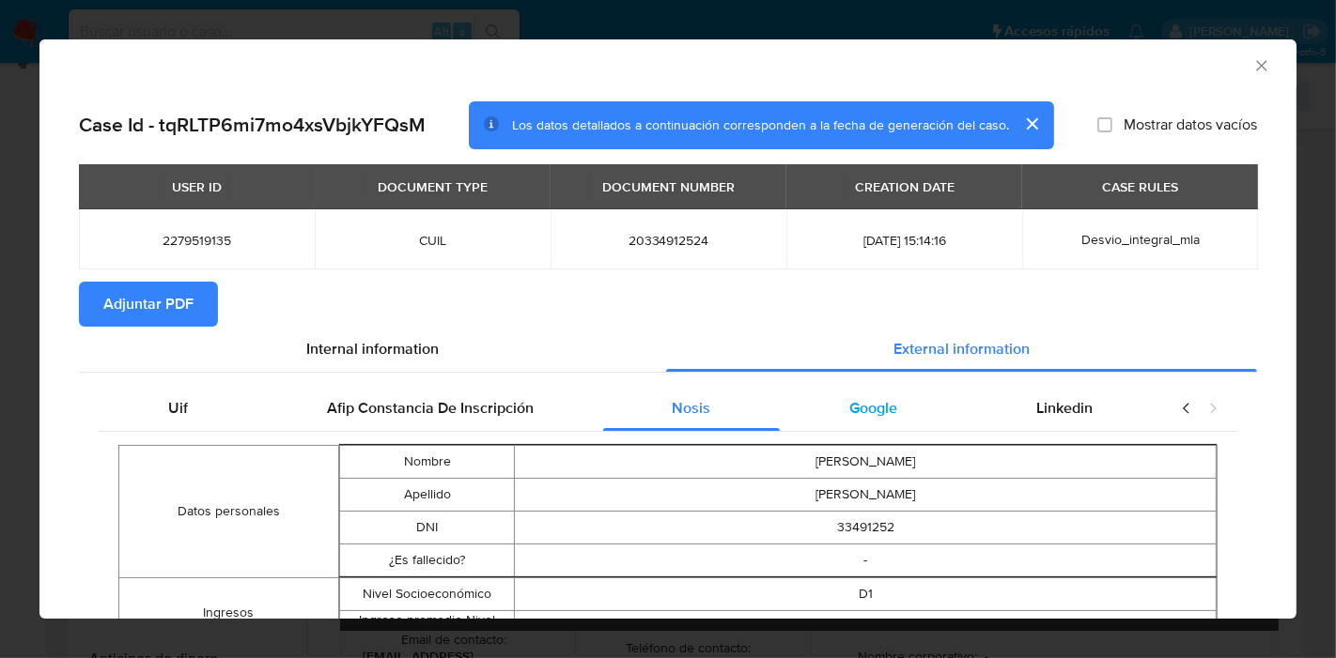
drag, startPoint x: 850, startPoint y: 417, endPoint x: 890, endPoint y: 416, distance: 40.4
click at [850, 417] on span "Google" at bounding box center [873, 408] width 48 height 22
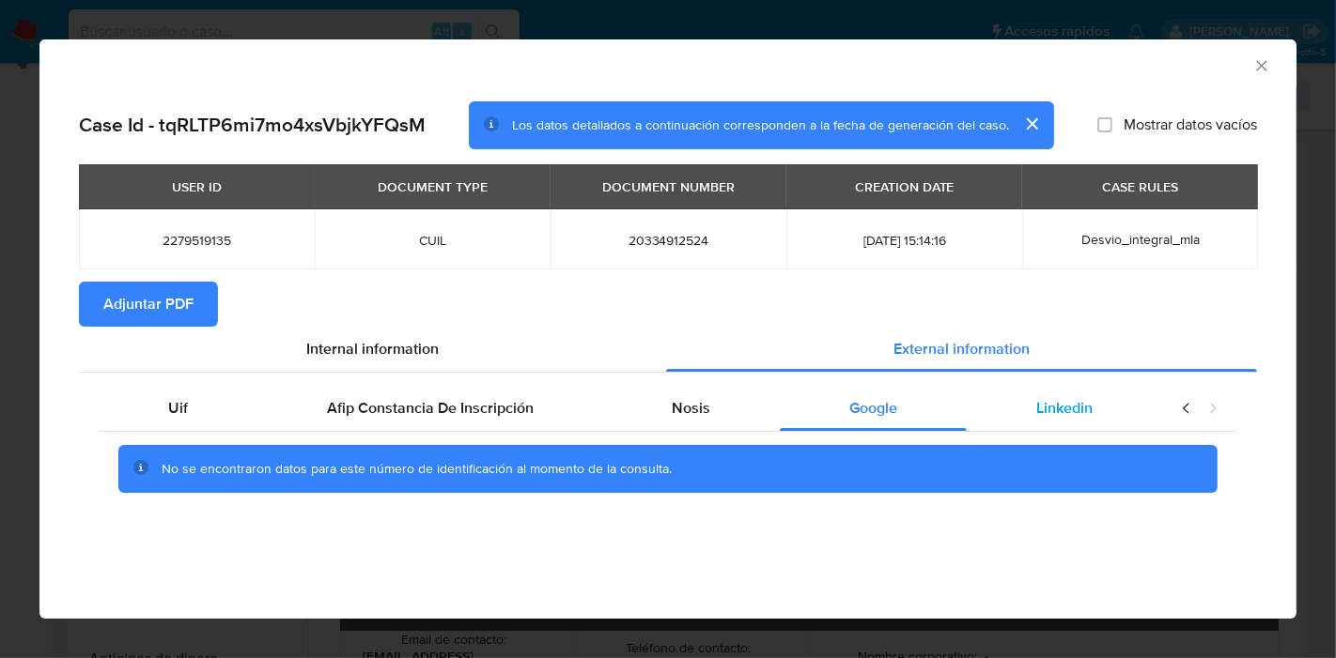
drag, startPoint x: 1098, startPoint y: 420, endPoint x: 1156, endPoint y: 415, distance: 58.4
click at [1102, 422] on div "Linkedin" at bounding box center [1063, 408] width 195 height 45
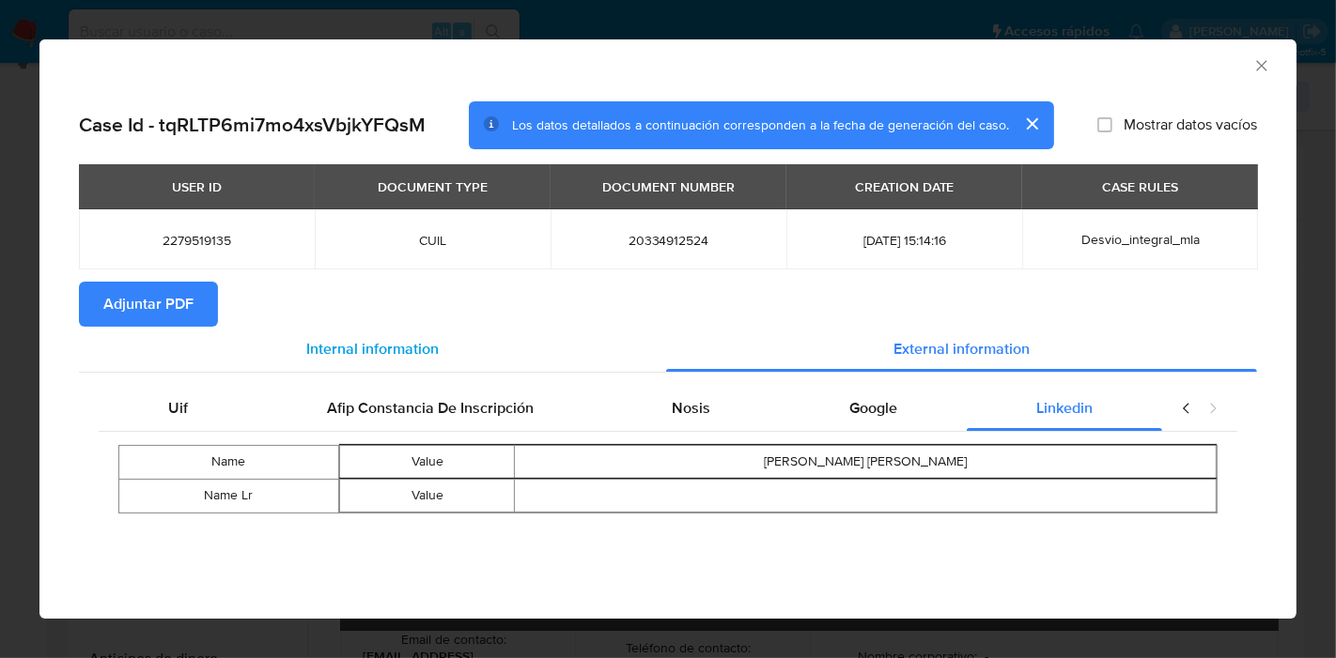
drag, startPoint x: 157, startPoint y: 414, endPoint x: 326, endPoint y: 368, distance: 175.2
click at [194, 406] on div "Uif" at bounding box center [178, 408] width 159 height 45
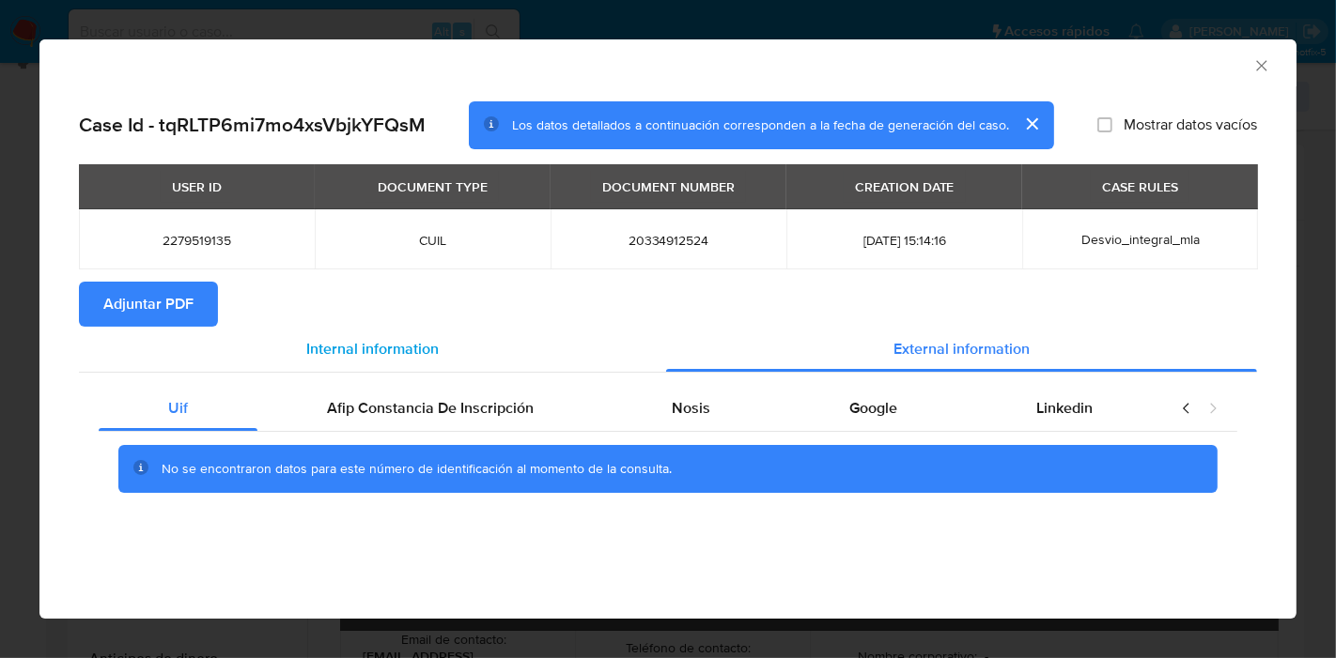
click at [396, 363] on div "Internal information" at bounding box center [372, 349] width 587 height 45
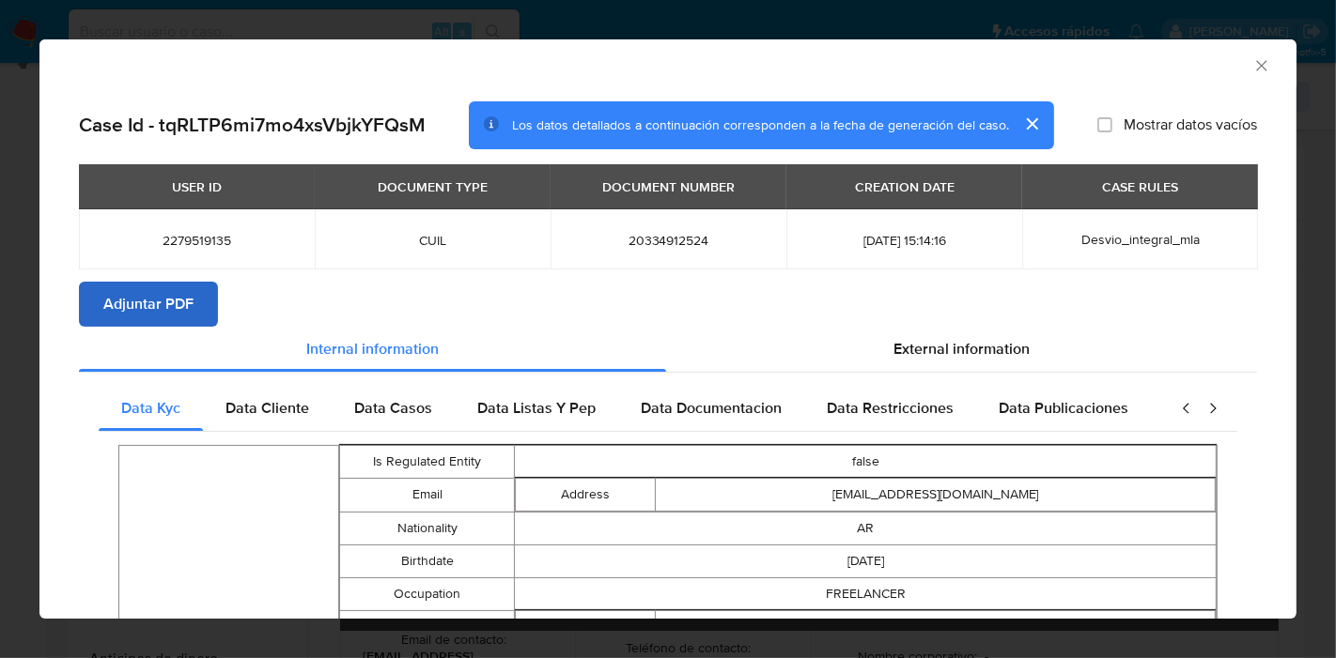
drag, startPoint x: 136, startPoint y: 264, endPoint x: 136, endPoint y: 288, distance: 24.4
click at [136, 272] on div "USER ID DOCUMENT TYPE DOCUMENT NUMBER CREATION DATE CASE RULES 2279519135 CUIL …" at bounding box center [668, 222] width 1178 height 117
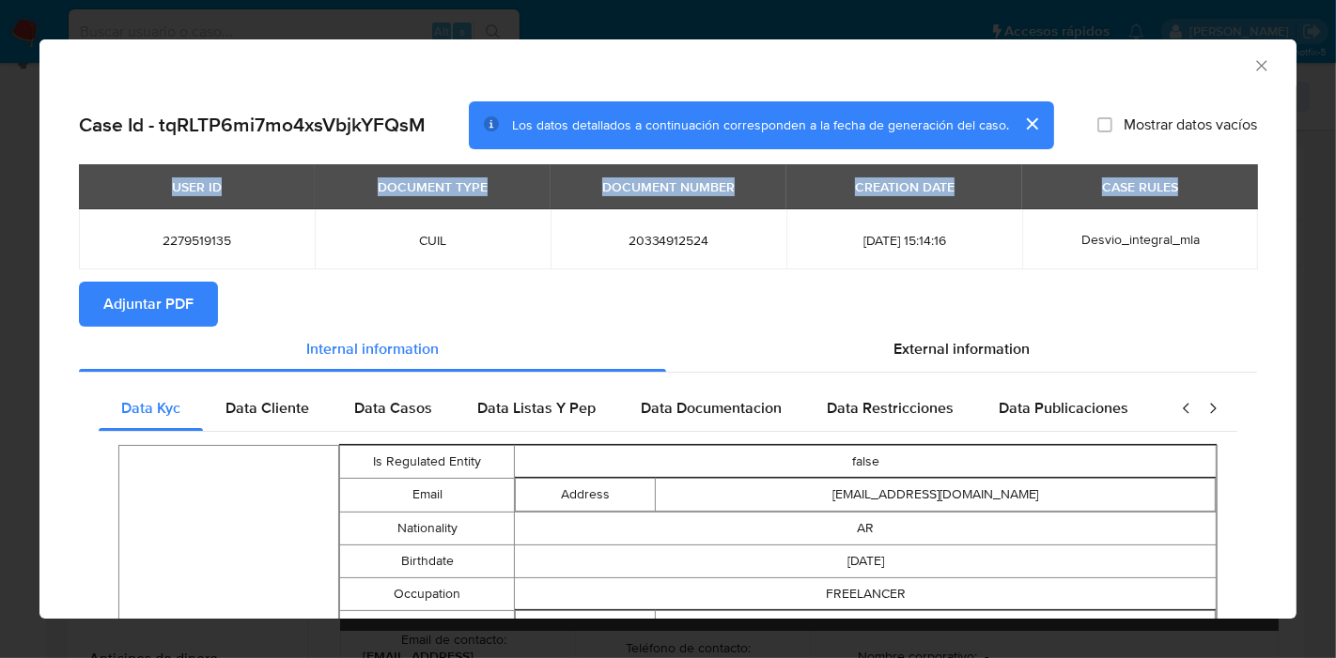
click at [136, 294] on span "Adjuntar PDF" at bounding box center [148, 304] width 90 height 41
click at [0, 193] on div "AML Data Collector Case Id - tqRLTP6mi7mo4xsVbjkYFQsM Los datos detallados a co…" at bounding box center [668, 329] width 1336 height 658
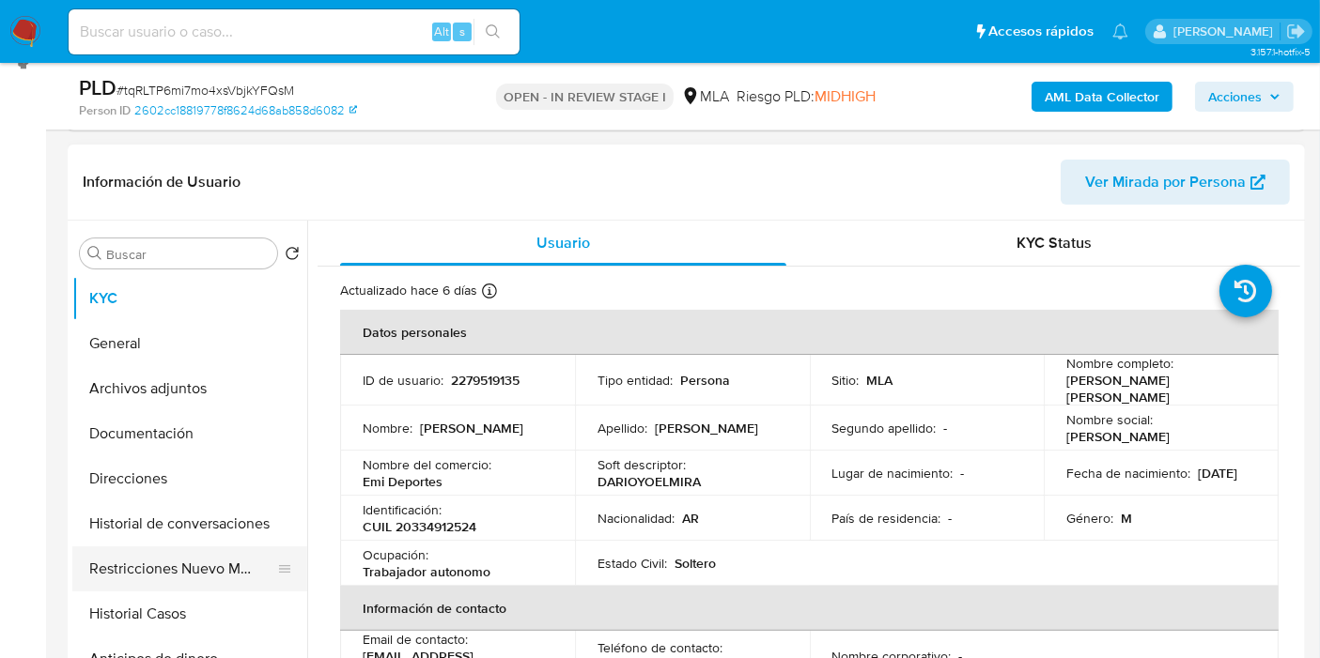
click at [169, 563] on button "Restricciones Nuevo Mundo" at bounding box center [182, 569] width 220 height 45
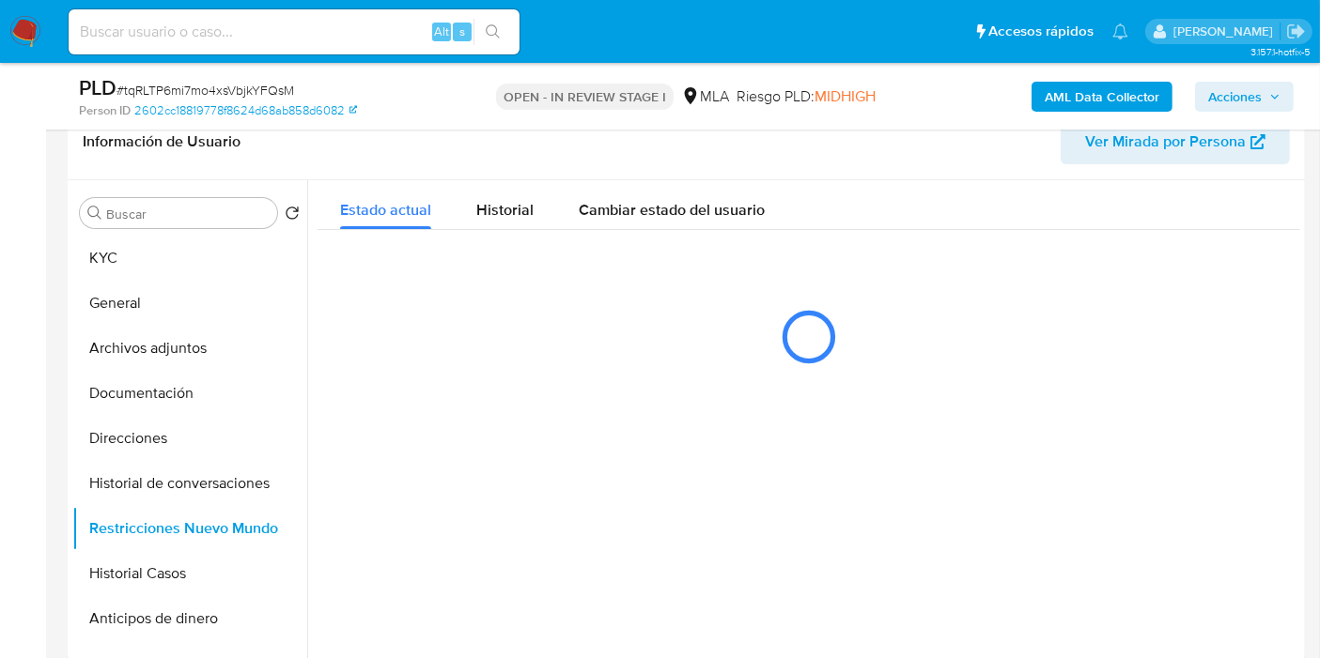
scroll to position [371, 0]
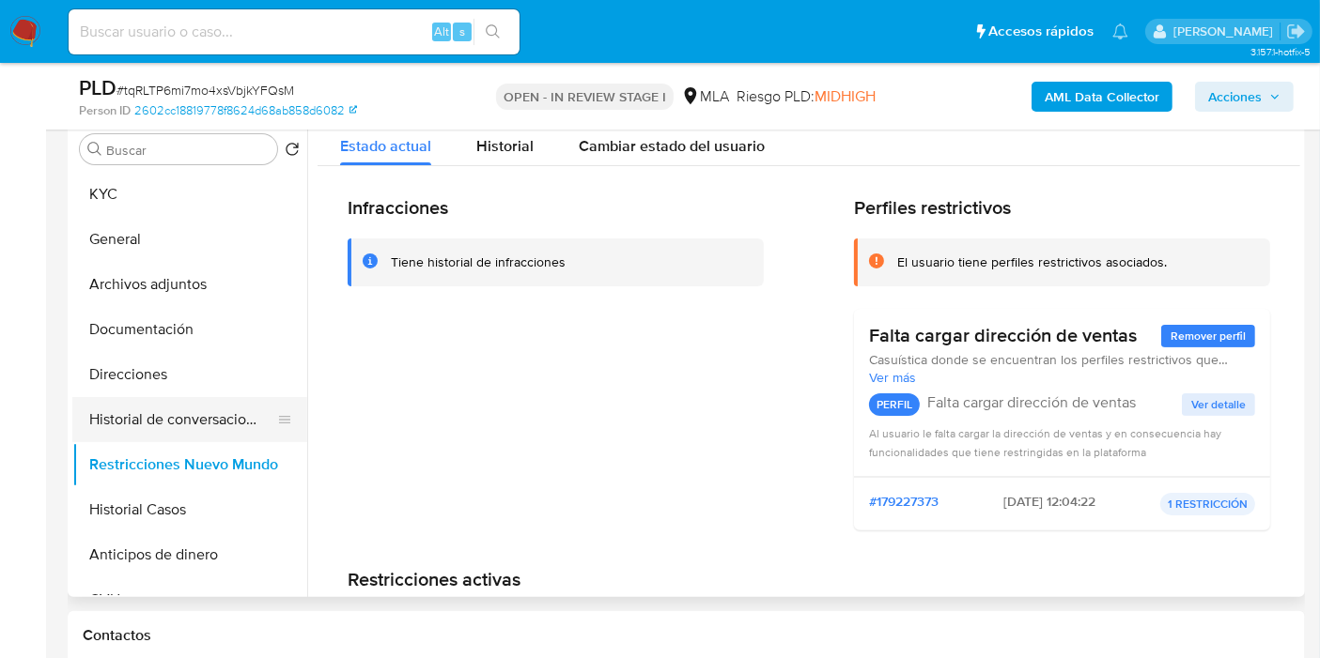
click at [217, 413] on button "Historial de conversaciones" at bounding box center [182, 419] width 220 height 45
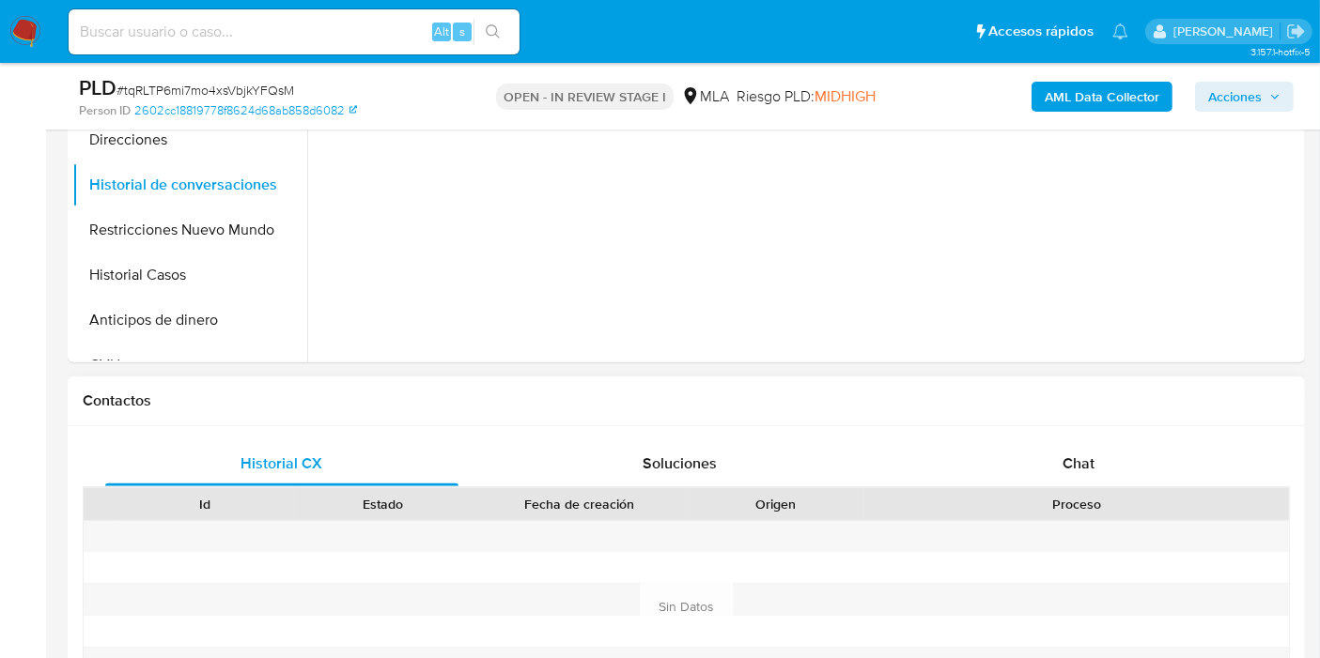
scroll to position [789, 0]
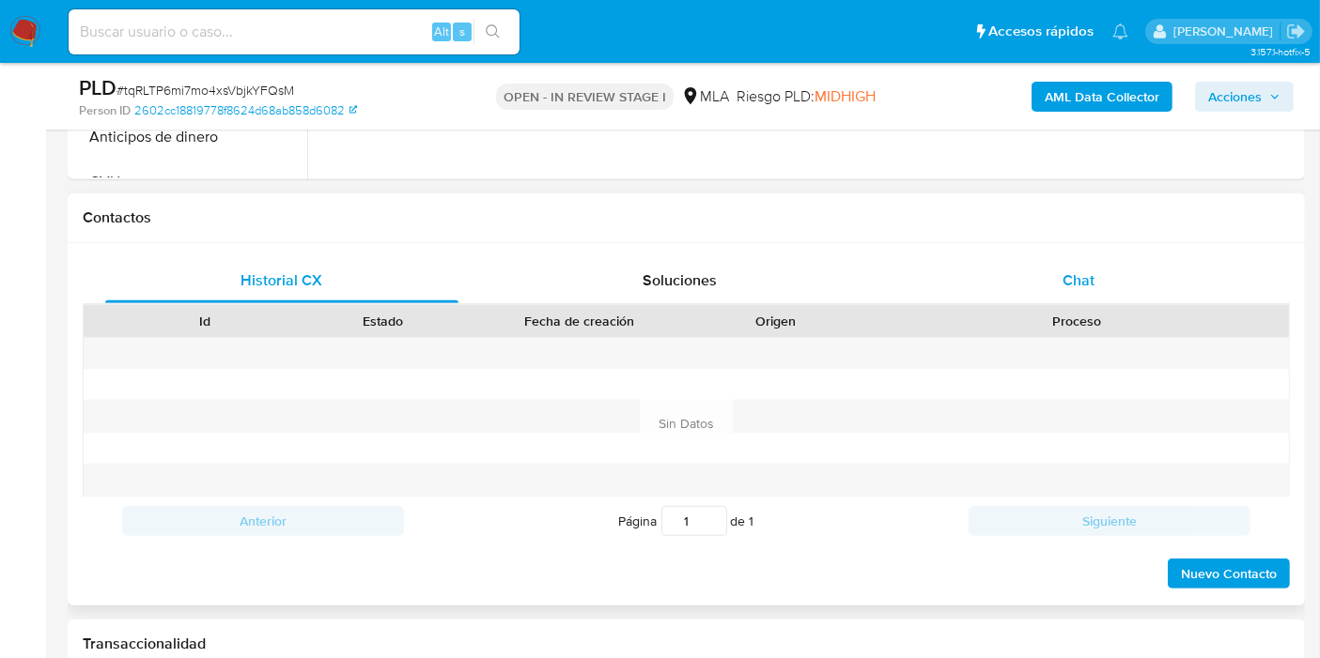
click at [1087, 302] on div "Chat" at bounding box center [1078, 280] width 353 height 45
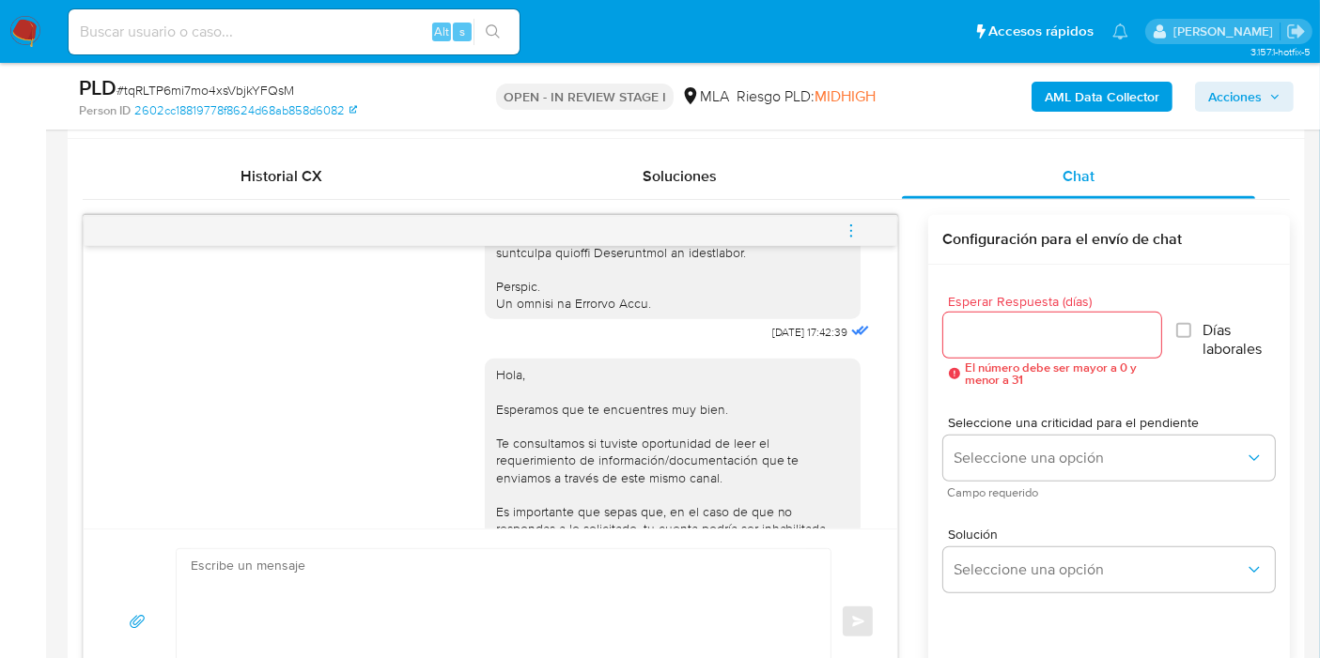
scroll to position [883, 0]
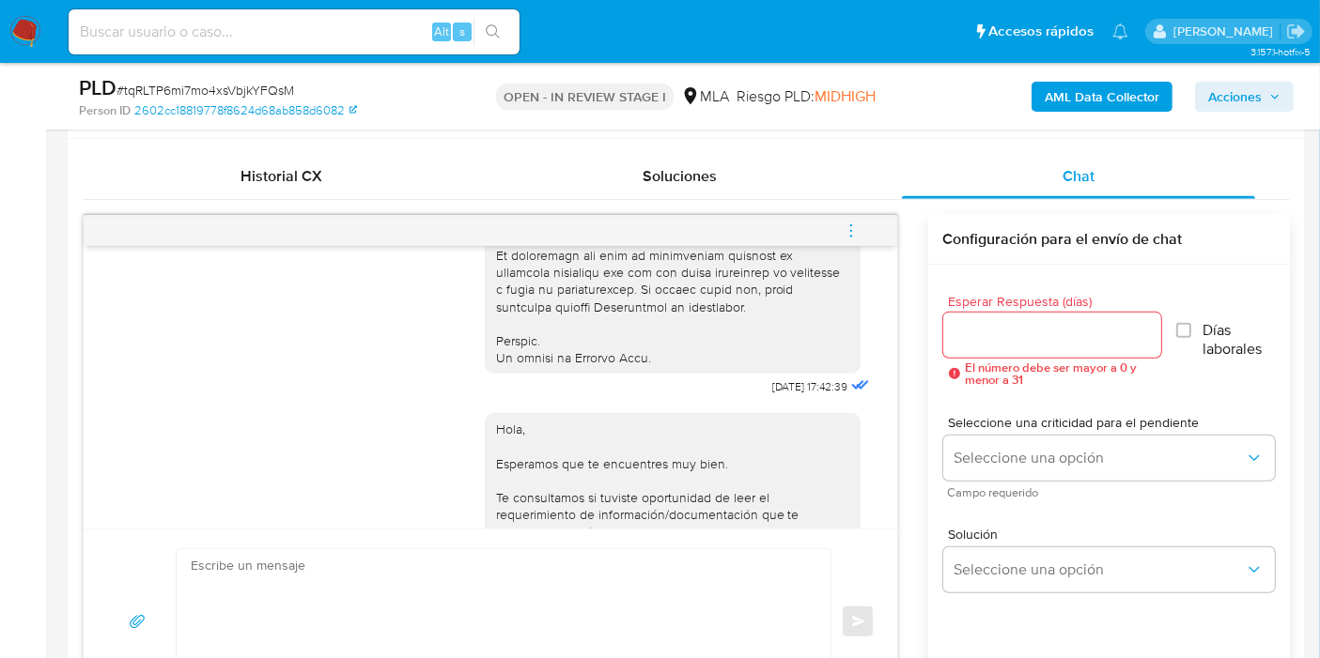
click at [863, 247] on button "menu-action" at bounding box center [851, 231] width 62 height 45
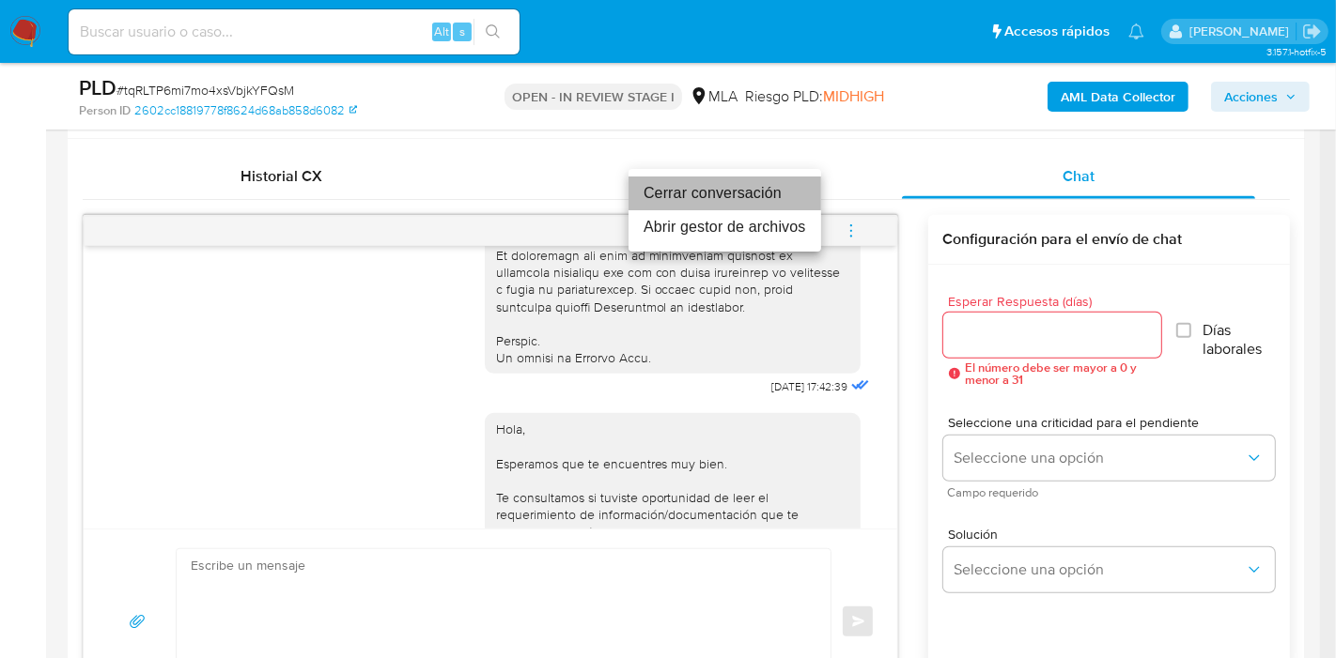
click at [767, 203] on li "Cerrar conversación" at bounding box center [724, 194] width 193 height 34
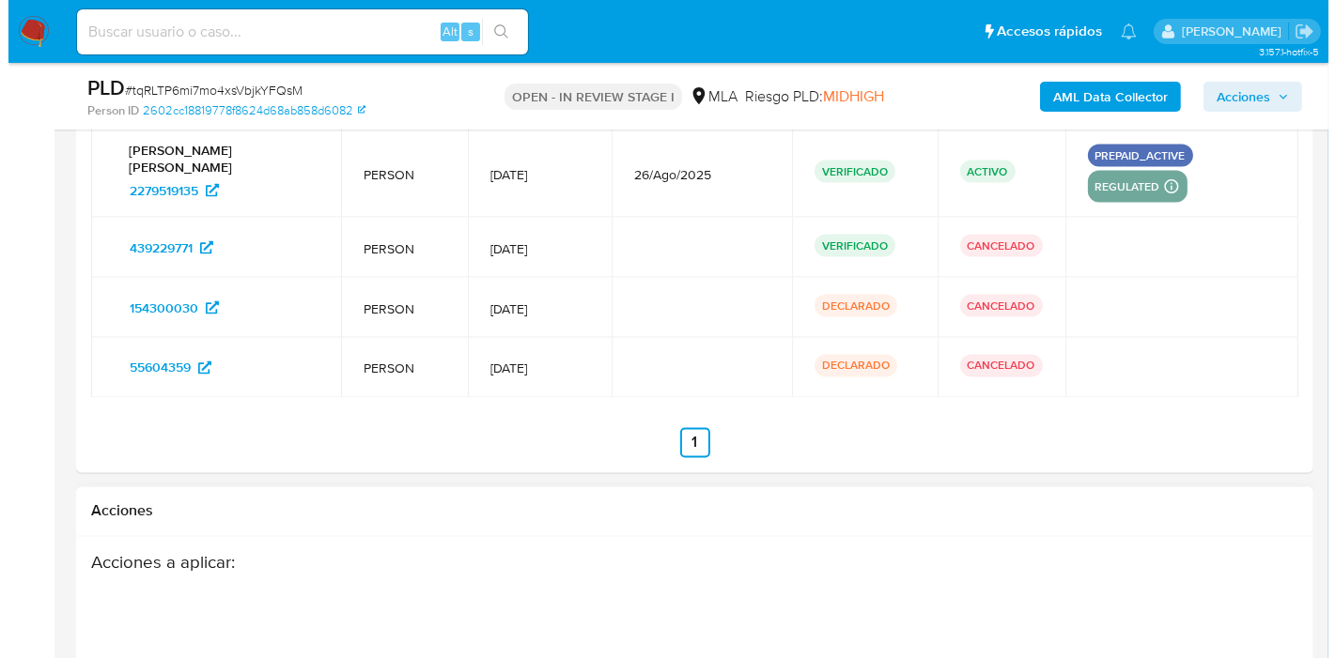
scroll to position [3476, 0]
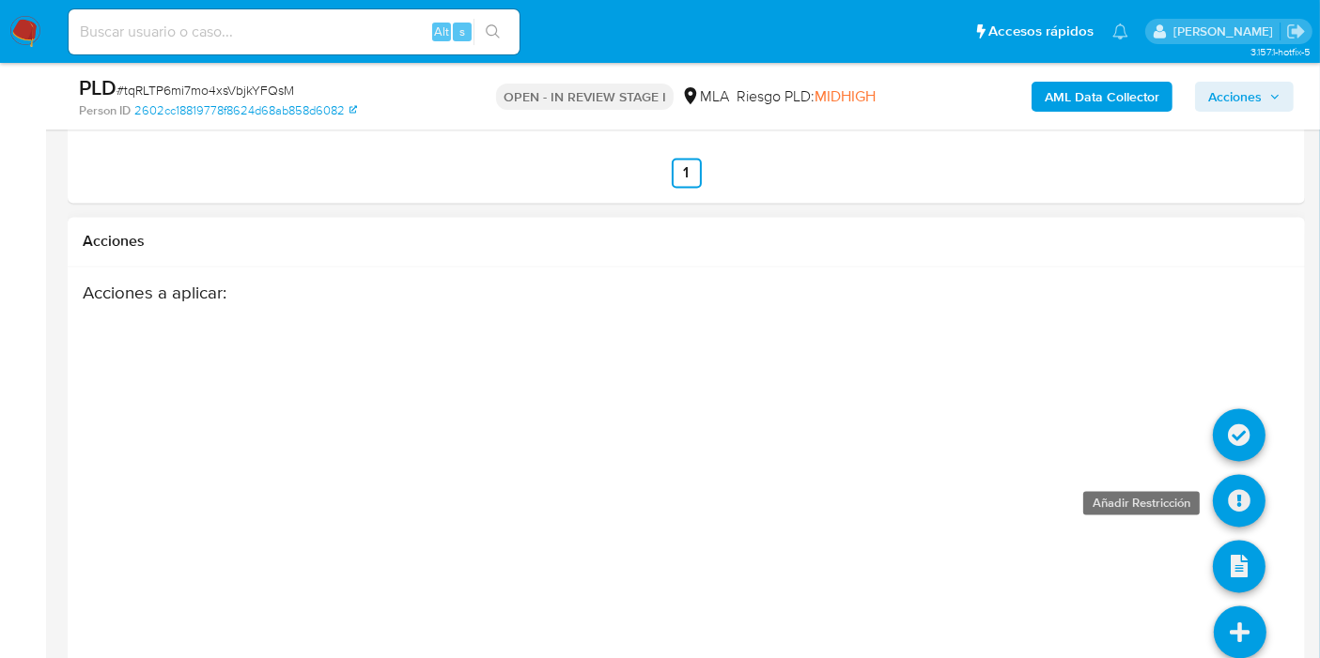
click at [1244, 475] on link at bounding box center [1239, 501] width 53 height 53
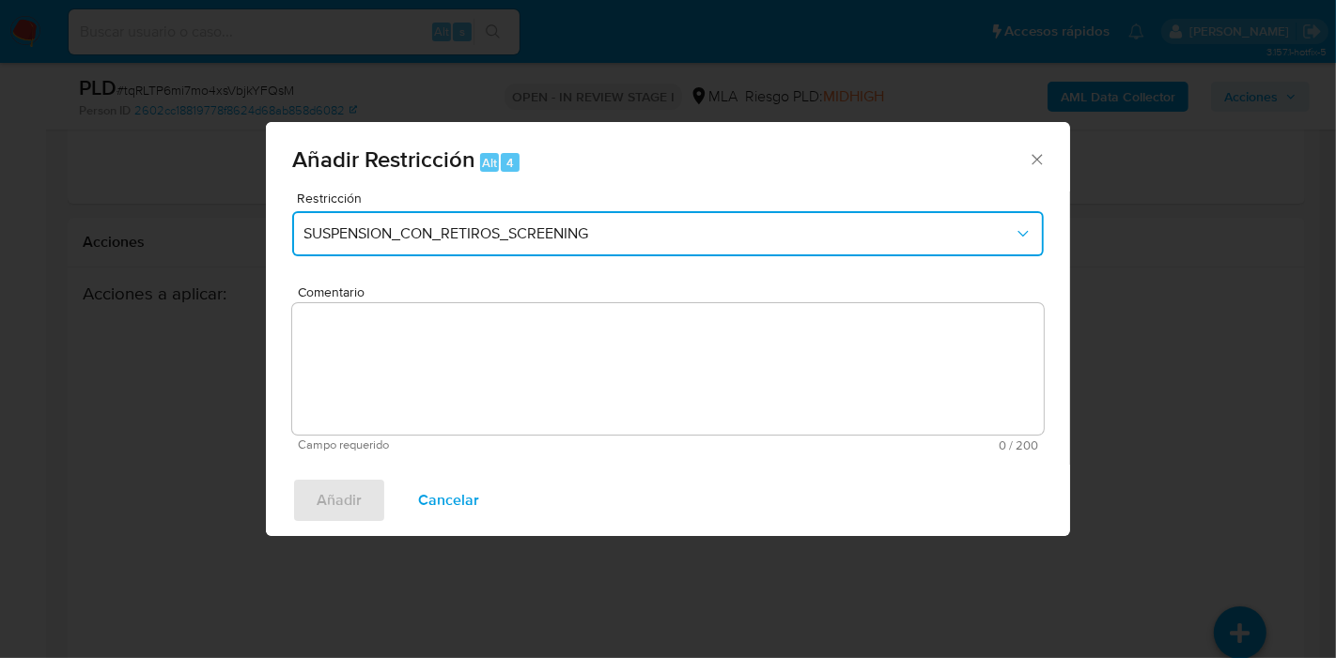
drag, startPoint x: 577, startPoint y: 255, endPoint x: 611, endPoint y: 224, distance: 47.2
click at [577, 254] on button "SUSPENSION_CON_RETIROS_SCREENING" at bounding box center [667, 233] width 751 height 45
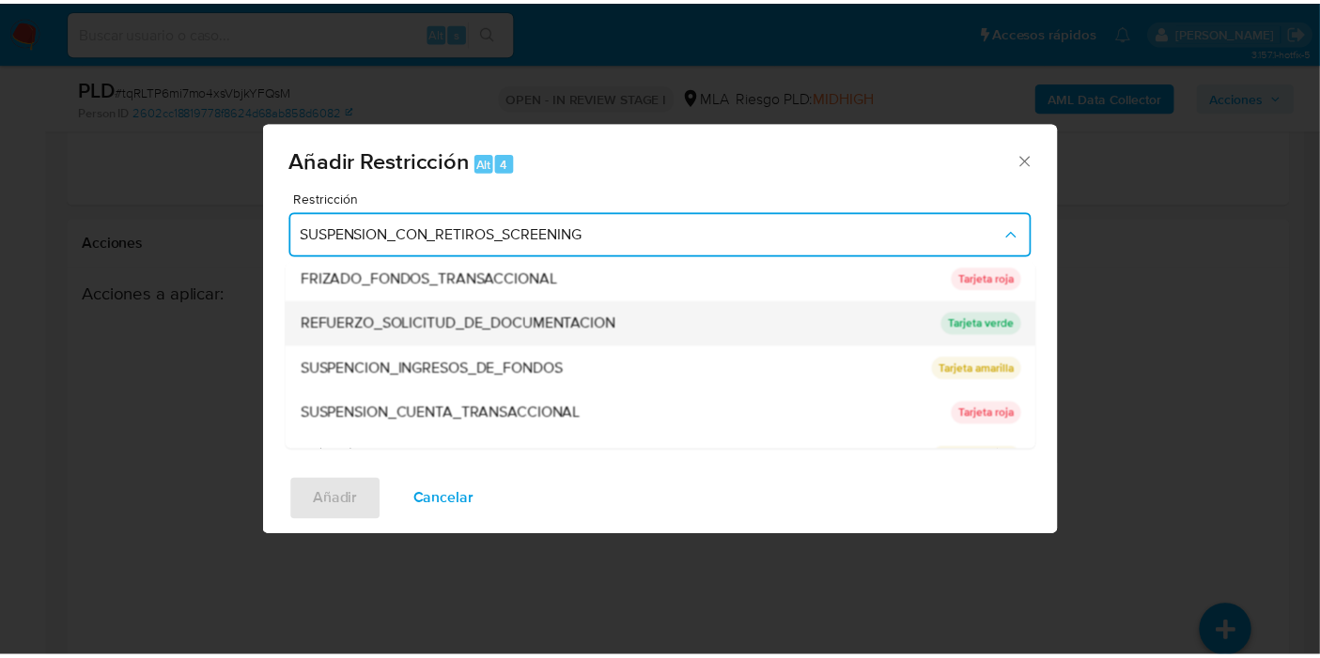
scroll to position [397, 0]
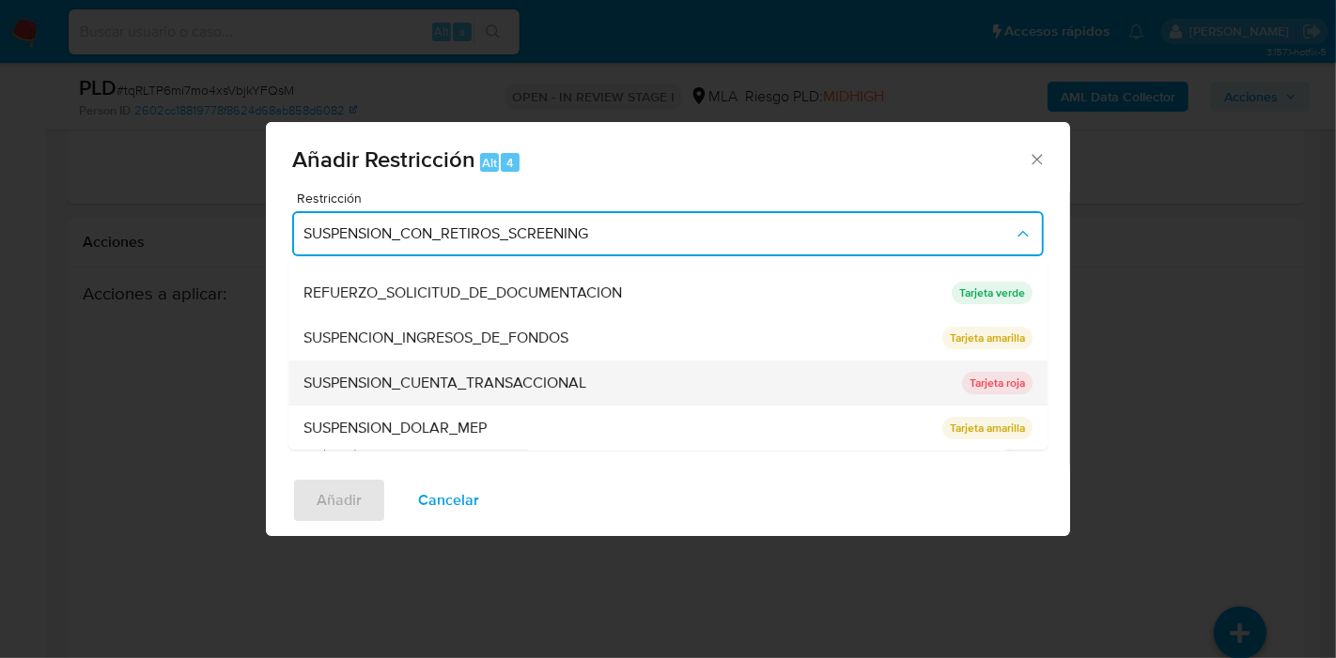
click at [486, 393] on span "SUSPENSION_CUENTA_TRANSACCIONAL" at bounding box center [444, 383] width 283 height 19
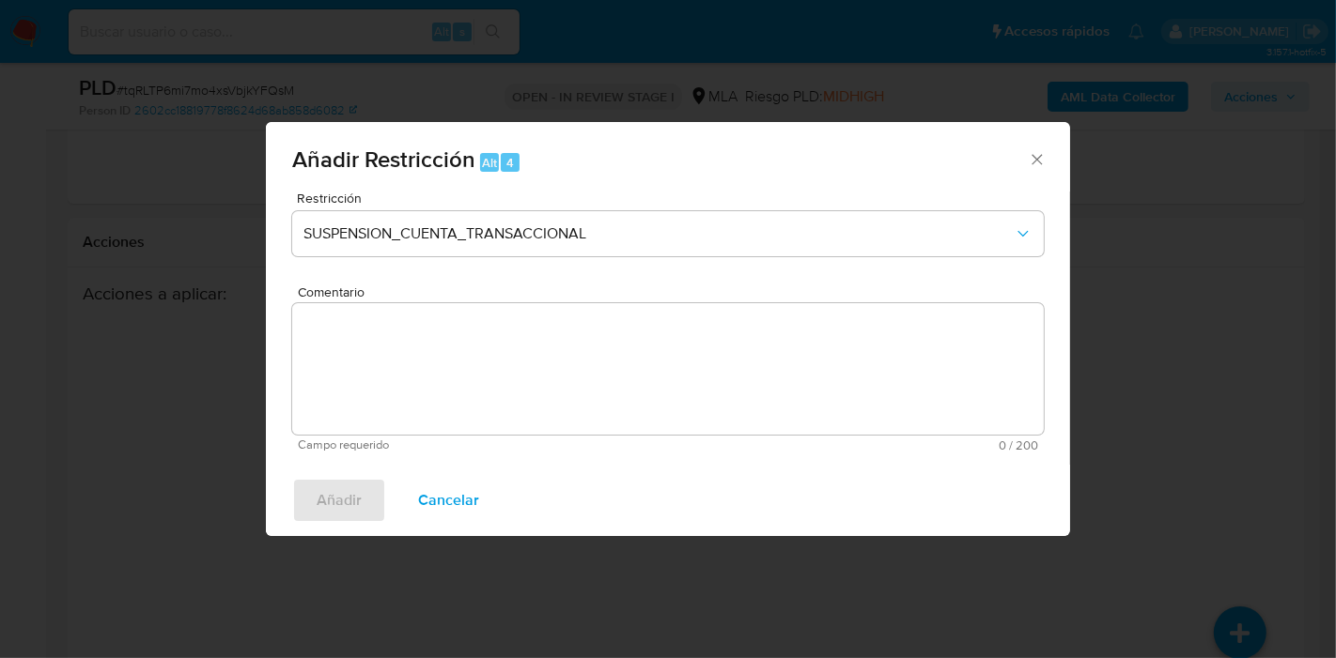
click at [490, 405] on textarea "Comentario" at bounding box center [667, 368] width 751 height 131
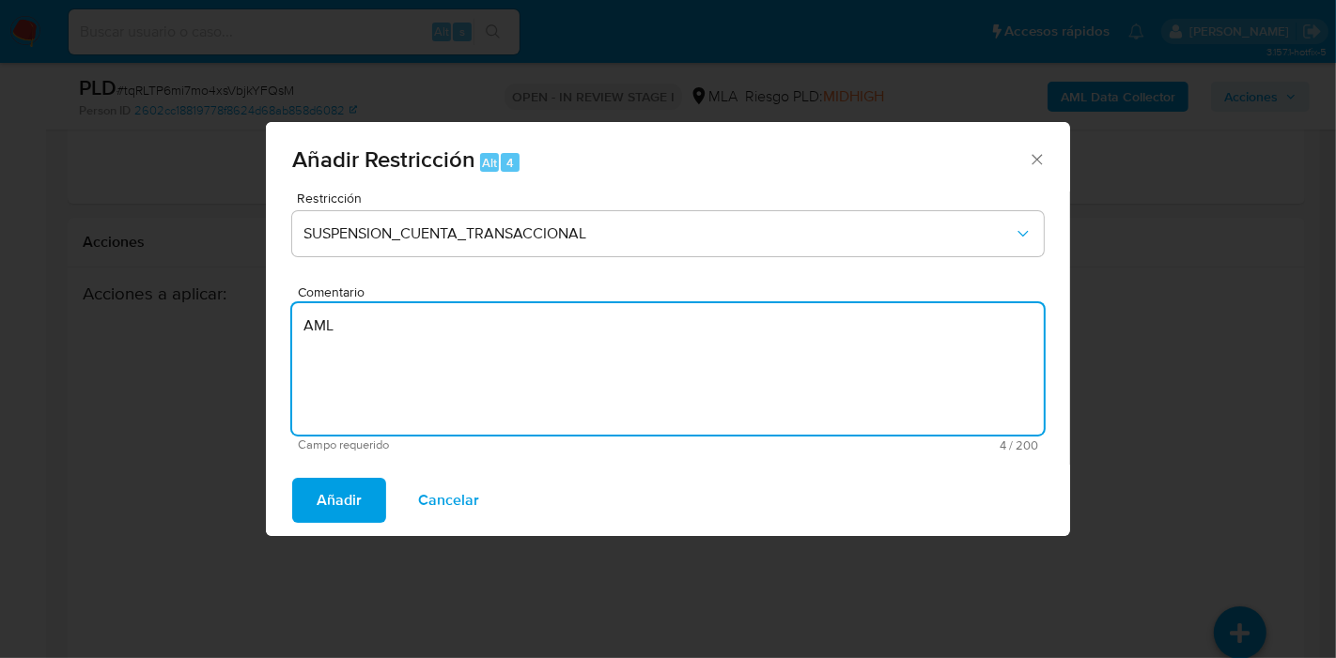
type textarea "AML"
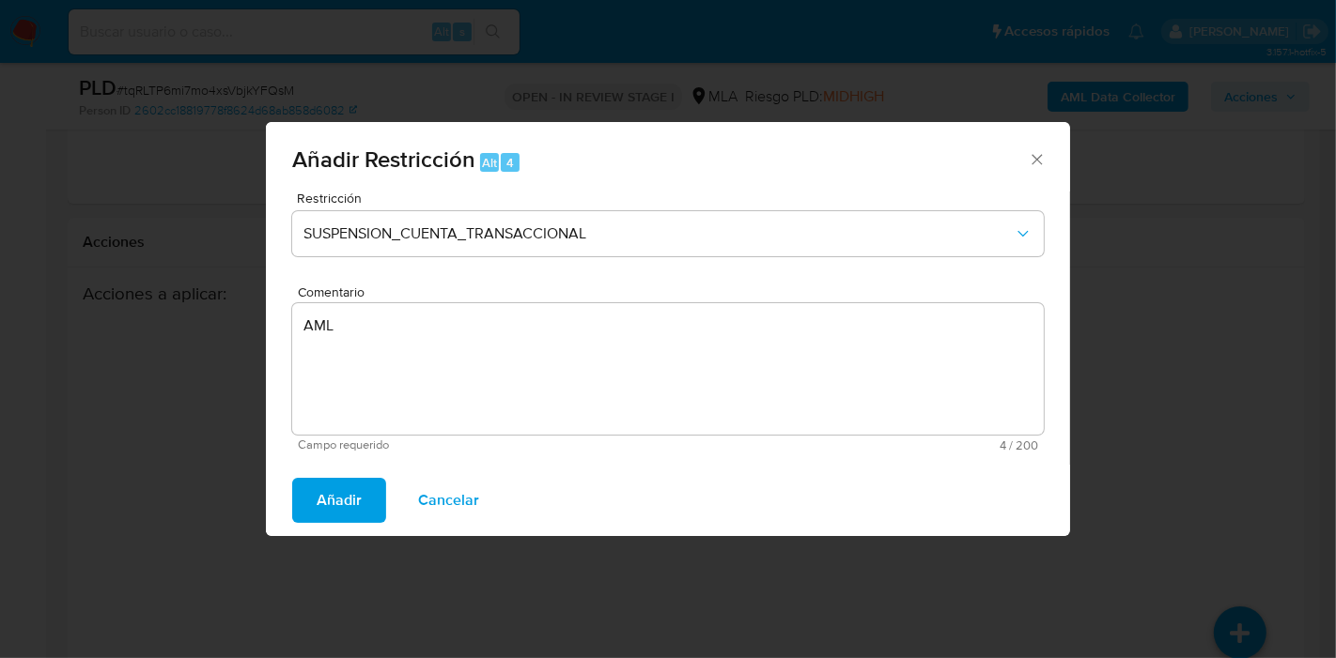
drag, startPoint x: 274, startPoint y: 514, endPoint x: 289, endPoint y: 508, distance: 16.1
click at [276, 512] on div "Añadir Cancelar" at bounding box center [668, 500] width 804 height 71
click at [289, 508] on div "Añadir Cancelar" at bounding box center [668, 500] width 804 height 71
click at [348, 503] on span "Añadir" at bounding box center [339, 500] width 45 height 41
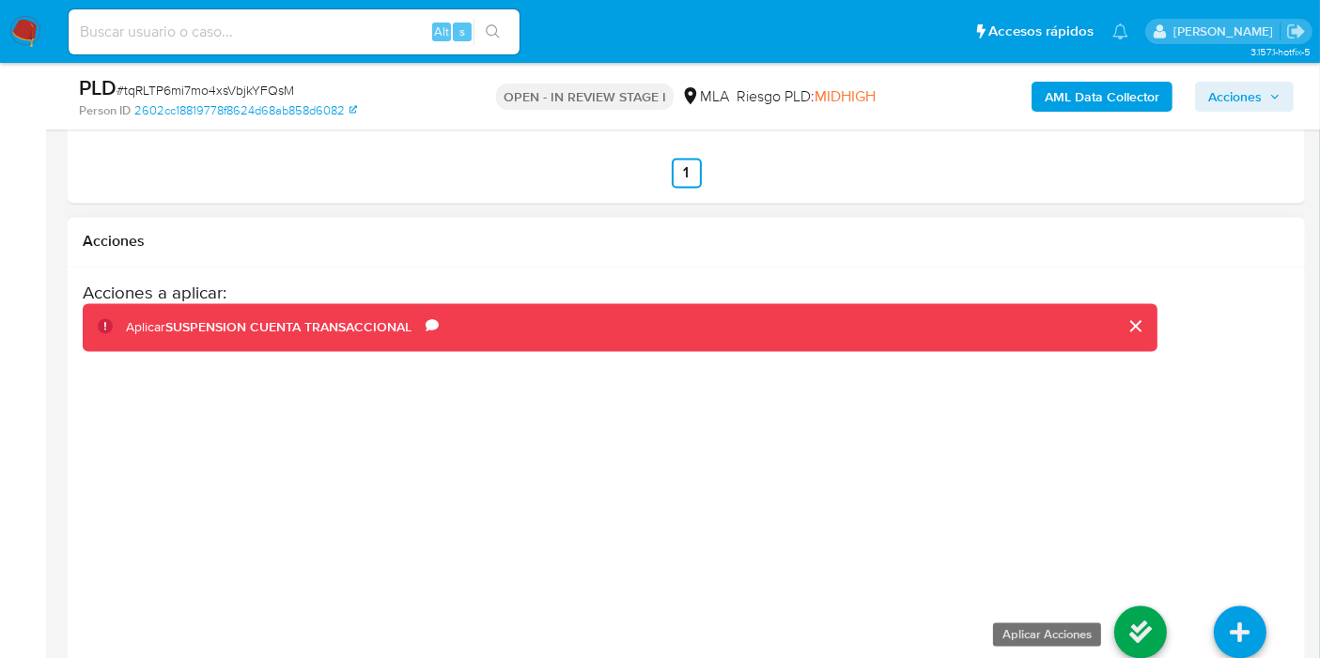
click at [1127, 607] on link at bounding box center [1140, 633] width 53 height 53
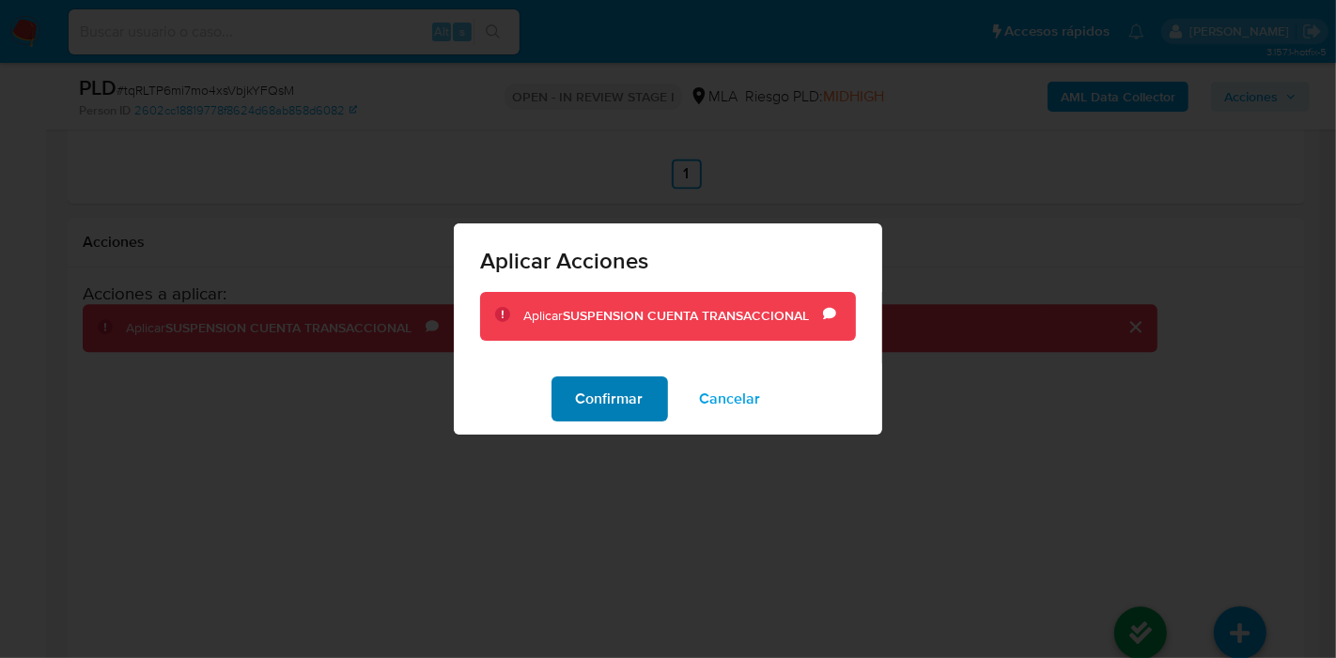
click at [625, 387] on span "Confirmar" at bounding box center [610, 399] width 68 height 41
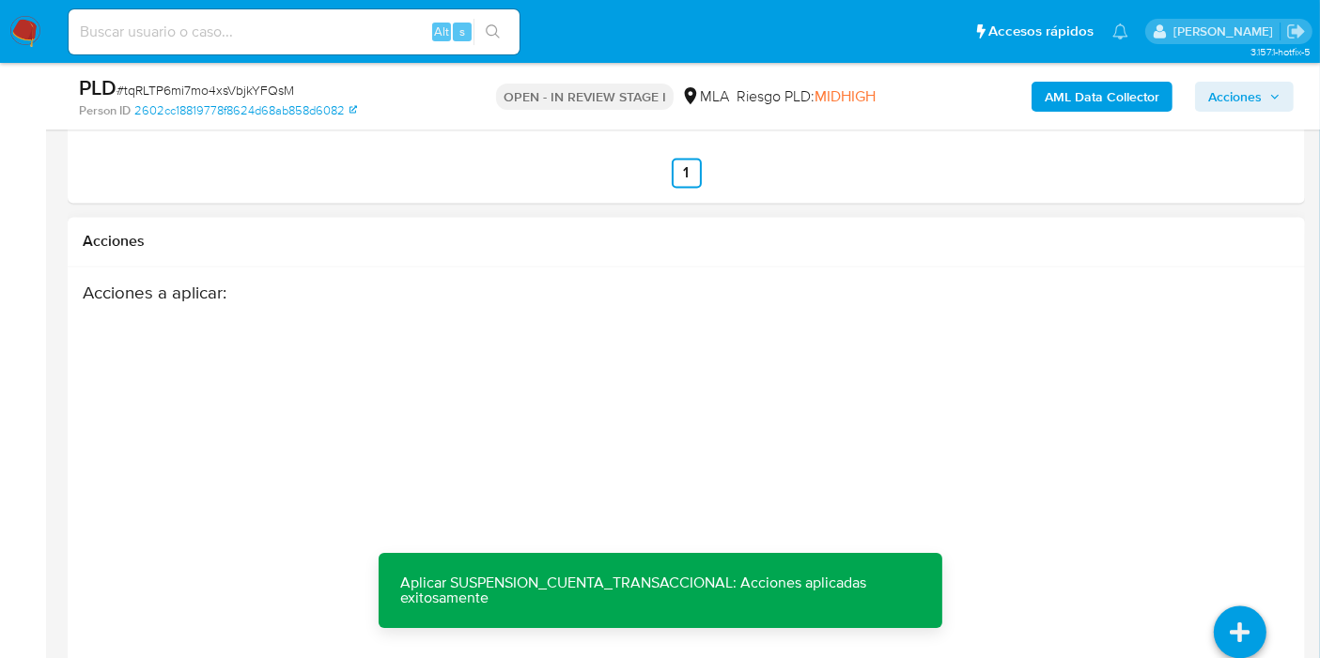
click at [531, 411] on div "Acciones a aplicar :" at bounding box center [620, 433] width 1075 height 301
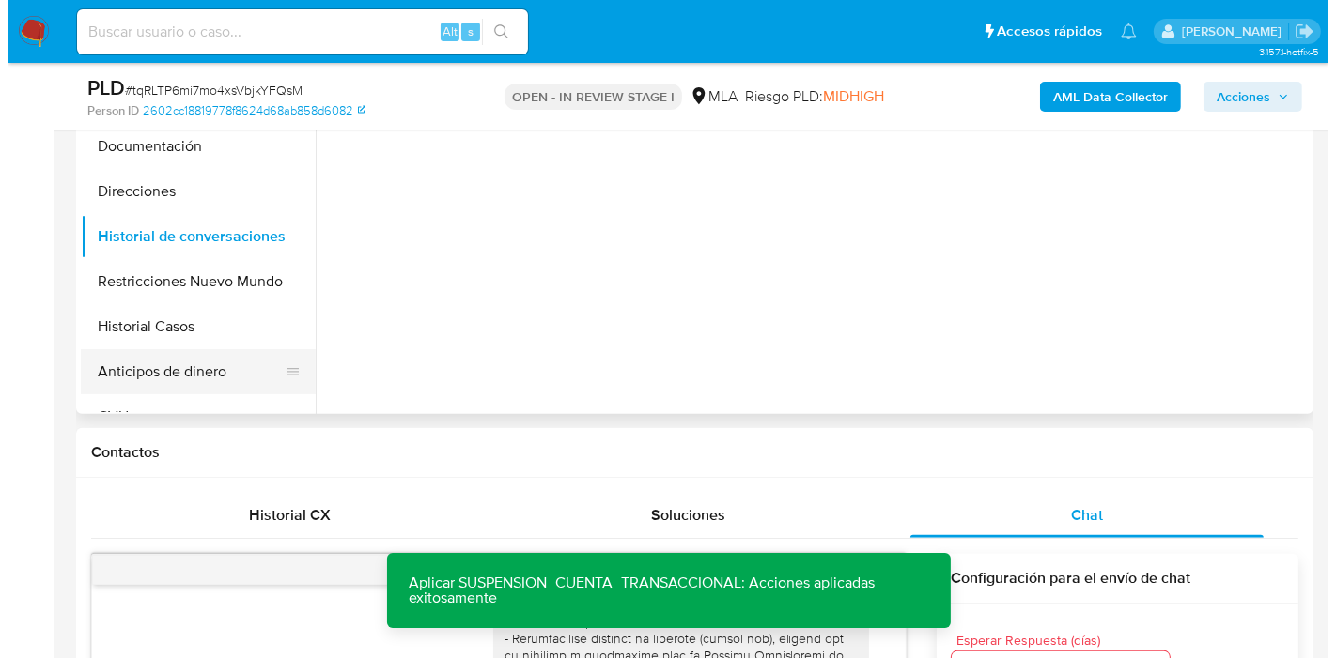
scroll to position [346, 0]
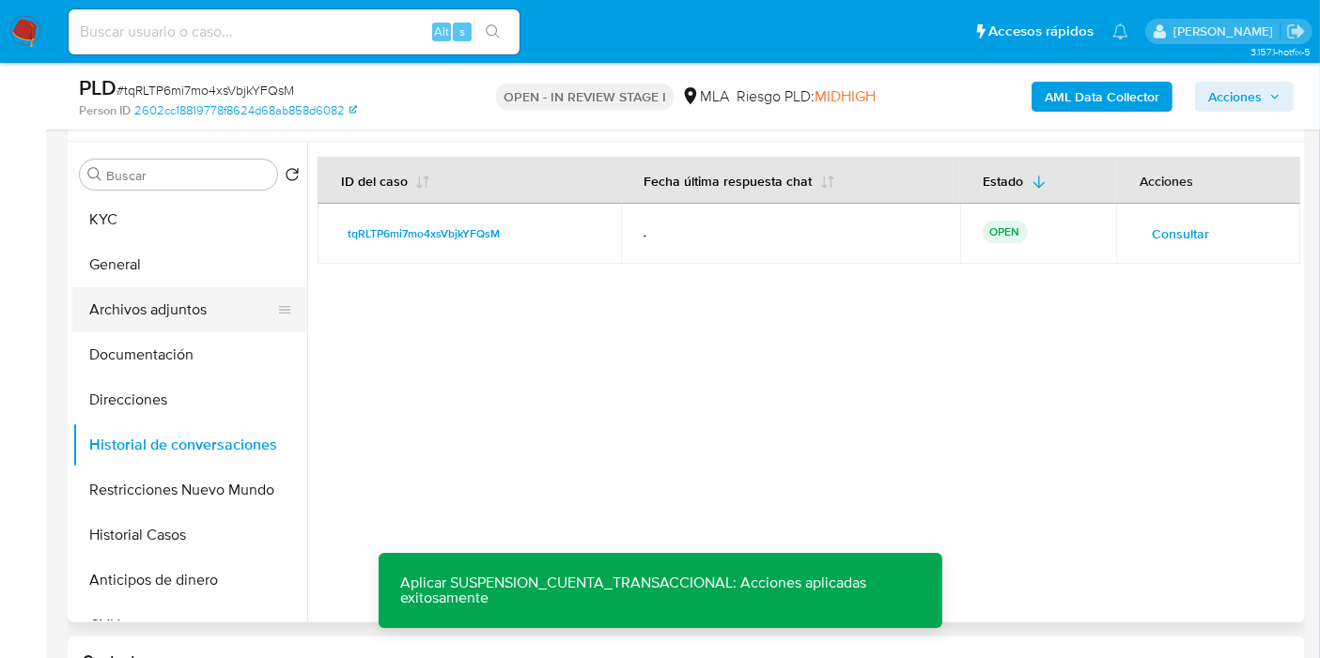
click at [209, 320] on button "Archivos adjuntos" at bounding box center [182, 309] width 220 height 45
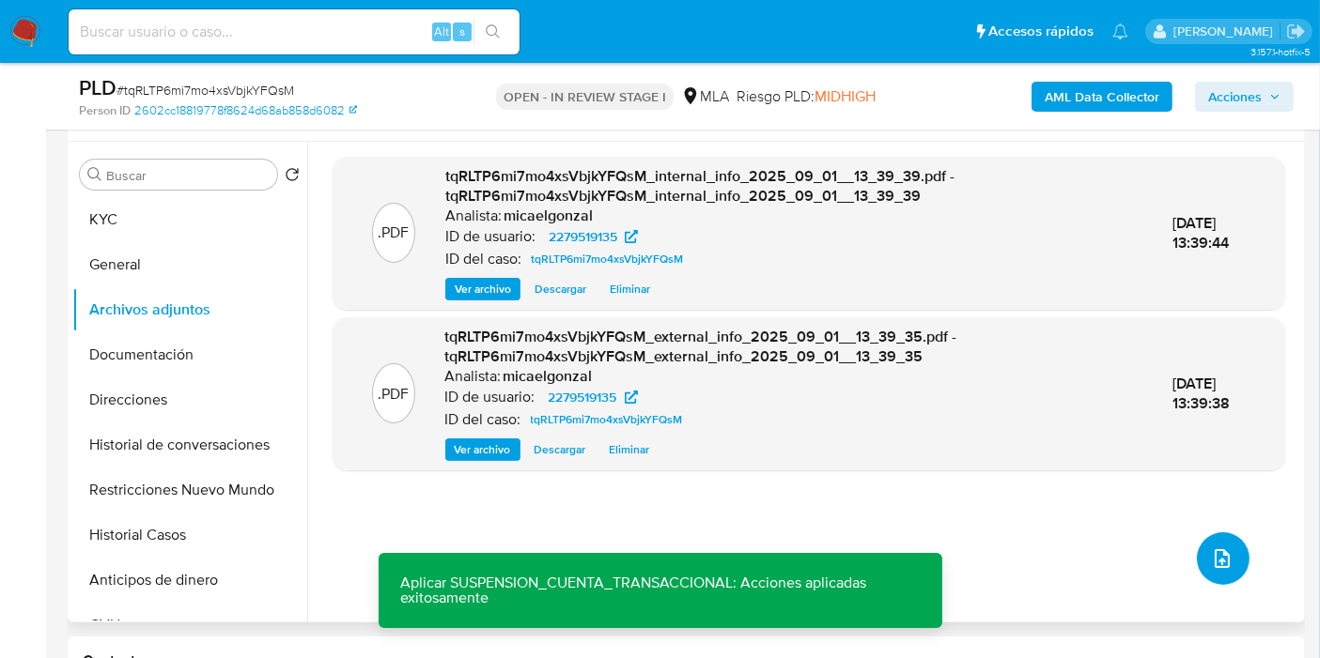
click at [1197, 558] on button "upload-file" at bounding box center [1223, 559] width 53 height 53
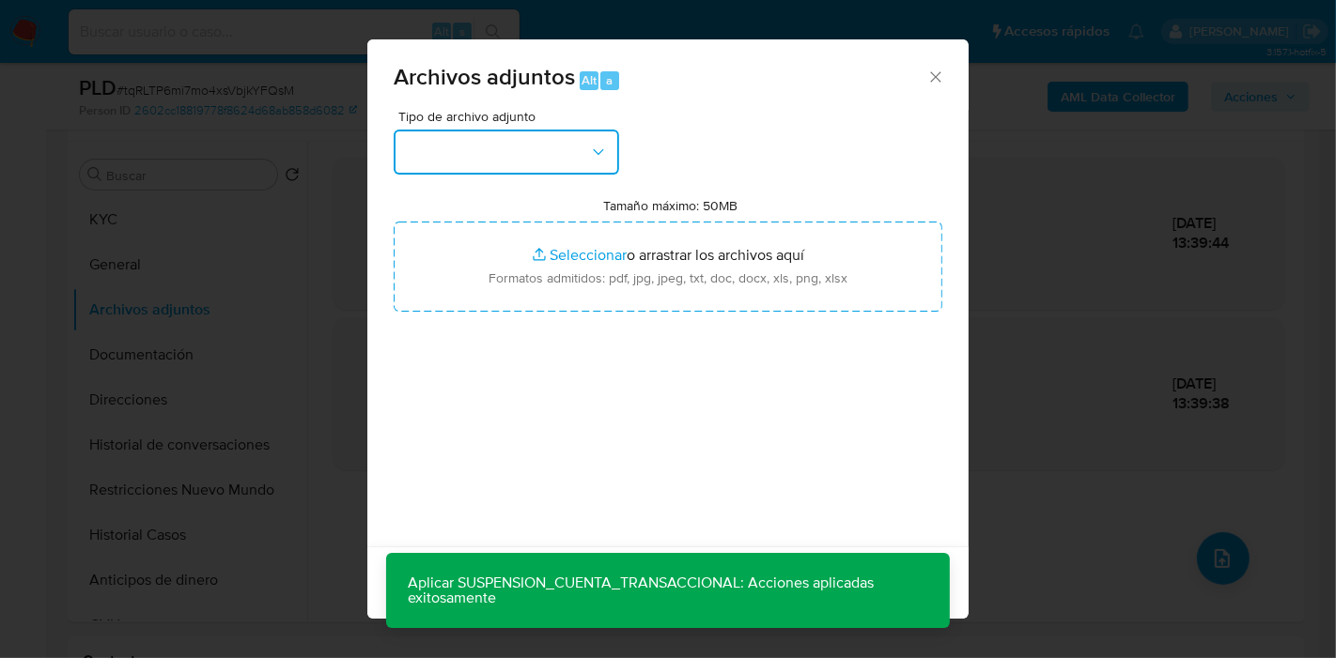
click at [545, 173] on button "button" at bounding box center [506, 152] width 225 height 45
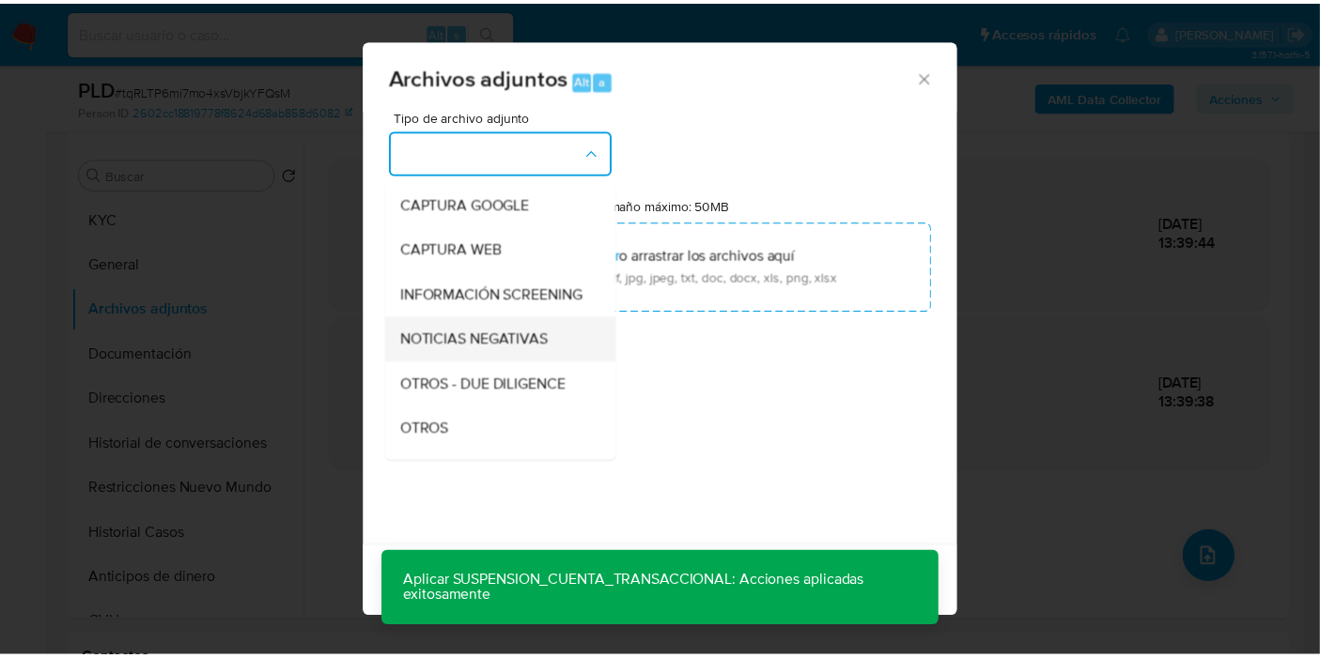
scroll to position [209, 0]
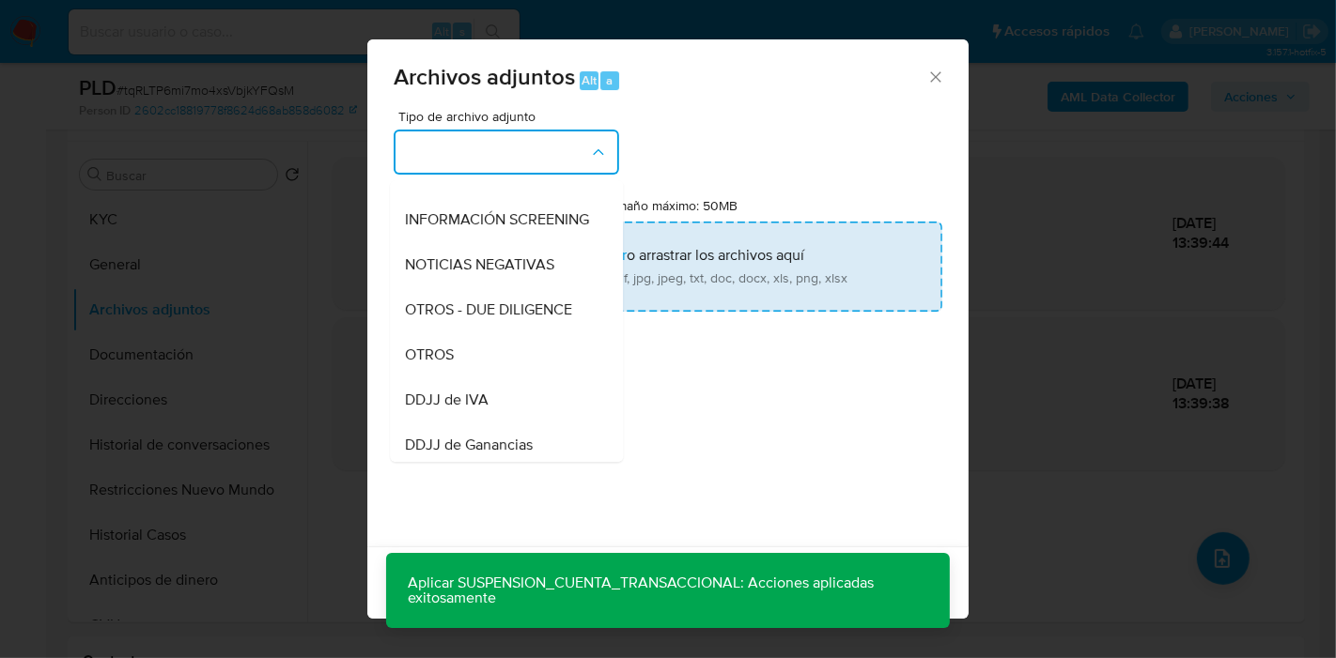
drag, startPoint x: 432, startPoint y: 365, endPoint x: 638, endPoint y: 283, distance: 221.7
click at [432, 364] on span "OTROS" at bounding box center [429, 355] width 49 height 19
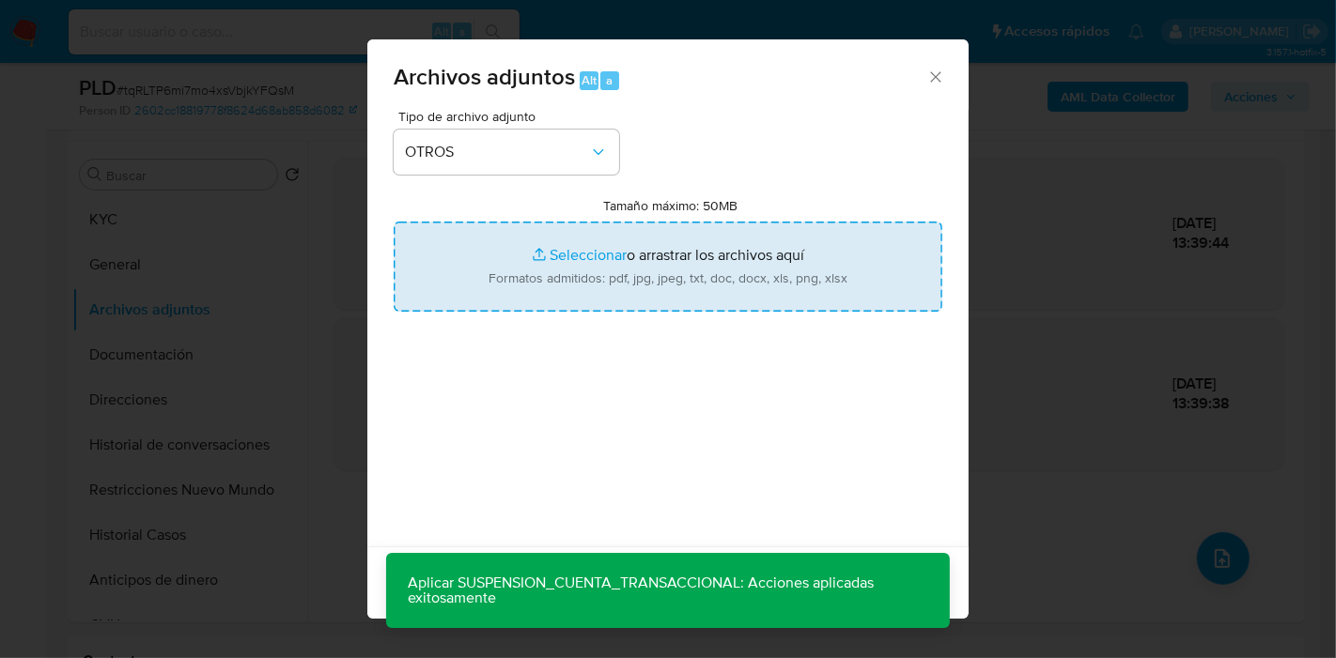
click at [687, 281] on input "Tamaño máximo: 50MB Seleccionar archivos" at bounding box center [668, 267] width 549 height 90
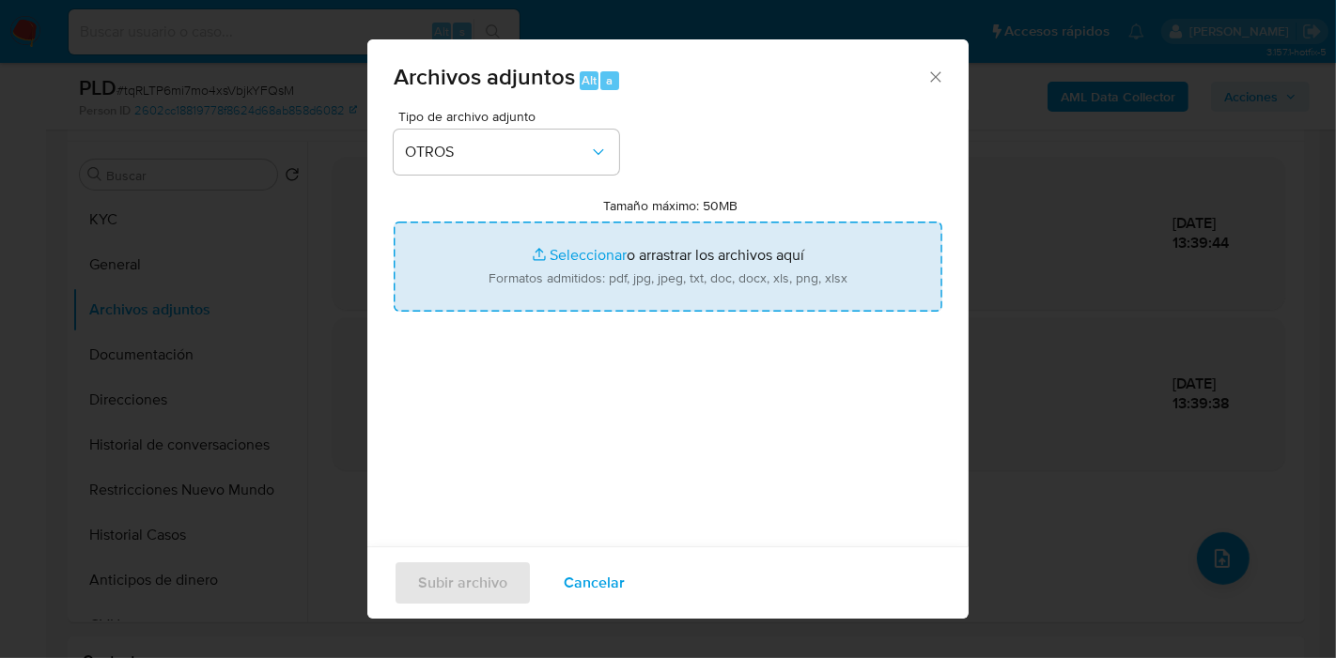
type input "C:\fakepath\Certificacion Negativa - Dario Yoel Miranda.pdf"
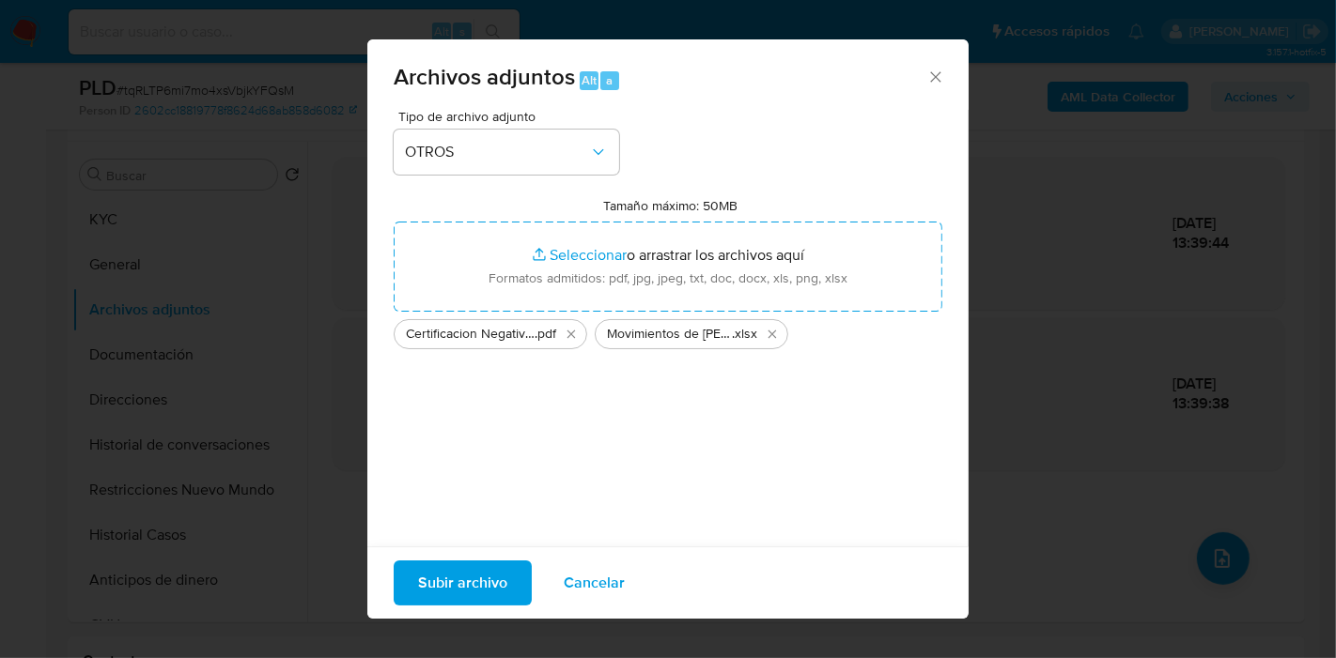
click at [599, 425] on div "Tipo de archivo adjunto OTROS Tamaño máximo: 50MB Seleccionar archivos Seleccio…" at bounding box center [668, 331] width 549 height 443
click at [477, 569] on span "Subir archivo" at bounding box center [462, 583] width 89 height 41
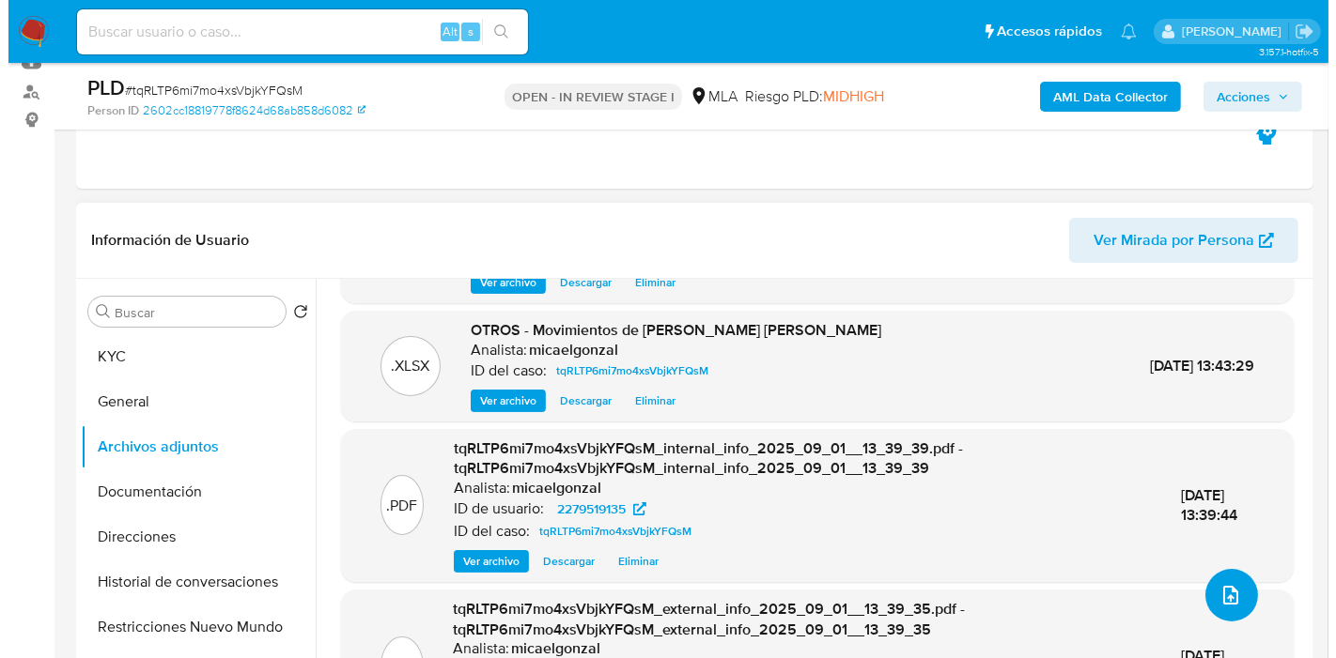
scroll to position [241, 0]
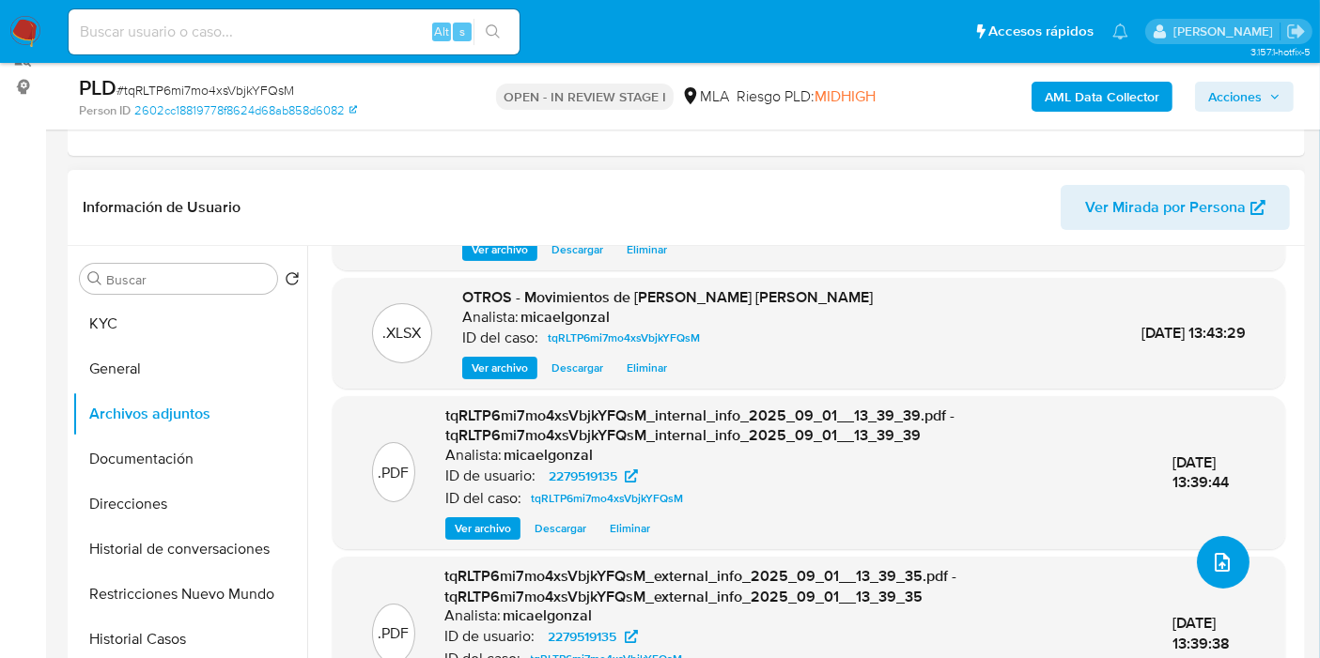
click at [1214, 563] on icon "upload-file" at bounding box center [1221, 562] width 15 height 19
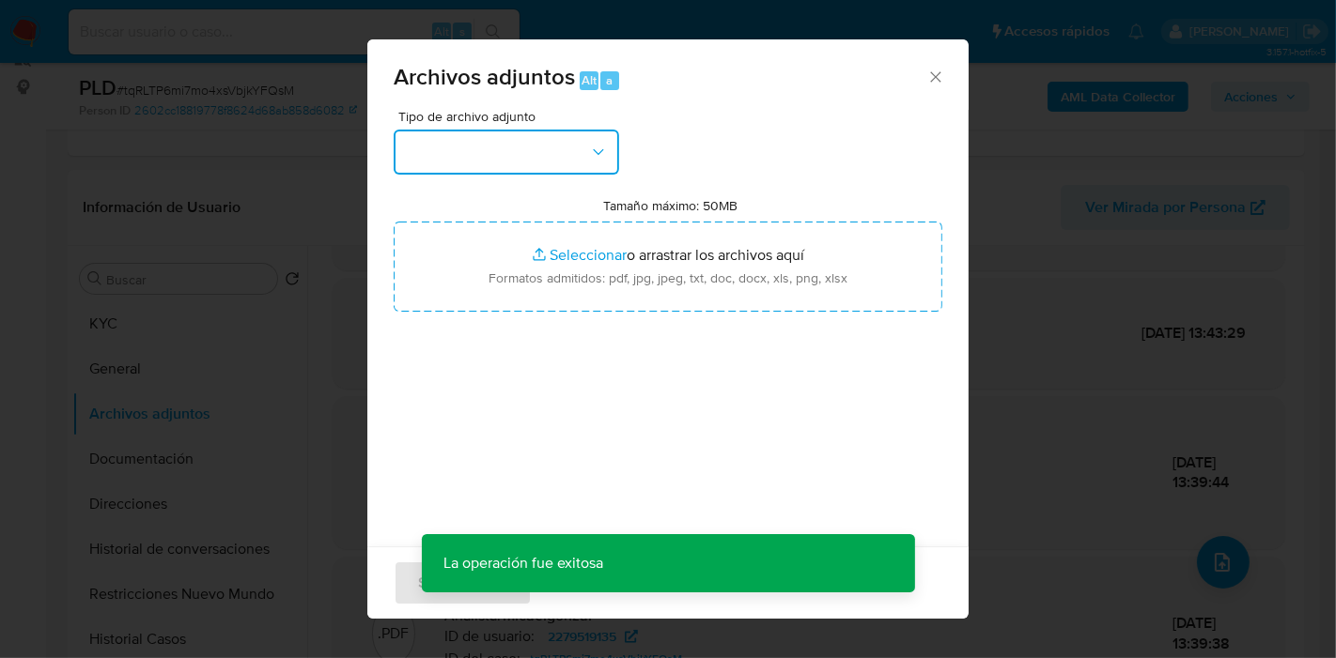
click at [534, 159] on button "button" at bounding box center [506, 152] width 225 height 45
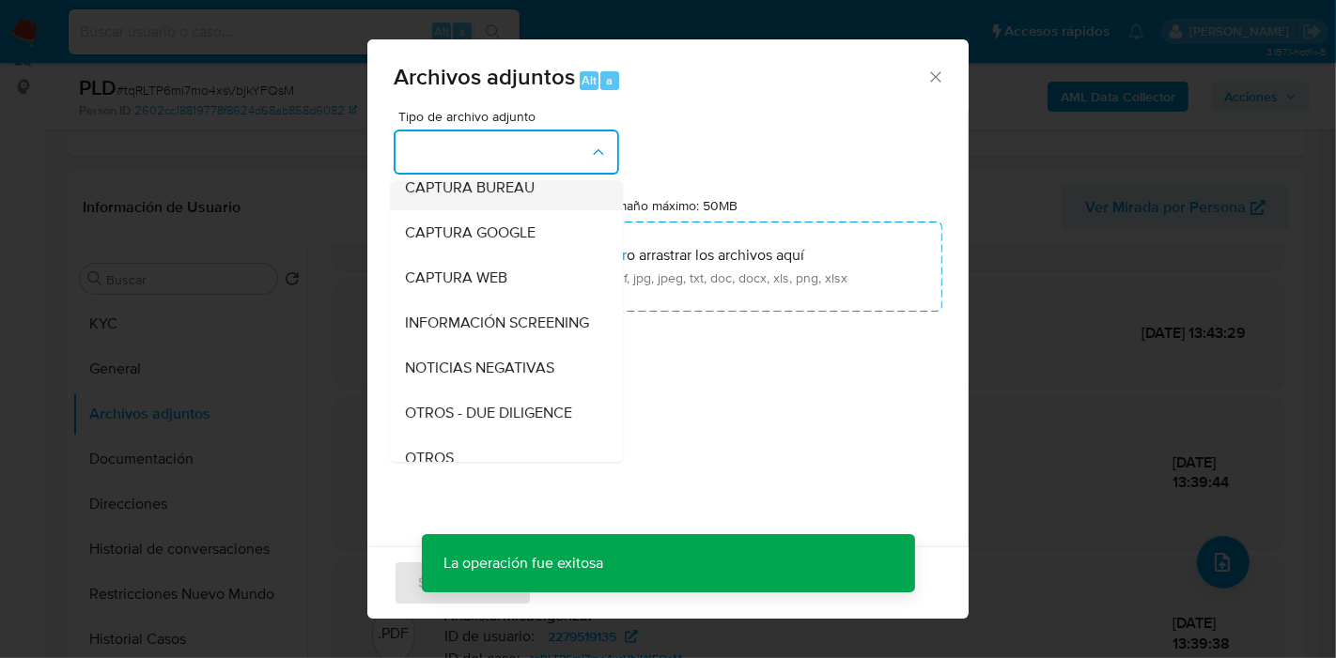
scroll to position [209, 0]
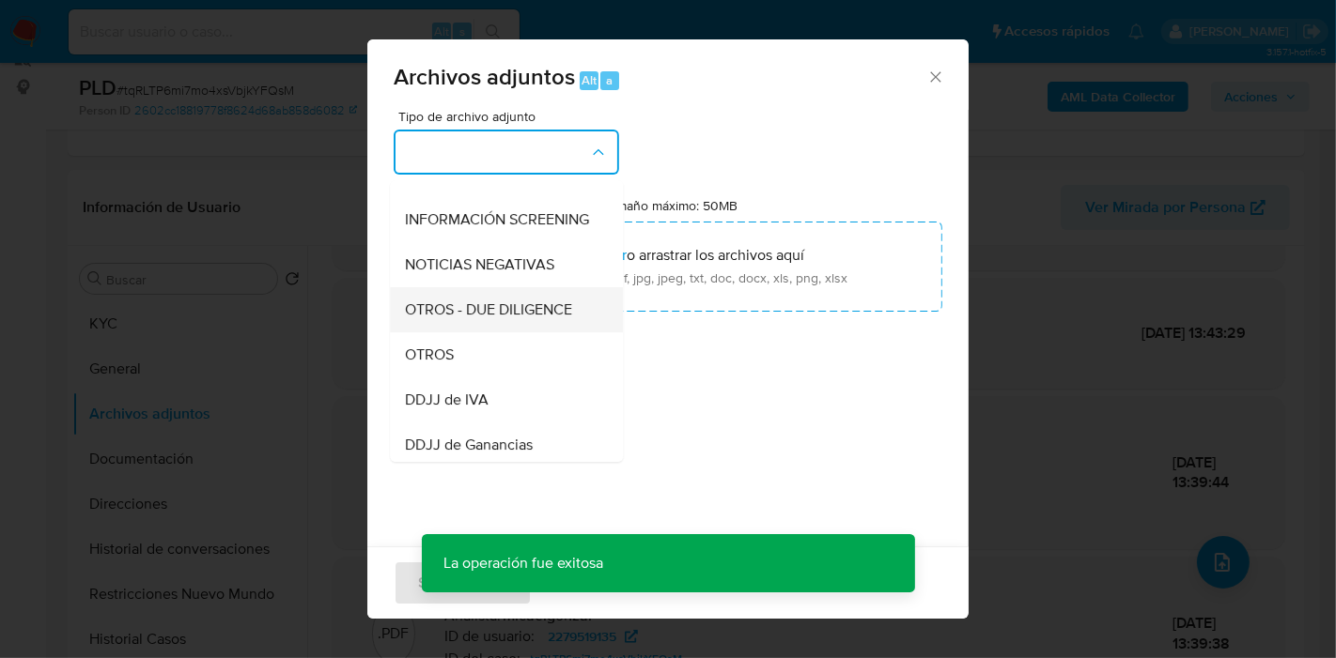
click at [464, 332] on div "OTROS - DUE DILIGENCE" at bounding box center [501, 309] width 192 height 45
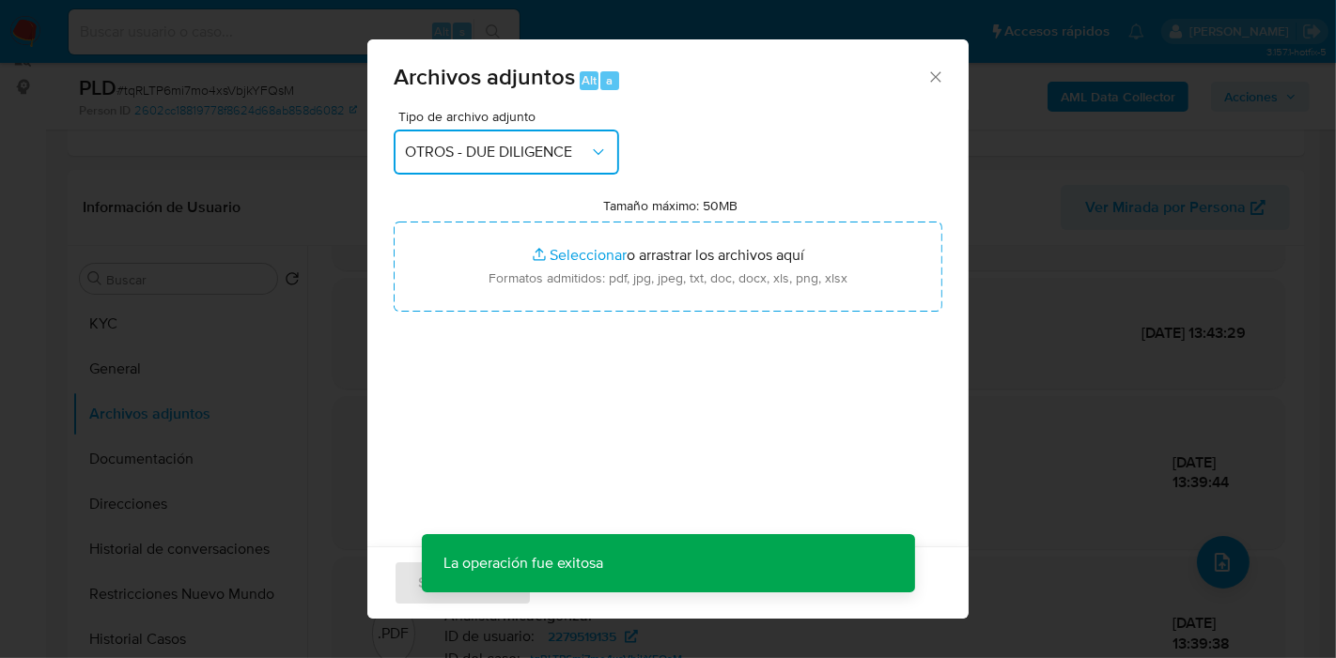
click at [570, 157] on span "OTROS - DUE DILIGENCE" at bounding box center [497, 152] width 184 height 19
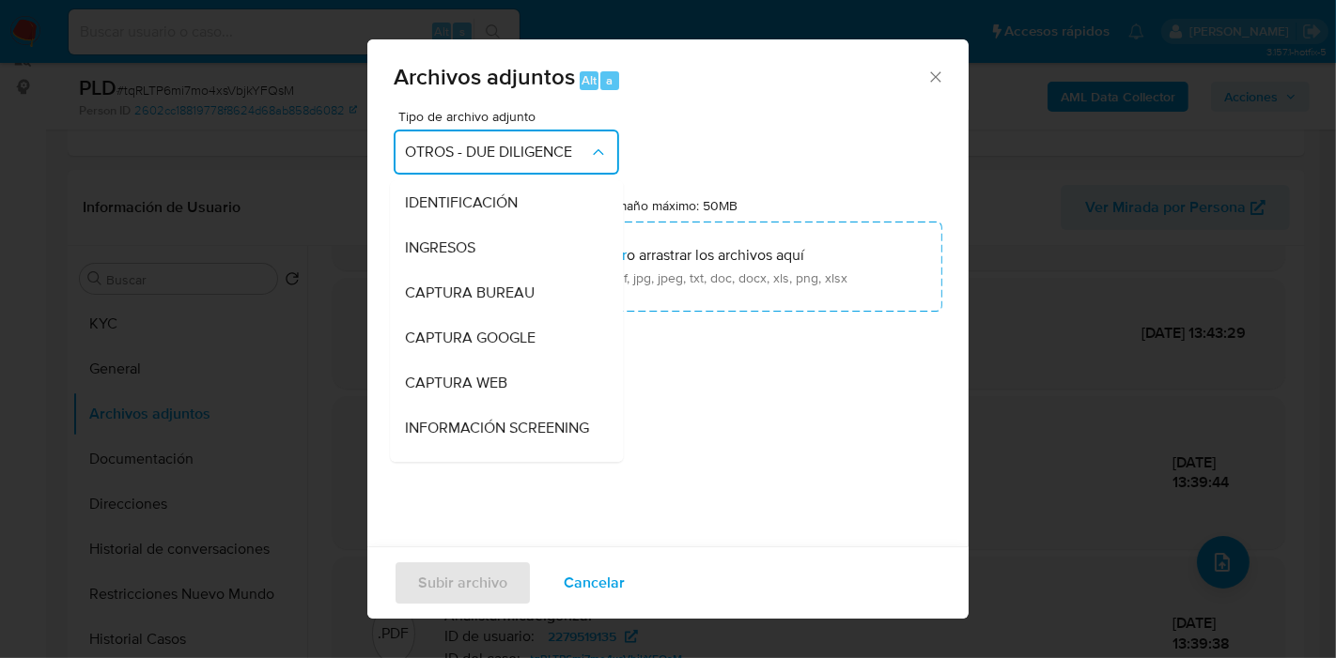
scroll to position [215, 0]
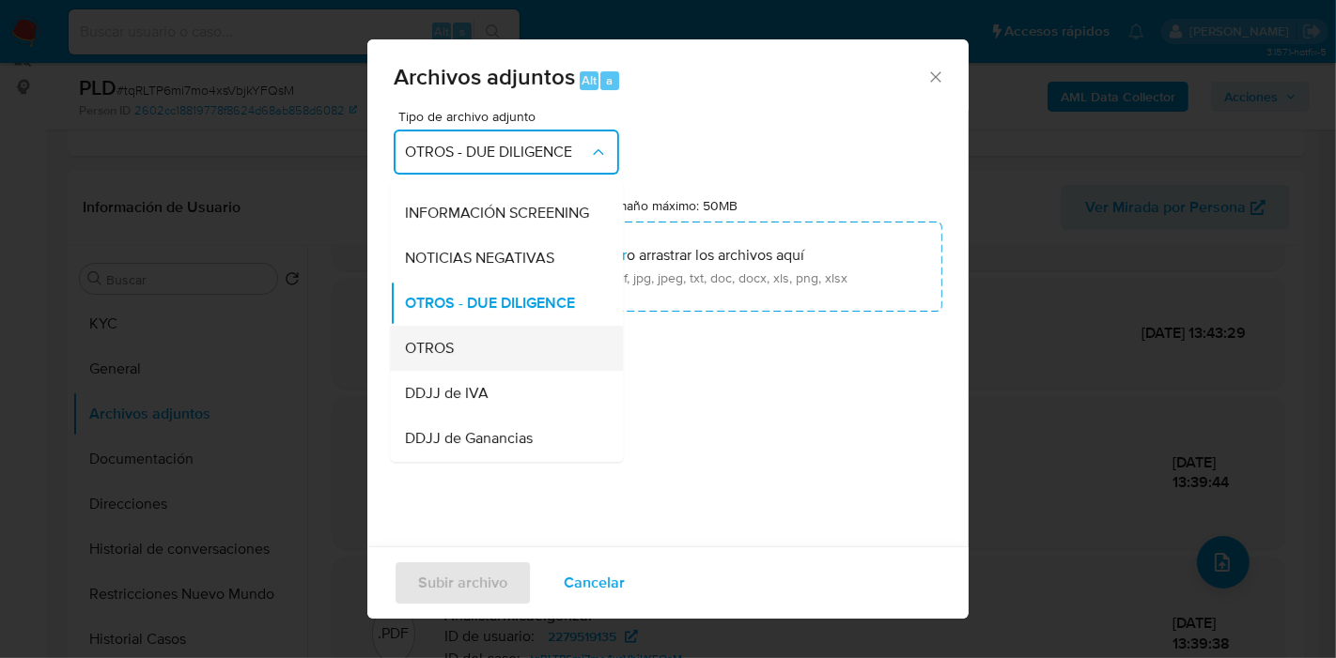
click at [440, 358] on span "OTROS" at bounding box center [429, 348] width 49 height 19
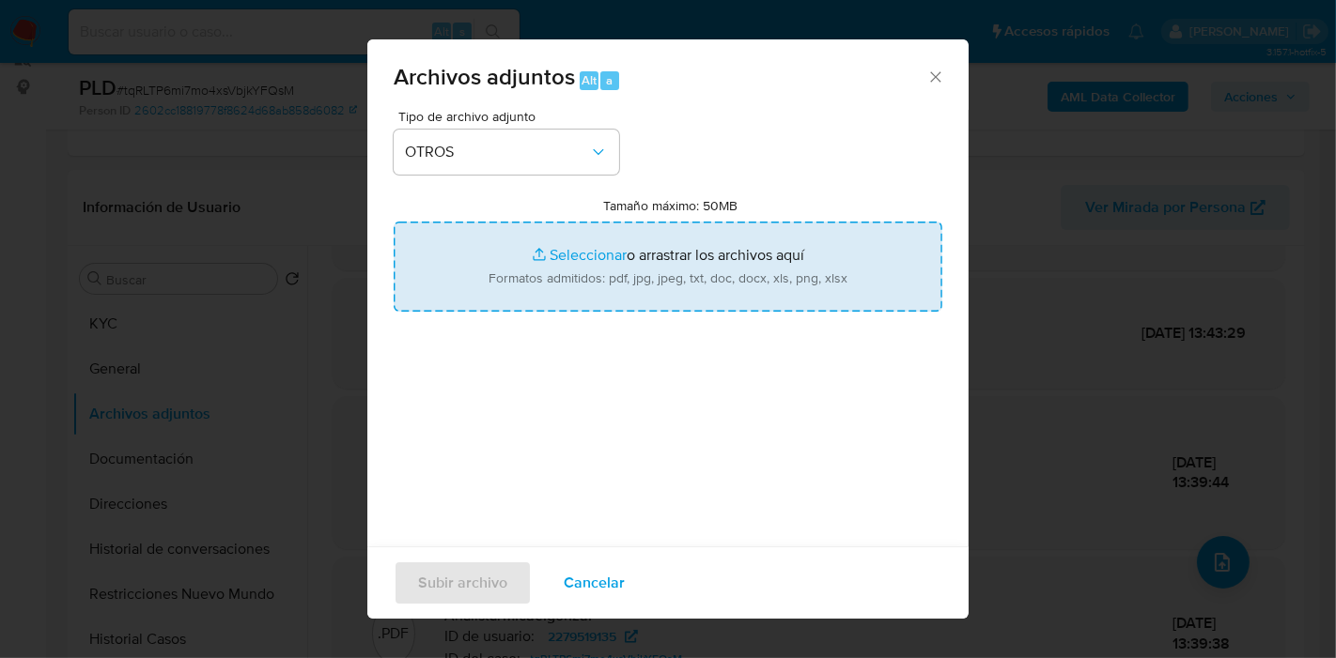
click at [571, 272] on input "Tamaño máximo: 50MB Seleccionar archivos" at bounding box center [668, 267] width 549 height 90
type input "C:\fakepath\Caselog tqRLTP6mi7mo4xsVbjkYFQsM_2025_08_19_08_20_07.docx"
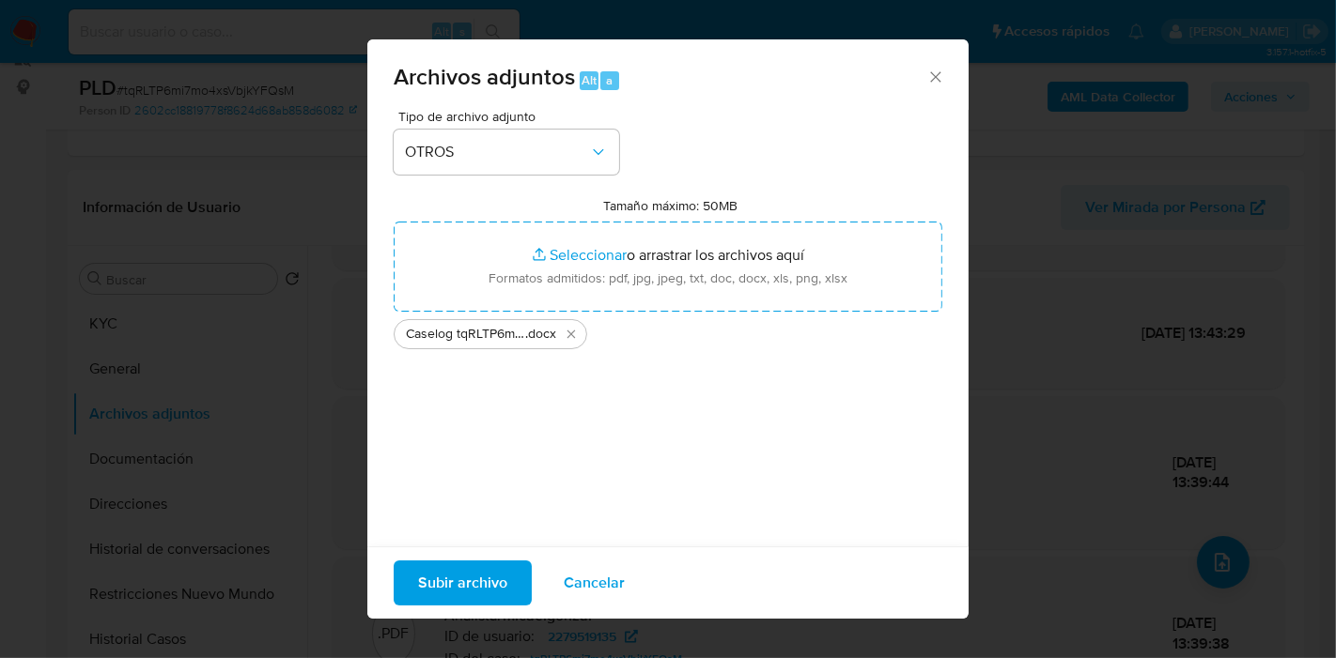
click at [480, 575] on span "Subir archivo" at bounding box center [462, 583] width 89 height 41
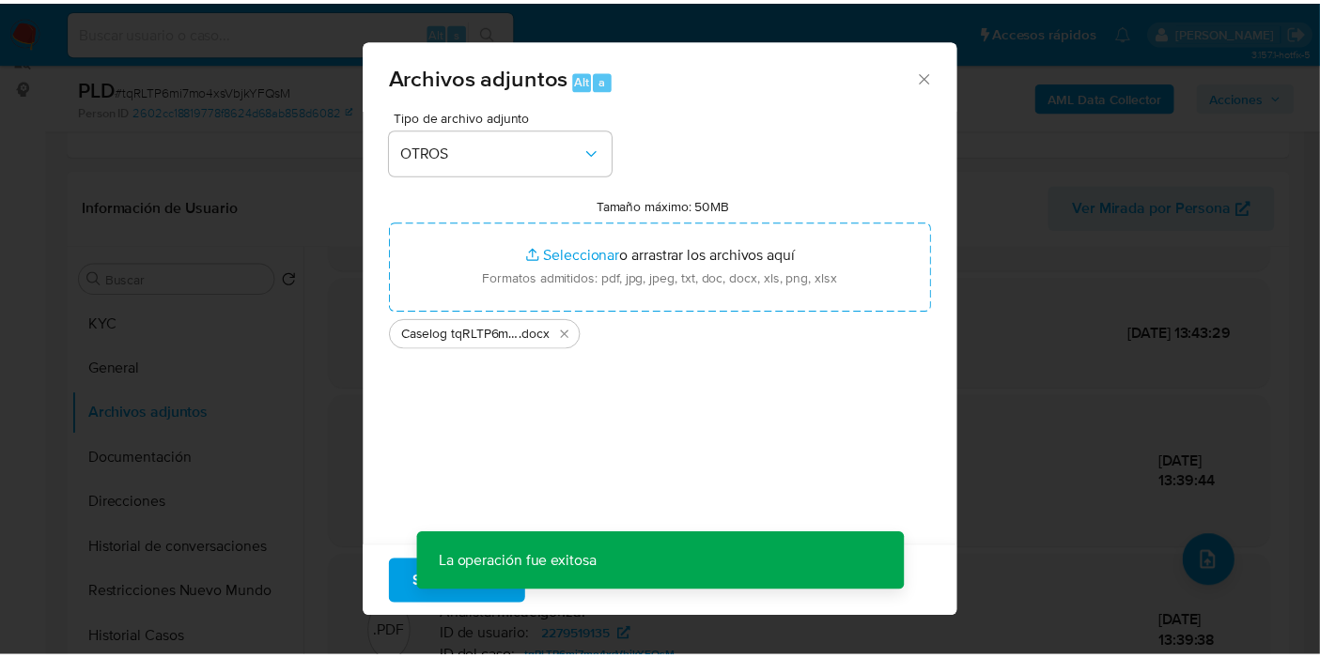
scroll to position [58, 0]
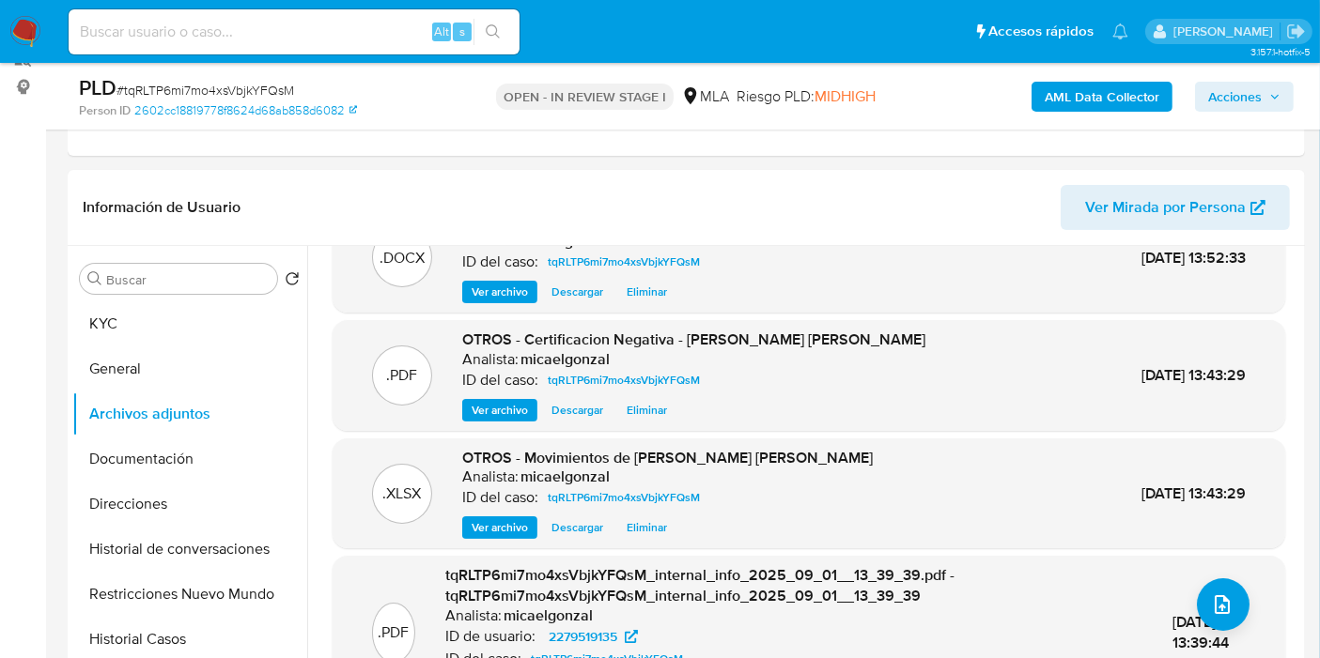
click at [201, 594] on button "Restricciones Nuevo Mundo" at bounding box center [189, 594] width 235 height 45
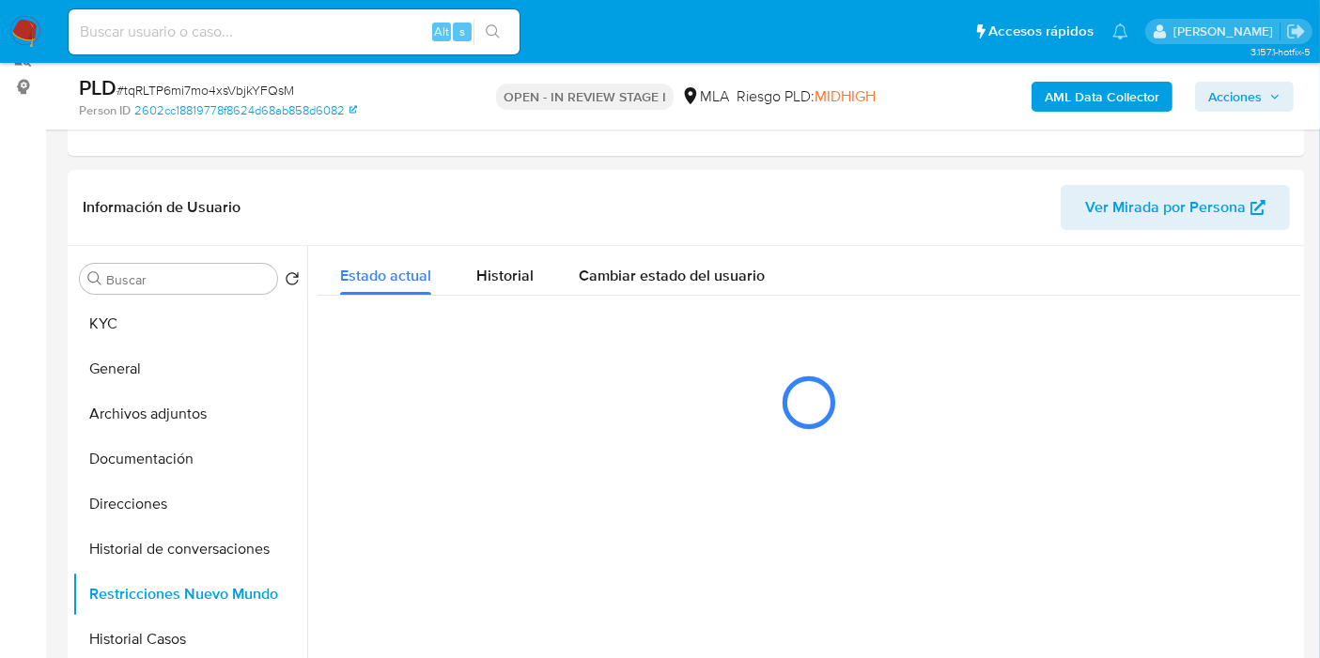
scroll to position [0, 0]
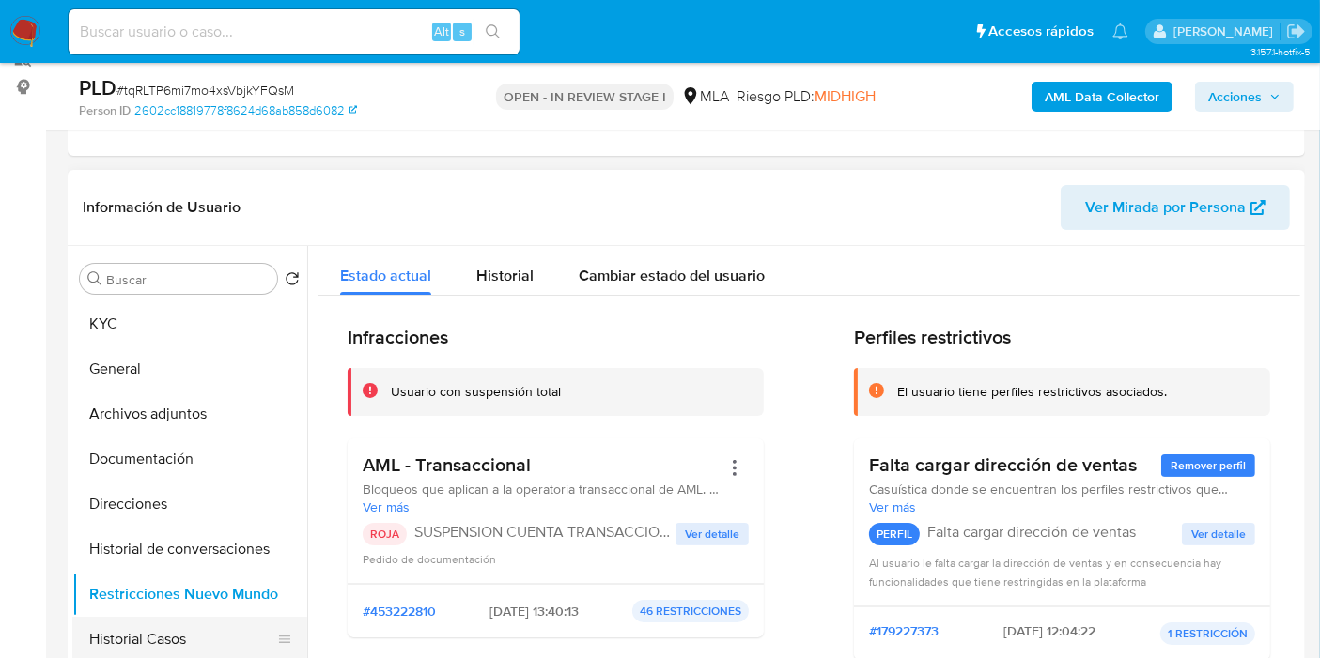
click at [149, 648] on button "Historial Casos" at bounding box center [182, 639] width 220 height 45
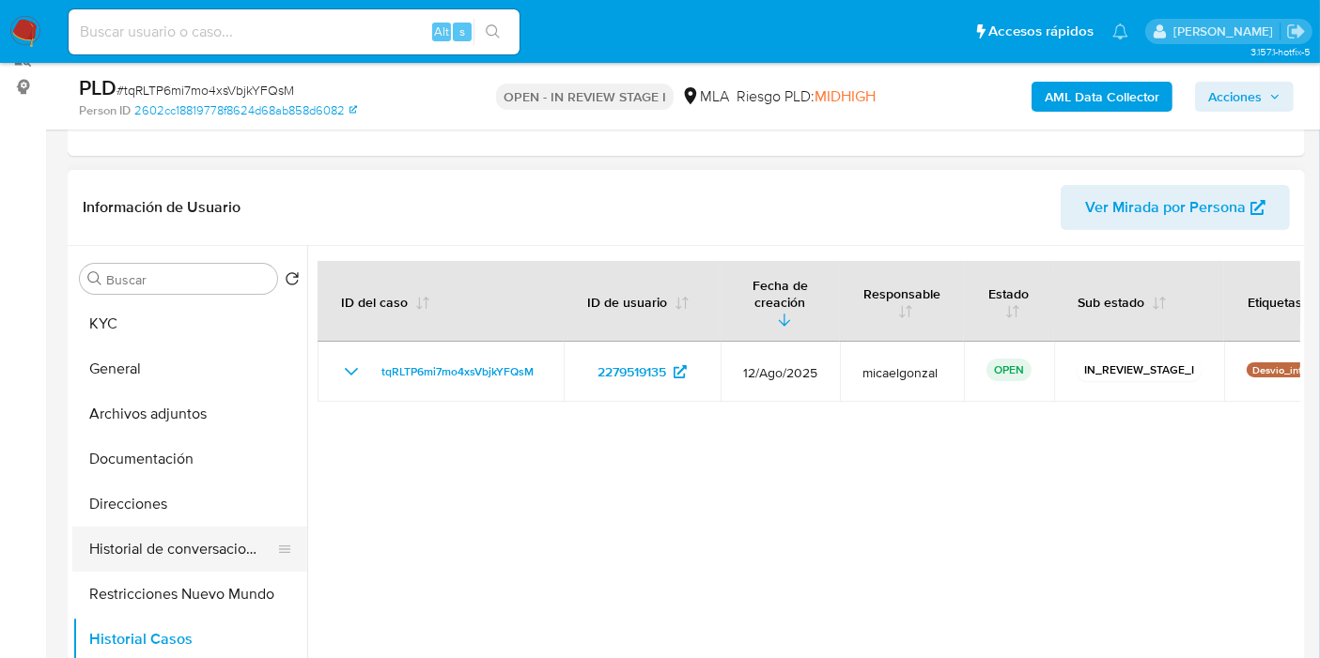
click at [232, 540] on button "Historial de conversaciones" at bounding box center [182, 549] width 220 height 45
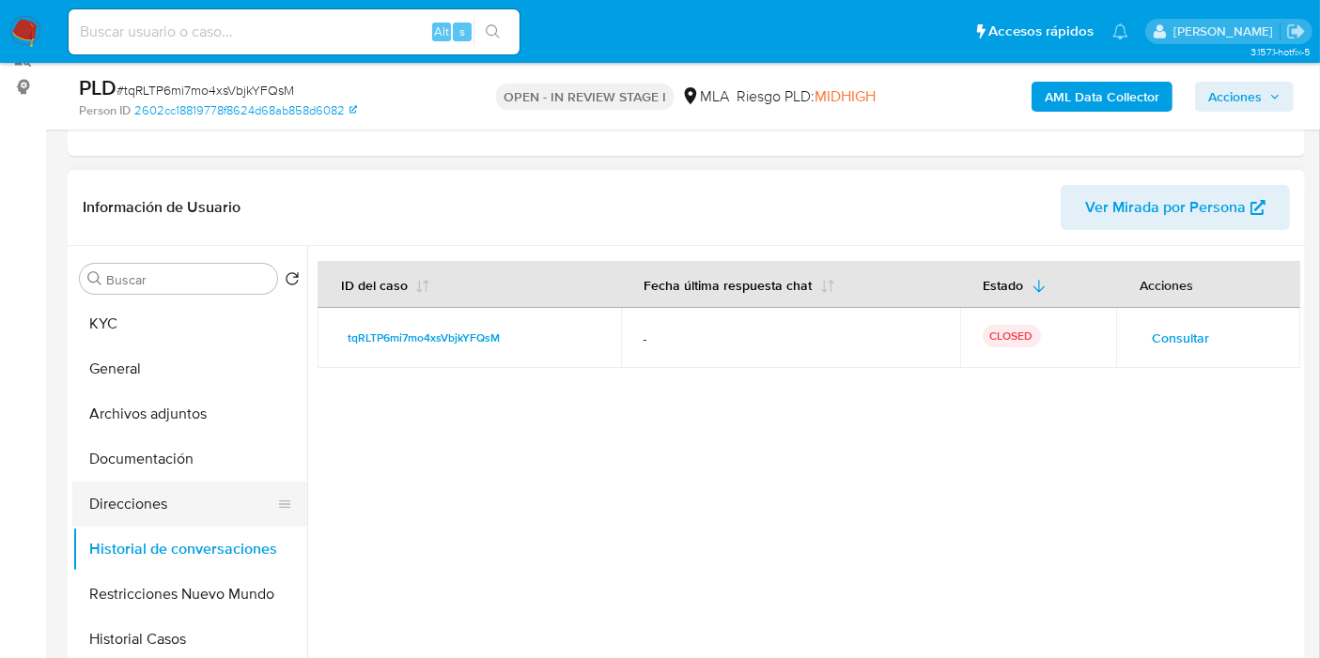
click at [227, 523] on button "Direcciones" at bounding box center [182, 504] width 220 height 45
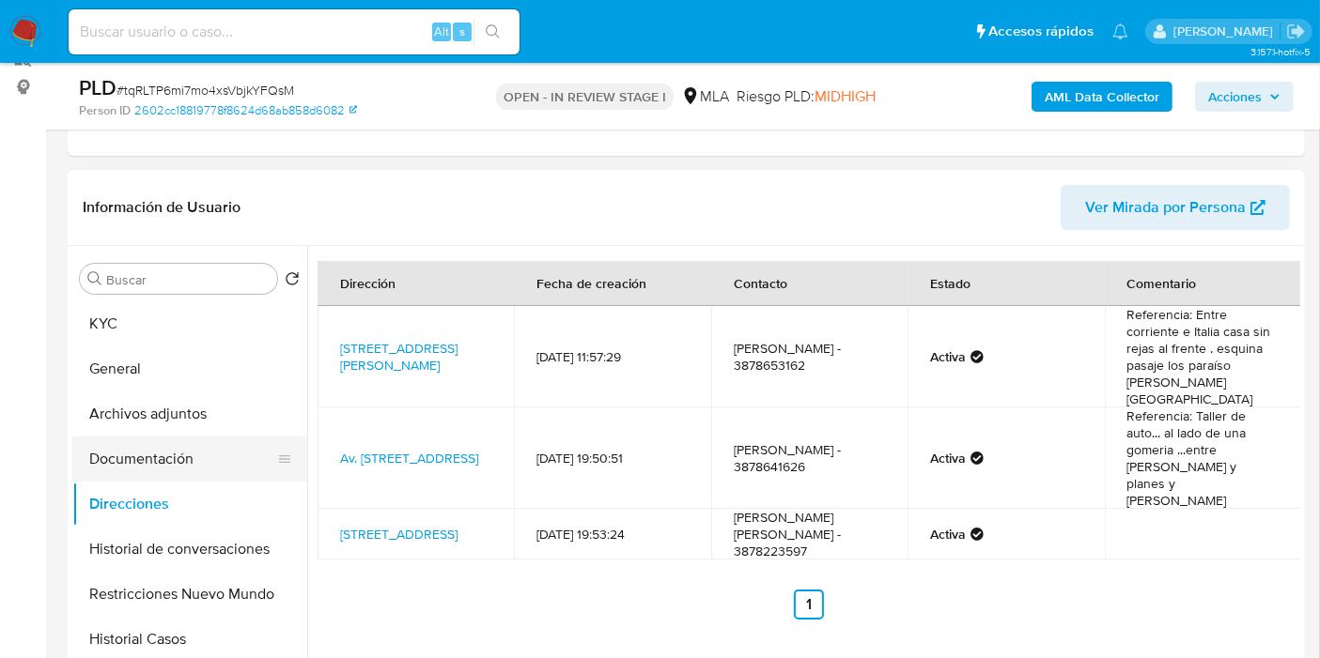
click at [230, 460] on button "Documentación" at bounding box center [182, 459] width 220 height 45
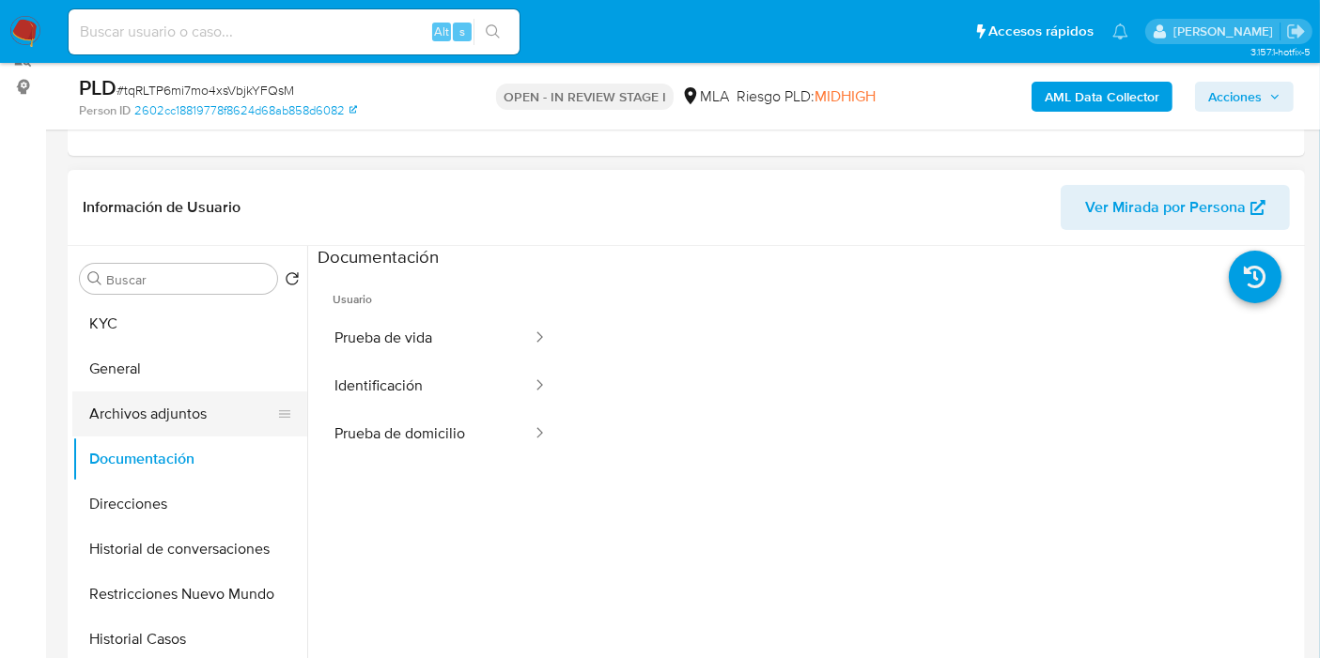
click at [230, 425] on button "Archivos adjuntos" at bounding box center [182, 414] width 220 height 45
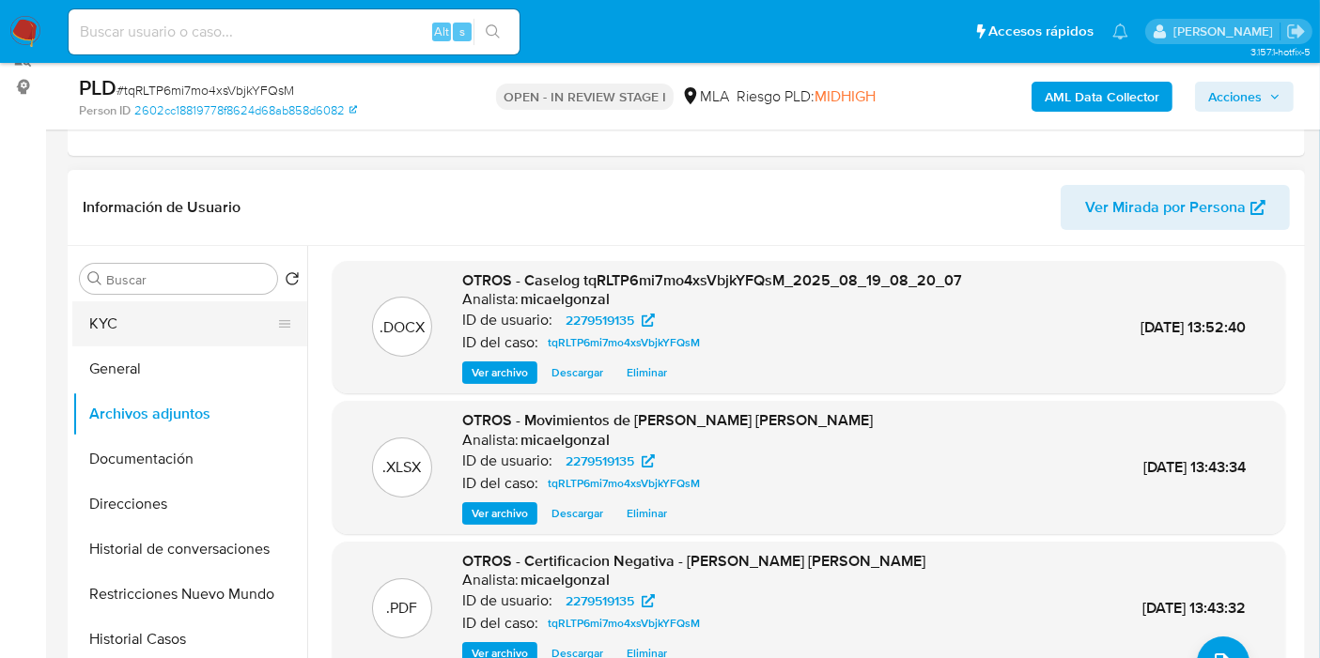
drag, startPoint x: 142, startPoint y: 384, endPoint x: 193, endPoint y: 333, distance: 72.4
click at [143, 382] on button "General" at bounding box center [189, 369] width 235 height 45
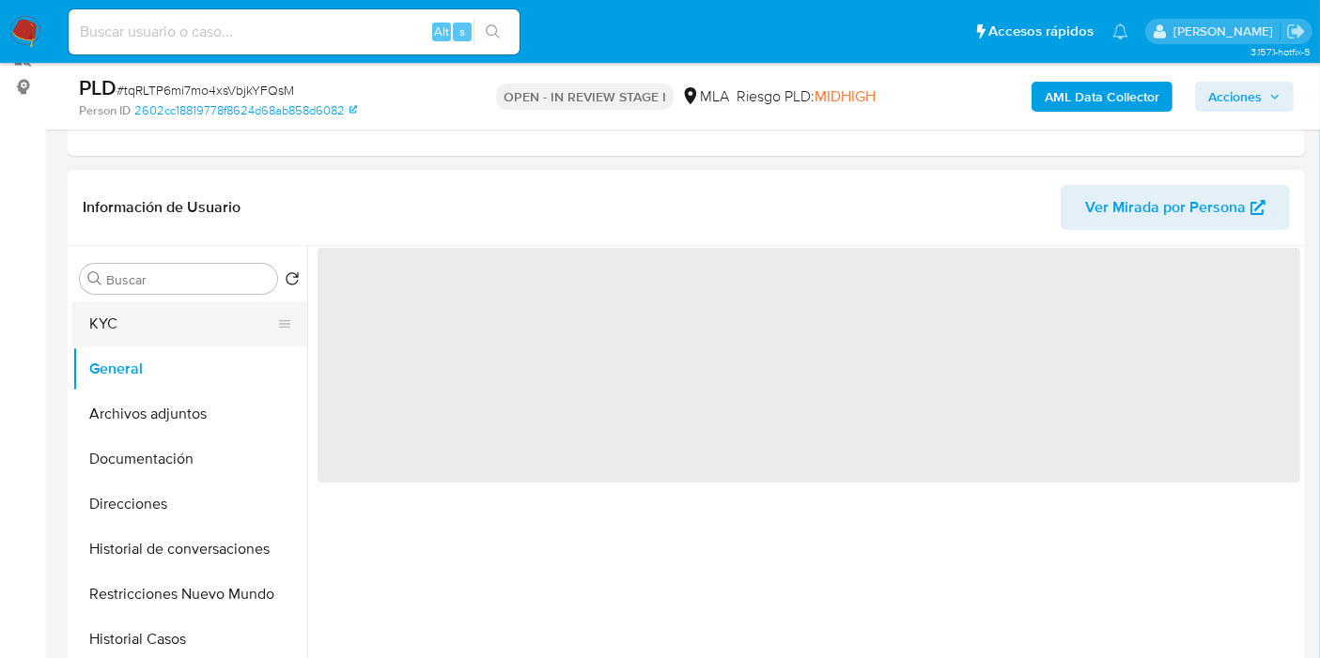
click at [193, 333] on button "KYC" at bounding box center [182, 324] width 220 height 45
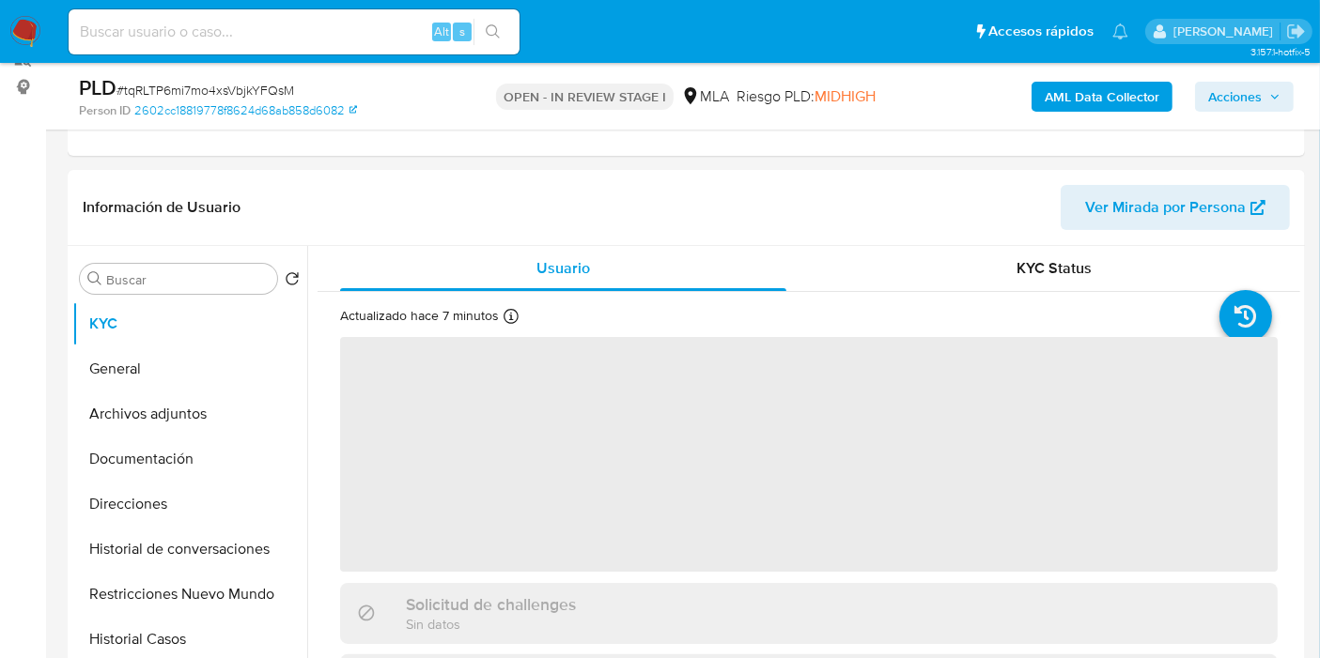
click at [1251, 91] on span "Acciones" at bounding box center [1235, 97] width 54 height 30
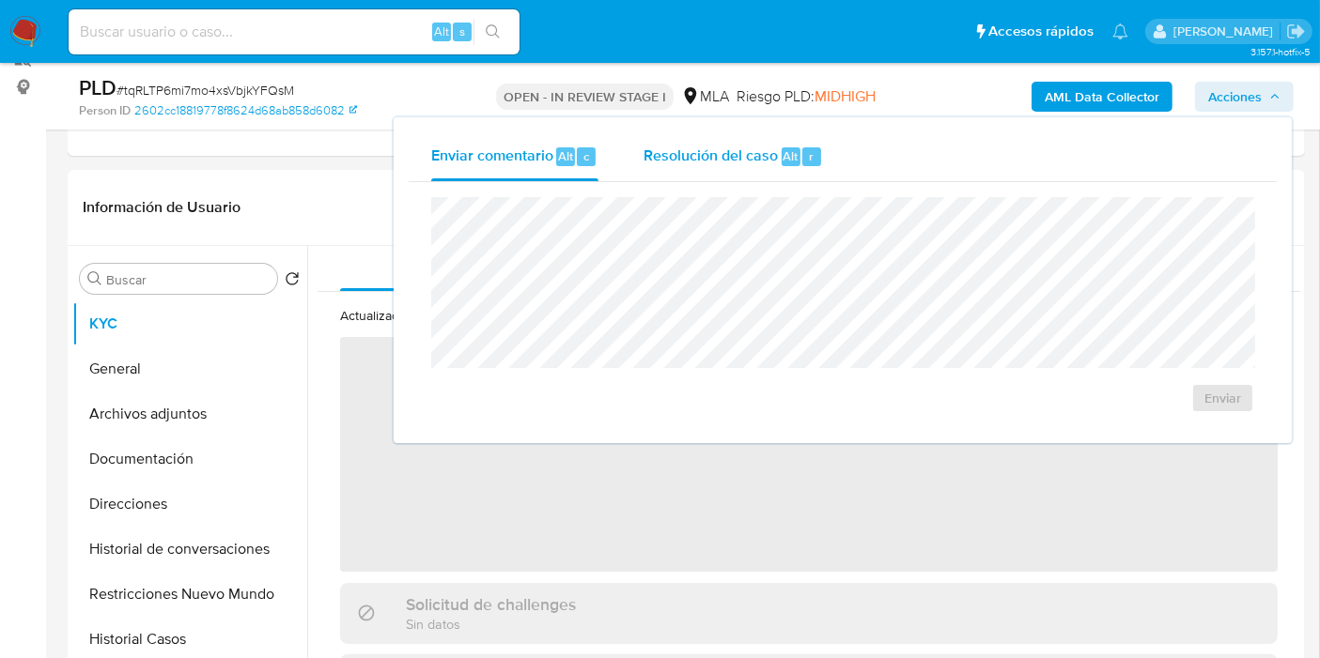
click at [770, 135] on div "Resolución del caso Alt r" at bounding box center [732, 156] width 179 height 49
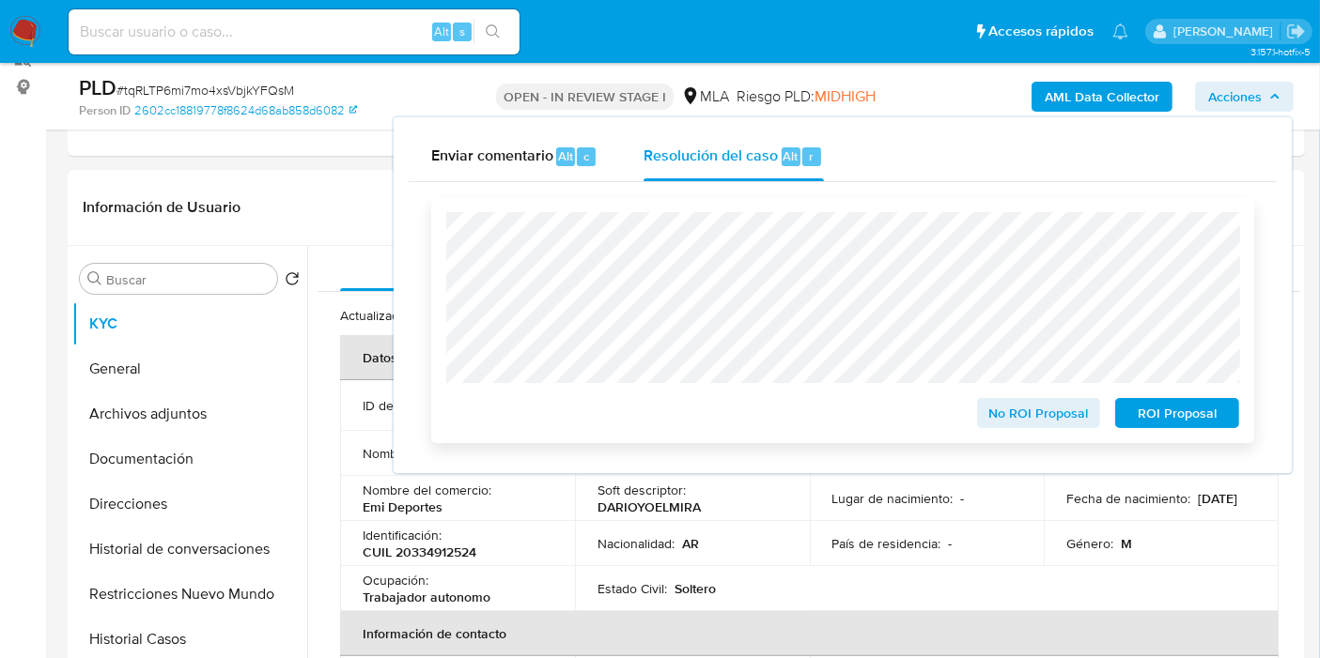
click at [1221, 404] on span "ROI Proposal" at bounding box center [1177, 413] width 98 height 26
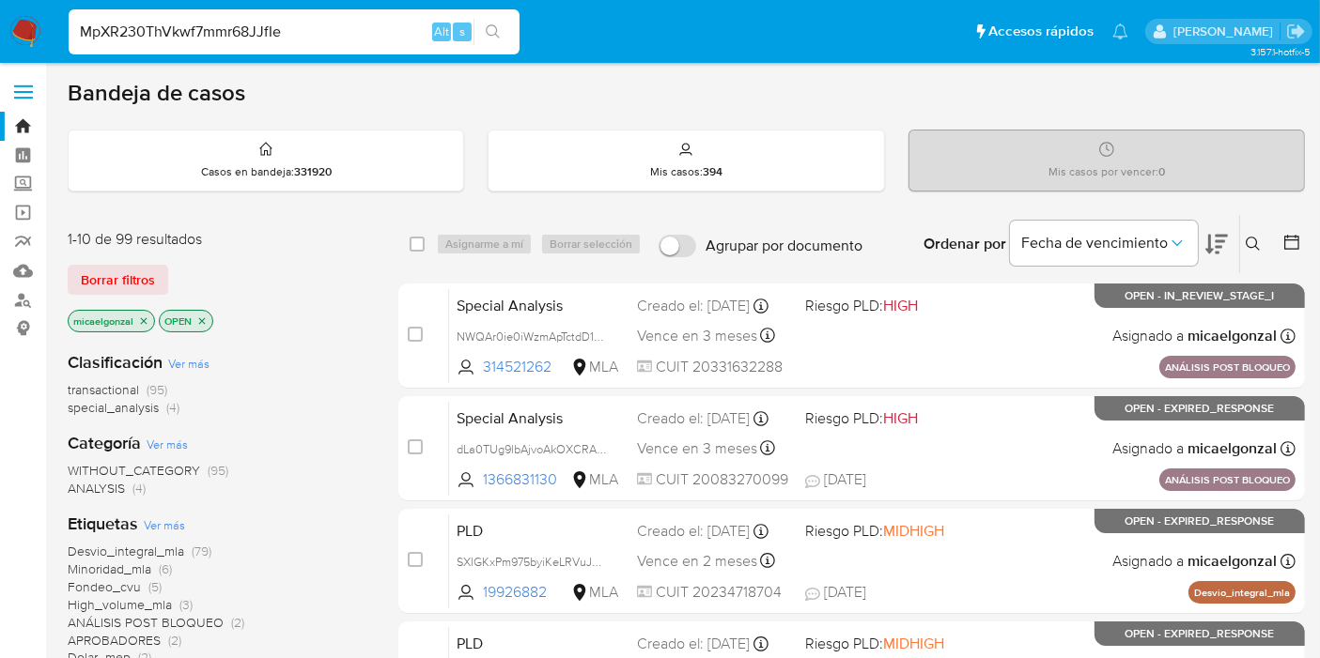
type input "MpXR230ThVkwf7mmr68JJfIe"
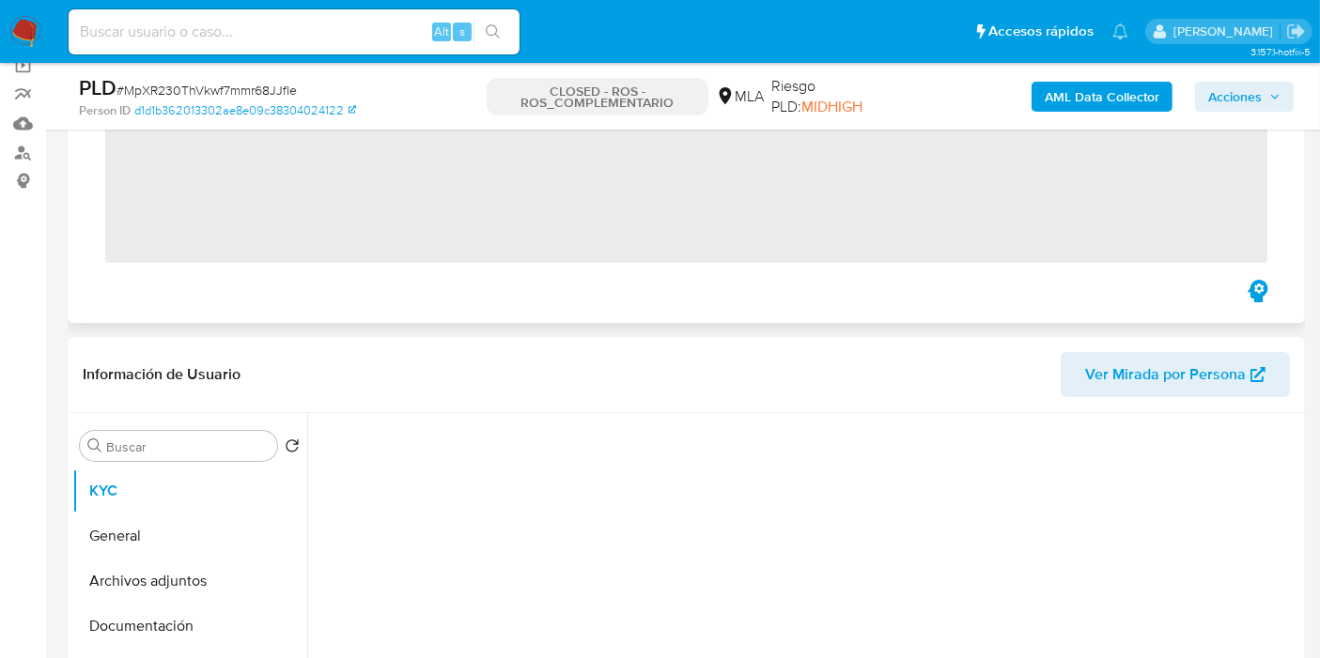
scroll to position [313, 0]
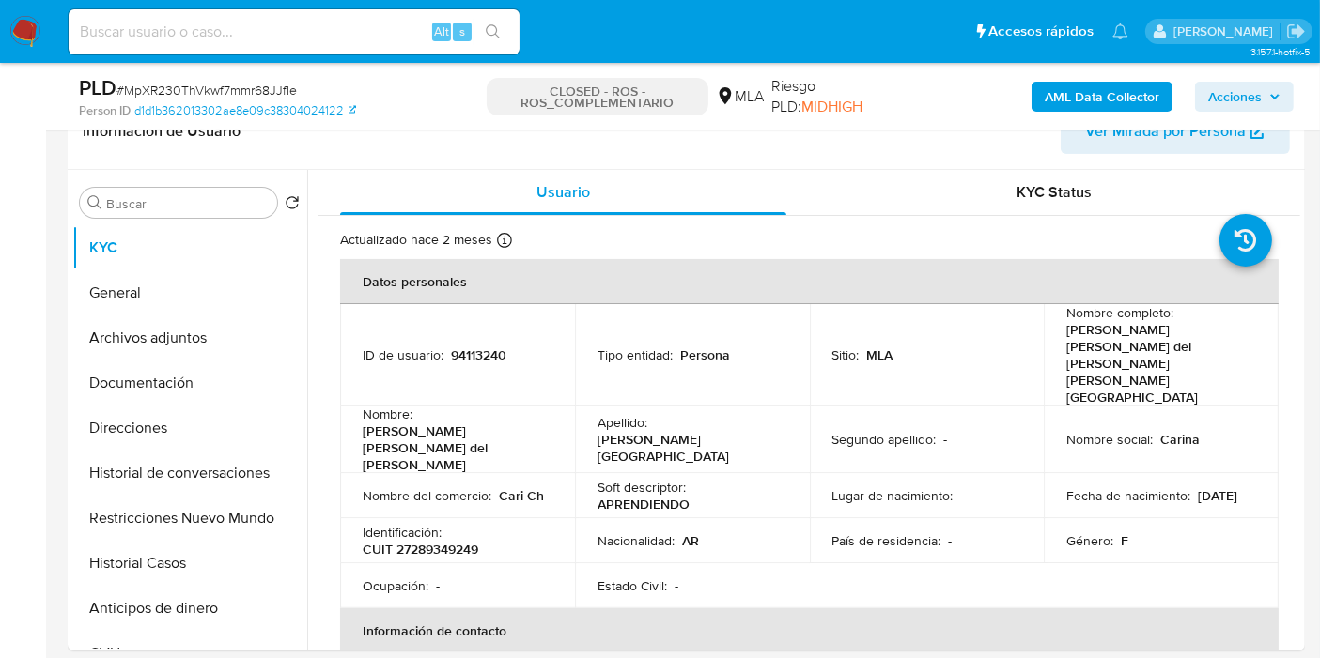
select select "10"
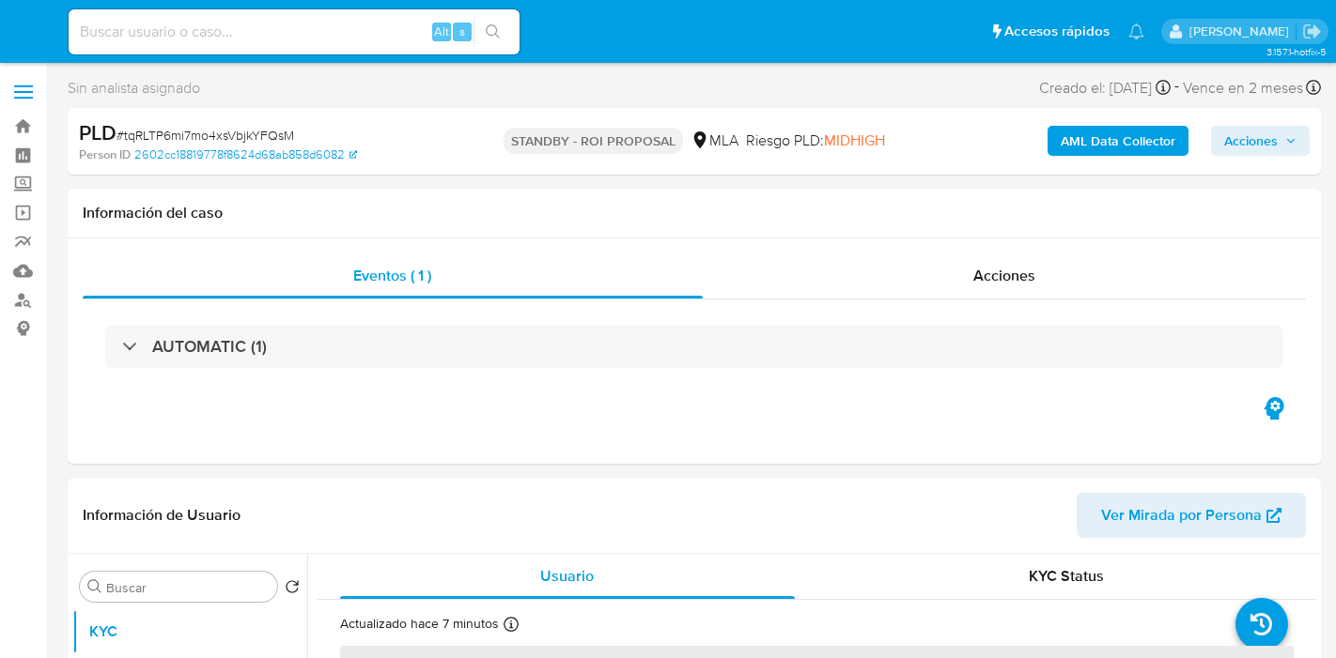
select select "10"
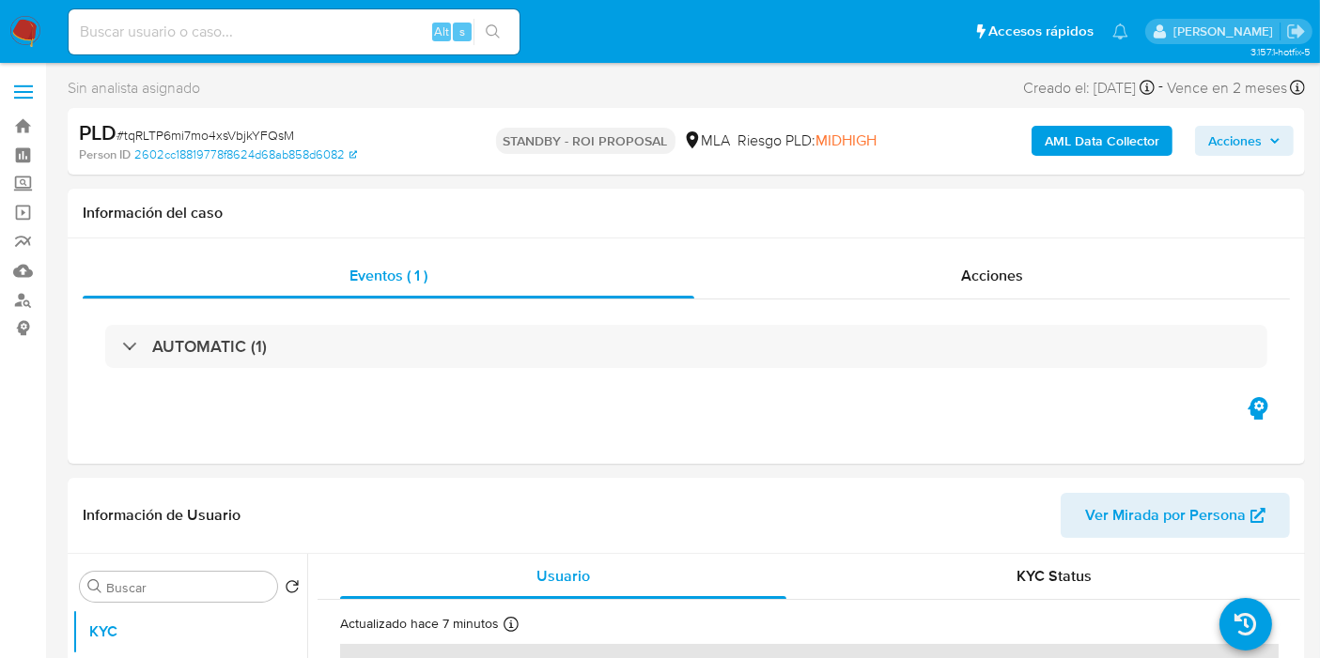
click at [30, 25] on img at bounding box center [25, 32] width 32 height 32
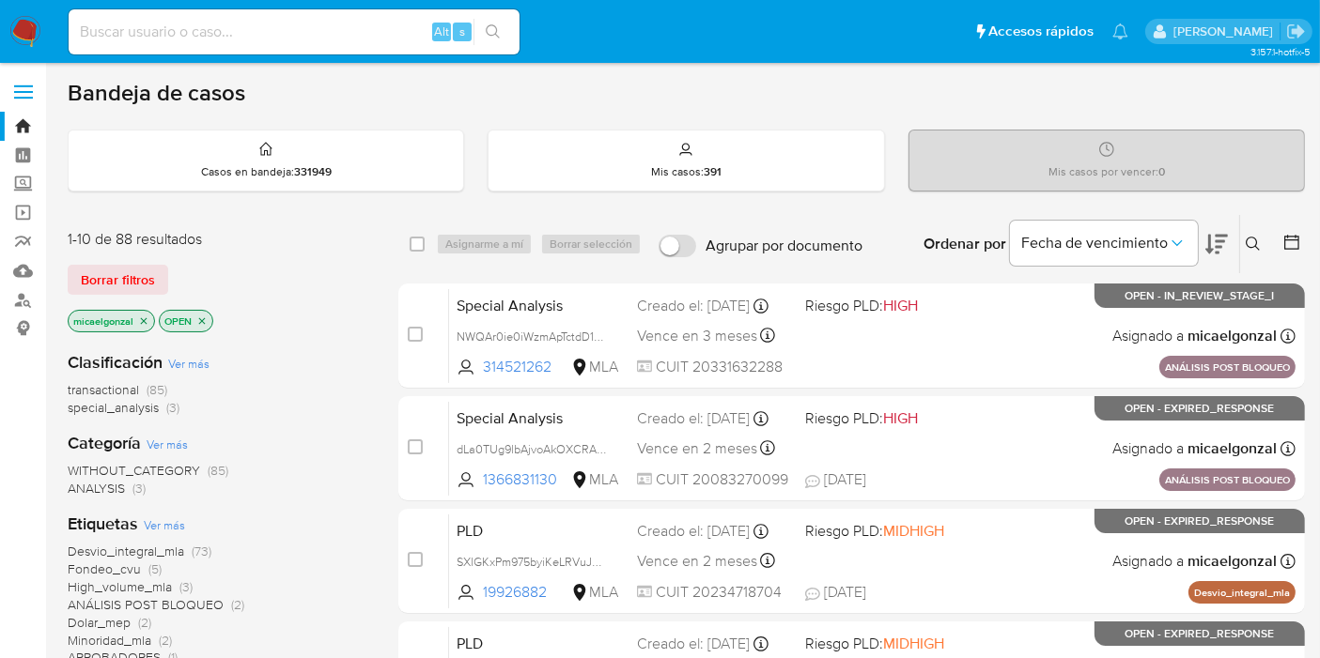
drag, startPoint x: 255, startPoint y: 61, endPoint x: 281, endPoint y: 37, distance: 35.2
click at [257, 60] on nav "Pausado Ver notificaciones Alt s Accesos rápidos Presiona las siguientes teclas…" at bounding box center [660, 31] width 1320 height 63
click at [281, 37] on input at bounding box center [294, 32] width 451 height 24
paste input "8uK4J0TWKnn0GRdthYUenwJB"
type input "8uK4J0TWKnn0GRdthYUenwJB"
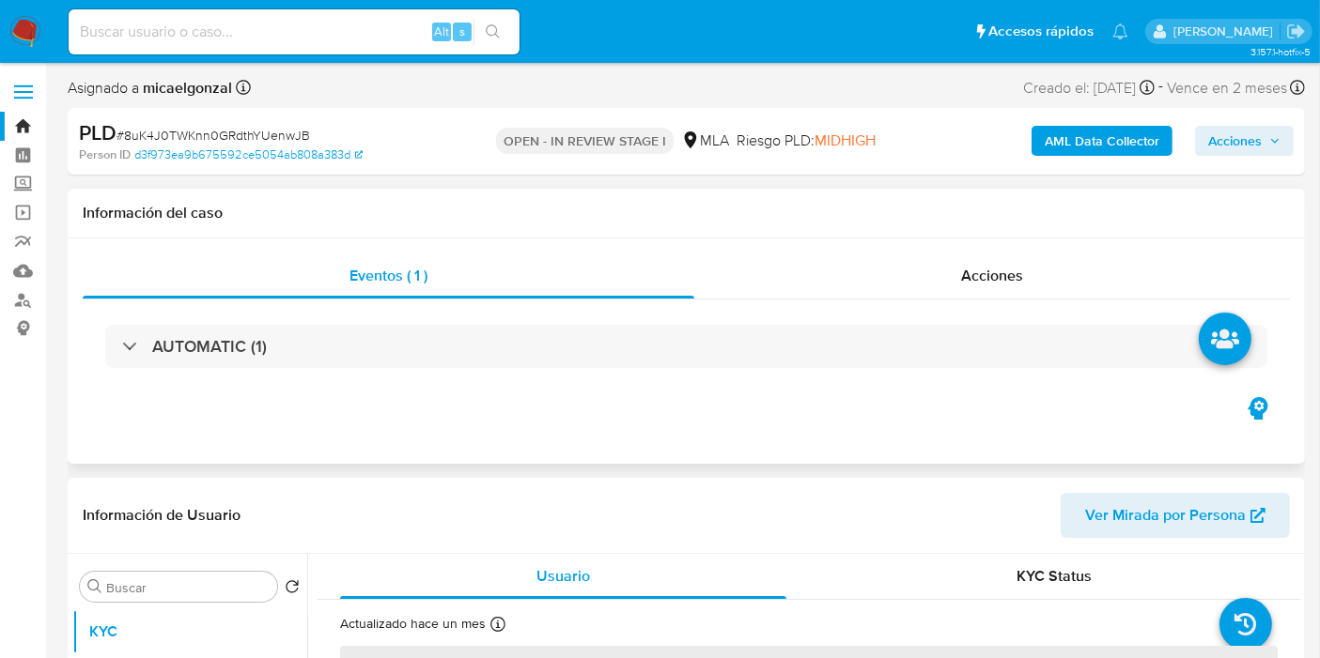
select select "10"
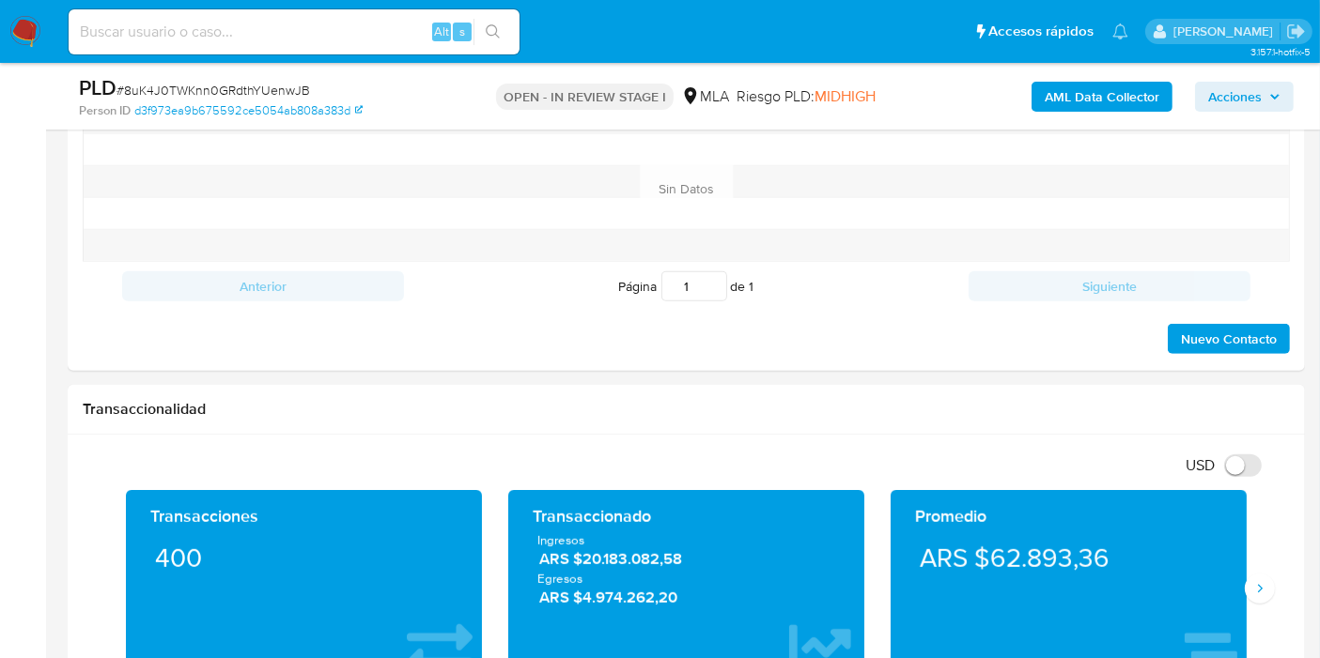
scroll to position [878, 0]
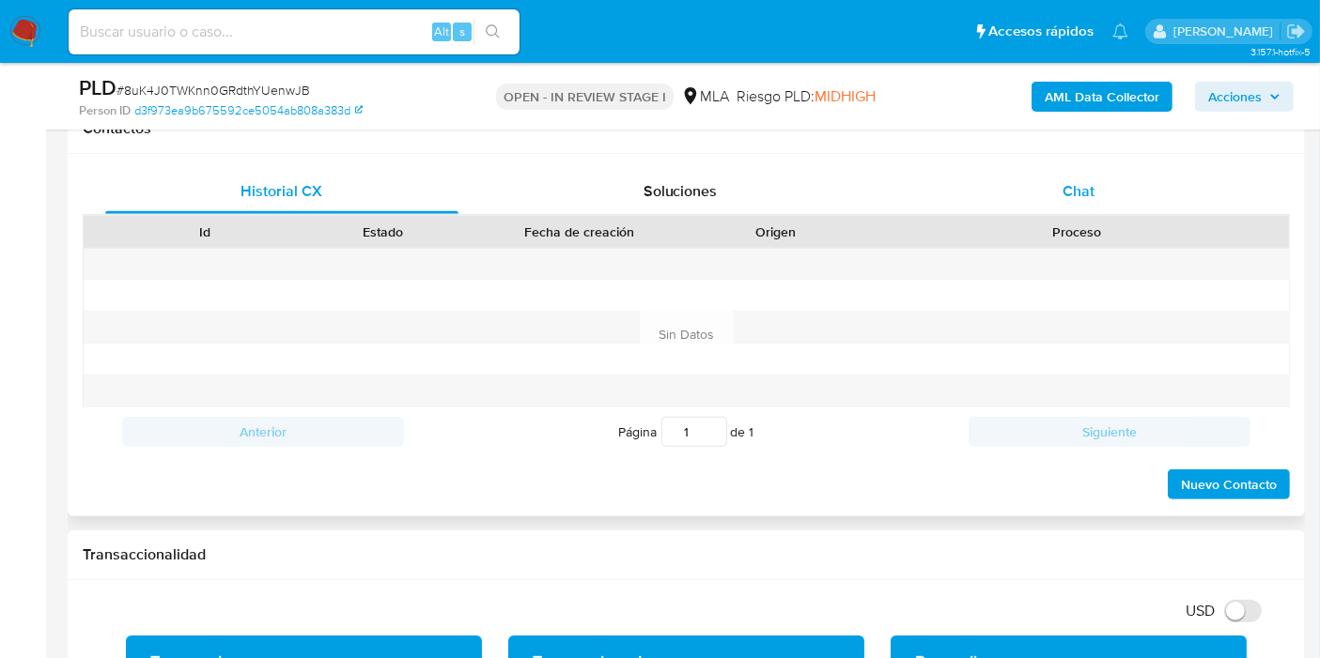
drag, startPoint x: 1075, startPoint y: 218, endPoint x: 1087, endPoint y: 199, distance: 21.9
click at [1078, 215] on div "Id Estado Fecha de creación Origen Proceso" at bounding box center [686, 231] width 1207 height 33
click at [1088, 199] on span "Chat" at bounding box center [1078, 191] width 32 height 22
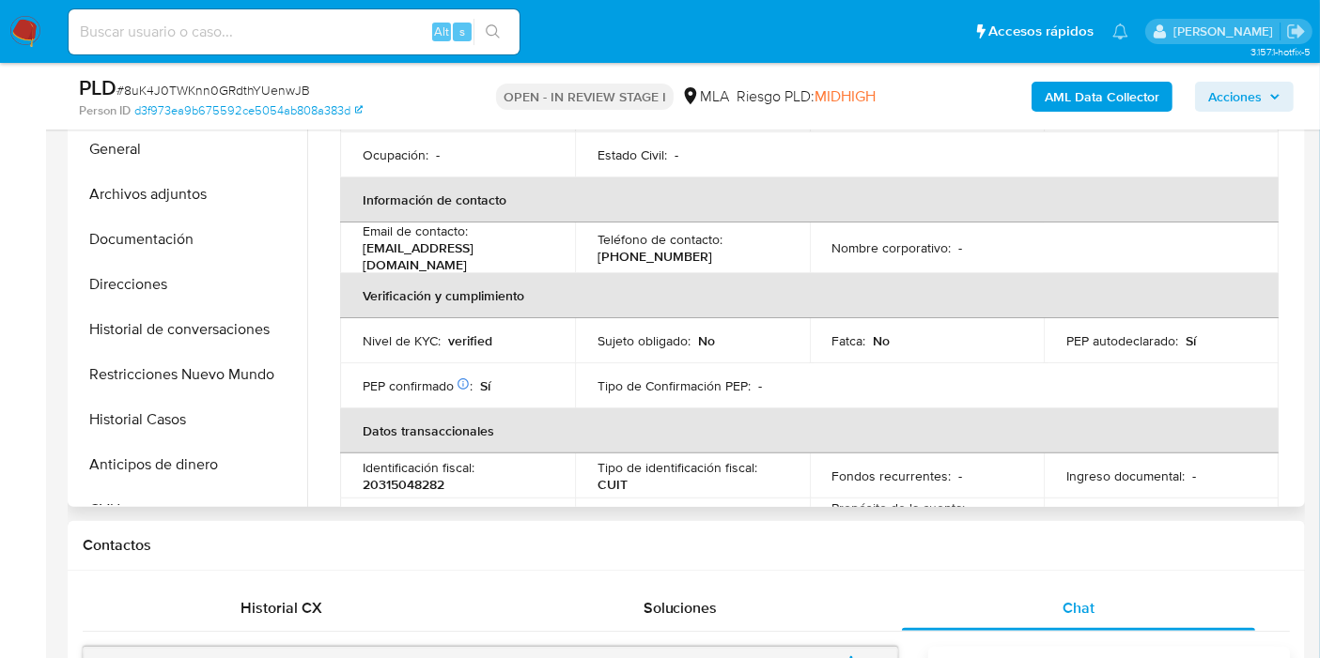
scroll to position [0, 0]
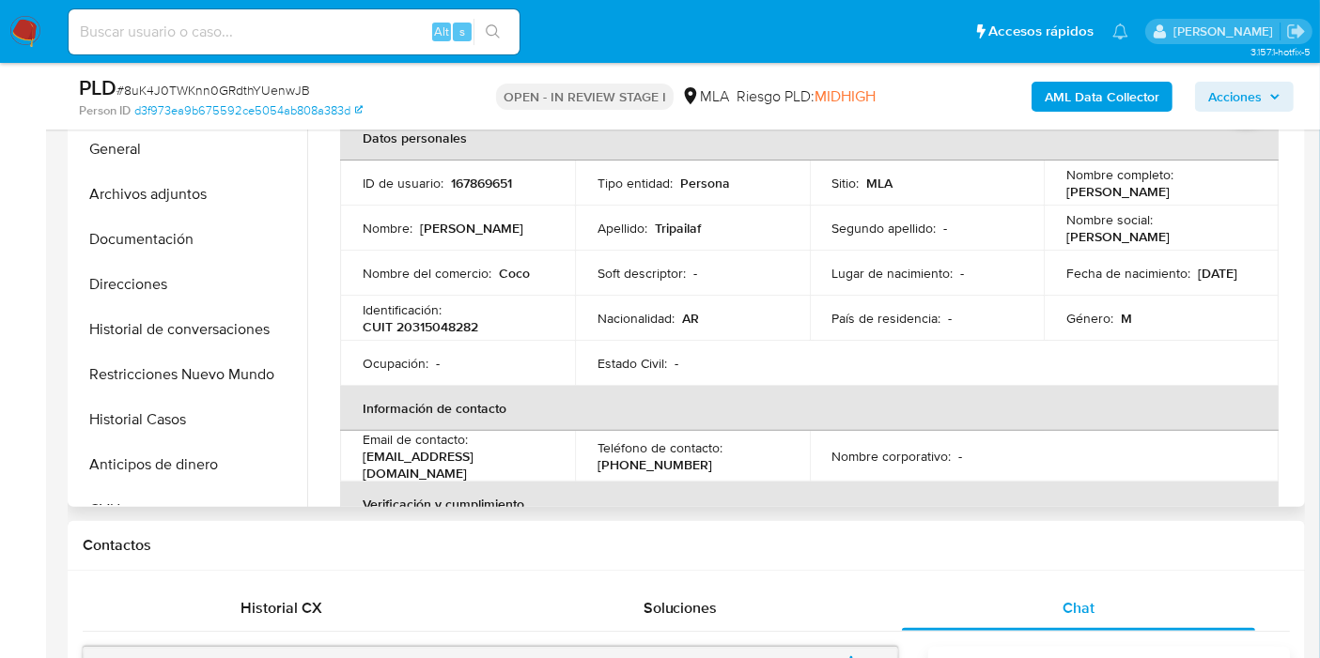
drag, startPoint x: 1217, startPoint y: 197, endPoint x: 1047, endPoint y: 183, distance: 170.6
click at [1047, 183] on td "Nombre completo : Cristian Horacio Tripailaf" at bounding box center [1161, 183] width 235 height 45
copy p "Cristian Horacio Tripailaf"
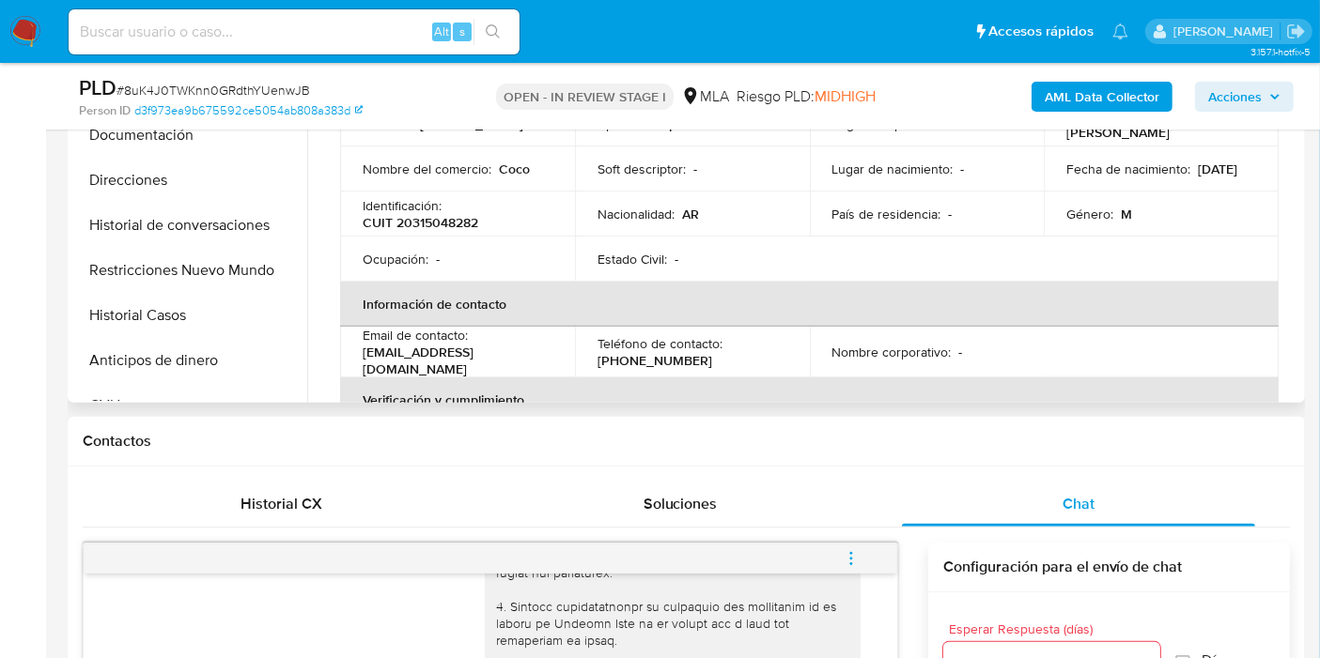
scroll to position [252, 0]
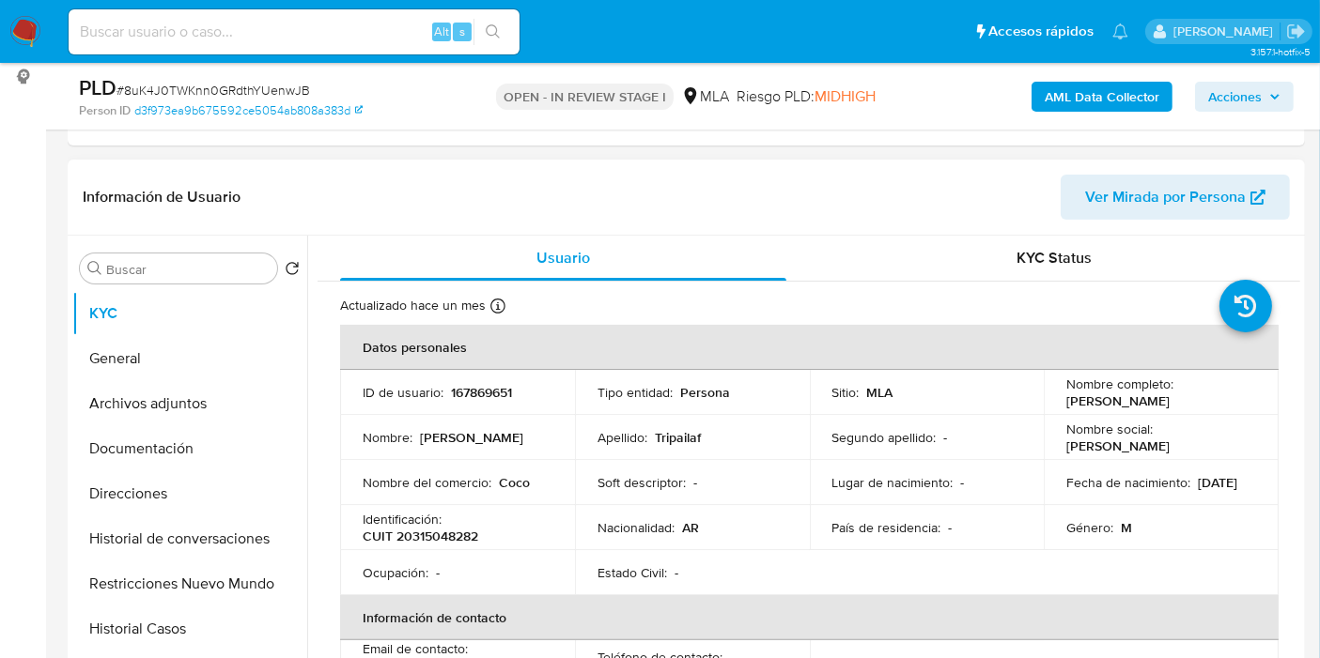
click at [1068, 394] on p "Cristian Horacio Tripailaf" at bounding box center [1117, 401] width 103 height 17
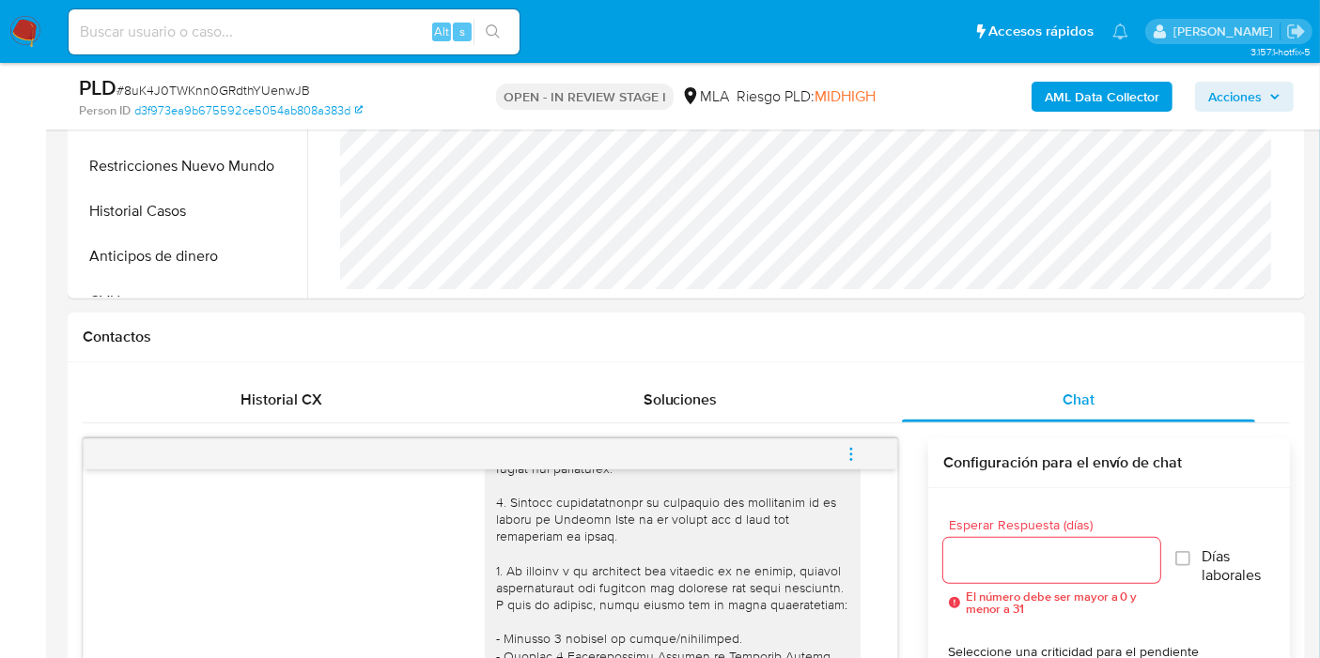
scroll to position [1191, 0]
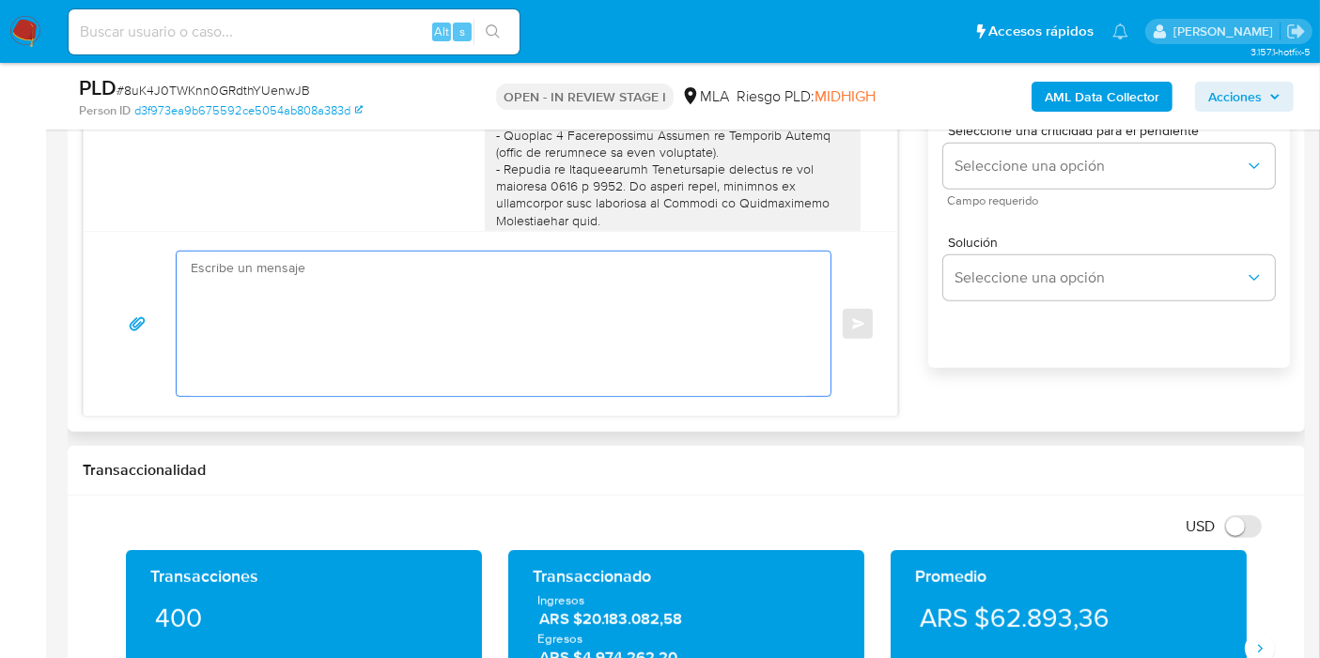
click at [523, 380] on textarea at bounding box center [499, 324] width 616 height 145
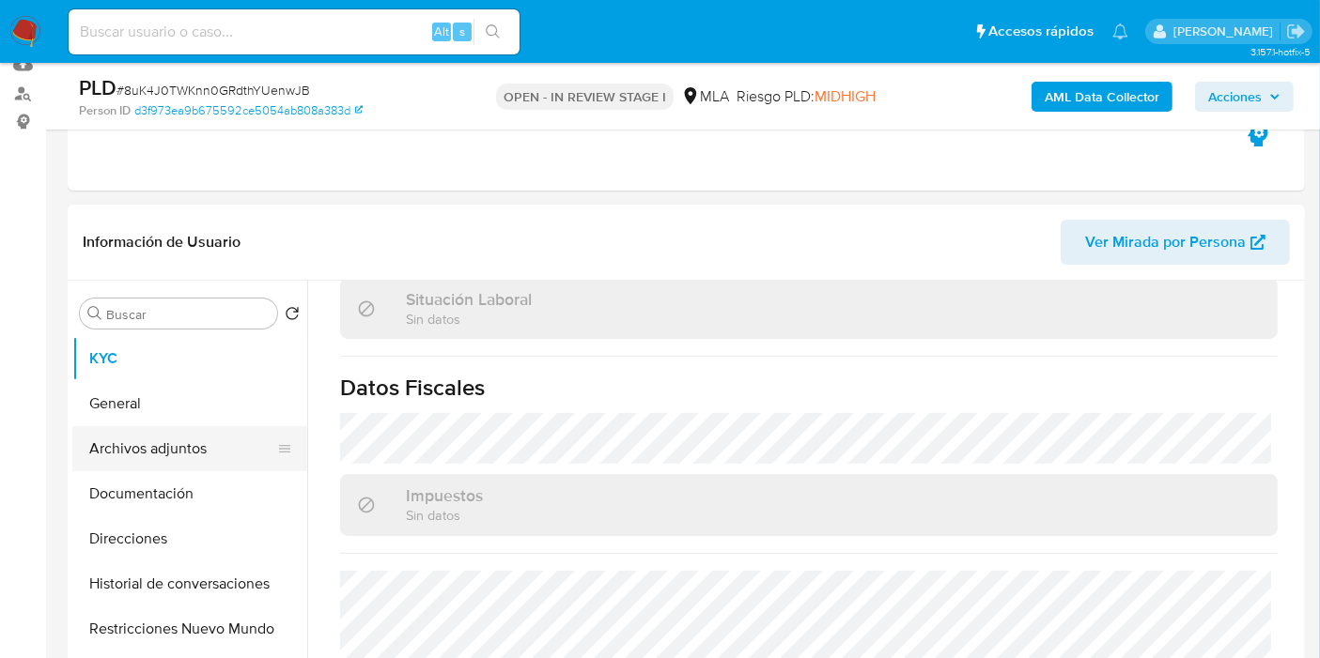
scroll to position [209, 0]
click at [182, 393] on button "General" at bounding box center [182, 401] width 220 height 45
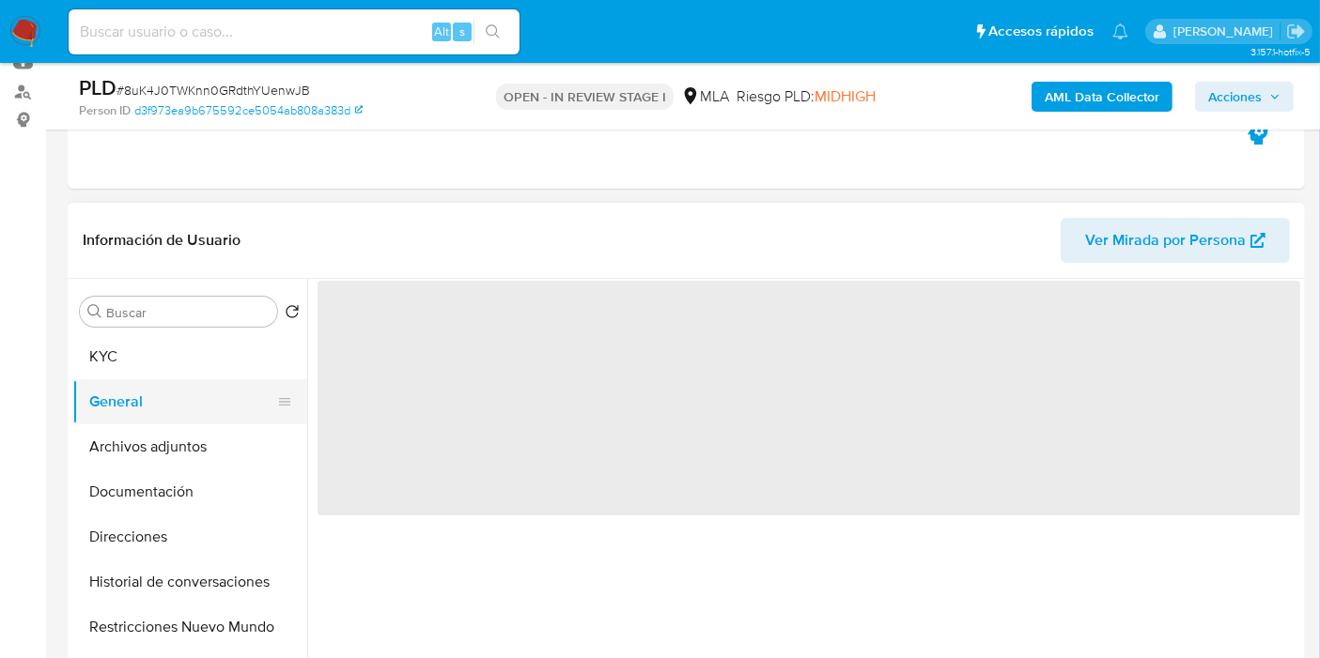
scroll to position [0, 0]
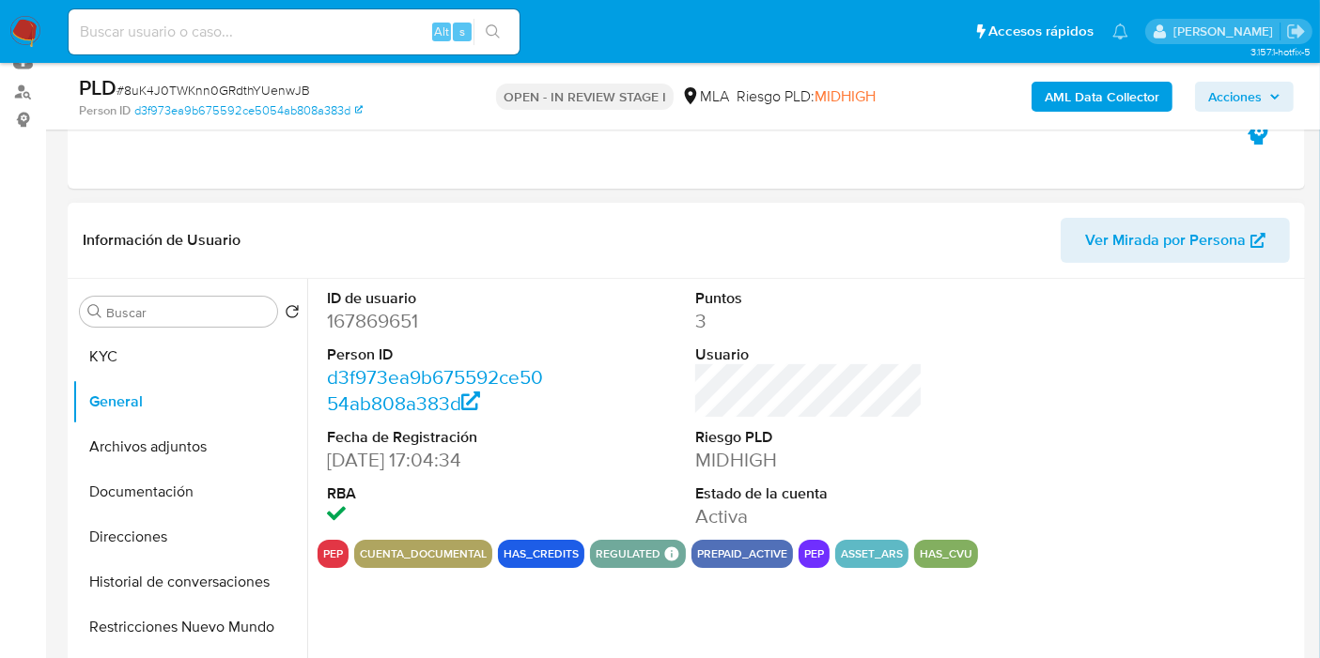
click at [398, 317] on dd "167869651" at bounding box center [440, 321] width 227 height 26
copy dd "167869651"
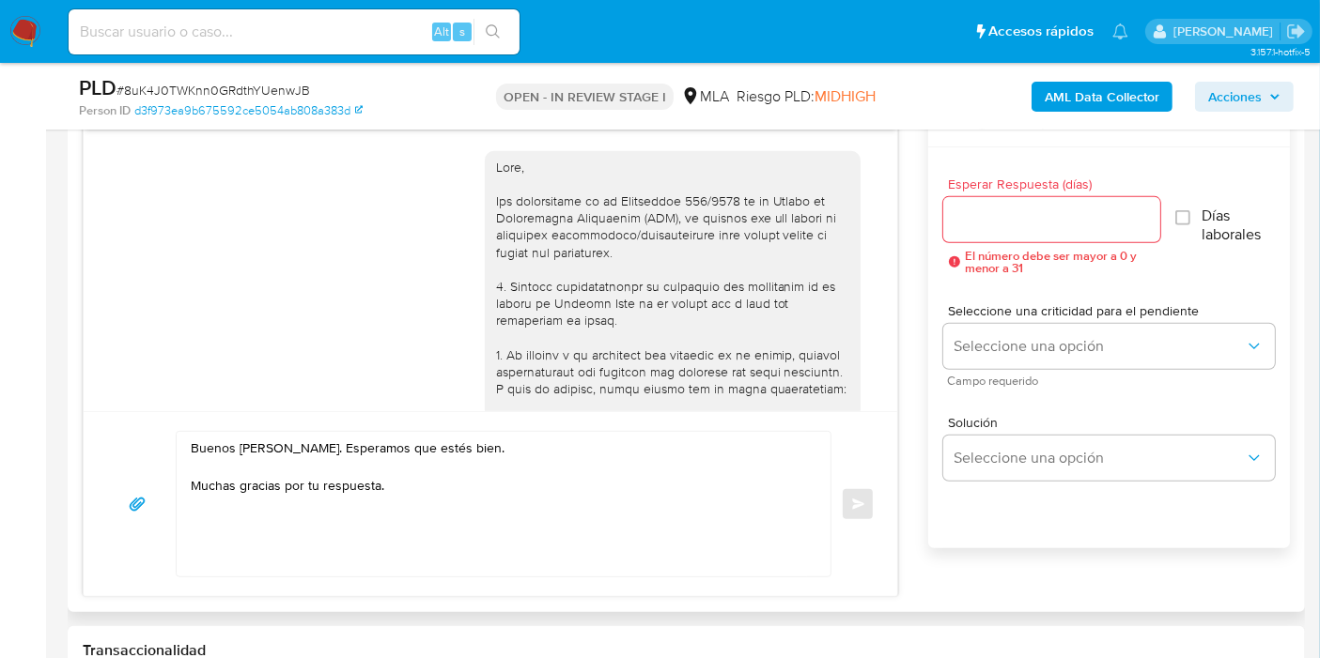
scroll to position [1044, 0]
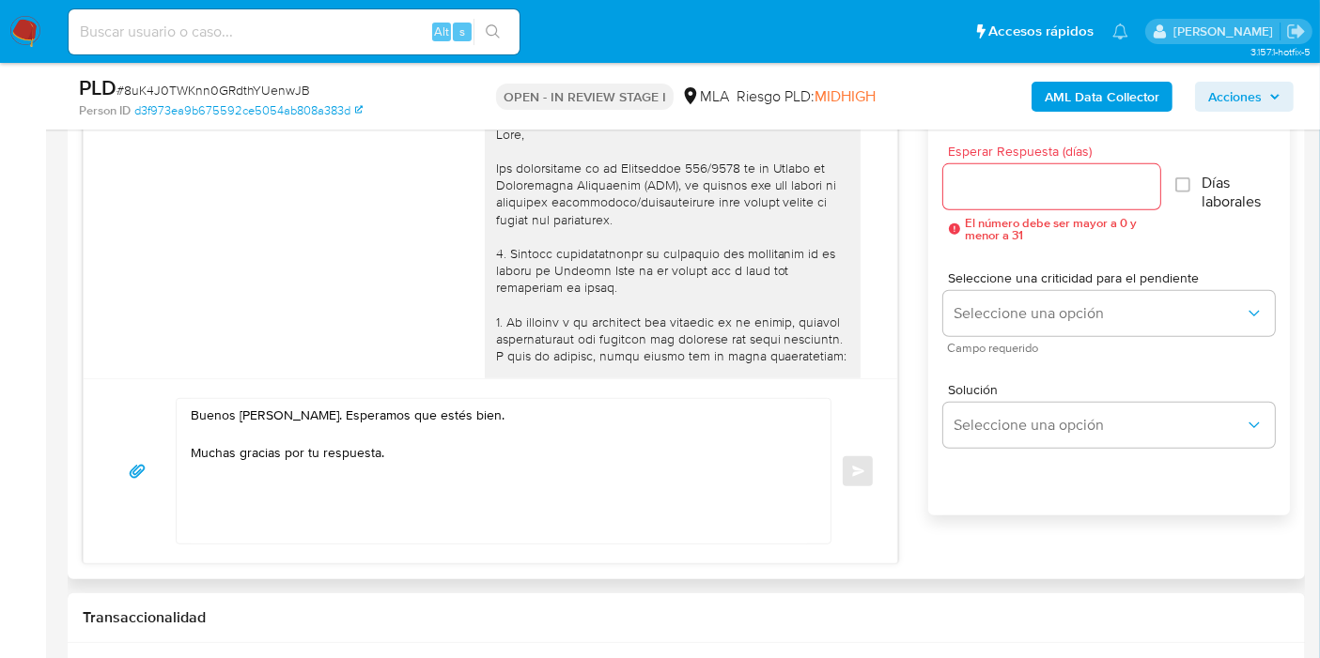
click at [382, 458] on textarea "Buenos días, Cristian. Esperamos que estés bien. Muchas gracias por tu respuest…" at bounding box center [499, 471] width 616 height 145
click at [343, 483] on textarea "Buenos días, Cristian. Esperamos que estés bien. Muchas gracias por tu respuest…" at bounding box center [499, 471] width 616 height 145
paste textarea "Natalia Elena Gonzalez - CUIT 27276133638"
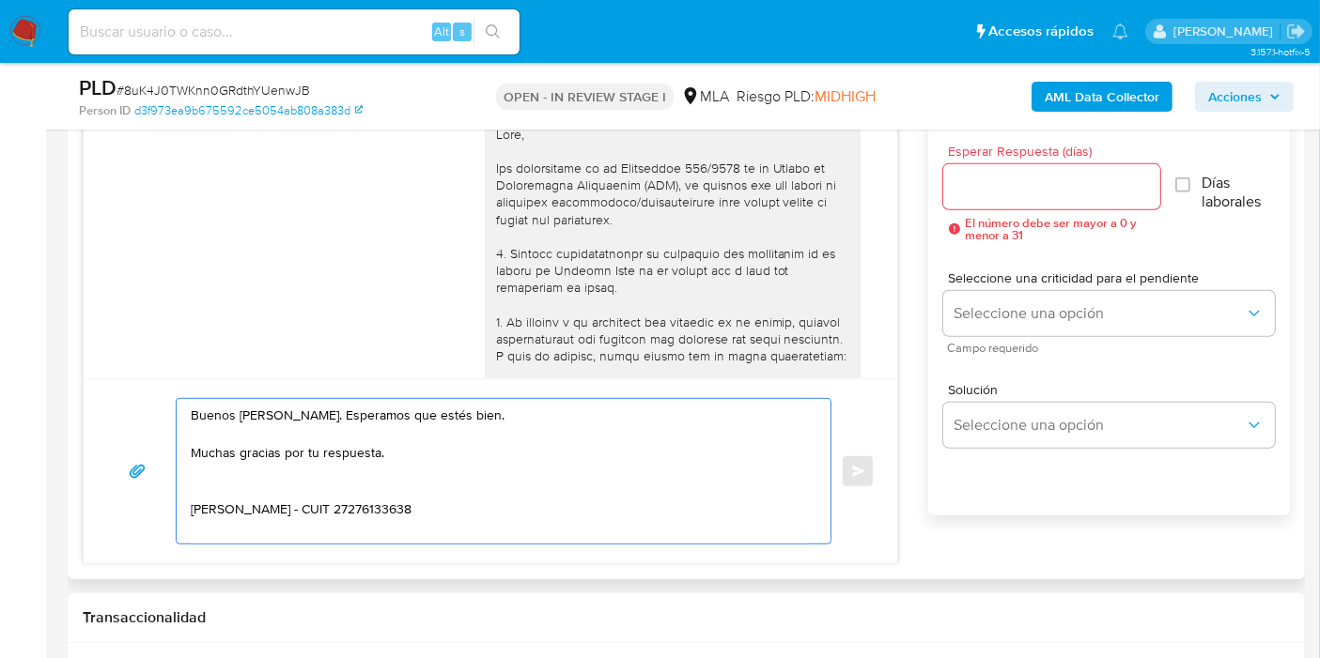
click at [317, 509] on textarea "Buenos días, Cristian. Esperamos que estés bien. Muchas gracias por tu respuest…" at bounding box center [499, 471] width 616 height 145
click at [322, 508] on textarea "Buenos días, Cristian. Esperamos que estés bien. Muchas gracias por tu respuest…" at bounding box center [499, 471] width 616 height 145
click at [327, 508] on textarea "Buenos días, Cristian. Esperamos que estés bien. Muchas gracias por tu respuest…" at bounding box center [499, 471] width 616 height 145
click at [331, 508] on textarea "Buenos días, Cristian. Esperamos que estés bien. Muchas gracias por tu respuest…" at bounding box center [499, 471] width 616 height 145
click at [343, 476] on textarea "Buenos días, Cristian. Esperamos que estés bien. Muchas gracias por tu respuest…" at bounding box center [499, 471] width 616 height 145
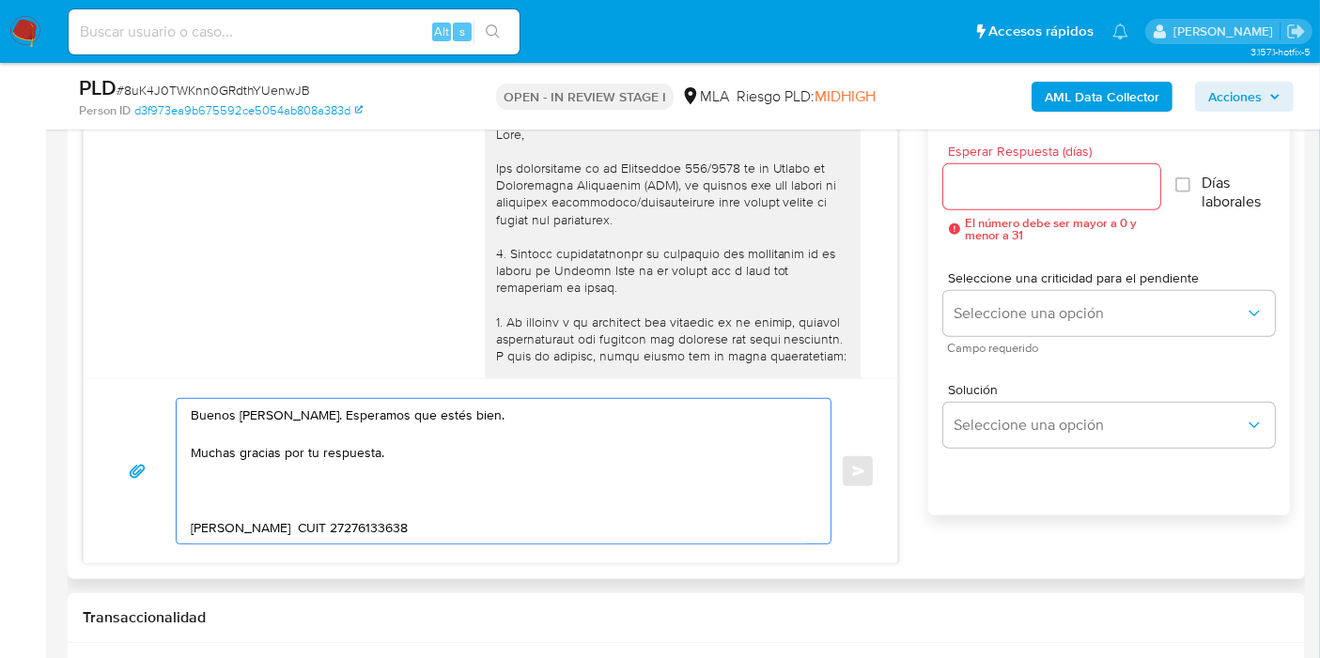
click at [303, 524] on textarea "Buenos días, Cristian. Esperamos que estés bien. Muchas gracias por tu respuest…" at bounding box center [499, 471] width 616 height 145
click at [310, 530] on textarea "Buenos días, Cristian. Esperamos que estés bien. Muchas gracias por tu respuest…" at bounding box center [499, 471] width 616 height 145
click at [0, 0] on lt-span "Gonz á lez" at bounding box center [0, 0] width 0 height 0
click at [302, 487] on textarea "Buenos días, Cristian. Esperamos que estés bien. Muchas gracias por tu respuest…" at bounding box center [499, 471] width 616 height 145
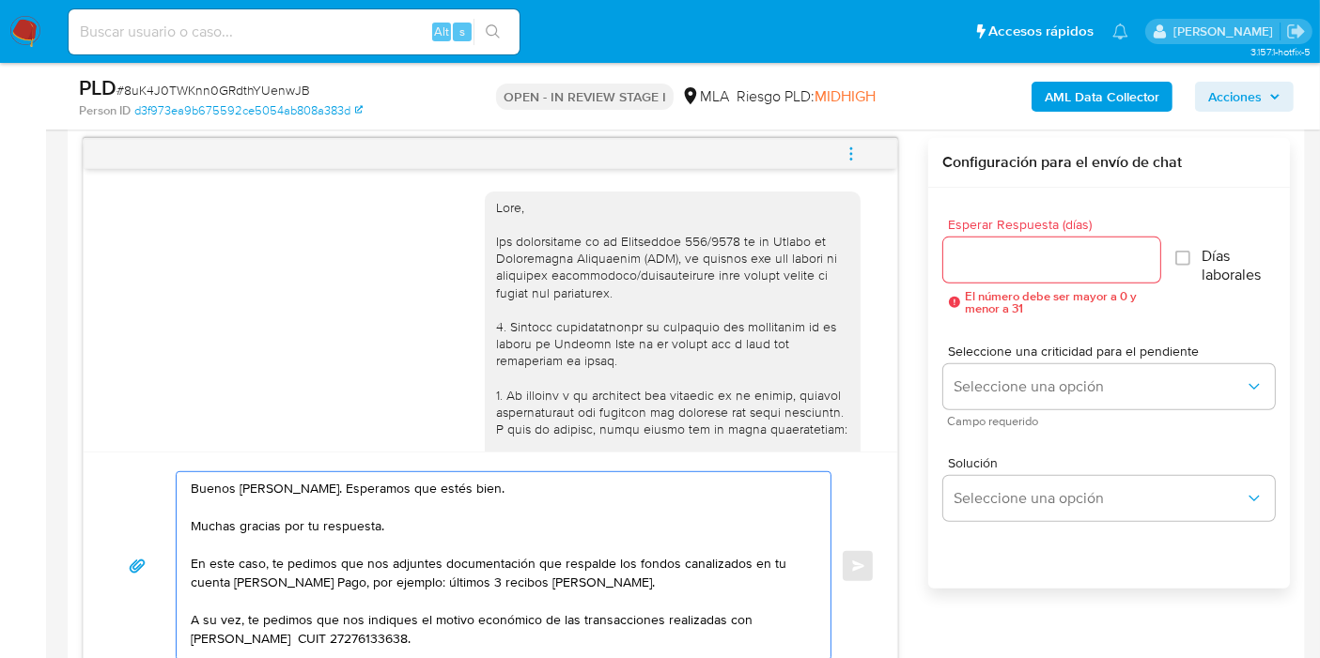
scroll to position [939, 0]
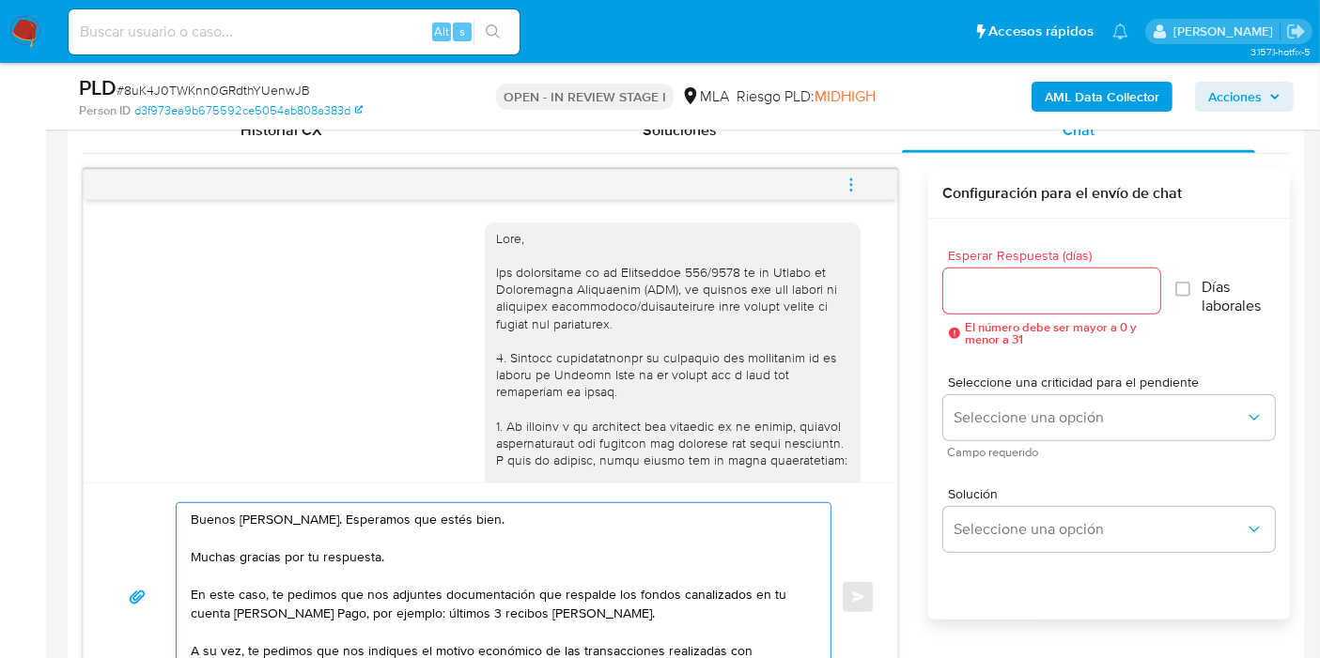
type textarea "Buenos días, Cristian. Esperamos que estés bien. Muchas gracias por tu respuest…"
click at [1015, 291] on input "Esperar Respuesta (días)" at bounding box center [1051, 291] width 217 height 24
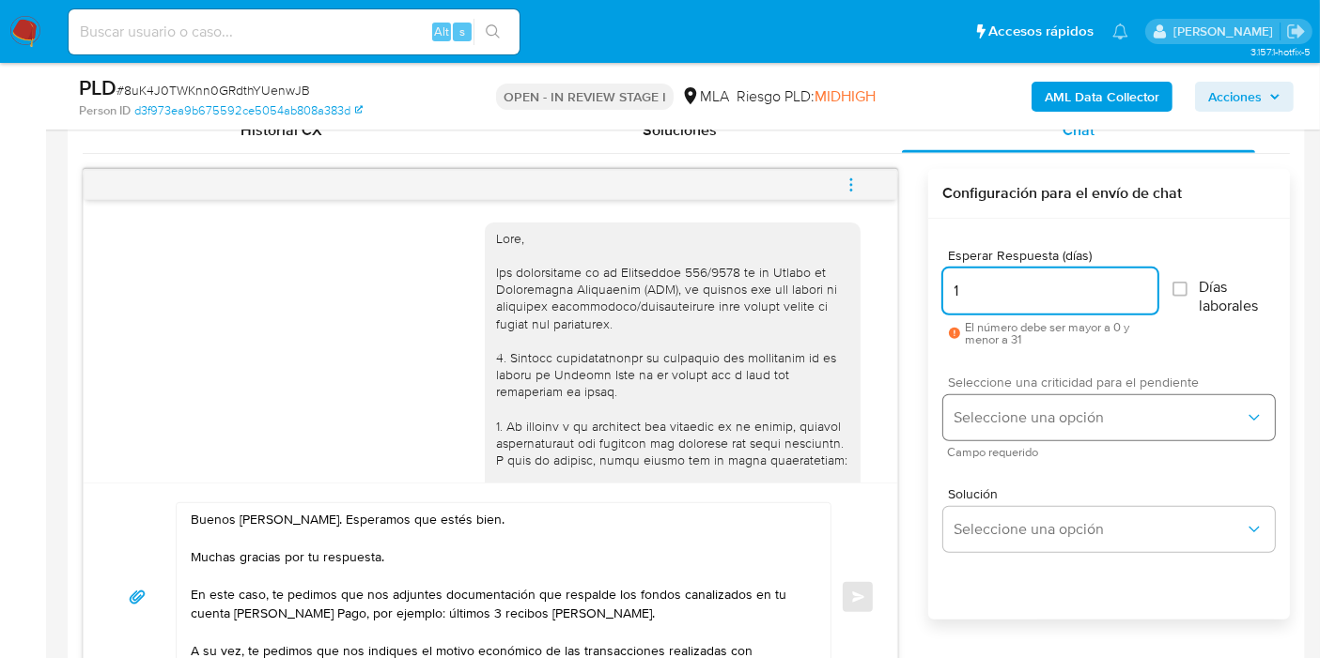
type input "1"
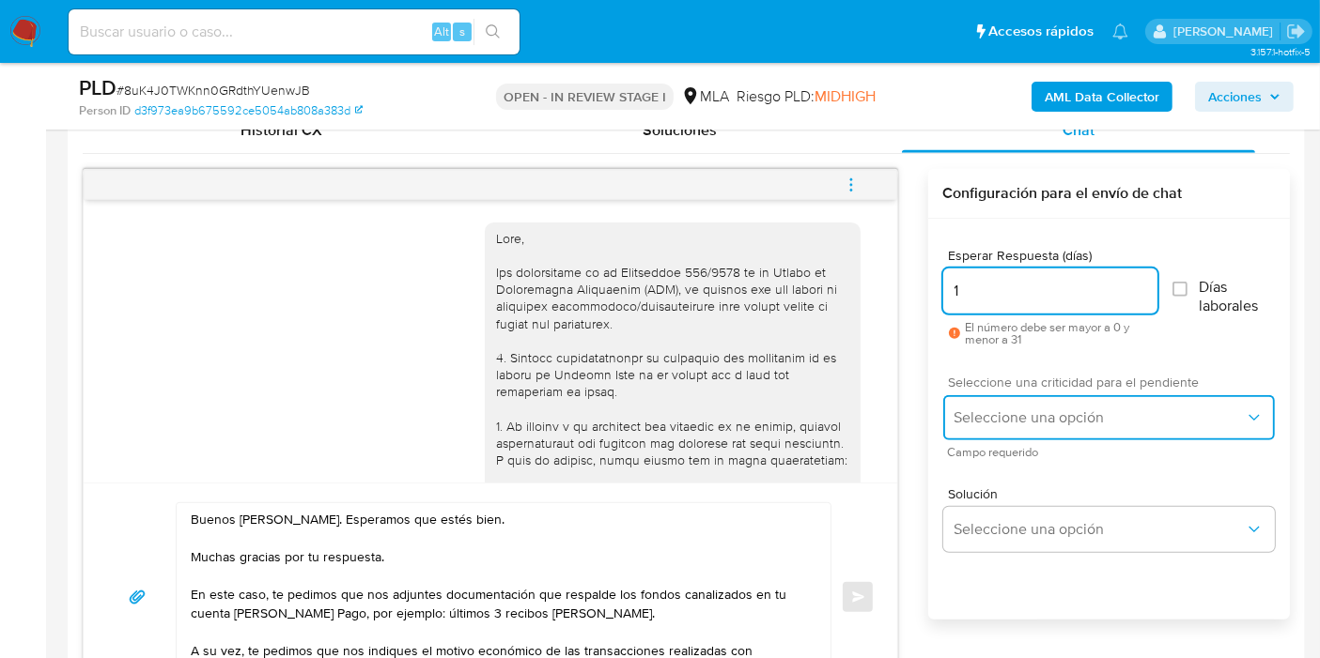
click at [1006, 400] on button "Seleccione una opción" at bounding box center [1109, 417] width 332 height 45
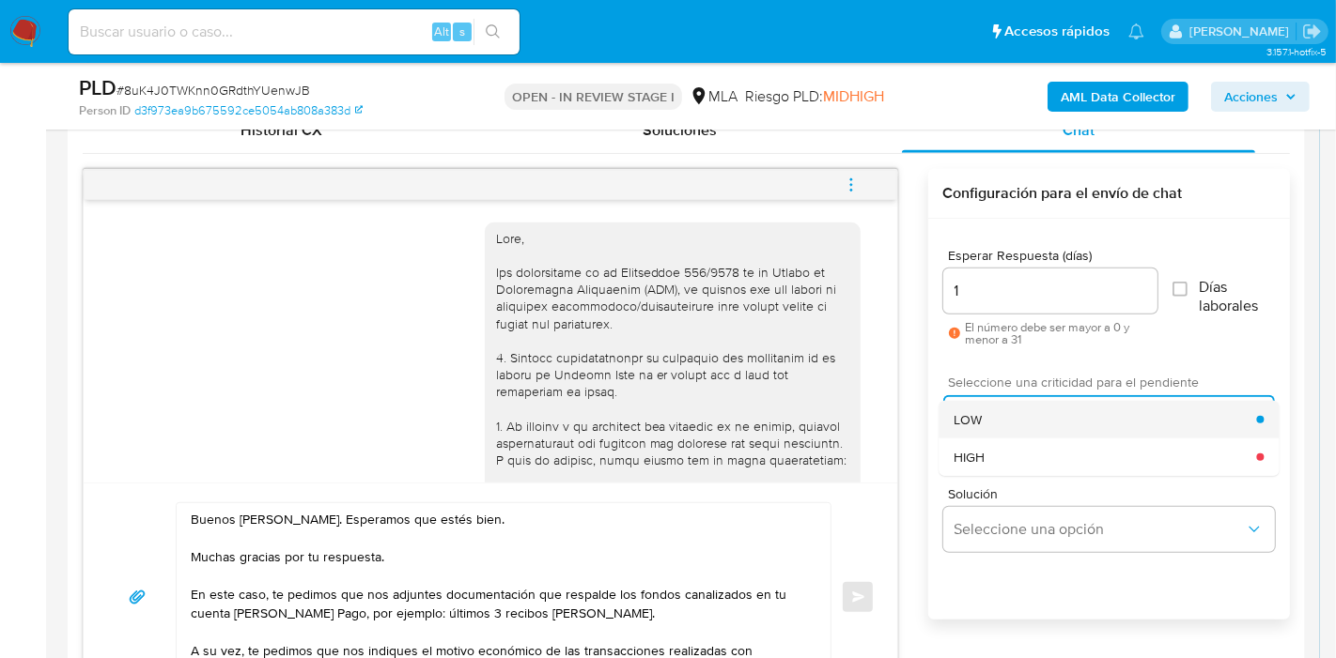
click at [998, 426] on div "LOW" at bounding box center [1104, 420] width 302 height 38
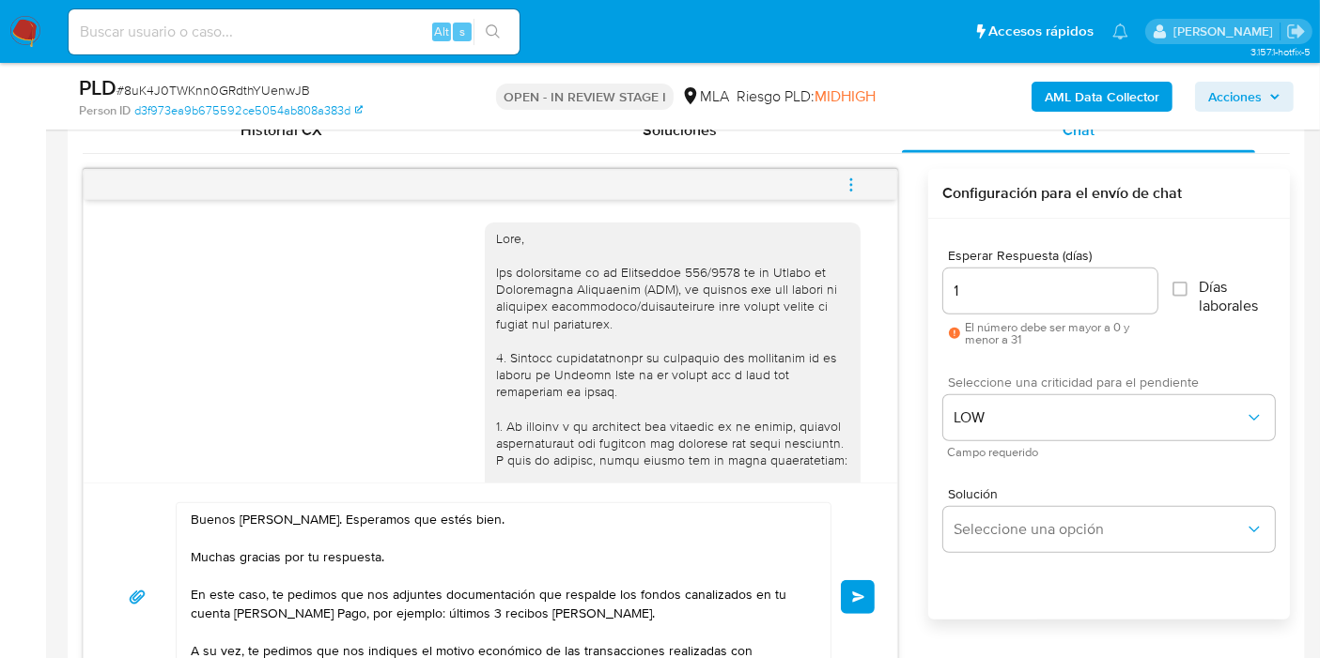
click at [854, 586] on button "Enviar" at bounding box center [858, 597] width 34 height 34
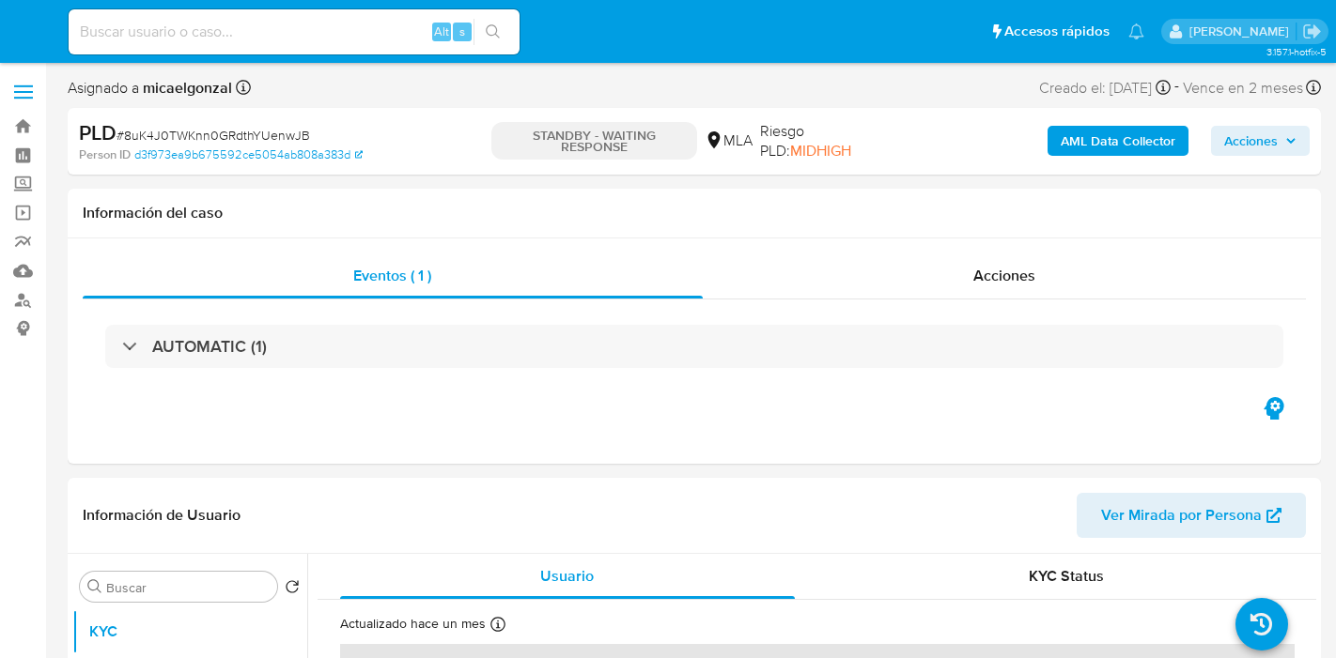
select select "10"
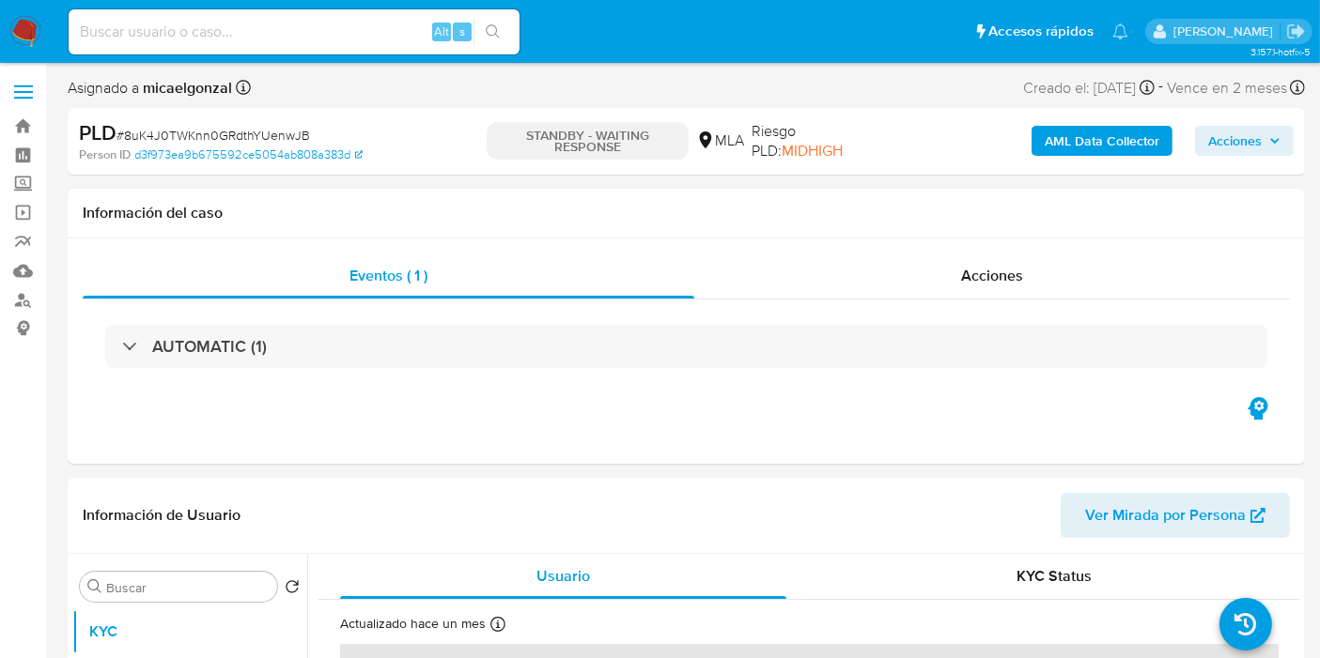
click at [21, 25] on img at bounding box center [25, 32] width 32 height 32
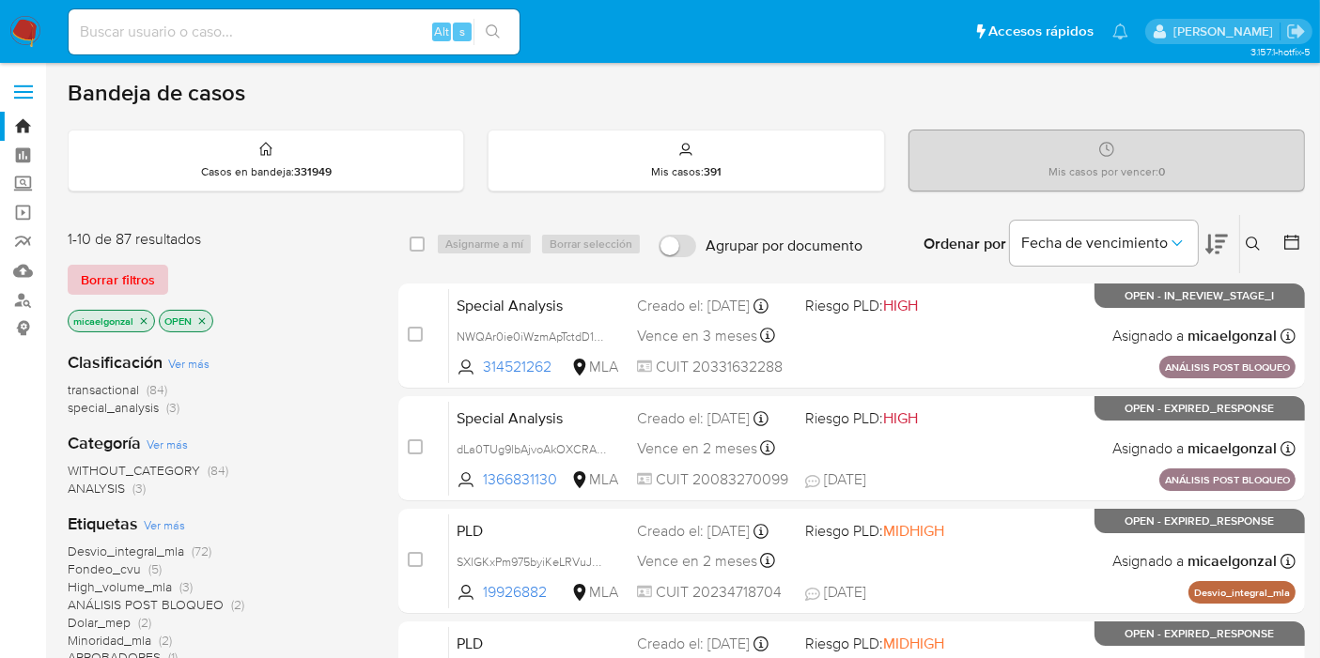
click at [123, 267] on span "Borrar filtros" at bounding box center [118, 280] width 74 height 26
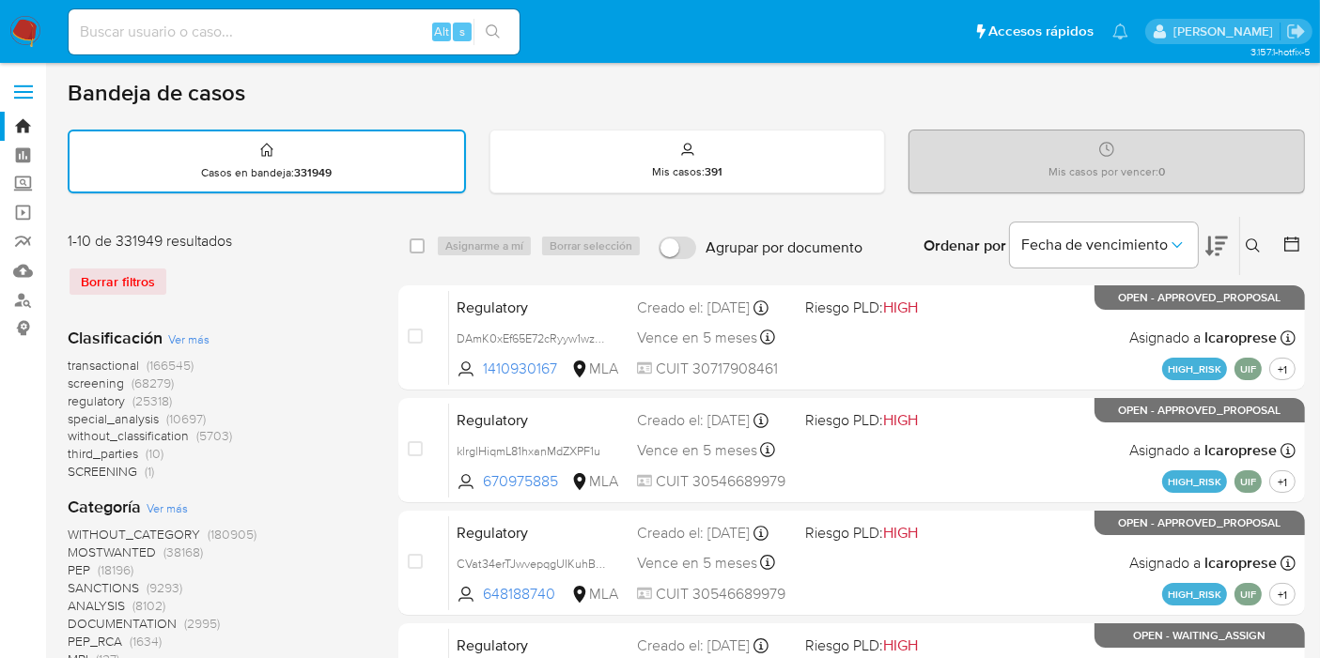
click at [1265, 237] on button at bounding box center [1255, 246] width 31 height 23
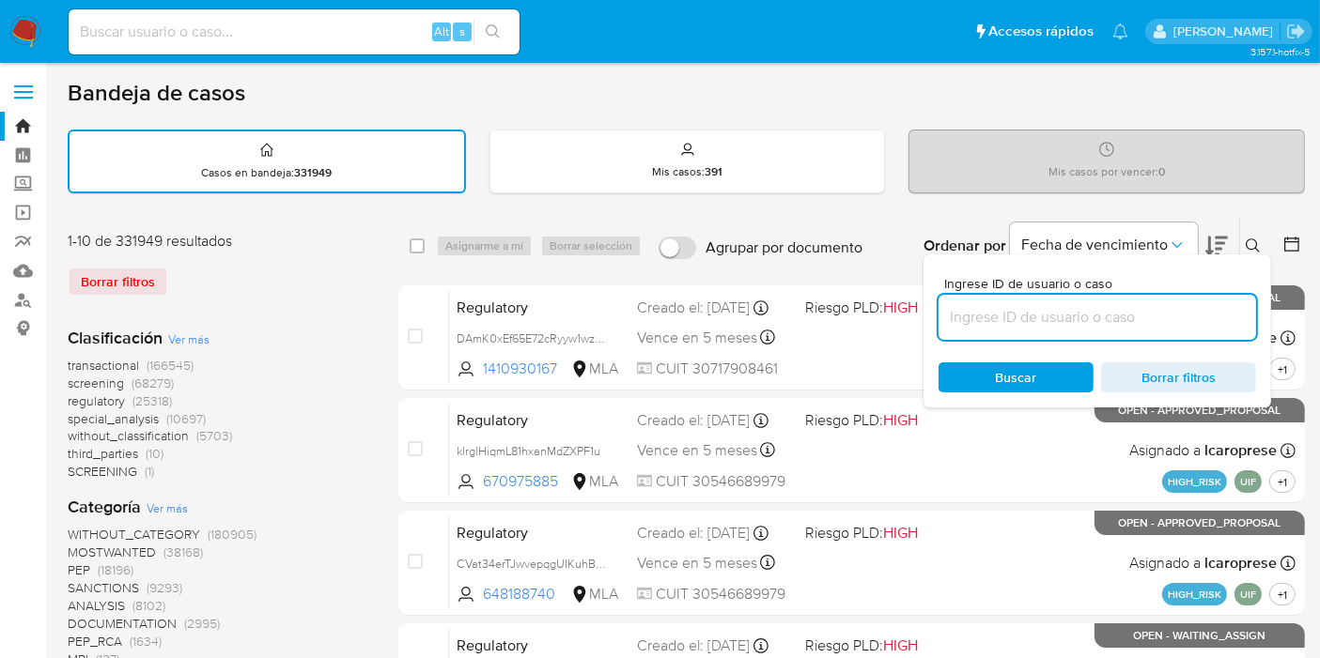
click at [1089, 317] on input at bounding box center [1096, 317] width 317 height 24
type input "x5WrJTuup74KvrTYMbi3j7Ee"
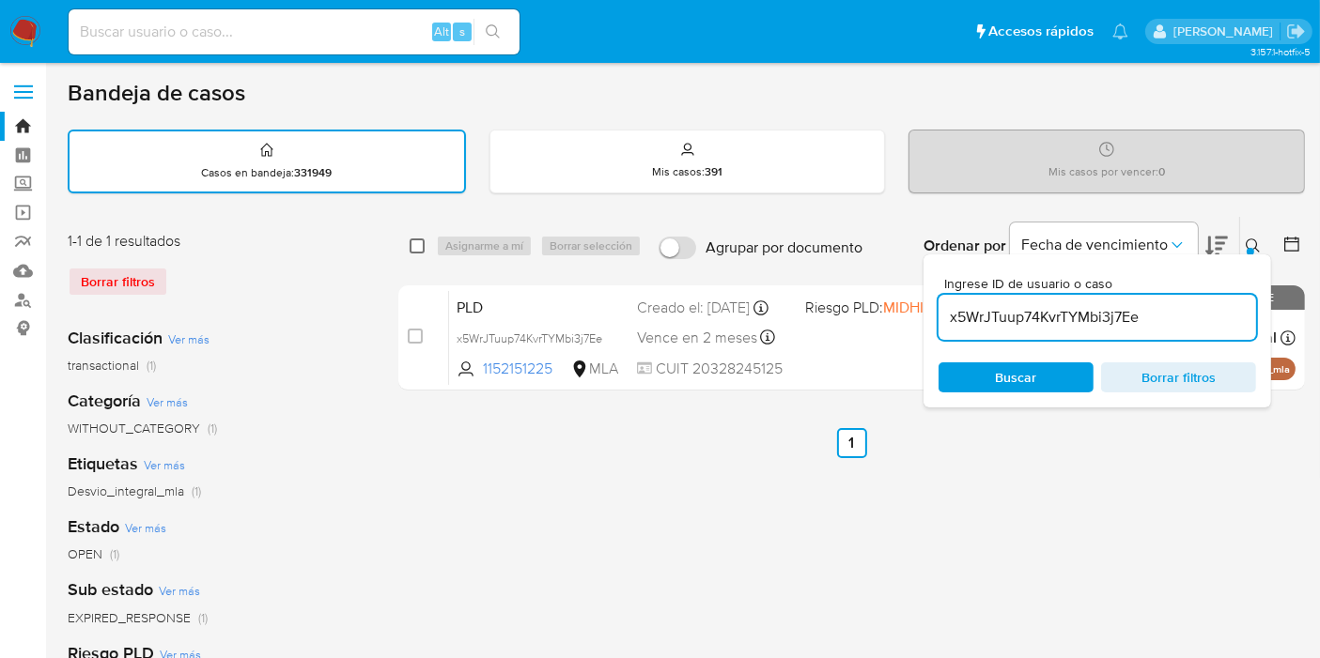
drag, startPoint x: 414, startPoint y: 224, endPoint x: 417, endPoint y: 240, distance: 17.1
click at [415, 232] on div "select-all-cases-checkbox Asignarme a mí Borrar selección Agrupar por documento…" at bounding box center [851, 246] width 906 height 58
drag, startPoint x: 417, startPoint y: 240, endPoint x: 449, endPoint y: 242, distance: 32.0
click at [418, 241] on input "checkbox" at bounding box center [417, 246] width 15 height 15
checkbox input "true"
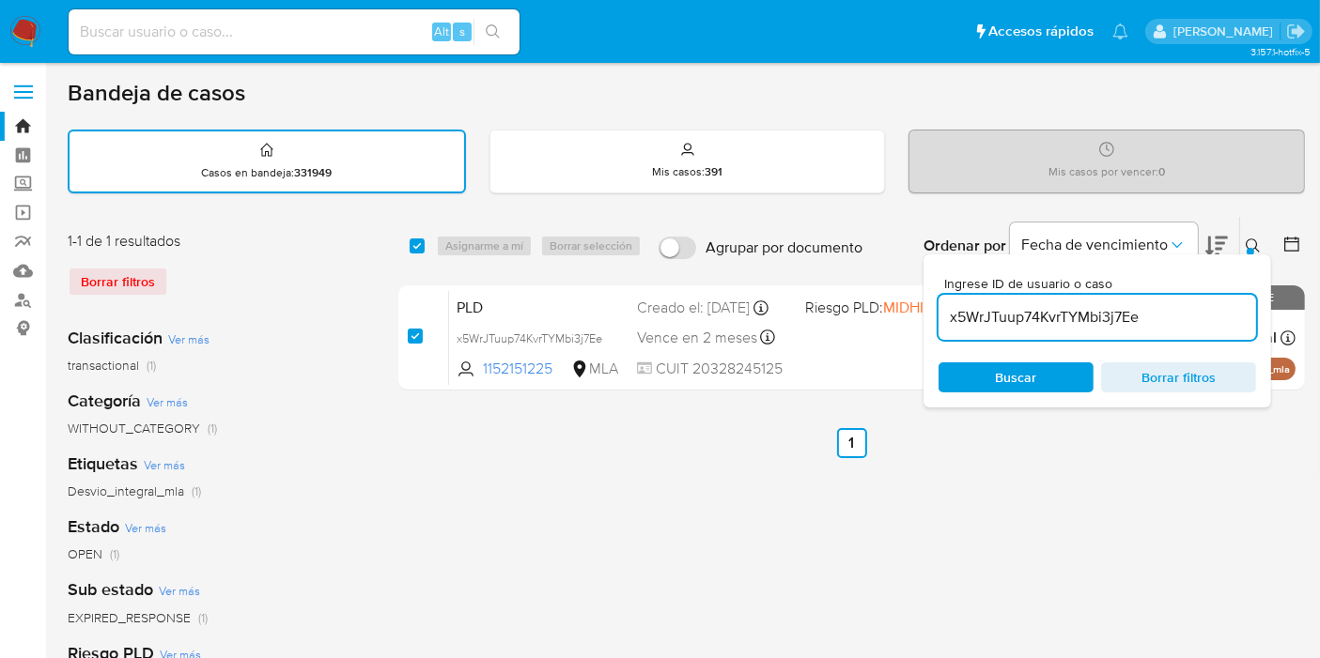
checkbox input "true"
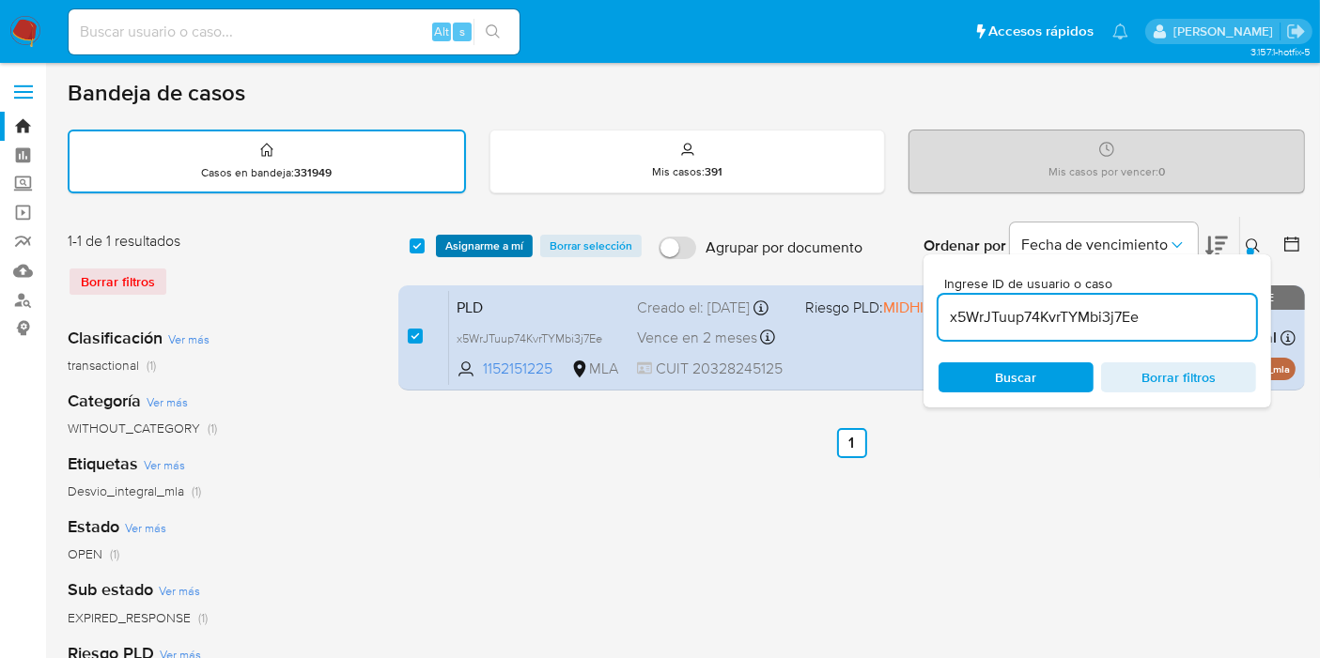
click at [476, 241] on span "Asignarme a mí" at bounding box center [484, 246] width 78 height 19
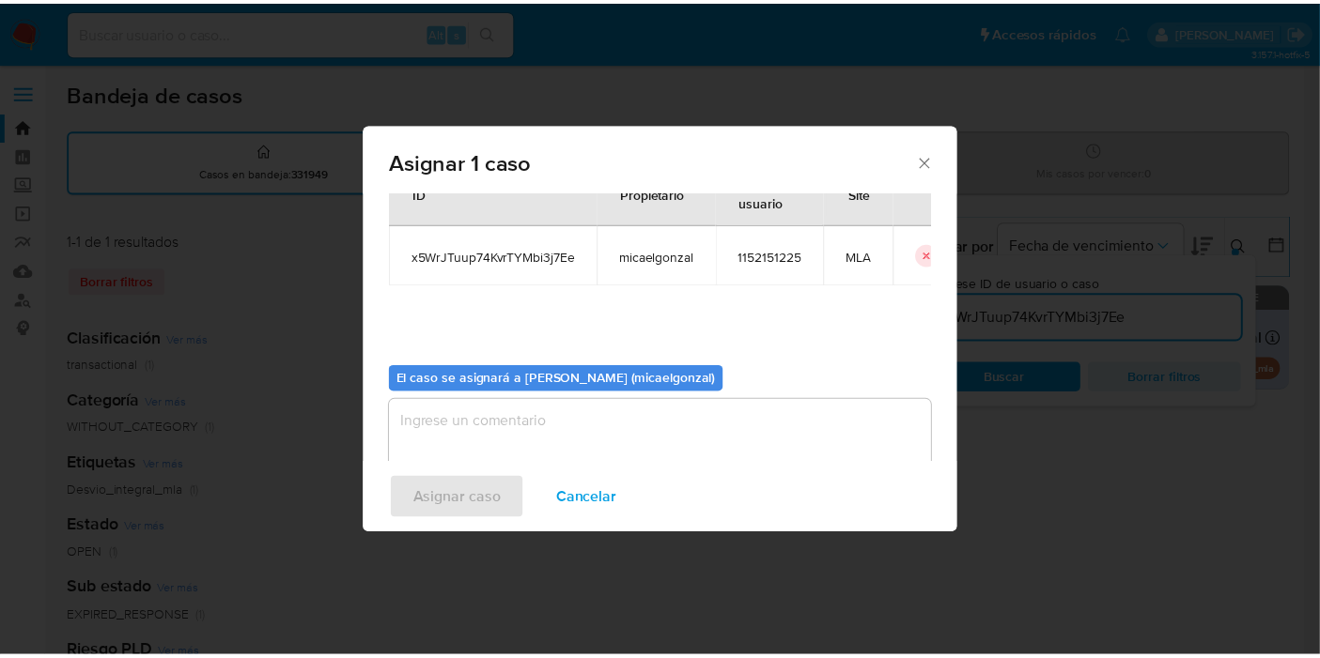
scroll to position [96, 0]
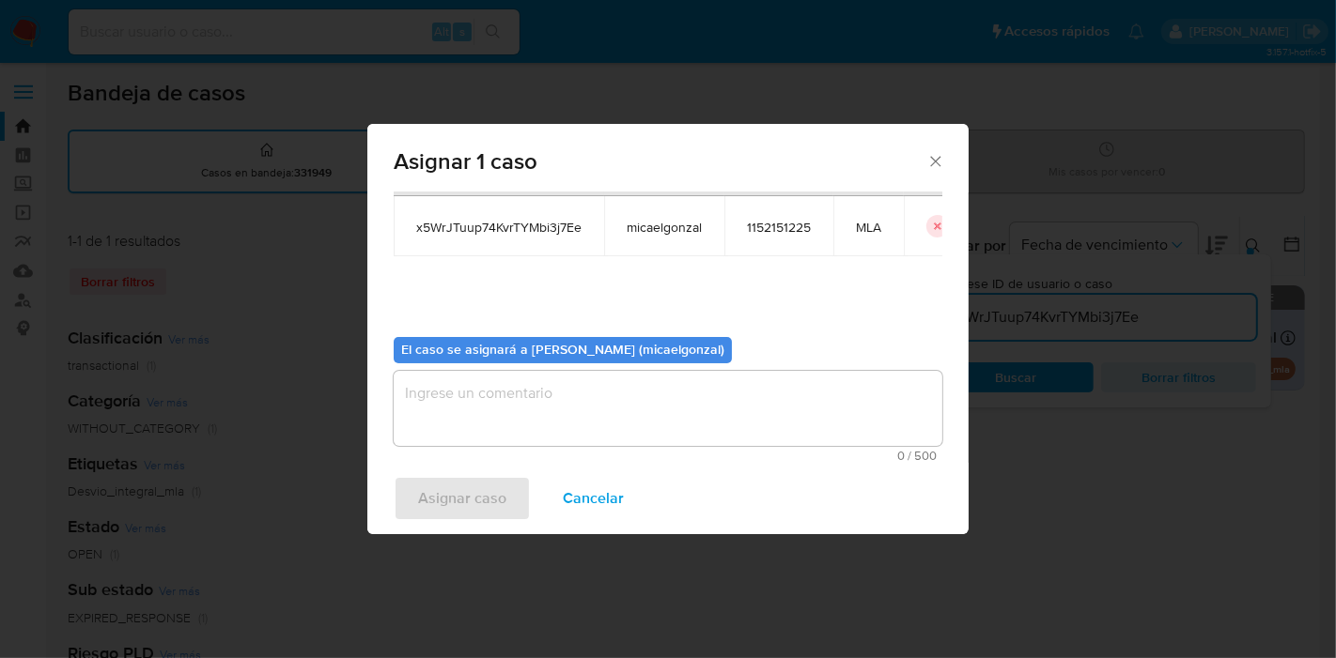
drag, startPoint x: 629, startPoint y: 375, endPoint x: 617, endPoint y: 398, distance: 26.5
click at [629, 377] on textarea "assign-modal" at bounding box center [668, 408] width 549 height 75
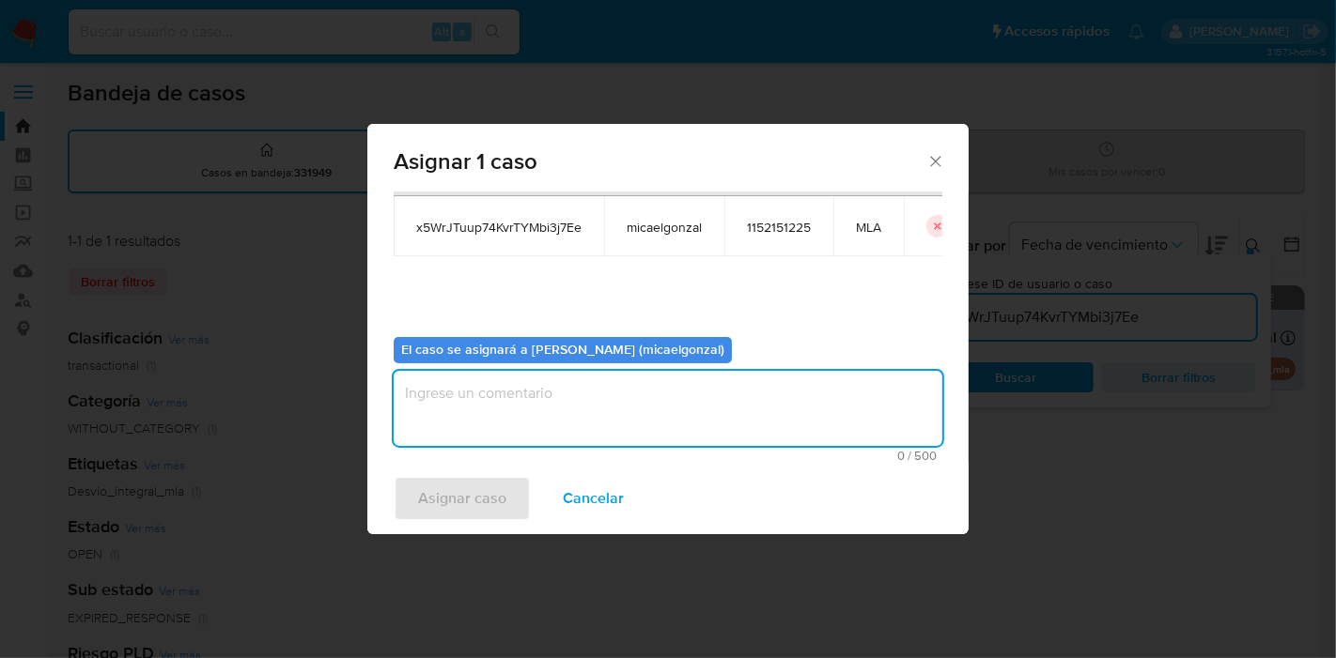
click at [613, 406] on textarea "assign-modal" at bounding box center [668, 408] width 549 height 75
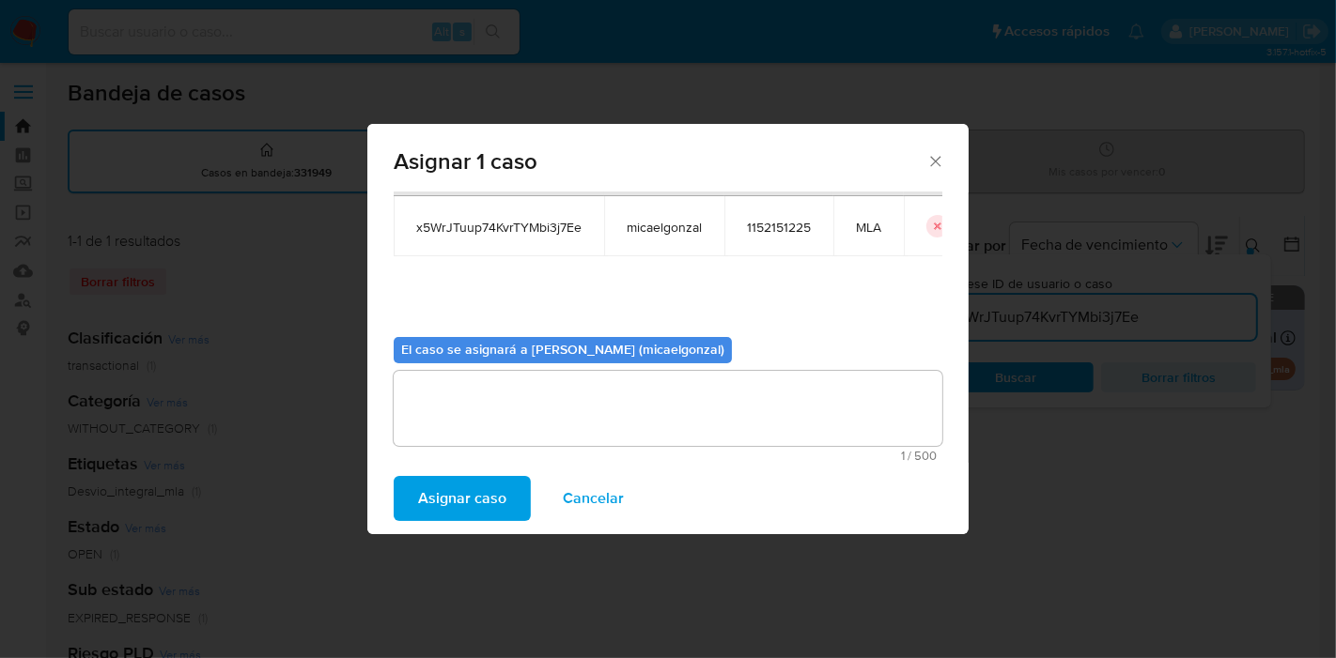
click at [534, 495] on div "Asignar caso Cancelar" at bounding box center [667, 498] width 601 height 71
click at [461, 495] on span "Asignar caso" at bounding box center [462, 498] width 88 height 41
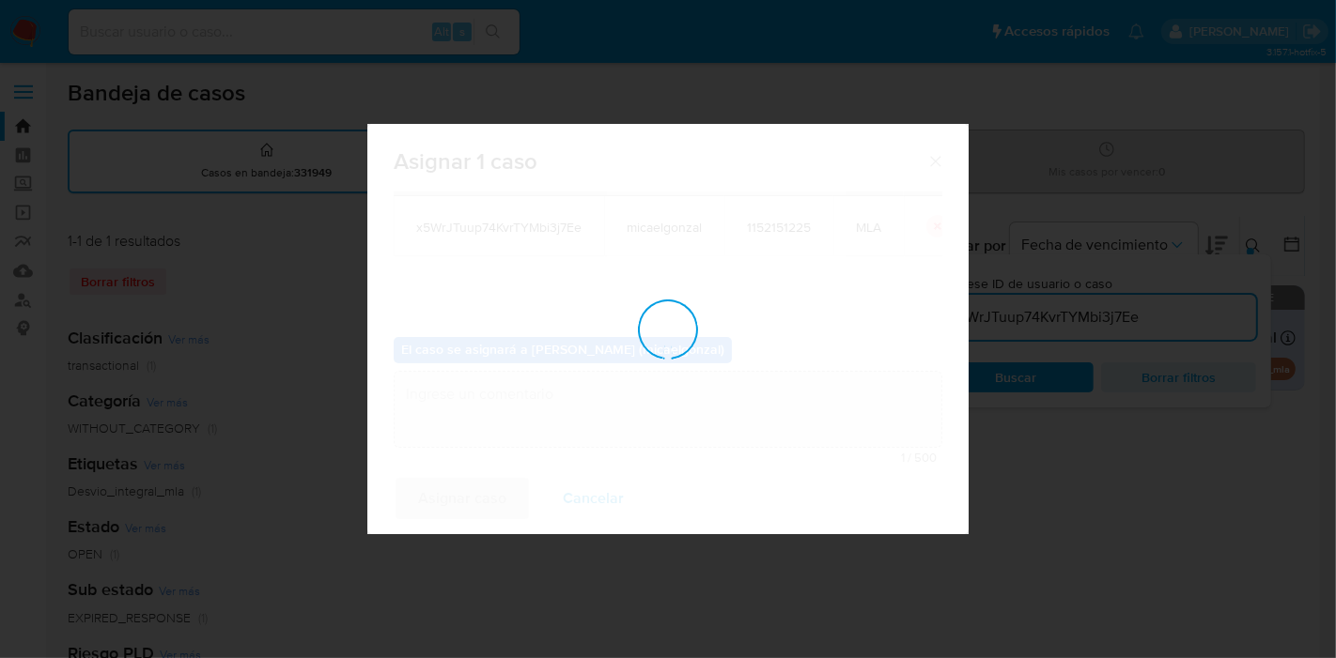
checkbox input "false"
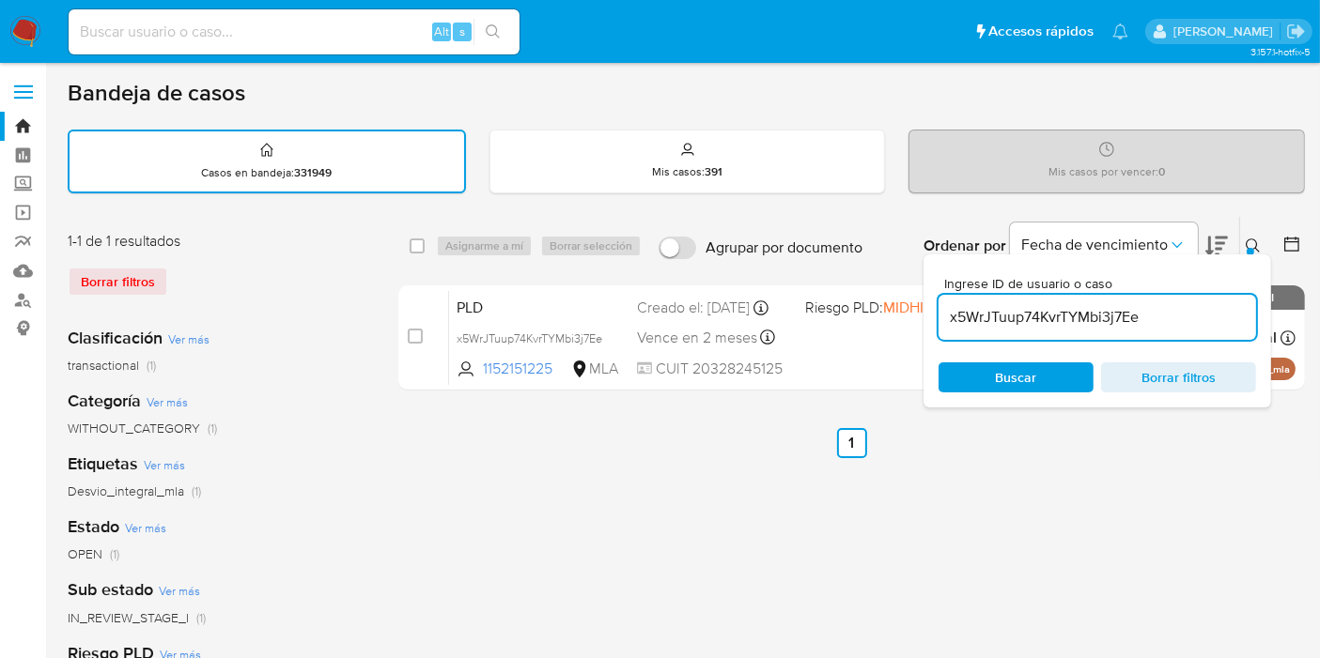
click at [182, 9] on div "Alt s" at bounding box center [294, 31] width 451 height 45
click at [174, 23] on input at bounding box center [294, 32] width 451 height 24
paste input "x5WrJTuup74KvrTYMbi3j7Ee"
type input "x5WrJTuup74KvrTYMbi3j7Ee"
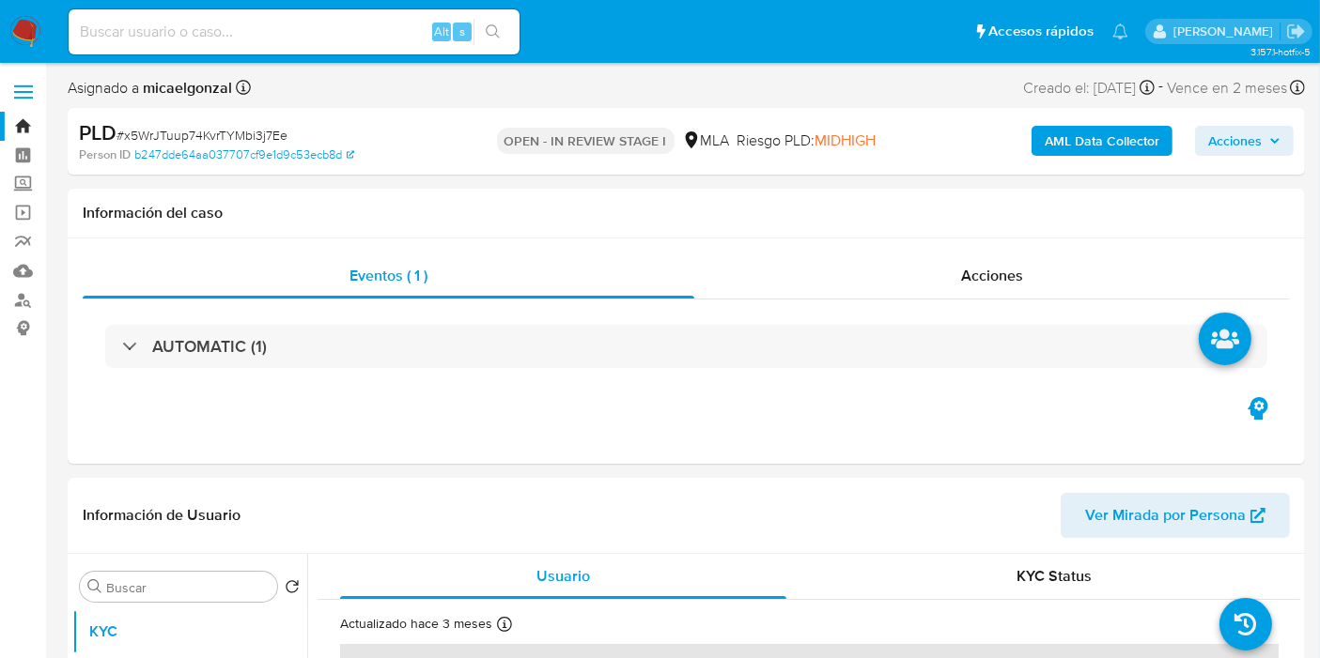
select select "10"
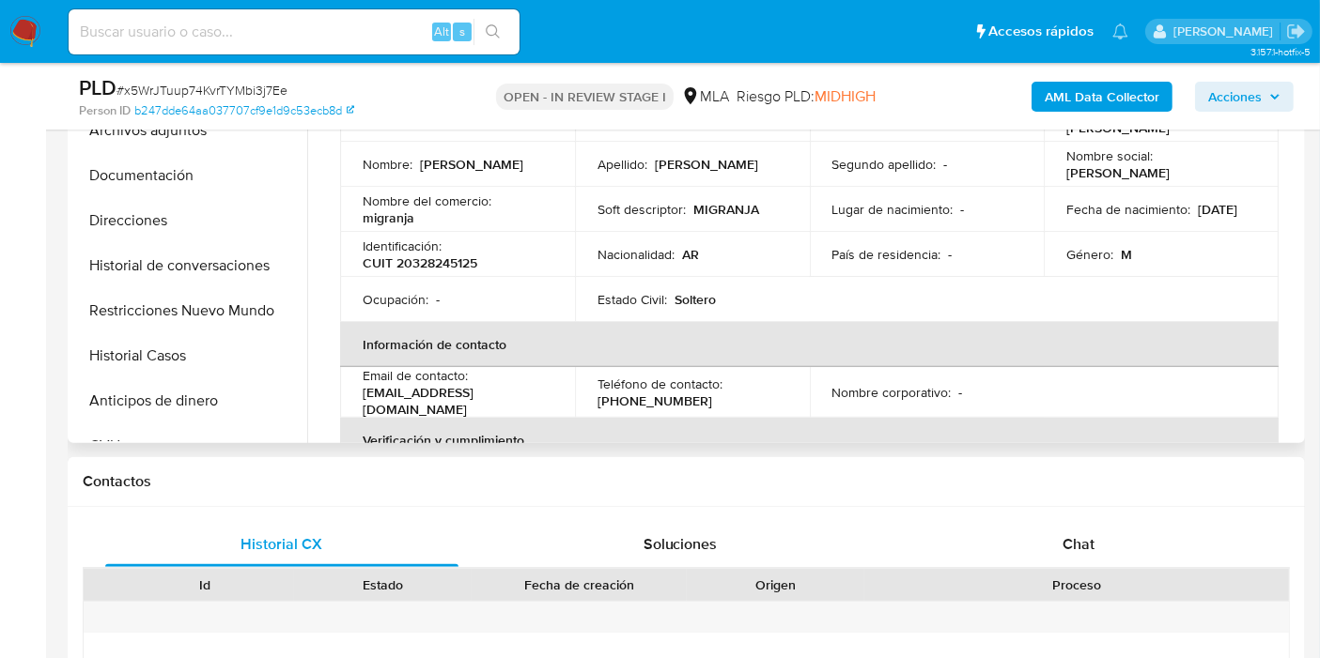
scroll to position [626, 0]
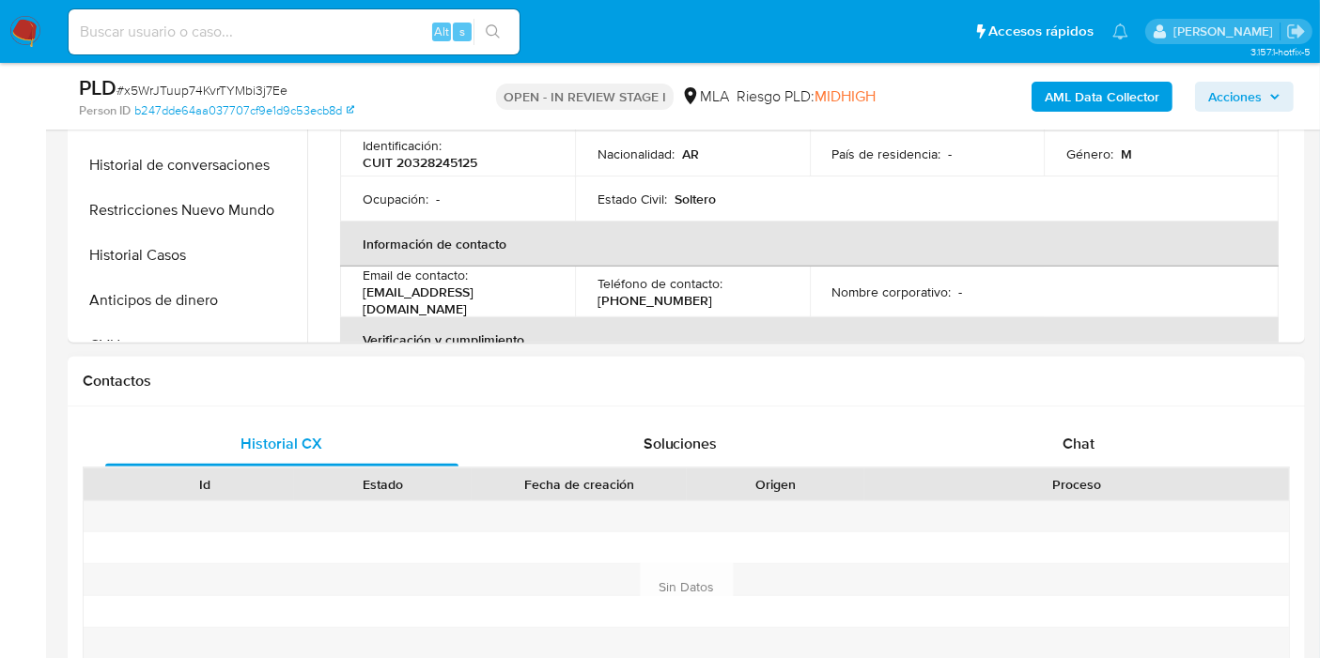
drag, startPoint x: 1161, startPoint y: 415, endPoint x: 1103, endPoint y: 436, distance: 61.8
click at [1159, 417] on div "Historial CX Soluciones Chat Id Estado Fecha de creación Origen Proceso Anterio…" at bounding box center [686, 588] width 1237 height 363
click at [1102, 436] on div "Chat" at bounding box center [1078, 444] width 353 height 45
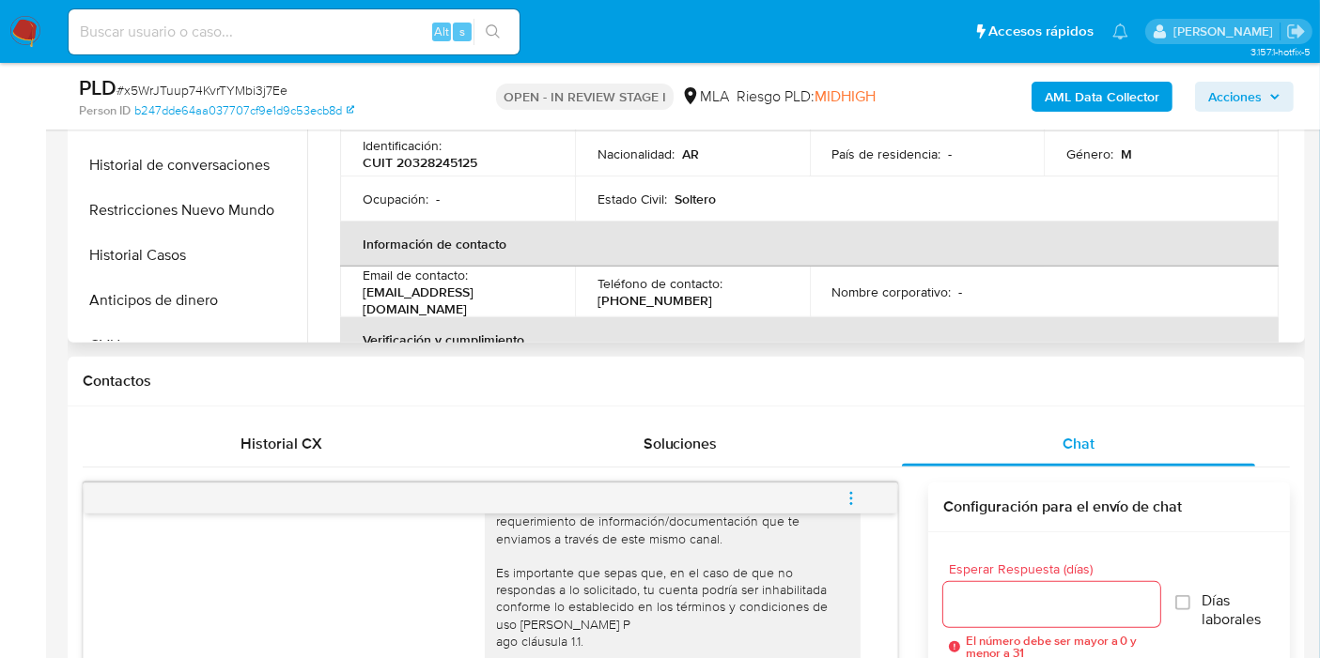
scroll to position [313, 0]
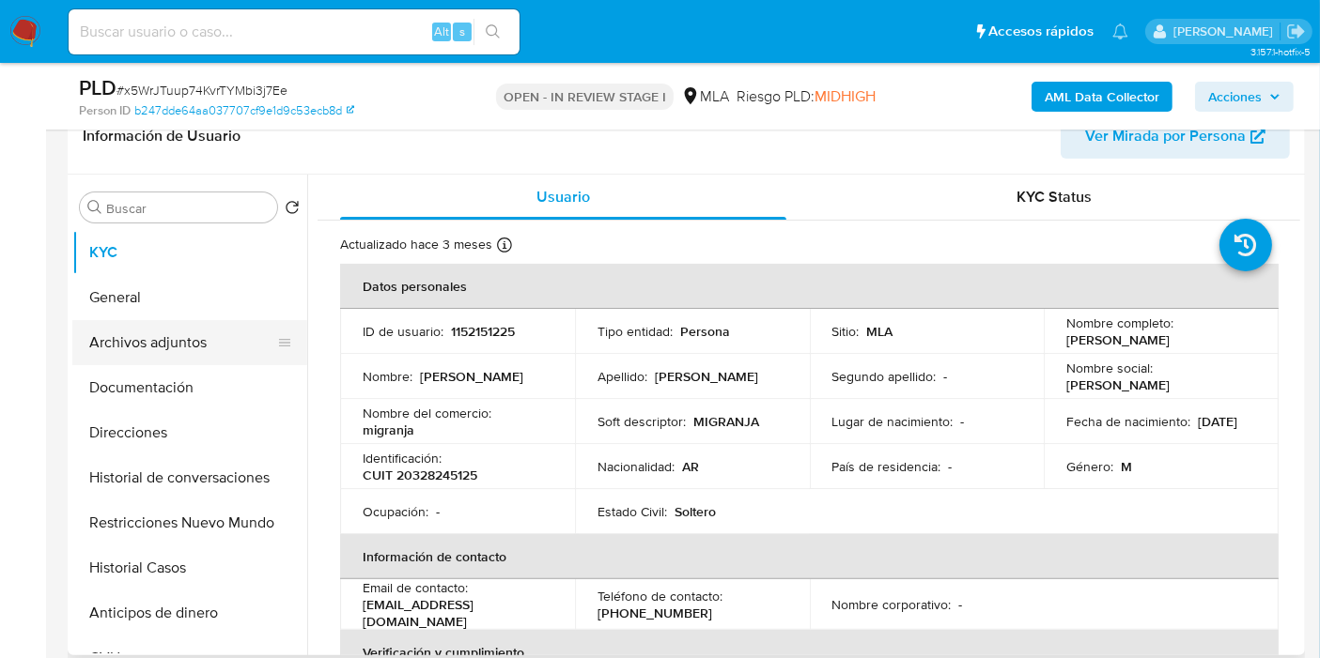
click at [83, 320] on button "Archivos adjuntos" at bounding box center [182, 342] width 220 height 45
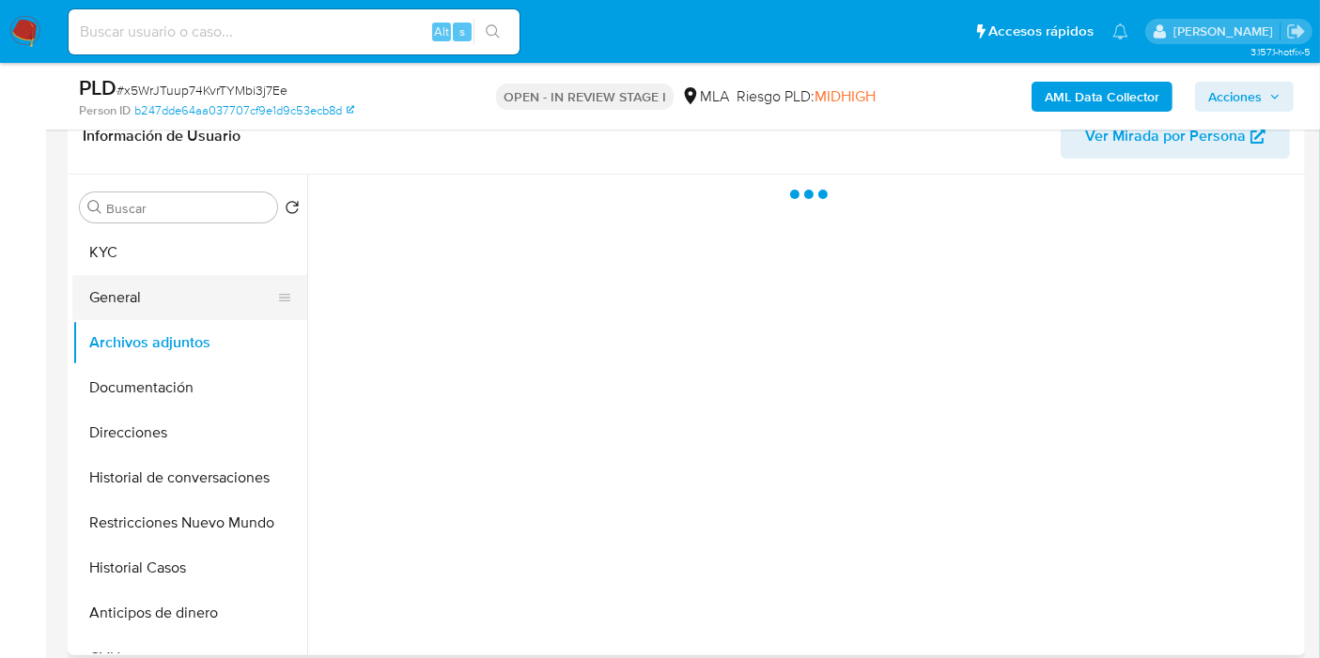
click at [94, 299] on button "General" at bounding box center [182, 297] width 220 height 45
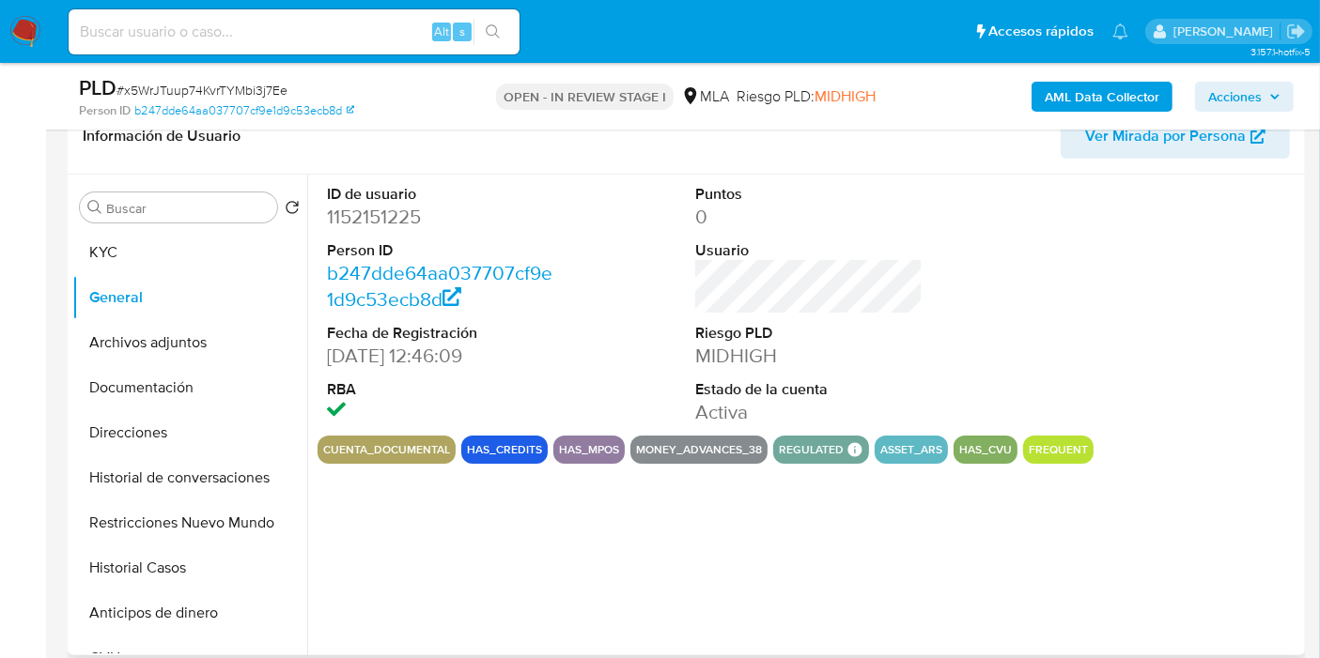
click at [360, 218] on dd "1152151225" at bounding box center [440, 217] width 227 height 26
copy dd "1152151225"
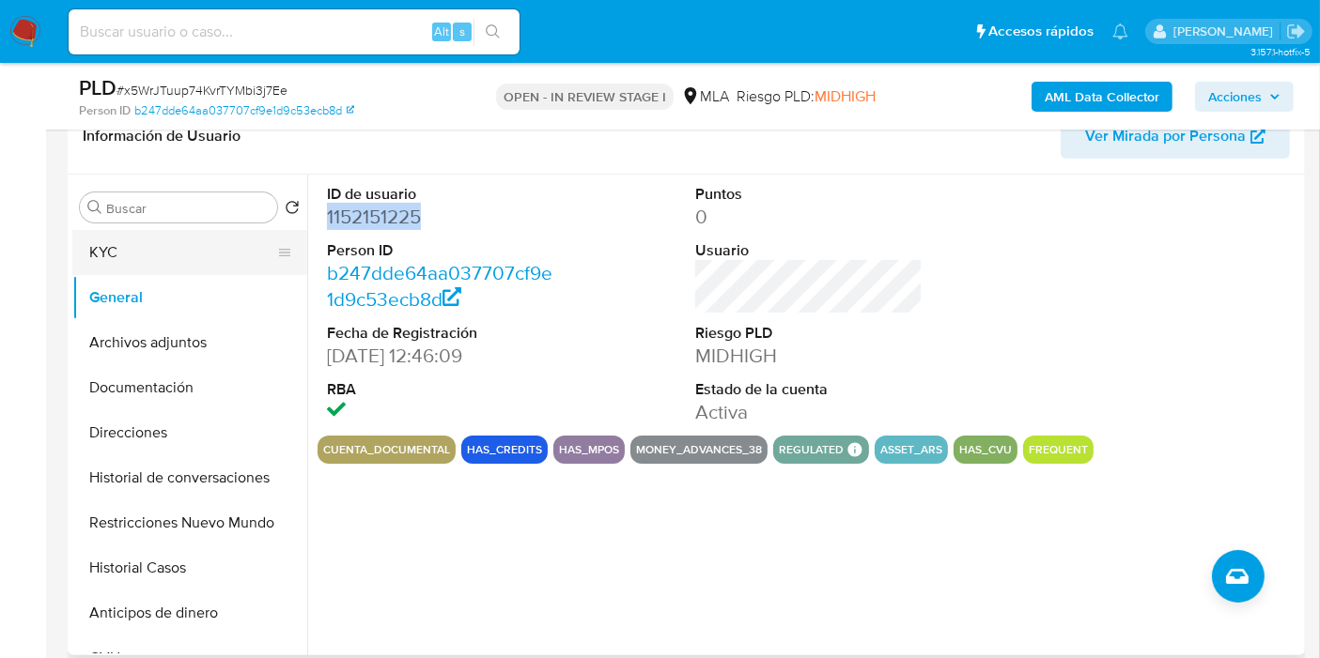
click at [87, 249] on button "KYC" at bounding box center [182, 252] width 220 height 45
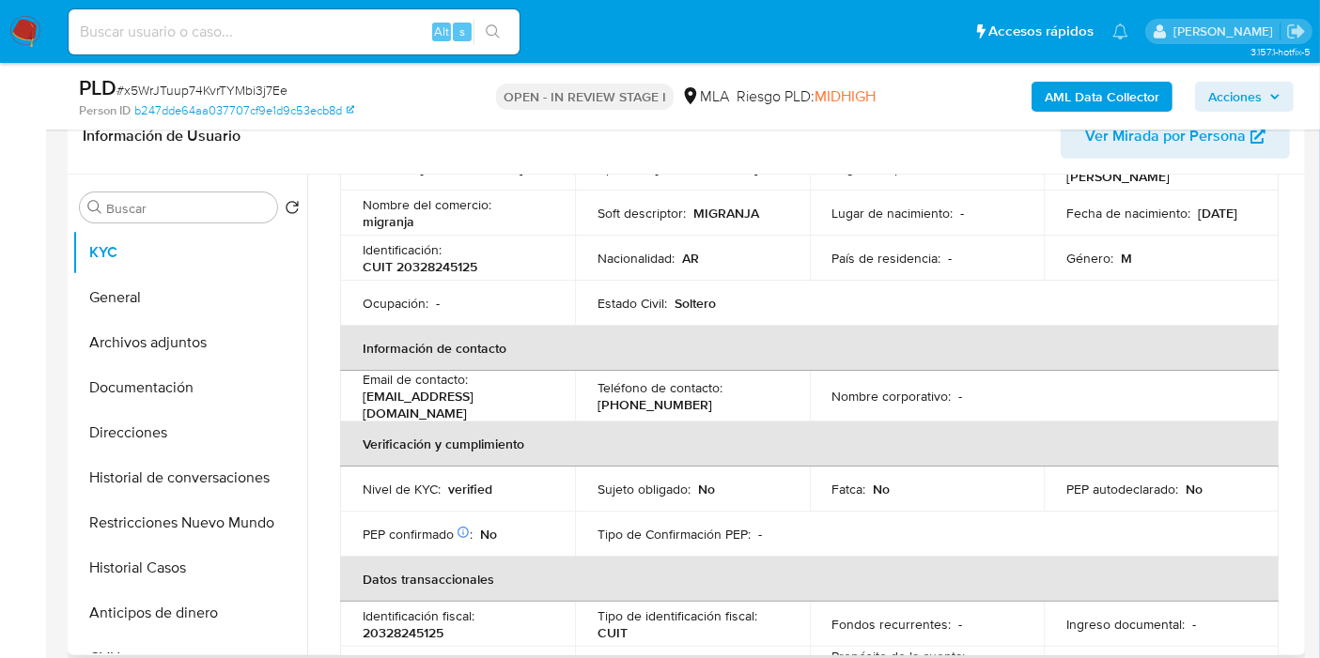
scroll to position [0, 0]
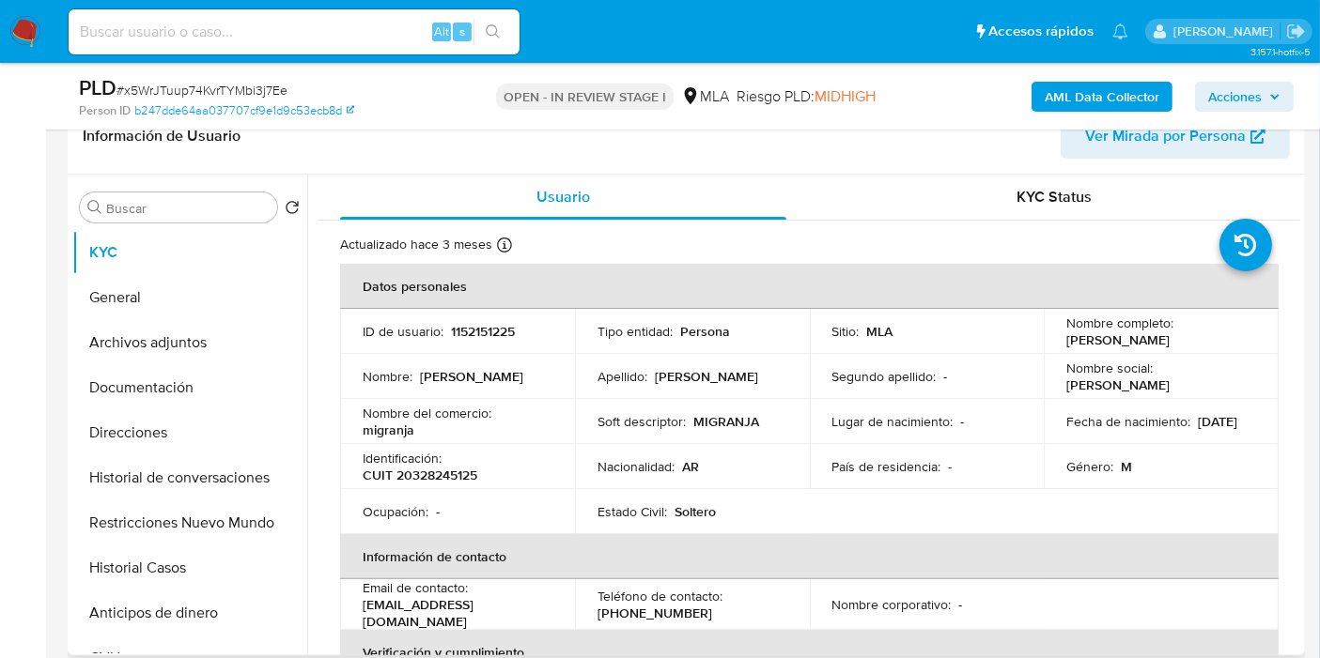
click at [413, 439] on td "Nombre del comercio : migranja" at bounding box center [457, 421] width 235 height 45
click at [98, 427] on button "Direcciones" at bounding box center [182, 432] width 220 height 45
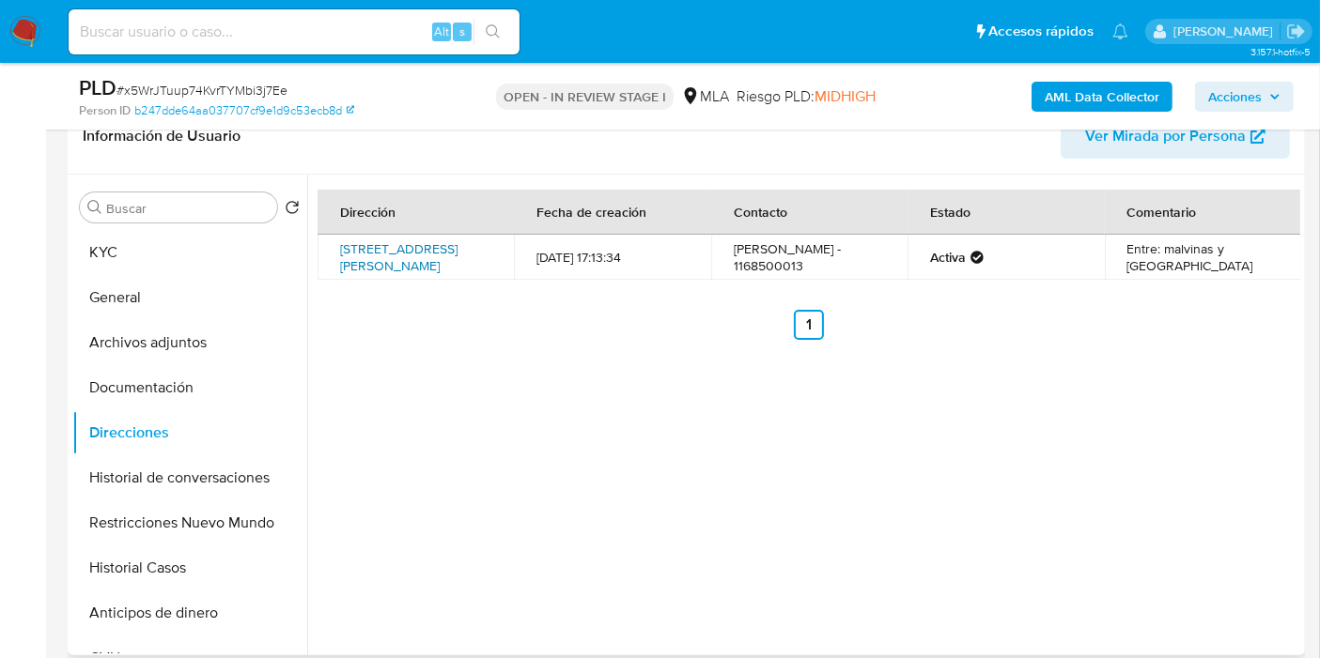
click at [412, 258] on link "Calle Belisario Roldan 490, Libertad, Buenos Aires, 1716, Argentina 490" at bounding box center [398, 258] width 117 height 36
click at [149, 382] on button "Documentación" at bounding box center [182, 387] width 220 height 45
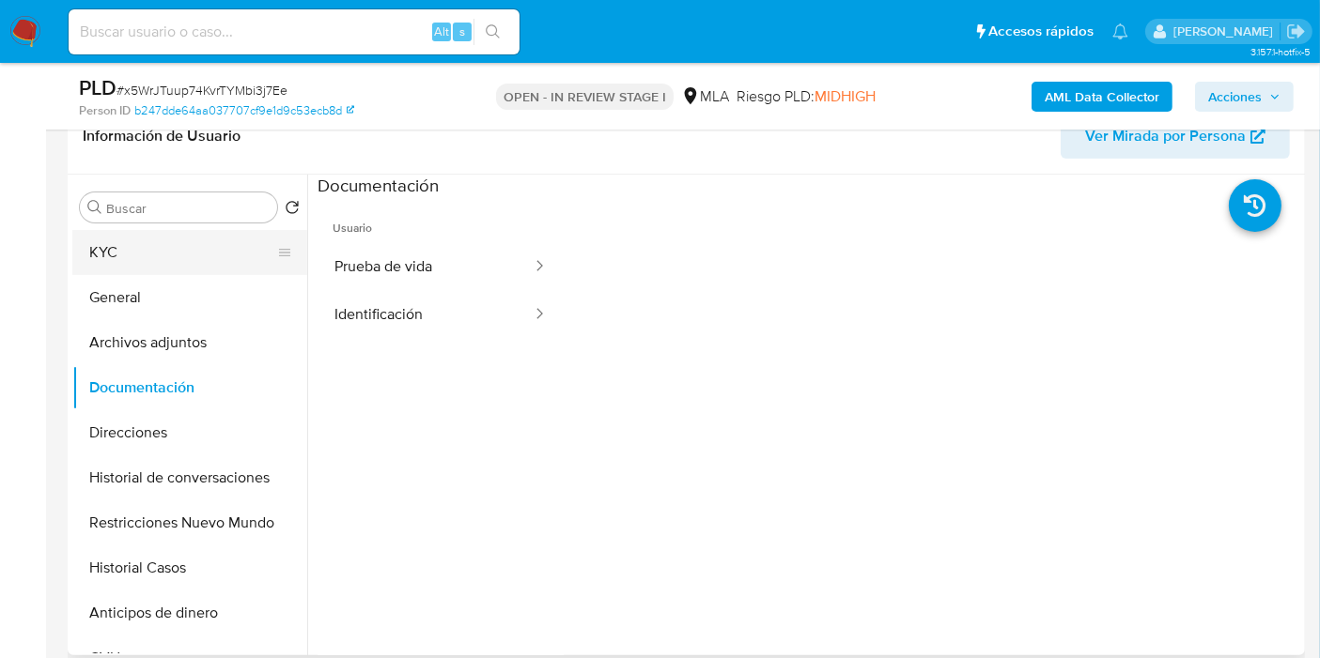
click at [216, 267] on button "KYC" at bounding box center [182, 252] width 220 height 45
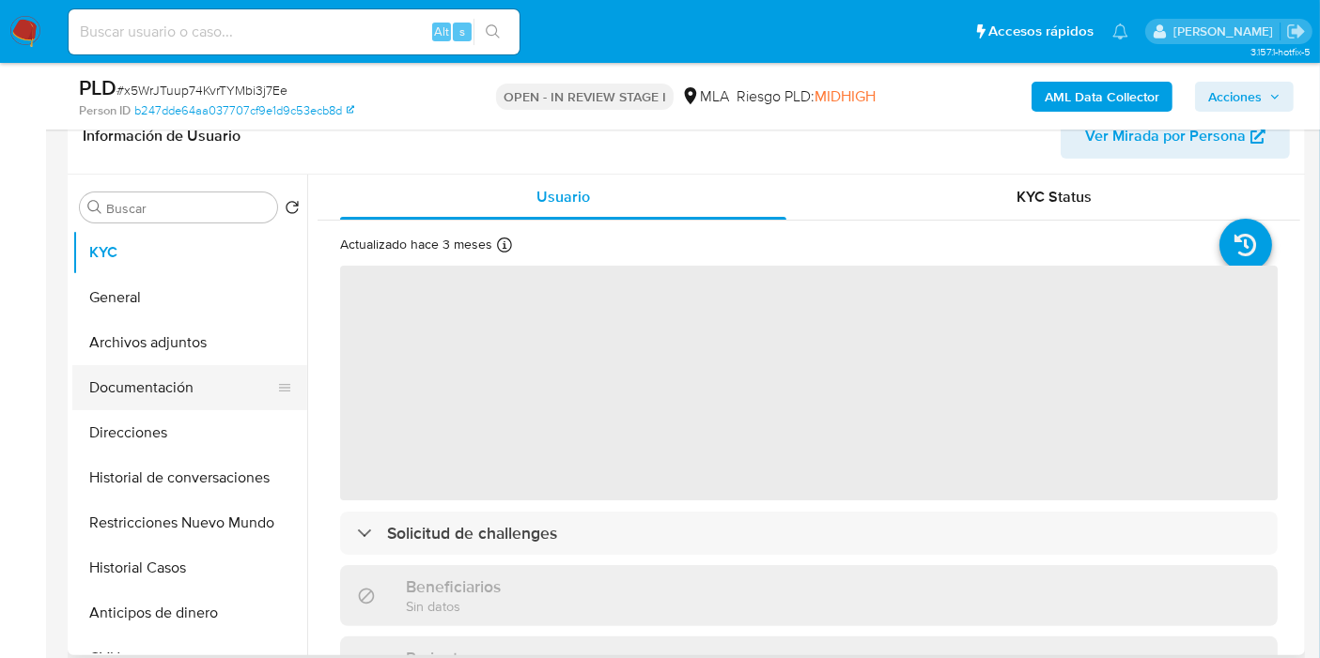
click at [178, 400] on button "Documentación" at bounding box center [182, 387] width 220 height 45
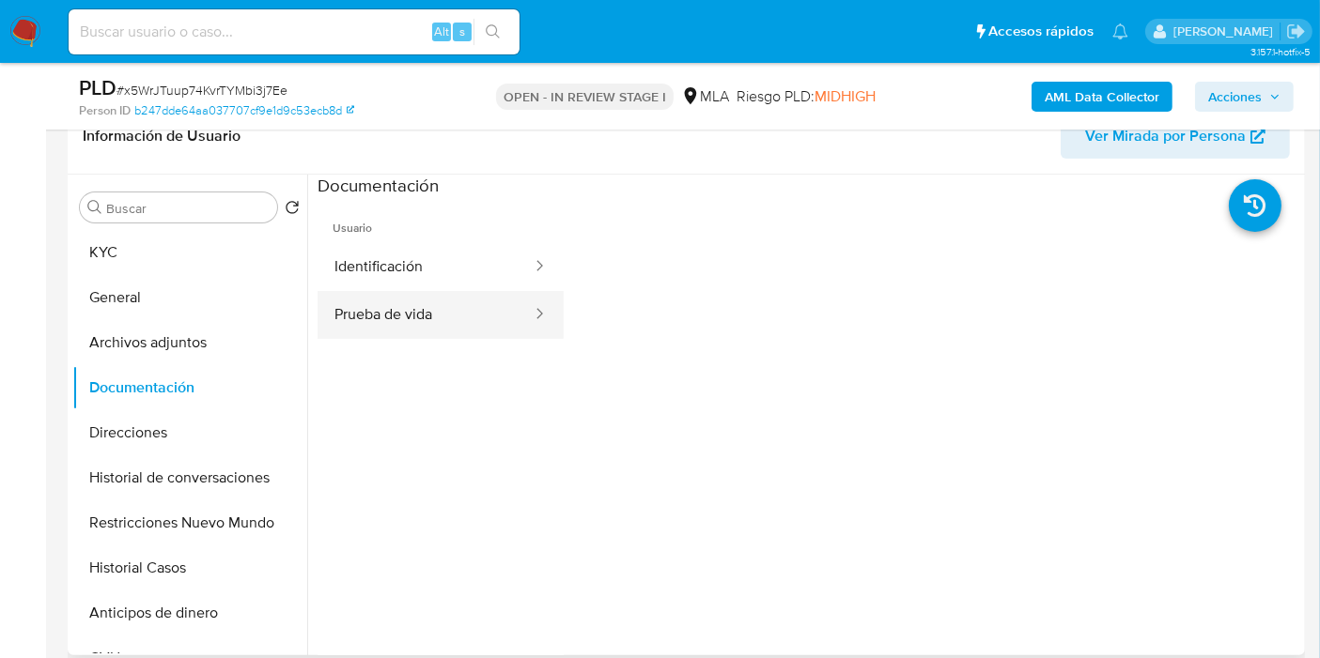
click at [445, 336] on button "Prueba de vida" at bounding box center [425, 315] width 216 height 48
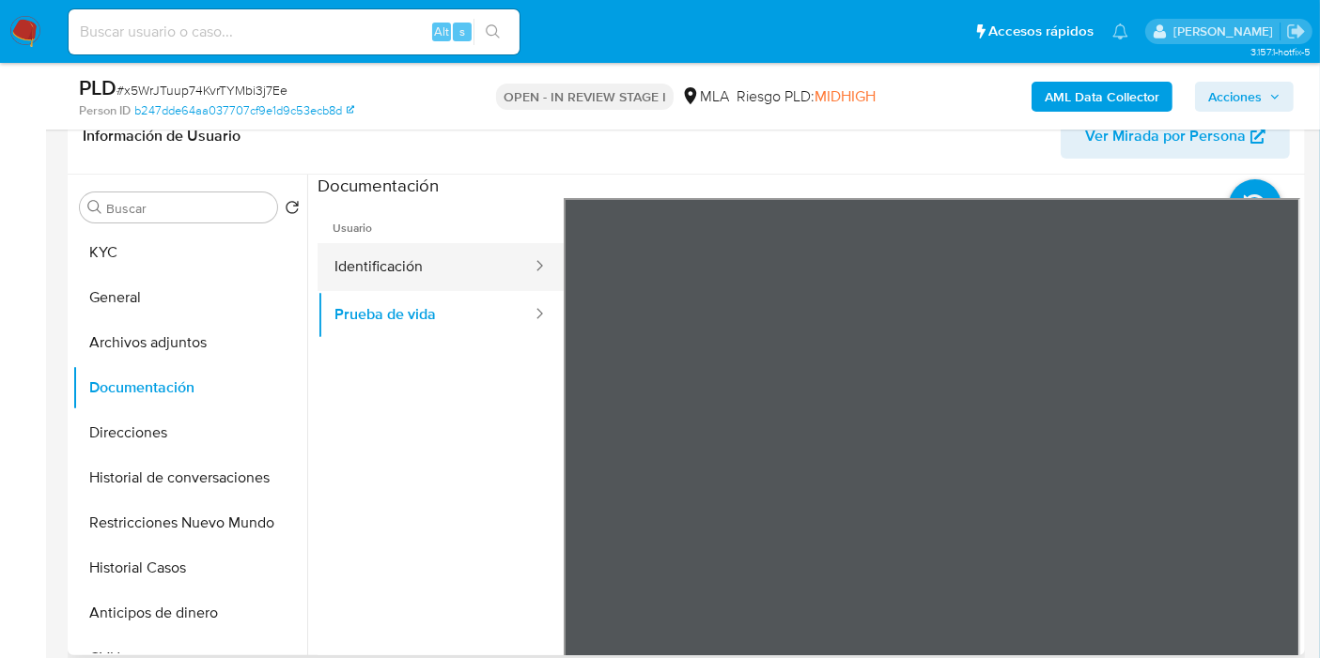
click at [477, 280] on button "Identificación" at bounding box center [425, 267] width 216 height 48
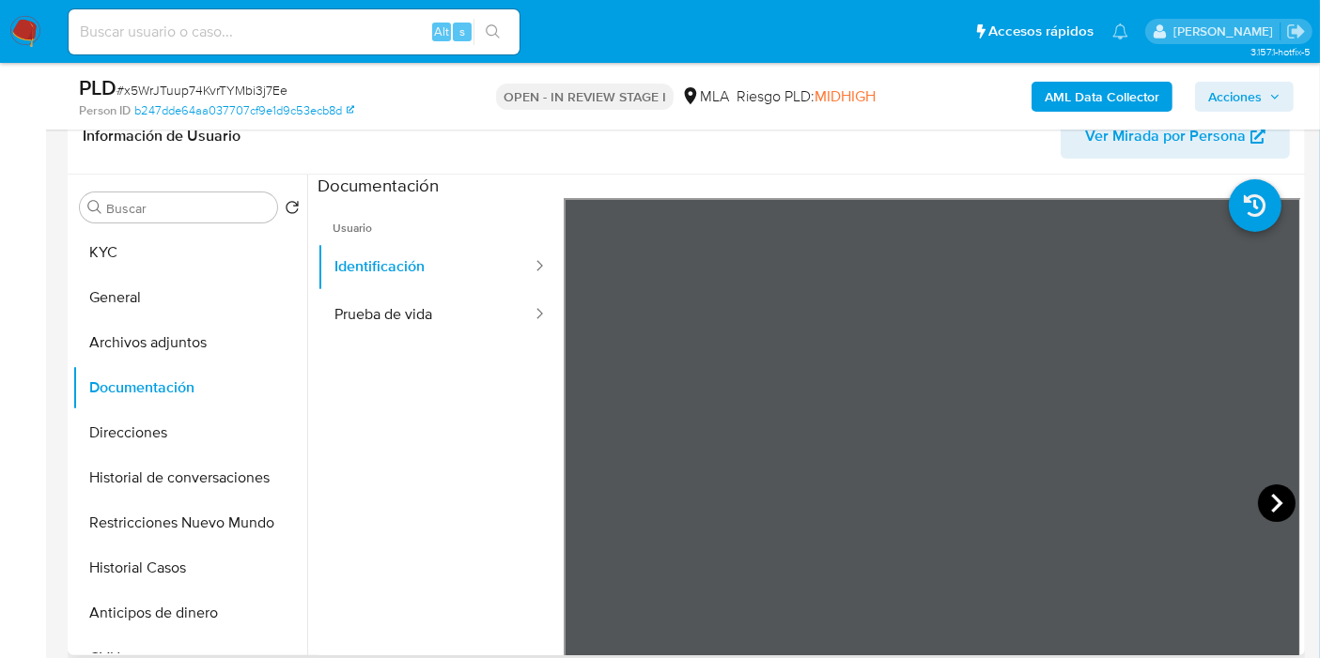
click at [1271, 505] on icon at bounding box center [1276, 503] width 11 height 19
click at [594, 514] on icon at bounding box center [587, 504] width 38 height 38
click at [92, 324] on button "Archivos adjuntos" at bounding box center [182, 342] width 220 height 45
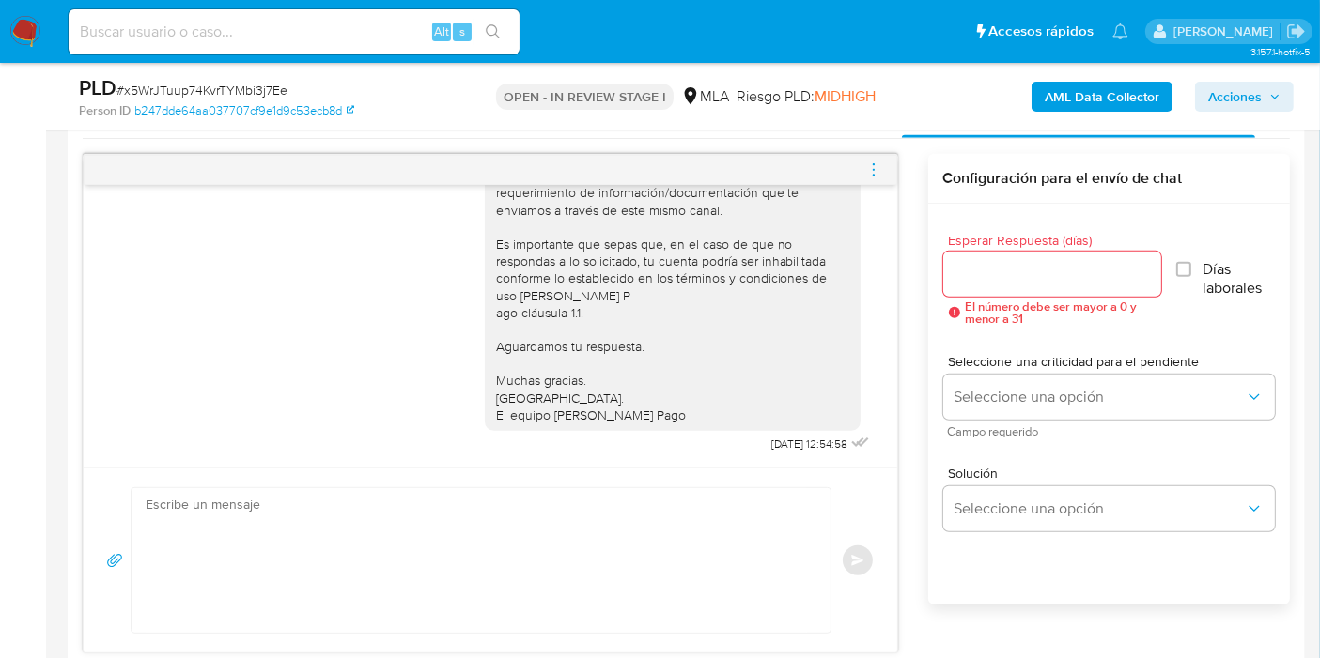
scroll to position [1044, 0]
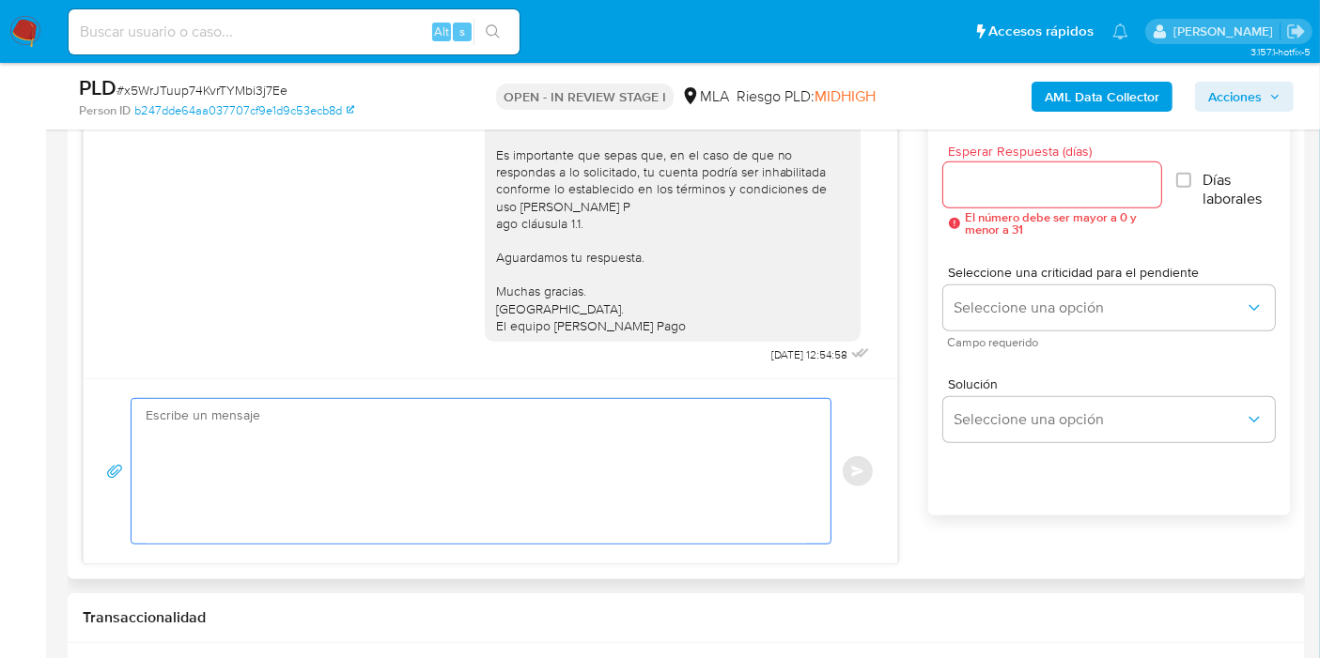
click at [622, 450] on textarea at bounding box center [476, 471] width 661 height 145
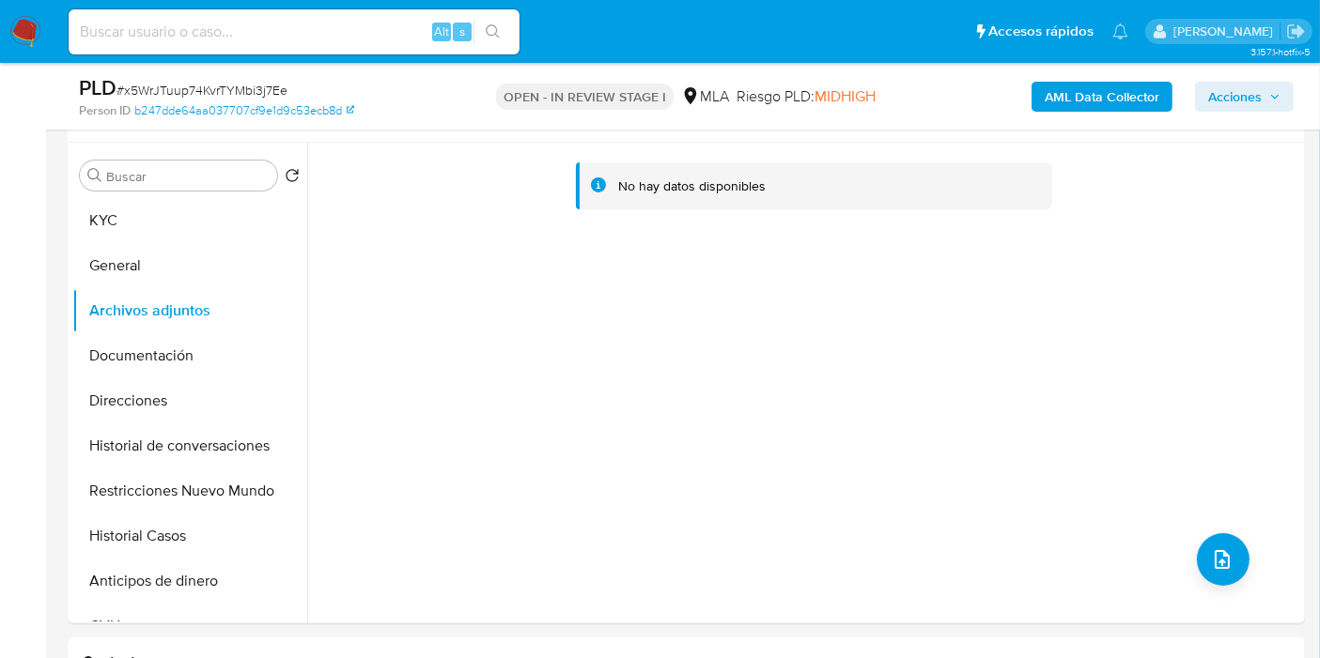
scroll to position [209, 0]
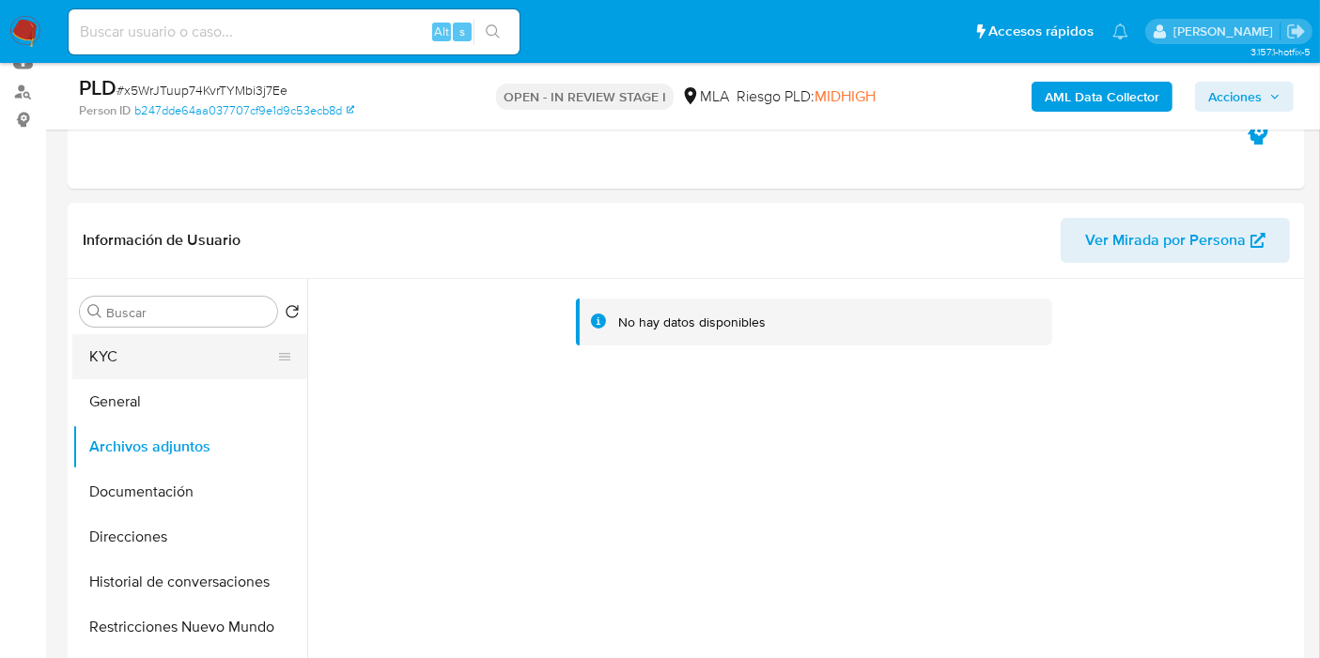
click at [175, 355] on button "KYC" at bounding box center [182, 356] width 220 height 45
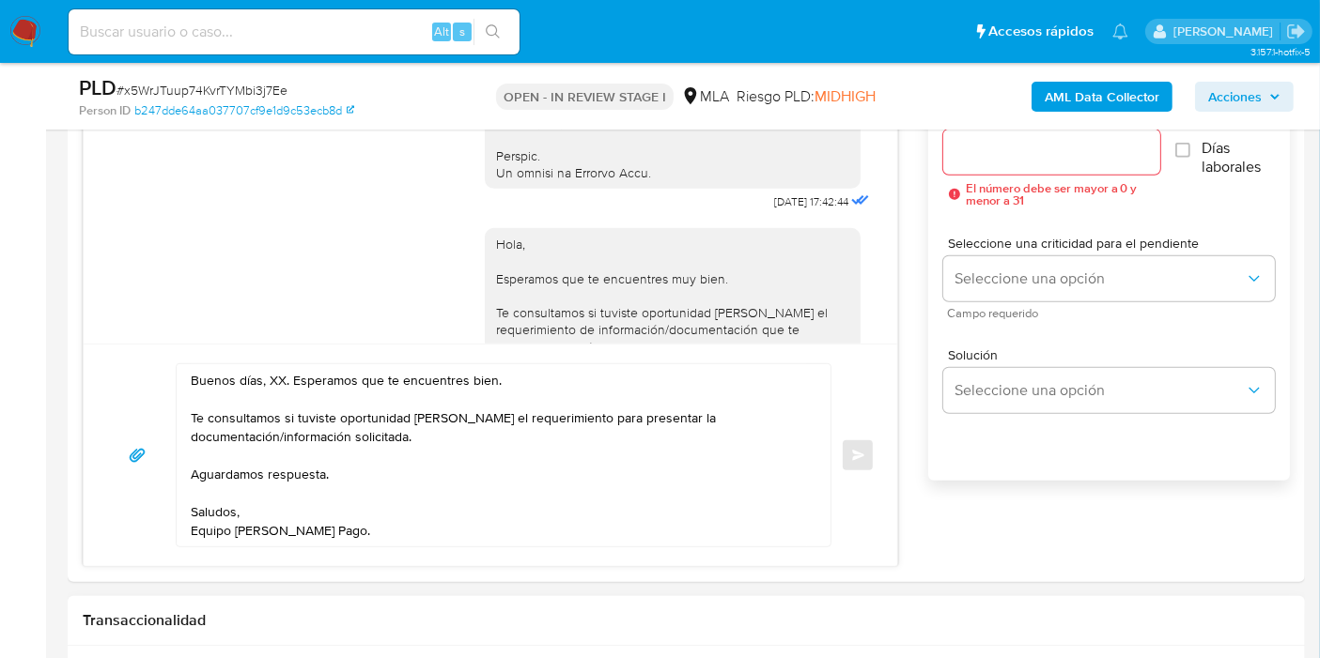
scroll to position [1252, 0]
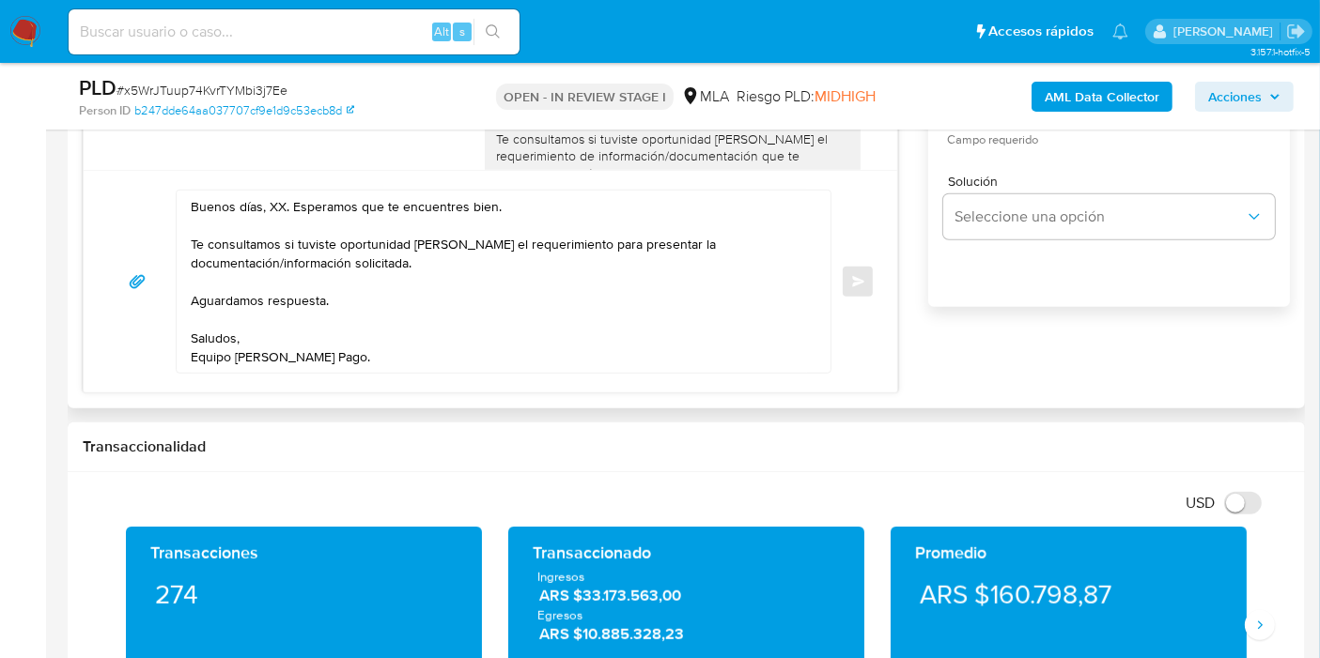
click at [282, 202] on textarea "Buenos días, XX. Esperamos que te encuentres bien. Te consultamos si tuviste op…" at bounding box center [499, 282] width 616 height 182
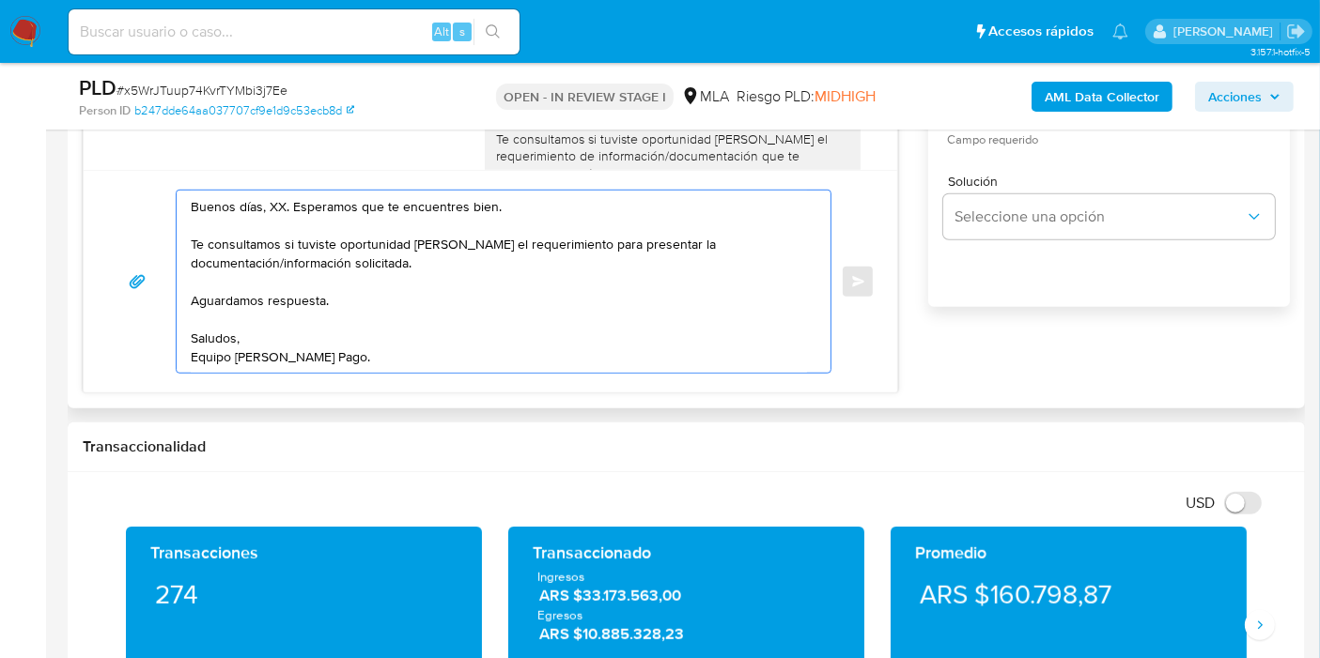
click at [278, 206] on textarea "Buenos días, XX. Esperamos que te encuentres bien. Te consultamos si tuviste op…" at bounding box center [499, 282] width 616 height 182
click at [433, 286] on textarea "Buenos días, Diego. Esperamos que te encuentres bien. Te consultamos si tuviste…" at bounding box center [499, 282] width 616 height 182
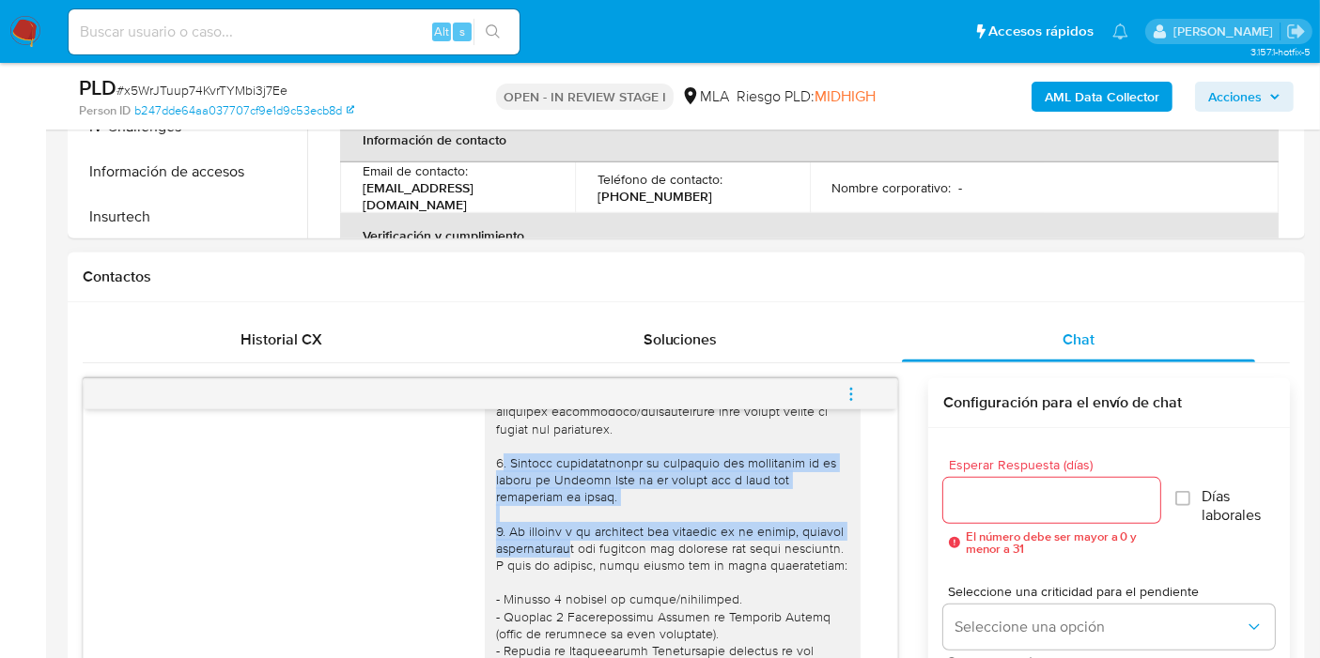
scroll to position [152, 0]
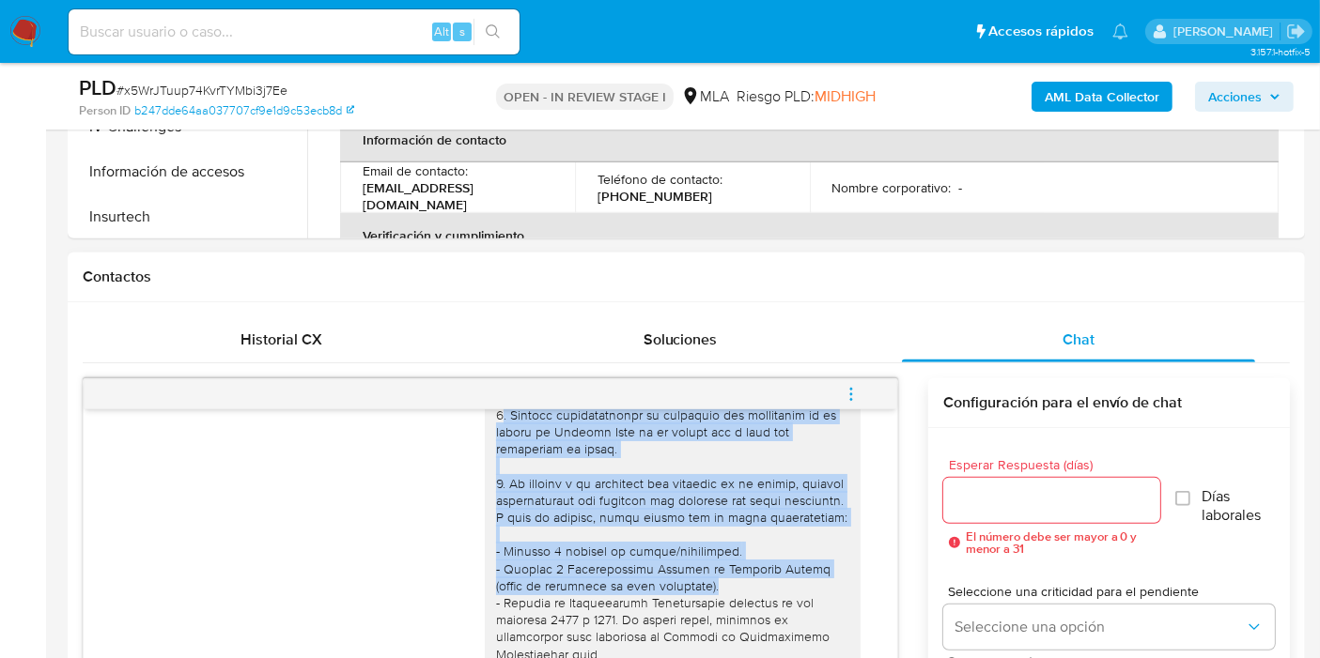
drag, startPoint x: 483, startPoint y: 521, endPoint x: 555, endPoint y: 547, distance: 76.6
copy div ". Informa detalladamente la actividad que realizaste en tu cuenta de Mercado Pa…"
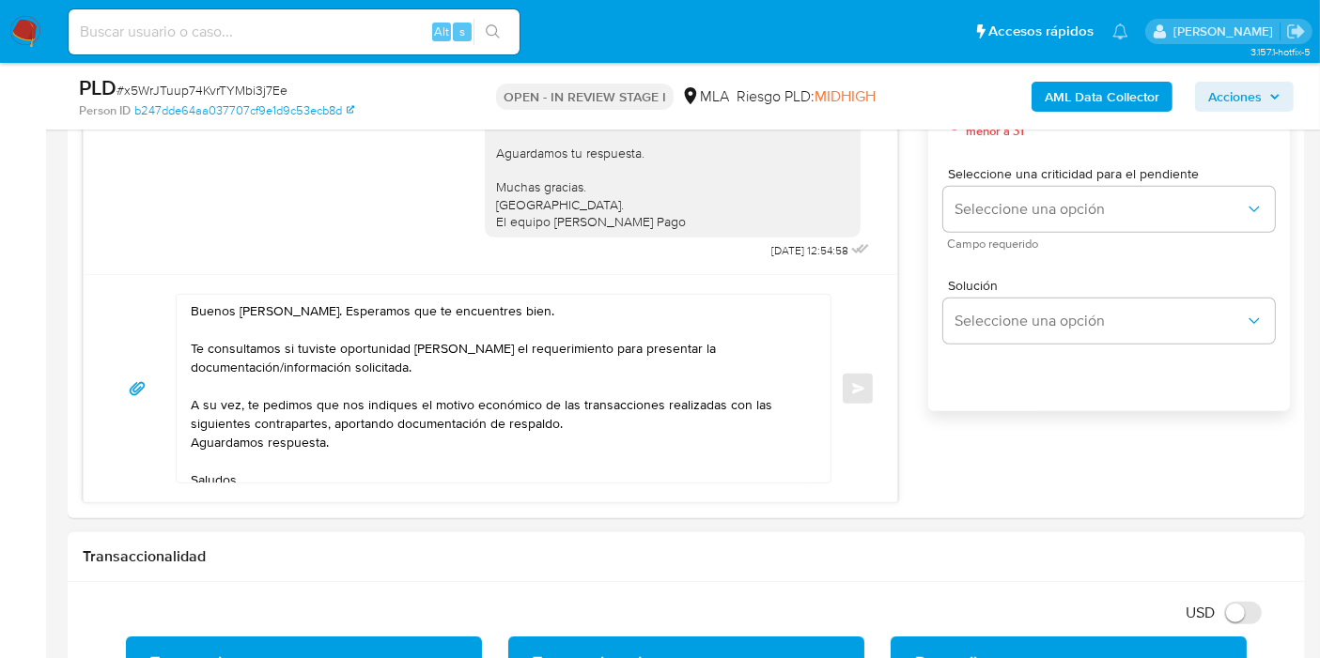
scroll to position [1356, 0]
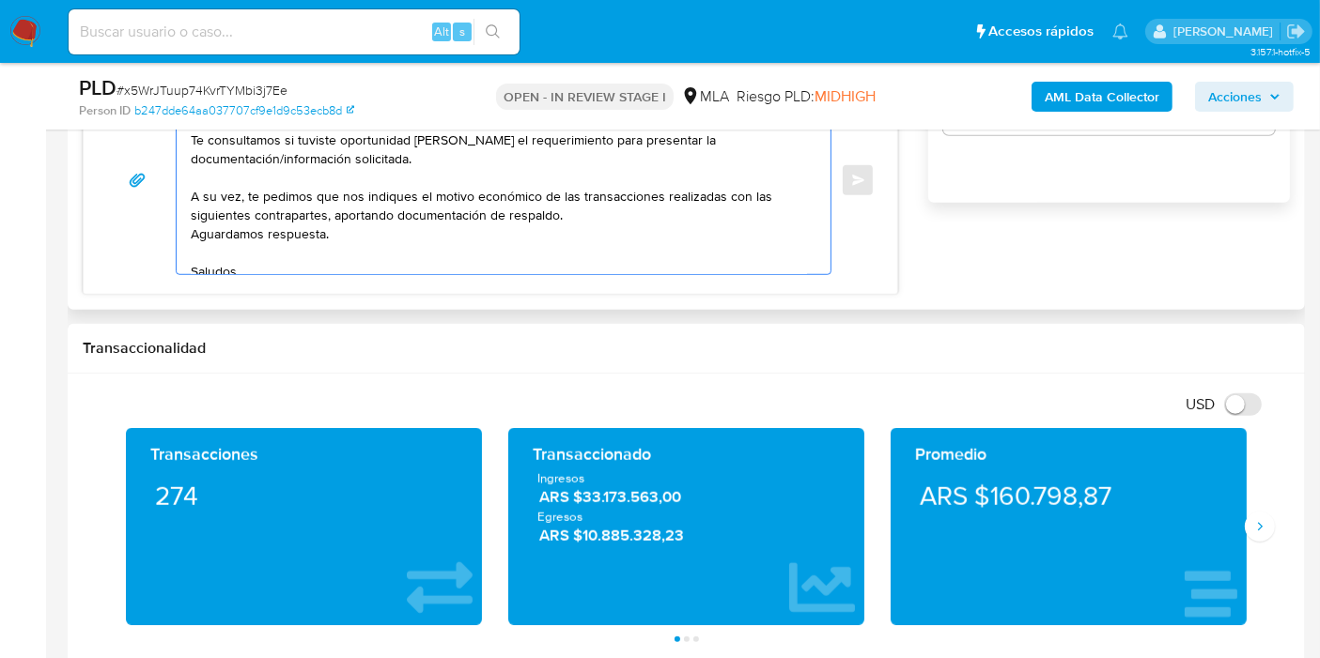
click at [402, 176] on textarea "Buenos días, Diego. Esperamos que te encuentres bien. Te consultamos si tuviste…" at bounding box center [499, 180] width 616 height 188
click at [414, 173] on textarea "Buenos días, Diego. Esperamos que te encuentres bien. Te consultamos si tuviste…" at bounding box center [499, 180] width 616 height 188
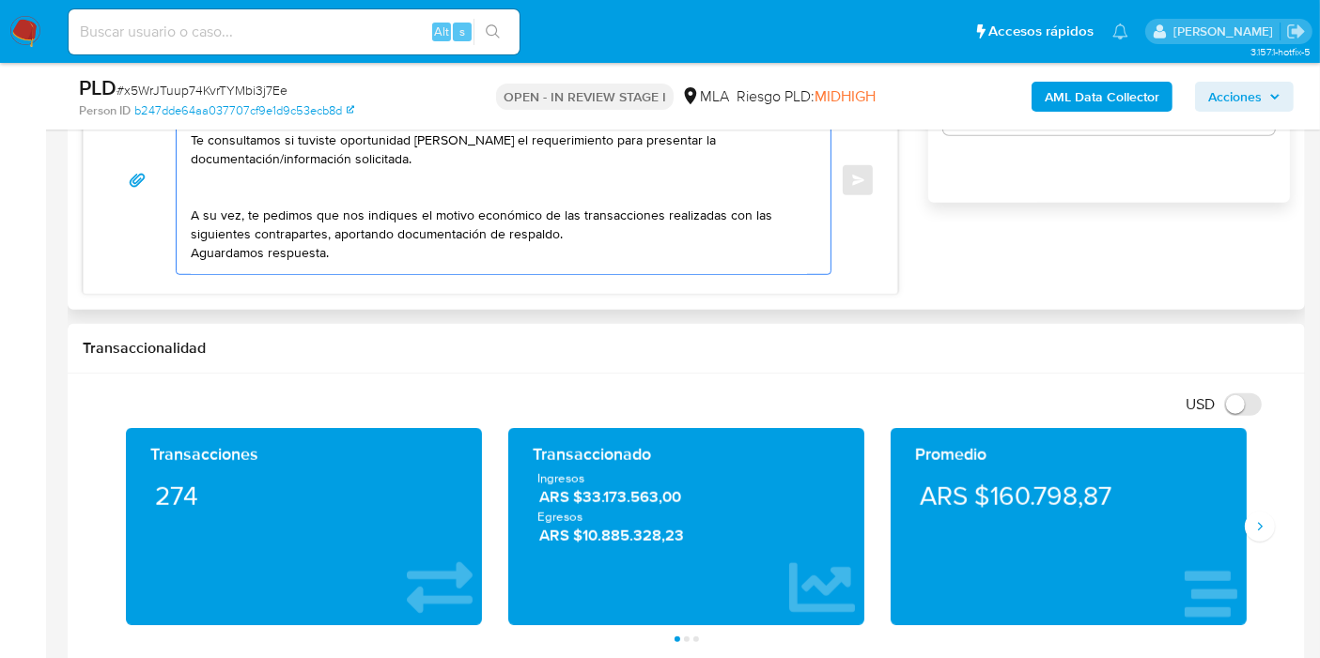
paste textarea ". Informa detalladamente la actividad que realizaste en tu cuenta de Mercado Pa…"
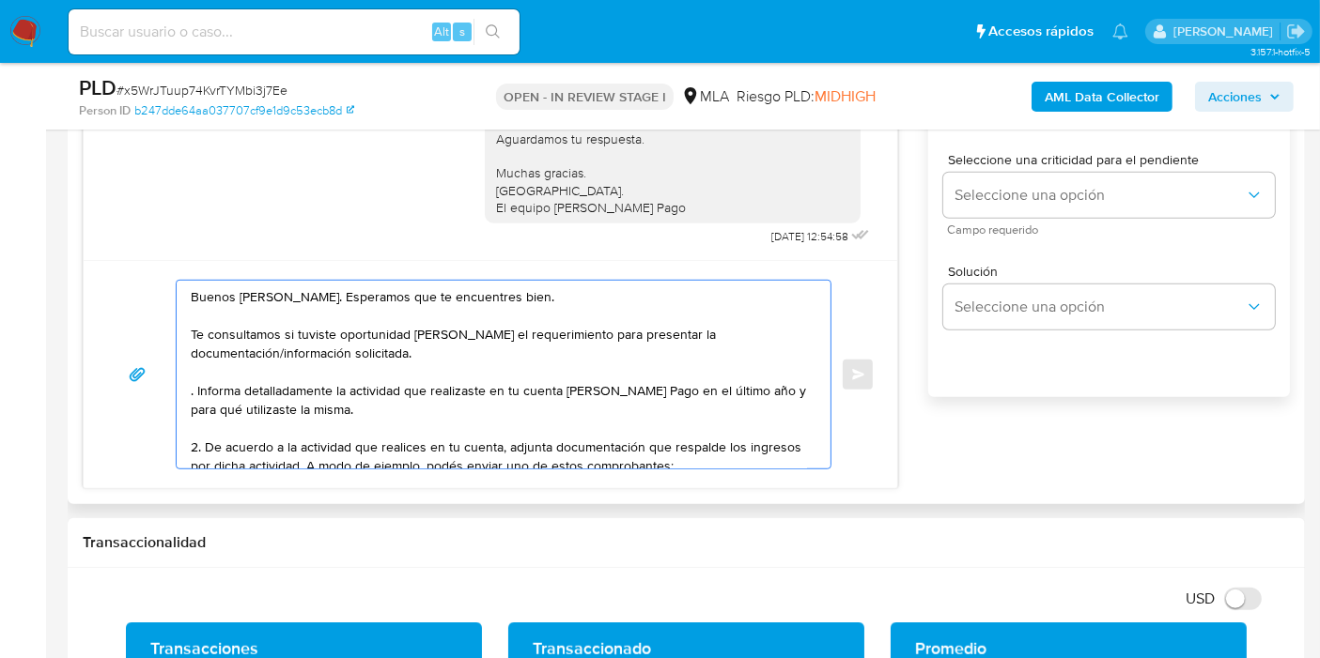
scroll to position [1148, 0]
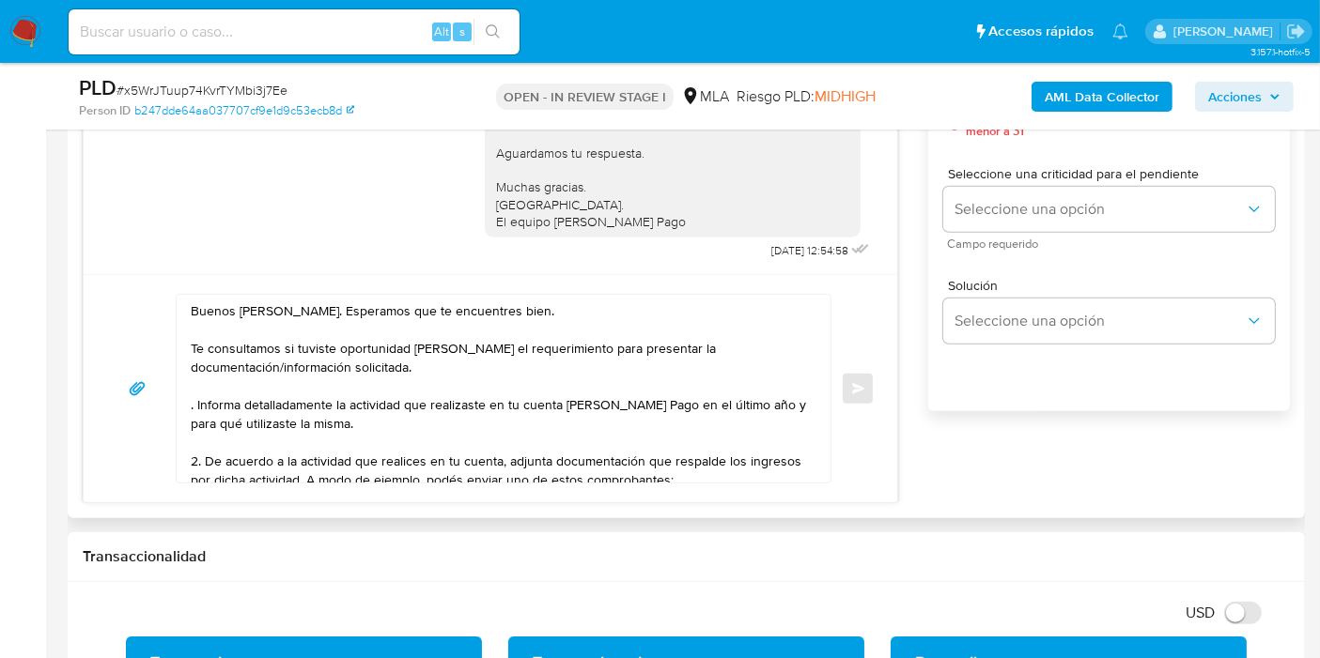
click at [186, 349] on div "Buenos días, Diego. Esperamos que te encuentres bien. Te consultamos si tuviste…" at bounding box center [499, 389] width 644 height 188
drag, startPoint x: 201, startPoint y: 389, endPoint x: 199, endPoint y: 398, distance: 9.6
click at [200, 394] on textarea "Buenos días, Diego. Esperamos que te encuentres bien. Te consultamos si tuviste…" at bounding box center [499, 389] width 616 height 188
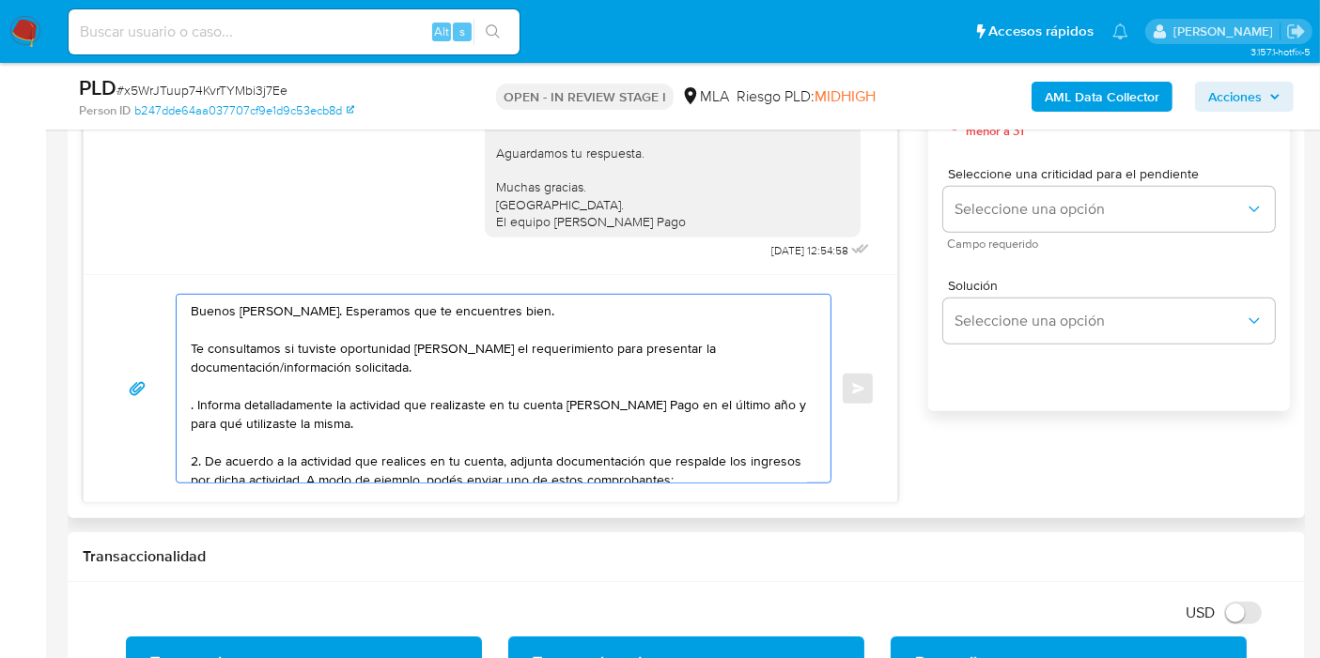
click at [198, 399] on textarea "Buenos días, Diego. Esperamos que te encuentres bien. Te consultamos si tuviste…" at bounding box center [499, 389] width 616 height 188
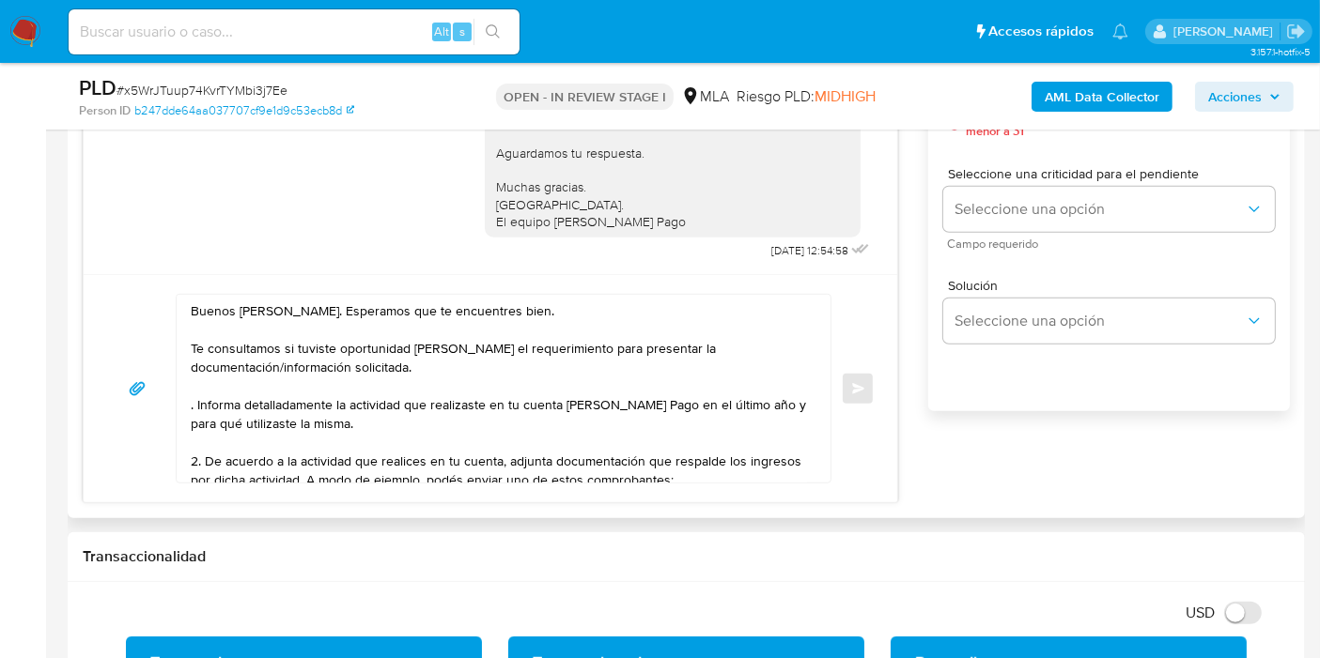
drag, startPoint x: 177, startPoint y: 401, endPoint x: 195, endPoint y: 403, distance: 18.9
click at [178, 401] on div "Buenos días, Diego. Esperamos que te encuentres bien. Te consultamos si tuviste…" at bounding box center [499, 389] width 644 height 188
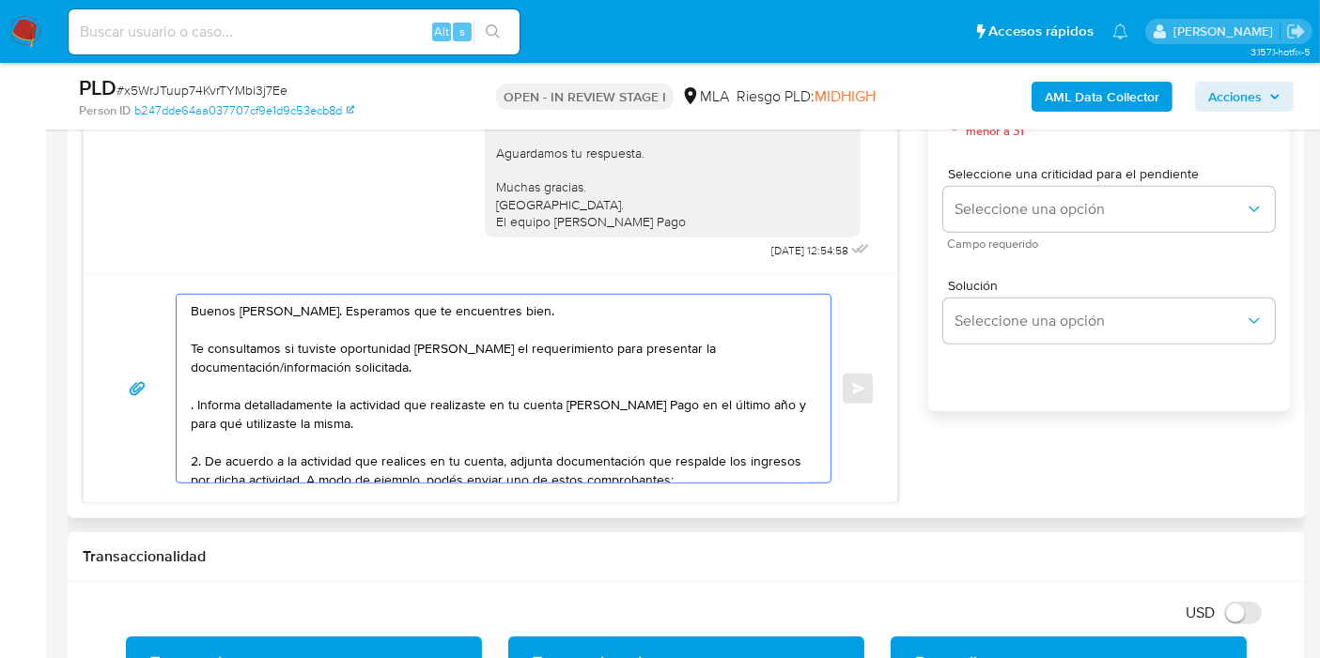
click at [195, 402] on textarea "Buenos días, Diego. Esperamos que te encuentres bien. Te consultamos si tuviste…" at bounding box center [499, 389] width 616 height 188
drag, startPoint x: 193, startPoint y: 399, endPoint x: 233, endPoint y: 398, distance: 40.4
click at [233, 398] on textarea "Buenos días, Diego. Esperamos que te encuentres bien. Te consultamos si tuviste…" at bounding box center [499, 389] width 616 height 188
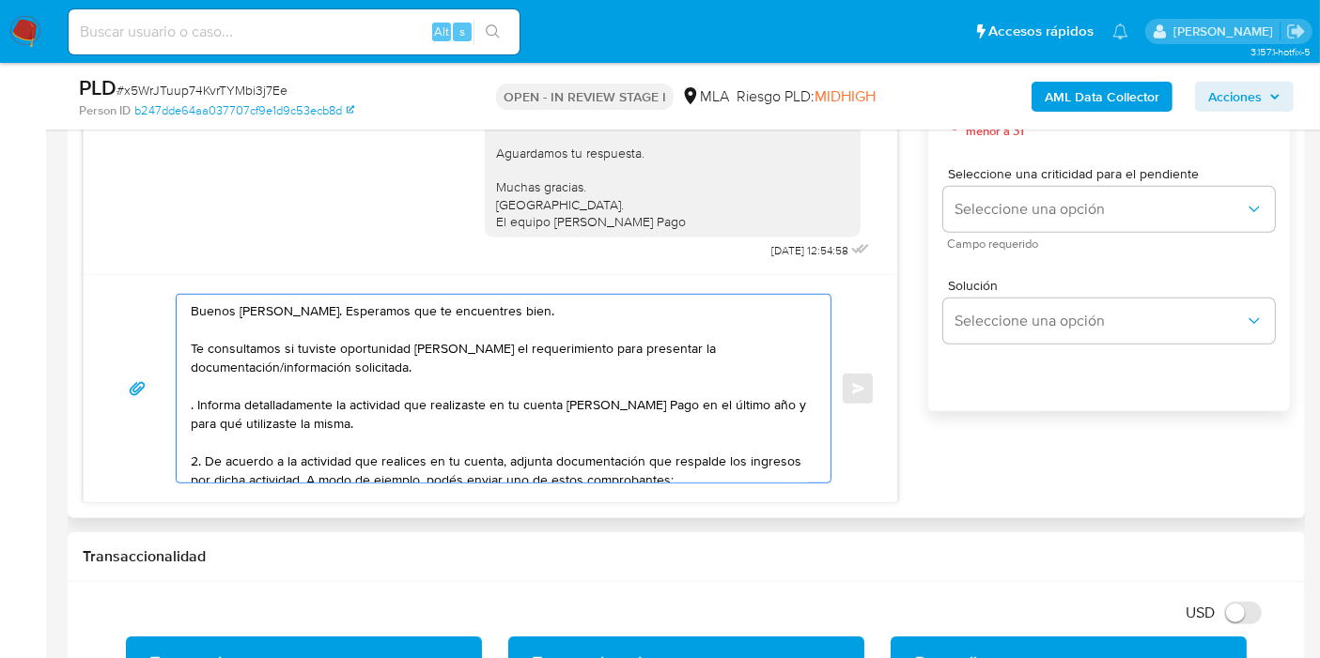
click at [193, 398] on textarea "Buenos días, Diego. Esperamos que te encuentres bien. Te consultamos si tuviste…" at bounding box center [499, 389] width 616 height 188
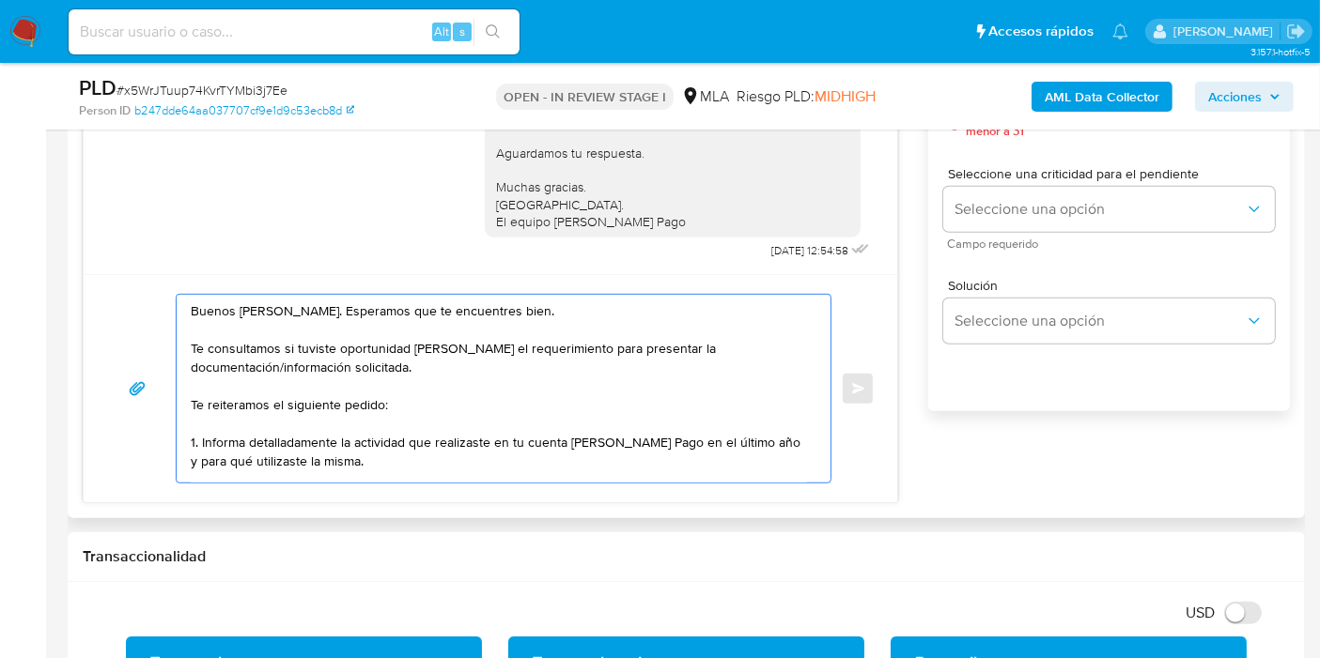
scroll to position [104, 0]
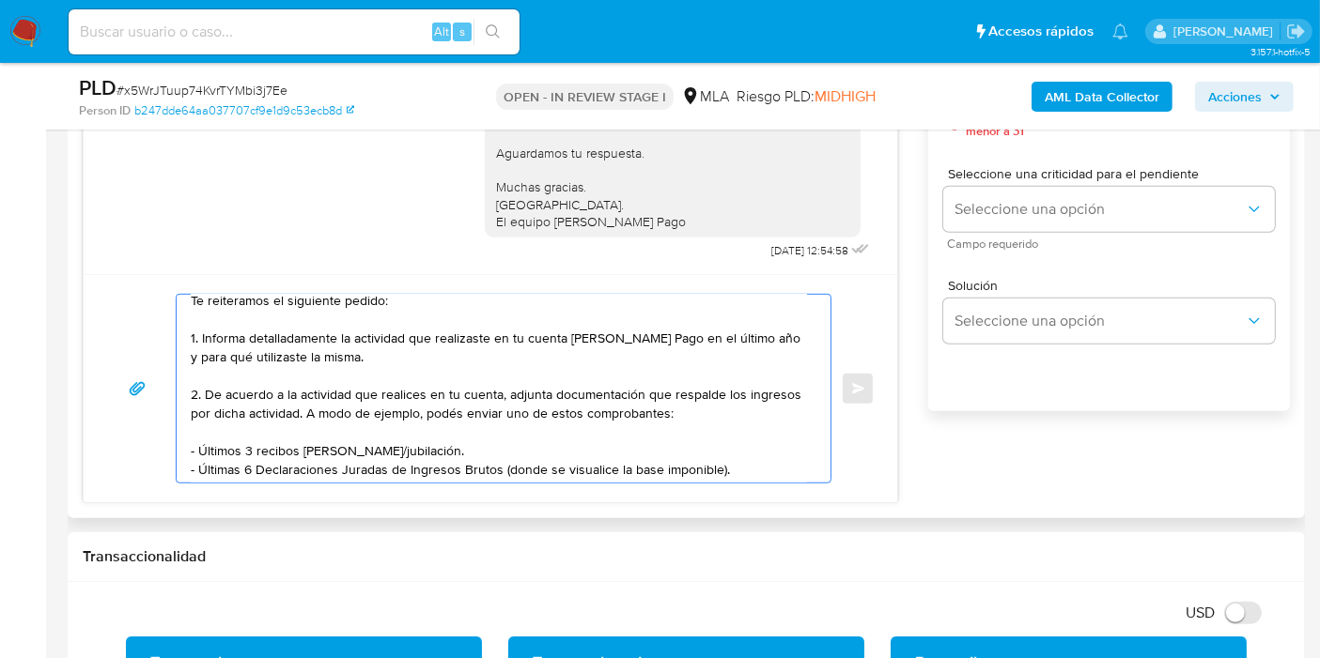
click at [490, 410] on textarea "Buenos días, Diego. Esperamos que te encuentres bien. Te consultamos si tuviste…" at bounding box center [499, 389] width 616 height 188
click at [271, 402] on textarea "Buenos días, Diego. Esperamos que te encuentres bien. Te consultamos si tuviste…" at bounding box center [499, 389] width 616 height 188
click at [419, 404] on textarea "Buenos días, Diego. Esperamos que te encuentres bien. Te consultamos si tuviste…" at bounding box center [499, 389] width 616 height 188
click at [442, 392] on textarea "Buenos días, Diego. Esperamos que te encuentres bien. Te consultamos si tuviste…" at bounding box center [499, 389] width 616 height 188
click at [571, 391] on textarea "Buenos días, Diego. Esperamos que te encuentres bien. Te consultamos si tuviste…" at bounding box center [499, 389] width 616 height 188
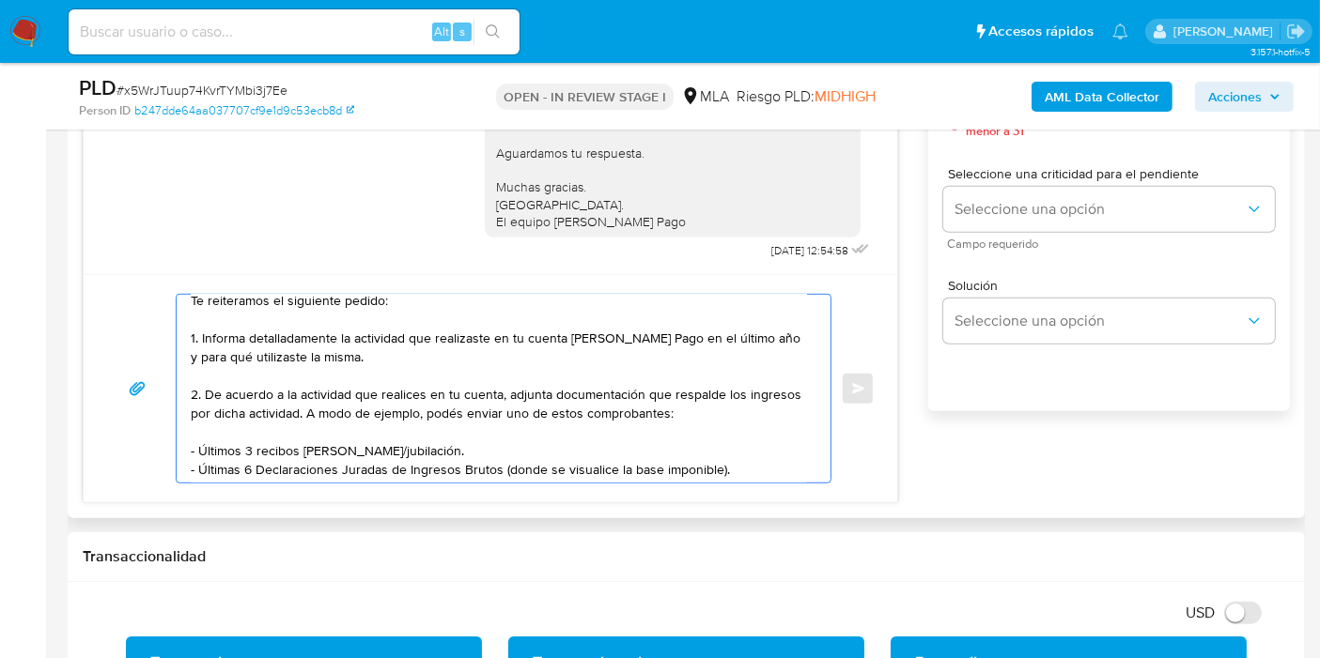
click at [414, 410] on textarea "Buenos días, Diego. Esperamos que te encuentres bien. Te consultamos si tuviste…" at bounding box center [499, 389] width 616 height 188
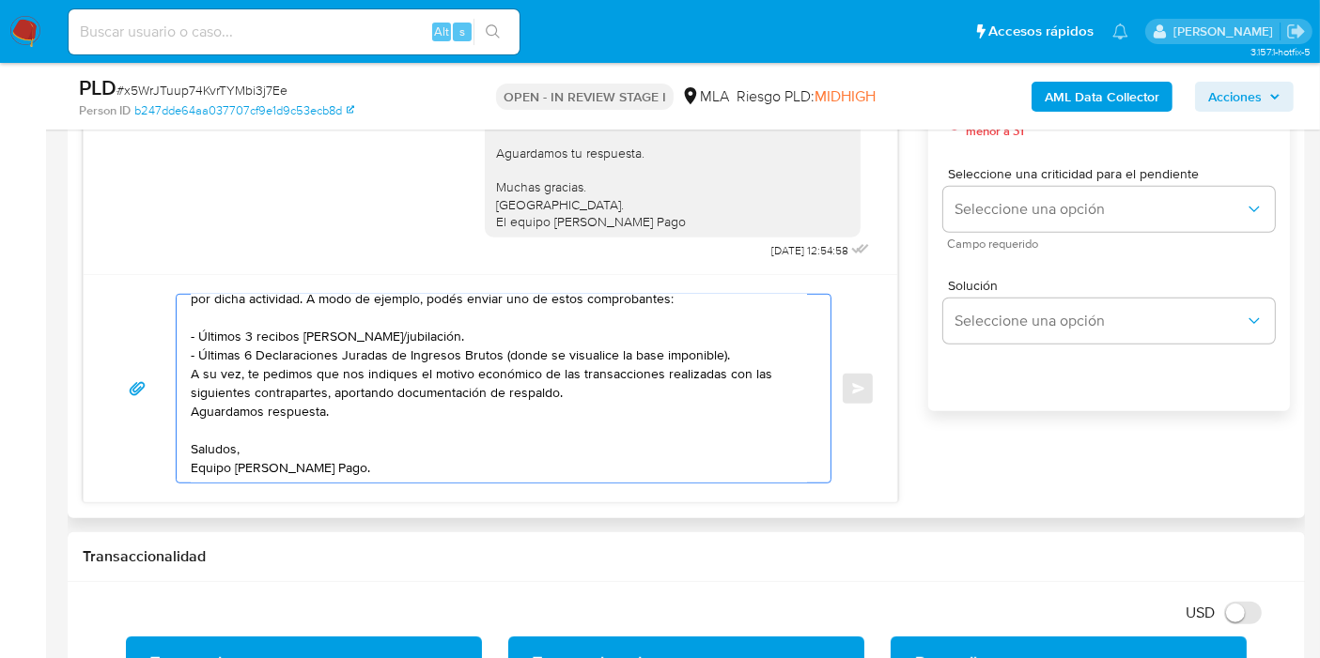
scroll to position [220, 0]
click at [275, 341] on textarea "Buenos días, Diego. Esperamos que te encuentres bien. Te consultamos si tuviste…" at bounding box center [499, 389] width 616 height 188
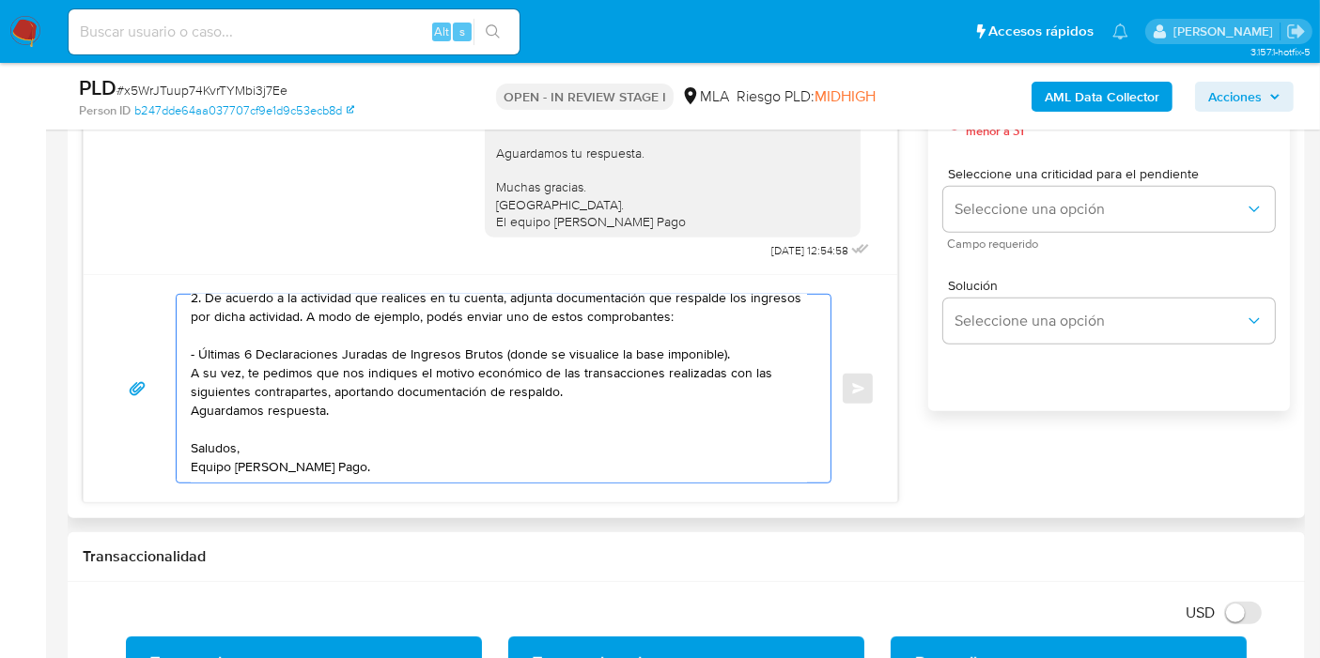
scroll to position [201, 0]
drag, startPoint x: 188, startPoint y: 371, endPoint x: 204, endPoint y: 371, distance: 16.0
click at [204, 371] on div "Buenos días, Diego. Esperamos que te encuentres bien. Te consultamos si tuviste…" at bounding box center [499, 389] width 644 height 188
click at [196, 371] on textarea "Buenos días, Diego. Esperamos que te encuentres bien. Te consultamos si tuviste…" at bounding box center [499, 389] width 616 height 188
drag, startPoint x: 194, startPoint y: 368, endPoint x: 240, endPoint y: 367, distance: 46.0
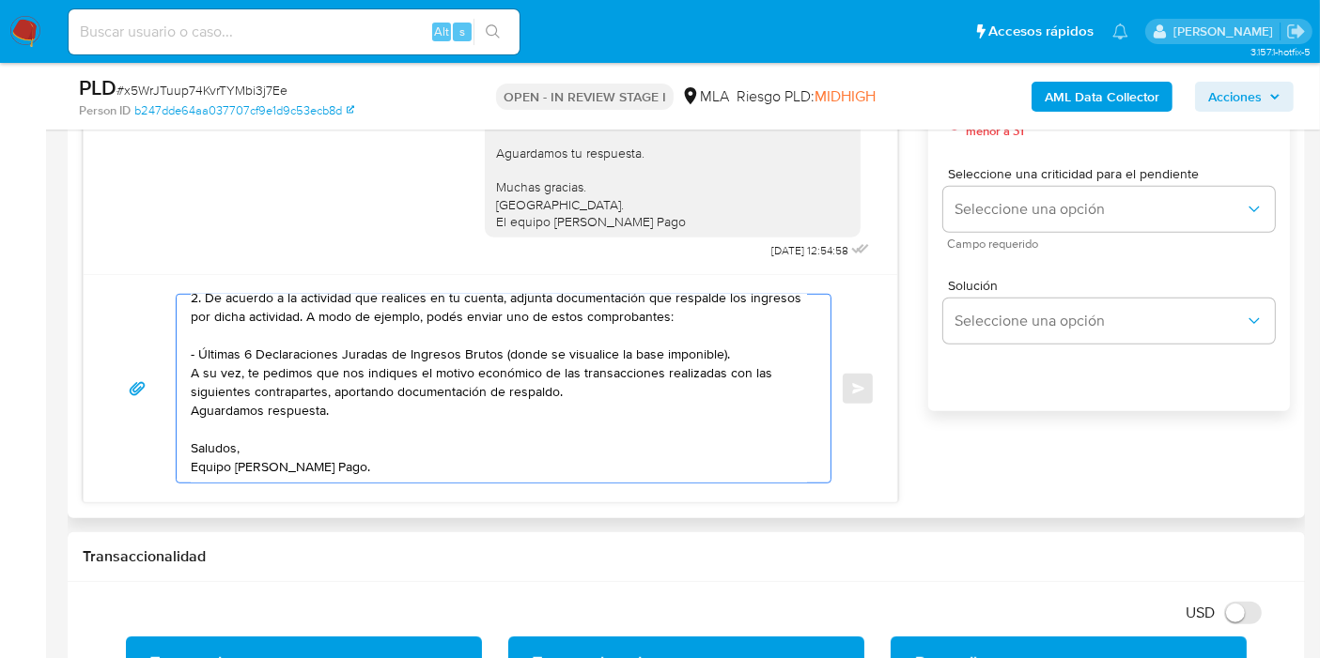
click at [240, 367] on textarea "Buenos días, Diego. Esperamos que te encuentres bien. Te consultamos si tuviste…" at bounding box center [499, 389] width 616 height 188
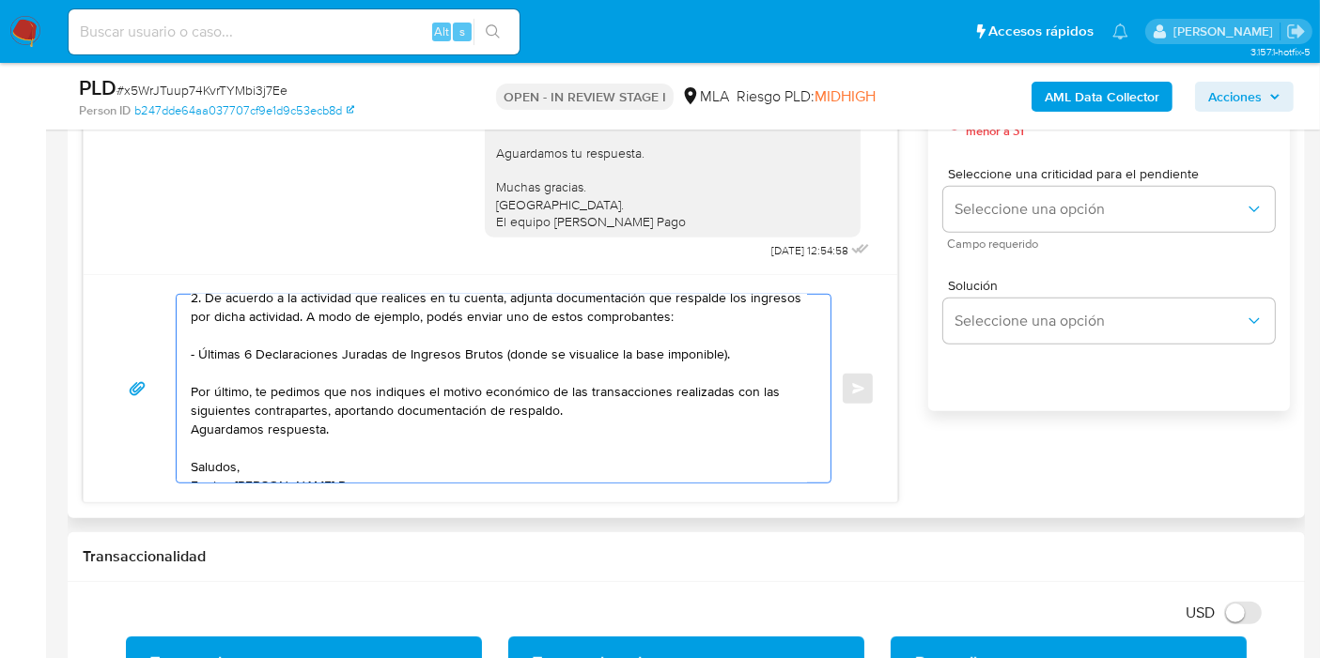
click at [600, 383] on textarea "Buenos días, Diego. Esperamos que te encuentres bien. Te consultamos si tuviste…" at bounding box center [499, 389] width 616 height 188
click at [601, 393] on textarea "Buenos días, Diego. Esperamos que te encuentres bien. Te consultamos si tuviste…" at bounding box center [499, 389] width 616 height 188
click at [601, 400] on textarea "Buenos días, Diego. Esperamos que te encuentres bien. Te consultamos si tuviste…" at bounding box center [499, 389] width 616 height 188
click at [409, 423] on textarea "Buenos días, Diego. Esperamos que te encuentres bien. Te consultamos si tuviste…" at bounding box center [499, 389] width 616 height 188
paste textarea "Martin Ariel Gomez"
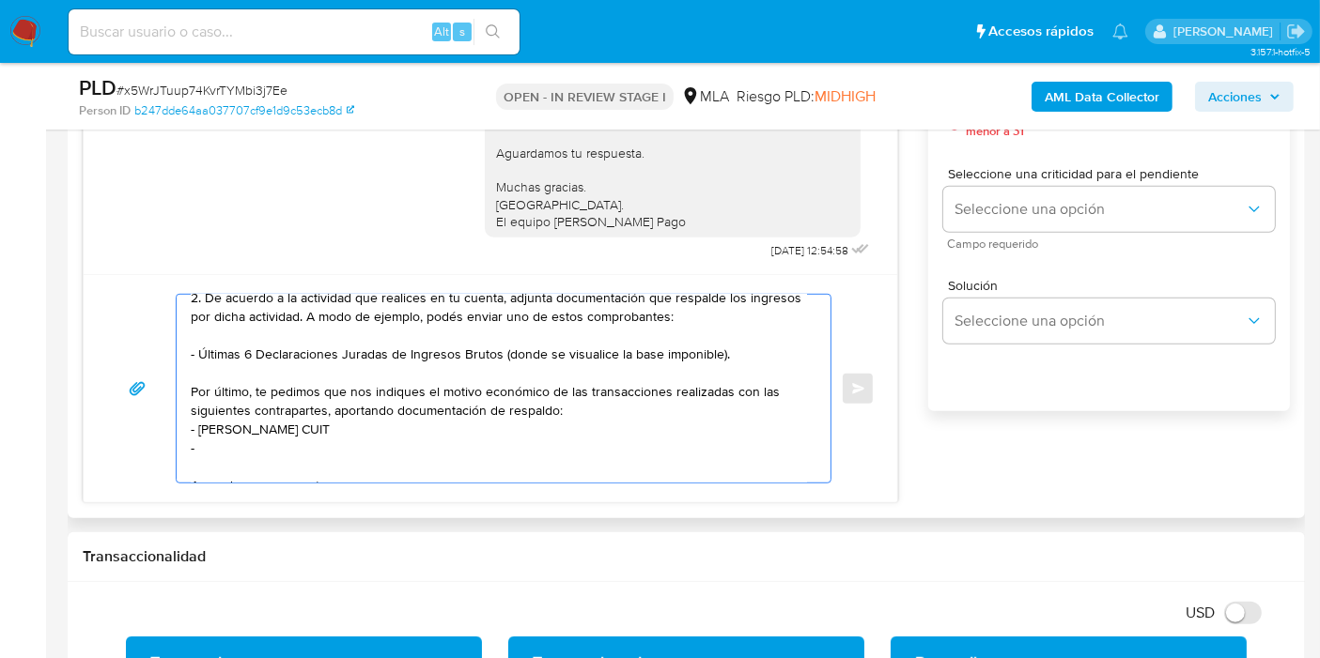
click at [270, 425] on textarea "Buenos días, Diego. Esperamos que te encuentres bien. Te consultamos si tuviste…" at bounding box center [499, 389] width 616 height 188
click at [0, 0] on lt-span "G ó mez" at bounding box center [0, 0] width 0 height 0
click at [223, 427] on textarea "Buenos días, Diego. Esperamos que te encuentres bien. Te consultamos si tuviste…" at bounding box center [499, 389] width 616 height 188
click at [220, 425] on textarea "Buenos días, Diego. Esperamos que te encuentres bien. Te consultamos si tuviste…" at bounding box center [499, 389] width 616 height 188
click at [0, 0] on lt-span "Martín" at bounding box center [0, 0] width 0 height 0
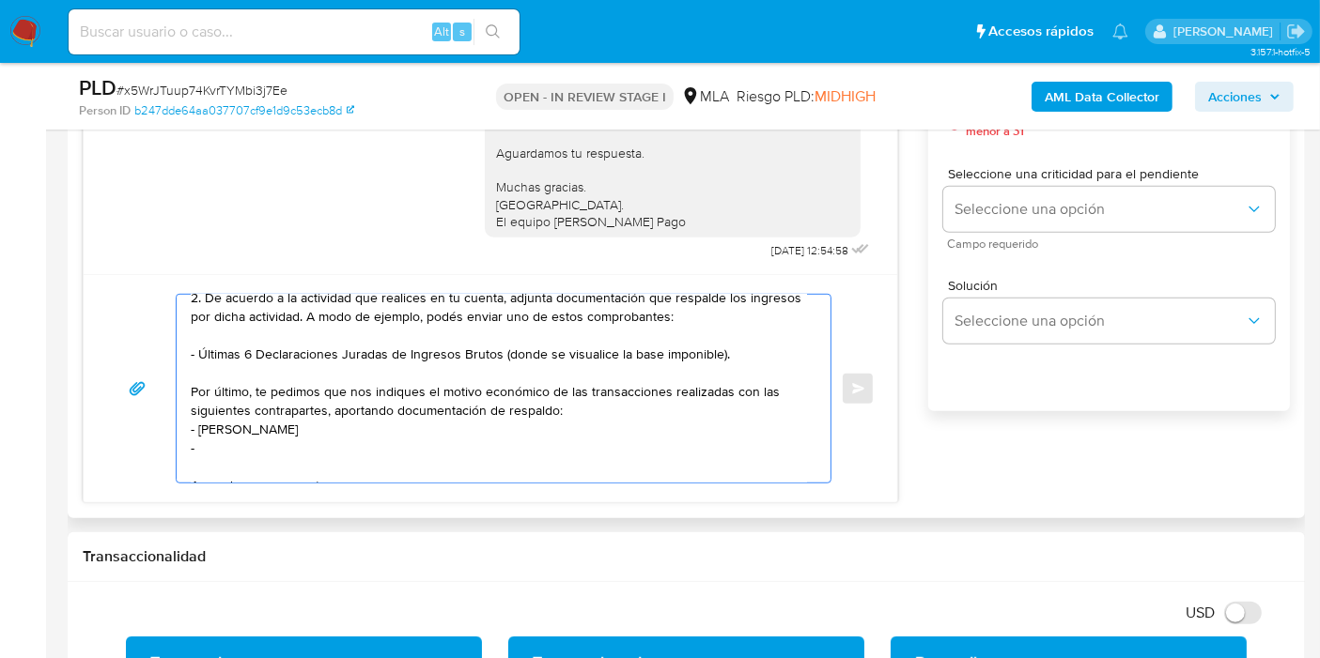
click at [370, 428] on textarea "Buenos días, Diego. Esperamos que te encuentres bien. Te consultamos si tuviste…" at bounding box center [499, 389] width 616 height 188
paste textarea "20249654613"
click at [304, 439] on textarea "Buenos días, Diego. Esperamos que te encuentres bien. Te consultamos si tuviste…" at bounding box center [499, 389] width 616 height 188
paste textarea "20430821904"
click at [547, 401] on textarea "Buenos días, Diego. Esperamos que te encuentres bien. Te consultamos si tuviste…" at bounding box center [499, 389] width 616 height 188
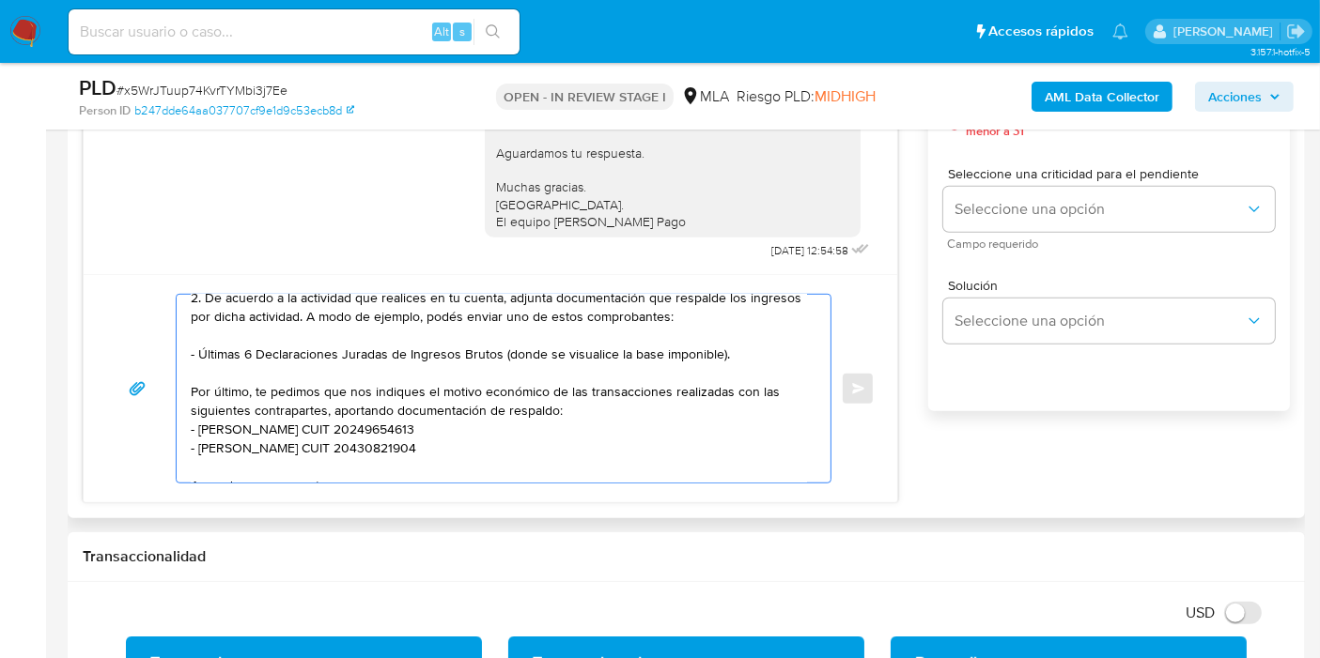
click at [572, 401] on textarea "Buenos días, Diego. Esperamos que te encuentres bien. Te consultamos si tuviste…" at bounding box center [499, 389] width 616 height 188
paste textarea "Ruta 3 Automotores Sa"
paste textarea "30540127251"
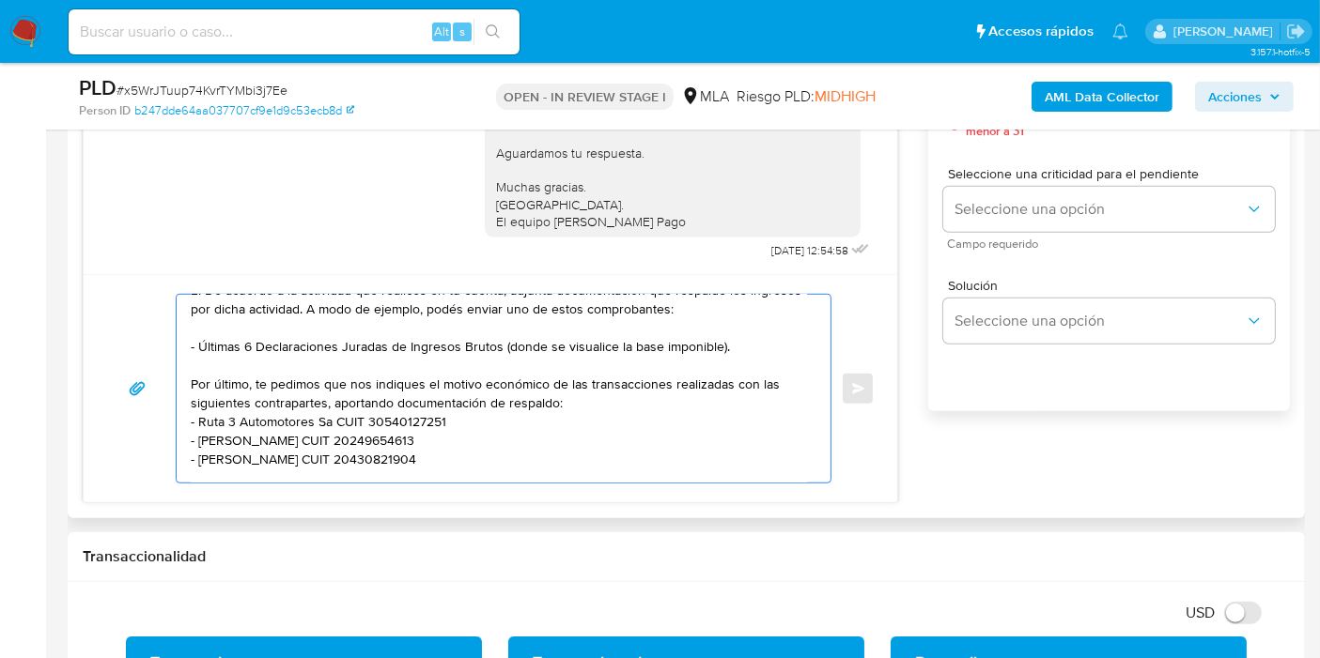
scroll to position [104, 0]
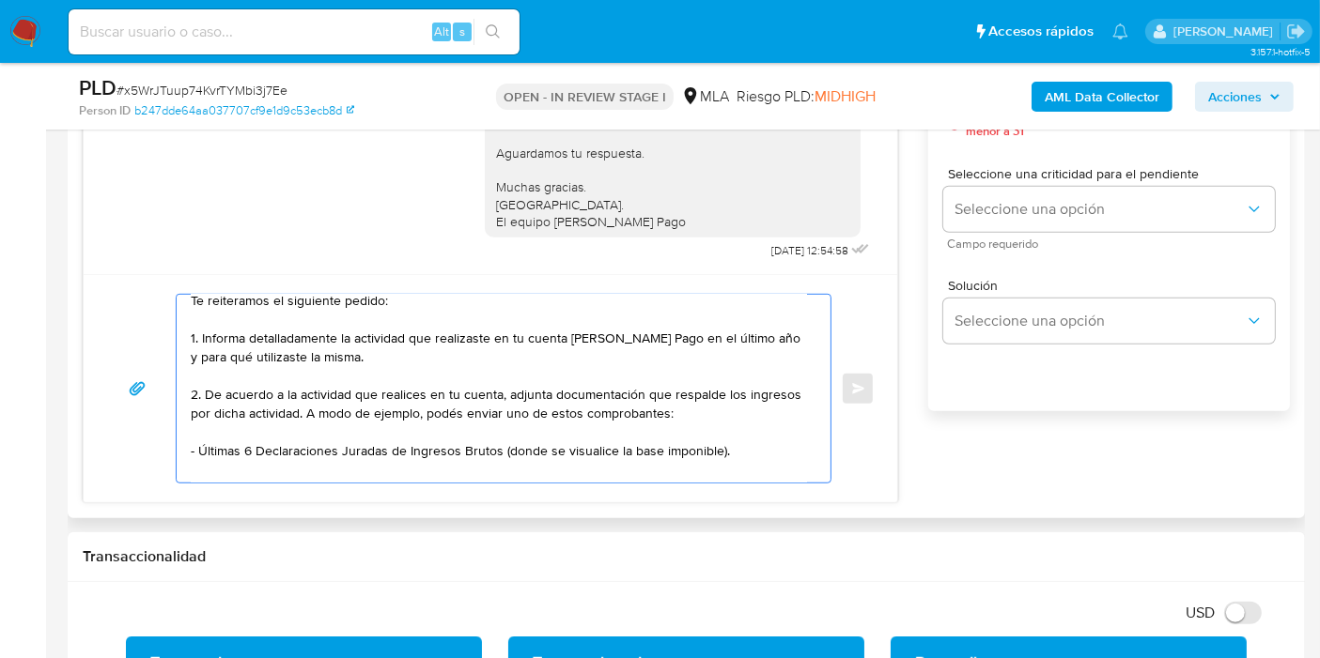
click at [706, 435] on textarea "Buenos días, Diego. Esperamos que te encuentres bien. Te consultamos si tuviste…" at bounding box center [499, 389] width 616 height 188
drag, startPoint x: 772, startPoint y: 462, endPoint x: 768, endPoint y: 430, distance: 32.2
click at [0, 0] on lt-div at bounding box center [0, 0] width 0 height 0
click at [756, 439] on textarea "Buenos días, Diego. Esperamos que te encuentres bien. Te consultamos si tuviste…" at bounding box center [499, 389] width 616 height 188
click at [711, 441] on textarea "Buenos días, Diego. Esperamos que te encuentres bien. Te consultamos si tuviste…" at bounding box center [499, 389] width 616 height 188
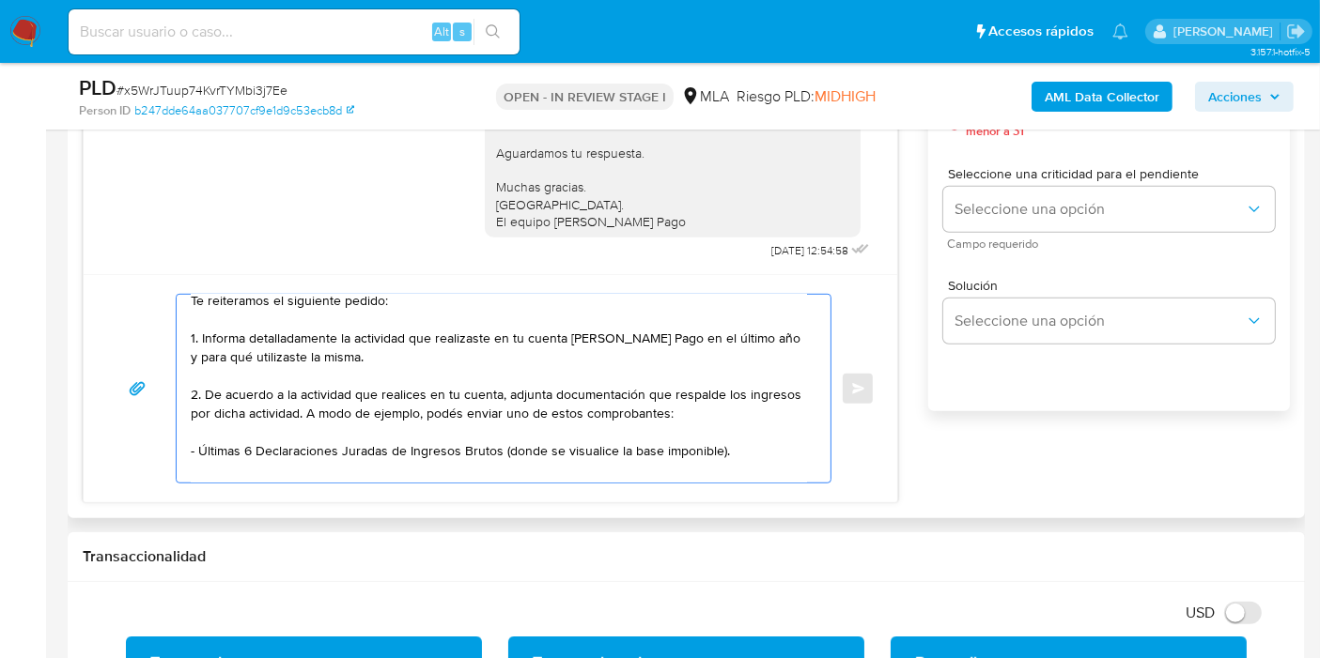
click at [743, 442] on textarea "Buenos días, Diego. Esperamos que te encuentres bien. Te consultamos si tuviste…" at bounding box center [499, 389] width 616 height 188
drag, startPoint x: 527, startPoint y: 444, endPoint x: 397, endPoint y: 487, distance: 136.6
click at [504, 456] on textarea "Buenos días, Diego. Esperamos que te encuentres bien. Te consultamos si tuviste…" at bounding box center [499, 389] width 616 height 188
drag, startPoint x: 397, startPoint y: 487, endPoint x: 400, endPoint y: 471, distance: 17.1
click at [396, 482] on div "Buenos días, Diego. Esperamos que te encuentres bien. Te consultamos si tuviste…" at bounding box center [490, 388] width 813 height 228
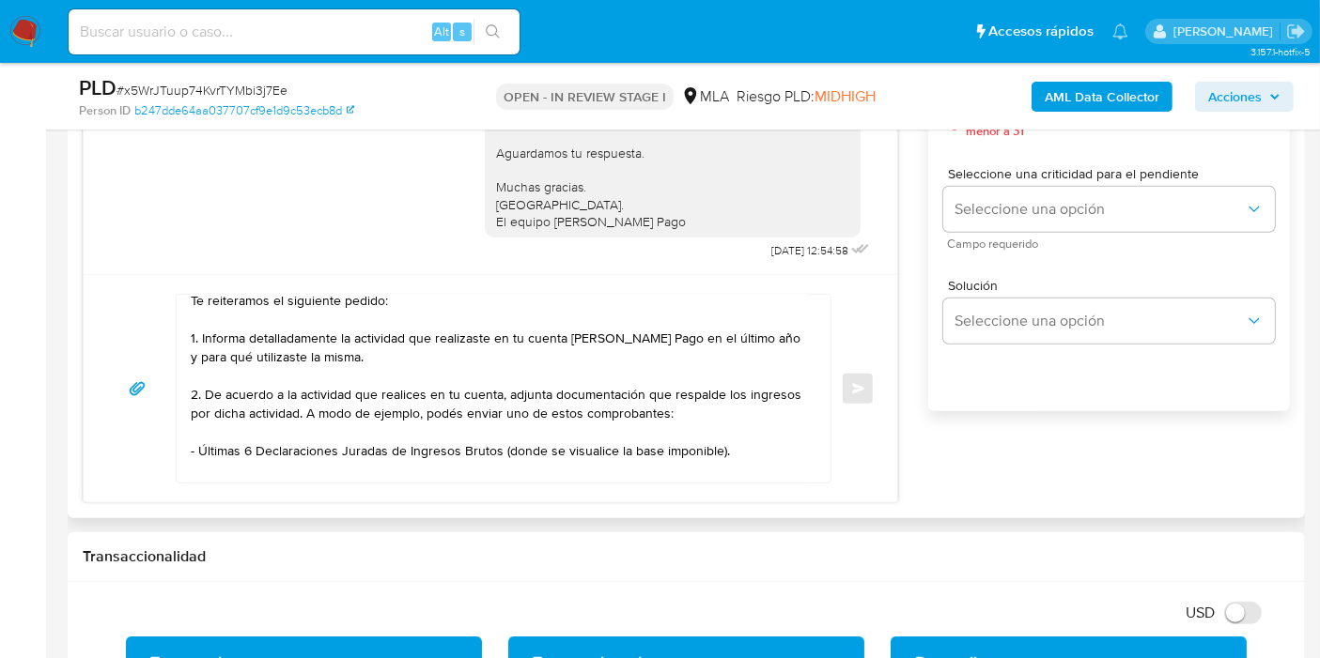
click at [400, 471] on textarea "Buenos días, Diego. Esperamos que te encuentres bien. Te consultamos si tuviste…" at bounding box center [499, 389] width 616 height 188
paste textarea "- Resumen de Comprobantes Electrónicos emitidos de los períodos 2024 y 2025"
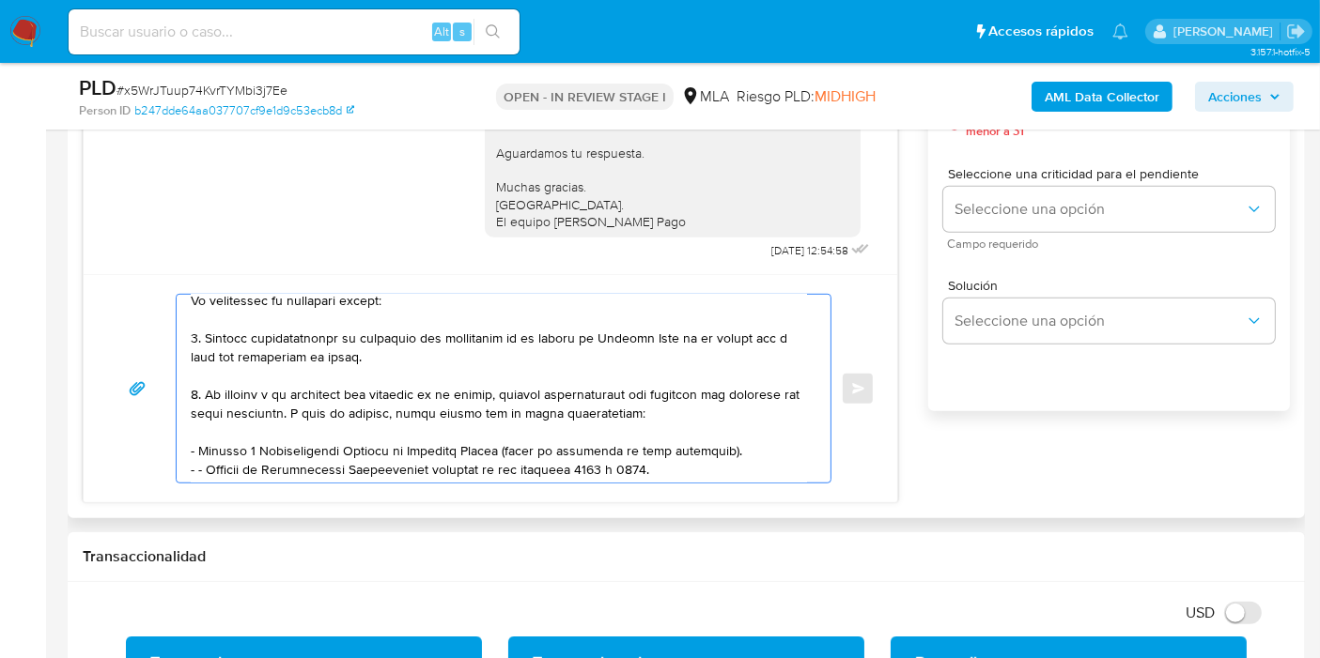
click at [202, 469] on textarea at bounding box center [499, 389] width 616 height 188
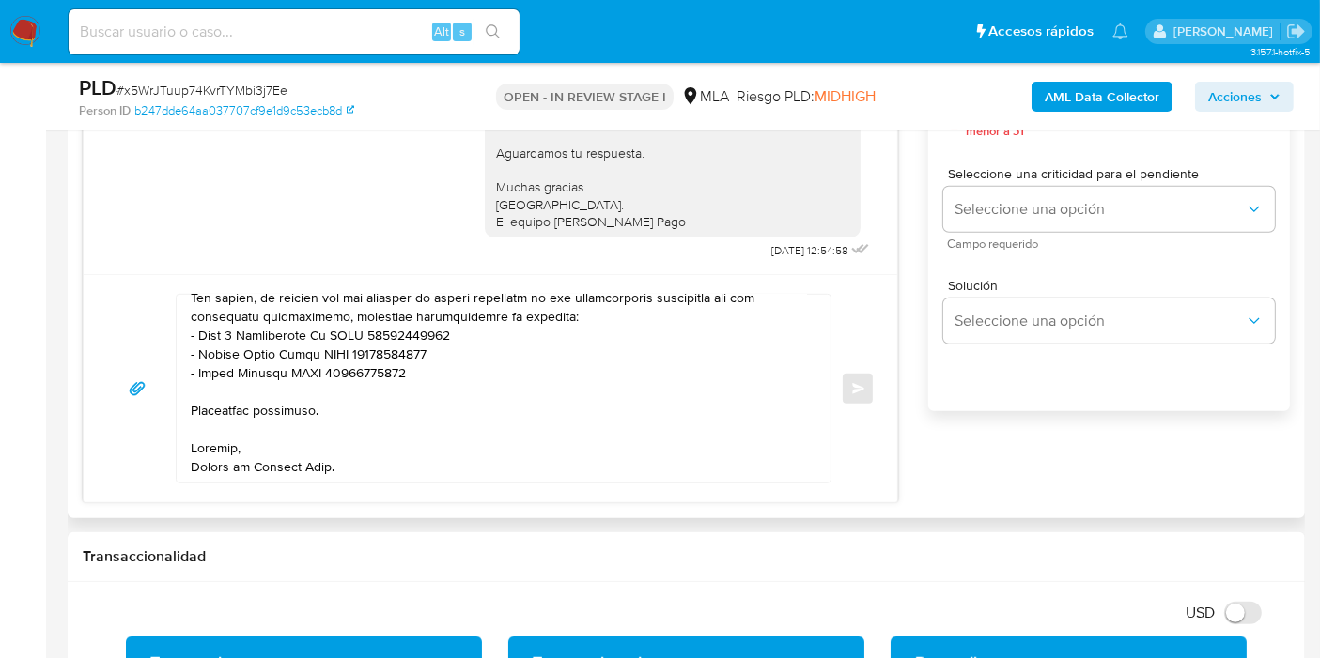
scroll to position [190, 0]
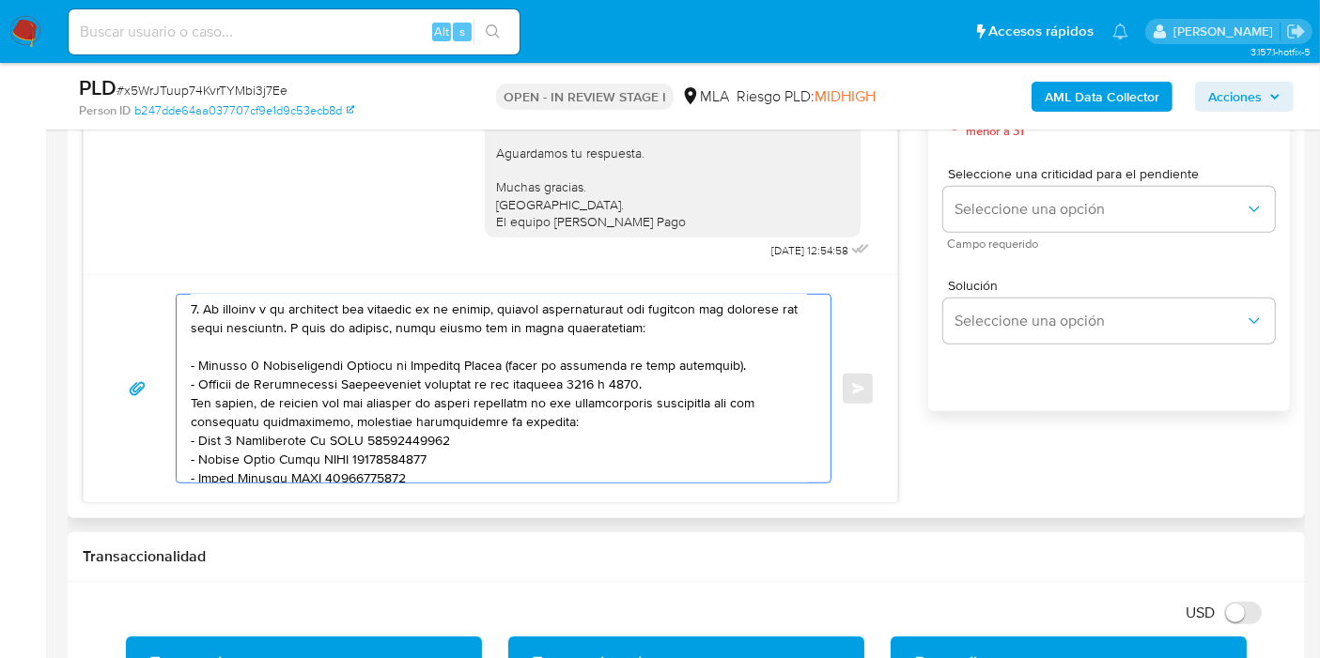
click at [756, 401] on textarea at bounding box center [499, 389] width 616 height 188
click at [745, 383] on textarea at bounding box center [499, 389] width 616 height 188
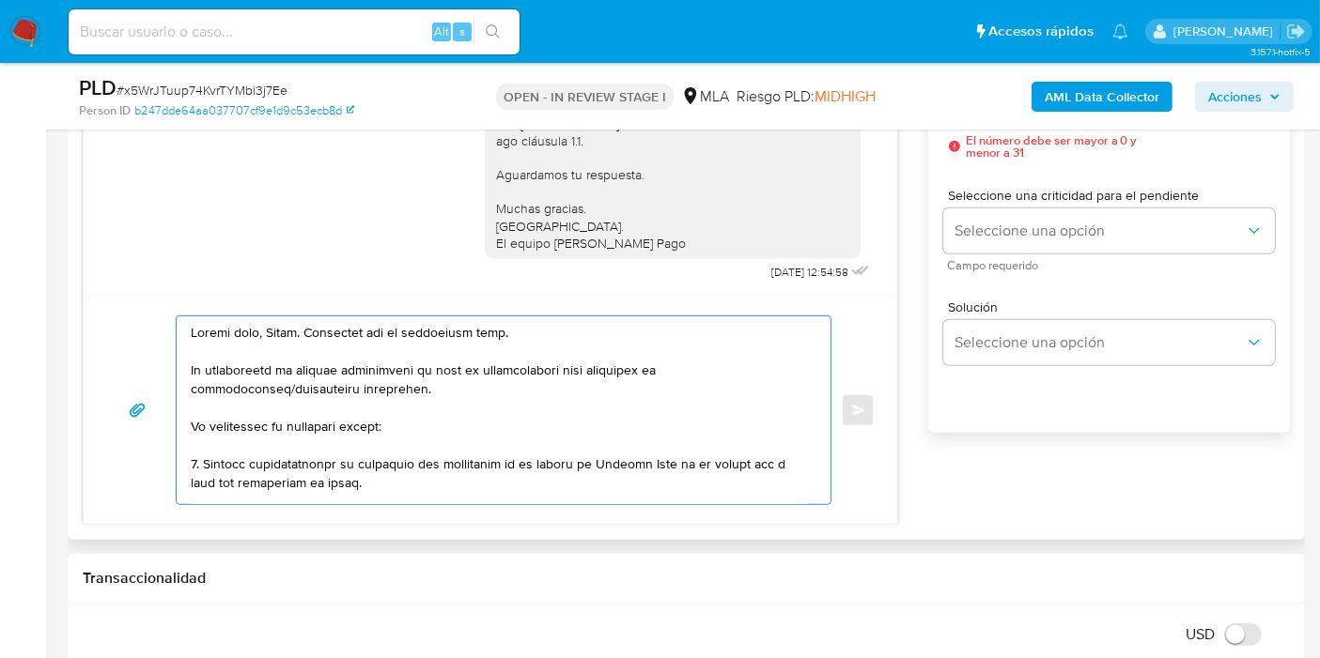
scroll to position [939, 0]
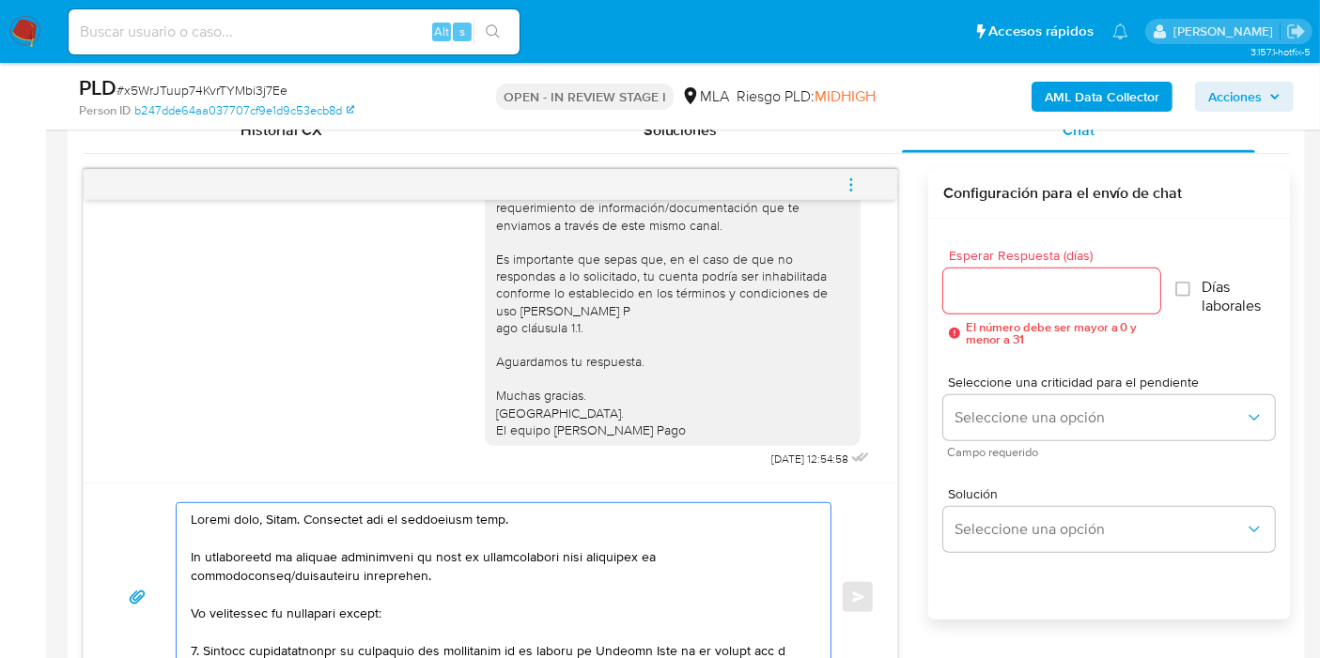
type textarea "Buenos días, Diego. Esperamos que te encuentres bien. Te consultamos si tuviste…"
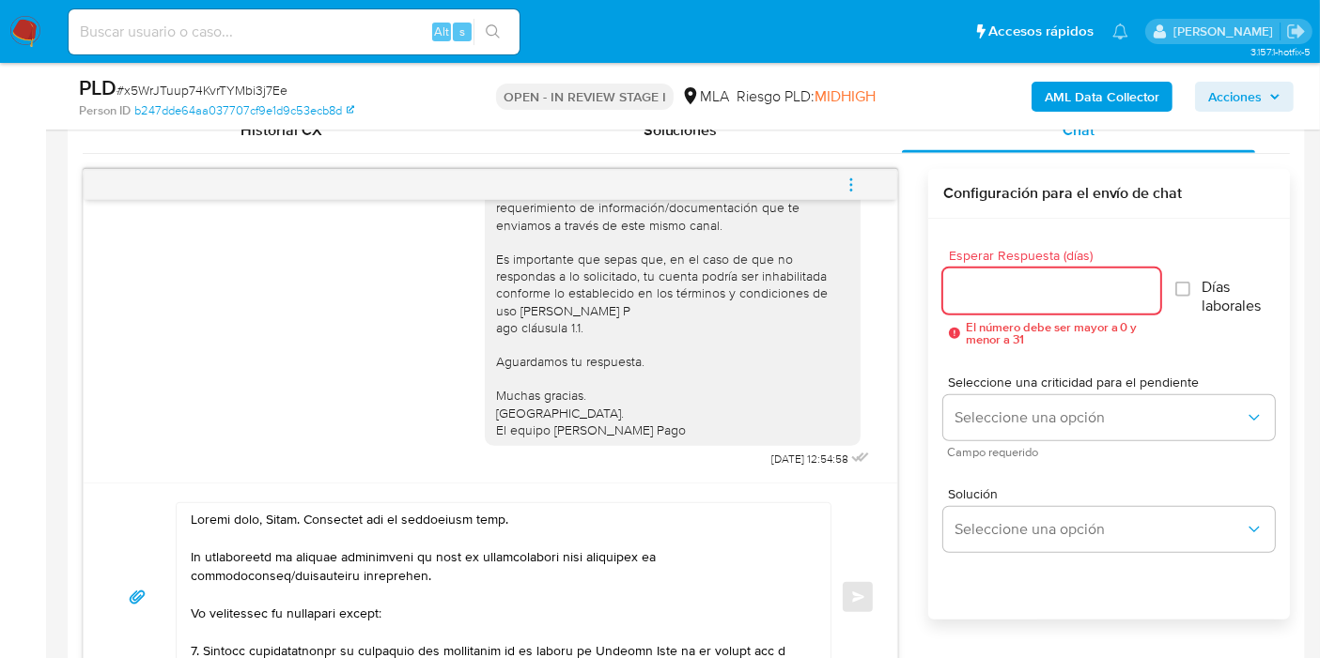
click at [1016, 287] on input "Esperar Respuesta (días)" at bounding box center [1051, 291] width 217 height 24
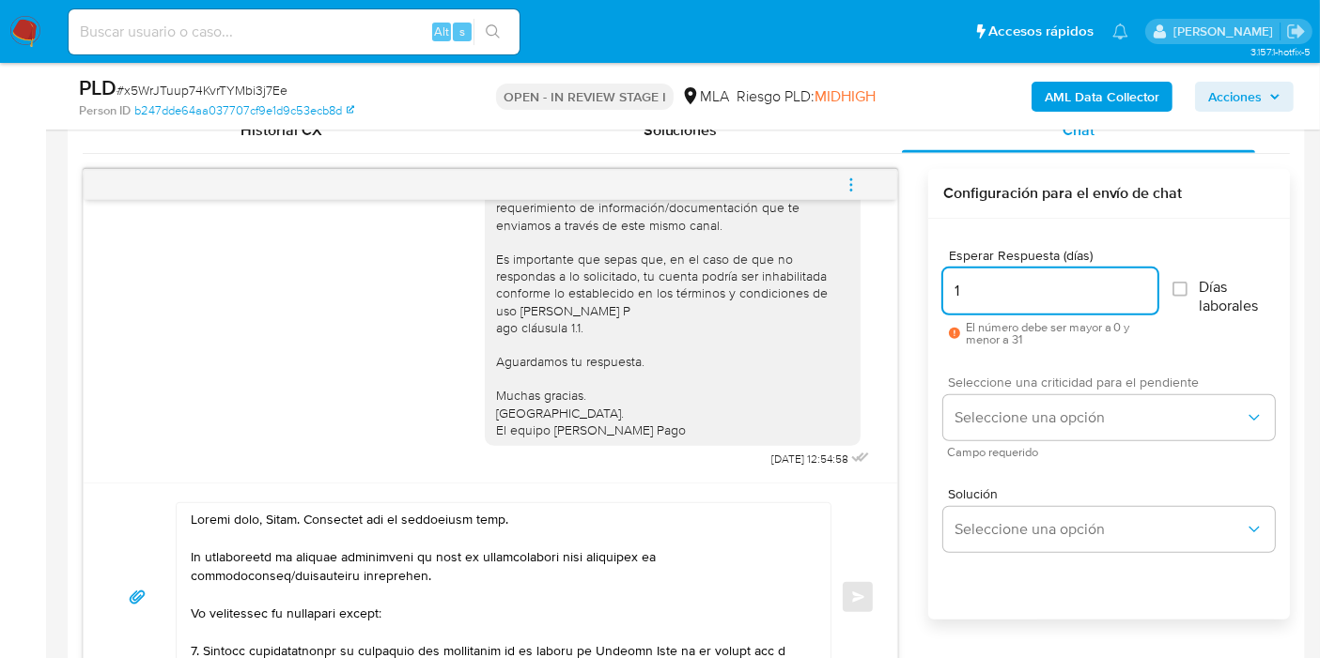
type input "1"
click at [987, 385] on span "Seleccione una criticidad para el pendiente" at bounding box center [1114, 382] width 332 height 13
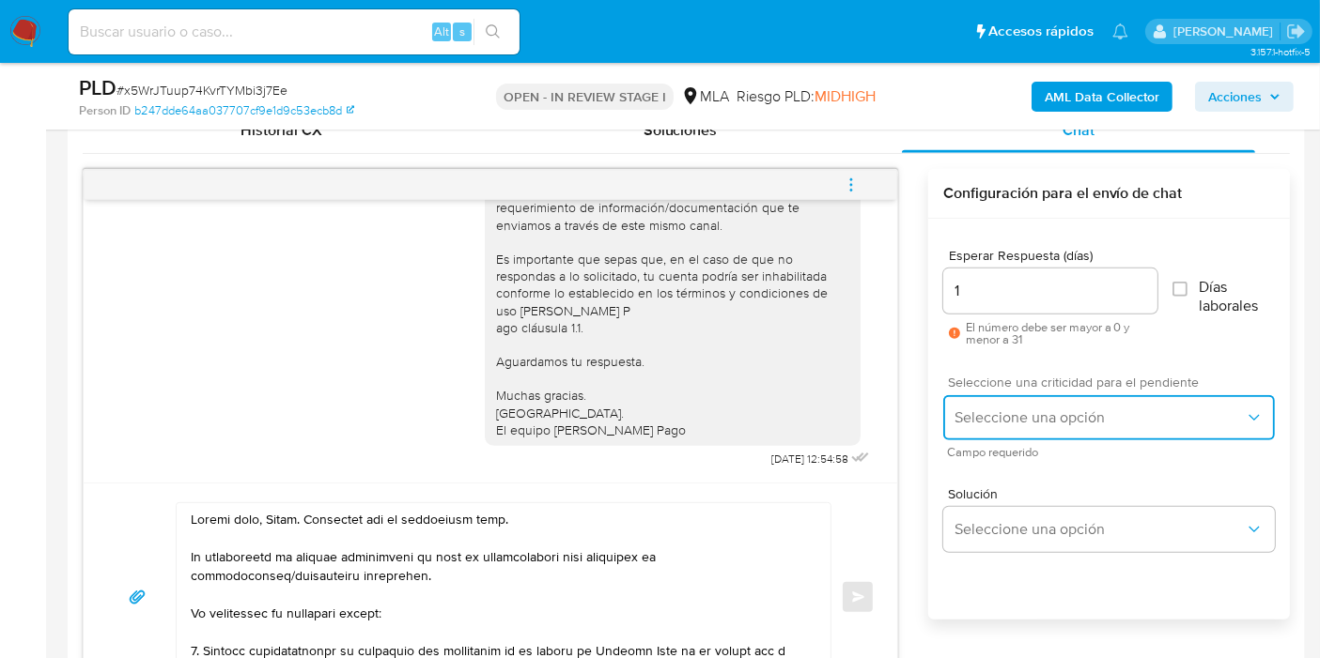
click at [997, 404] on button "Seleccione una opción" at bounding box center [1109, 417] width 332 height 45
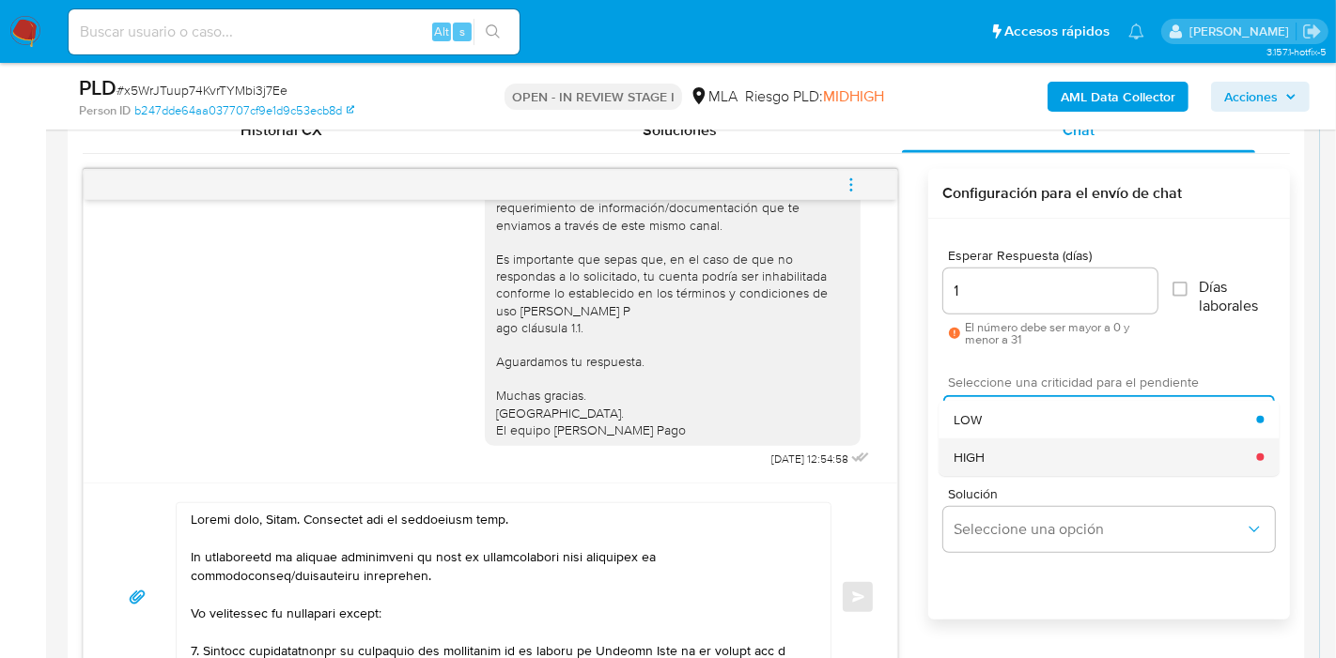
drag, startPoint x: 984, startPoint y: 435, endPoint x: 991, endPoint y: 453, distance: 19.0
click at [991, 453] on ul "LOW HIGH" at bounding box center [1108, 438] width 340 height 75
click at [977, 457] on span "HIGH" at bounding box center [968, 457] width 31 height 17
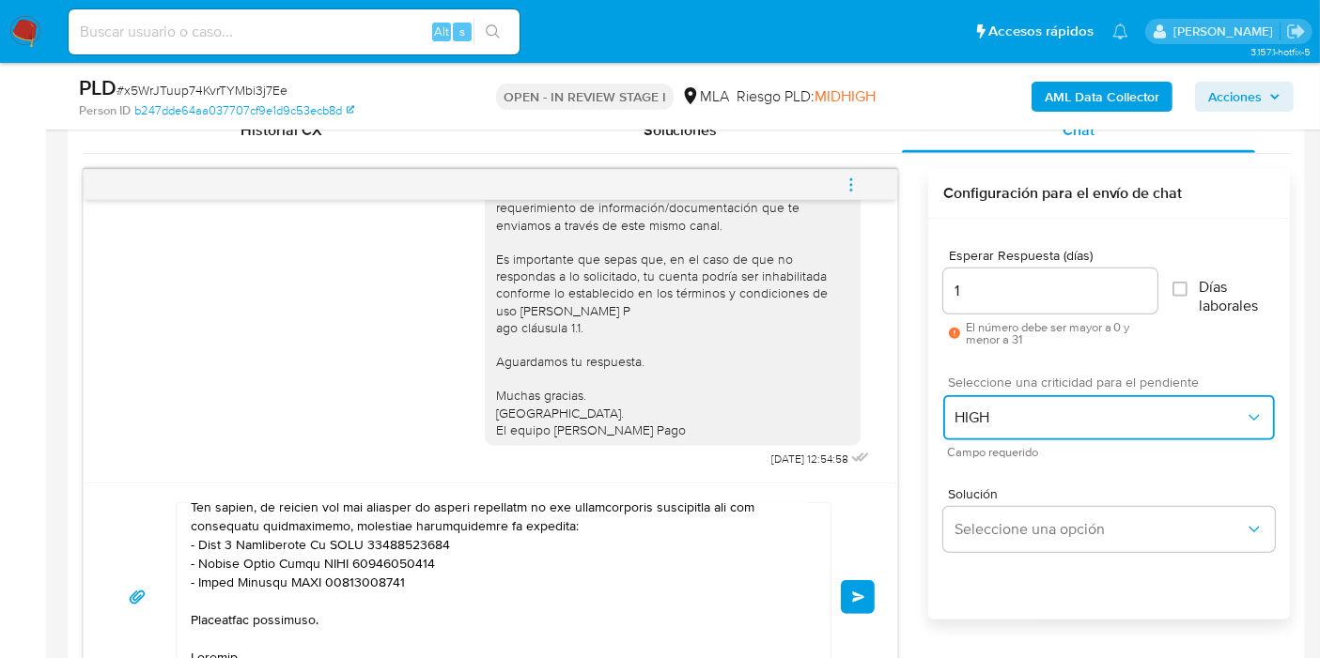
scroll to position [314, 0]
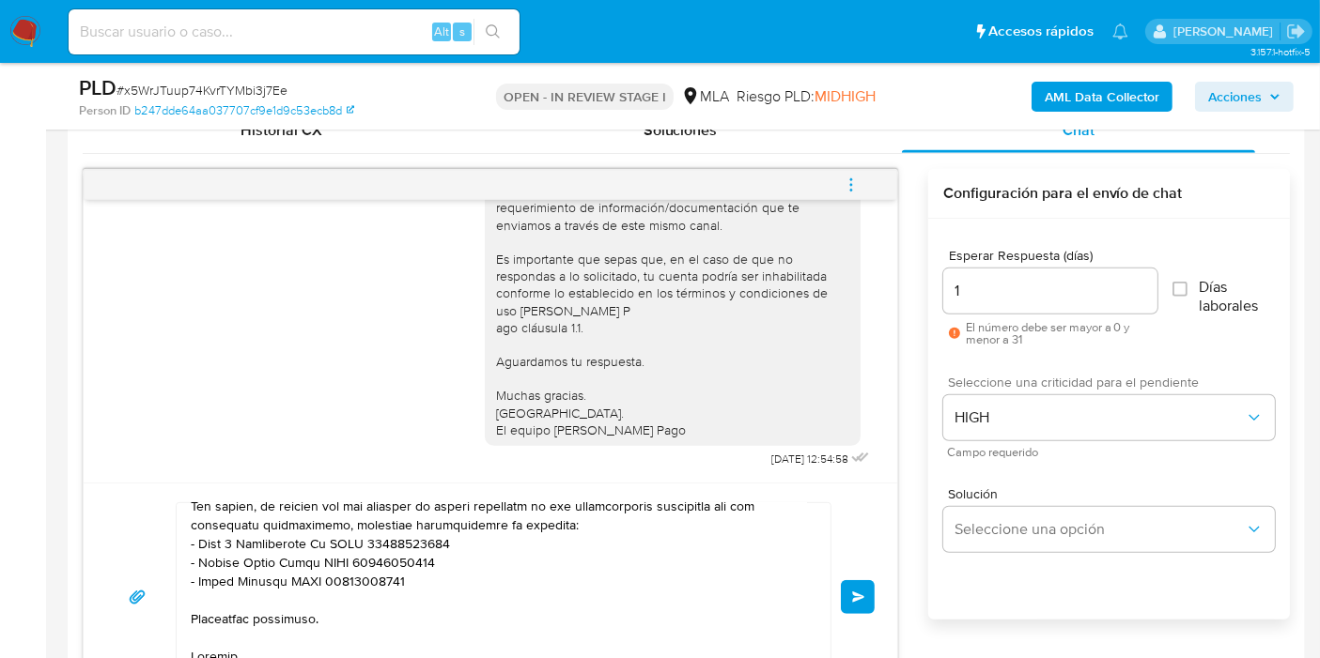
click at [858, 595] on span "Enviar" at bounding box center [858, 597] width 13 height 11
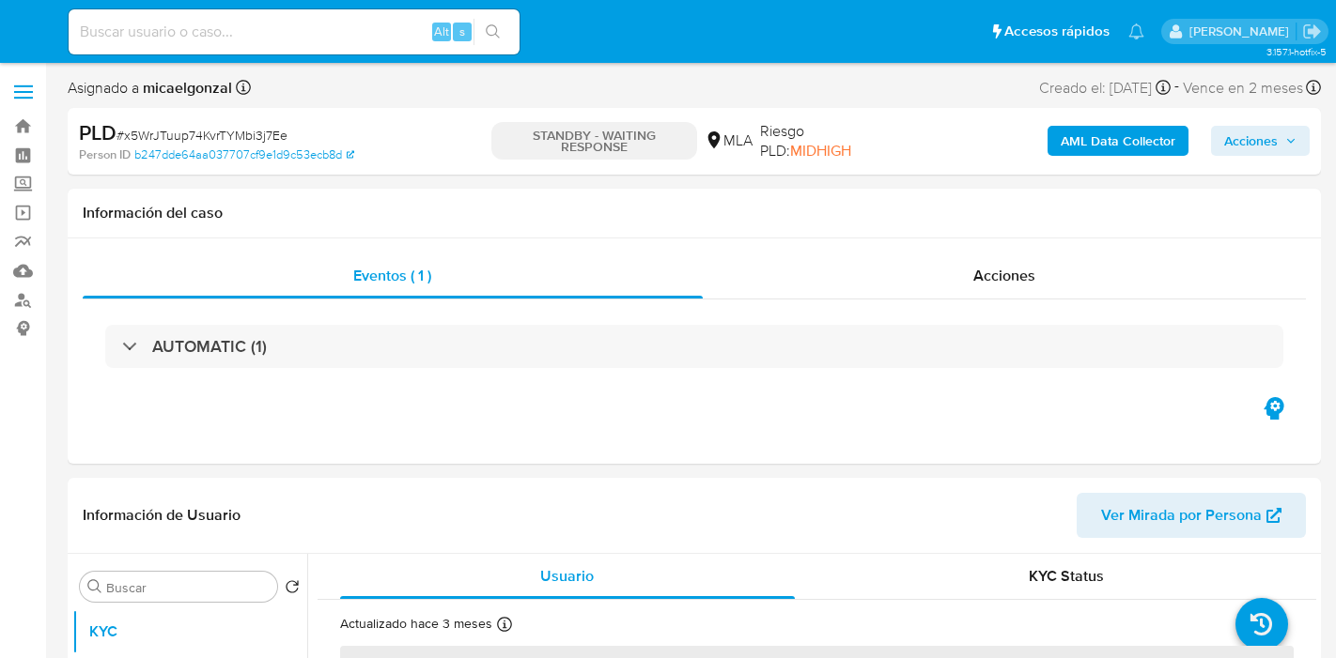
select select "10"
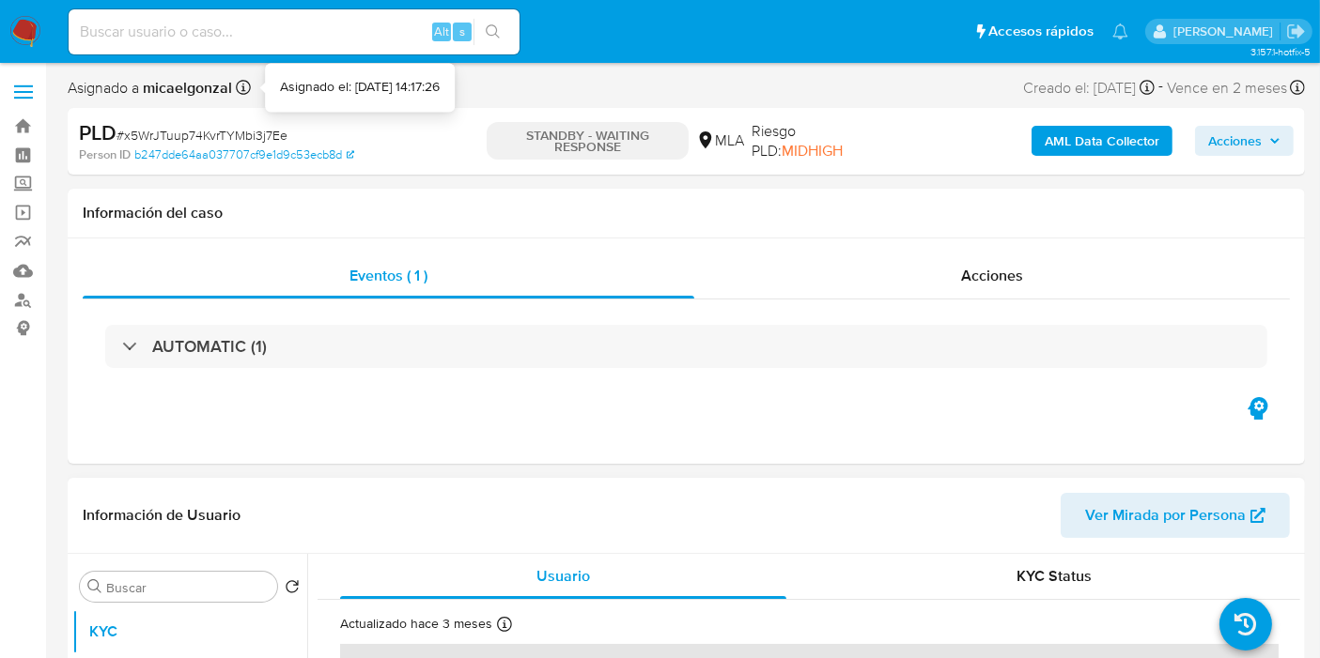
scroll to position [313, 0]
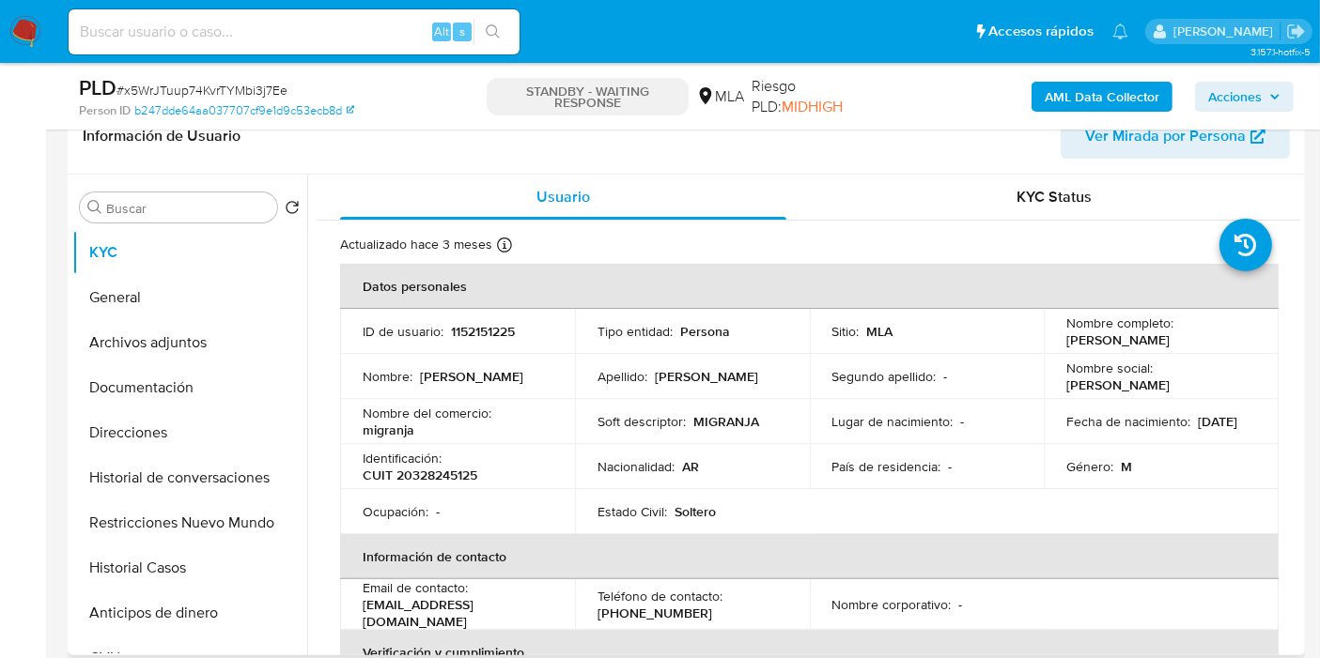
click at [418, 467] on p "CUIT 20328245125" at bounding box center [420, 475] width 115 height 17
click at [422, 469] on p "CUIT 20328245125" at bounding box center [420, 475] width 115 height 17
click at [424, 481] on p "CUIT 20328245125" at bounding box center [420, 475] width 115 height 17
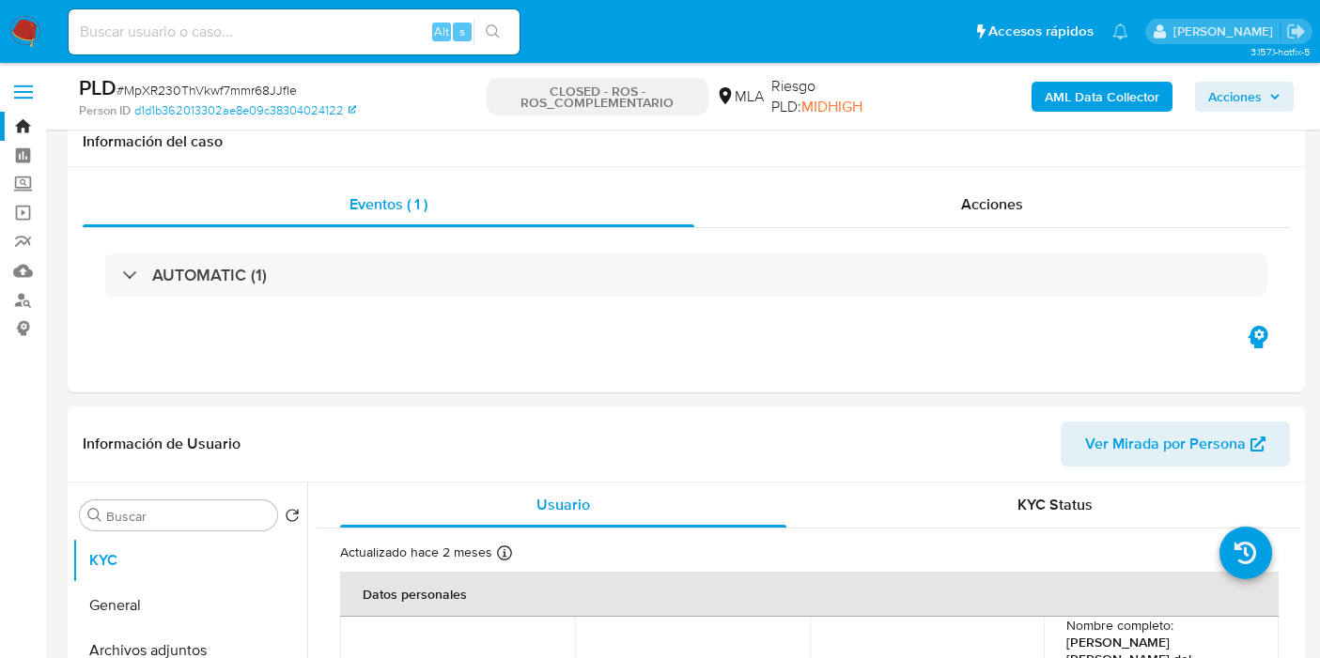
select select "10"
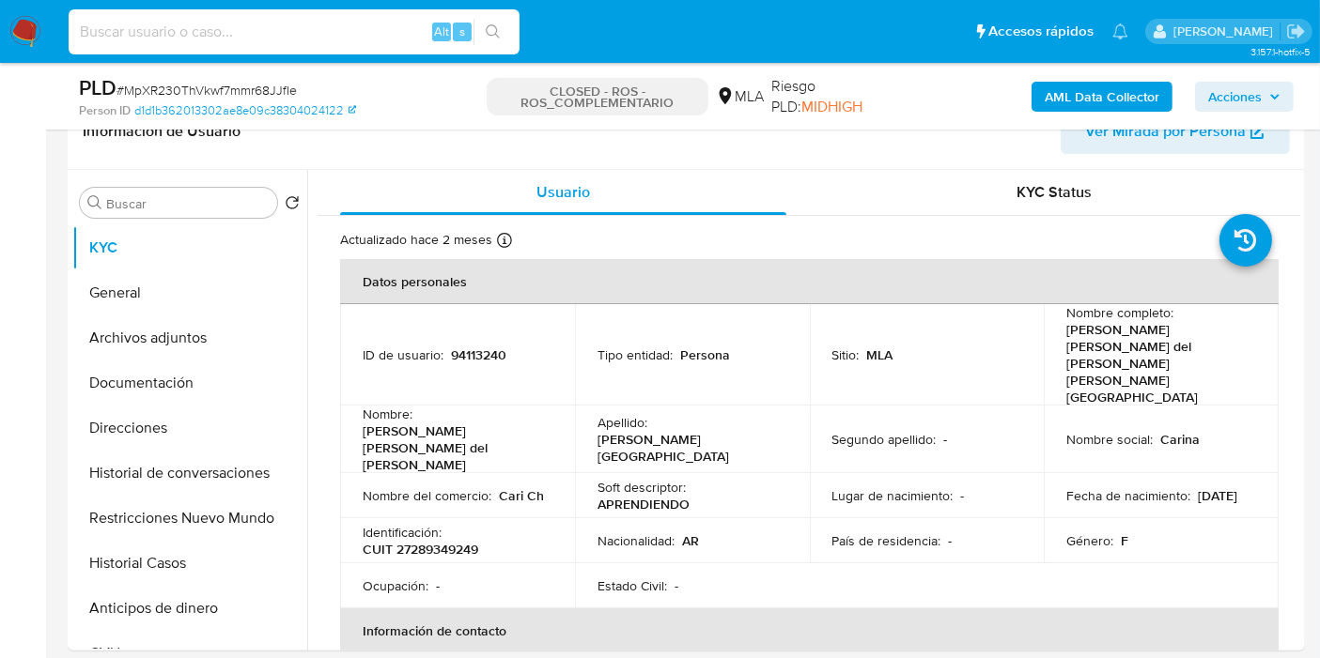
click at [322, 34] on input at bounding box center [294, 32] width 451 height 24
paste input "652426817"
type input "652426817"
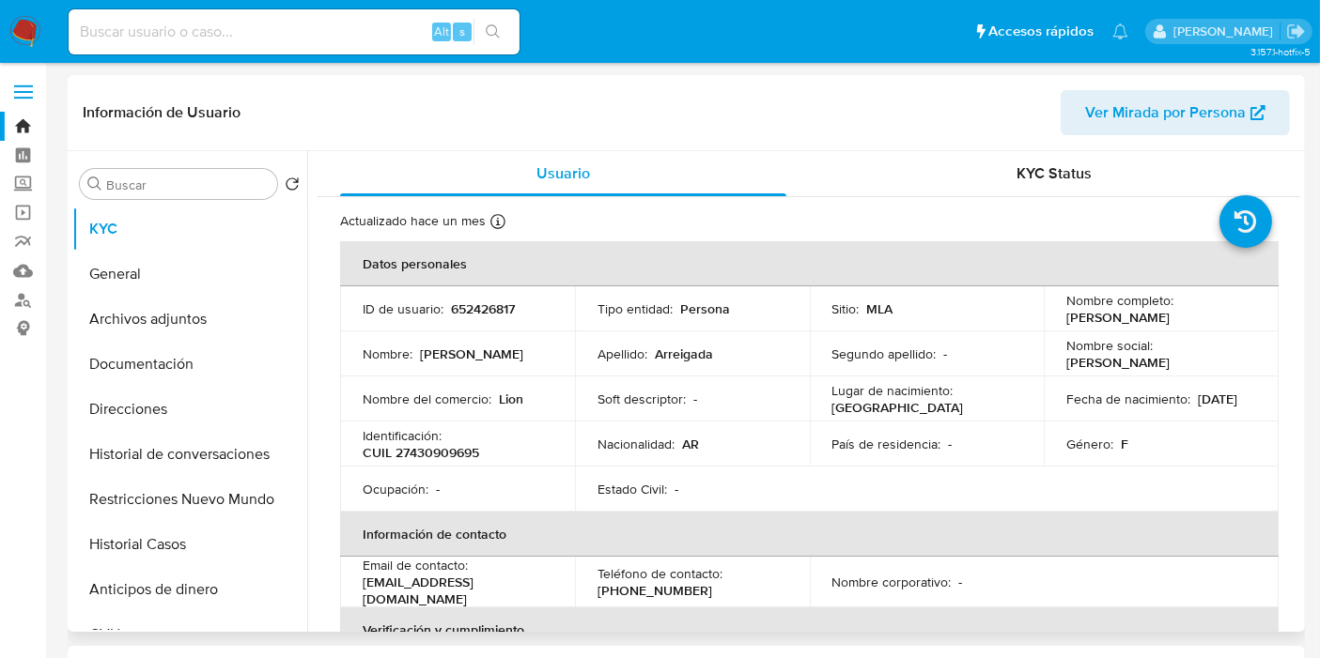
select select "10"
drag, startPoint x: 1199, startPoint y: 320, endPoint x: 1061, endPoint y: 318, distance: 138.1
click at [1066, 318] on div "Nombre completo : [PERSON_NAME]" at bounding box center [1161, 309] width 190 height 34
copy p "[PERSON_NAME]"
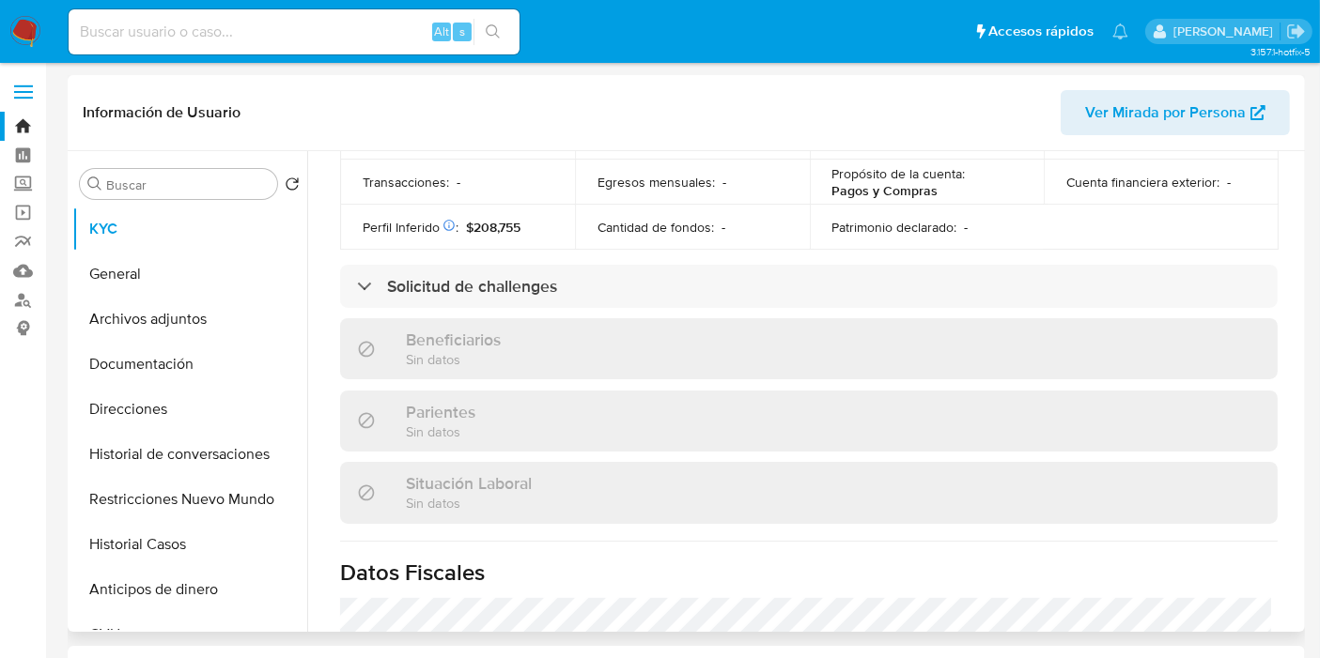
scroll to position [834, 0]
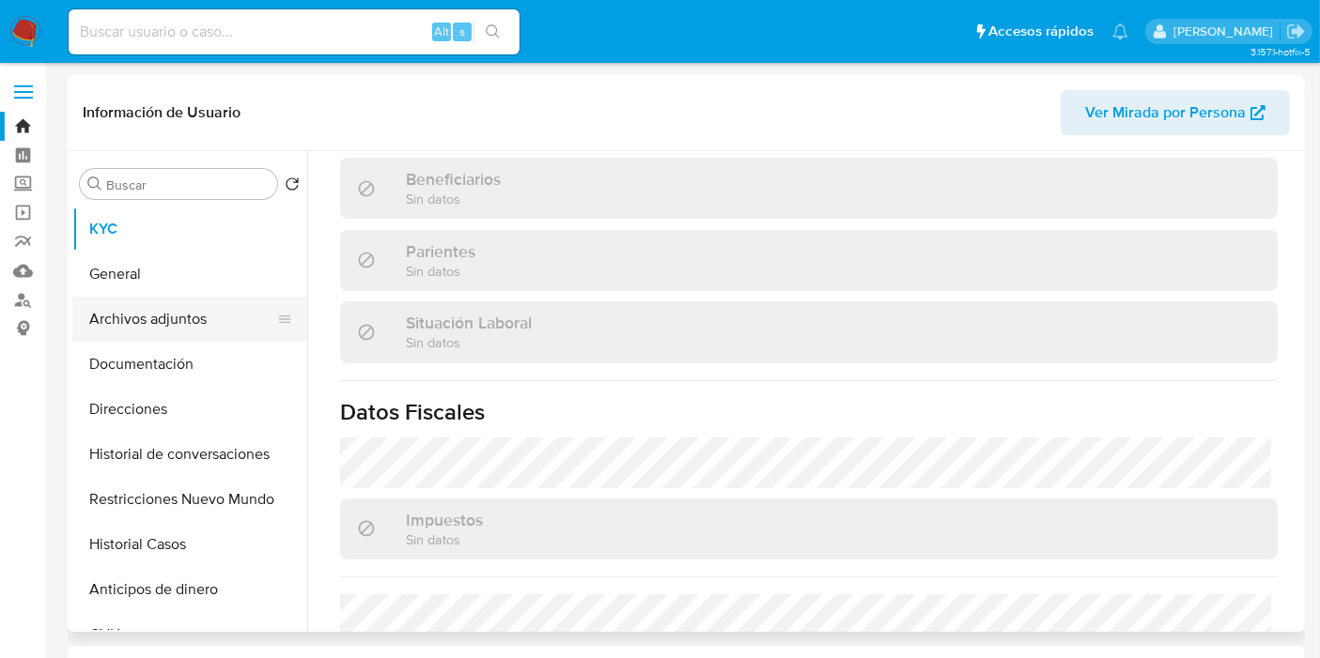
click at [201, 331] on button "Archivos adjuntos" at bounding box center [182, 319] width 220 height 45
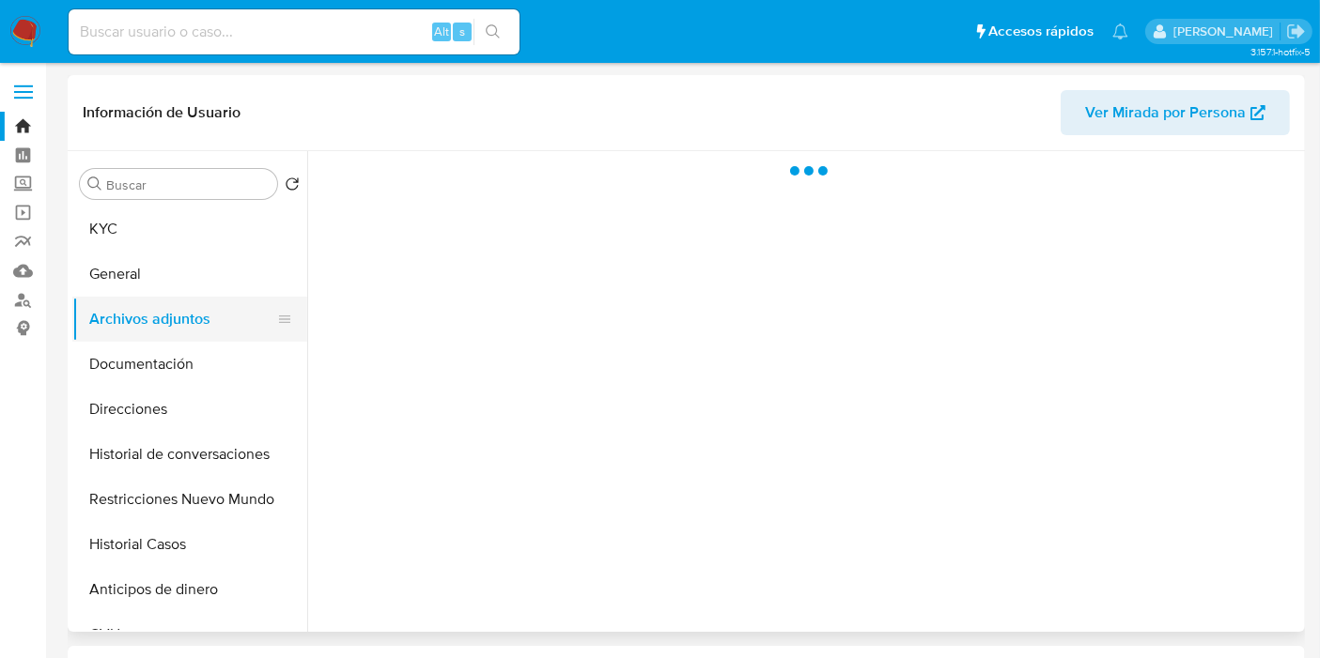
scroll to position [0, 0]
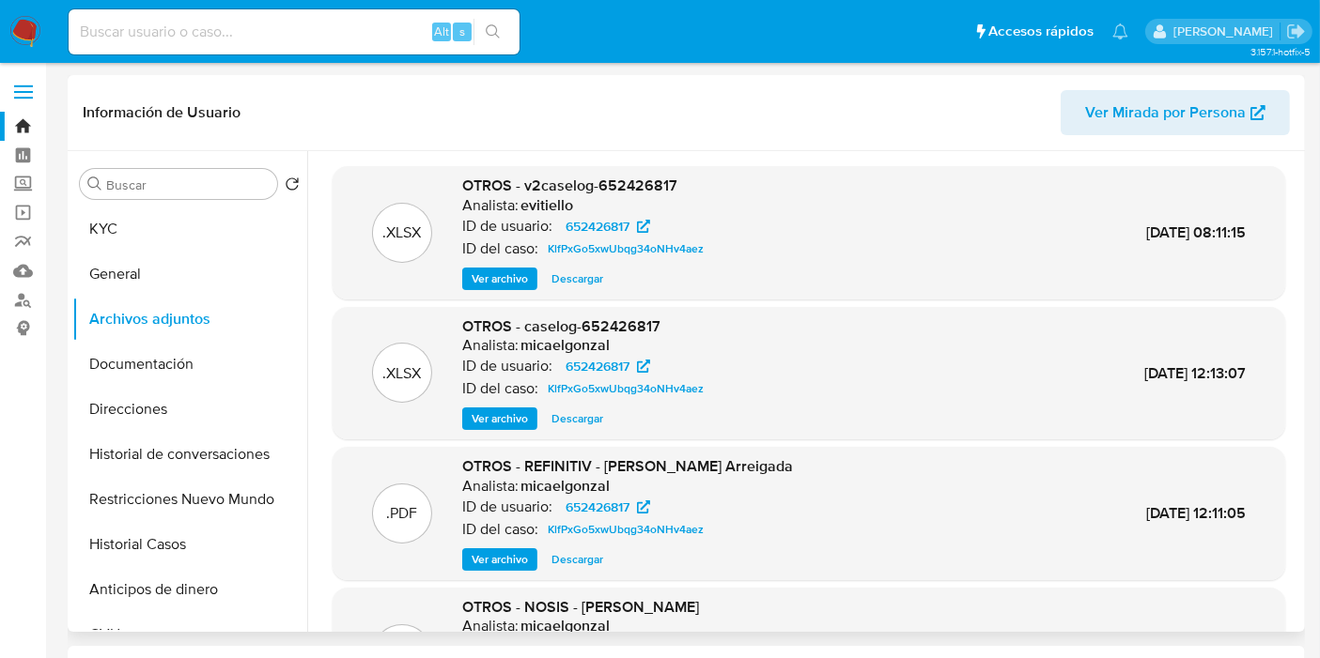
click at [586, 277] on span "Descargar" at bounding box center [577, 279] width 52 height 19
click at [597, 414] on span "Descargar" at bounding box center [577, 419] width 52 height 19
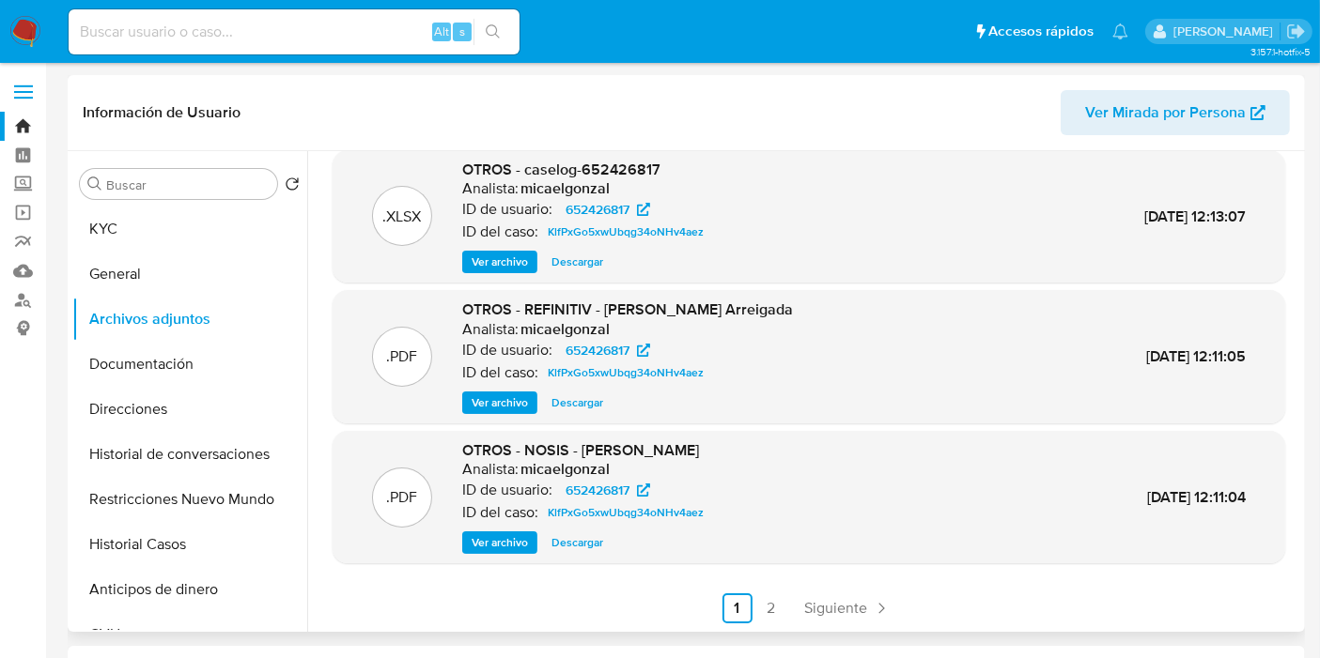
scroll to position [158, 0]
click at [769, 600] on link "2" at bounding box center [771, 608] width 30 height 30
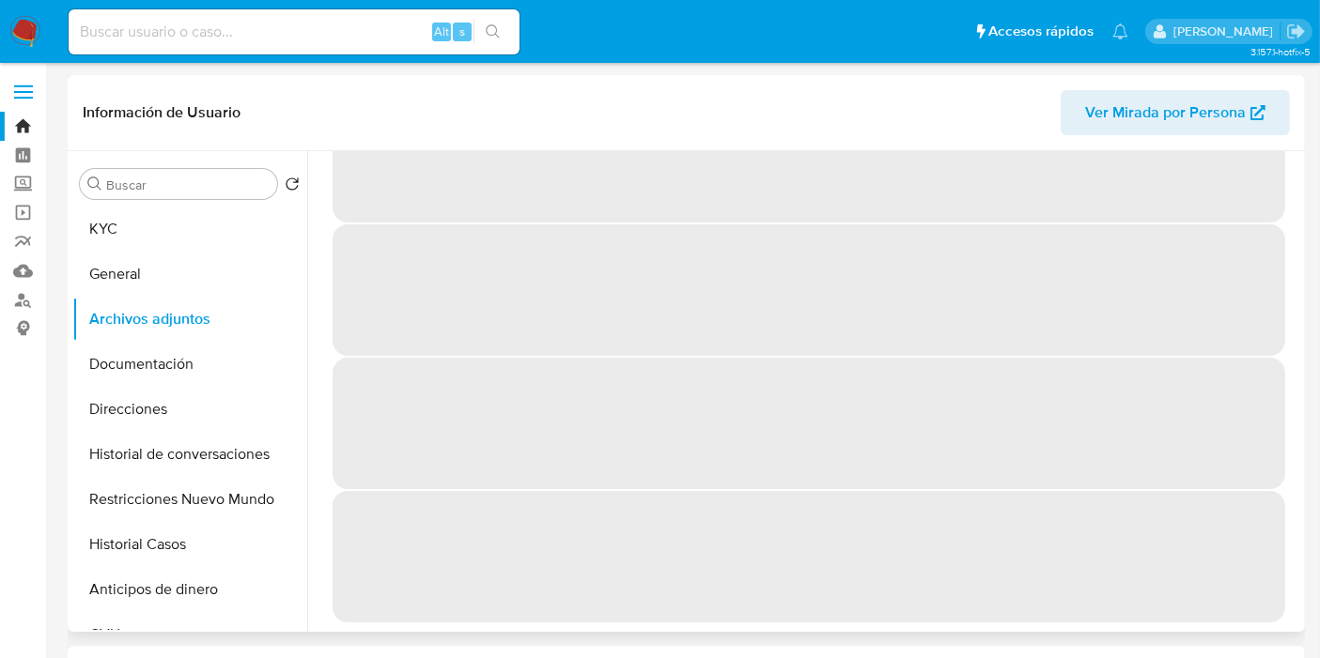
scroll to position [0, 0]
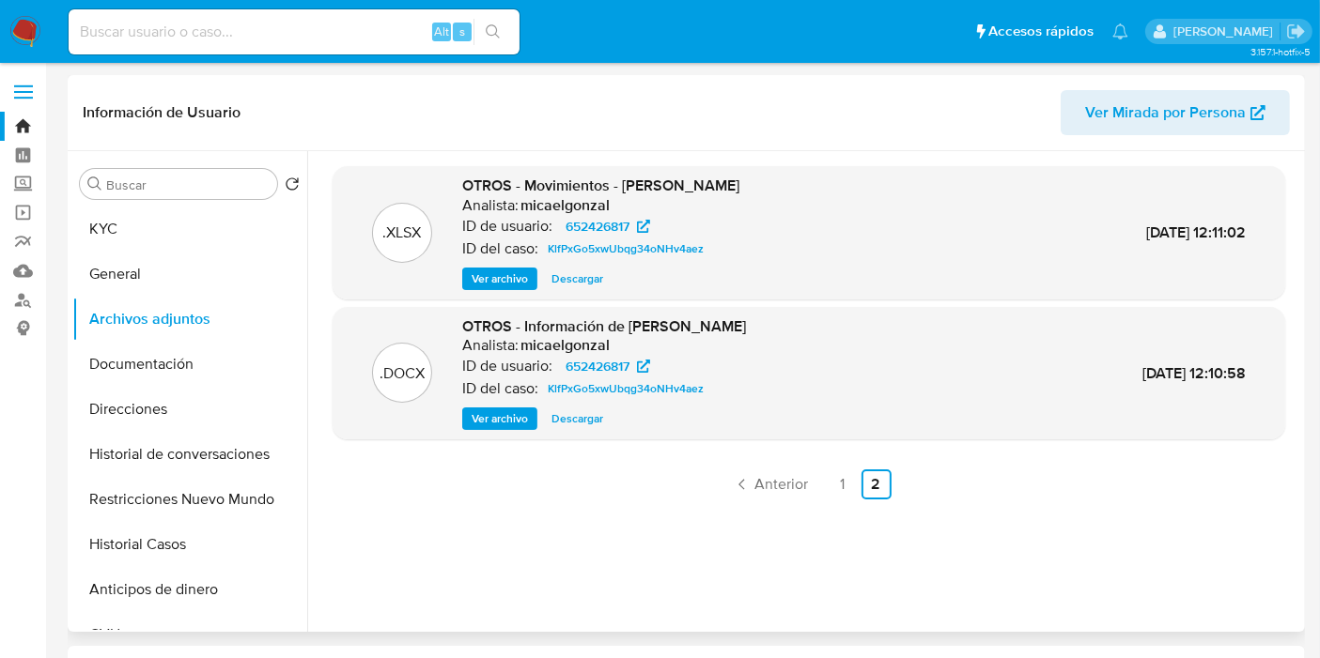
click at [559, 271] on span "Descargar" at bounding box center [577, 279] width 52 height 19
drag, startPoint x: 205, startPoint y: 201, endPoint x: 180, endPoint y: 220, distance: 30.8
click at [200, 205] on div "Buscar Volver al orden por defecto KYC General Archivos adjuntos Documentación …" at bounding box center [189, 393] width 235 height 478
click at [180, 220] on button "KYC" at bounding box center [182, 229] width 220 height 45
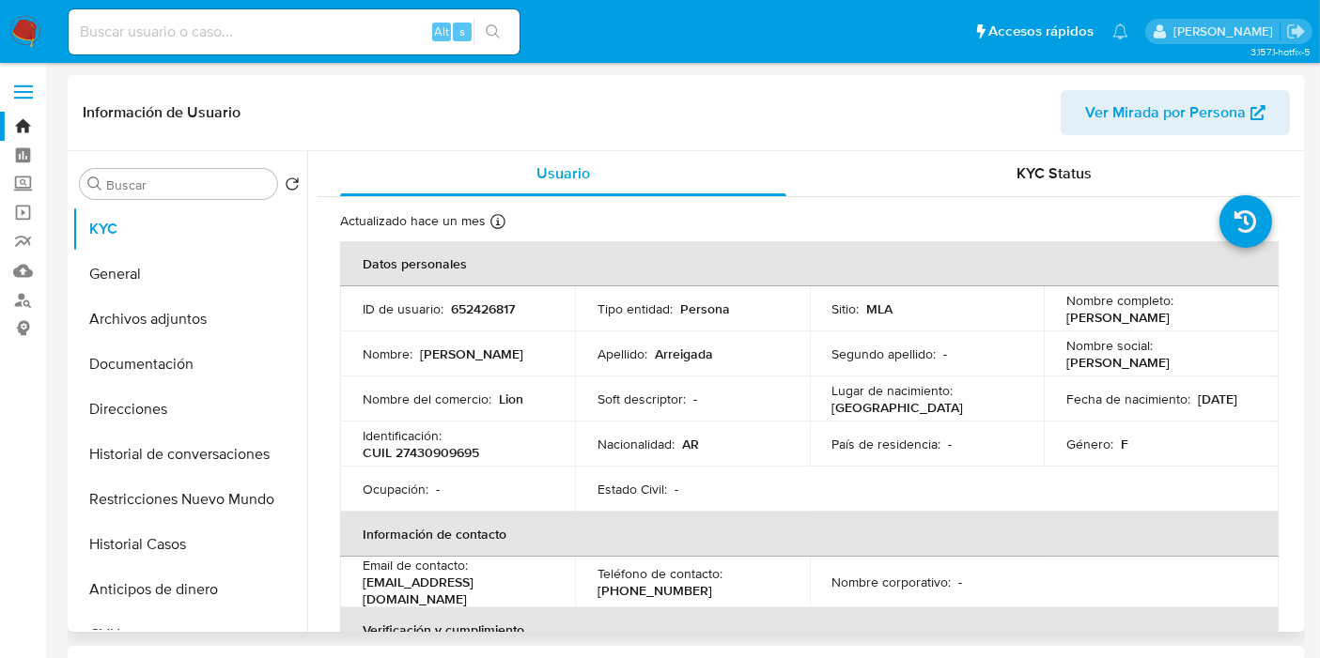
drag, startPoint x: 1212, startPoint y: 310, endPoint x: 1182, endPoint y: 320, distance: 31.8
click at [1182, 320] on div "Nombre completo : [PERSON_NAME]" at bounding box center [1161, 309] width 190 height 34
click at [1169, 320] on p "[PERSON_NAME]" at bounding box center [1117, 317] width 103 height 17
drag, startPoint x: 1189, startPoint y: 320, endPoint x: 1065, endPoint y: 320, distance: 124.0
click at [1066, 320] on p "[PERSON_NAME]" at bounding box center [1117, 317] width 103 height 17
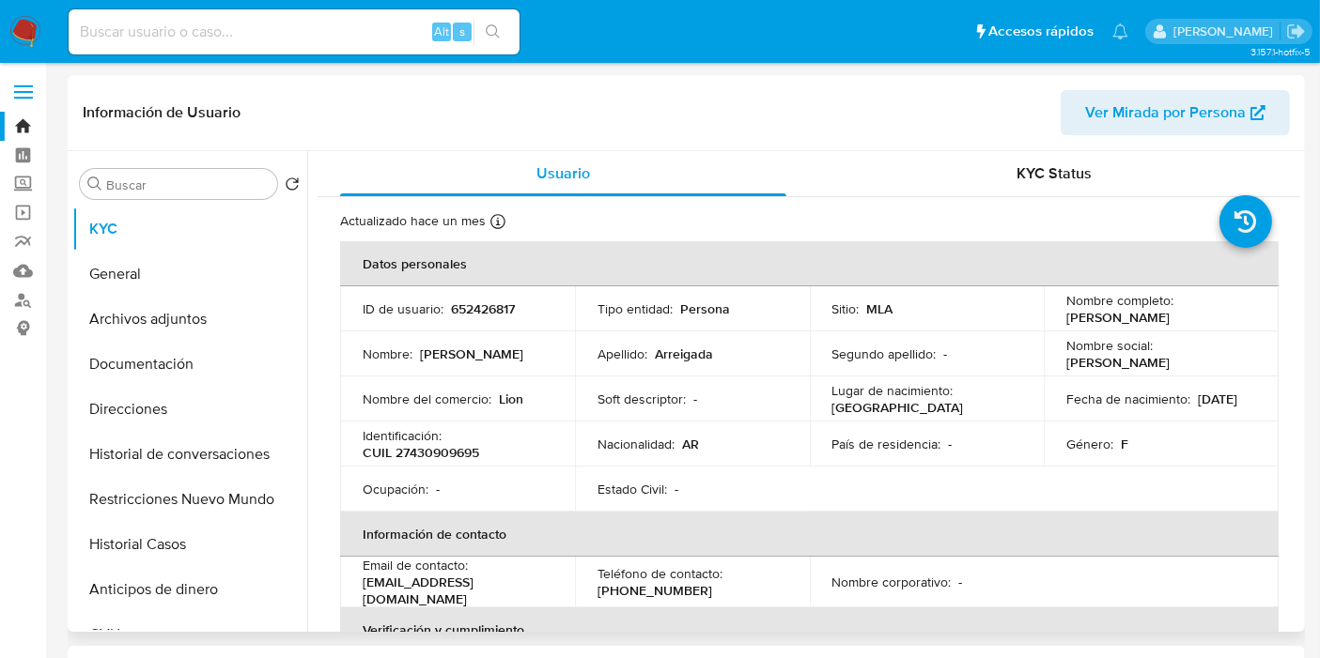
copy p "[PERSON_NAME]"
click at [245, 38] on input at bounding box center [294, 32] width 451 height 24
paste input "1452158781"
type input "1452158781"
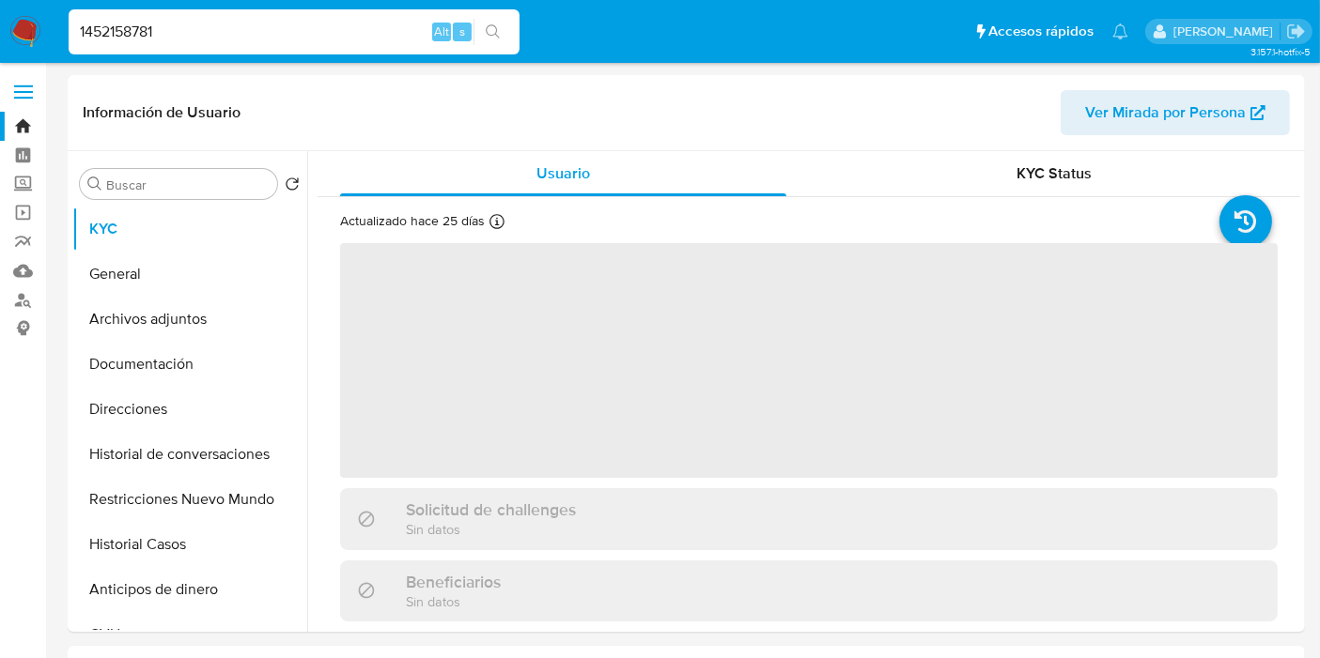
select select "10"
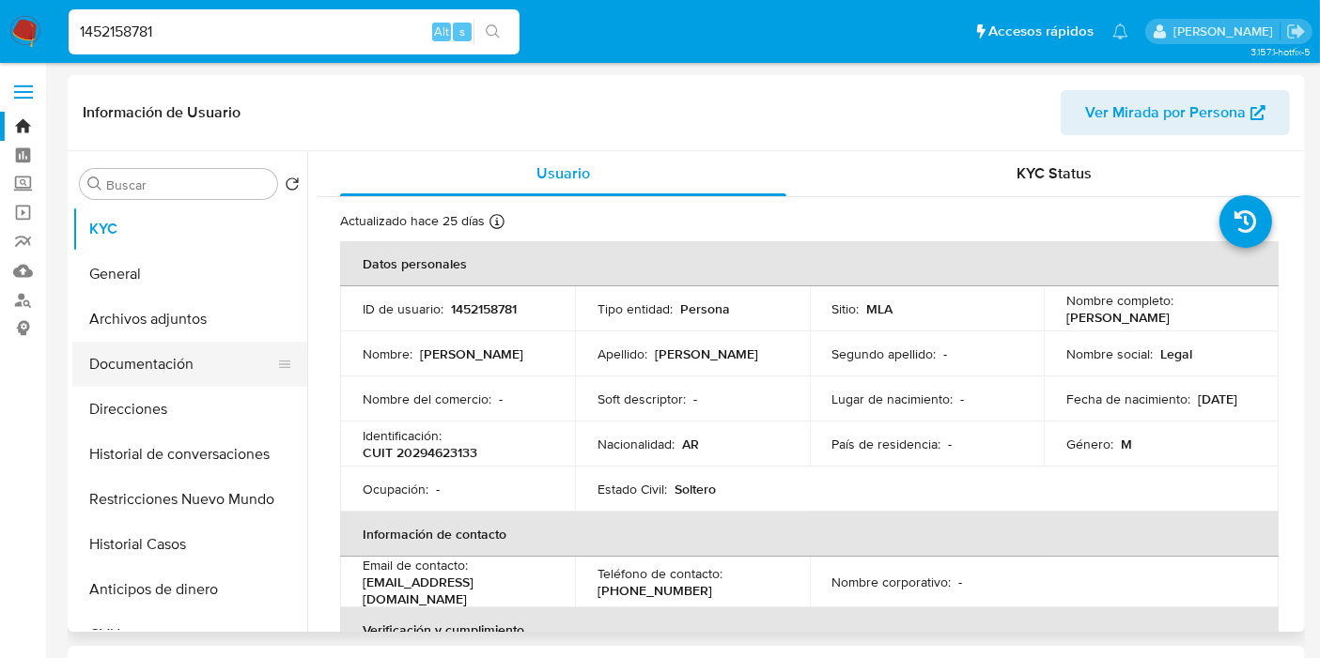
click at [195, 342] on button "Documentación" at bounding box center [182, 364] width 220 height 45
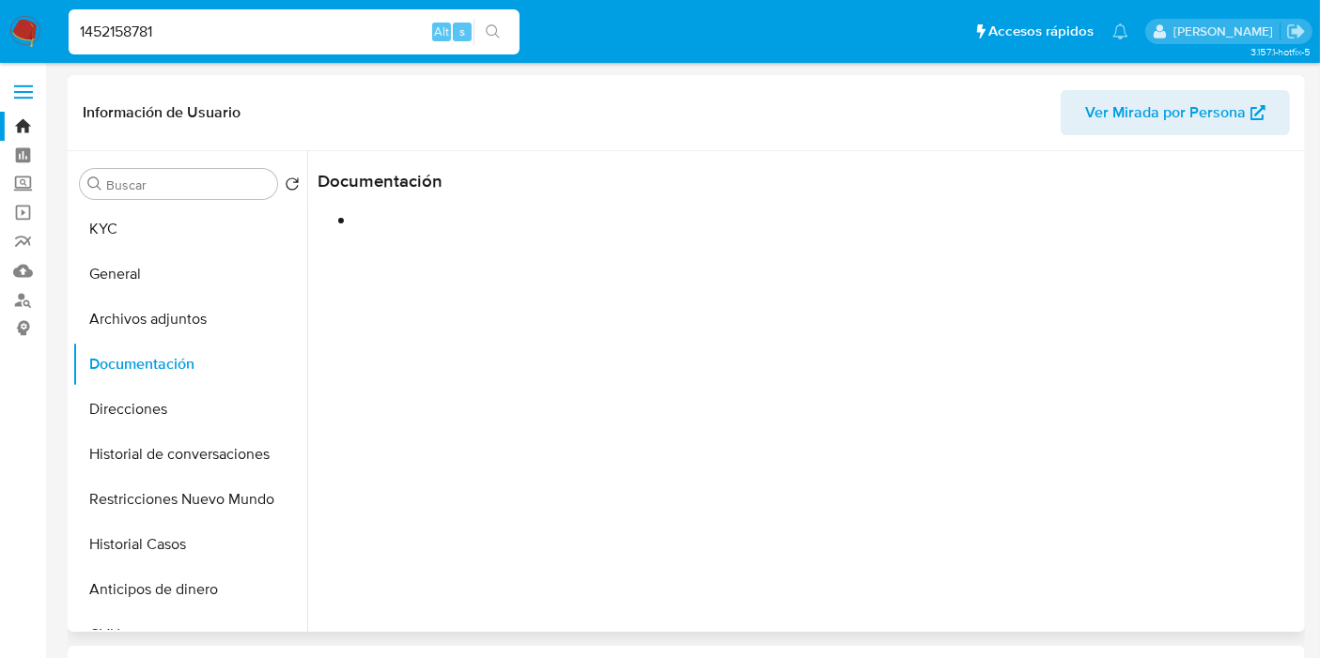
drag, startPoint x: 205, startPoint y: 325, endPoint x: 741, endPoint y: 441, distance: 548.8
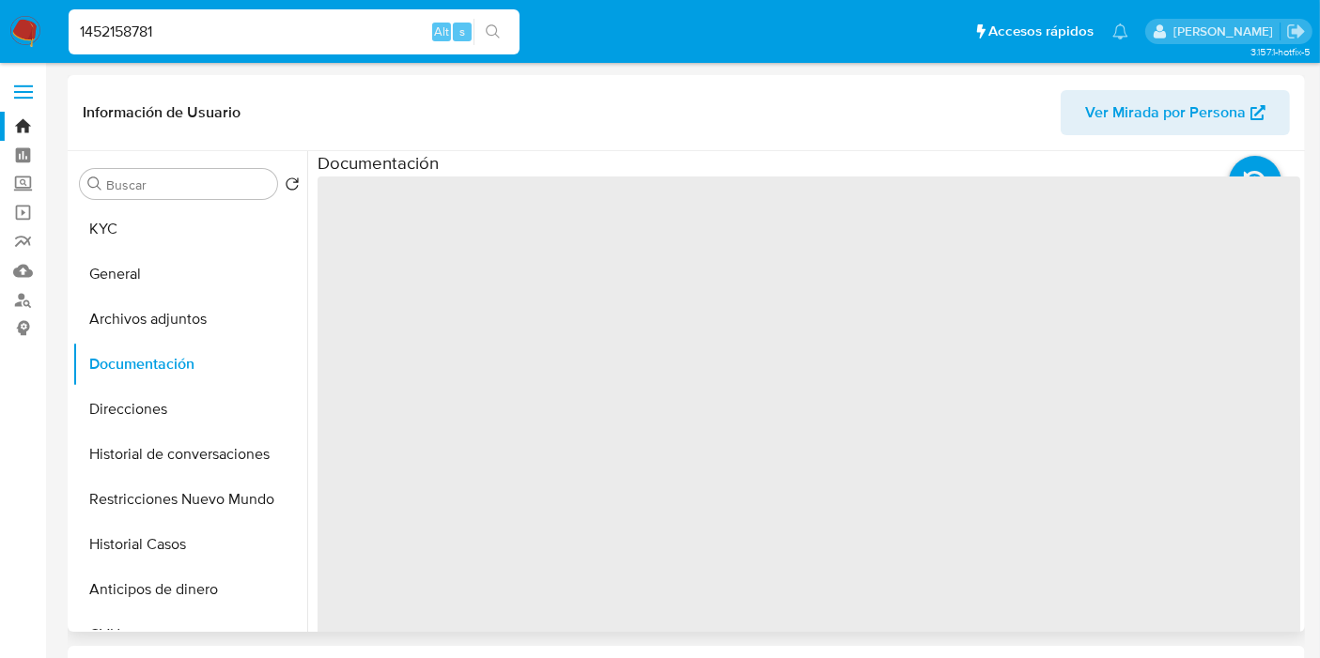
click at [205, 324] on button "Archivos adjuntos" at bounding box center [189, 319] width 235 height 45
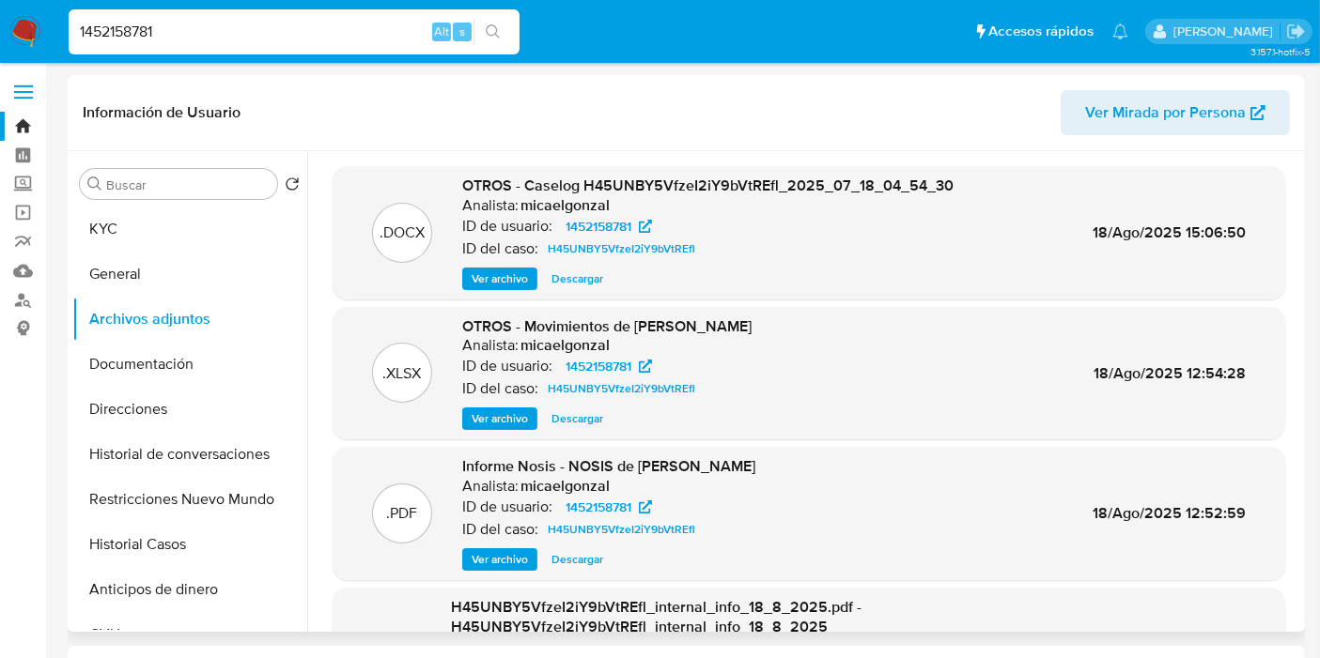
click at [585, 278] on span "Descargar" at bounding box center [577, 279] width 52 height 19
click at [570, 424] on span "Descargar" at bounding box center [577, 419] width 52 height 19
click at [163, 244] on button "KYC" at bounding box center [182, 229] width 220 height 45
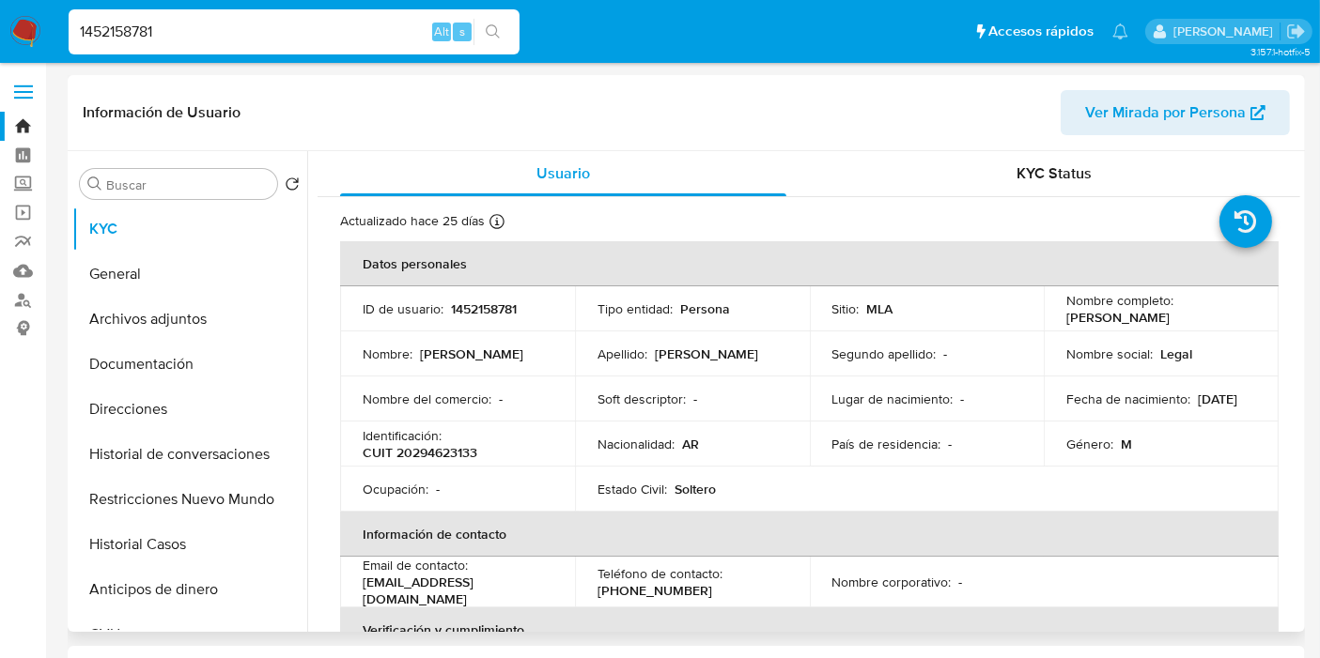
drag, startPoint x: 1203, startPoint y: 302, endPoint x: 1191, endPoint y: 312, distance: 15.4
click at [1199, 306] on div "Nombre completo : [PERSON_NAME]" at bounding box center [1161, 309] width 190 height 34
drag, startPoint x: 1191, startPoint y: 314, endPoint x: 1116, endPoint y: 320, distance: 75.4
click at [1156, 320] on div "Nombre completo : [PERSON_NAME]" at bounding box center [1161, 309] width 190 height 34
click at [1115, 320] on p "[PERSON_NAME]" at bounding box center [1117, 317] width 103 height 17
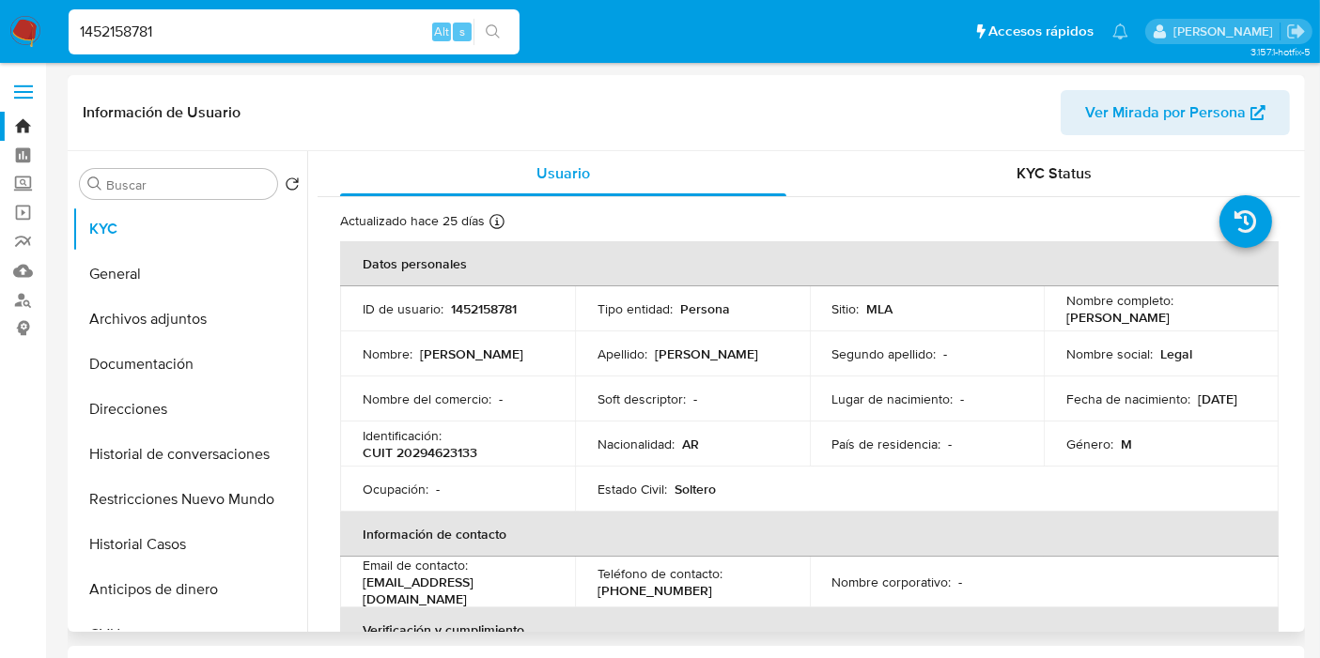
click at [1115, 320] on p "[PERSON_NAME]" at bounding box center [1117, 317] width 103 height 17
click at [1198, 319] on div "Nombre completo : [PERSON_NAME]" at bounding box center [1161, 309] width 190 height 34
drag, startPoint x: 1210, startPoint y: 323, endPoint x: 1062, endPoint y: 318, distance: 147.5
click at [1059, 318] on td "Nombre completo : [PERSON_NAME]" at bounding box center [1161, 308] width 235 height 45
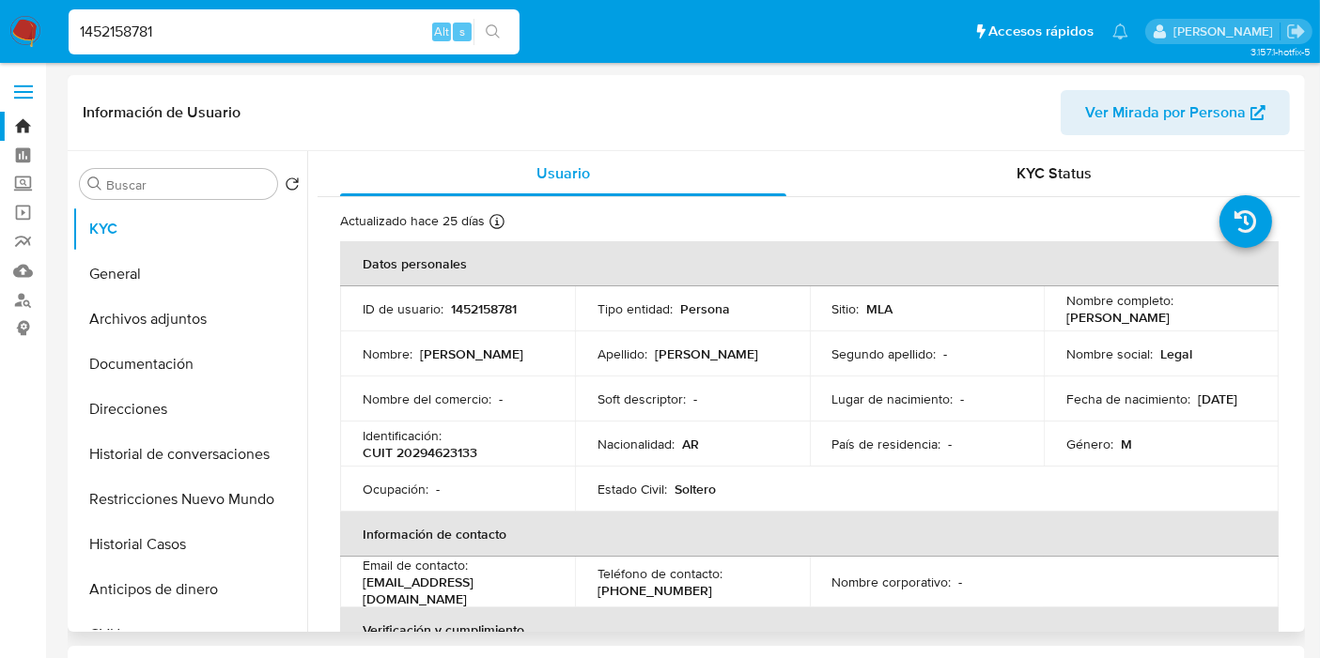
copy p "[PERSON_NAME]"
click at [100, 440] on button "Historial de conversaciones" at bounding box center [182, 454] width 220 height 45
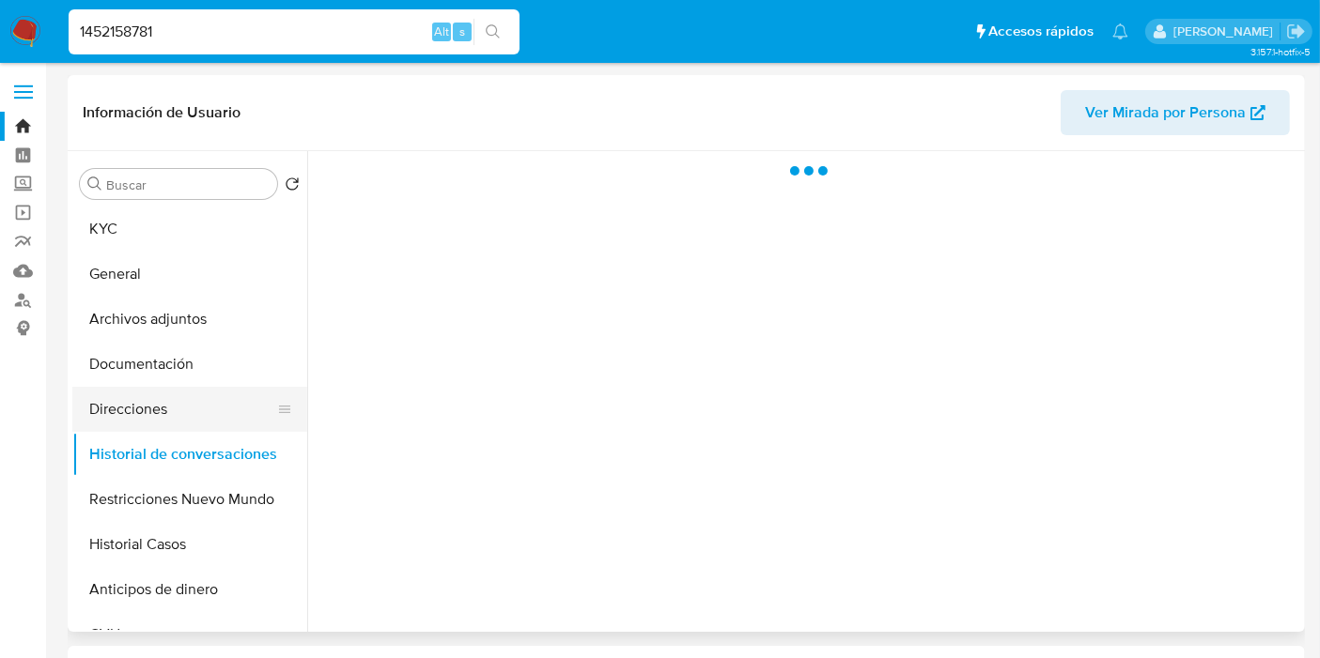
click at [173, 417] on button "Direcciones" at bounding box center [182, 409] width 220 height 45
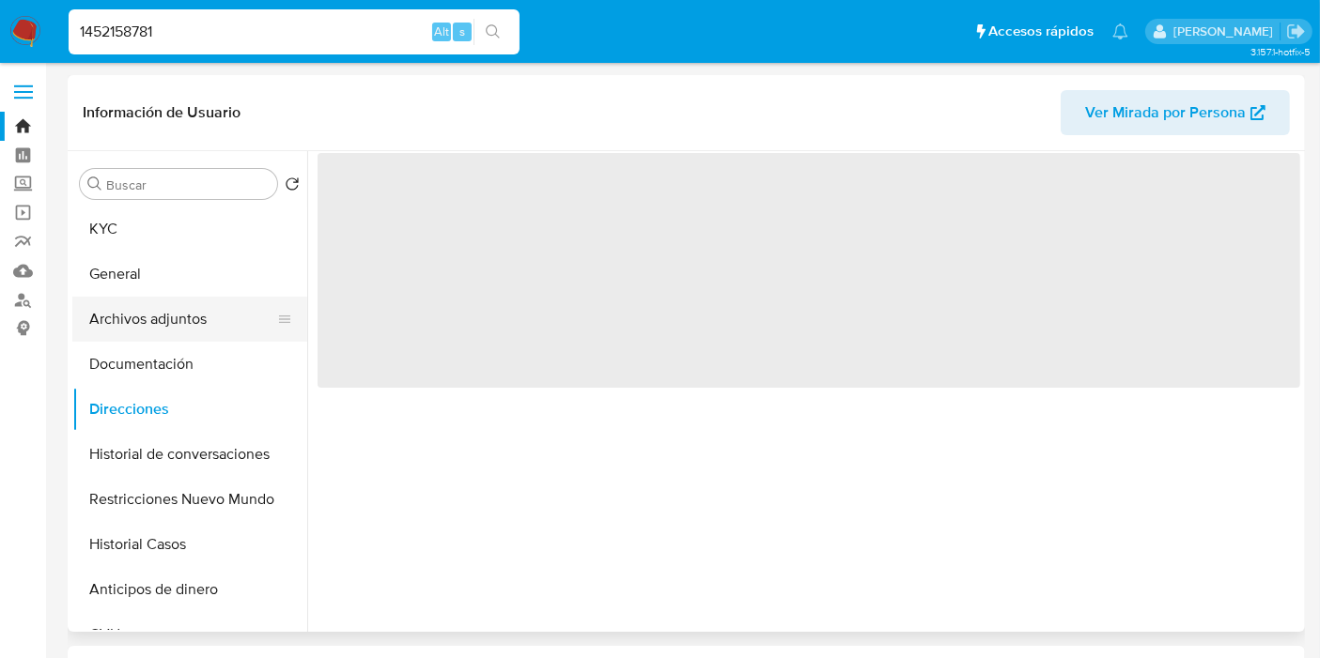
click at [215, 333] on button "Archivos adjuntos" at bounding box center [182, 319] width 220 height 45
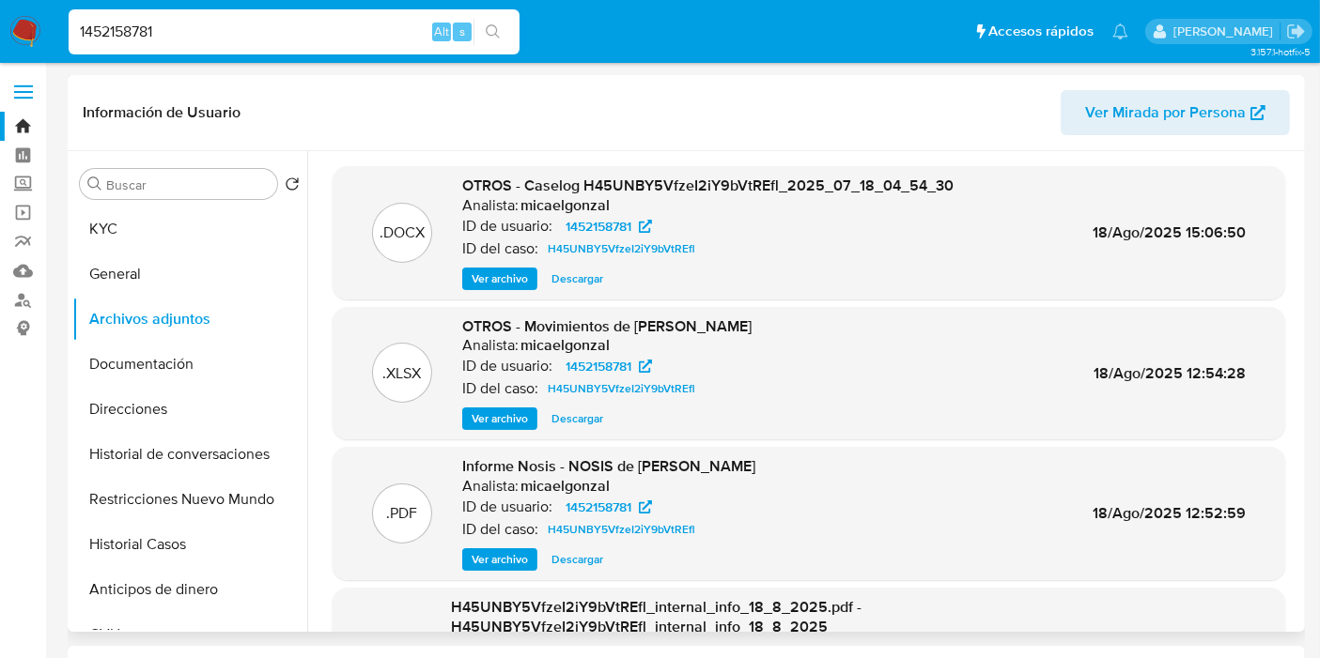
click at [157, 204] on div "Buscar Volver al orden por defecto KYC General Archivos adjuntos Documentación …" at bounding box center [189, 393] width 235 height 478
click at [145, 219] on button "KYC" at bounding box center [182, 229] width 220 height 45
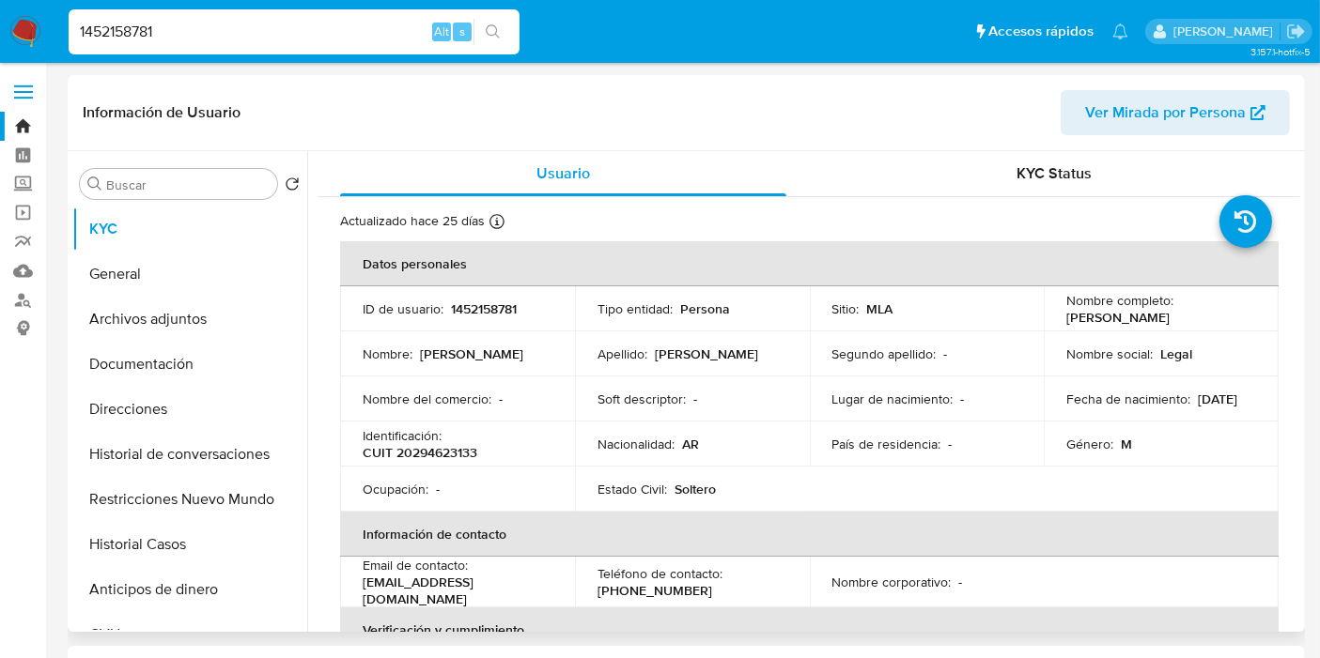
click at [451, 452] on p "CUIT 20294623133" at bounding box center [420, 452] width 115 height 17
copy p "20294623133"
